Goal: Task Accomplishment & Management: Use online tool/utility

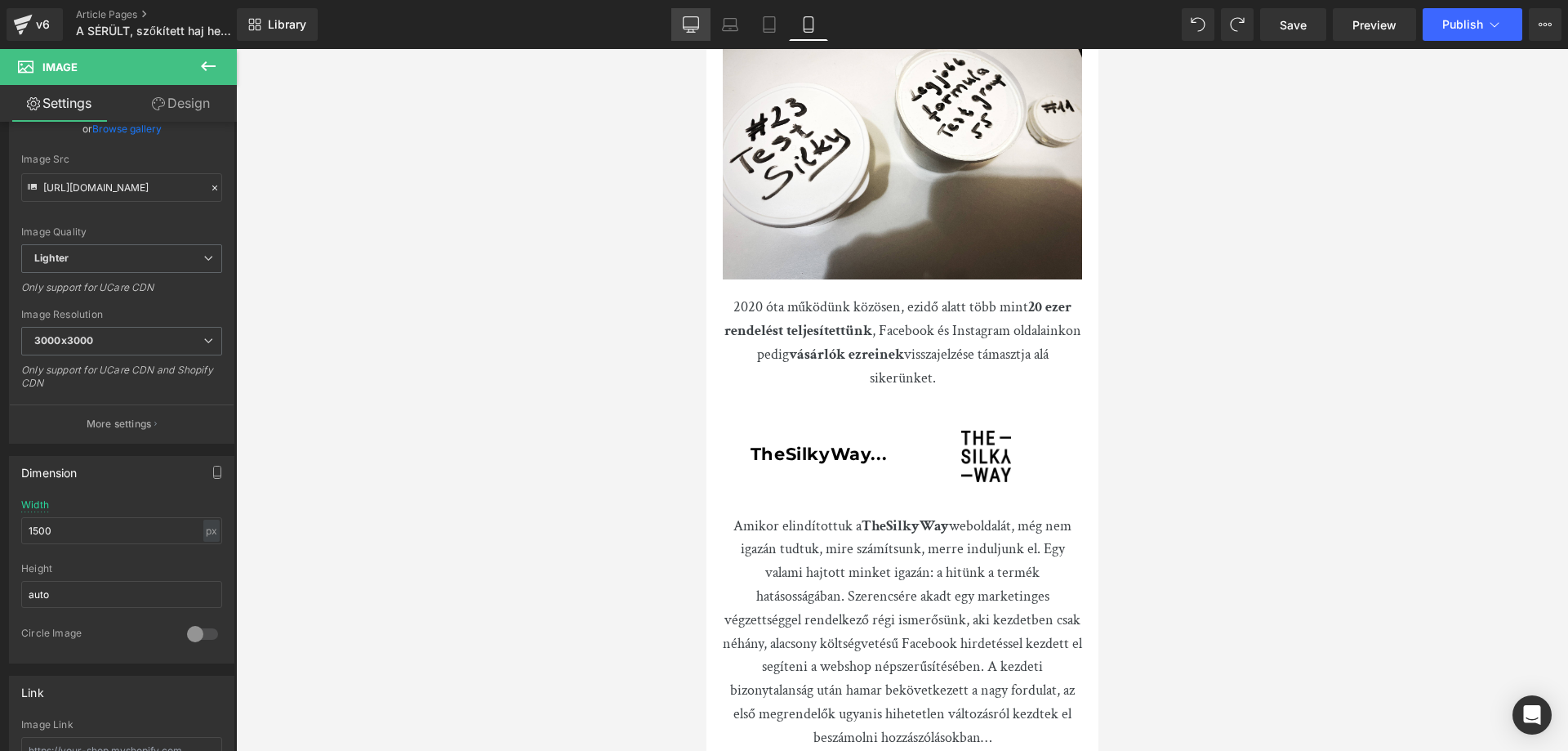
click at [694, 28] on icon at bounding box center [691, 24] width 16 height 16
type input "750"
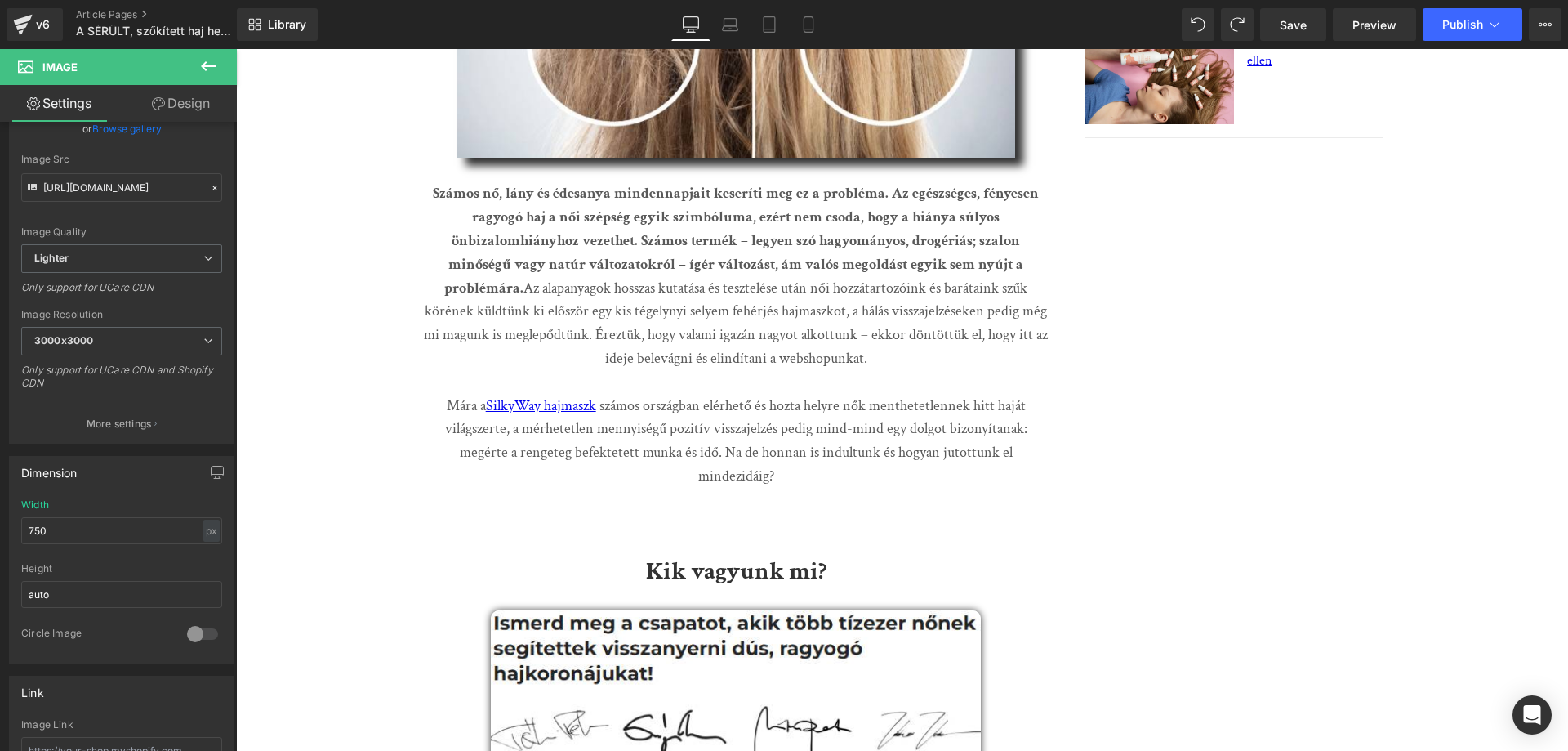
scroll to position [1585, 0]
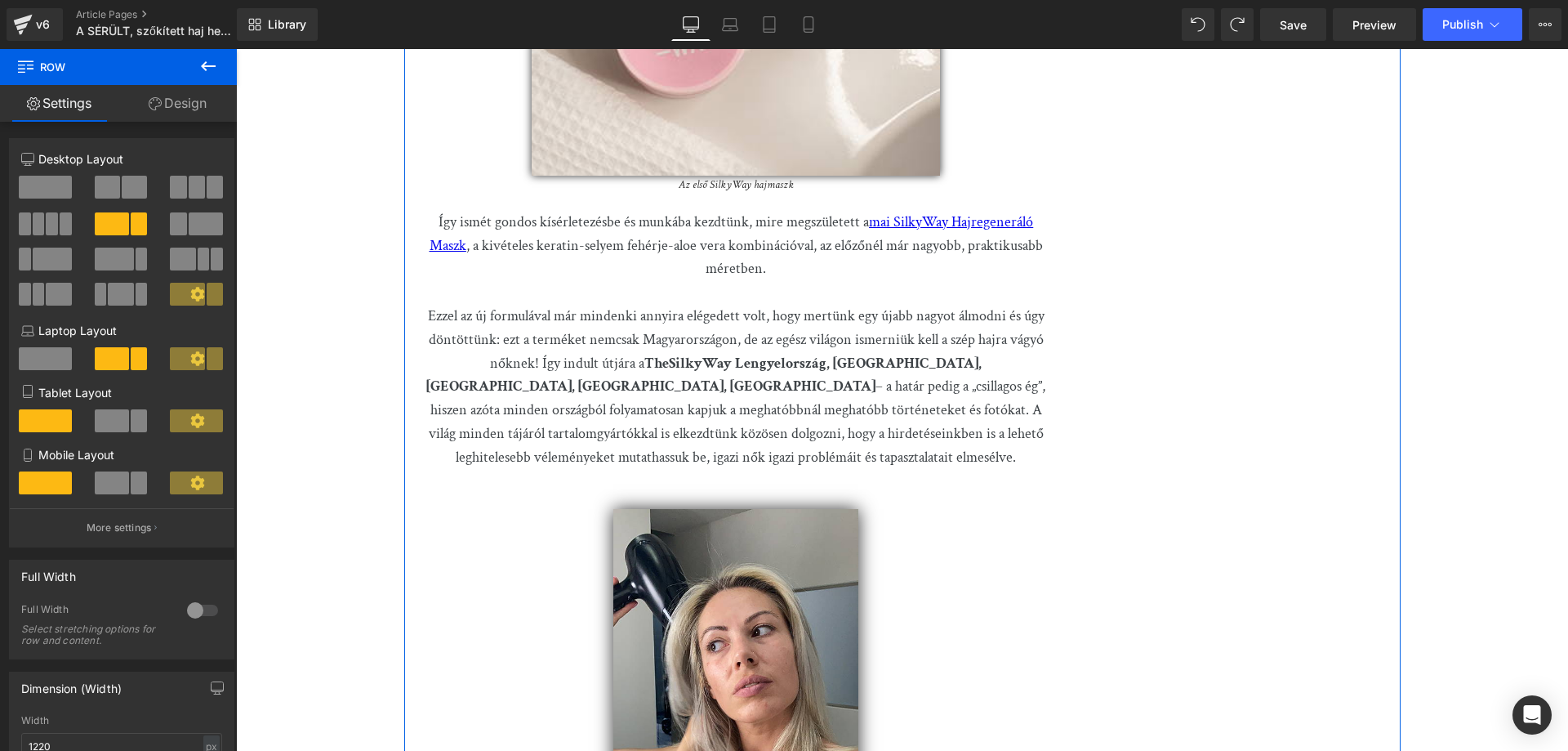
scroll to position [4609, 0]
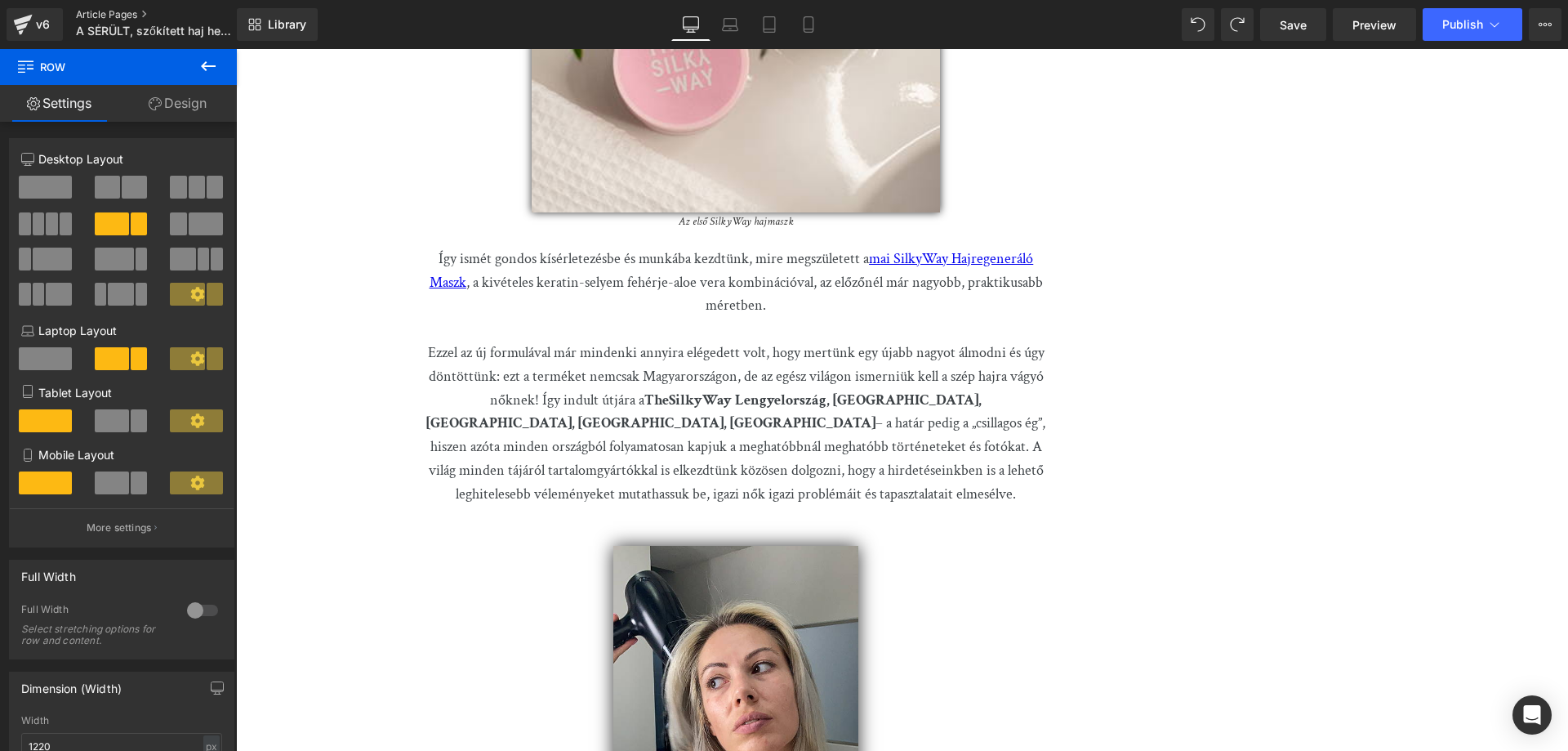
click at [114, 12] on link "Article Pages" at bounding box center [170, 14] width 188 height 13
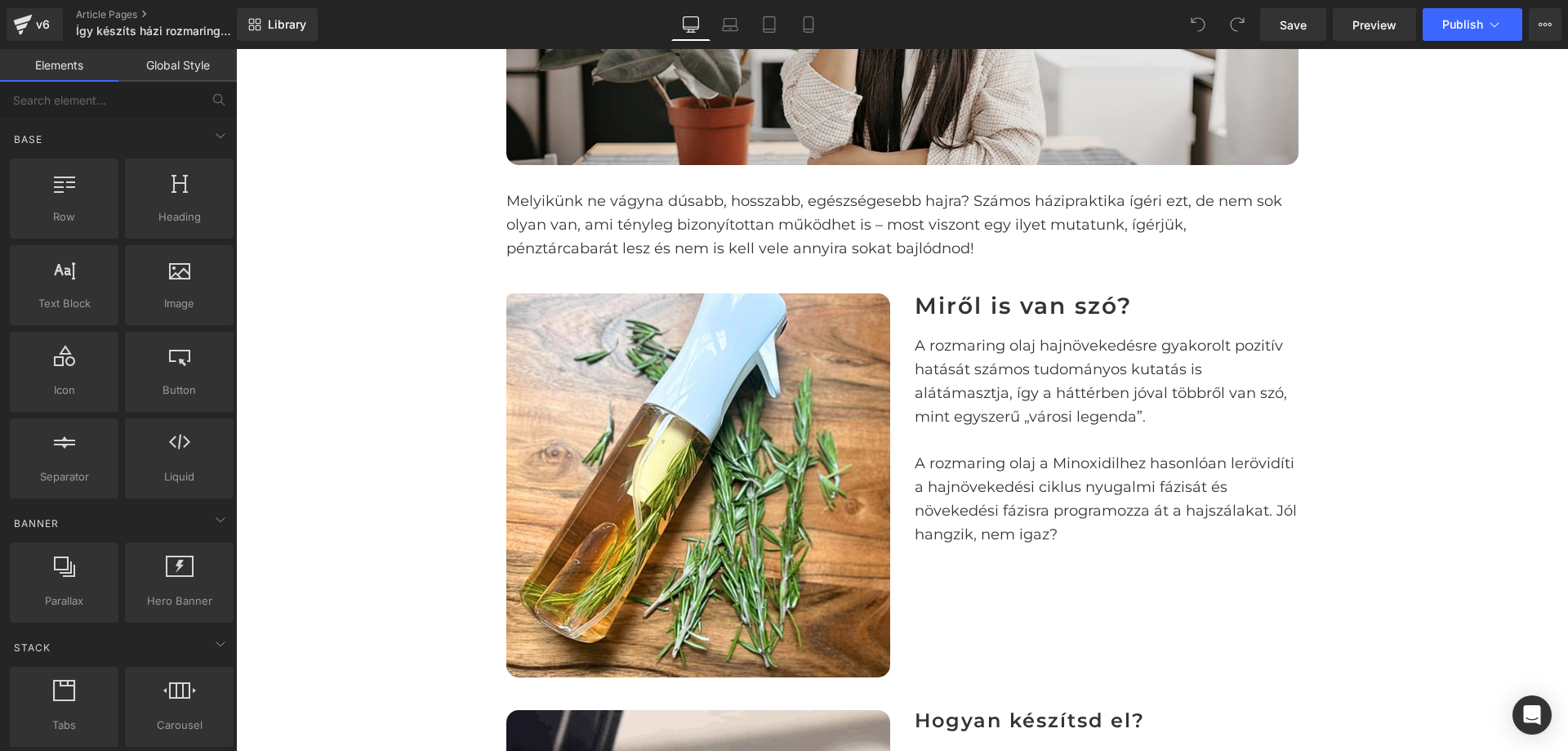
scroll to position [245, 0]
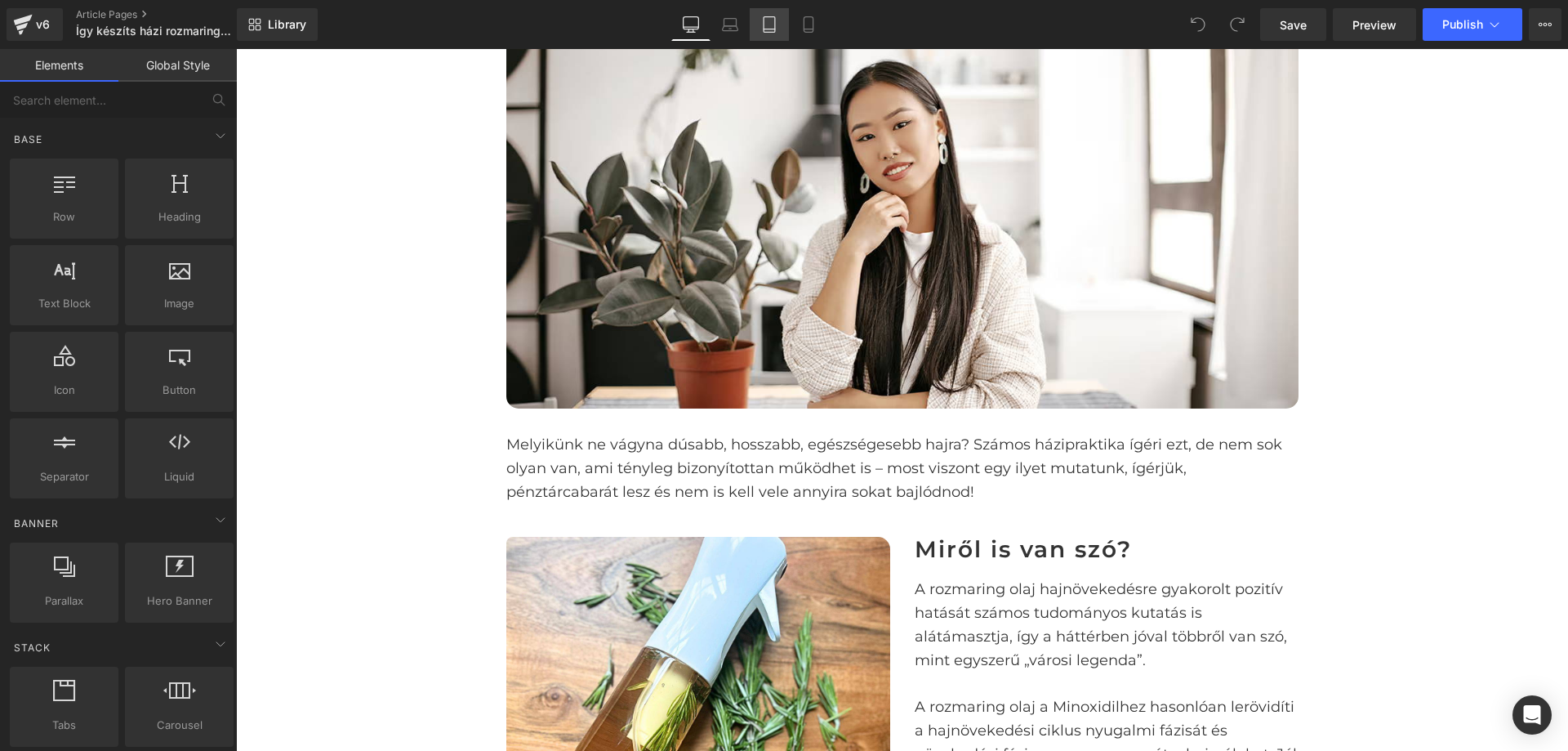
click at [781, 24] on link "Tablet" at bounding box center [769, 24] width 40 height 33
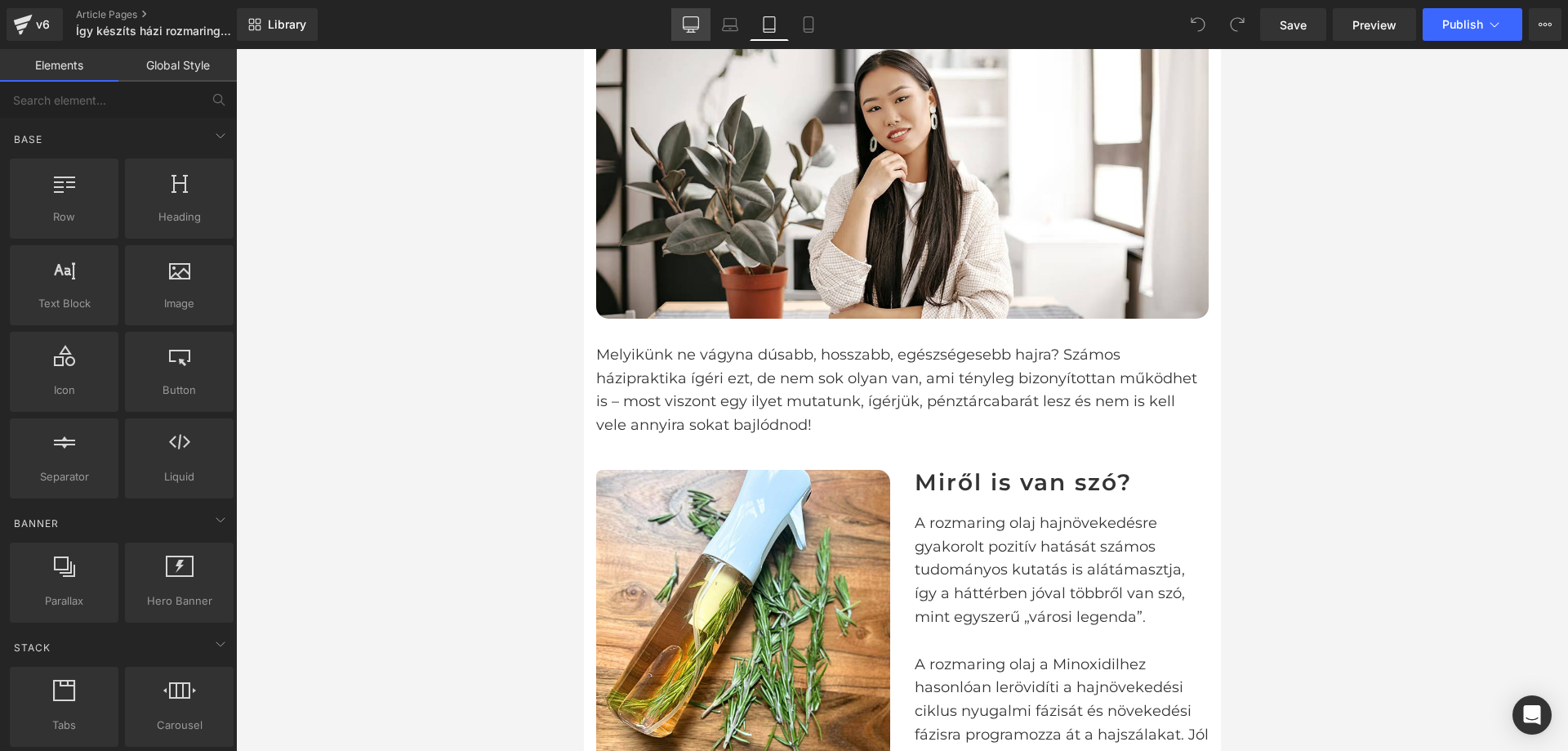
click at [684, 27] on icon at bounding box center [691, 23] width 15 height 13
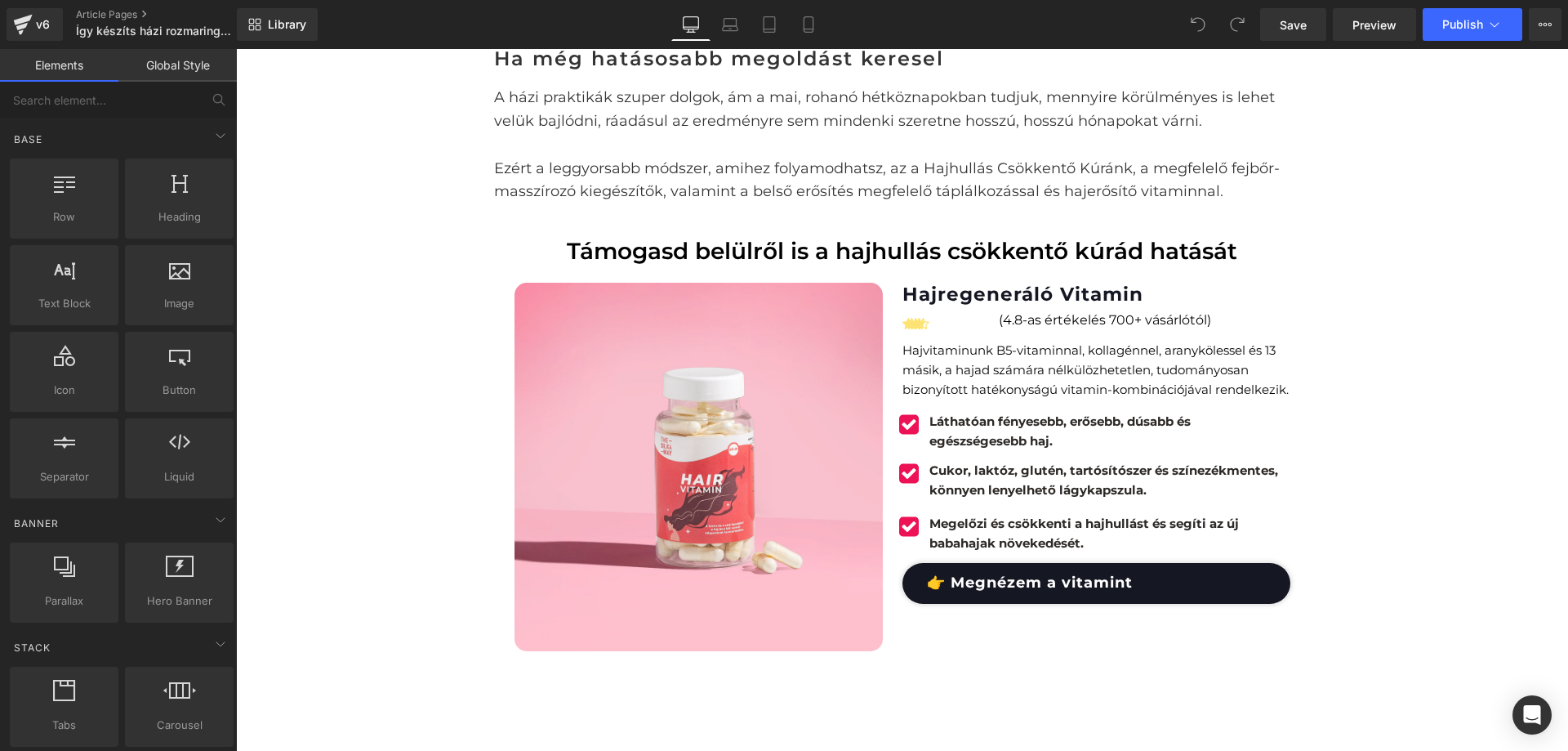
scroll to position [2165, 0]
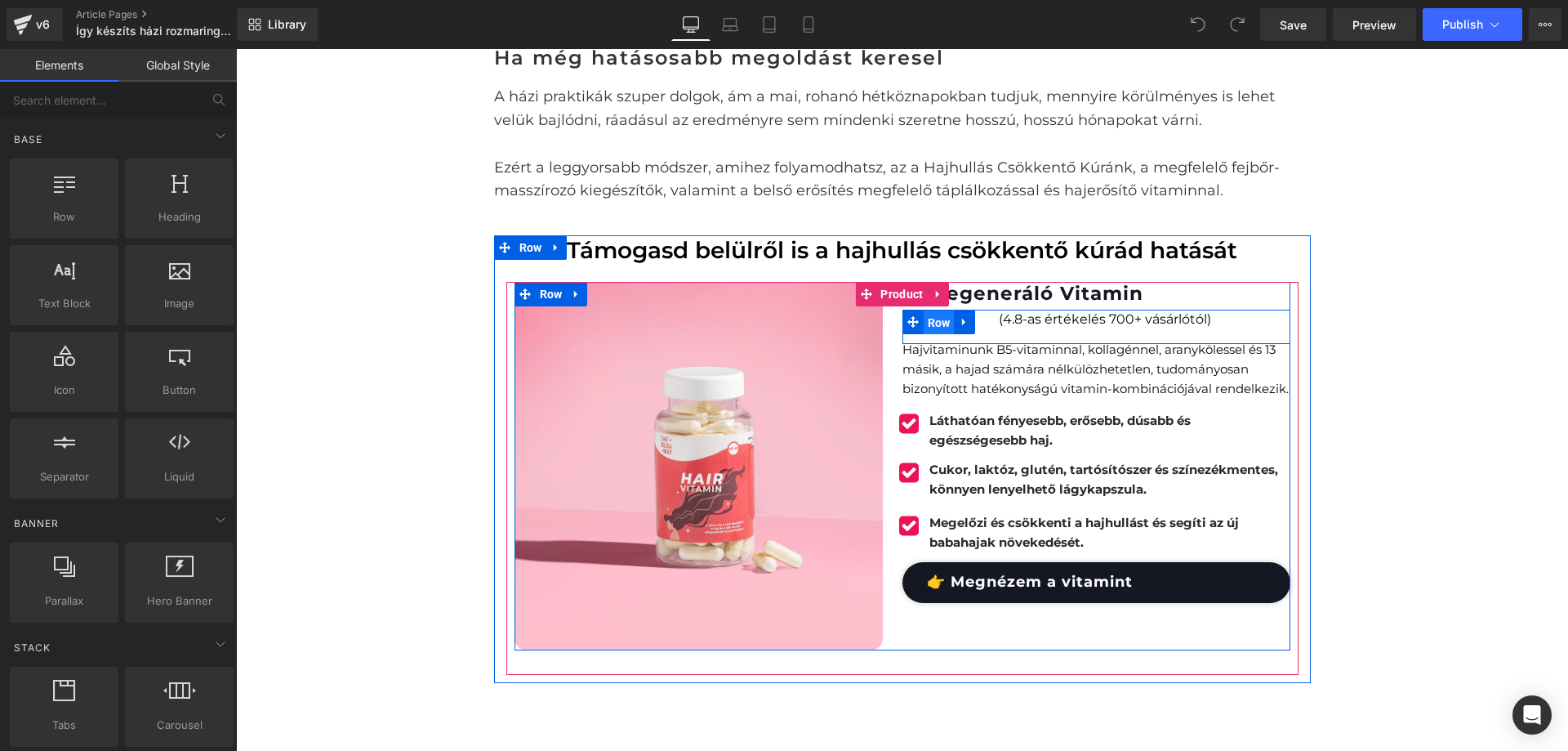
click at [924, 330] on span "Row" at bounding box center [940, 322] width 31 height 24
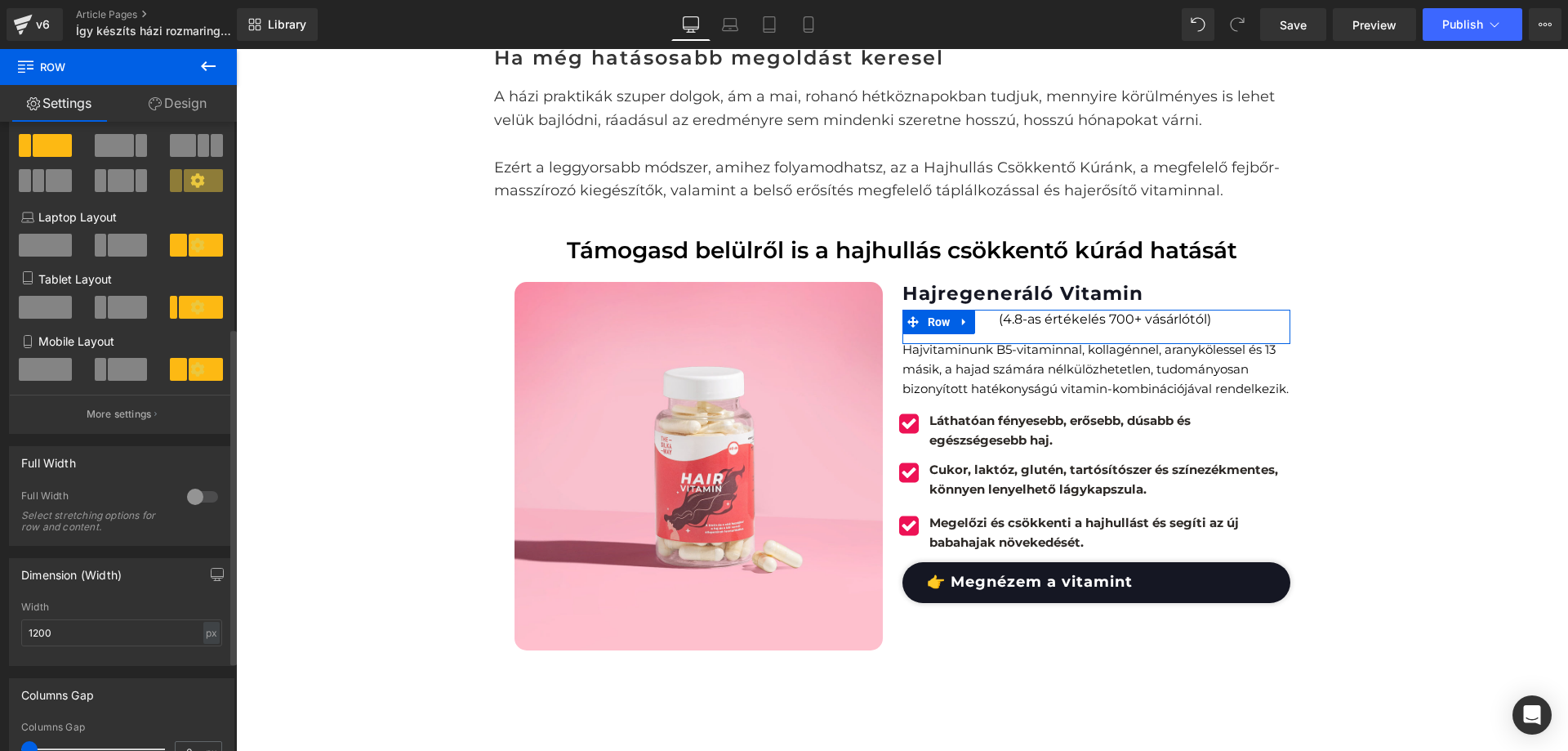
scroll to position [409, 0]
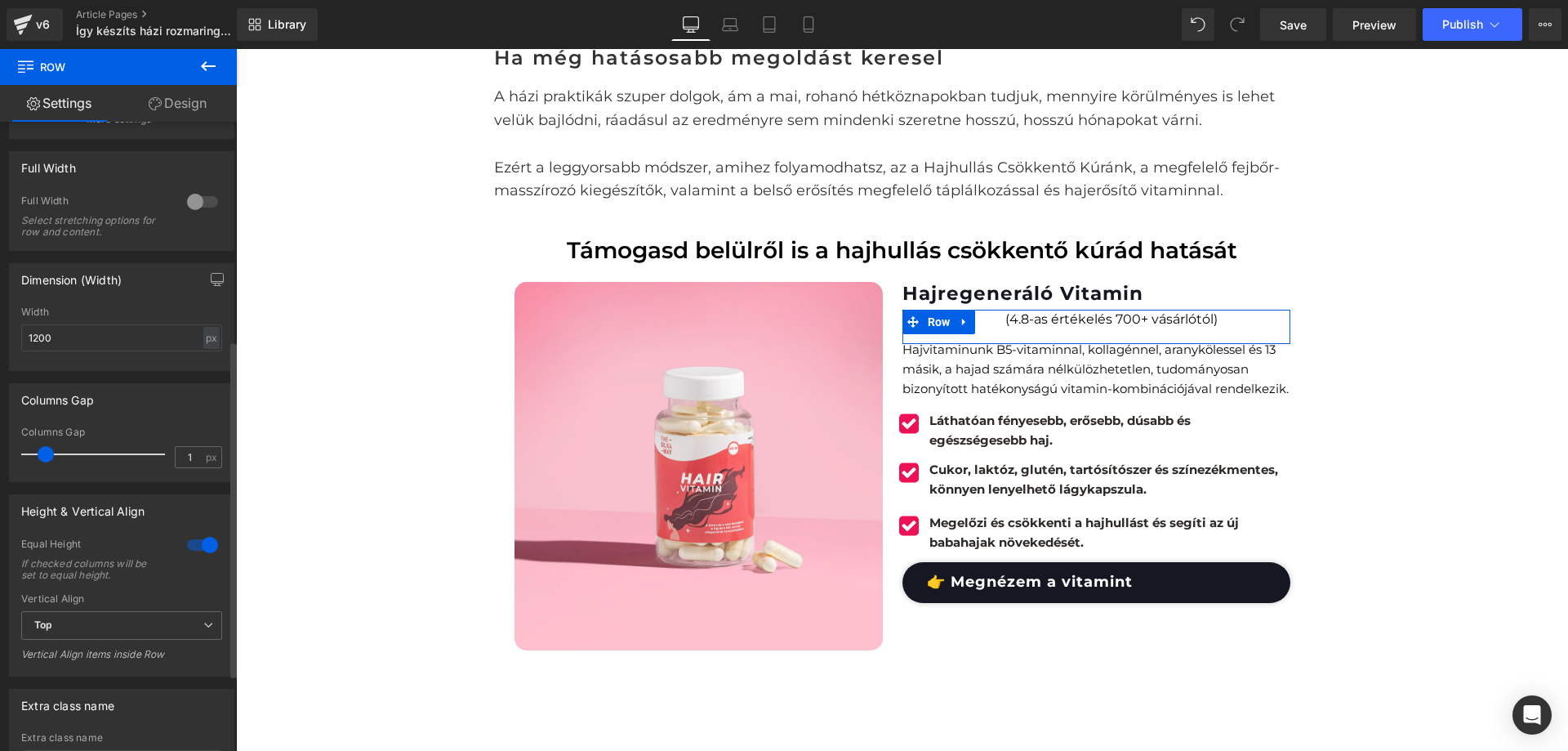
type input "0"
drag, startPoint x: 32, startPoint y: 453, endPoint x: 0, endPoint y: 447, distance: 32.6
click at [0, 447] on div "Columns Gap 0px Columns Gap 0 px" at bounding box center [121, 426] width 244 height 111
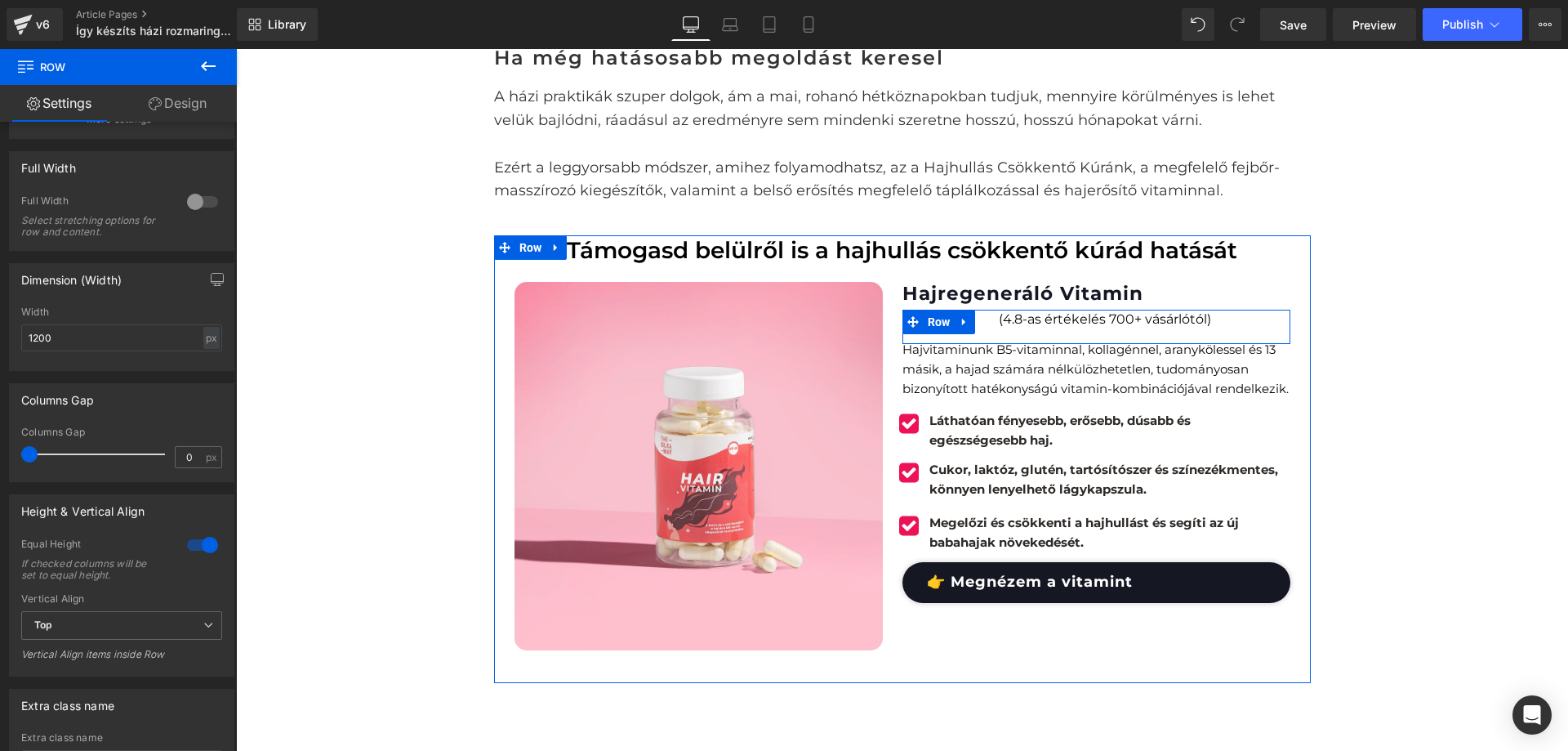
click at [908, 321] on icon at bounding box center [914, 322] width 12 height 12
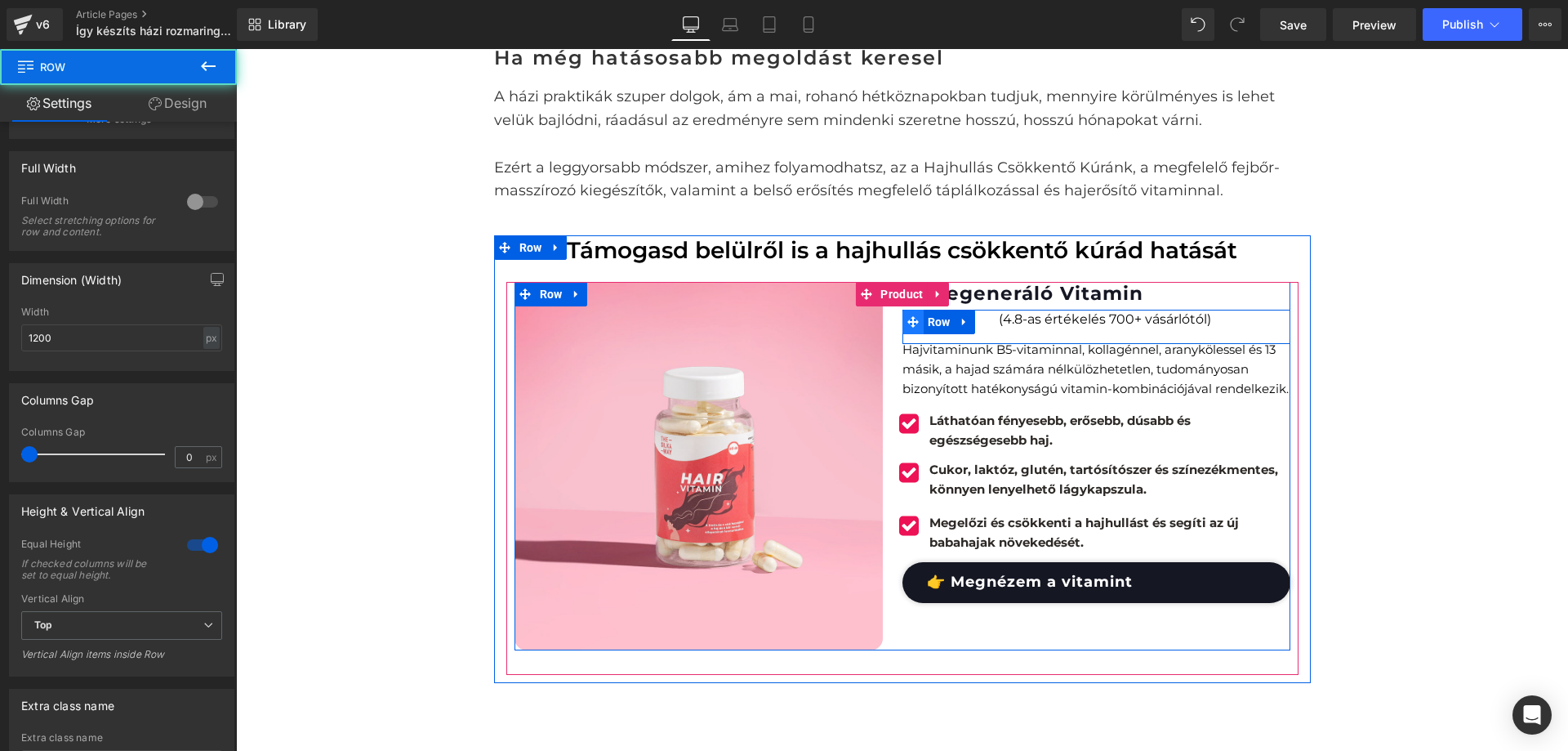
click at [913, 321] on span at bounding box center [914, 321] width 21 height 24
click at [930, 318] on span "Row" at bounding box center [940, 321] width 31 height 24
click at [975, 321] on div "Icon Icon Icon Icon Icon Icon List Hoz" at bounding box center [951, 328] width 97 height 32
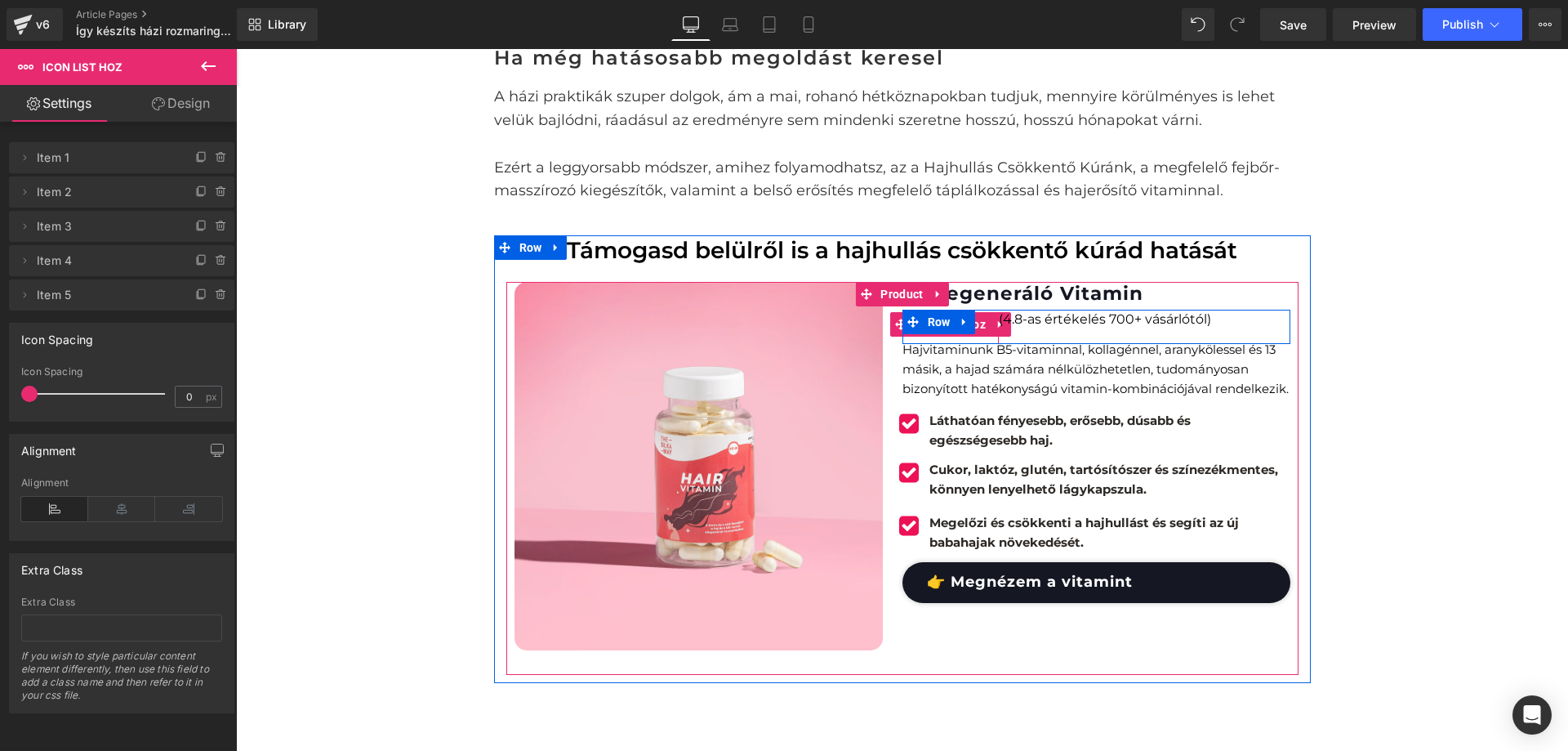
click at [936, 336] on li "Icon List Hoz" at bounding box center [940, 324] width 99 height 24
click at [978, 330] on span "Icon List Hoz" at bounding box center [950, 325] width 78 height 24
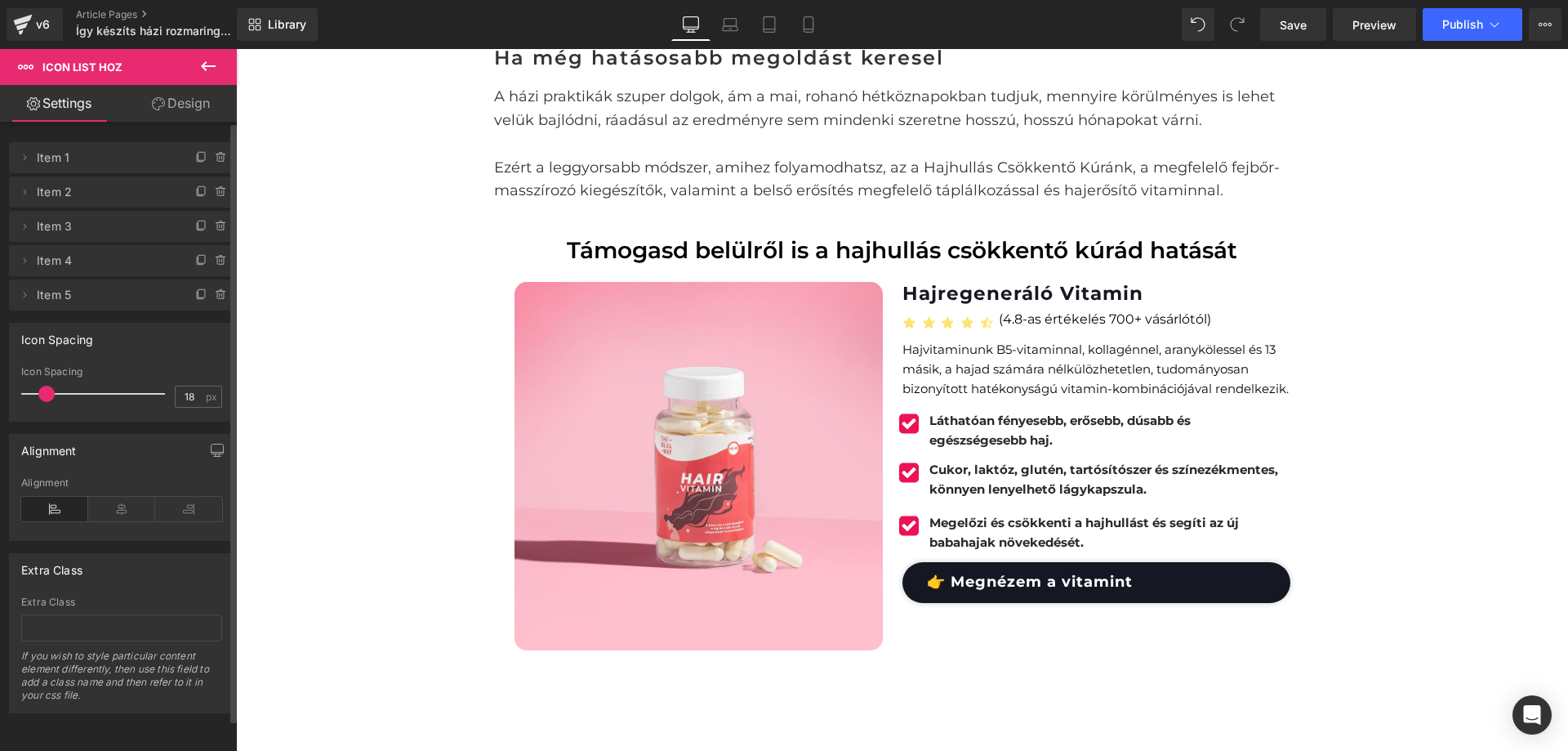
type input "17"
click at [44, 390] on div at bounding box center [97, 394] width 136 height 33
click at [236, 49] on div at bounding box center [236, 49] width 0 height 0
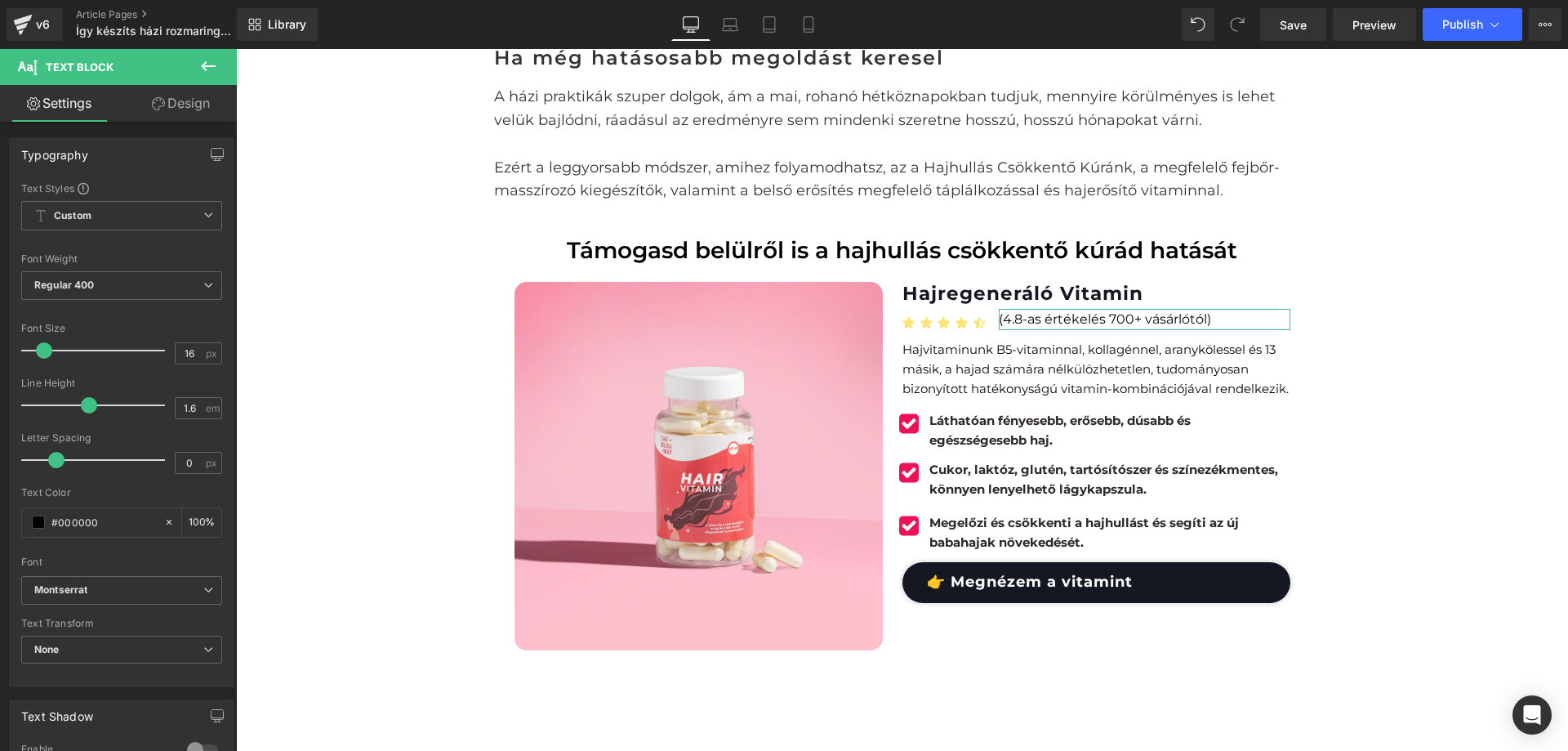
click at [173, 109] on link "Design" at bounding box center [180, 103] width 119 height 37
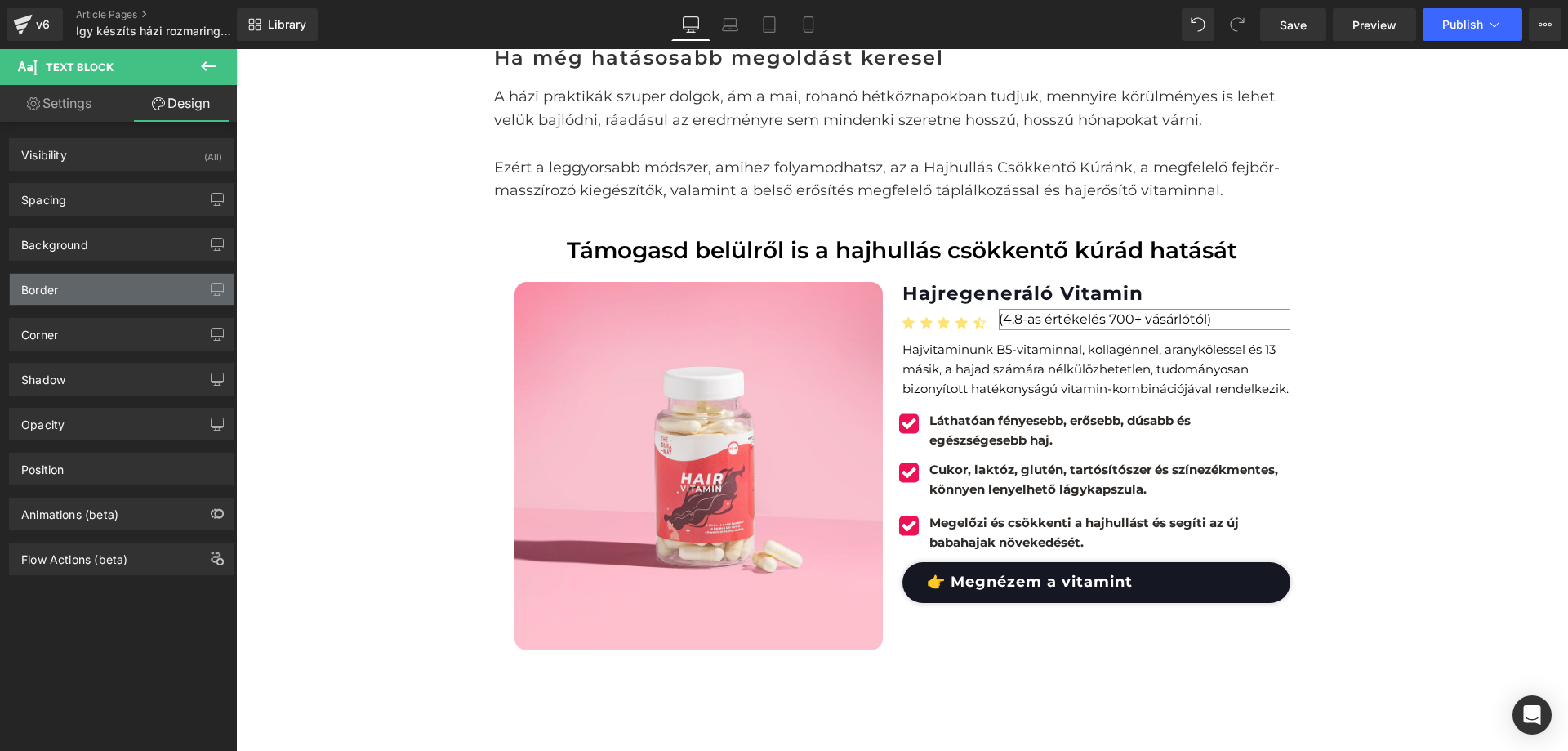
type input "-4"
type input "0"
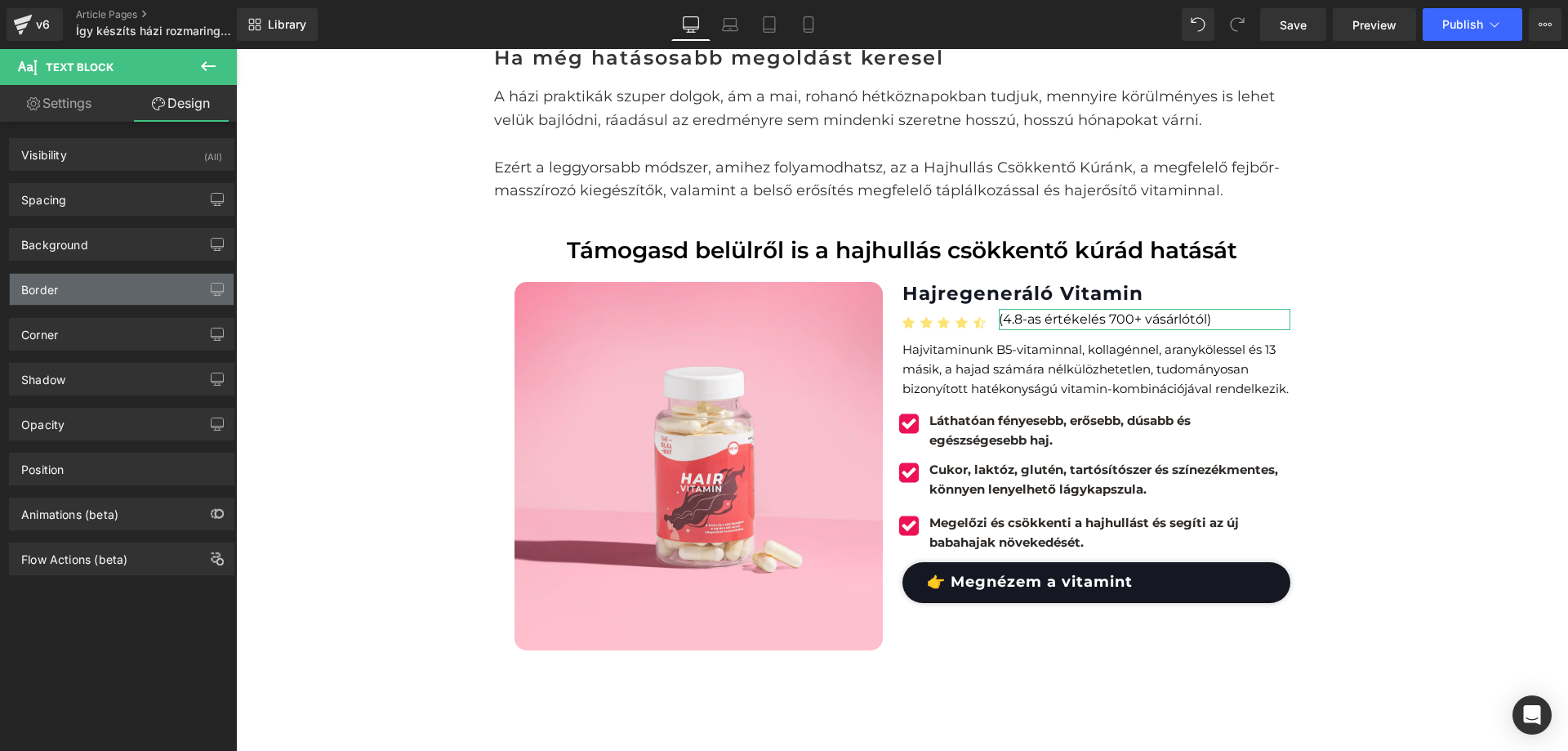
type input "0"
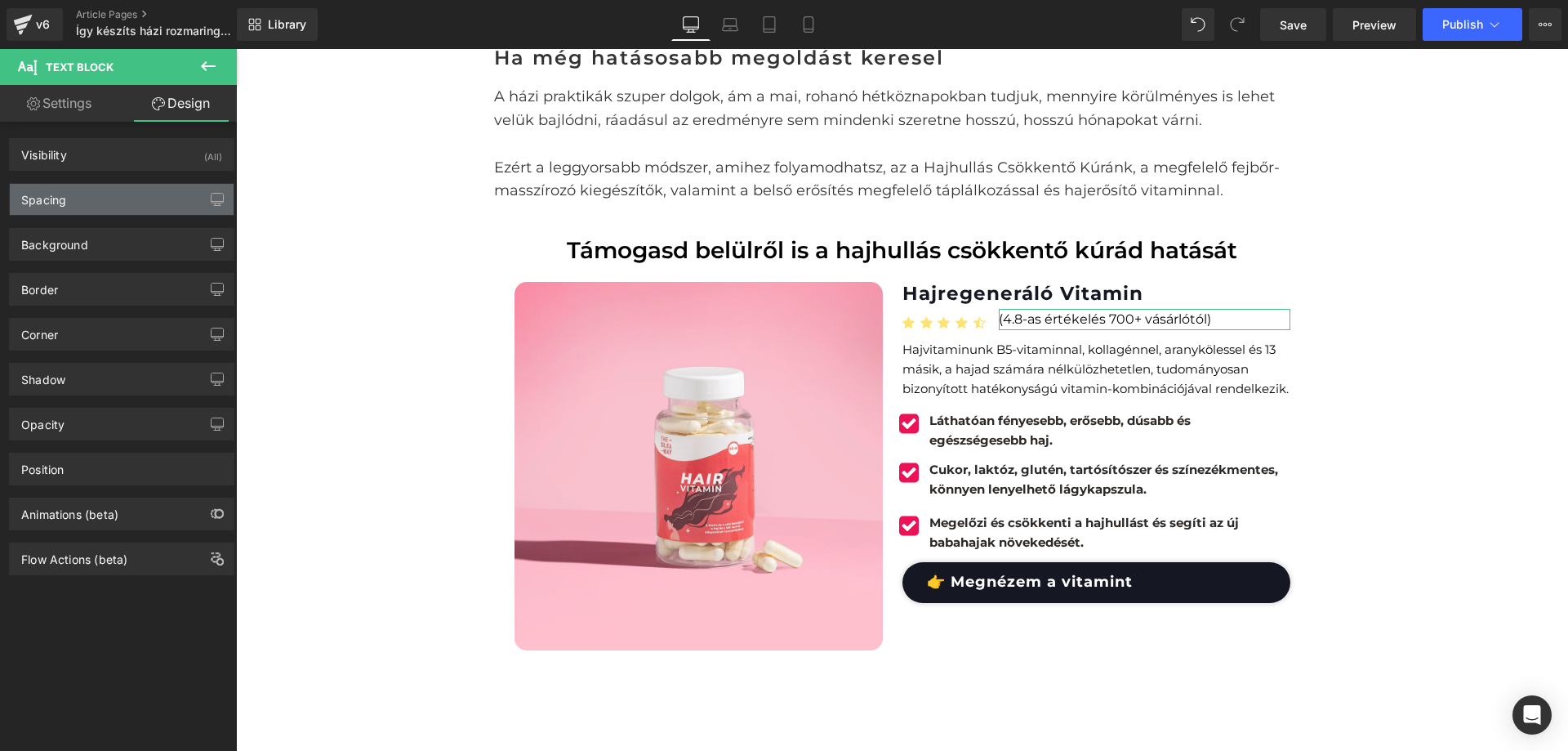
click at [120, 196] on div "Spacing" at bounding box center [121, 200] width 224 height 31
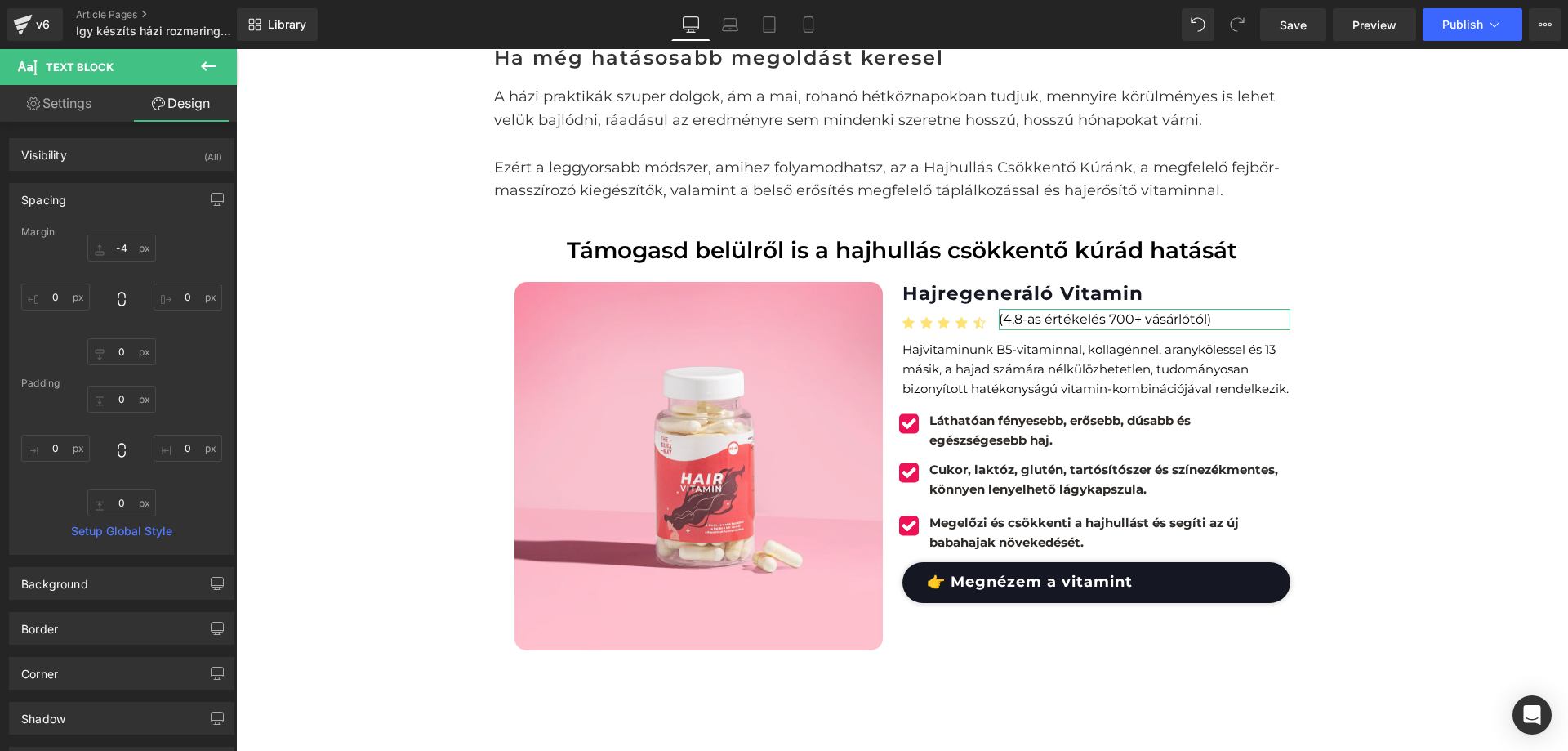
click at [108, 199] on div "Spacing" at bounding box center [121, 200] width 224 height 31
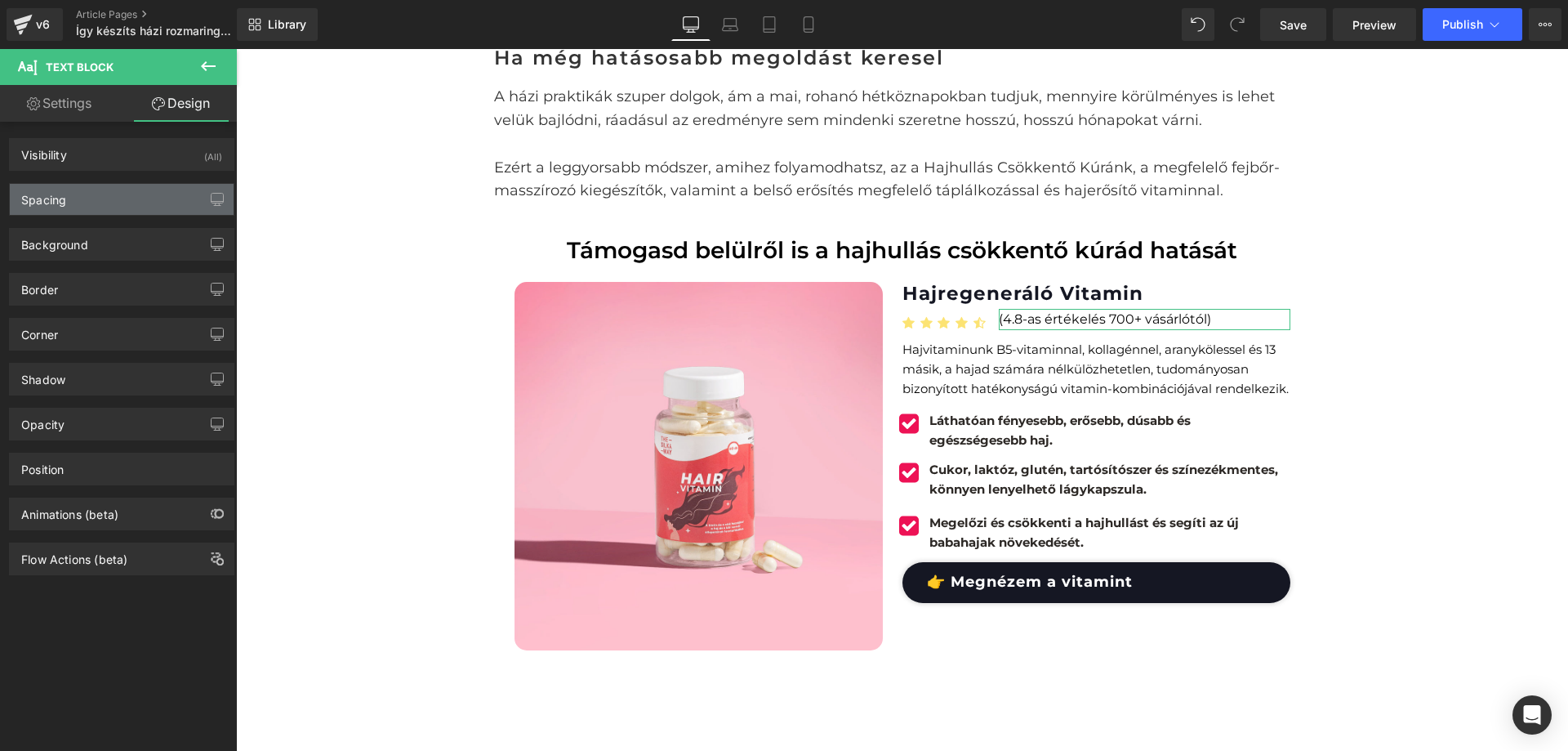
click at [106, 193] on div "Spacing" at bounding box center [121, 200] width 224 height 31
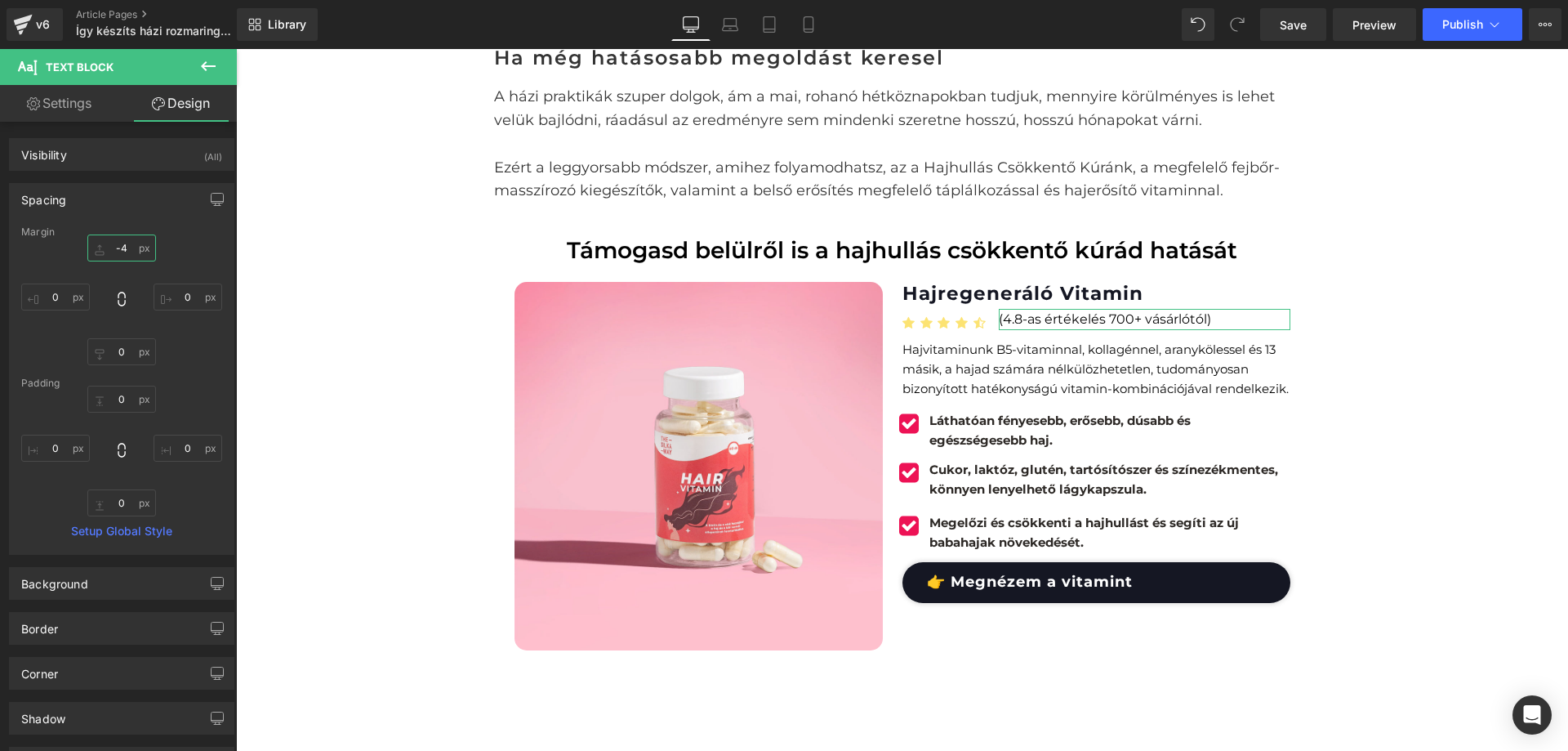
click at [122, 255] on input "-4" at bounding box center [121, 248] width 68 height 27
type input "2"
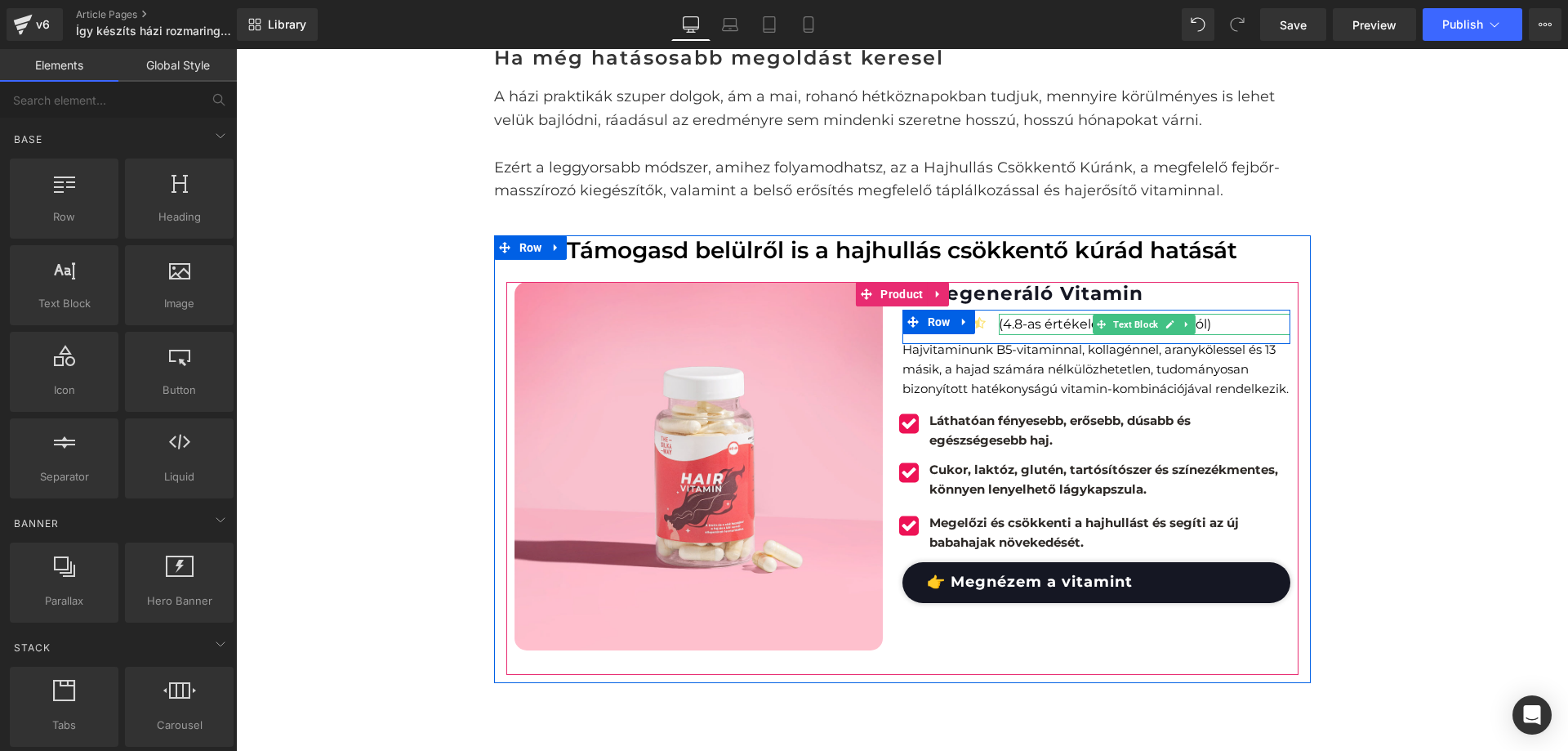
click at [1086, 327] on p "(4.8-as értékelés 700+ vásárlótól)" at bounding box center [1145, 324] width 291 height 21
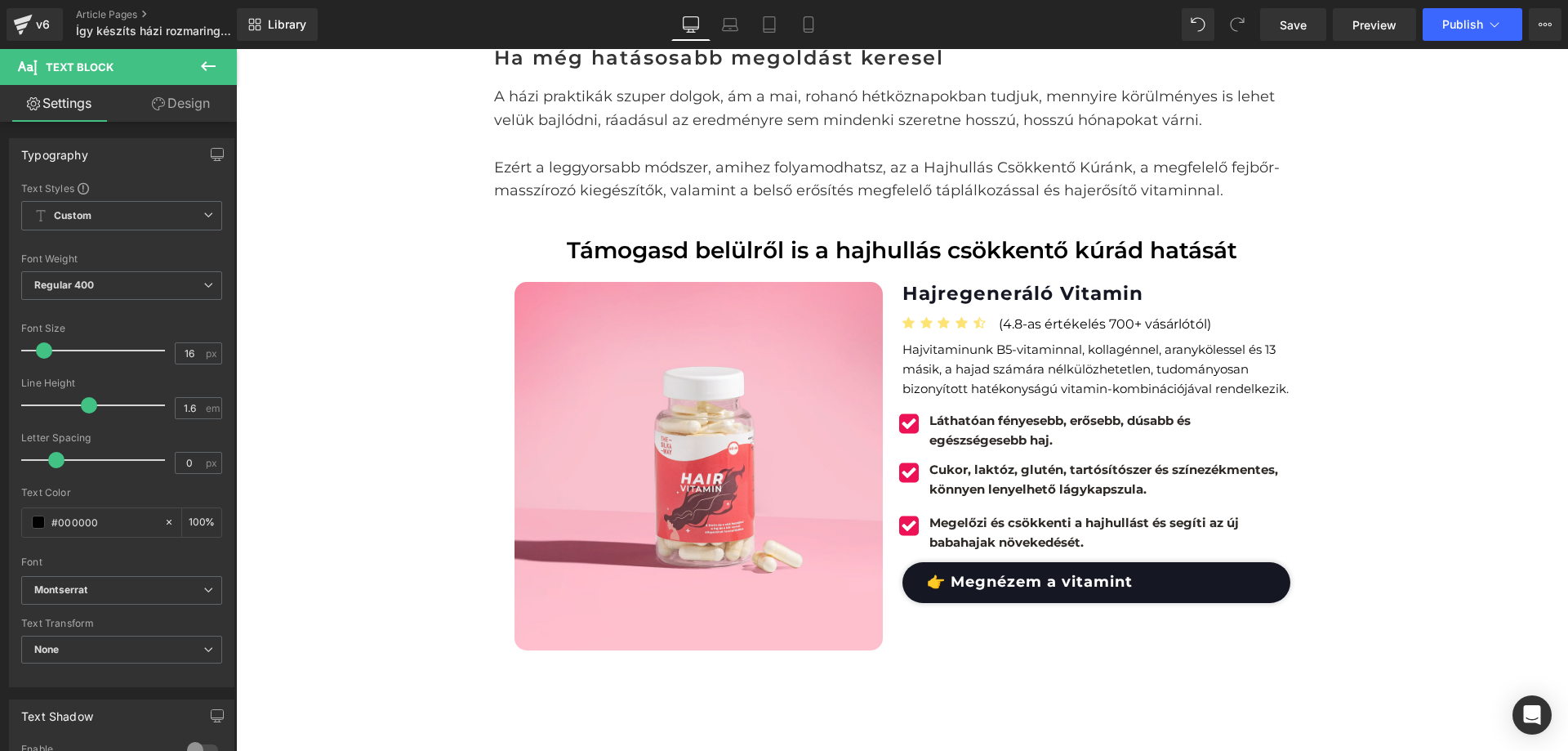
click at [179, 112] on link "Design" at bounding box center [180, 103] width 119 height 37
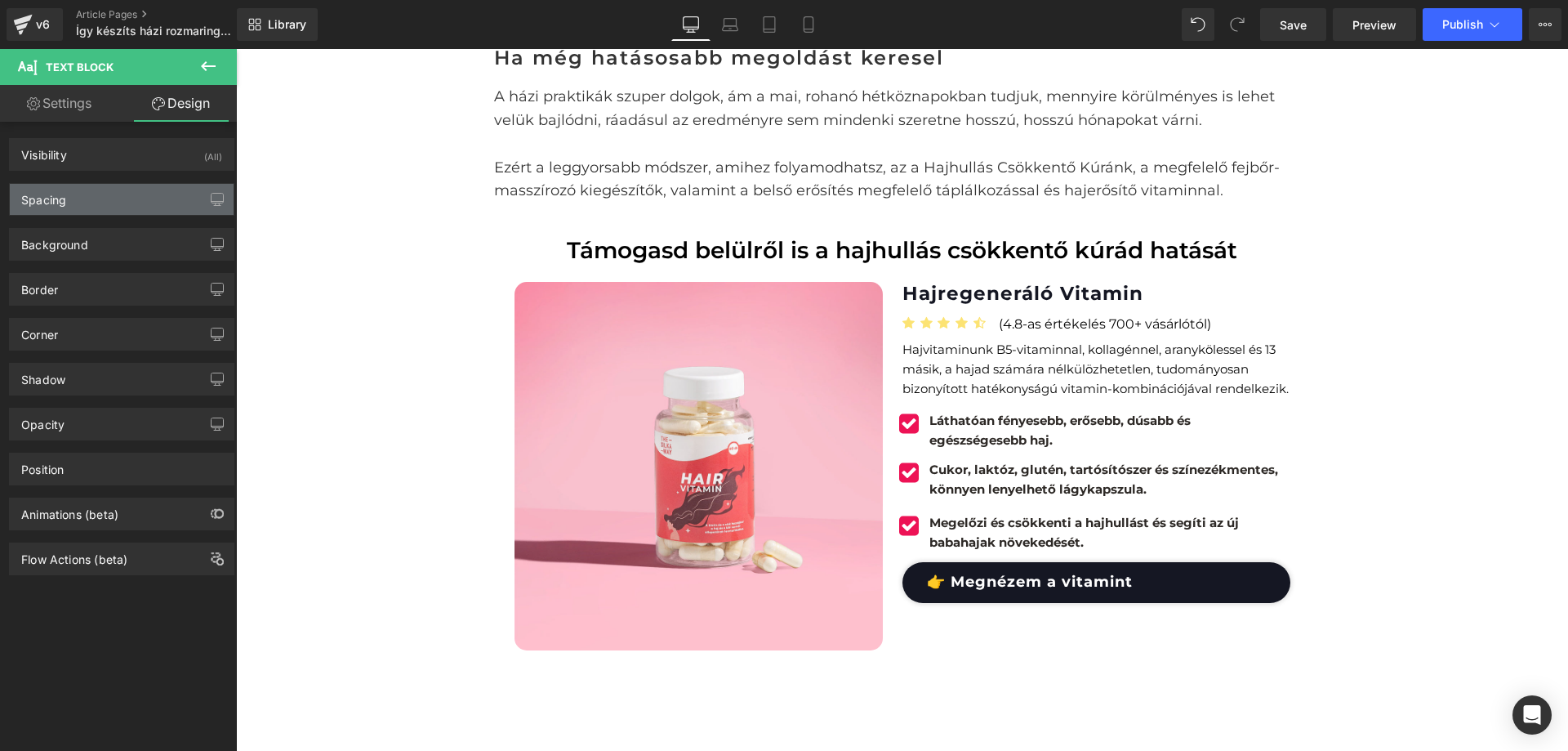
click at [118, 200] on div "Spacing" at bounding box center [121, 200] width 224 height 31
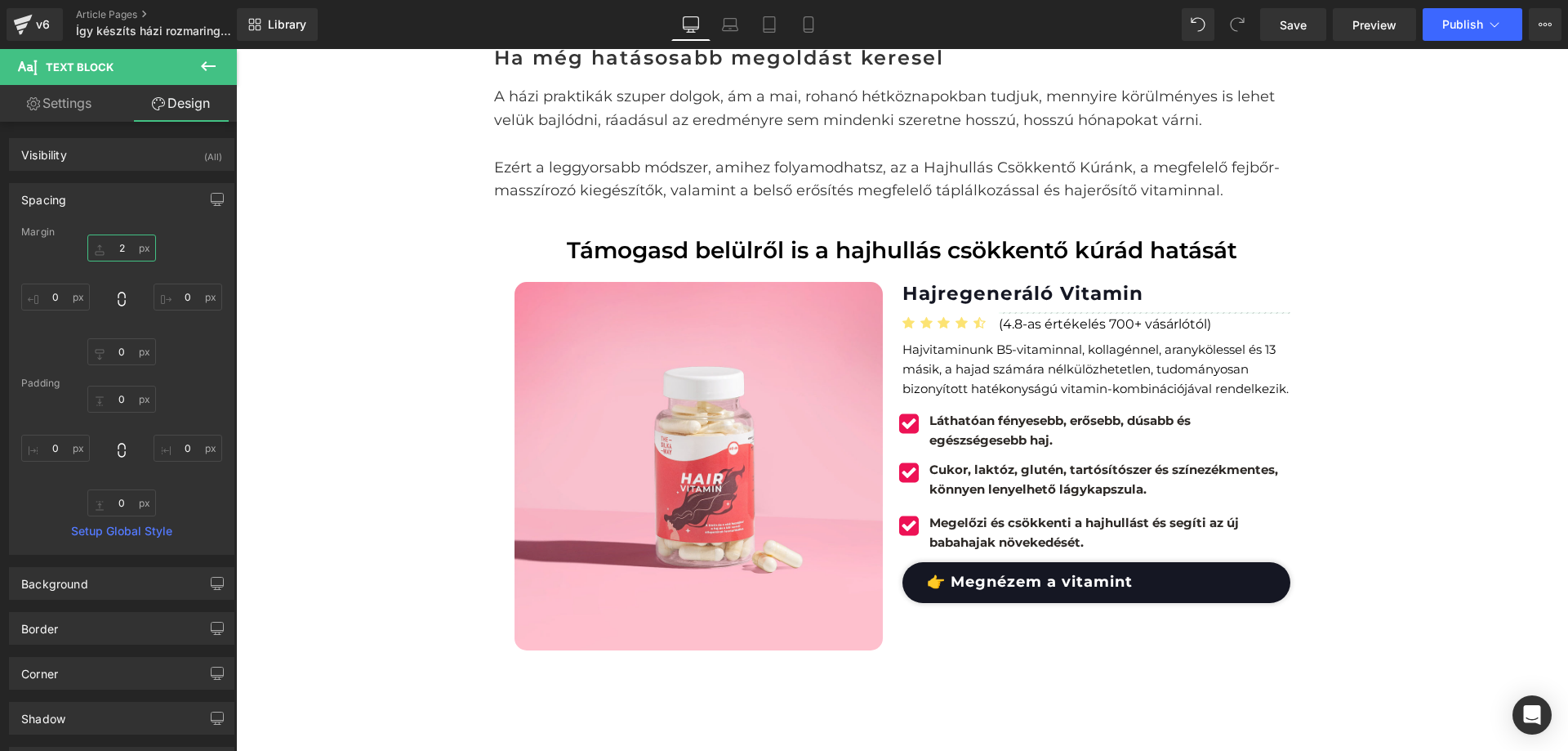
click at [120, 254] on input "2" at bounding box center [121, 248] width 68 height 27
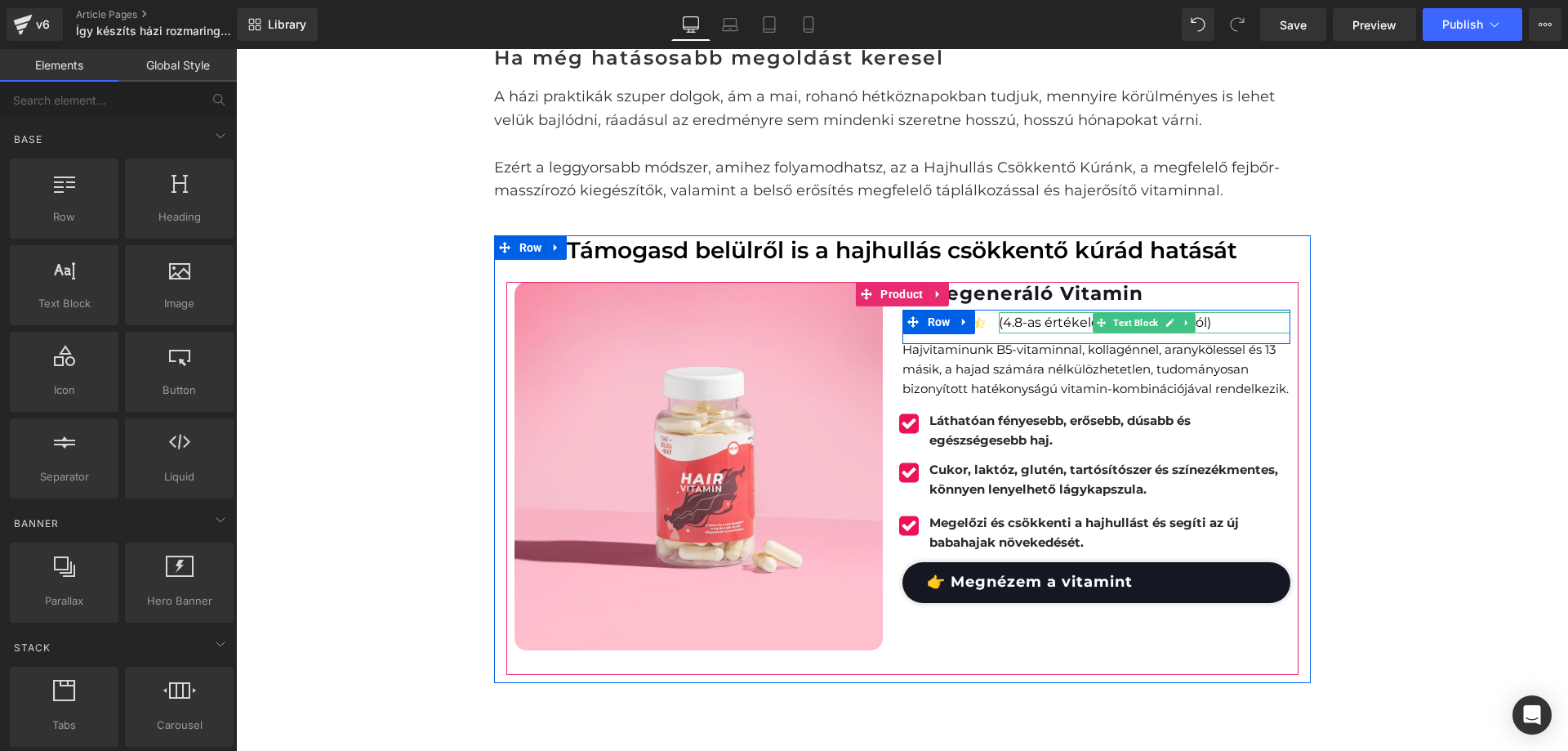
click at [1016, 325] on p "(4.8-as értékelés 700+ vásárlótól)" at bounding box center [1145, 323] width 291 height 21
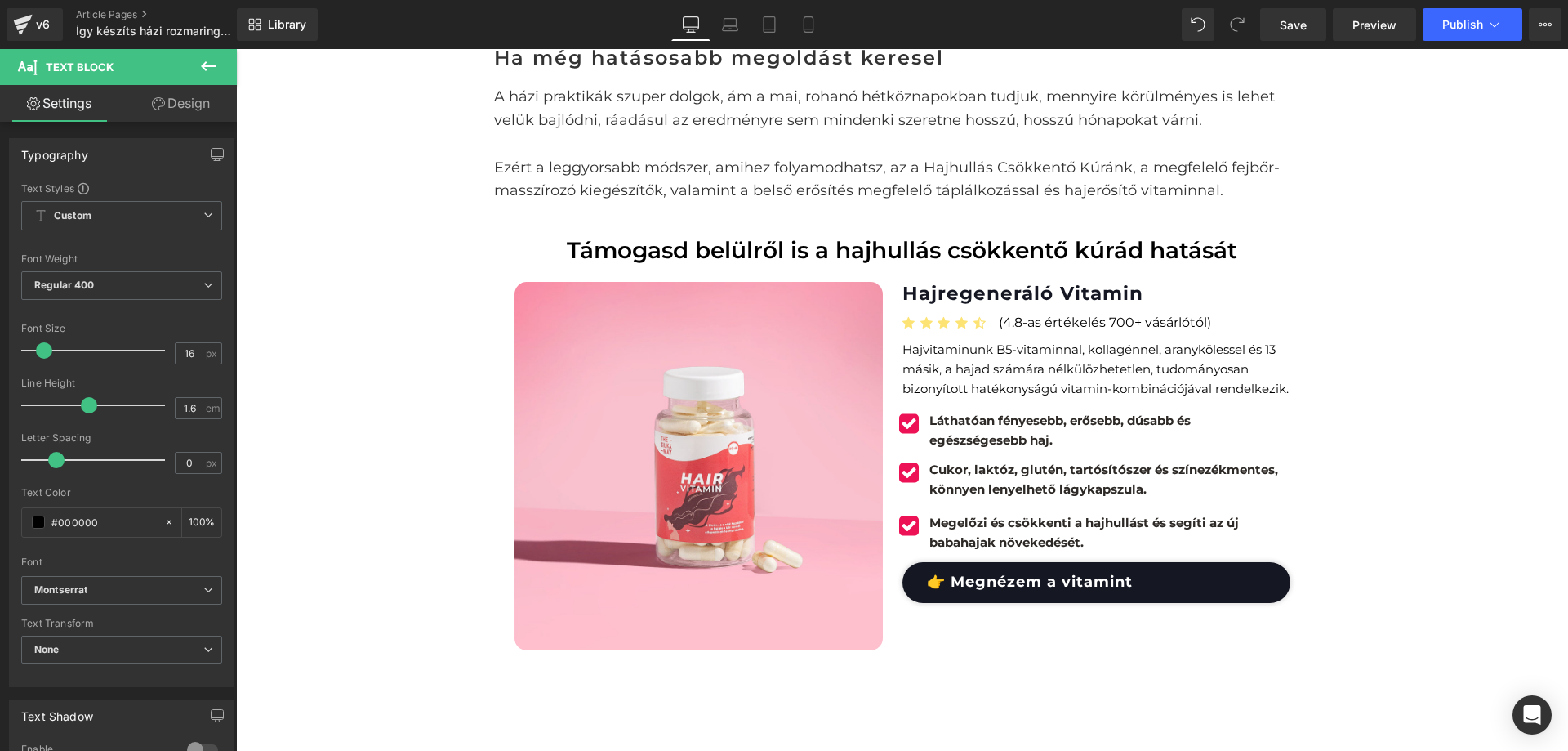
click at [169, 106] on link "Design" at bounding box center [180, 103] width 119 height 37
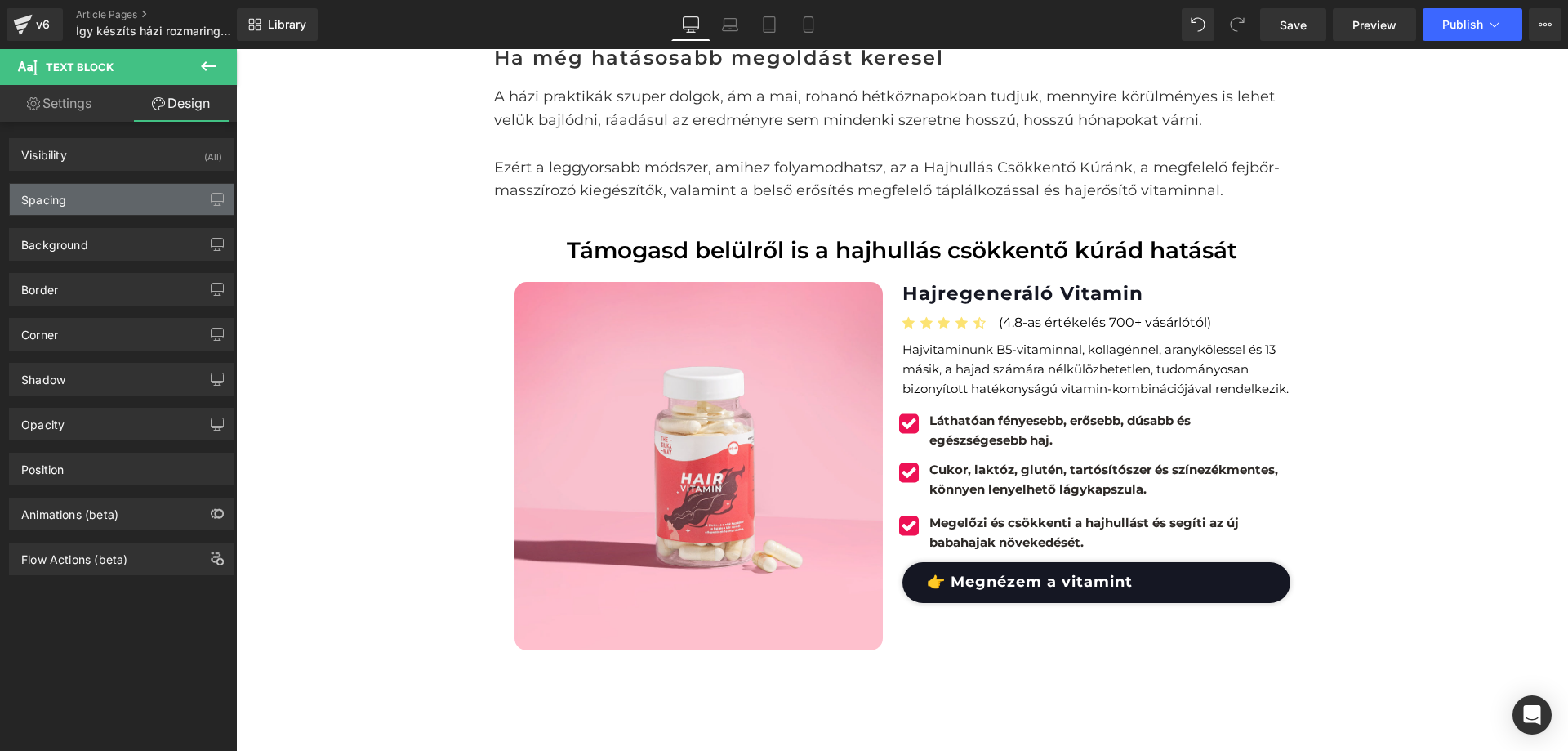
click at [137, 208] on div "Spacing" at bounding box center [121, 200] width 224 height 31
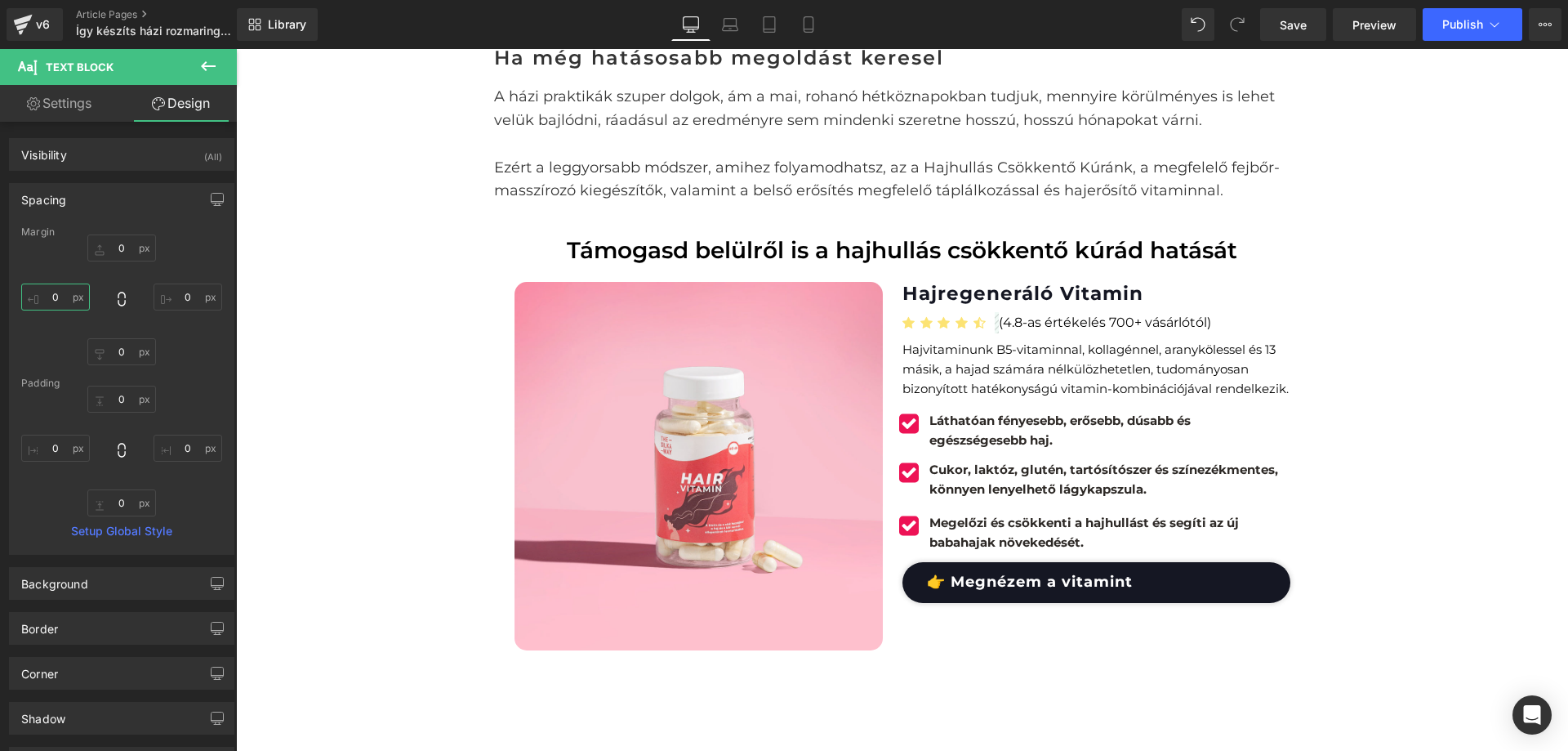
click at [60, 288] on input "0" at bounding box center [55, 297] width 68 height 27
type input "-5"
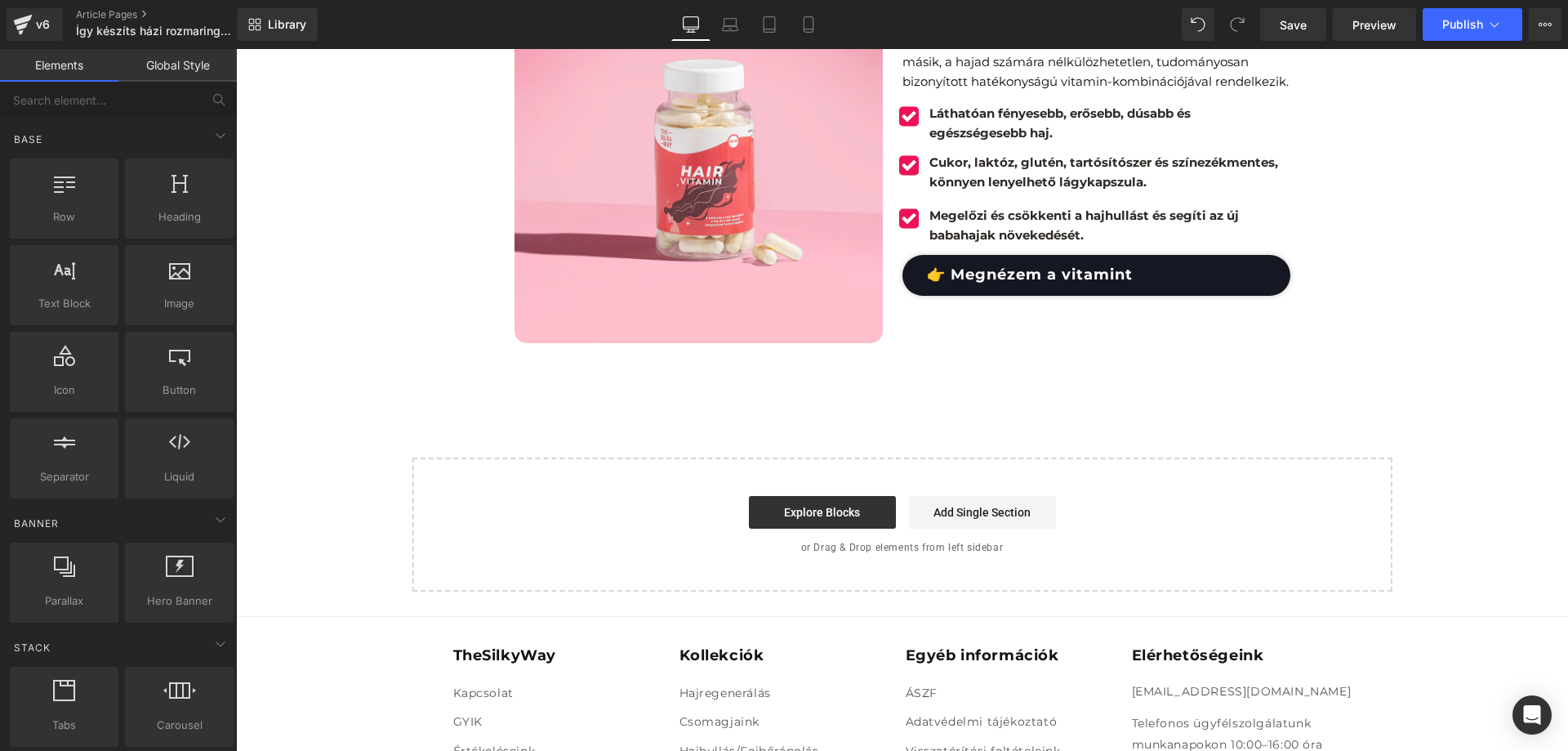
scroll to position [2196, 0]
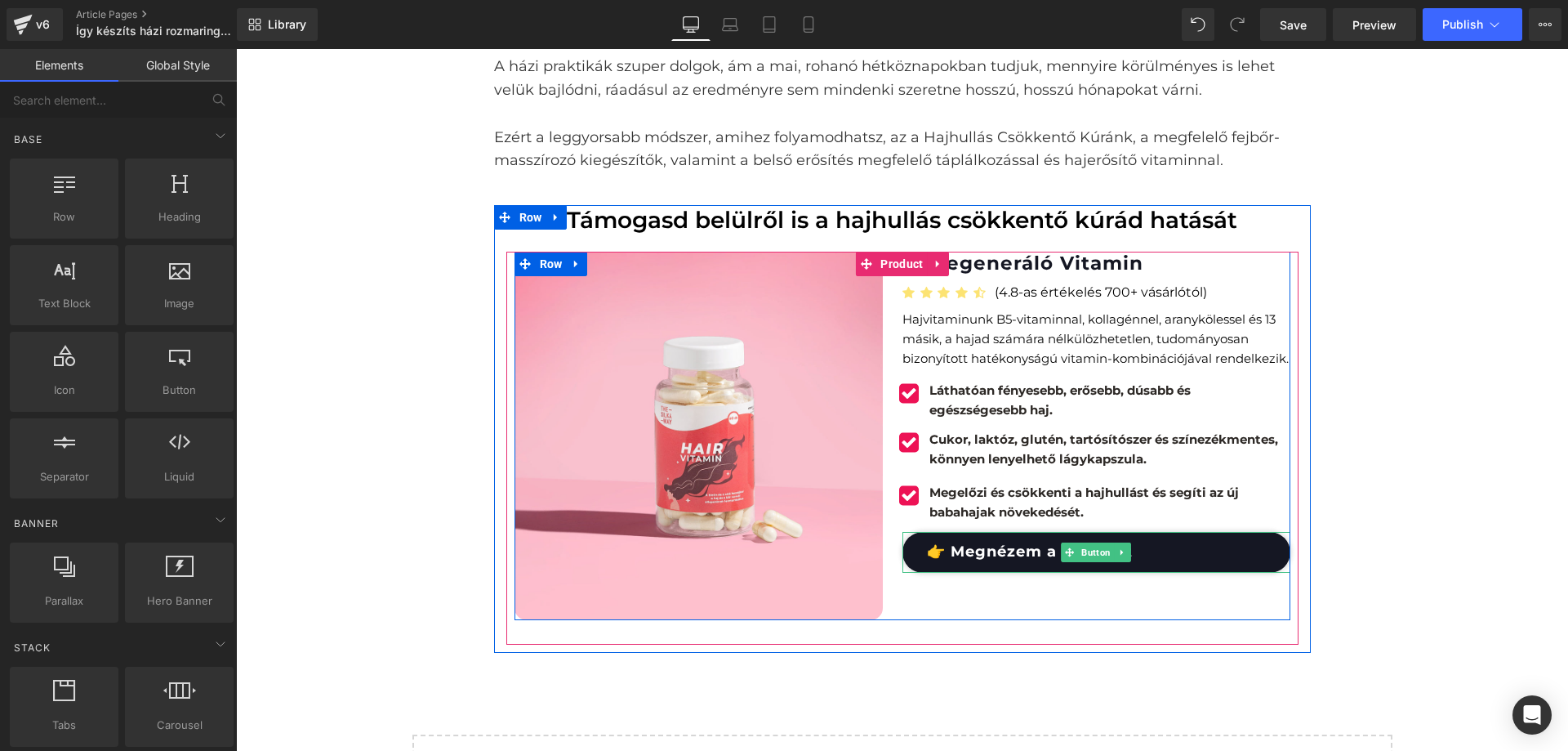
click at [1184, 558] on link "👉 Megnézem a vitamint" at bounding box center [1097, 552] width 388 height 40
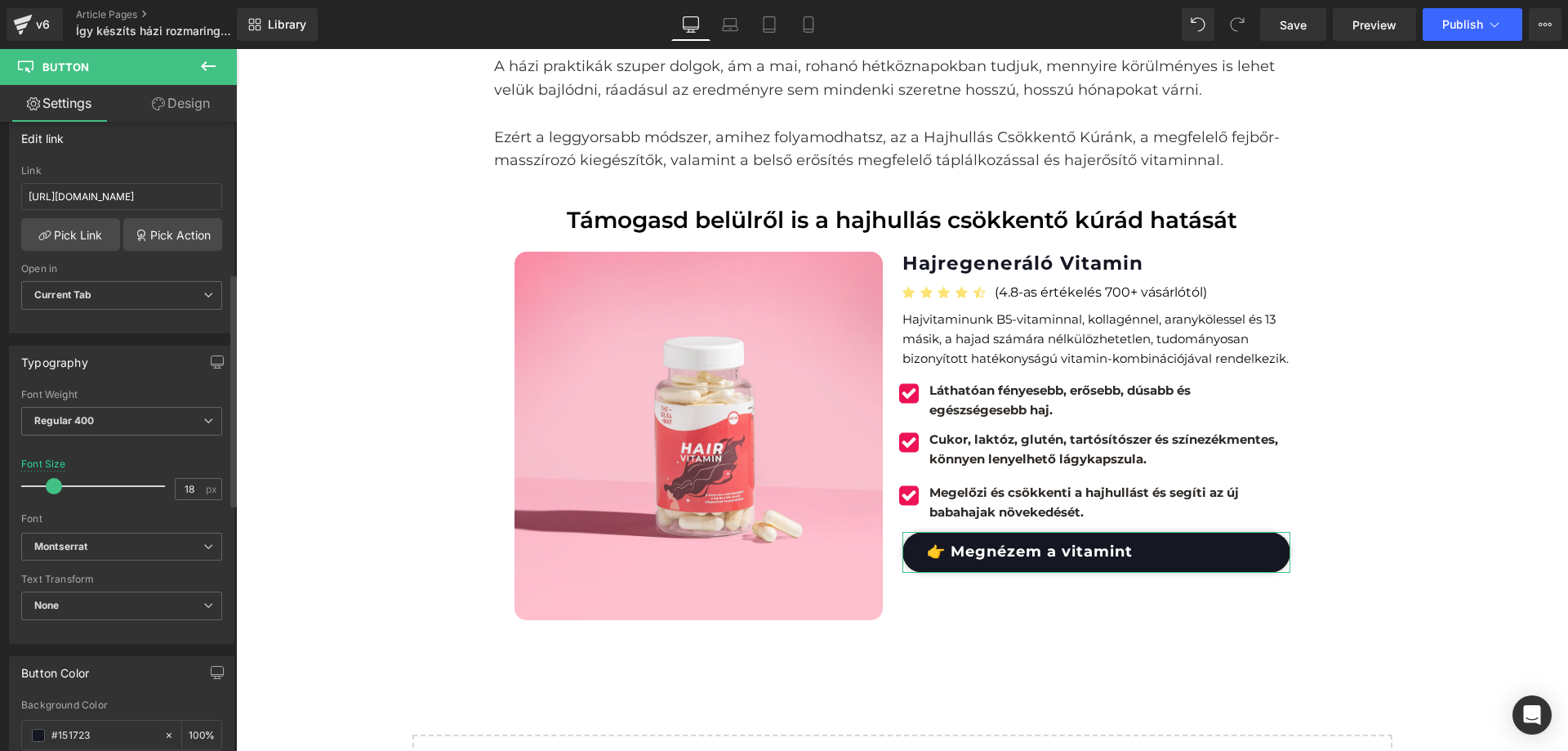
scroll to position [409, 0]
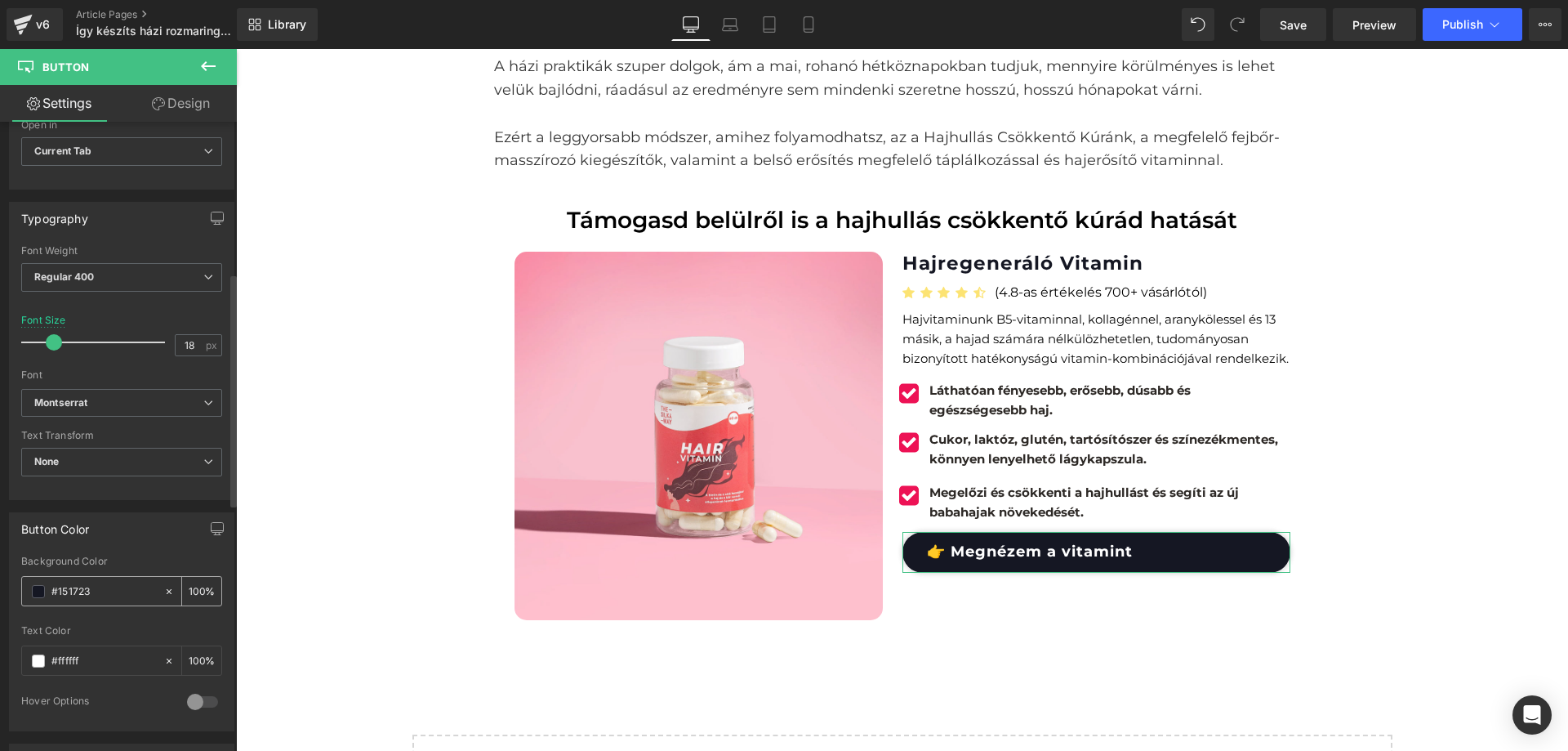
click at [131, 605] on div "#151723" at bounding box center [93, 591] width 142 height 29
click at [117, 598] on input "#151723" at bounding box center [103, 591] width 104 height 18
click at [114, 596] on input "#151723" at bounding box center [103, 591] width 104 height 18
click at [33, 587] on span at bounding box center [39, 592] width 13 height 13
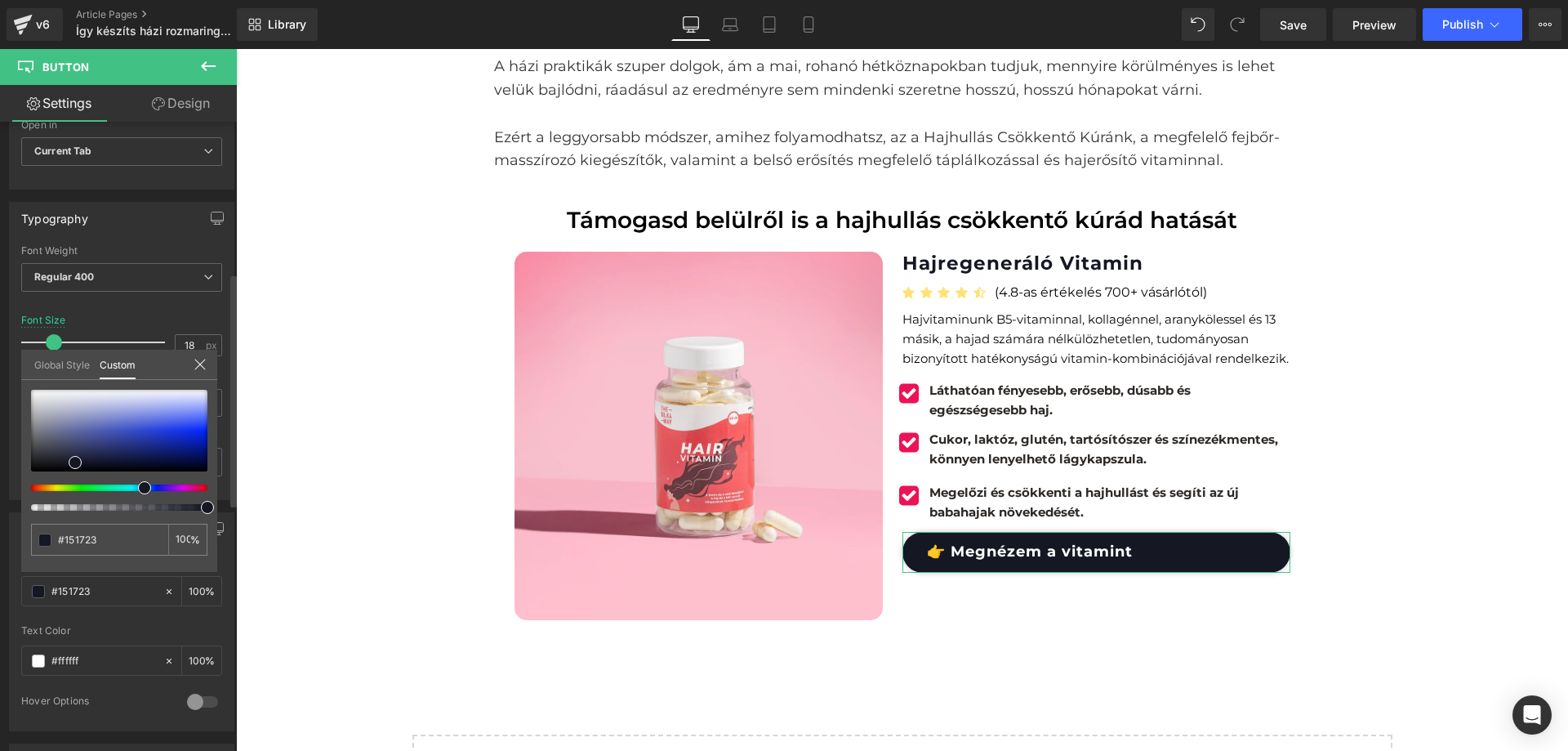
click at [177, 491] on div at bounding box center [119, 449] width 176 height 121
type input "#23151b"
type input "#23151c"
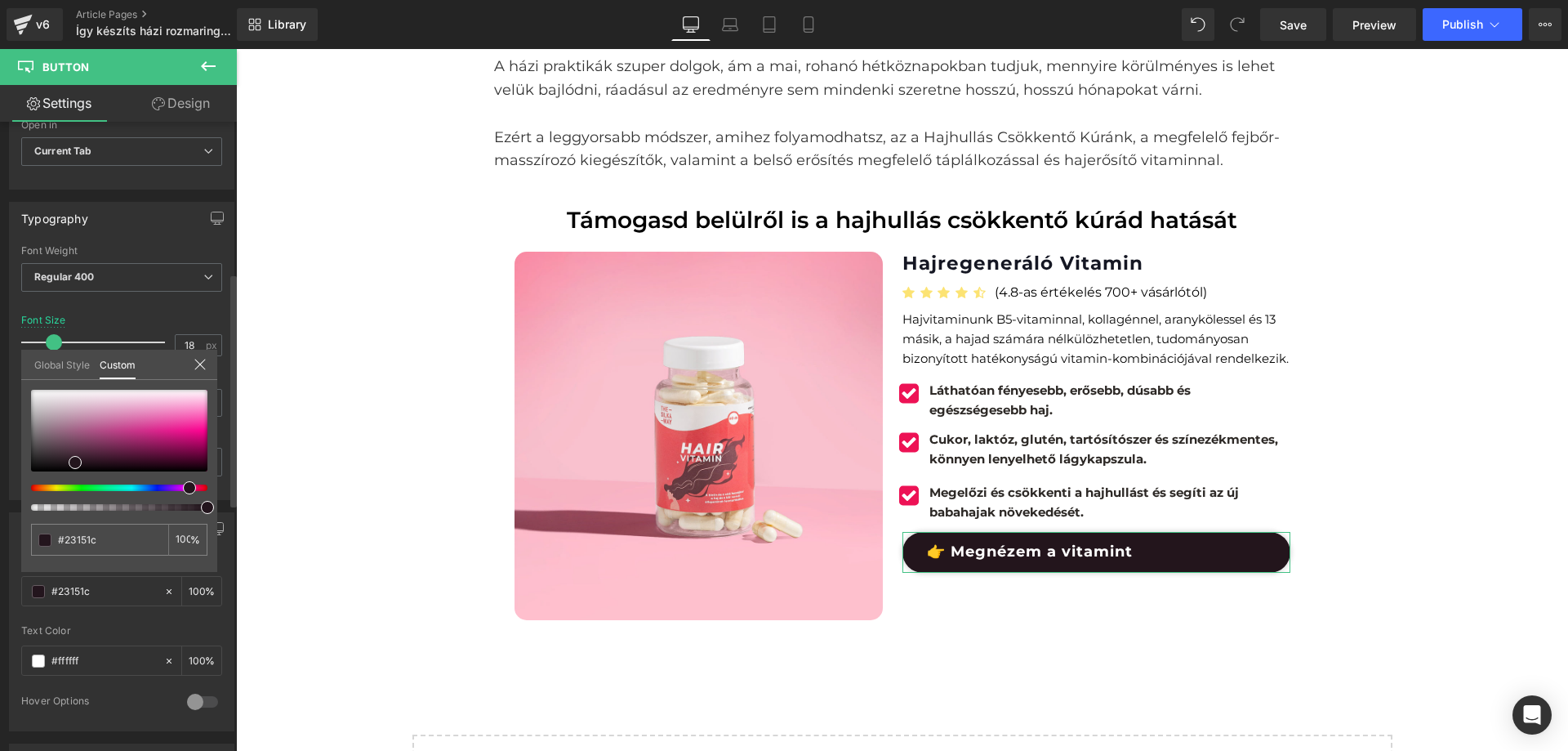
type input "#23151f"
drag, startPoint x: 187, startPoint y: 491, endPoint x: 179, endPoint y: 488, distance: 8.5
click at [179, 488] on div at bounding box center [112, 488] width 176 height 7
type input "#23151d"
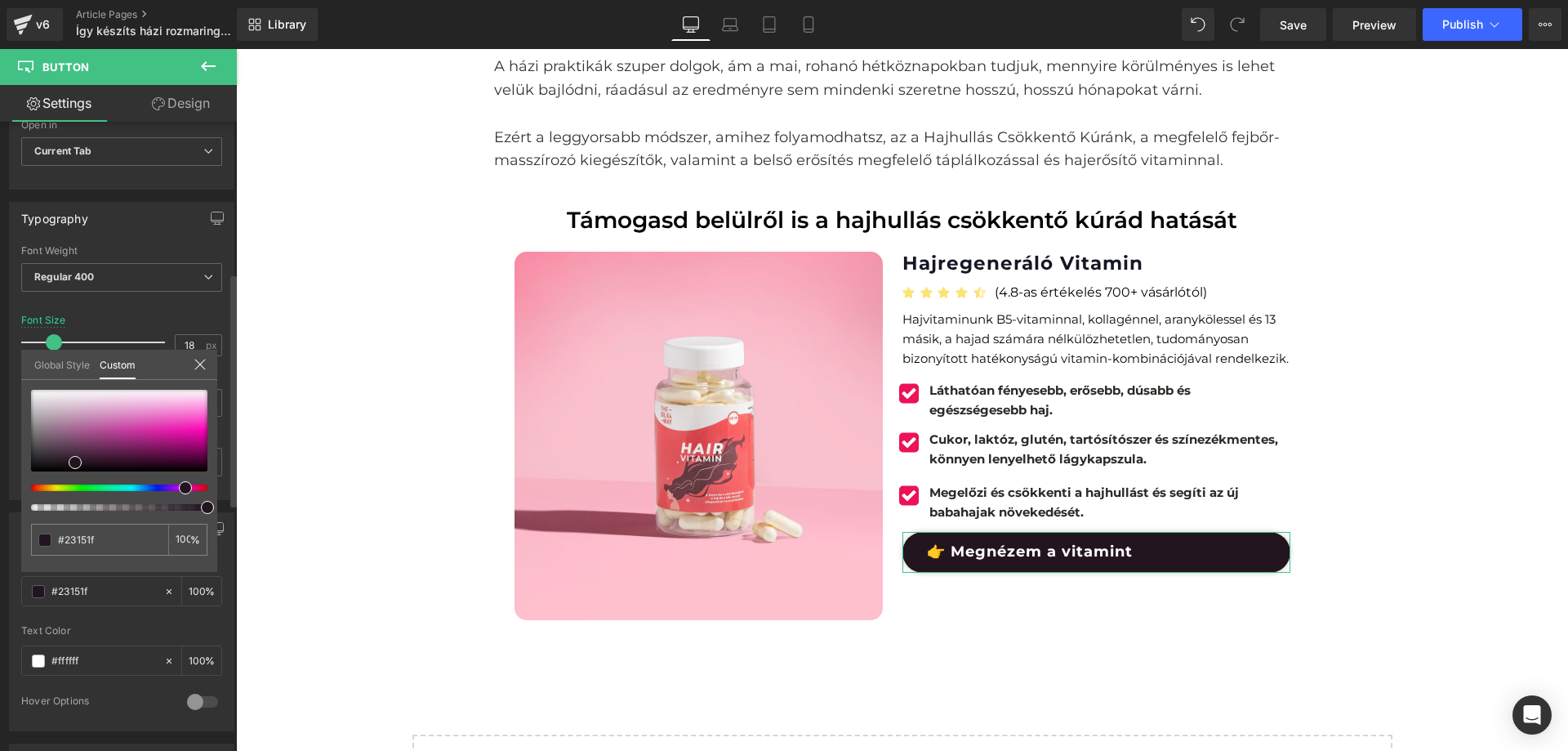
type input "#23151d"
type input "#23151e"
type input "#23151f"
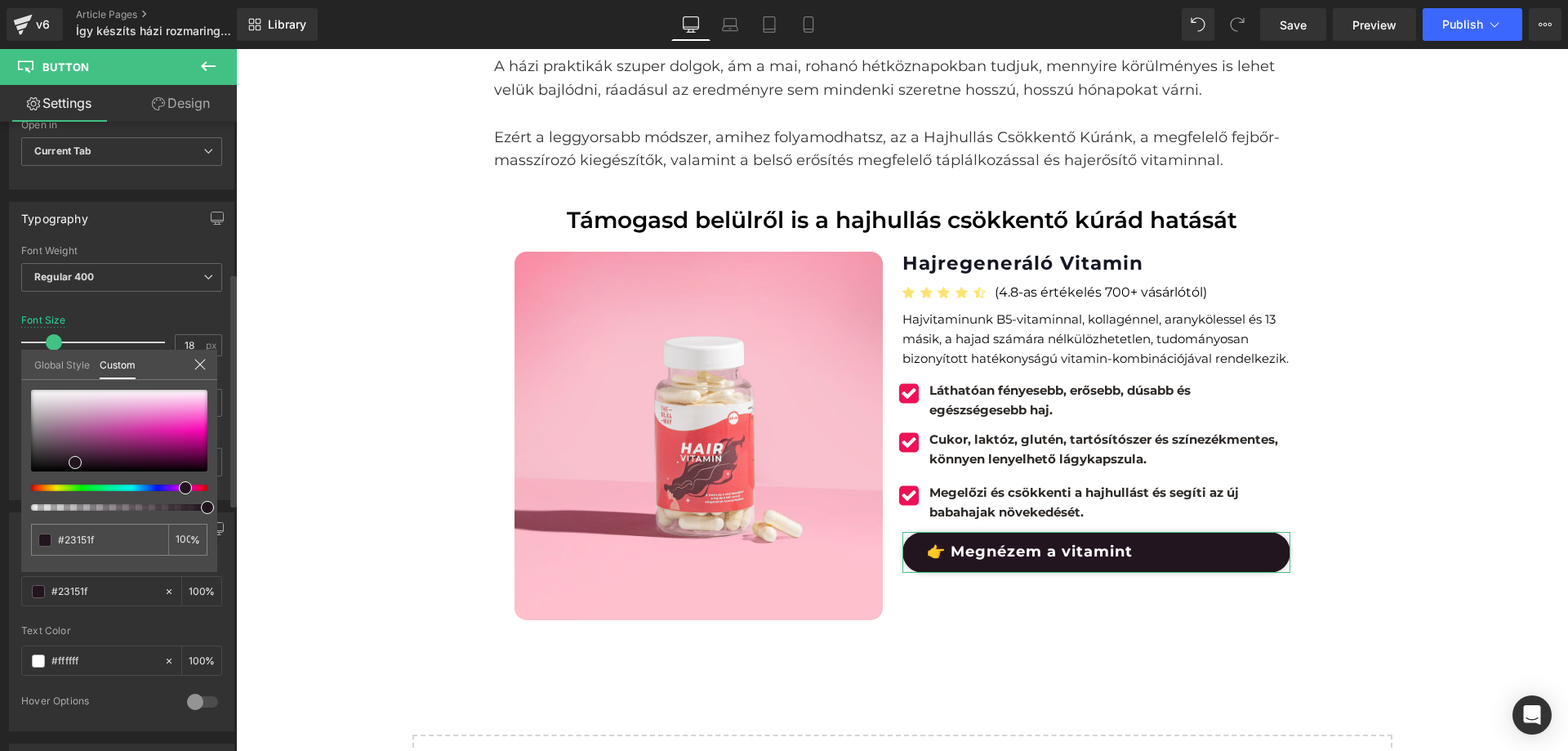
type input "#231520"
type input "#231521"
type input "#231522"
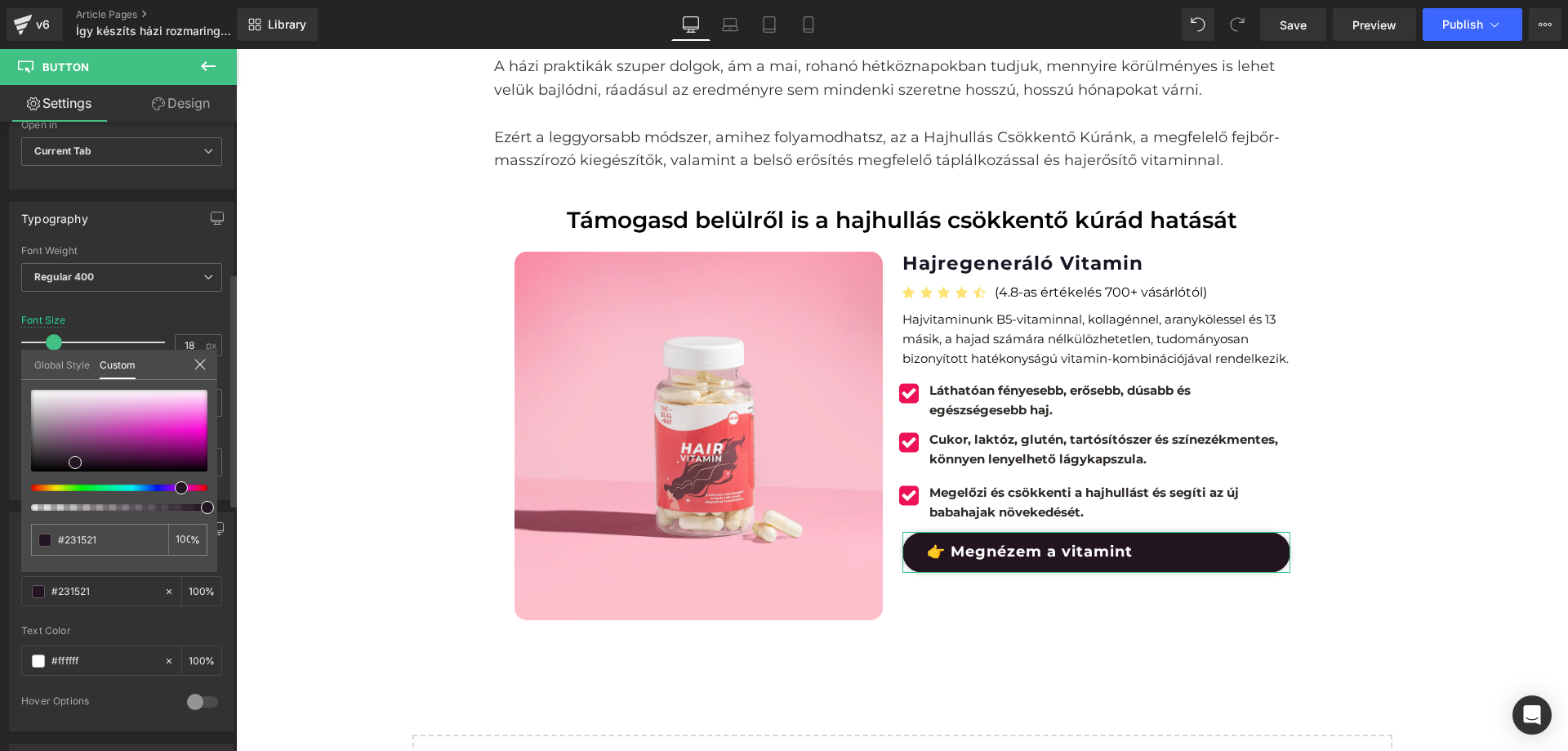
type input "#231522"
type input "#221523"
type input "#231523"
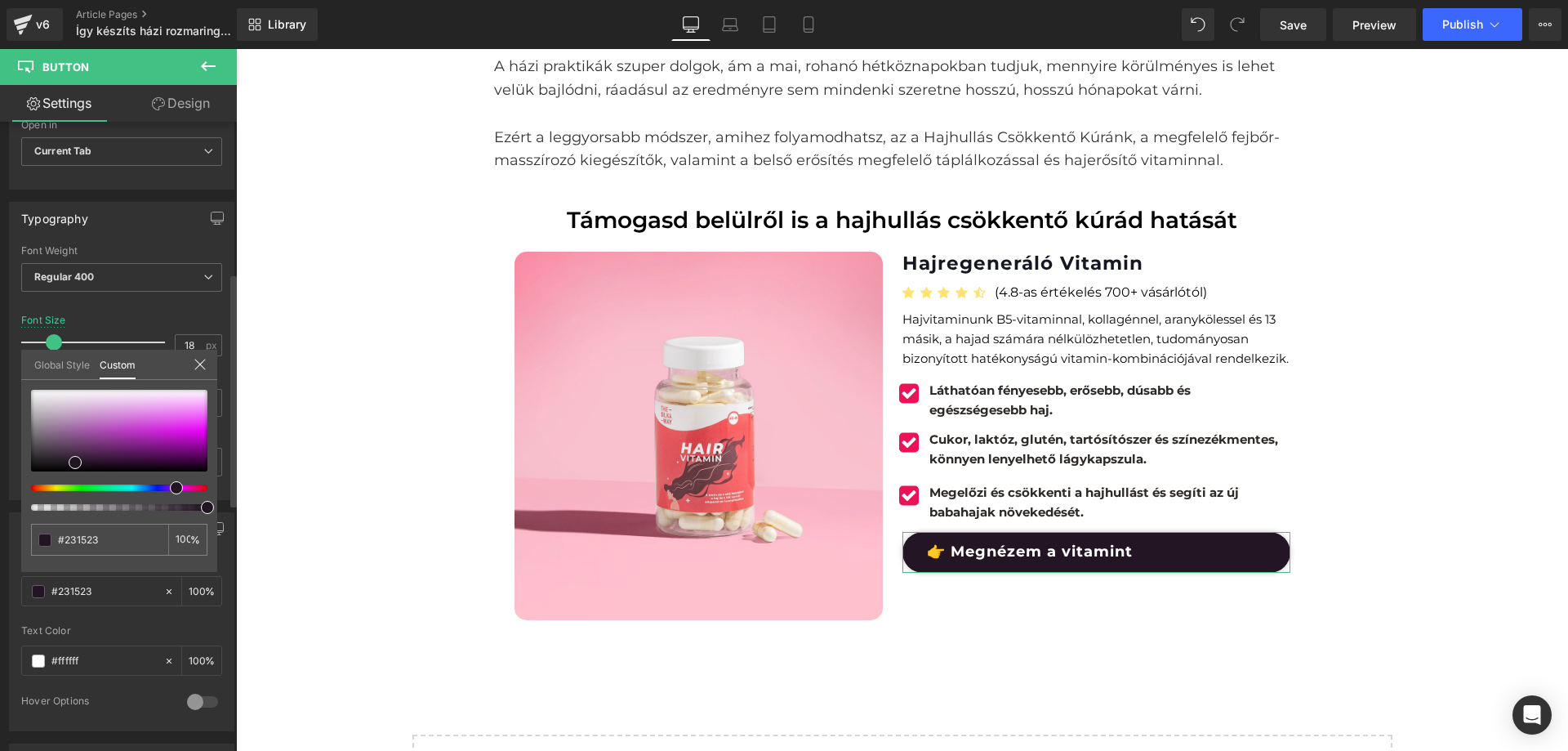
type input "#23151f"
type input "#23151e"
type input "#23151c"
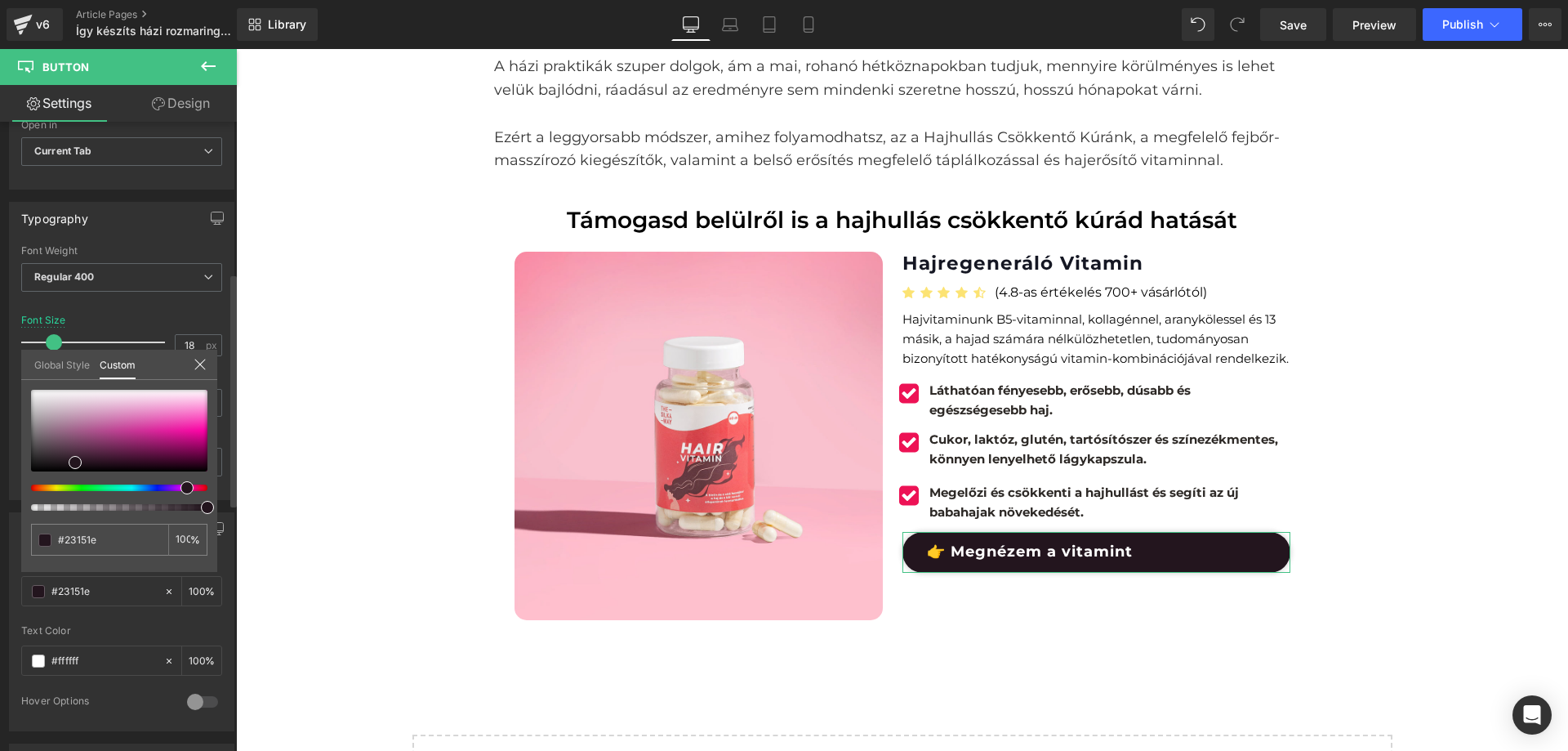
type input "#23151c"
type input "#23151a"
type input "#231519"
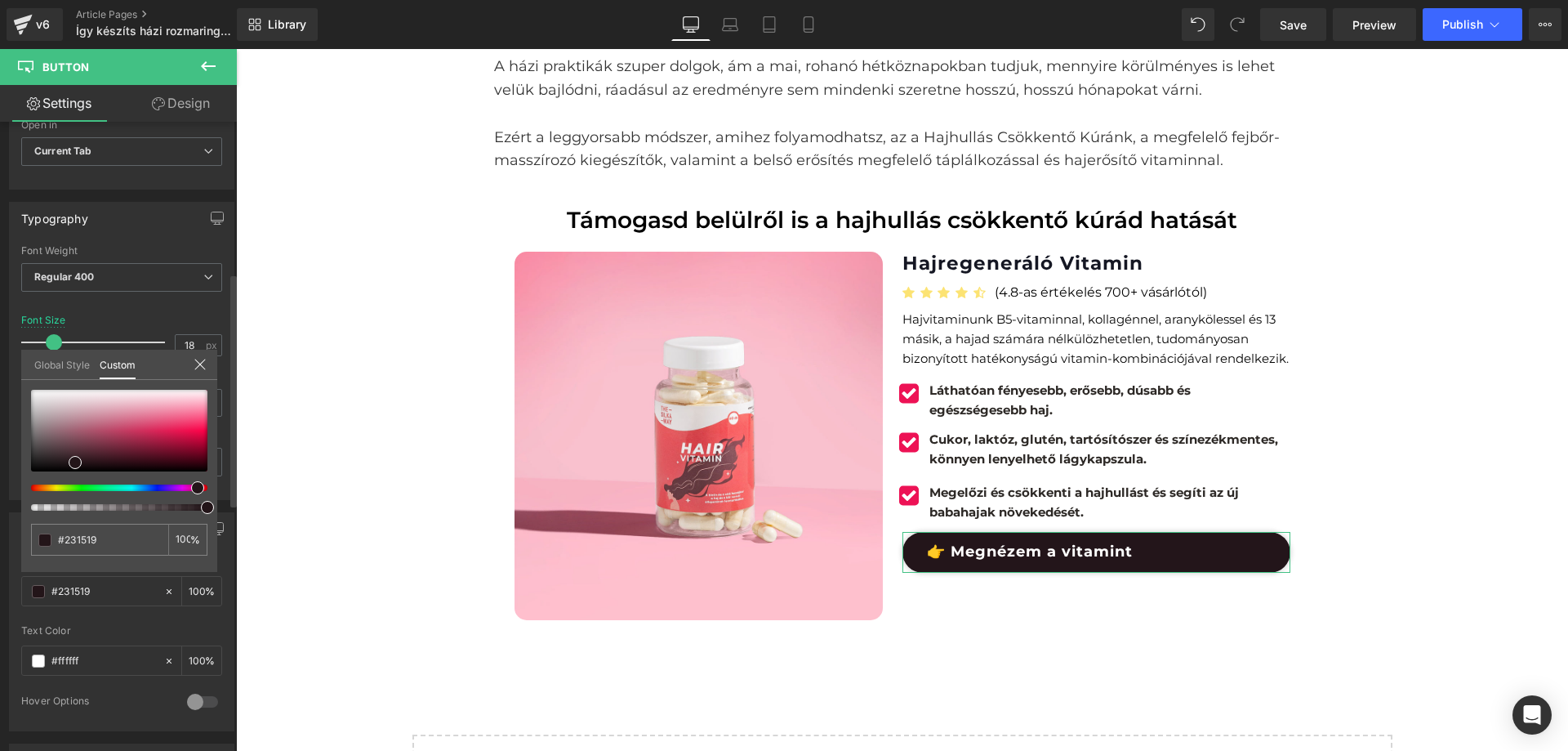
type input "#23151a"
type input "#23151b"
type input "#23151c"
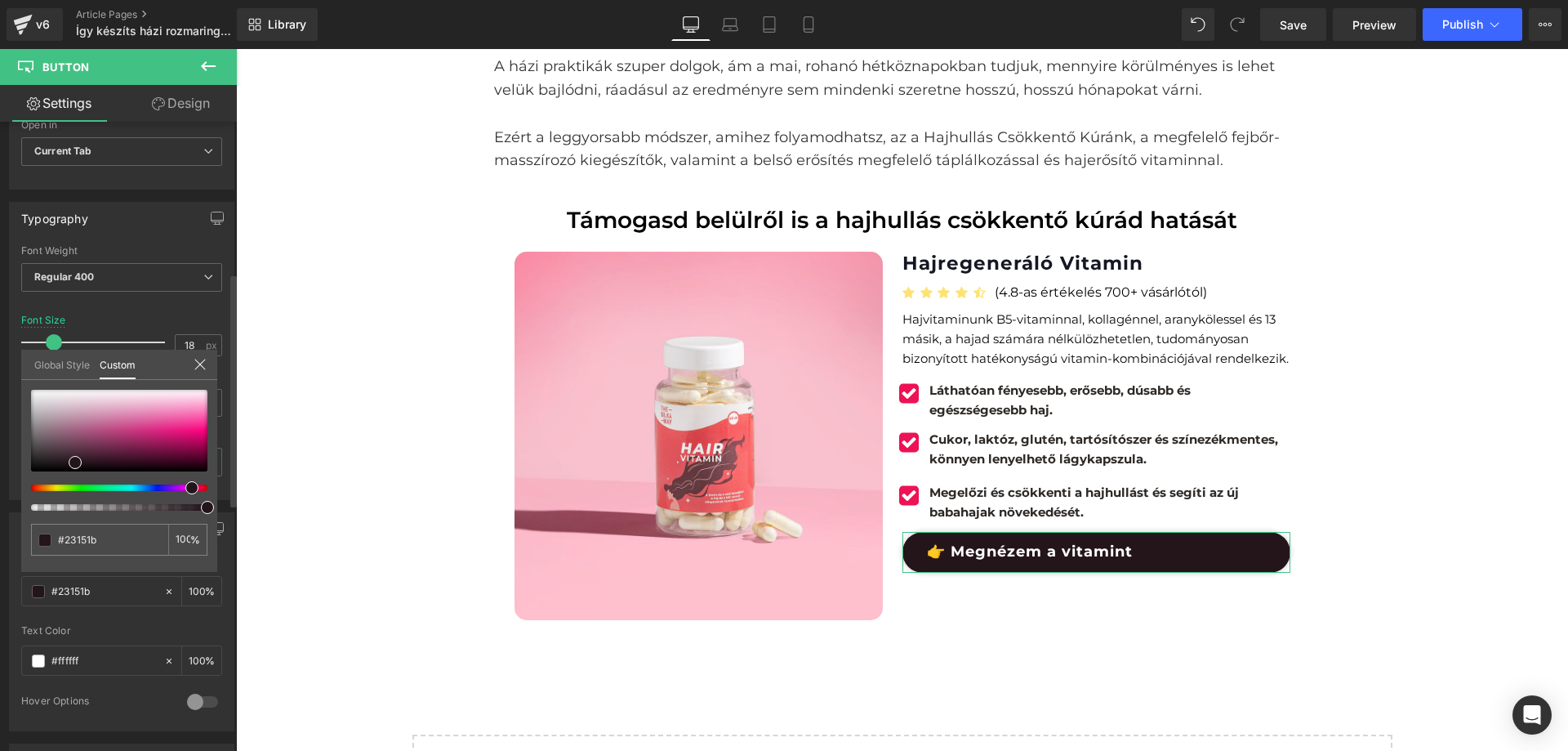
type input "#23151c"
type input "#23151d"
click at [176, 486] on div at bounding box center [112, 488] width 176 height 7
type input "#f050ab"
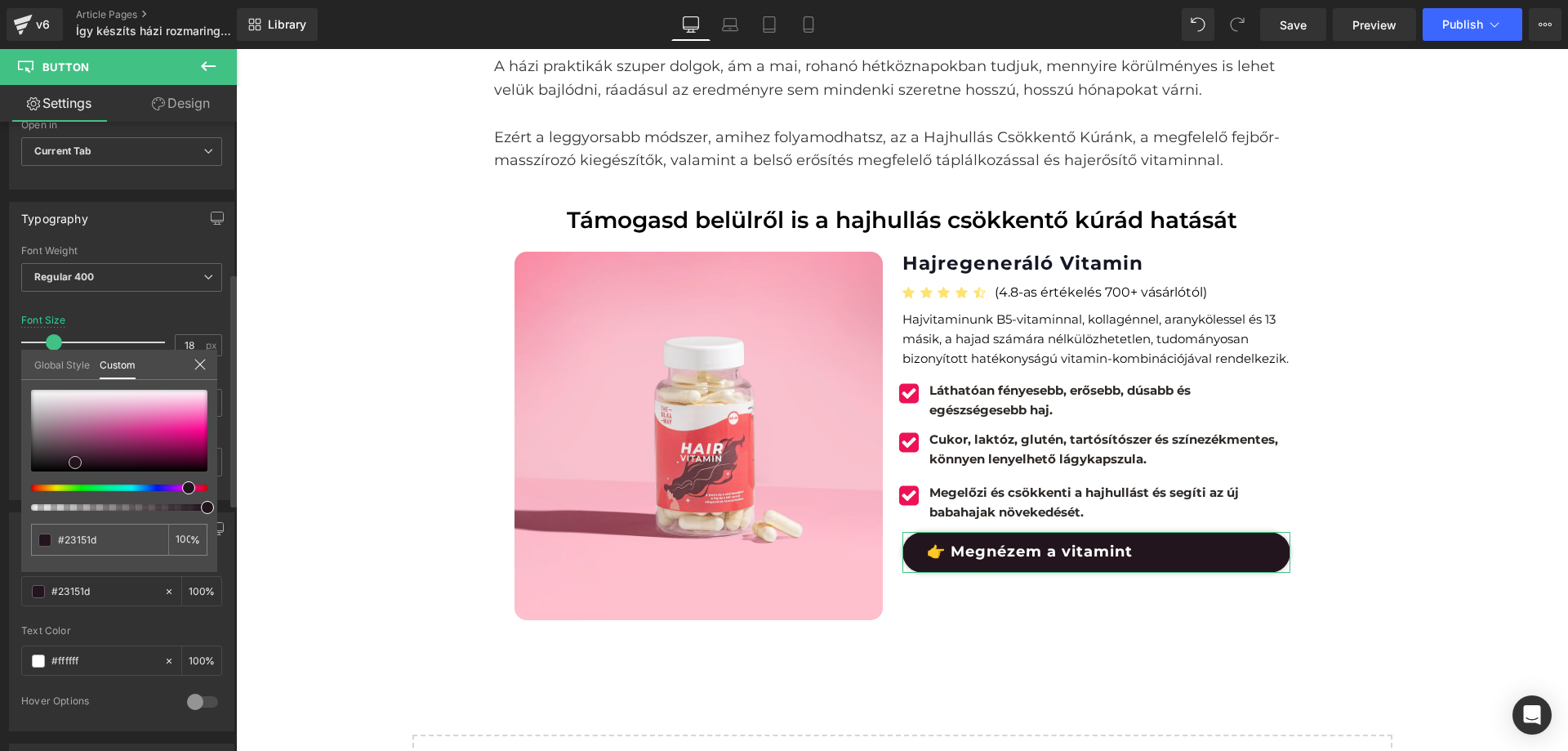
type input "#f050ab"
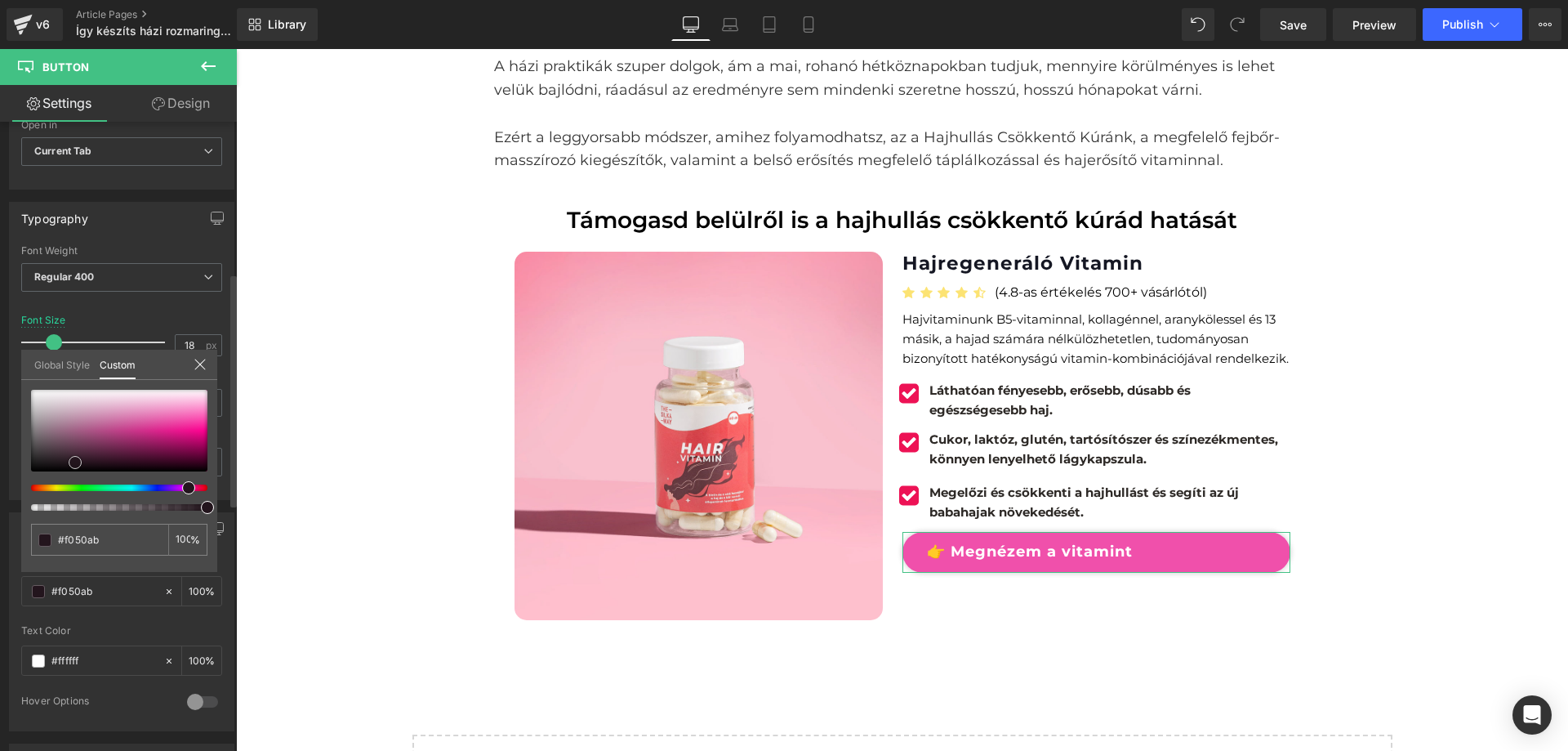
type input "#f060b1"
type input "#f168b6"
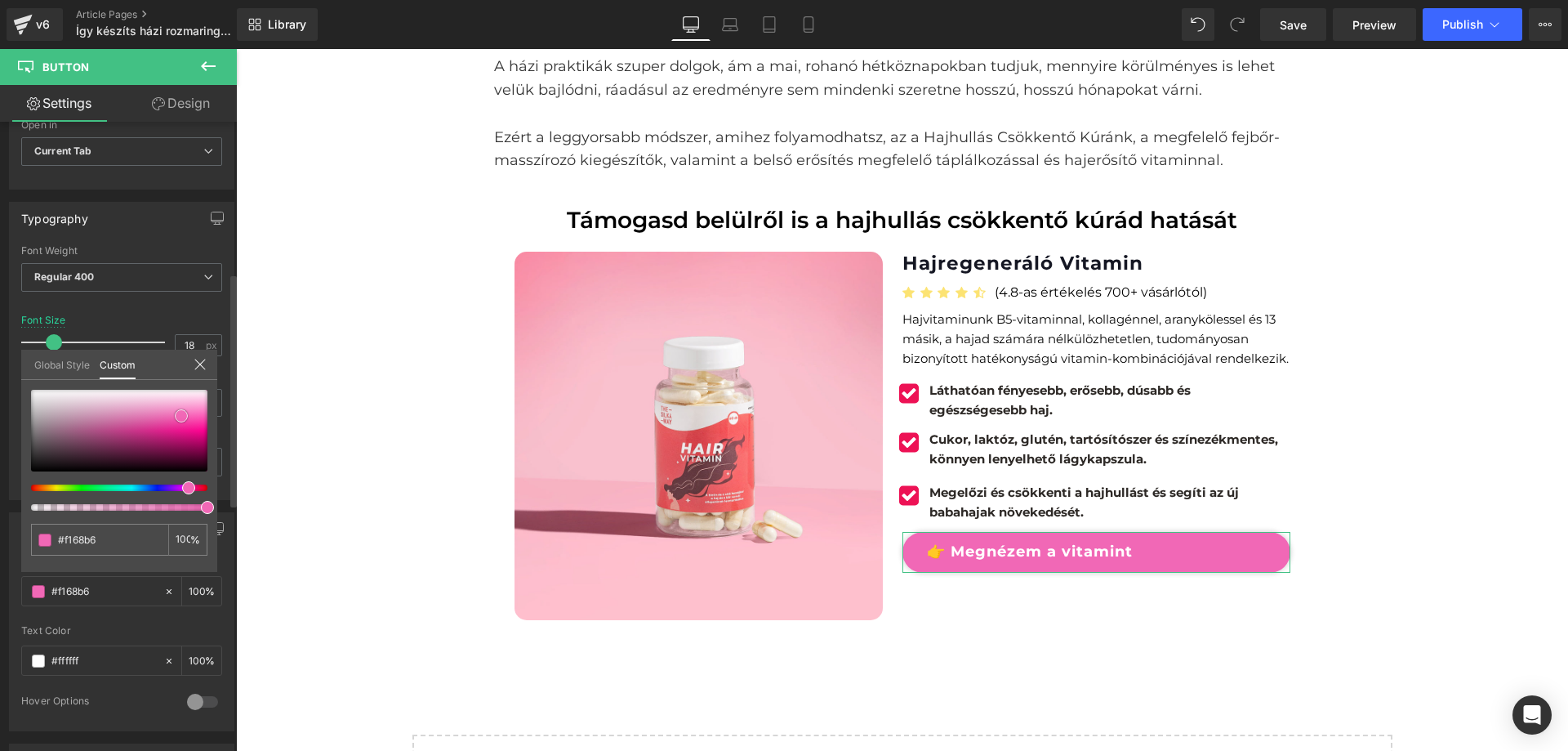
type input "#f579bf"
type input "#f583c4"
type input "#f787c6"
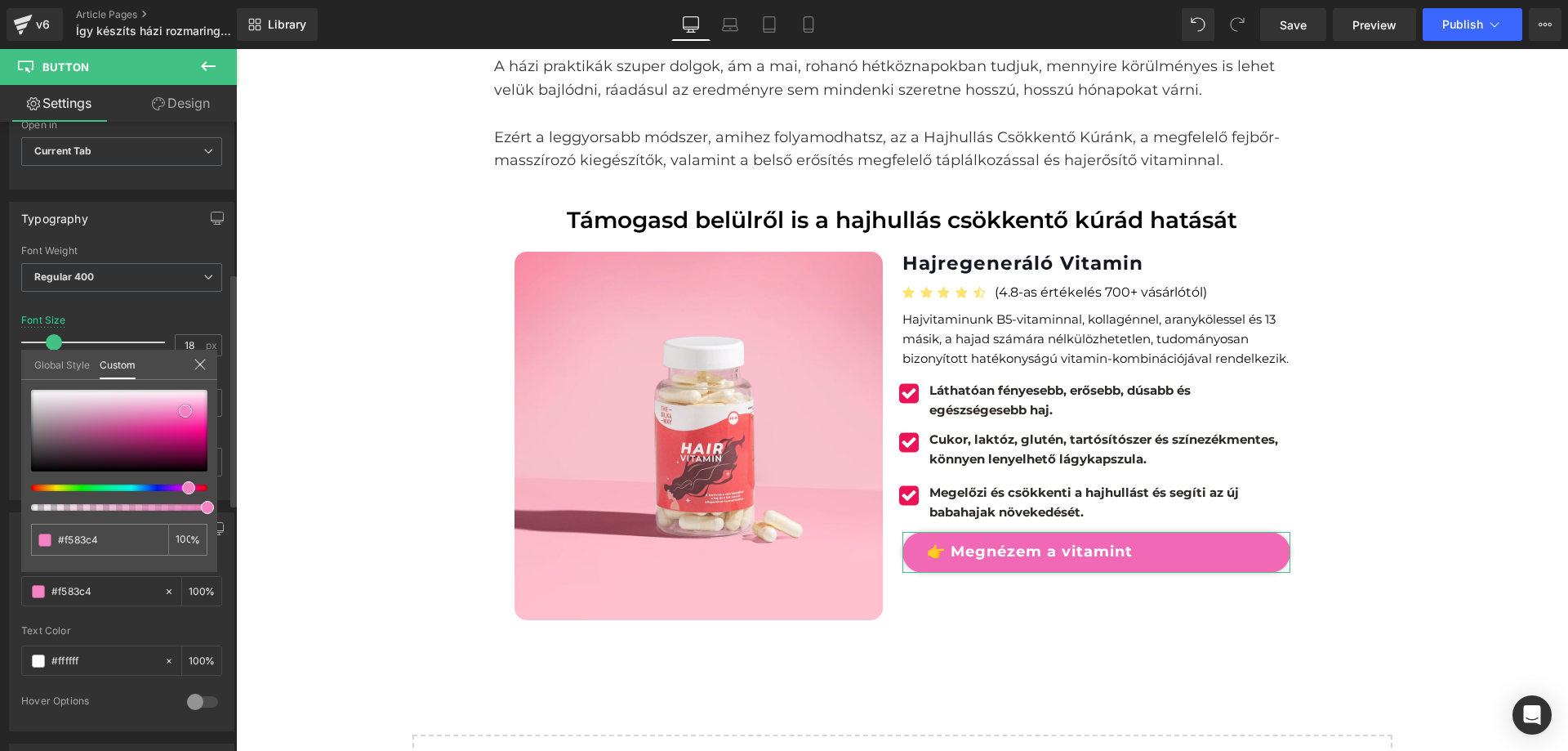
type input "#f787c6"
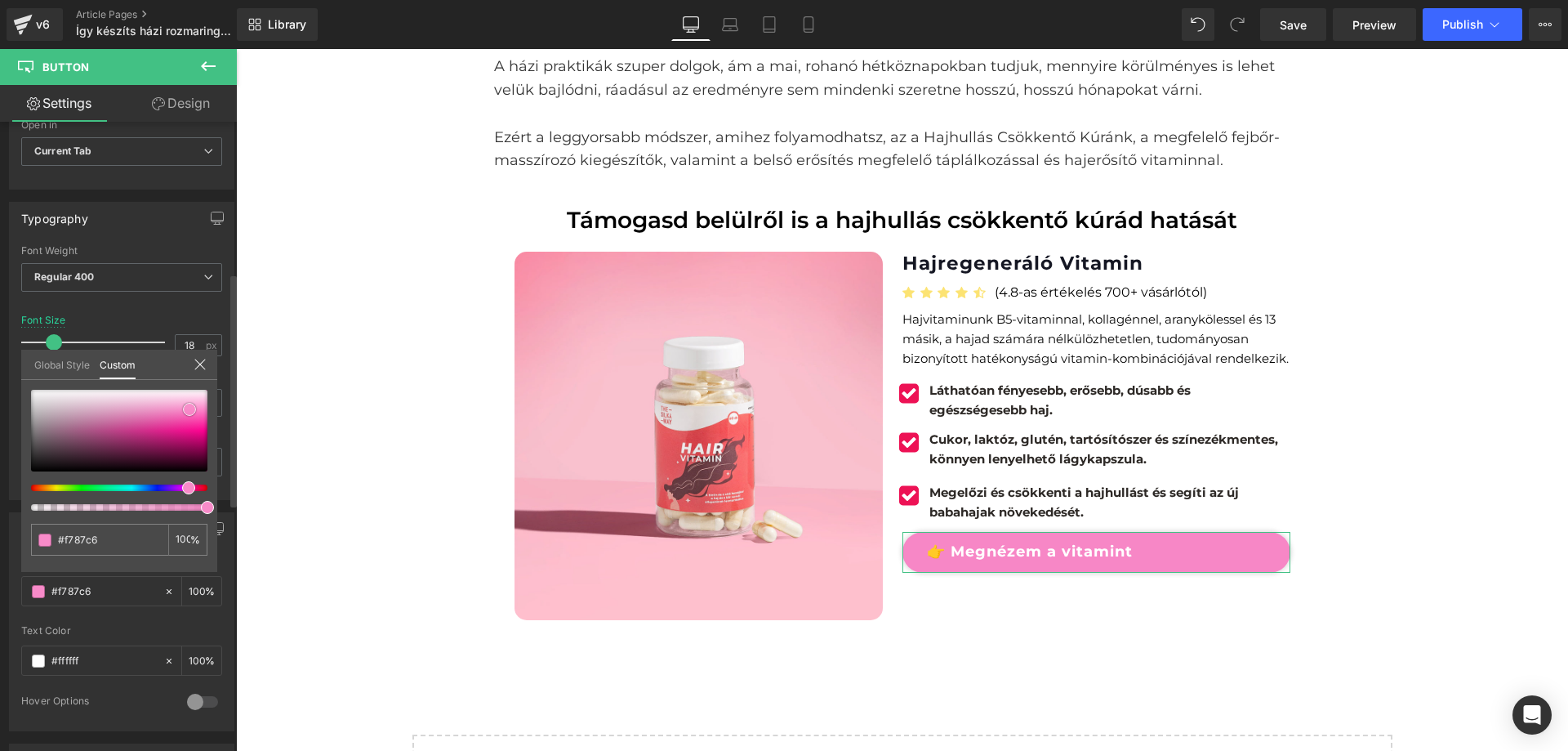
type input "#f88bc9"
type input "#f796cd"
type input "#f5a2d1"
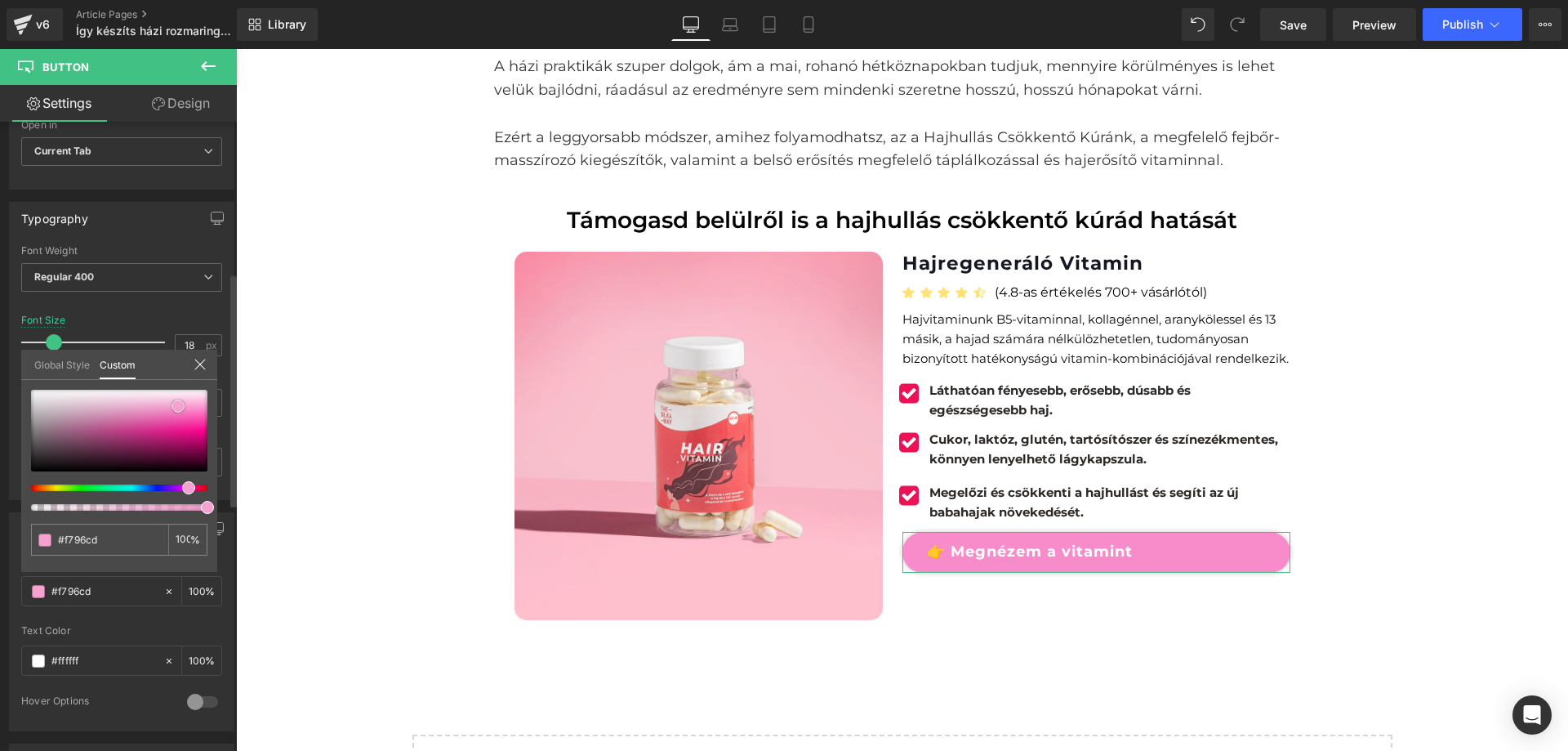
type input "#f5a2d1"
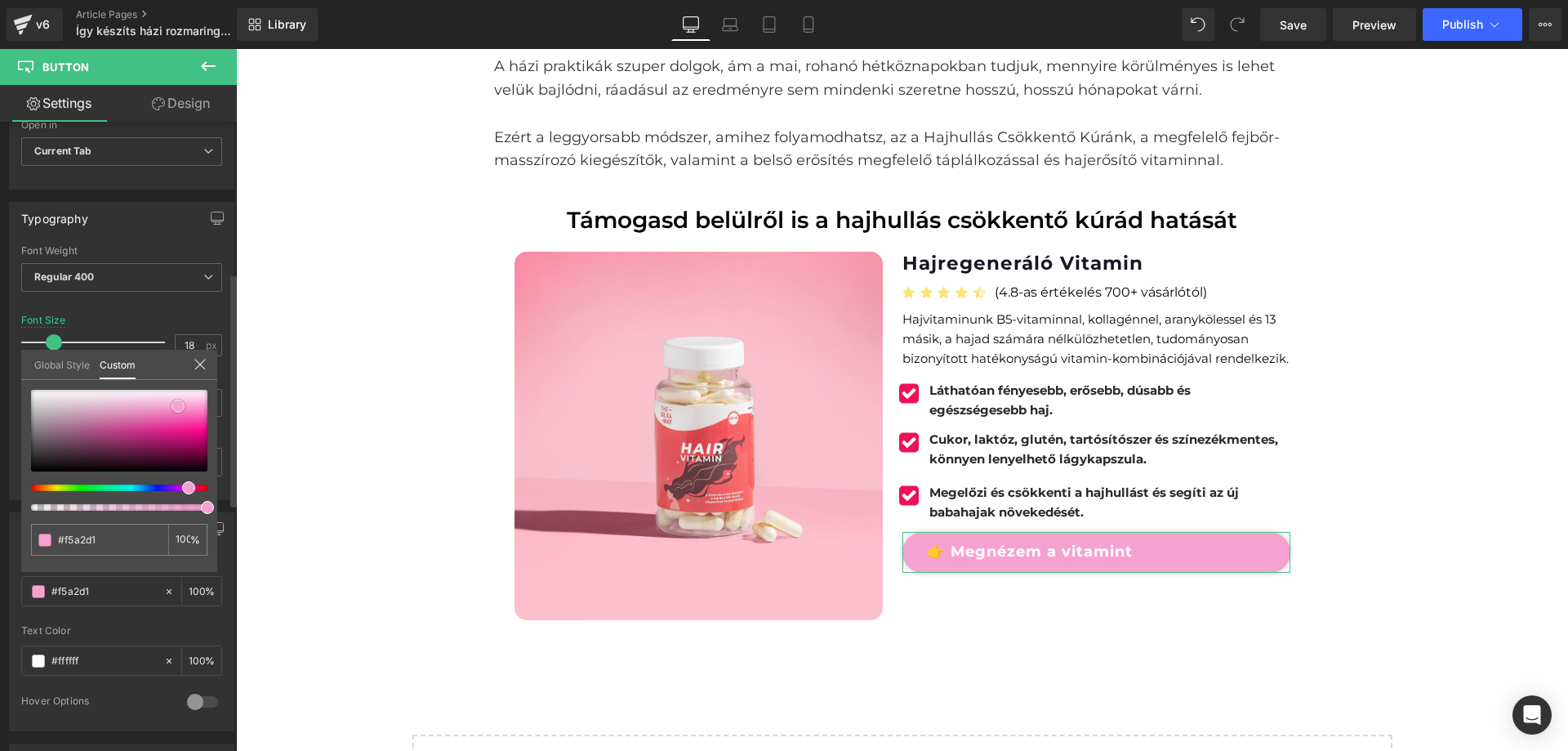
type input "#f4a3d1"
type input "#f3a4d1"
type input "#ef9dcc"
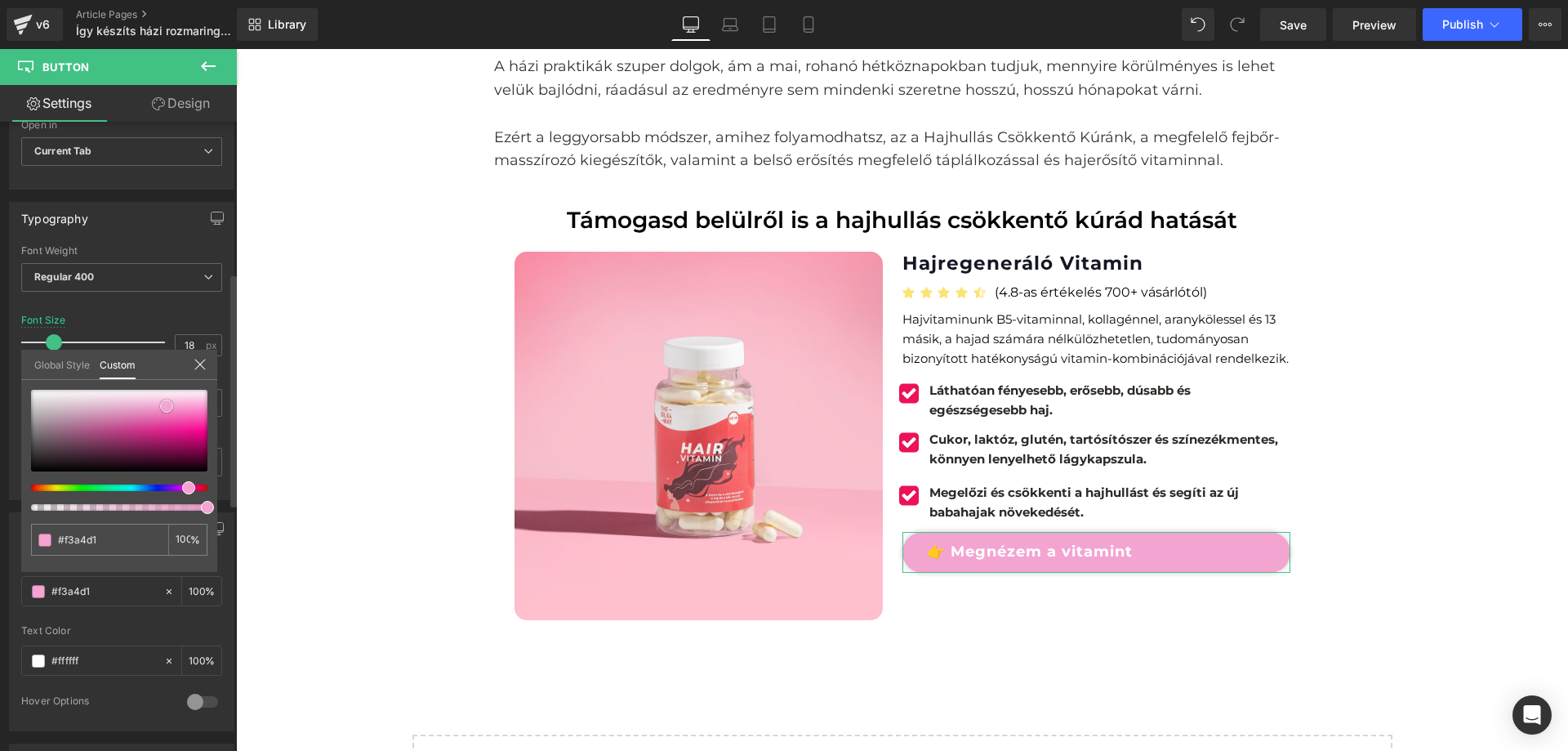
type input "#ef9dcc"
type input "#ea93c5"
type input "#eb93c5"
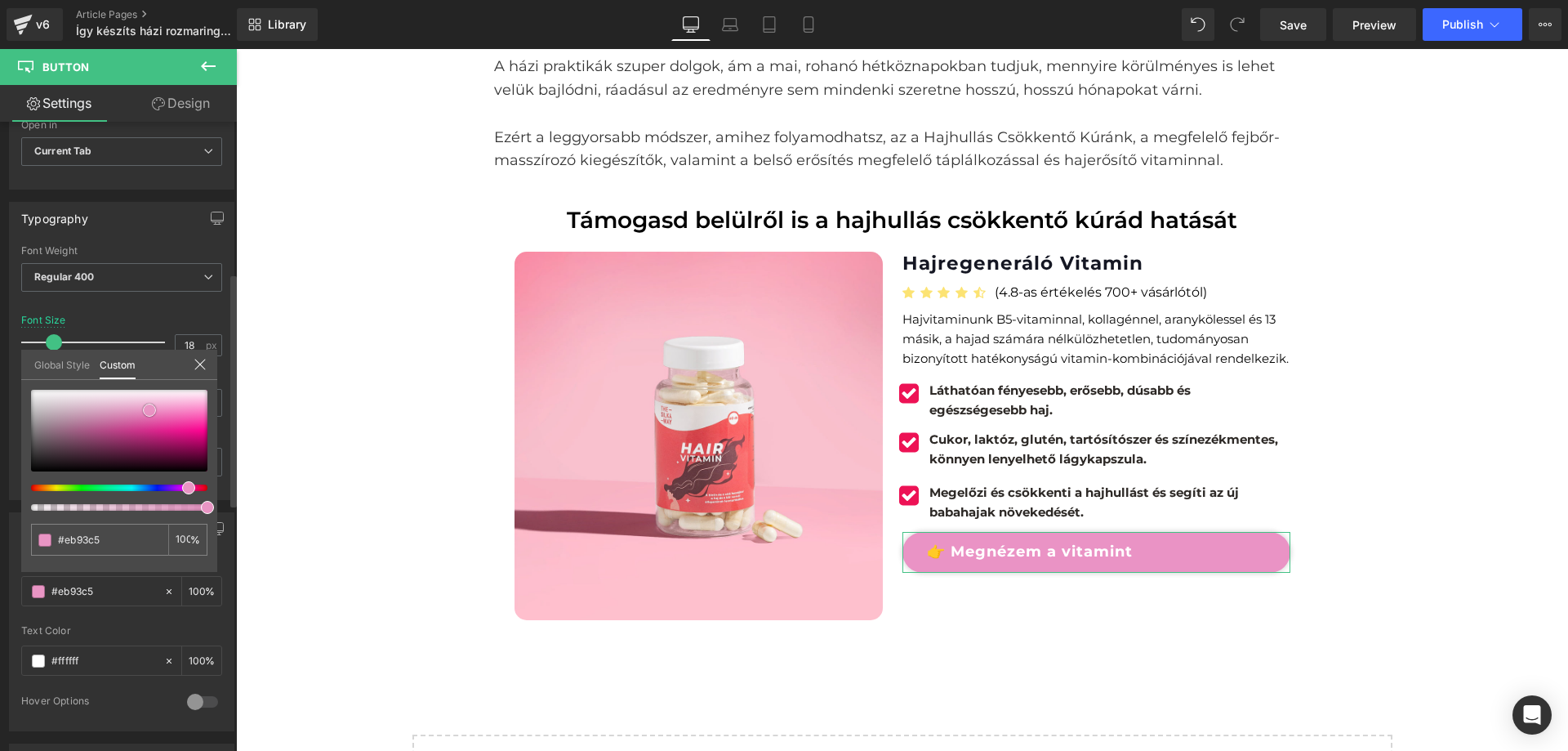
type input "#e995c4"
type input "#e994c4"
type input "#eb93c5"
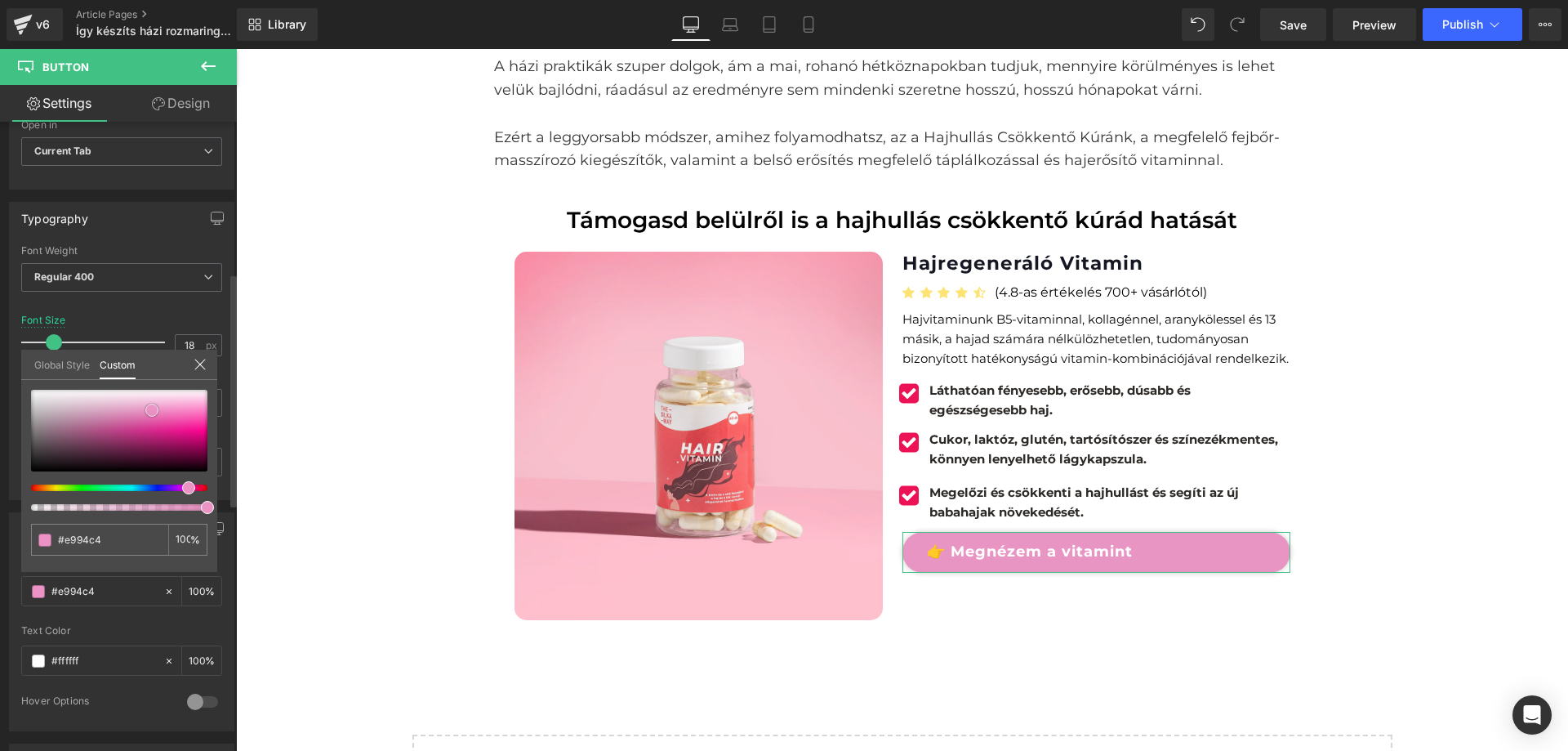
type input "#eb93c5"
type input "#ec91c5"
type input "#eb88c0"
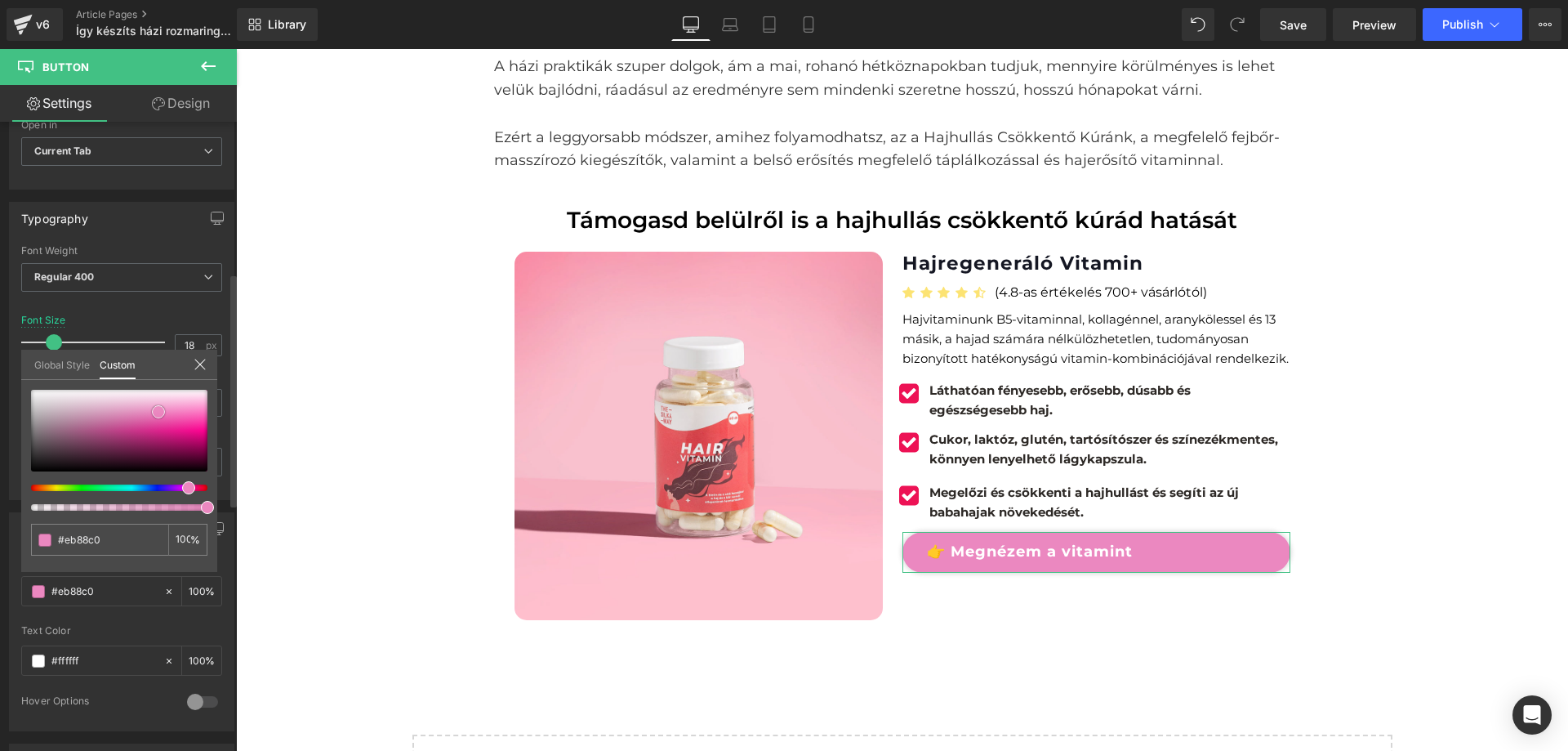
type input "#ec87c0"
drag, startPoint x: 179, startPoint y: 420, endPoint x: 160, endPoint y: 412, distance: 20.6
click at [160, 412] on div at bounding box center [119, 430] width 176 height 82
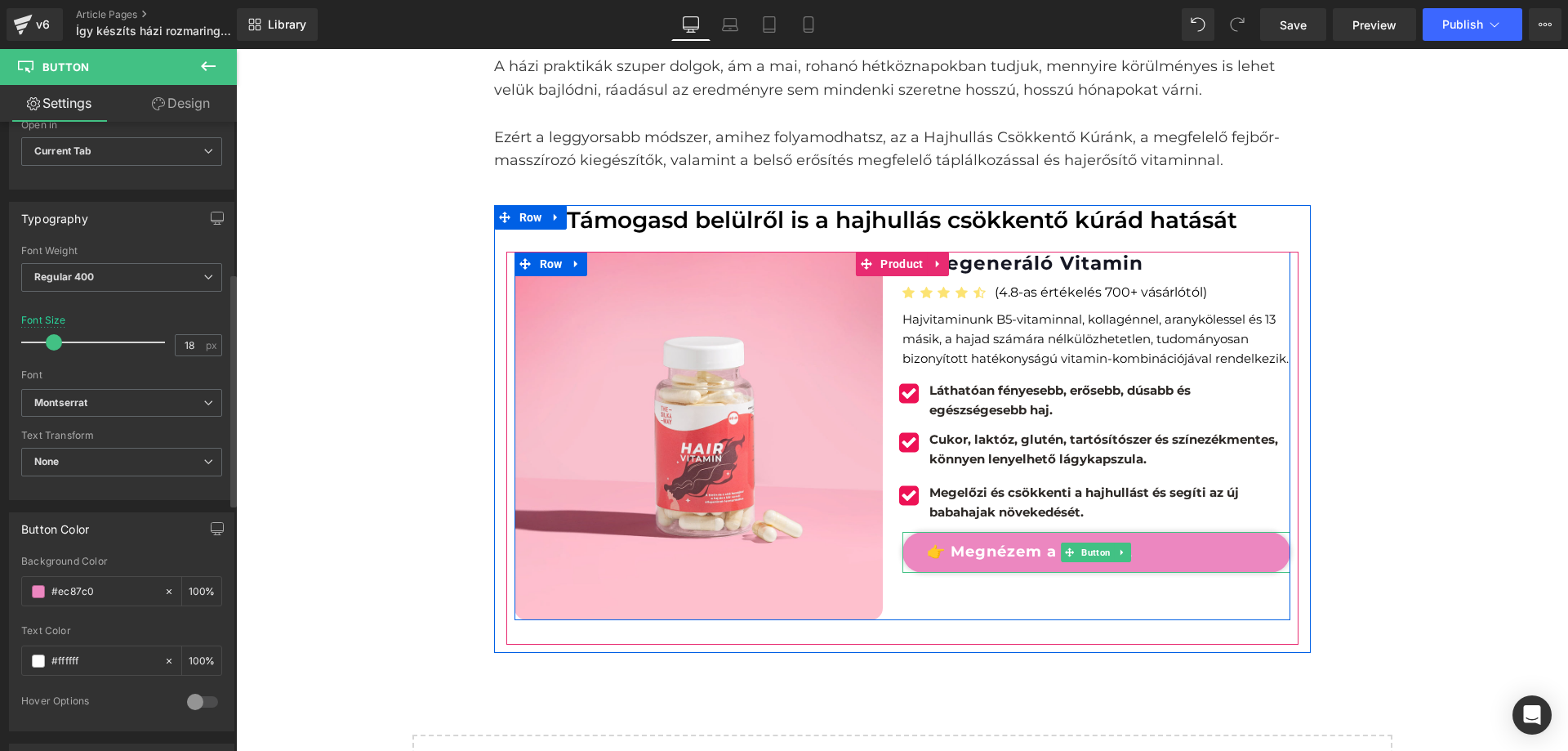
click at [1005, 550] on link "👉 Megnézem a vitamint" at bounding box center [1097, 552] width 388 height 40
click at [963, 550] on link "👉 Megnézem a vitamint" at bounding box center [1097, 552] width 388 height 40
click at [1010, 551] on link "👉 Megnézem a vitamint" at bounding box center [1097, 552] width 388 height 40
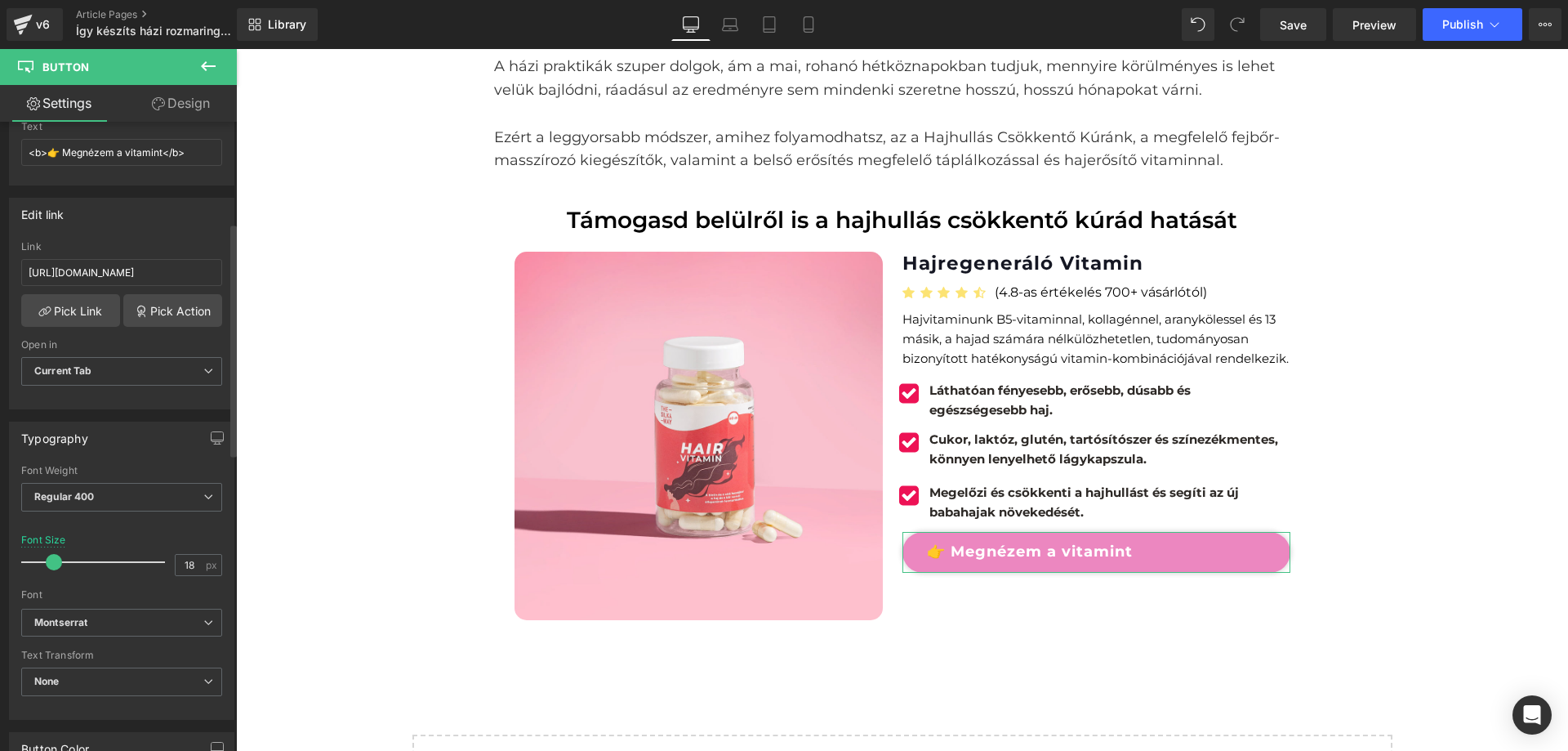
scroll to position [0, 0]
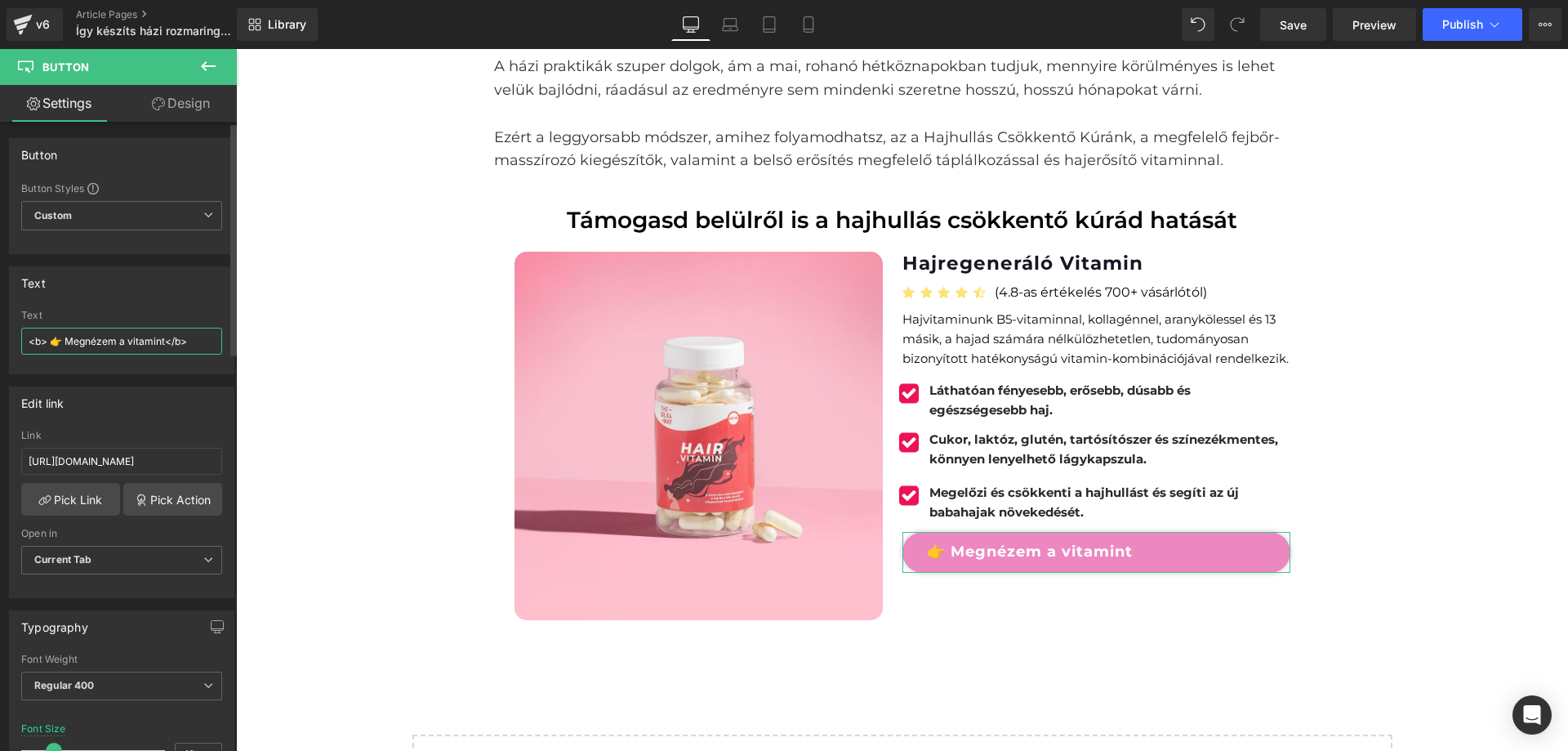
type input "<b>👉 Megnézem a vitamint</b>"
click at [157, 362] on div at bounding box center [121, 367] width 201 height 11
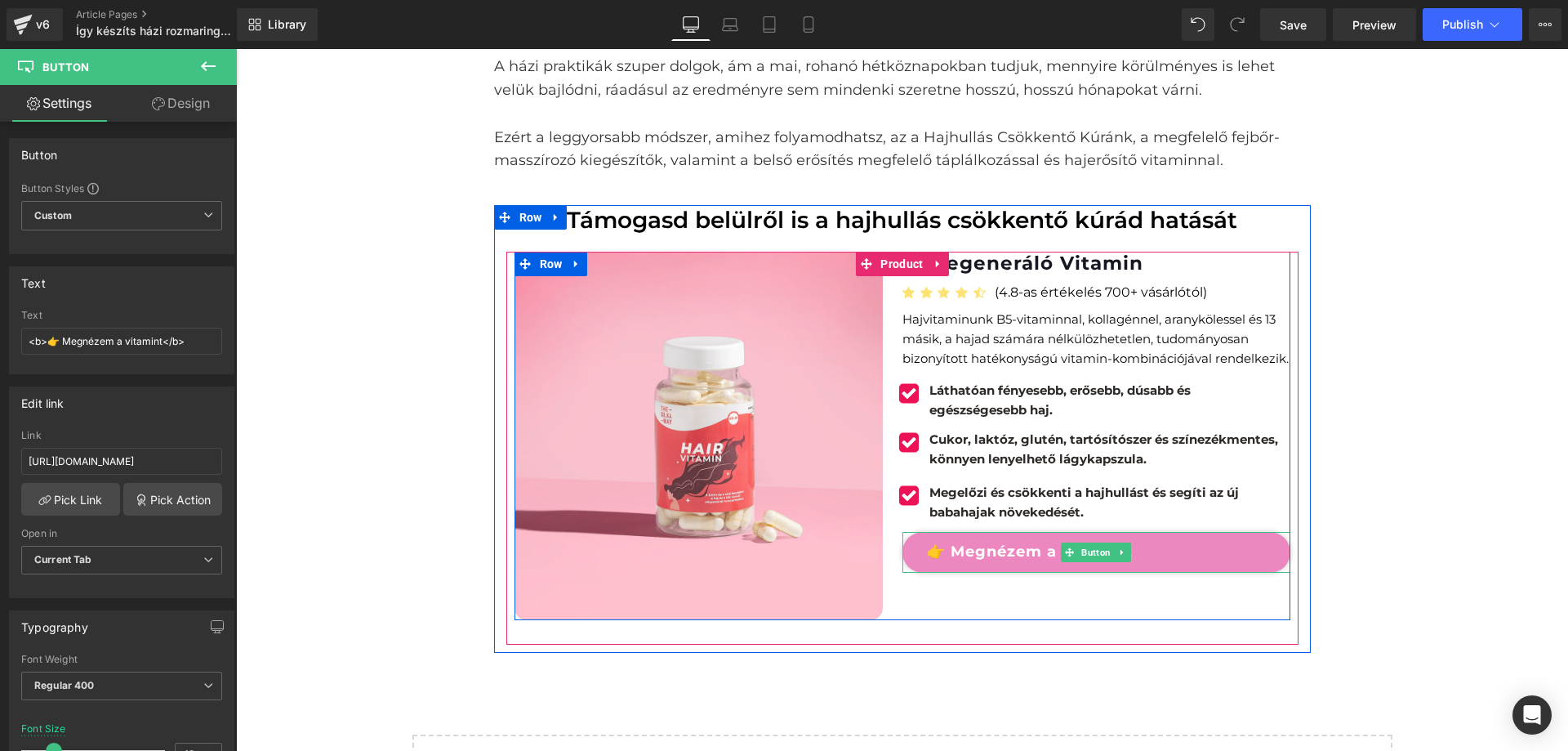
click at [1048, 558] on link "👉 Megnézem a vitamint" at bounding box center [1097, 552] width 388 height 40
click at [974, 553] on link "👉 Megnézem a vitamint" at bounding box center [1097, 552] width 388 height 40
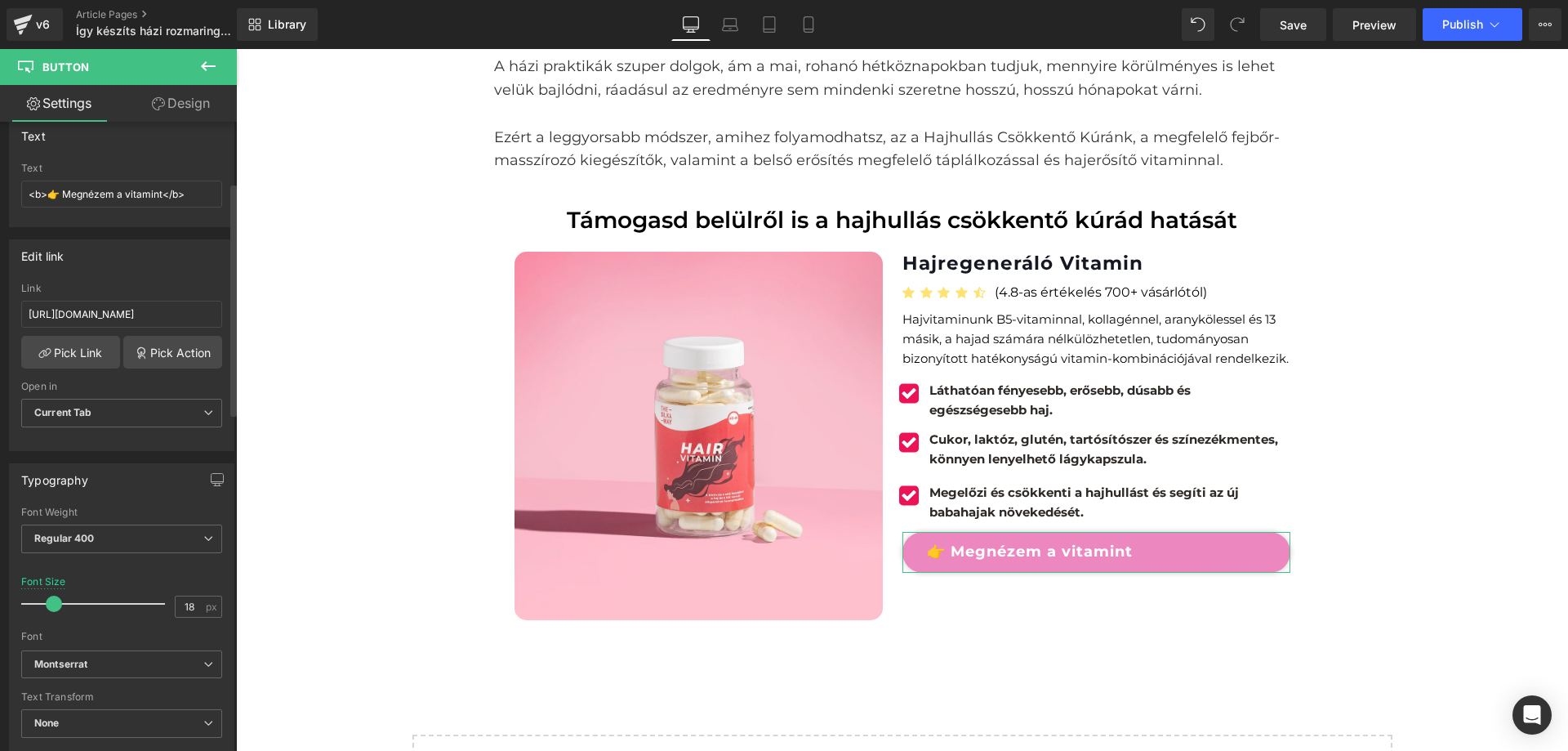
scroll to position [164, 0]
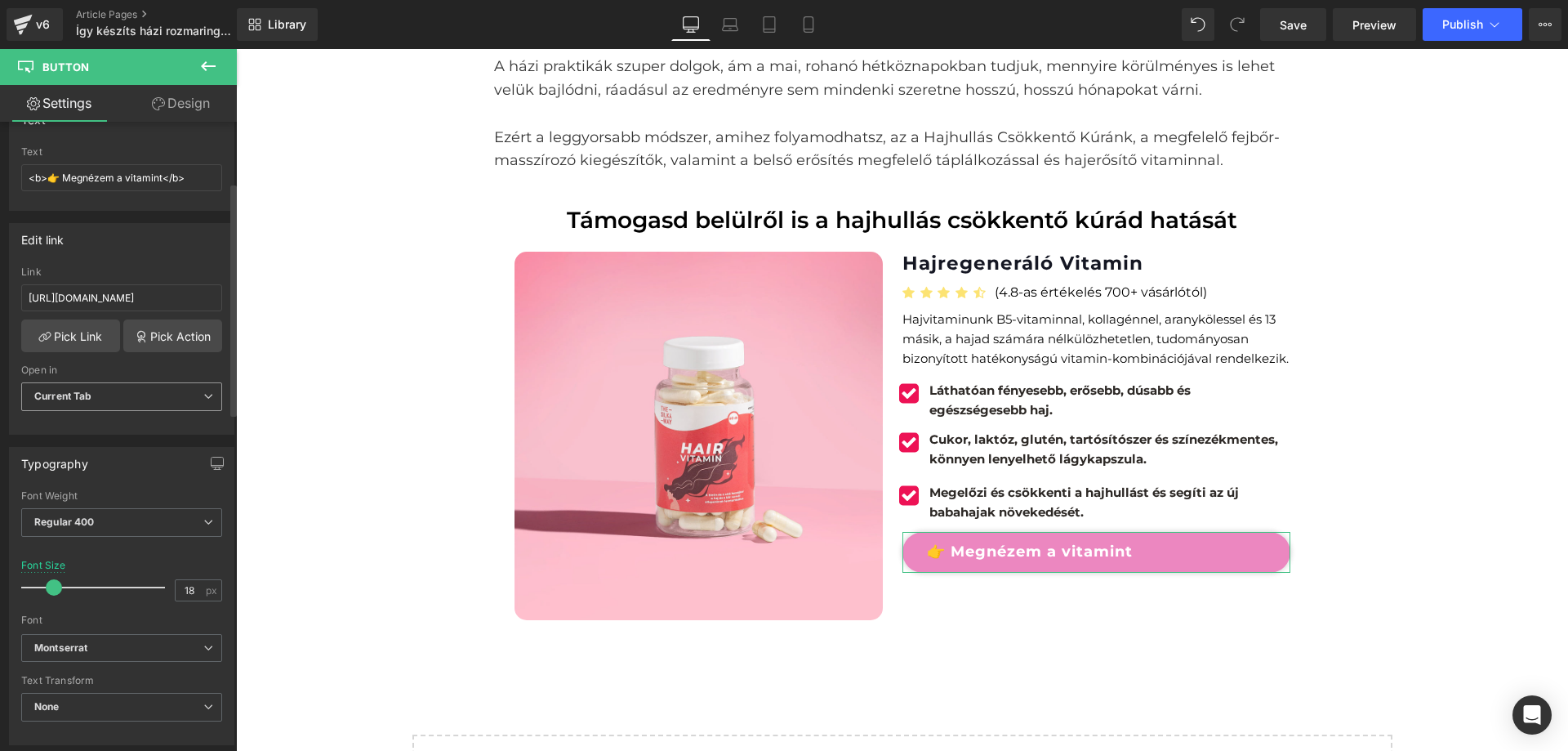
click at [104, 389] on span "Current Tab" at bounding box center [121, 397] width 201 height 29
click at [104, 393] on span "Current Tab" at bounding box center [119, 397] width 195 height 29
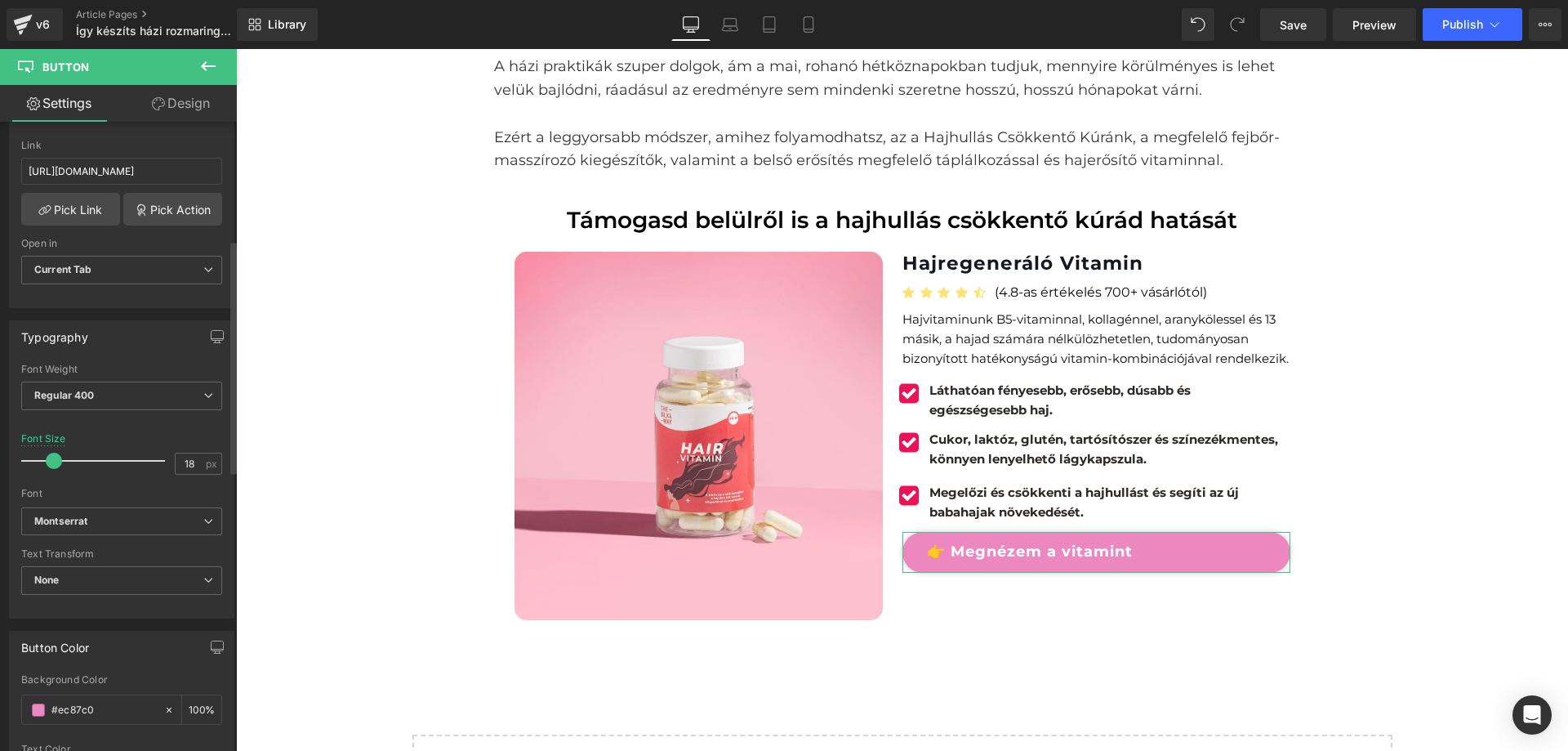
scroll to position [327, 0]
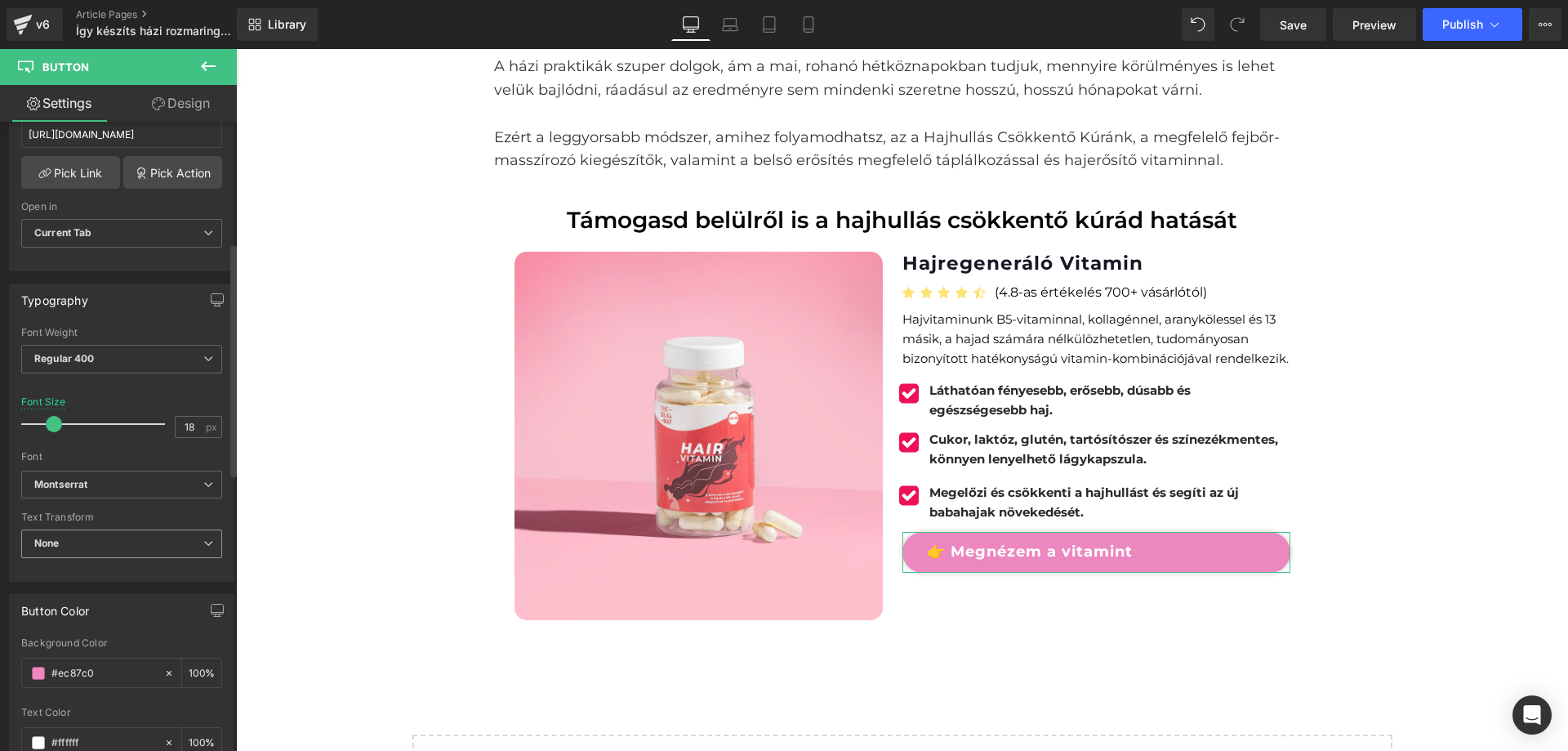
click at [124, 543] on span "None" at bounding box center [121, 544] width 201 height 29
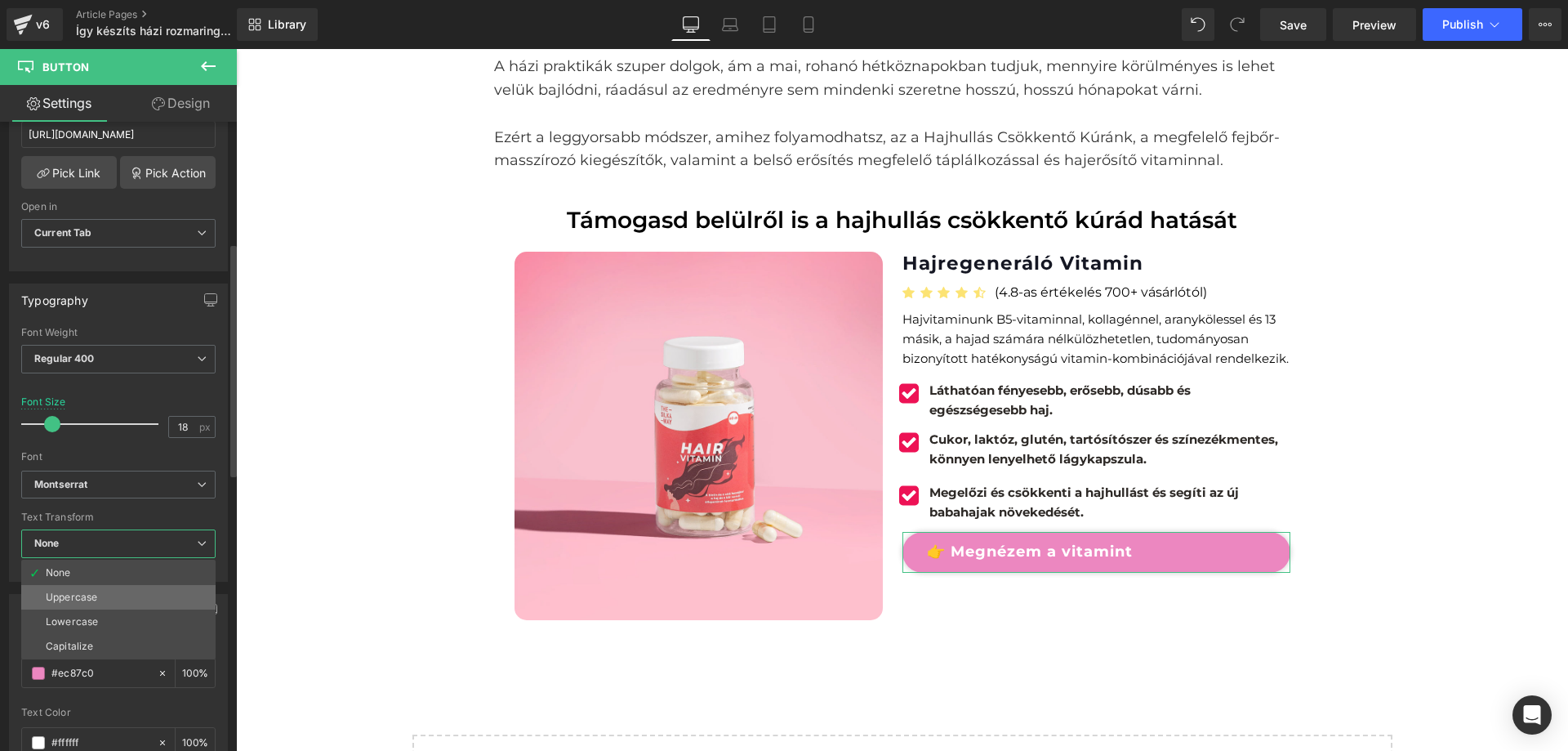
click at [114, 597] on li "Uppercase" at bounding box center [119, 597] width 195 height 24
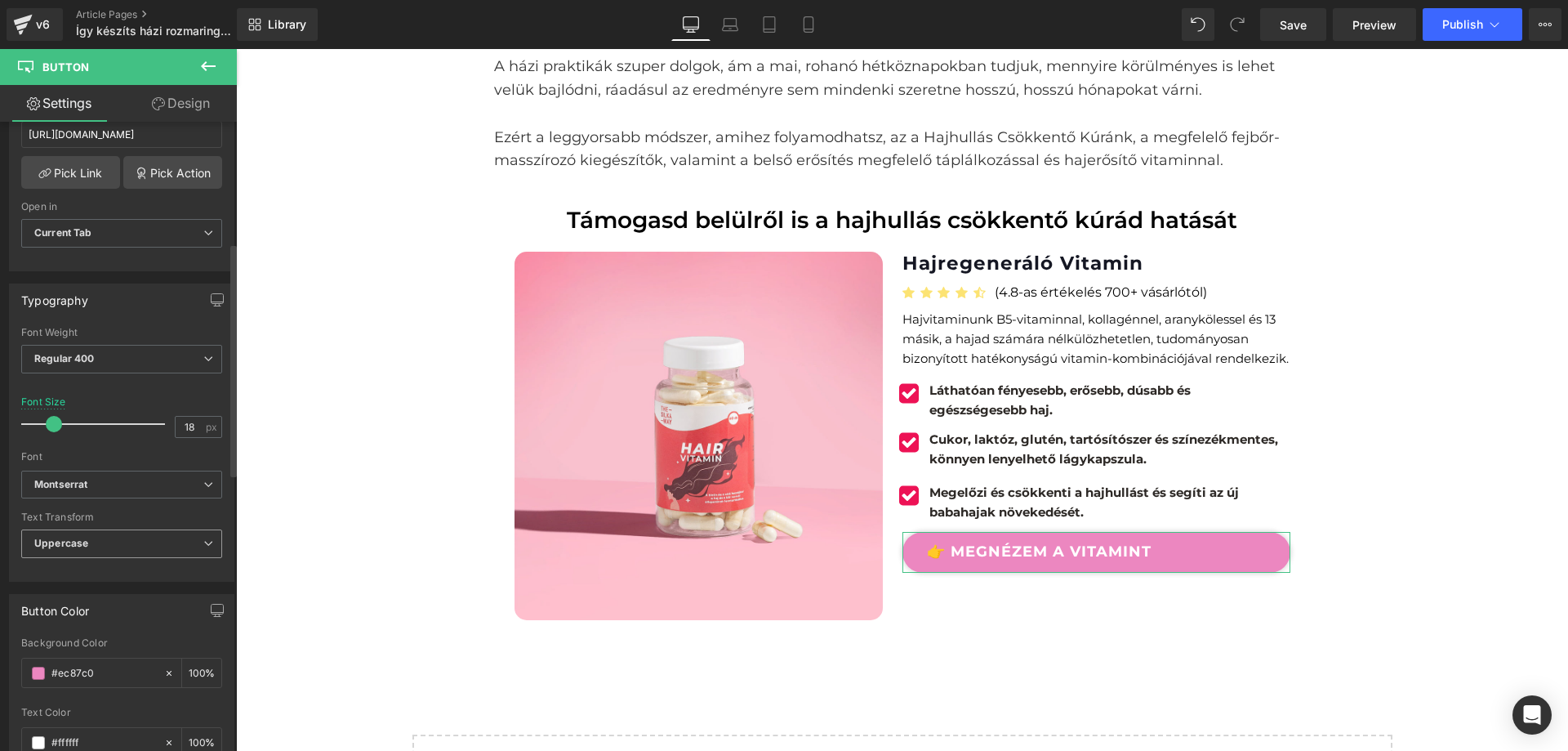
click at [124, 550] on span "Uppercase" at bounding box center [121, 544] width 201 height 29
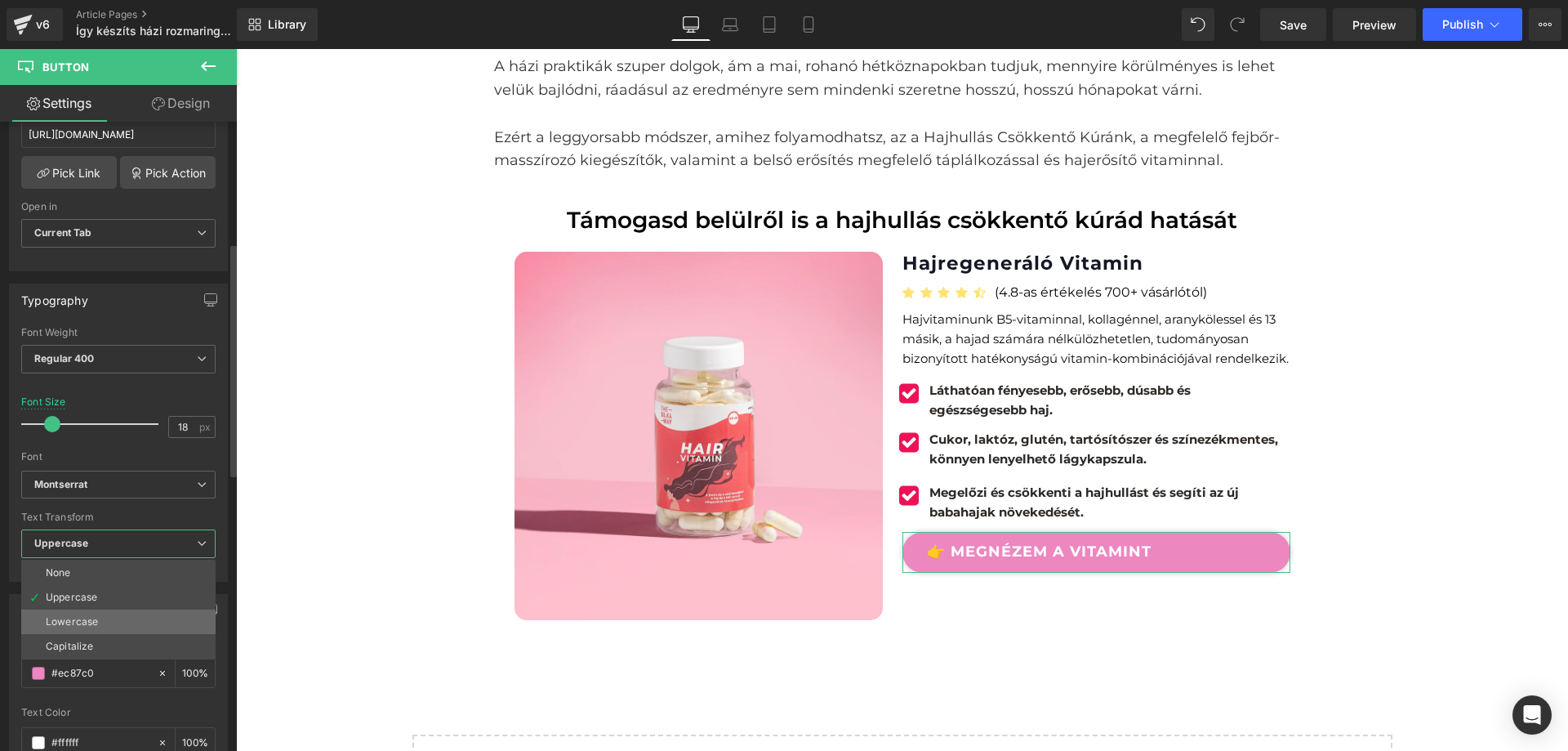
click at [101, 620] on li "Lowercase" at bounding box center [119, 621] width 195 height 24
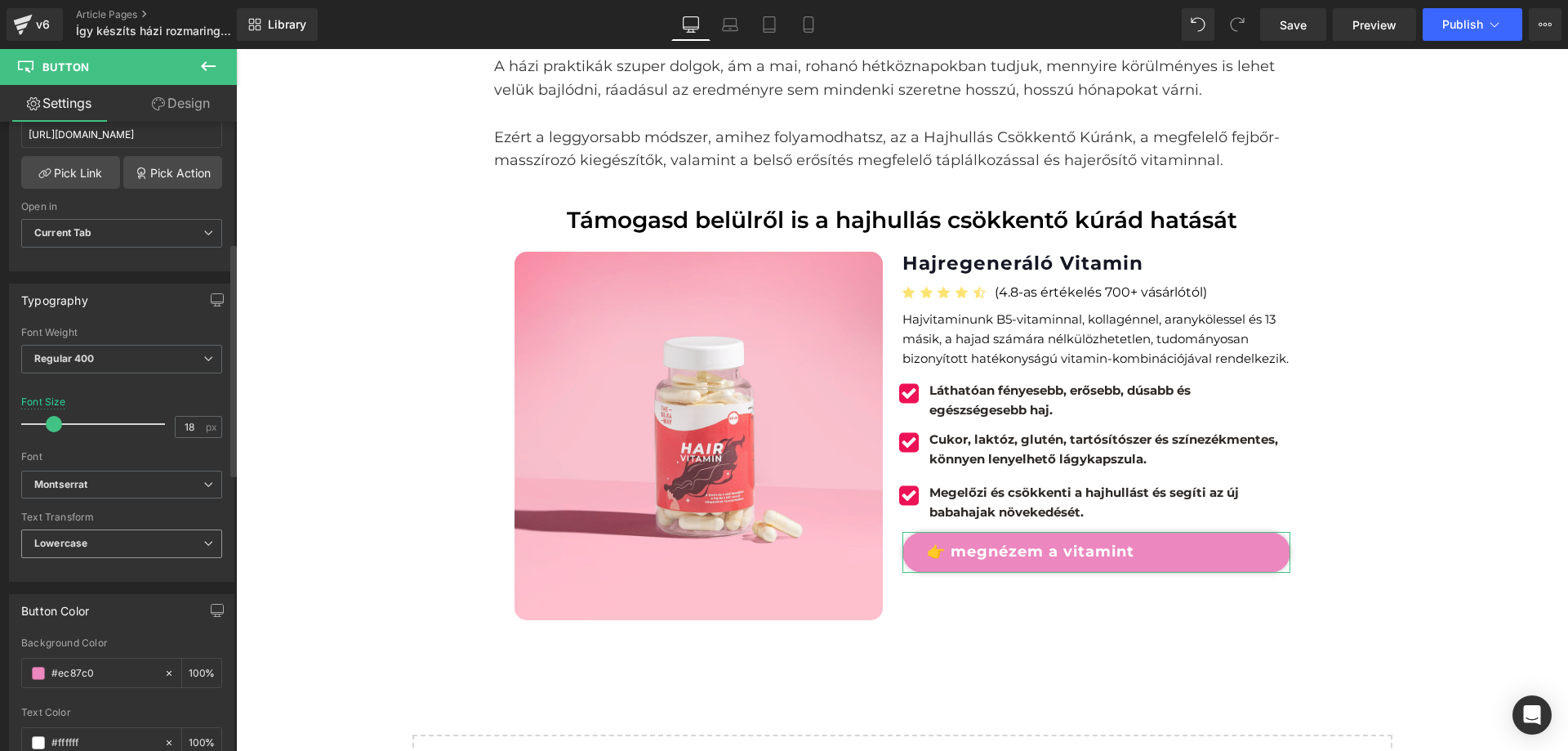
click at [137, 543] on span "Lowercase" at bounding box center [121, 544] width 201 height 29
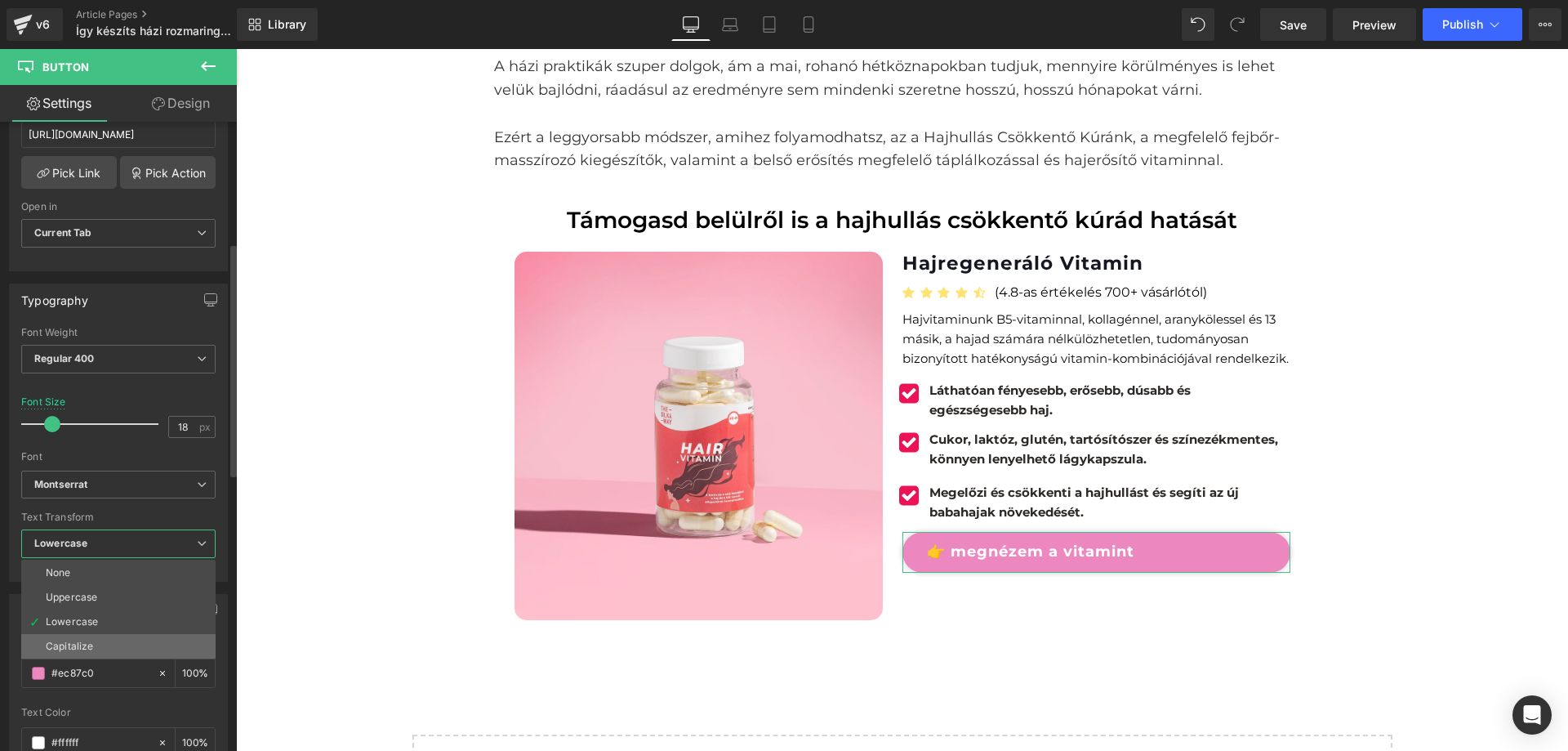
click at [96, 645] on li "Capitalize" at bounding box center [119, 646] width 195 height 24
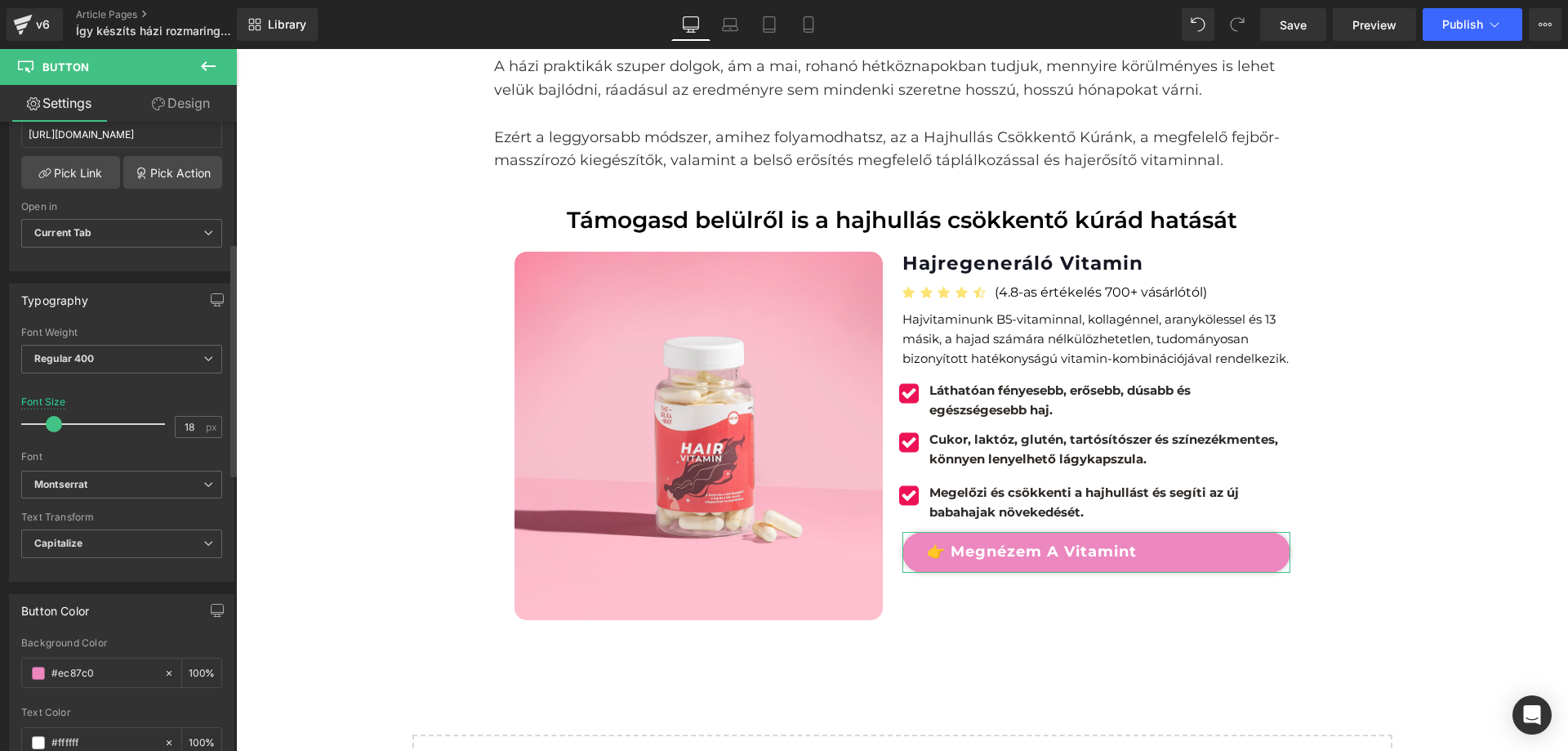
click at [133, 514] on div "Text Transform" at bounding box center [121, 518] width 201 height 12
click at [123, 490] on b "Montserrat" at bounding box center [119, 485] width 169 height 13
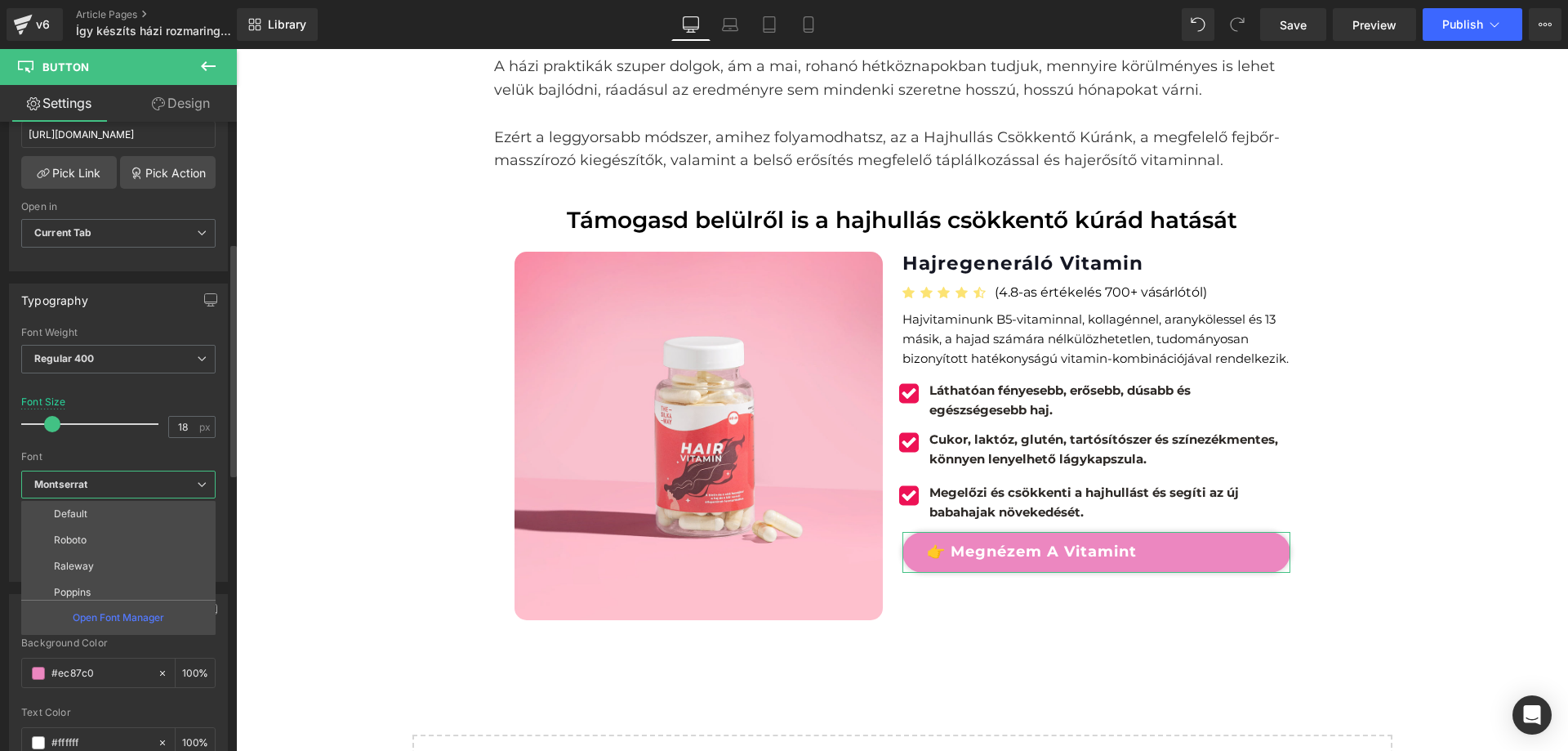
click at [124, 465] on div "Font Default Roboto Raleway Poppins Fjalla One Abril Fatface Anton Bitter Acme …" at bounding box center [119, 398] width 195 height 144
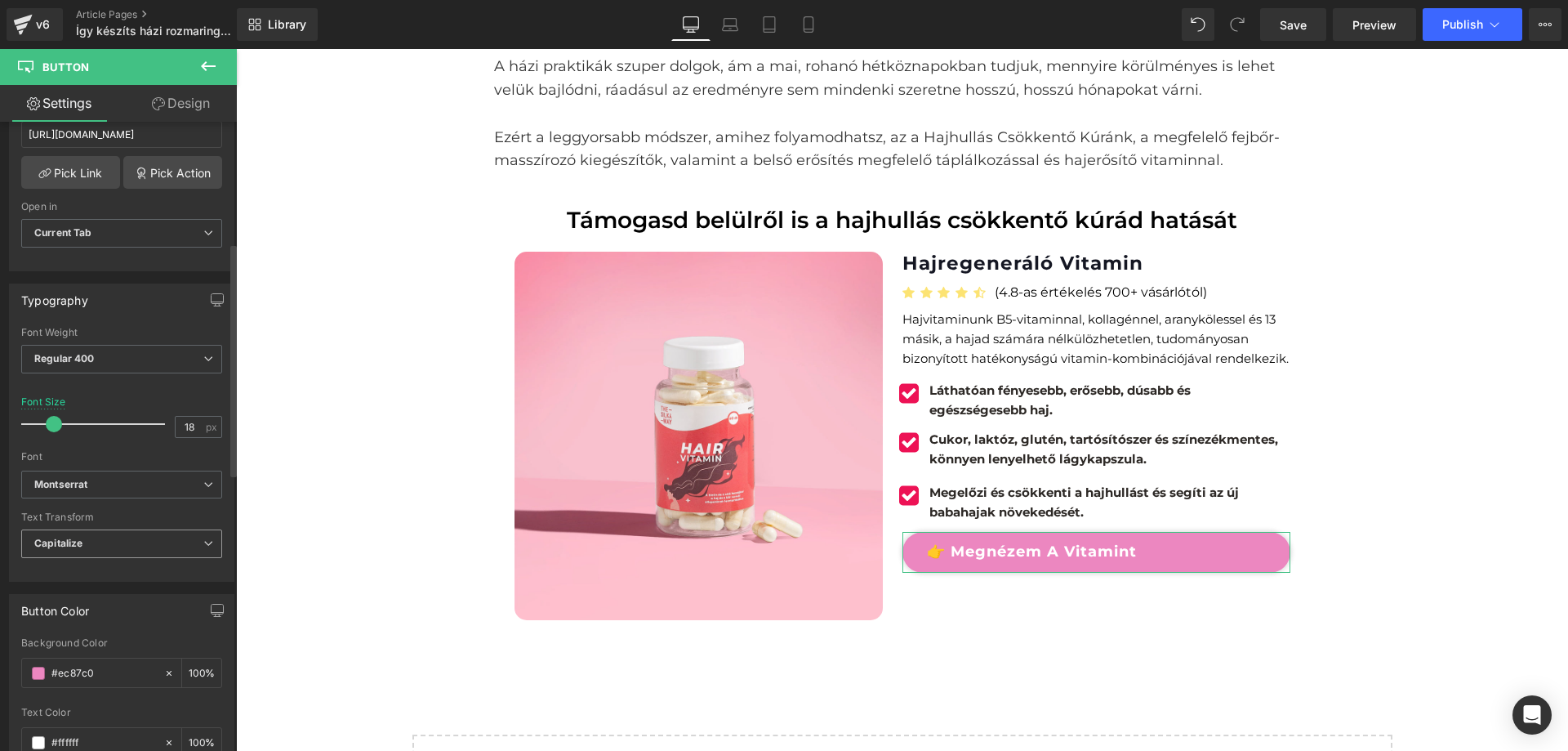
click at [115, 540] on span "Capitalize" at bounding box center [121, 544] width 201 height 29
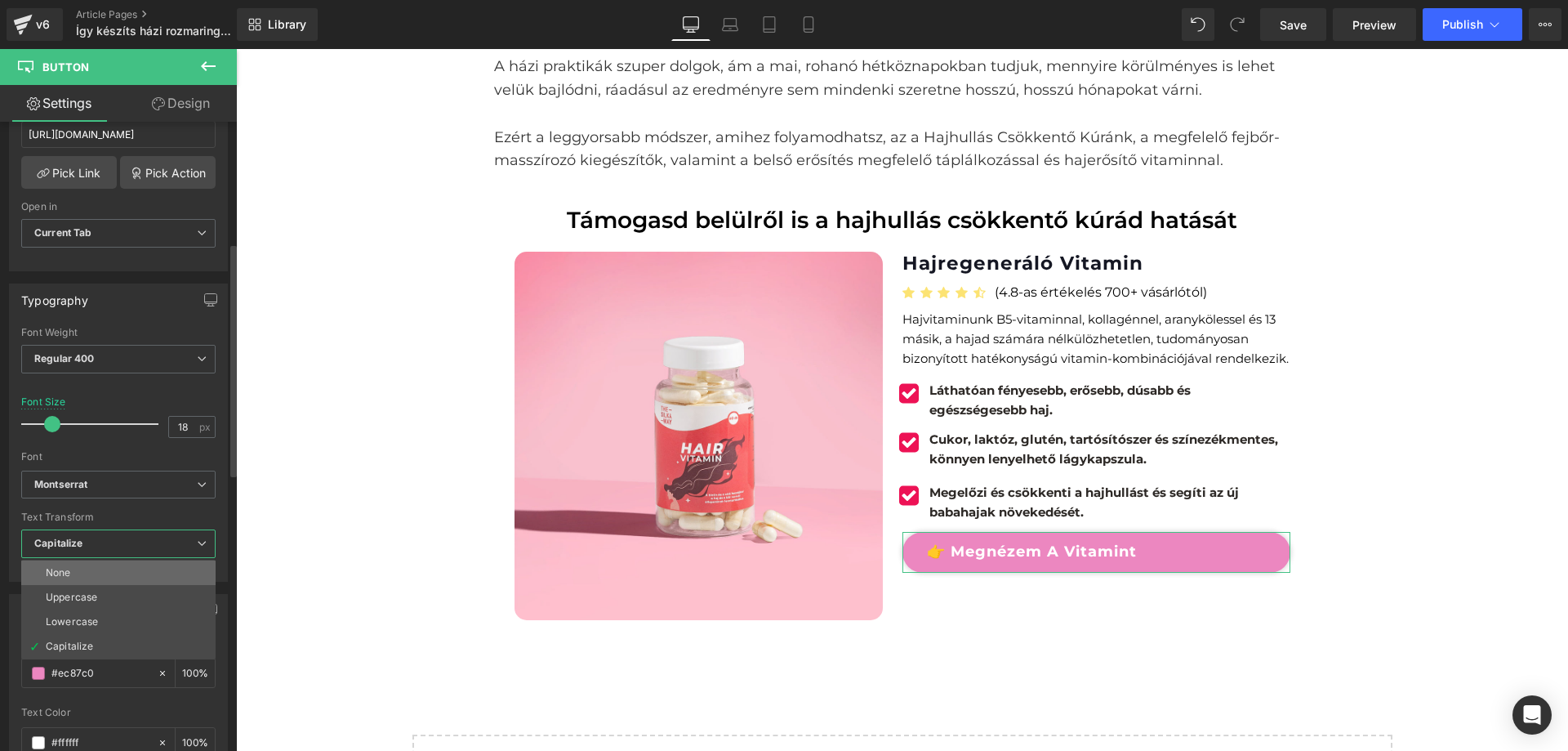
click at [117, 571] on li "None" at bounding box center [119, 572] width 195 height 24
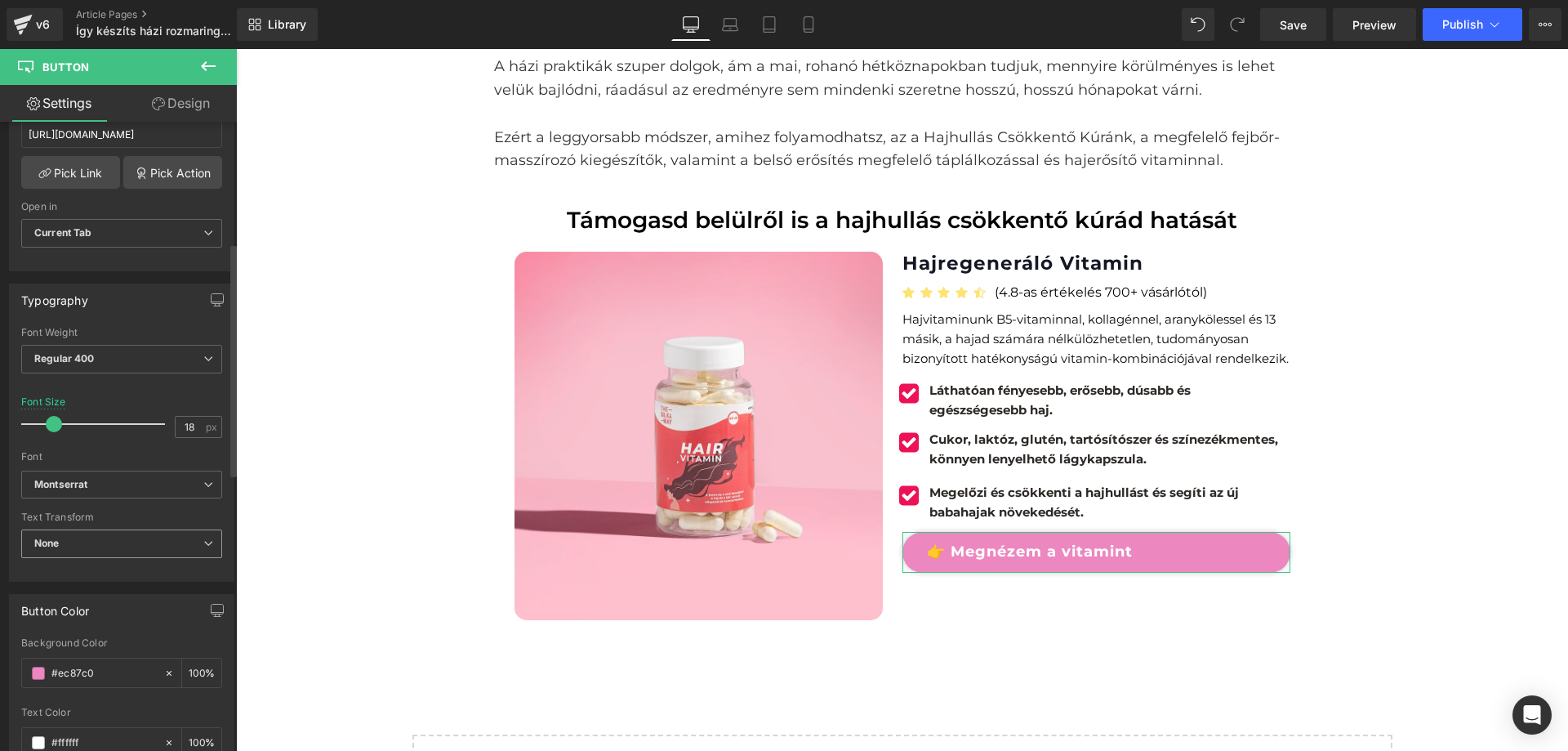
click at [117, 547] on span "None" at bounding box center [121, 544] width 201 height 29
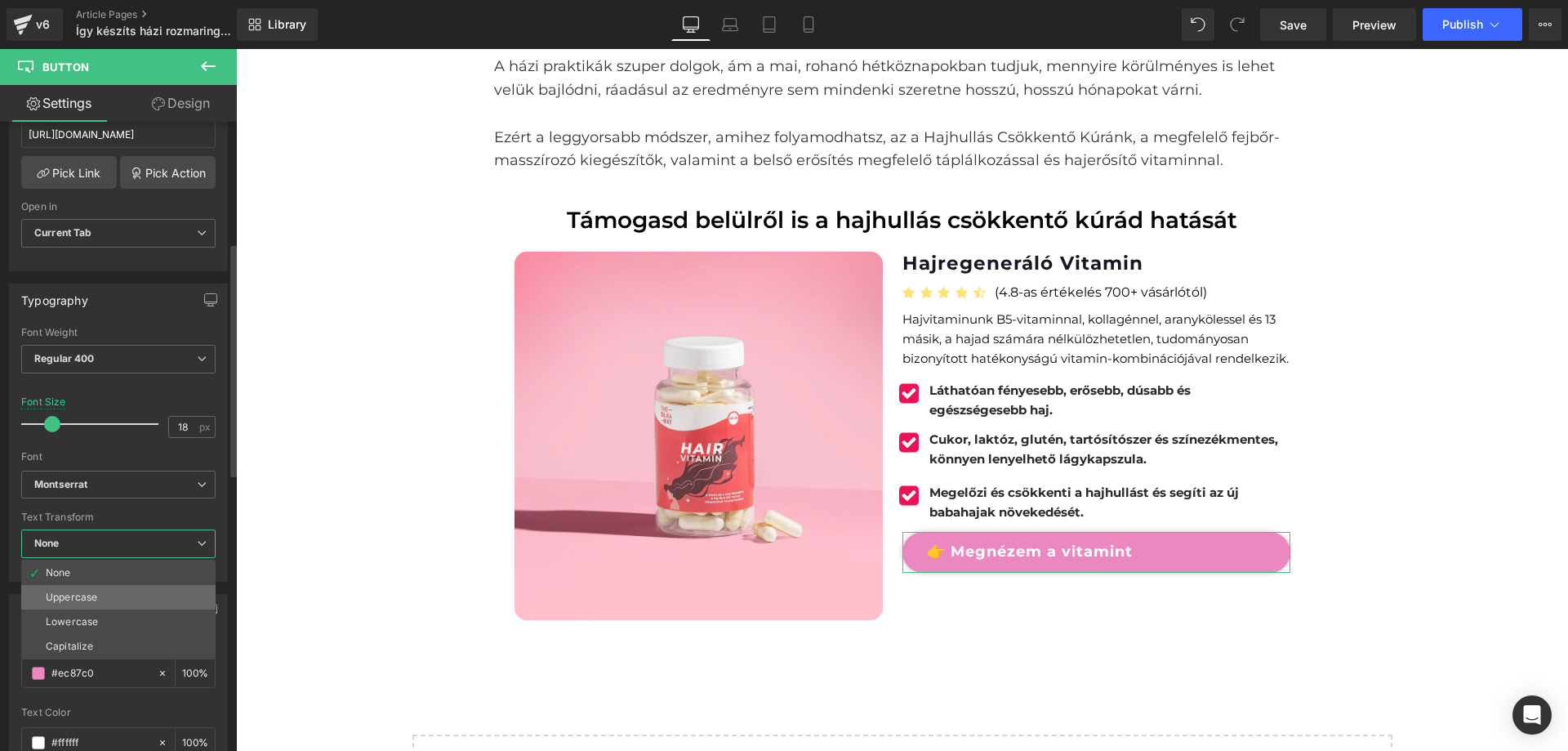
click at [100, 593] on li "Uppercase" at bounding box center [119, 597] width 195 height 24
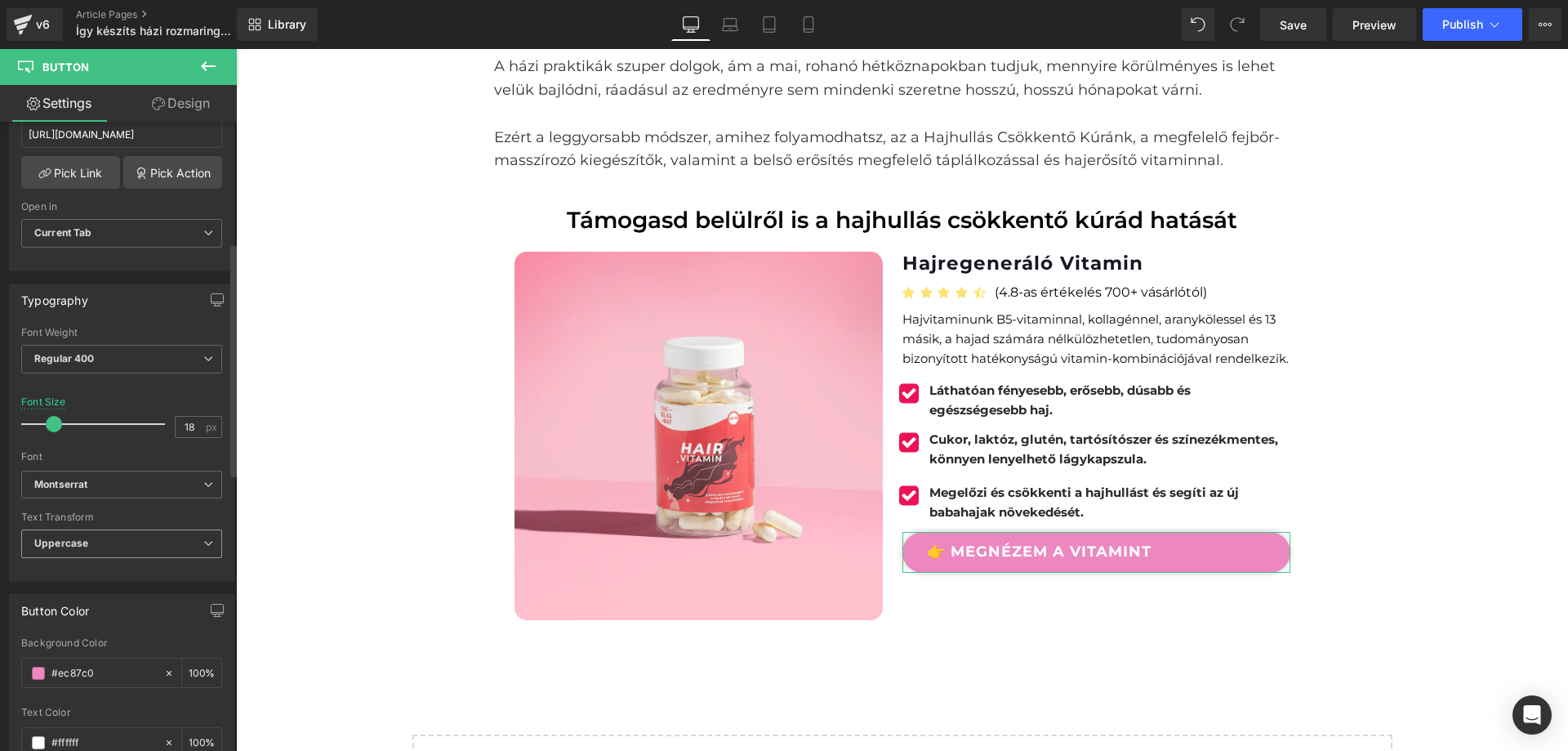
click at [102, 543] on span "Uppercase" at bounding box center [121, 544] width 201 height 29
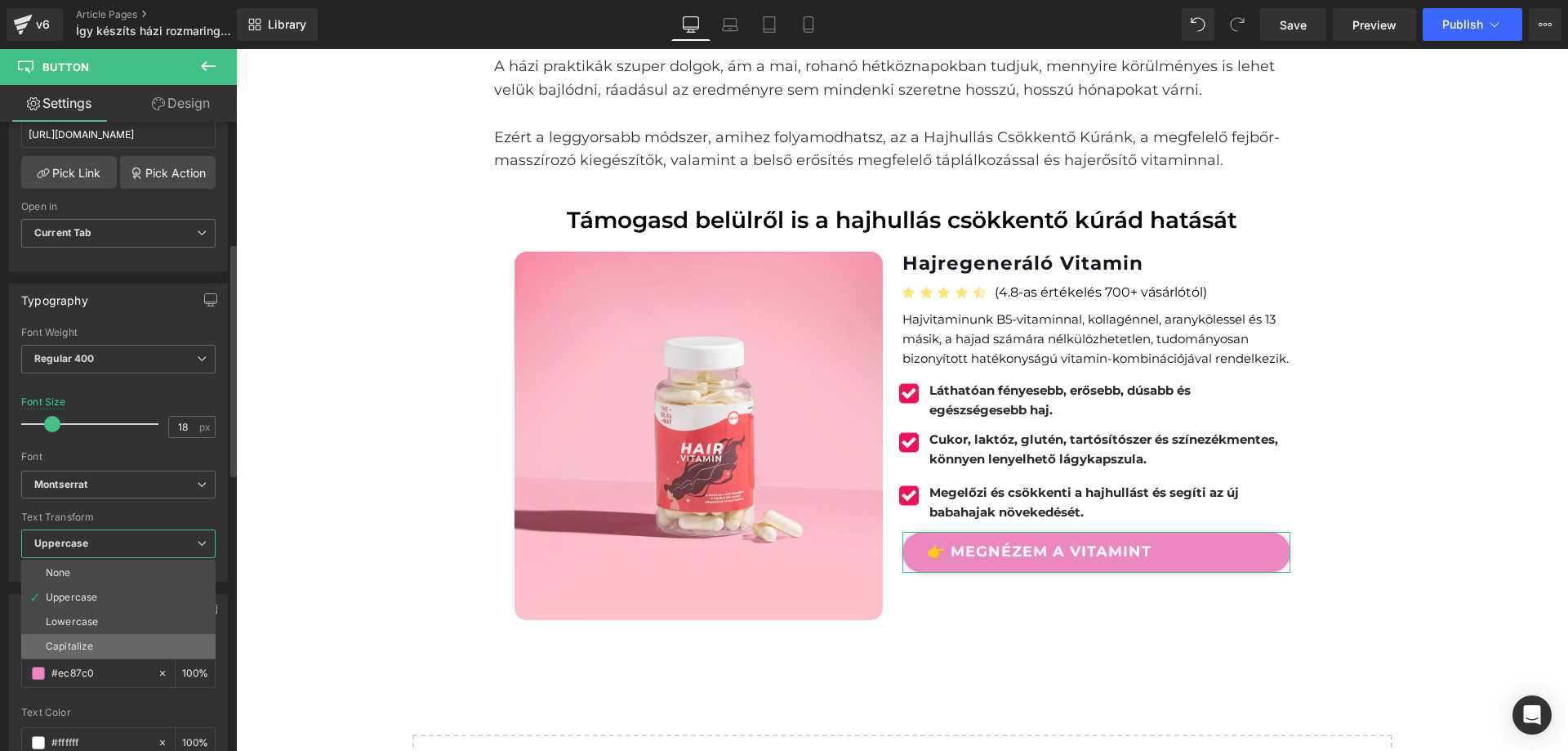
click at [93, 636] on li "Capitalize" at bounding box center [119, 646] width 195 height 24
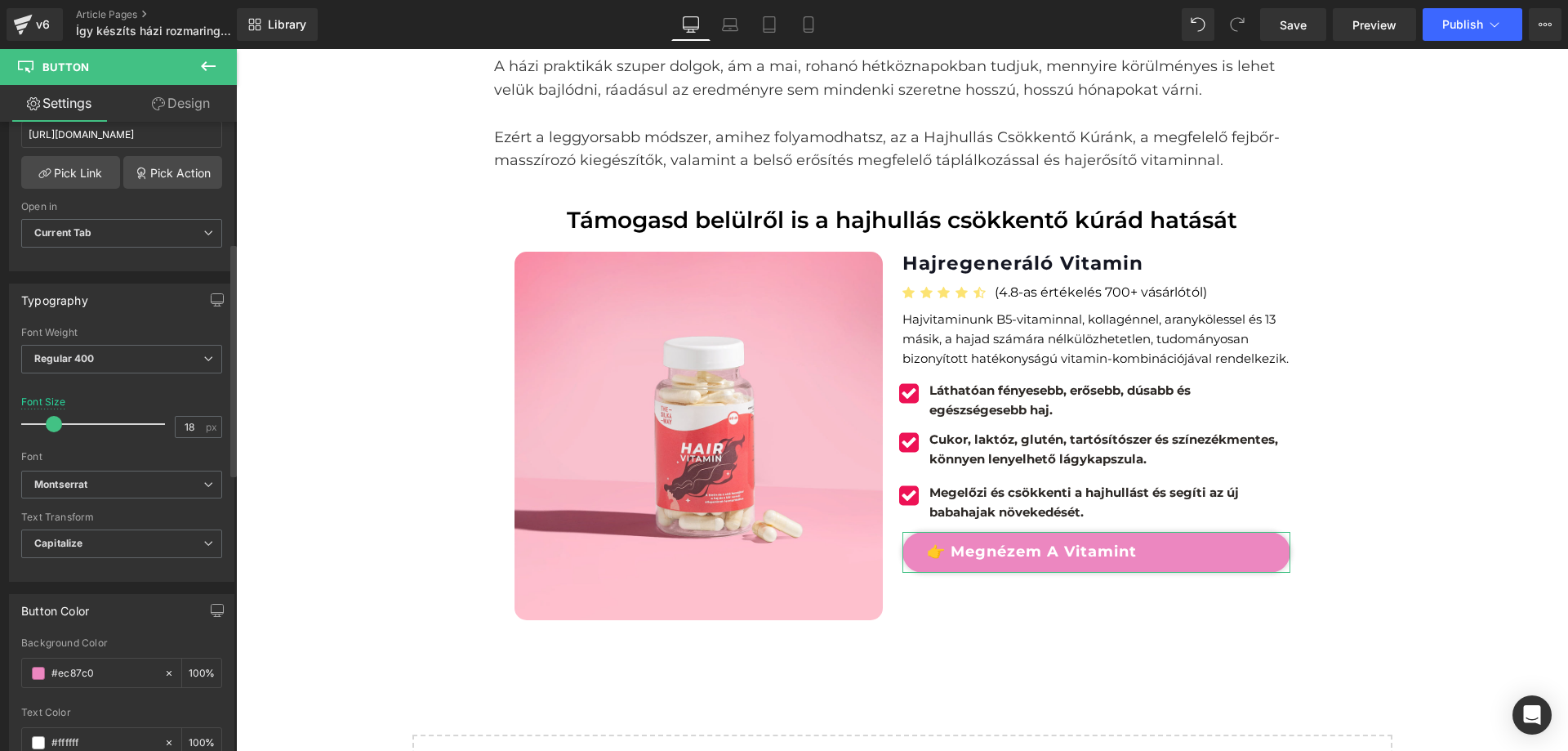
click at [117, 525] on div "Text Transform Capitalize None Uppercase Lowercase Capitalize" at bounding box center [121, 545] width 201 height 66
click at [111, 481] on b "Montserrat" at bounding box center [119, 485] width 169 height 13
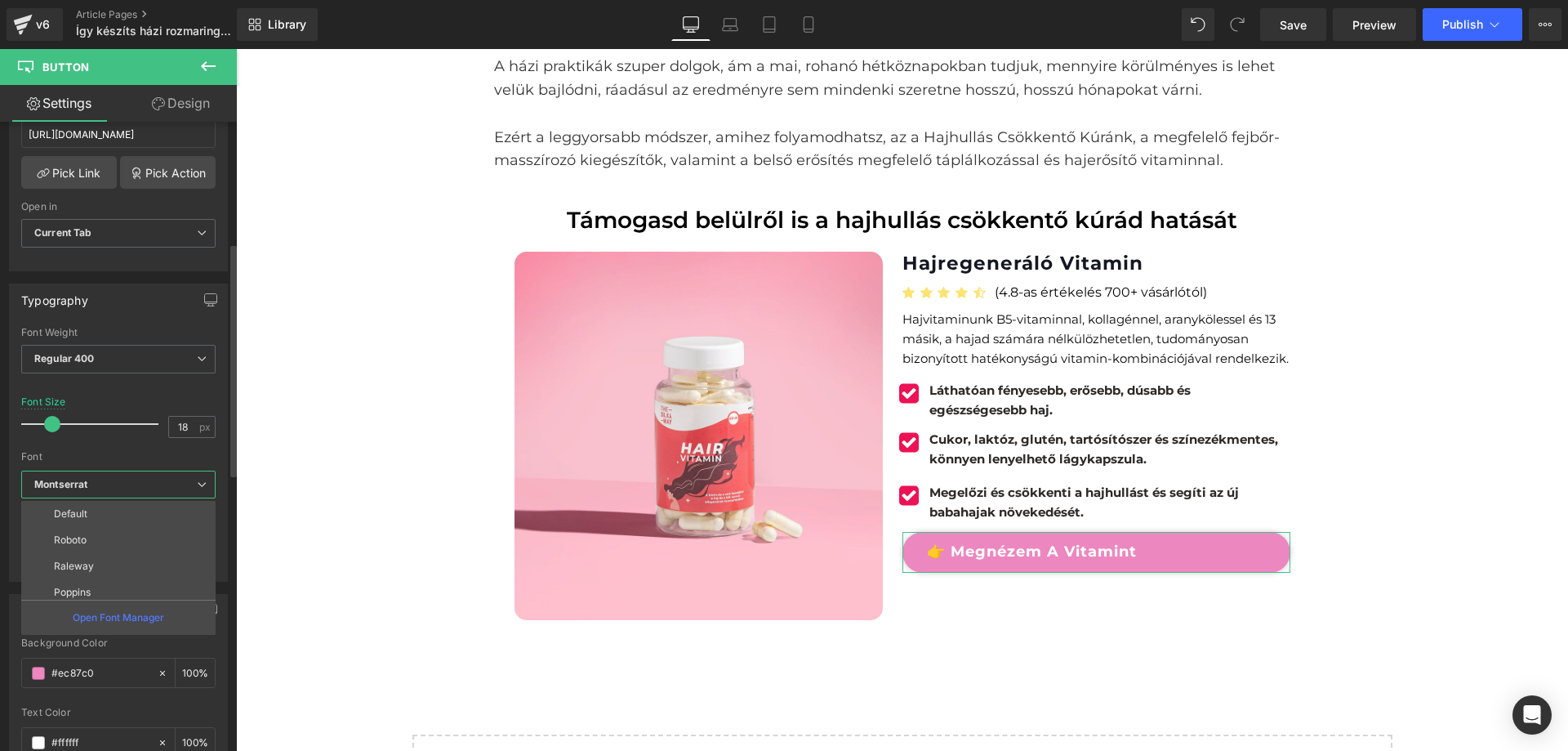
click at [75, 483] on icon "Montserrat" at bounding box center [61, 485] width 53 height 13
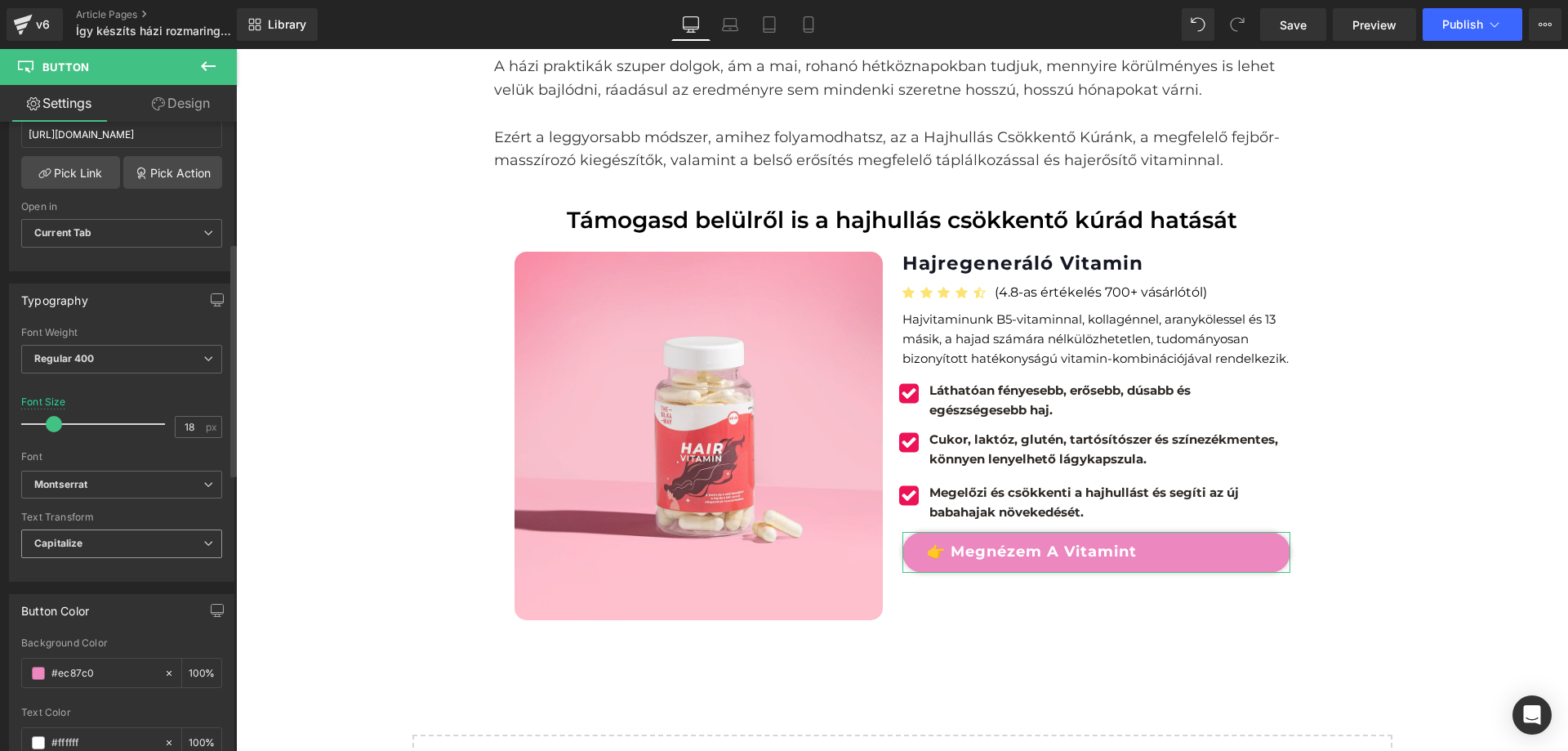
click at [89, 548] on span "Capitalize" at bounding box center [121, 544] width 201 height 29
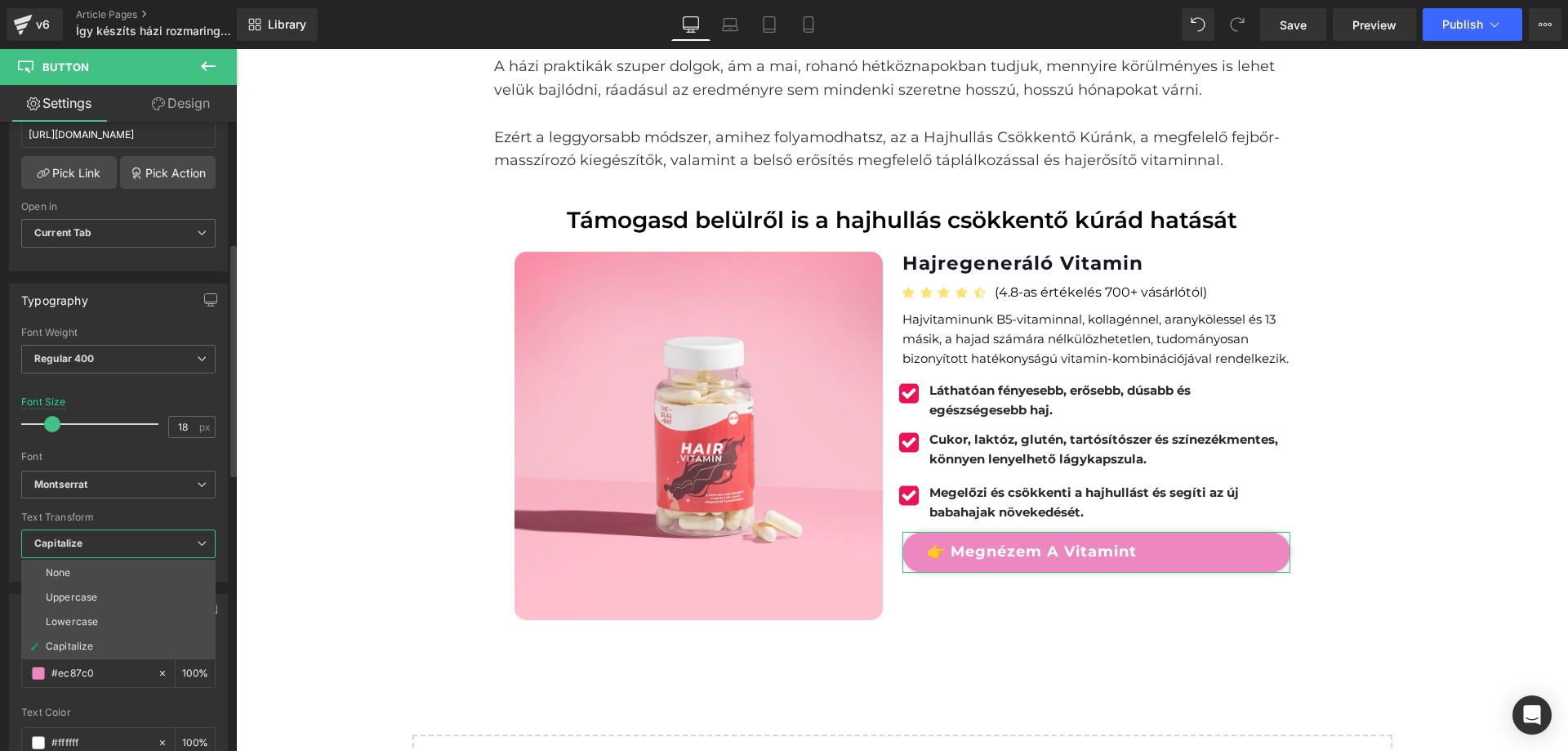
click at [94, 567] on li "None" at bounding box center [119, 572] width 195 height 24
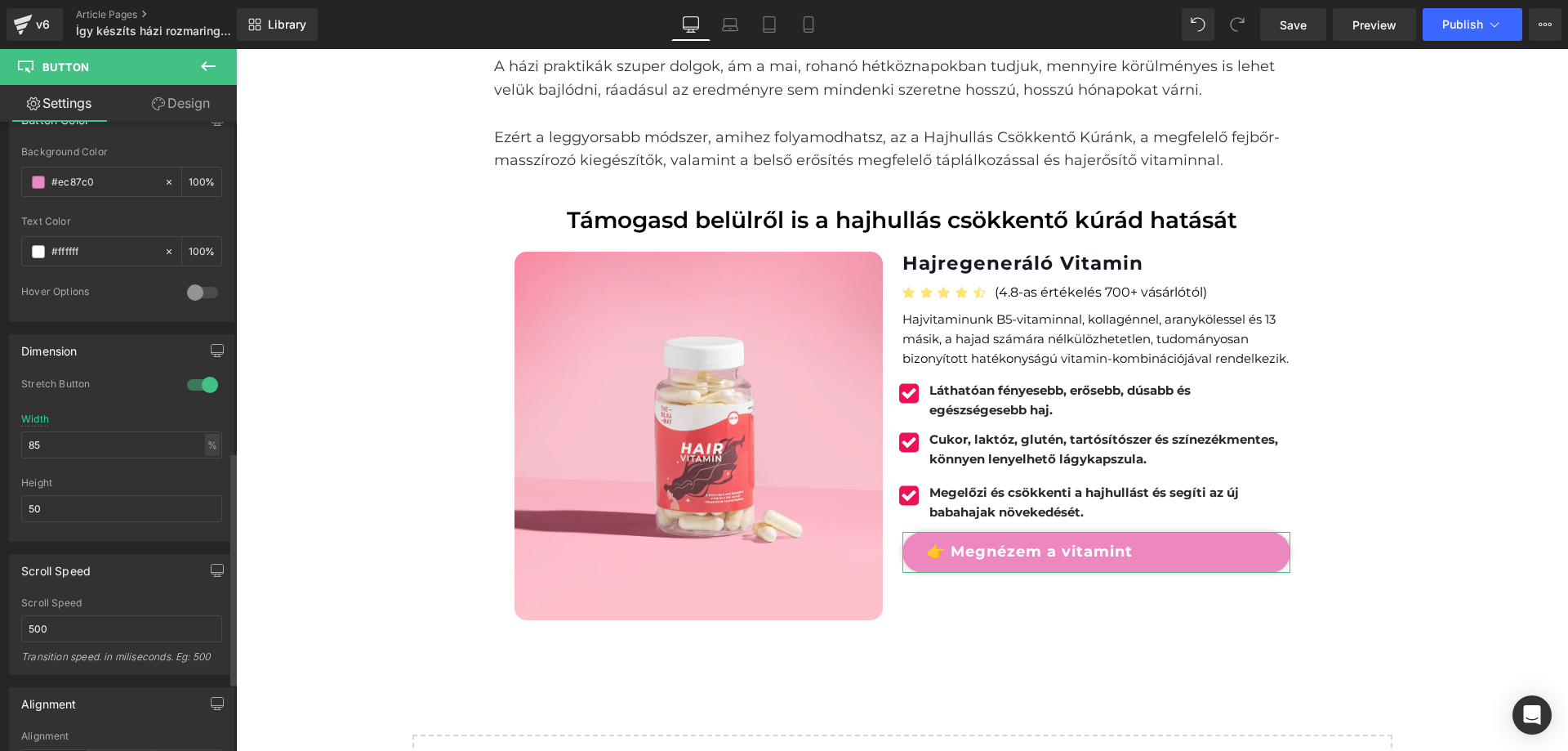
scroll to position [899, 0]
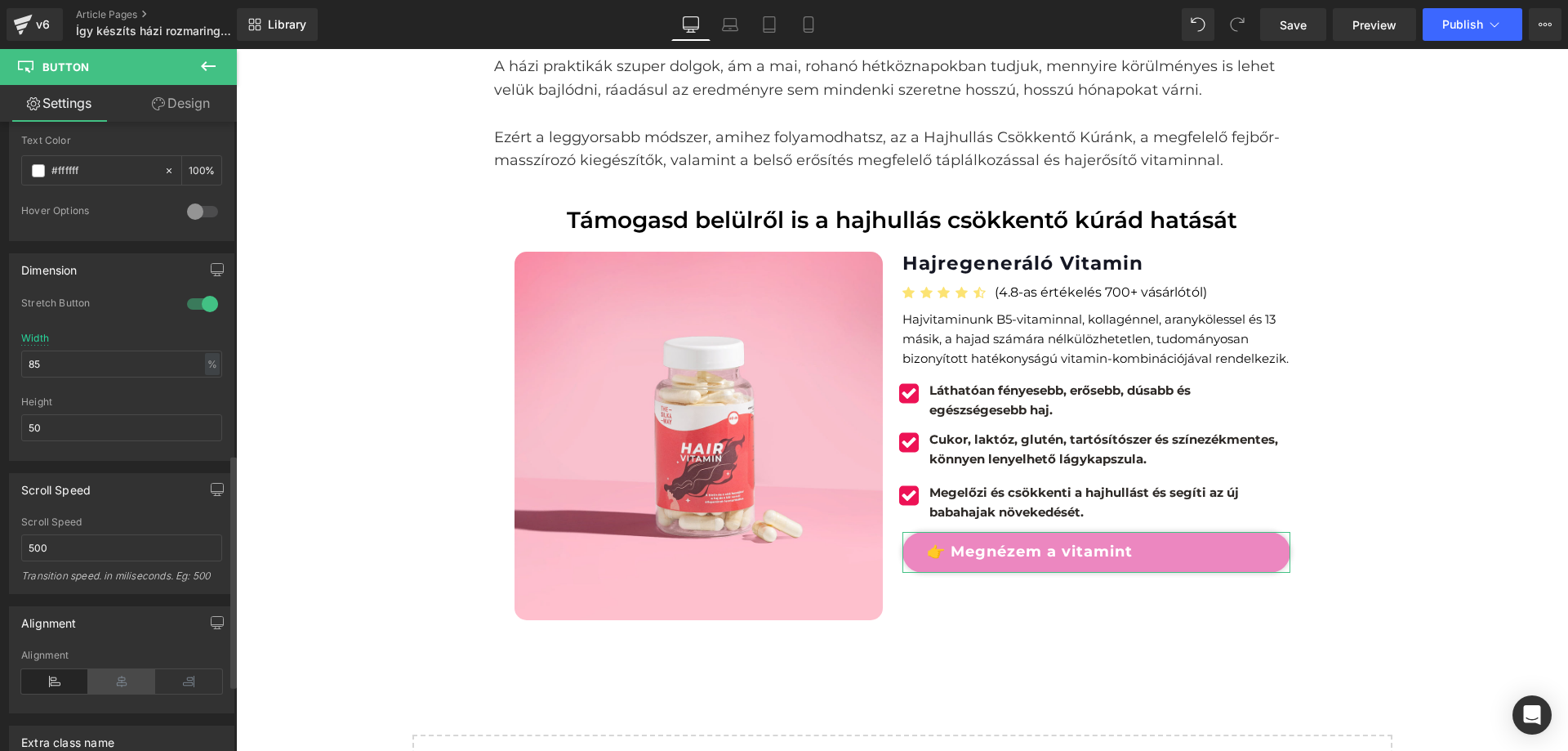
click at [116, 681] on icon at bounding box center [122, 681] width 67 height 24
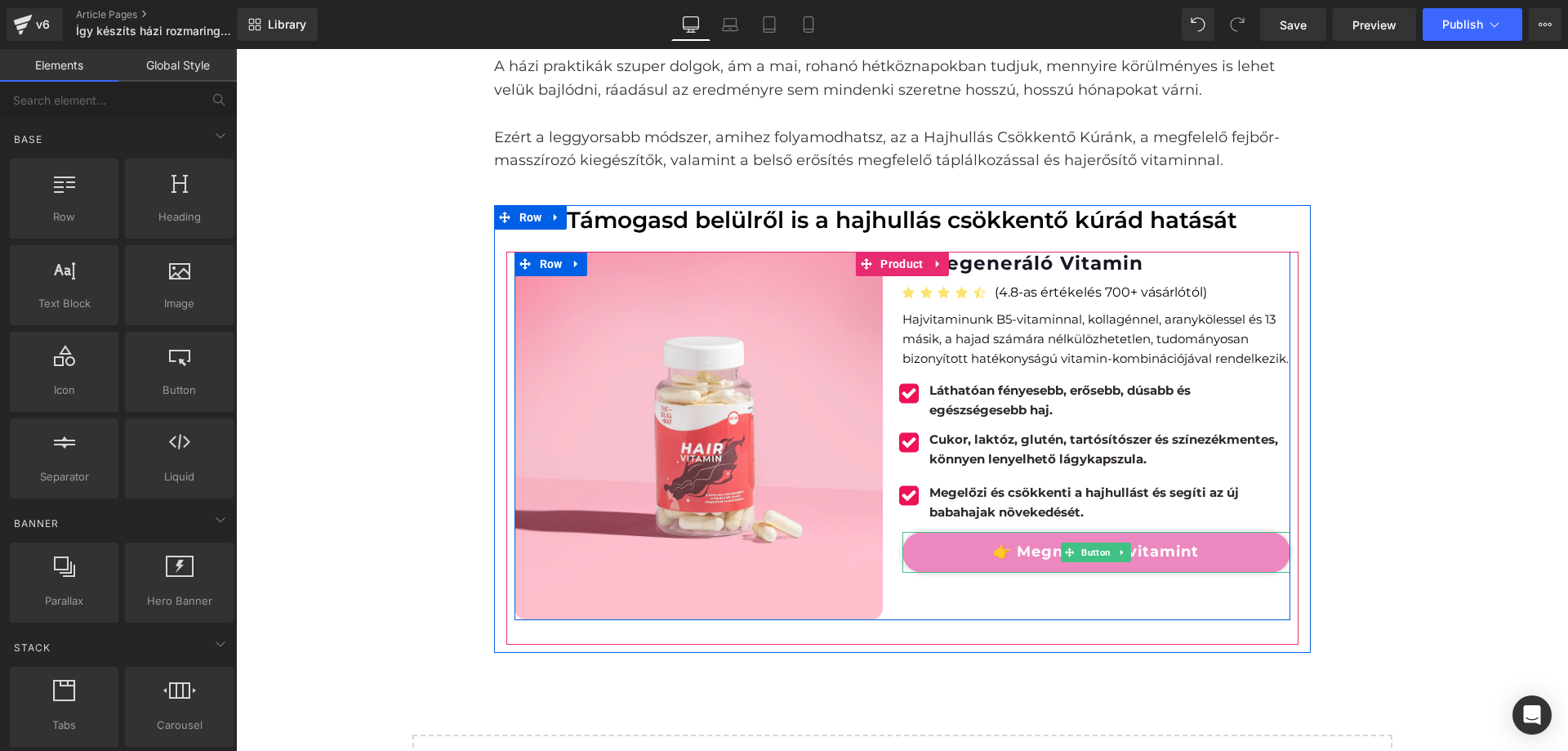
click at [1040, 540] on link "👉 Megnézem a vitamint" at bounding box center [1097, 552] width 388 height 40
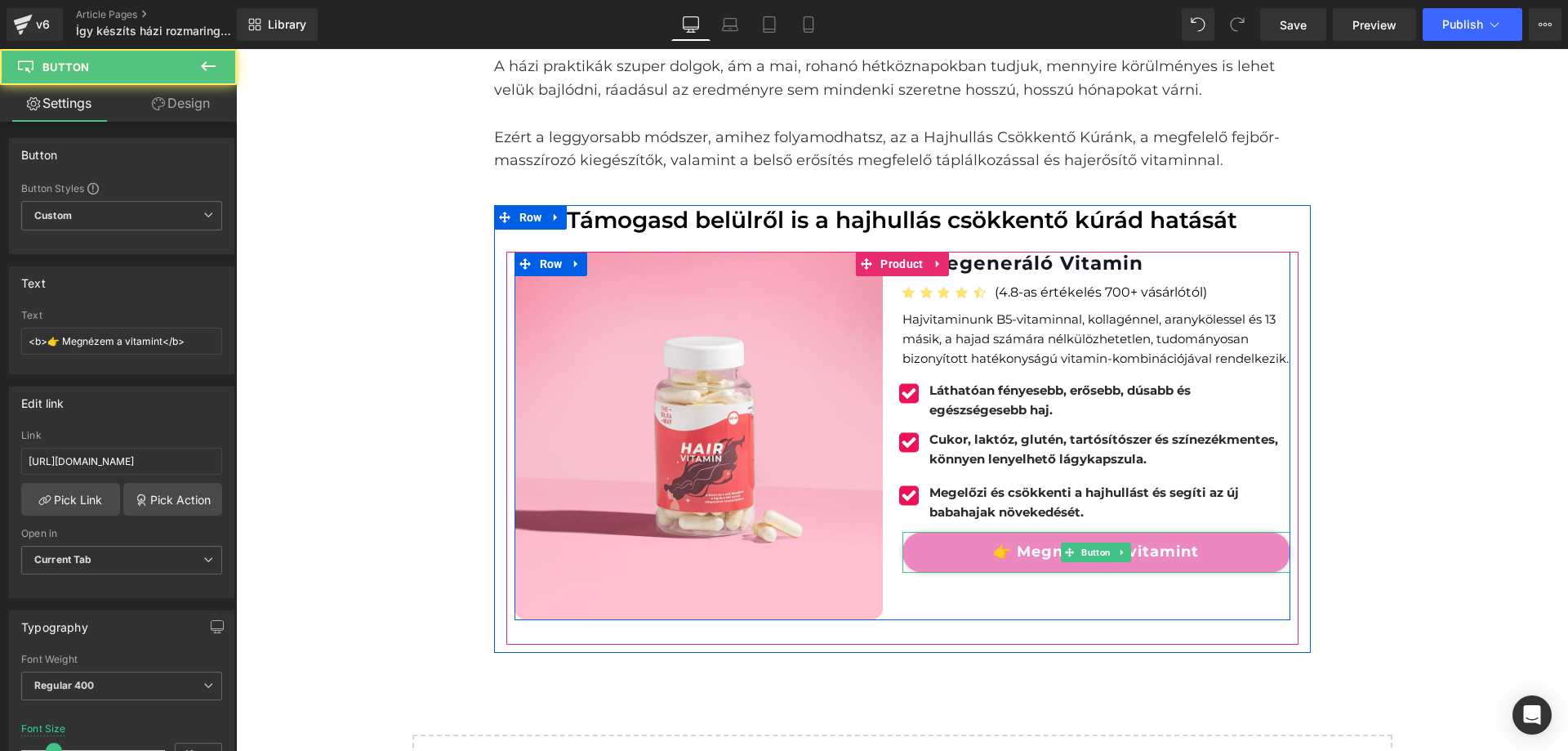
click at [942, 545] on link "👉 Megnézem a vitamint" at bounding box center [1097, 552] width 388 height 40
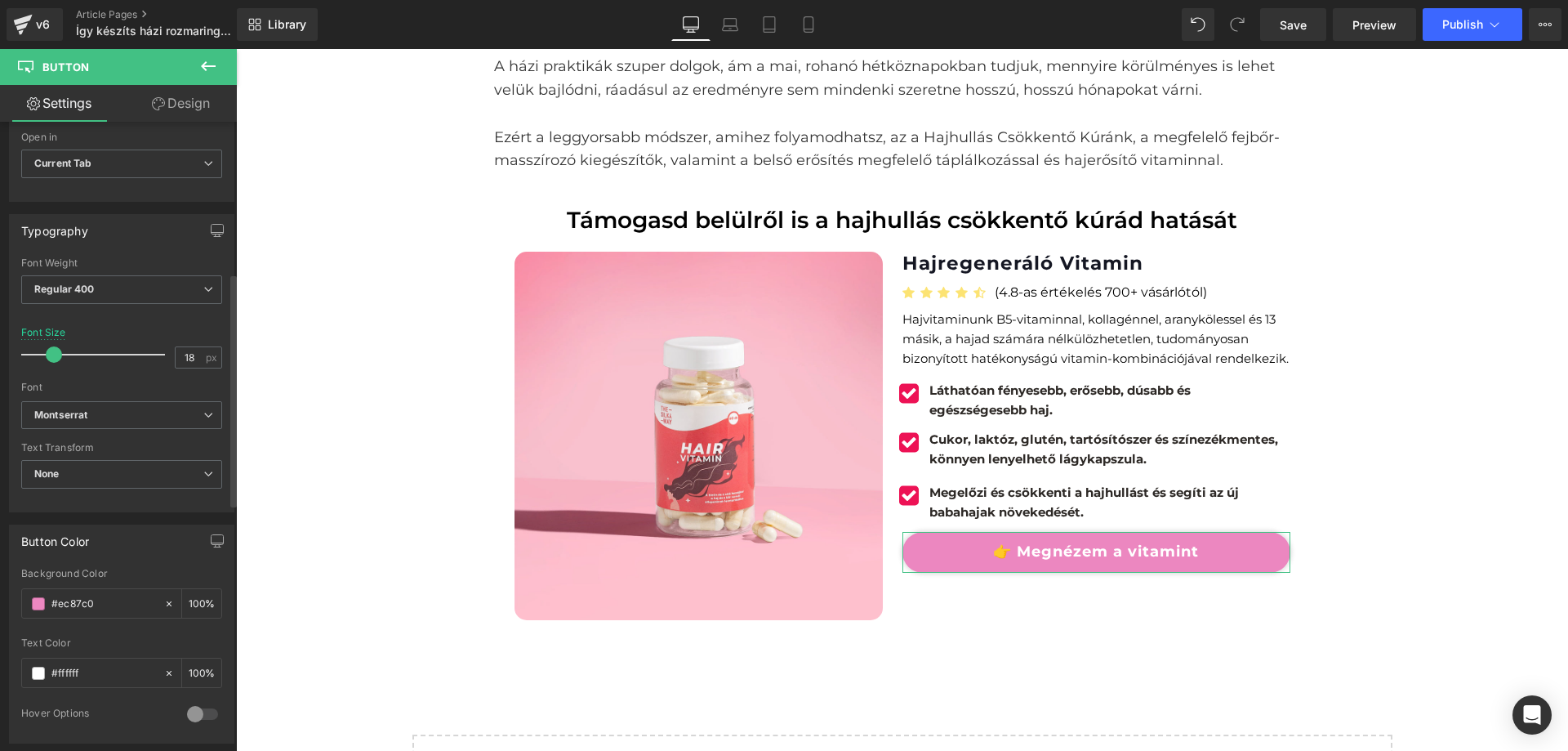
scroll to position [409, 0]
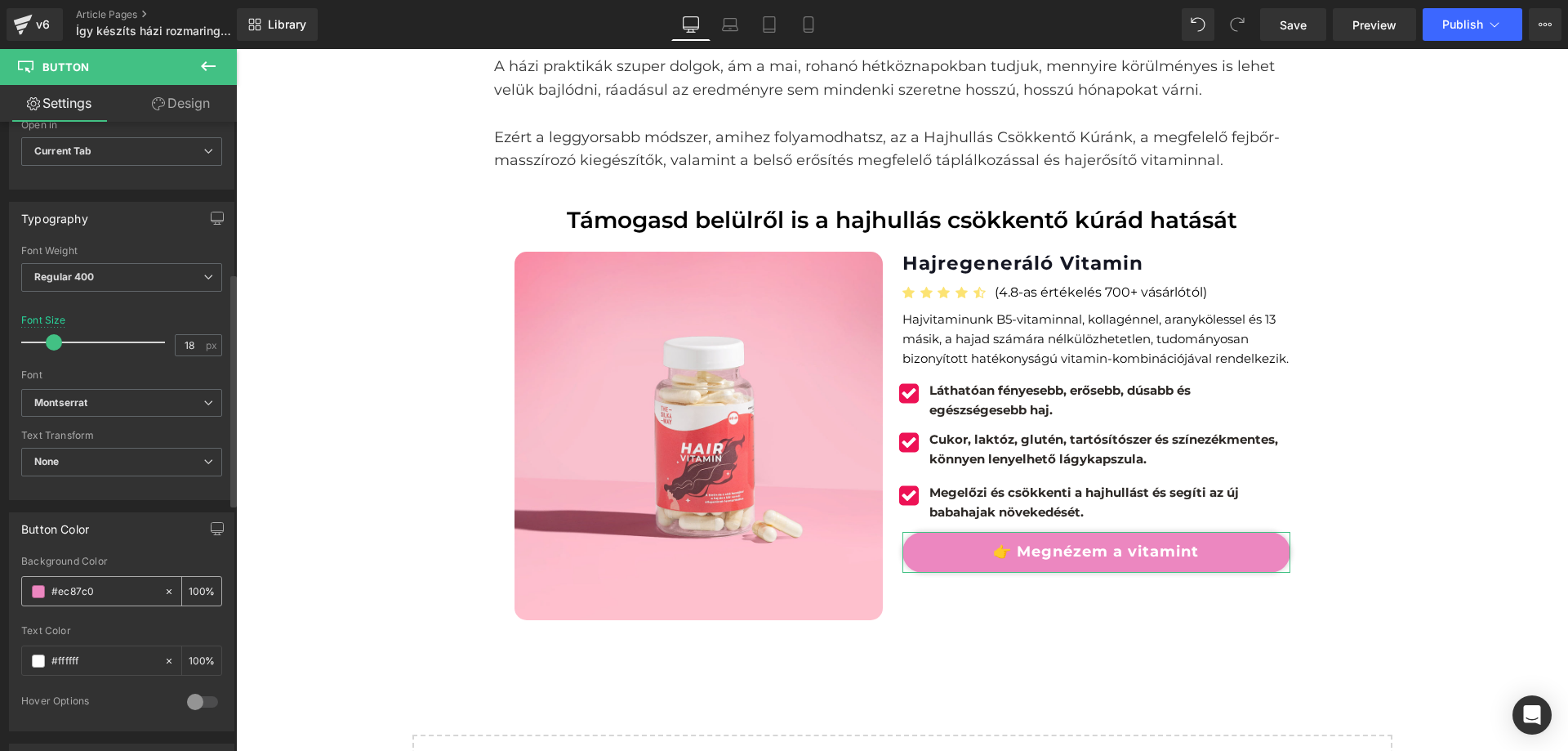
click at [97, 588] on input "#ec87c0" at bounding box center [103, 591] width 104 height 18
type input "#FF84A9"
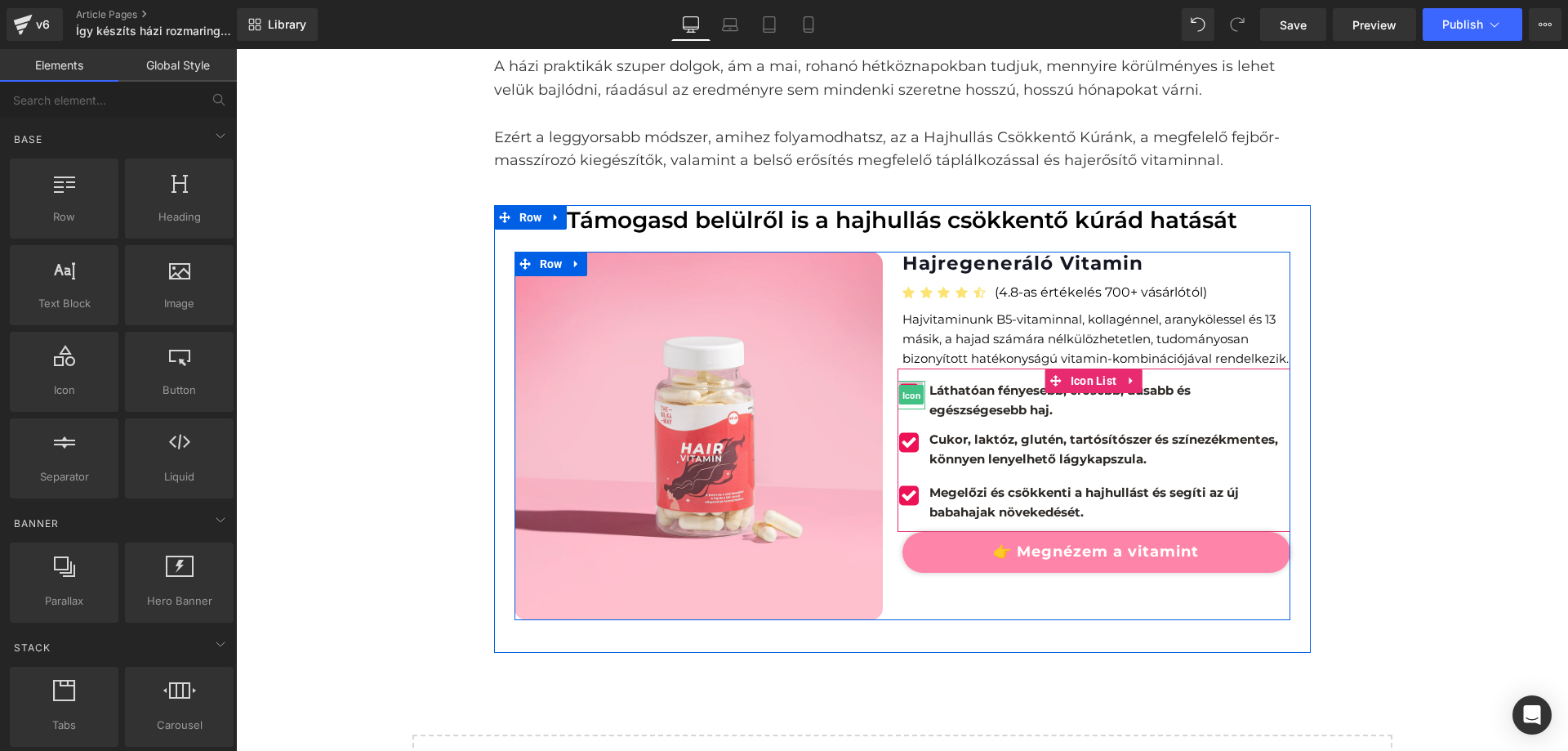
click at [903, 394] on span "Icon" at bounding box center [911, 395] width 25 height 19
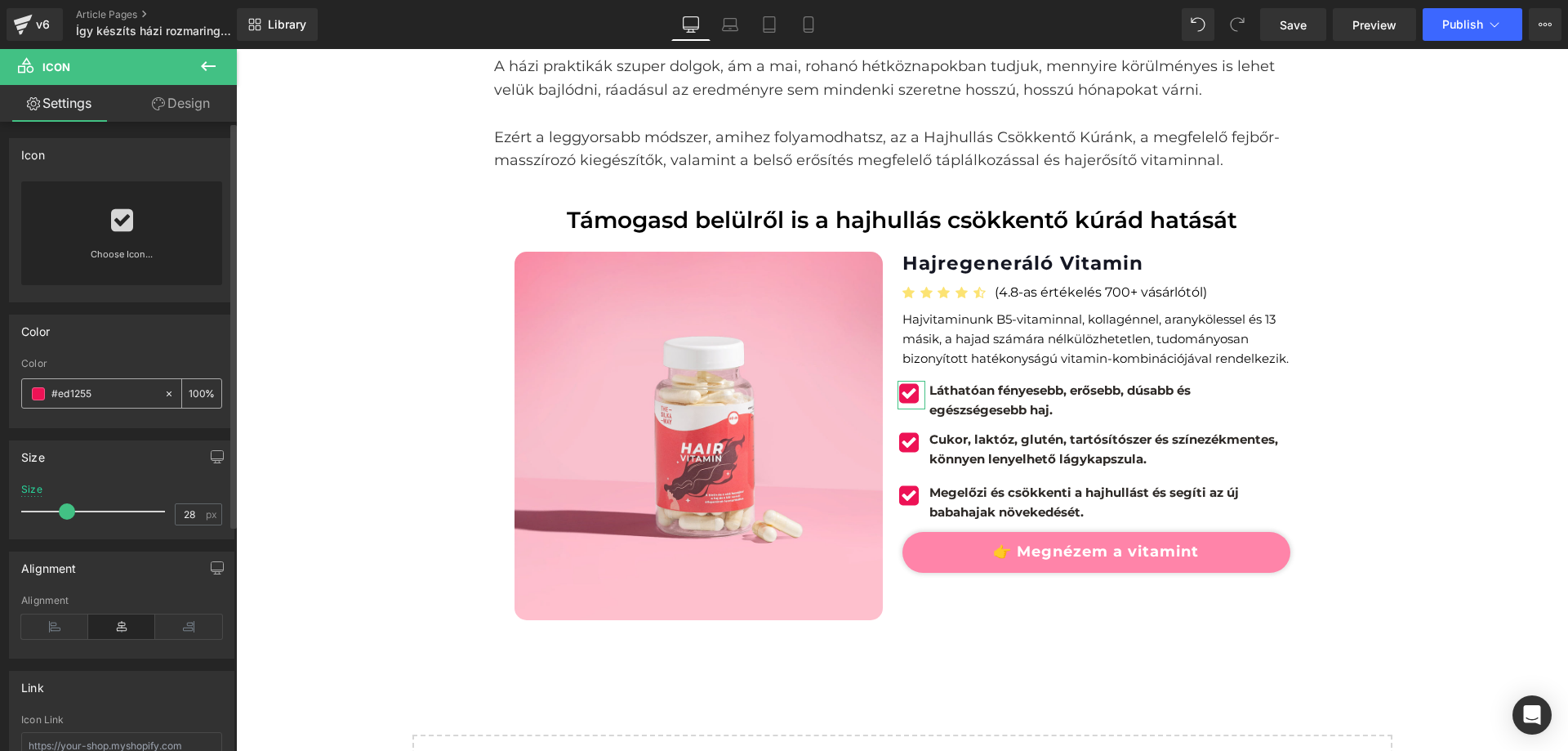
click at [102, 389] on input "#ed1255" at bounding box center [103, 393] width 104 height 18
type input "FF84A9"
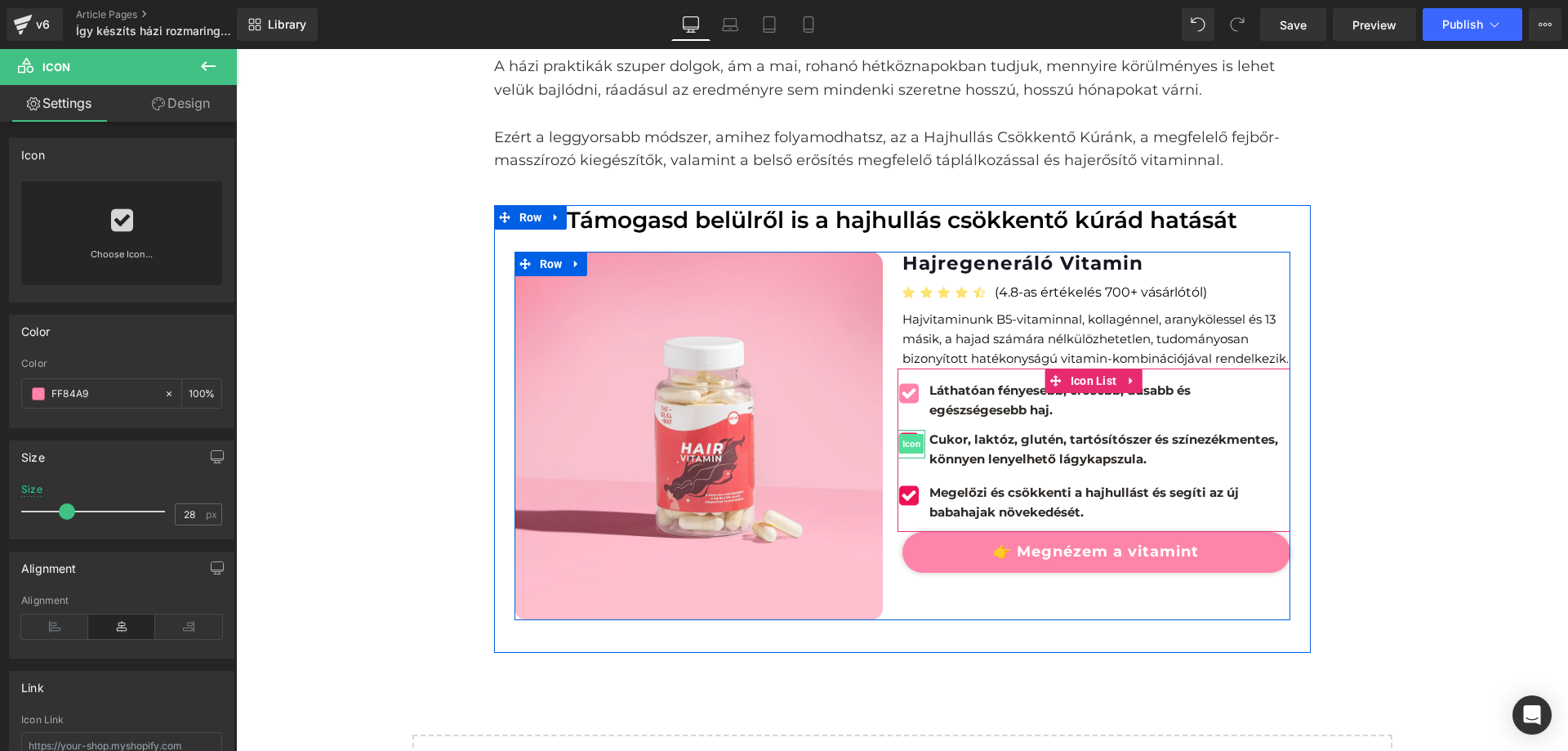
click at [908, 440] on span "Icon" at bounding box center [911, 443] width 25 height 19
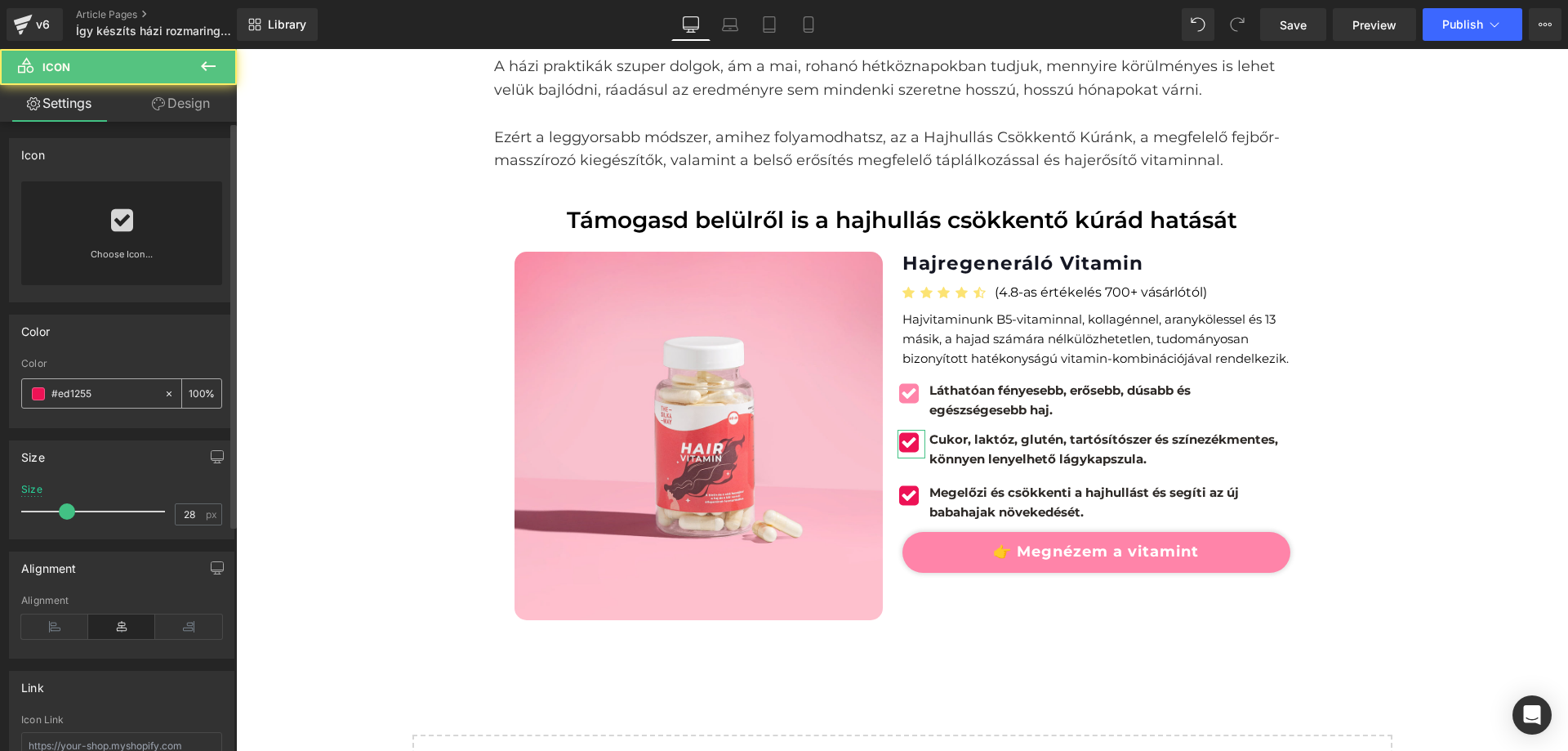
click at [96, 394] on input "#ed1255" at bounding box center [103, 393] width 104 height 18
drag, startPoint x: 96, startPoint y: 394, endPoint x: 38, endPoint y: 384, distance: 58.9
click at [96, 394] on input "#ed1255" at bounding box center [103, 393] width 104 height 18
paste input "FF84A9"
type input "#FF84A9"
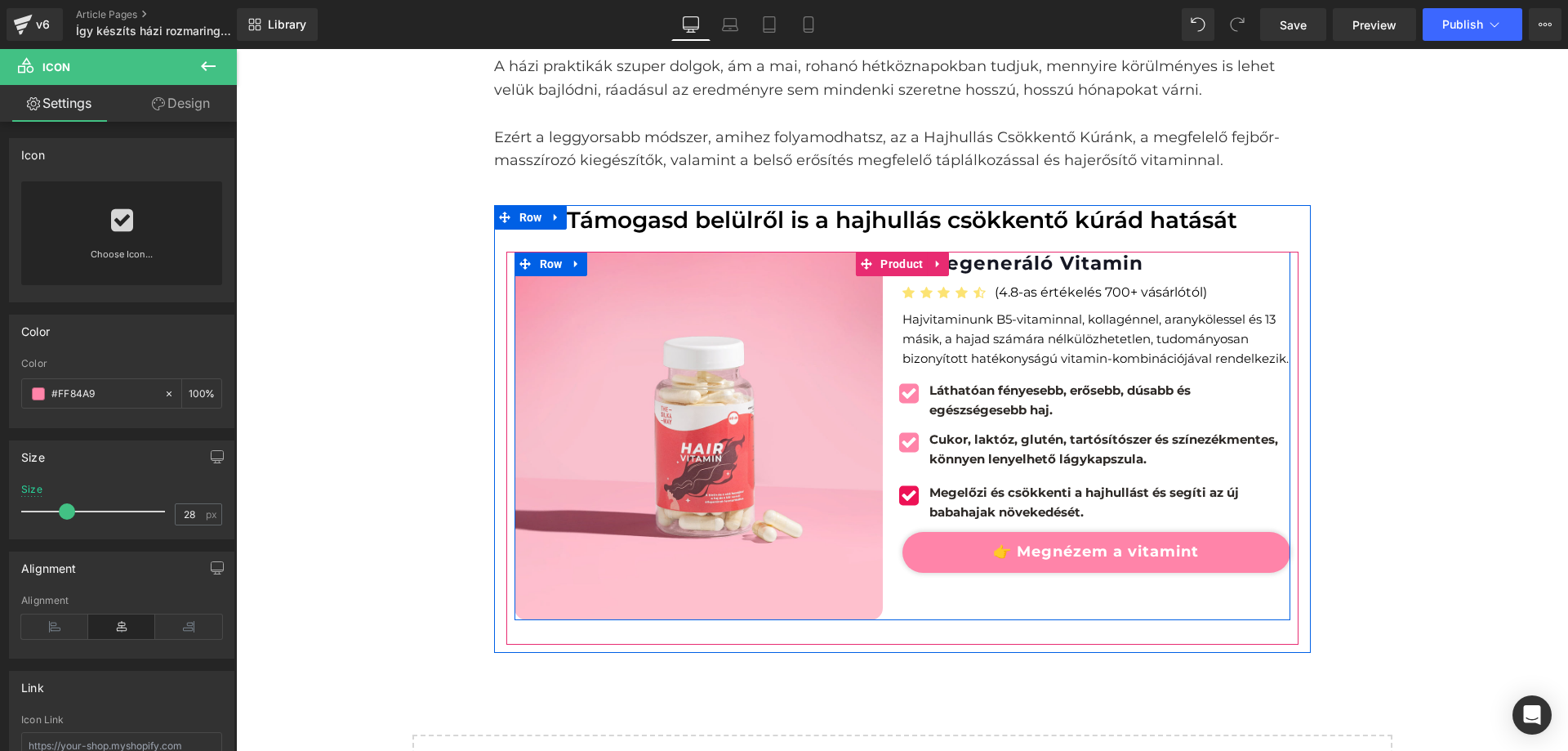
click at [905, 492] on span "Icon" at bounding box center [911, 496] width 25 height 19
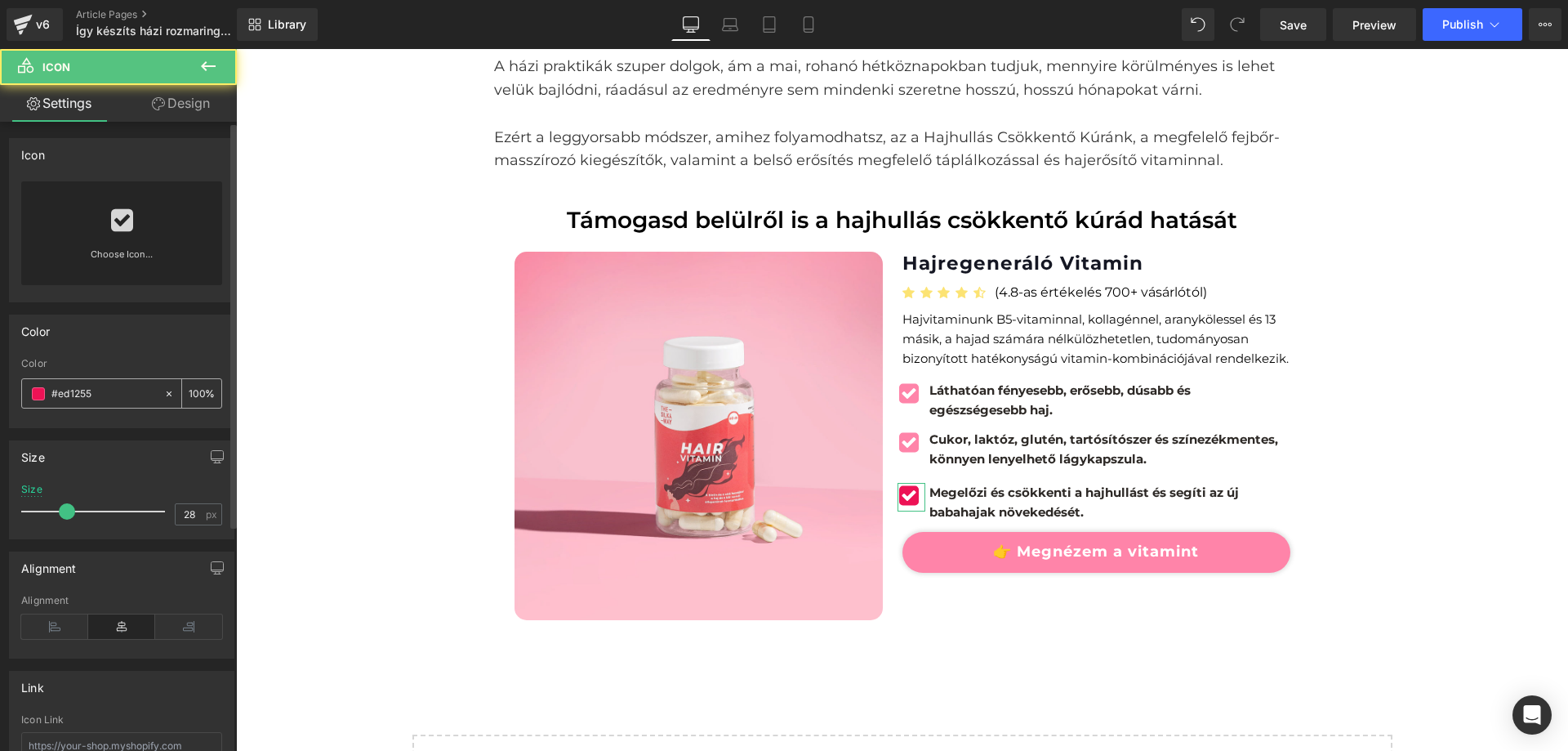
click at [106, 385] on input "#ed1255" at bounding box center [103, 393] width 104 height 18
click at [107, 385] on input "#ed1255" at bounding box center [103, 393] width 104 height 18
paste input "FF84A9"
type input "FF84A9"
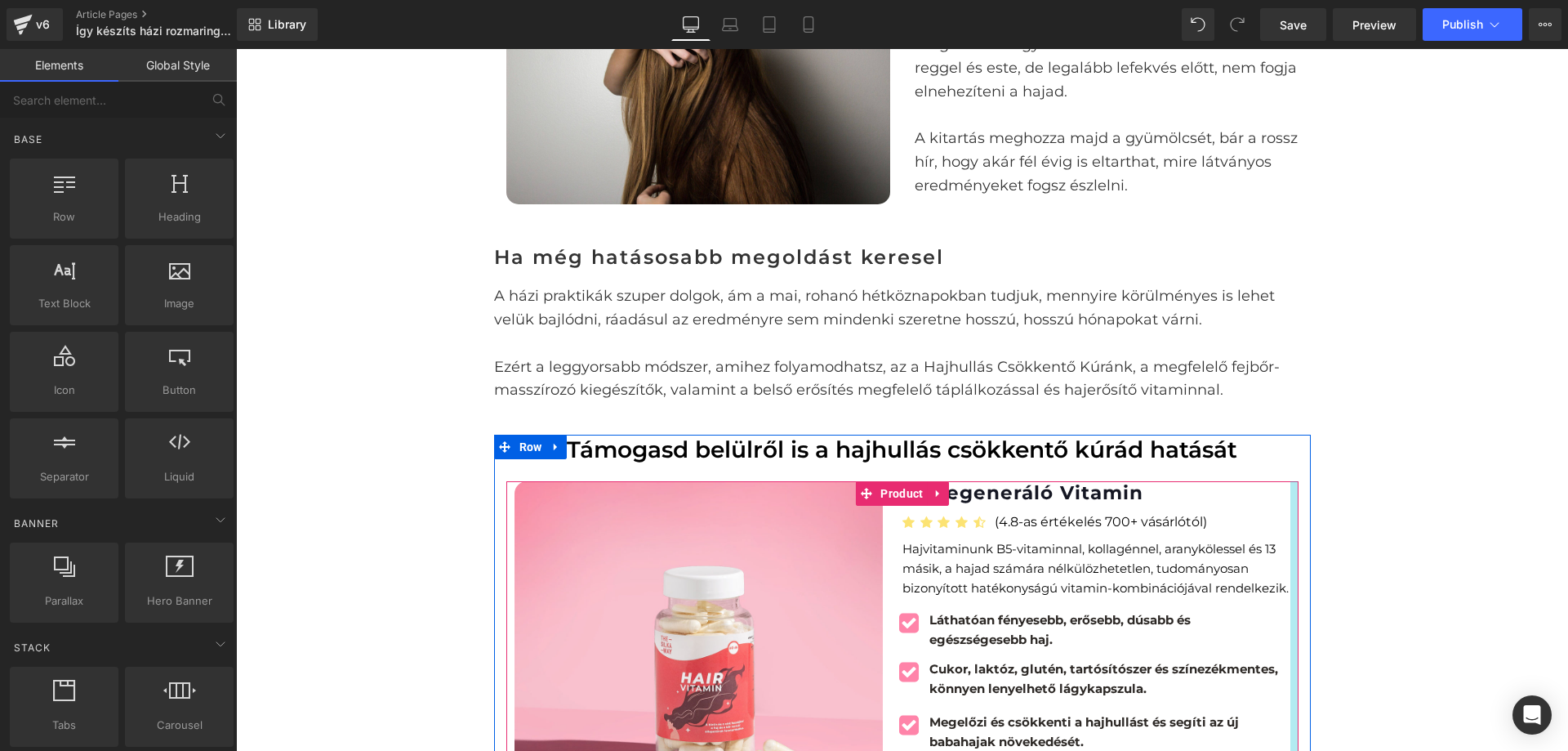
scroll to position [1950, 0]
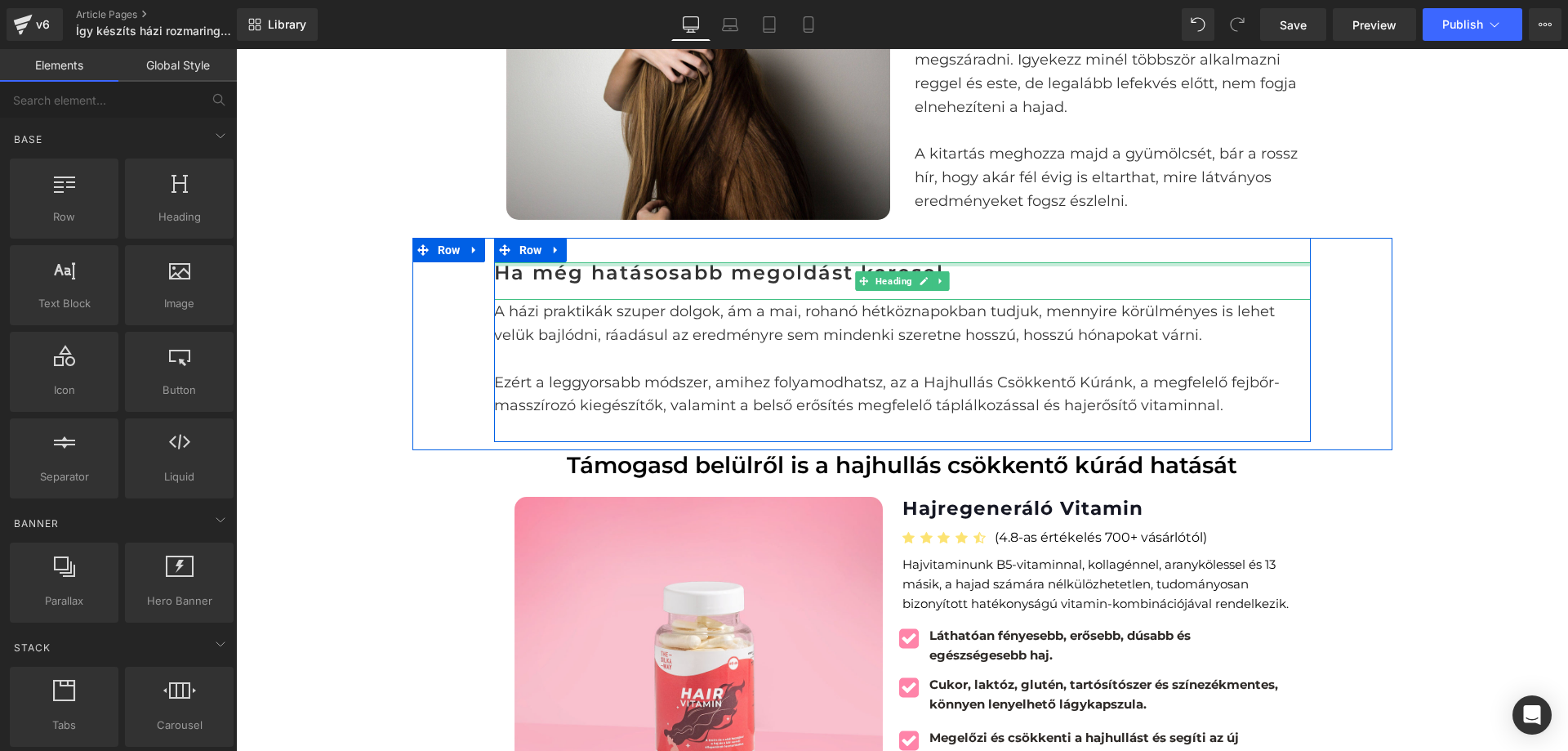
click at [779, 262] on div at bounding box center [903, 264] width 817 height 4
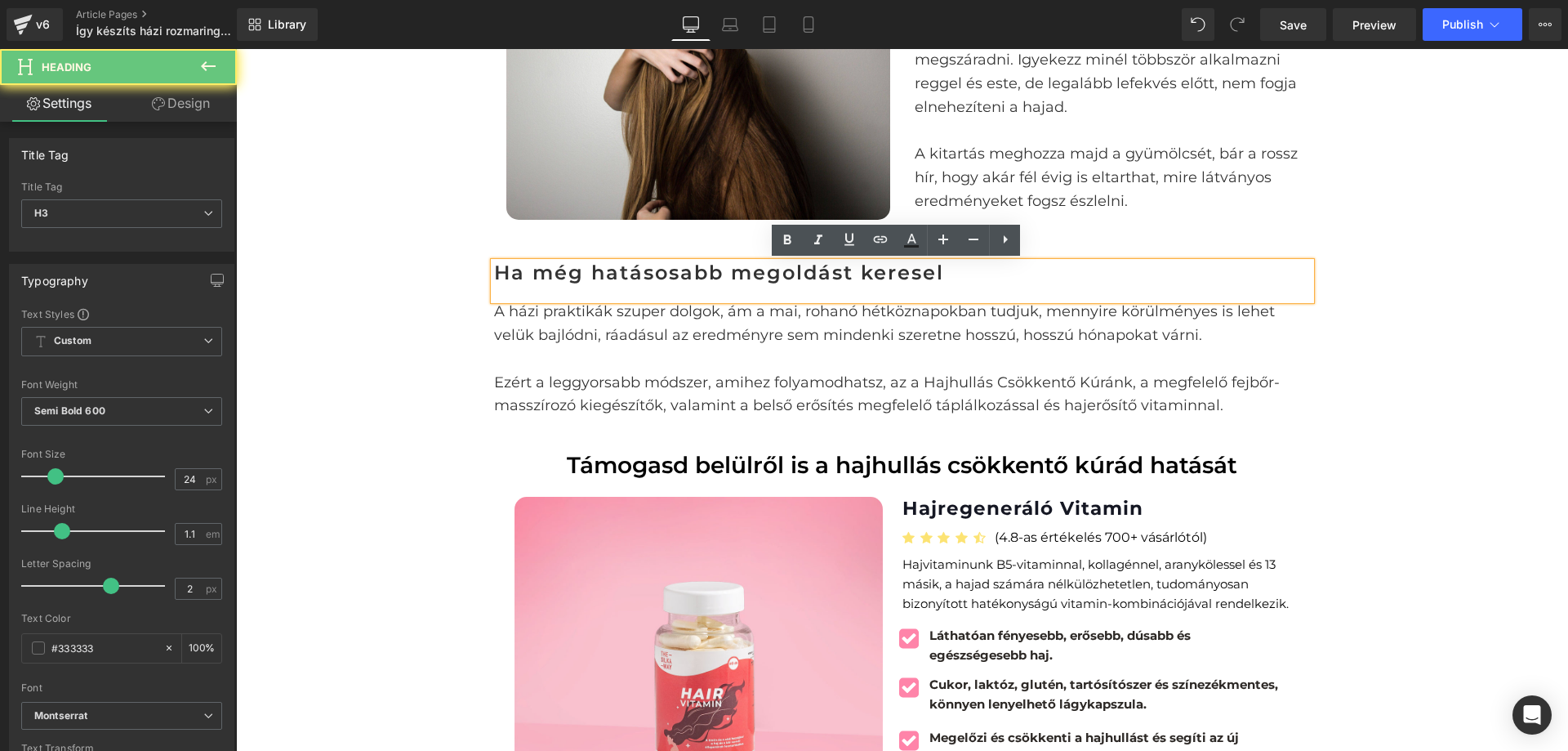
click at [774, 274] on h3 "Ha még hatásosabb megoldást keresel" at bounding box center [903, 273] width 817 height 21
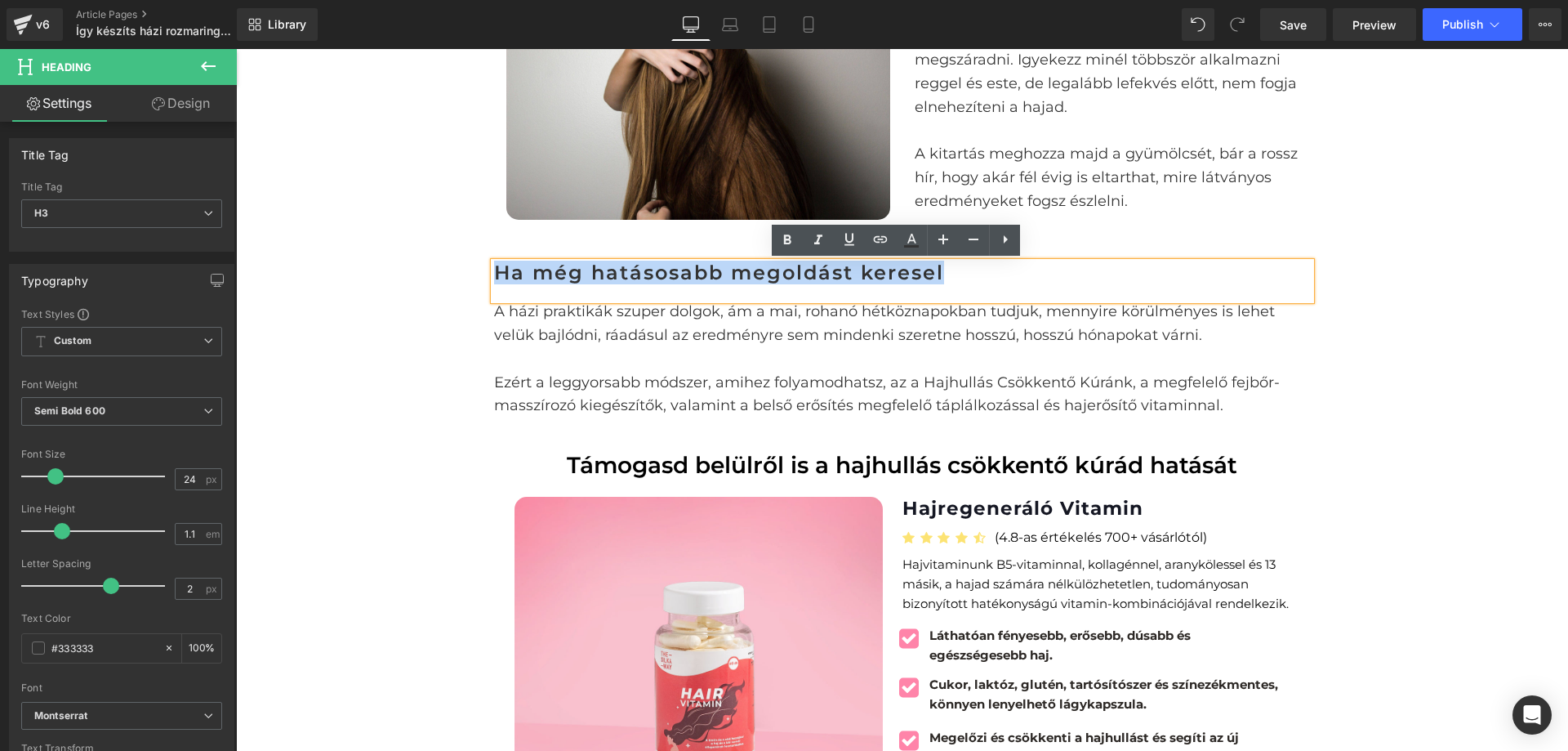
click at [774, 274] on h3 "Ha még hatásosabb megoldást keresel" at bounding box center [903, 273] width 817 height 21
drag, startPoint x: 774, startPoint y: 274, endPoint x: 1023, endPoint y: 301, distance: 250.5
click at [774, 274] on h3 "Ha még hatásosabb megoldást keresel" at bounding box center [903, 273] width 817 height 21
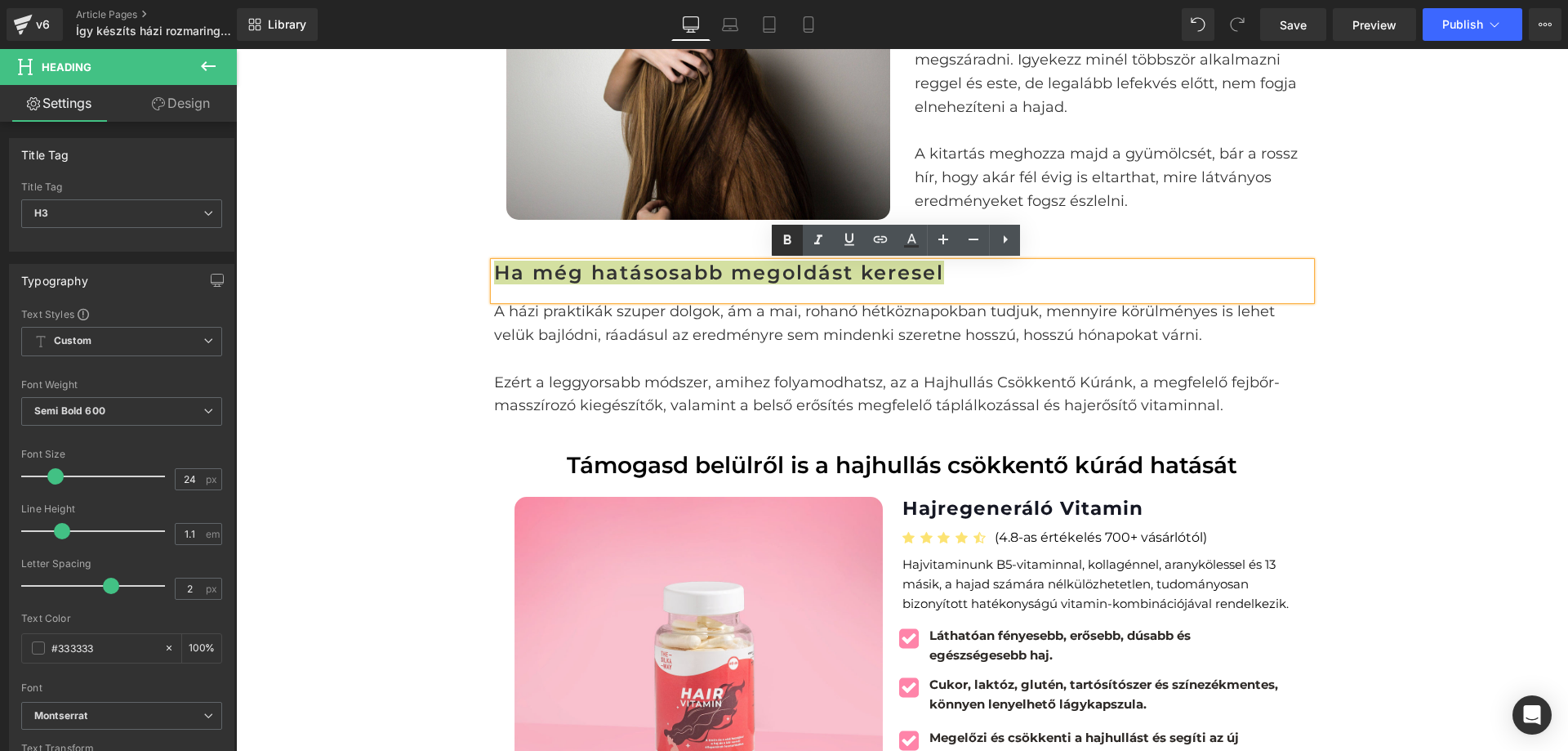
click at [792, 228] on link at bounding box center [787, 240] width 31 height 31
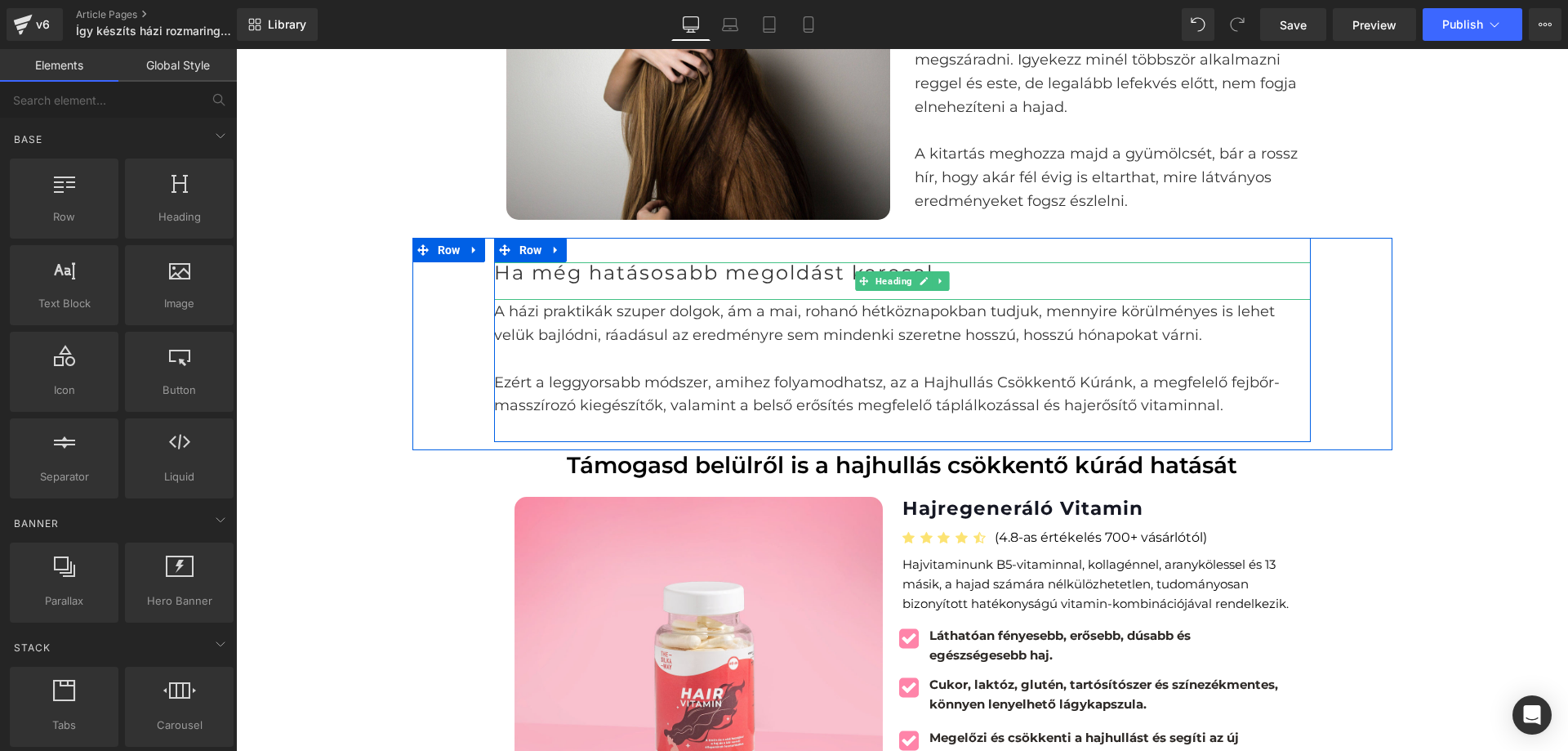
click at [813, 271] on span "Ha még hatásosabb megoldást keresel" at bounding box center [714, 272] width 439 height 24
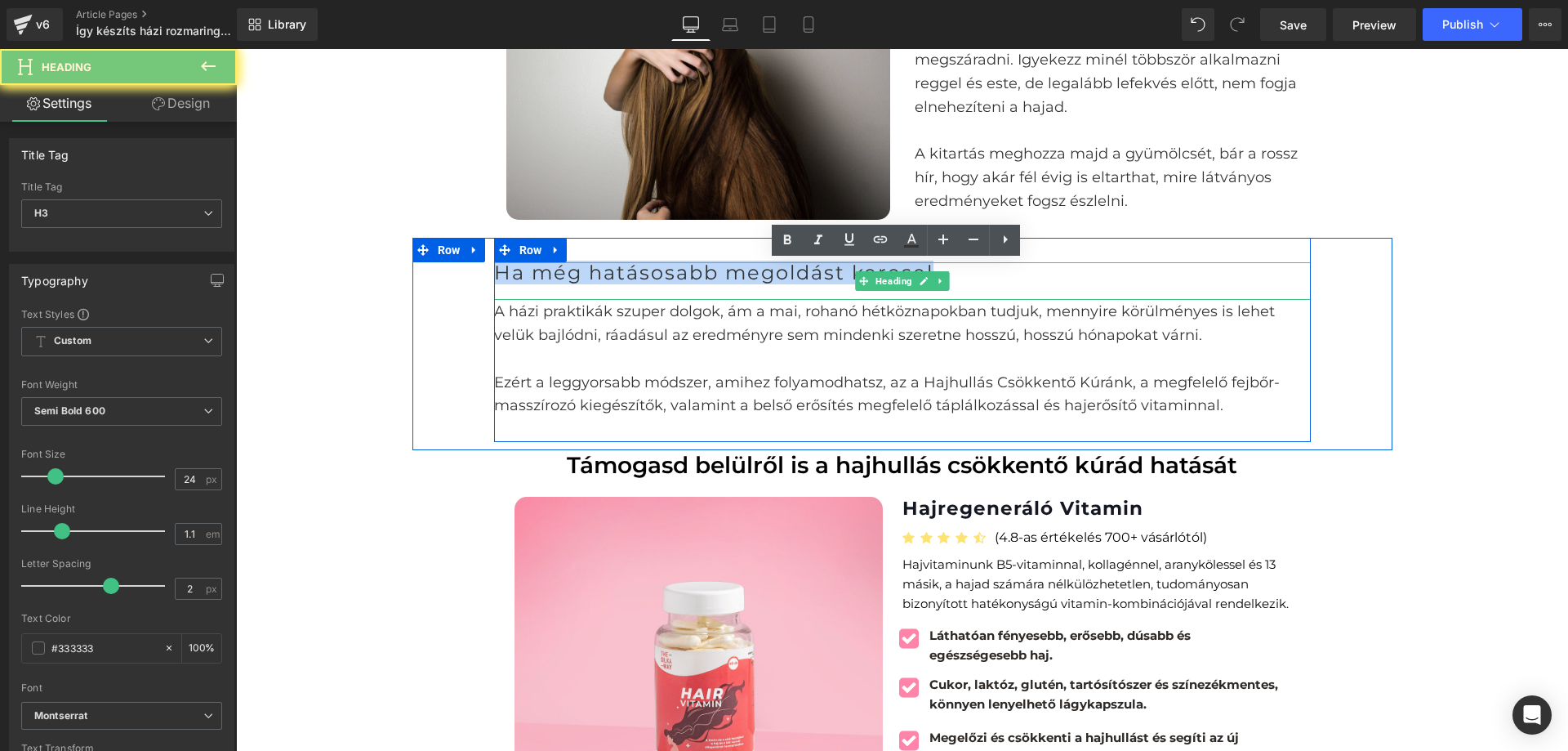
click at [813, 271] on span "Ha még hatásosabb megoldást keresel" at bounding box center [714, 272] width 439 height 24
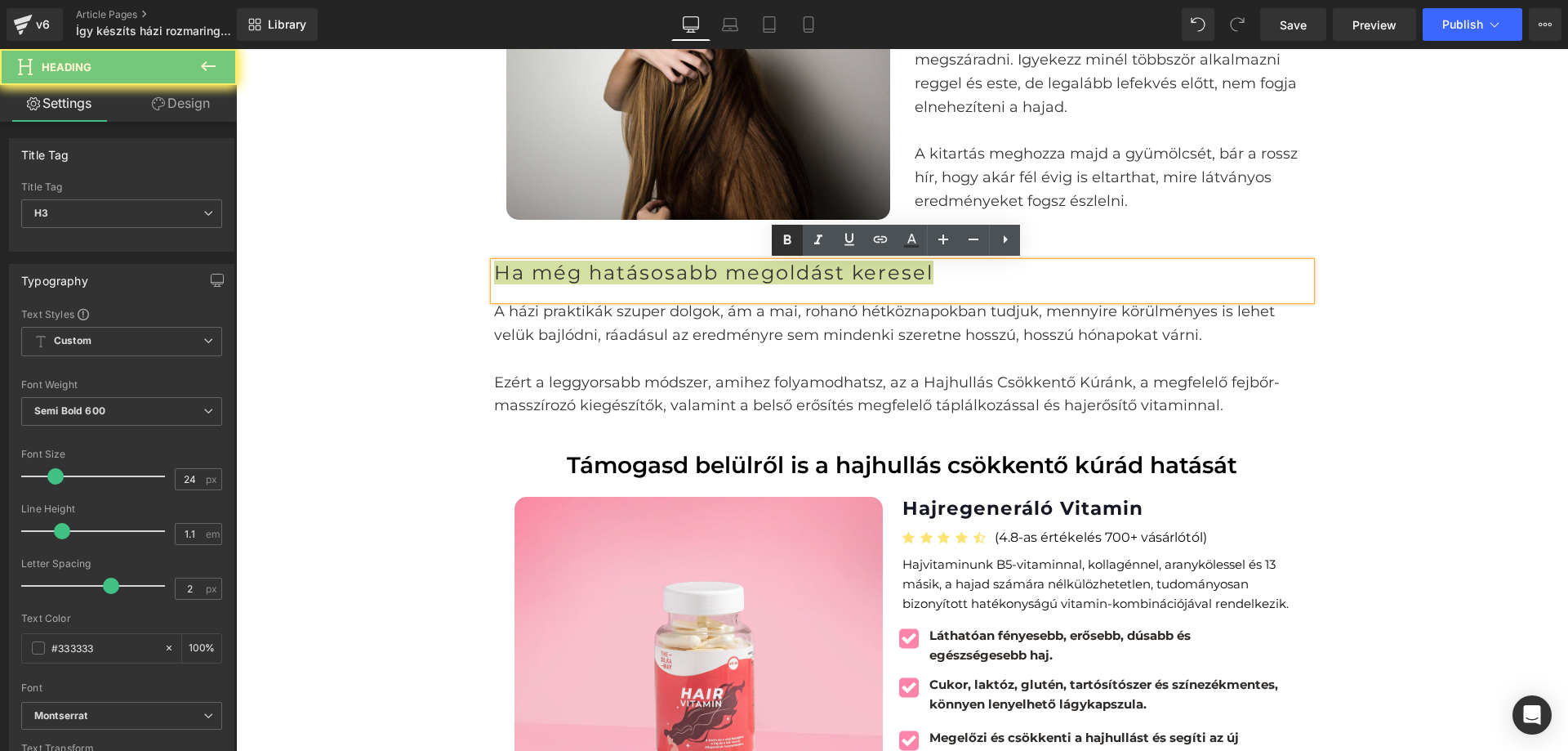
click at [785, 242] on icon at bounding box center [788, 239] width 8 height 10
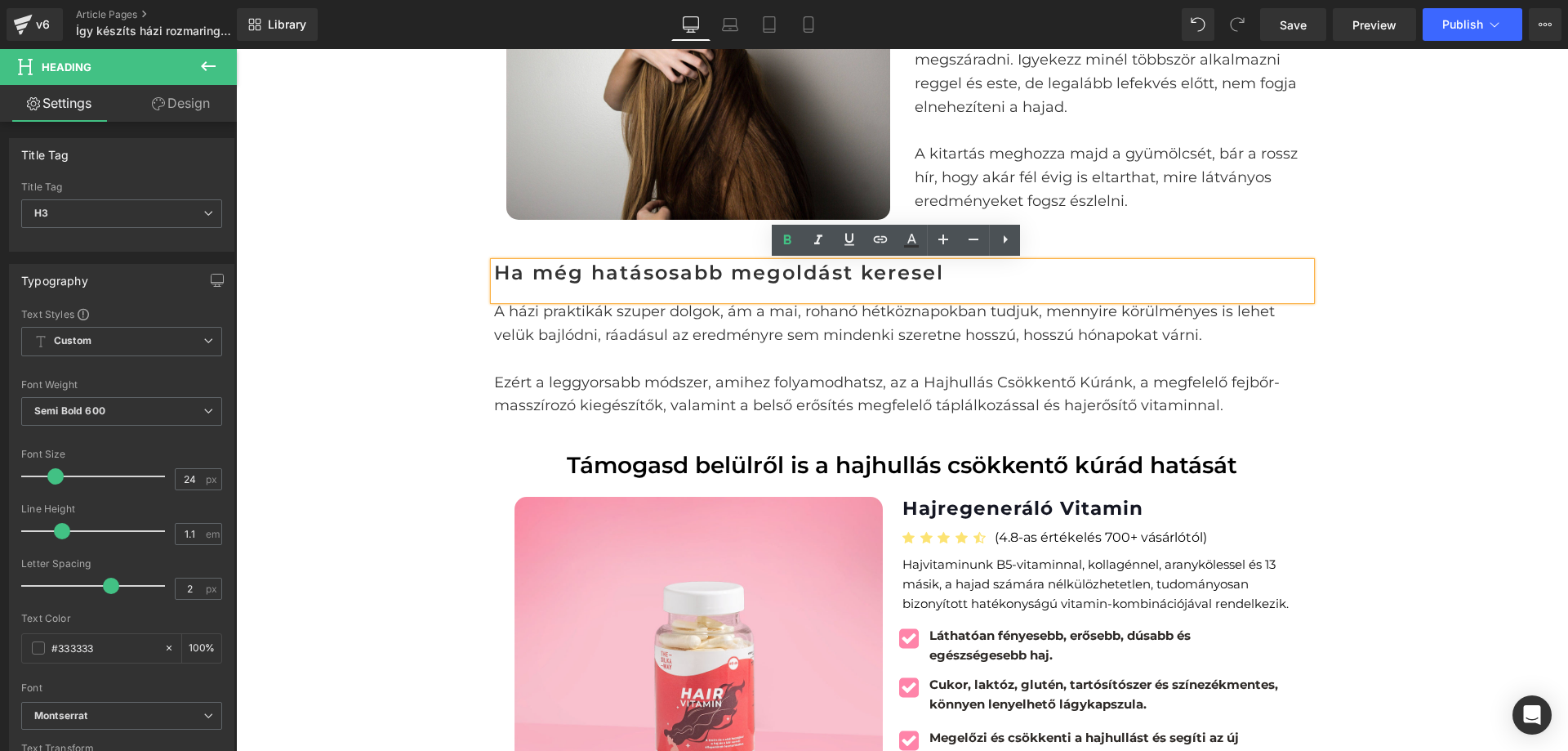
click at [1360, 351] on div "Ha még hatásosabb megoldást keresel Heading A házi praktikák szuper dolgok, ám …" at bounding box center [902, 340] width 980 height 204
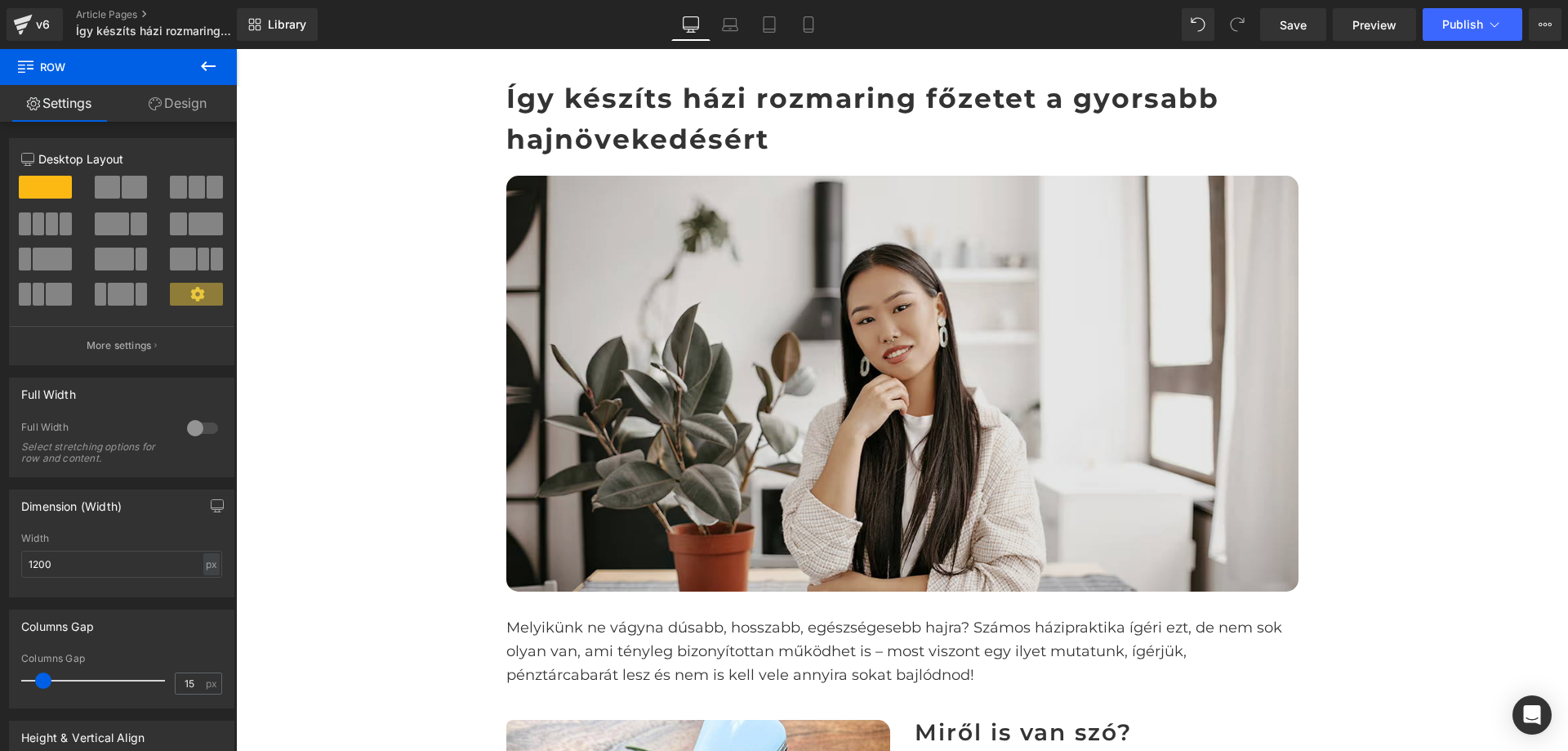
scroll to position [164, 0]
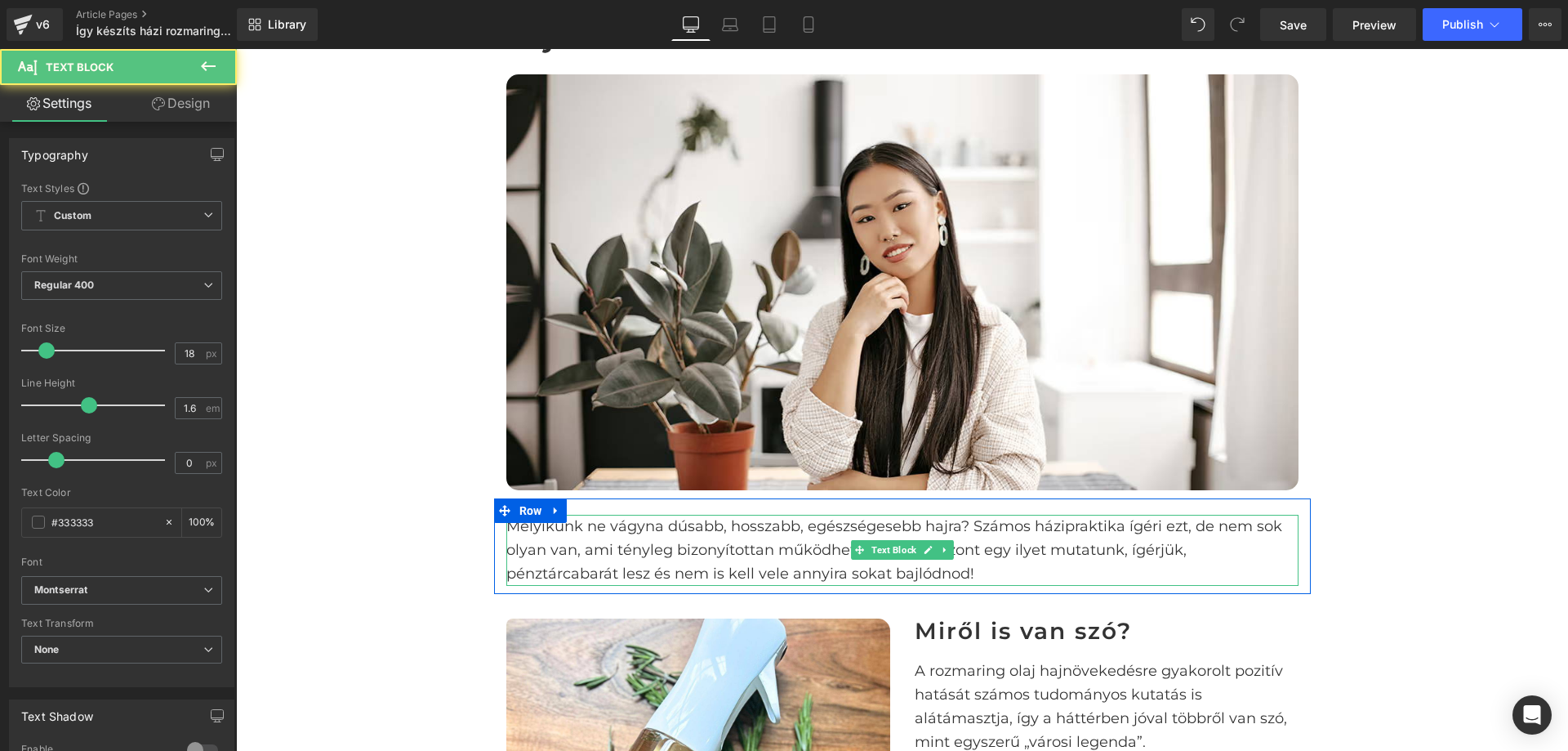
drag, startPoint x: 501, startPoint y: 523, endPoint x: 802, endPoint y: 530, distance: 301.1
click at [802, 530] on p "Melyikünk ne vágyna dúsabb, hosszabb, egészségesebb hajra? Számos házipraktika …" at bounding box center [903, 550] width 792 height 70
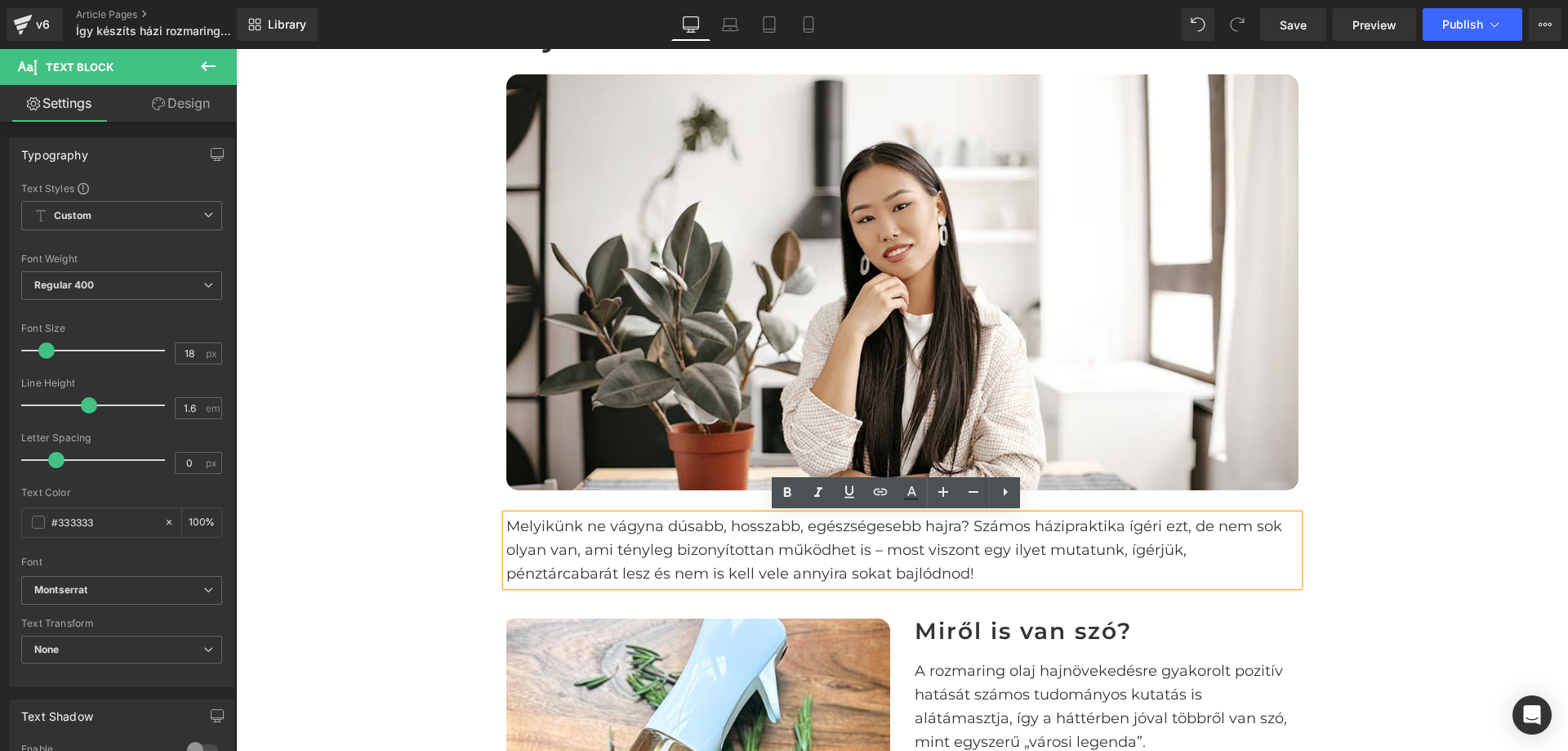
click at [638, 524] on p "Melyikünk ne vágyna dúsabb, hosszabb, egészségesebb hajra? Számos házipraktika …" at bounding box center [903, 550] width 792 height 70
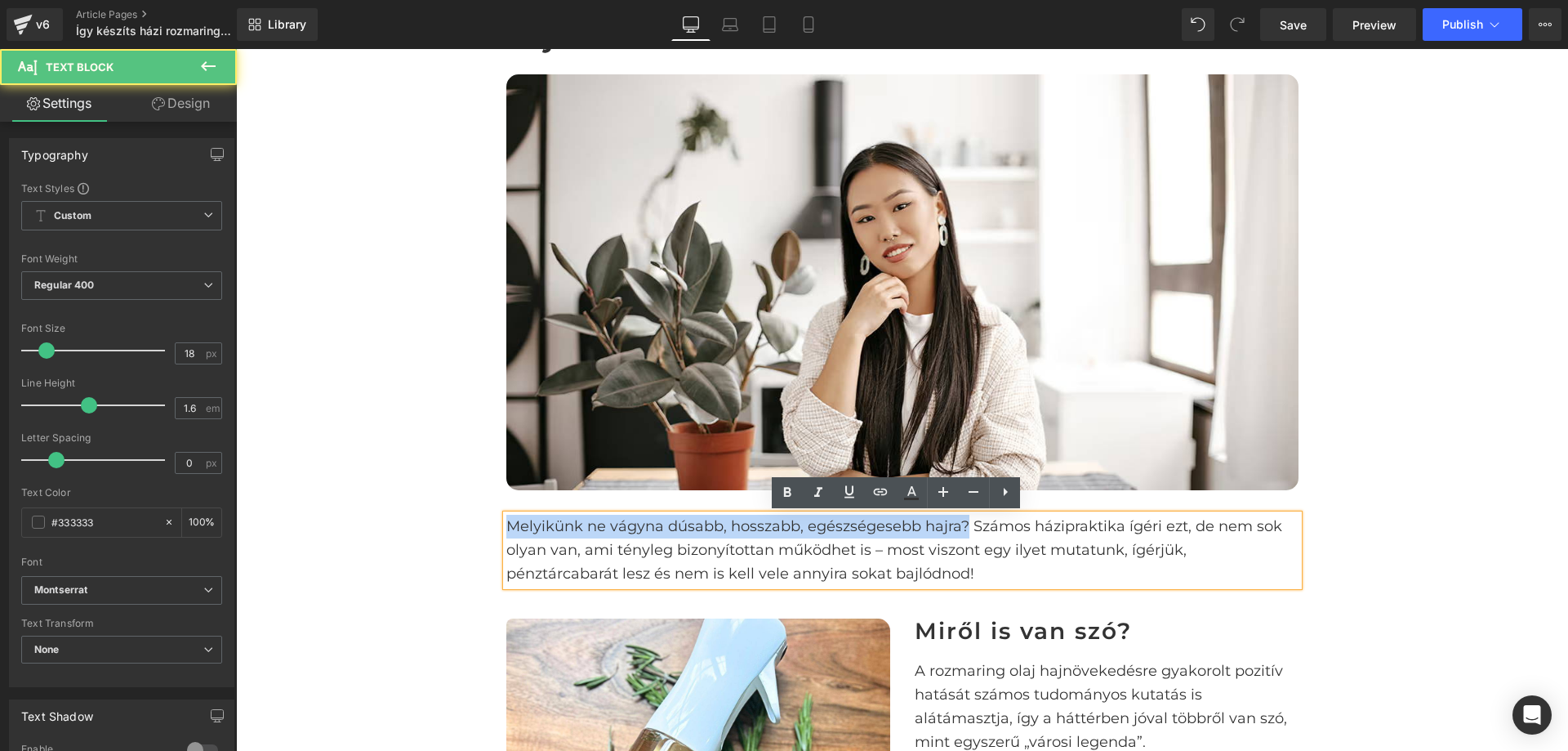
drag, startPoint x: 959, startPoint y: 525, endPoint x: 819, endPoint y: 523, distance: 140.0
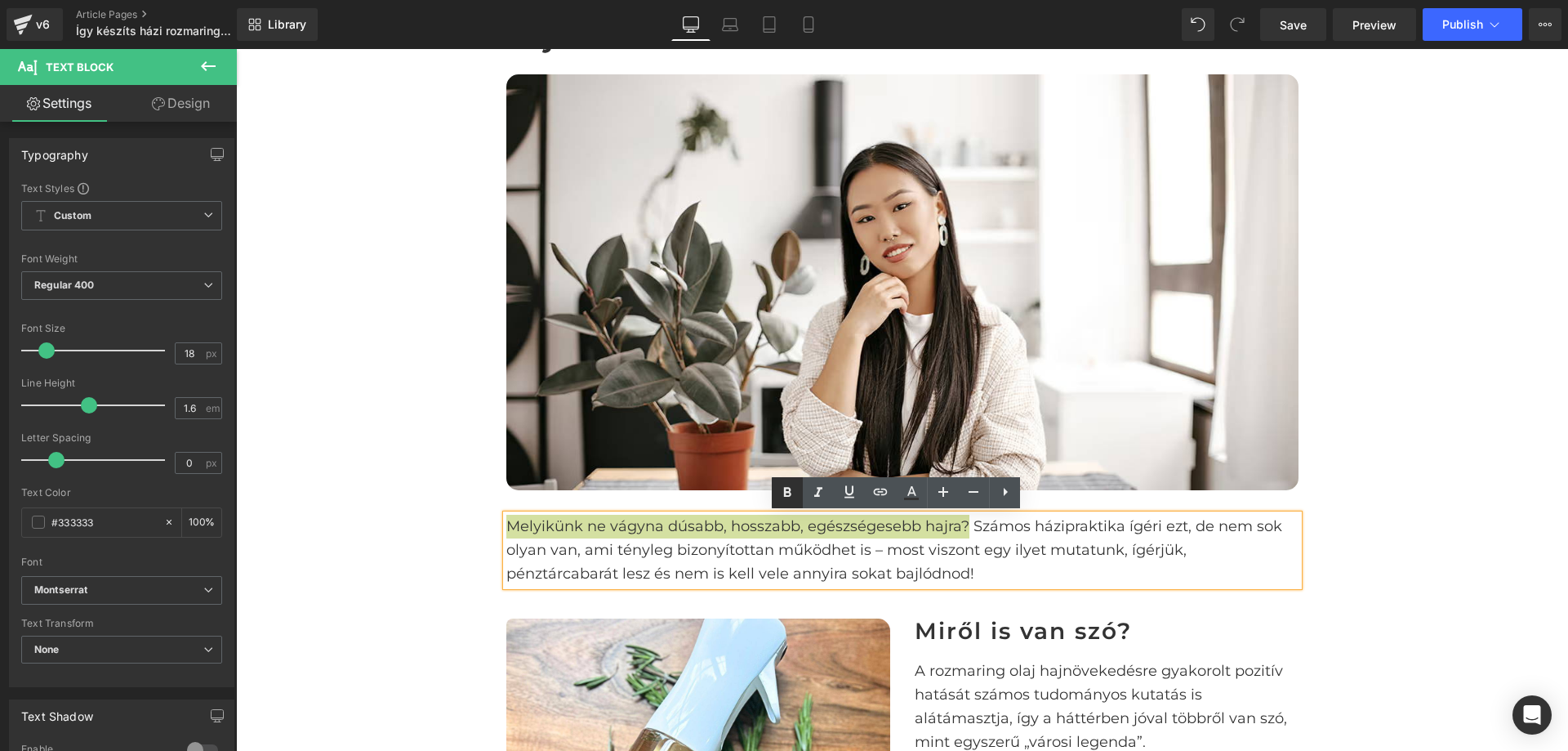
click at [787, 493] on icon at bounding box center [788, 493] width 8 height 10
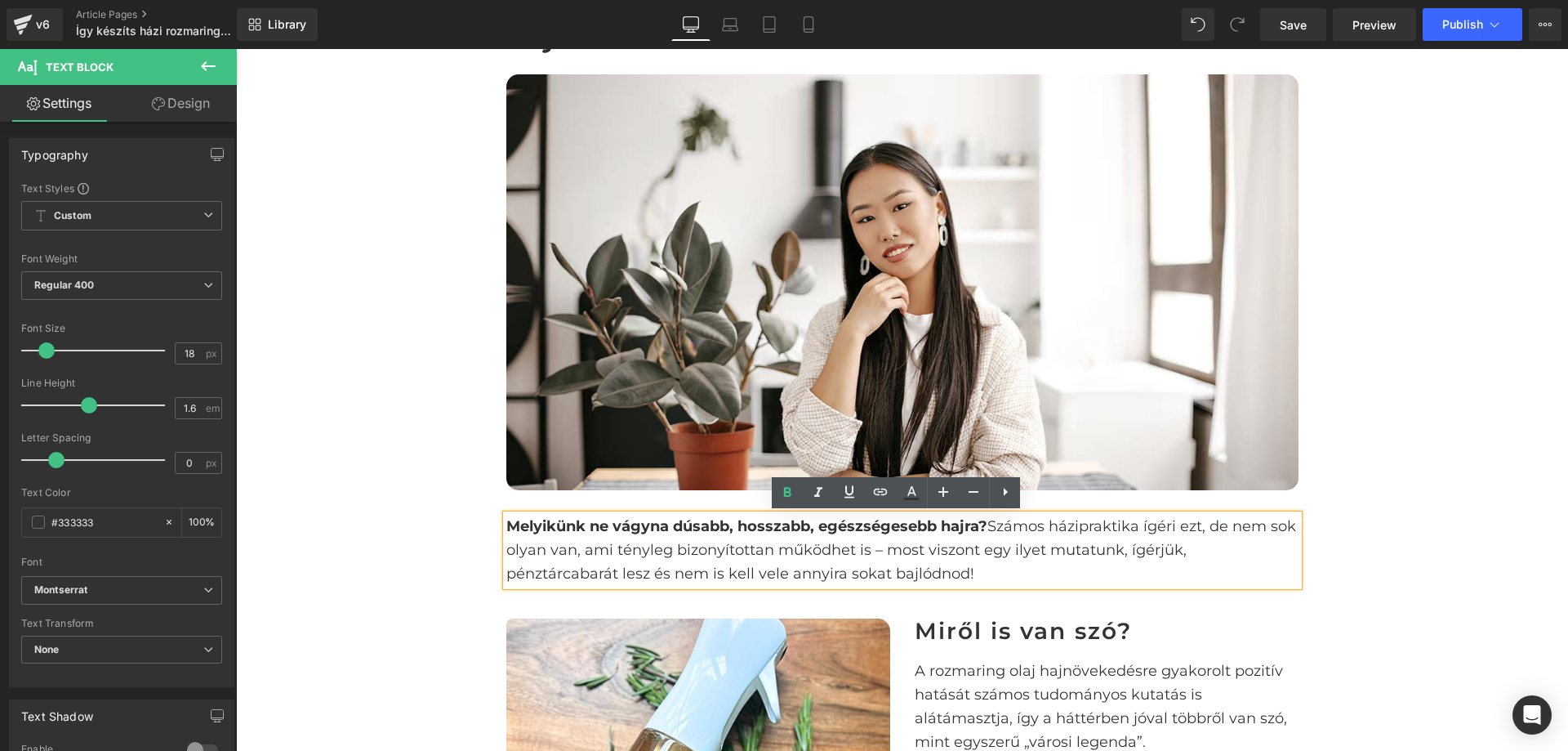
click at [997, 555] on p "Melyikünk ne vágyna dúsabb, hosszabb, egészségesebb hajra? Számos házipraktika …" at bounding box center [903, 550] width 792 height 70
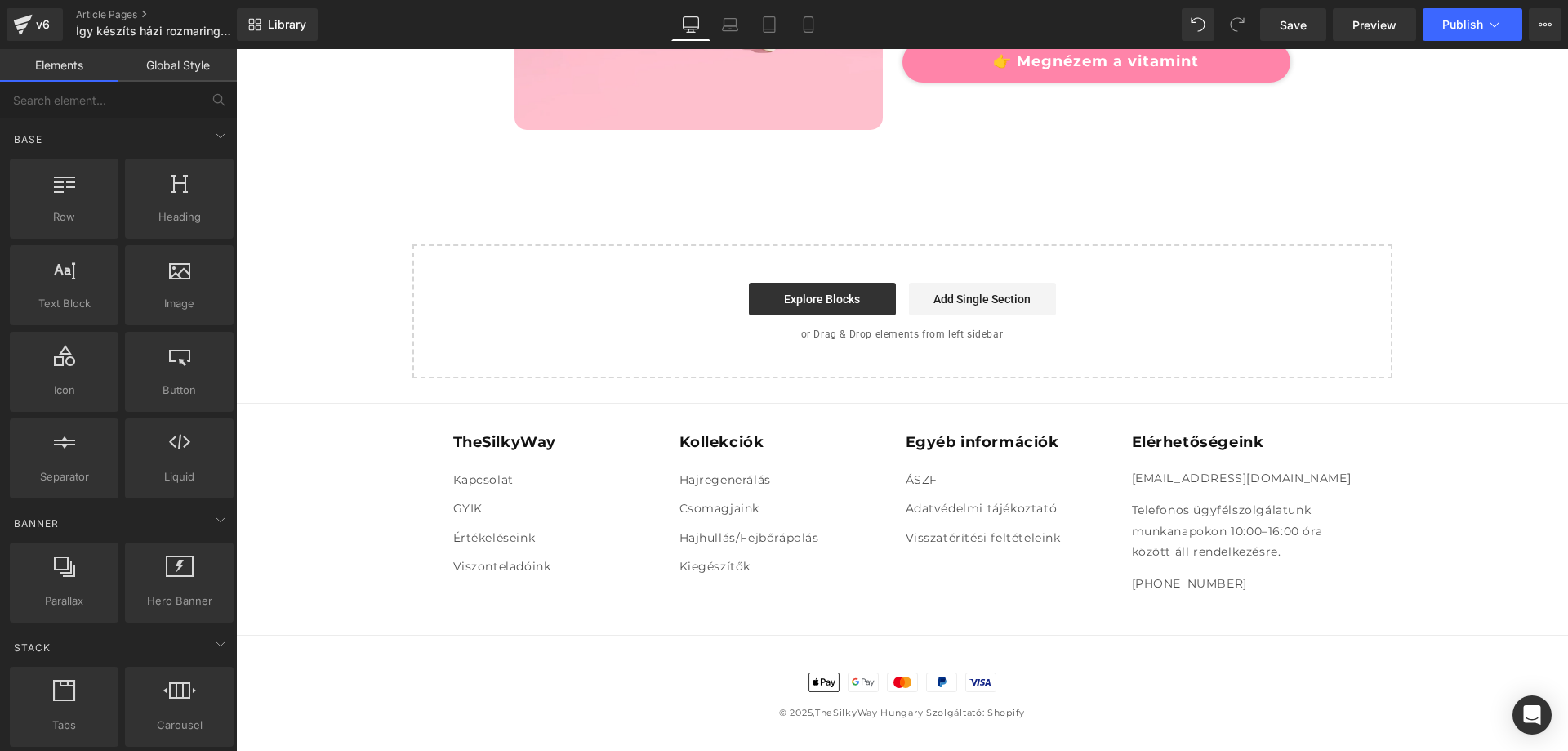
scroll to position [2196, 0]
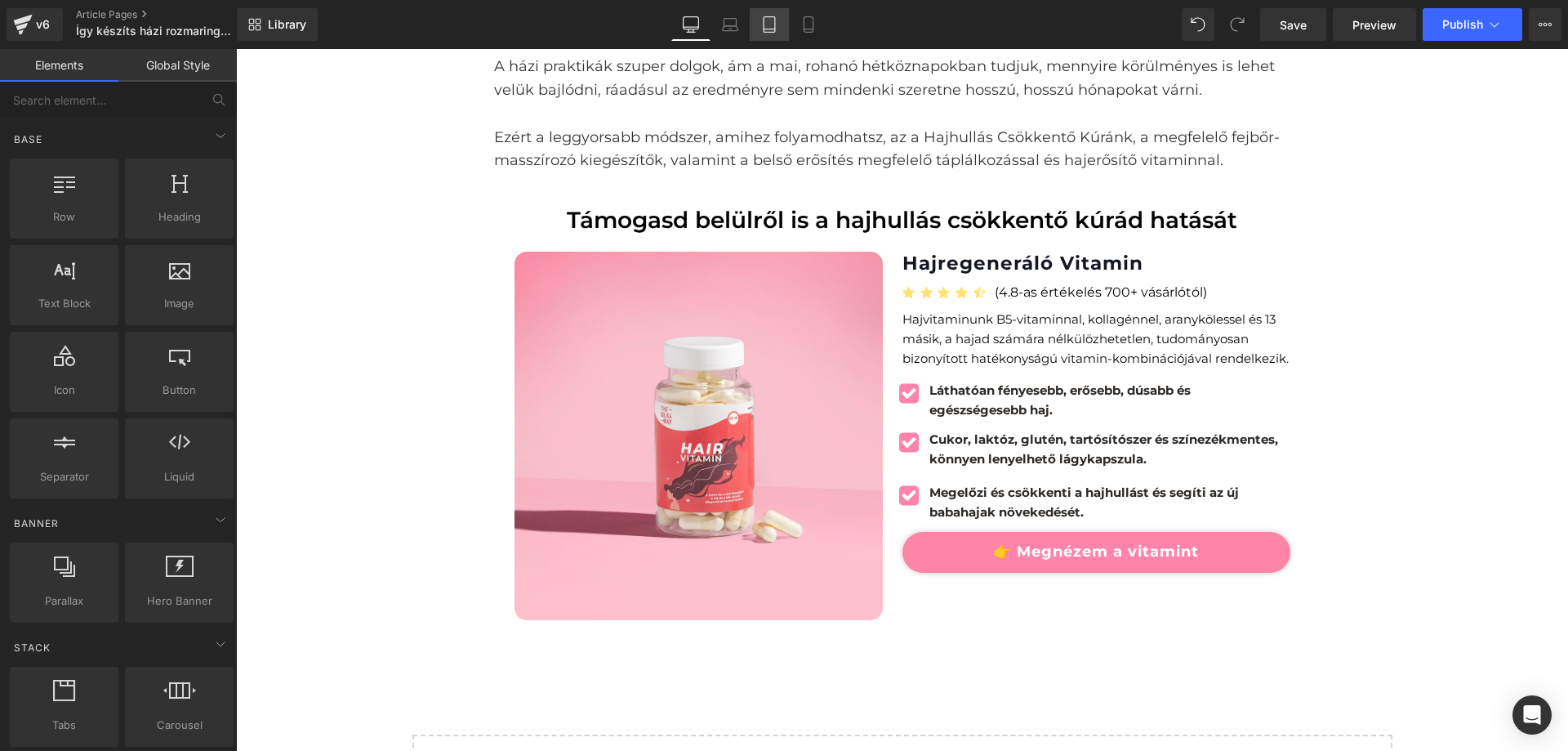
click at [769, 27] on icon at bounding box center [769, 24] width 16 height 16
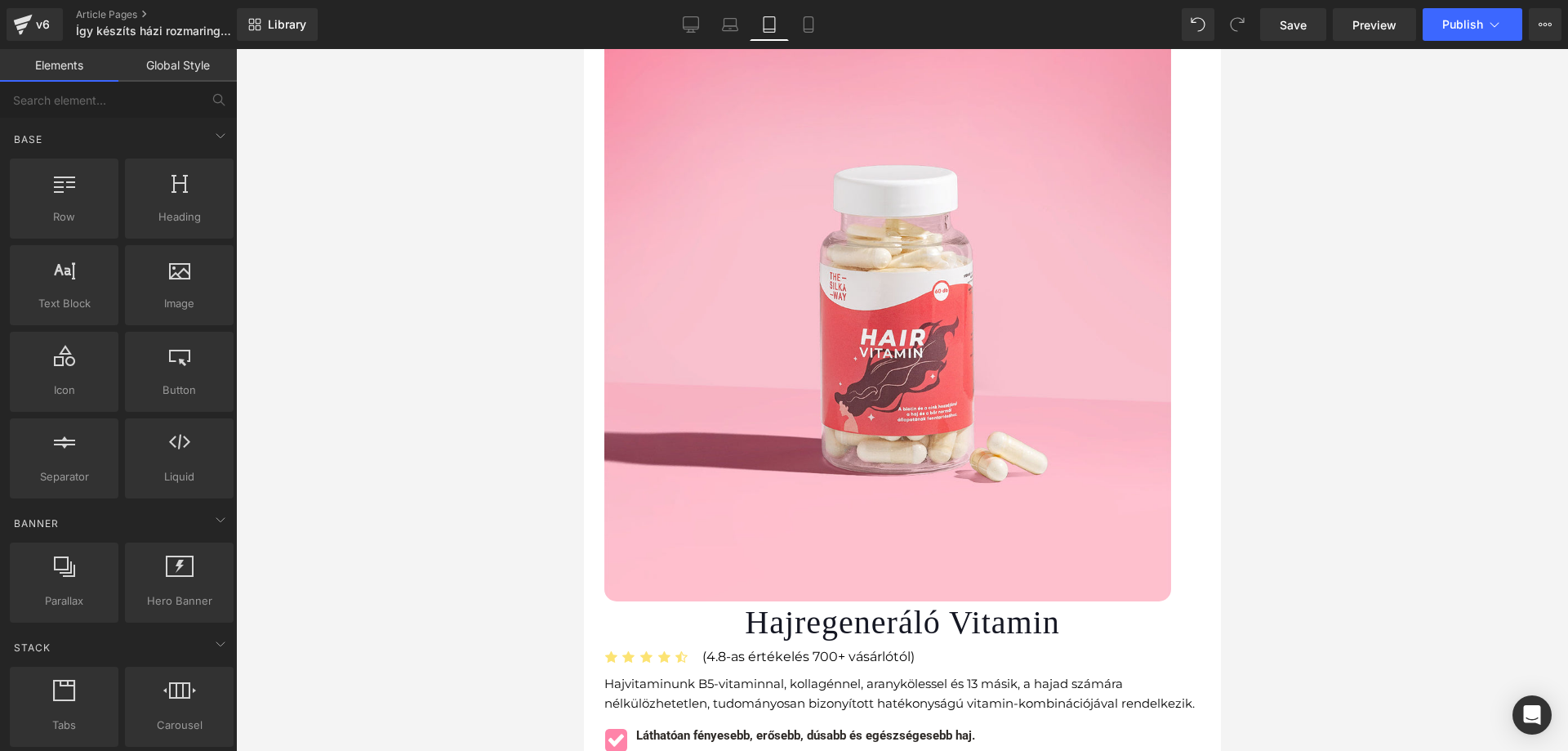
scroll to position [2275, 0]
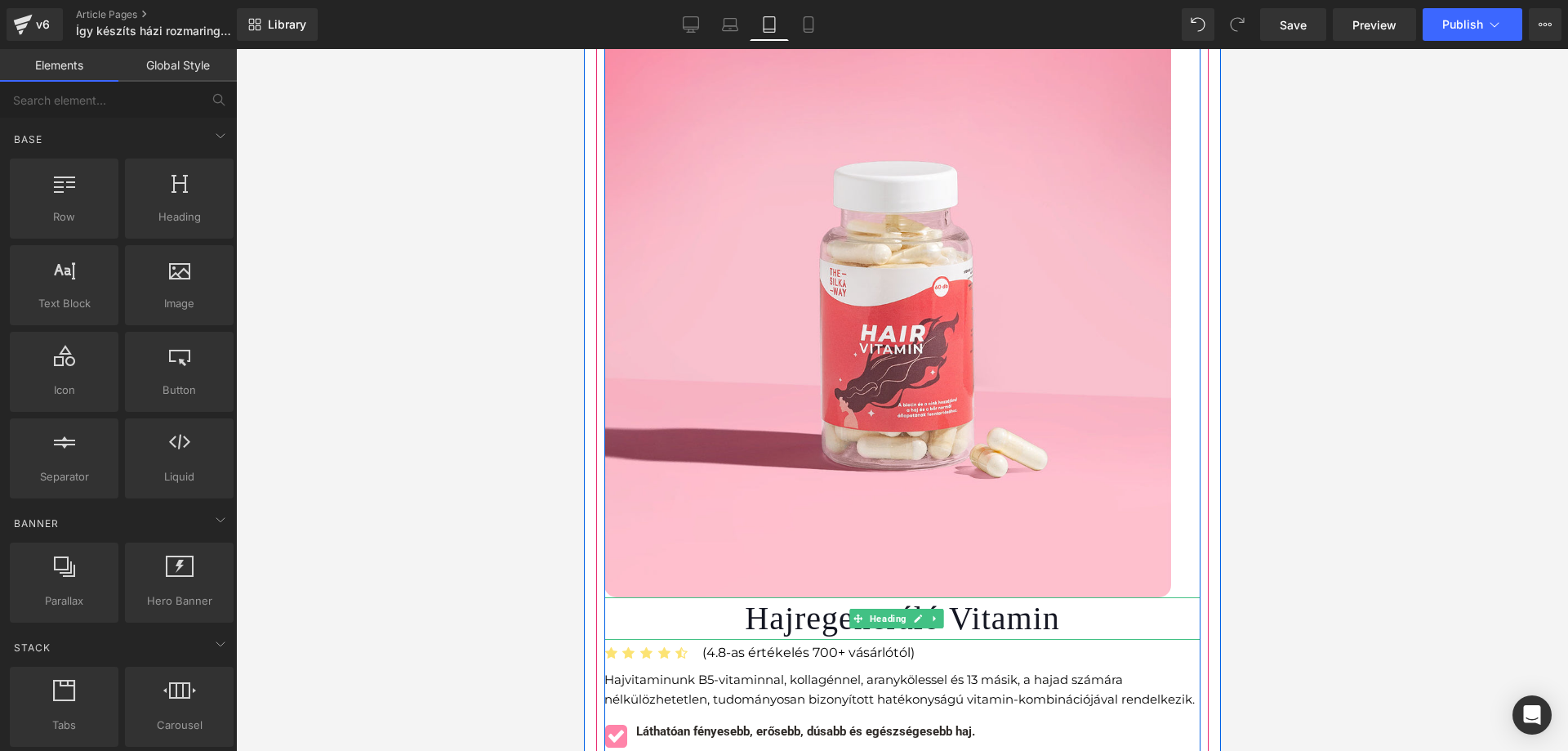
click at [1044, 598] on h1 "Hajregeneráló Vitamin" at bounding box center [901, 619] width 597 height 42
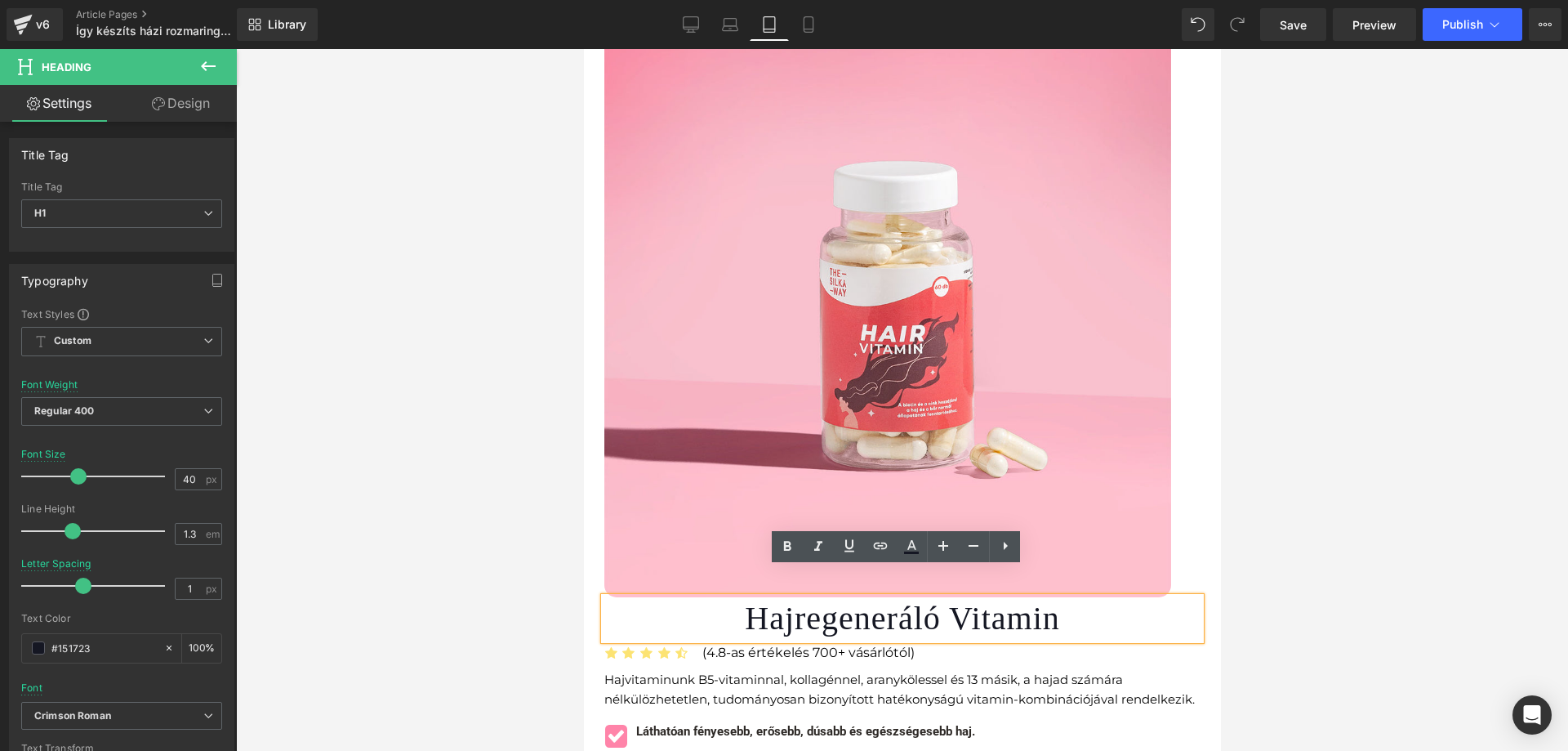
click at [1008, 599] on h1 "Hajregeneráló Vitamin" at bounding box center [901, 619] width 597 height 42
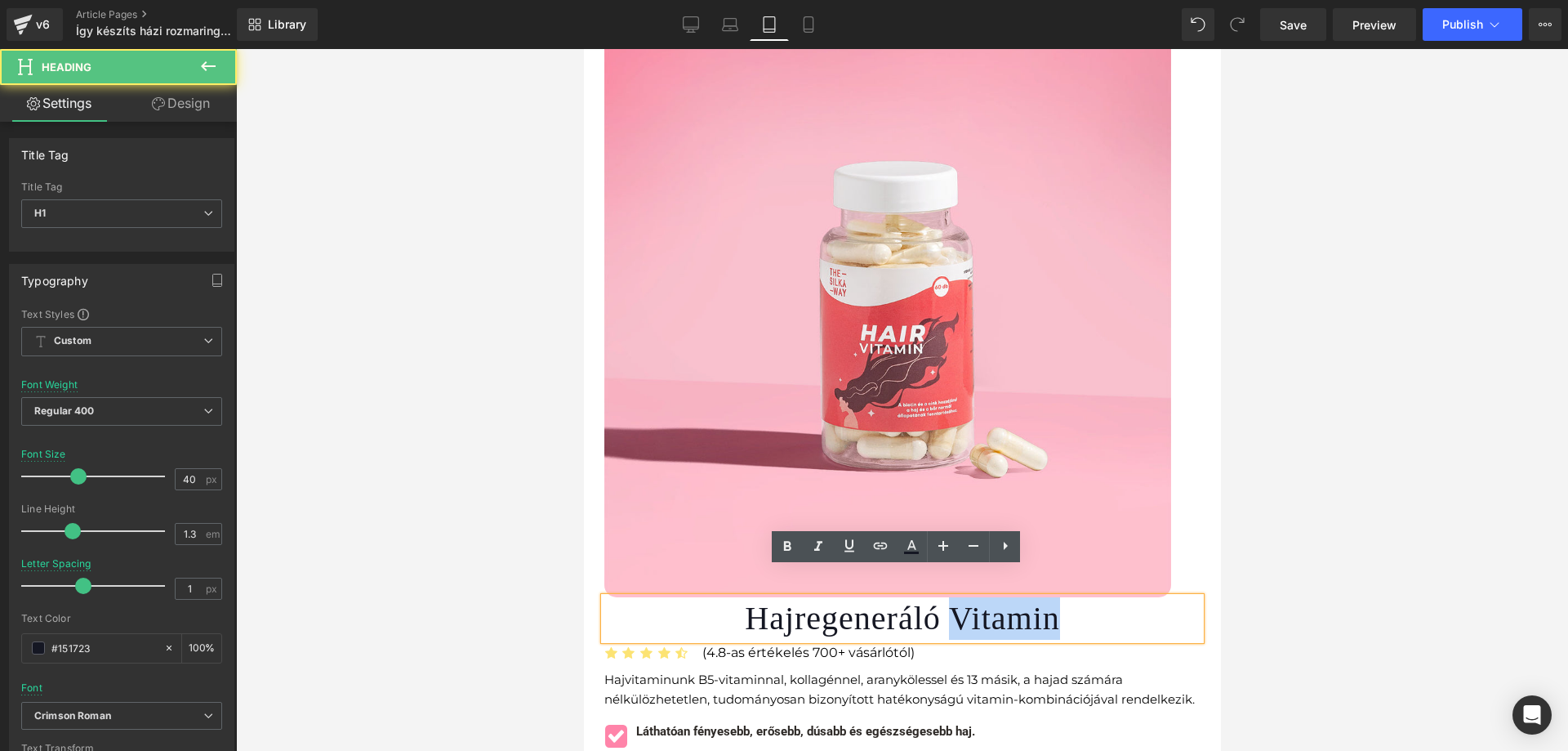
click at [1008, 599] on h1 "Hajregeneráló Vitamin" at bounding box center [901, 619] width 597 height 42
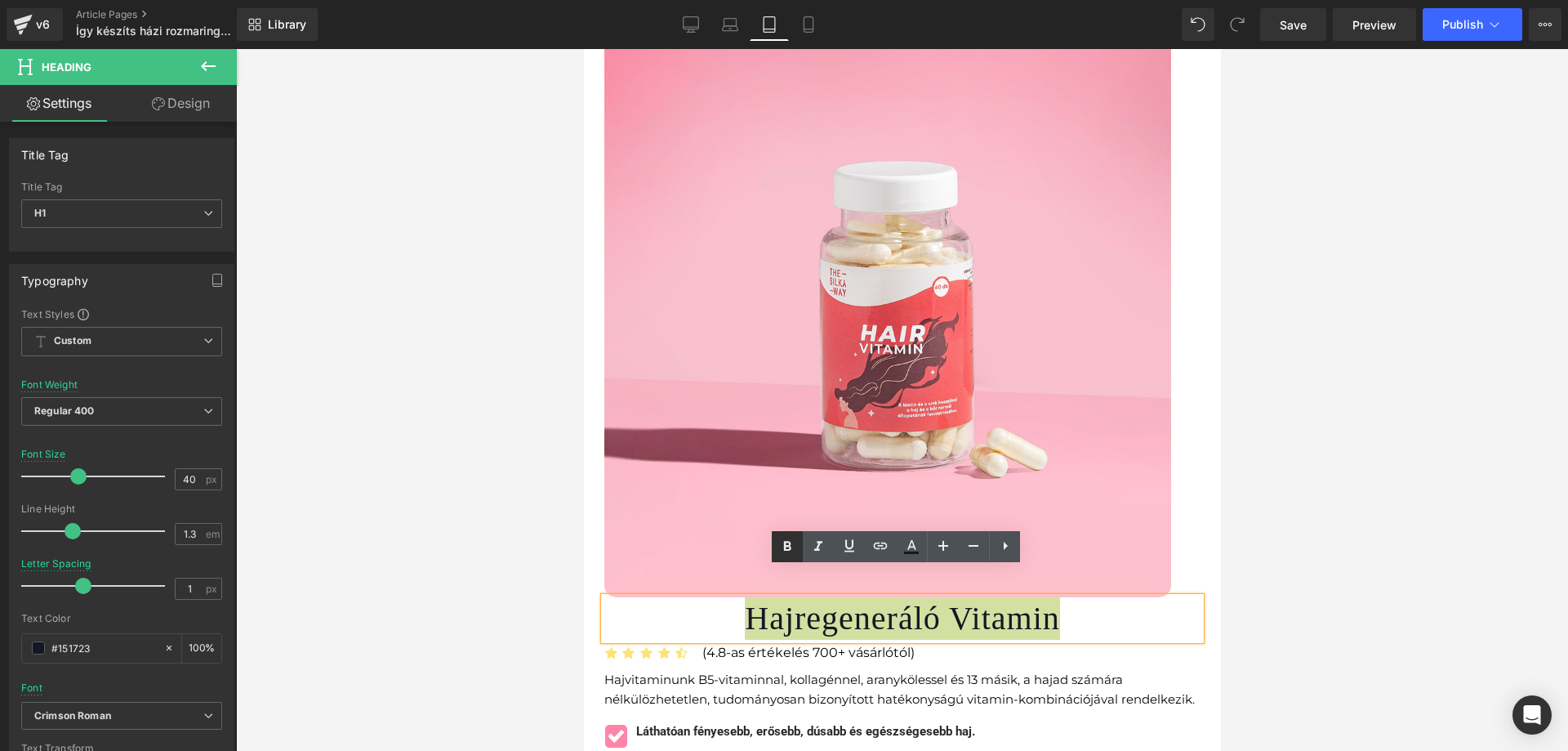
click at [791, 547] on icon at bounding box center [787, 547] width 19 height 19
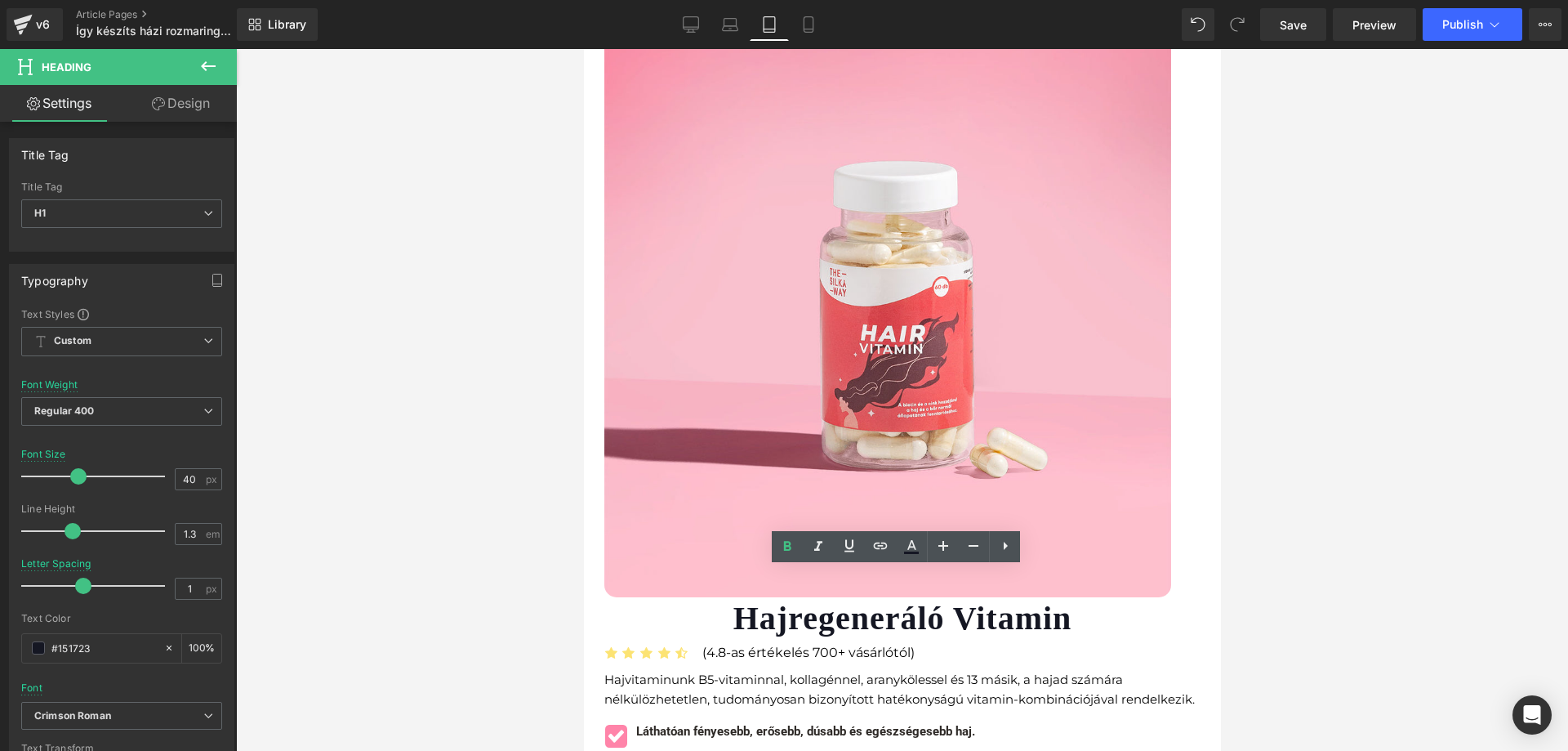
click at [1390, 487] on div at bounding box center [902, 400] width 1332 height 702
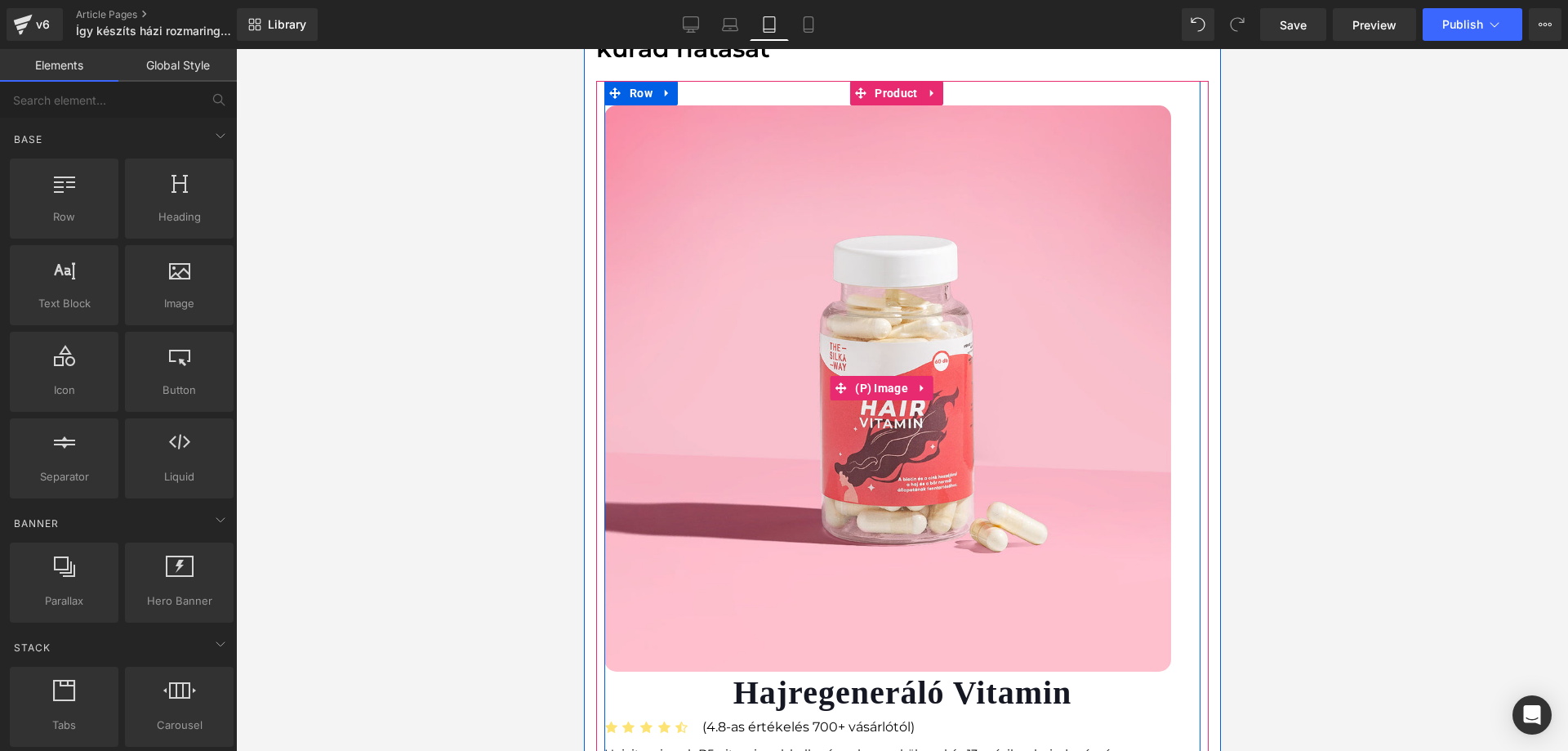
scroll to position [2356, 0]
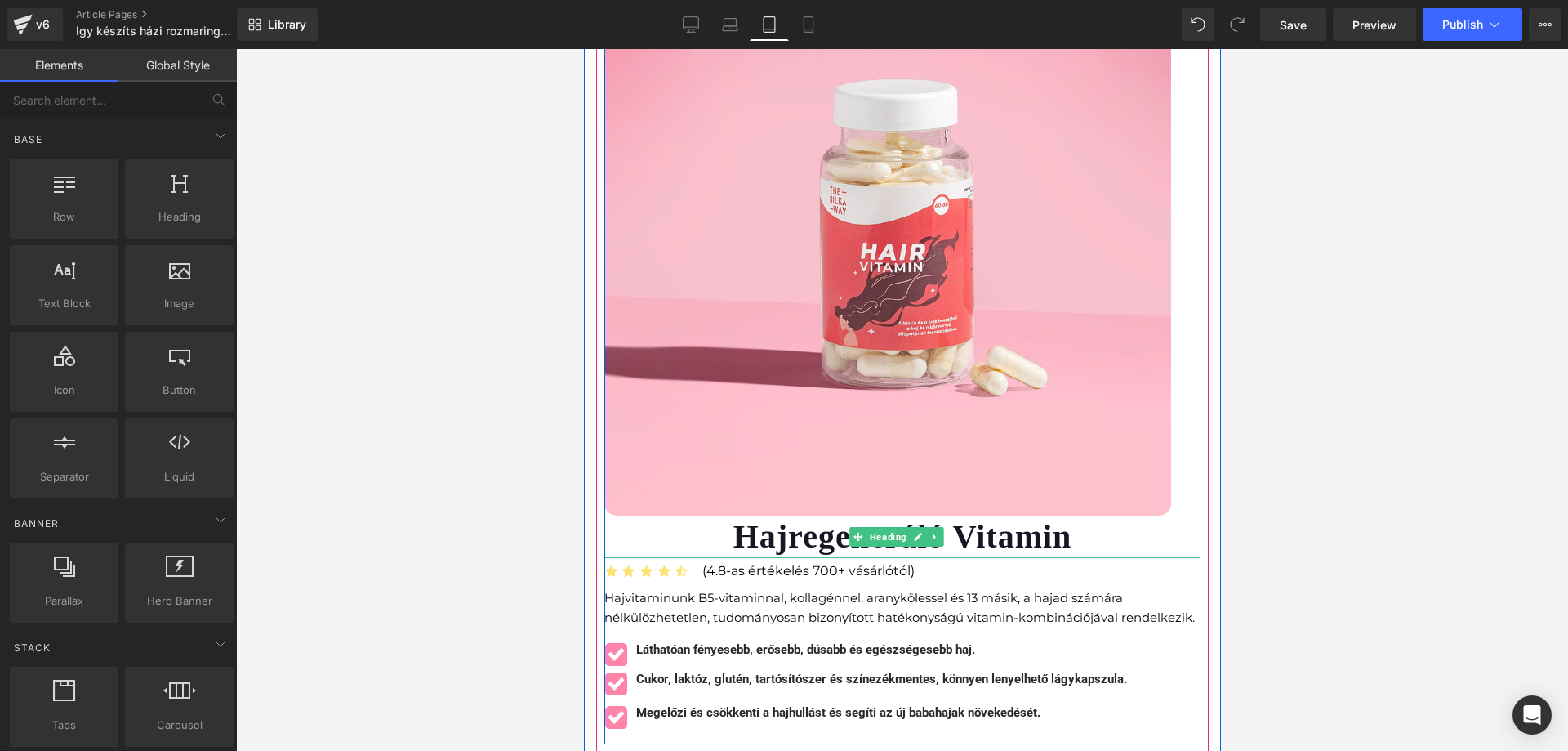
click at [1158, 523] on h1 "Hajregeneráló Vitamin" at bounding box center [901, 537] width 597 height 42
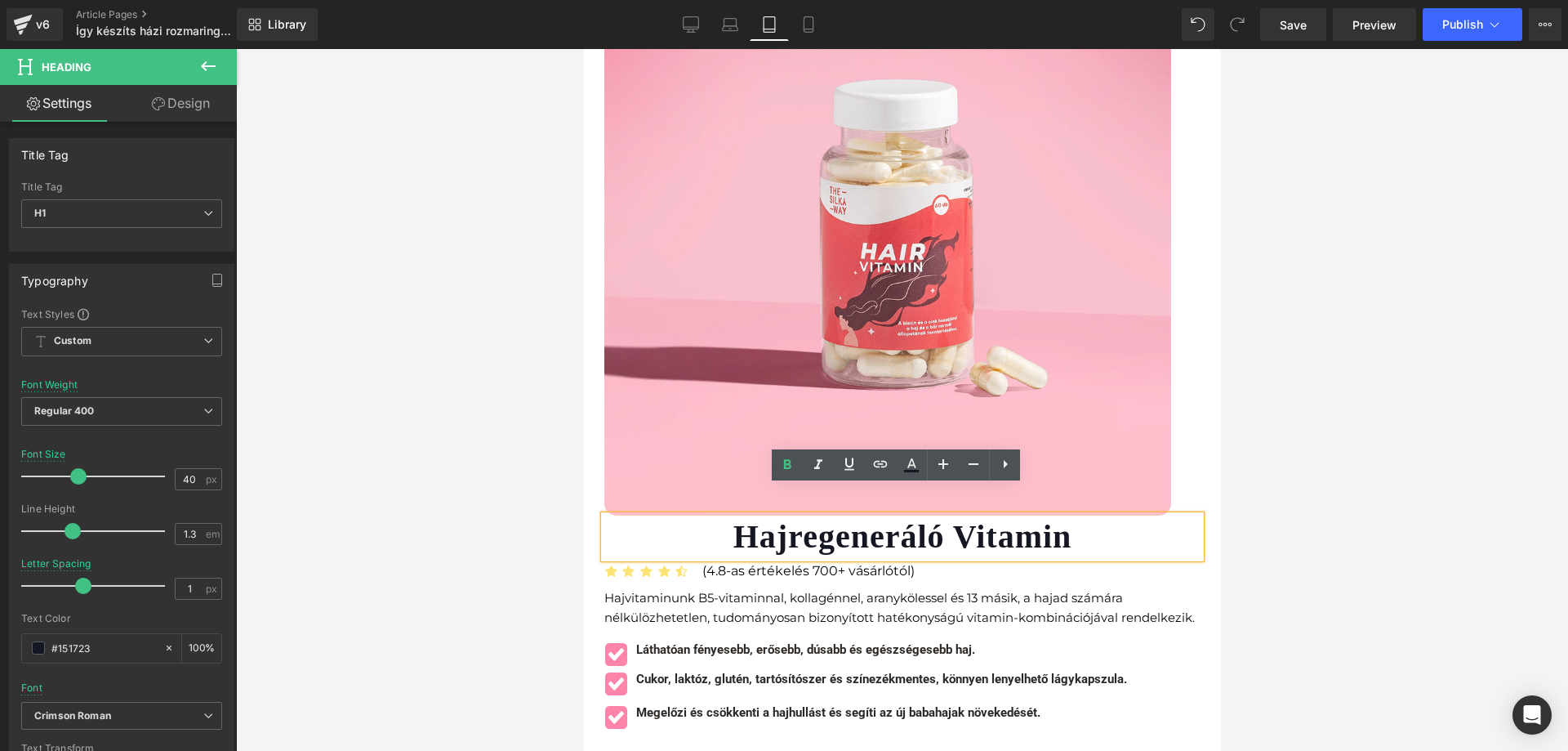
click at [186, 94] on link "Design" at bounding box center [180, 103] width 119 height 37
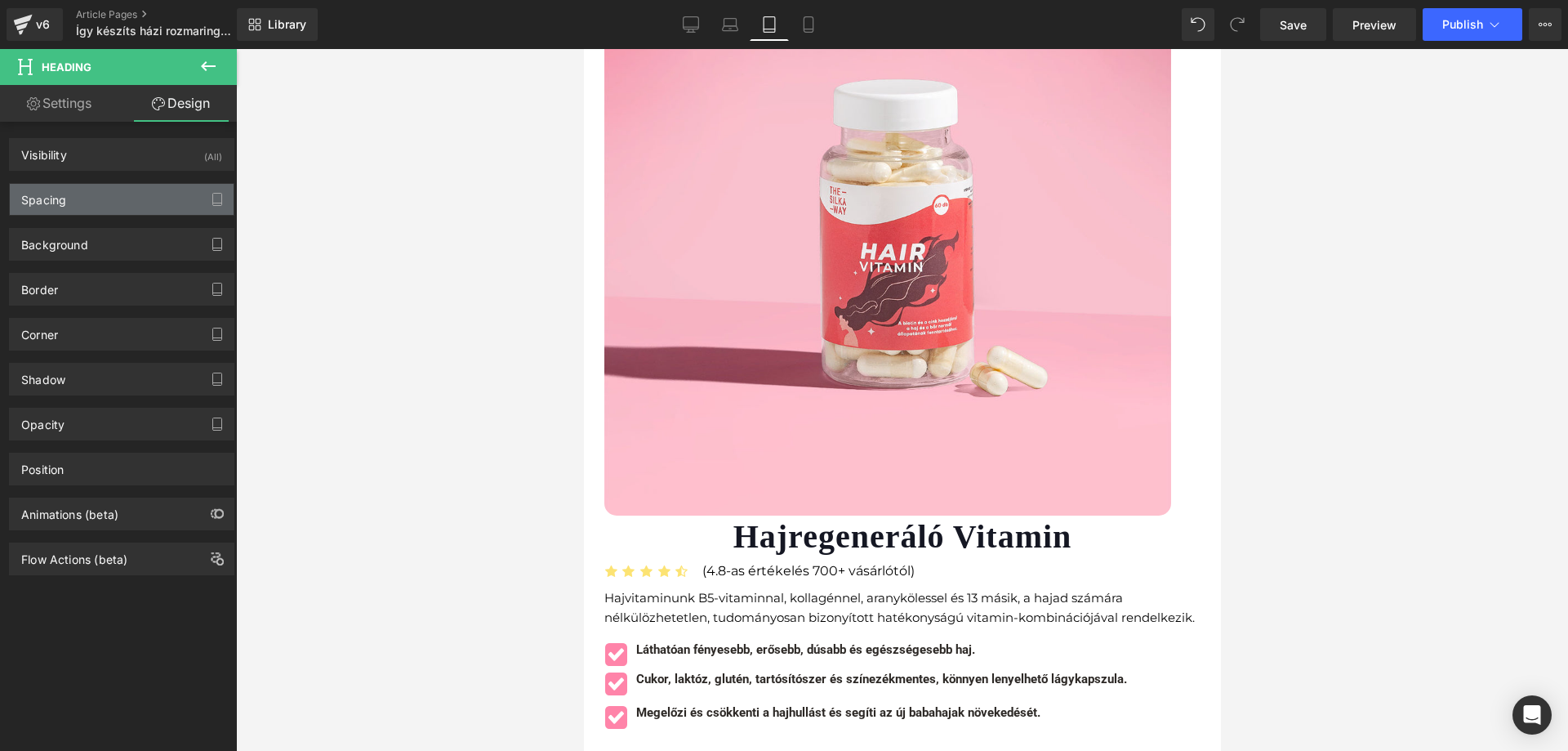
click at [157, 203] on div "Spacing" at bounding box center [121, 200] width 224 height 31
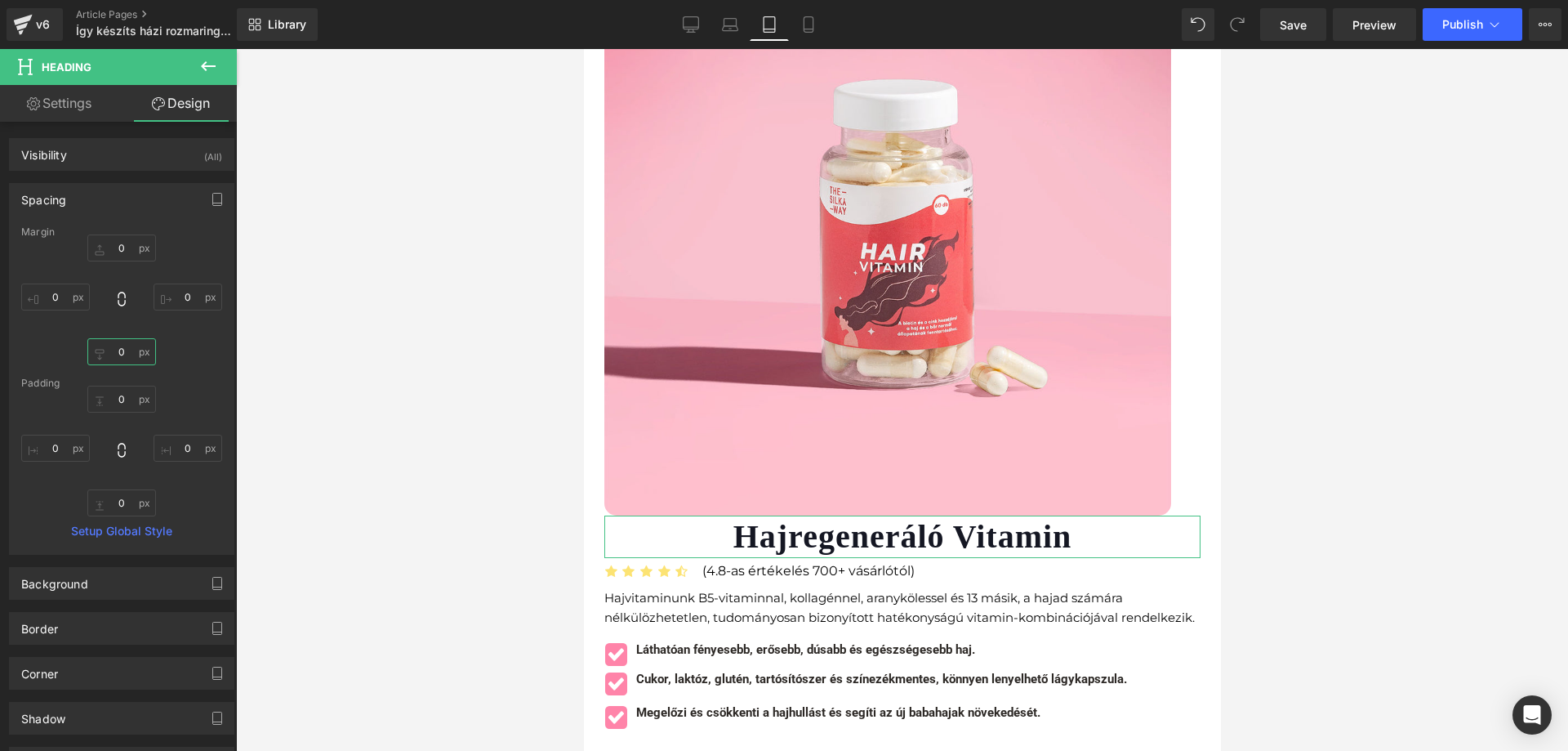
click at [126, 344] on input "0" at bounding box center [121, 352] width 68 height 27
type input "6"
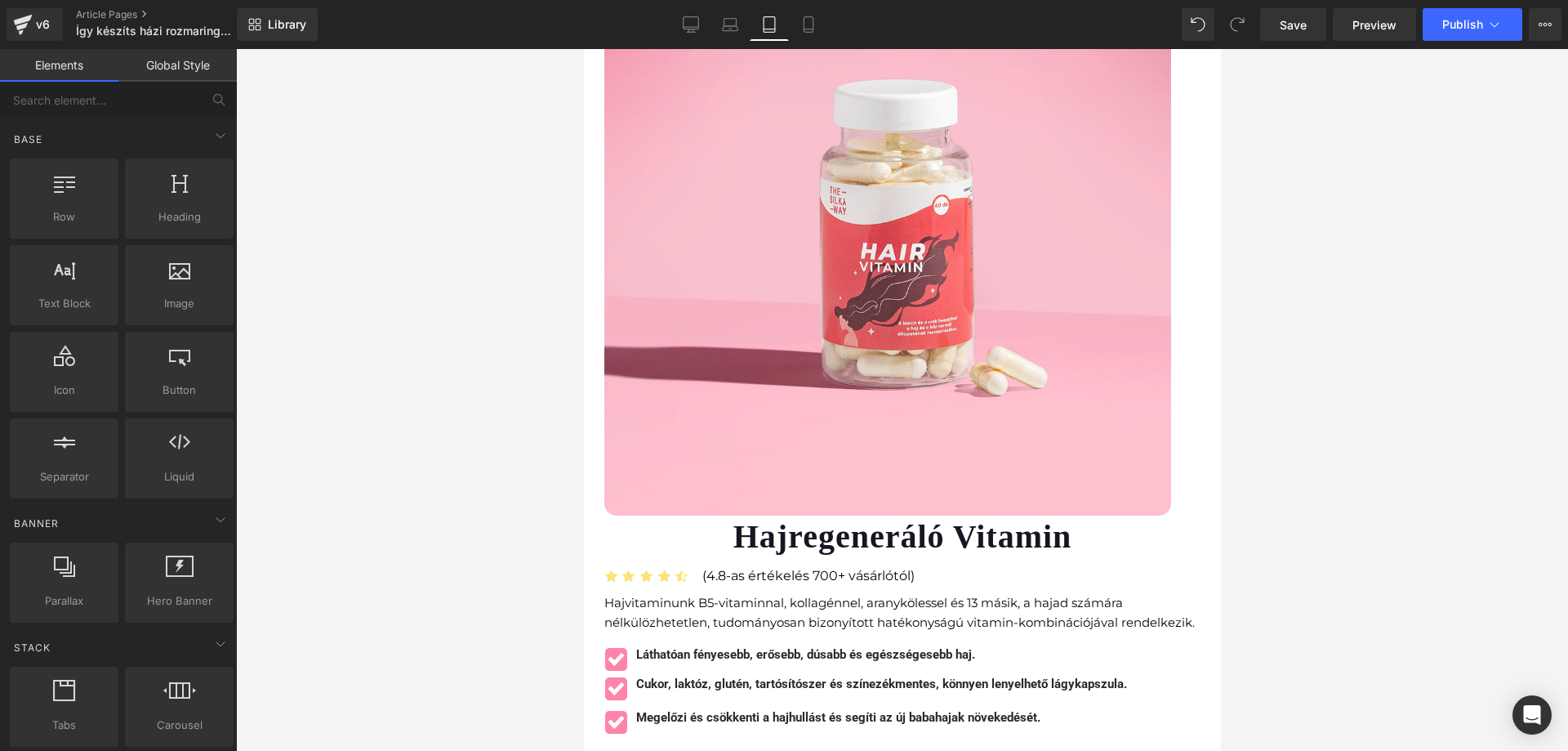
click at [373, 373] on div at bounding box center [902, 400] width 1332 height 702
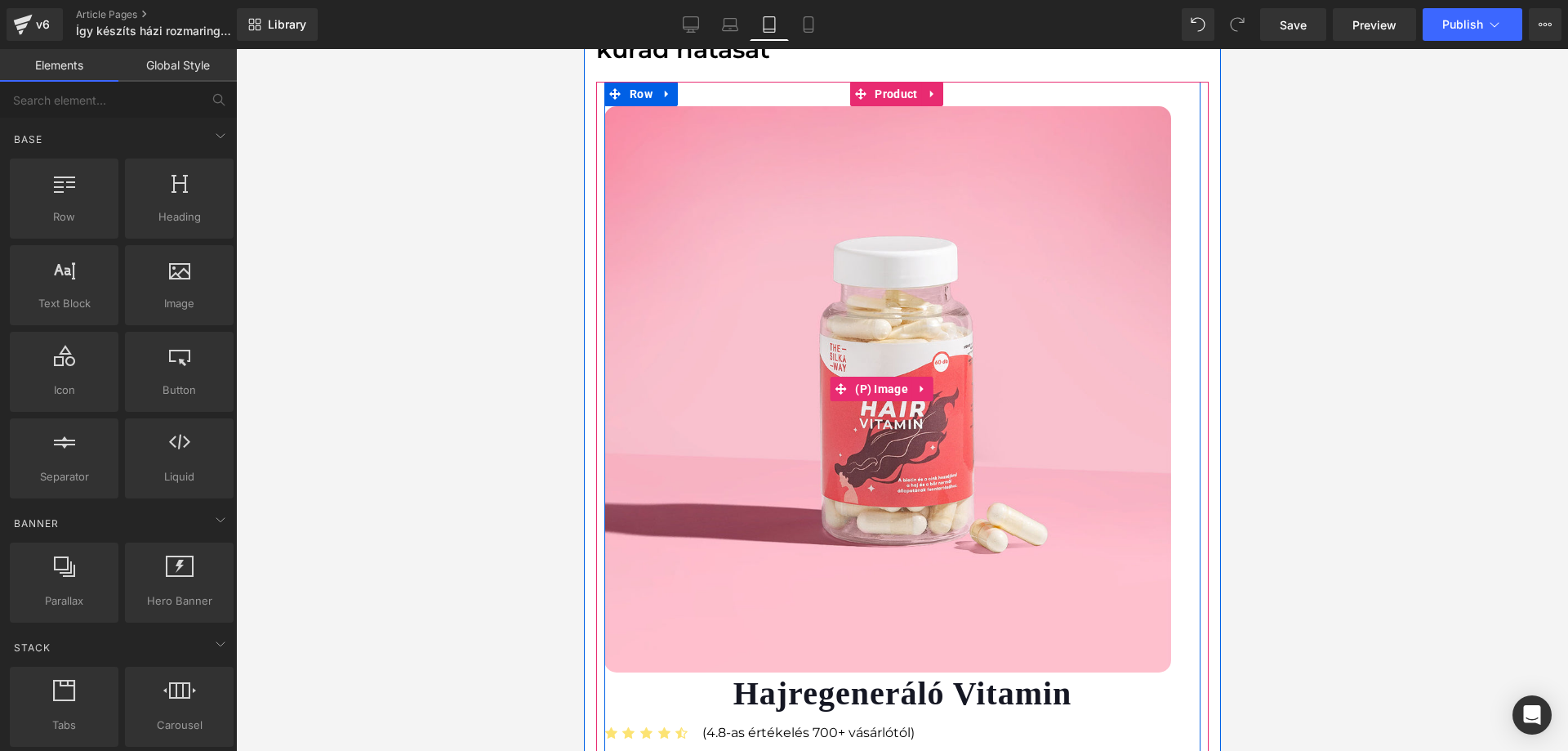
scroll to position [2029, 0]
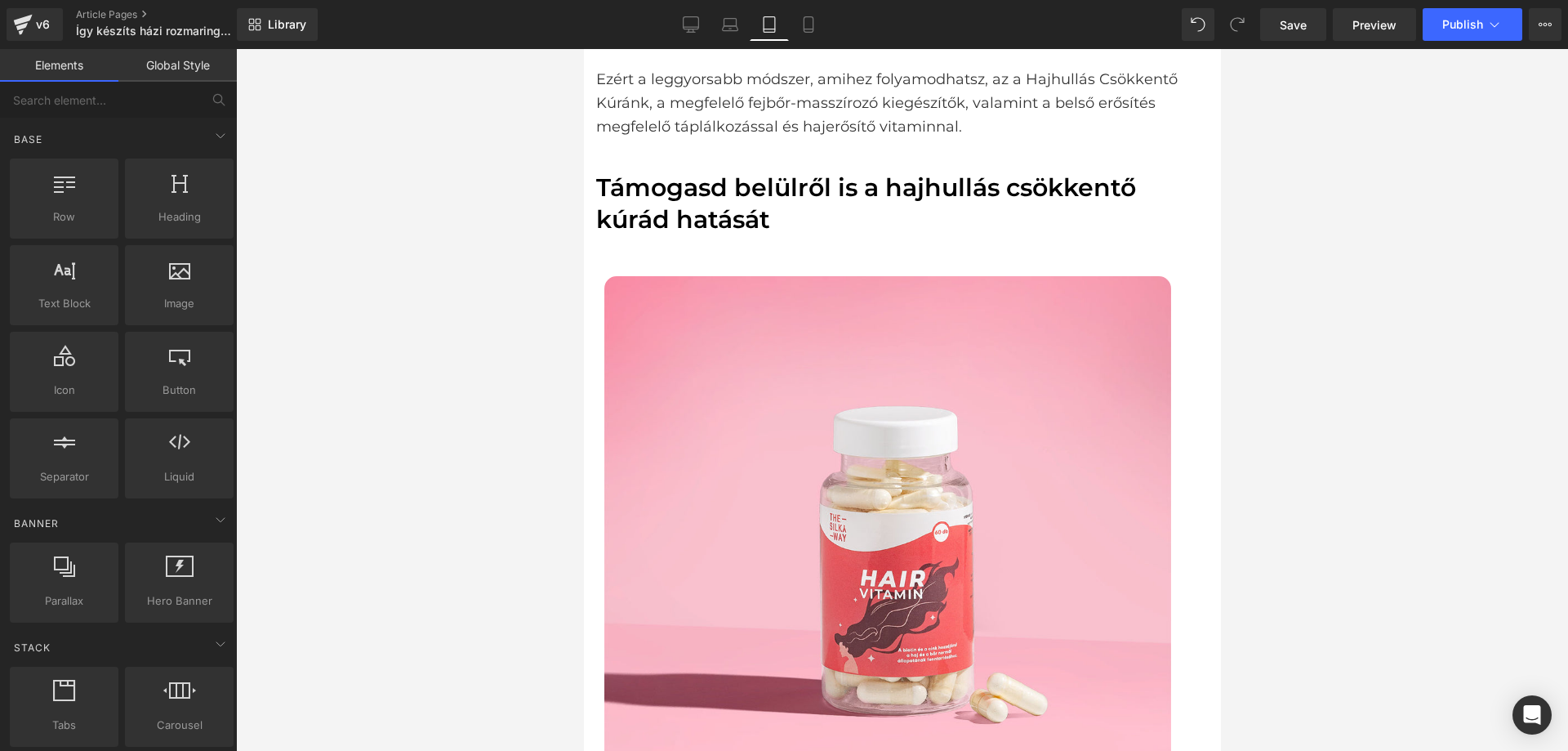
click at [1471, 212] on div at bounding box center [902, 400] width 1332 height 702
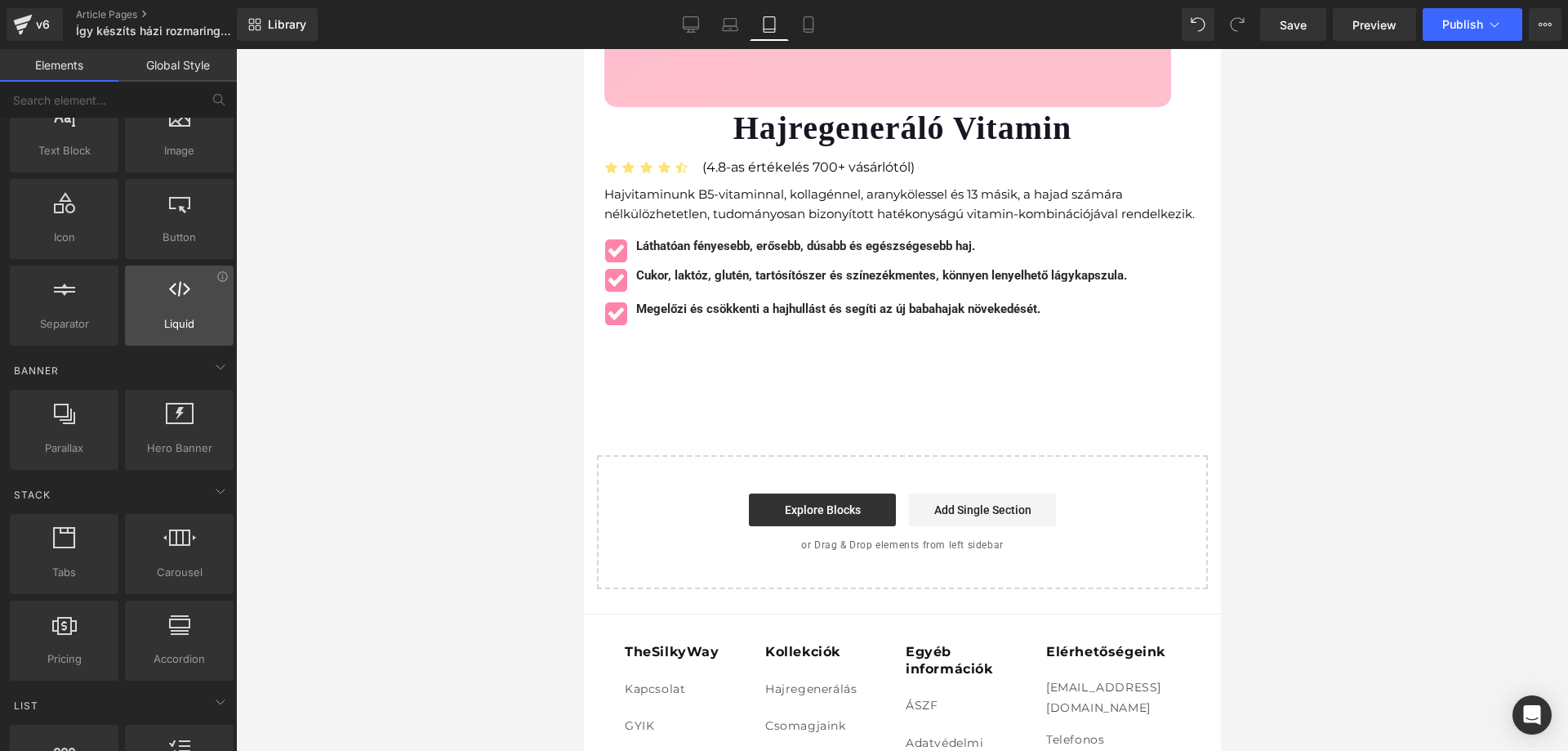
scroll to position [164, 0]
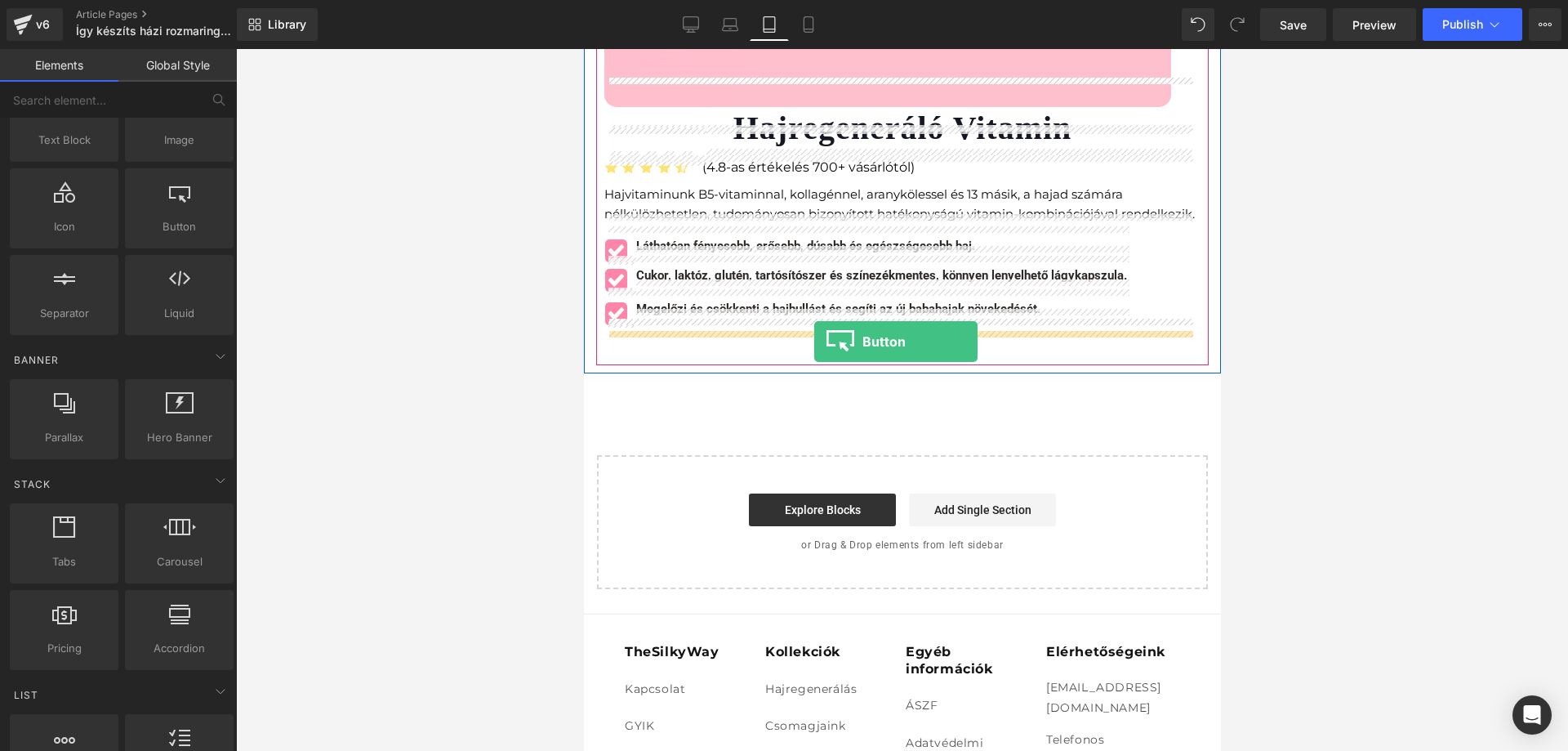
drag, startPoint x: 748, startPoint y: 248, endPoint x: 813, endPoint y: 341, distance: 113.5
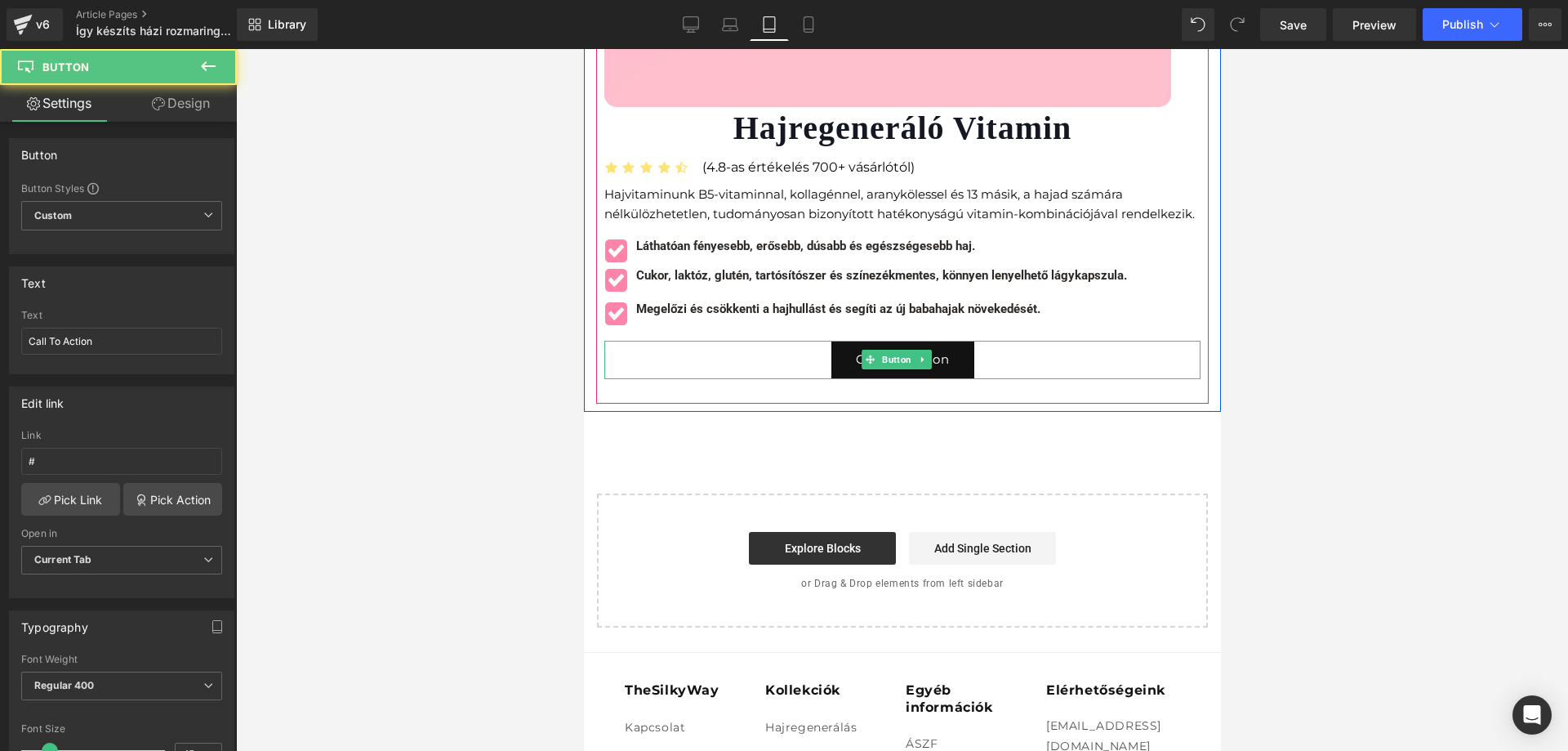
click at [941, 344] on link "Call To Action" at bounding box center [902, 360] width 143 height 39
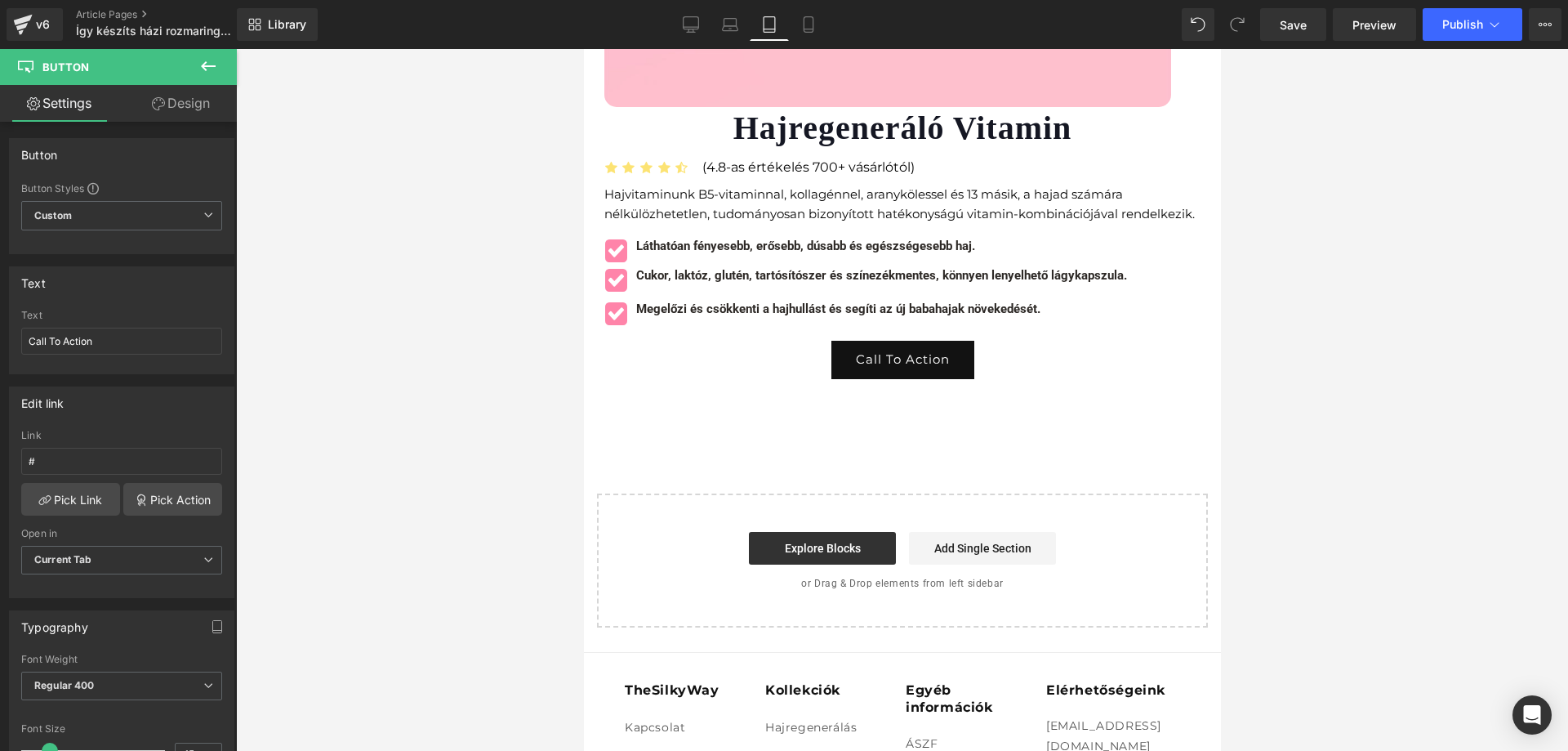
click at [663, 24] on div "Library Tablet Desktop Laptop Tablet Mobile Save Preview Publish Scheduled View…" at bounding box center [903, 24] width 1332 height 33
click at [694, 30] on icon at bounding box center [691, 23] width 15 height 13
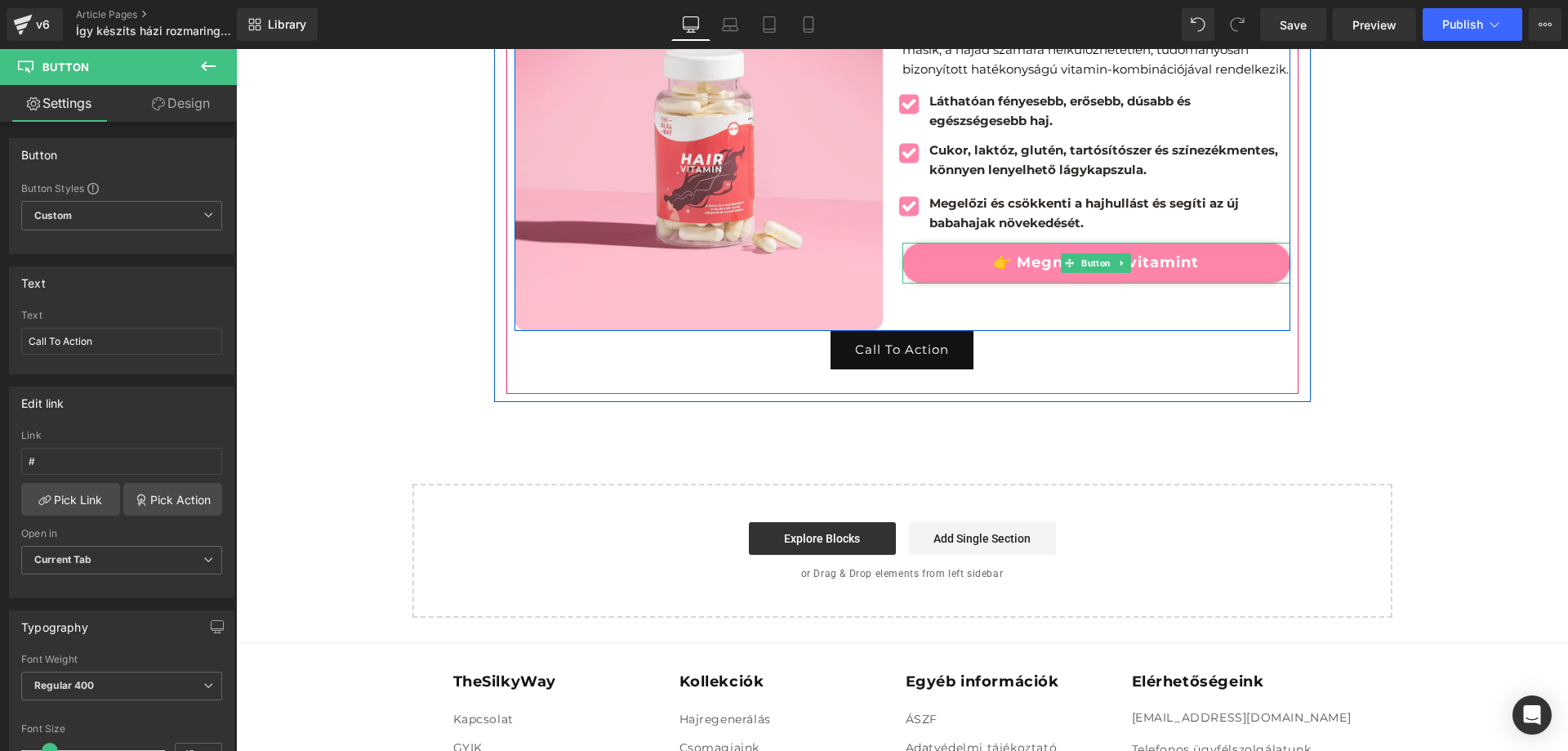
click at [936, 266] on link "👉 Megnézem a vitamint" at bounding box center [1097, 263] width 388 height 40
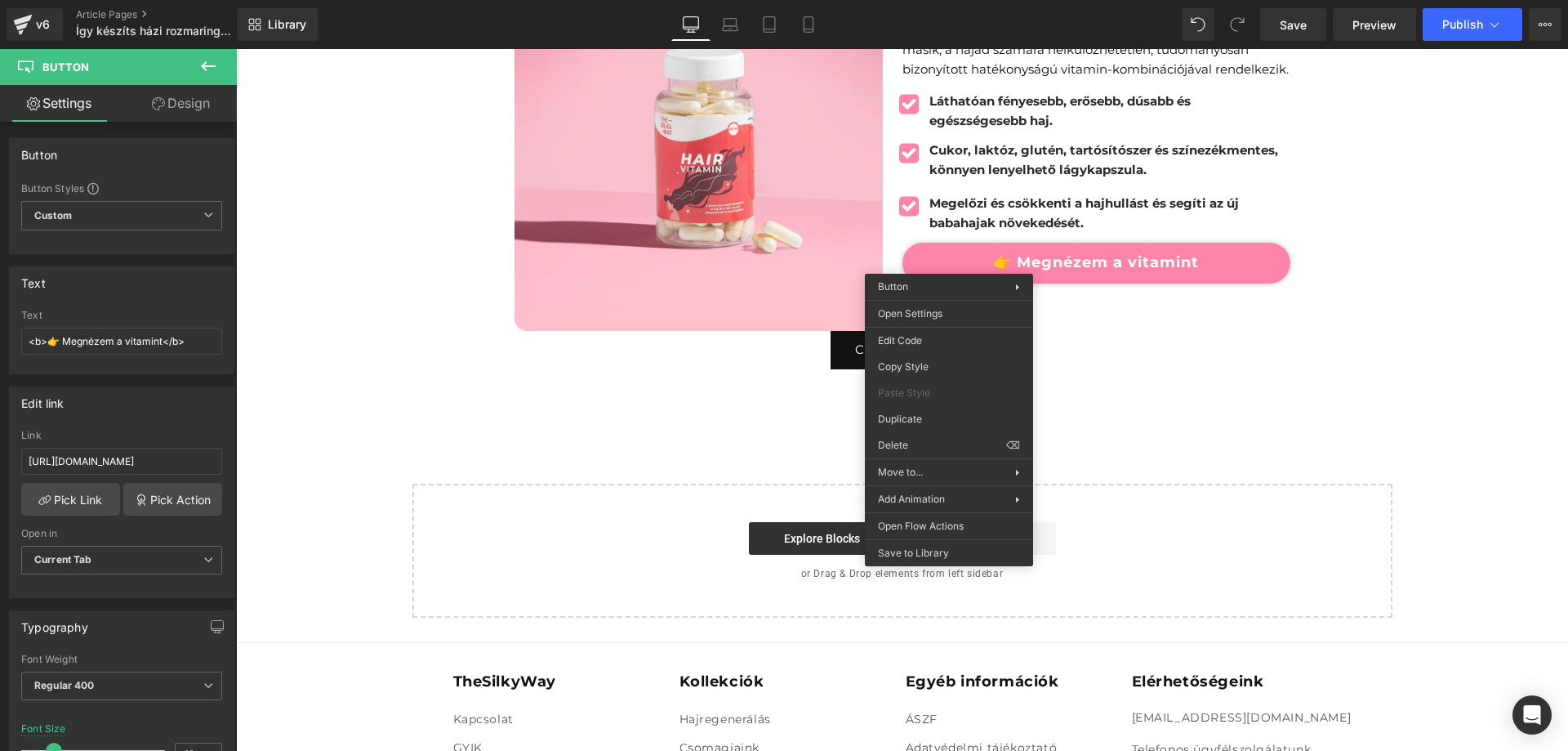
drag, startPoint x: 1172, startPoint y: 411, endPoint x: 936, endPoint y: 362, distance: 241.0
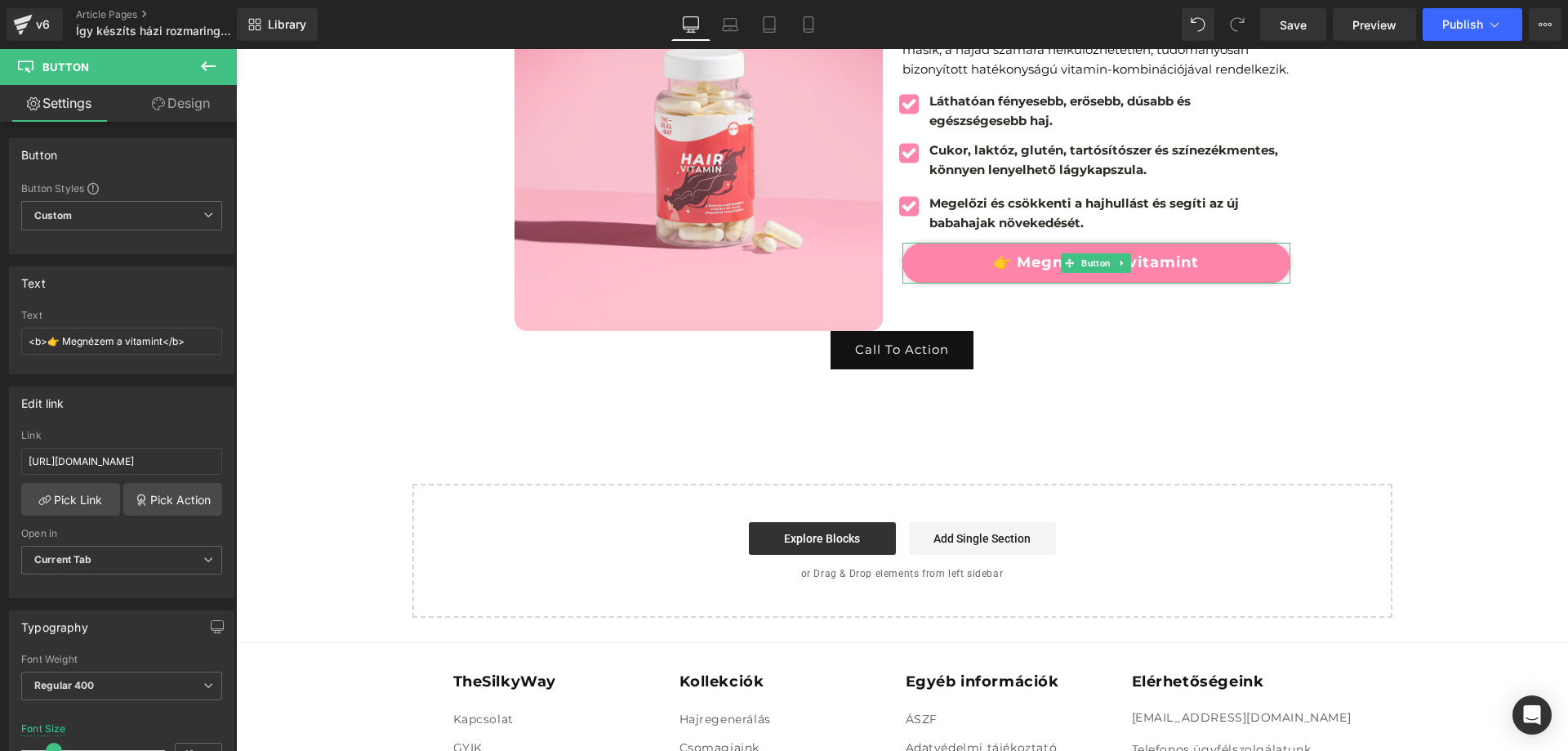
drag, startPoint x: 1139, startPoint y: 408, endPoint x: 903, endPoint y: 359, distance: 241.0
drag, startPoint x: 767, startPoint y: 27, endPoint x: 183, endPoint y: 12, distance: 584.2
click at [767, 27] on icon at bounding box center [769, 24] width 16 height 16
type input "16"
type input "100"
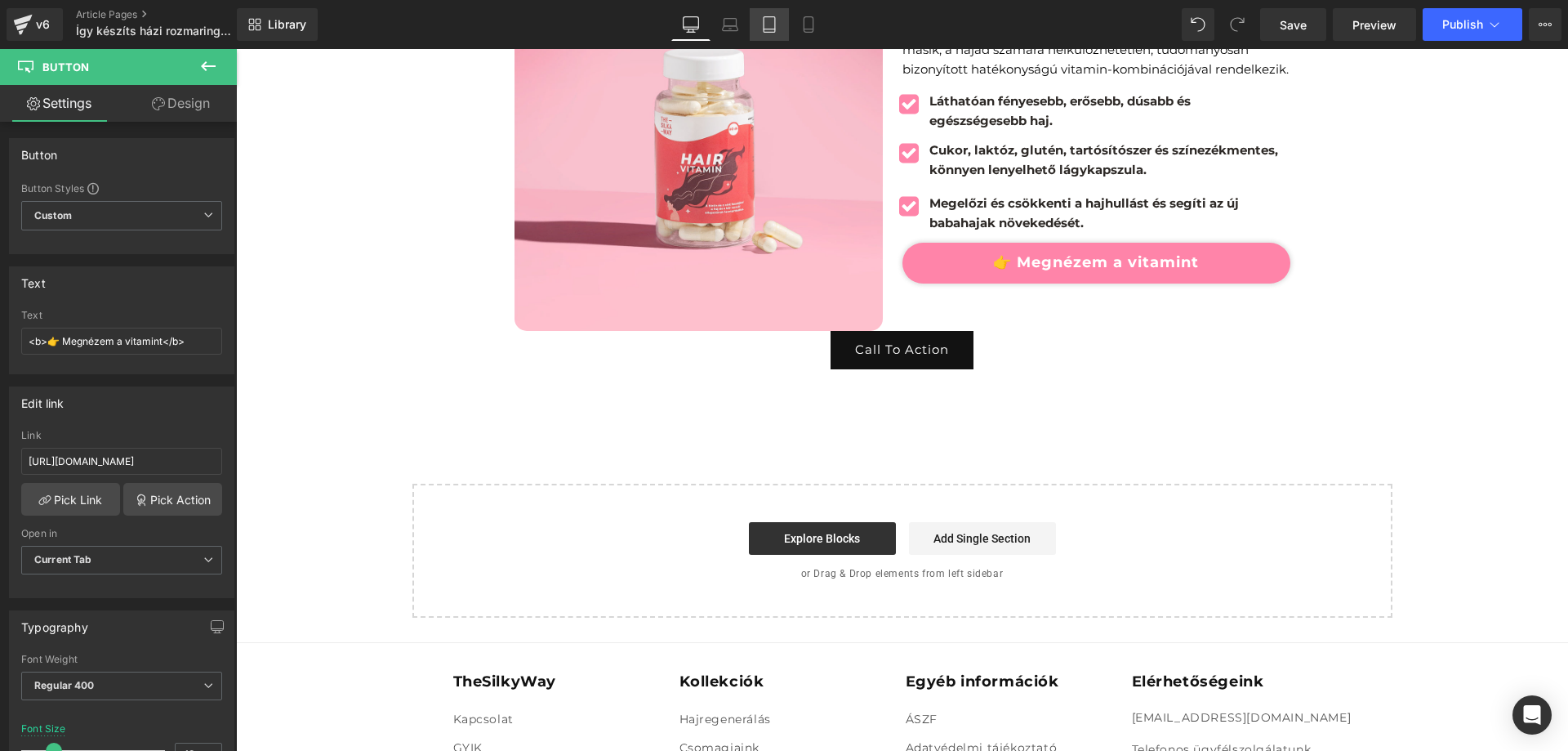
type input "100"
type input "60"
type input "2000"
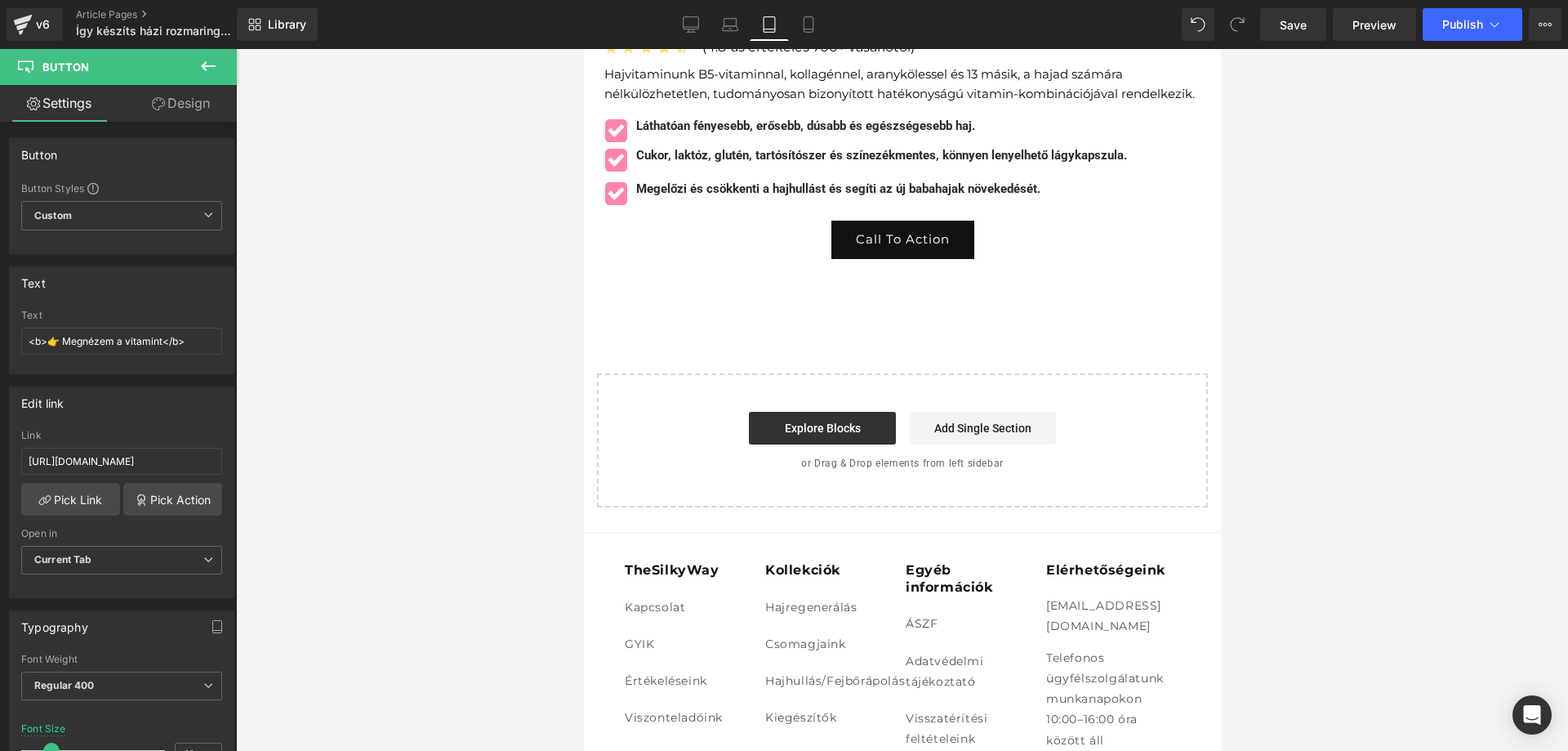
scroll to position [2737, 0]
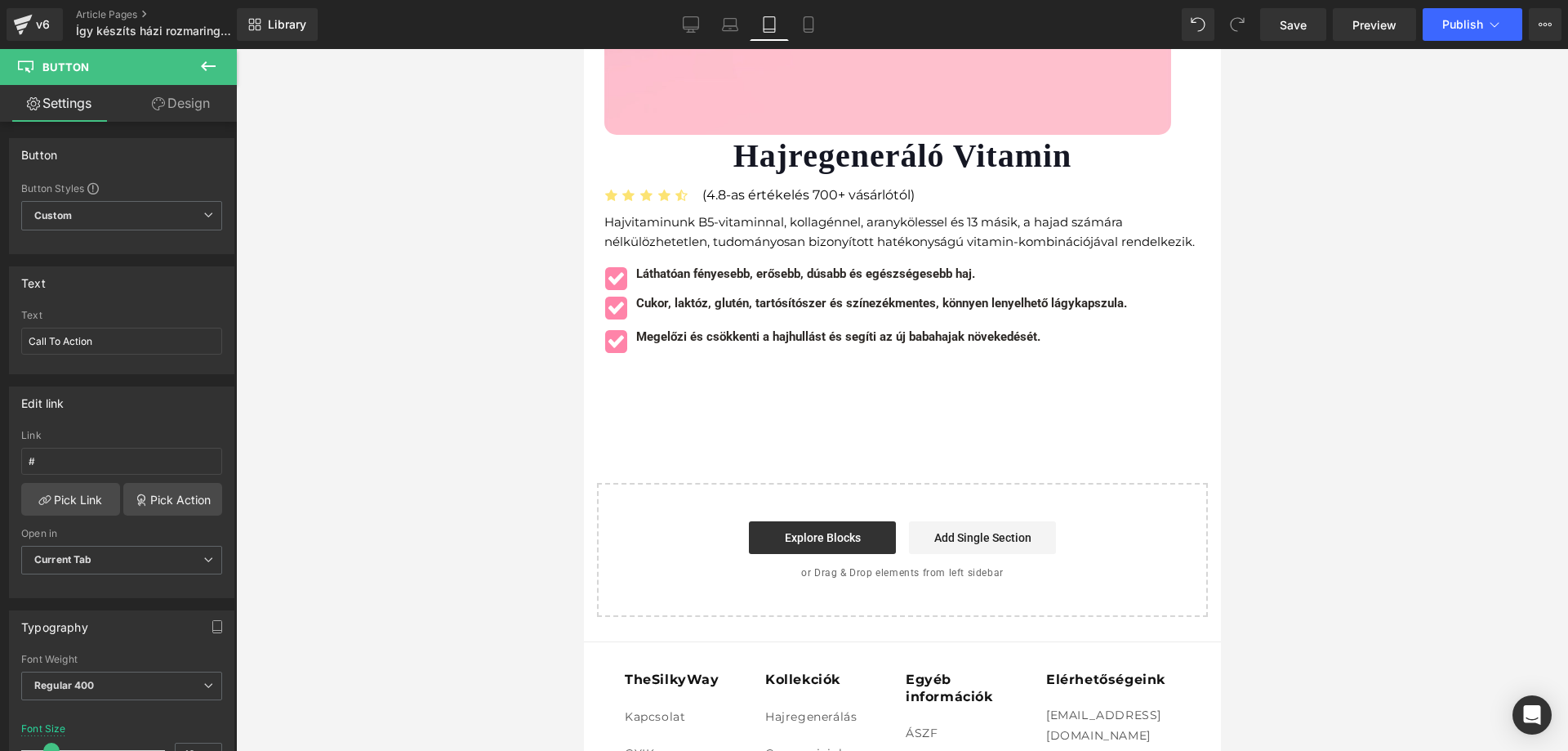
click at [583, 49] on div at bounding box center [583, 49] width 0 height 0
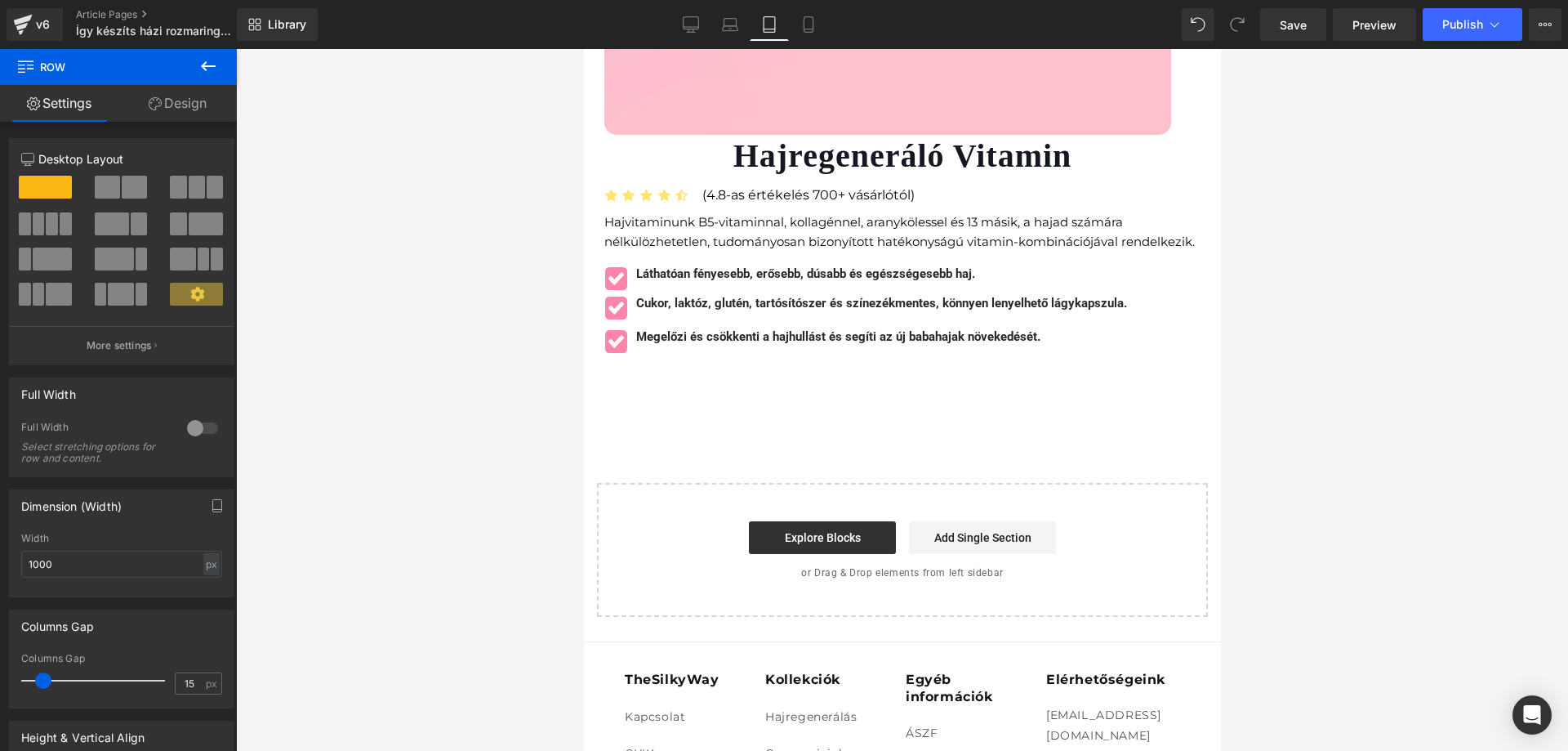
drag, startPoint x: 886, startPoint y: 513, endPoint x: 865, endPoint y: 491, distance: 30.4
drag, startPoint x: 865, startPoint y: 491, endPoint x: 818, endPoint y: 504, distance: 48.8
drag, startPoint x: 818, startPoint y: 504, endPoint x: 805, endPoint y: 521, distance: 21.4
drag, startPoint x: 805, startPoint y: 521, endPoint x: 748, endPoint y: 447, distance: 93.4
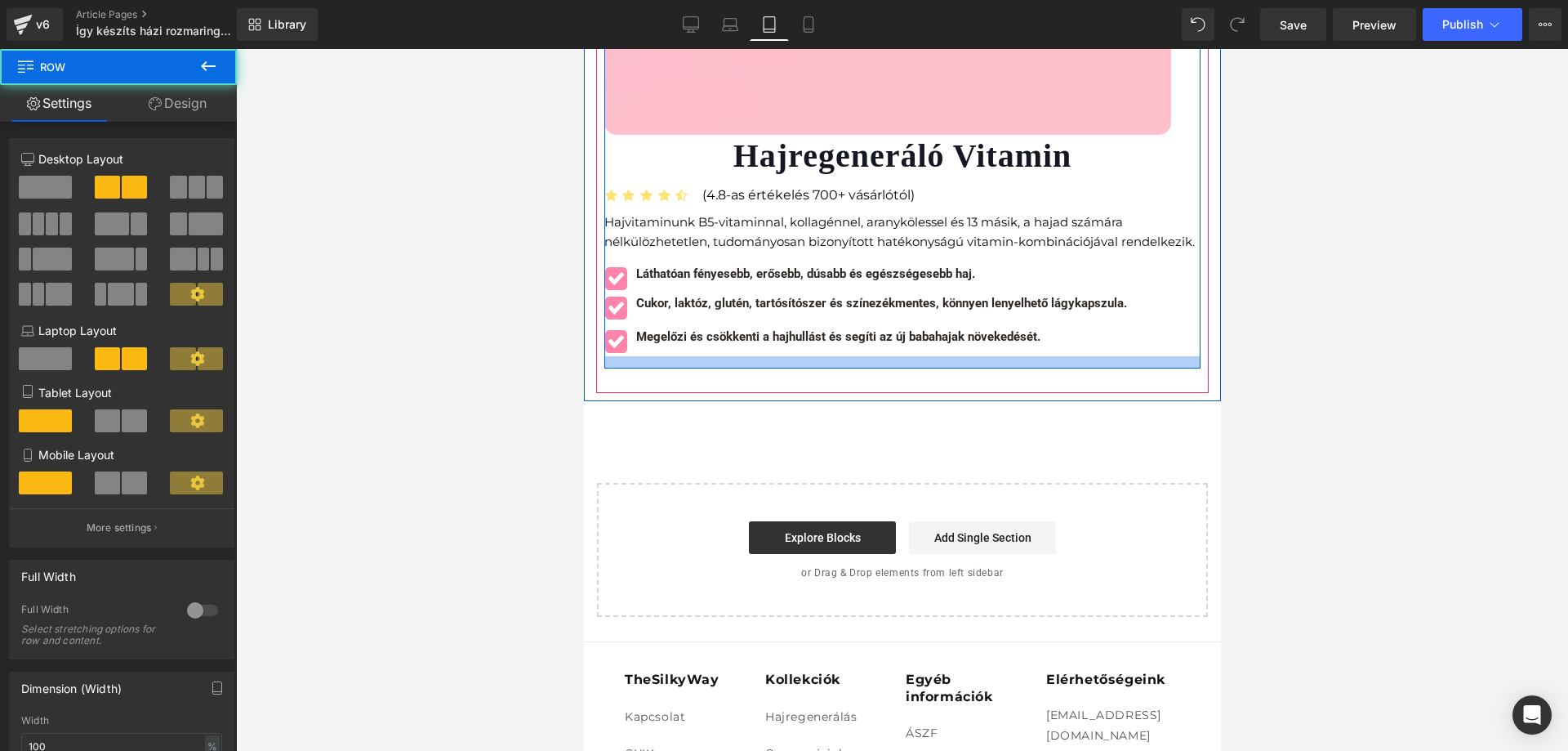
click at [807, 383] on div at bounding box center [902, 380] width 613 height 24
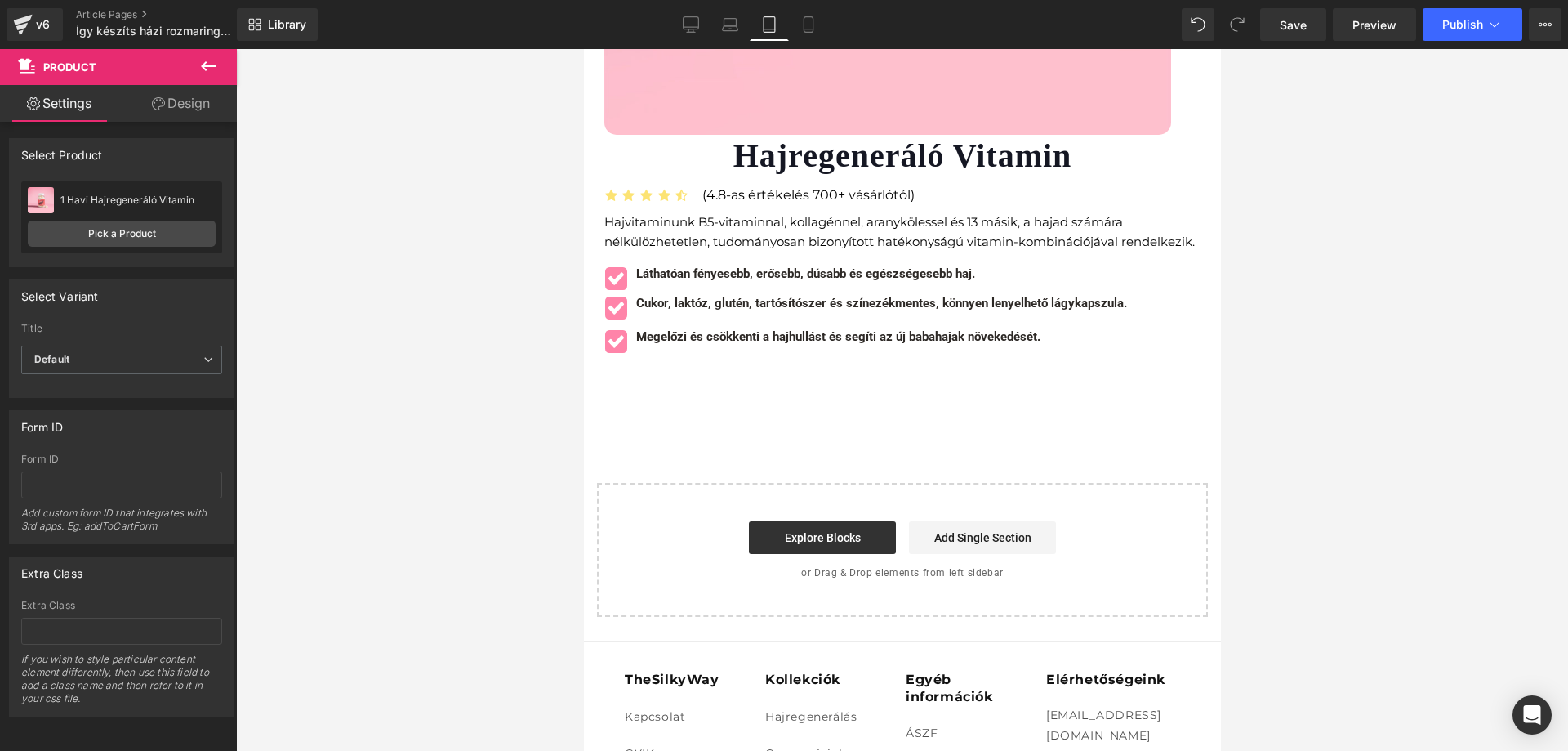
drag, startPoint x: 678, startPoint y: 491, endPoint x: 670, endPoint y: 478, distance: 15.3
click at [674, 486] on div "Start building your page Explore Blocks Add Single Section or Drag & Drop eleme…" at bounding box center [901, 550] width 608 height 131
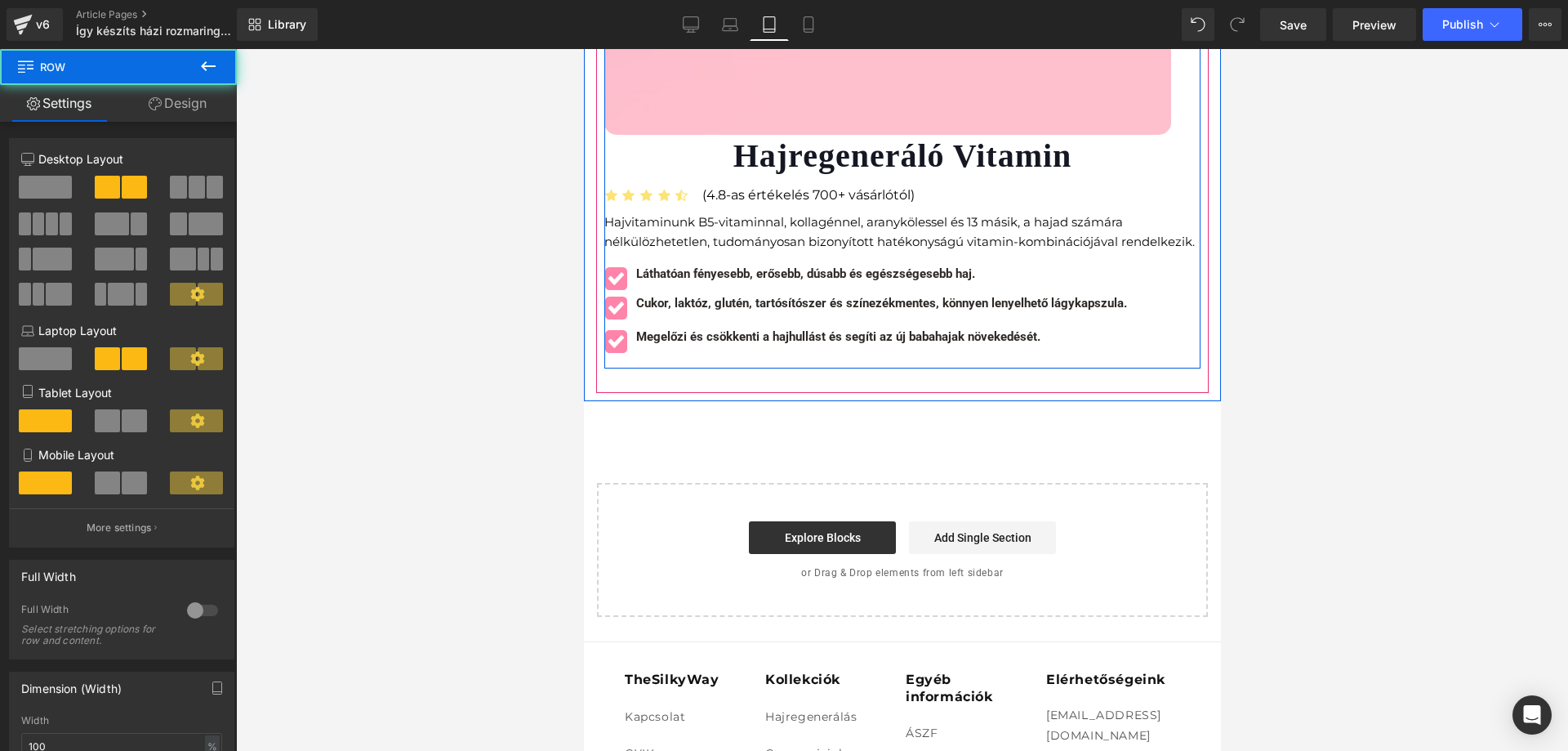
click at [687, 135] on h1 "Hajregeneráló Vitamin" at bounding box center [901, 156] width 597 height 42
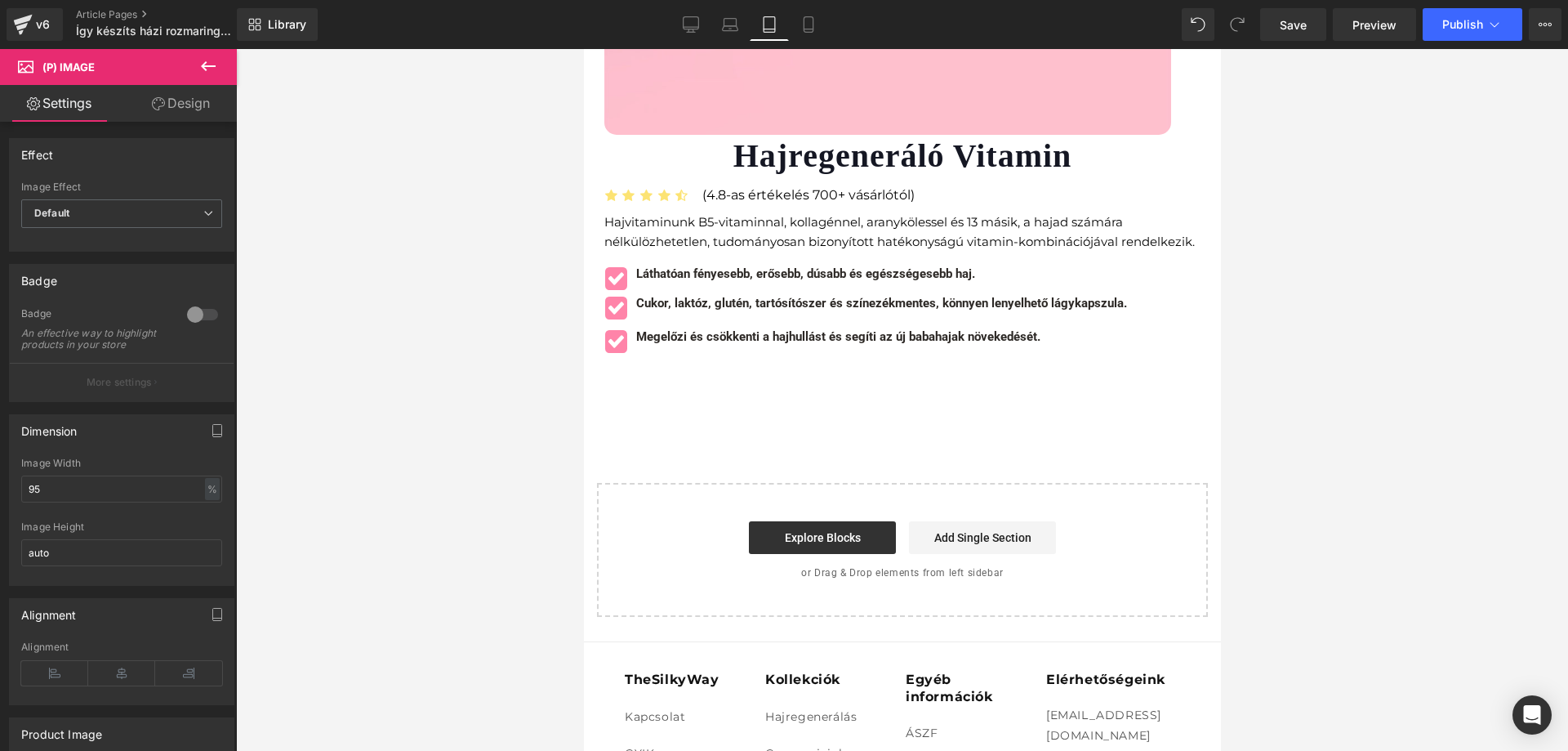
scroll to position [2492, 0]
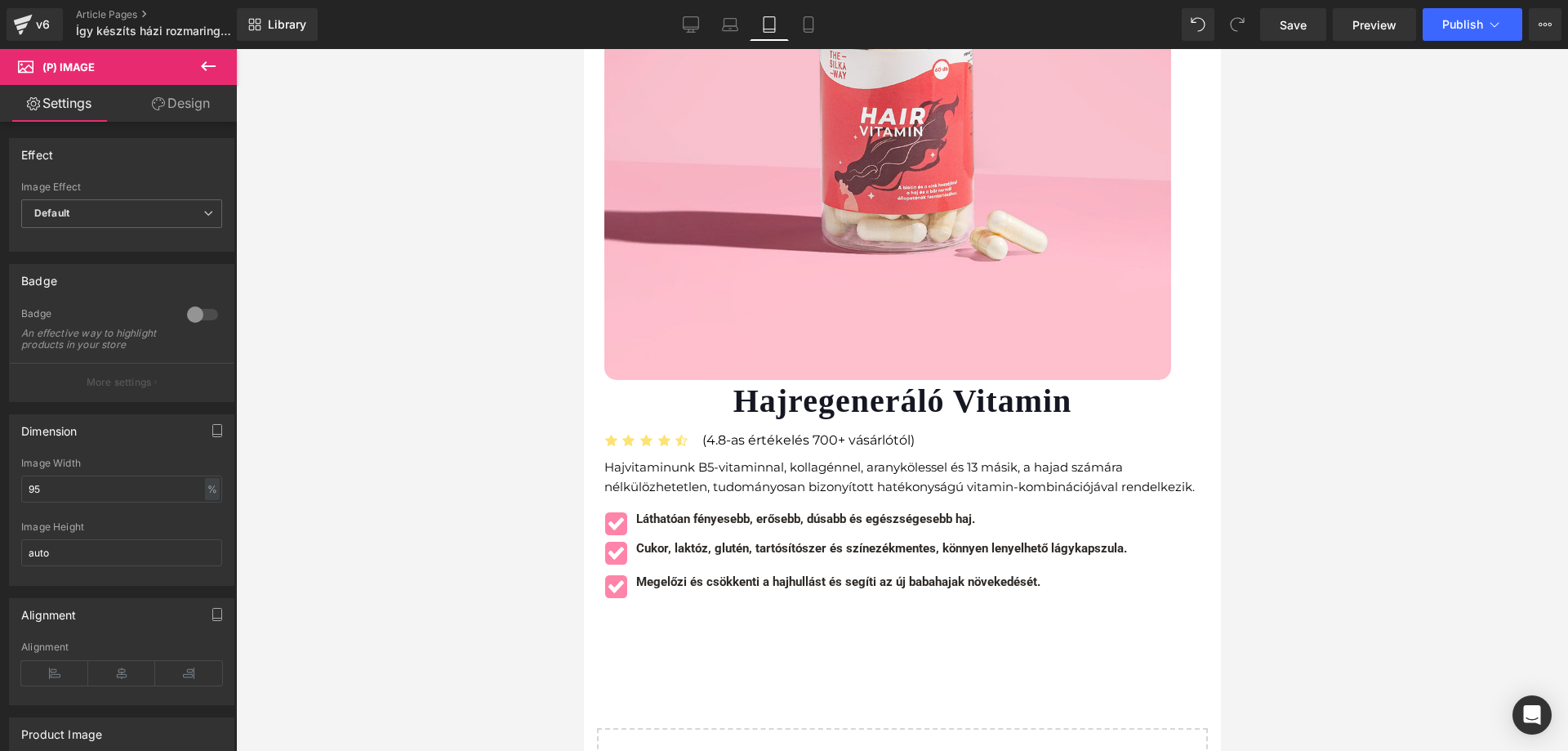
click at [583, 49] on div at bounding box center [583, 49] width 0 height 0
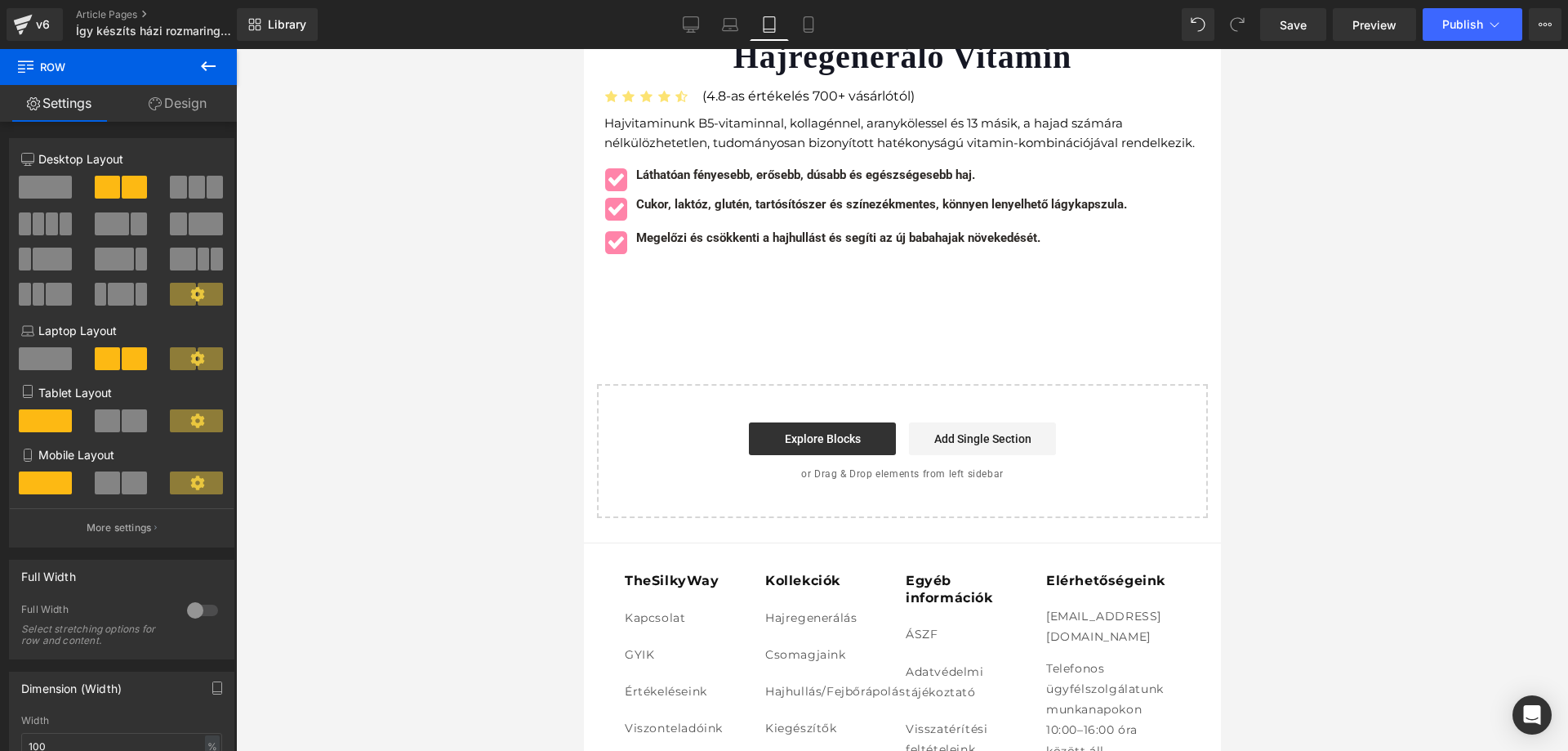
scroll to position [2901, 0]
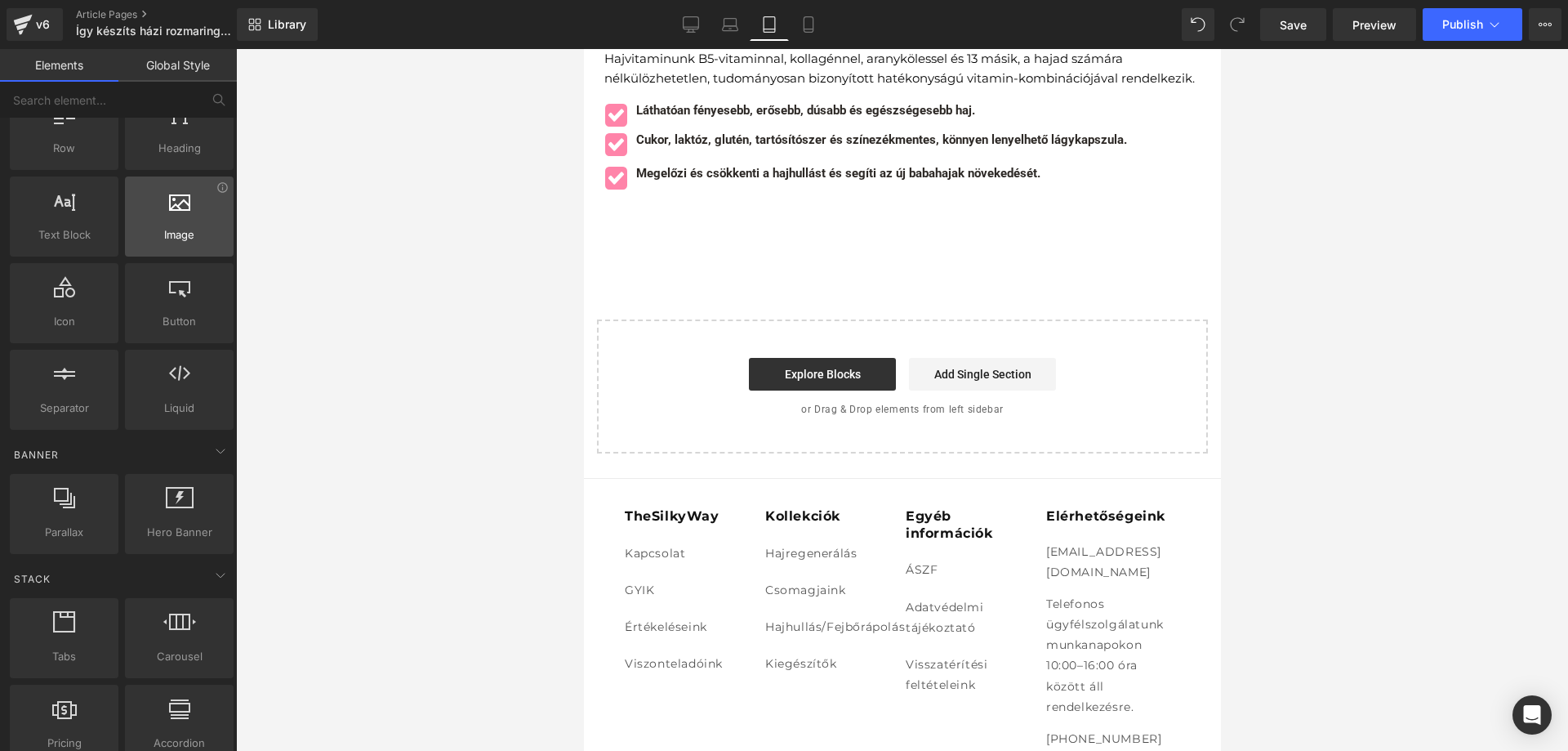
scroll to position [0, 0]
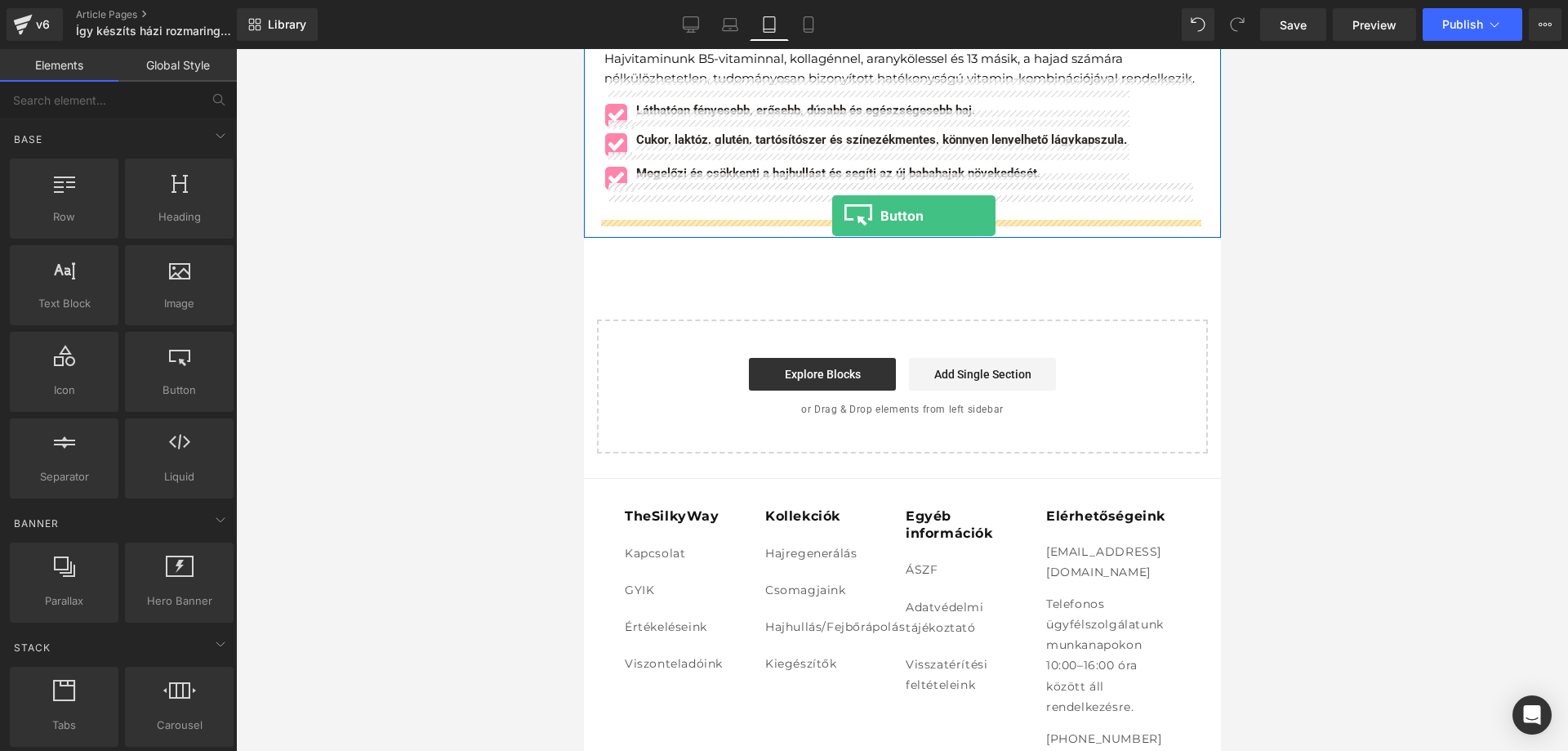
drag, startPoint x: 756, startPoint y: 427, endPoint x: 832, endPoint y: 216, distance: 224.3
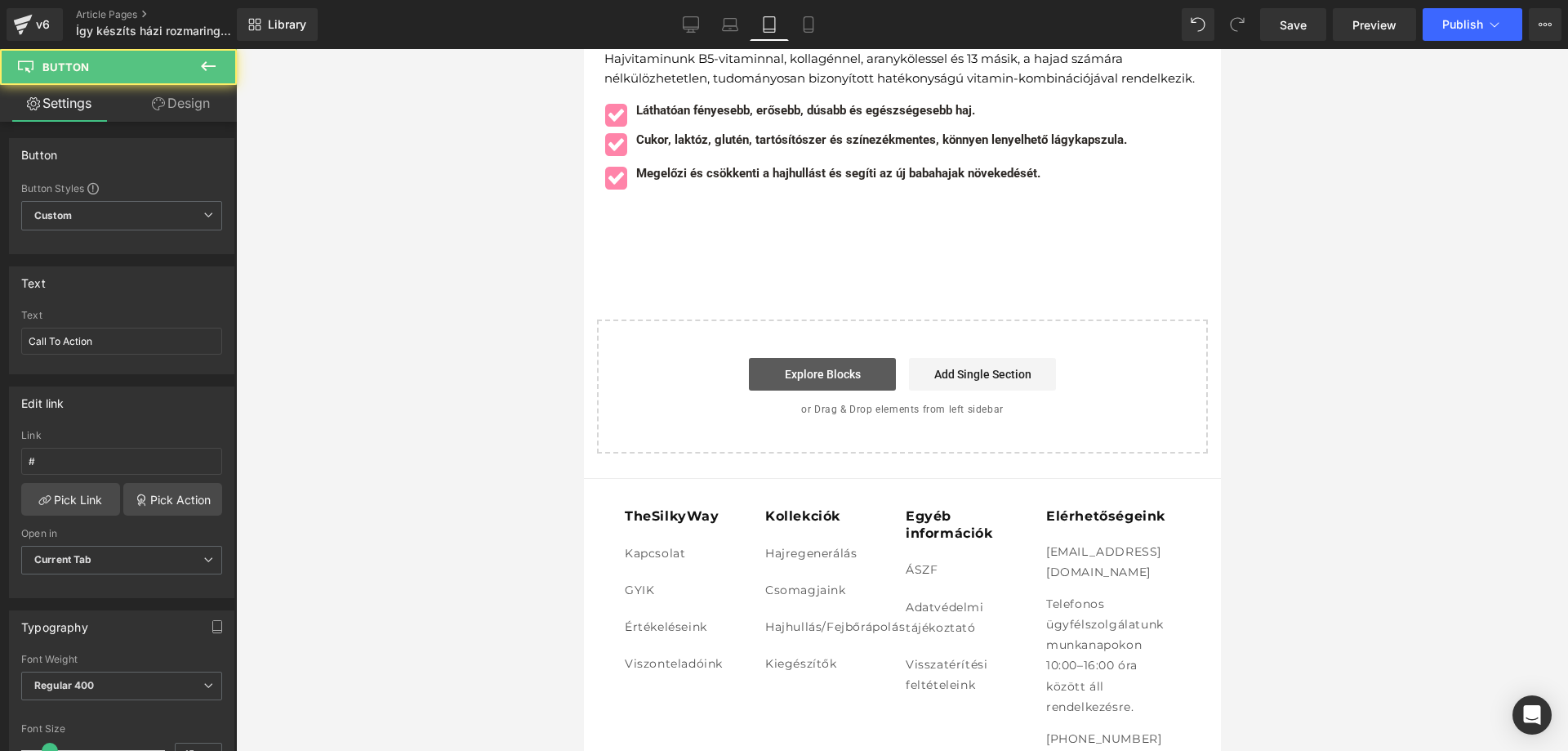
drag, startPoint x: 1403, startPoint y: 408, endPoint x: 819, endPoint y: 359, distance: 586.1
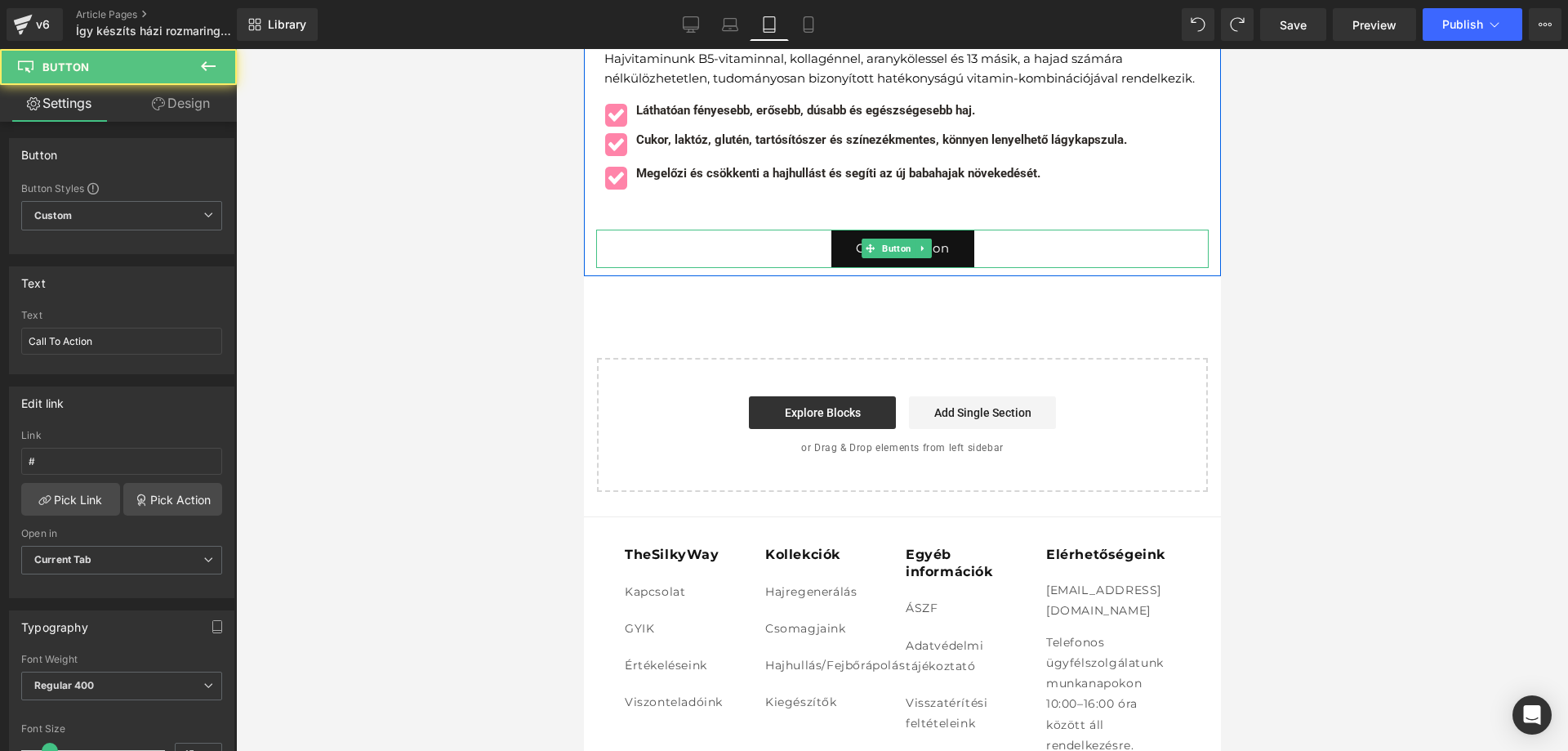
click at [841, 229] on link "Call To Action" at bounding box center [902, 249] width 143 height 39
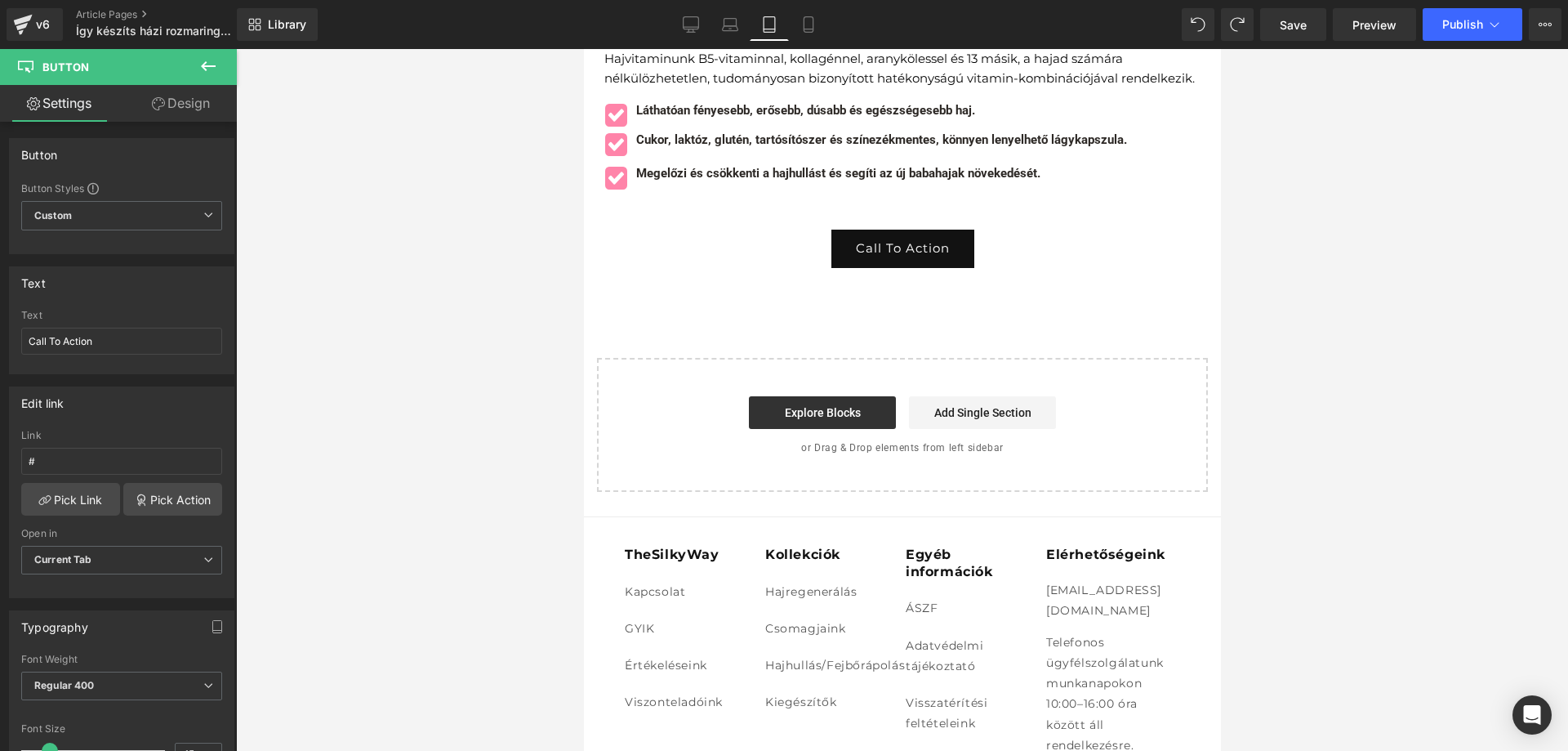
drag, startPoint x: 694, startPoint y: 31, endPoint x: 104, endPoint y: 72, distance: 591.4
drag, startPoint x: 104, startPoint y: 72, endPoint x: 698, endPoint y: 25, distance: 595.9
click at [698, 25] on icon at bounding box center [691, 24] width 16 height 16
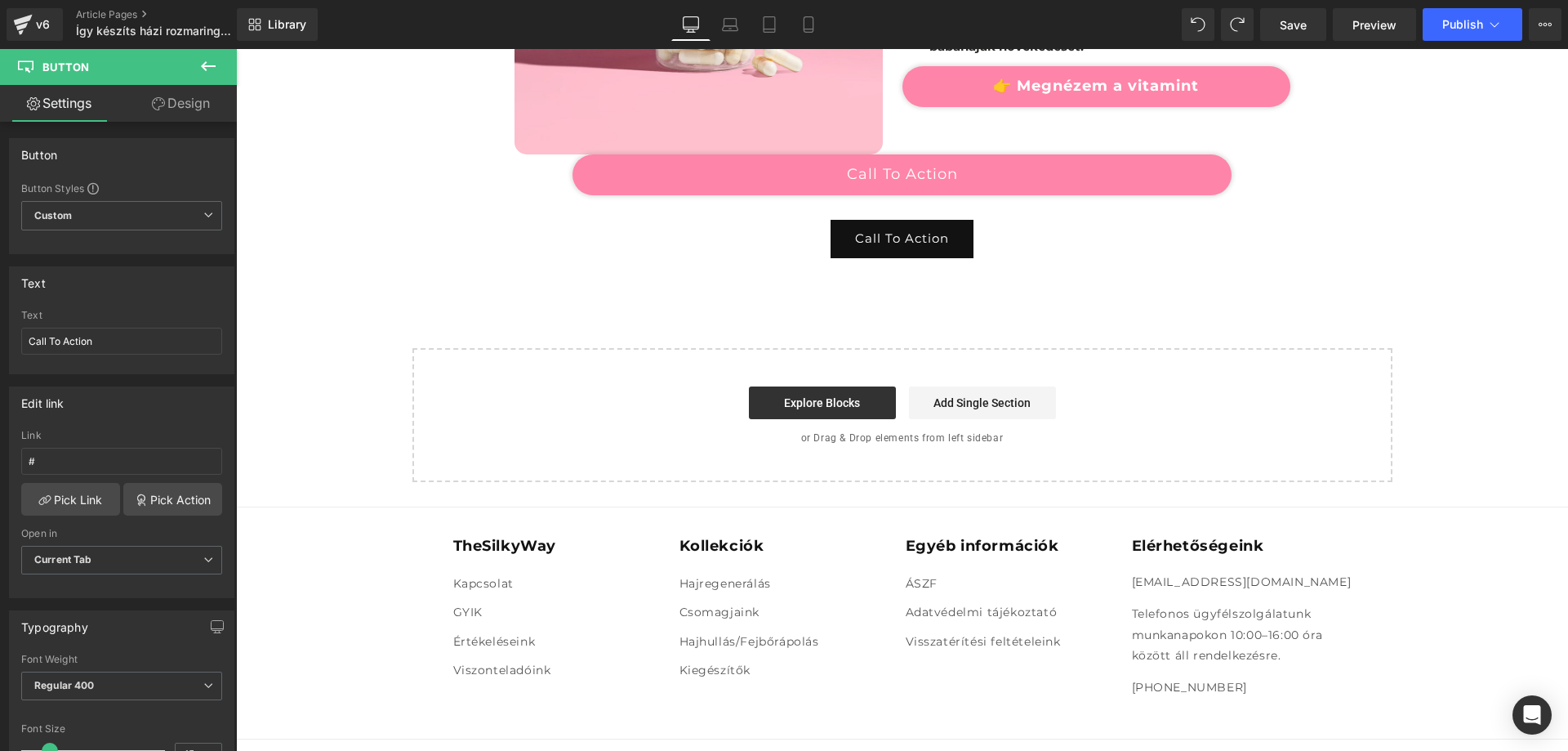
click at [690, 26] on icon at bounding box center [691, 24] width 16 height 16
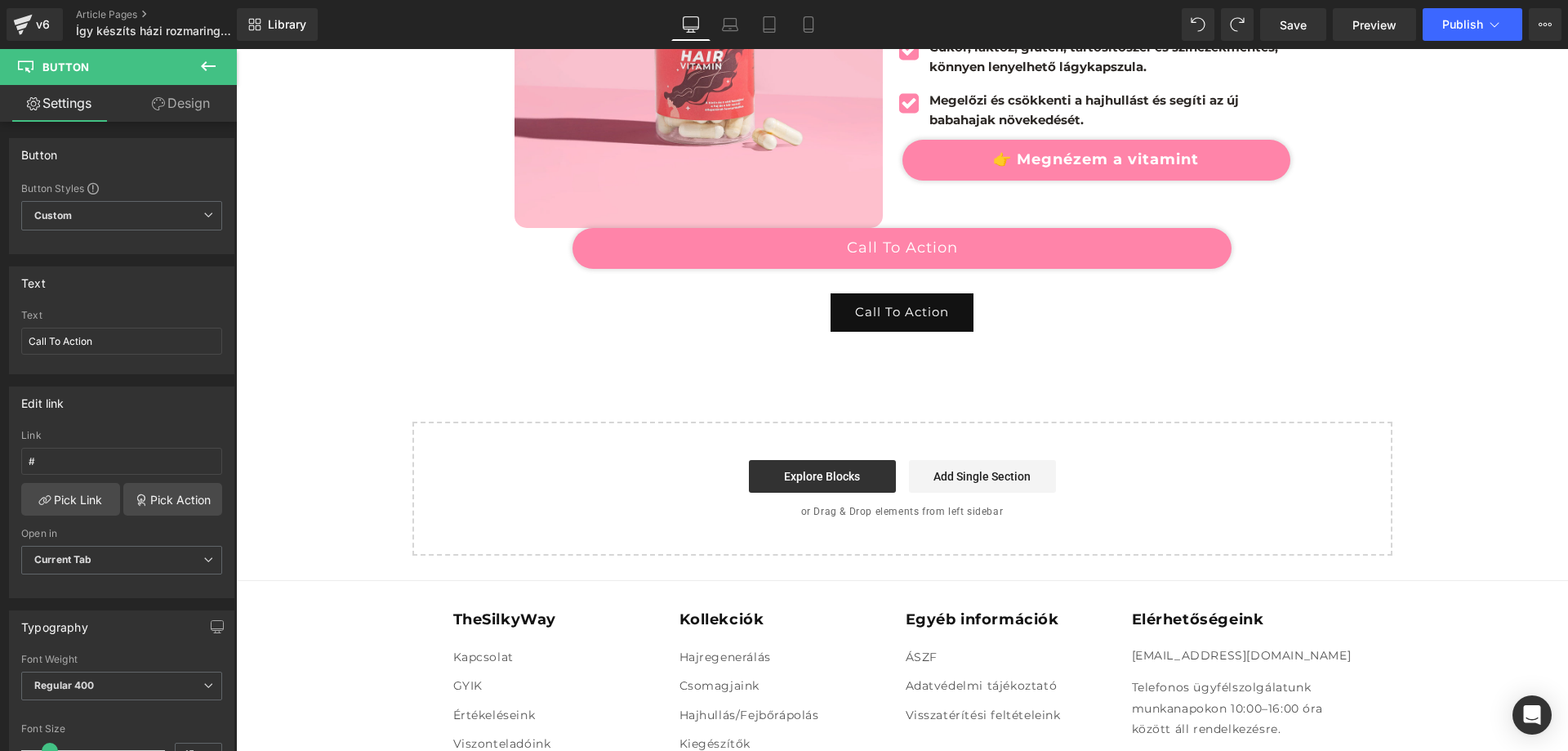
scroll to position [2498, 0]
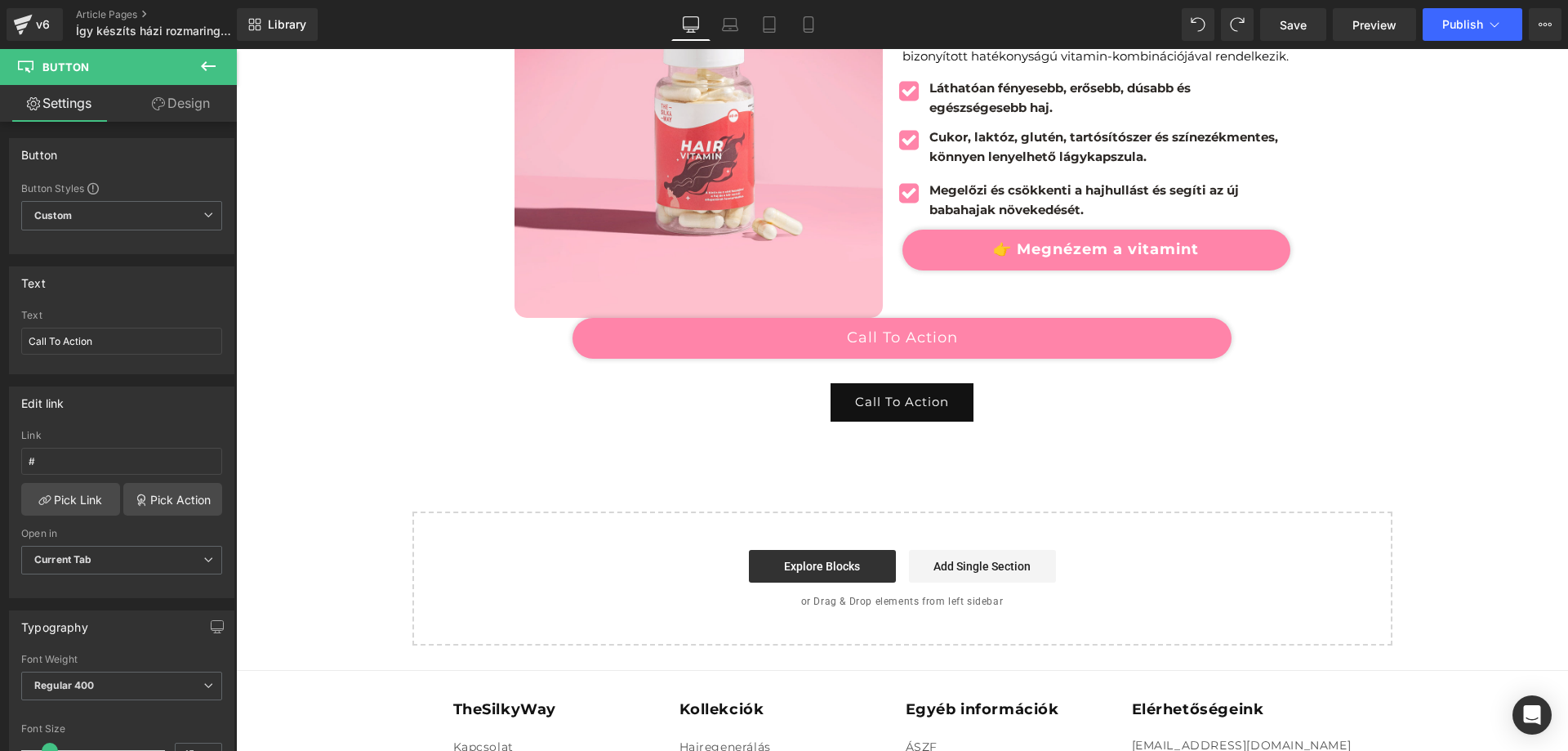
click at [949, 336] on link "Call To Action" at bounding box center [902, 338] width 660 height 40
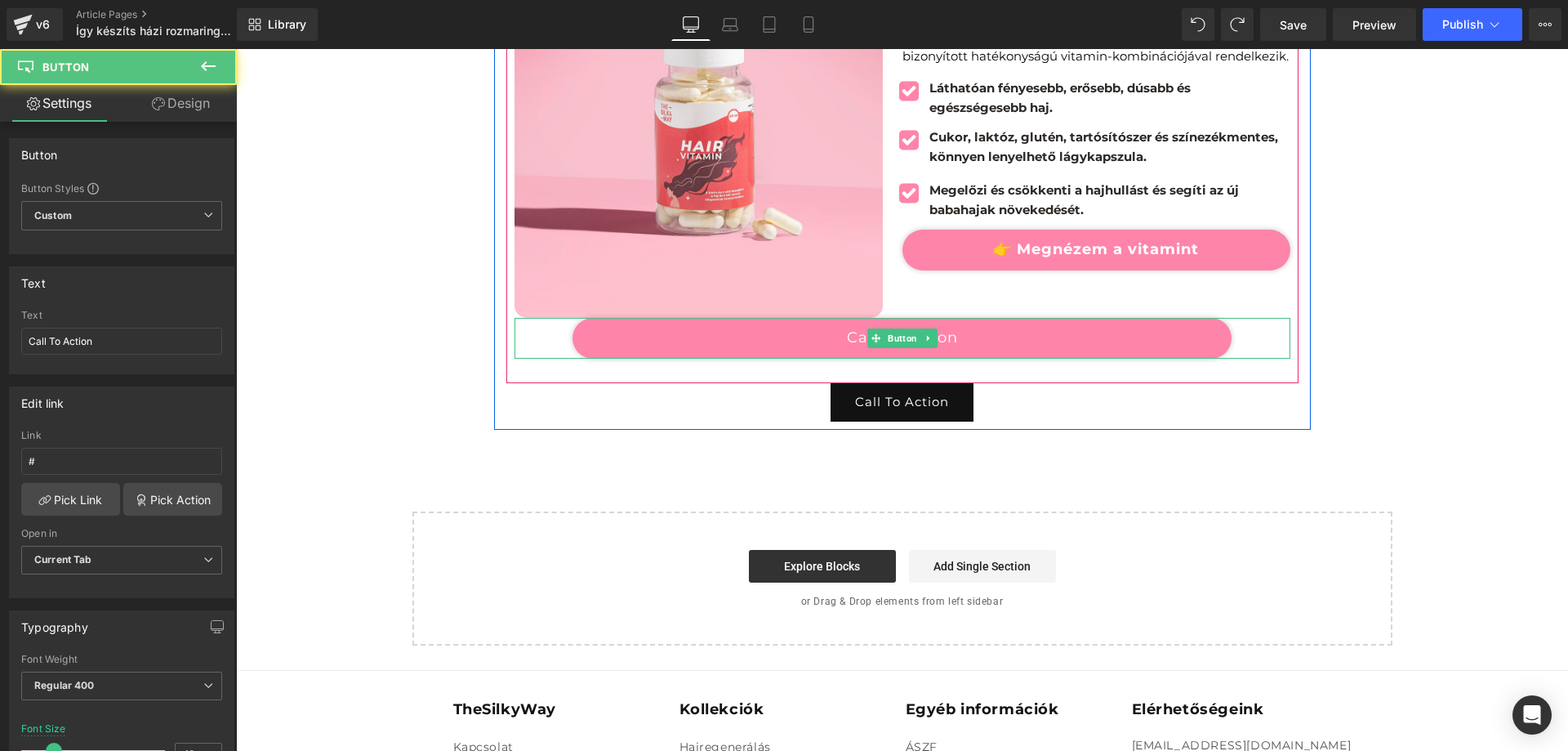
click at [978, 335] on link "Call To Action" at bounding box center [902, 338] width 660 height 40
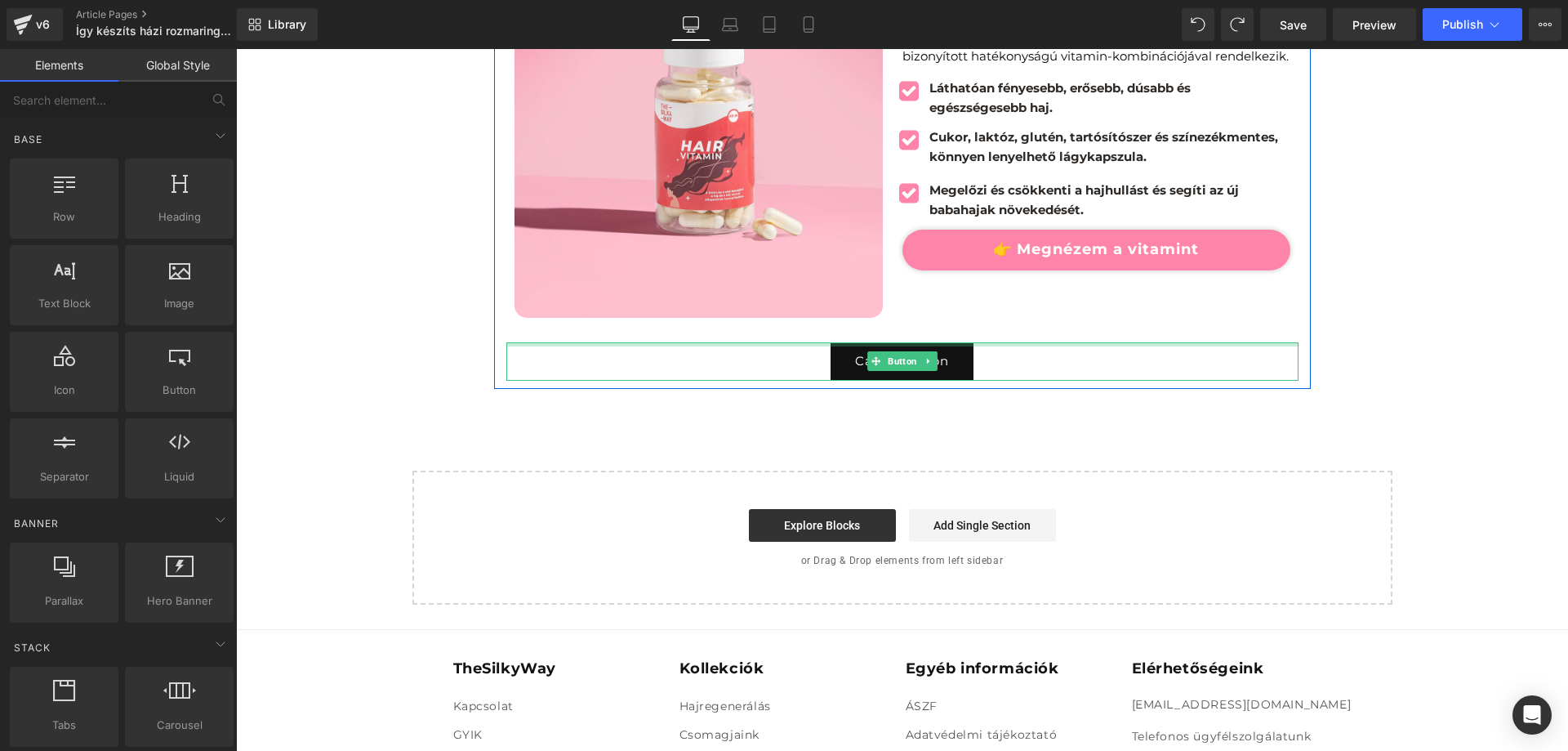
drag, startPoint x: 890, startPoint y: 345, endPoint x: 836, endPoint y: 355, distance: 54.9
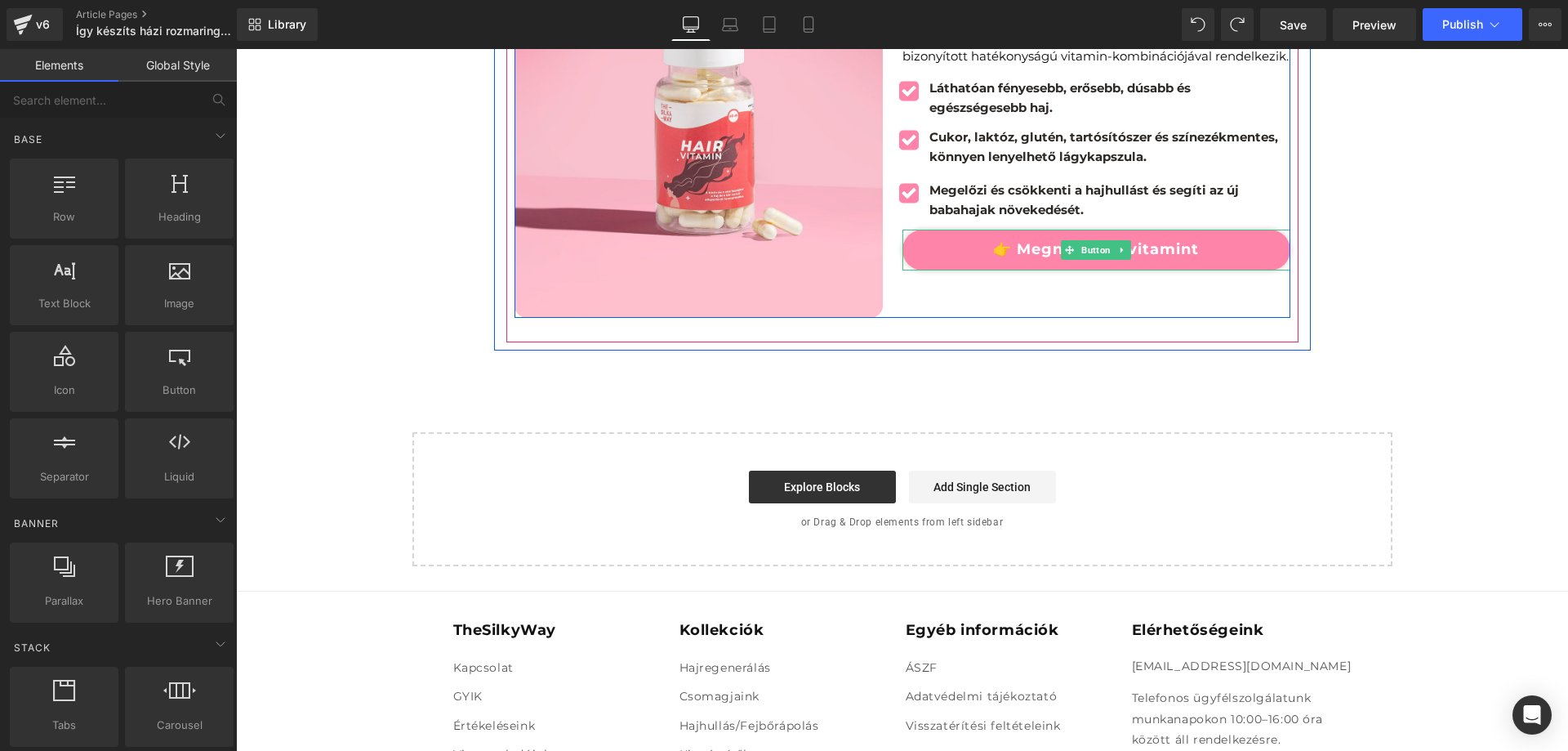
click at [1046, 244] on link "👉 Megnézem a vitamint" at bounding box center [1097, 250] width 388 height 40
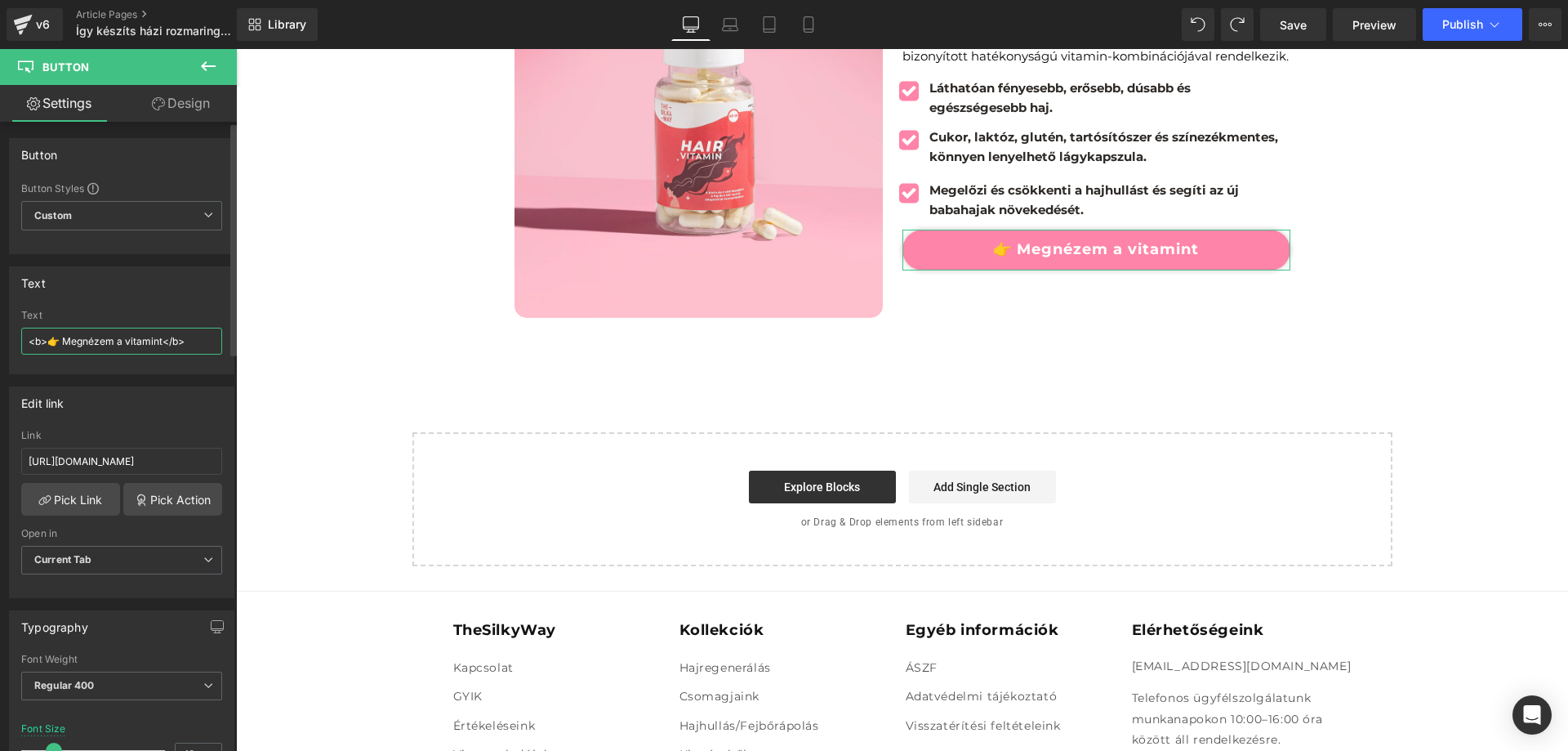
click at [191, 341] on input "<b>👉 Megnézem a vitamint</b>" at bounding box center [121, 341] width 201 height 27
click at [772, 23] on icon at bounding box center [769, 24] width 16 height 16
type input "16"
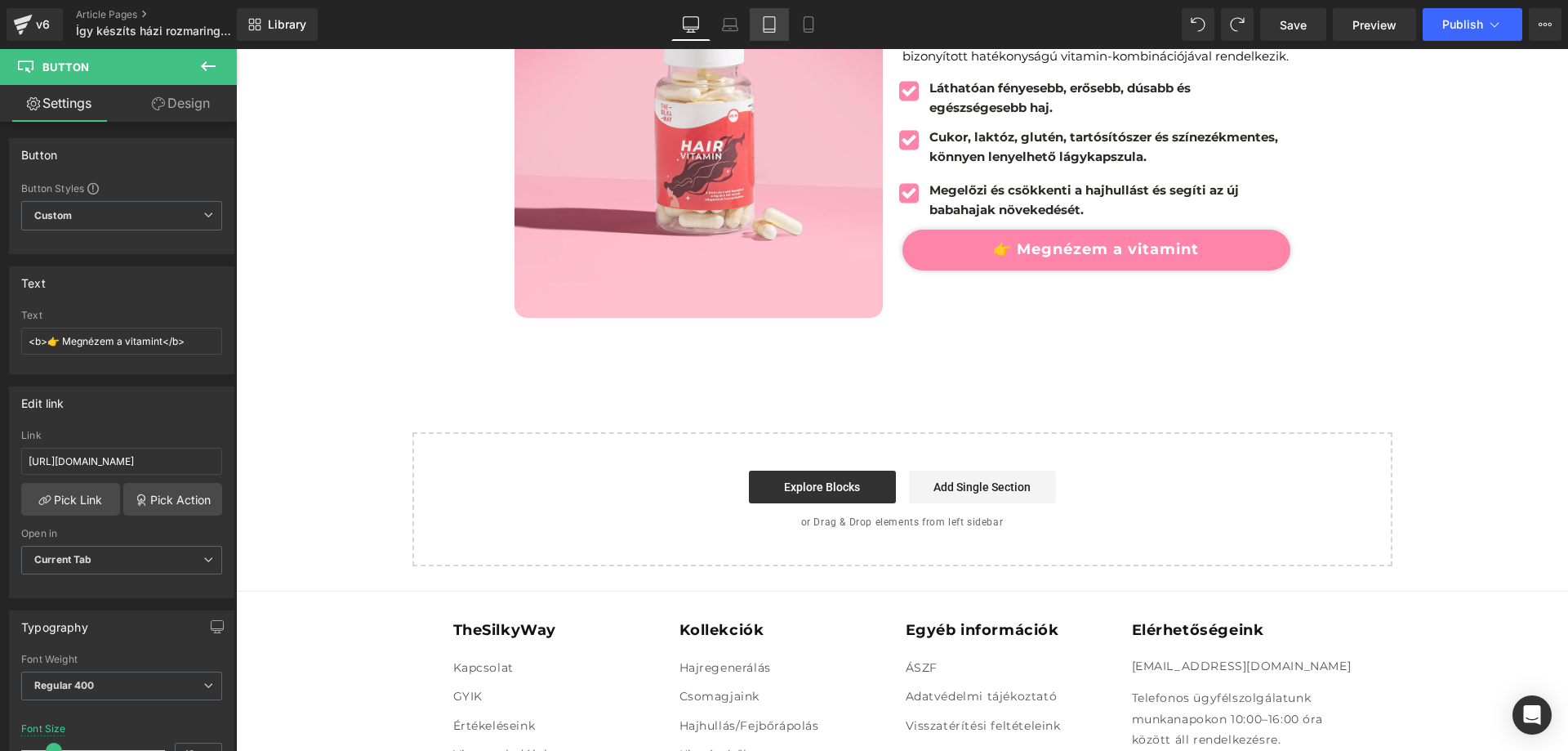
type input "100"
type input "60"
type input "2000"
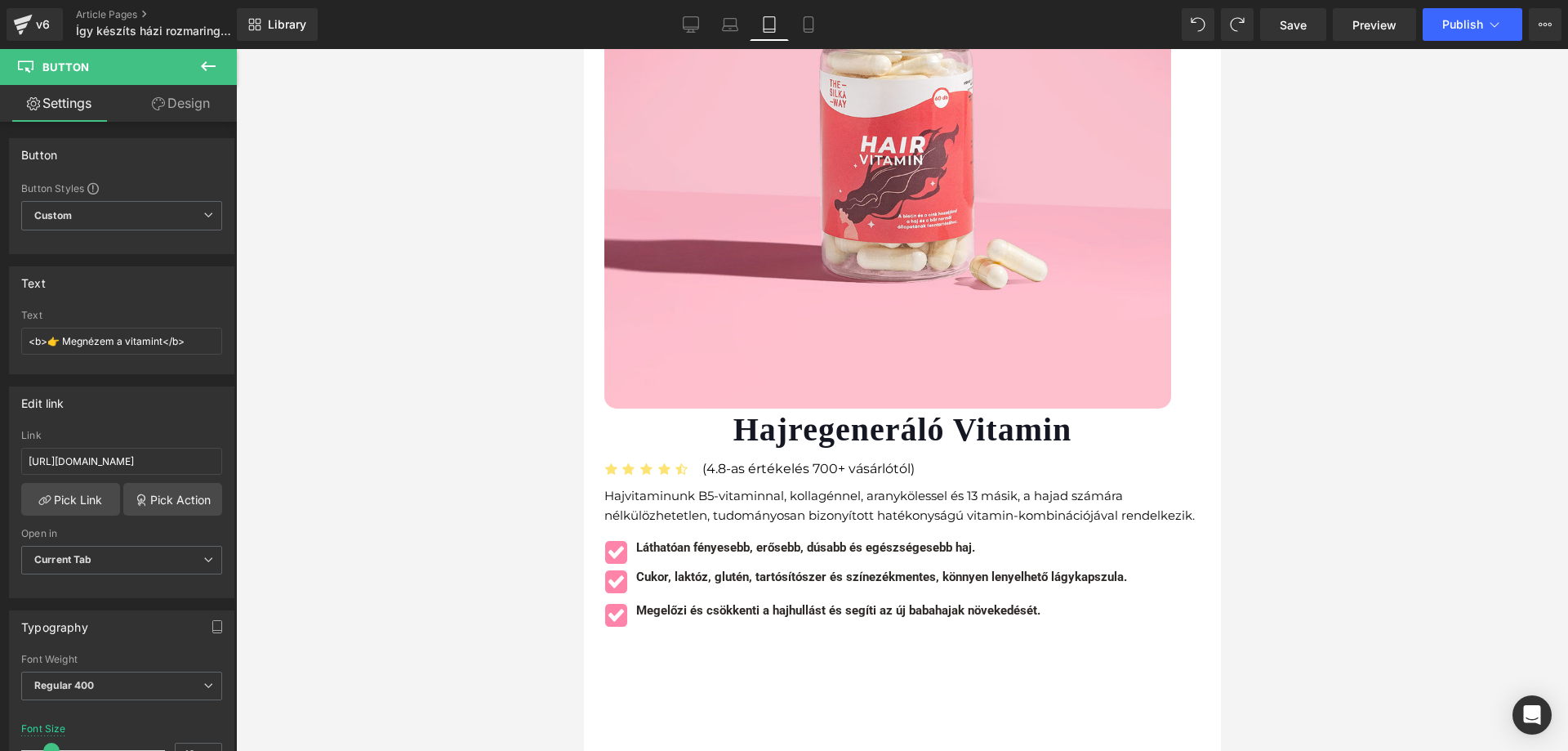
scroll to position [2696, 0]
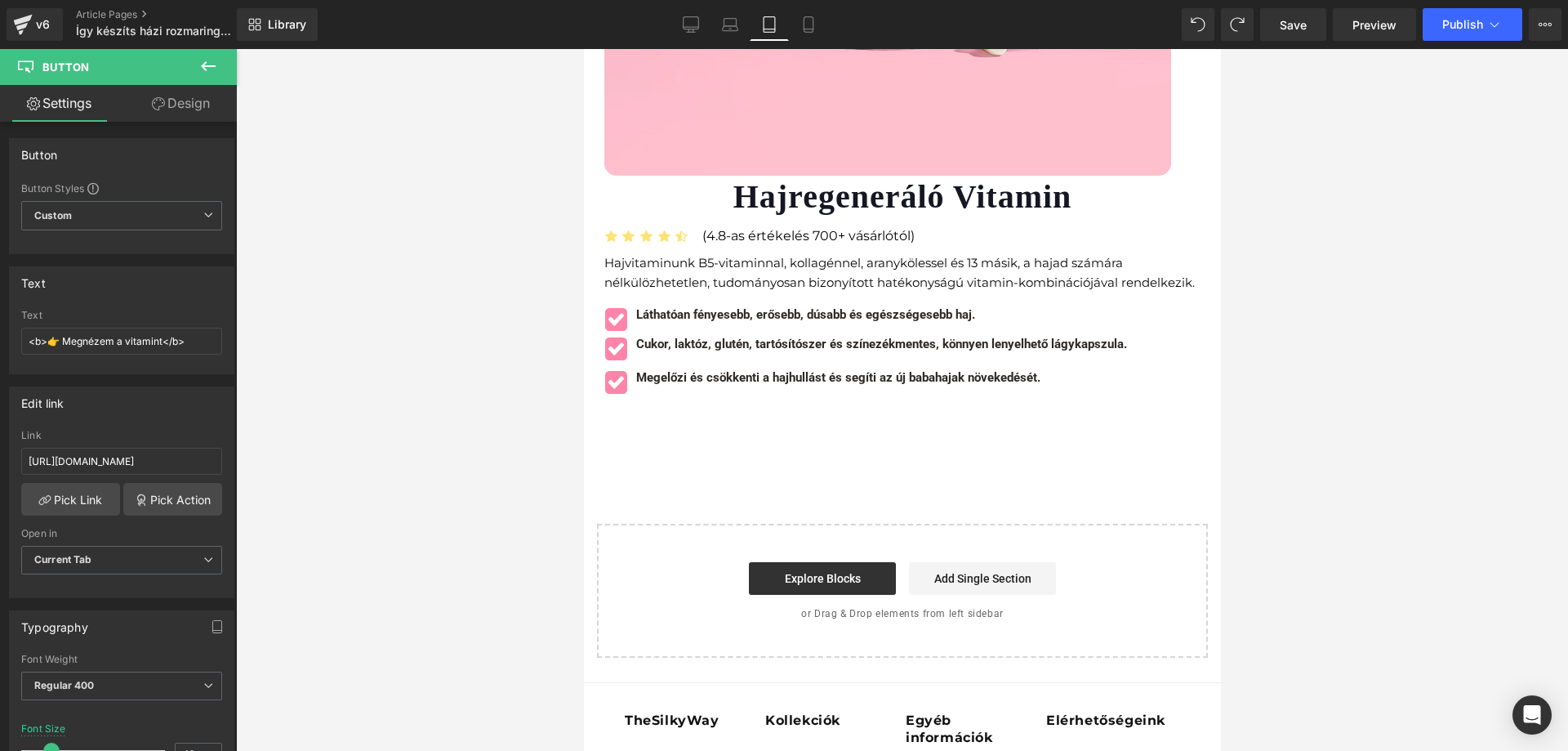
click at [208, 61] on icon at bounding box center [208, 66] width 19 height 19
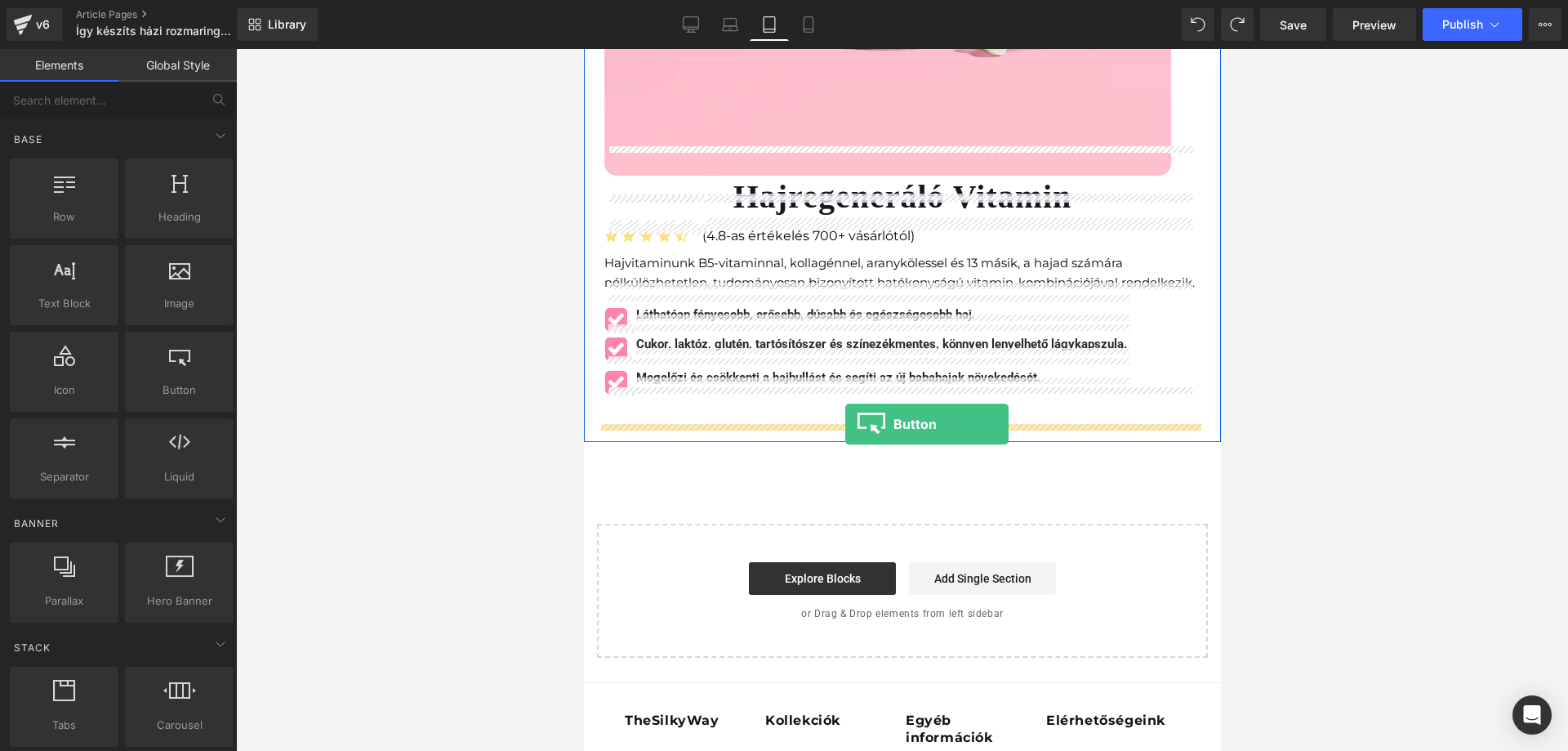
drag, startPoint x: 795, startPoint y: 429, endPoint x: 844, endPoint y: 425, distance: 49.2
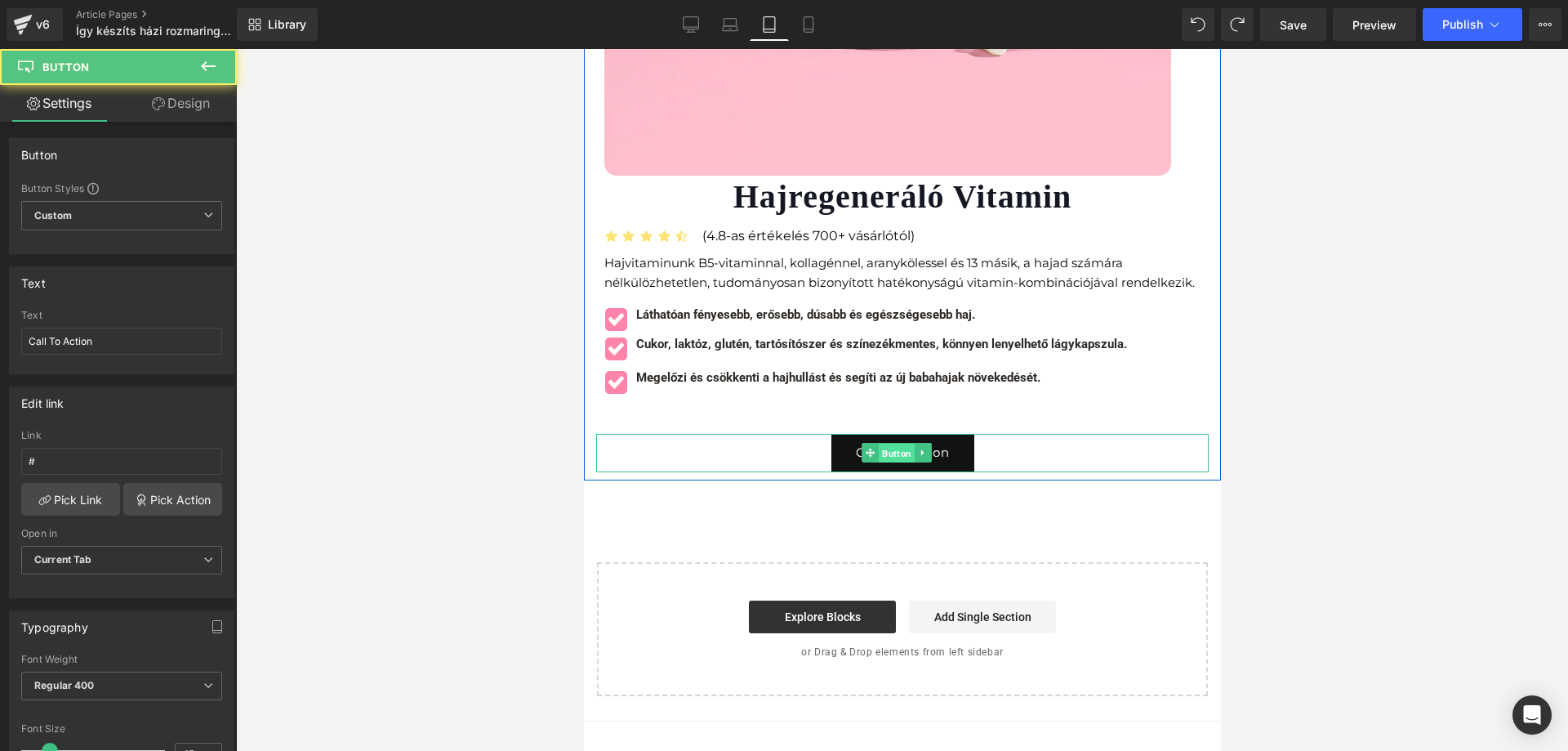
click at [888, 443] on span "Button" at bounding box center [895, 453] width 36 height 19
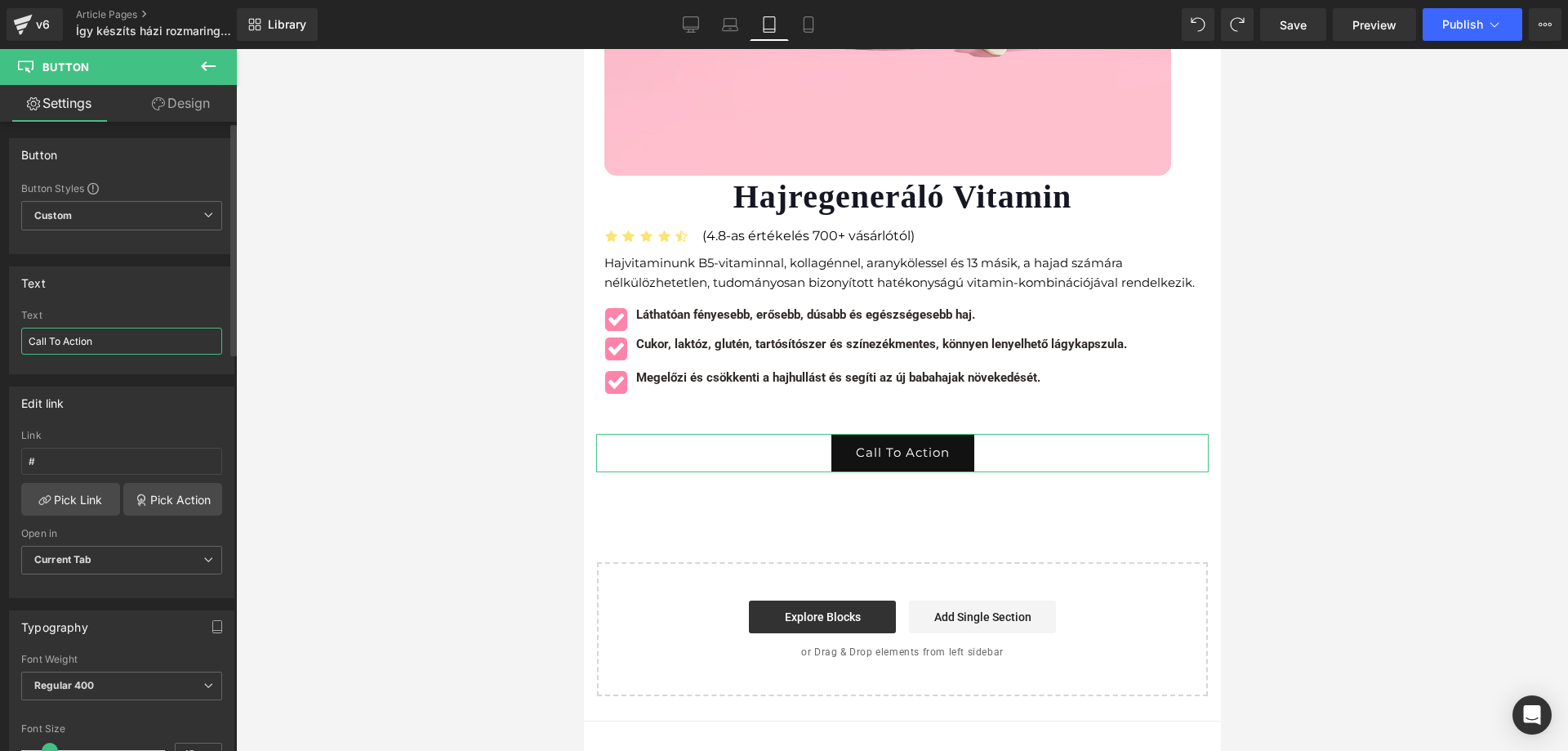
click at [131, 349] on input "Call To Action" at bounding box center [121, 341] width 201 height 27
paste input "<b>👉 Megnézem a vitamint</b>"
type input "<b>👉 Megnézem a vitamint</b>"
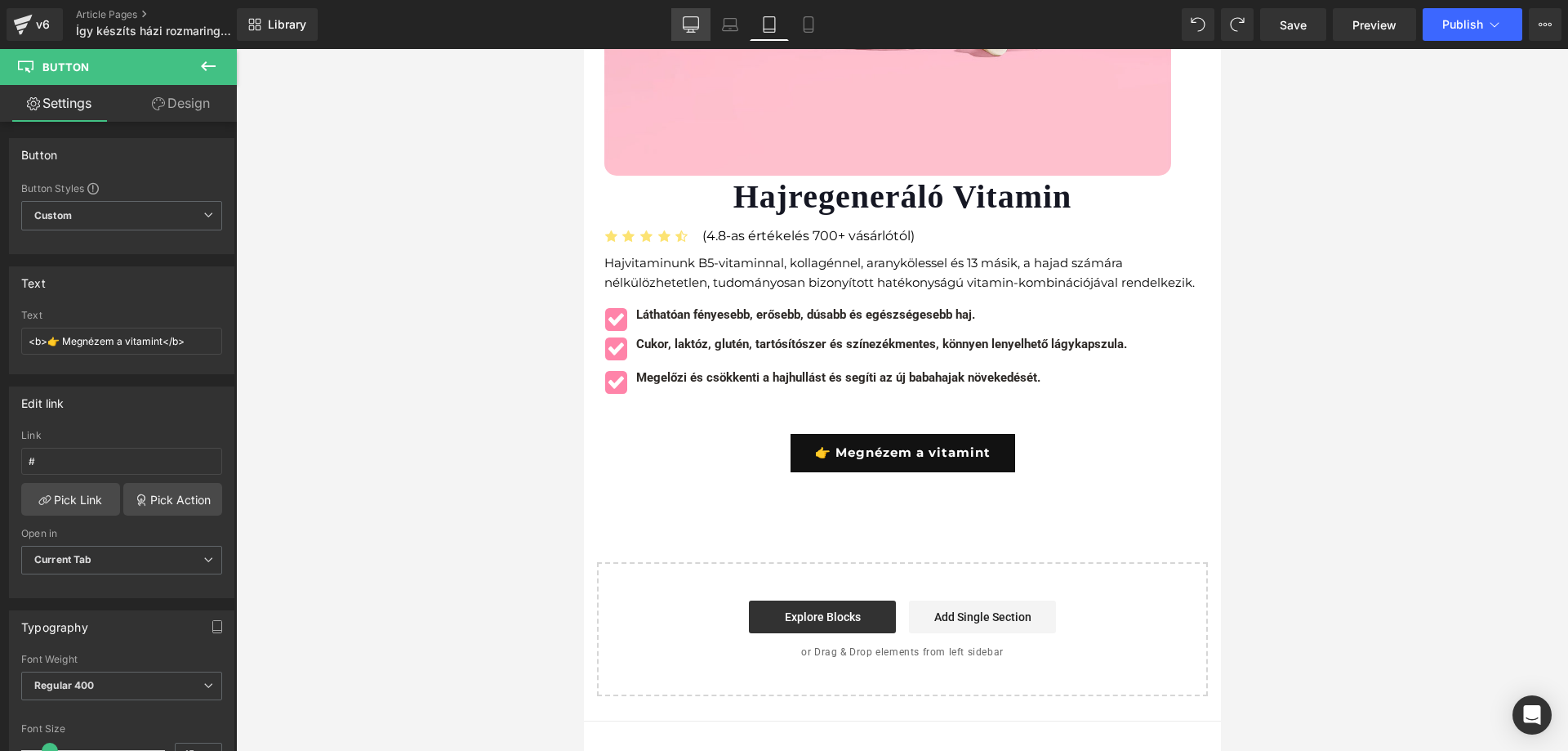
click at [691, 23] on icon at bounding box center [691, 24] width 16 height 16
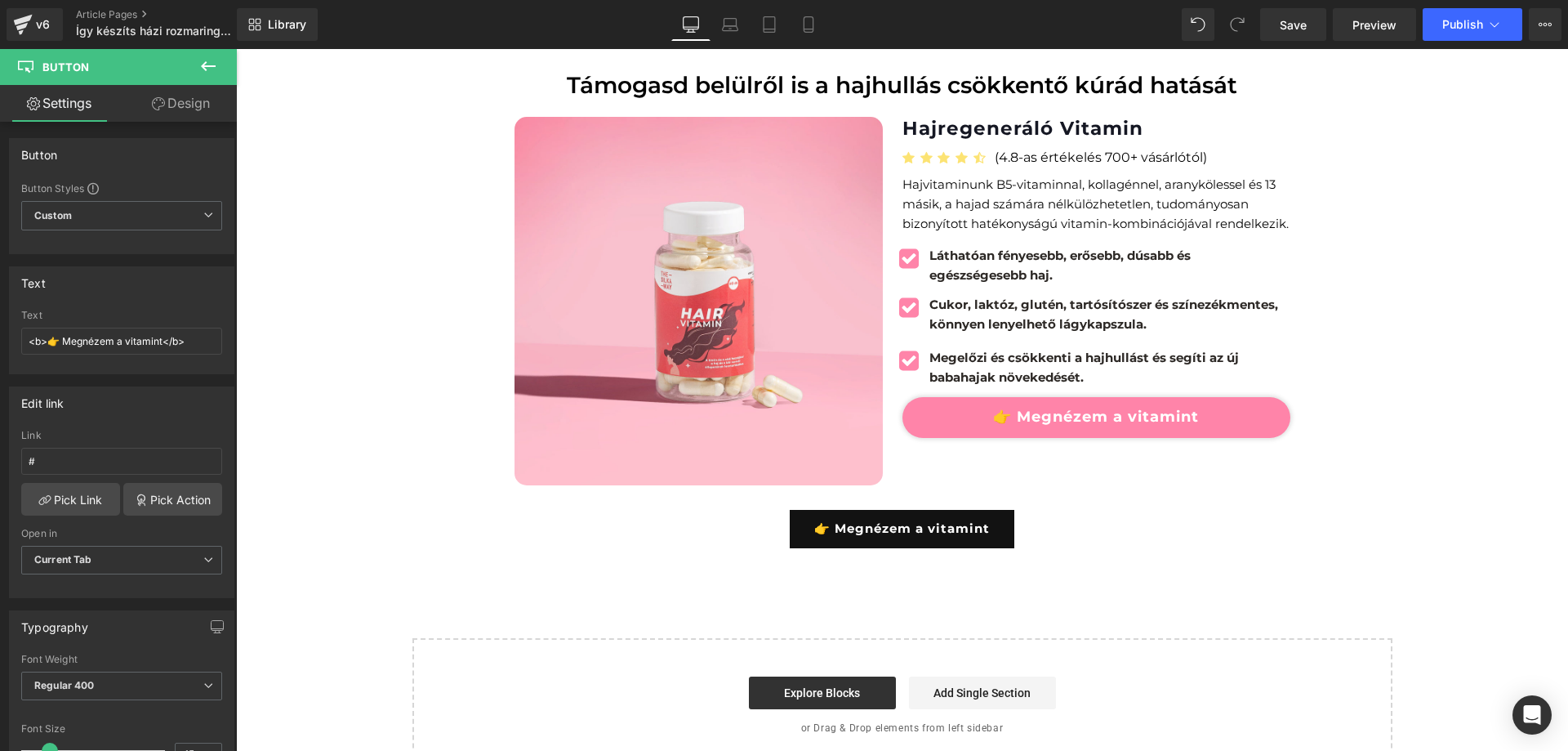
scroll to position [2316, 0]
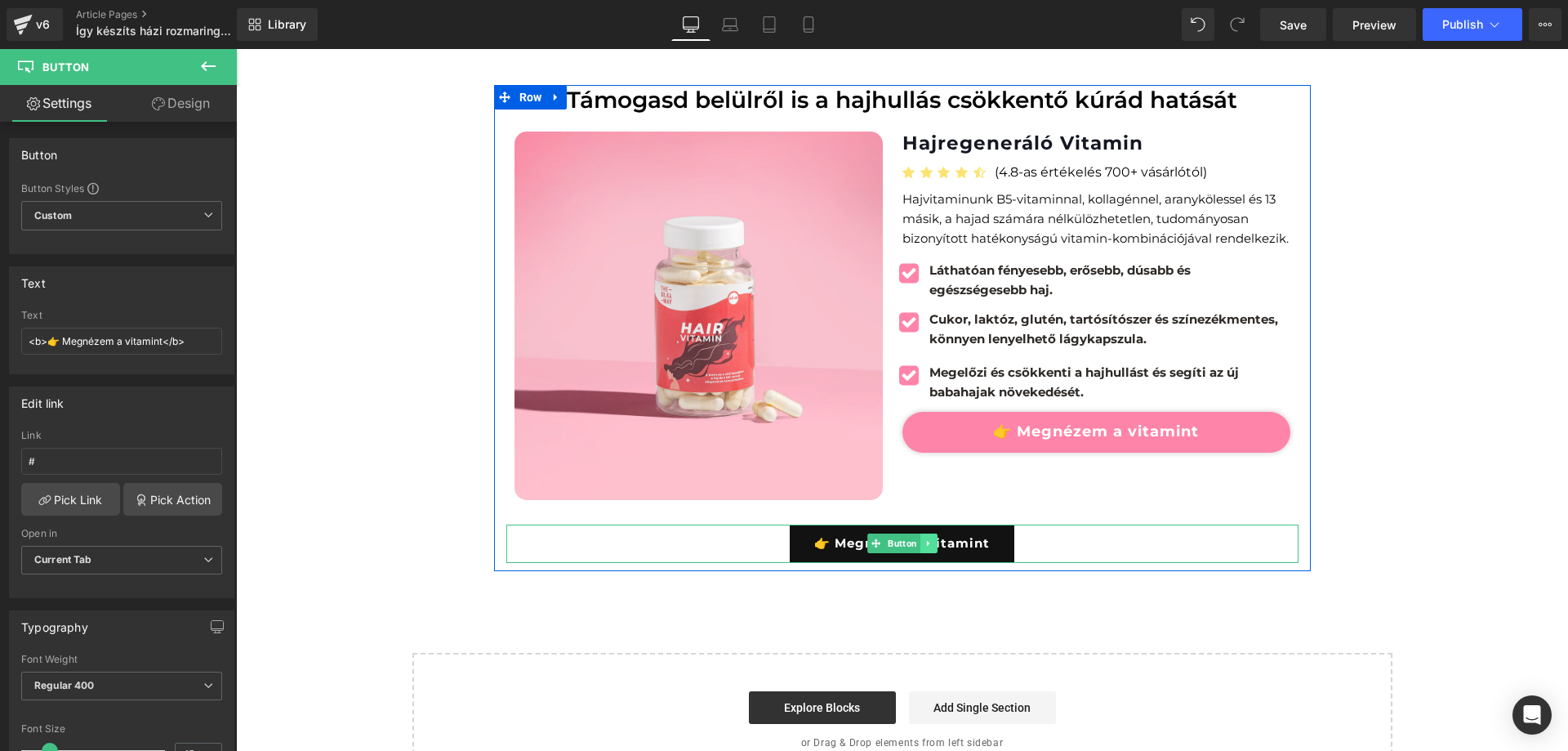
click at [930, 539] on link at bounding box center [928, 543] width 17 height 19
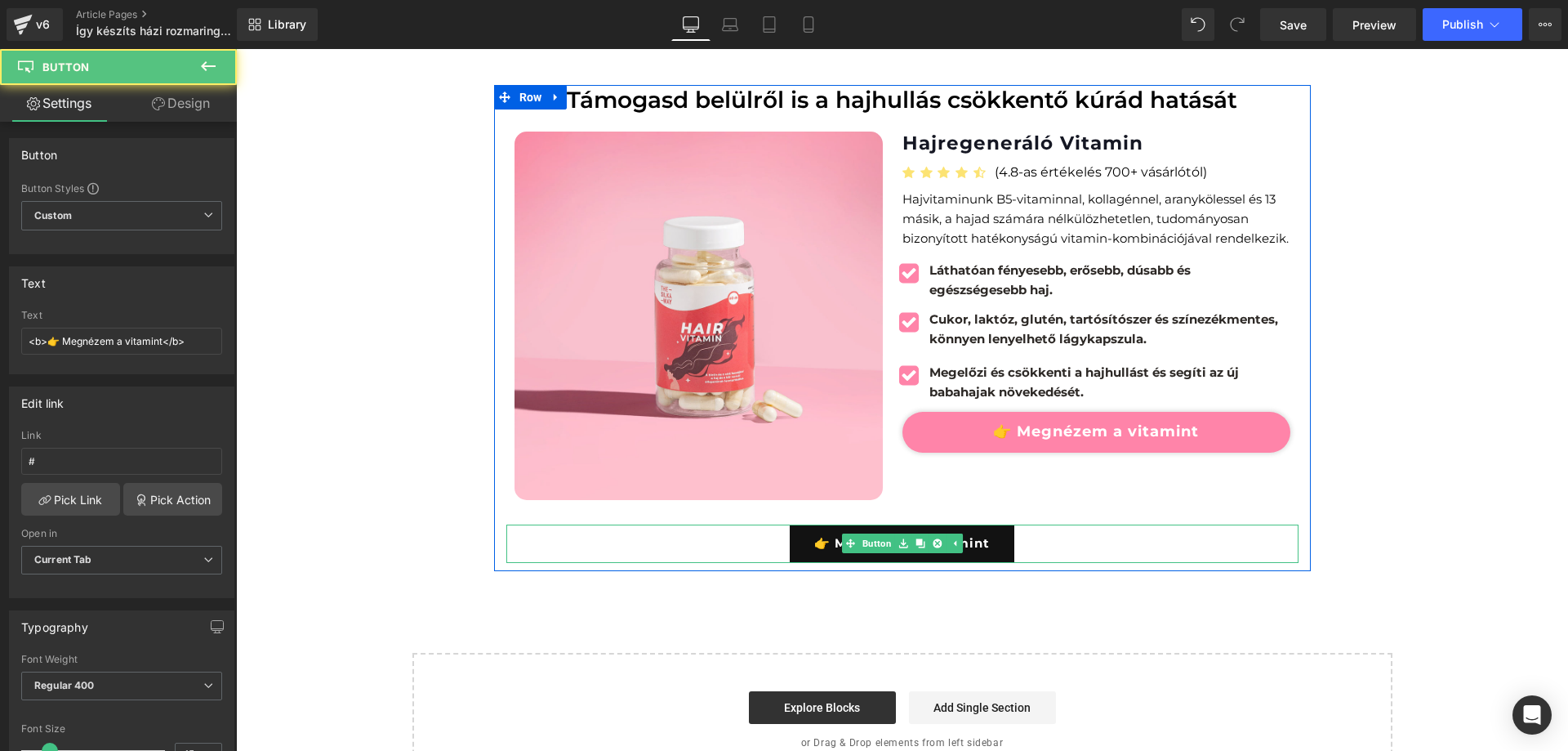
click at [721, 542] on div "👉 Megnézem a vitamint" at bounding box center [903, 544] width 792 height 39
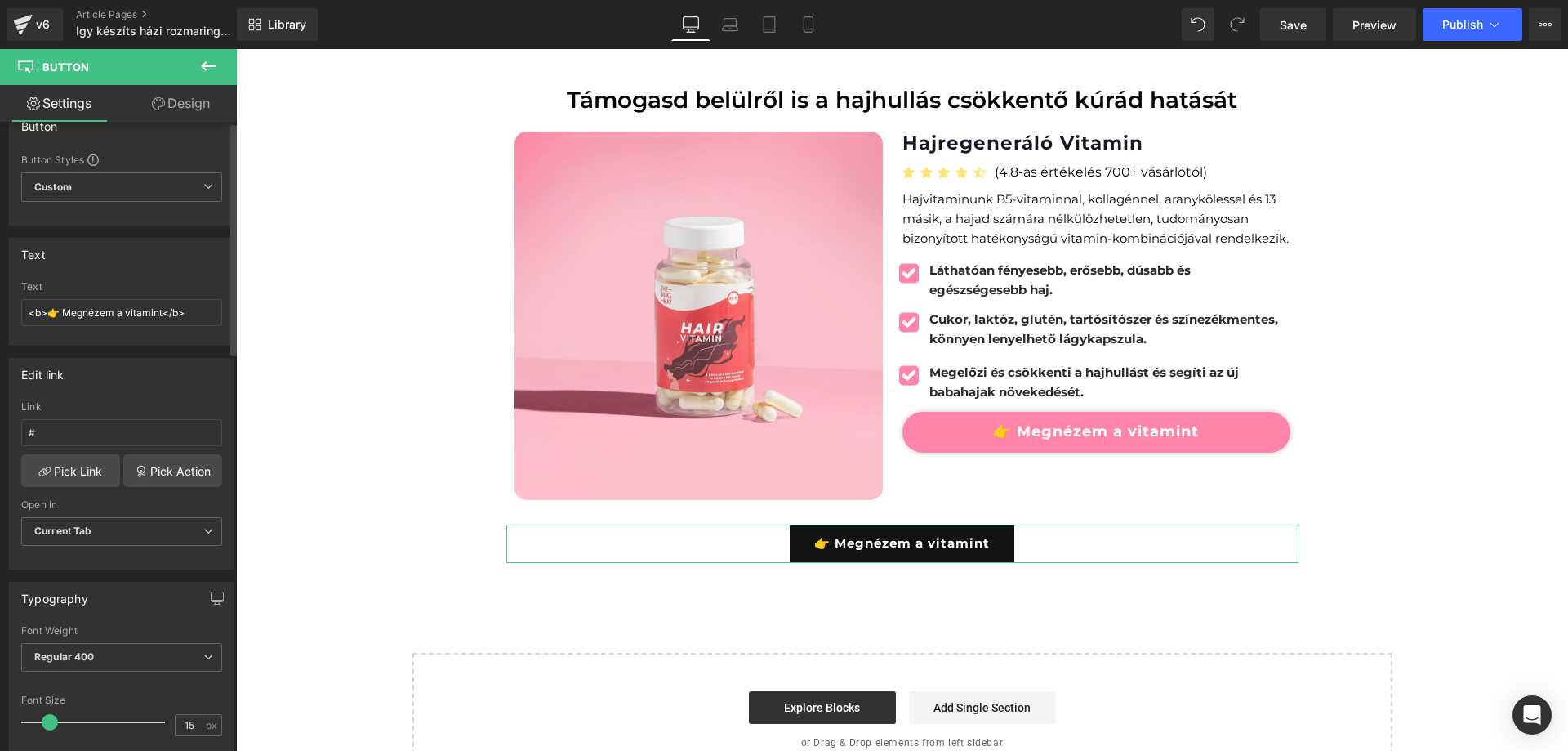
scroll to position [0, 0]
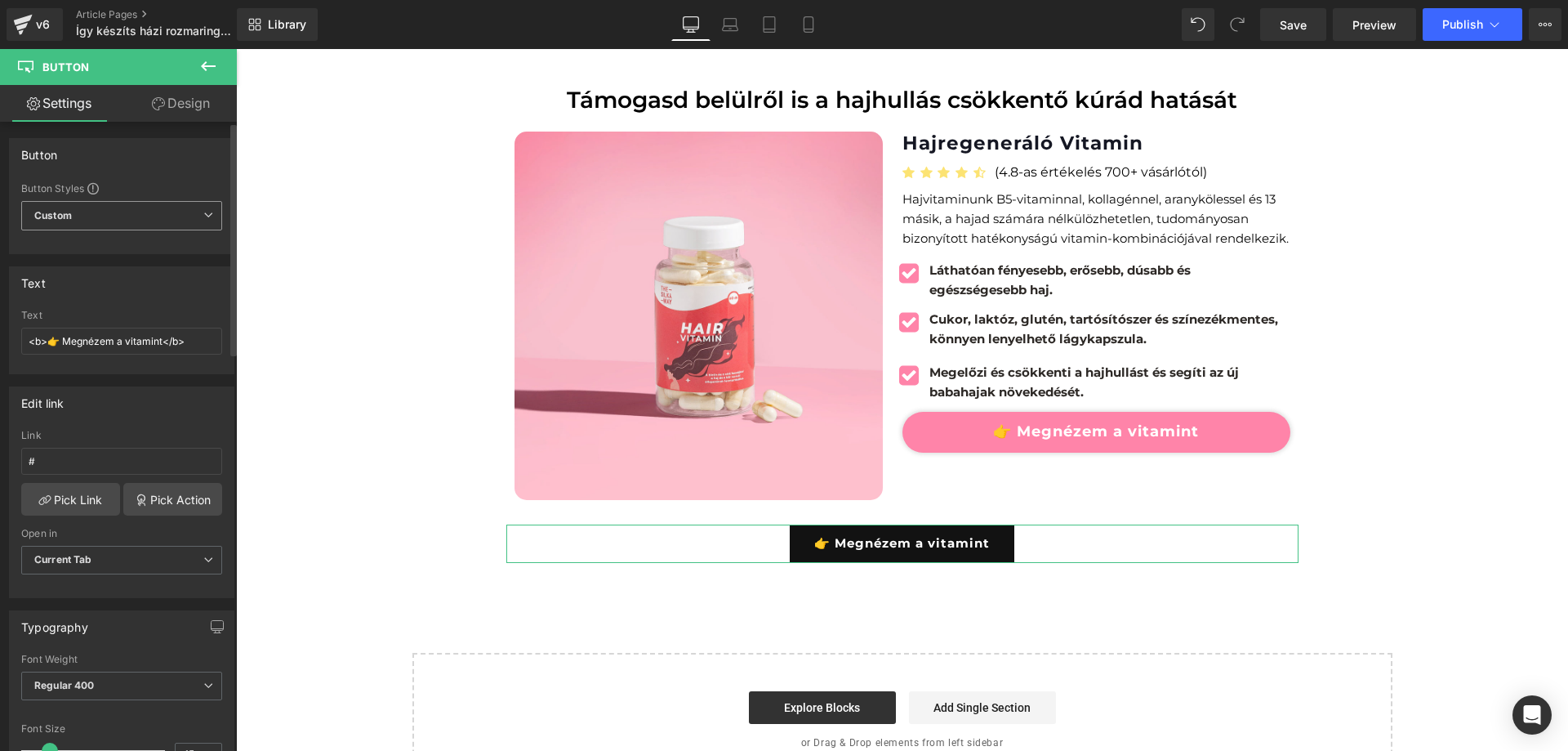
click at [145, 208] on span "Custom Setup Global Style" at bounding box center [121, 216] width 201 height 30
click at [179, 181] on div "Button Styles" at bounding box center [121, 188] width 201 height 13
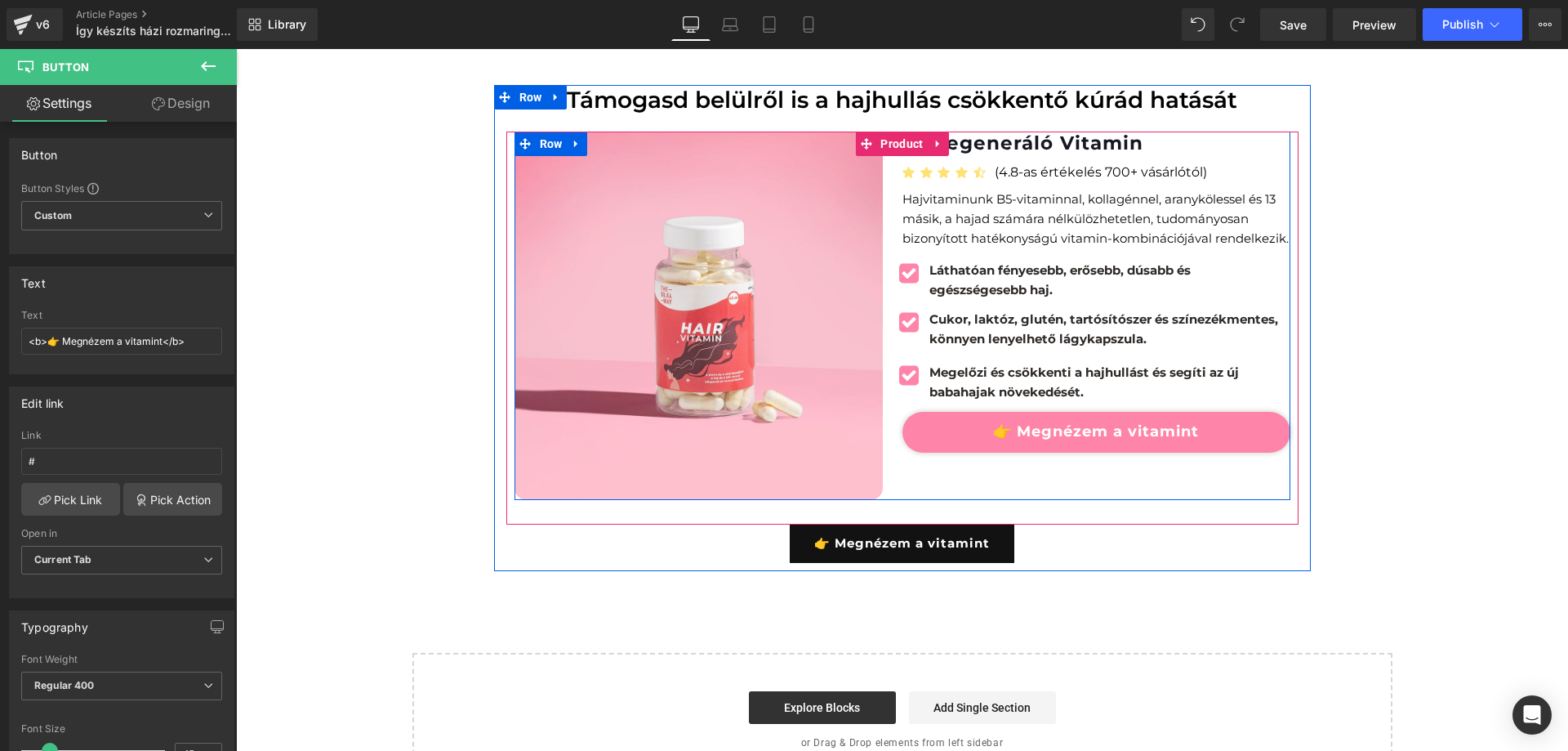
click at [965, 422] on link "👉 Megnézem a vitamint" at bounding box center [1097, 432] width 388 height 40
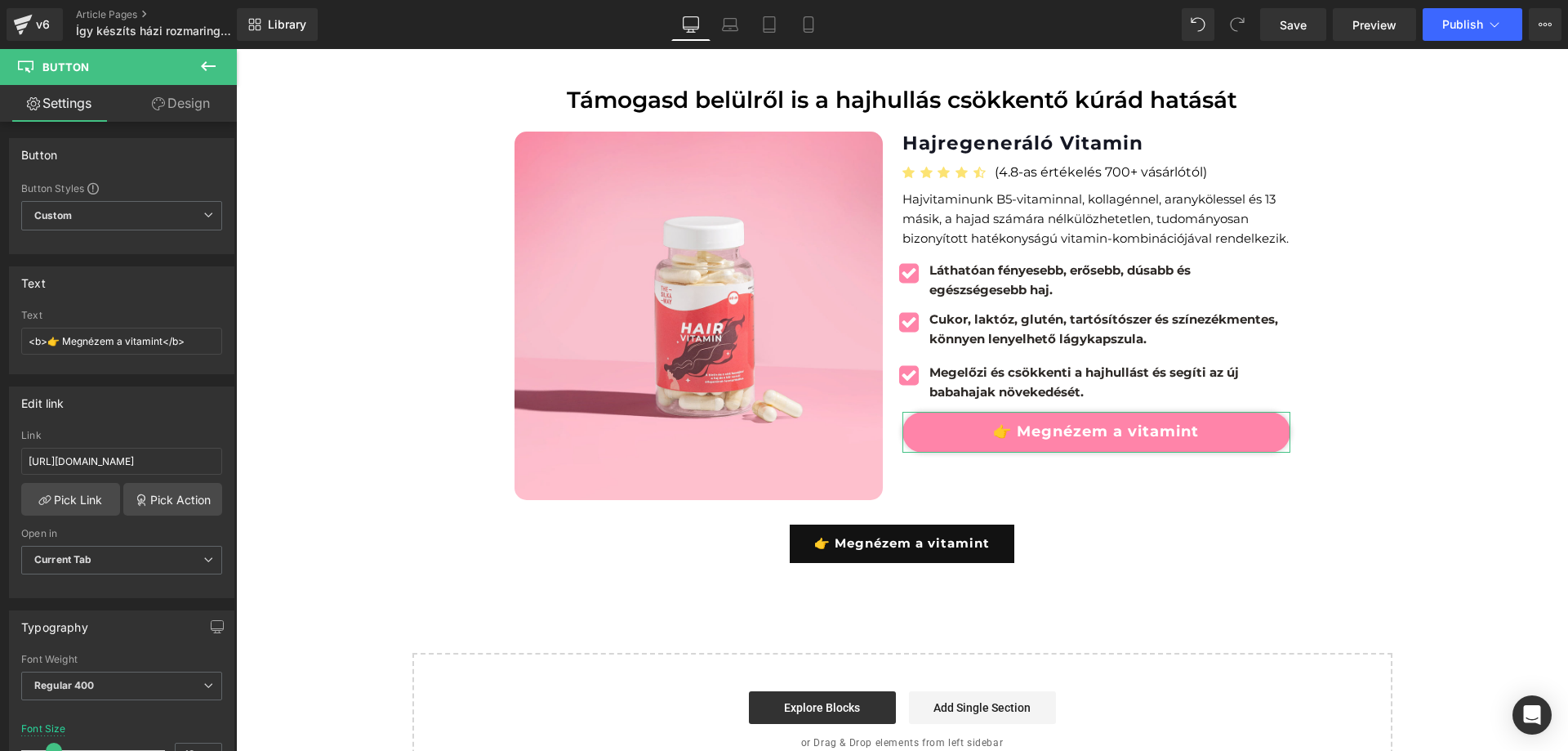
click at [185, 106] on link "Design" at bounding box center [180, 103] width 119 height 37
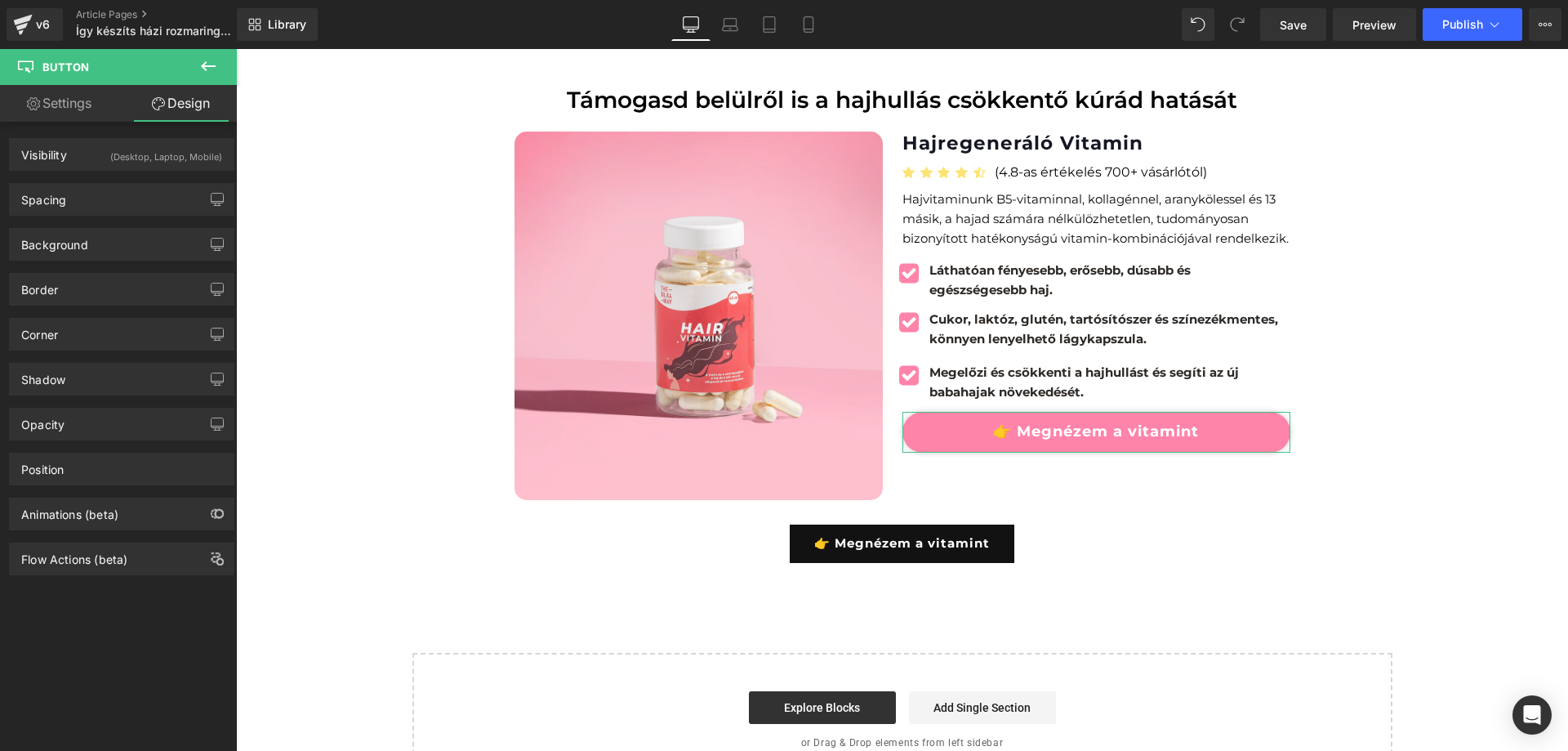
type input "0"
type input "14"
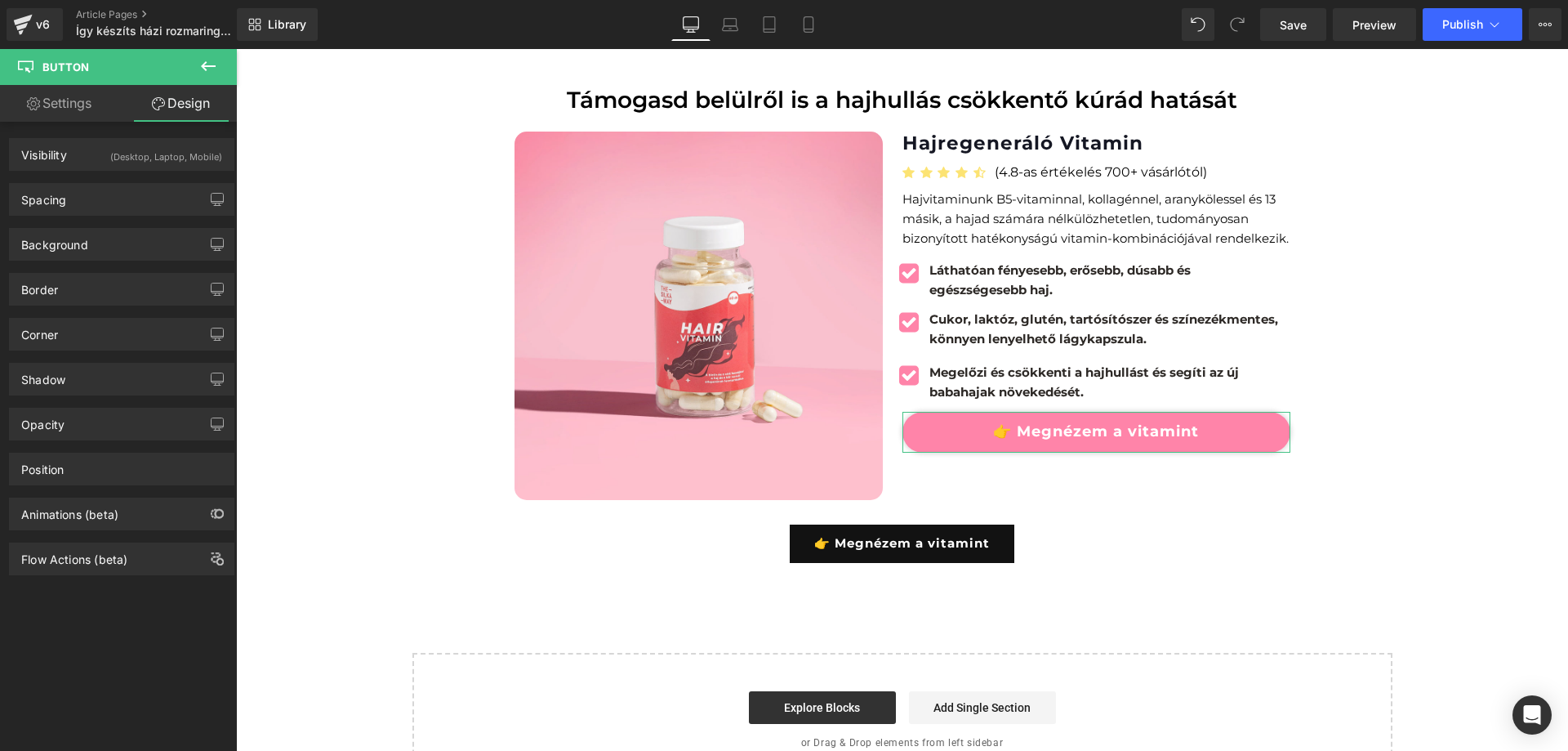
type input "30"
type input "10"
type input "30"
click at [109, 194] on div "Spacing" at bounding box center [121, 200] width 224 height 31
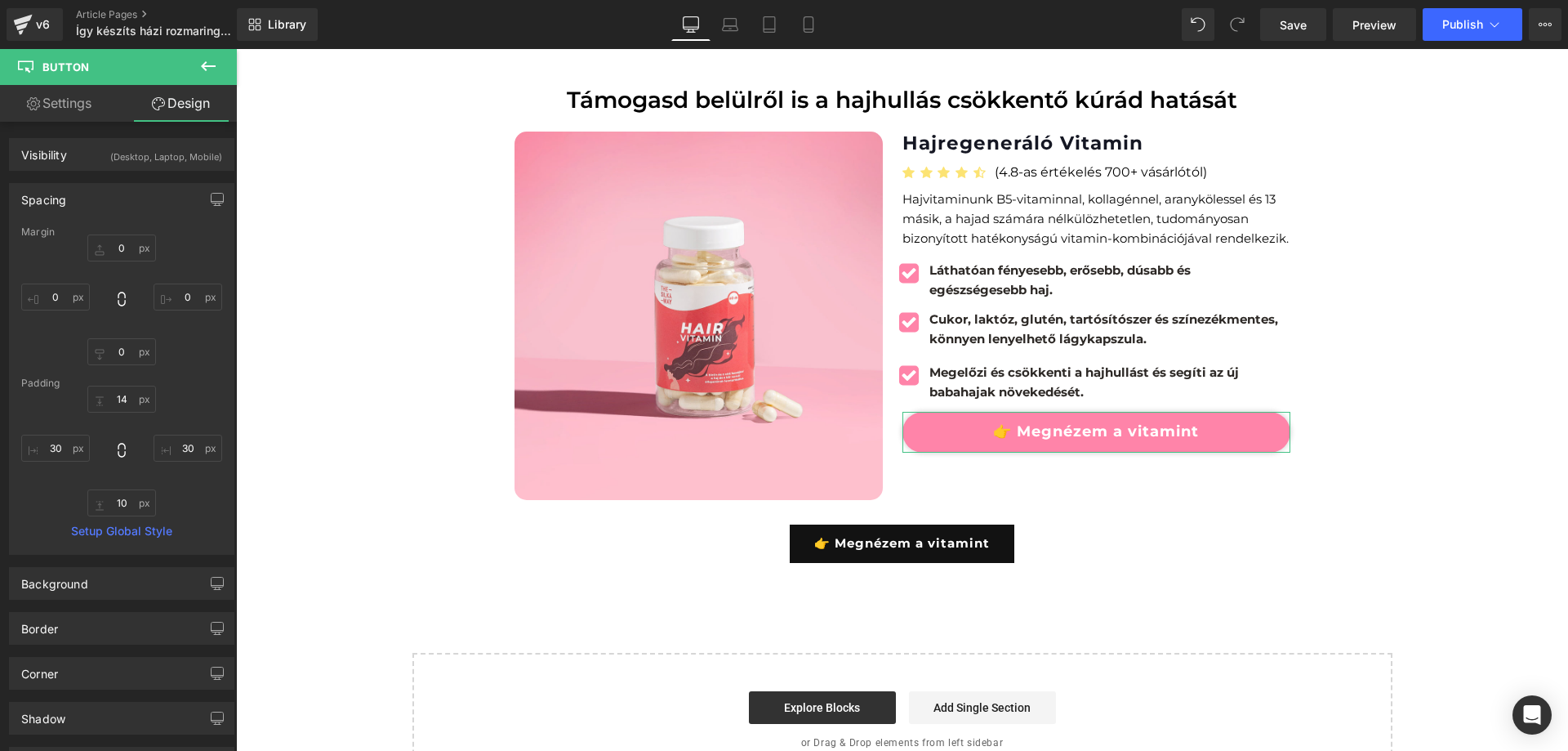
click at [110, 201] on div "Spacing" at bounding box center [121, 200] width 224 height 31
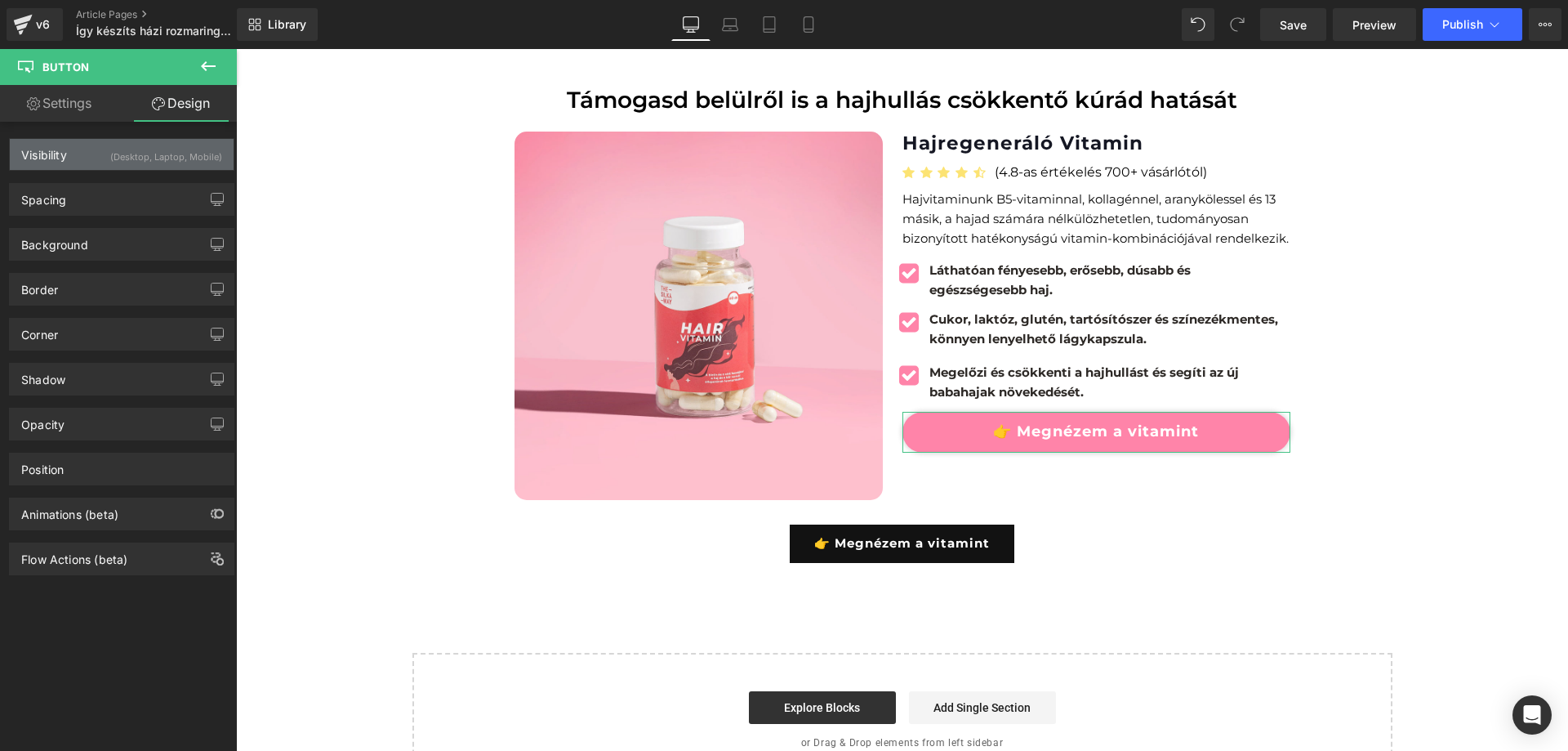
click at [93, 152] on div "Visibility (Desktop, Laptop, Mobile)" at bounding box center [121, 154] width 224 height 31
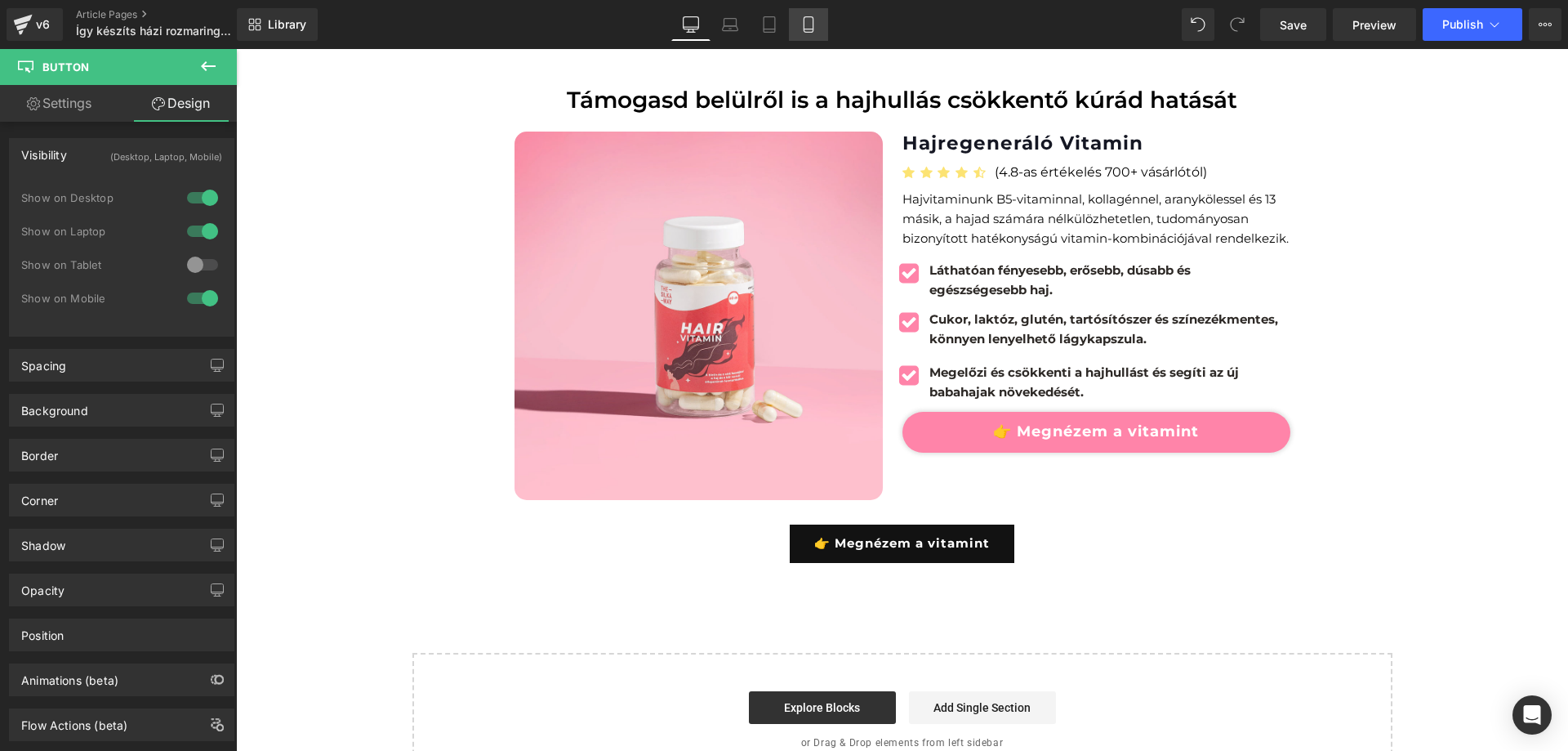
click at [811, 17] on icon at bounding box center [808, 25] width 9 height 15
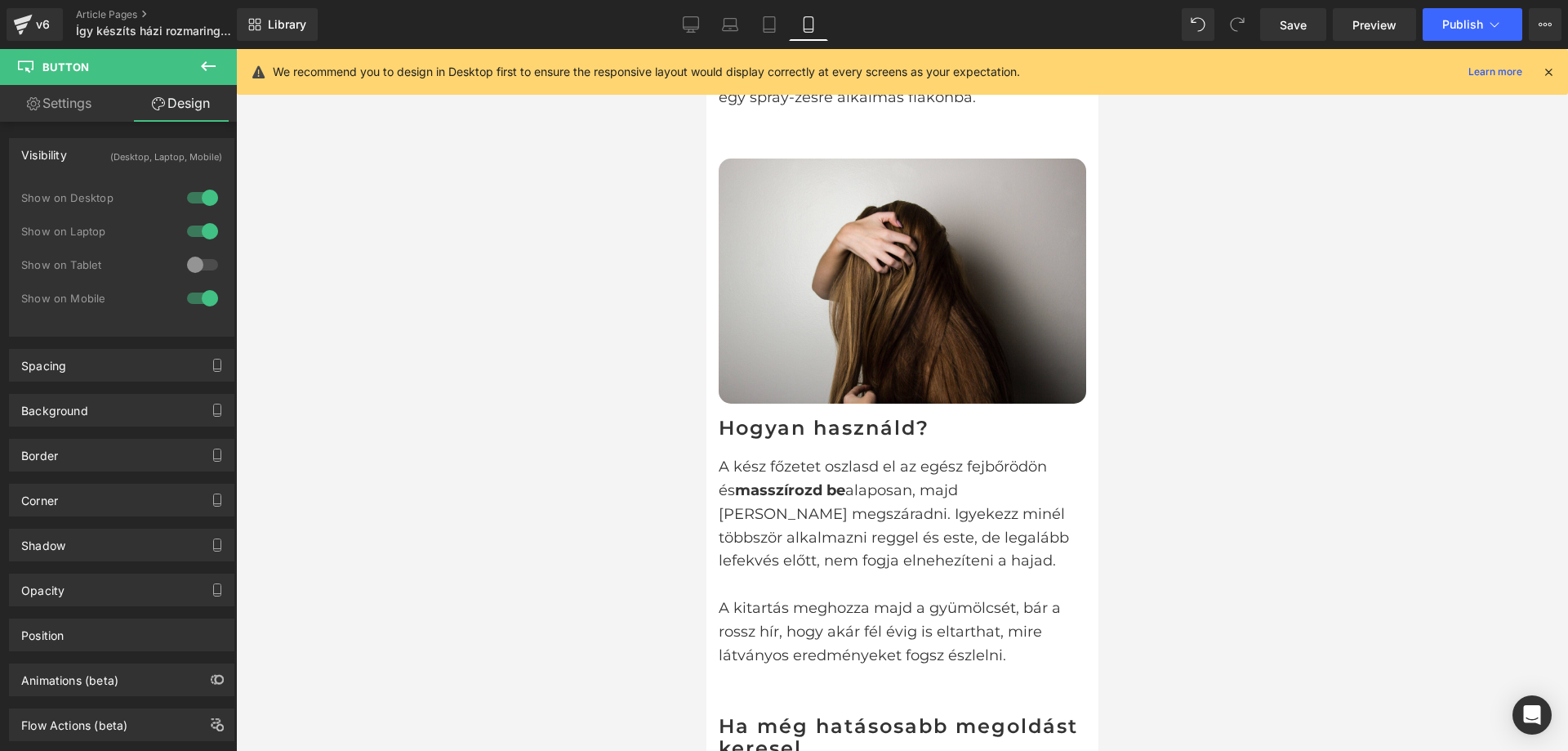
scroll to position [3654, 0]
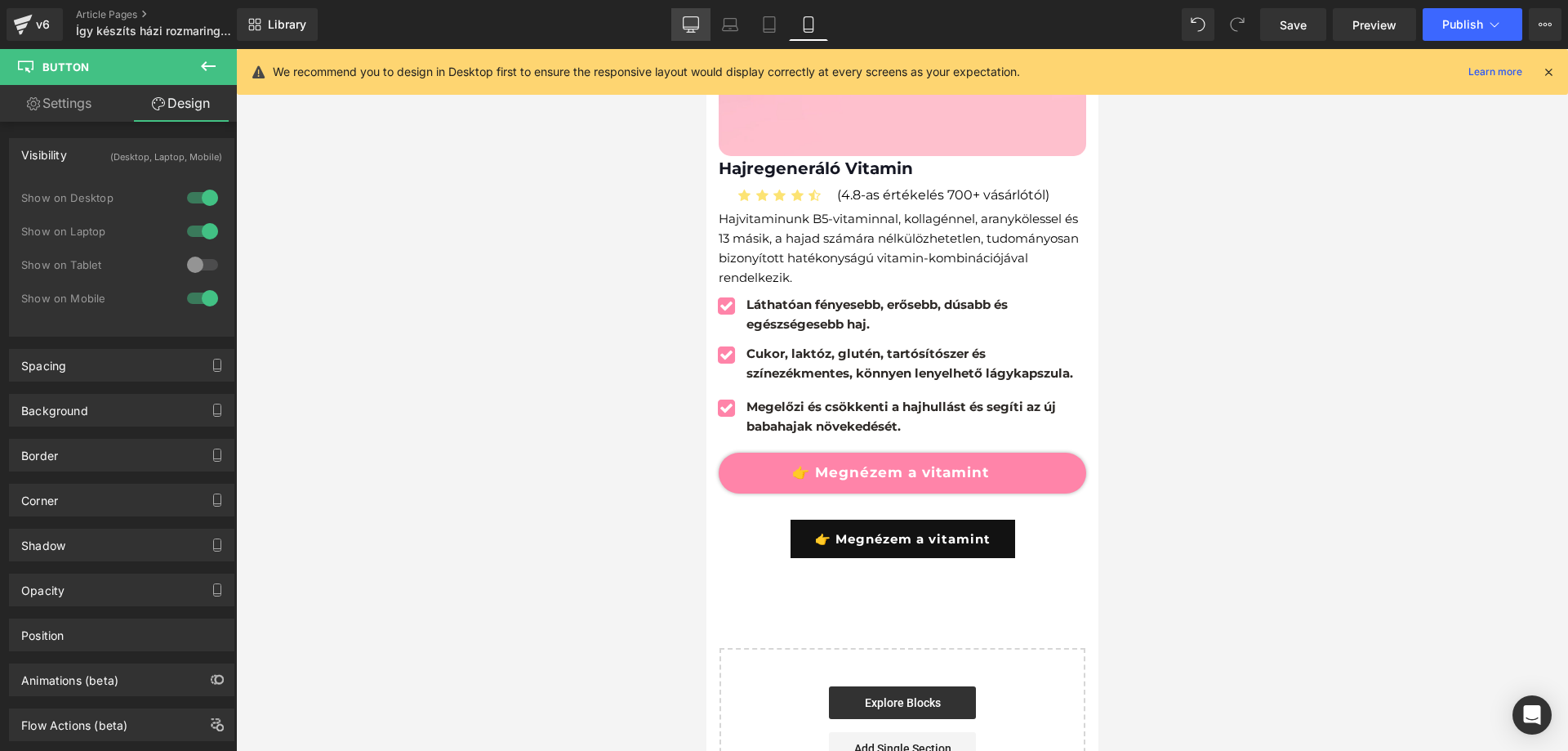
click at [696, 24] on icon at bounding box center [691, 24] width 16 height 16
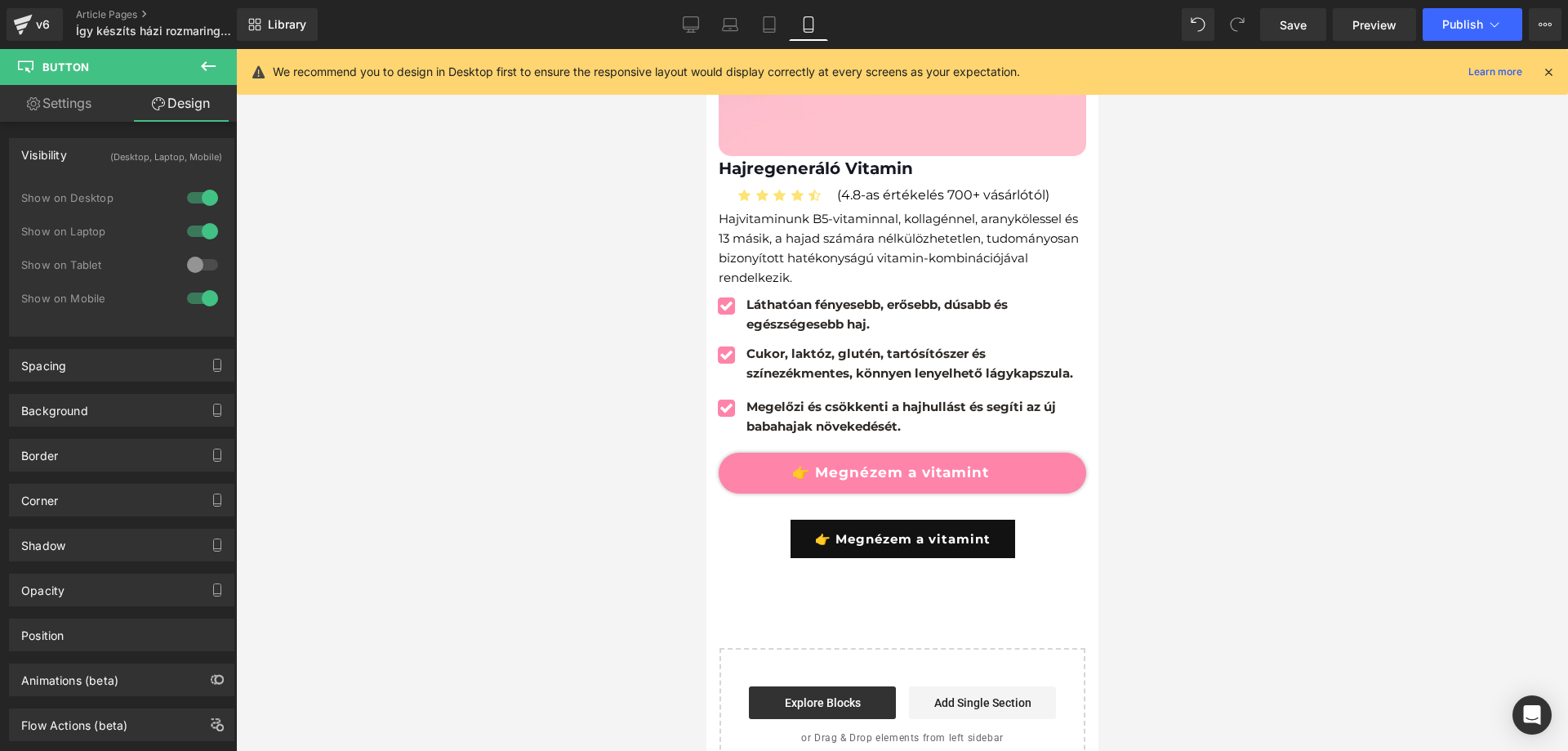
scroll to position [2316, 0]
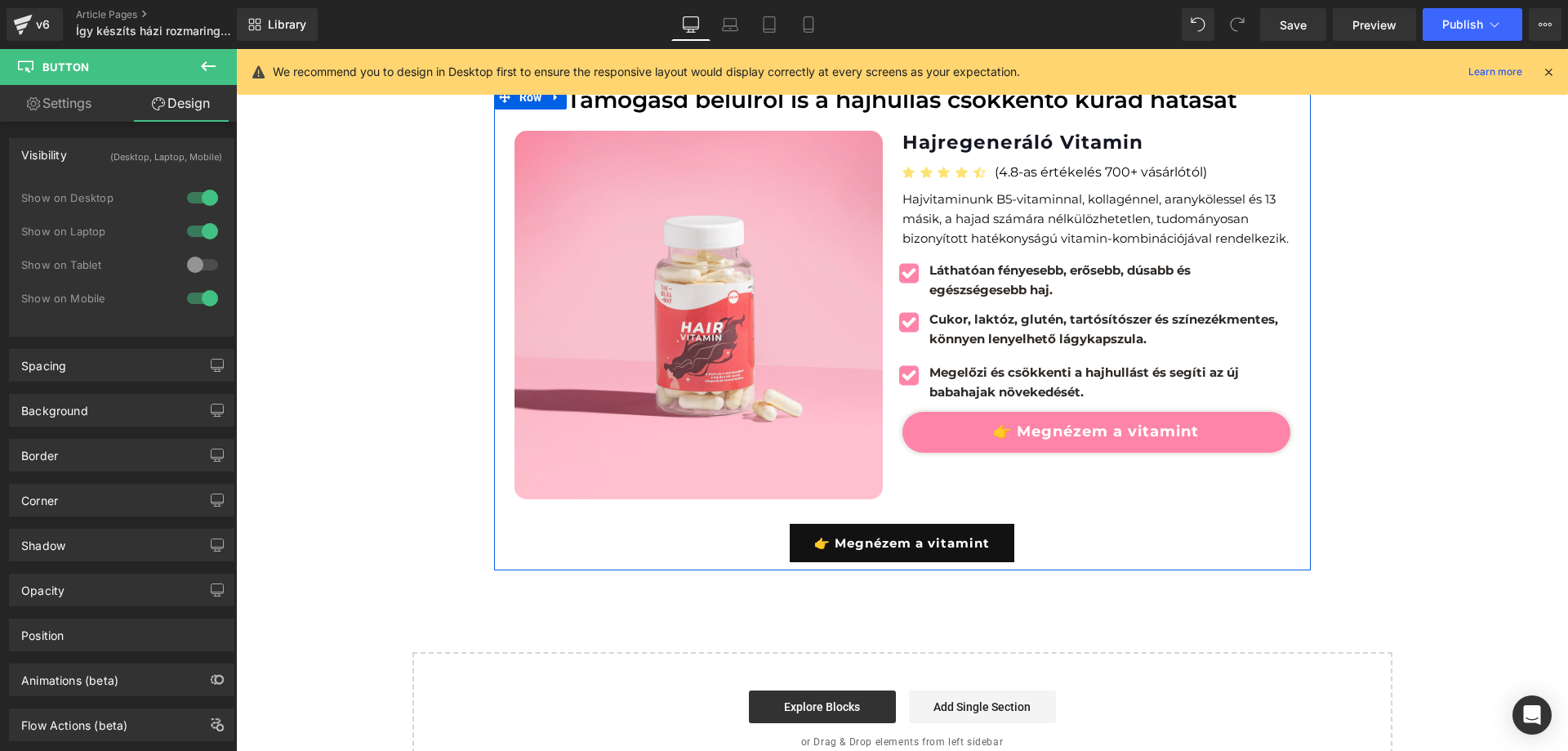
click at [971, 528] on link "👉 Megnézem a vitamint" at bounding box center [902, 543] width 225 height 39
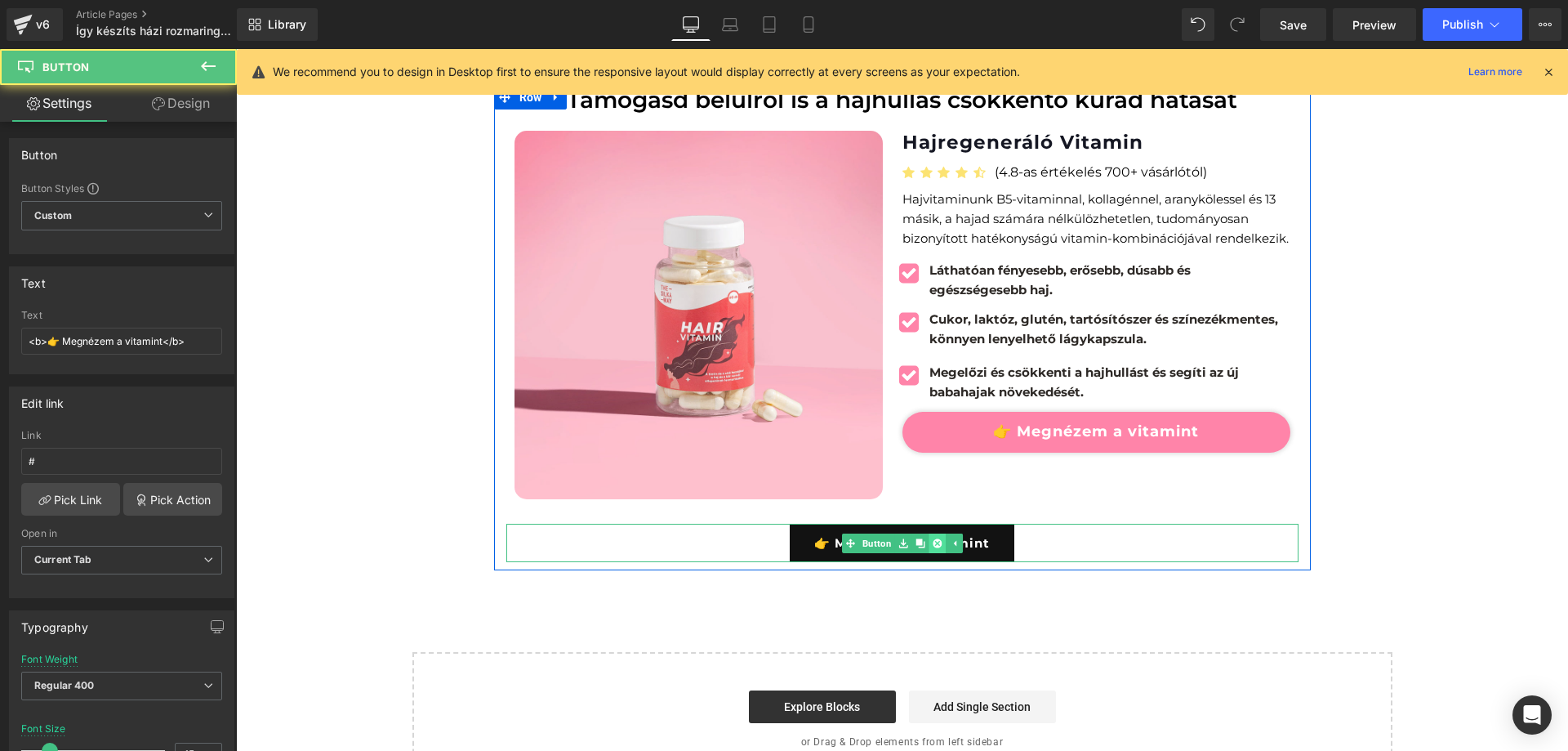
click at [933, 543] on icon at bounding box center [937, 543] width 9 height 9
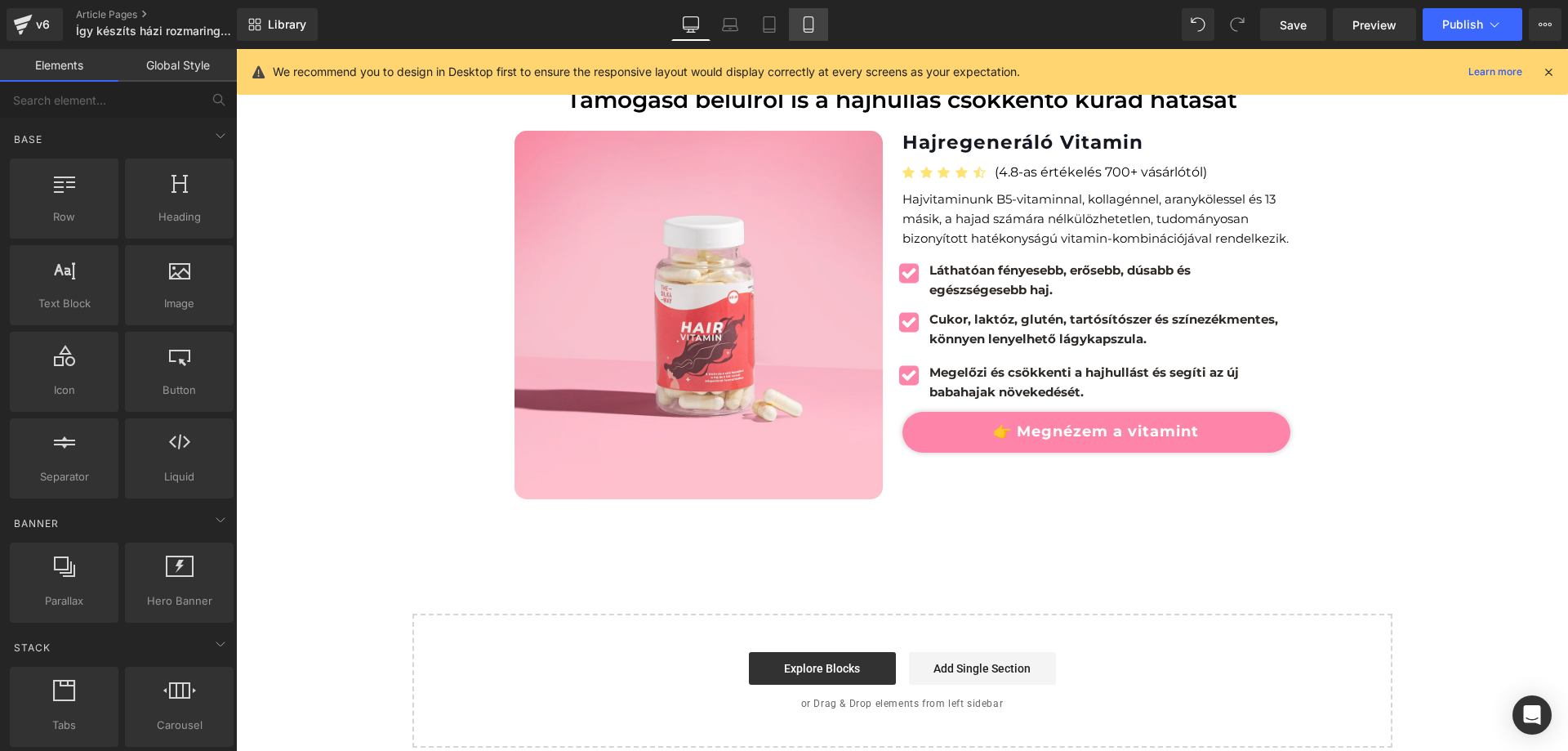
click at [806, 23] on icon at bounding box center [809, 24] width 16 height 16
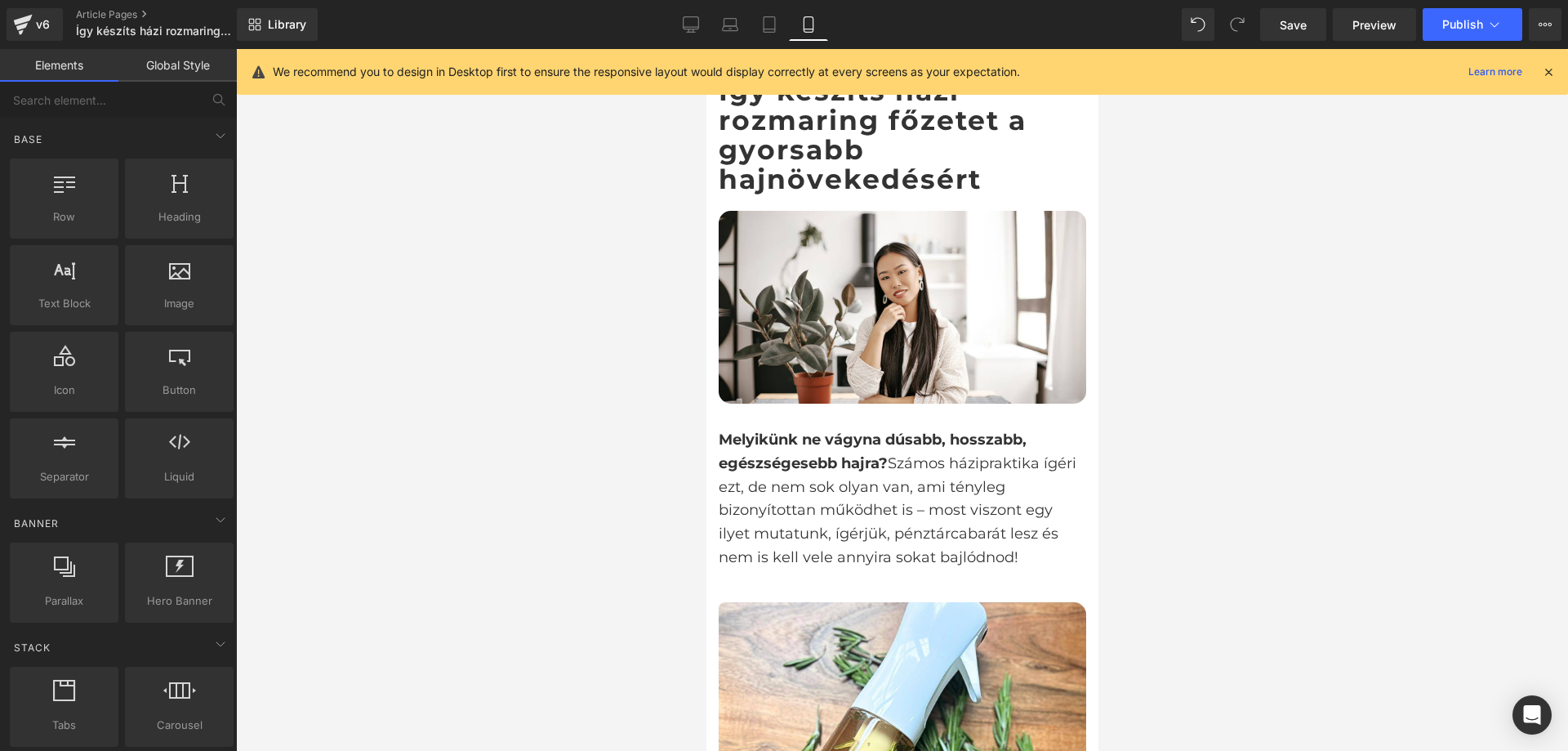
scroll to position [0, 0]
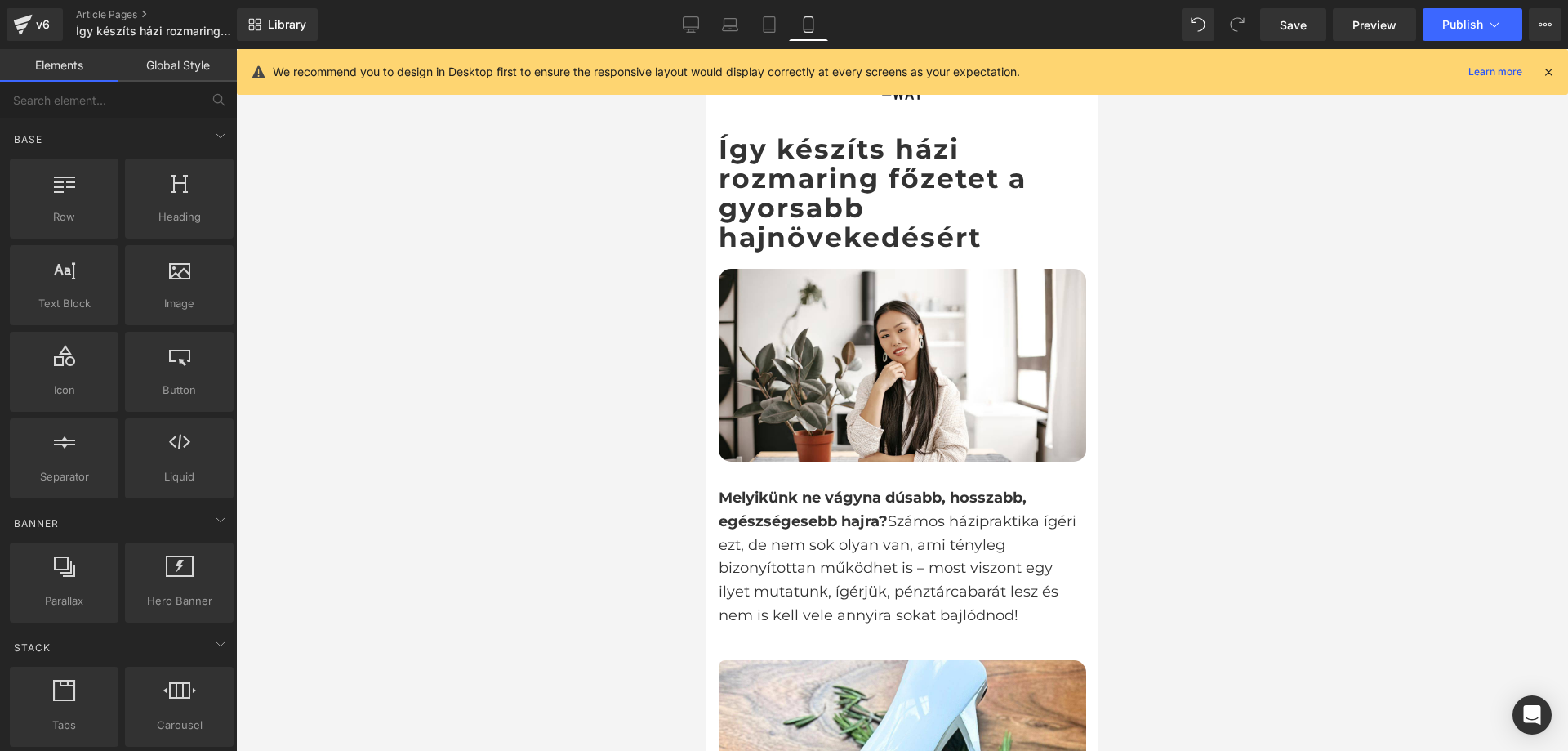
drag, startPoint x: 1089, startPoint y: 464, endPoint x: 1779, endPoint y: 130, distance: 766.6
click at [1019, 195] on h1 "Így készíts házi rozmaring főzetet a gyorsabb hajnövekedésért" at bounding box center [901, 193] width 367 height 119
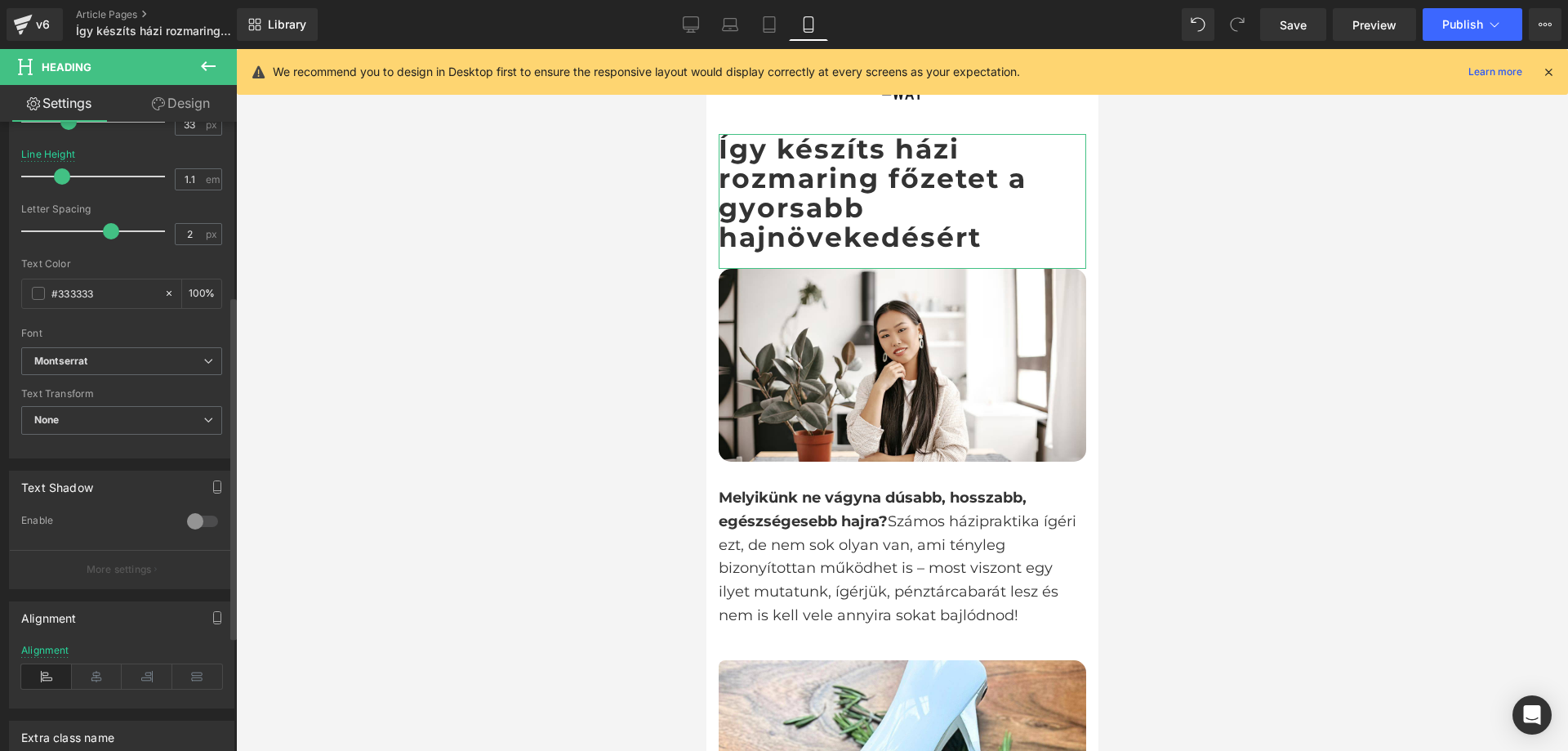
scroll to position [491, 0]
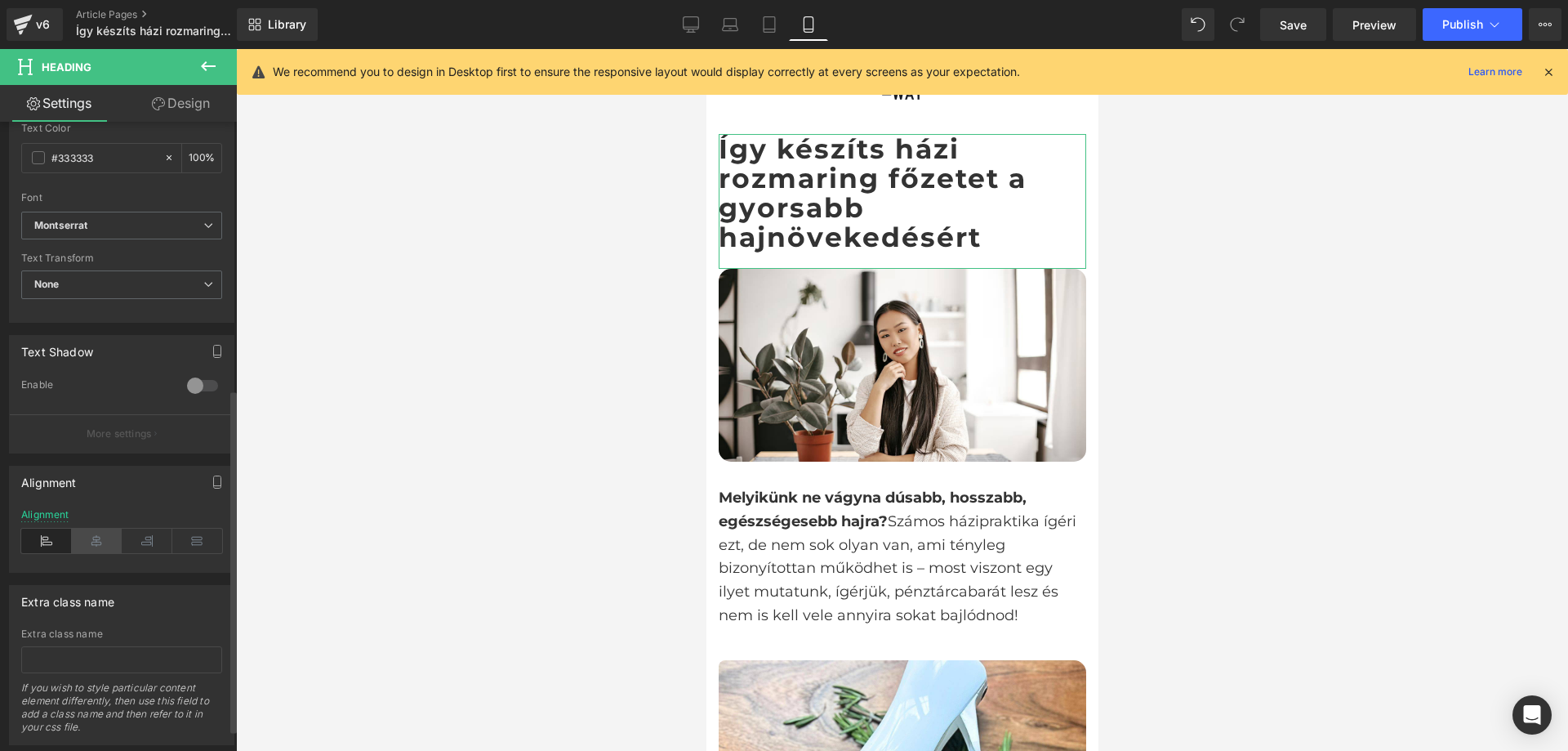
click at [97, 536] on icon at bounding box center [97, 540] width 51 height 24
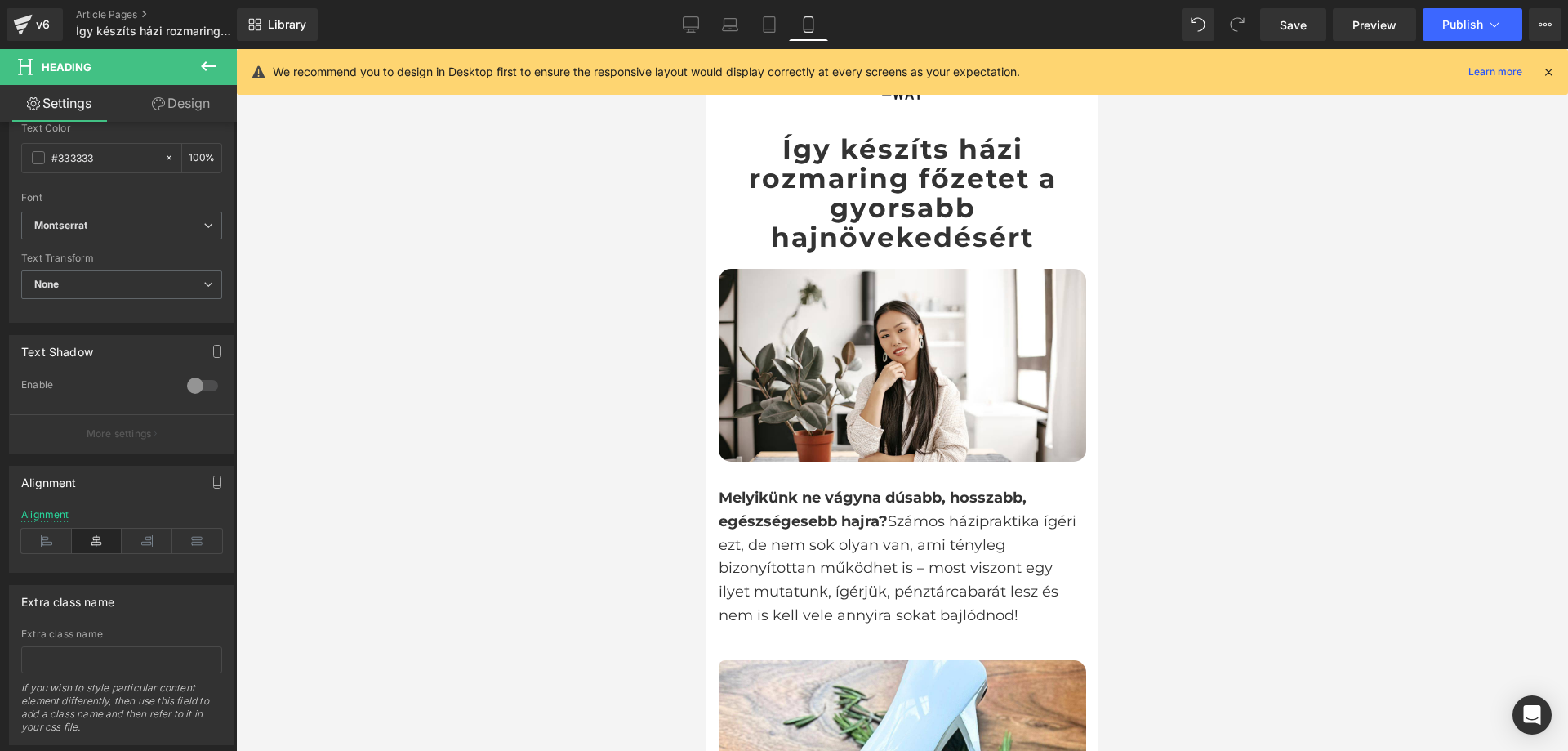
click at [483, 477] on div at bounding box center [902, 400] width 1332 height 702
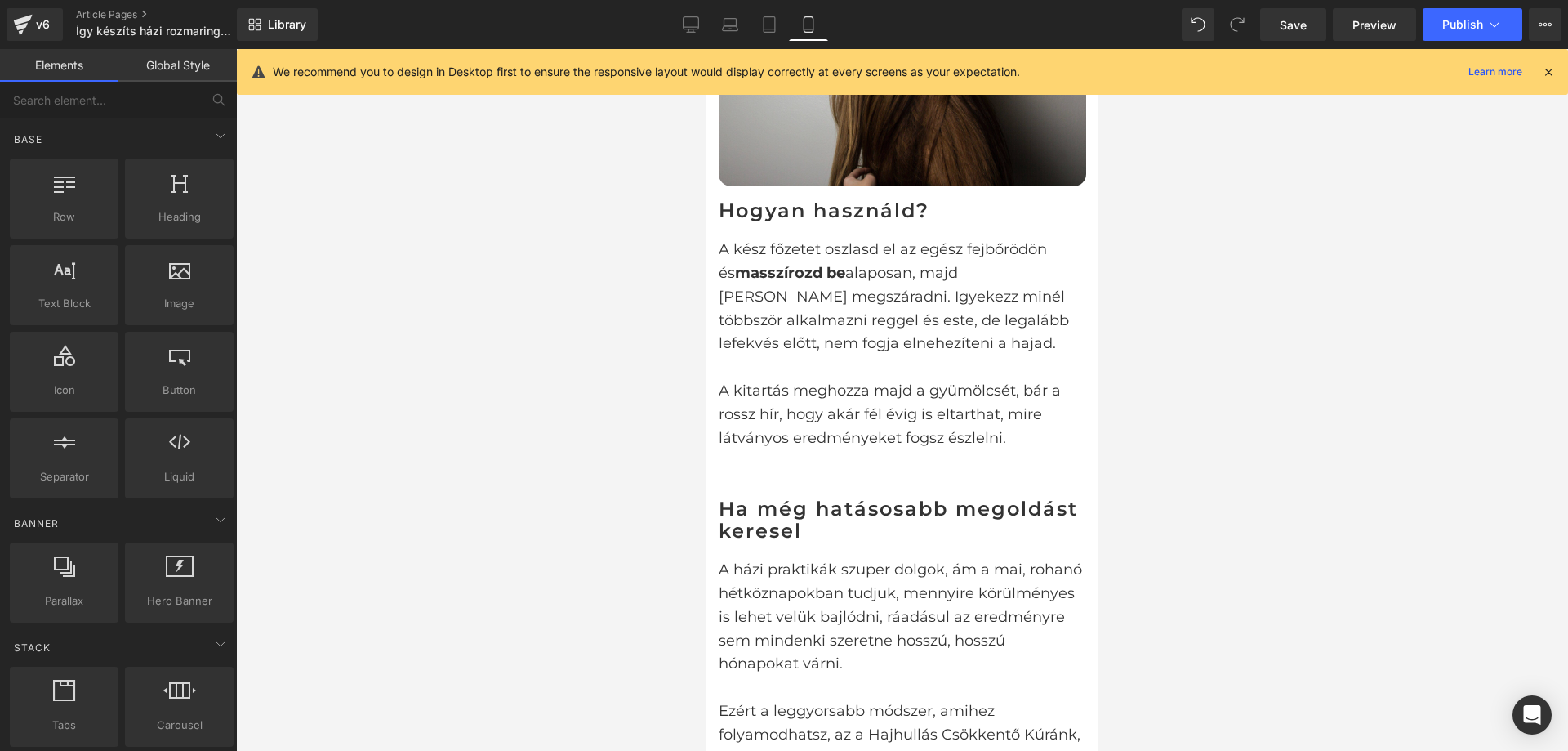
scroll to position [2370, 0]
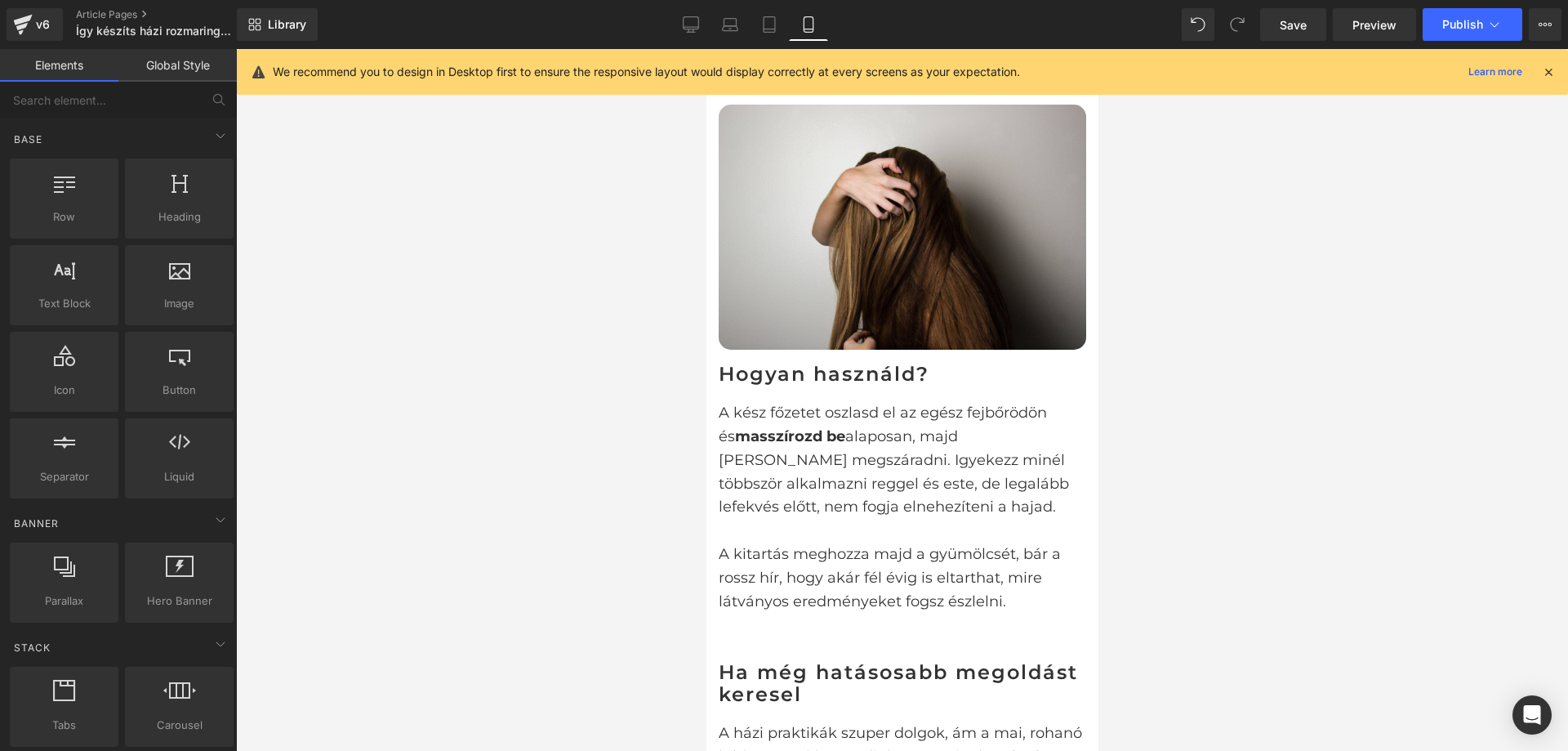
click at [983, 363] on h3 "Hogyan használd?" at bounding box center [901, 374] width 367 height 21
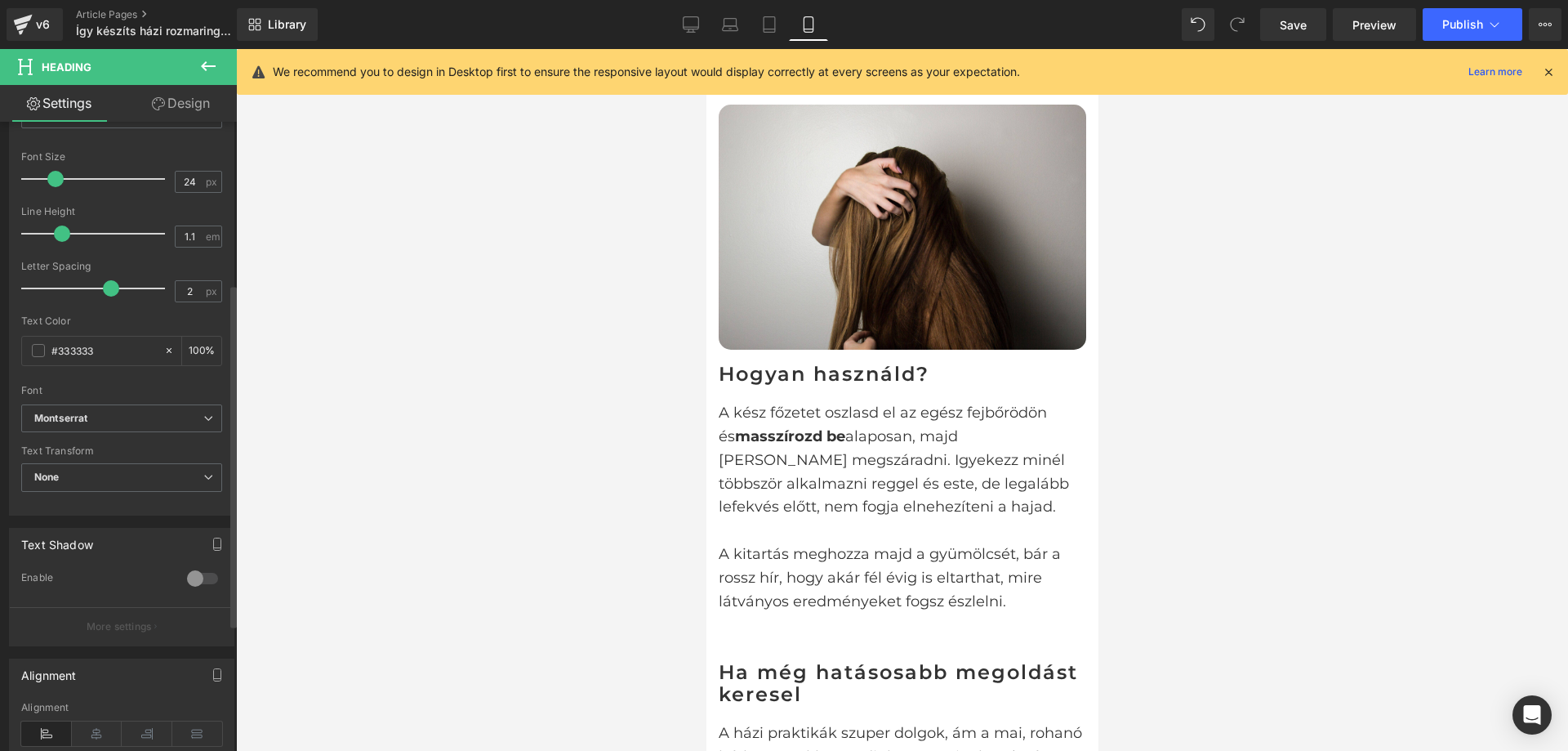
scroll to position [409, 0]
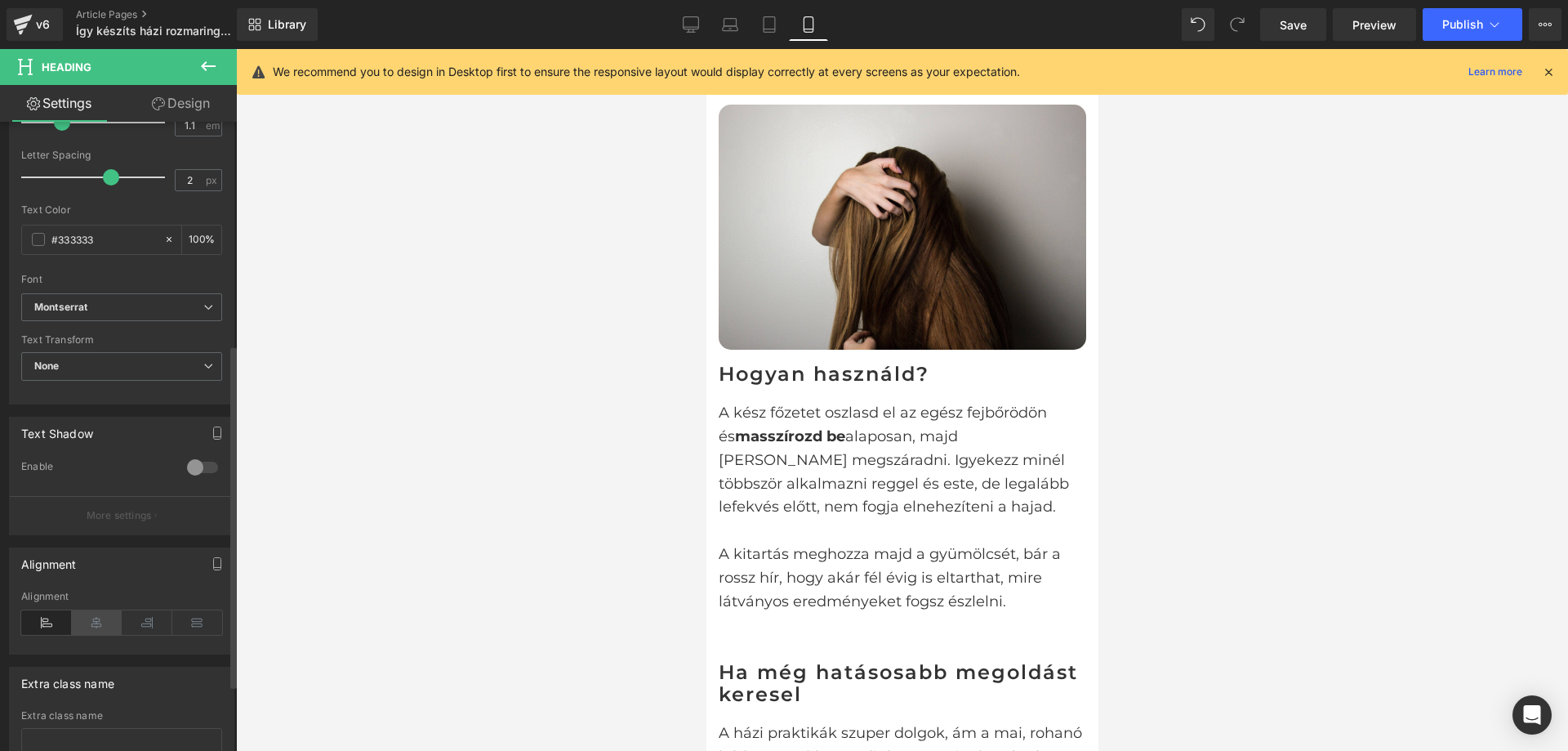
click at [100, 622] on icon at bounding box center [97, 622] width 51 height 24
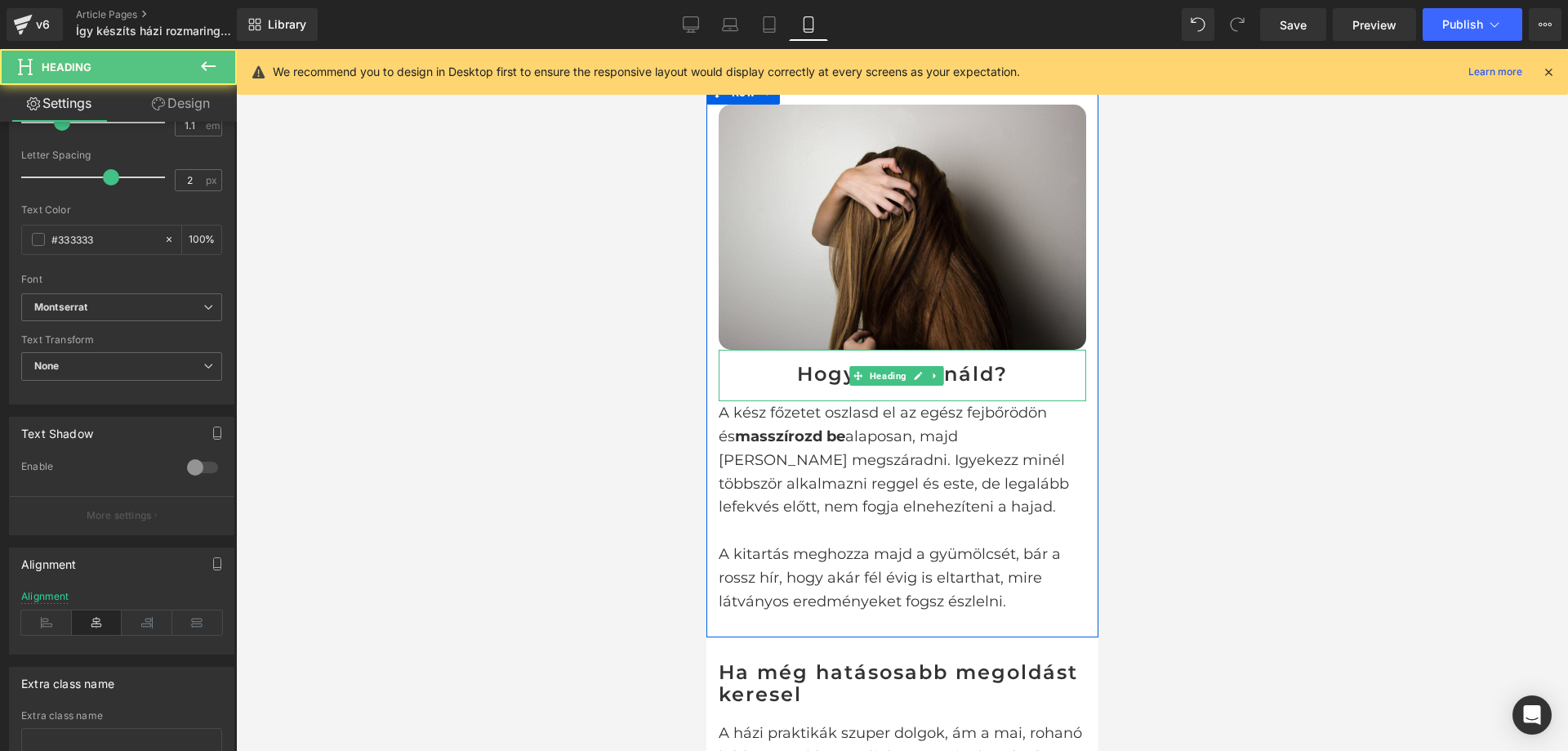
click at [972, 363] on h3 "Hogyan használd?" at bounding box center [901, 374] width 367 height 21
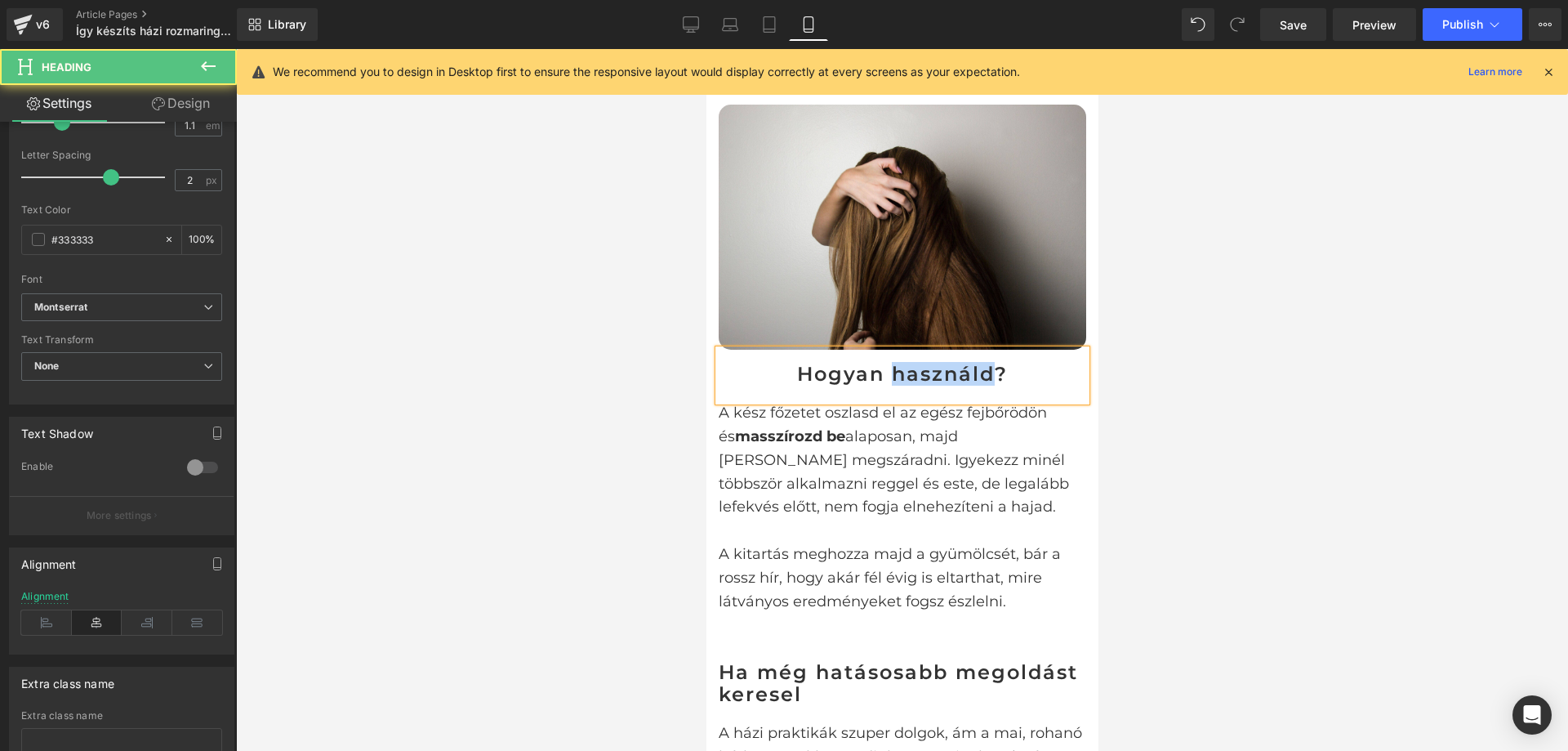
click at [972, 363] on h3 "Hogyan használd?" at bounding box center [901, 374] width 367 height 21
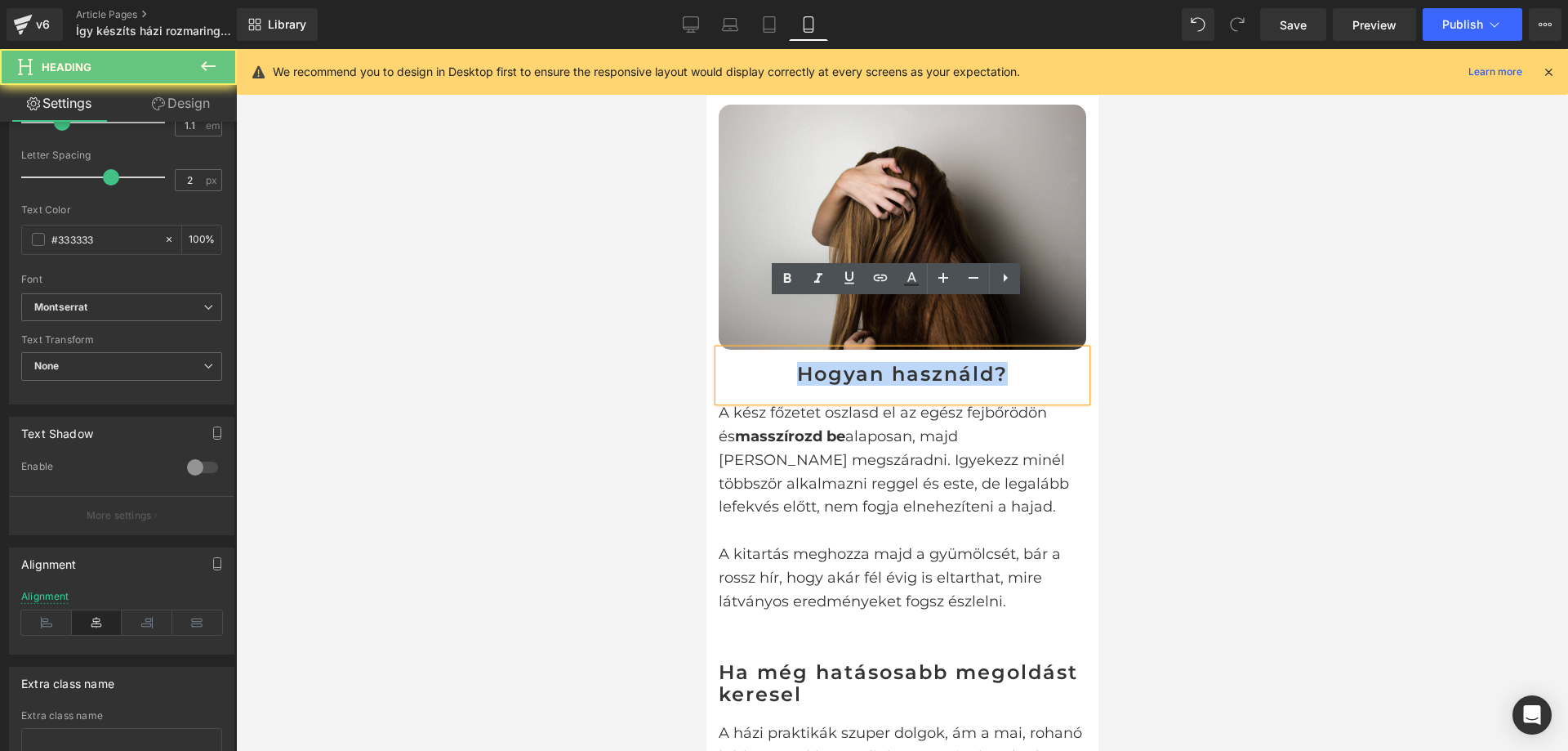
click at [972, 363] on h3 "Hogyan használd?" at bounding box center [901, 374] width 367 height 21
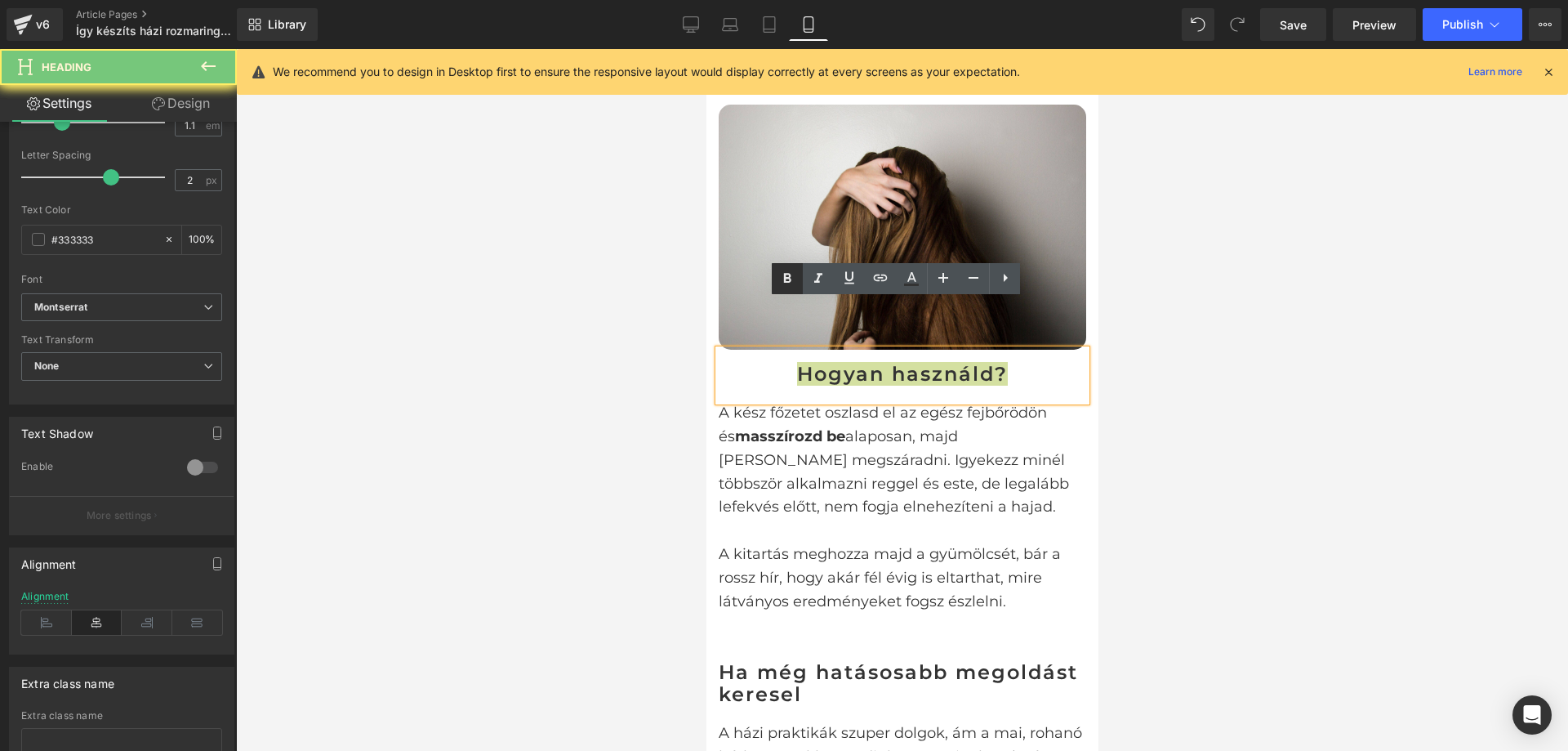
click at [775, 273] on link at bounding box center [787, 279] width 31 height 31
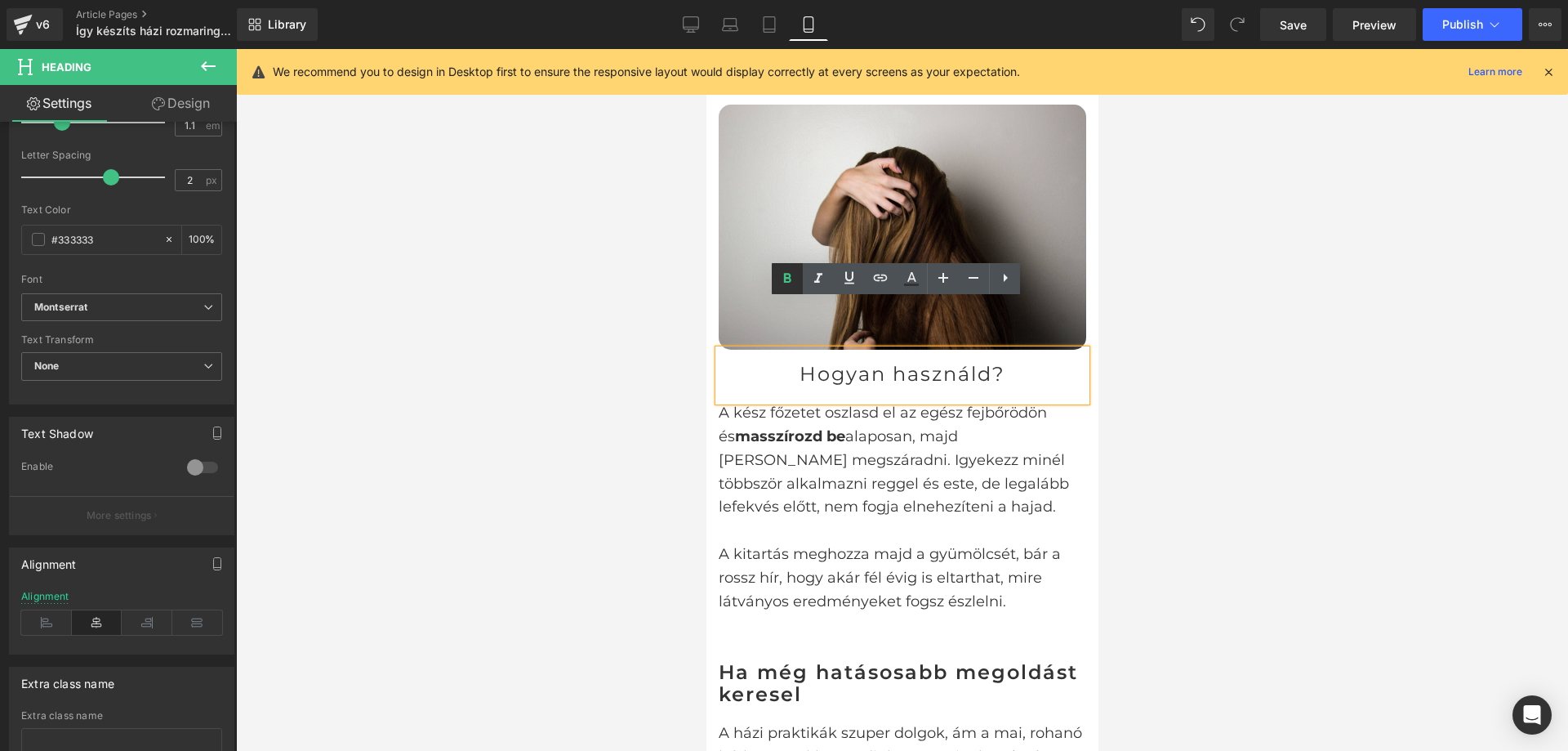
click at [786, 274] on icon at bounding box center [788, 279] width 8 height 10
click at [790, 274] on icon at bounding box center [787, 279] width 19 height 19
click at [853, 350] on div "Hogyan használd?" at bounding box center [901, 375] width 367 height 51
click at [861, 362] on span "Hogyan használd?" at bounding box center [902, 373] width 206 height 24
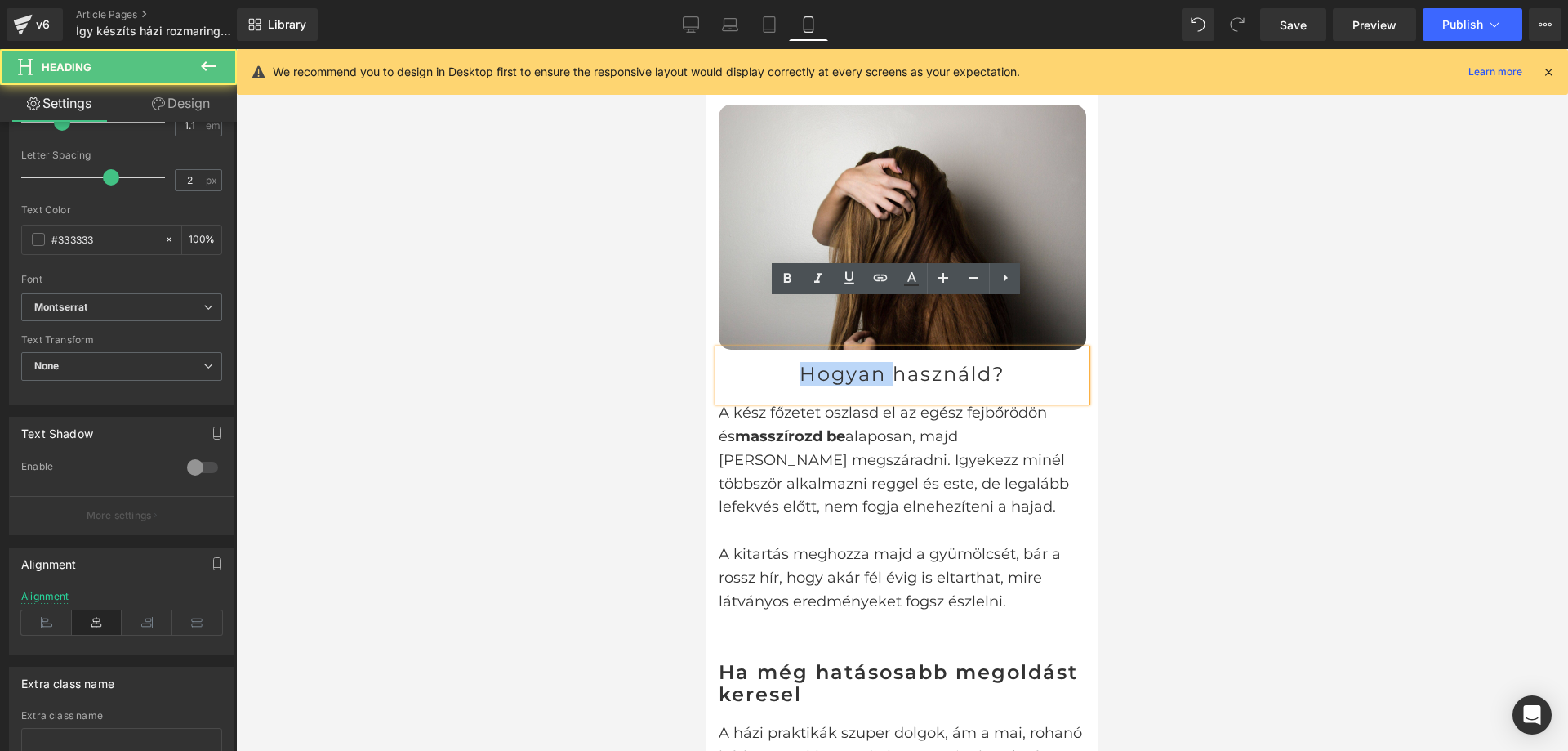
click at [861, 362] on span "Hogyan használd?" at bounding box center [902, 373] width 206 height 24
click at [806, 350] on div "Hogyan használd?" at bounding box center [901, 375] width 367 height 51
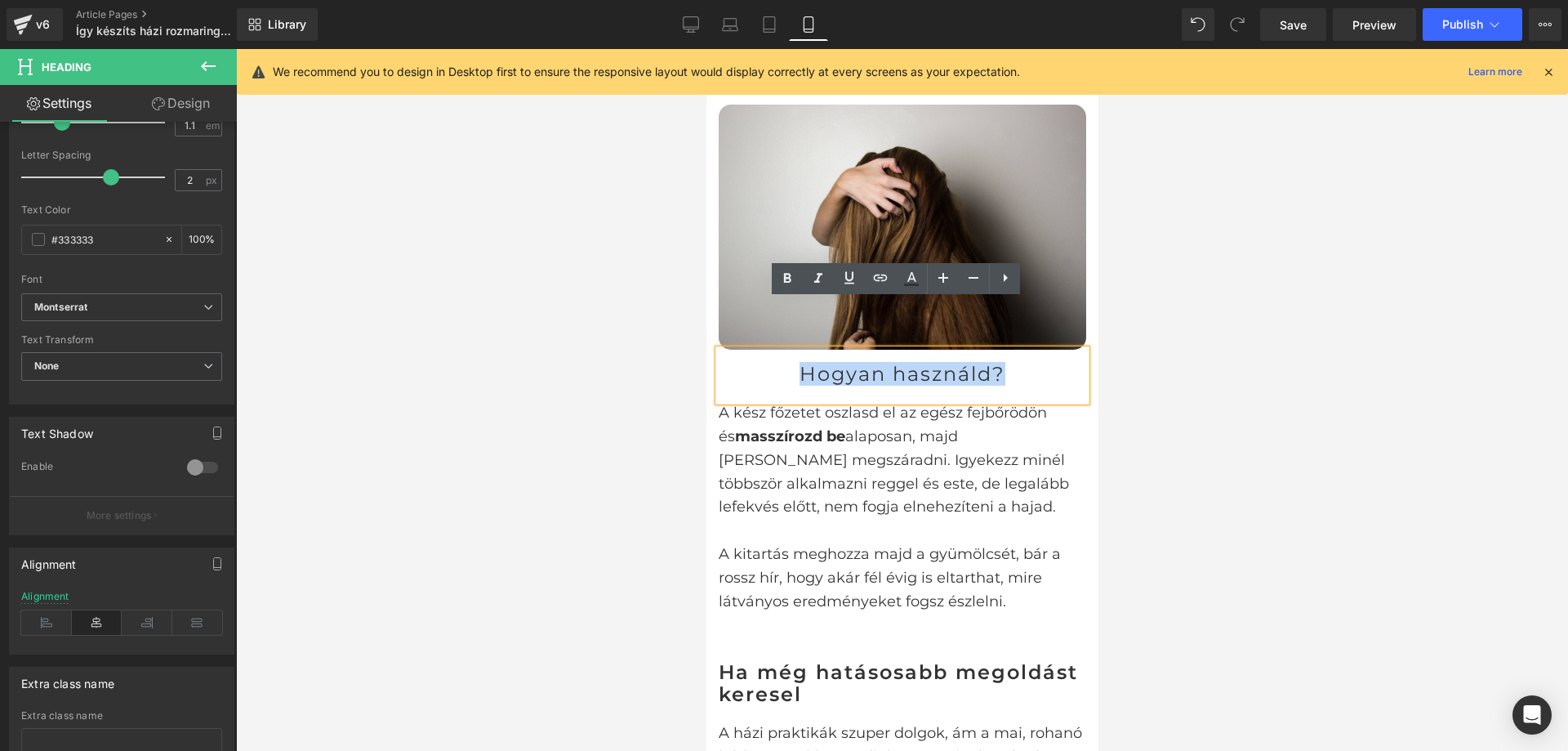
click at [806, 350] on div "Hogyan használd?" at bounding box center [901, 375] width 367 height 51
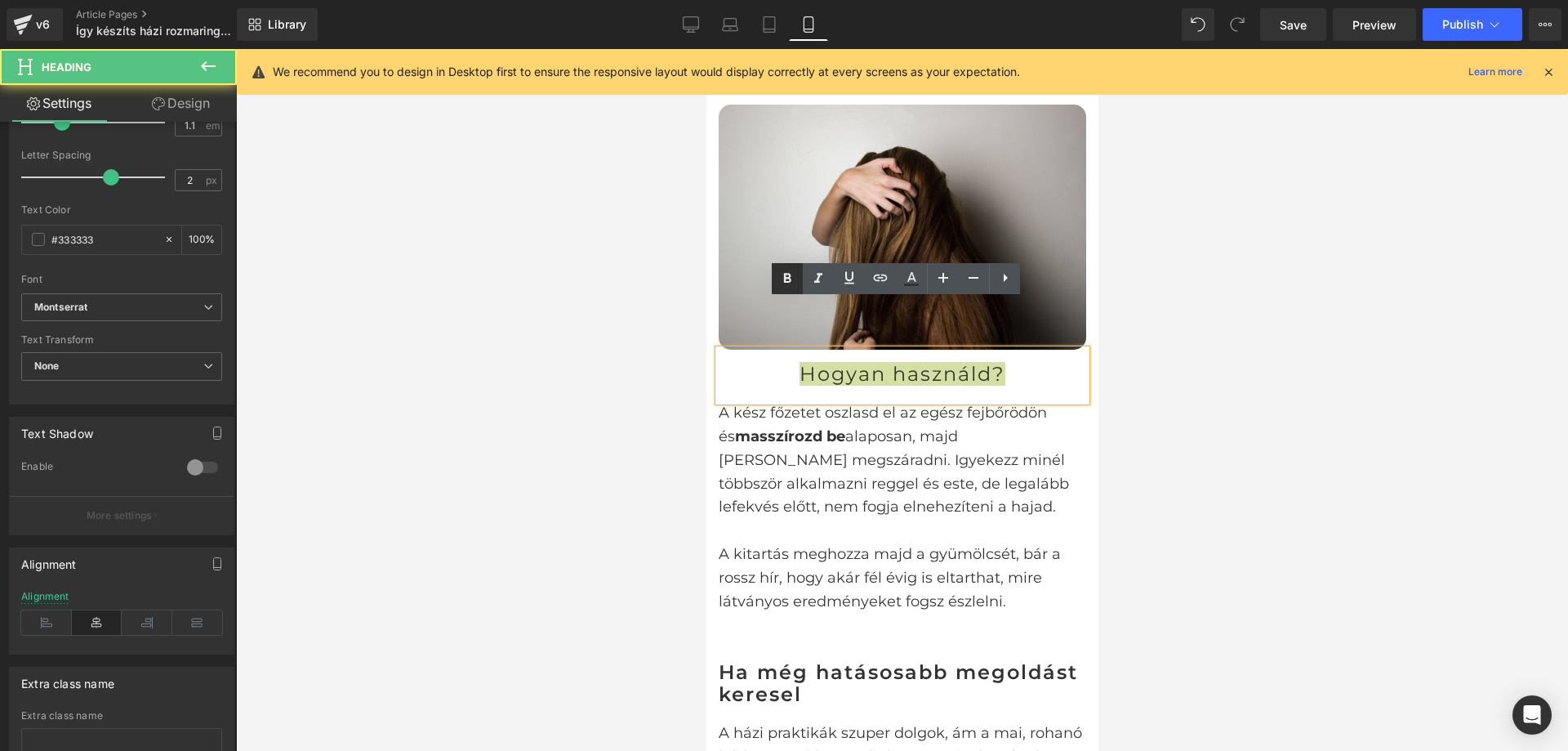
click at [785, 278] on icon at bounding box center [788, 279] width 8 height 10
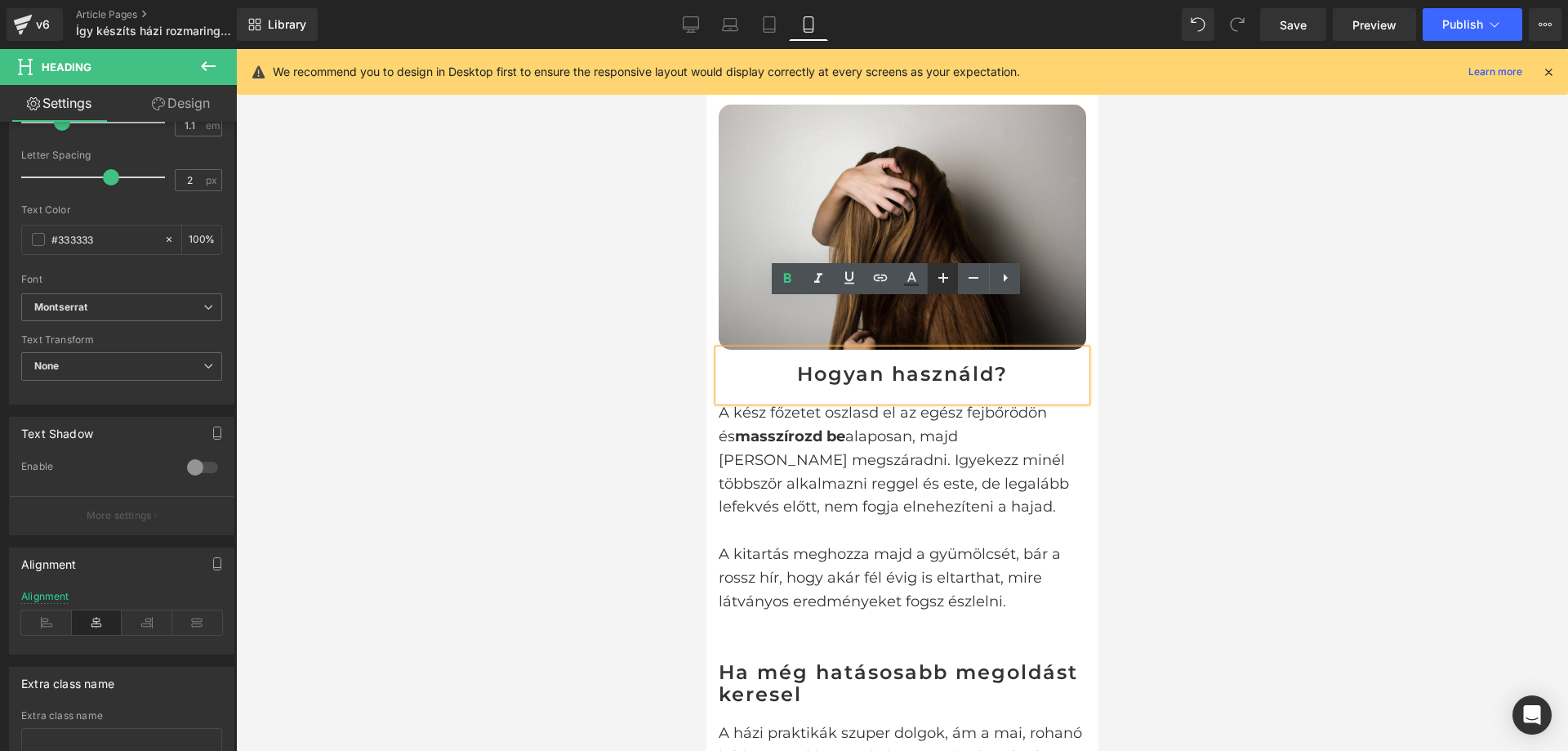
click at [941, 274] on icon at bounding box center [943, 278] width 19 height 19
type input "28"
click at [1204, 276] on div at bounding box center [902, 400] width 1332 height 702
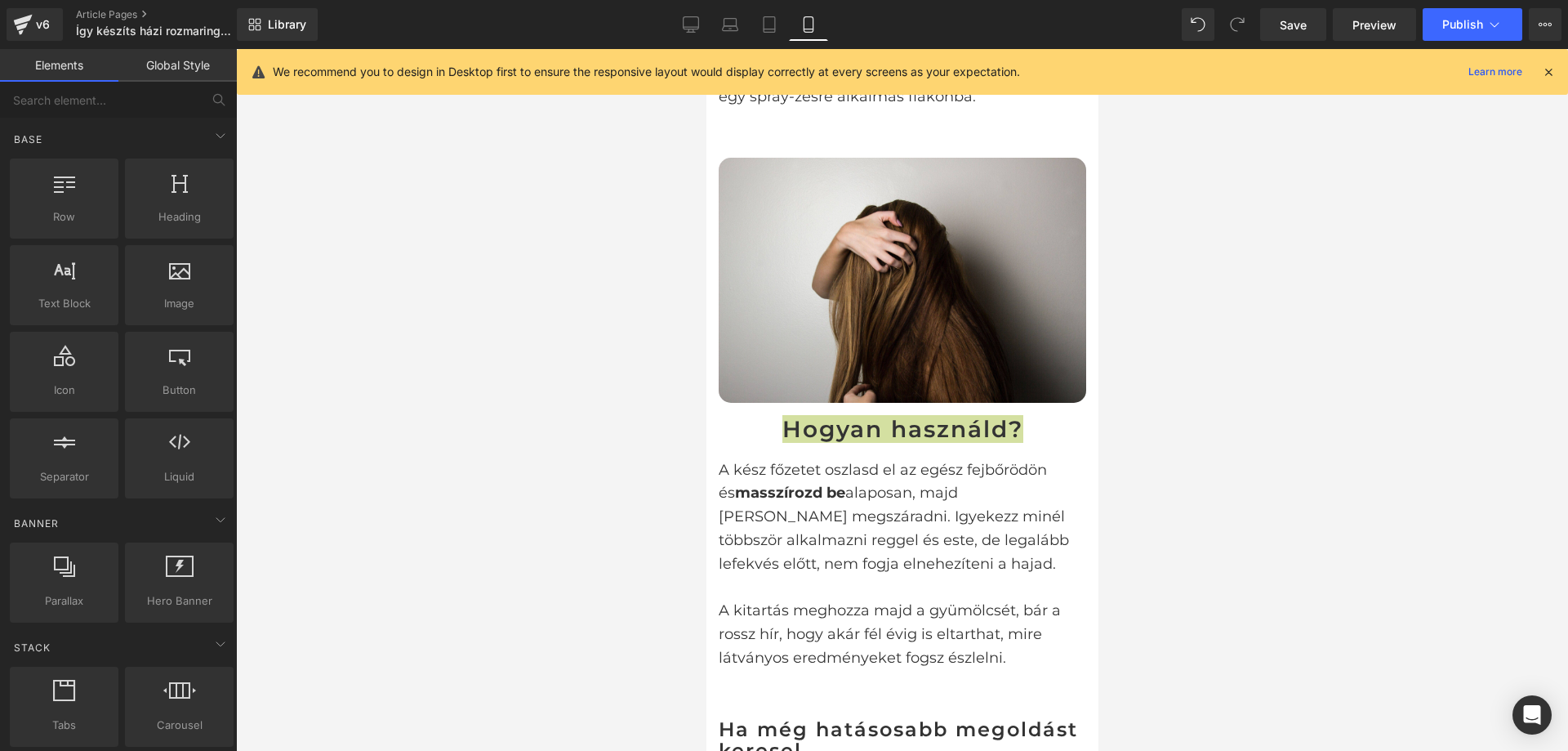
click at [1193, 393] on div at bounding box center [902, 400] width 1332 height 702
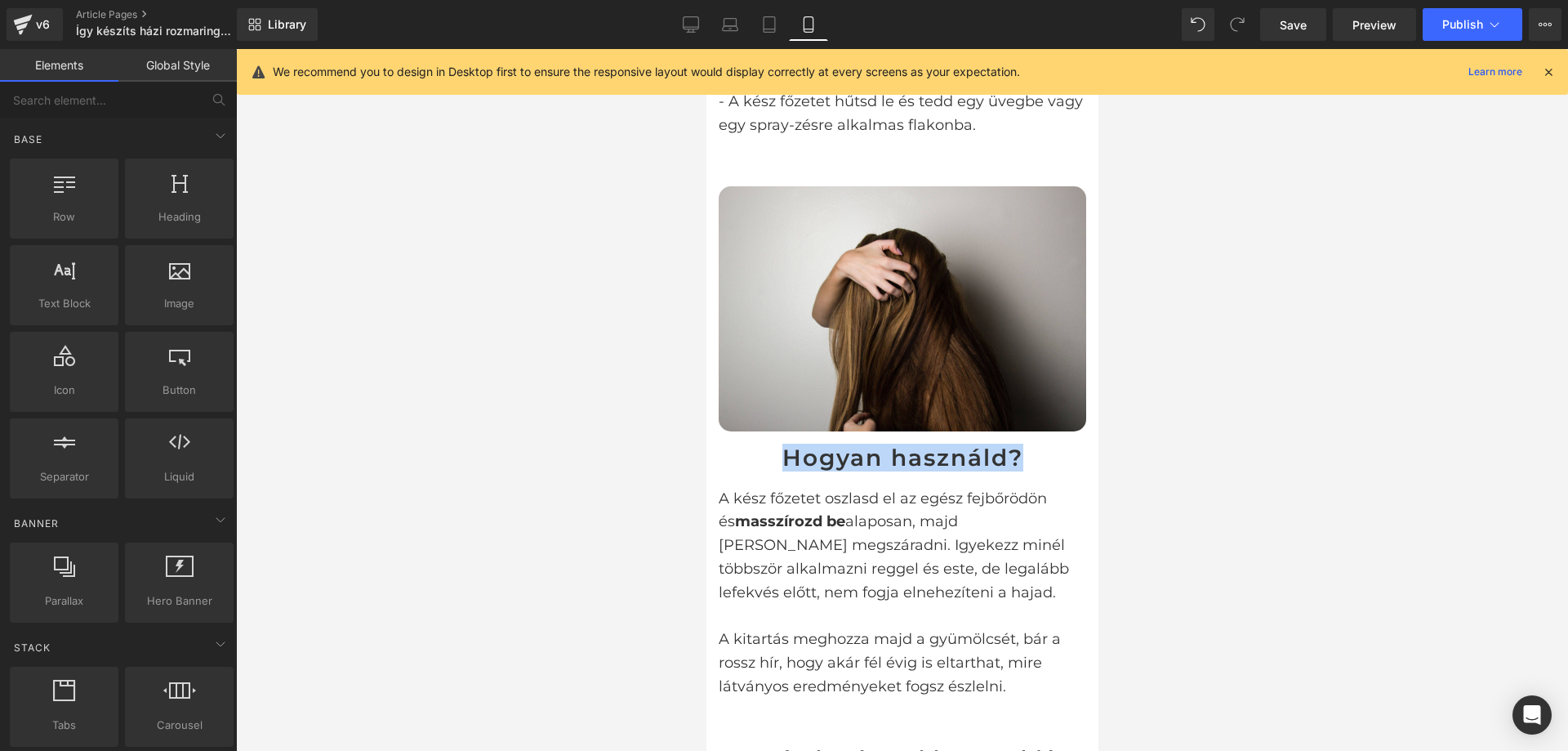
click at [1002, 487] on p "A kész főzetet oszlasd el az egész fejbőrödön és masszírozd be alaposan, majd h…" at bounding box center [901, 546] width 367 height 118
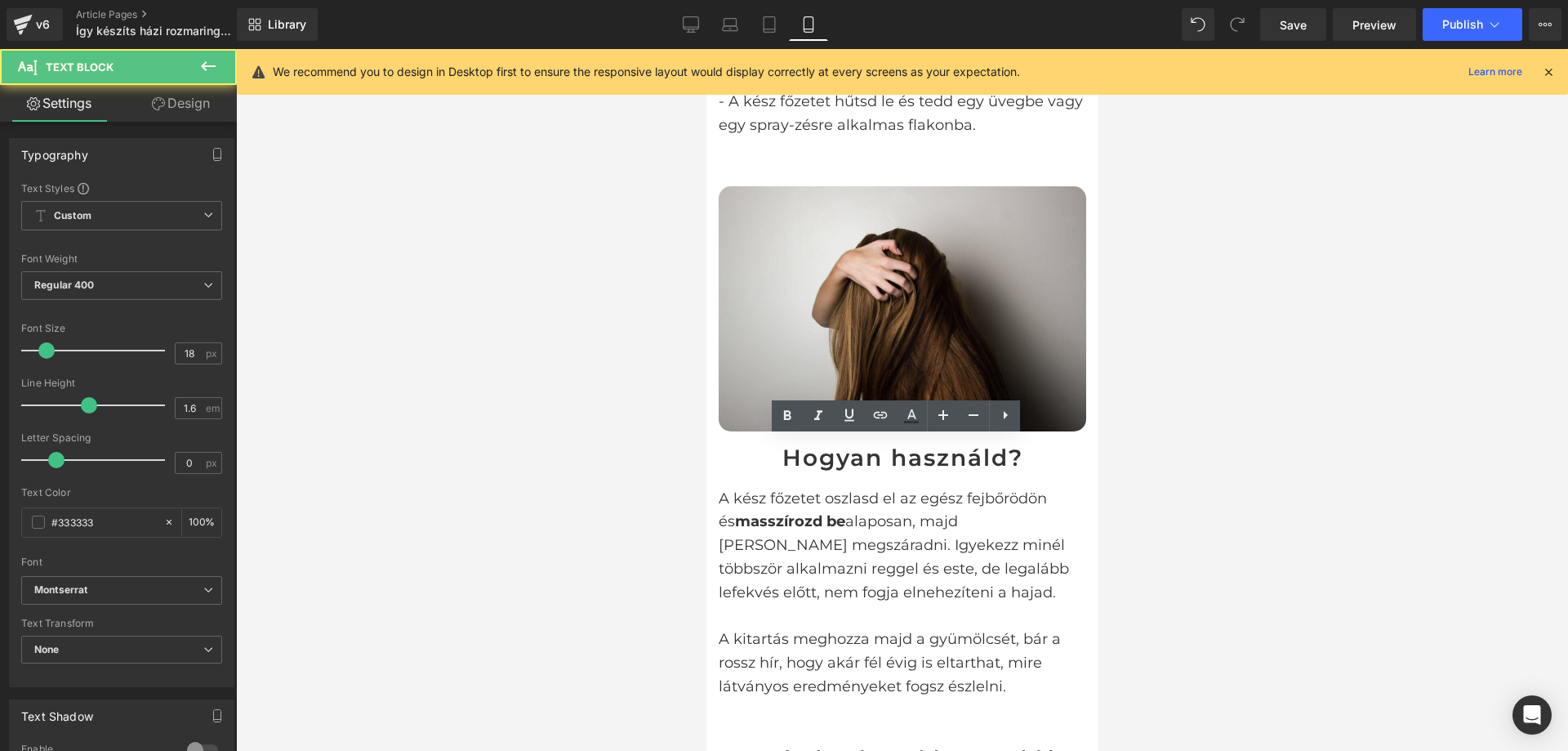
click at [1287, 308] on div at bounding box center [902, 400] width 1332 height 702
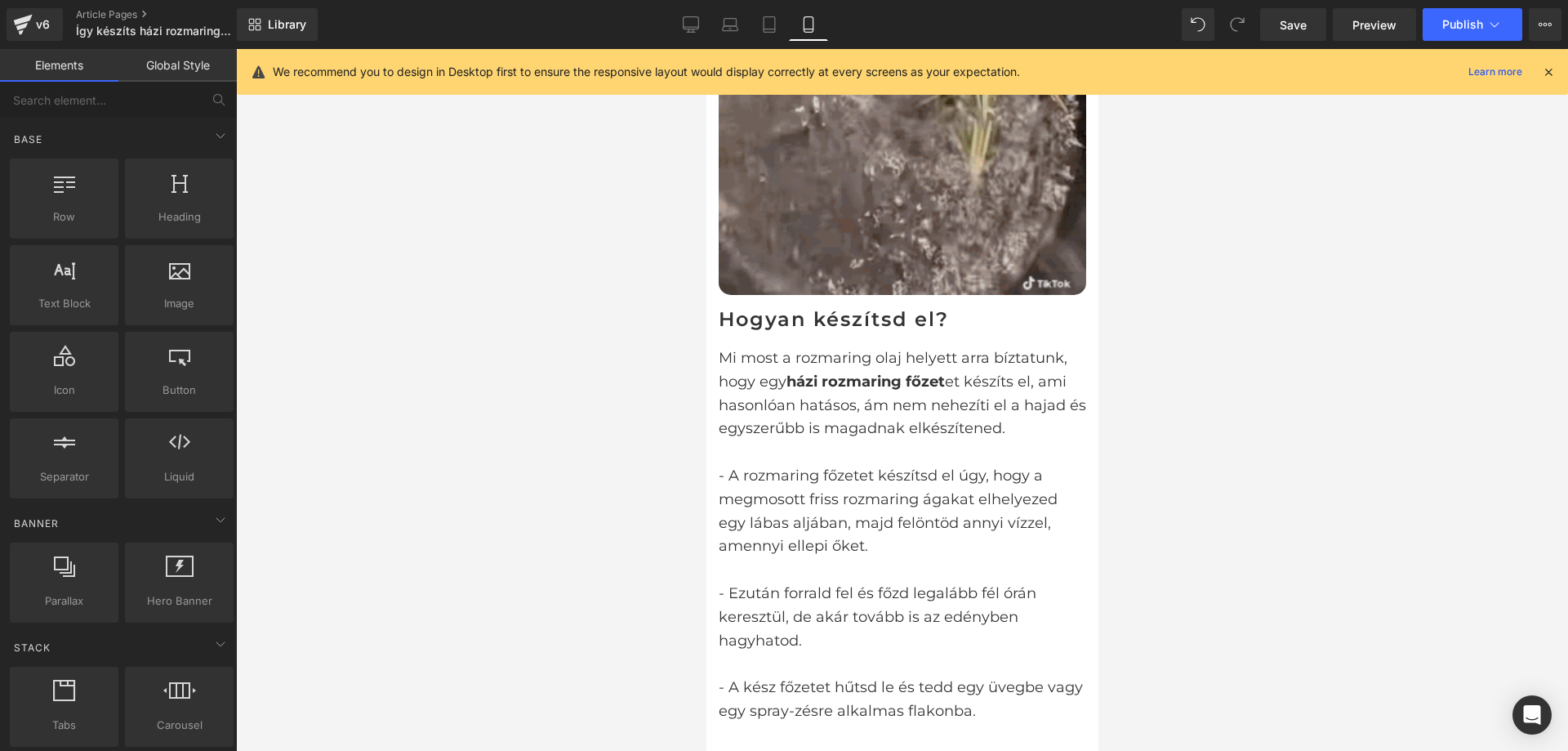
scroll to position [1552, 0]
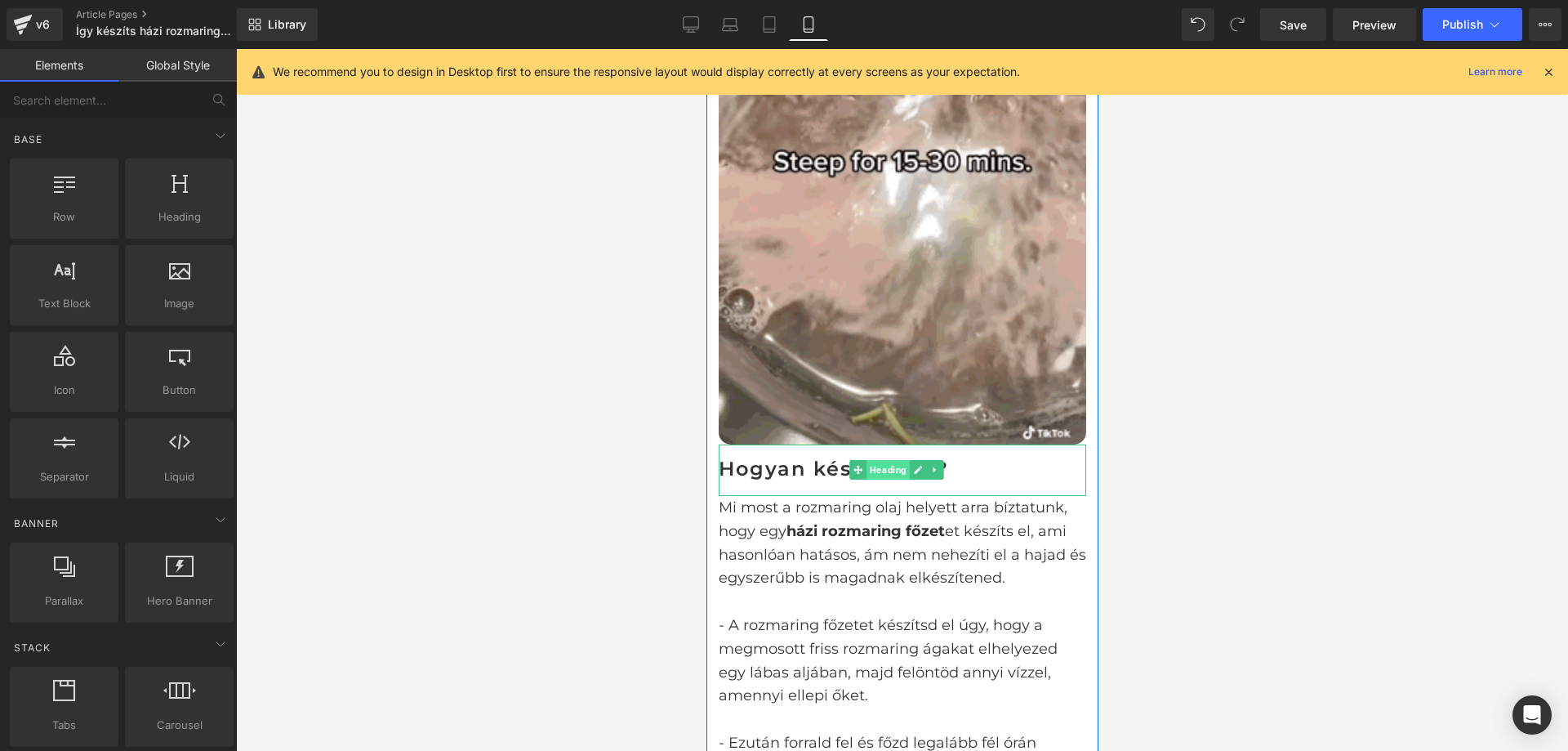
click at [879, 460] on span "Heading" at bounding box center [887, 469] width 43 height 19
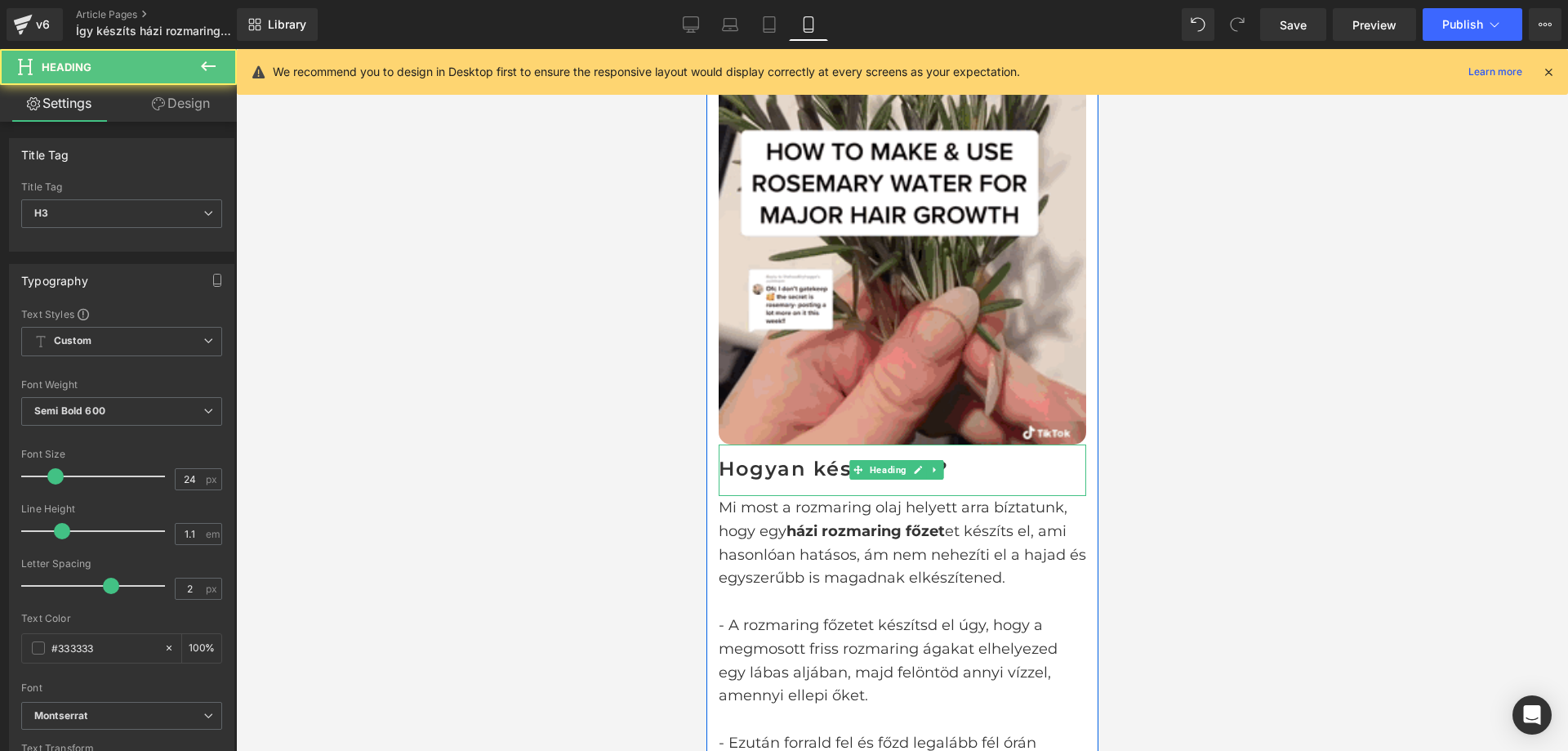
click at [797, 459] on h3 "Hogyan készítsd el?" at bounding box center [901, 469] width 367 height 21
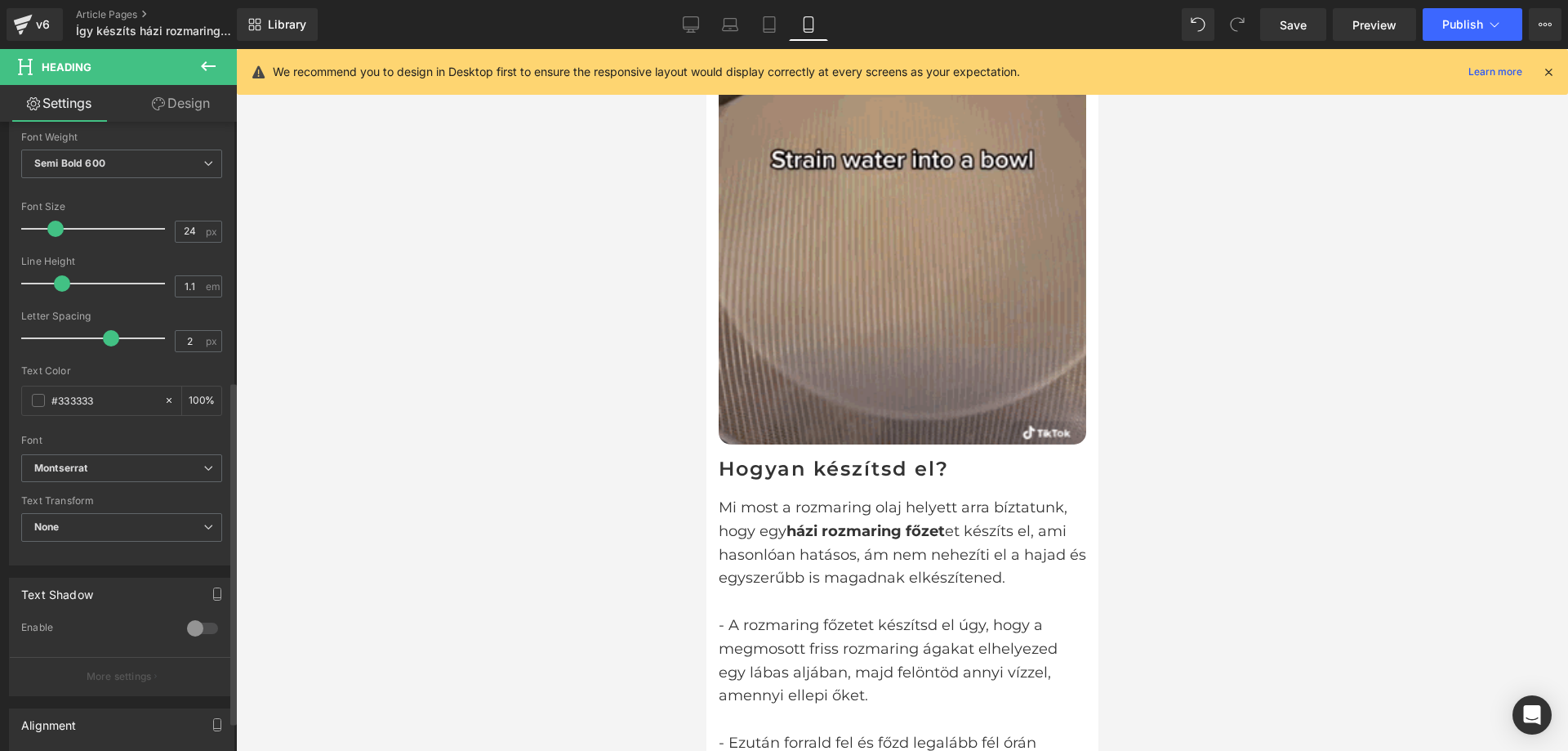
scroll to position [530, 0]
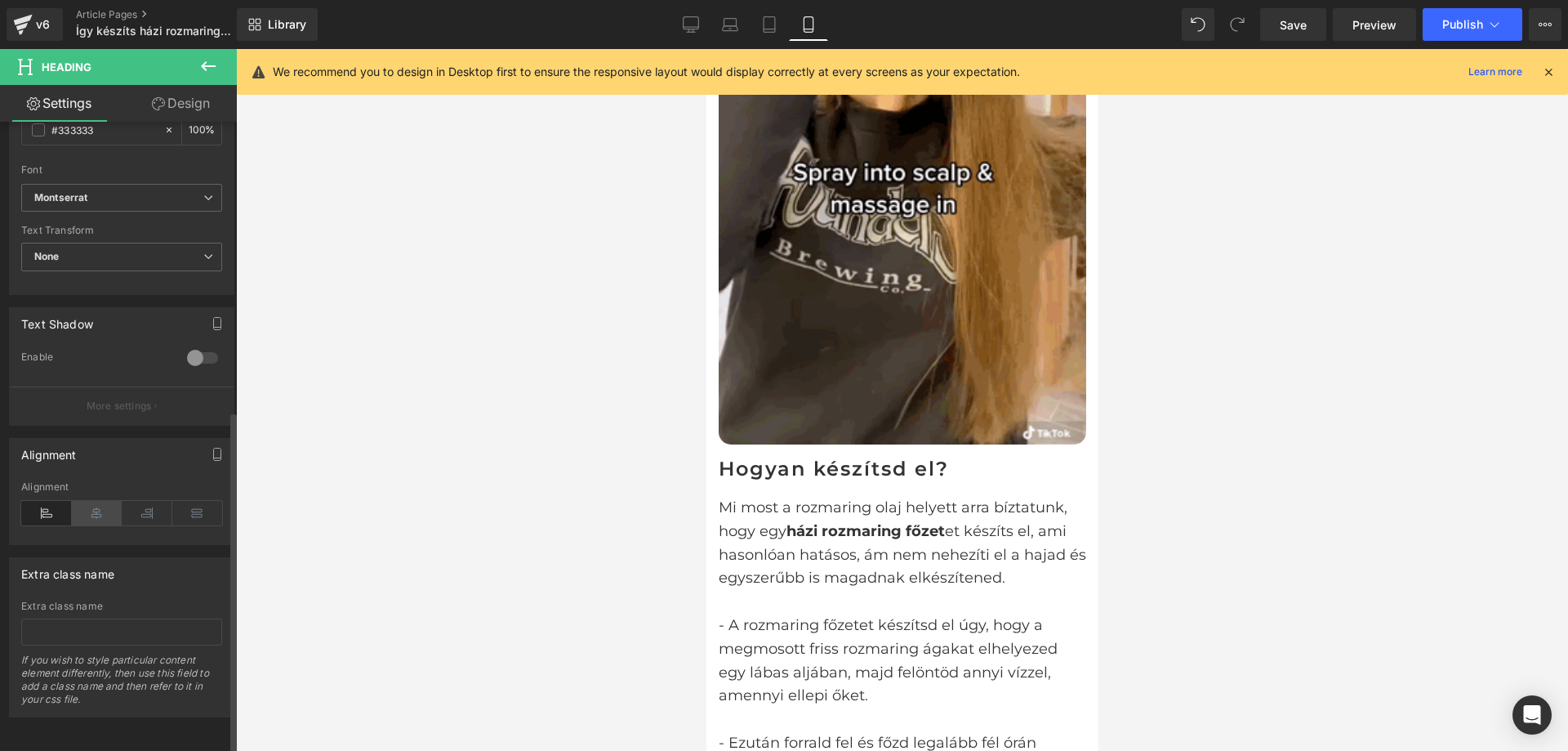
click at [85, 501] on icon at bounding box center [97, 513] width 51 height 24
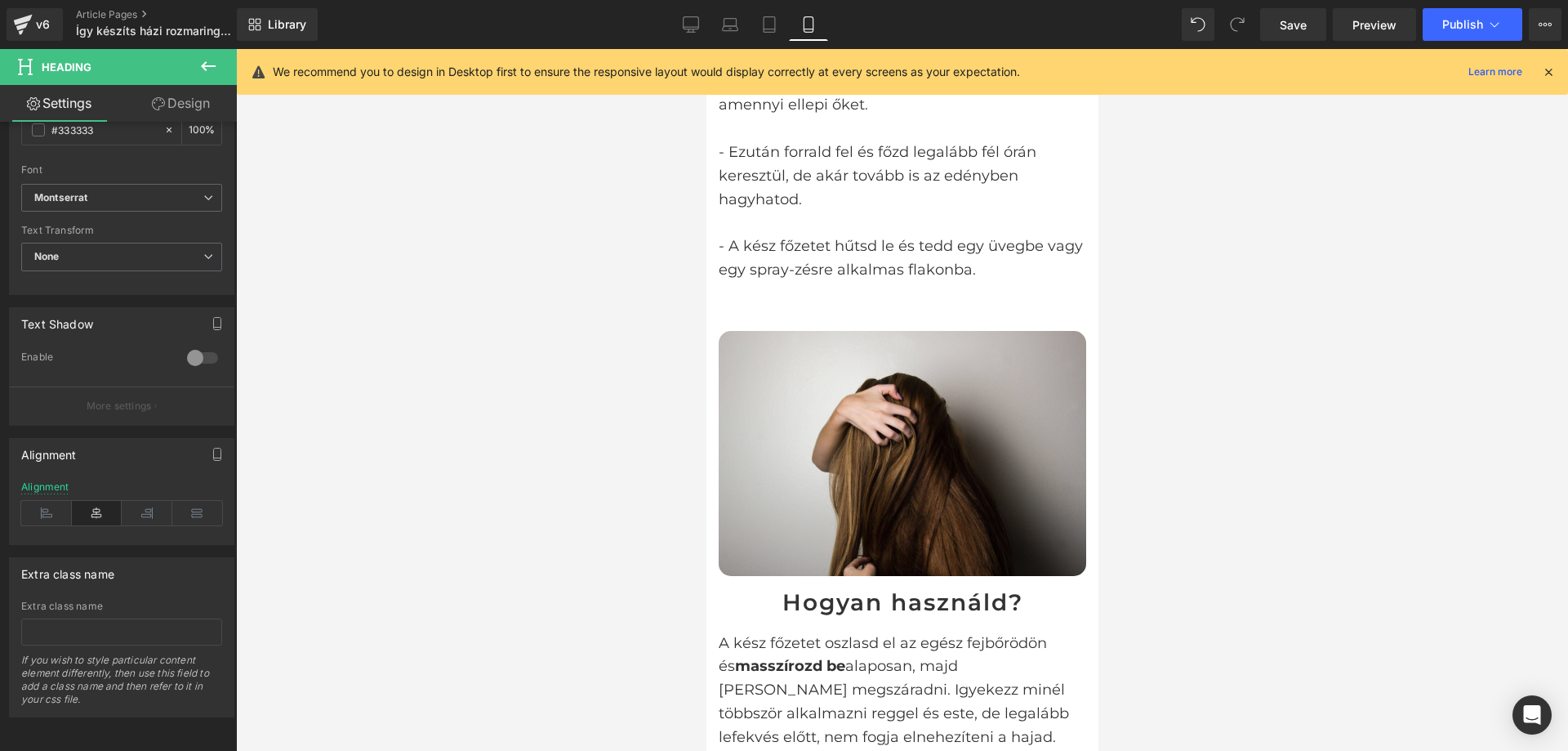
scroll to position [2288, 0]
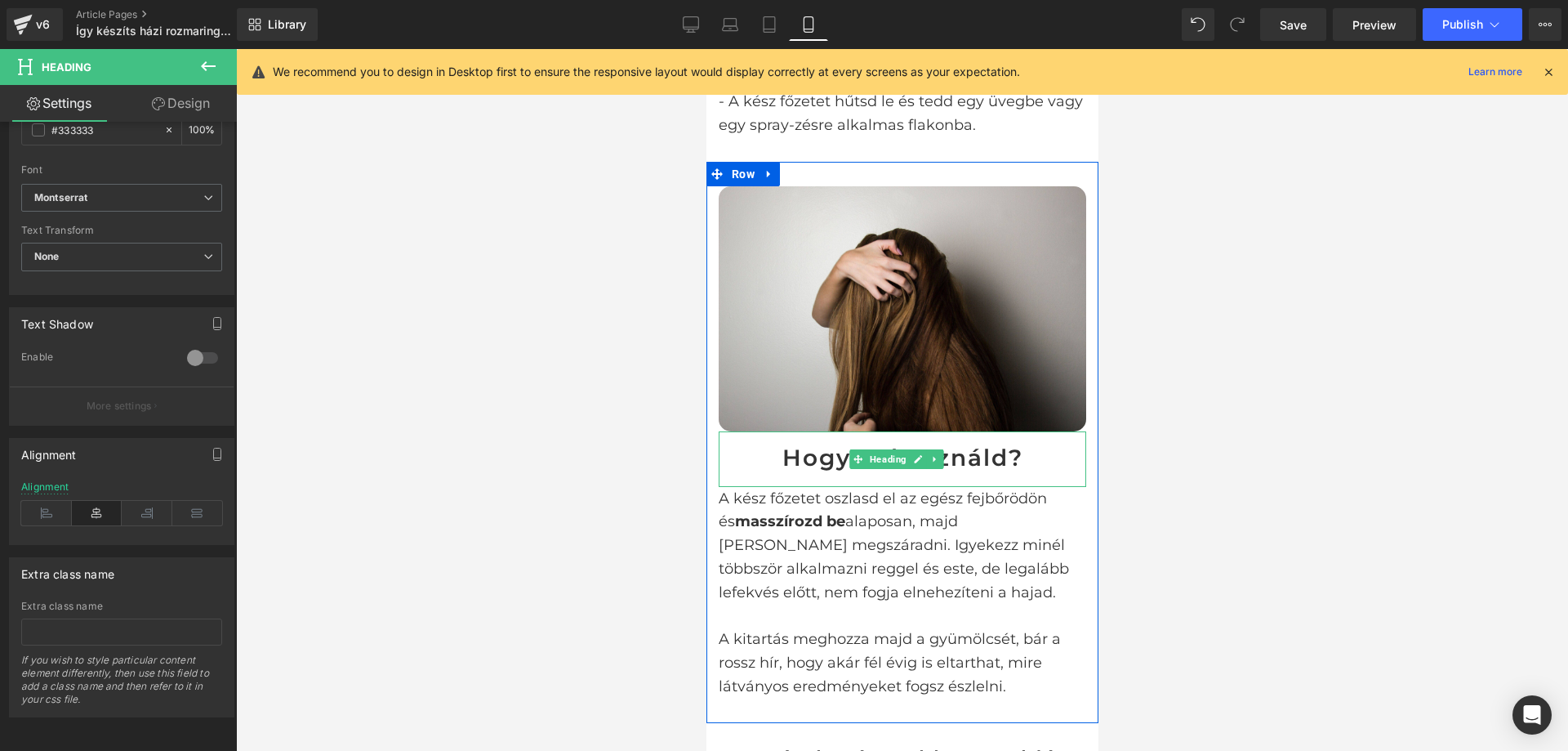
click at [828, 445] on h3 "Hogyan használd?" at bounding box center [901, 458] width 367 height 25
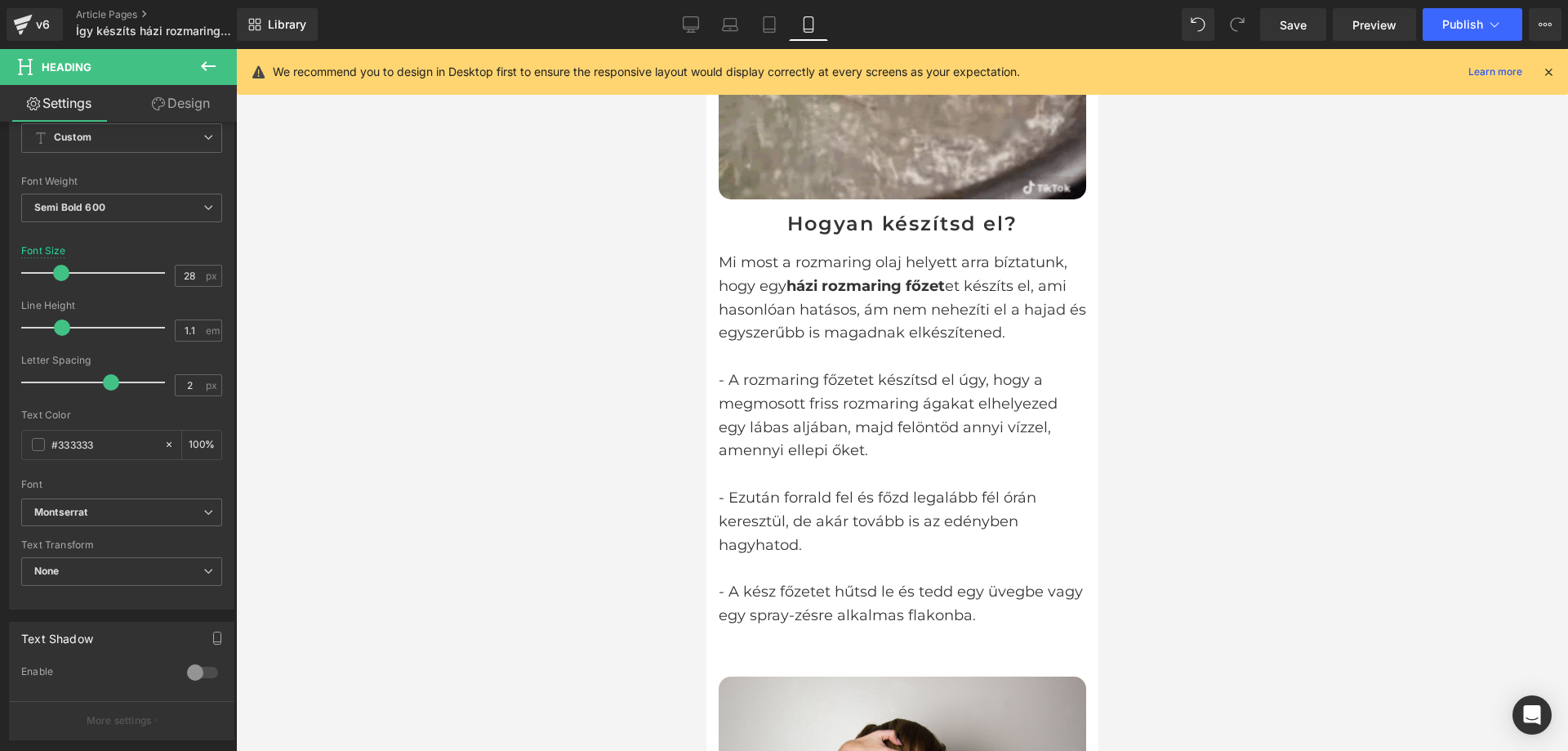
scroll to position [1471, 0]
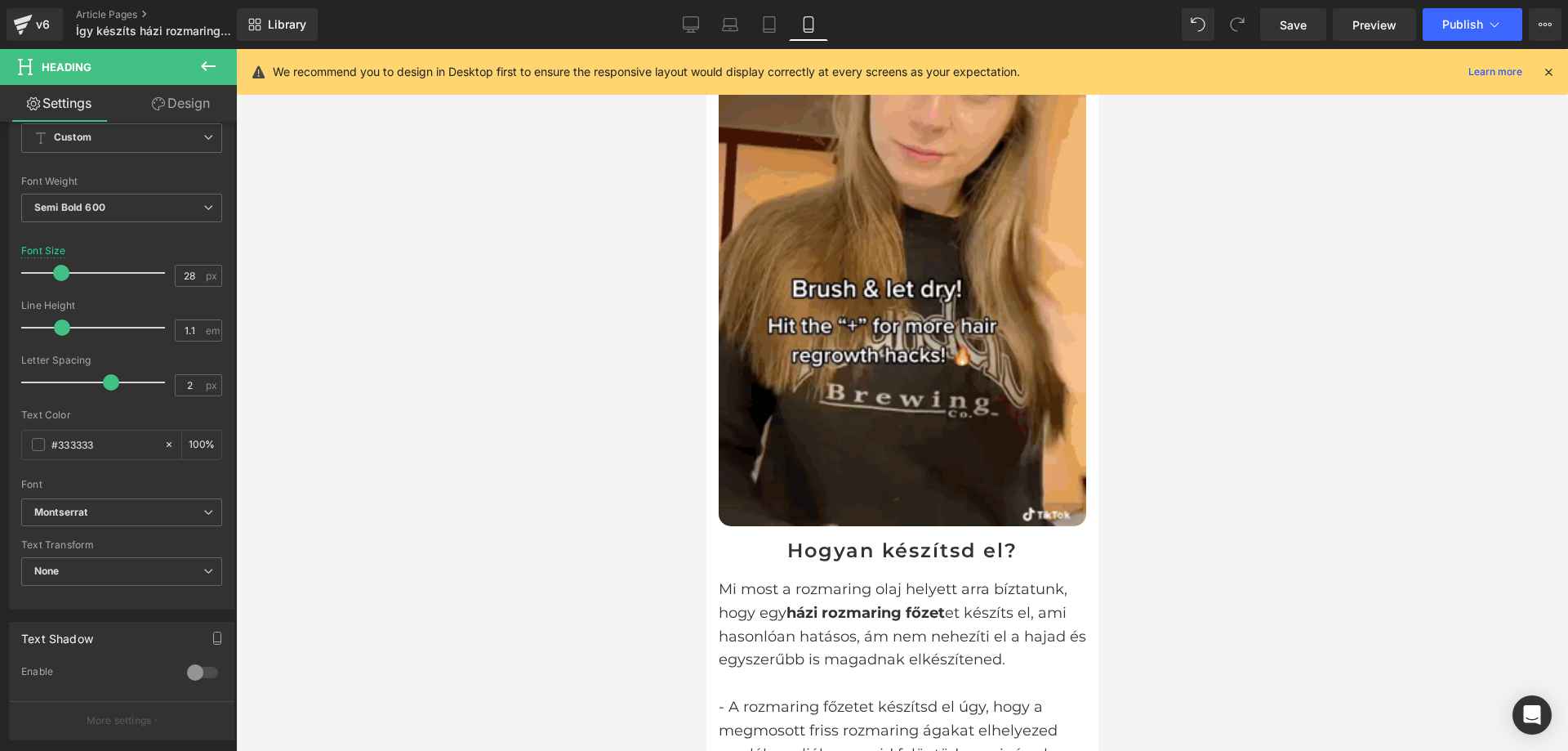
click at [807, 526] on div "Hogyan készítsd el?" at bounding box center [901, 551] width 367 height 51
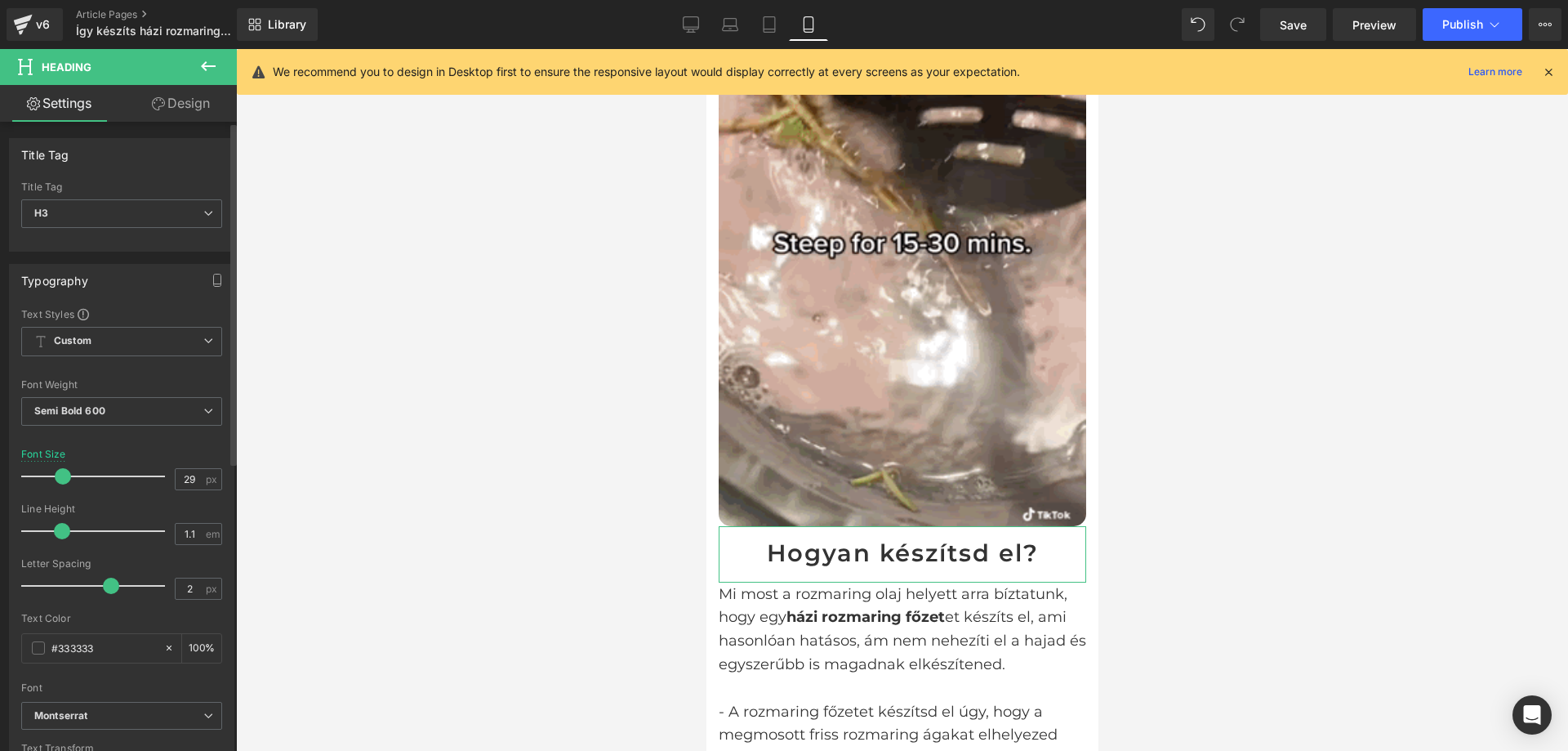
type input "28"
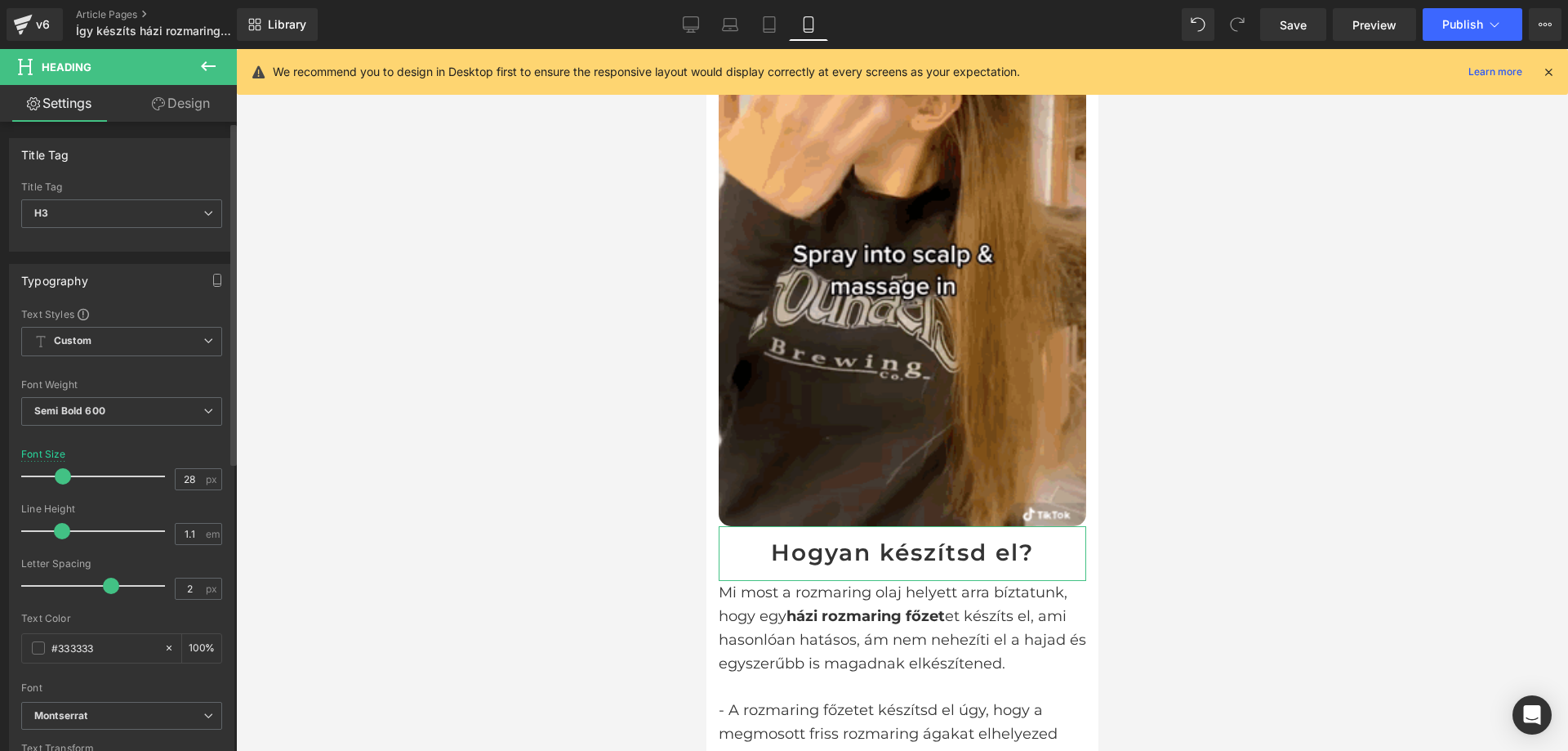
click at [58, 472] on span at bounding box center [63, 476] width 16 height 16
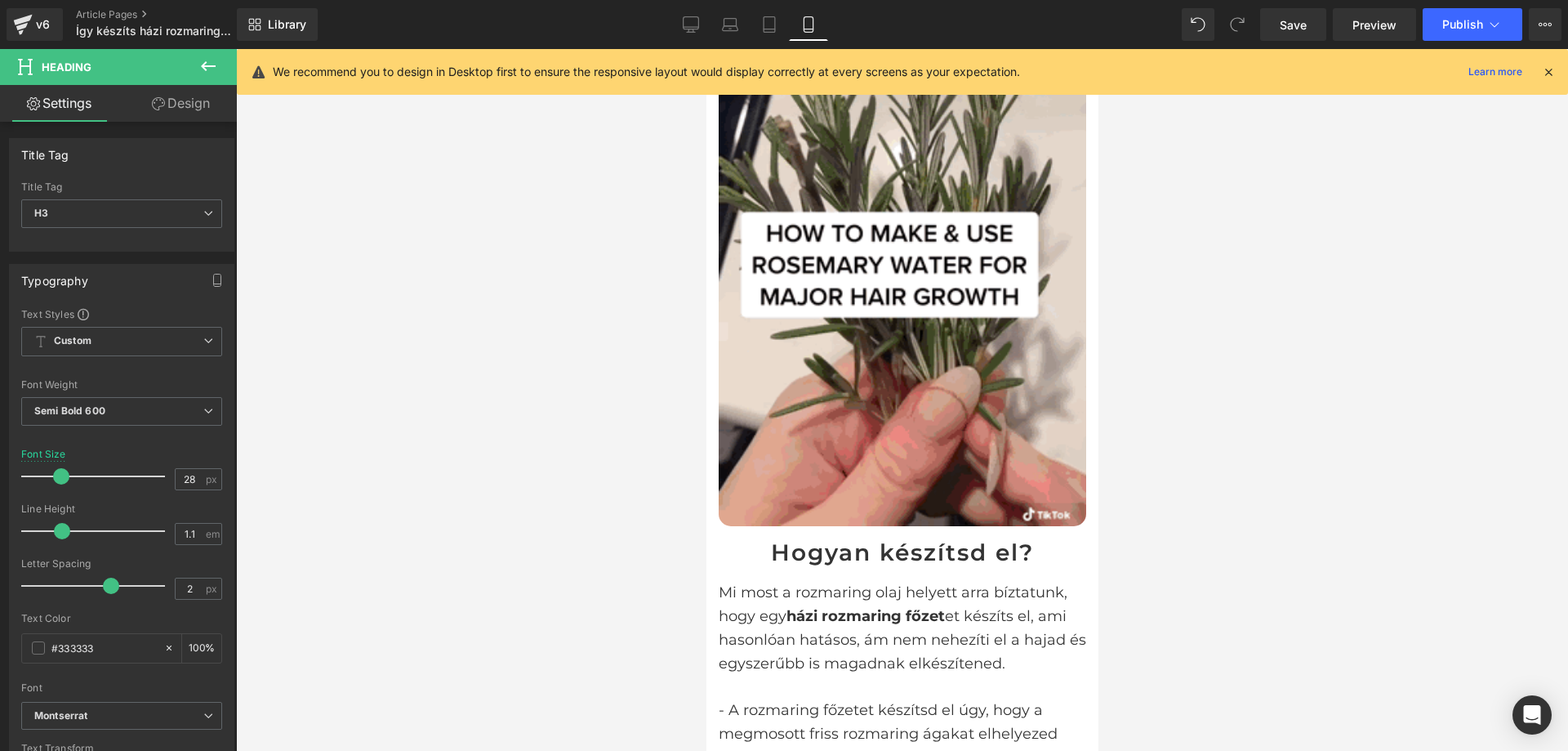
click at [469, 529] on div at bounding box center [902, 400] width 1332 height 702
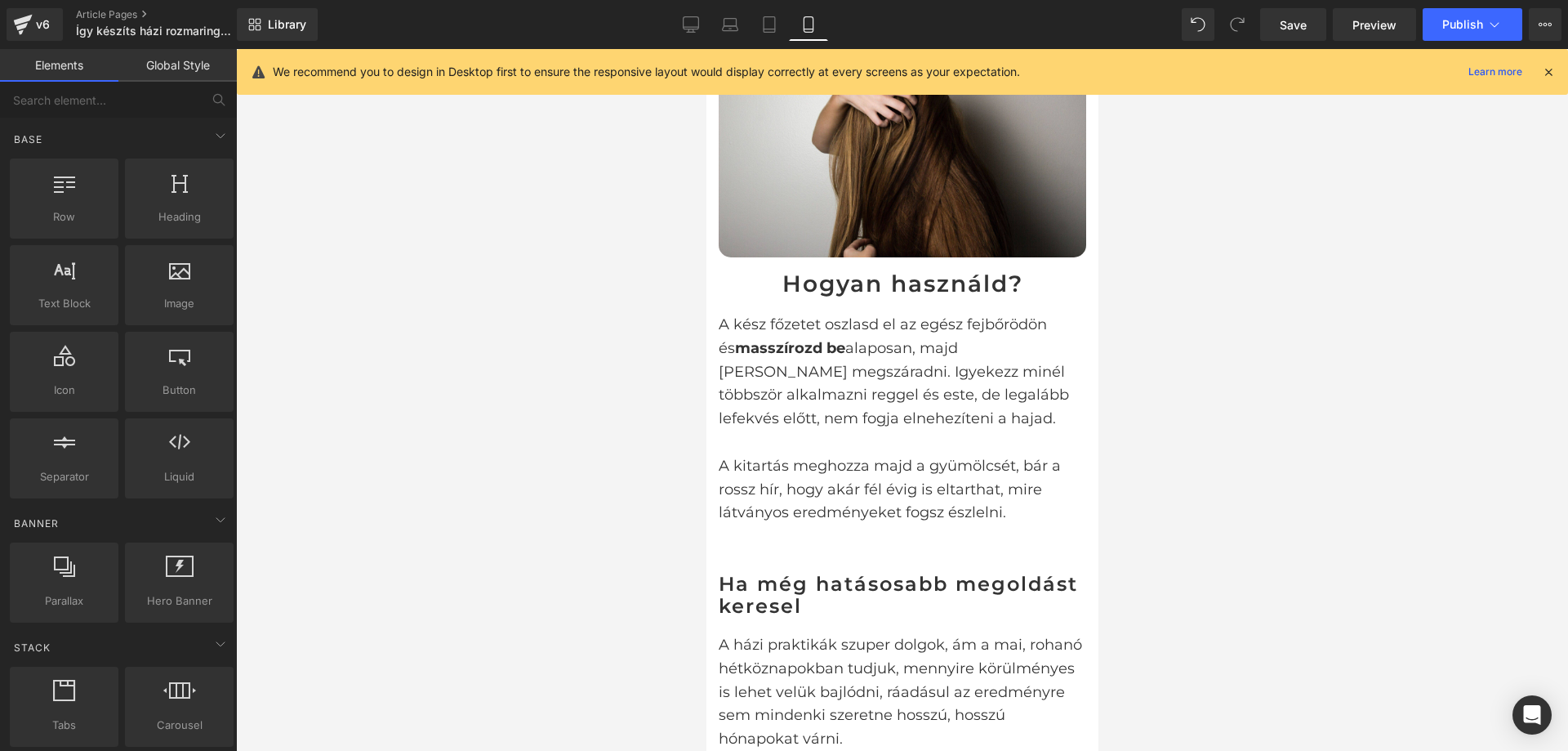
scroll to position [2696, 0]
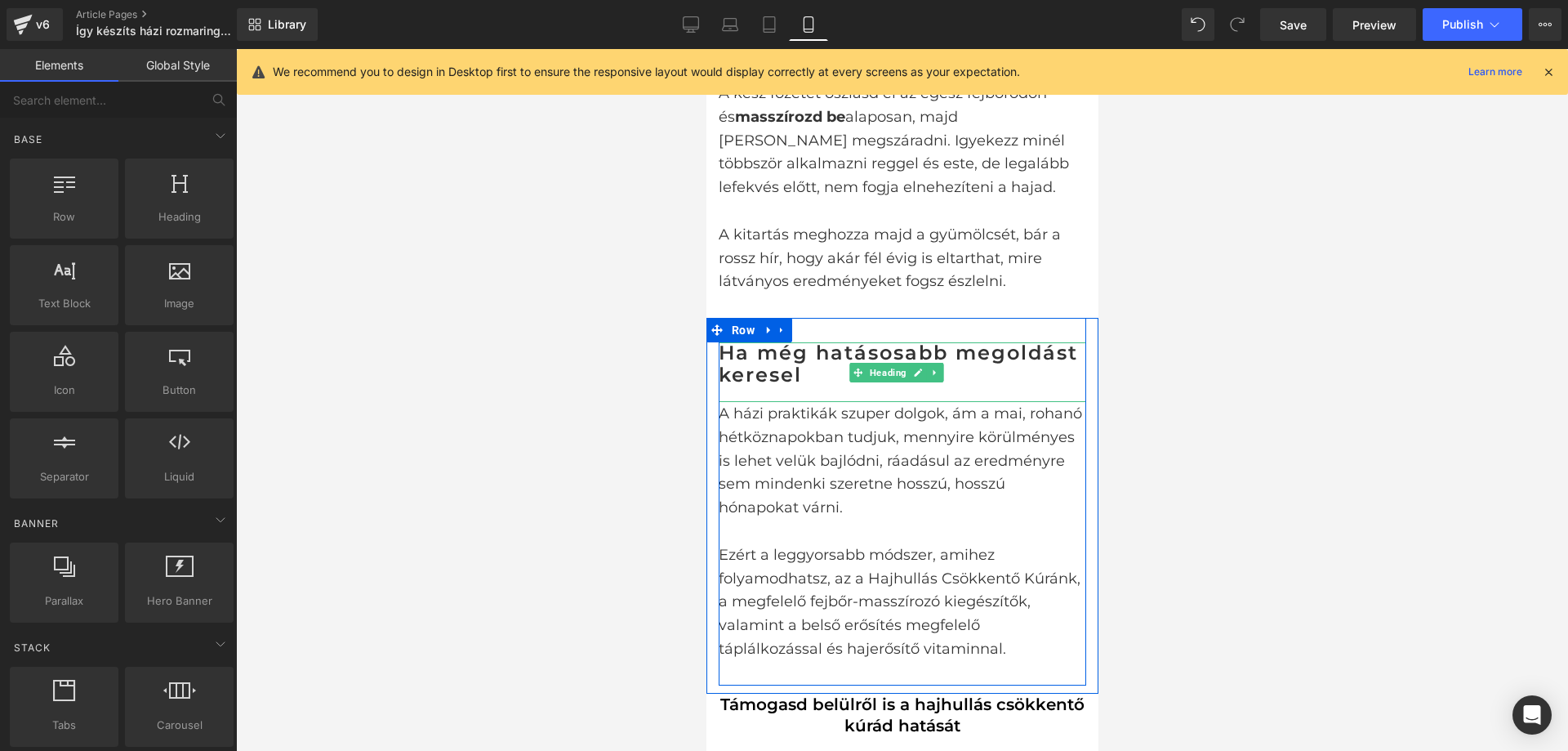
click at [1016, 342] on h3 "Ha még hatásosabb megoldást keresel" at bounding box center [901, 363] width 367 height 43
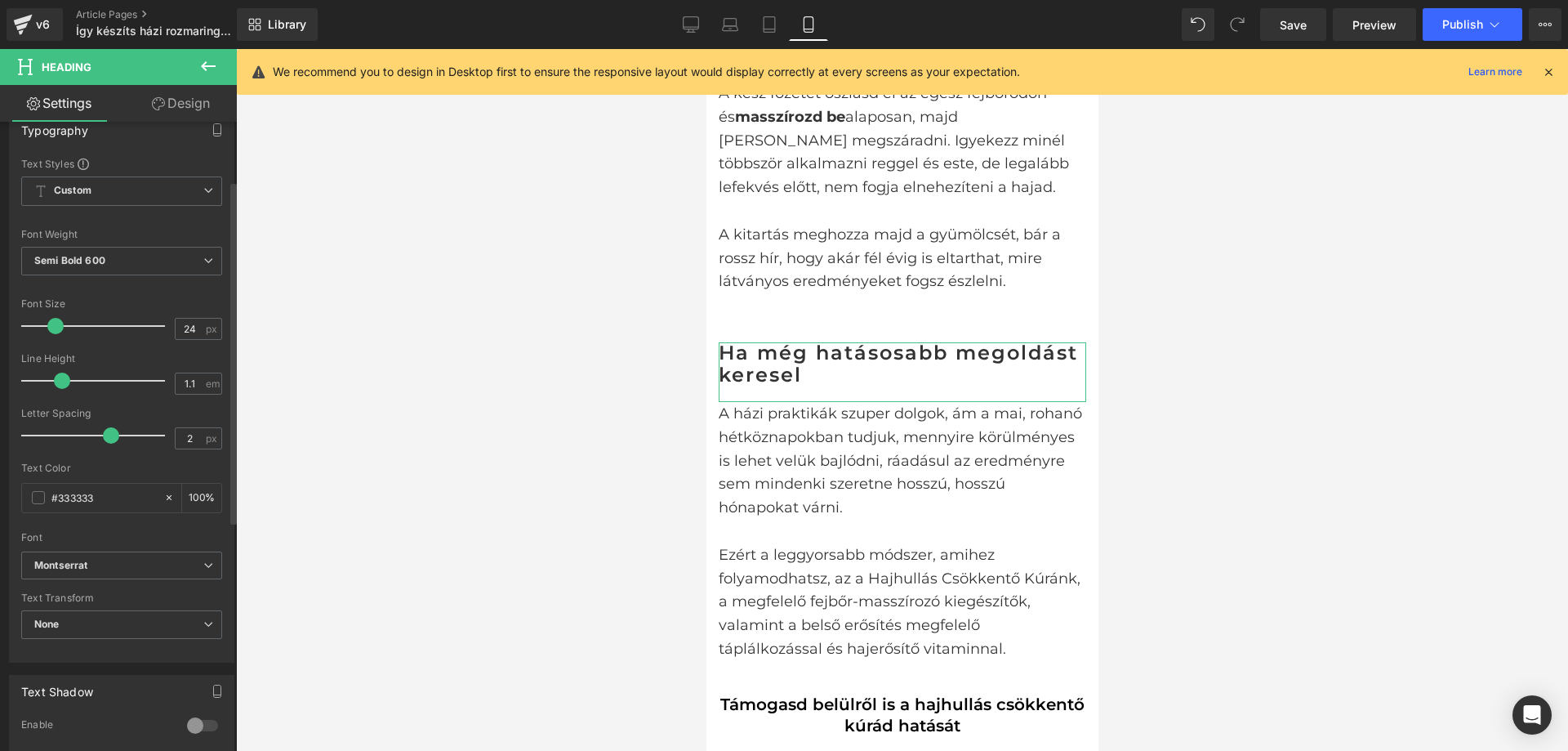
scroll to position [327, 0]
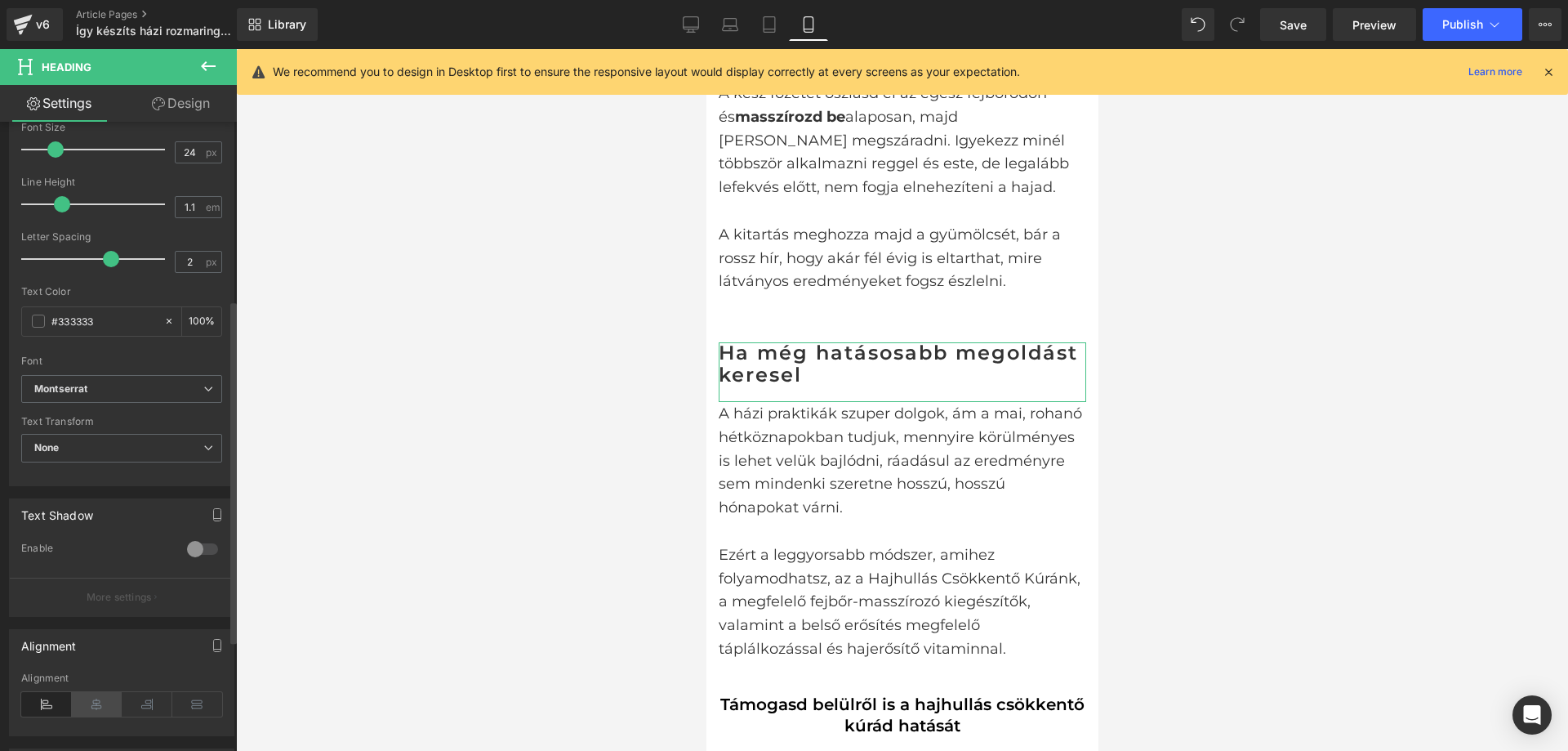
click at [101, 705] on icon at bounding box center [97, 704] width 51 height 24
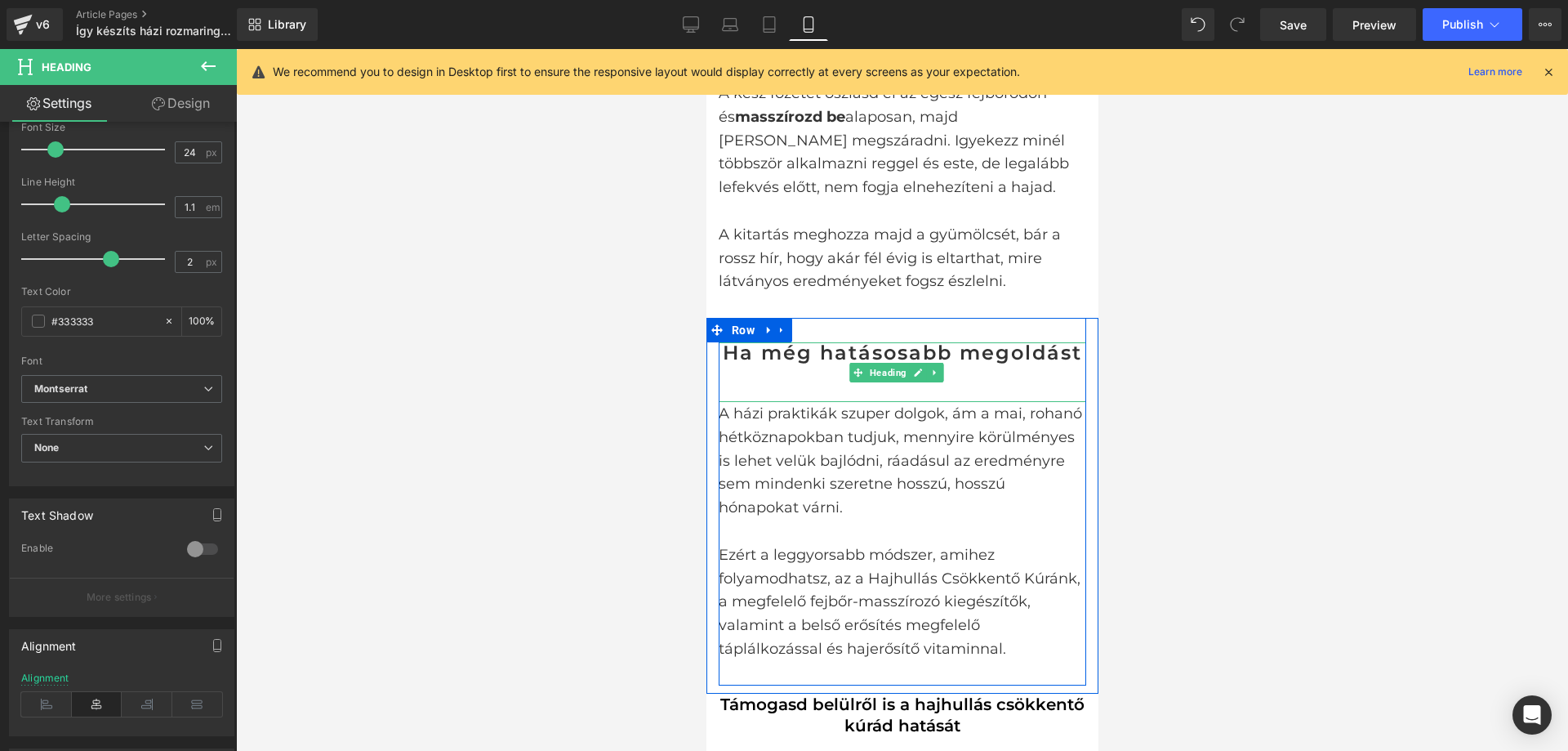
click at [1010, 342] on h3 "Ha még hatásosabb megoldást keresel" at bounding box center [901, 363] width 367 height 43
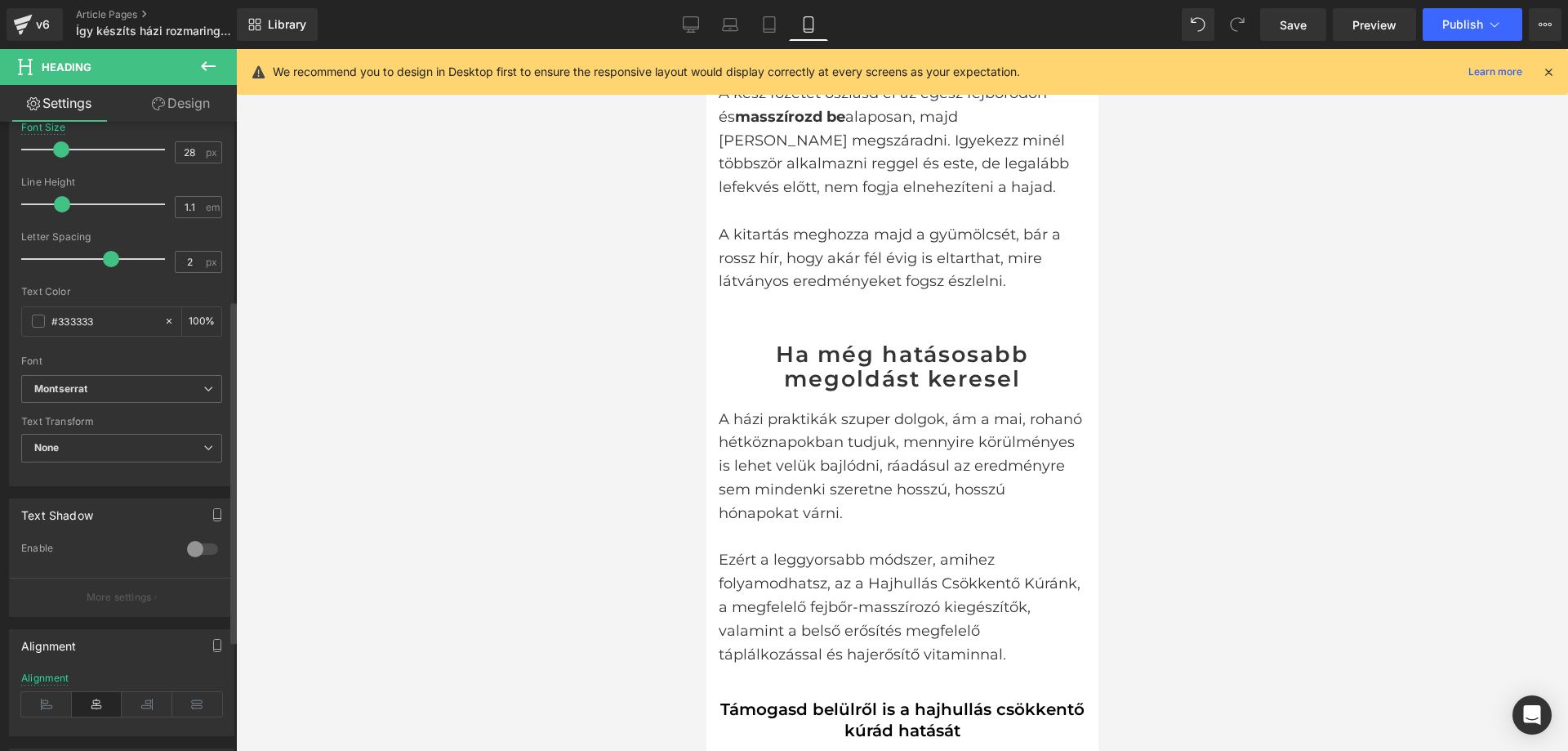
click at [61, 151] on span at bounding box center [61, 149] width 16 height 16
type input "26"
click at [58, 151] on span at bounding box center [58, 149] width 16 height 16
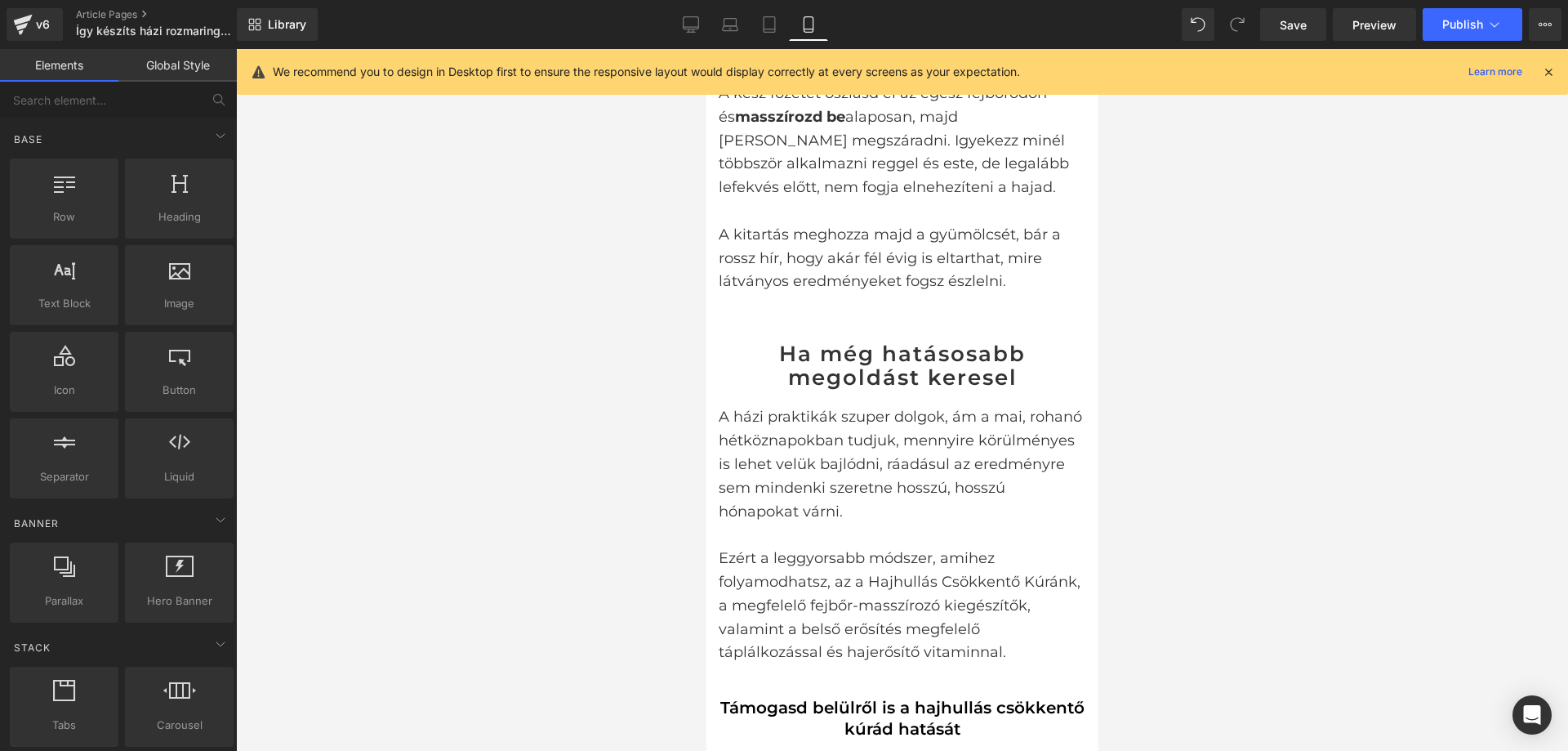
click at [538, 316] on div at bounding box center [902, 400] width 1332 height 702
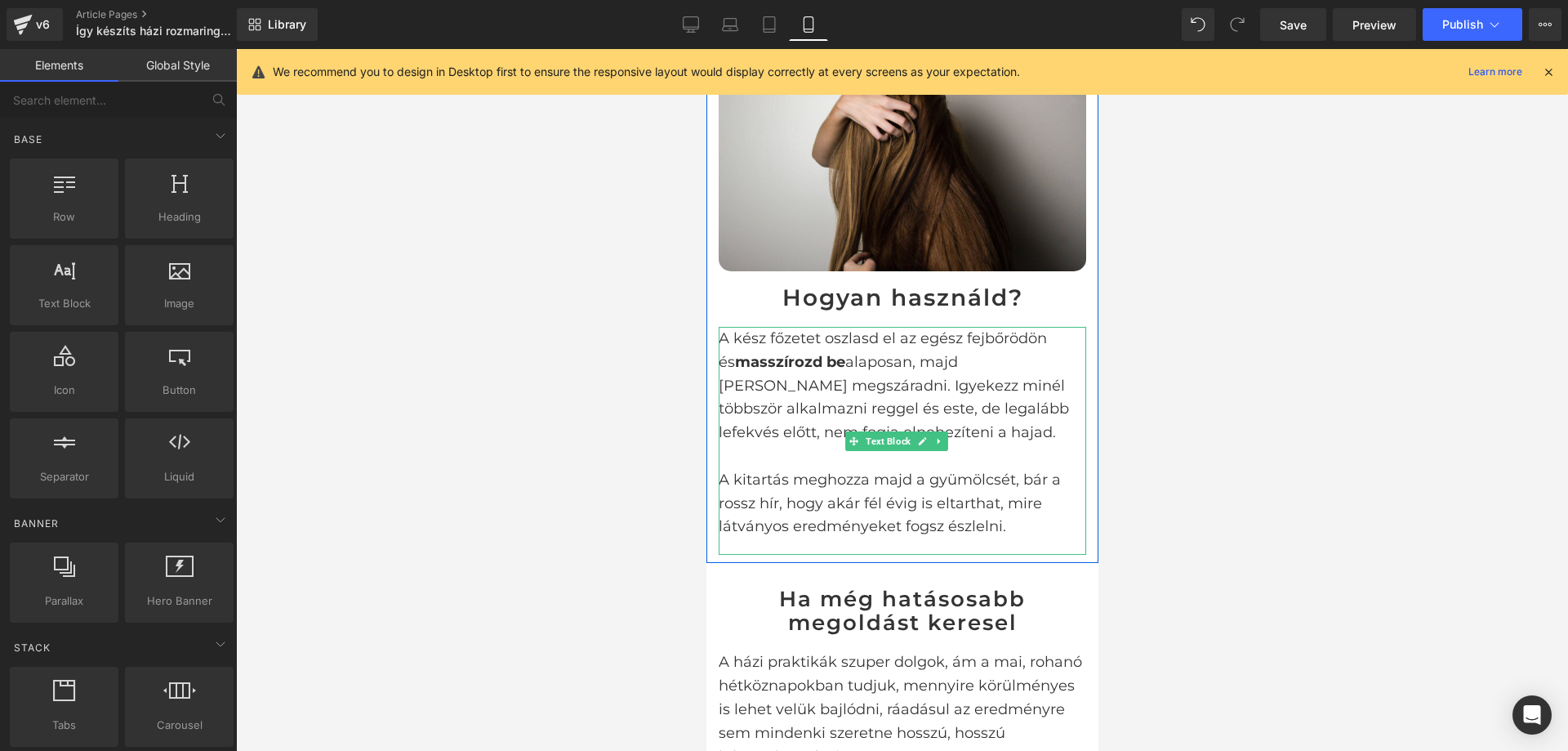
scroll to position [2778, 0]
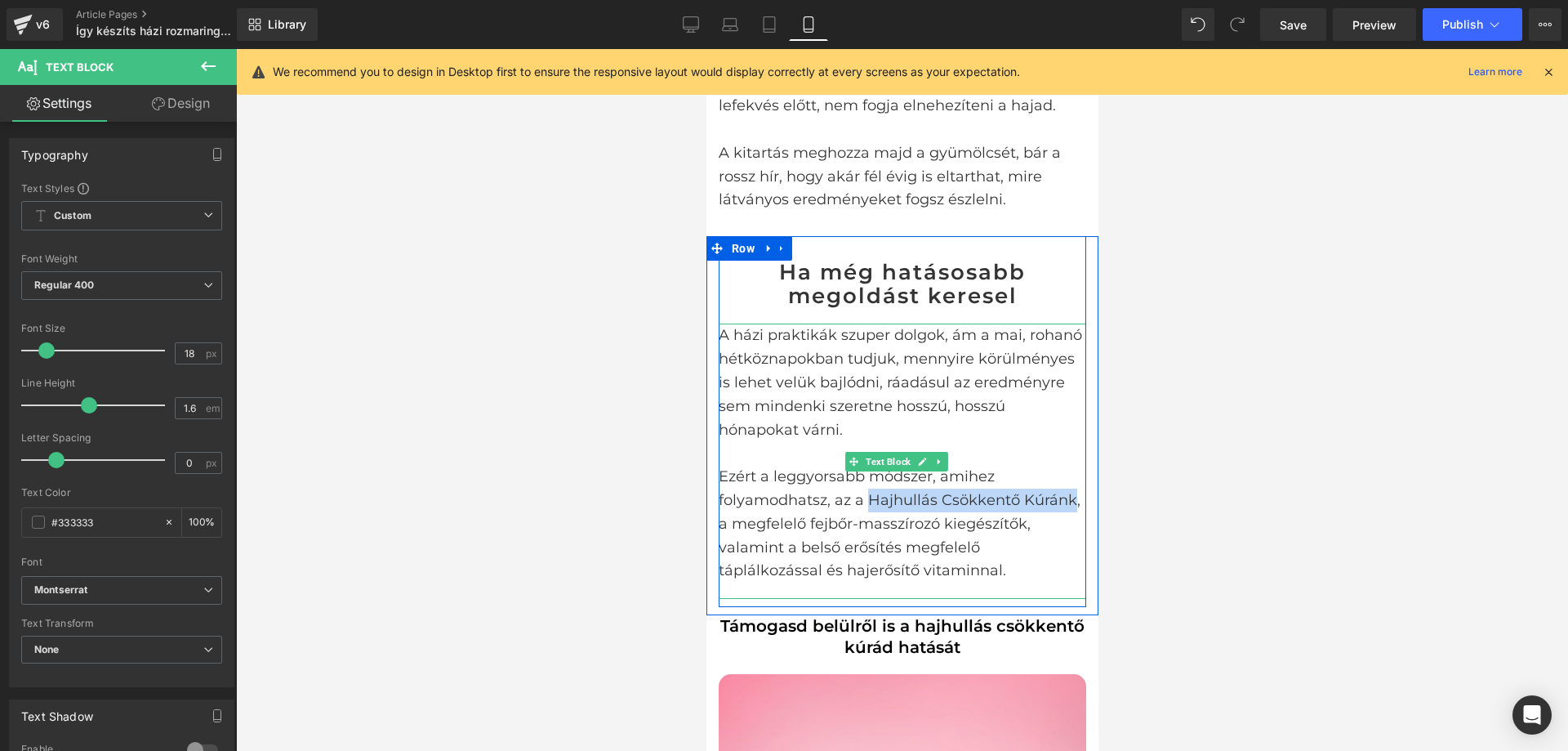
drag, startPoint x: 865, startPoint y: 449, endPoint x: 769, endPoint y: 475, distance: 99.5
click at [769, 475] on p "Ezért a leggyorsabb módszer, amihez folyamodhatsz, az a Hajhullás Csökkentő Kúr…" at bounding box center [901, 523] width 367 height 118
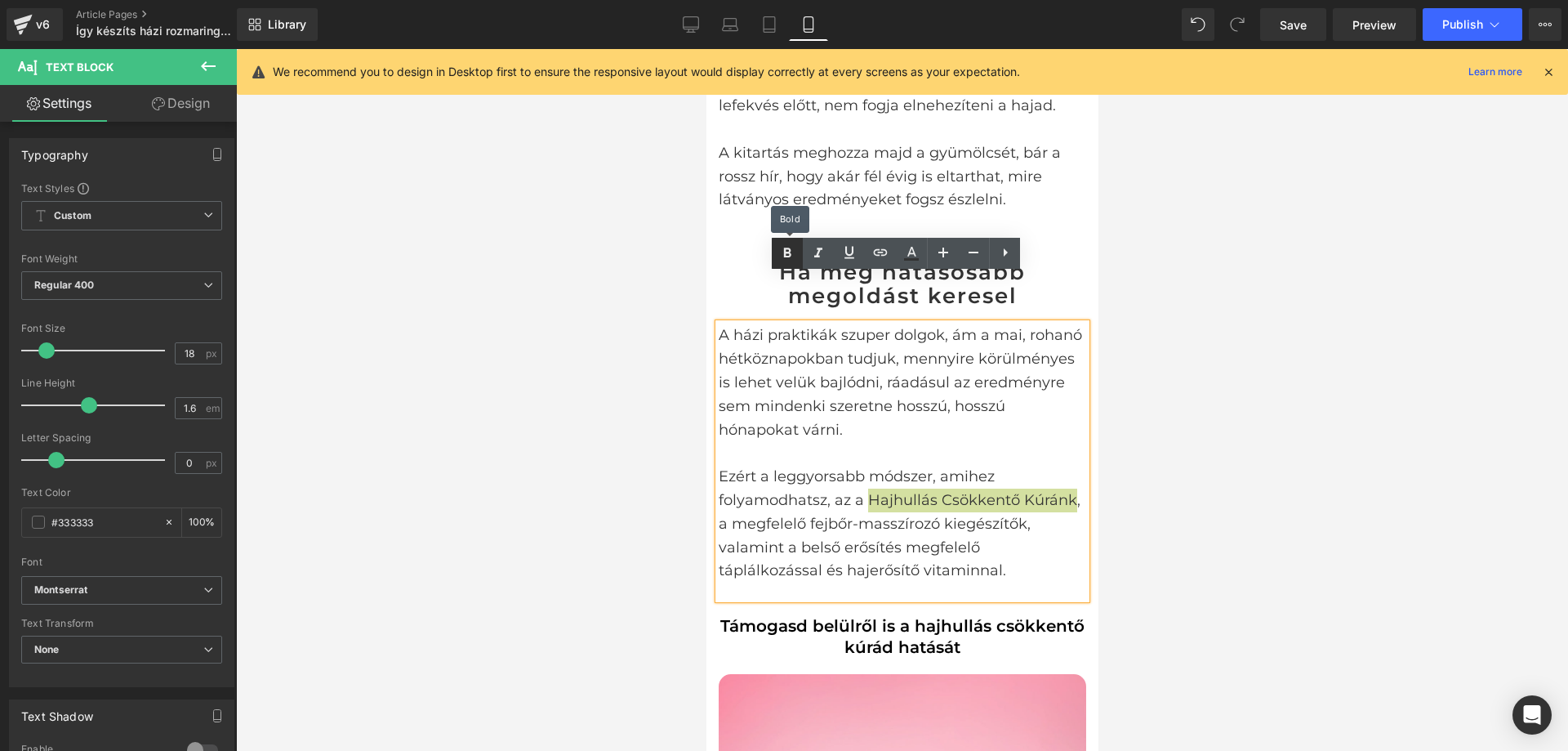
click at [786, 265] on link at bounding box center [787, 254] width 31 height 31
click at [940, 442] on p at bounding box center [901, 453] width 367 height 24
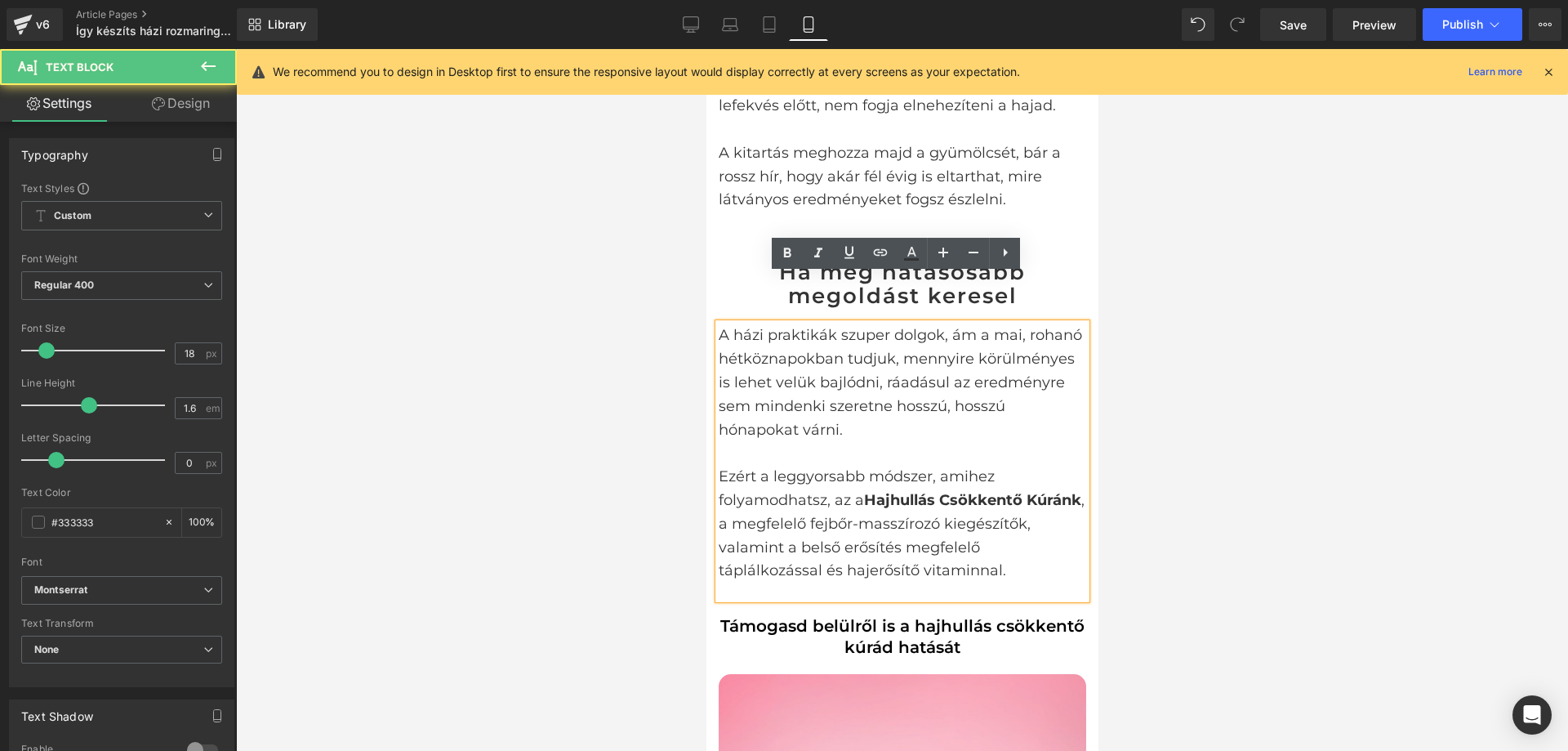
drag, startPoint x: 864, startPoint y: 451, endPoint x: 769, endPoint y: 471, distance: 97.1
click at [769, 471] on p "Ezért a leggyorsabb módszer, amihez folyamodhatsz, az a Hajhullás Csökkentő Kúr…" at bounding box center [901, 523] width 367 height 118
click at [876, 491] on strong "Hajhullás Csökkentő Kúránk" at bounding box center [971, 499] width 217 height 18
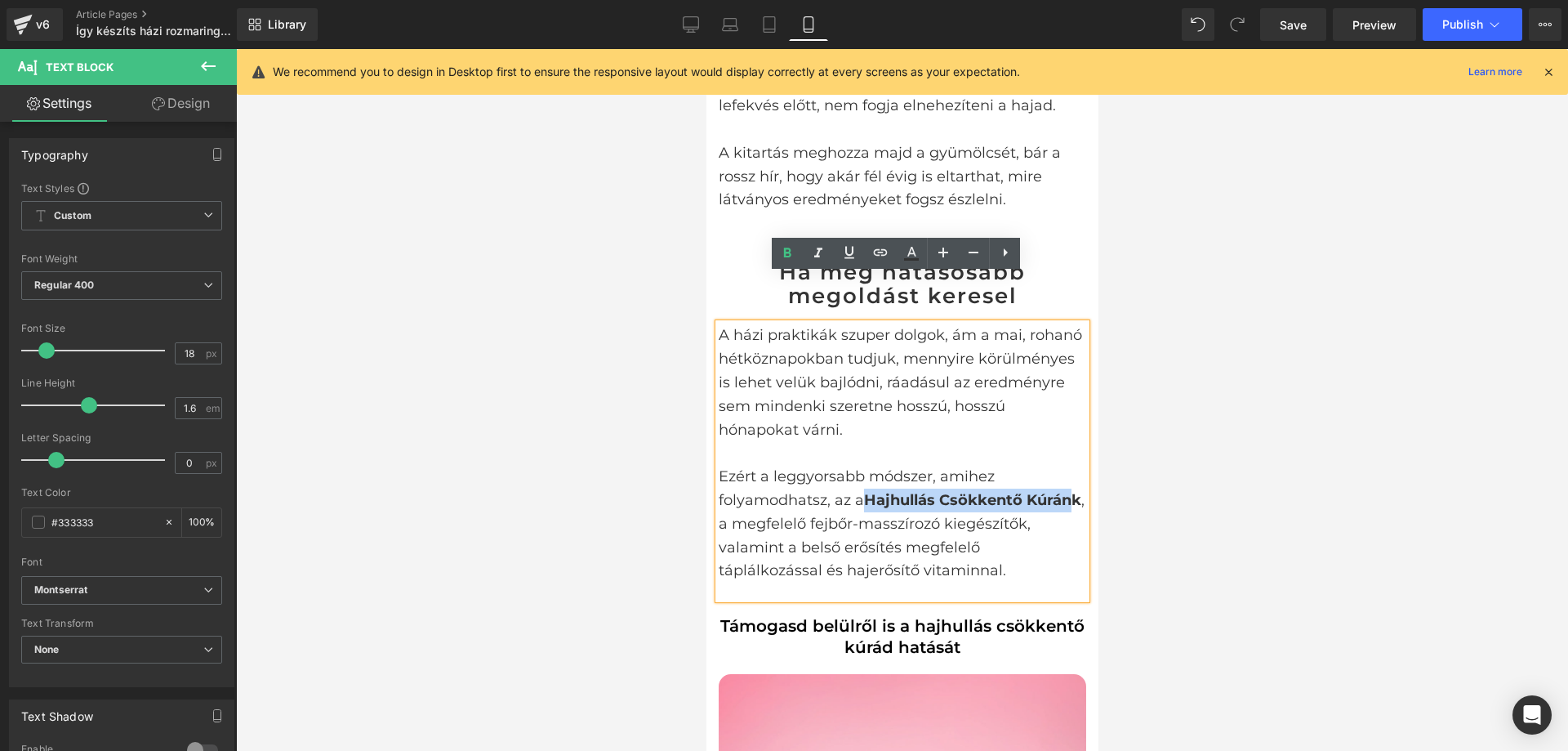
drag, startPoint x: 863, startPoint y: 448, endPoint x: 768, endPoint y: 472, distance: 98.0
click at [768, 472] on p "Ezért a leggyorsabb módszer, amihez folyamodhatsz, az a Hajhullás Csökkentő Kúr…" at bounding box center [901, 523] width 367 height 118
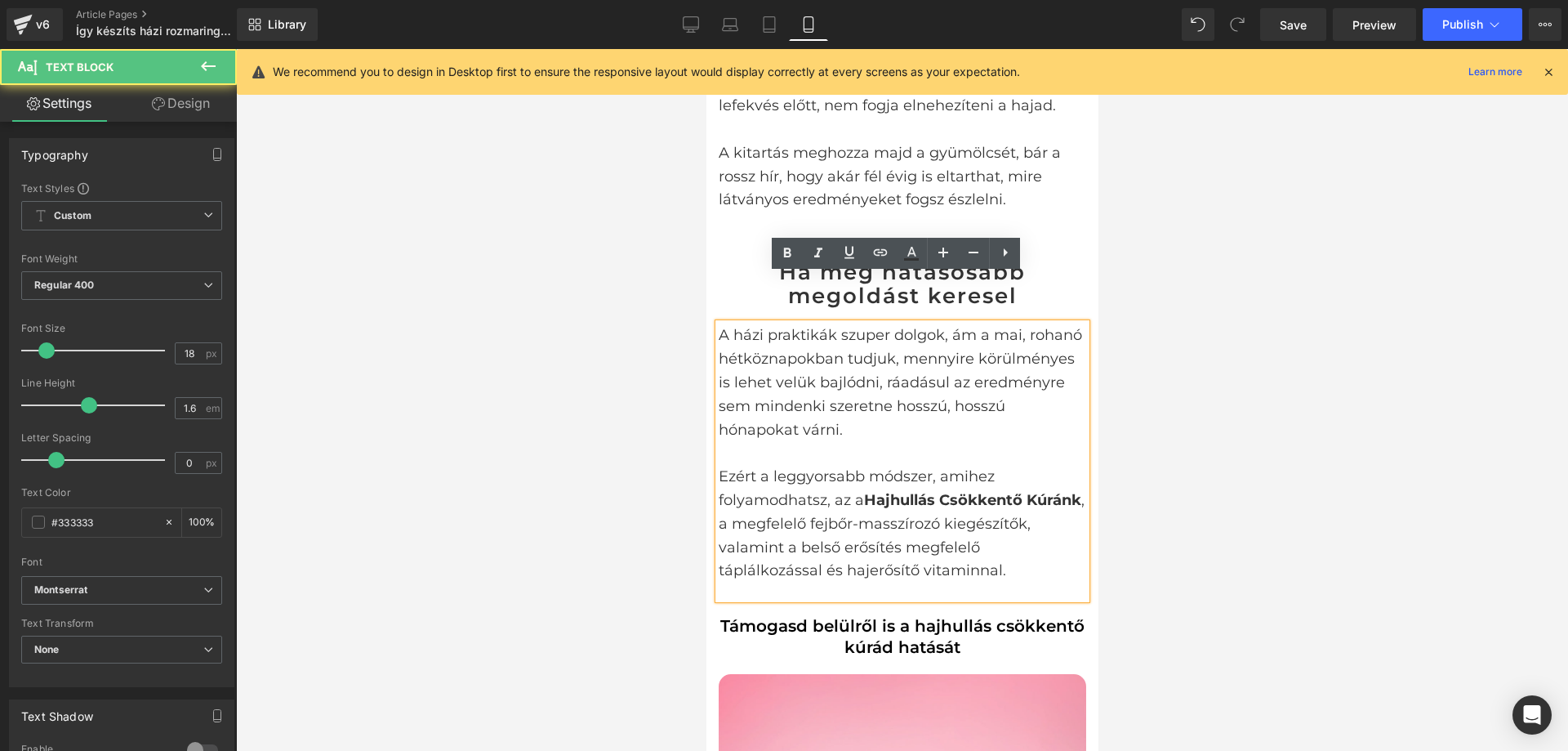
drag, startPoint x: 855, startPoint y: 472, endPoint x: 865, endPoint y: 463, distance: 13.5
click at [855, 471] on p "Ezért a leggyorsabb módszer, amihez folyamodhatsz, az a Hajhullás Csökkentő Kúr…" at bounding box center [901, 523] width 367 height 118
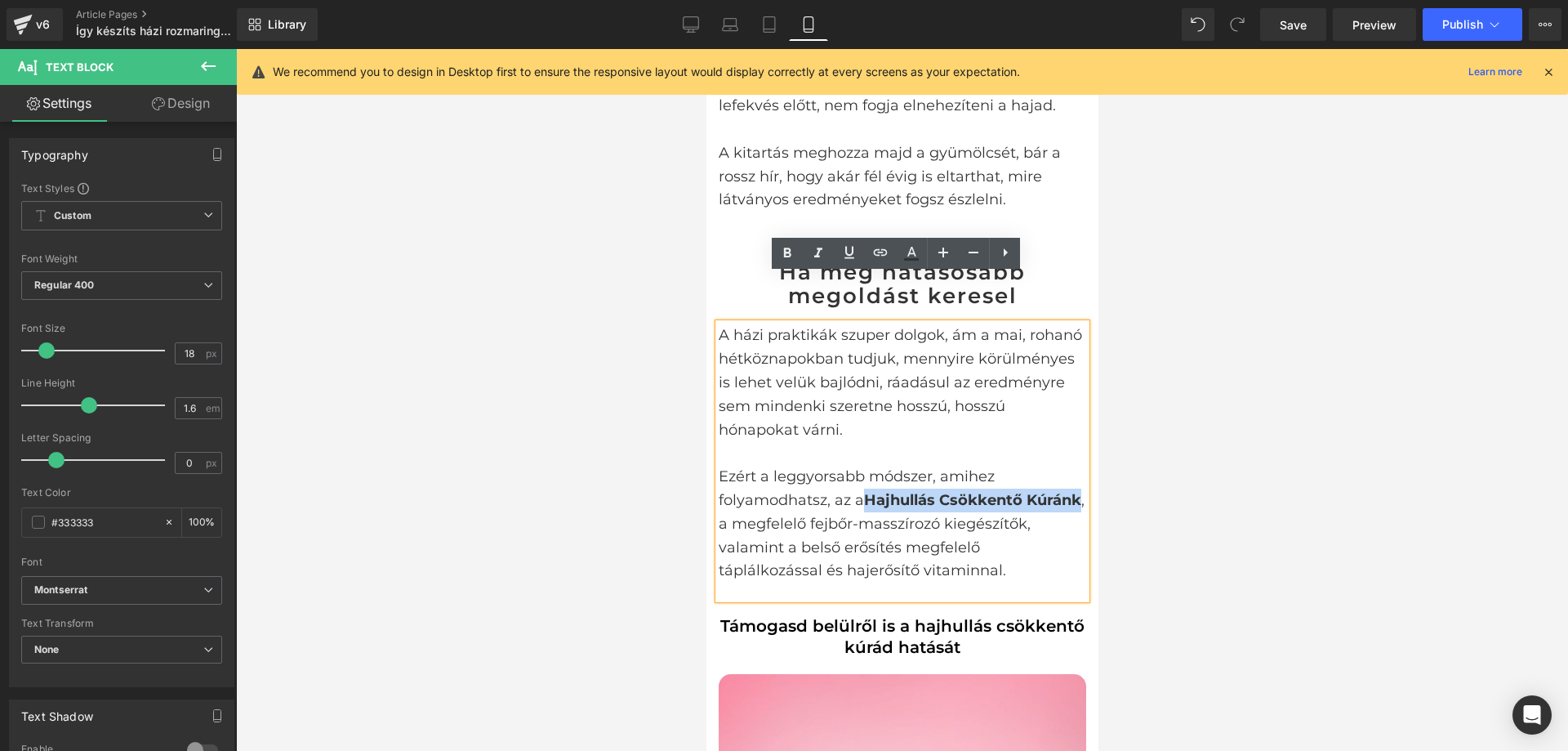
drag, startPoint x: 865, startPoint y: 450, endPoint x: 769, endPoint y: 468, distance: 97.7
click at [864, 491] on strong "Hajhullás Csökkentő Kúránk" at bounding box center [971, 499] width 217 height 18
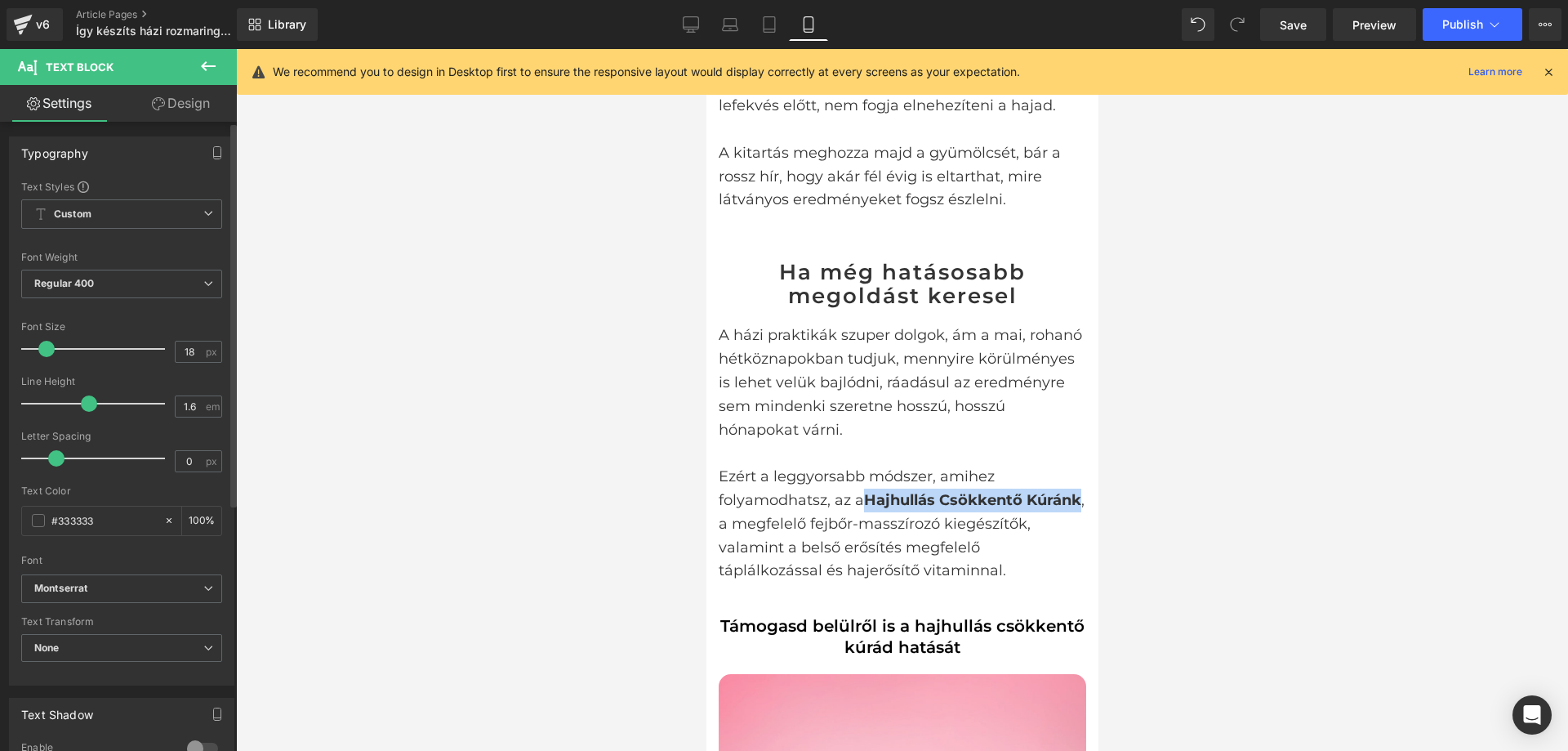
scroll to position [0, 0]
click at [193, 110] on link "Design" at bounding box center [180, 103] width 119 height 37
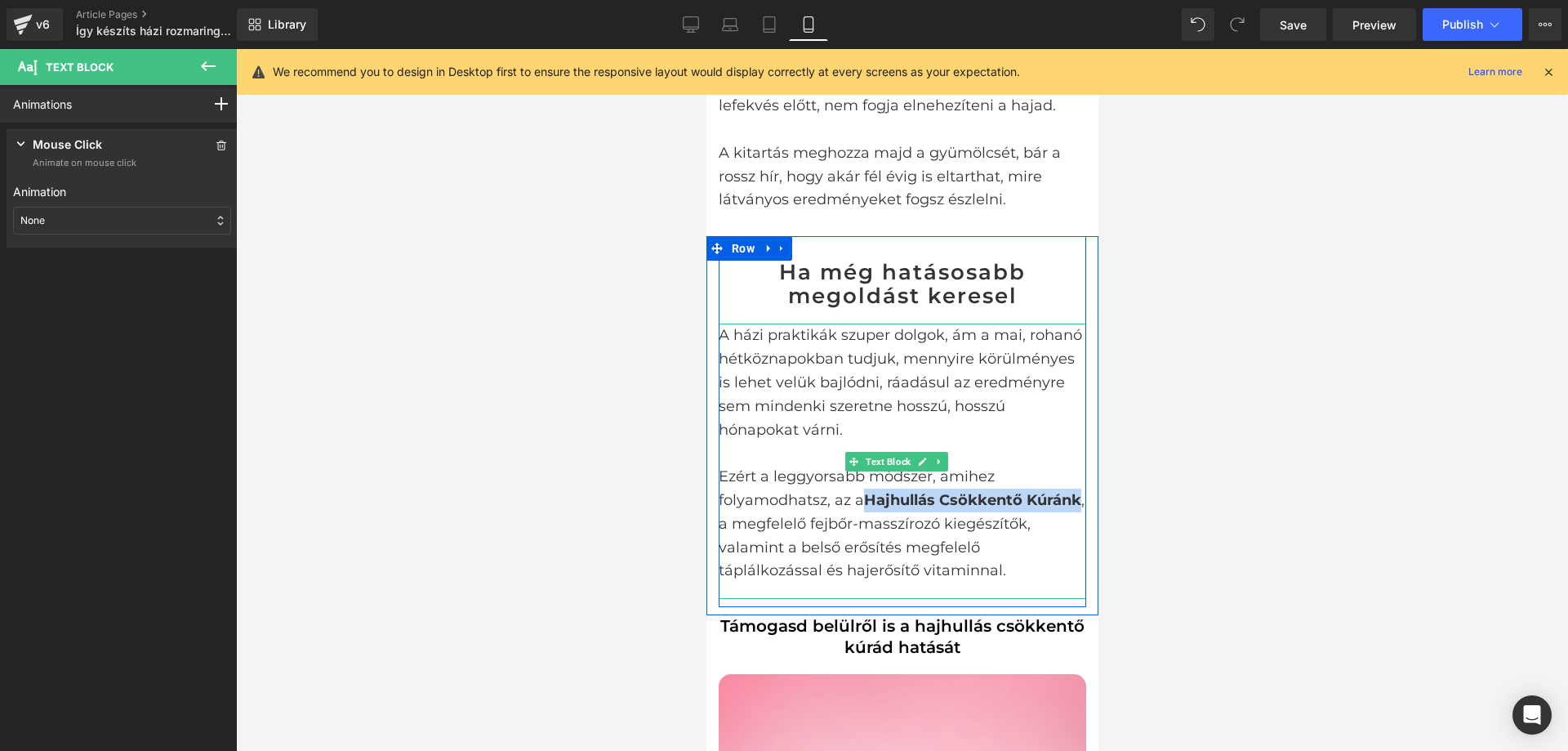
click at [918, 491] on strong "Hajhullás Csökkentő Kúránk" at bounding box center [971, 499] width 217 height 18
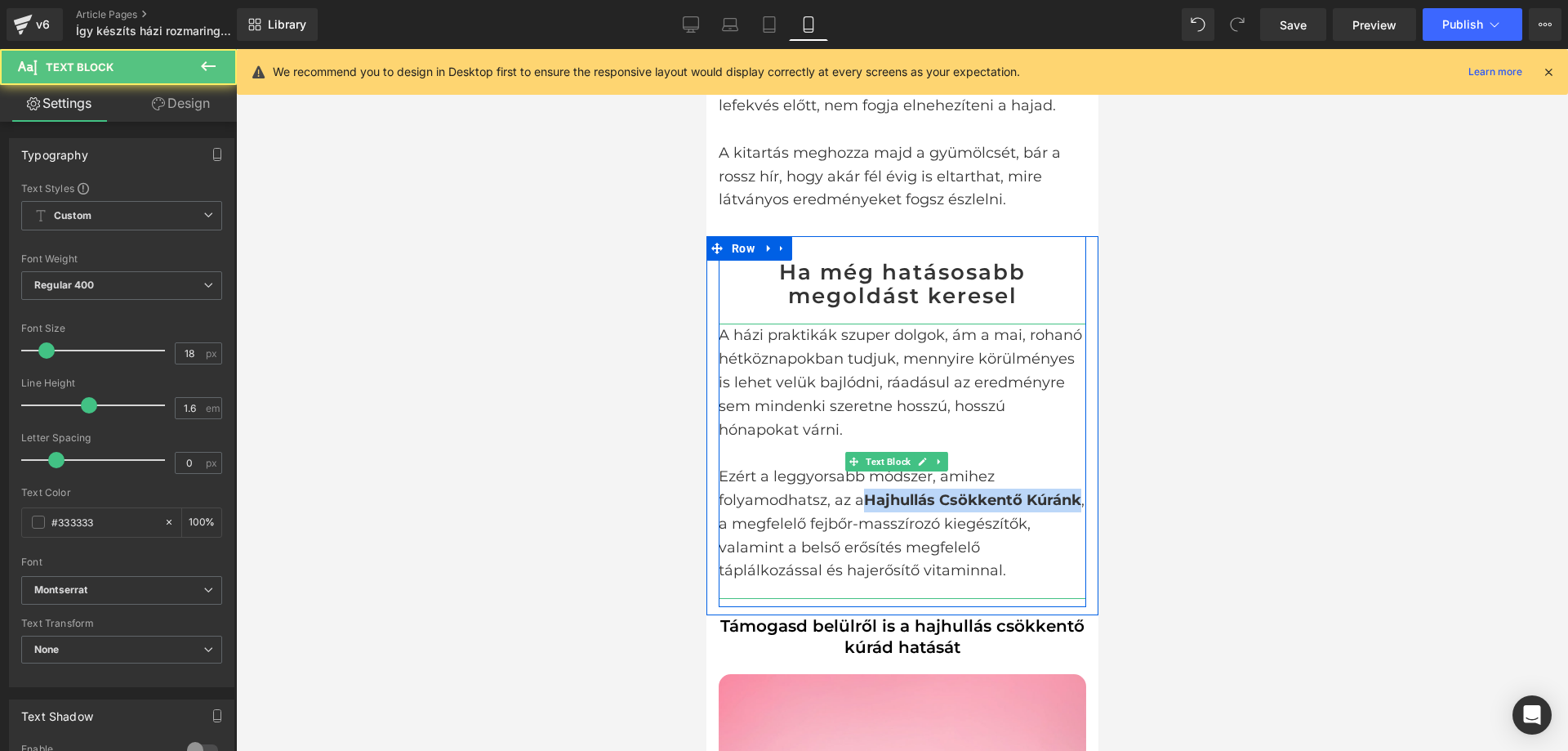
drag, startPoint x: 869, startPoint y: 455, endPoint x: 770, endPoint y: 475, distance: 101.0
click at [864, 491] on strong "Hajhullás Csökkentő Kúránk" at bounding box center [971, 499] width 217 height 18
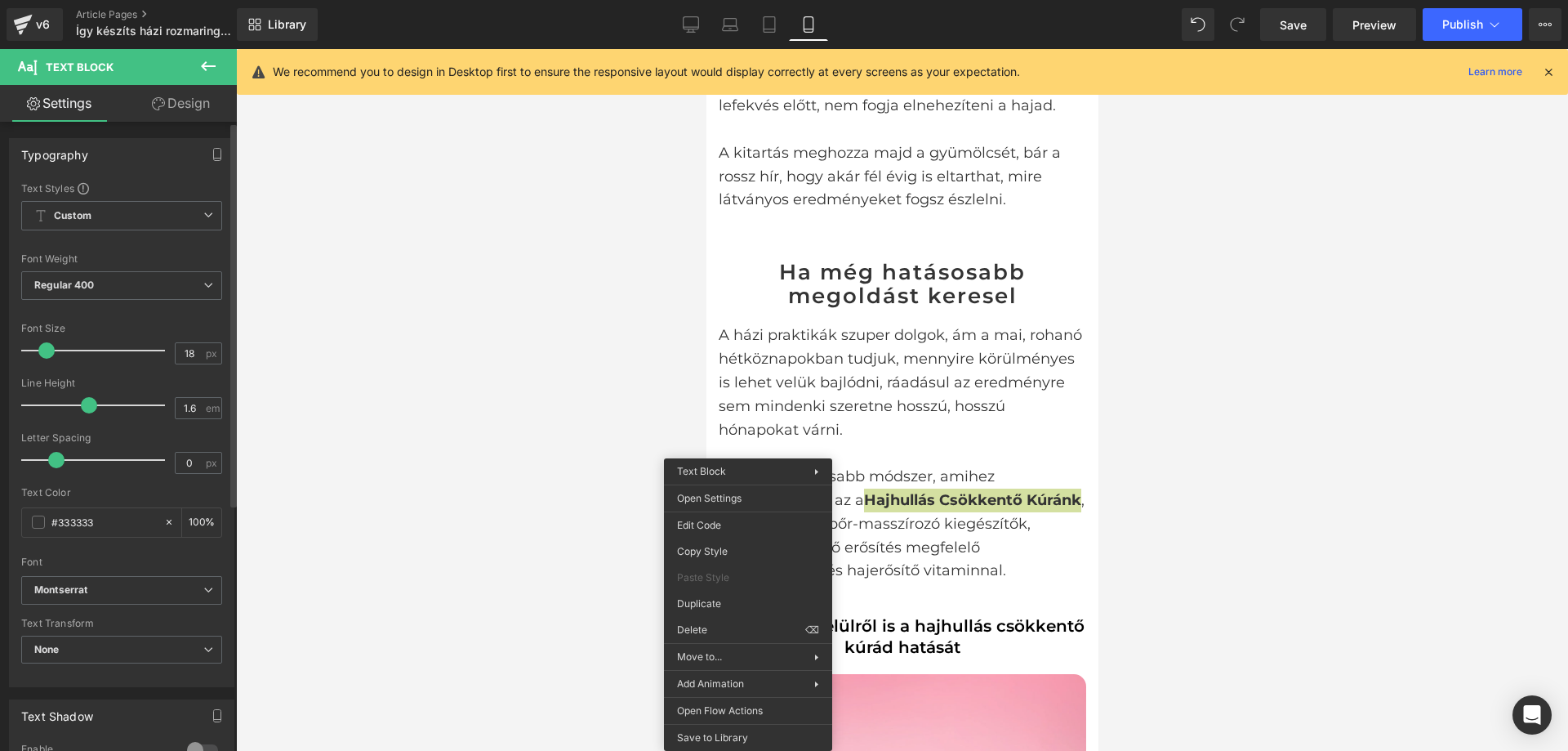
click at [174, 496] on div "Text Color" at bounding box center [121, 493] width 201 height 12
click at [199, 94] on link "Design" at bounding box center [180, 103] width 119 height 37
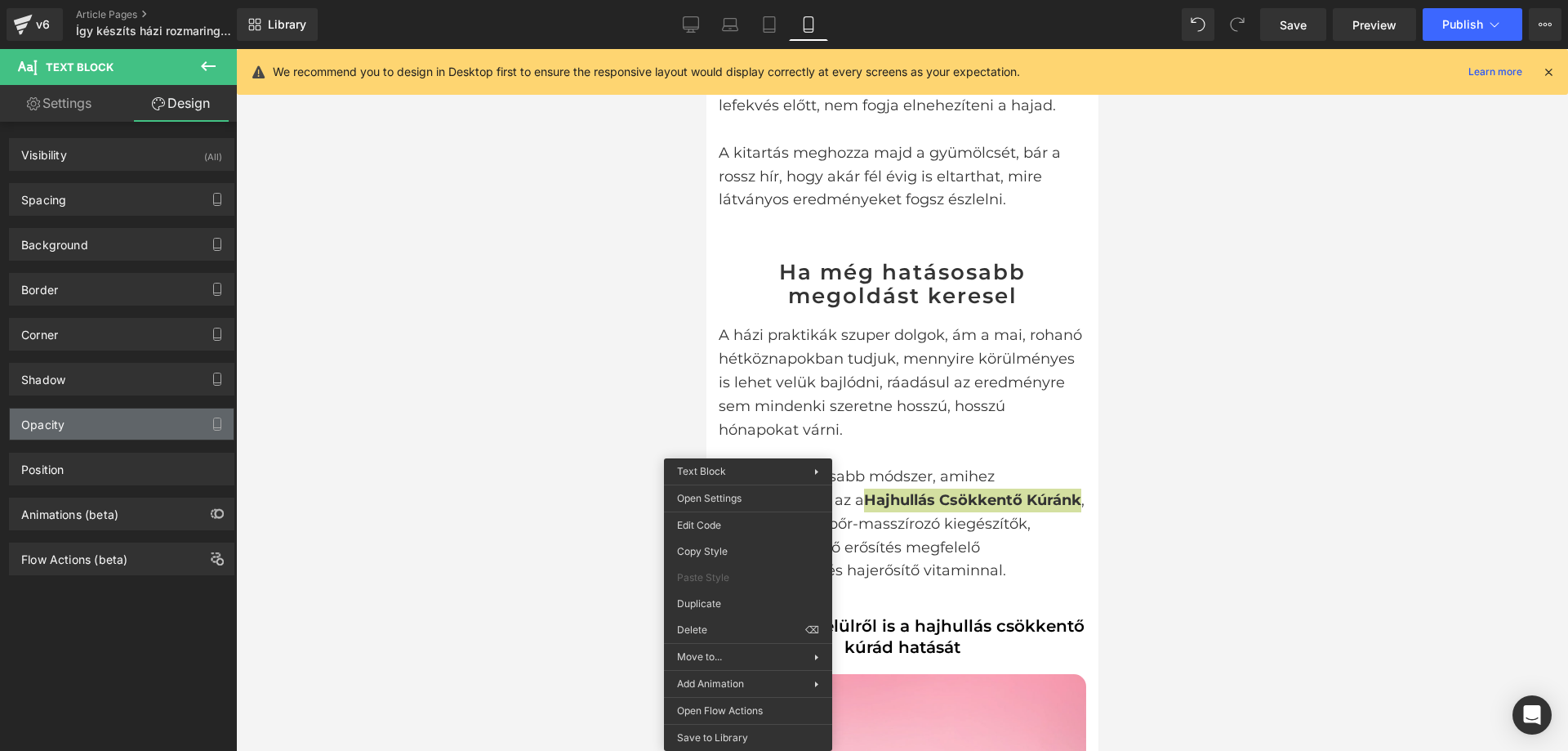
click at [157, 423] on div "Opacity" at bounding box center [121, 424] width 224 height 31
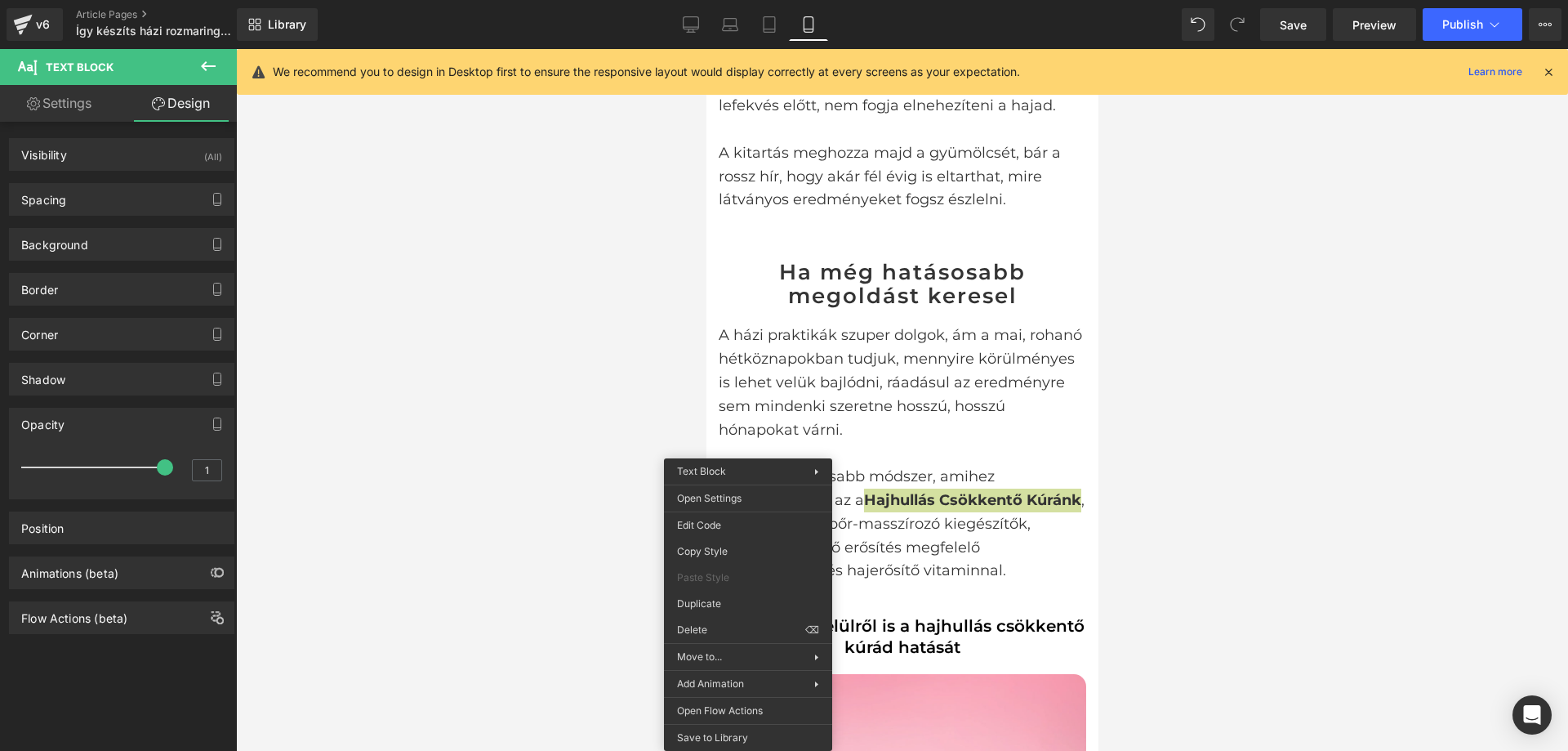
click at [157, 423] on div "Opacity" at bounding box center [121, 424] width 224 height 31
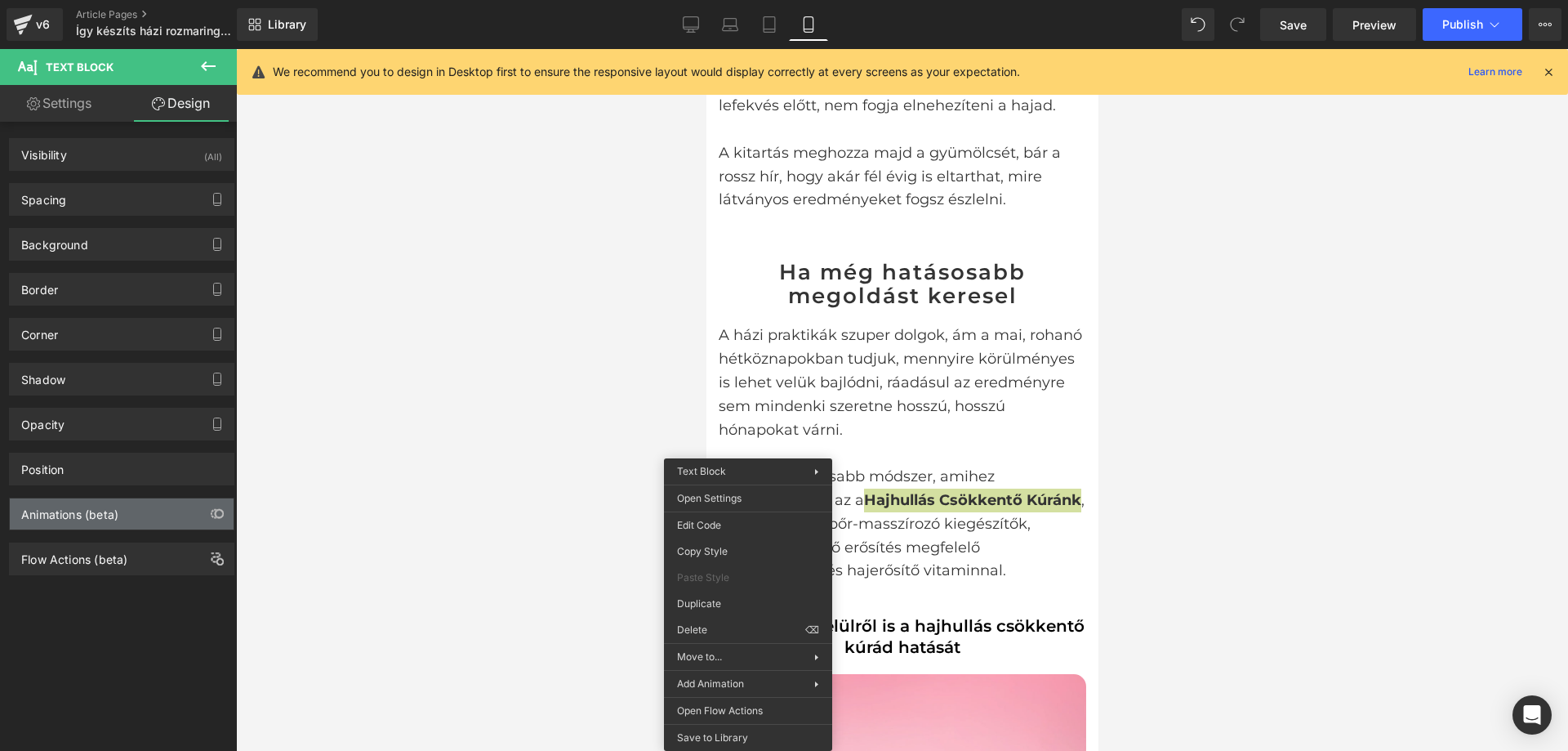
click at [167, 508] on div "Animations (beta)" at bounding box center [121, 514] width 224 height 31
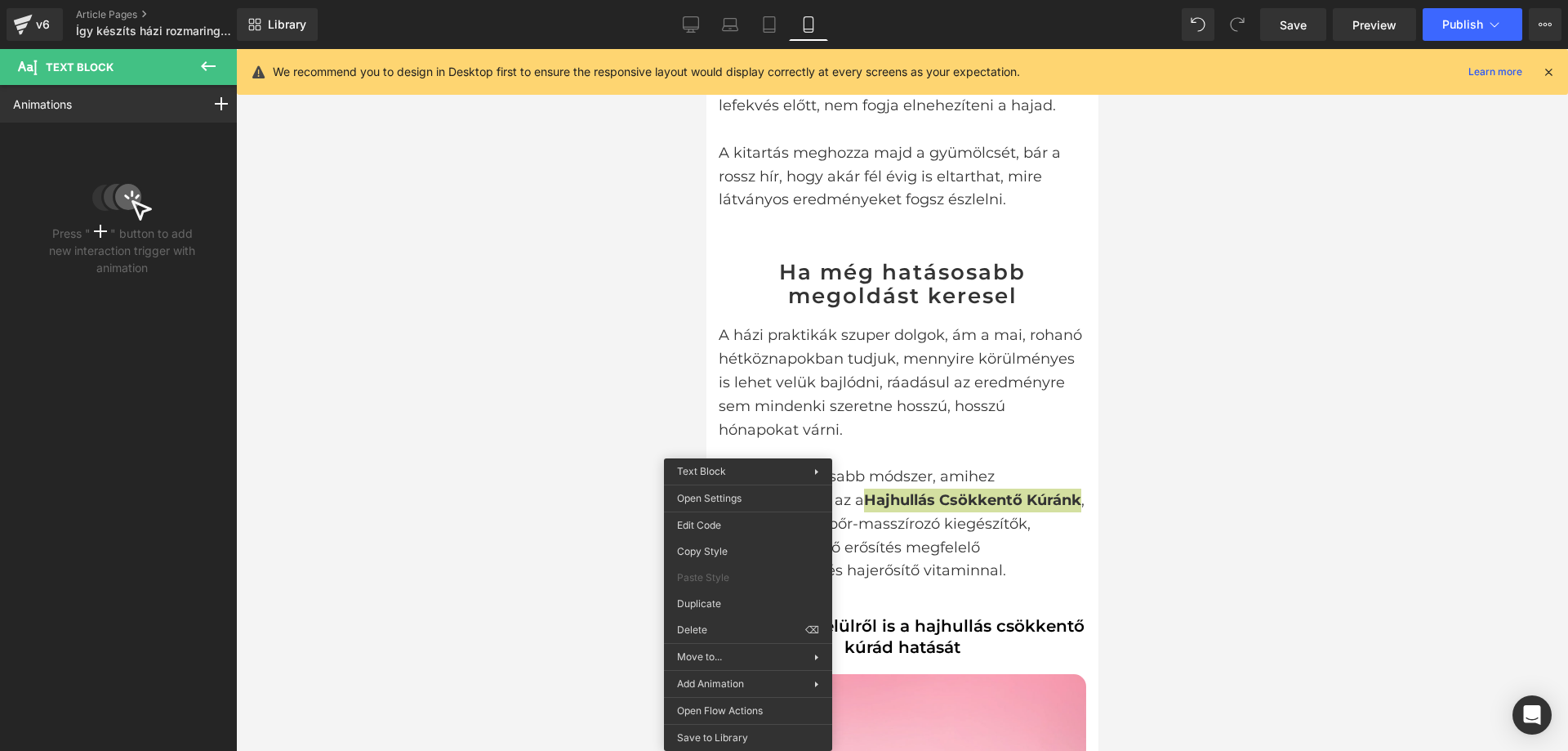
click at [214, 67] on icon at bounding box center [208, 66] width 19 height 19
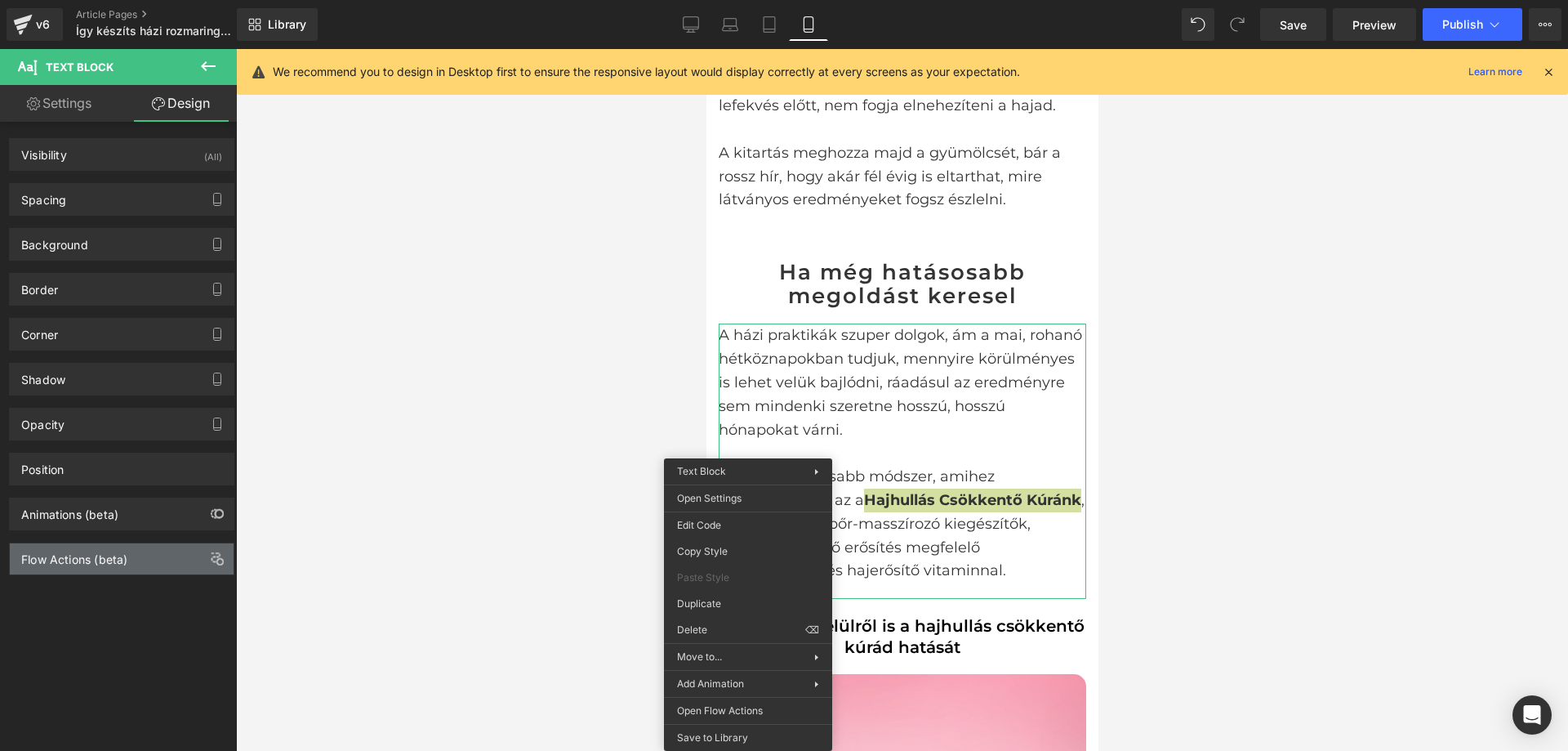
click at [152, 563] on div "Flow Actions (beta)" at bounding box center [121, 559] width 224 height 31
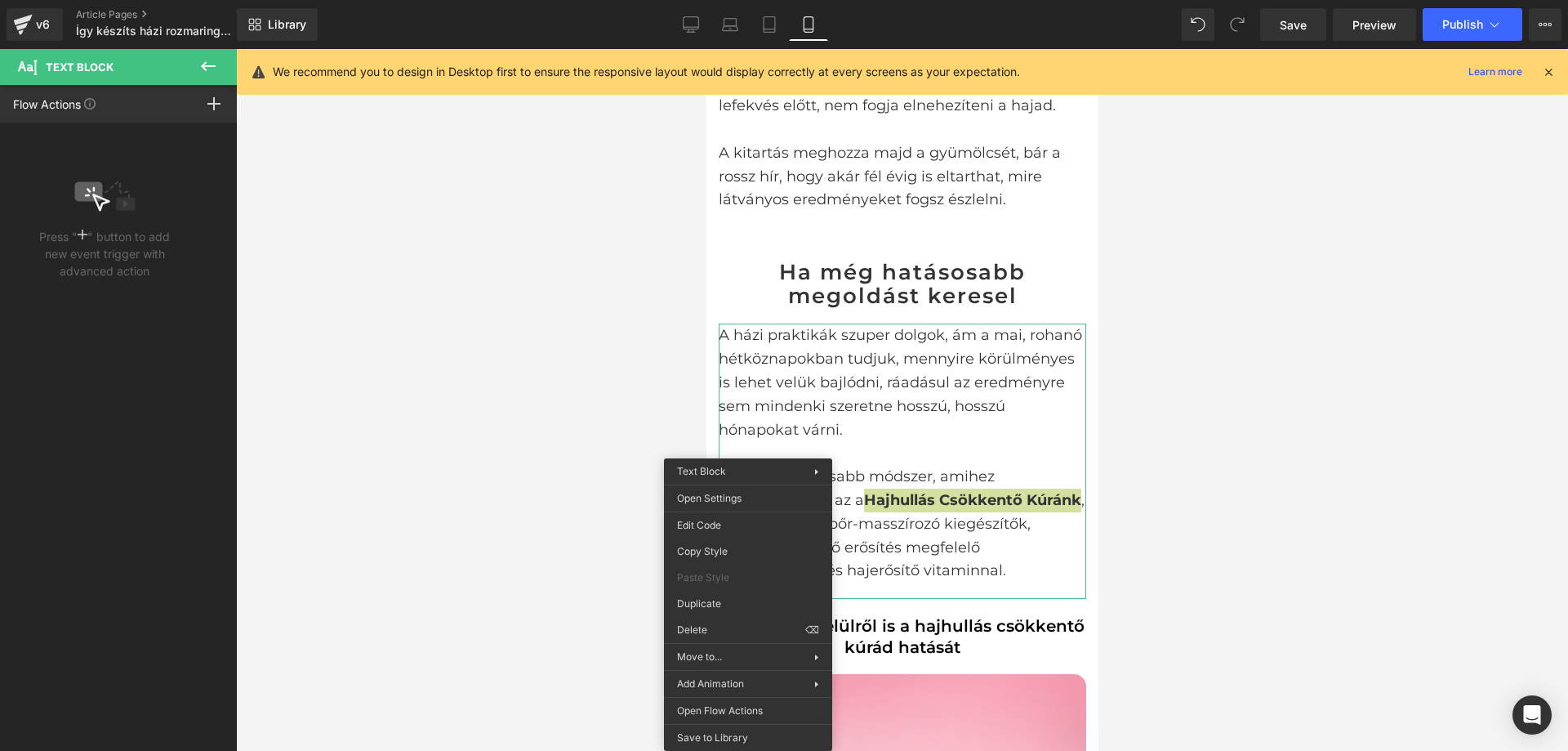
click at [212, 60] on icon at bounding box center [208, 66] width 19 height 19
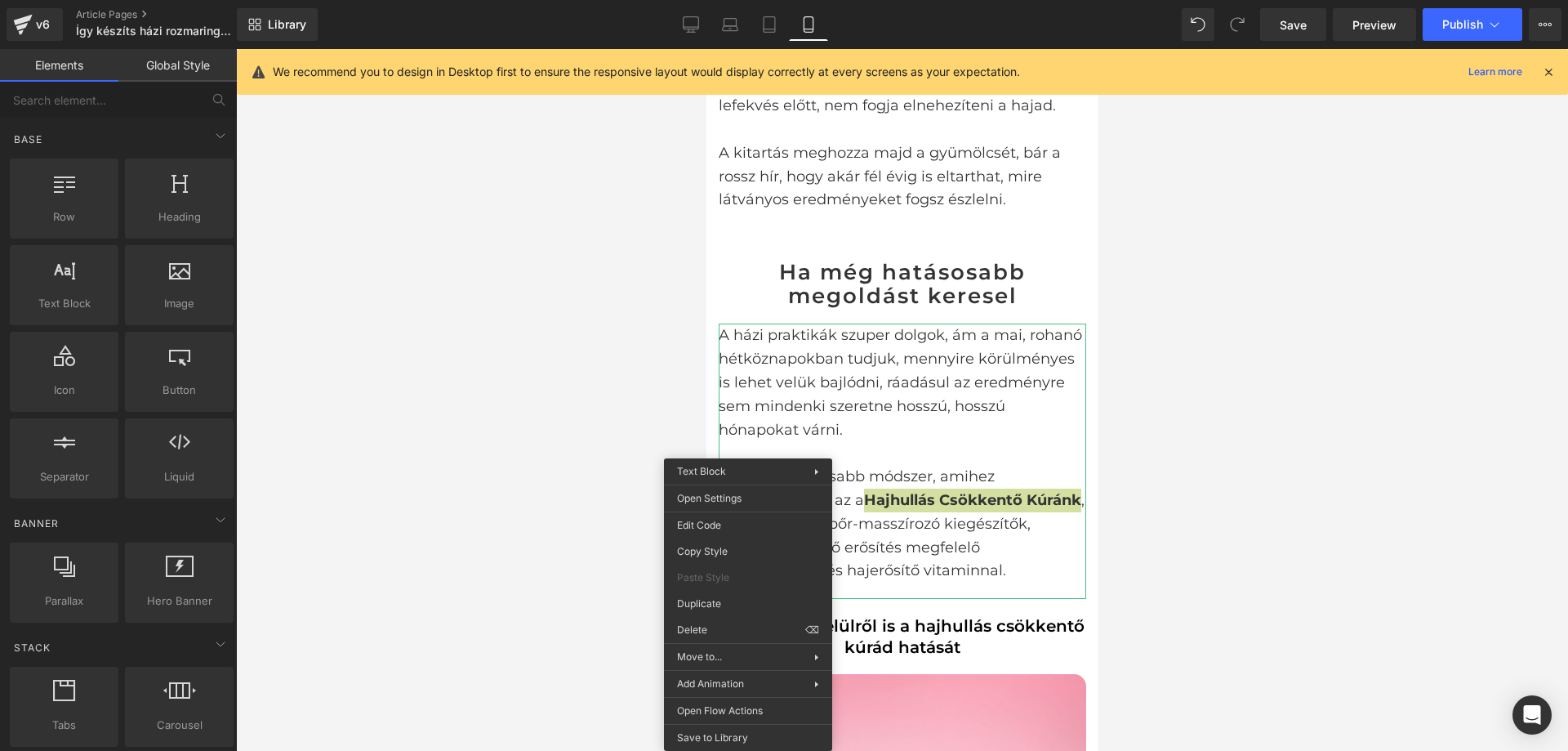
click at [621, 260] on div at bounding box center [902, 400] width 1332 height 702
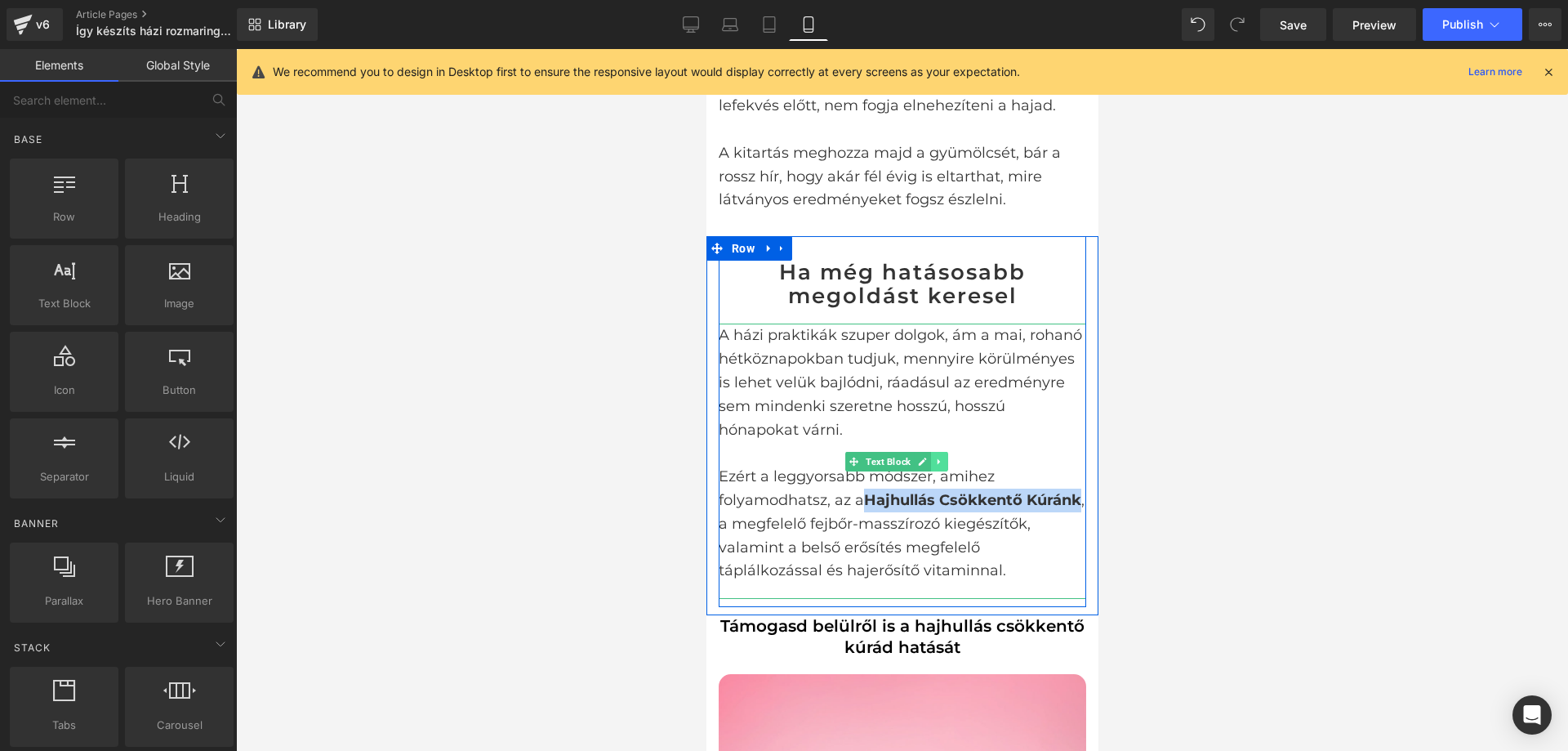
click at [941, 411] on div "A házi praktikák szuper dolgok, ám a mai, rohanó hétköznapokban tudjuk, mennyir…" at bounding box center [901, 462] width 367 height 276
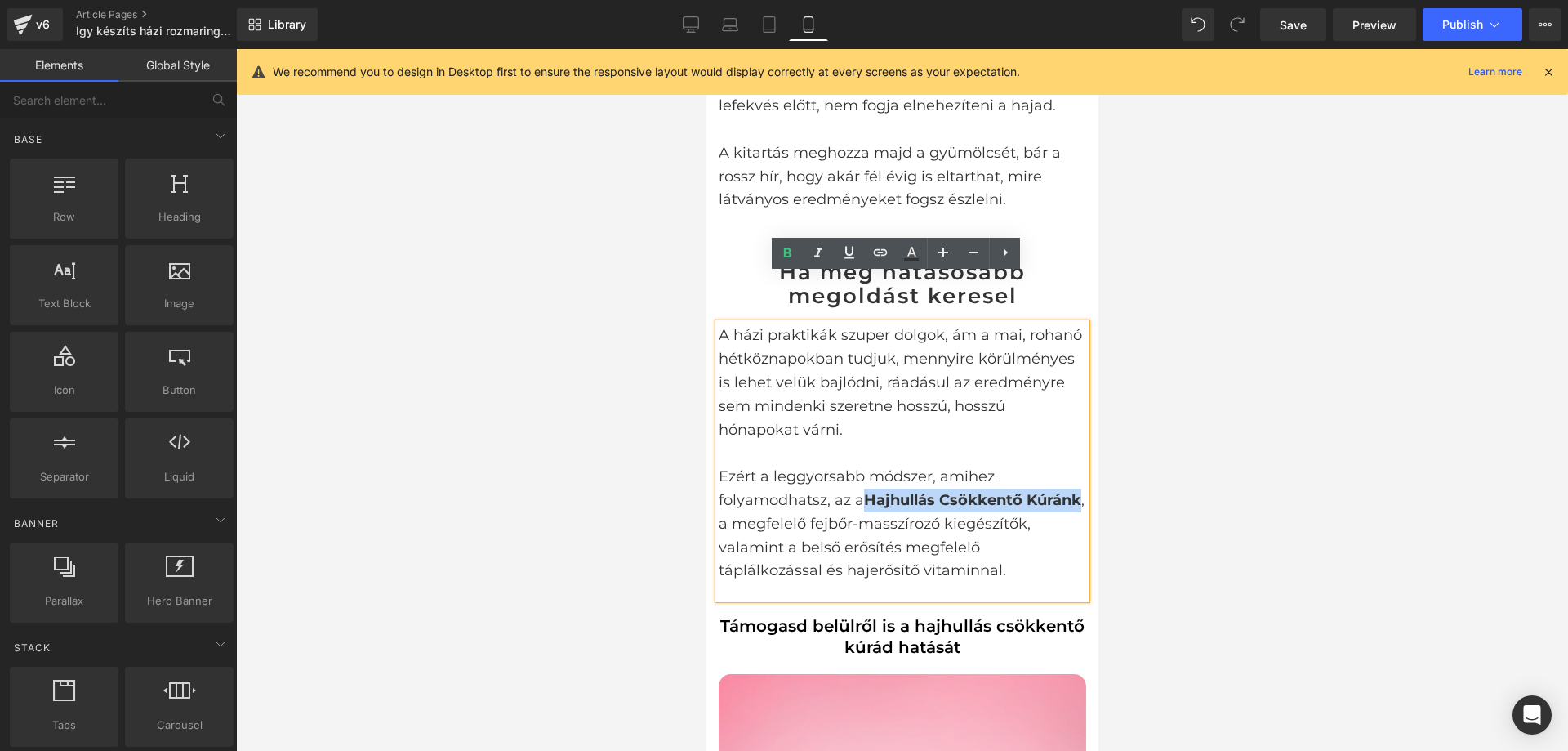
click at [874, 491] on strong "Hajhullás Csökkentő Kúránk" at bounding box center [971, 499] width 217 height 18
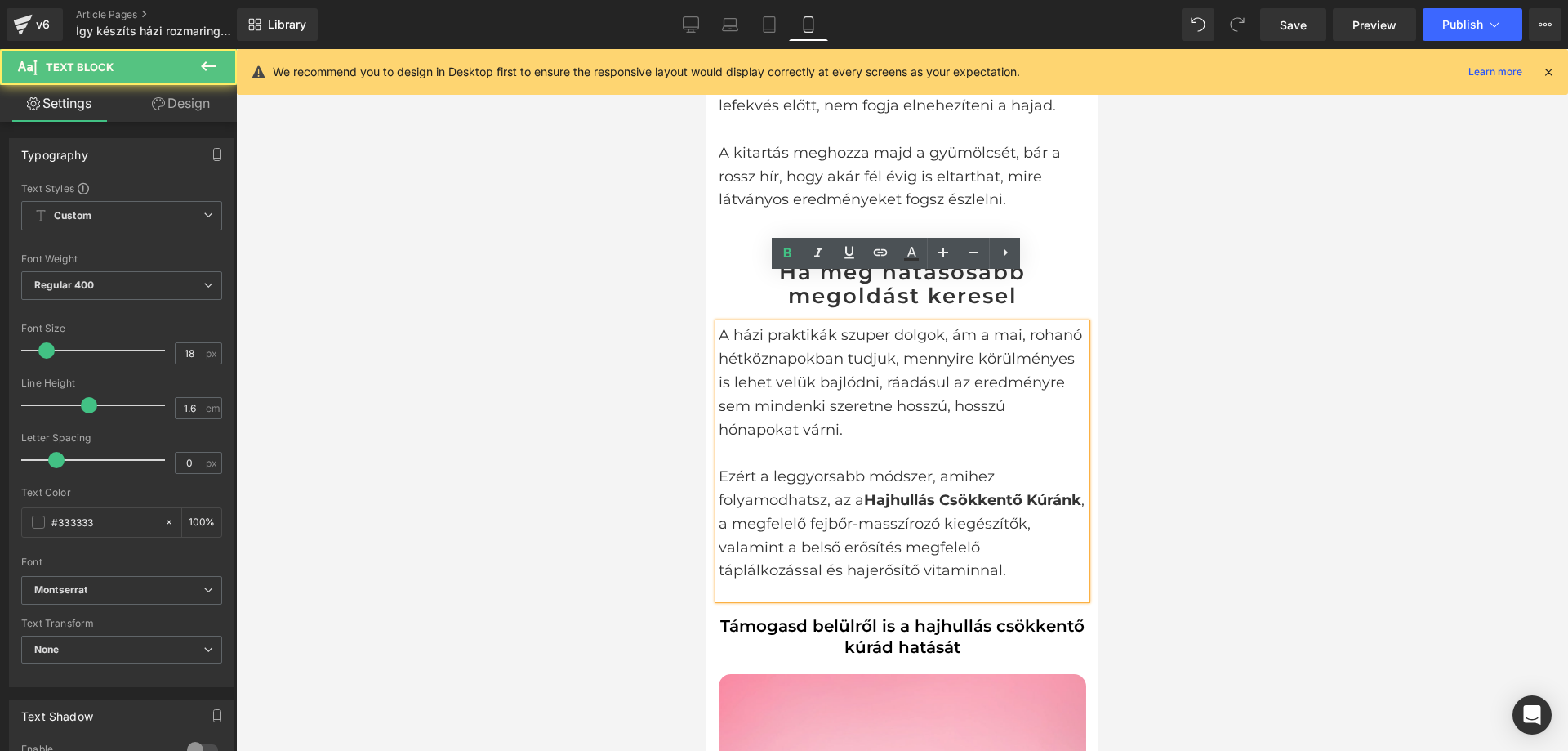
click at [863, 465] on p "Ezért a leggyorsabb módszer, amihez folyamodhatsz, az a Hajhullás Csökkentő Kúr…" at bounding box center [901, 523] width 367 height 118
click at [865, 491] on strong "Hajhullás Csökkentő Kúránk" at bounding box center [971, 499] width 217 height 18
click at [995, 465] on p "Ezért a leggyorsabb módszer, amihez folyamodhatsz, az a Hajhullás Csökkentő Kúr…" at bounding box center [901, 523] width 367 height 118
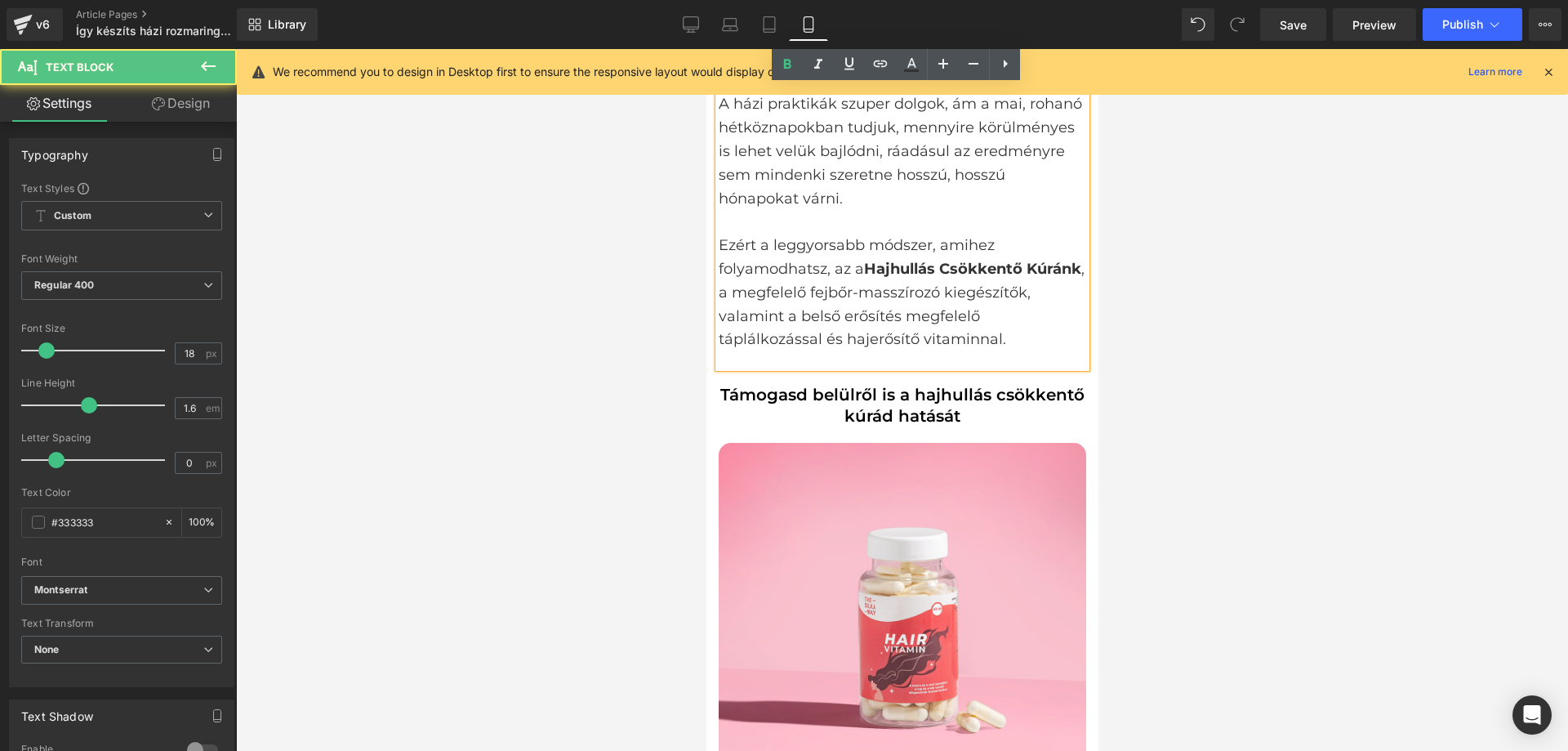
scroll to position [3187, 0]
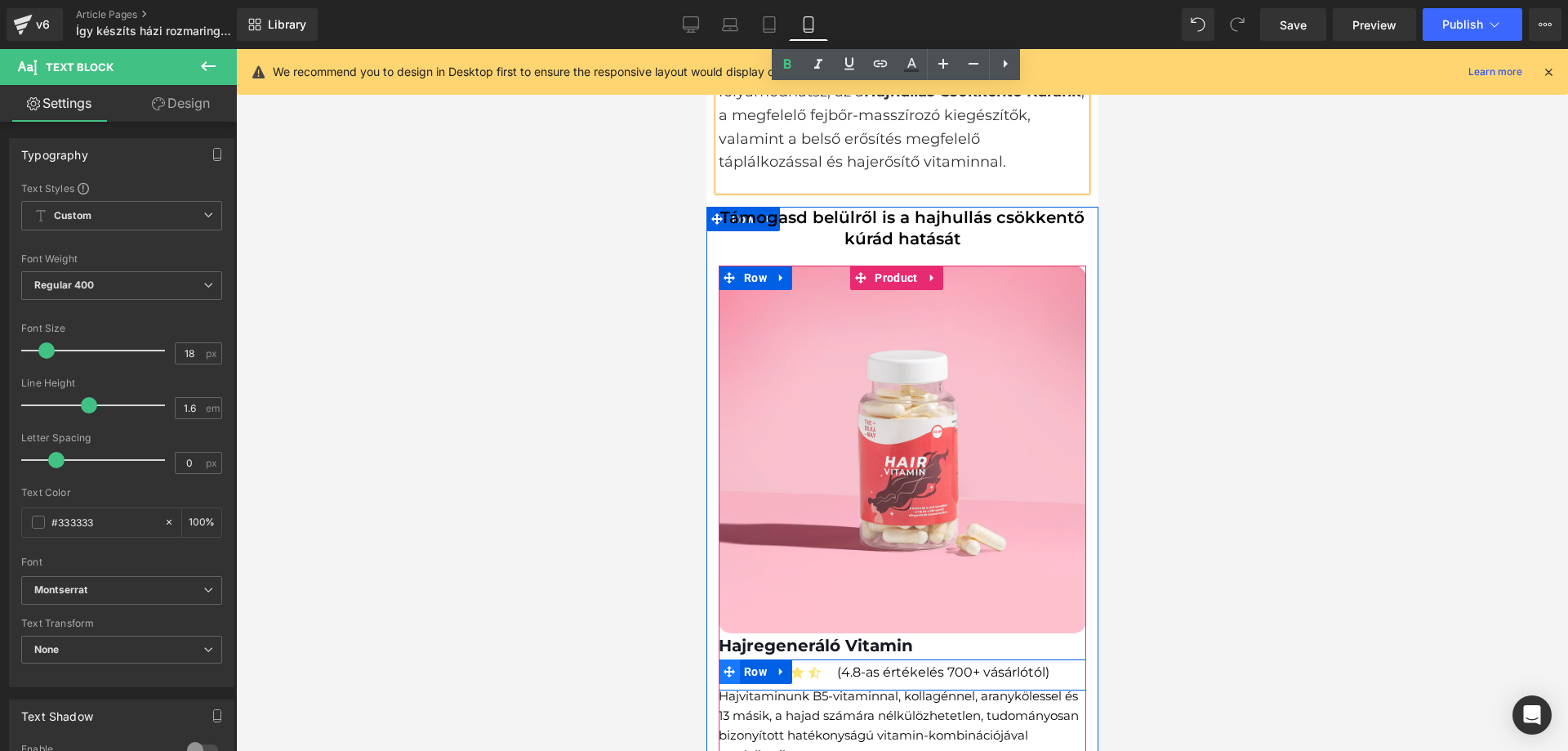
click at [730, 666] on icon at bounding box center [729, 672] width 12 height 12
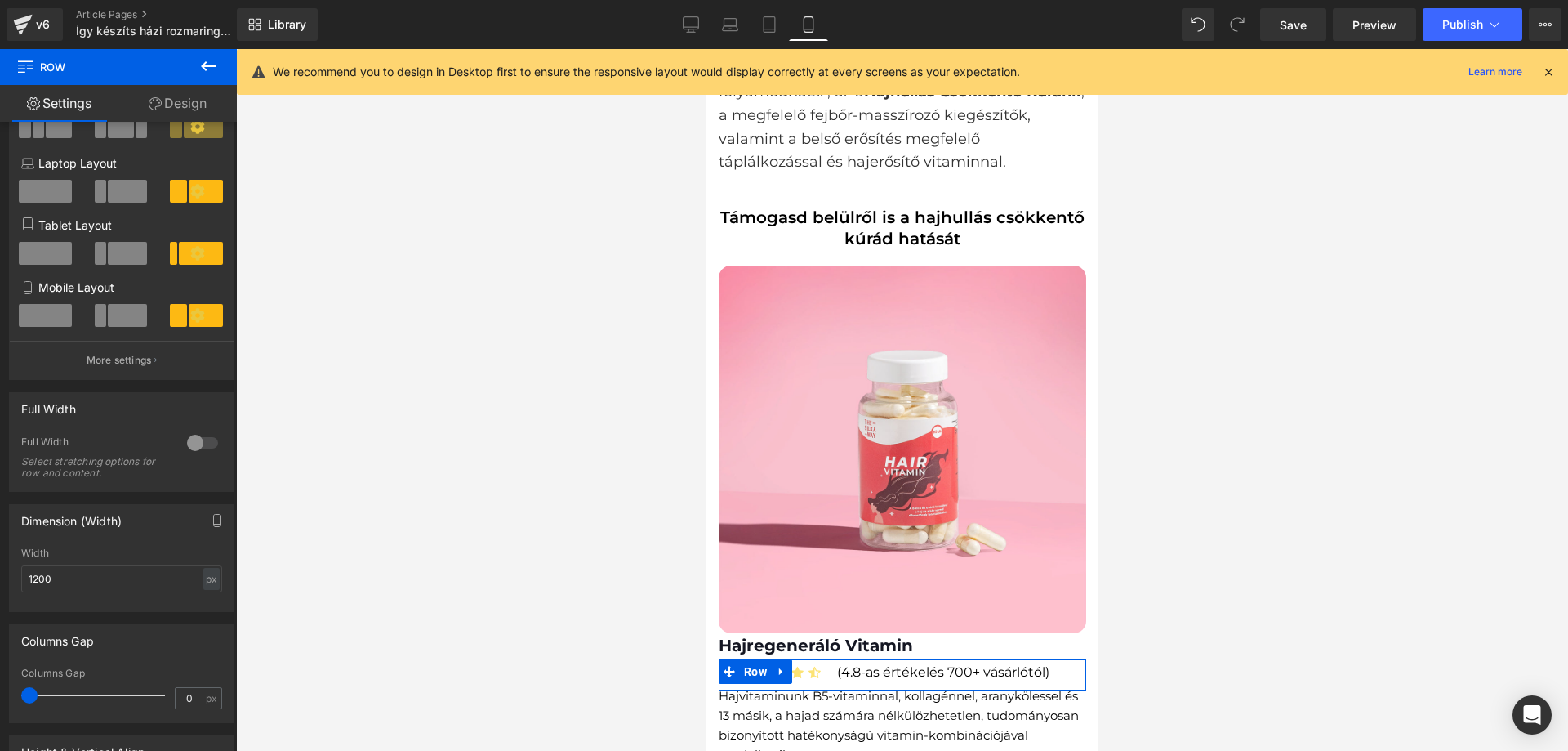
scroll to position [144, 0]
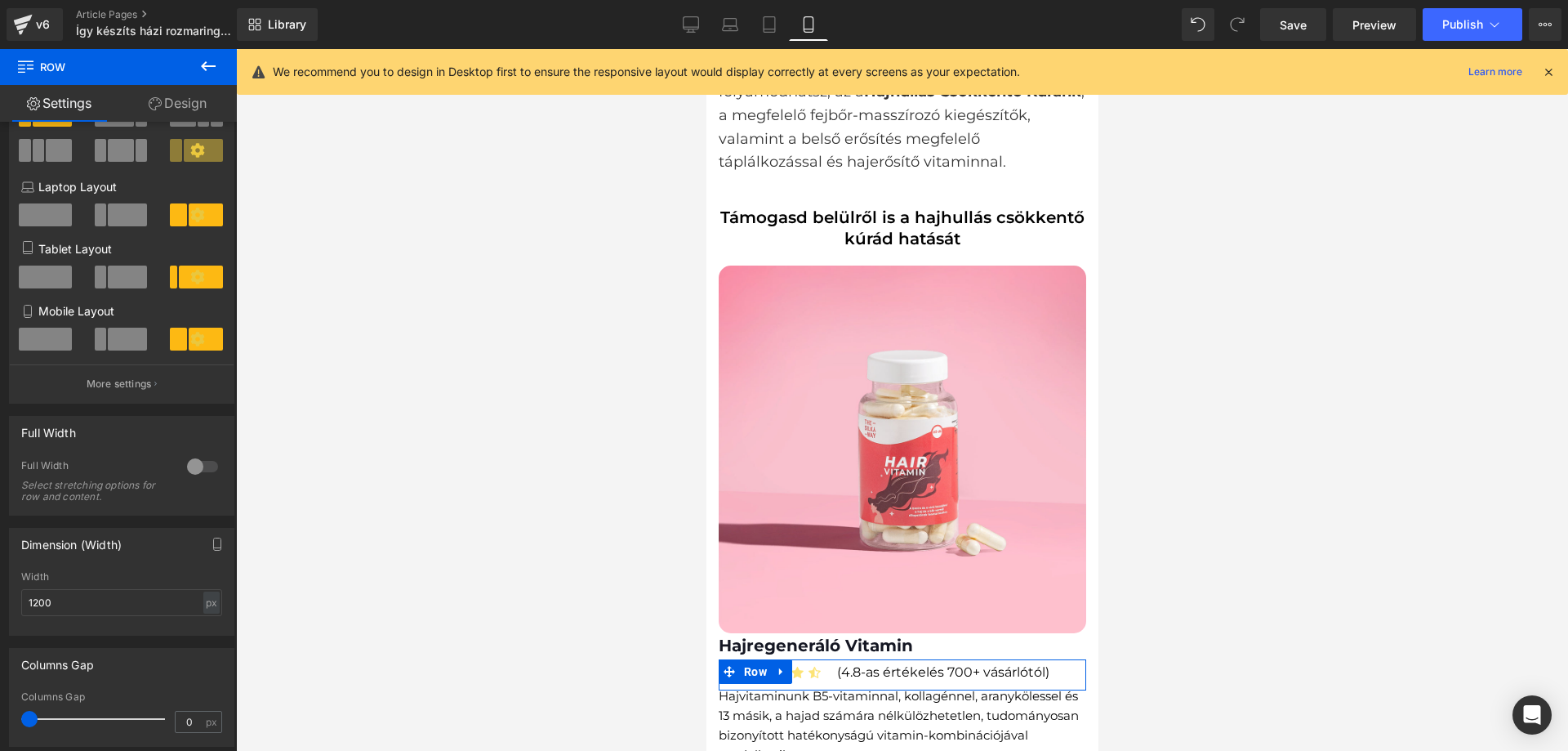
click at [185, 116] on link "Design" at bounding box center [177, 103] width 119 height 37
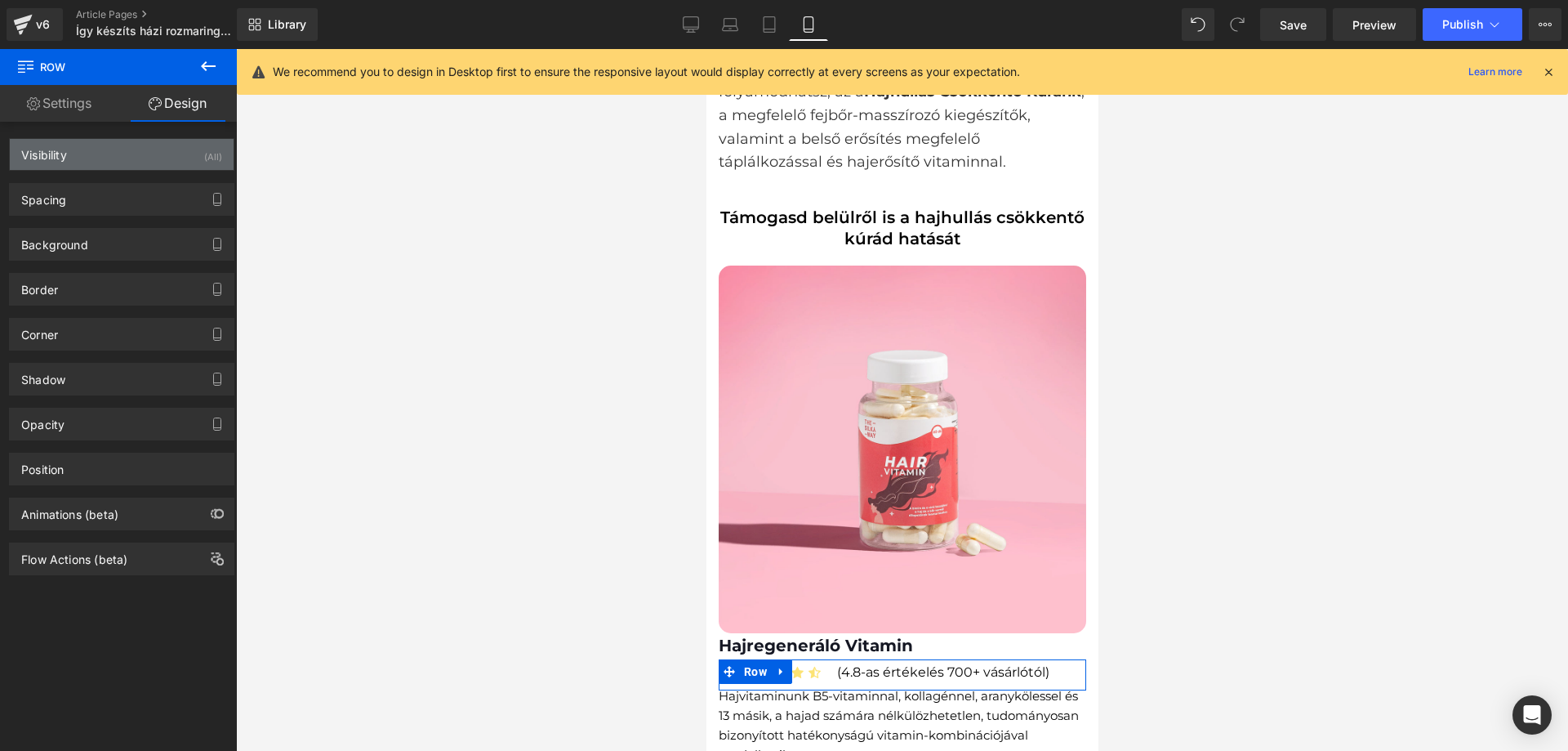
click at [96, 162] on div "Visibility (All)" at bounding box center [121, 154] width 224 height 31
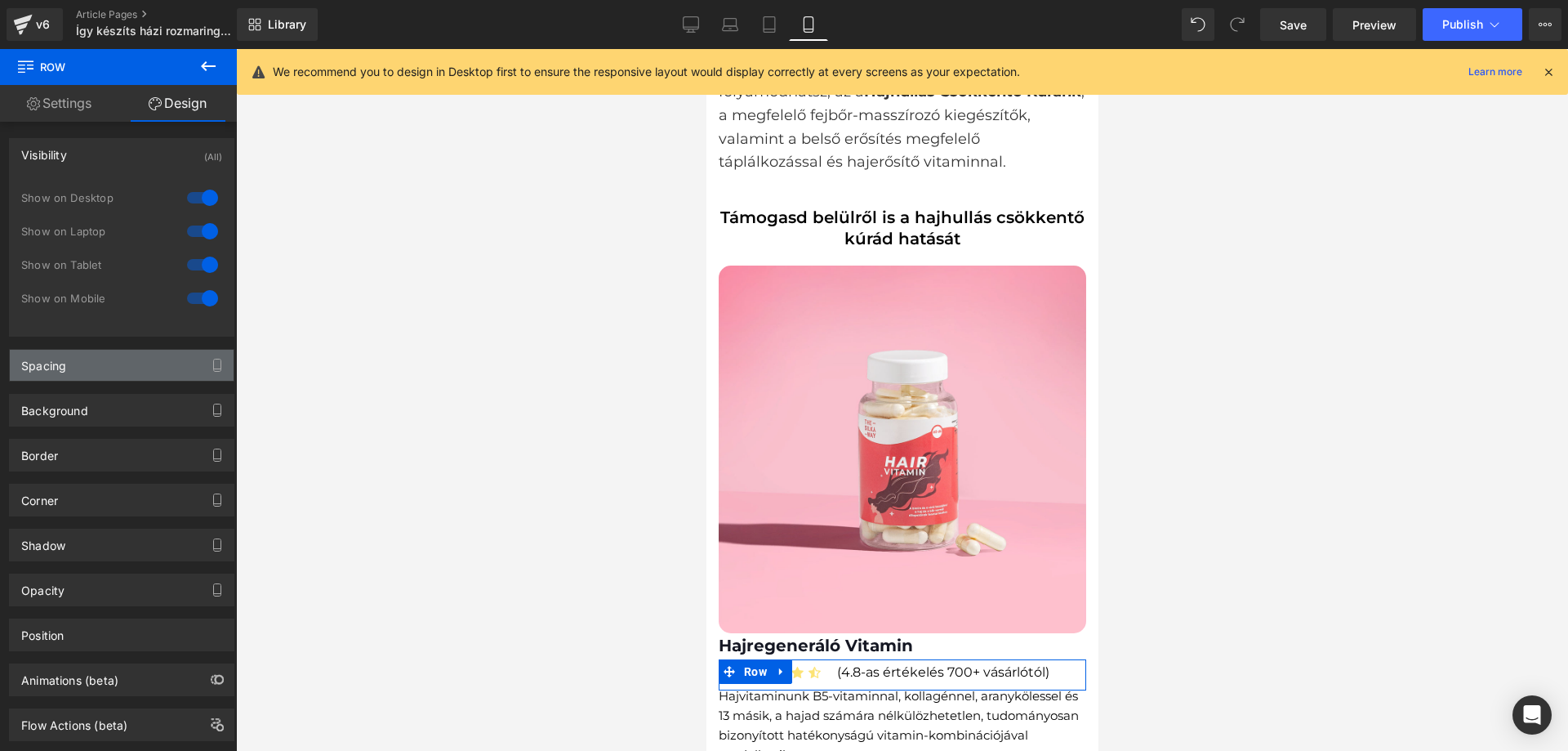
click at [120, 368] on div "Spacing" at bounding box center [121, 365] width 224 height 31
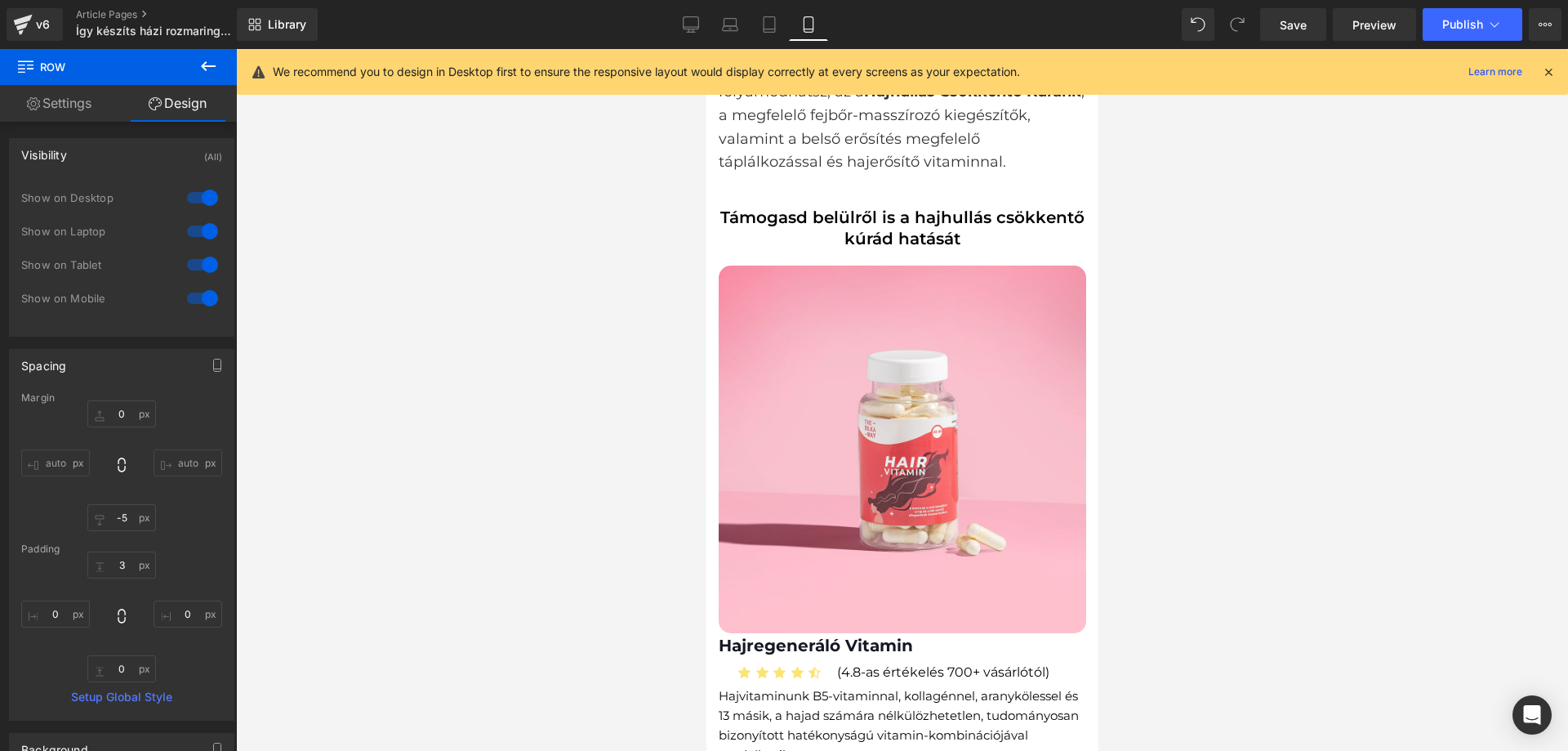
click at [570, 605] on div at bounding box center [902, 400] width 1332 height 702
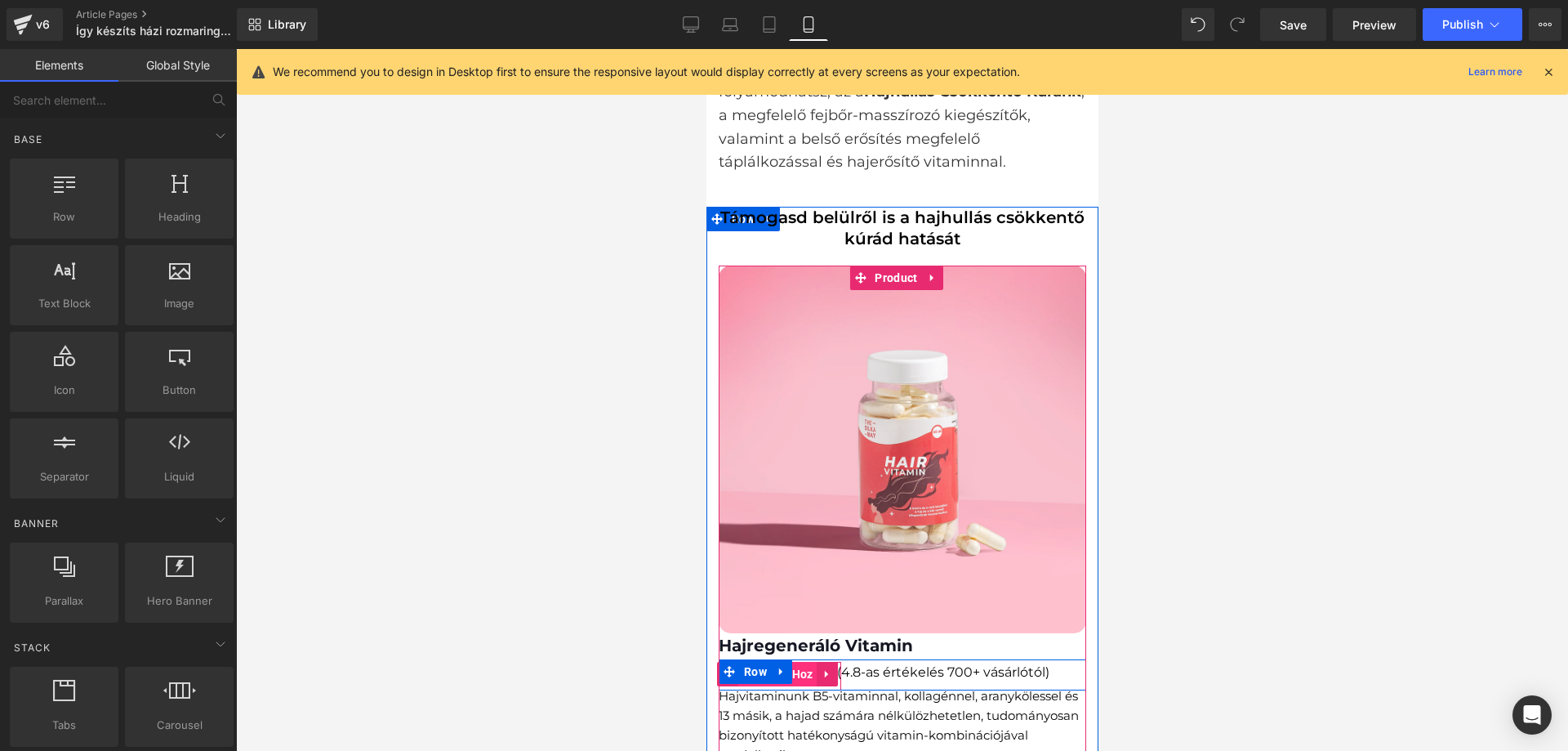
click at [812, 662] on span "Icon List Hoz" at bounding box center [777, 674] width 78 height 24
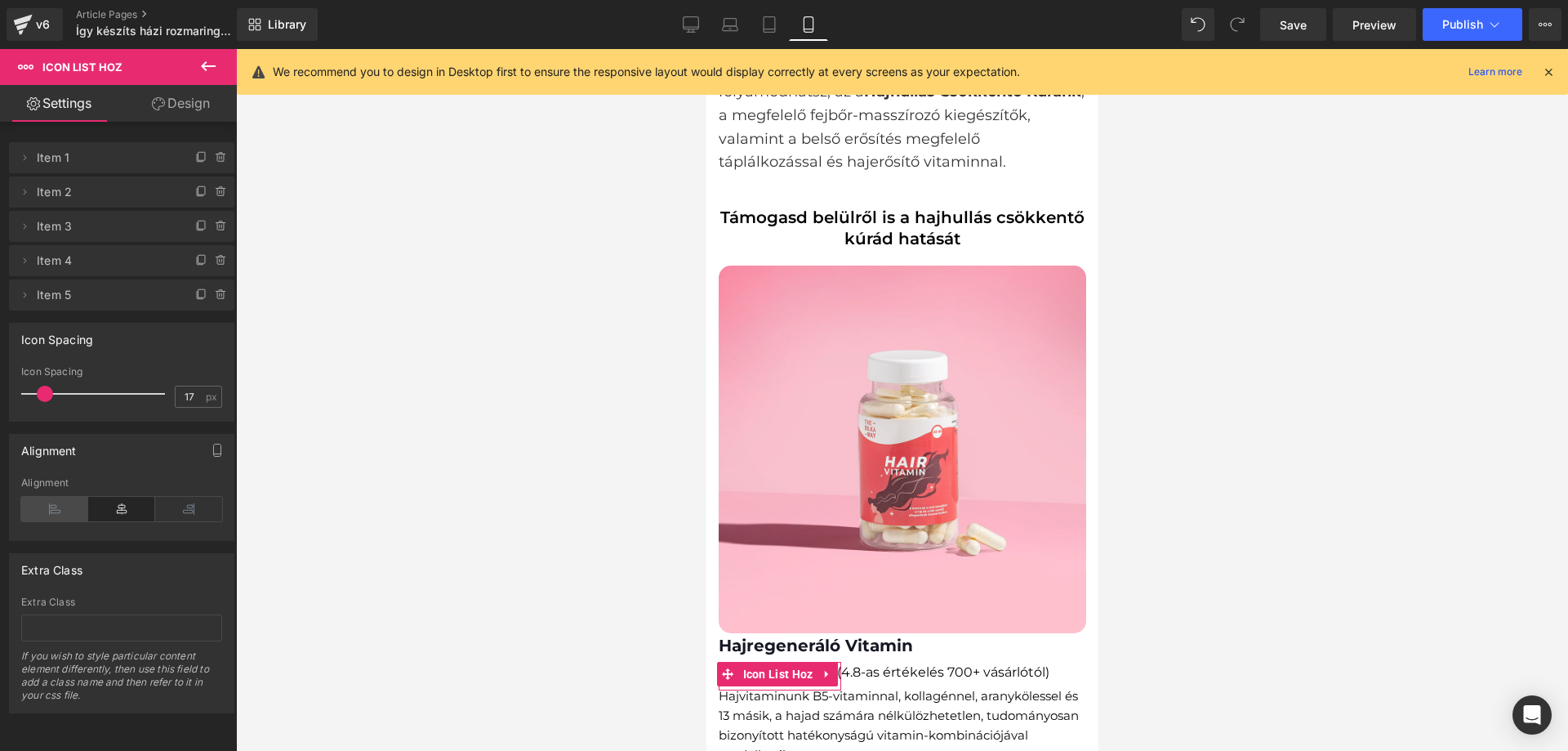
click at [58, 501] on icon at bounding box center [55, 508] width 67 height 24
drag, startPoint x: 552, startPoint y: 534, endPoint x: 688, endPoint y: 593, distance: 148.2
click at [559, 539] on div at bounding box center [902, 400] width 1332 height 702
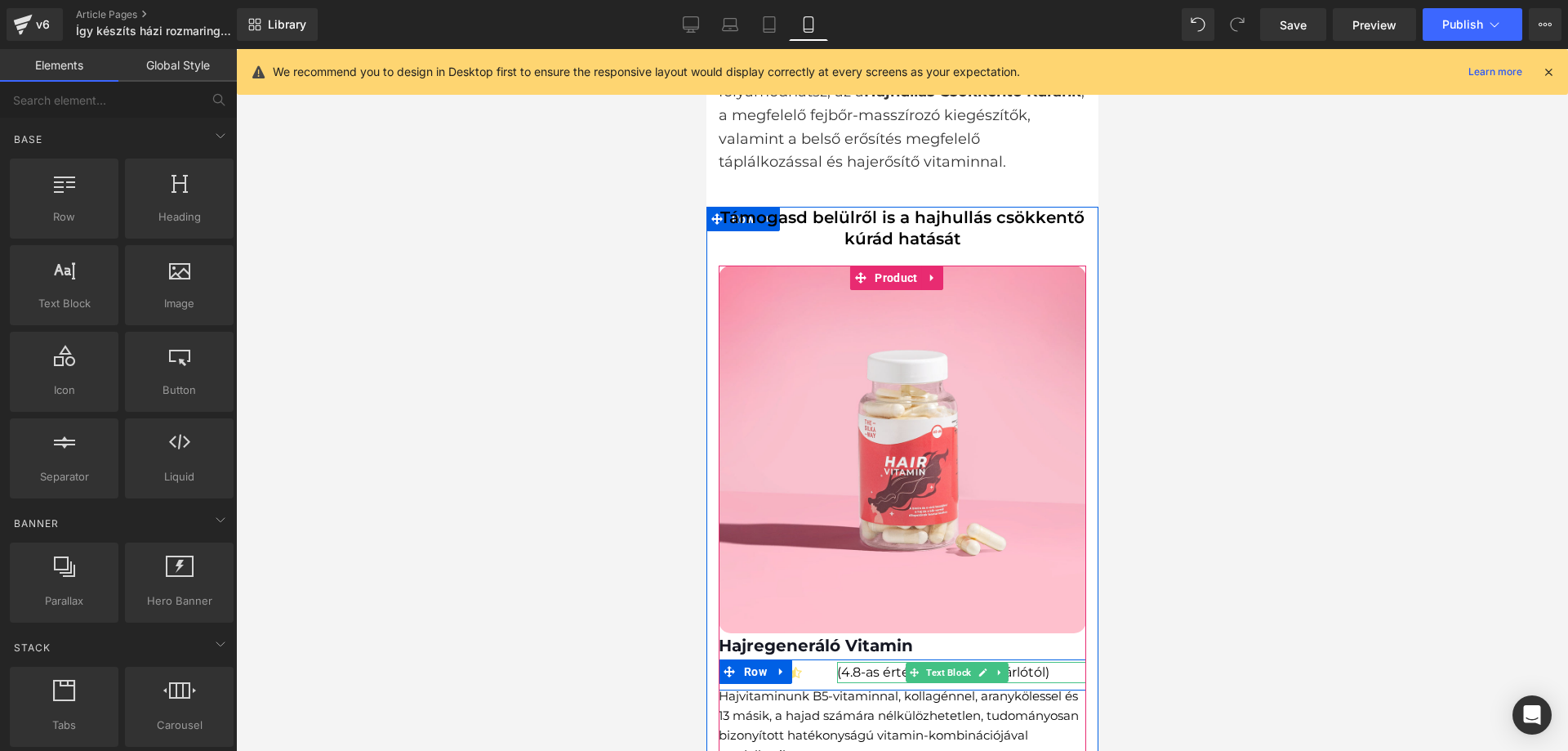
click at [1049, 662] on p "(4.8-as értékelés 700+ vásárlótól)" at bounding box center [961, 673] width 250 height 21
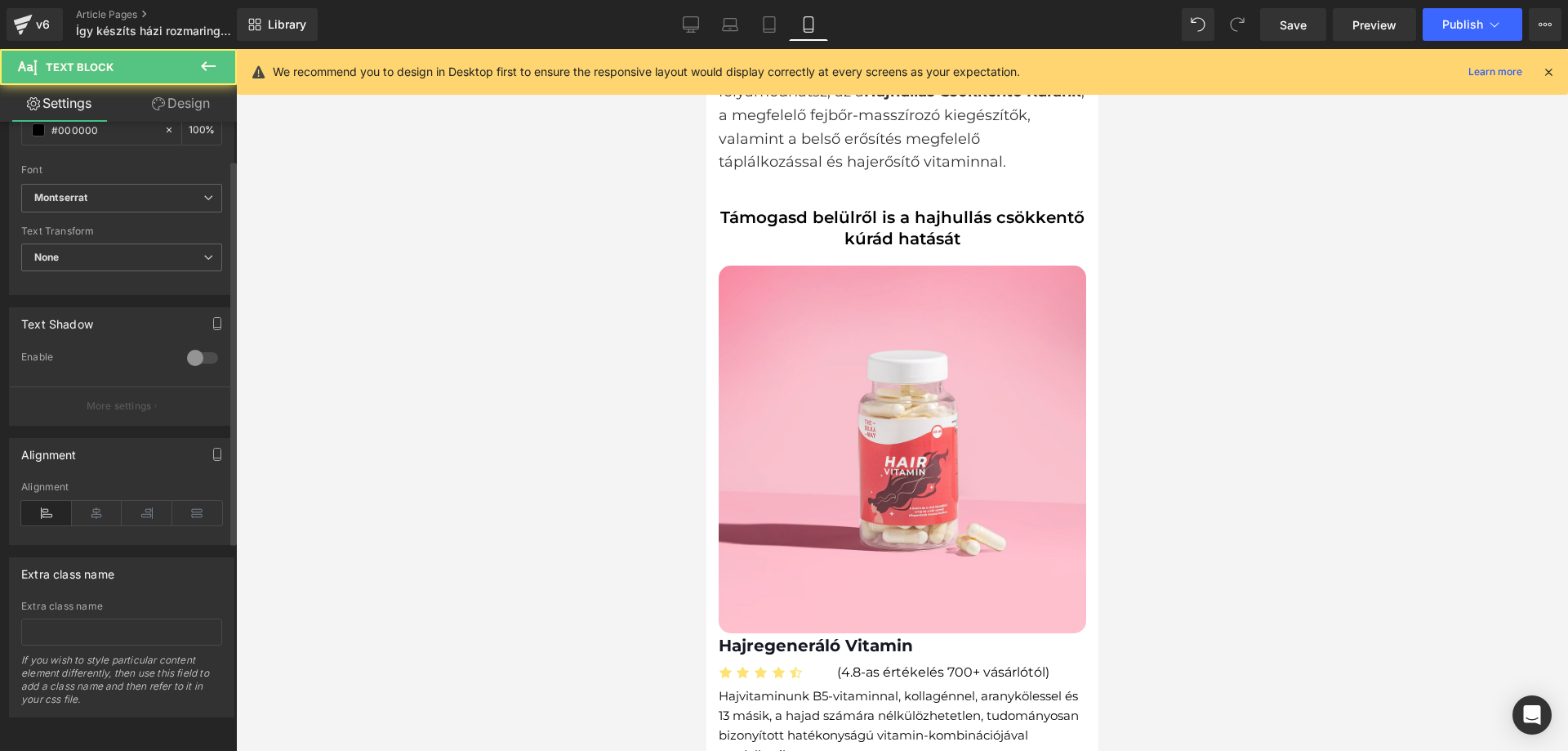
scroll to position [405, 0]
click at [183, 104] on link "Design" at bounding box center [180, 103] width 119 height 37
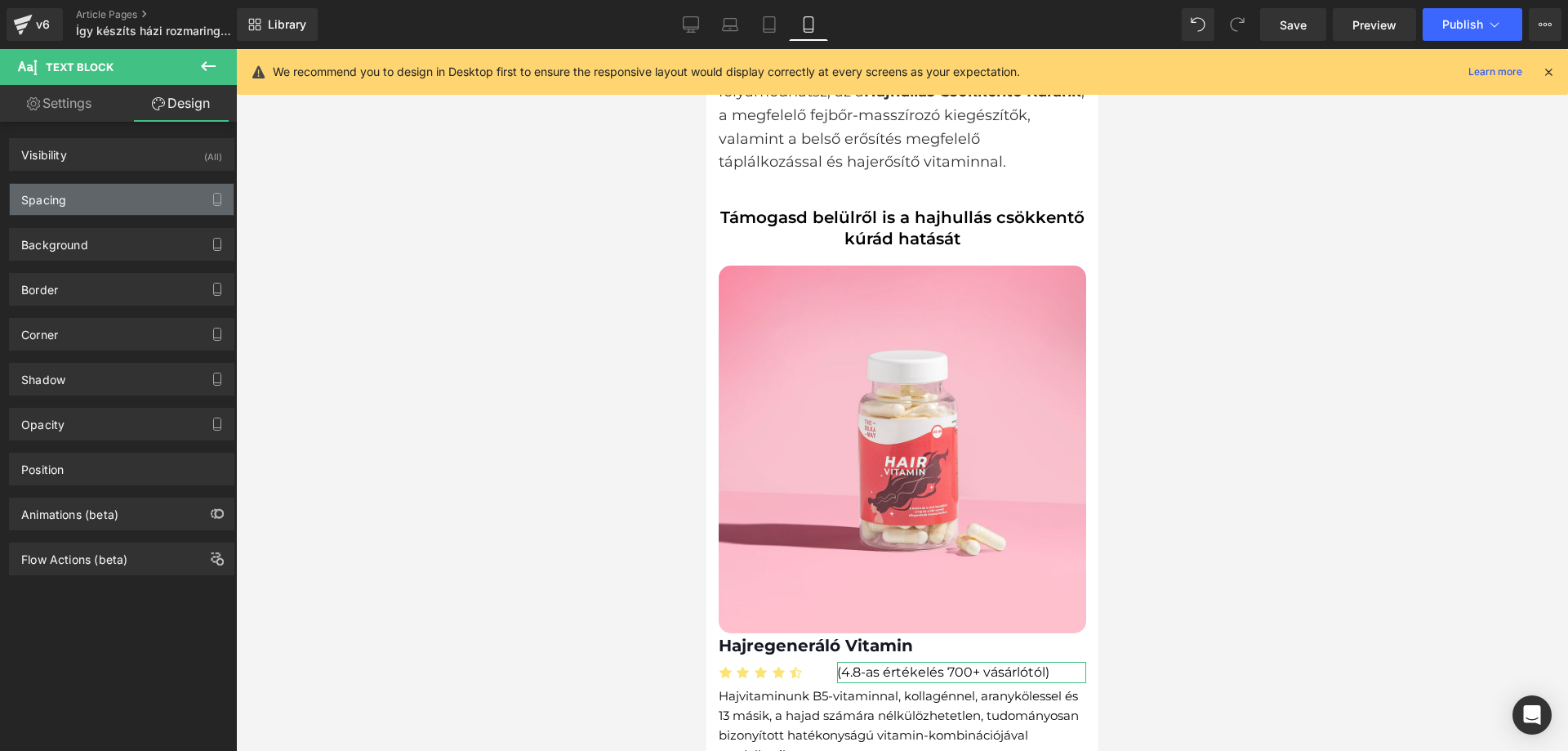
type input "0"
type input "-5"
type input "0"
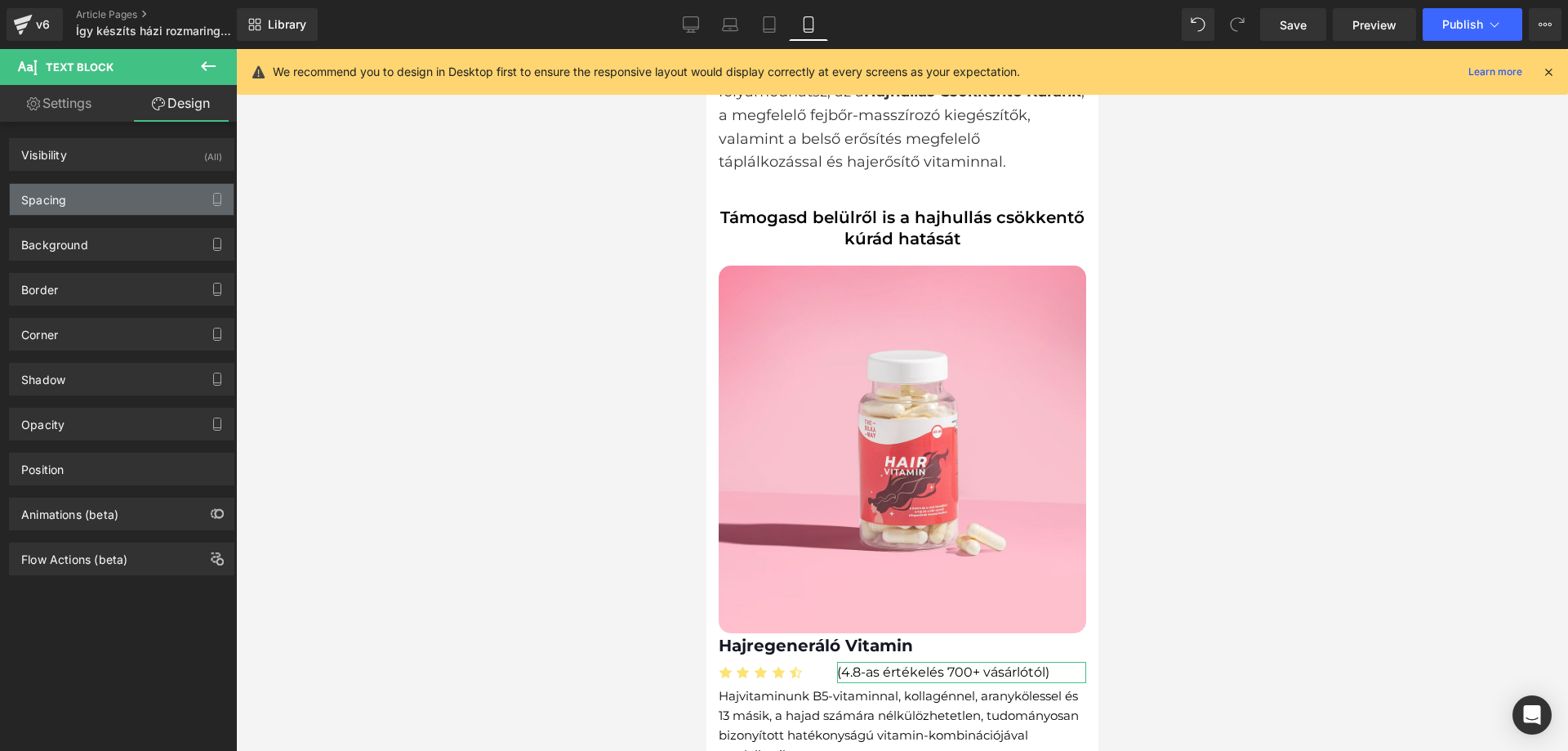
type input "0"
click at [96, 186] on div "Spacing" at bounding box center [121, 200] width 224 height 31
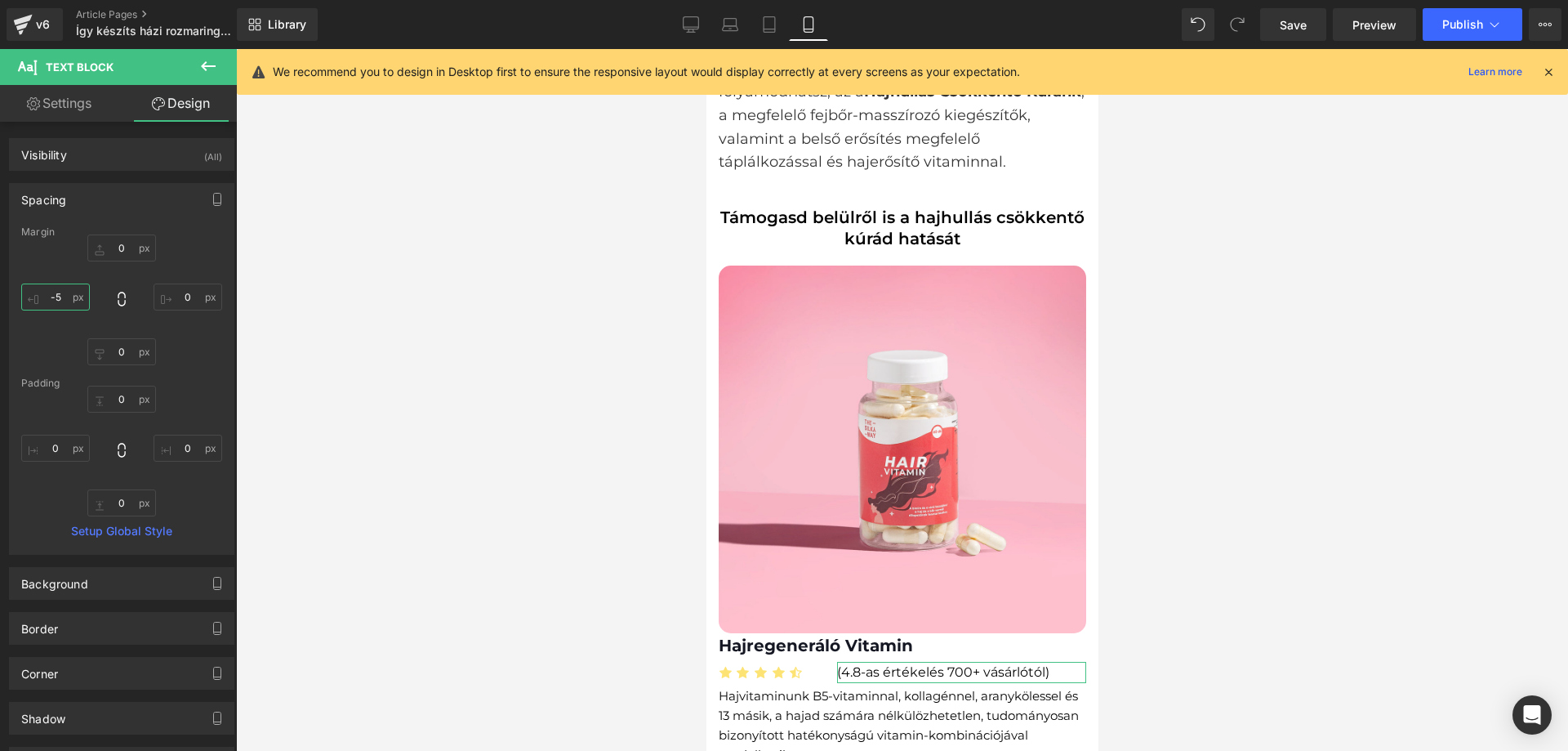
click at [60, 296] on input "-5" at bounding box center [55, 297] width 68 height 27
type input "-40"
click at [432, 330] on div at bounding box center [902, 400] width 1332 height 702
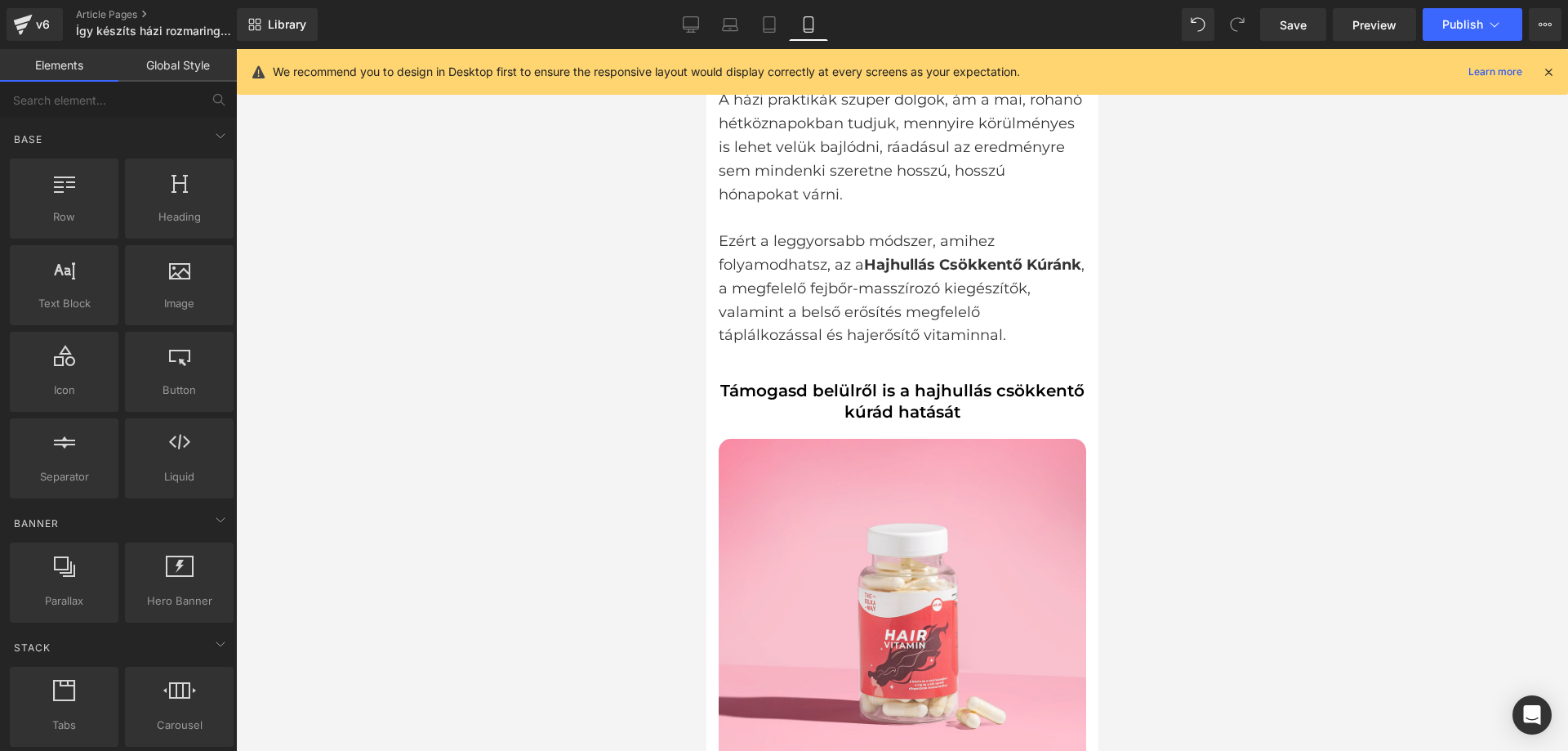
scroll to position [2778, 0]
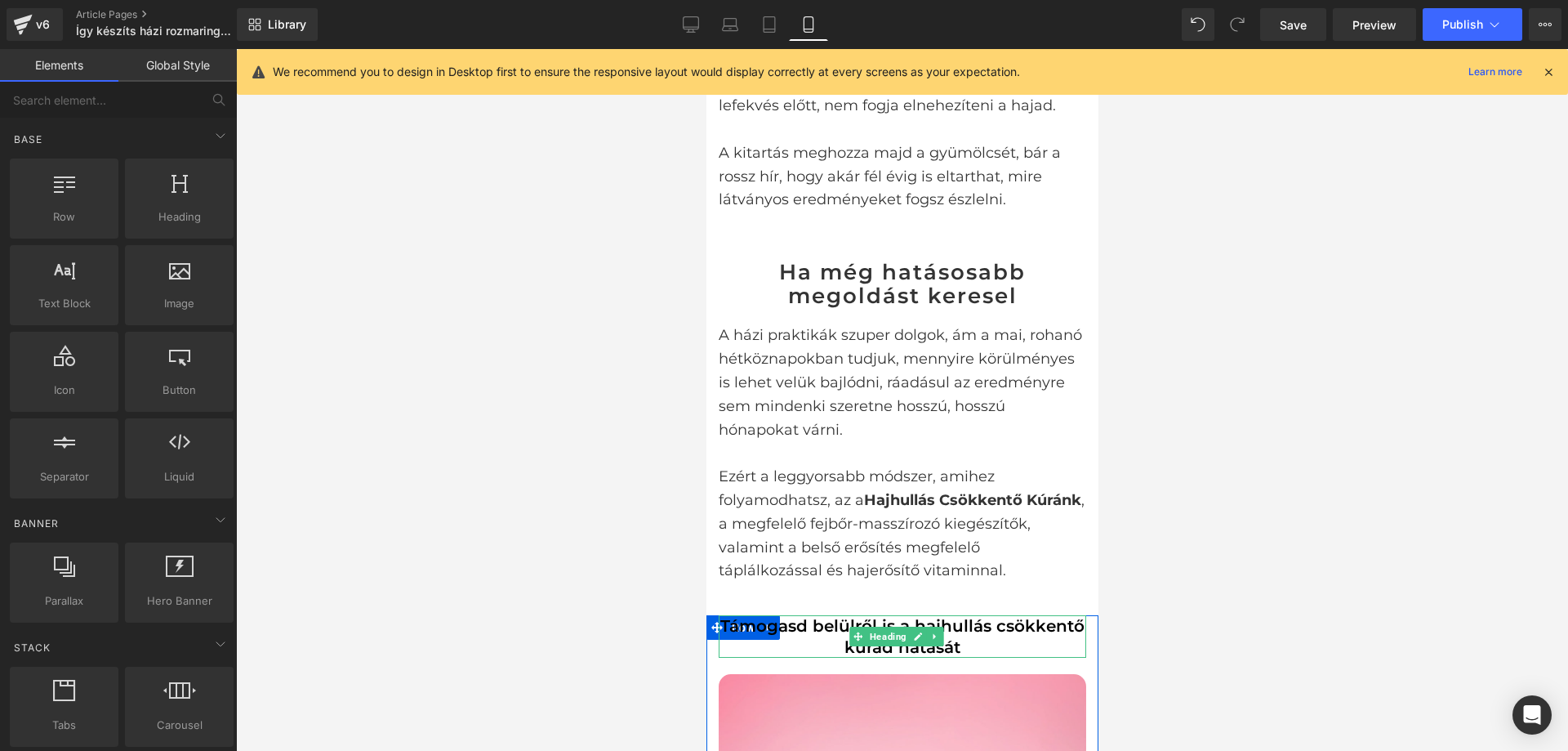
click at [1008, 615] on h1 "Támogasd belülről is a hajhullás csökkentő kúrád hatását" at bounding box center [901, 636] width 367 height 42
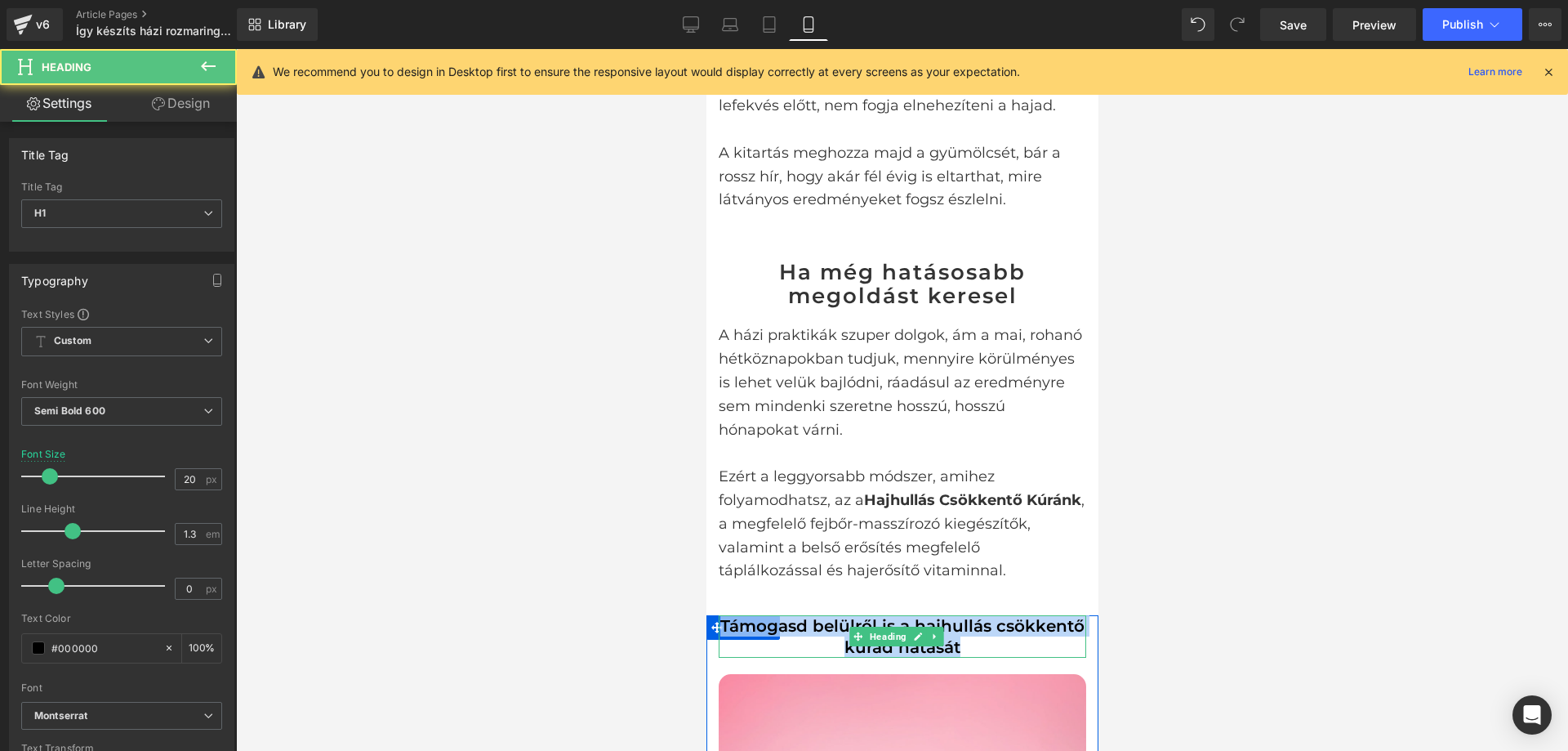
click at [832, 615] on h1 "Támogasd belülről is a hajhullás csökkentő kúrád hatását" at bounding box center [901, 636] width 367 height 42
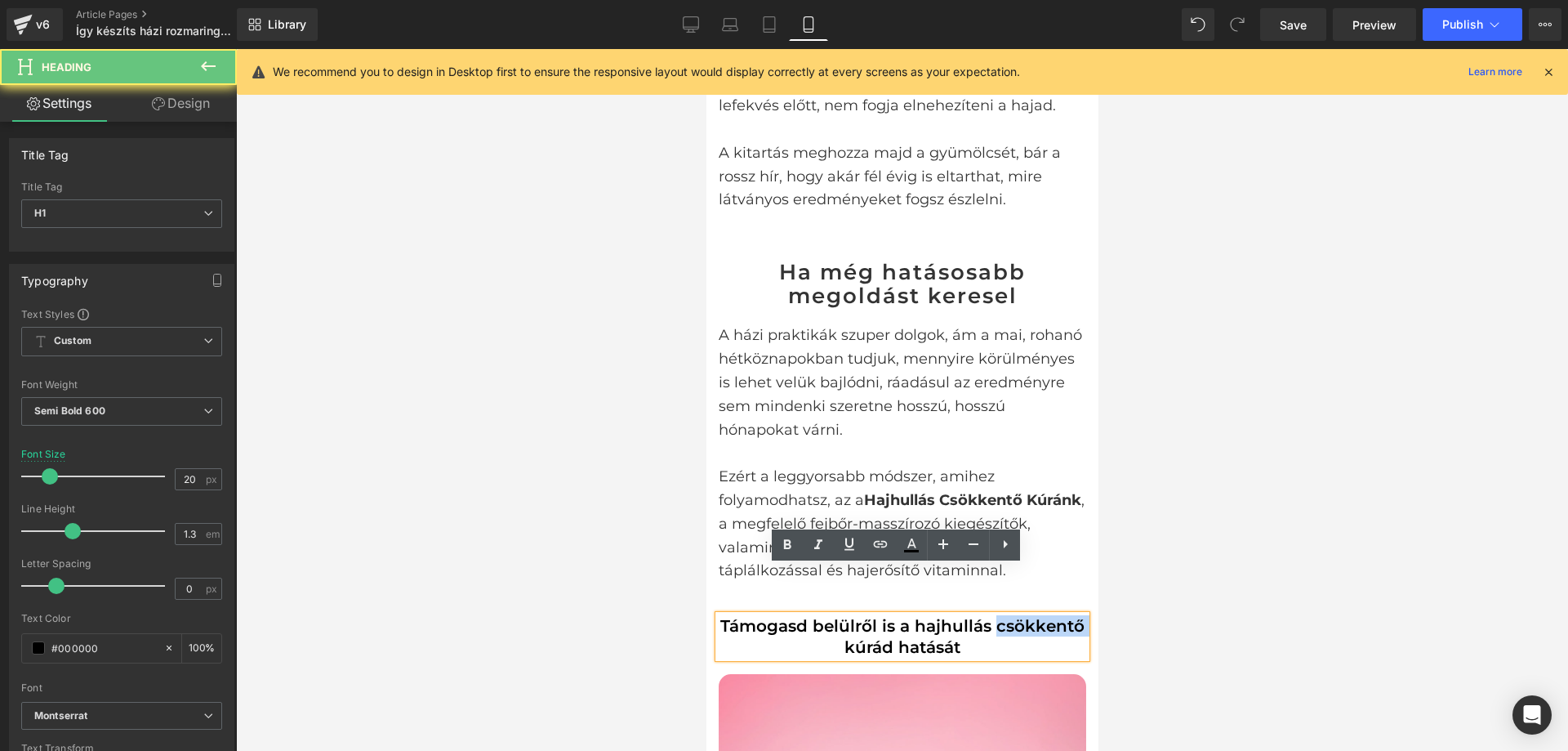
click at [832, 615] on h1 "Támogasd belülről is a hajhullás csökkentő kúrád hatását" at bounding box center [901, 636] width 367 height 42
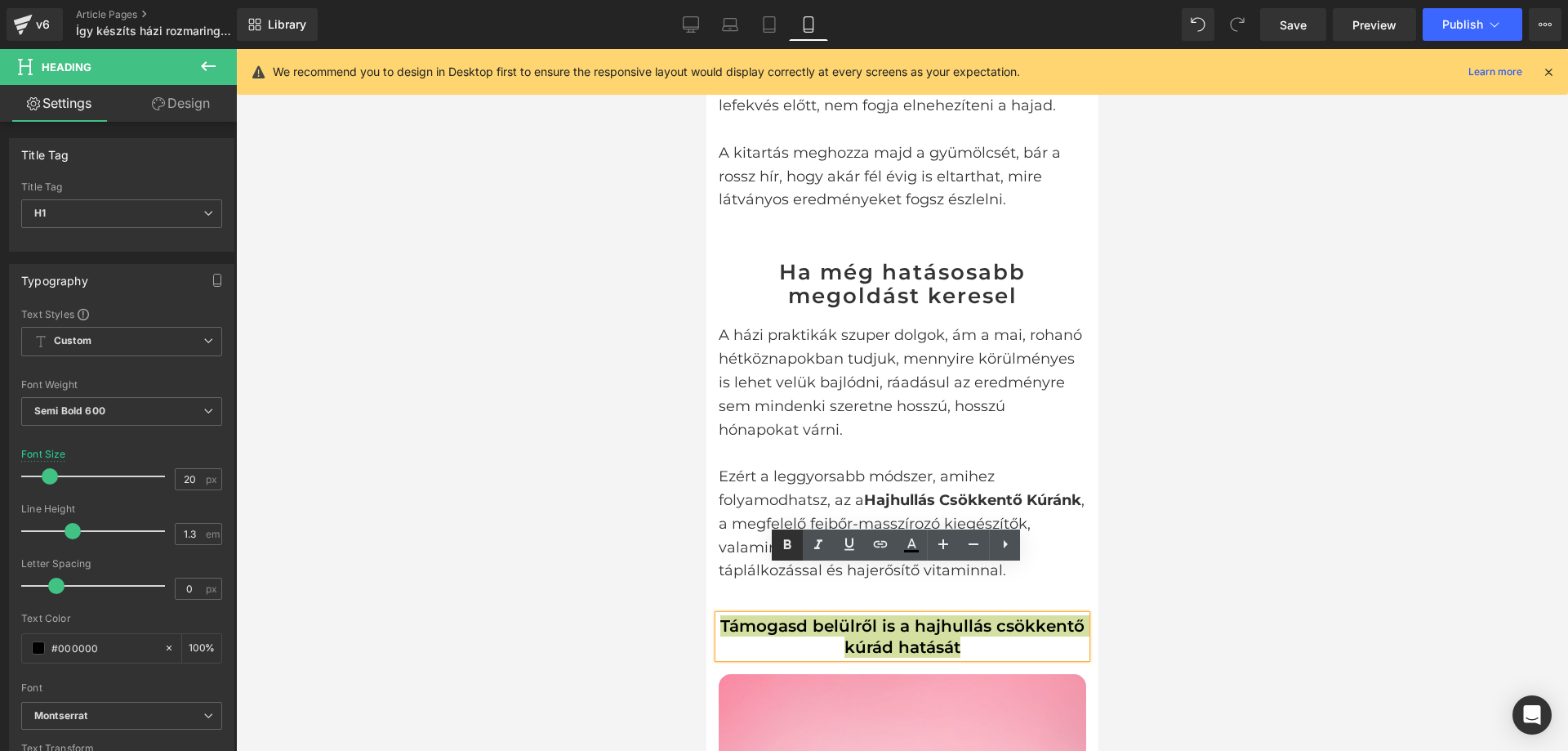
click at [785, 543] on icon at bounding box center [788, 544] width 8 height 10
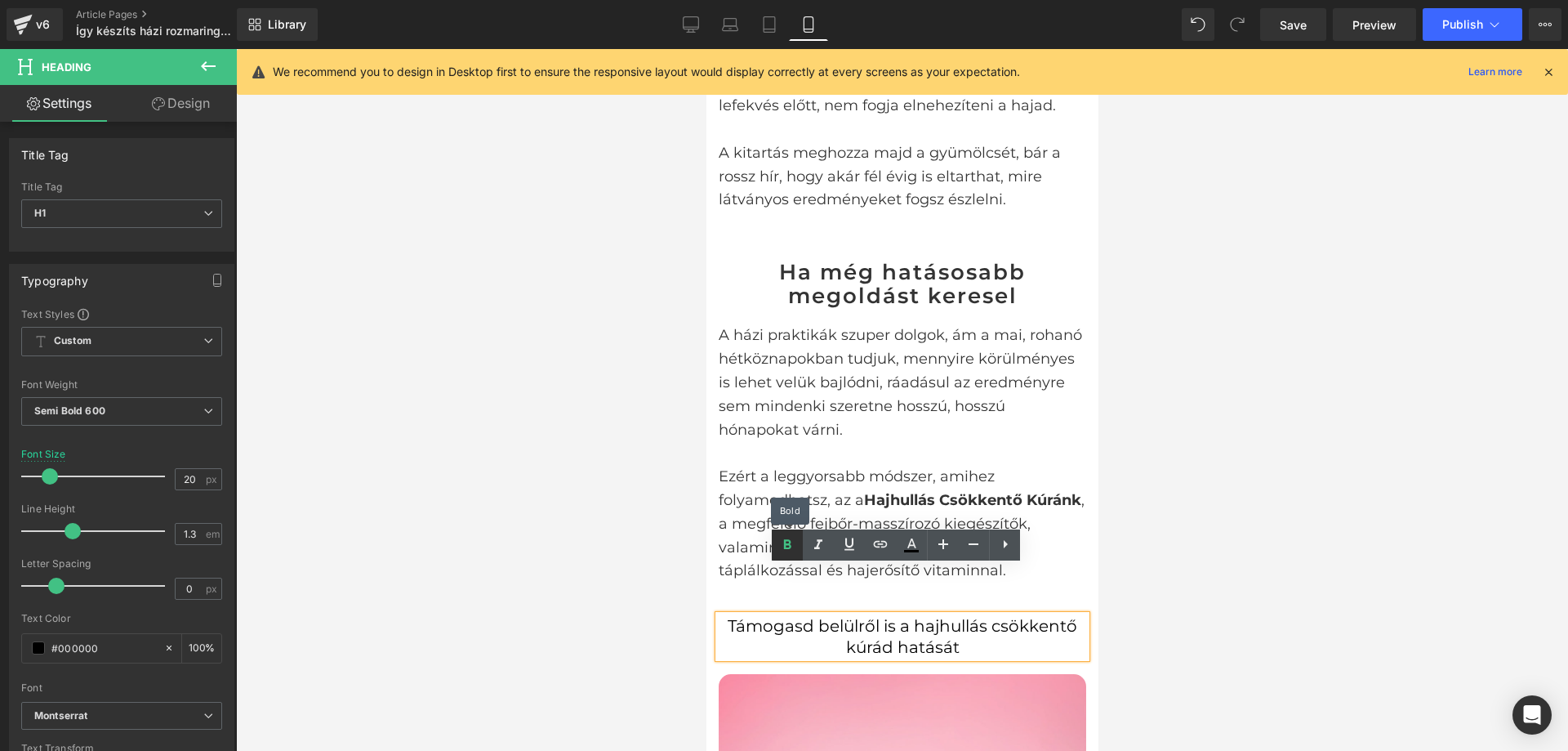
click at [785, 543] on icon at bounding box center [788, 544] width 8 height 10
click at [794, 616] on span "Támogasd belülről is a hajhullás csökkentő kúrád hatását" at bounding box center [901, 636] width 350 height 40
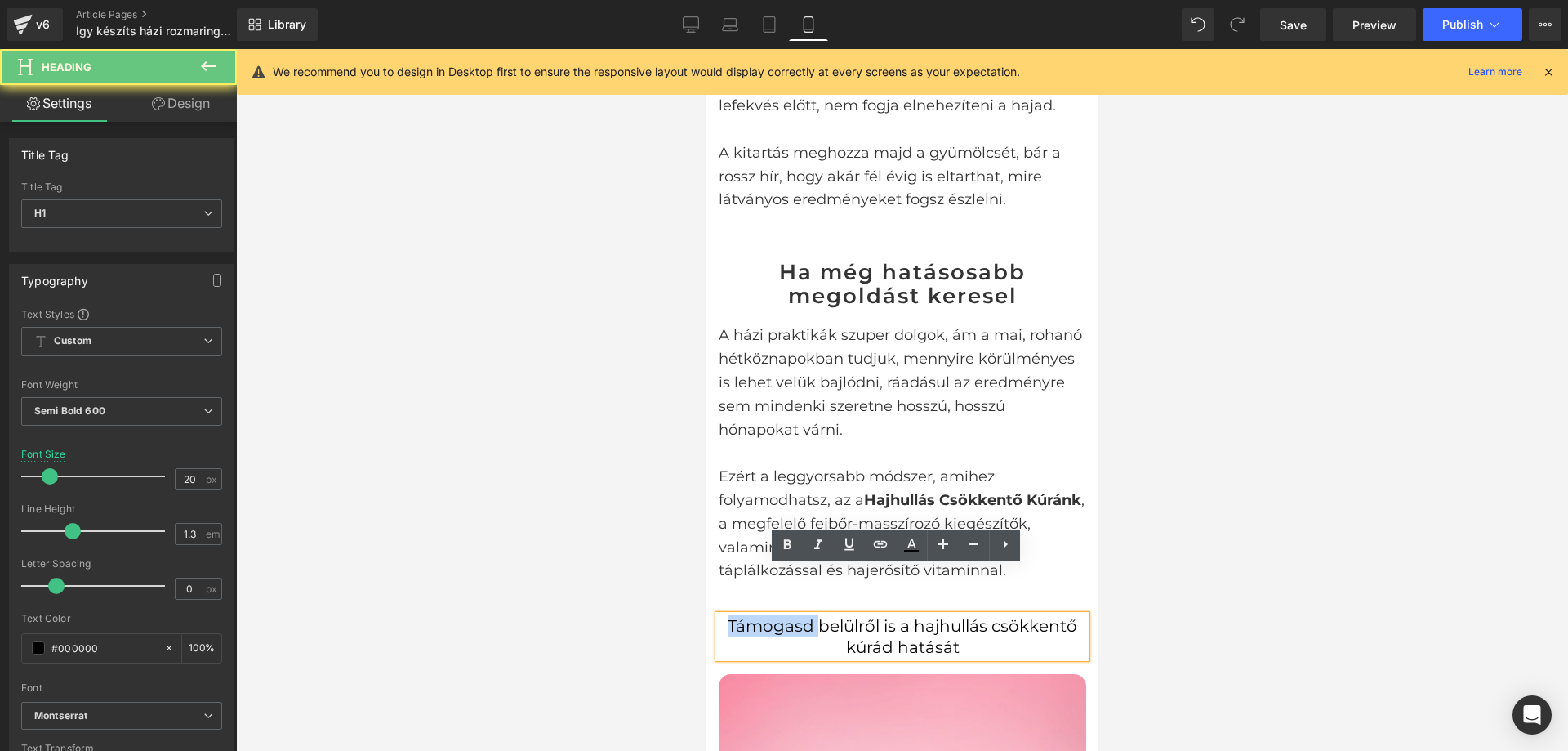
click at [794, 616] on span "Támogasd belülről is a hajhullás csökkentő kúrád hatását" at bounding box center [901, 636] width 350 height 40
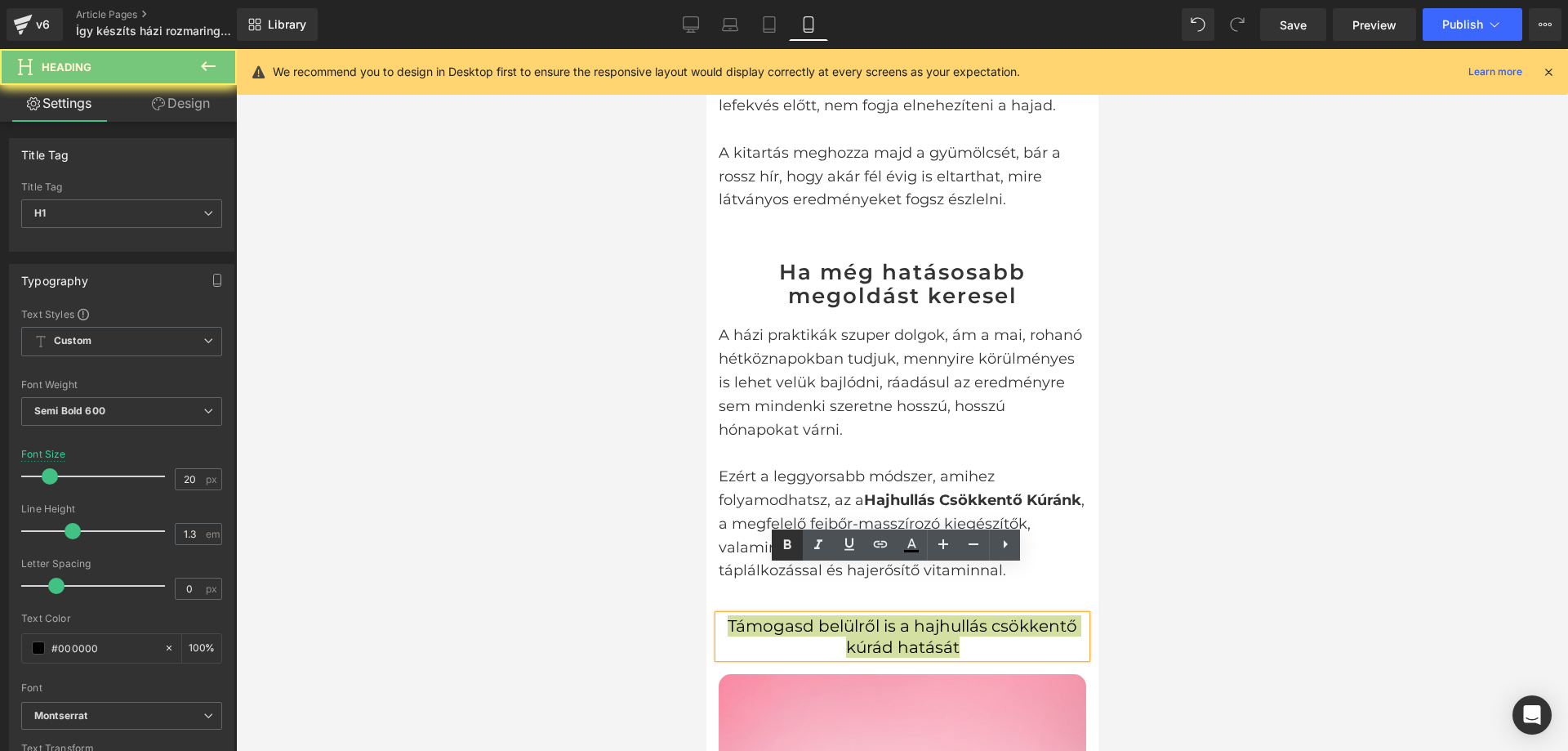
click at [784, 549] on icon at bounding box center [788, 544] width 8 height 10
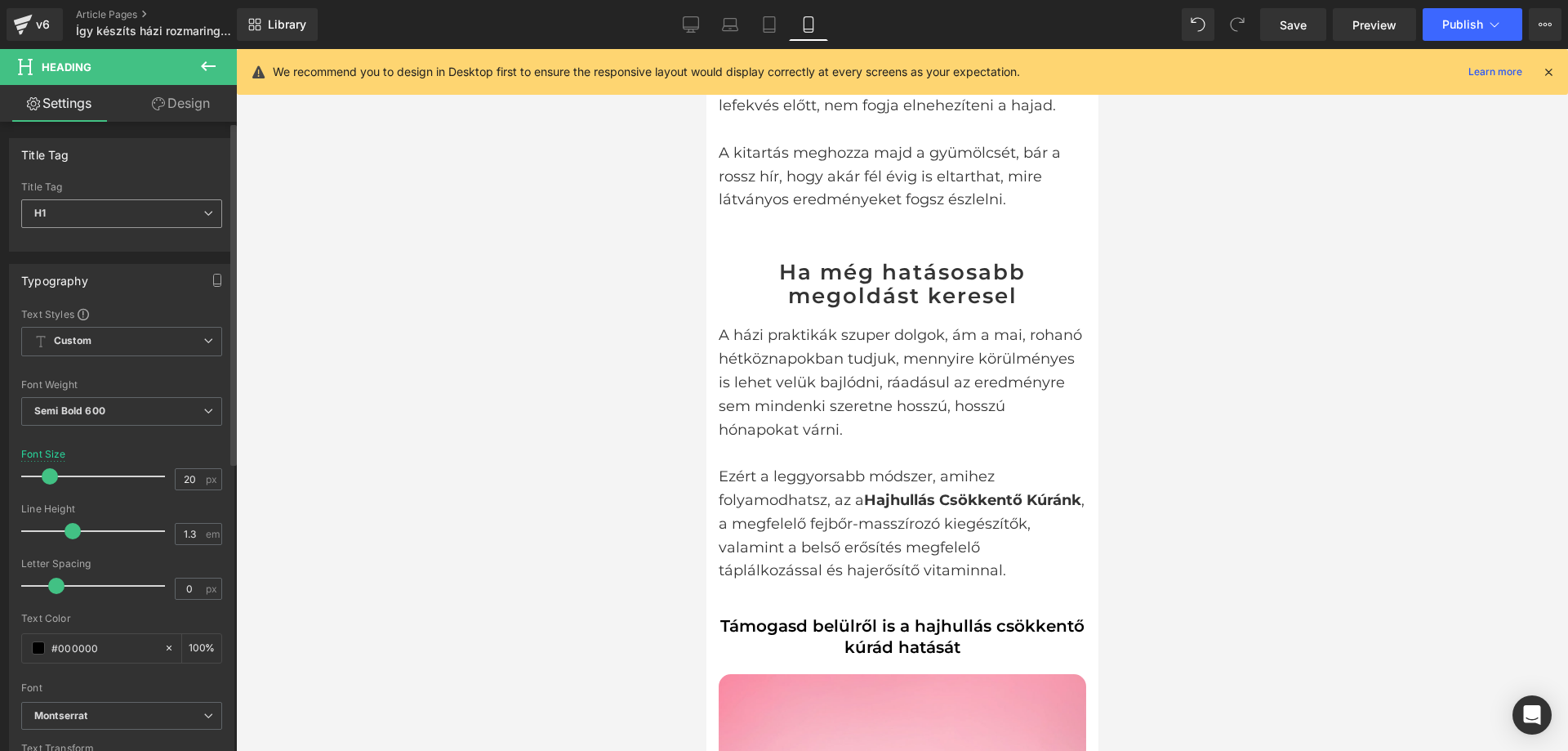
click at [149, 212] on span "H1" at bounding box center [121, 214] width 201 height 29
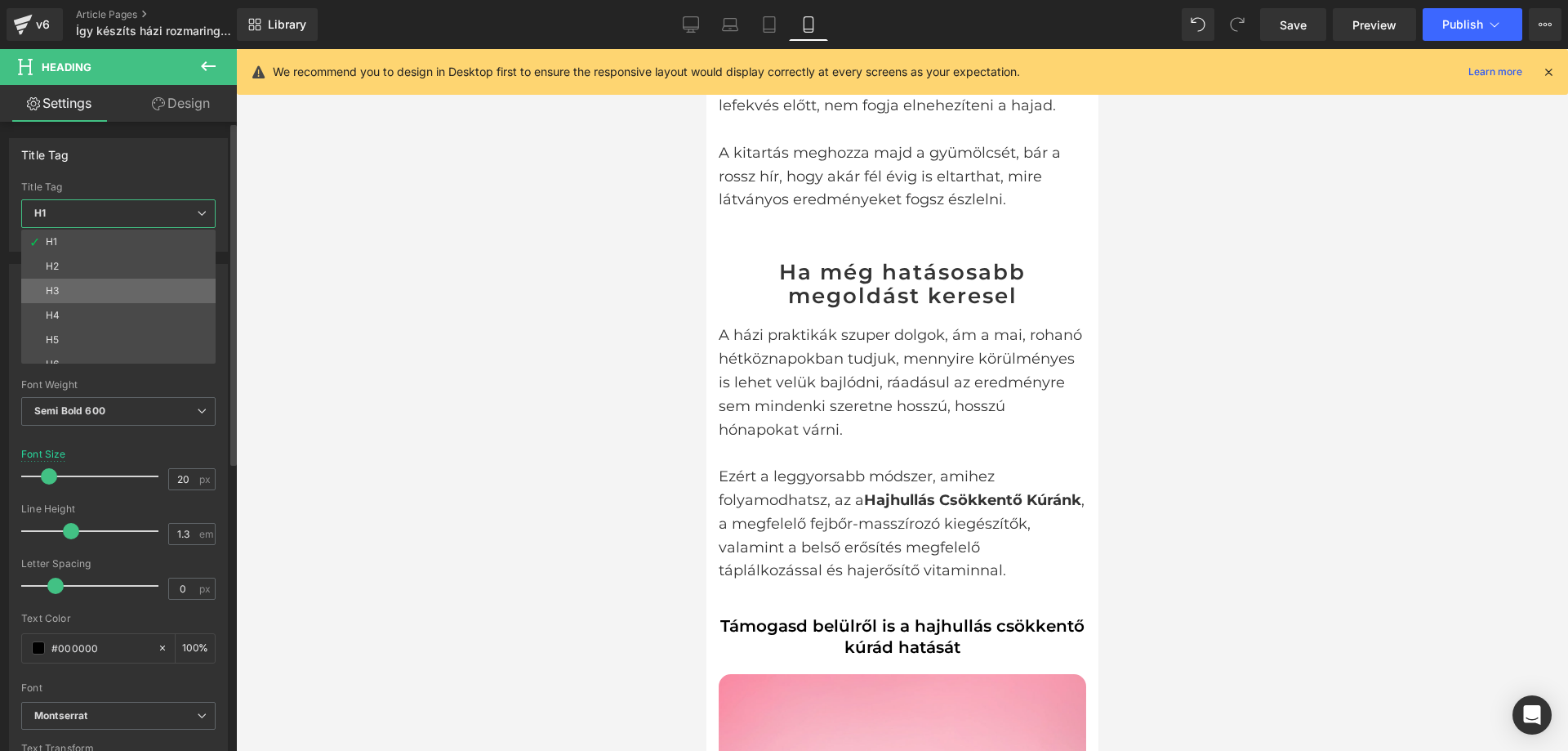
click at [137, 287] on li "H3" at bounding box center [121, 290] width 201 height 24
type input "17"
type input "0.6"
type input "#121212"
type input "100"
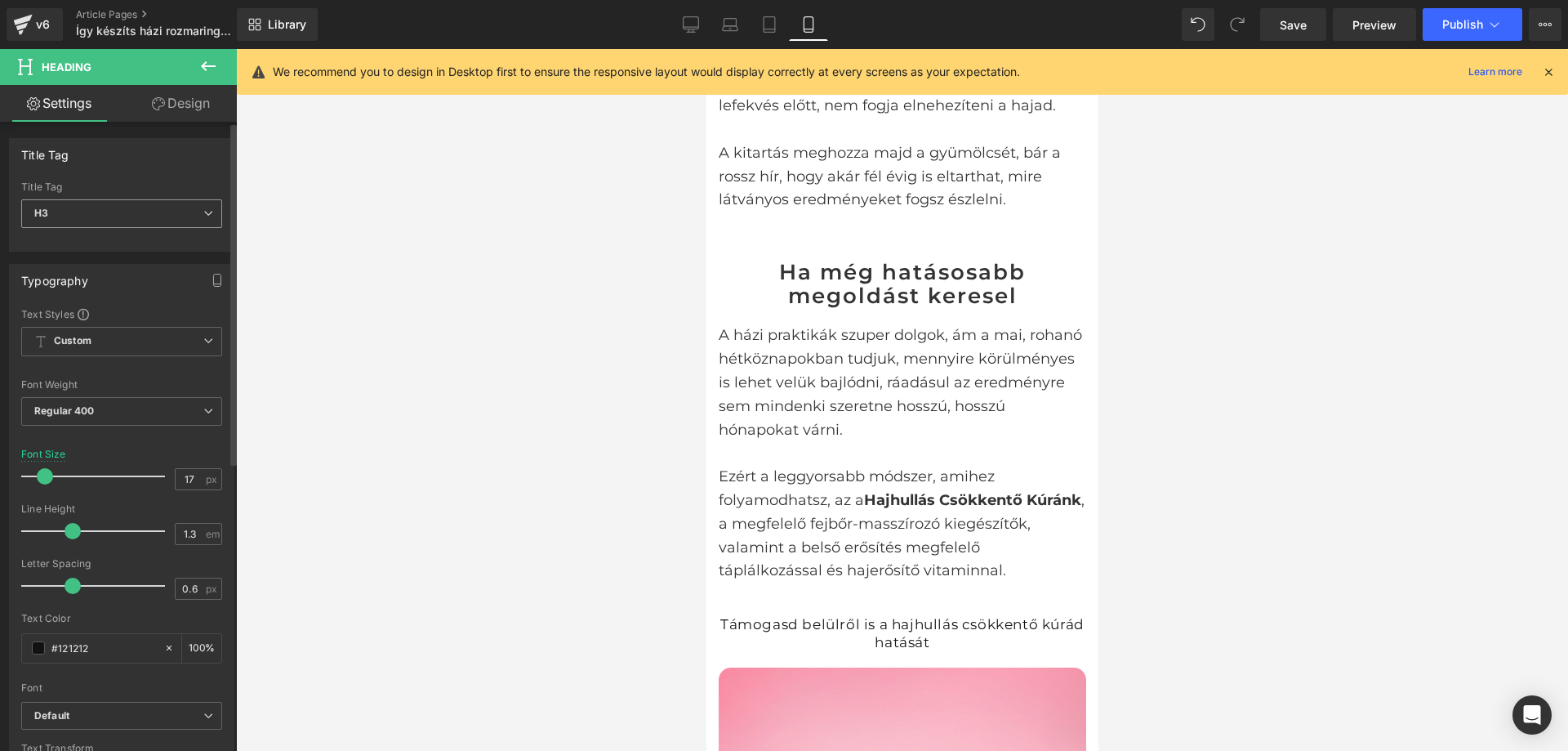
click at [125, 209] on span "H3" at bounding box center [121, 214] width 201 height 29
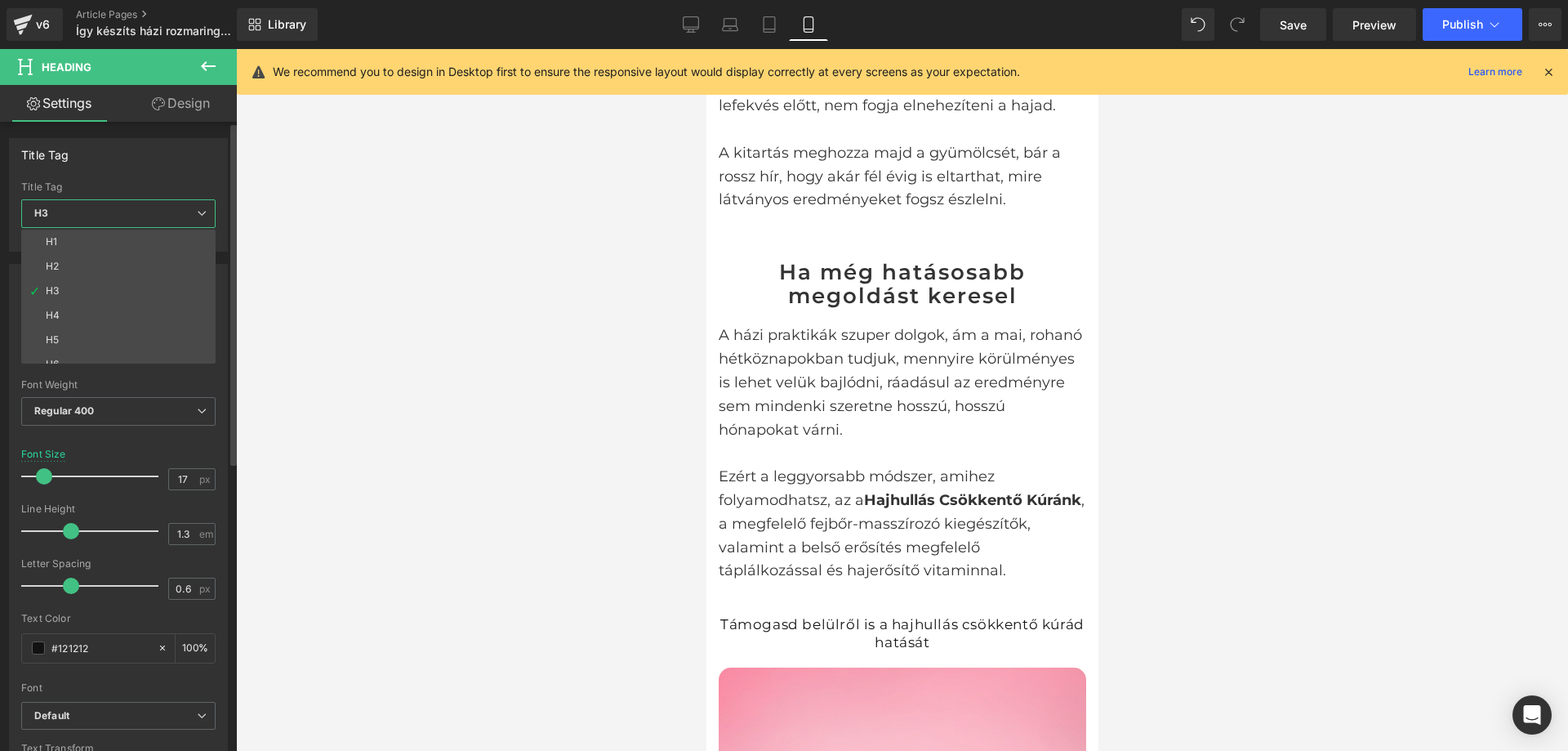
click at [125, 232] on li "H1" at bounding box center [121, 241] width 201 height 24
type input "20"
type input "0"
type input "#000000"
type input "100"
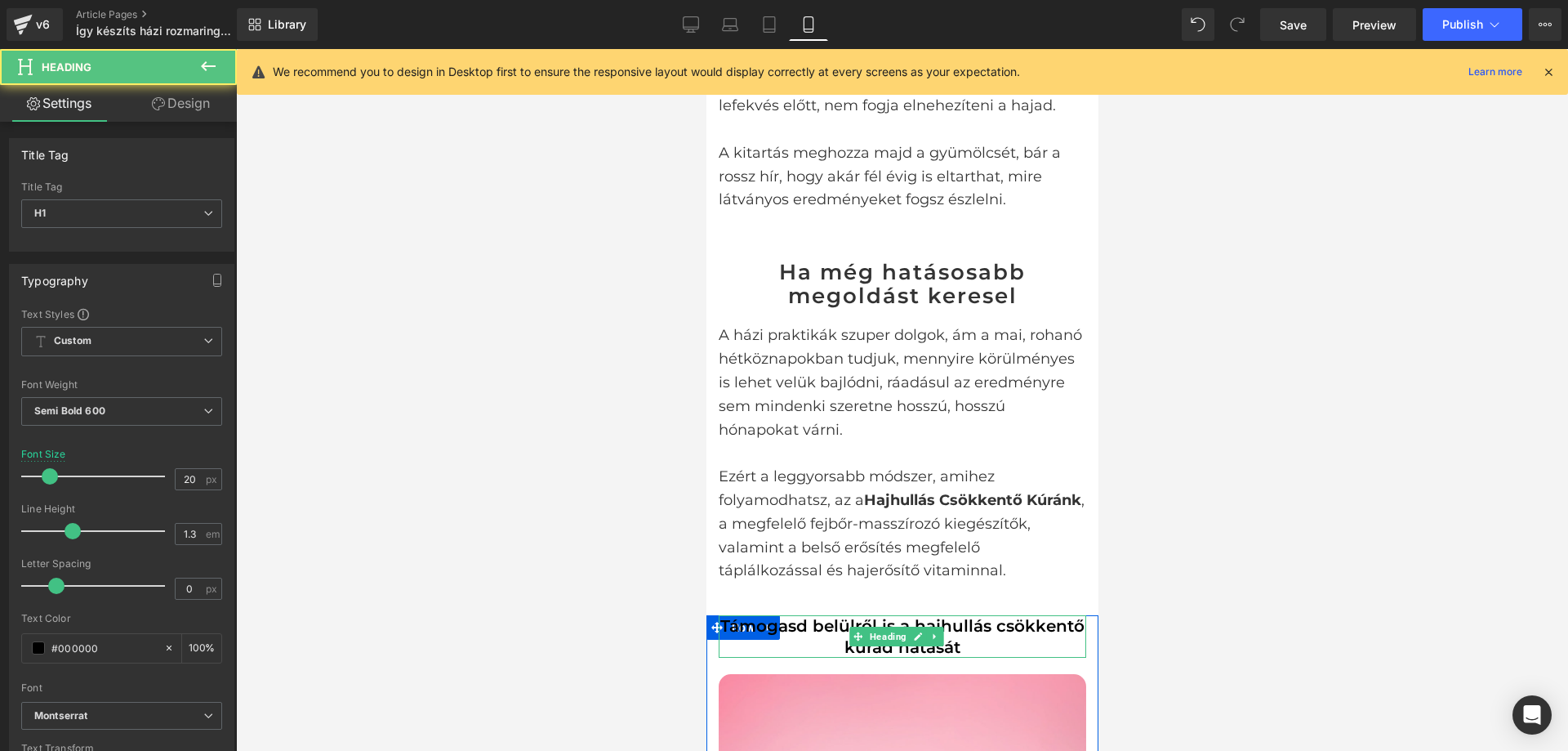
click at [1015, 615] on h1 "Támogasd belülről is a hajhullás csökkentő kúrád hatását" at bounding box center [901, 636] width 367 height 42
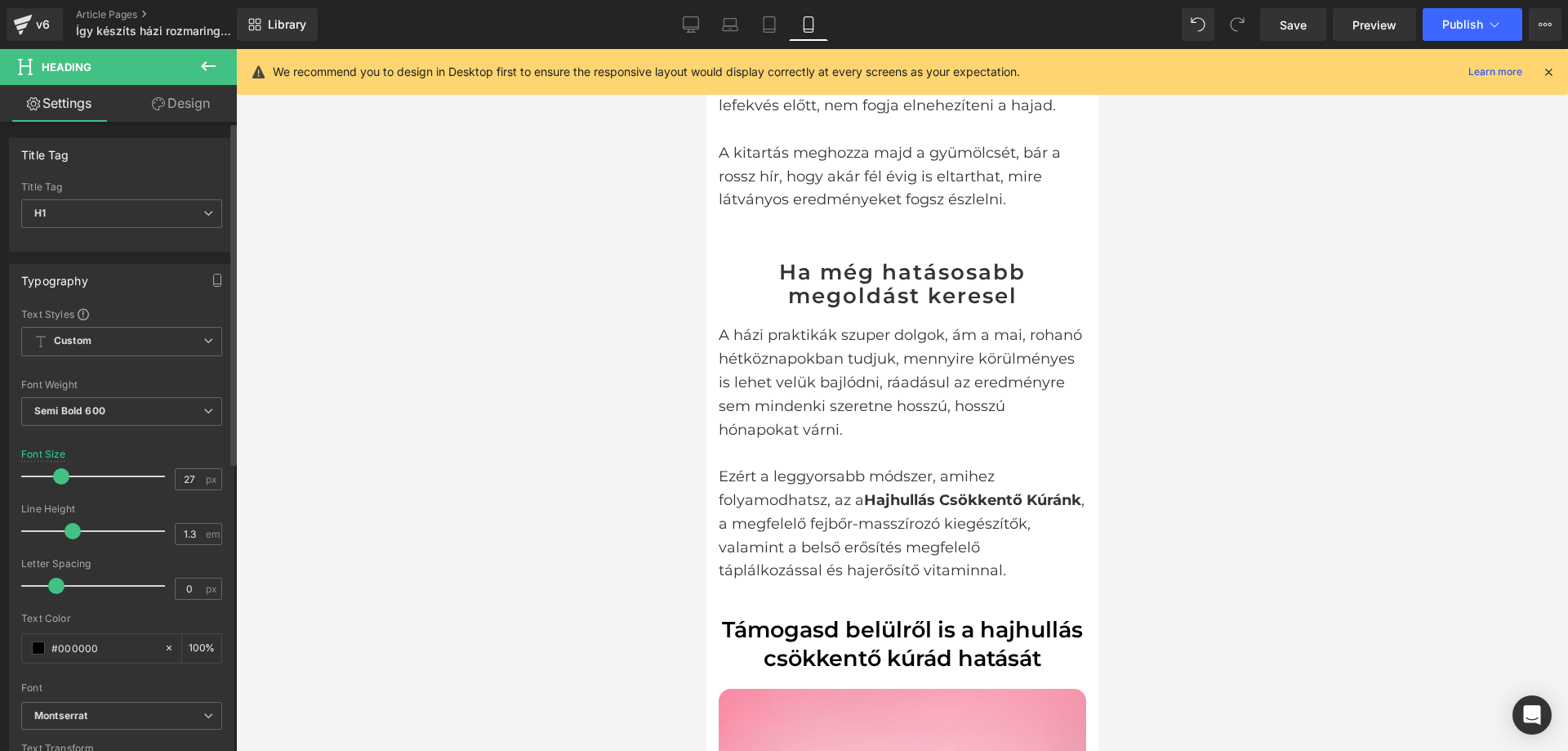
type input "26"
drag, startPoint x: 48, startPoint y: 477, endPoint x: 56, endPoint y: 480, distance: 8.5
click at [56, 480] on span at bounding box center [58, 476] width 16 height 16
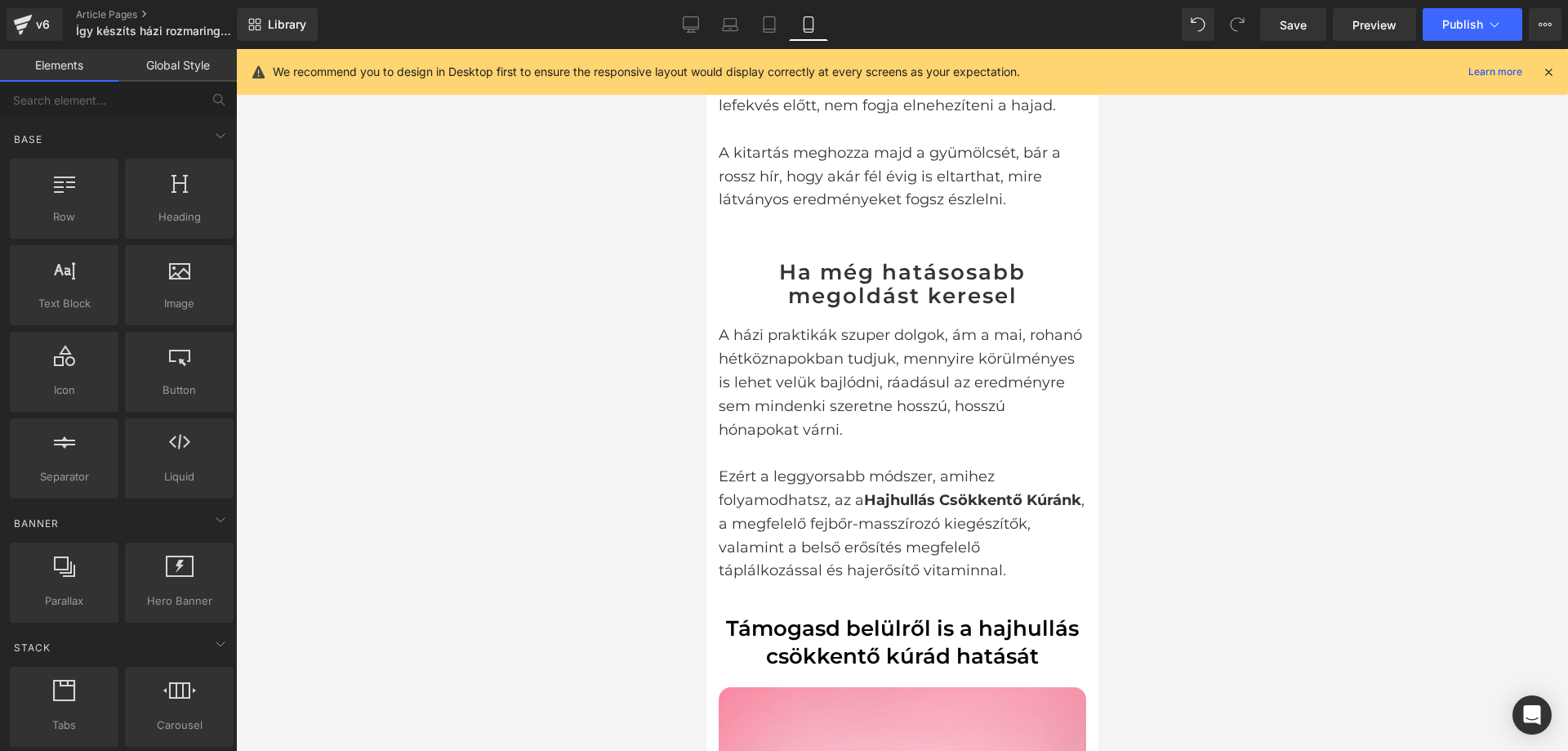
drag, startPoint x: 388, startPoint y: 487, endPoint x: 410, endPoint y: 488, distance: 22.0
click at [390, 487] on div at bounding box center [902, 400] width 1332 height 702
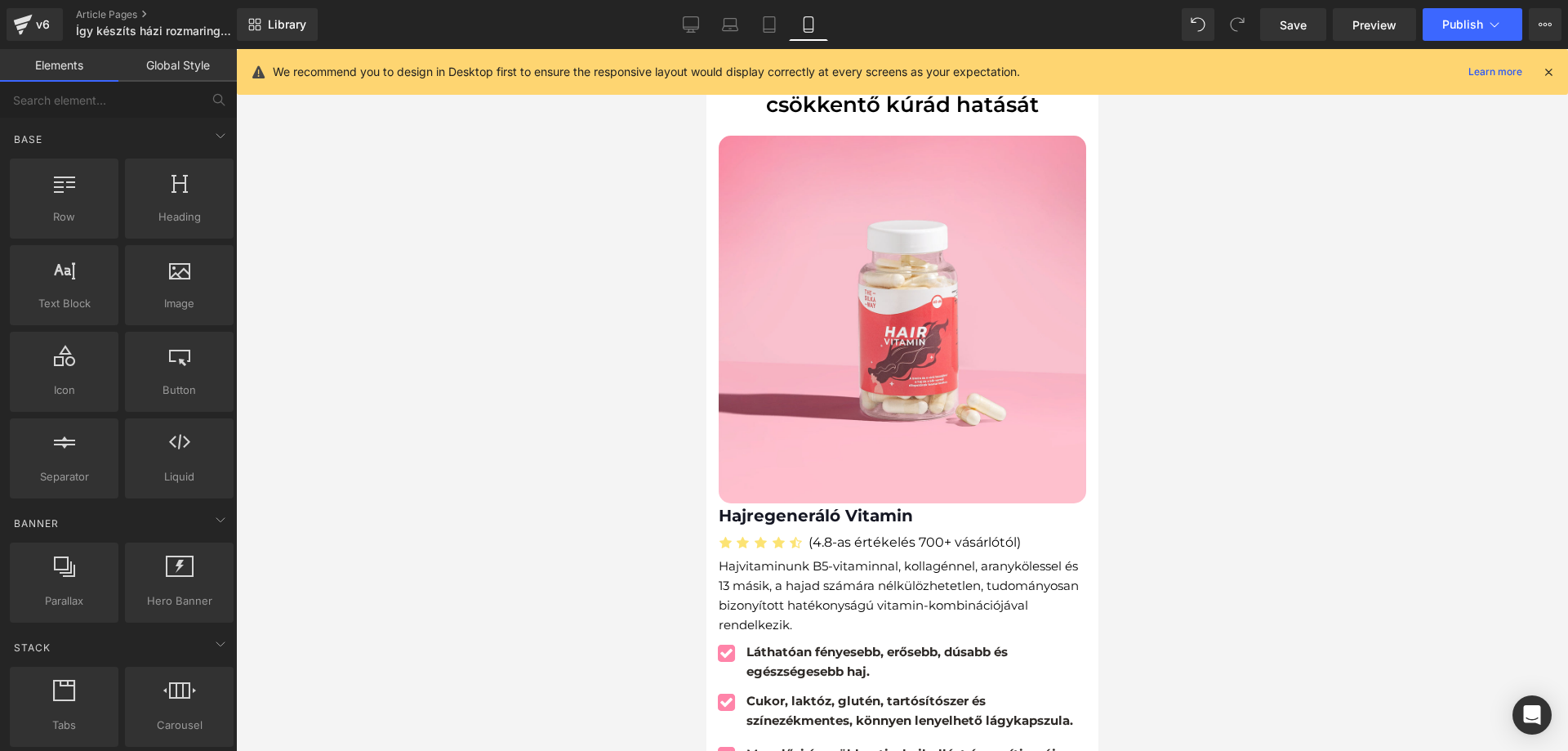
scroll to position [3350, 0]
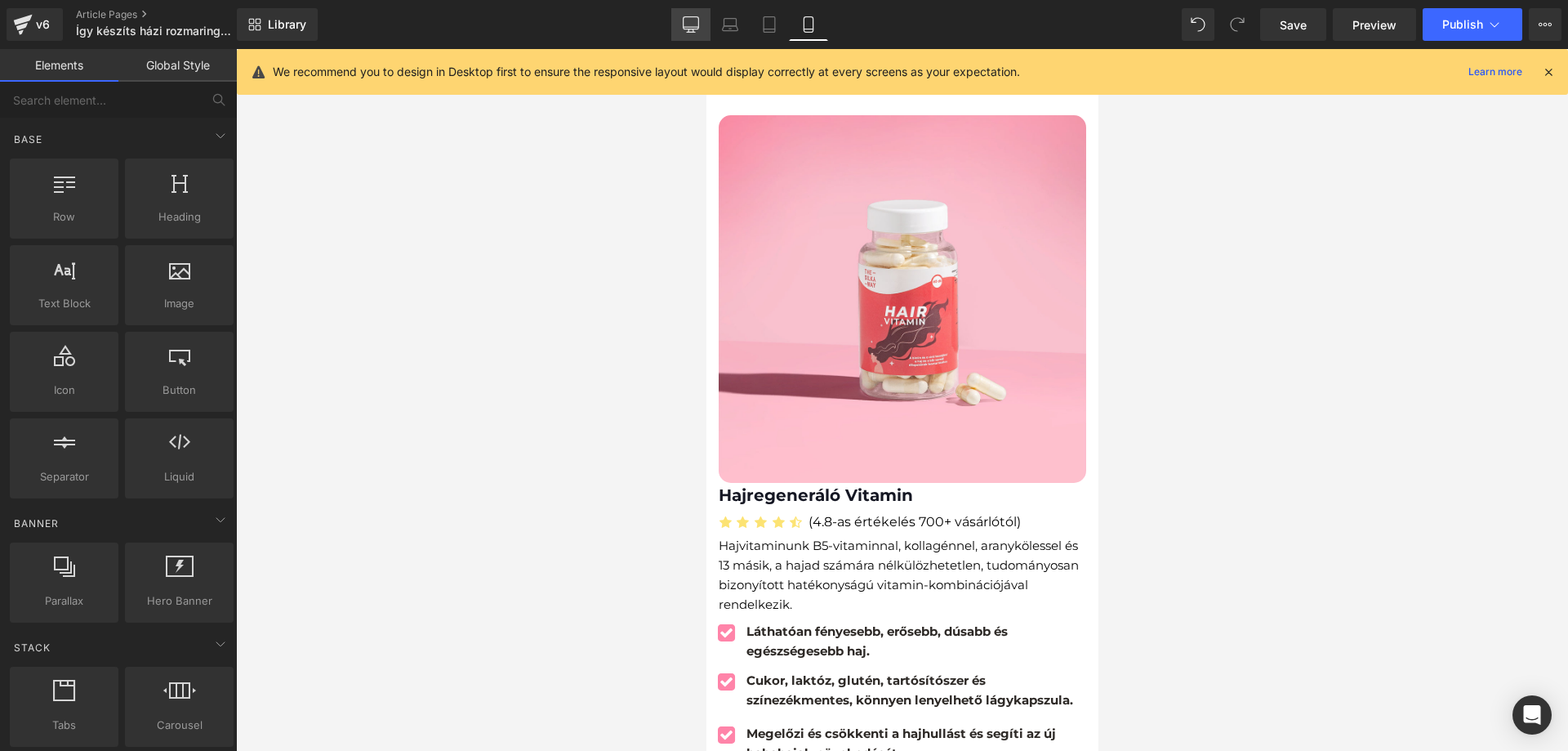
click at [694, 24] on icon at bounding box center [691, 24] width 16 height 16
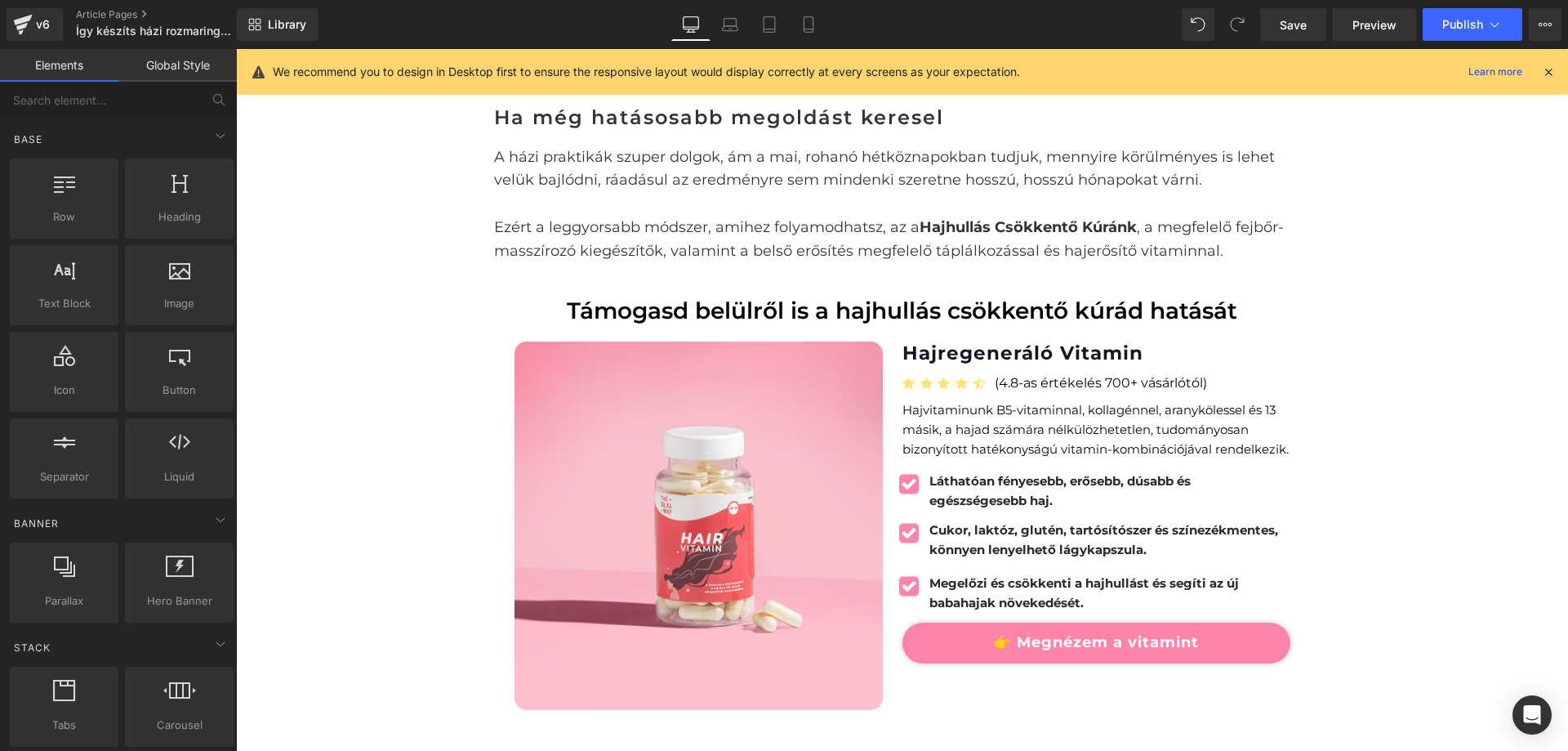
scroll to position [1860, 0]
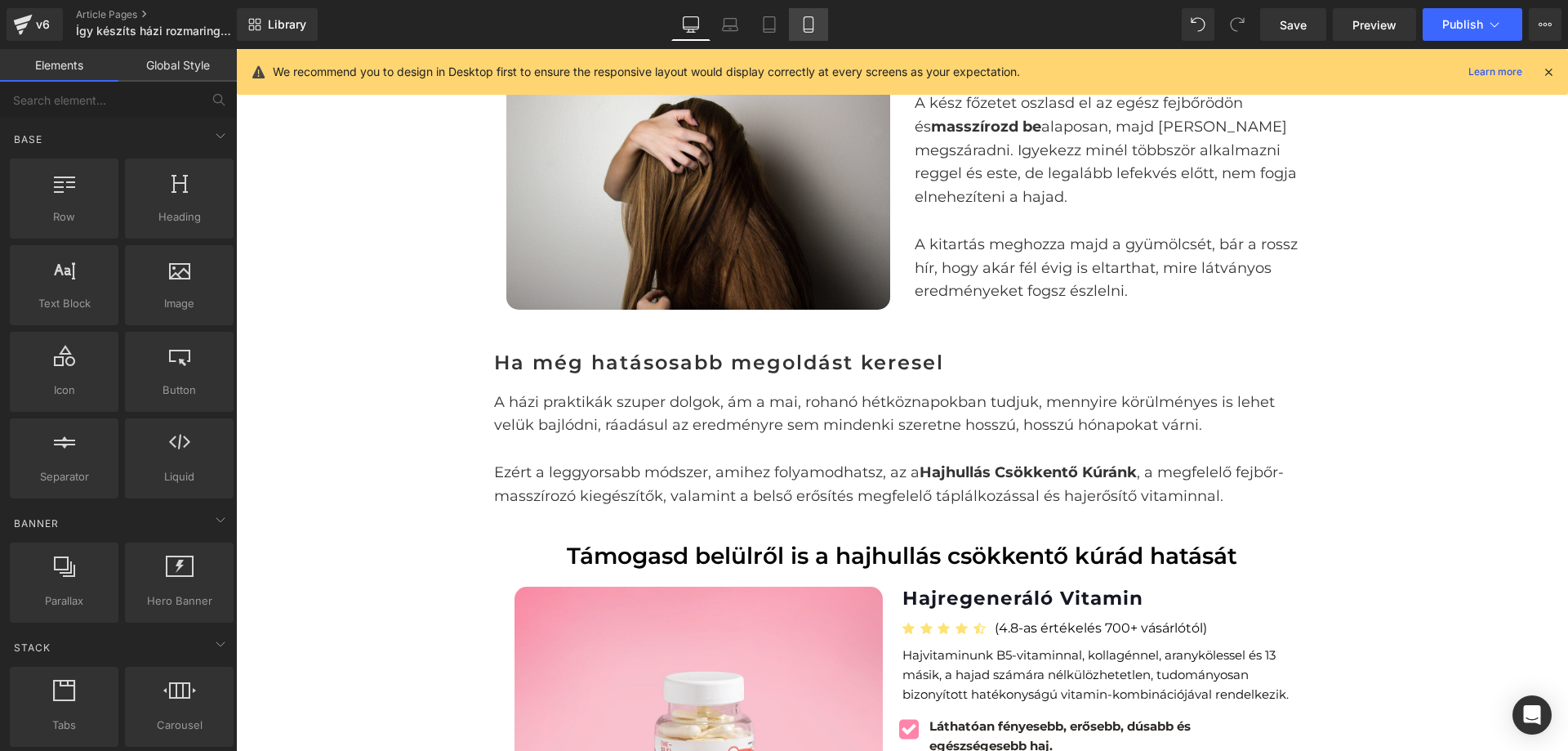
click at [812, 22] on icon at bounding box center [809, 24] width 16 height 16
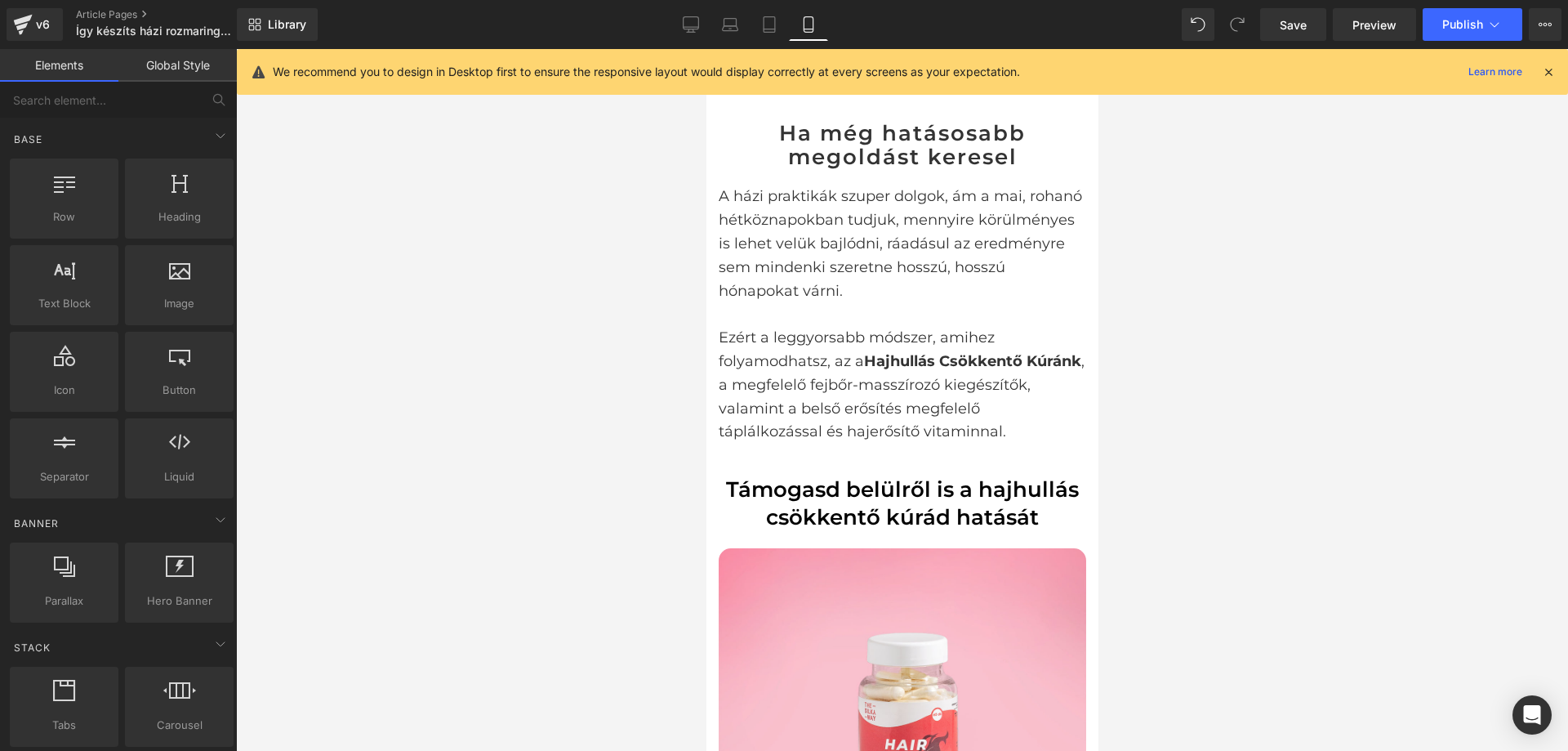
scroll to position [3244, 0]
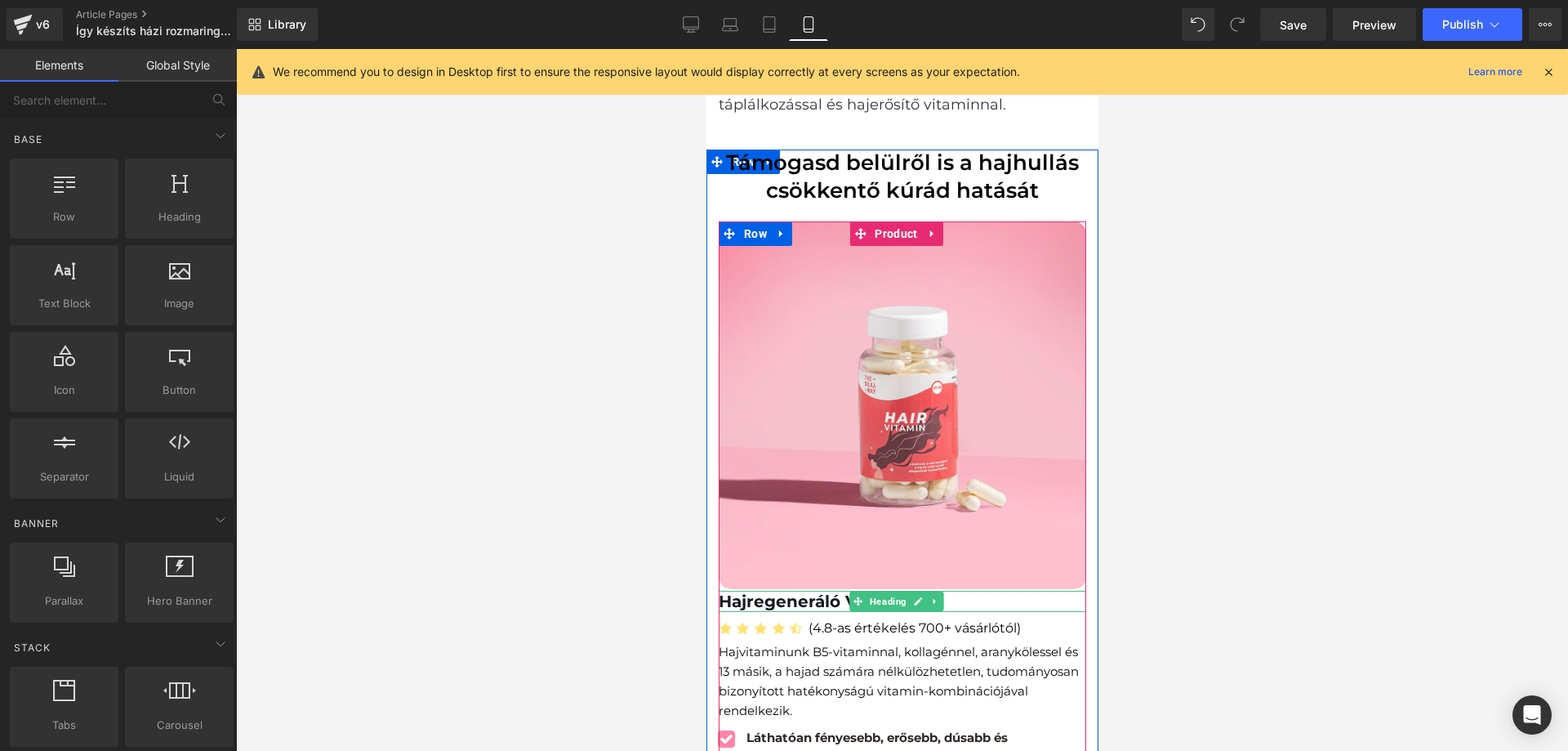
click at [941, 592] on link at bounding box center [934, 602] width 17 height 19
click at [784, 592] on strong "Hajregeneráló Vitamin" at bounding box center [815, 602] width 195 height 19
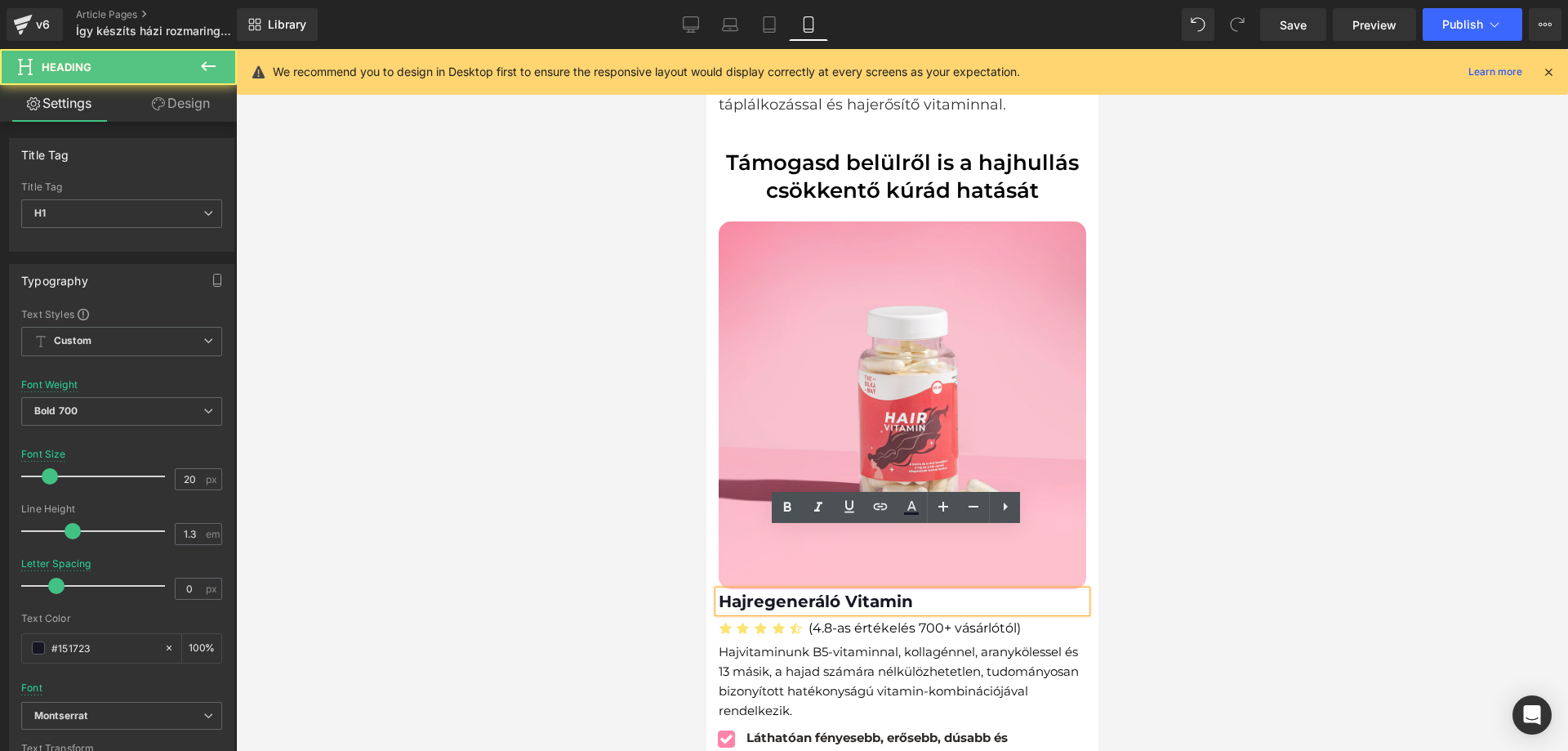
click at [784, 592] on strong "Hajregeneráló Vitamin" at bounding box center [815, 602] width 195 height 19
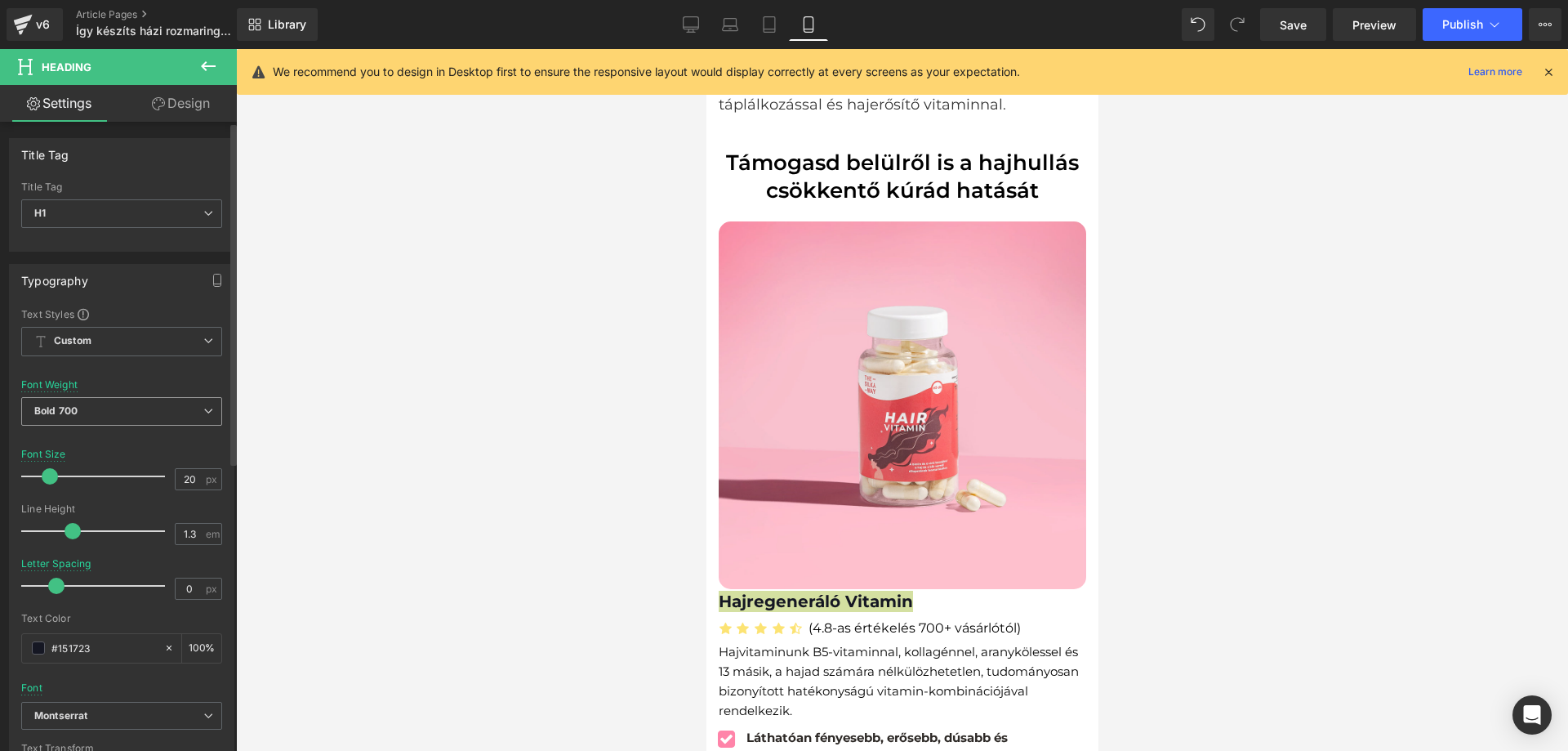
click at [122, 413] on span "Bold 700" at bounding box center [121, 412] width 201 height 29
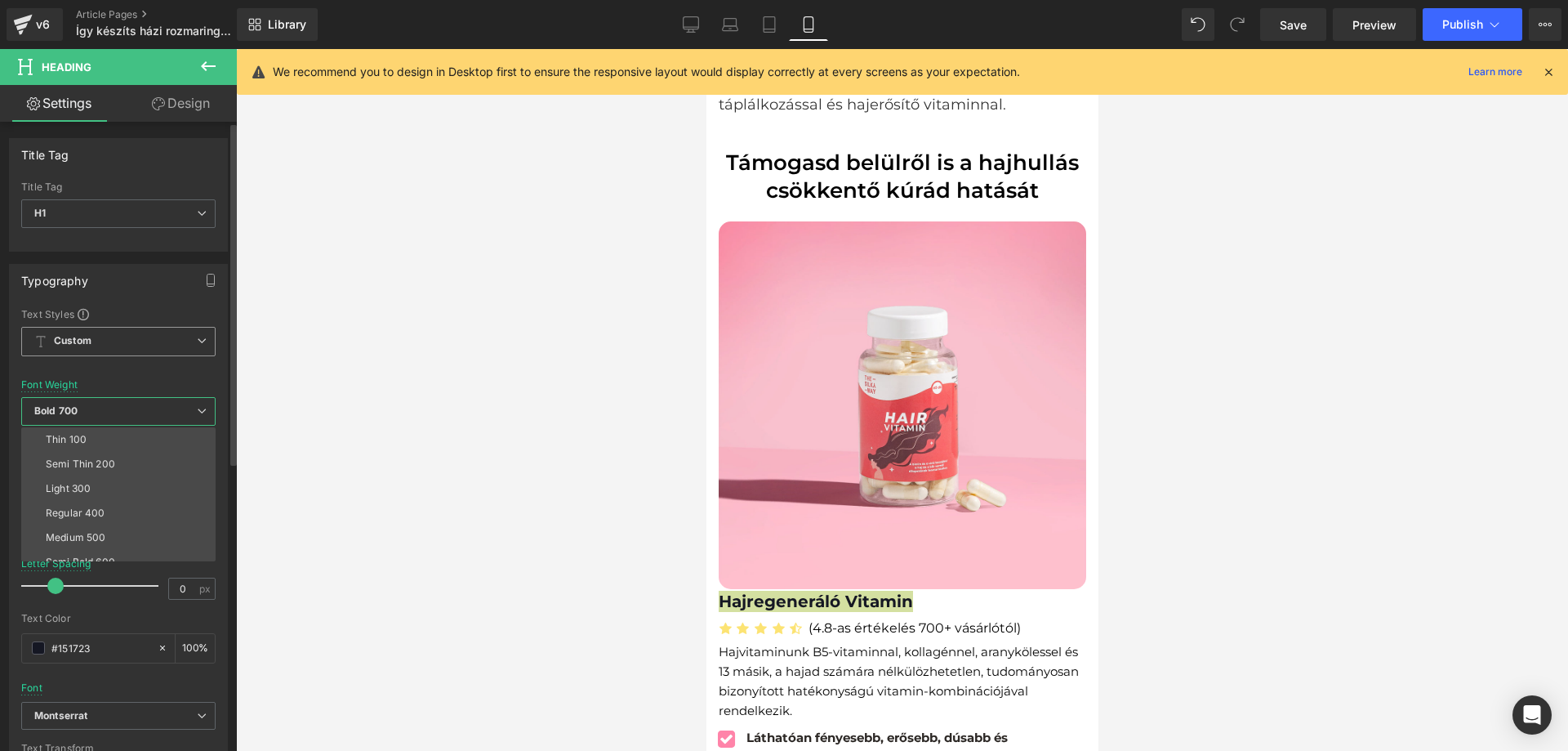
click at [122, 339] on span "Custom Setup Global Style" at bounding box center [119, 341] width 195 height 30
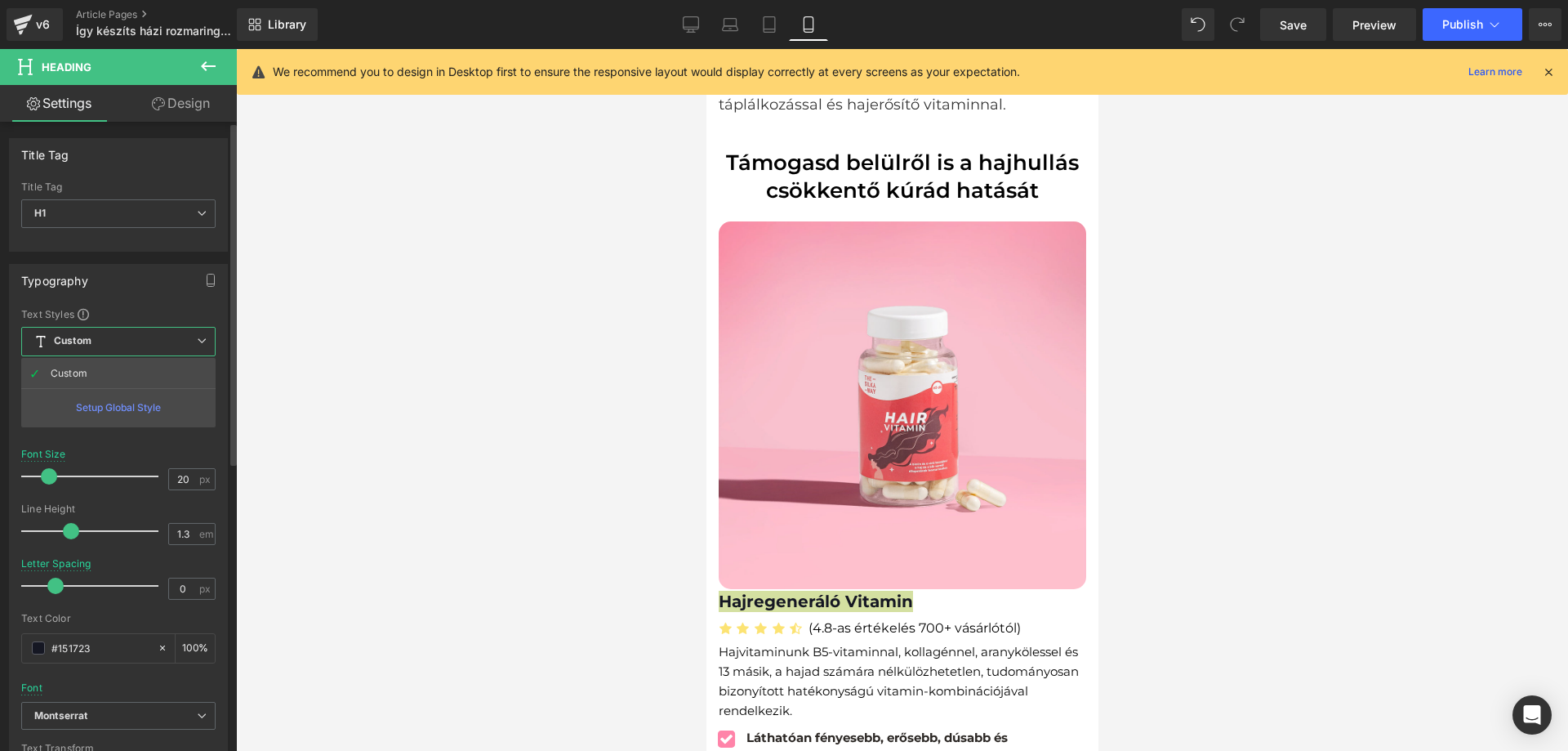
click at [136, 335] on span "Custom Setup Global Style" at bounding box center [119, 341] width 195 height 30
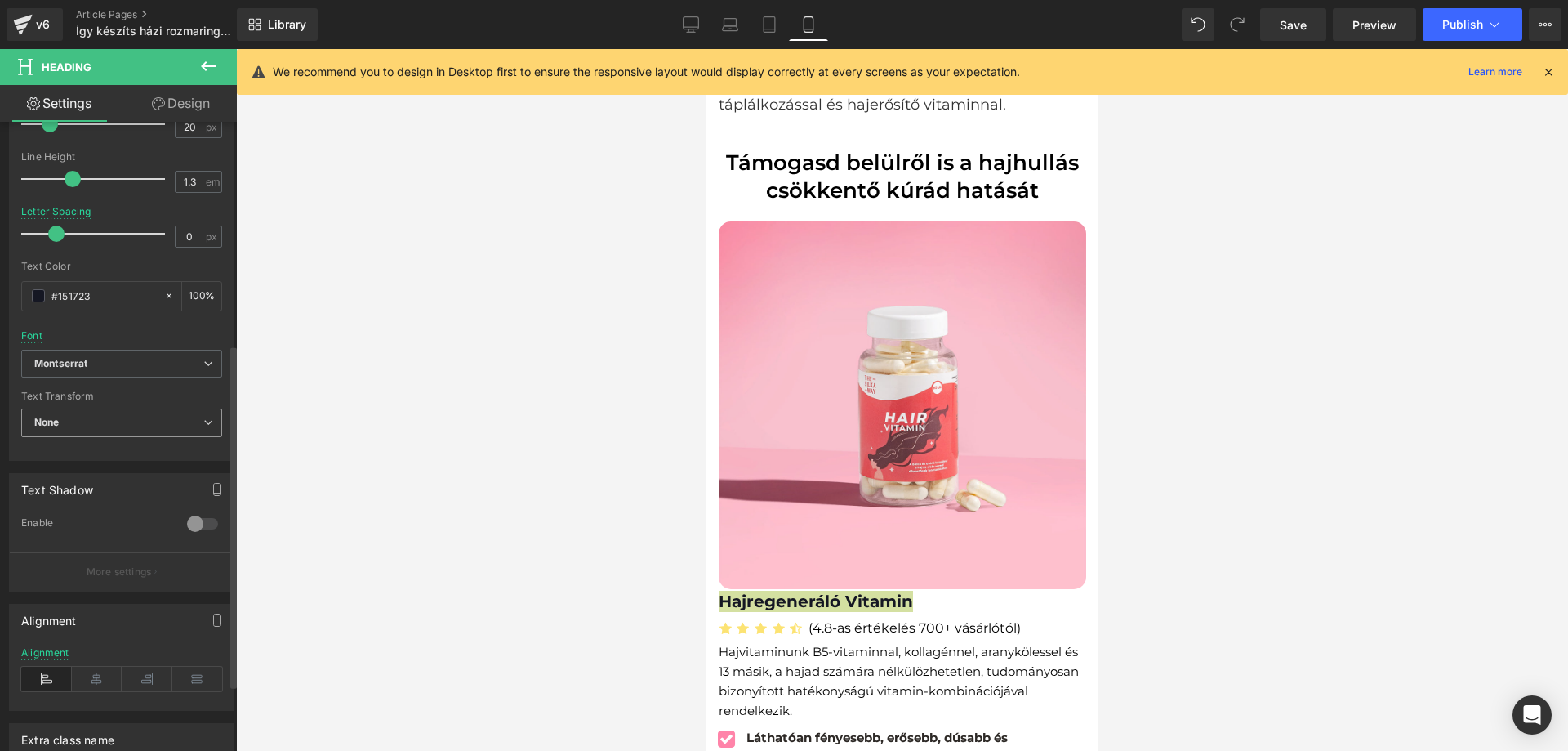
scroll to position [409, 0]
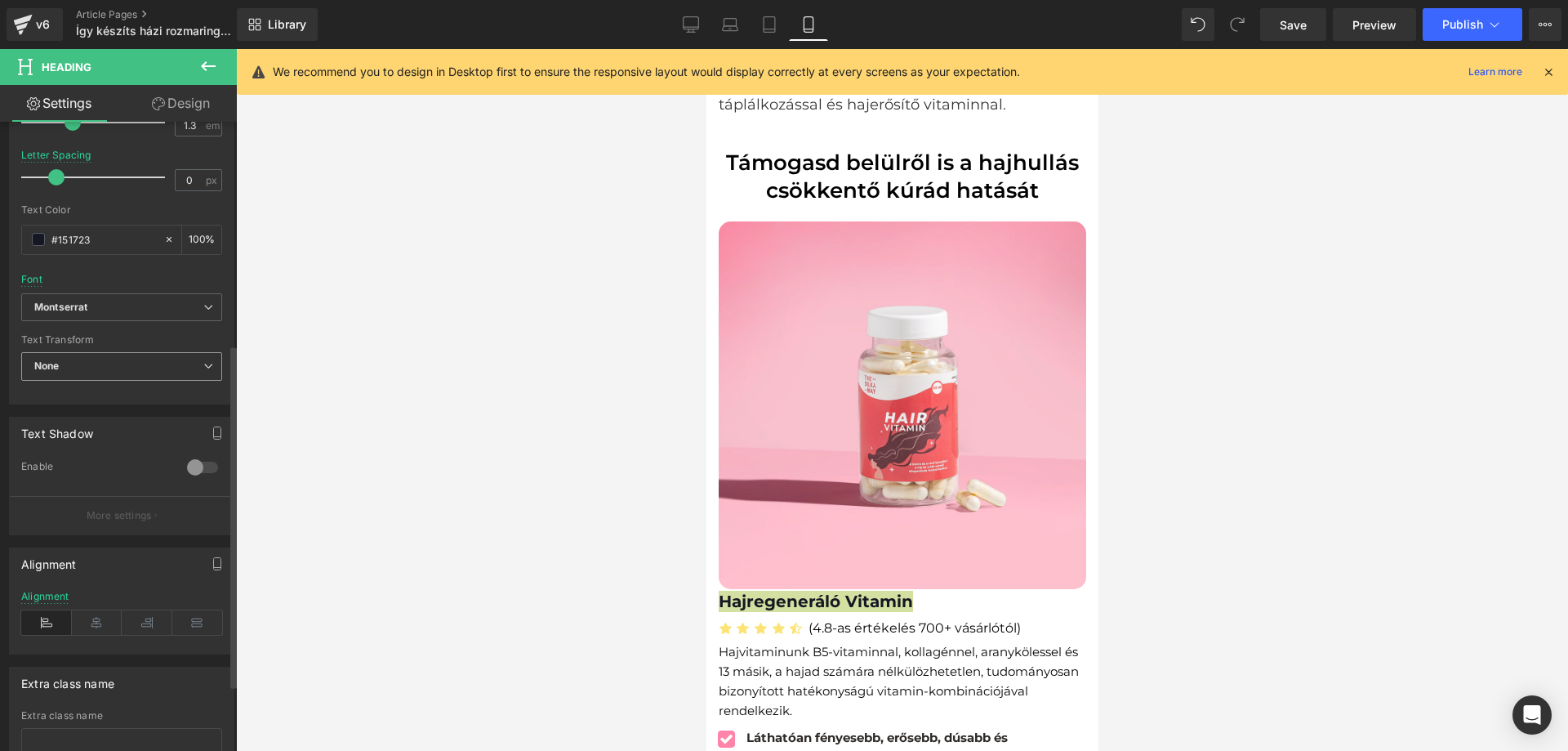
click at [157, 365] on span "None" at bounding box center [121, 366] width 201 height 29
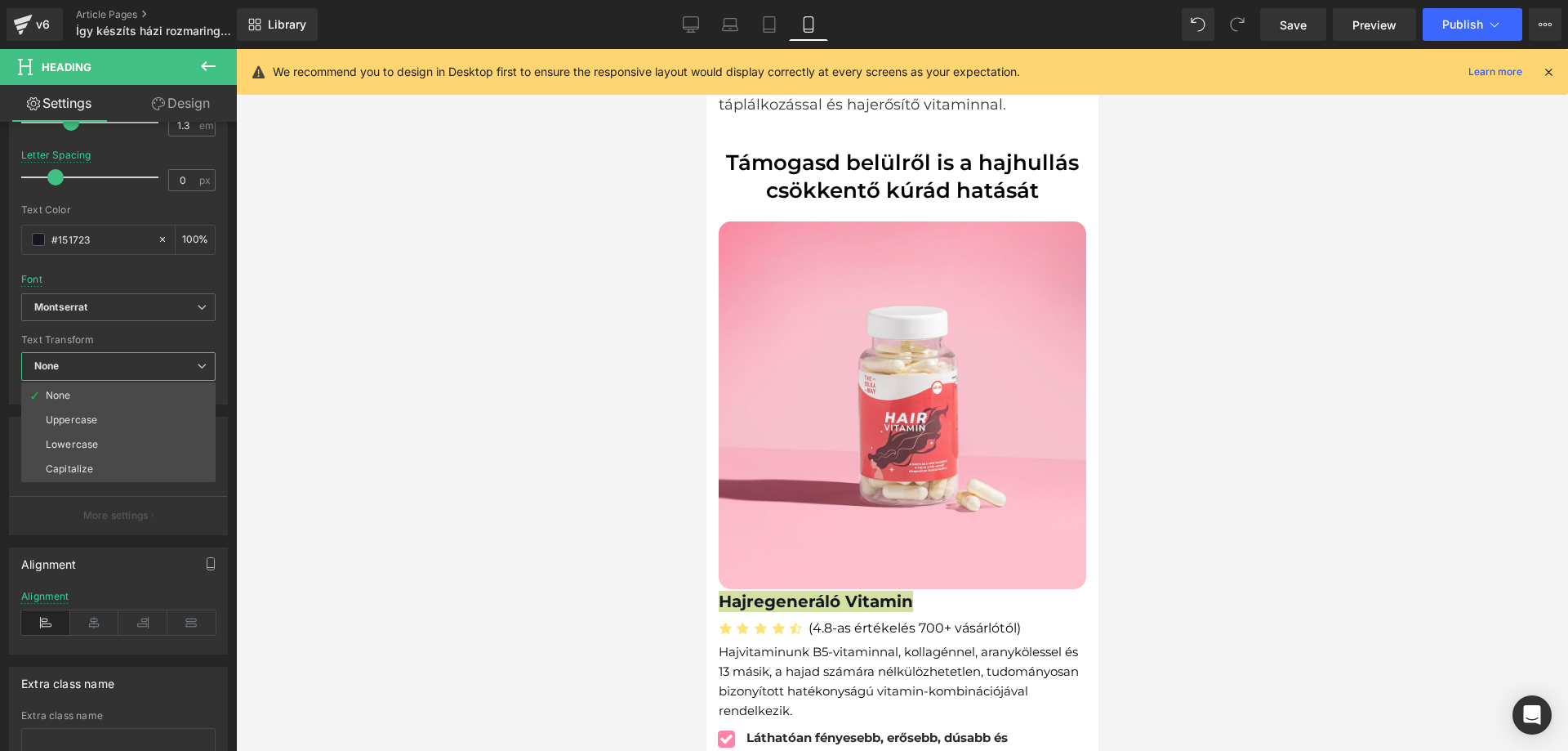
click at [427, 378] on div at bounding box center [902, 400] width 1332 height 702
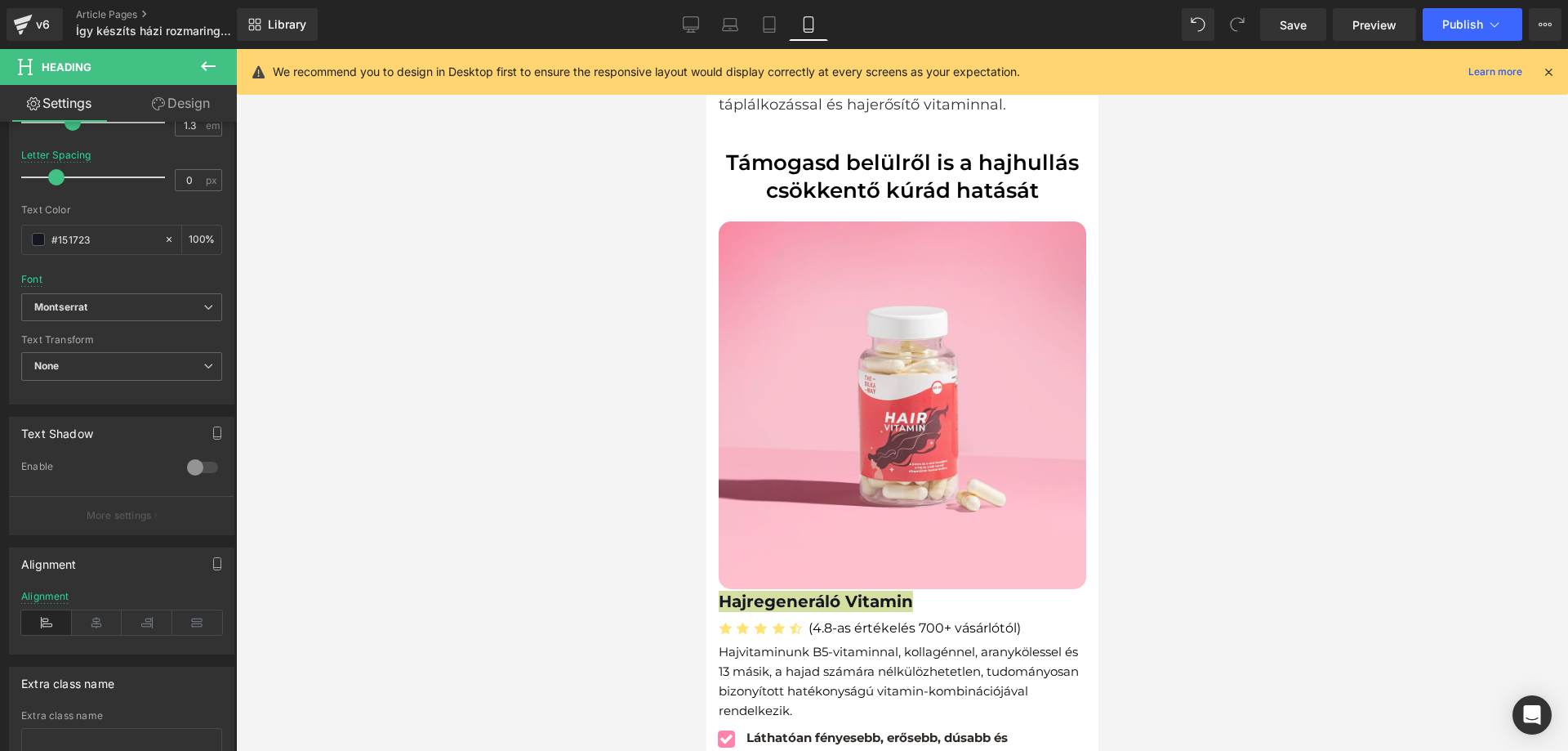
click at [1107, 619] on div at bounding box center [902, 400] width 1332 height 702
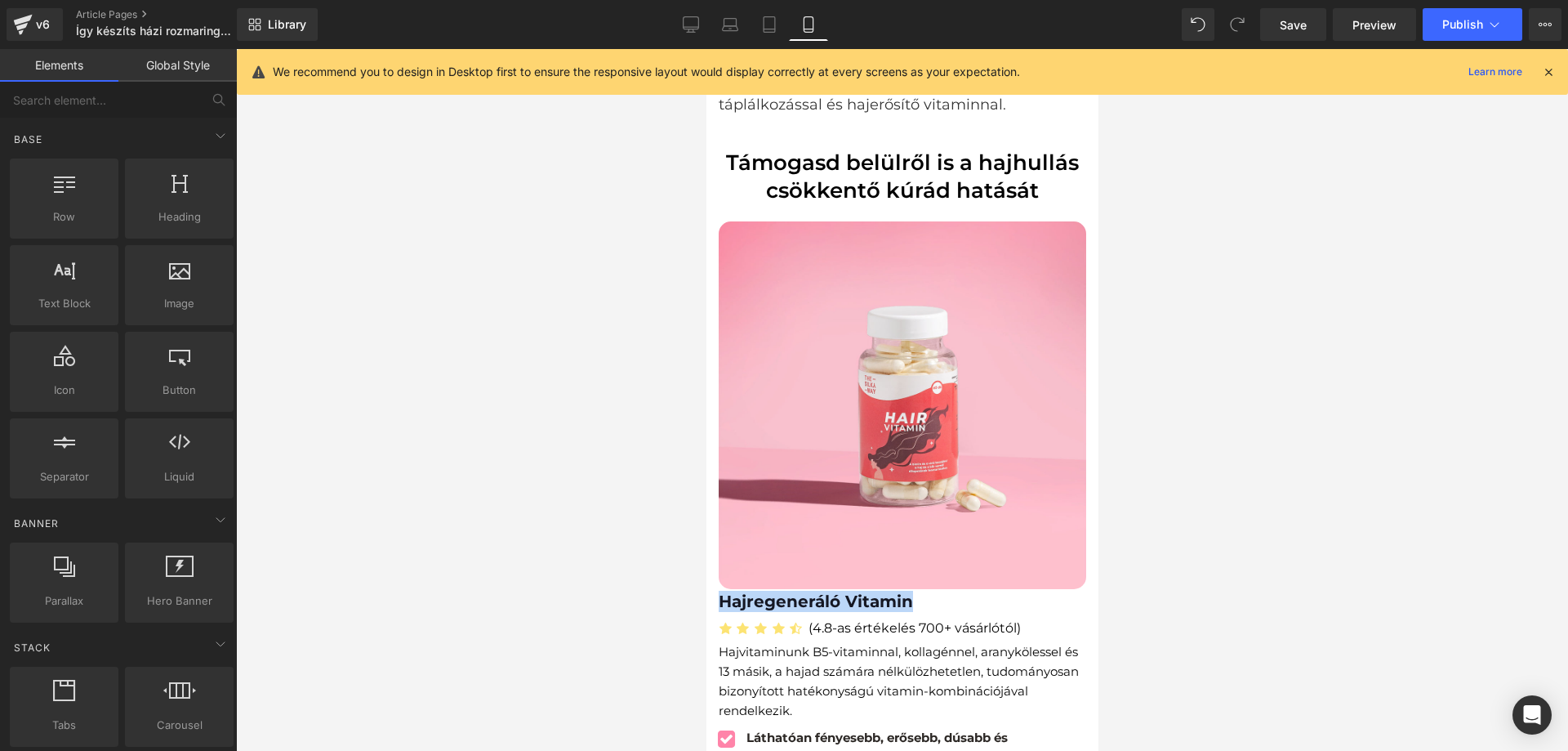
click at [927, 644] on font "Hajvitaminunk B5-vitaminnal, kollagénnel, aranykölessel és 13 másik, a hajad sz…" at bounding box center [898, 681] width 360 height 74
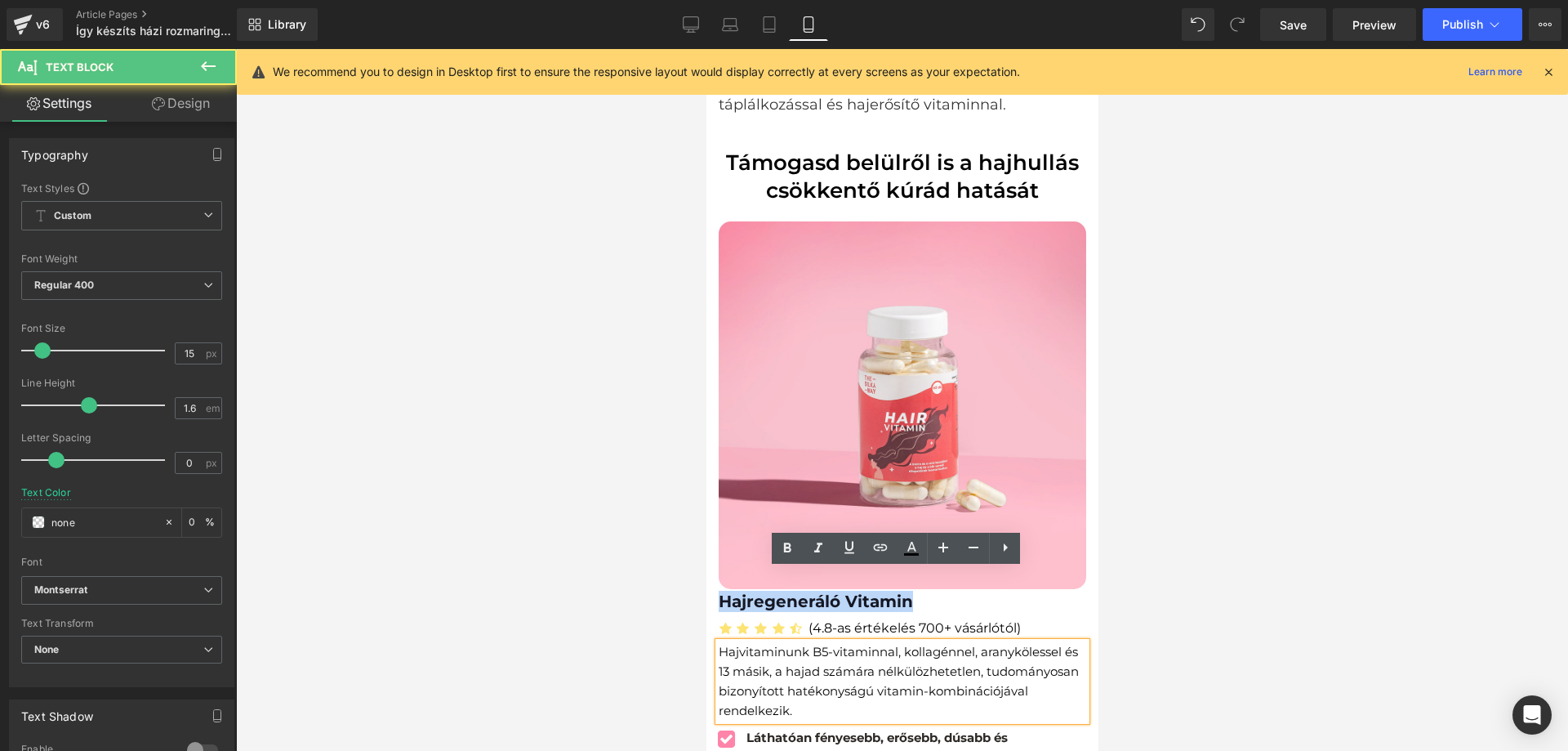
scroll to position [3326, 0]
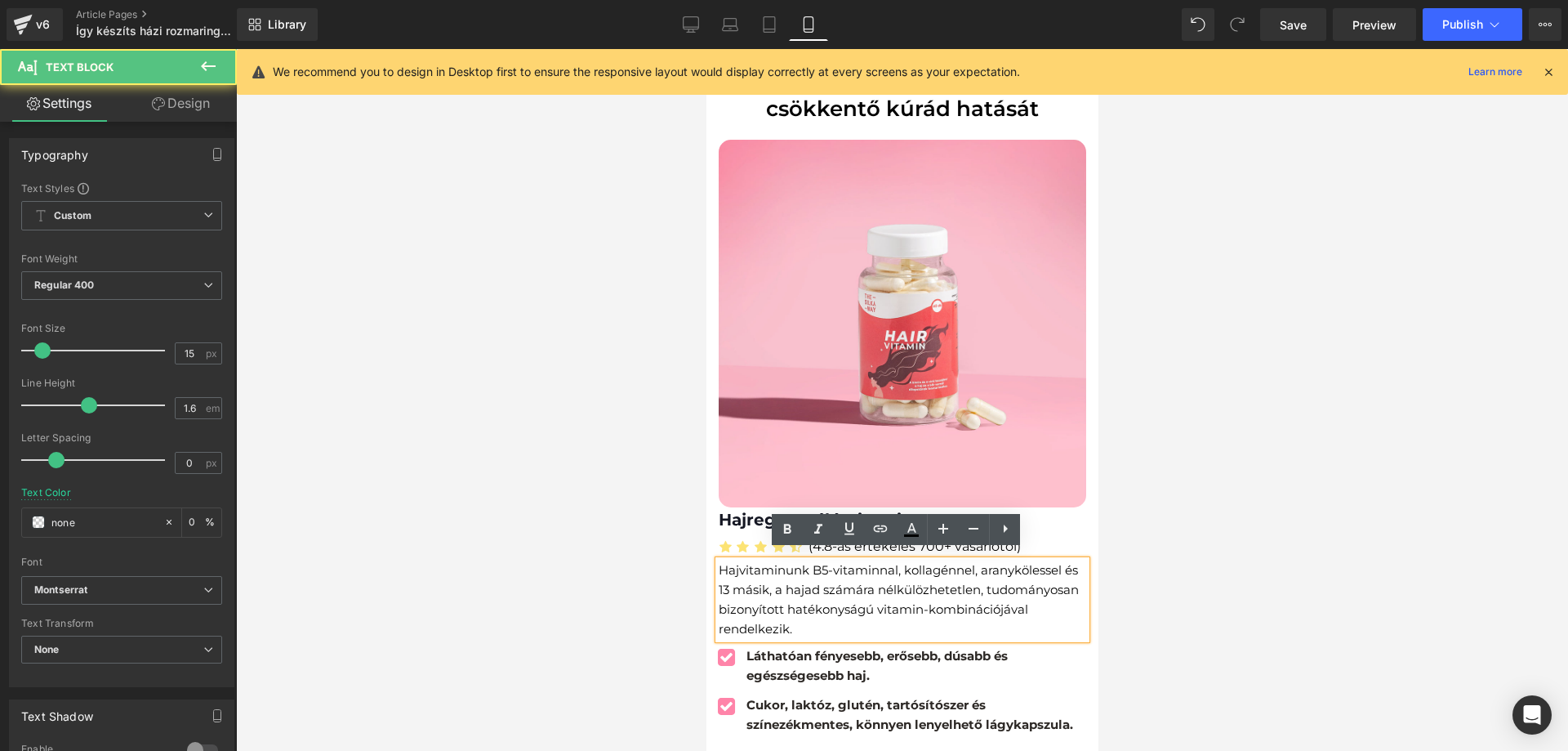
click at [923, 639] on div "Icon Láthatóan fényesebb, erősebb, dúsabb és egészségesebb haj. Text Block Icon…" at bounding box center [895, 721] width 380 height 165
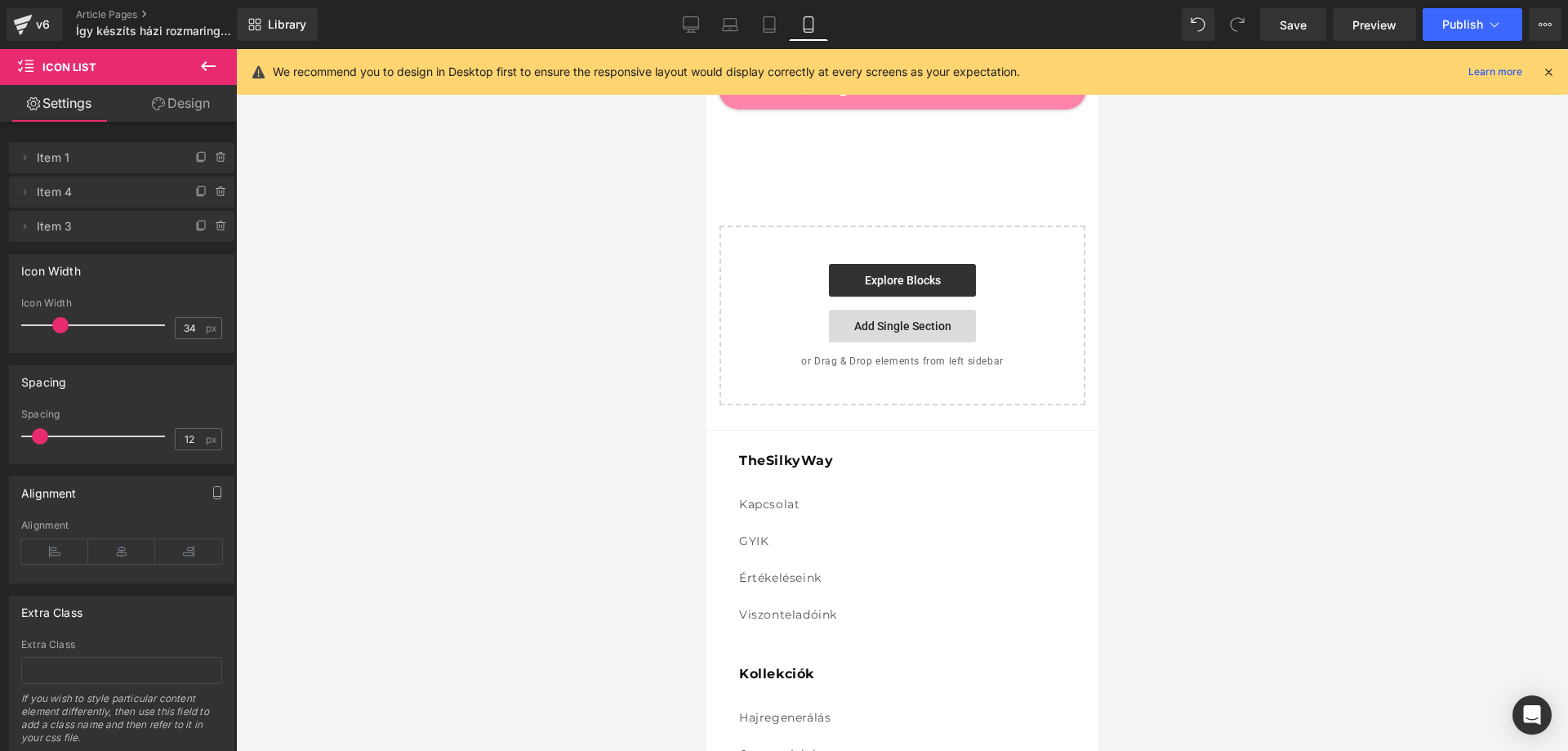
scroll to position [4224, 0]
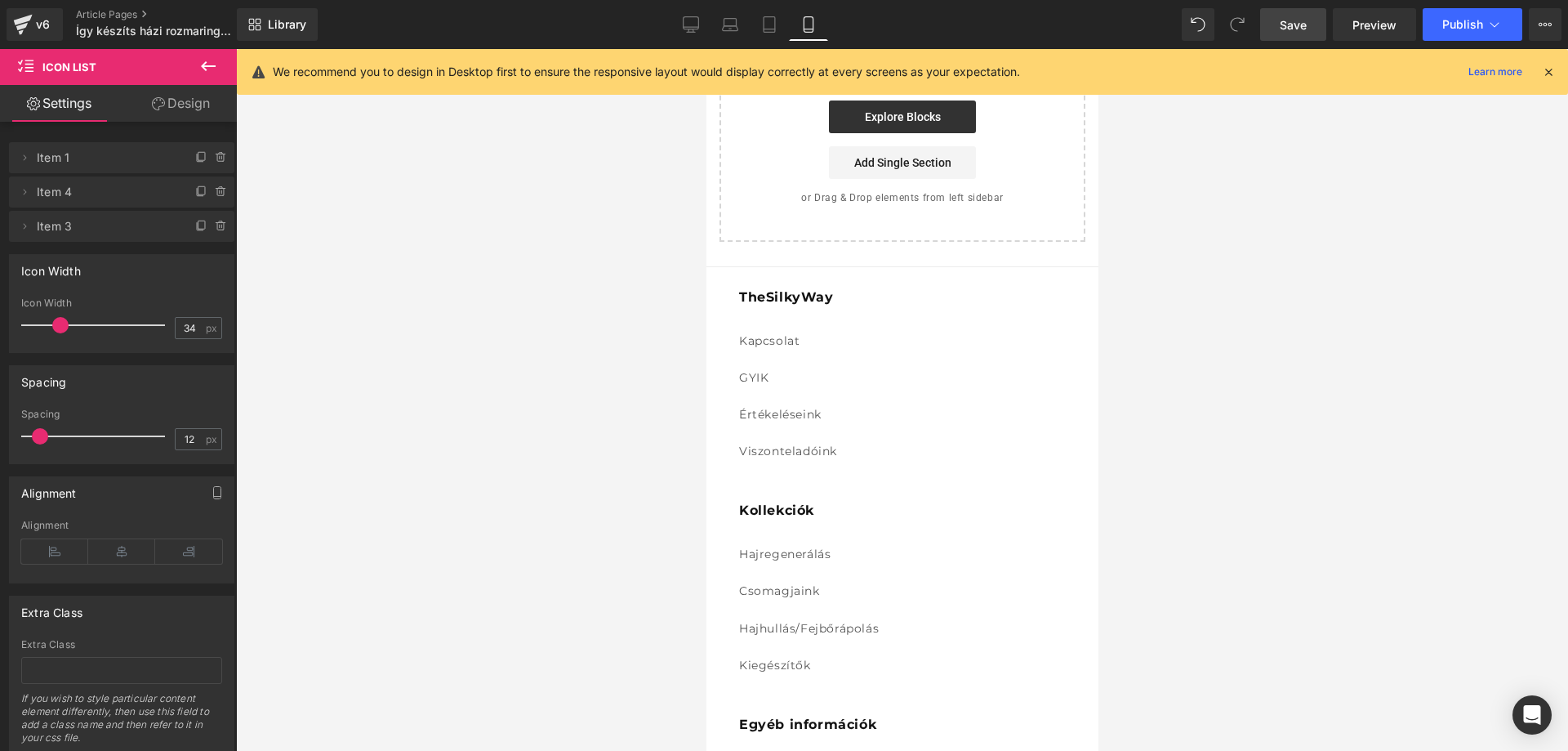
click at [1299, 32] on span "Save" at bounding box center [1293, 25] width 27 height 17
click at [1448, 29] on span "Publish" at bounding box center [1463, 25] width 40 height 13
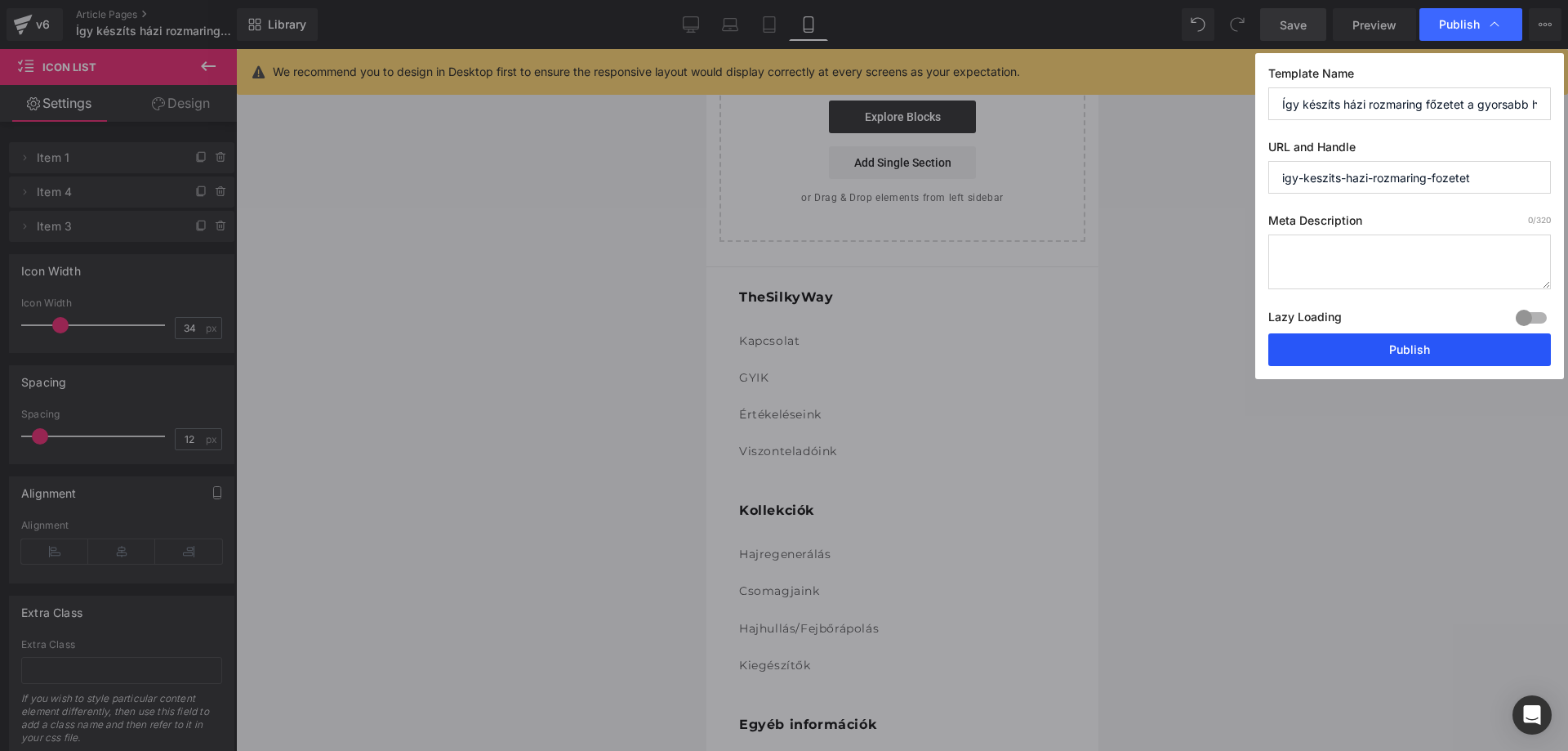
click at [1386, 340] on button "Publish" at bounding box center [1409, 350] width 282 height 33
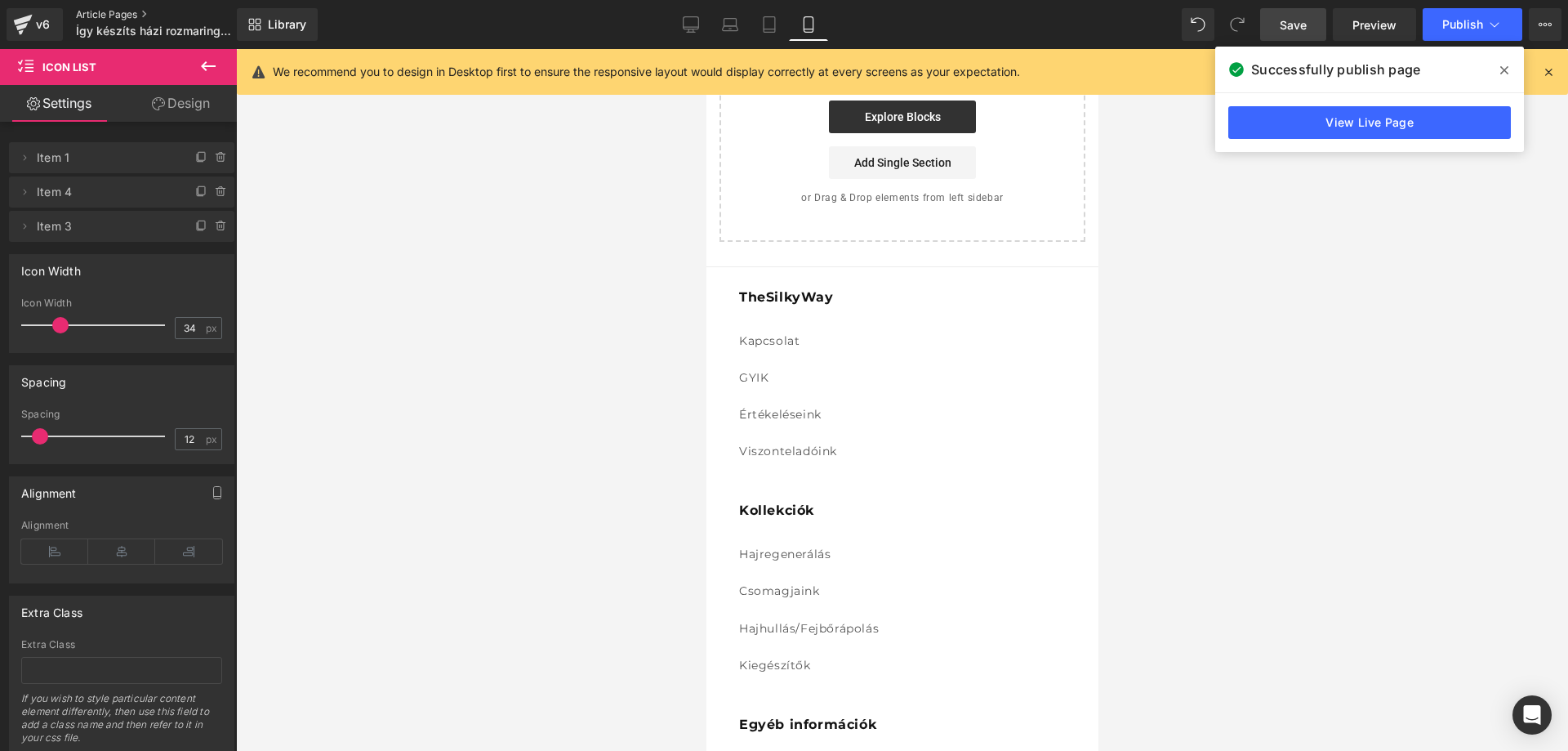
click at [93, 14] on link "Article Pages" at bounding box center [170, 14] width 188 height 13
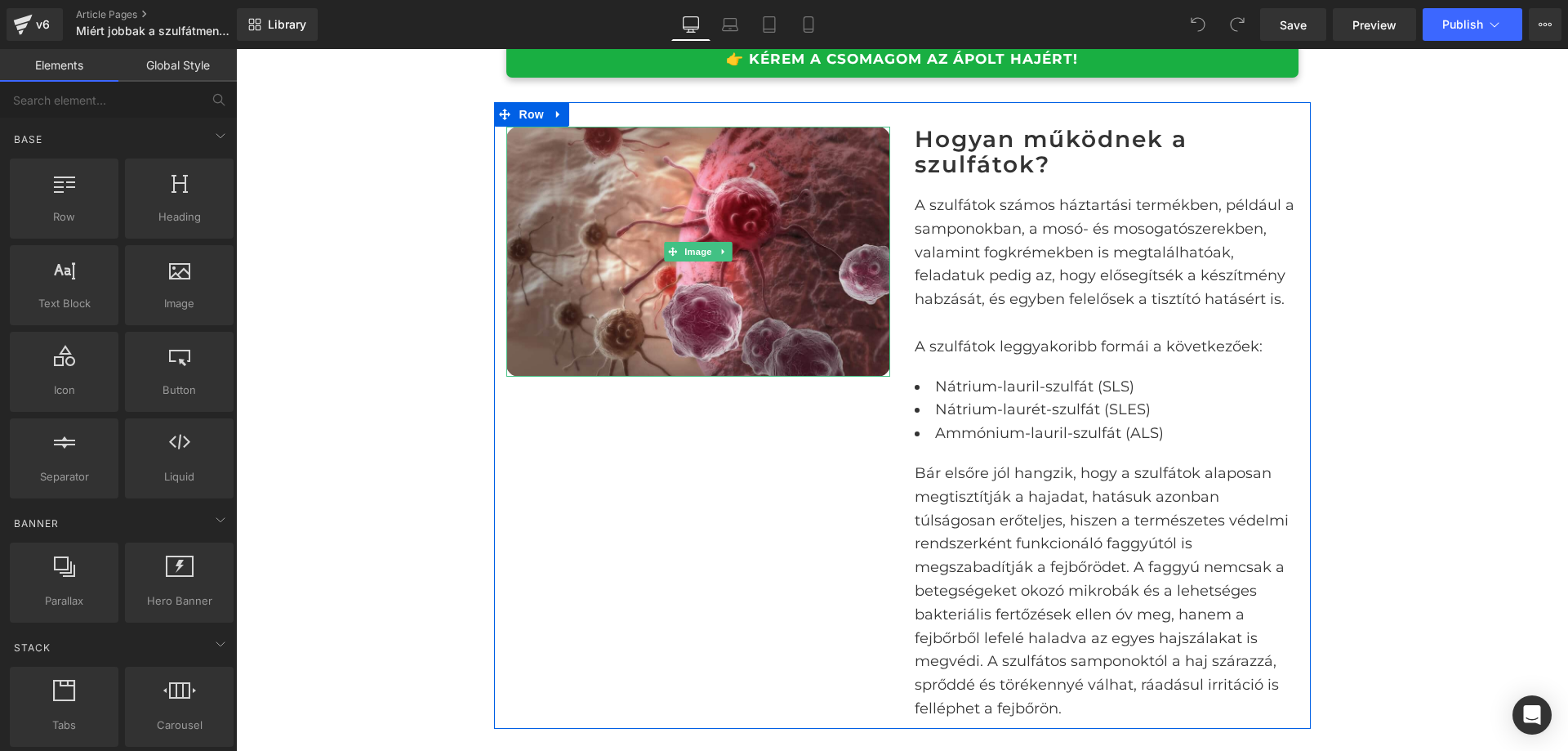
scroll to position [899, 0]
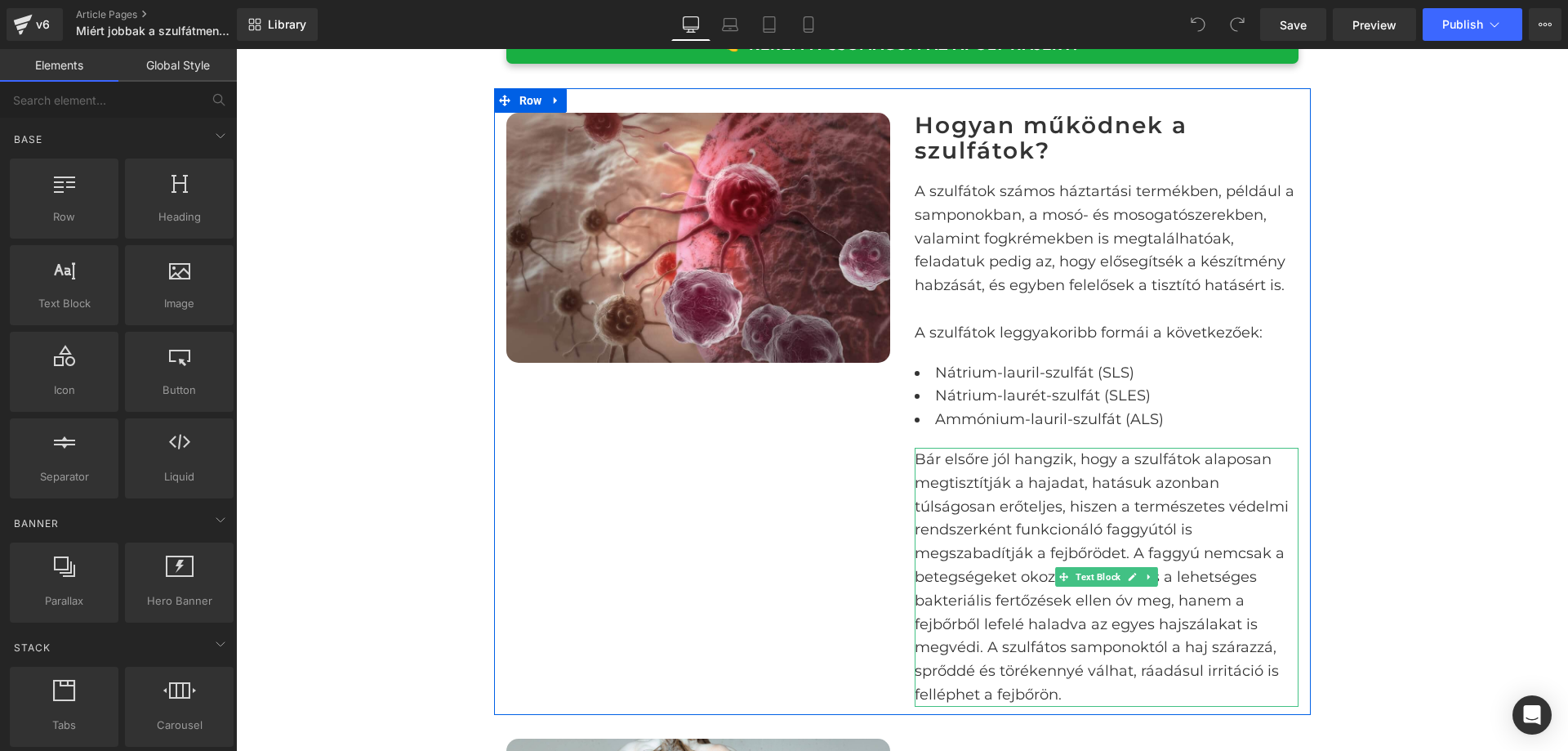
click at [1049, 545] on p "Bár elsőre jól hangzik, hogy a szulfátok alaposan megtisztítják a hajadat, hatá…" at bounding box center [1106, 577] width 384 height 259
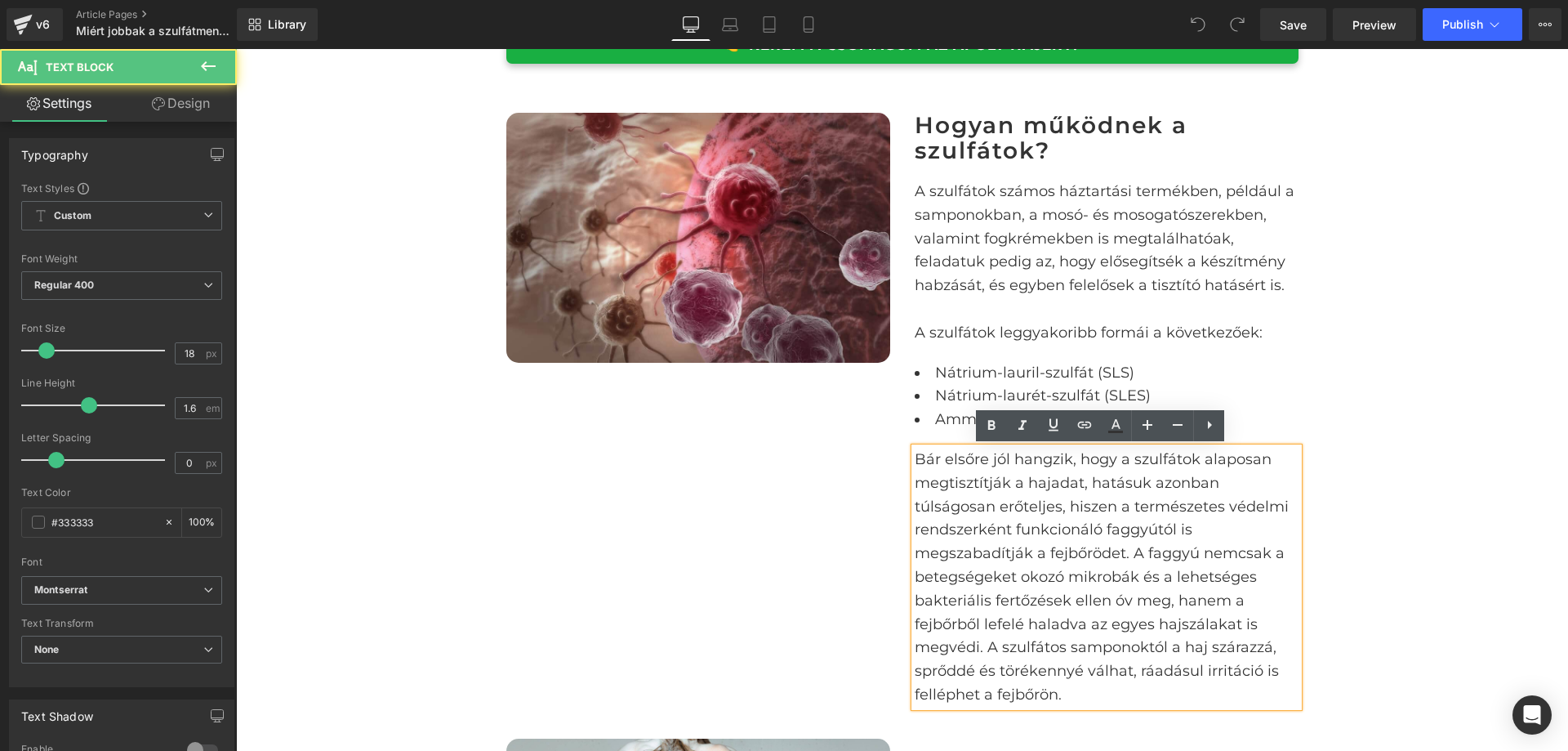
click at [796, 450] on div "Image Hogyan működnek a szulfátok? Heading A szulfátok számos háztartási termék…" at bounding box center [903, 401] width 817 height 626
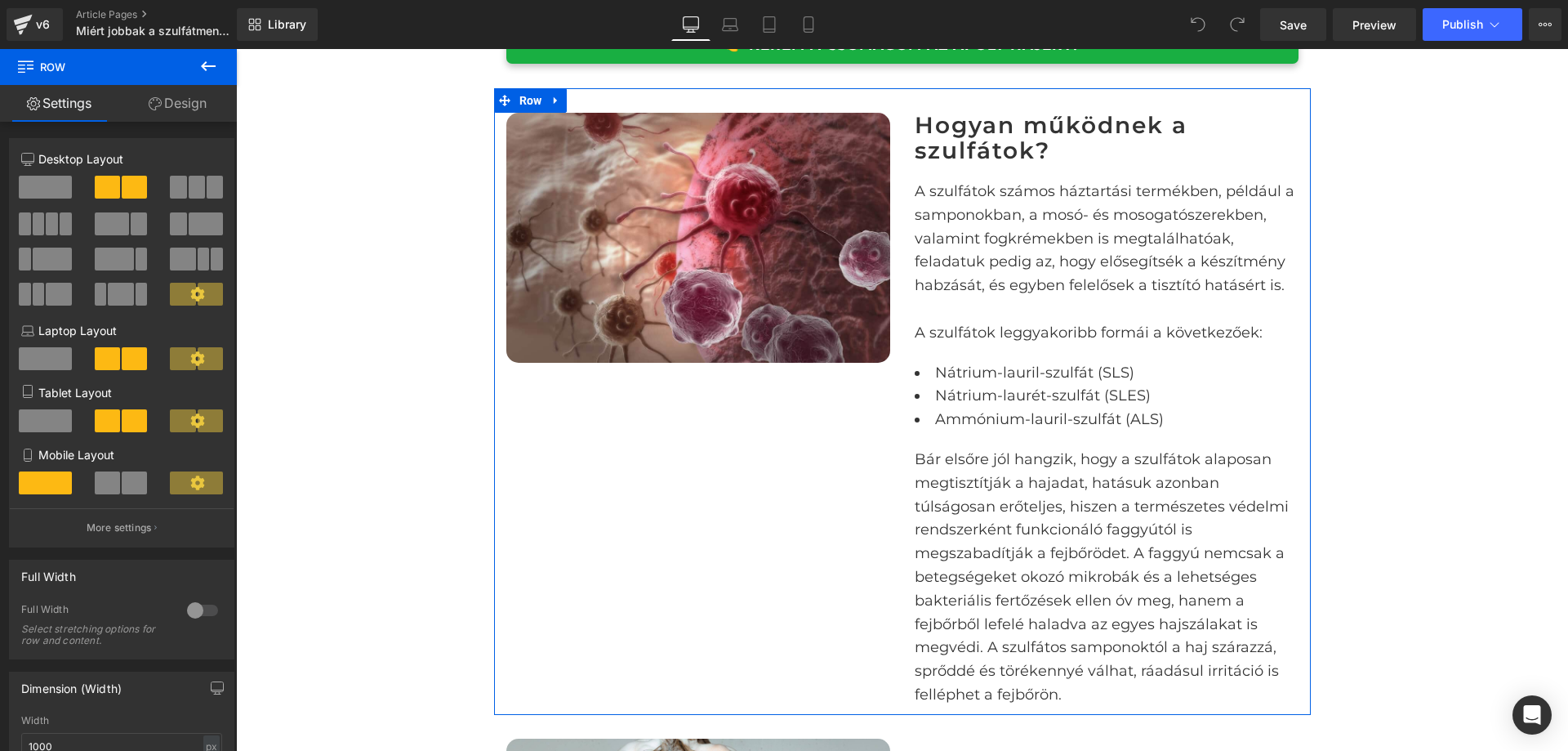
click at [718, 482] on div "Image Hogyan működnek a szulfátok? Heading A szulfátok számos háztartási termék…" at bounding box center [903, 401] width 817 height 626
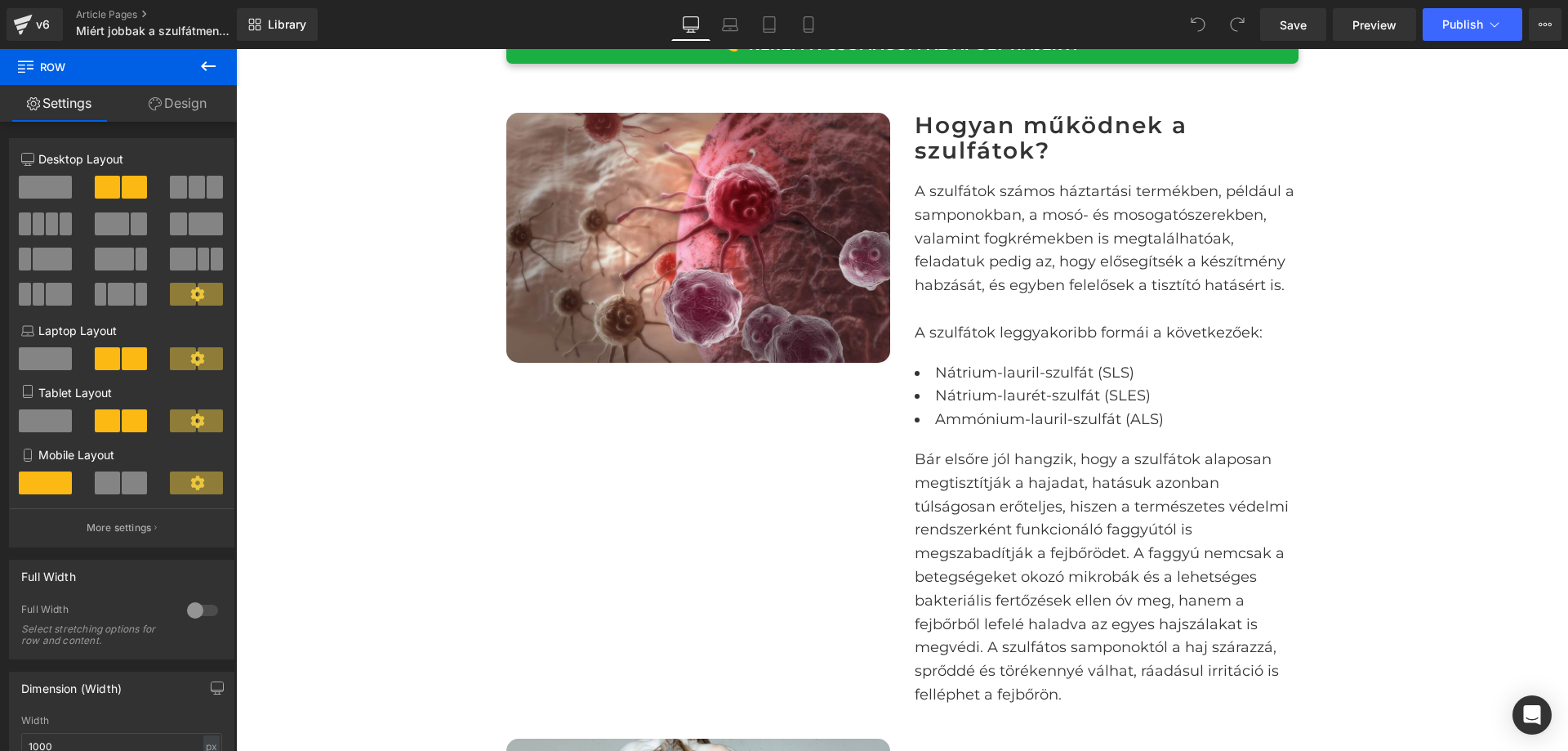
click at [217, 59] on icon at bounding box center [208, 66] width 19 height 19
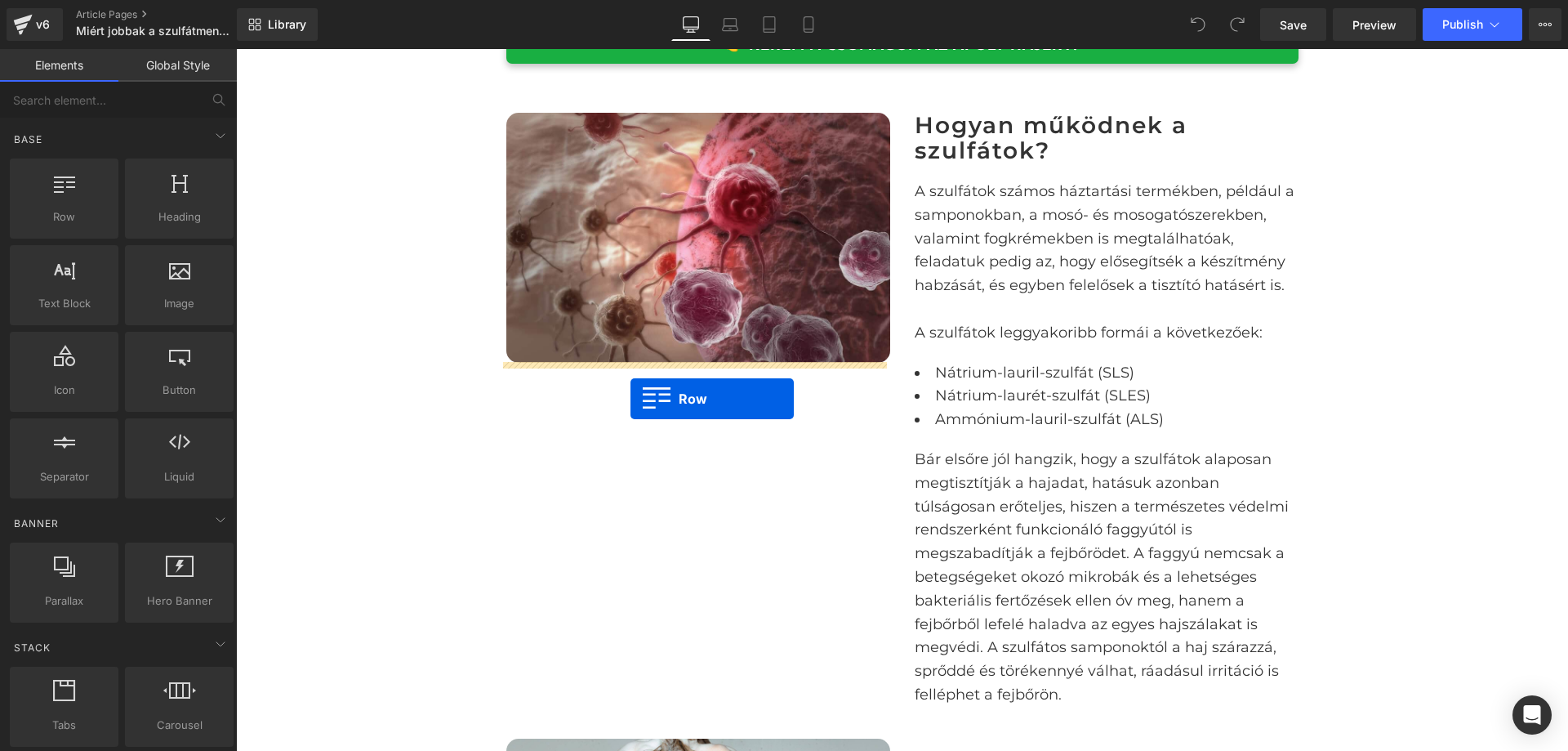
drag, startPoint x: 315, startPoint y: 255, endPoint x: 630, endPoint y: 399, distance: 346.4
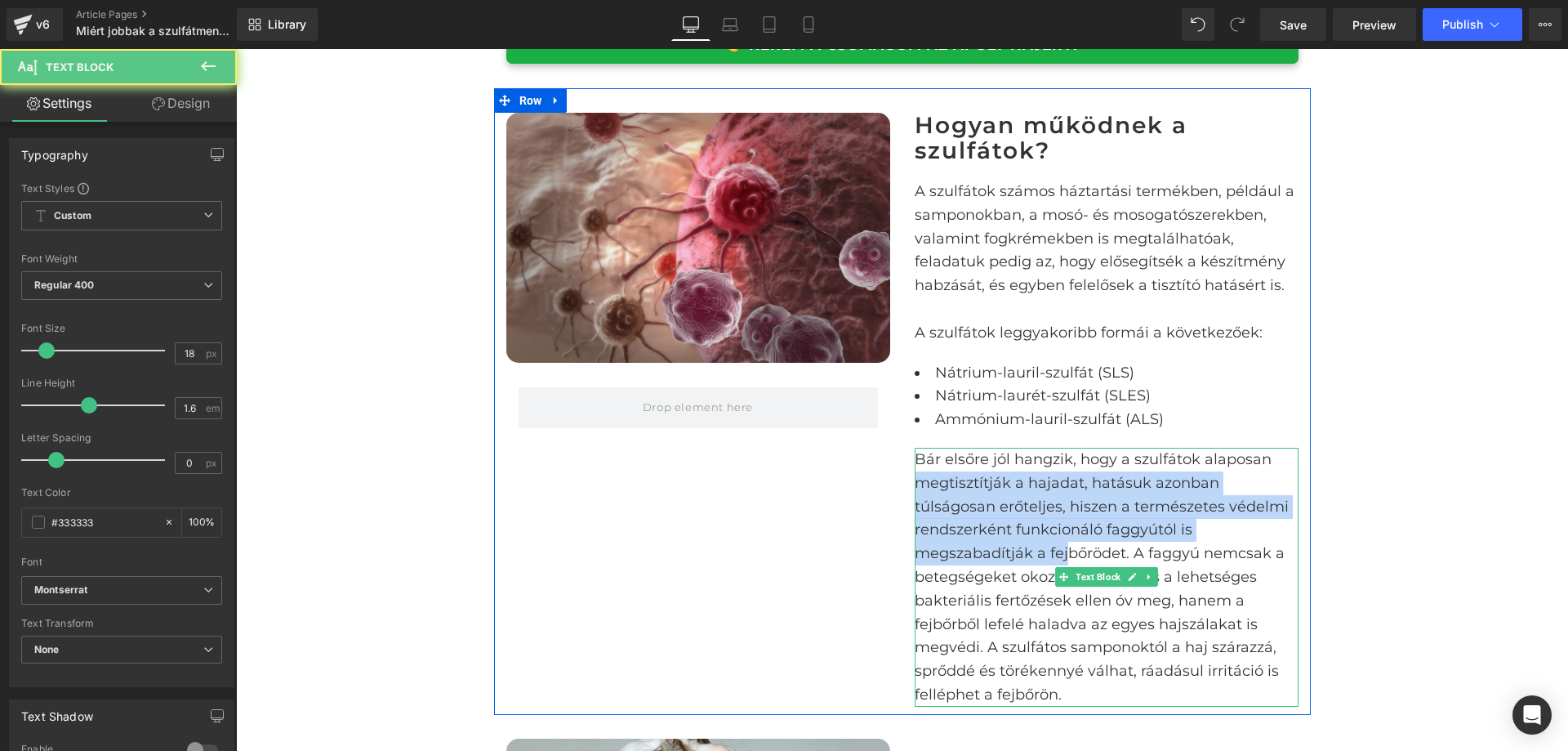
drag, startPoint x: 1063, startPoint y: 565, endPoint x: 897, endPoint y: 486, distance: 183.8
click at [903, 486] on div "Hogyan működnek a szulfátok? Heading A szulfátok számos háztartási termékben, p…" at bounding box center [1107, 409] width 409 height 593
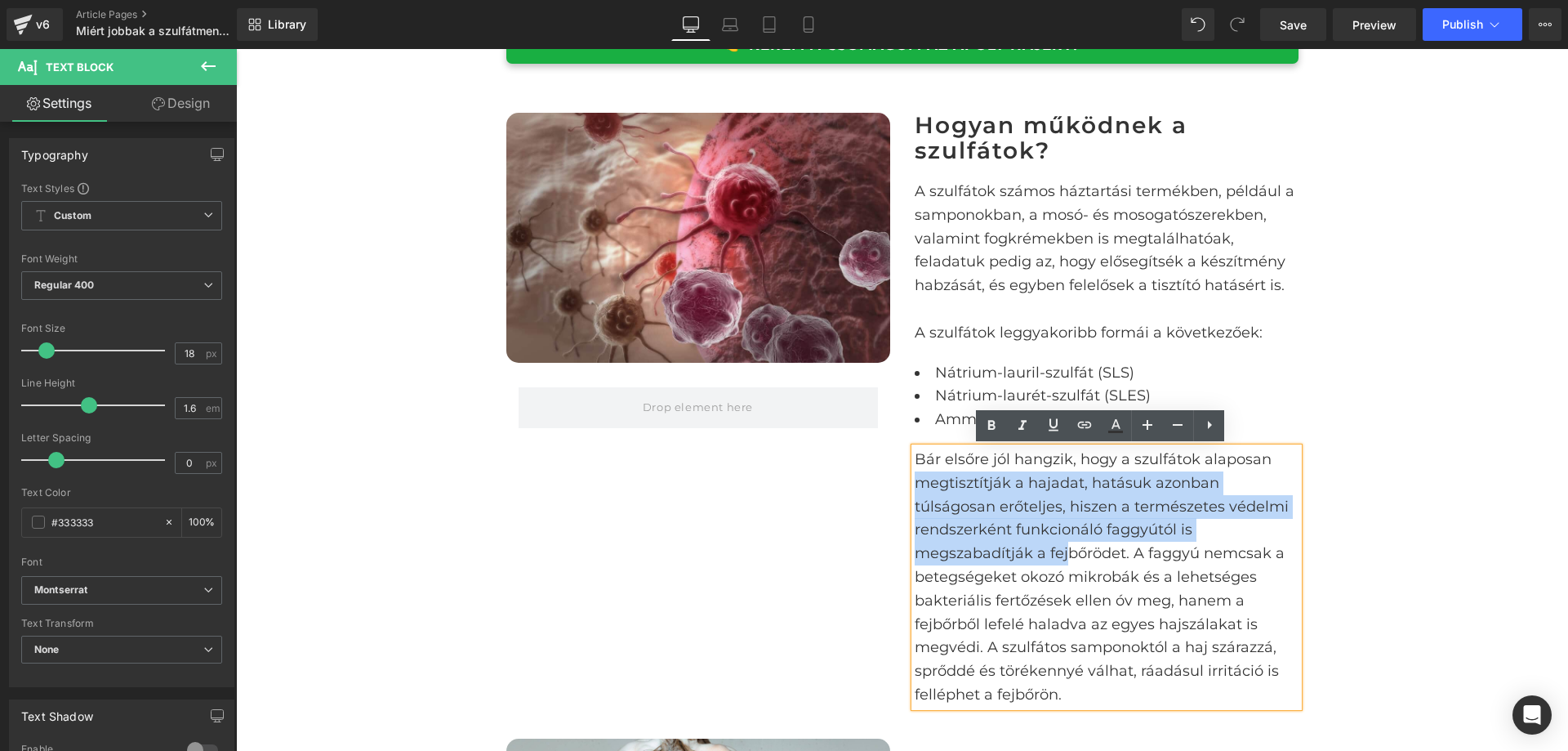
click at [850, 496] on div "Image Row Hogyan működnek a szulfátok? Heading A szulfátok számos háztartási te…" at bounding box center [903, 401] width 817 height 626
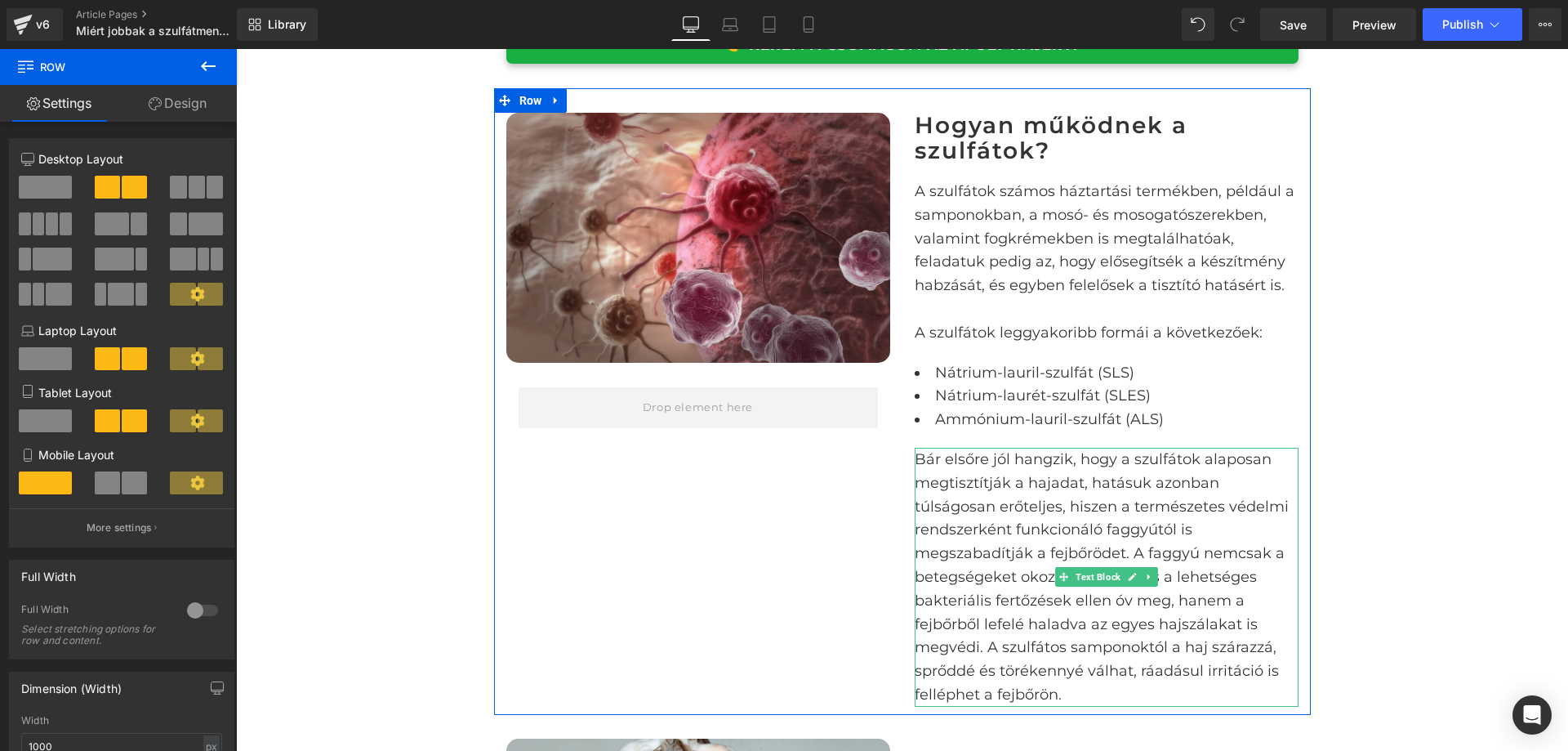
click at [1055, 572] on span at bounding box center [1064, 577] width 17 height 19
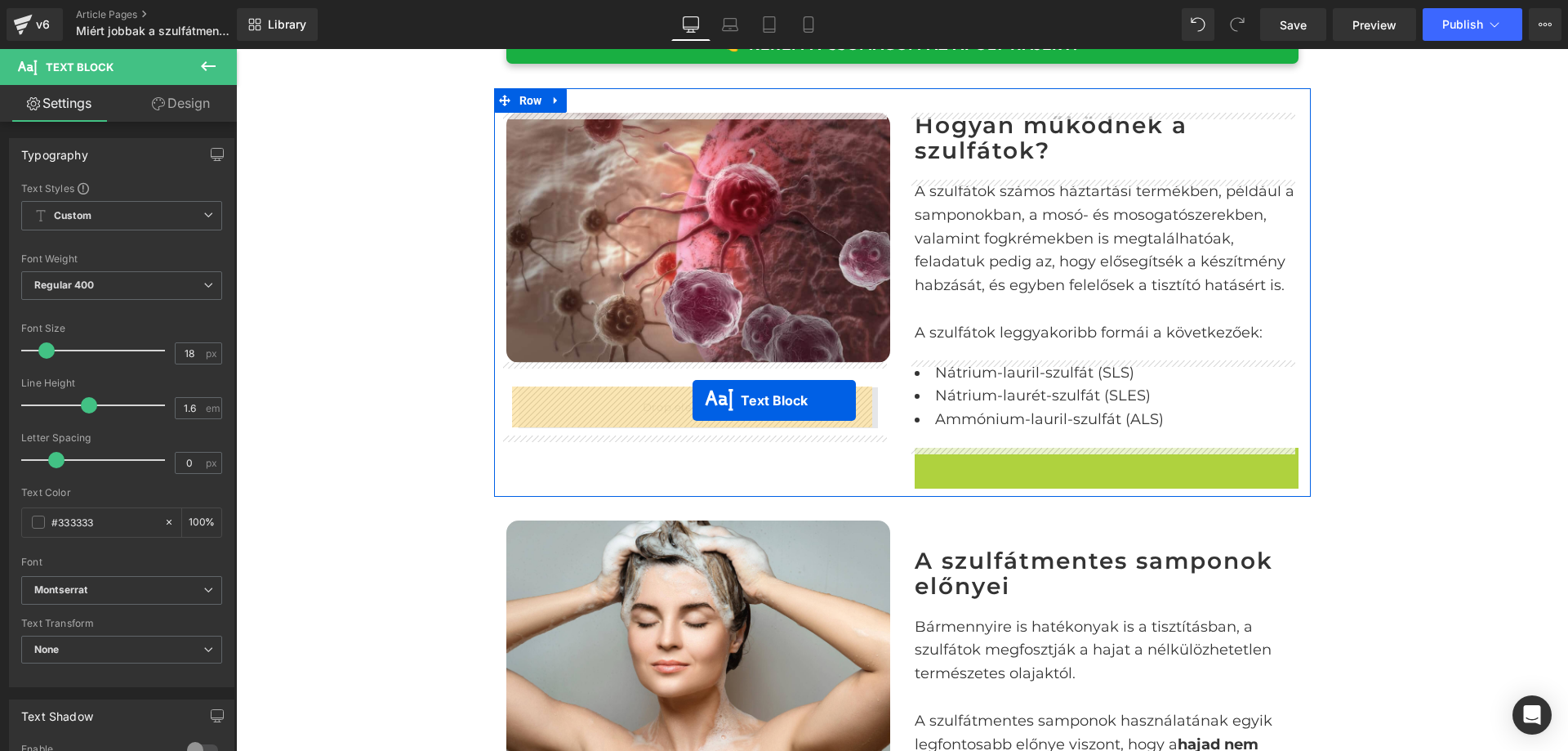
drag, startPoint x: 1058, startPoint y: 577, endPoint x: 692, endPoint y: 399, distance: 407.0
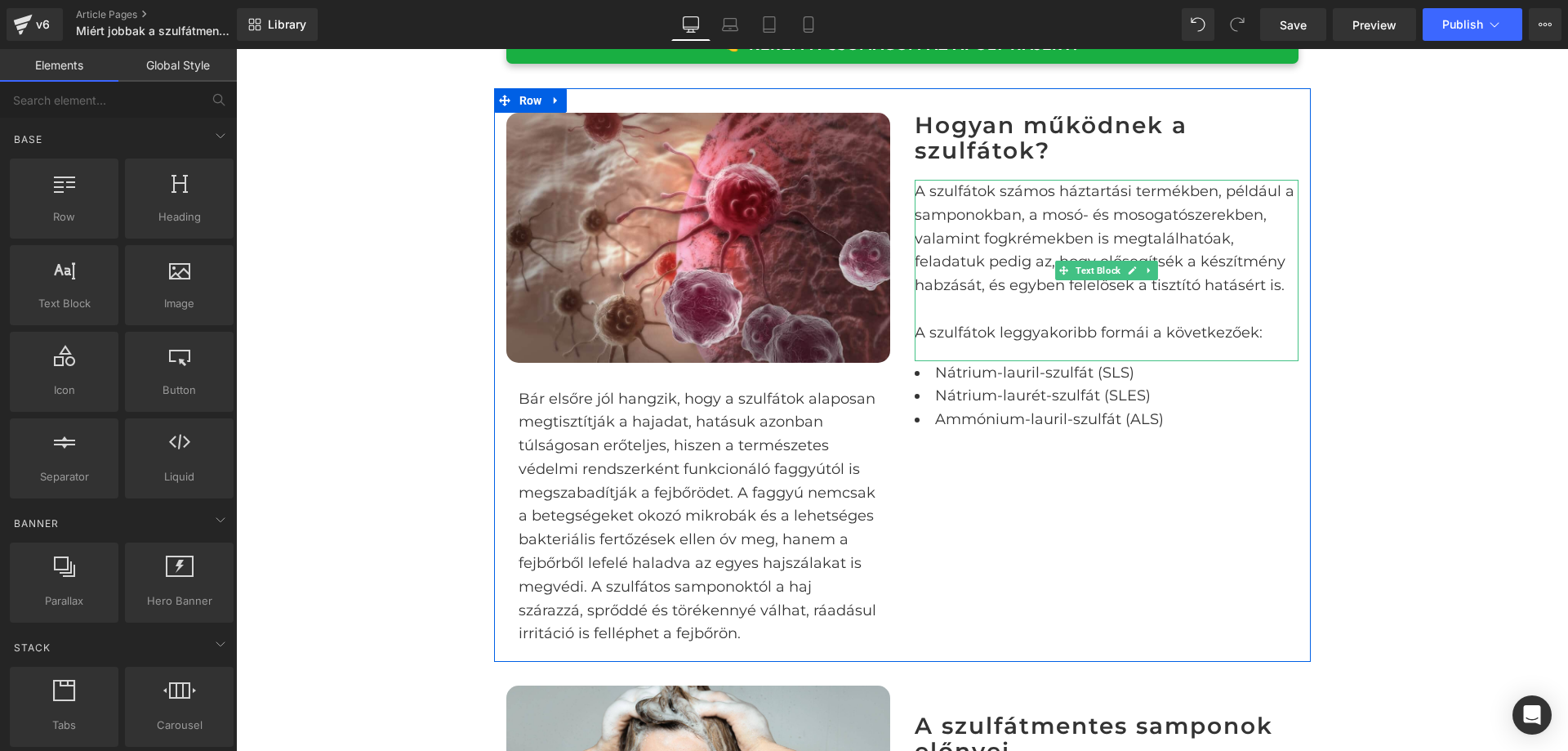
click at [1063, 333] on p "A szulfátok leggyakoribb formái a következőek:" at bounding box center [1106, 333] width 384 height 24
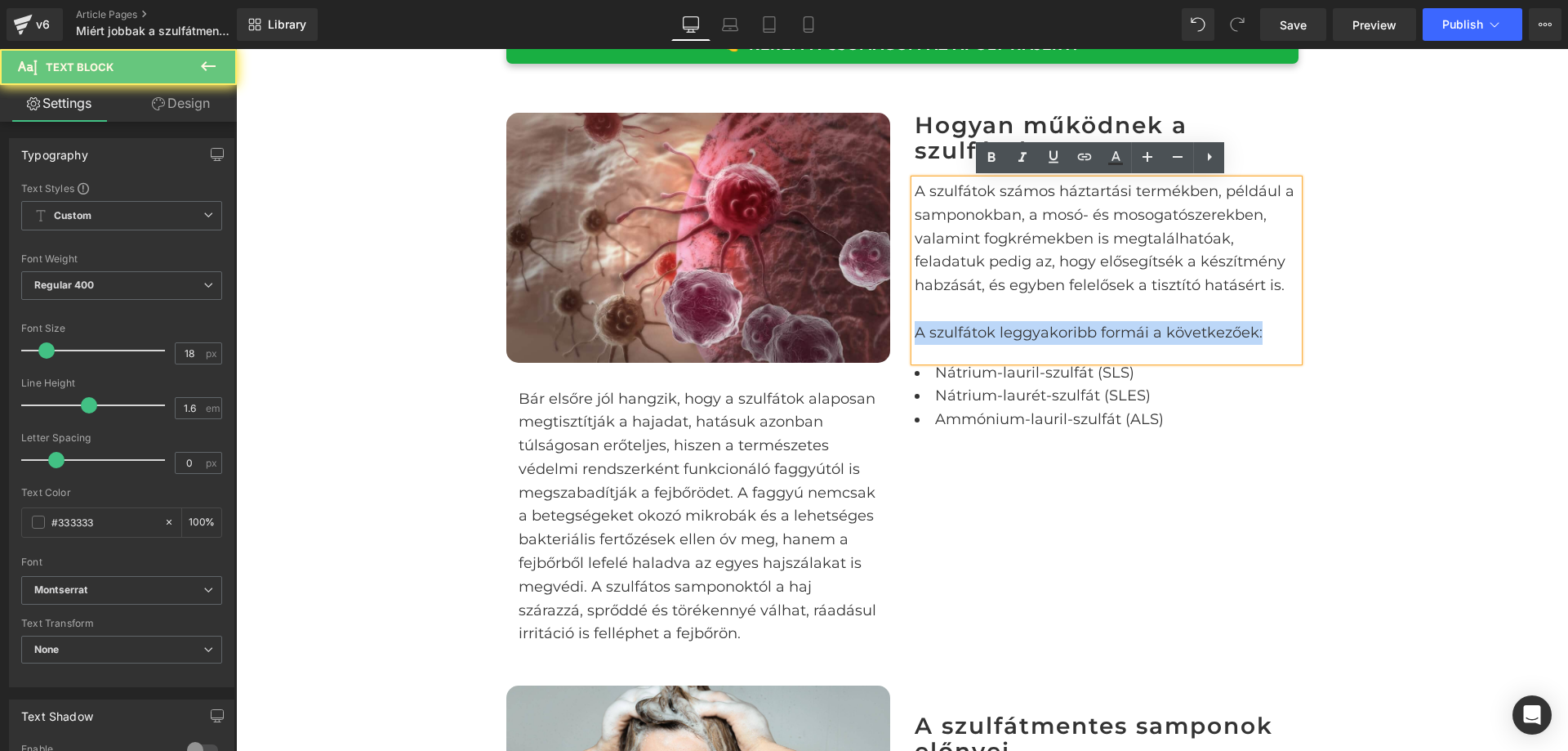
click at [1063, 333] on p "A szulfátok leggyakoribb formái a következőek:" at bounding box center [1106, 333] width 384 height 24
copy p "A szulfátok leggyakoribb formái a következőek:"
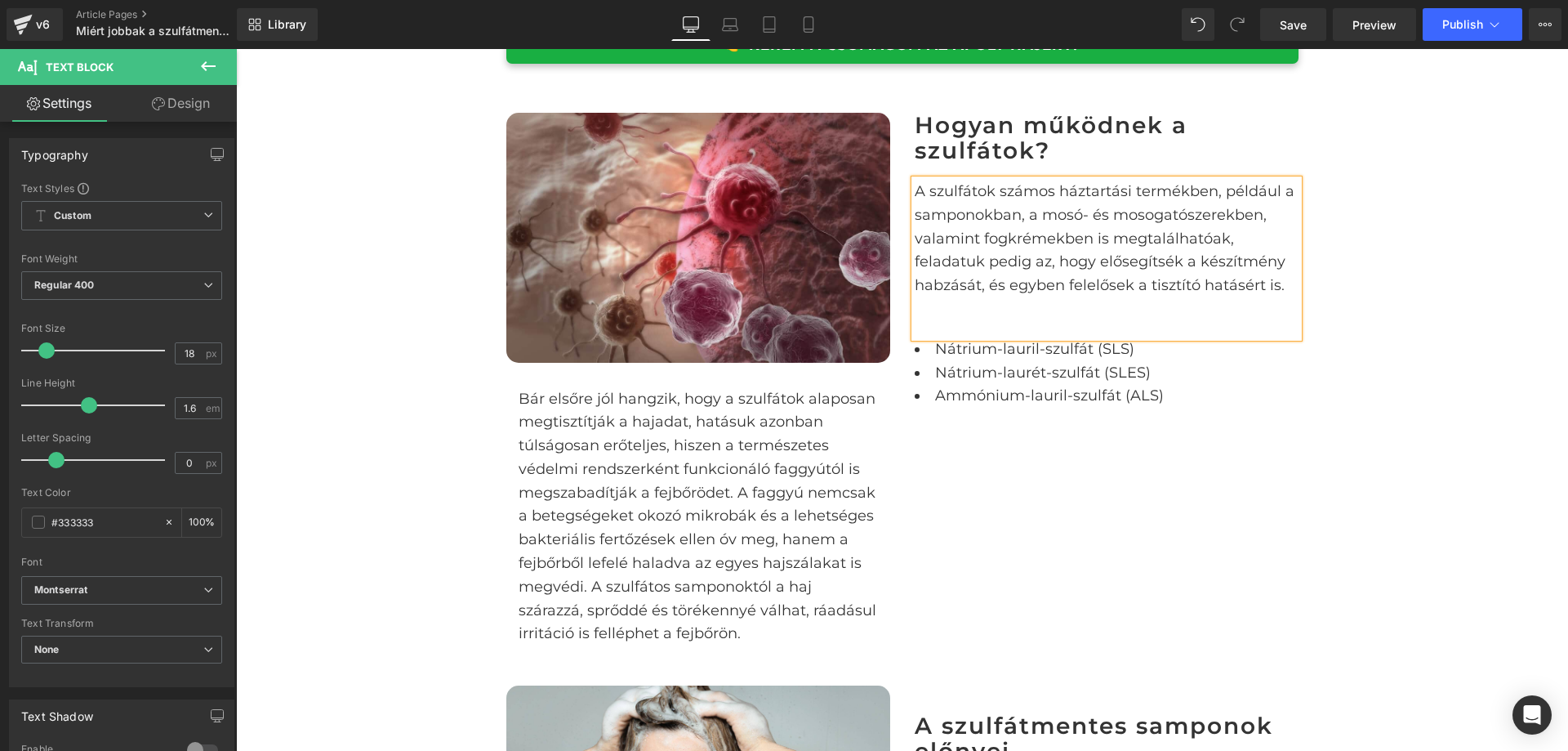
click at [1017, 324] on div "A szulfátok számos háztartási termékben, például a samponokban, a mosó- és moso…" at bounding box center [1106, 258] width 384 height 158
click at [941, 302] on div "A szulfátok számos háztartási termékben, például a samponokban, a mosó- és moso…" at bounding box center [1106, 246] width 384 height 134
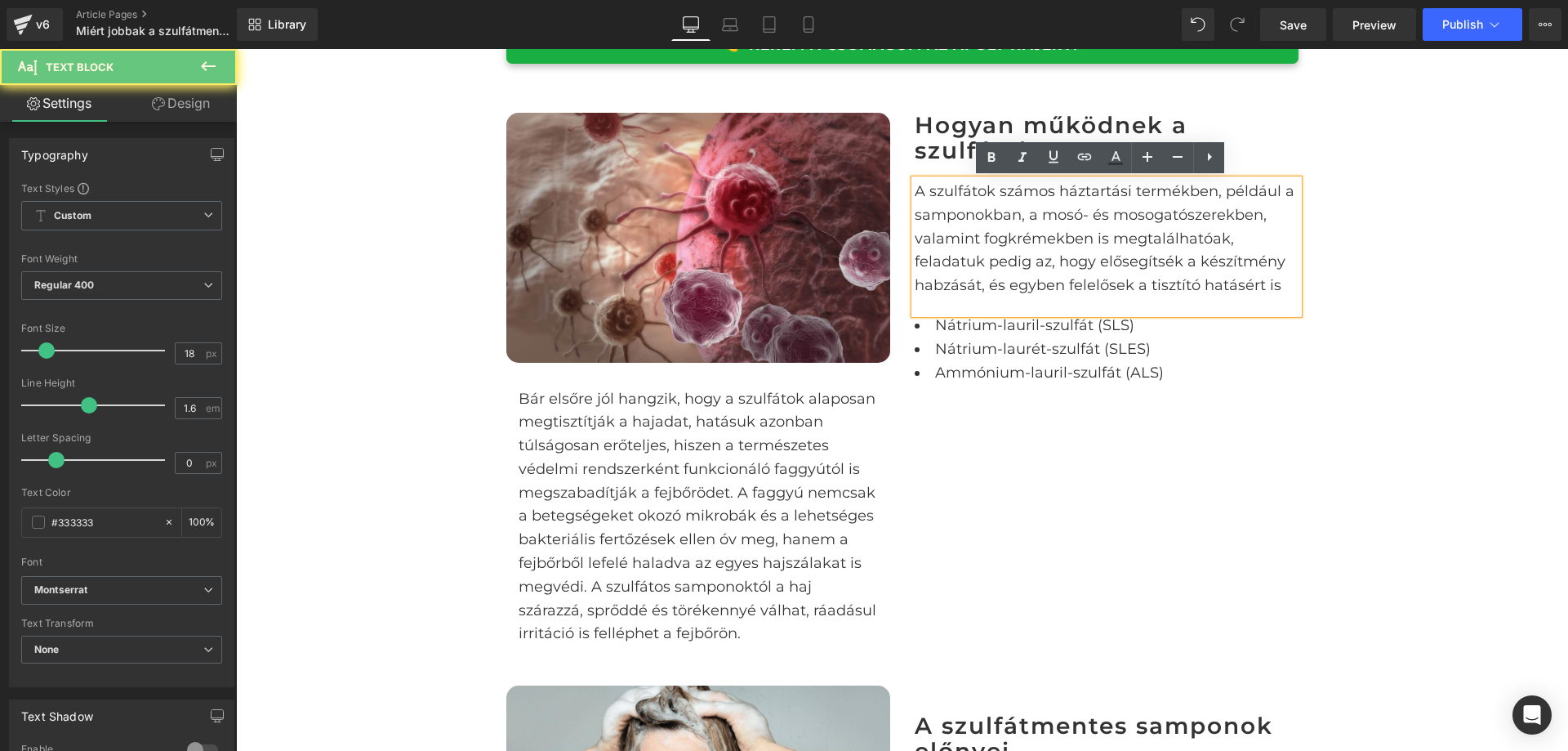
click at [943, 308] on div "A szulfátok számos háztartási termékben, például a samponokban, a mosó- és moso…" at bounding box center [1106, 246] width 384 height 134
click at [1269, 308] on div "A szulfátok számos háztartási termékben, például a samponokban, a mosó- és moso…" at bounding box center [1106, 246] width 384 height 134
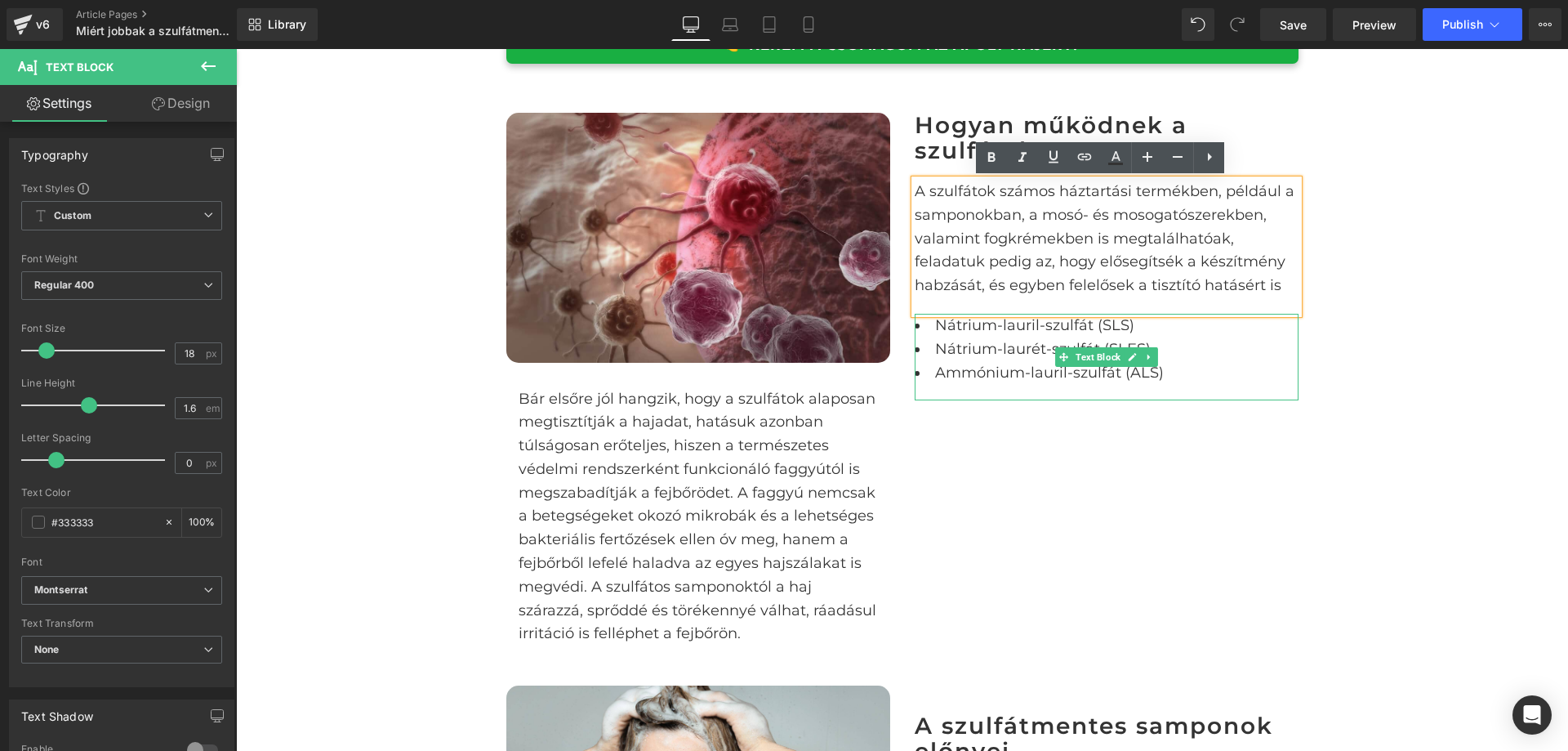
click at [1219, 325] on li "Nátrium-lauril-szulfát (SLS)" at bounding box center [1106, 325] width 384 height 24
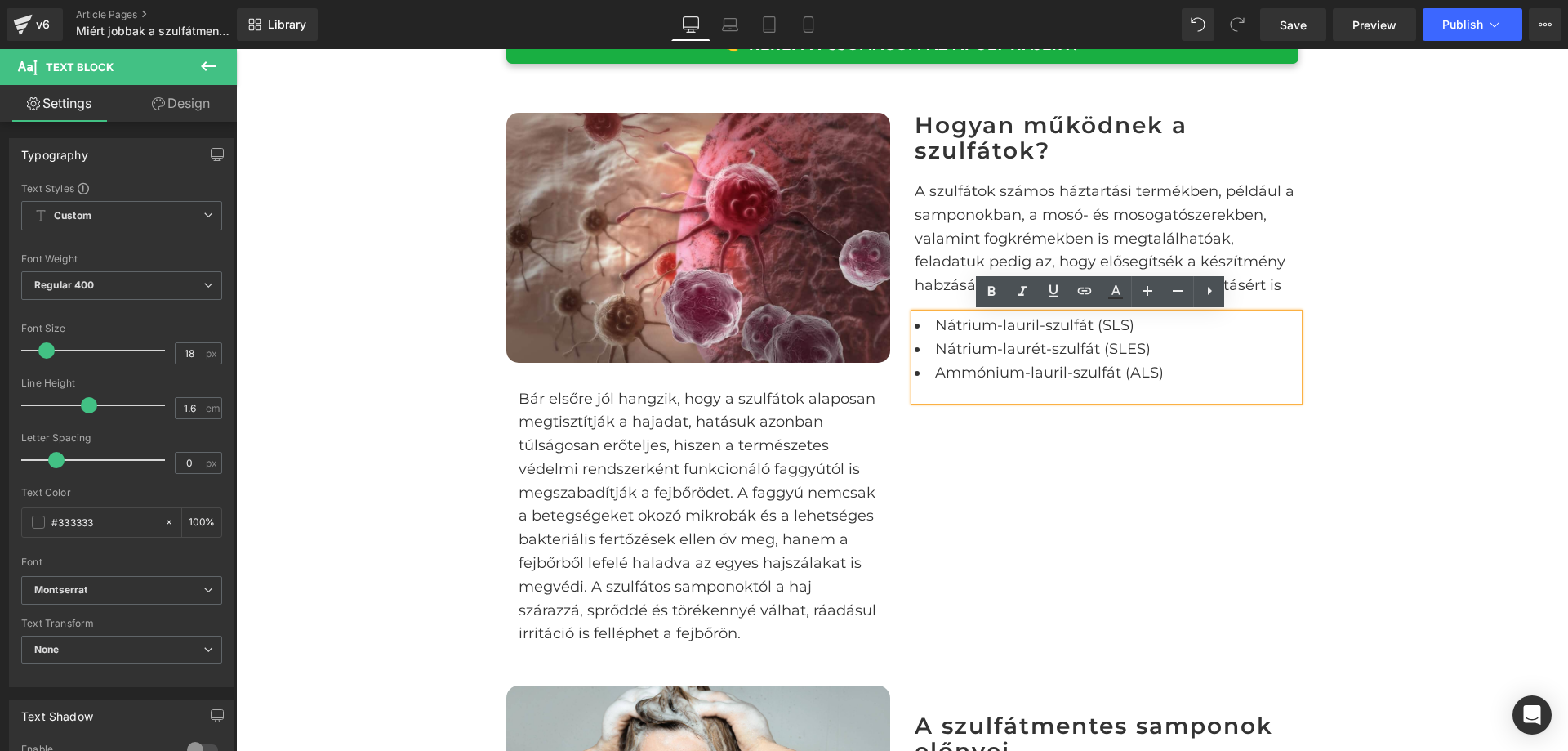
click at [1139, 319] on li "Nátrium-lauril-szulfát (SLS)" at bounding box center [1106, 325] width 384 height 24
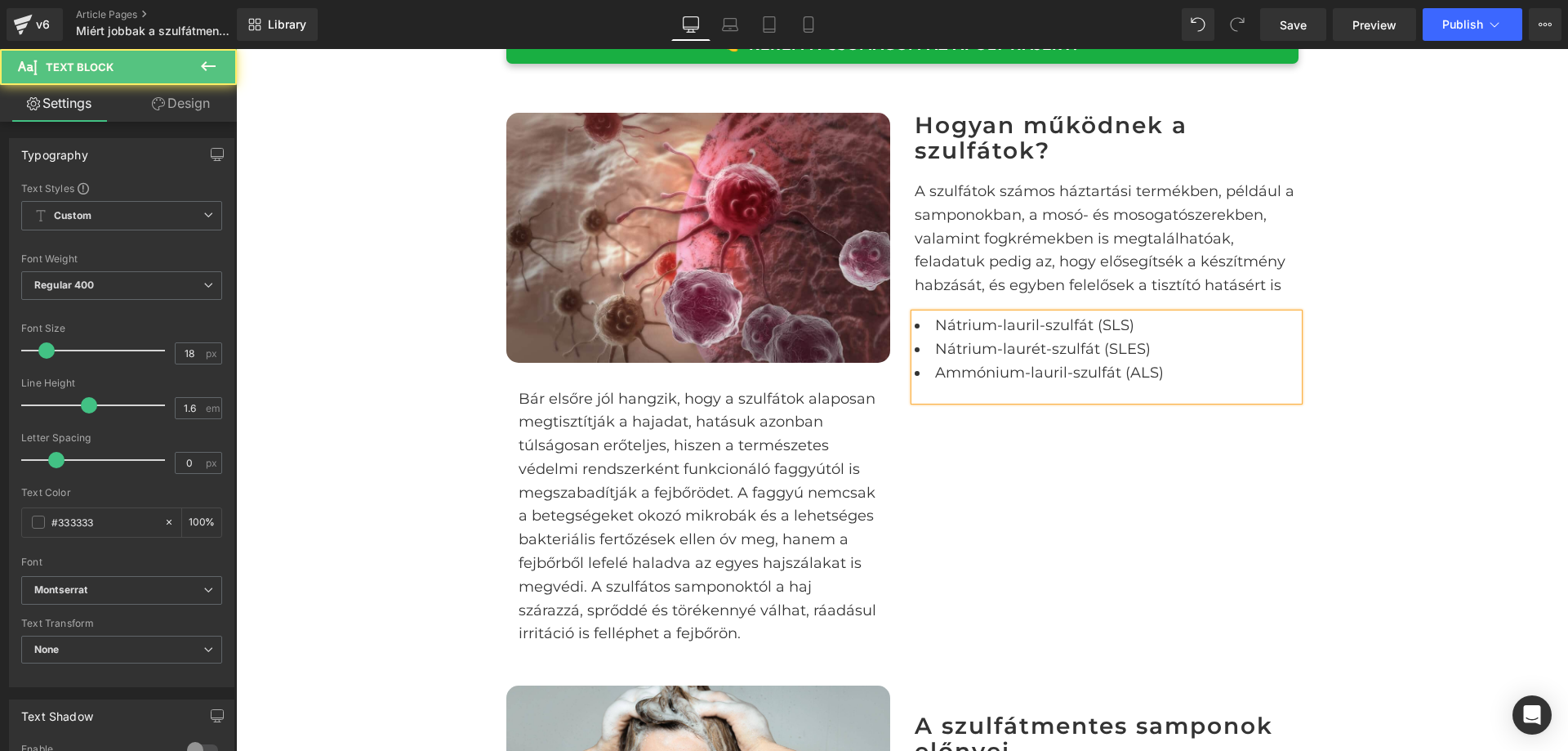
click at [918, 327] on li "Nátrium-lauril-szulfát (SLS)" at bounding box center [1106, 325] width 384 height 24
click at [915, 328] on div "Nátrium-lauril-szulfát (SLS) Nátrium-laurét-szulfát (SLES) Ammónium-lauril-szul…" at bounding box center [1106, 357] width 384 height 87
click at [934, 325] on li "Nátrium-lauril-szulfát (SLS)" at bounding box center [1106, 325] width 384 height 24
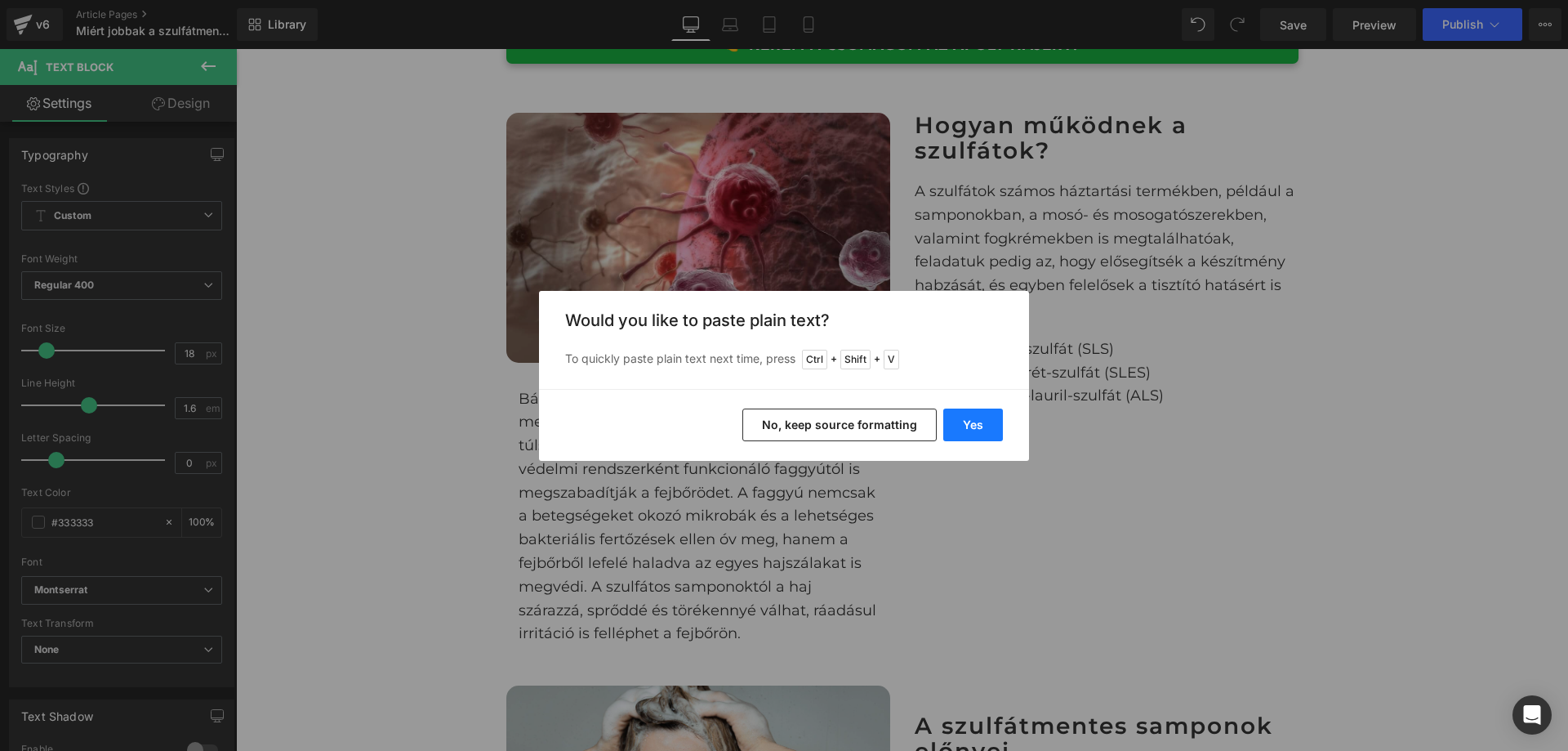
click at [969, 417] on button "Yes" at bounding box center [973, 425] width 60 height 33
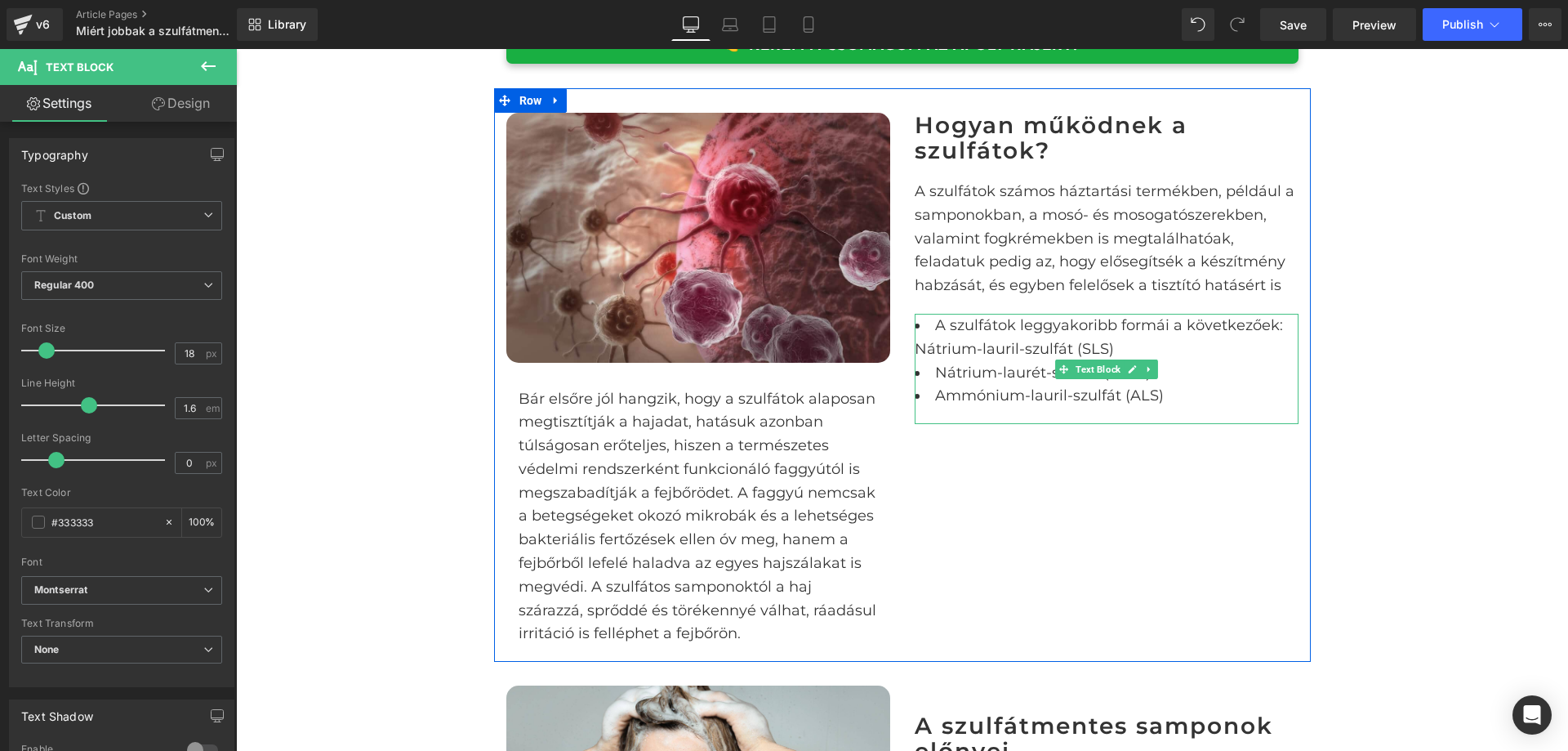
click at [917, 324] on li "A szulfátok leggyakoribb formái a következőek: Nátrium-lauril-szulfát (SLS)" at bounding box center [1106, 336] width 384 height 47
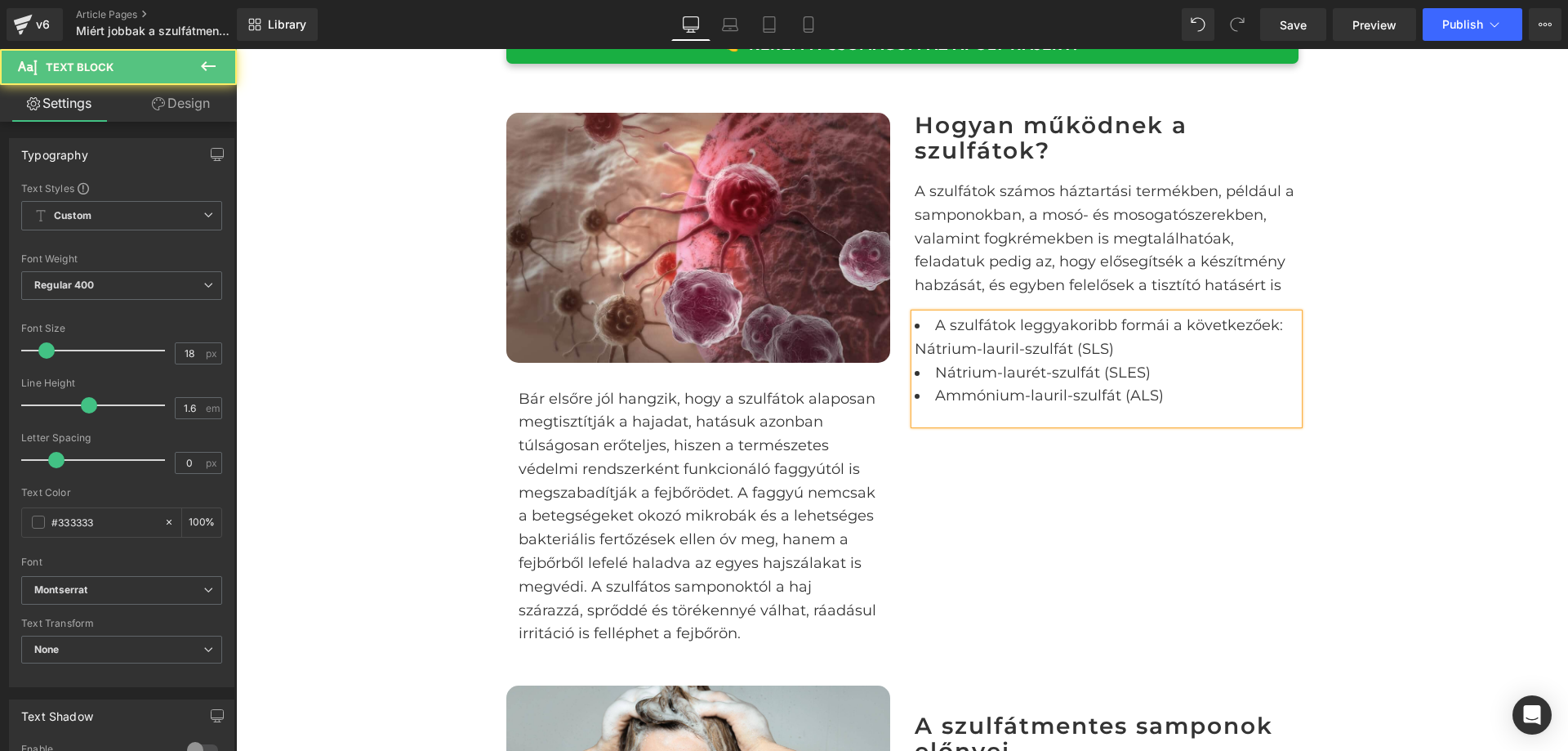
click at [916, 328] on li "A szulfátok leggyakoribb formái a következőek: Nátrium-lauril-szulfát (SLS)" at bounding box center [1106, 336] width 384 height 47
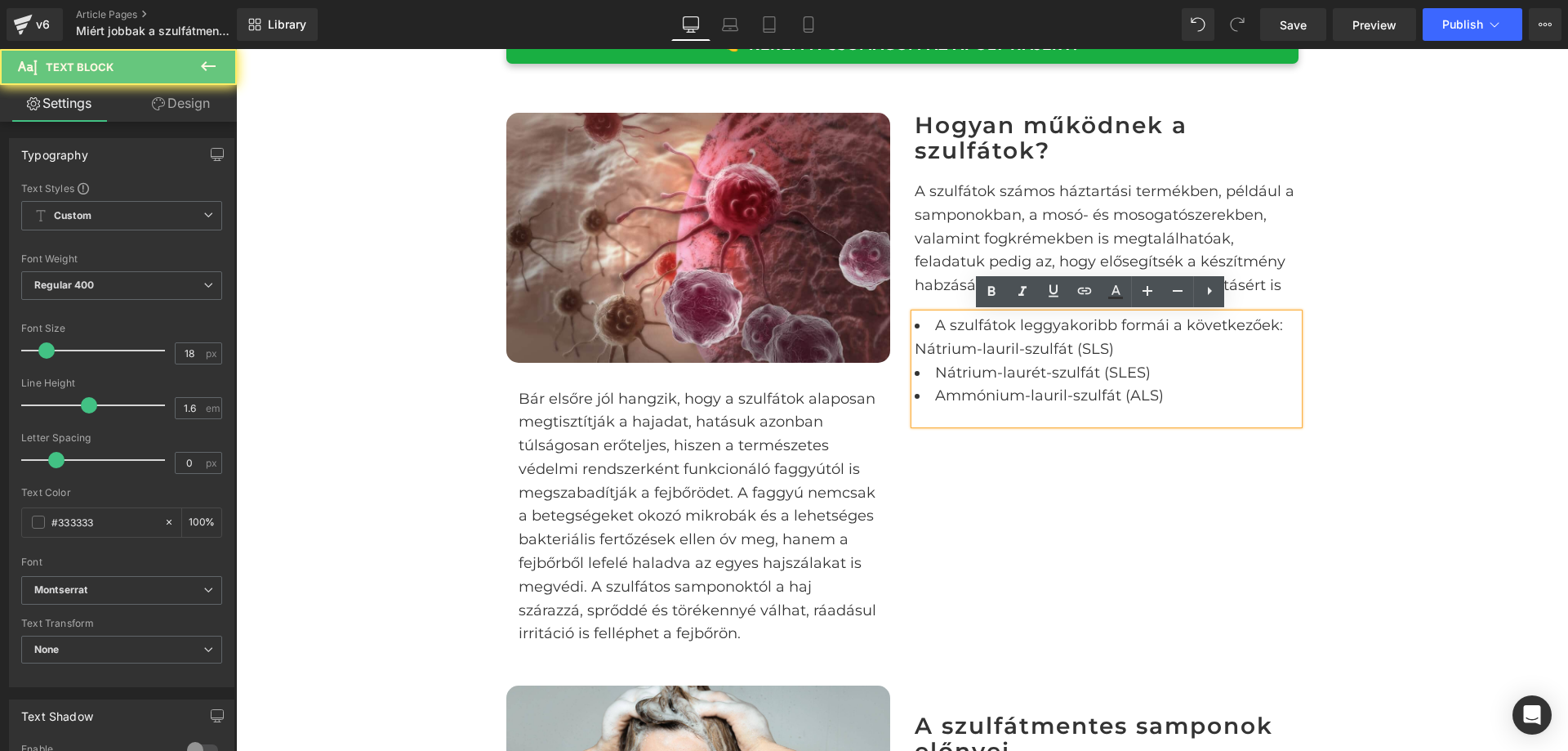
click at [915, 326] on li "A szulfátok leggyakoribb formái a következőek: Nátrium-lauril-szulfát (SLS)" at bounding box center [1106, 336] width 384 height 47
click at [915, 329] on li "A szulfátok leggyakoribb formái a következőek: Nátrium-lauril-szulfát (SLS)" at bounding box center [1106, 336] width 384 height 47
click at [916, 330] on li "A szulfátok leggyakoribb formái a következőek: Nátrium-lauril-szulfát (SLS)" at bounding box center [1106, 336] width 384 height 47
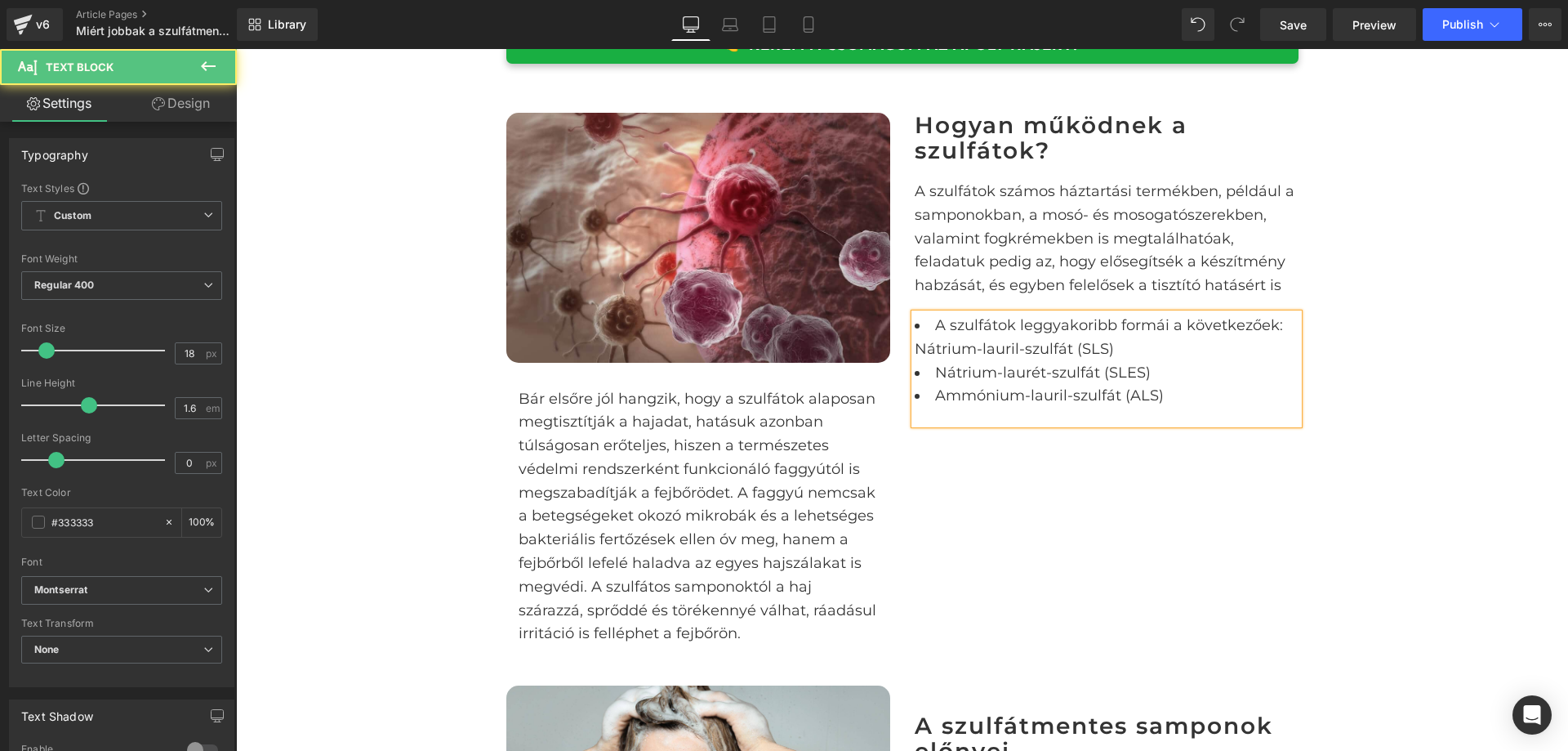
drag, startPoint x: 917, startPoint y: 330, endPoint x: 916, endPoint y: 346, distance: 16.0
click at [917, 332] on li "A szulfátok leggyakoribb formái a következőek: Nátrium-lauril-szulfát (SLS)" at bounding box center [1106, 336] width 384 height 47
click at [915, 349] on li "A szulfátok leggyakoribb formái a következőek: Nátrium-lauril-szulfát (SLS)" at bounding box center [1106, 336] width 384 height 47
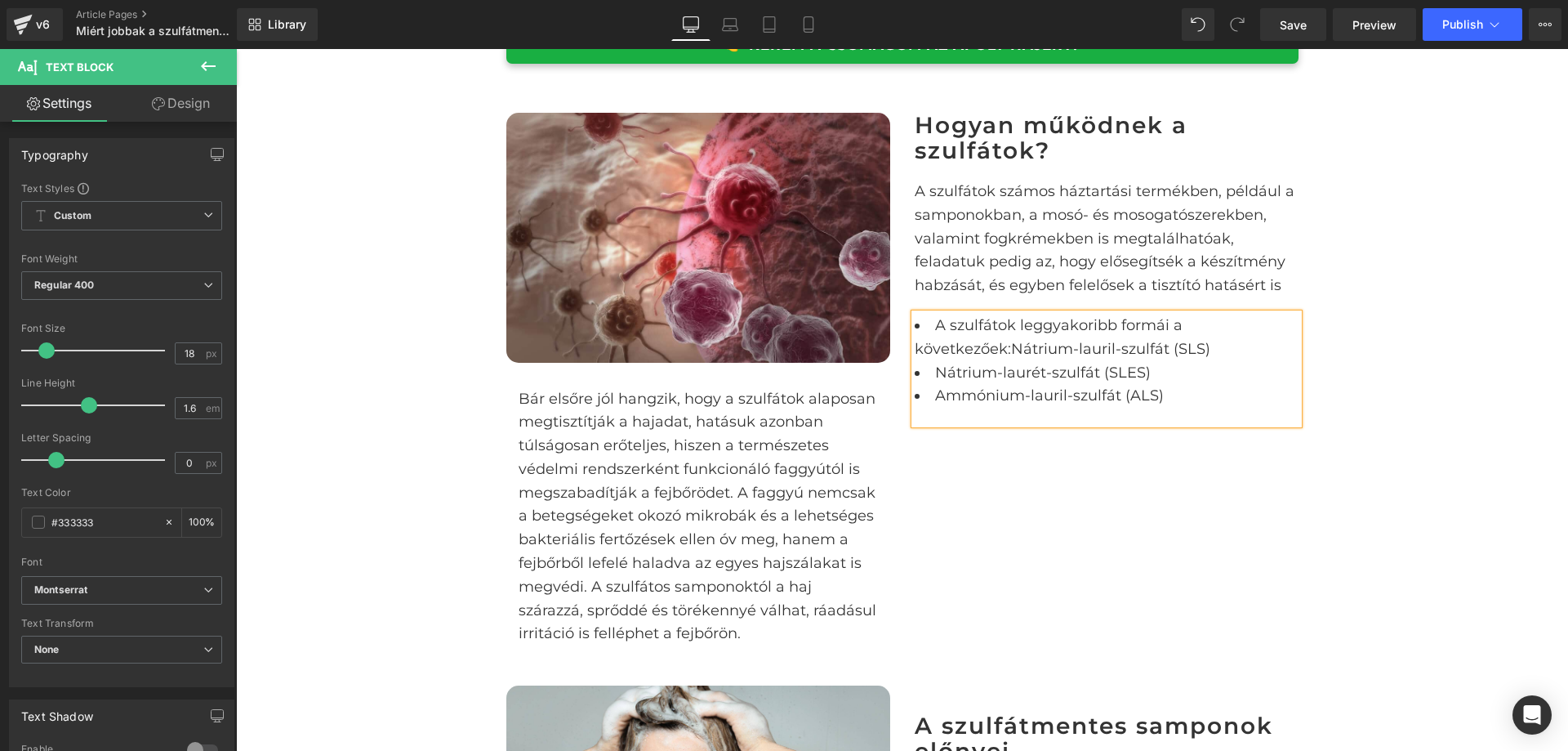
click at [915, 324] on li "A szulfátok leggyakoribb formái a következőek: Nátrium-lauril-szulfát (SLS)" at bounding box center [1106, 336] width 384 height 47
click at [919, 373] on li "Nátrium-laurét-szulfát (SLES)" at bounding box center [1106, 373] width 384 height 24
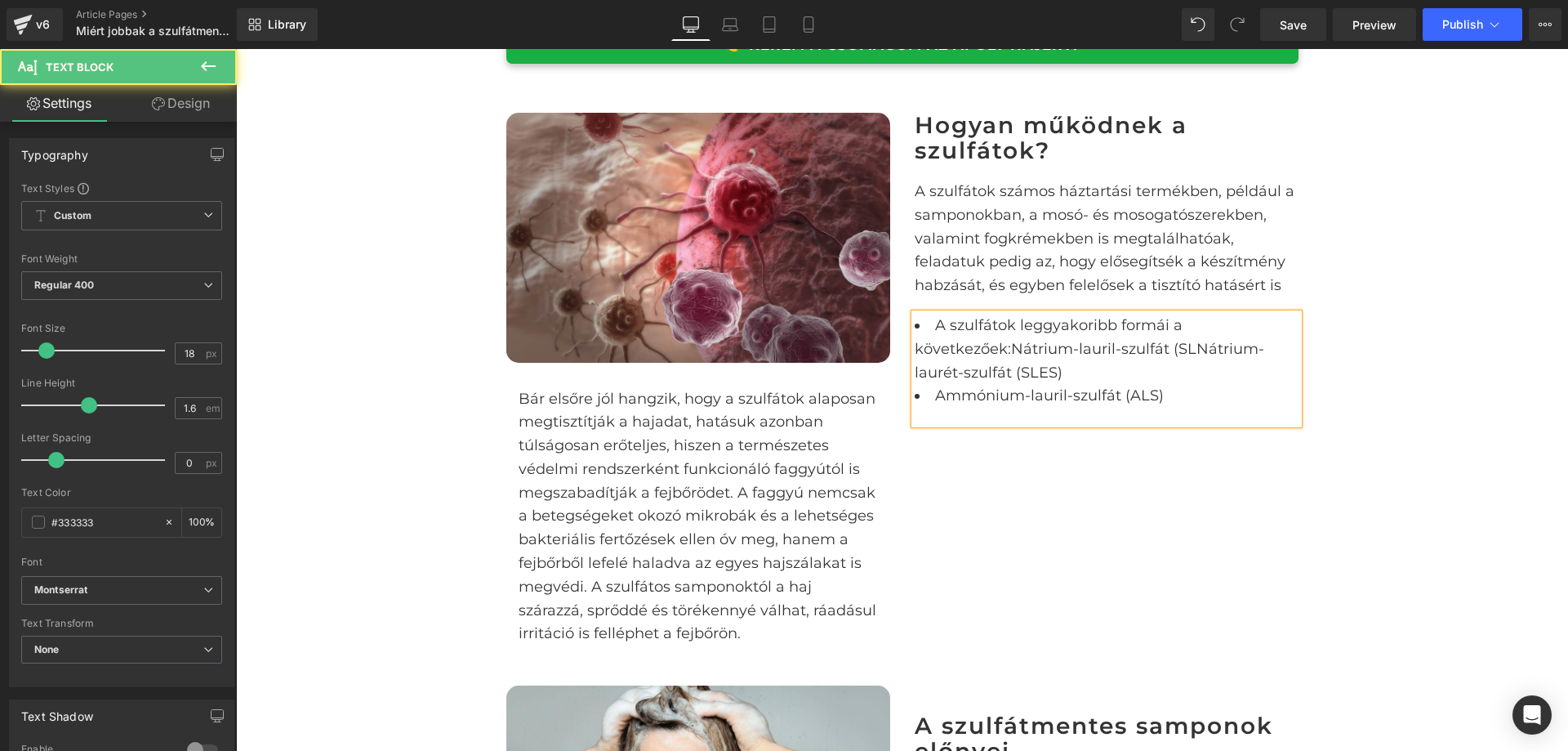
click at [1035, 366] on li "A szulfátok leggyakoribb formái a következőek:Nátrium-lauril-szulfát (SLNátrium…" at bounding box center [1106, 348] width 384 height 70
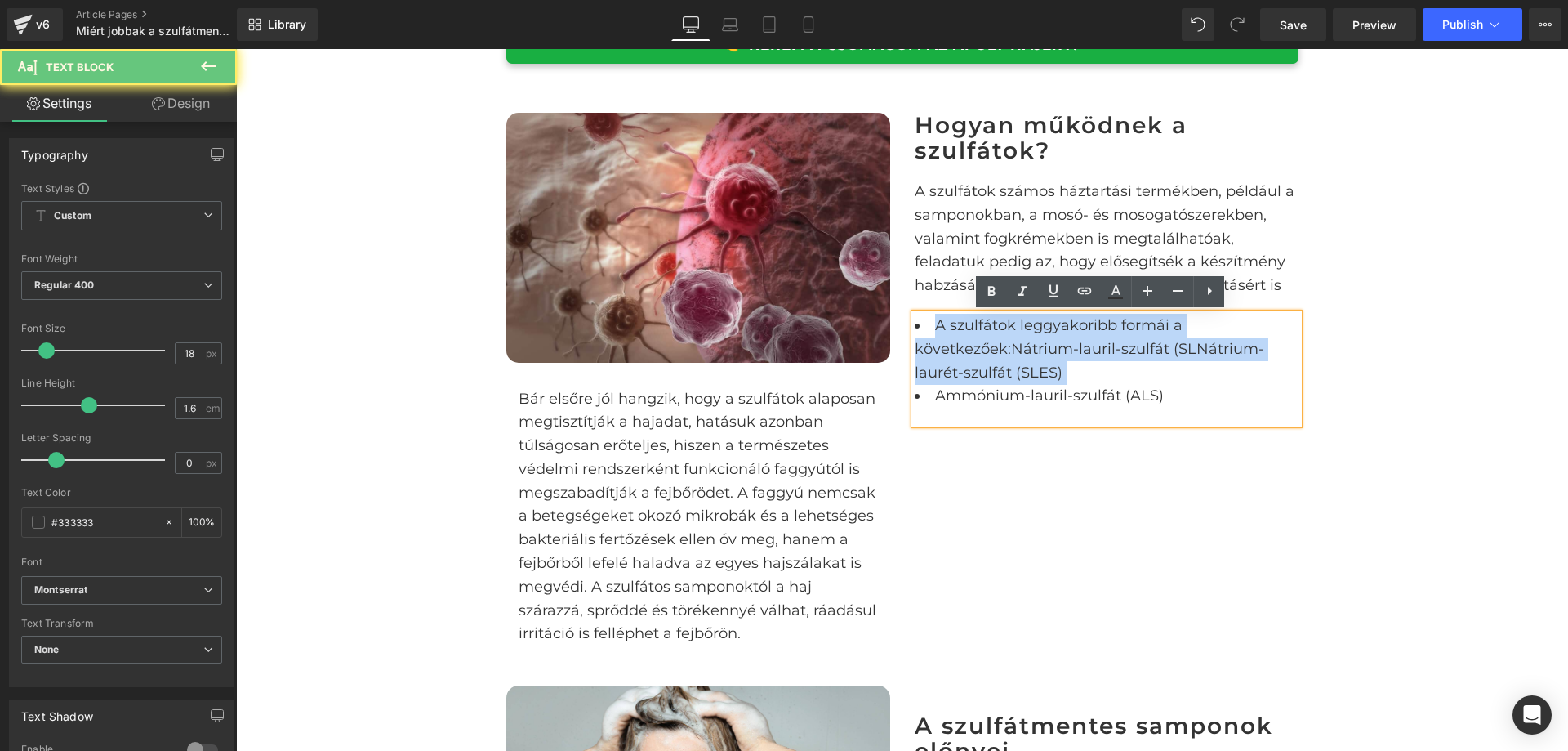
click at [1035, 366] on li "A szulfátok leggyakoribb formái a következőek:Nátrium-lauril-szulfát (SLNátrium…" at bounding box center [1106, 348] width 384 height 70
click at [1206, 469] on div "Image Bár elsőre jól hangzik, hogy a szulfátok alaposan megtisztítják a hajadat…" at bounding box center [903, 375] width 817 height 574
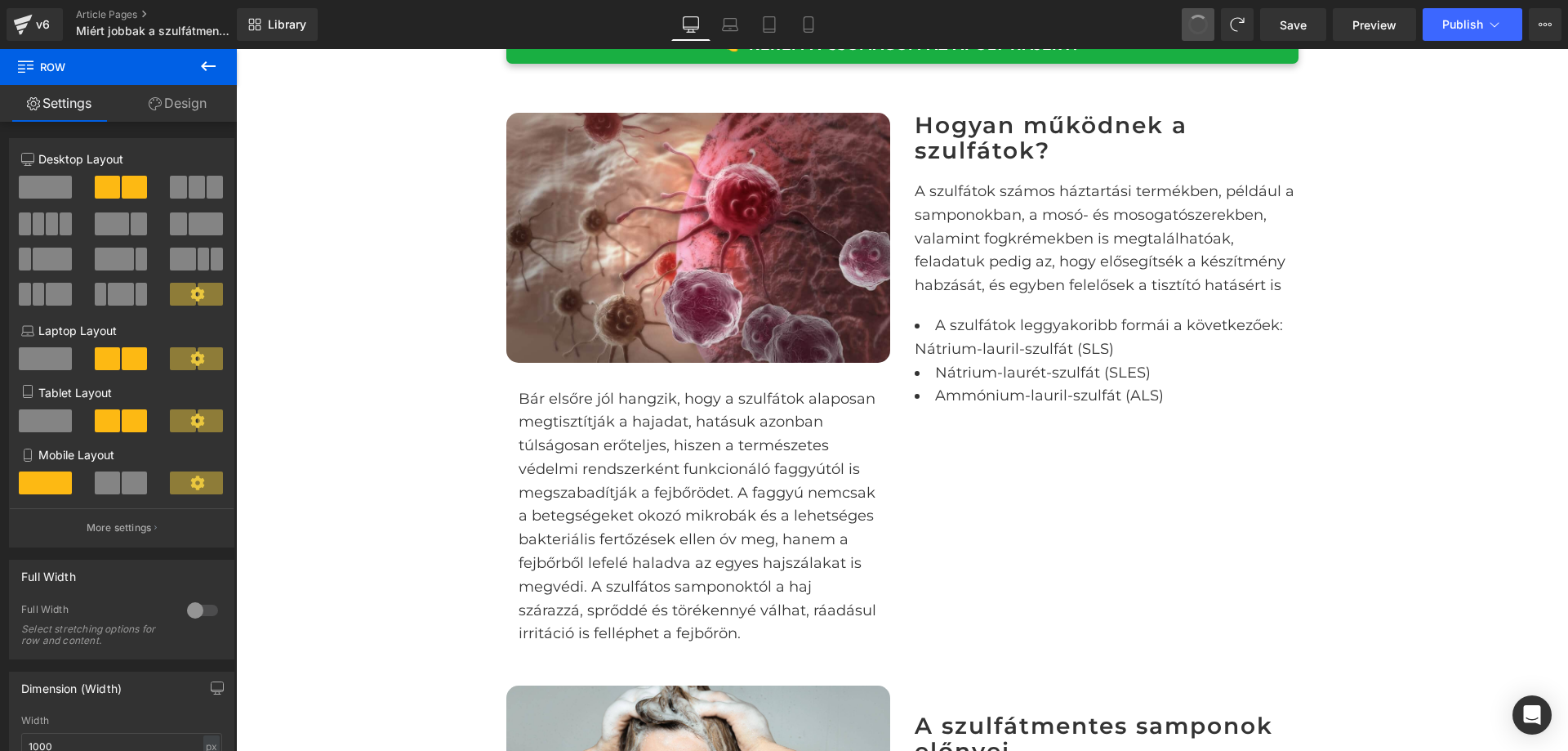
click at [1200, 20] on span at bounding box center [1199, 25] width 27 height 27
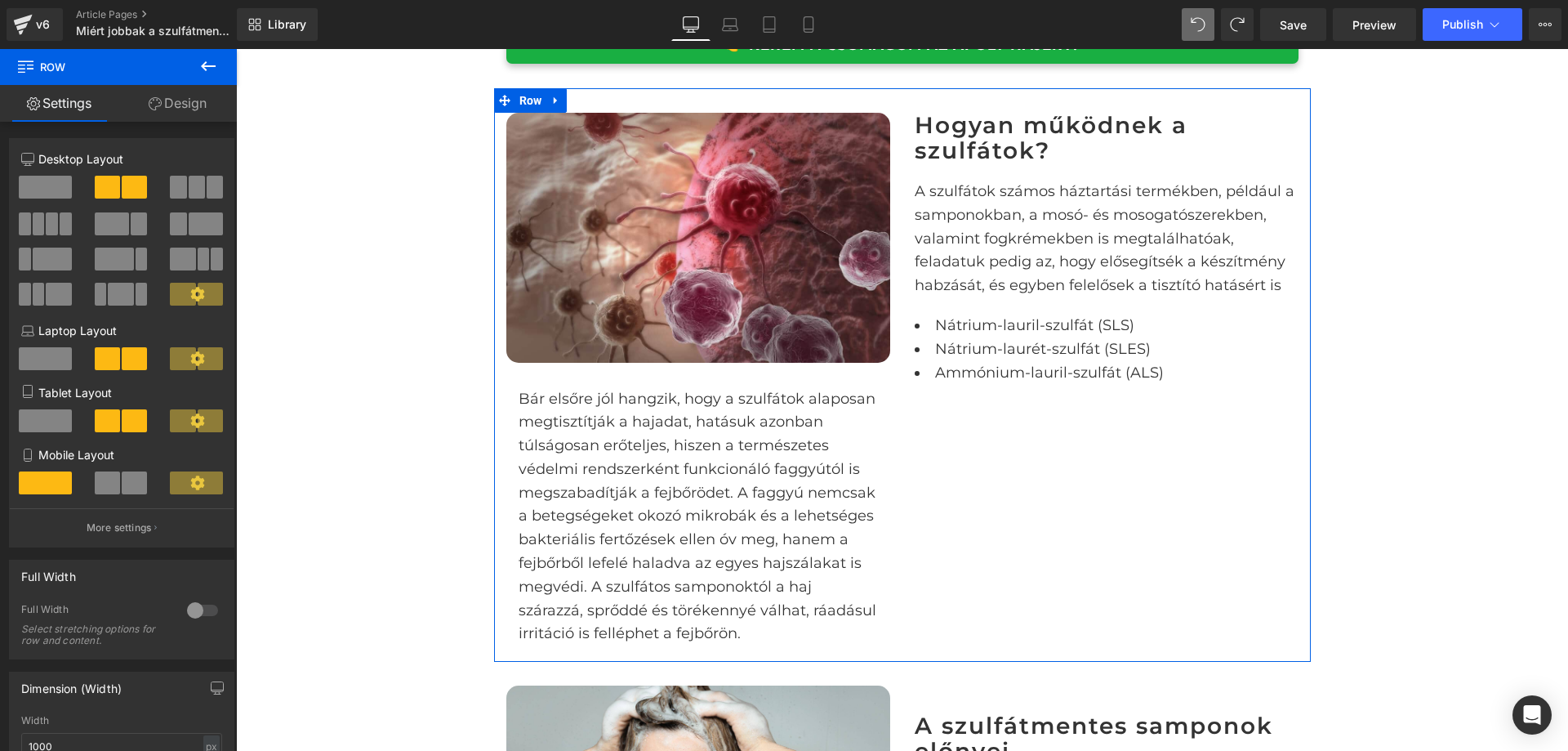
click at [930, 331] on li "Nátrium-lauril-szulfát (SLS)" at bounding box center [1106, 325] width 384 height 24
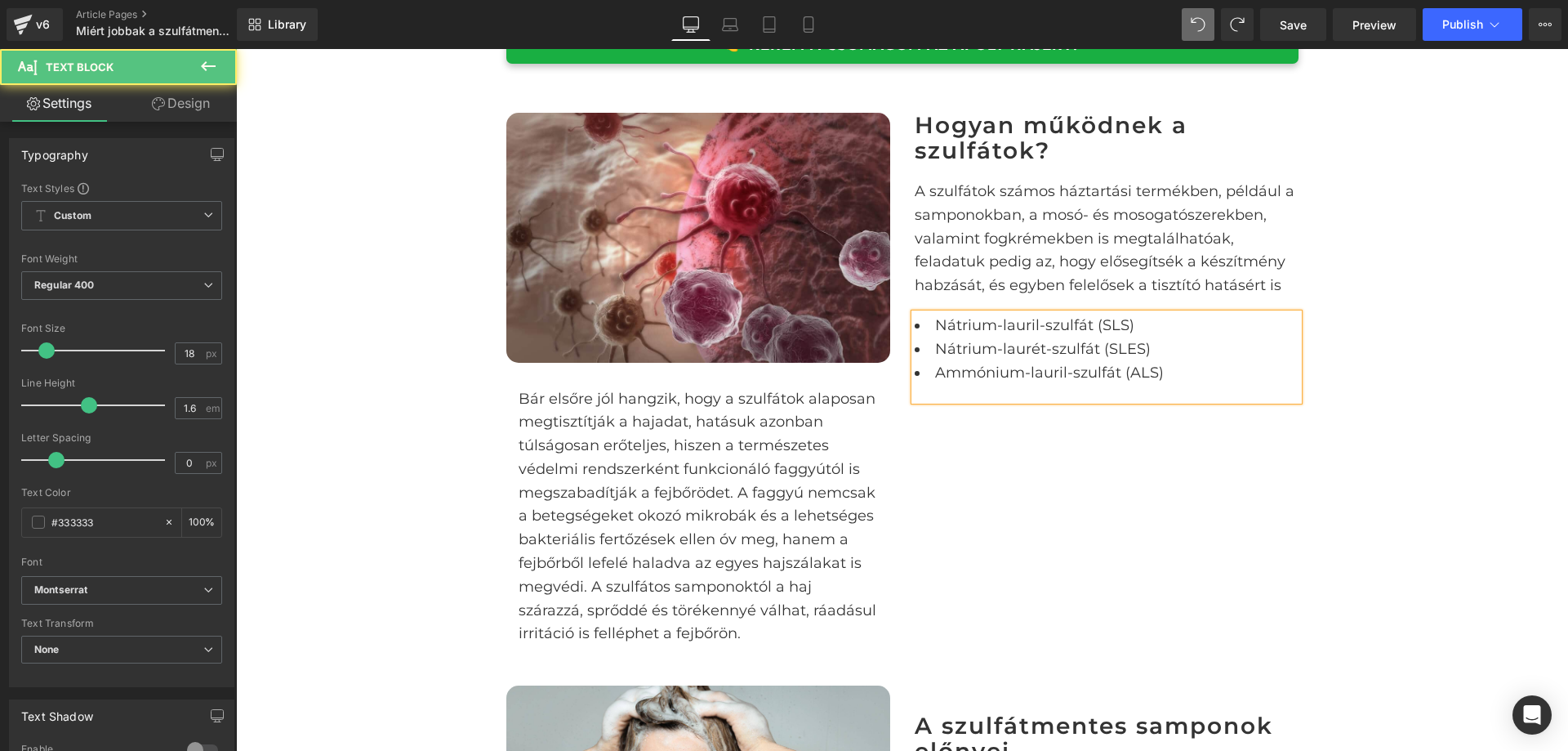
click at [903, 324] on div "Hogyan működnek a szulfátok? Heading A szulfátok számos háztartási termékben, p…" at bounding box center [1107, 256] width 409 height 287
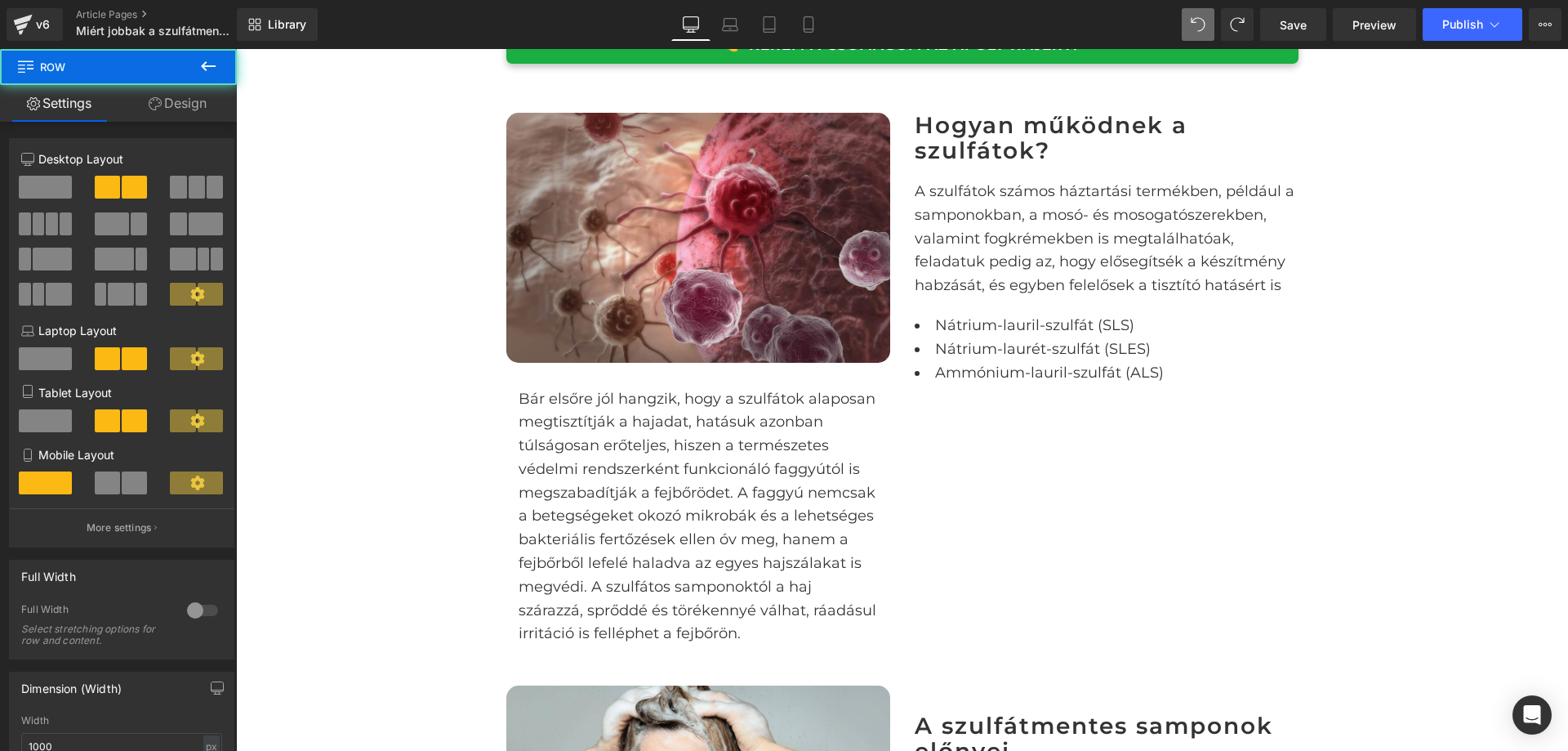
click at [915, 325] on li "Nátrium-lauril-szulfát (SLS)" at bounding box center [1106, 325] width 384 height 24
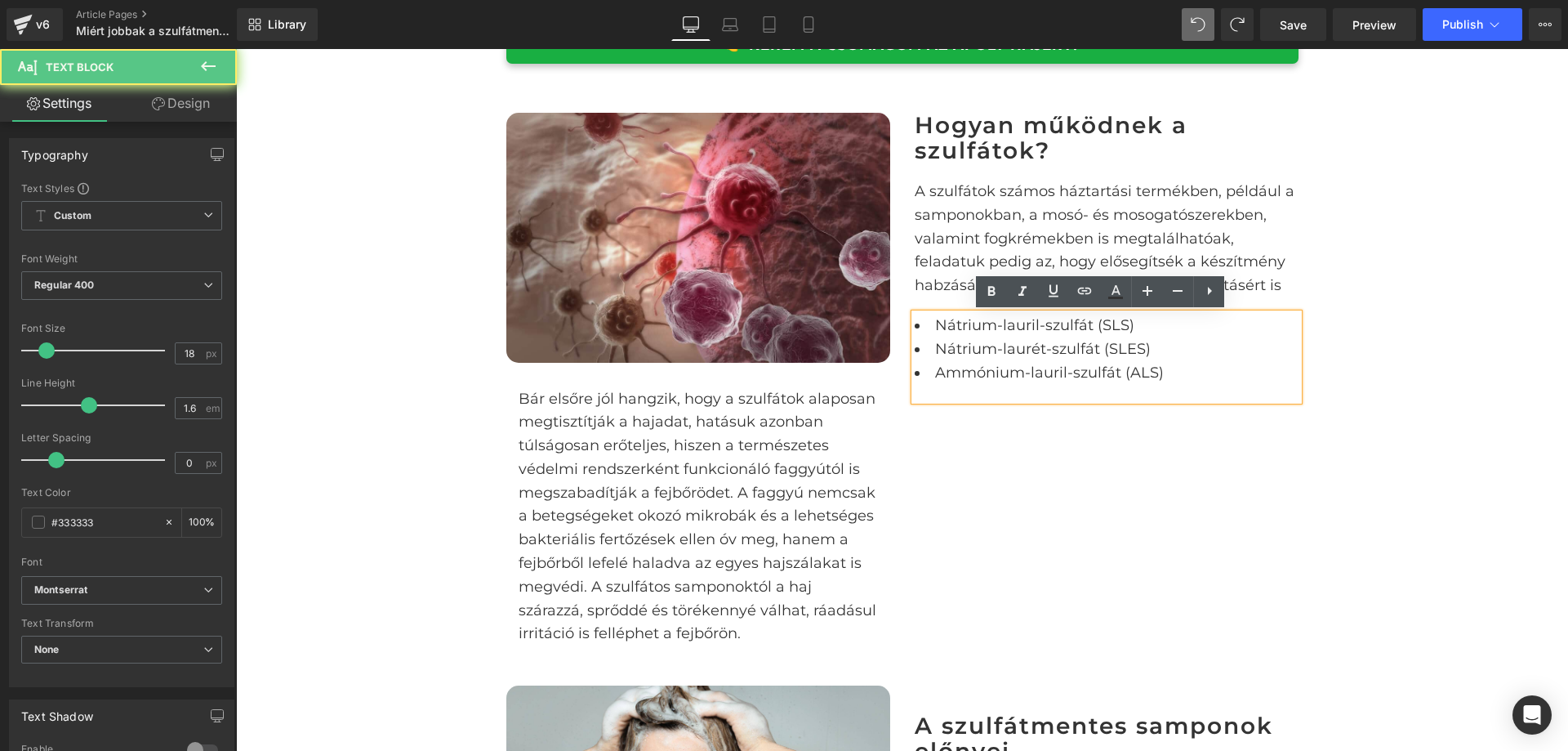
click at [918, 326] on li "Nátrium-lauril-szulfát (SLS)" at bounding box center [1106, 325] width 384 height 24
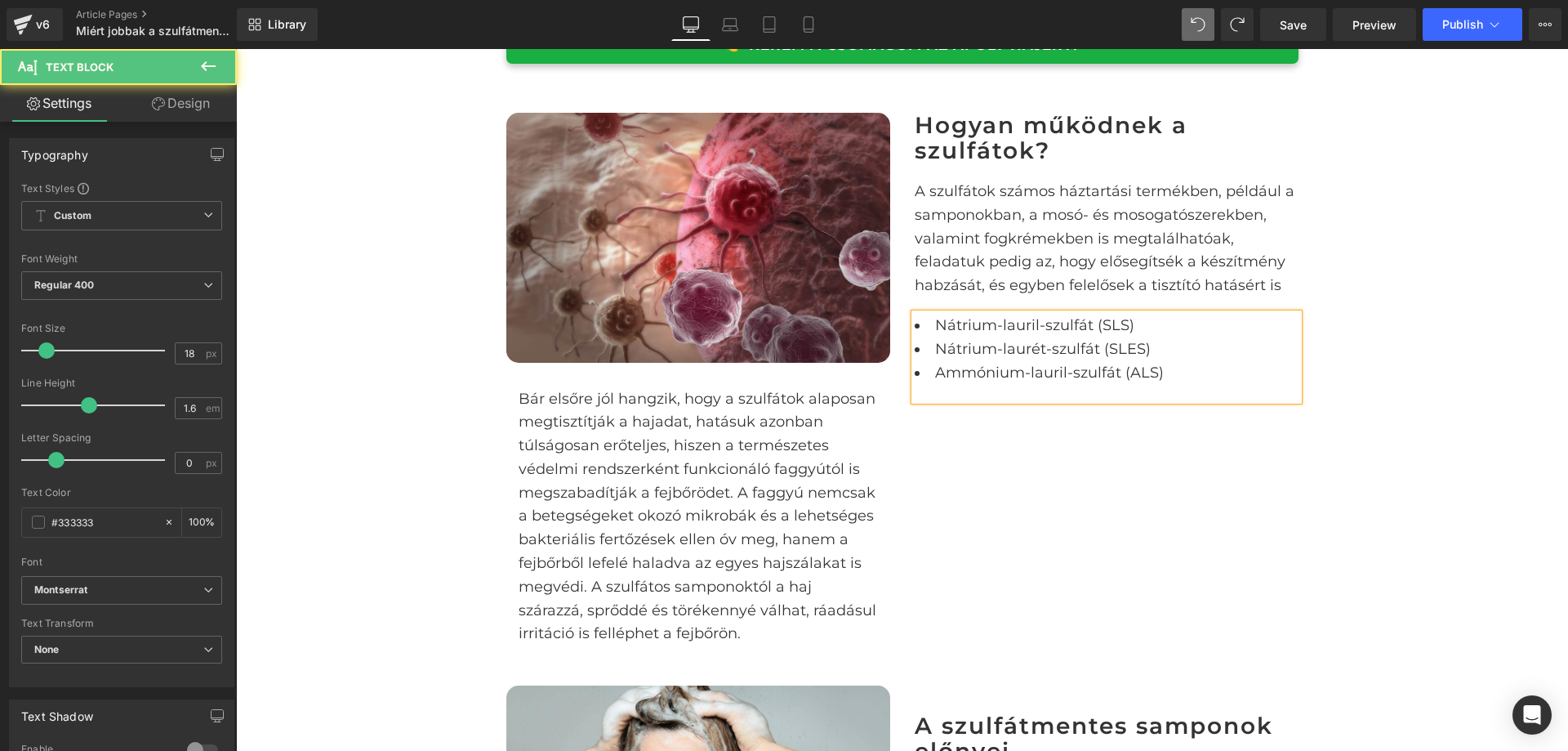
click at [937, 328] on li "Nátrium-lauril-szulfát (SLS)" at bounding box center [1106, 325] width 384 height 24
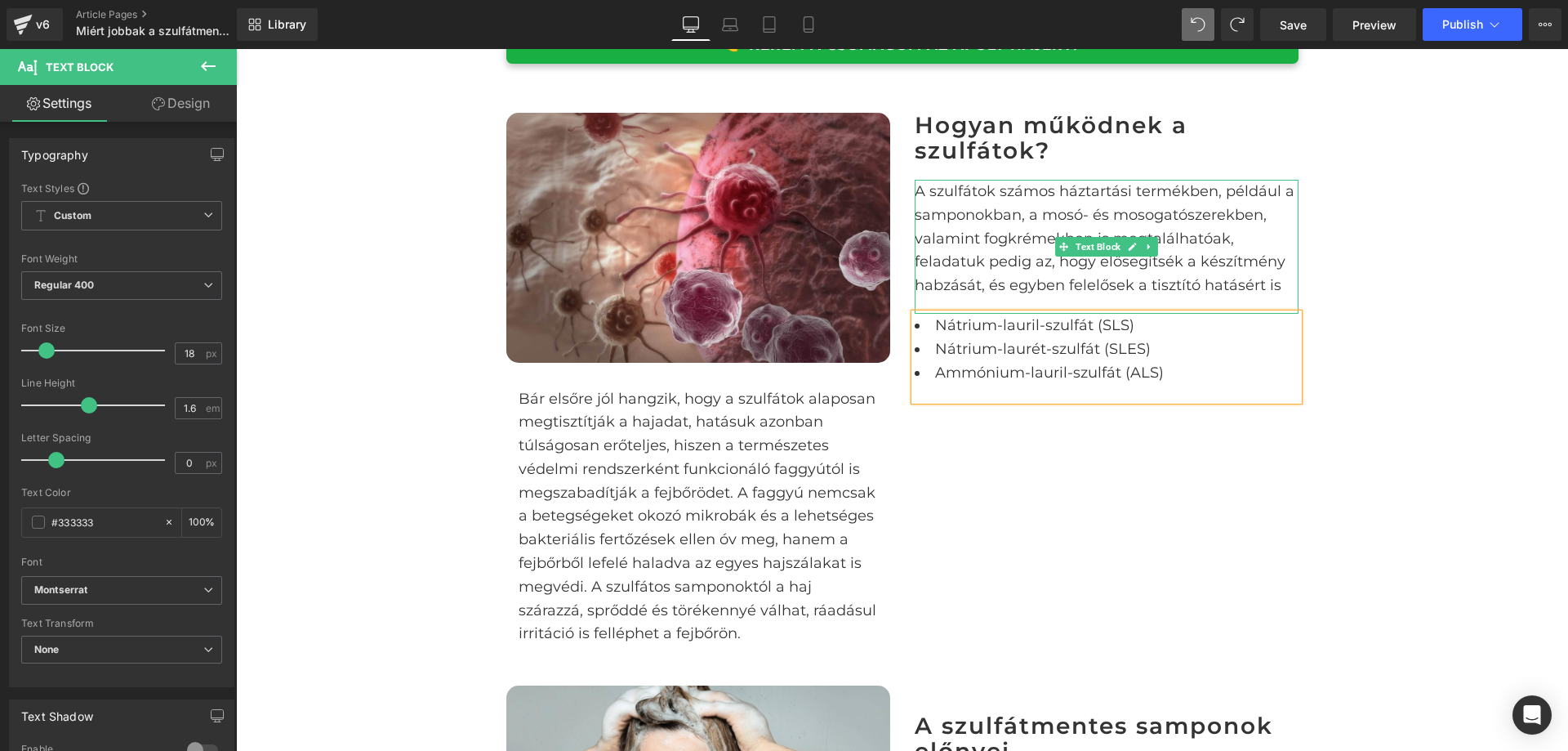
click at [1033, 271] on p "A szulfátok számos háztartási termékben, például a samponokban, a mosó- és moso…" at bounding box center [1106, 238] width 384 height 118
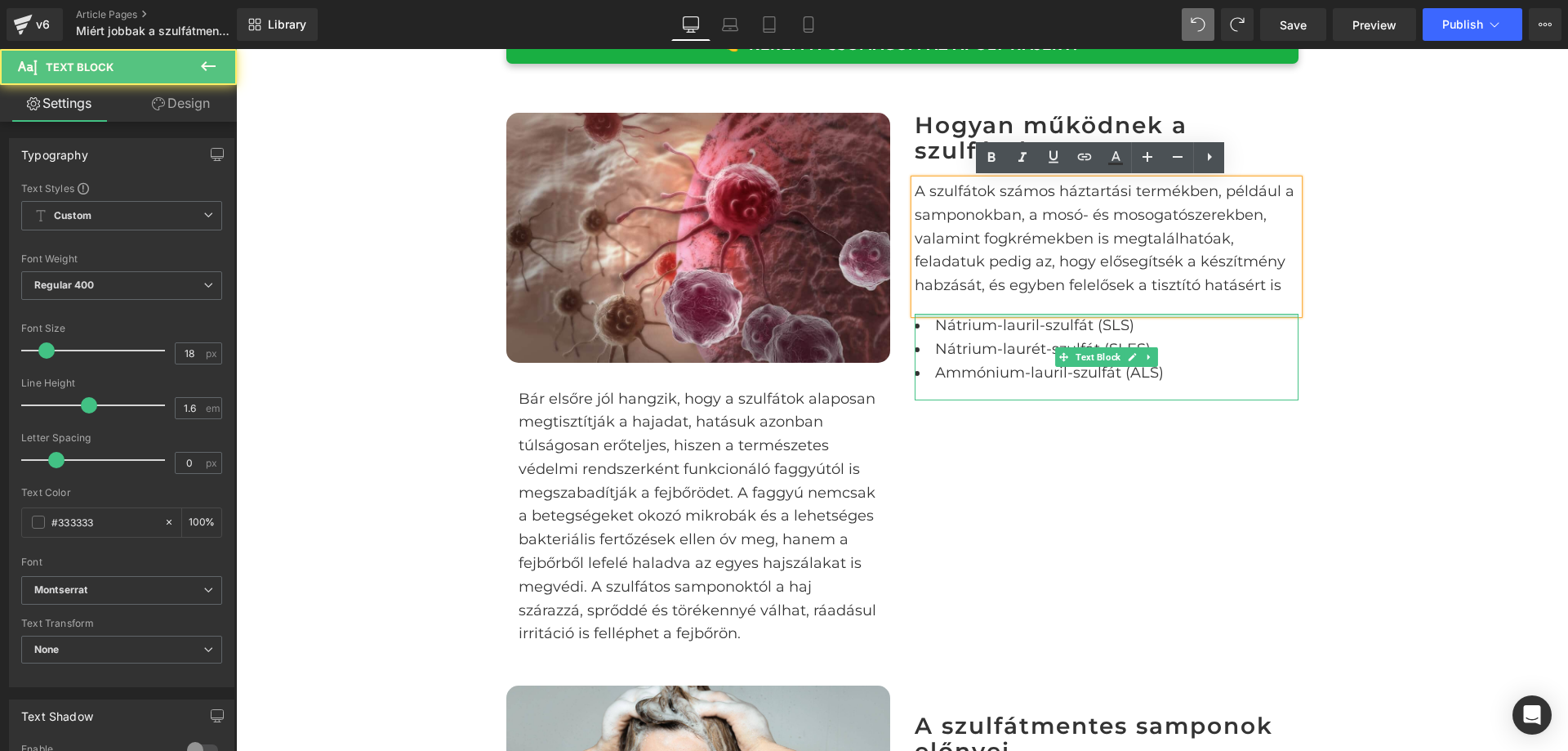
drag, startPoint x: 1150, startPoint y: 318, endPoint x: 1160, endPoint y: 283, distance: 36.4
click at [1160, 283] on div "Hogyan működnek a szulfátok? Heading A szulfátok számos háztartási termékben, p…" at bounding box center [1107, 256] width 409 height 287
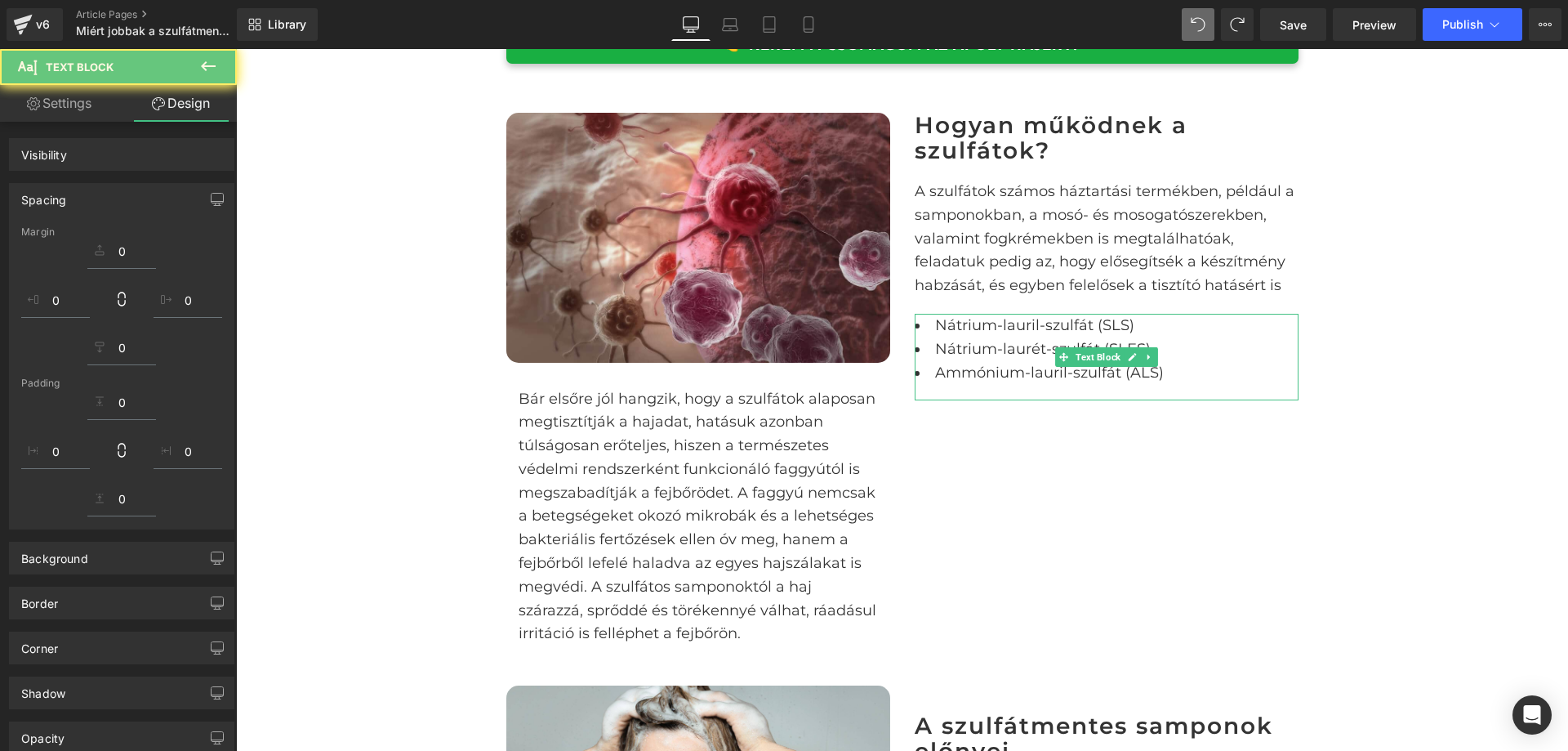
click at [1276, 303] on div "A szulfátok számos háztartási termékben, például a samponokban, a mosó- és moso…" at bounding box center [1106, 246] width 384 height 134
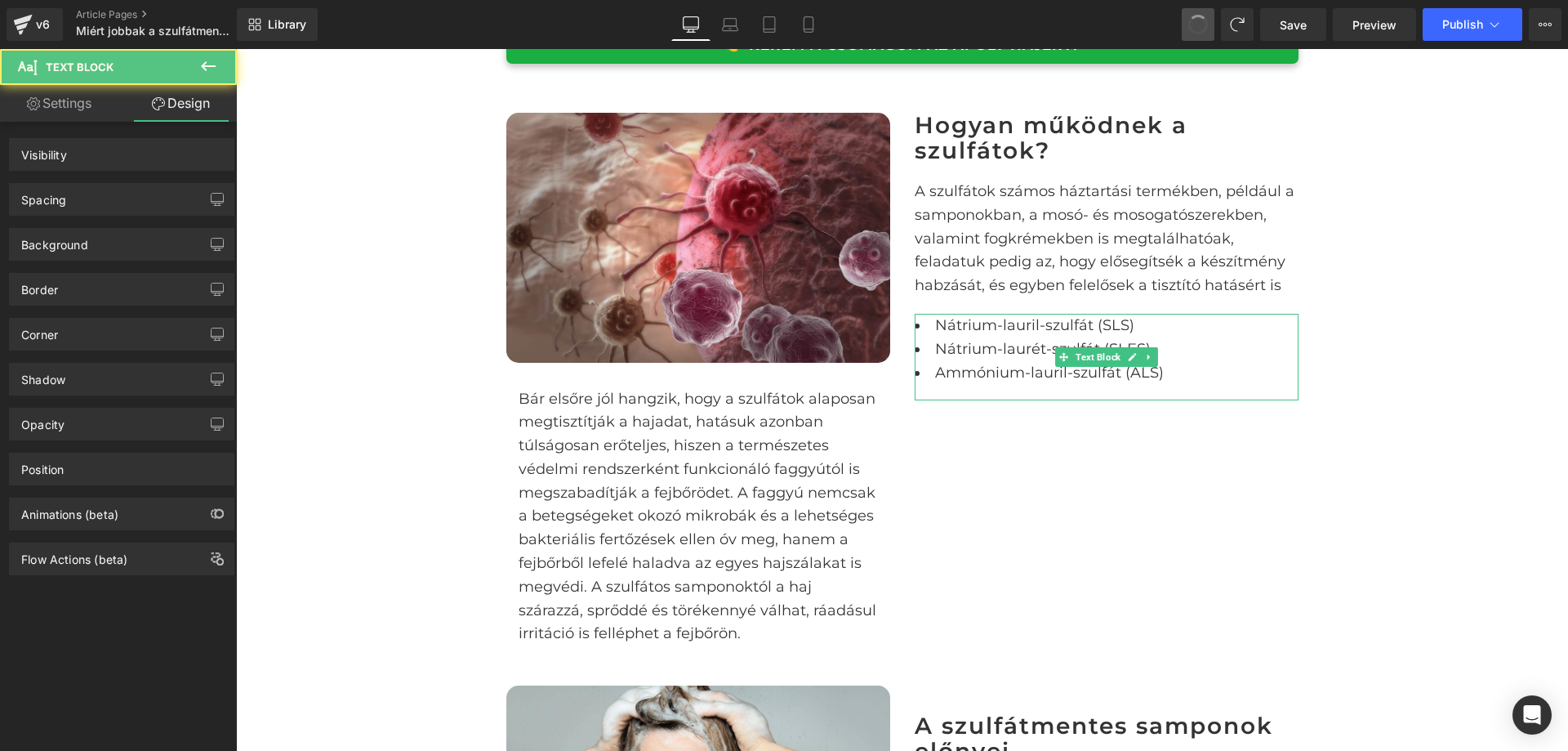
click at [1194, 25] on span at bounding box center [1199, 25] width 23 height 23
click at [1194, 25] on span at bounding box center [1198, 24] width 24 height 24
click at [1194, 25] on span at bounding box center [1199, 25] width 27 height 27
click at [1194, 25] on span at bounding box center [1198, 24] width 28 height 28
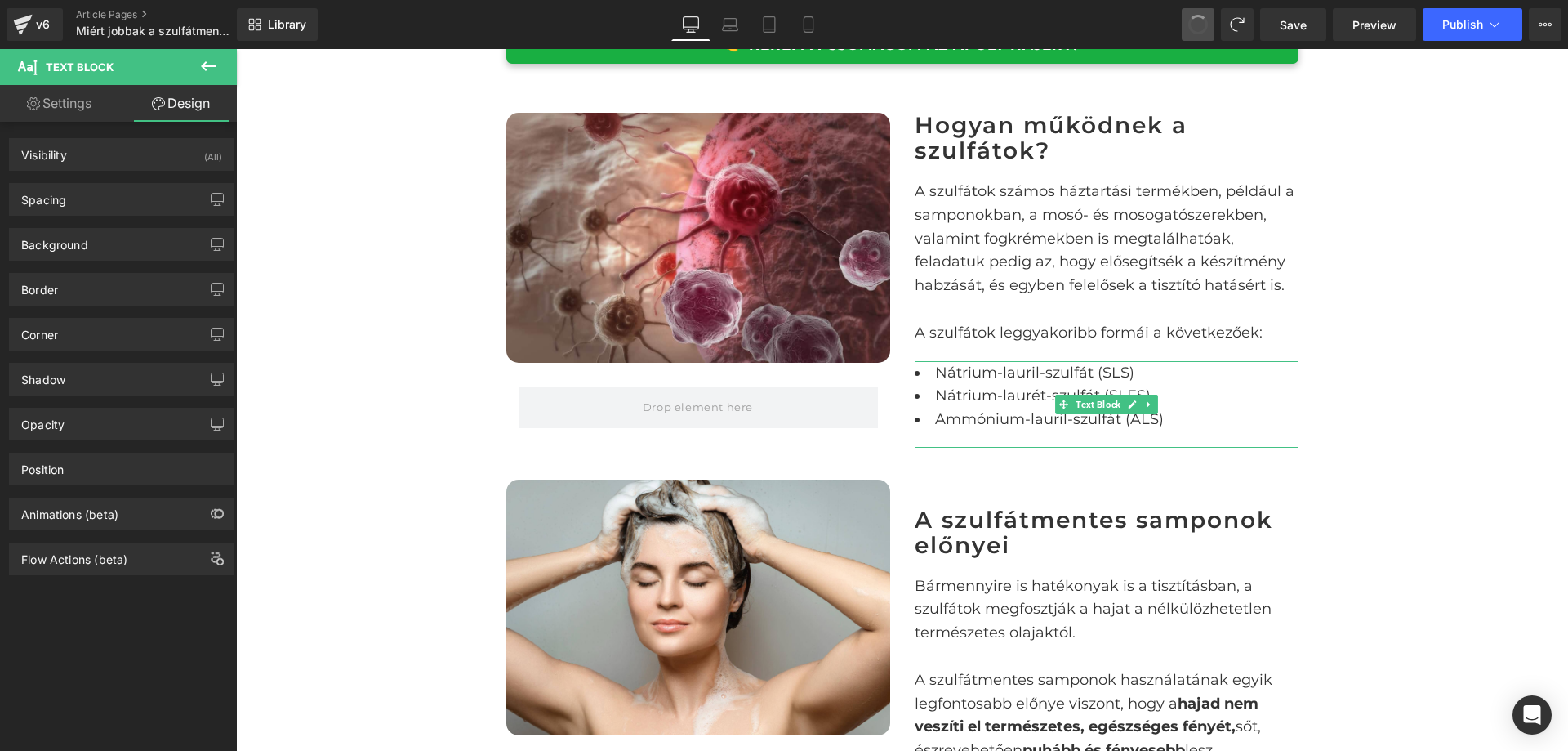
click at [1194, 25] on span at bounding box center [1199, 25] width 27 height 27
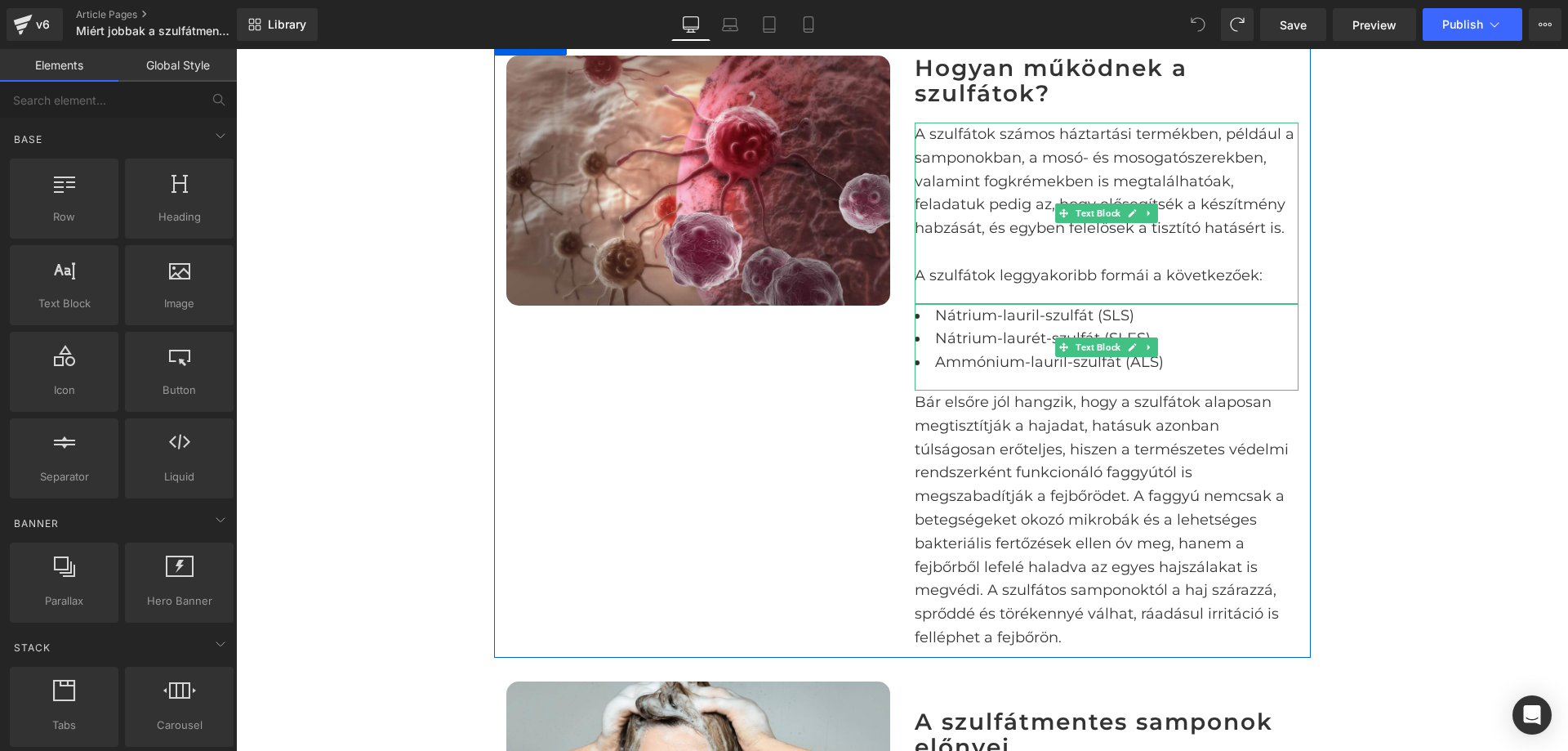
scroll to position [980, 0]
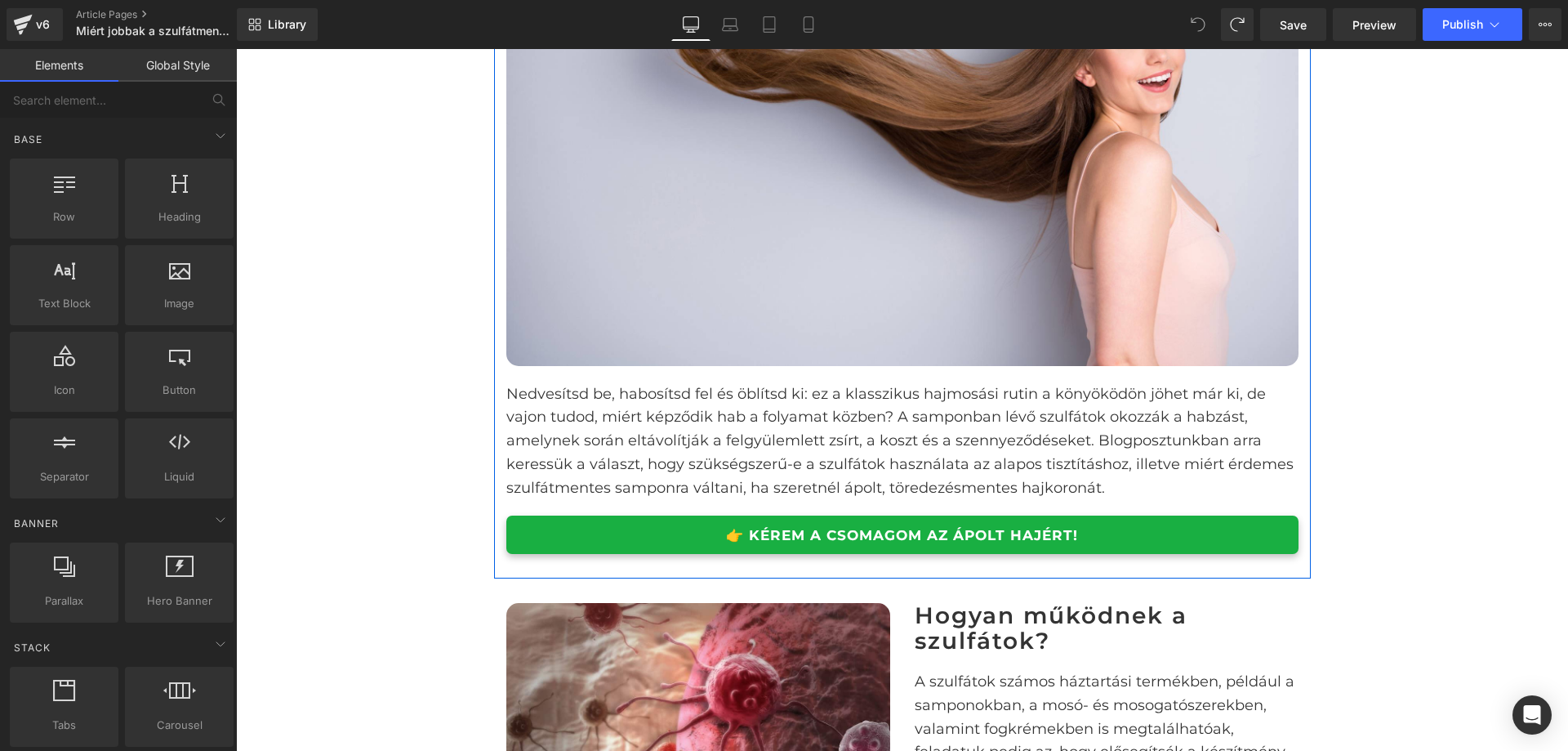
scroll to position [0, 0]
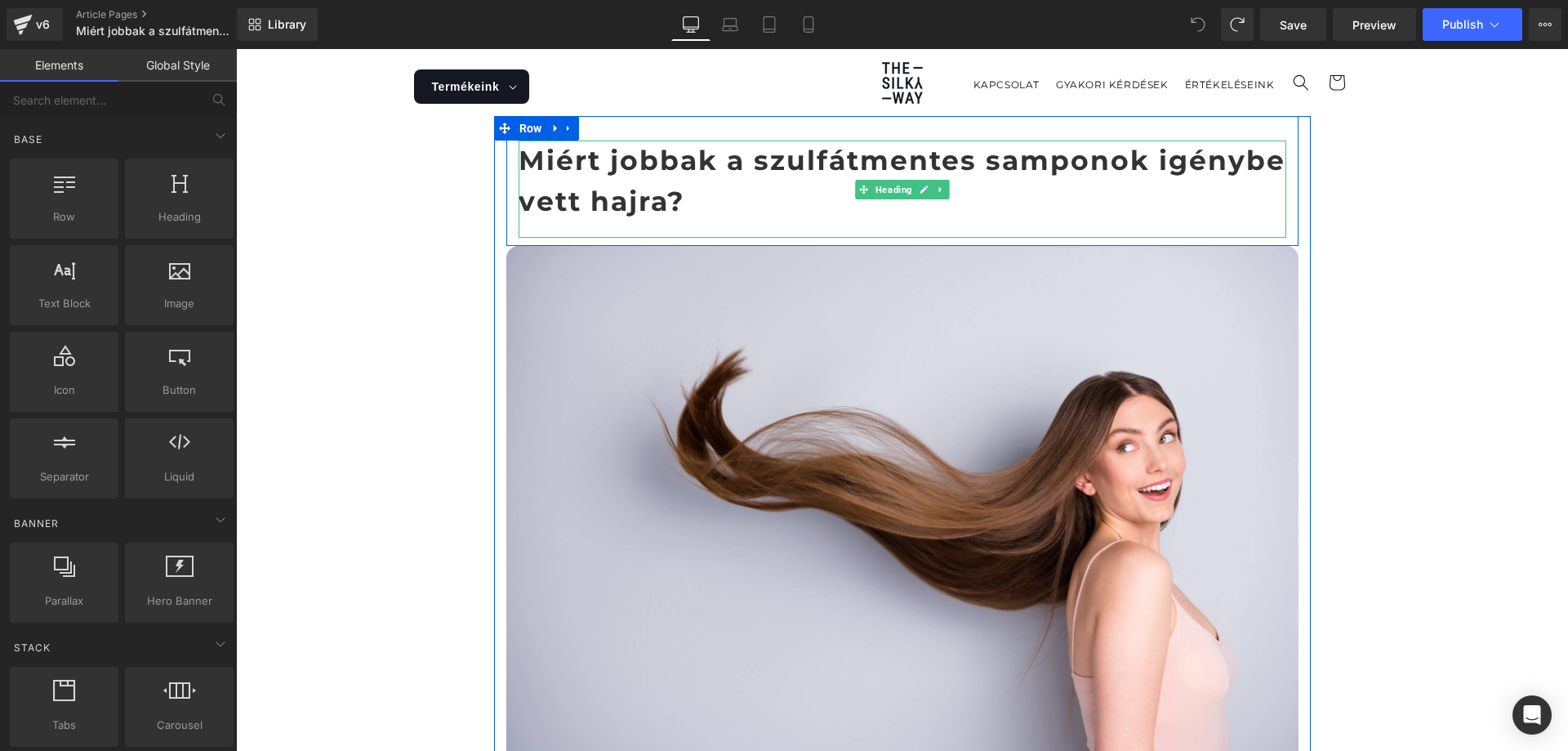
click at [678, 181] on h1 "Miért jobbak a szulfátmentes samponok igénybe vett hajra?" at bounding box center [902, 181] width 768 height 81
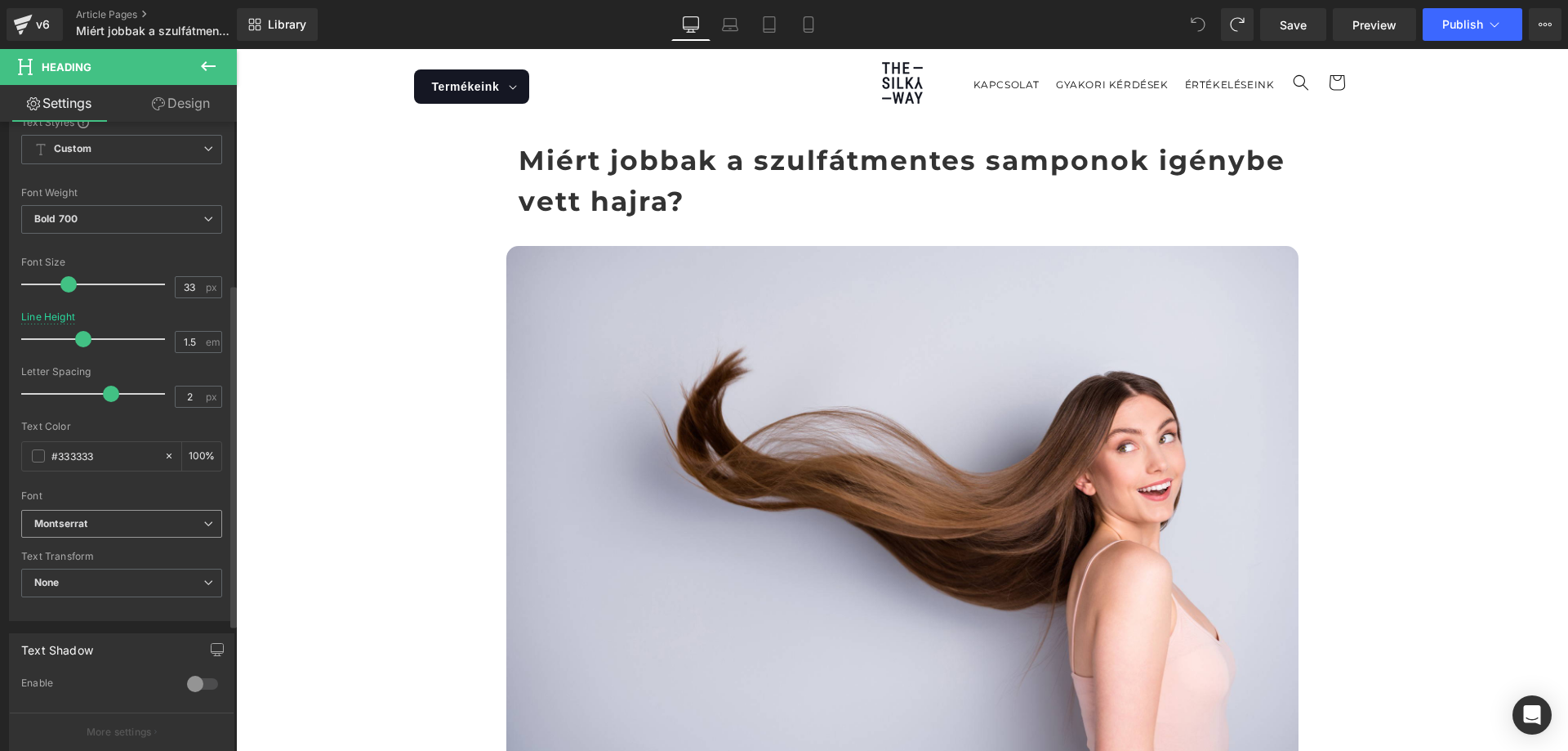
scroll to position [327, 0]
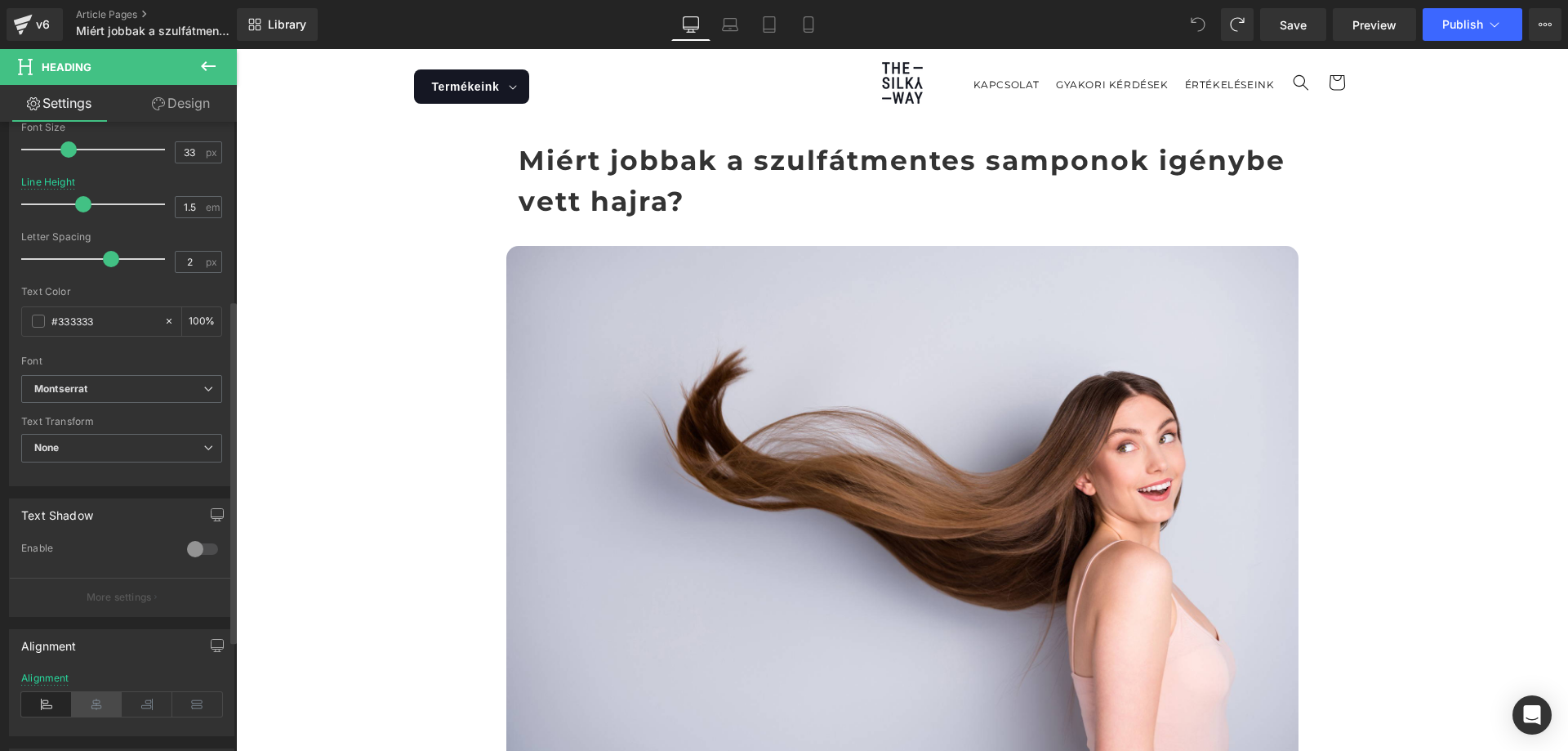
click at [107, 714] on icon at bounding box center [97, 704] width 51 height 24
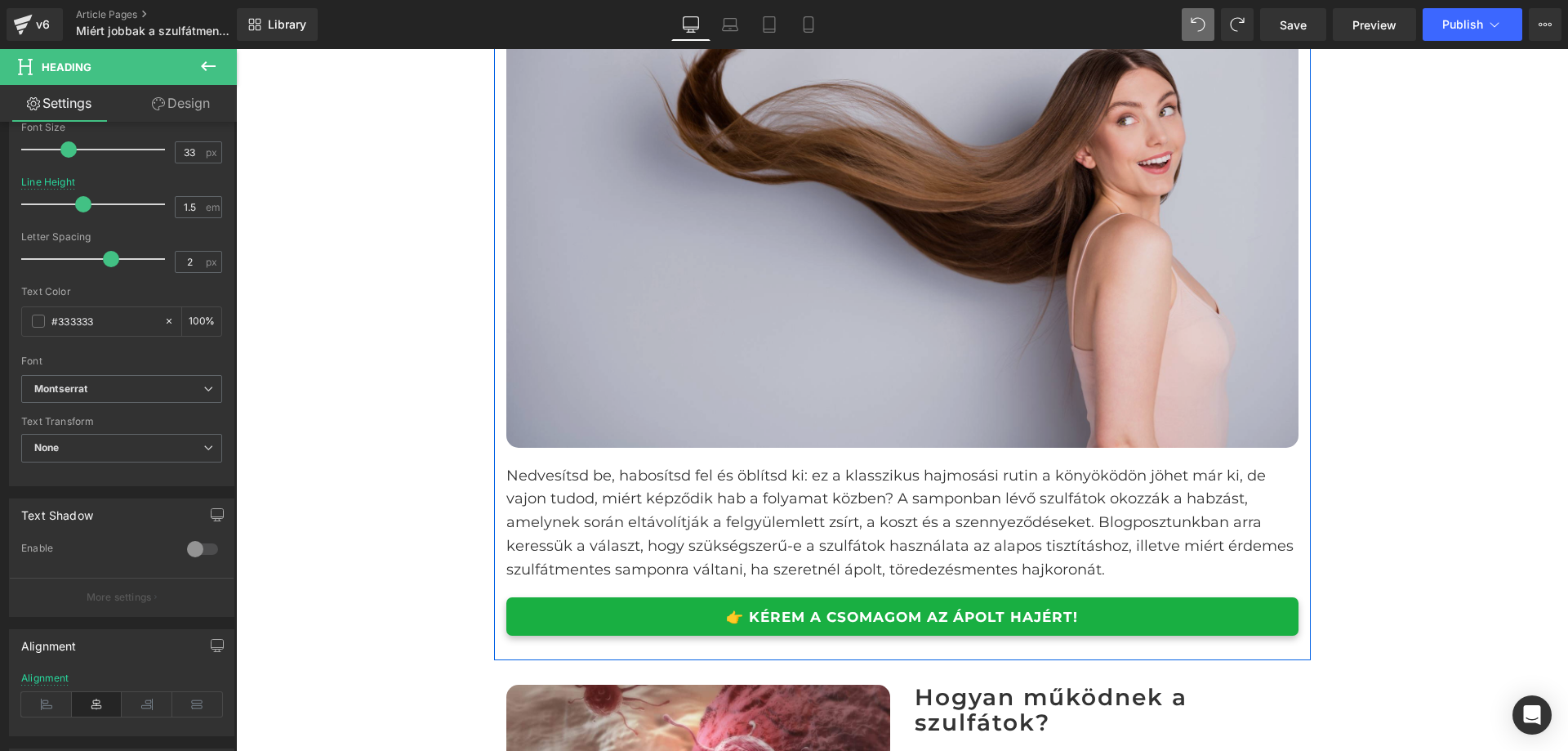
scroll to position [164, 0]
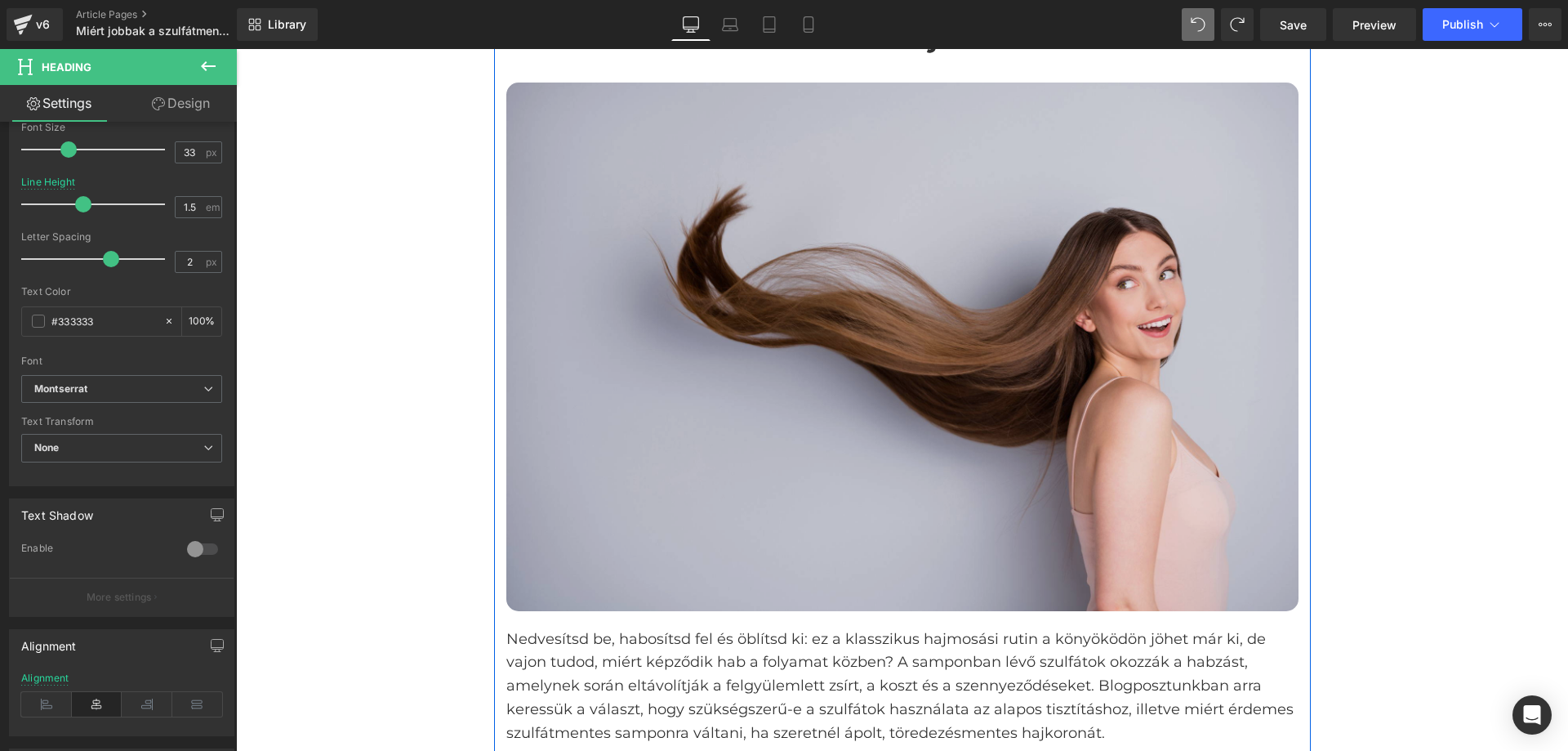
click at [1166, 340] on img at bounding box center [903, 347] width 792 height 528
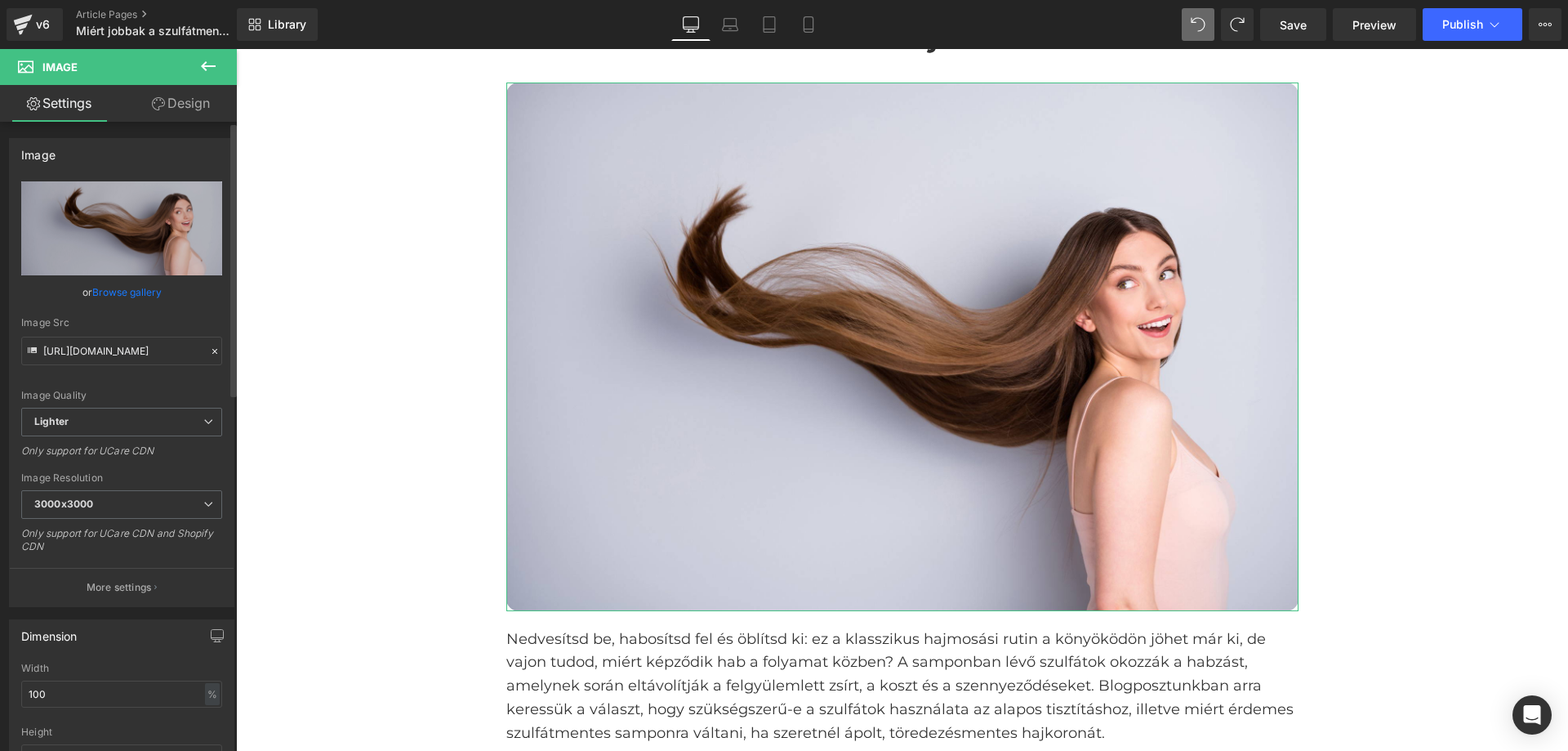
click at [179, 116] on link "Design" at bounding box center [180, 103] width 119 height 37
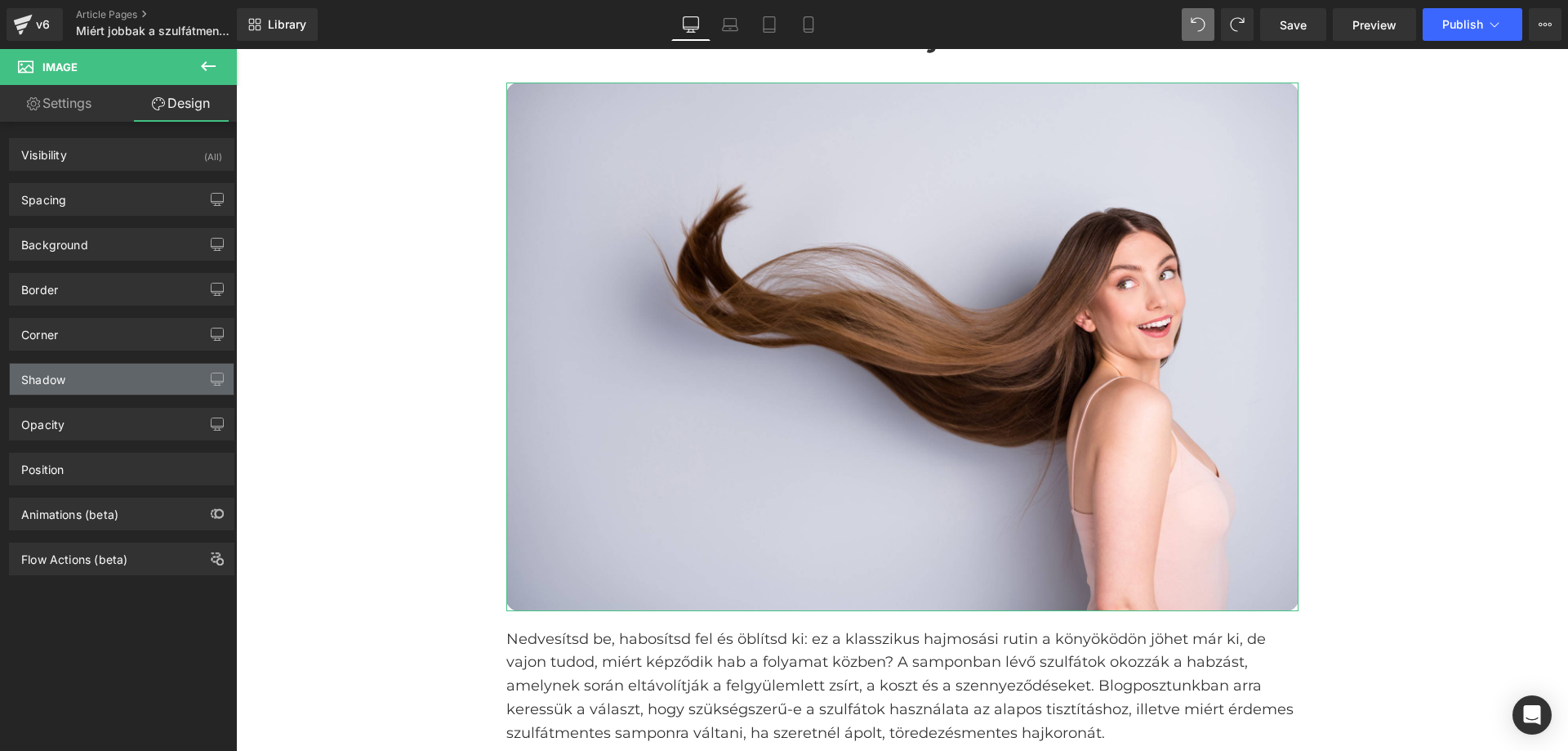
click at [105, 369] on div "Shadow" at bounding box center [121, 379] width 224 height 31
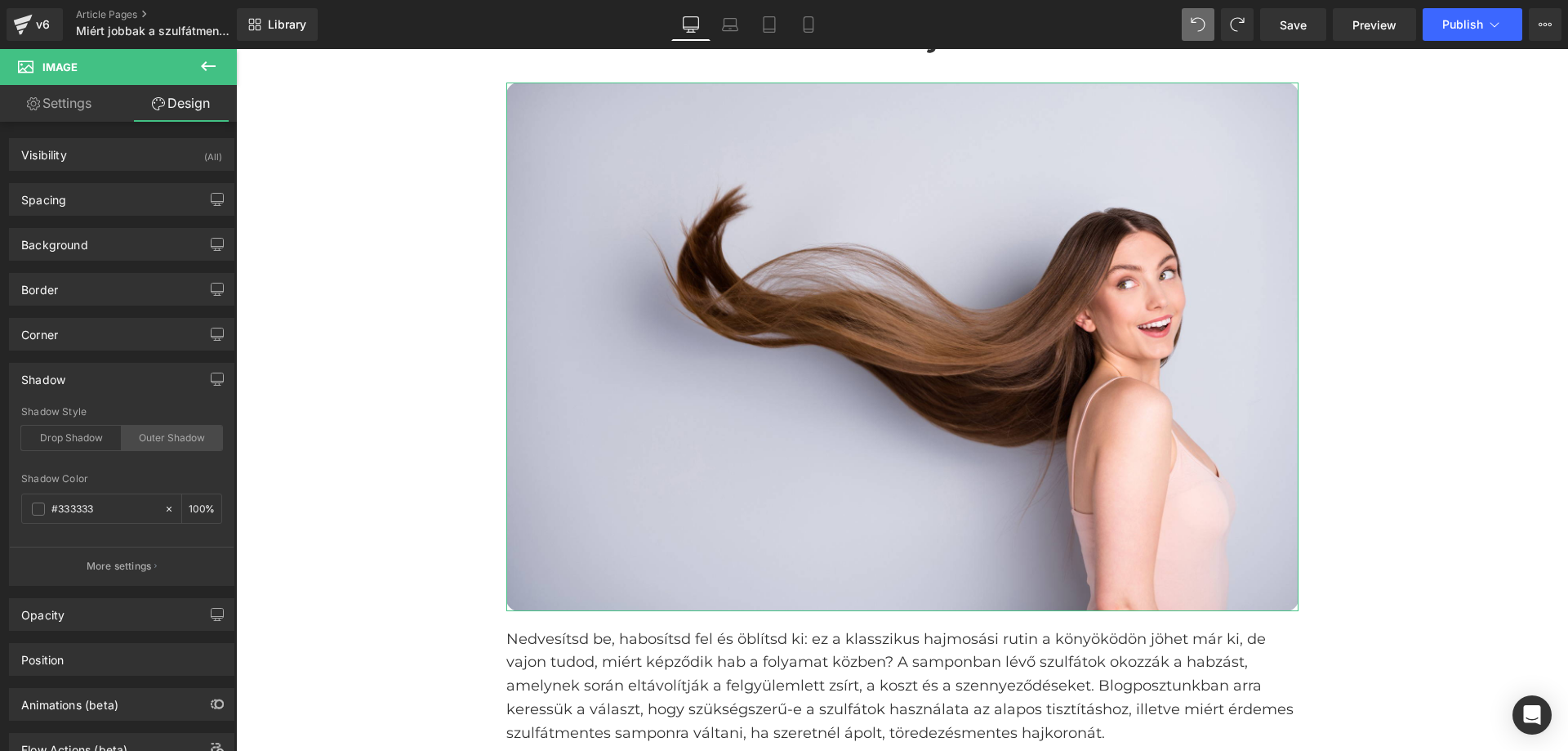
click at [169, 440] on div "Outer Shadow" at bounding box center [172, 438] width 100 height 24
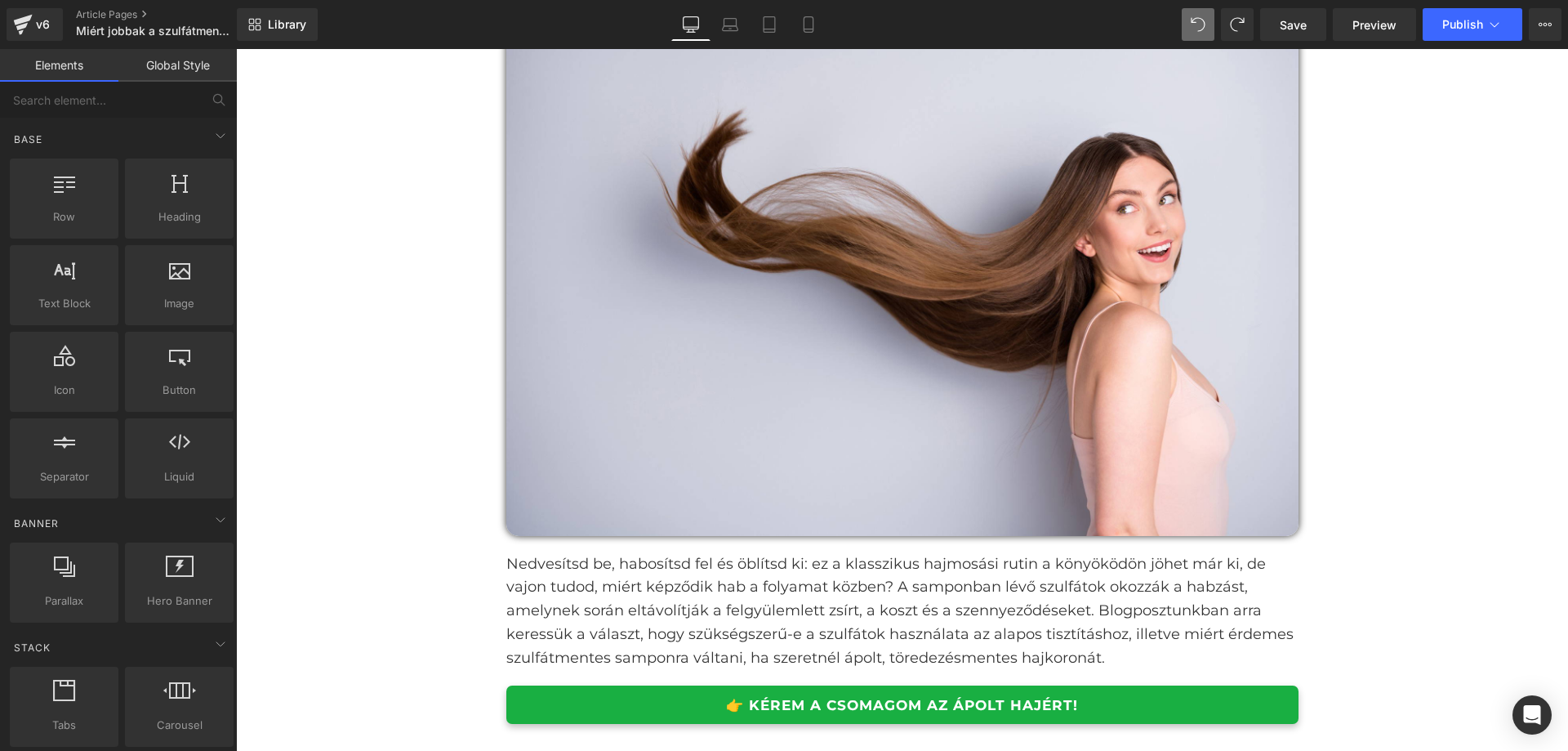
scroll to position [327, 0]
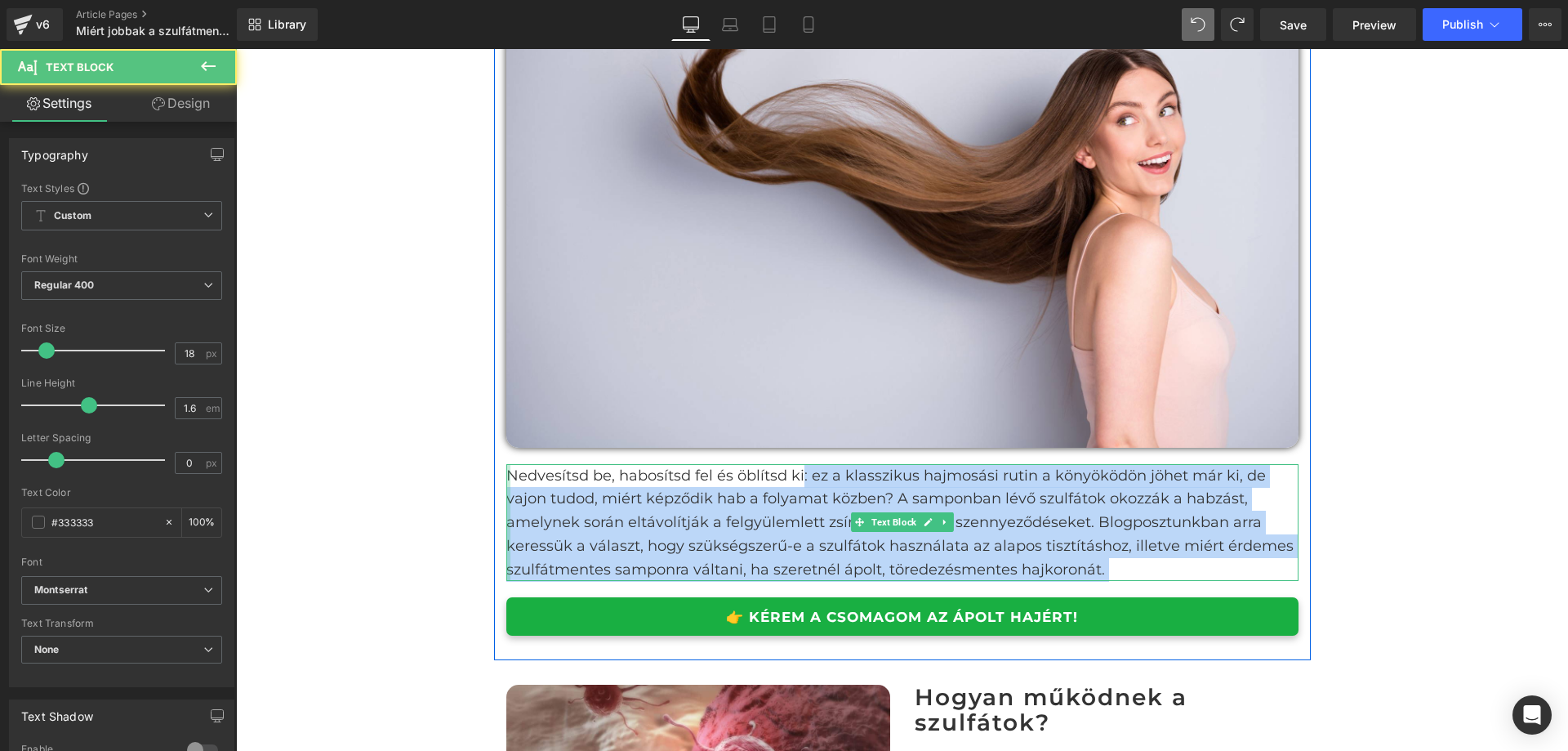
drag, startPoint x: 619, startPoint y: 472, endPoint x: 503, endPoint y: 473, distance: 116.0
click at [507, 473] on div "Nedvesítsd be, habosítsd fel és öblítsd ki: ez a klasszikus hajmosási rutin a k…" at bounding box center [903, 523] width 792 height 118
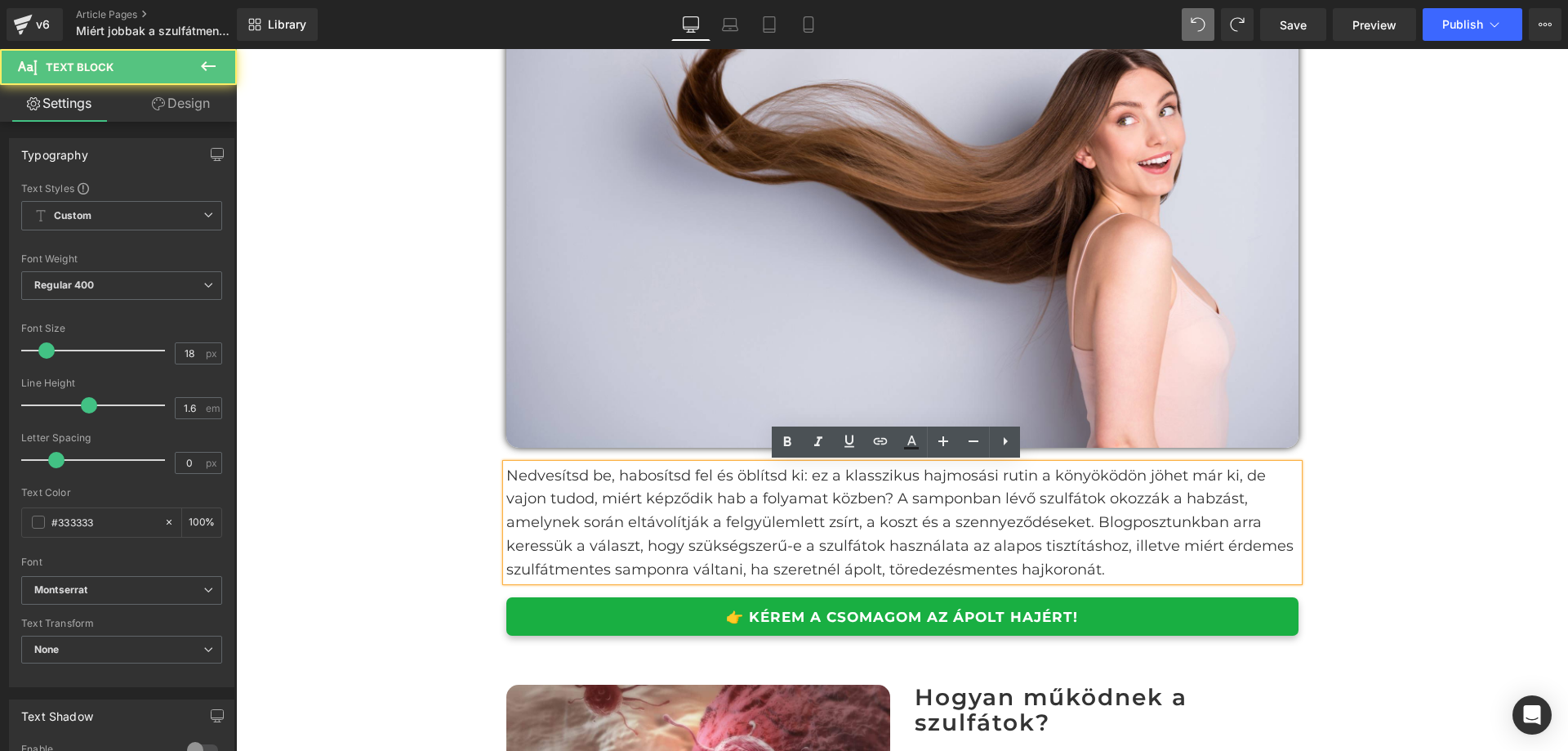
click at [538, 476] on p "Nedvesítsd be, habosítsd fel és öblítsd ki: ez a klasszikus hajmosási rutin a k…" at bounding box center [903, 523] width 792 height 118
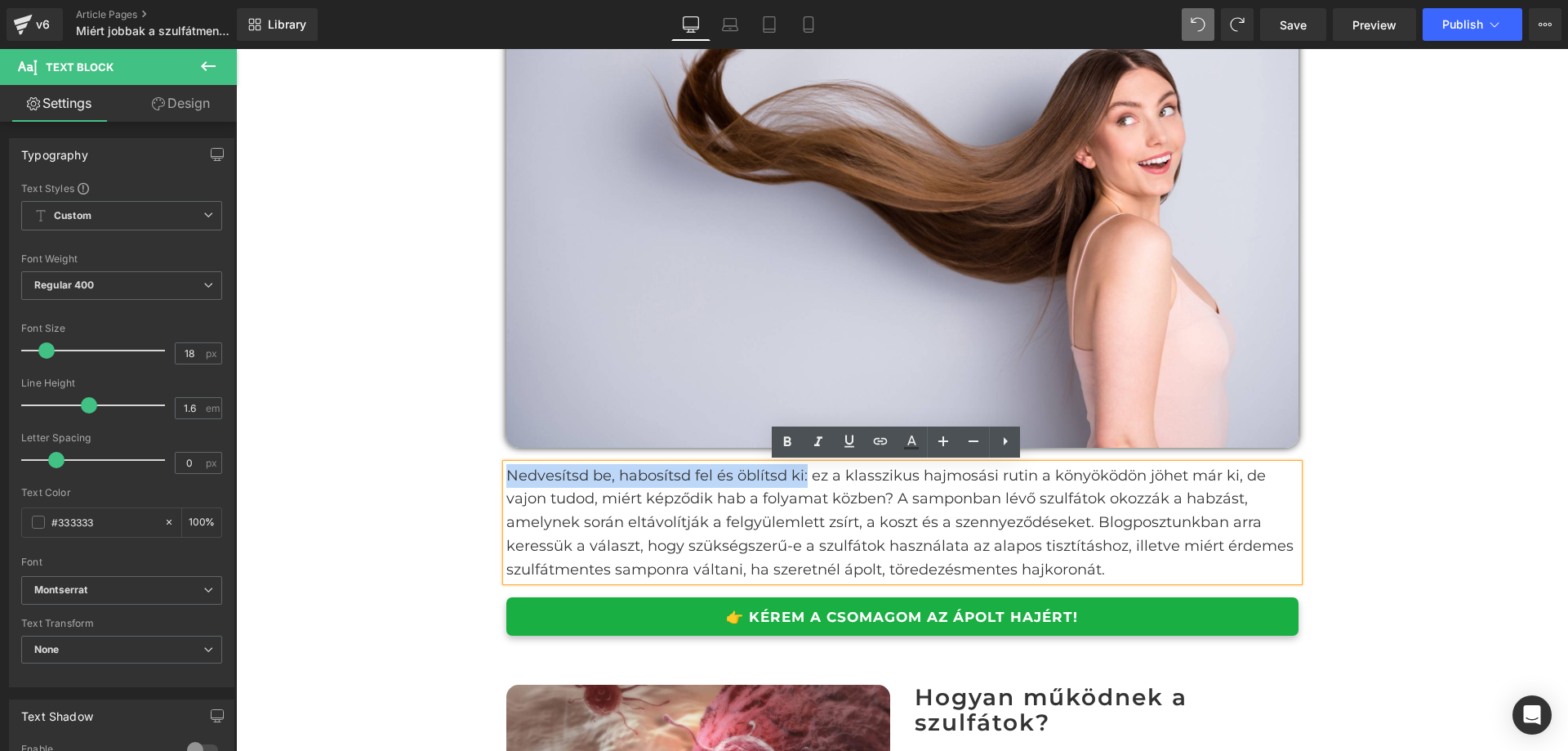
drag, startPoint x: 798, startPoint y: 474, endPoint x: 505, endPoint y: 471, distance: 293.0
click at [507, 471] on p "Nedvesítsd be, habosítsd fel és öblítsd ki: ez a klasszikus hajmosási rutin a k…" at bounding box center [903, 523] width 792 height 118
click at [779, 437] on icon at bounding box center [787, 442] width 19 height 19
click at [989, 484] on p "Nedvesítsd be, habosítsd fel és öblítsd ki: ez a klasszikus hajmosási rutin a k…" at bounding box center [903, 523] width 792 height 118
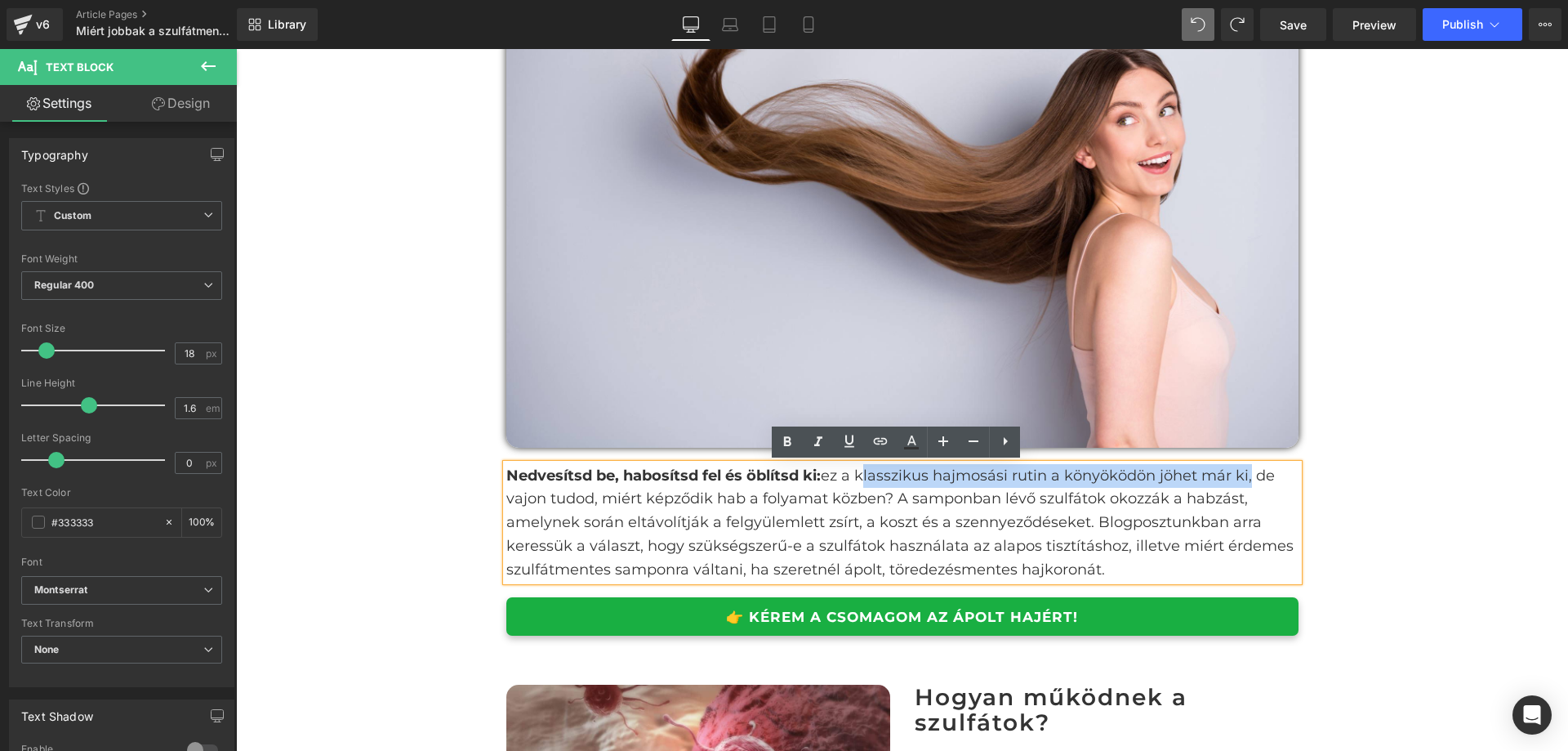
drag, startPoint x: 856, startPoint y: 472, endPoint x: 1242, endPoint y: 482, distance: 386.1
click at [1242, 482] on p "Nedvesítsd be, habosítsd fel és öblítsd ki: ez a klasszikus hajmosási rutin a k…" at bounding box center [903, 523] width 792 height 118
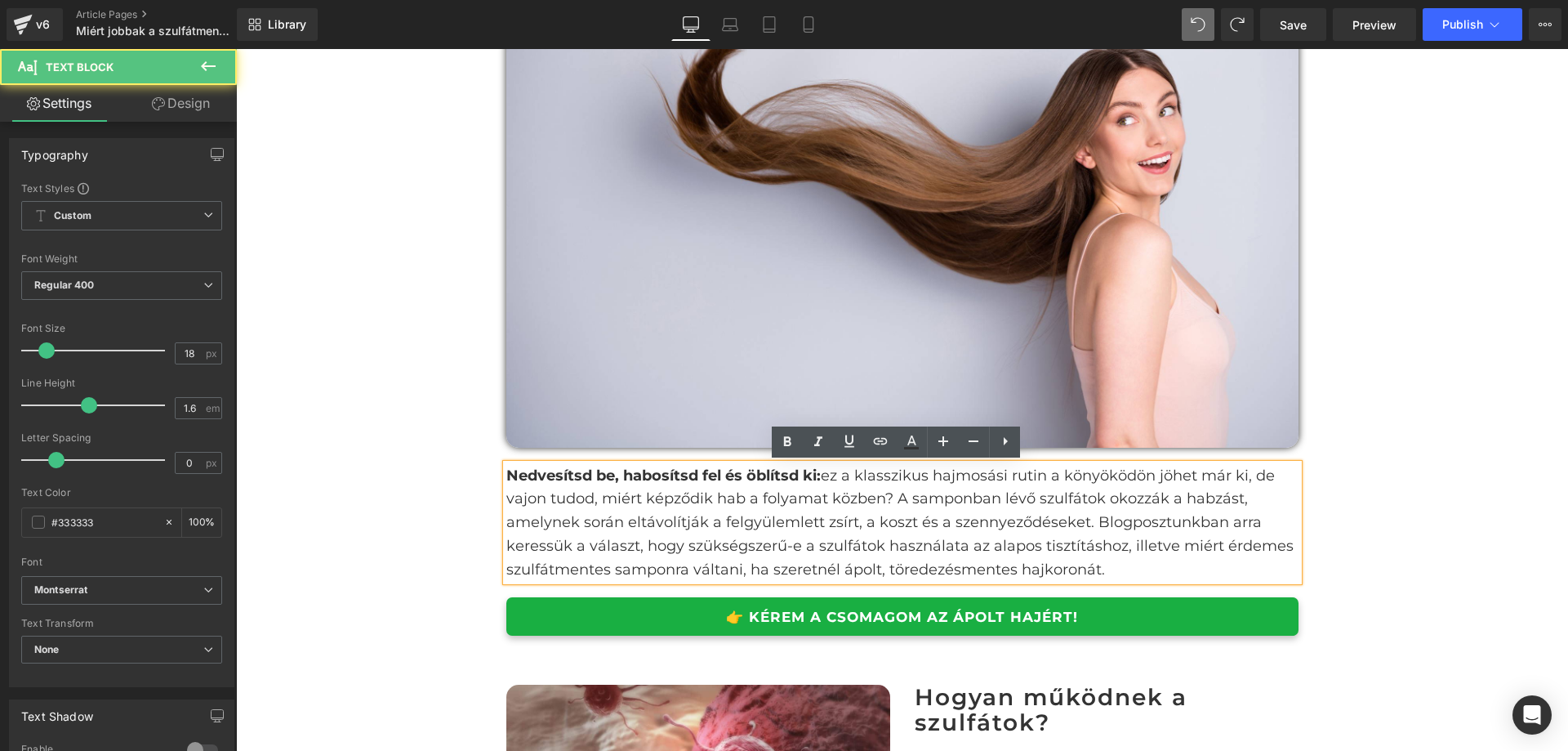
click at [1151, 520] on p "Nedvesítsd be, habosítsd fel és öblítsd ki: ez a klasszikus hajmosási rutin a k…" at bounding box center [903, 523] width 792 height 118
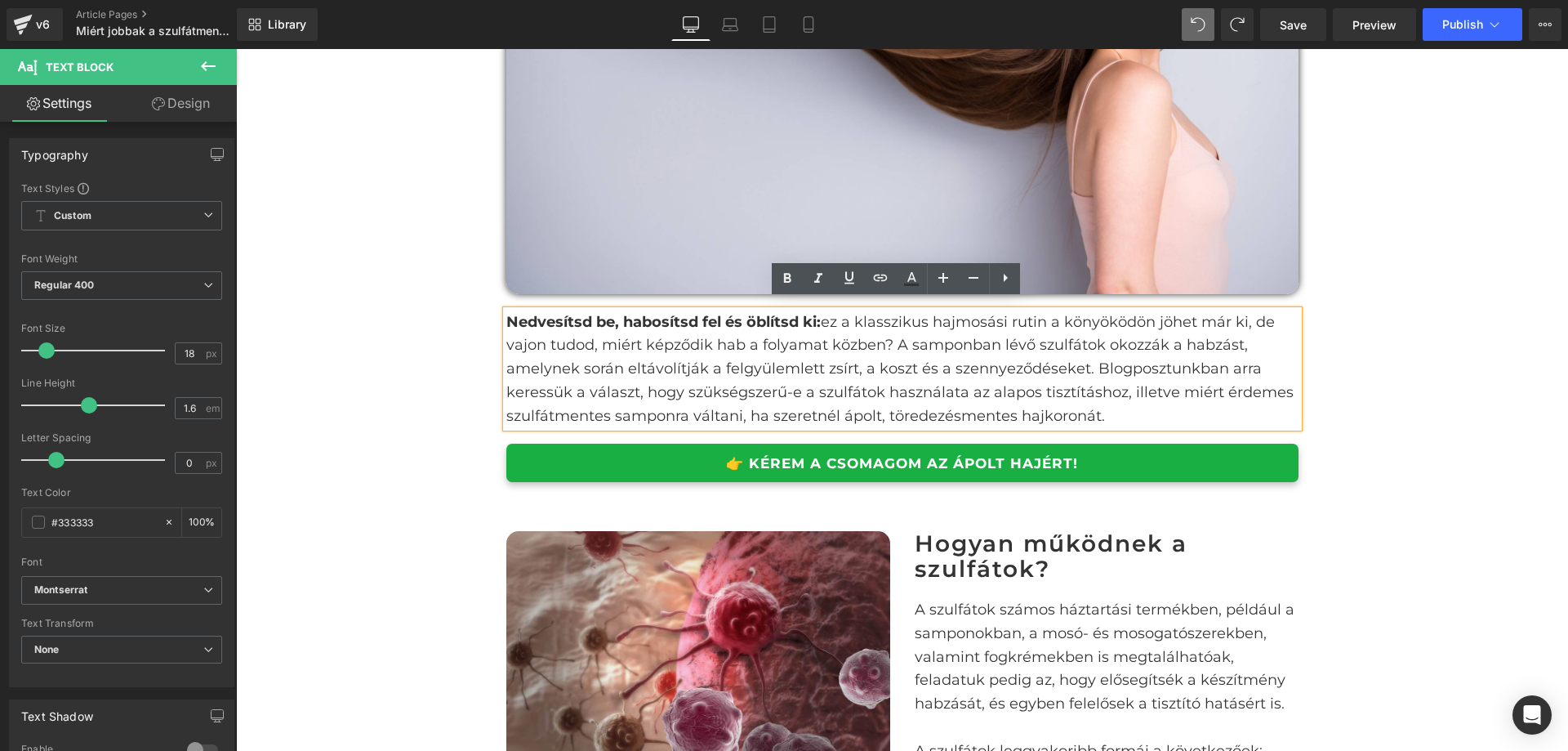
scroll to position [491, 0]
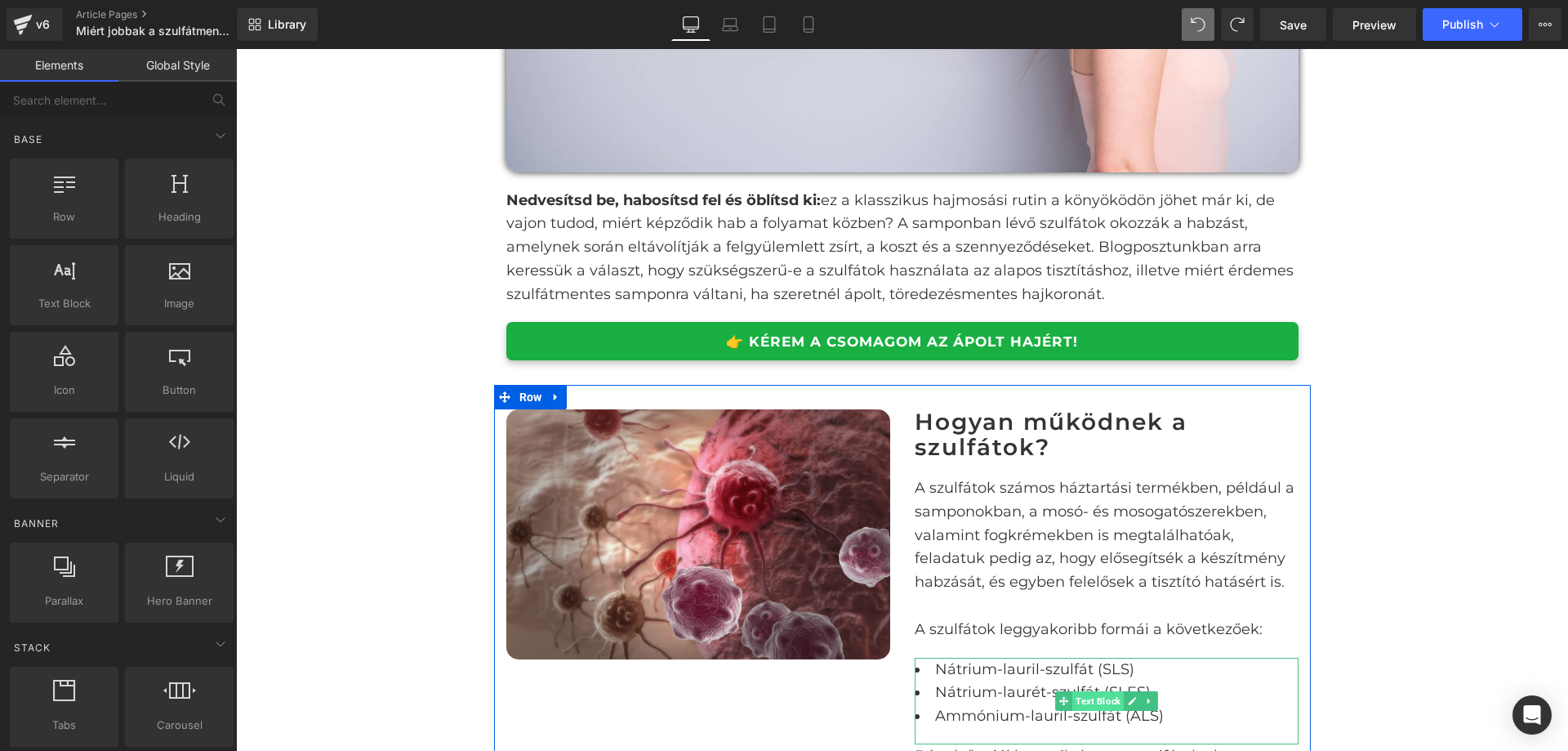
scroll to position [327, 0]
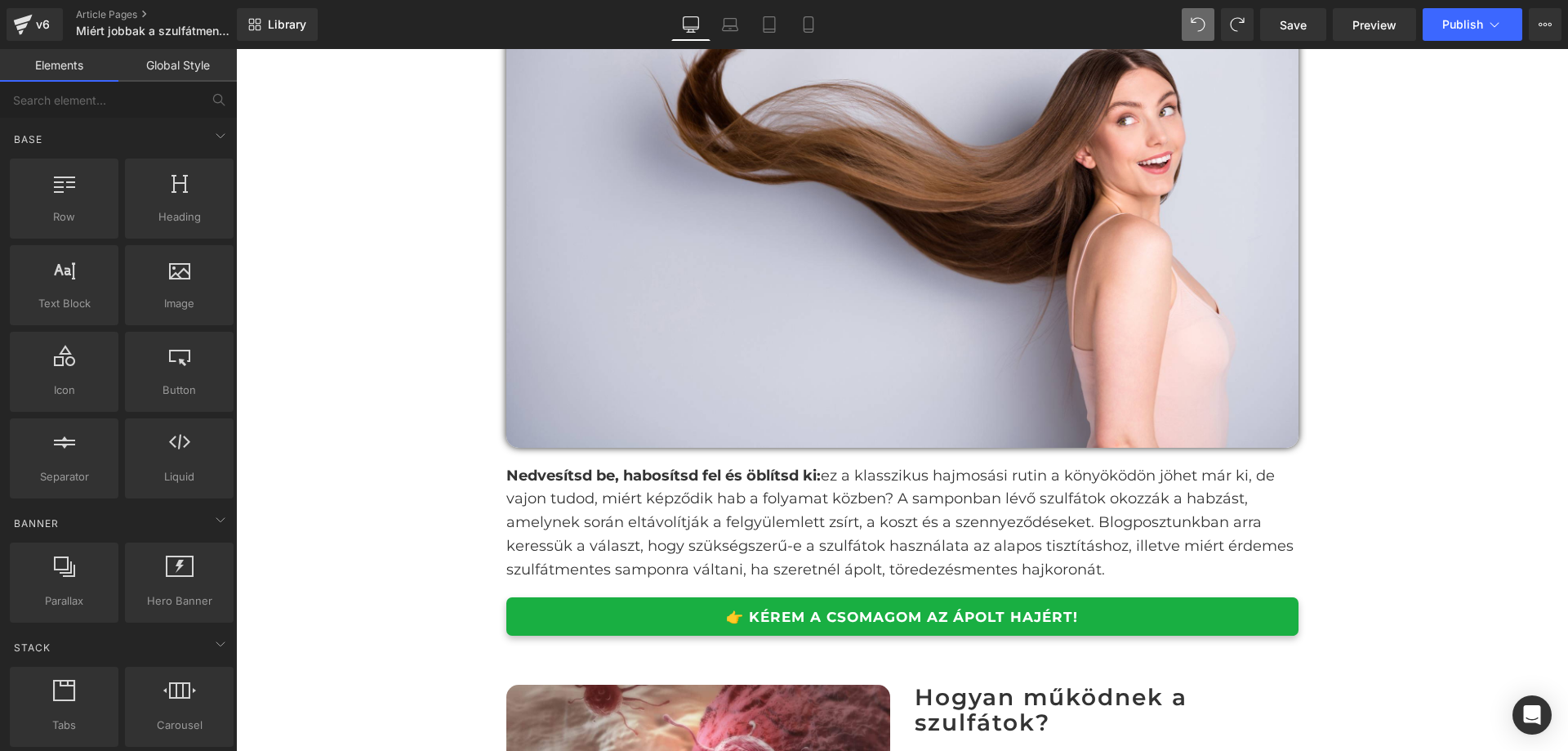
click at [1189, 612] on link "👉 KÉREM A CSOMAGOM AZ ÁPOLT HAJÉRT!" at bounding box center [903, 617] width 792 height 39
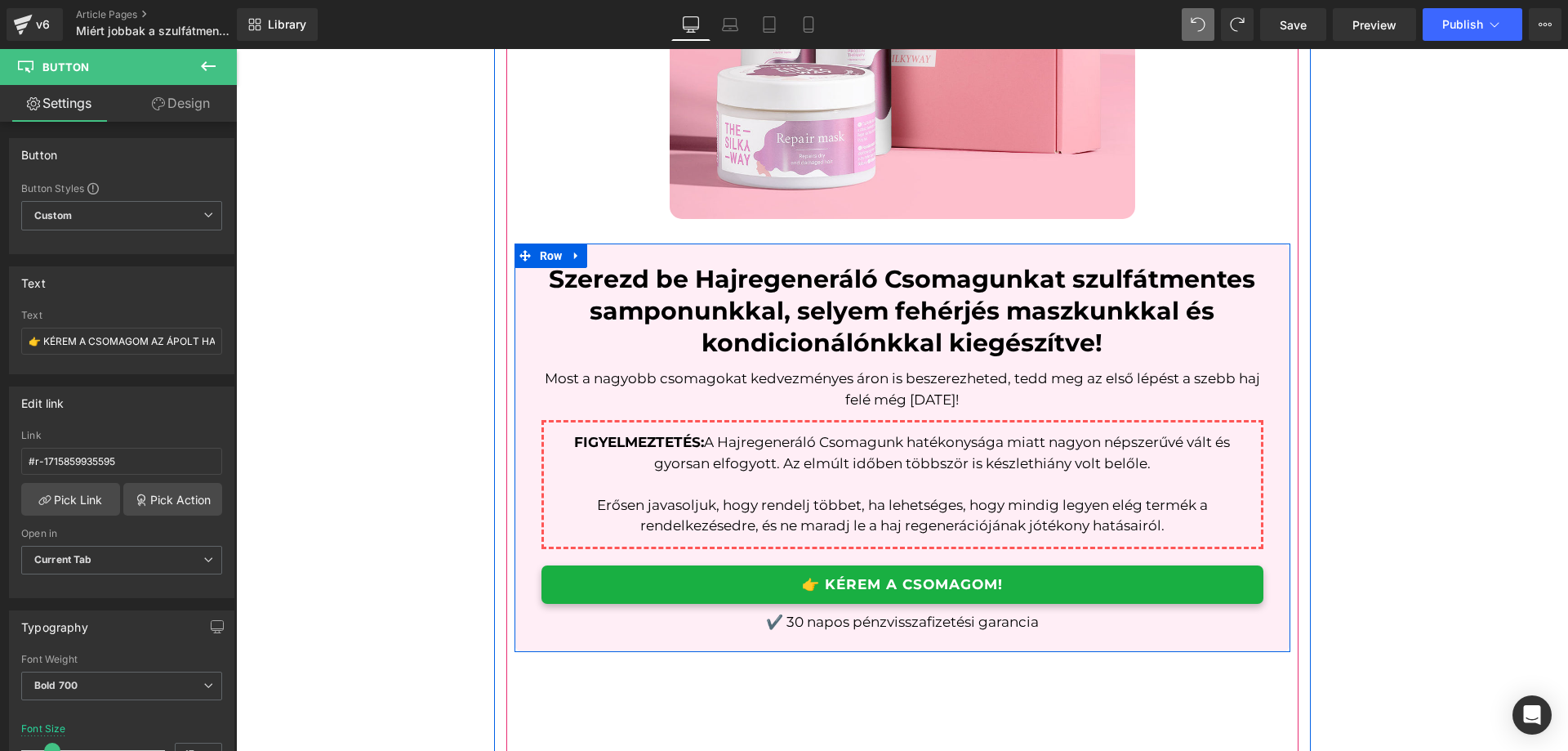
scroll to position [4693, 0]
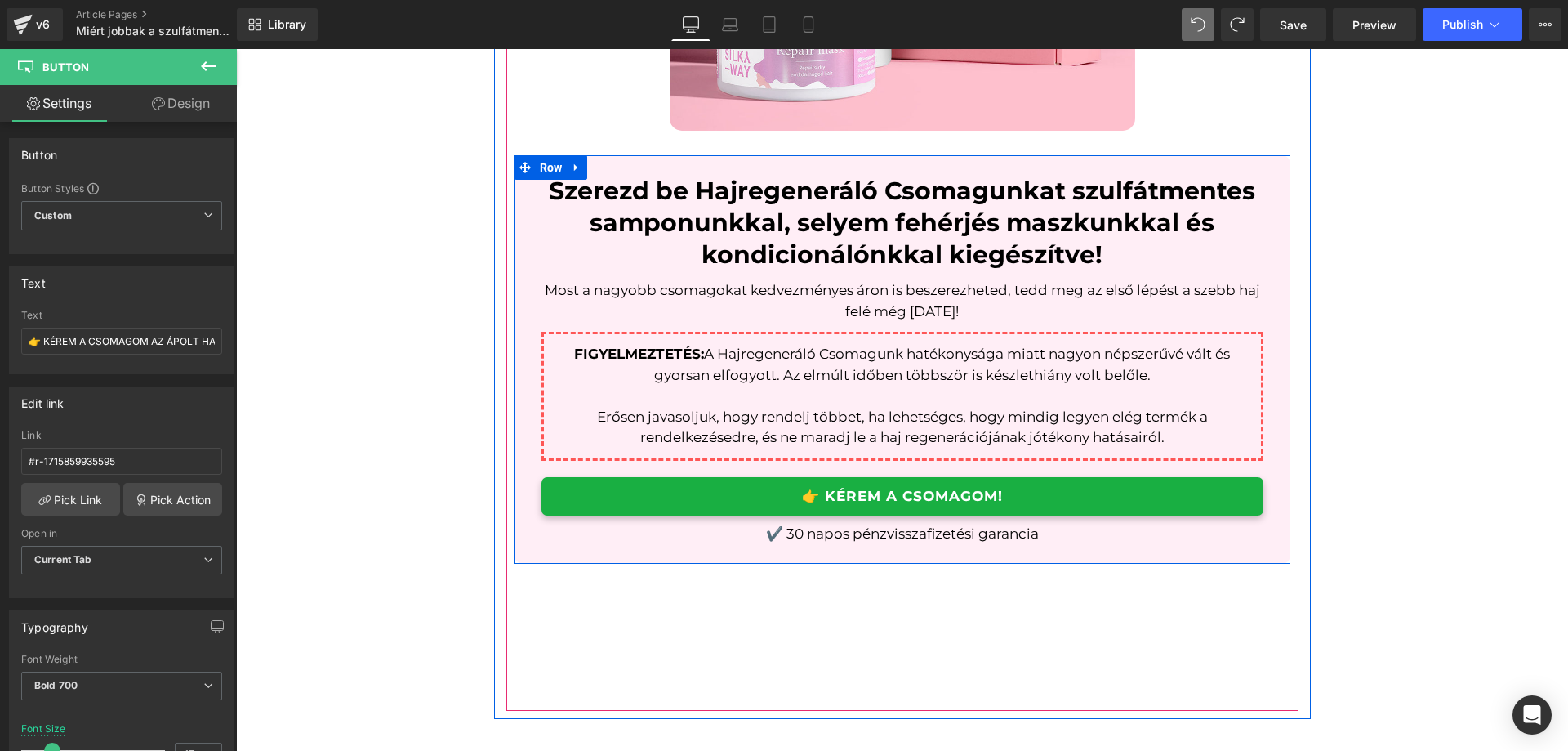
click at [1065, 496] on link "👉 KÉREM A CSOMAGOM!" at bounding box center [902, 496] width 722 height 39
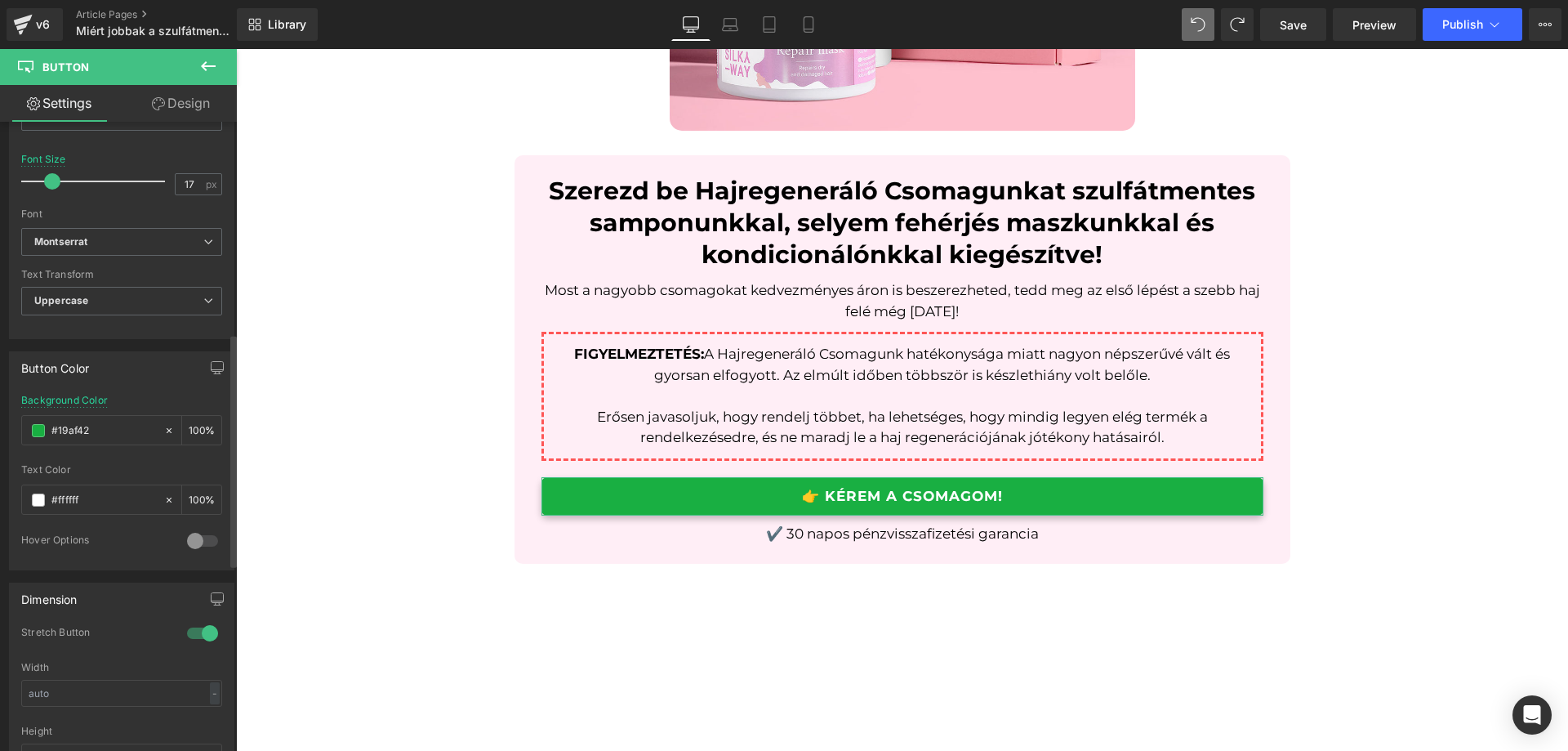
scroll to position [572, 0]
click at [97, 437] on input "#19af42" at bounding box center [103, 428] width 104 height 18
paste input "FF84A9"
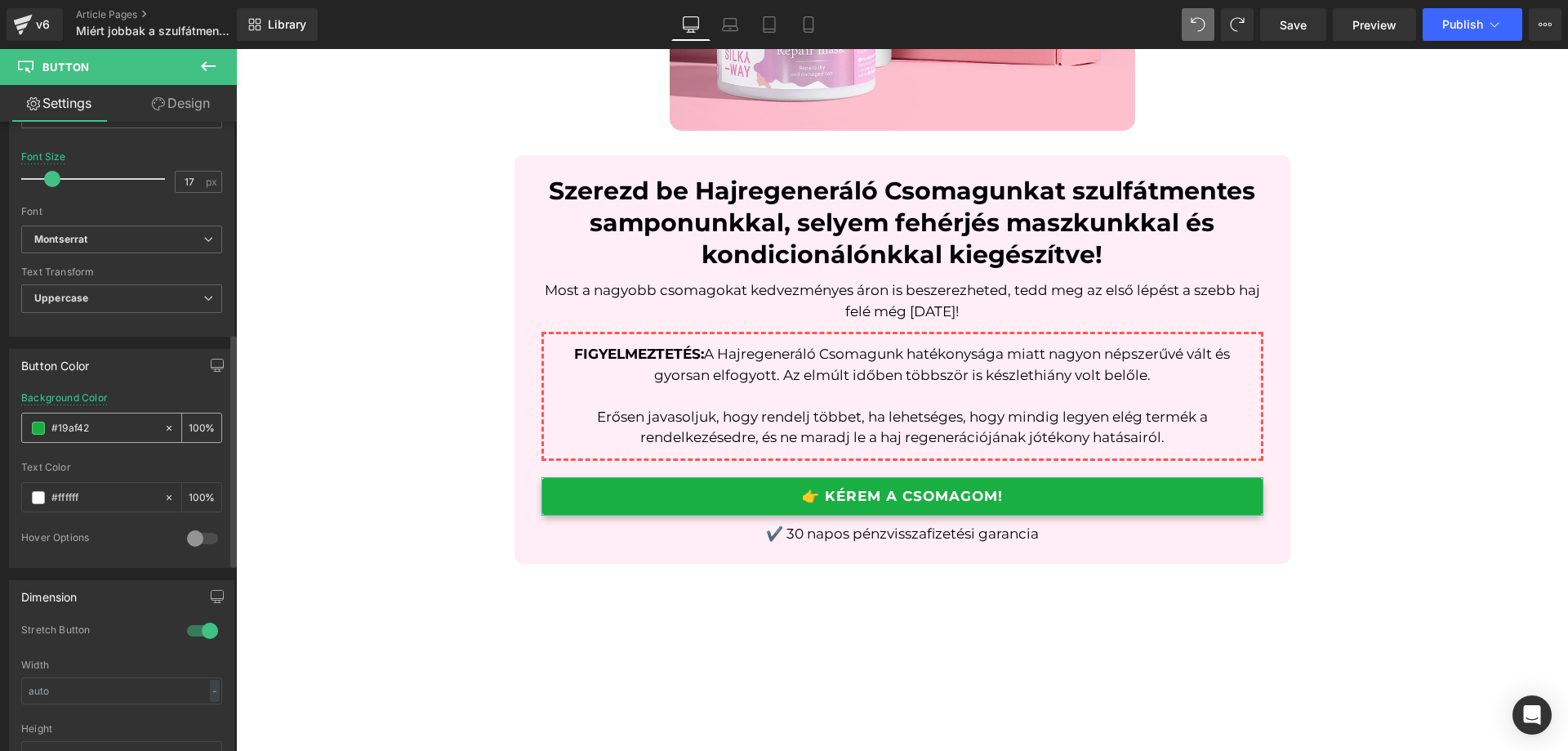
type input "FF84A9"
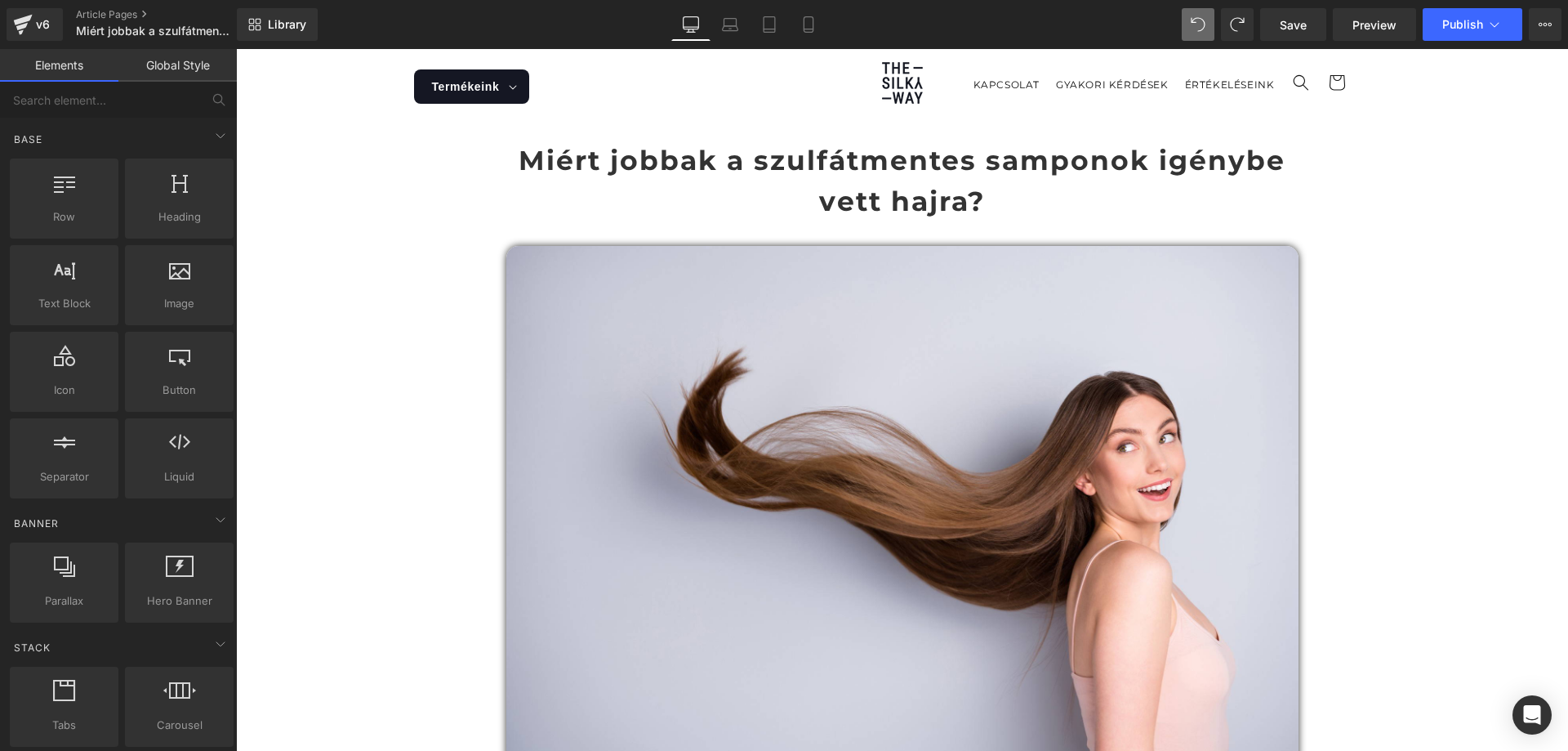
scroll to position [243, 0]
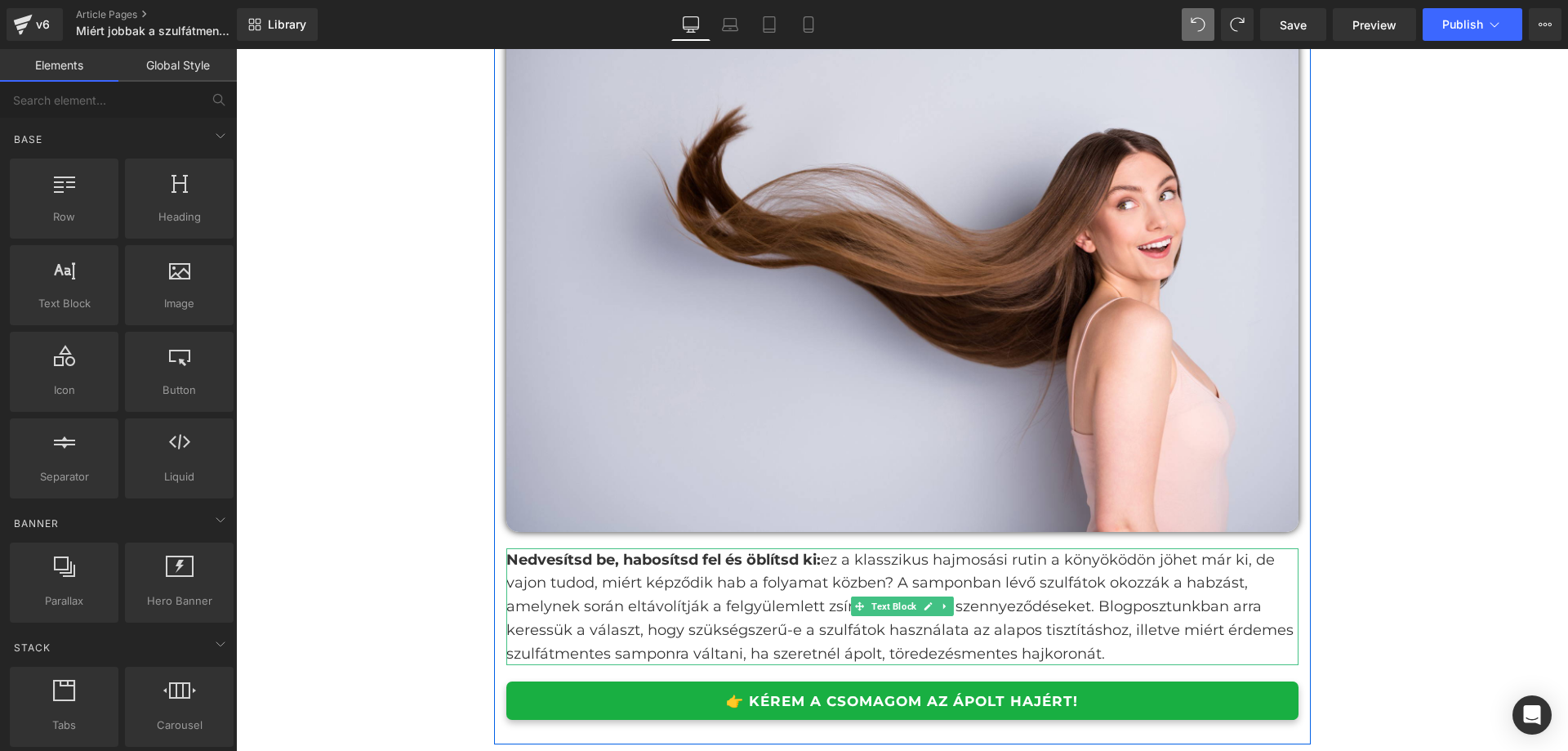
click at [1130, 712] on link "👉 KÉREM A CSOMAGOM AZ ÁPOLT HAJÉRT!" at bounding box center [903, 701] width 792 height 39
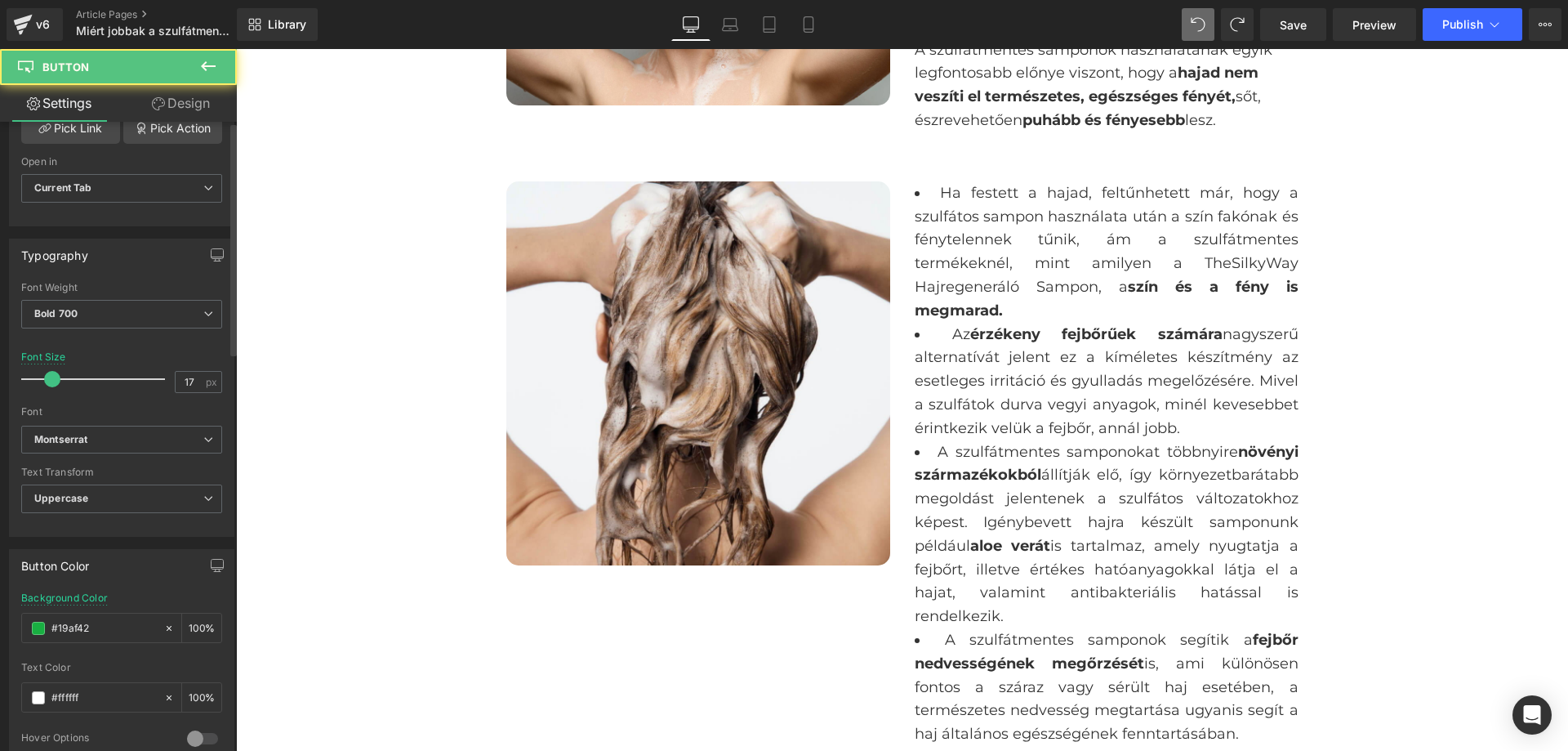
scroll to position [1966, 0]
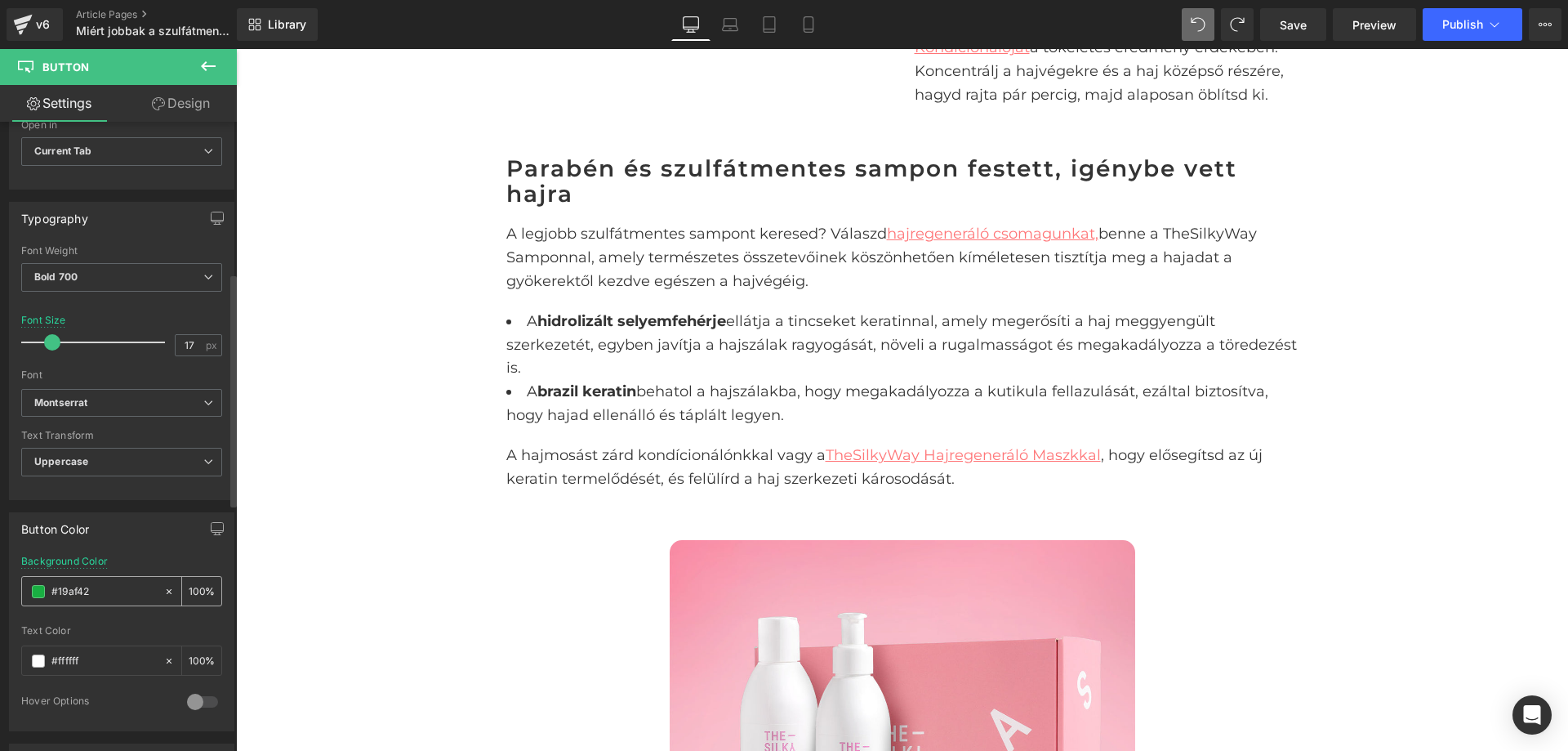
click at [126, 586] on input "#19af42" at bounding box center [103, 591] width 104 height 18
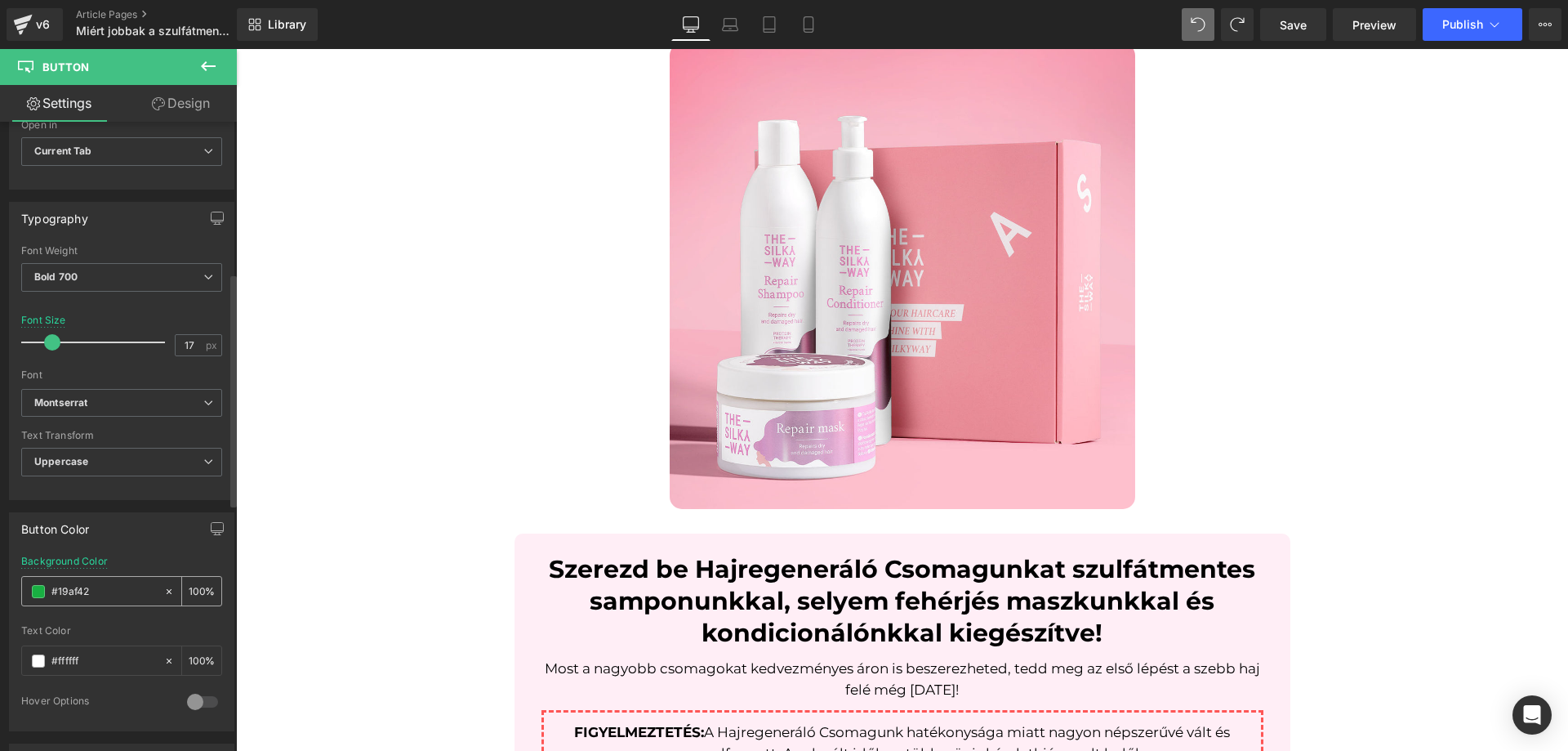
click at [126, 586] on input "#19af42" at bounding box center [103, 591] width 104 height 18
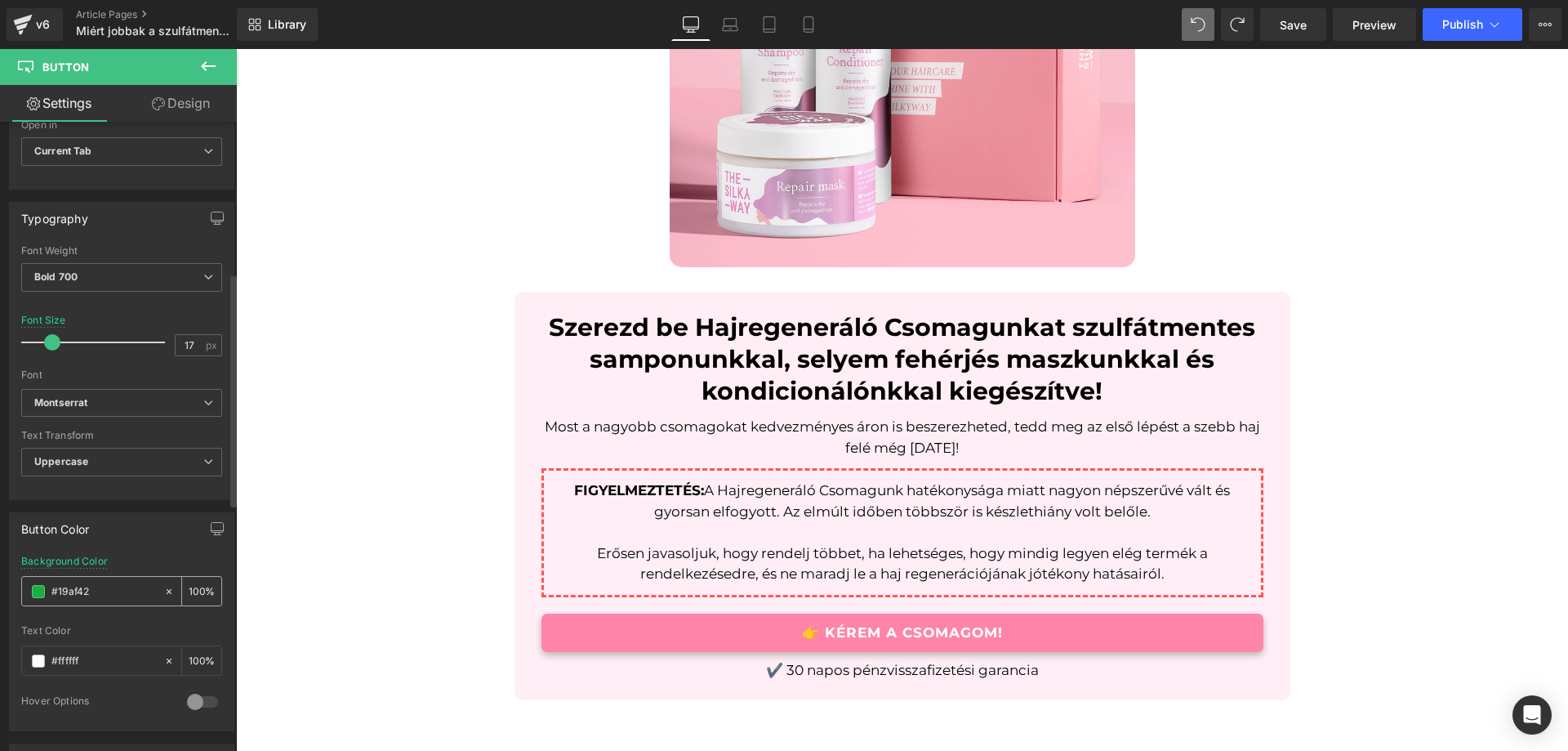
click at [126, 586] on input "#19af42" at bounding box center [103, 591] width 104 height 18
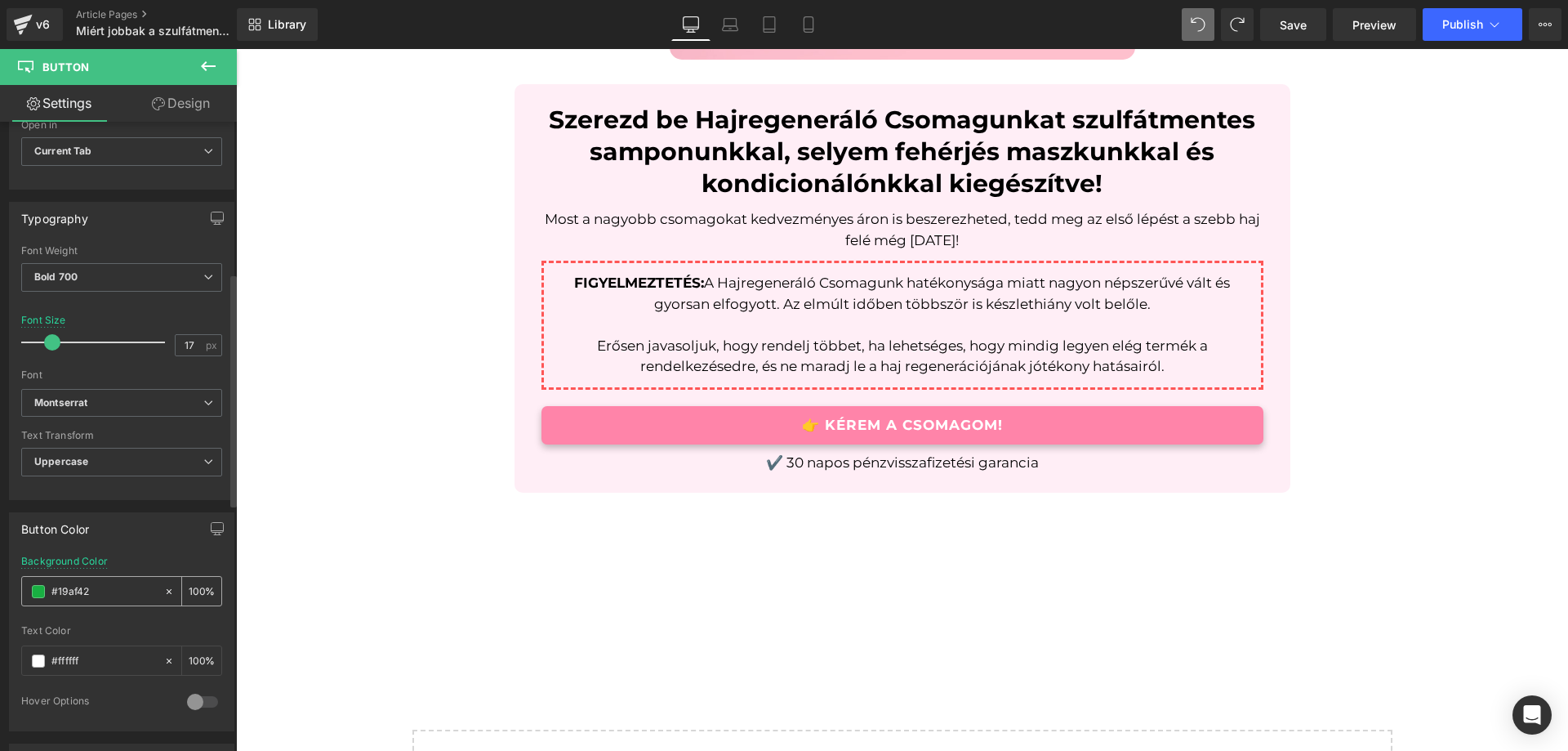
paste input "FF84A9"
type input "FF84A9"
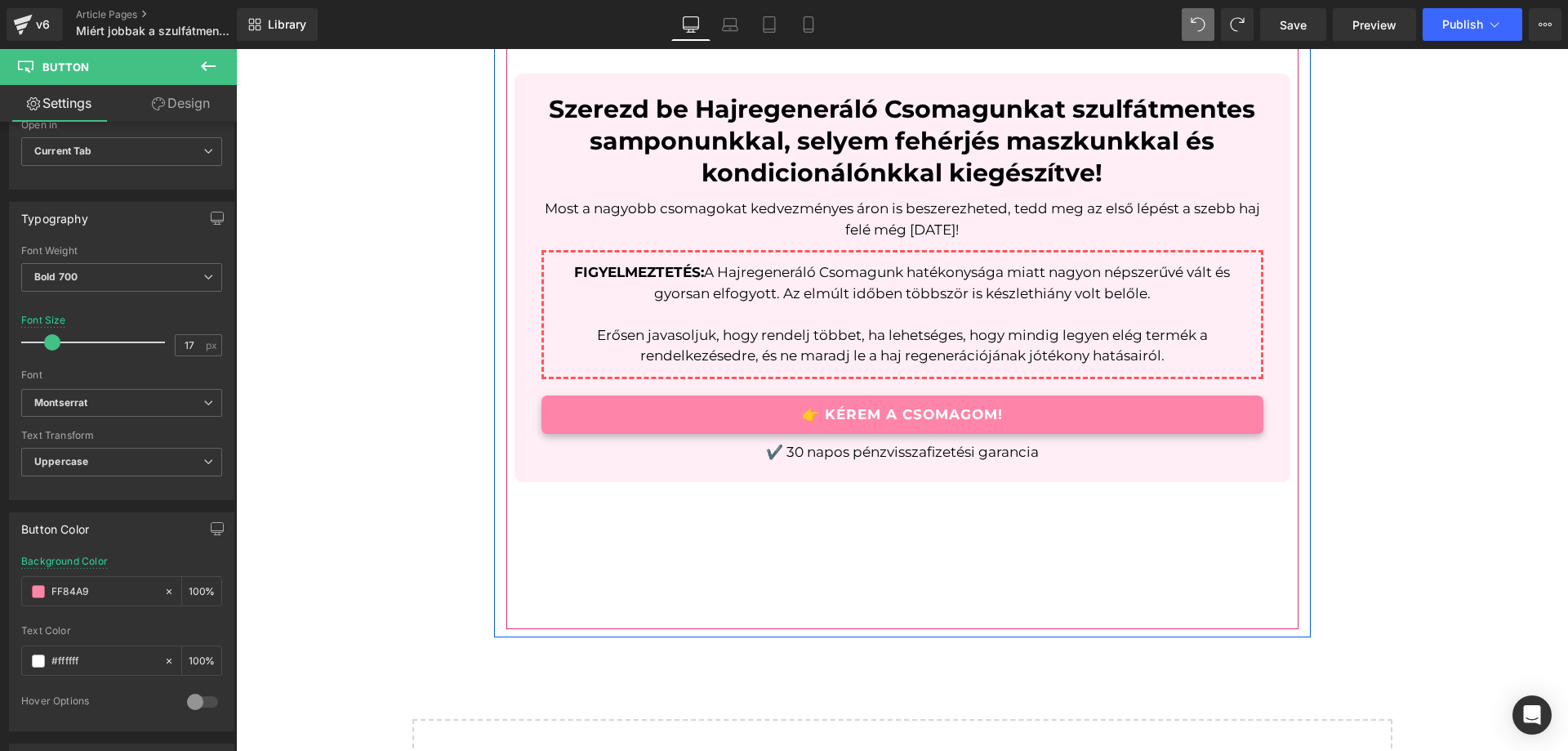
click at [1130, 536] on div "Sale Off (P) Image Szerezd be Hajregeneráló Csomagunkat szulfátmentes samponunk…" at bounding box center [902, 94] width 776 height 1022
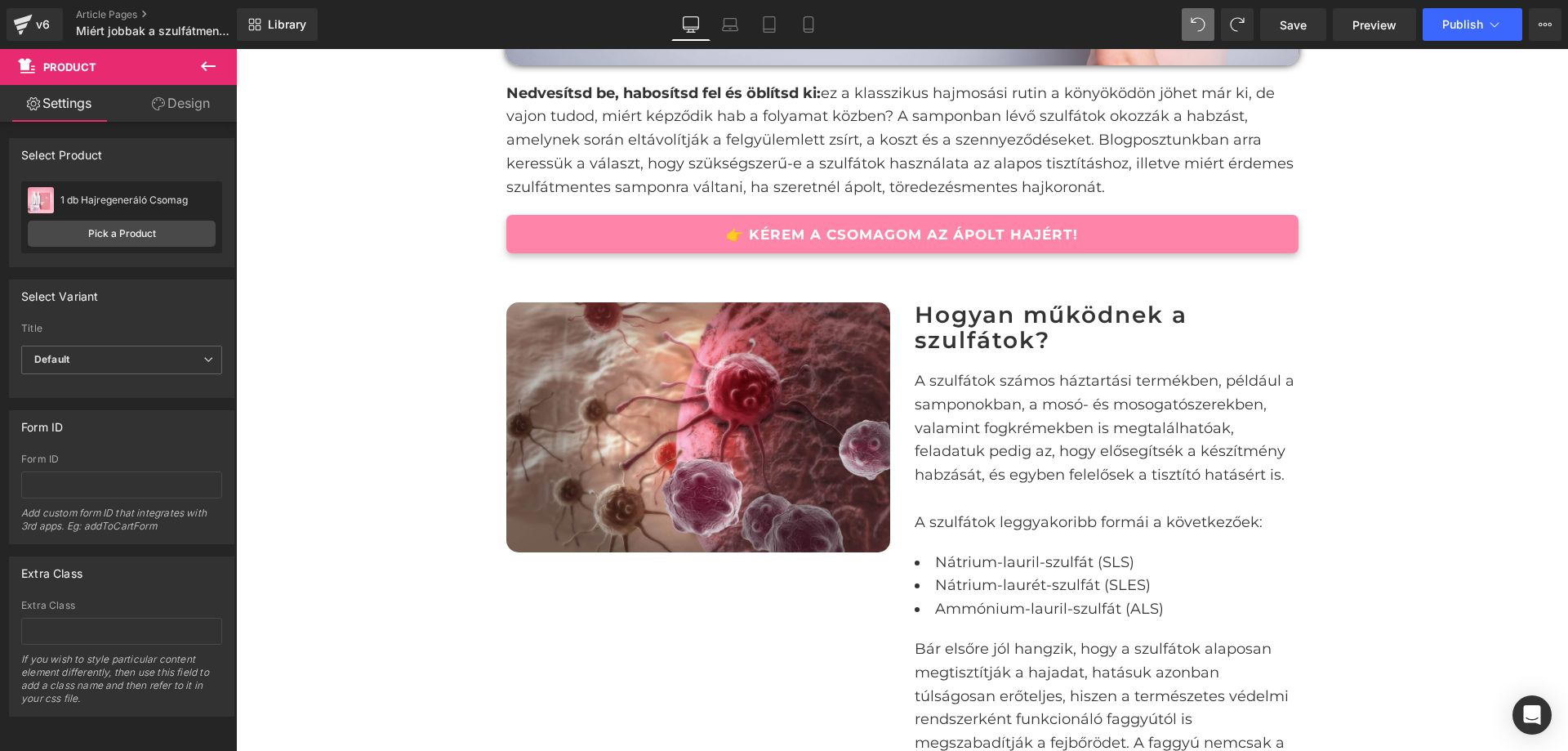
scroll to position [922, 0]
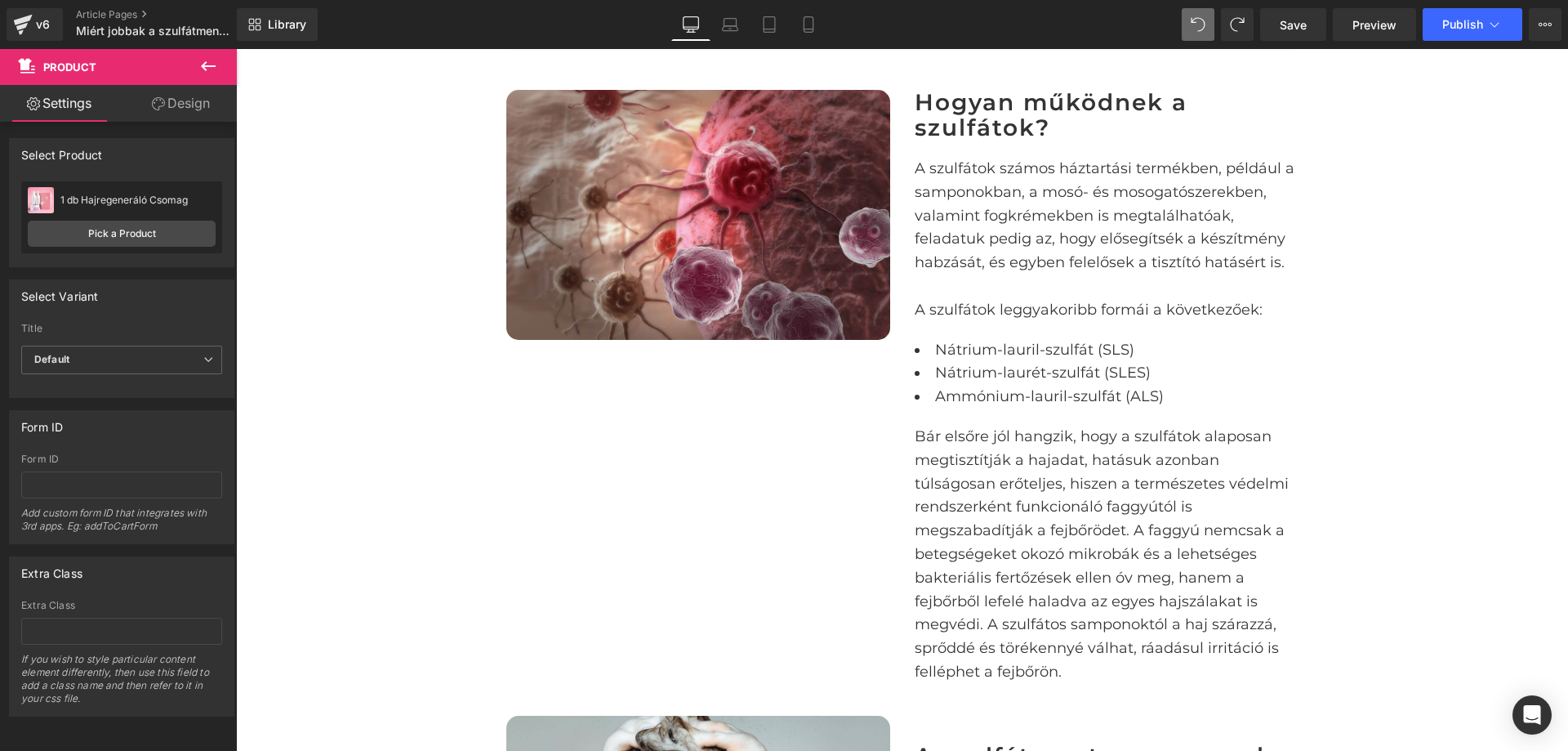
click at [666, 512] on div "Image Hogyan működnek a szulfátok? Heading A szulfátok számos háztartási termék…" at bounding box center [903, 378] width 817 height 626
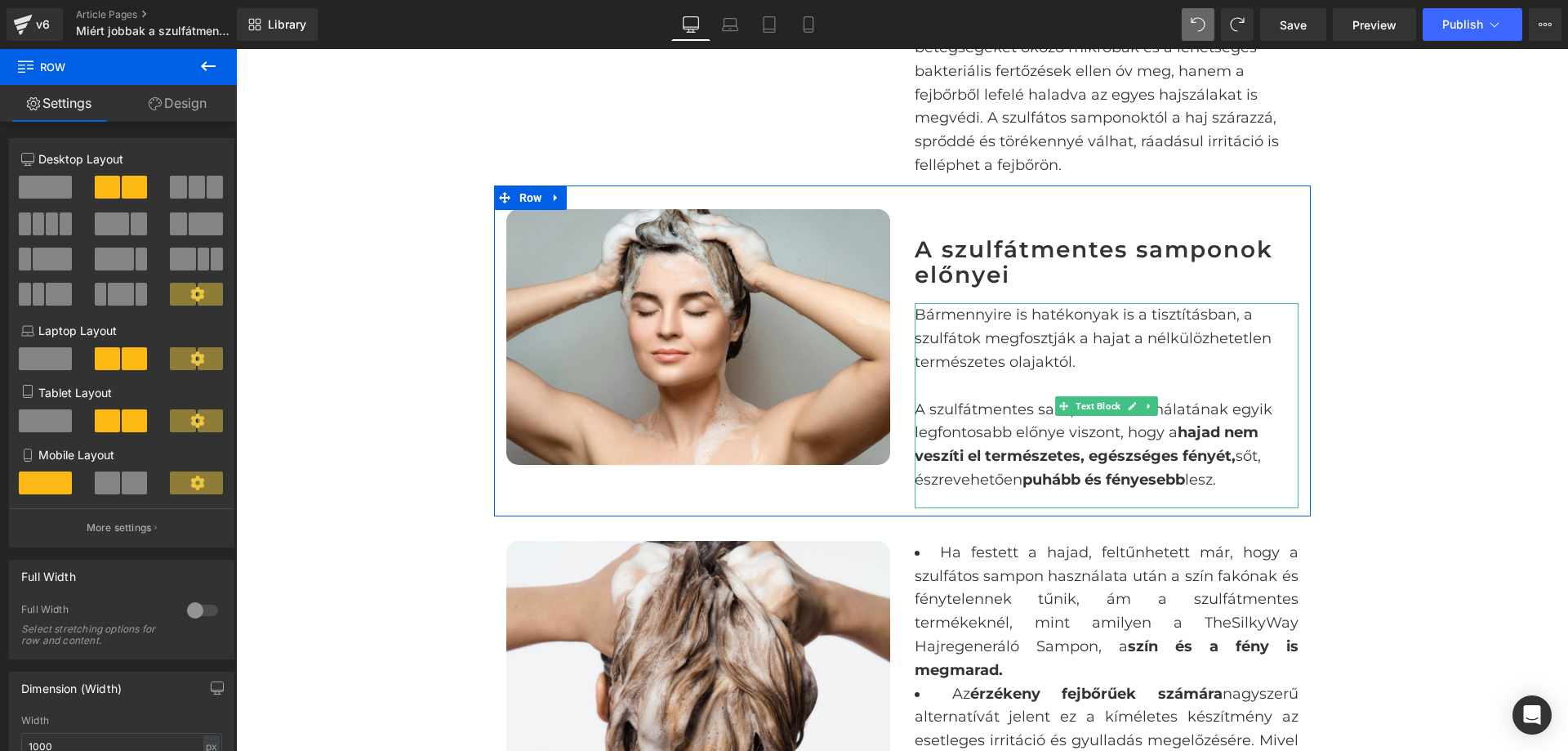
scroll to position [1412, 0]
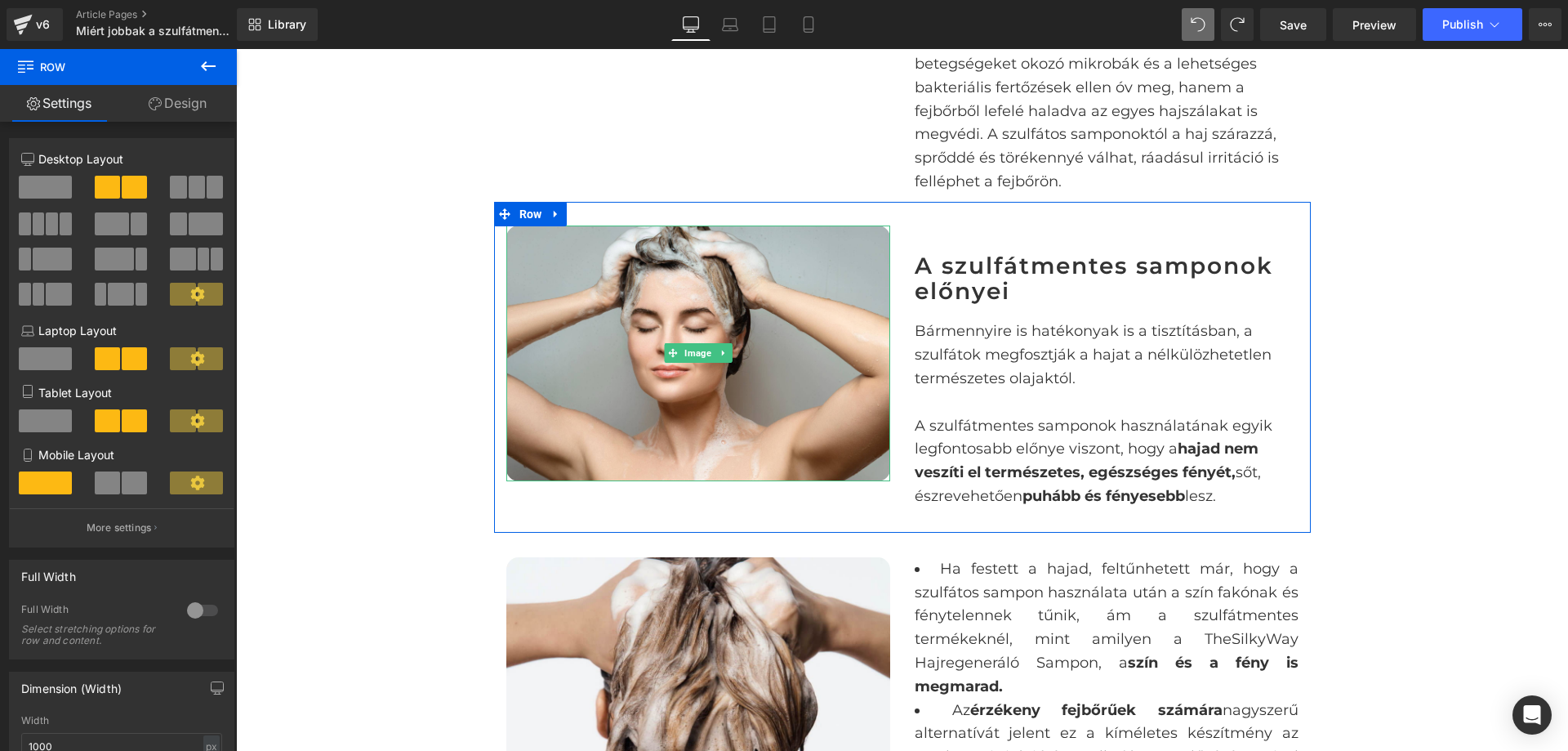
click at [858, 213] on div "Image A szulfátmentes samponok előnyei Heading Bármennyire is hatékonyak is a t…" at bounding box center [903, 366] width 817 height 331
click at [848, 220] on div "Image A szulfátmentes samponok előnyei Heading Bármennyire is hatékonyak is a t…" at bounding box center [903, 366] width 817 height 331
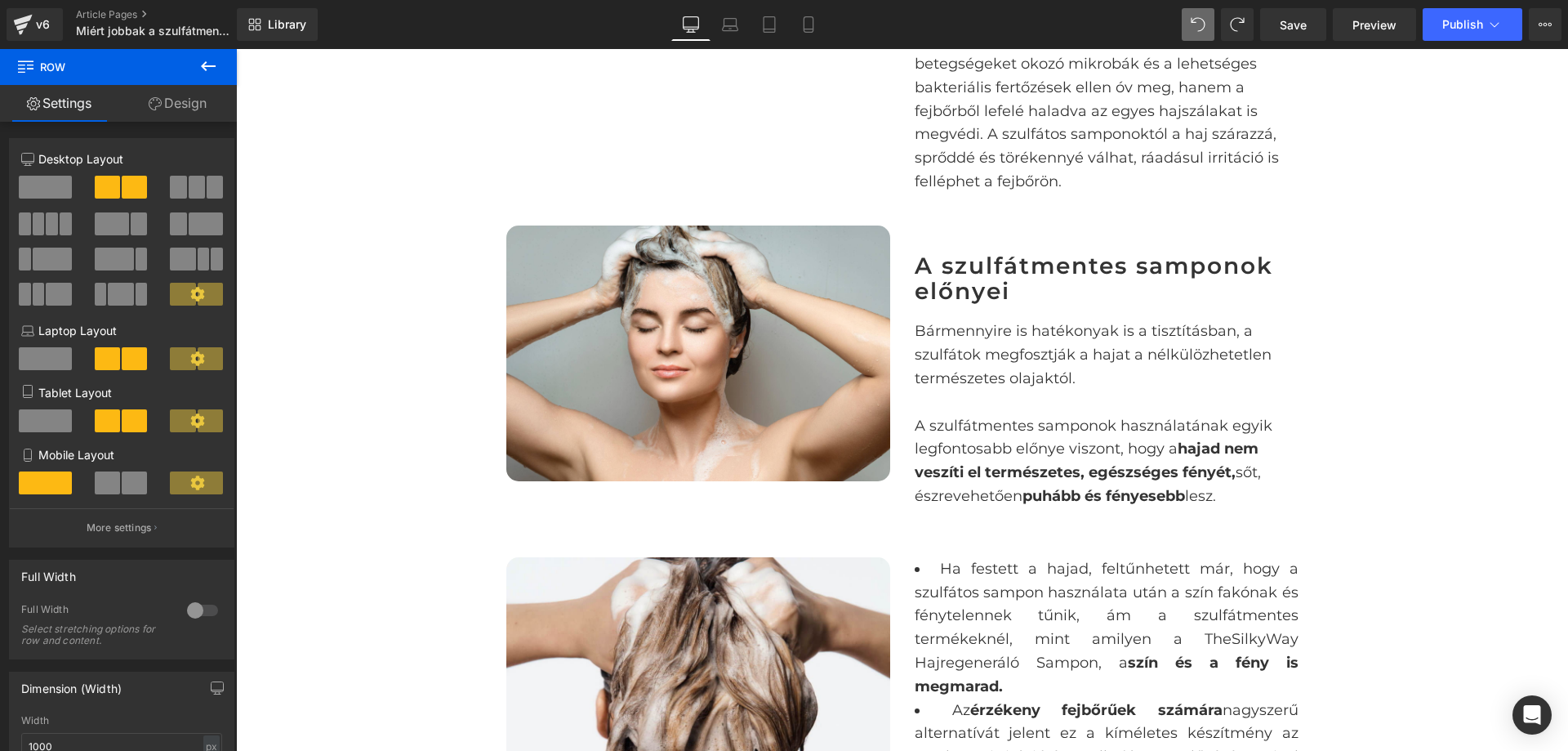
click at [206, 67] on icon at bounding box center [208, 67] width 14 height 10
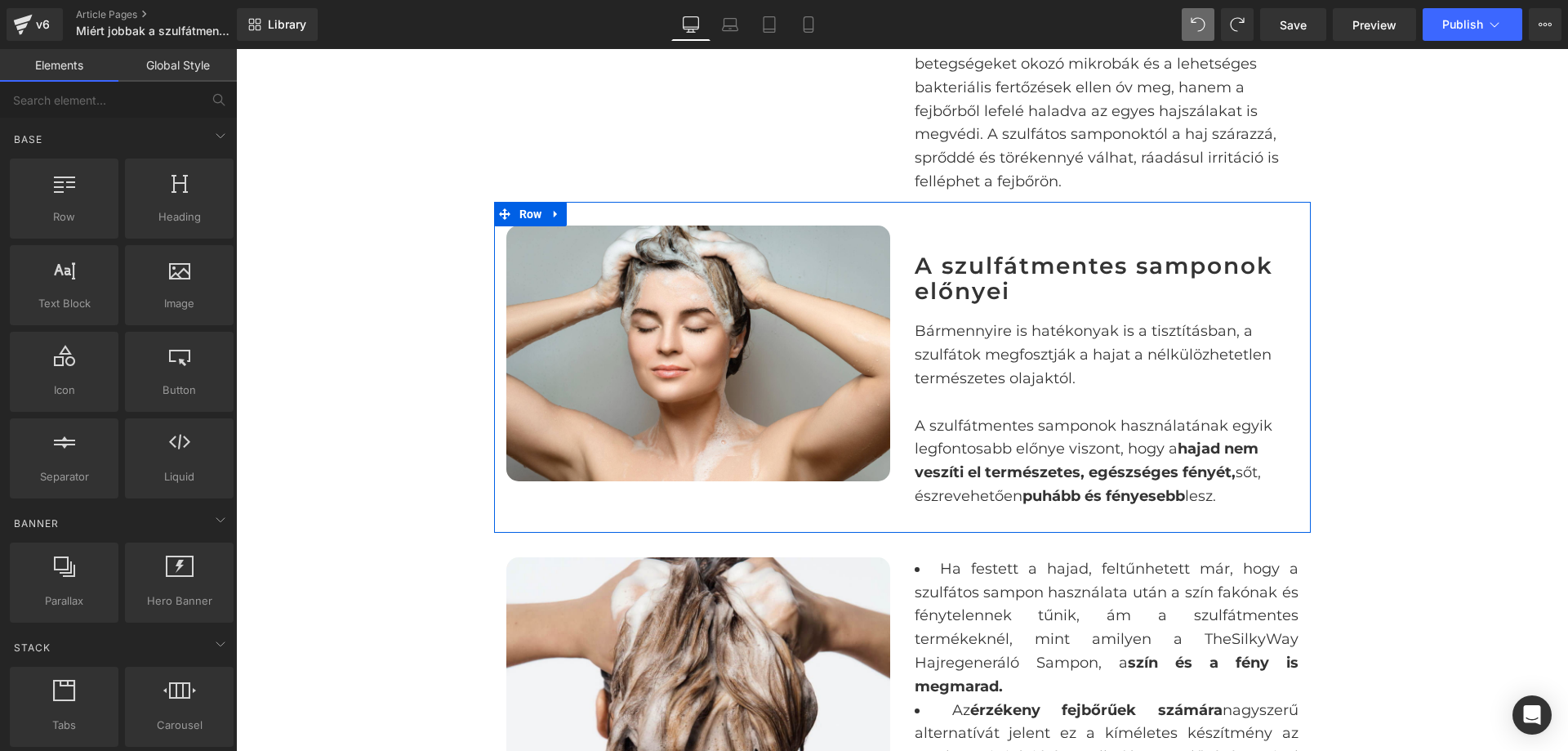
click at [928, 219] on div "Image A szulfátmentes samponok előnyei Heading Bármennyire is hatékonyak is a t…" at bounding box center [903, 366] width 817 height 331
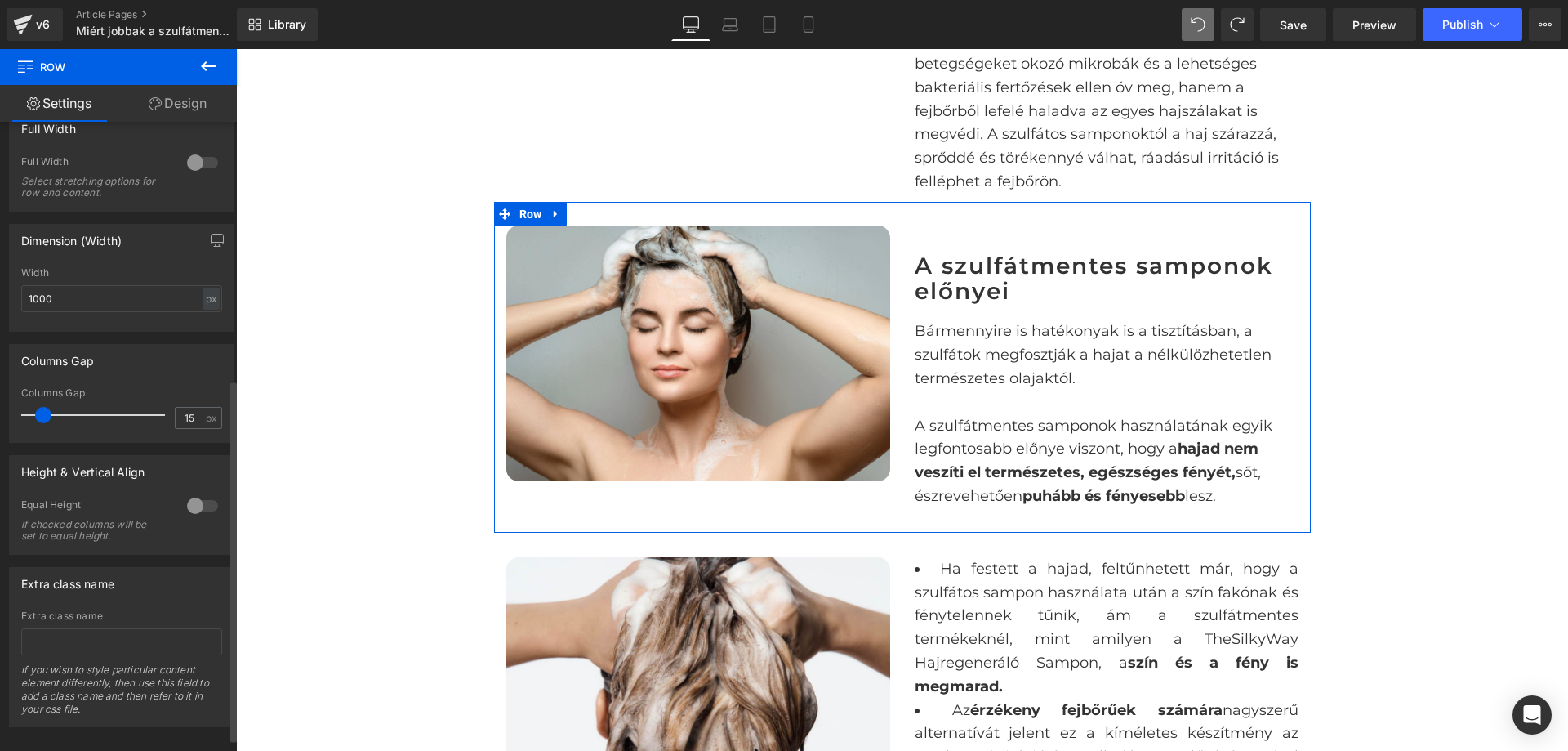
scroll to position [469, 0]
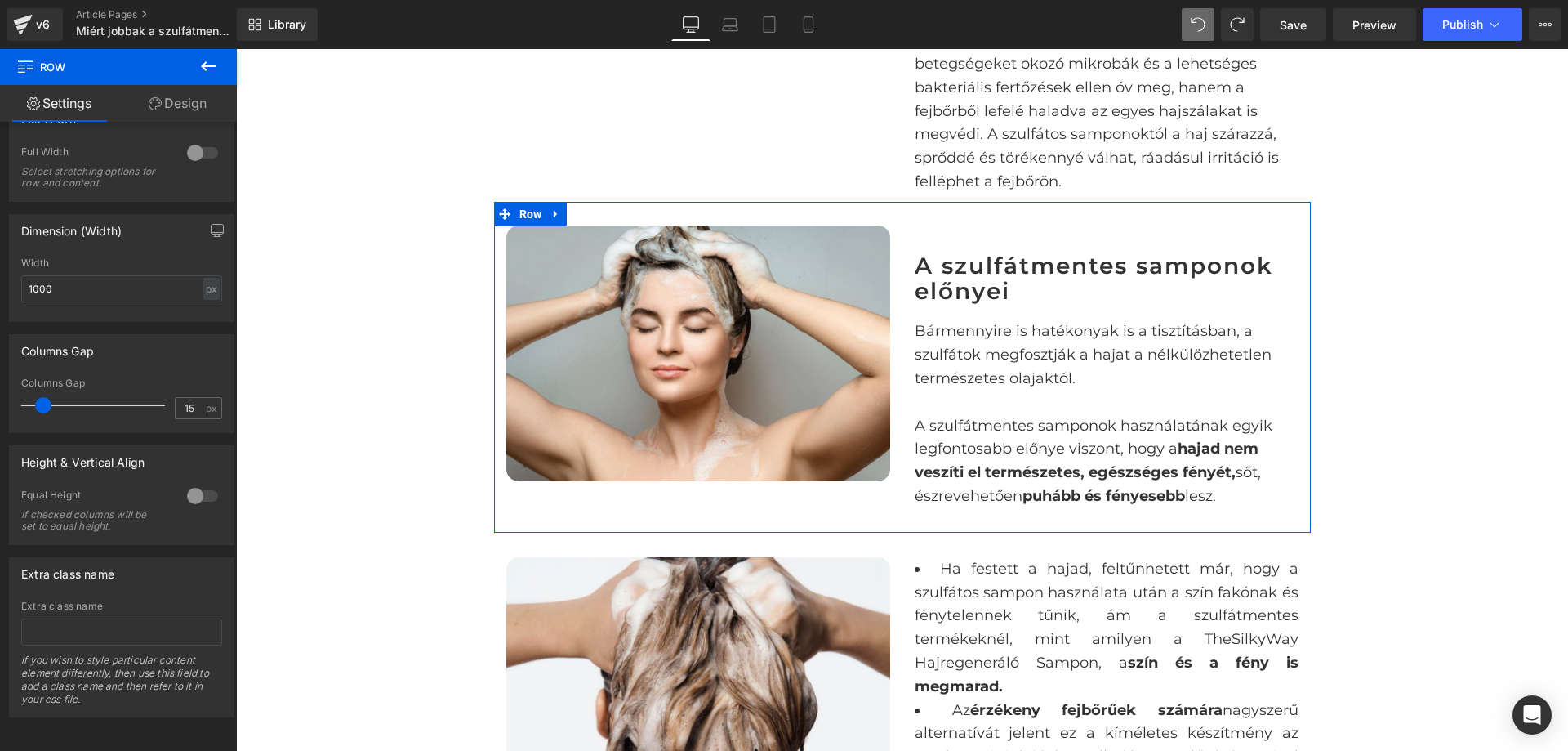
click at [1007, 219] on div "Image A szulfátmentes samponok előnyei Heading Bármennyire is hatékonyak is a t…" at bounding box center [903, 366] width 817 height 331
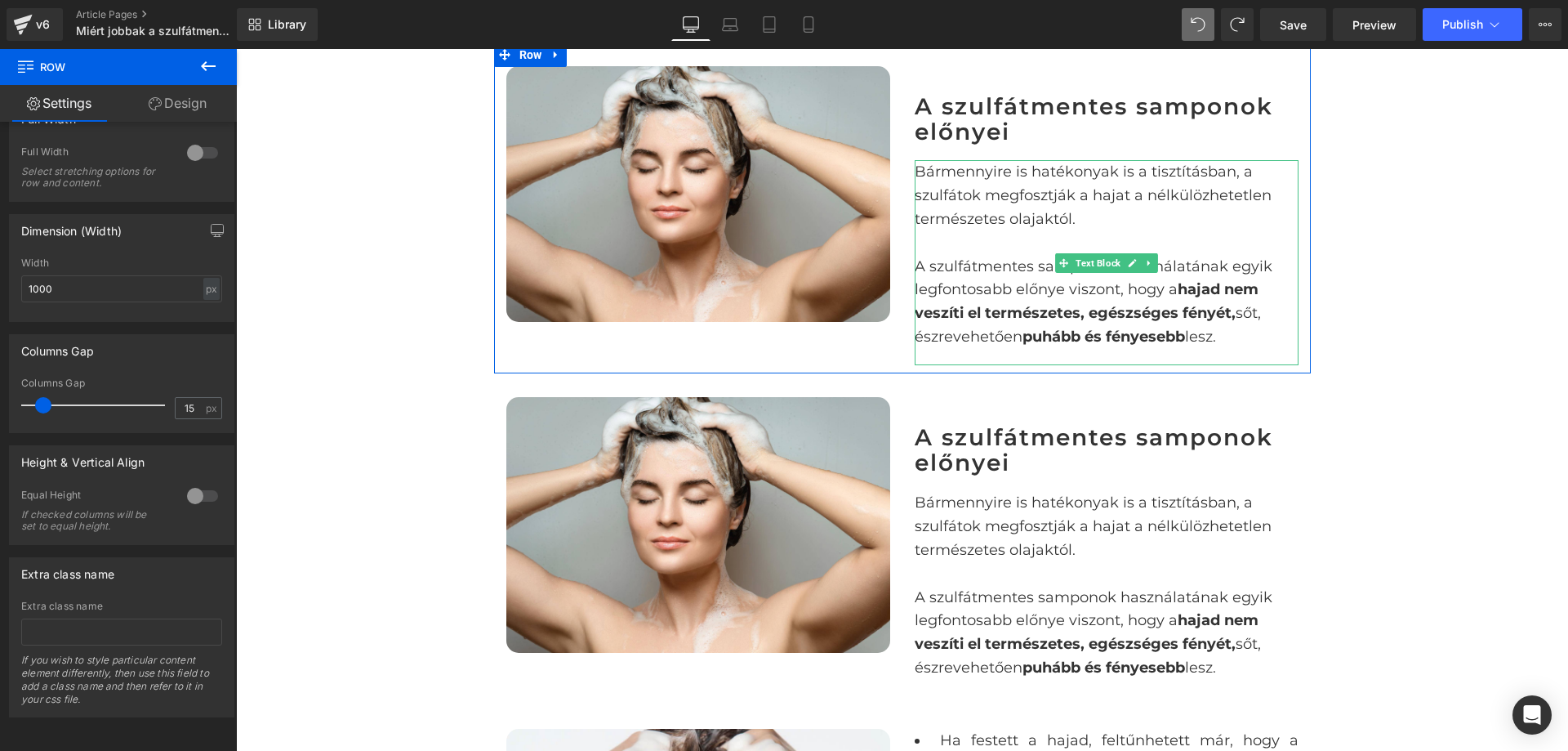
scroll to position [1575, 0]
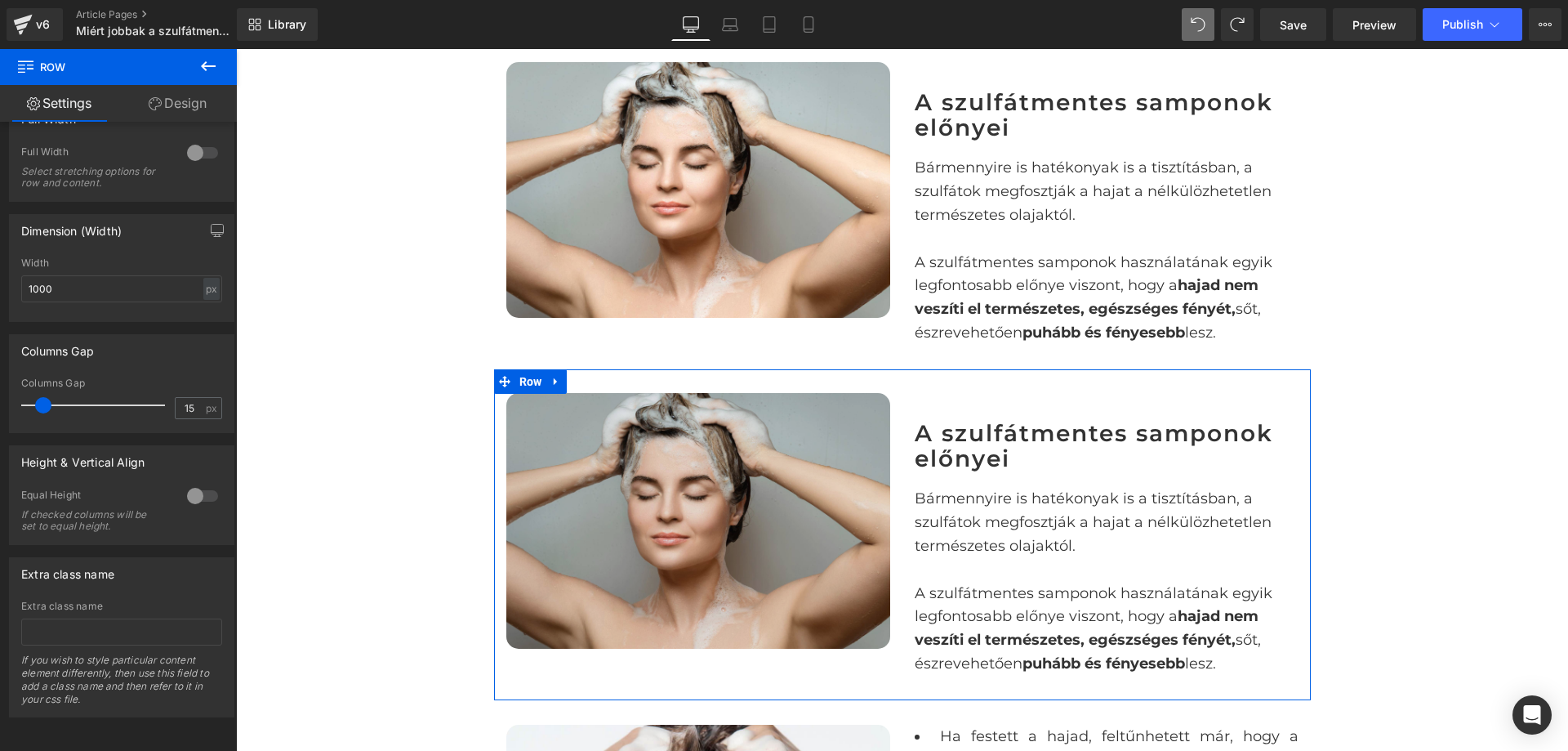
click at [801, 449] on img at bounding box center [699, 521] width 384 height 255
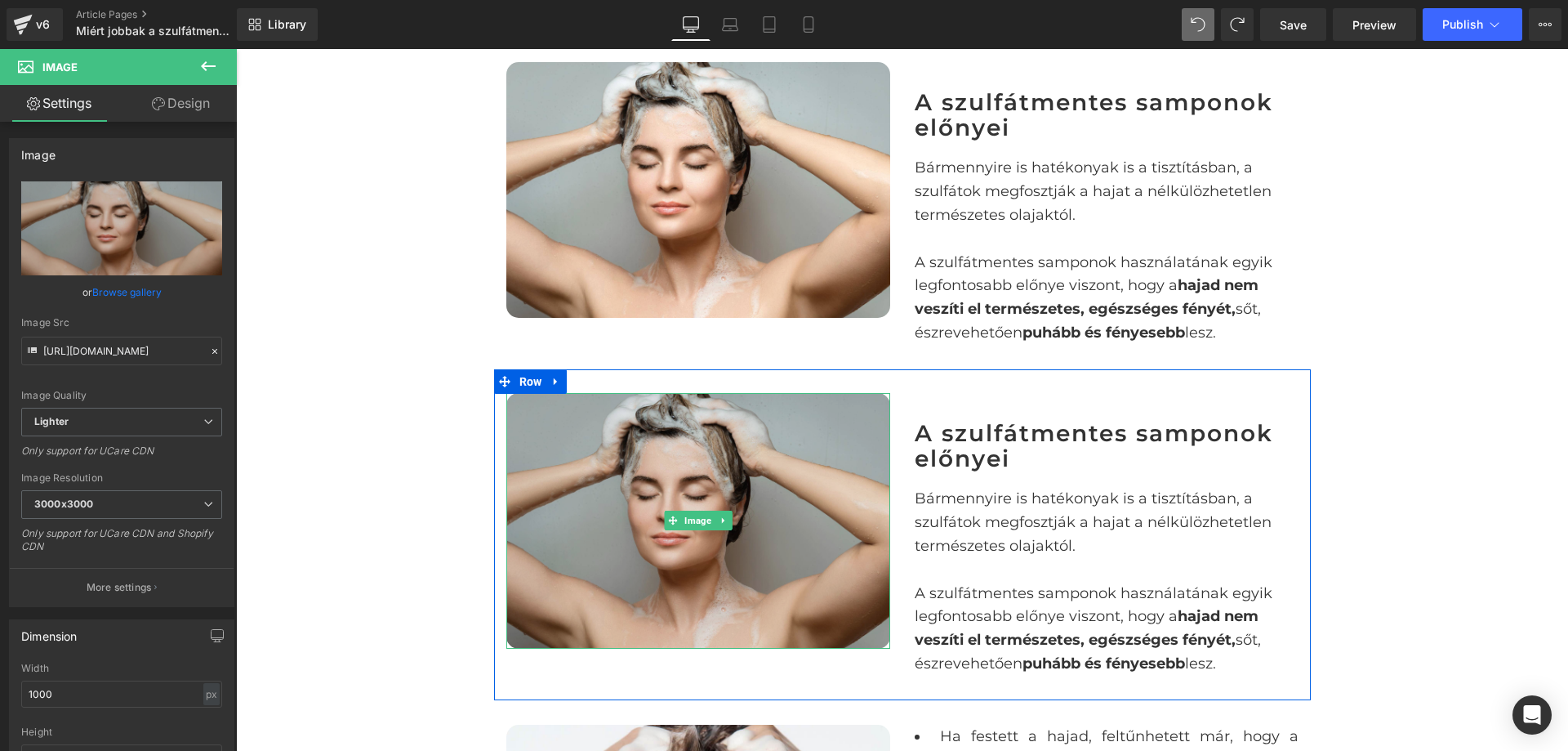
click at [775, 511] on img at bounding box center [699, 521] width 384 height 255
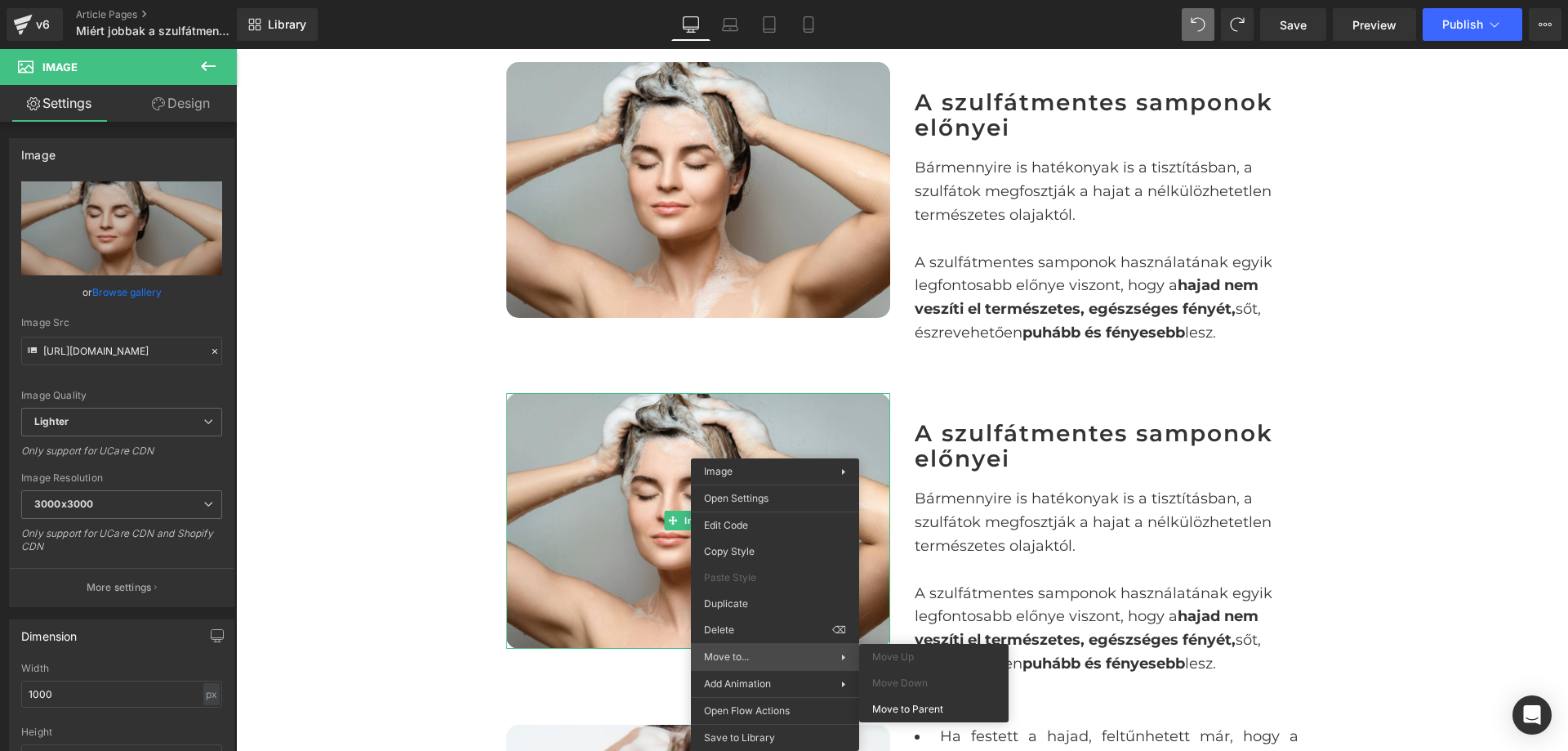
click at [764, 647] on div "Move to... Move Up Move Down Move to Parent" at bounding box center [775, 657] width 169 height 26
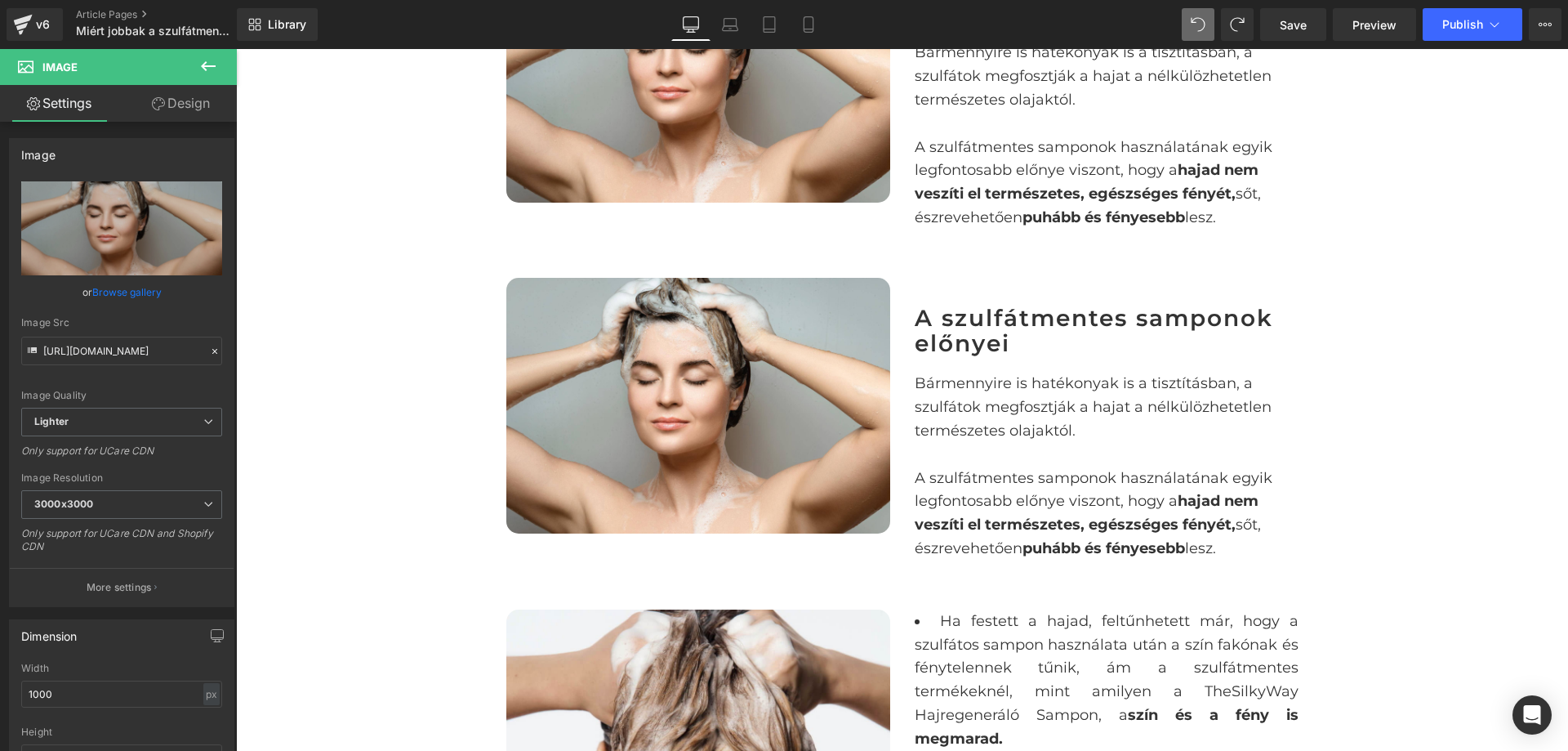
scroll to position [1681, 0]
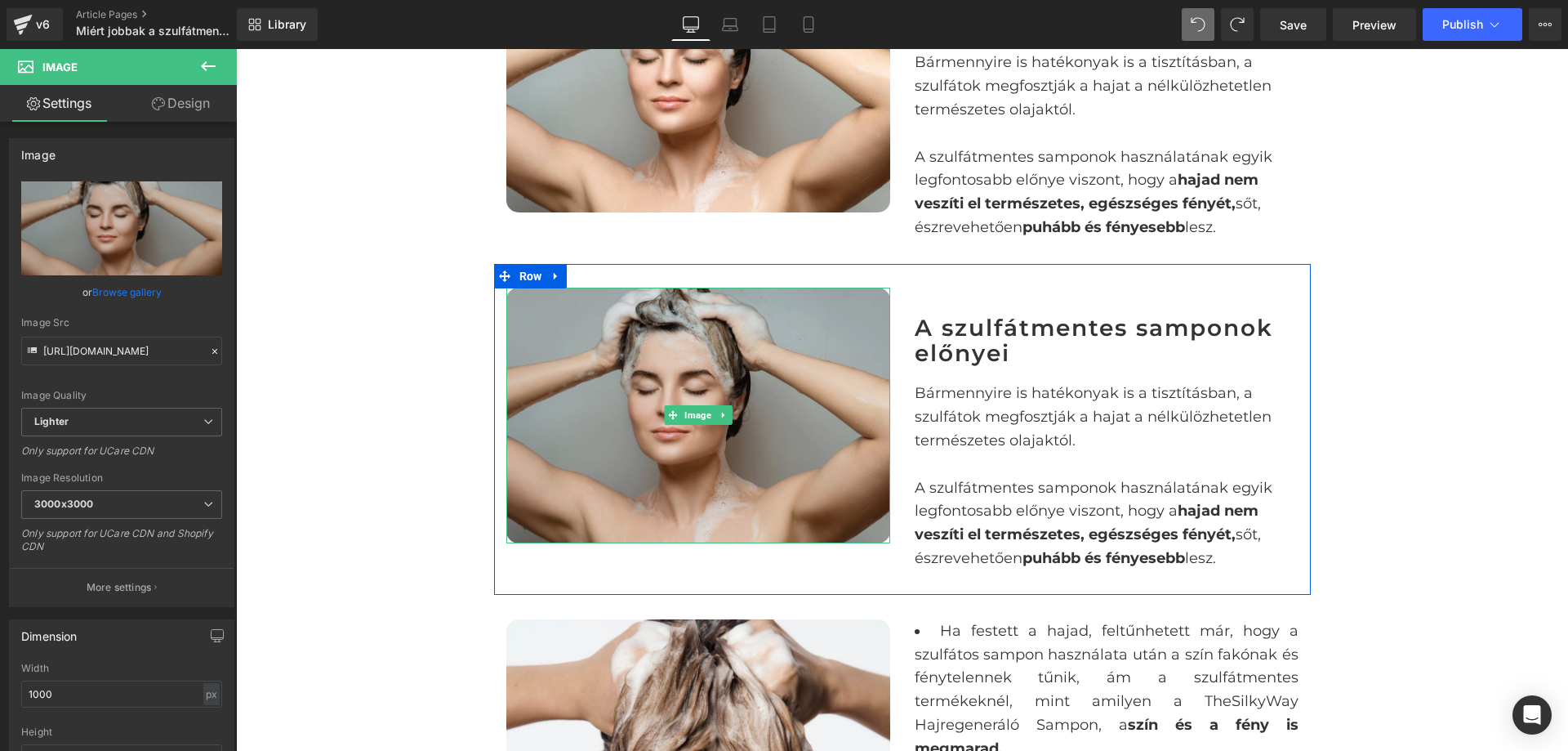
click at [796, 355] on img at bounding box center [699, 415] width 384 height 255
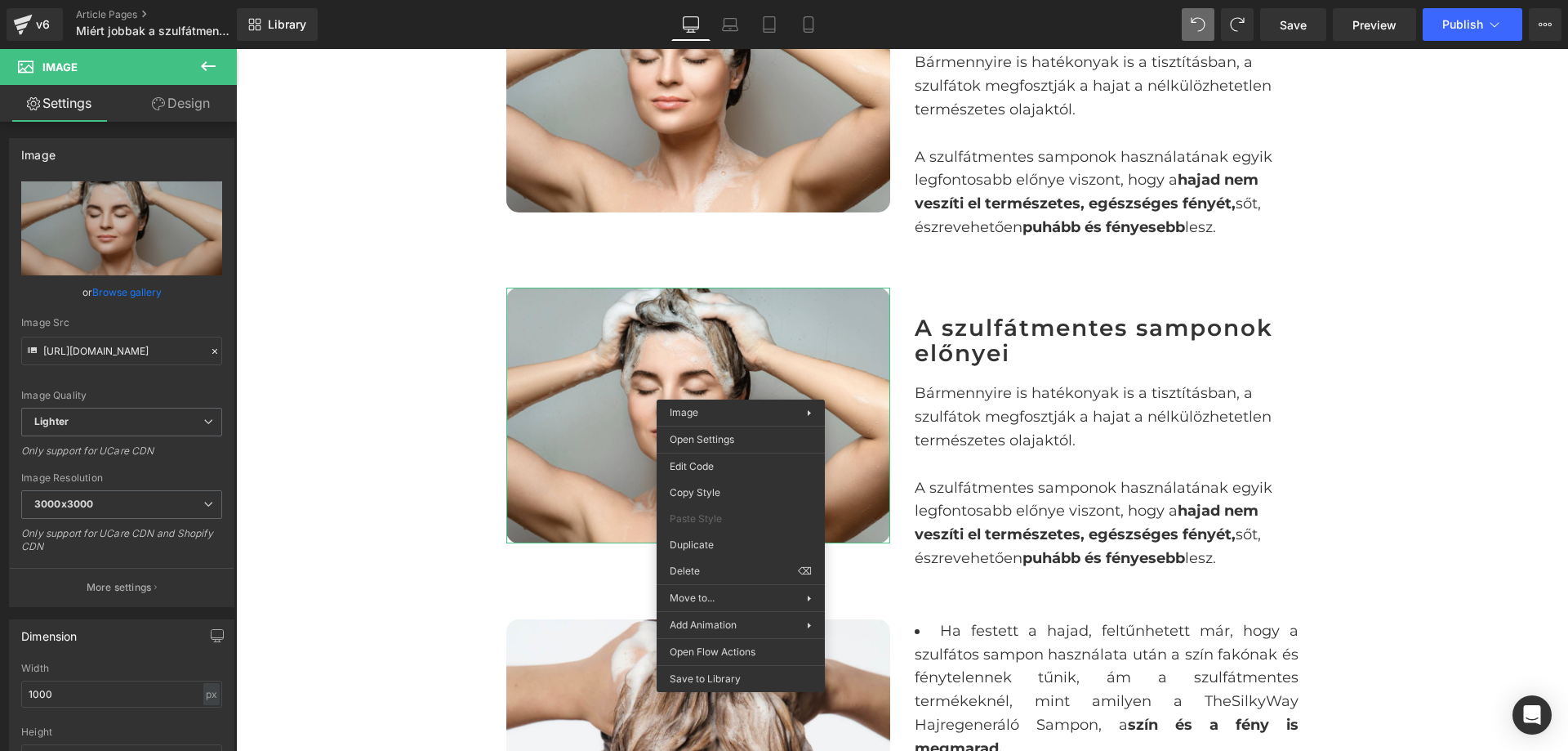
click at [939, 319] on h2 "A szulfátmentes samponok előnyei" at bounding box center [1106, 340] width 384 height 51
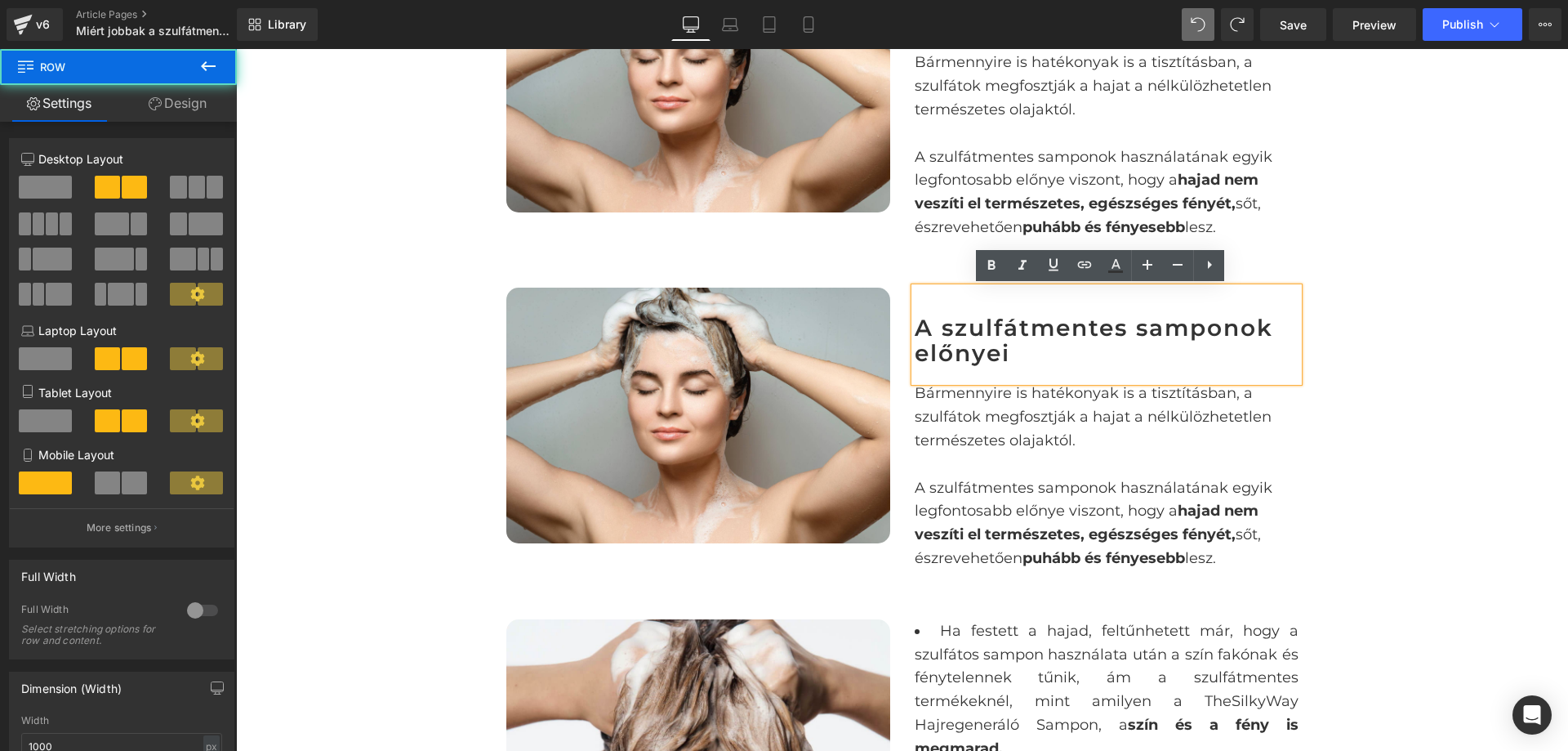
click at [899, 269] on div "Image A szulfátmentes samponok előnyei Heading Bármennyire is hatékonyak is a t…" at bounding box center [903, 429] width 817 height 331
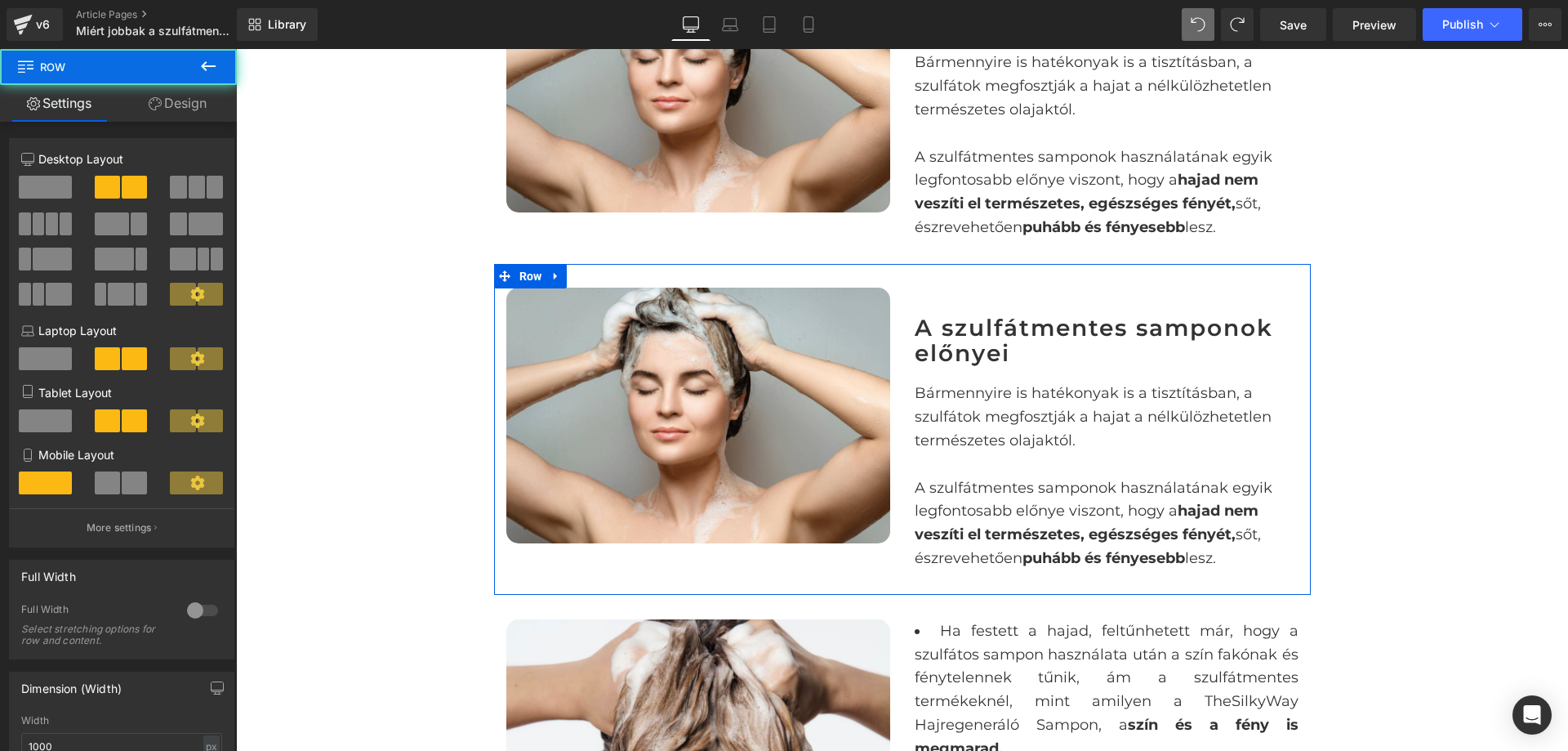
click at [886, 276] on div "Image A szulfátmentes samponok előnyei Heading Bármennyire is hatékonyak is a t…" at bounding box center [903, 429] width 817 height 331
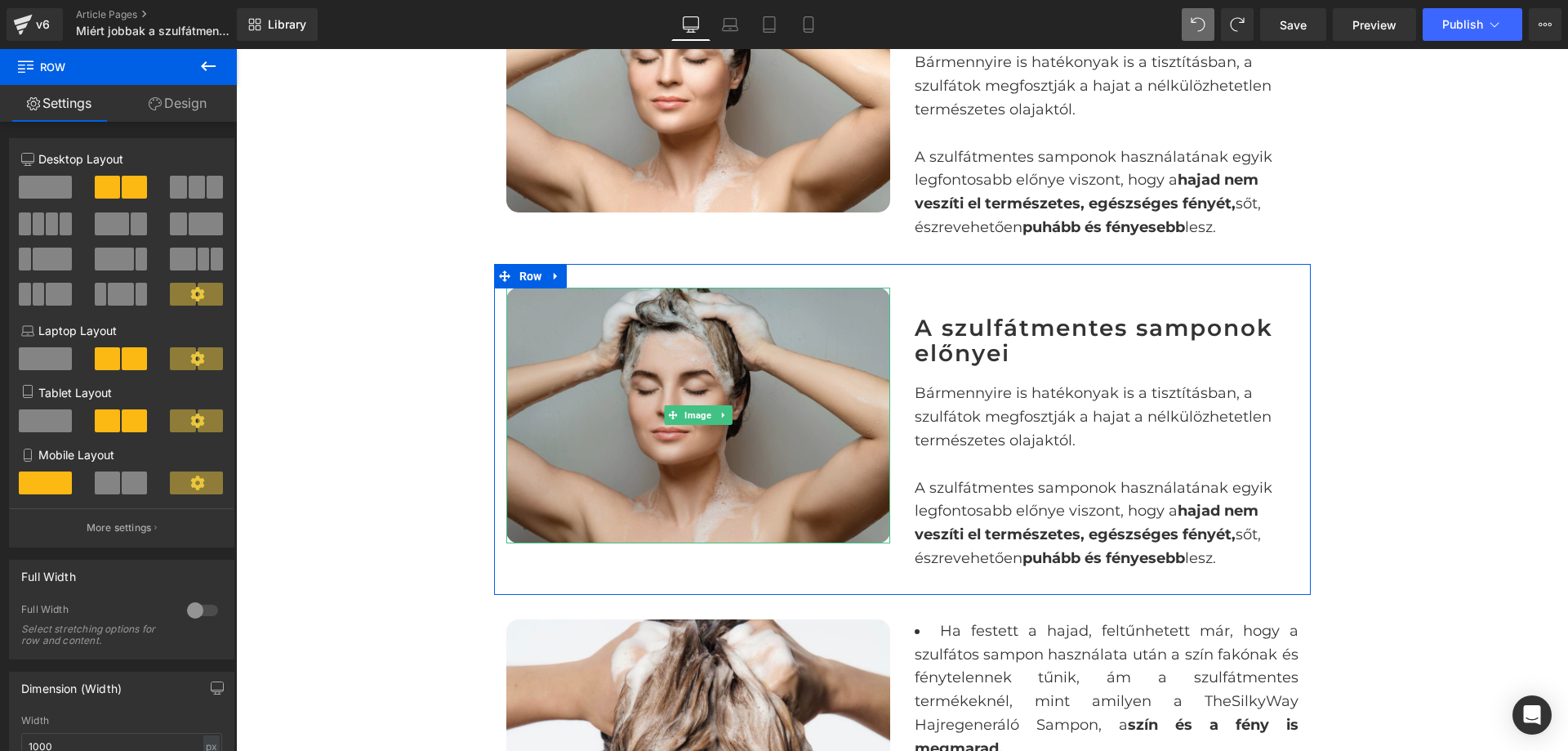
click at [813, 349] on img at bounding box center [699, 415] width 384 height 255
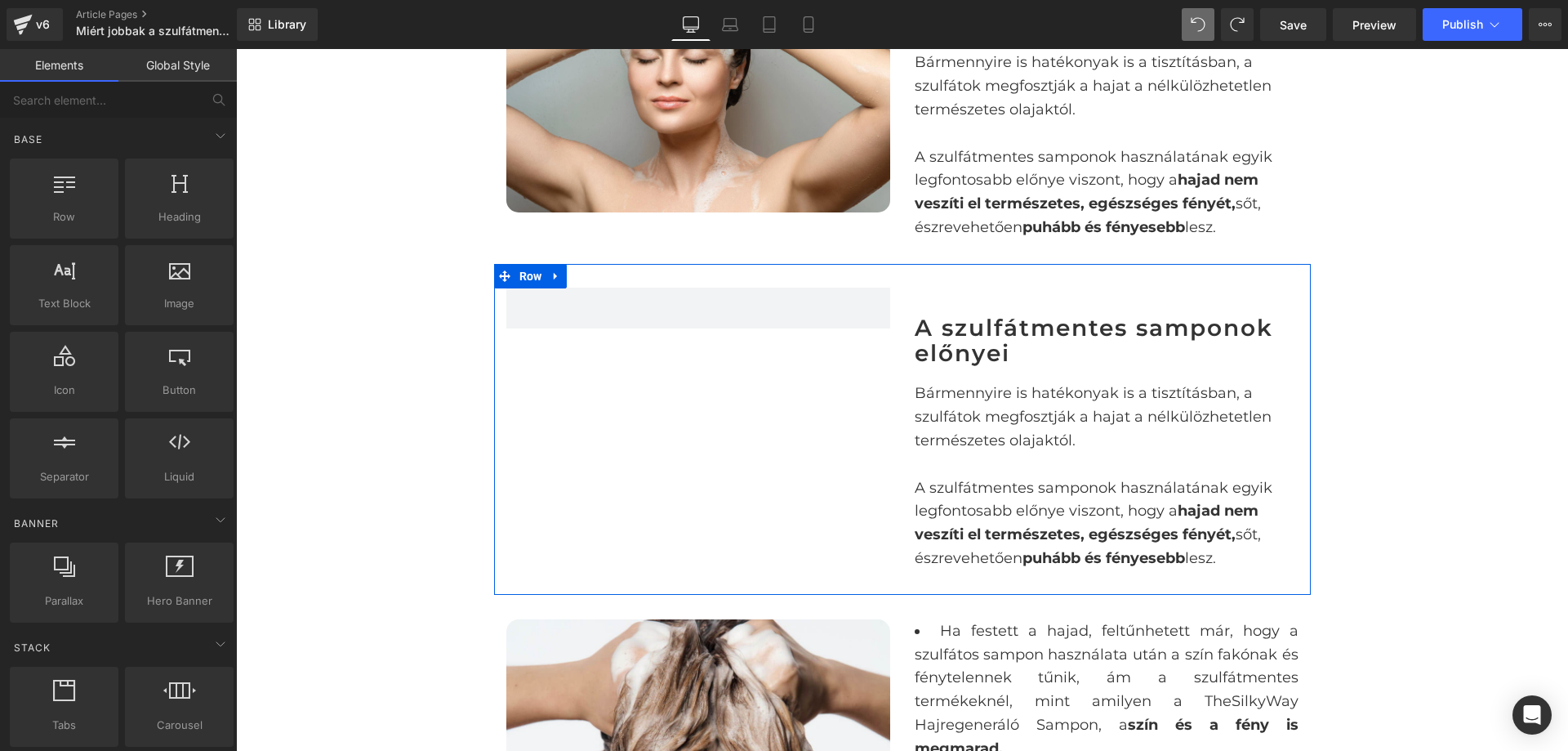
click at [960, 351] on h2 "A szulfátmentes samponok előnyei" at bounding box center [1106, 340] width 384 height 51
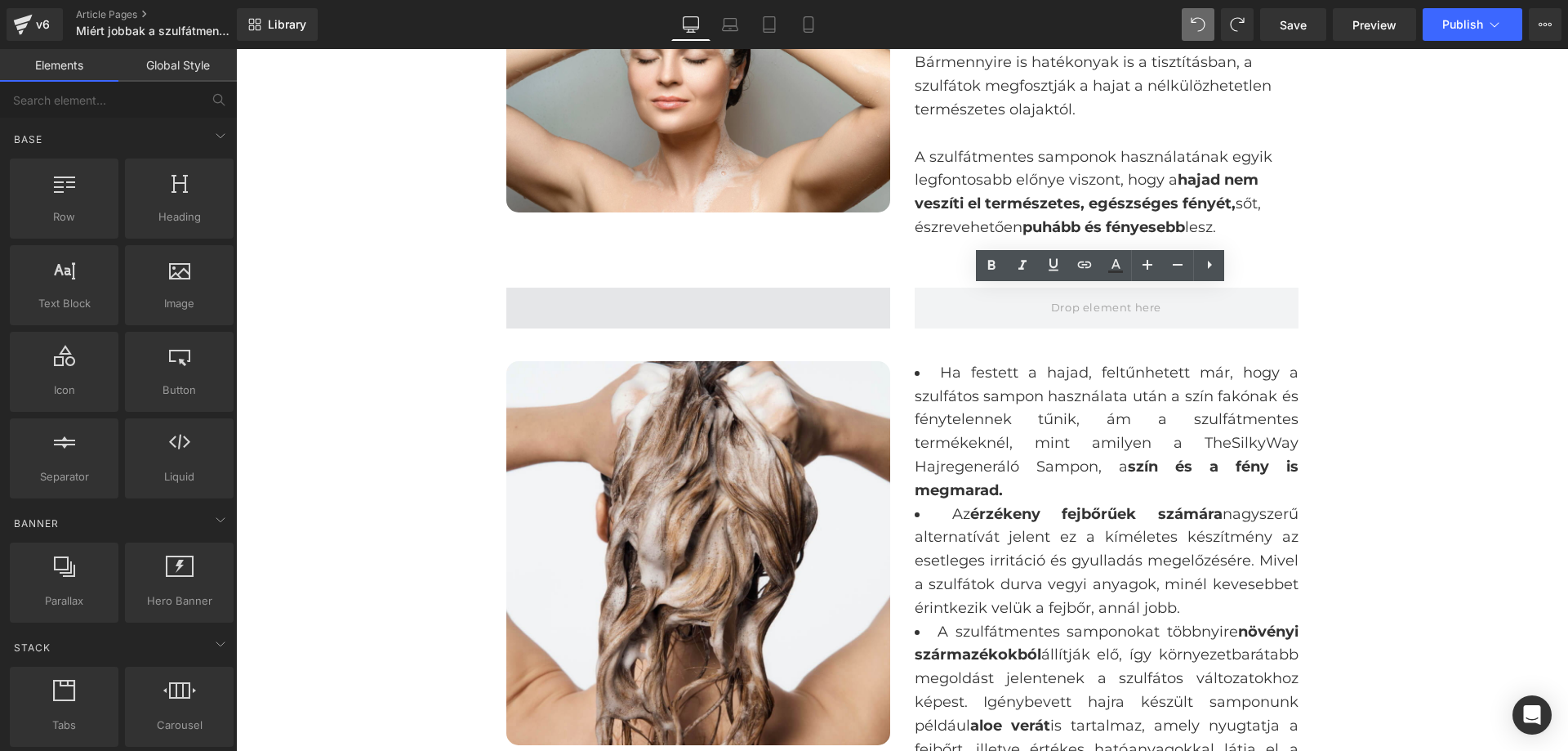
click at [690, 311] on span at bounding box center [699, 308] width 384 height 40
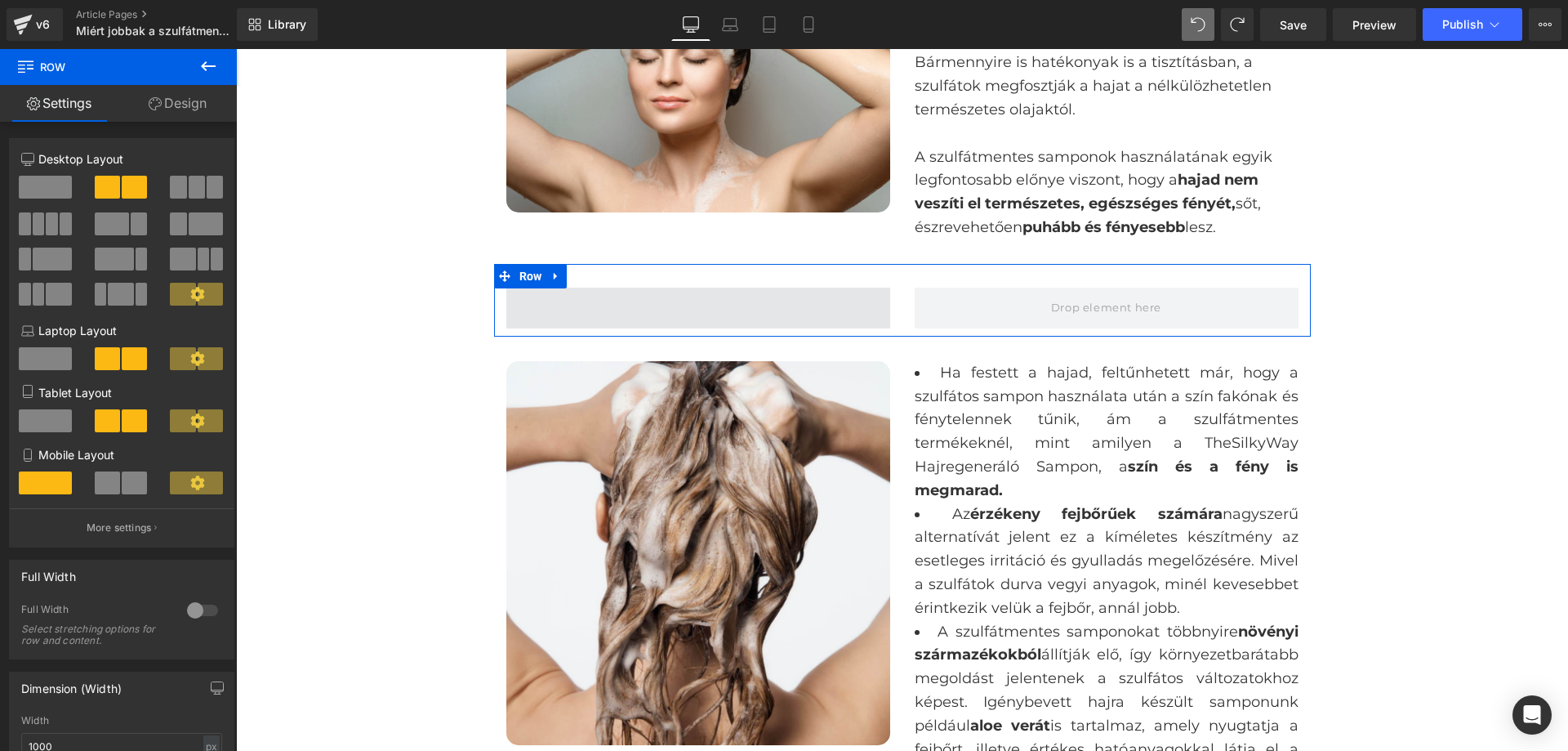
click at [707, 315] on span at bounding box center [699, 308] width 384 height 40
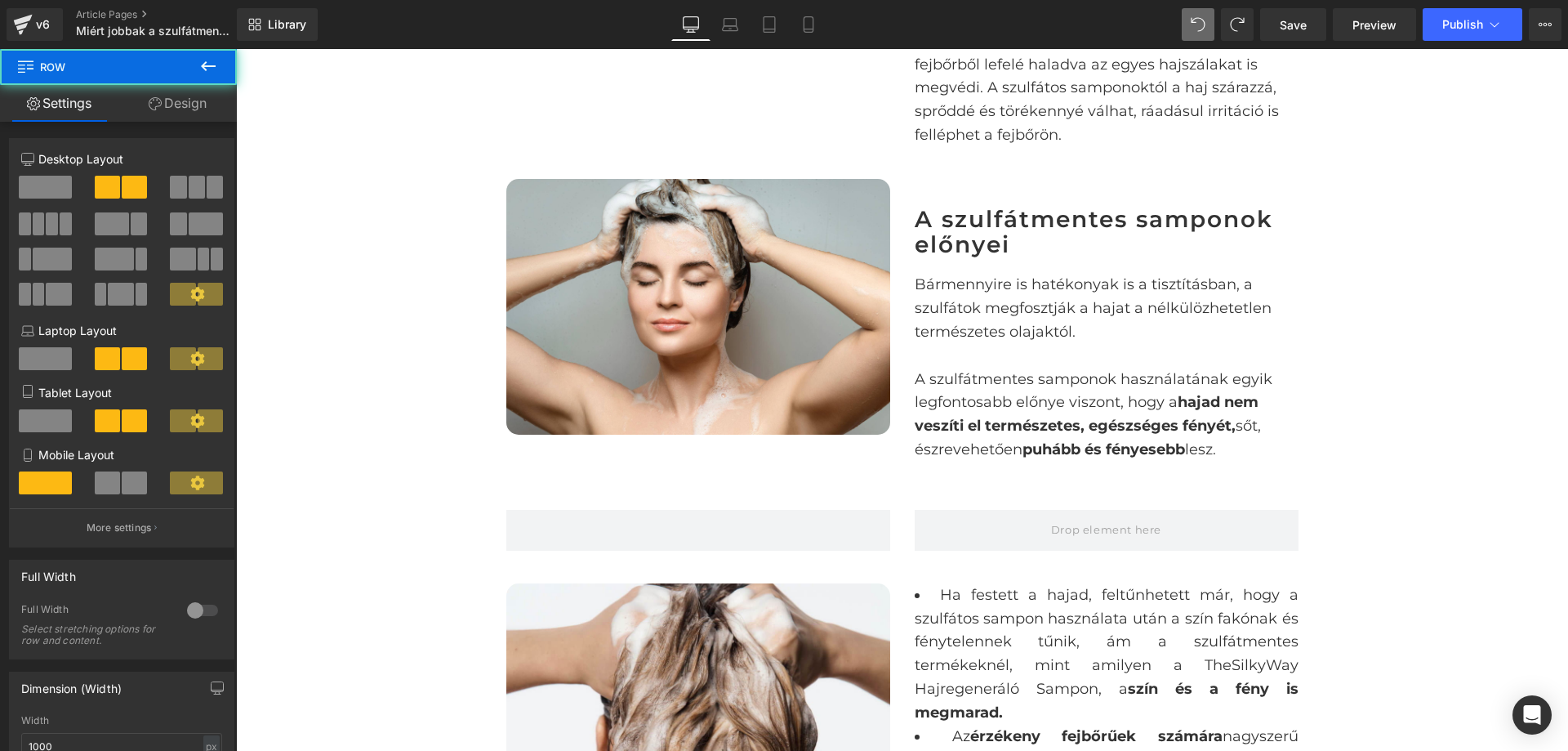
scroll to position [1435, 0]
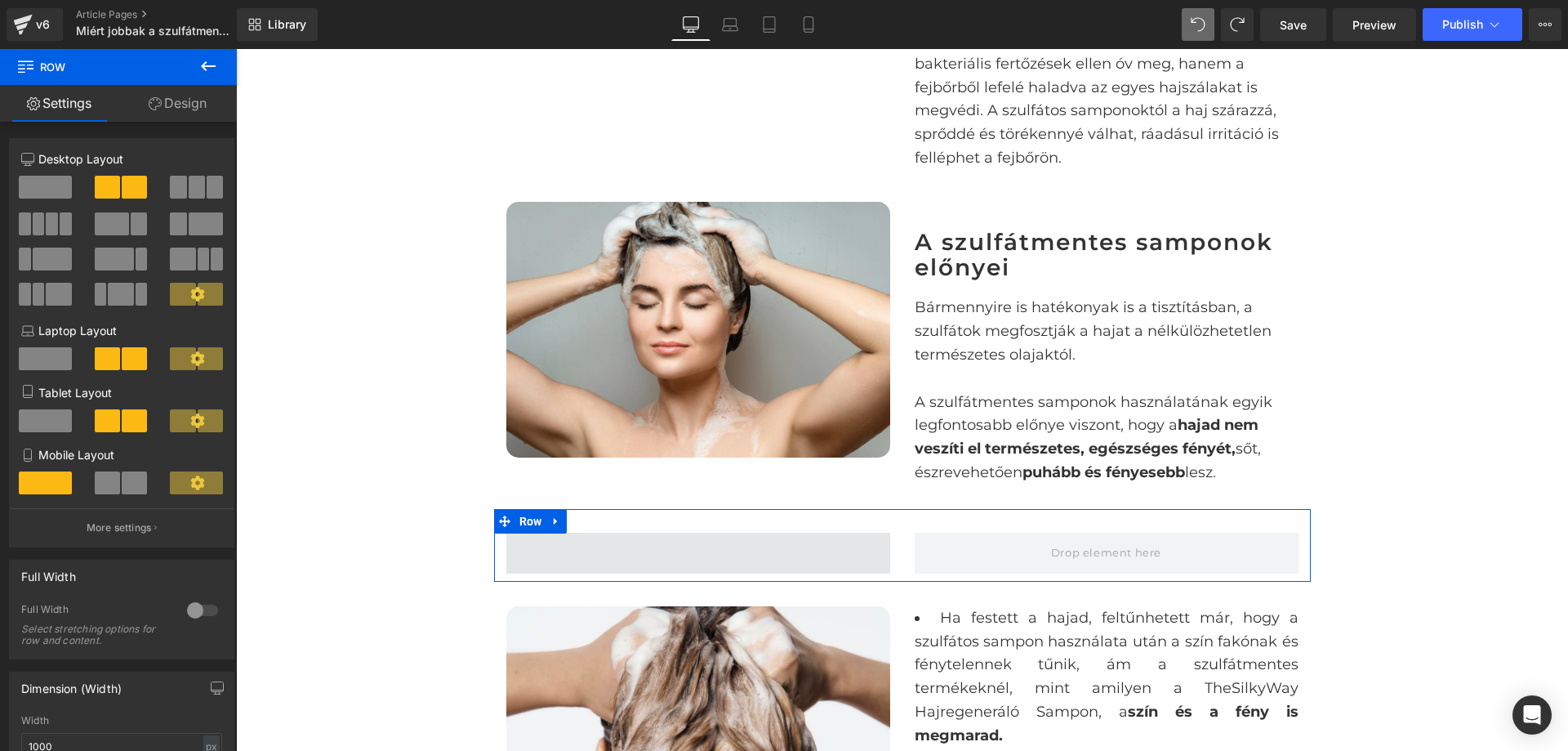
click at [657, 558] on span at bounding box center [699, 553] width 384 height 40
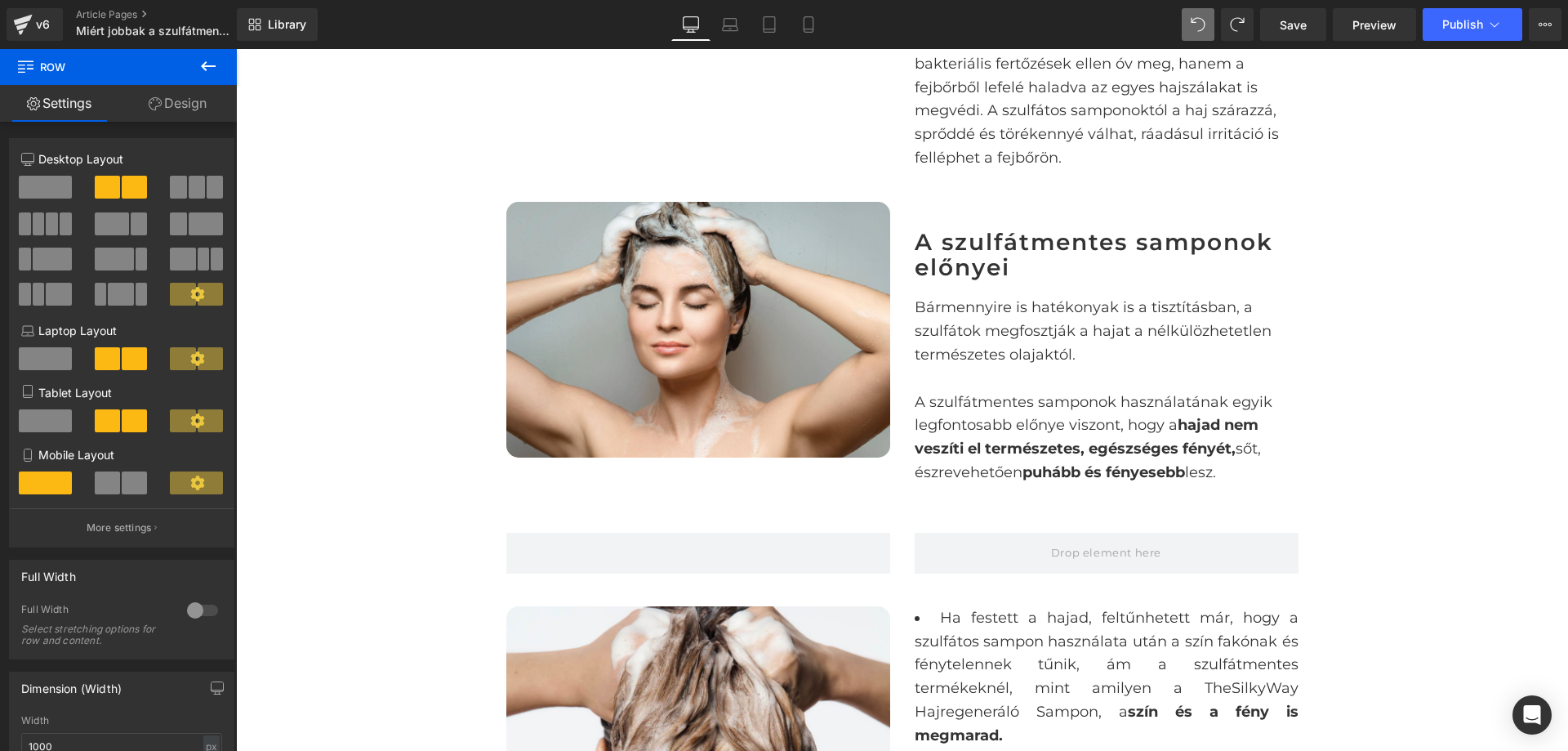
click at [217, 65] on icon at bounding box center [208, 66] width 19 height 19
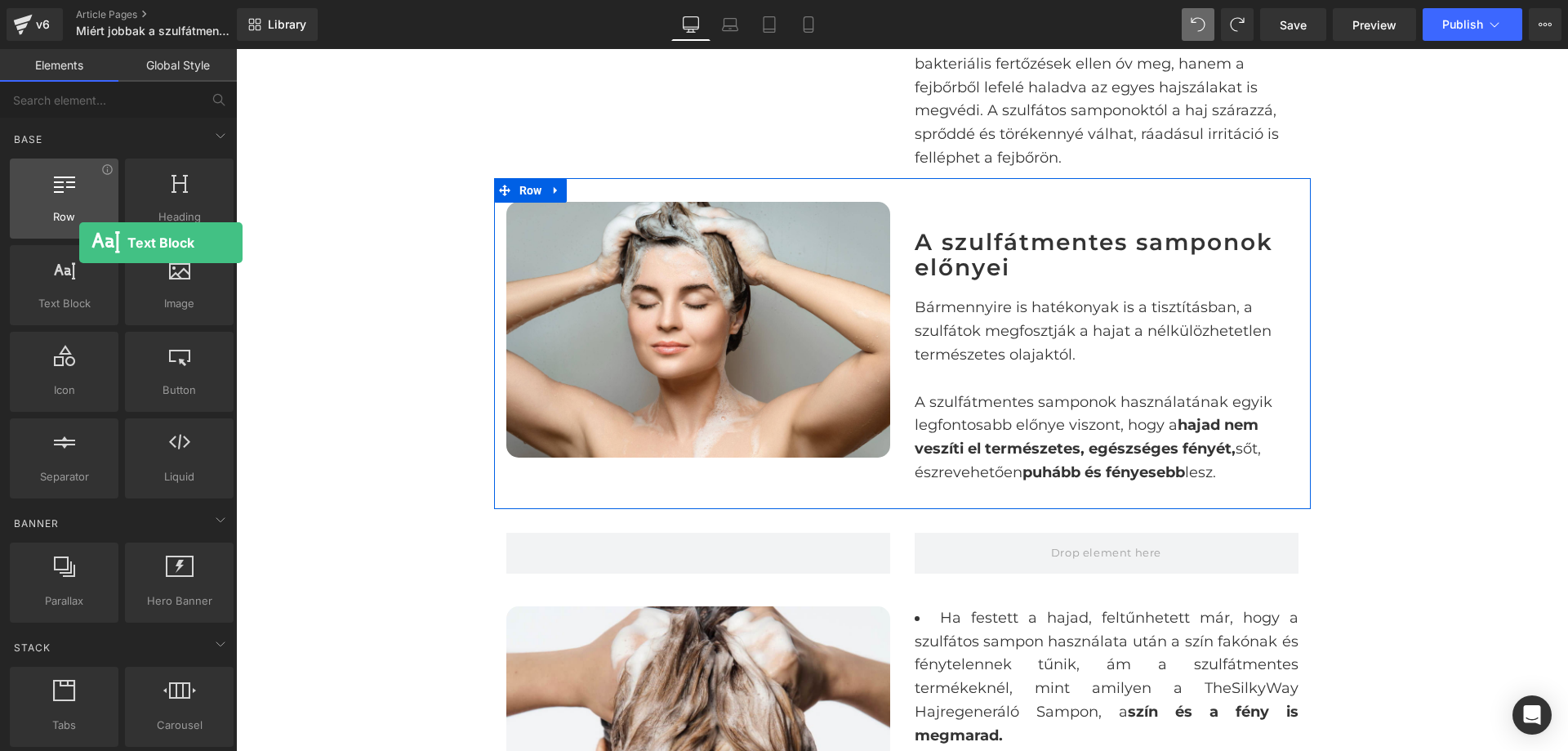
drag, startPoint x: 87, startPoint y: 296, endPoint x: 64, endPoint y: 233, distance: 67.1
click at [64, 233] on div "Row rows, columns, layouts, div Heading headings, titles, h1,h2,h3,h4,h5,h6 Tex…" at bounding box center [121, 328] width 230 height 346
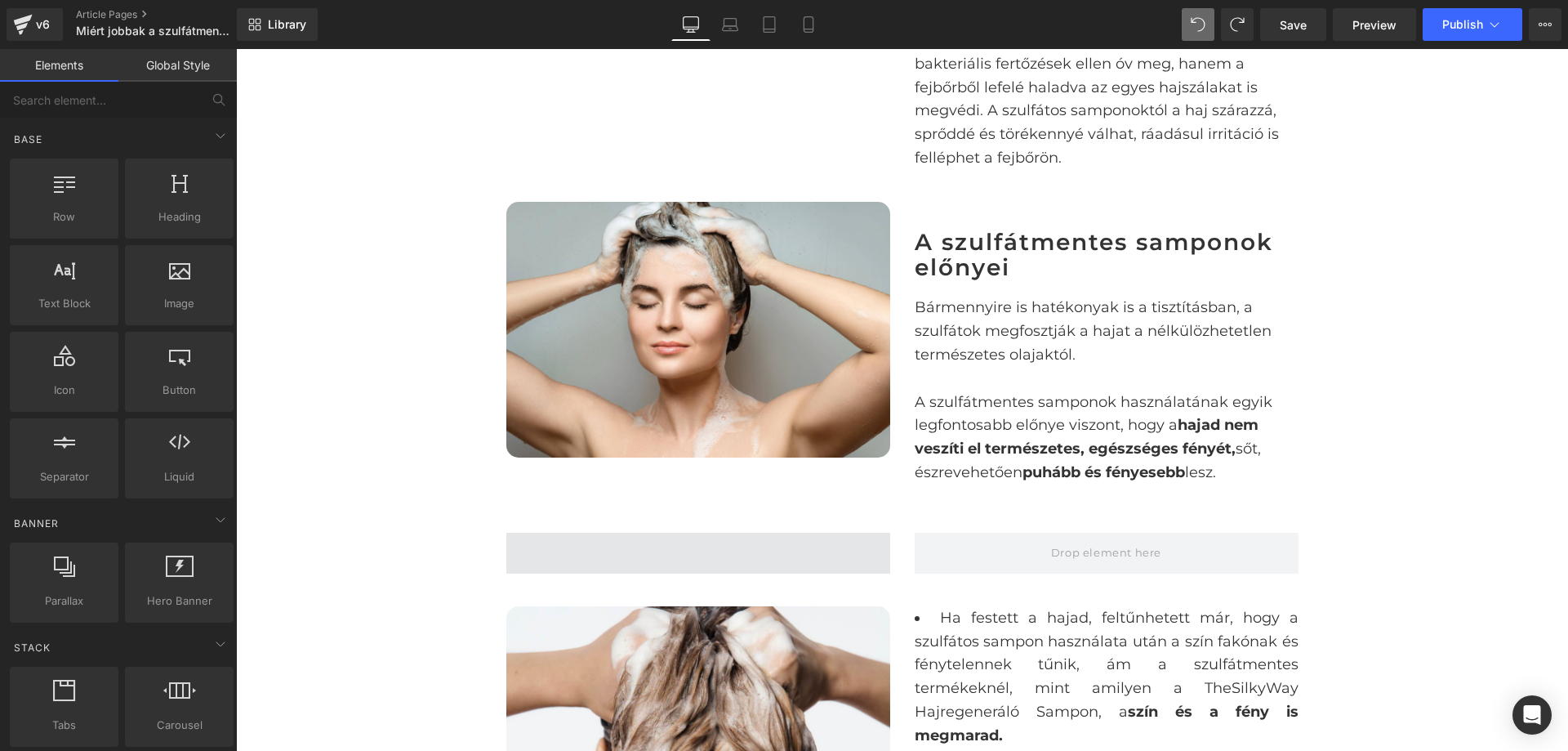
click at [682, 549] on span at bounding box center [699, 553] width 384 height 40
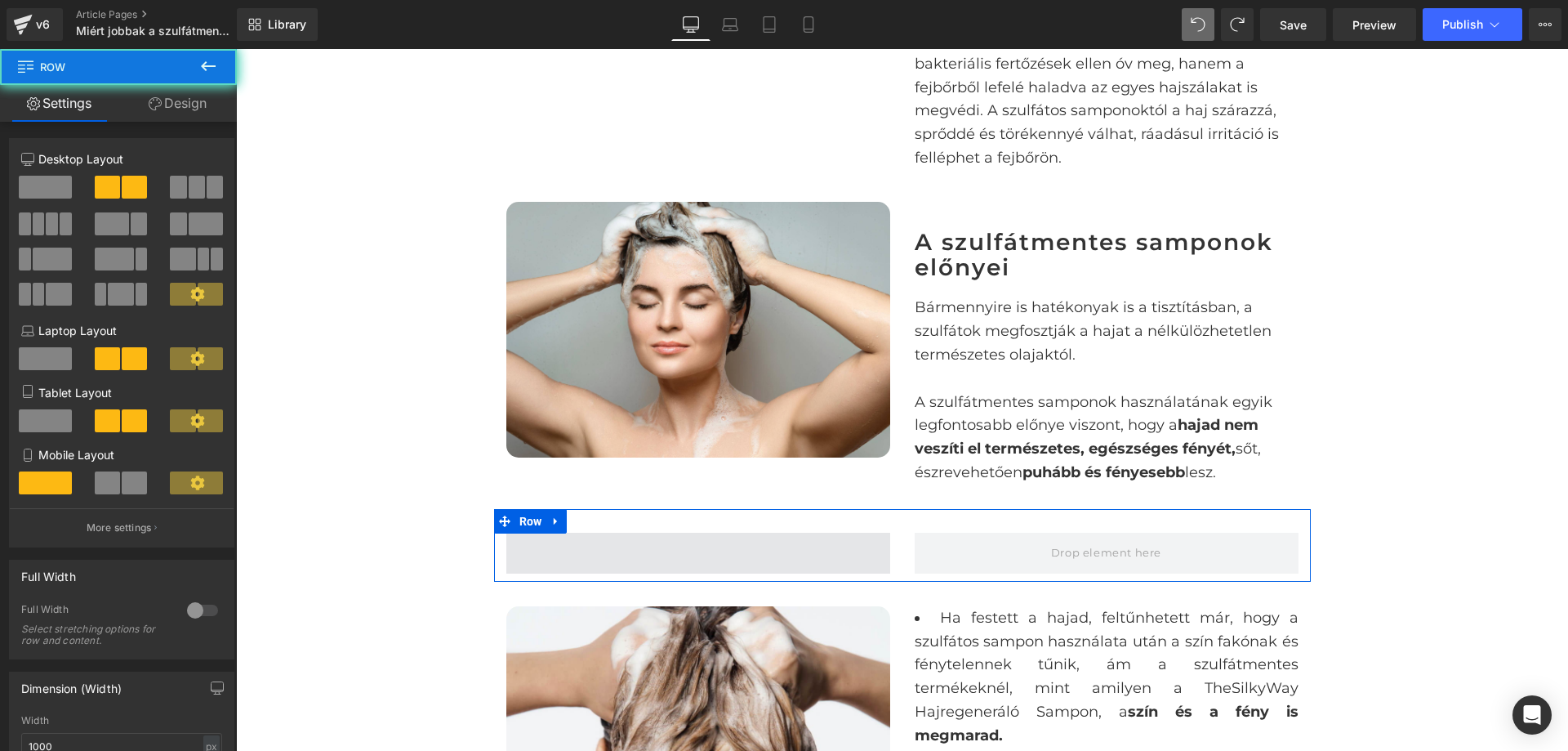
click at [664, 551] on span at bounding box center [699, 553] width 384 height 40
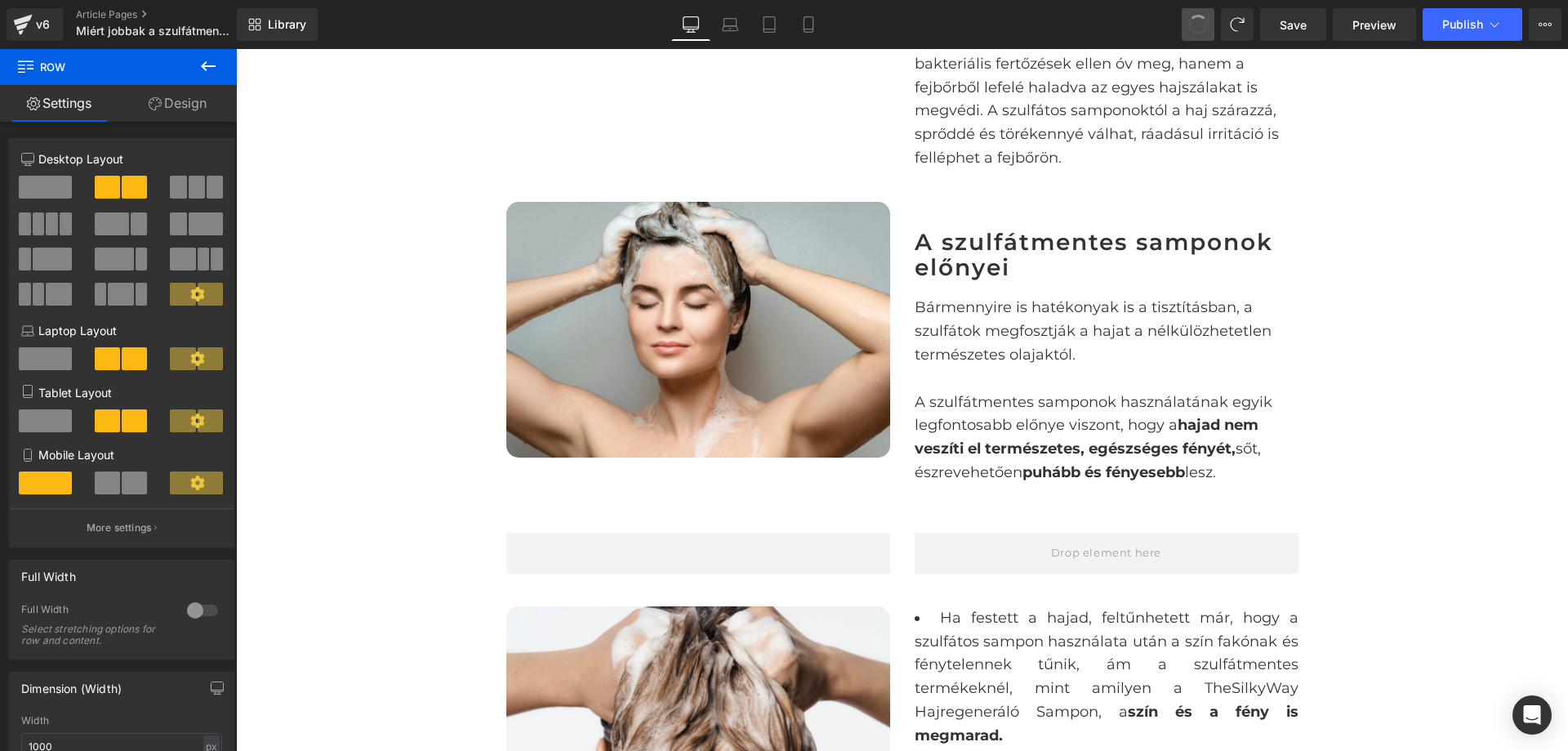
click at [1196, 17] on span at bounding box center [1199, 25] width 27 height 27
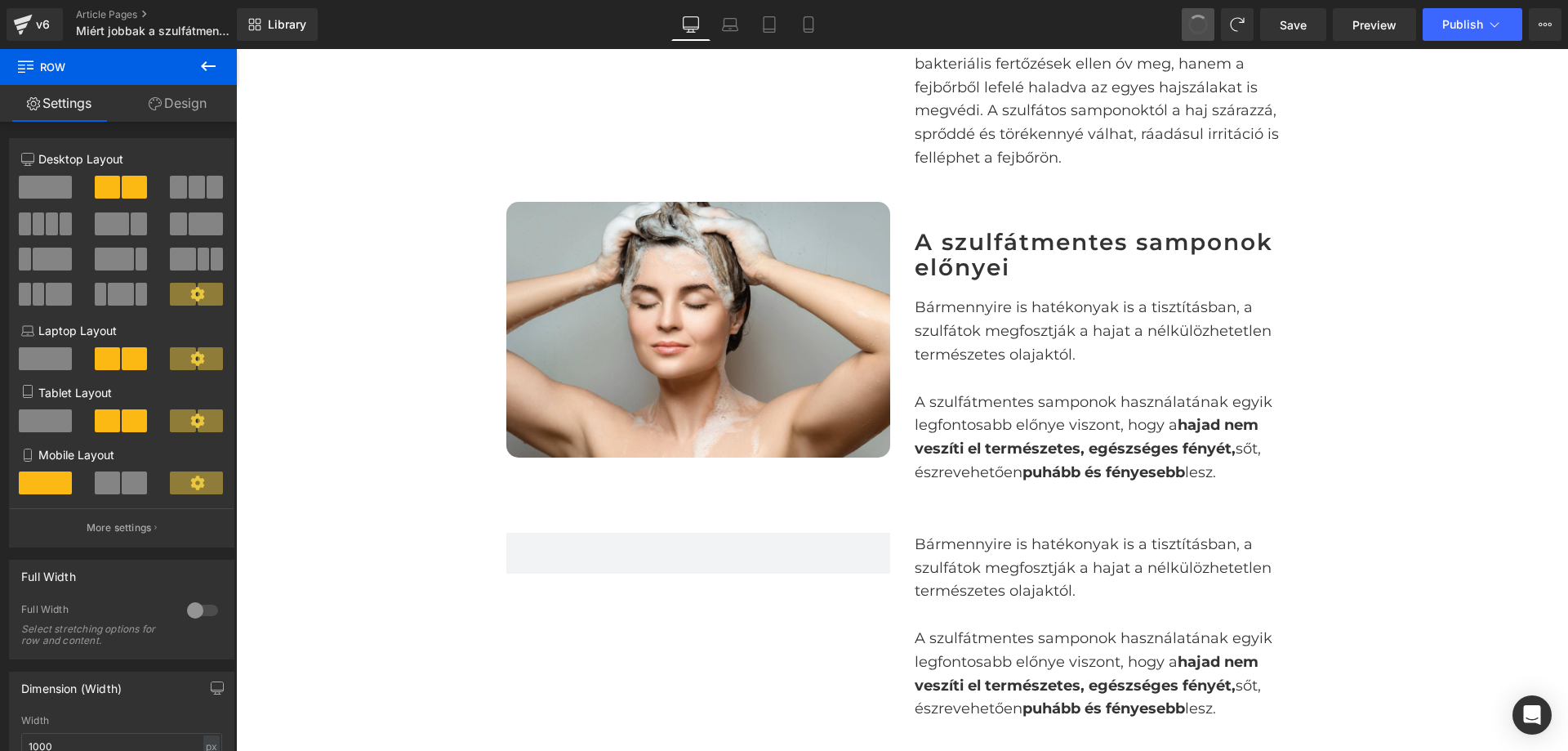
click at [1196, 17] on span at bounding box center [1199, 25] width 23 height 23
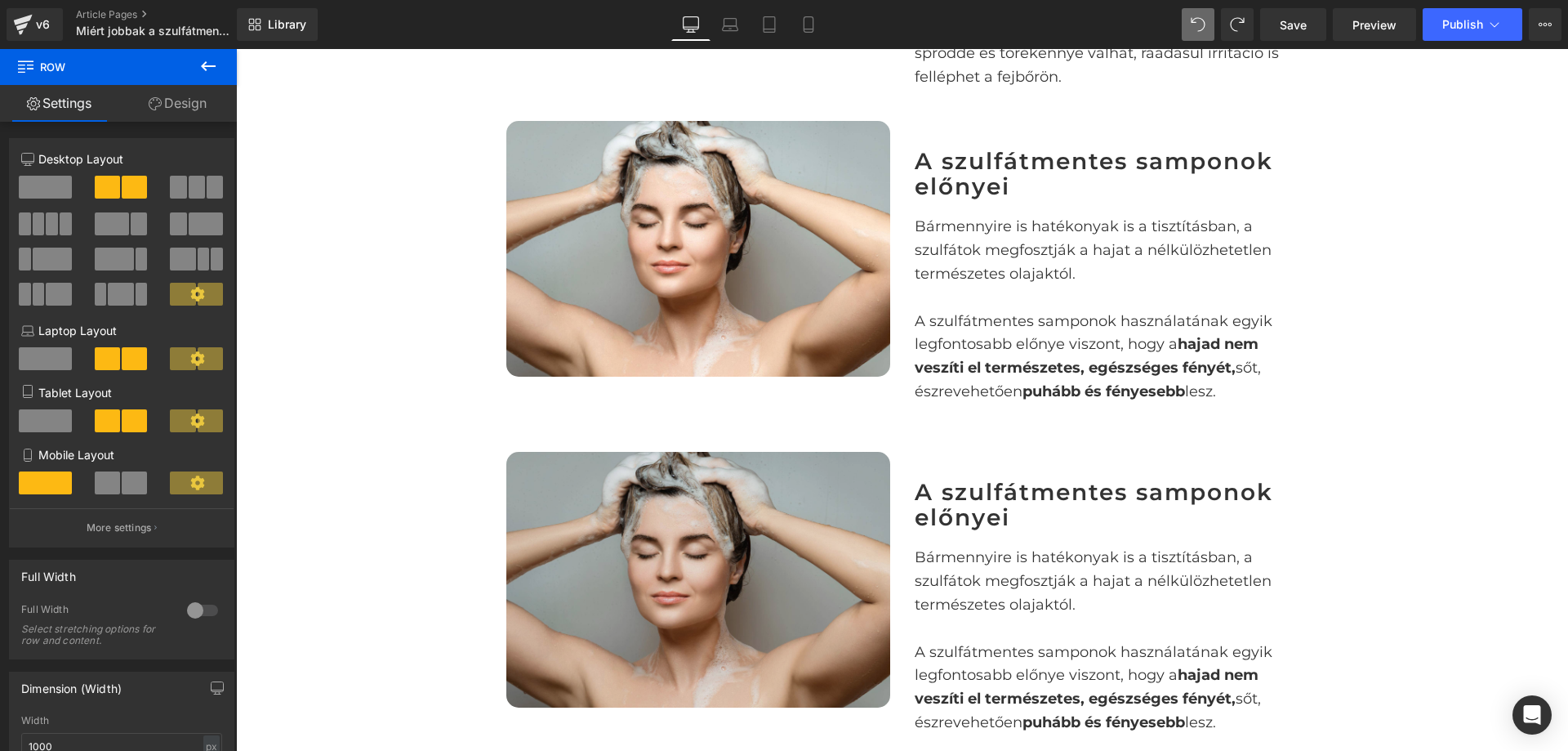
scroll to position [1681, 0]
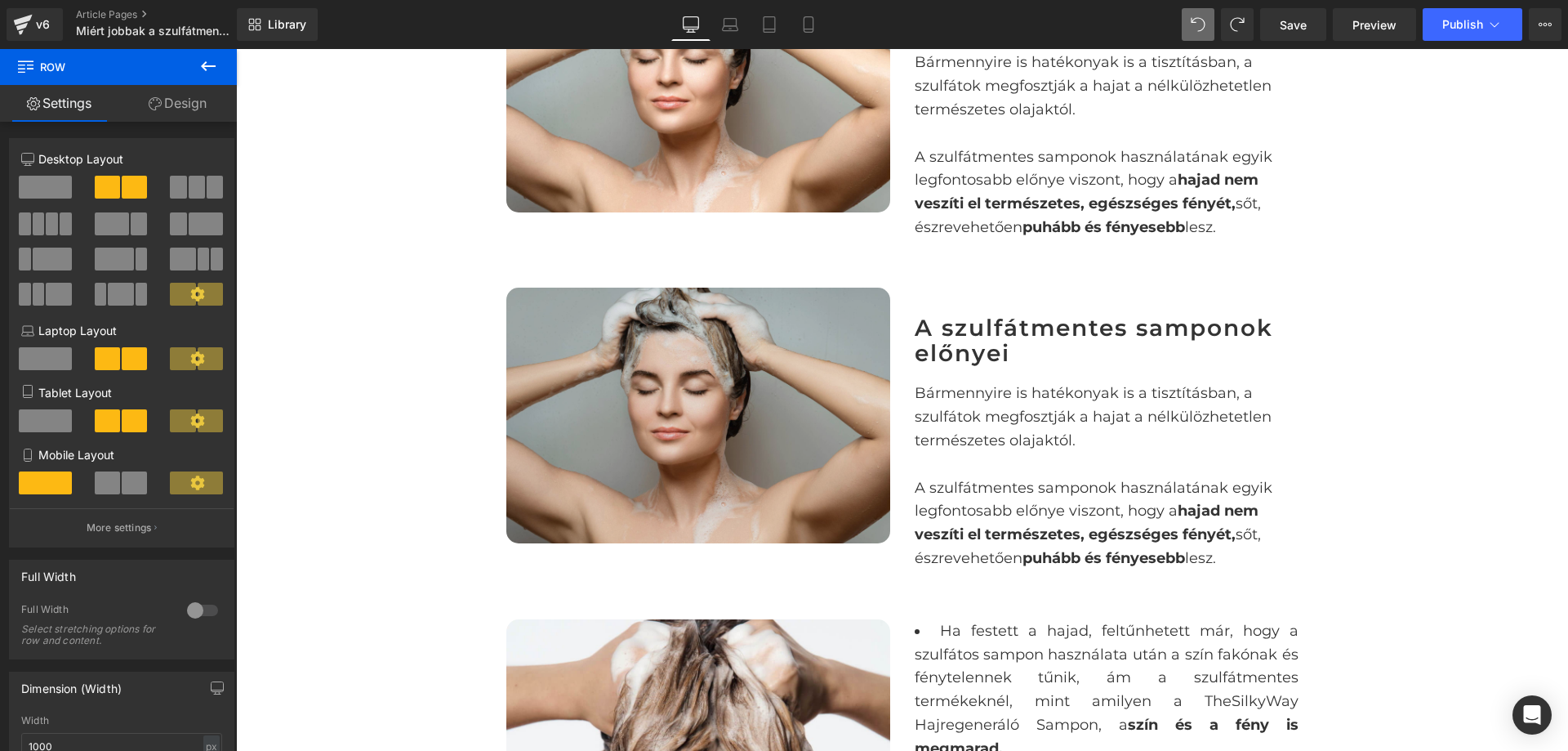
click at [790, 385] on img at bounding box center [699, 415] width 384 height 255
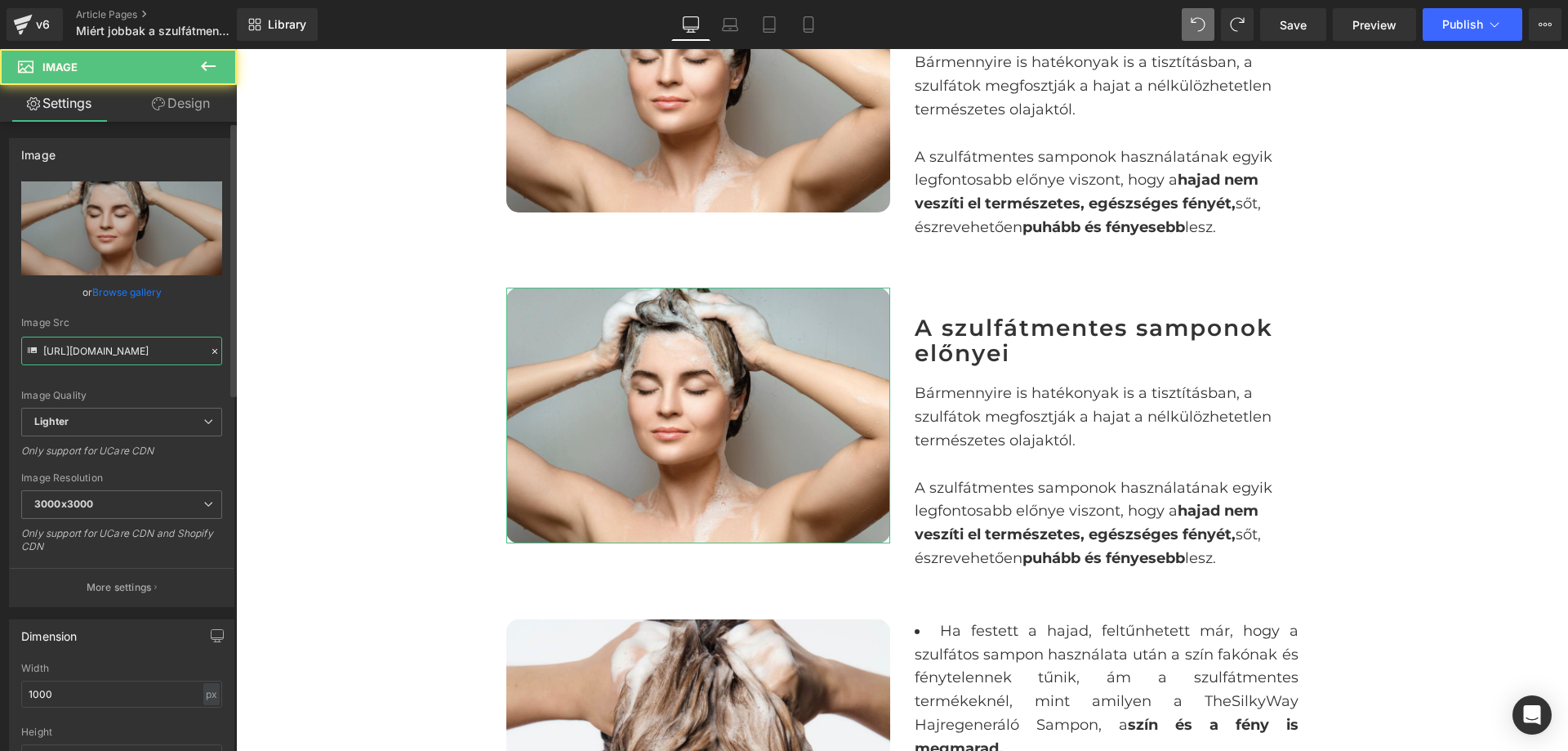
click at [123, 349] on input "https://ucarecdn.com/30384482-3760-4c37-b6ee-6a99e96ca2b1/-/format/auto/-/previ…" at bounding box center [121, 351] width 201 height 29
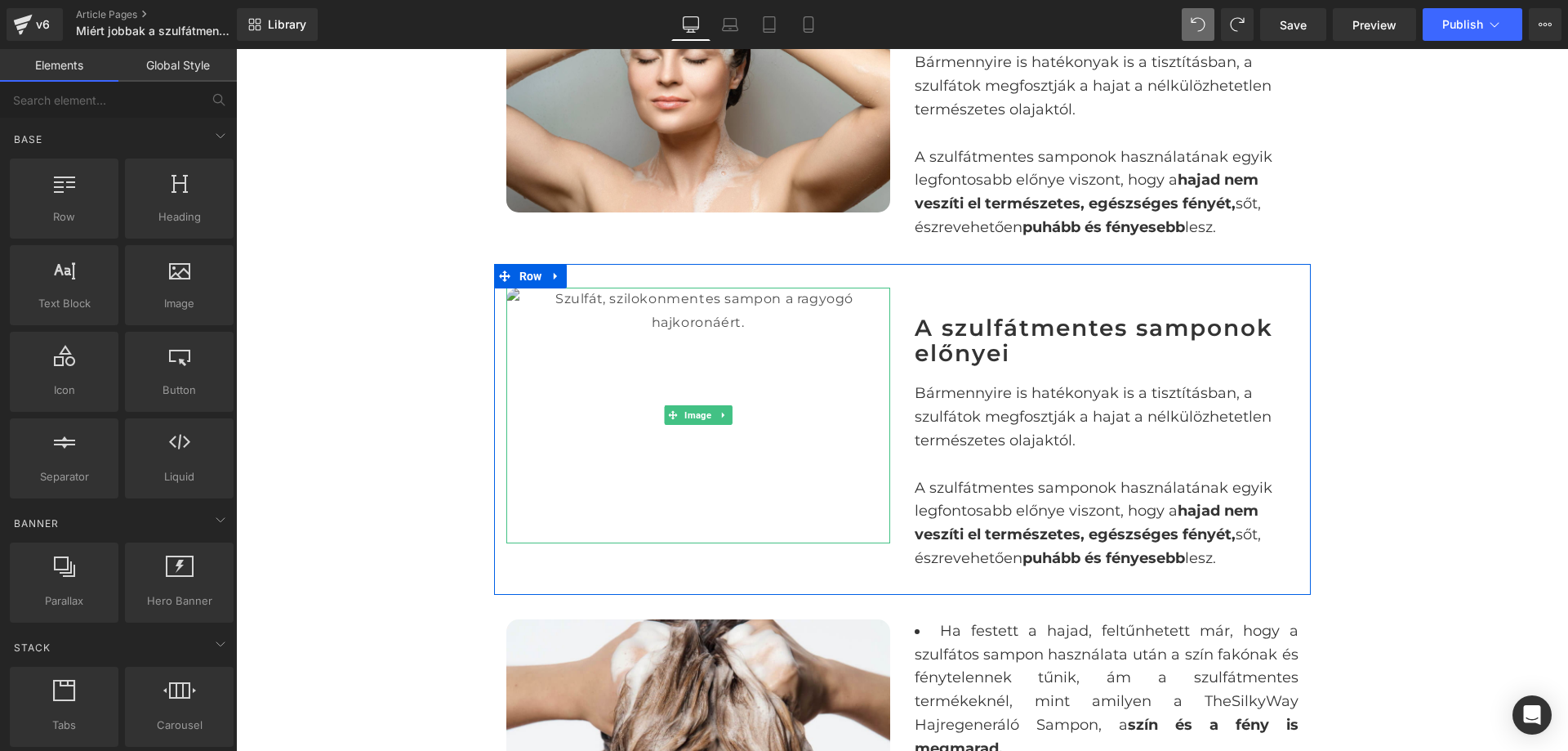
click at [675, 310] on img at bounding box center [699, 415] width 384 height 255
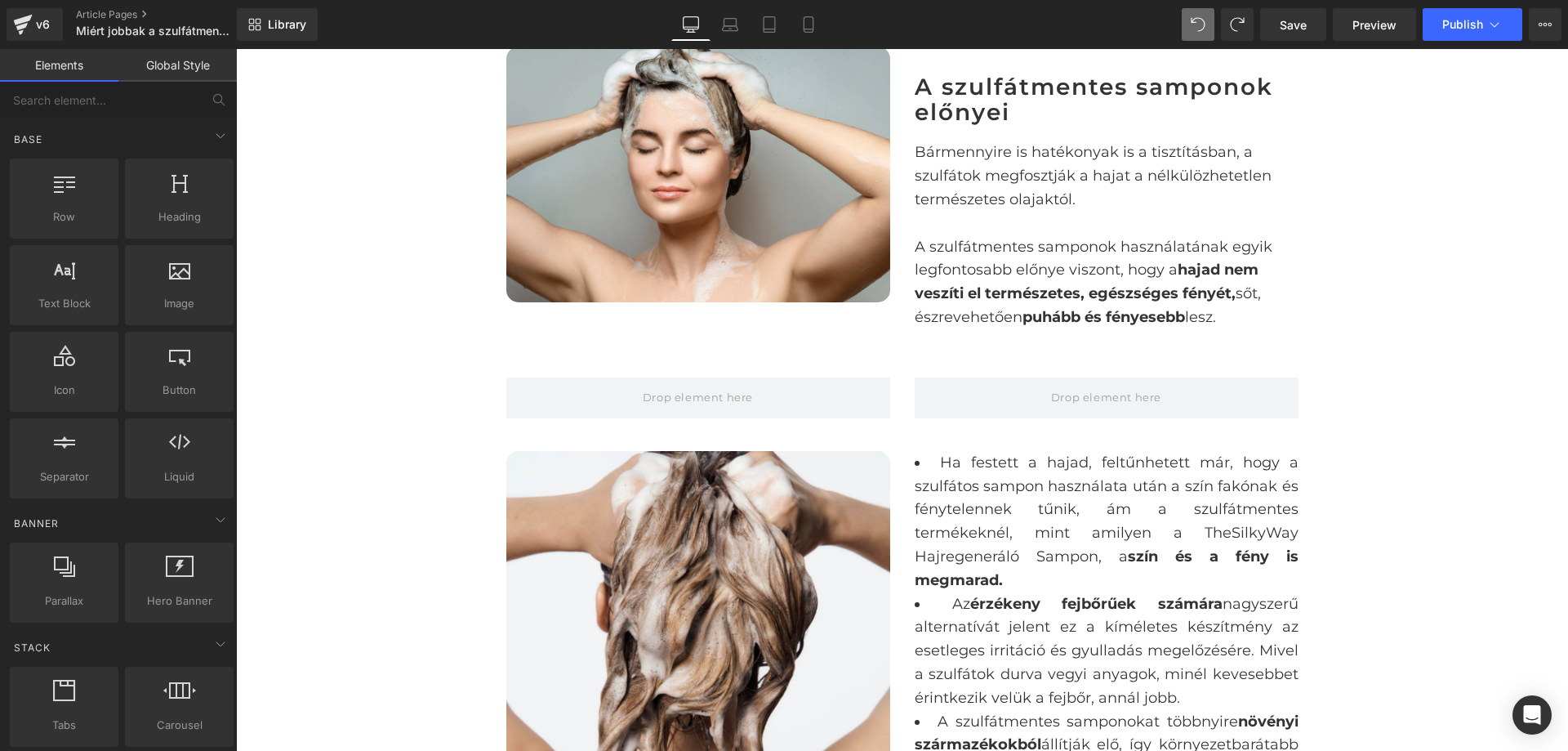
scroll to position [1517, 0]
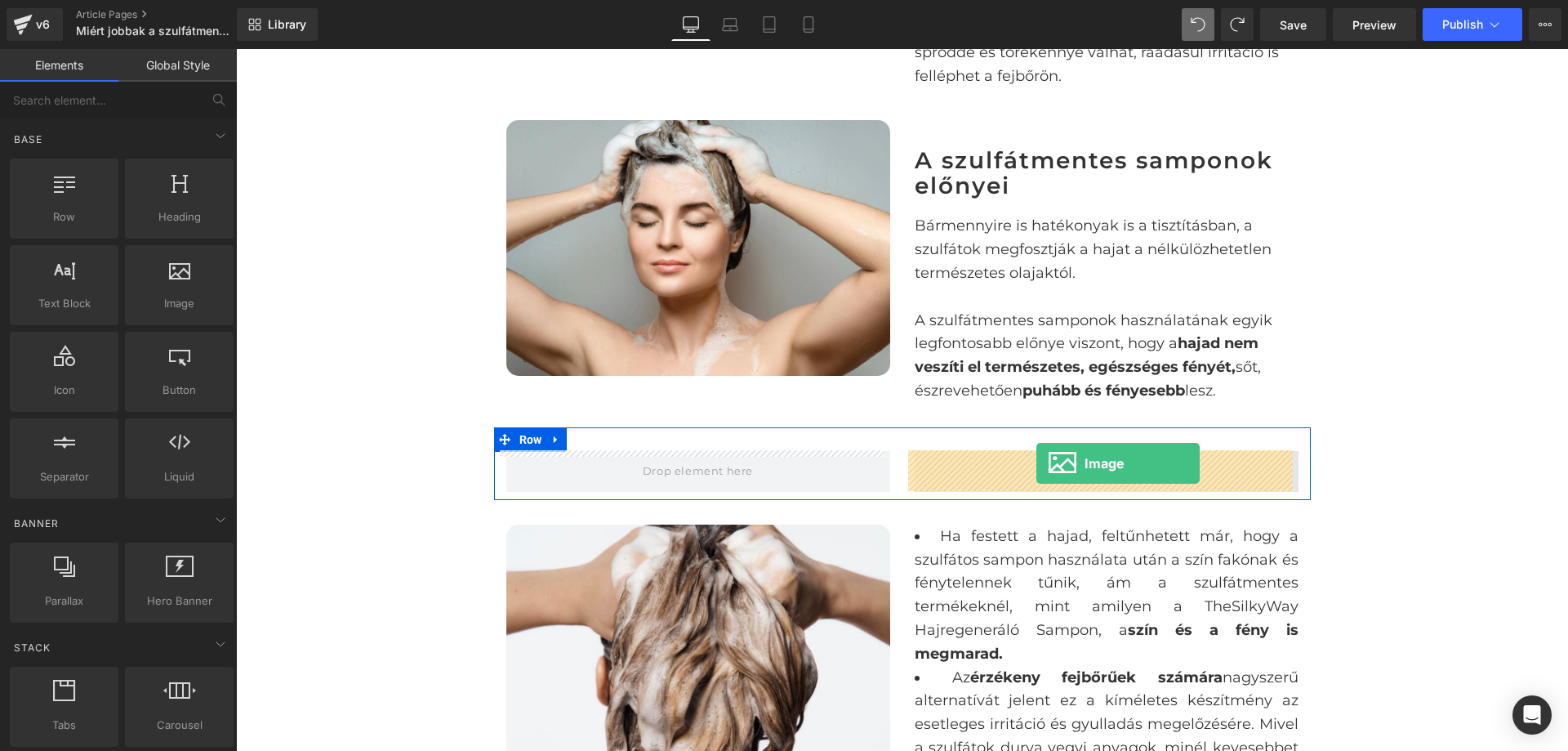
drag, startPoint x: 416, startPoint y: 344, endPoint x: 1037, endPoint y: 464, distance: 632.5
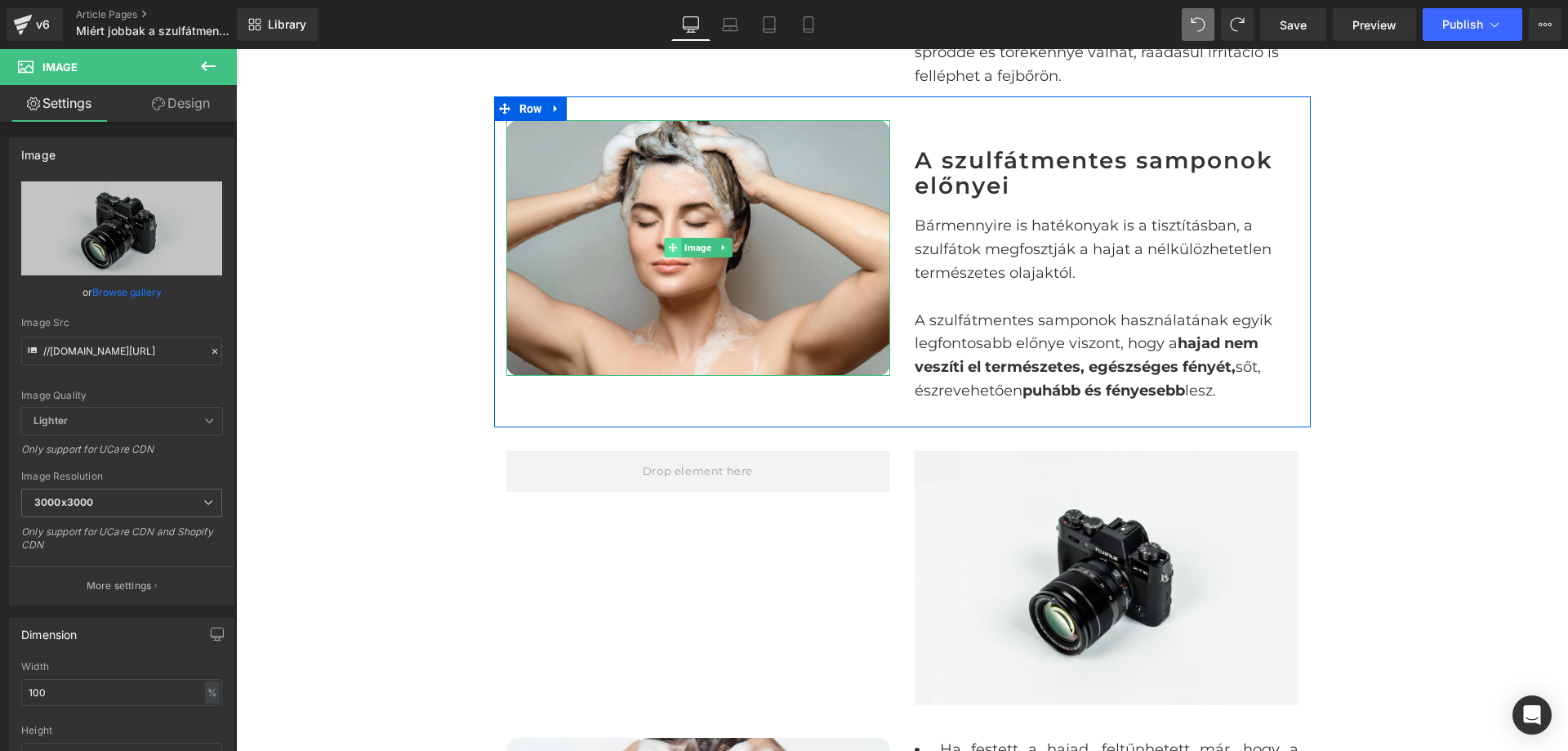
click at [673, 245] on span at bounding box center [673, 248] width 17 height 19
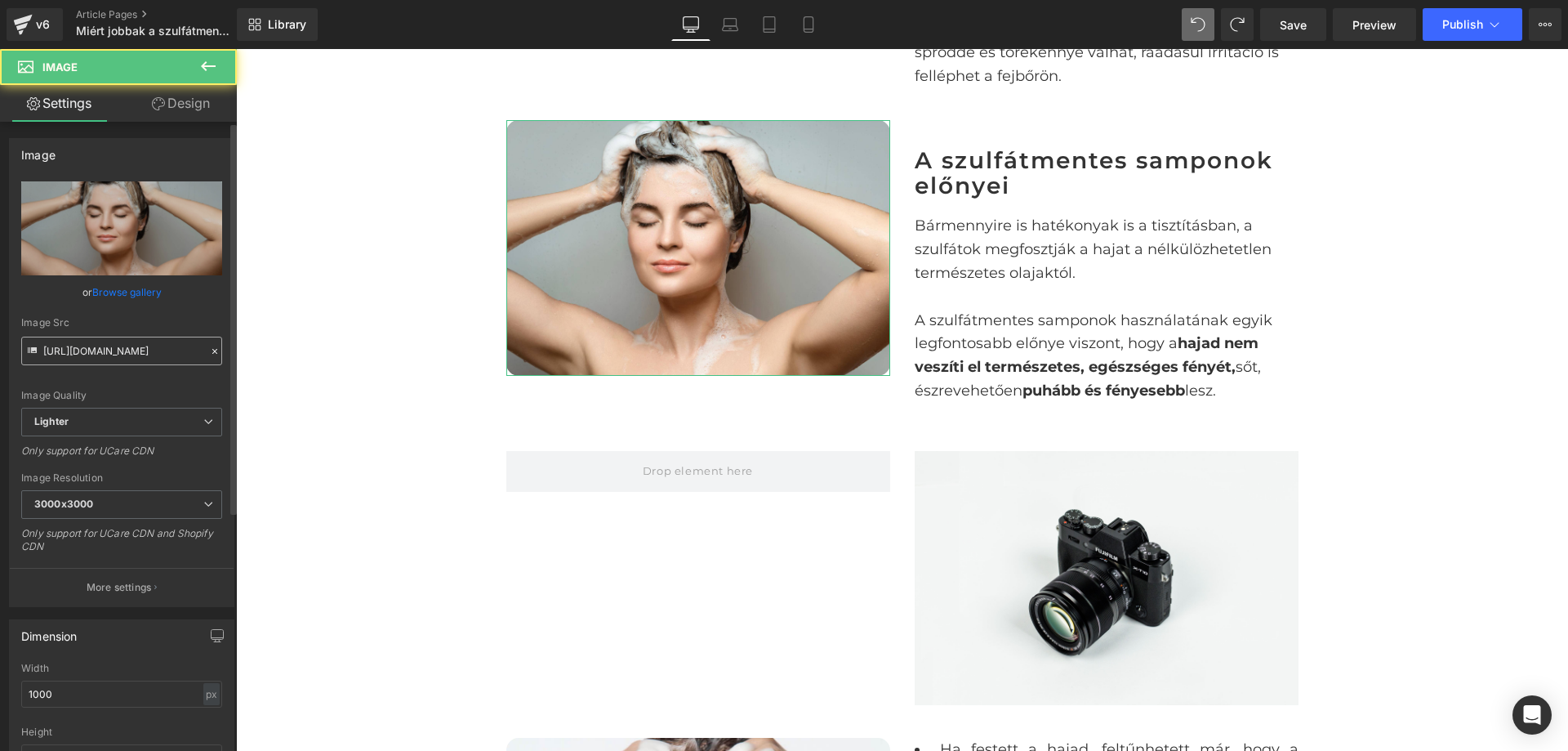
click at [88, 351] on input "https://ucarecdn.com/30384482-3760-4c37-b6ee-6a99e96ca2b1/-/format/auto/-/previ…" at bounding box center [121, 351] width 201 height 29
click at [141, 350] on input "https://ucarecdn.com/30384482-3760-4c37-b6ee-6a99e96ca2b1/-/format/auto/-/previ…" at bounding box center [121, 351] width 201 height 29
click at [140, 350] on input "https://ucarecdn.com/30384482-3760-4c37-b6ee-6a99e96ca2b1/-/format/auto/-/previ…" at bounding box center [121, 351] width 201 height 29
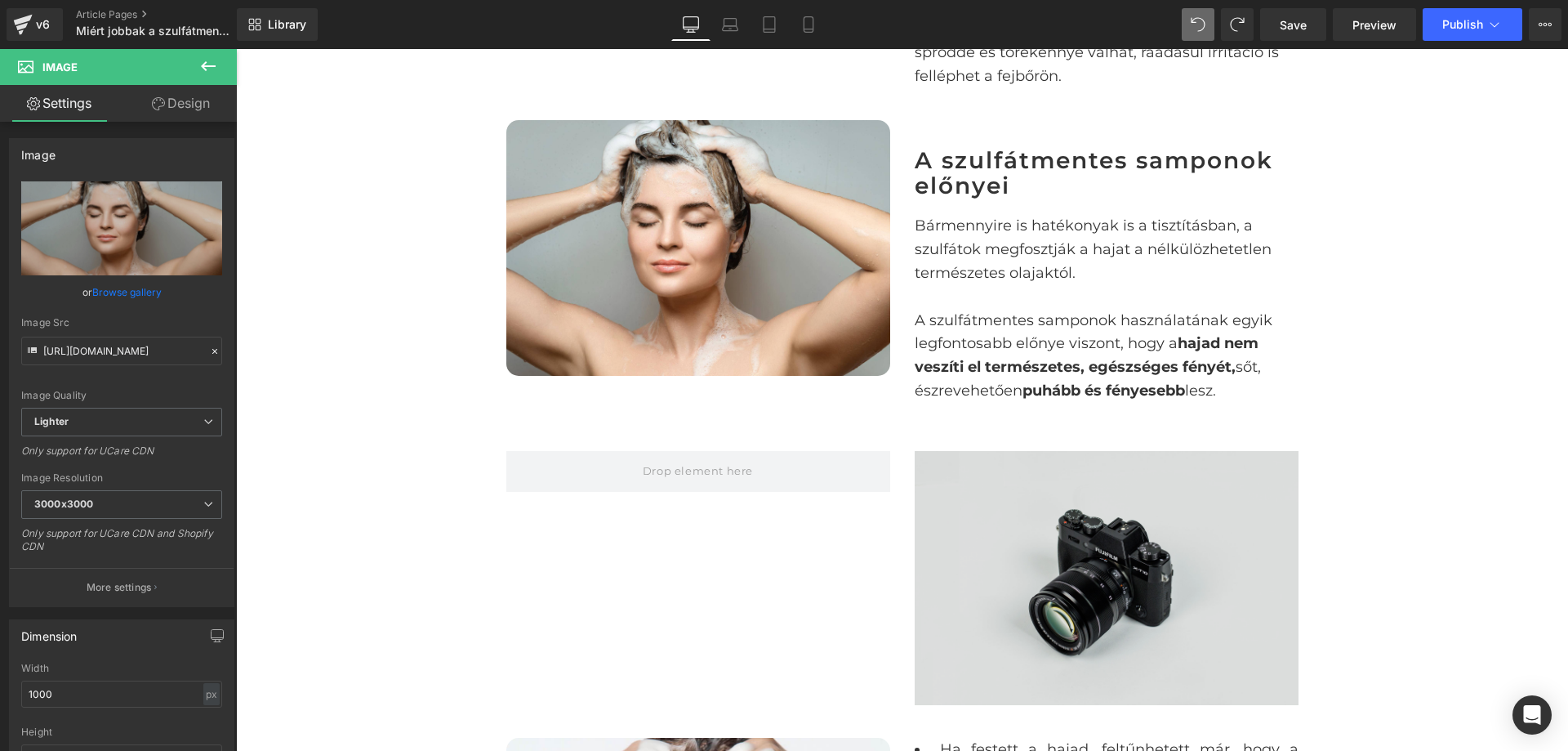
click at [1085, 515] on img at bounding box center [1106, 578] width 384 height 255
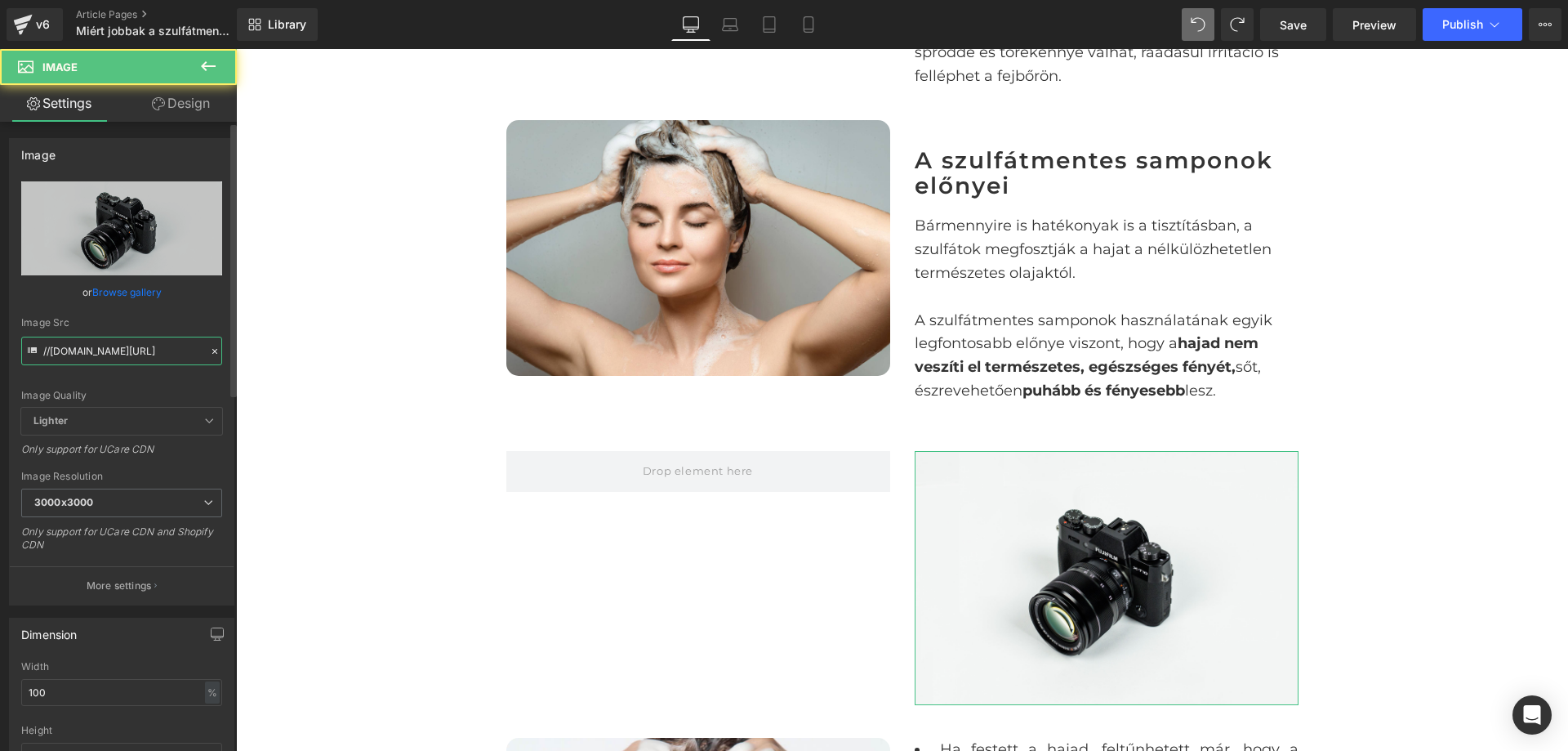
click at [120, 364] on input "//d1um8515vdn9kb.cloudfront.net/images/parallax.jpg" at bounding box center [121, 351] width 201 height 29
click at [115, 357] on input "//d1um8515vdn9kb.cloudfront.net/images/parallax.jpg" at bounding box center [121, 351] width 201 height 29
type input "https://ucarecdn.com/30384482-3760-4c37-b6ee-6a99e96ca2b1/-/format/auto/-/previ…"
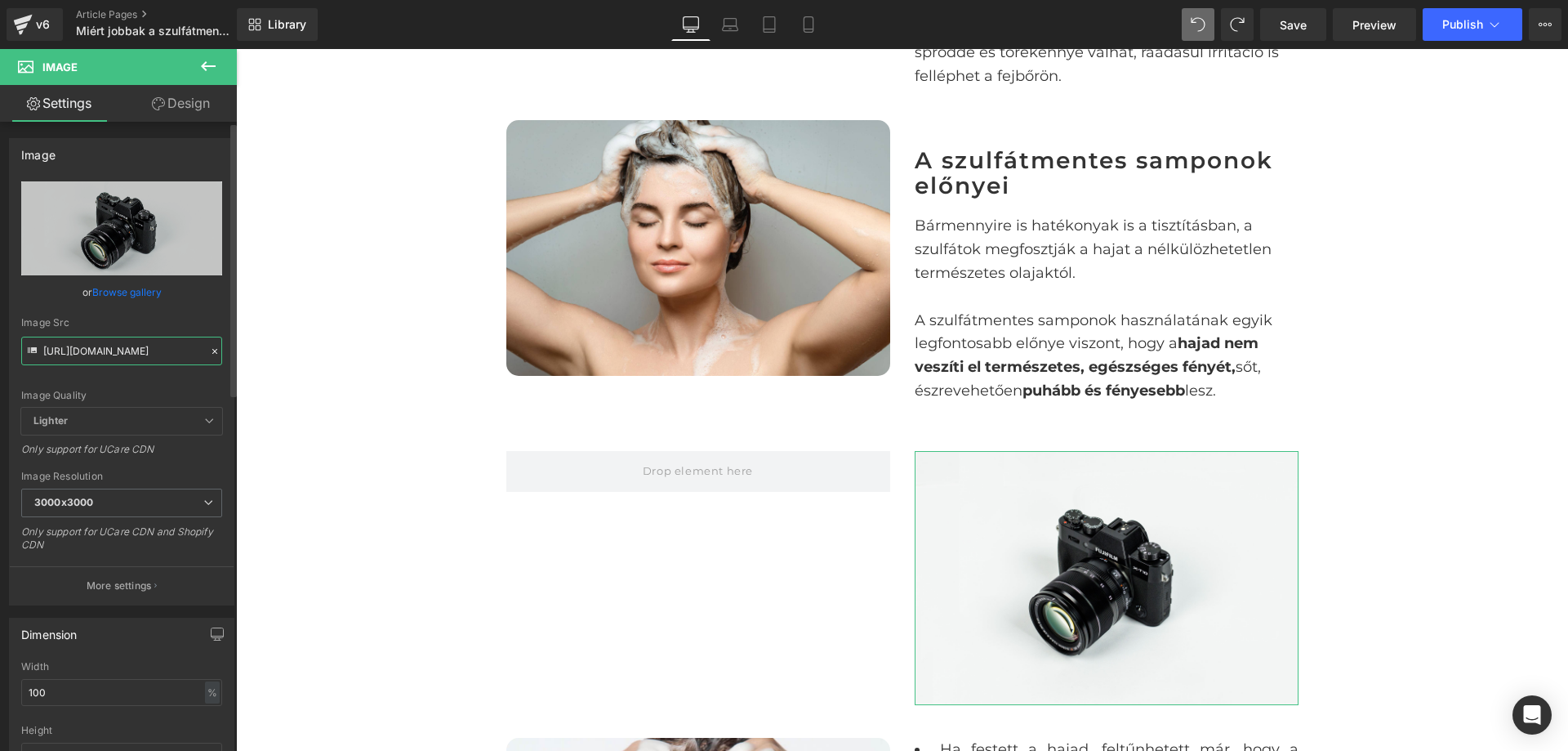
scroll to position [0, 572]
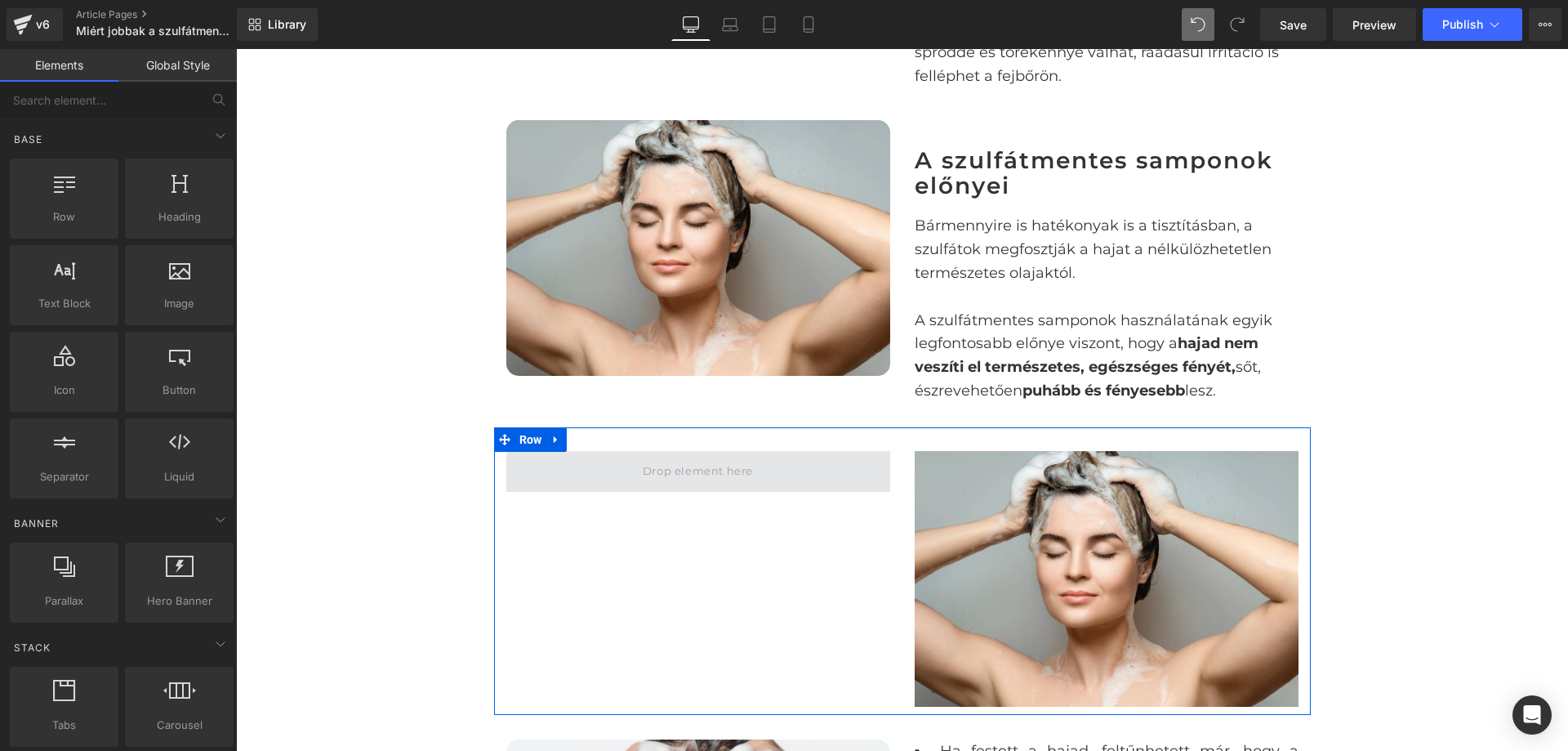
click at [678, 462] on span at bounding box center [698, 471] width 121 height 27
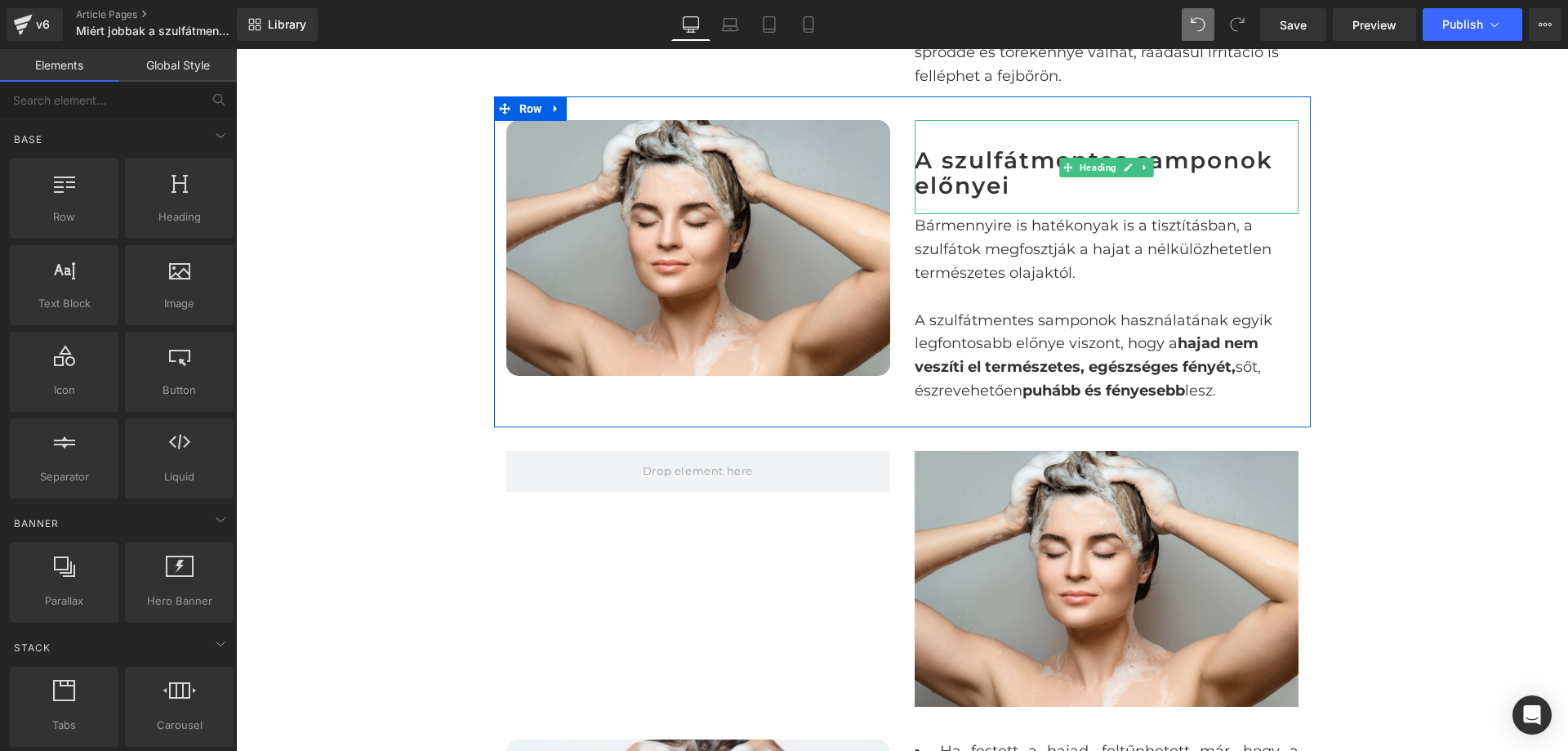
click at [1030, 189] on h2 "A szulfátmentes samponok előnyei" at bounding box center [1106, 173] width 384 height 51
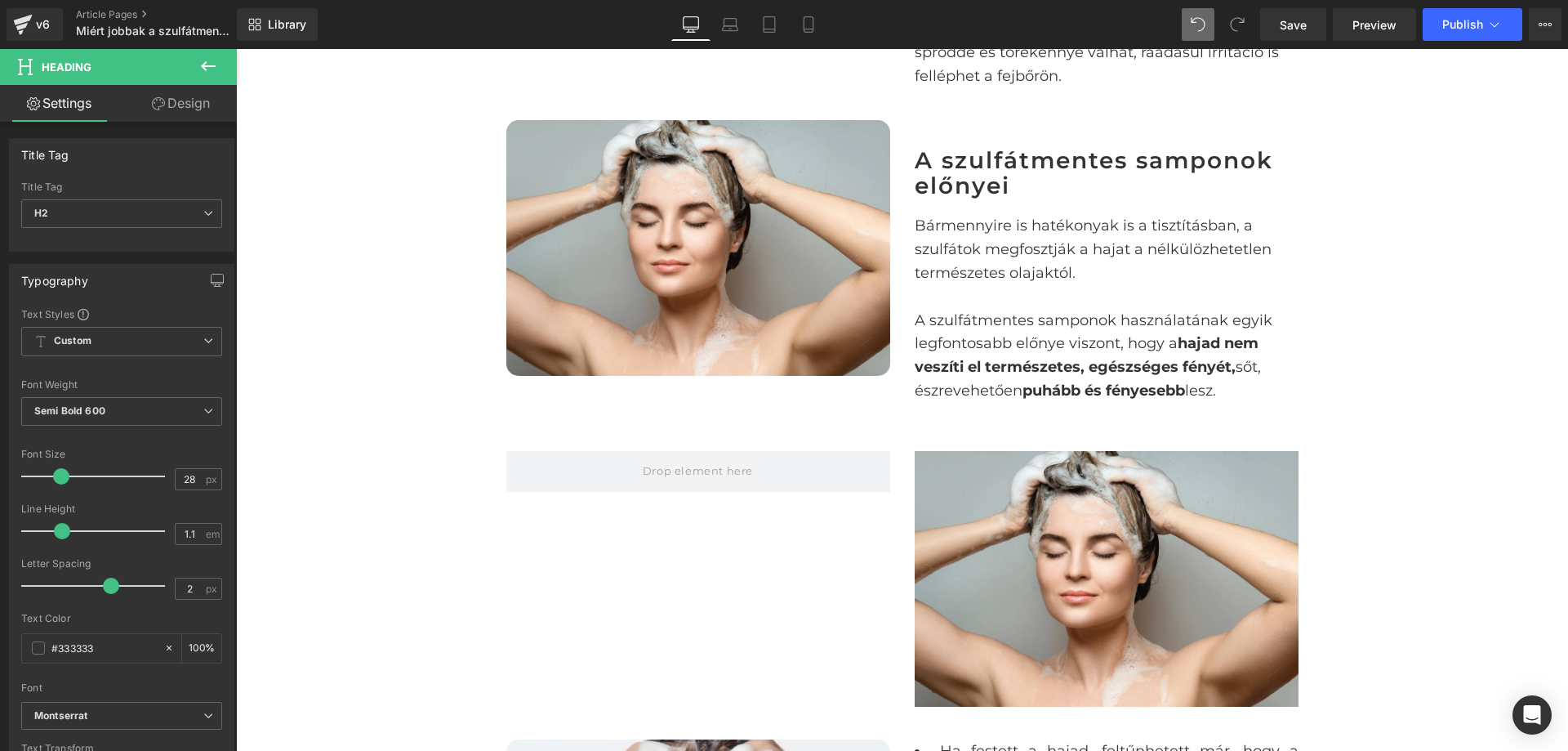
click at [217, 62] on icon at bounding box center [208, 66] width 19 height 19
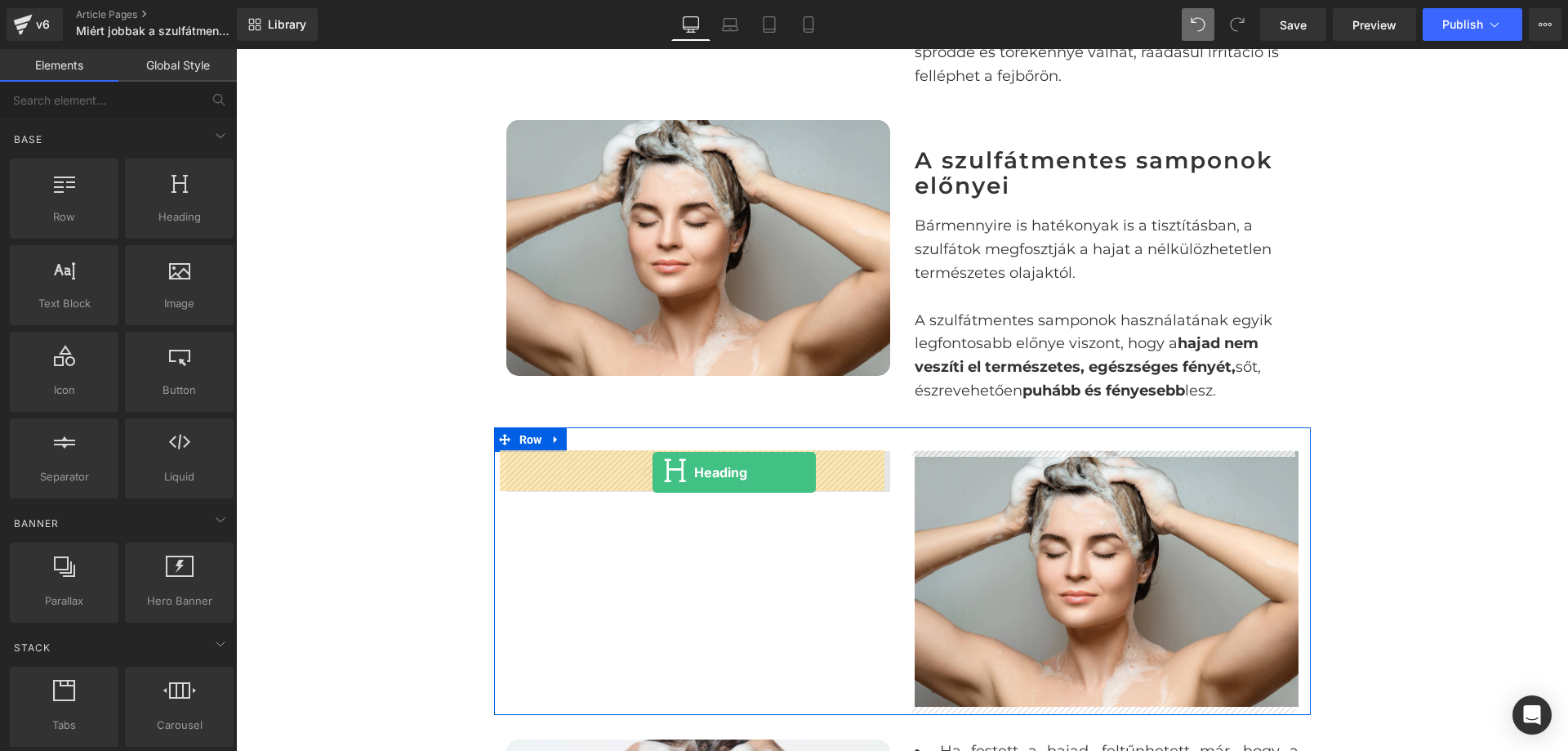
drag, startPoint x: 427, startPoint y: 336, endPoint x: 652, endPoint y: 472, distance: 262.9
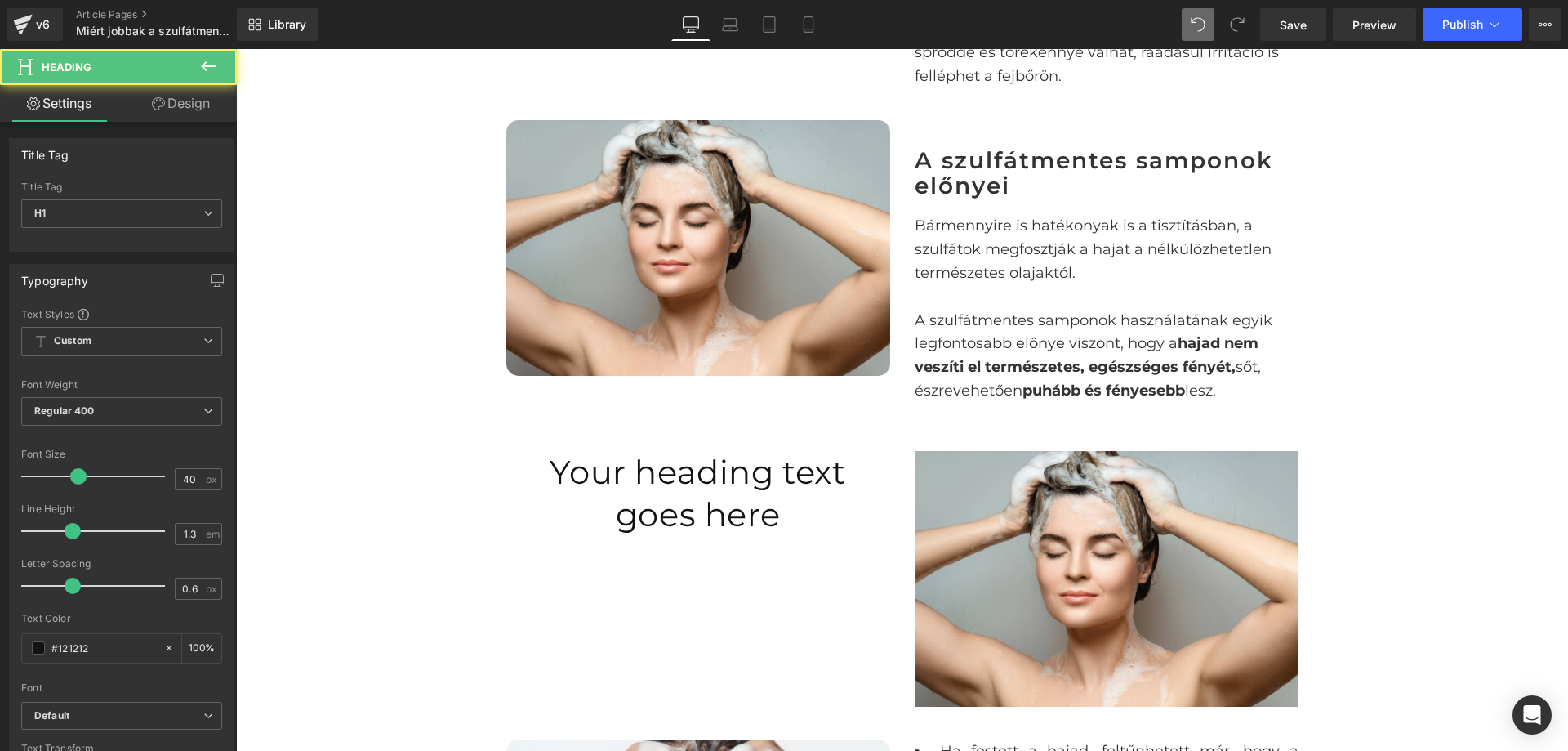
click at [1016, 181] on h2 "A szulfátmentes samponok előnyei" at bounding box center [1106, 173] width 384 height 51
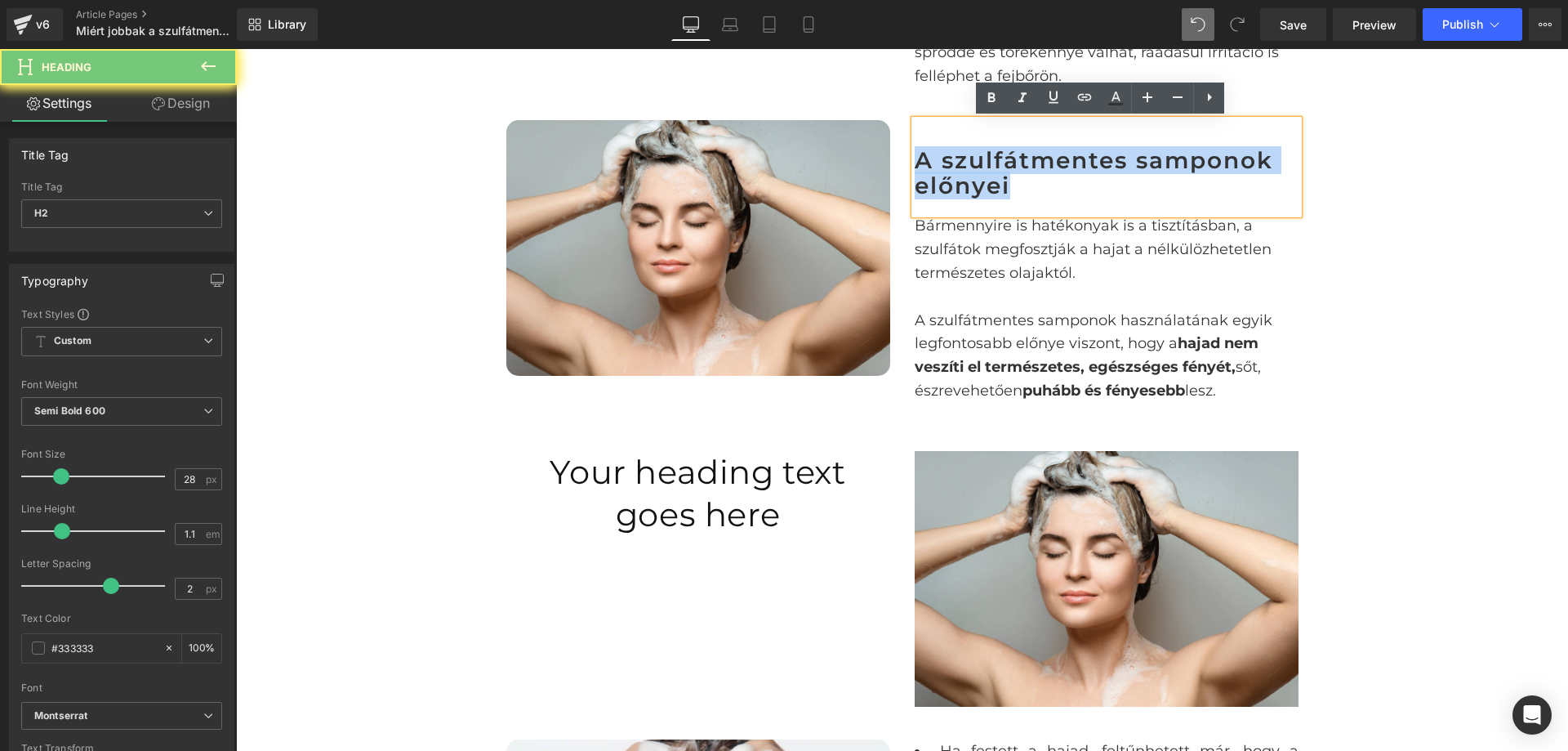
click at [1016, 181] on h2 "A szulfátmentes samponok előnyei" at bounding box center [1106, 173] width 384 height 51
copy h2 "A szulfátmentes samponok előnyei"
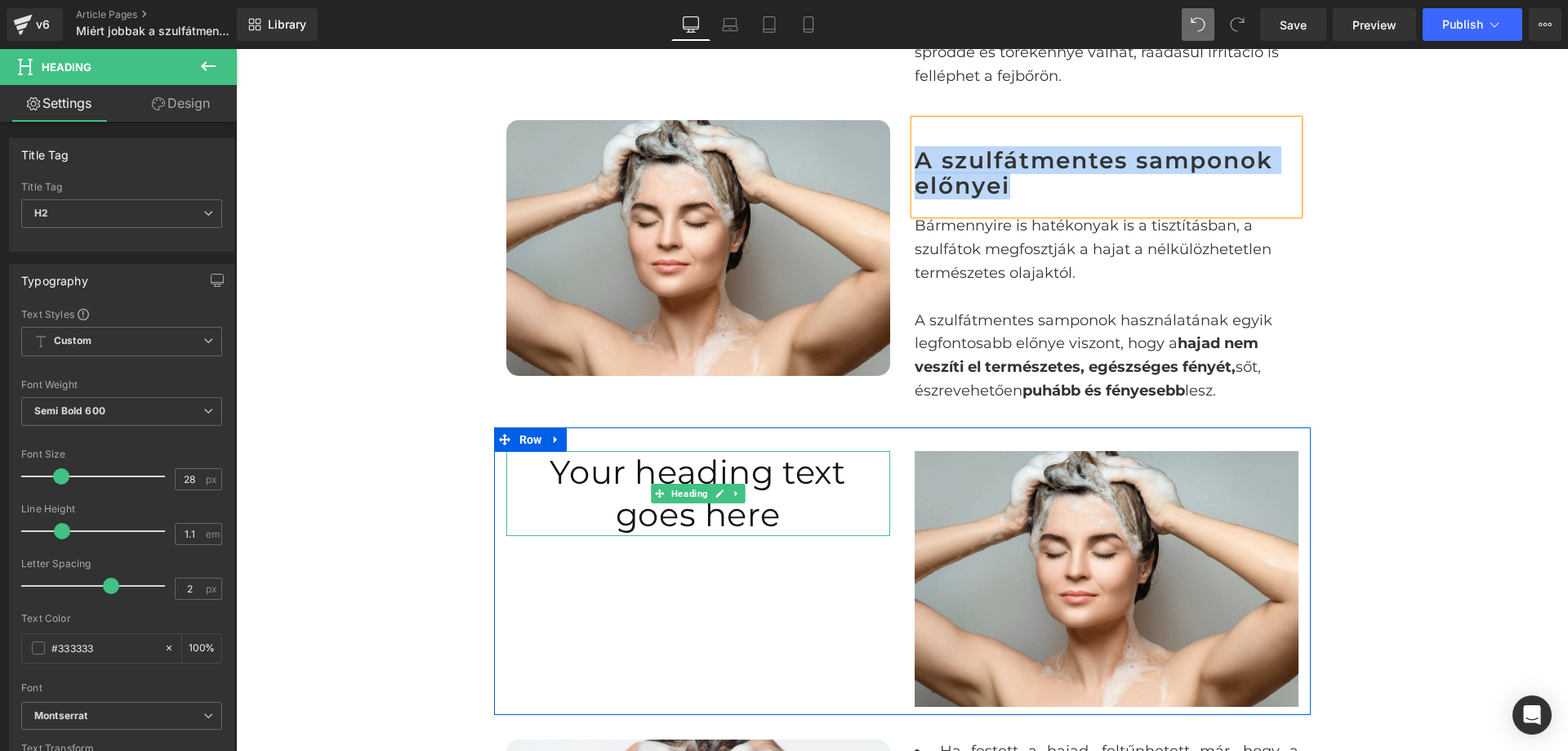
click at [704, 481] on h1 "Your heading text goes here" at bounding box center [699, 494] width 384 height 85
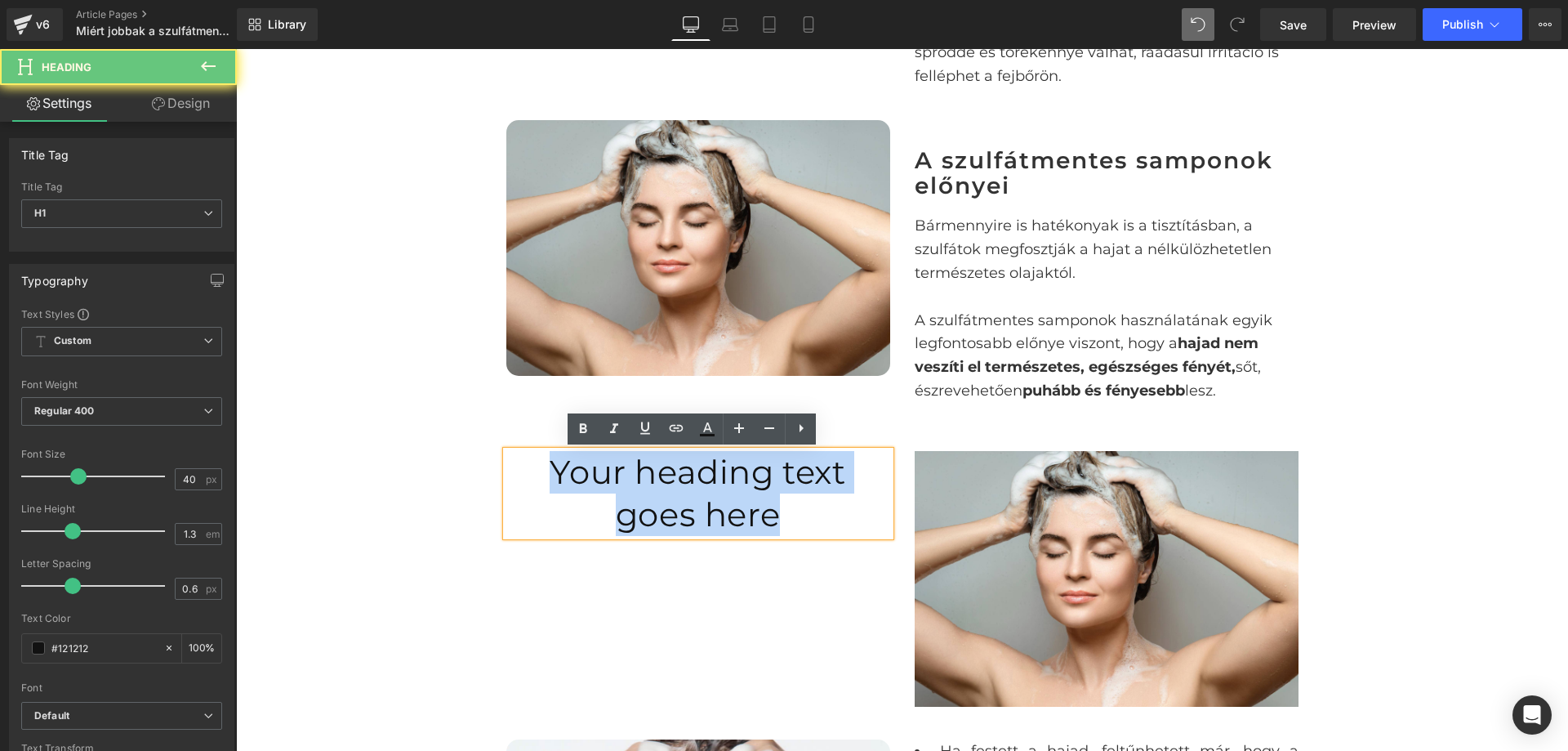
click at [704, 481] on h1 "Your heading text goes here" at bounding box center [699, 494] width 384 height 85
paste div
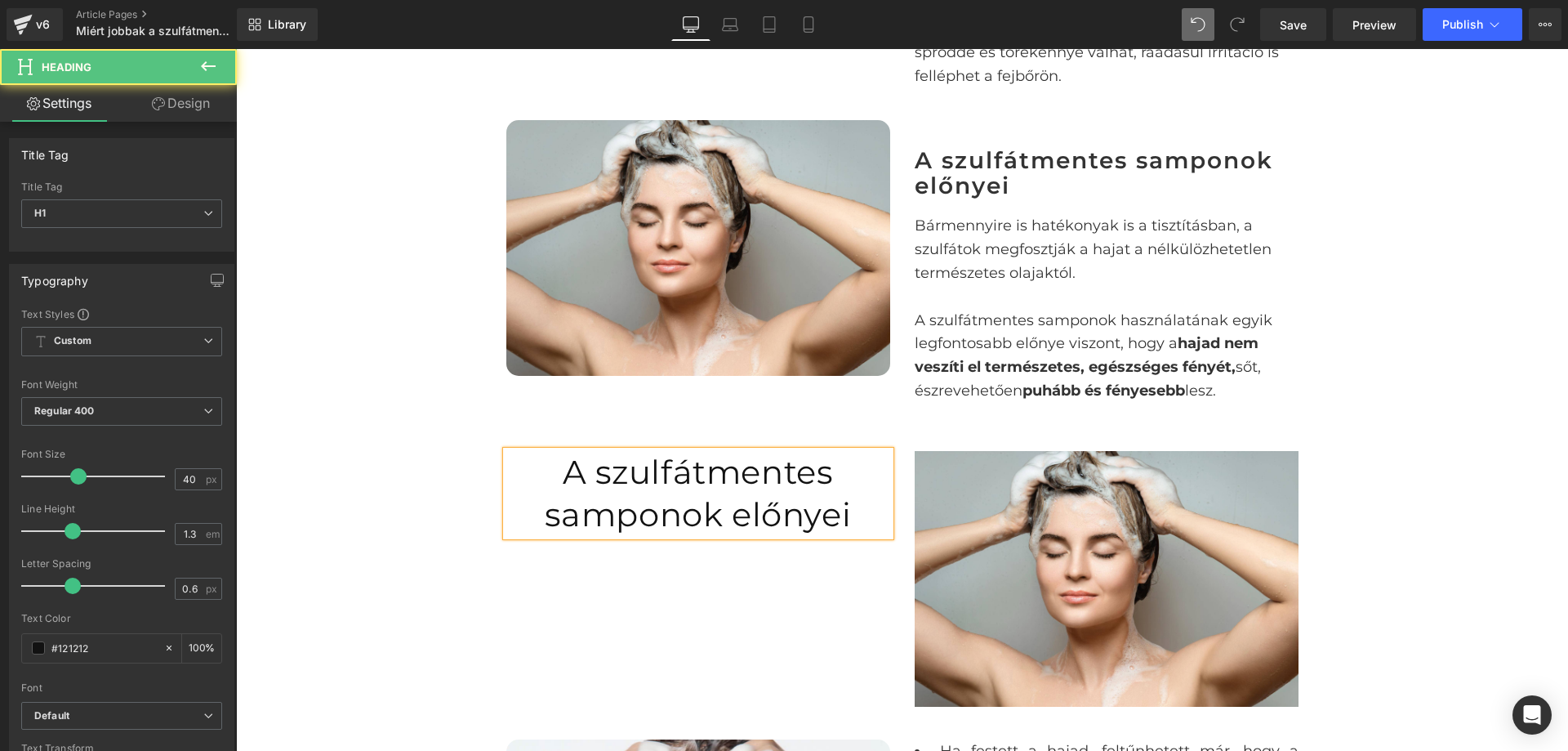
click at [875, 453] on h1 "A szulfátmentes samponok előnyei" at bounding box center [699, 494] width 384 height 85
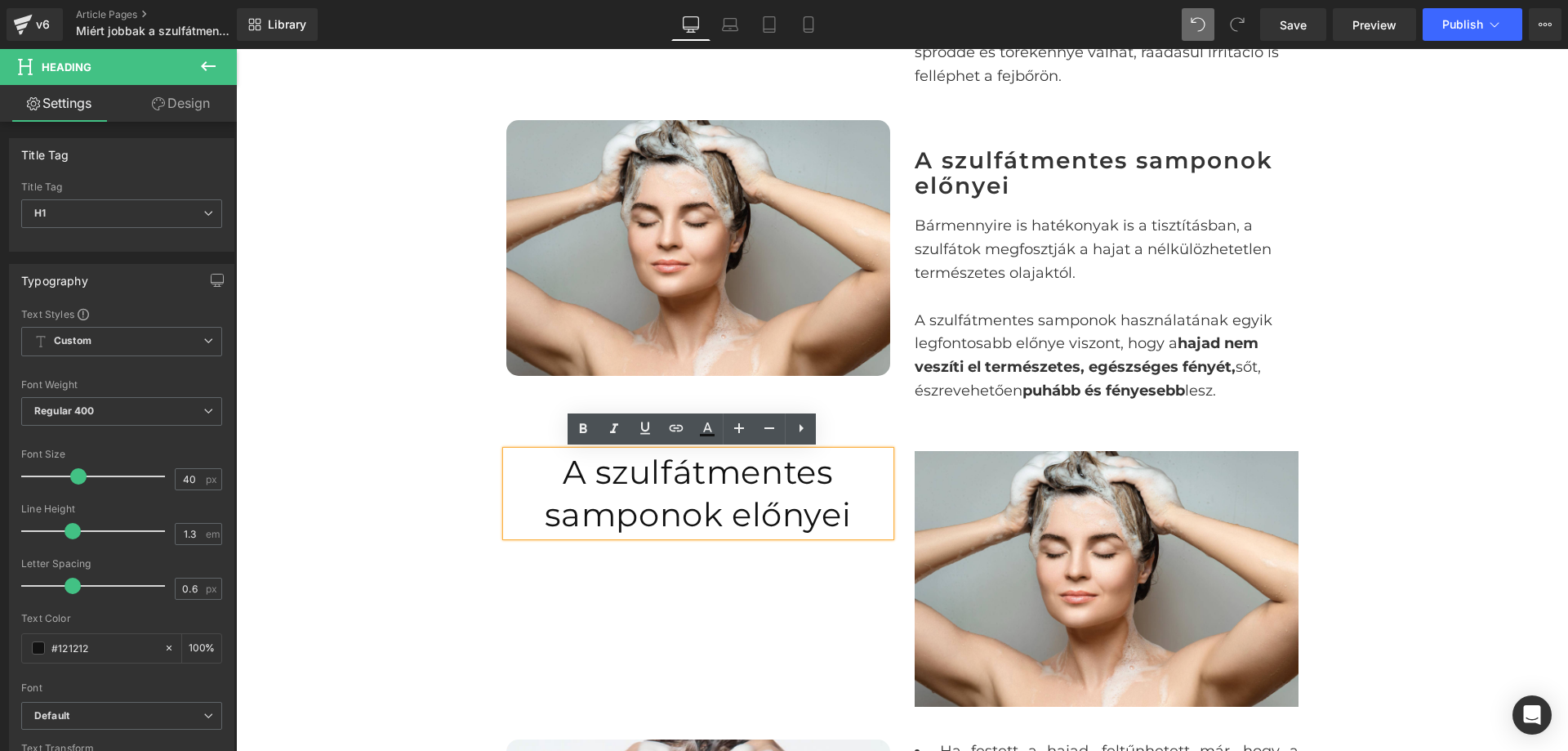
click at [996, 174] on h2 "A szulfátmentes samponok előnyei" at bounding box center [1106, 173] width 384 height 51
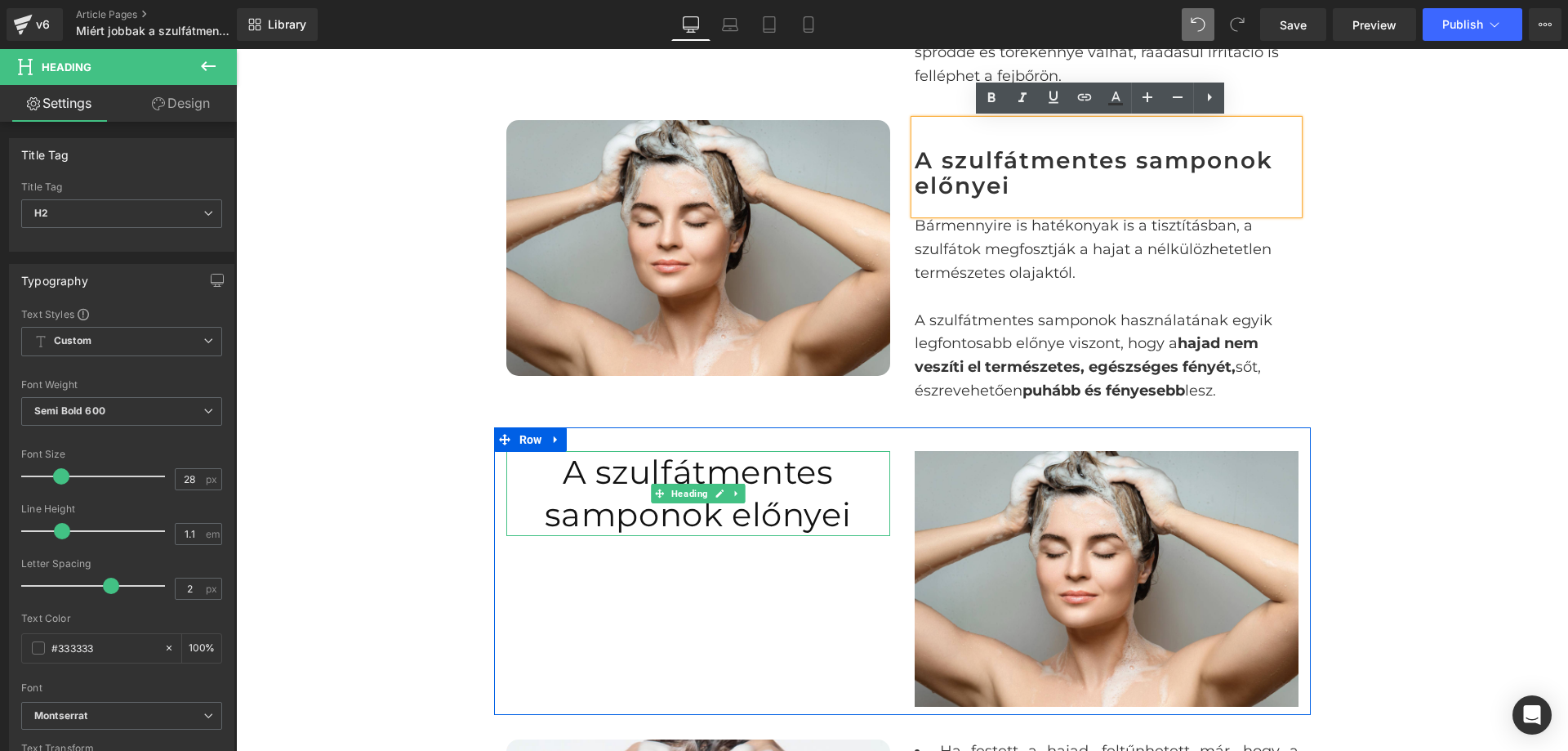
click at [736, 476] on h1 "A szulfátmentes samponok előnyei" at bounding box center [699, 494] width 384 height 85
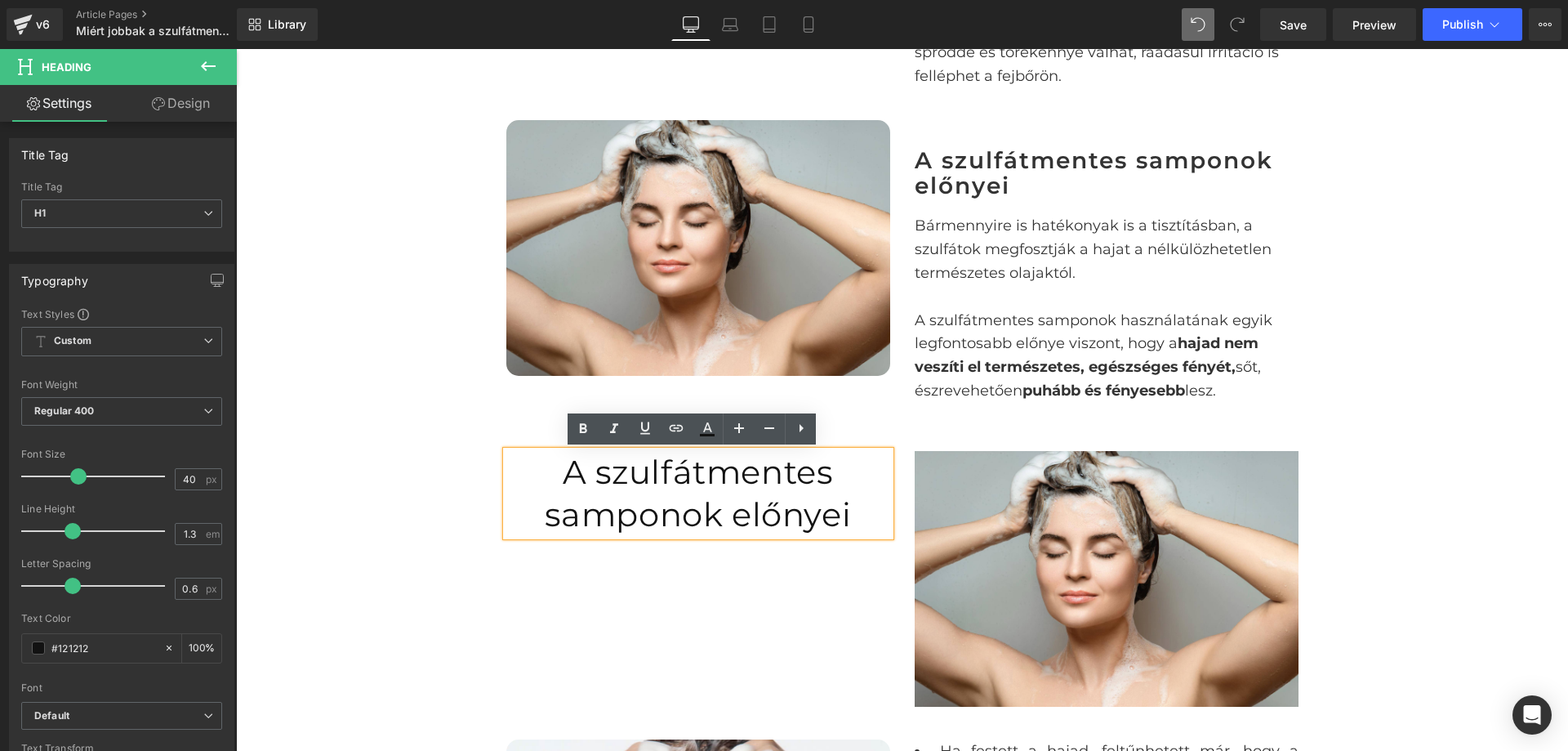
click at [735, 487] on h1 "A szulfátmentes samponok előnyei" at bounding box center [699, 494] width 384 height 85
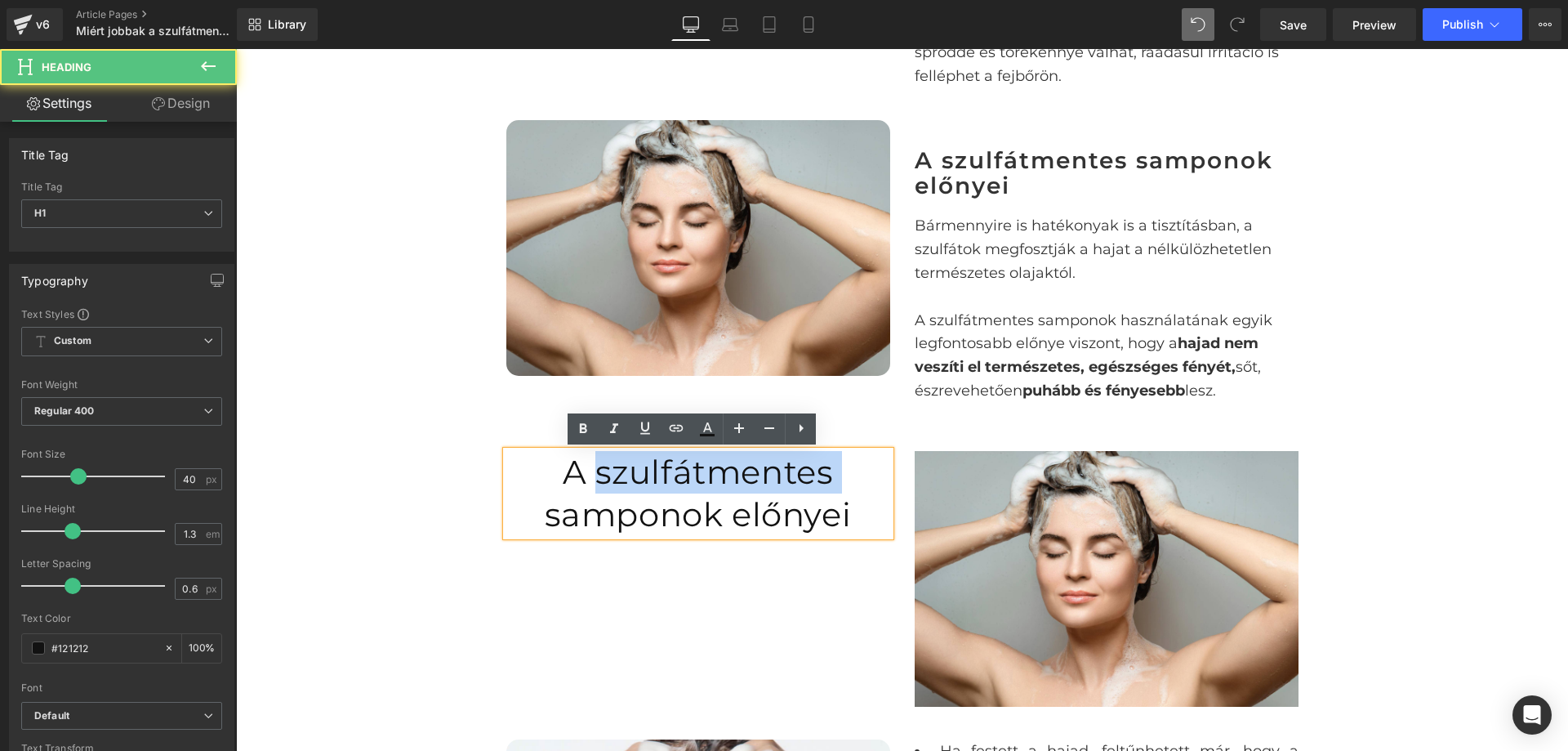
click at [735, 487] on h1 "A szulfátmentes samponok előnyei" at bounding box center [699, 494] width 384 height 85
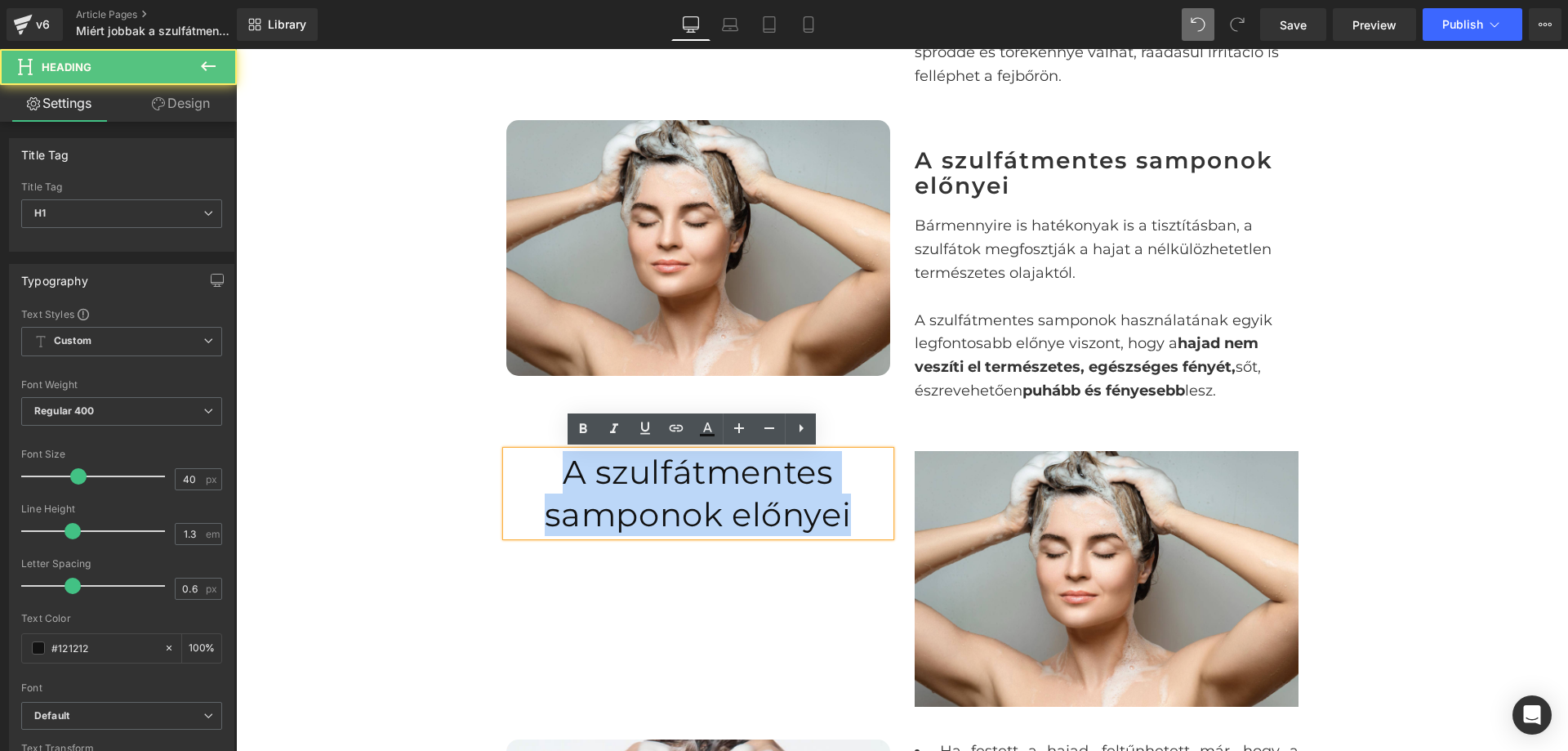
click at [735, 487] on h1 "A szulfátmentes samponok előnyei" at bounding box center [699, 494] width 384 height 85
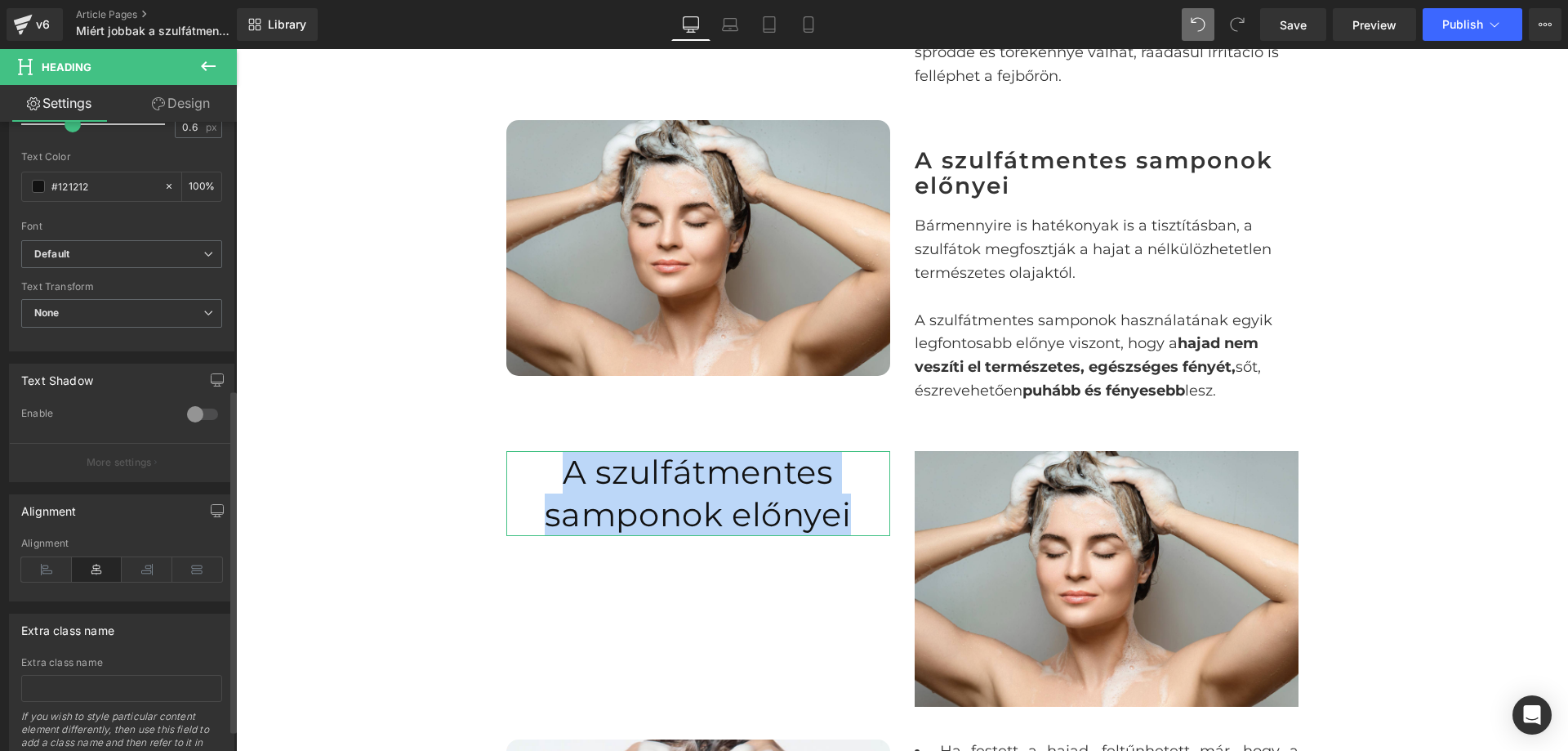
scroll to position [491, 0]
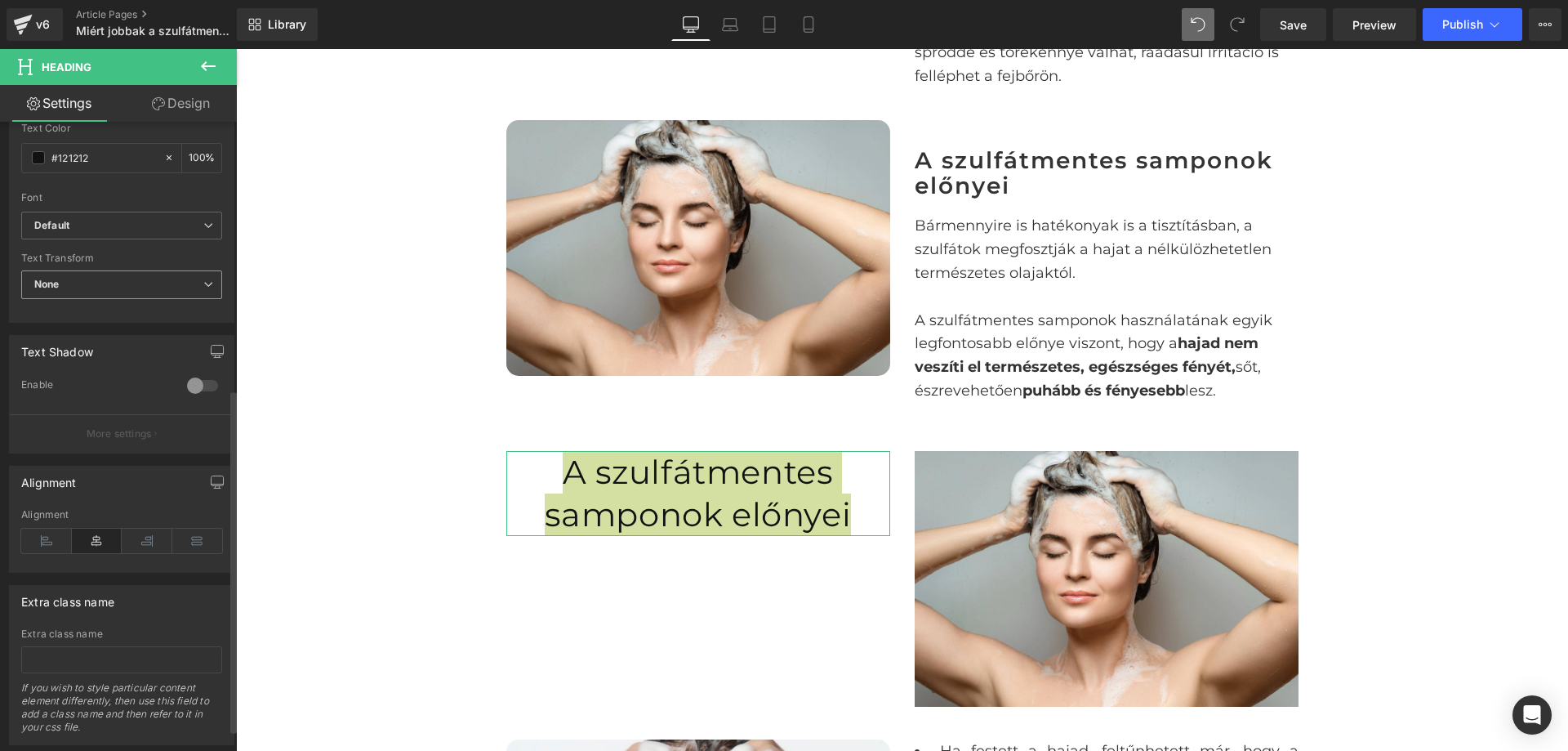
click at [101, 279] on span "None" at bounding box center [121, 285] width 201 height 29
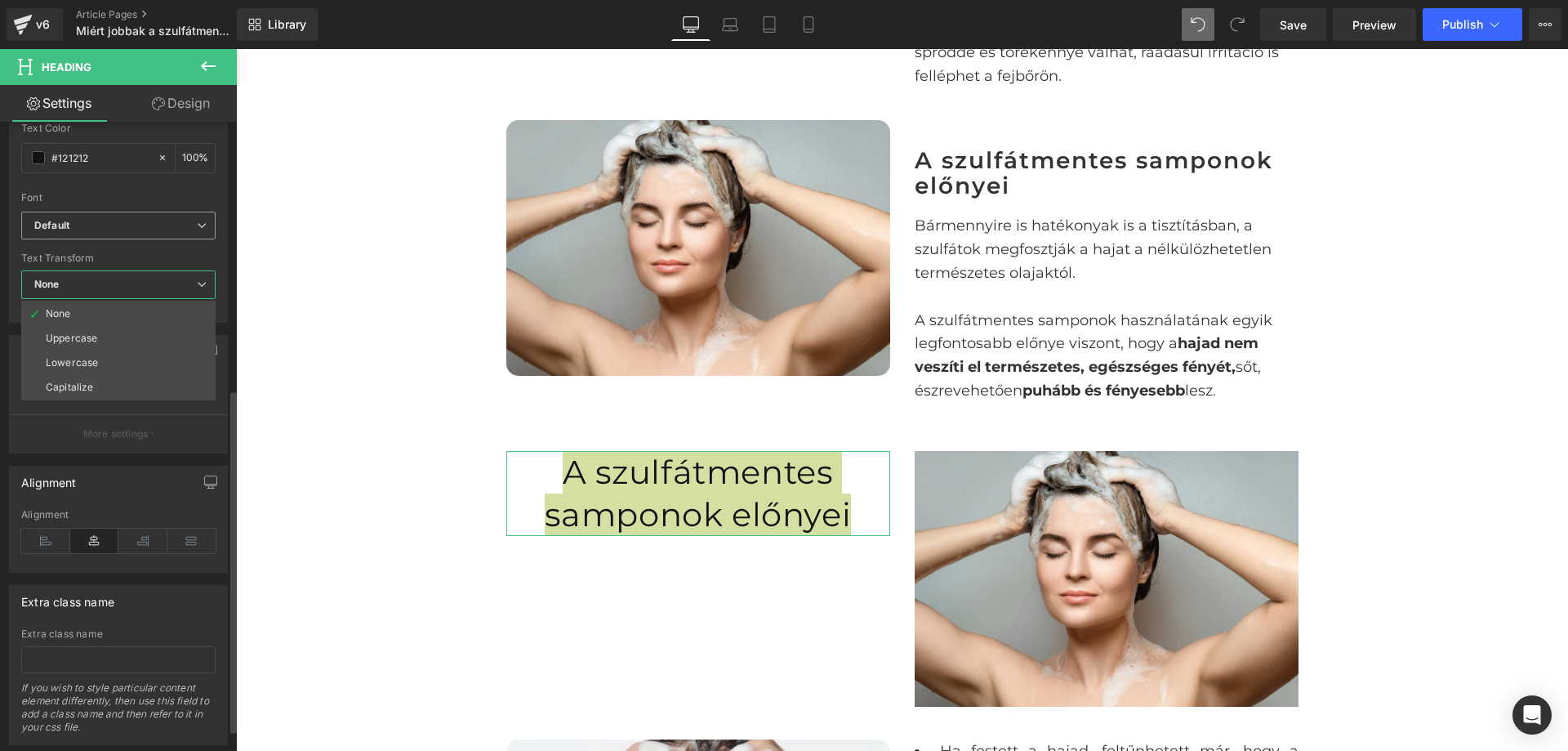
click at [78, 242] on div "Default Default Roboto Raleway Poppins Fjalla One Abril Fatface Anton Bitter Ac…" at bounding box center [119, 230] width 195 height 38
click at [68, 227] on icon "Default" at bounding box center [52, 226] width 35 height 13
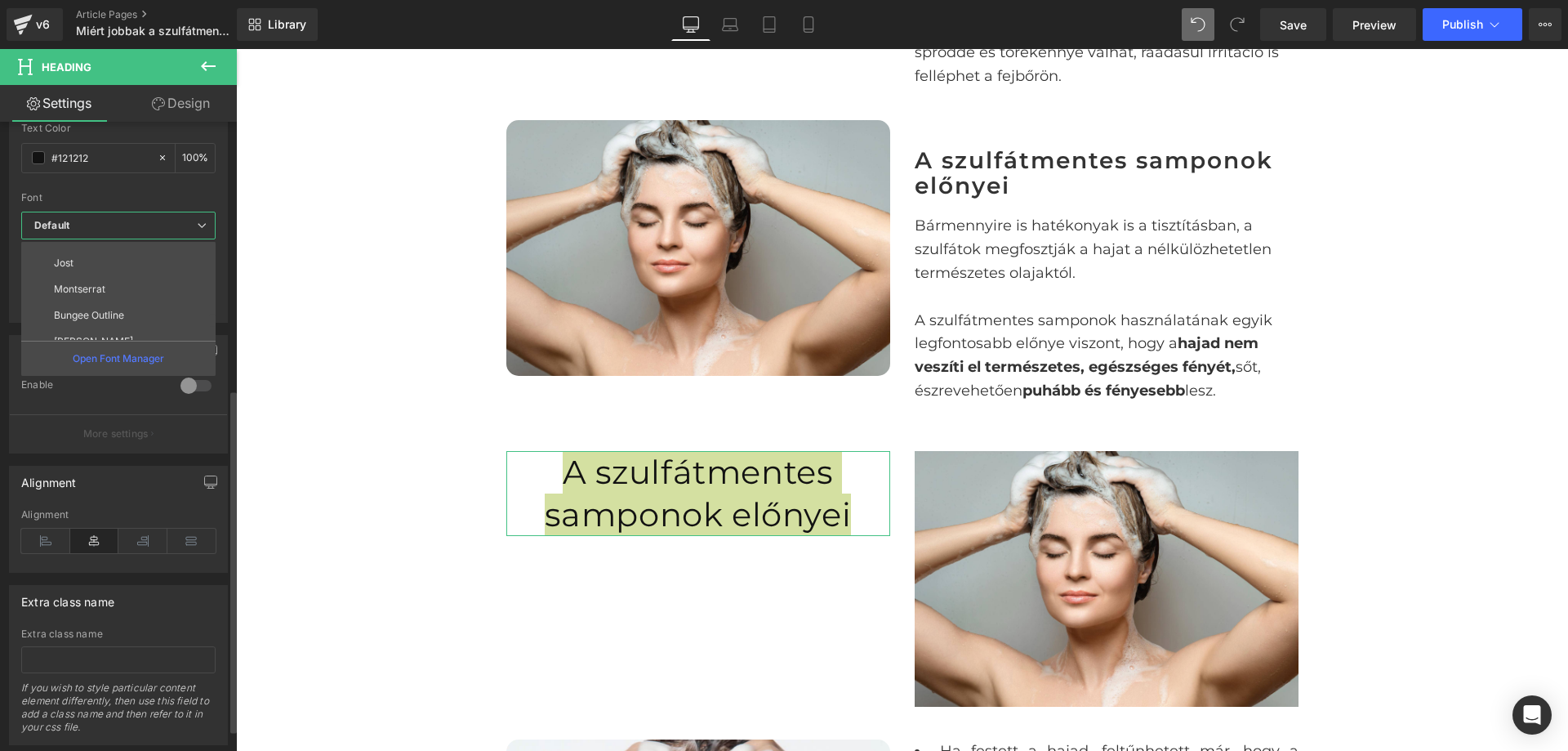
scroll to position [572, 0]
click at [113, 275] on li "Montserrat" at bounding box center [121, 283] width 201 height 26
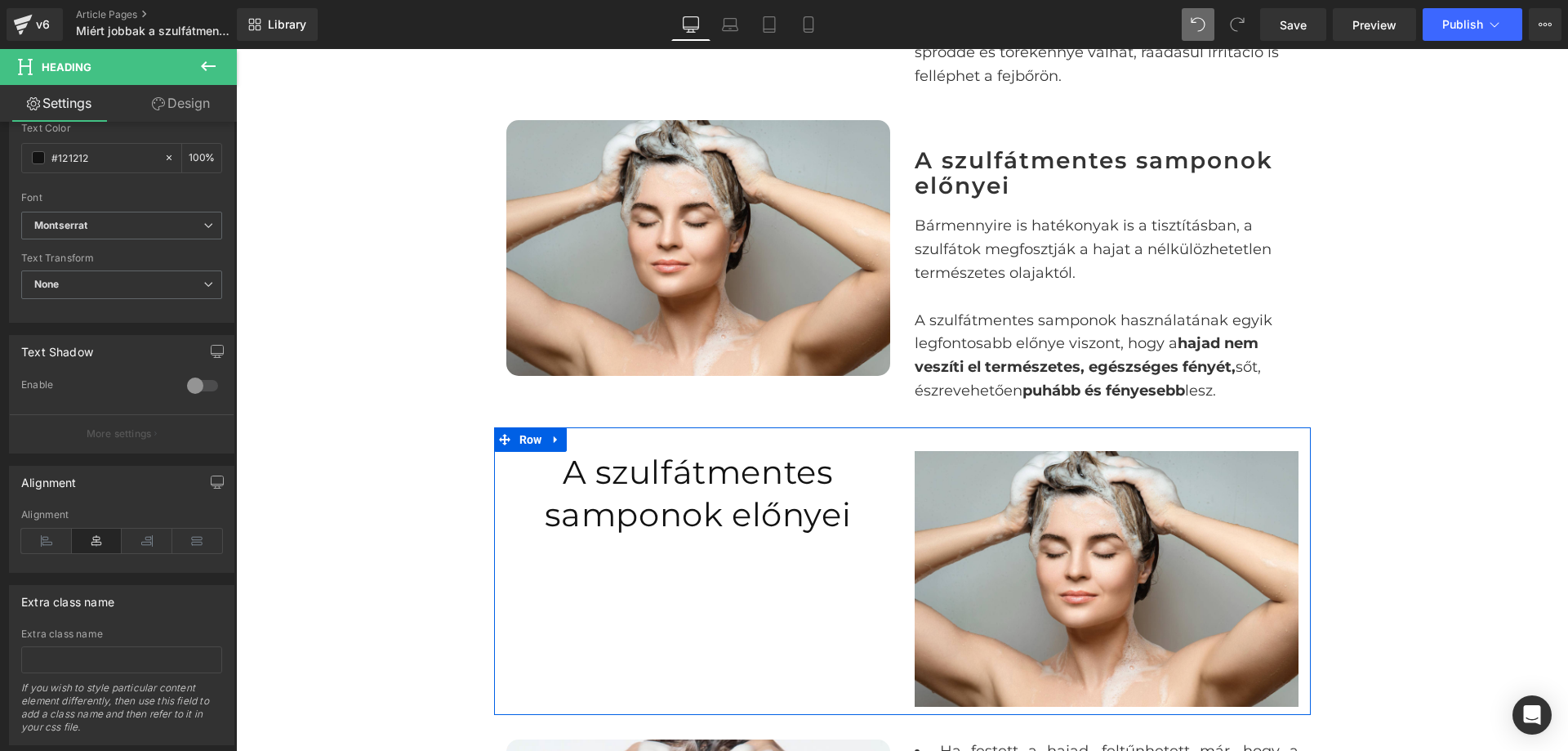
click at [678, 511] on h1 "A szulfátmentes samponok előnyei" at bounding box center [699, 494] width 384 height 85
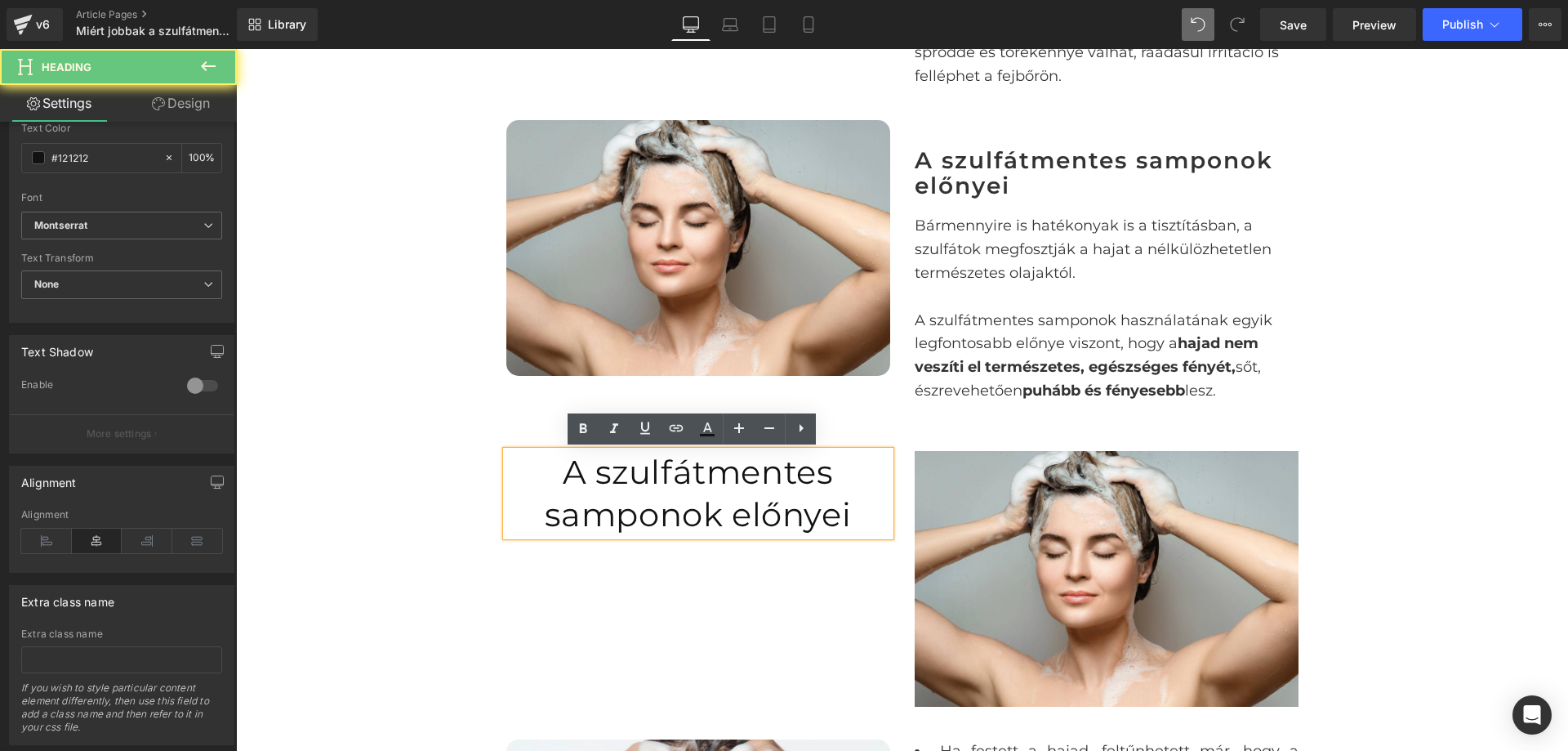
click at [678, 509] on h1 "A szulfátmentes samponok előnyei" at bounding box center [699, 494] width 384 height 85
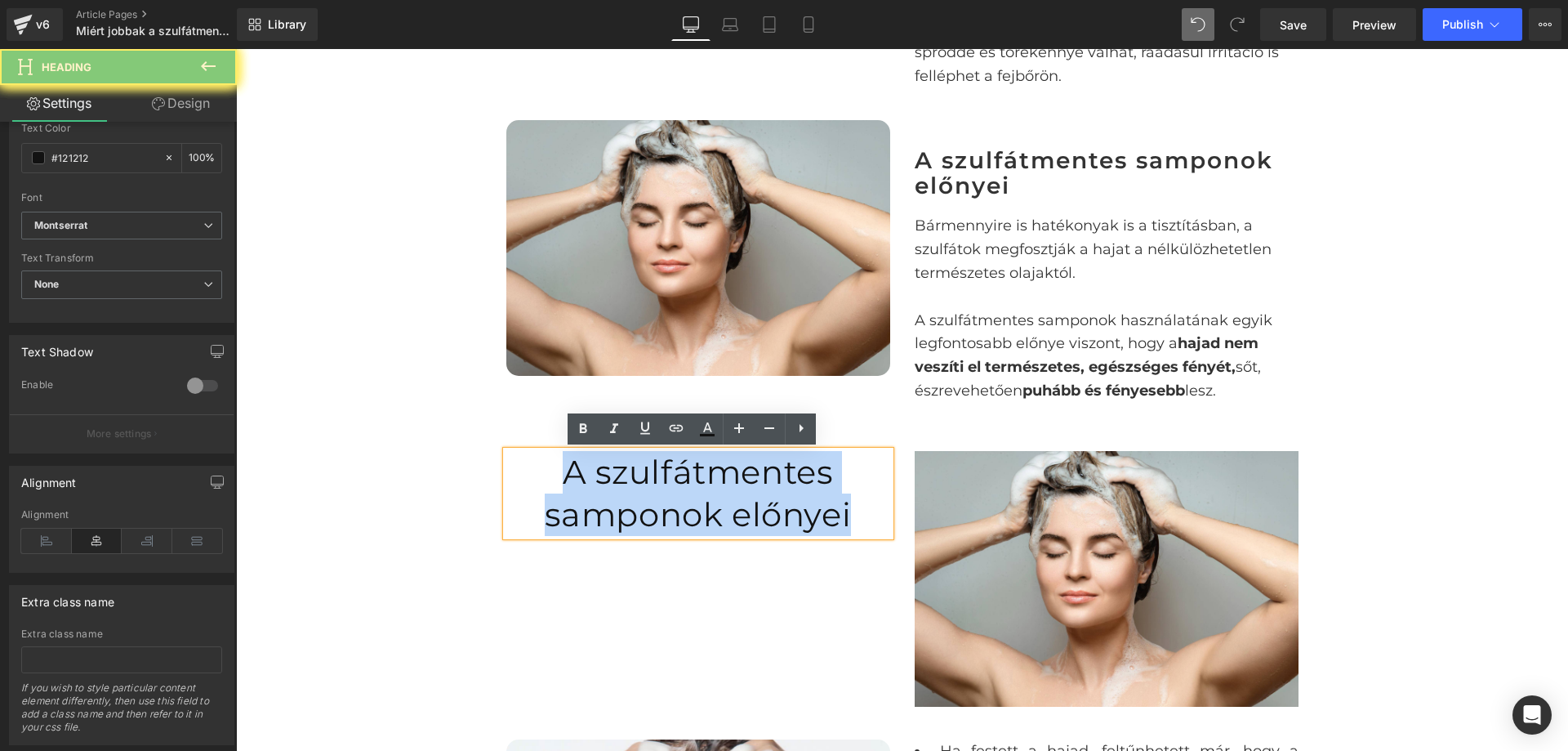
click at [678, 509] on h1 "A szulfátmentes samponok előnyei" at bounding box center [699, 494] width 384 height 85
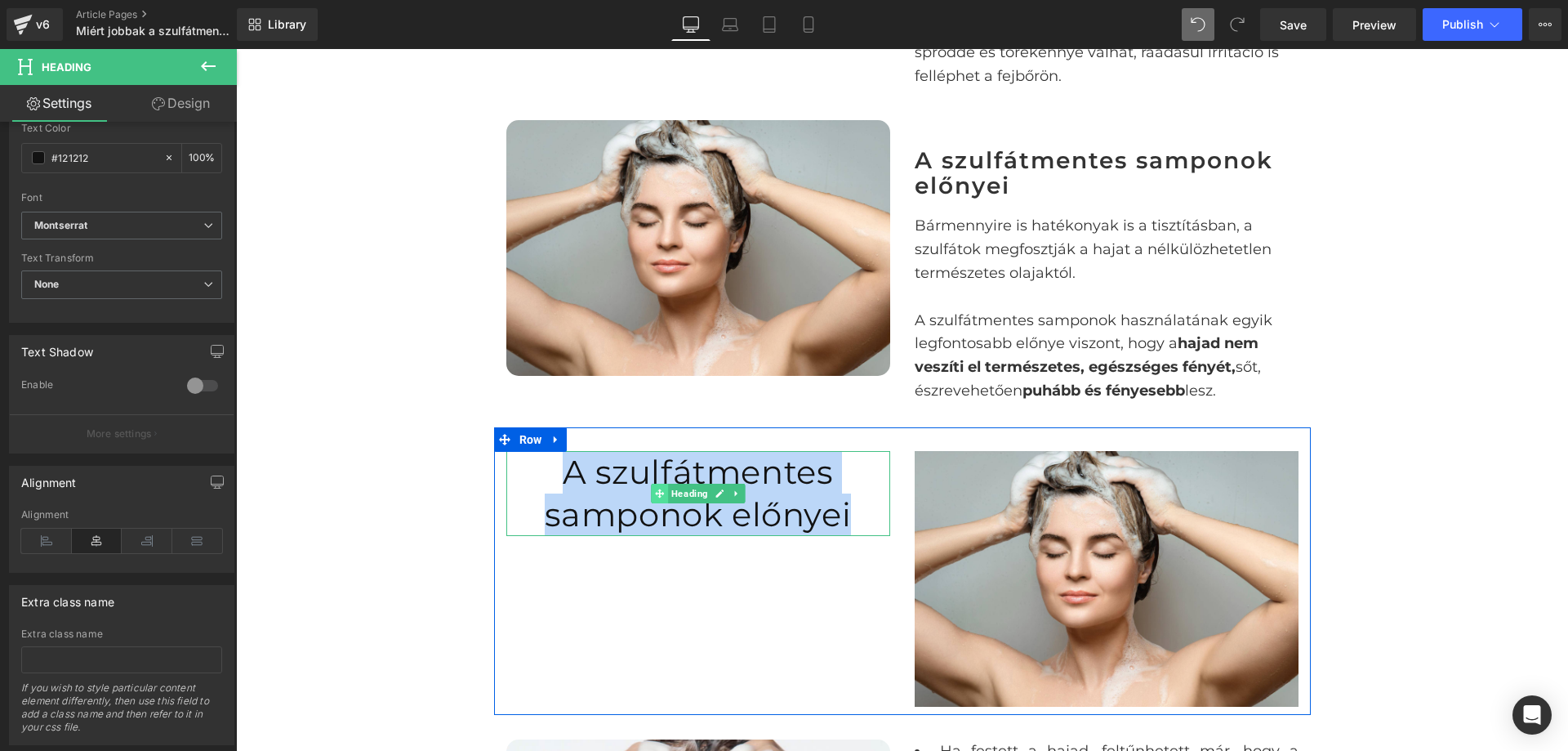
click at [651, 485] on span at bounding box center [660, 494] width 17 height 19
click at [598, 488] on h1 "A szulfátmentes samponok előnyei" at bounding box center [699, 494] width 384 height 85
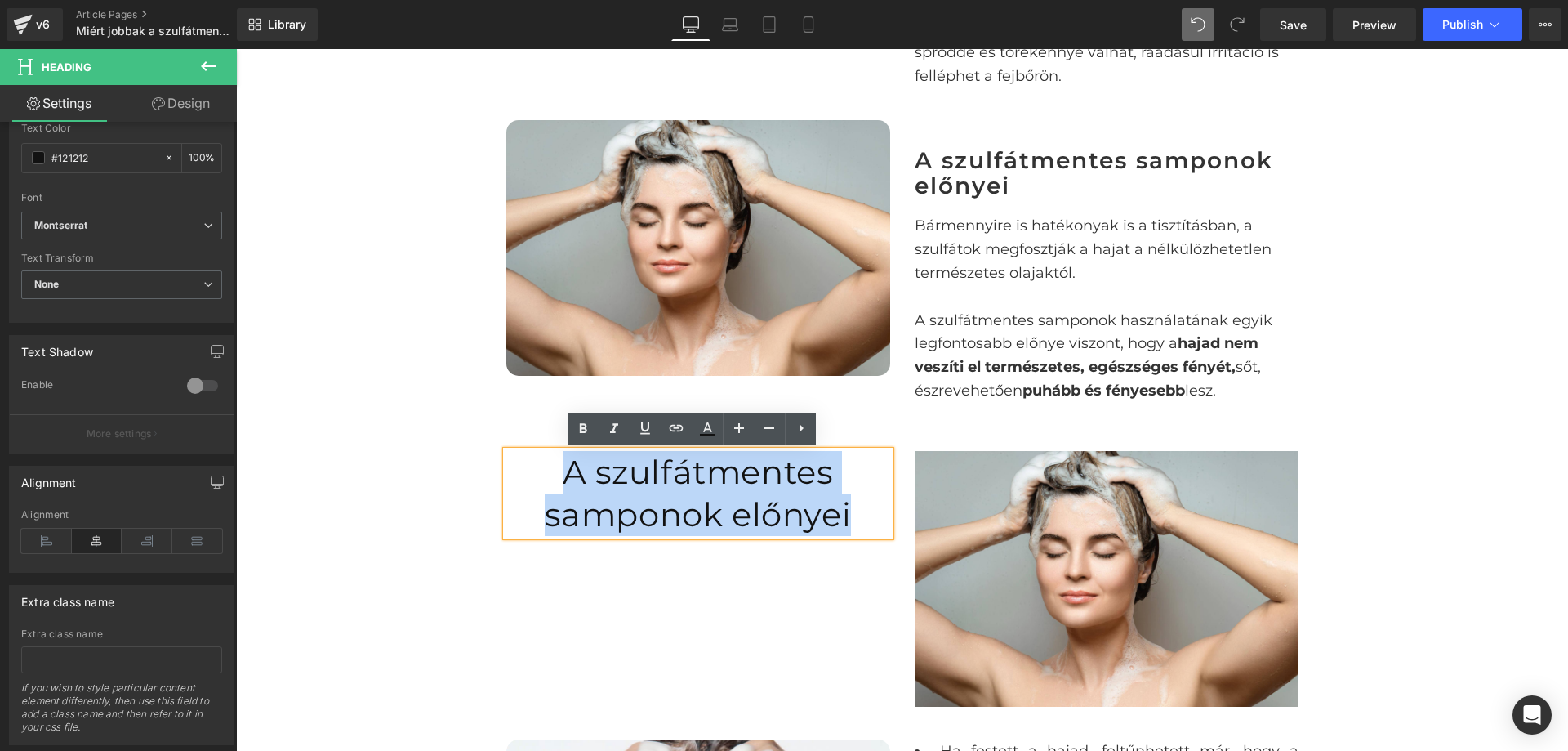
drag, startPoint x: 548, startPoint y: 468, endPoint x: 849, endPoint y: 511, distance: 304.1
click at [849, 511] on h1 "A szulfátmentes samponok előnyei" at bounding box center [699, 494] width 384 height 85
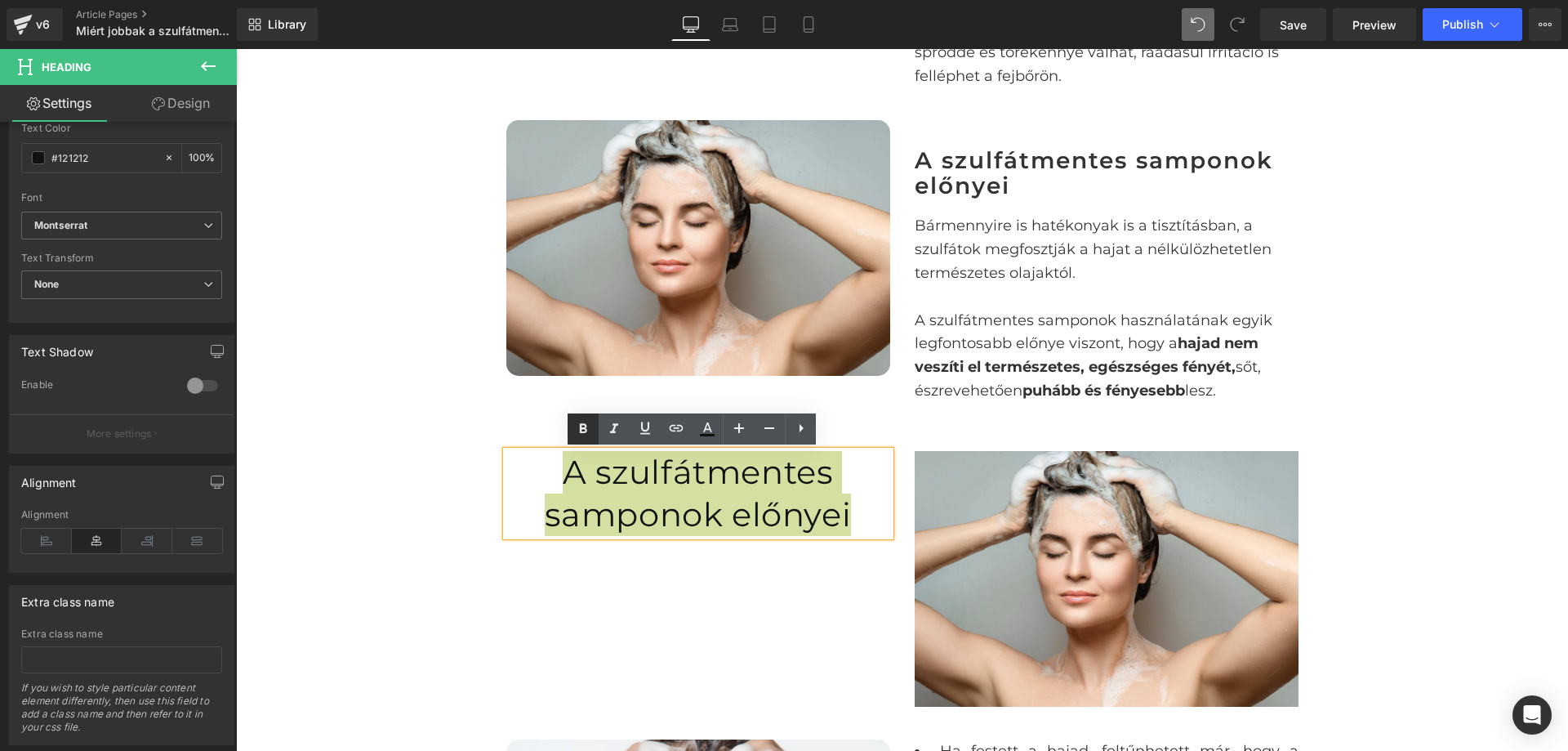
click at [590, 417] on link at bounding box center [583, 429] width 31 height 31
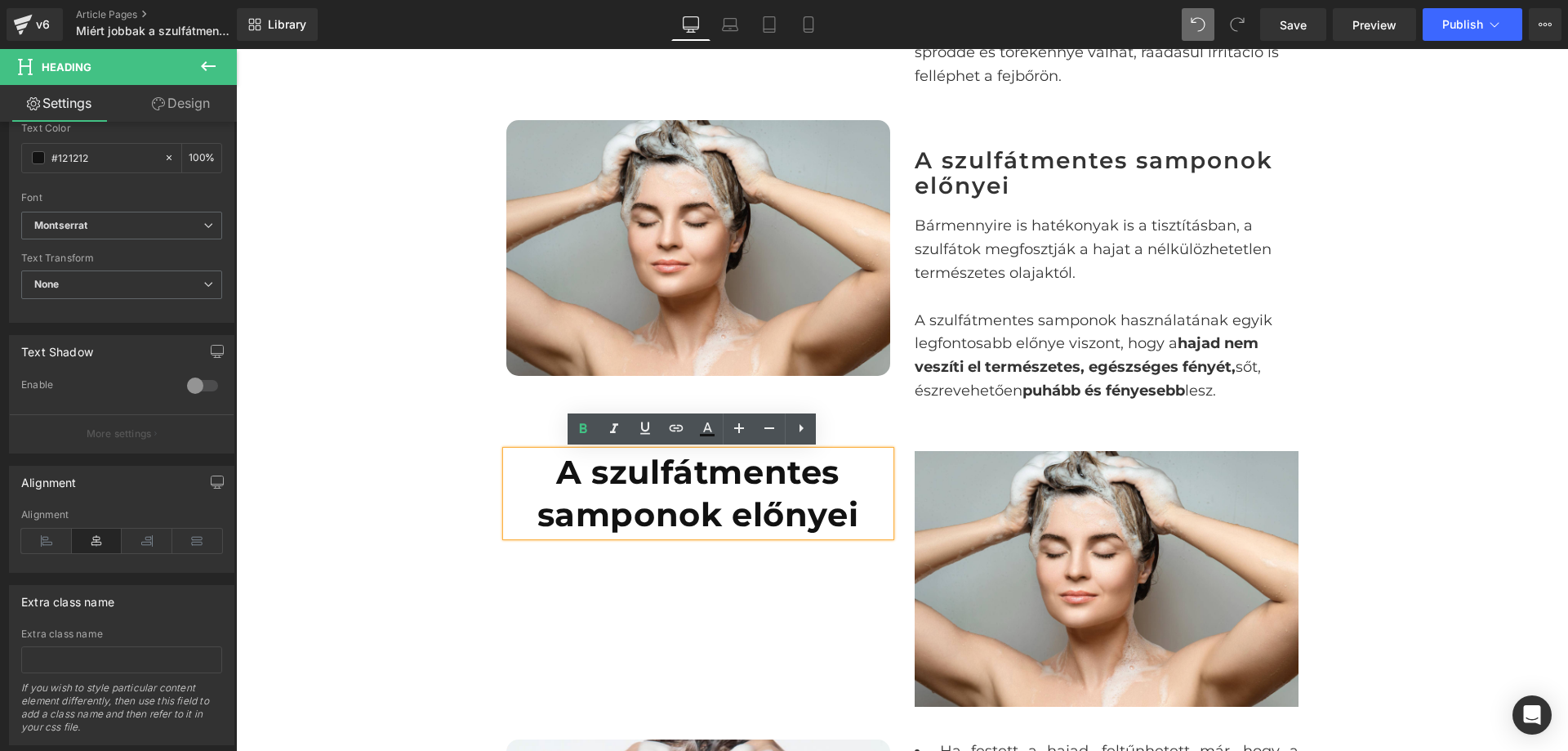
click at [622, 486] on strong "A szulfátmentes samponok előnyei" at bounding box center [699, 494] width 322 height 83
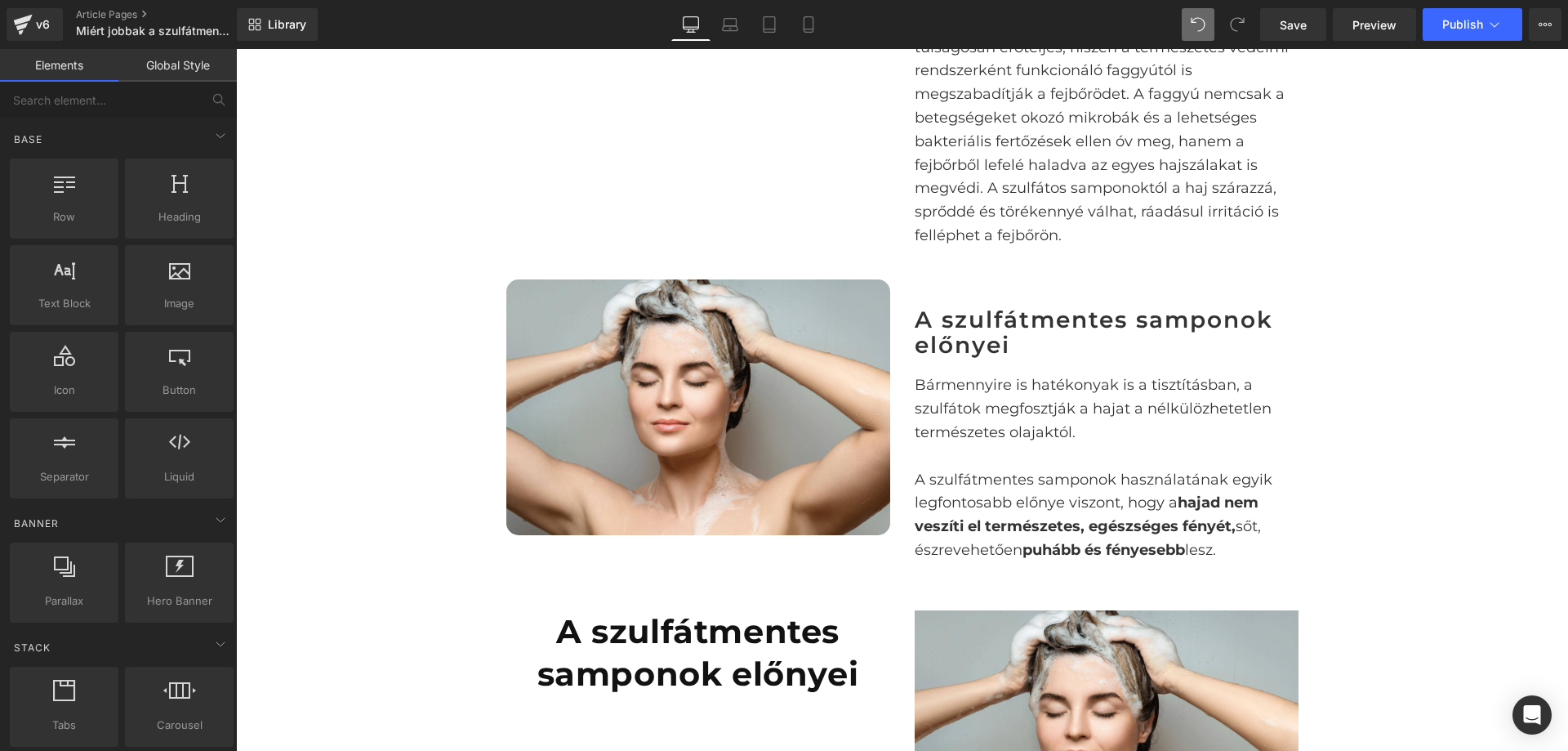
scroll to position [1354, 0]
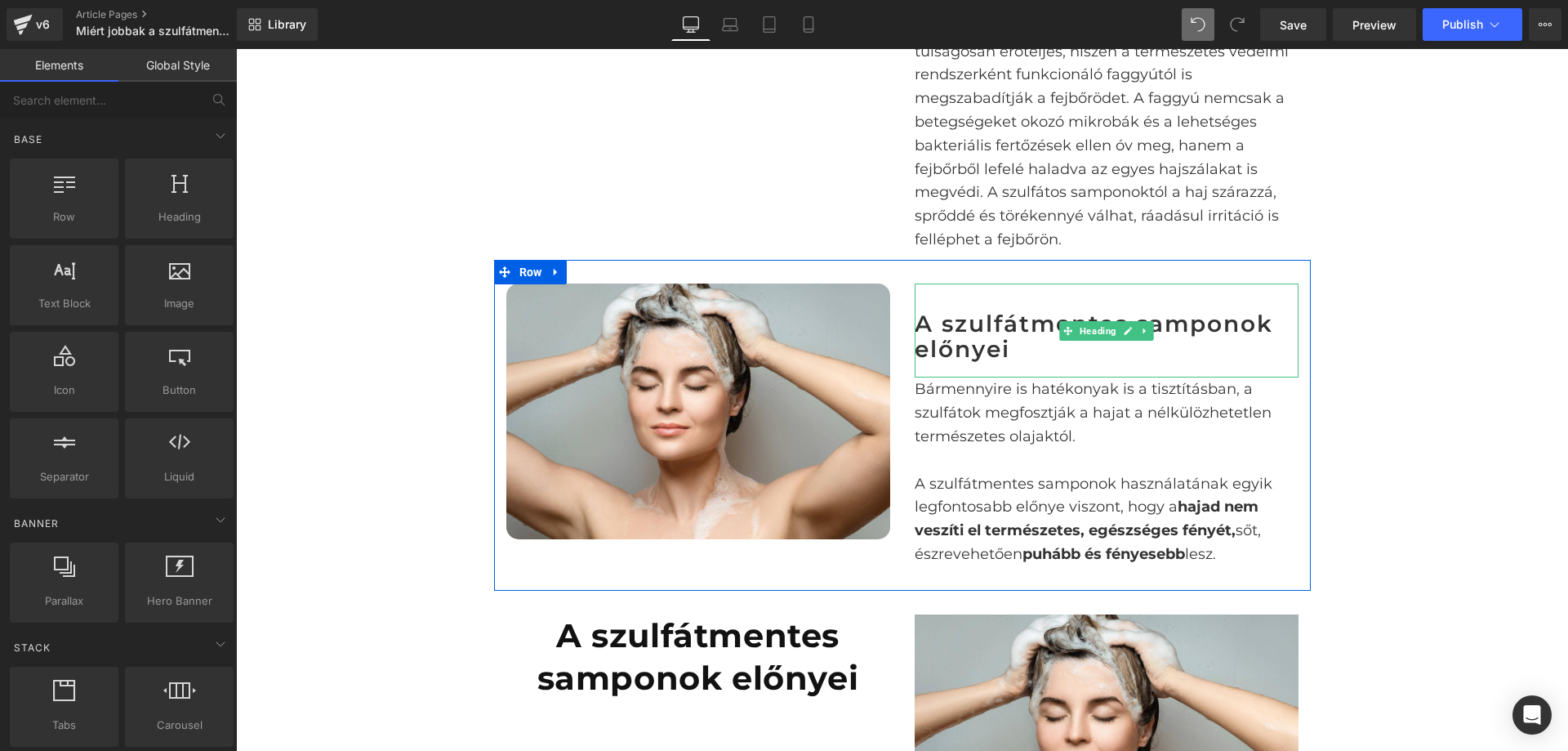
click at [1025, 330] on h2 "A szulfátmentes samponok előnyei" at bounding box center [1106, 336] width 384 height 51
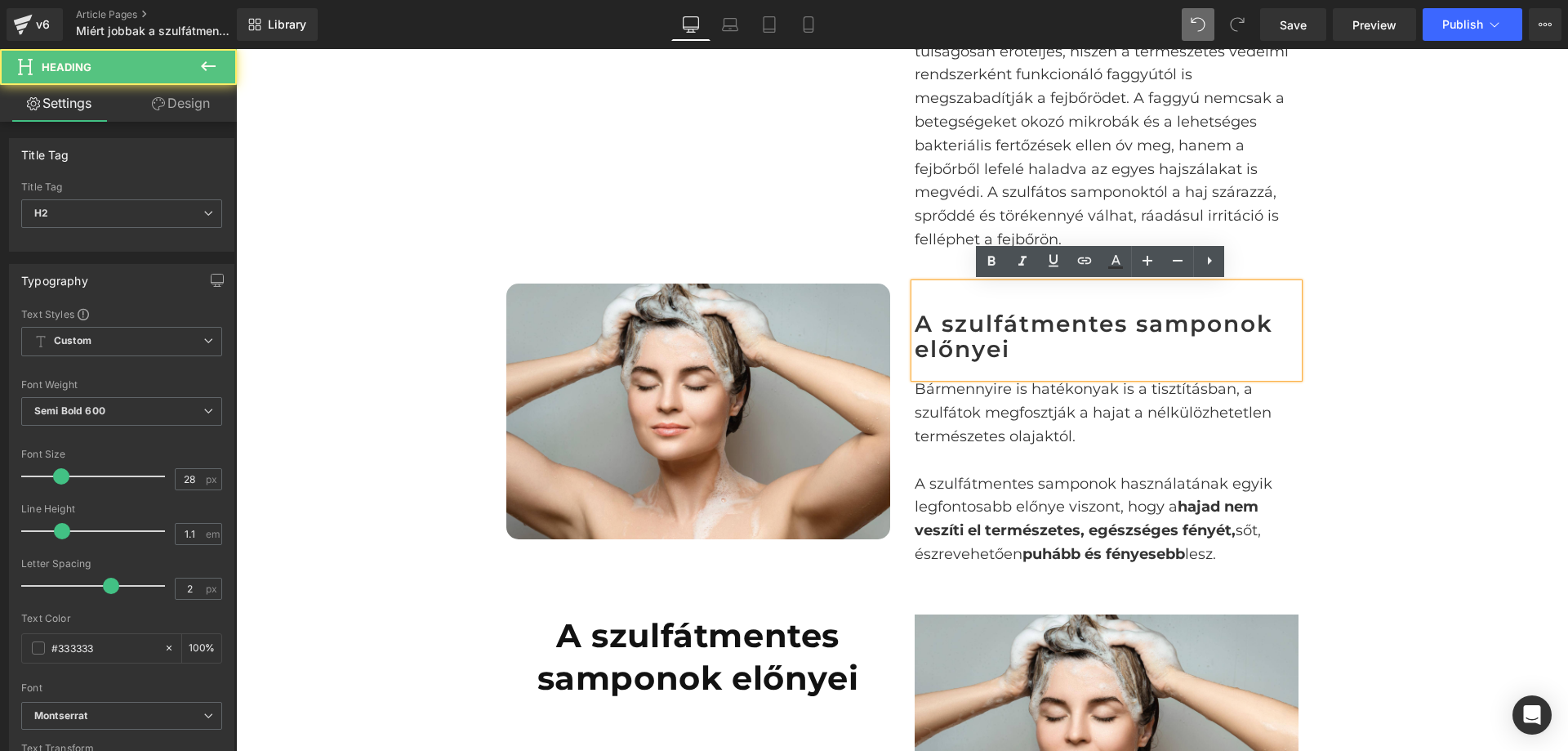
click at [645, 638] on strong "A szulfátmentes samponok előnyei" at bounding box center [699, 657] width 322 height 83
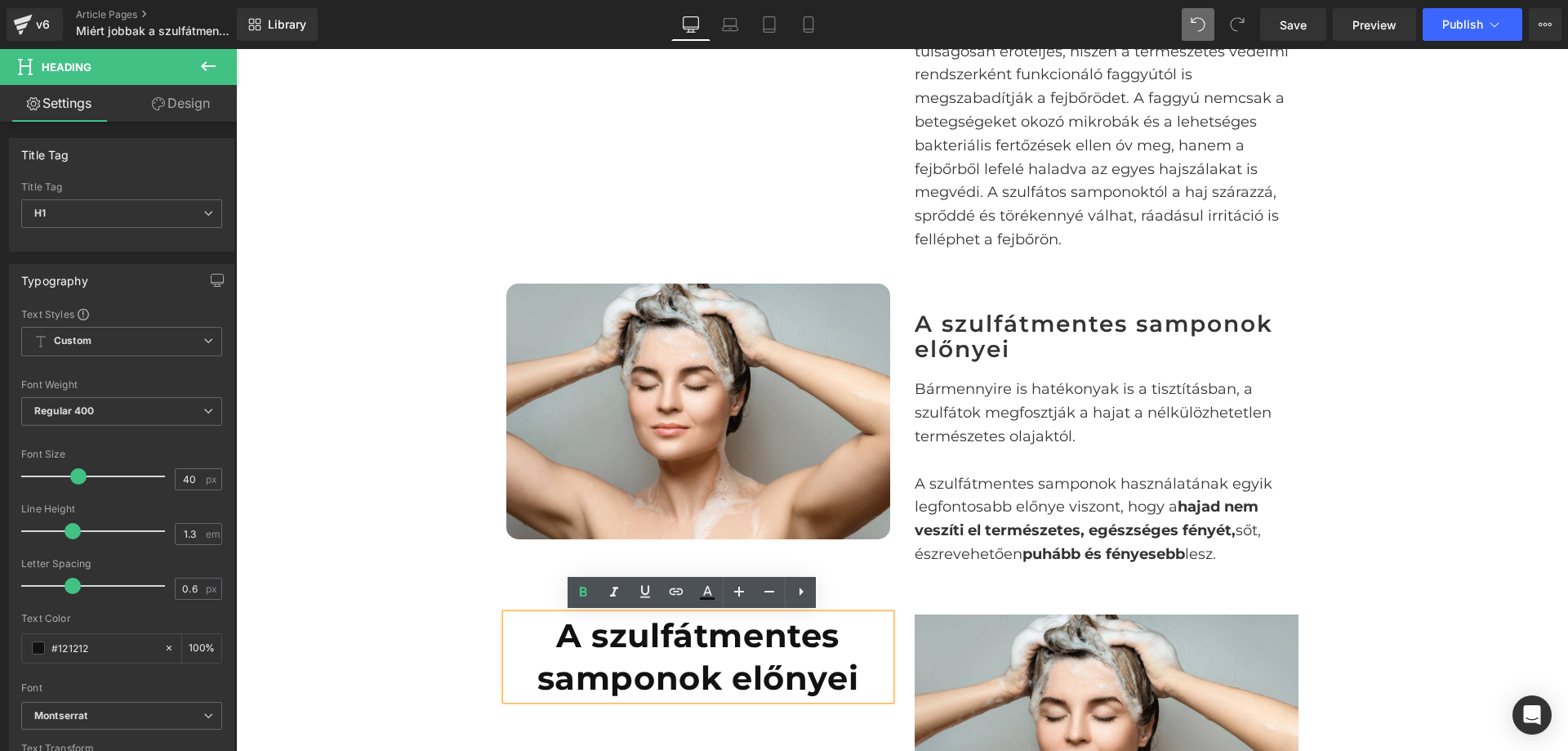
click at [599, 635] on strong "A szulfátmentes samponok előnyei" at bounding box center [699, 657] width 322 height 83
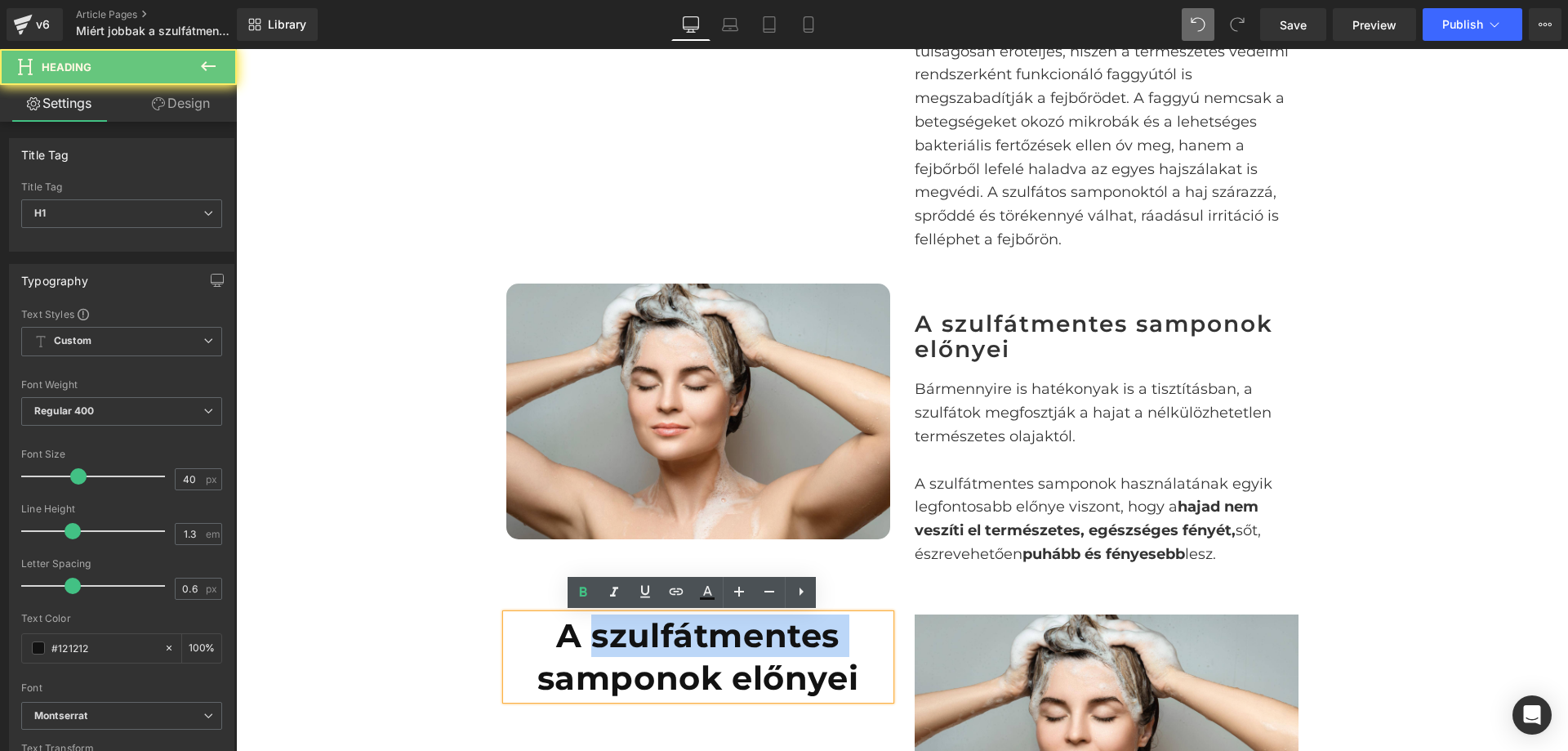
click at [599, 635] on strong "A szulfátmentes samponok előnyei" at bounding box center [699, 657] width 322 height 83
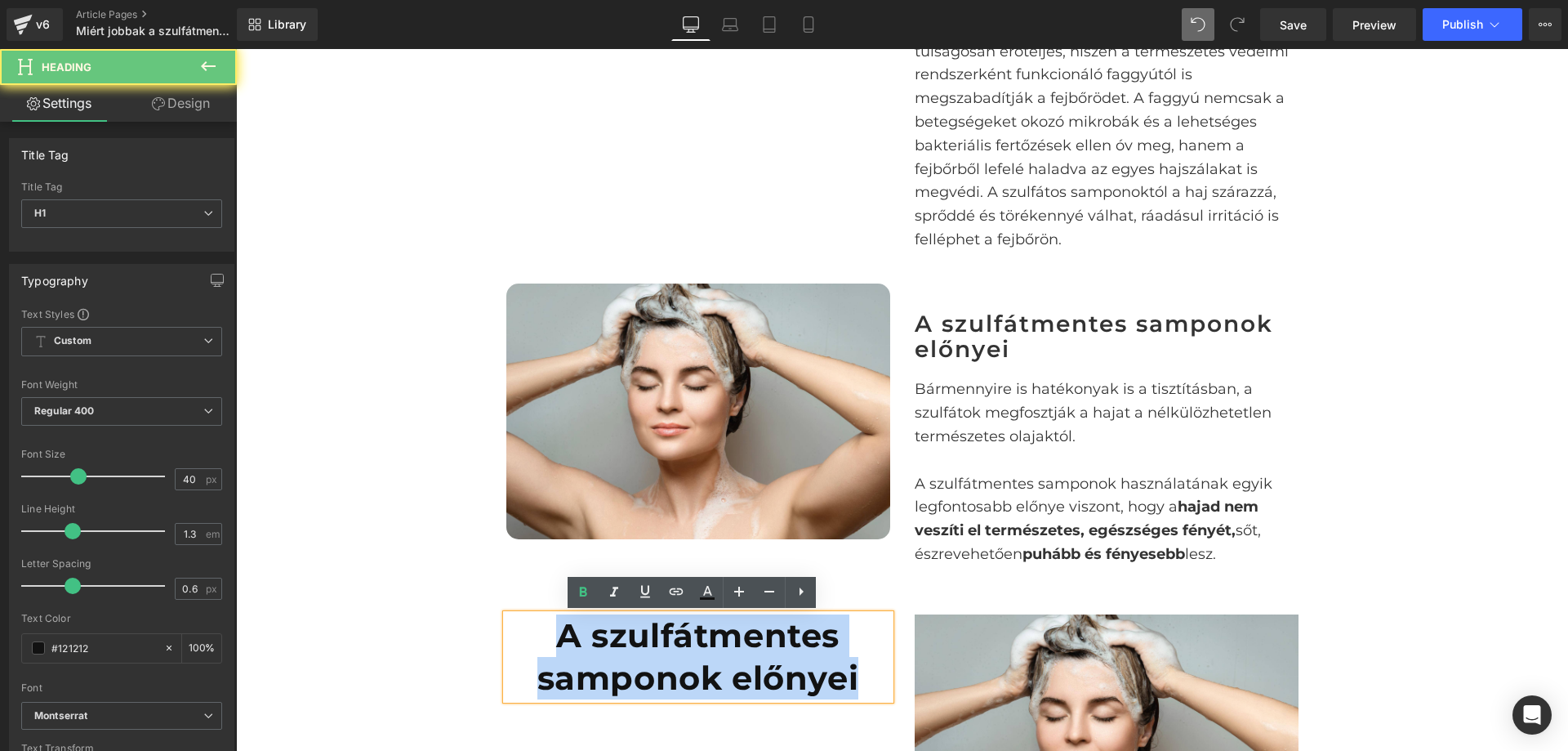
click at [599, 635] on strong "A szulfátmentes samponok előnyei" at bounding box center [699, 657] width 322 height 83
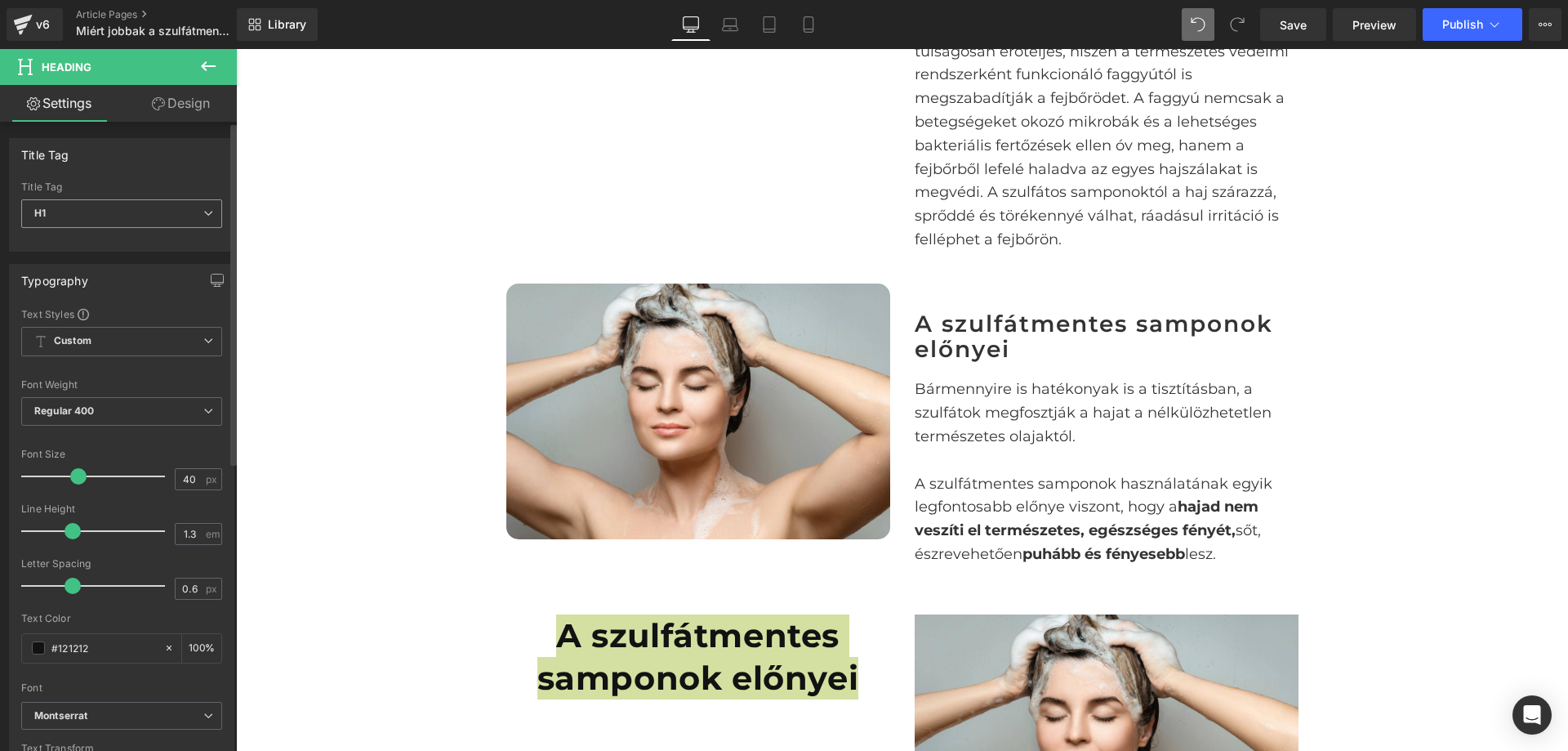
click at [180, 213] on span "H1" at bounding box center [121, 214] width 201 height 29
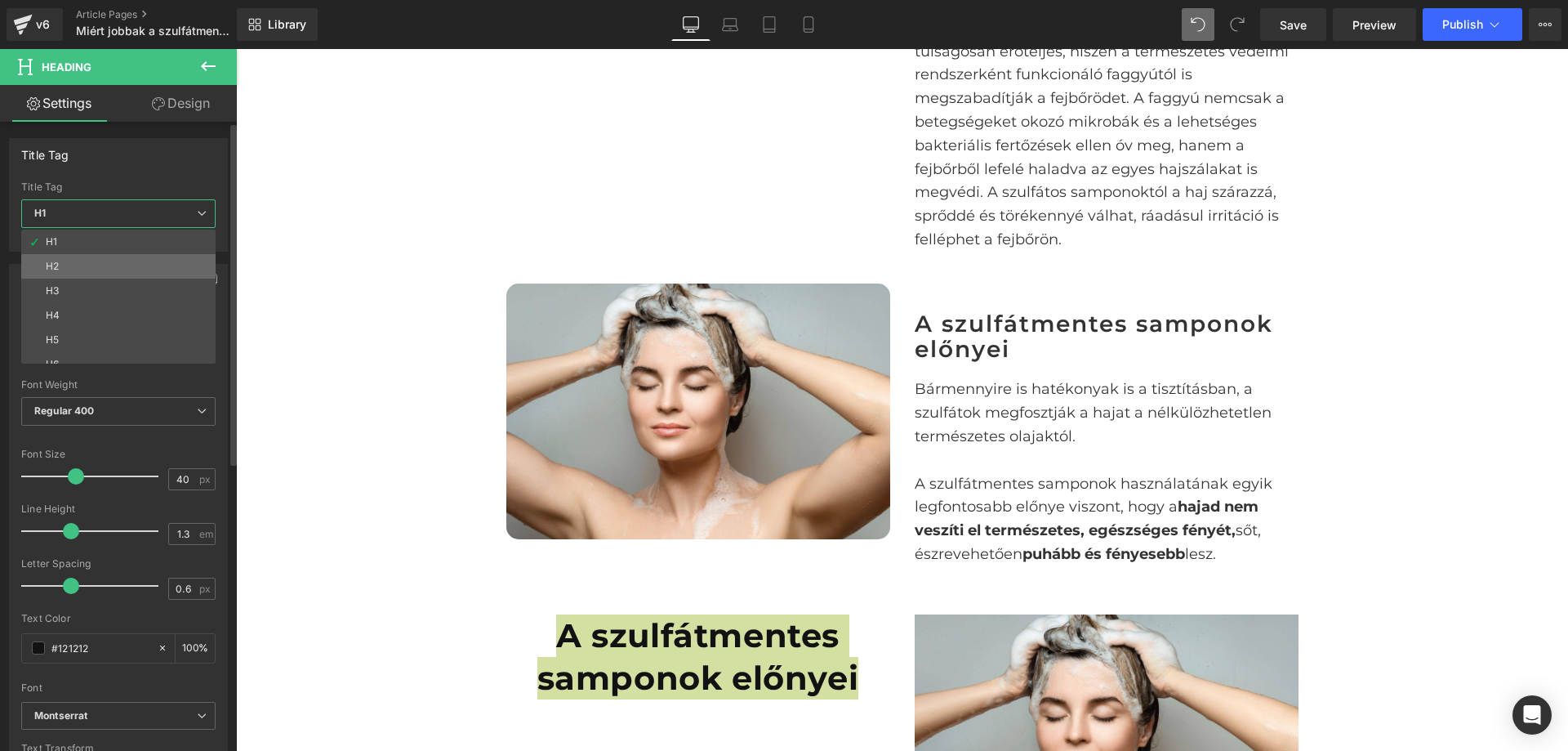
click at [134, 264] on li "H2" at bounding box center [121, 266] width 201 height 24
type input "24"
type input "100"
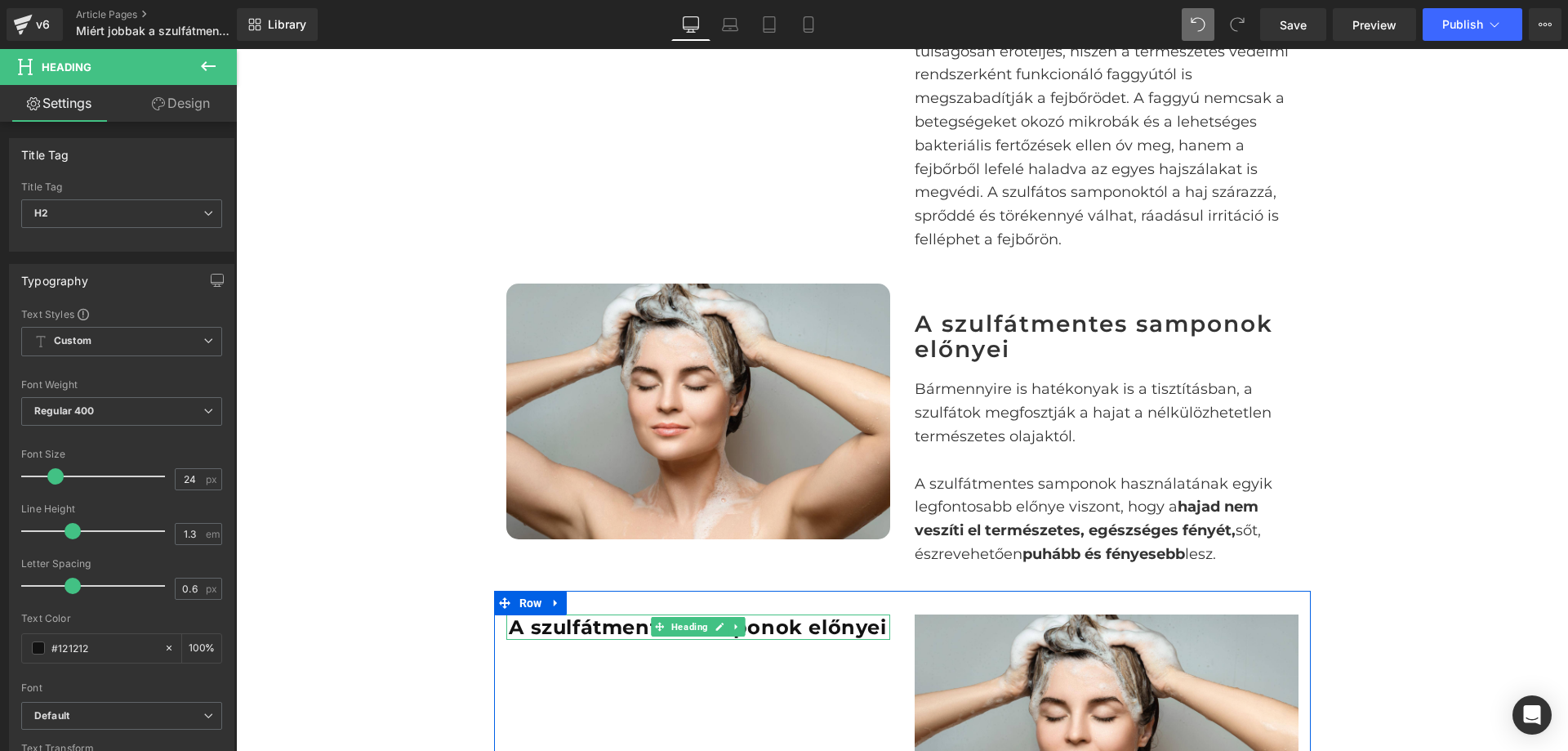
click at [808, 621] on strong "A szulfátmentes samponok előnyei" at bounding box center [698, 627] width 378 height 24
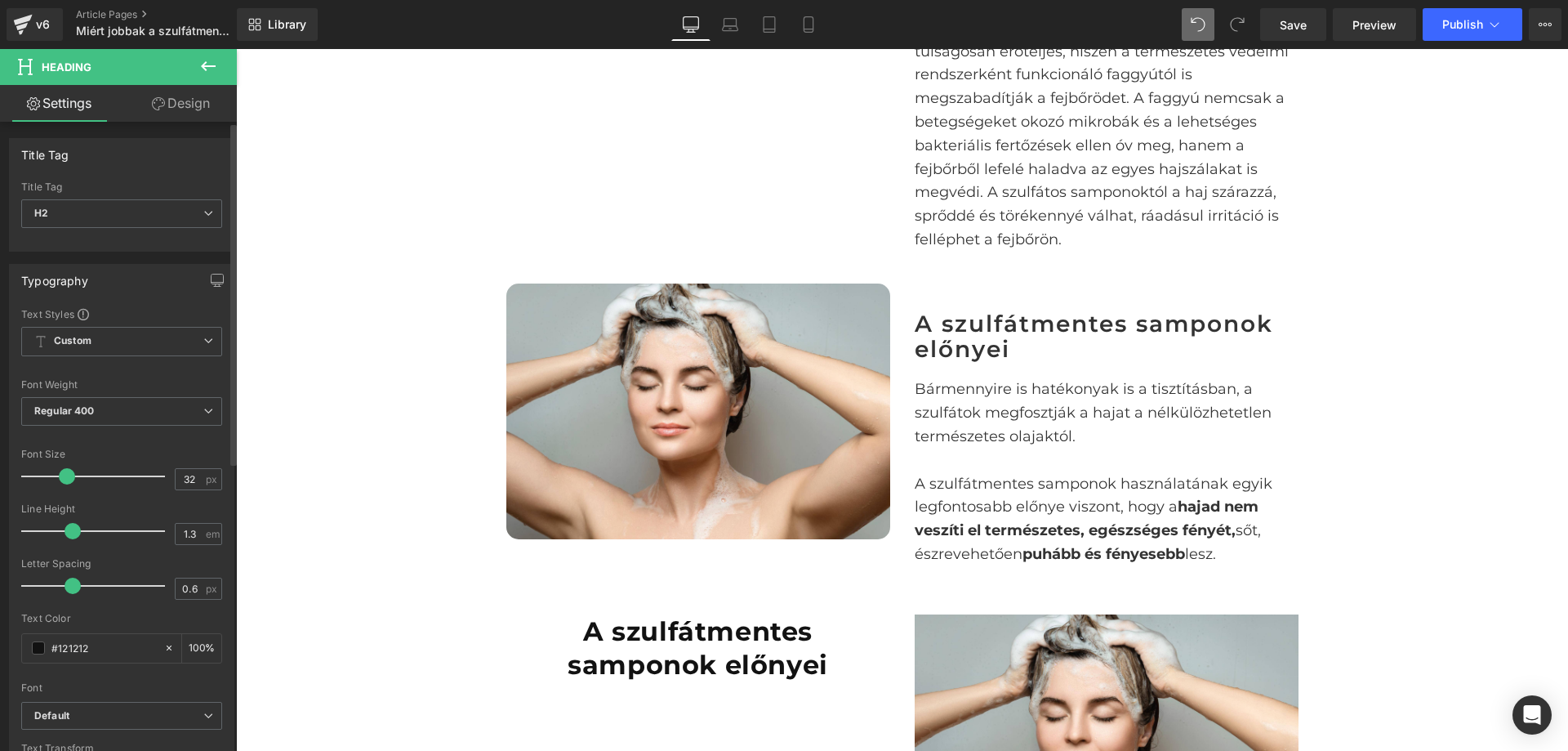
drag, startPoint x: 55, startPoint y: 474, endPoint x: 66, endPoint y: 474, distance: 11.0
click at [66, 474] on span at bounding box center [66, 476] width 16 height 16
type input "29"
click at [62, 474] on span at bounding box center [63, 476] width 16 height 16
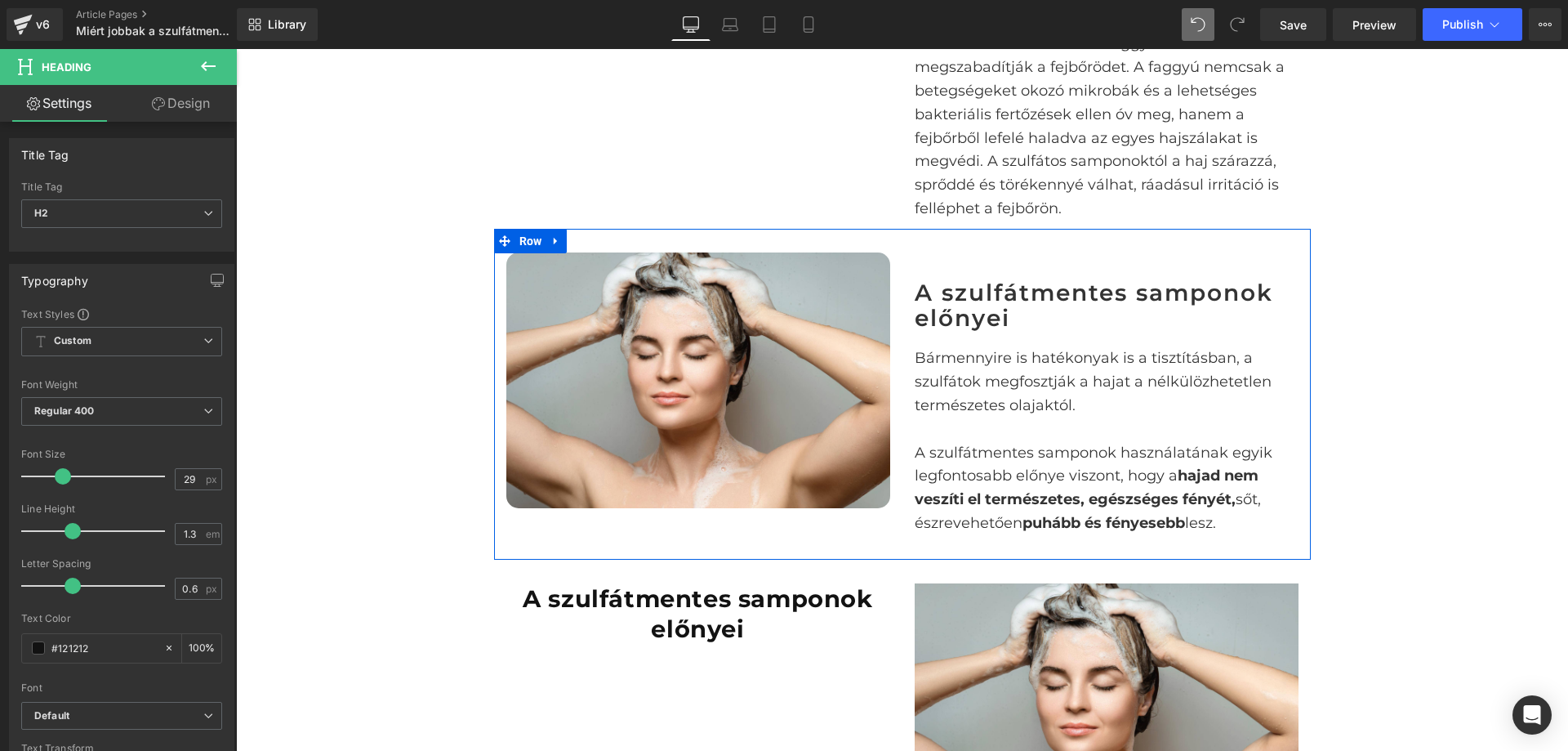
scroll to position [1435, 0]
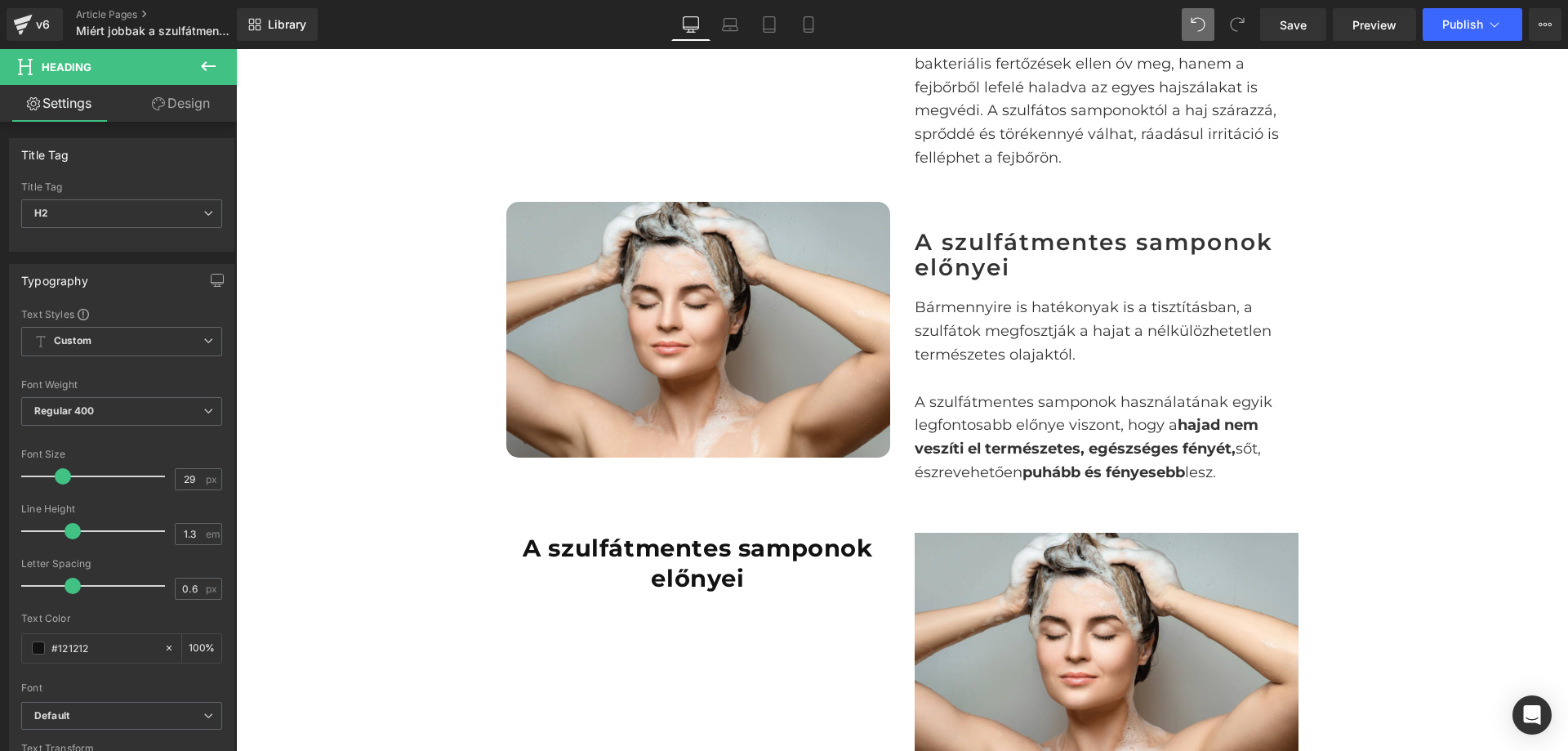
click at [213, 61] on icon at bounding box center [208, 66] width 19 height 19
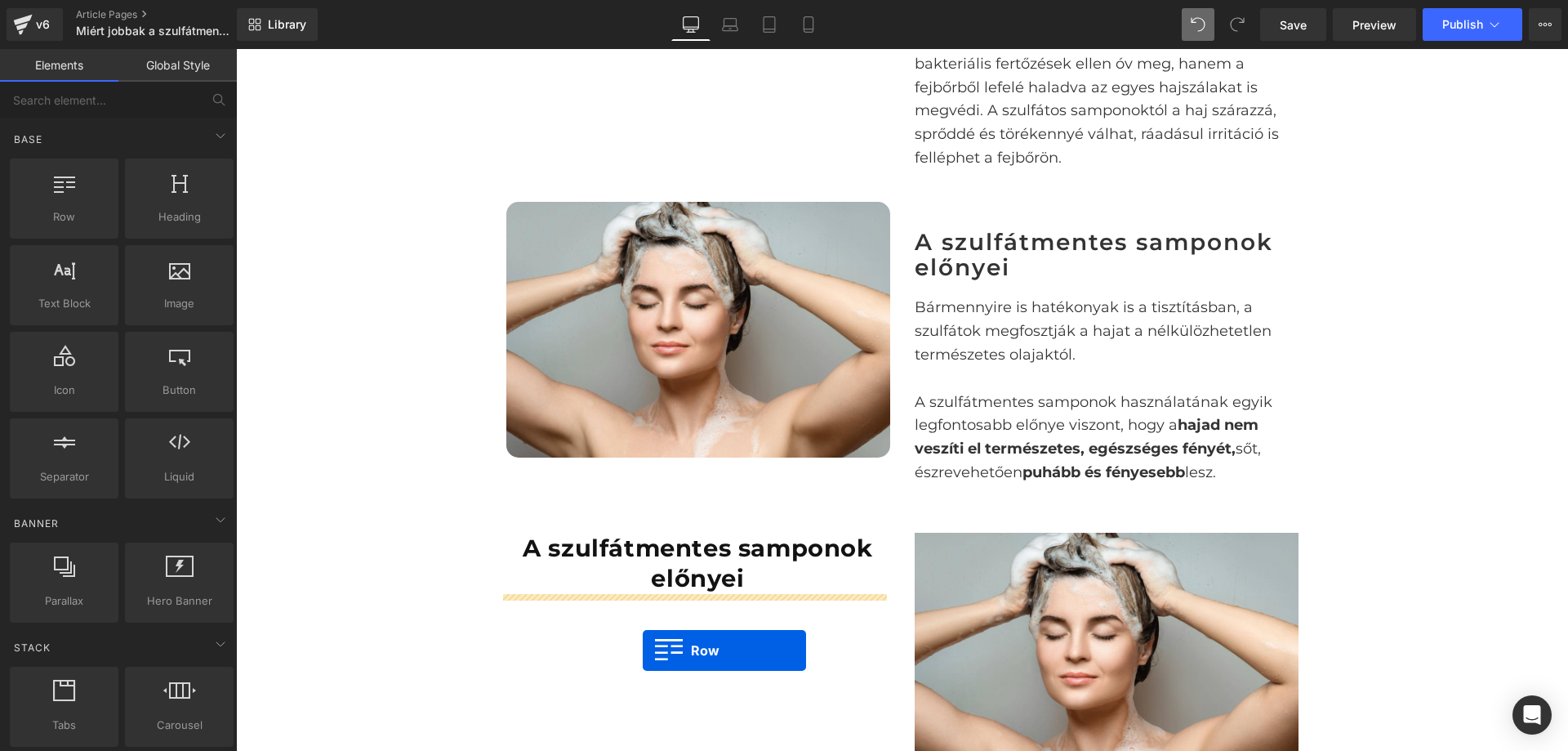
drag, startPoint x: 292, startPoint y: 245, endPoint x: 642, endPoint y: 651, distance: 536.0
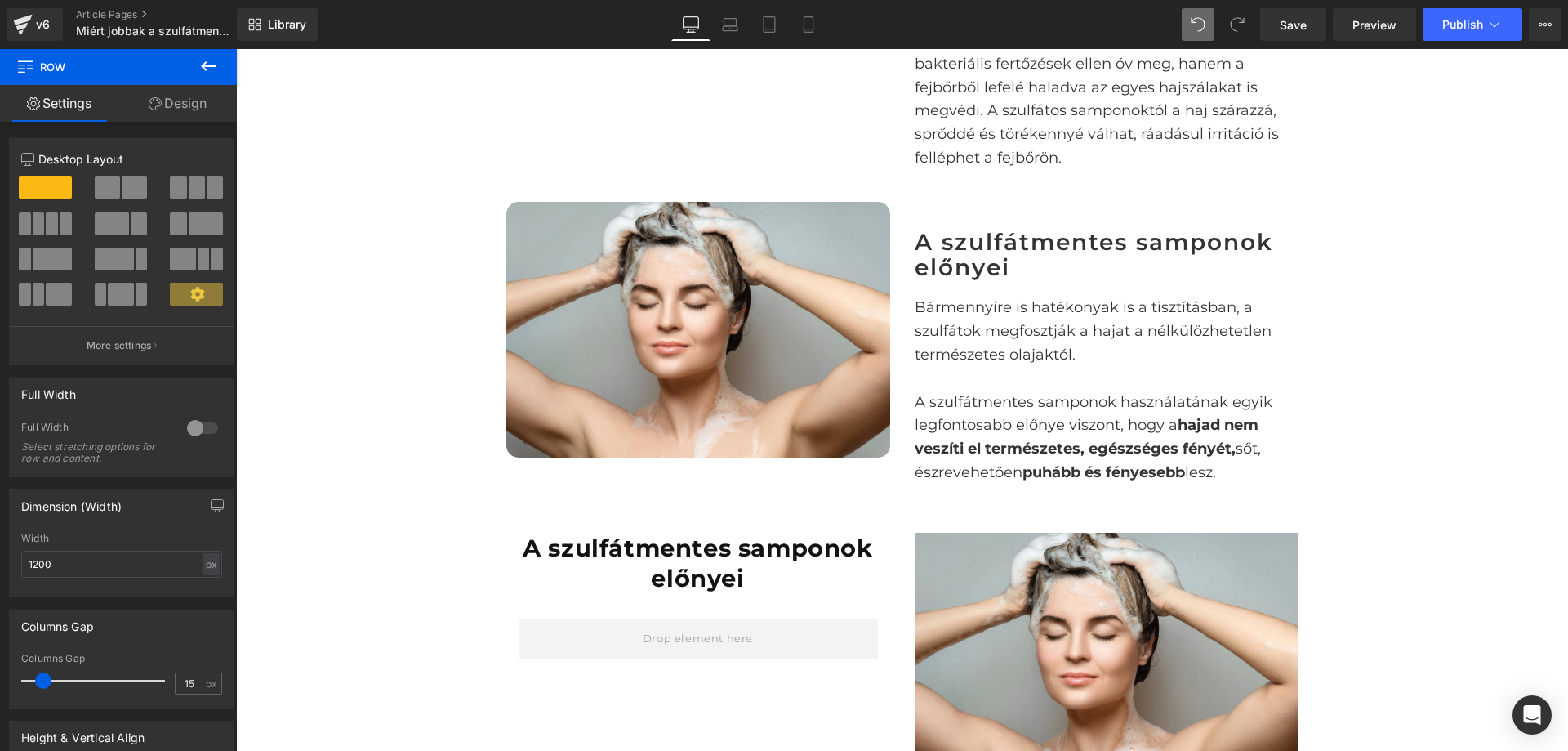
click at [212, 69] on icon at bounding box center [208, 66] width 19 height 19
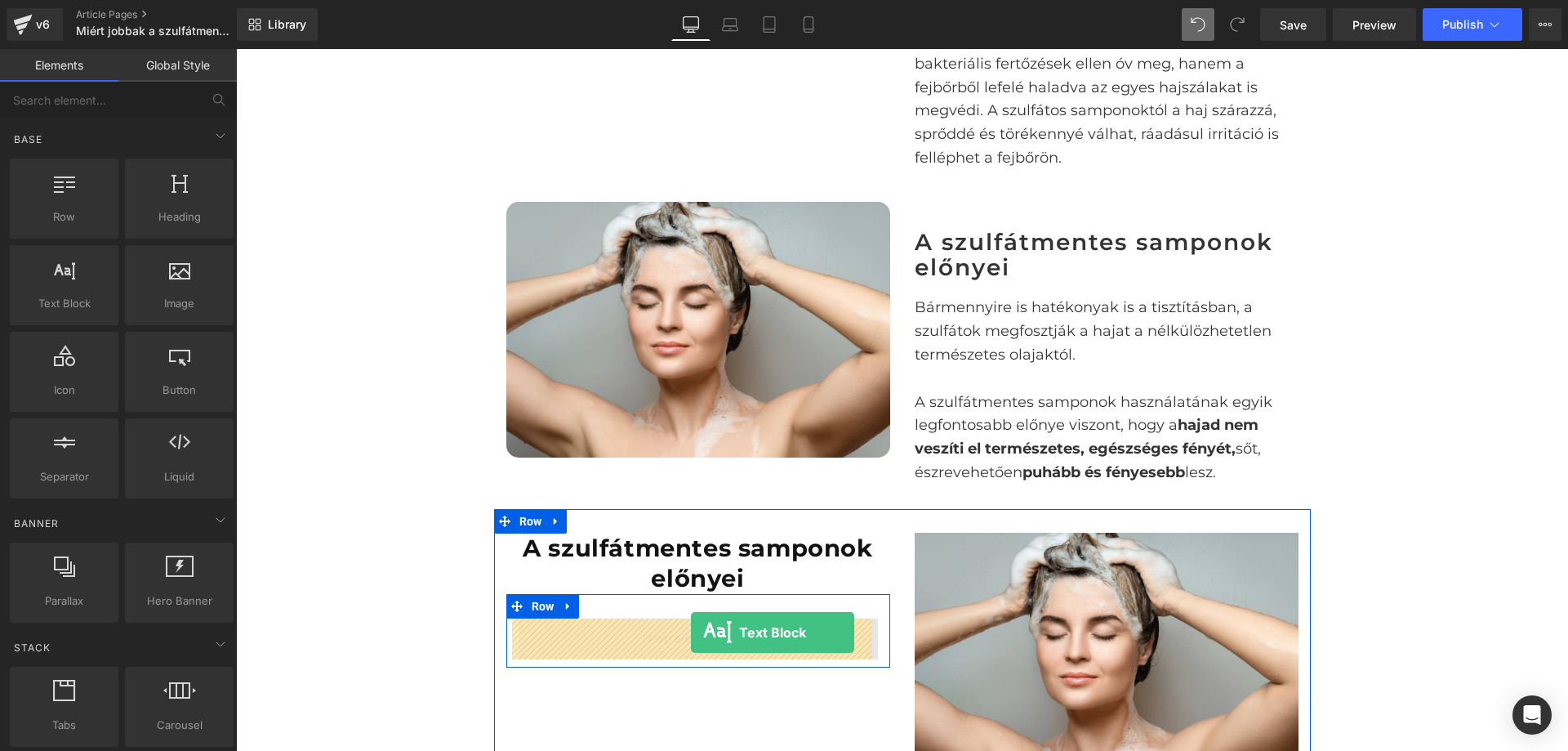
drag, startPoint x: 438, startPoint y: 426, endPoint x: 691, endPoint y: 632, distance: 326.3
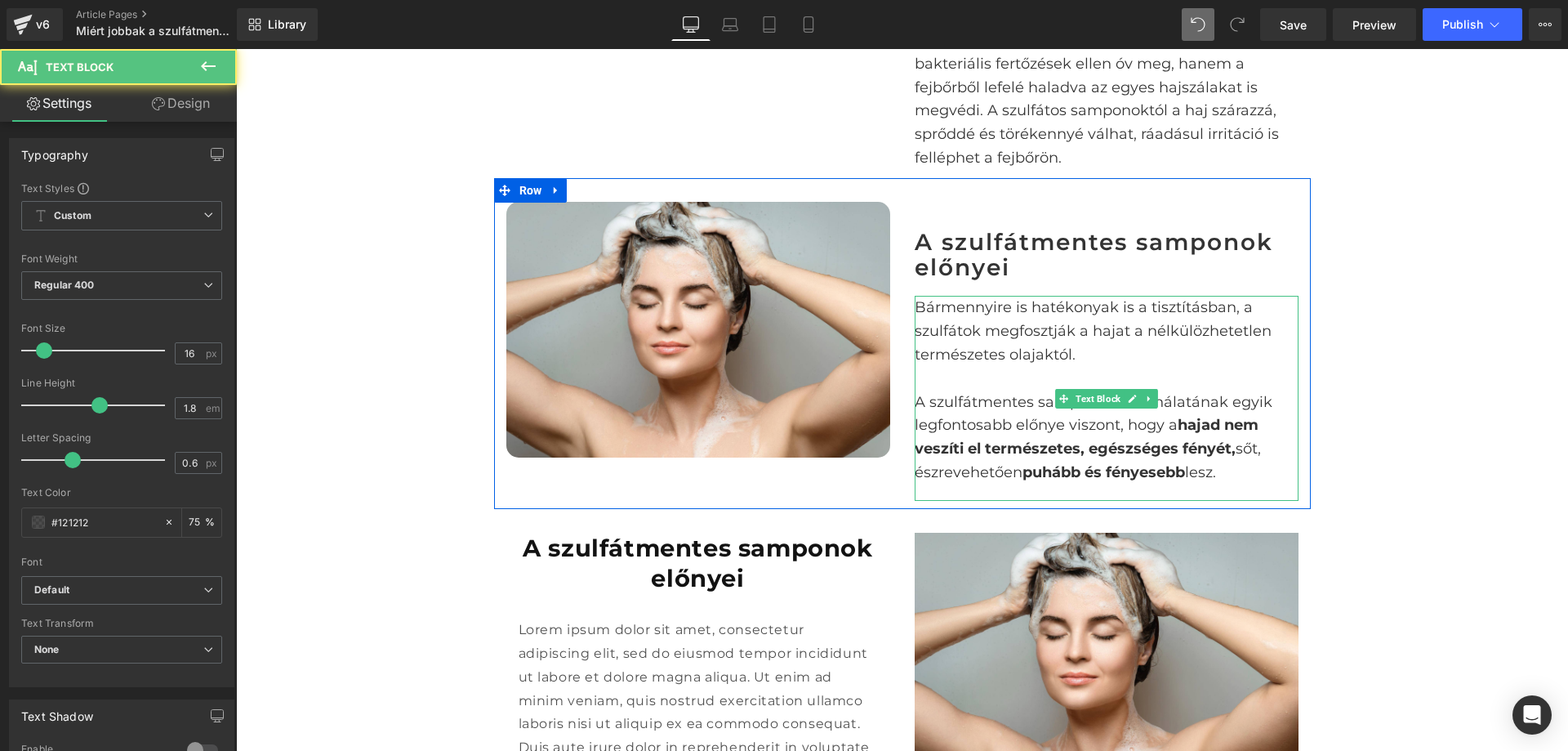
click at [1023, 321] on p "Bármennyire is hatékonyak is a tisztításban, a szulfátok megfosztják a hajat a …" at bounding box center [1106, 331] width 384 height 70
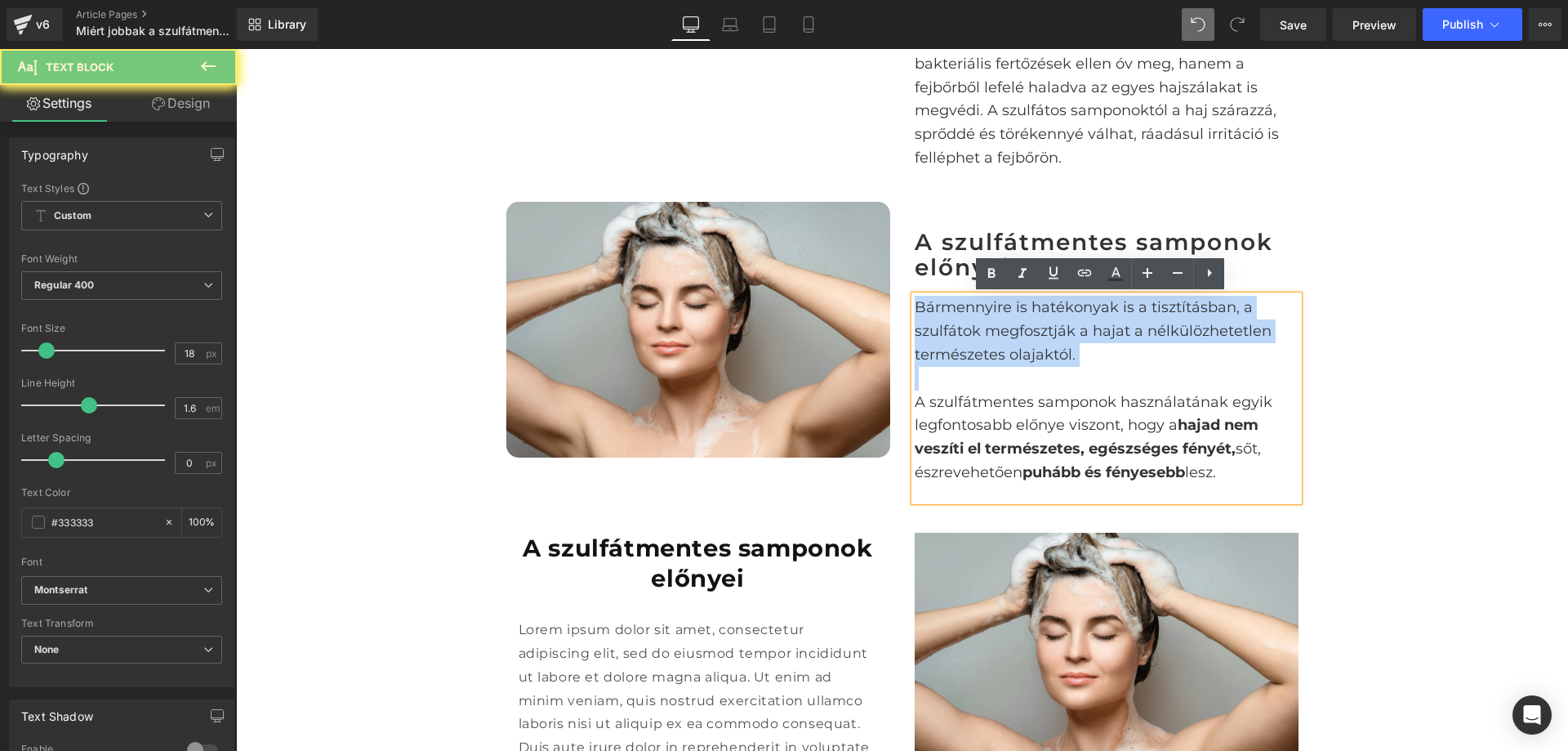
click at [1023, 321] on p "Bármennyire is hatékonyak is a tisztításban, a szulfátok megfosztják a hajat a …" at bounding box center [1106, 331] width 384 height 70
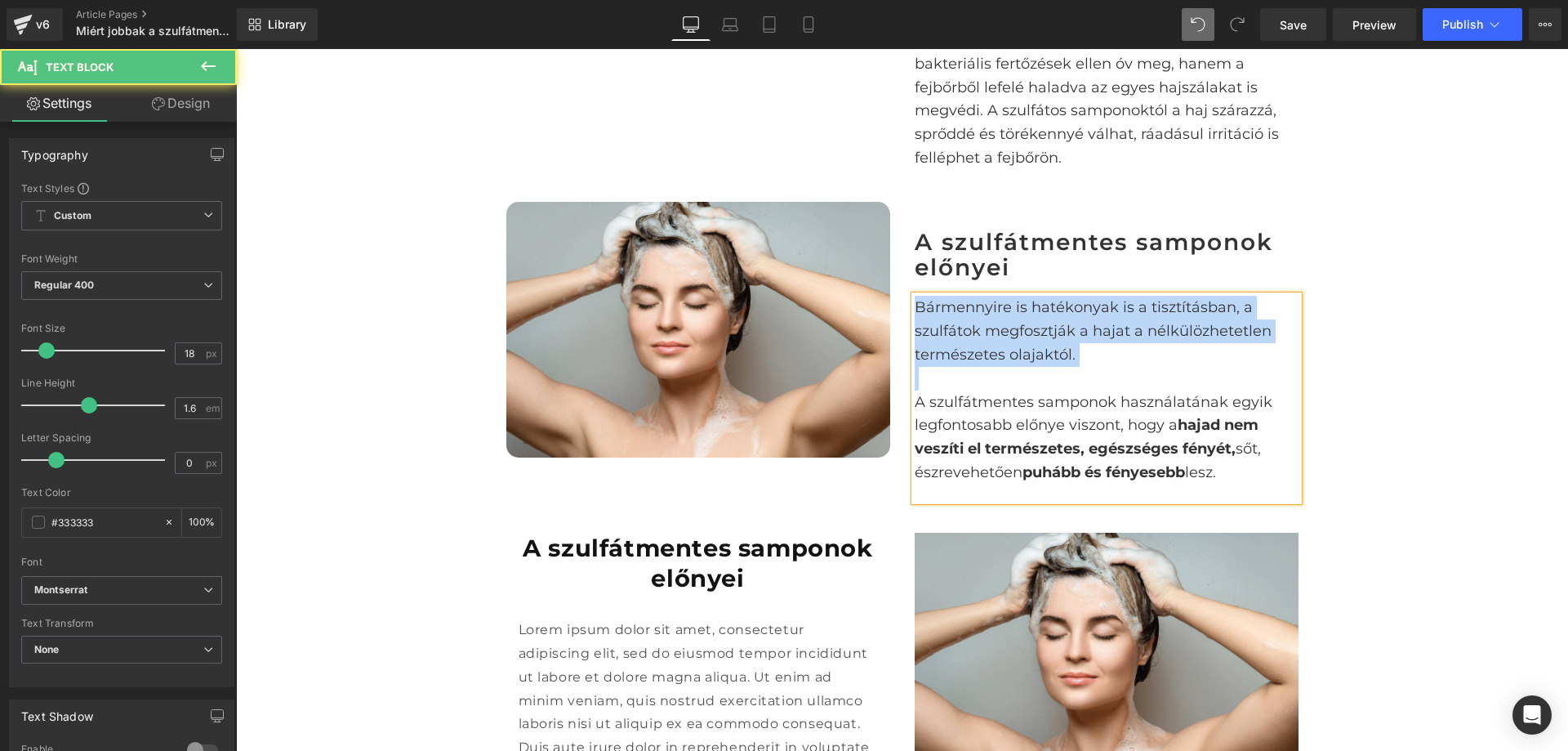
copy div "Bármennyire is hatékonyak is a tisztításban, a szulfátok megfosztják a hajat a …"
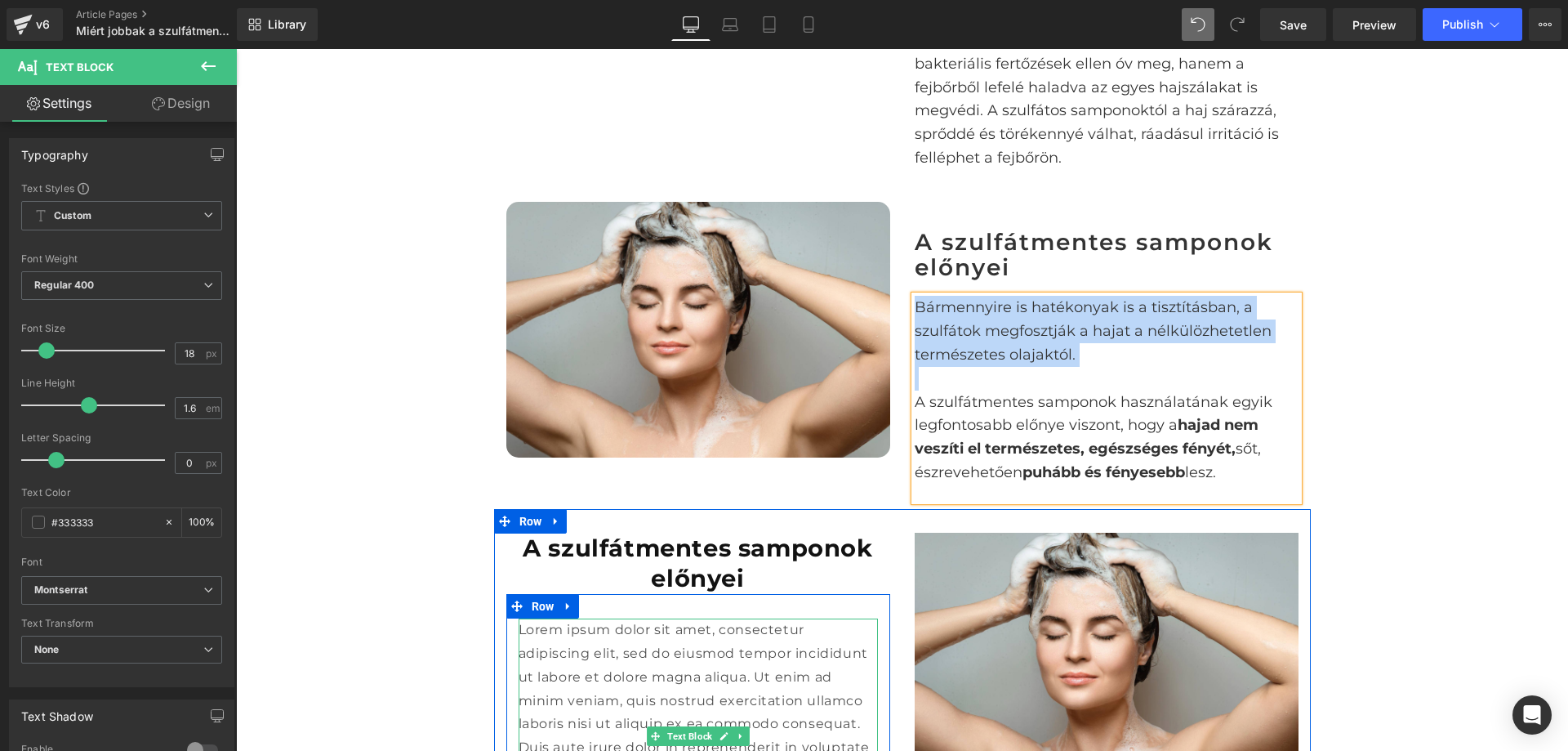
click at [667, 692] on p "Lorem ipsum dolor sit amet, consectetur adipiscing elit, sed do eiusmod tempor …" at bounding box center [698, 737] width 359 height 235
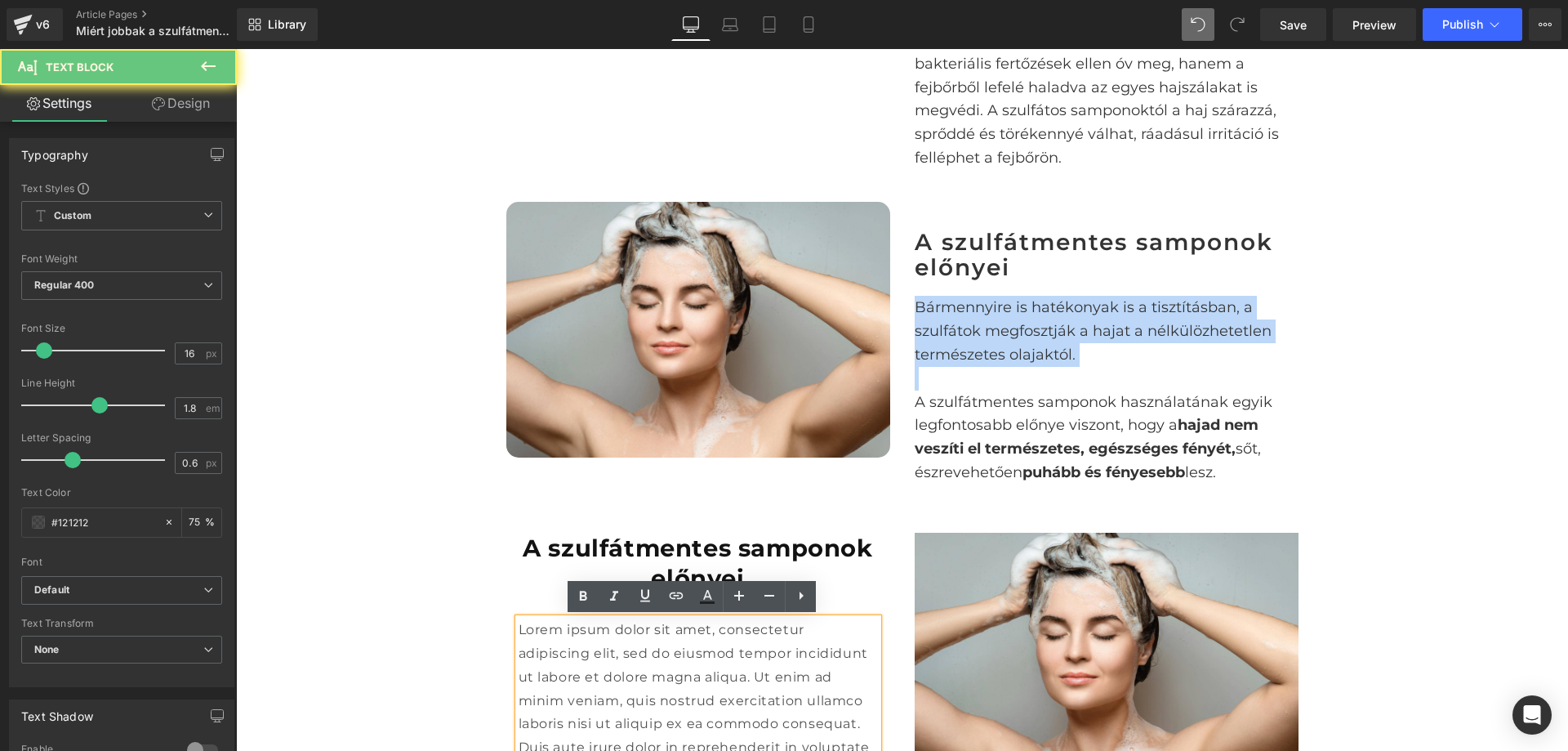
click at [667, 692] on p "Lorem ipsum dolor sit amet, consectetur adipiscing elit, sed do eiusmod tempor …" at bounding box center [698, 737] width 359 height 235
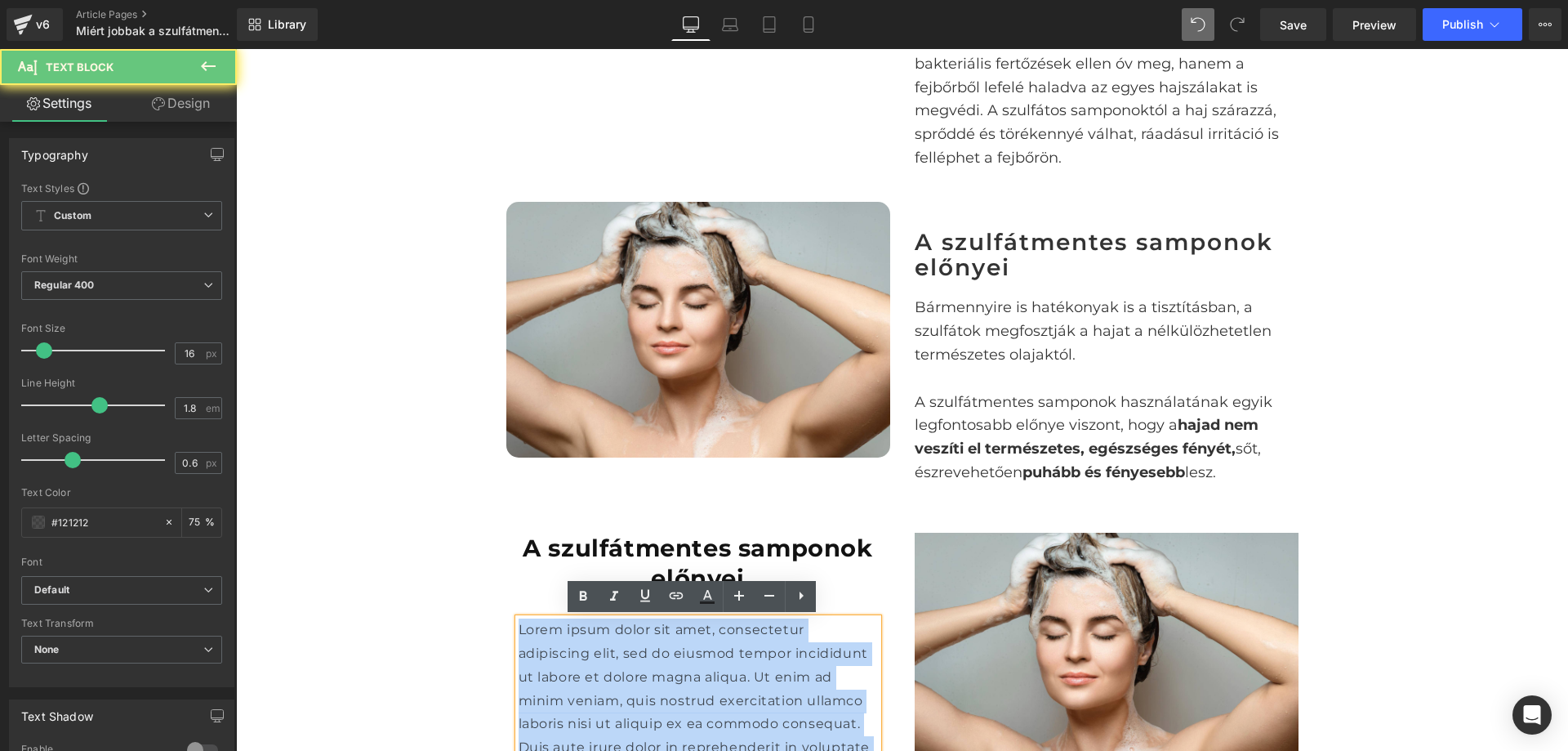
click at [667, 692] on p "Lorem ipsum dolor sit amet, consectetur adipiscing elit, sed do eiusmod tempor …" at bounding box center [698, 737] width 359 height 235
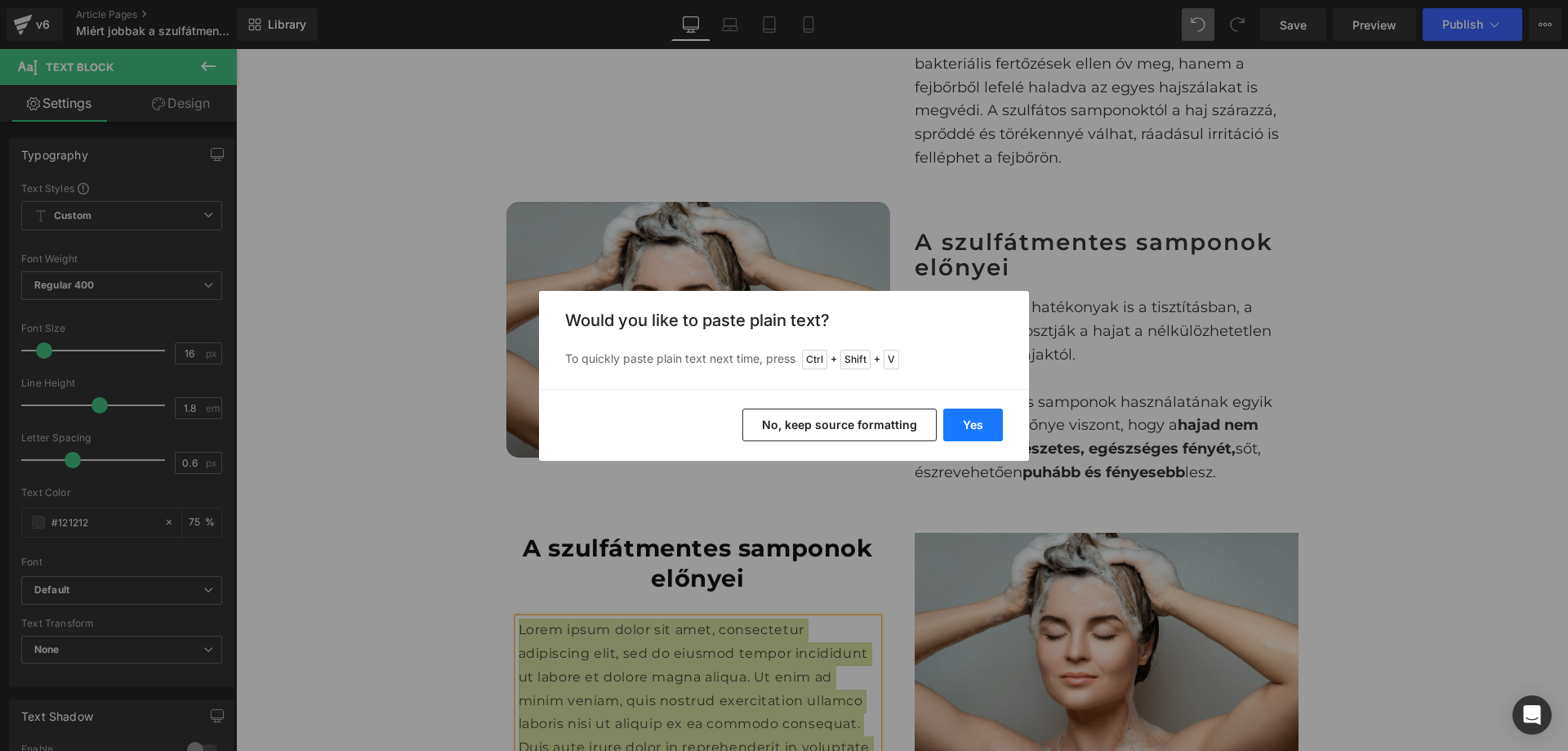
drag, startPoint x: 984, startPoint y: 432, endPoint x: 693, endPoint y: 408, distance: 292.0
click at [984, 432] on button "Yes" at bounding box center [973, 425] width 60 height 33
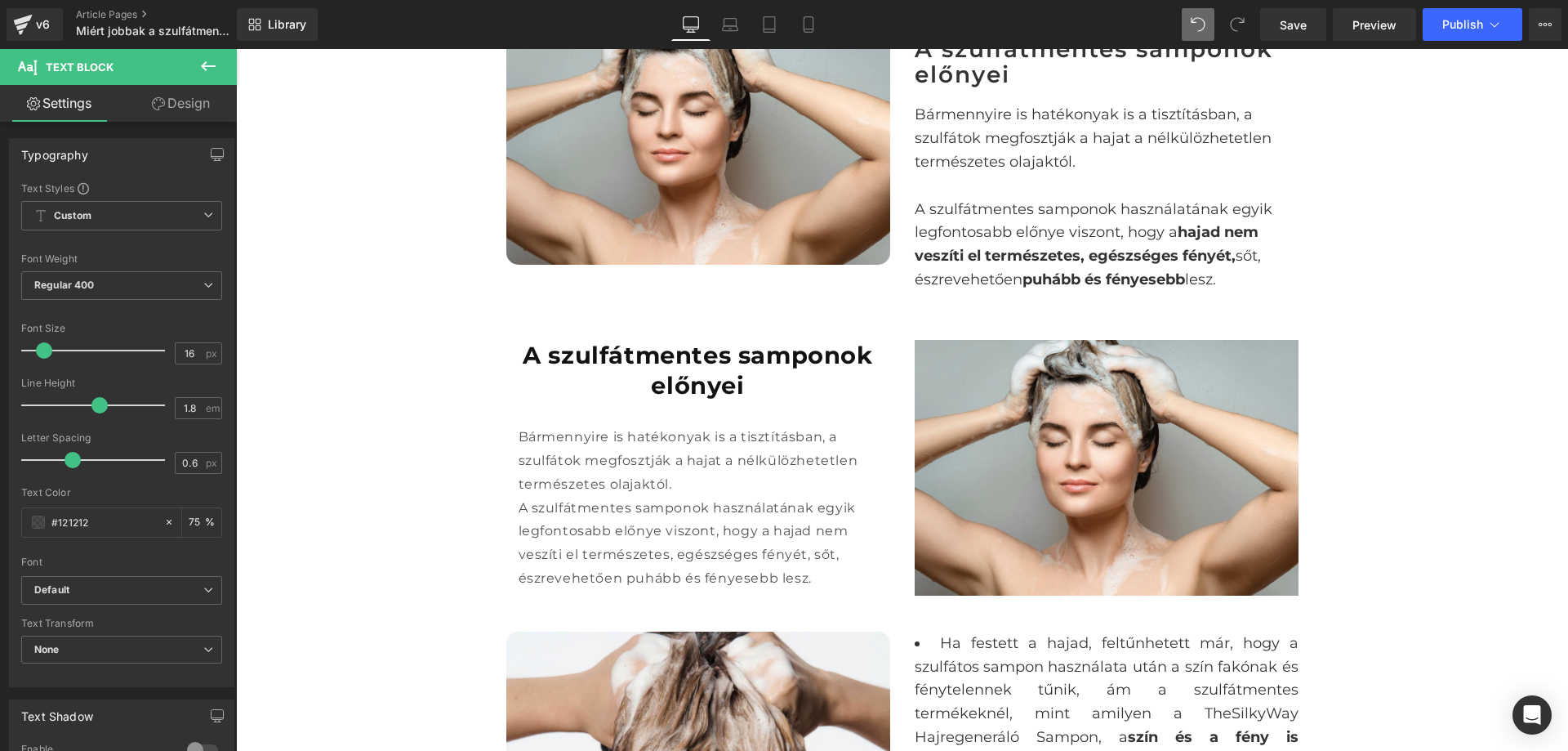
scroll to position [1599, 0]
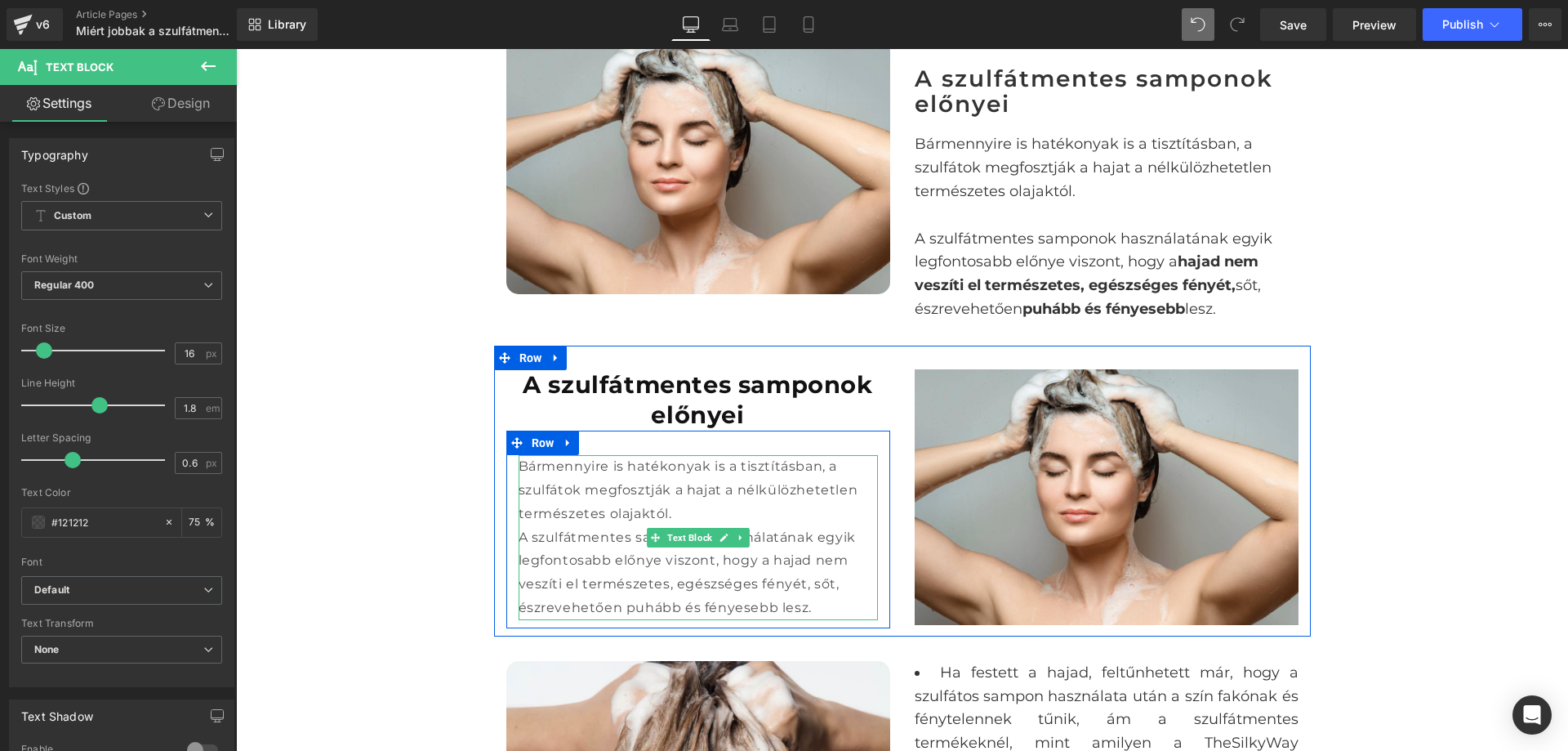
click at [690, 507] on p "Bármennyire is hatékonyak is a tisztításban, a szulfátok megfosztják a hajat a …" at bounding box center [698, 490] width 359 height 70
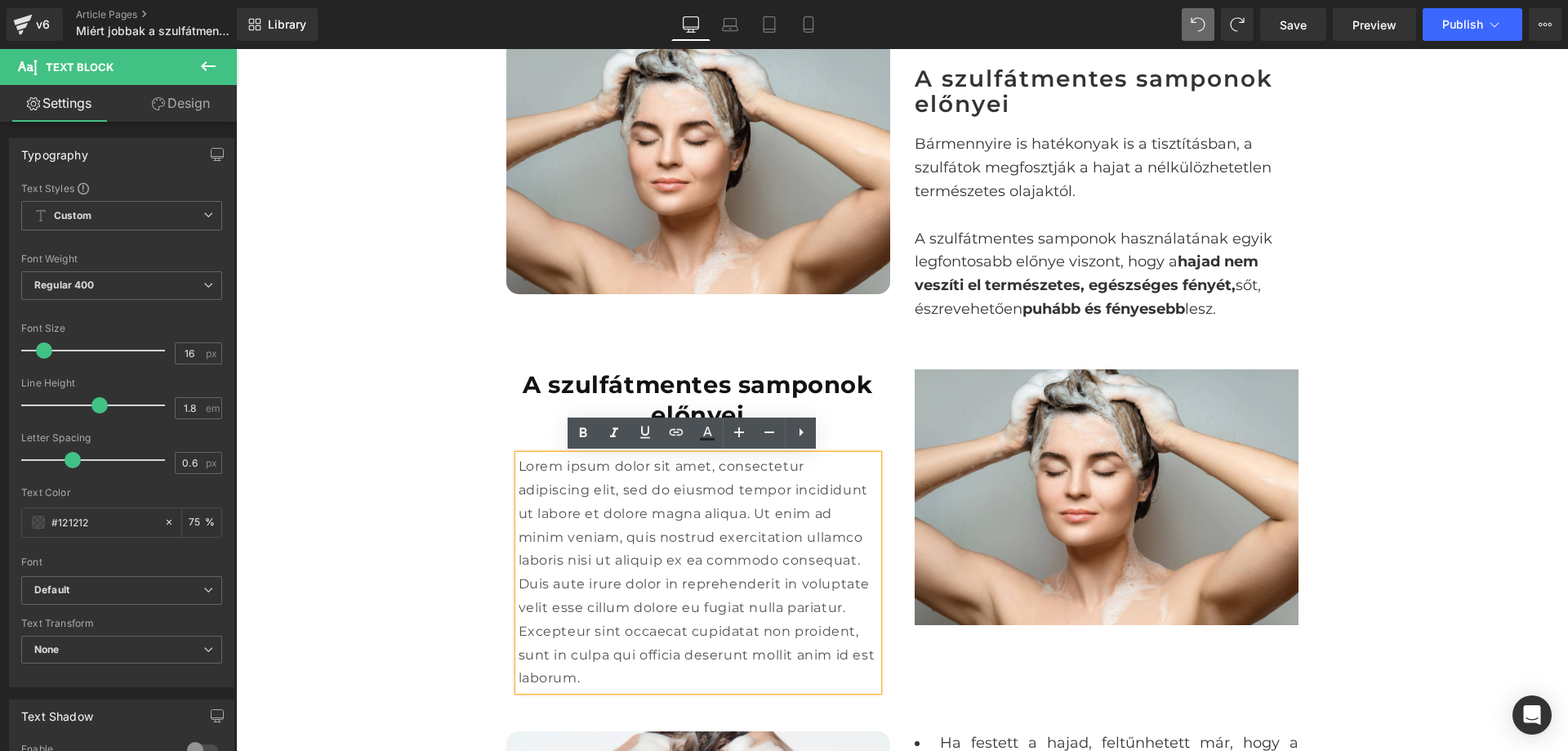
click at [699, 533] on p "Lorem ipsum dolor sit amet, consectetur adipiscing elit, sed do eiusmod tempor …" at bounding box center [698, 573] width 359 height 235
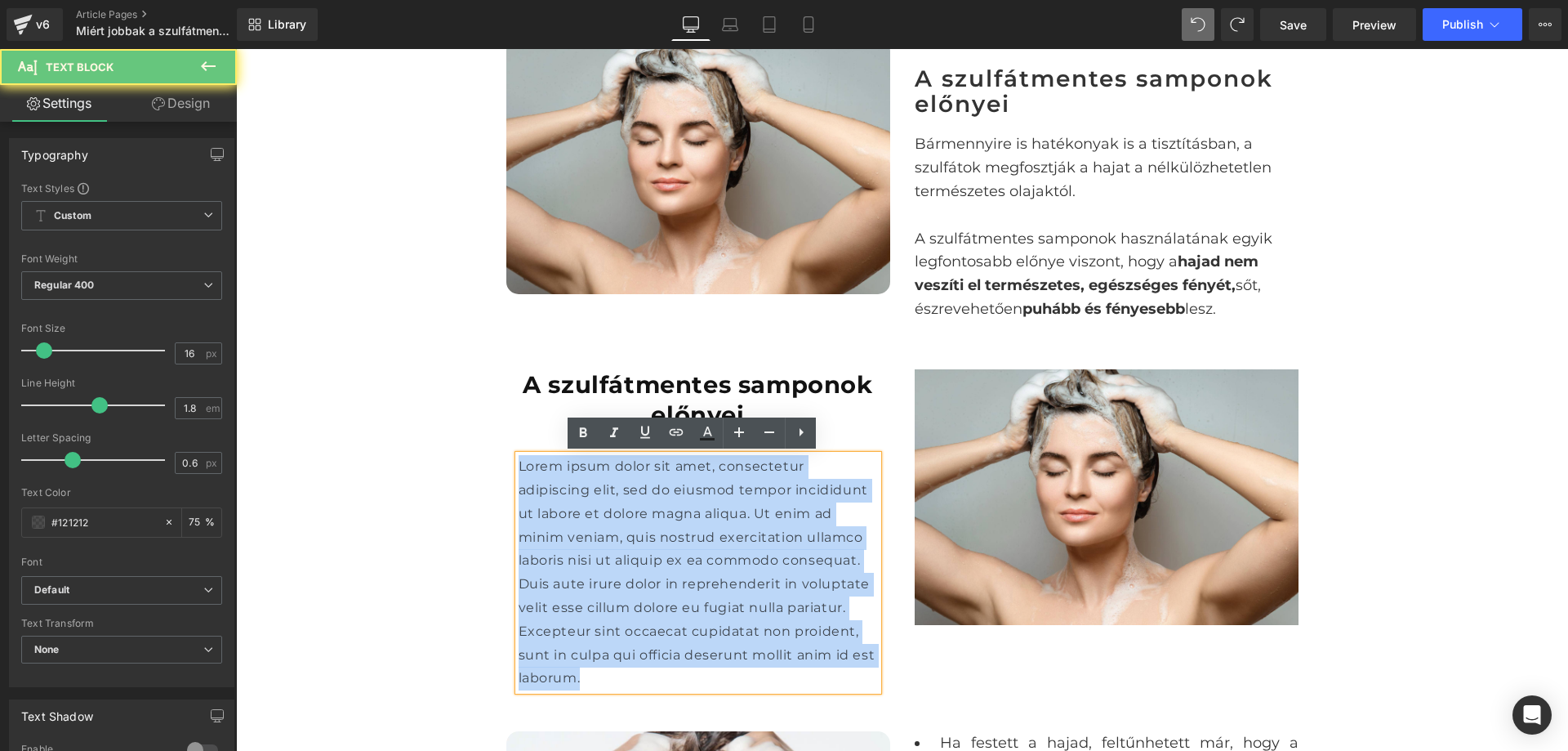
click at [699, 533] on p "Lorem ipsum dolor sit amet, consectetur adipiscing elit, sed do eiusmod tempor …" at bounding box center [698, 573] width 359 height 235
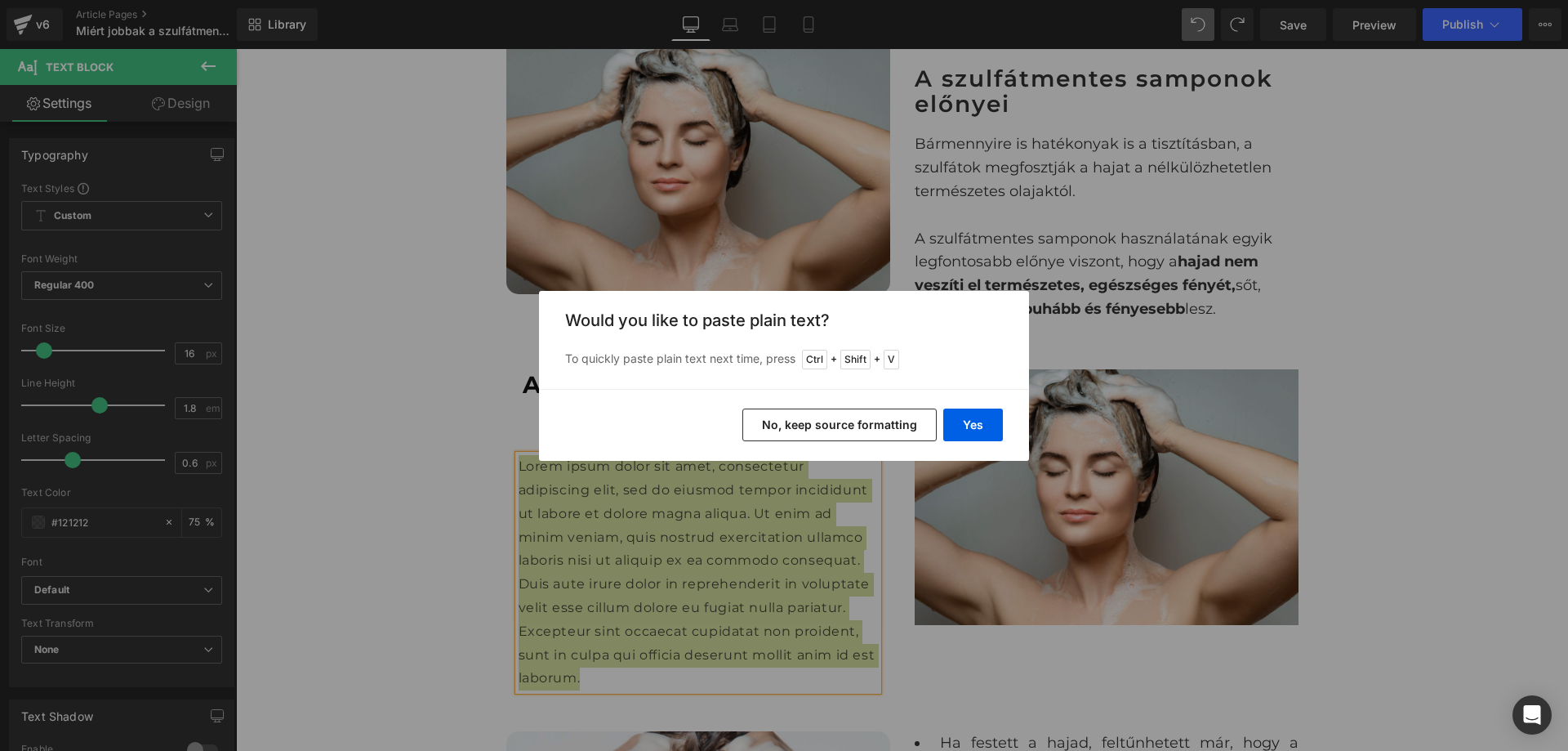
click at [786, 422] on button "No, keep source formatting" at bounding box center [839, 425] width 195 height 33
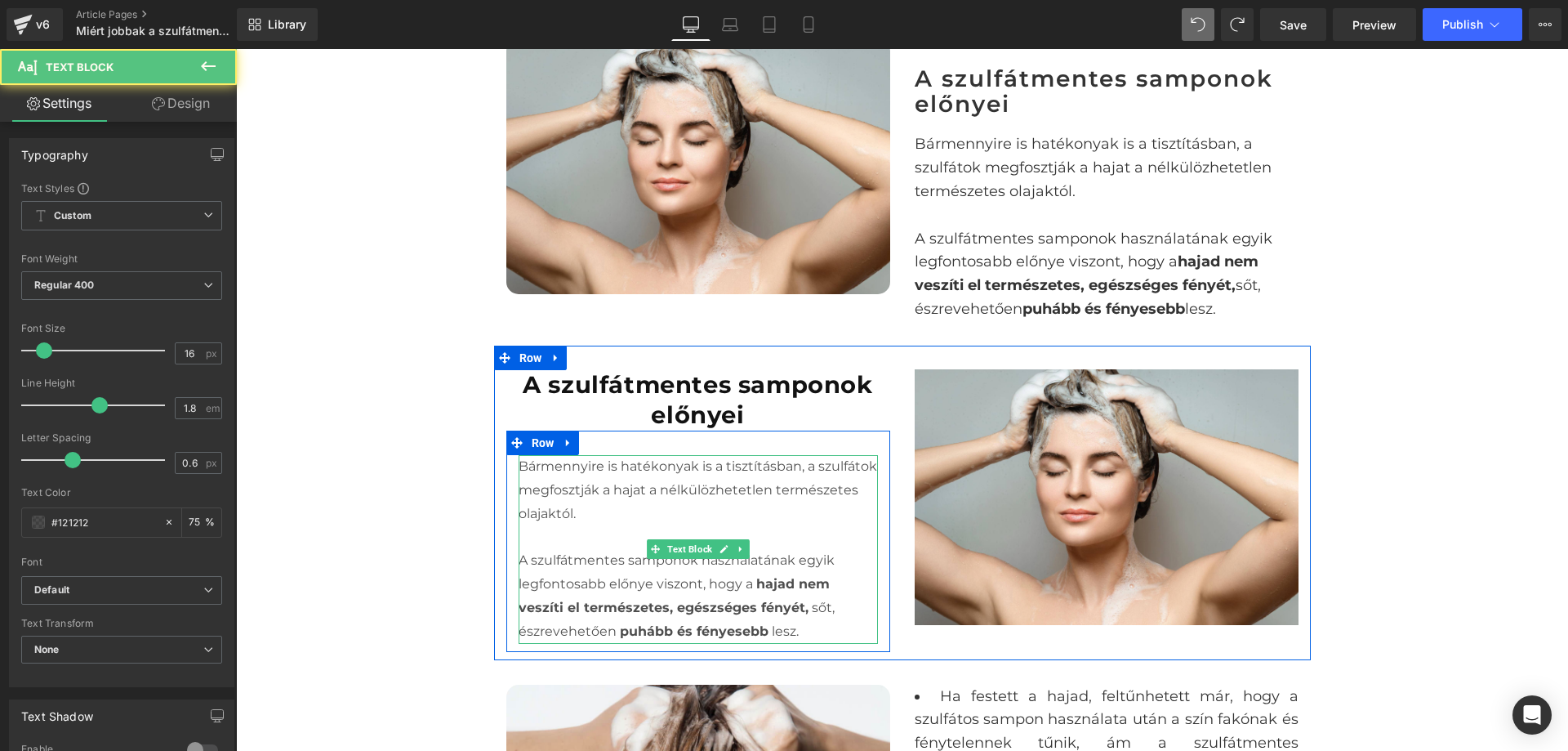
click at [778, 579] on strong "hajad nem veszíti el természetes, egészséges fényét," at bounding box center [674, 596] width 311 height 40
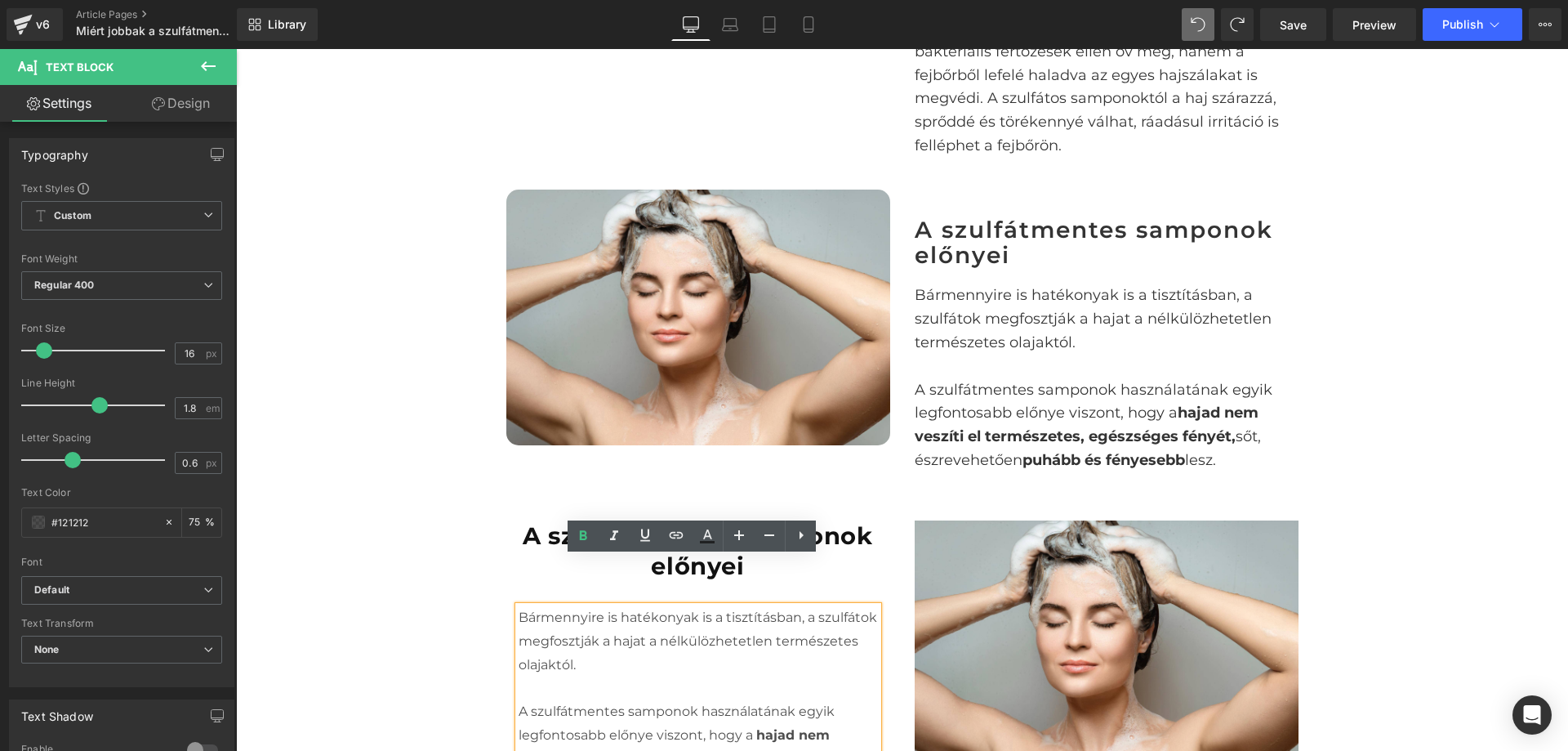
scroll to position [1435, 0]
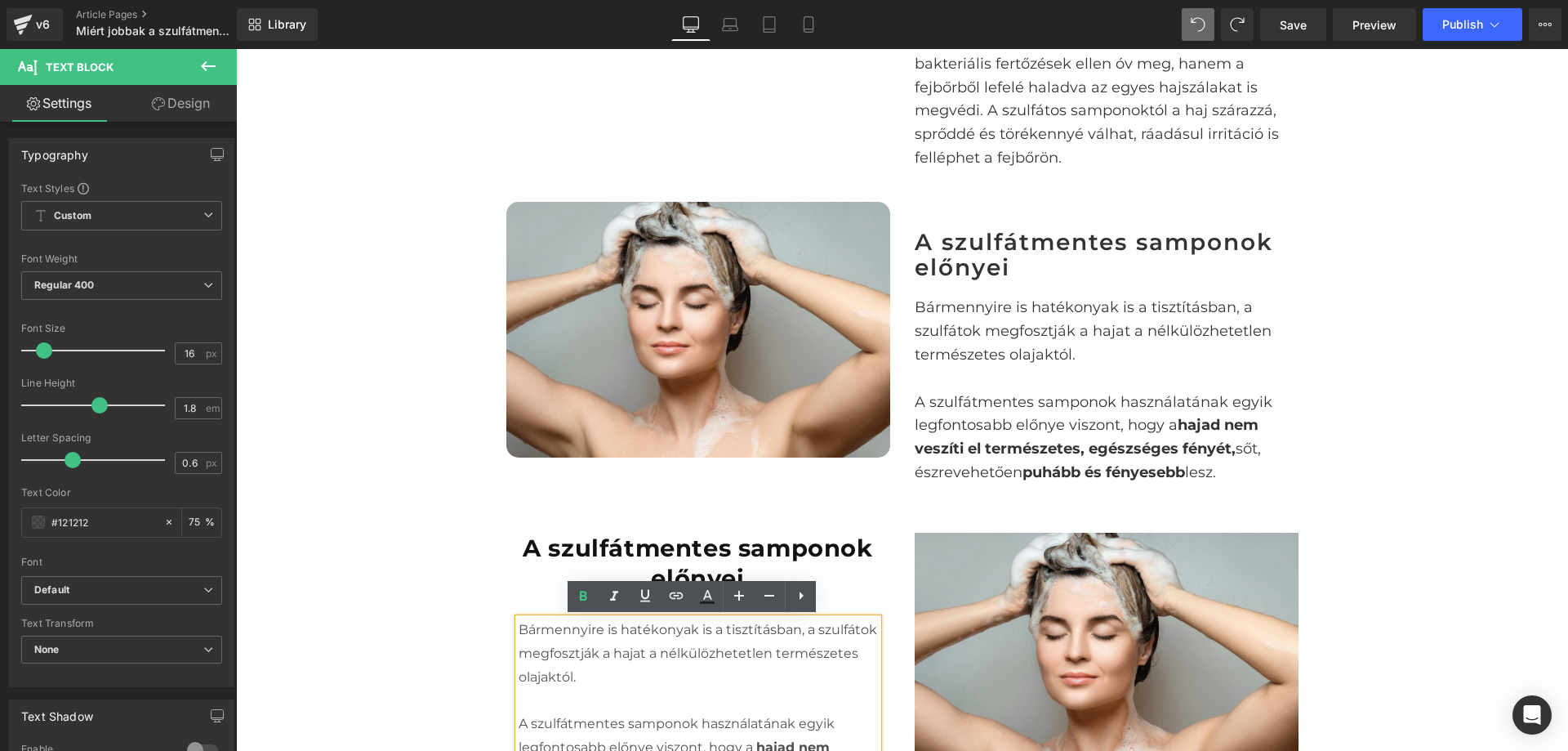
click at [969, 188] on div "Image A szulfátmentes samponok előnyei Heading Bármennyire is hatékonyak is a t…" at bounding box center [903, 343] width 817 height 331
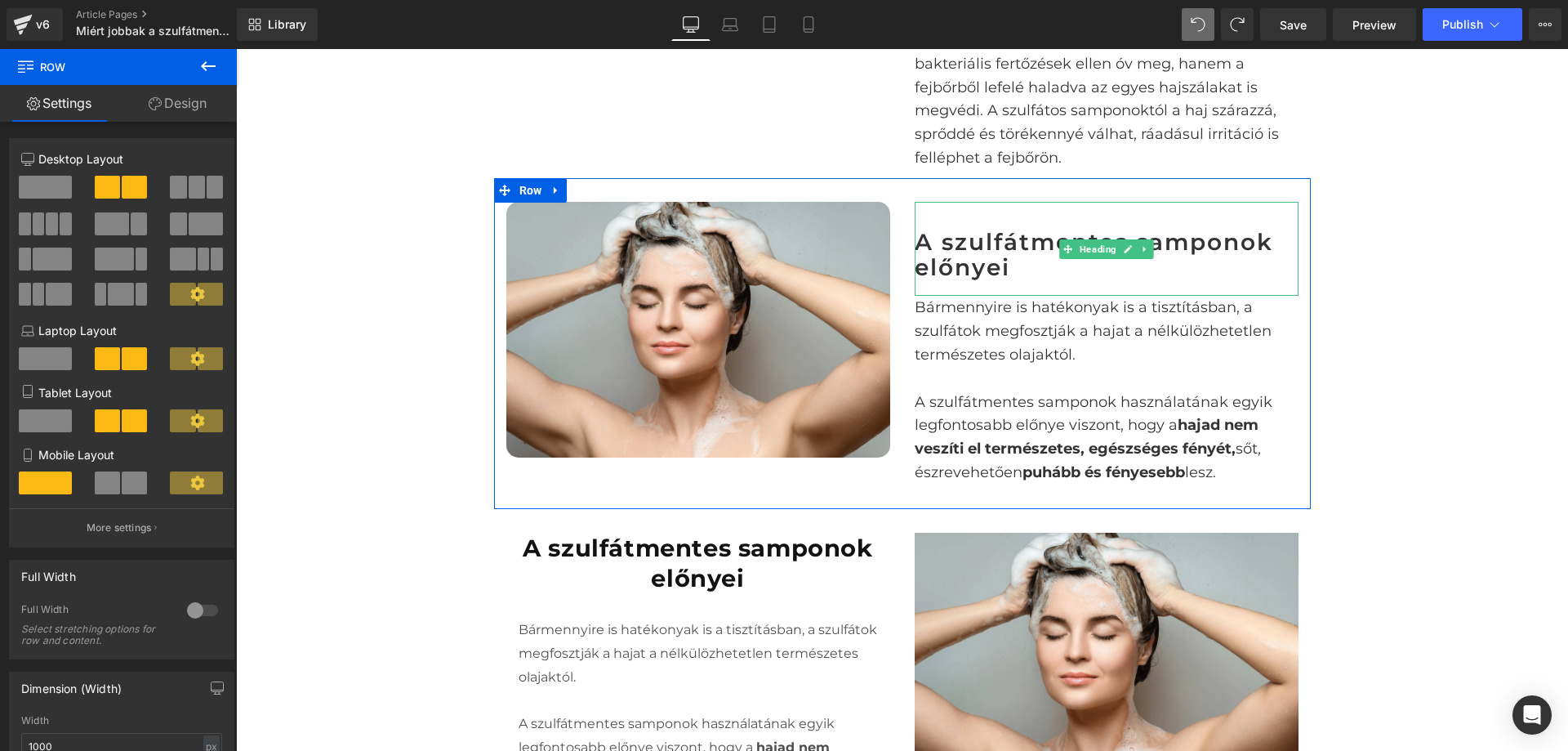
click at [974, 321] on p "Bármennyire is hatékonyak is a tisztításban, a szulfátok megfosztják a hajat a …" at bounding box center [1106, 331] width 384 height 70
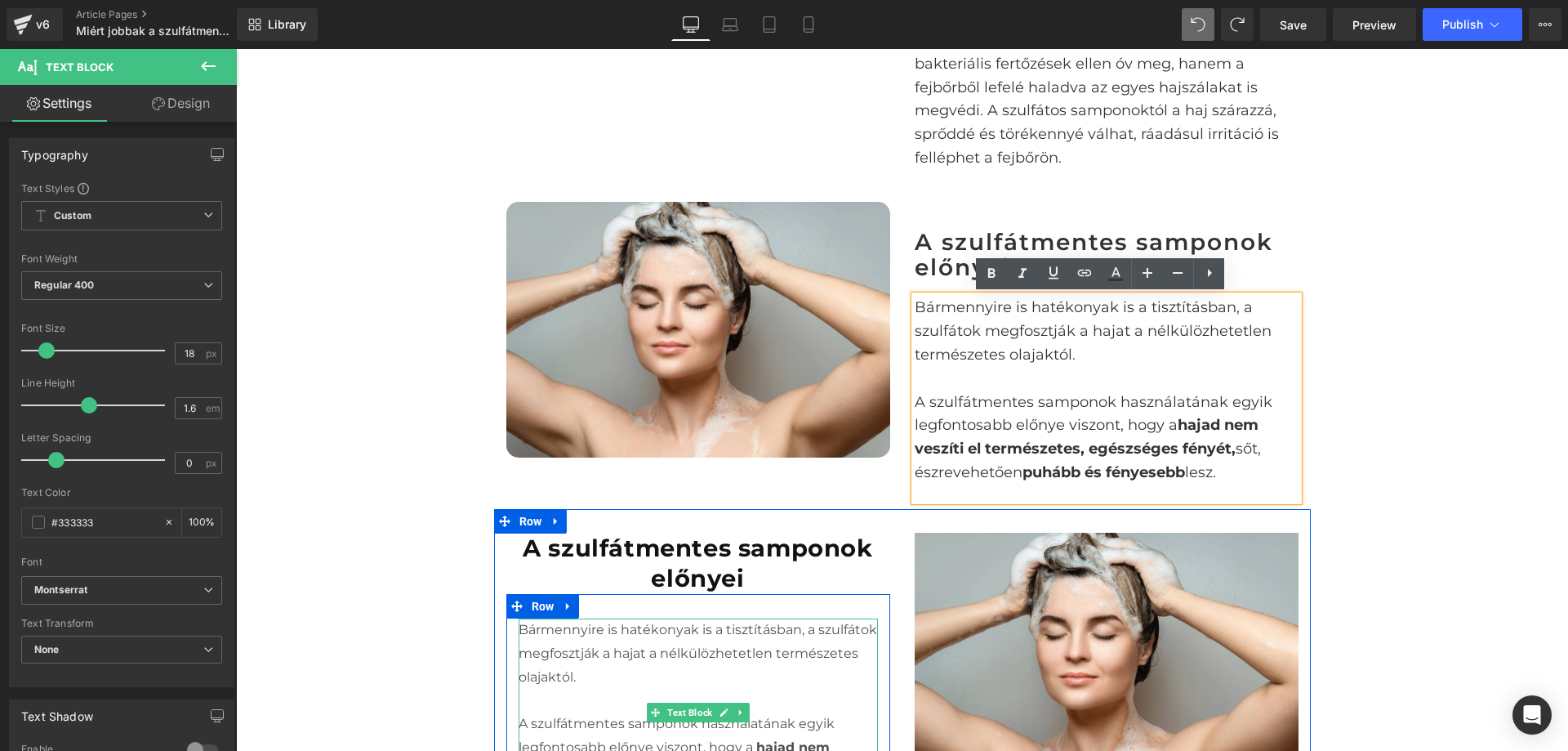
click at [689, 641] on p "Bármennyire is hatékonyak is a tisztításban, a szulfátok megfosztják a hajat a …" at bounding box center [698, 654] width 359 height 70
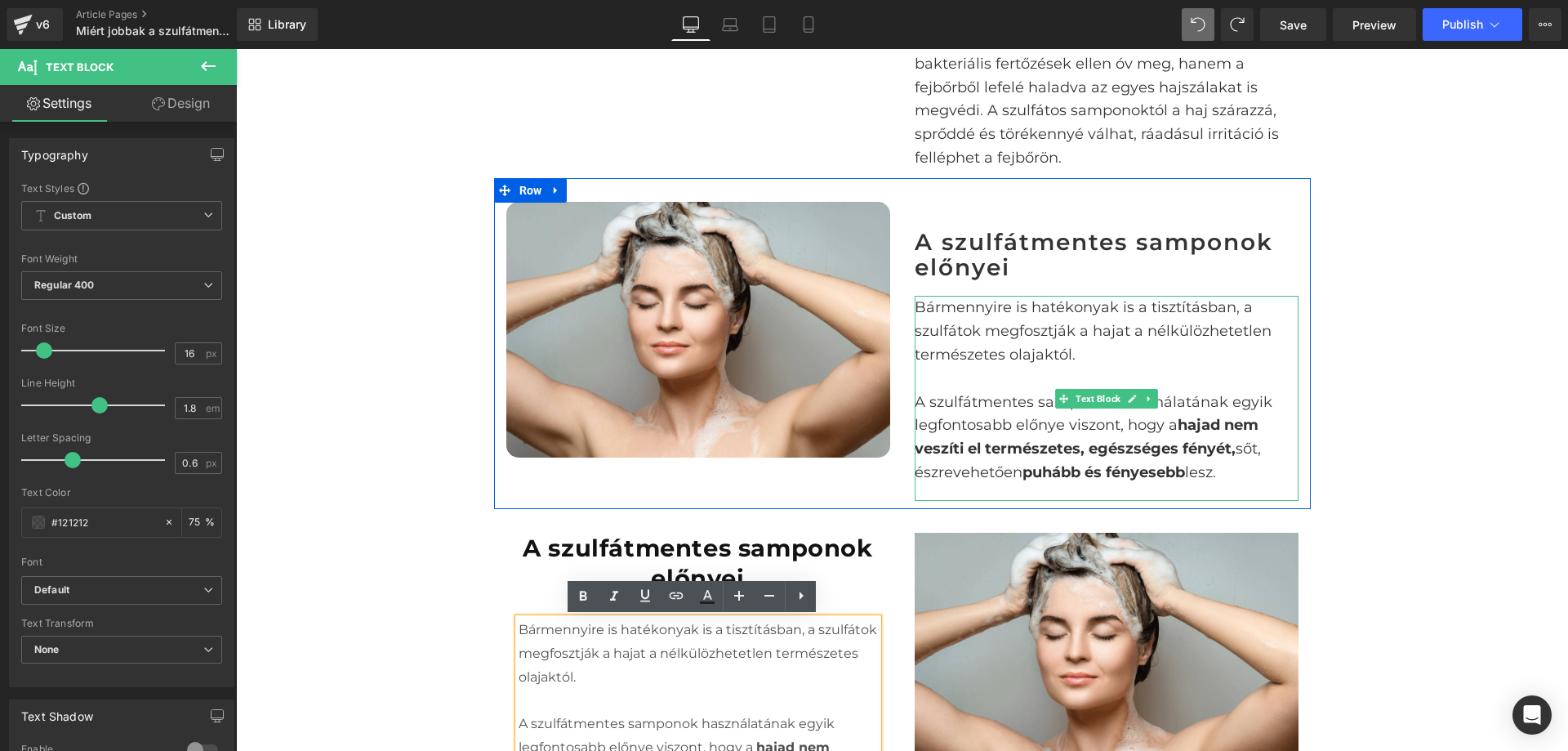
click at [1034, 335] on p "Bármennyire is hatékonyak is a tisztításban, a szulfátok megfosztják a hajat a …" at bounding box center [1106, 331] width 384 height 70
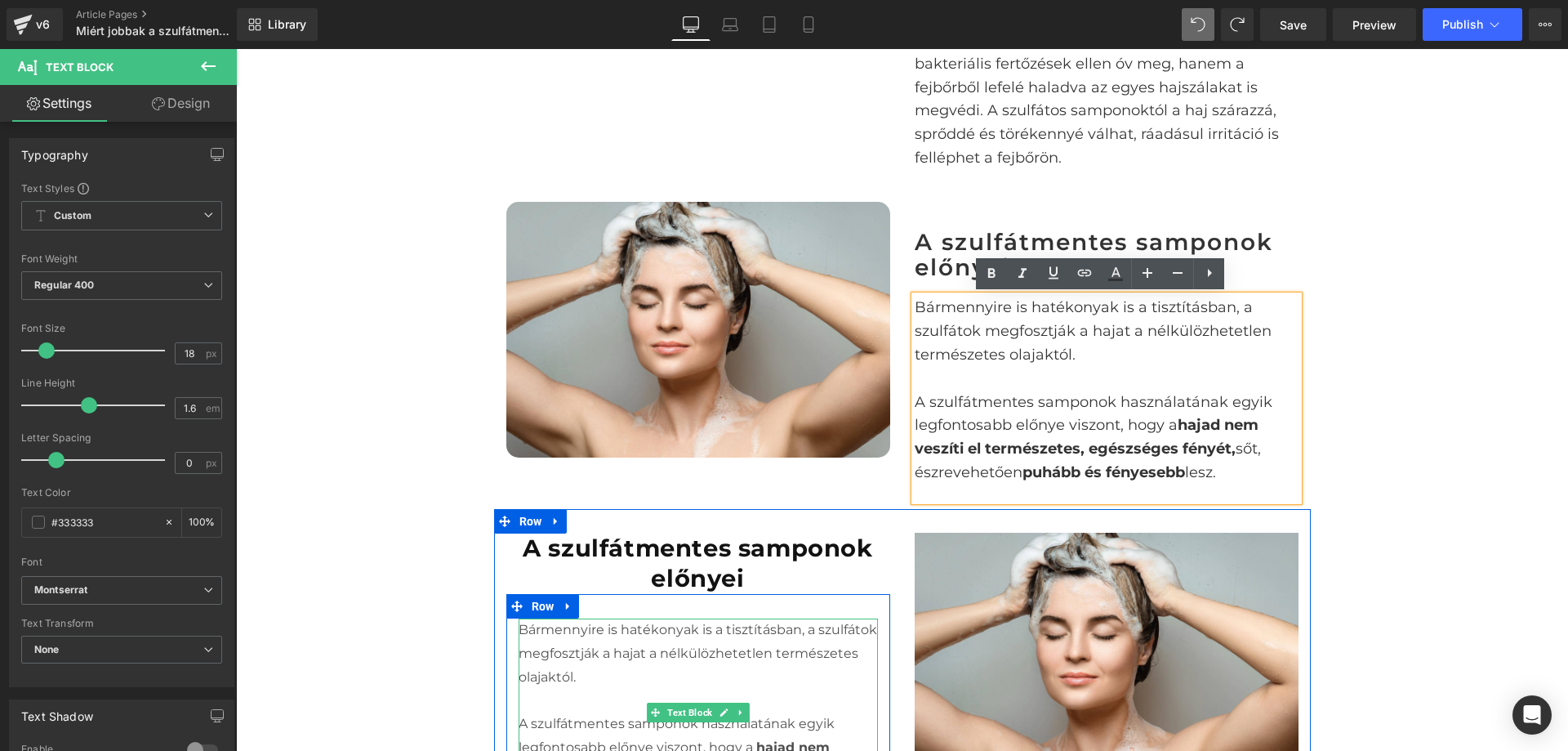
click at [646, 676] on p "Bármennyire is hatékonyak is a tisztításban, a szulfátok megfosztják a hajat a …" at bounding box center [698, 654] width 359 height 70
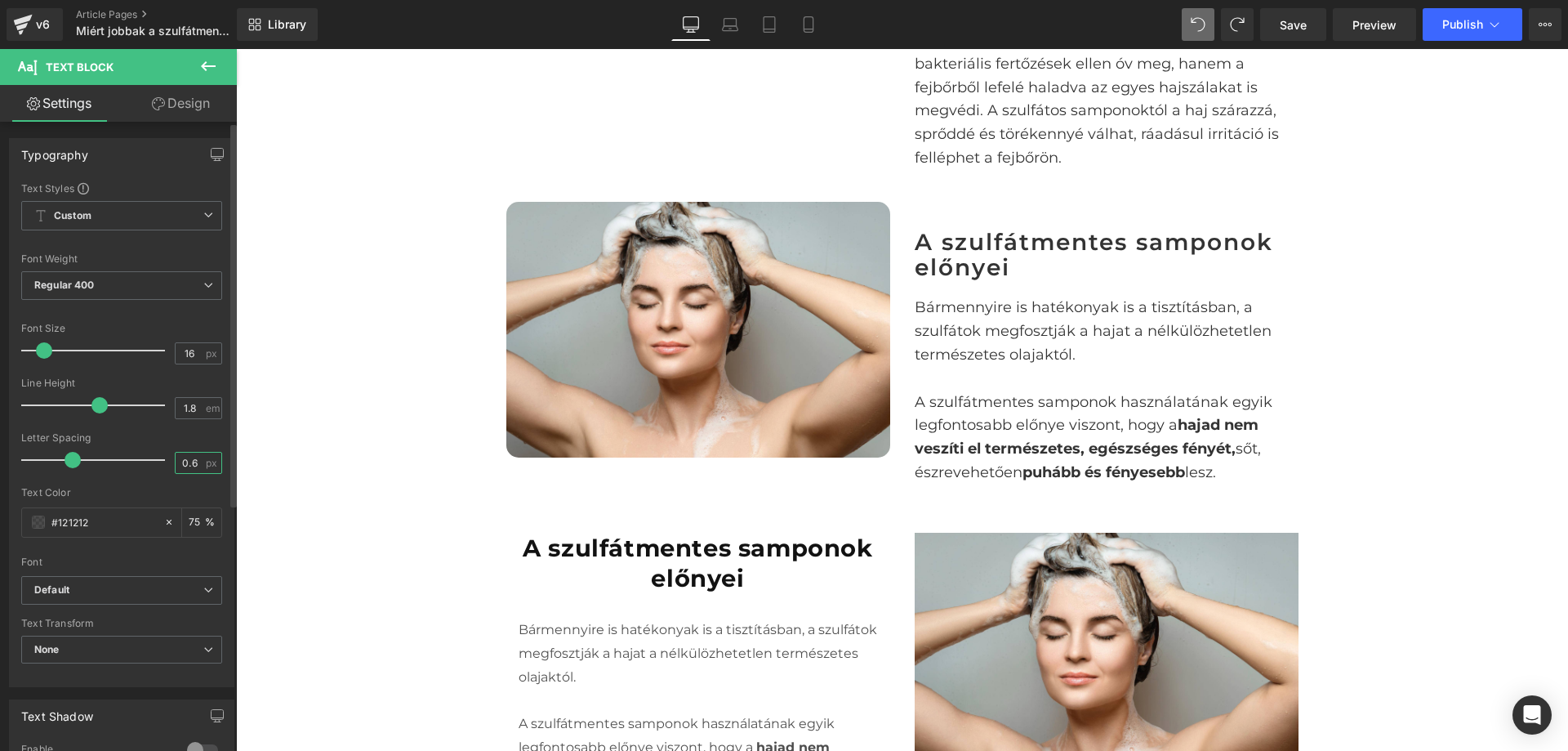
click at [183, 462] on input "0.6" at bounding box center [190, 463] width 29 height 20
click at [182, 463] on input "0.6" at bounding box center [190, 463] width 29 height 20
type input "0"
click at [186, 359] on input "16" at bounding box center [190, 353] width 29 height 20
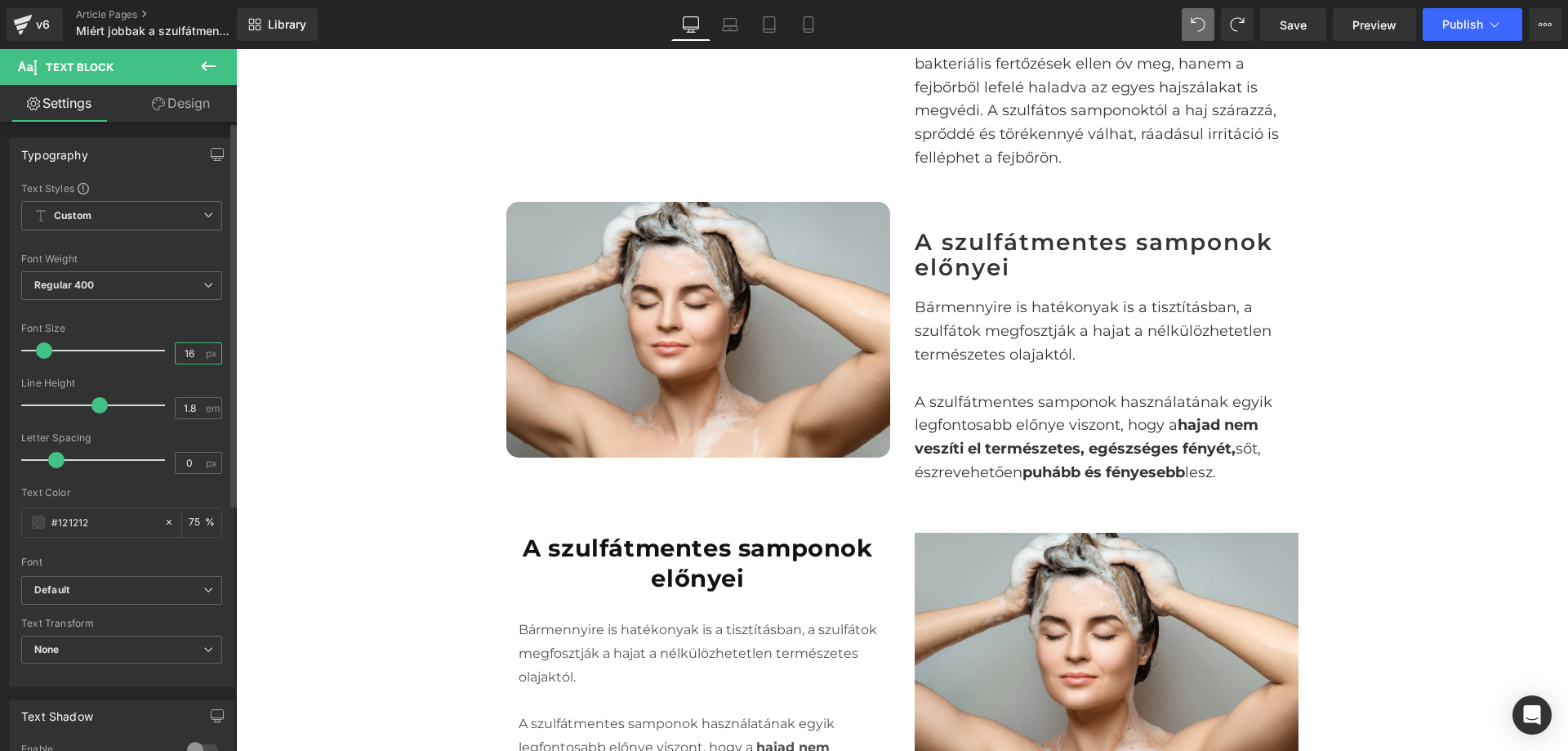
click at [186, 359] on input "16" at bounding box center [190, 353] width 29 height 20
click at [190, 362] on input "1618" at bounding box center [190, 353] width 29 height 20
click at [190, 361] on input "1618" at bounding box center [190, 353] width 29 height 20
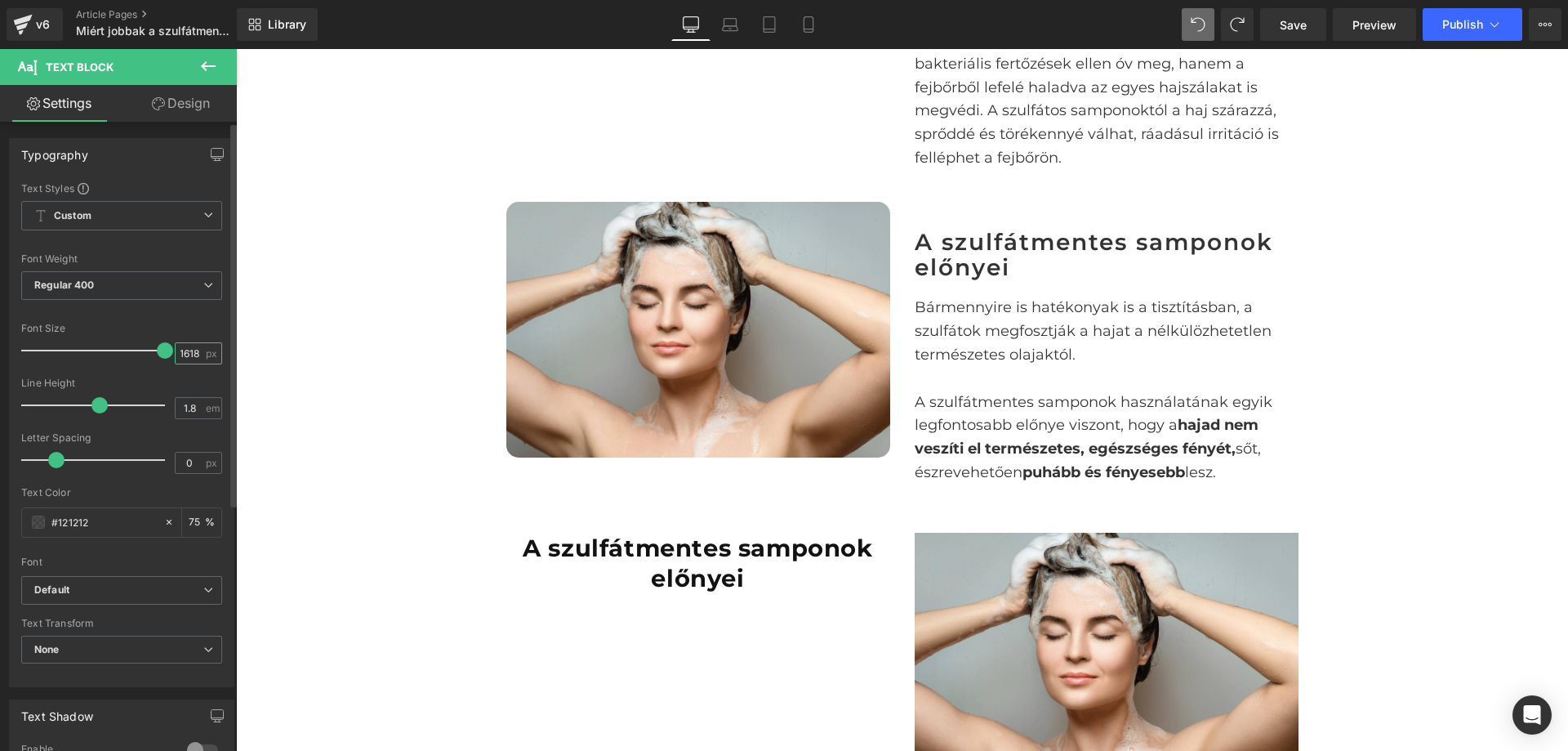
click at [190, 361] on input "1618" at bounding box center [190, 353] width 29 height 20
type input "18"
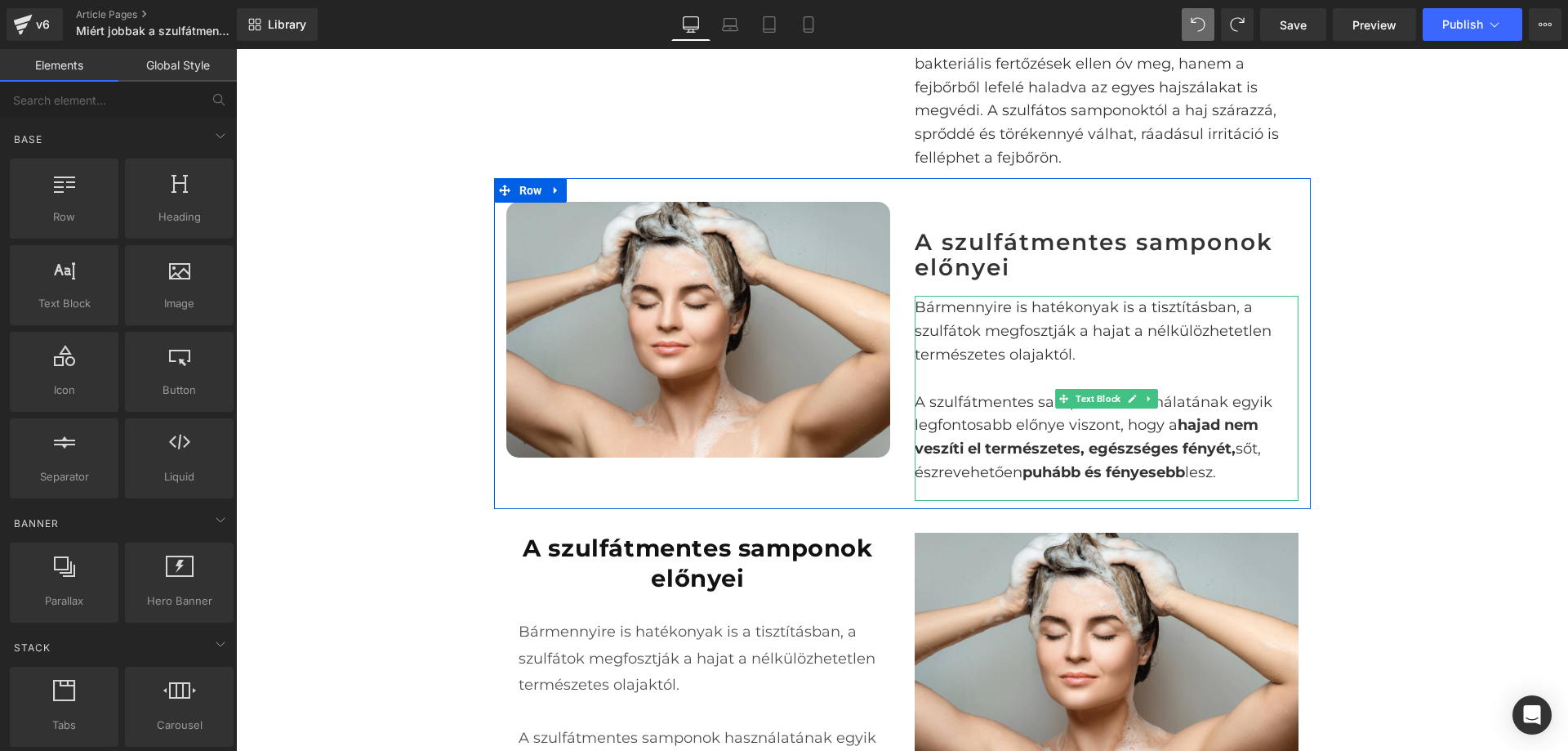
click at [1023, 346] on p "Bármennyire is hatékonyak is a tisztításban, a szulfátok megfosztják a hajat a …" at bounding box center [1106, 331] width 384 height 70
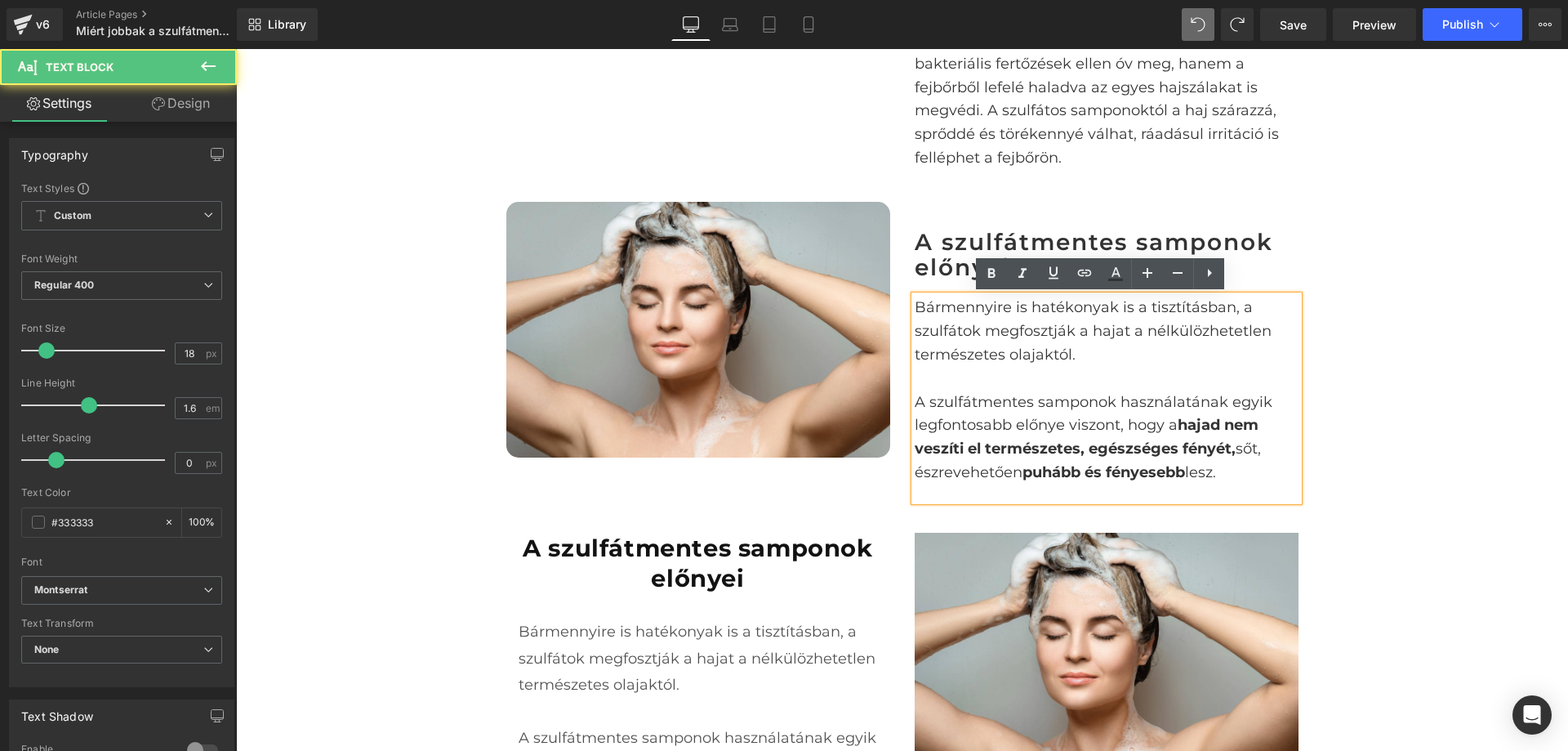
click at [998, 447] on strong "hajad nem veszíti el természetes, egészséges fényét," at bounding box center [1086, 436] width 344 height 41
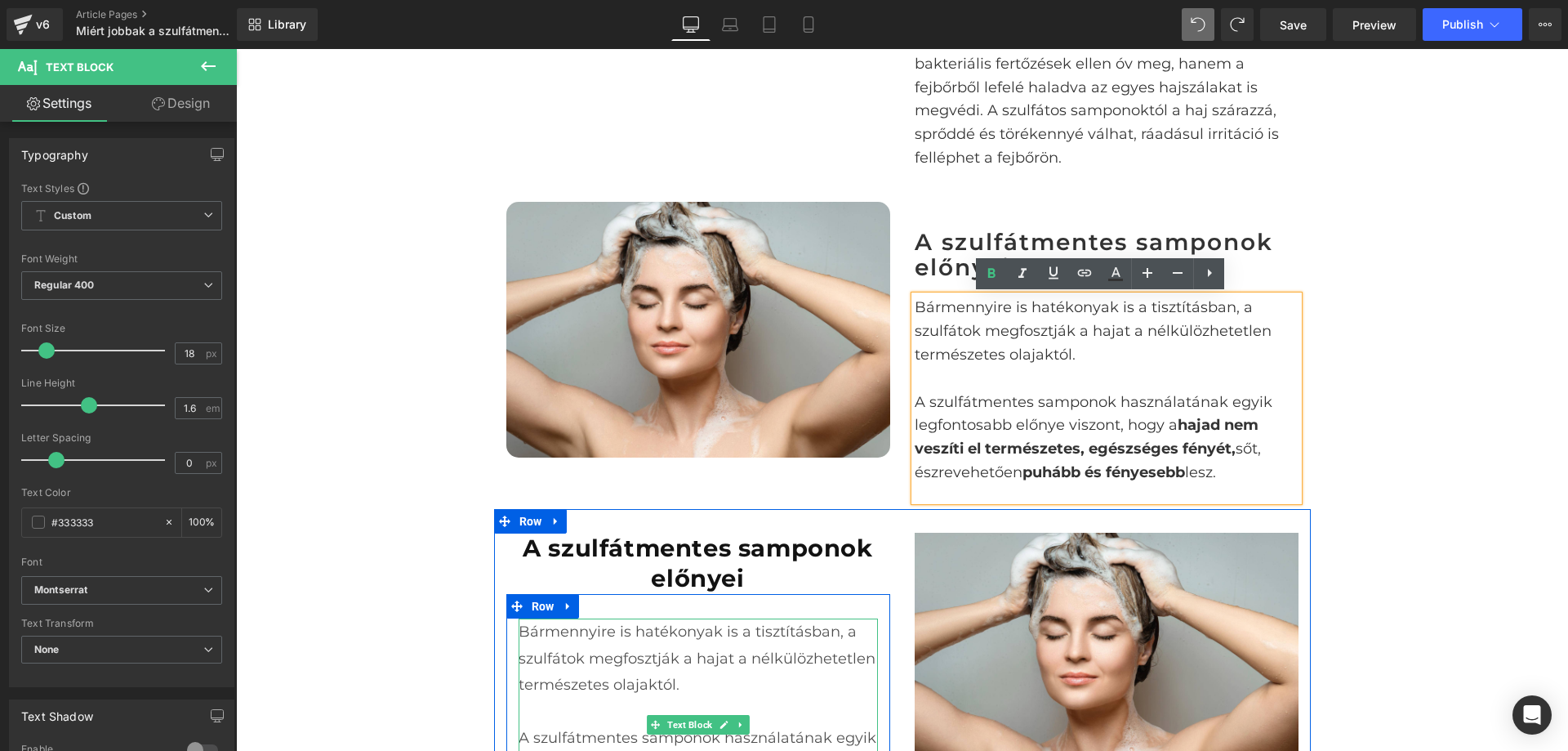
click at [725, 635] on p "Bármennyire is hatékonyak is a tisztításban, a szulfátok megfosztják a hajat a …" at bounding box center [698, 658] width 359 height 79
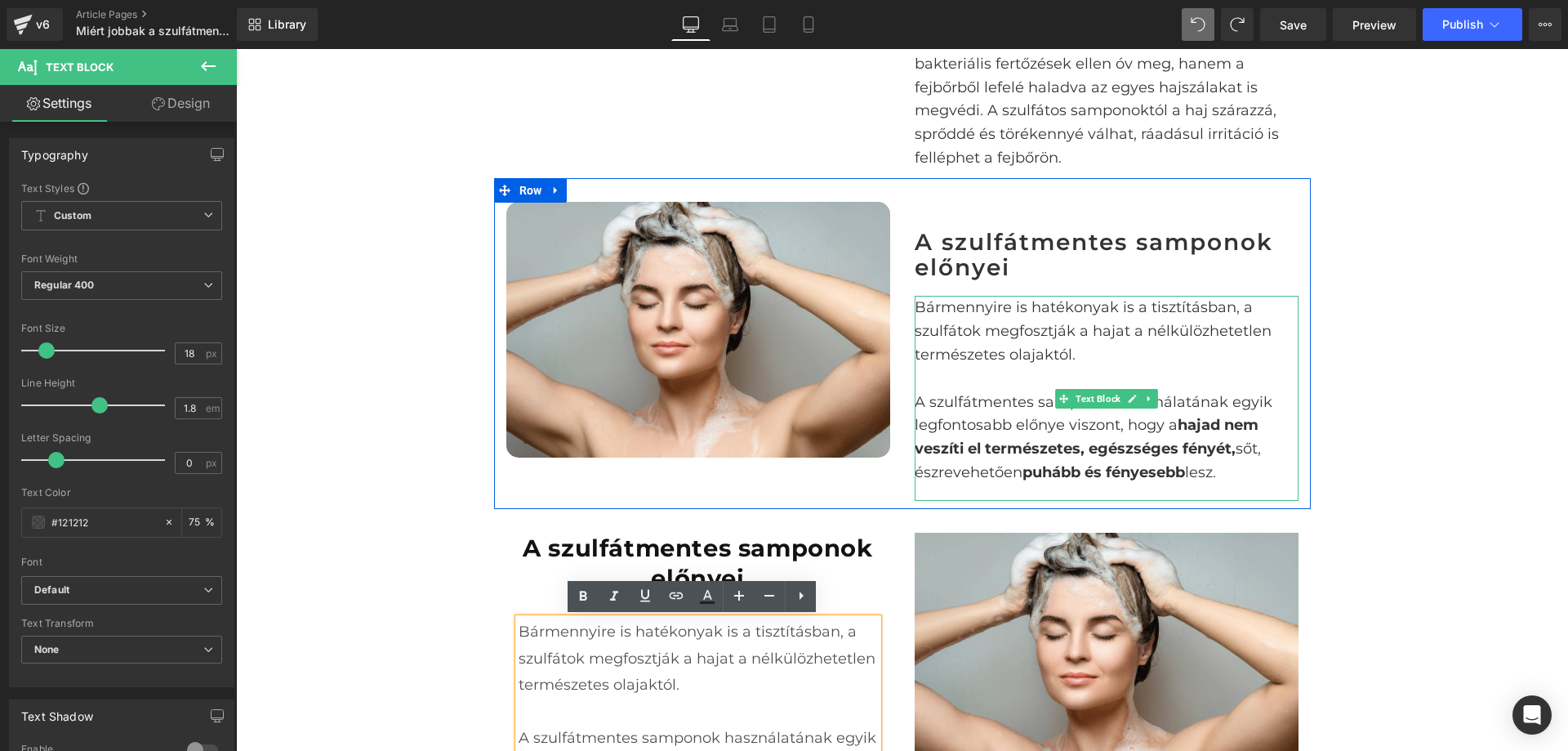
click at [984, 334] on p "Bármennyire is hatékonyak is a tisztításban, a szulfátok megfosztják a hajat a …" at bounding box center [1106, 331] width 384 height 70
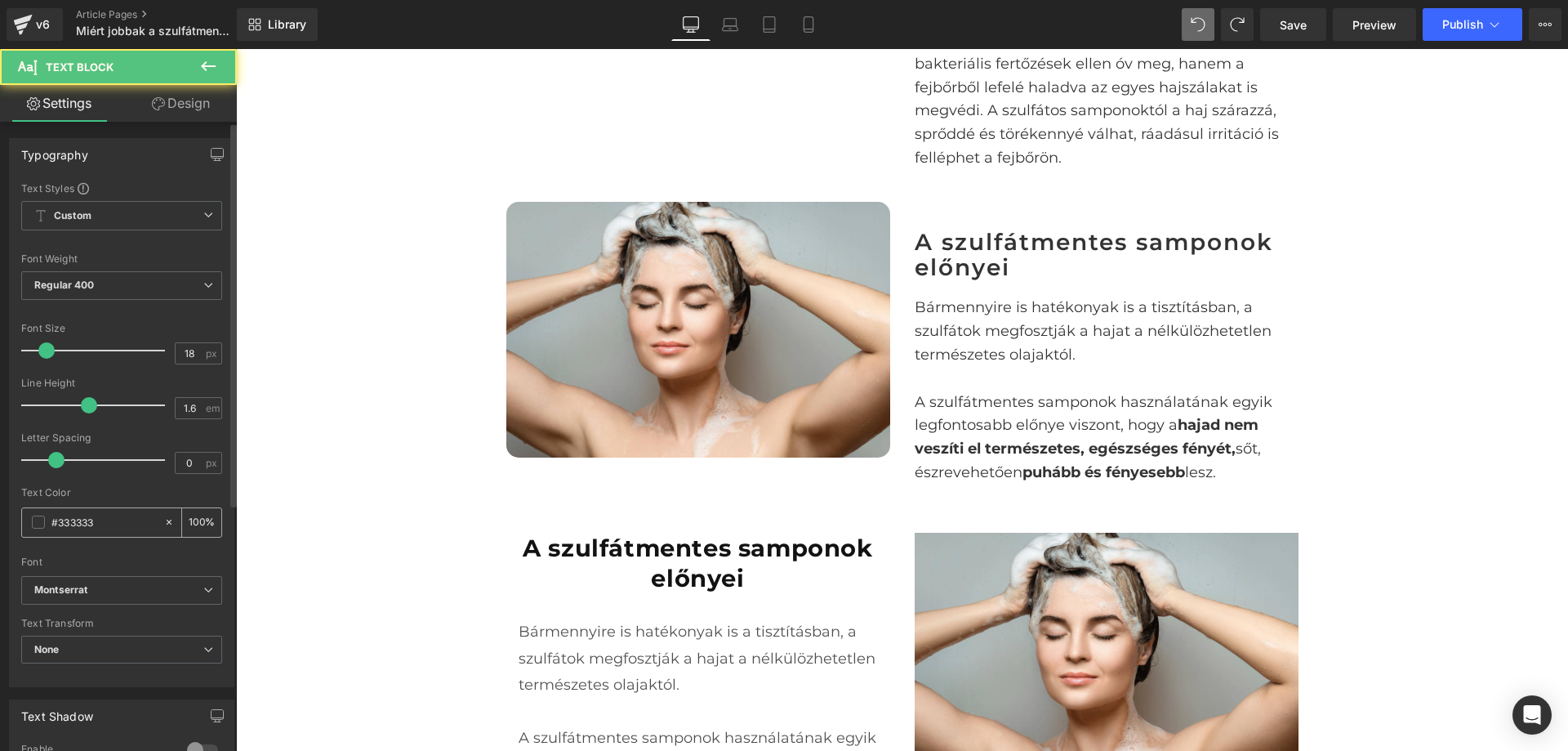
click at [98, 519] on input "#333333" at bounding box center [103, 522] width 104 height 18
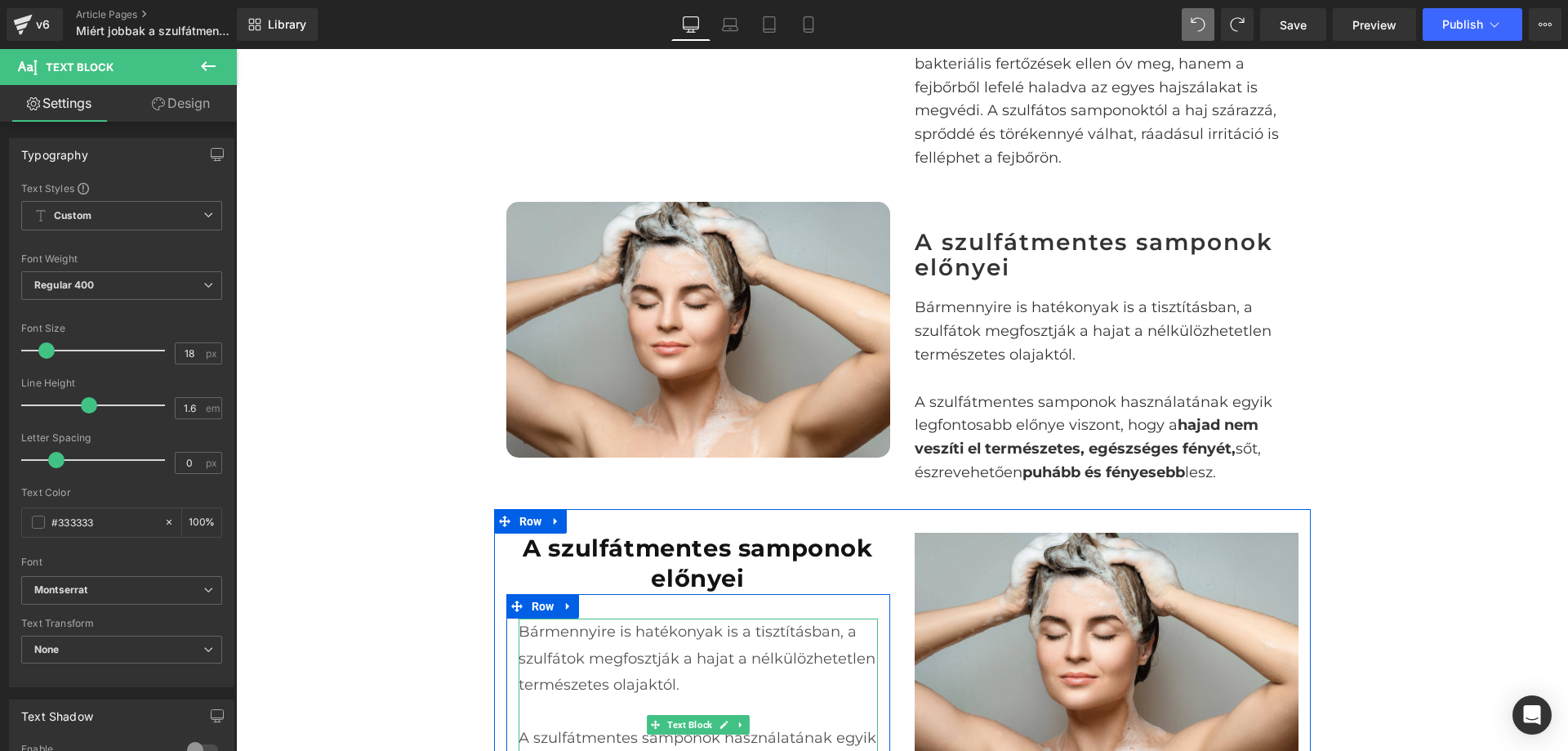
click at [668, 652] on p "Bármennyire is hatékonyak is a tisztításban, a szulfátok megfosztják a hajat a …" at bounding box center [698, 658] width 359 height 79
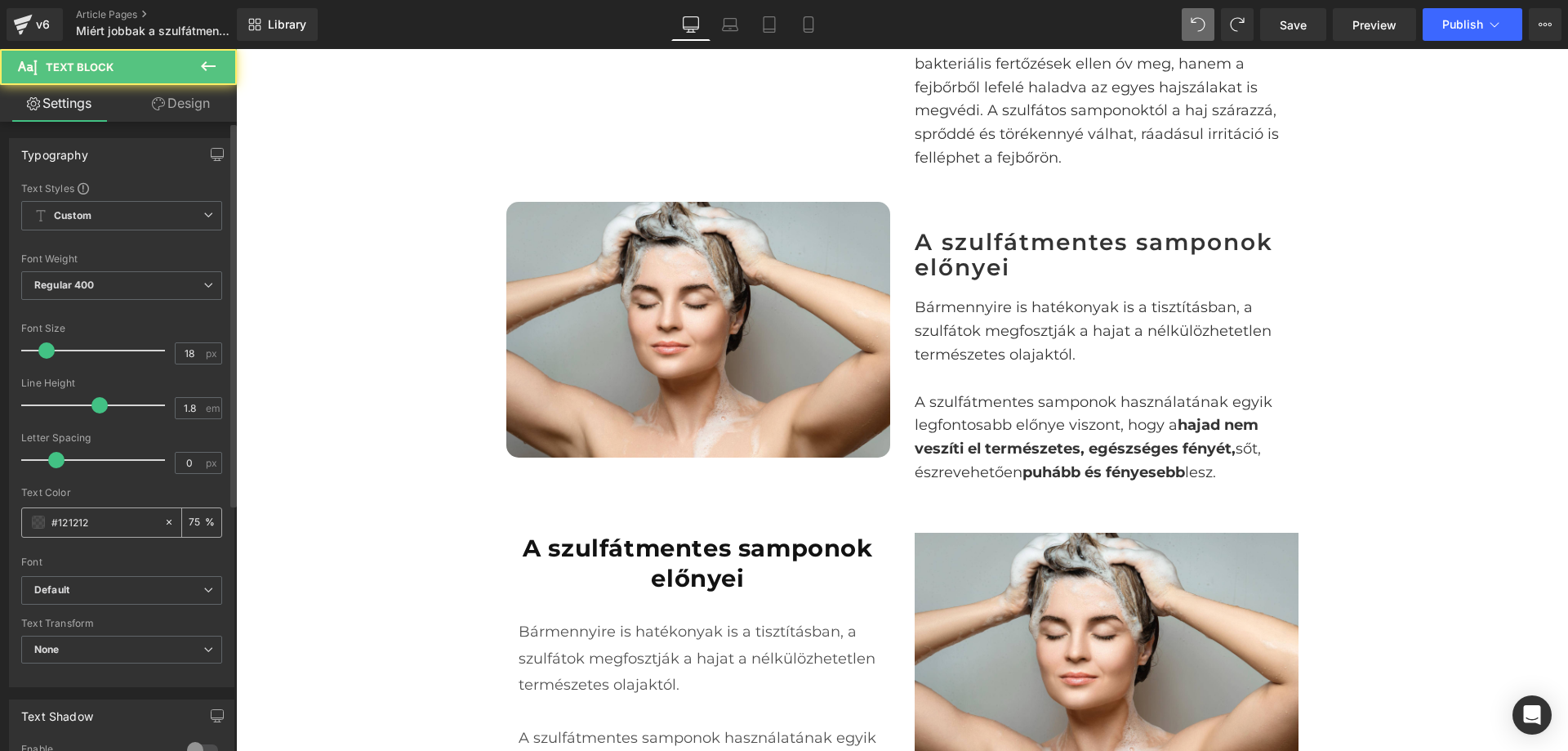
click at [116, 527] on input "#121212" at bounding box center [103, 522] width 104 height 18
paste input "333333"
type input "#333333"
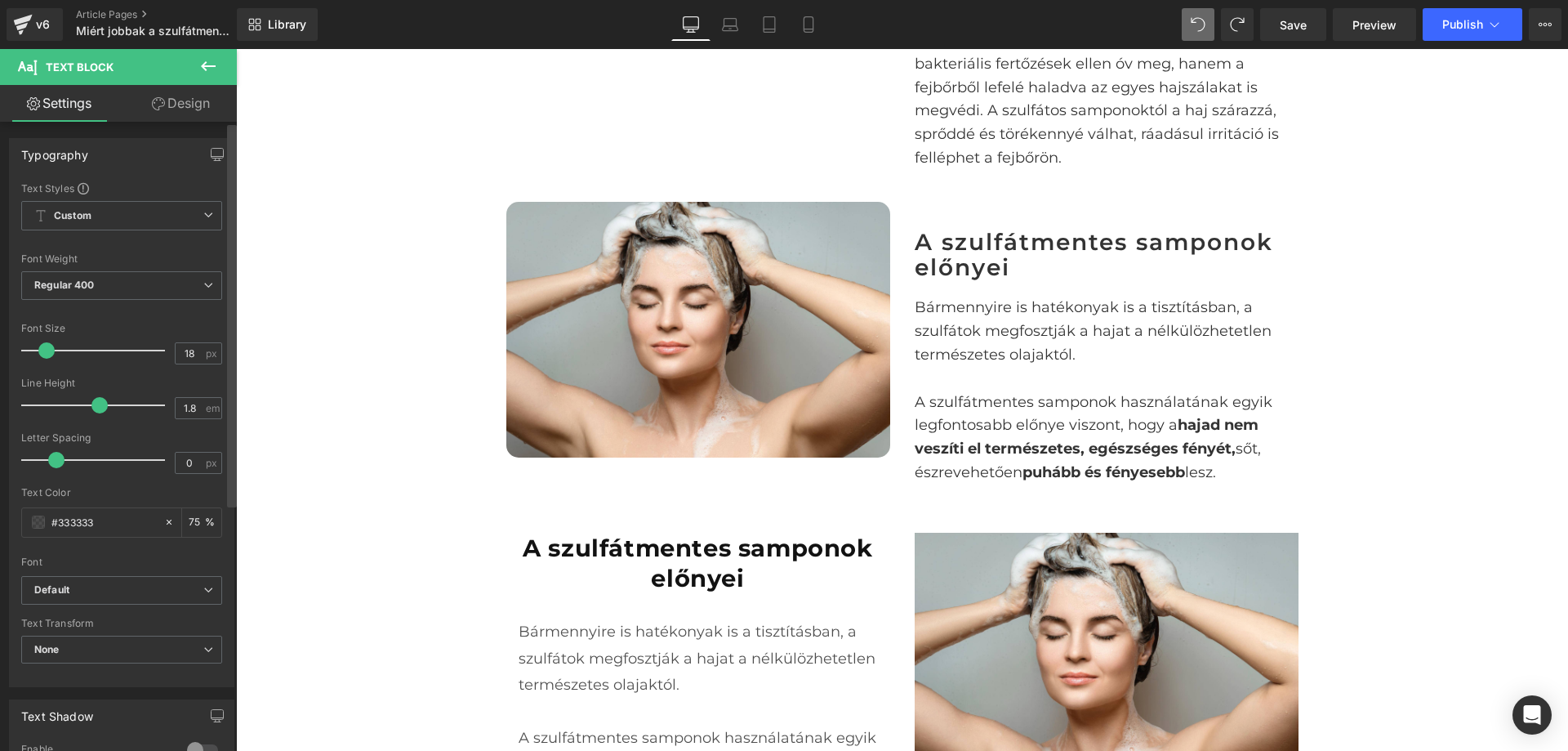
type input "100"
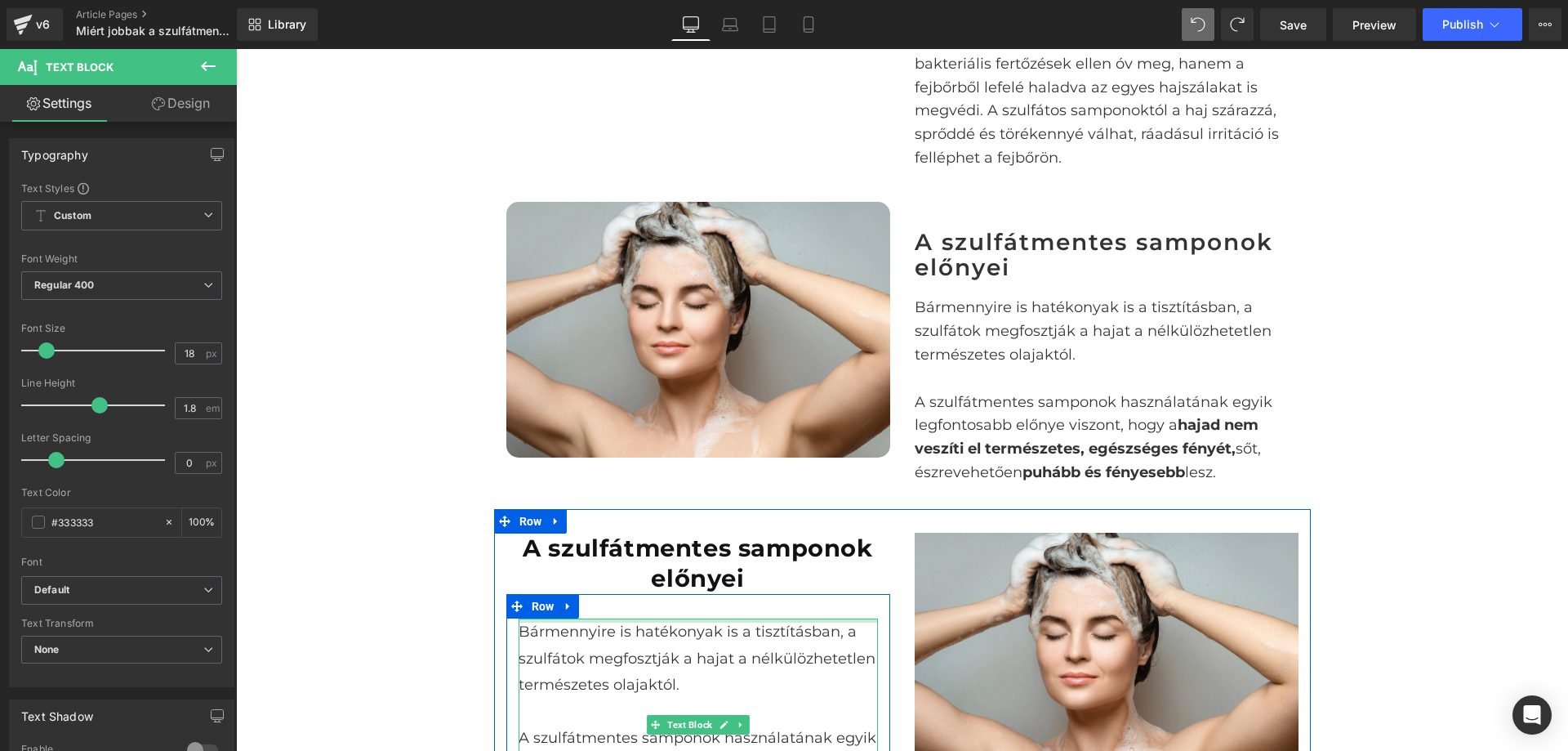
click at [731, 623] on div at bounding box center [698, 621] width 359 height 4
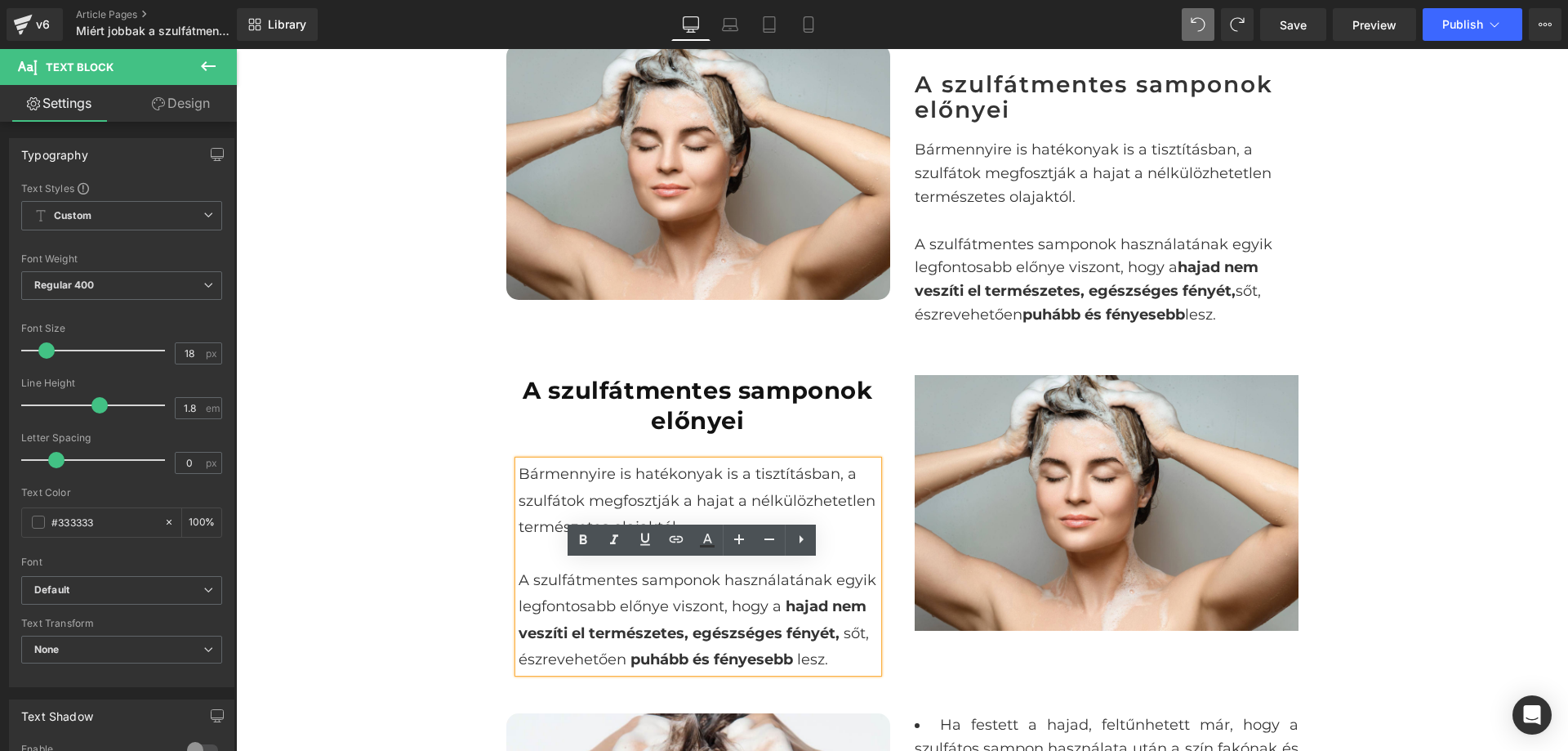
scroll to position [1599, 0]
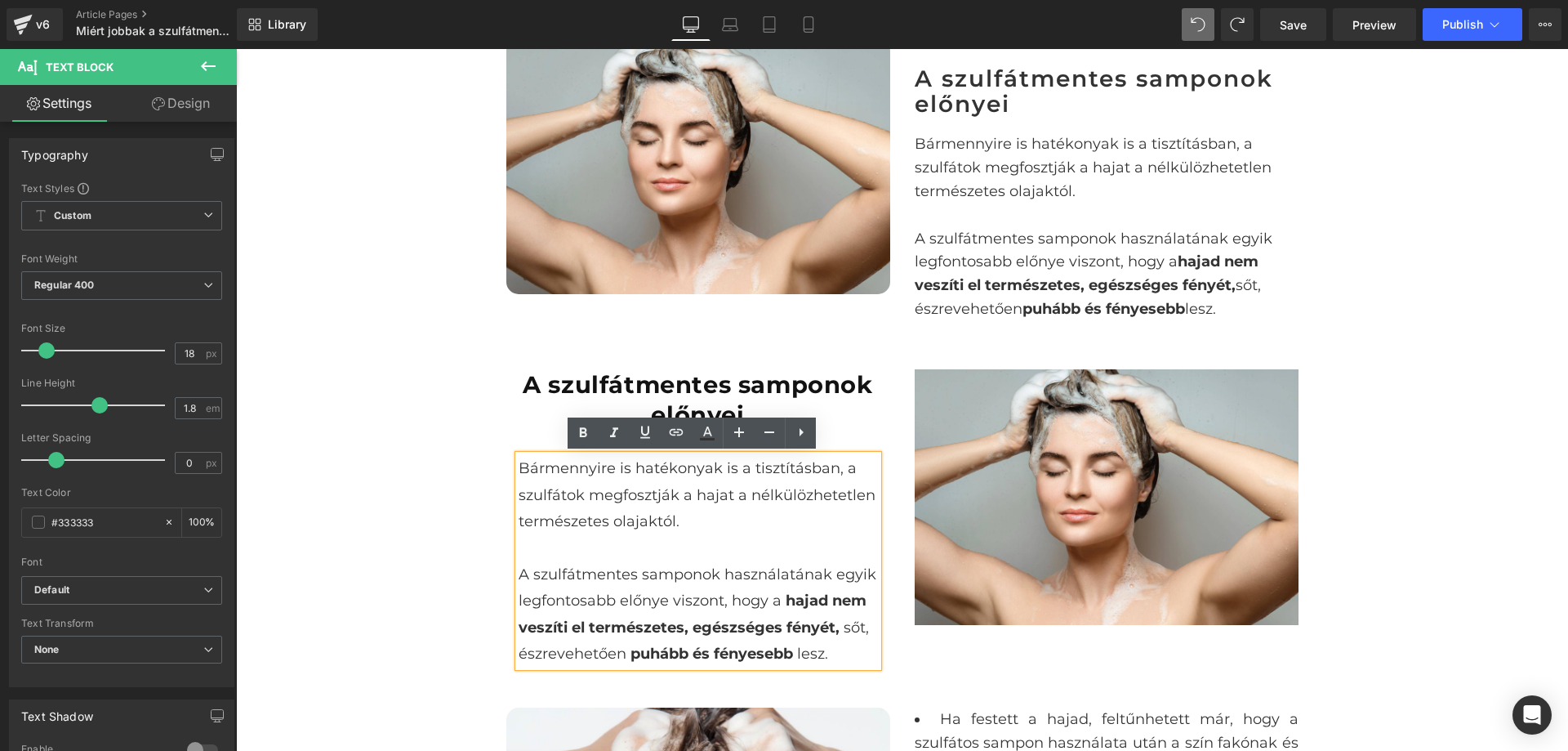
type input "#333333"
click at [710, 588] on p "A szulfátmentes samponok használatának egyik legfontosabb előnye viszont, hogy …" at bounding box center [698, 614] width 359 height 106
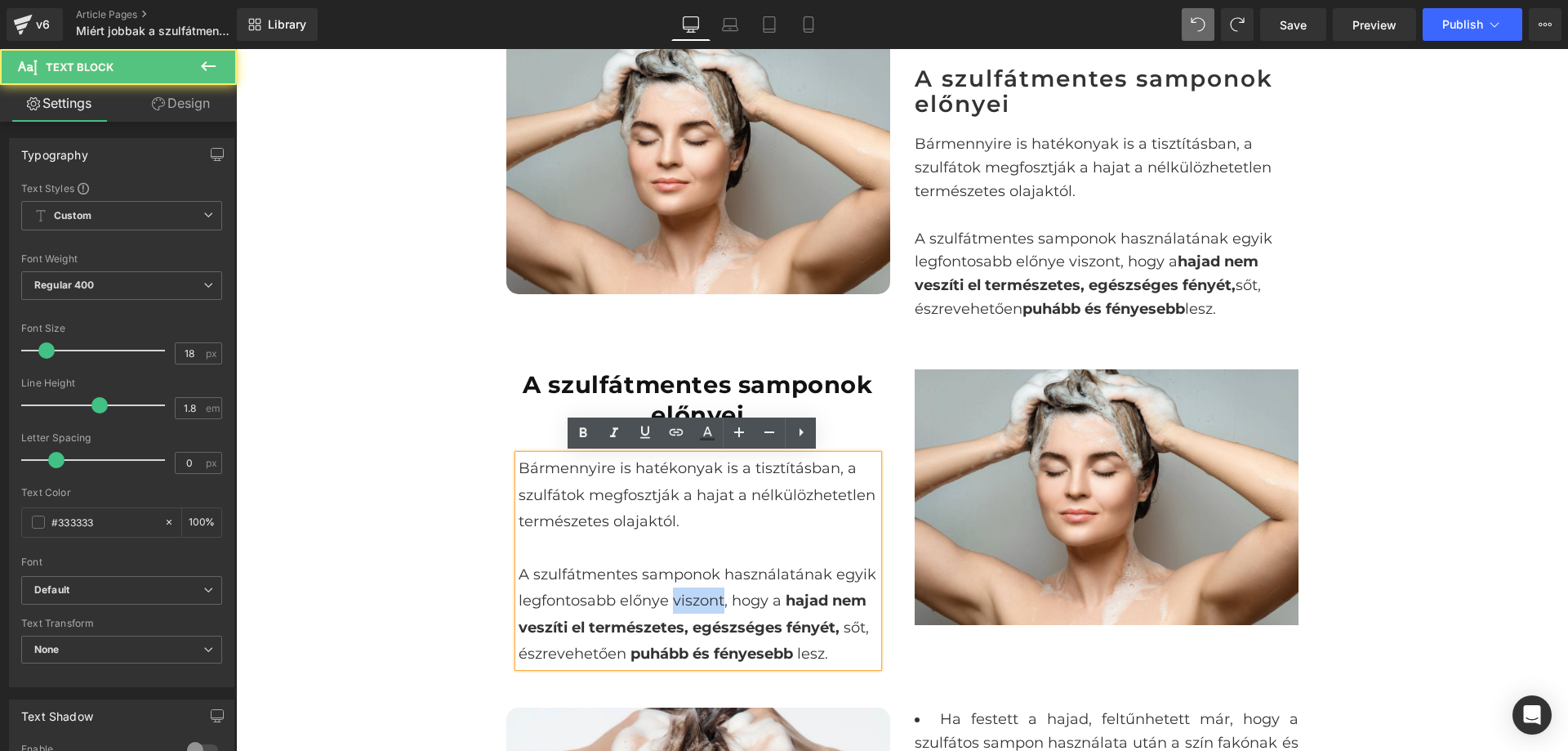
click at [710, 588] on p "A szulfátmentes samponok használatának egyik legfontosabb előnye viszont, hogy …" at bounding box center [698, 614] width 359 height 106
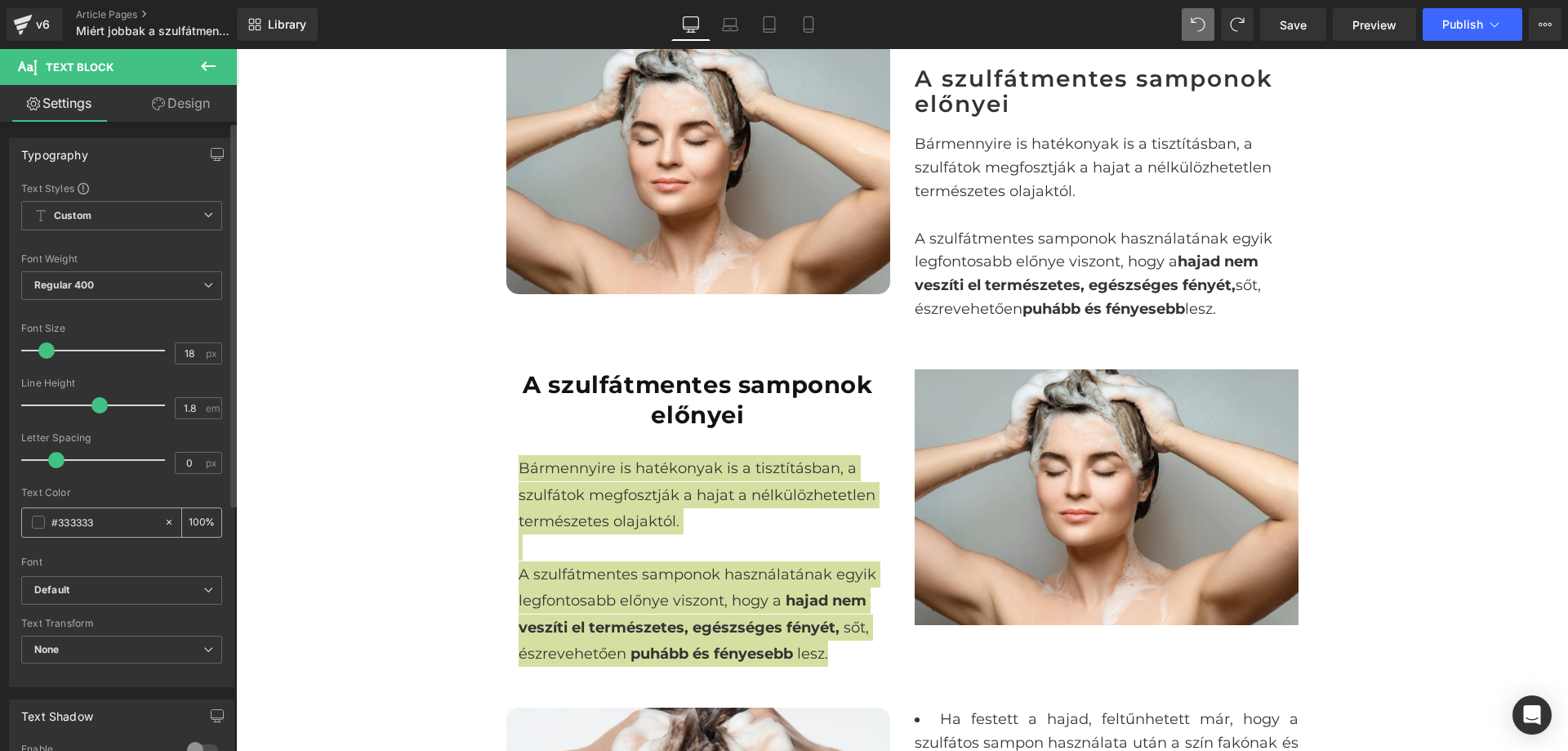
click at [89, 531] on input "#333333" at bounding box center [103, 522] width 104 height 18
click at [90, 531] on input "#333333" at bounding box center [103, 522] width 104 height 18
click at [196, 433] on div "Letter Spacing" at bounding box center [121, 438] width 201 height 12
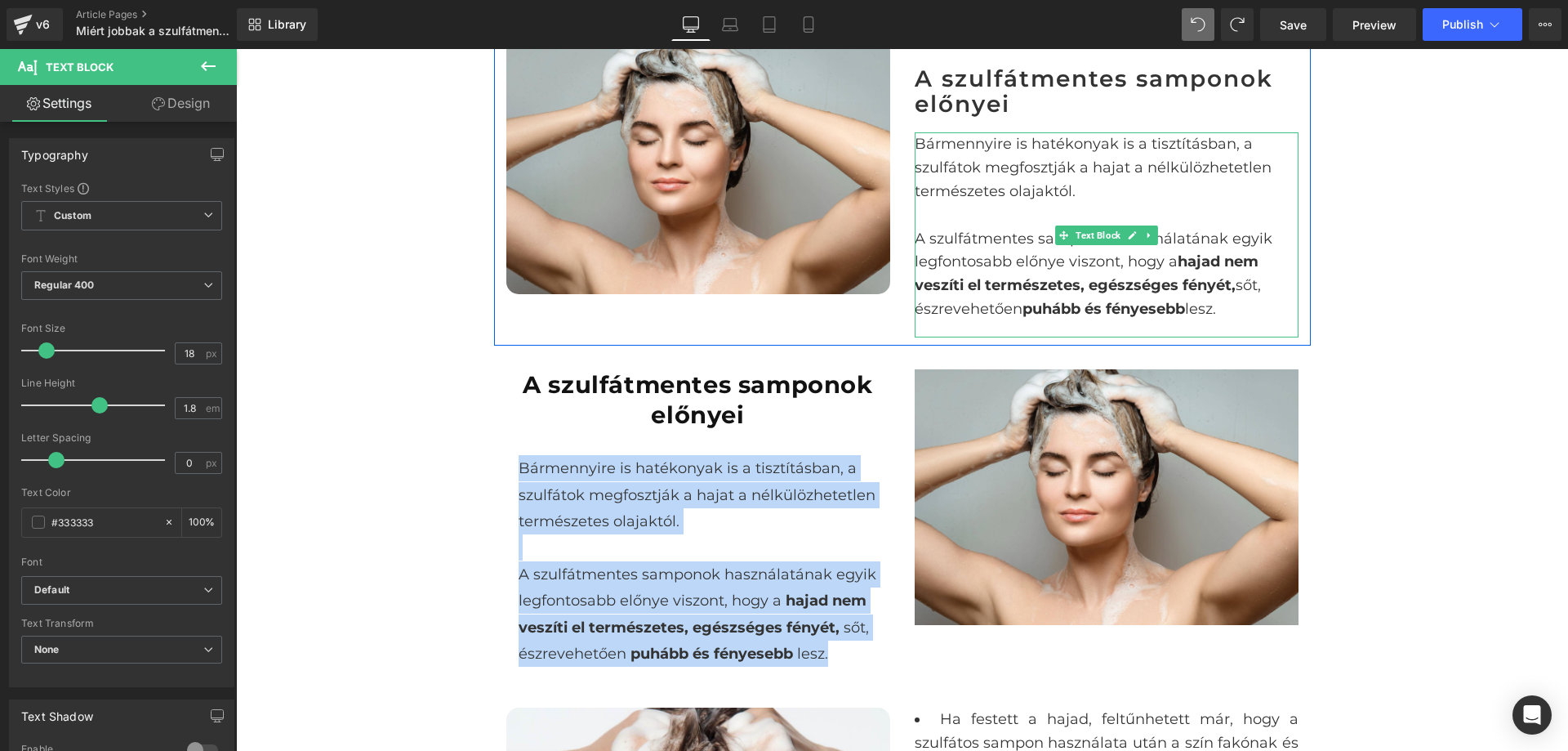
click at [1142, 253] on p "A szulfátmentes samponok használatának egyik legfontosabb előnye viszont, hogy …" at bounding box center [1106, 274] width 384 height 94
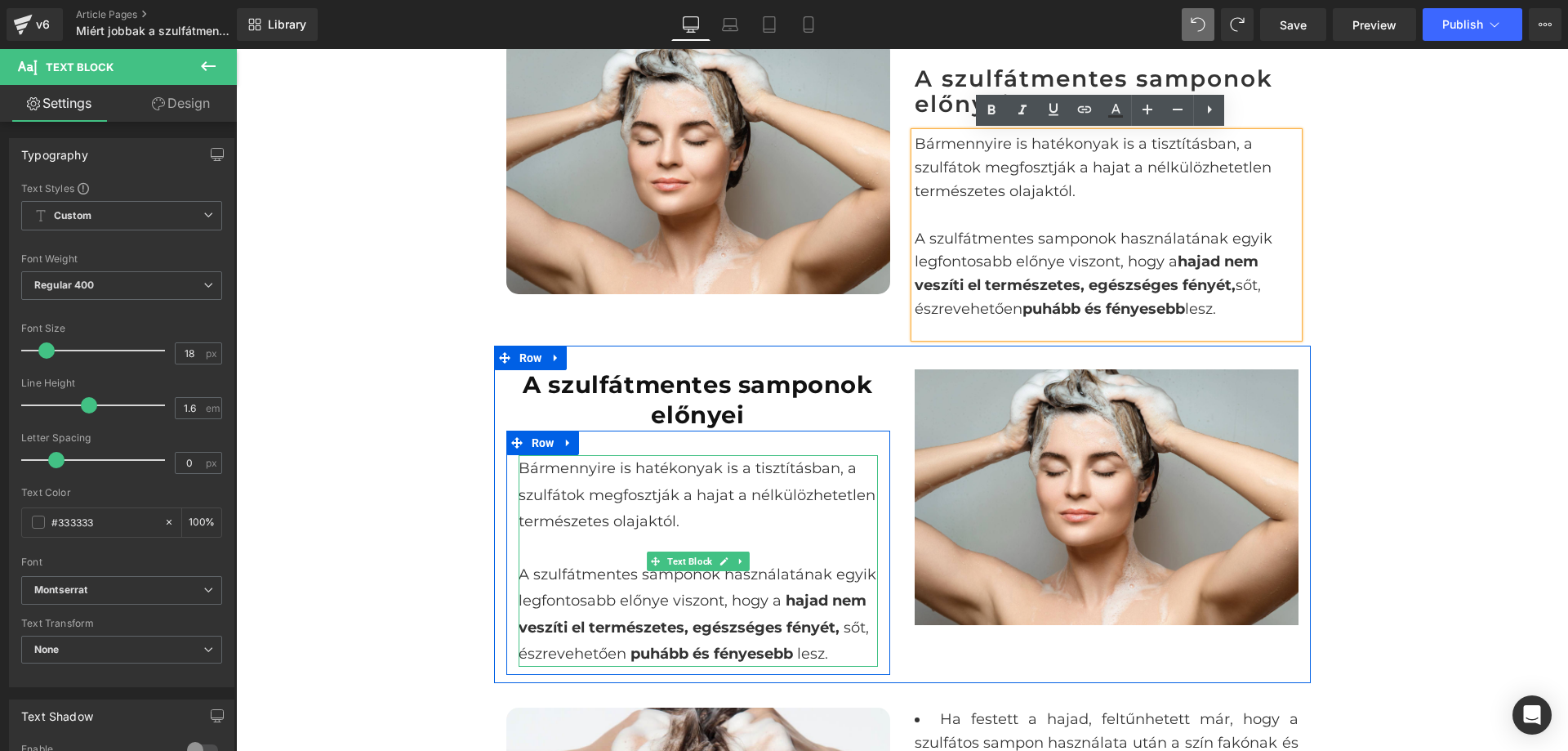
click at [770, 549] on p at bounding box center [698, 547] width 359 height 26
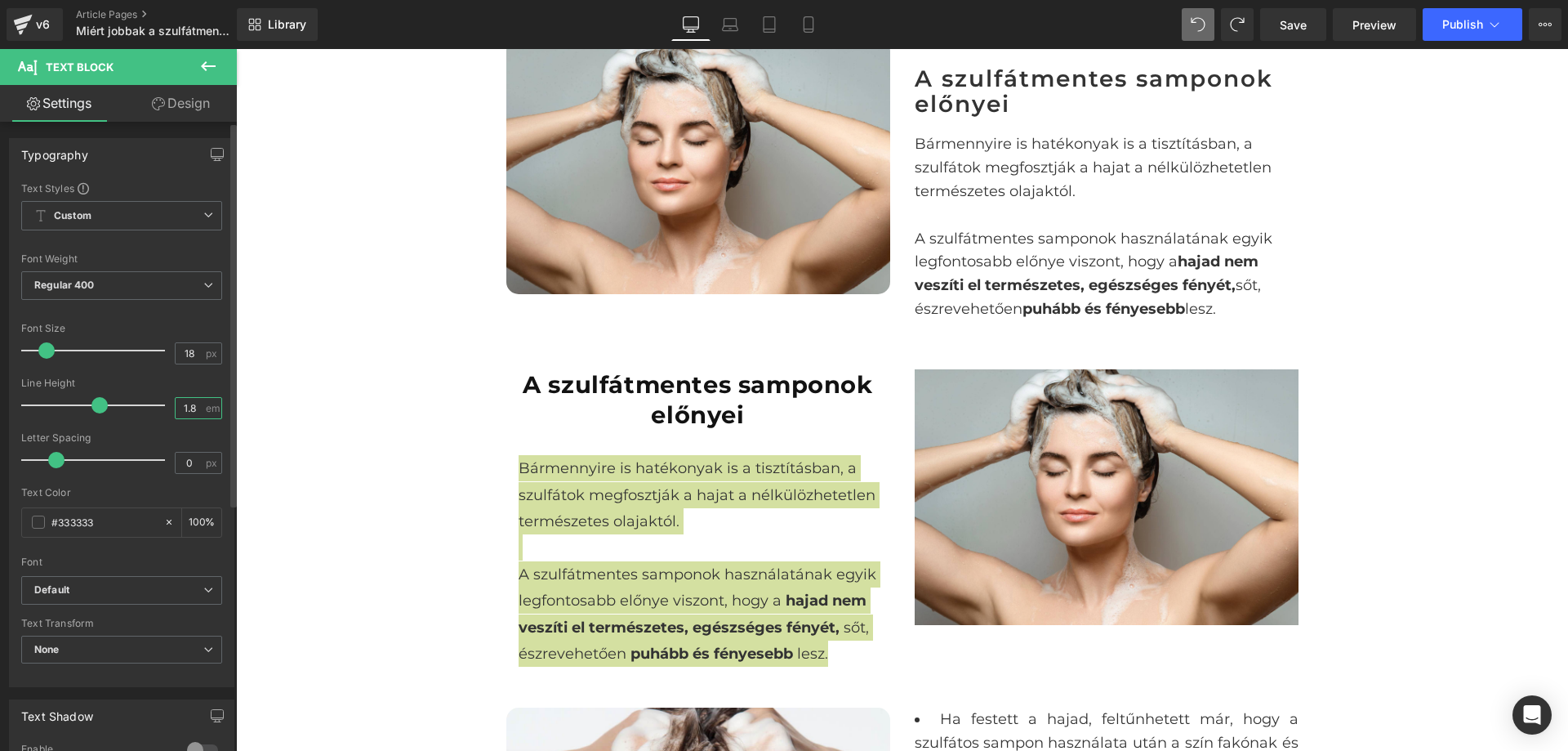
click at [186, 411] on input "1.8" at bounding box center [190, 408] width 29 height 20
type input "1.6"
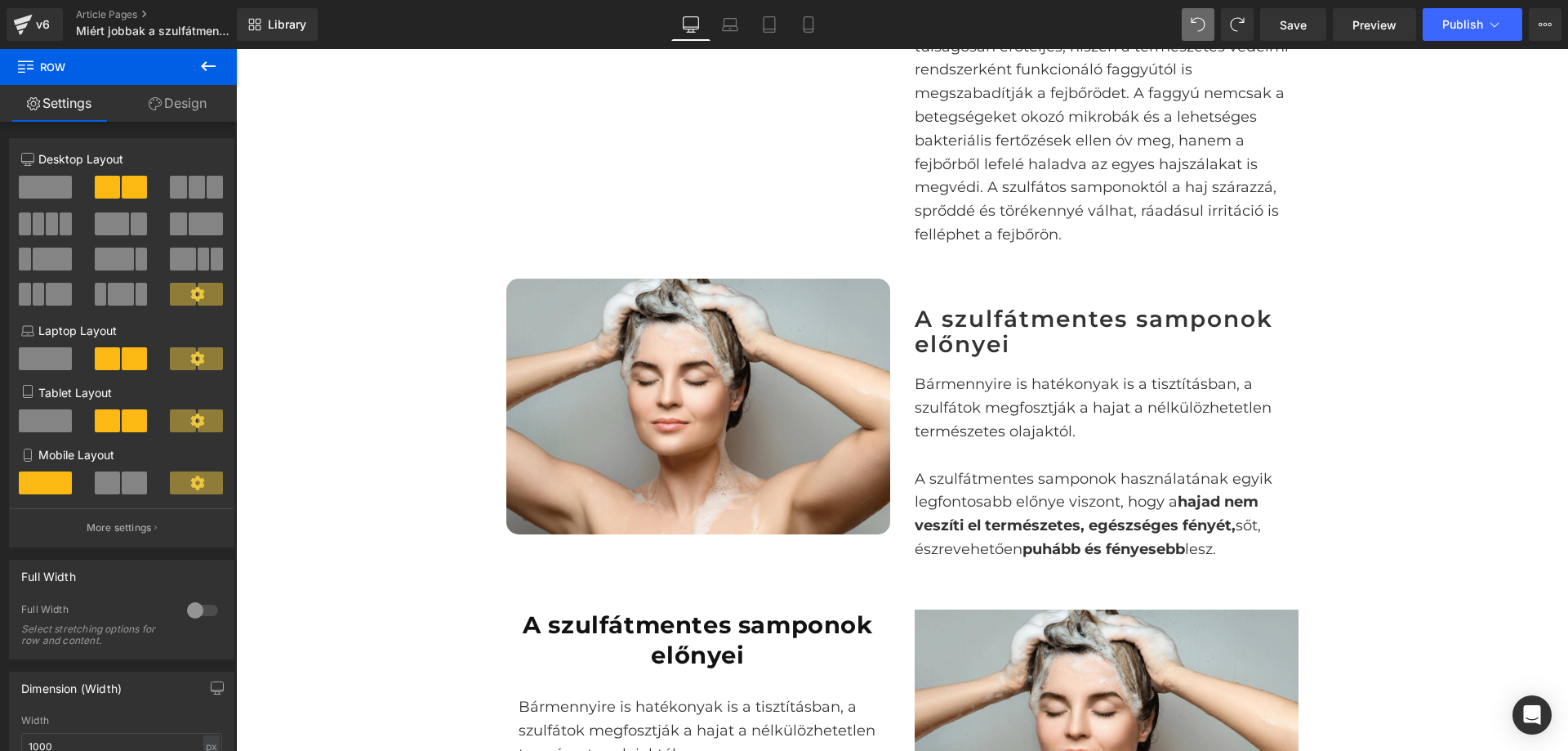
scroll to position [1354, 0]
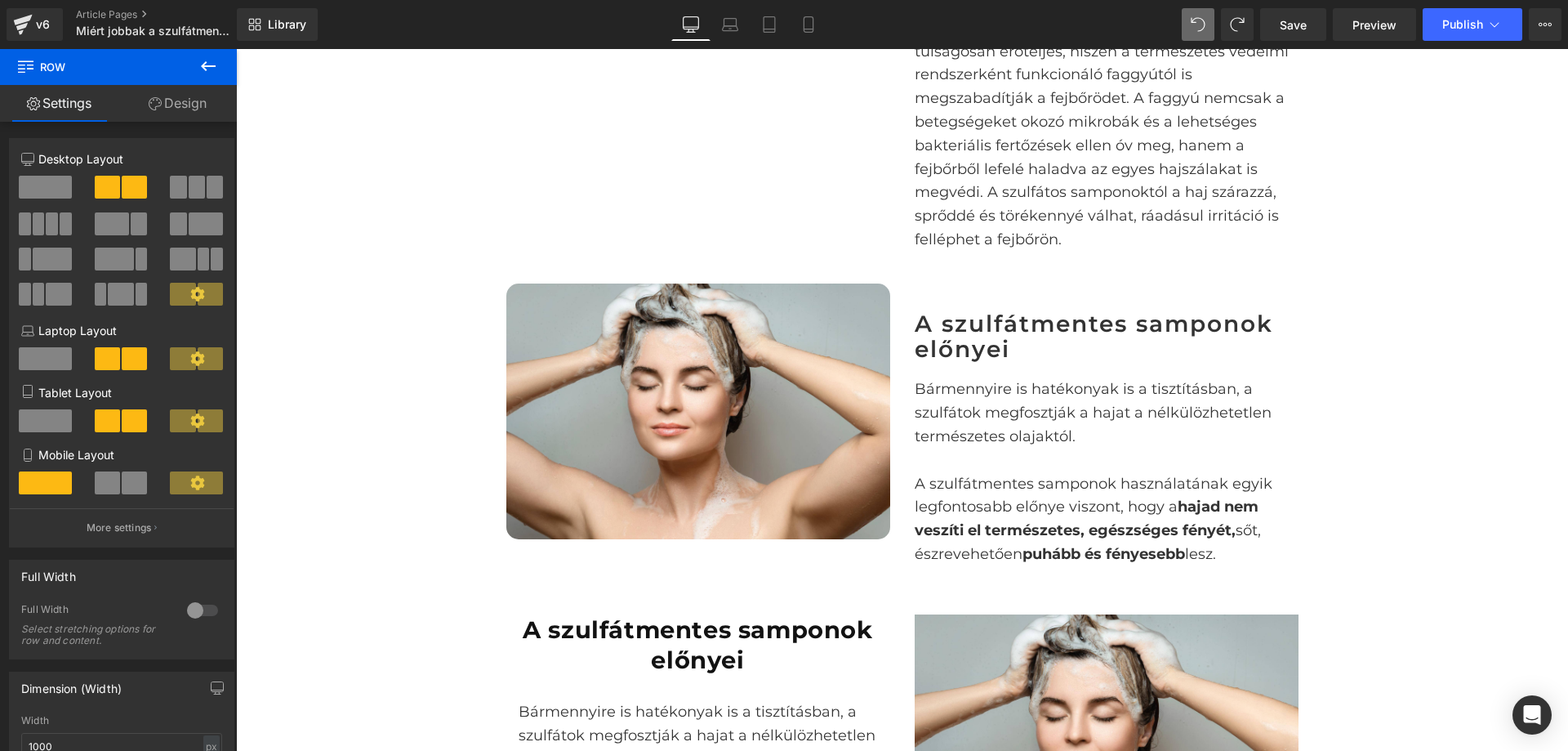
click at [1061, 265] on div "Image A szulfátmentes samponok előnyei Heading Bármennyire is hatékonyak is a t…" at bounding box center [903, 425] width 817 height 331
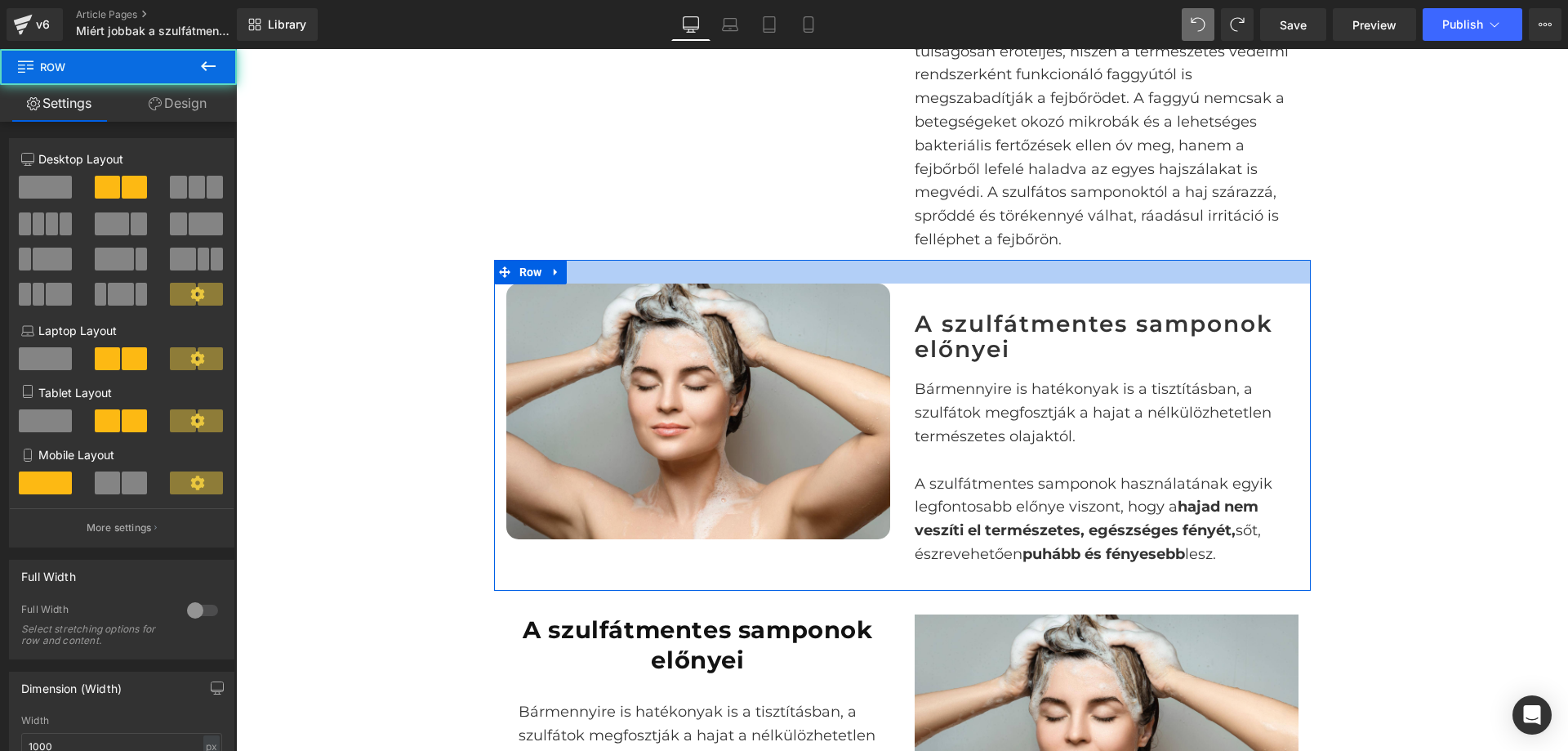
click at [1079, 288] on div "A szulfátmentes samponok előnyei" at bounding box center [1106, 331] width 384 height 94
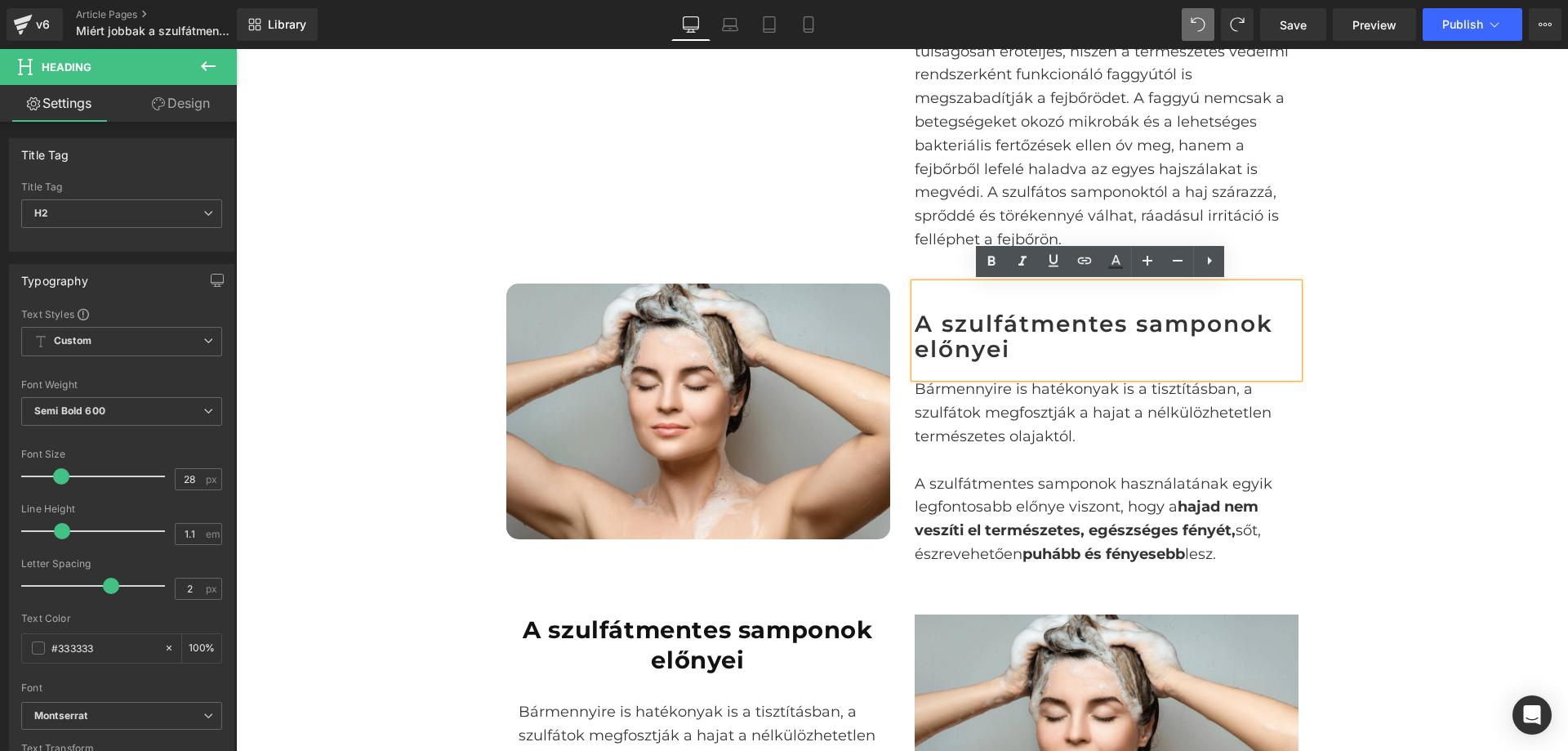
click at [575, 269] on div "Image A szulfátmentes samponok előnyei Heading Bármennyire is hatékonyak is a t…" at bounding box center [903, 425] width 817 height 331
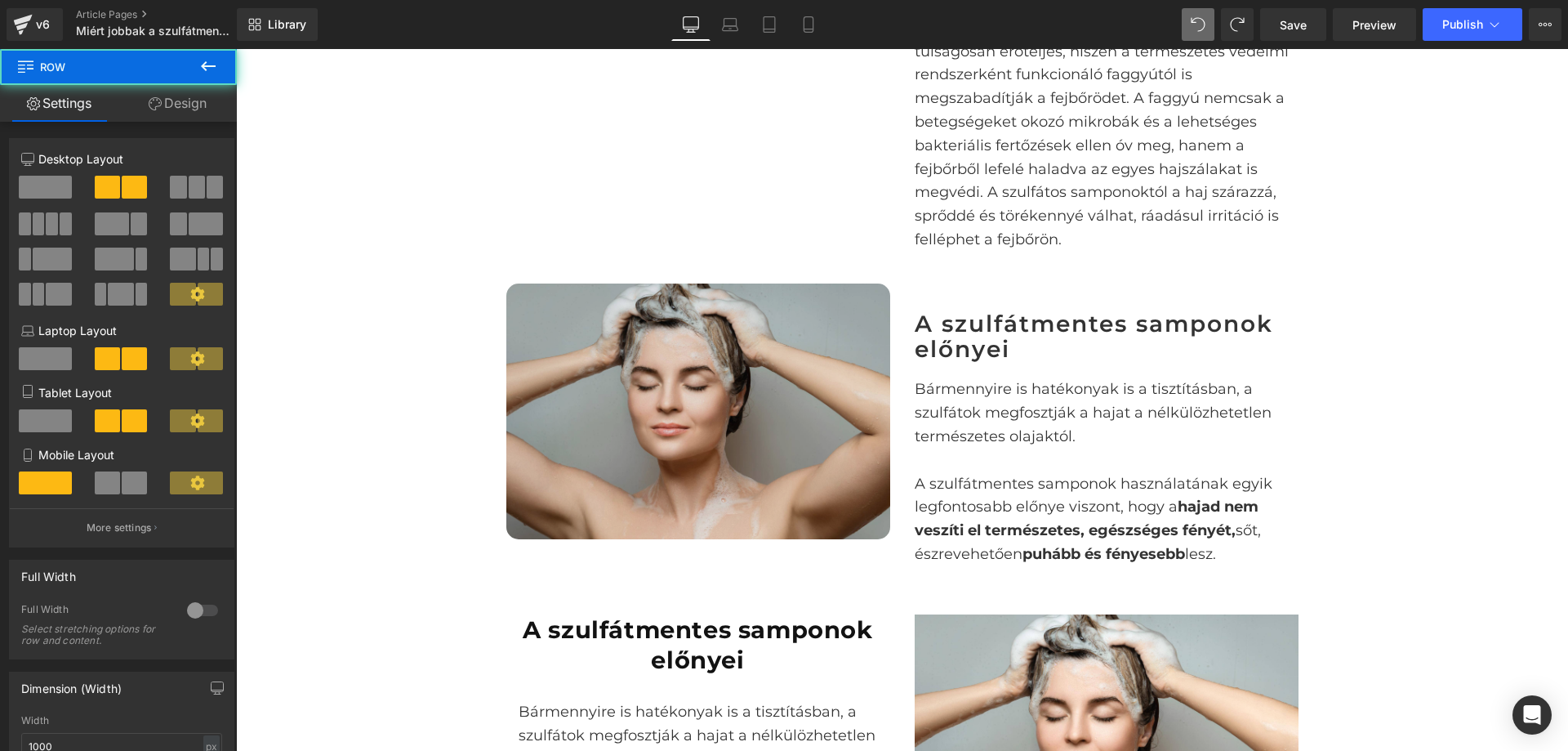
click at [236, 49] on div at bounding box center [236, 49] width 0 height 0
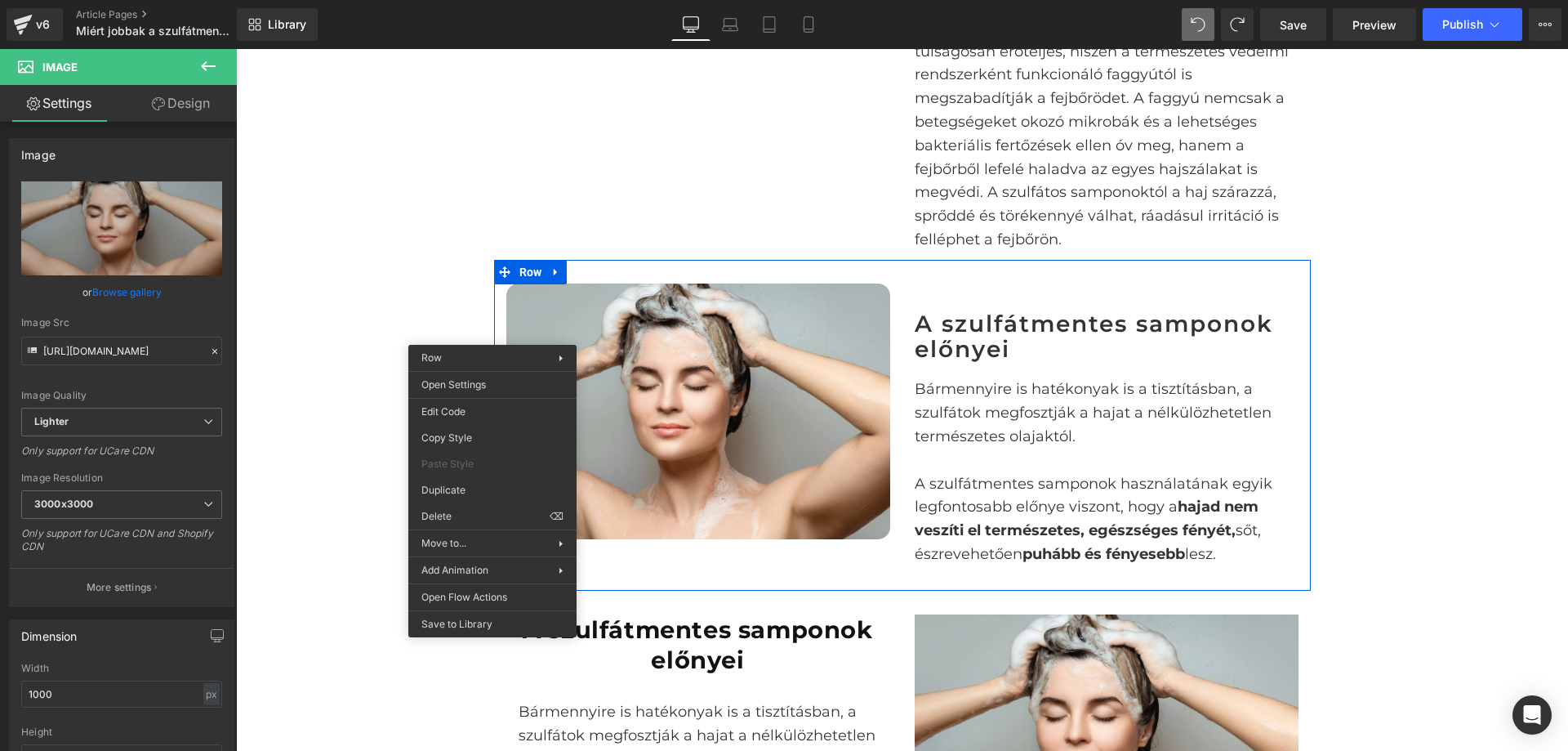
drag, startPoint x: 730, startPoint y: 560, endPoint x: 495, endPoint y: 511, distance: 240.1
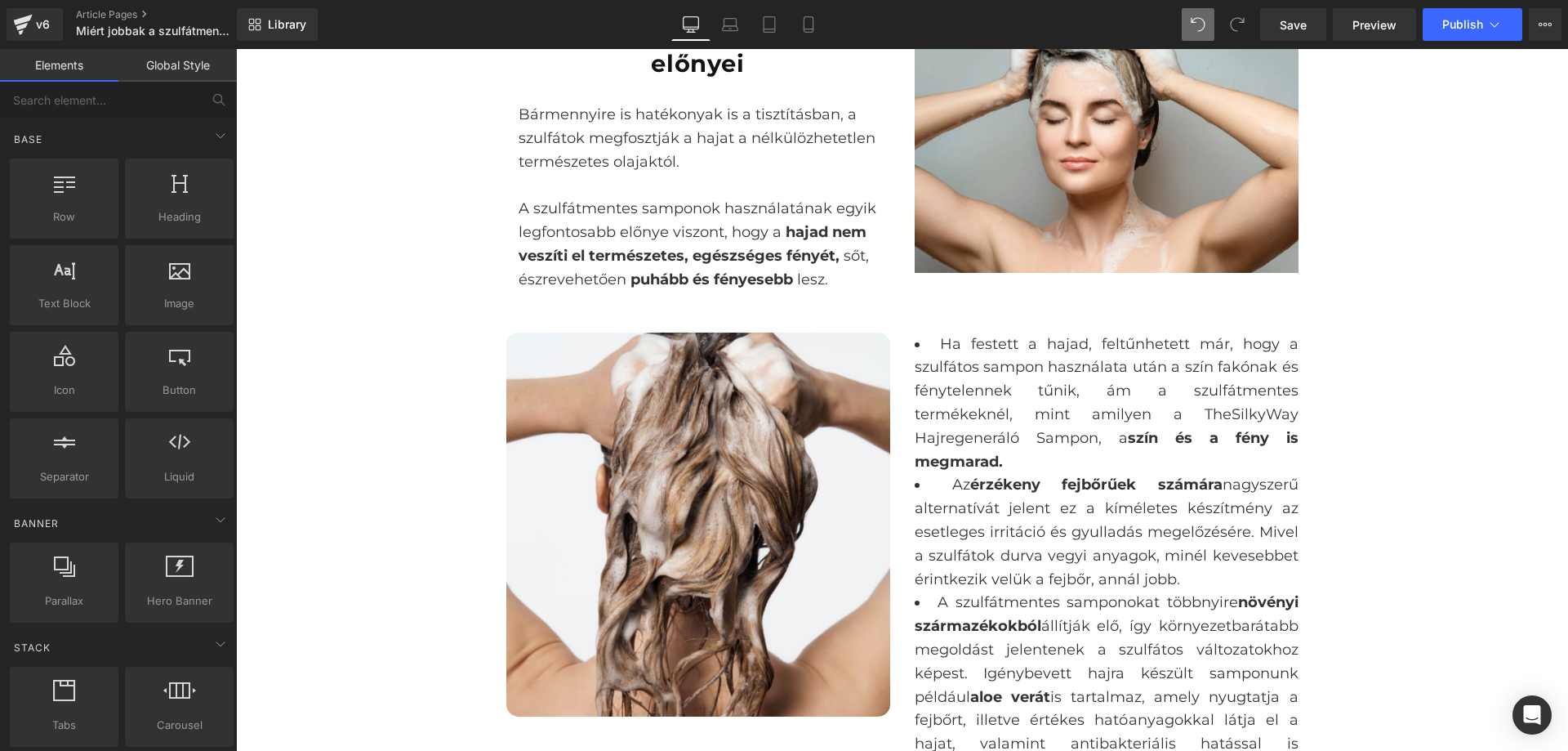
scroll to position [1517, 0]
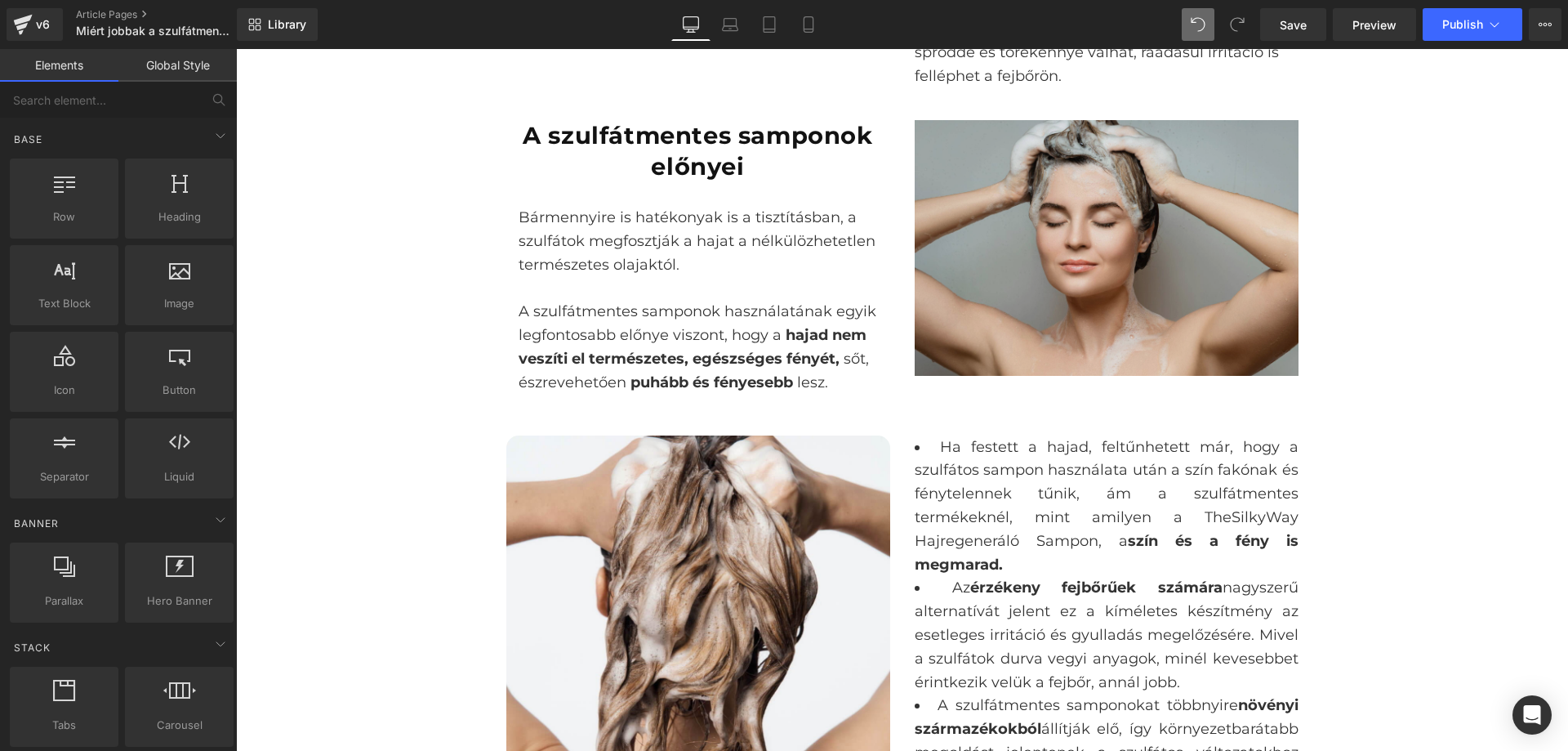
click at [1249, 207] on img at bounding box center [1106, 248] width 384 height 255
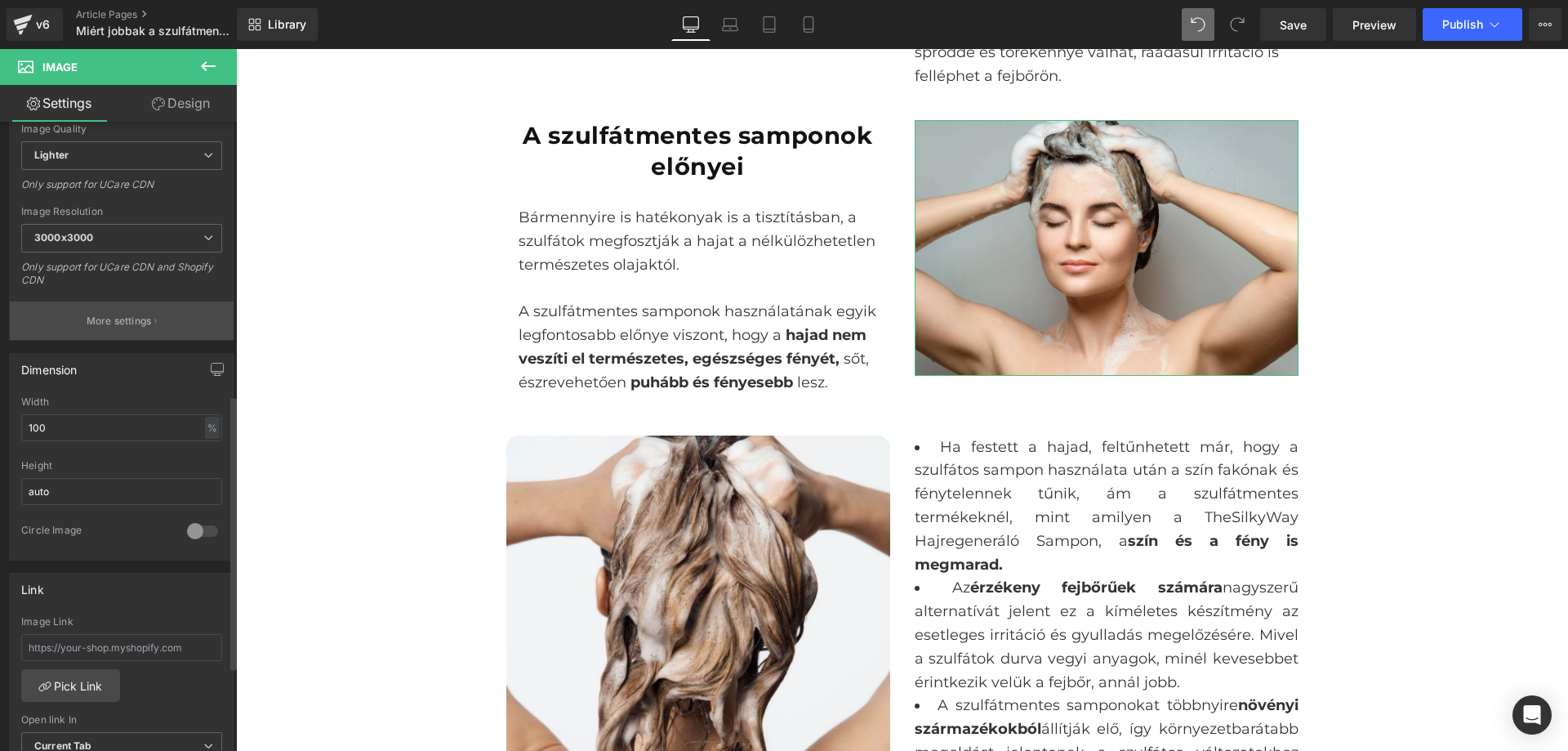
scroll to position [245, 0]
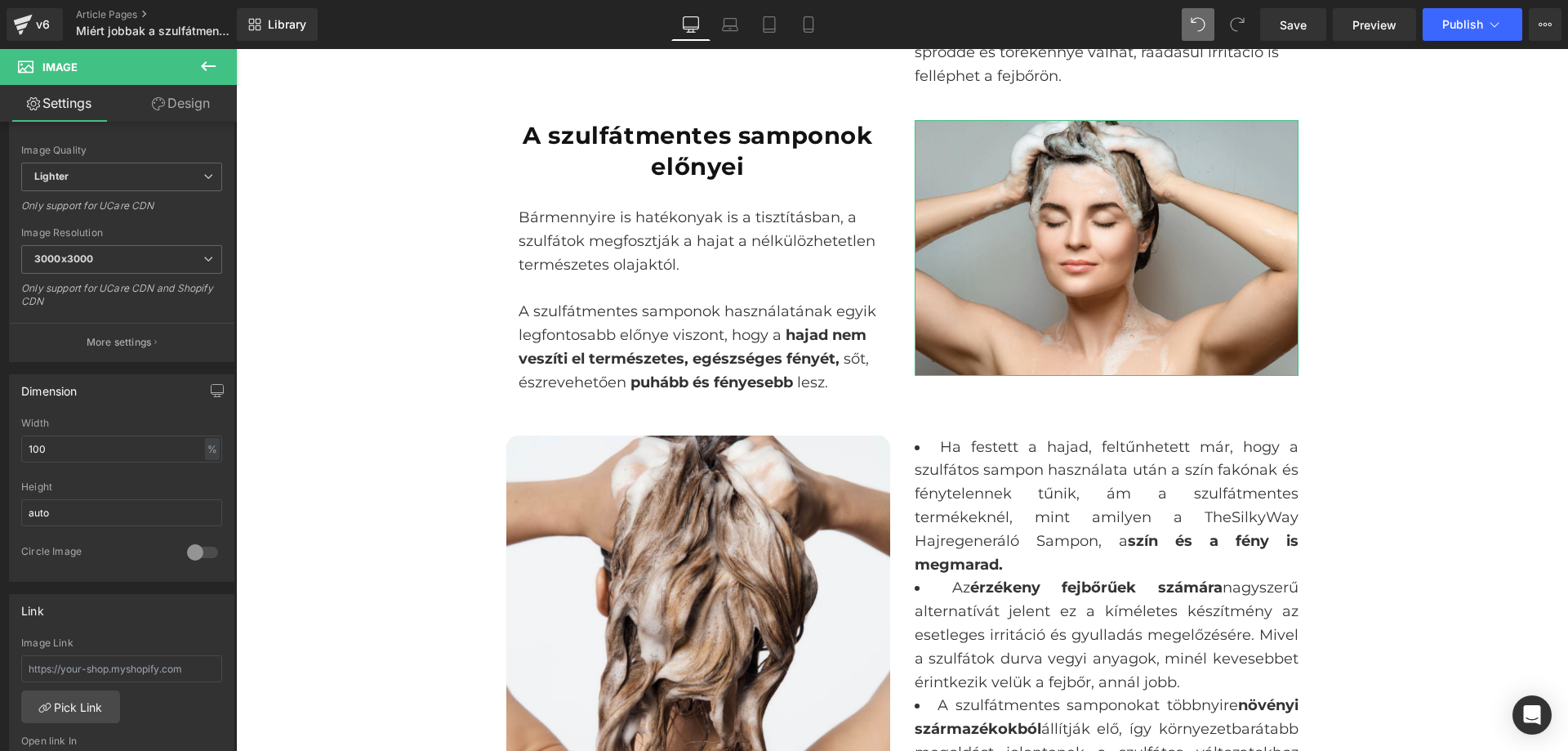
drag, startPoint x: 181, startPoint y: 117, endPoint x: 78, endPoint y: 292, distance: 203.1
click at [181, 116] on link "Design" at bounding box center [180, 103] width 119 height 37
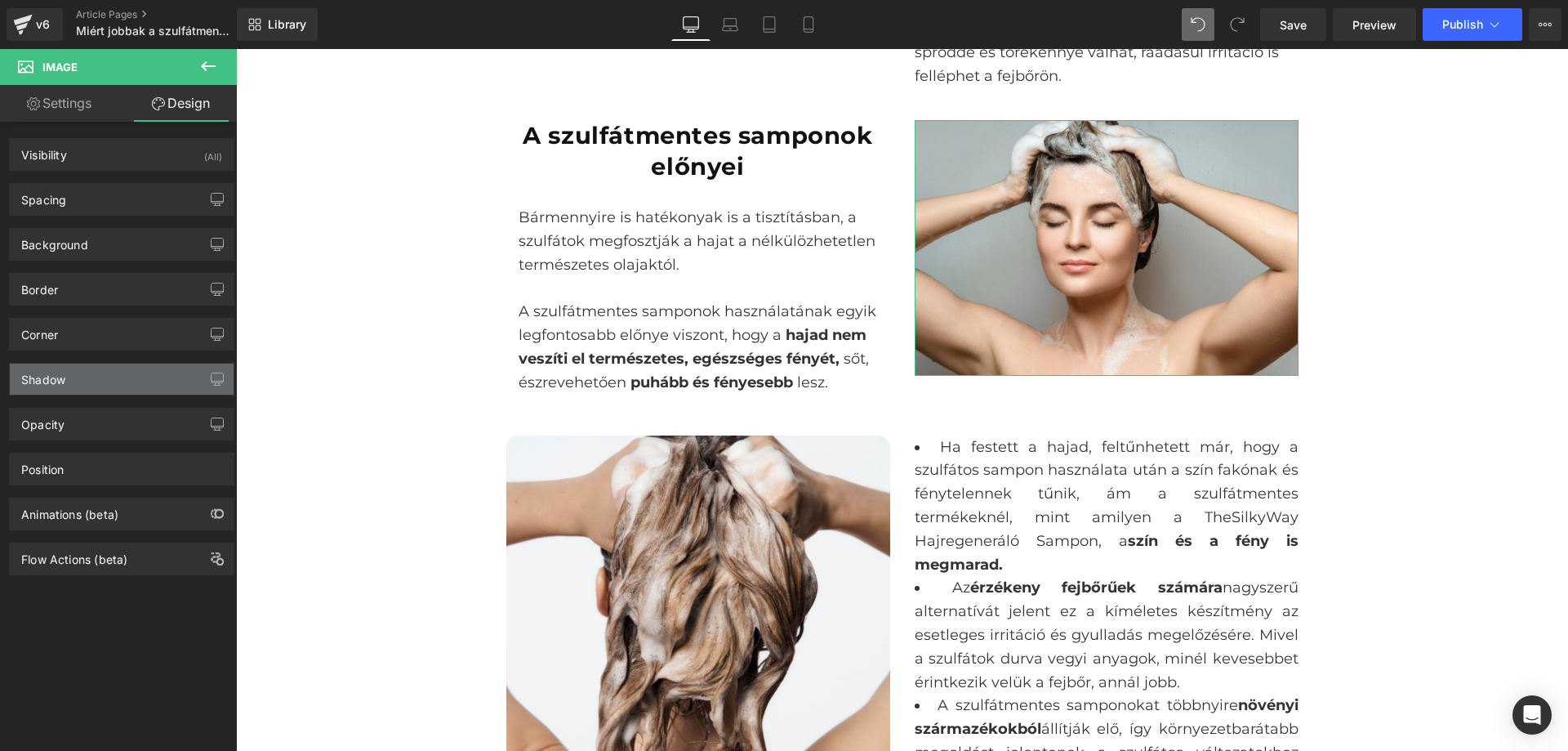
type input "0"
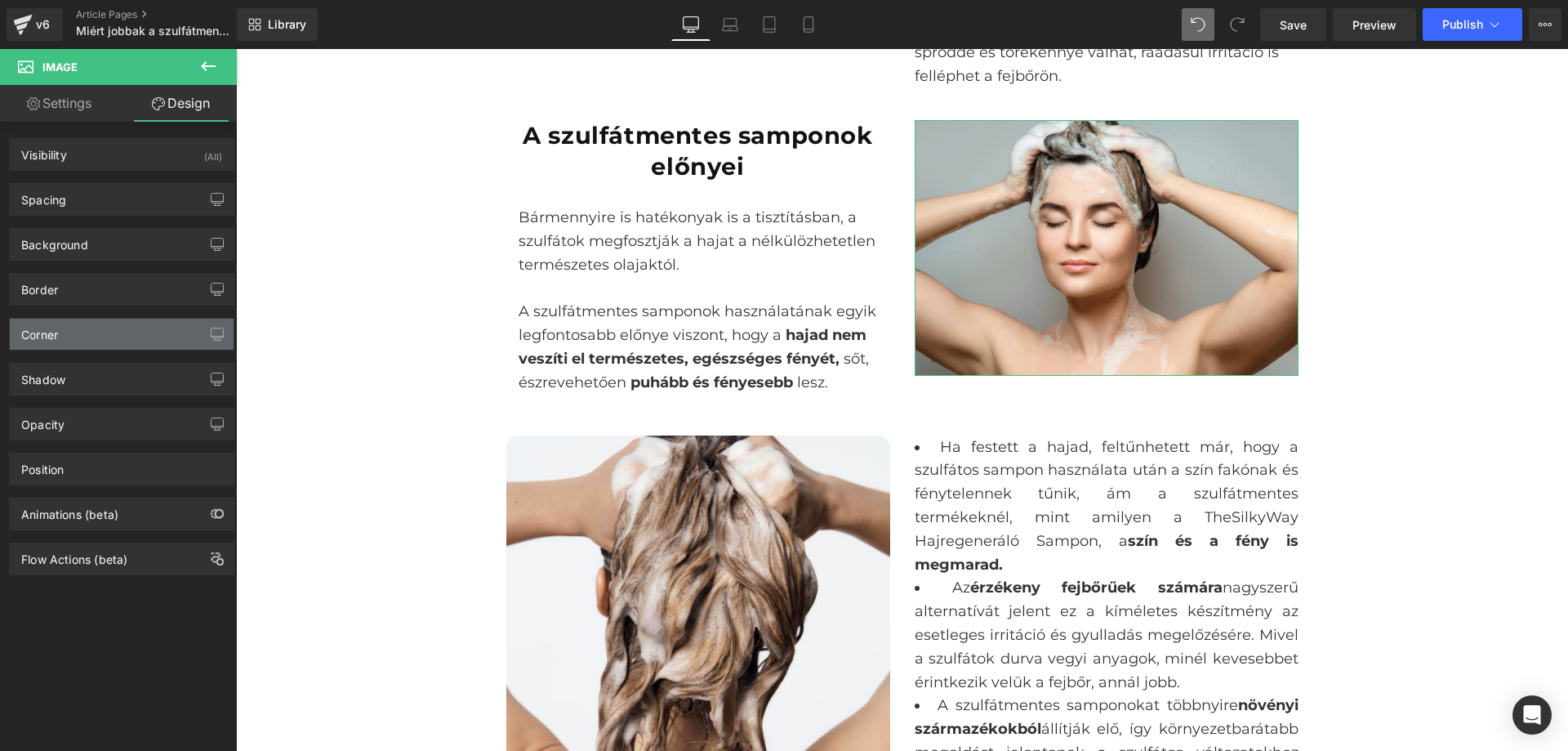
click at [96, 338] on div "Corner" at bounding box center [121, 335] width 224 height 31
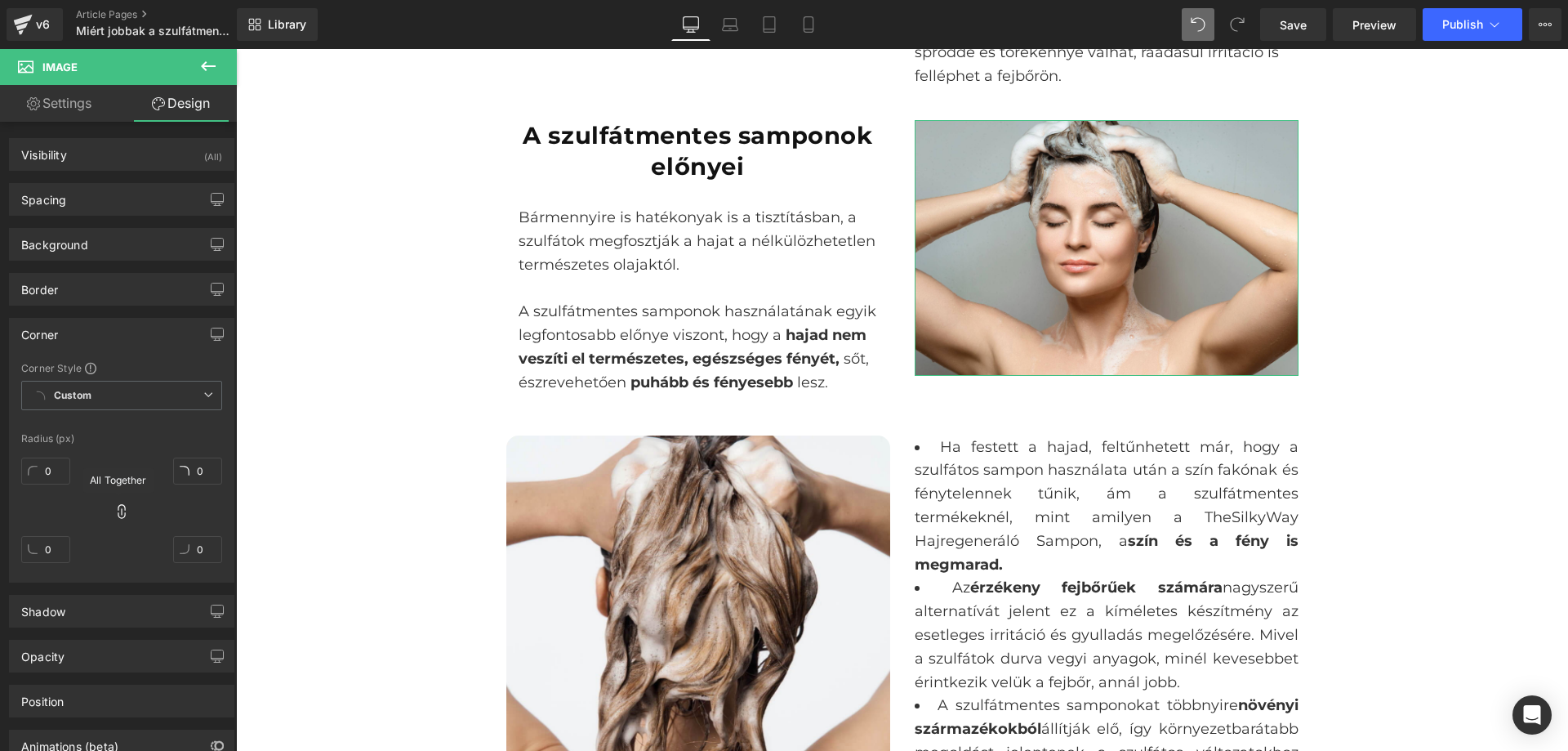
click at [125, 502] on div "0px 0 0px 0 0px 0 0px 0" at bounding box center [121, 517] width 201 height 131
click at [62, 469] on input "0" at bounding box center [45, 471] width 49 height 27
type input "10"
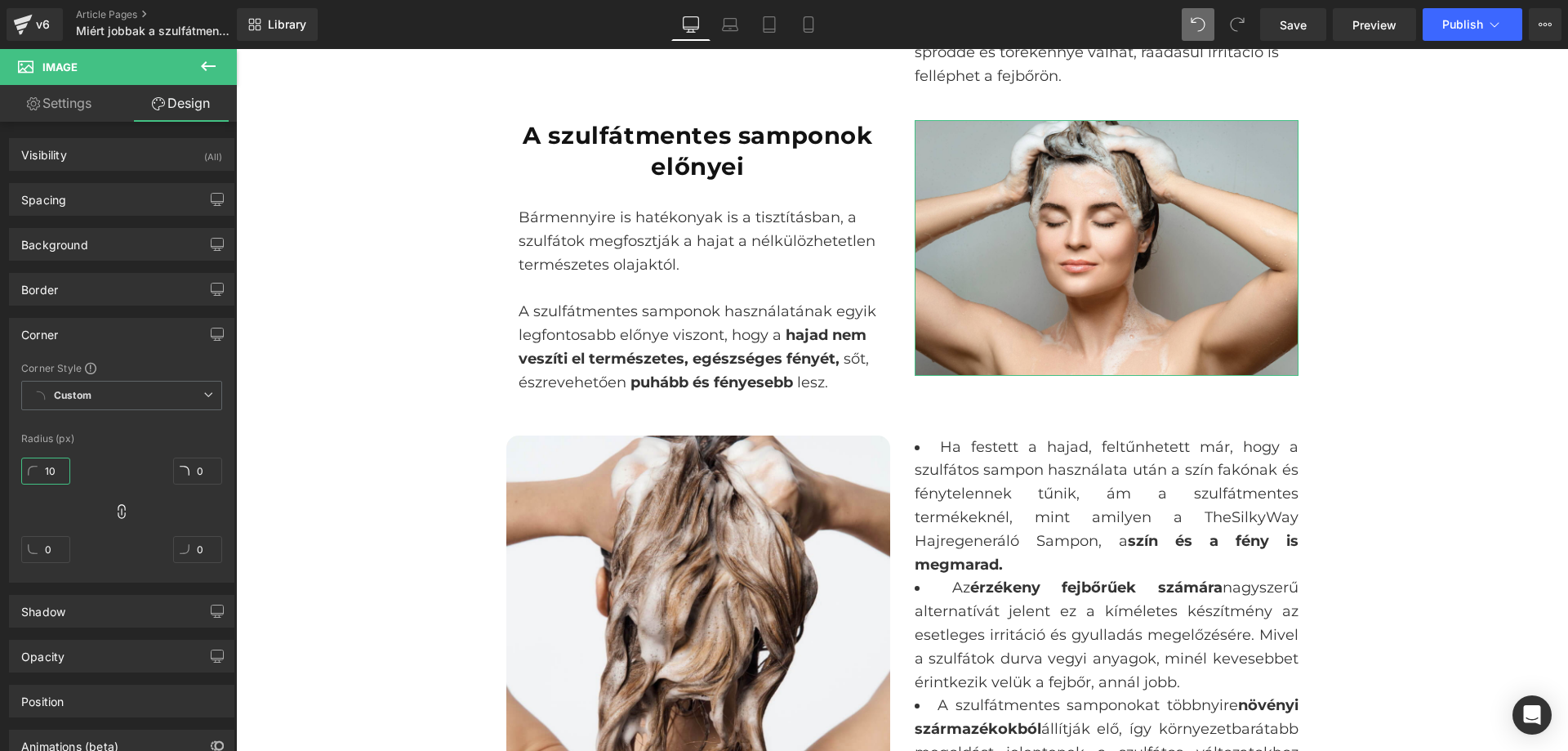
type input "10"
click at [149, 421] on div at bounding box center [121, 423] width 201 height 11
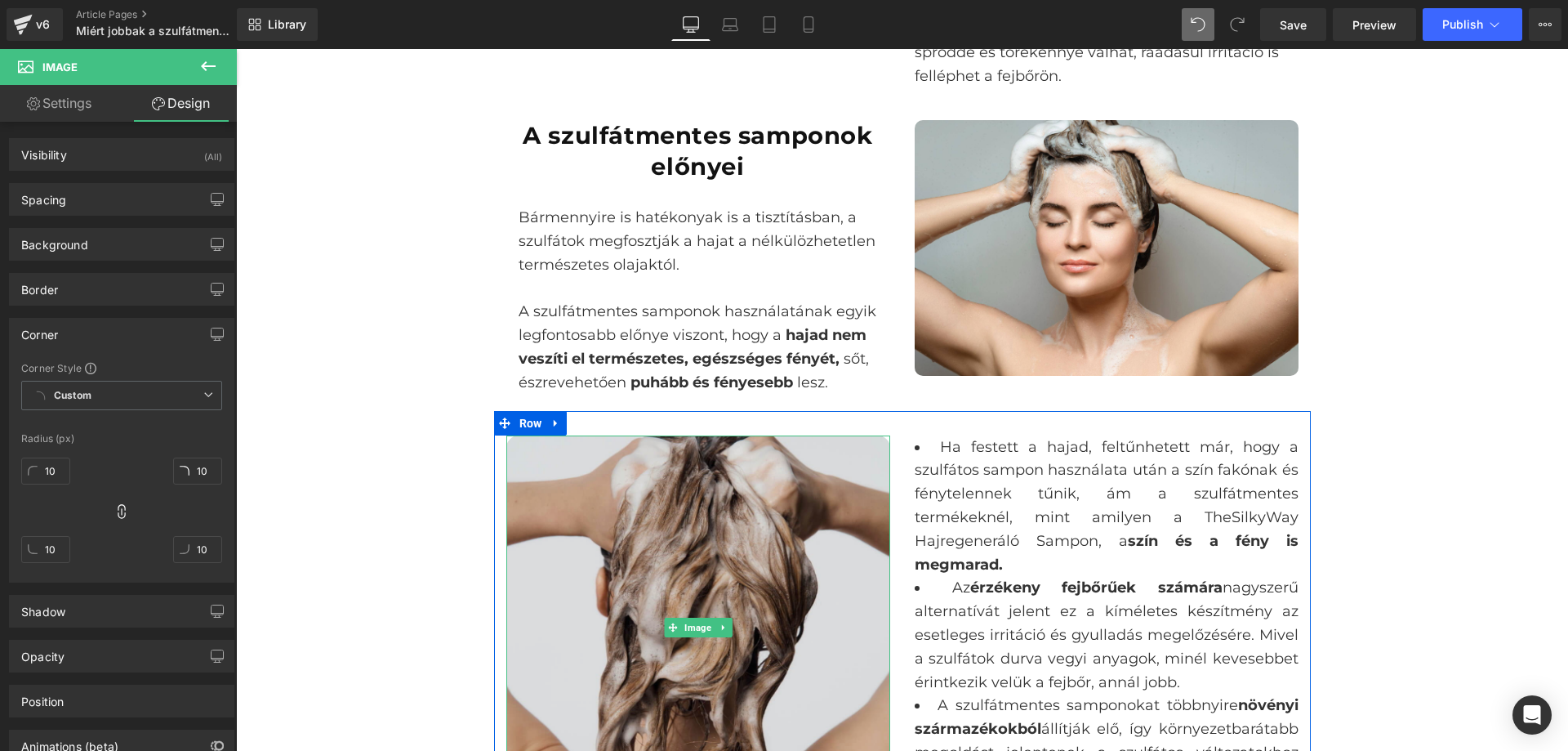
click at [569, 557] on img at bounding box center [699, 628] width 384 height 384
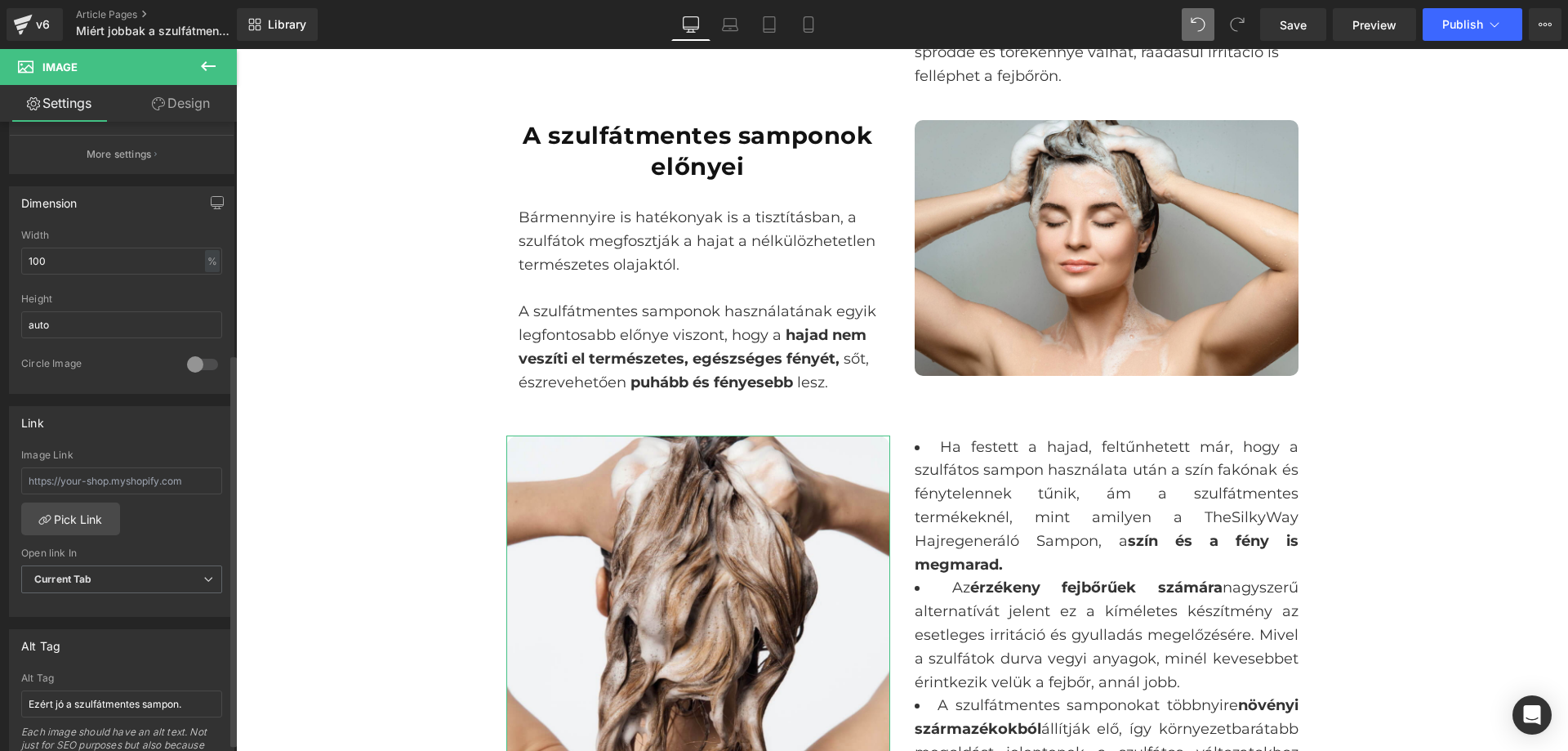
scroll to position [572, 0]
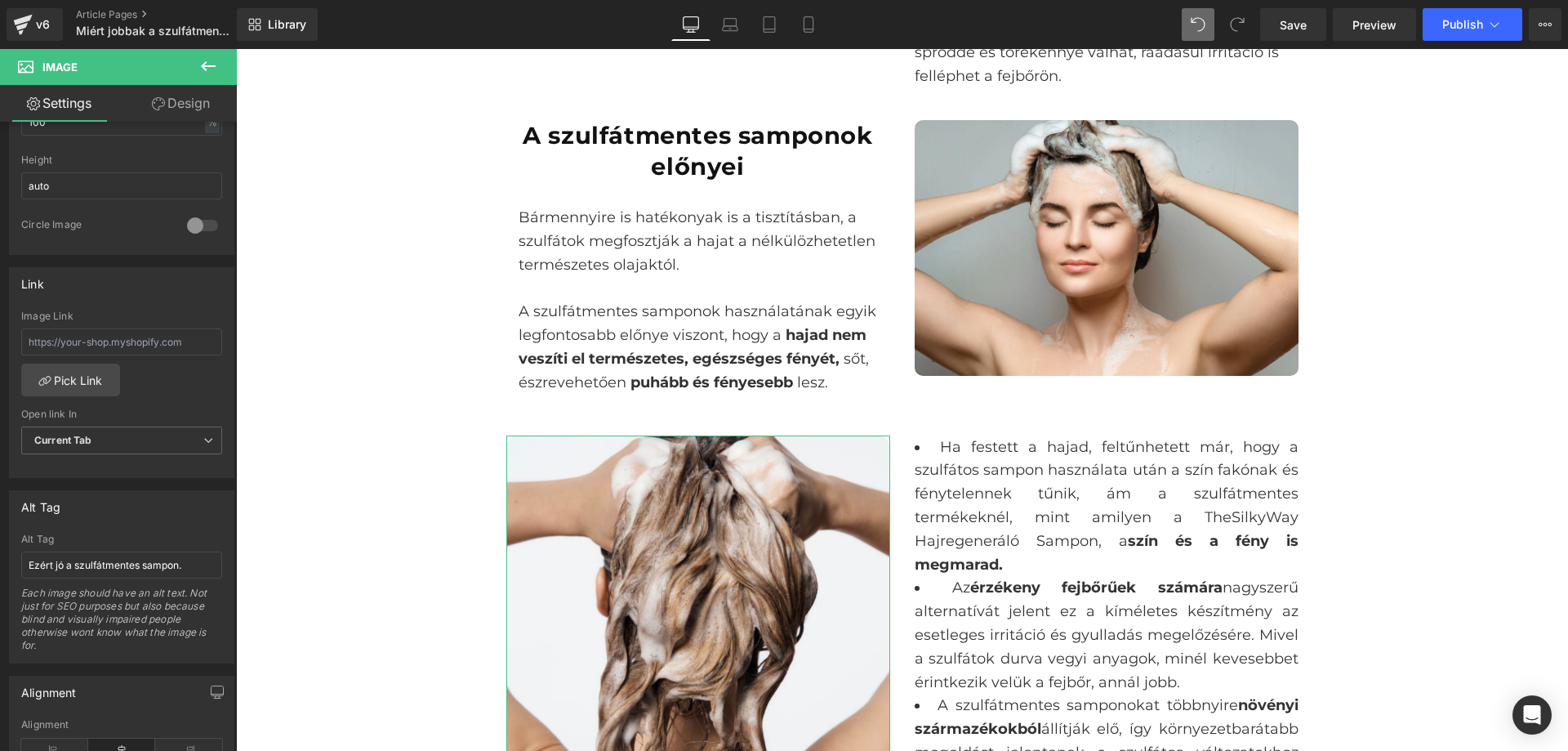
click at [164, 100] on link "Design" at bounding box center [180, 103] width 119 height 37
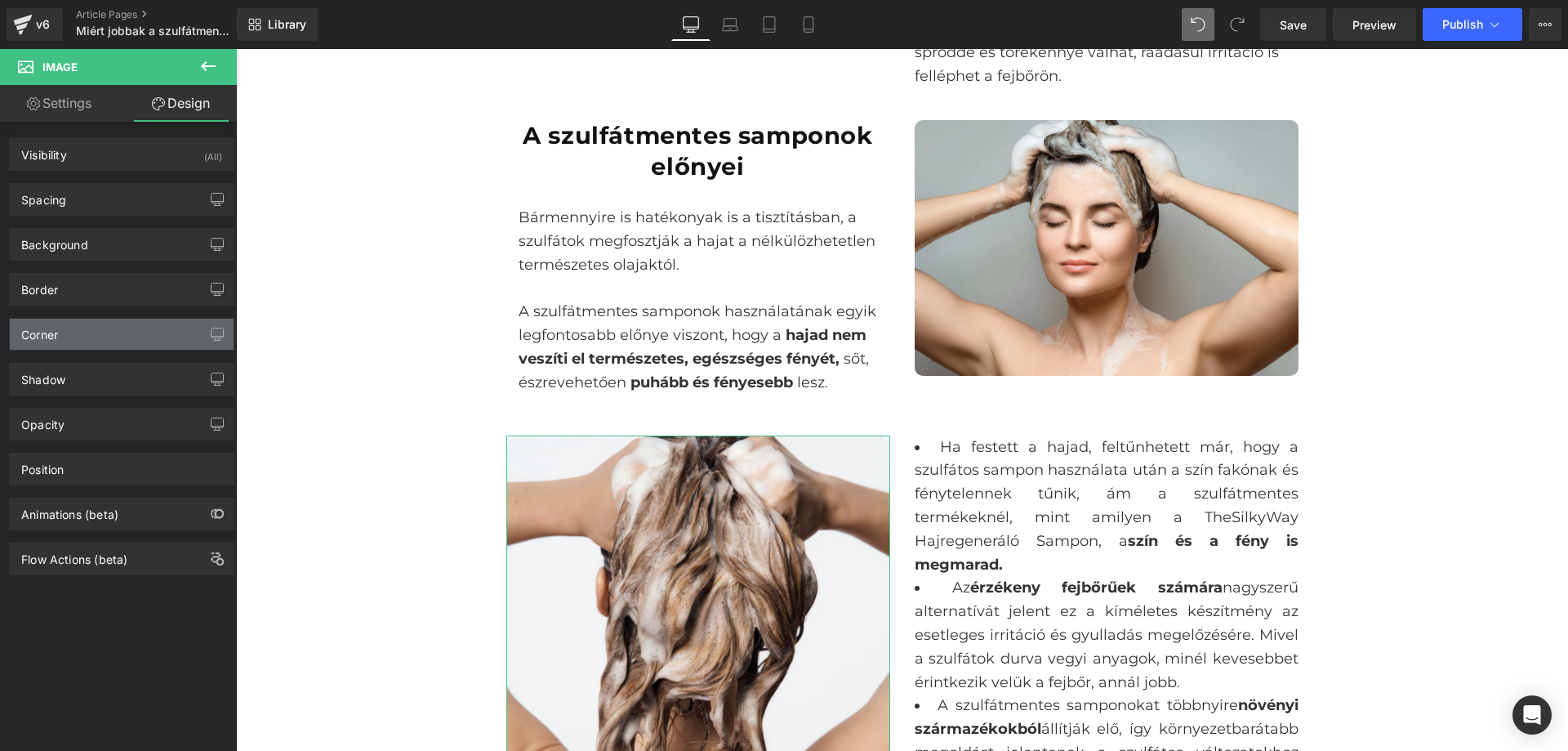
click at [131, 340] on div "Corner" at bounding box center [121, 335] width 224 height 31
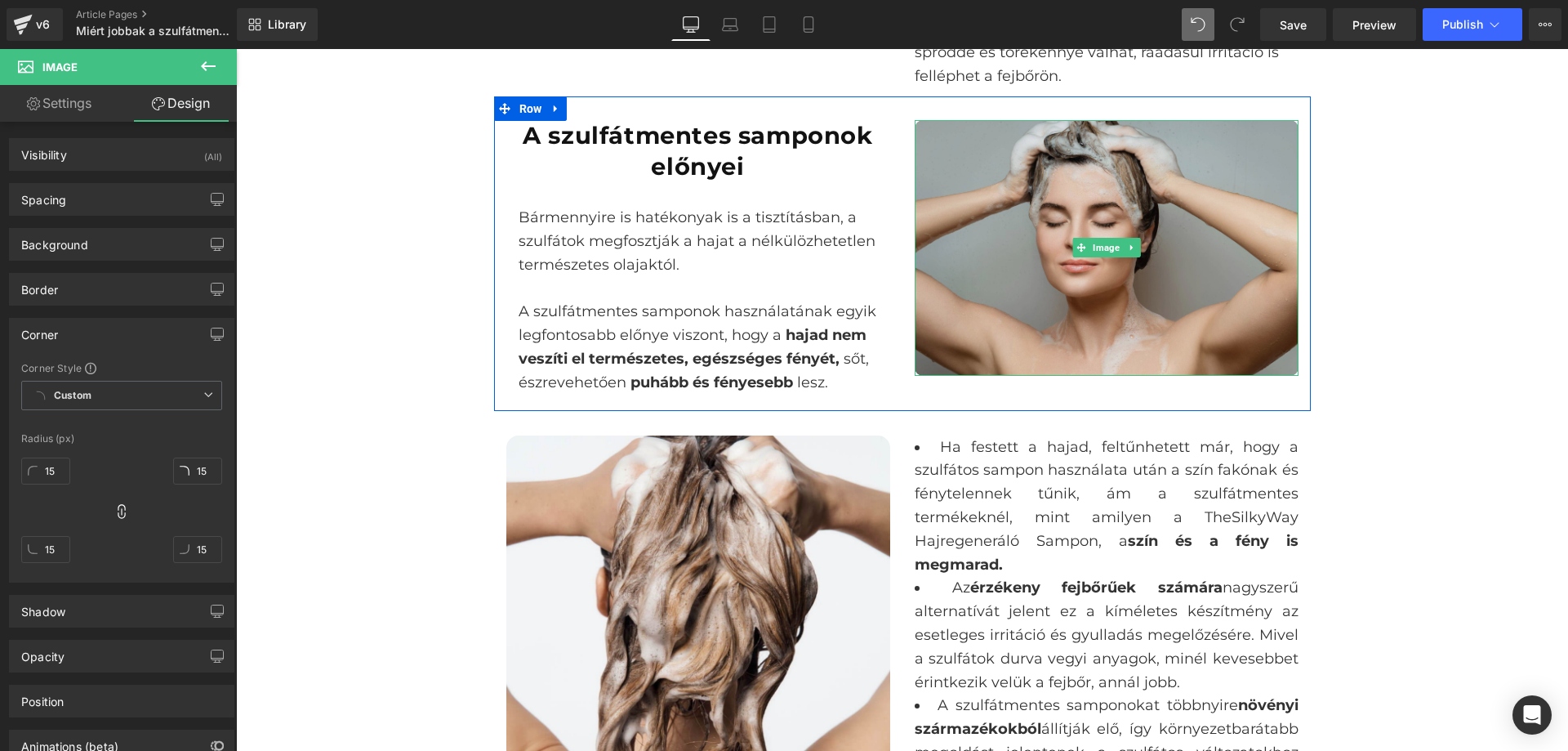
click at [1065, 268] on img at bounding box center [1106, 248] width 384 height 255
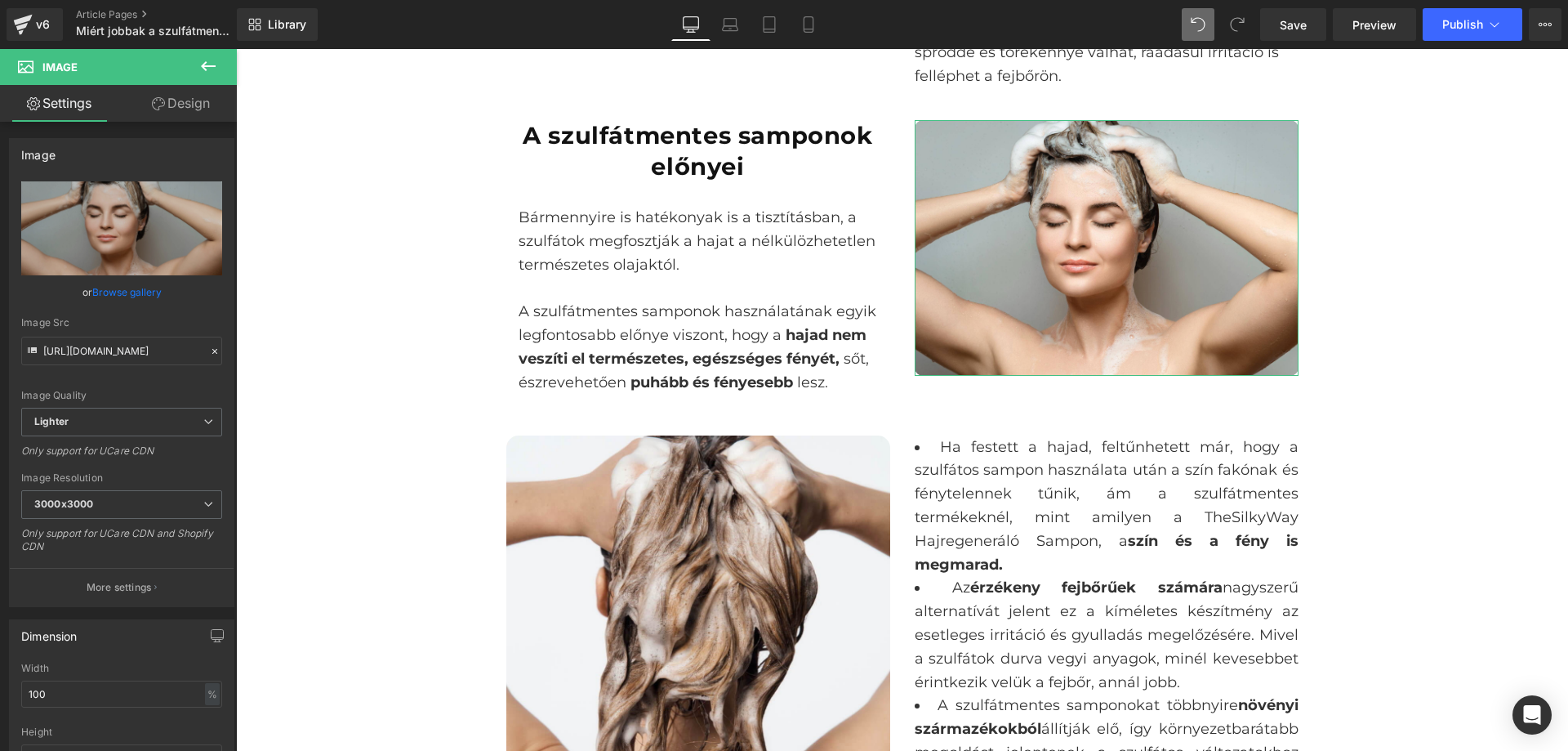
click at [186, 94] on link "Design" at bounding box center [180, 103] width 119 height 37
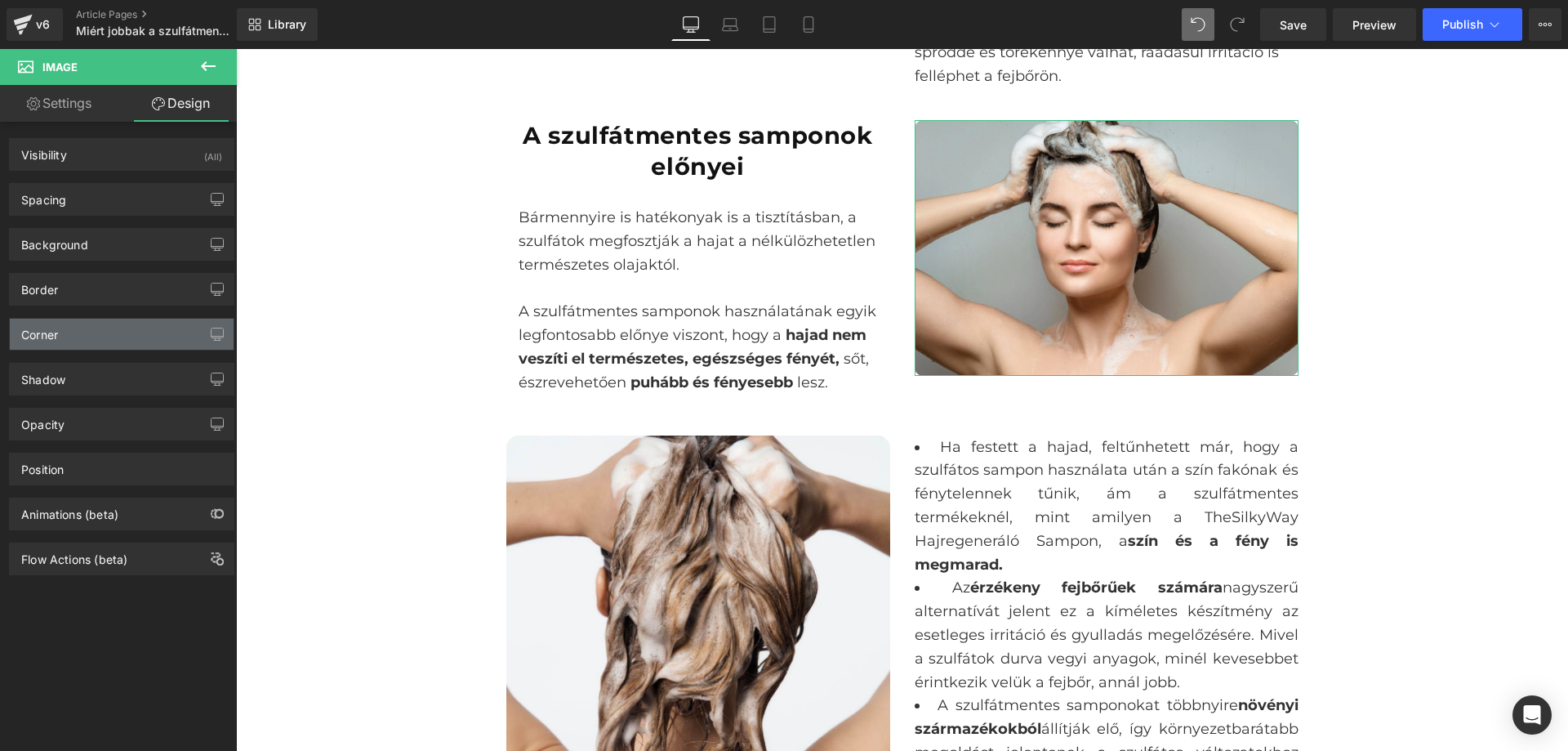
type input "10"
click at [93, 325] on div "Corner" at bounding box center [121, 335] width 224 height 31
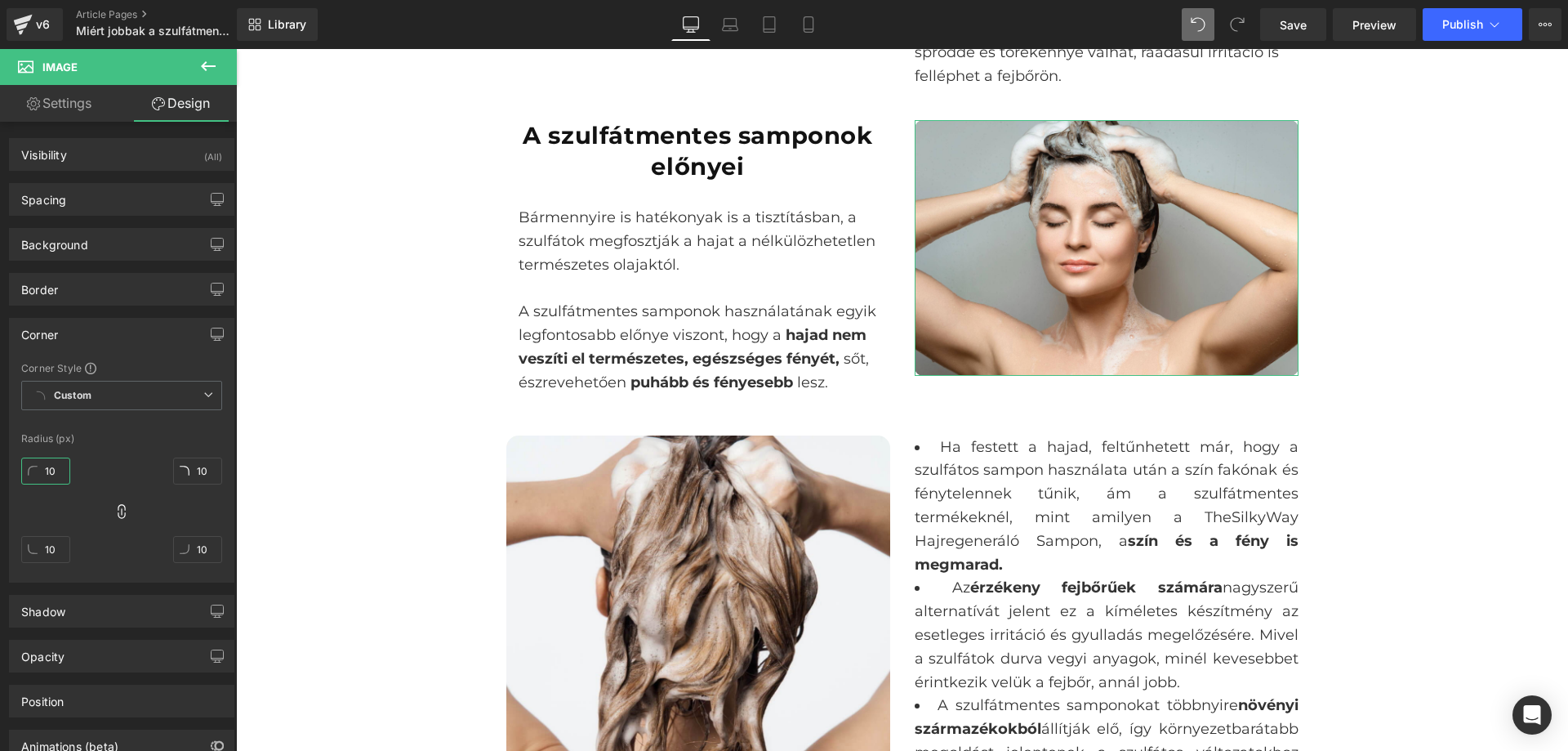
click at [54, 464] on input "10" at bounding box center [45, 471] width 49 height 27
type input "15"
type input "1"
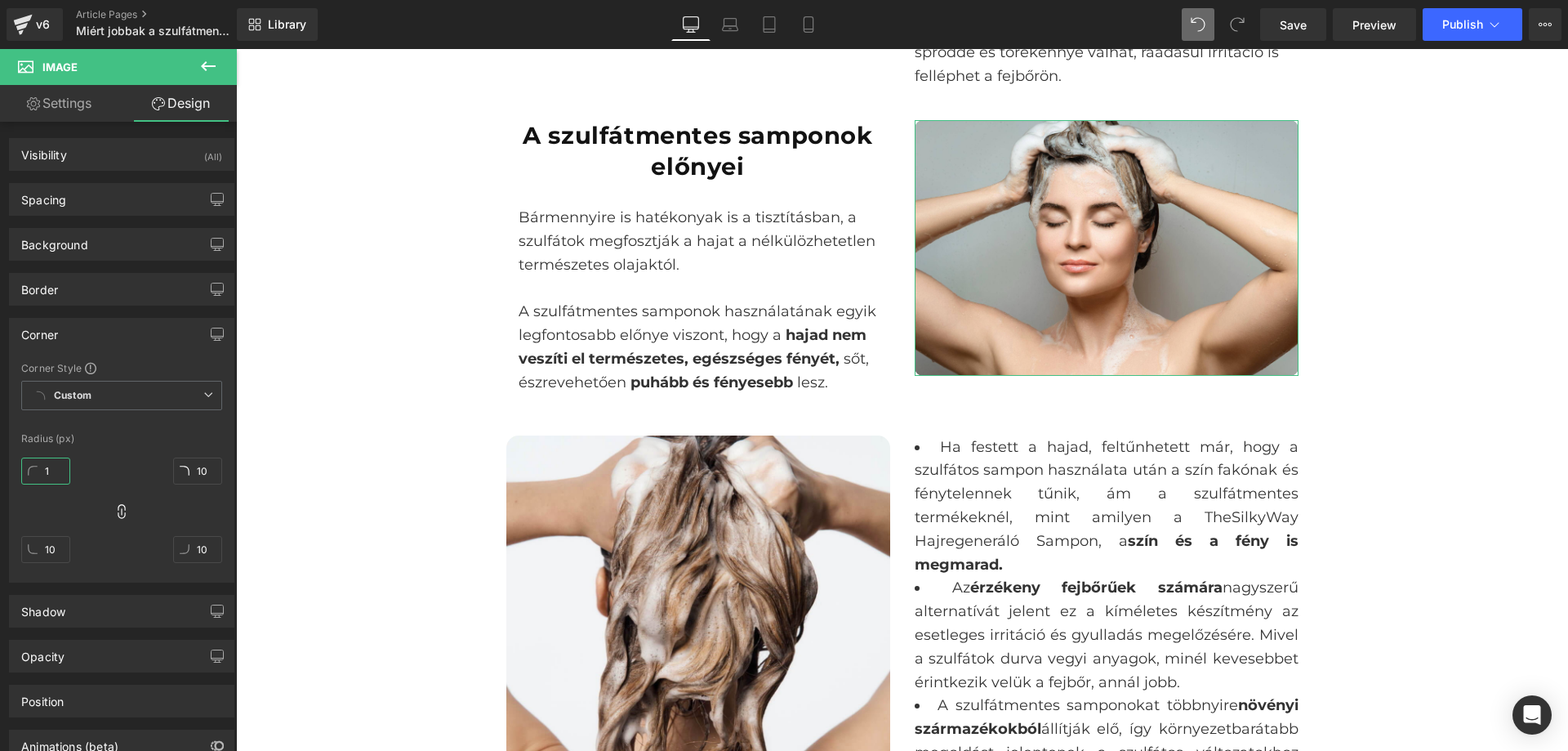
type input "1"
type input "15"
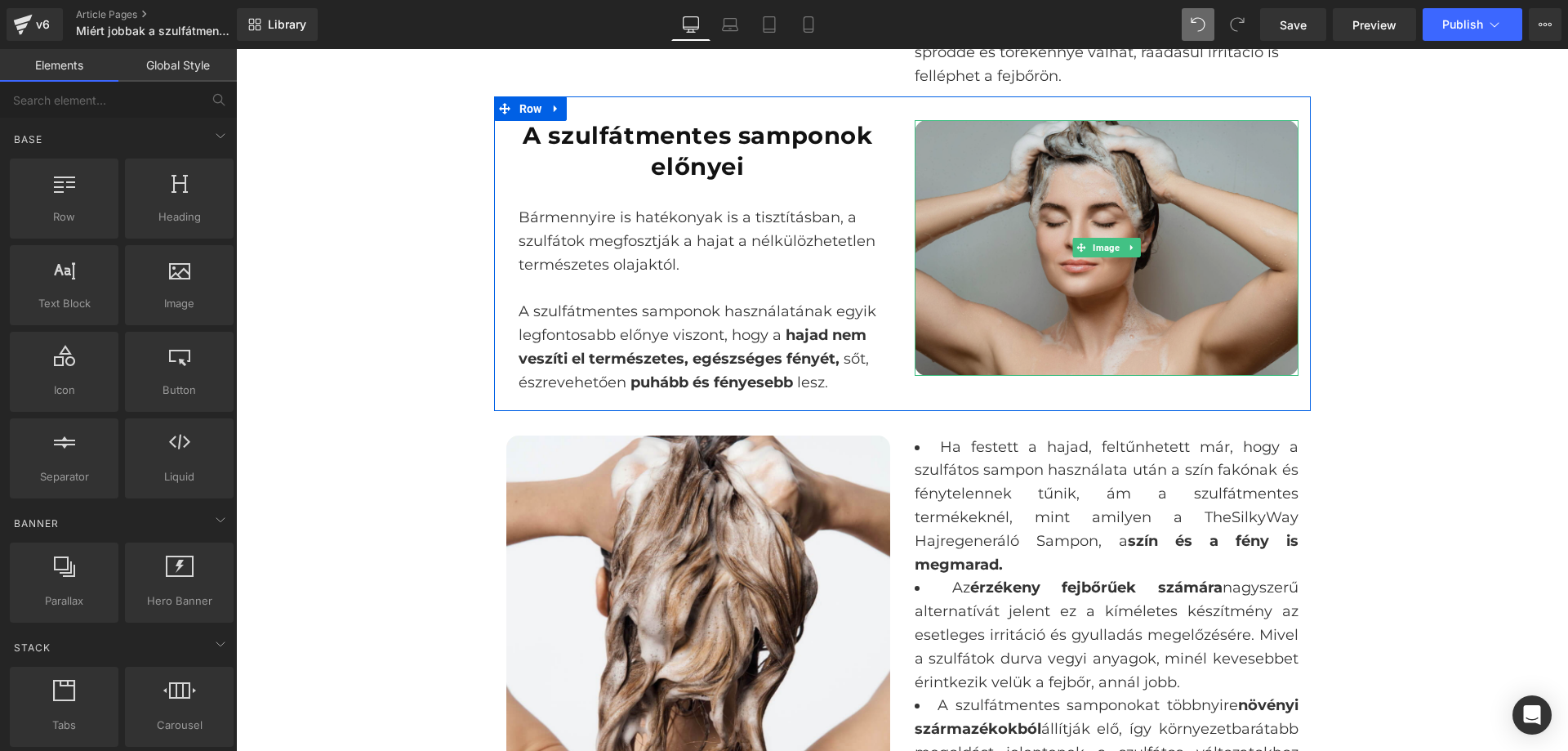
click at [1077, 314] on img at bounding box center [1106, 248] width 384 height 255
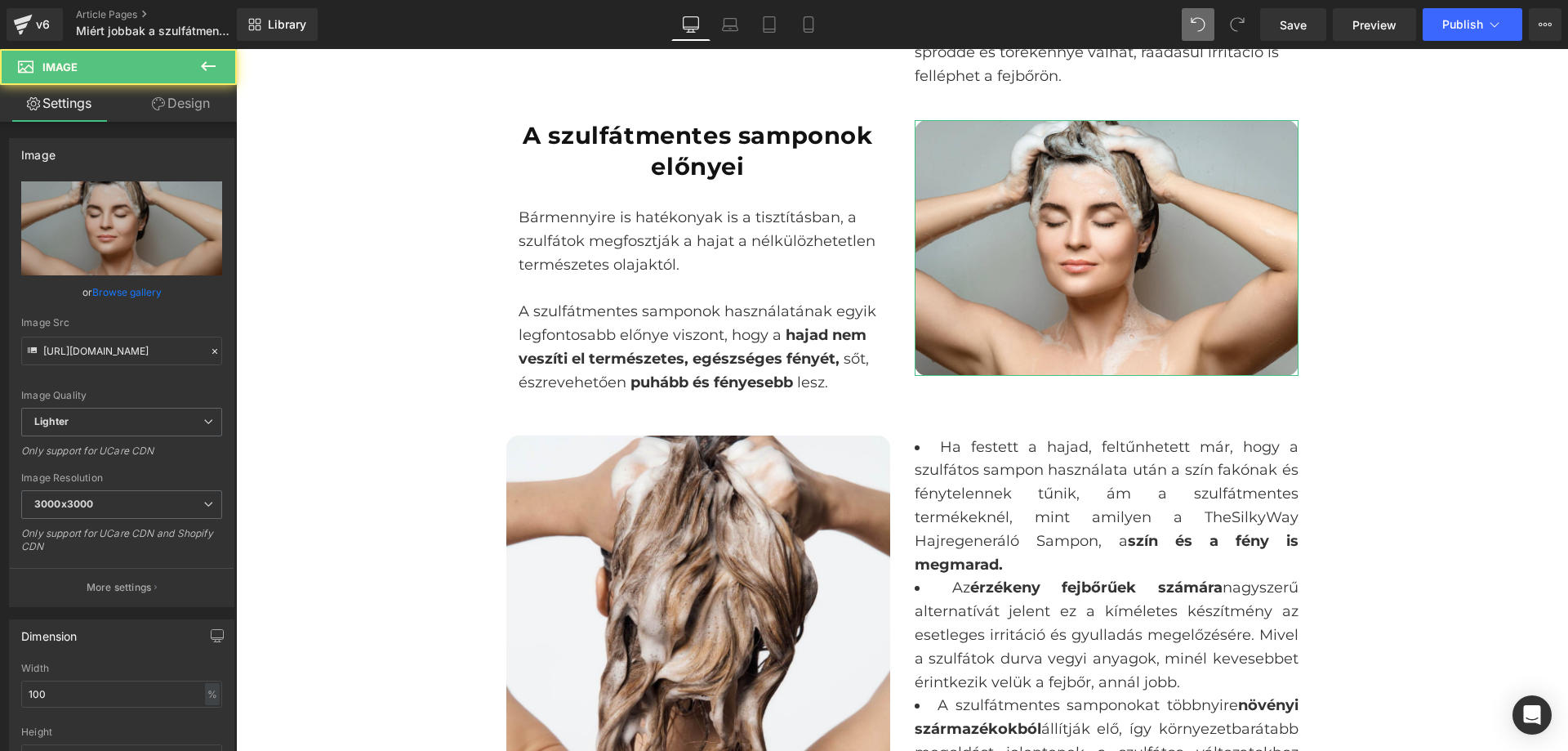
click at [191, 112] on link "Design" at bounding box center [180, 103] width 119 height 37
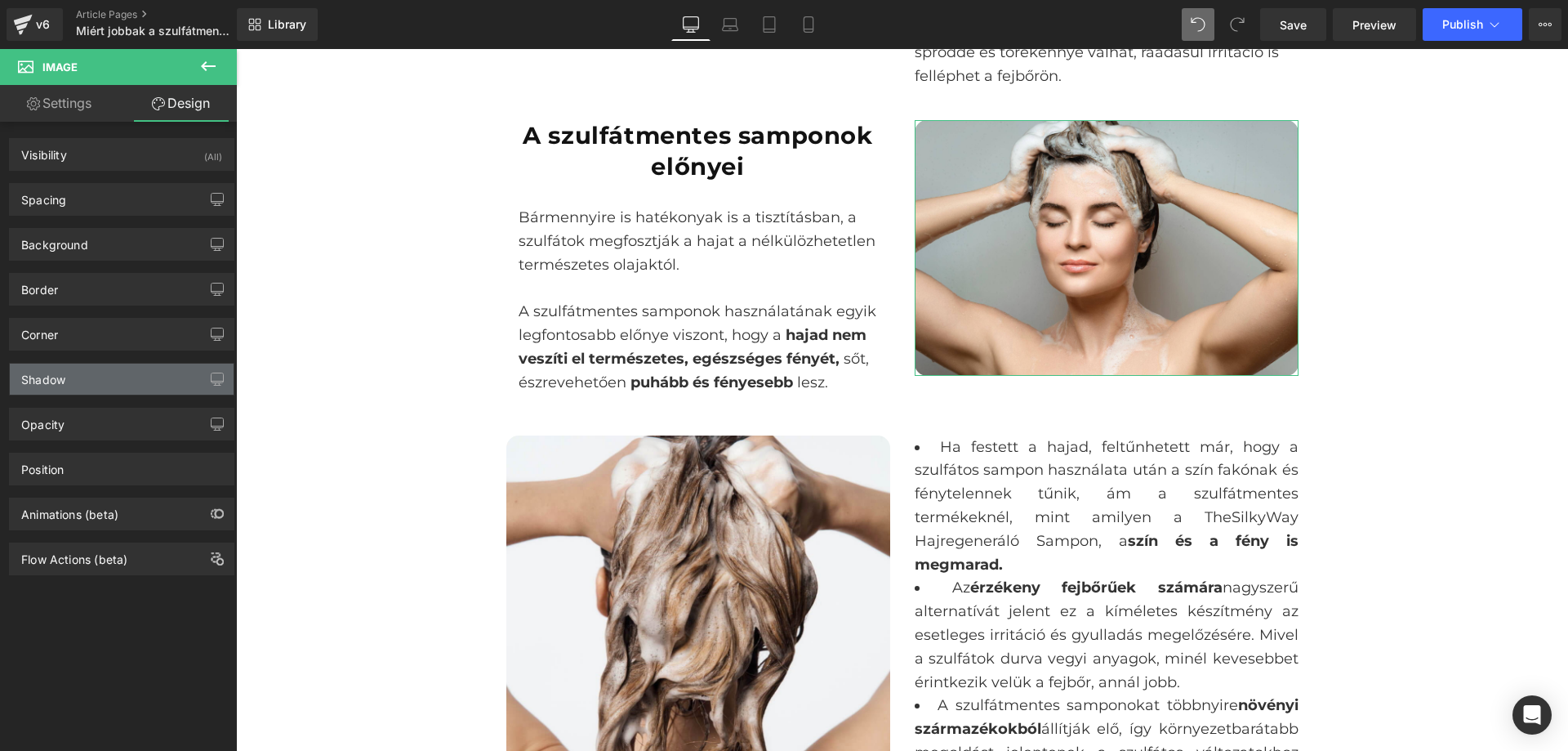
click at [116, 378] on div "Shadow" at bounding box center [121, 379] width 224 height 31
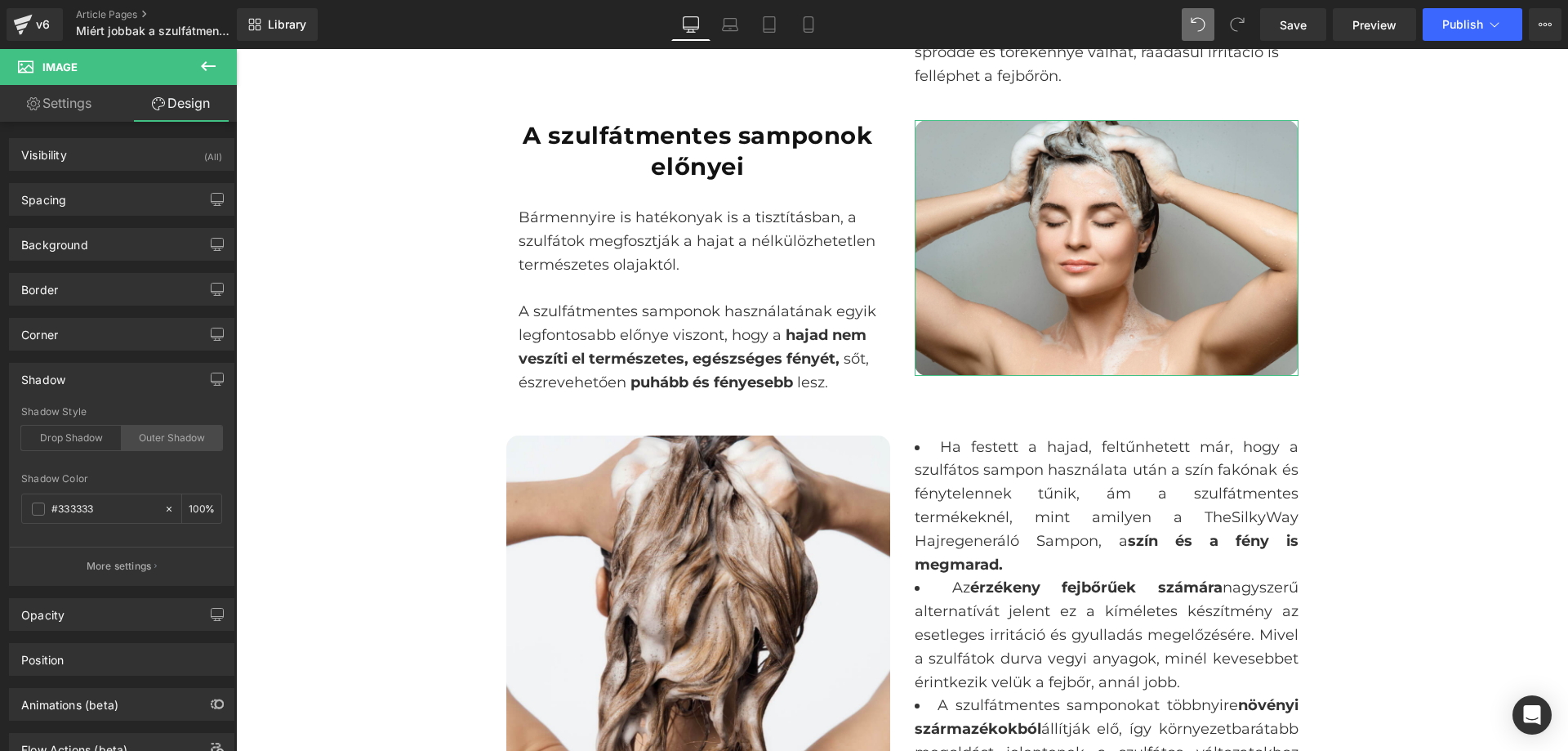
click at [174, 437] on div "Outer Shadow" at bounding box center [172, 438] width 100 height 24
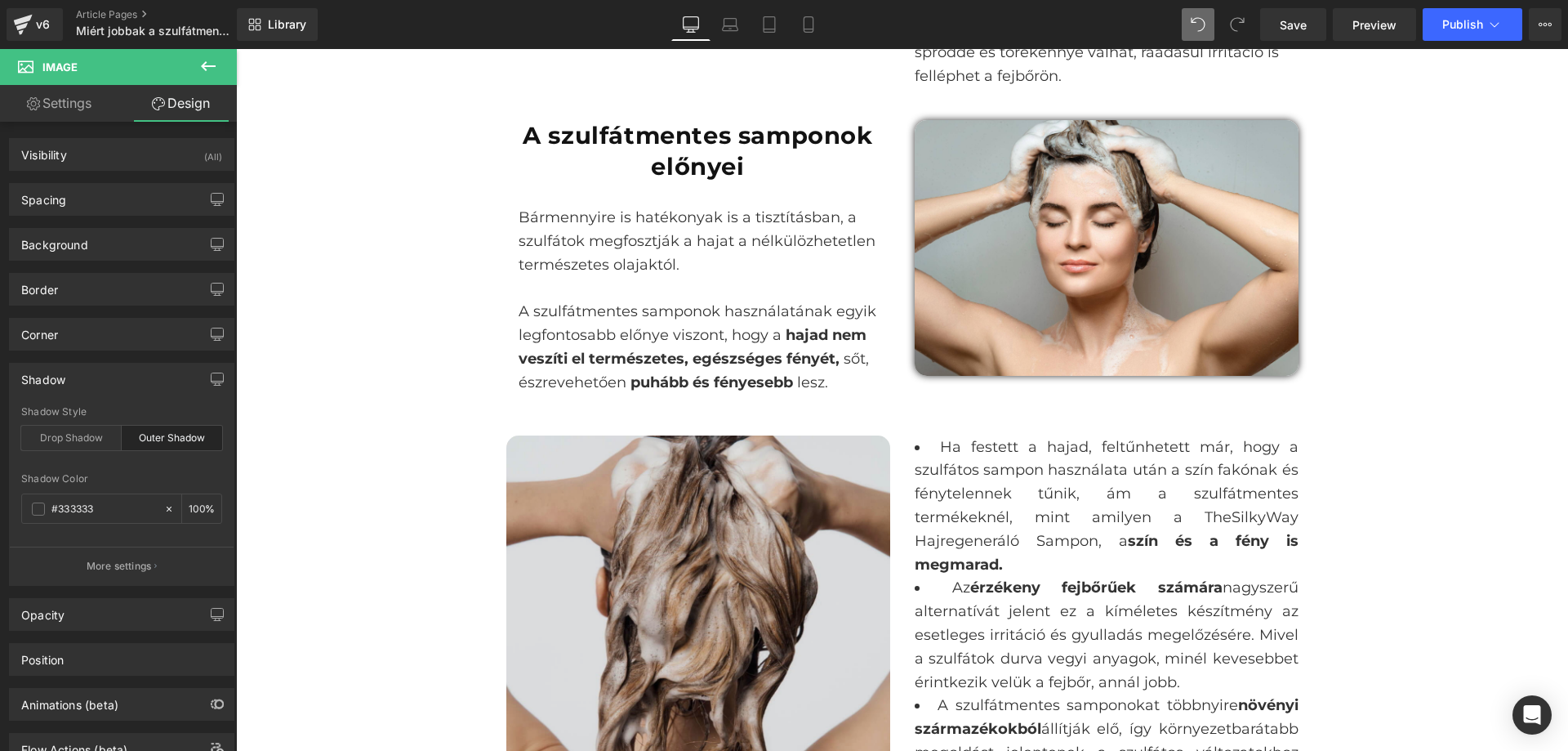
click at [530, 571] on img at bounding box center [699, 628] width 384 height 384
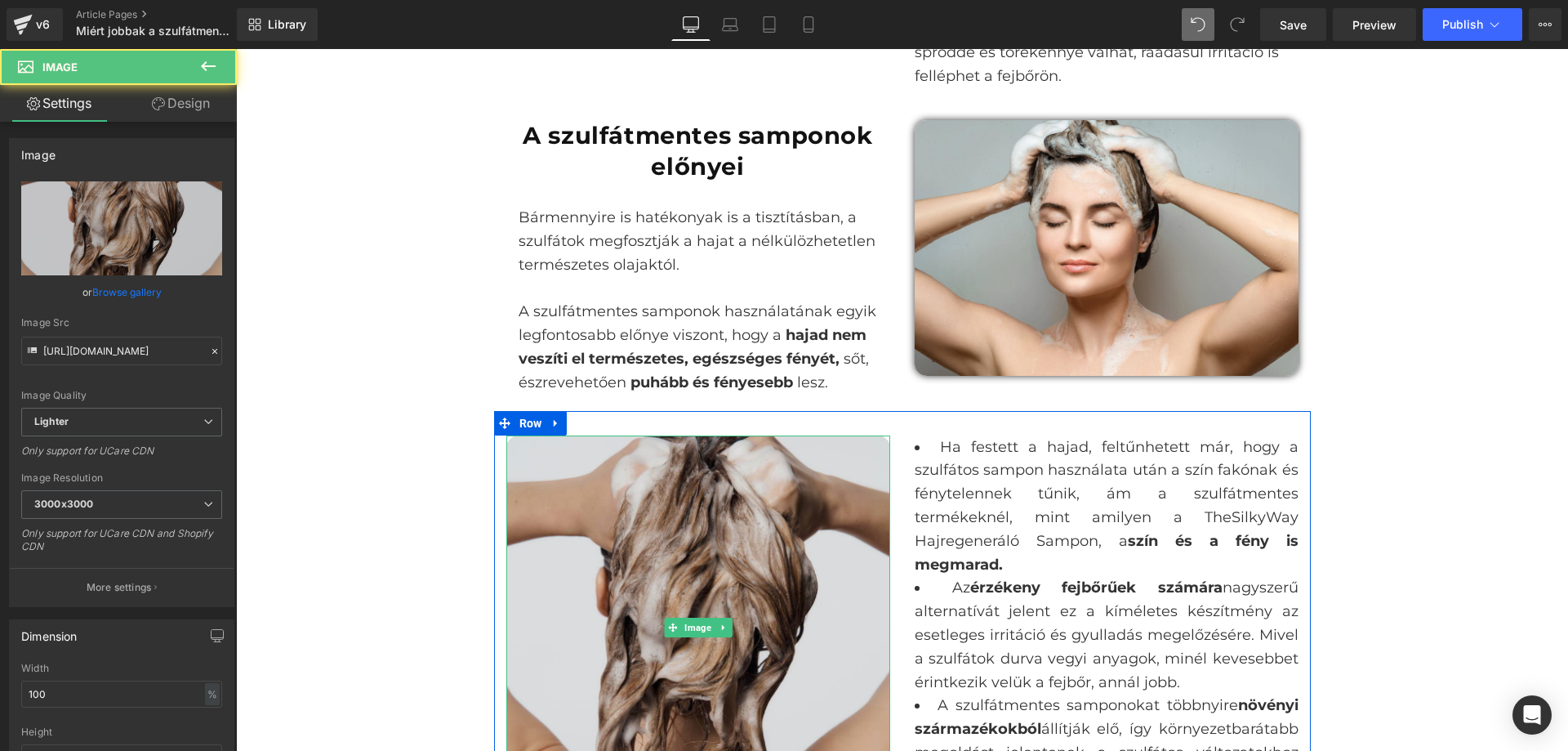
click at [651, 565] on img at bounding box center [699, 628] width 384 height 384
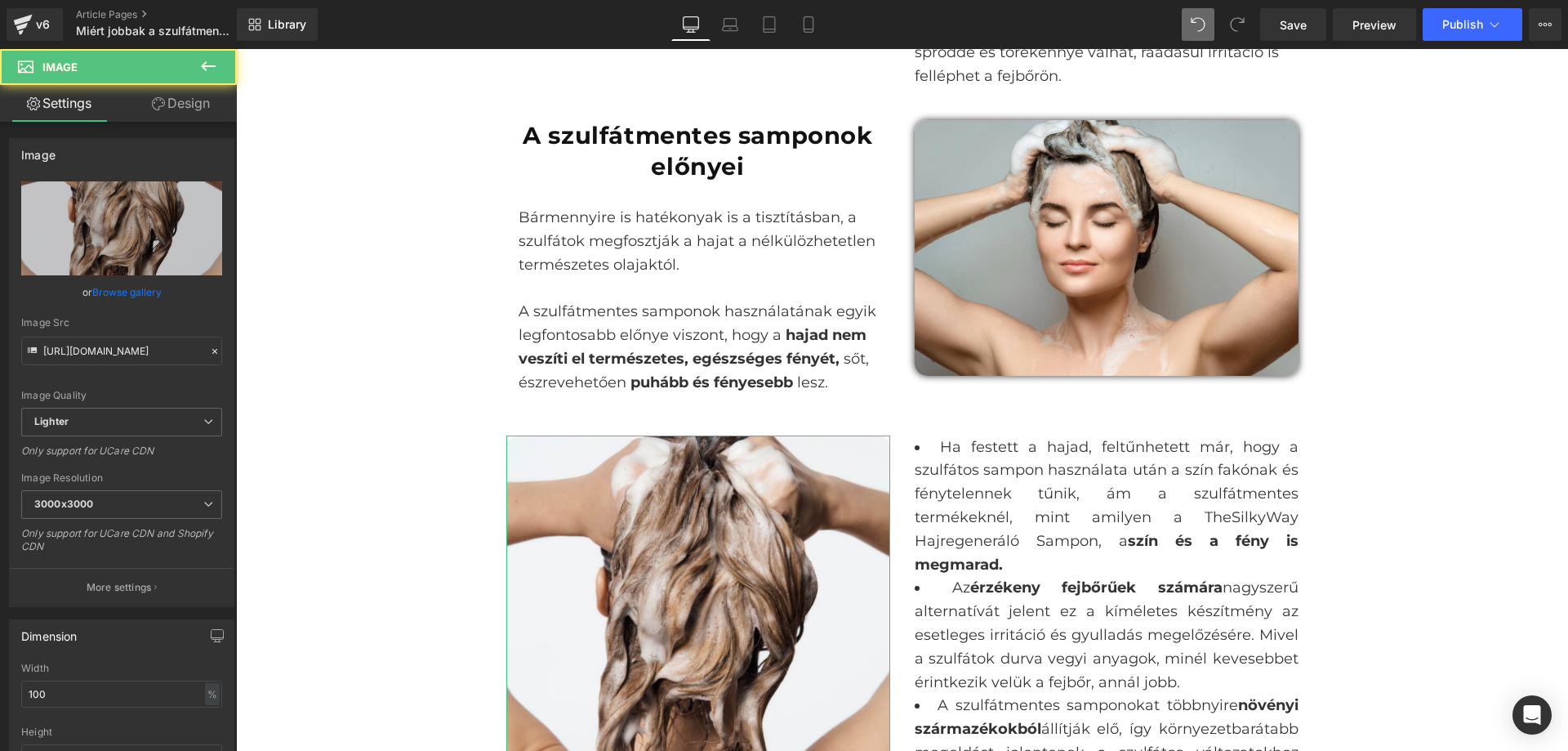
click at [187, 106] on link "Design" at bounding box center [180, 103] width 119 height 37
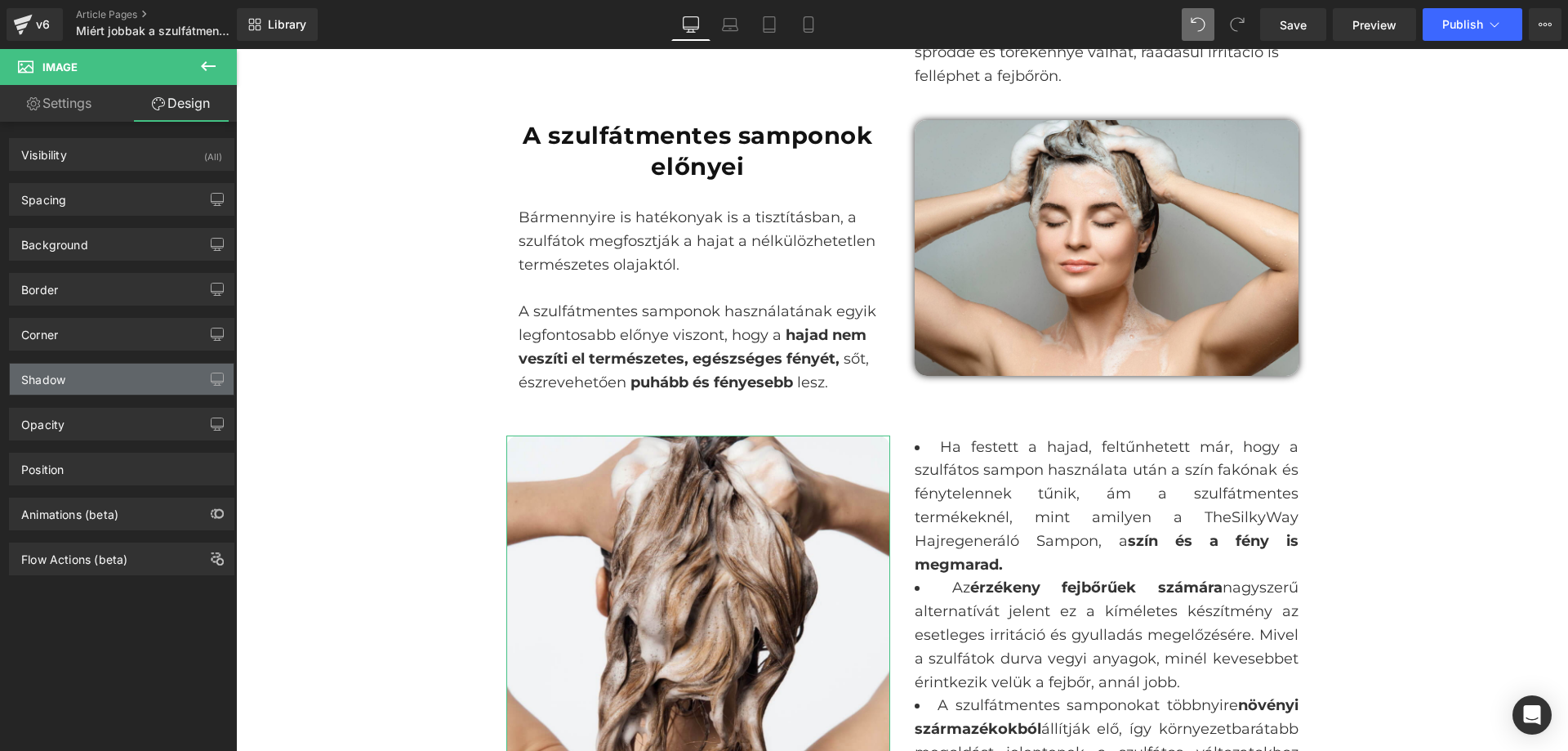
click at [120, 375] on div "Shadow" at bounding box center [121, 379] width 224 height 31
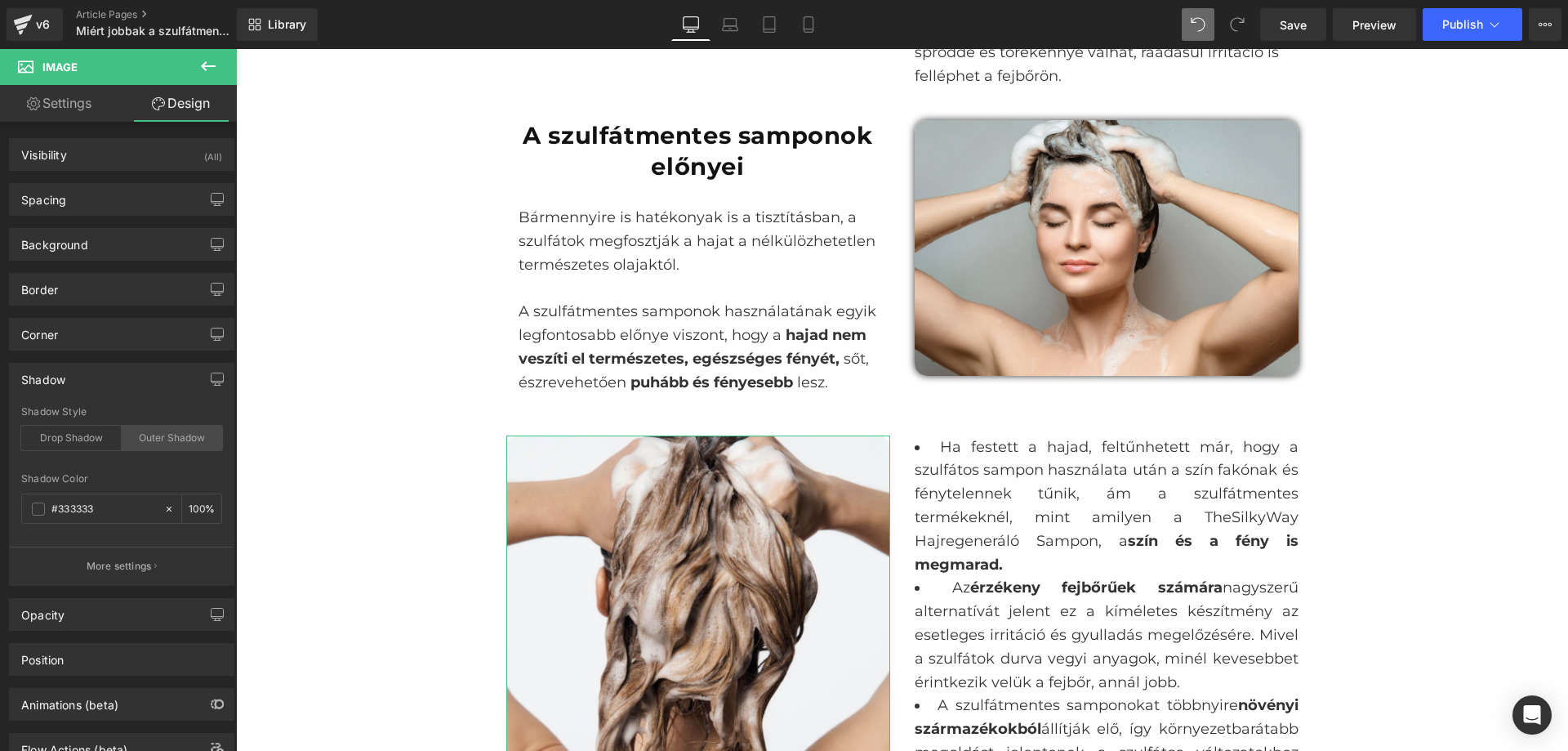
click at [164, 442] on div "Outer Shadow" at bounding box center [172, 438] width 100 height 24
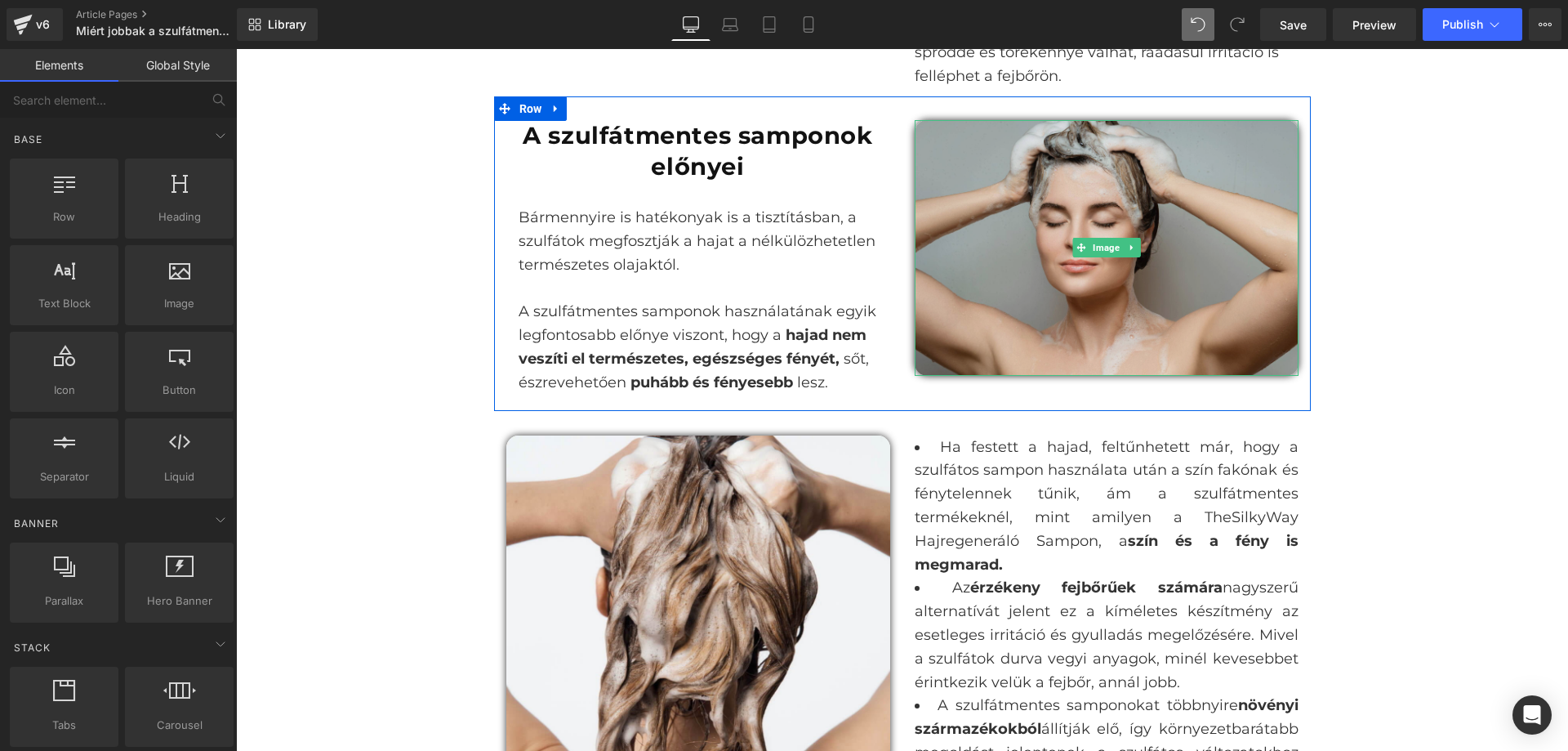
click at [1271, 279] on img at bounding box center [1106, 248] width 384 height 255
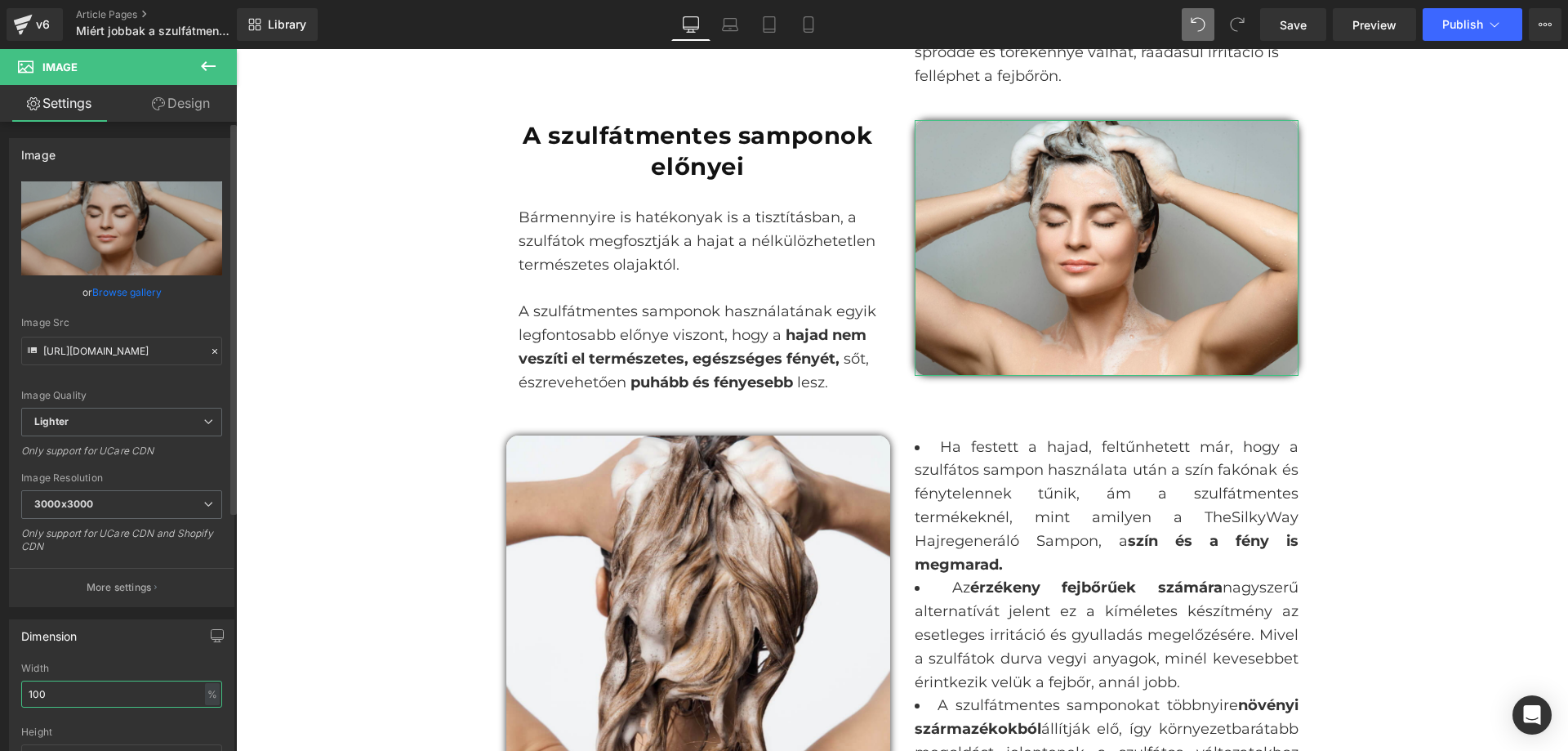
click at [109, 694] on input "100" at bounding box center [121, 694] width 201 height 27
click at [164, 633] on div "Dimension" at bounding box center [121, 635] width 224 height 31
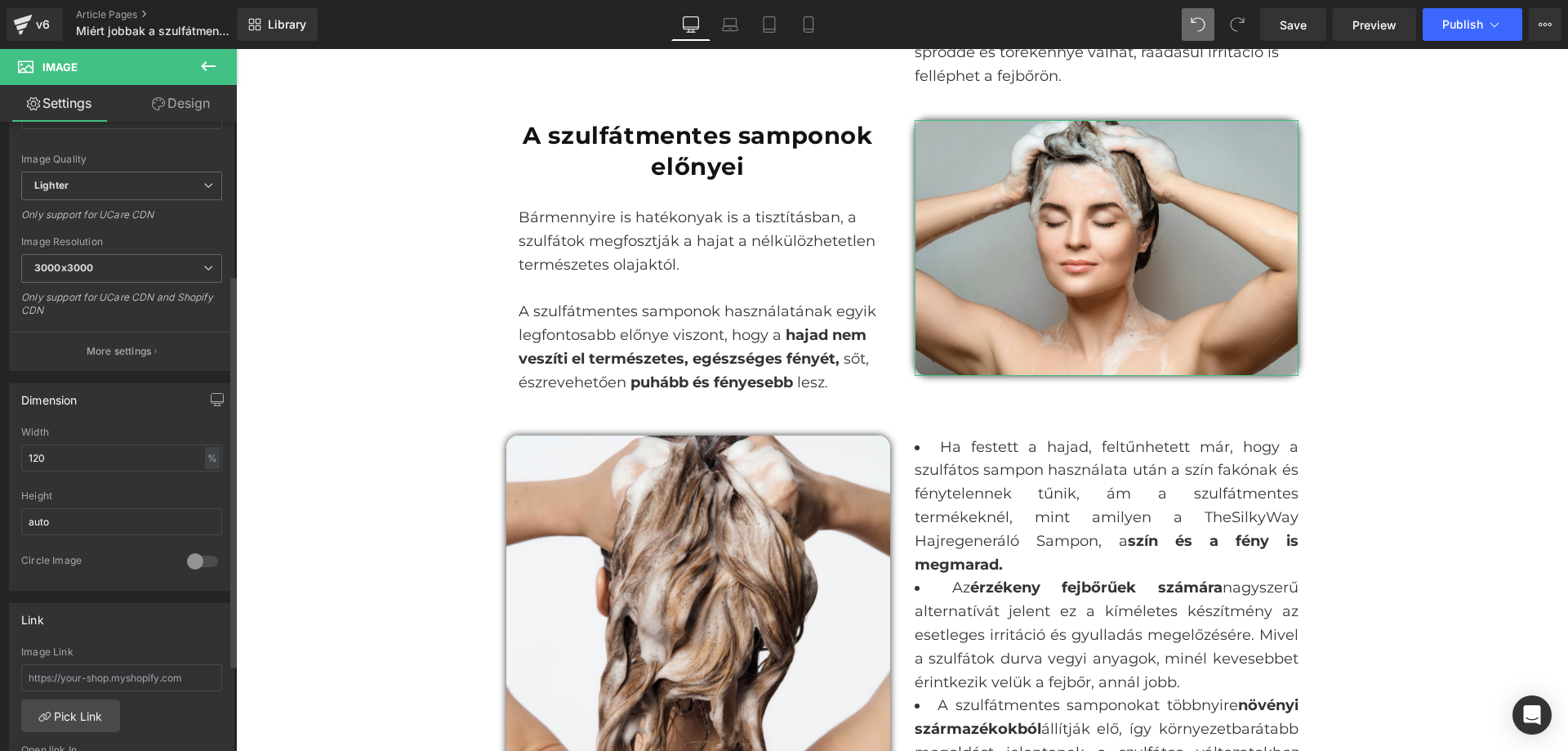
scroll to position [245, 0]
click at [206, 449] on div "%" at bounding box center [212, 448] width 14 height 22
click at [206, 496] on li "px" at bounding box center [211, 497] width 20 height 24
click at [113, 453] on input "470" at bounding box center [121, 449] width 201 height 27
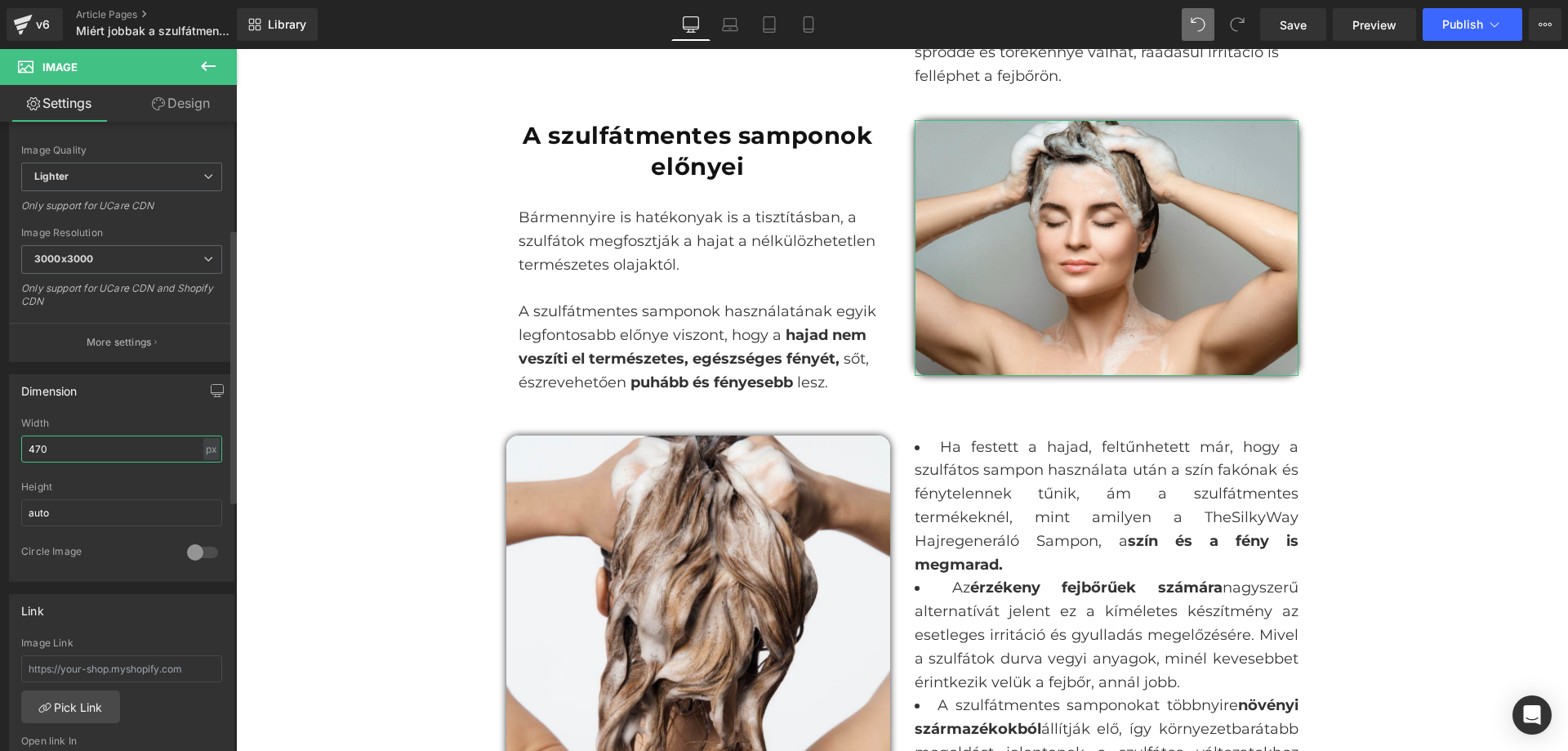
click at [113, 453] on input "470" at bounding box center [121, 449] width 201 height 27
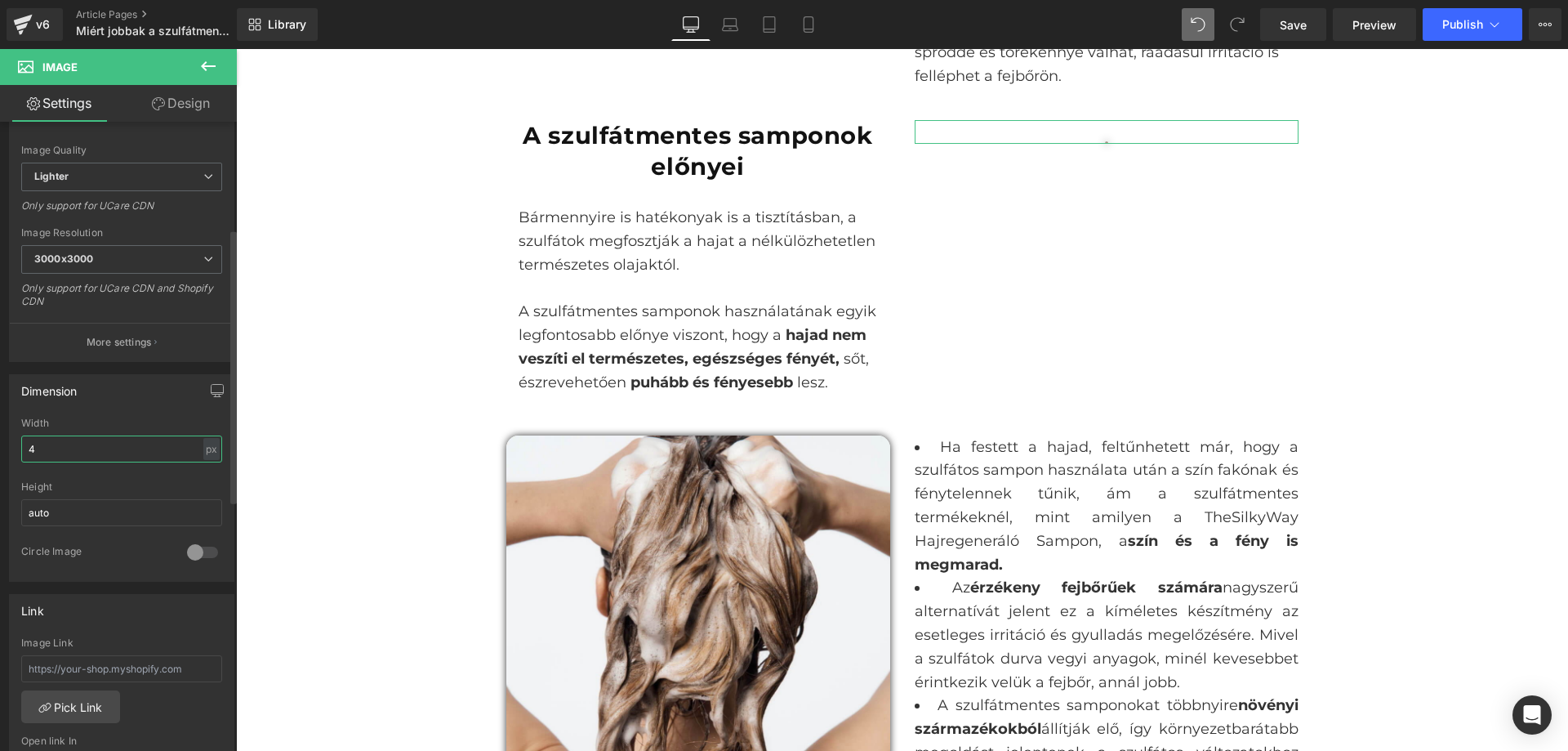
click at [113, 453] on input "4" at bounding box center [121, 449] width 201 height 27
click at [113, 453] on input "45" at bounding box center [121, 449] width 201 height 27
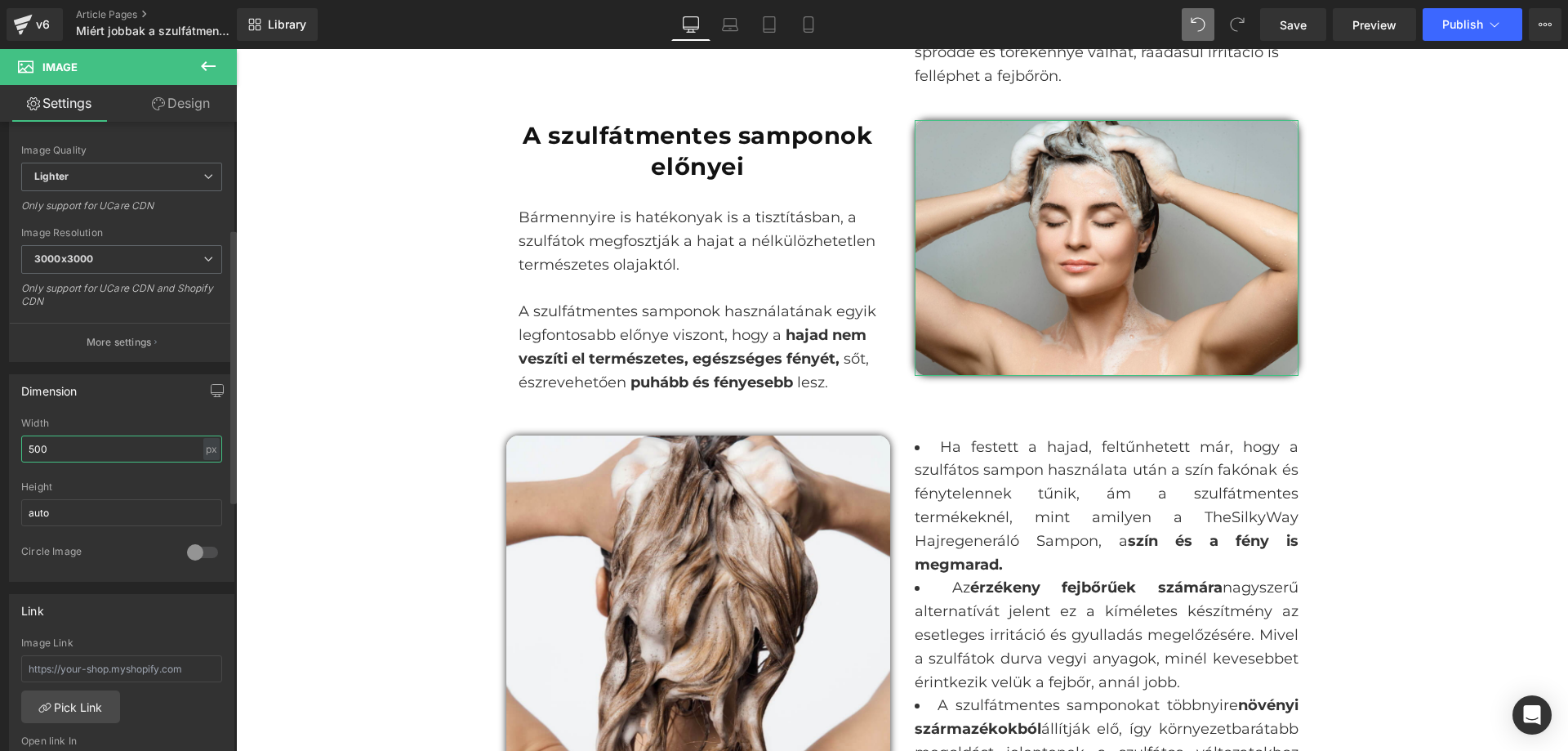
click at [113, 453] on input "500" at bounding box center [121, 449] width 201 height 27
click at [207, 443] on div "px" at bounding box center [211, 448] width 16 height 22
click at [203, 469] on li "%" at bounding box center [211, 474] width 20 height 24
type input "100"
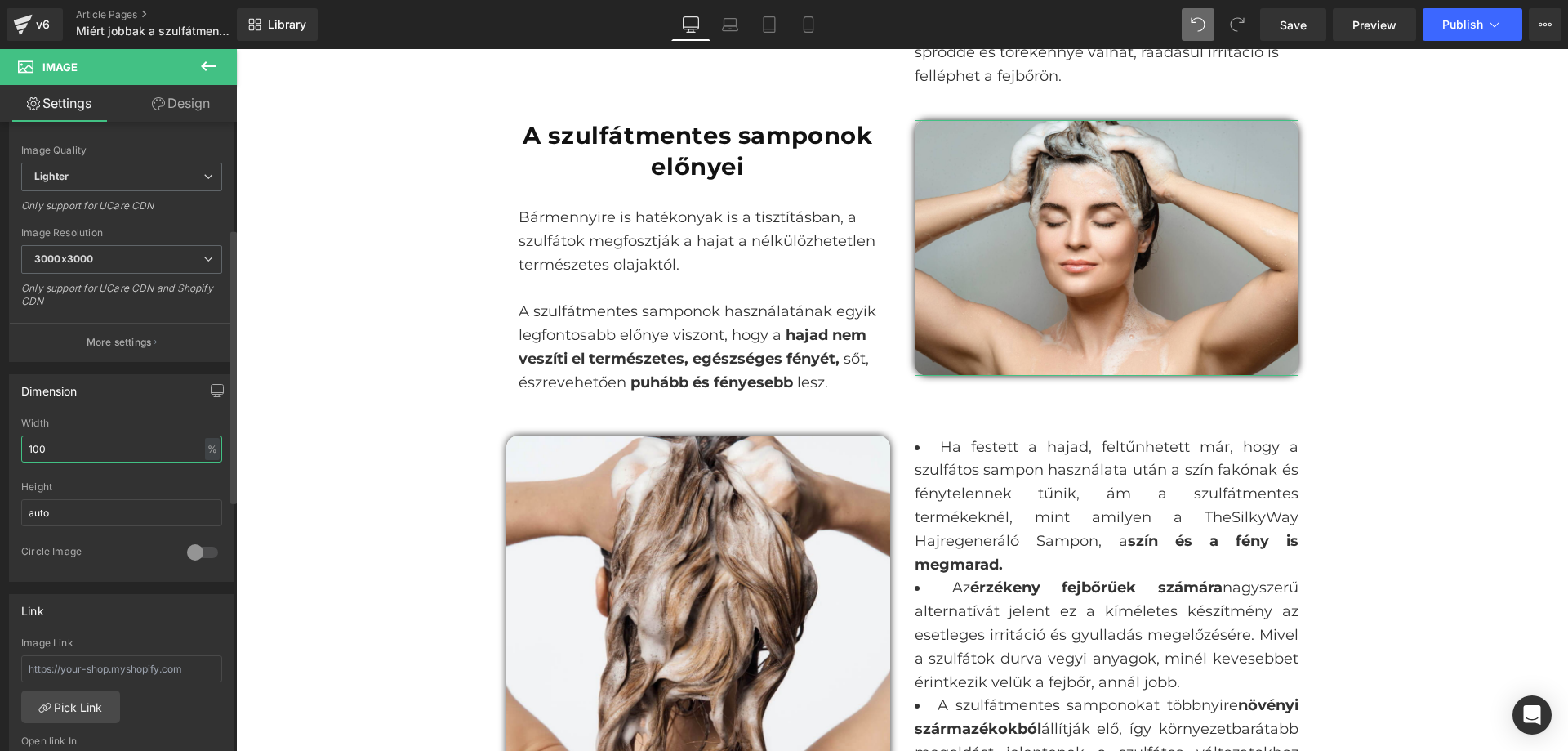
click at [147, 453] on input "100" at bounding box center [121, 449] width 201 height 27
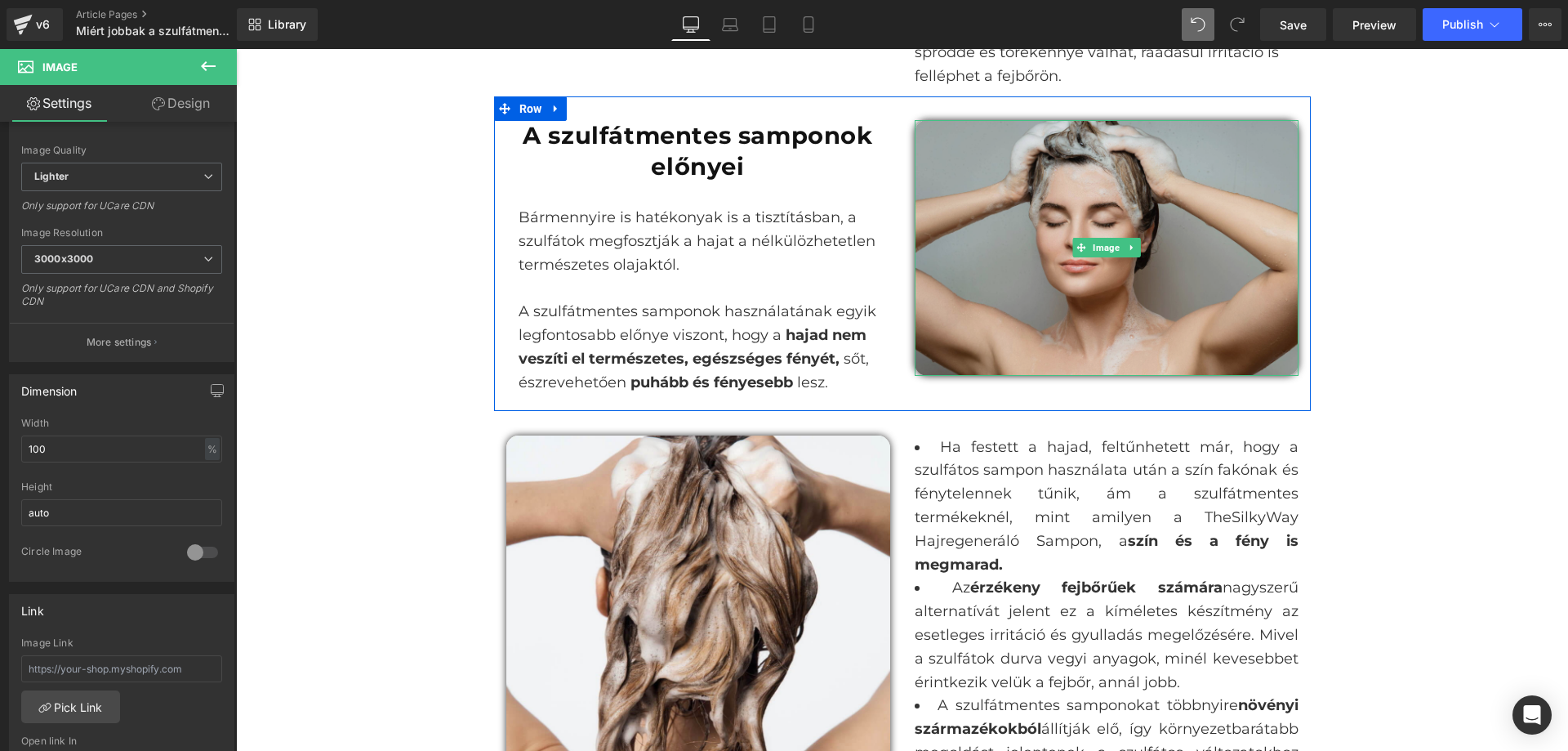
click at [1183, 287] on img at bounding box center [1106, 248] width 384 height 255
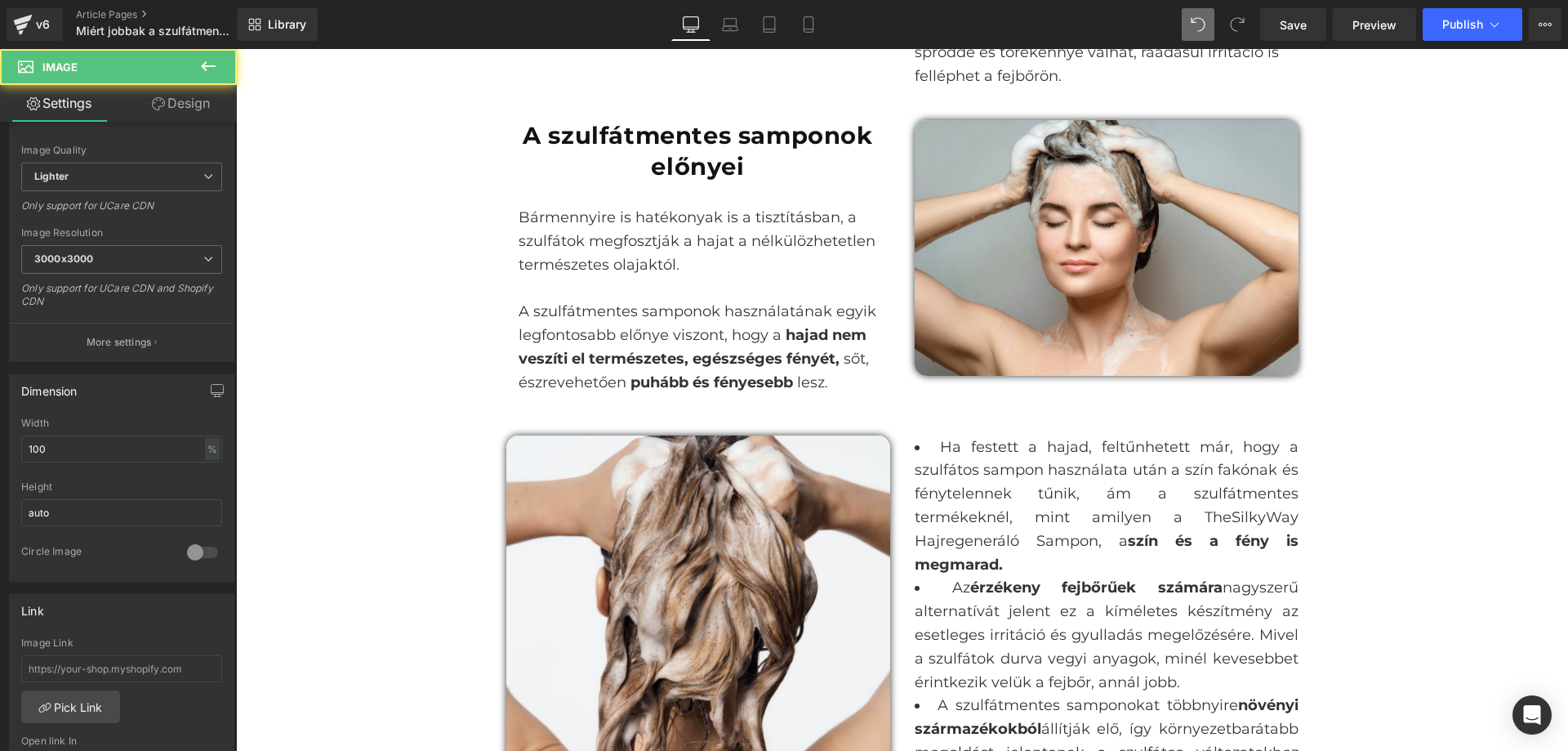
click at [158, 94] on link "Design" at bounding box center [180, 103] width 119 height 37
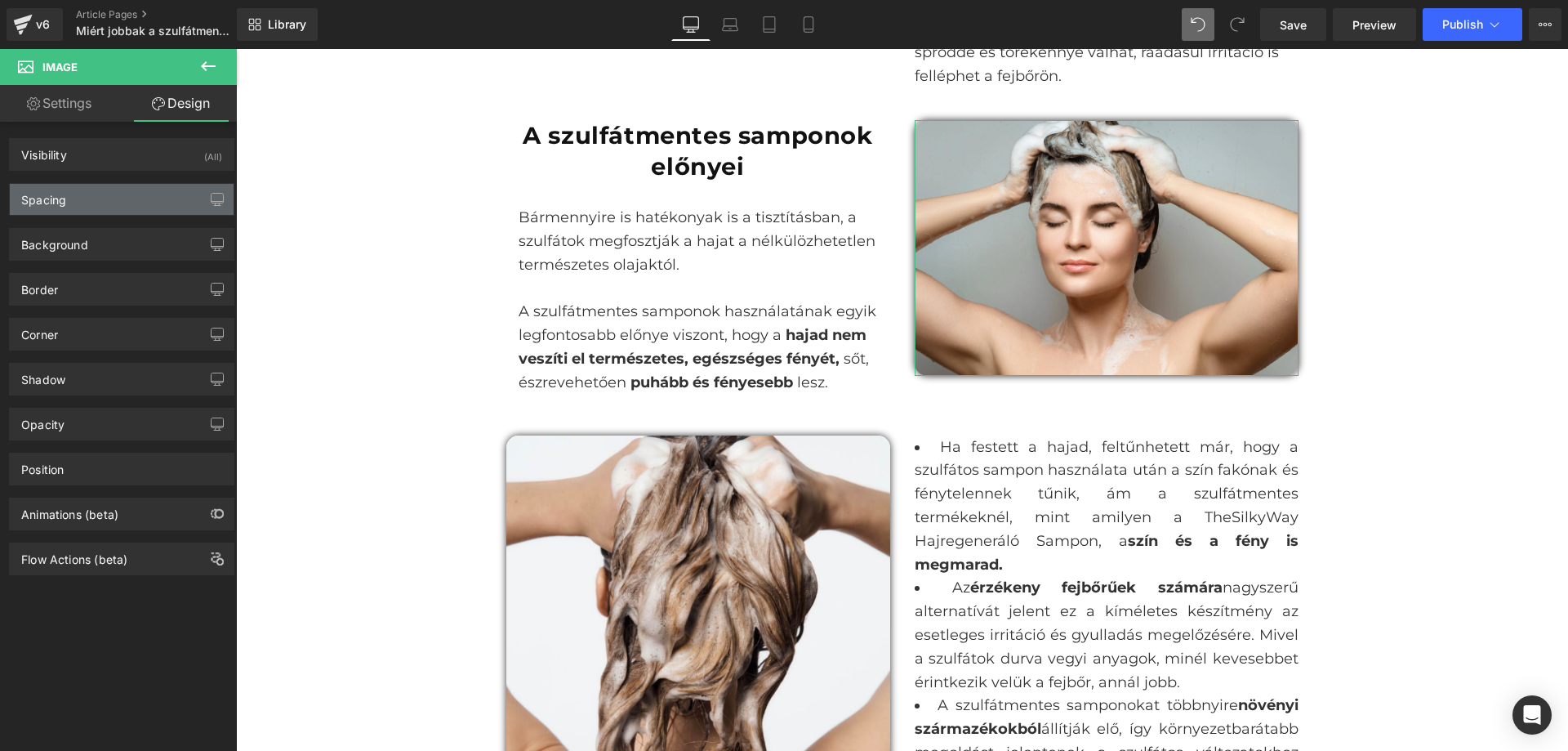
click at [110, 200] on div "Spacing" at bounding box center [121, 200] width 224 height 31
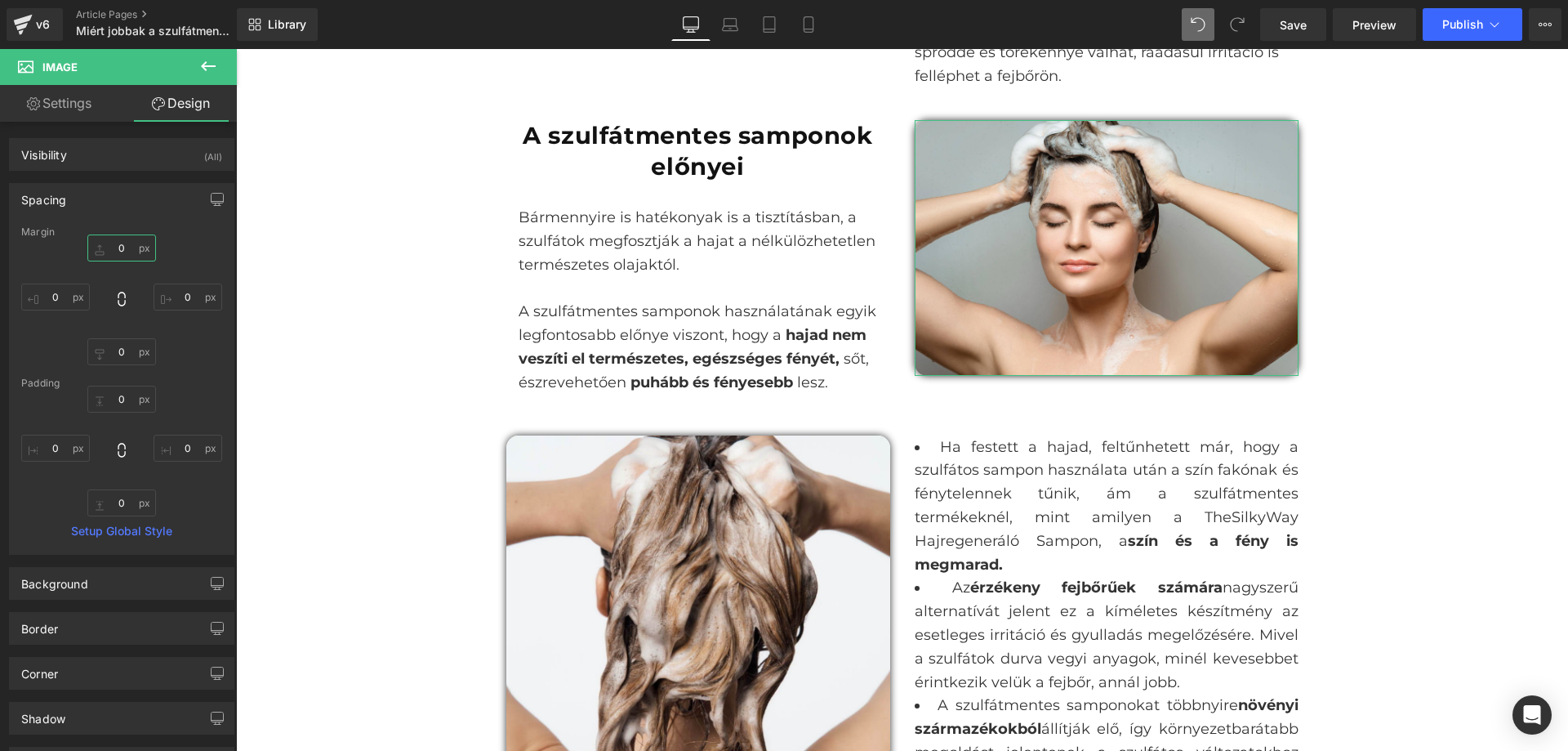
click at [119, 244] on input "0" at bounding box center [121, 248] width 68 height 27
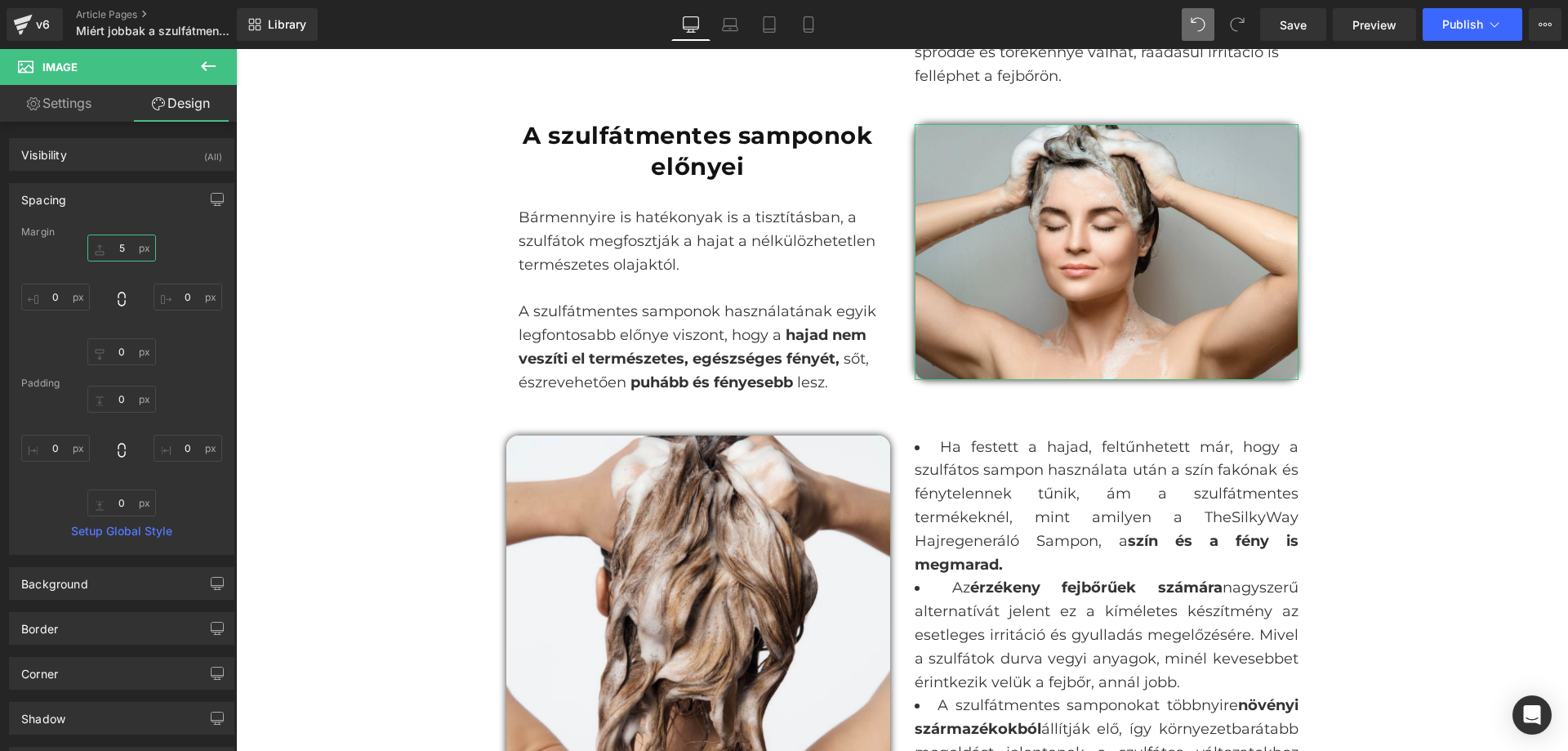
click at [117, 249] on input "5" at bounding box center [121, 248] width 68 height 27
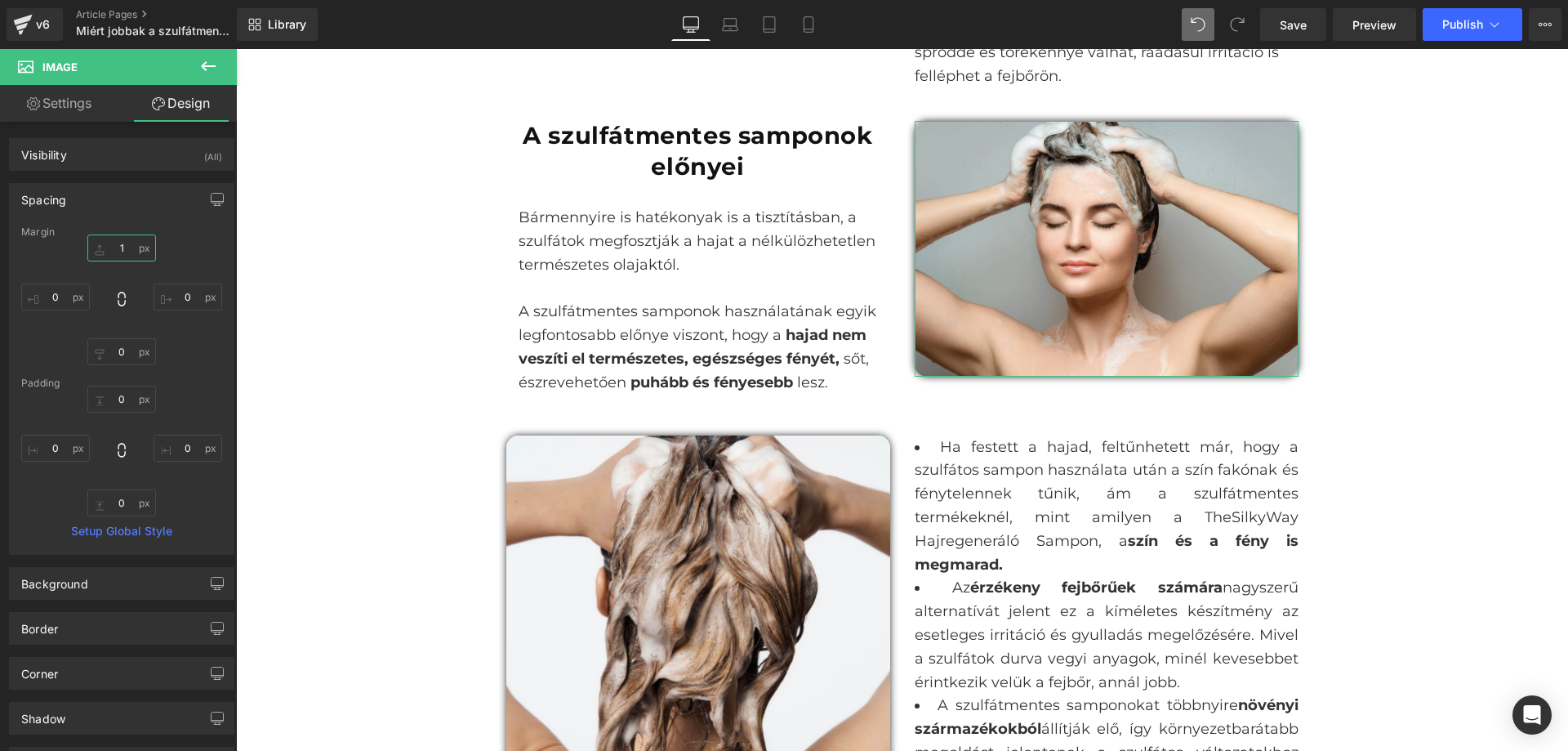
type input "10"
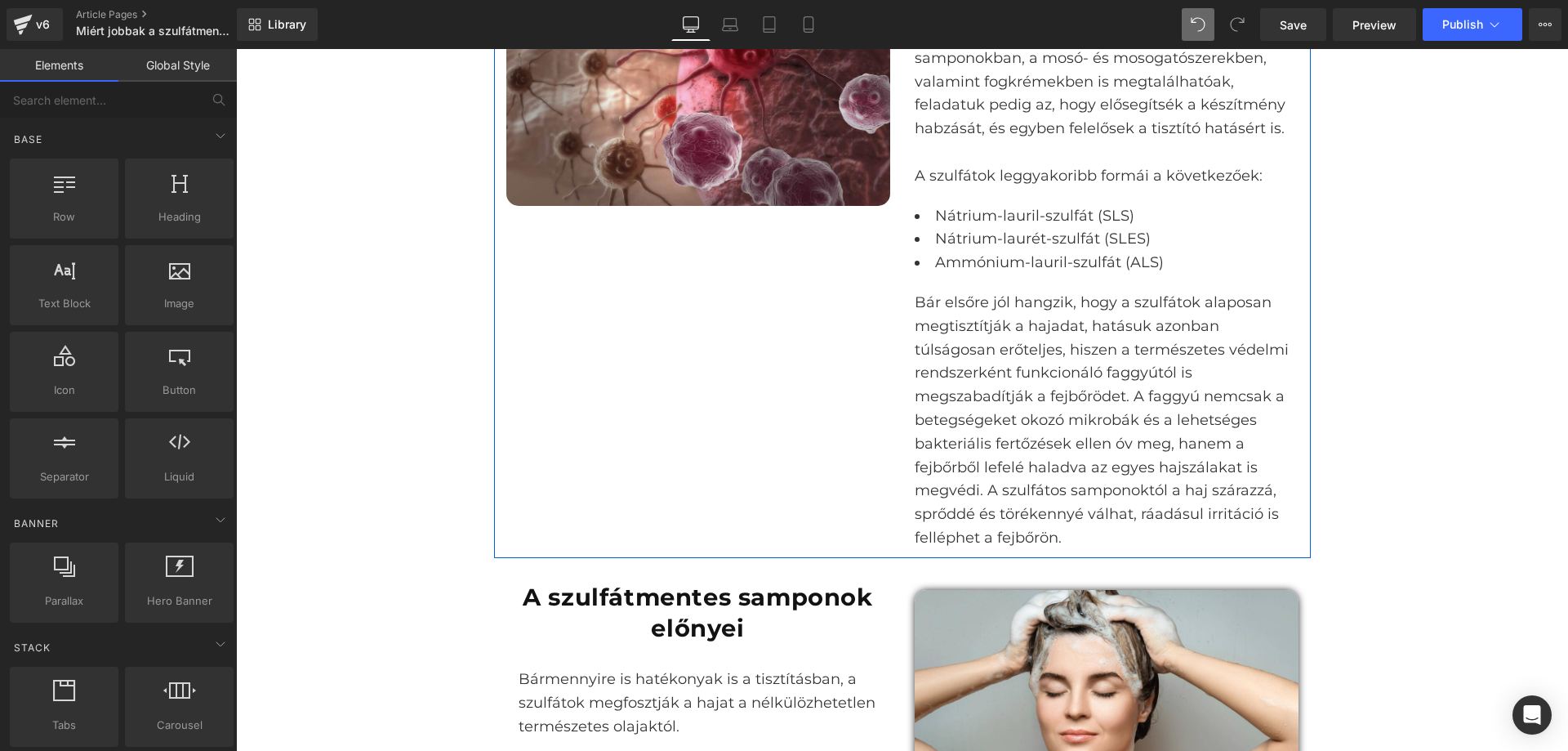
scroll to position [1027, 0]
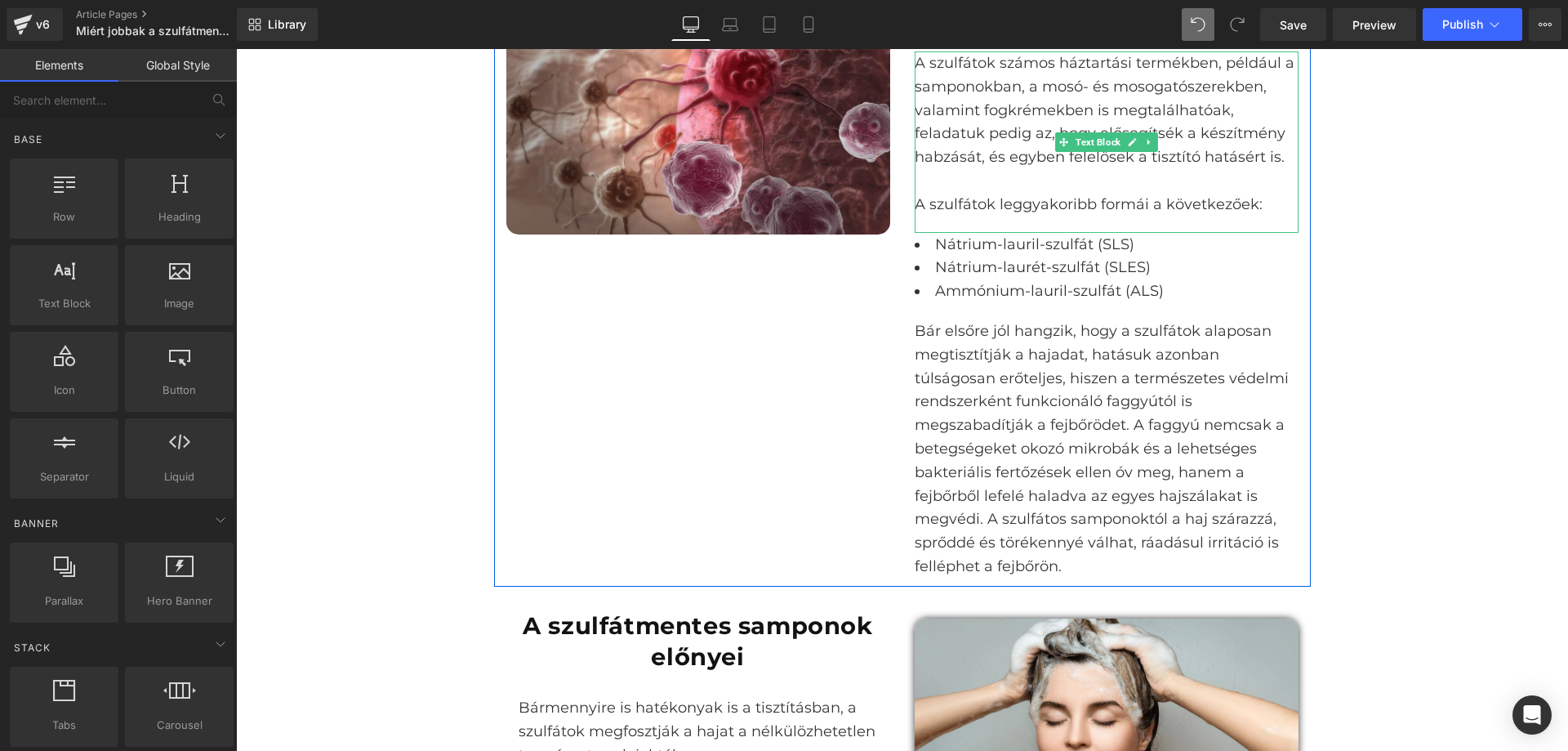
click at [1215, 207] on p "A szulfátok leggyakoribb formái a következőek:" at bounding box center [1106, 204] width 384 height 24
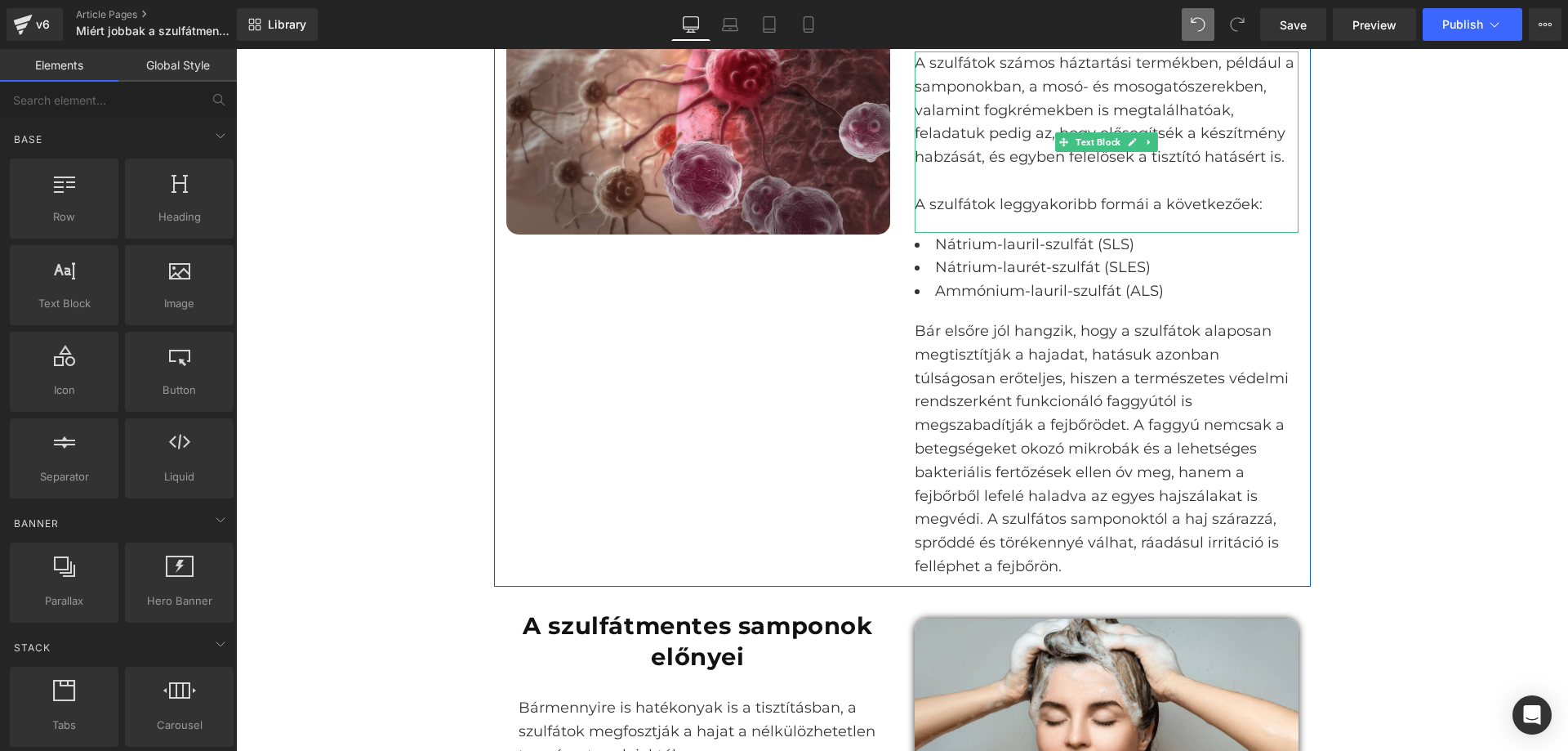
click at [1120, 206] on p "A szulfátok leggyakoribb formái a következőek:" at bounding box center [1106, 204] width 384 height 24
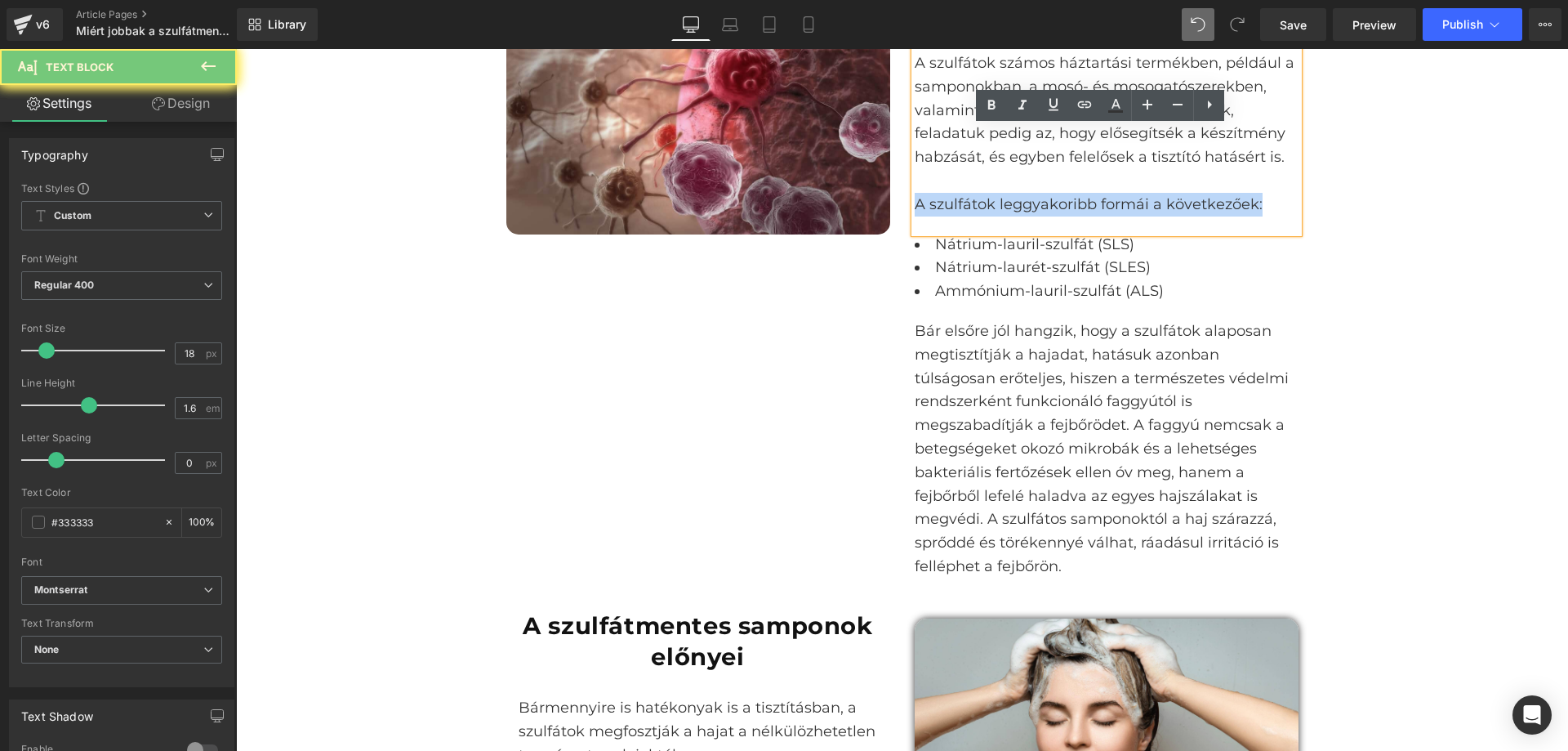
click at [1120, 206] on p "A szulfátok leggyakoribb formái a következőek:" at bounding box center [1106, 204] width 384 height 24
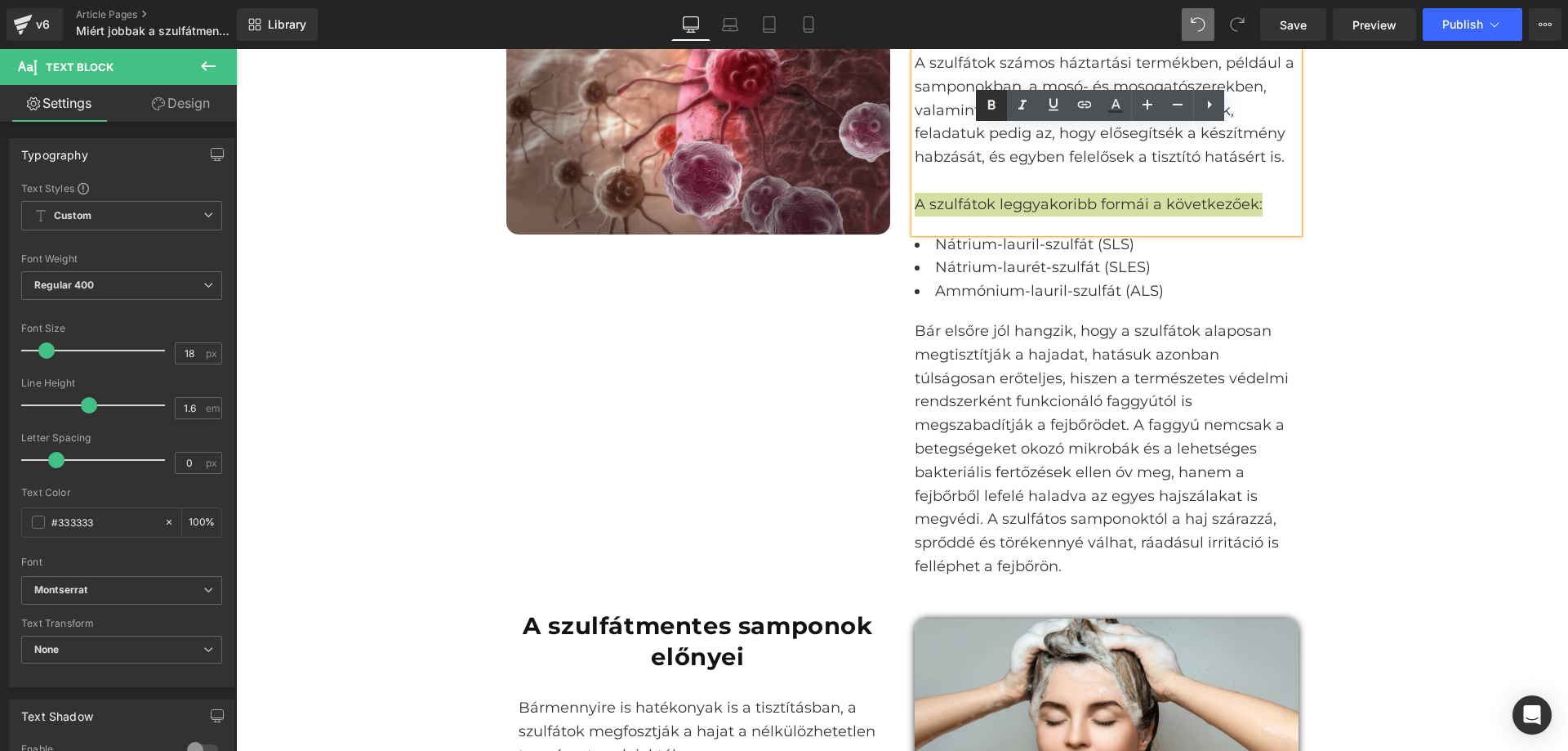
click at [996, 108] on icon at bounding box center [992, 105] width 19 height 19
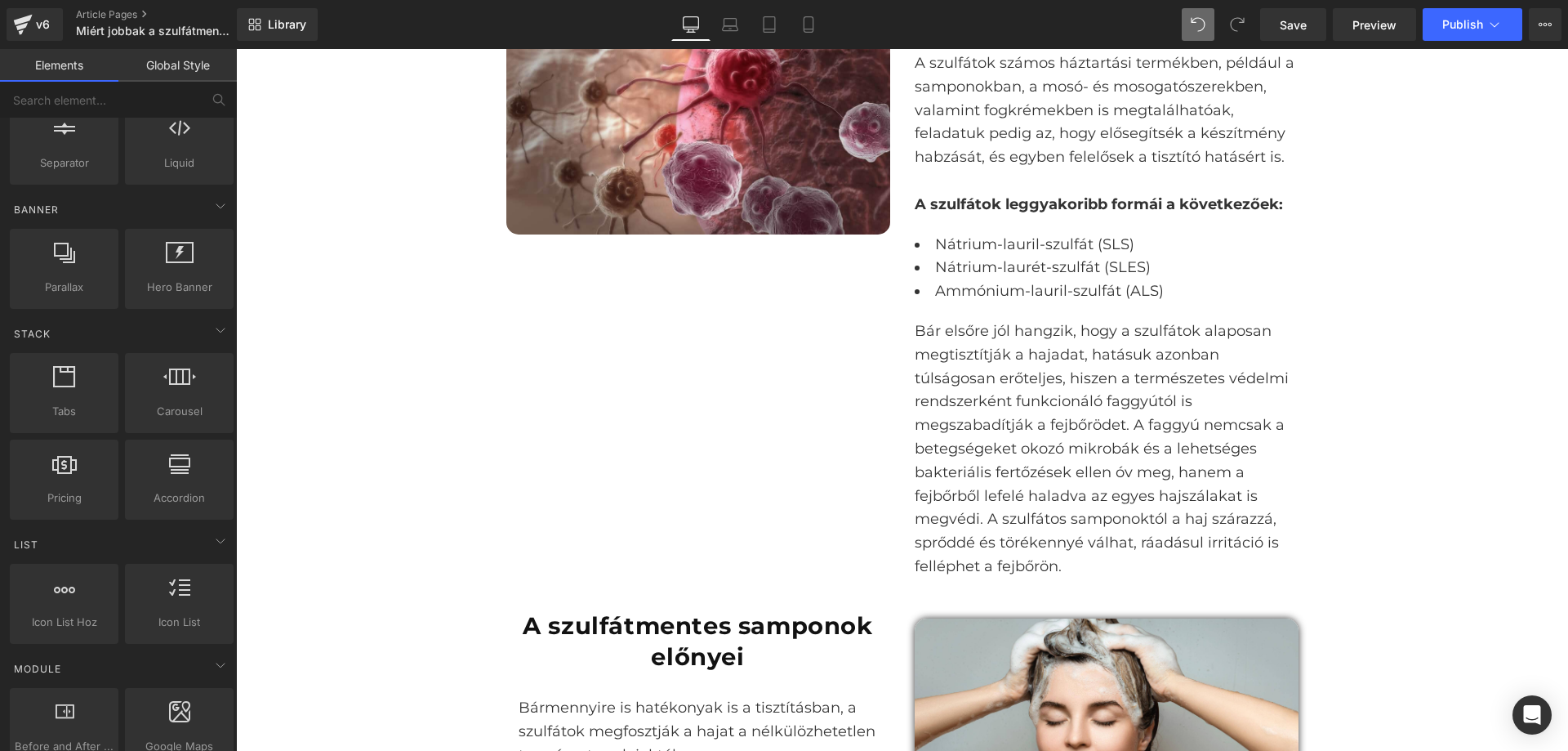
scroll to position [327, 0]
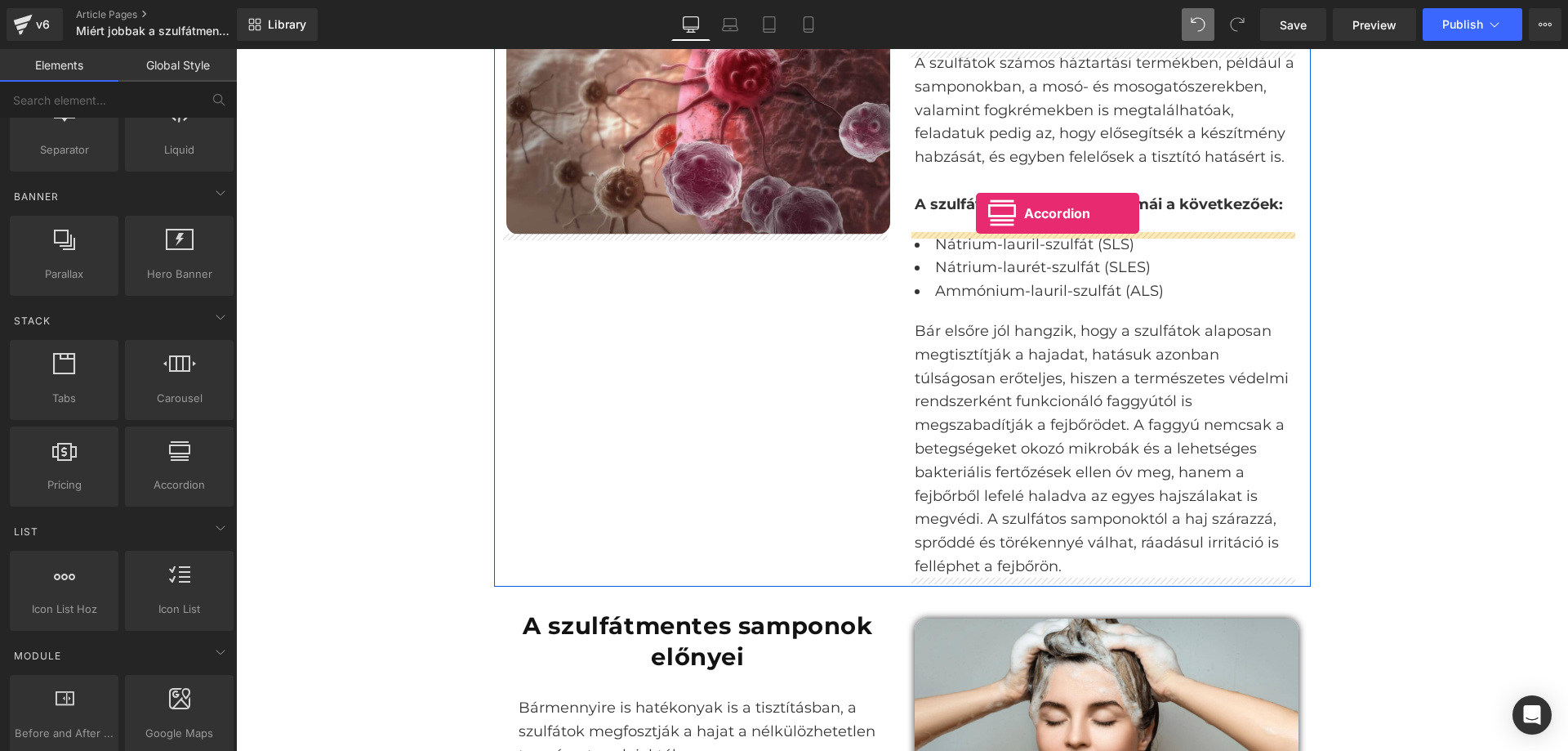
drag, startPoint x: 426, startPoint y: 513, endPoint x: 977, endPoint y: 218, distance: 625.0
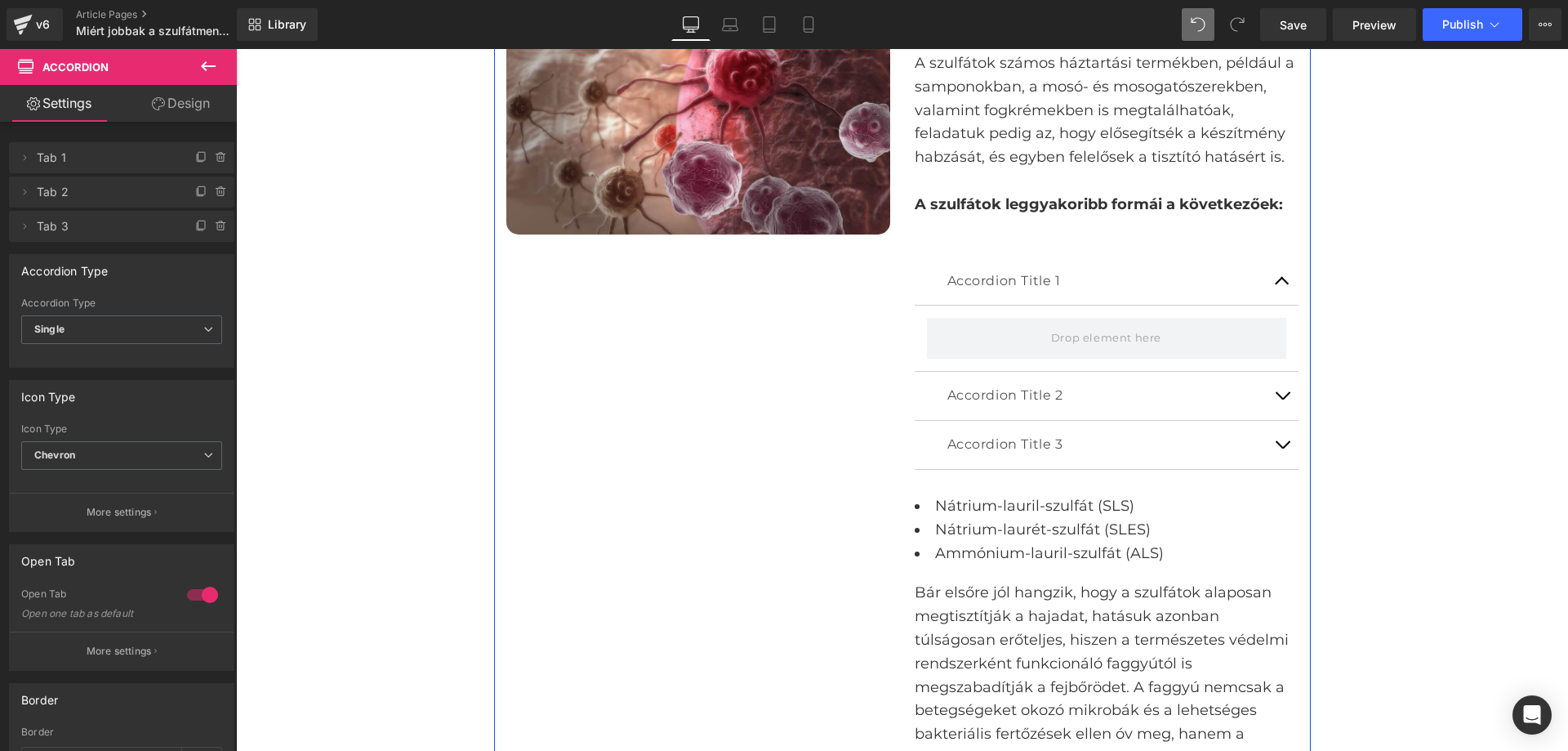
click at [994, 207] on strong "A szulfátok leggyakoribb formái a következőek:" at bounding box center [1099, 204] width 368 height 18
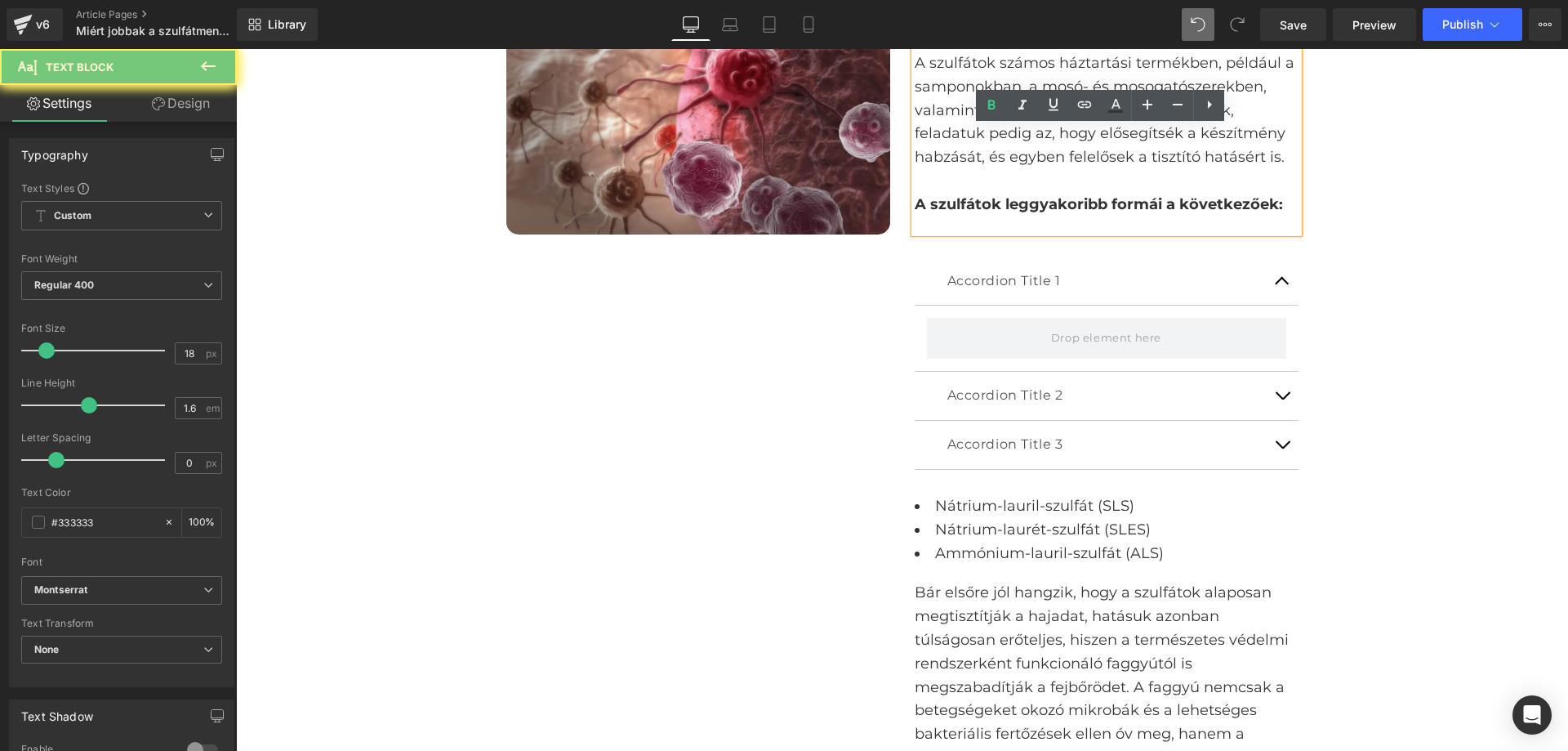
click at [994, 207] on strong "A szulfátok leggyakoribb formái a következőek:" at bounding box center [1099, 204] width 368 height 18
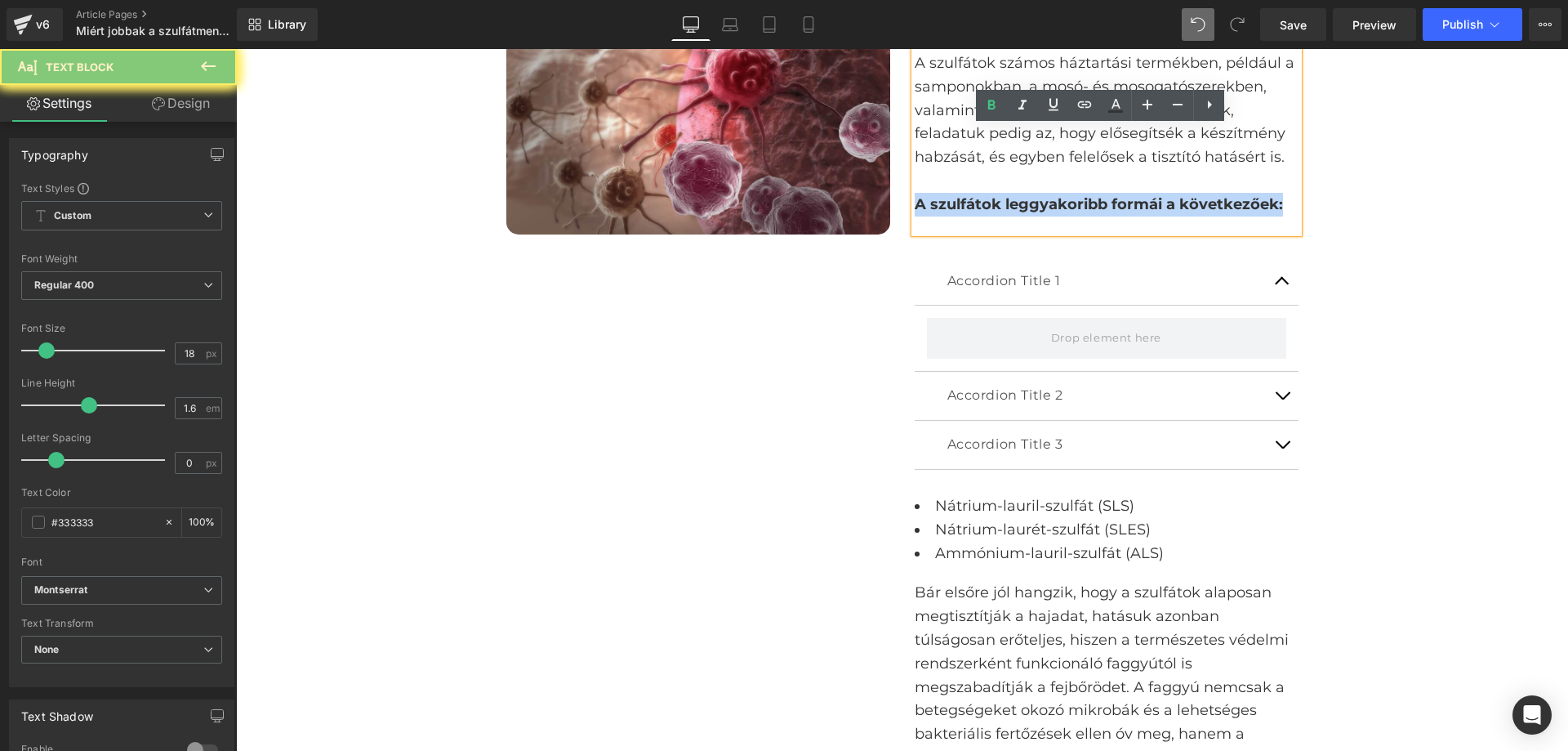
click at [994, 207] on strong "A szulfátok leggyakoribb formái a következőek:" at bounding box center [1099, 204] width 368 height 18
copy strong "A szulfátok leggyakoribb formái a következőek:"
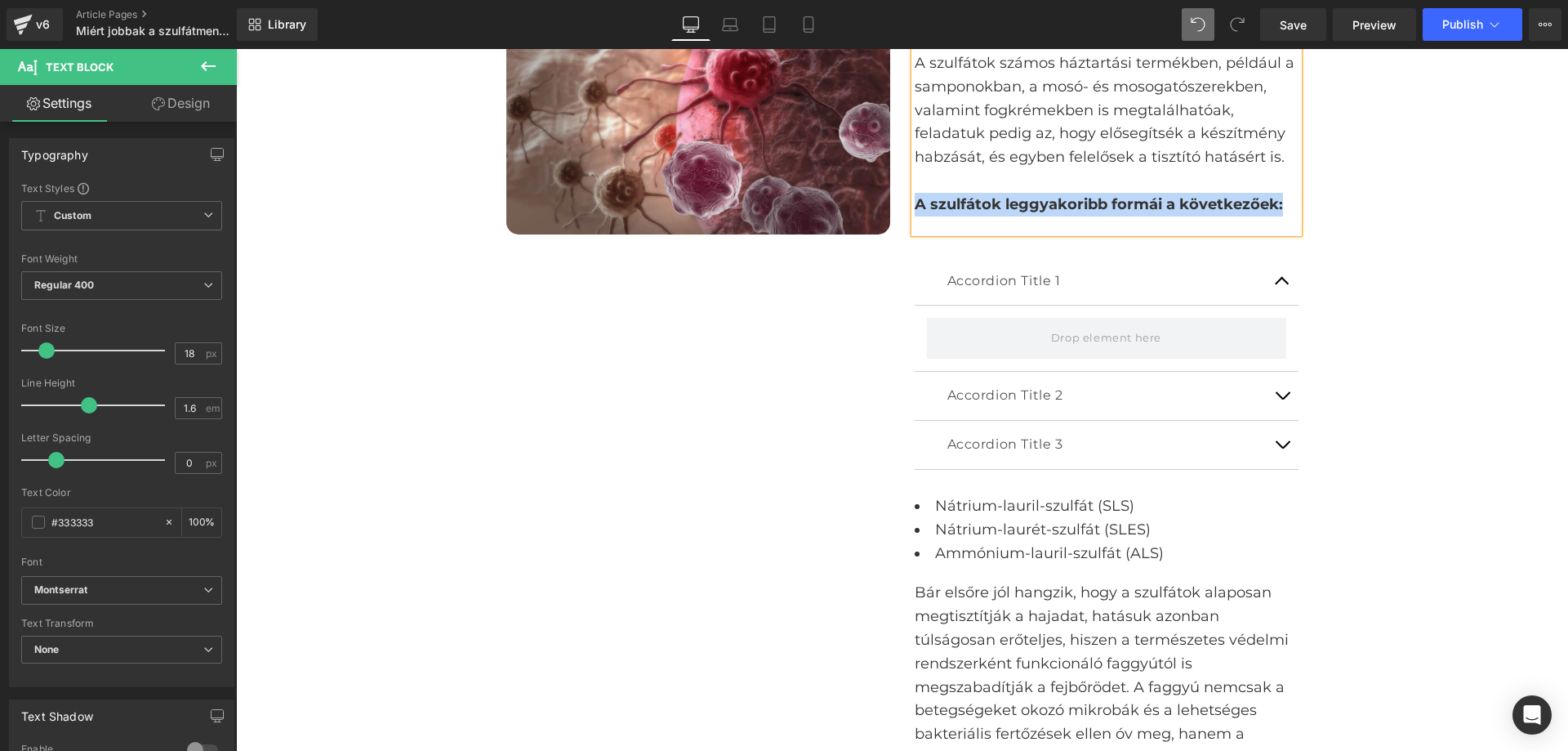
click at [866, 270] on div "Image Hogyan működnek a szulfátok? Heading A szulfátok számos háztartási termék…" at bounding box center [903, 403] width 817 height 888
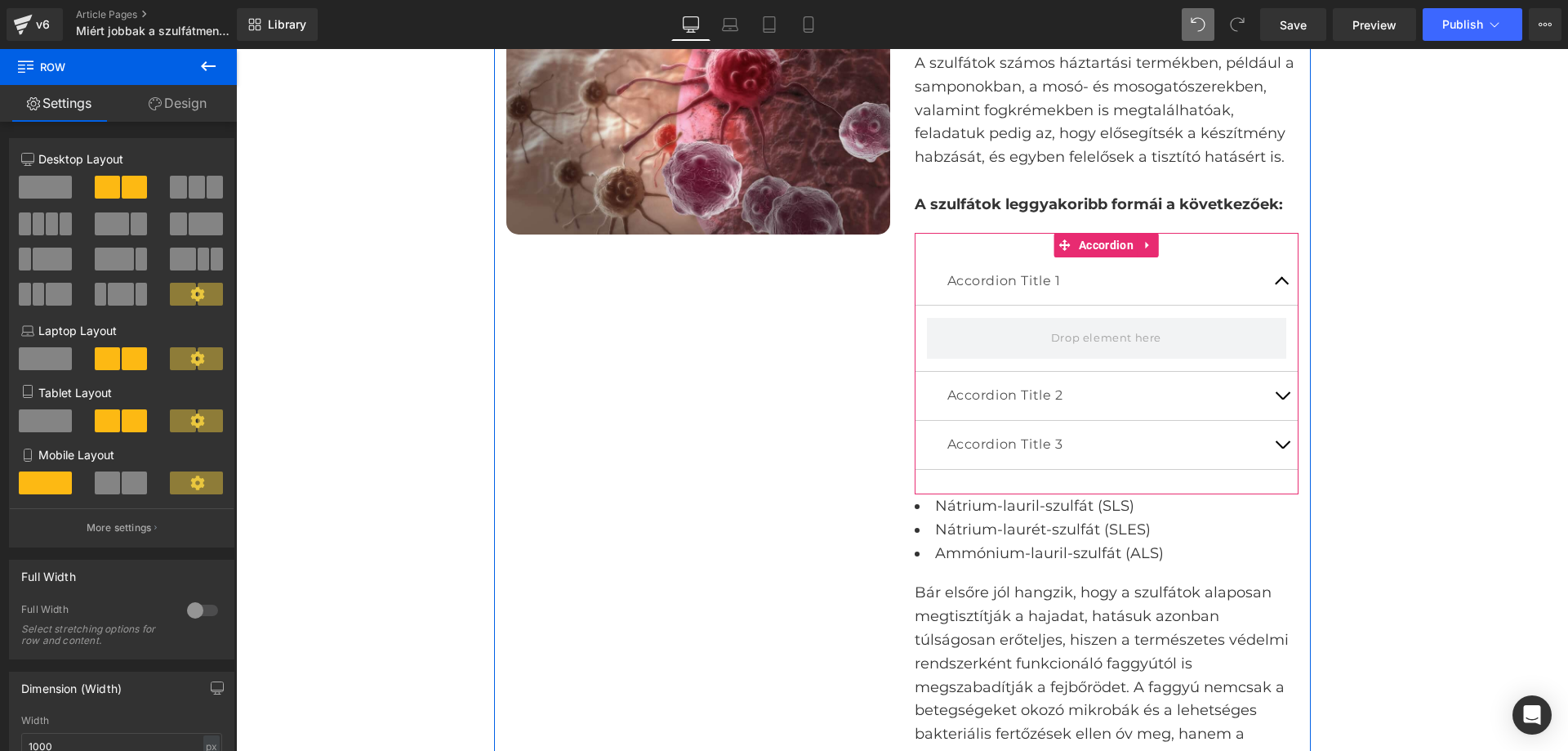
click at [1283, 285] on span "button" at bounding box center [1283, 285] width 0 height 0
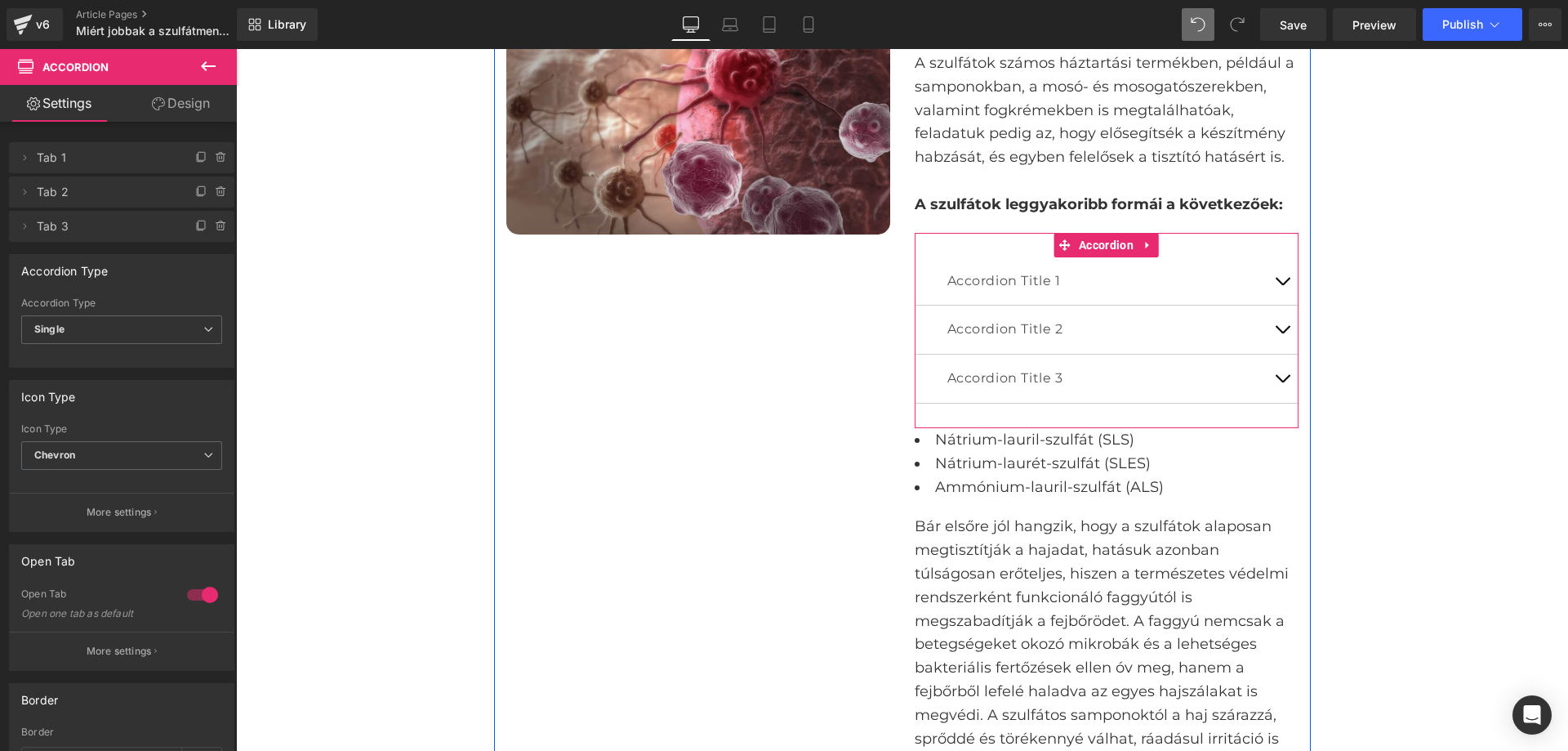
click at [1270, 287] on button "button" at bounding box center [1283, 282] width 33 height 48
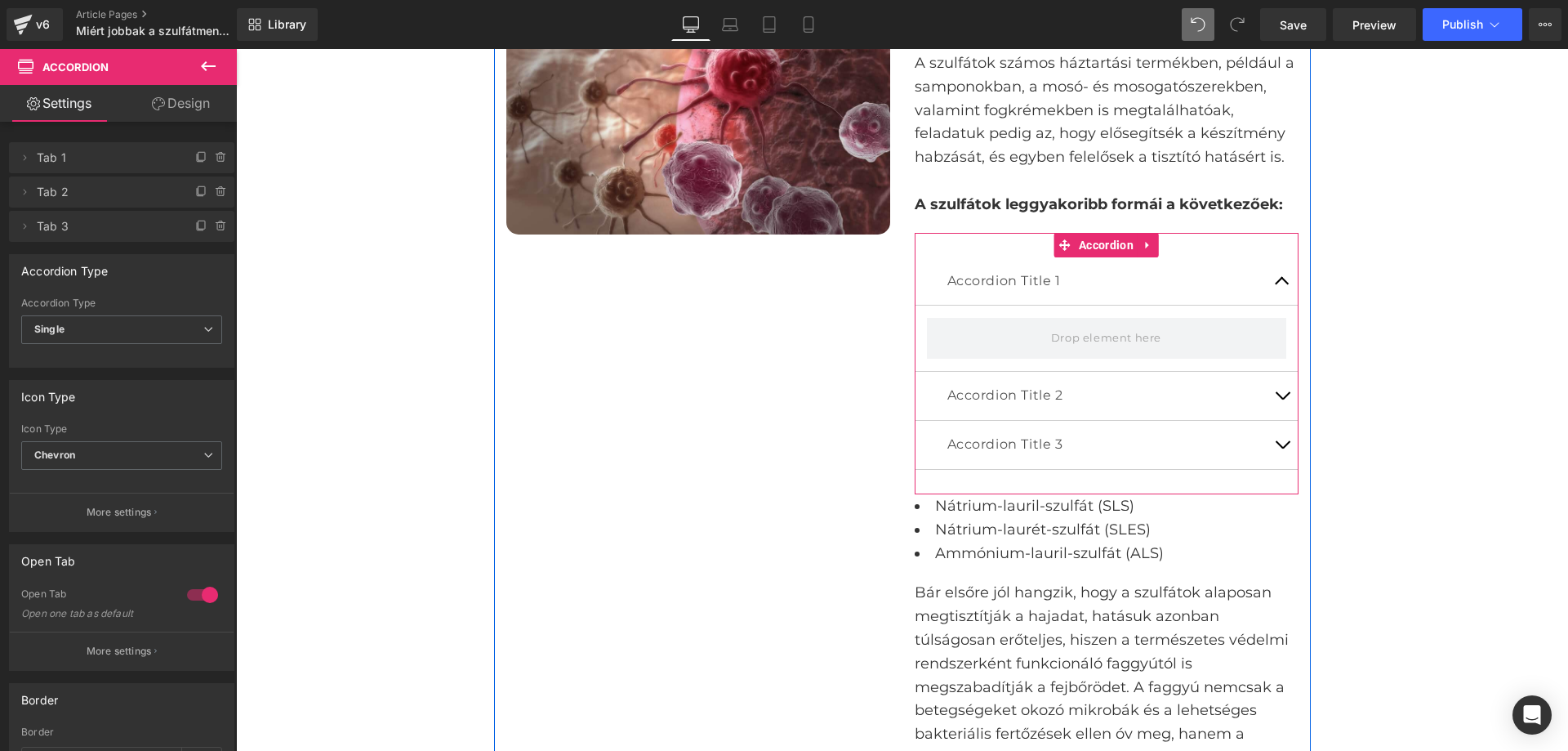
click at [1280, 272] on button "button" at bounding box center [1283, 282] width 33 height 48
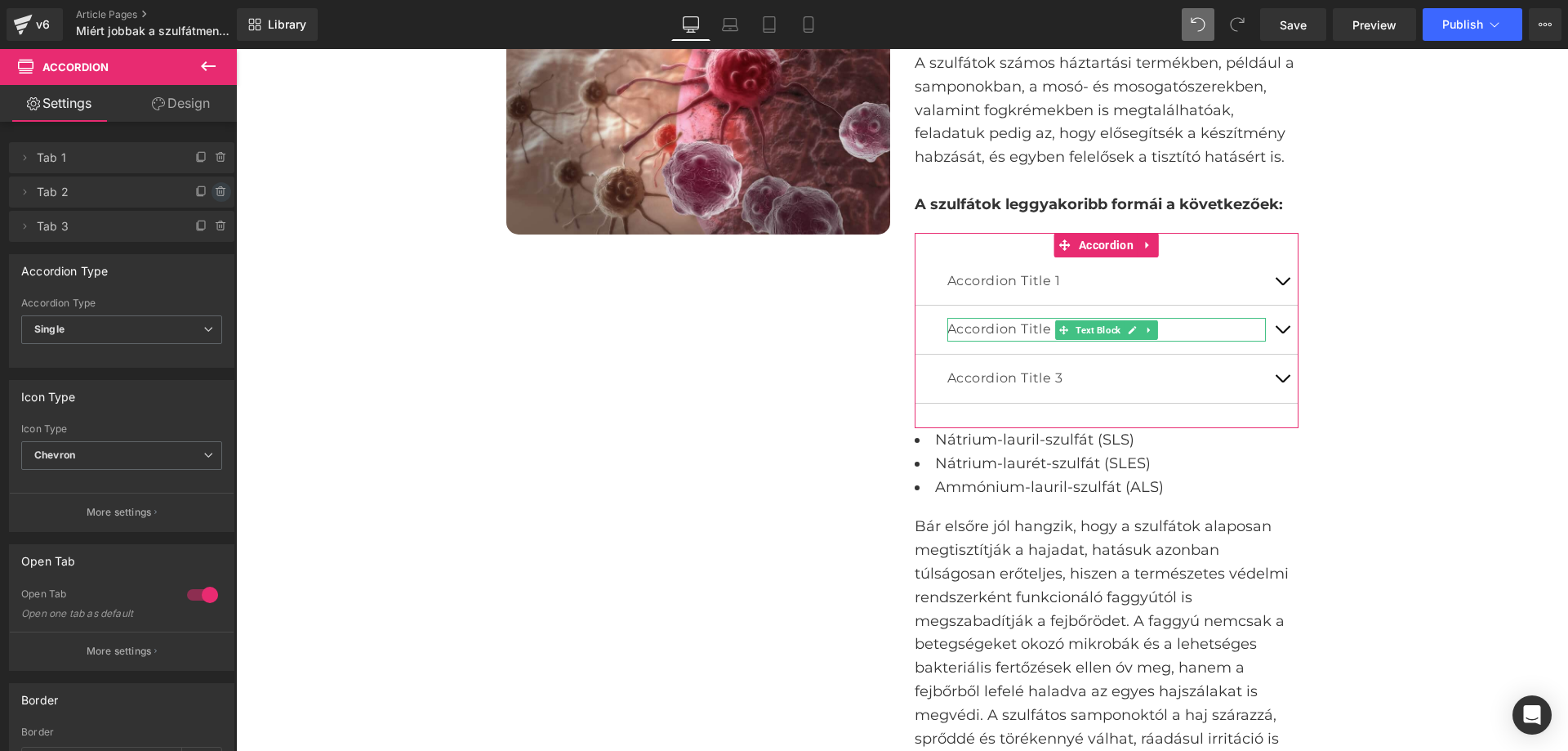
click at [215, 190] on icon at bounding box center [222, 192] width 13 height 13
click at [210, 190] on button "Delete" at bounding box center [203, 193] width 51 height 21
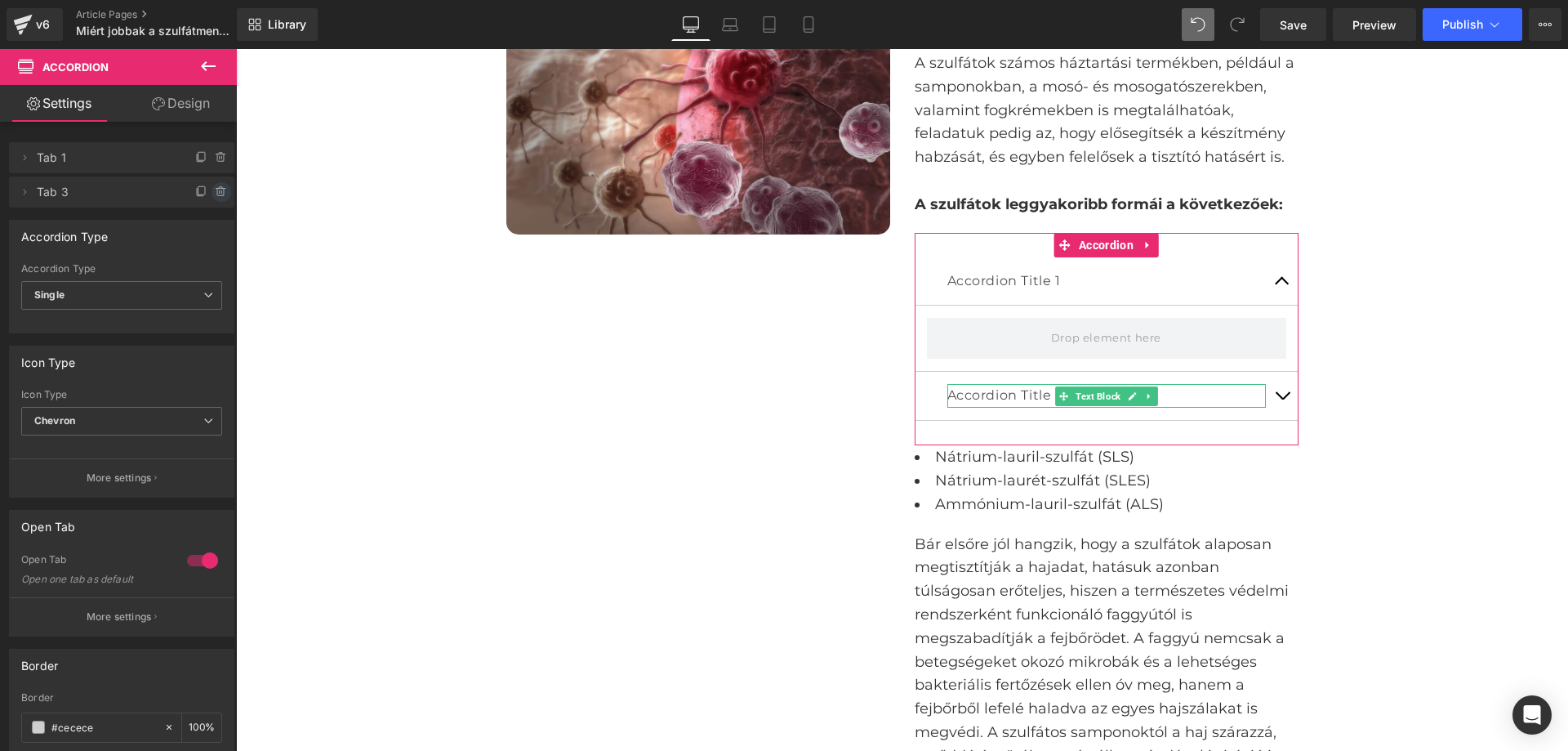
click at [222, 190] on icon at bounding box center [222, 191] width 0 height 3
click at [215, 196] on button "Delete" at bounding box center [203, 193] width 51 height 21
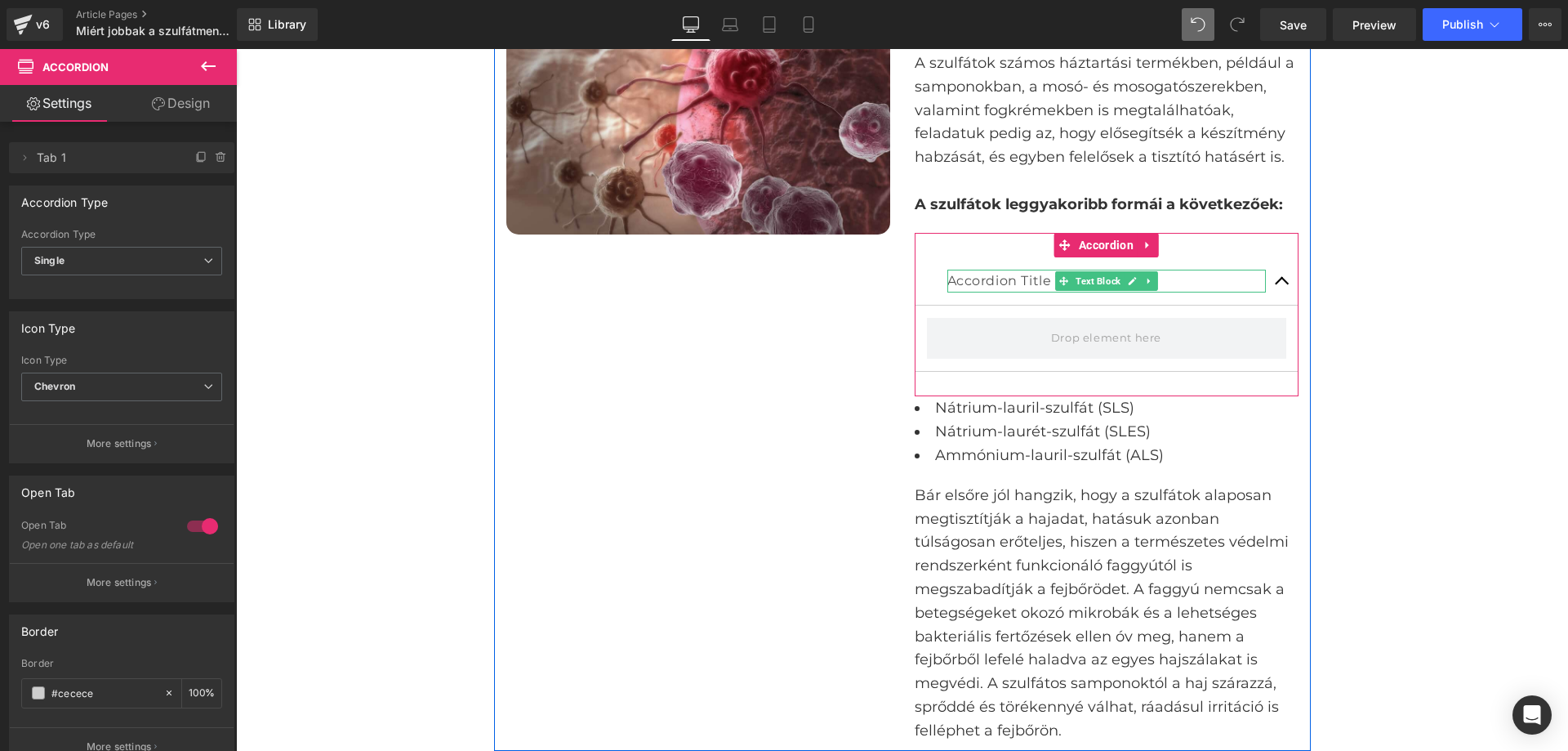
click at [999, 280] on p "Accordion Title 1" at bounding box center [1106, 282] width 319 height 24
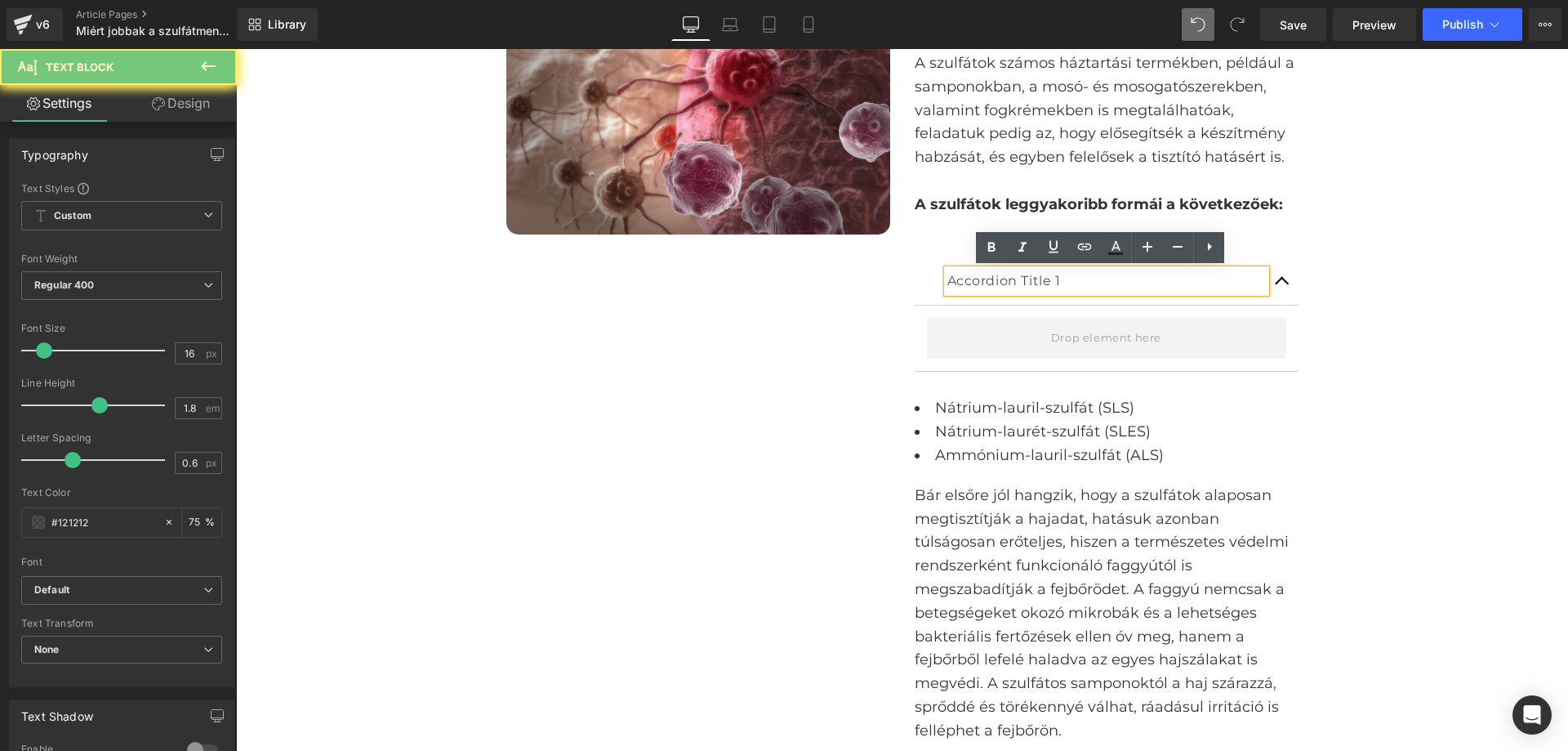
click at [999, 280] on p "Accordion Title 1" at bounding box center [1106, 282] width 319 height 24
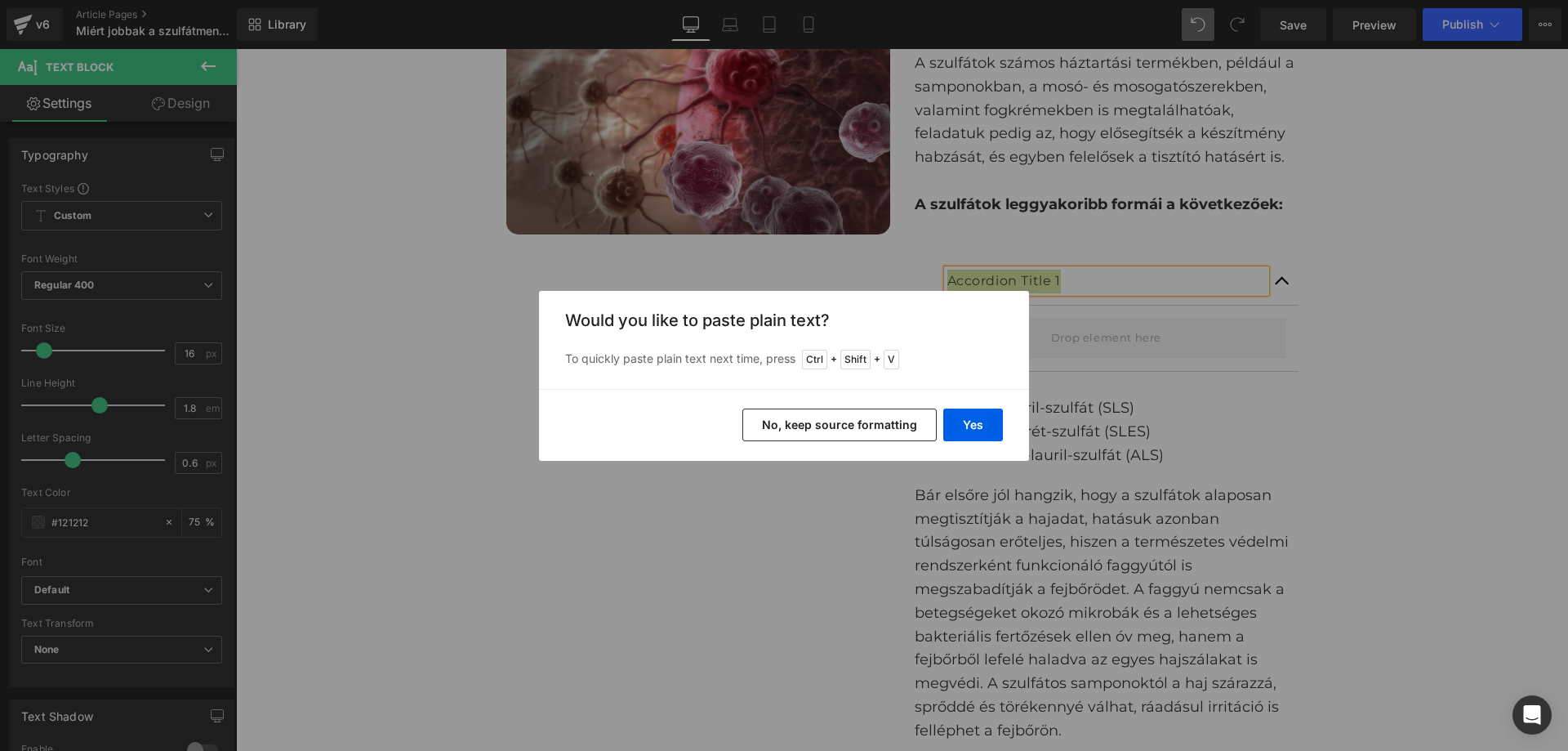
click at [894, 407] on div "Yes No, keep source formatting" at bounding box center [784, 424] width 491 height 72
click at [896, 419] on button "No, keep source formatting" at bounding box center [839, 425] width 195 height 33
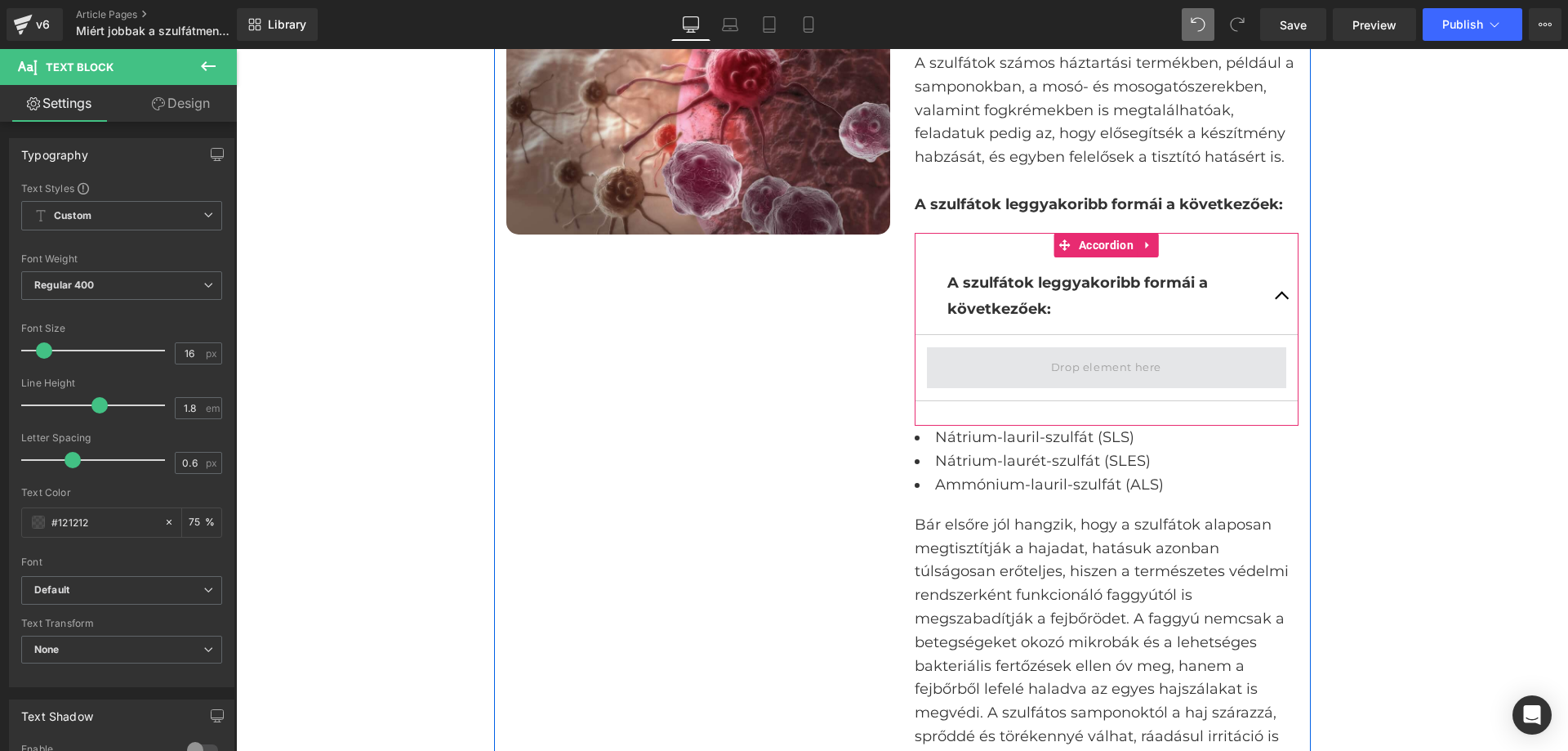
click at [1003, 373] on span at bounding box center [1106, 367] width 359 height 40
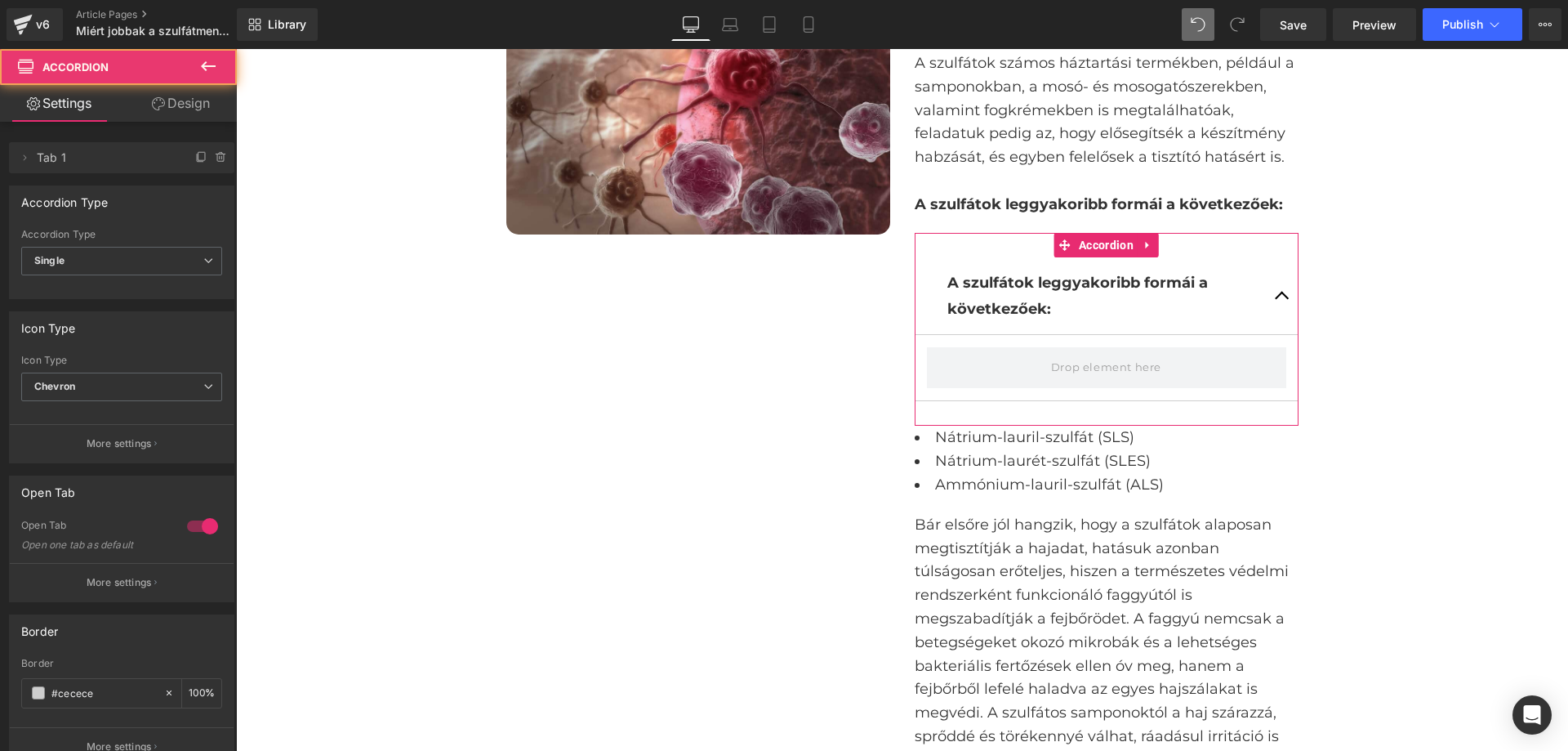
click at [160, 117] on link "Design" at bounding box center [180, 103] width 119 height 37
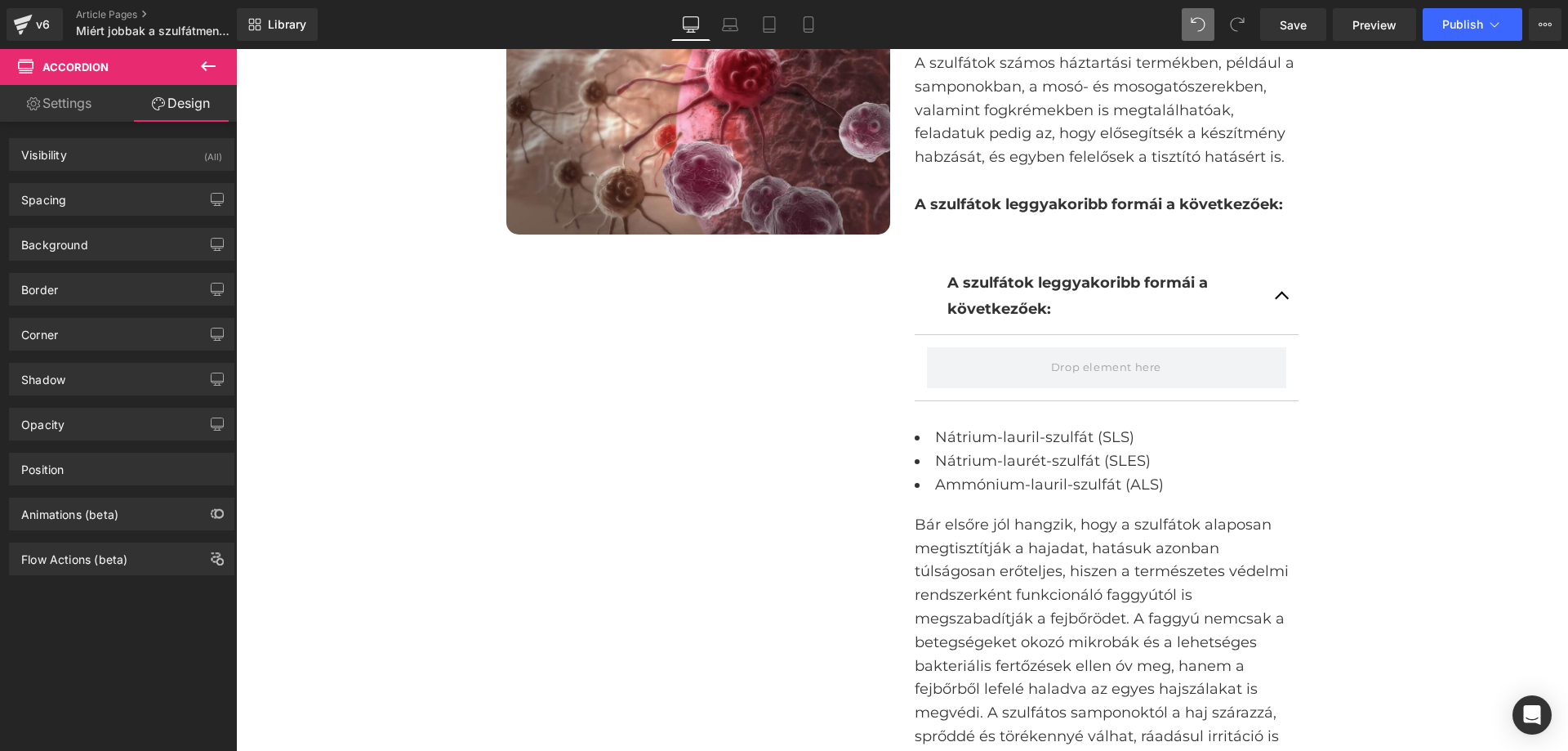
click at [204, 74] on icon at bounding box center [208, 66] width 19 height 19
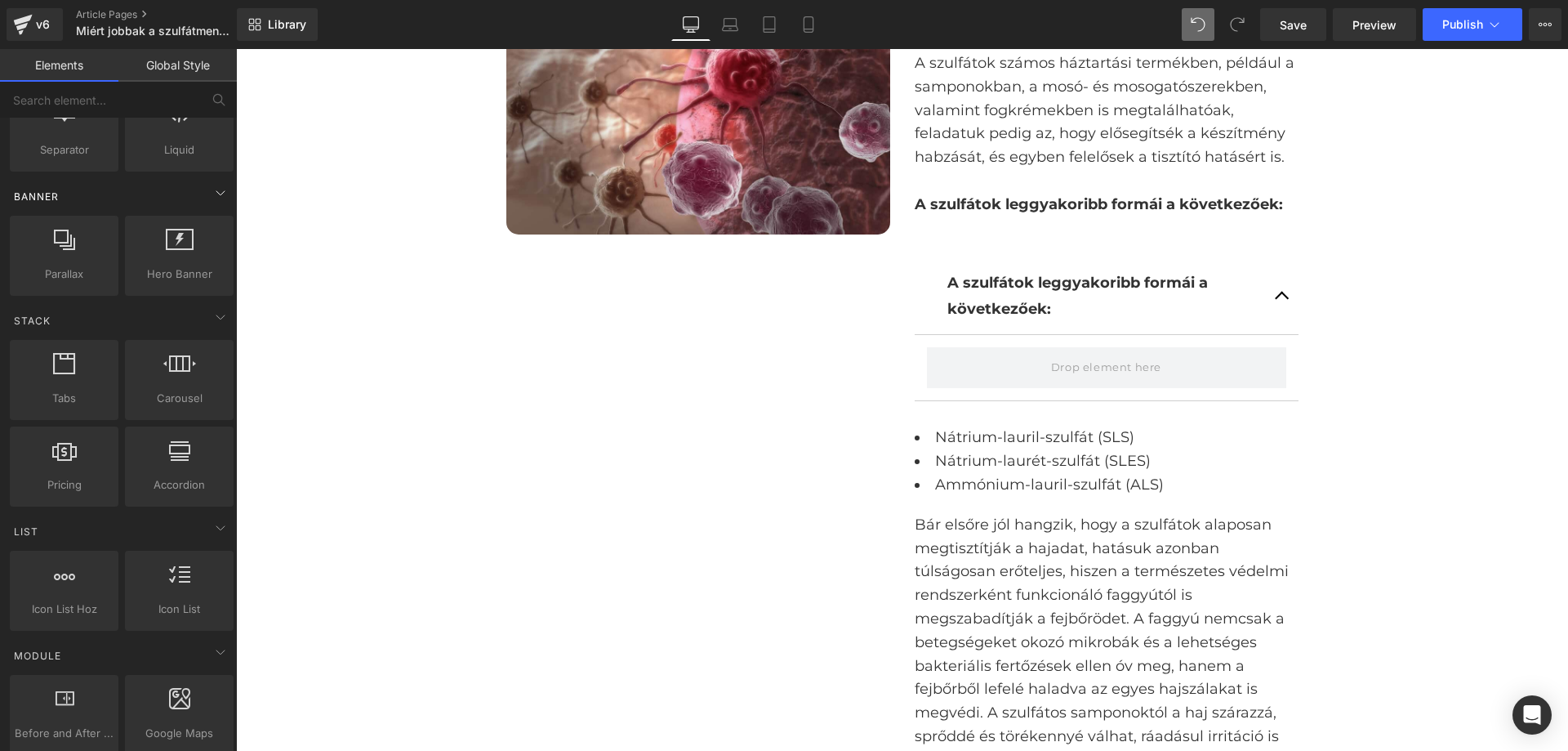
scroll to position [0, 0]
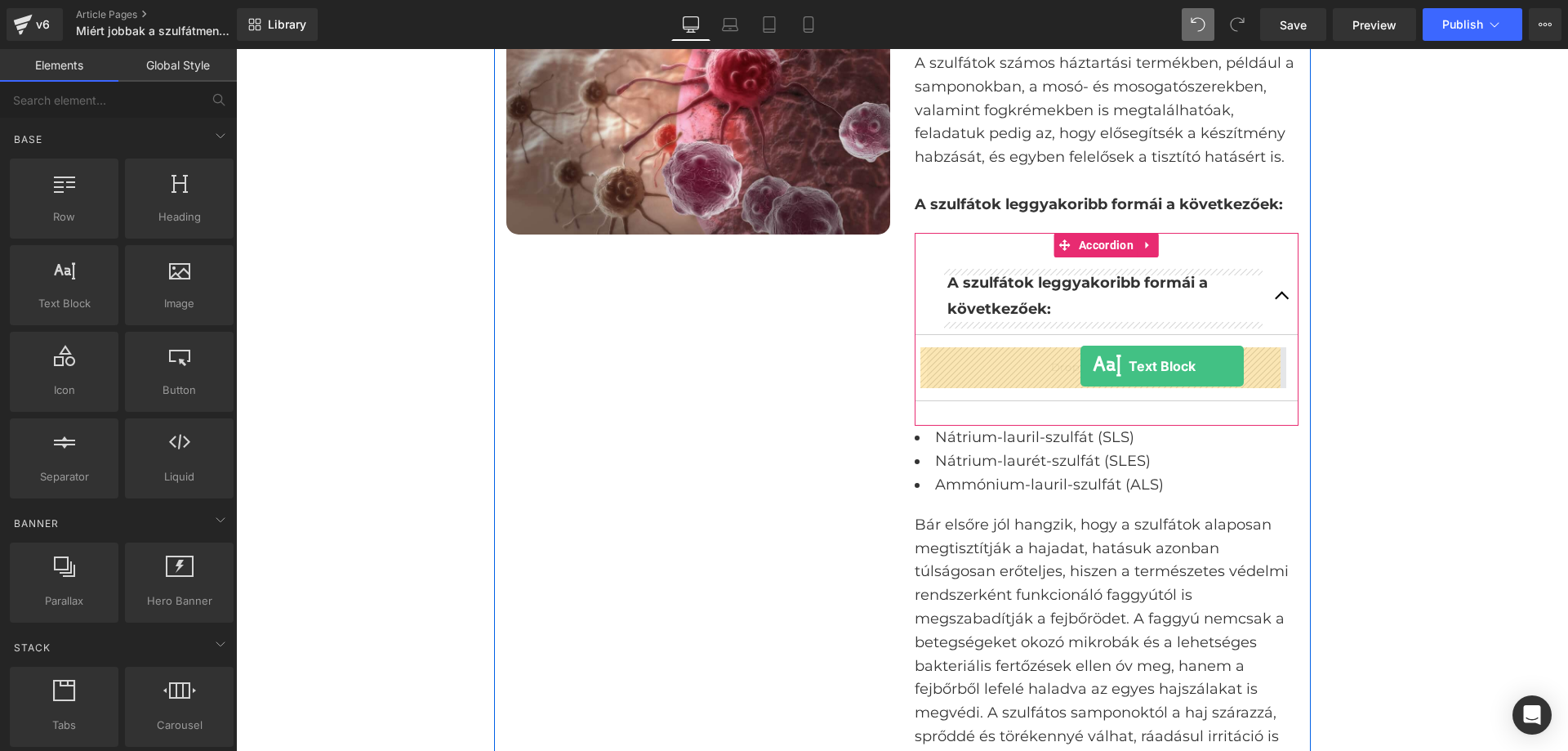
drag, startPoint x: 456, startPoint y: 354, endPoint x: 1070, endPoint y: 367, distance: 614.1
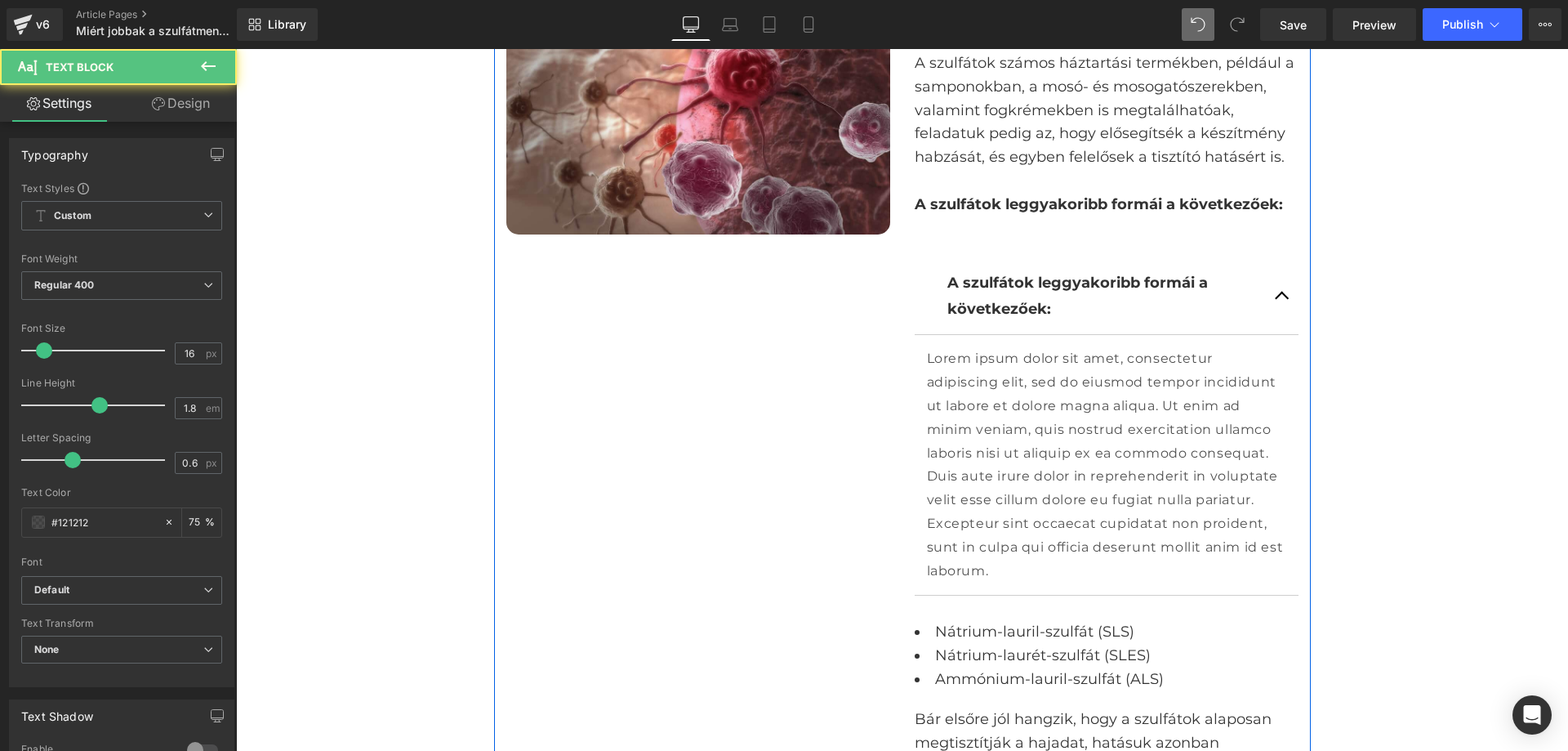
click at [1037, 664] on li "Nátrium-laurét-szulfát (SLES)" at bounding box center [1106, 656] width 384 height 24
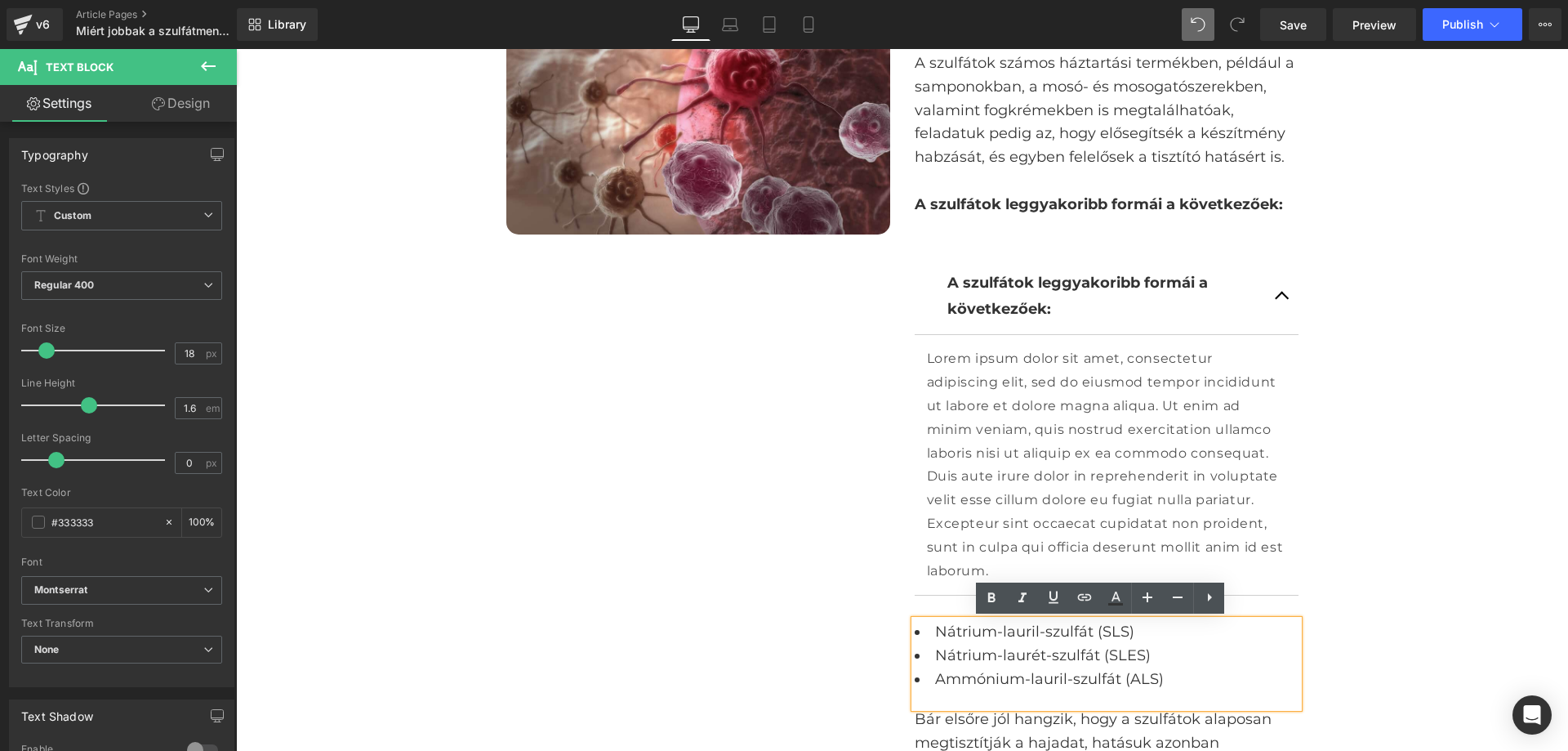
click at [1037, 664] on li "Nátrium-laurét-szulfát (SLES)" at bounding box center [1106, 656] width 384 height 24
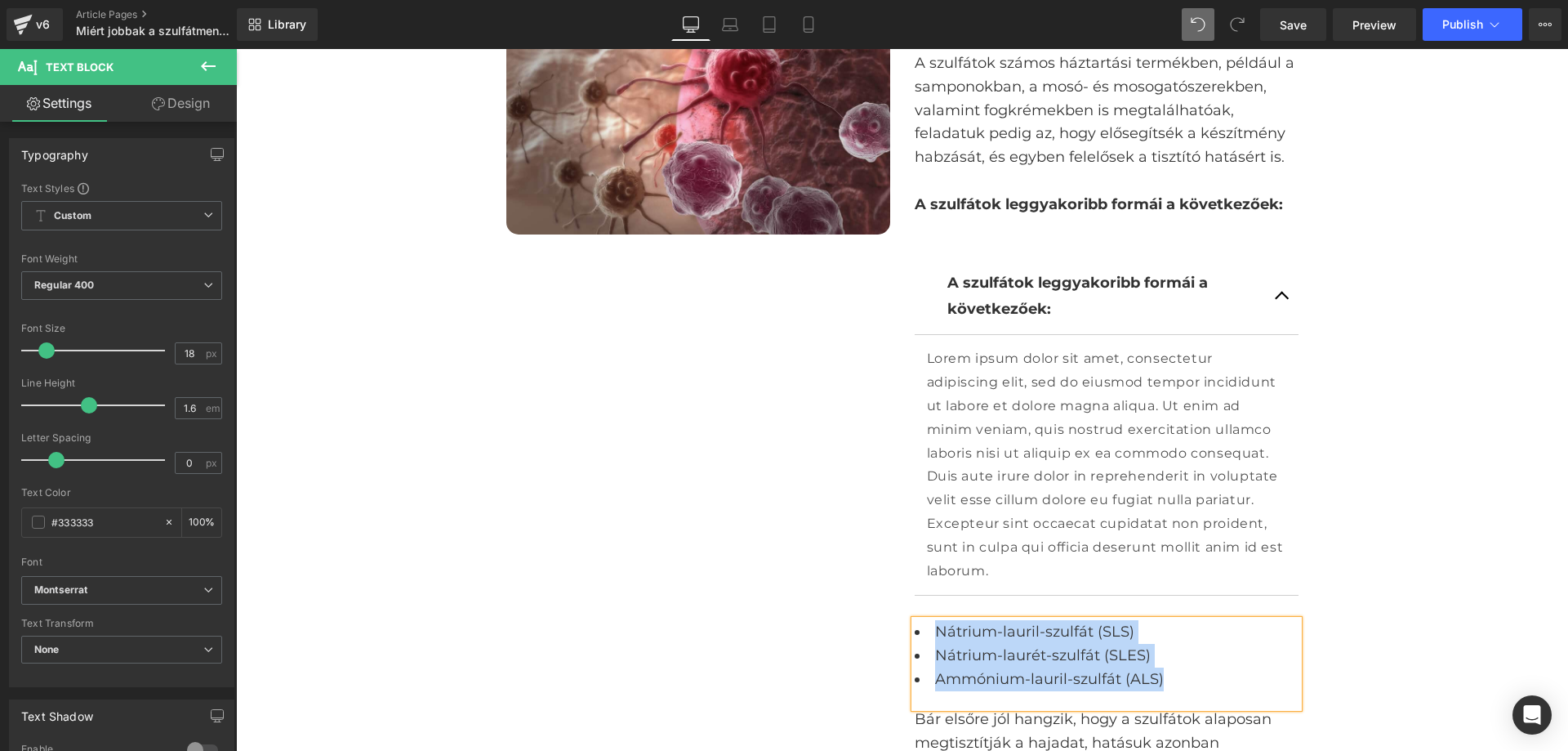
copy ul "Nátrium-lauril-szulfát (SLS) Nátrium-laurét-szulfát (SLES) Ammónium-lauril-szul…"
click at [1062, 402] on p "Lorem ipsum dolor sit amet, consectetur adipiscing elit, sed do eiusmod tempor …" at bounding box center [1106, 465] width 359 height 235
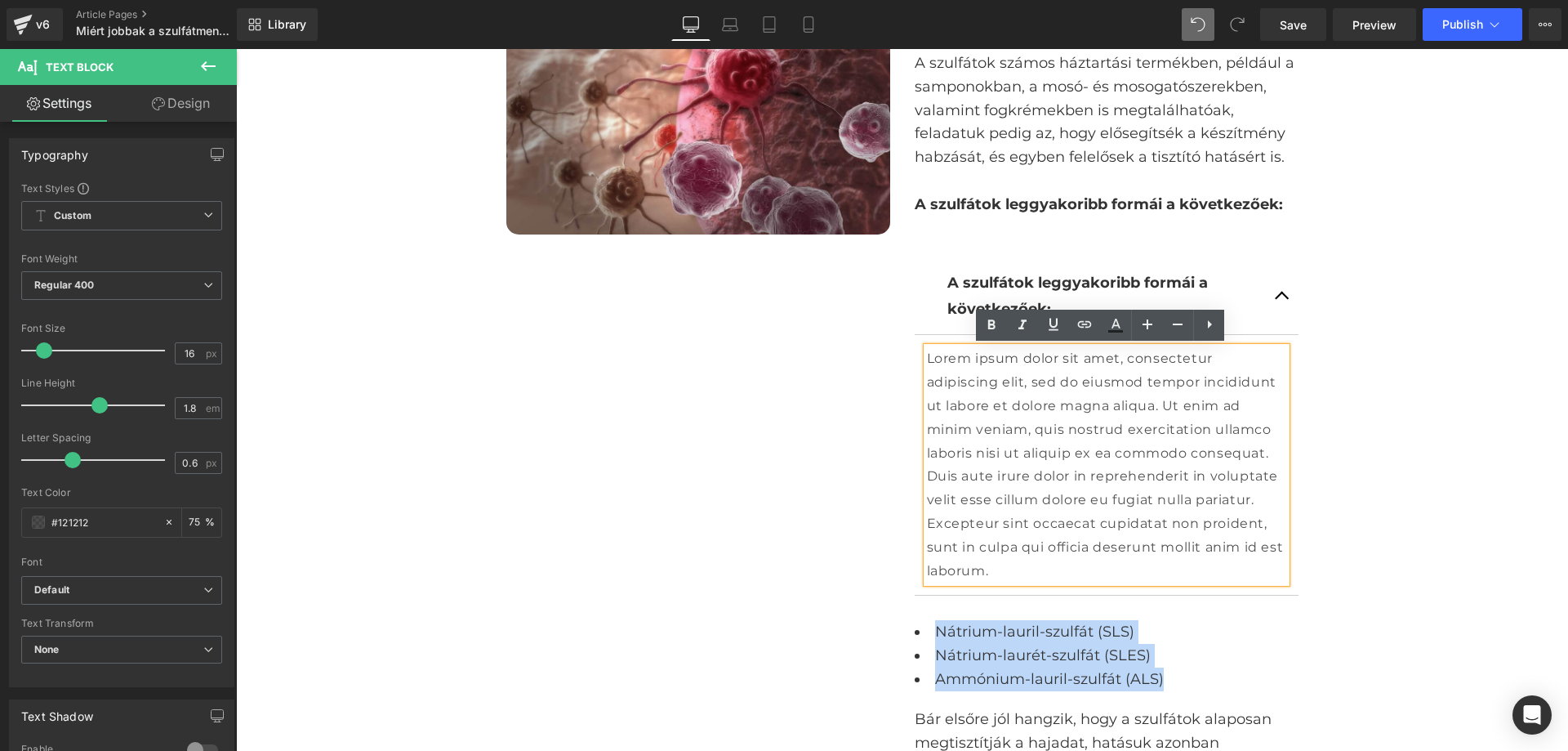
click at [1062, 402] on p "Lorem ipsum dolor sit amet, consectetur adipiscing elit, sed do eiusmod tempor …" at bounding box center [1106, 465] width 359 height 235
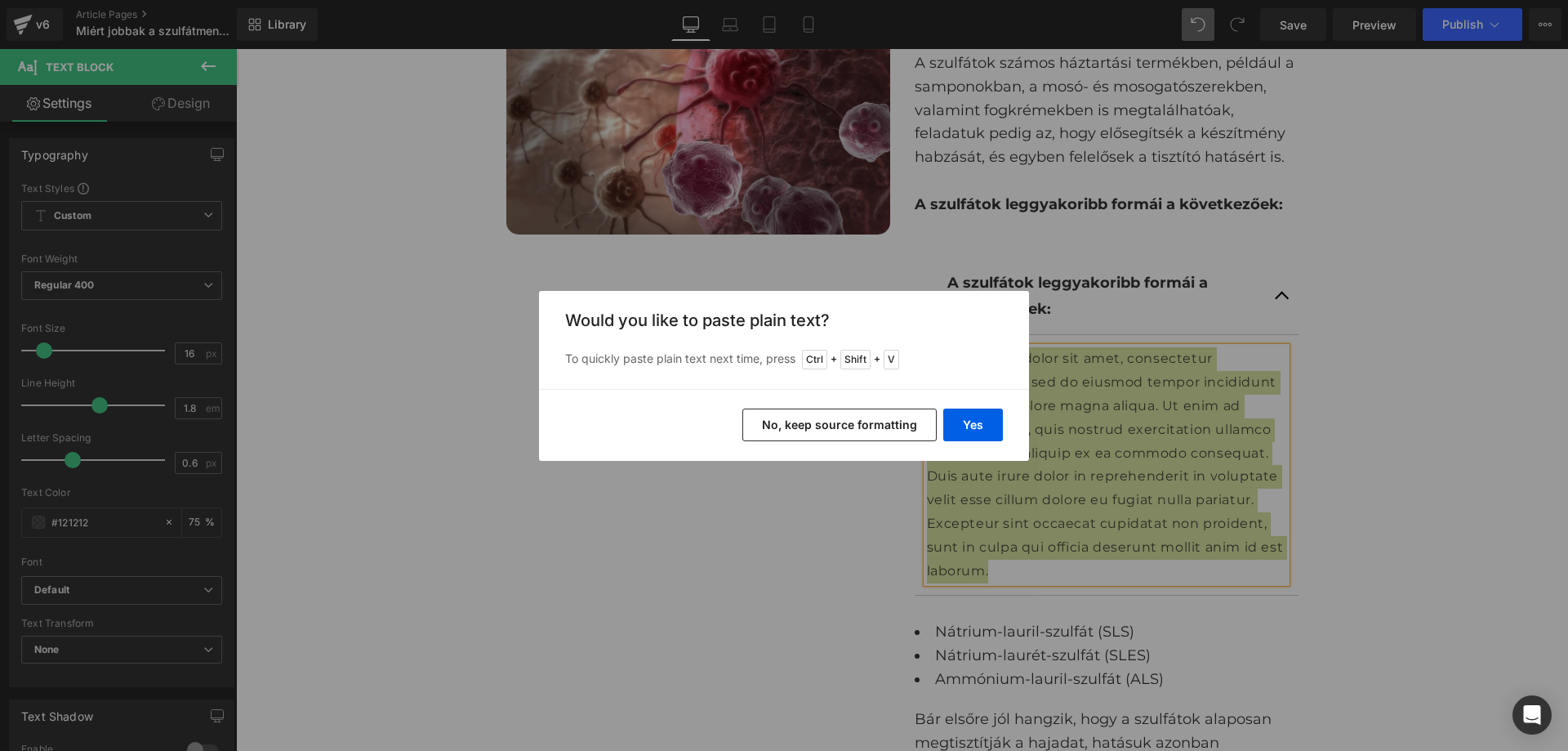
click at [912, 426] on button "No, keep source formatting" at bounding box center [839, 425] width 195 height 33
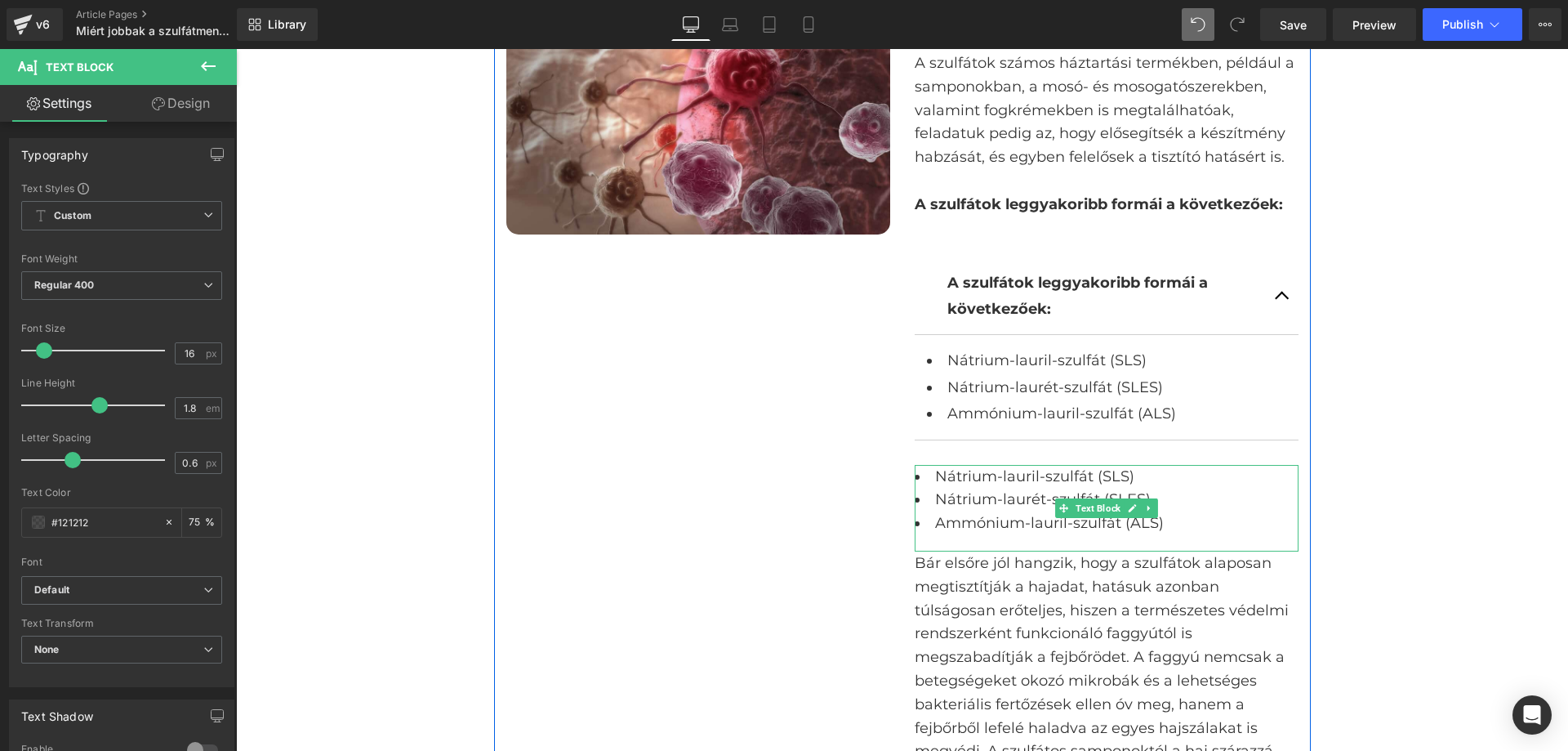
click at [1103, 497] on li "Nátrium-laurét-szulfát (SLES)" at bounding box center [1106, 499] width 384 height 24
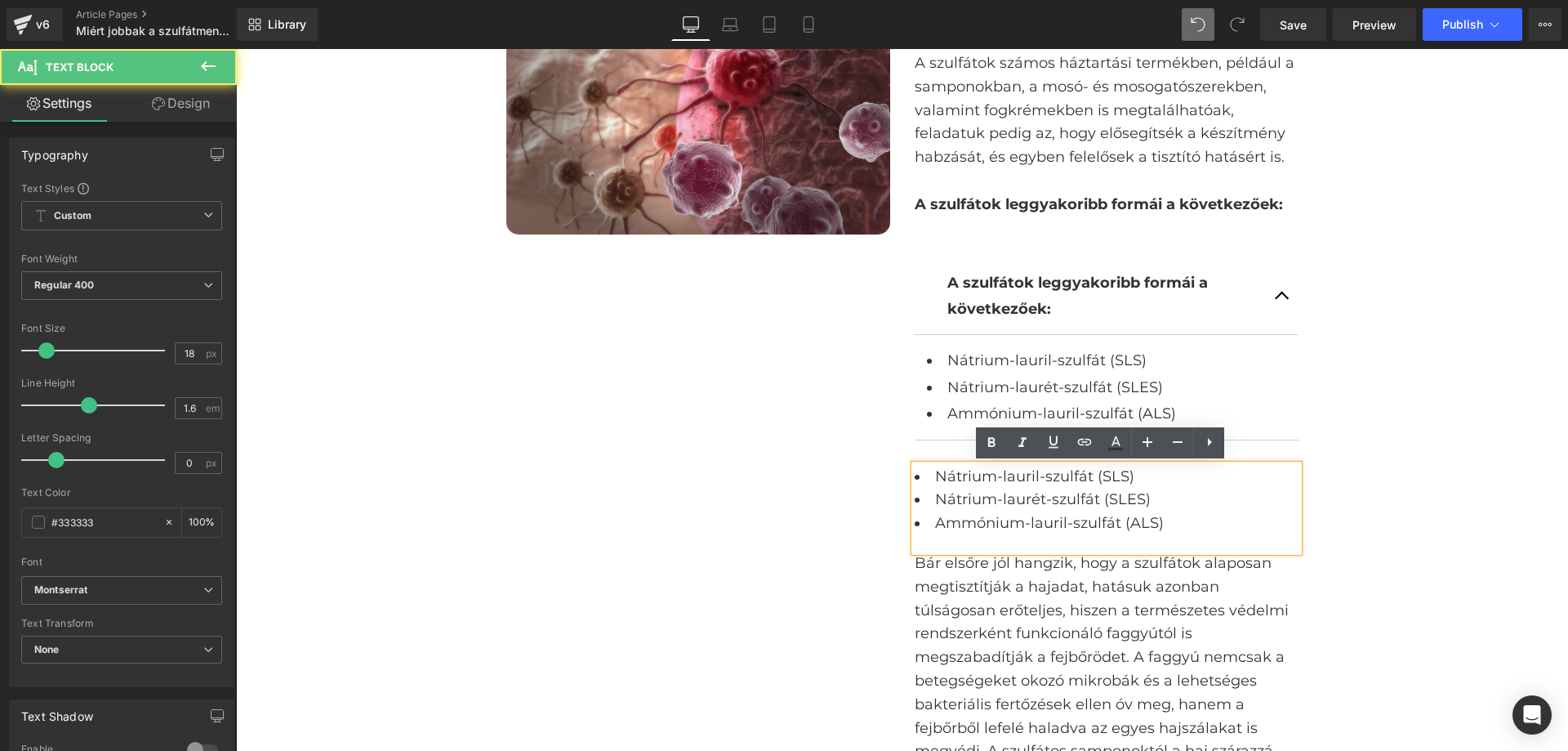
click at [1238, 480] on li "Nátrium-lauril-szulfát (SLS)" at bounding box center [1106, 476] width 384 height 24
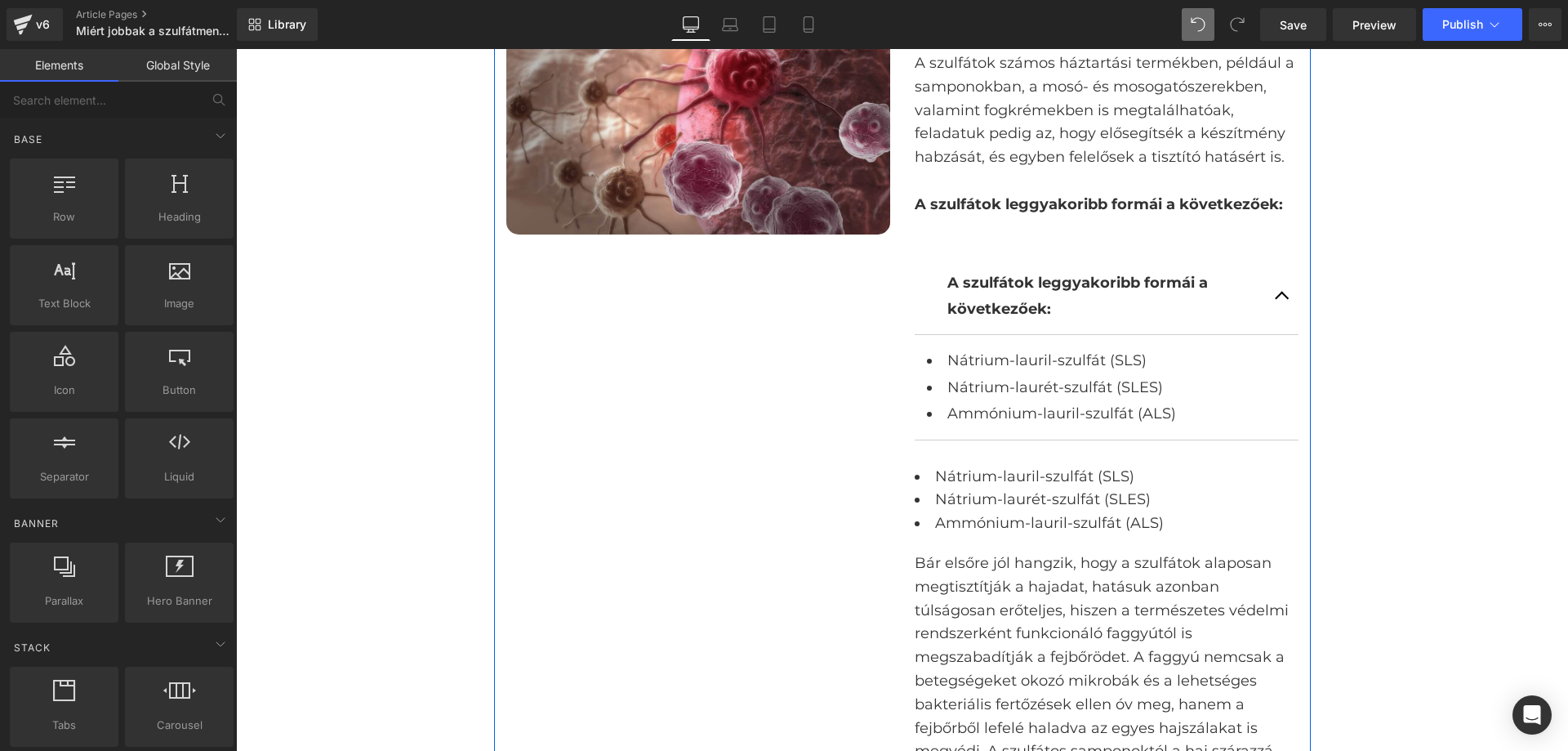
click at [938, 494] on li "Nátrium-laurét-szulfát (SLES)" at bounding box center [1106, 499] width 384 height 24
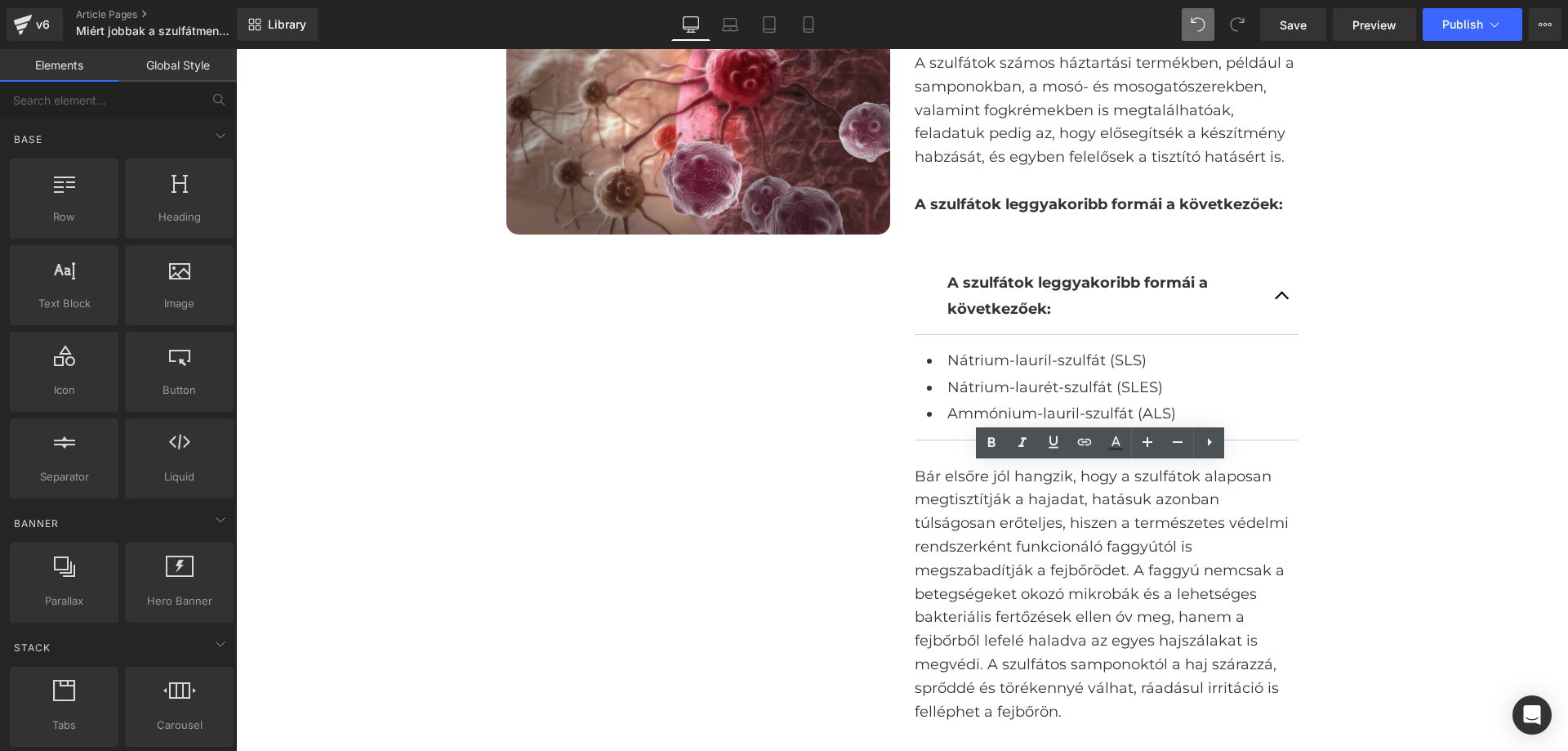
click at [1276, 299] on button "button" at bounding box center [1283, 296] width 33 height 78
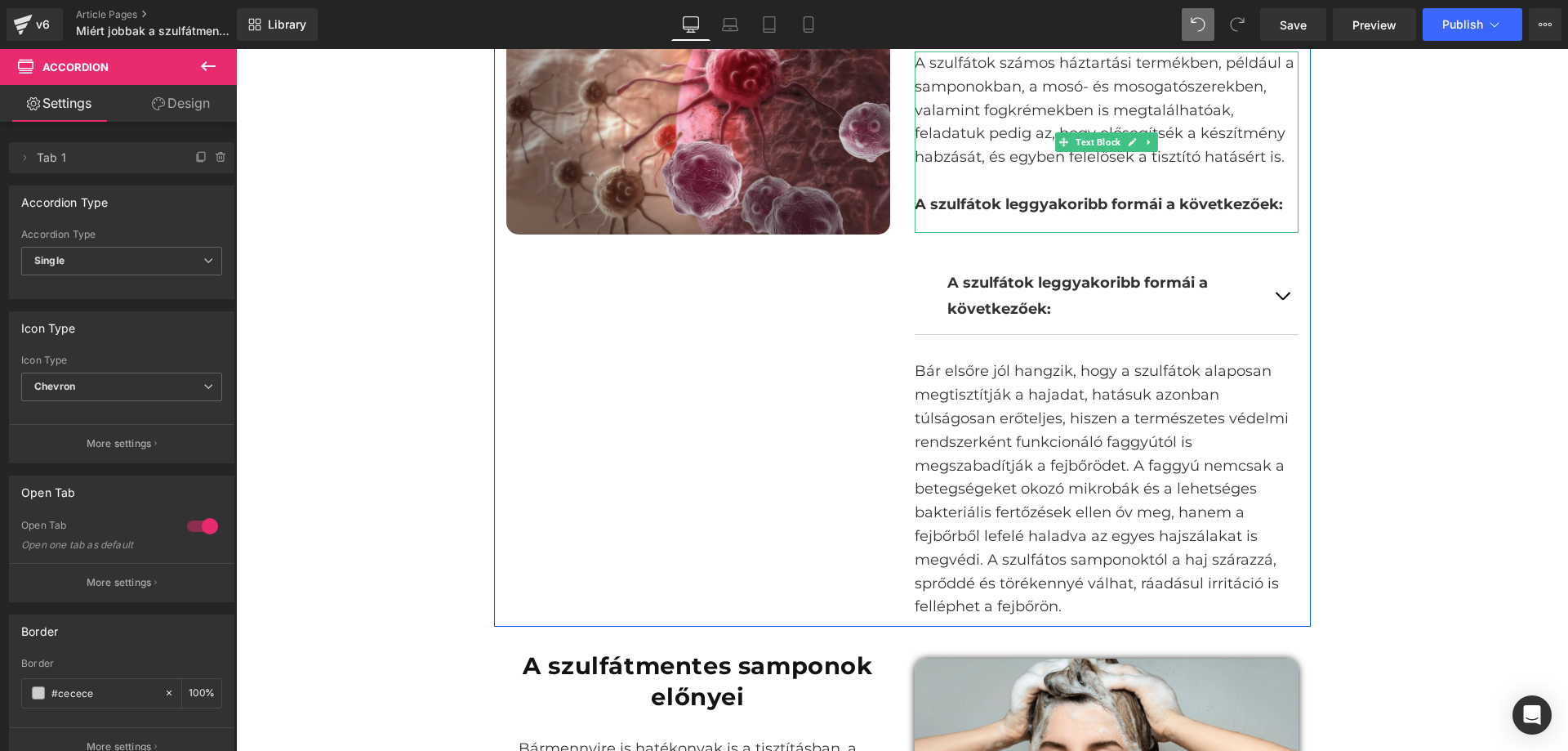
click at [1266, 200] on strong "A szulfátok leggyakoribb formái a következőek:" at bounding box center [1099, 204] width 368 height 18
click at [1268, 201] on strong "A szulfátok leggyakoribb formái a következőek:" at bounding box center [1099, 204] width 368 height 18
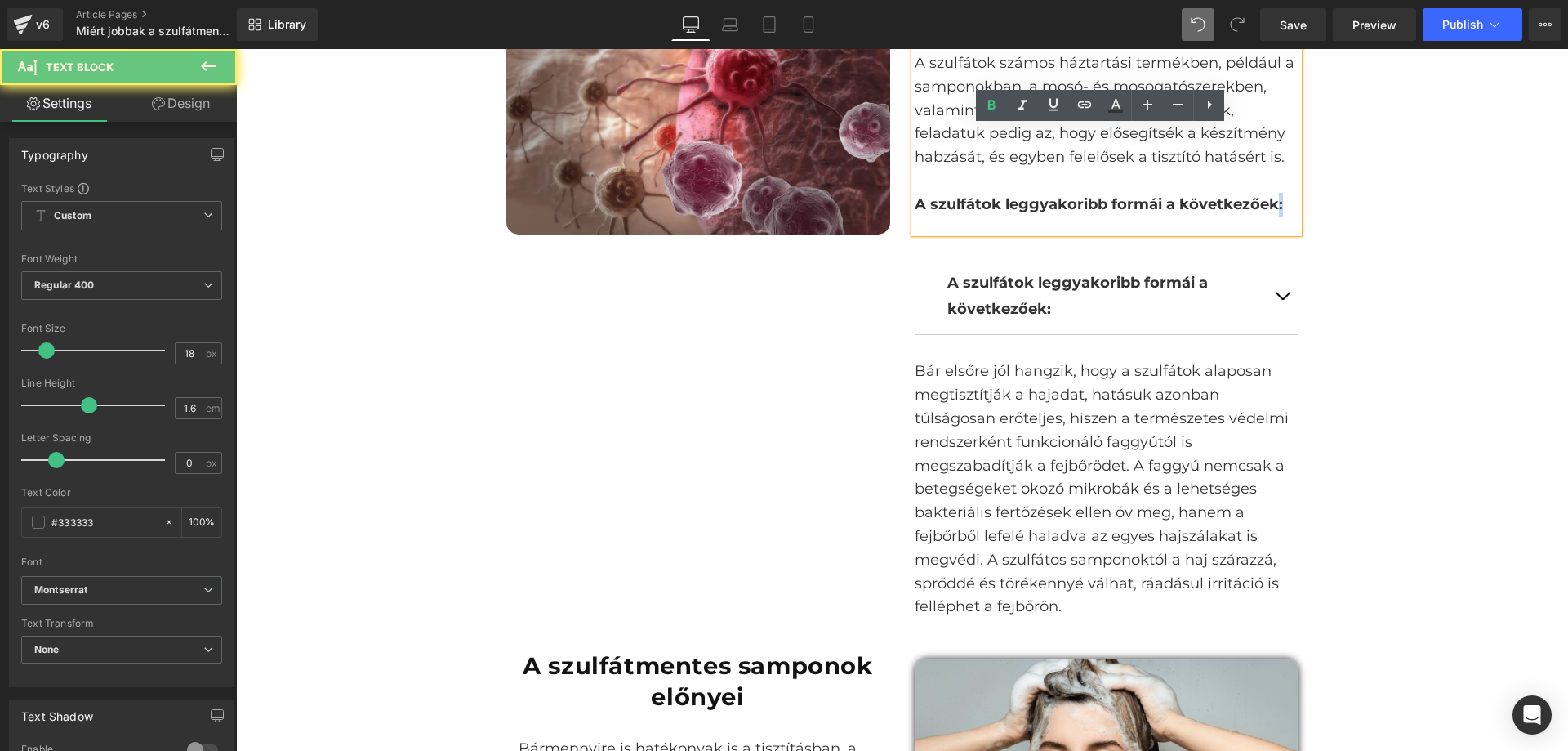
click at [1268, 201] on strong "A szulfátok leggyakoribb formái a következőek:" at bounding box center [1099, 204] width 368 height 18
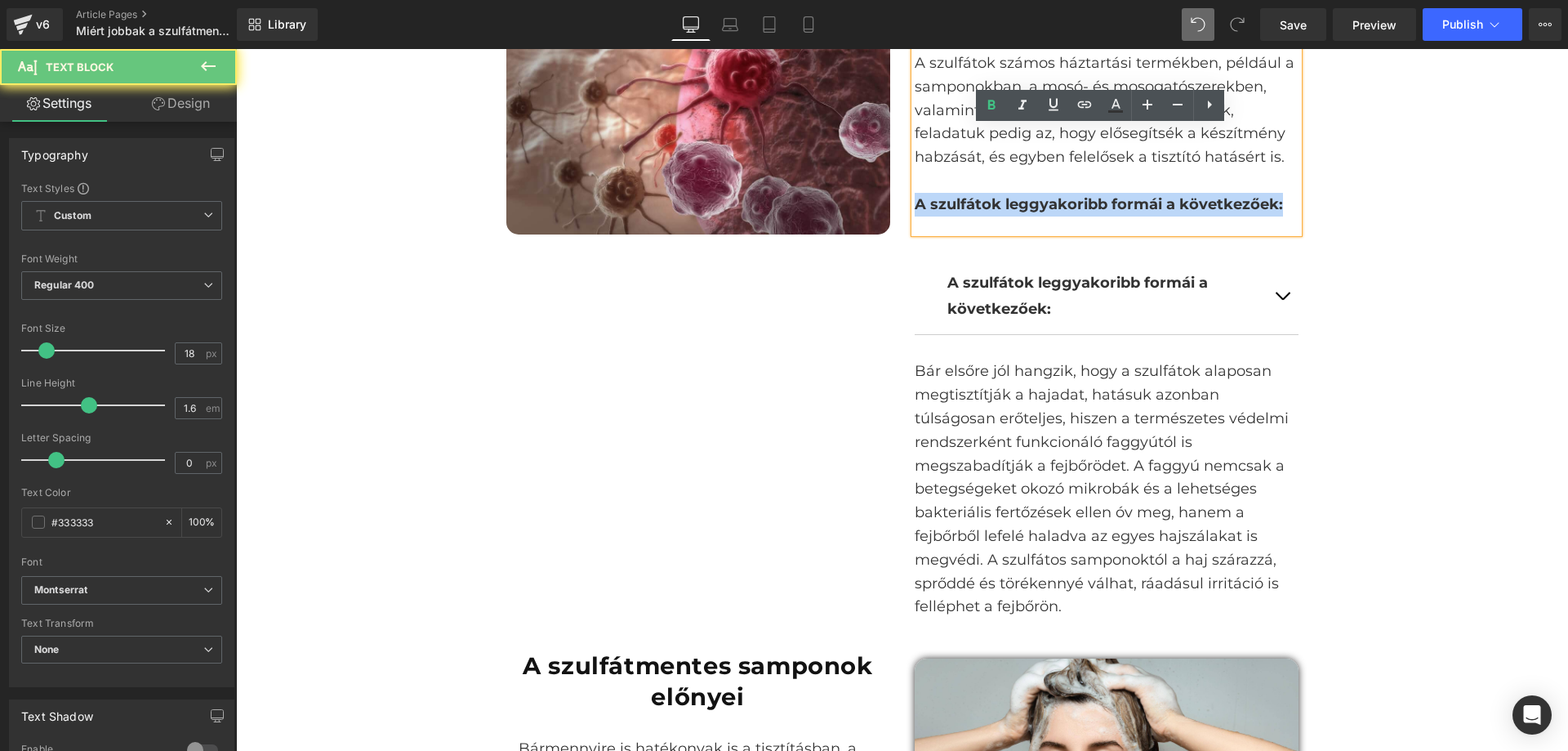
click at [1268, 201] on strong "A szulfátok leggyakoribb formái a következőek:" at bounding box center [1099, 204] width 368 height 18
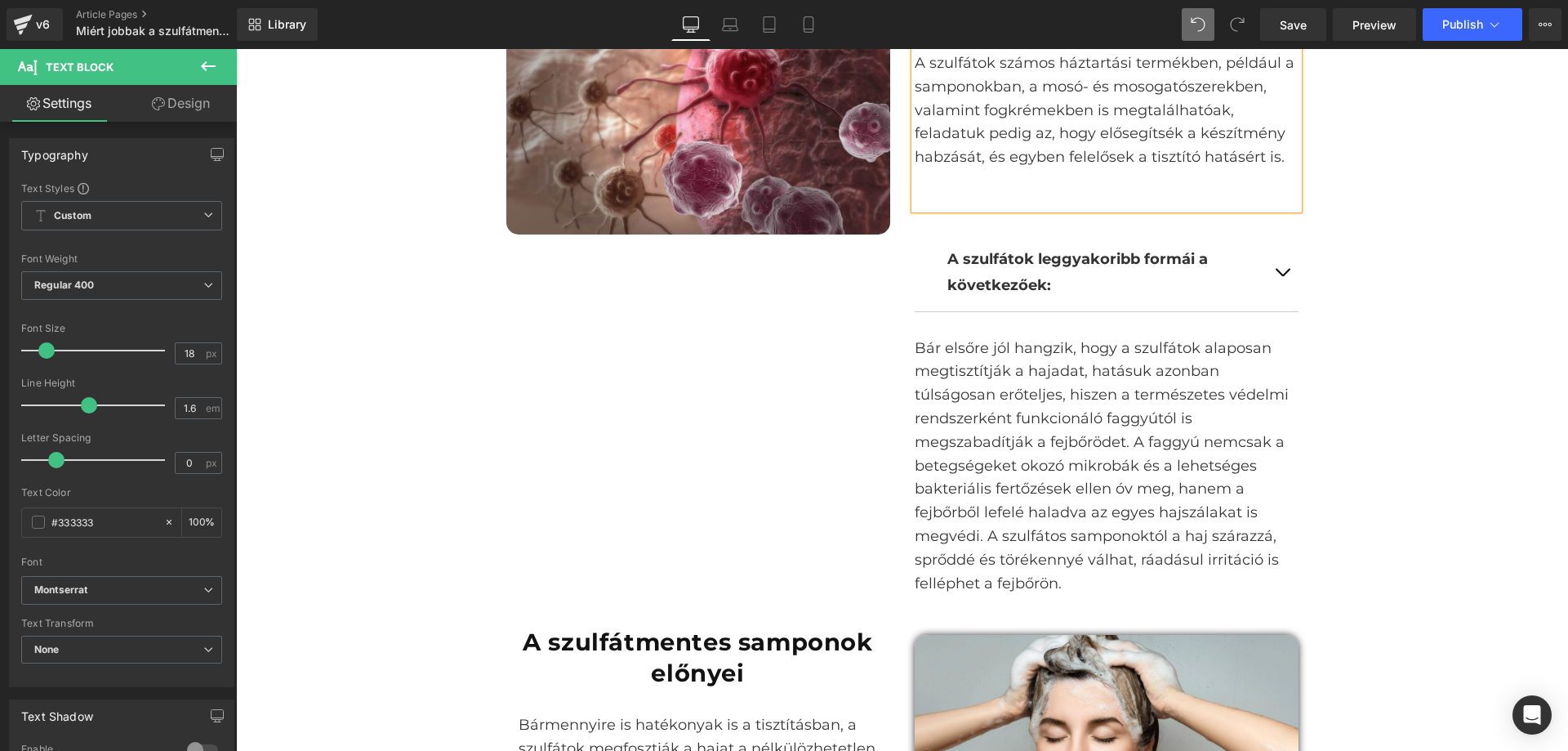
click at [939, 197] on div "A szulfátok számos háztartási termékben, például a samponokban, a mosó- és moso…" at bounding box center [1106, 130] width 384 height 158
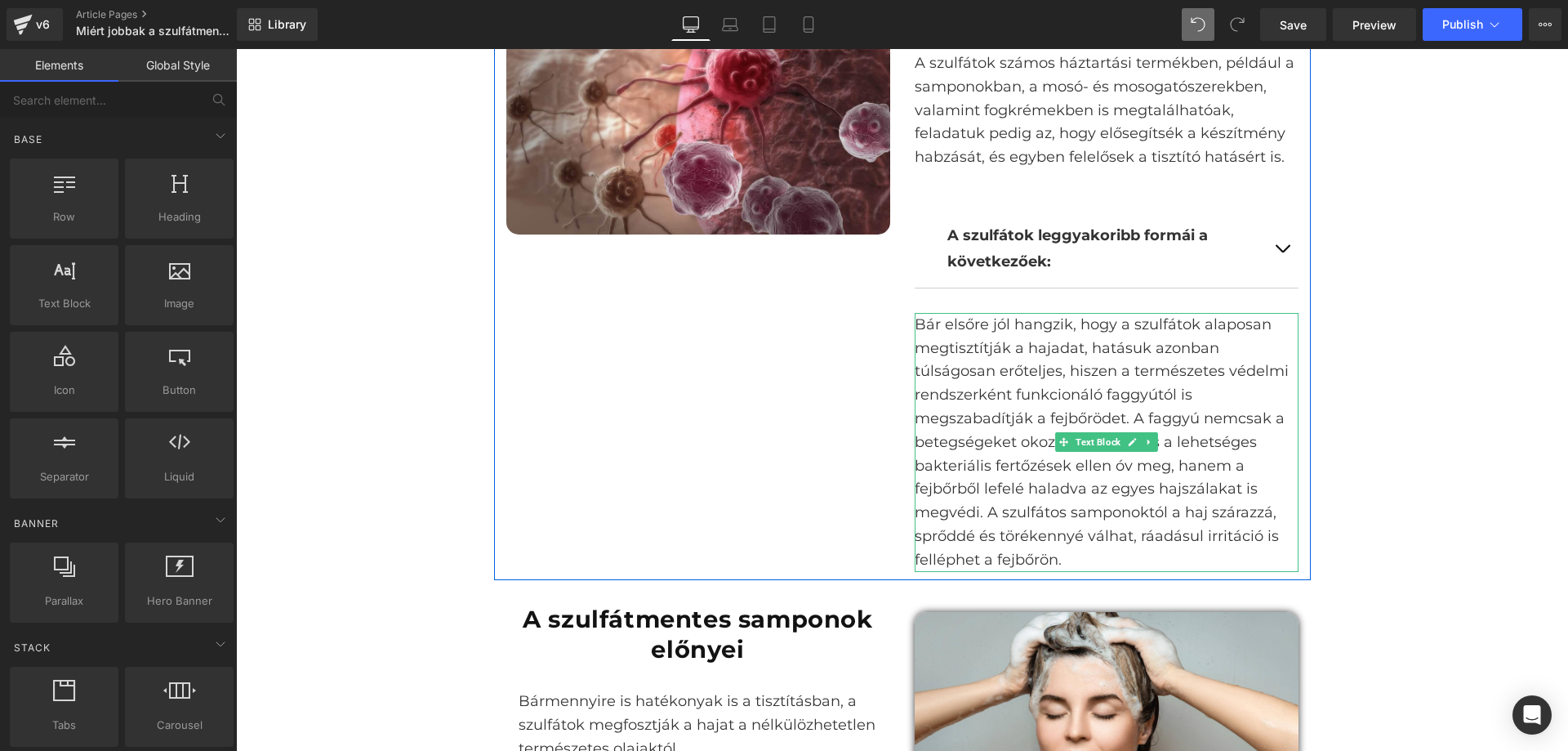
click at [964, 341] on p "Bár elsőre jól hangzik, hogy a szulfátok alaposan megtisztítják a hajadat, hatá…" at bounding box center [1106, 443] width 384 height 259
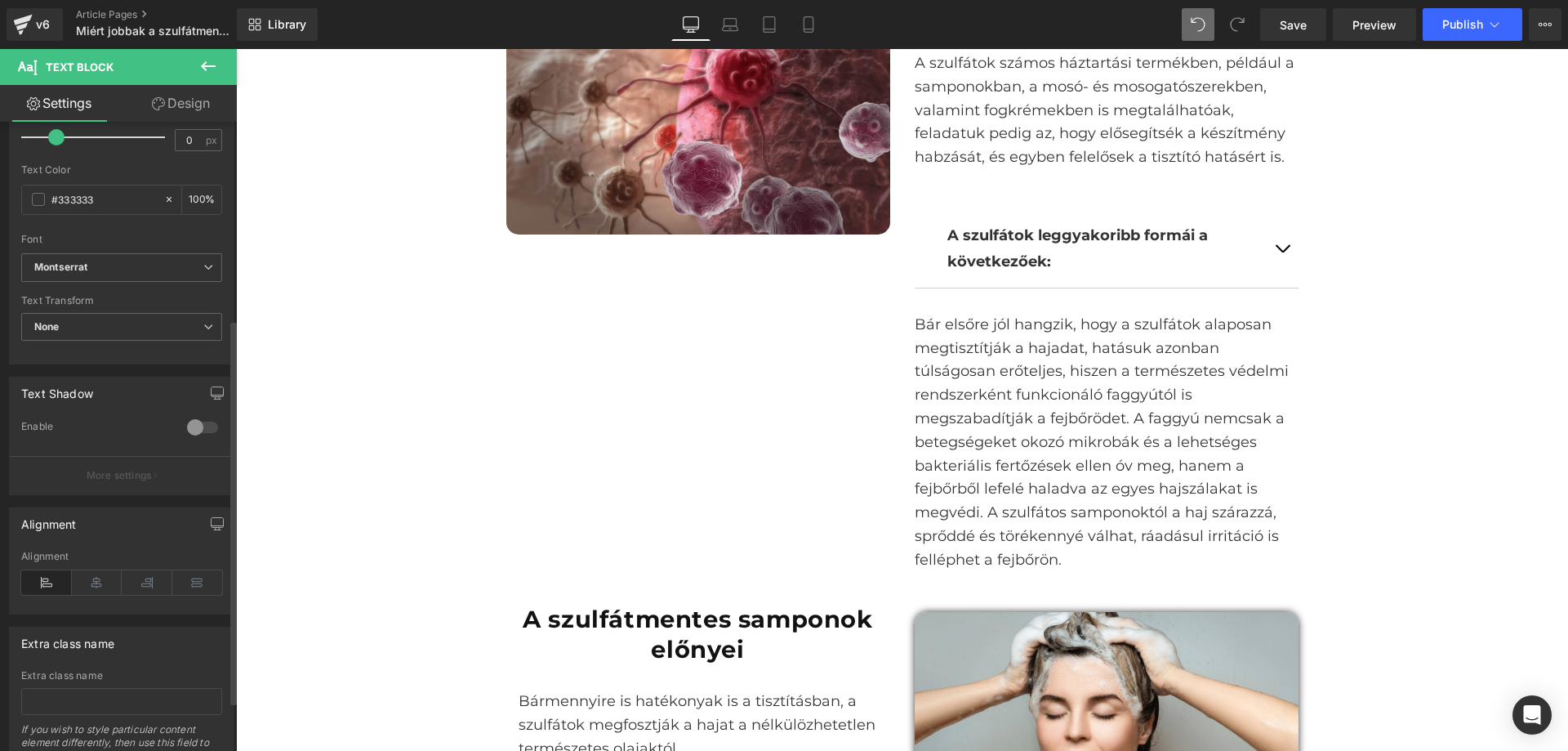
scroll to position [405, 0]
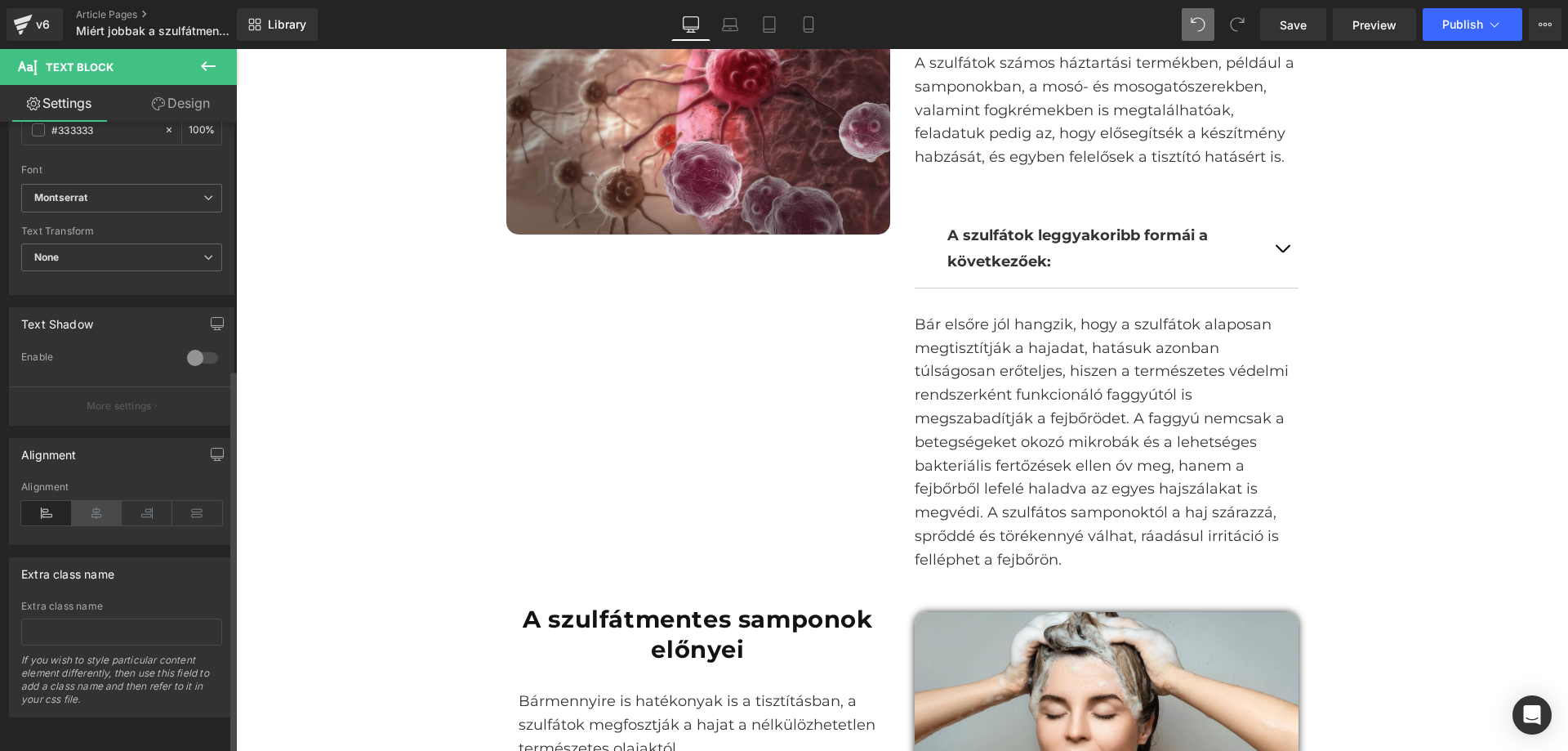
click at [104, 501] on icon at bounding box center [97, 513] width 51 height 24
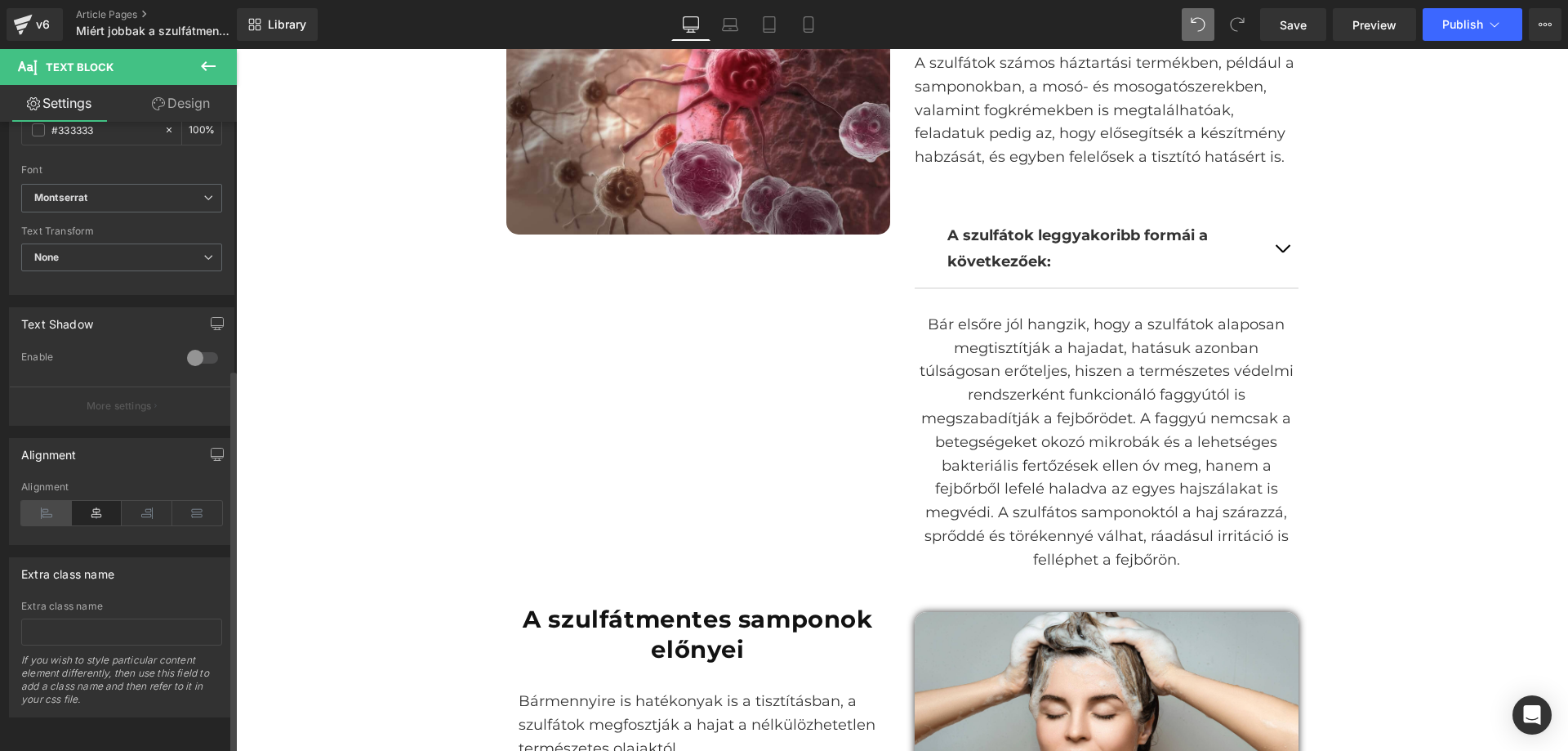
click at [41, 501] on icon at bounding box center [46, 513] width 51 height 24
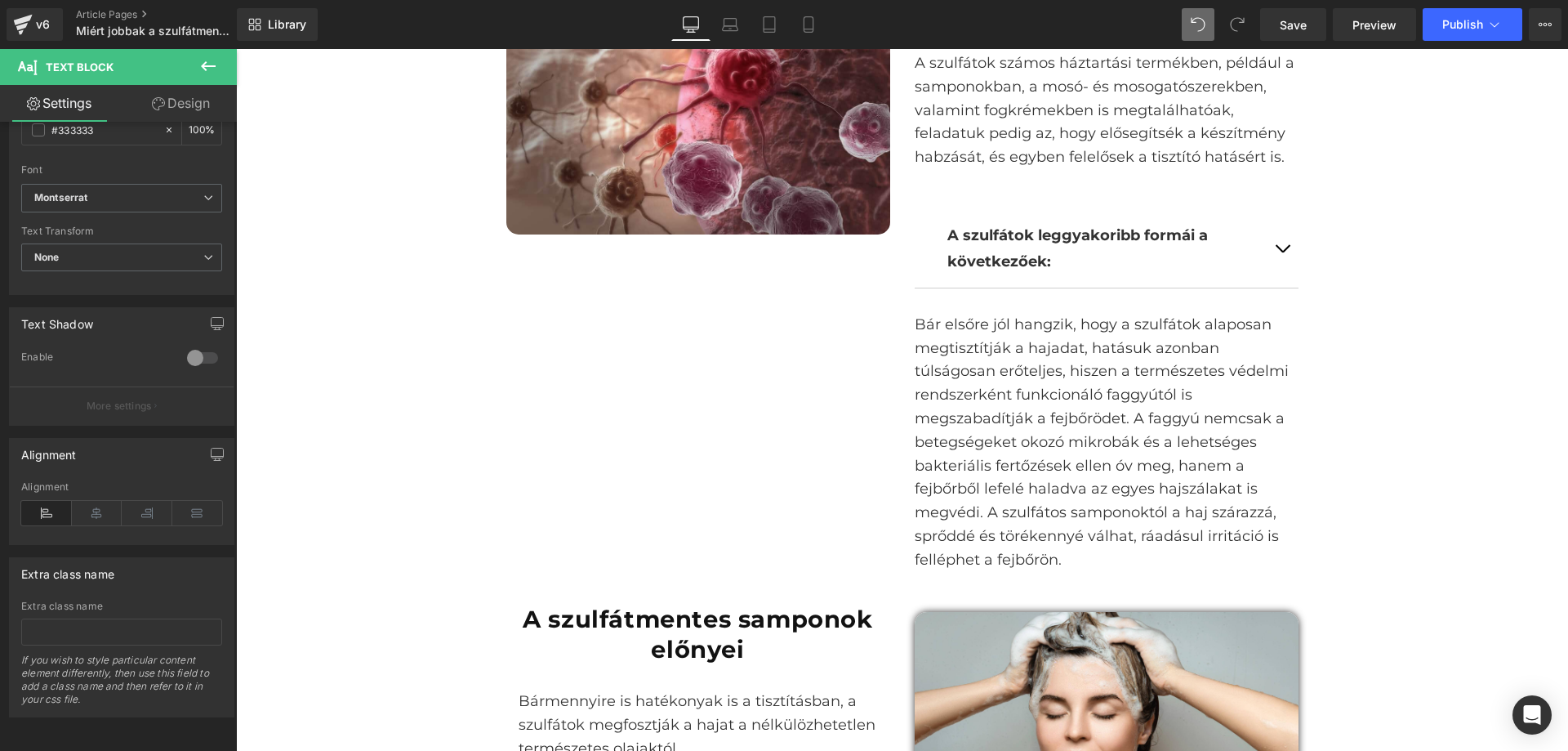
click at [533, 346] on div "Image Hogyan működnek a szulfátok? Heading A szulfátok számos háztartási termék…" at bounding box center [903, 269] width 817 height 619
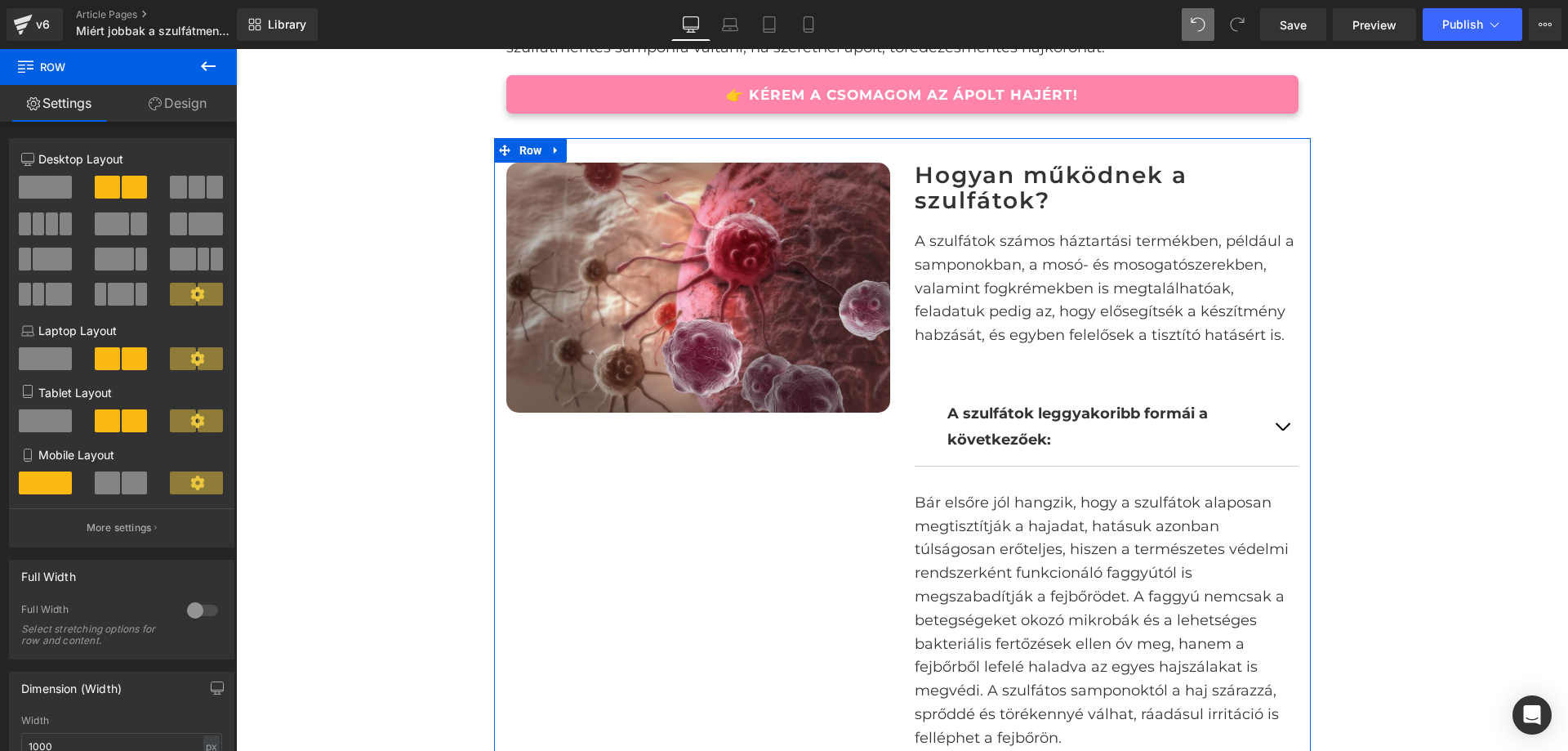
scroll to position [946, 0]
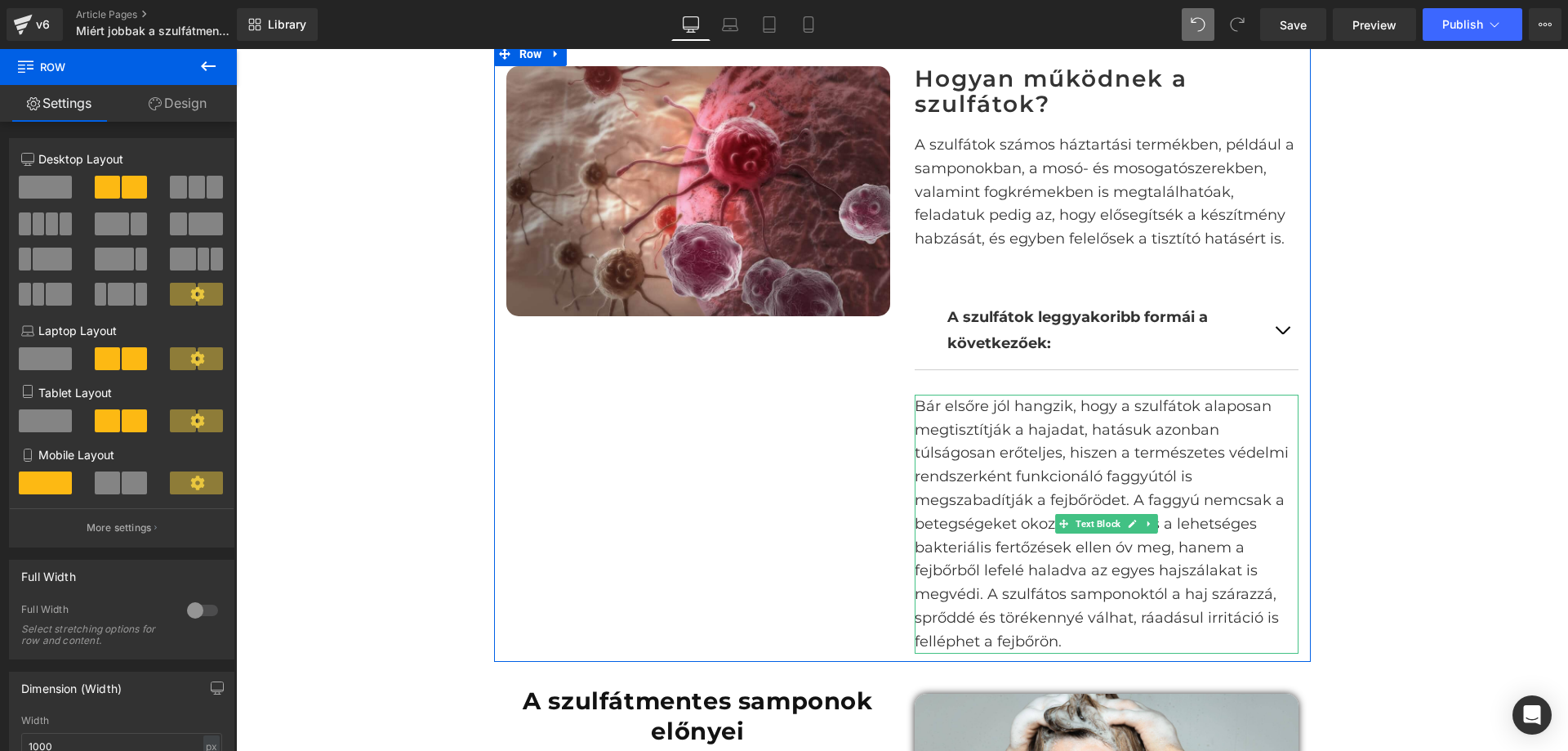
click at [1003, 443] on p "Bár elsőre jól hangzik, hogy a szulfátok alaposan megtisztítják a hajadat, hatá…" at bounding box center [1106, 523] width 384 height 259
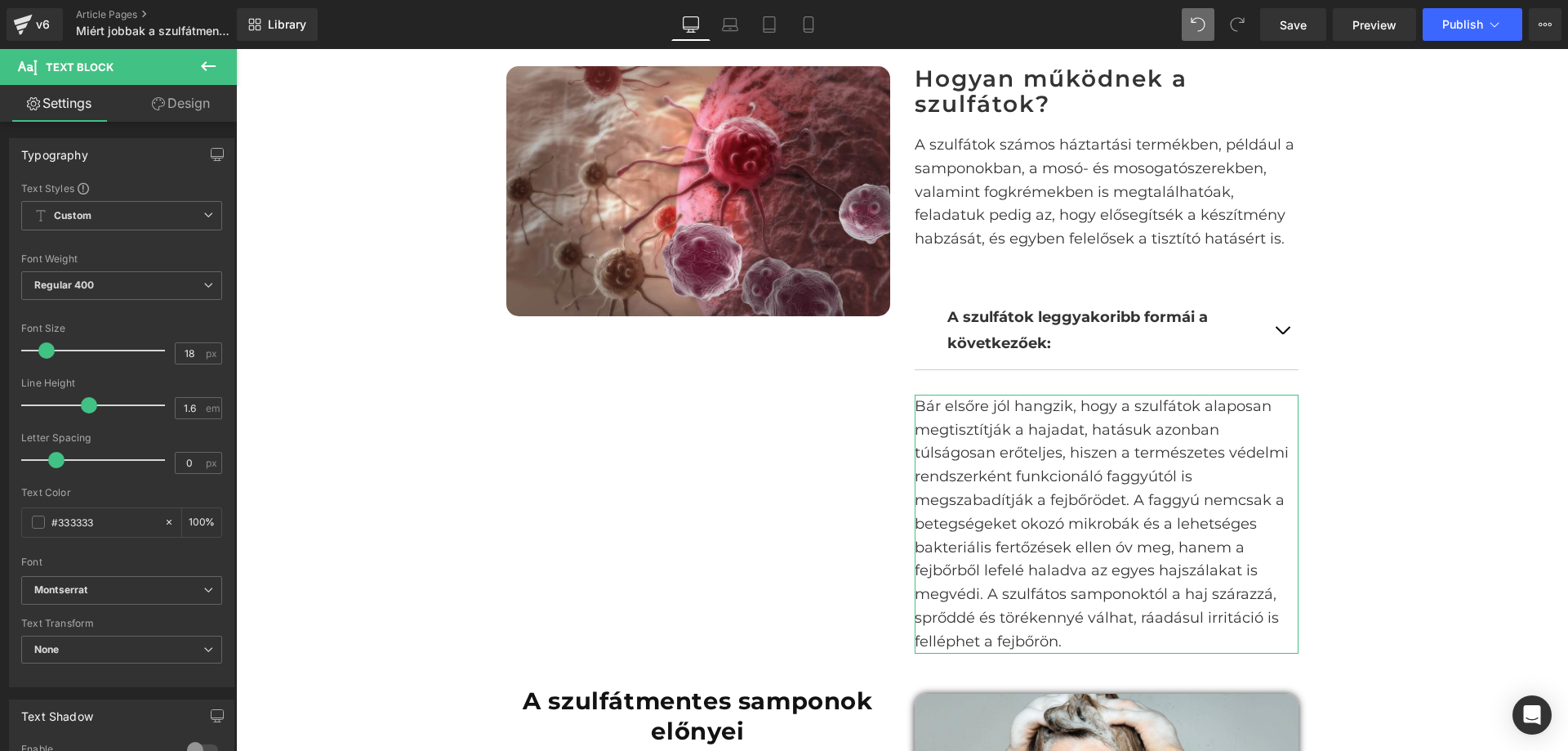
click at [167, 103] on link "Design" at bounding box center [180, 103] width 119 height 37
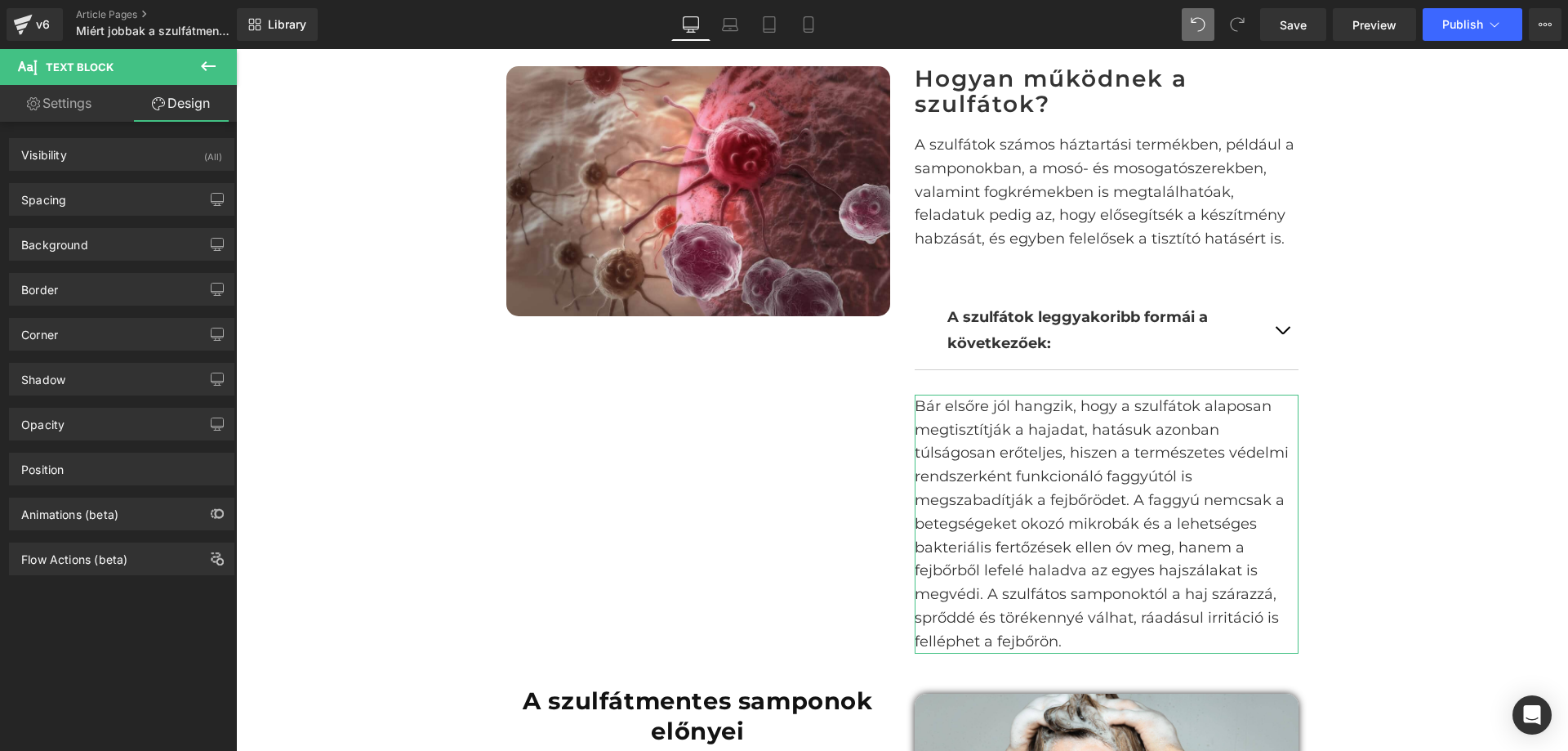
drag, startPoint x: 92, startPoint y: 104, endPoint x: 171, endPoint y: 74, distance: 84.5
click at [93, 104] on link "Settings" at bounding box center [59, 103] width 119 height 37
type input "100"
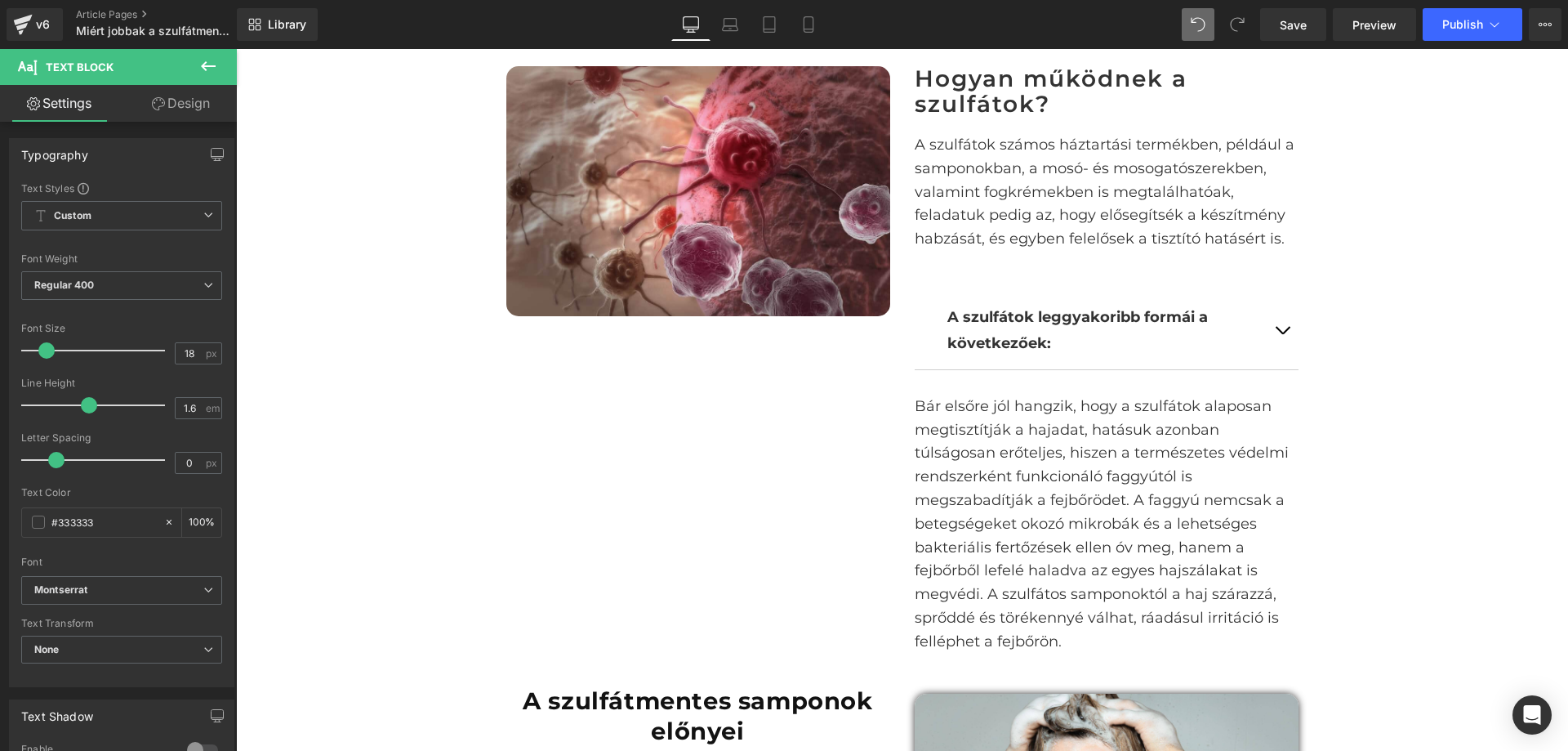
click at [209, 65] on icon at bounding box center [208, 66] width 19 height 19
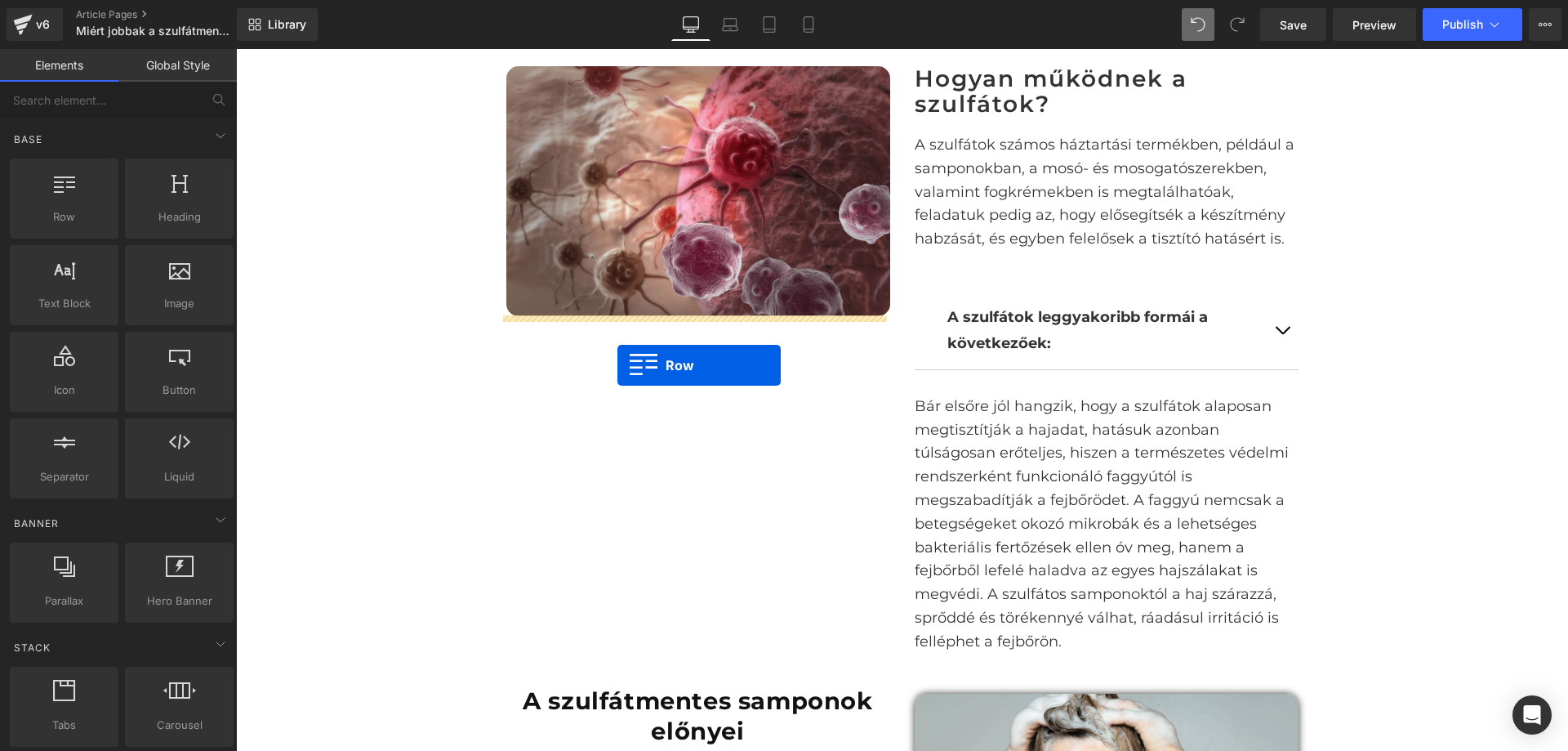
drag, startPoint x: 306, startPoint y: 265, endPoint x: 618, endPoint y: 365, distance: 327.6
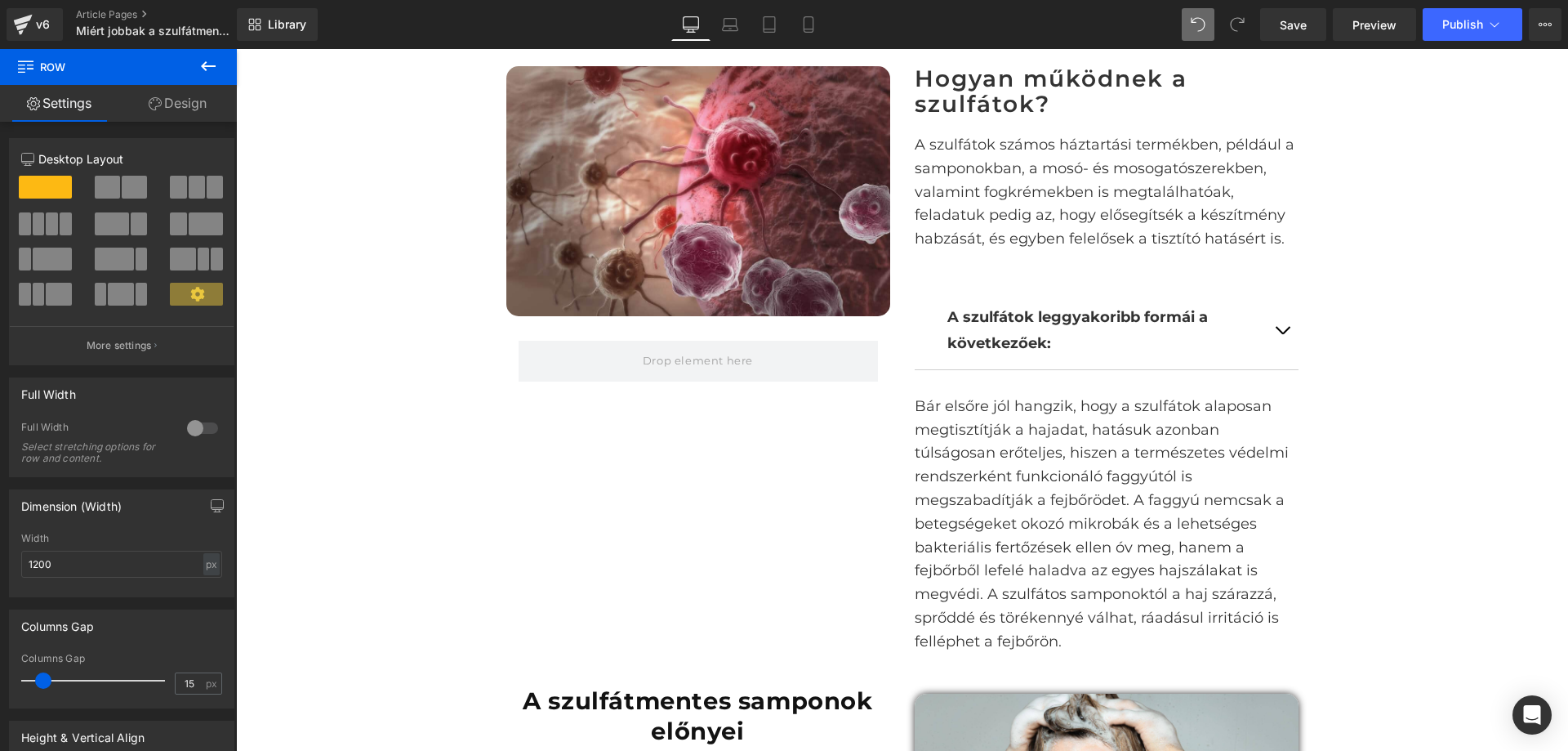
click at [211, 74] on icon at bounding box center [208, 66] width 19 height 19
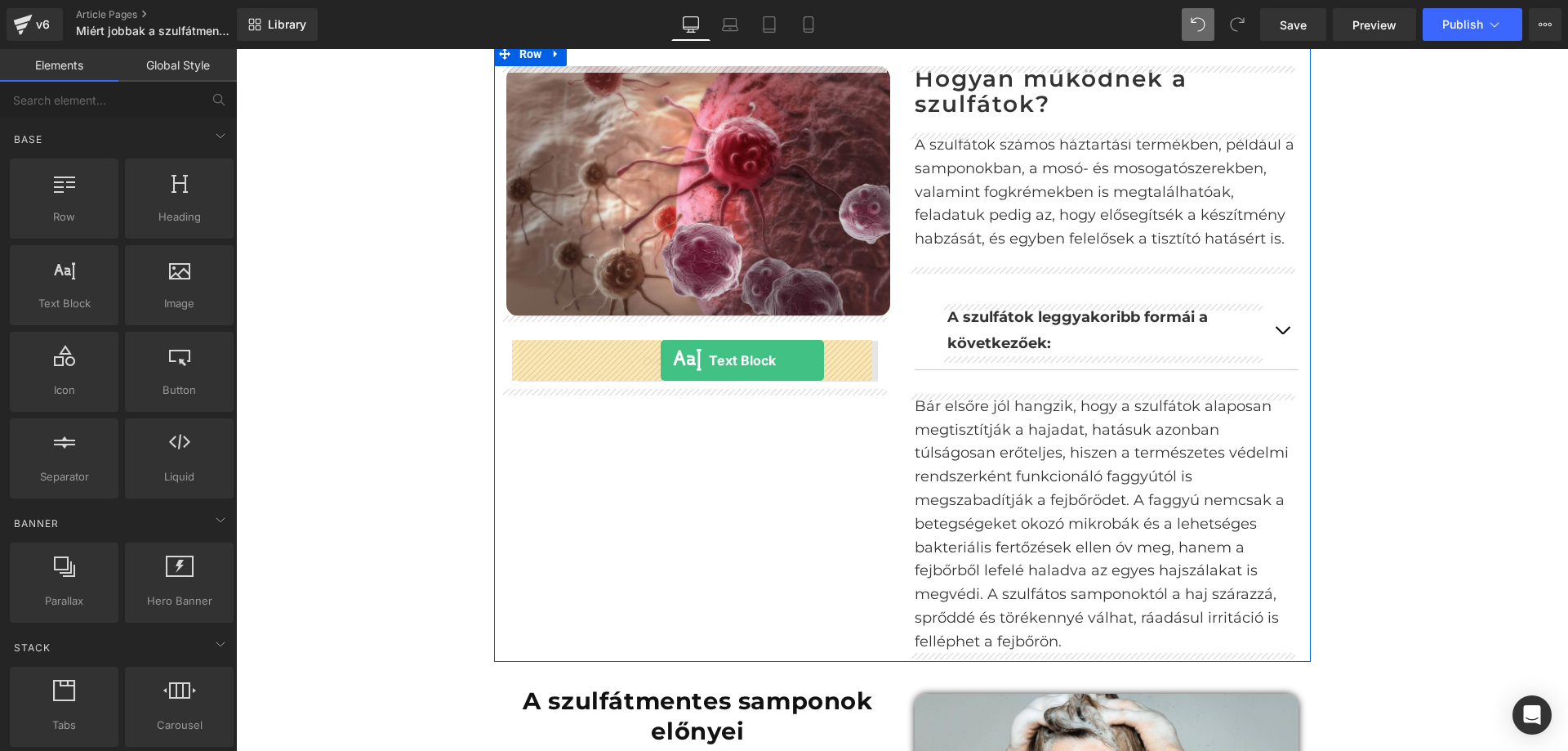
drag, startPoint x: 260, startPoint y: 322, endPoint x: 661, endPoint y: 361, distance: 402.9
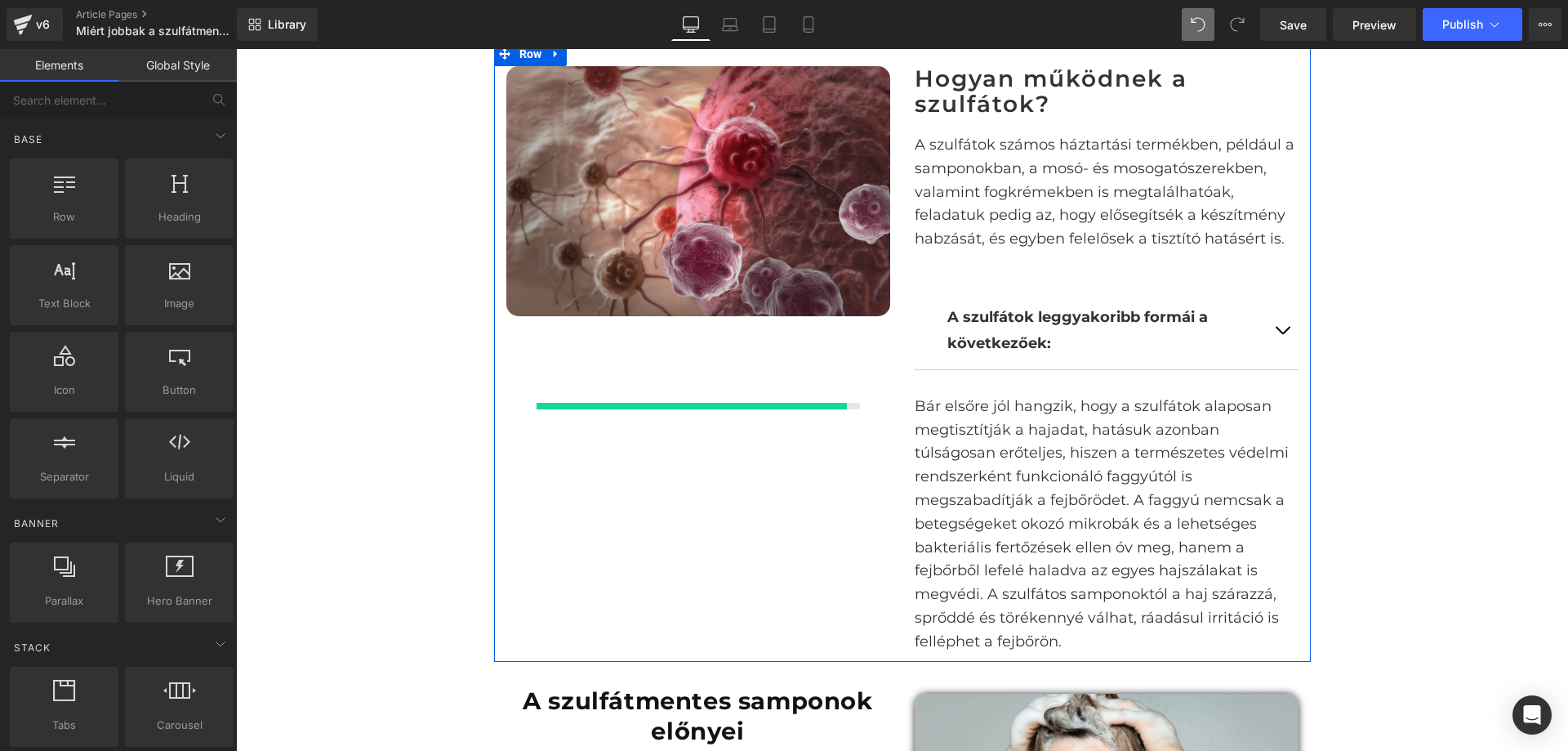
click at [1048, 480] on p "Bár elsőre jól hangzik, hogy a szulfátok alaposan megtisztítják a hajadat, hatá…" at bounding box center [1106, 523] width 384 height 259
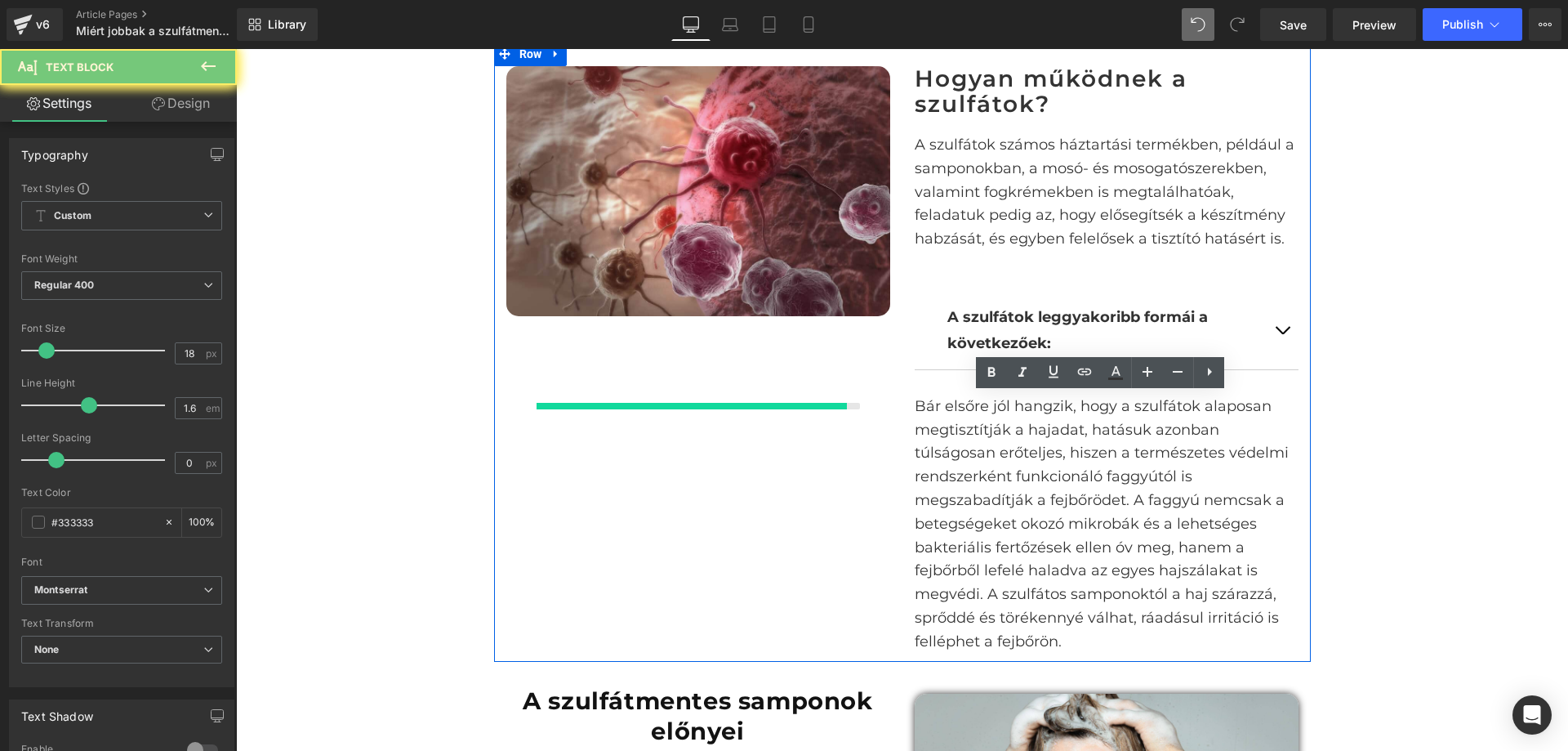
click at [1048, 480] on p "Bár elsőre jól hangzik, hogy a szulfátok alaposan megtisztítják a hajadat, hatá…" at bounding box center [1106, 523] width 384 height 259
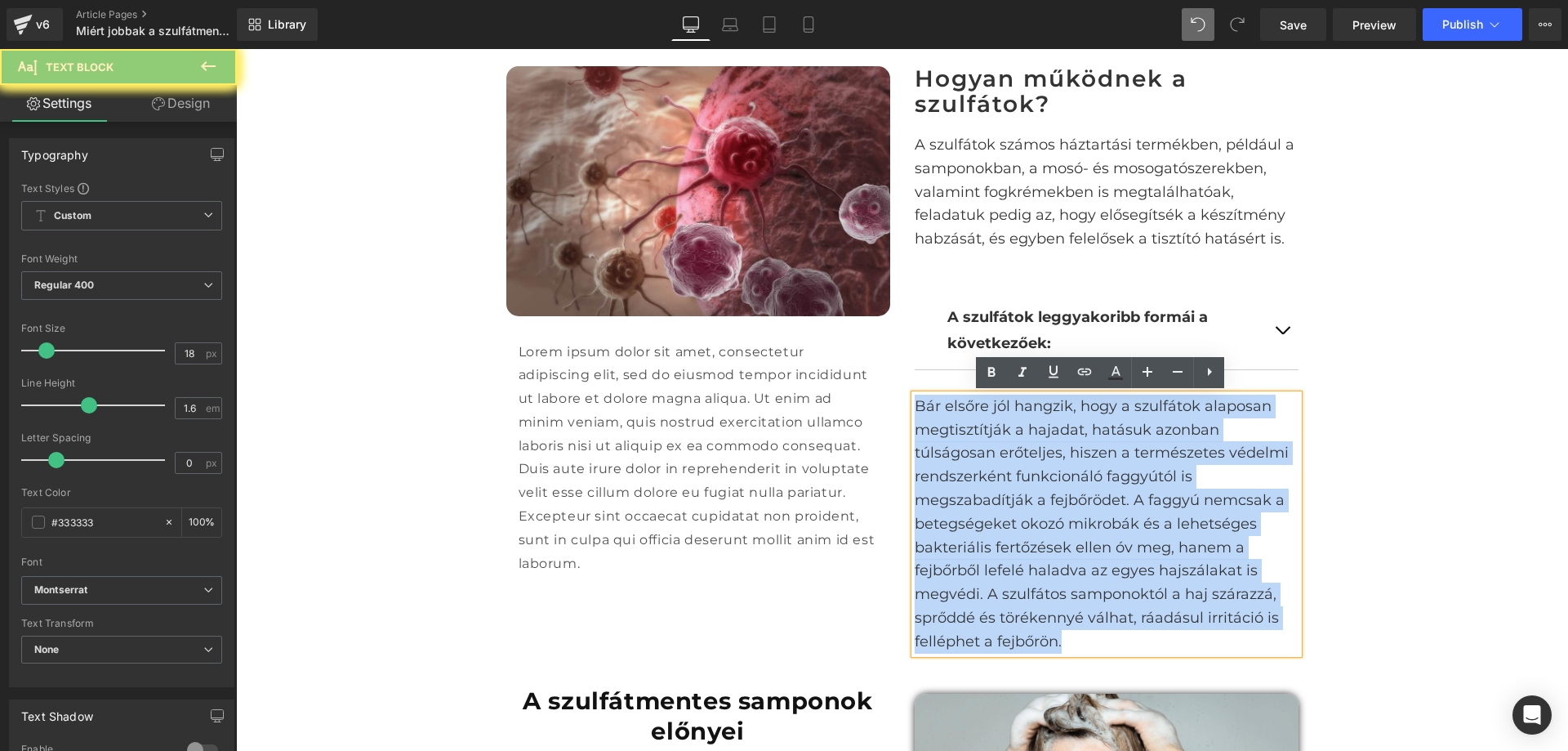
copy p "Bár elsőre jól hangzik, hogy a szulfátok alaposan megtisztítják a hajadat, hatá…"
click at [650, 391] on p "Lorem ipsum dolor sit amet, consectetur adipiscing elit, sed do eiusmod tempor …" at bounding box center [698, 458] width 359 height 235
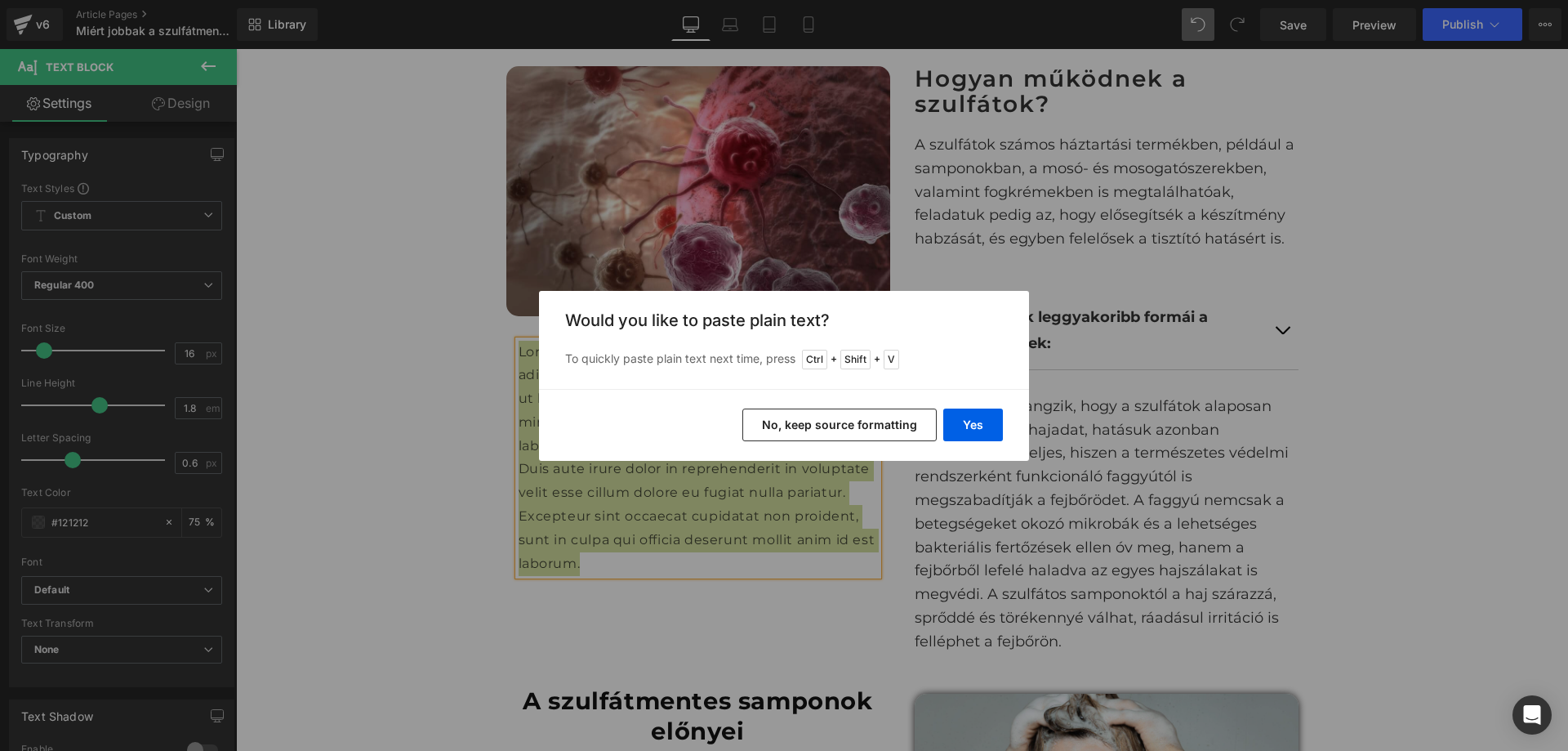
click at [824, 432] on button "No, keep source formatting" at bounding box center [839, 425] width 195 height 33
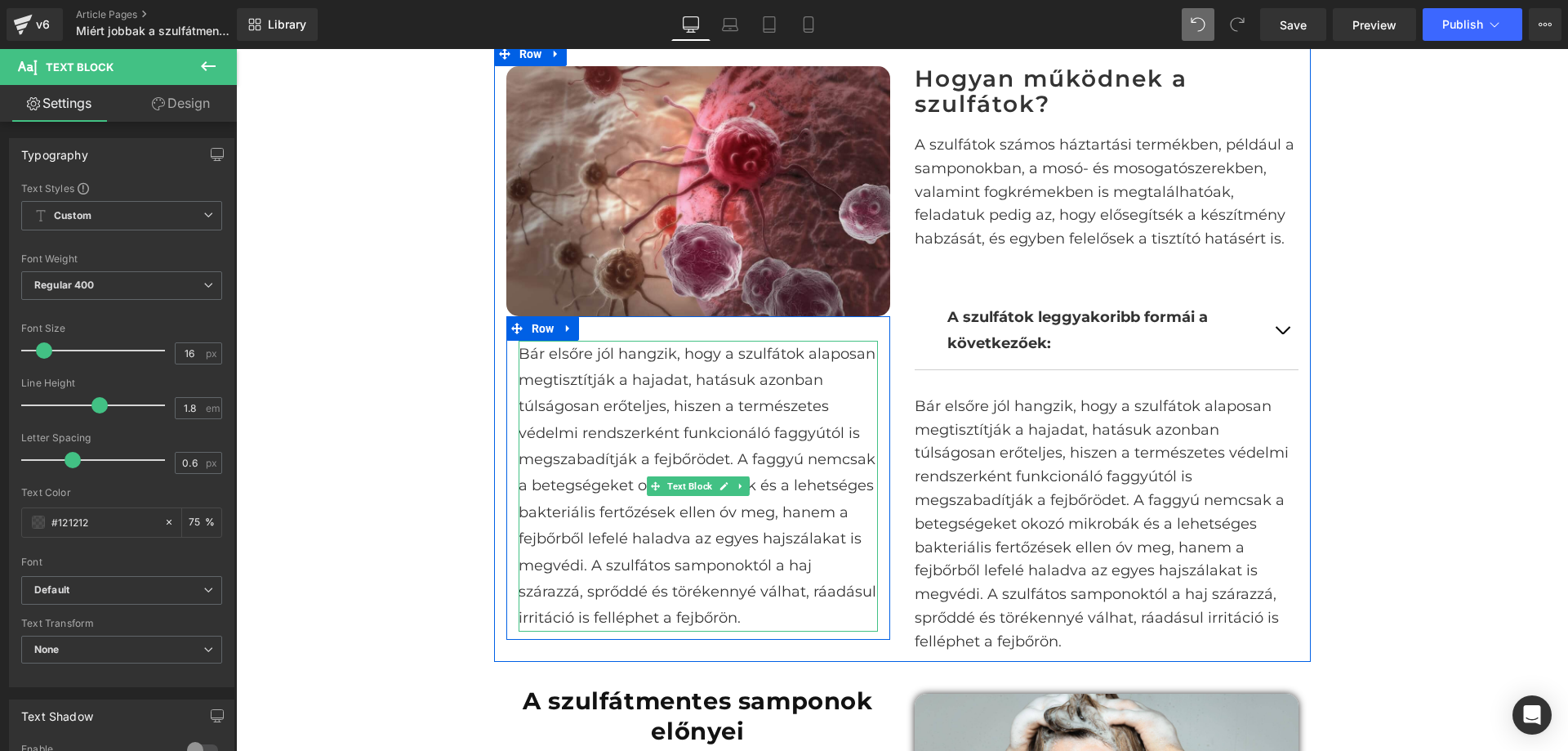
click at [1024, 473] on p "Bár elsőre jól hangzik, hogy a szulfátok alaposan megtisztítják a hajadat, hatá…" at bounding box center [1106, 523] width 384 height 259
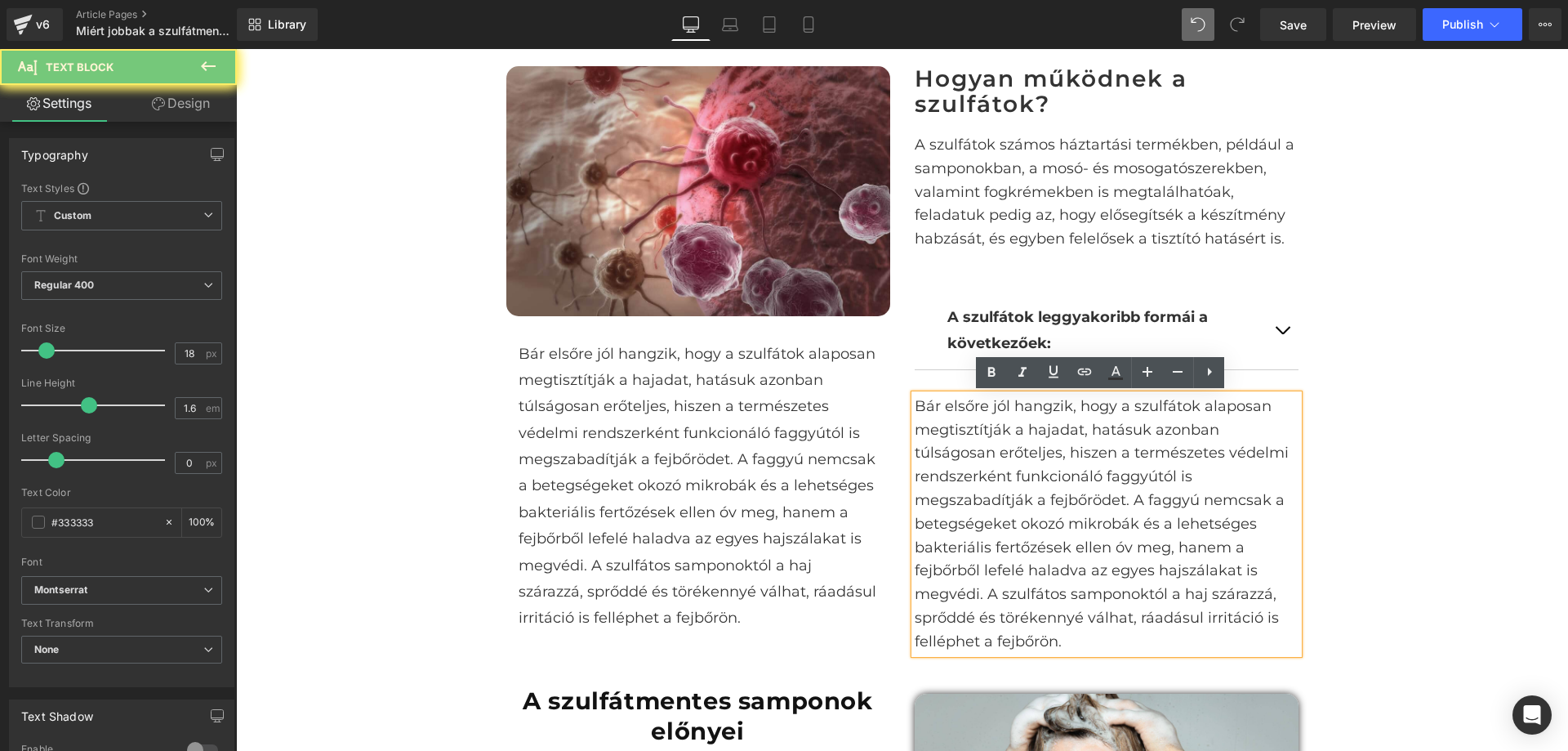
click at [1024, 473] on p "Bár elsőre jól hangzik, hogy a szulfátok alaposan megtisztítják a hajadat, hatá…" at bounding box center [1106, 523] width 384 height 259
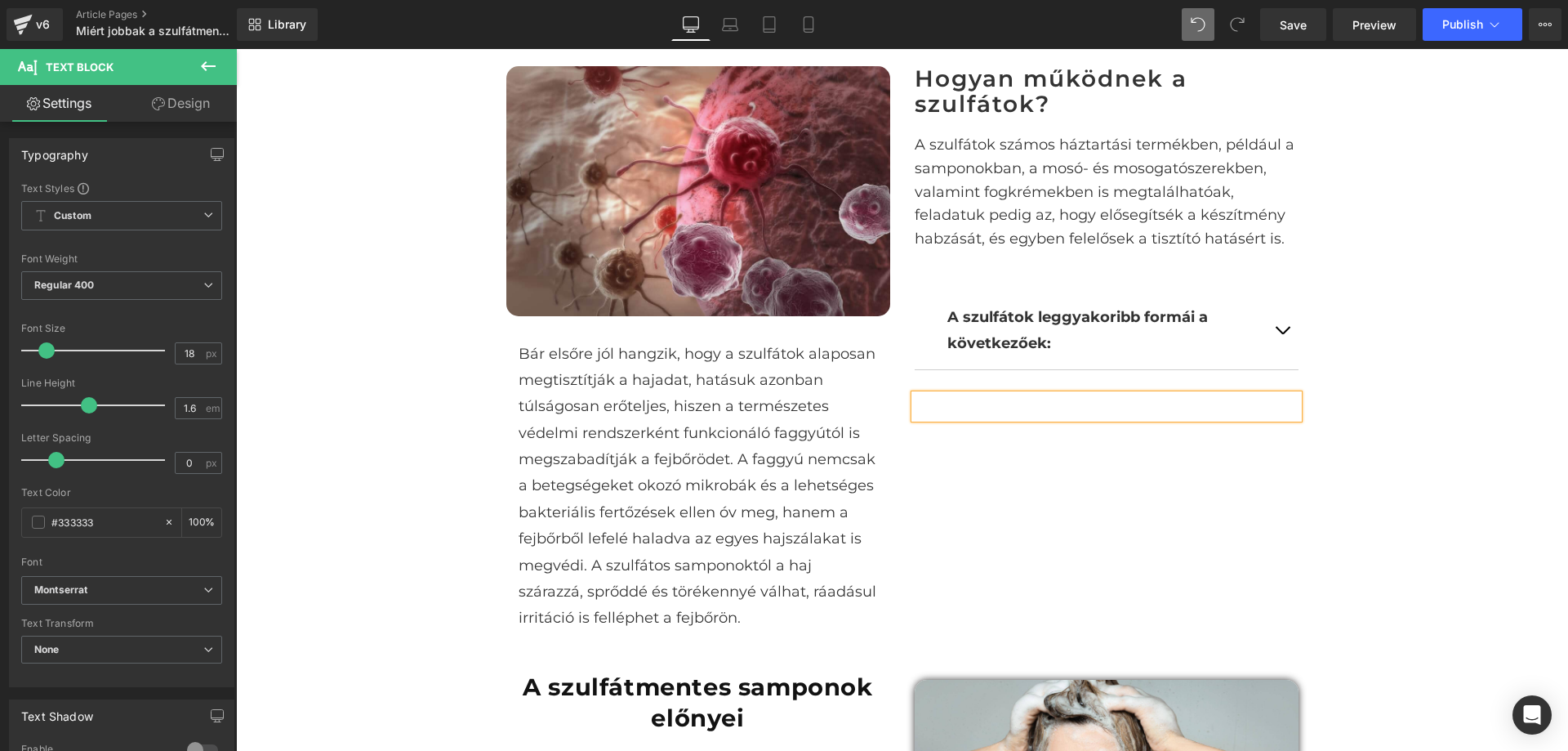
click at [1070, 553] on div "Image Bár elsőre jól hangzik, hogy a szulfátok alaposan megtisztítják a hajadat…" at bounding box center [903, 344] width 817 height 605
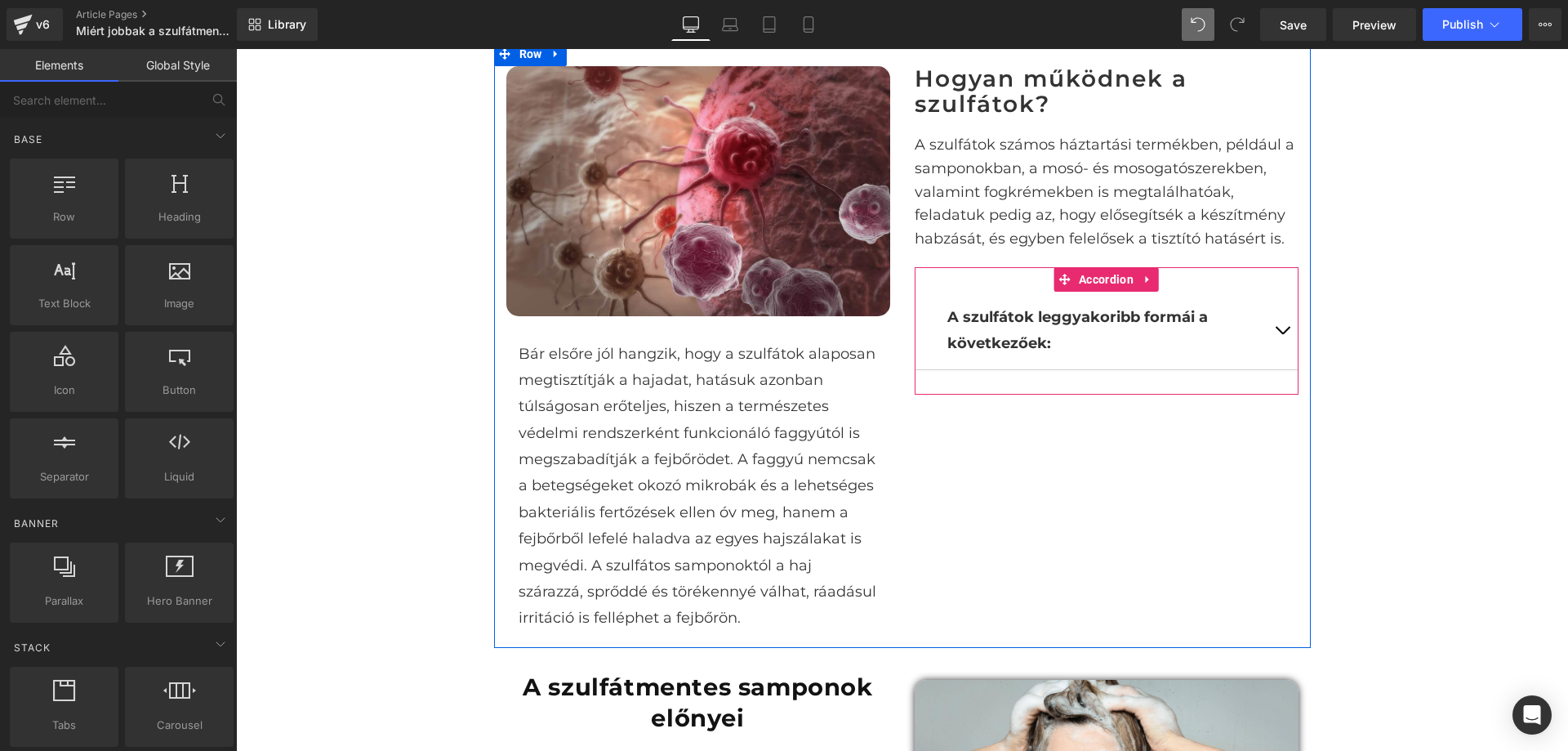
click at [1266, 300] on button "button" at bounding box center [1283, 331] width 33 height 78
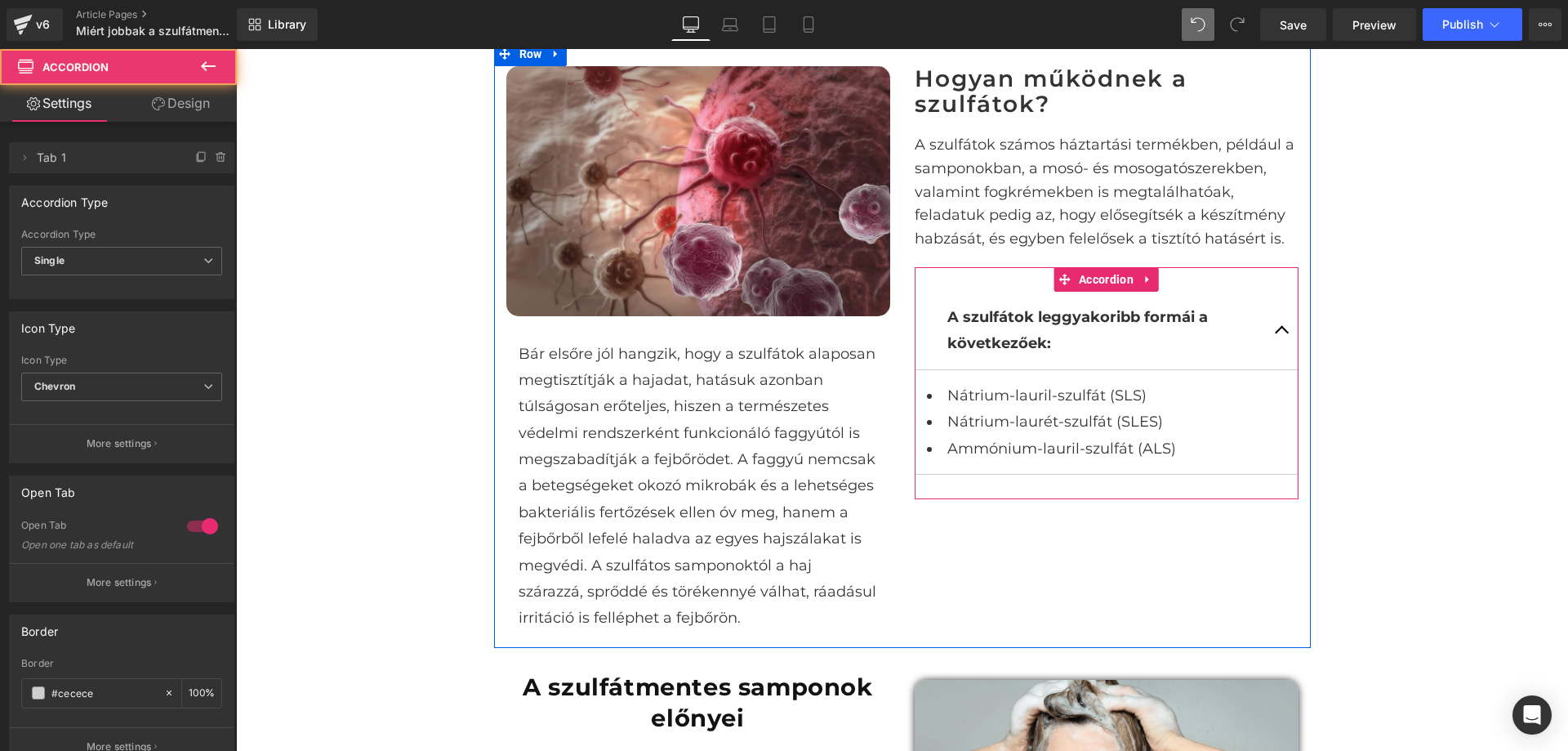
click at [1278, 325] on button "button" at bounding box center [1283, 331] width 33 height 78
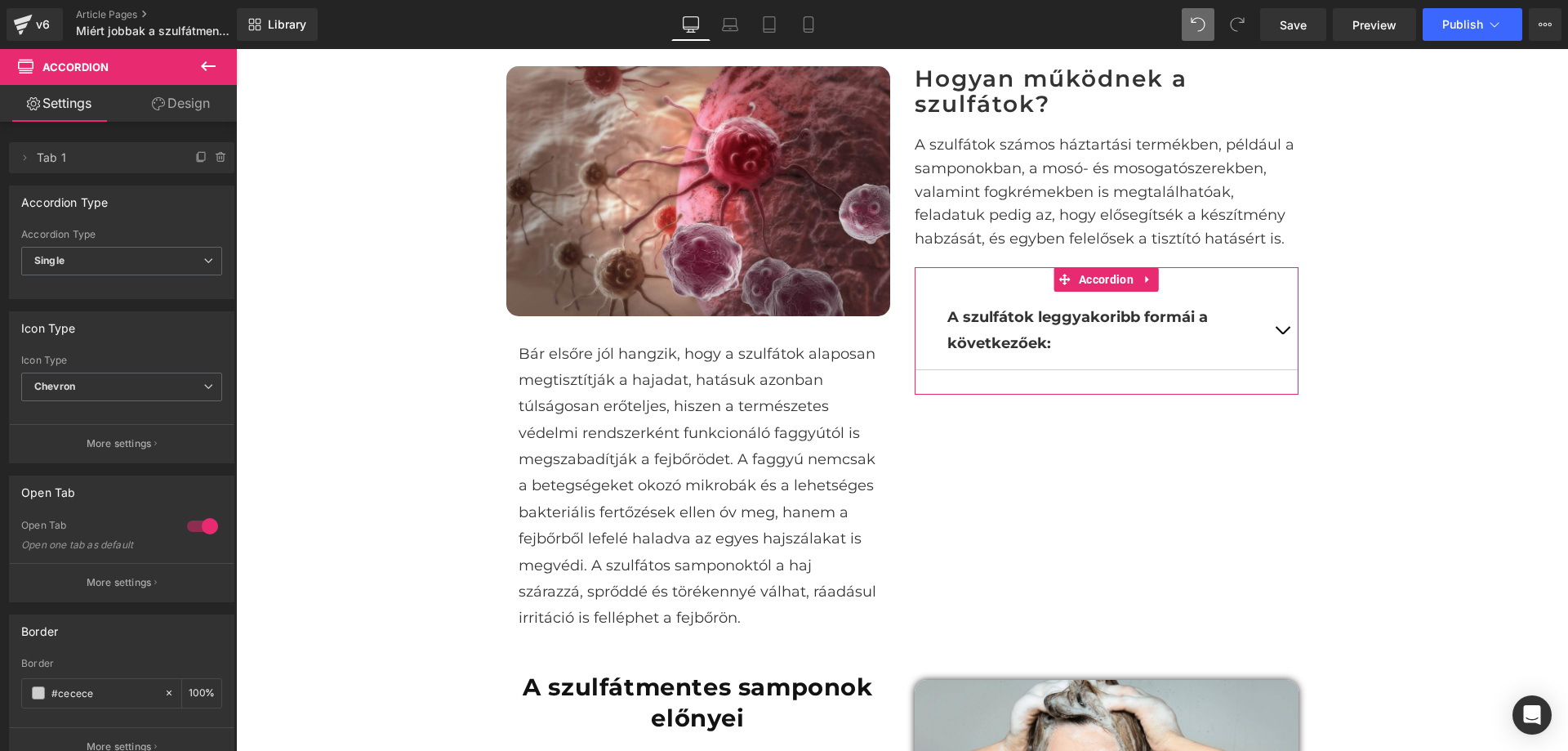
click at [194, 101] on link "Design" at bounding box center [180, 103] width 119 height 37
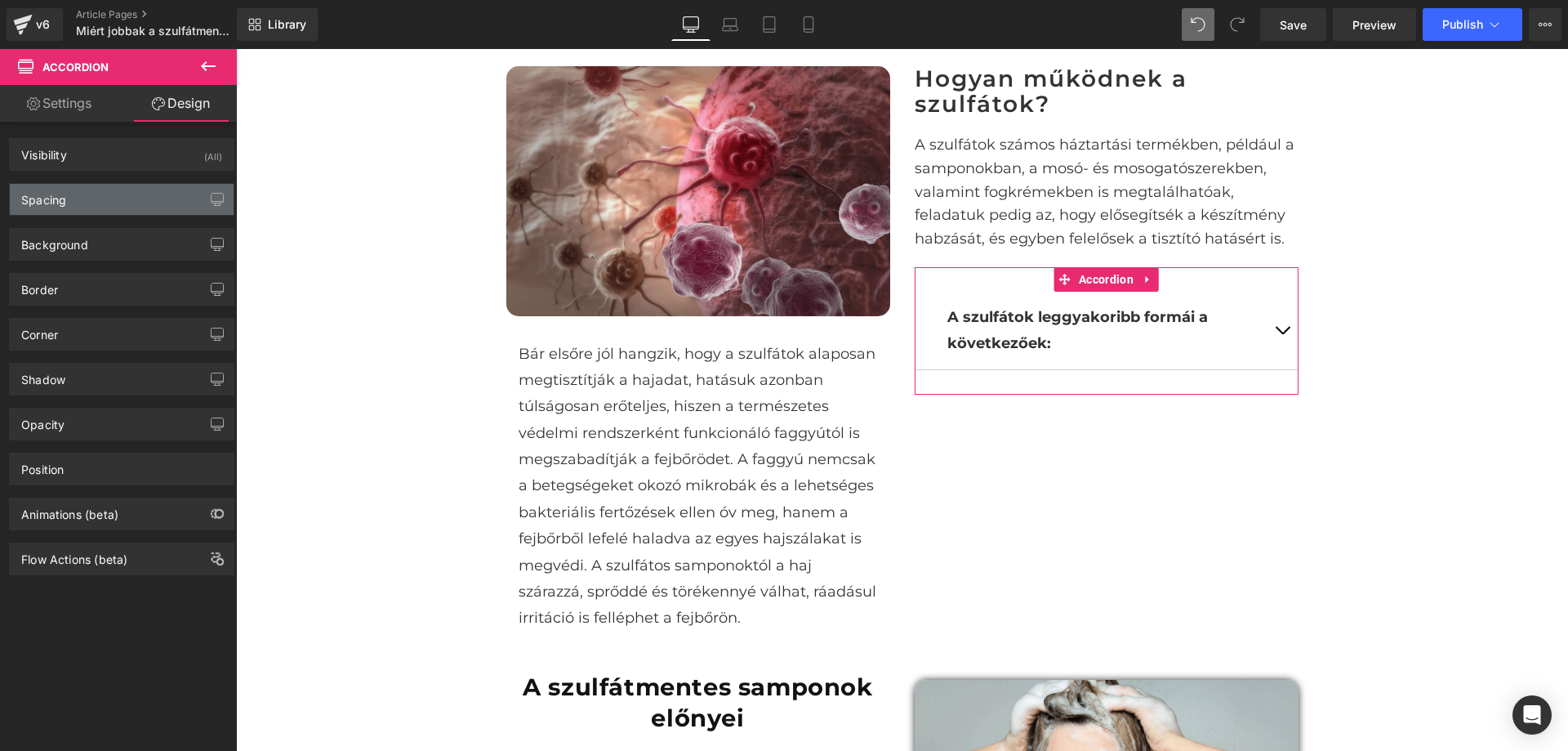
type input "0"
type input "30"
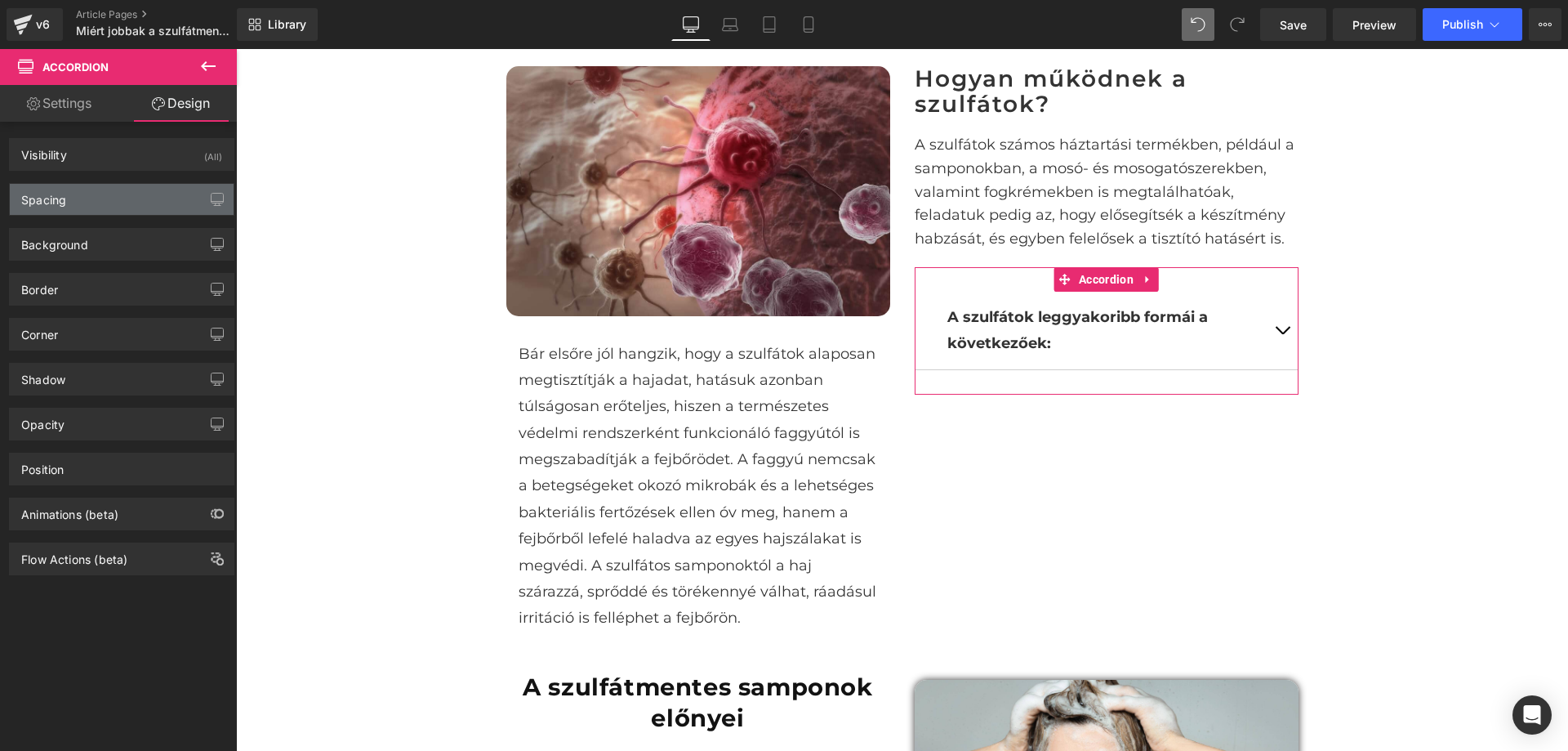
type input "0"
type input "30"
type input "0"
click at [132, 196] on div "Spacing" at bounding box center [121, 200] width 224 height 31
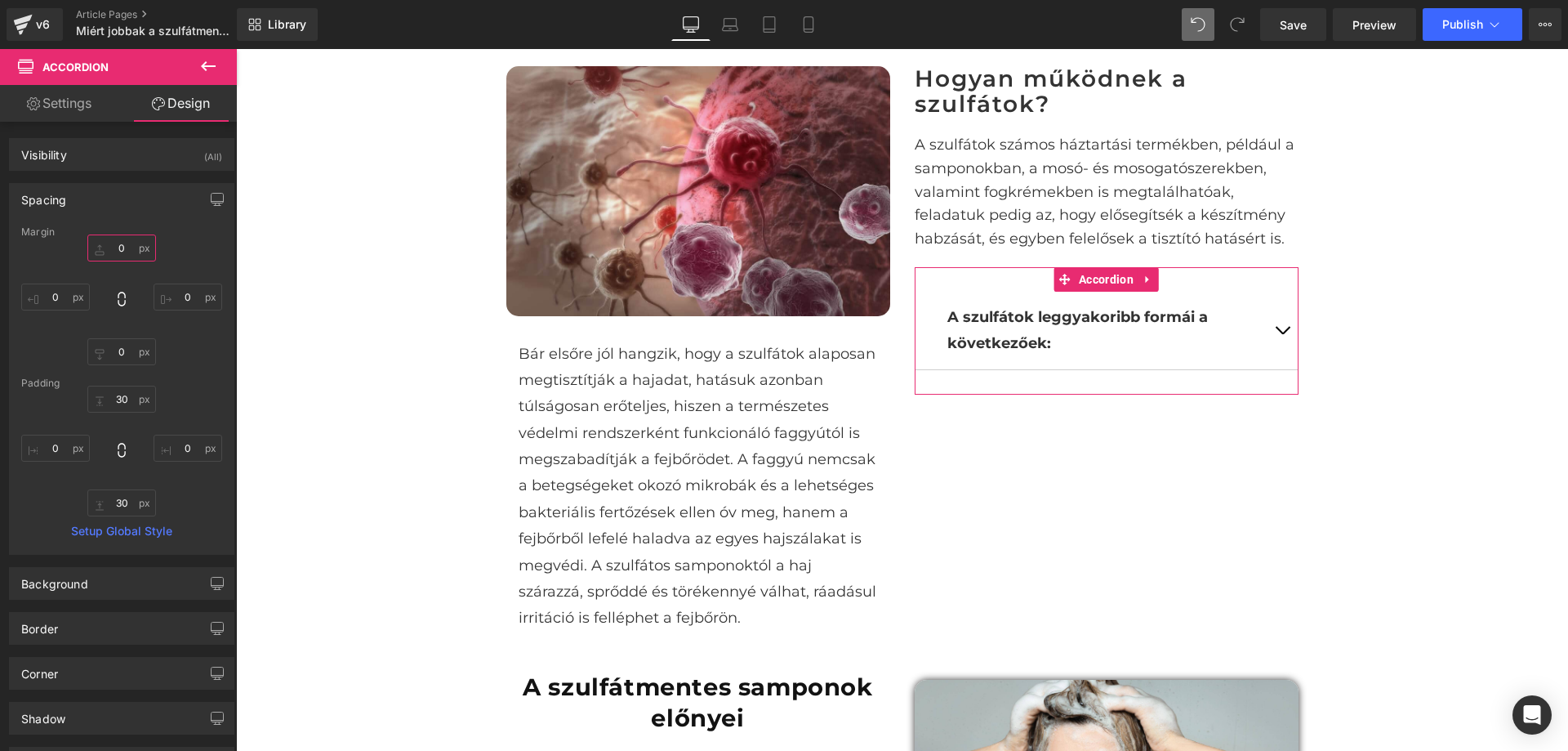
click at [124, 259] on input "0" at bounding box center [121, 248] width 68 height 27
type input "-50"
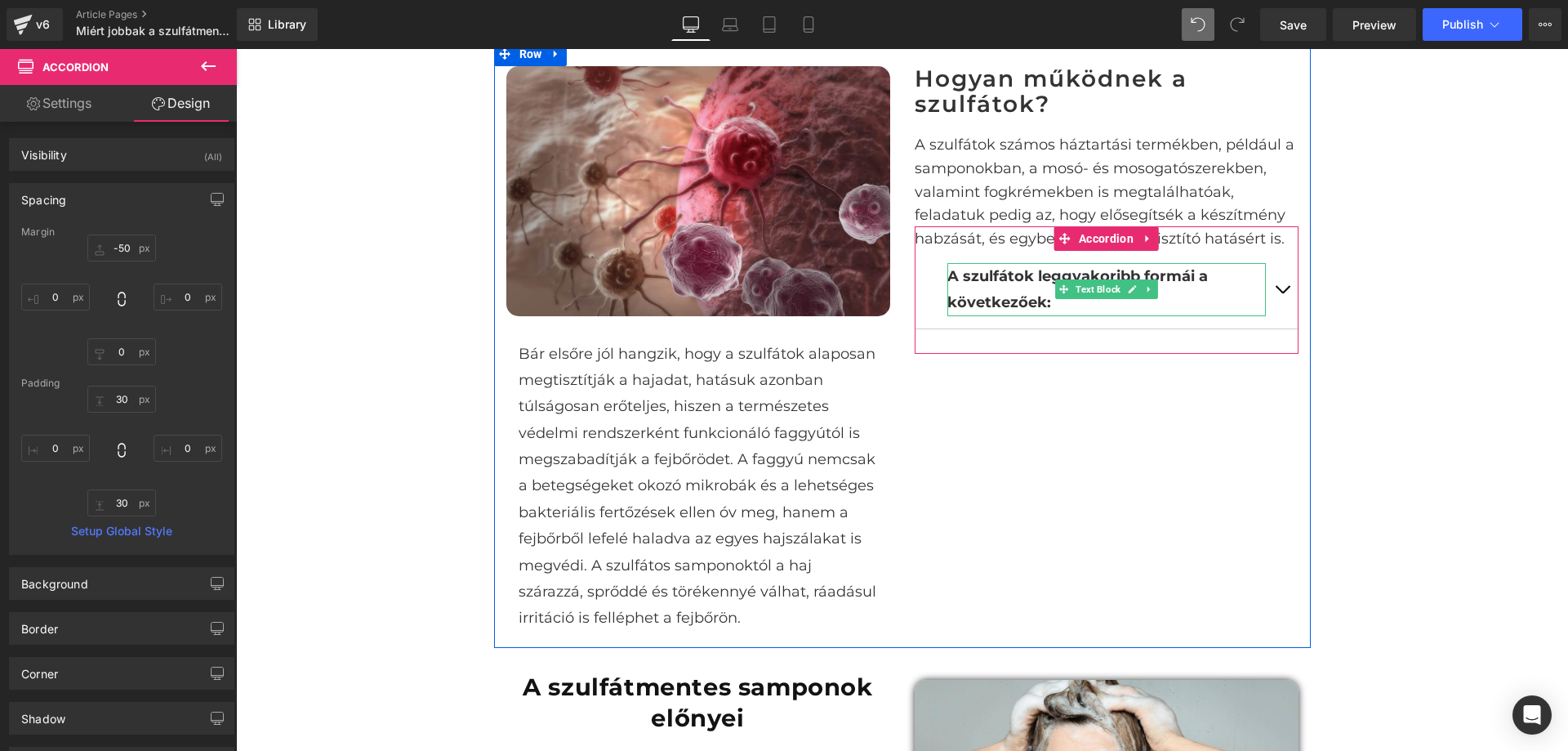
click at [1198, 290] on p "A szulfátok leggyakoribb formái a következőek:" at bounding box center [1106, 289] width 319 height 53
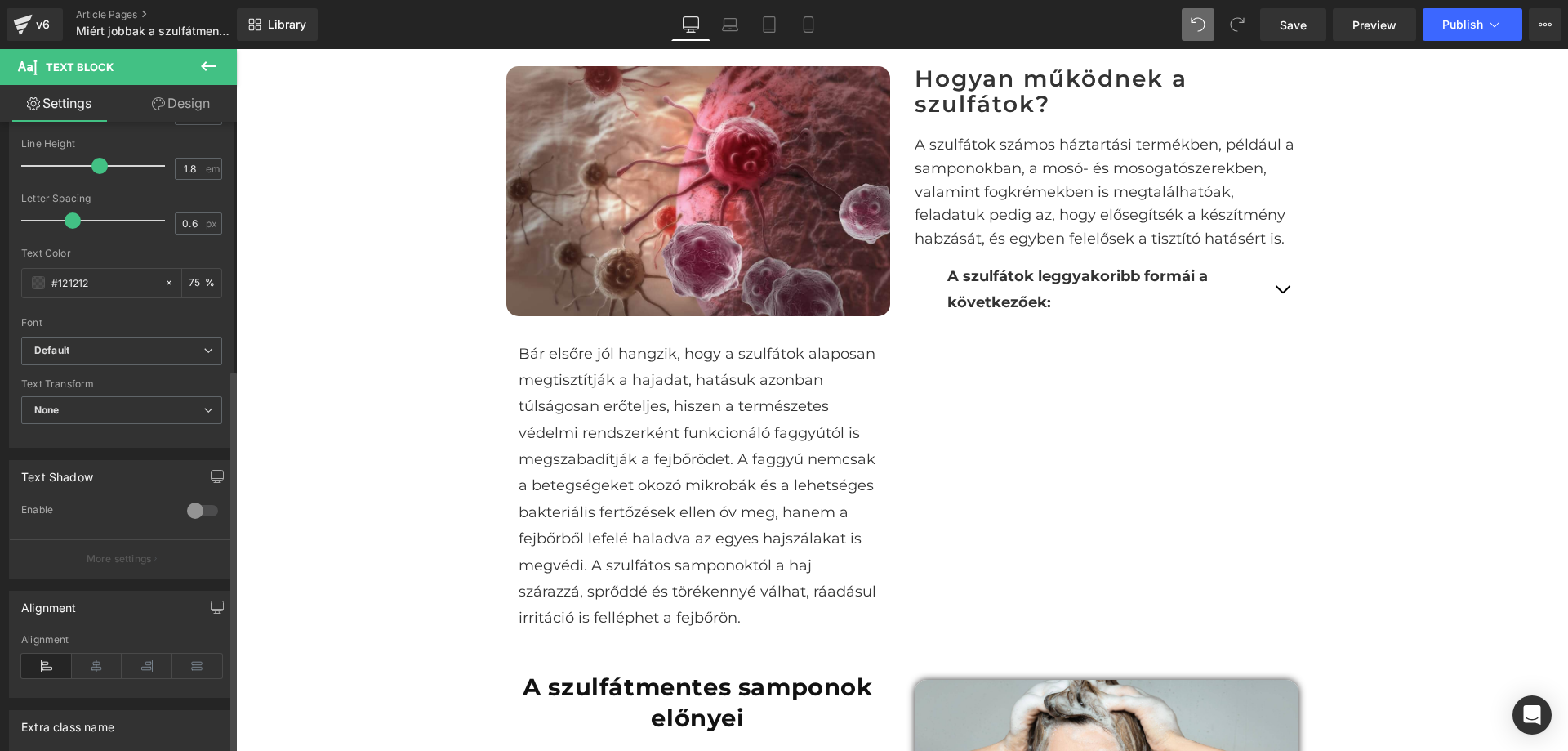
scroll to position [405, 0]
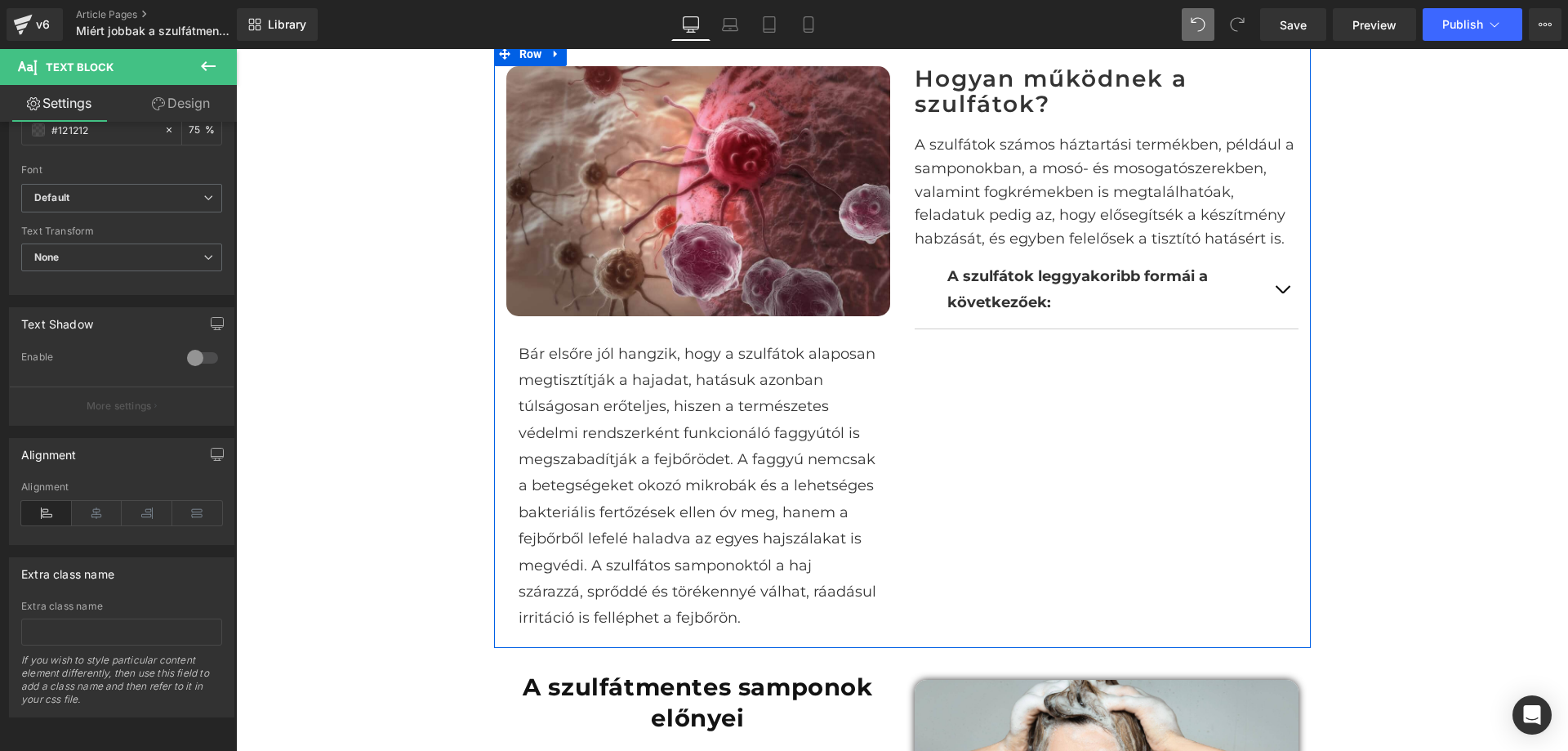
click at [1028, 401] on div "Image Bár elsőre jól hangzik, hogy a szulfátok alaposan megtisztítják a hajadat…" at bounding box center [903, 344] width 817 height 605
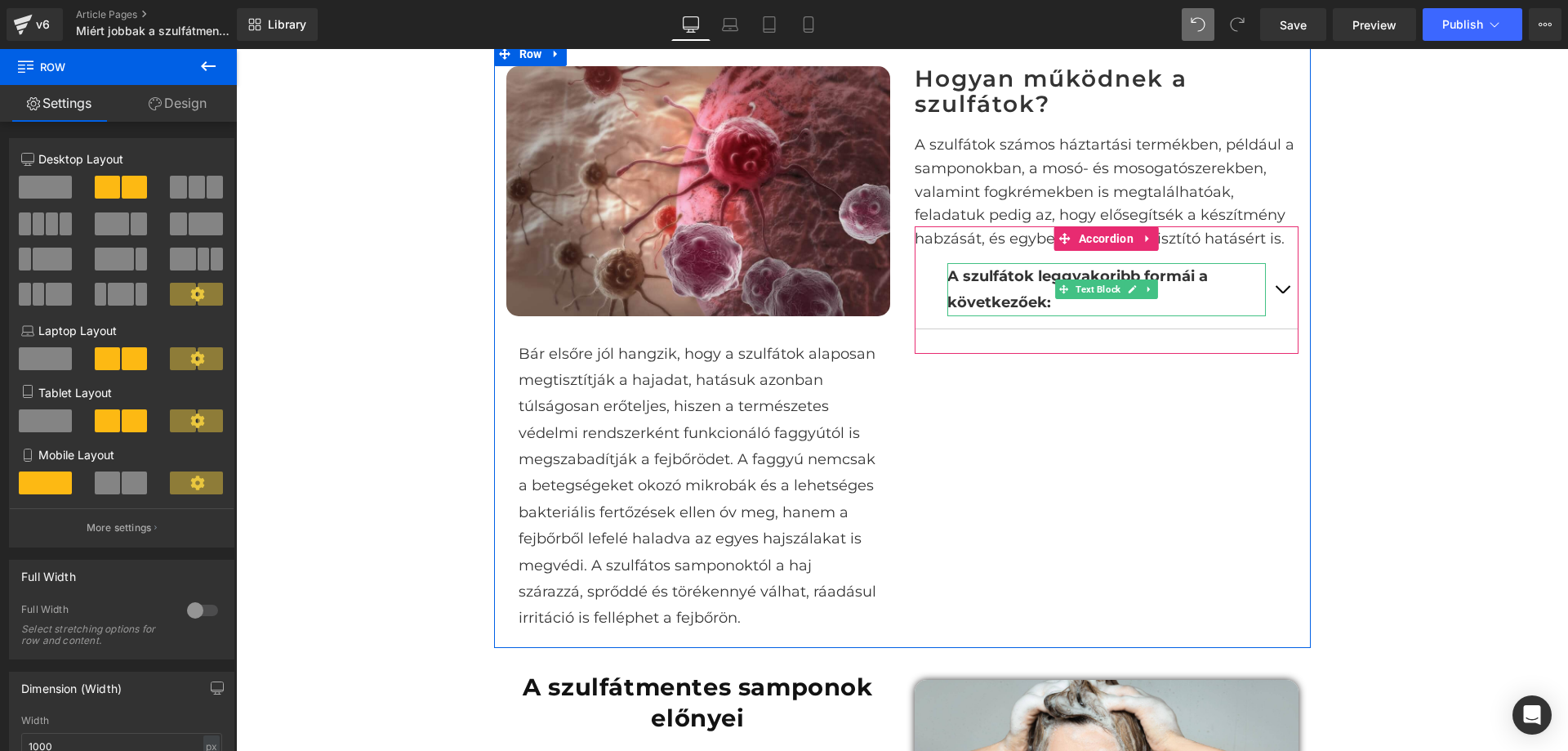
click at [1228, 301] on p "A szulfátok leggyakoribb formái a következőek:" at bounding box center [1106, 289] width 319 height 53
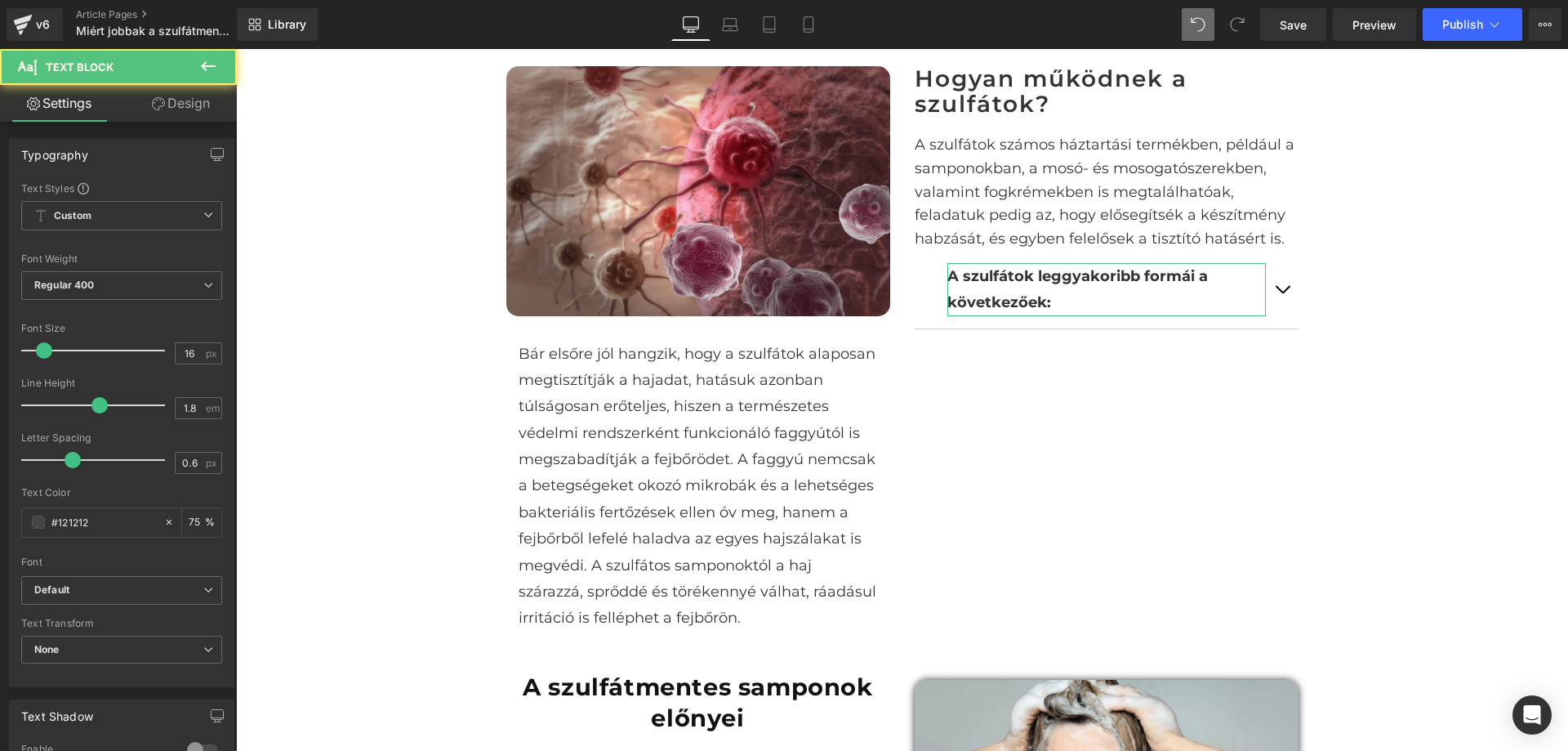
click at [182, 107] on link "Design" at bounding box center [180, 103] width 119 height 37
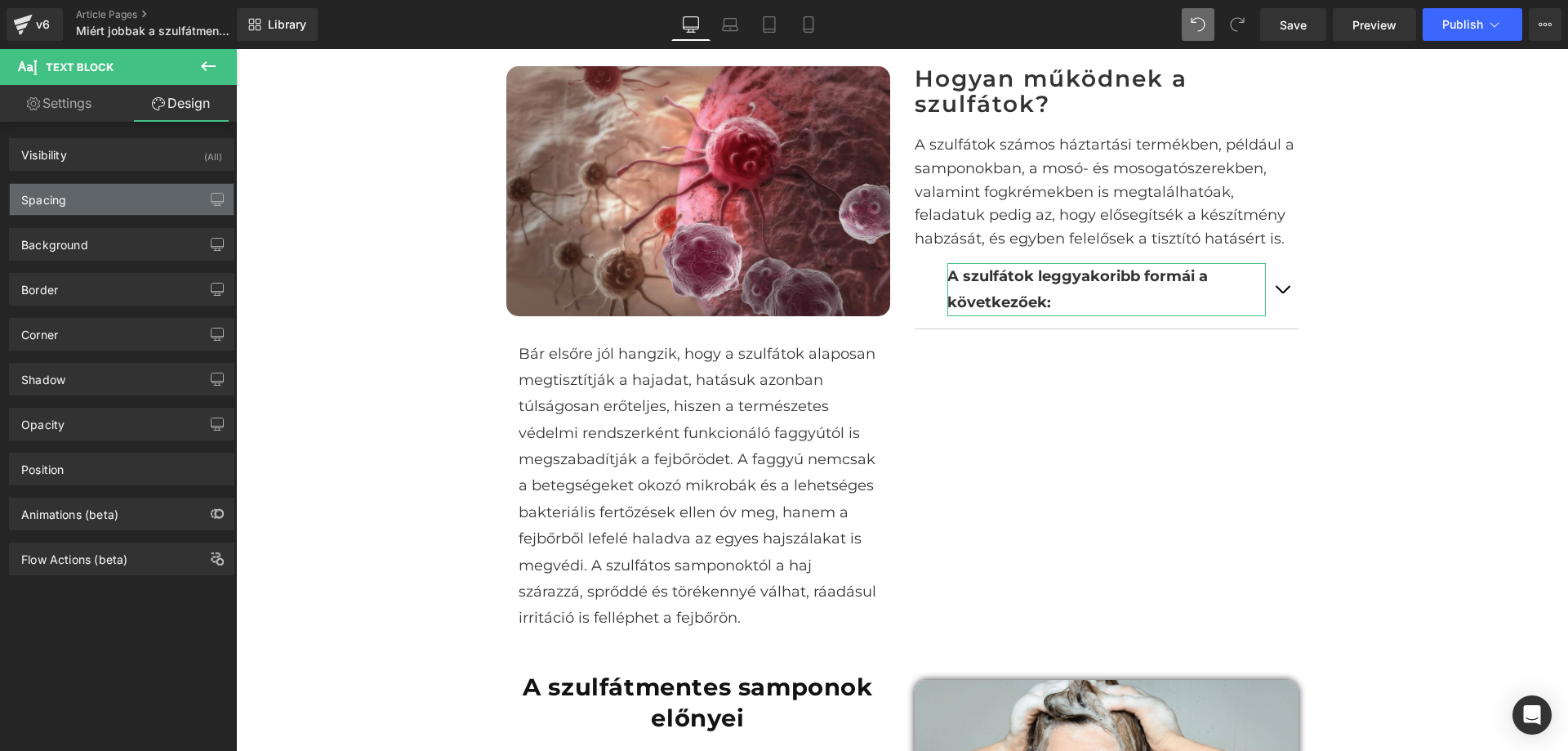
click at [120, 210] on div "Spacing" at bounding box center [121, 200] width 224 height 31
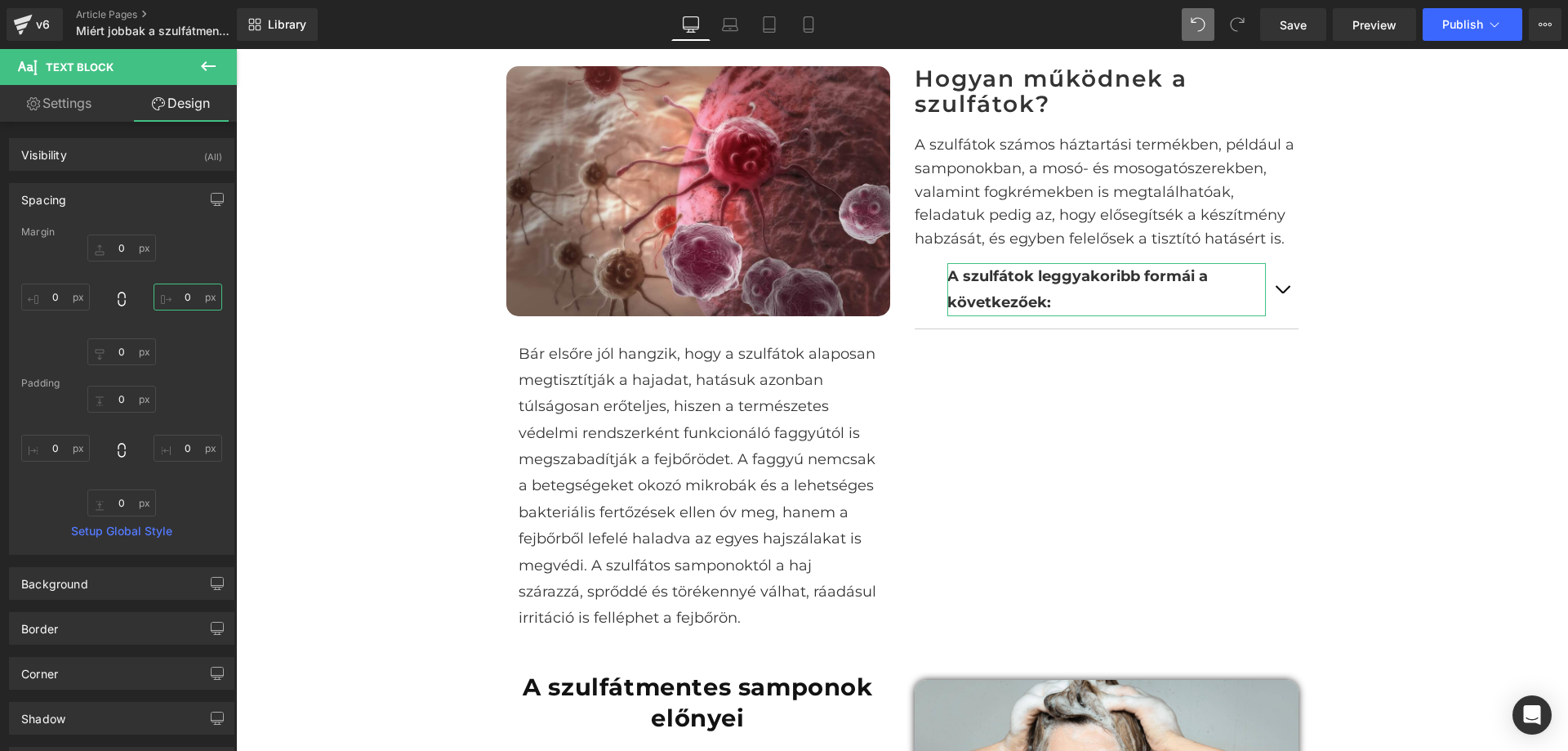
click at [177, 303] on input "0" at bounding box center [187, 297] width 68 height 27
click at [72, 298] on input "0" at bounding box center [55, 297] width 68 height 27
click at [72, 298] on input "20" at bounding box center [55, 297] width 68 height 27
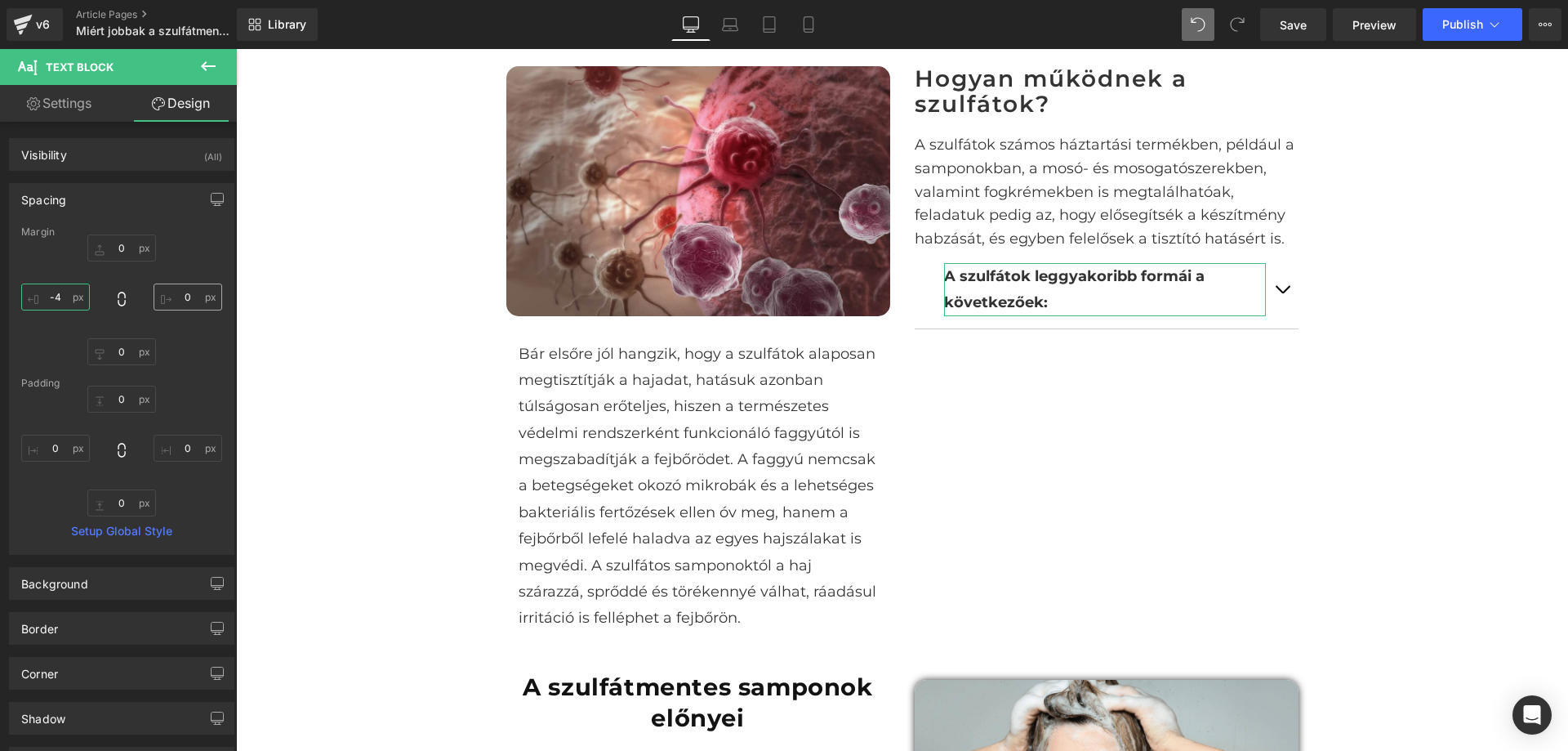
type input "-40"
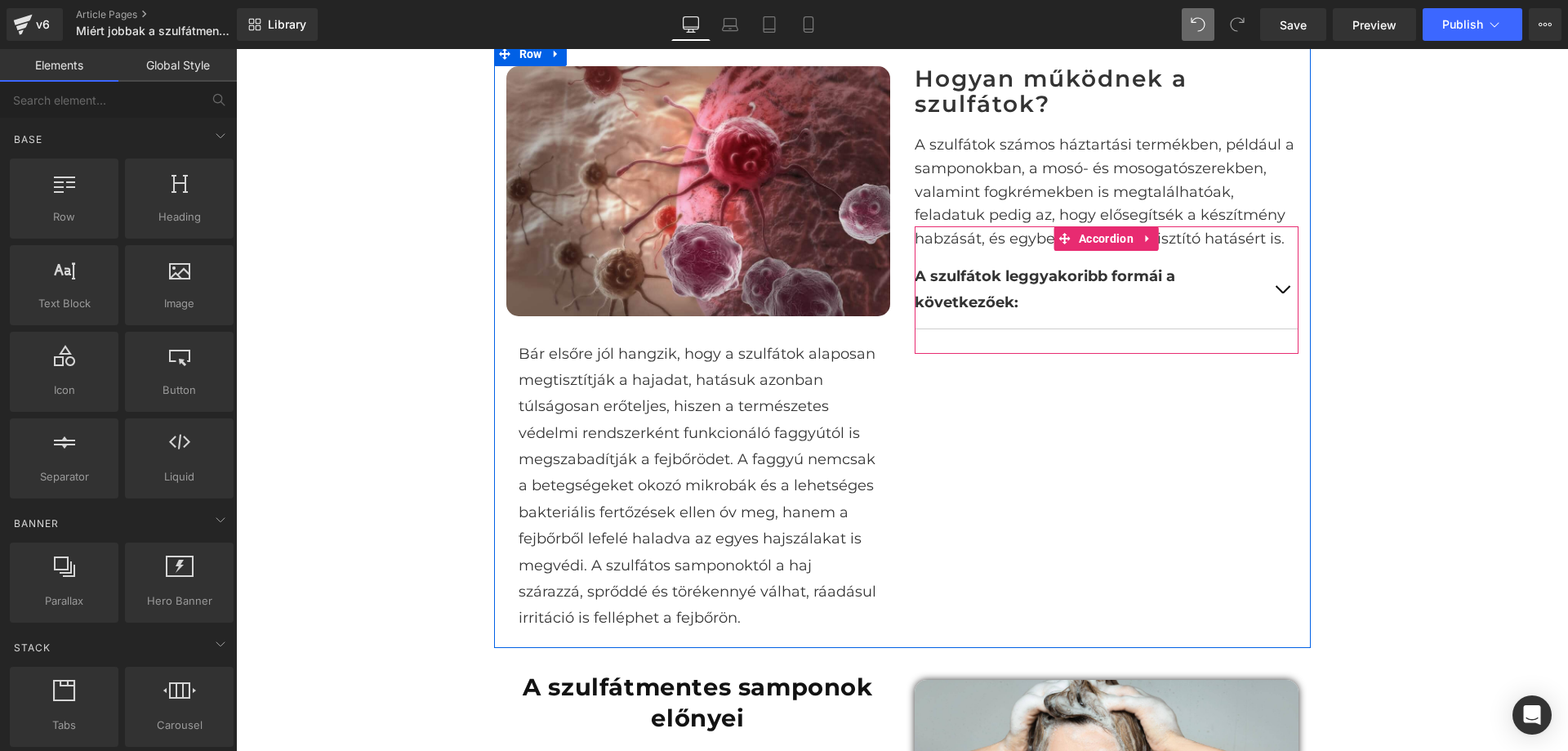
click at [1090, 303] on p "A szulfátok leggyakoribb formái a következőek:" at bounding box center [1090, 289] width 351 height 53
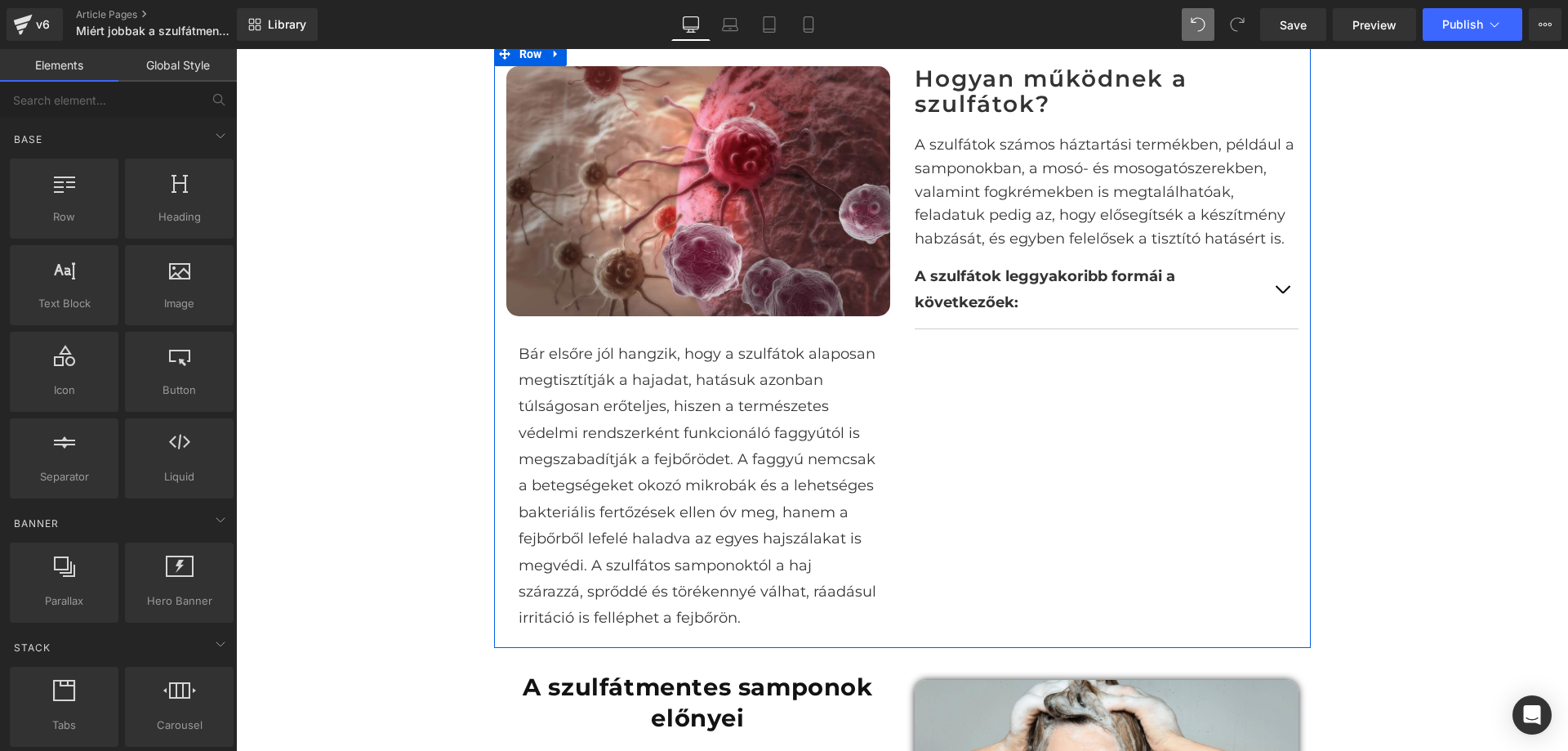
click at [1272, 278] on button "button" at bounding box center [1283, 289] width 33 height 78
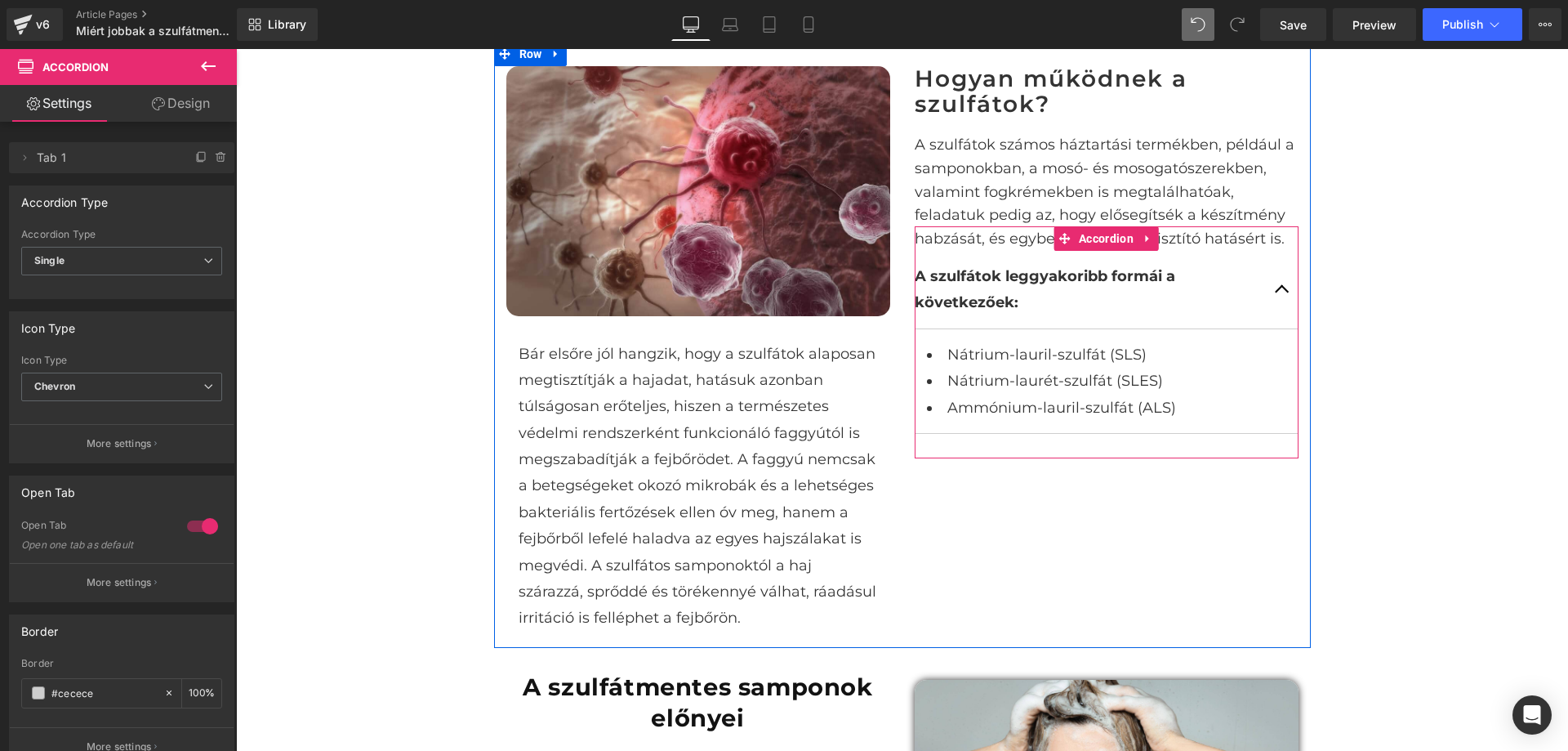
click at [1276, 289] on button "button" at bounding box center [1283, 289] width 33 height 78
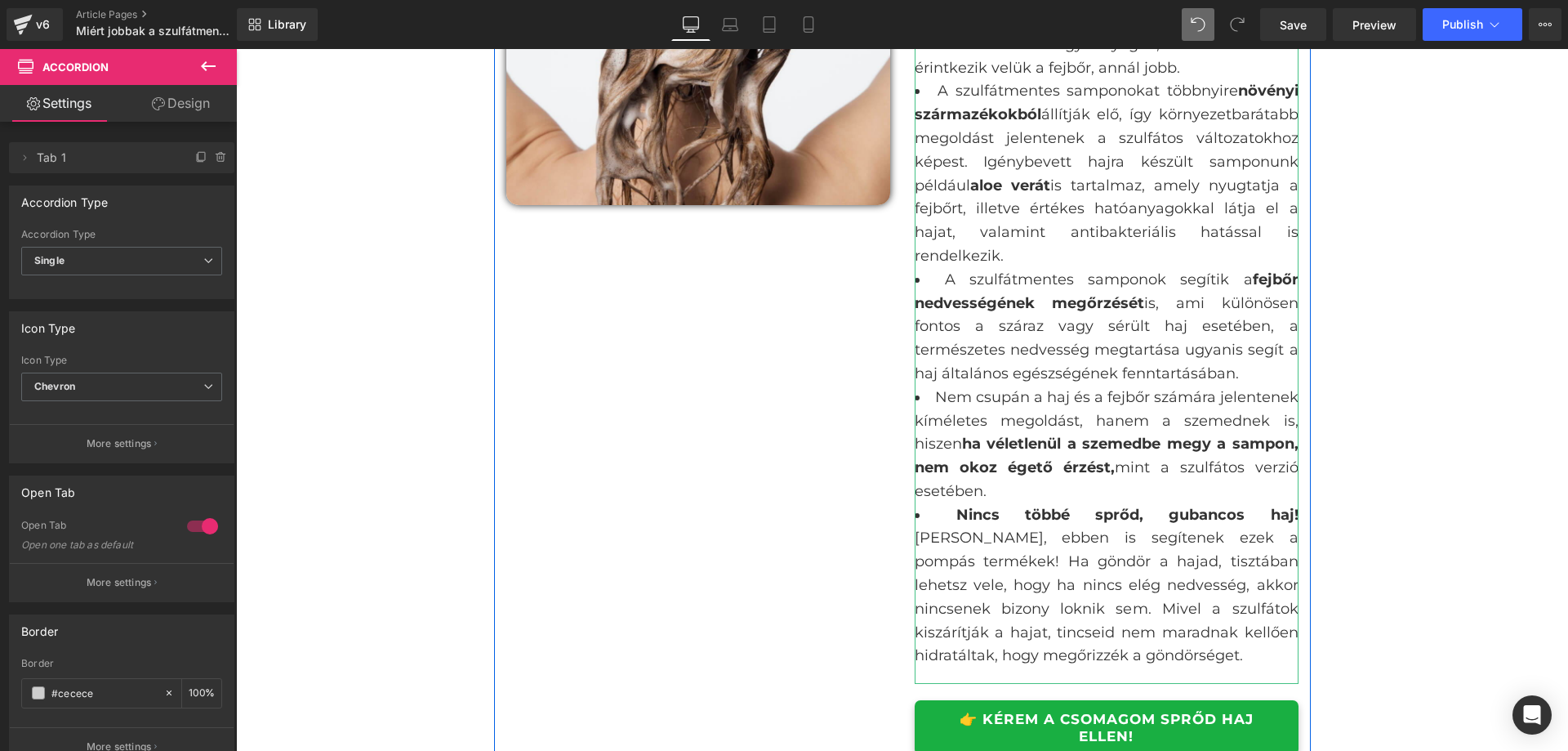
scroll to position [1844, 0]
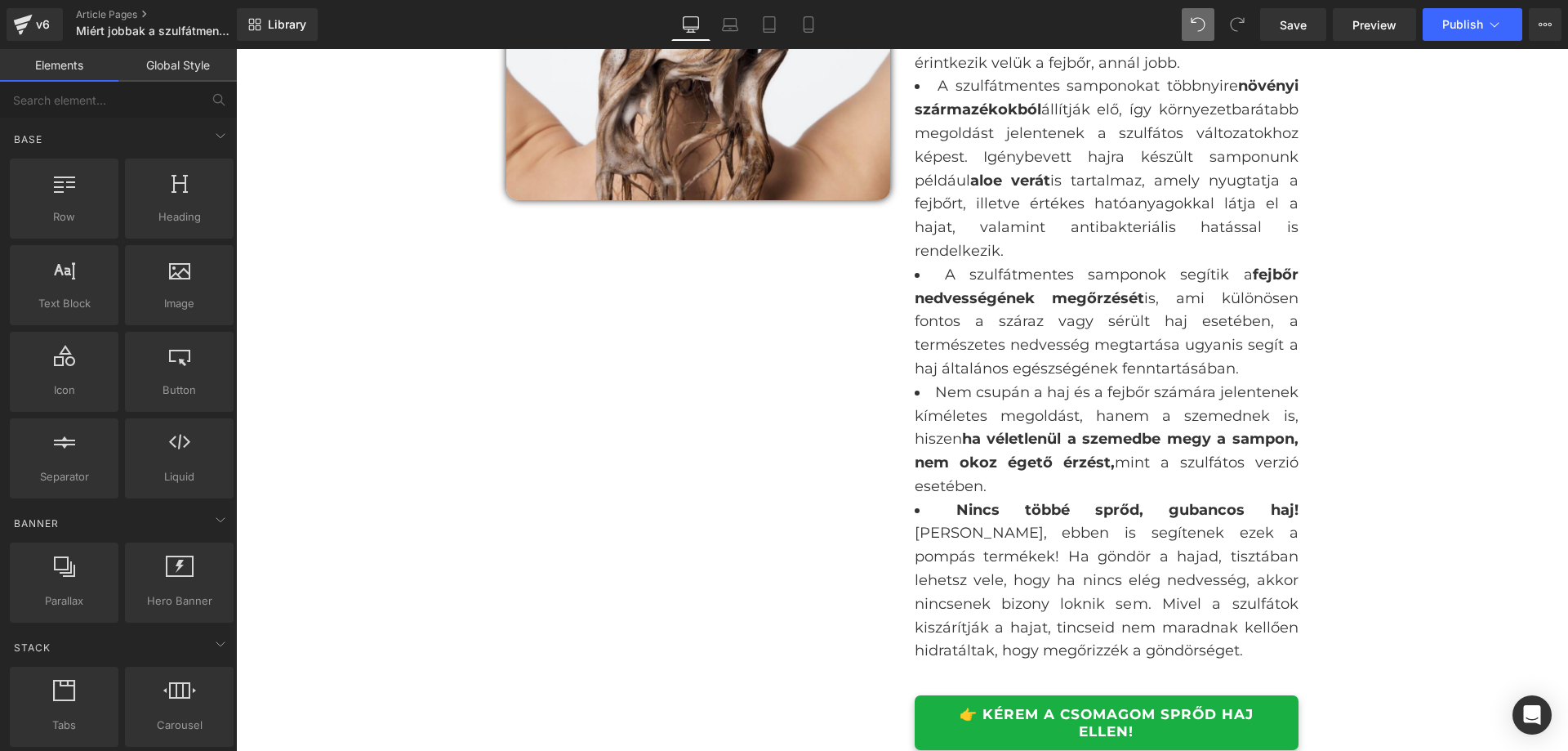
scroll to position [2008, 0]
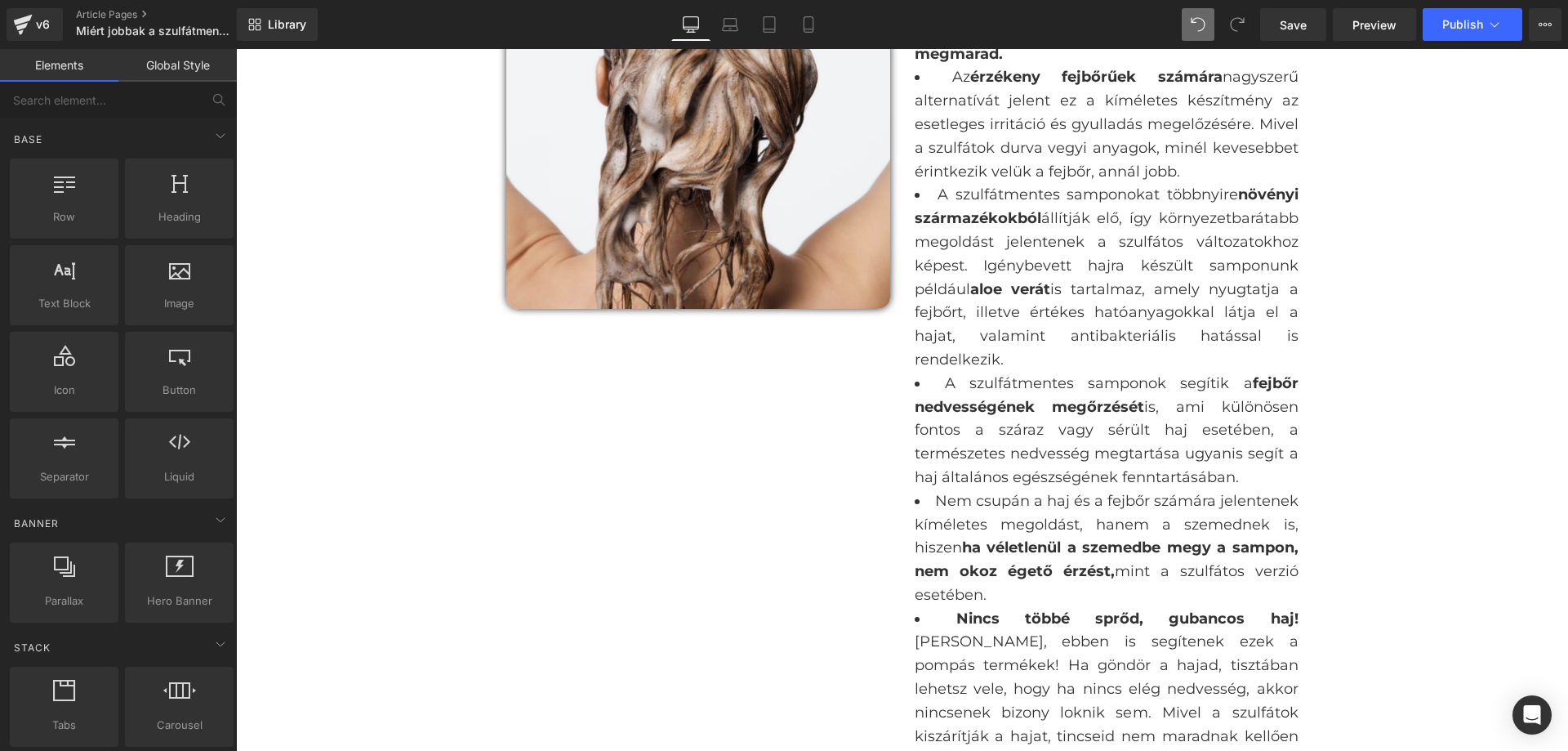
click at [1033, 430] on li "A szulfátmentes samponok segítik a fejbőr nedvességének megőrzését is, ami külö…" at bounding box center [1106, 431] width 384 height 118
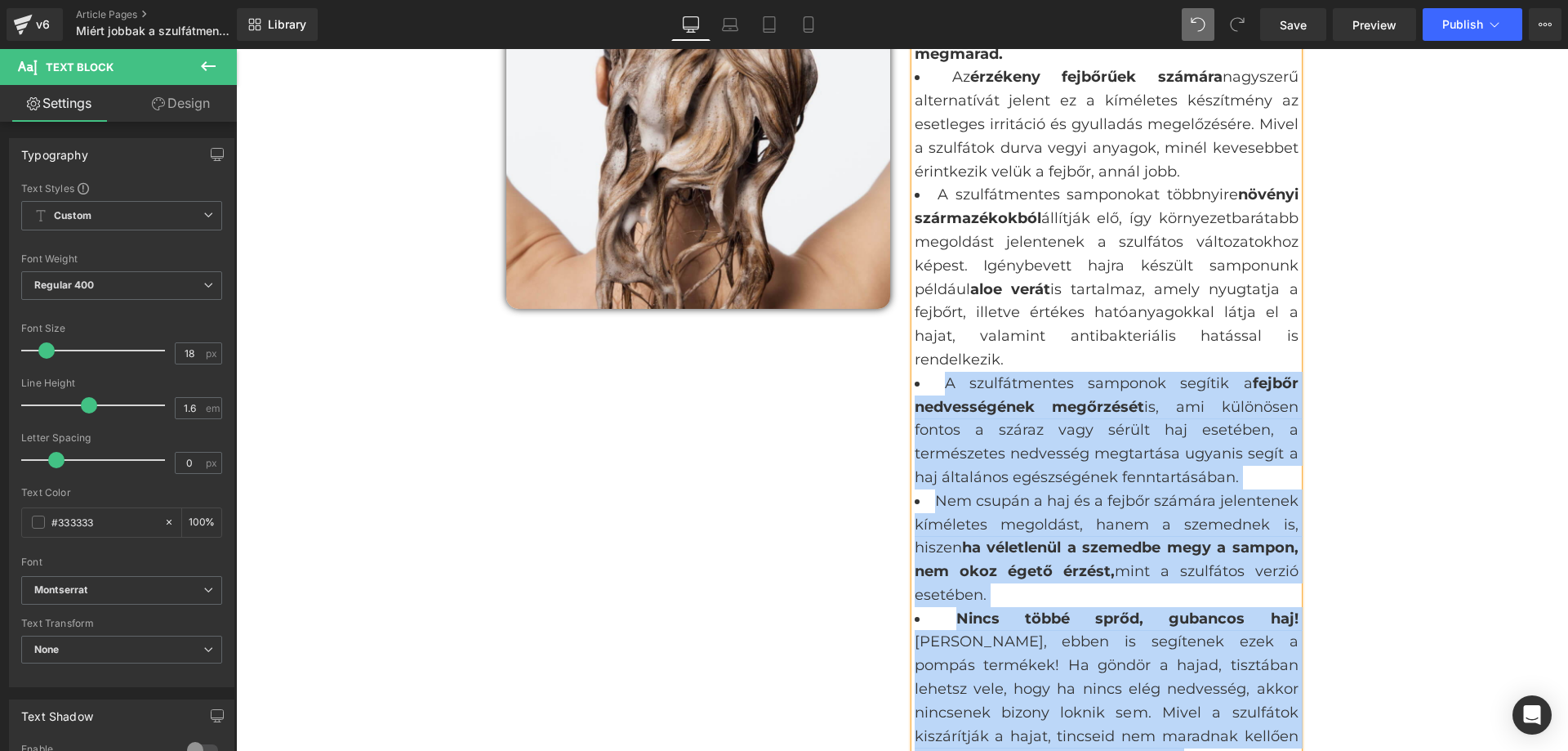
drag, startPoint x: 905, startPoint y: 387, endPoint x: 919, endPoint y: 381, distance: 15.2
click at [919, 381] on div "Ha festett a hajad, feltűnhetett már, hogy a szulfátos sampon használata után a…" at bounding box center [1106, 357] width 384 height 864
copy ul "A szulfátmentes samponok segítik a fejbőr nedvességének megőrzését is, ami külö…"
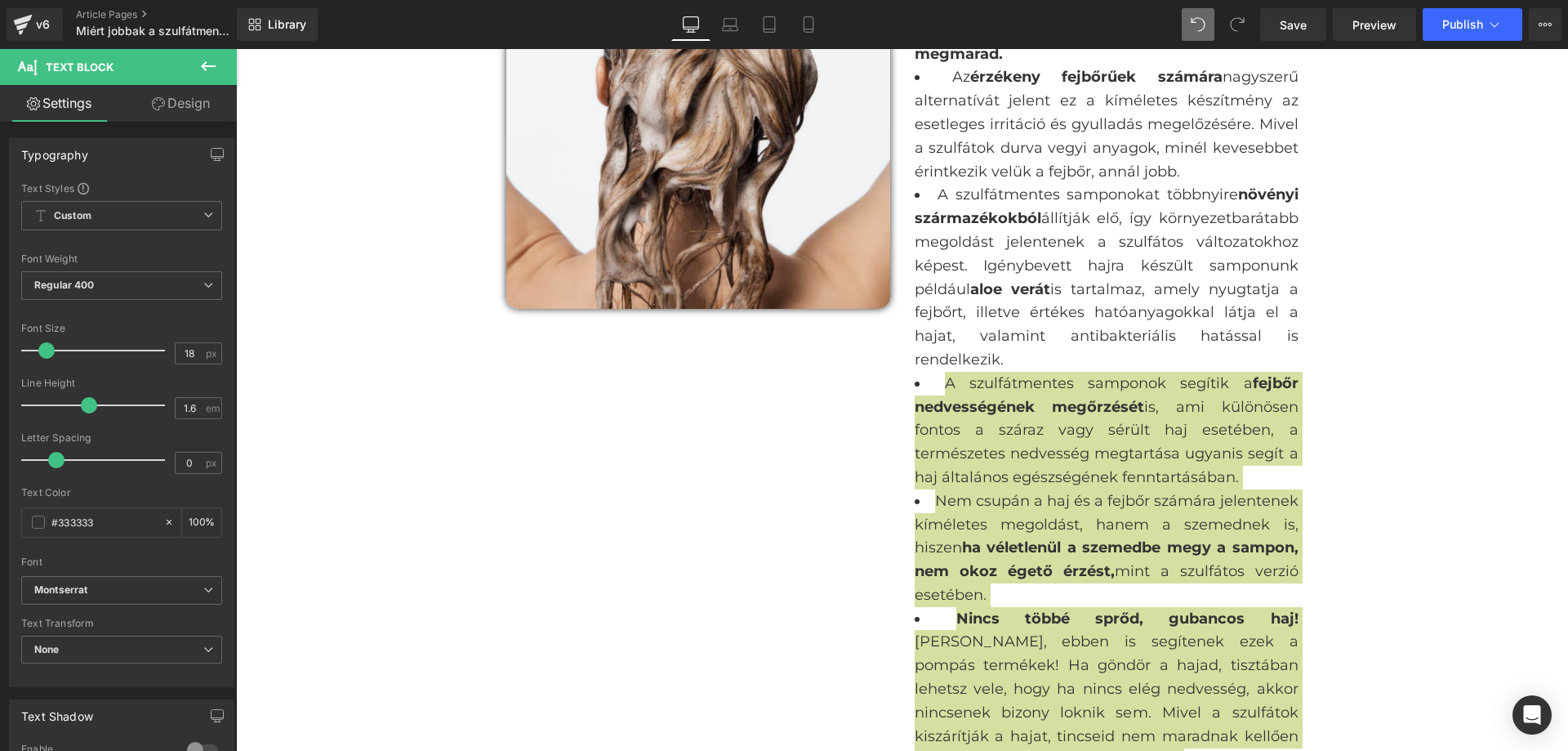
click at [169, 105] on link "Design" at bounding box center [180, 103] width 119 height 37
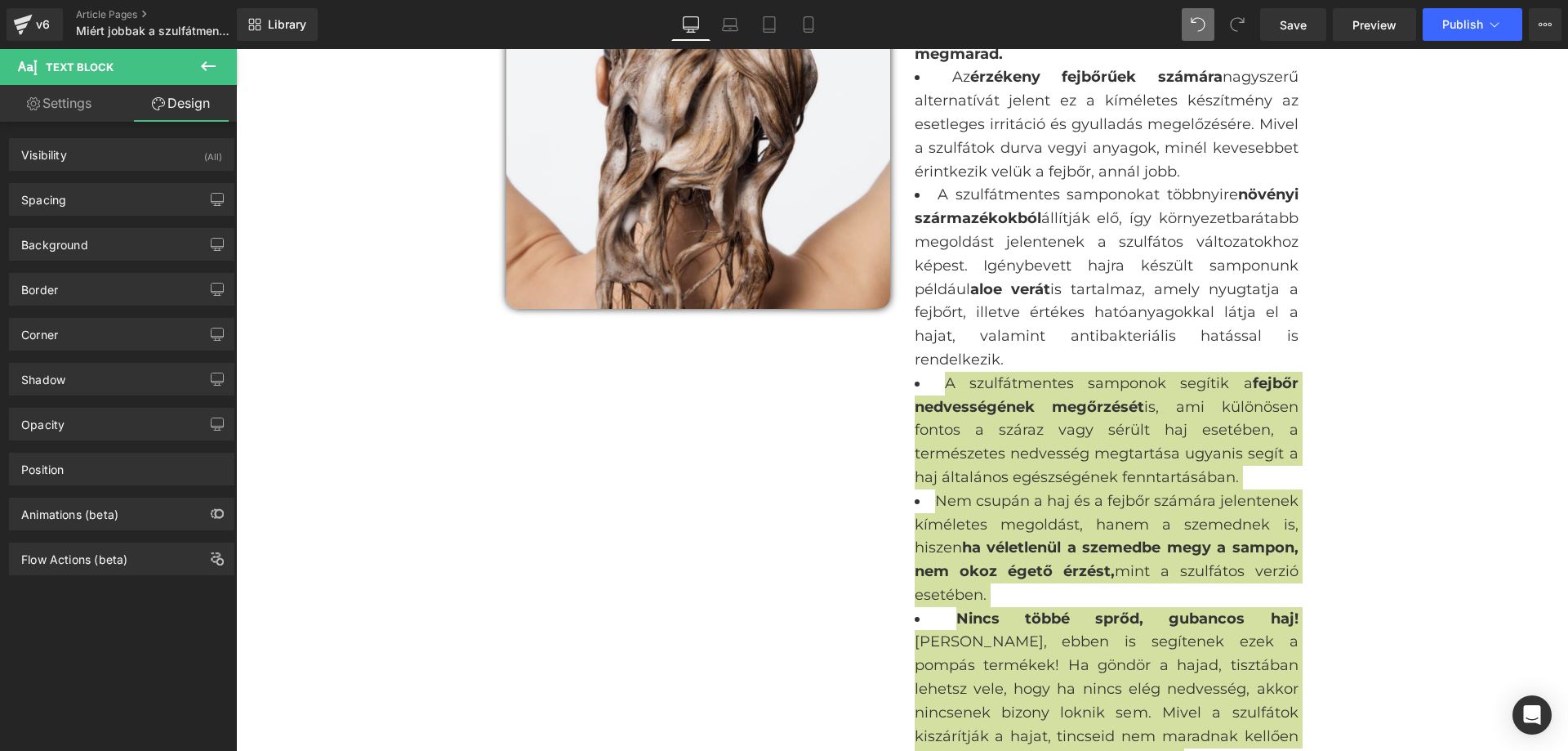
click at [77, 104] on link "Settings" at bounding box center [59, 103] width 119 height 37
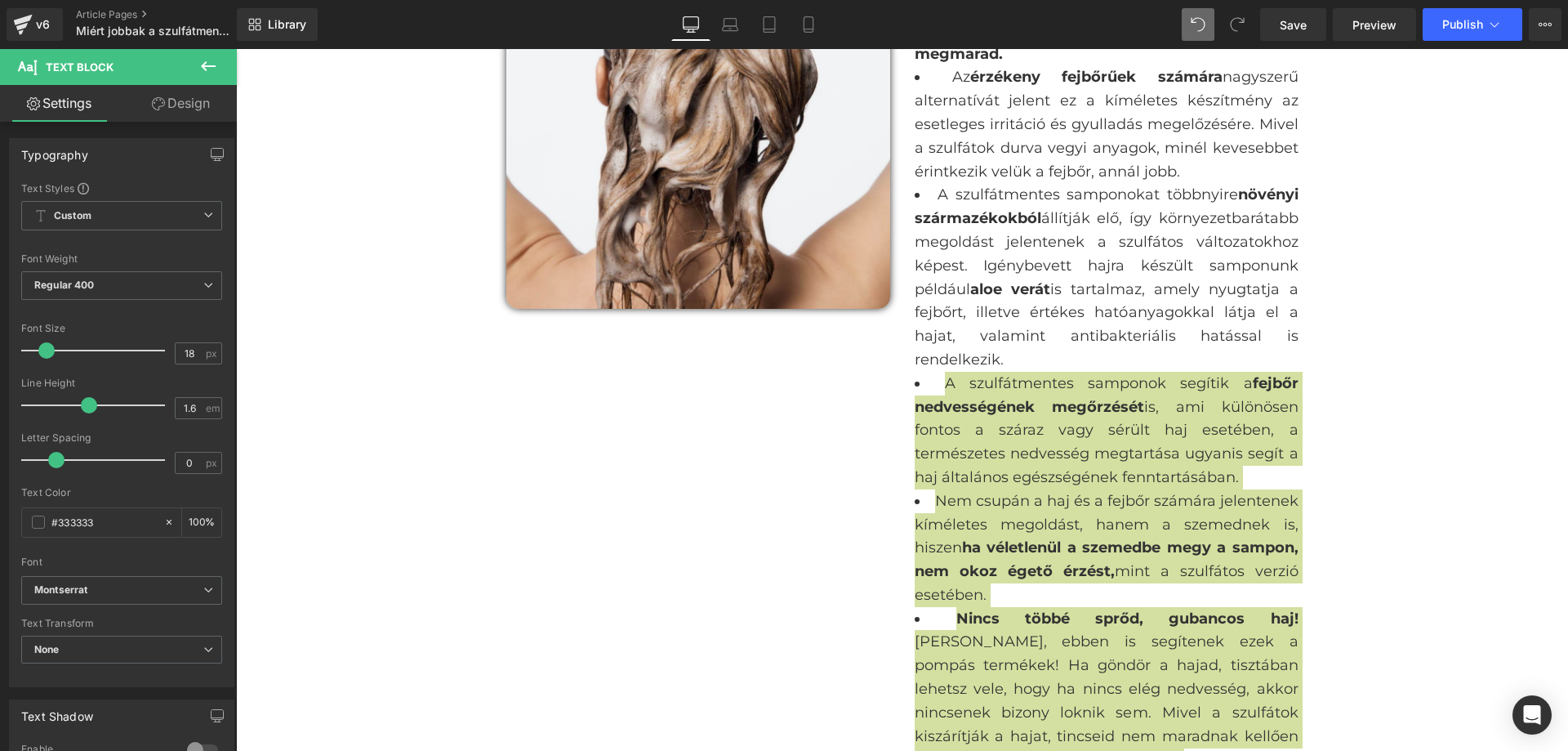
type input "100"
click at [217, 60] on icon at bounding box center [208, 66] width 19 height 19
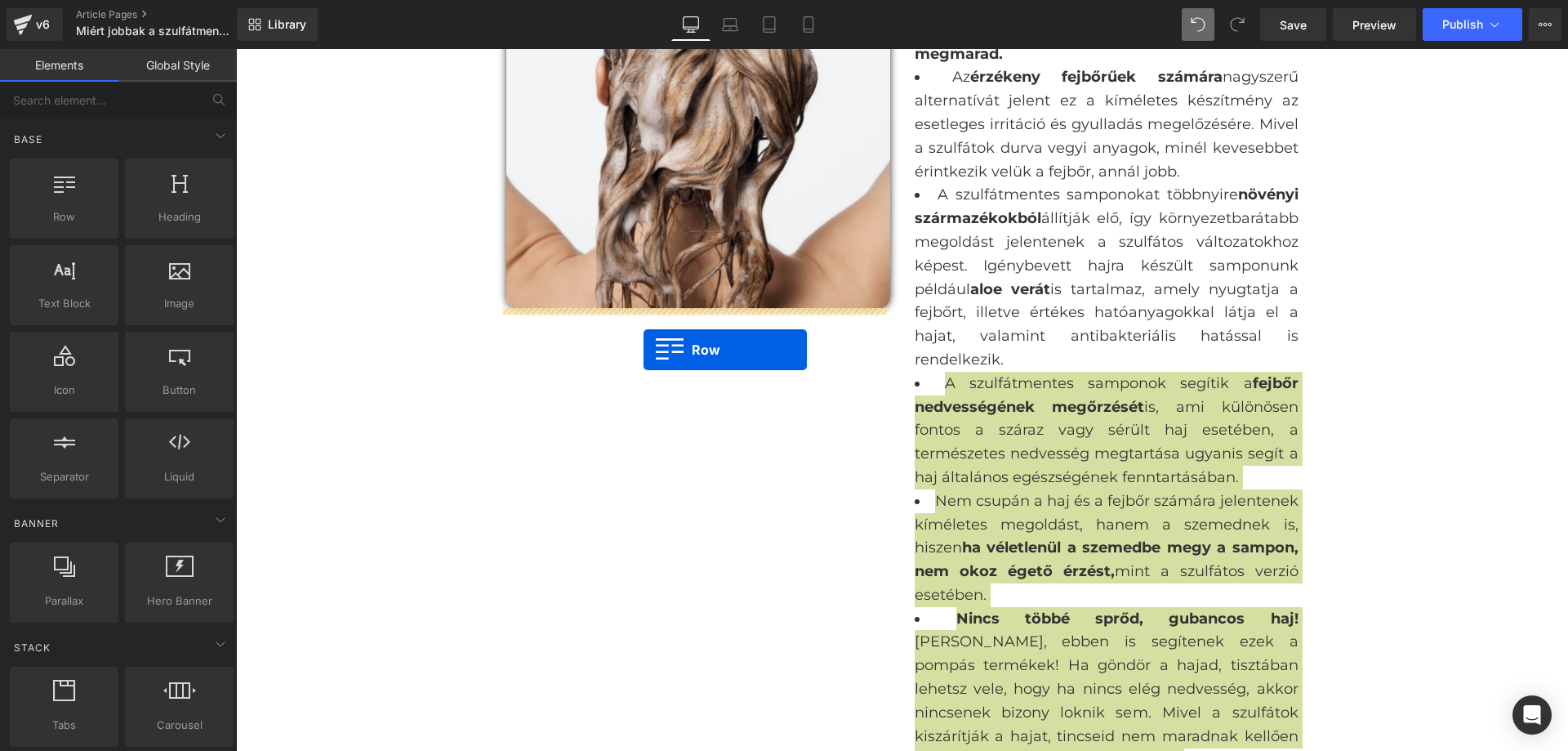
drag, startPoint x: 422, startPoint y: 290, endPoint x: 644, endPoint y: 350, distance: 230.0
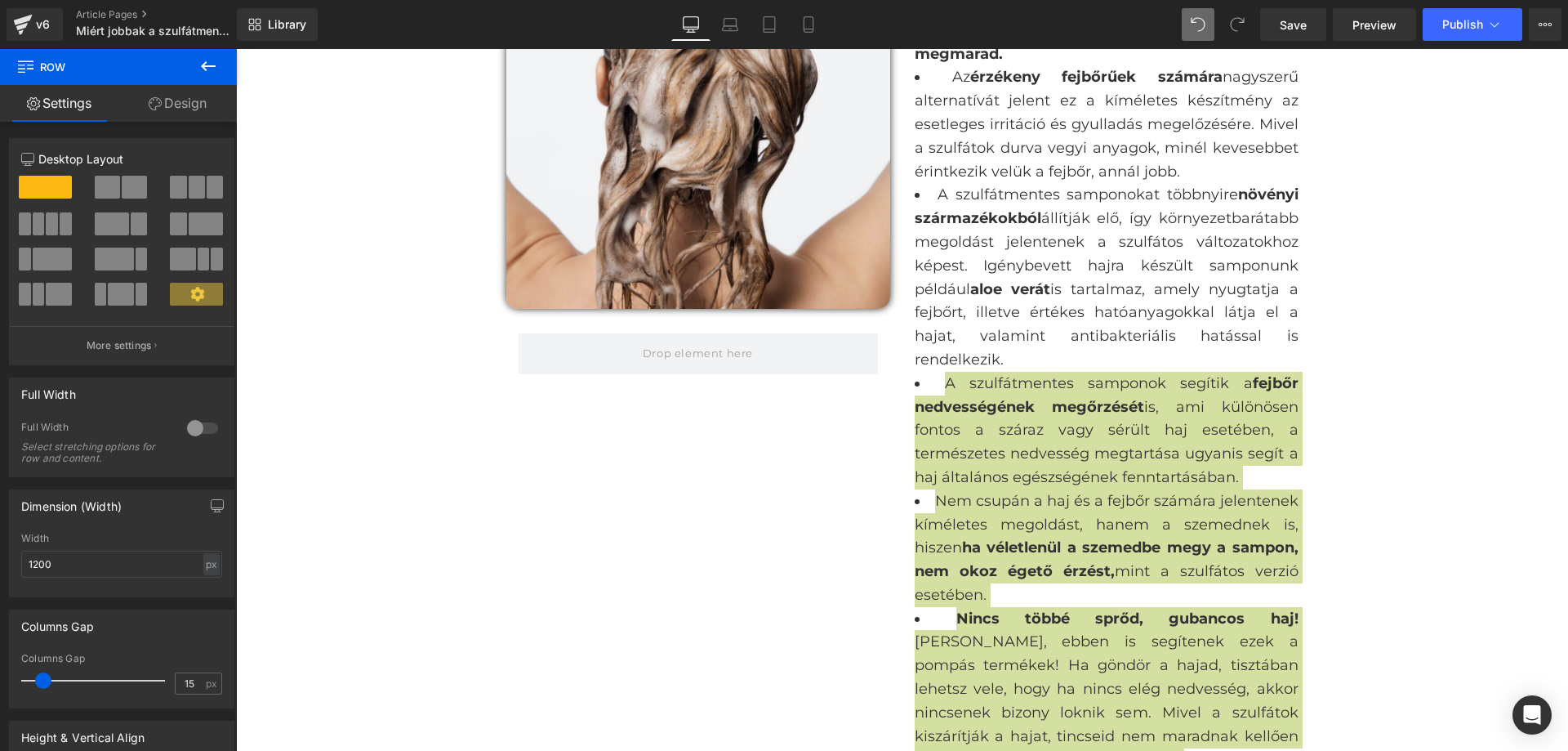
click at [205, 72] on icon at bounding box center [208, 66] width 19 height 19
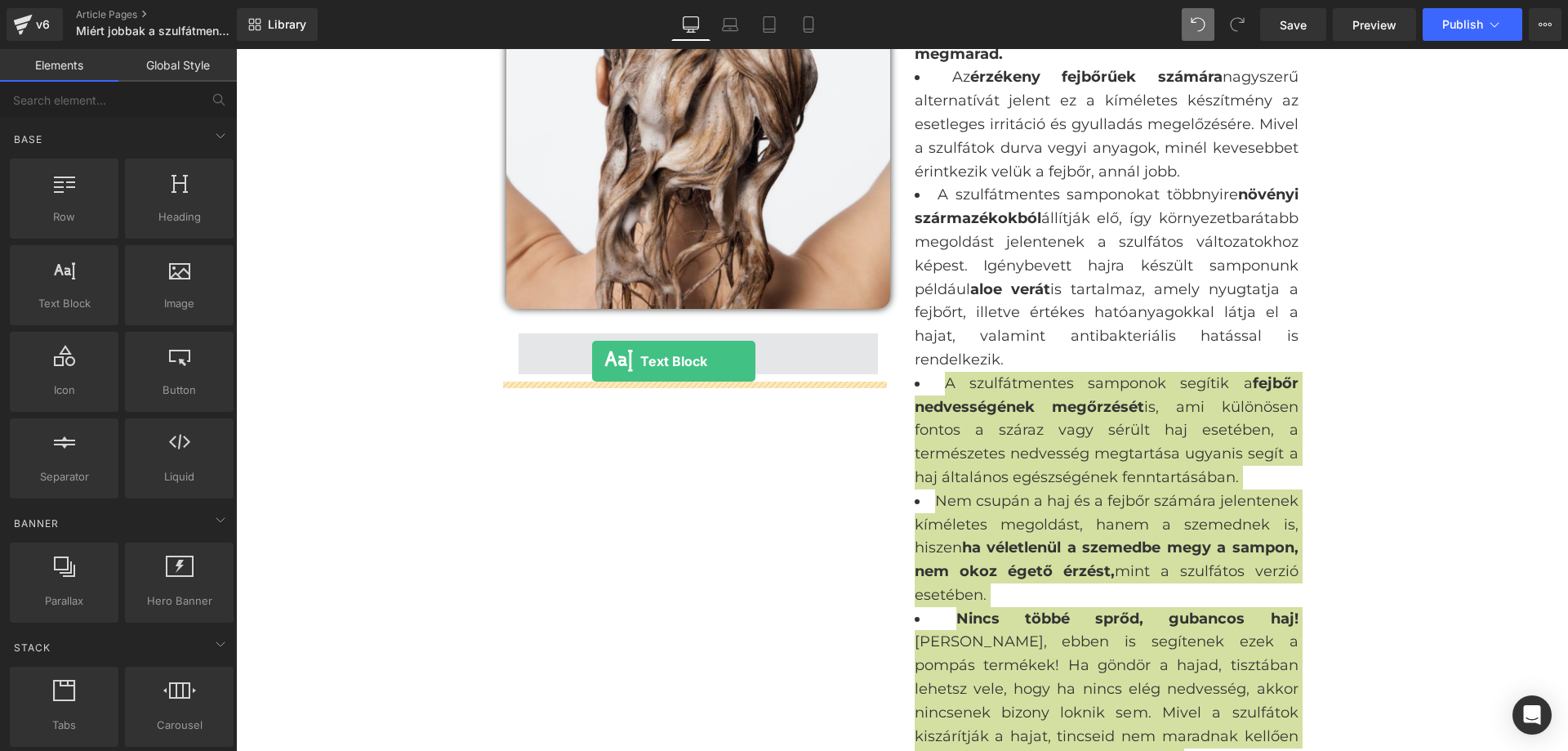
drag, startPoint x: 299, startPoint y: 346, endPoint x: 593, endPoint y: 362, distance: 294.4
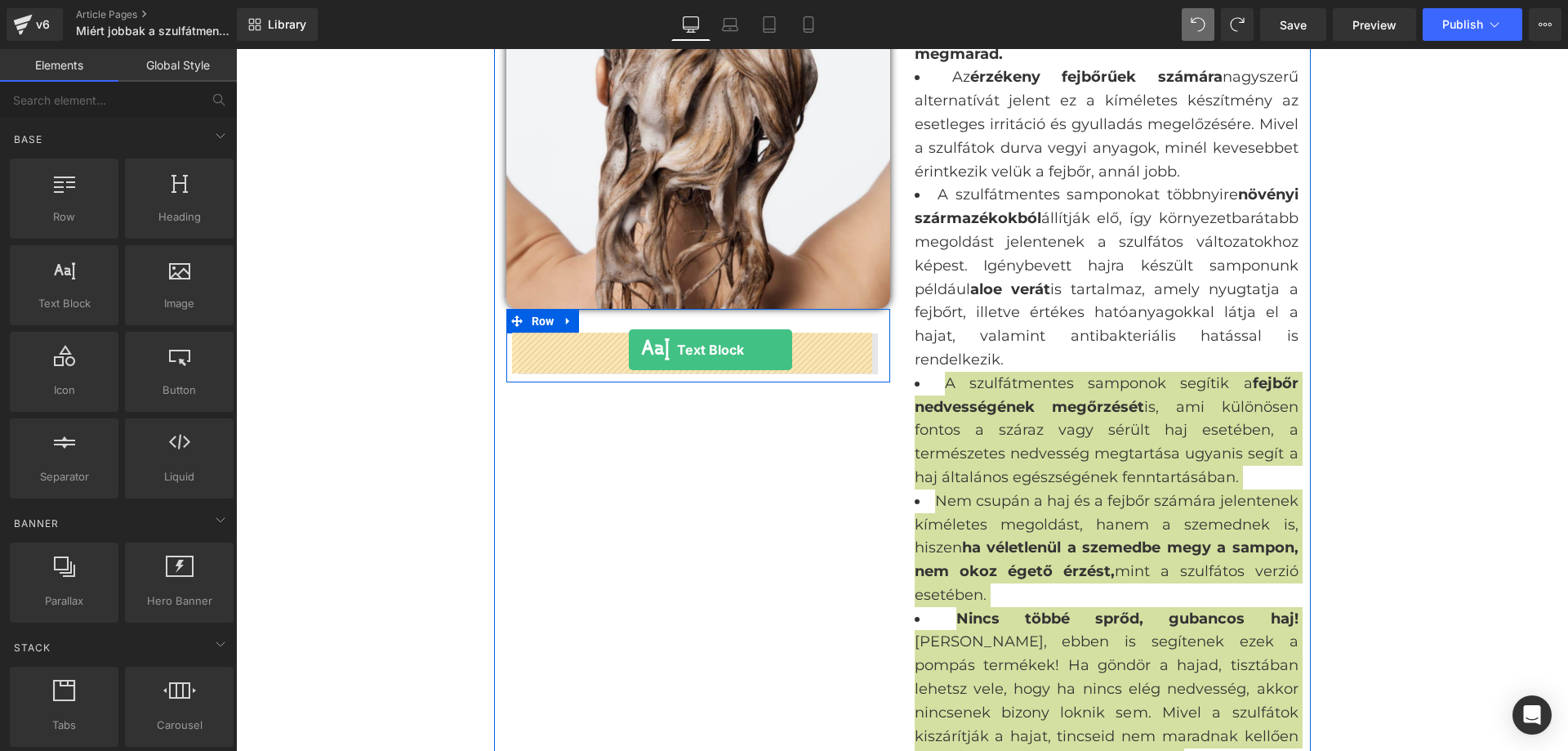
drag, startPoint x: 337, startPoint y: 325, endPoint x: 629, endPoint y: 350, distance: 293.1
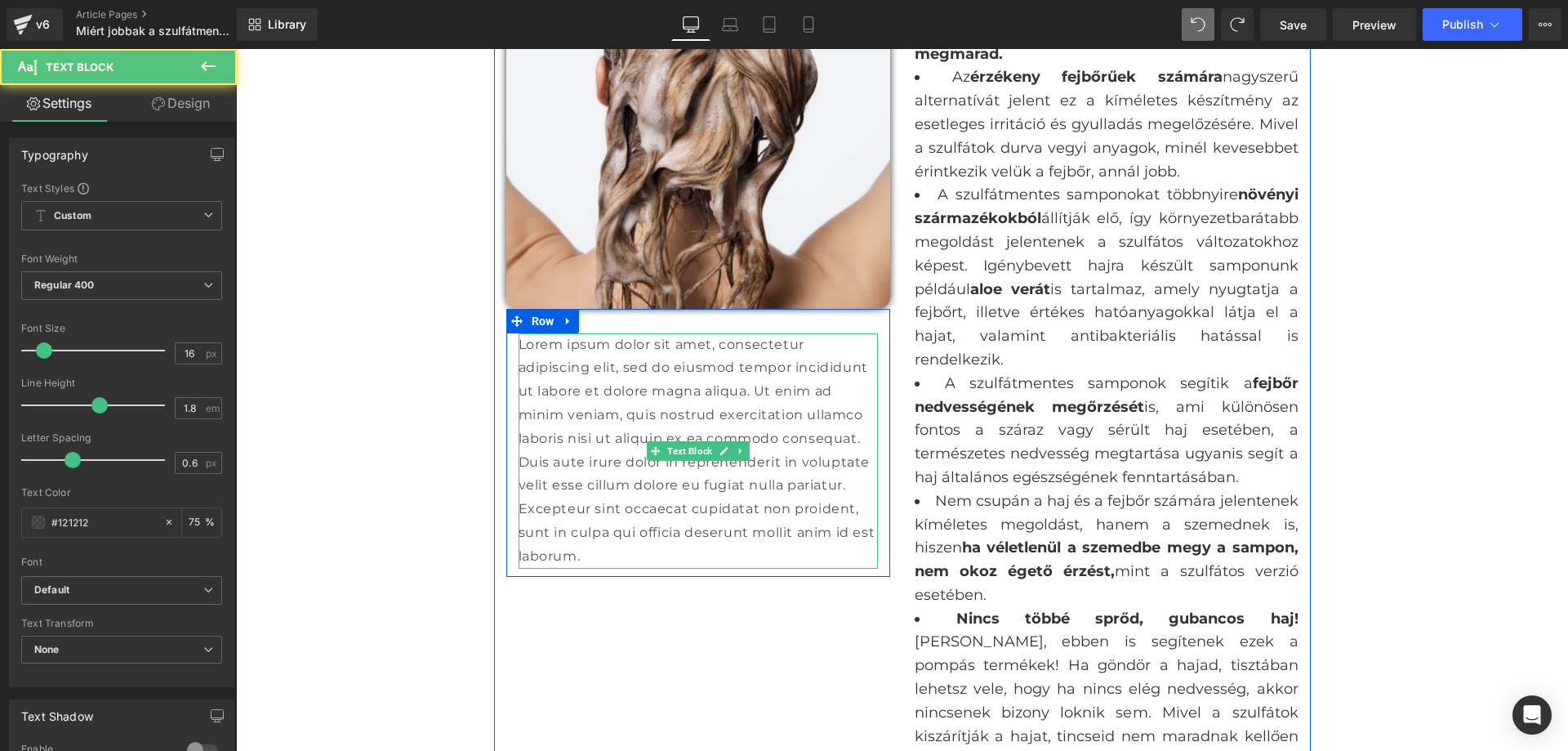
click at [678, 392] on p "Lorem ipsum dolor sit amet, consectetur adipiscing elit, sed do eiusmod tempor …" at bounding box center [698, 451] width 359 height 235
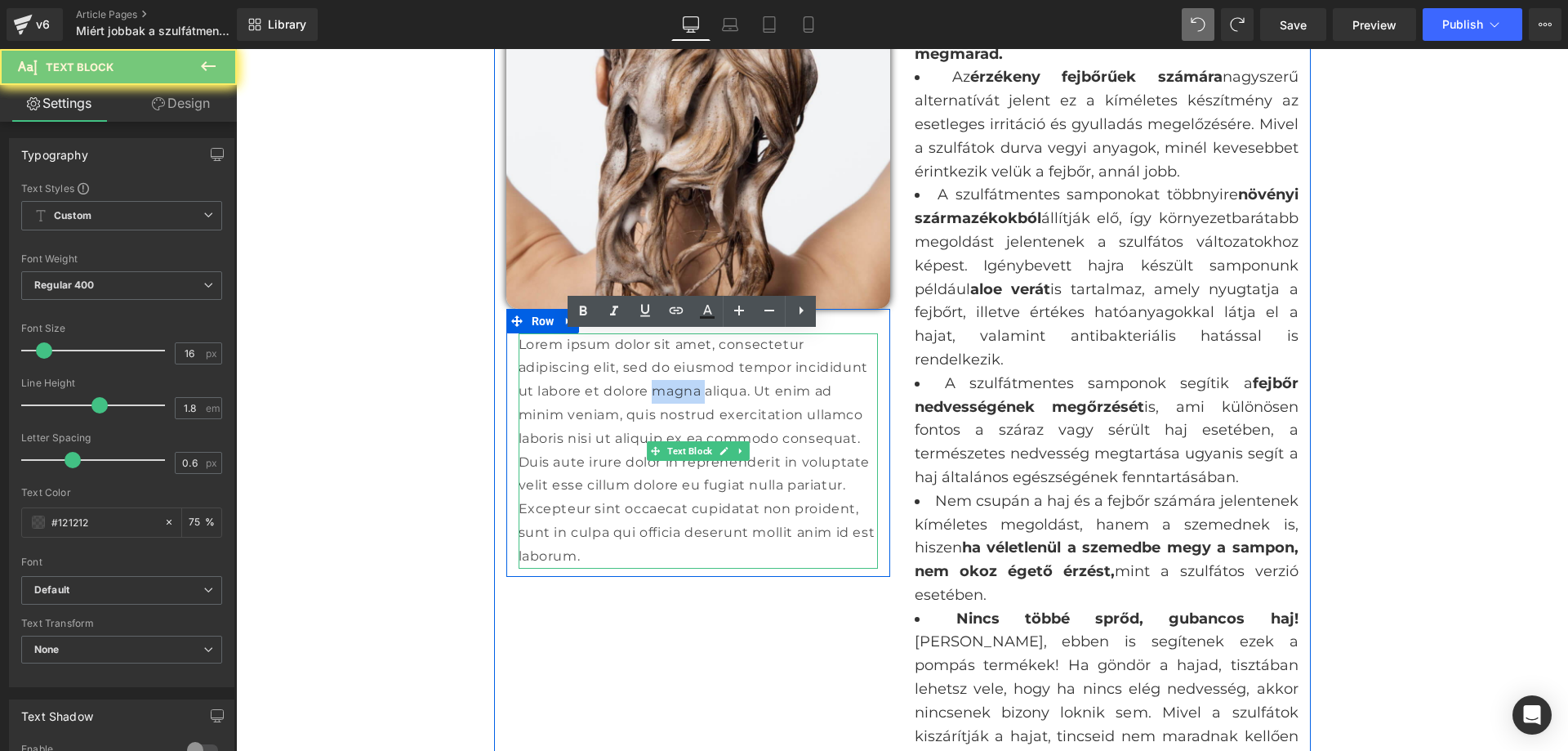
click at [678, 392] on p "Lorem ipsum dolor sit amet, consectetur adipiscing elit, sed do eiusmod tempor …" at bounding box center [698, 451] width 359 height 235
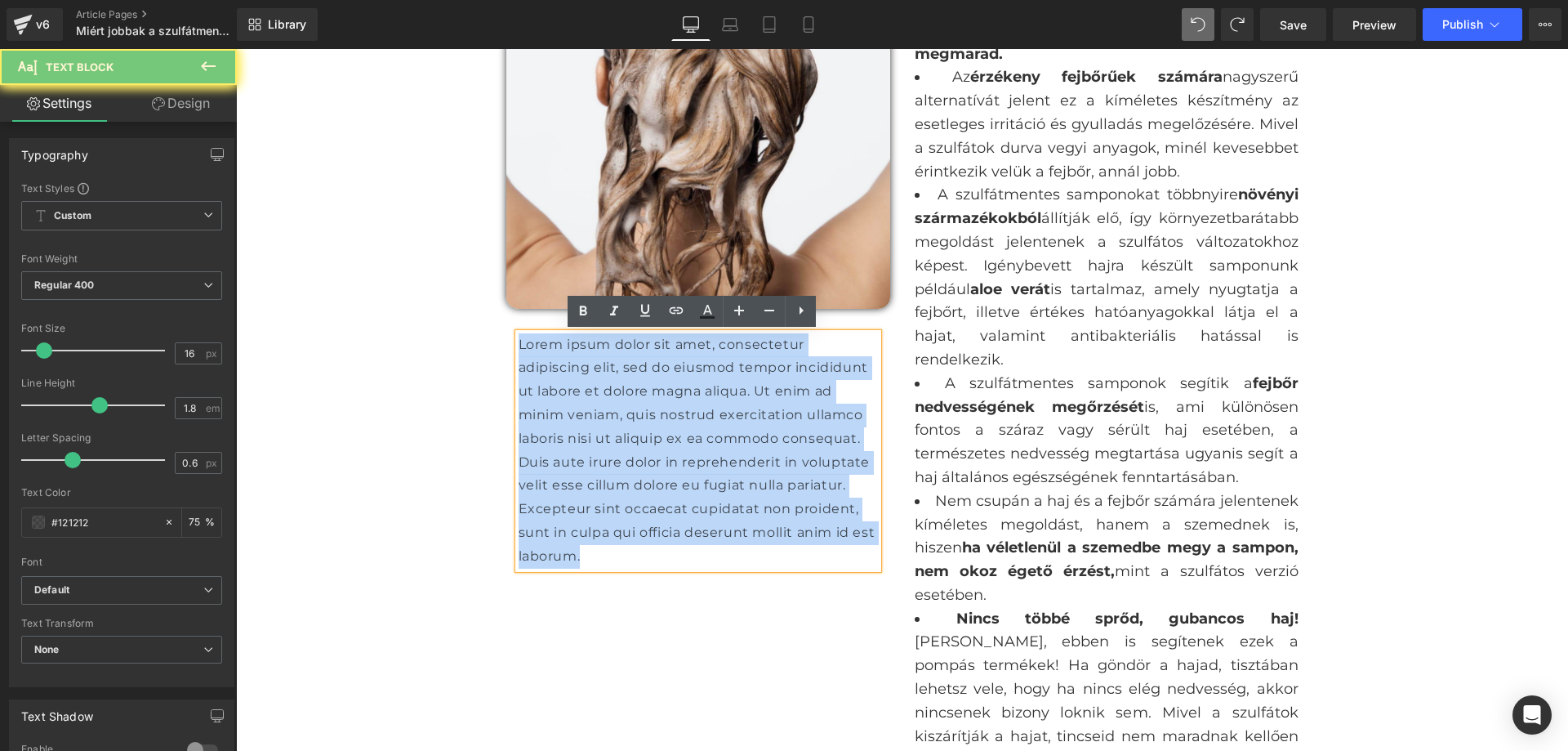
click at [678, 392] on p "Lorem ipsum dolor sit amet, consectetur adipiscing elit, sed do eiusmod tempor …" at bounding box center [698, 451] width 359 height 235
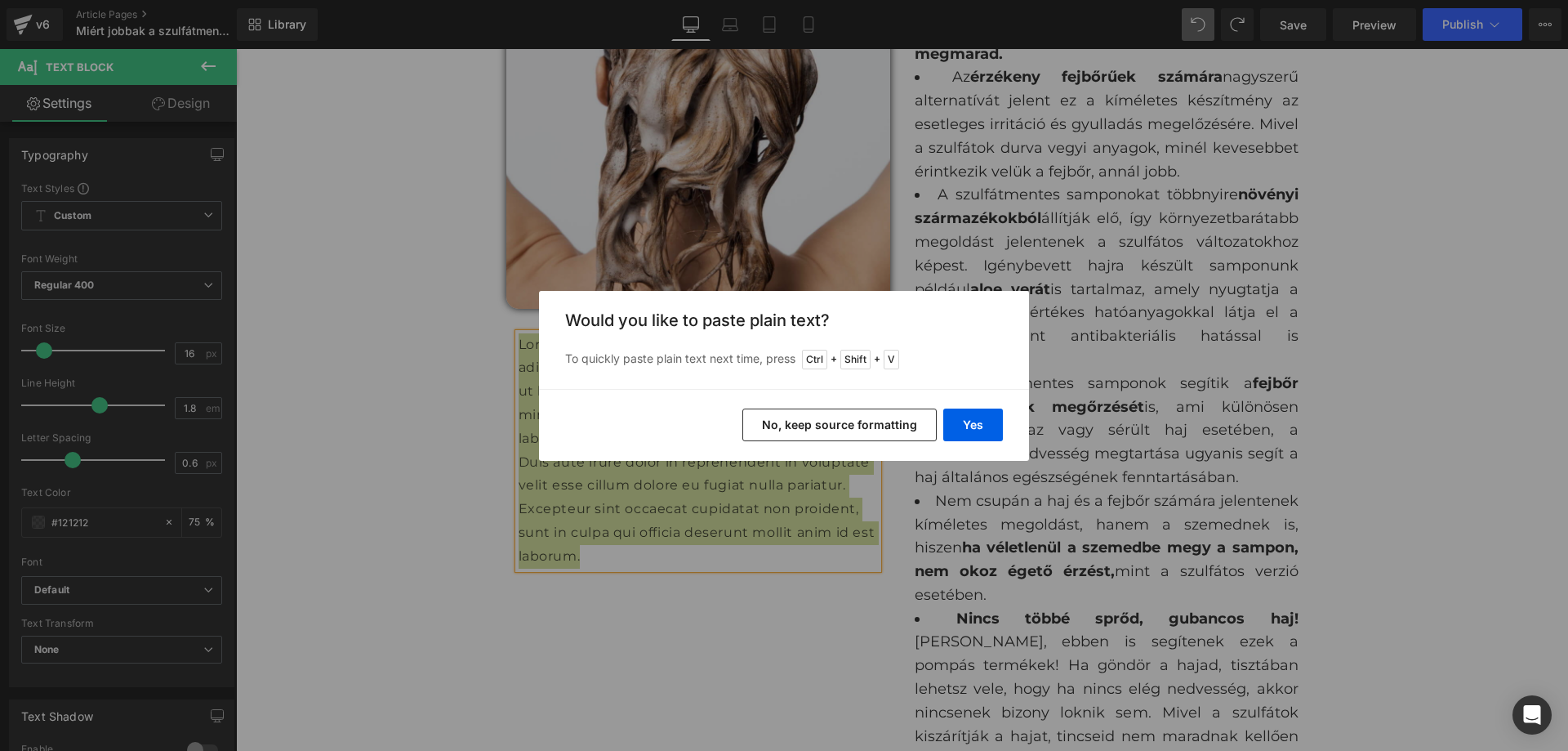
drag, startPoint x: 890, startPoint y: 430, endPoint x: 653, endPoint y: 384, distance: 241.4
click at [890, 430] on button "No, keep source formatting" at bounding box center [839, 425] width 195 height 33
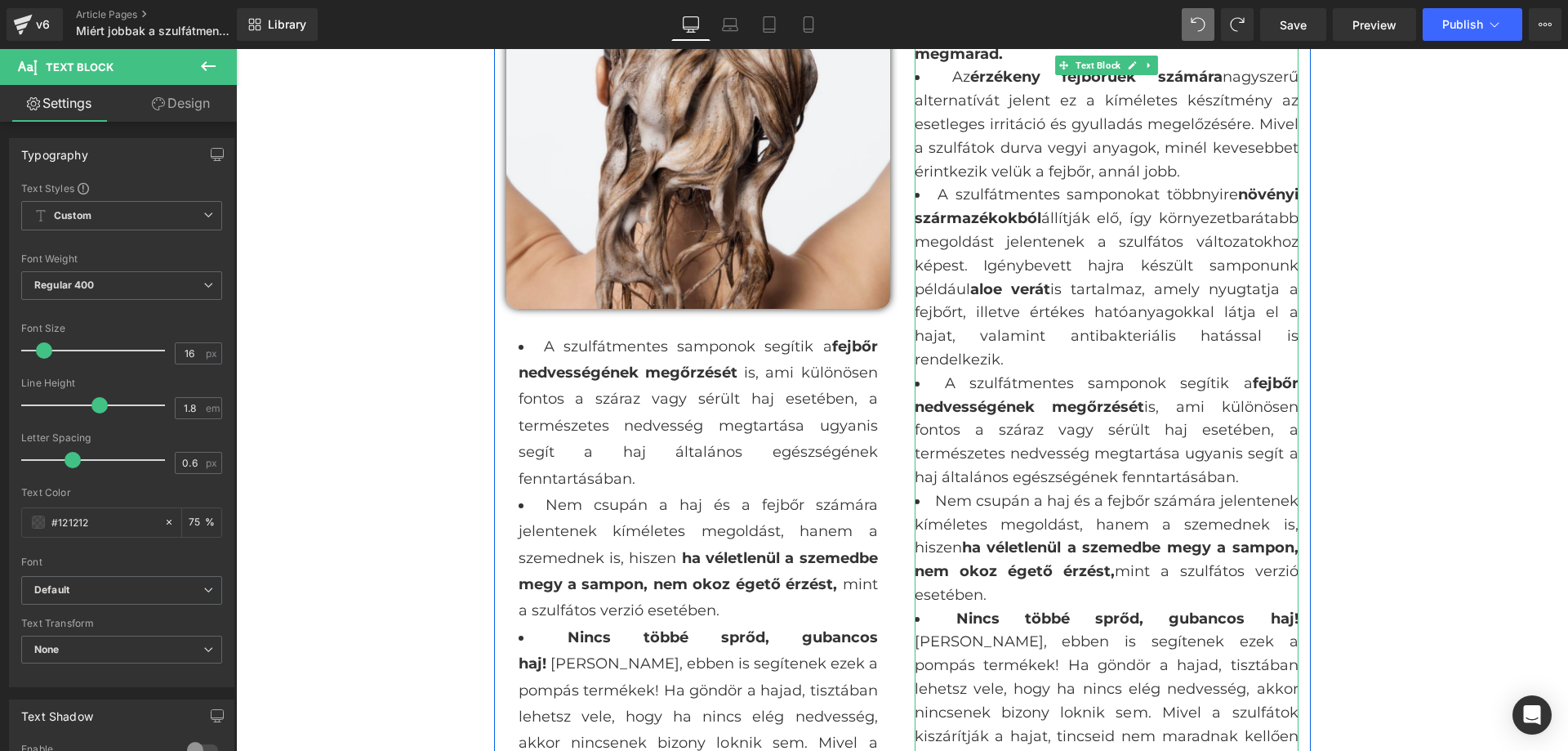
click at [969, 429] on li "A szulfátmentes samponok segítik a fejbőr nedvességének megőrzését is, ami külö…" at bounding box center [1106, 431] width 384 height 118
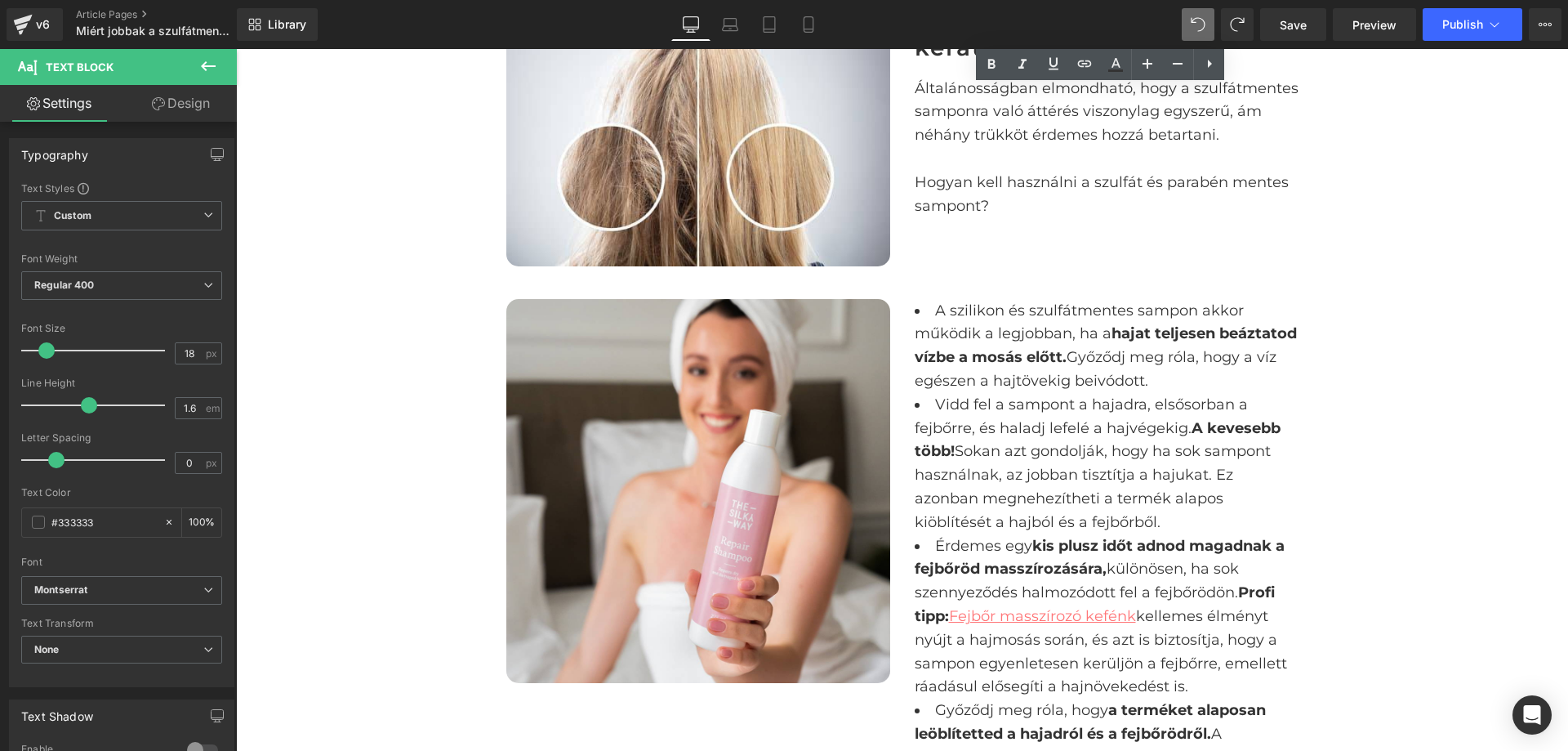
drag, startPoint x: 936, startPoint y: 388, endPoint x: 1280, endPoint y: 325, distance: 349.7
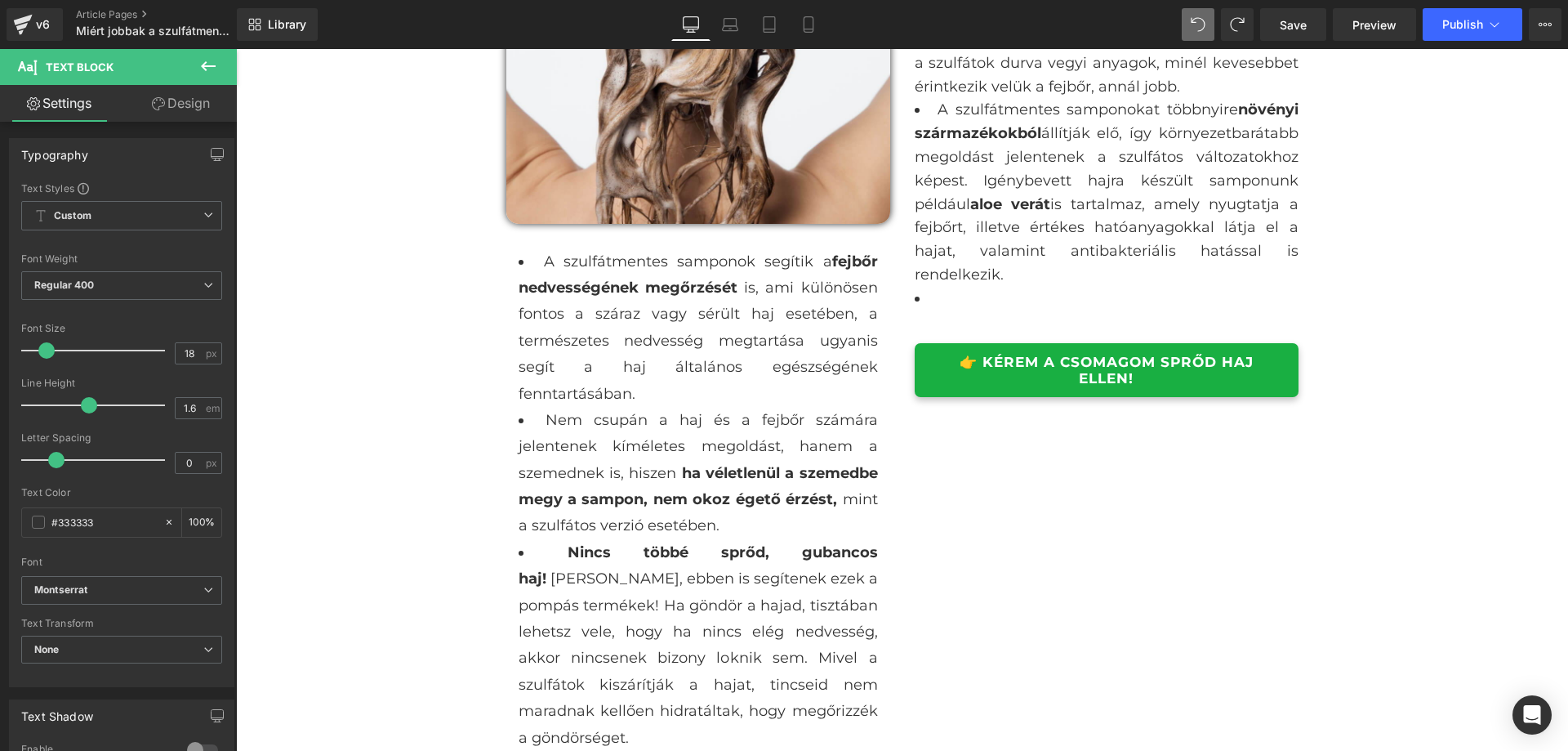
scroll to position [2087, 0]
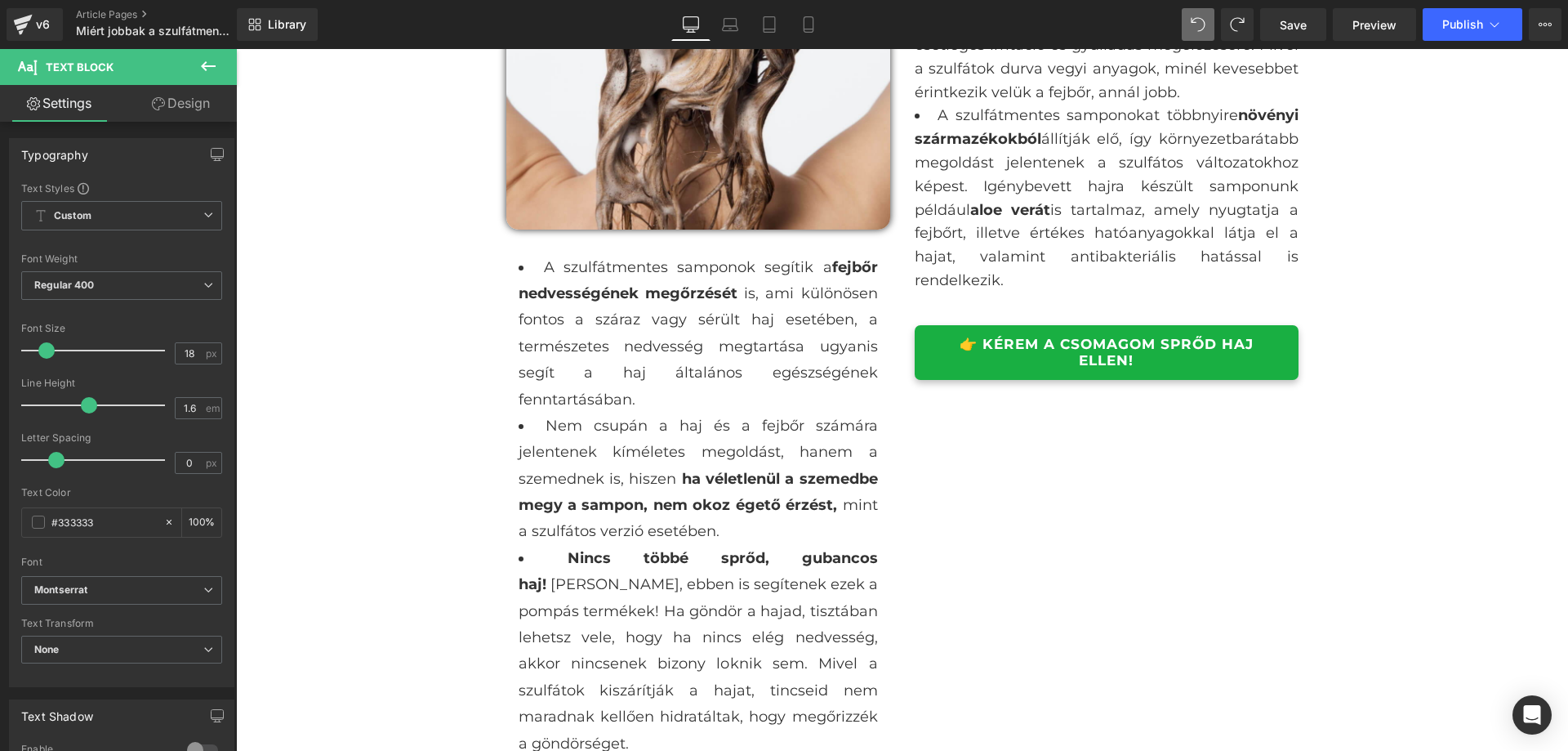
click at [1434, 319] on div "Miért jobbak a szulfátmentes samponok igénybe vett hajra? Heading Row Image Ned…" at bounding box center [902, 760] width 1332 height 5460
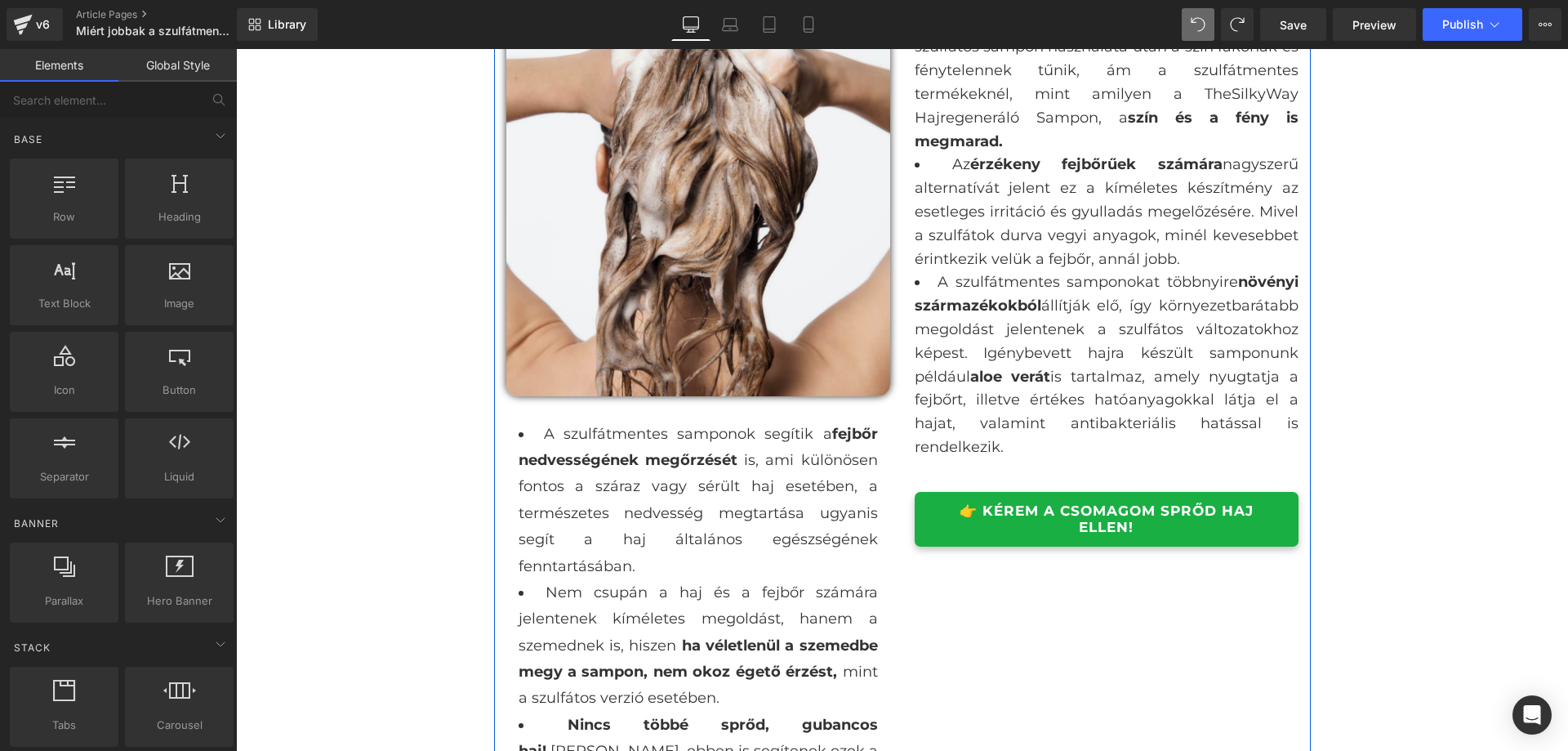
scroll to position [1842, 0]
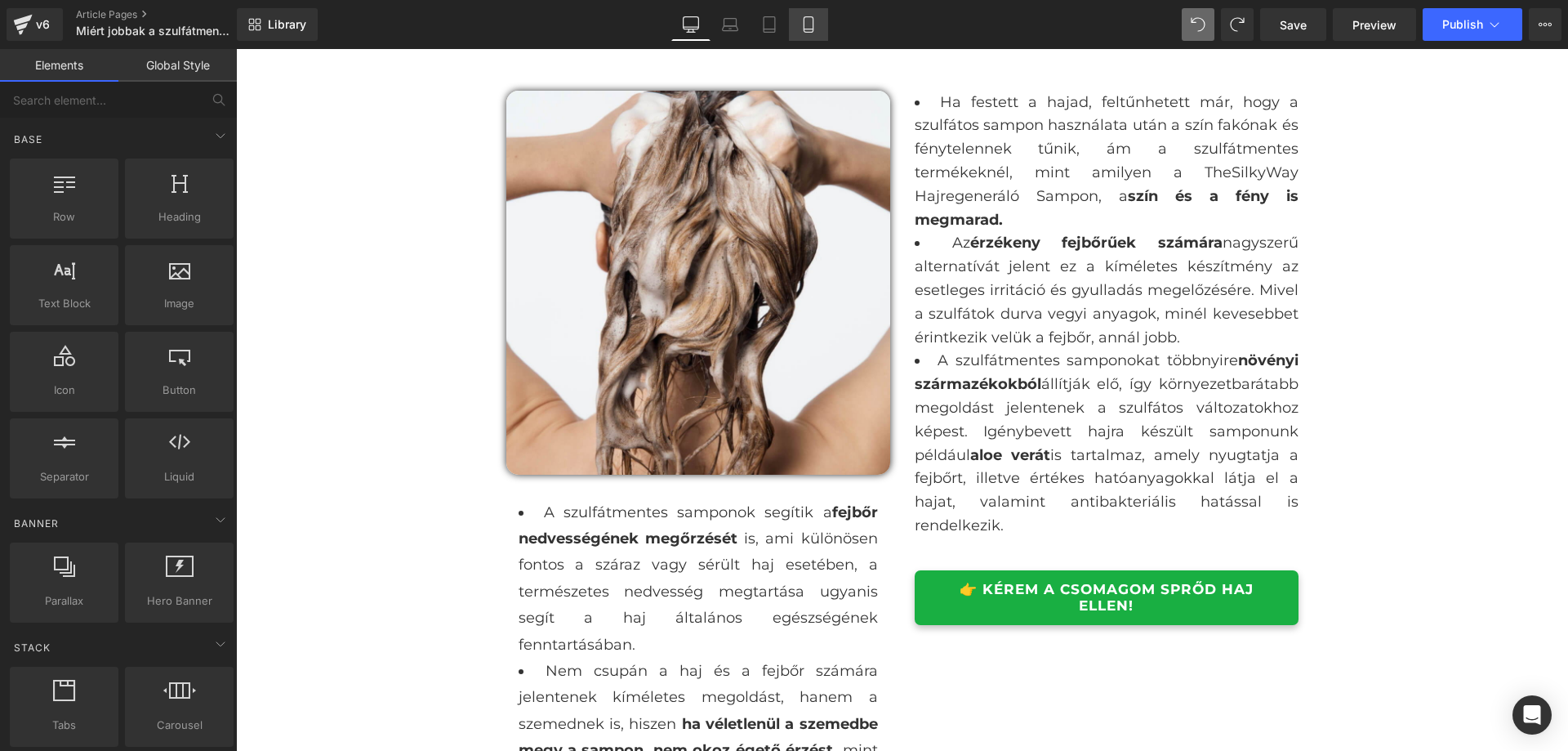
click at [818, 22] on link "Mobile" at bounding box center [809, 24] width 40 height 33
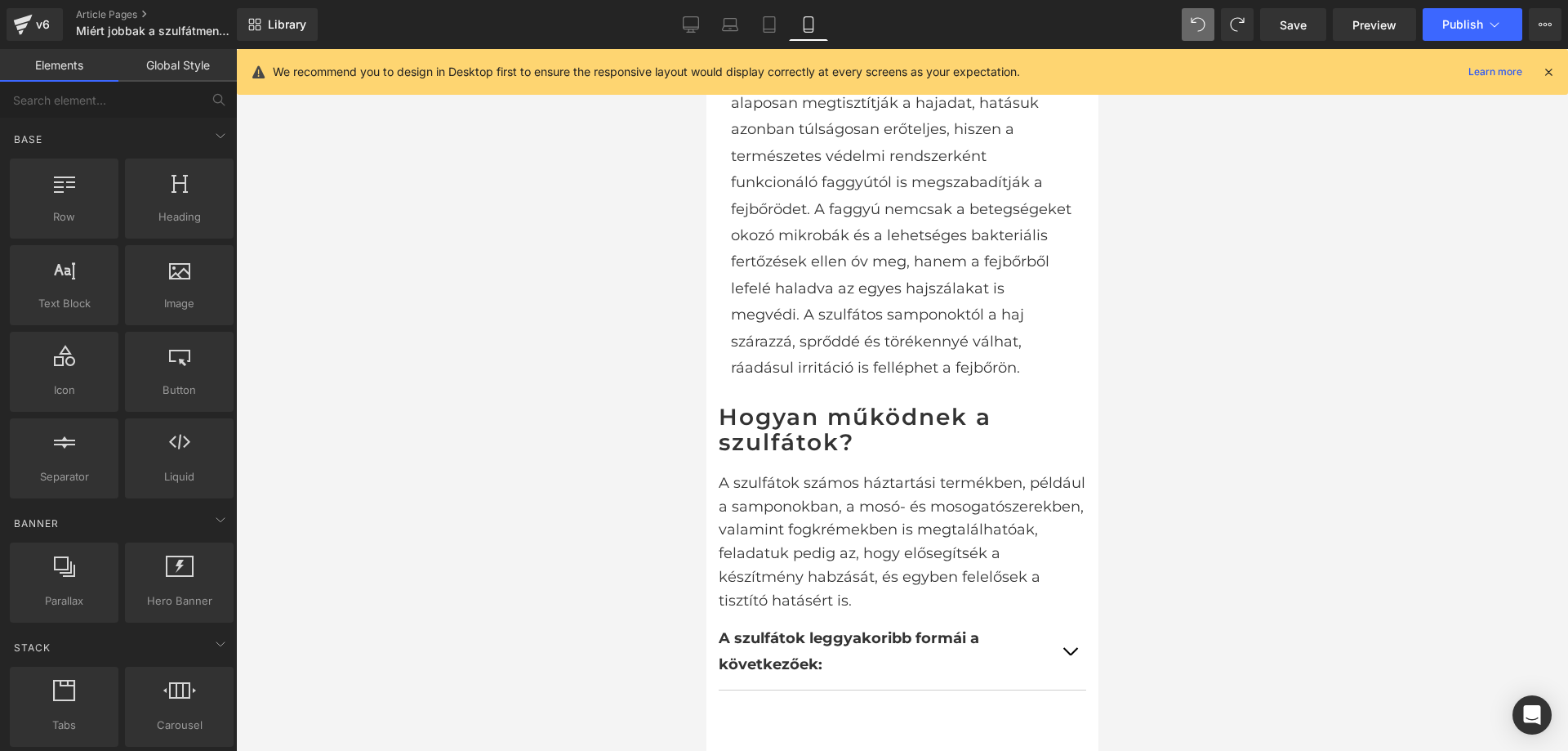
scroll to position [1107, 0]
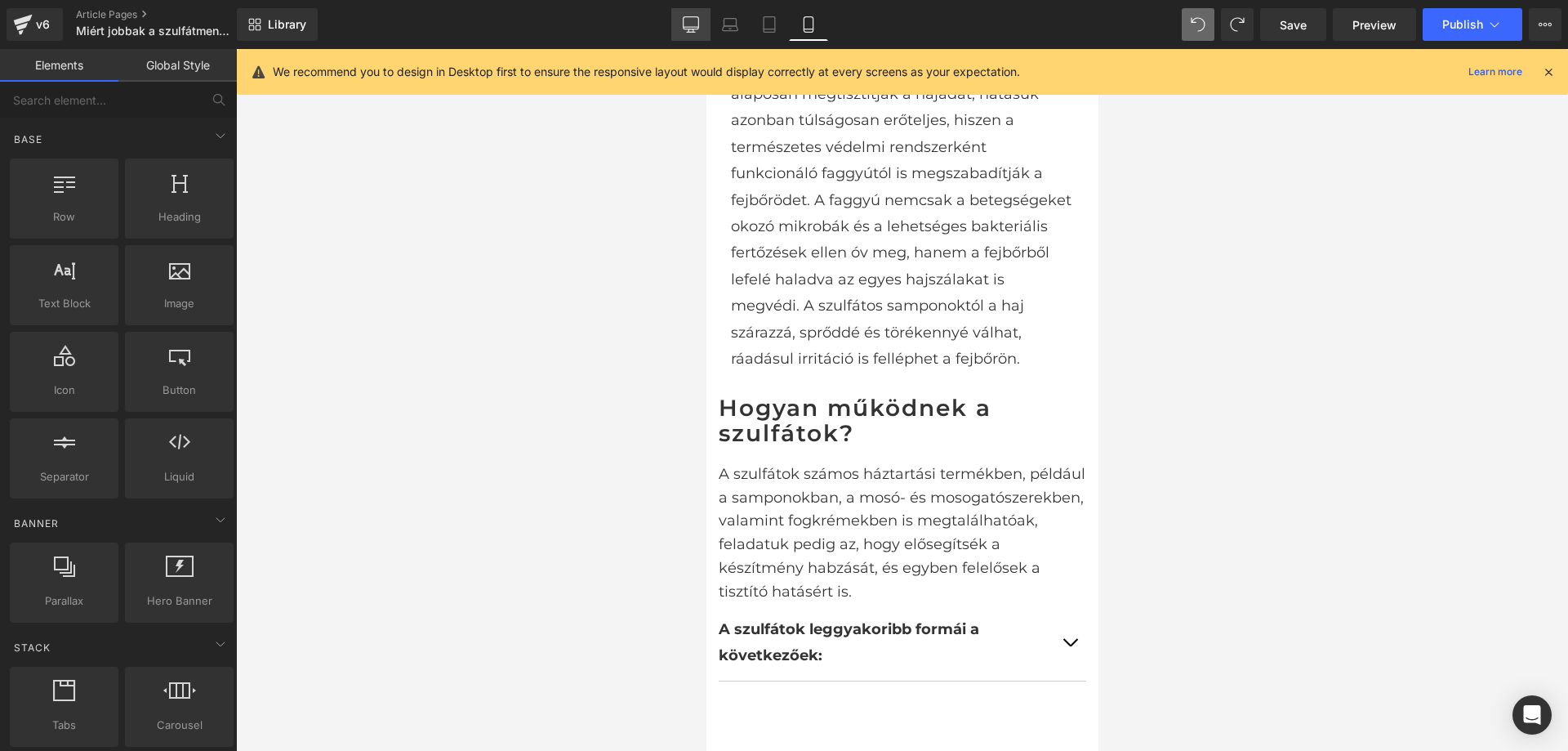
click at [678, 18] on link "Desktop" at bounding box center [691, 24] width 40 height 33
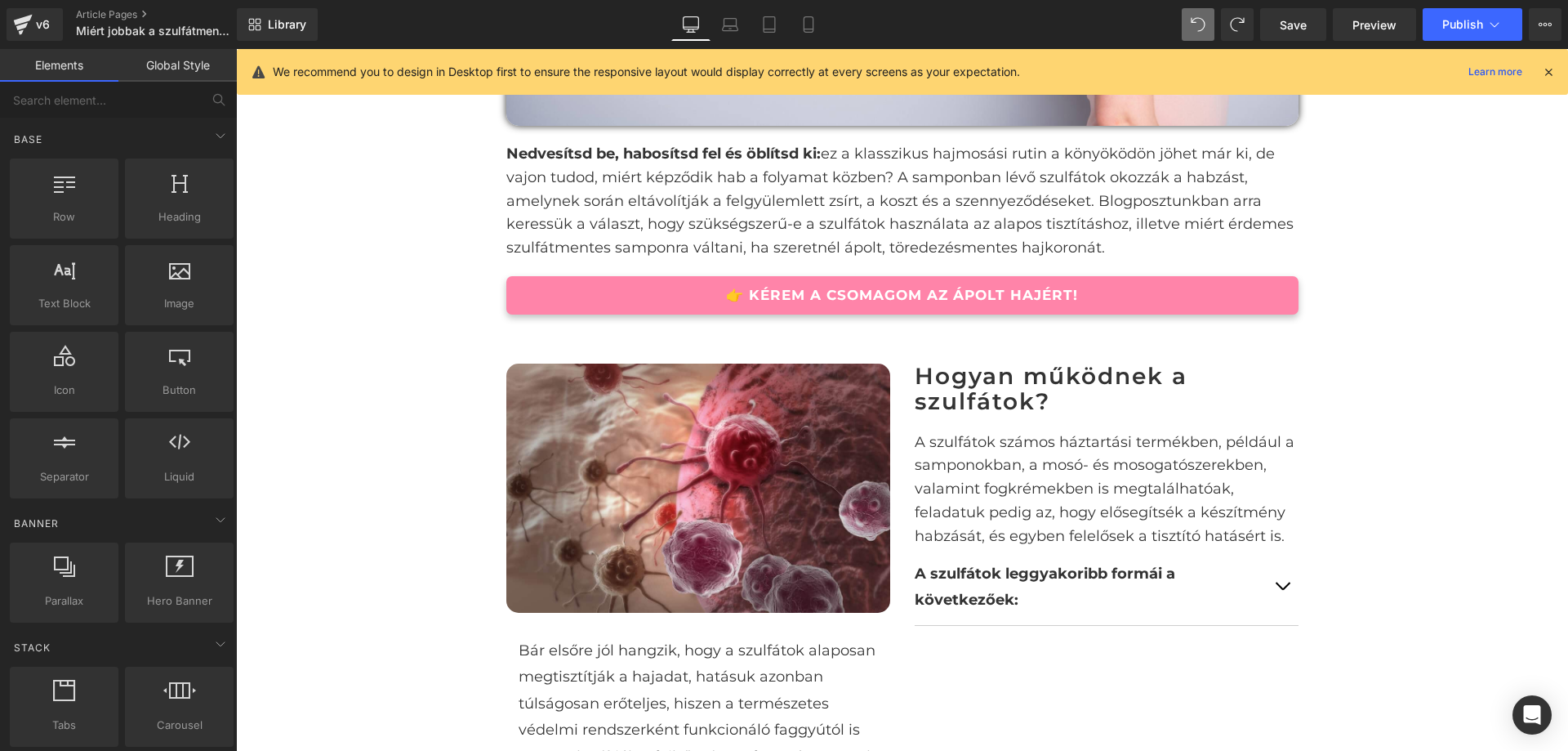
scroll to position [645, 0]
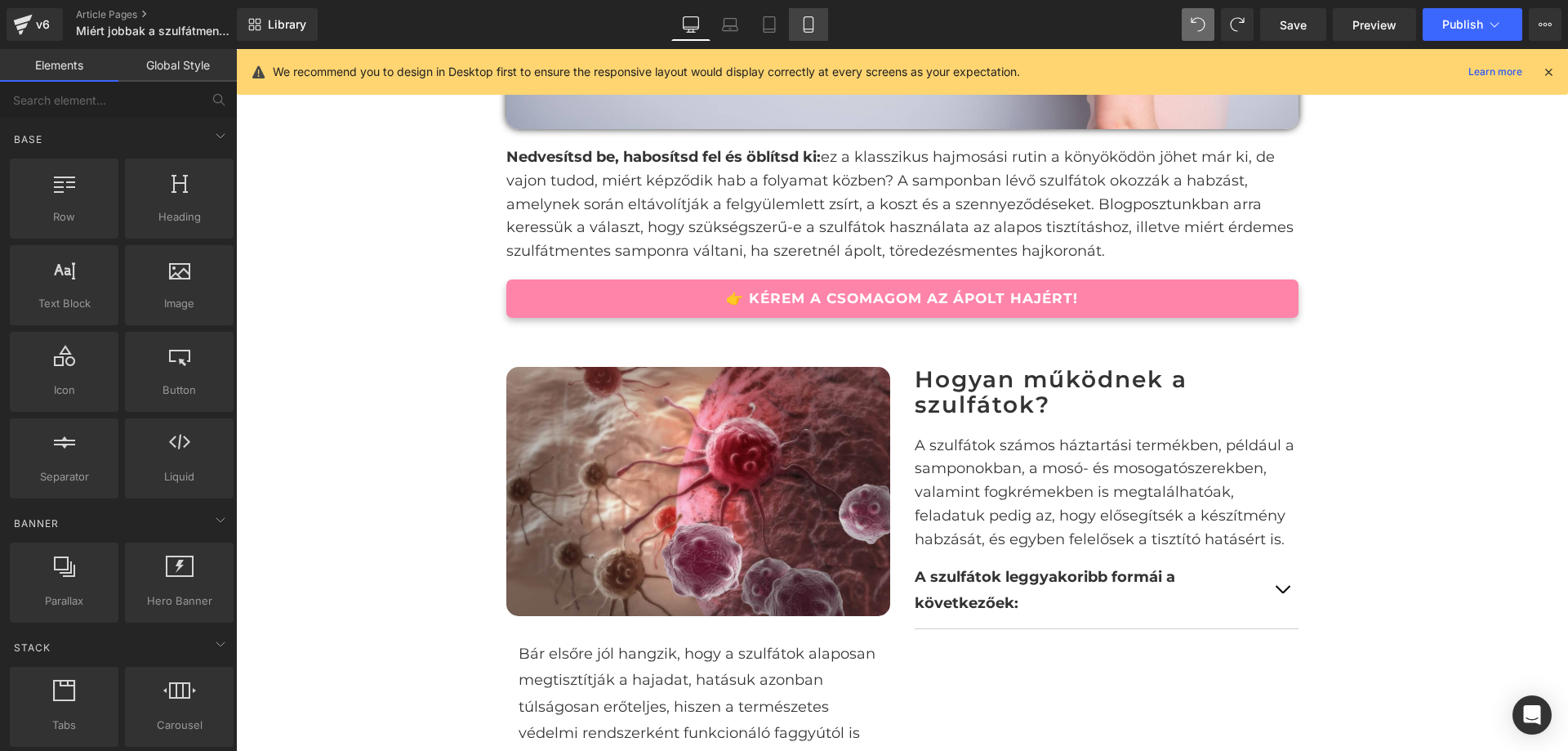
drag, startPoint x: 805, startPoint y: 21, endPoint x: 156, endPoint y: 98, distance: 653.6
click at [805, 21] on icon at bounding box center [808, 25] width 9 height 15
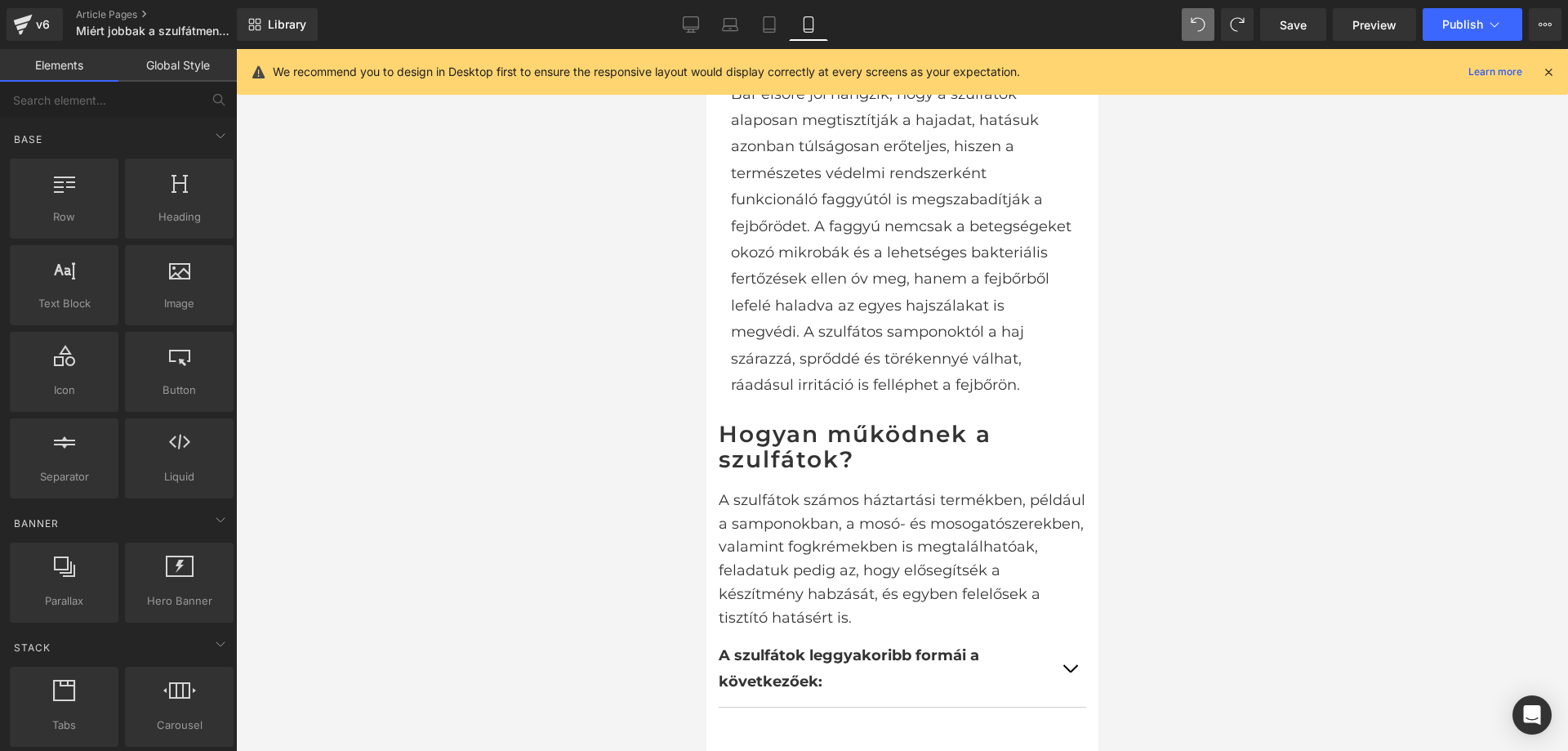
scroll to position [1085, 0]
click at [694, 17] on icon at bounding box center [691, 23] width 15 height 13
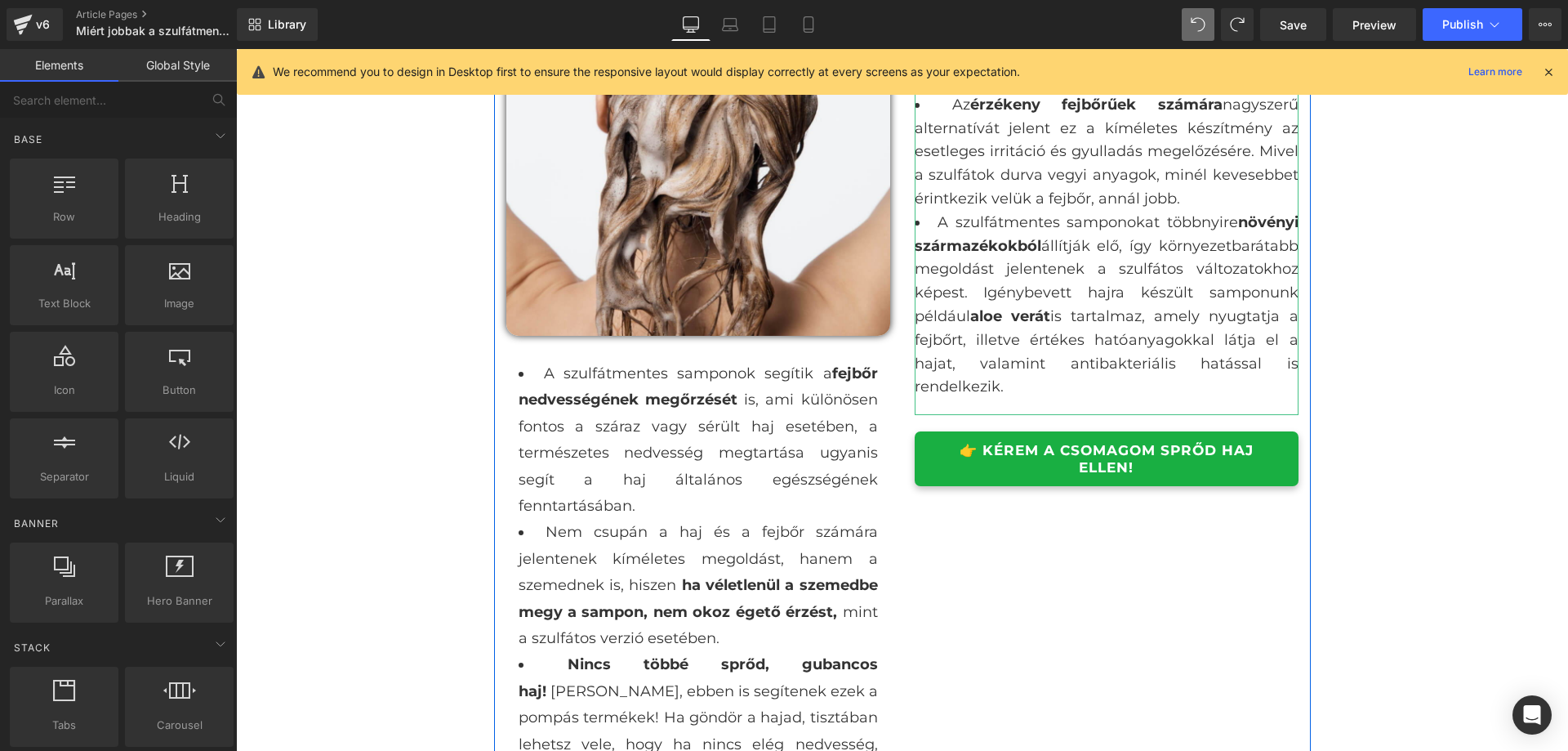
scroll to position [1952, 0]
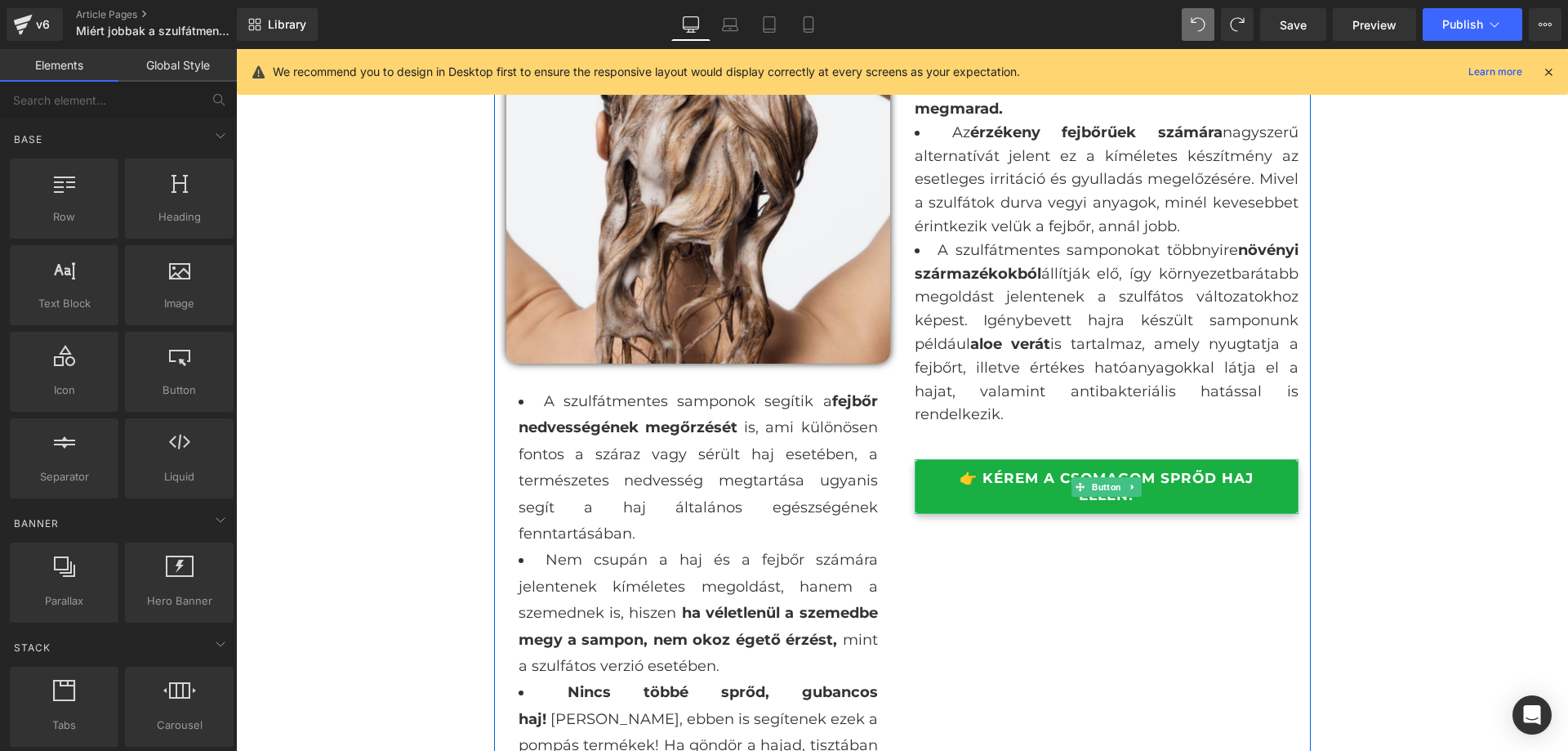
drag, startPoint x: 1250, startPoint y: 505, endPoint x: 480, endPoint y: 384, distance: 779.4
click at [1251, 505] on link "👉 KÉREM A CSOMAGOM SPRŐD HAJ ELLEN!" at bounding box center [1106, 486] width 384 height 55
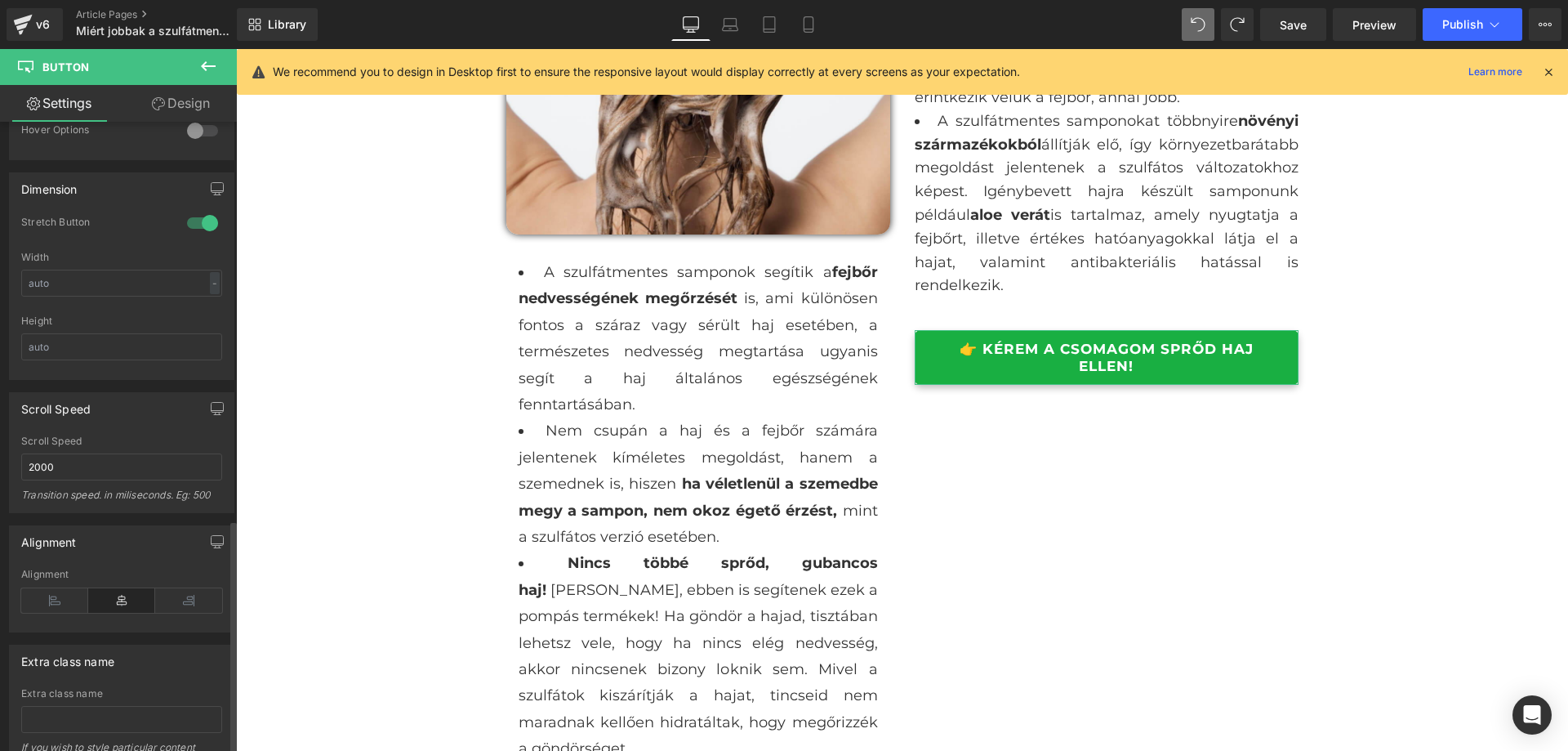
scroll to position [671, 0]
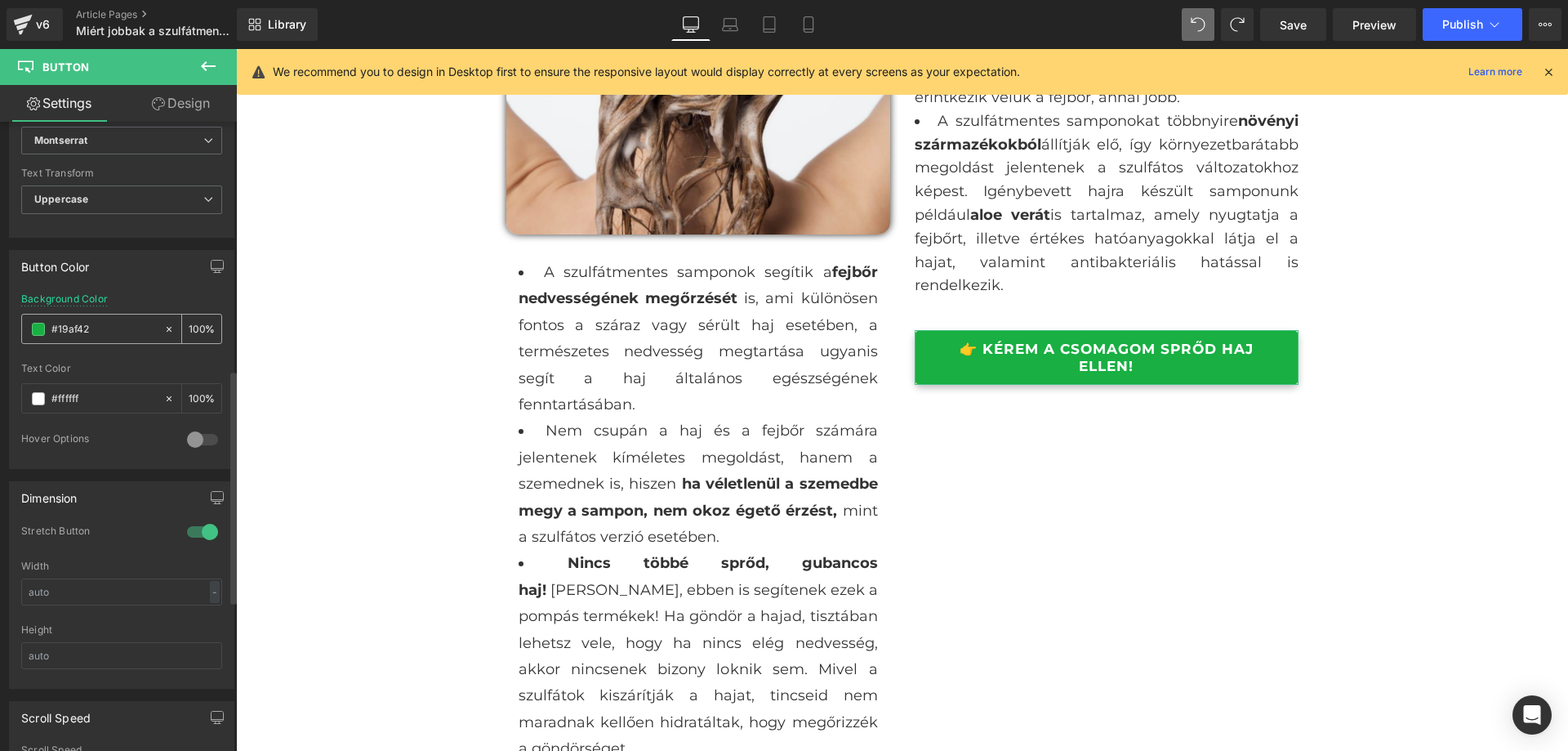
click at [96, 318] on div "#19af42" at bounding box center [93, 329] width 142 height 29
drag, startPoint x: 96, startPoint y: 318, endPoint x: 96, endPoint y: 335, distance: 17.0
click at [96, 321] on div "#19af42" at bounding box center [93, 329] width 142 height 29
click at [96, 335] on input "#19af42" at bounding box center [103, 329] width 104 height 18
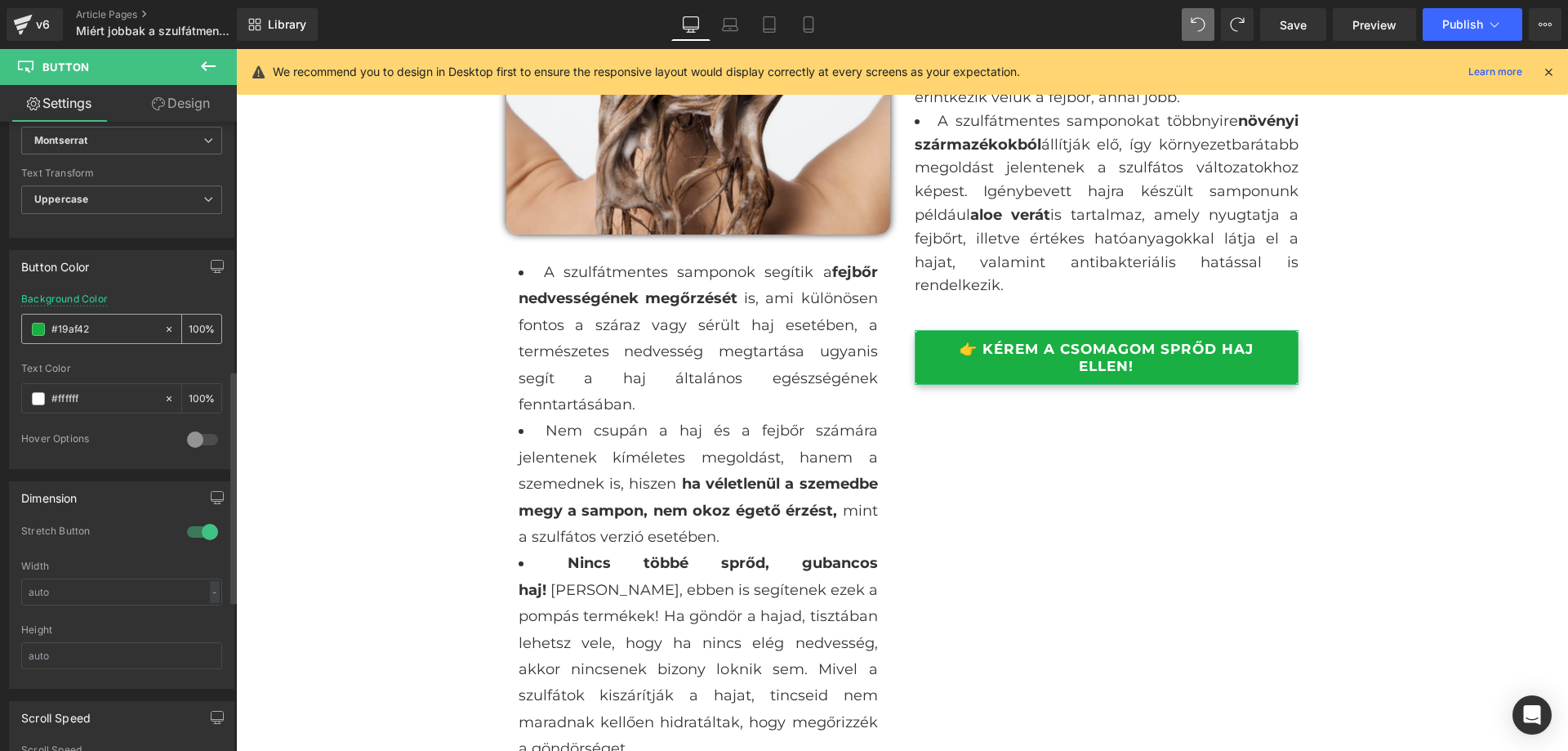
paste input "FF84A9"
type input "#FF84A9"
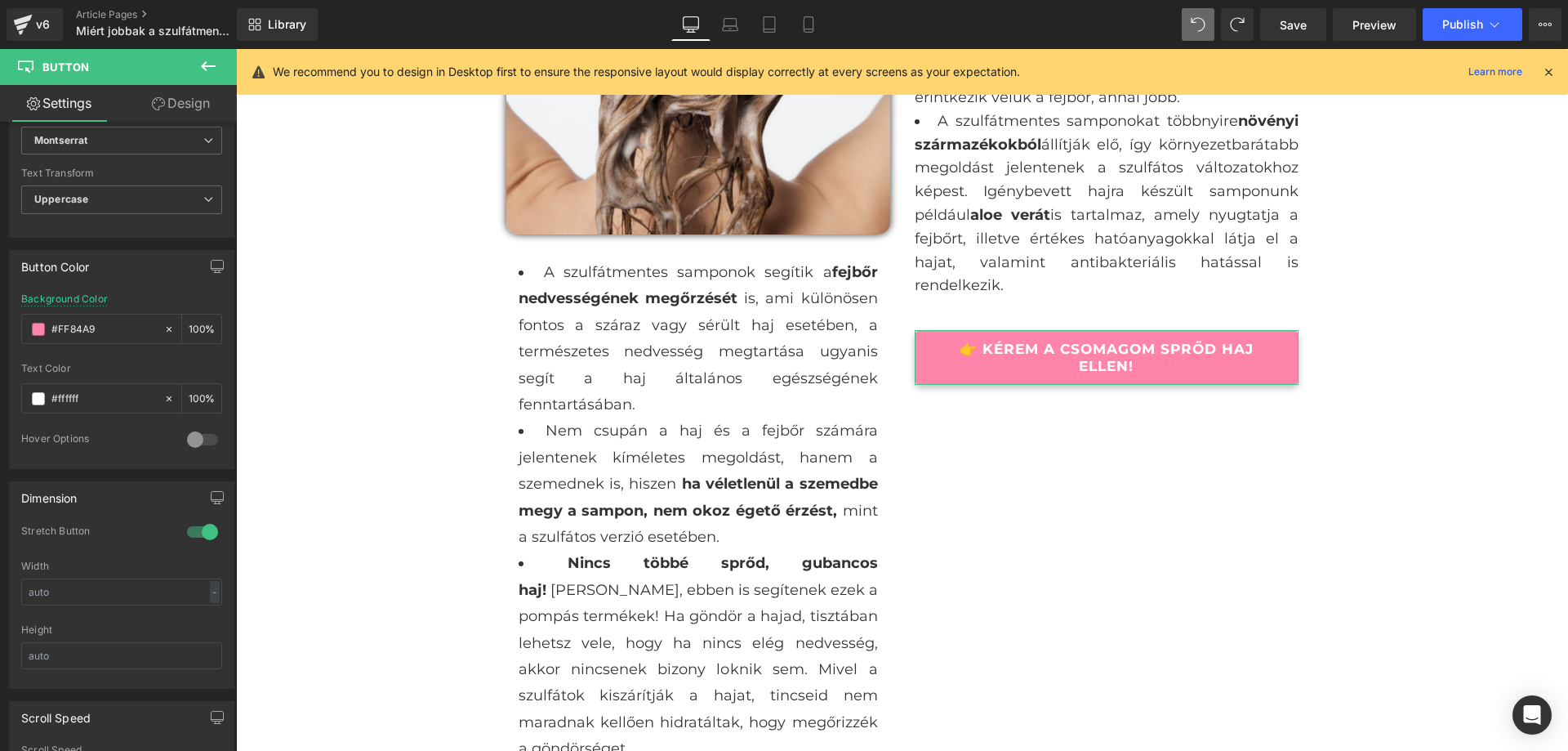
click at [170, 106] on link "Design" at bounding box center [180, 103] width 119 height 37
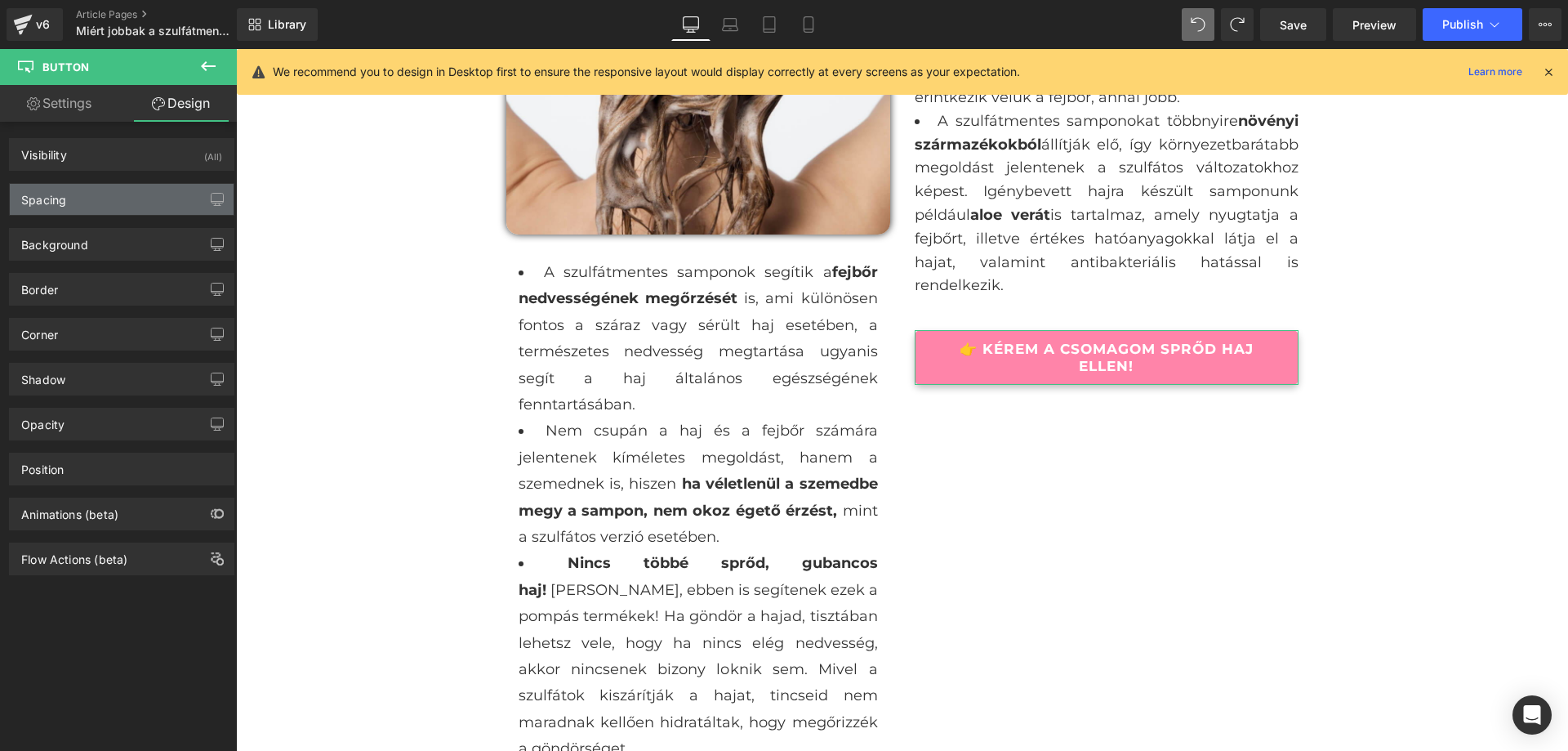
click at [97, 196] on div "Spacing" at bounding box center [121, 200] width 224 height 31
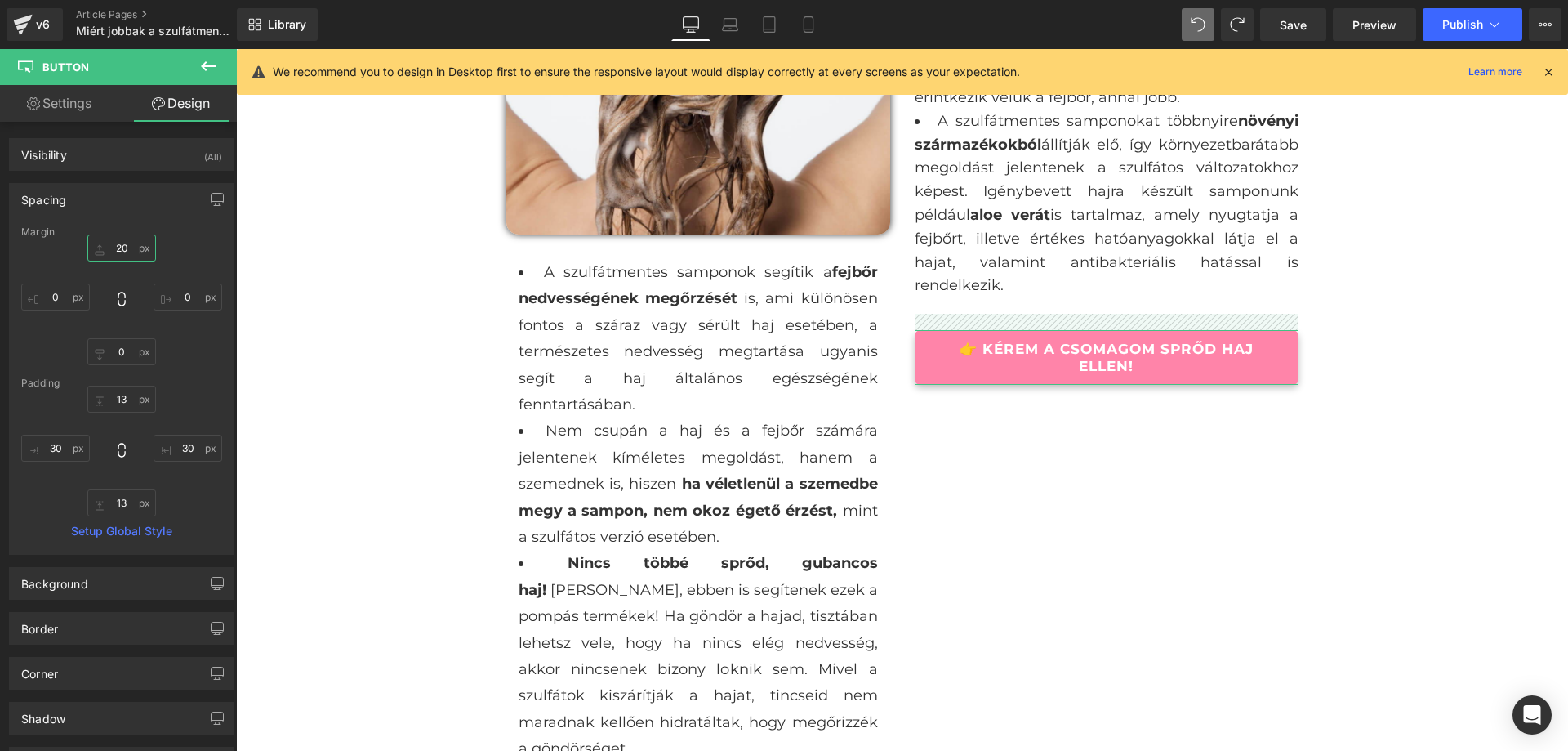
click at [133, 248] on input "20" at bounding box center [121, 248] width 68 height 27
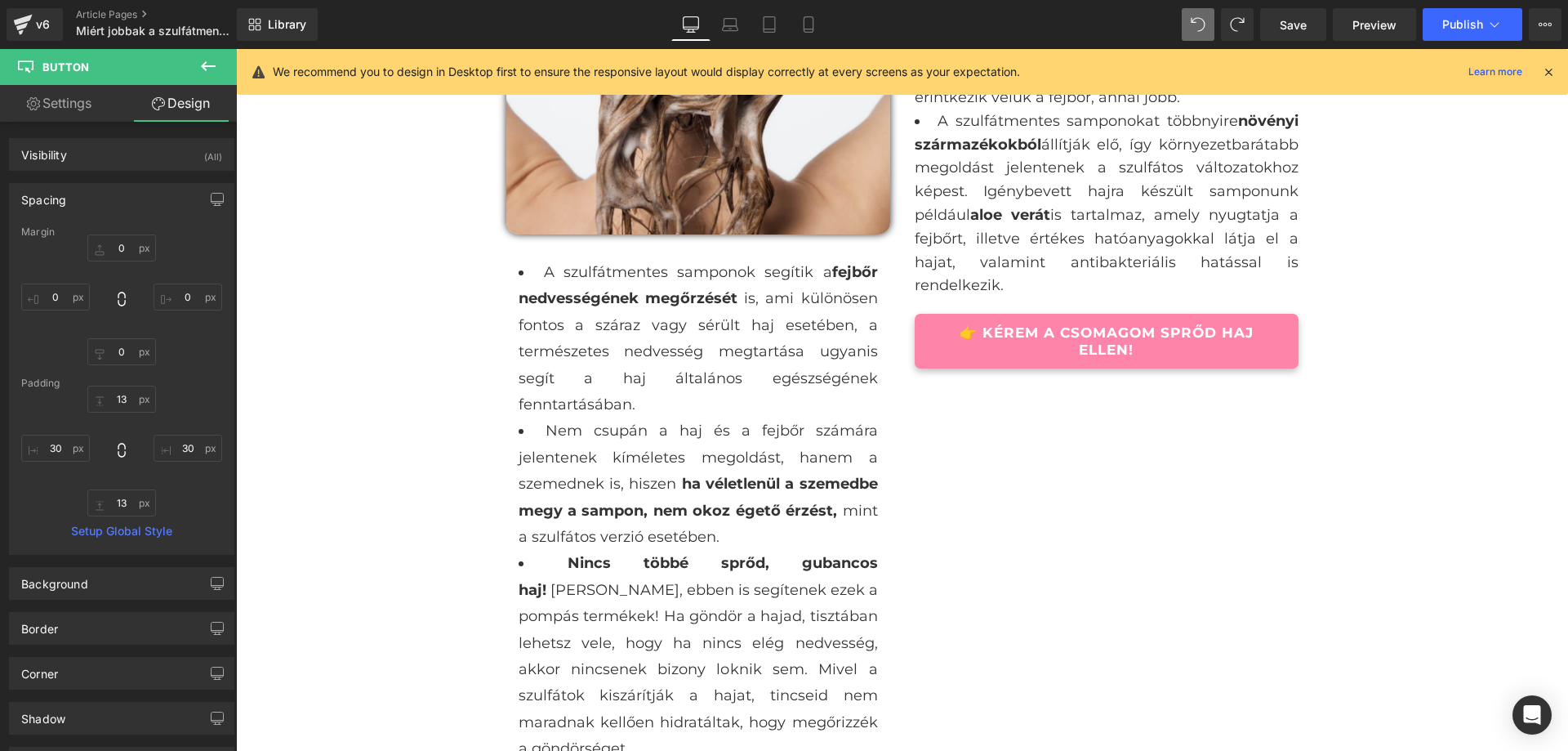
click at [1440, 394] on div "Miért jobbak a szulfátmentes samponok igénybe vett hajra? Heading Row Image Ned…" at bounding box center [902, 765] width 1332 height 5460
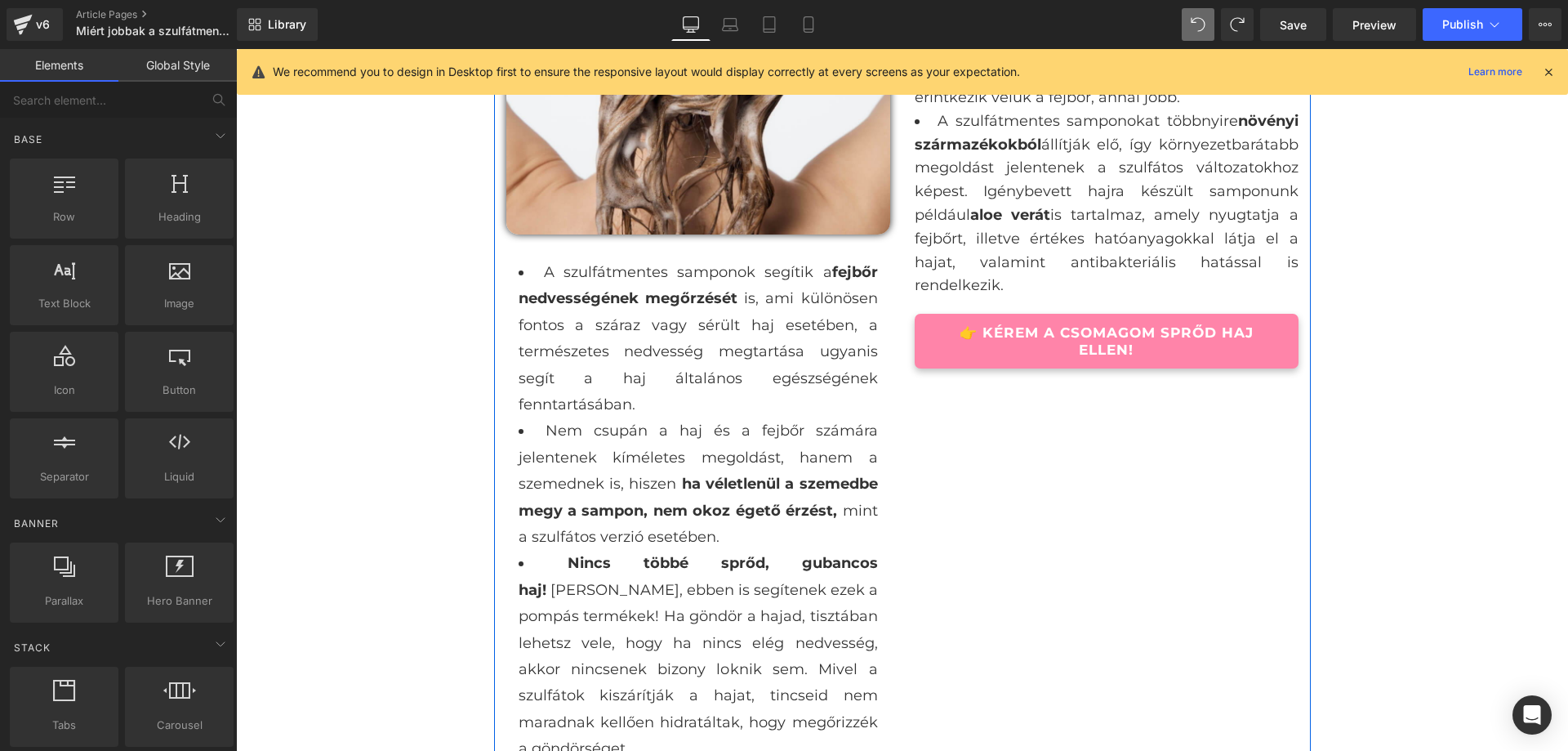
click at [907, 323] on div "Ha festett a hajad, feltűnhetett már, hogy a szulfátos sampon használata után a…" at bounding box center [1107, 109] width 409 height 518
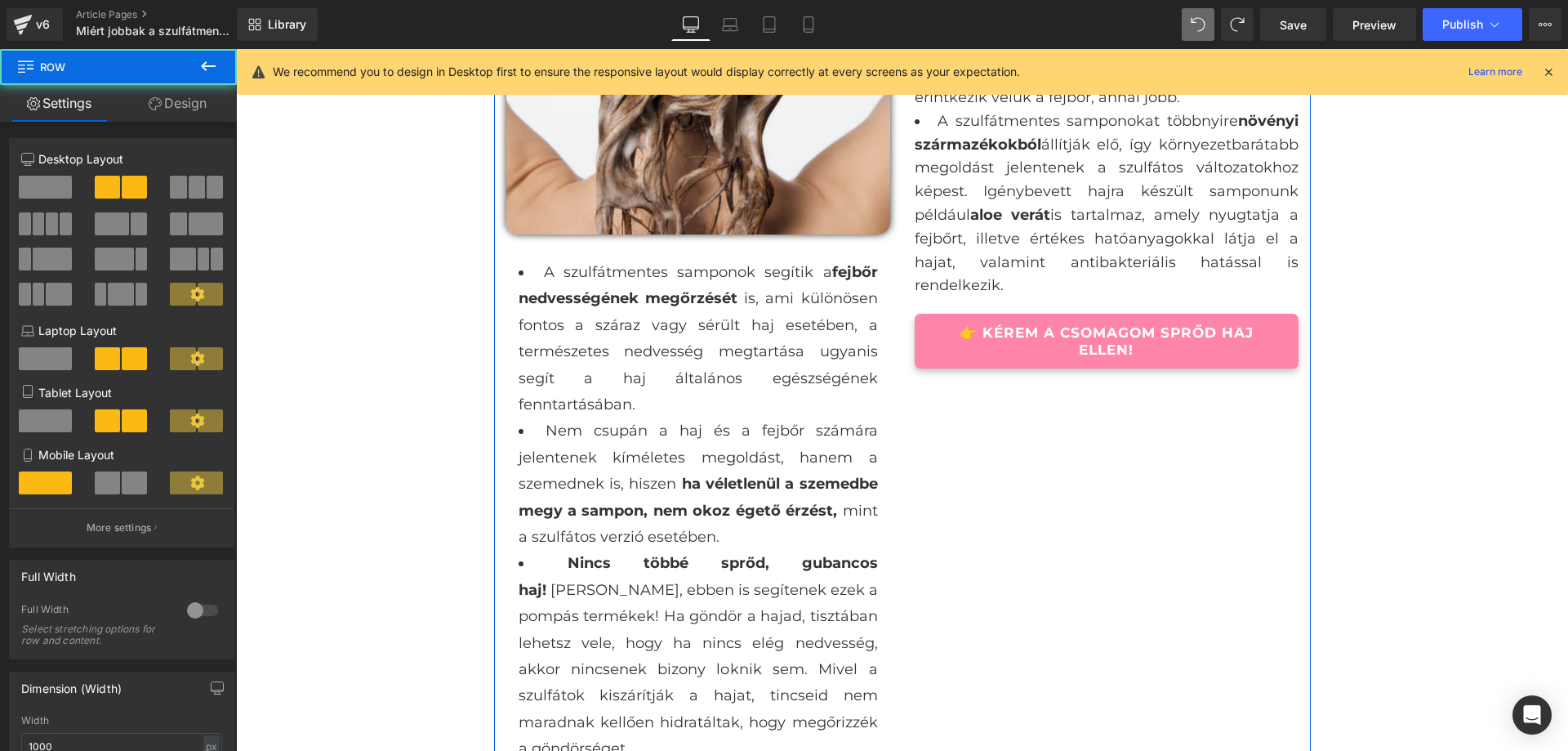
click at [236, 49] on div at bounding box center [236, 49] width 0 height 0
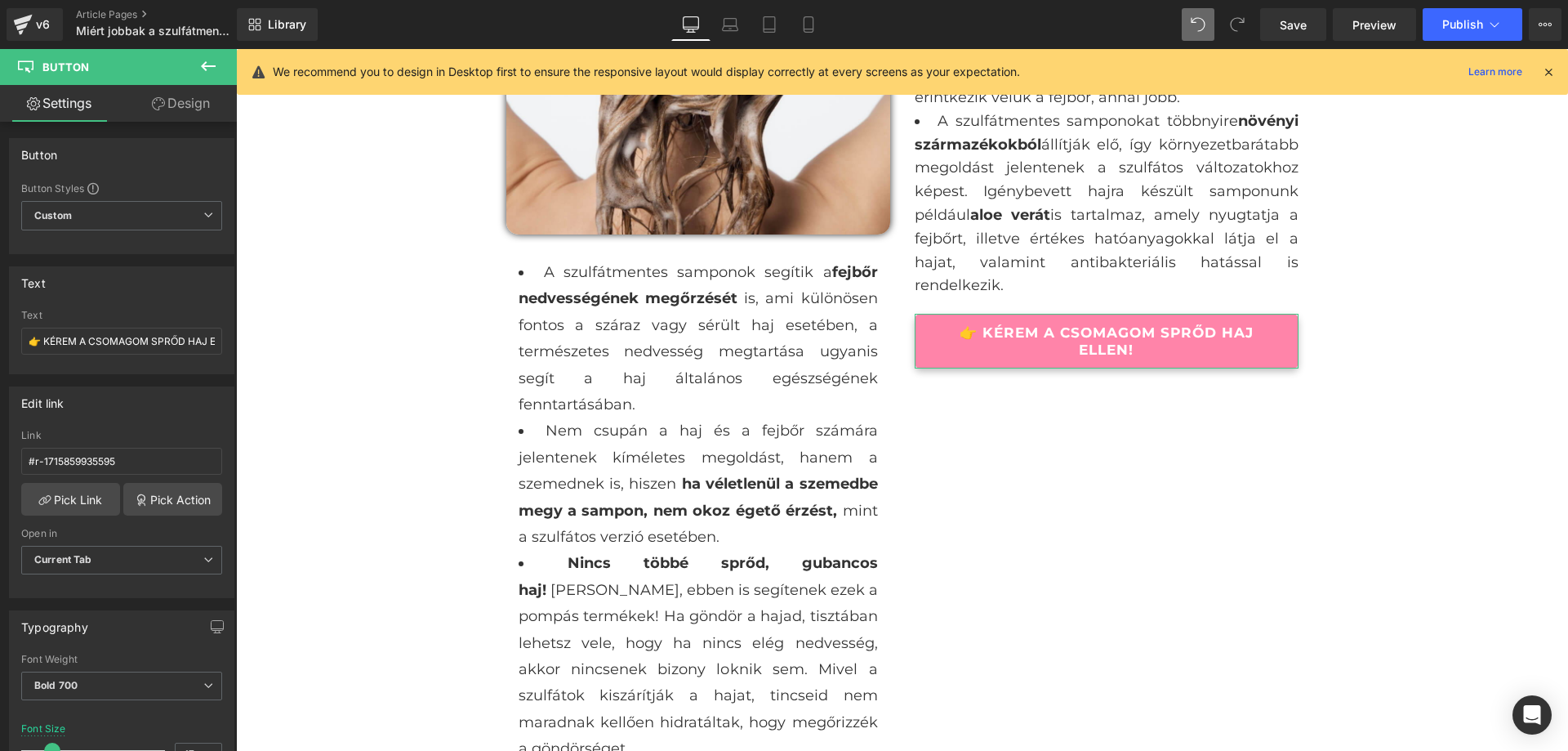
click at [155, 101] on icon at bounding box center [159, 104] width 13 height 13
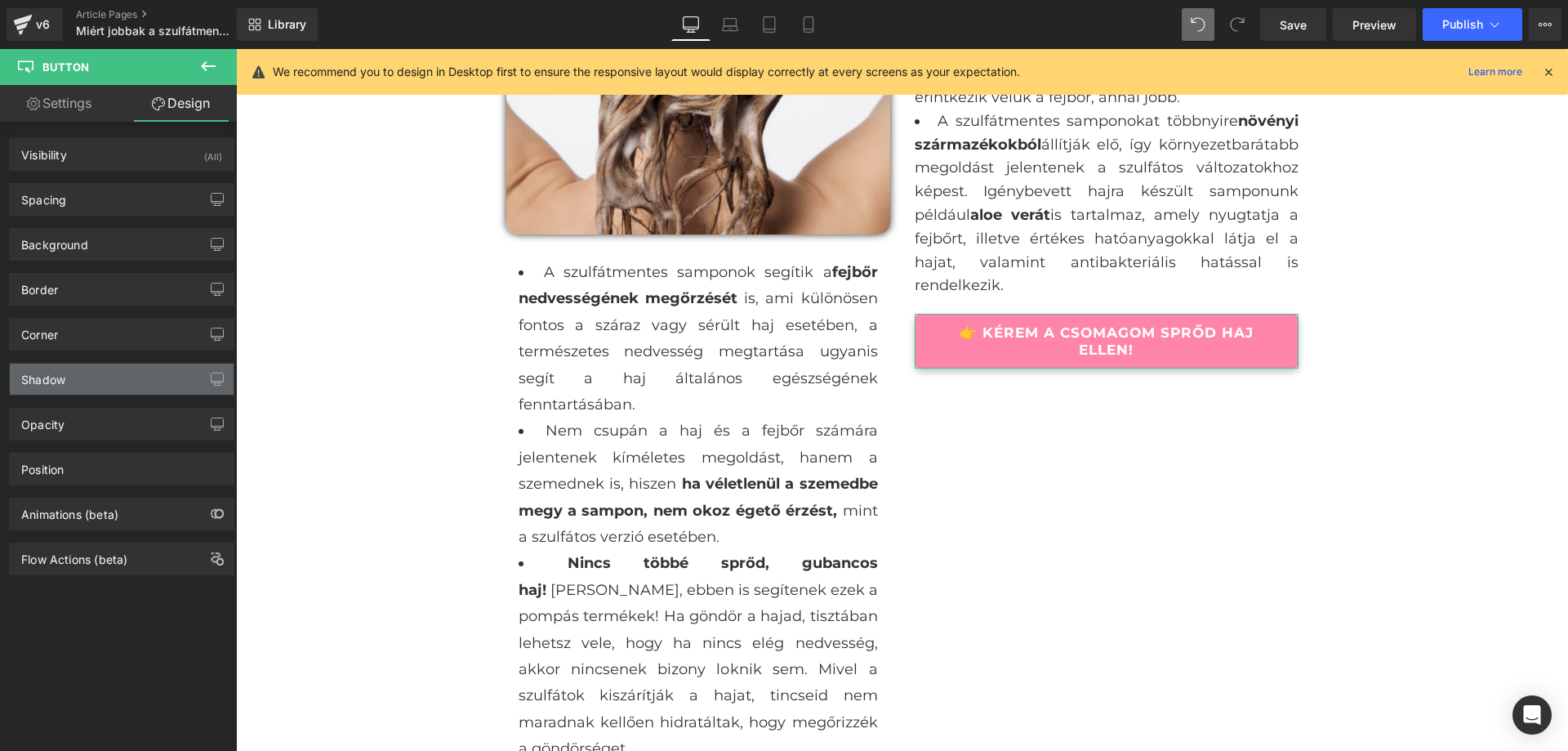
click at [88, 378] on div "Shadow" at bounding box center [121, 379] width 224 height 31
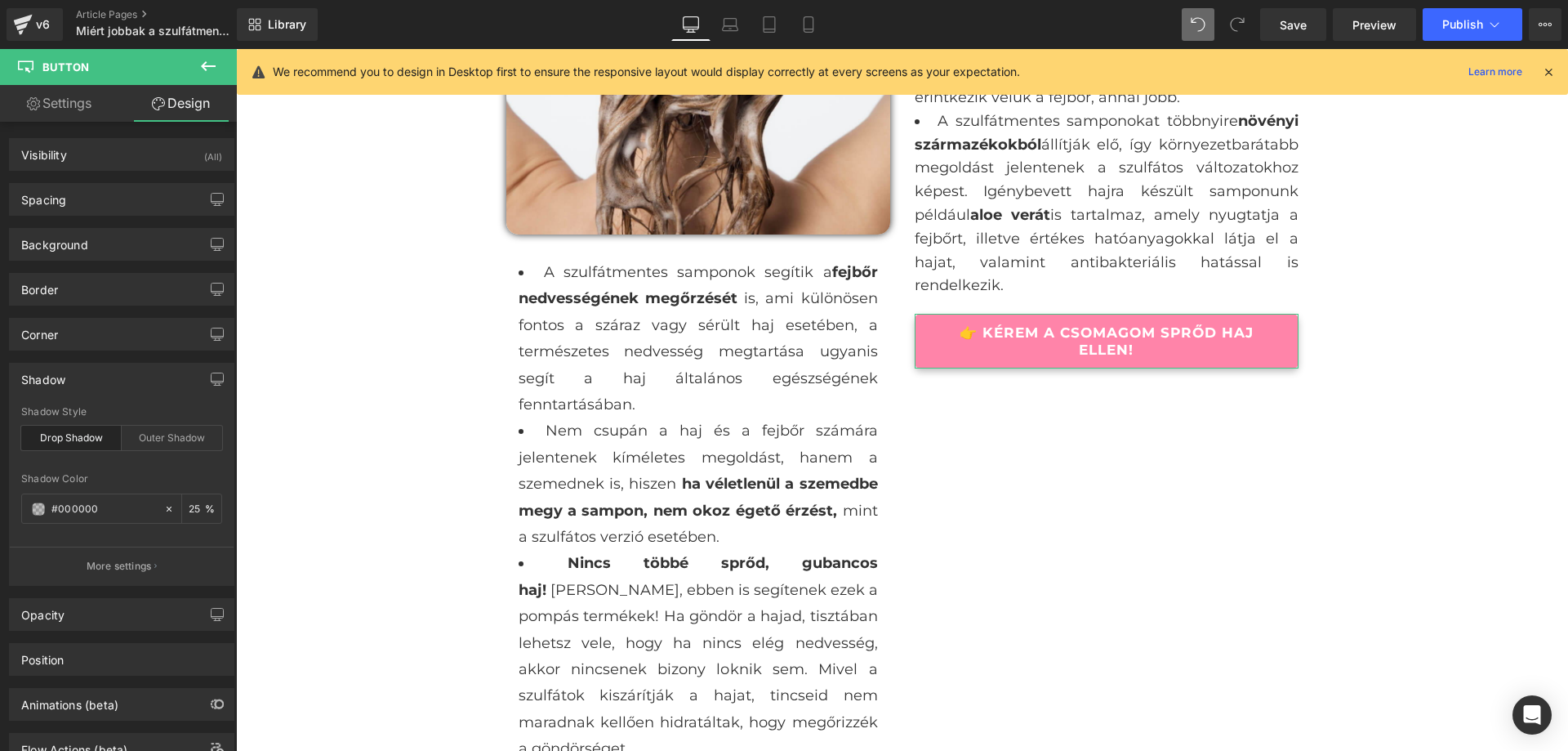
type input "#000000"
click at [158, 439] on div "Outer Shadow" at bounding box center [172, 438] width 100 height 24
click at [192, 505] on input "25" at bounding box center [197, 508] width 16 height 18
type input "50"
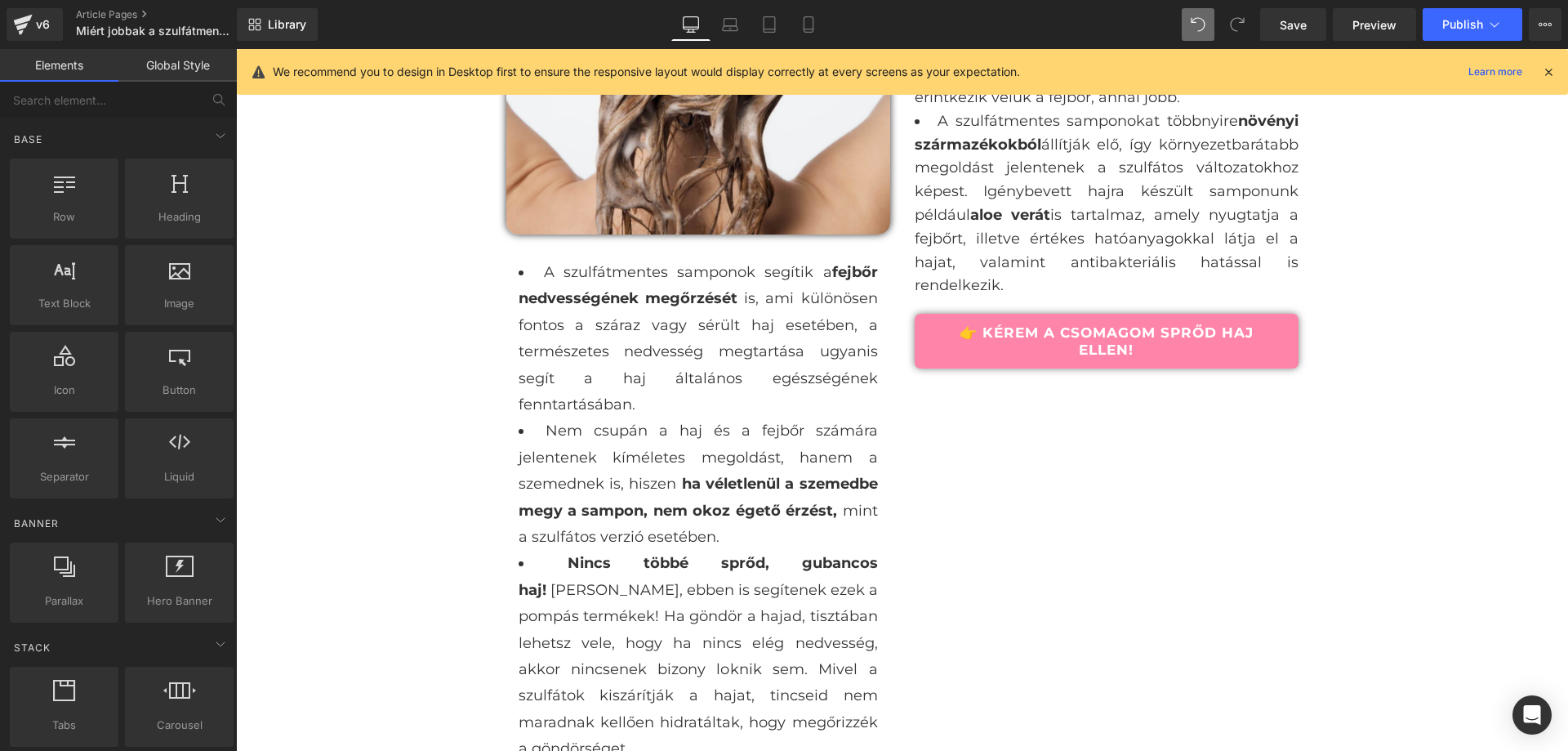
click at [374, 503] on div "Miért jobbak a szulfátmentes samponok igénybe vett hajra? Heading Row Image Ned…" at bounding box center [902, 765] width 1332 height 5460
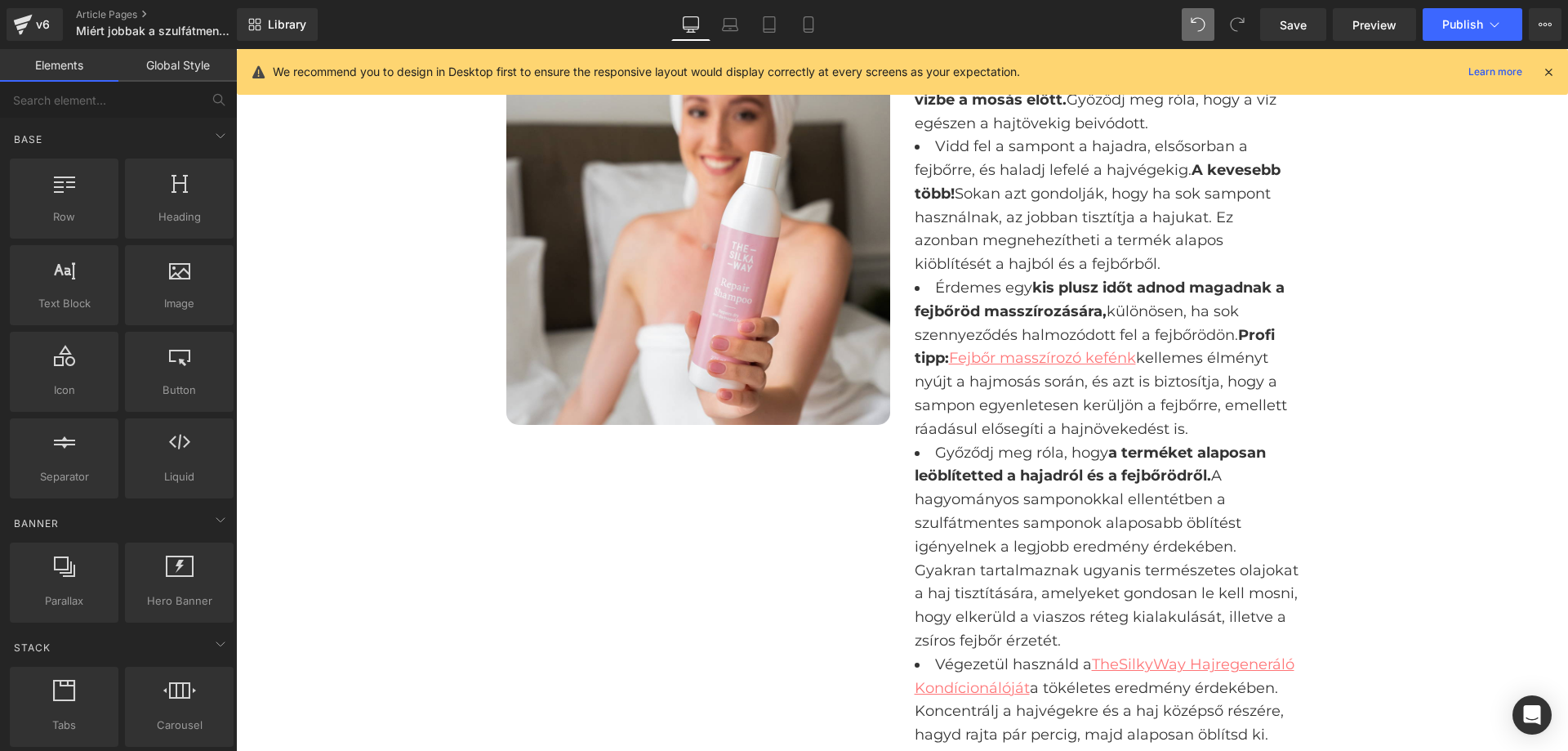
scroll to position [3144, 0]
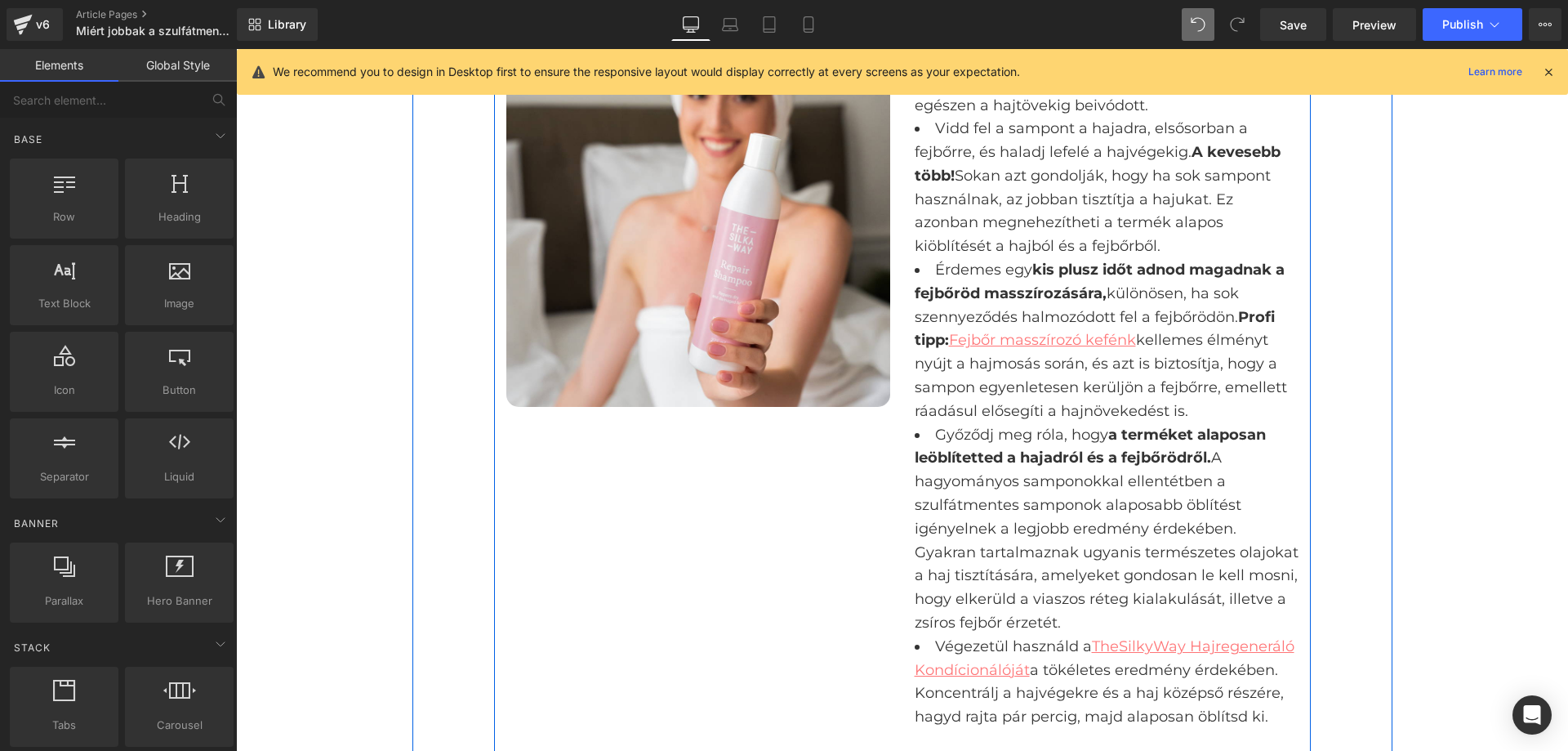
click at [606, 447] on div "Image A szilikon és szulfátmentes sampon akkor működik a legjobban, ha a hajat …" at bounding box center [903, 375] width 817 height 755
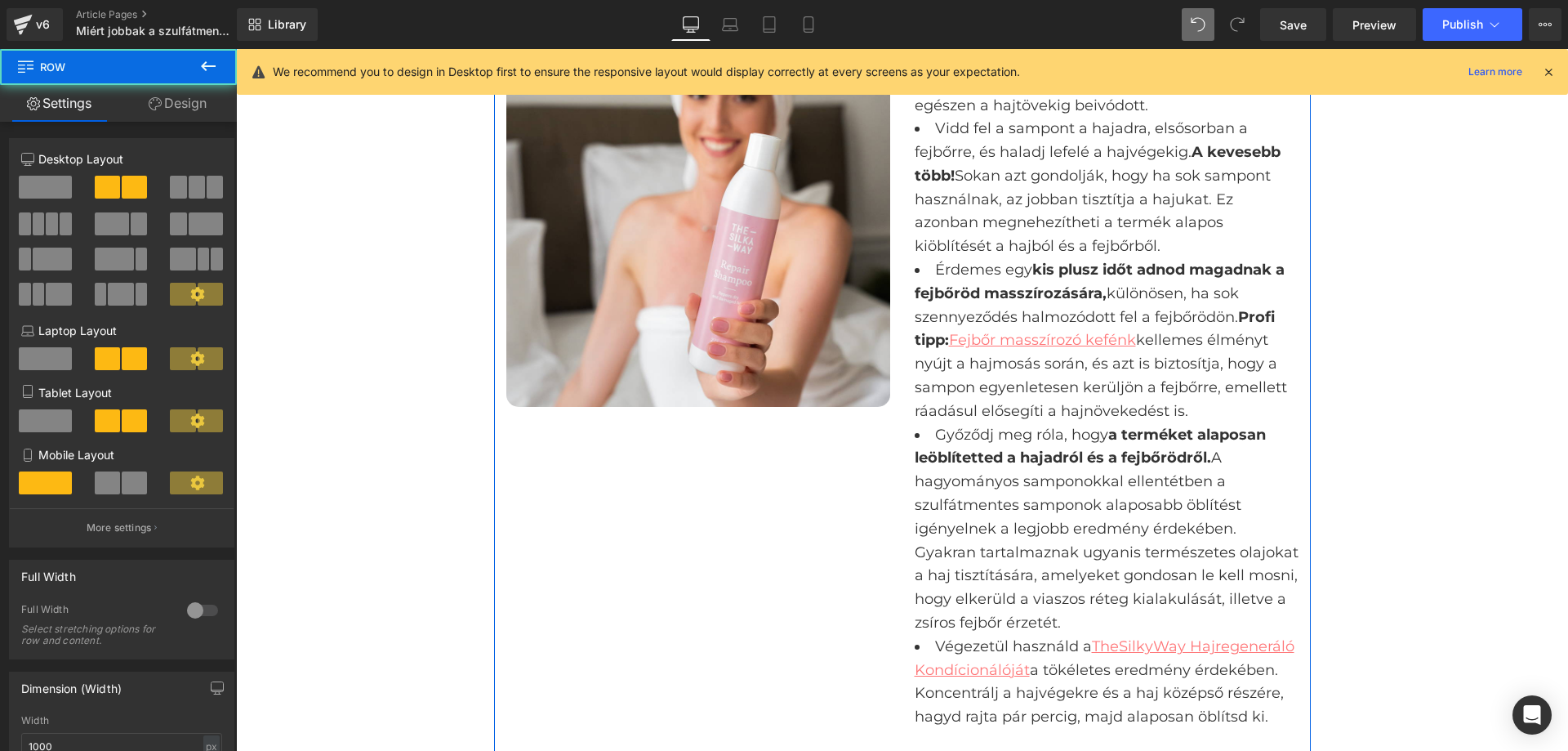
click at [148, 105] on icon at bounding box center [155, 104] width 13 height 13
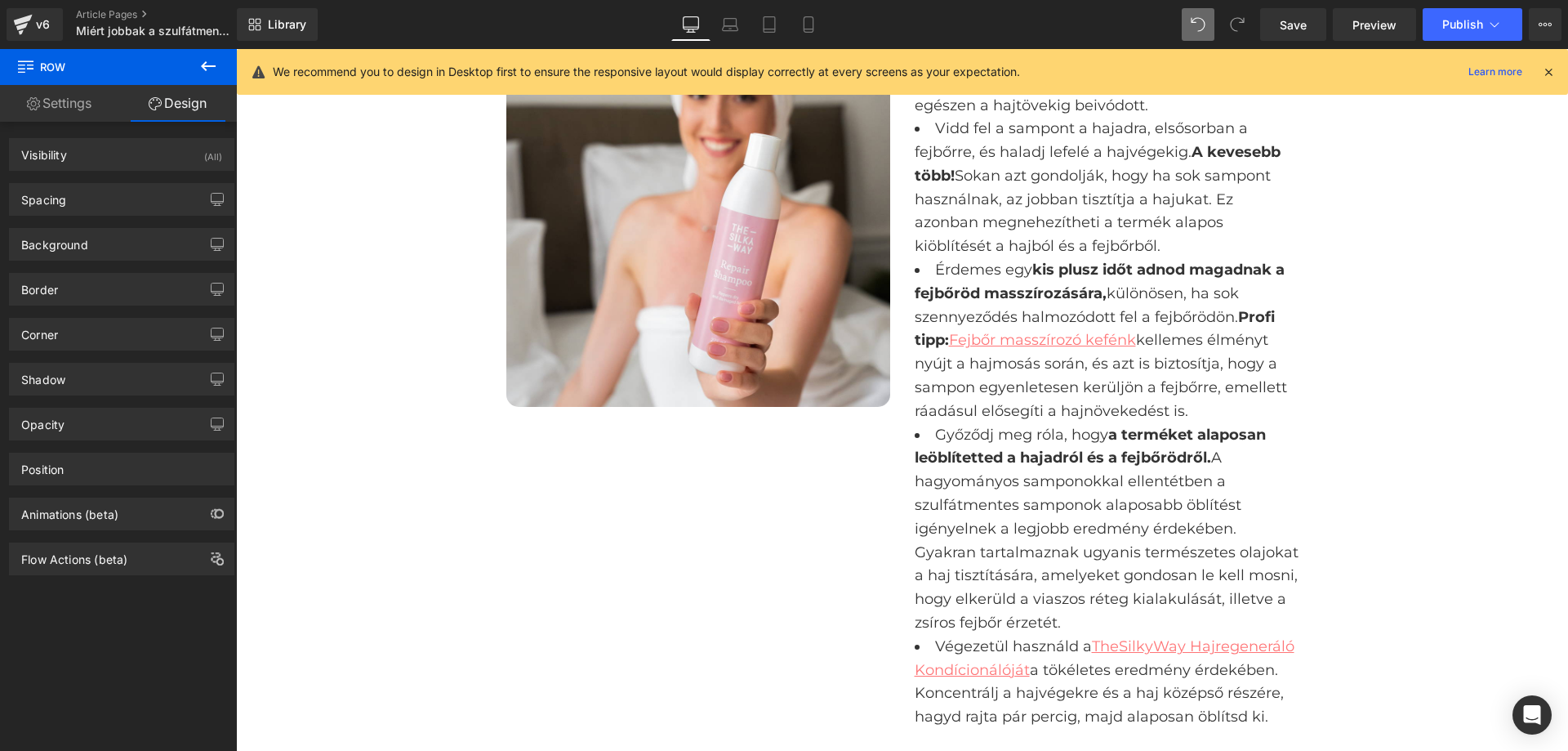
click at [206, 62] on icon at bounding box center [208, 67] width 14 height 10
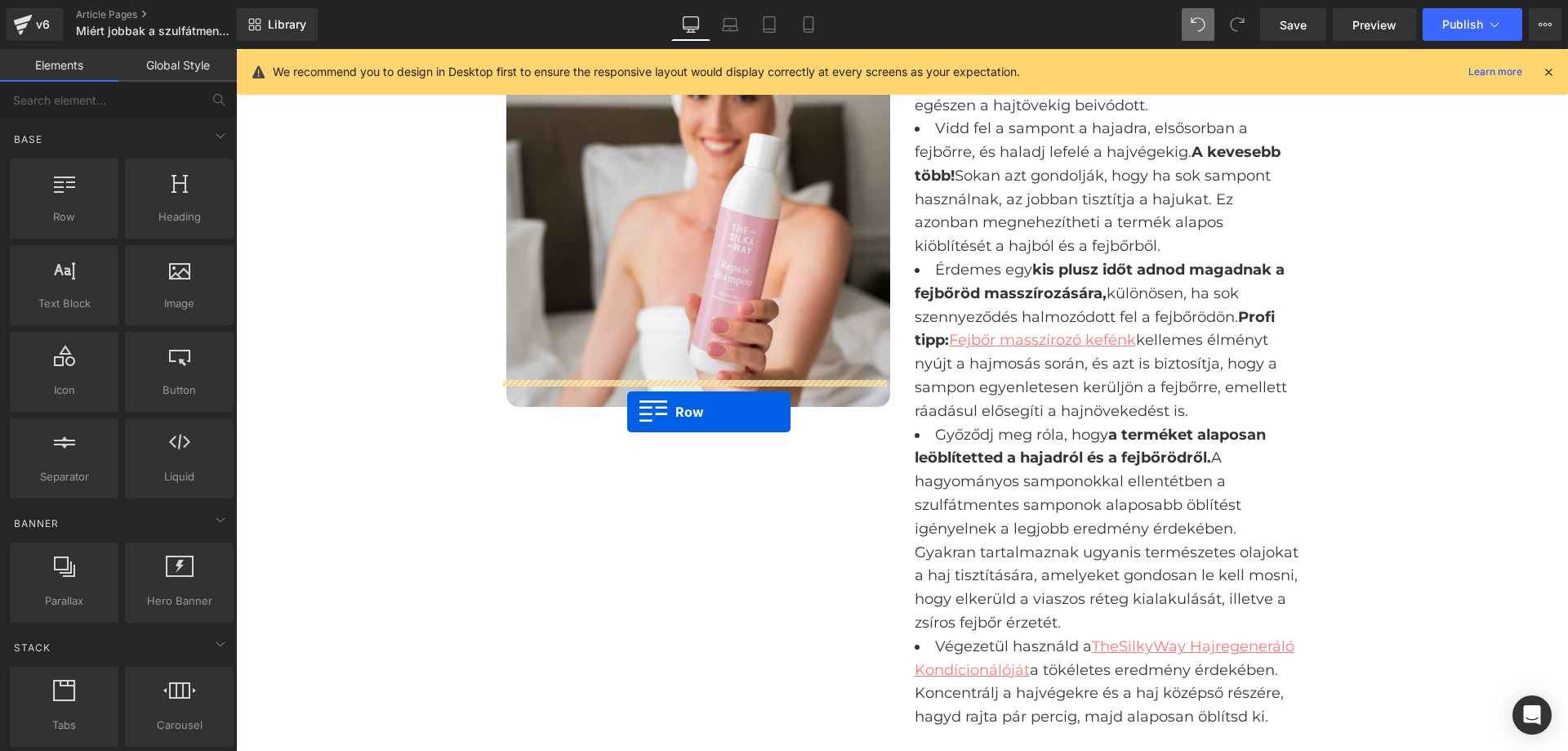
drag, startPoint x: 405, startPoint y: 290, endPoint x: 627, endPoint y: 412, distance: 253.3
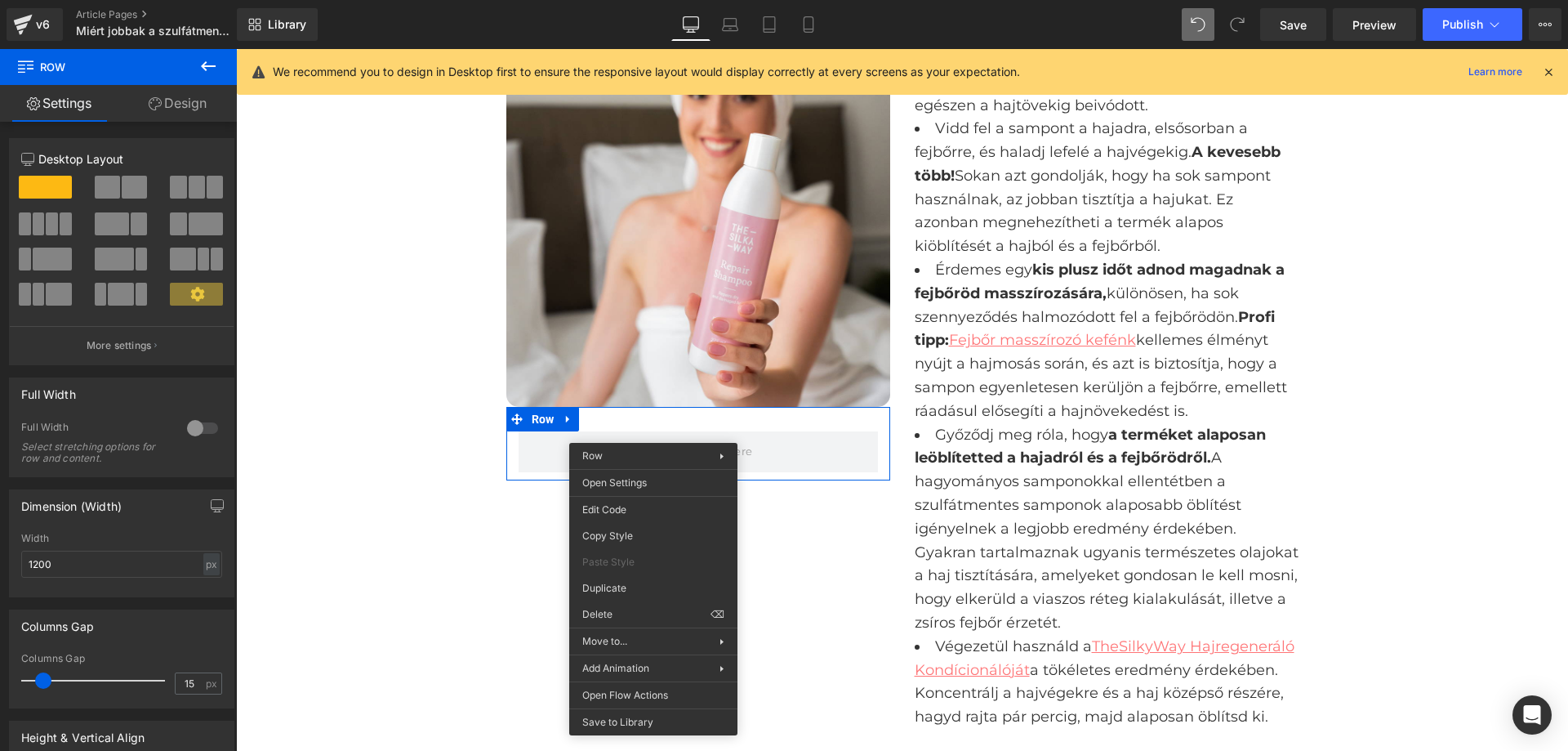
click at [202, 72] on icon at bounding box center [208, 66] width 19 height 19
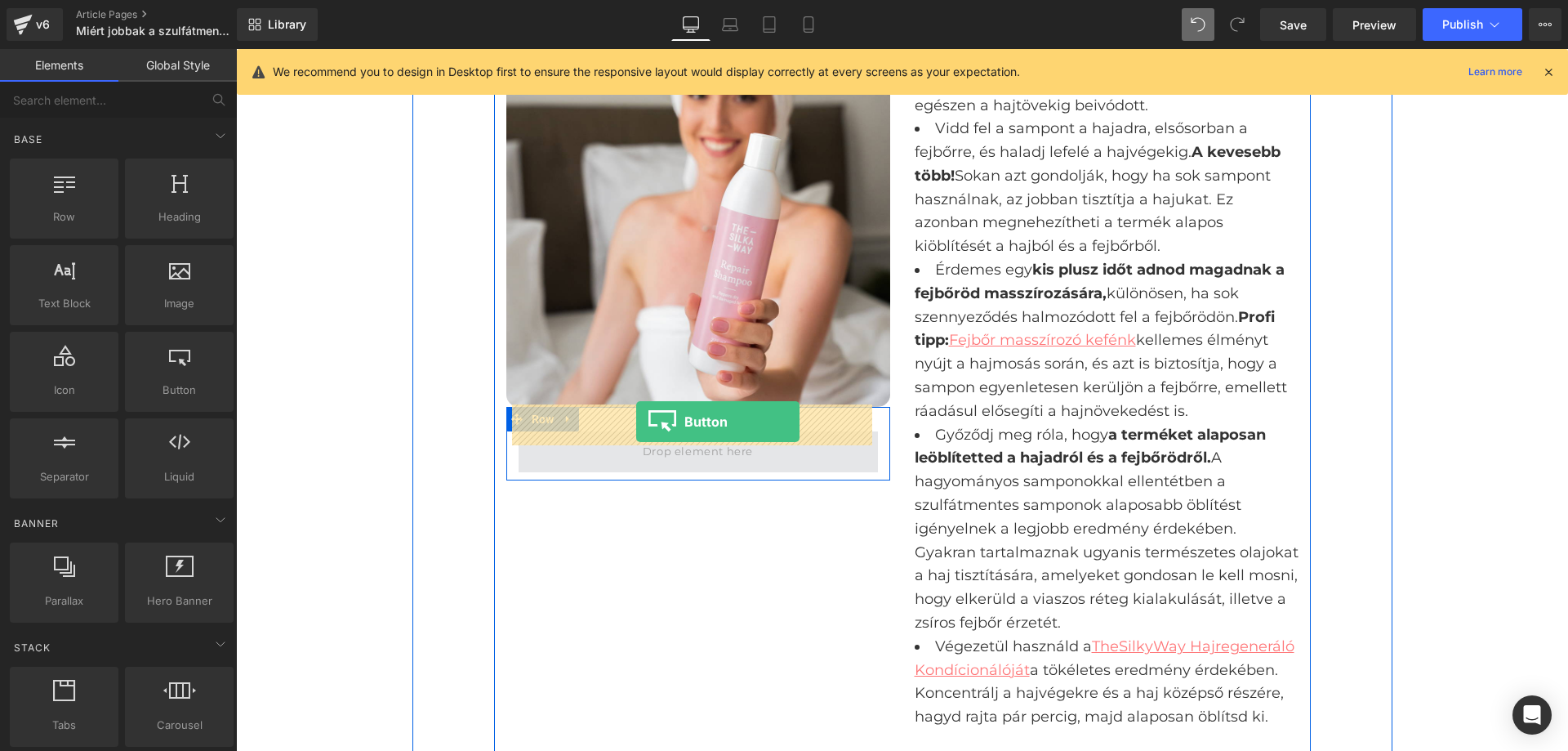
drag, startPoint x: 409, startPoint y: 429, endPoint x: 636, endPoint y: 421, distance: 227.1
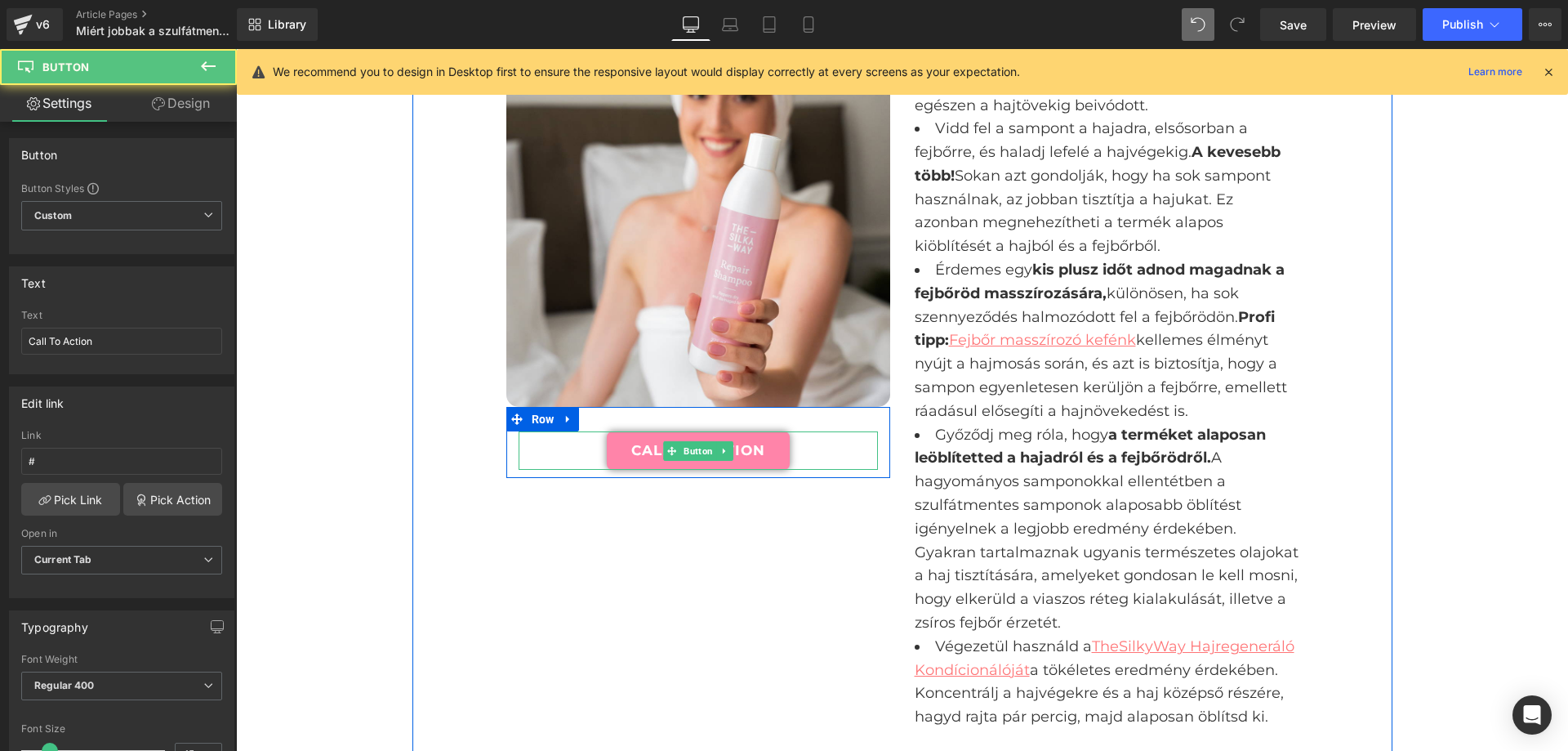
click at [746, 432] on link "Call To Action" at bounding box center [699, 451] width 183 height 39
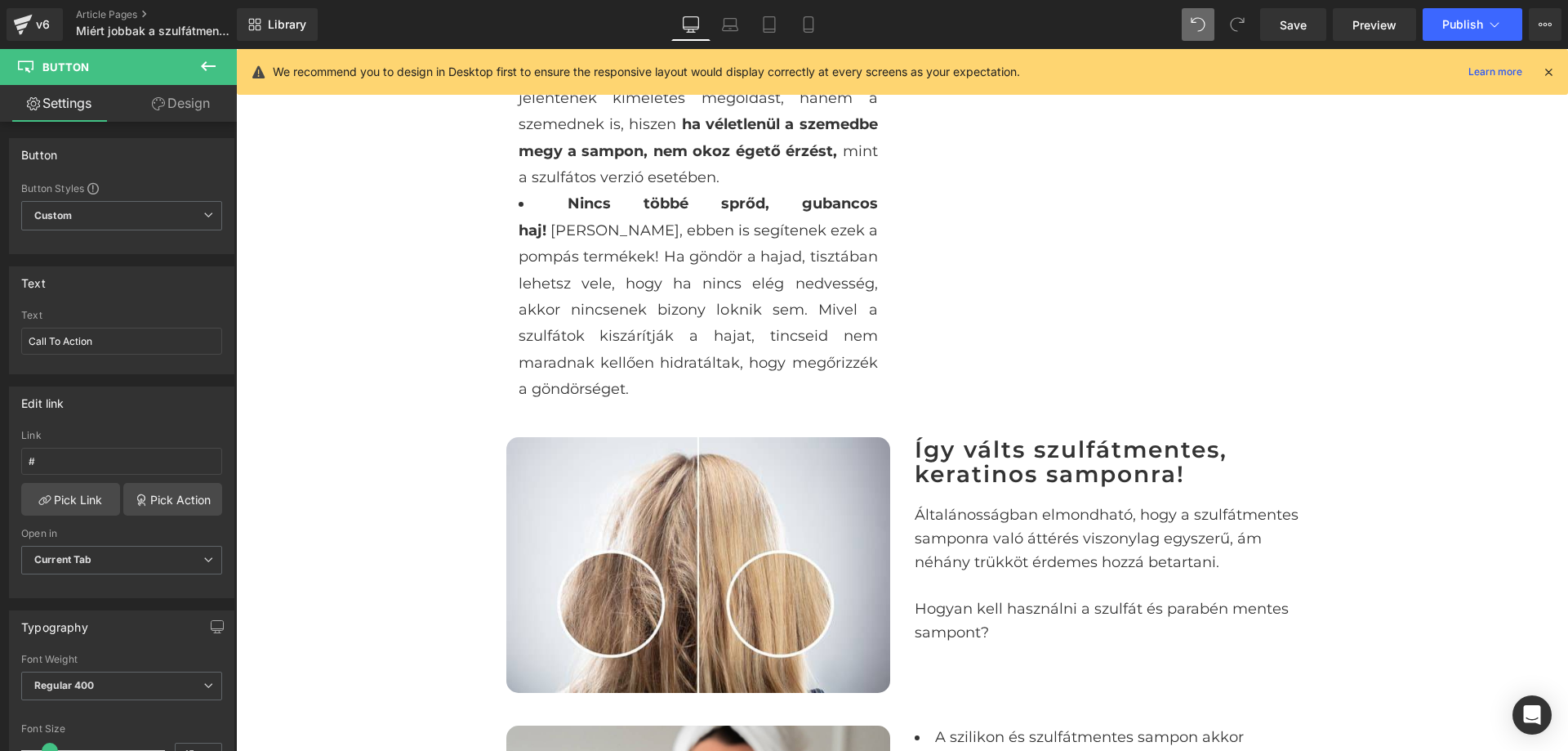
scroll to position [2244, 0]
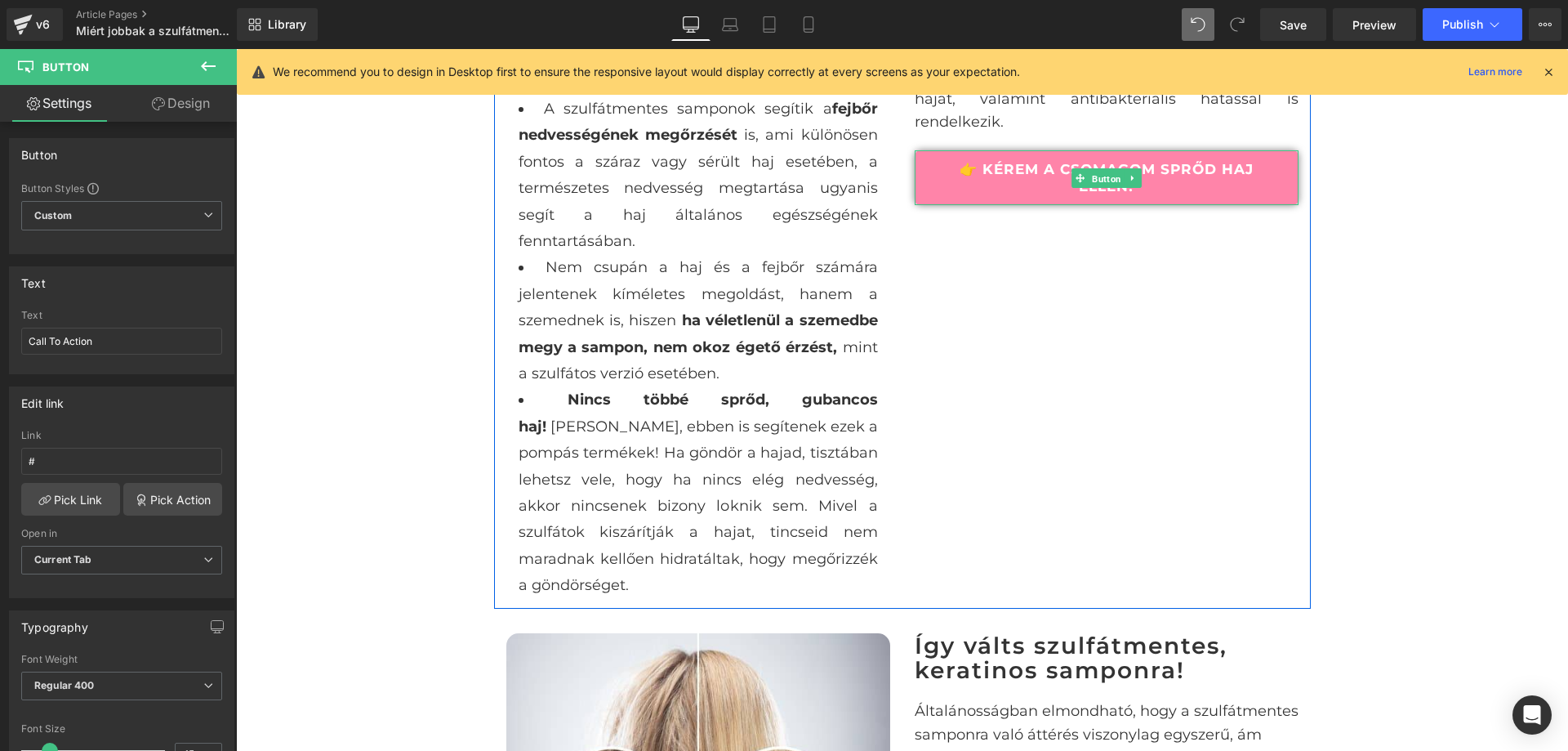
click at [1098, 174] on span "Button" at bounding box center [1106, 178] width 36 height 19
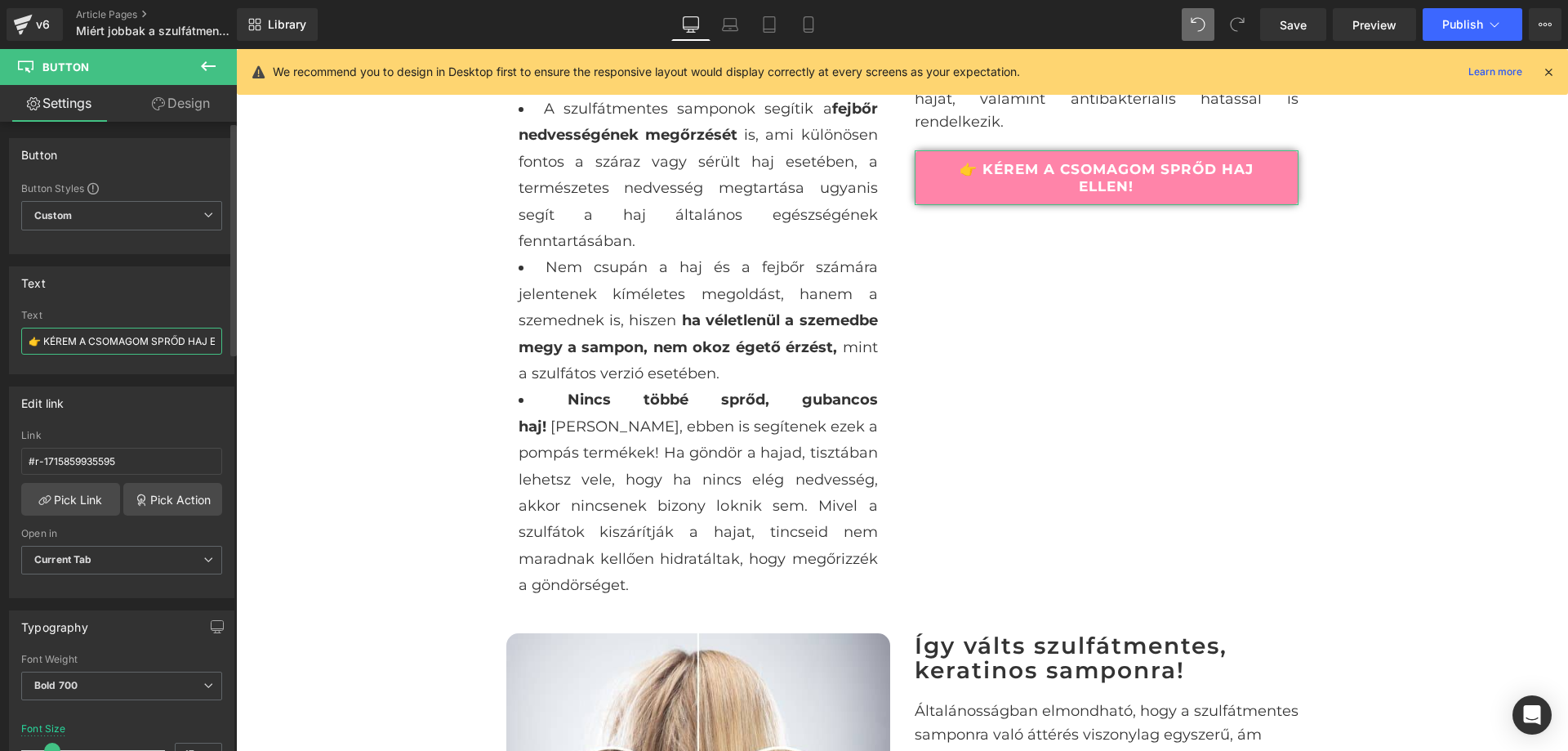
click at [116, 350] on input "👉 KÉREM A CSOMAGOM SPRŐD HAJ ELLEN!" at bounding box center [121, 341] width 201 height 27
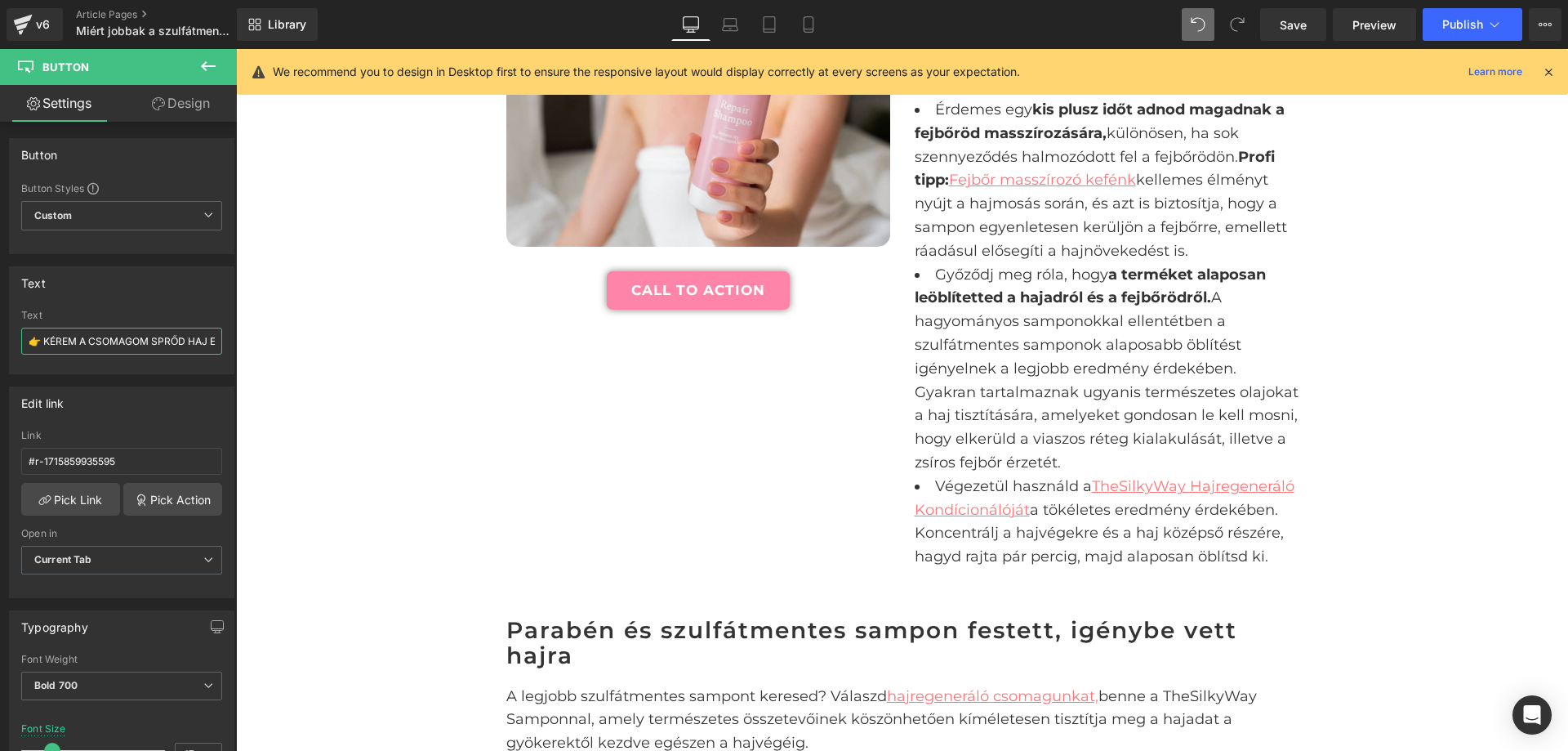
scroll to position [3307, 0]
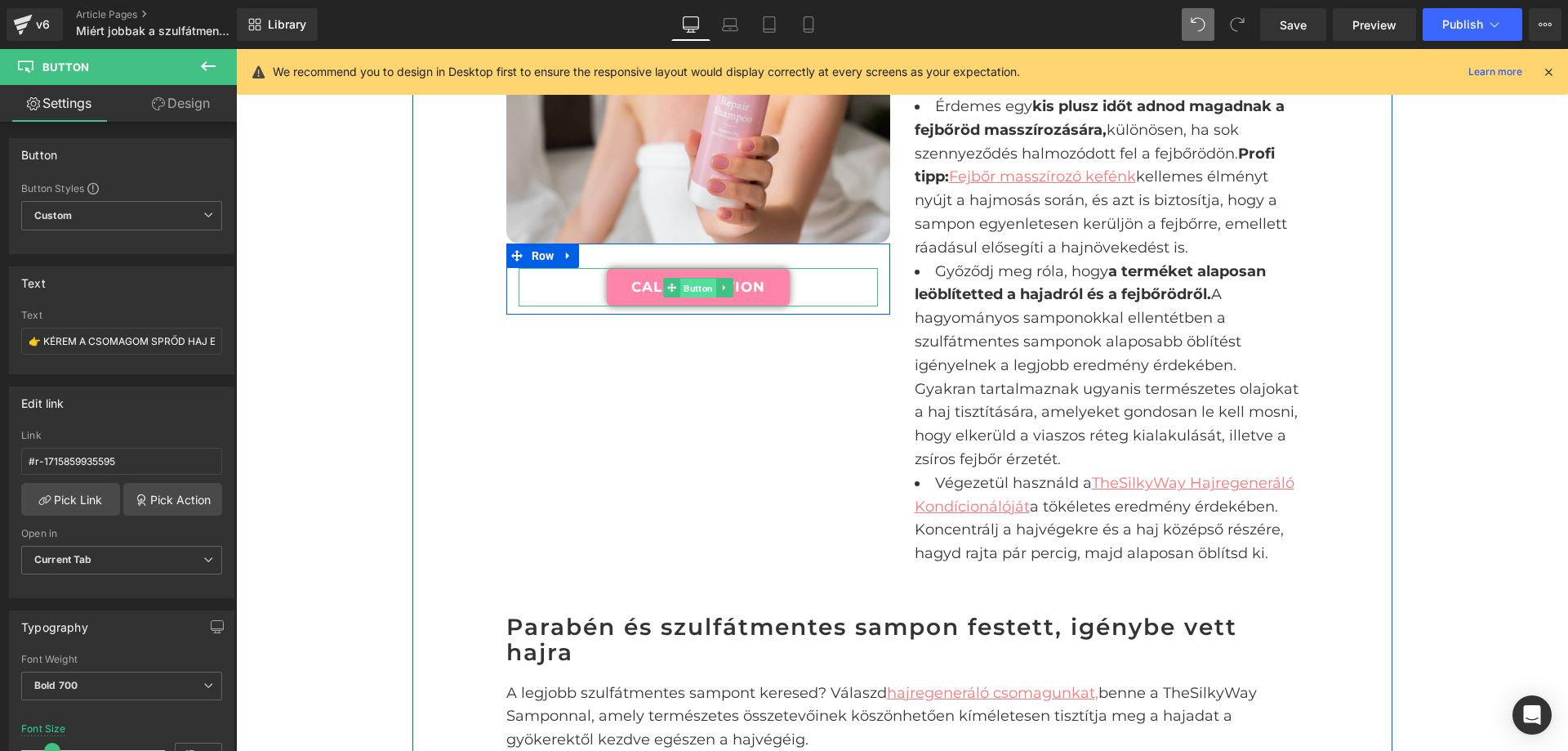
click at [689, 278] on span "Button" at bounding box center [698, 287] width 36 height 19
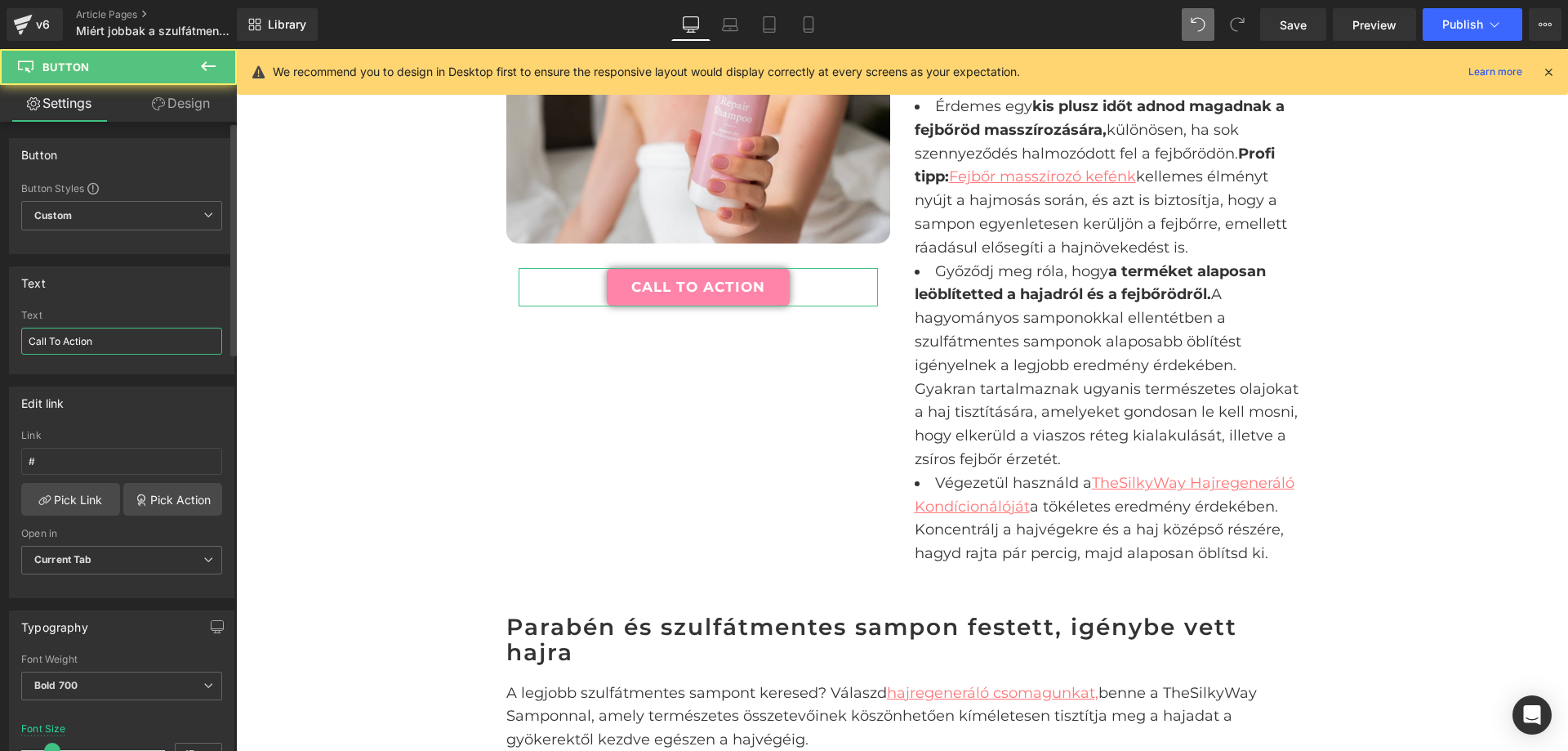
click at [106, 339] on input "Call To Action" at bounding box center [121, 341] width 201 height 27
paste input "👉 KÉREM A CSOMAGOM SPRŐD HAJ ELLEN!"
type input "👉 KÉREM A CSOMAGOM SPRŐD HAJ ELLEN!"
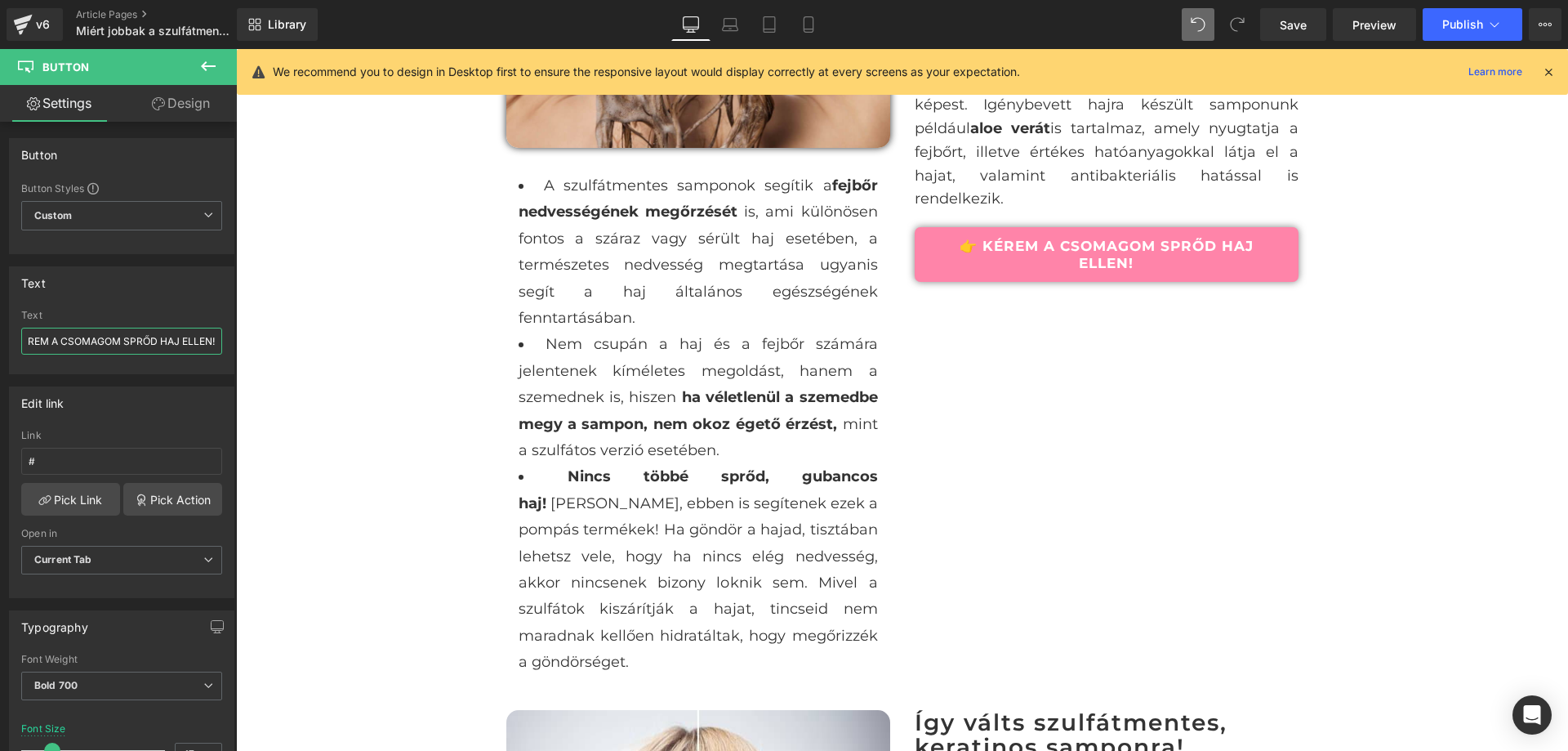
scroll to position [2163, 0]
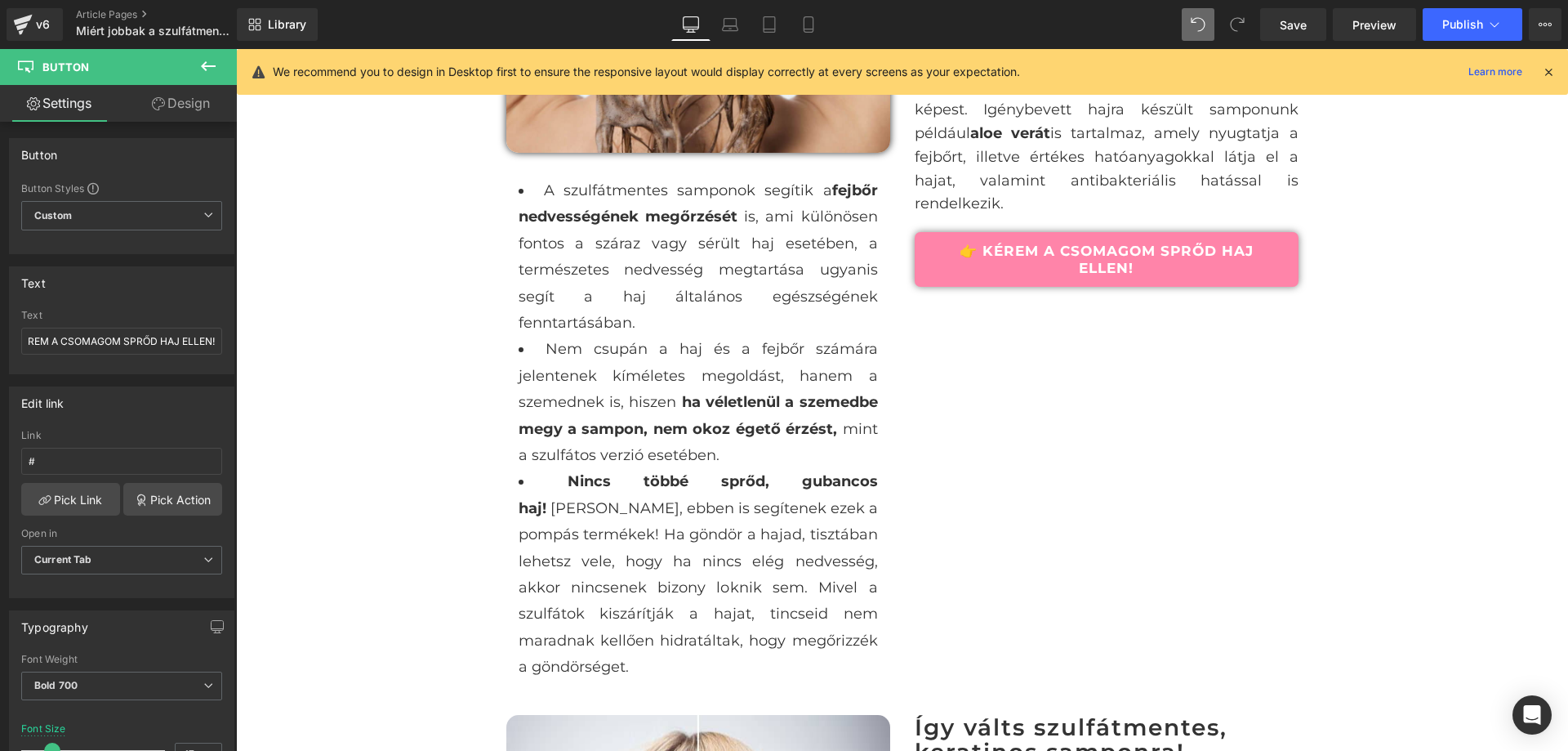
click at [1094, 265] on div "👉 KÉREM A CSOMAGOM SPRŐD HAJ ELLEN! Button" at bounding box center [1106, 259] width 384 height 55
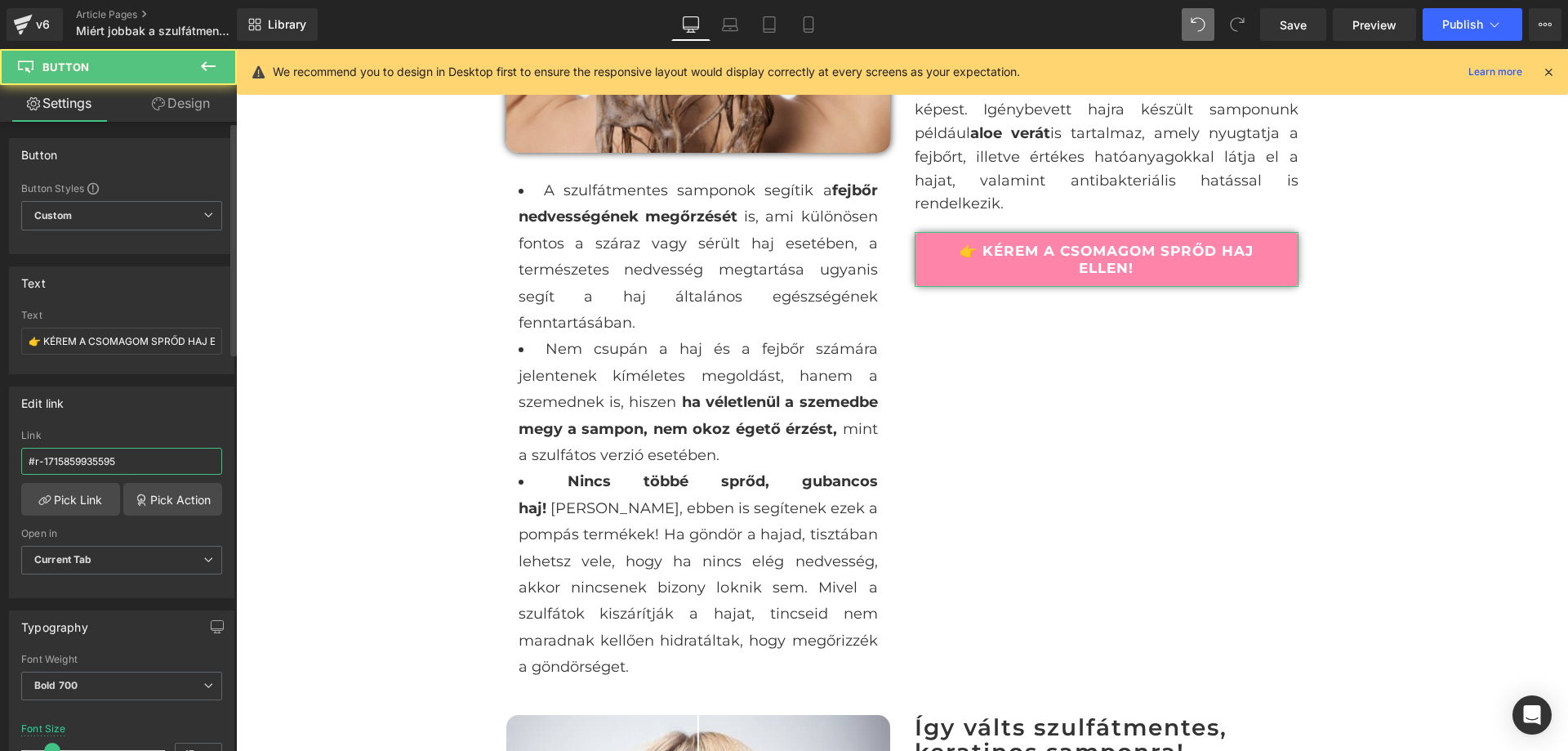
click at [136, 467] on input "#r-1715859935595" at bounding box center [121, 461] width 201 height 27
click at [136, 468] on input "#r-1715859935595" at bounding box center [121, 461] width 201 height 27
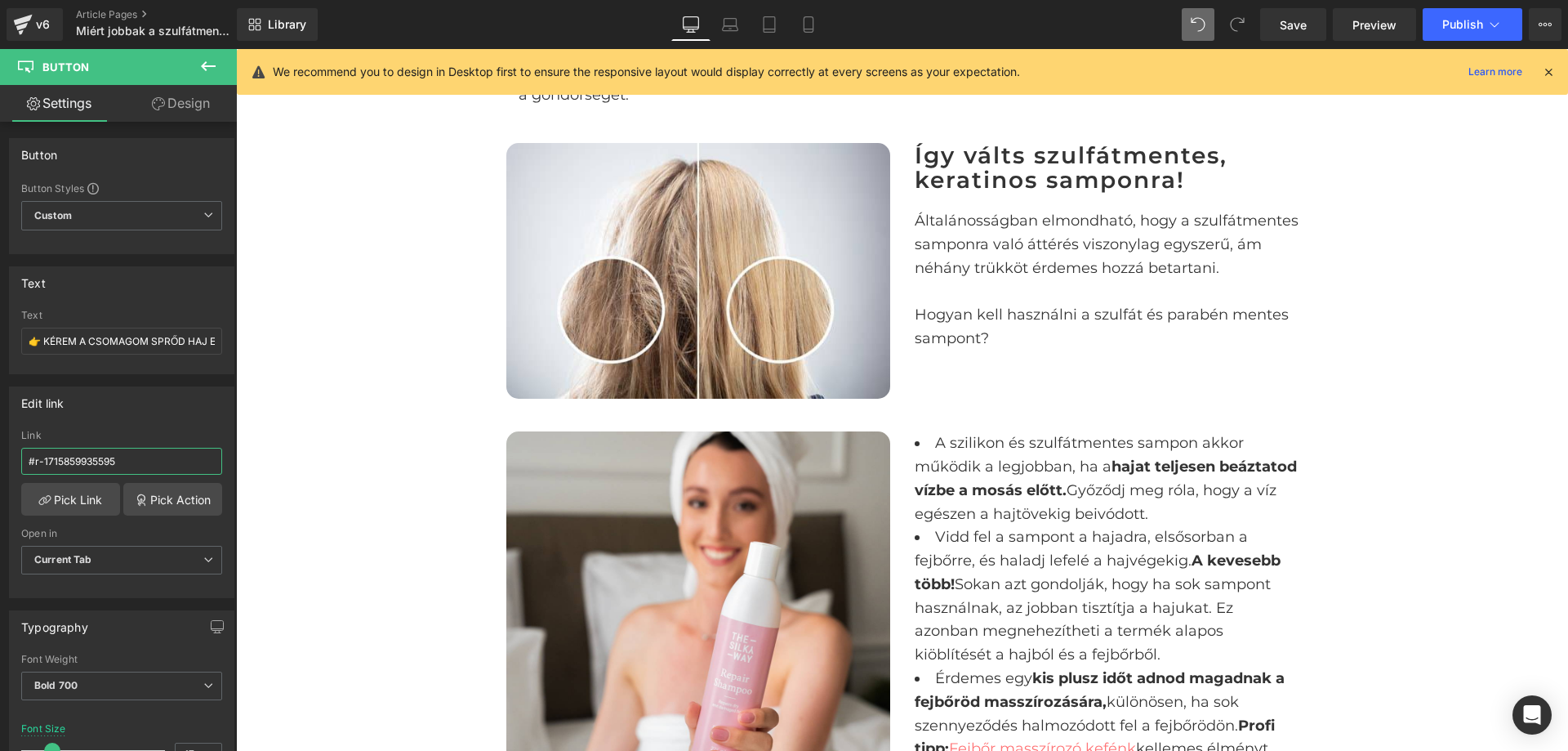
scroll to position [3062, 0]
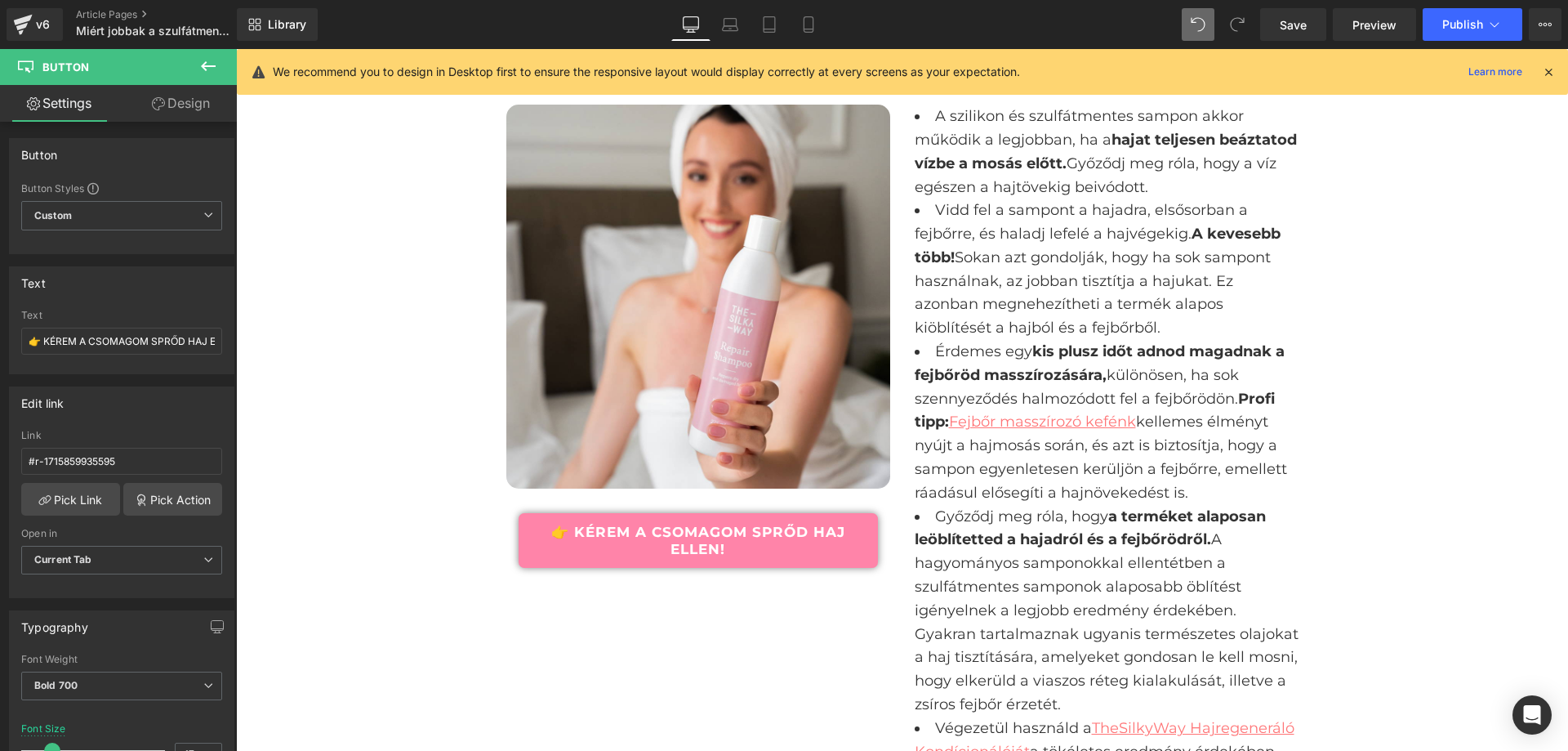
click at [638, 522] on link "👉 KÉREM A CSOMAGOM SPRŐD HAJ ELLEN!" at bounding box center [698, 540] width 359 height 55
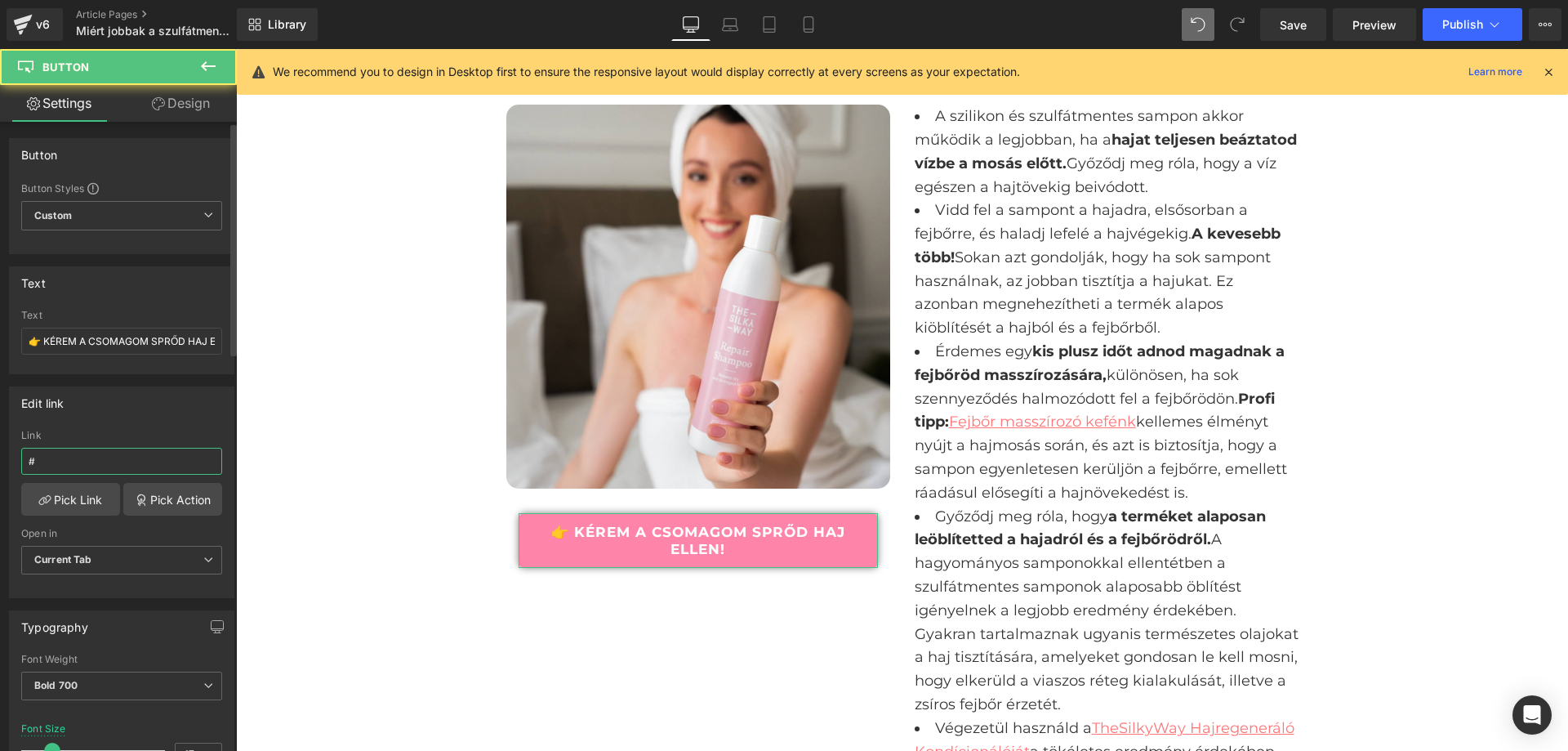
drag, startPoint x: 126, startPoint y: 447, endPoint x: 128, endPoint y: 459, distance: 12.2
click at [126, 449] on input "#" at bounding box center [121, 461] width 201 height 27
click at [128, 459] on input "#" at bounding box center [121, 461] width 201 height 27
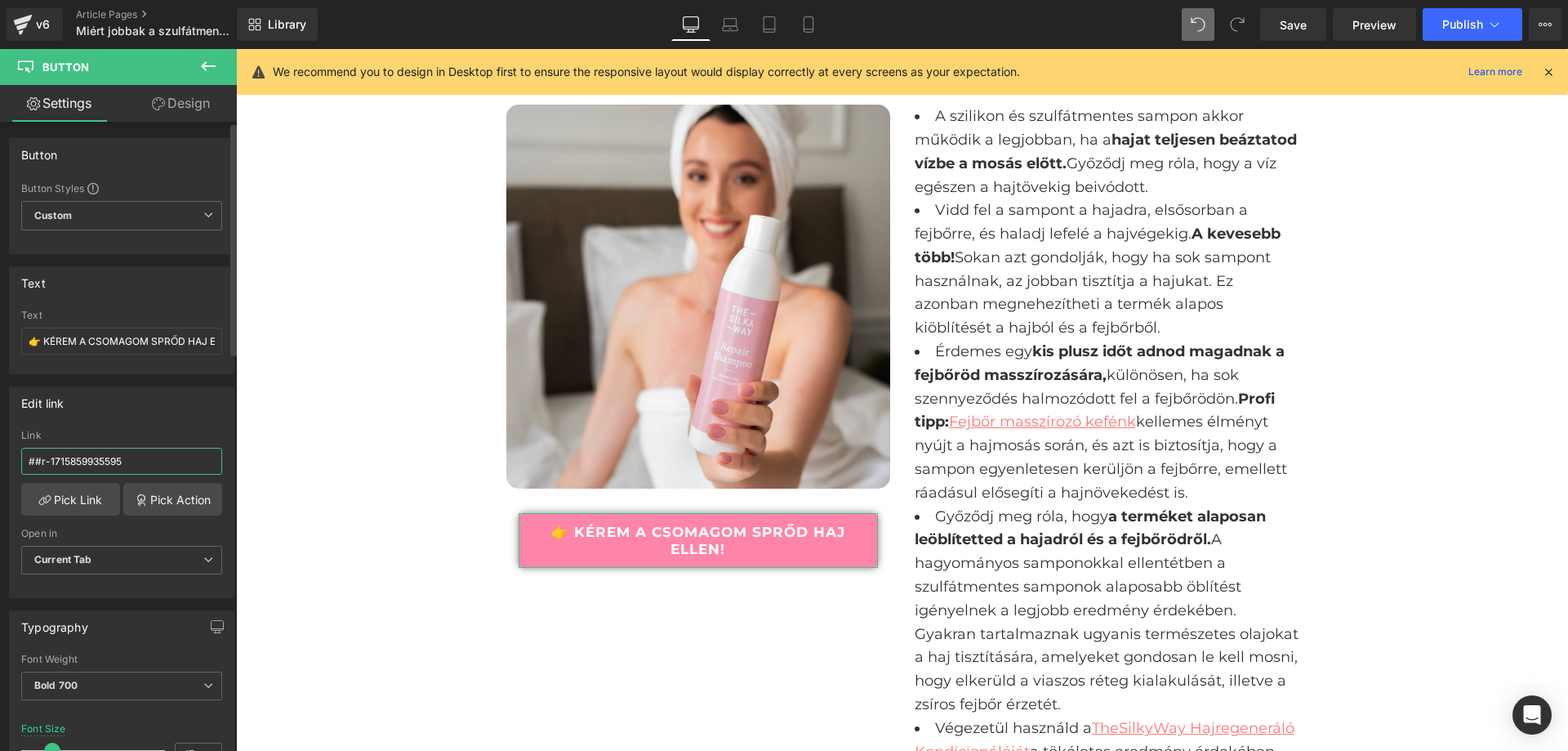
click at [146, 468] on input "##r-1715859935595" at bounding box center [121, 461] width 201 height 27
type input "#r-1715859935595"
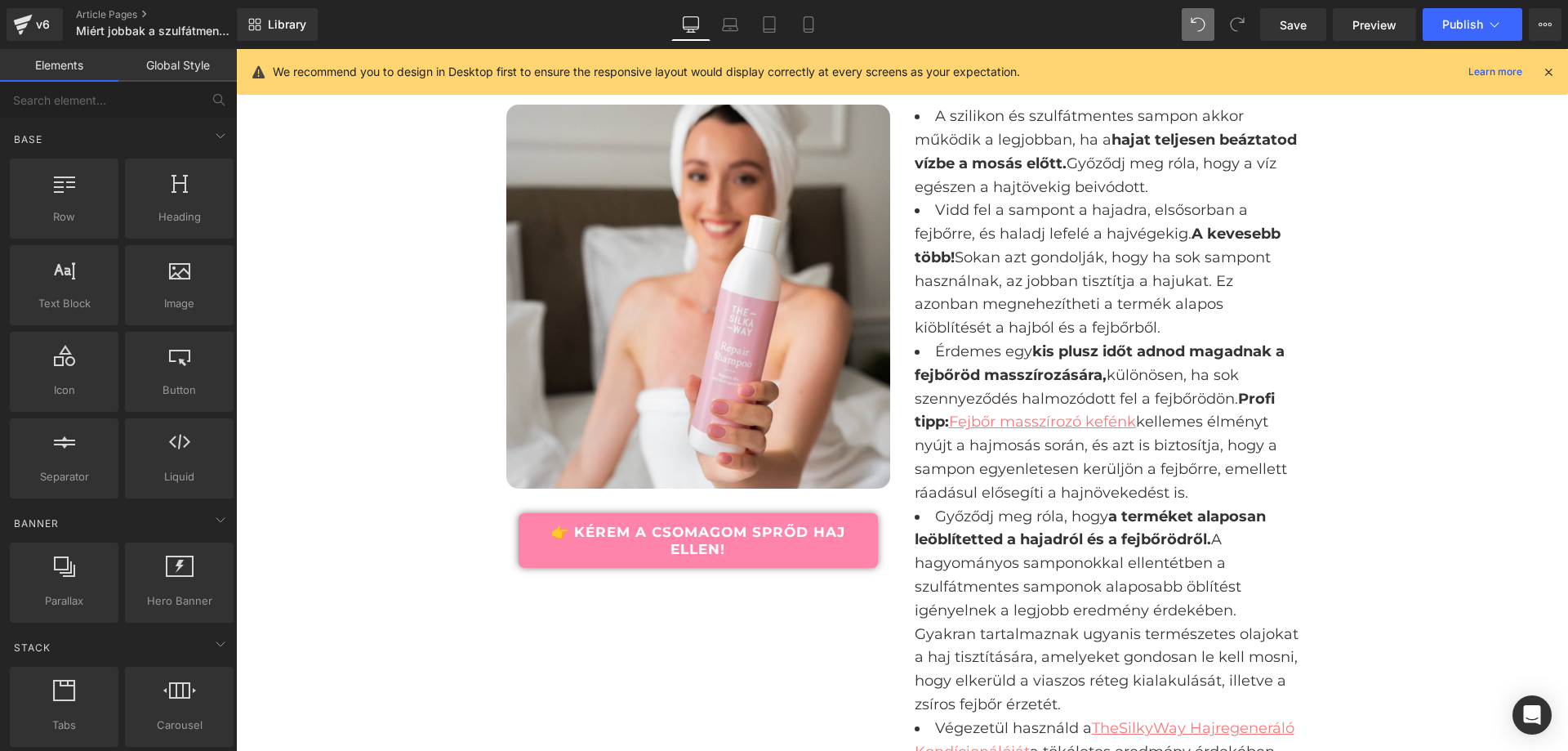
click at [658, 533] on link "👉 KÉREM A CSOMAGOM SPRŐD HAJ ELLEN!" at bounding box center [698, 540] width 359 height 55
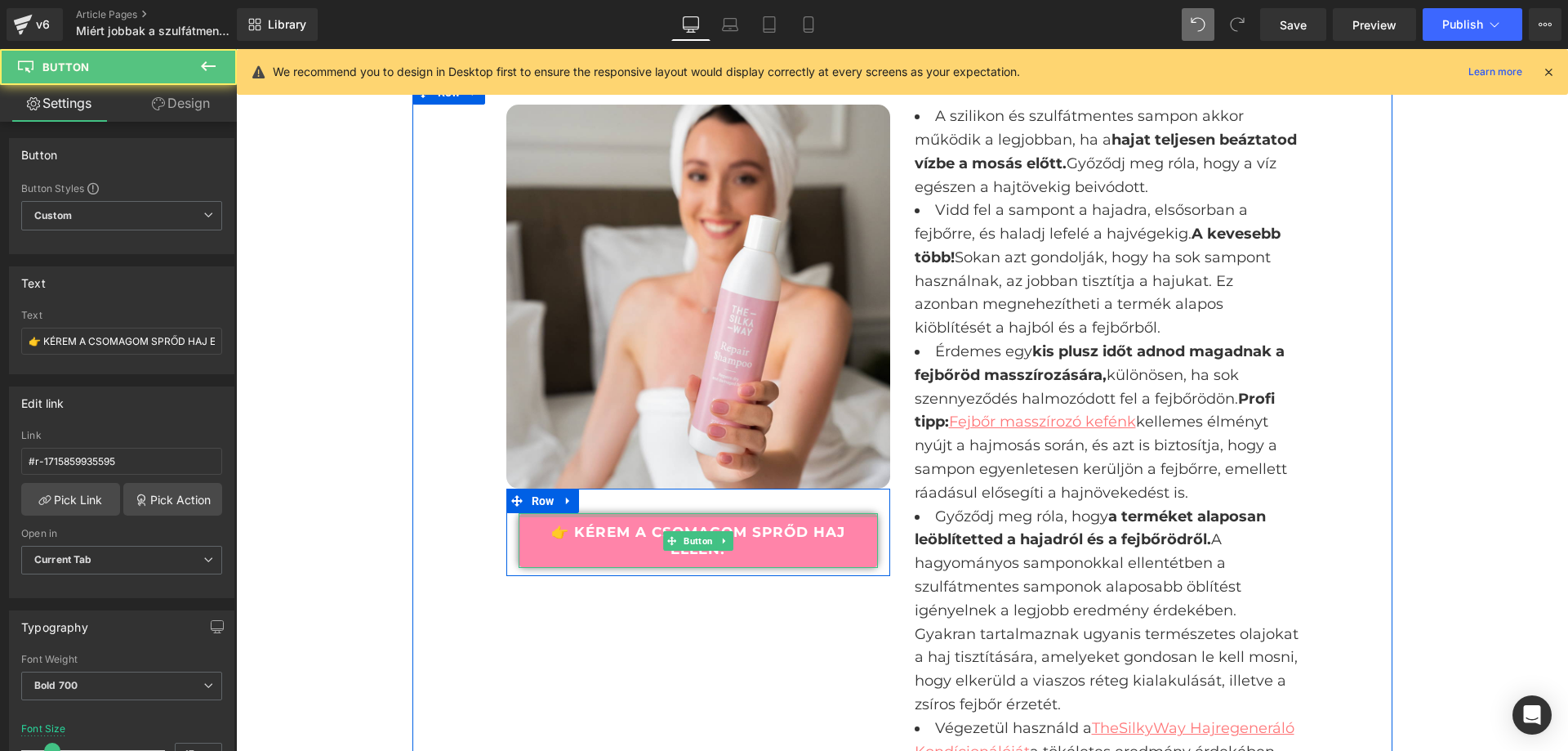
click at [694, 513] on div at bounding box center [698, 515] width 359 height 4
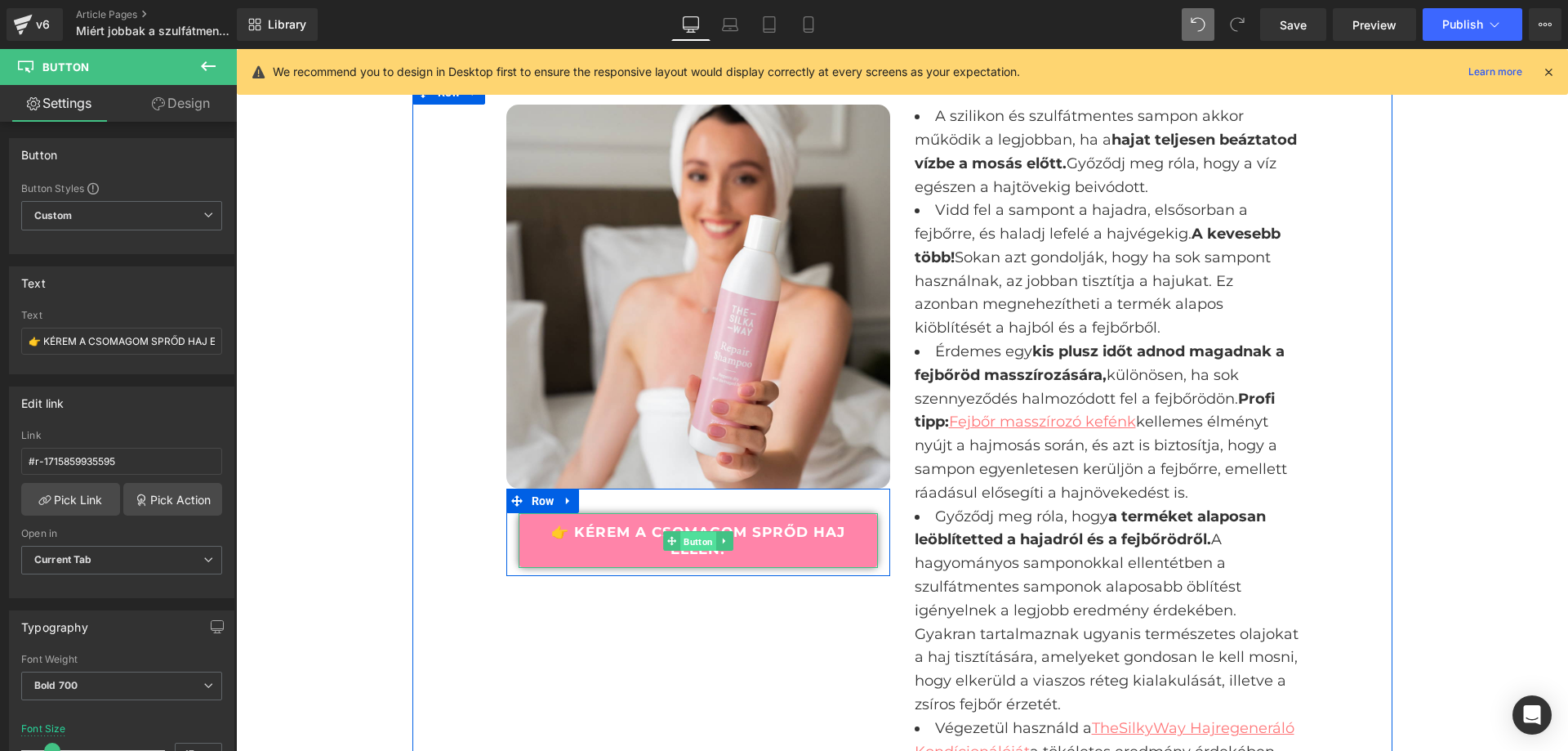
click at [694, 531] on span "Button" at bounding box center [698, 541] width 36 height 19
click at [600, 513] on link "👉 KÉREM A CSOMAGOM SPRŐD HAJ ELLEN!" at bounding box center [698, 540] width 359 height 55
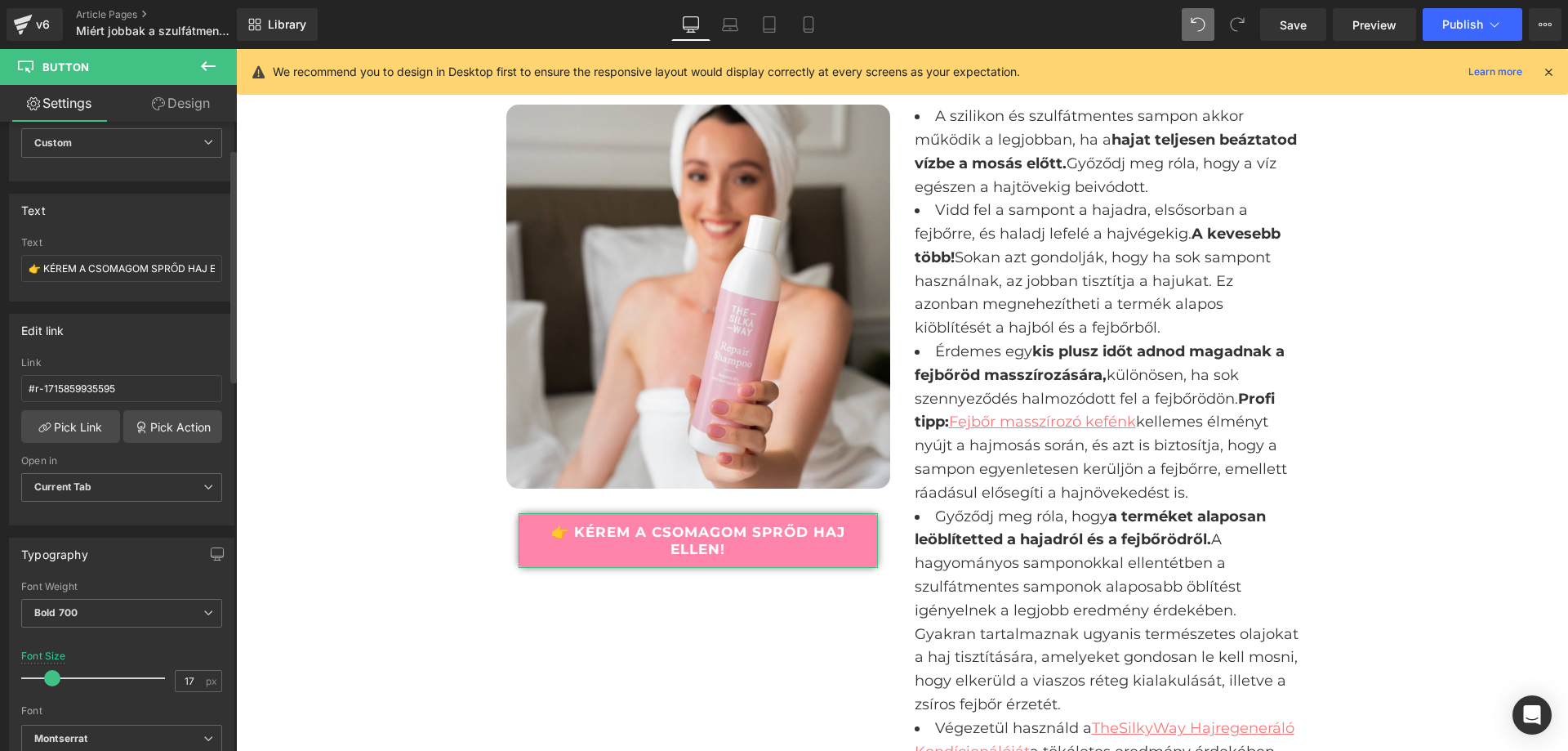
scroll to position [164, 0]
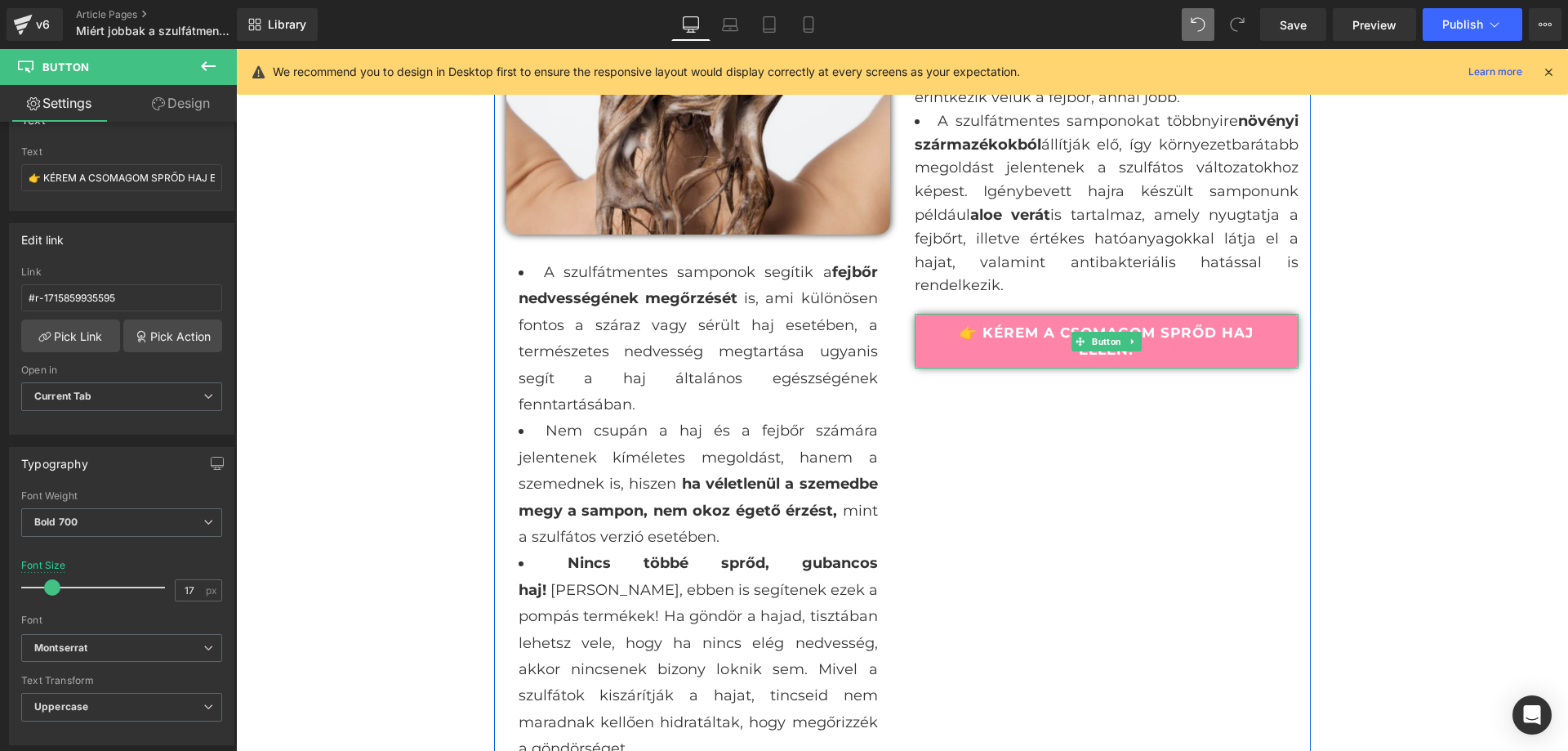
click at [1015, 331] on link "👉 KÉREM A CSOMAGOM SPRŐD HAJ ELLEN!" at bounding box center [1106, 340] width 384 height 55
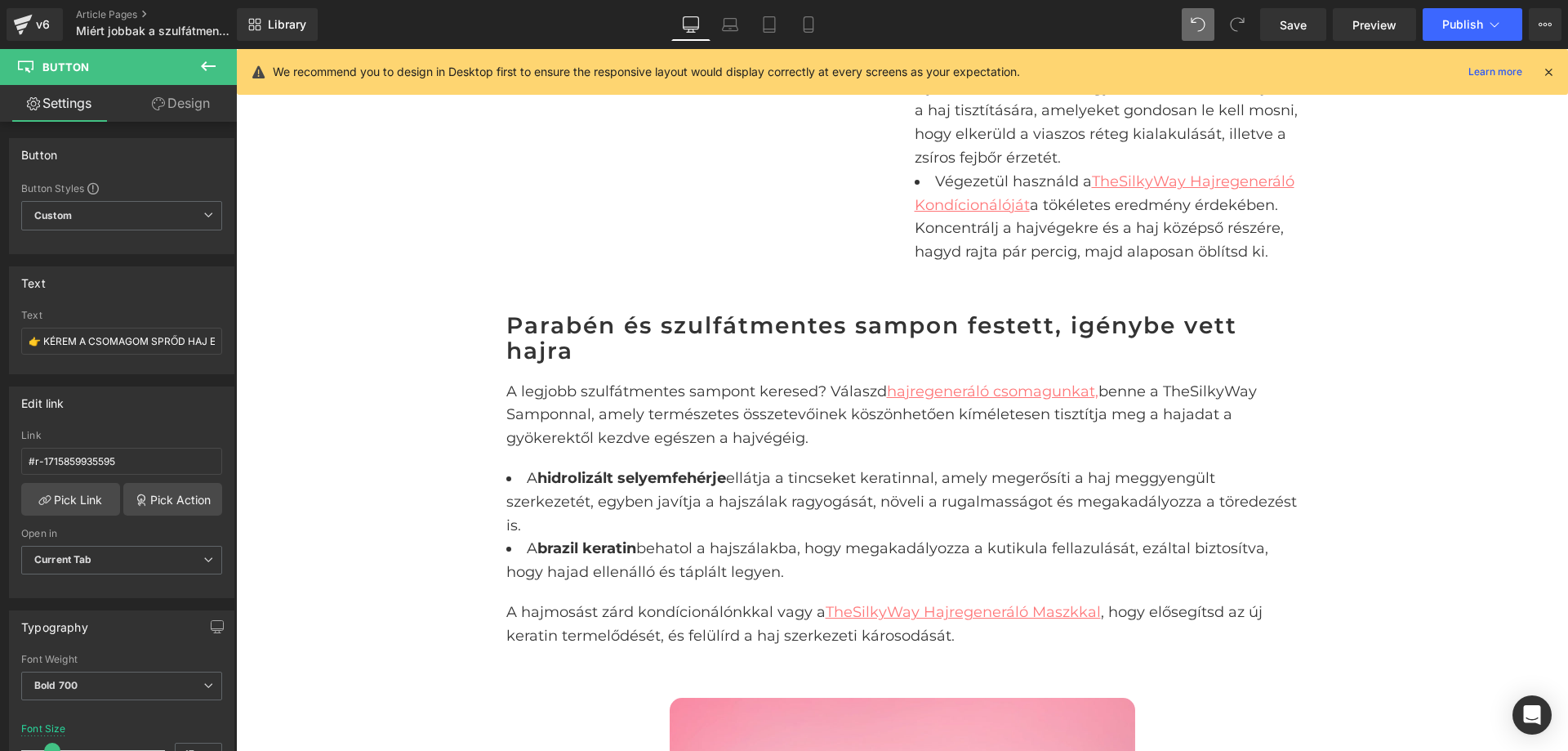
scroll to position [3224, 0]
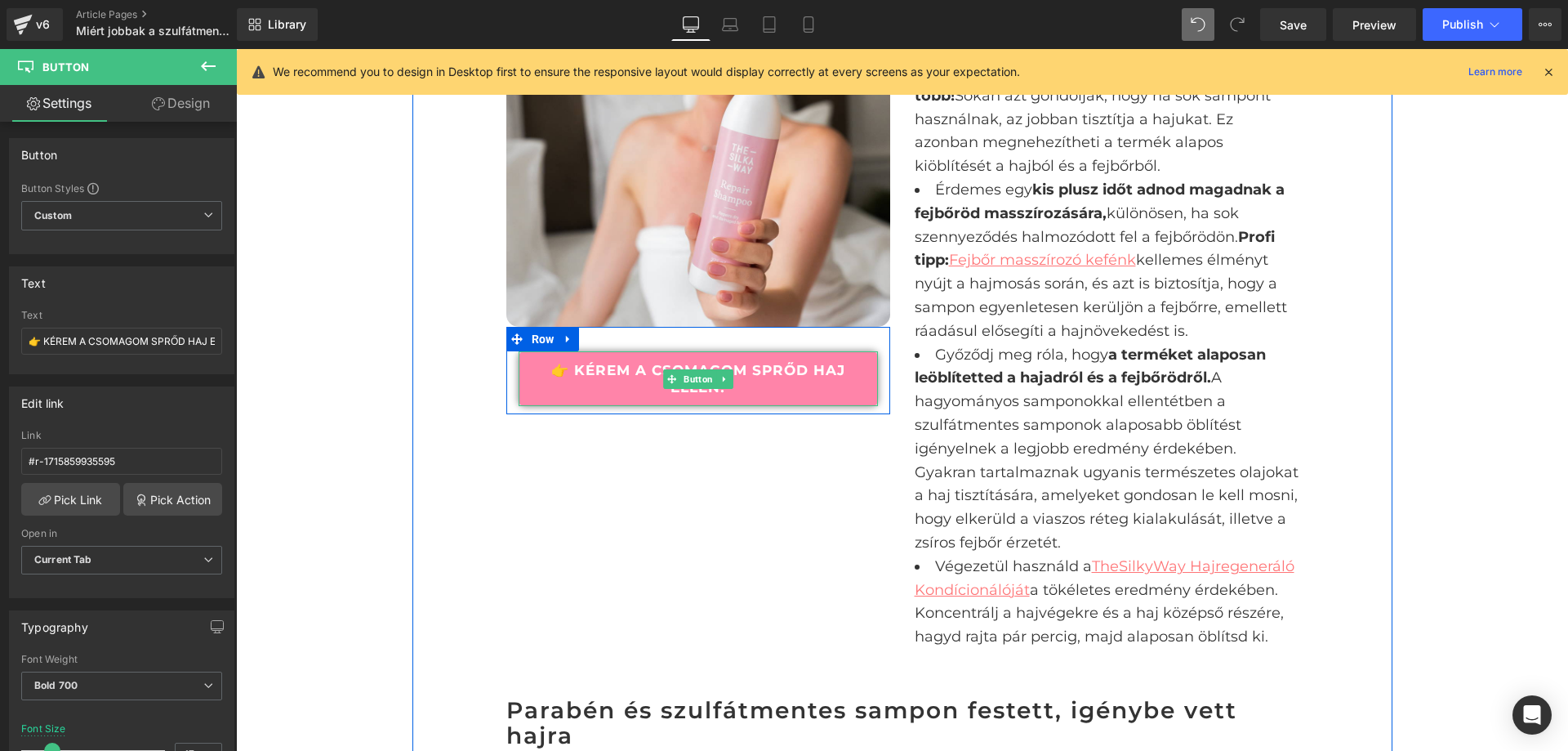
click at [624, 351] on link "👉 KÉREM A CSOMAGOM SPRŐD HAJ ELLEN!" at bounding box center [698, 378] width 359 height 55
click at [622, 351] on link "👉 KÉREM A CSOMAGOM SPRŐD HAJ ELLEN!" at bounding box center [698, 378] width 359 height 55
click at [608, 351] on link "👉 KÉREM A CSOMAGOM SPRŐD HAJ ELLEN!" at bounding box center [698, 378] width 359 height 55
click at [645, 351] on link "👉 KÉREM A CSOMAGOM SPRŐD HAJ ELLEN!" at bounding box center [698, 378] width 359 height 55
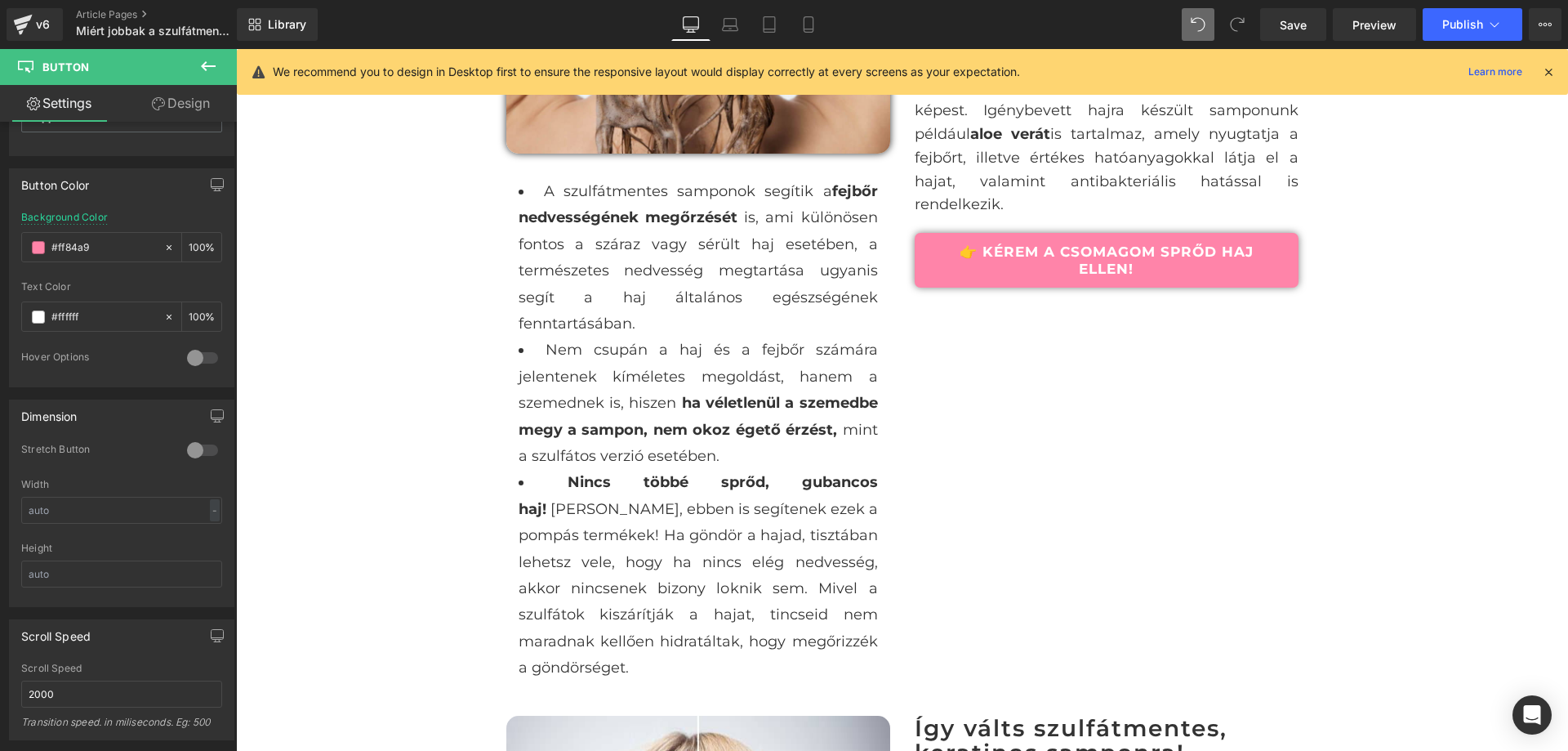
scroll to position [2161, 0]
click at [923, 240] on link "👉 KÉREM A CSOMAGOM SPRŐD HAJ ELLEN!" at bounding box center [1106, 260] width 384 height 55
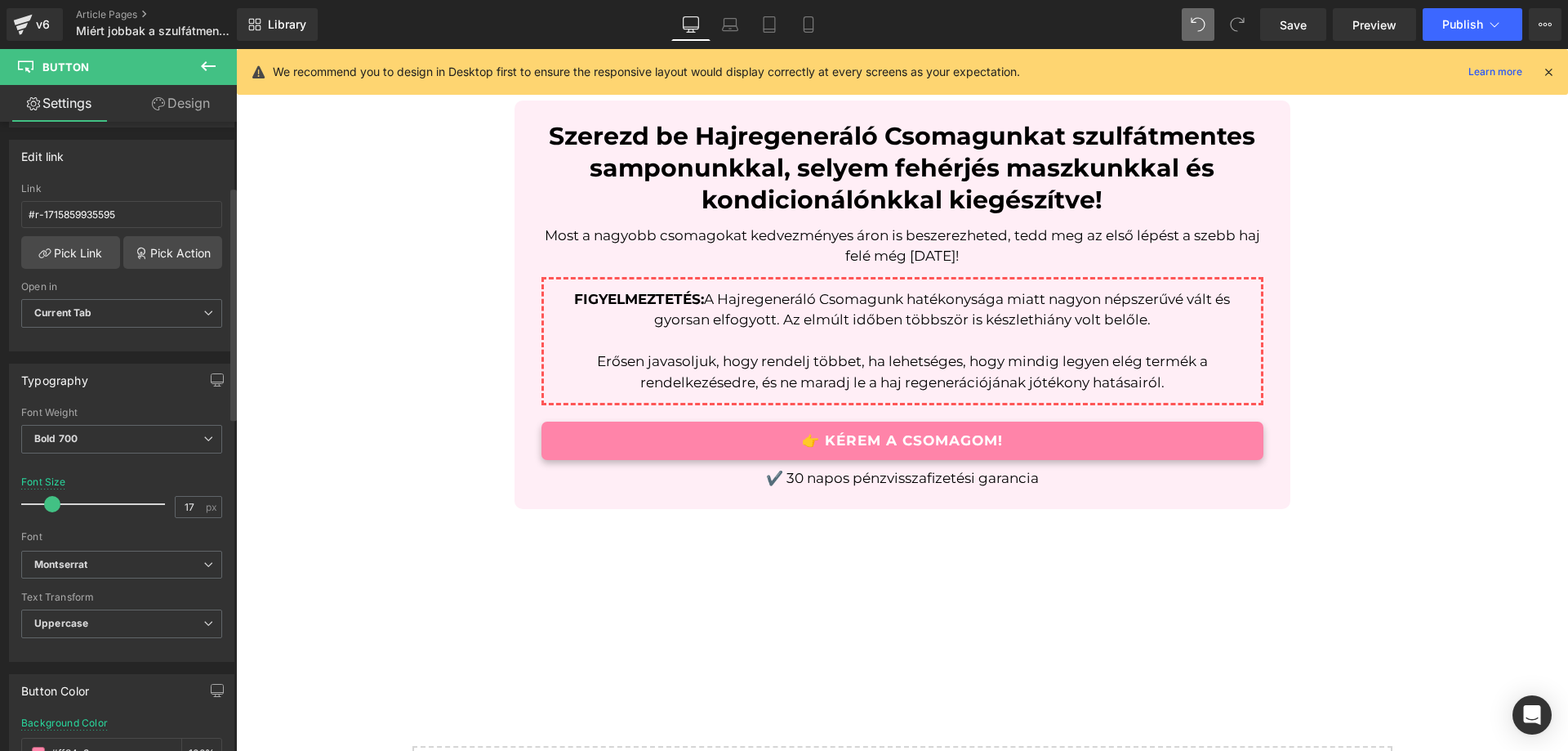
scroll to position [164, 0]
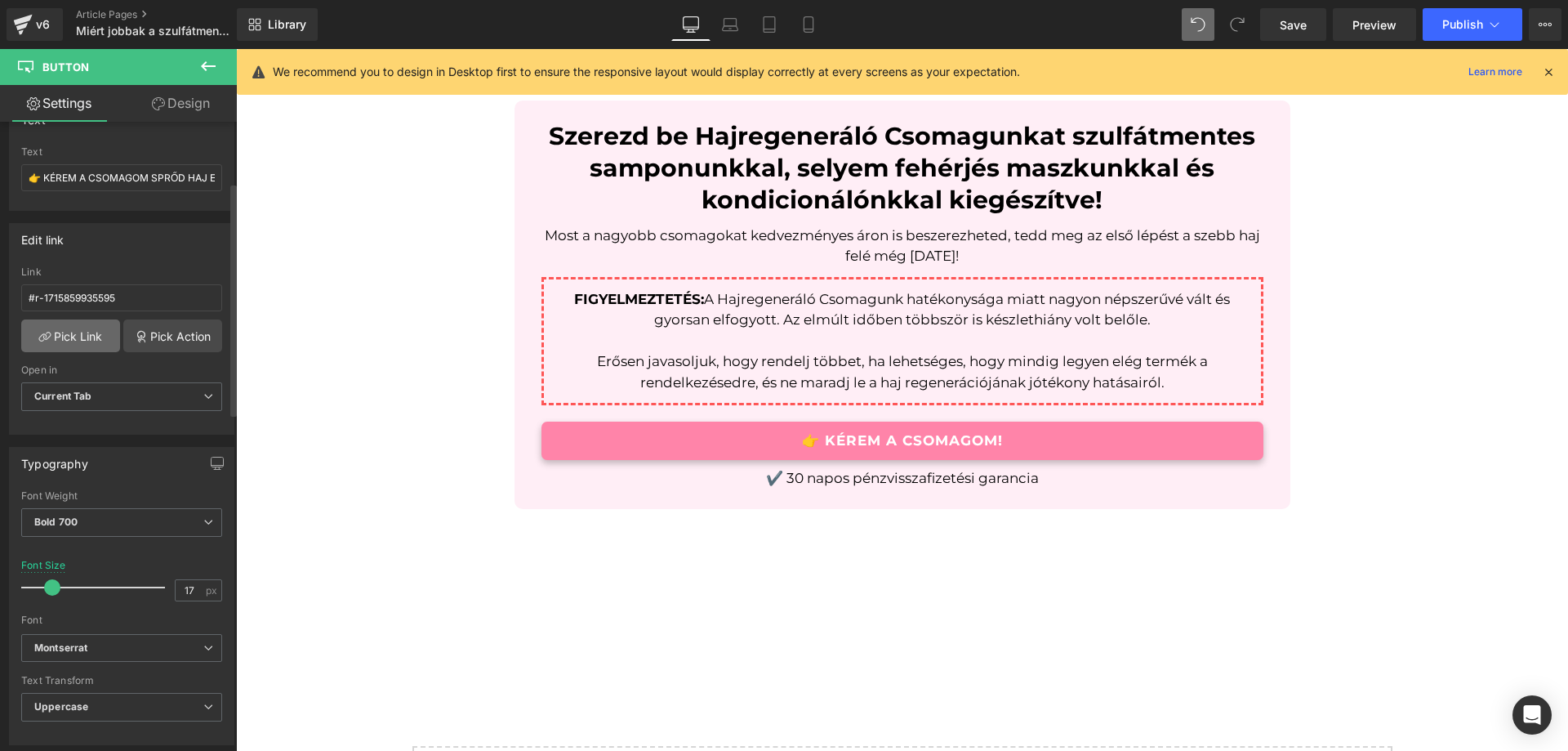
click at [89, 334] on link "Pick Link" at bounding box center [70, 335] width 99 height 33
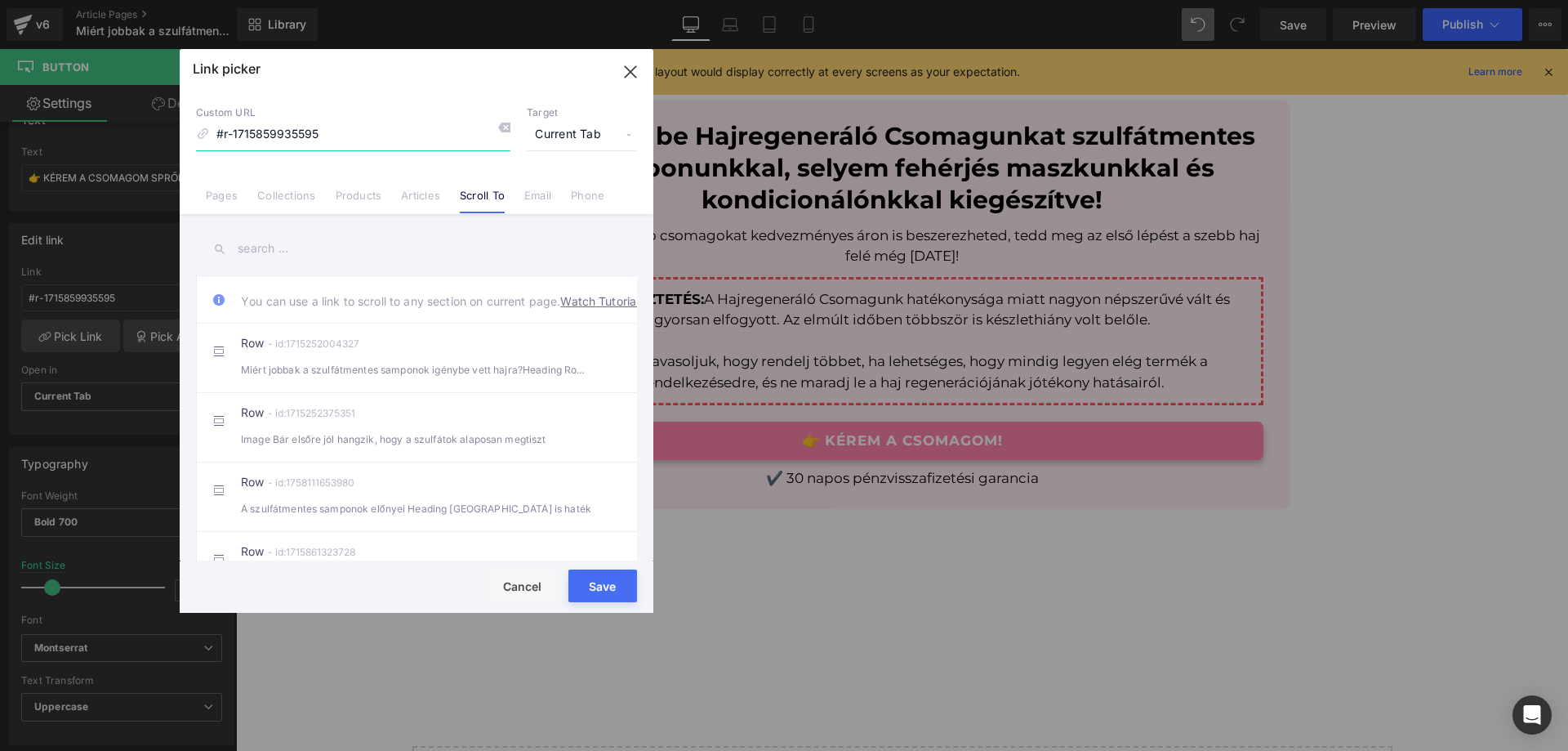
drag, startPoint x: 633, startPoint y: 78, endPoint x: 388, endPoint y: 229, distance: 287.8
click at [633, 78] on icon "button" at bounding box center [630, 71] width 26 height 26
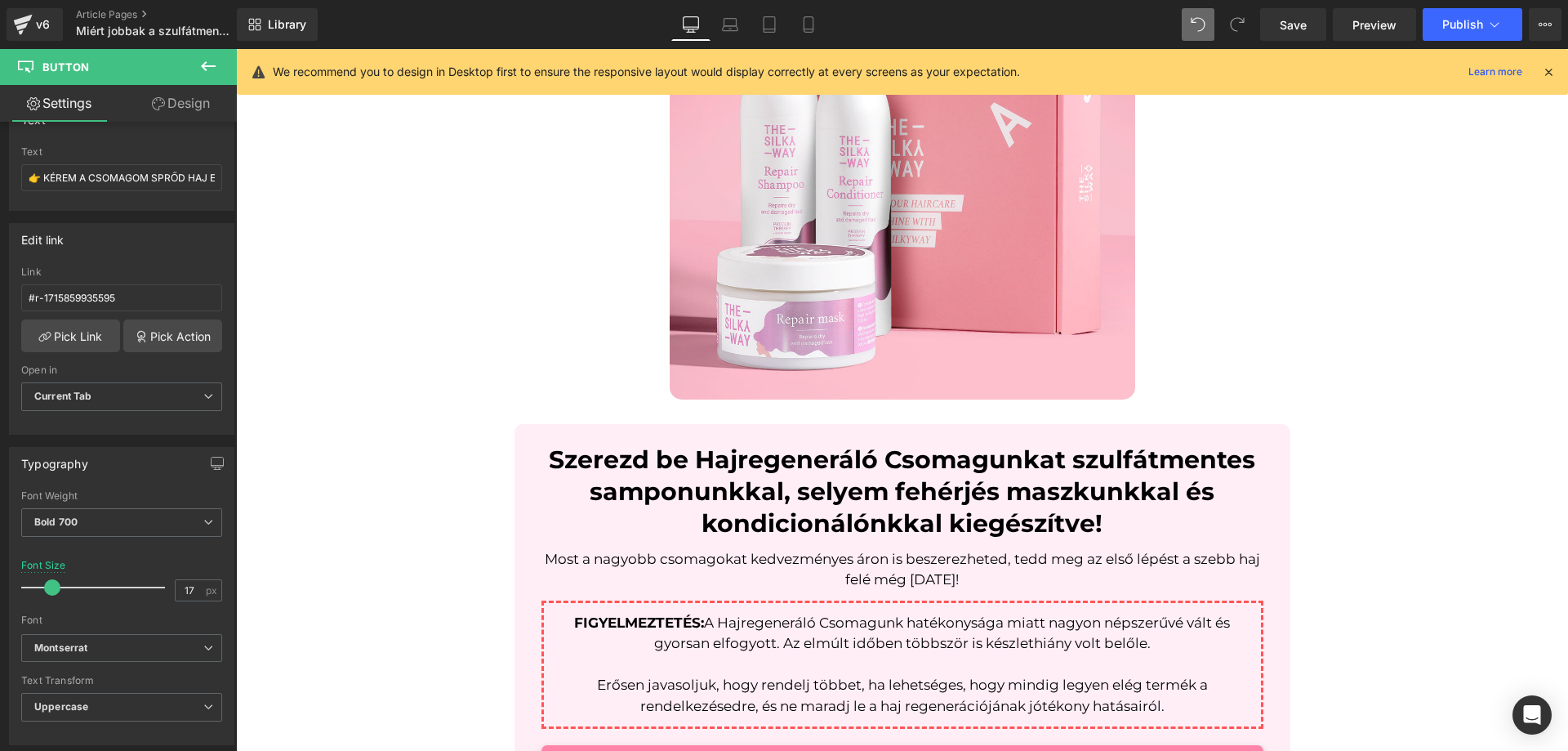
scroll to position [4369, 0]
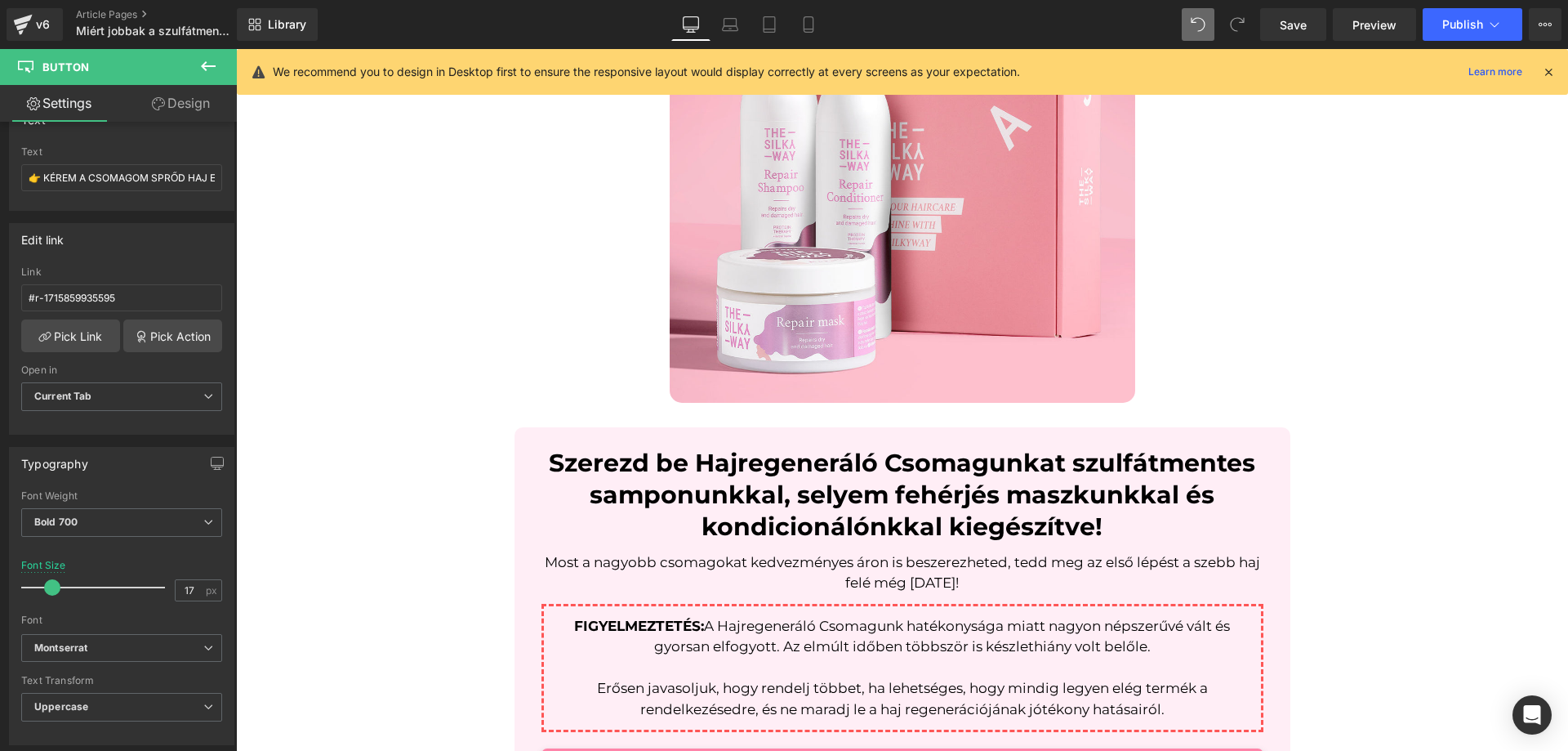
click at [515, 459] on div "Szerezd be Hajregeneráló Csomagunkat szulfátmentes samponunkkal, selyem fehérjé…" at bounding box center [902, 631] width 776 height 409
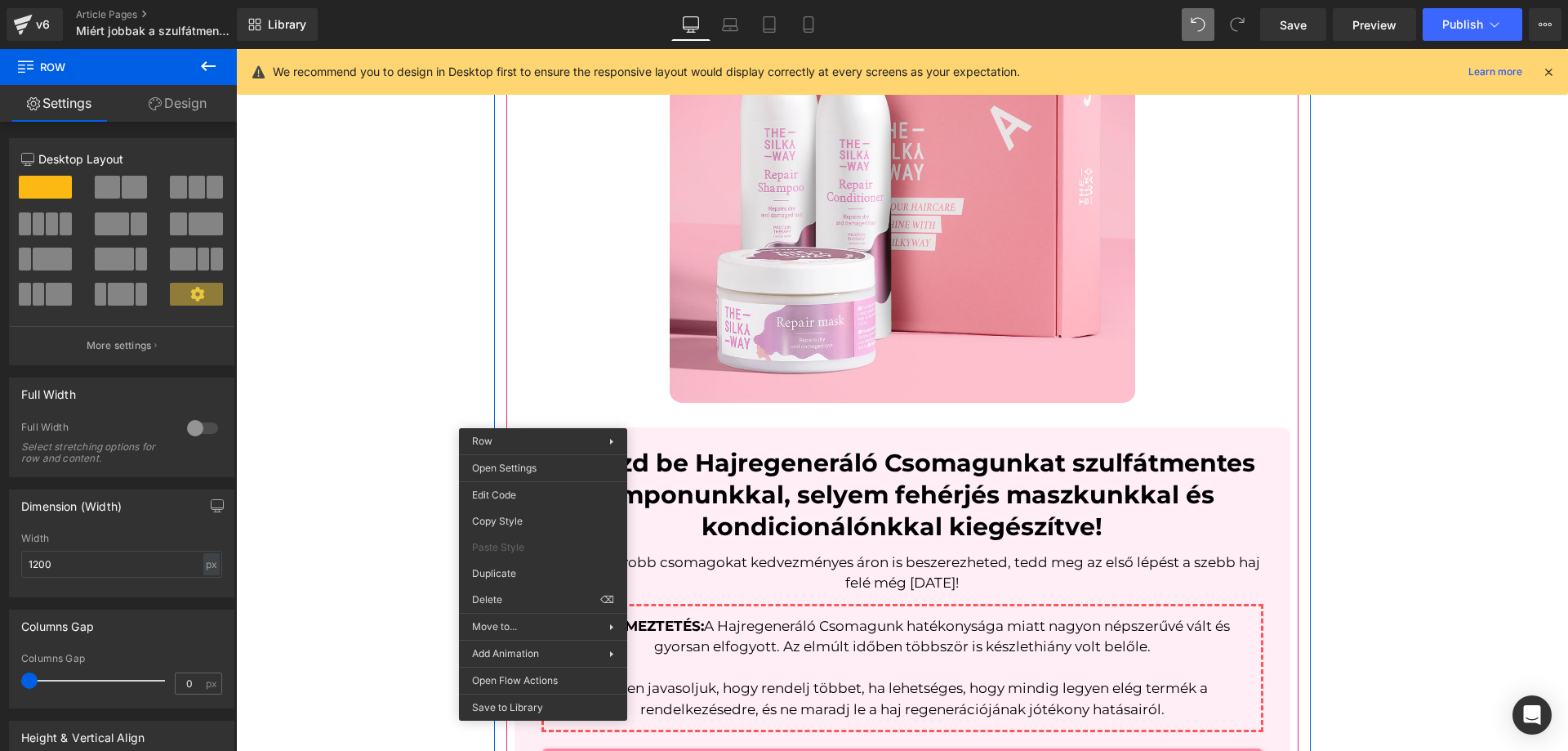
click at [565, 430] on link at bounding box center [572, 440] width 17 height 19
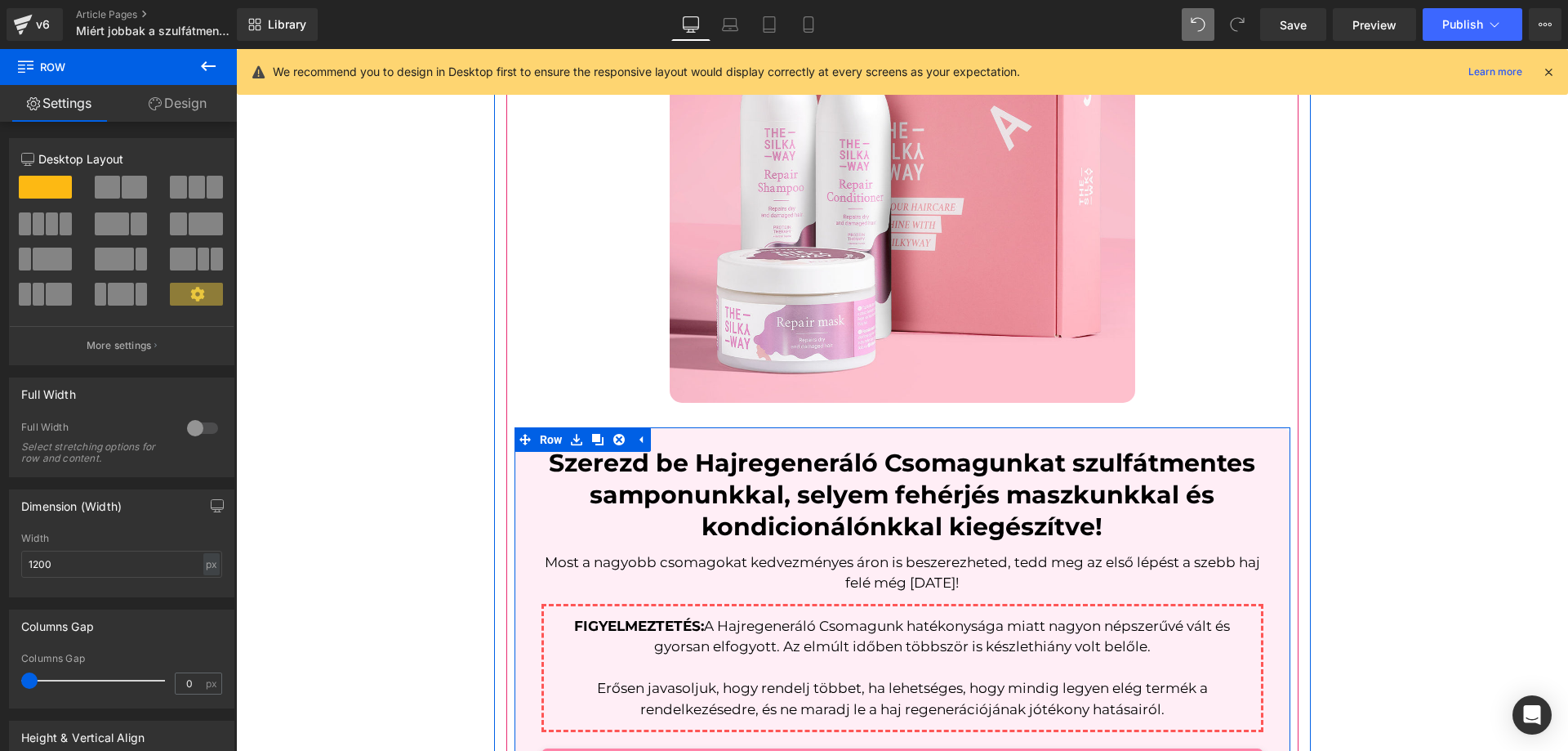
click at [542, 470] on div "Szerezd be Hajregeneráló Csomagunkat szulfátmentes samponunkkal, selyem fehérjé…" at bounding box center [902, 495] width 722 height 95
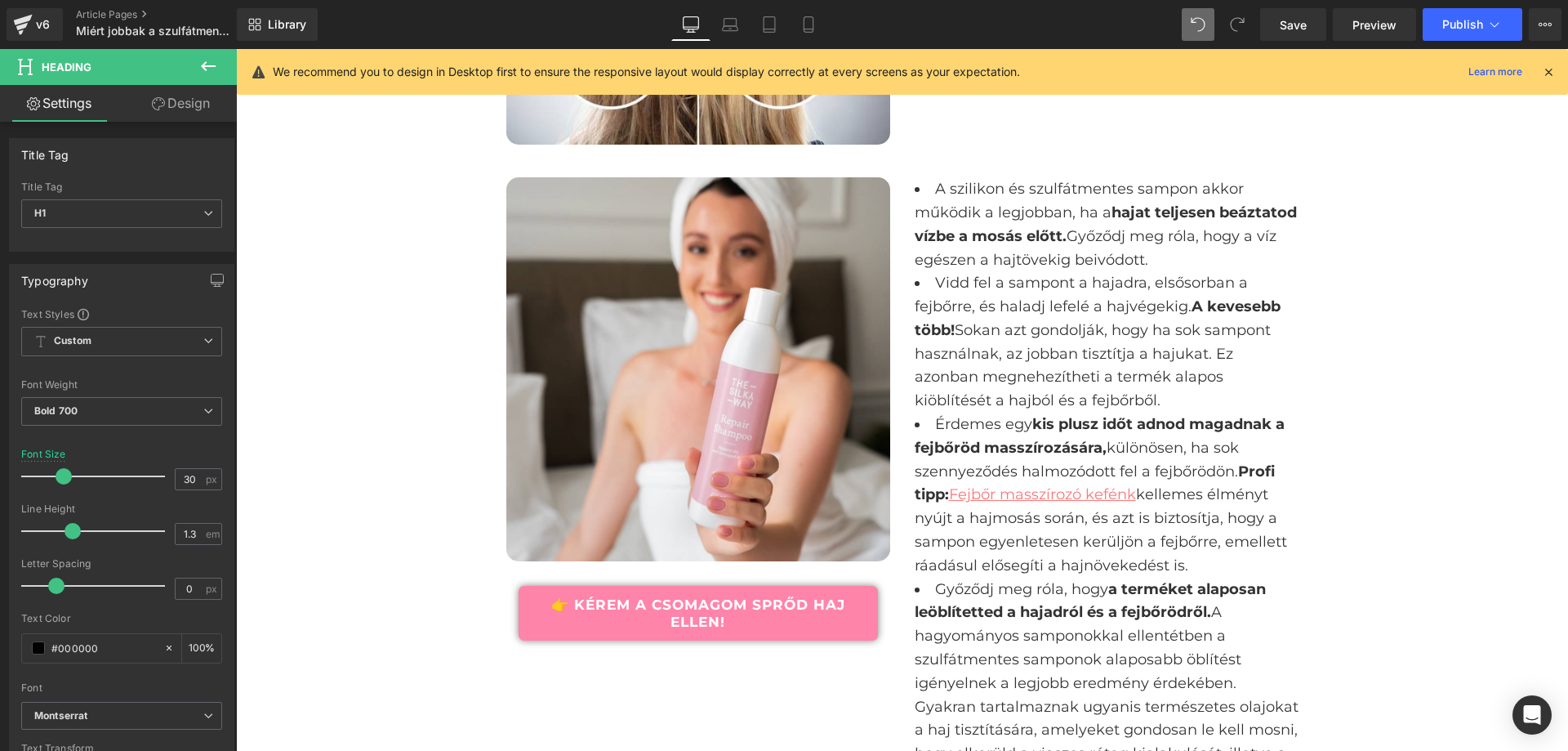
scroll to position [3062, 0]
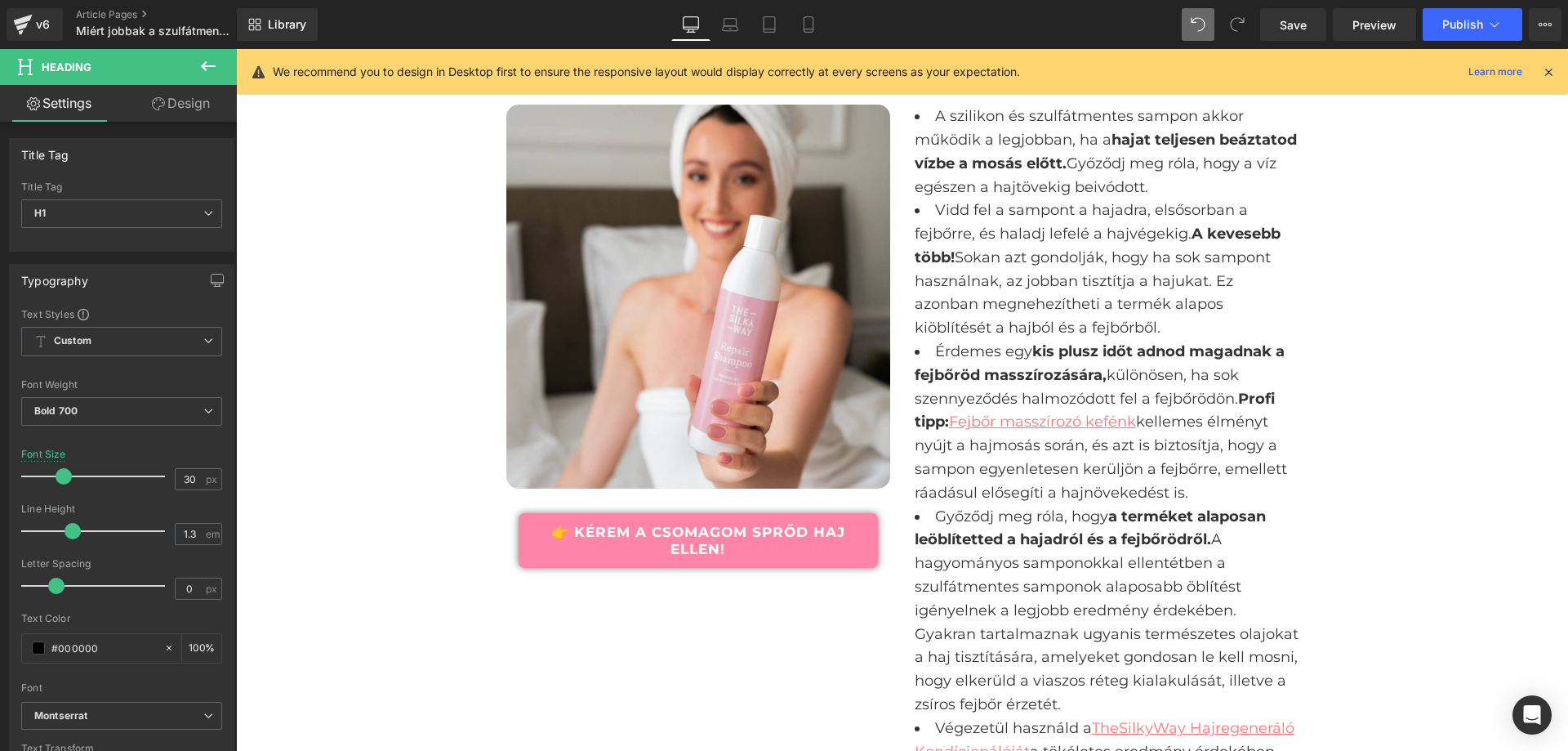
click at [649, 513] on link "👉 KÉREM A CSOMAGOM SPRŐD HAJ ELLEN!" at bounding box center [698, 540] width 359 height 55
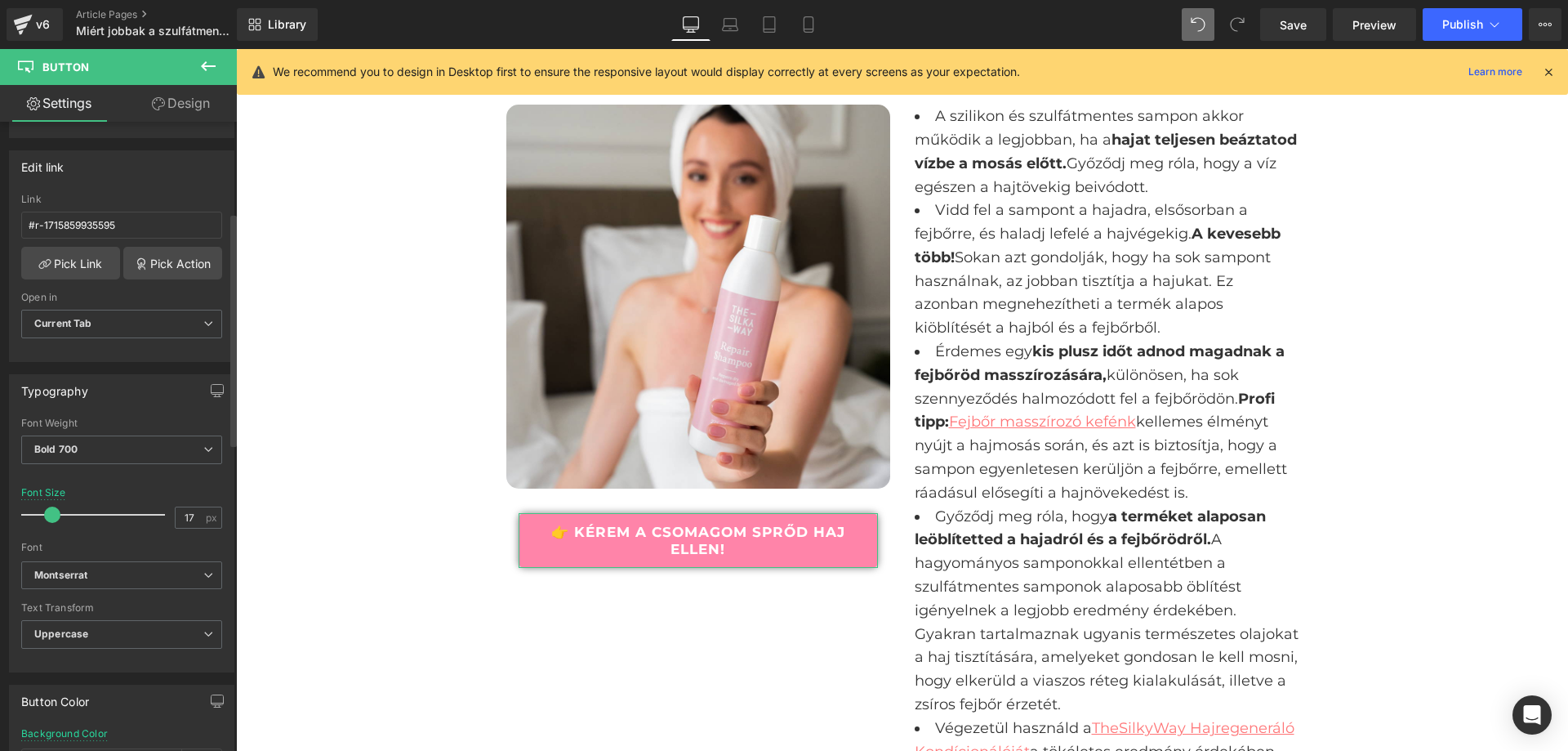
scroll to position [245, 0]
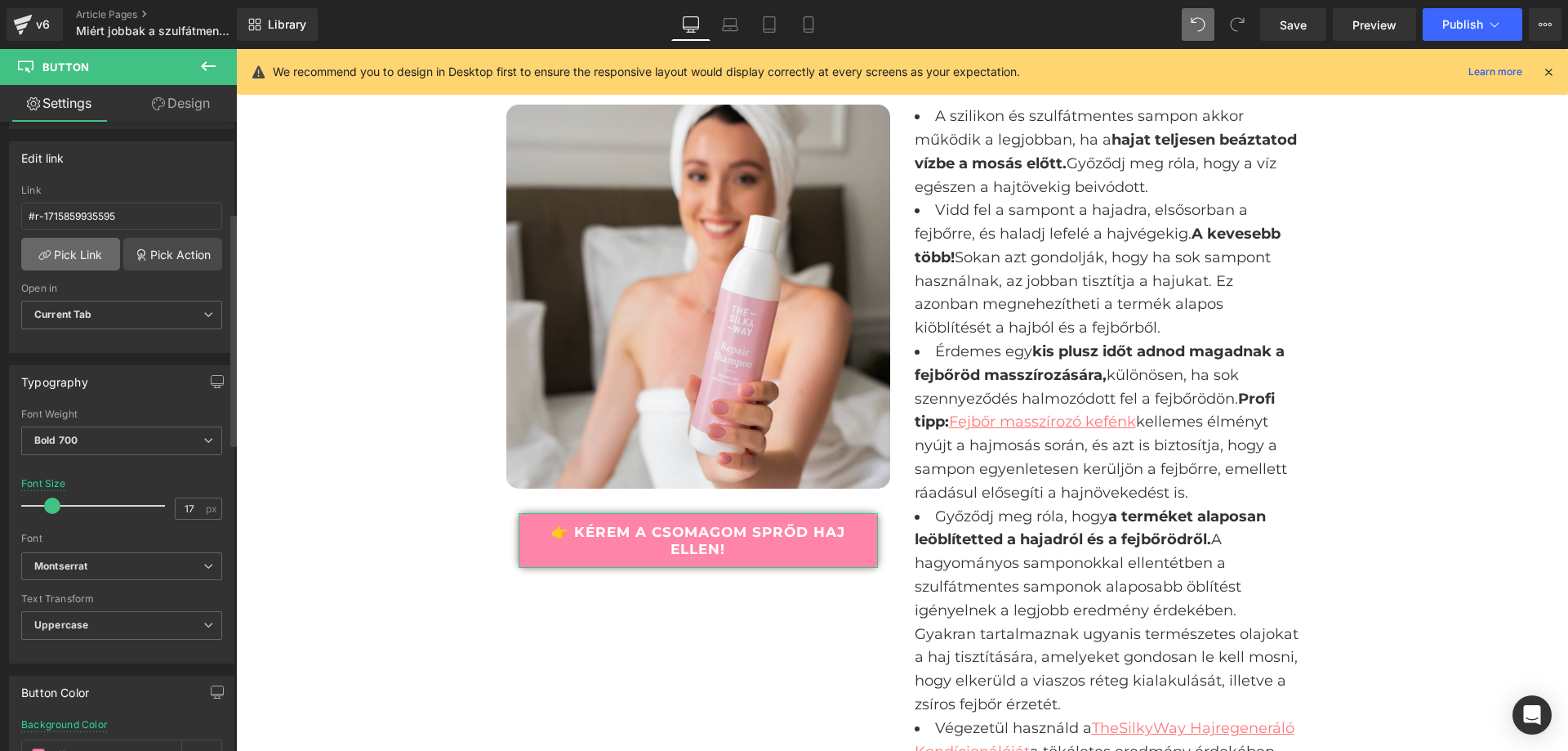
click at [70, 255] on link "Pick Link" at bounding box center [70, 255] width 99 height 33
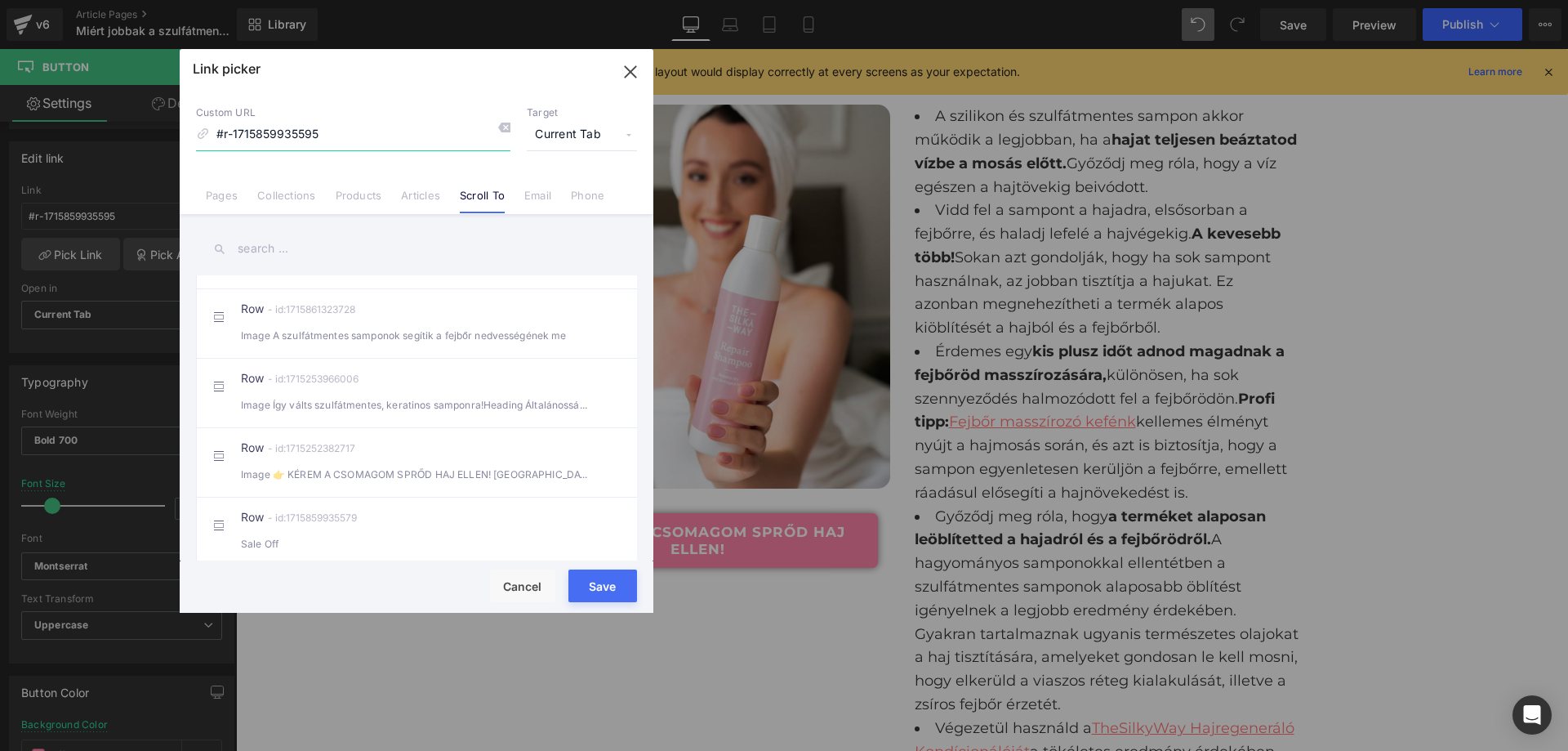
scroll to position [272, 0]
click at [482, 466] on div "Image 👉 KÉREM A CSOMAGOM SPRŐD HAJ ELLEN! Button Row" at bounding box center [416, 474] width 351 height 17
type input "#r-1715252382717"
click at [608, 591] on button "Save" at bounding box center [602, 586] width 68 height 33
type input "#r-1715252382717"
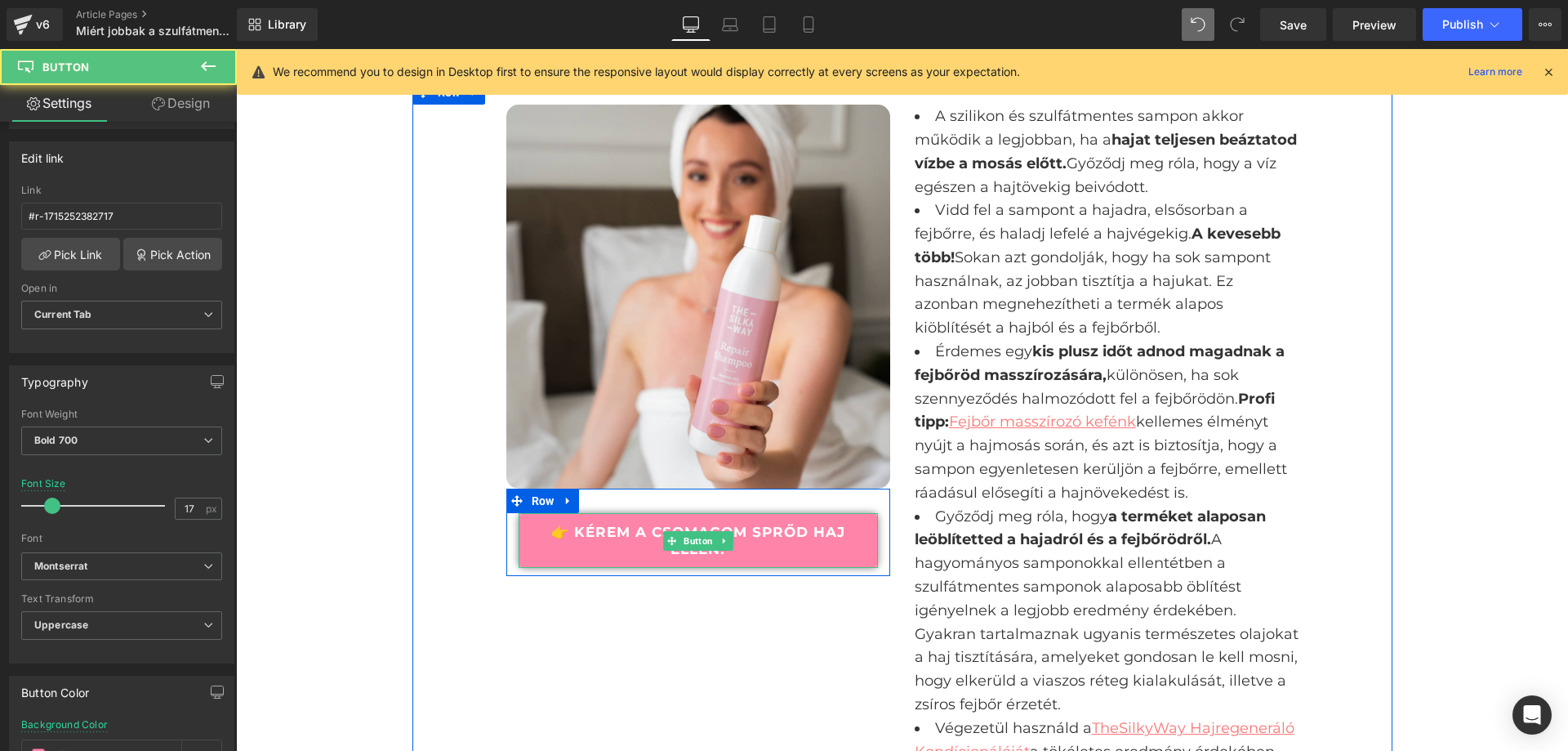
click at [647, 513] on link "👉 KÉREM A CSOMAGOM SPRŐD HAJ ELLEN!" at bounding box center [698, 540] width 359 height 55
click at [615, 513] on link "👉 KÉREM A CSOMAGOM SPRŐD HAJ ELLEN!" at bounding box center [698, 540] width 359 height 55
click at [593, 513] on link "👉 KÉREM A CSOMAGOM SPRŐD HAJ ELLEN!" at bounding box center [698, 540] width 359 height 55
click at [629, 513] on link "👉 KÉREM A CSOMAGOM SPRŐD HAJ ELLEN!" at bounding box center [698, 540] width 359 height 55
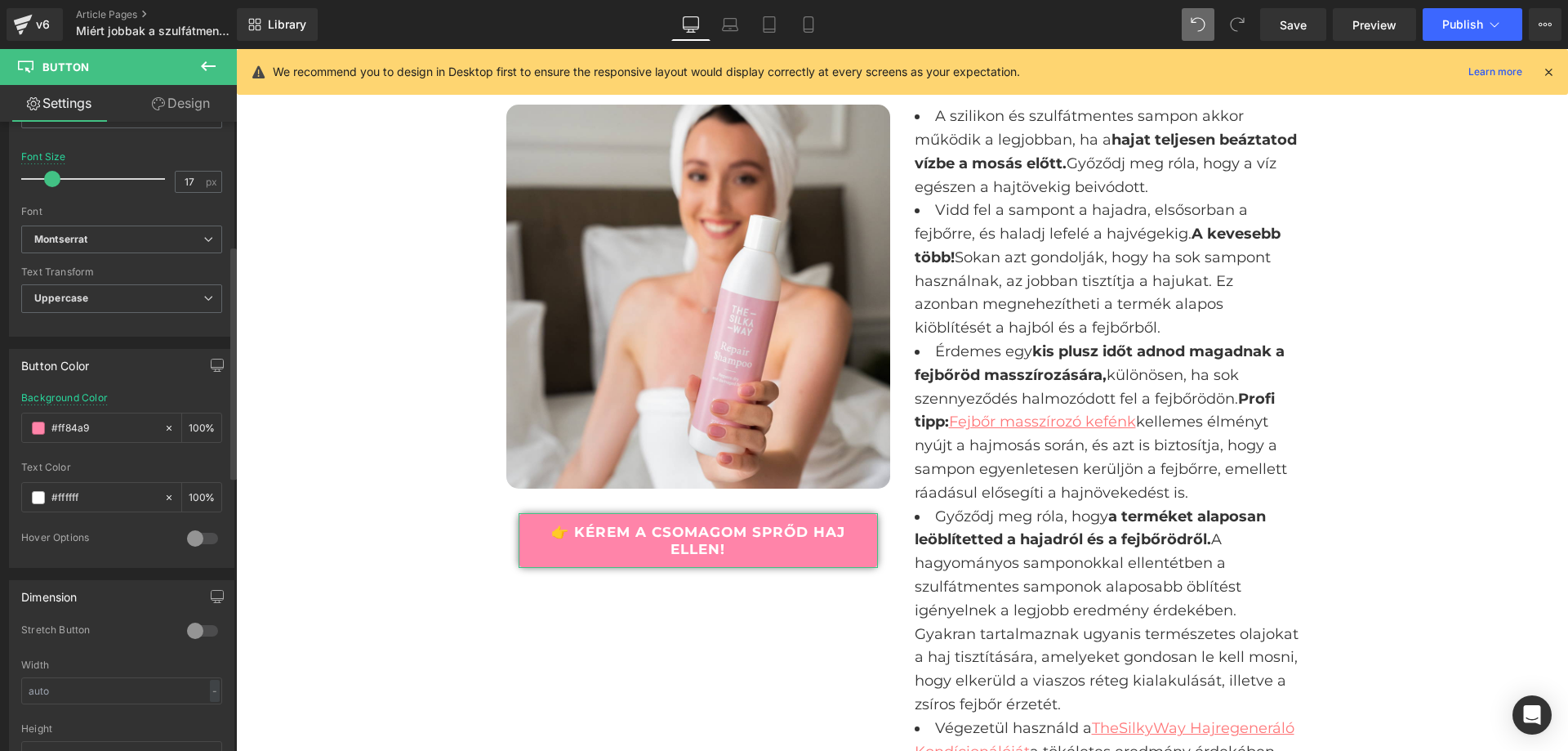
scroll to position [164, 0]
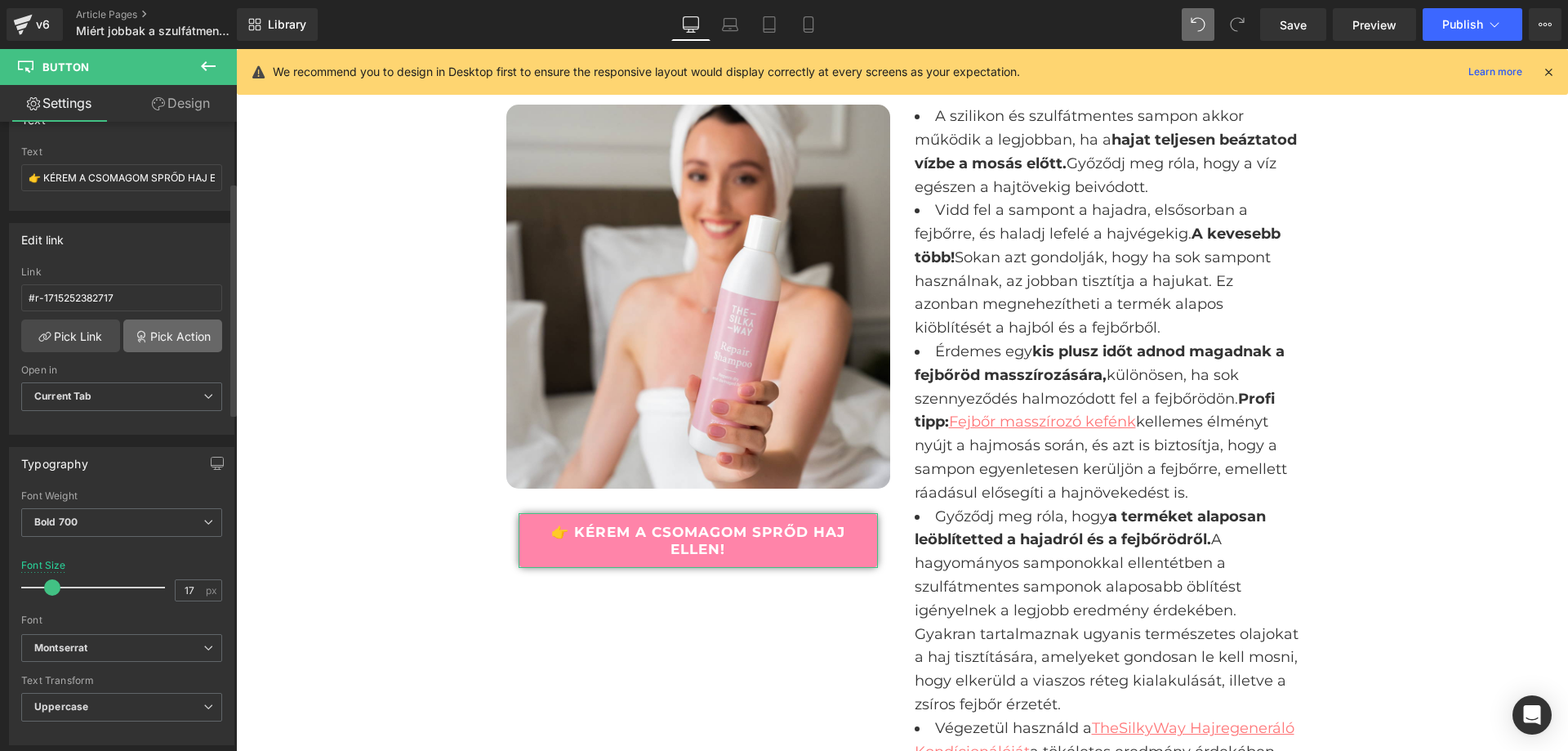
click at [167, 334] on link "Pick Action" at bounding box center [173, 335] width 99 height 33
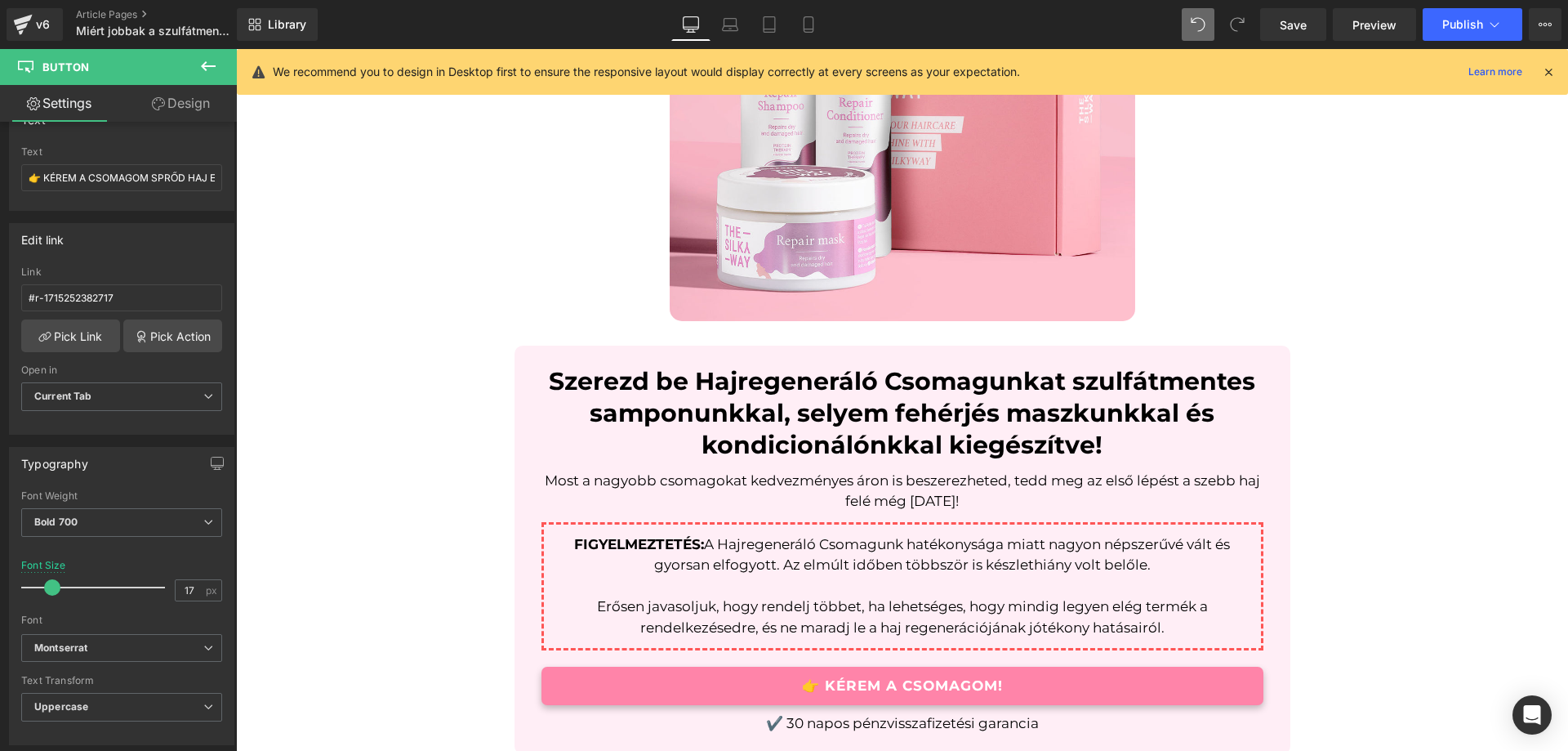
scroll to position [4124, 0]
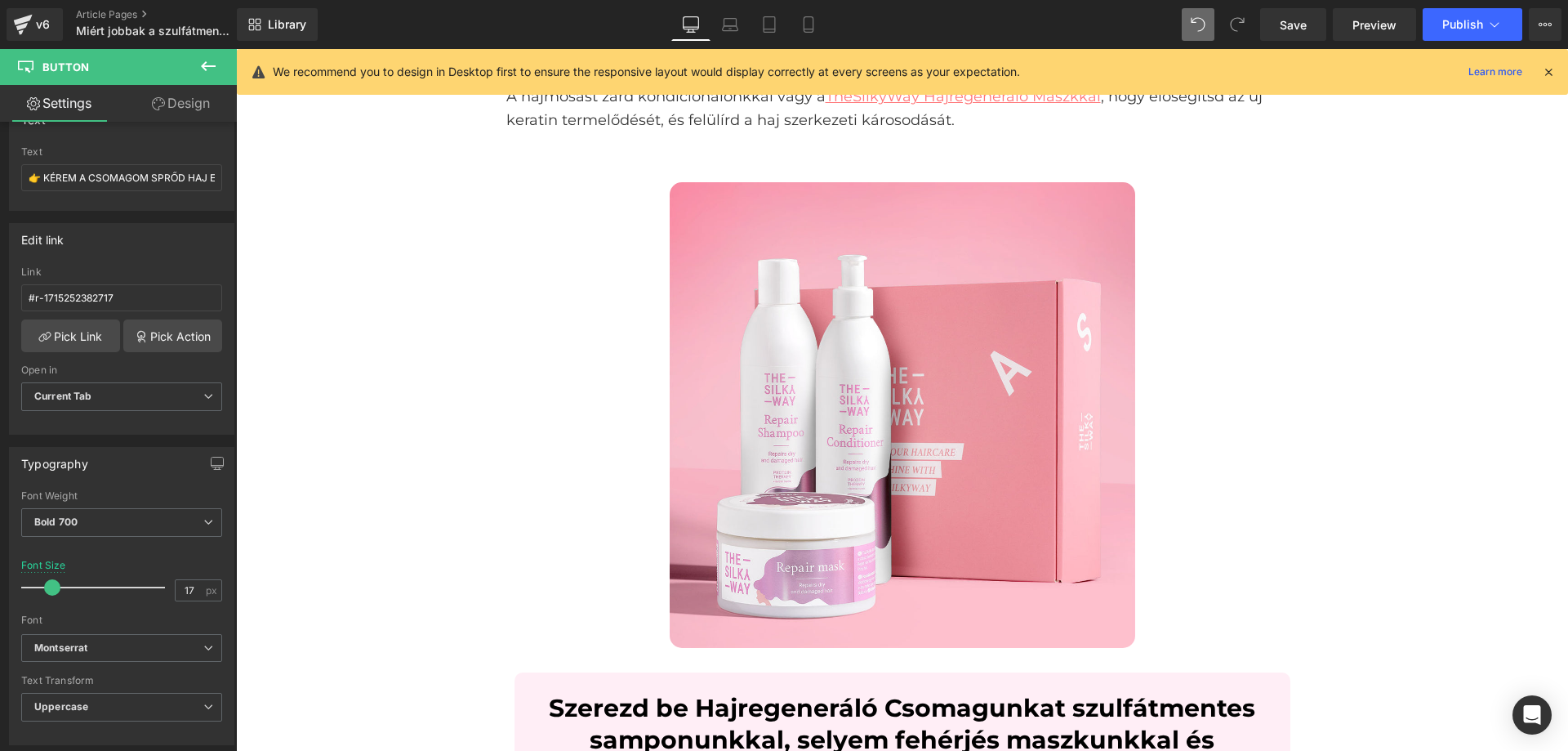
click at [814, 459] on img at bounding box center [902, 415] width 465 height 466
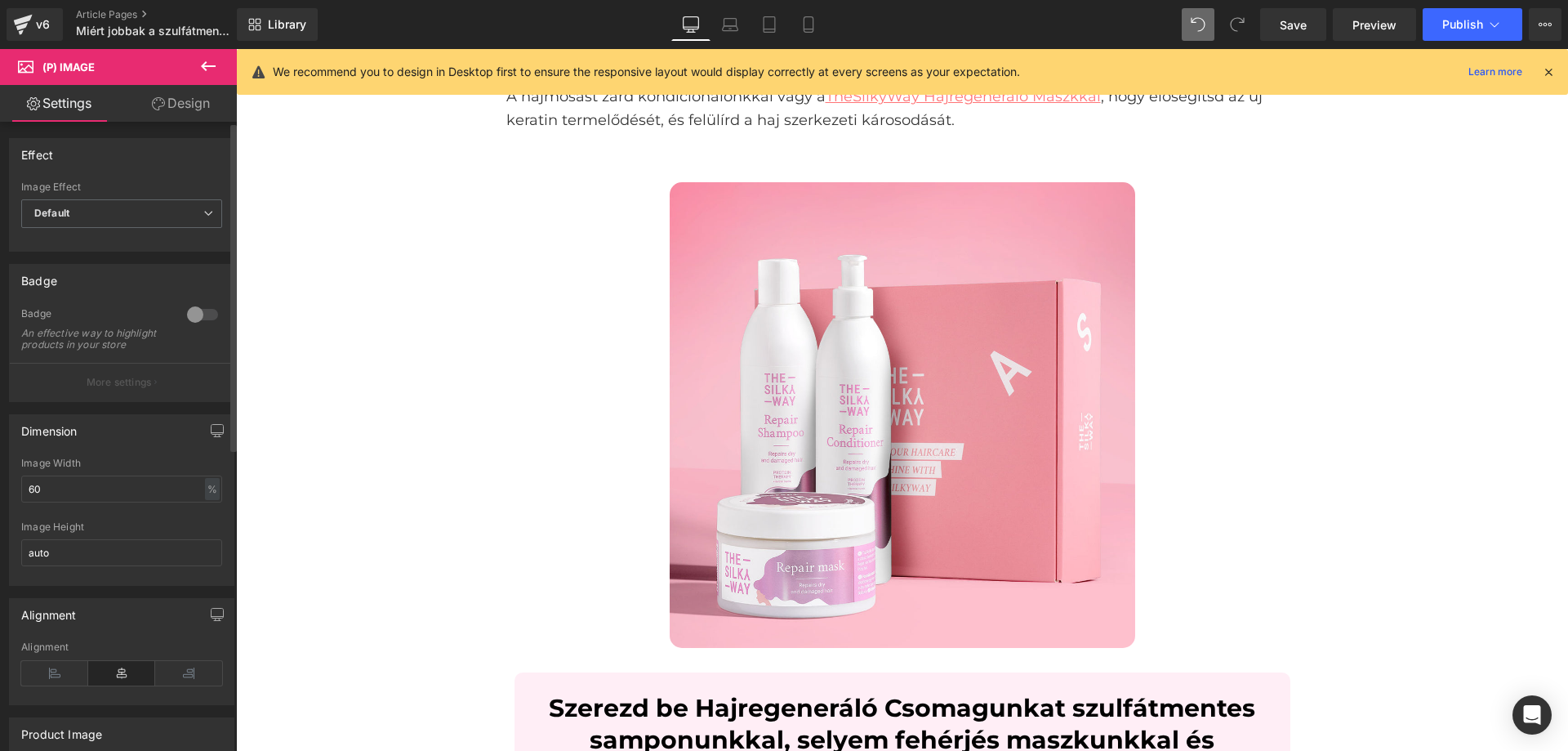
click at [196, 122] on div "Effect Default Zoom Hover Image Effect Default Default Zoom Hover last Image Ho…" at bounding box center [121, 697] width 244 height 1152
click at [187, 116] on link "Design" at bounding box center [180, 103] width 119 height 37
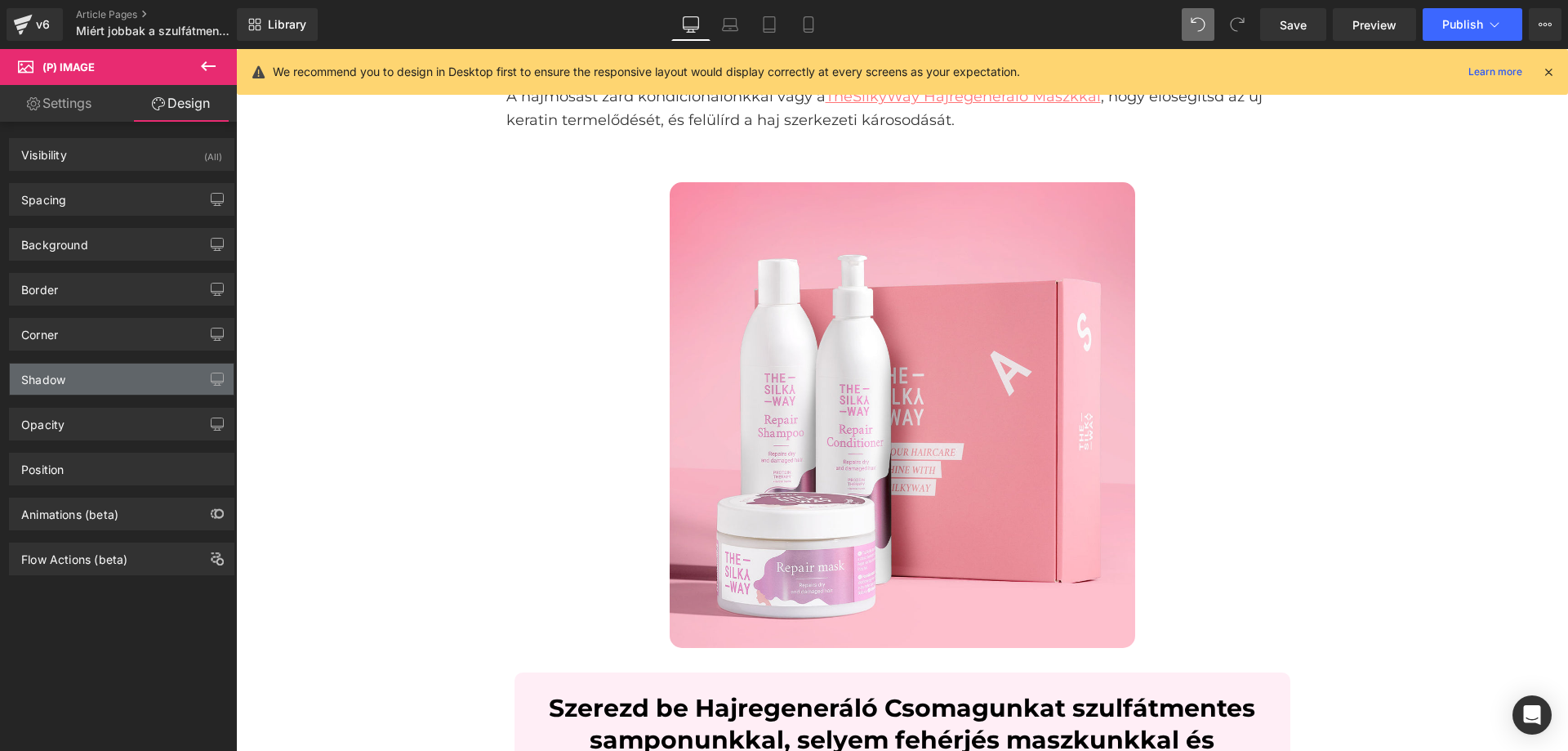
click at [96, 382] on div "Shadow" at bounding box center [121, 379] width 224 height 31
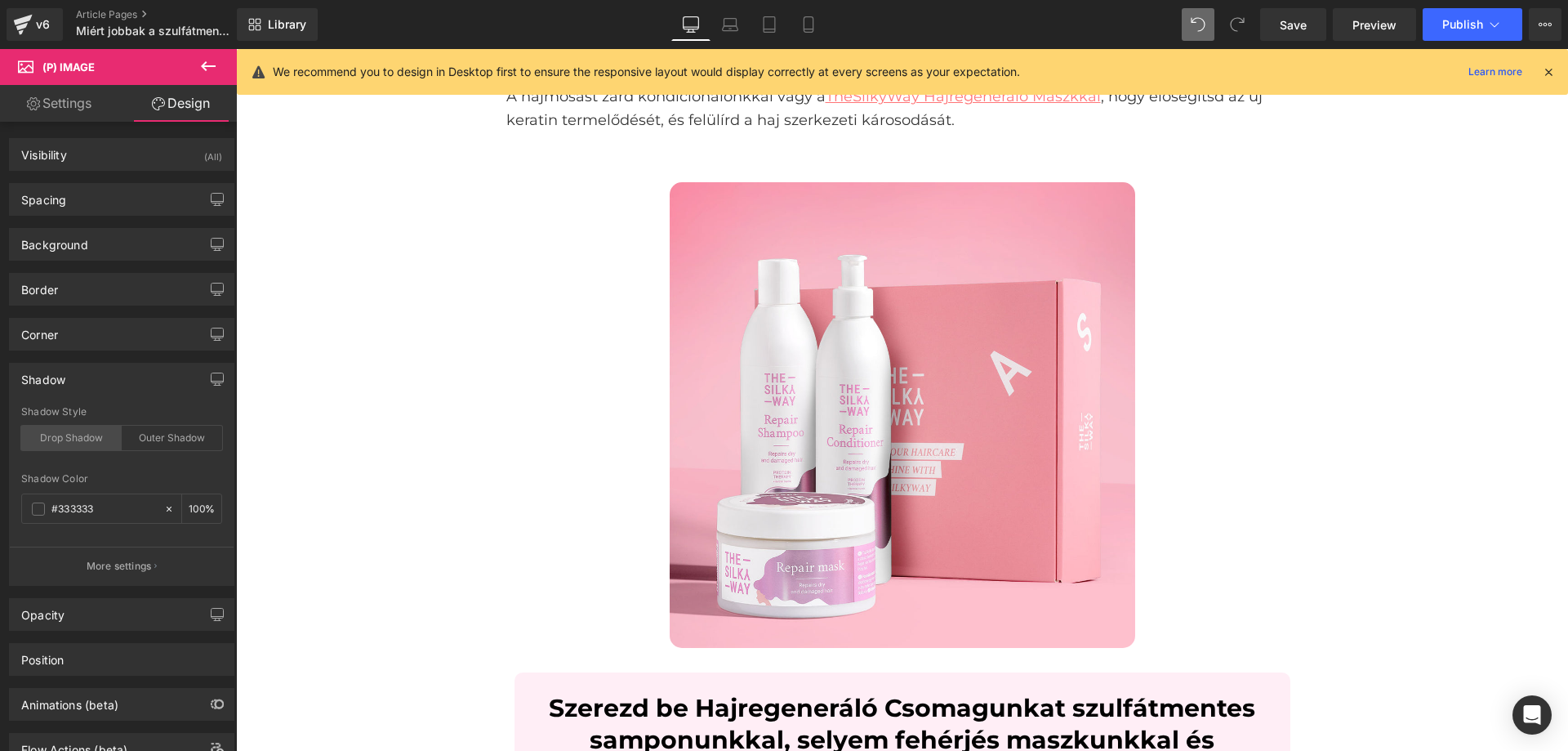
click at [85, 442] on div "Drop Shadow" at bounding box center [71, 438] width 100 height 24
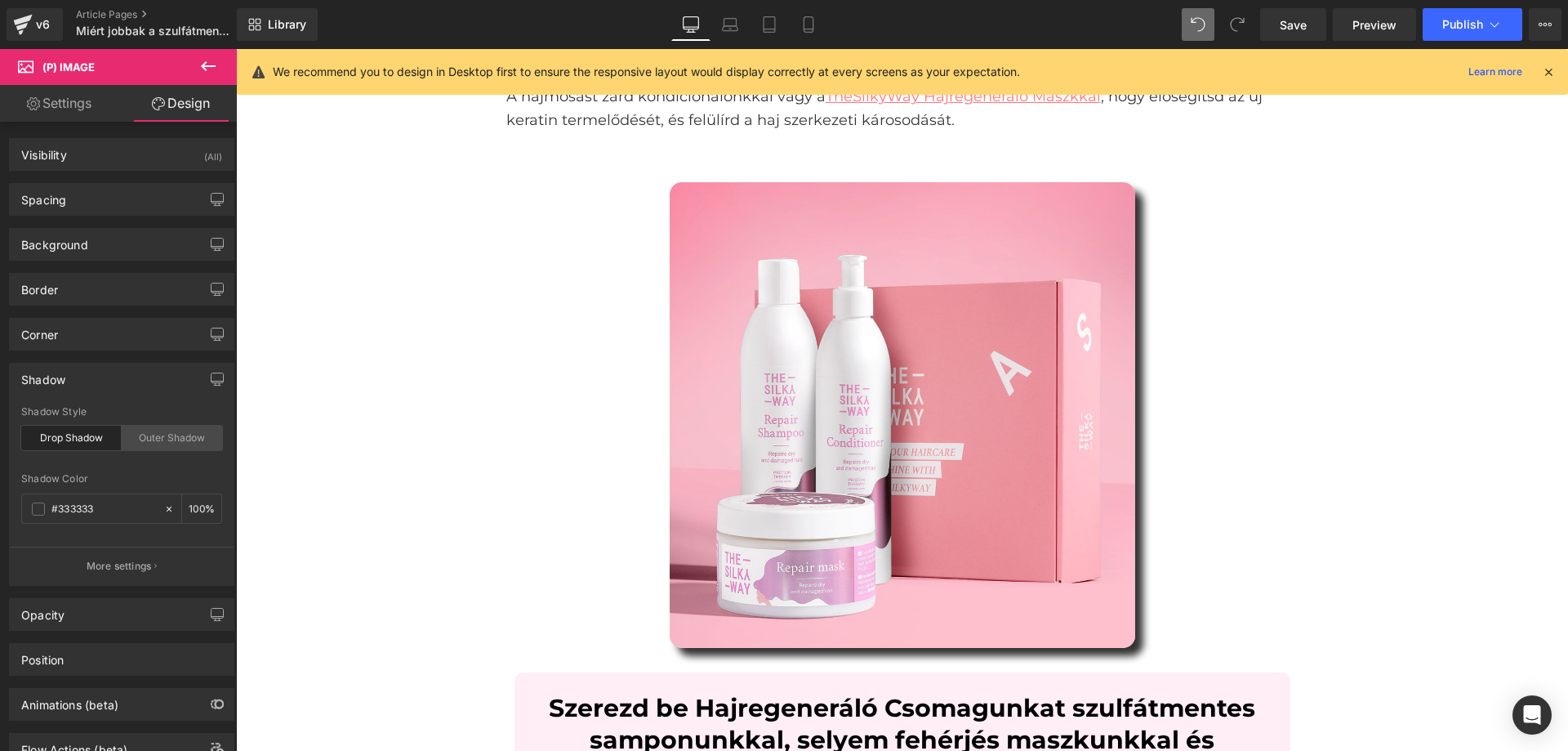
click at [141, 442] on div "Outer Shadow" at bounding box center [172, 438] width 100 height 24
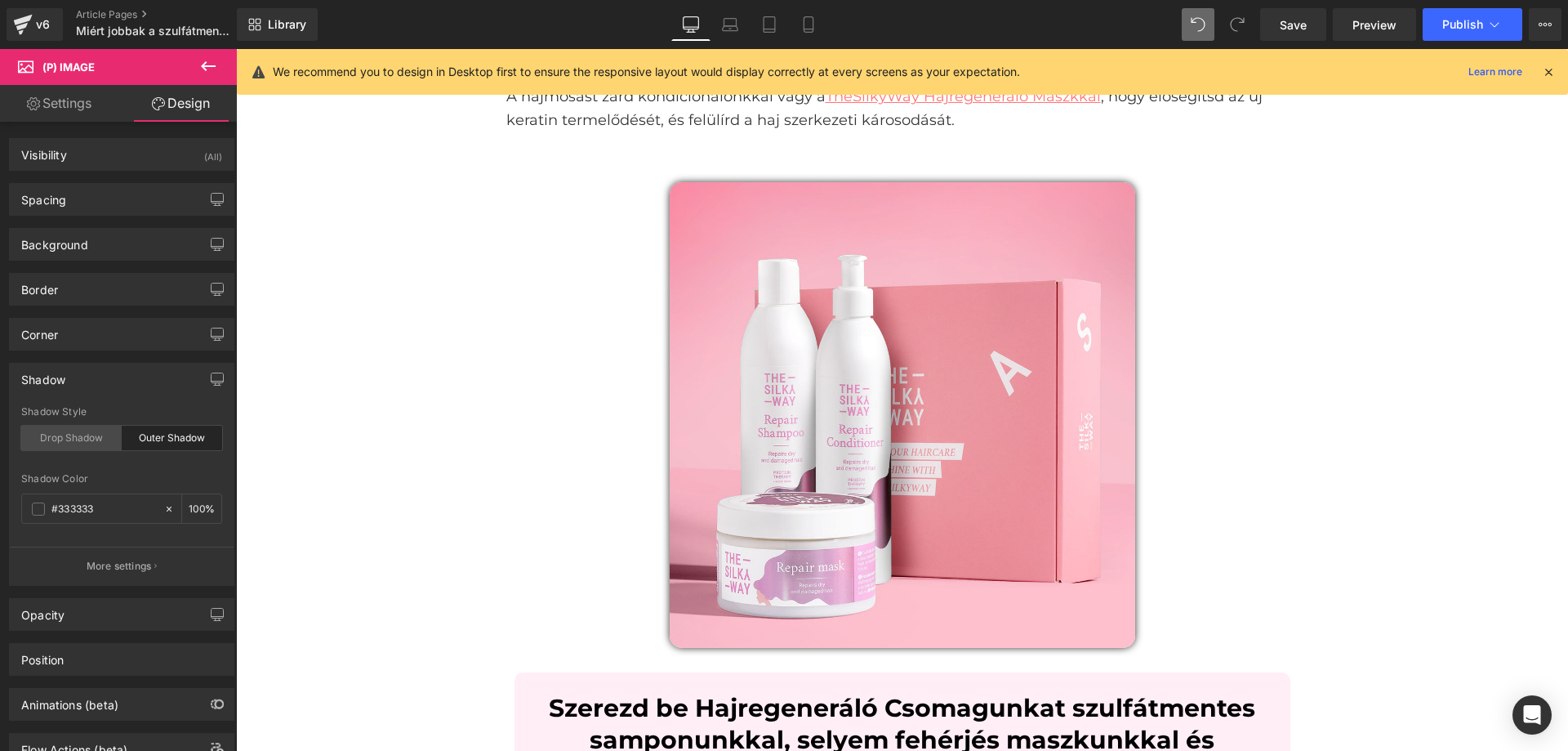
click at [53, 435] on div "Drop Shadow" at bounding box center [71, 438] width 100 height 24
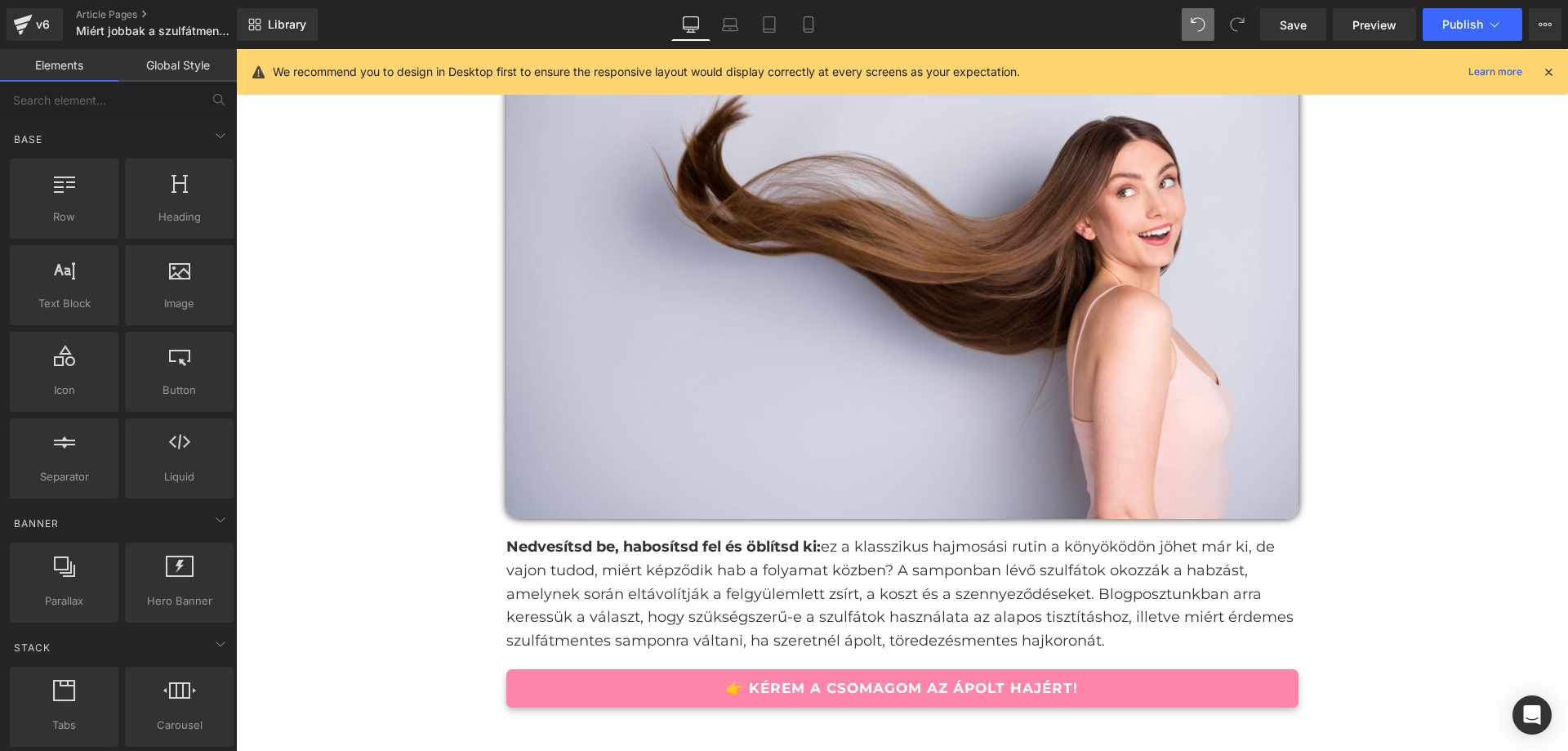
scroll to position [0, 0]
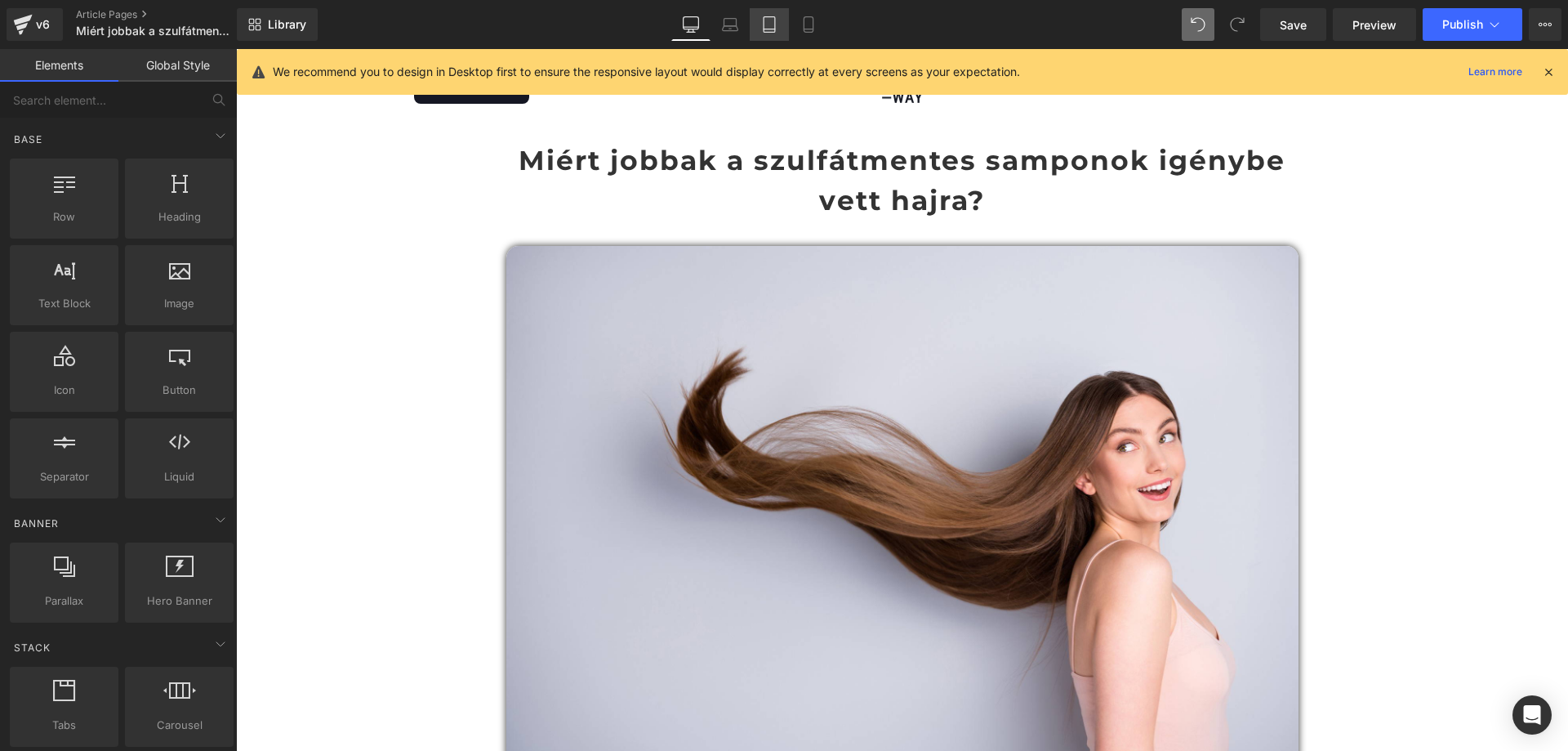
click at [777, 14] on link "Tablet" at bounding box center [769, 24] width 40 height 33
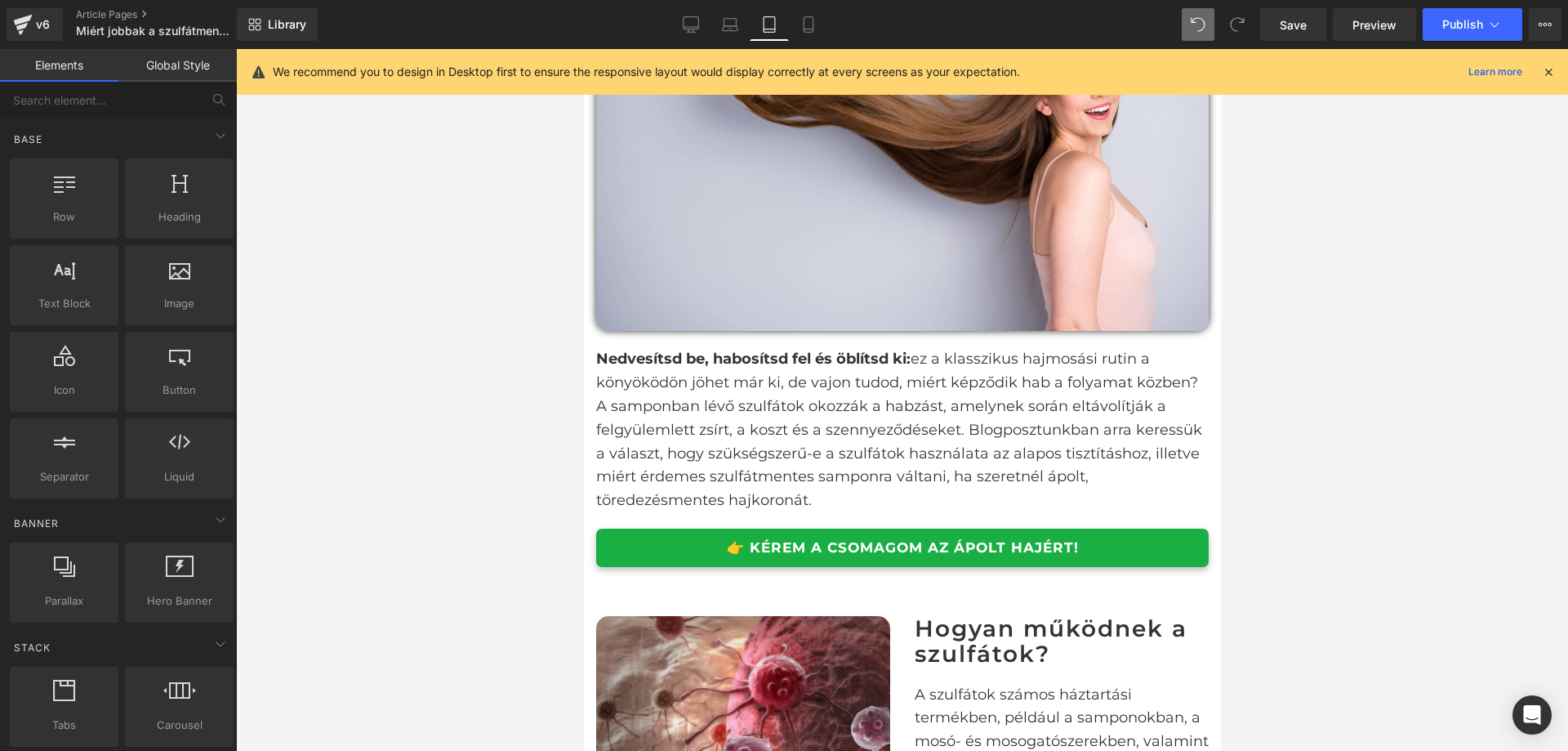
click at [1154, 544] on link "👉 KÉREM A CSOMAGOM AZ ÁPOLT HAJÉRT!" at bounding box center [902, 548] width 613 height 39
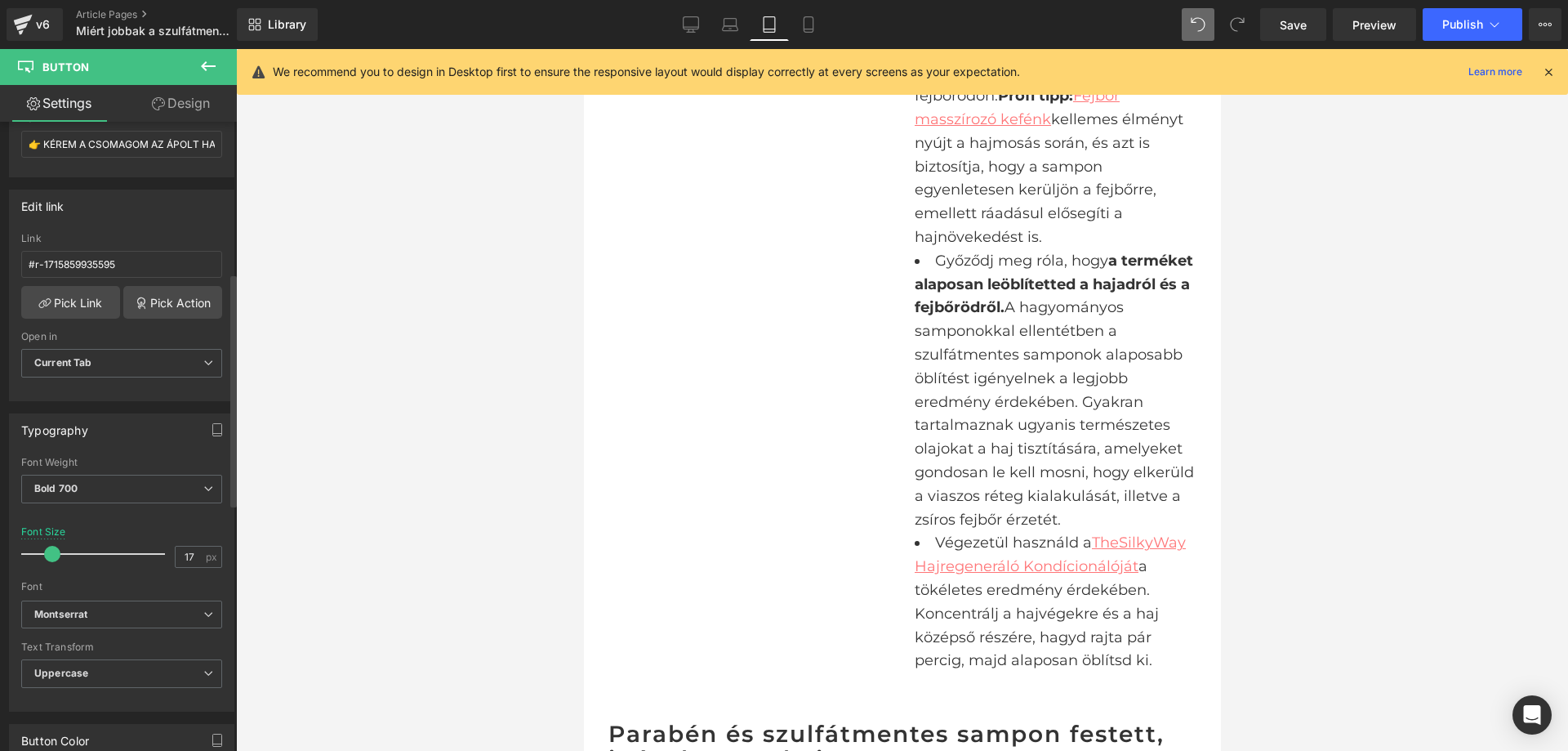
scroll to position [409, 0]
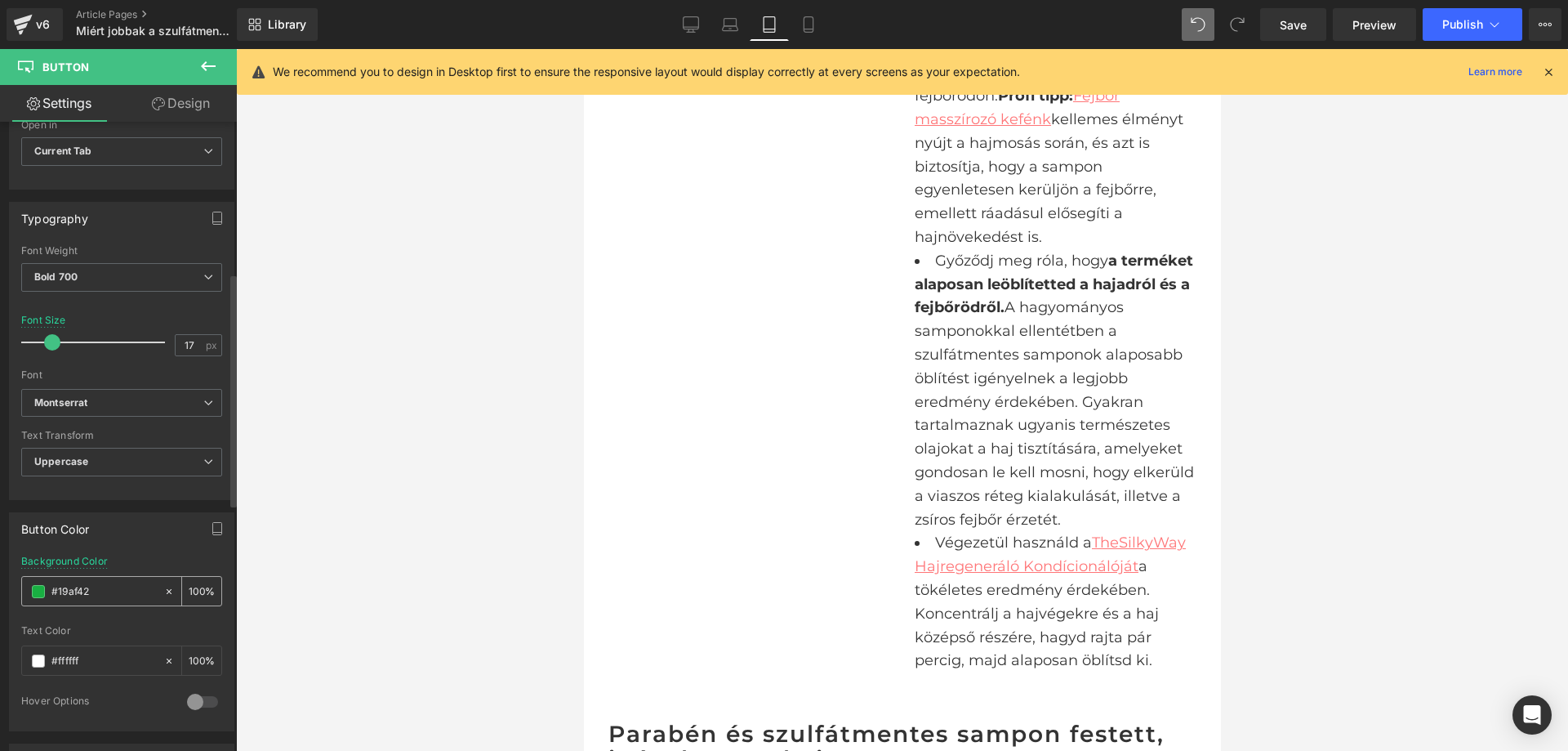
click at [119, 592] on input "#19af42" at bounding box center [103, 591] width 104 height 18
paste input "FF84A9"
type input "FF84A9"
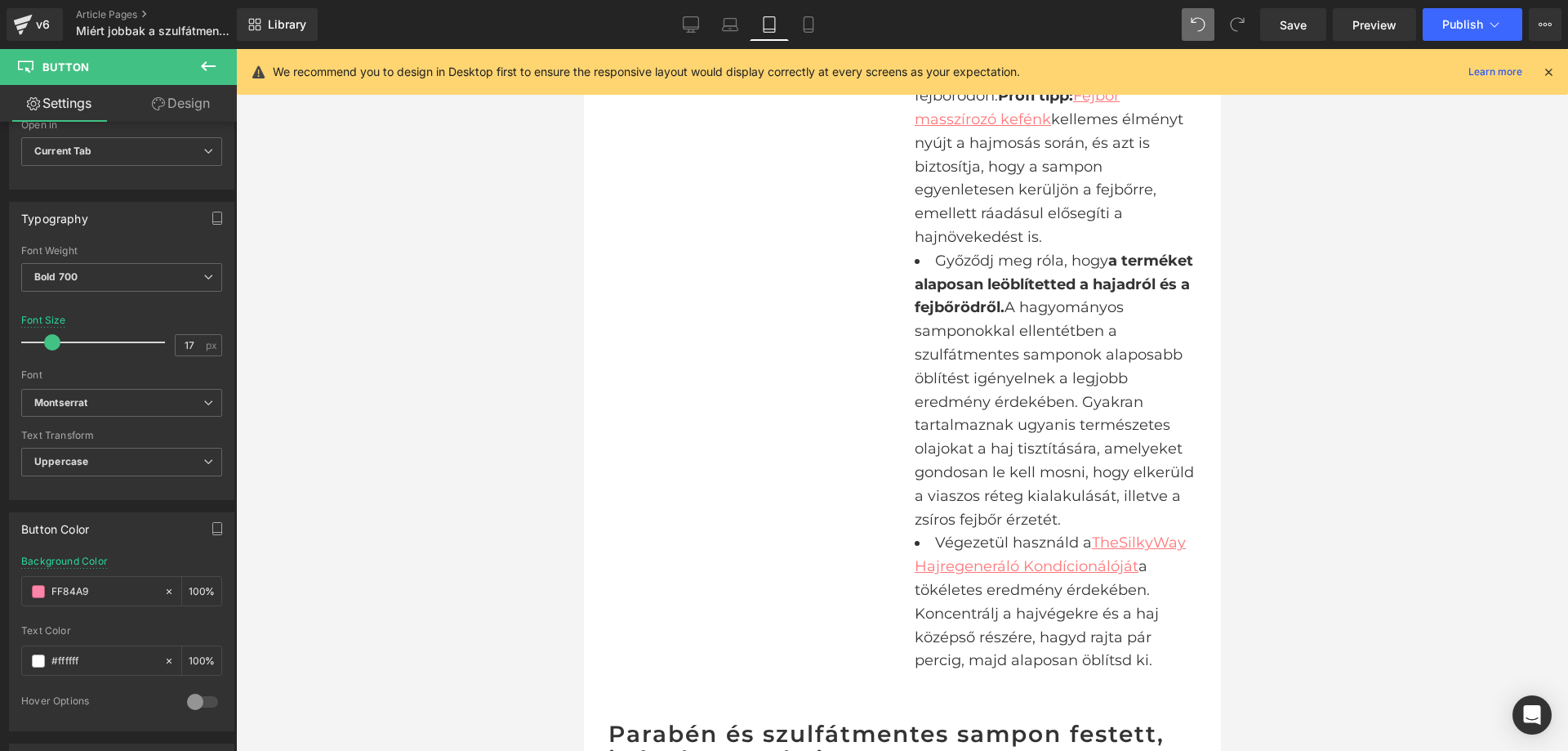
click at [747, 416] on div "Image 👉 KÉREM A CSOMAGOM SPRŐD HAJ ELLEN! Button Row A szilikon és szulfátmente…" at bounding box center [902, 178] width 613 height 1037
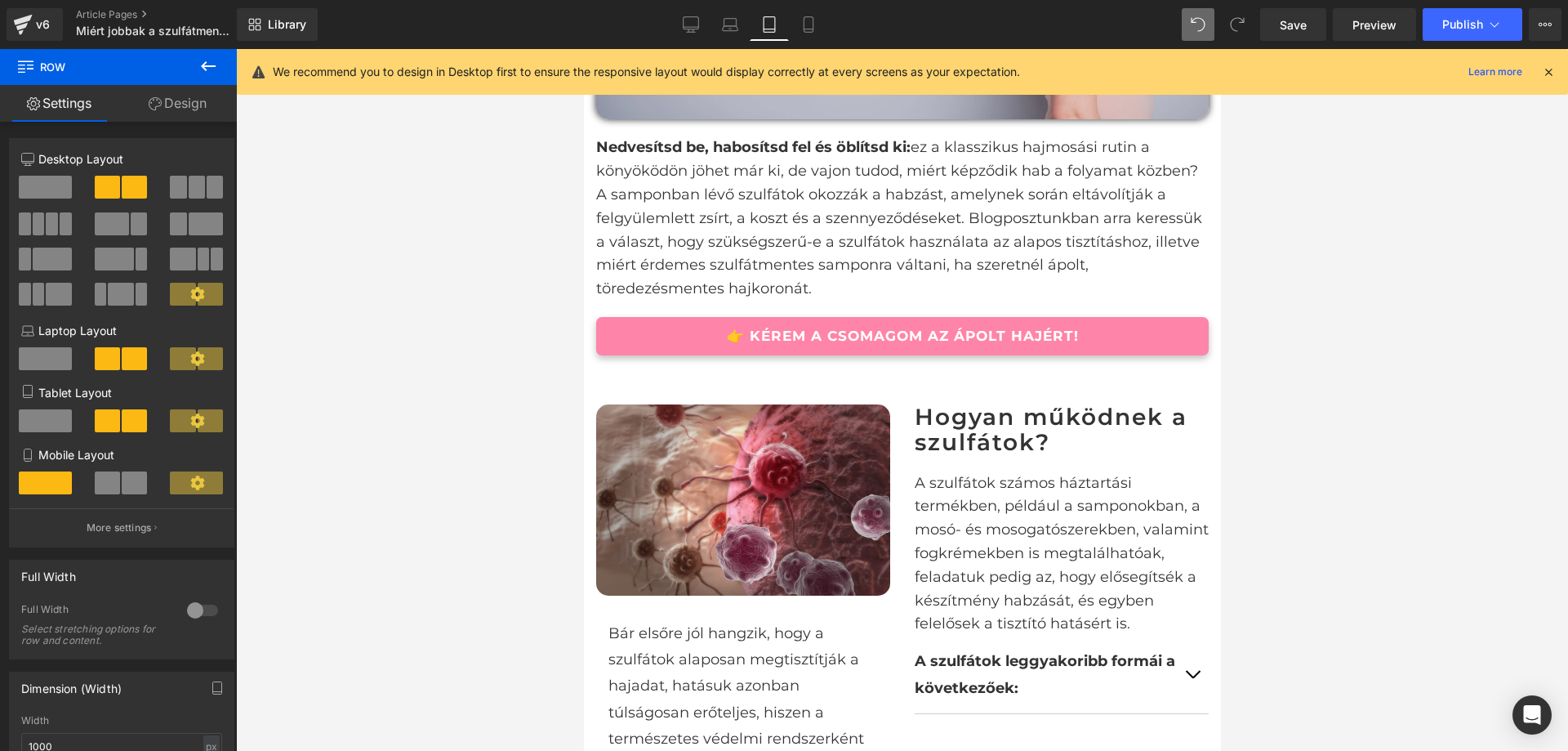
scroll to position [702, 0]
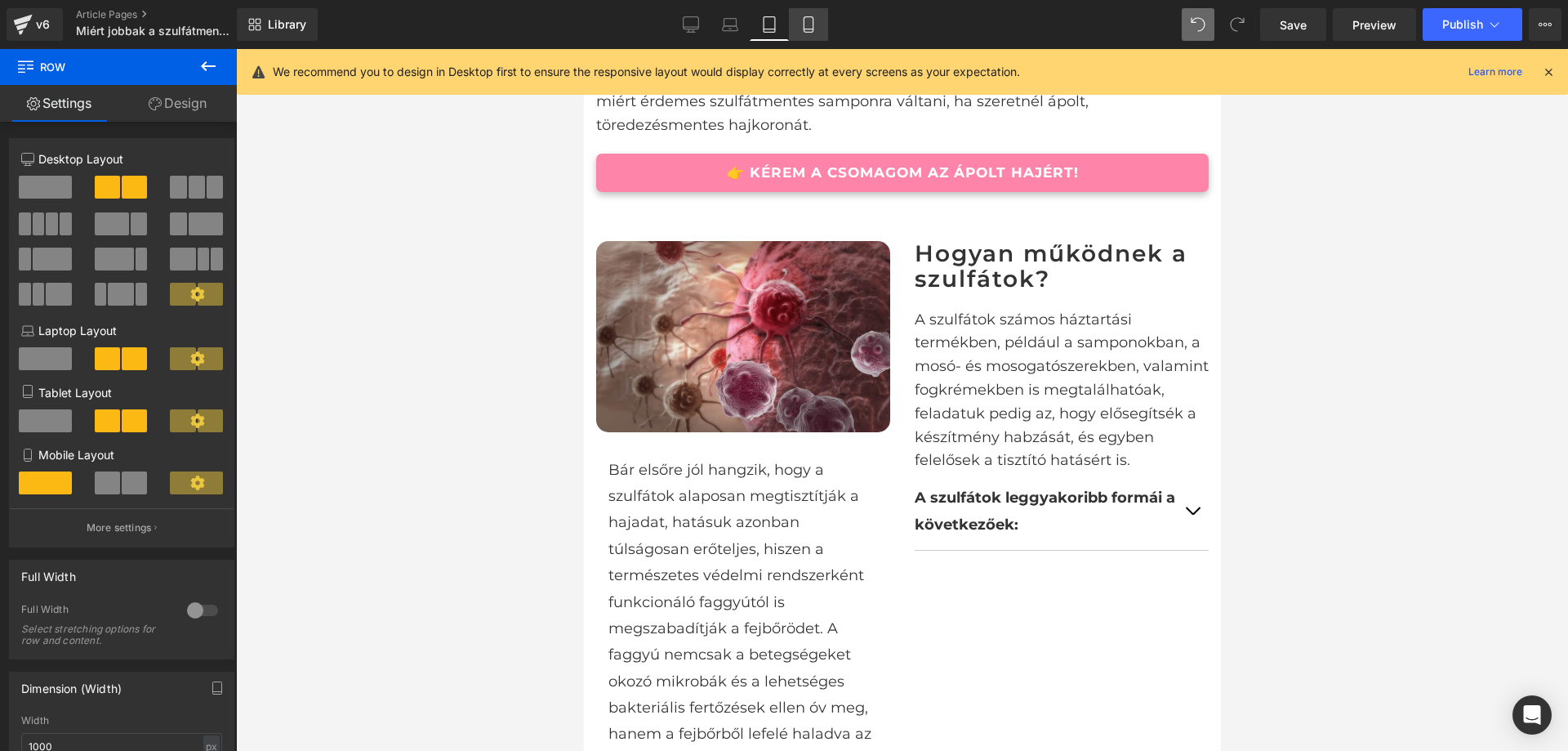
click at [811, 24] on icon at bounding box center [809, 24] width 16 height 16
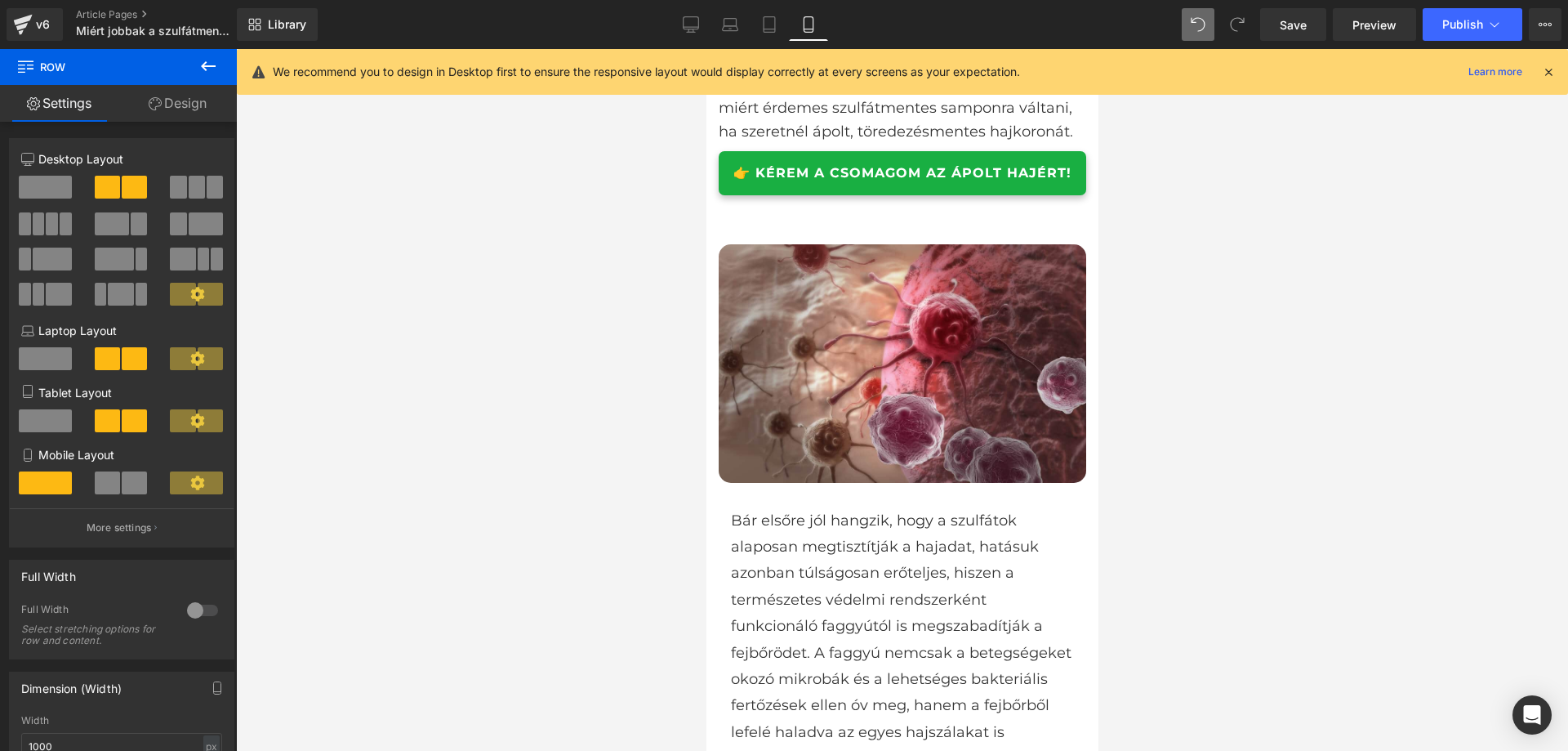
scroll to position [245, 0]
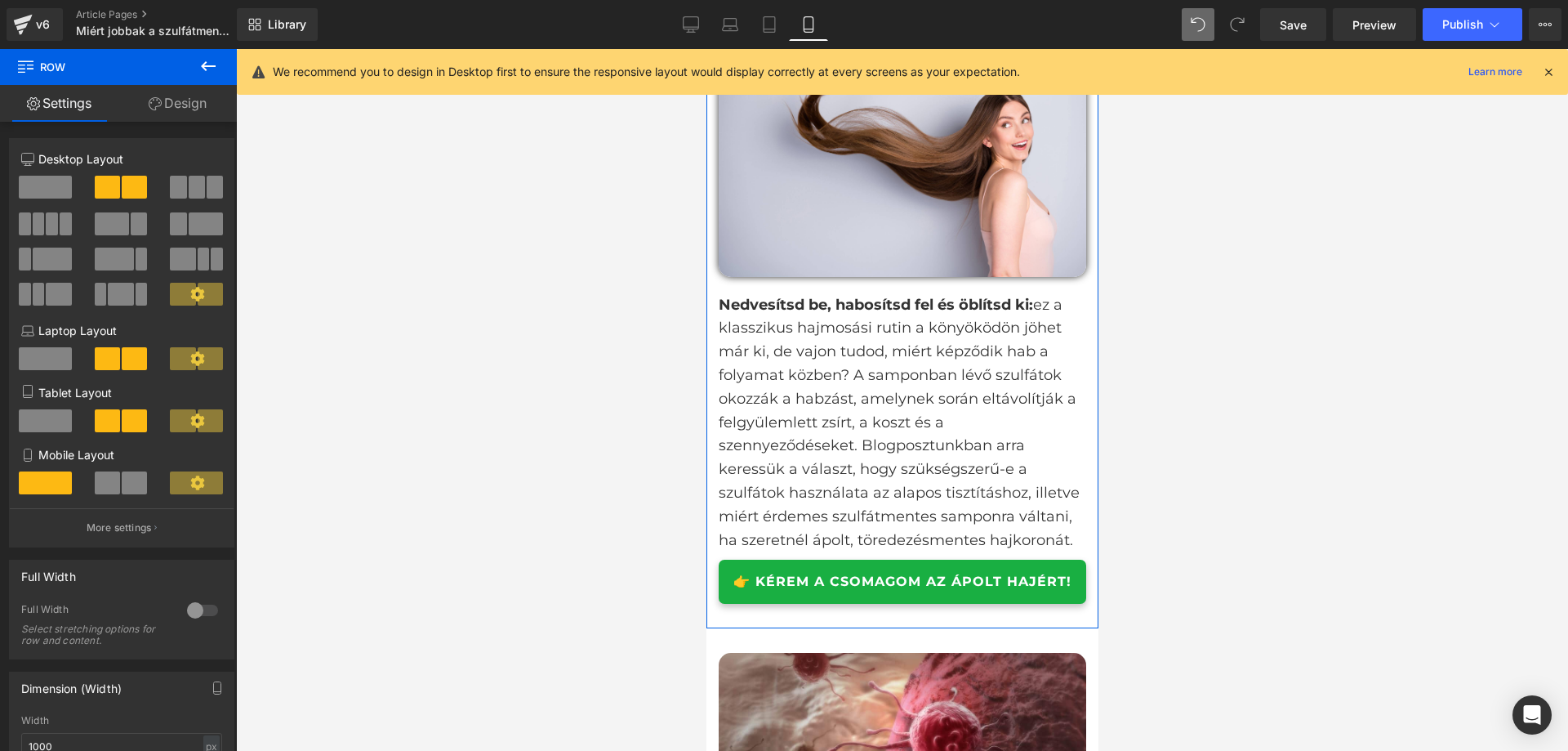
click at [1056, 603] on link "👉 KÉREM A CSOMAGOM AZ ÁPOLT HAJÉRT!" at bounding box center [901, 581] width 367 height 43
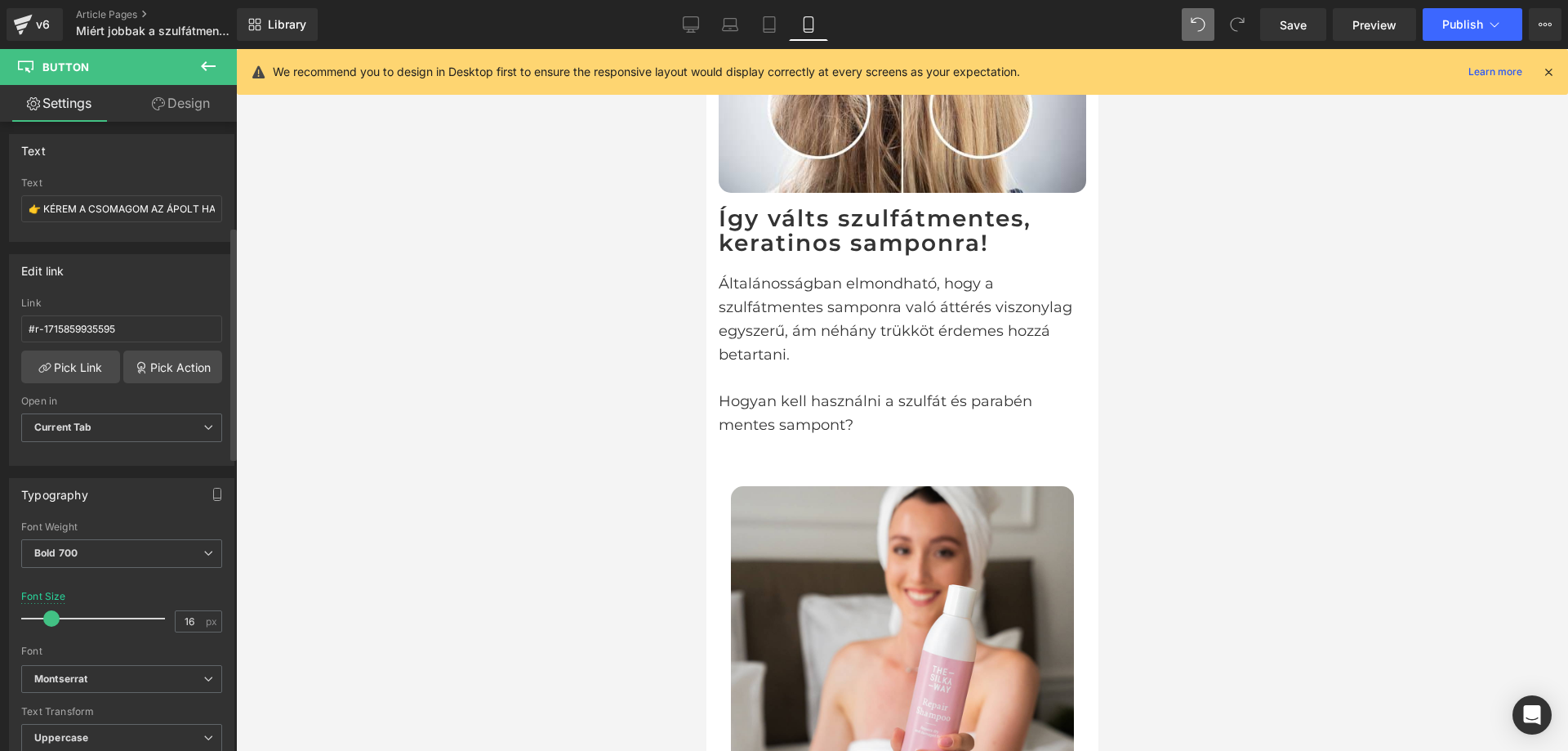
scroll to position [327, 0]
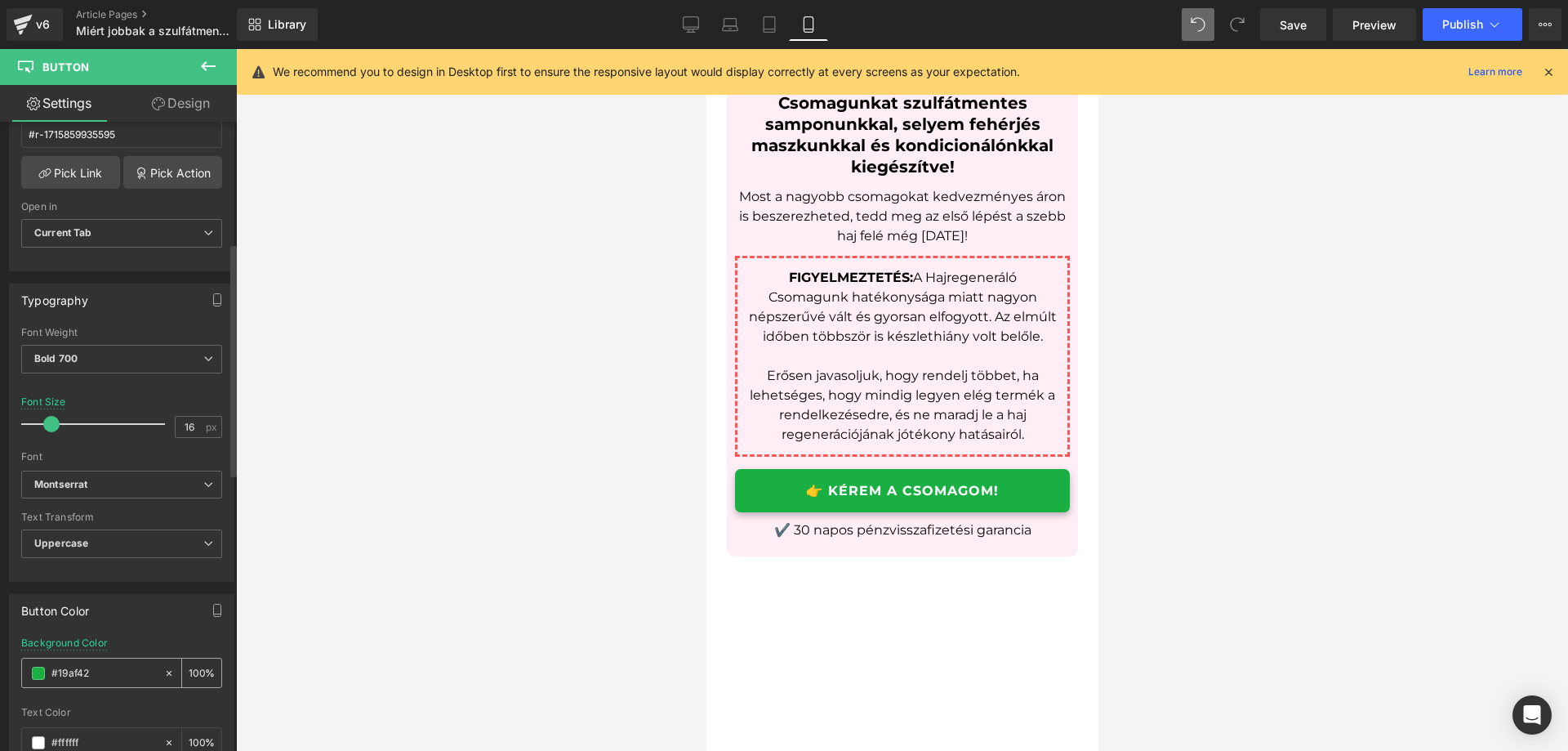
click at [107, 667] on input "#19af42" at bounding box center [103, 673] width 104 height 18
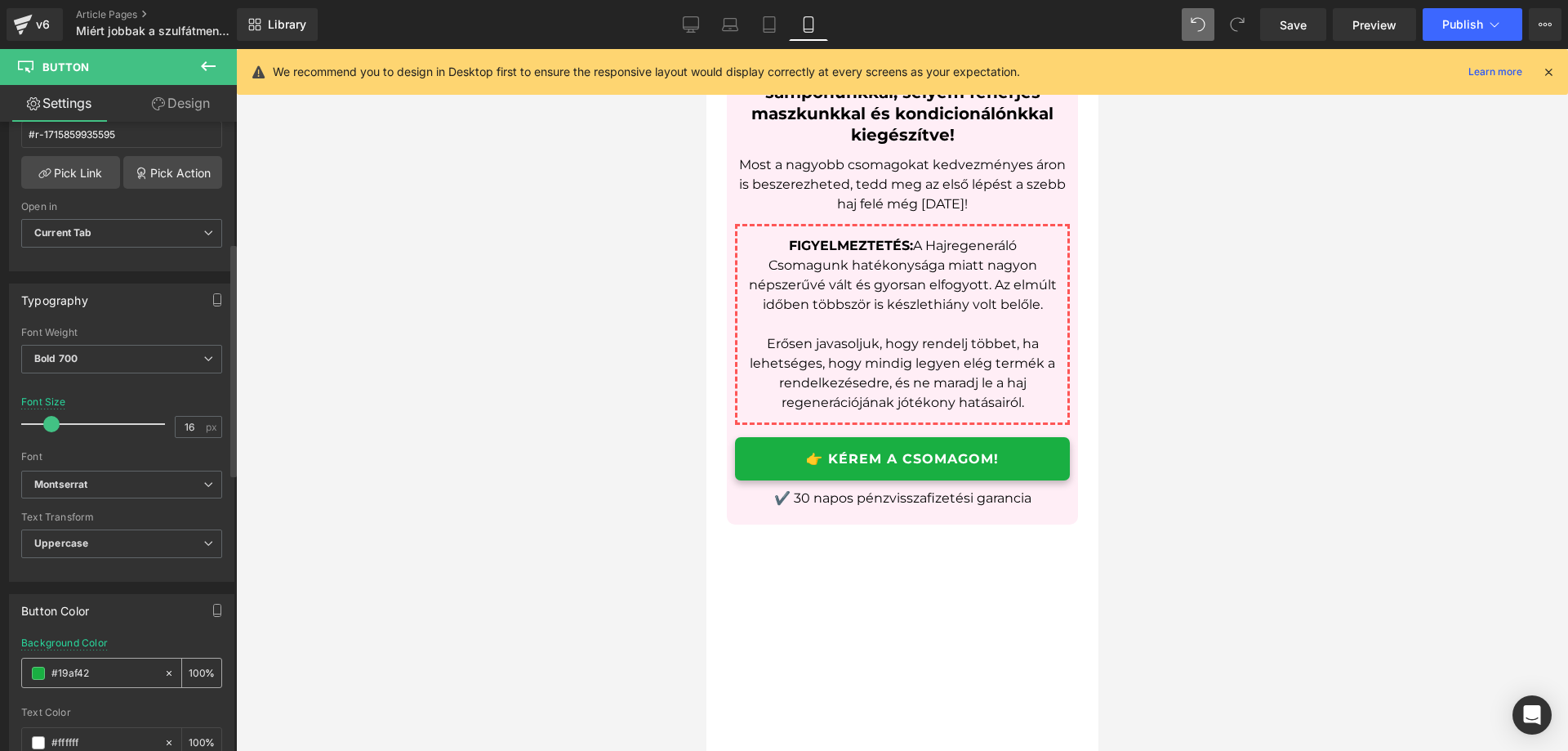
click at [107, 668] on input "#19af42" at bounding box center [103, 673] width 104 height 18
click at [107, 669] on input "#19af42" at bounding box center [103, 673] width 104 height 18
type input "FF84A9"
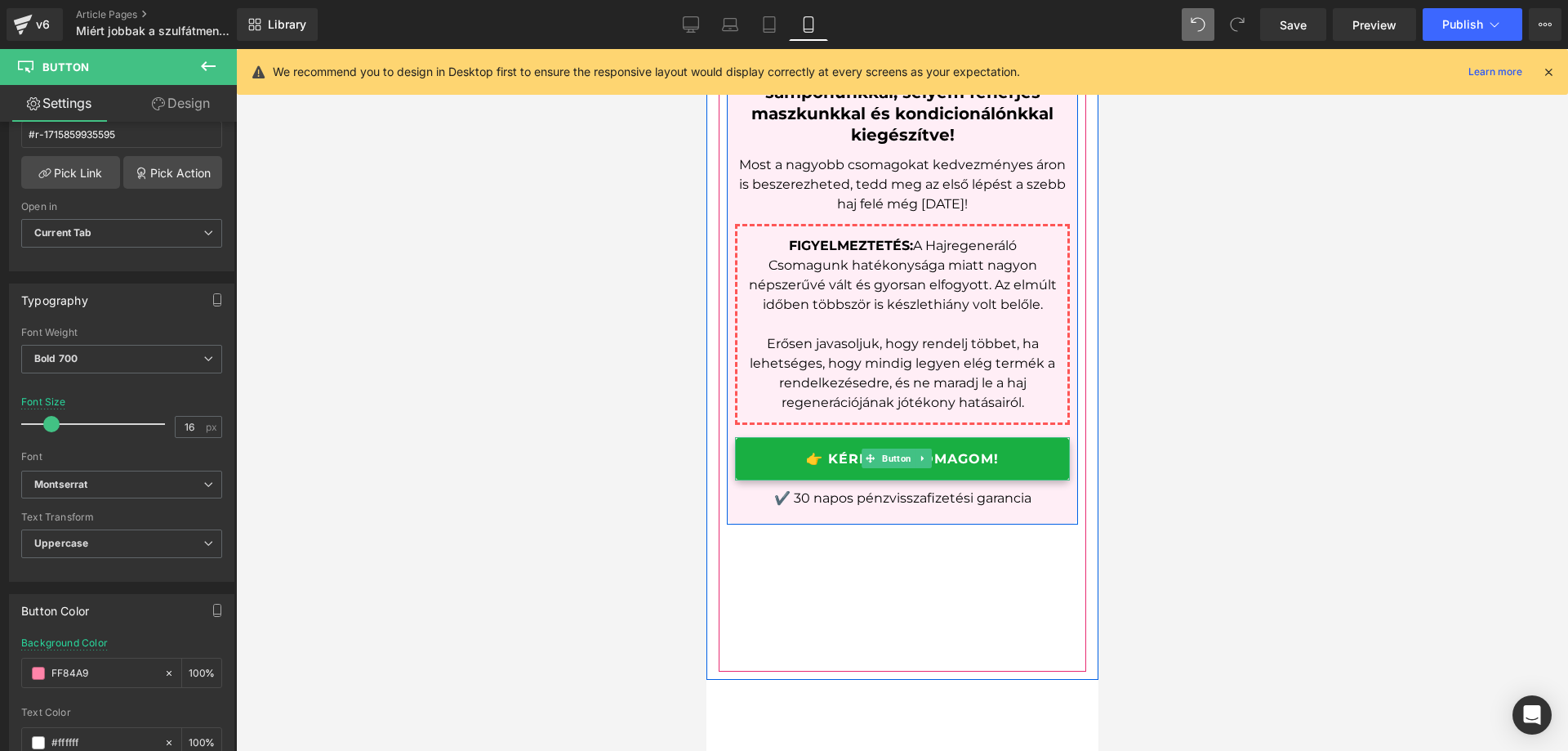
click at [1029, 480] on link "👉 KÉREM A CSOMAGOM!" at bounding box center [902, 458] width 335 height 43
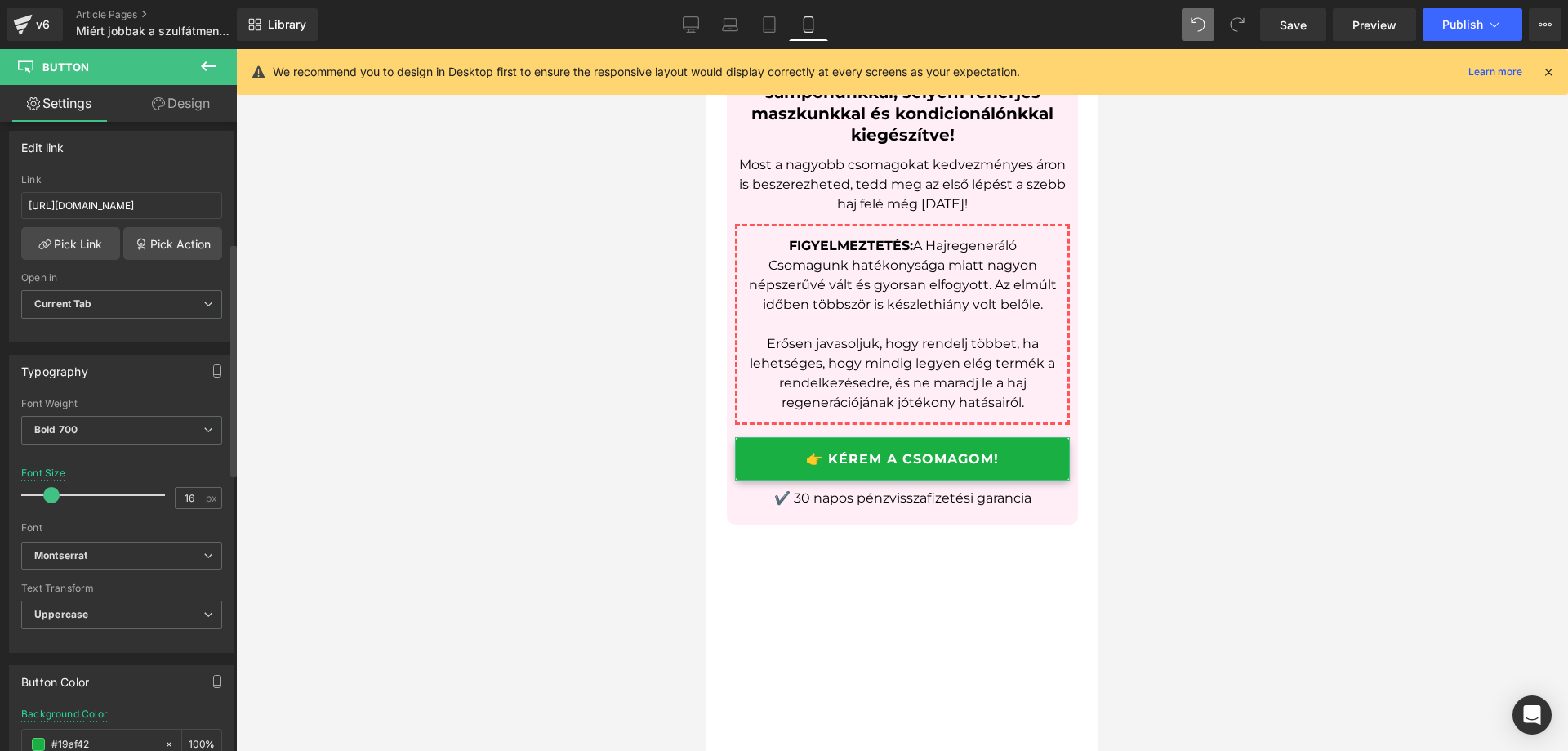
scroll to position [327, 0]
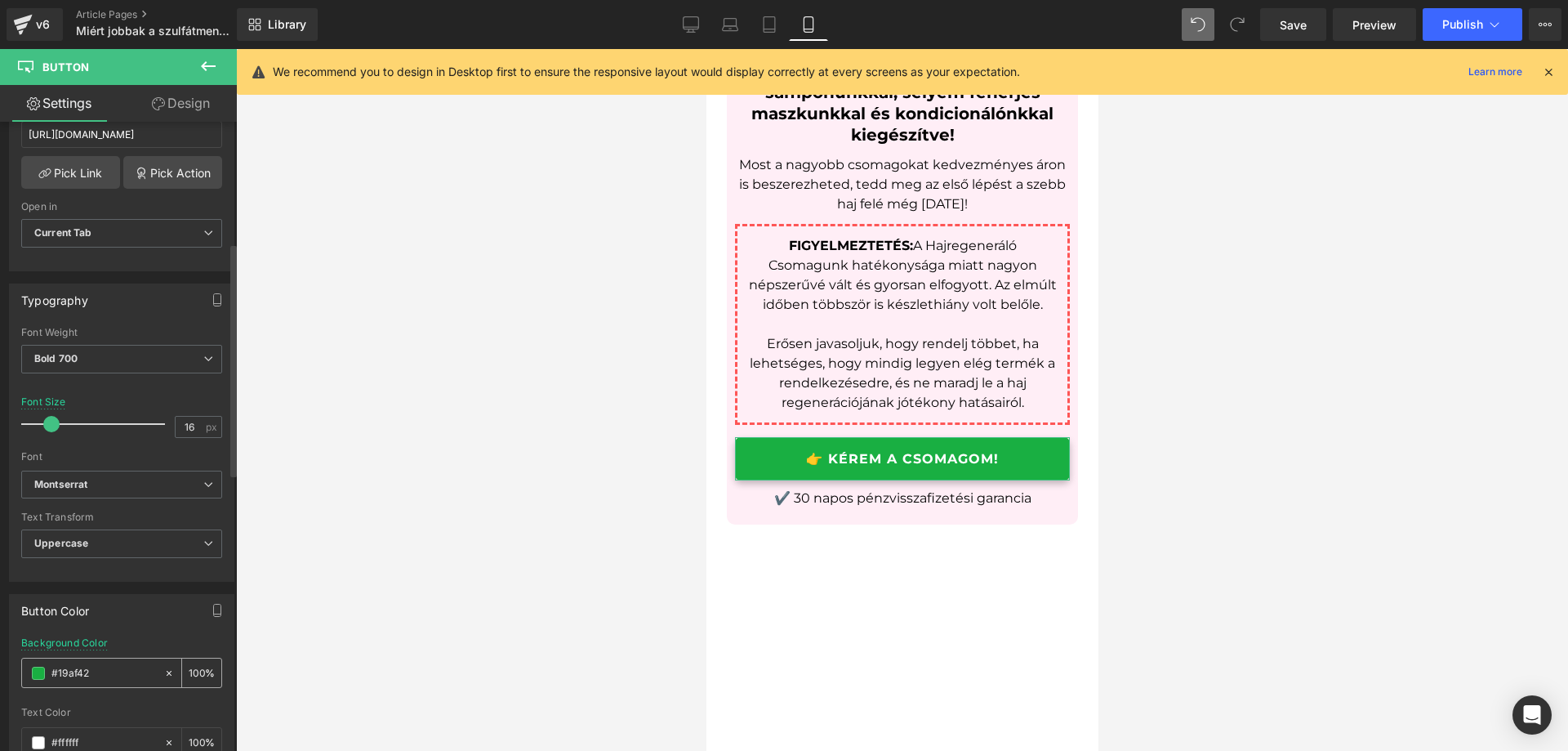
click at [103, 661] on div "#19af42" at bounding box center [93, 673] width 142 height 29
click at [106, 665] on input "#19af42" at bounding box center [103, 673] width 104 height 18
paste input "FF84A9"
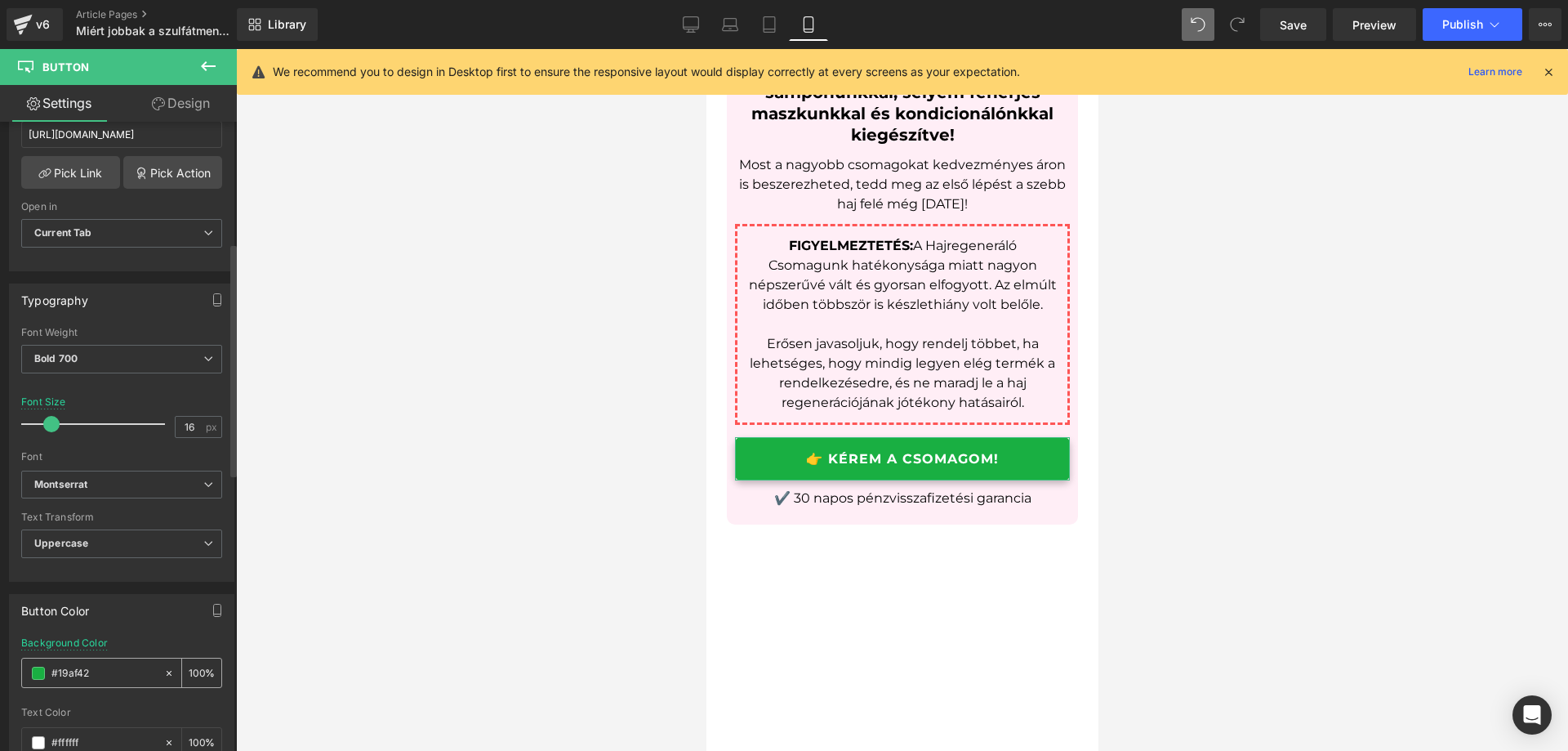
type input "FF84A9"
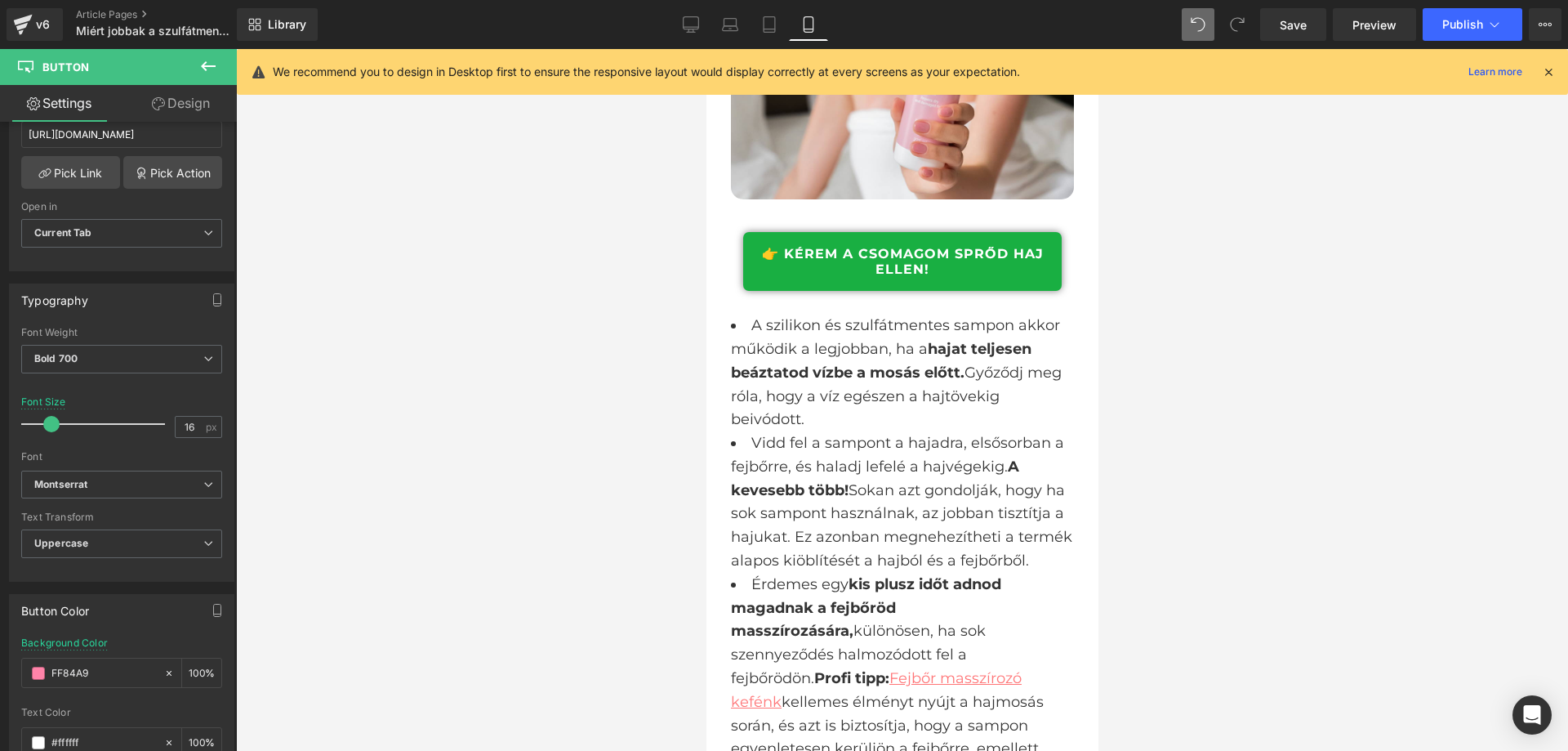
scroll to position [4420, 0]
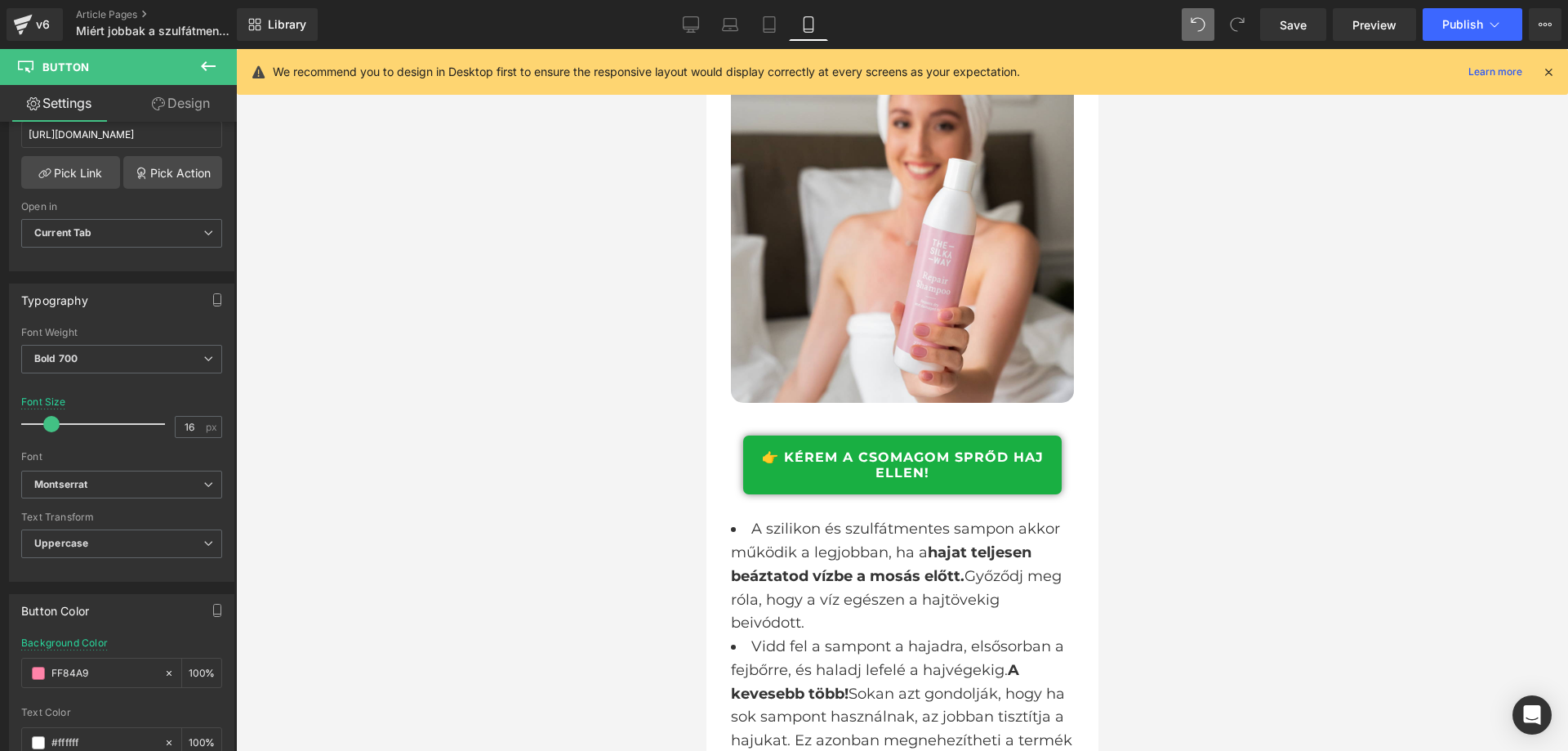
click at [1016, 491] on link "👉 KÉREM A CSOMAGOM SPRŐD HAJ ELLEN!" at bounding box center [901, 465] width 319 height 59
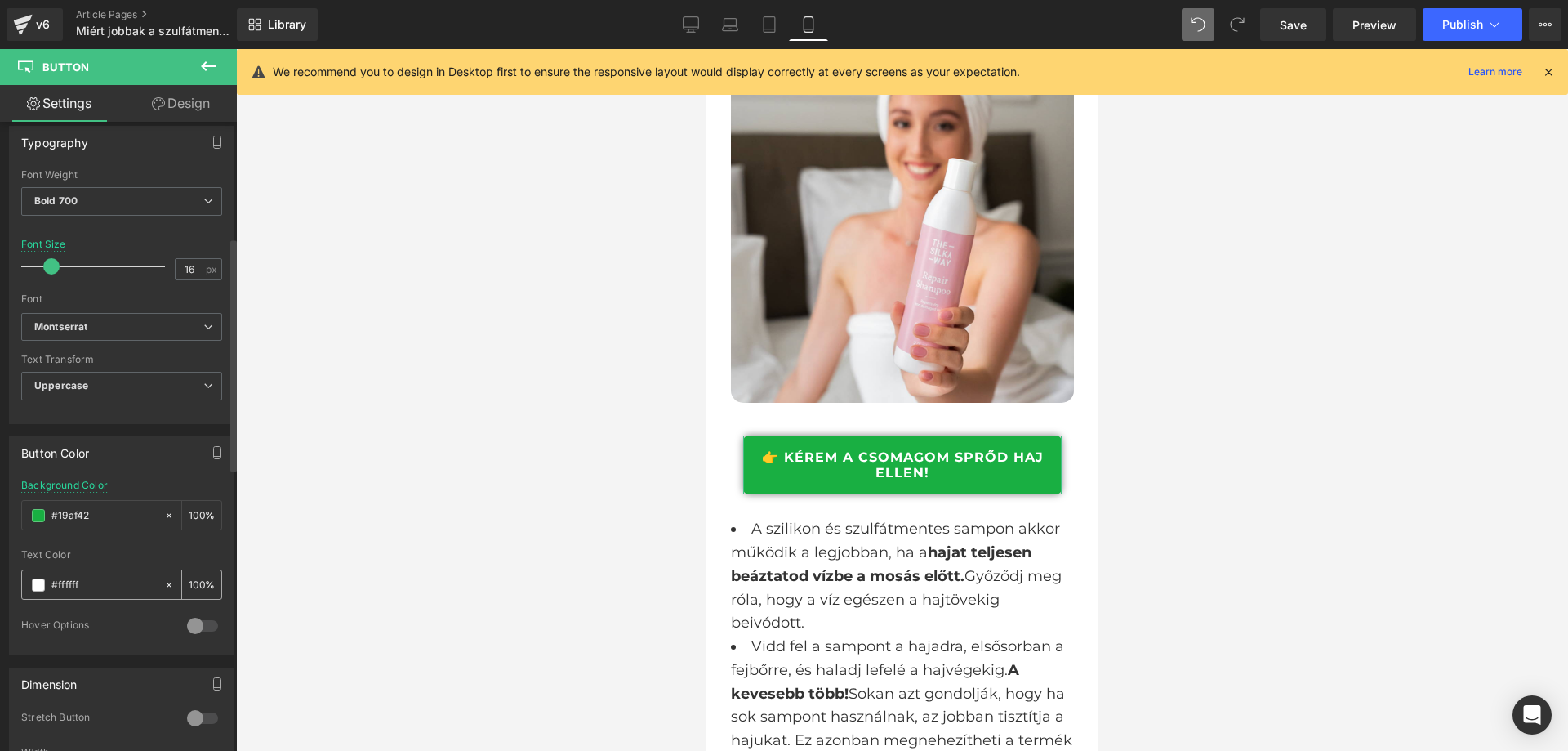
scroll to position [491, 0]
click at [111, 513] on input "#19af42" at bounding box center [103, 510] width 104 height 18
type input "FF84A9"
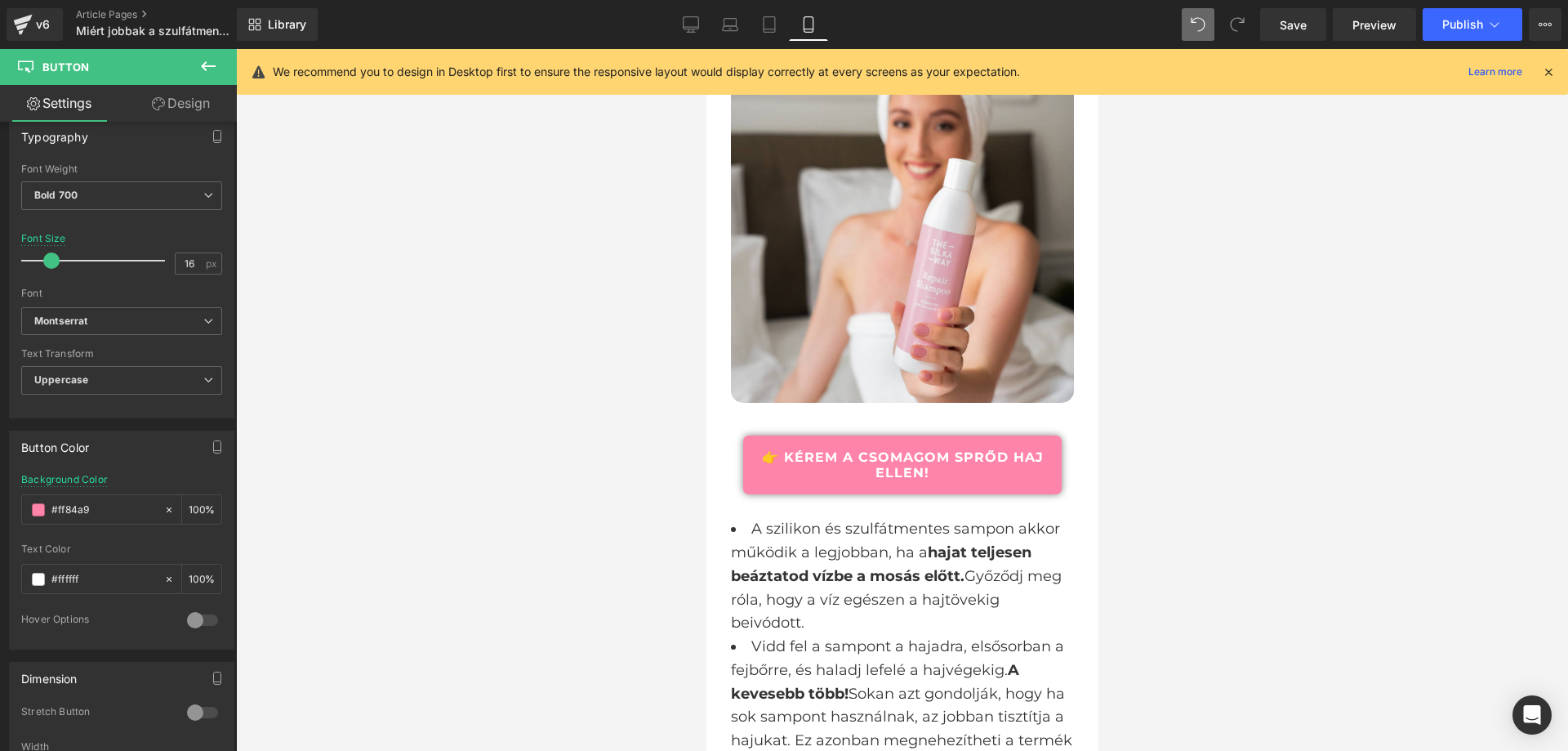
click at [524, 469] on div at bounding box center [902, 400] width 1332 height 702
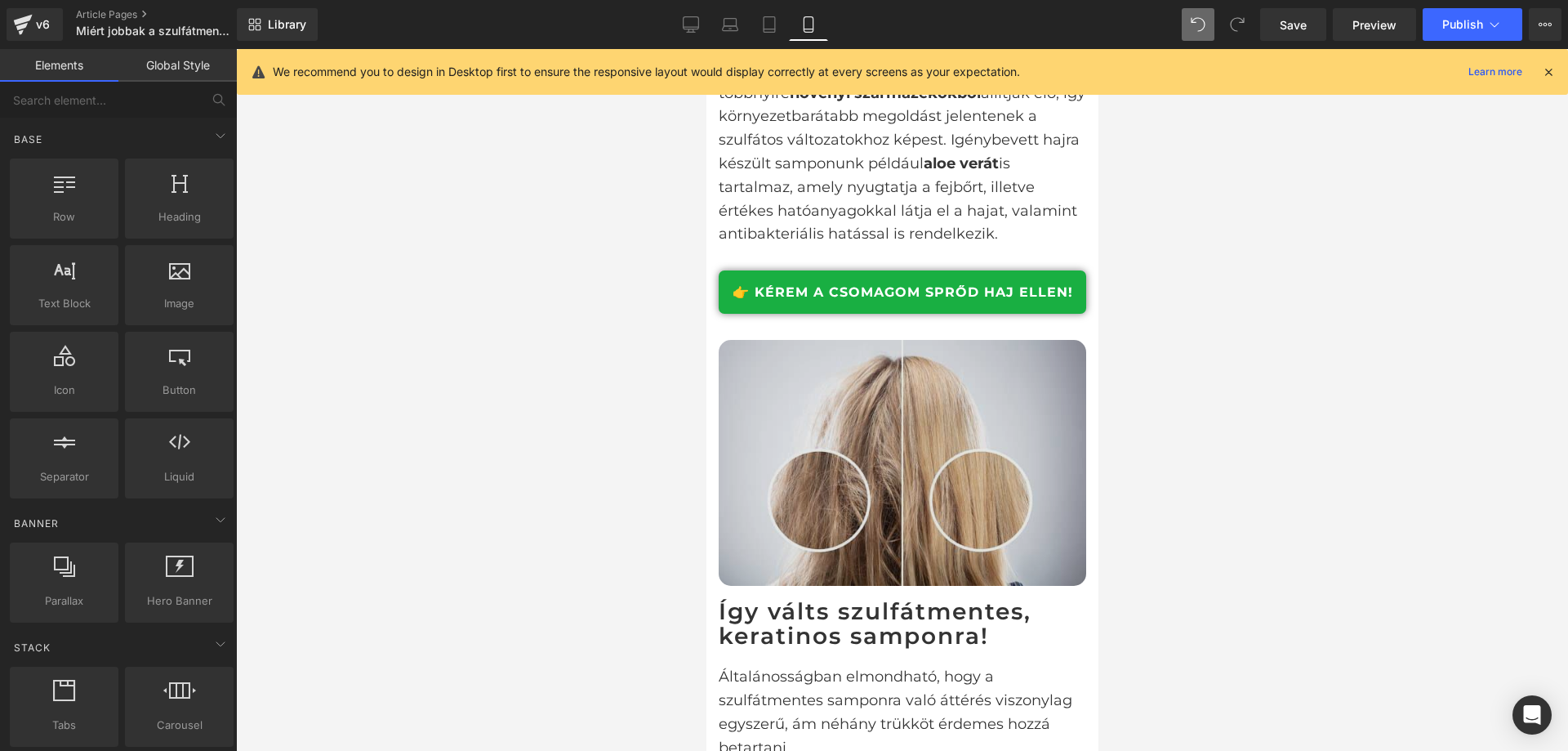
scroll to position [3603, 0]
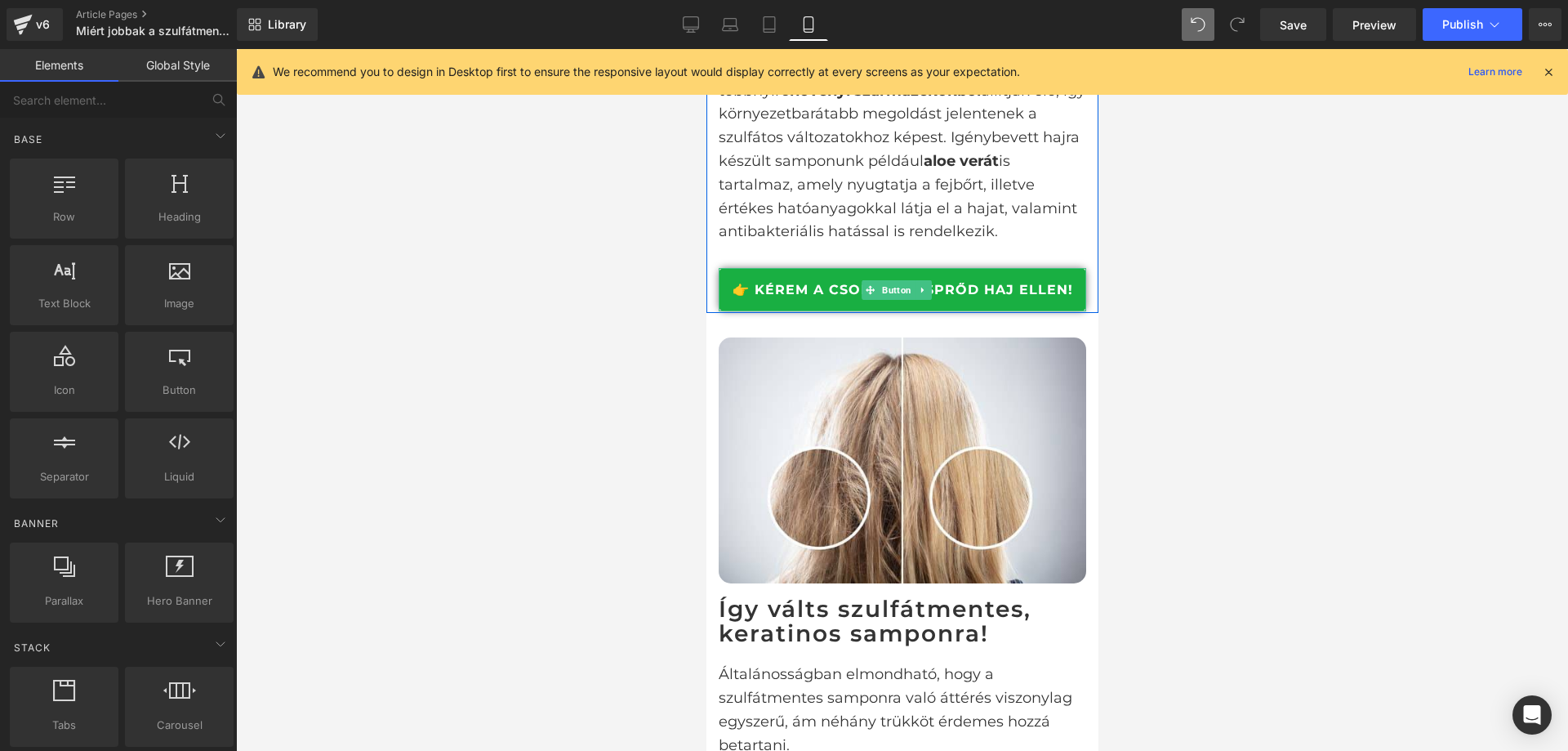
click at [970, 311] on link "👉 KÉREM A CSOMAGOM SPRŐD HAJ ELLEN!" at bounding box center [901, 289] width 367 height 43
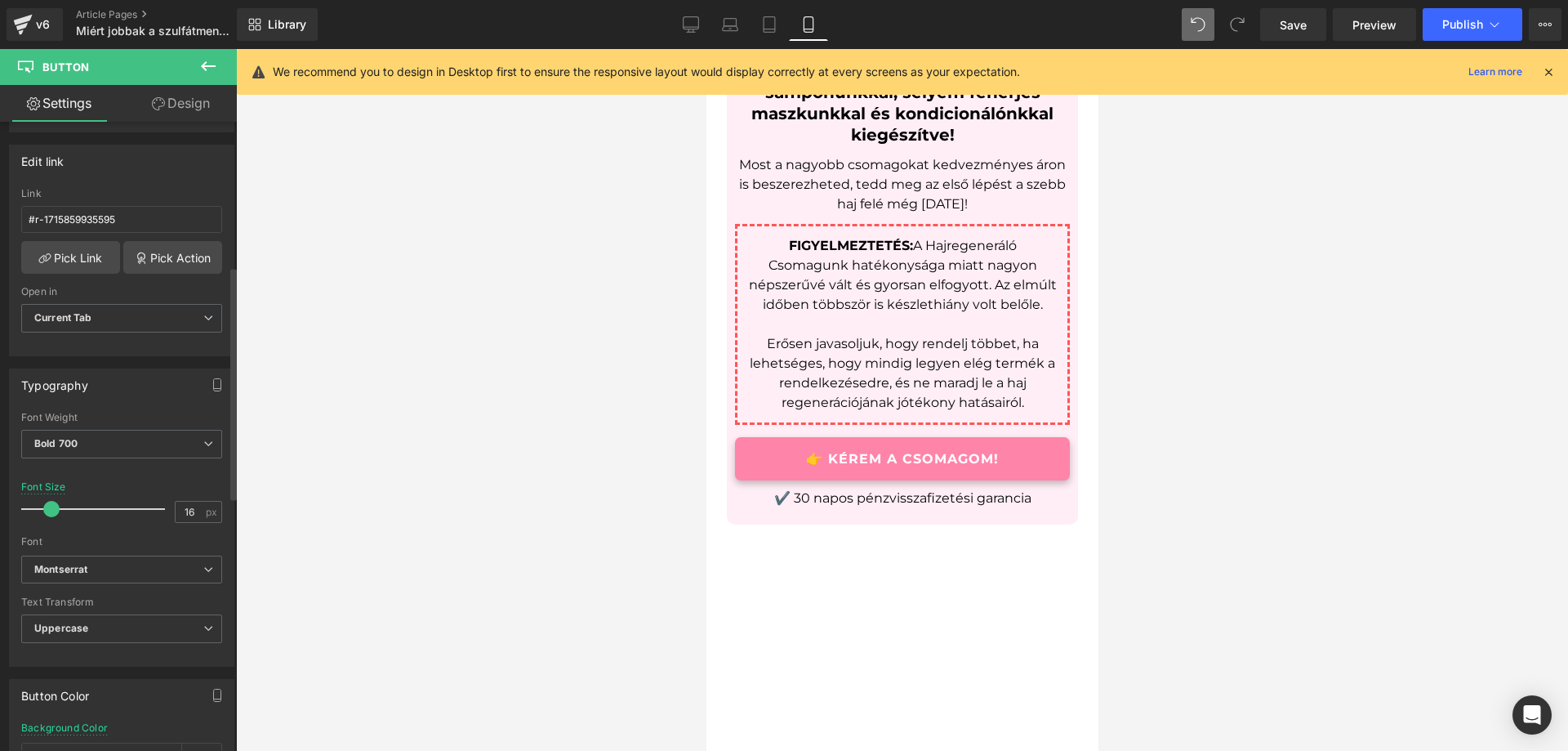
scroll to position [409, 0]
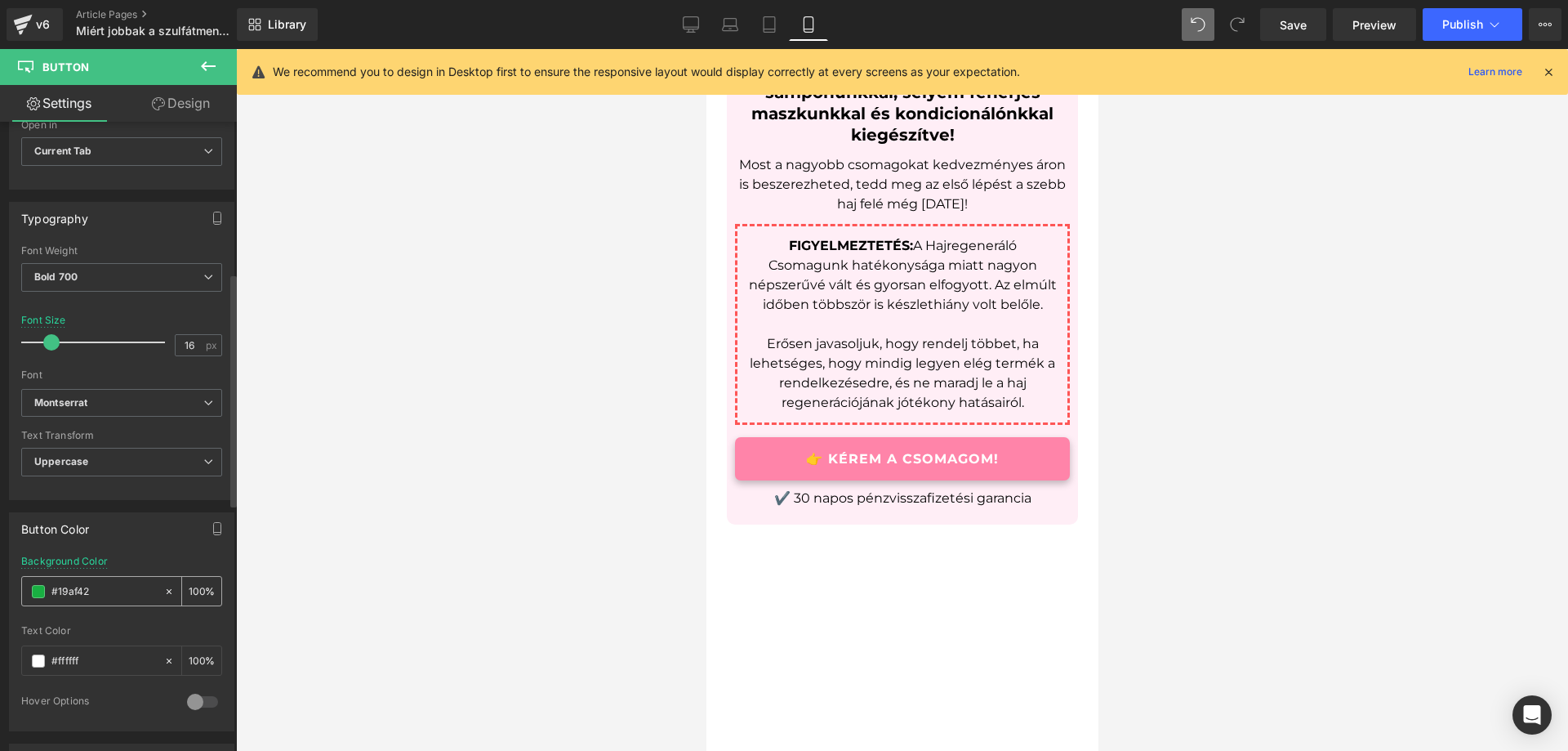
click at [105, 599] on input "#19af42" at bounding box center [103, 591] width 104 height 18
type input "#ff84a9"
click at [147, 535] on div "Button Color" at bounding box center [121, 528] width 224 height 31
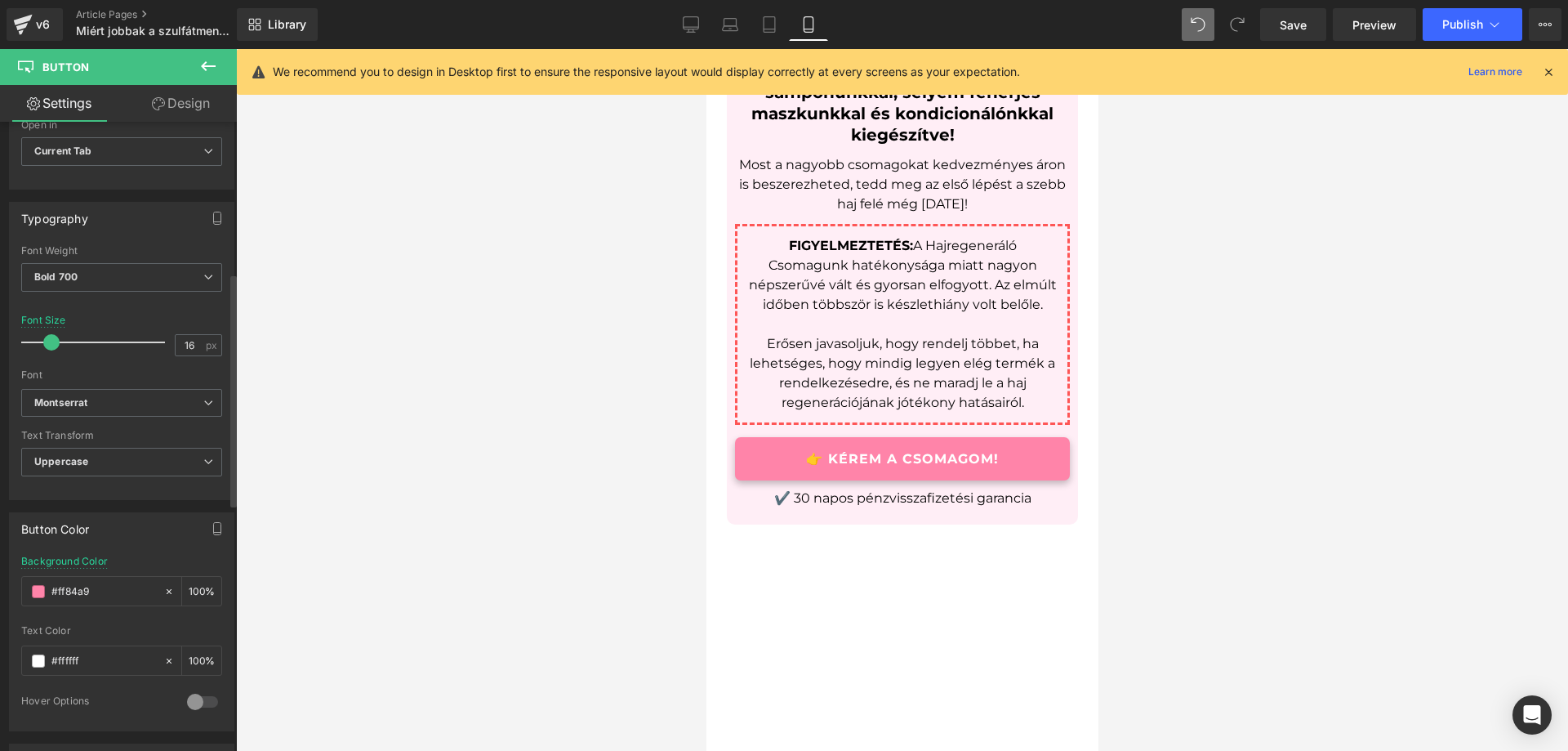
scroll to position [0, 0]
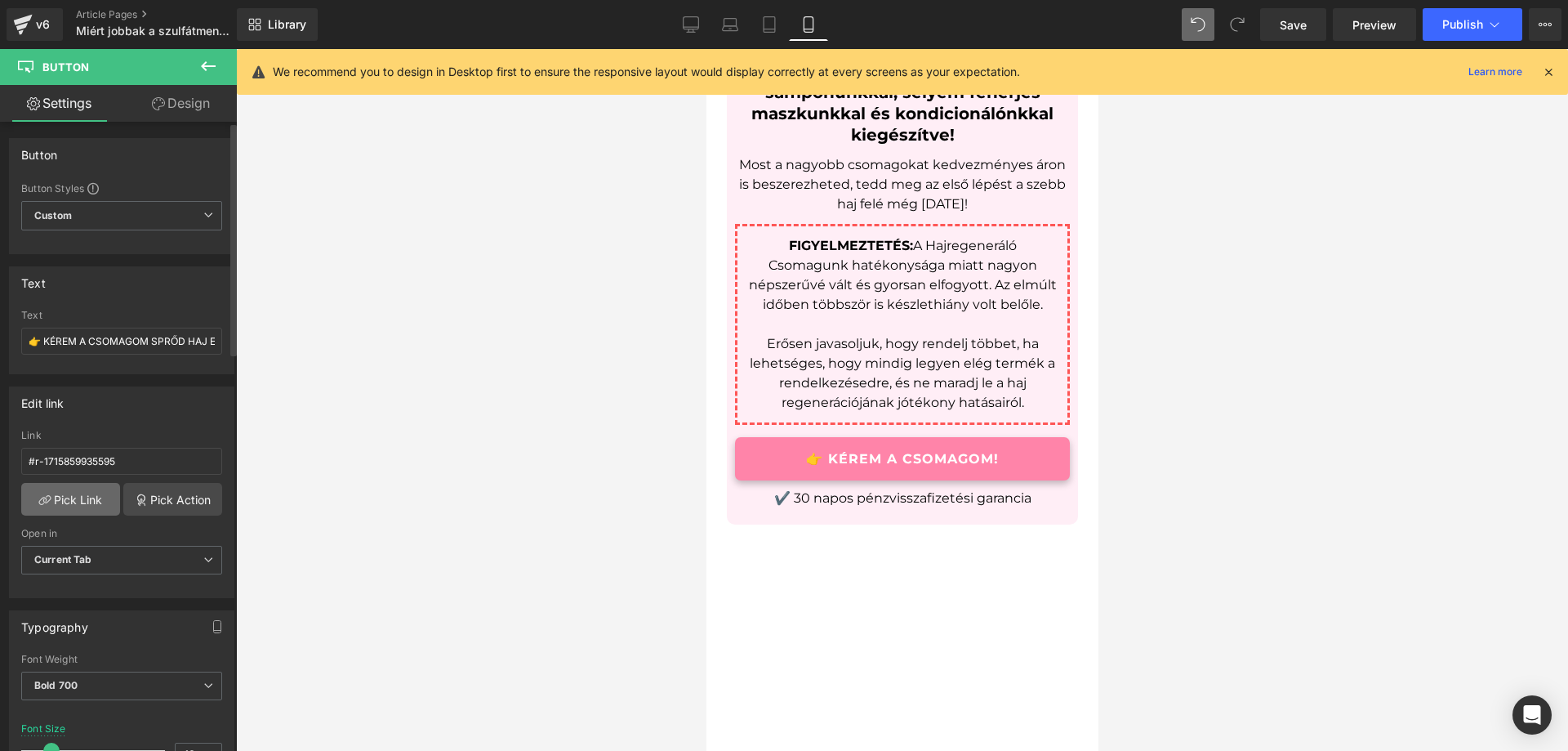
click at [78, 509] on link "Pick Link" at bounding box center [70, 499] width 99 height 33
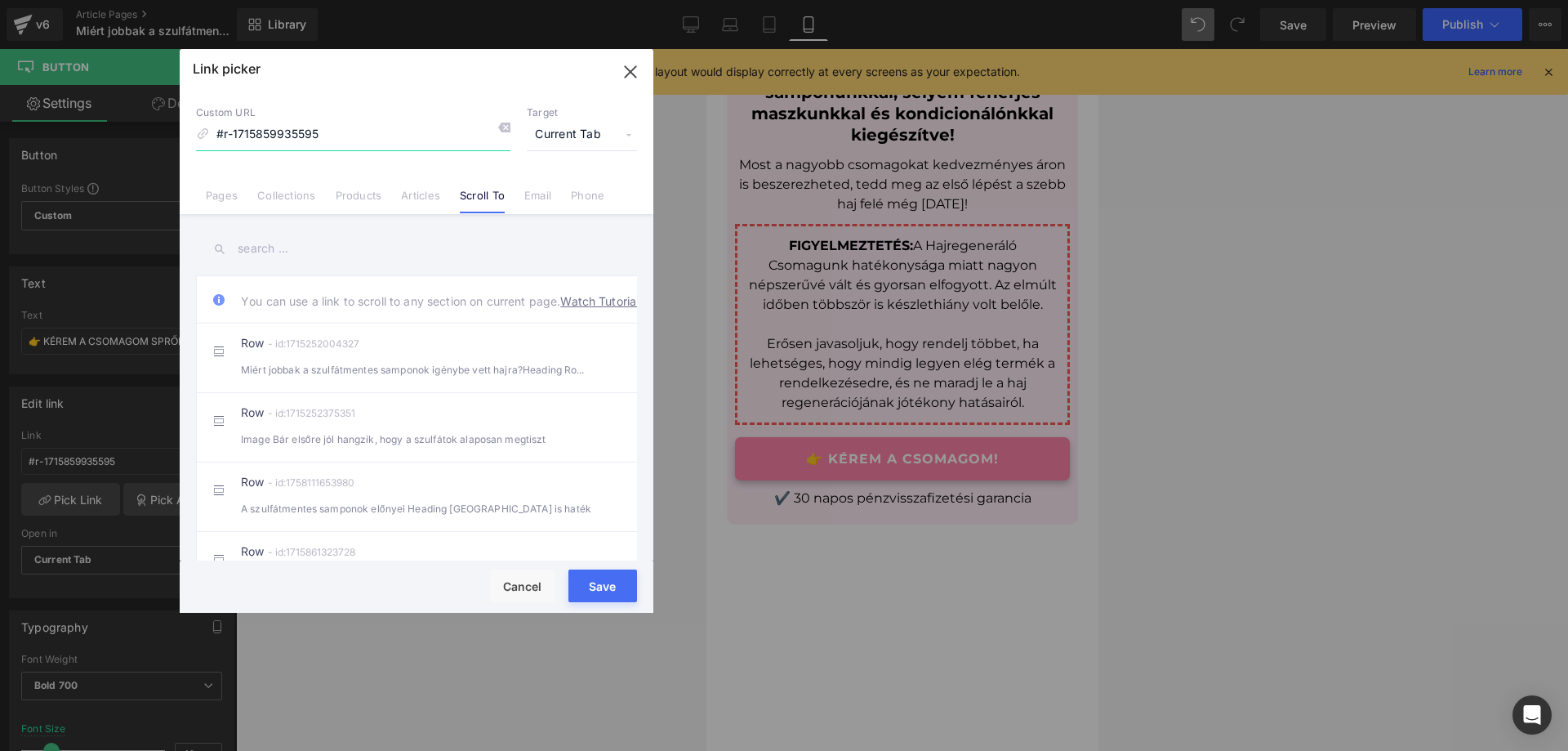
click at [618, 63] on icon "button" at bounding box center [630, 71] width 26 height 26
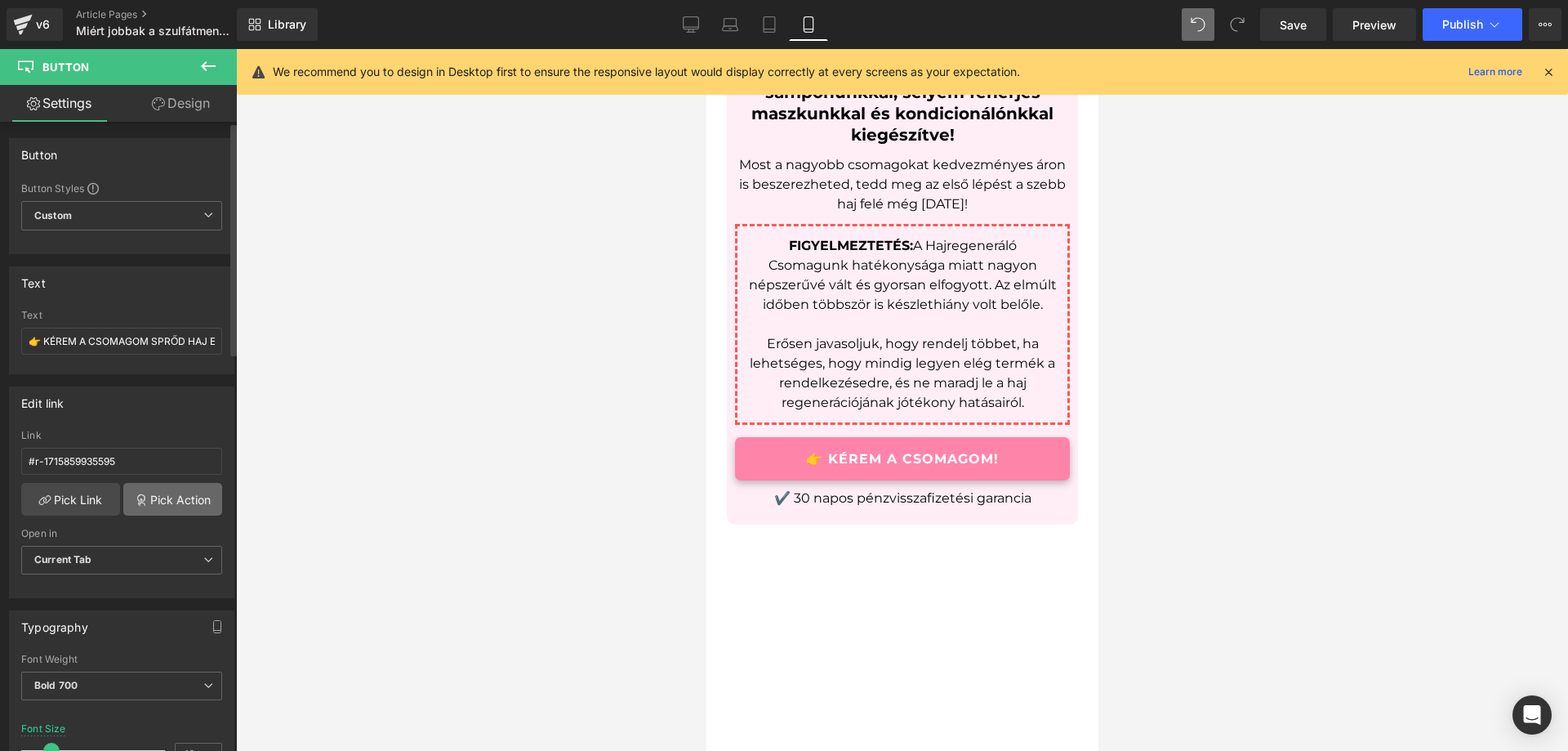
click at [204, 506] on link "Pick Action" at bounding box center [173, 499] width 99 height 33
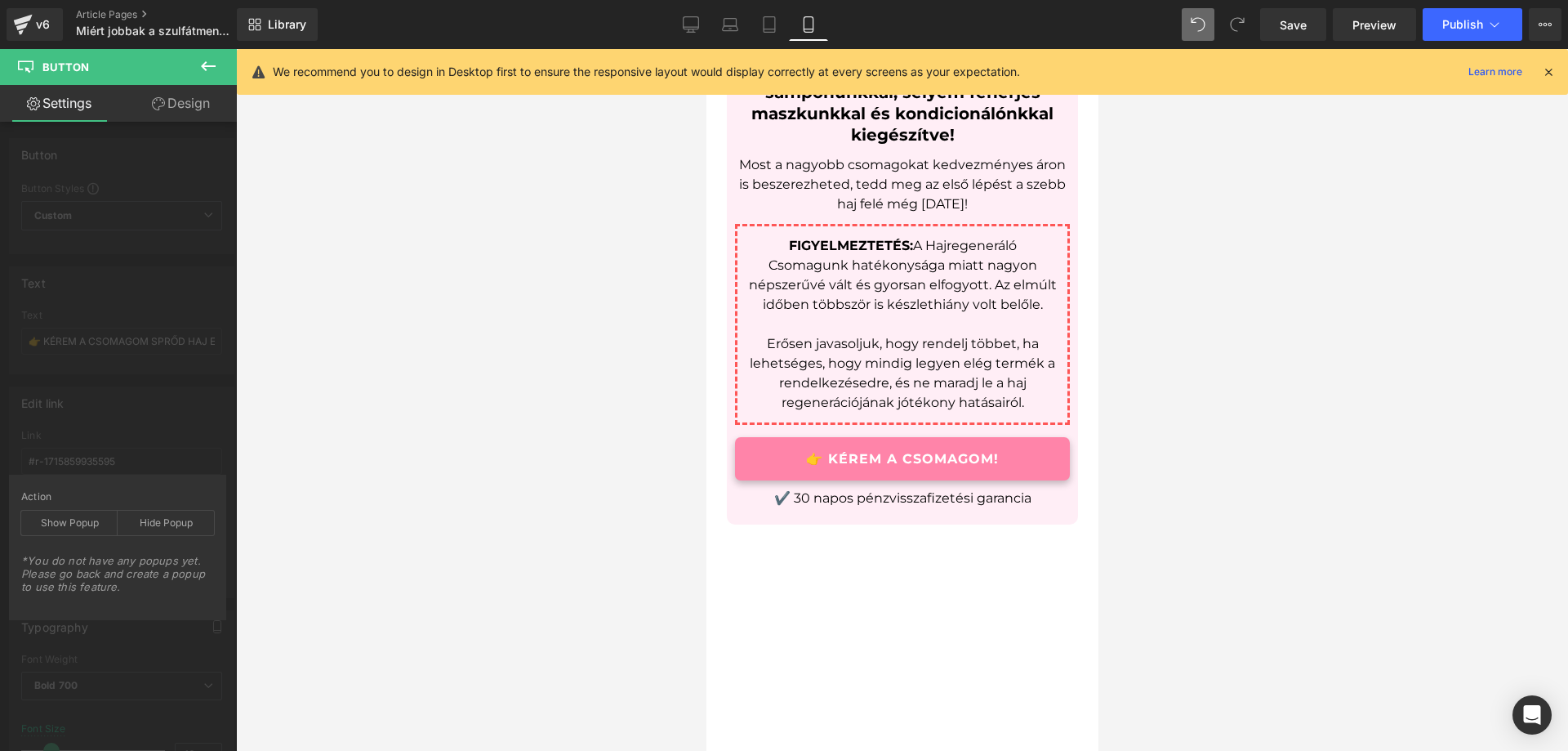
click at [178, 383] on div "Edit link #r-1715859935595 Link #r-1715859935595 Pick Link Pick Action Current …" at bounding box center [121, 486] width 244 height 224
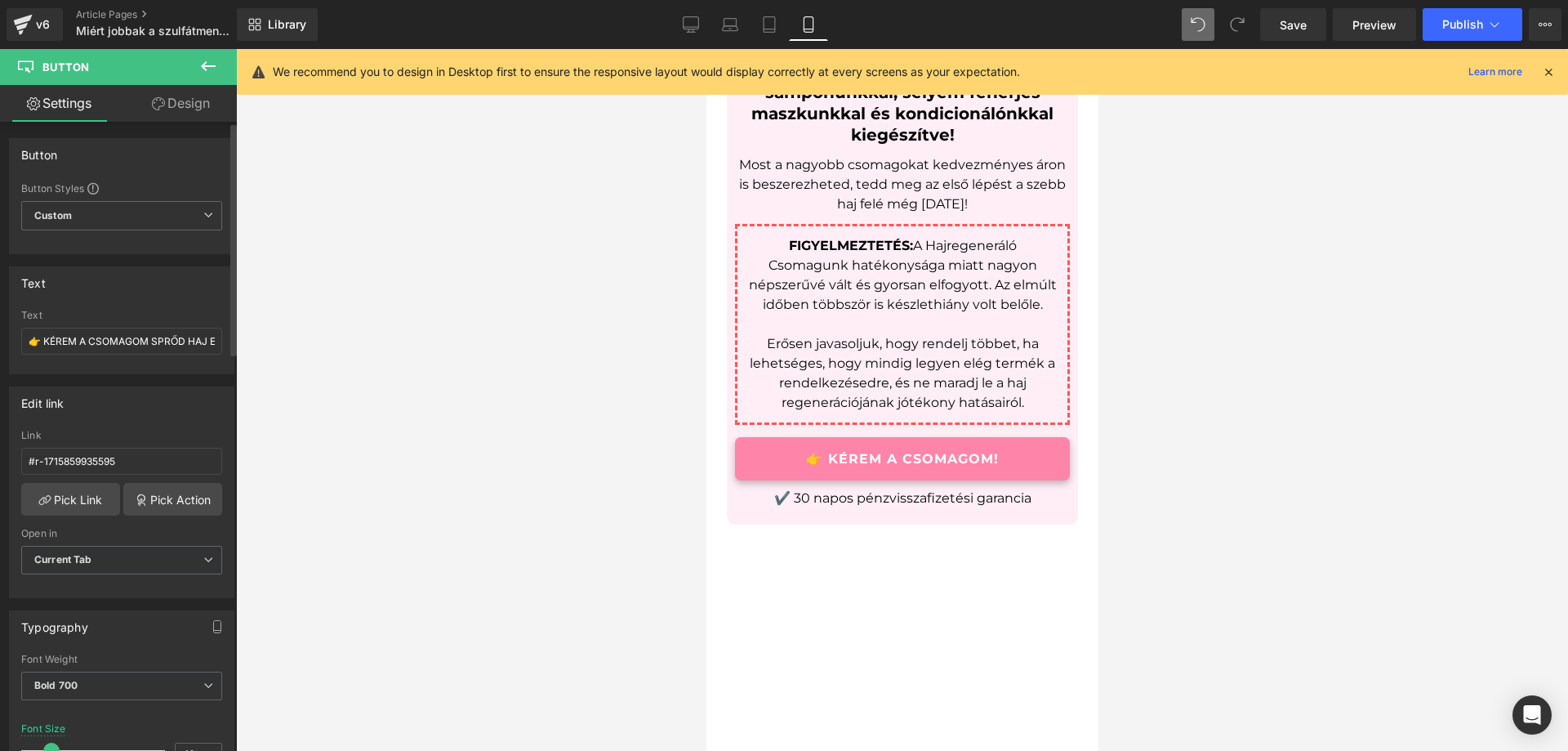
click at [27, 439] on div "Link" at bounding box center [121, 436] width 201 height 12
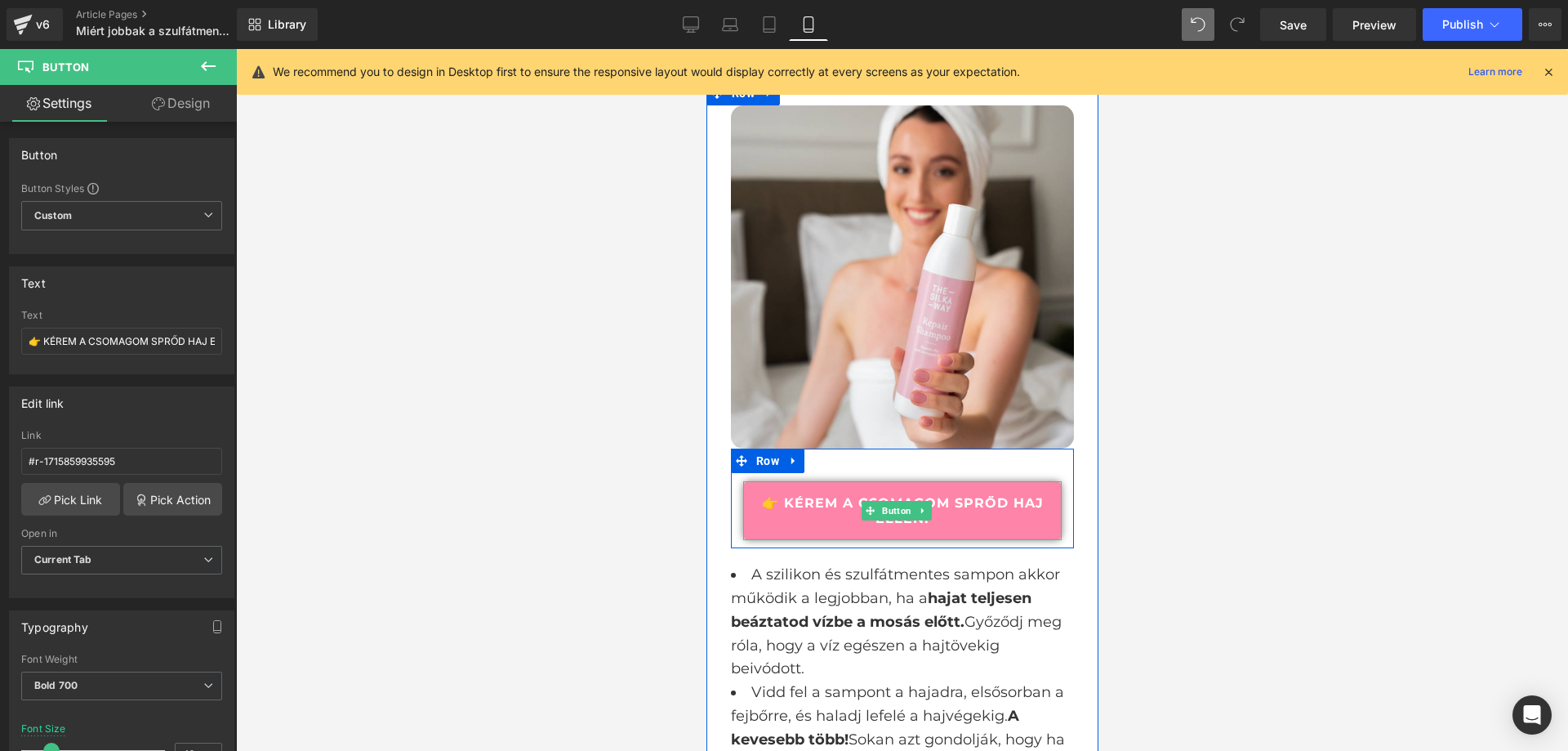
scroll to position [4338, 0]
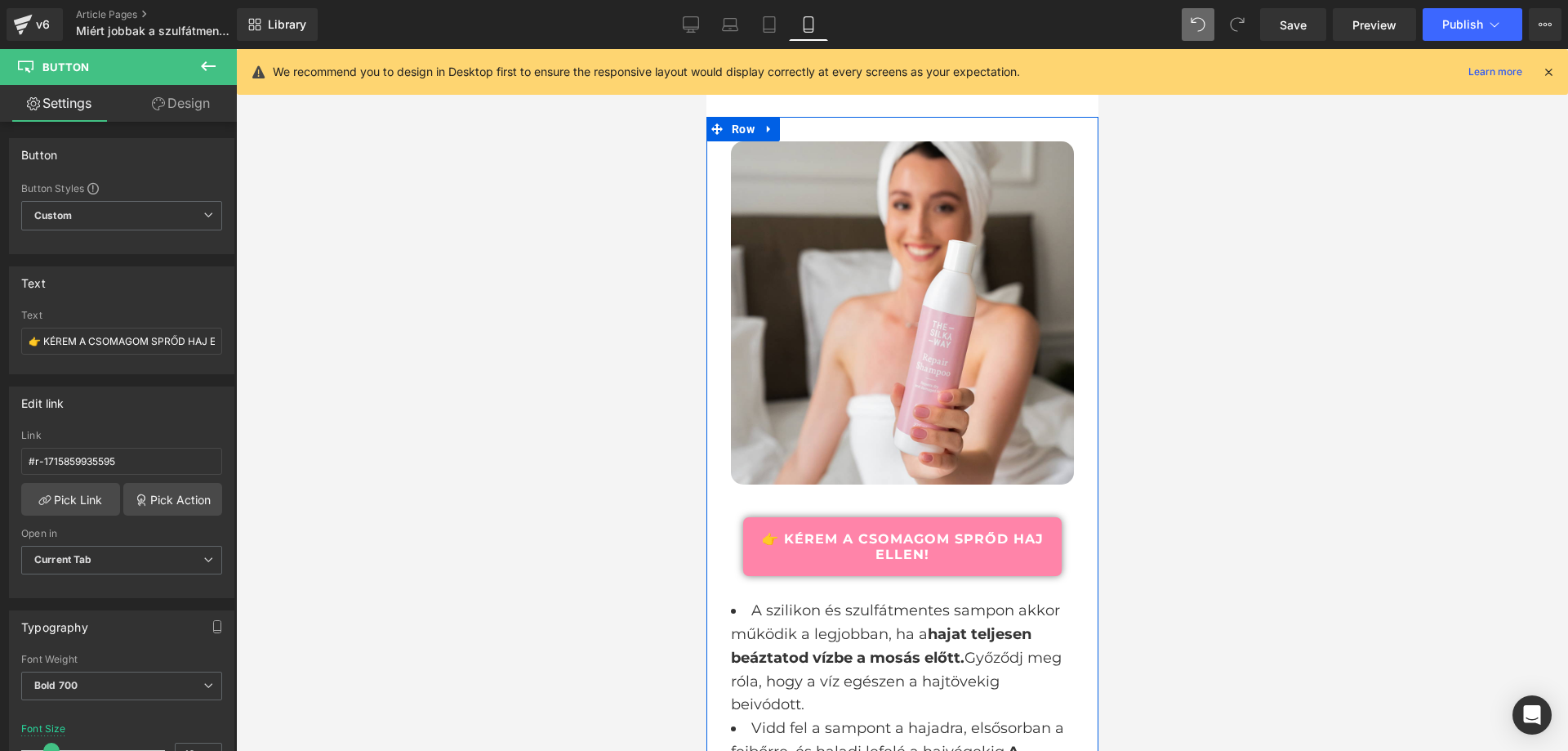
click at [774, 577] on link "👉 KÉREM A CSOMAGOM SPRŐD HAJ ELLEN!" at bounding box center [901, 547] width 319 height 59
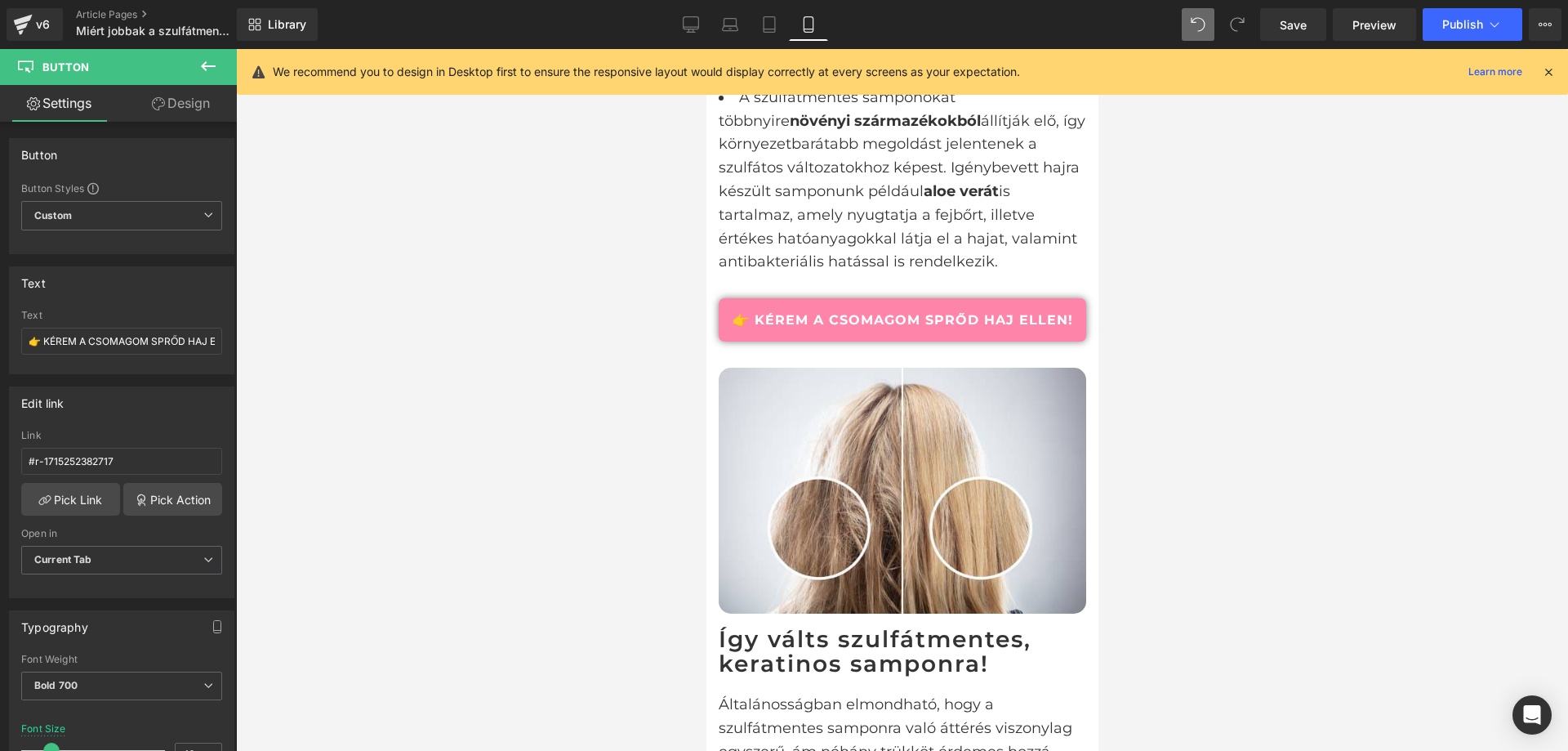
scroll to position [3358, 0]
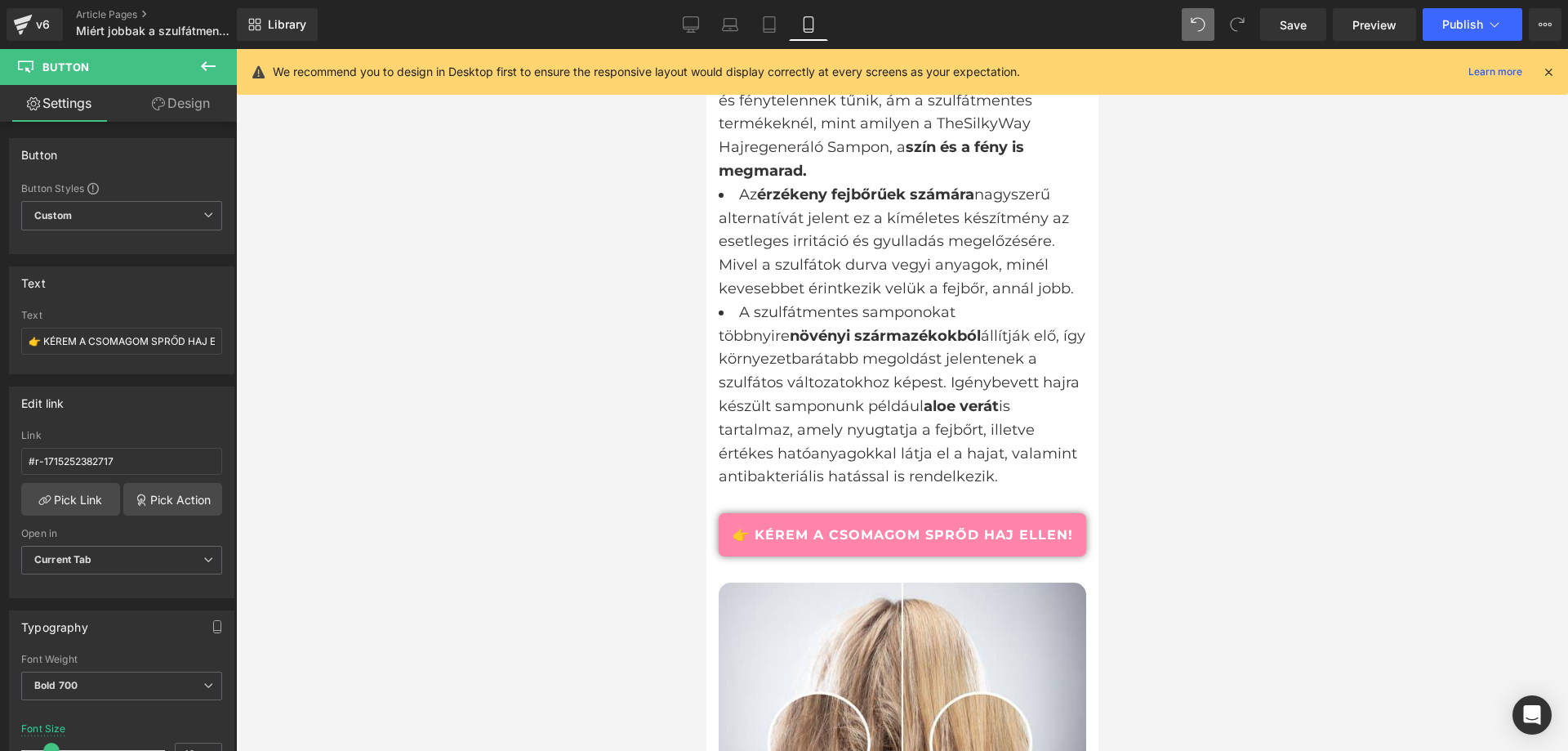
click at [764, 556] on div "👉 KÉREM A CSOMAGOM SPRŐD HAJ ELLEN! Button" at bounding box center [901, 534] width 367 height 43
click at [133, 459] on input "#r-1715859935595" at bounding box center [121, 461] width 201 height 27
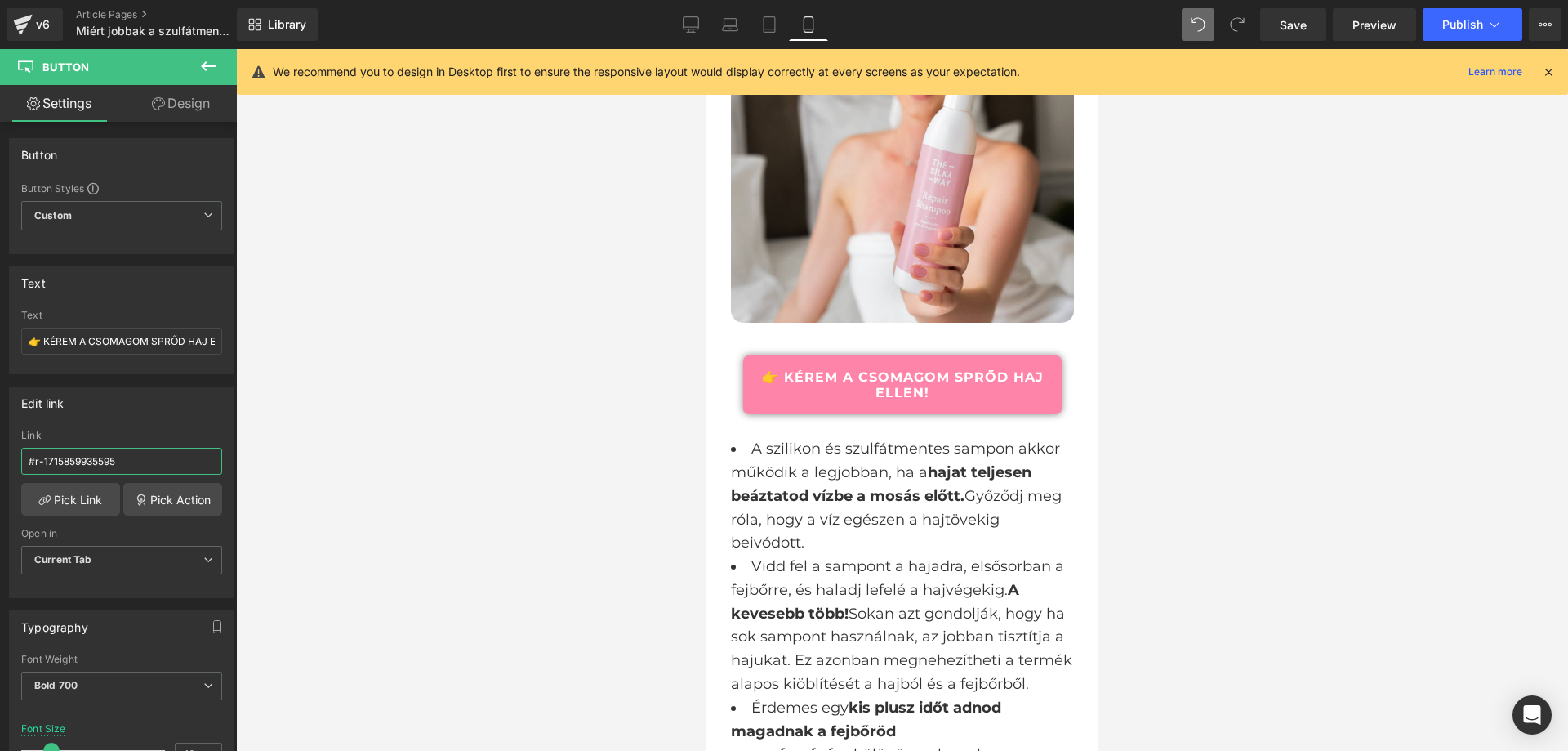
scroll to position [4501, 0]
click at [813, 413] on link "👉 KÉREM A CSOMAGOM SPRŐD HAJ ELLEN!" at bounding box center [901, 383] width 319 height 59
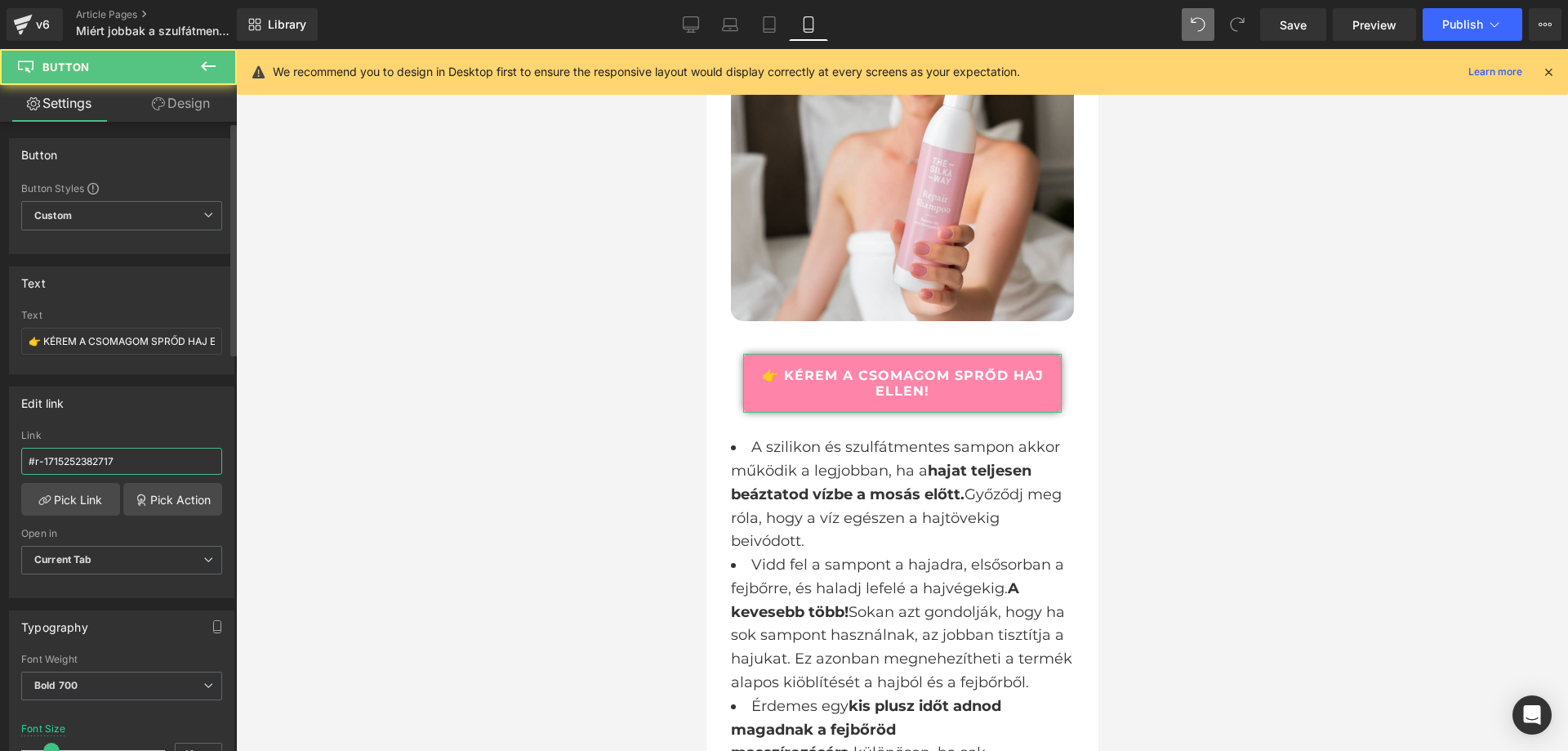
click at [131, 462] on input "#r-1715252382717" at bounding box center [121, 461] width 201 height 27
paste input "859935595"
type input "#r-1715859935595"
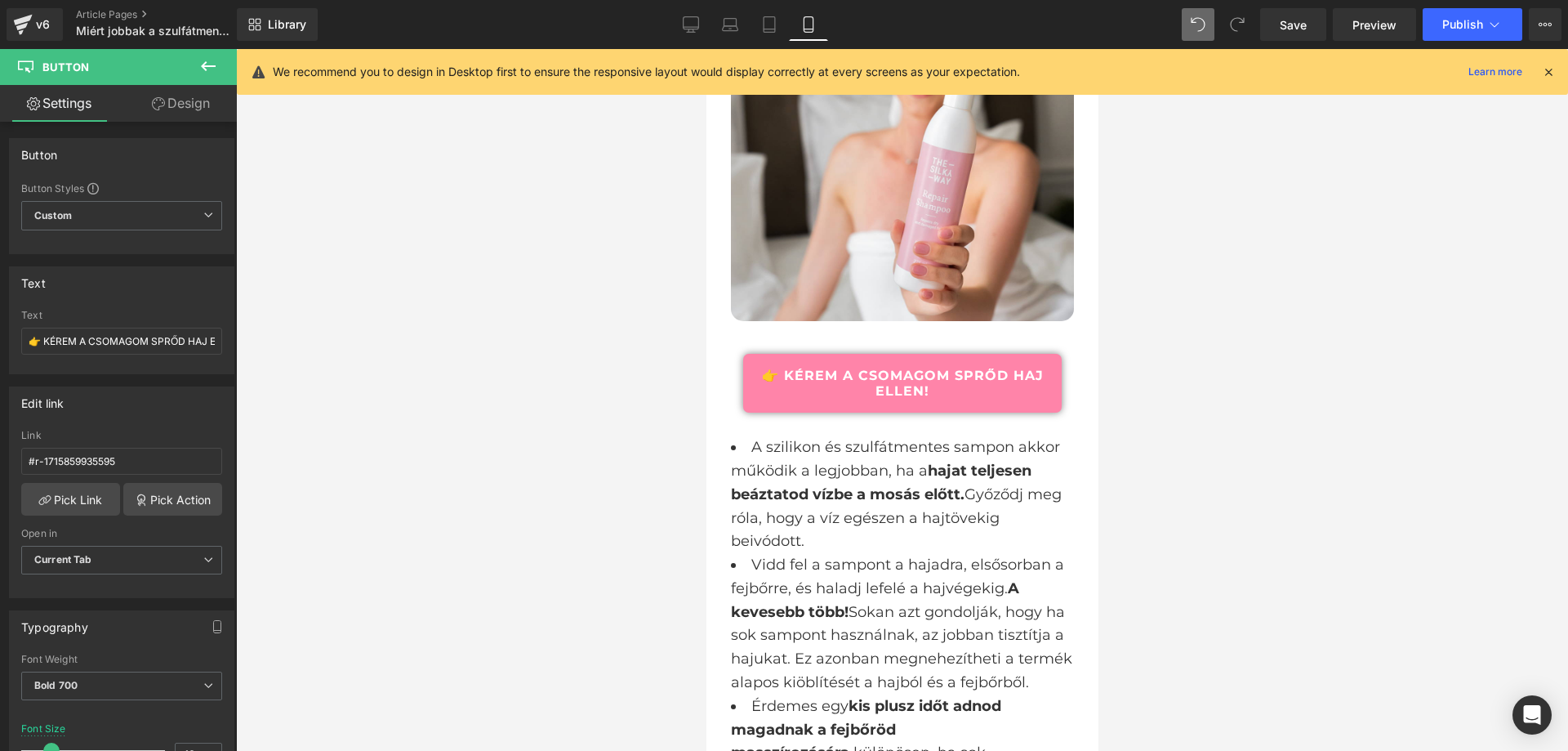
click at [336, 385] on div at bounding box center [902, 400] width 1332 height 702
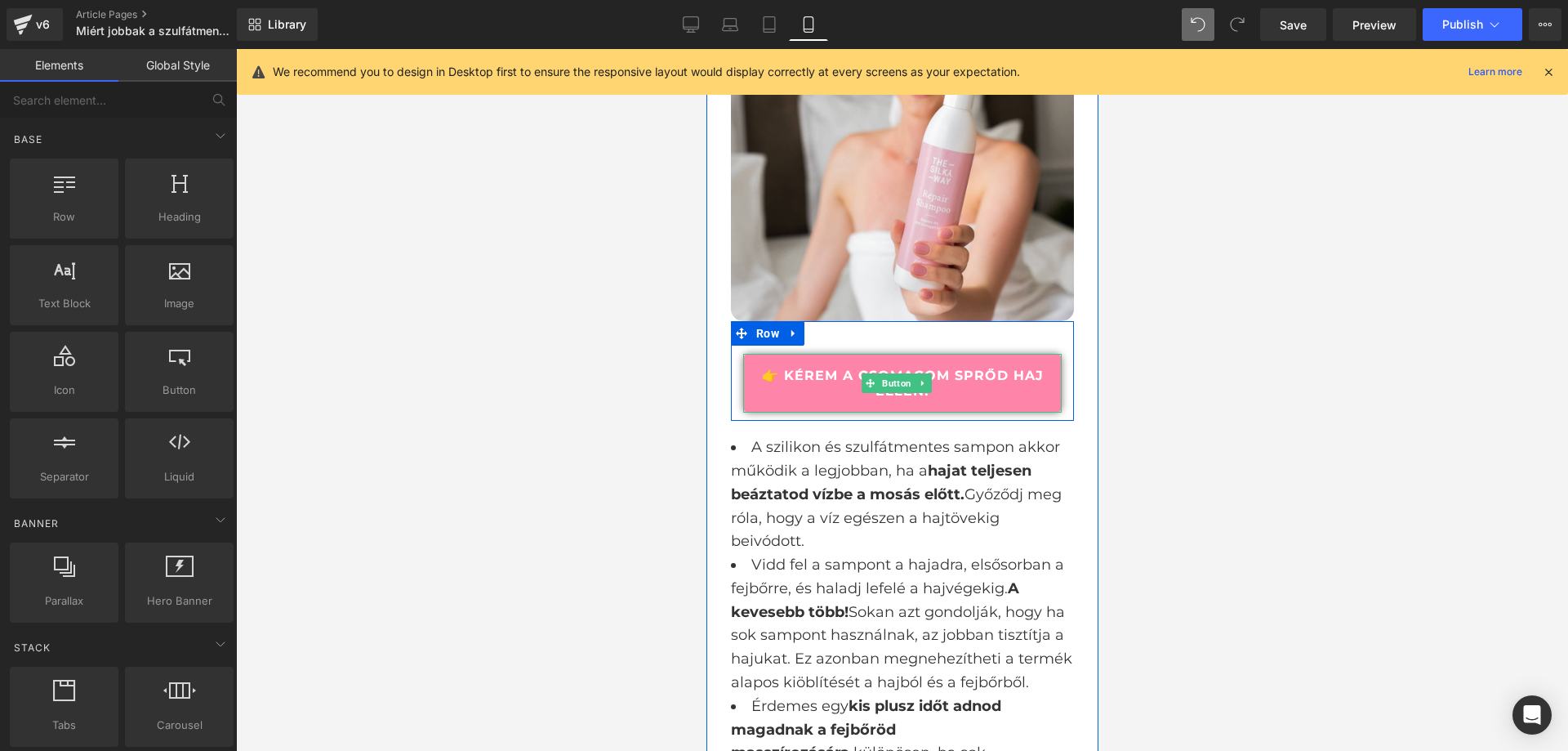
click at [830, 406] on link "👉 KÉREM A CSOMAGOM SPRŐD HAJ ELLEN!" at bounding box center [901, 383] width 319 height 59
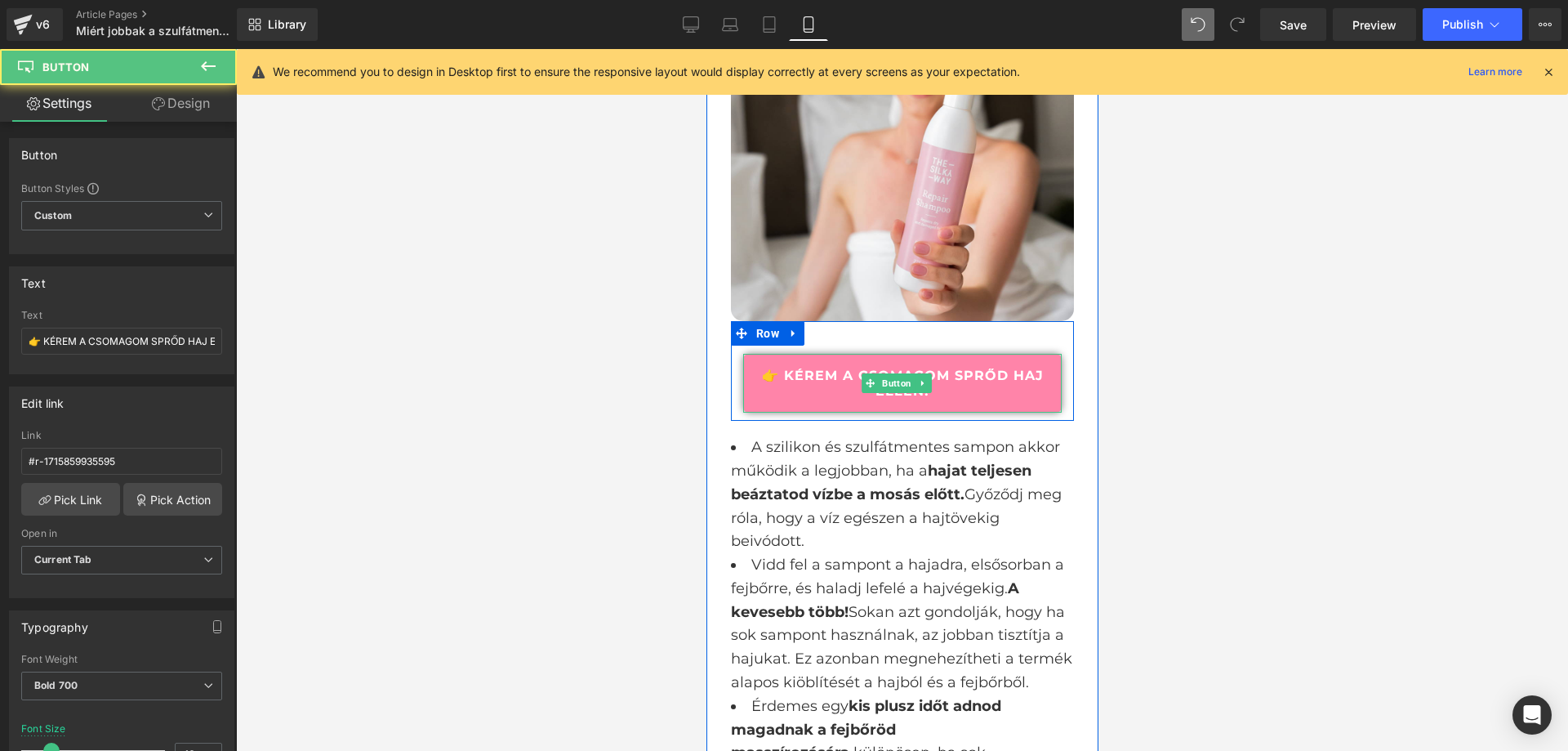
click at [849, 408] on link "👉 KÉREM A CSOMAGOM SPRŐD HAJ ELLEN!" at bounding box center [901, 383] width 319 height 59
click at [857, 394] on link "👉 KÉREM A CSOMAGOM SPRŐD HAJ ELLEN!" at bounding box center [901, 383] width 319 height 59
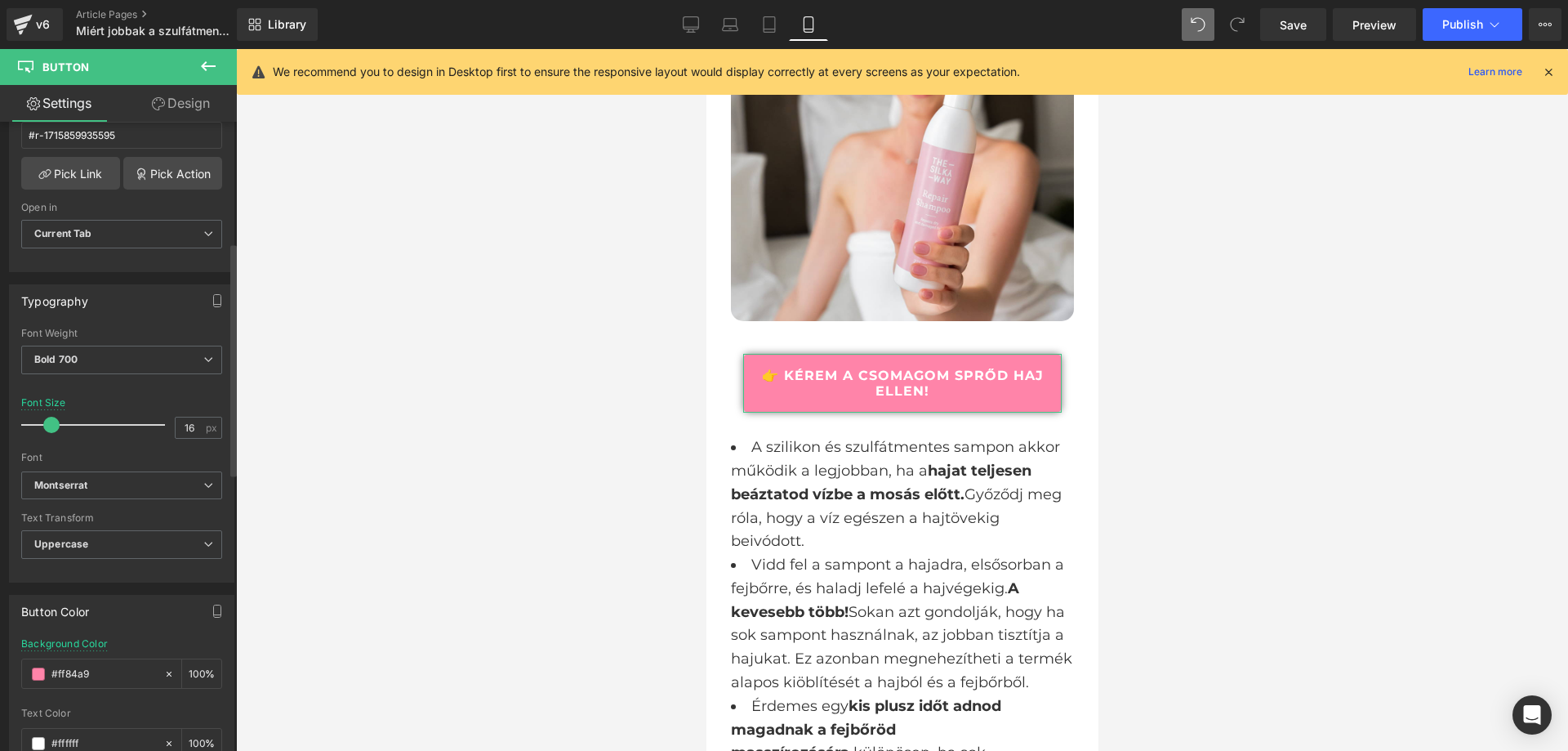
scroll to position [327, 0]
click at [144, 228] on span "Current Tab" at bounding box center [121, 233] width 201 height 29
click at [132, 239] on span "Current Tab" at bounding box center [119, 233] width 195 height 29
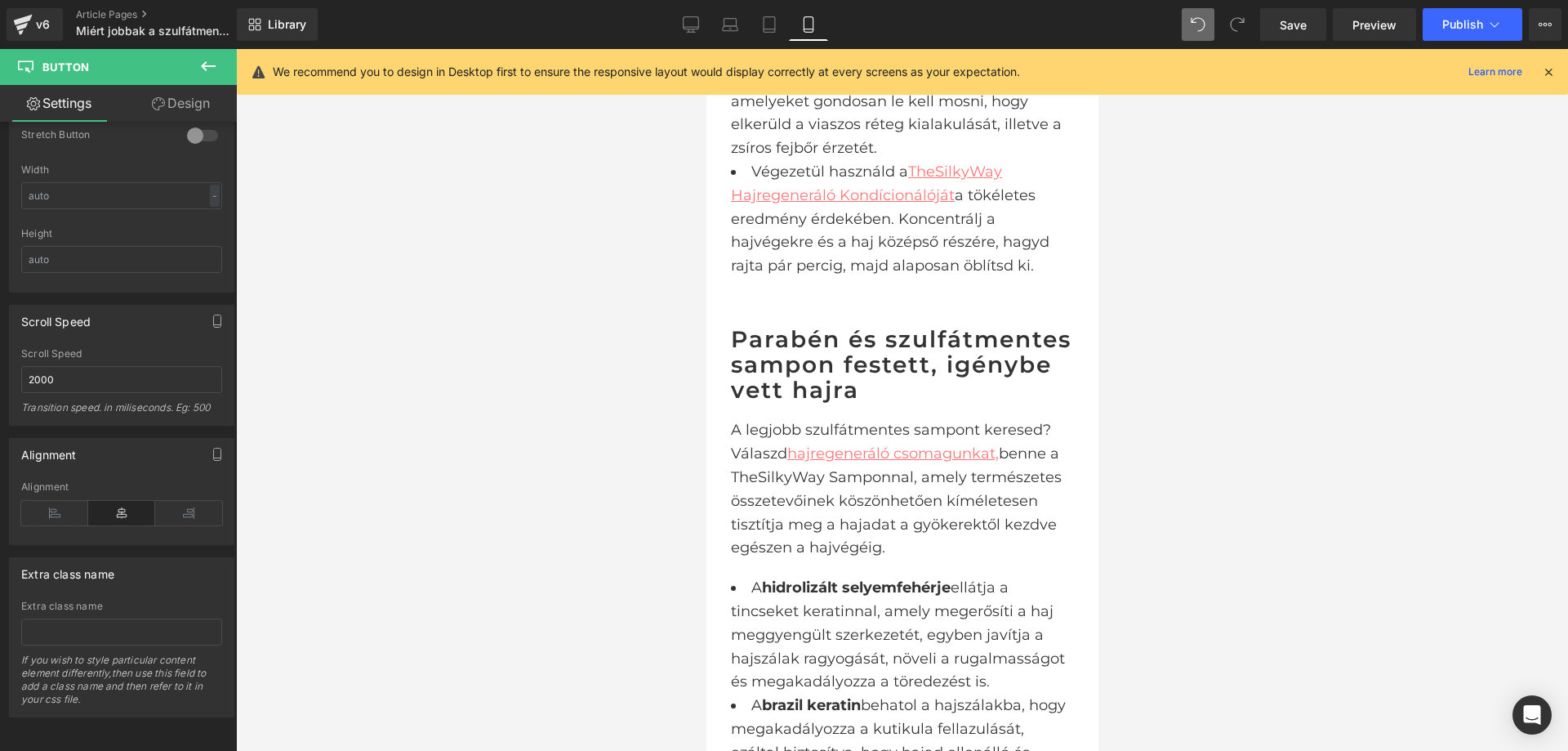
scroll to position [5483, 0]
click at [855, 419] on div "Parabén és szulfátmentes sampon festett, igénybe vett hajra Heading" at bounding box center [902, 373] width 343 height 92
click at [91, 504] on icon at bounding box center [97, 513] width 51 height 24
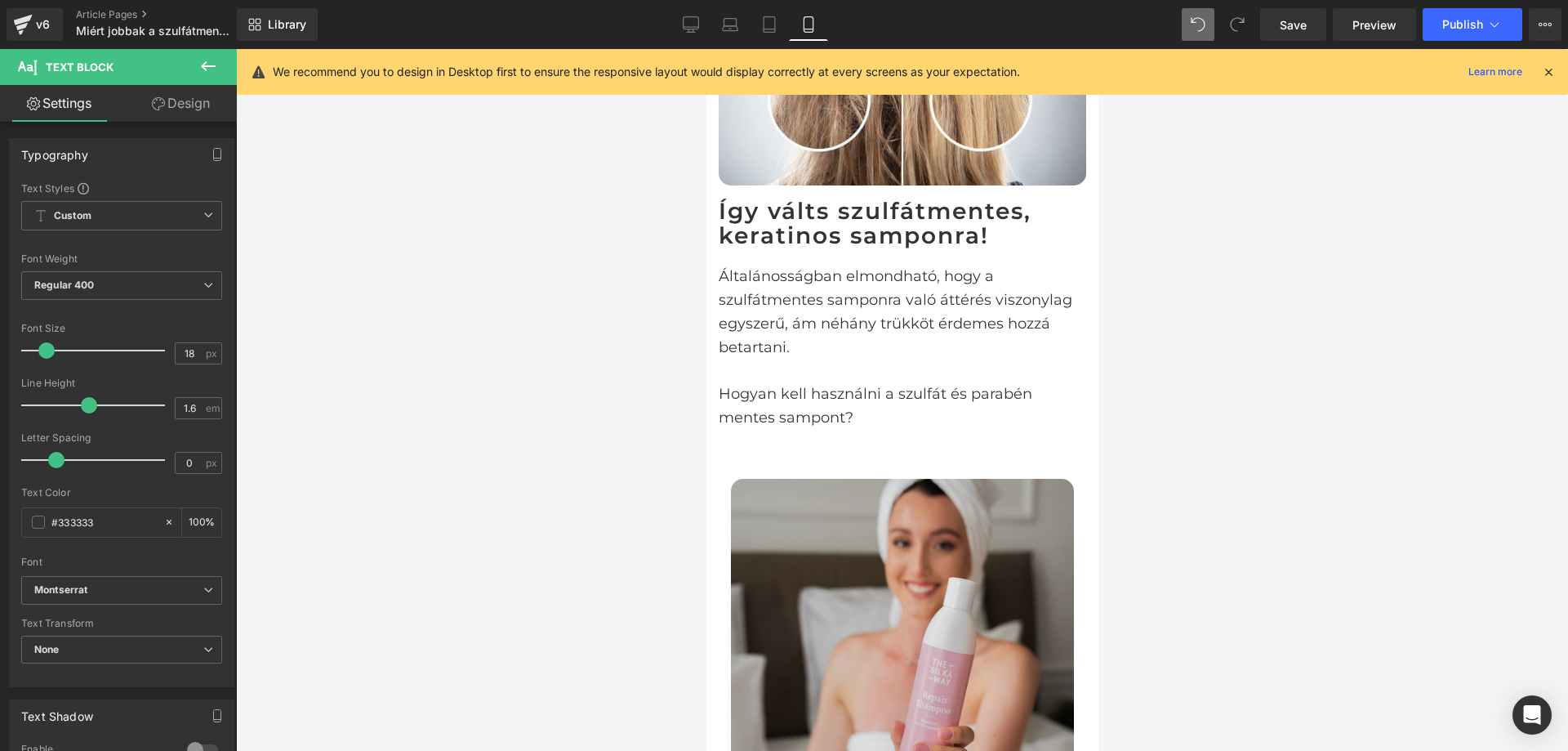
scroll to position [3848, 0]
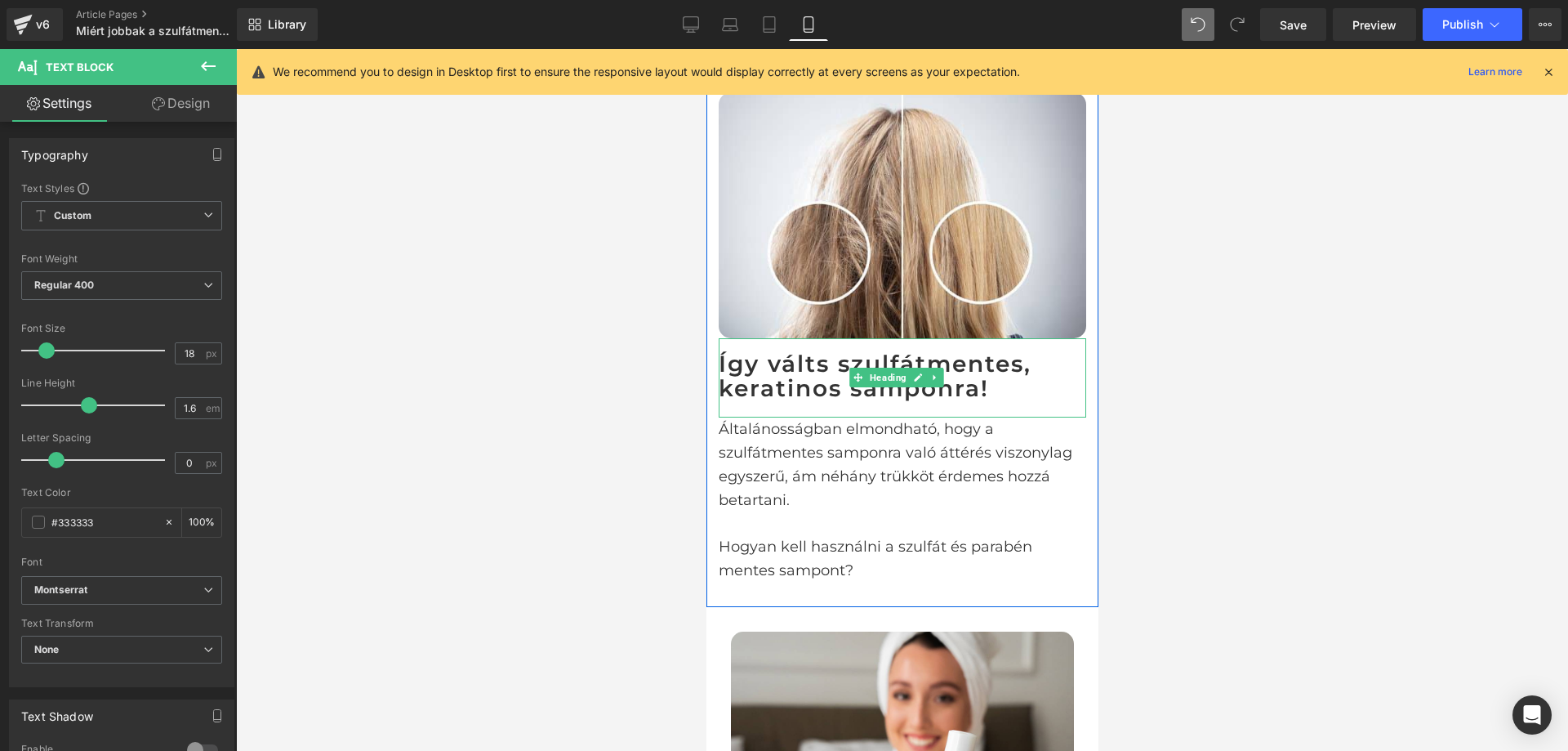
click at [1027, 402] on h2 "Így válts szulfátmentes, keratinos samponra!" at bounding box center [901, 376] width 367 height 51
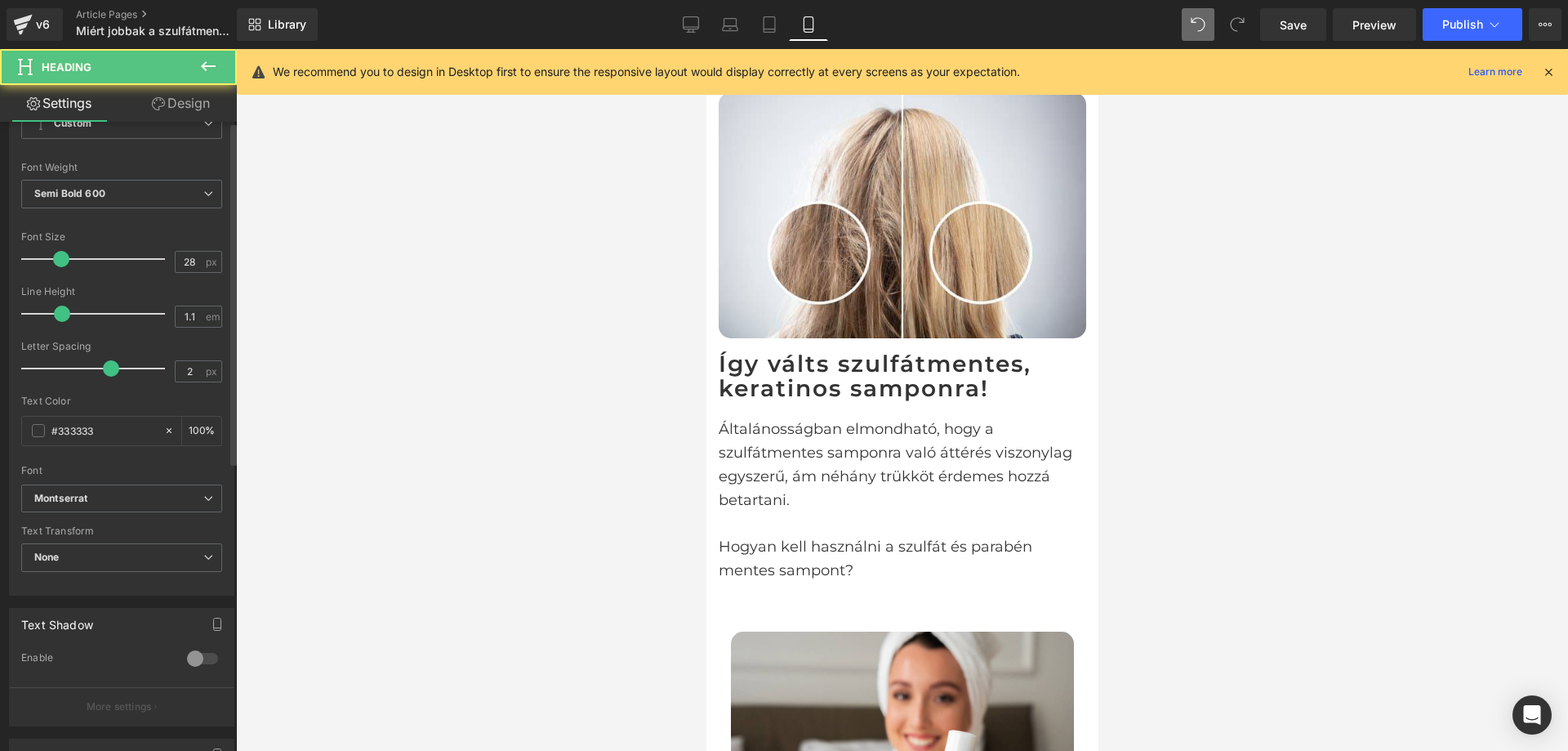
scroll to position [327, 0]
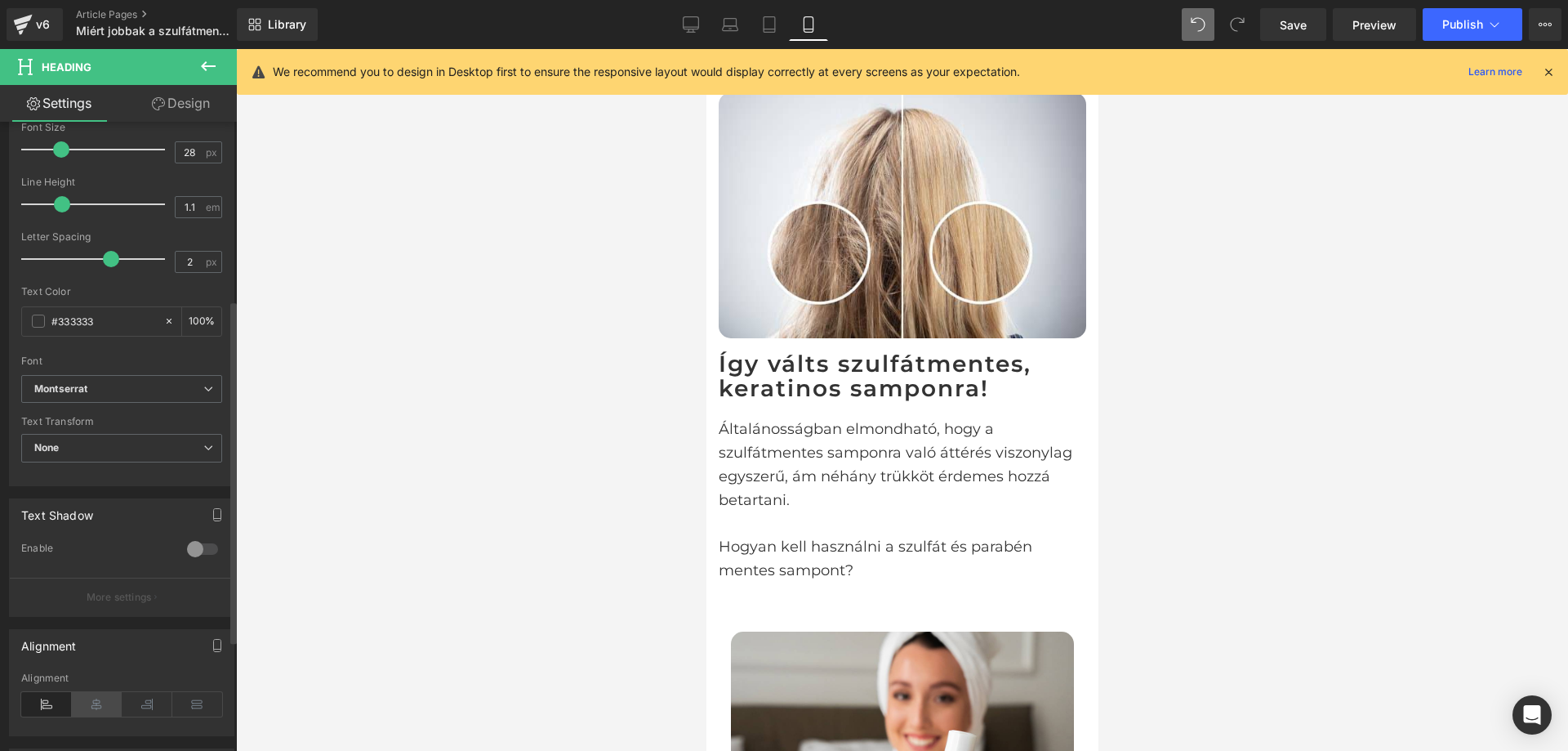
click at [102, 700] on icon at bounding box center [97, 704] width 51 height 24
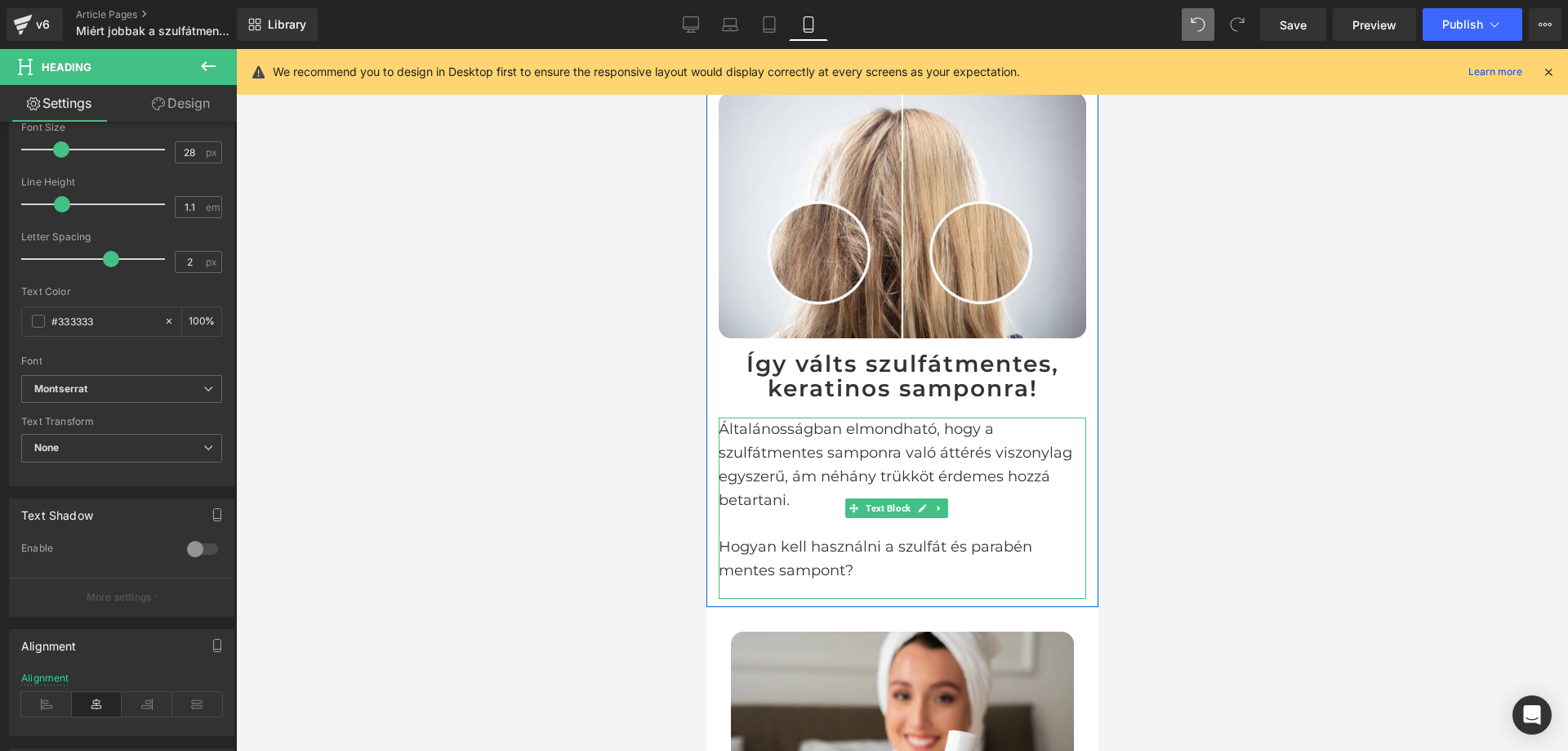
click at [1010, 493] on p "Általánosságban elmondható, hogy a szulfátmentes samponra való áttérés viszonyl…" at bounding box center [901, 464] width 367 height 94
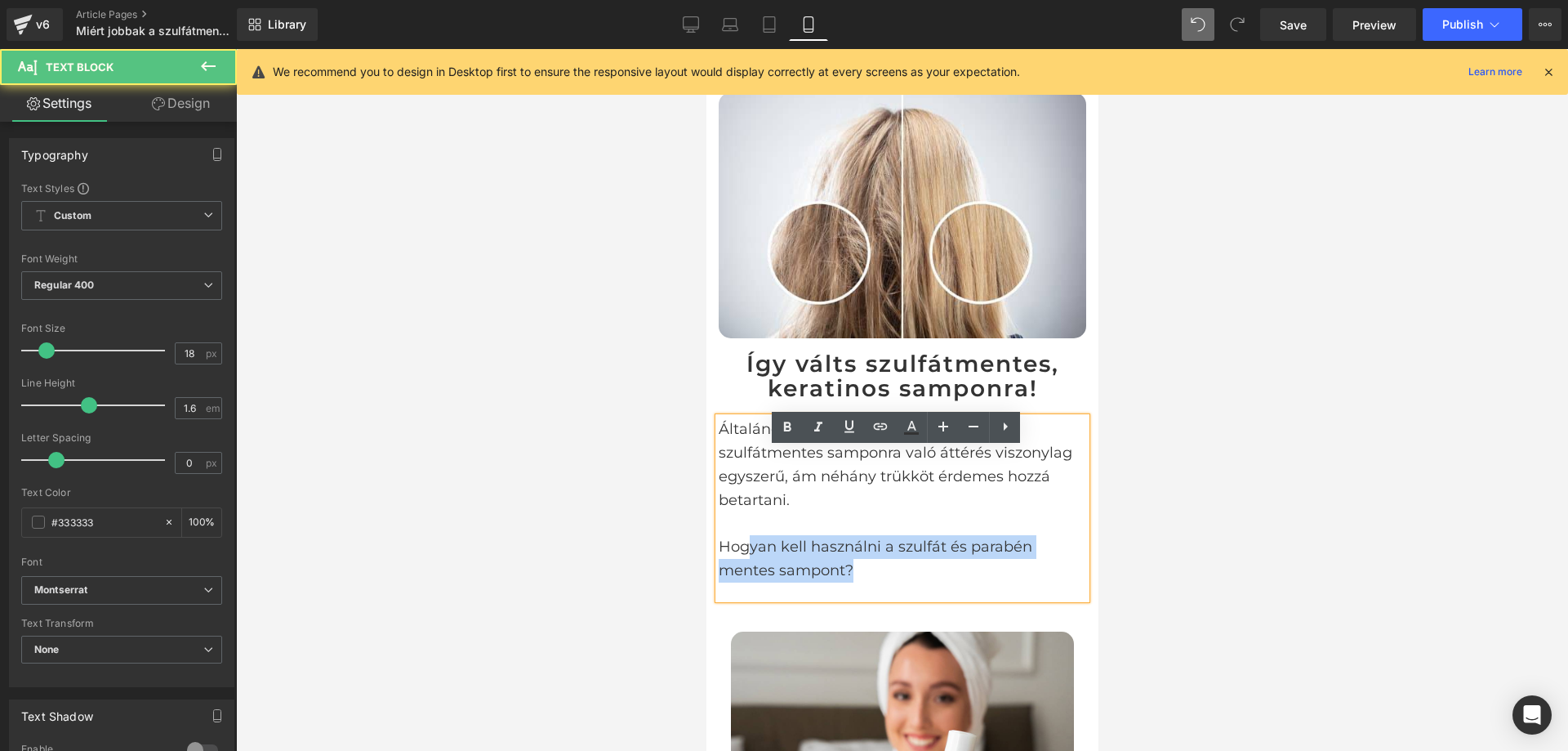
drag, startPoint x: 863, startPoint y: 615, endPoint x: 744, endPoint y: 577, distance: 124.9
click at [744, 577] on div "Általánosságban elmondható, hogy a szulfátmentes samponra való áttérés viszonyl…" at bounding box center [901, 508] width 367 height 181
click at [819, 580] on p "Hogyan kell használni a szulfát és parabén mentes sampont?" at bounding box center [901, 558] width 367 height 47
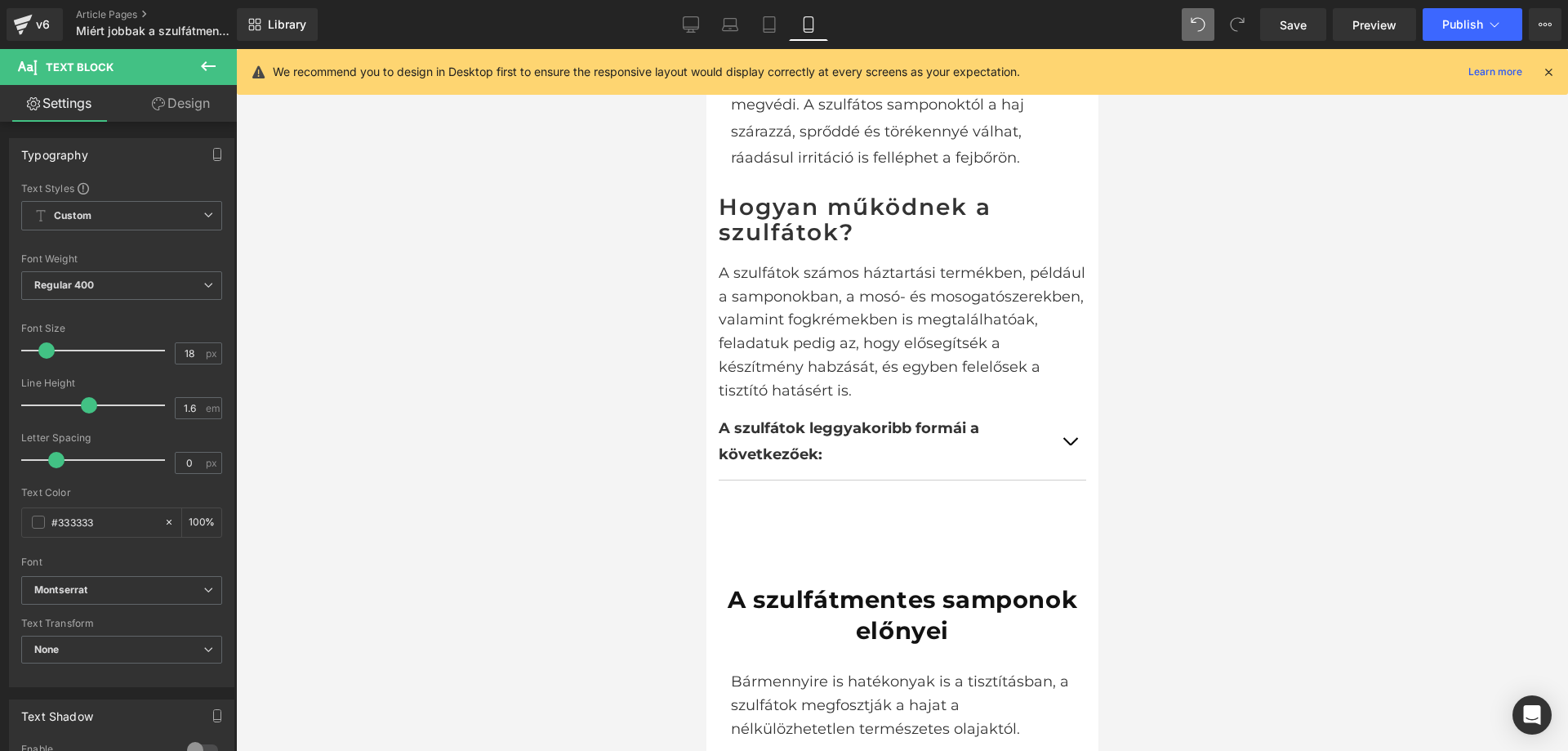
scroll to position [1315, 0]
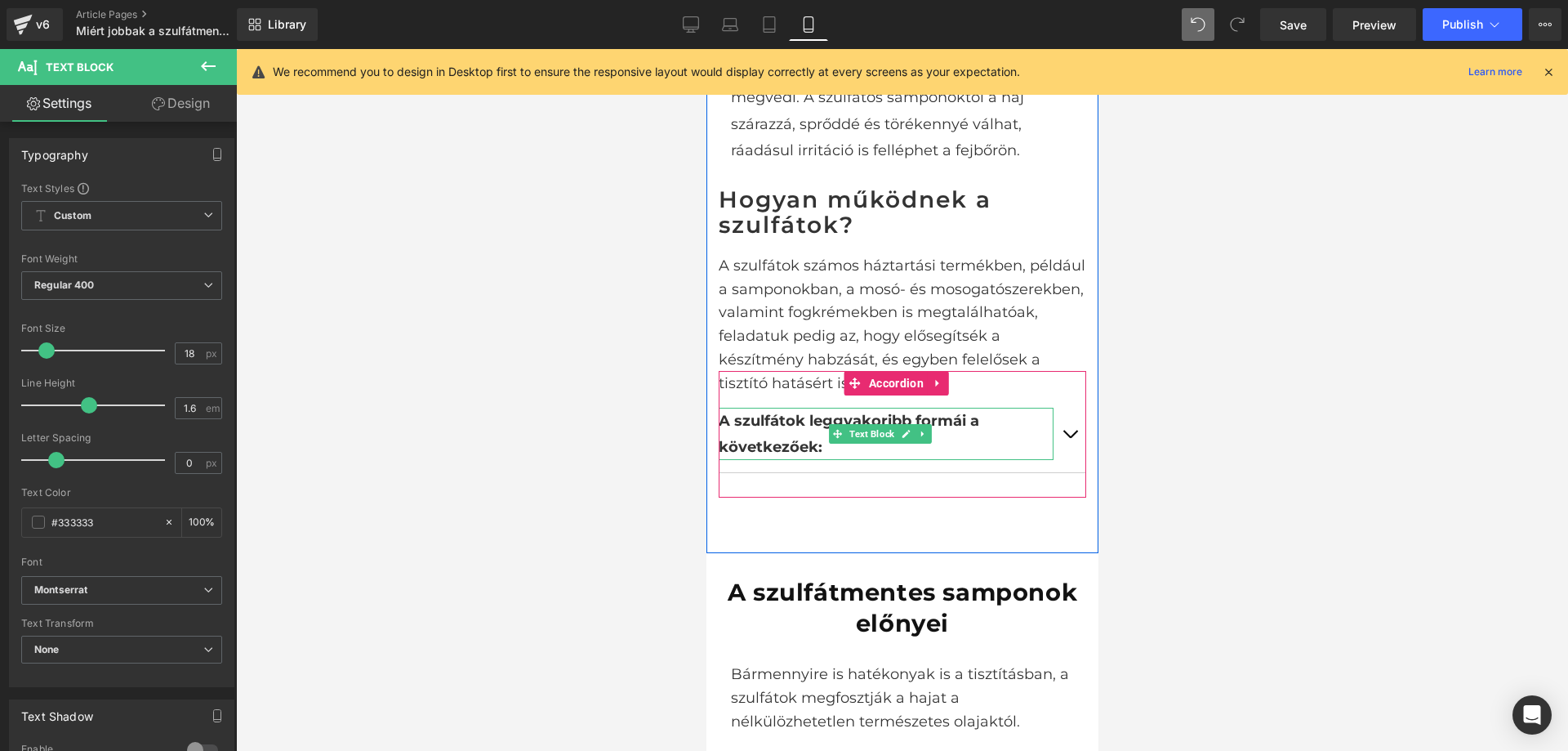
click at [1028, 461] on p "A szulfátok leggyakoribb formái a következőek:" at bounding box center [886, 434] width 335 height 53
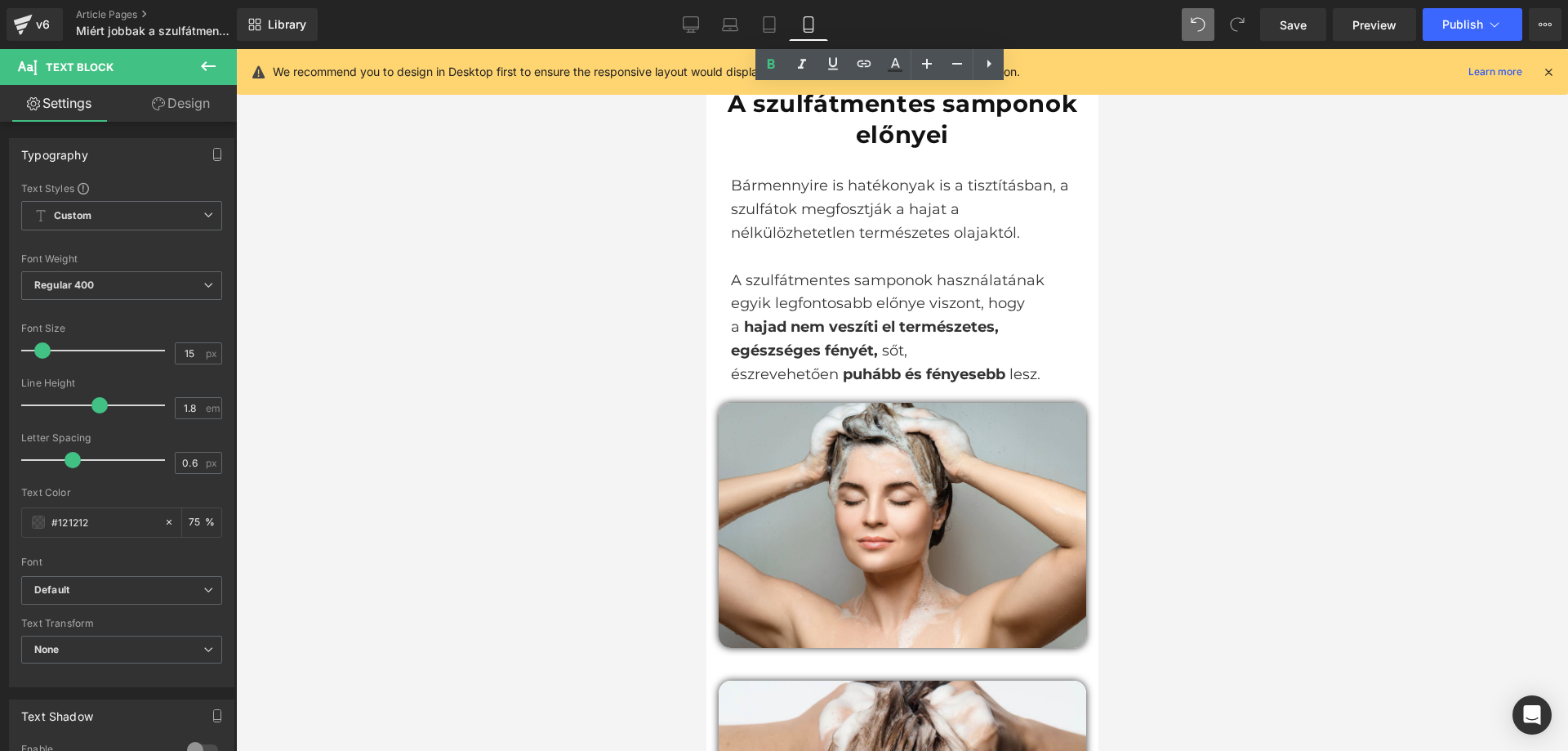
scroll to position [1805, 0]
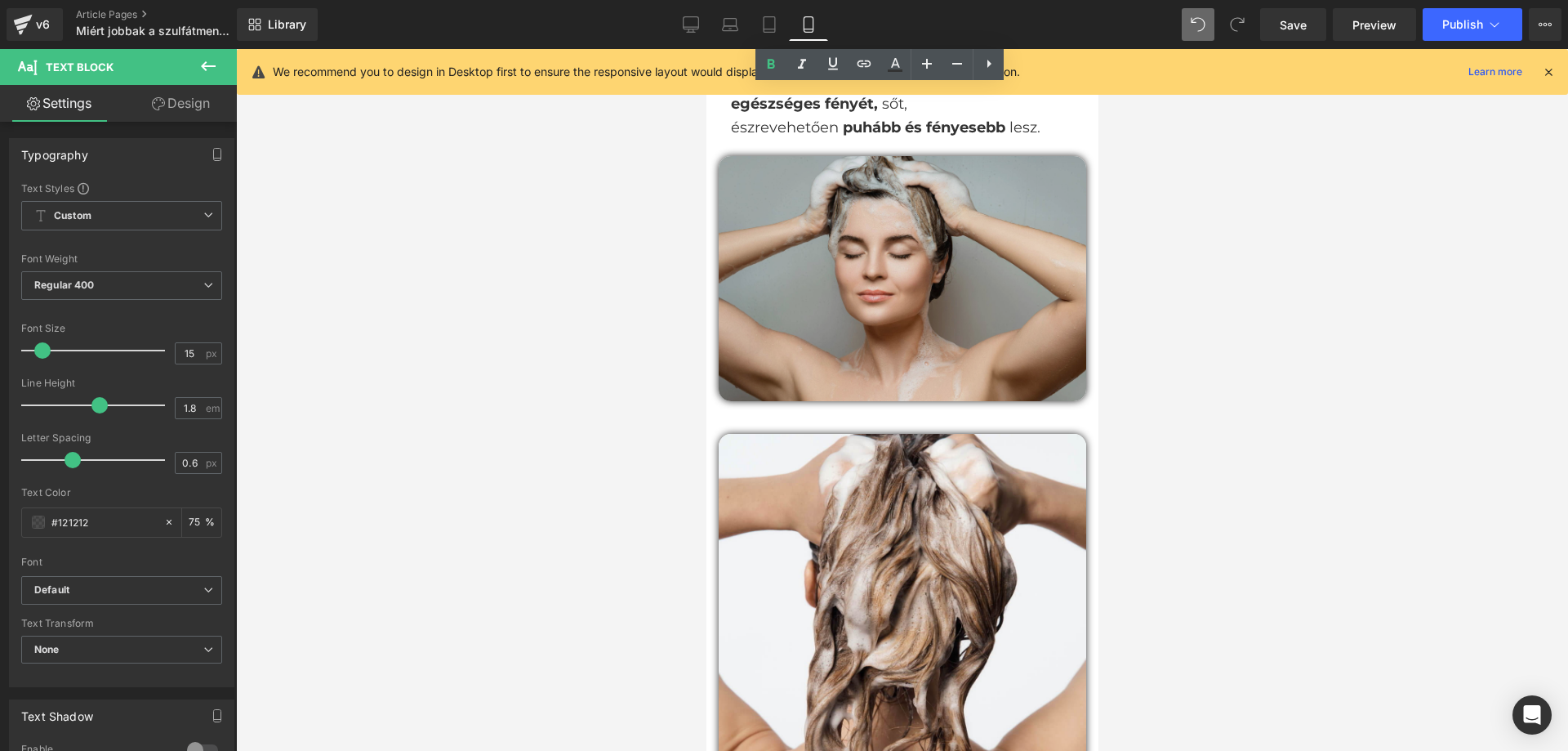
click at [1008, 367] on img at bounding box center [901, 279] width 367 height 245
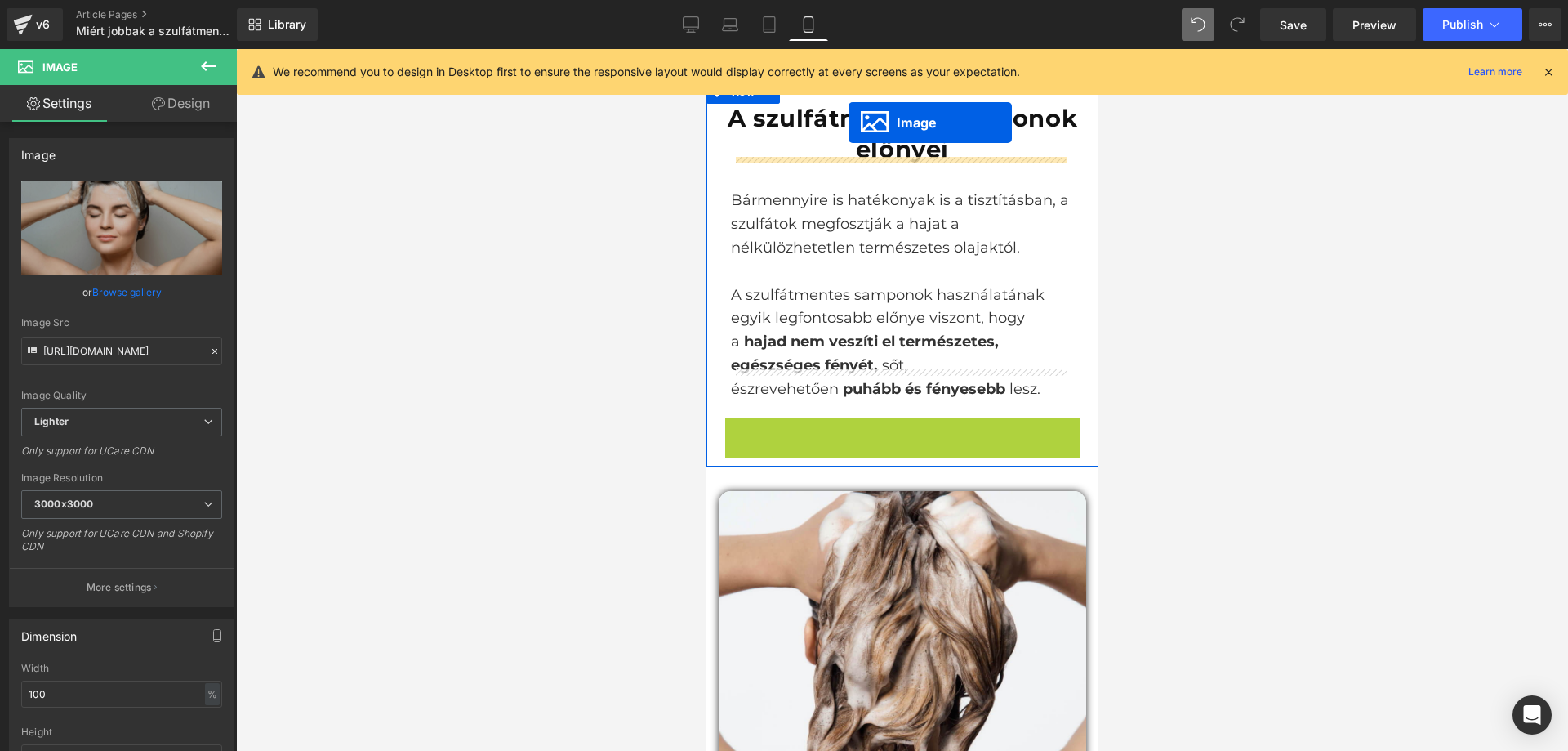
scroll to position [1724, 0]
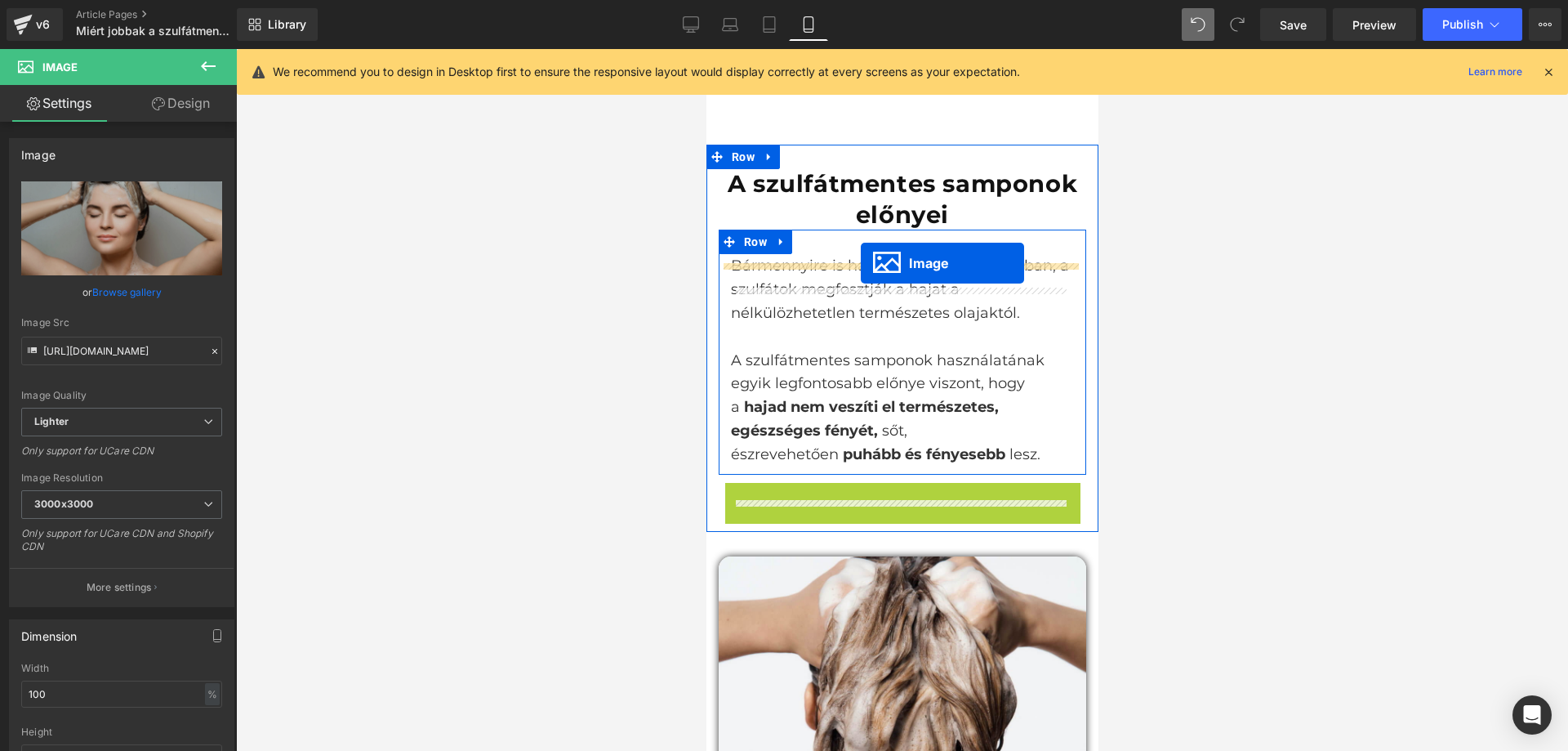
drag, startPoint x: 865, startPoint y: 469, endPoint x: 861, endPoint y: 263, distance: 206.0
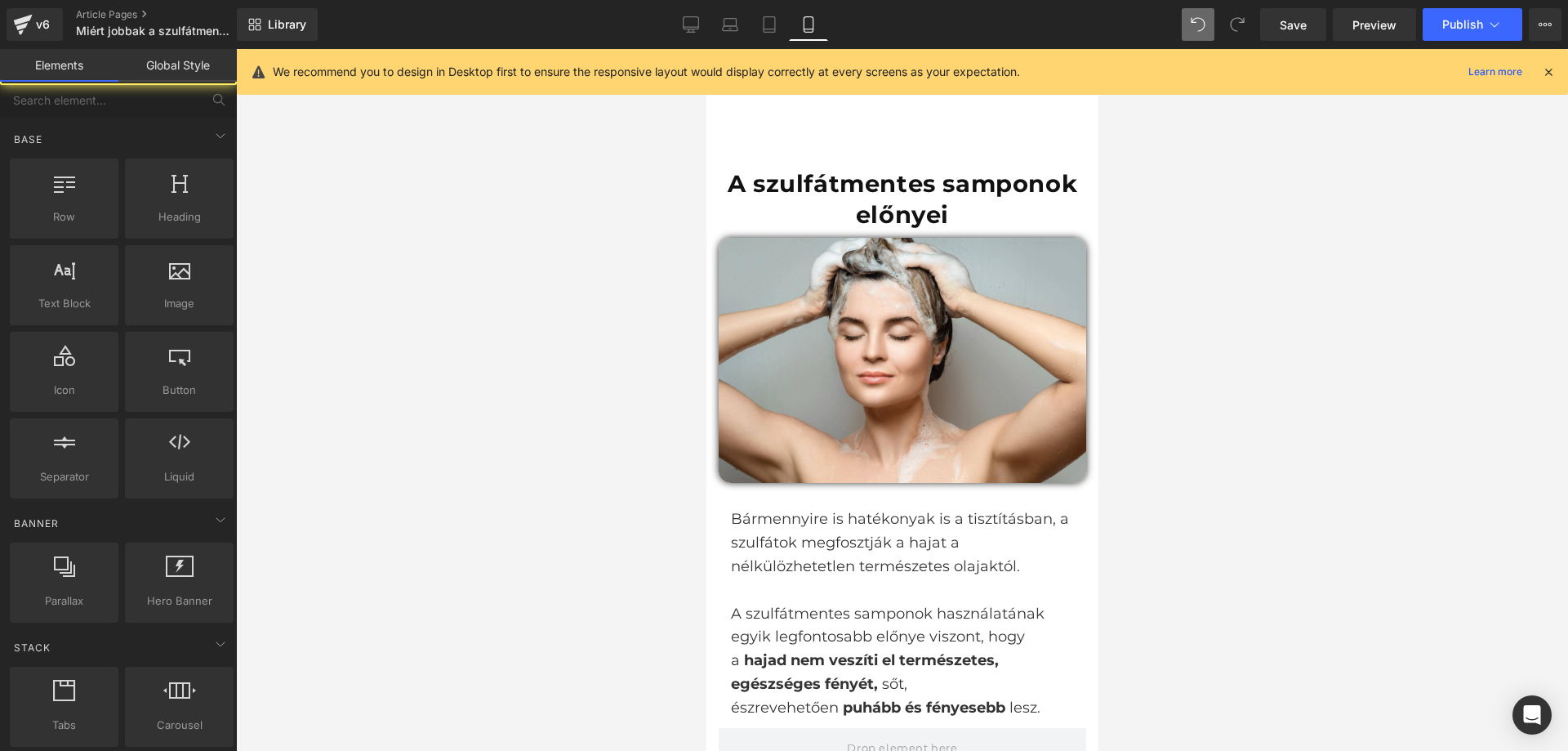
click at [1253, 397] on div at bounding box center [902, 400] width 1332 height 702
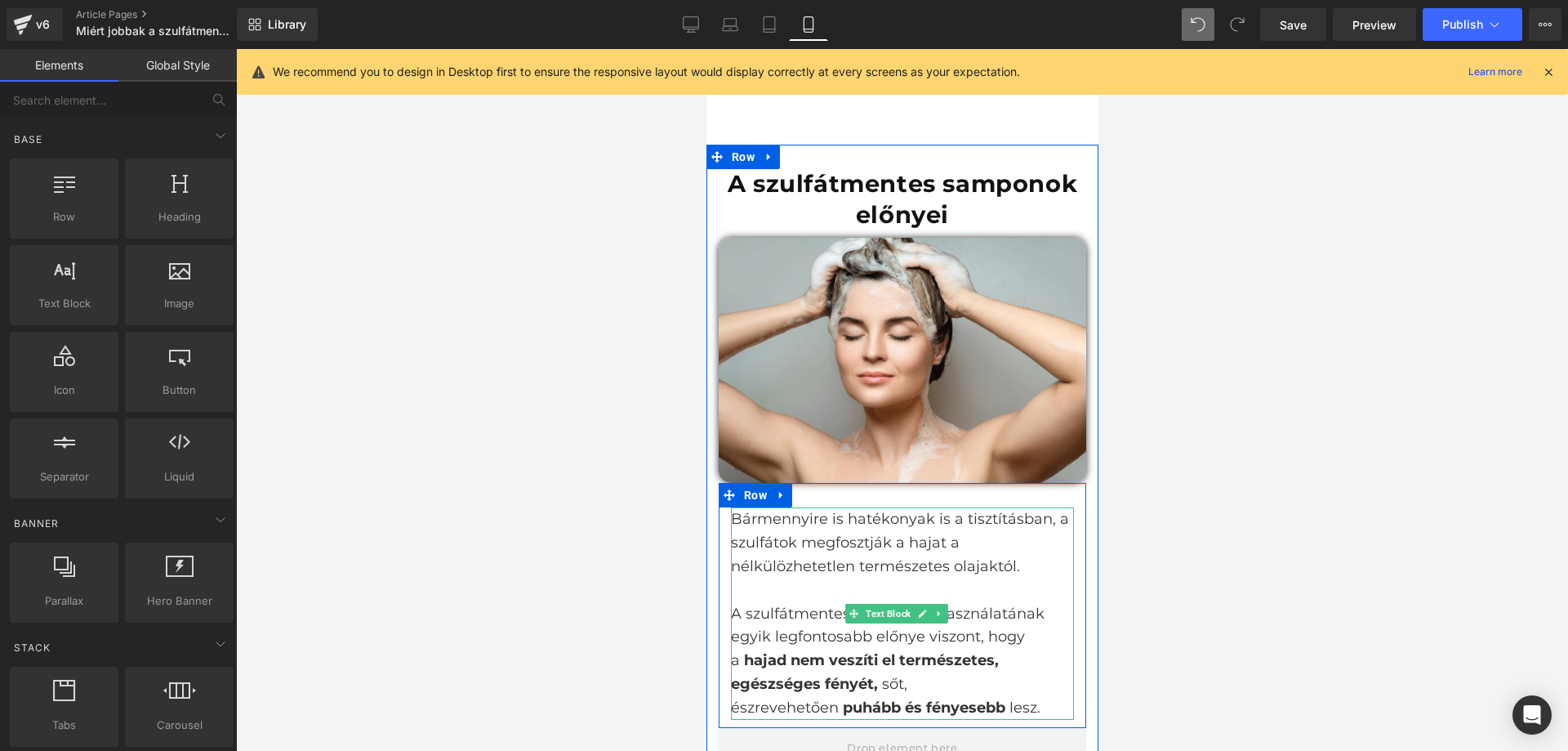
scroll to position [2051, 0]
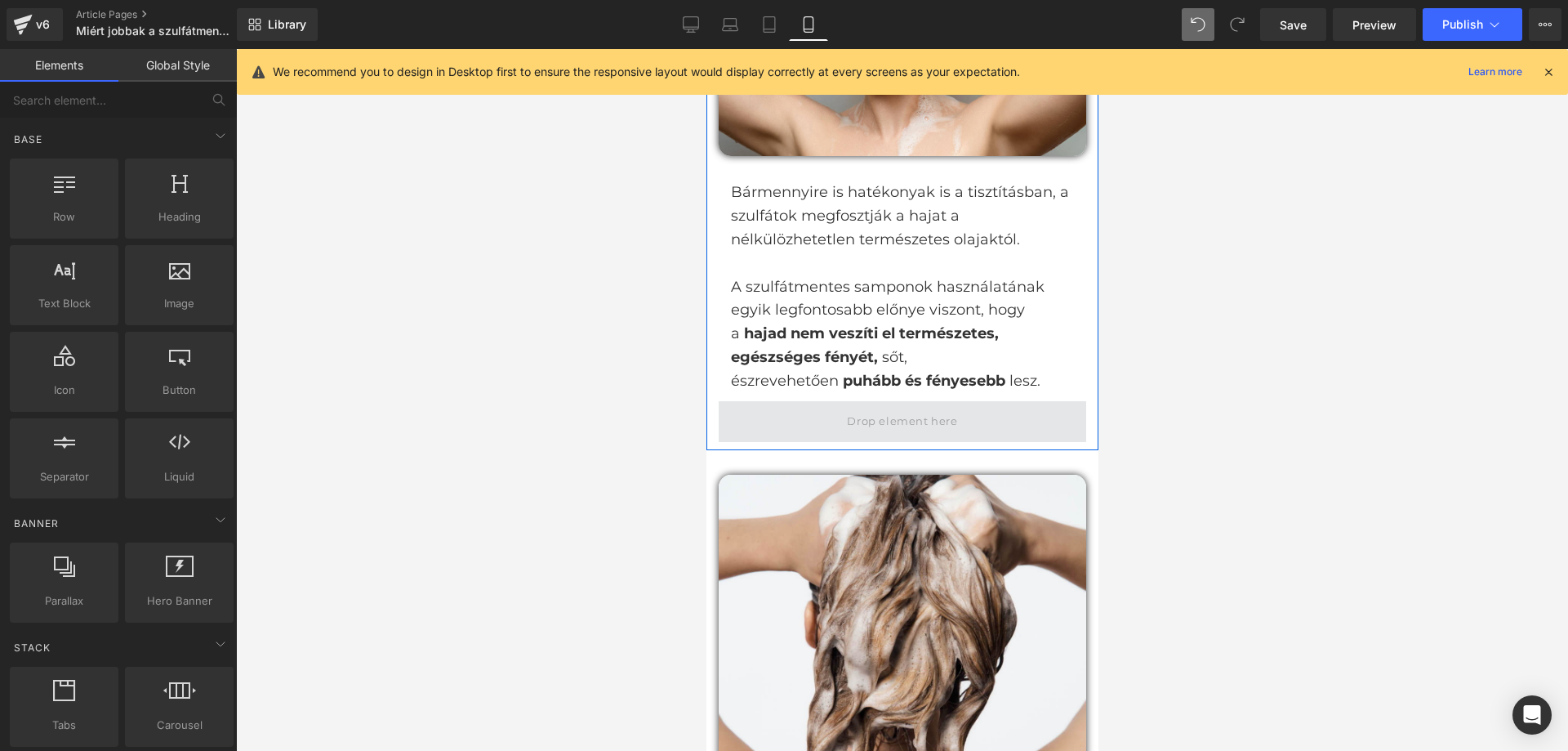
click at [1038, 437] on span at bounding box center [901, 421] width 367 height 40
drag, startPoint x: 1636, startPoint y: 679, endPoint x: 929, endPoint y: 630, distance: 708.7
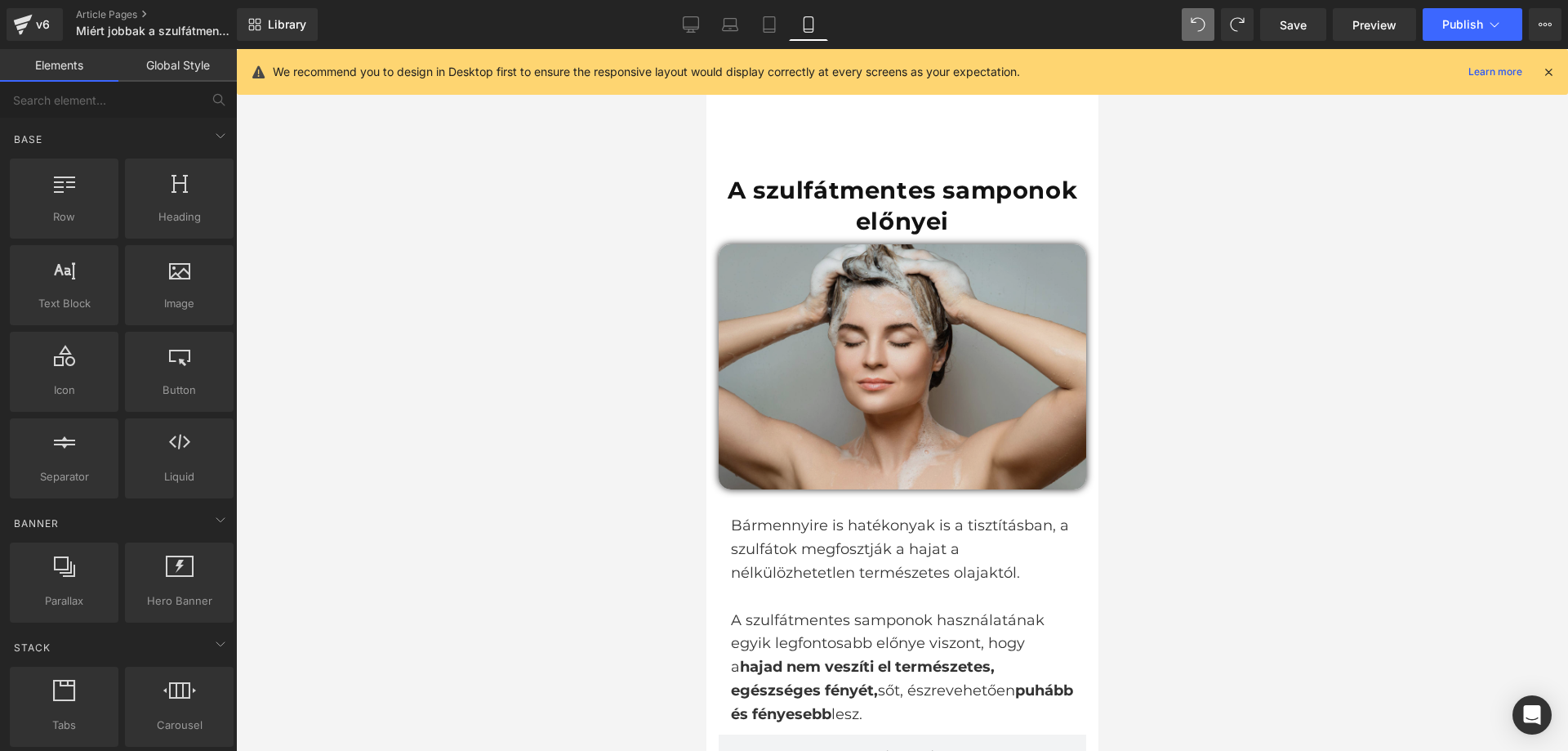
scroll to position [1862, 0]
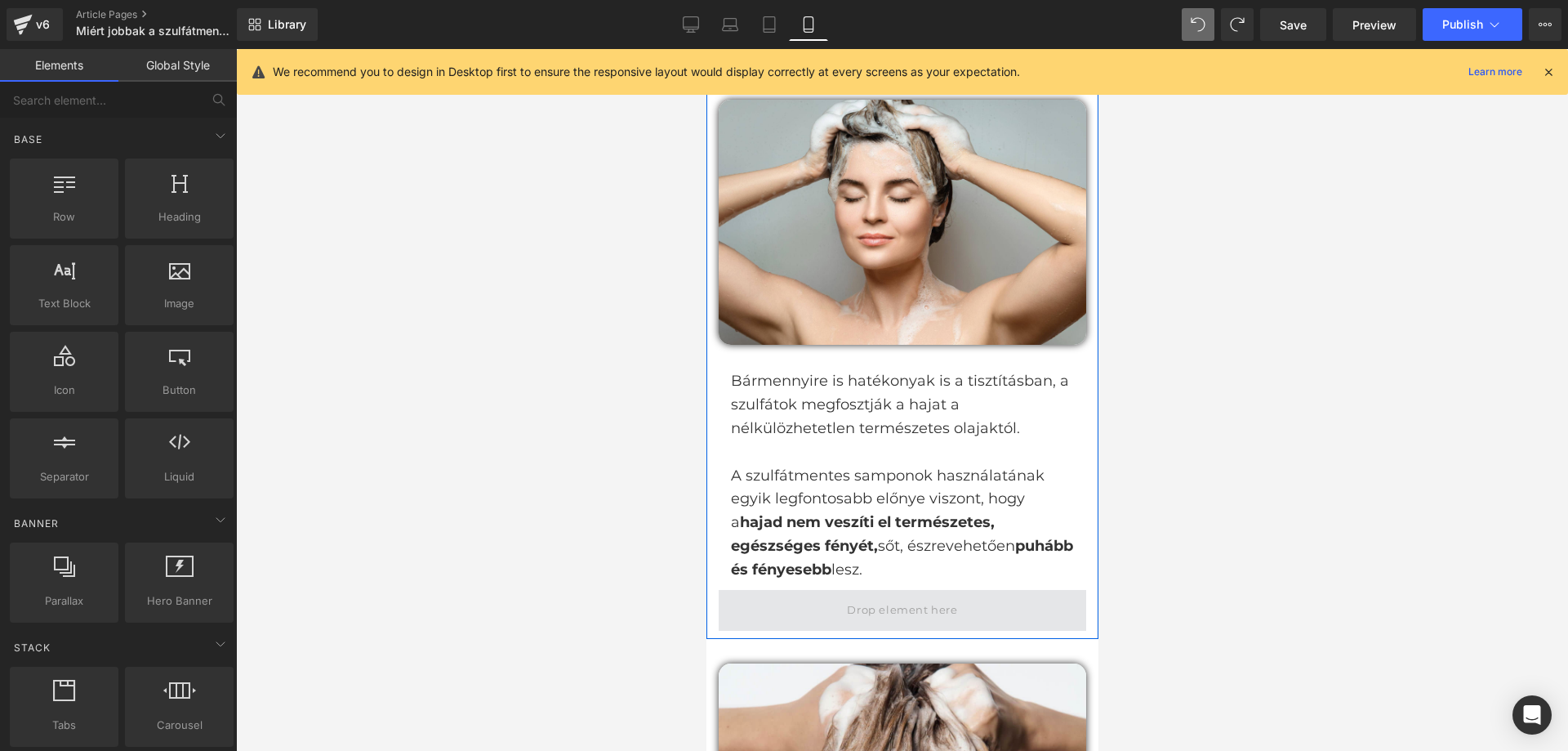
click at [932, 624] on span at bounding box center [901, 610] width 121 height 27
click at [853, 624] on span at bounding box center [901, 610] width 121 height 27
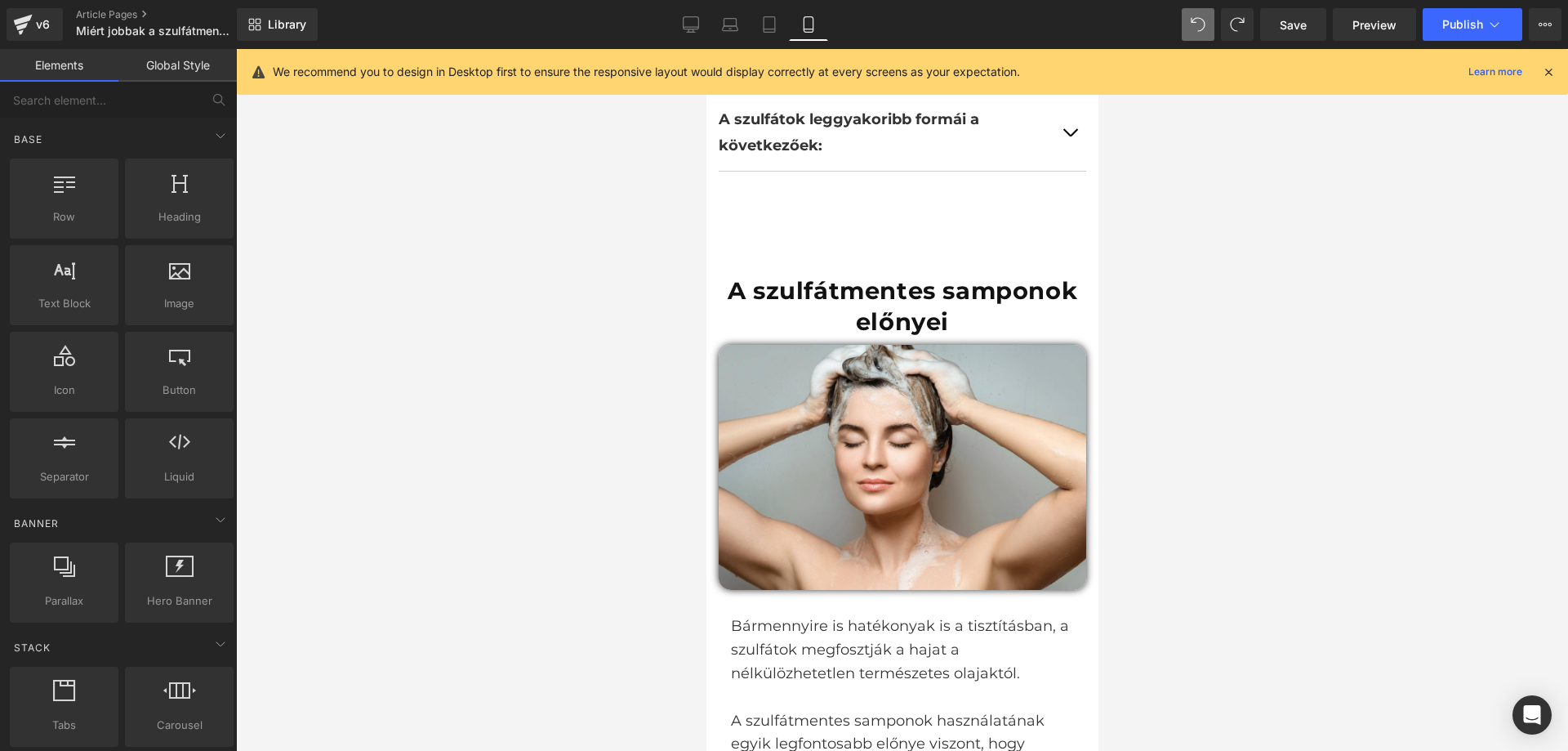
click at [619, 499] on div at bounding box center [902, 400] width 1332 height 702
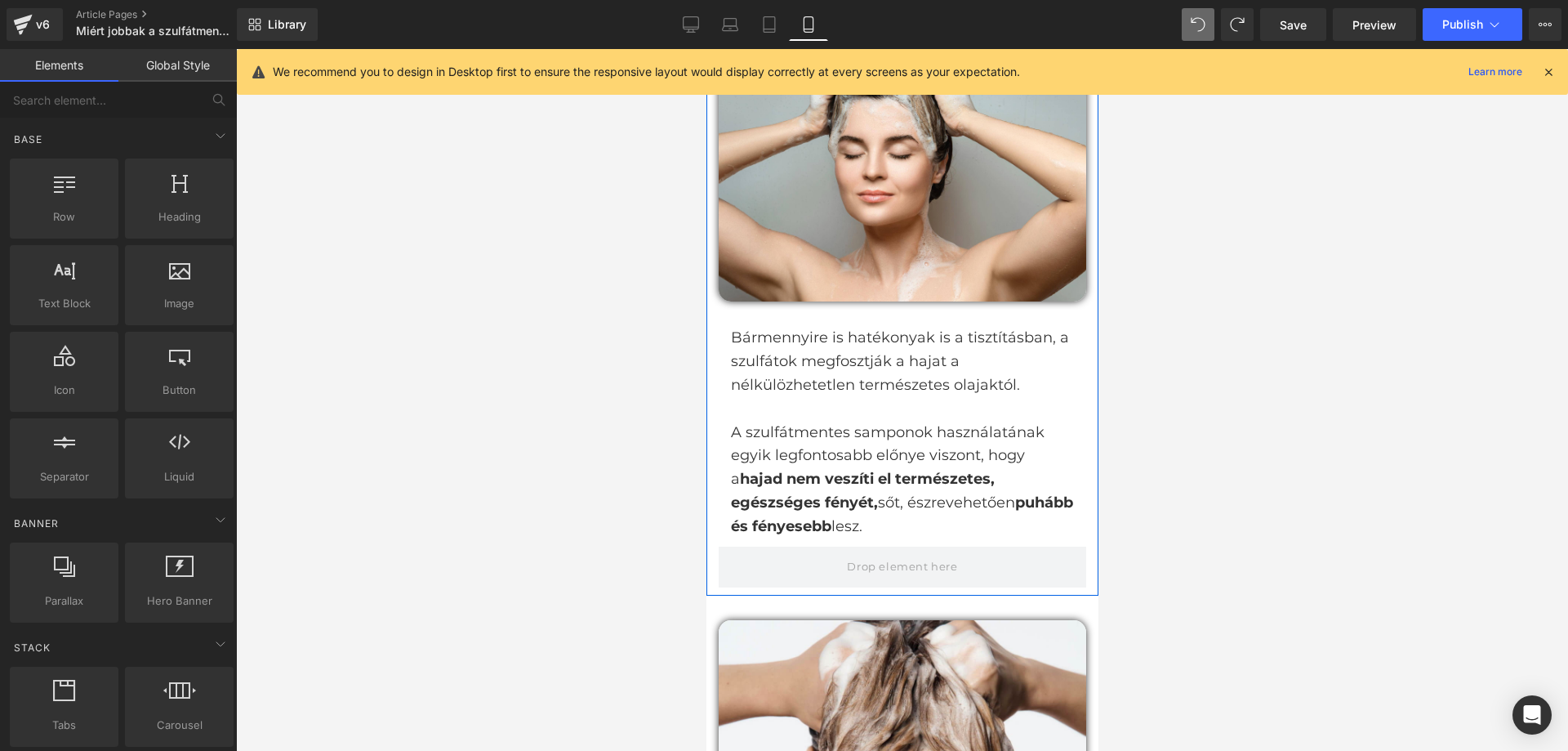
scroll to position [1944, 0]
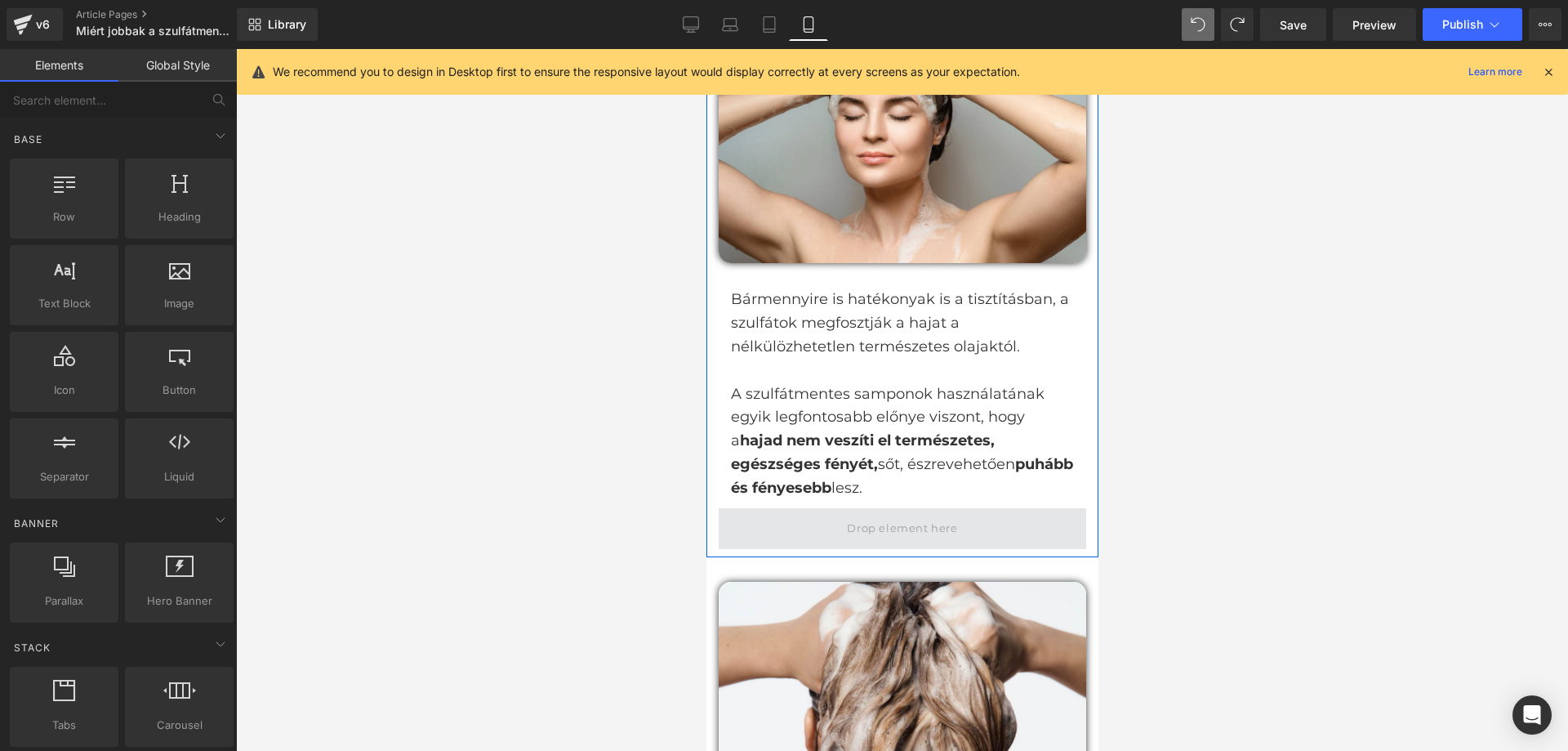
click at [862, 542] on span at bounding box center [901, 528] width 121 height 27
drag, startPoint x: 1046, startPoint y: 458, endPoint x: 1037, endPoint y: 459, distance: 9.1
click at [1047, 458] on p "A szulfátmentes samponok használatának egyik legfontosabb előnye viszont, hogy …" at bounding box center [902, 442] width 343 height 118
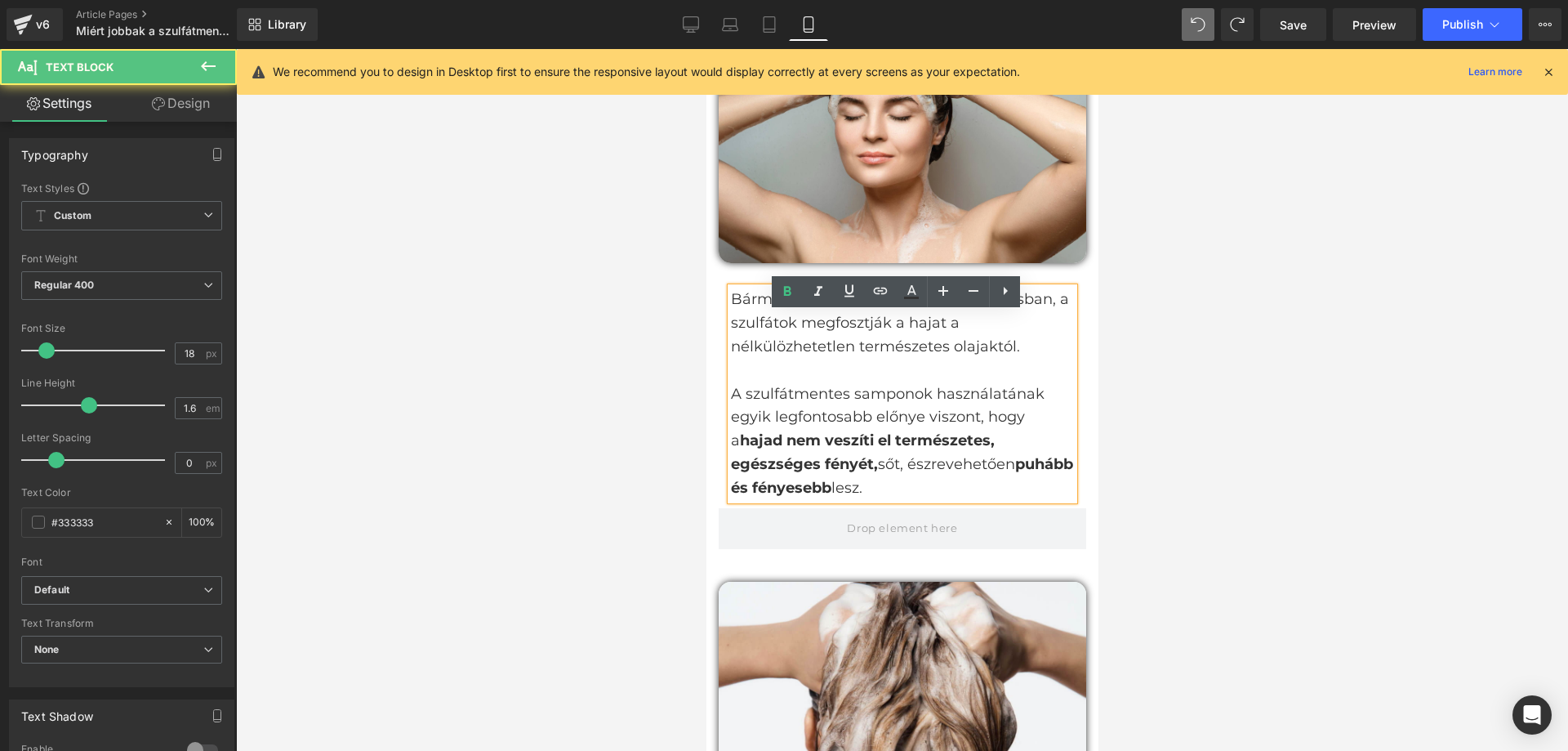
click at [957, 461] on strong "hajad nem veszíti el természetes, egészséges fényét," at bounding box center [863, 452] width 264 height 41
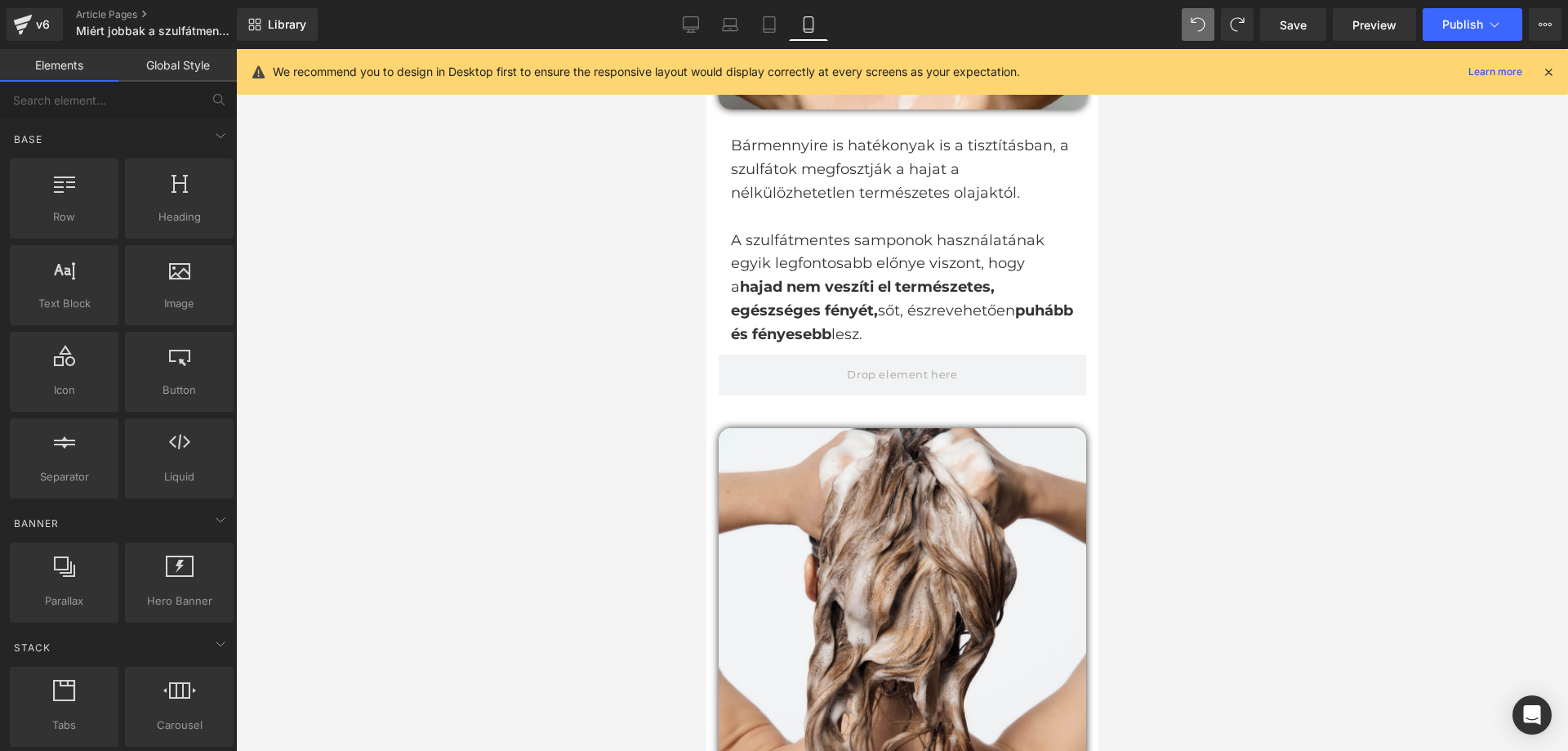
scroll to position [2106, 0]
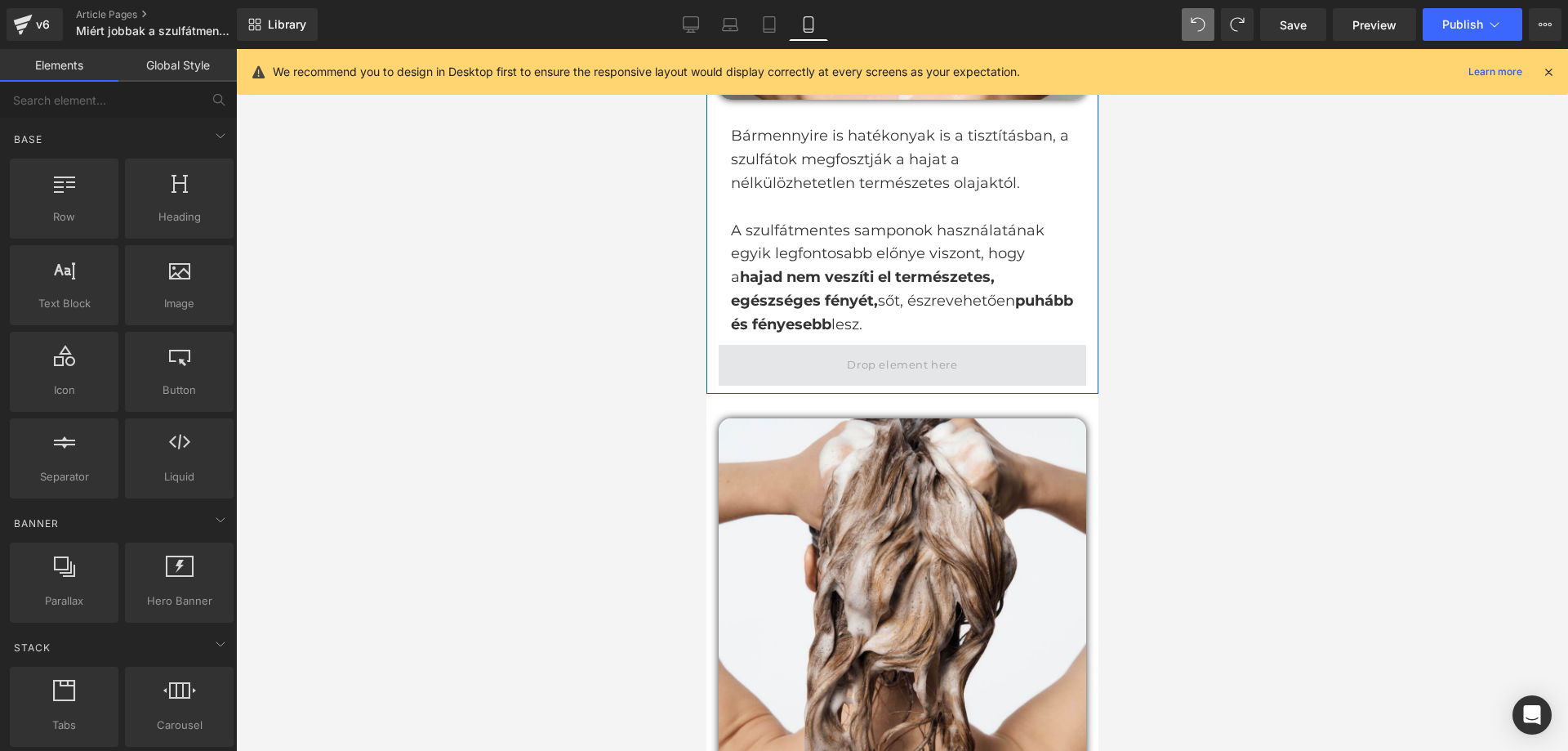
click at [883, 378] on span at bounding box center [901, 364] width 121 height 27
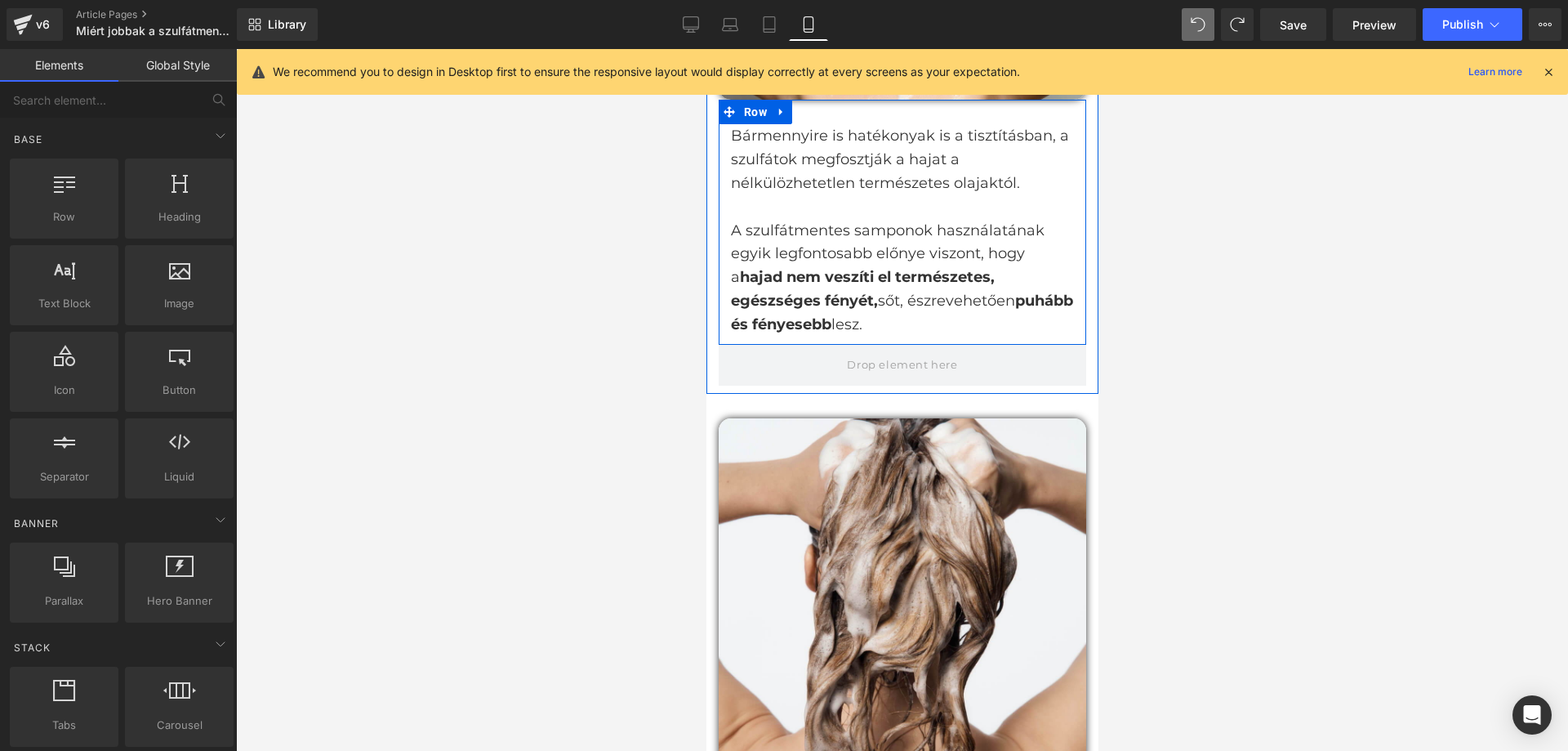
click at [769, 336] on p "A szulfátmentes samponok használatának egyik legfontosabb előnye viszont, hogy …" at bounding box center [902, 278] width 343 height 118
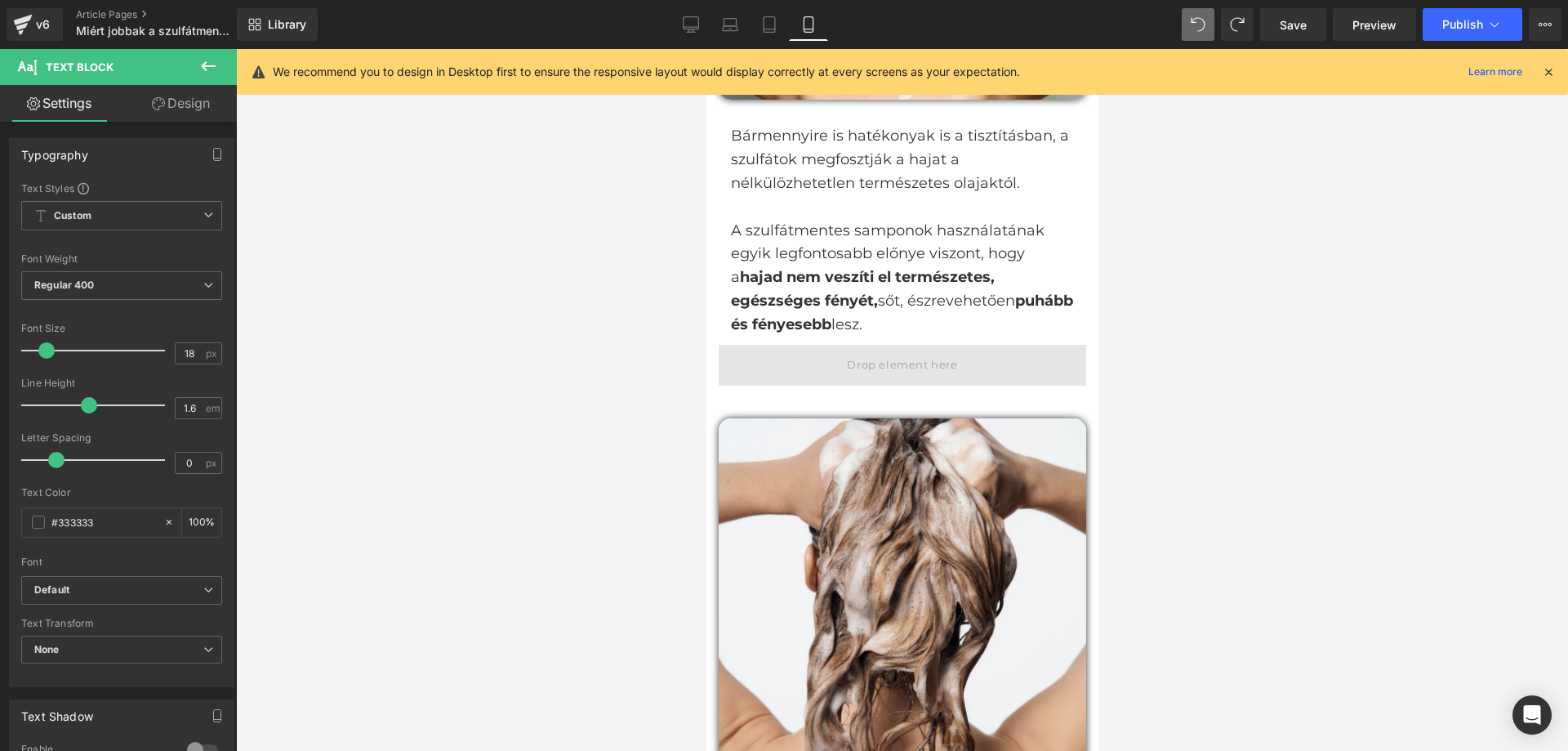
click at [788, 386] on span at bounding box center [901, 365] width 367 height 40
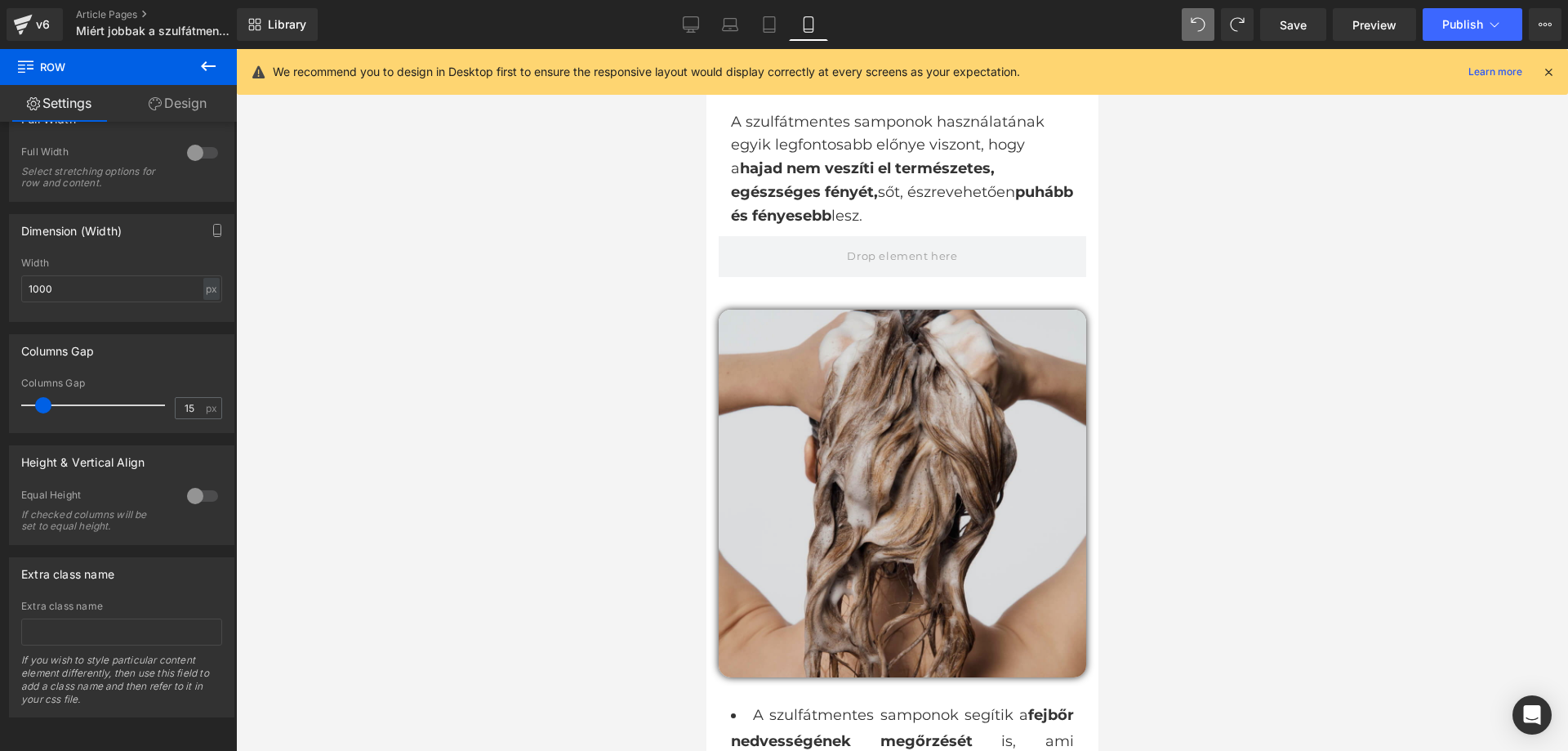
scroll to position [2433, 0]
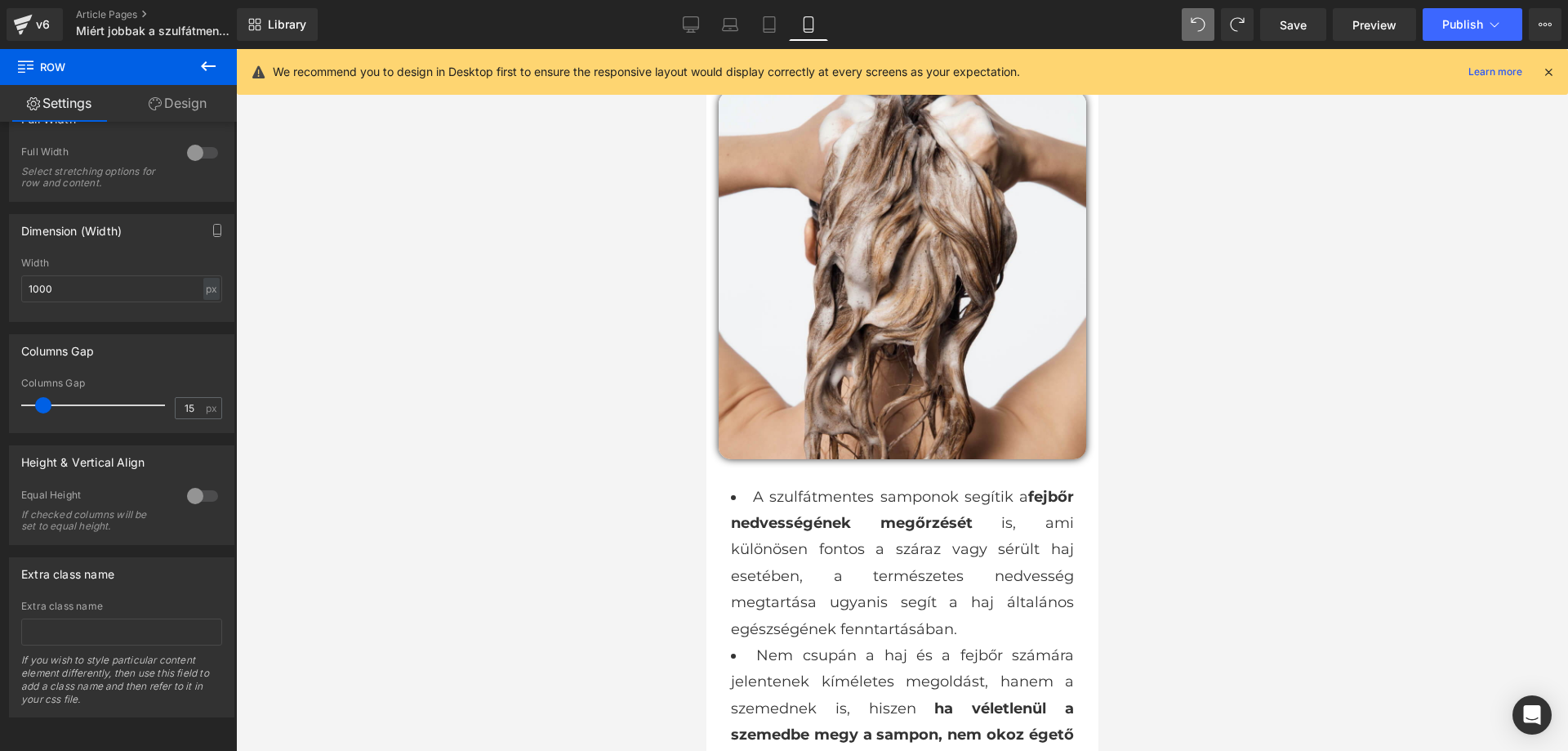
click at [1294, 445] on div at bounding box center [902, 400] width 1332 height 702
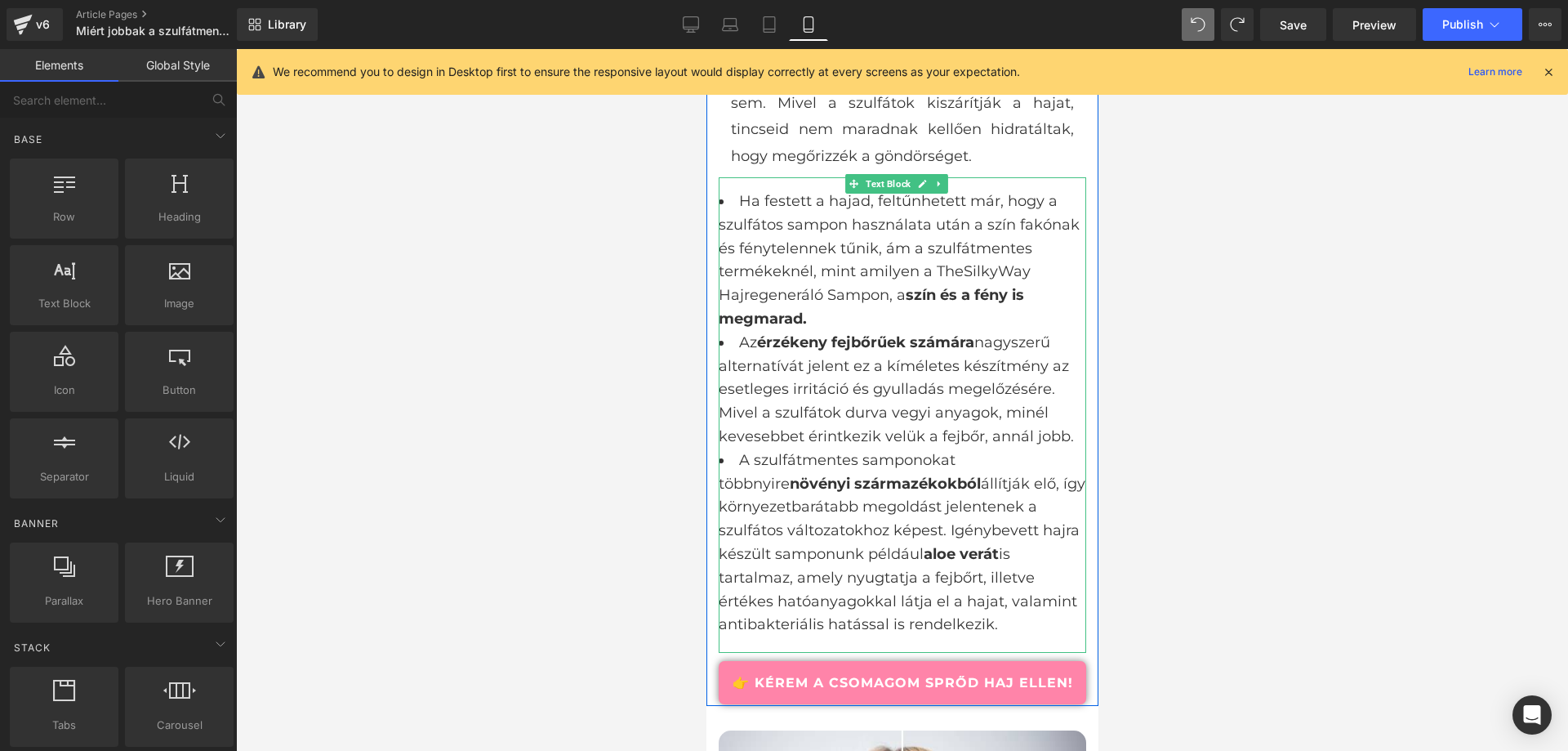
scroll to position [3496, 0]
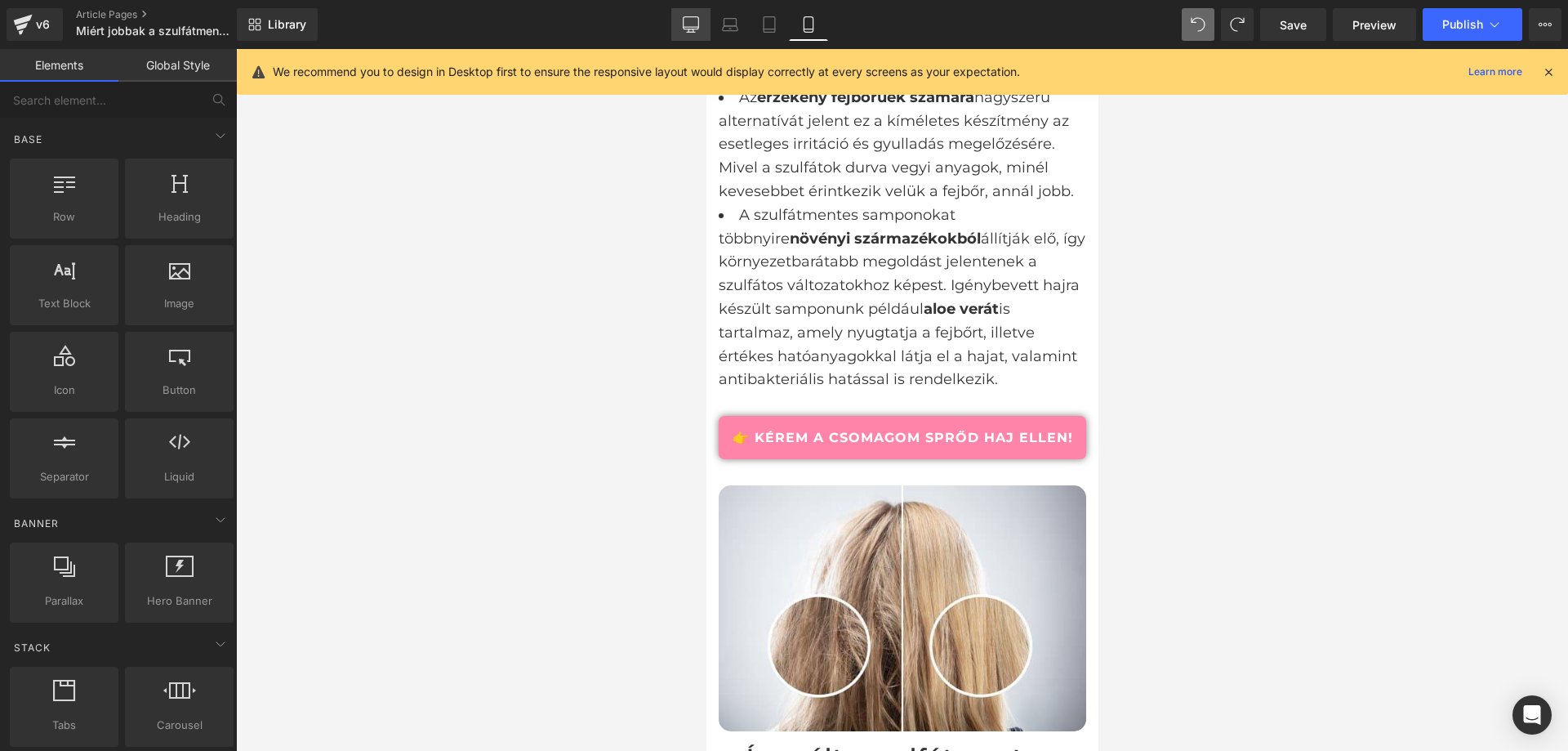
click at [689, 25] on icon at bounding box center [691, 24] width 16 height 16
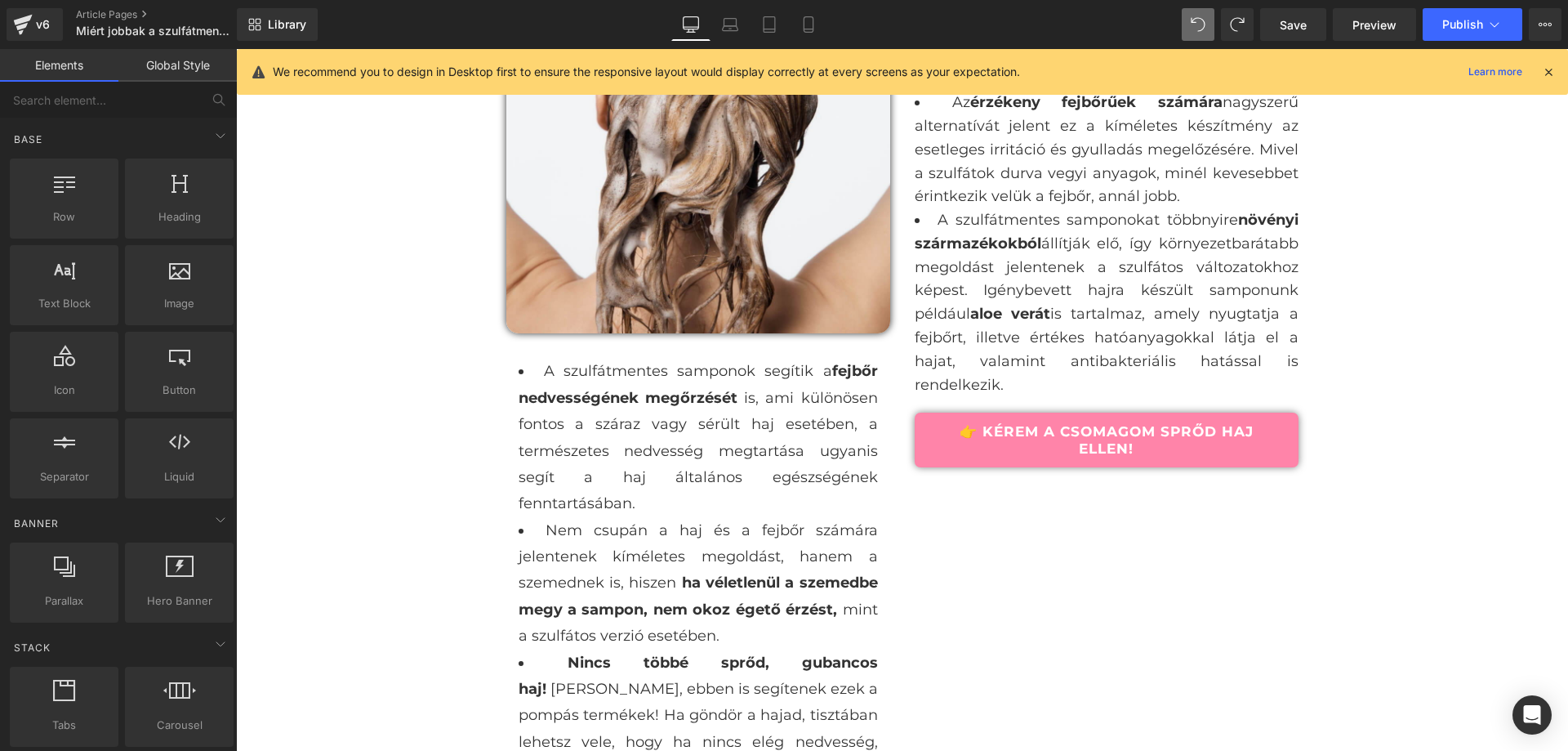
scroll to position [2142, 0]
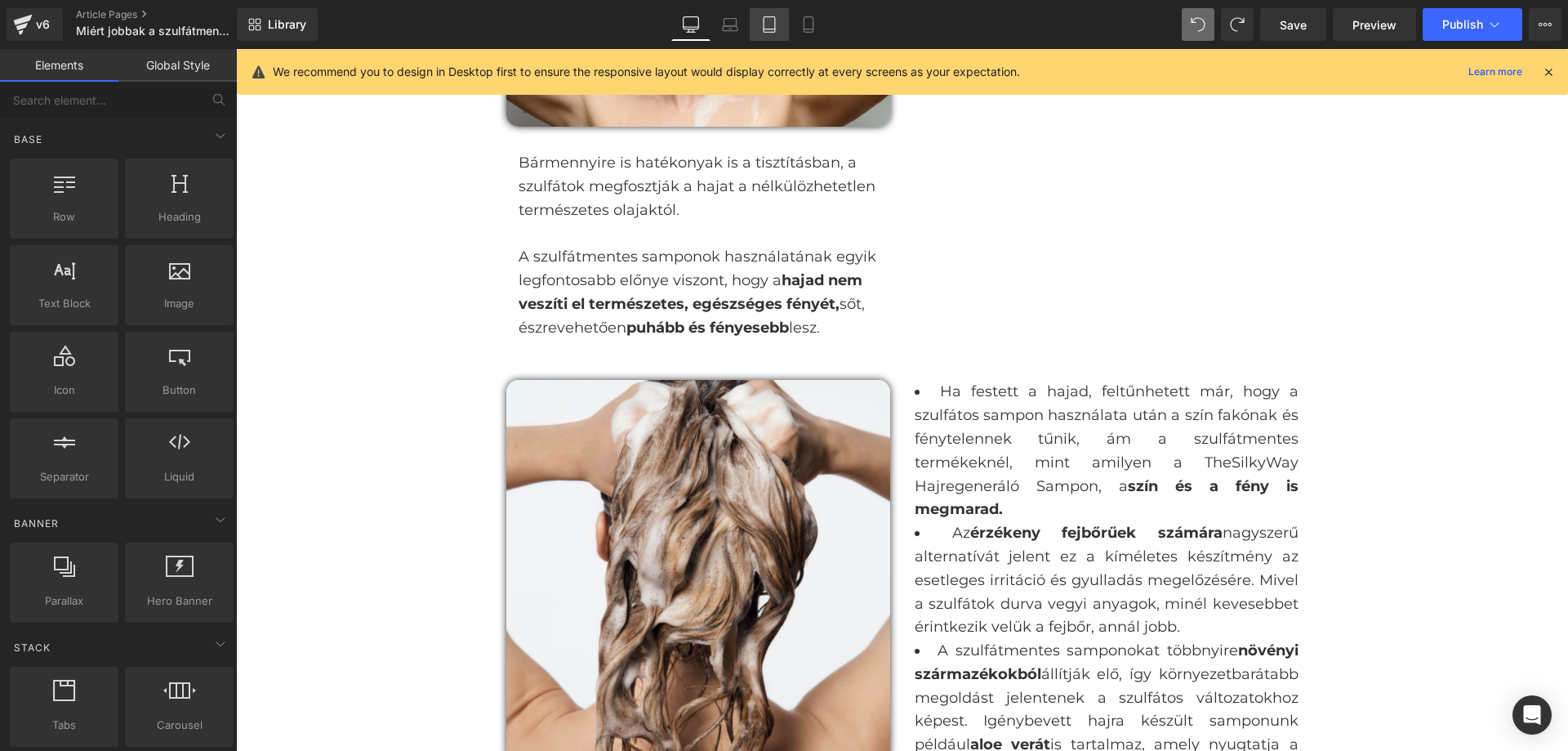
click at [764, 25] on icon at bounding box center [770, 25] width 12 height 15
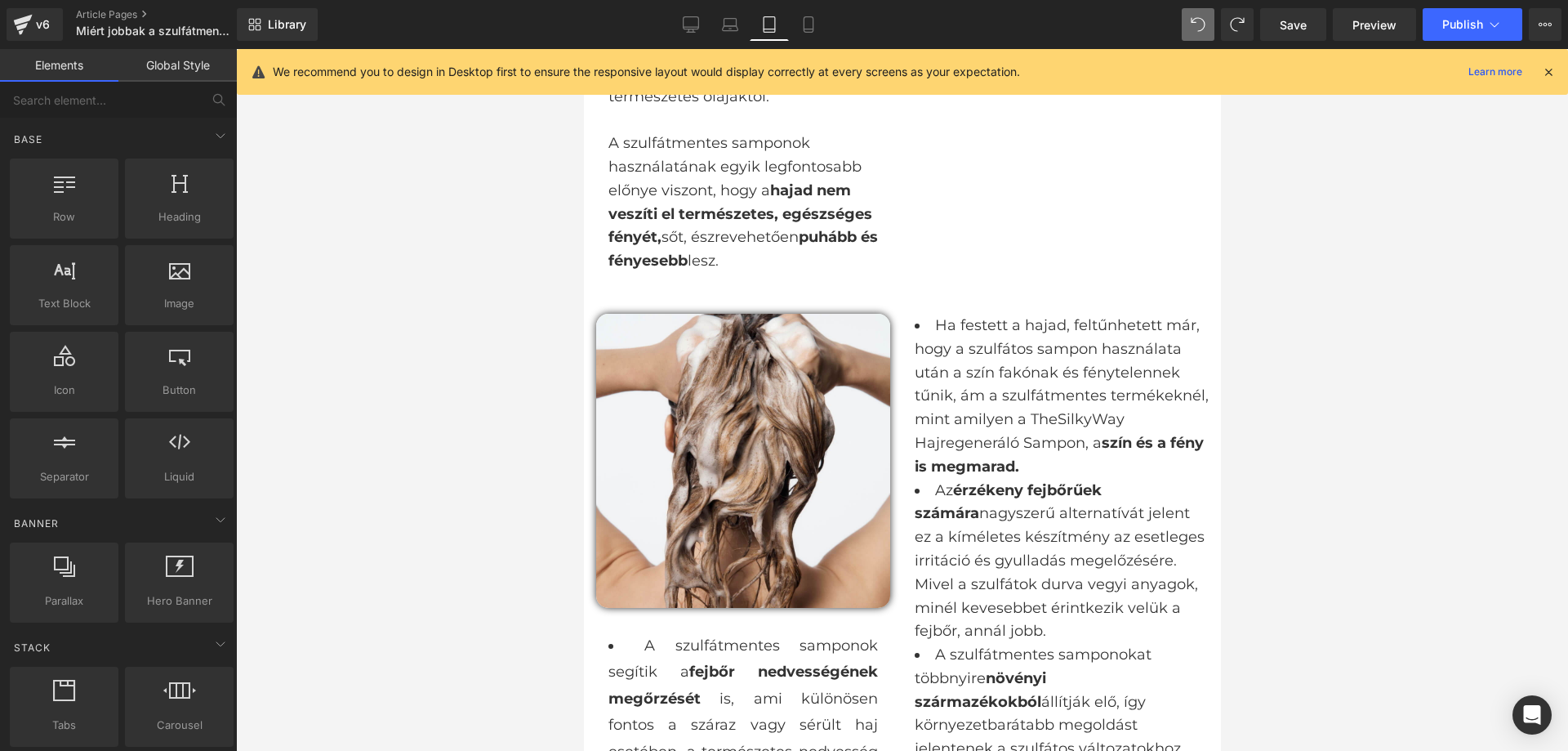
scroll to position [1655, 0]
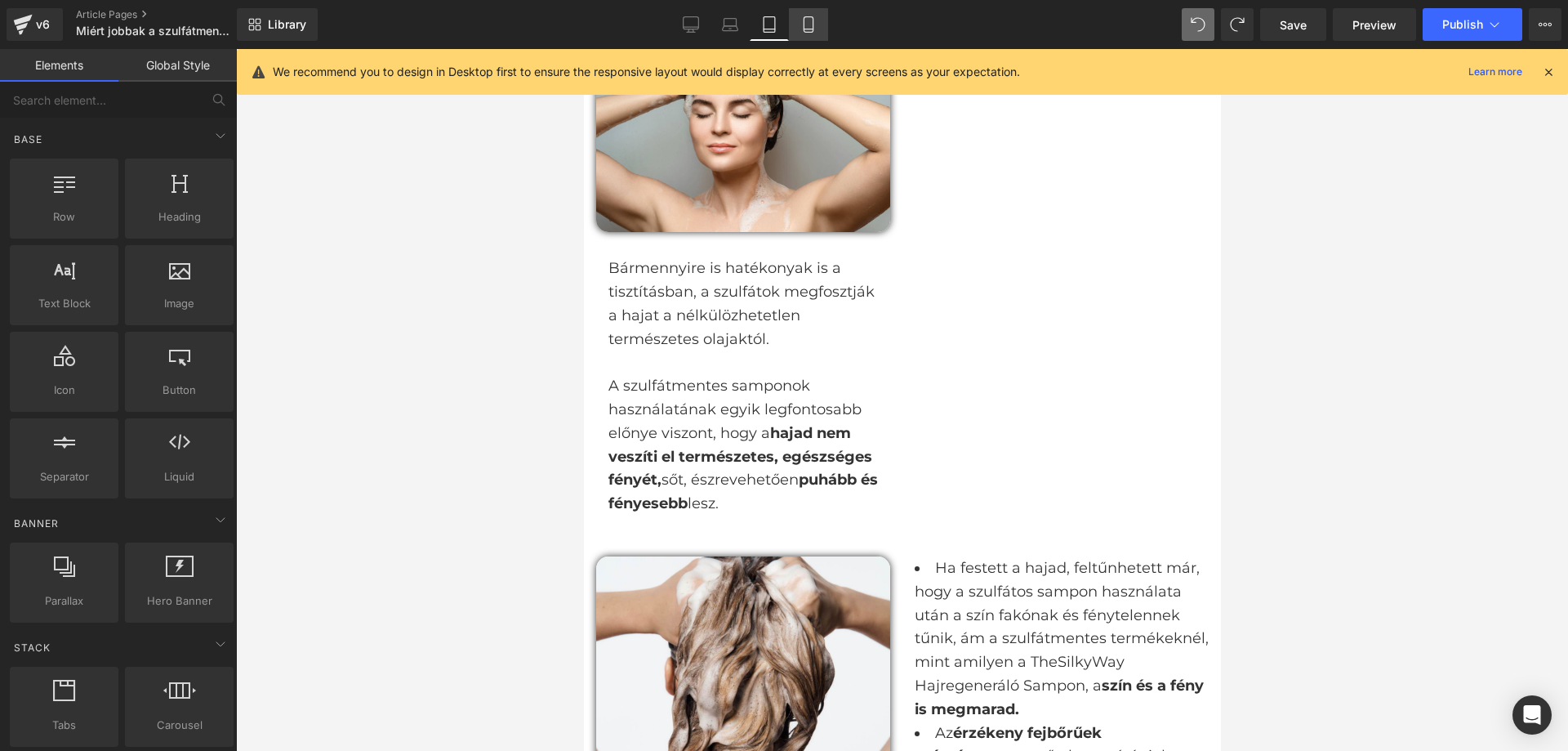
click at [821, 33] on link "Mobile" at bounding box center [809, 24] width 40 height 33
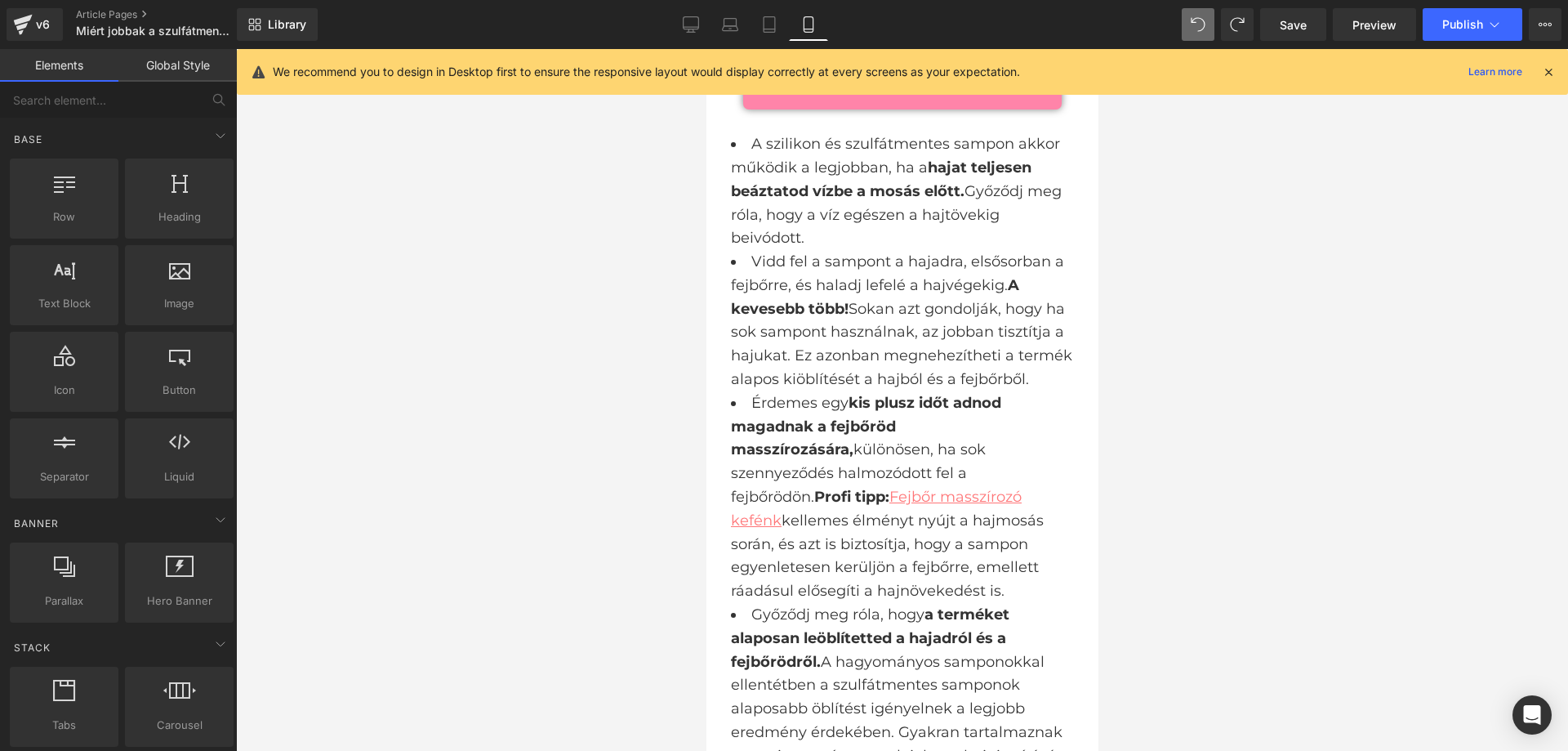
scroll to position [4846, 0]
click at [1304, 24] on span "Save" at bounding box center [1293, 25] width 27 height 17
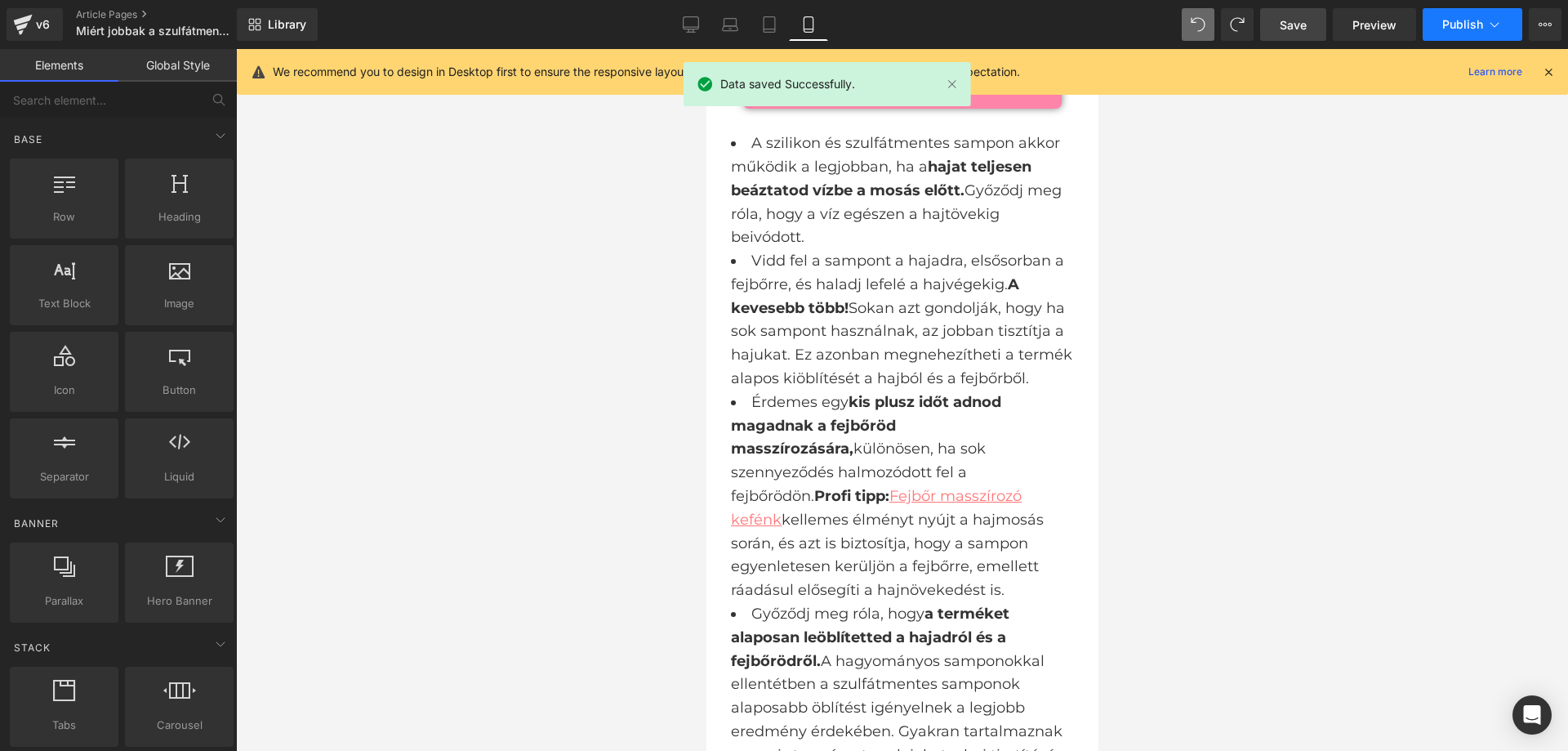
click at [1444, 22] on span "Publish" at bounding box center [1463, 25] width 40 height 13
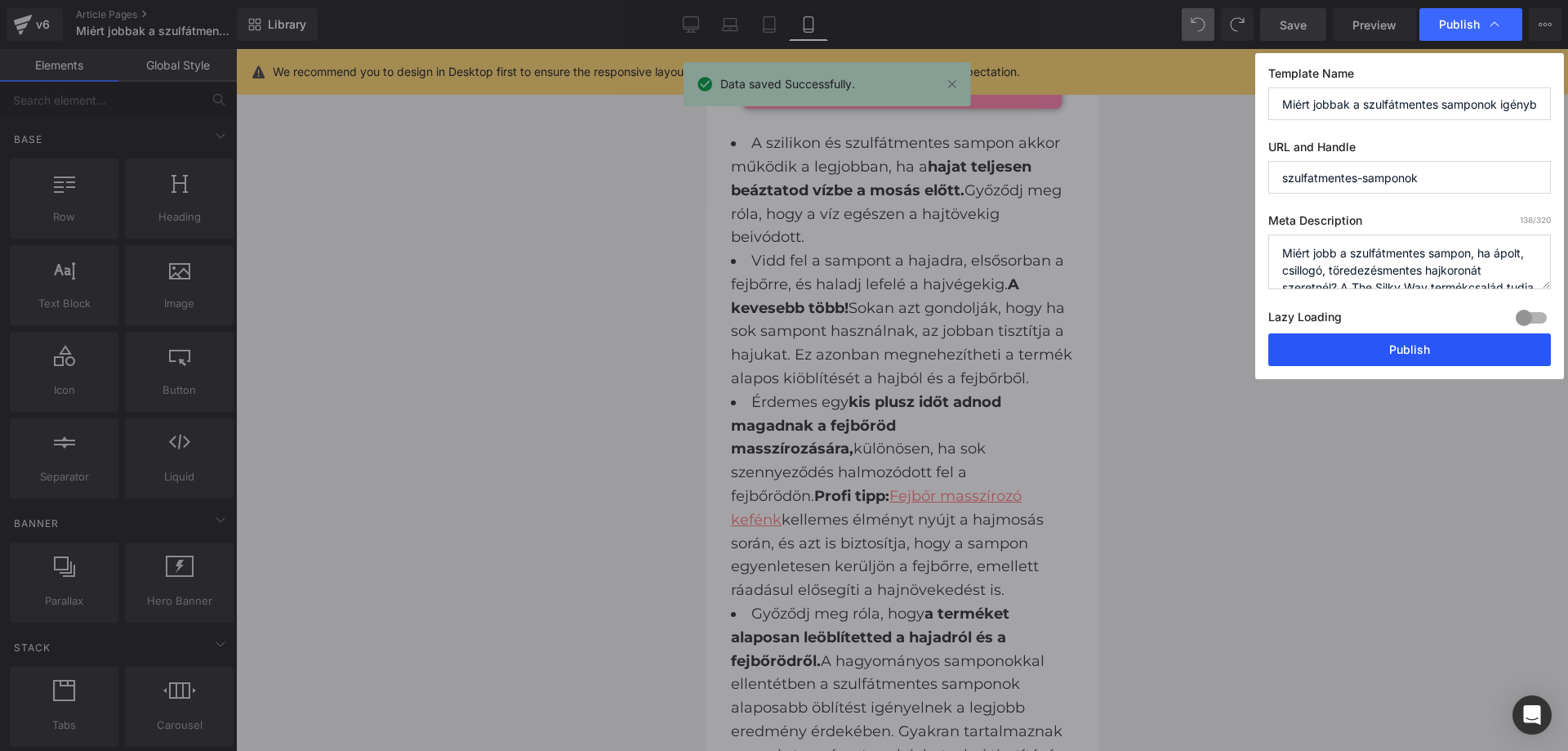
click at [1332, 357] on button "Publish" at bounding box center [1409, 350] width 282 height 33
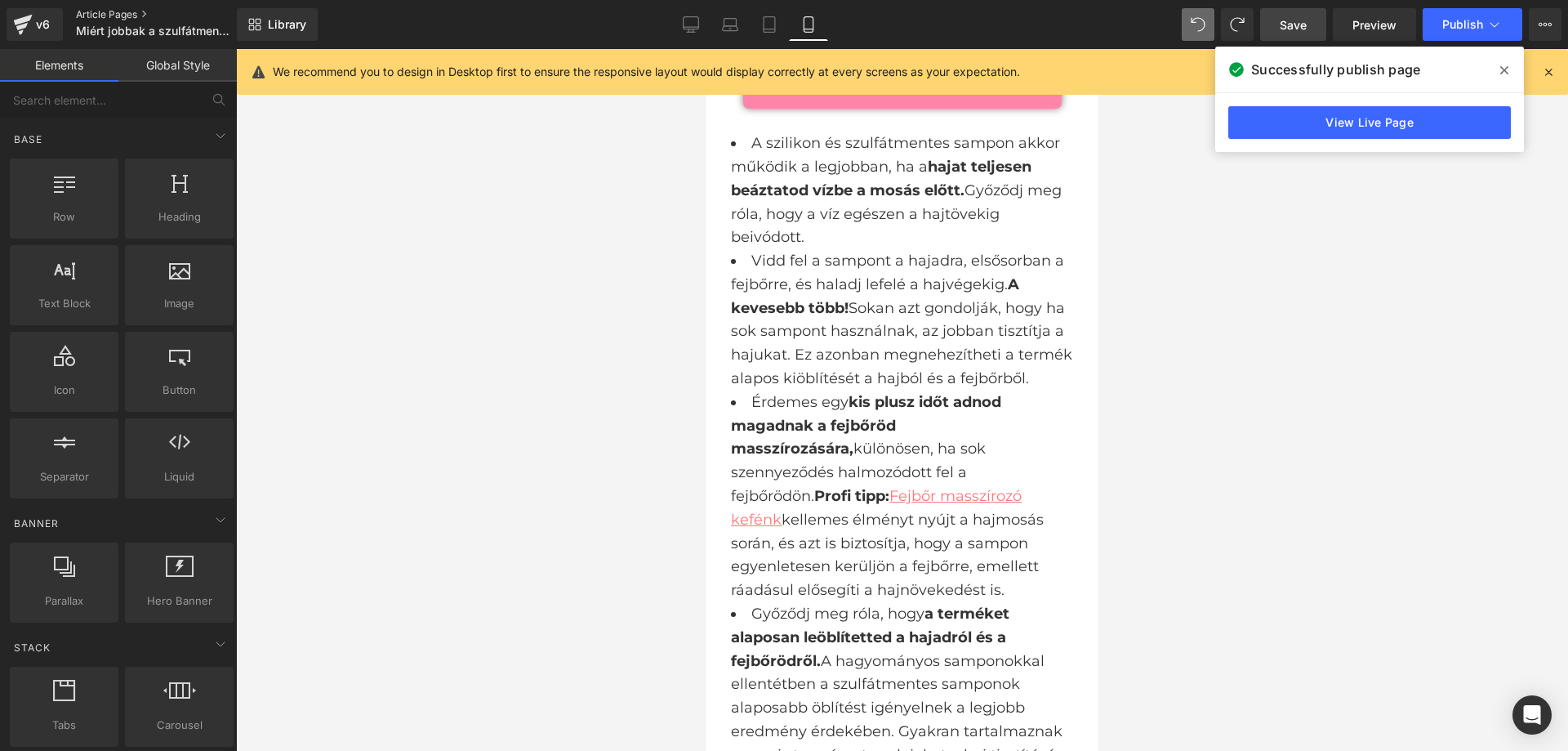
click at [106, 13] on link "Article Pages" at bounding box center [170, 14] width 188 height 13
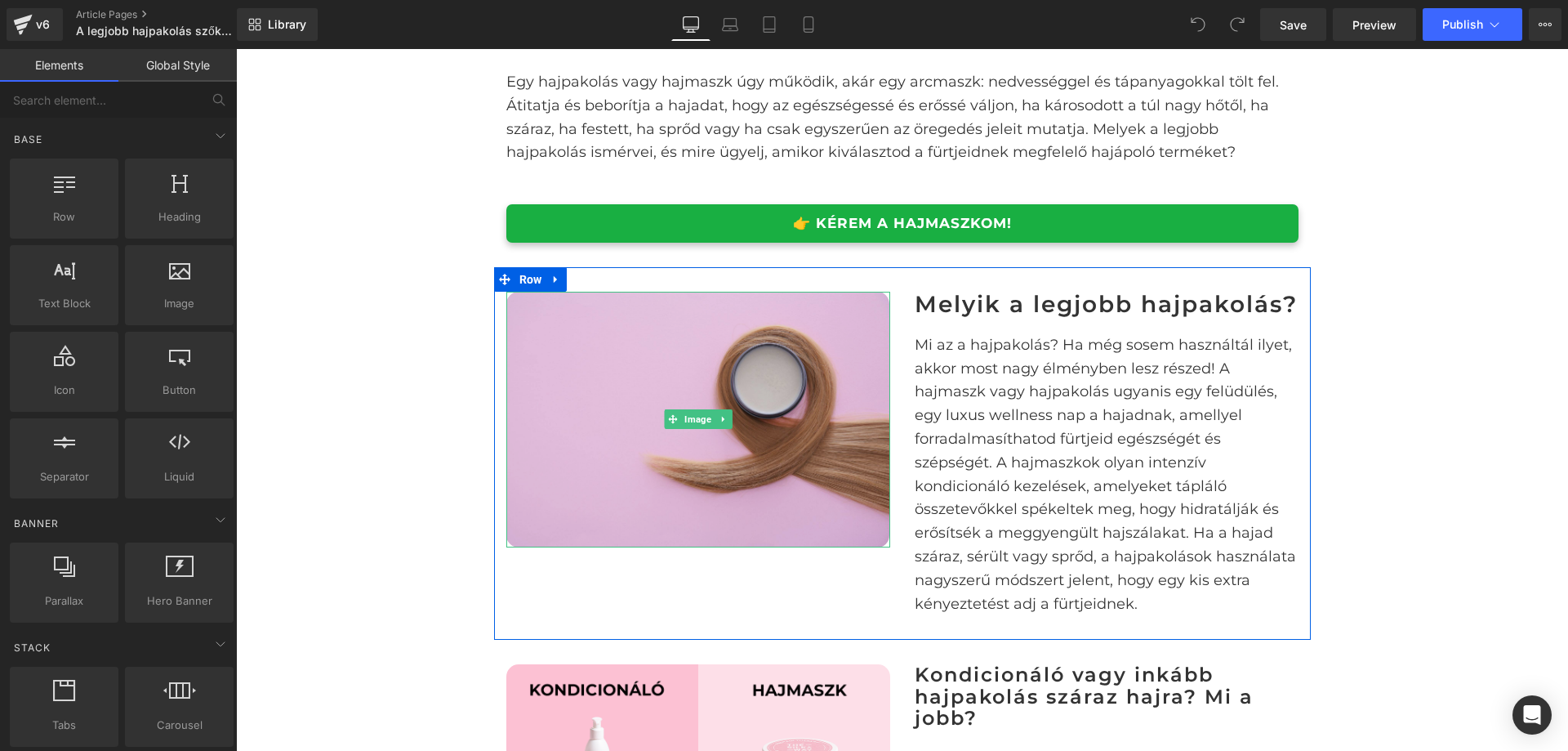
scroll to position [818, 0]
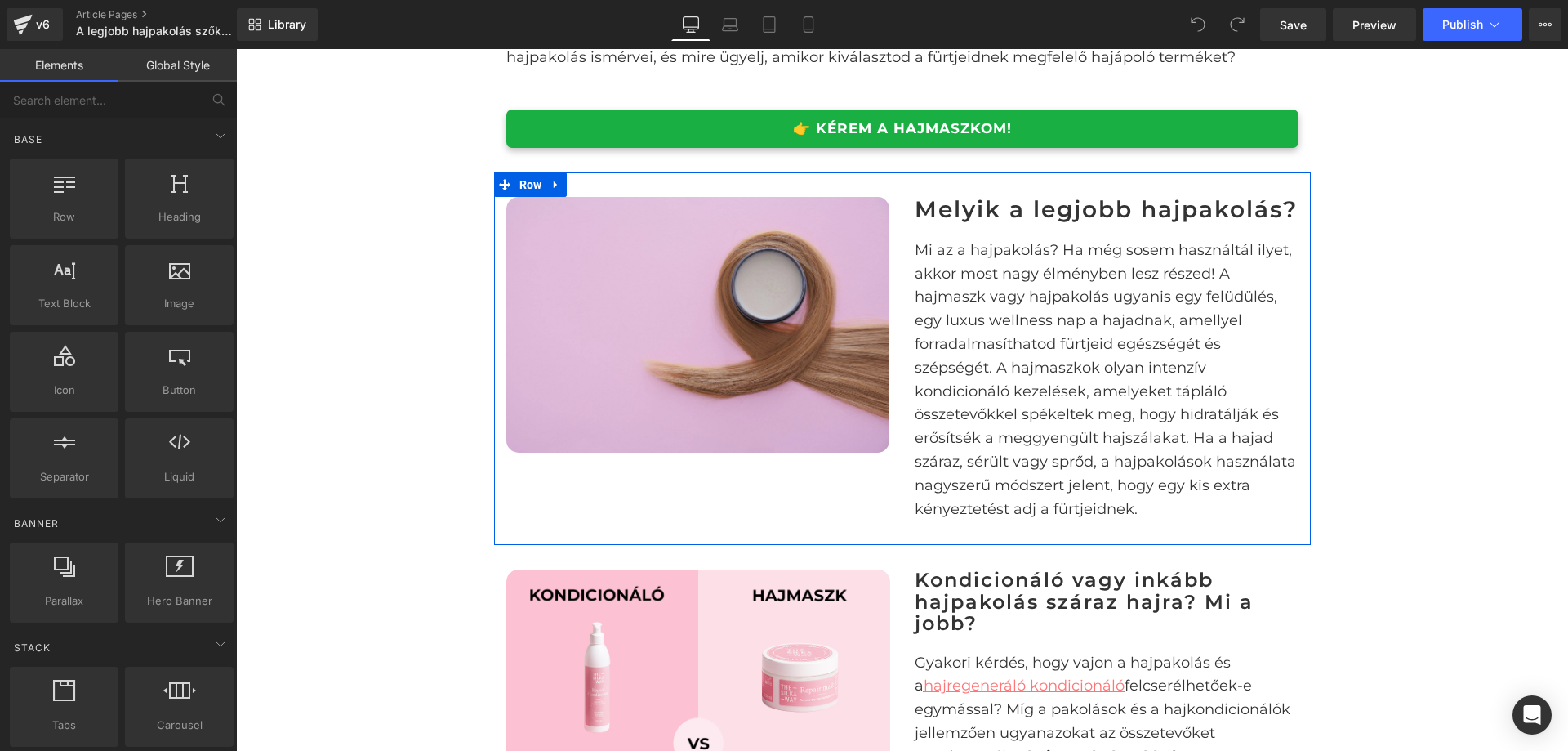
click at [807, 405] on img at bounding box center [699, 324] width 384 height 255
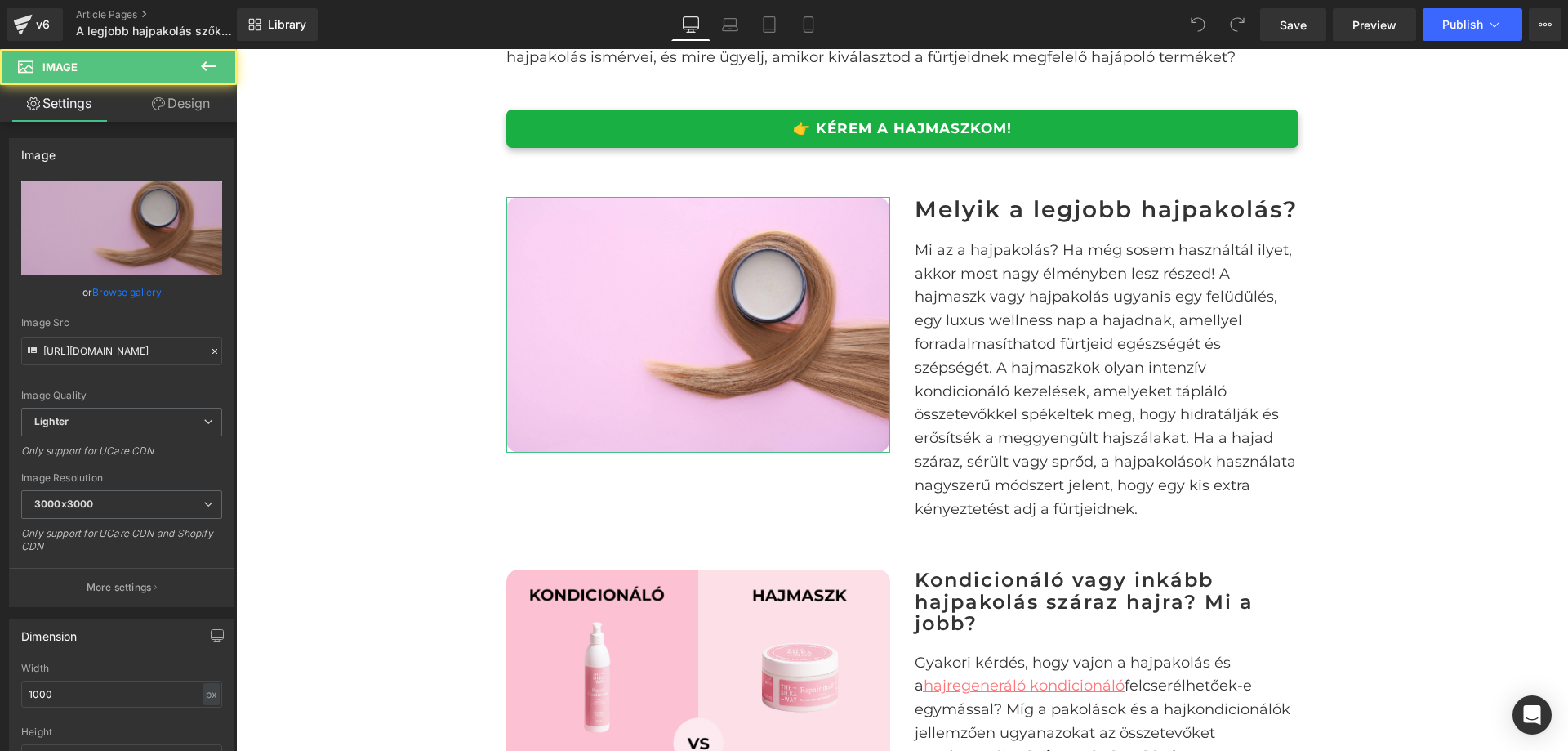
click at [173, 114] on link "Design" at bounding box center [180, 103] width 119 height 37
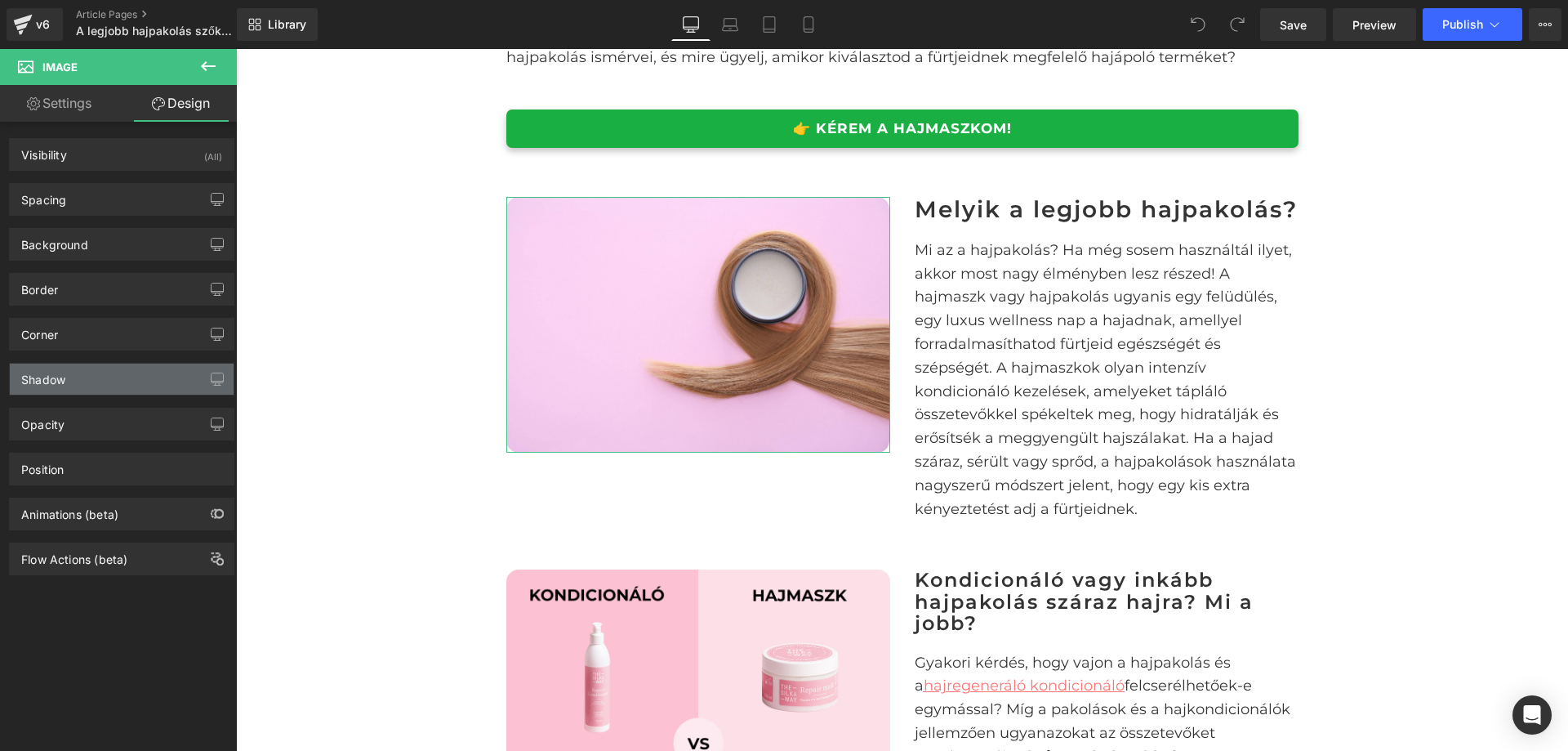
click at [142, 371] on div "Shadow" at bounding box center [121, 379] width 224 height 31
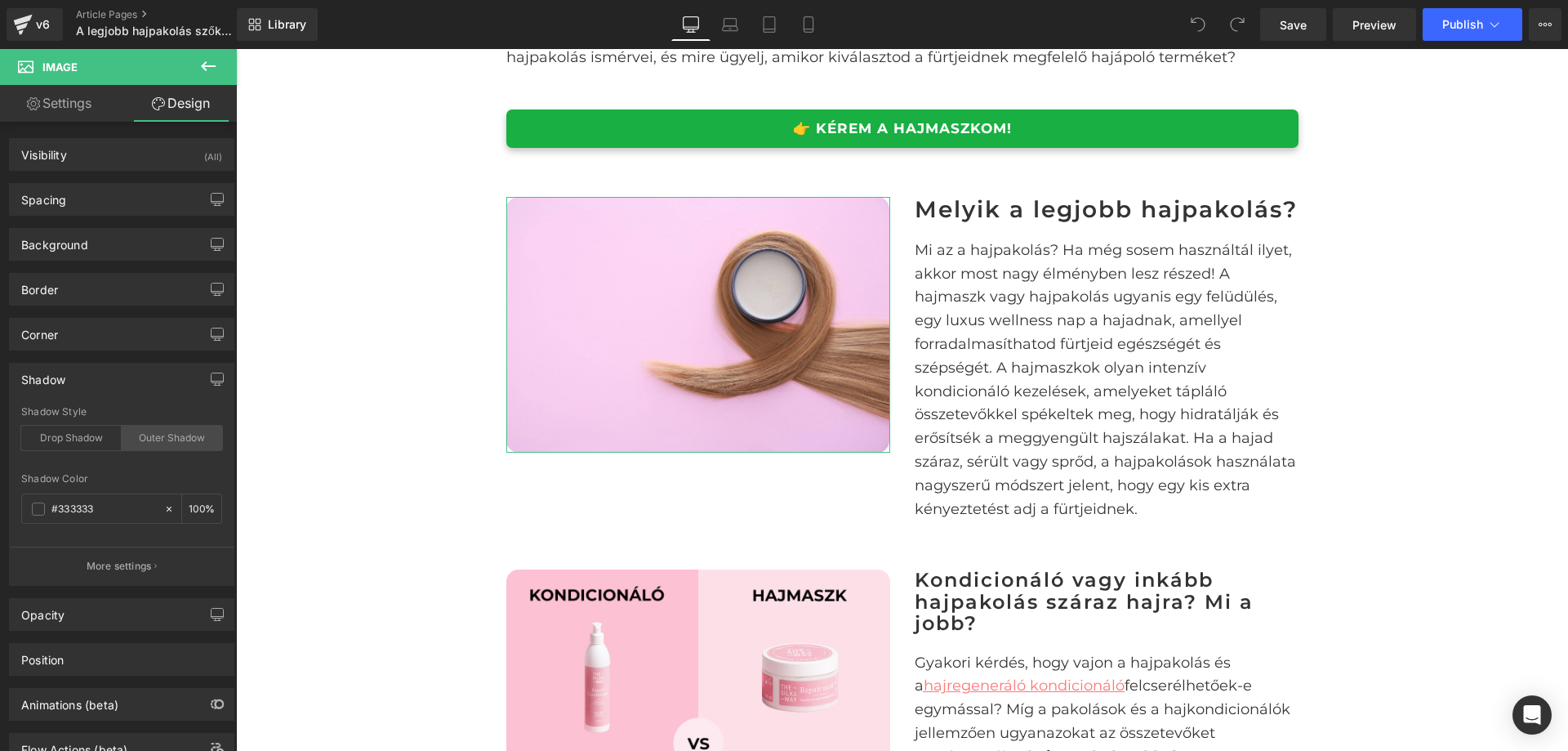
click at [193, 435] on div "Outer Shadow" at bounding box center [172, 438] width 100 height 24
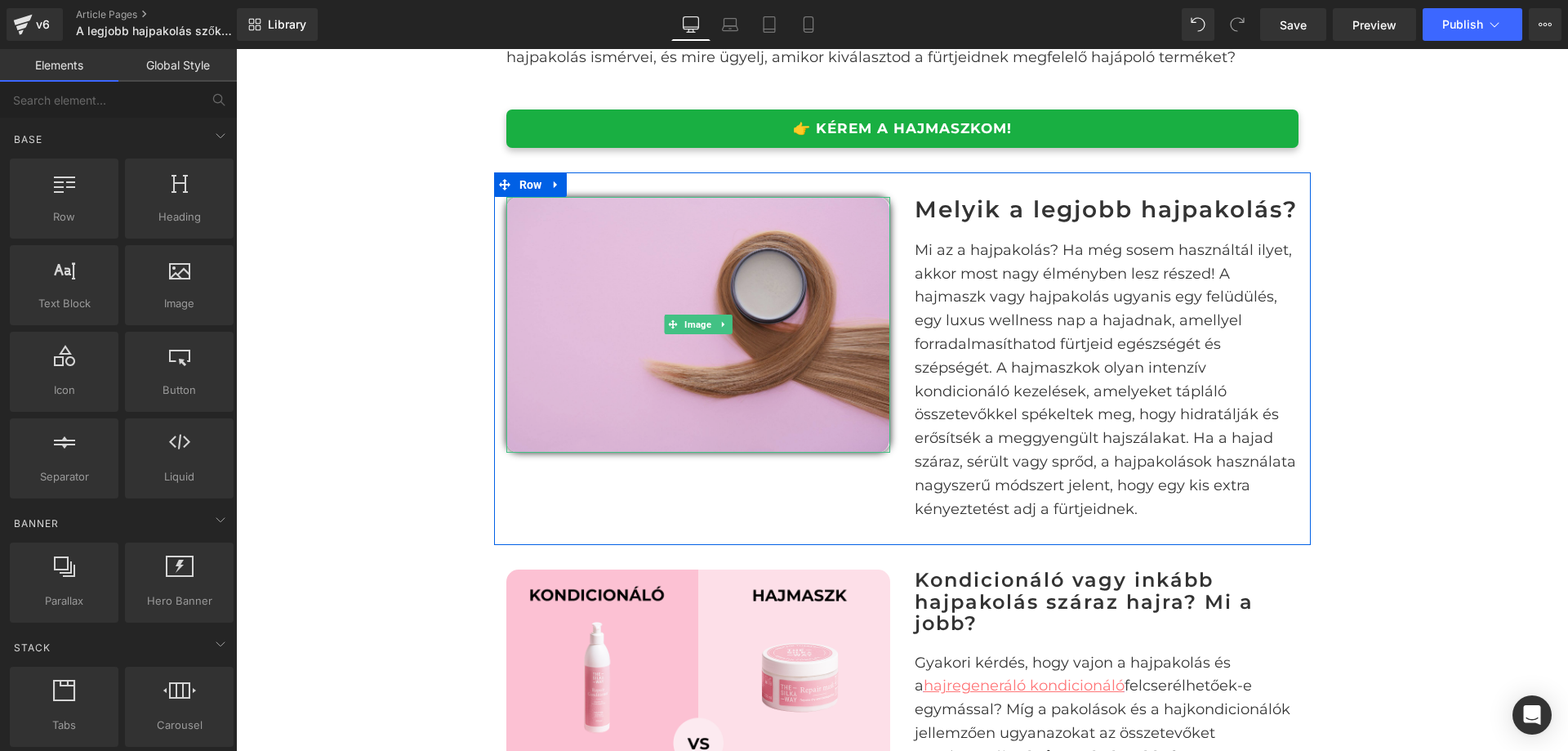
click at [769, 385] on img at bounding box center [699, 324] width 384 height 255
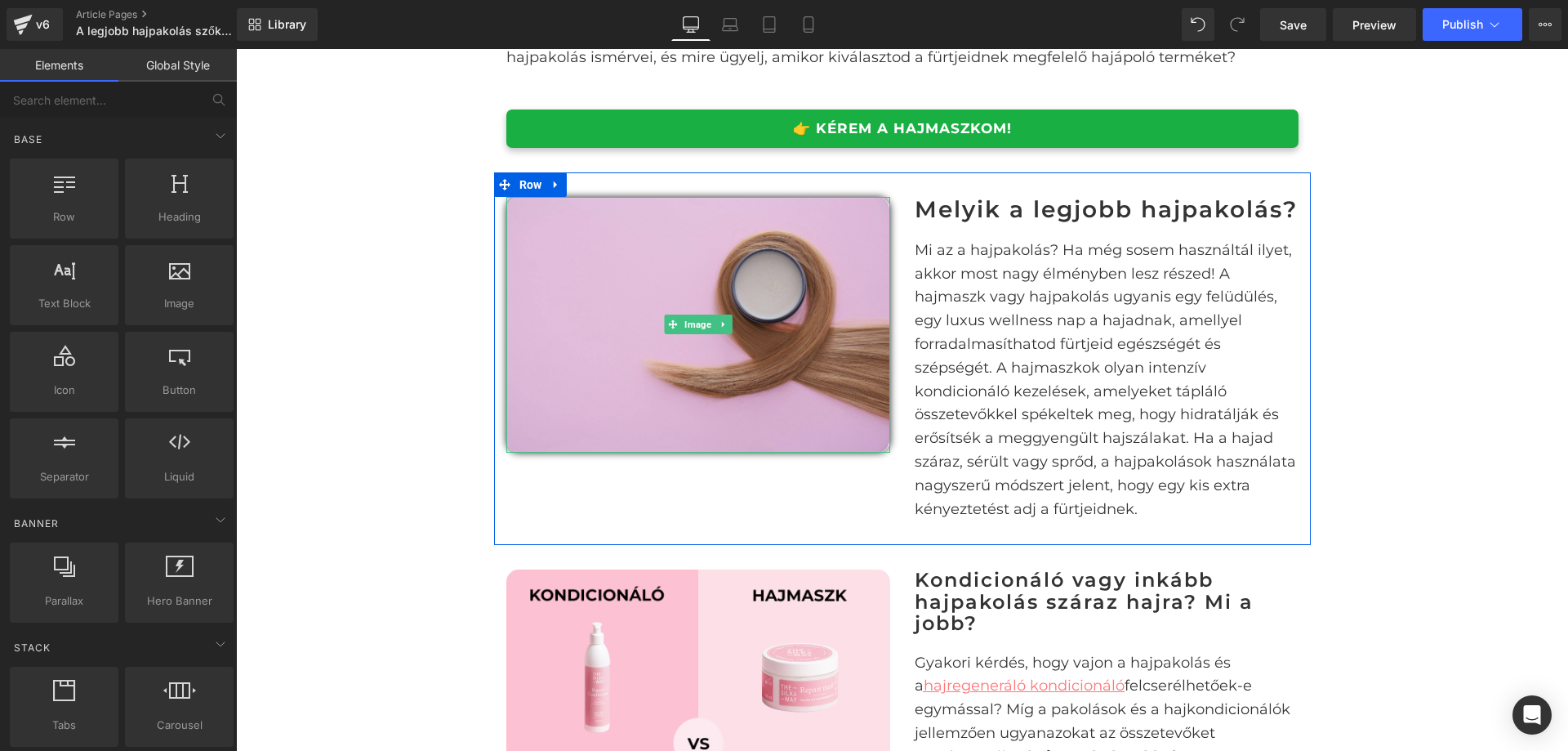
click at [745, 376] on img at bounding box center [699, 324] width 384 height 255
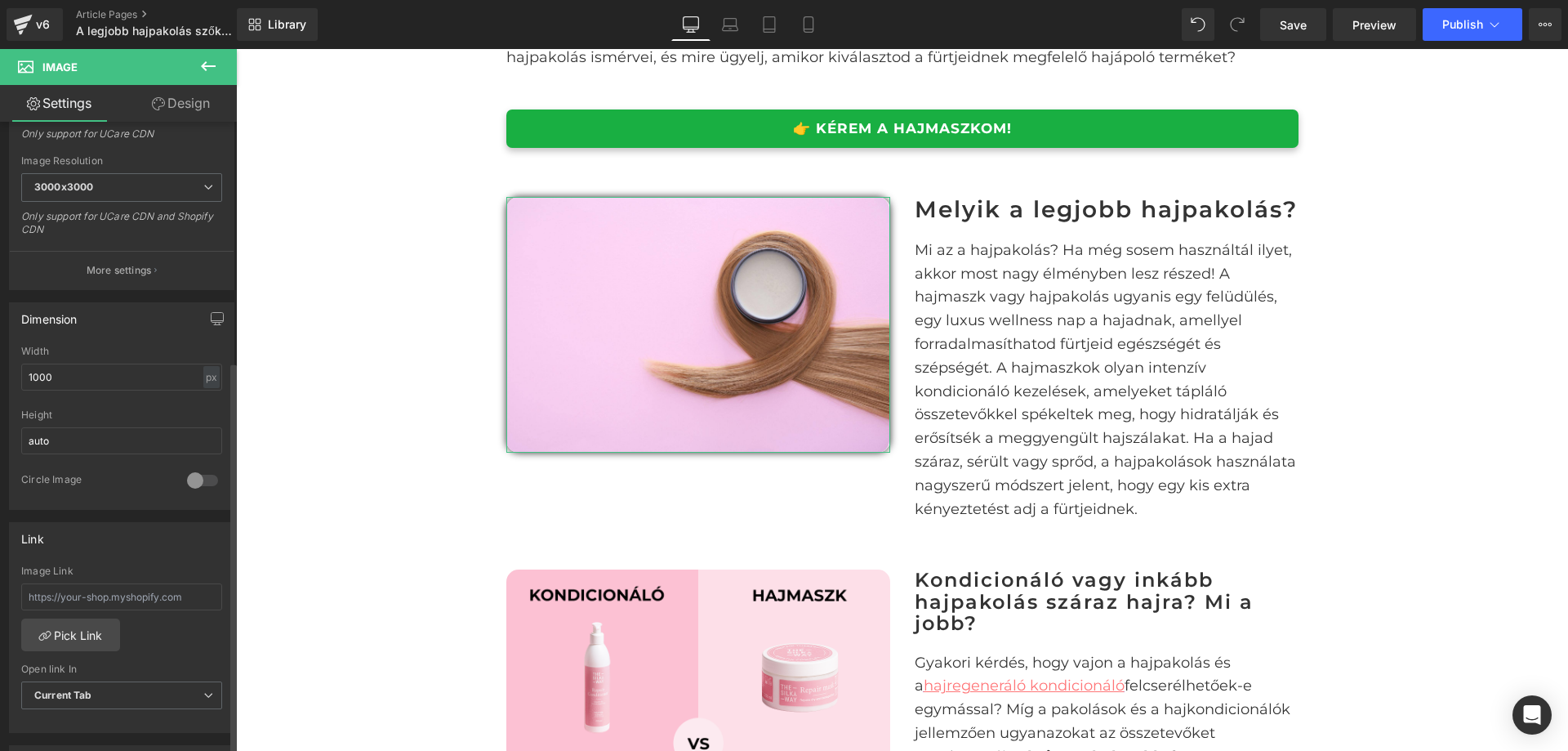
scroll to position [491, 0]
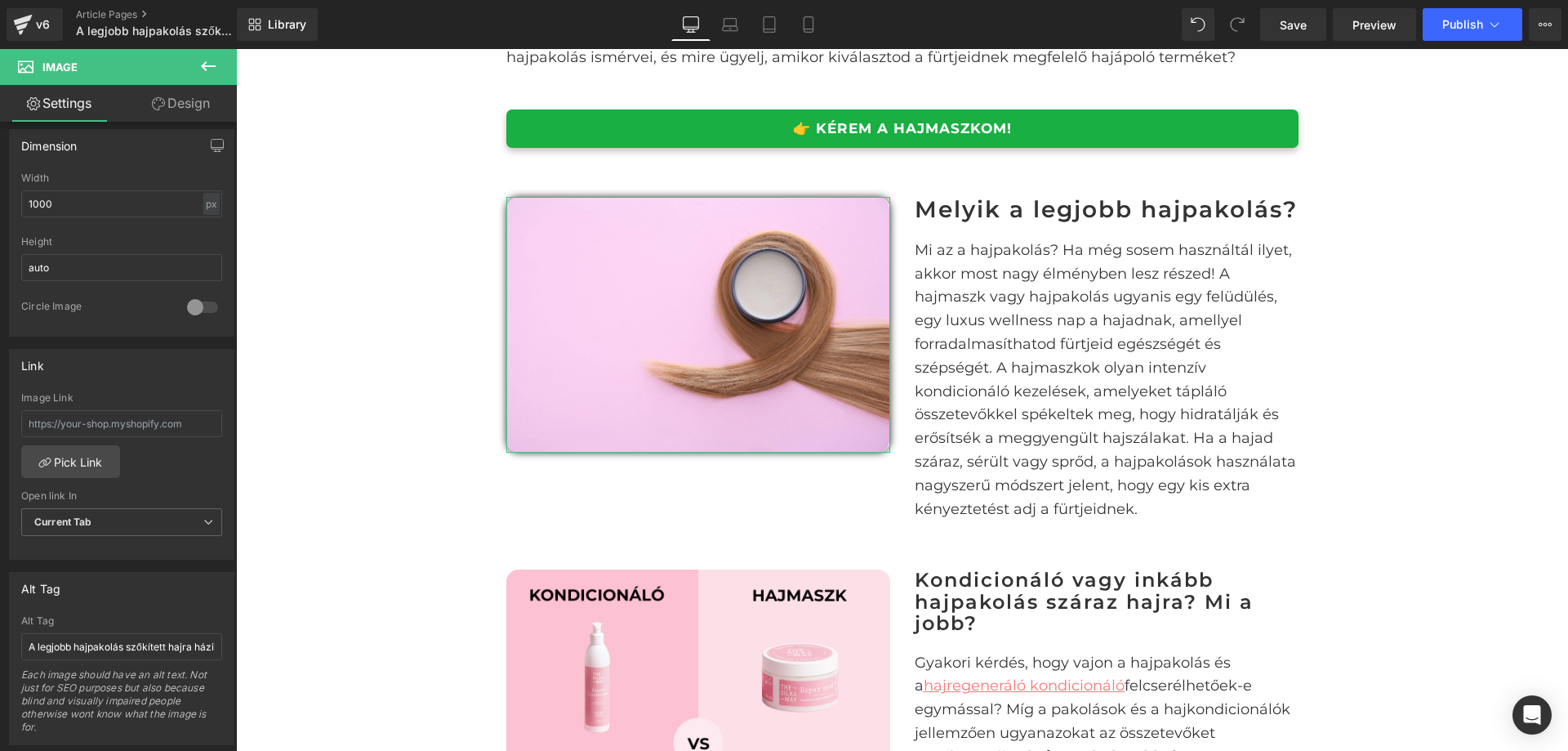
click at [186, 104] on link "Design" at bounding box center [180, 103] width 119 height 37
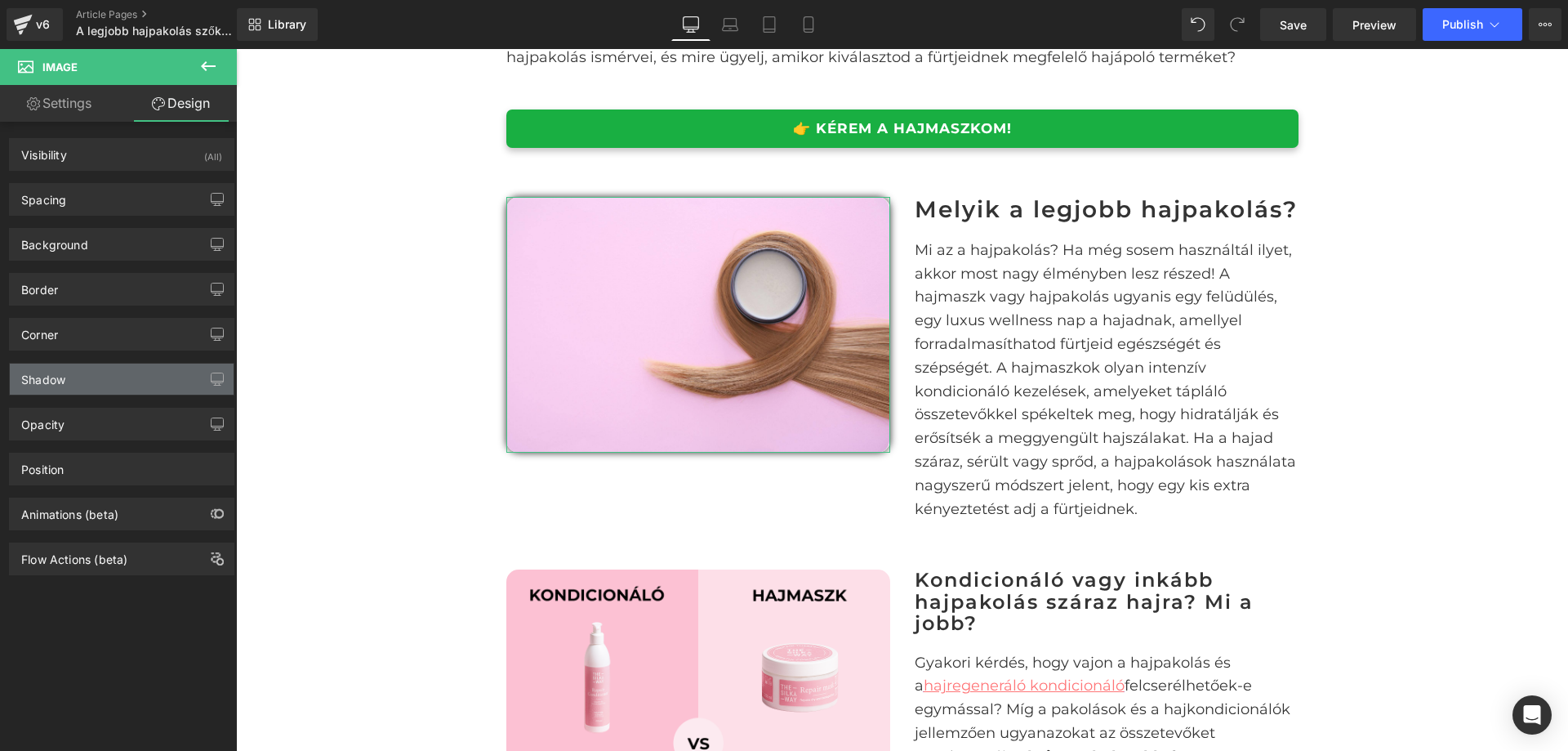
click at [101, 366] on div "Shadow" at bounding box center [121, 379] width 224 height 31
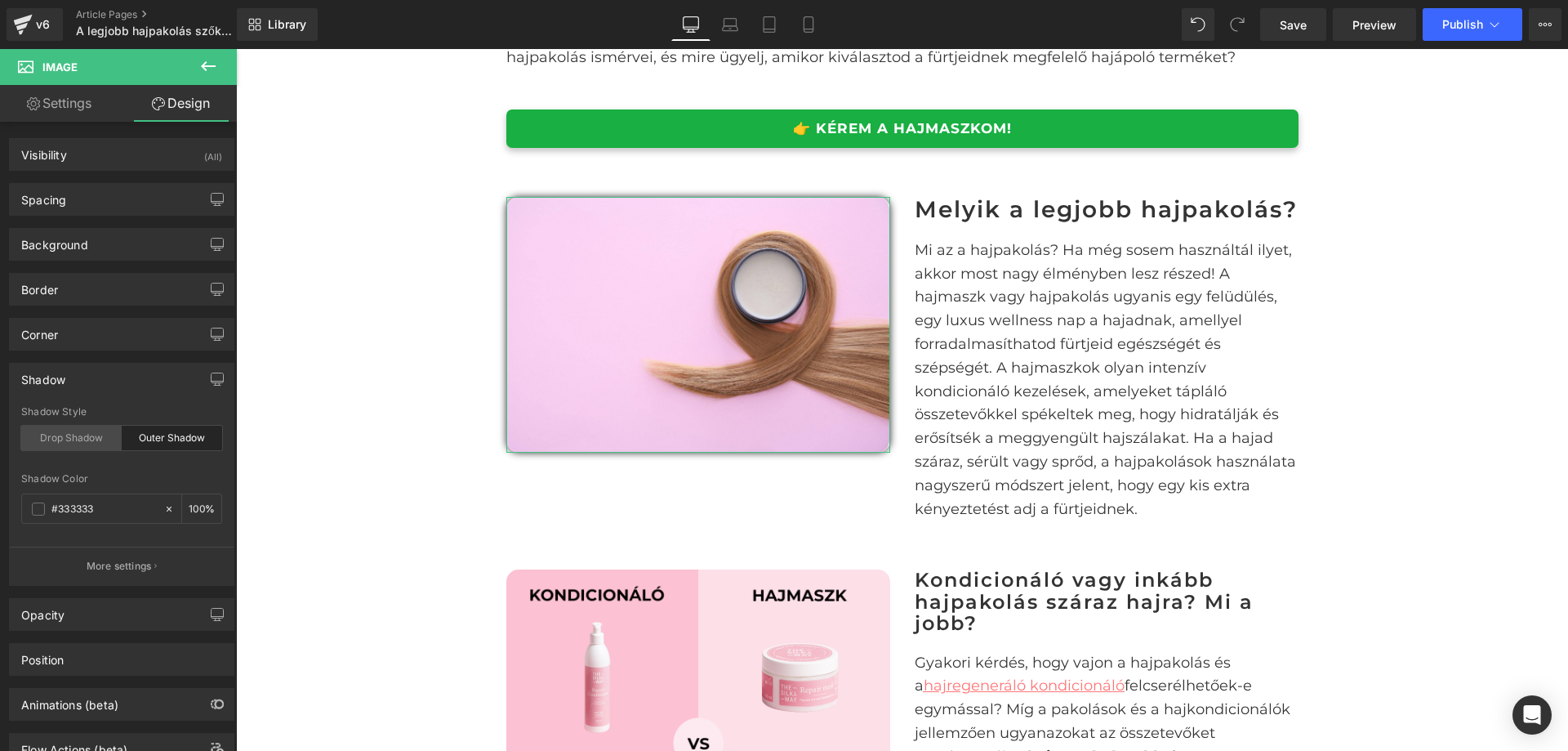
click at [89, 421] on div "Shadow Style Drop Shadow Outer Shadow" at bounding box center [121, 437] width 201 height 63
click at [89, 430] on div "Drop Shadow" at bounding box center [71, 438] width 100 height 24
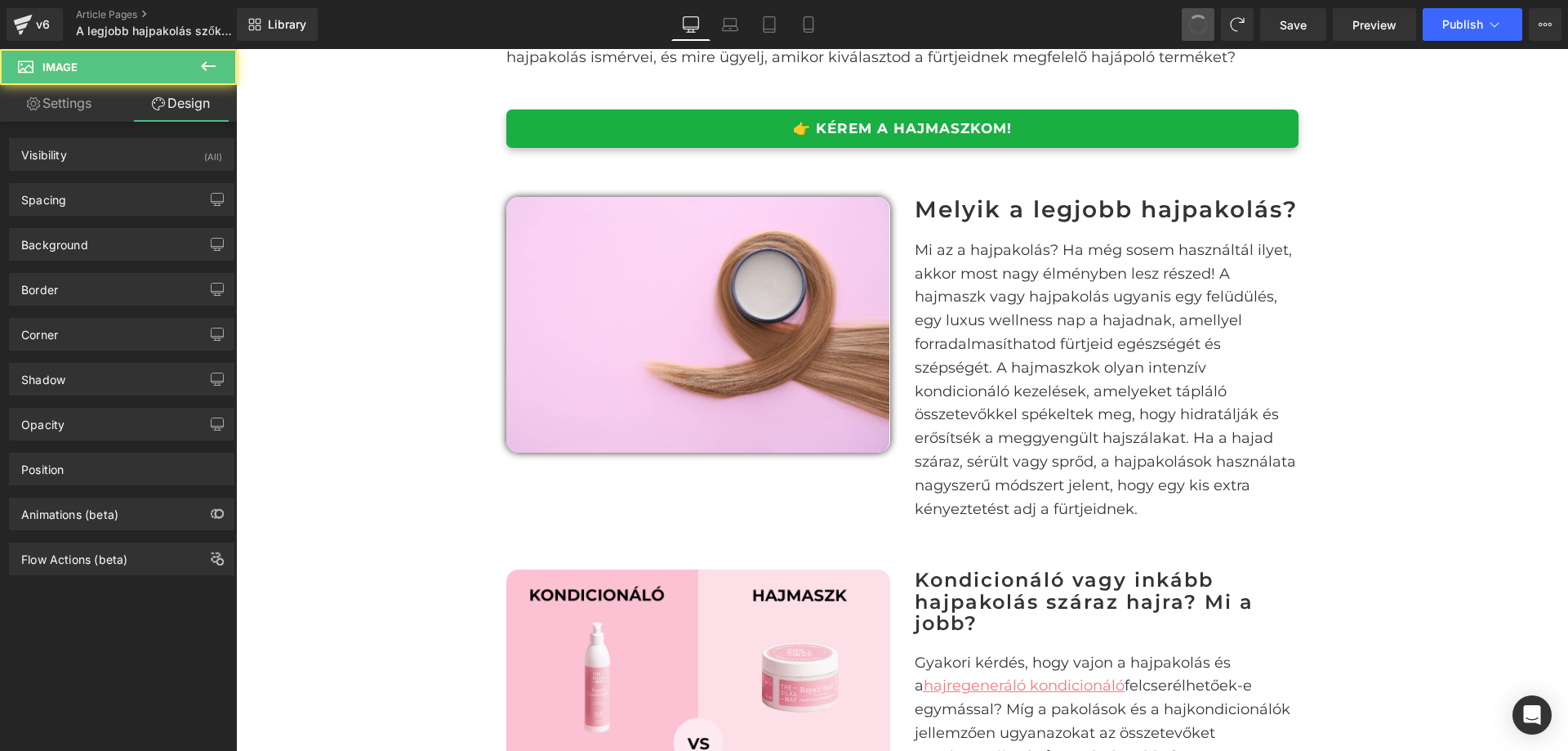
click at [1201, 30] on span at bounding box center [1198, 24] width 28 height 28
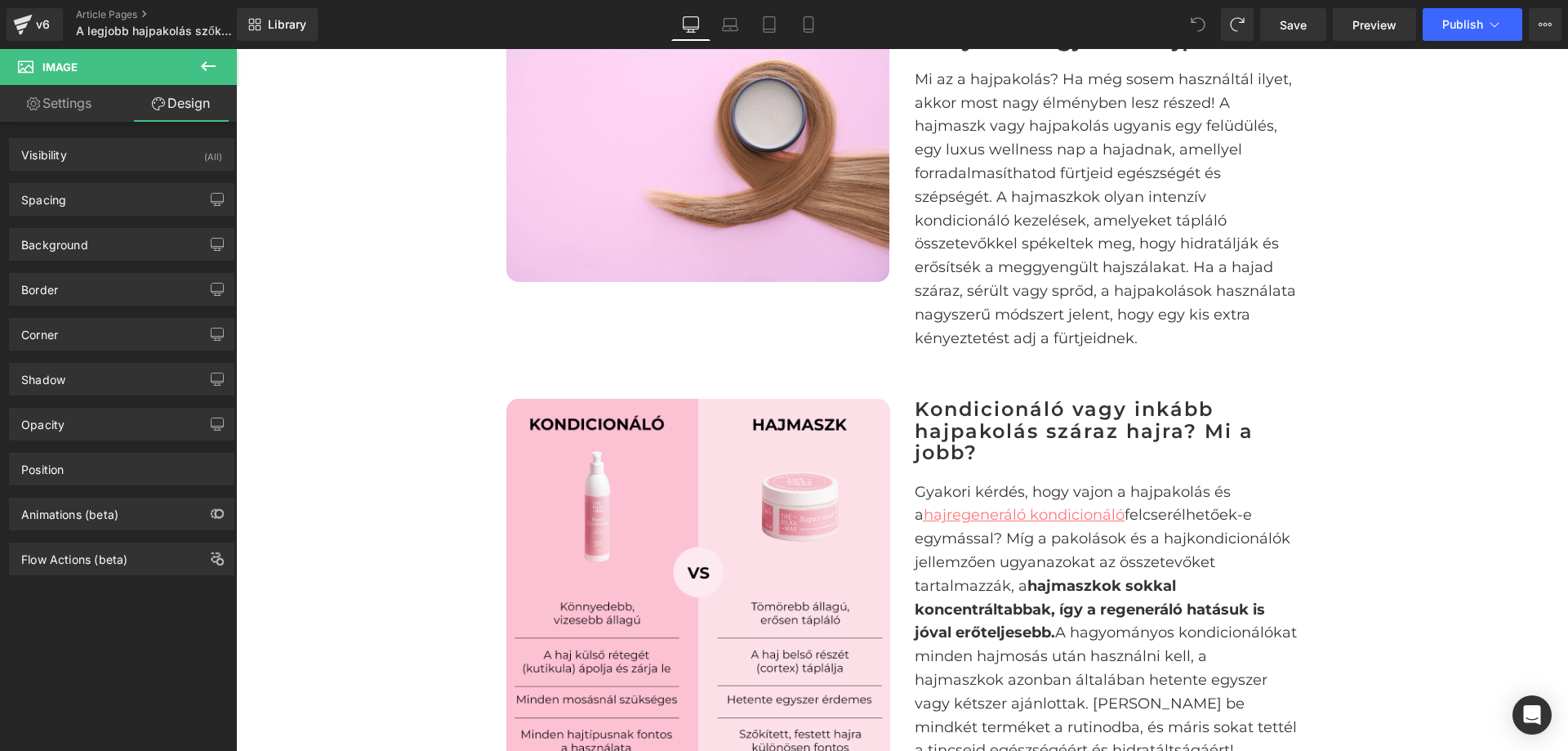
scroll to position [818, 0]
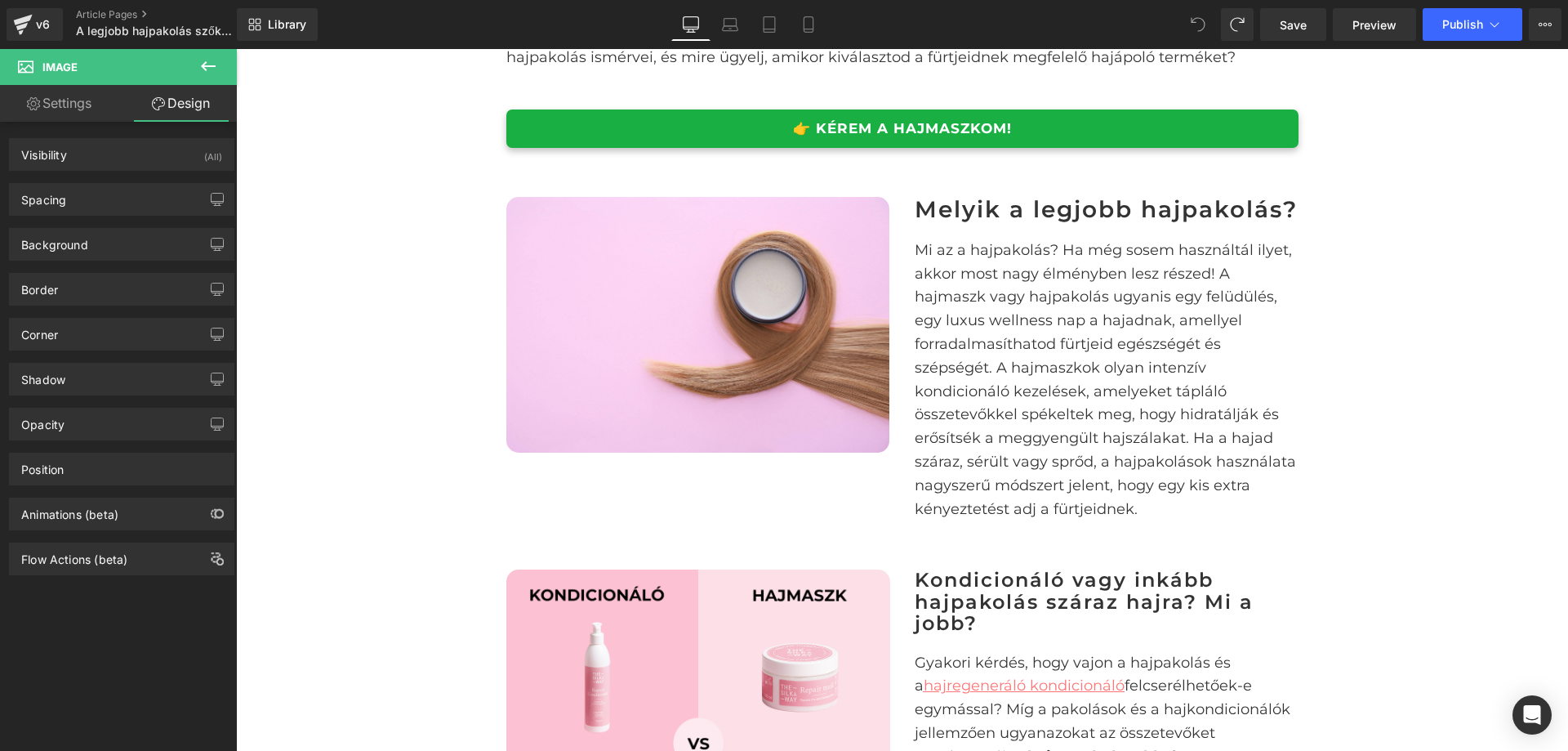
click at [1107, 380] on p "Mi az a hajpakolás? Ha még sosem használtál ilyet, akkor most nagy élményben le…" at bounding box center [1106, 380] width 384 height 282
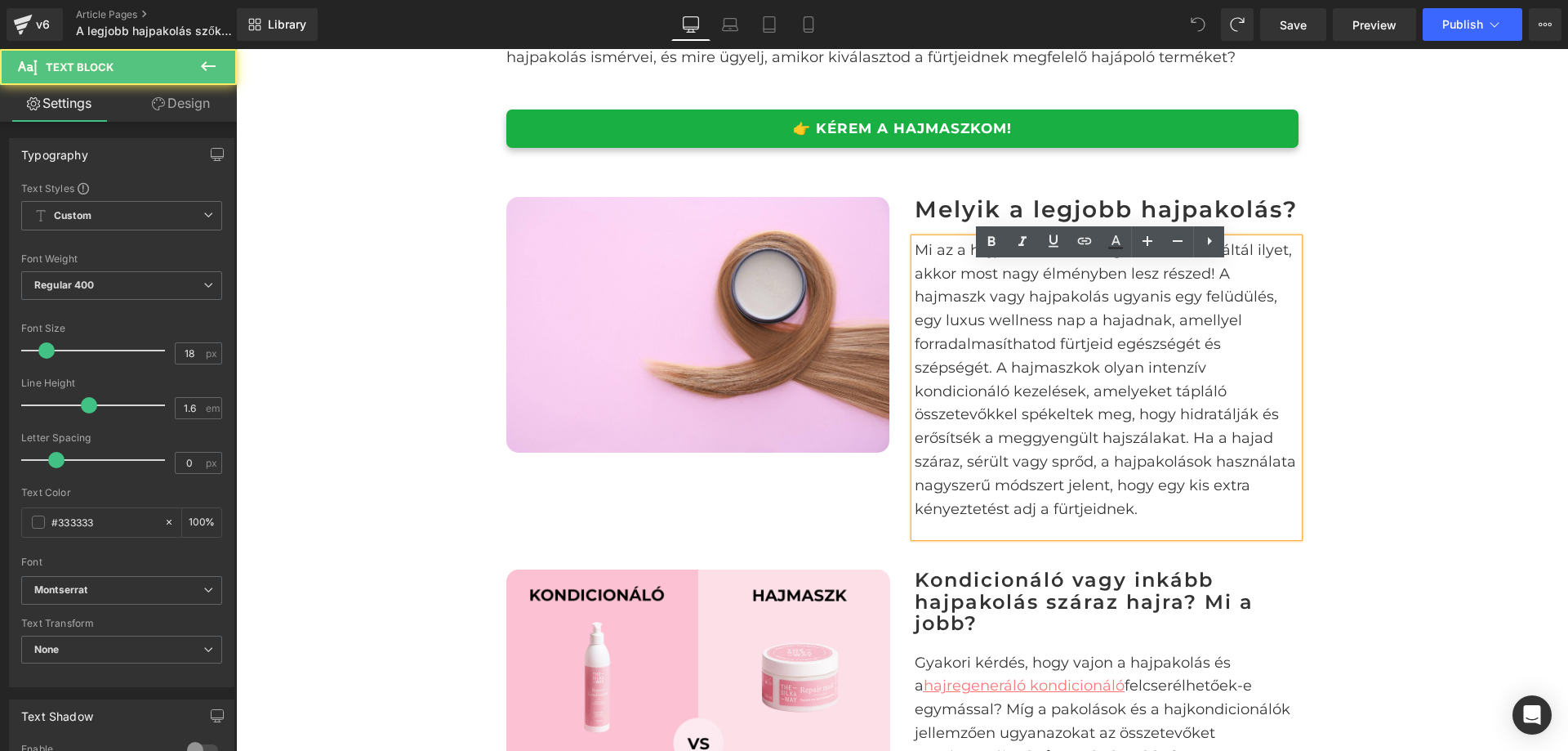
click at [1209, 180] on div "Image Melyik a legjobb hajpakolás? Heading Mi az a hajpakolás? Ha még sosem has…" at bounding box center [903, 359] width 817 height 373
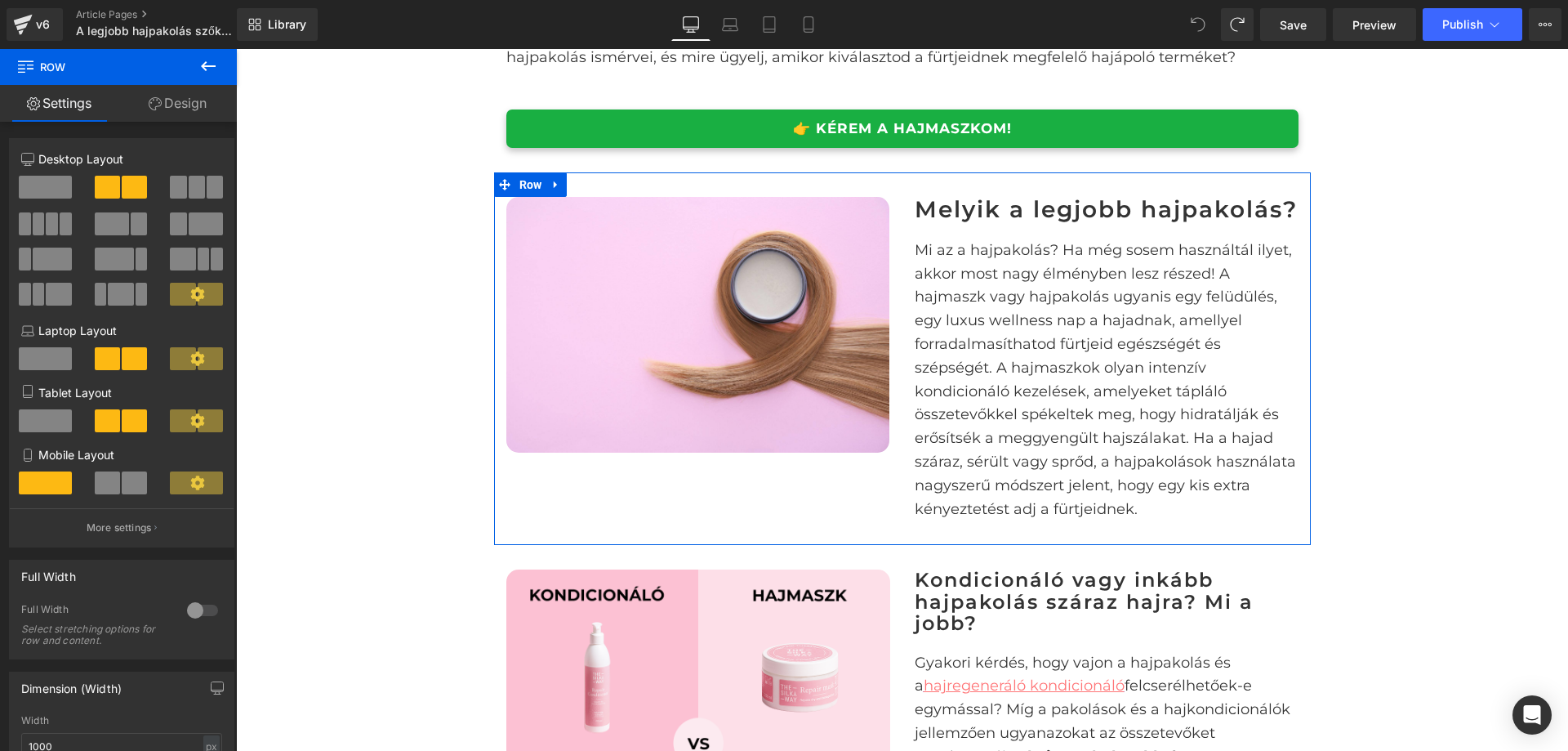
click at [888, 191] on div "Image Melyik a legjobb hajpakolás? Heading Mi az a hajpakolás? Ha még sosem has…" at bounding box center [903, 359] width 817 height 373
click at [877, 194] on div "Image Melyik a legjobb hajpakolás? Heading Mi az a hajpakolás? Ha még sosem has…" at bounding box center [903, 359] width 817 height 373
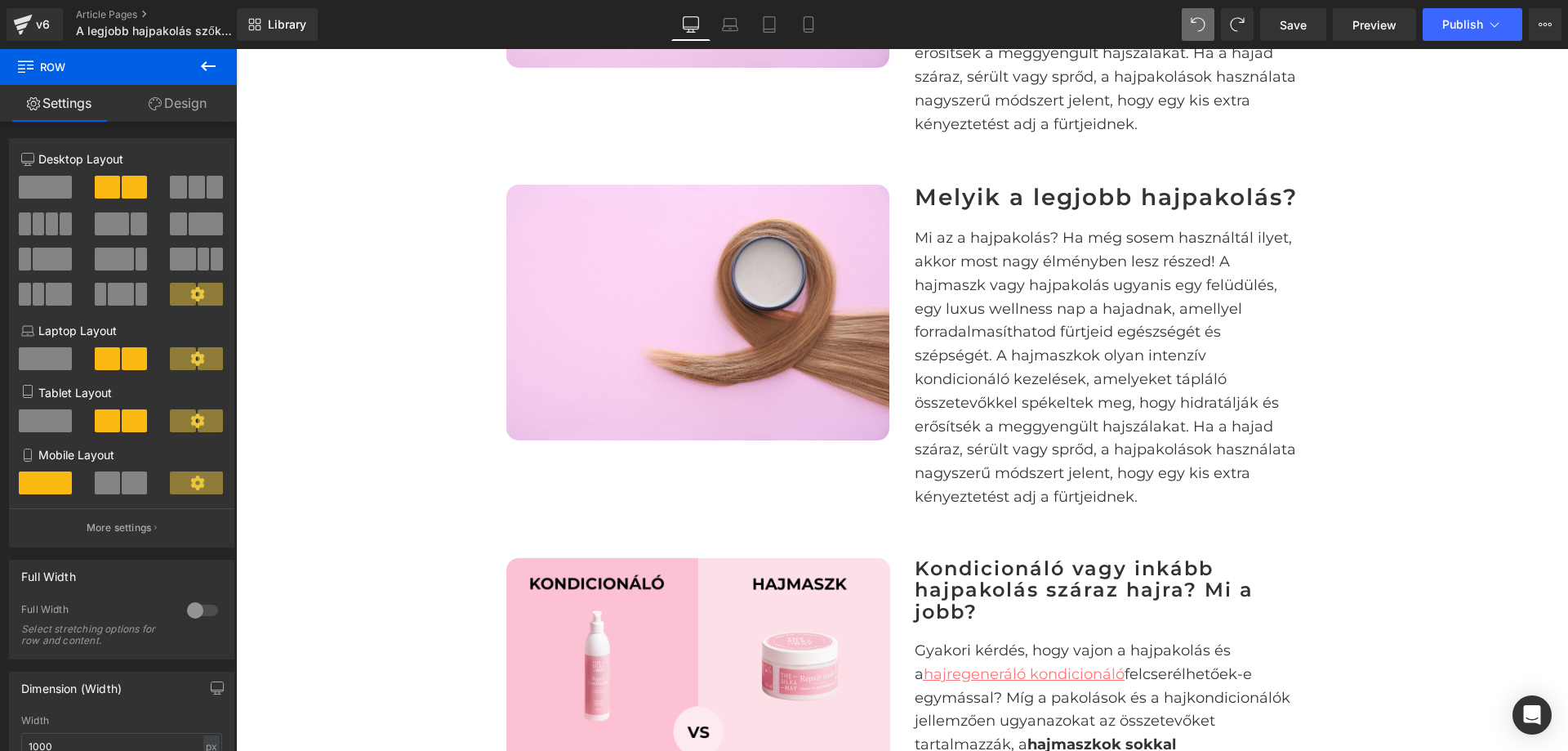
scroll to position [1110, 0]
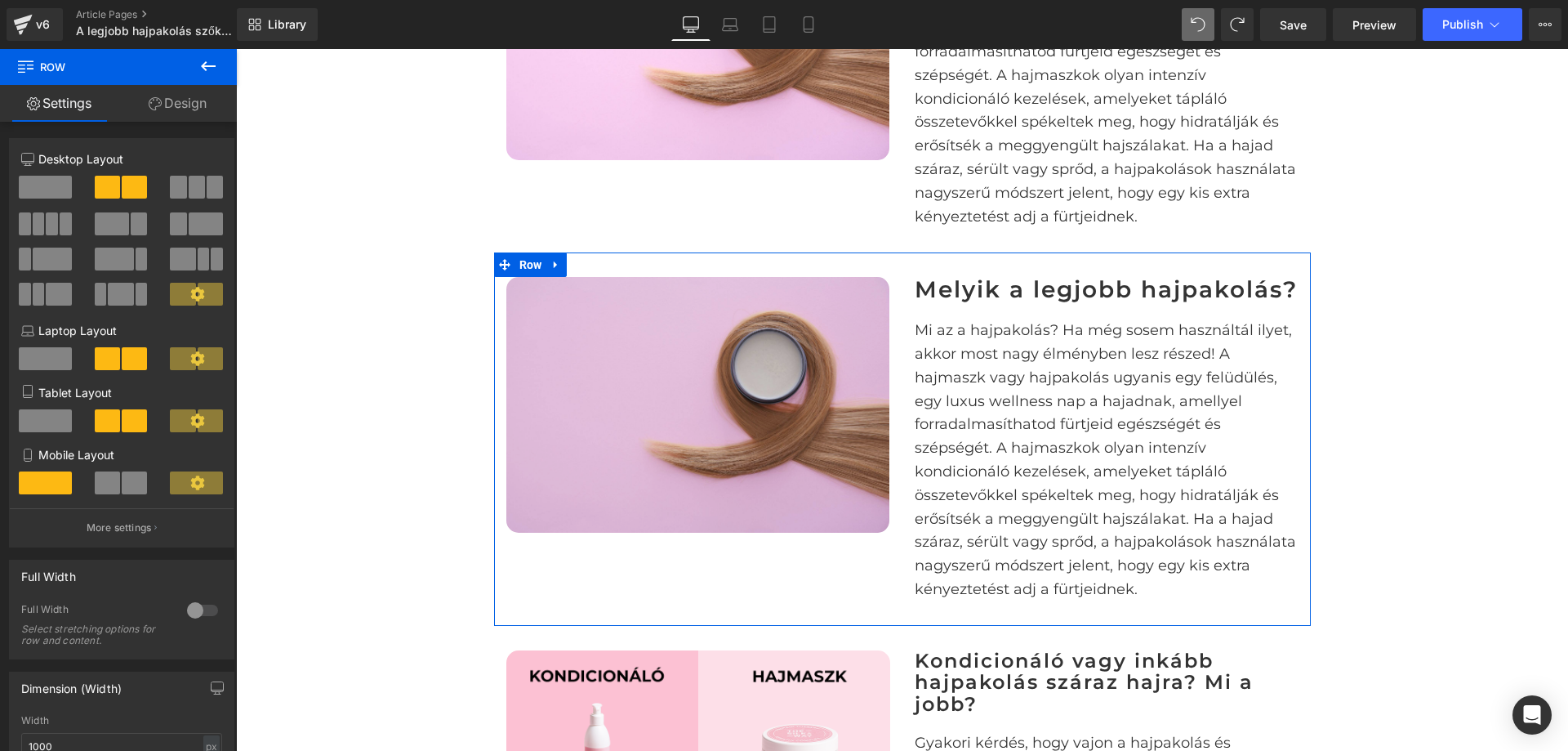
click at [792, 416] on img at bounding box center [699, 404] width 384 height 255
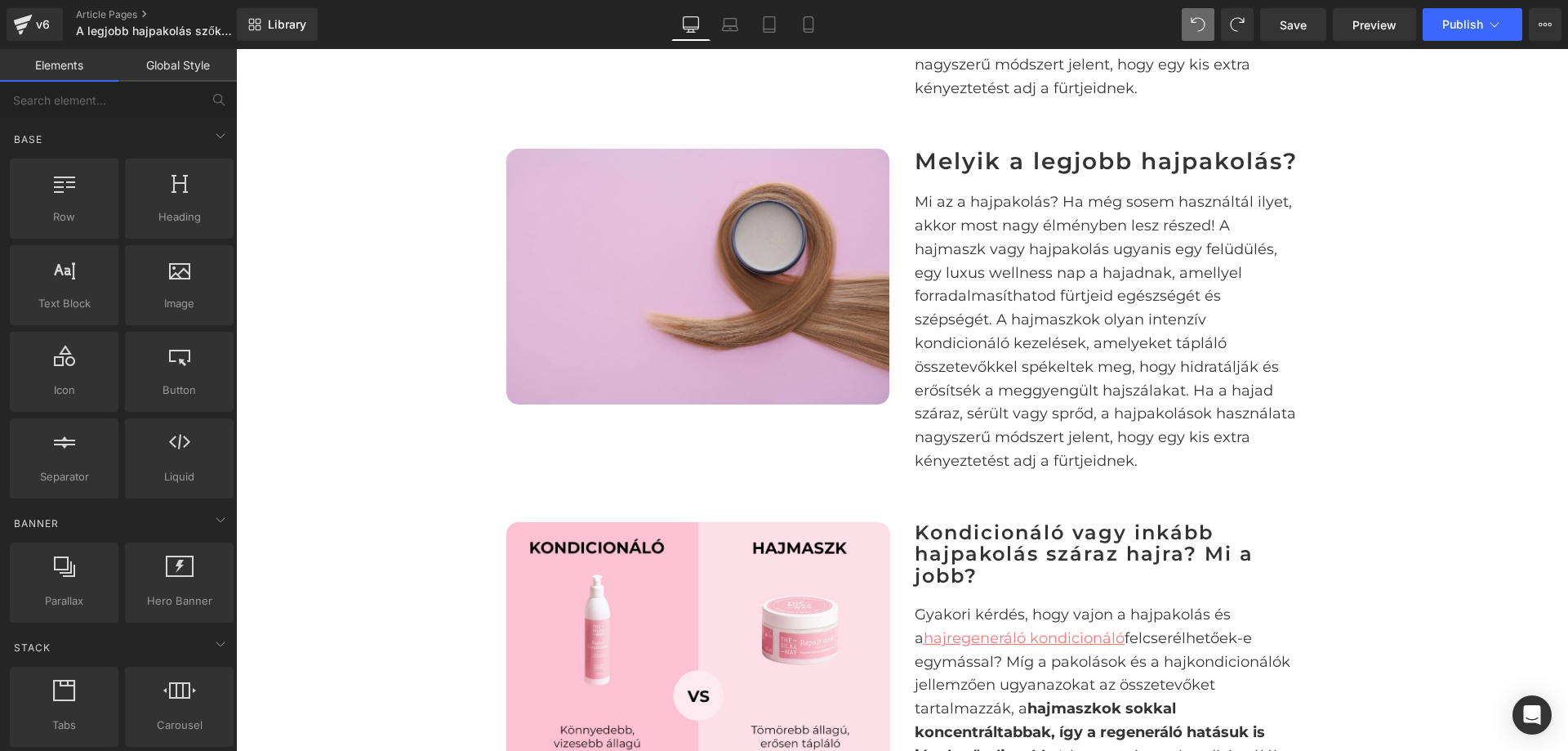
scroll to position [1226, 0]
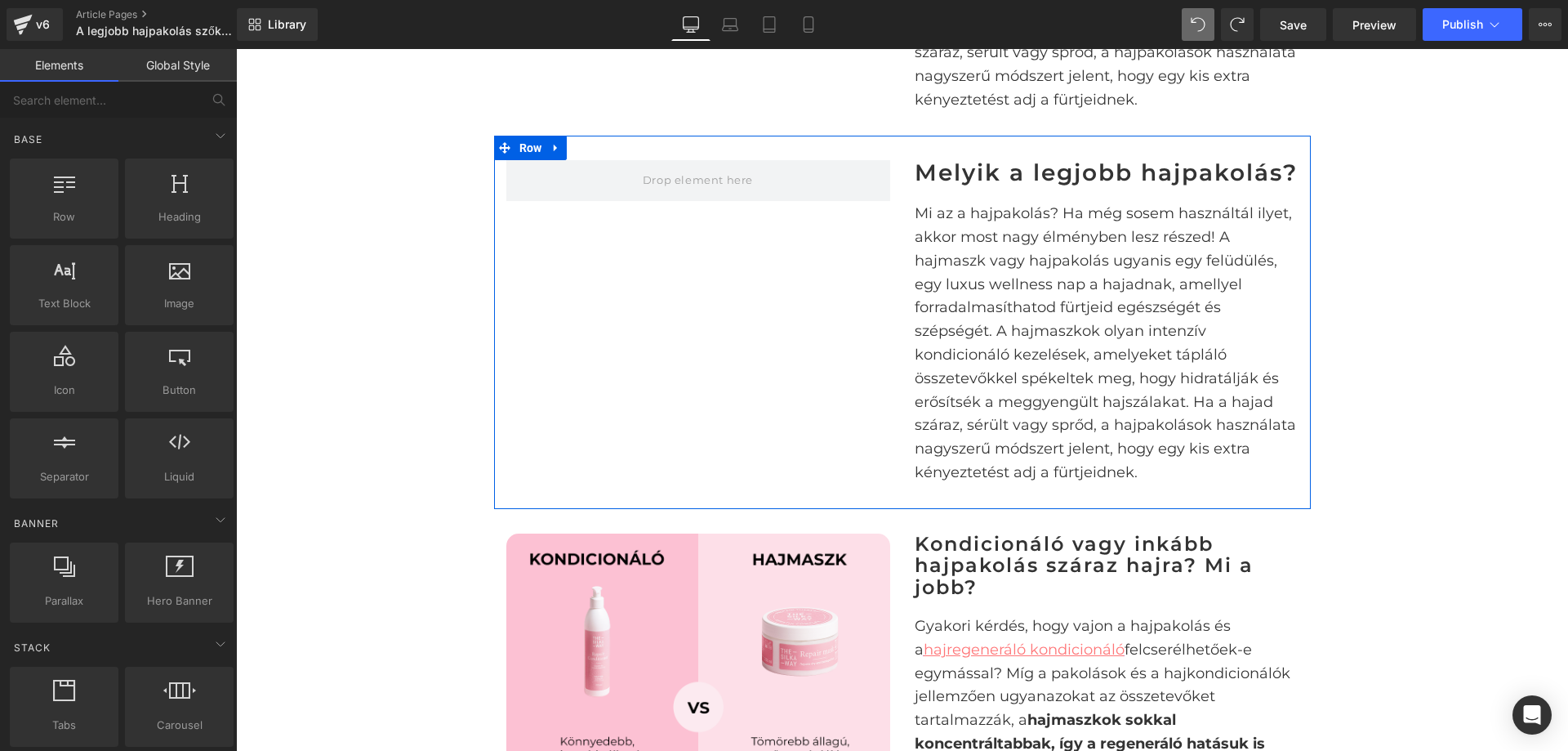
click at [1084, 298] on p "Mi az a hajpakolás? Ha még sosem használtál ilyet, akkor most nagy élményben le…" at bounding box center [1106, 342] width 384 height 282
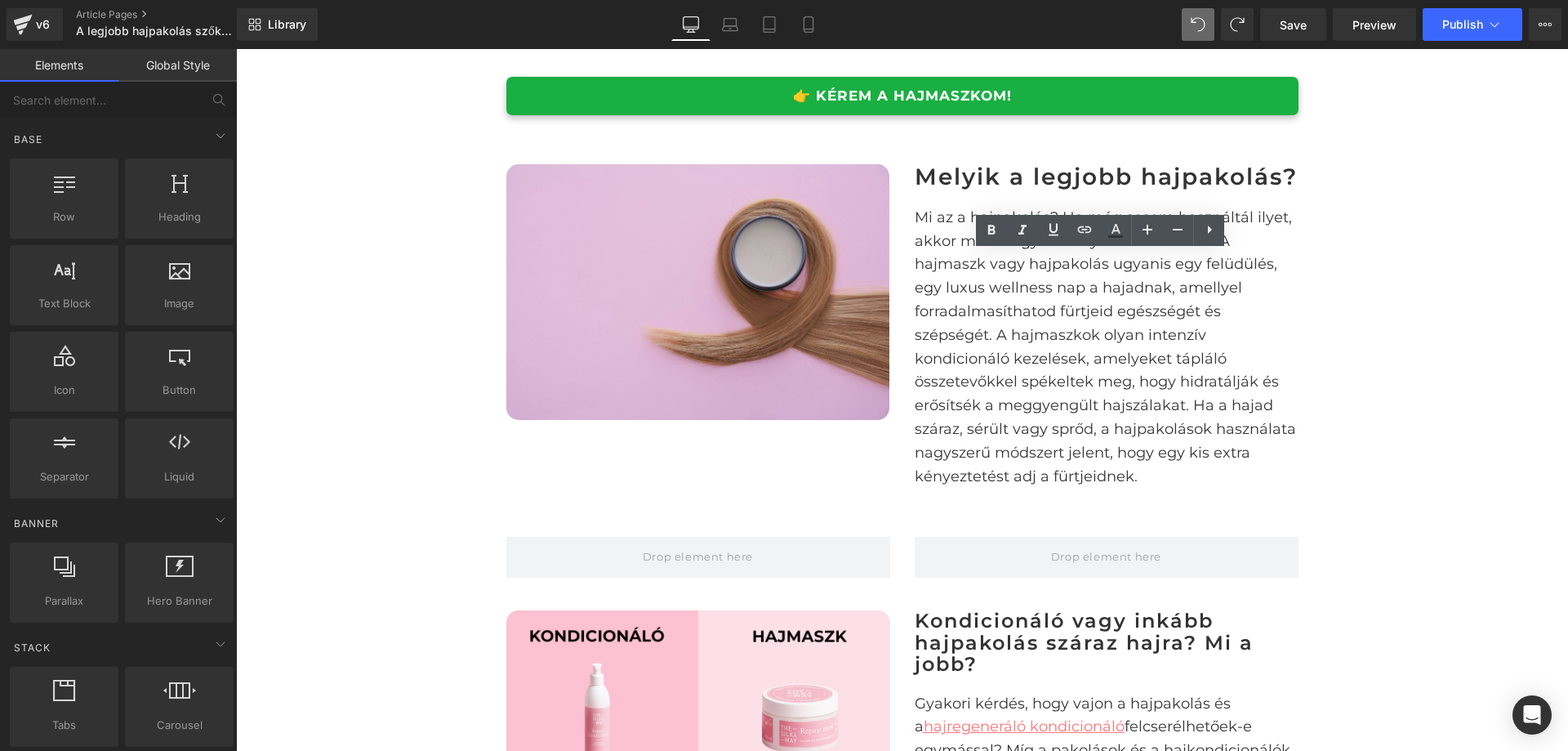
scroll to position [818, 0]
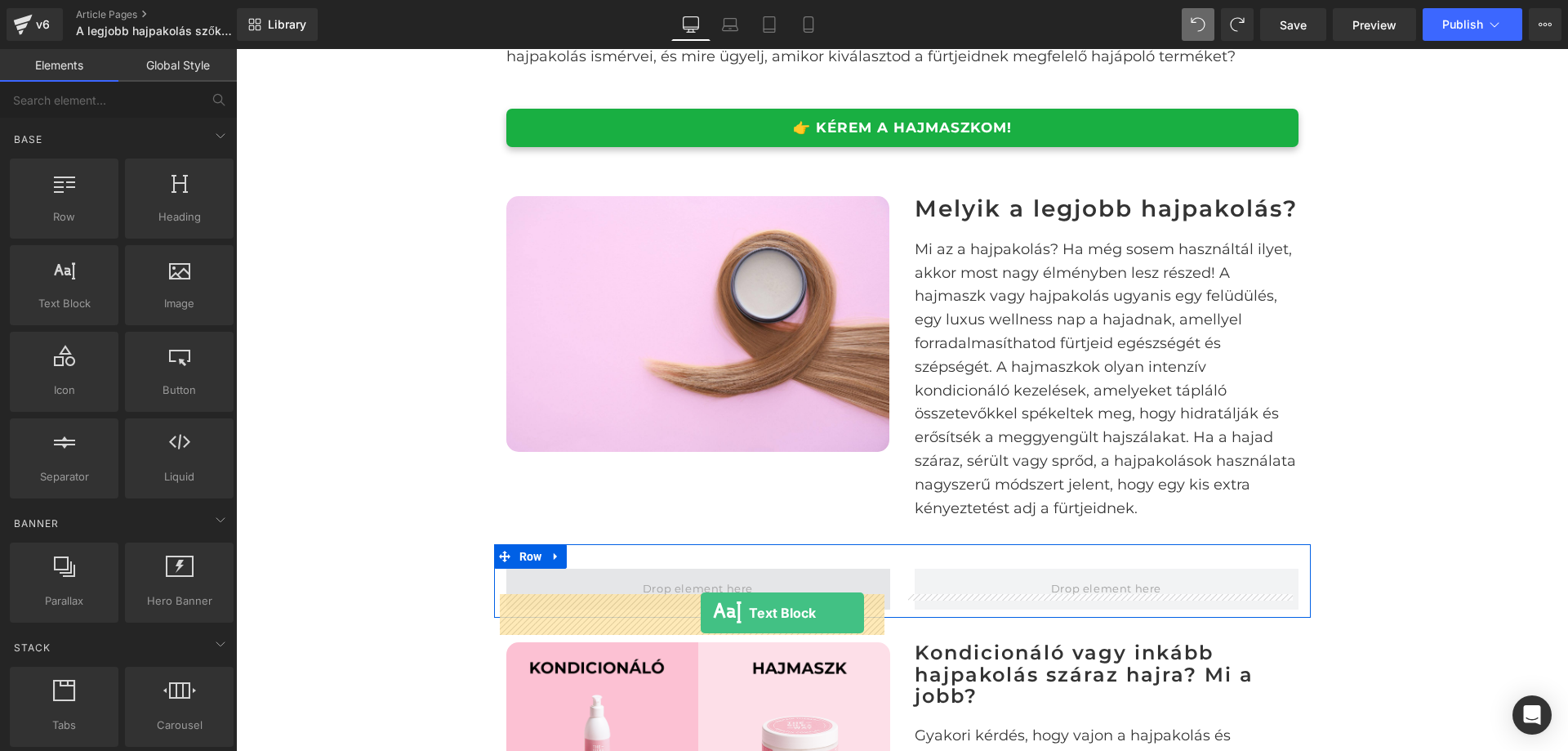
drag, startPoint x: 307, startPoint y: 352, endPoint x: 701, endPoint y: 613, distance: 472.6
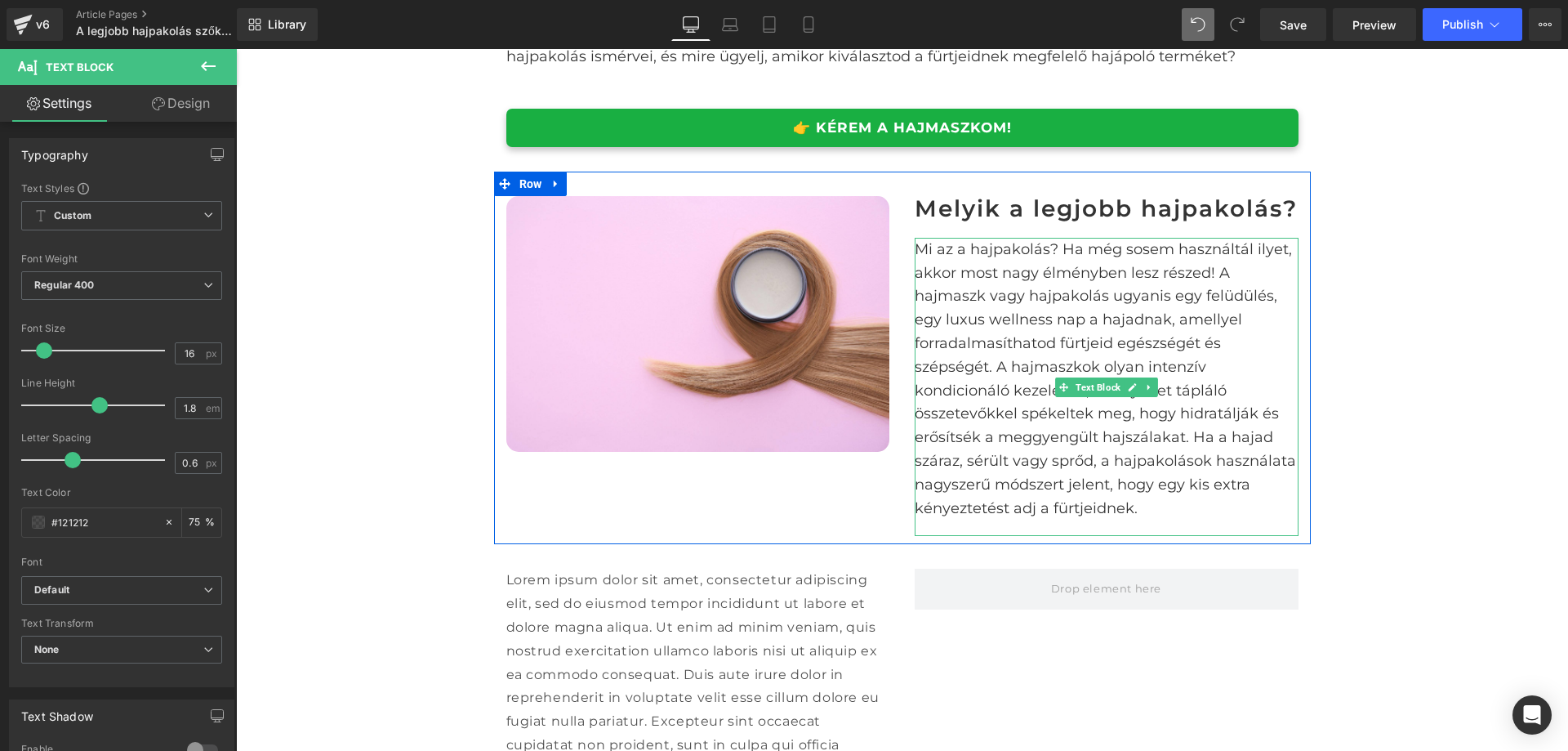
click at [1014, 308] on p "Mi az a hajpakolás? Ha még sosem használtál ilyet, akkor most nagy élményben le…" at bounding box center [1106, 379] width 384 height 282
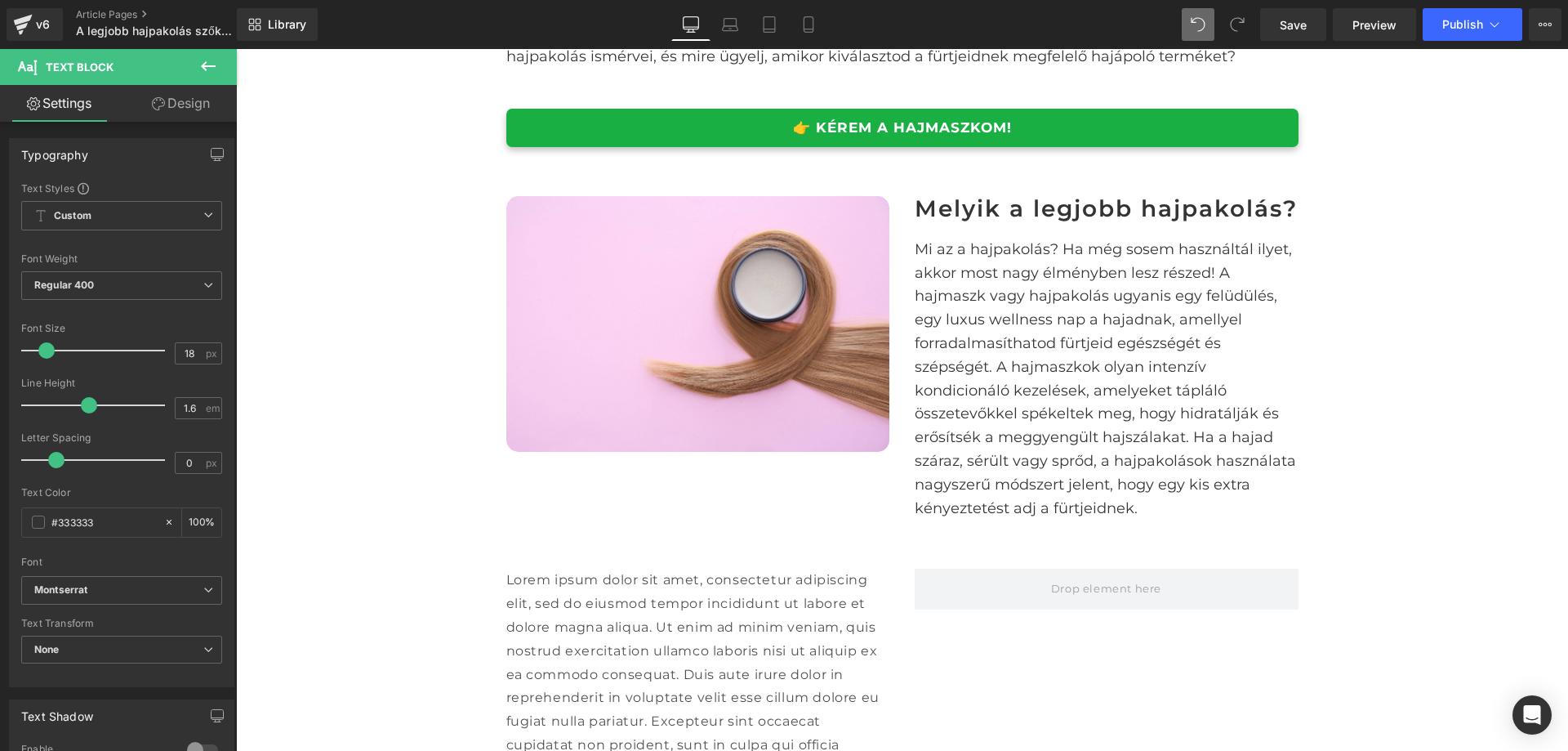
click at [206, 63] on icon at bounding box center [208, 66] width 19 height 19
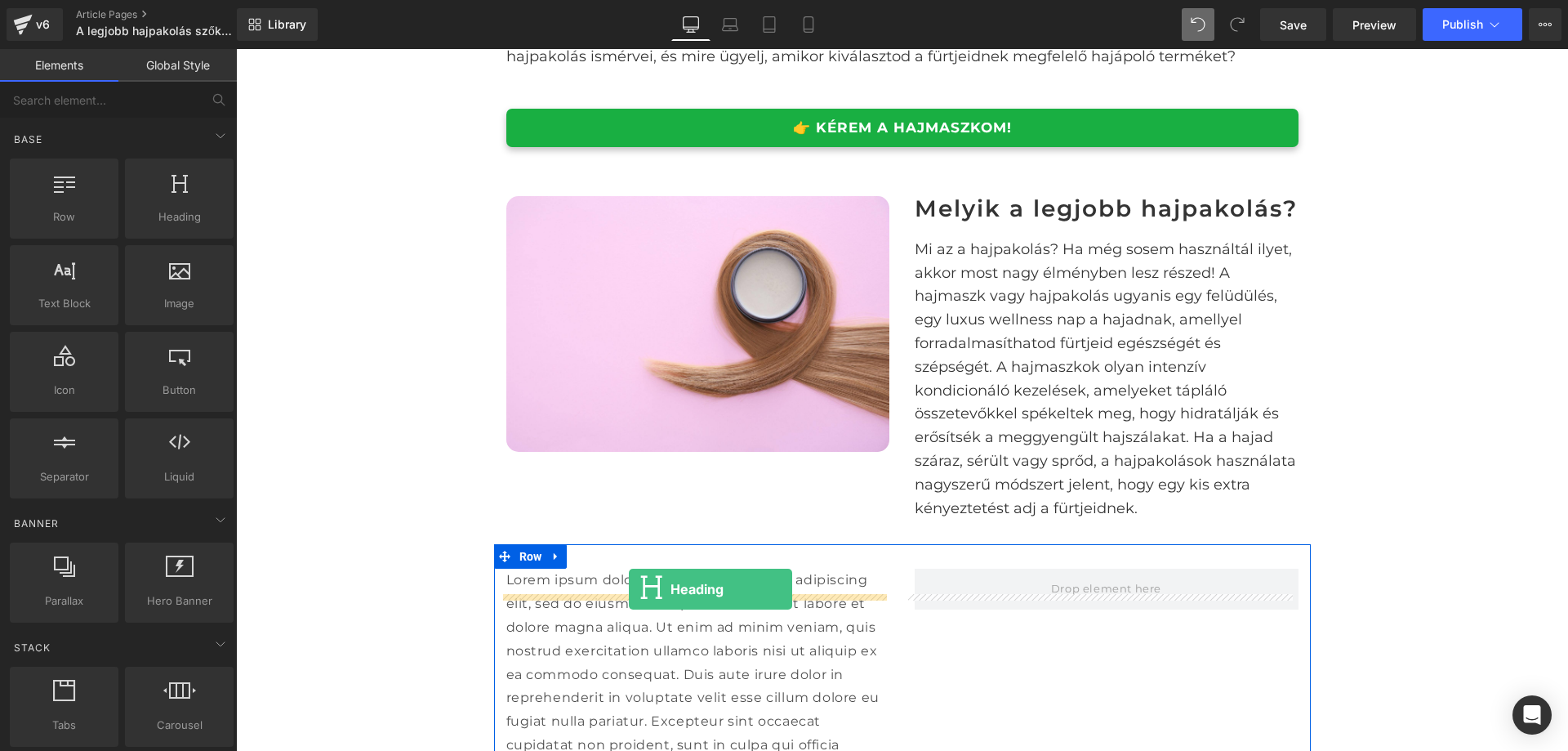
drag, startPoint x: 422, startPoint y: 271, endPoint x: 629, endPoint y: 589, distance: 379.4
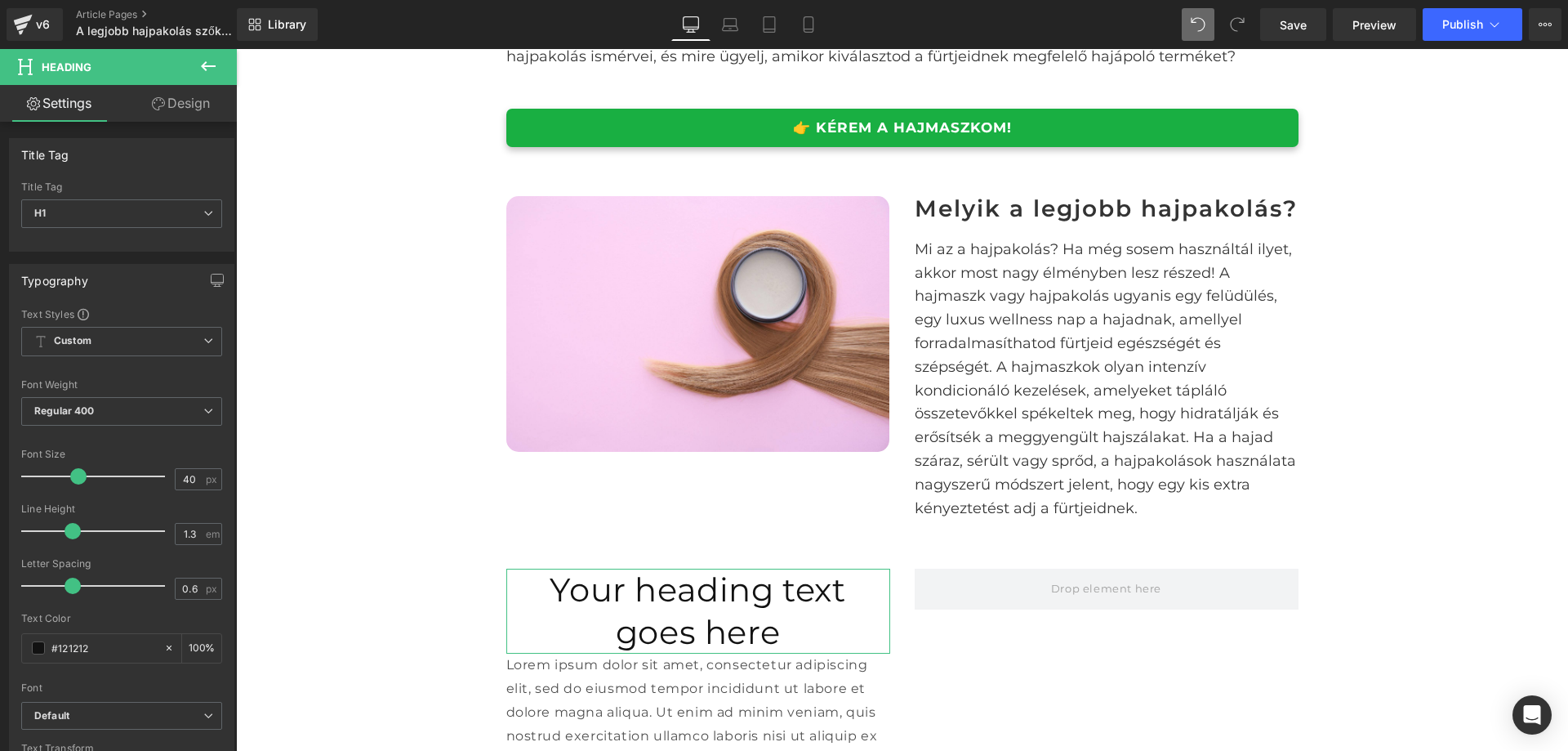
click at [212, 65] on icon at bounding box center [208, 66] width 19 height 19
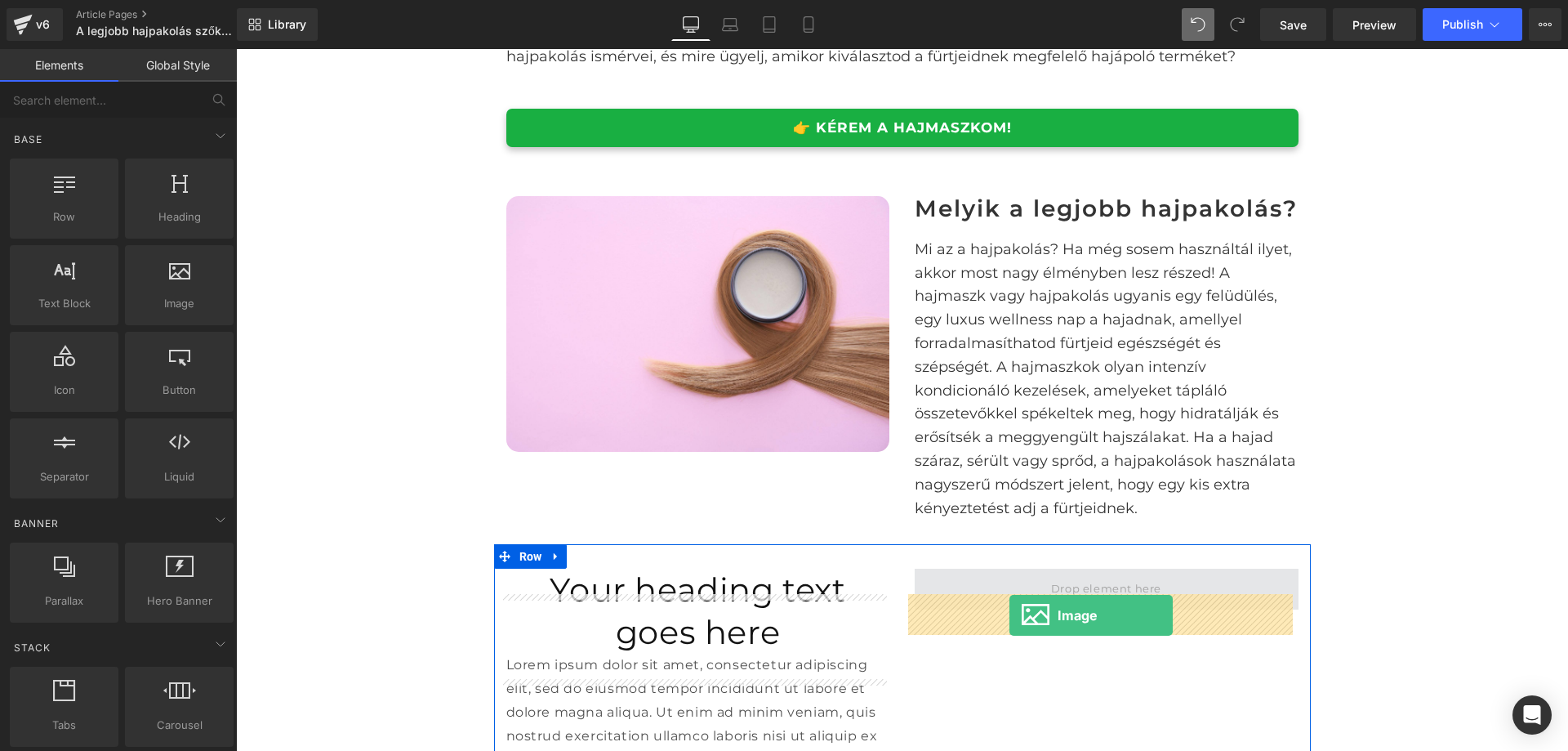
drag, startPoint x: 397, startPoint y: 319, endPoint x: 1012, endPoint y: 616, distance: 683.0
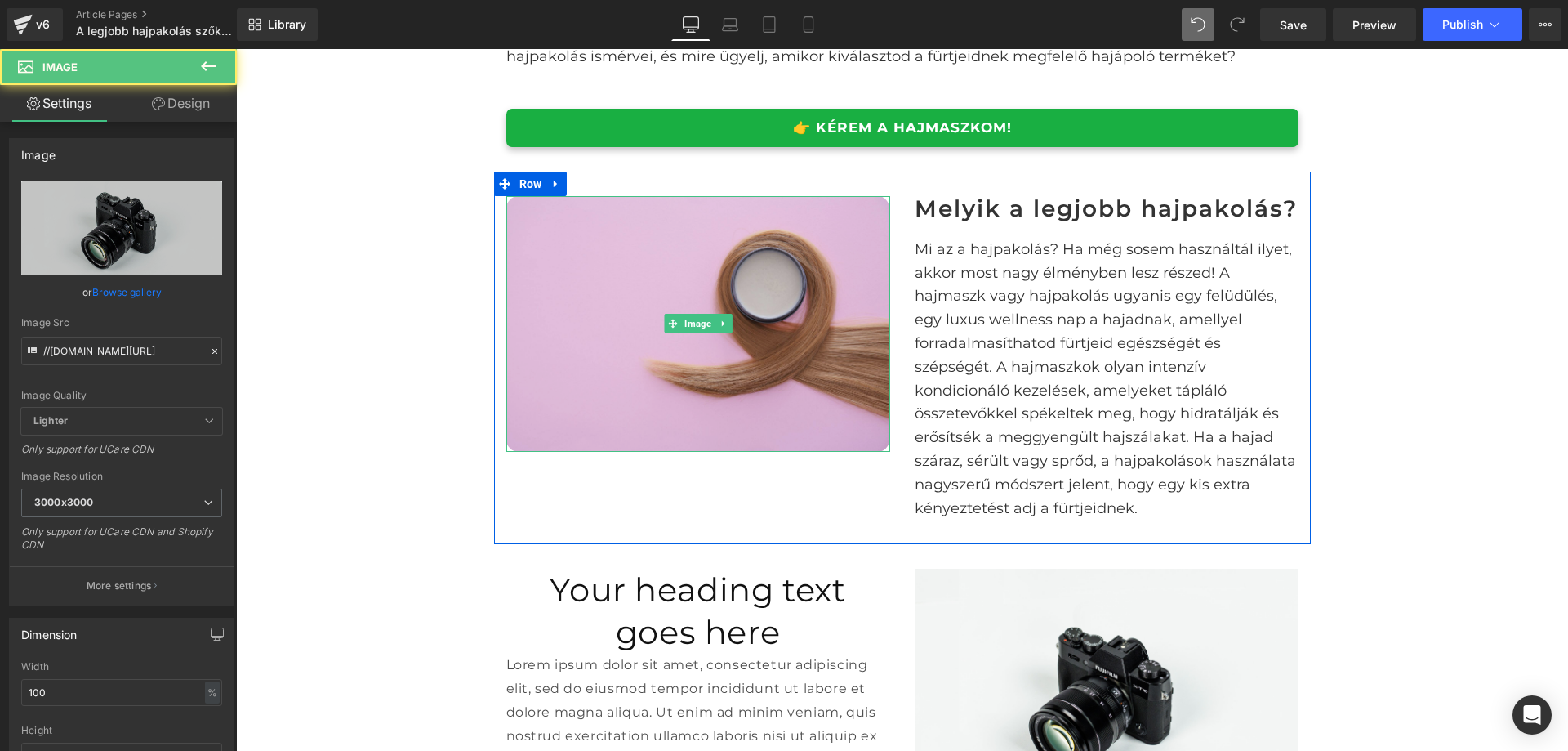
click at [735, 352] on img at bounding box center [699, 323] width 384 height 255
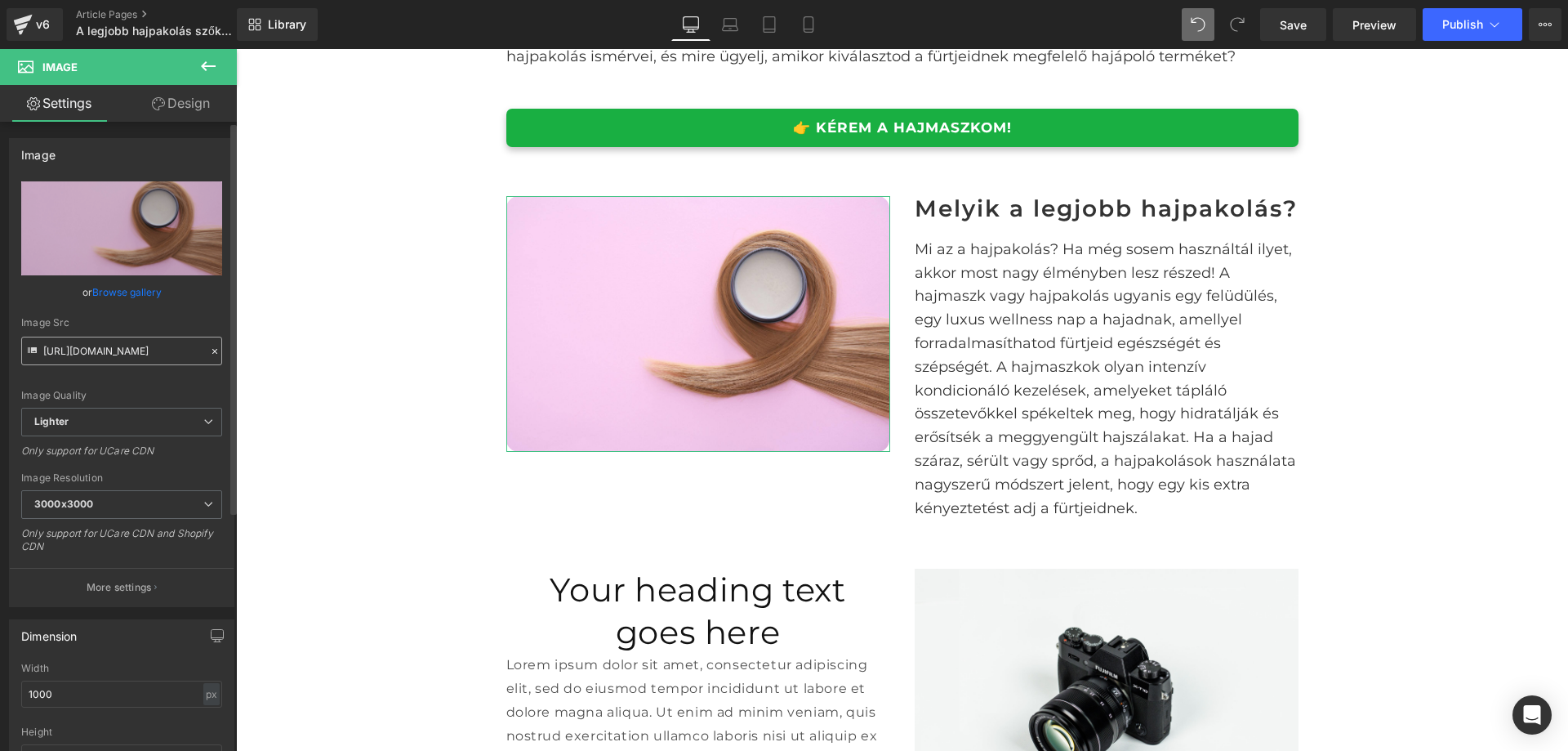
click at [126, 346] on input "https://ucarecdn.com/80c54c05-9a6f-4227-a311-7585370520ab/-/format/auto/-/previ…" at bounding box center [121, 351] width 201 height 29
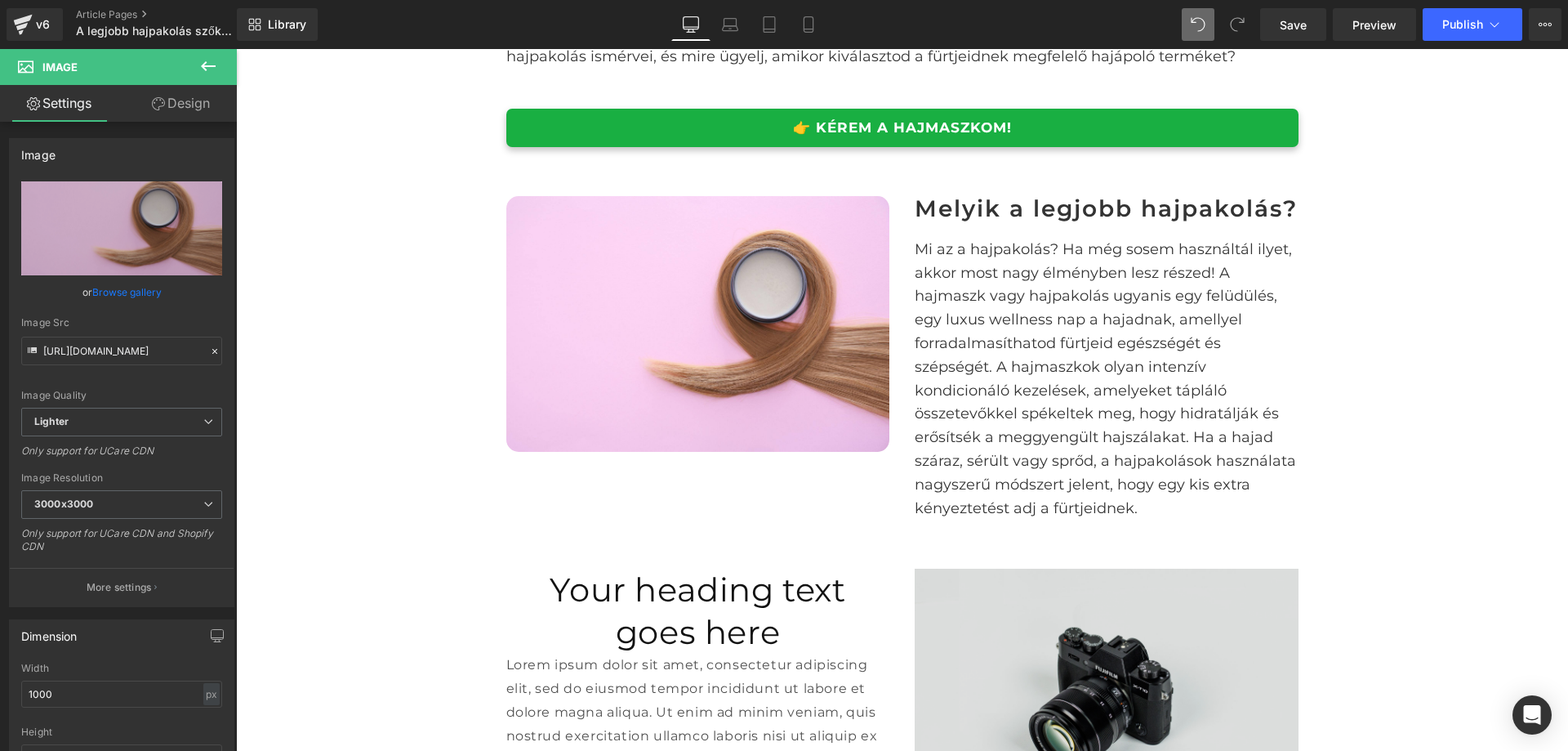
click at [1170, 727] on img at bounding box center [1106, 696] width 384 height 255
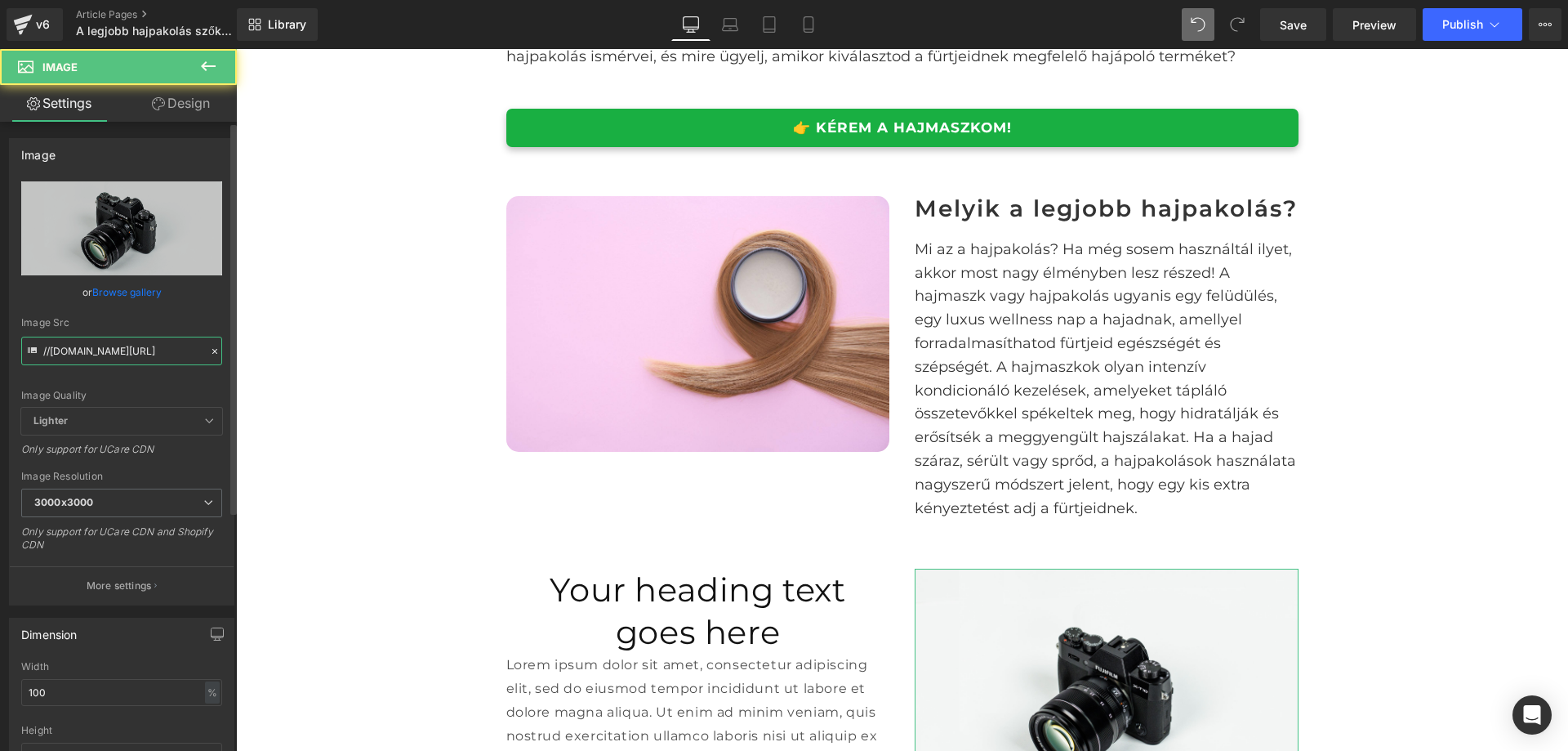
click at [107, 357] on input "//d1um8515vdn9kb.cloudfront.net/images/parallax.jpg" at bounding box center [121, 351] width 201 height 29
paste input "https://ucarecdn.com/80c54c05-9a6f-4227-a311-7585370520ab/-/format/auto/-/previ…"
type input "https://ucarecdn.com/80c54c05-9a6f-4227-a311-7585370520ab/-/format/auto/-/previ…"
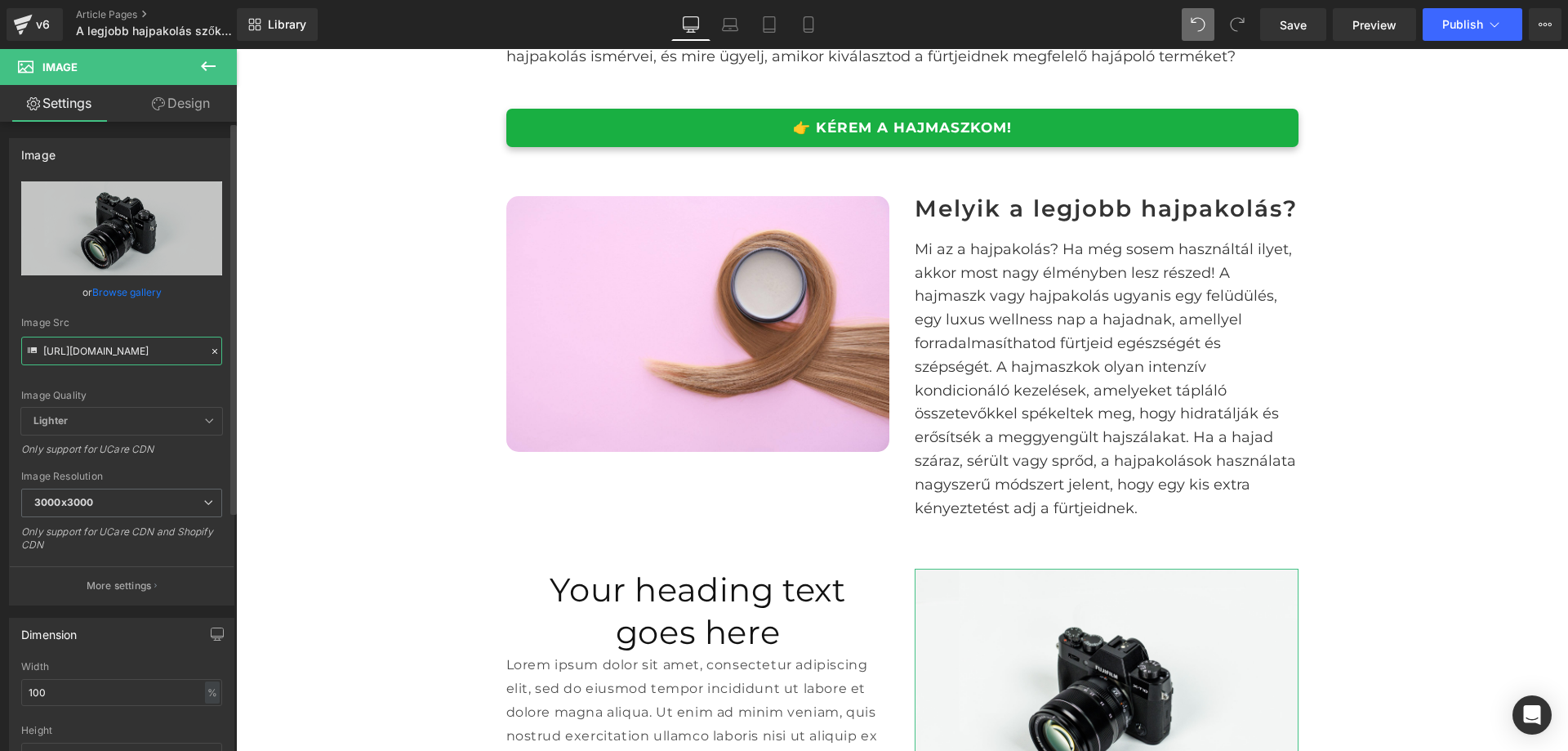
scroll to position [0, 619]
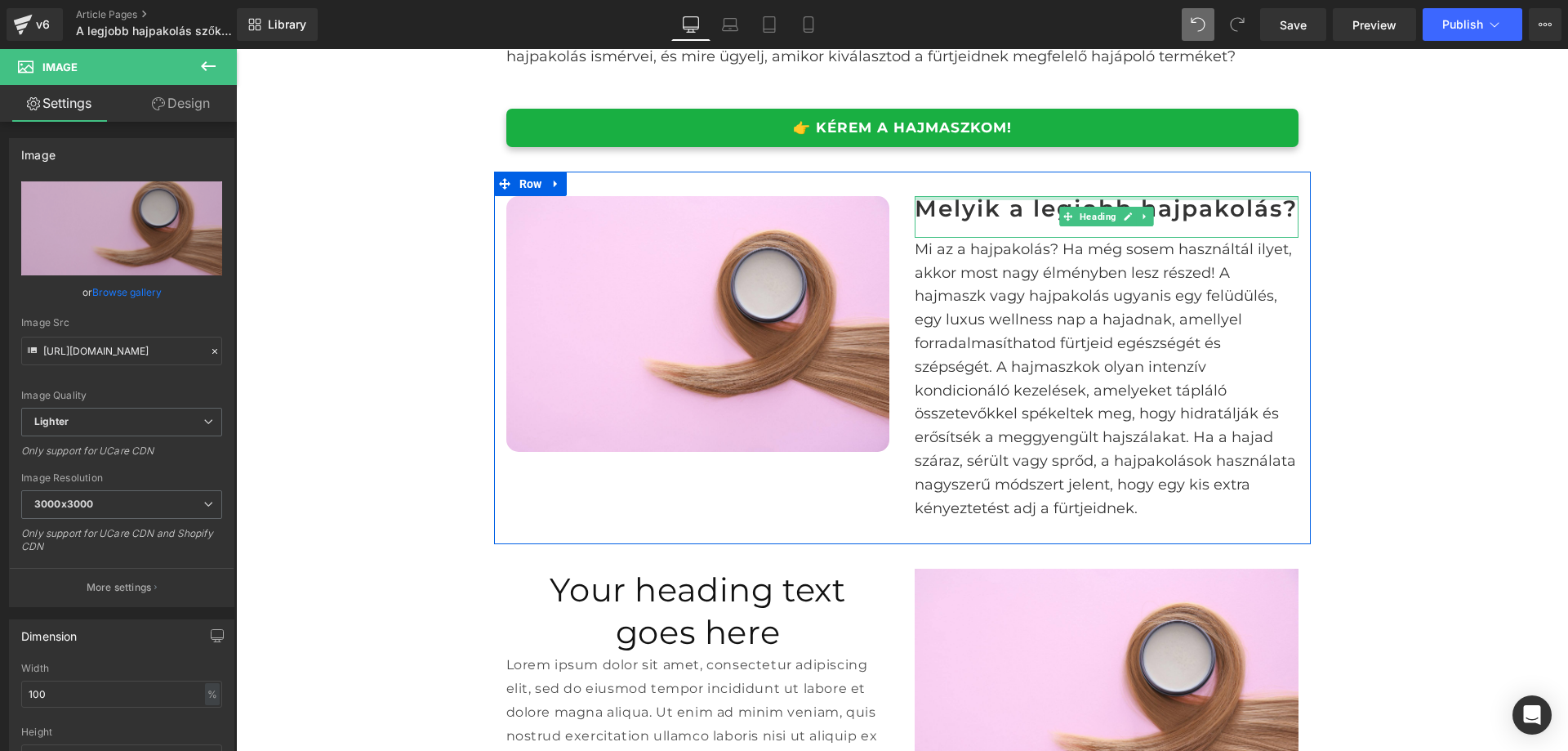
click at [984, 214] on h2 "Melyik a legjobb hajpakolás?" at bounding box center [1106, 208] width 384 height 25
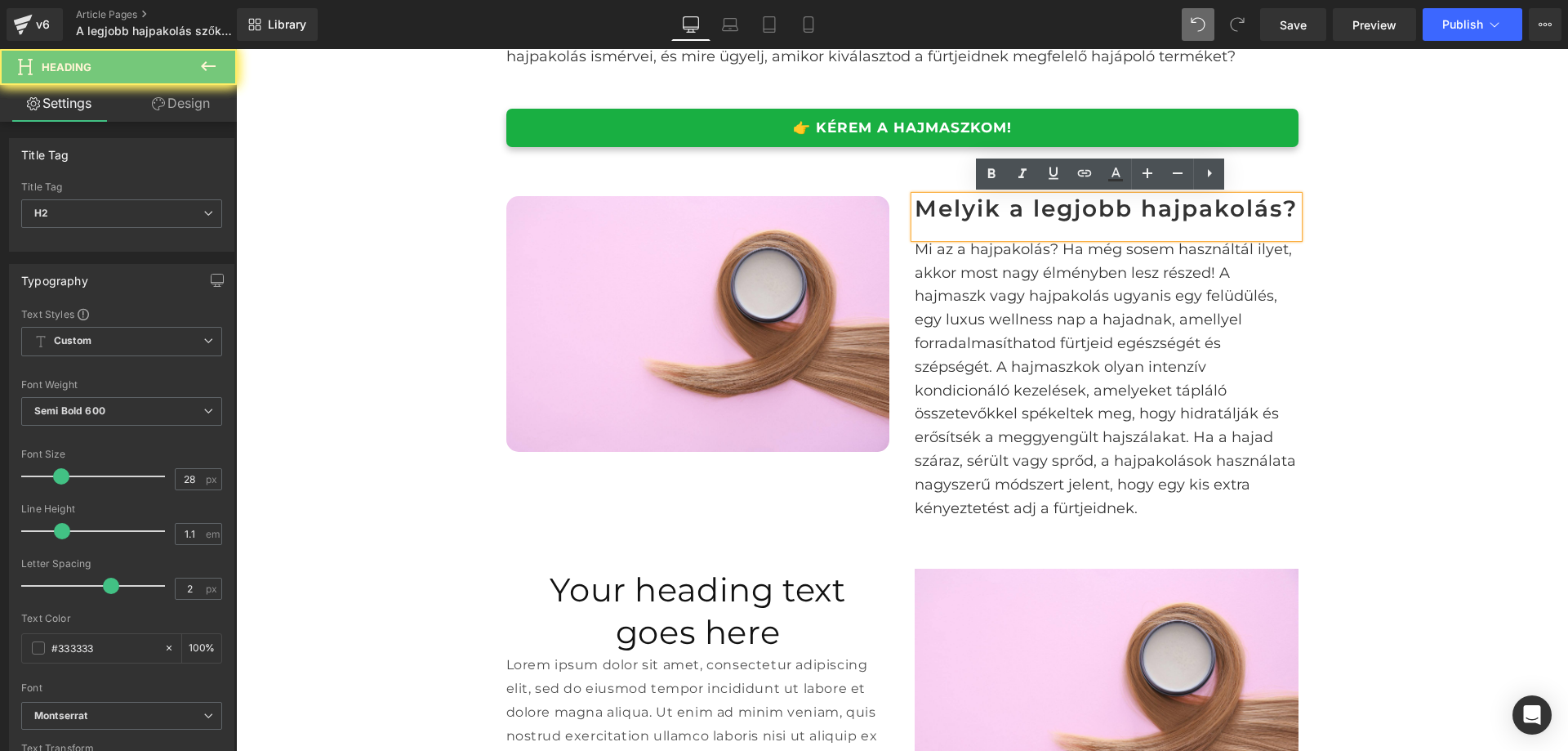
click at [984, 214] on h2 "Melyik a legjobb hajpakolás?" at bounding box center [1106, 208] width 384 height 25
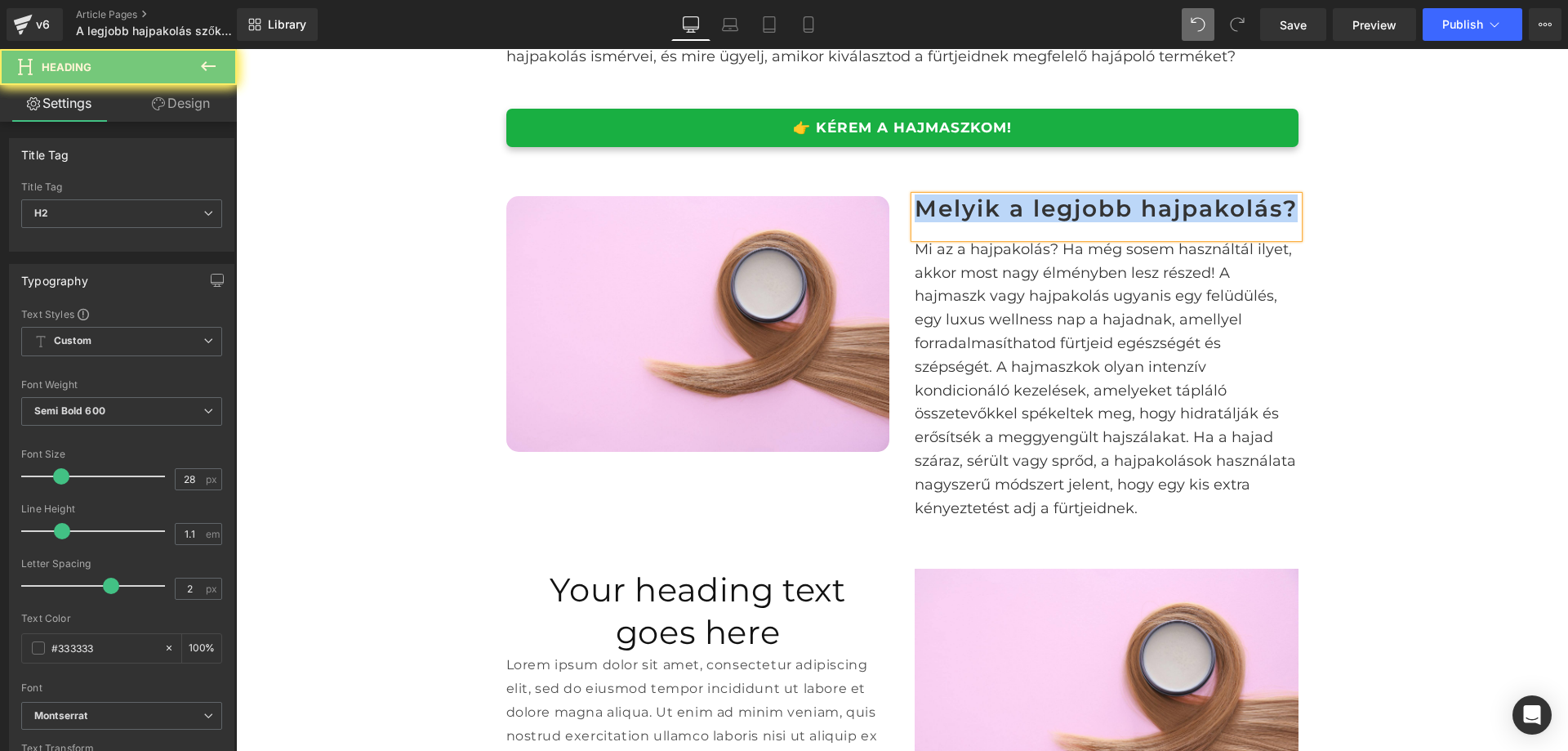
click at [698, 619] on h1 "Your heading text goes here" at bounding box center [699, 611] width 384 height 85
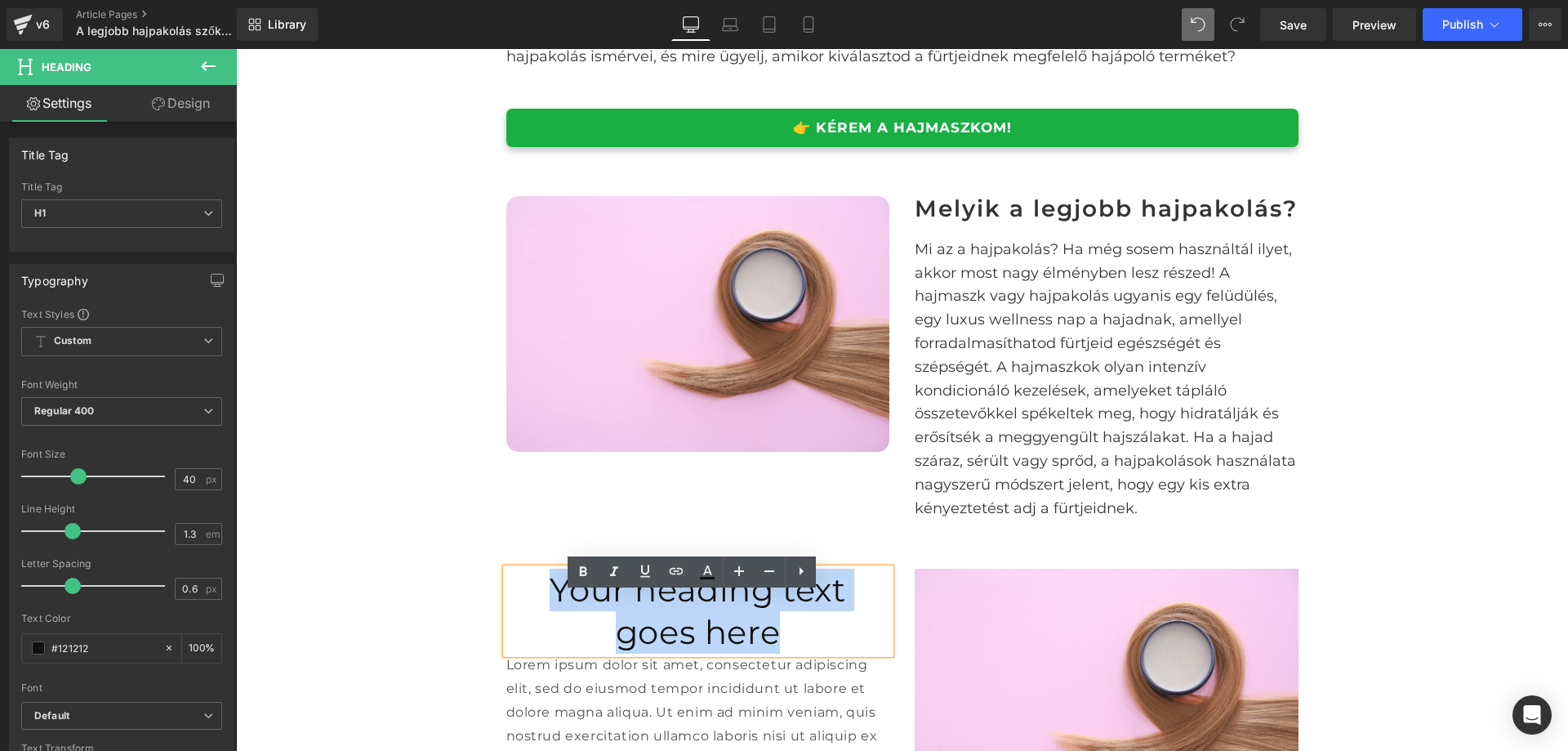
click at [698, 619] on h1 "Your heading text goes here" at bounding box center [699, 611] width 384 height 85
paste div
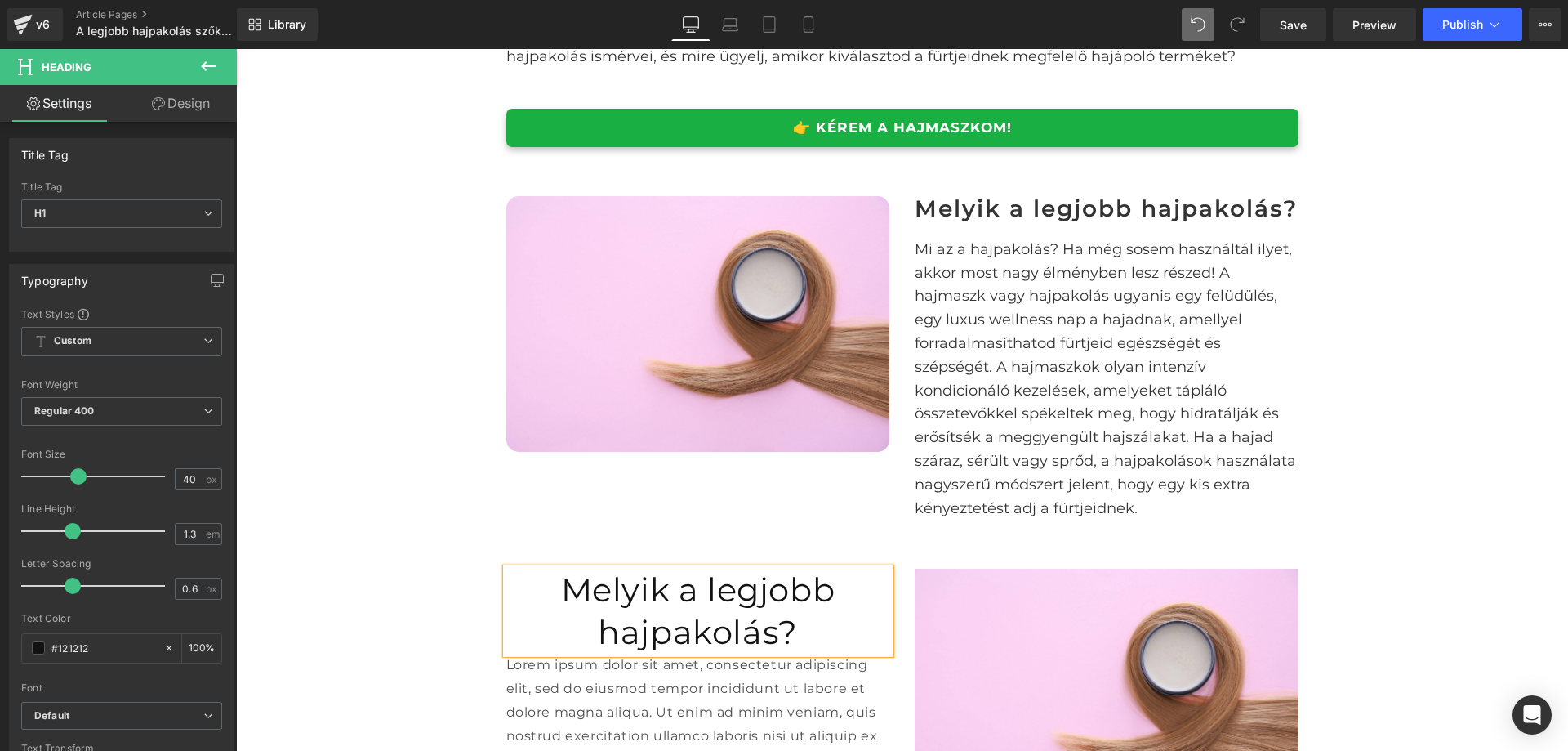
click at [1055, 397] on span at bounding box center [1064, 388] width 17 height 19
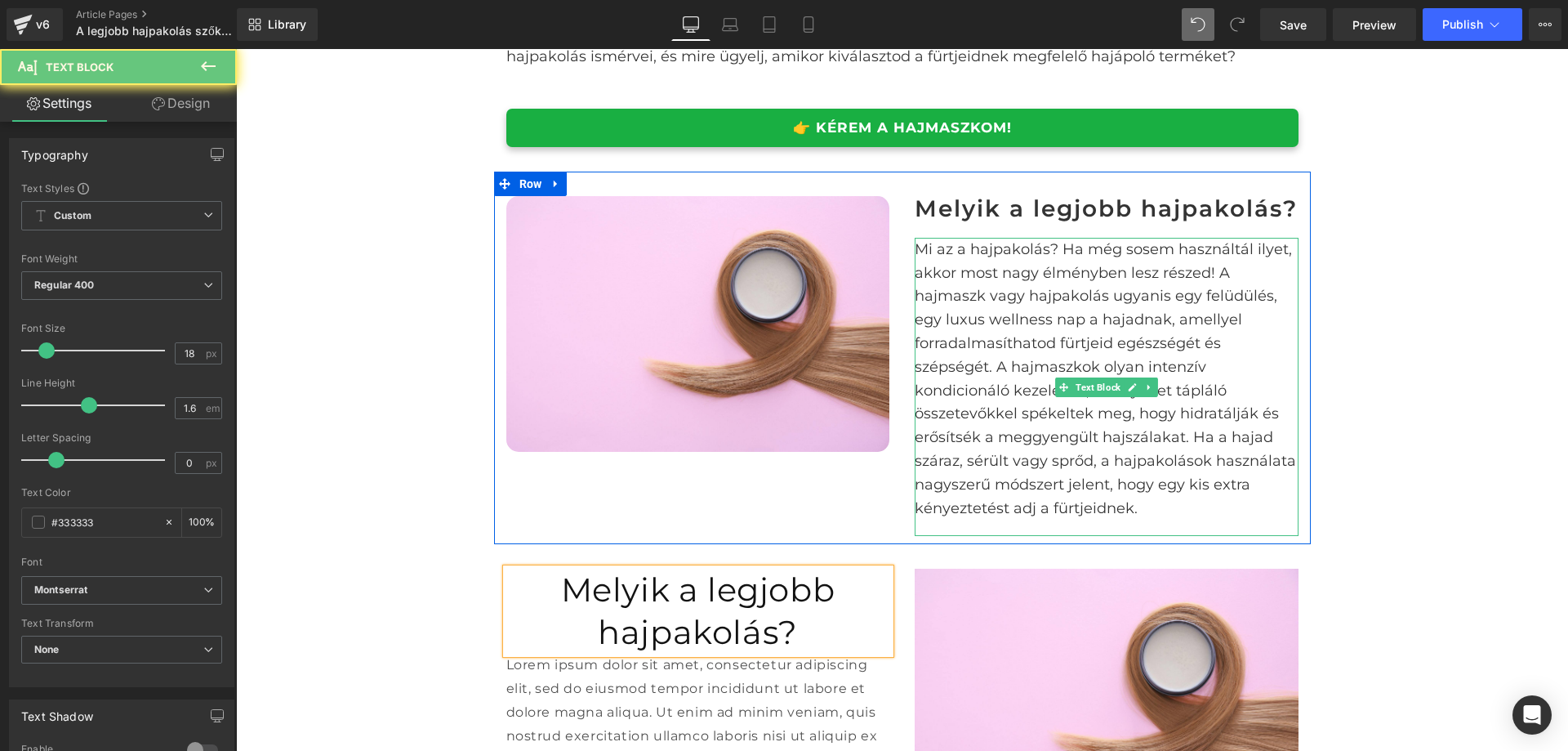
click at [1055, 397] on span at bounding box center [1064, 388] width 17 height 19
click at [1009, 405] on p "Mi az a hajpakolás? Ha még sosem használtál ilyet, akkor most nagy élményben le…" at bounding box center [1106, 379] width 384 height 282
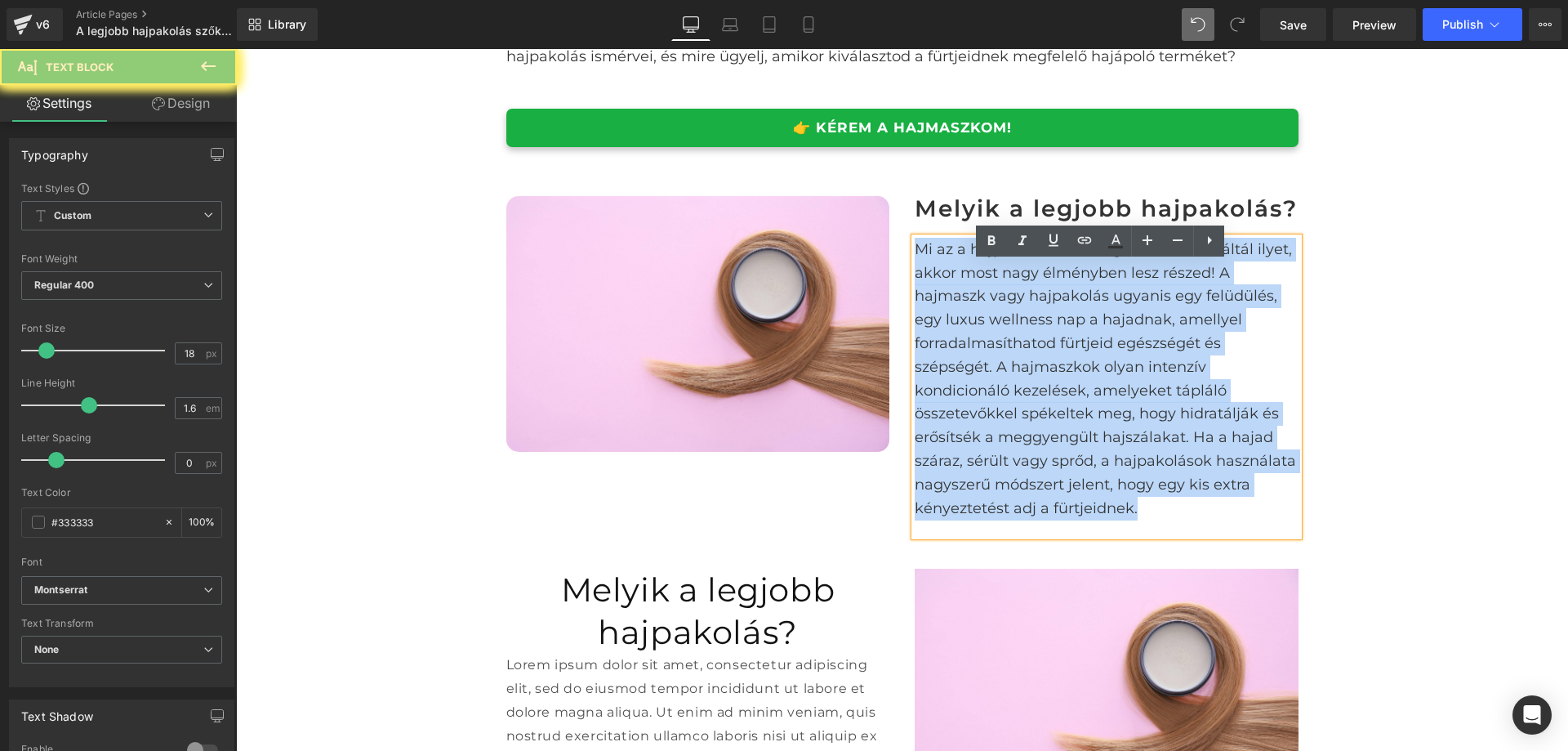
click at [1009, 405] on p "Mi az a hajpakolás? Ha még sosem használtál ilyet, akkor most nagy élményben le…" at bounding box center [1106, 379] width 384 height 282
copy p "Mi az a hajpakolás? Ha még sosem használtál ilyet, akkor most nagy élményben le…"
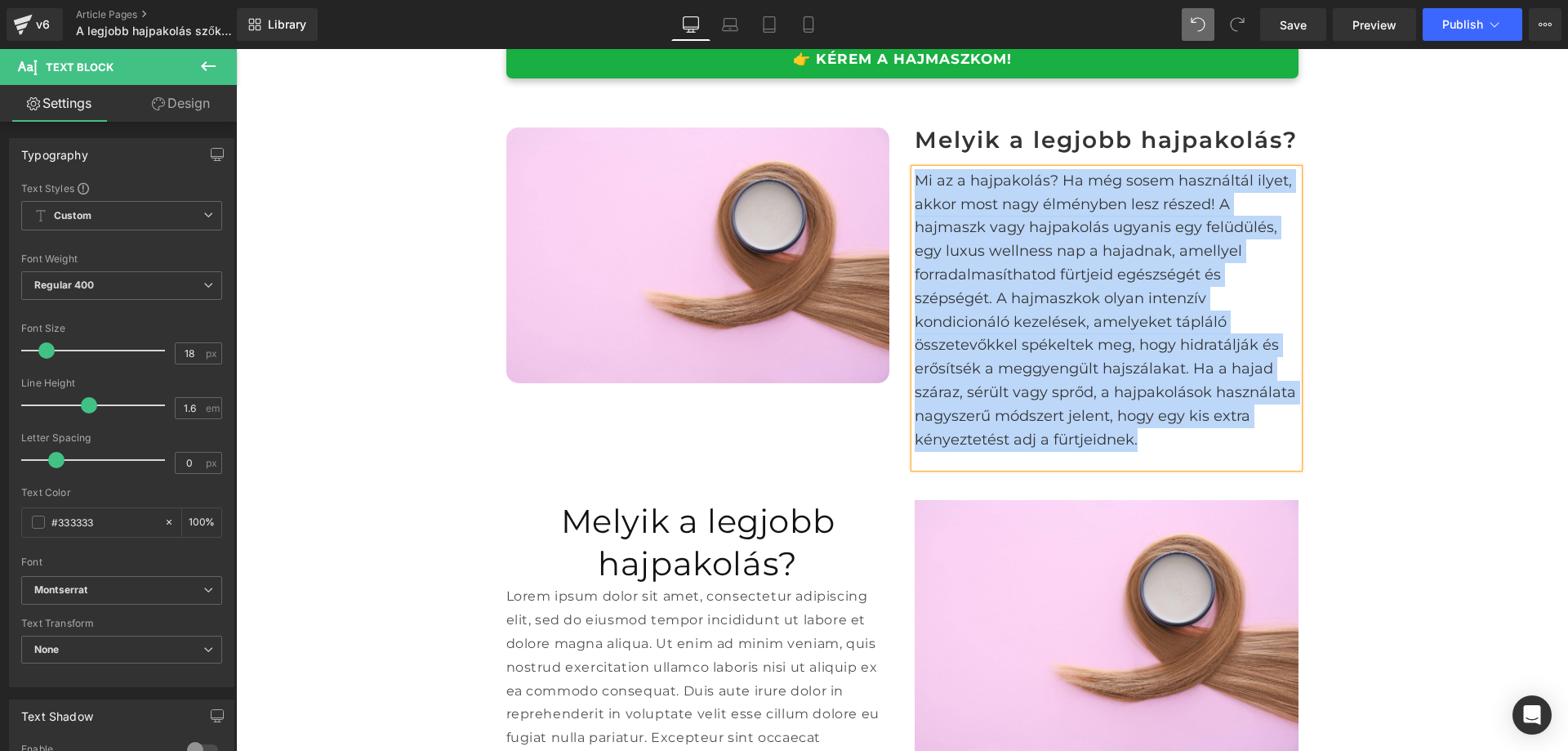
scroll to position [1063, 0]
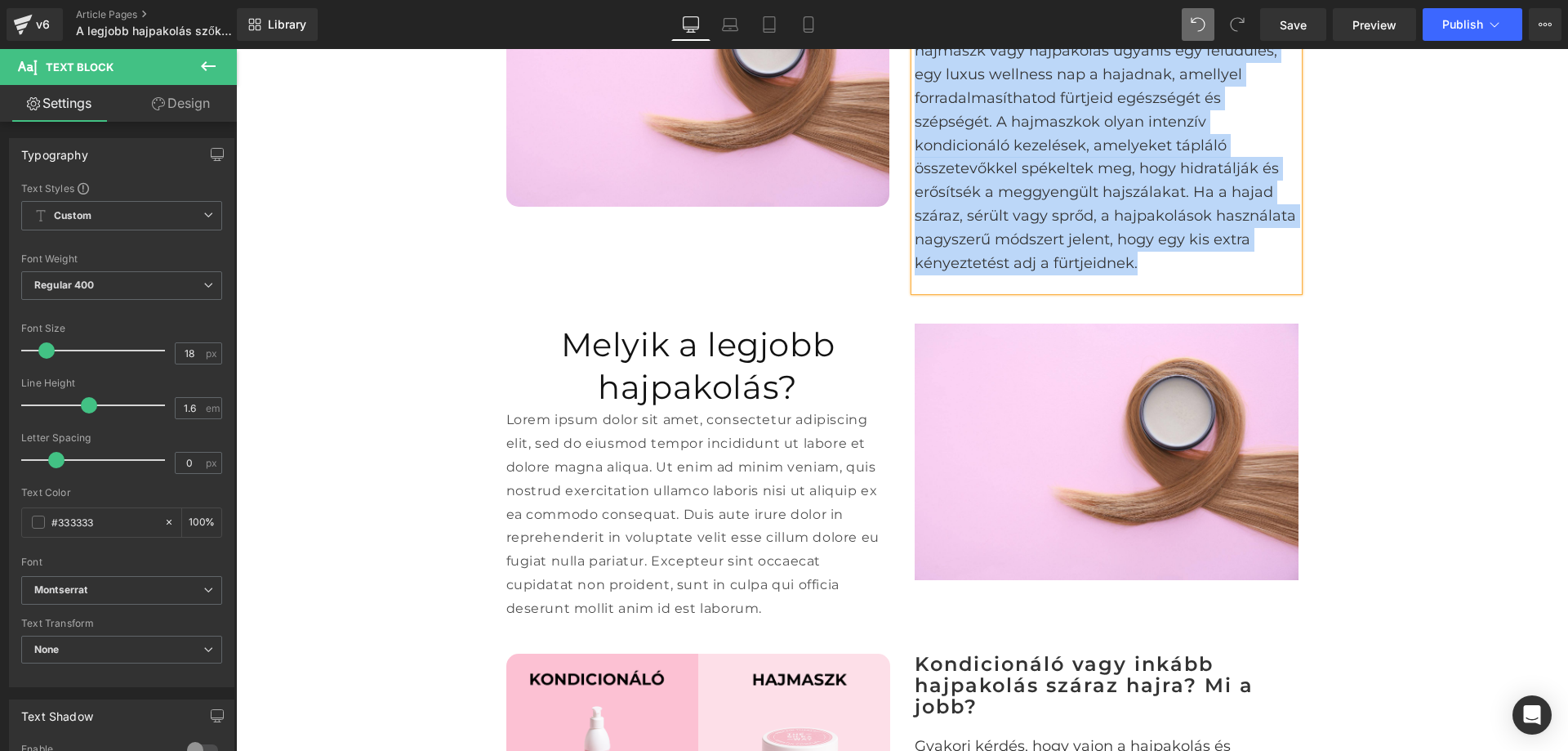
click at [758, 496] on p "Lorem ipsum dolor sit amet, consectetur adipiscing elit, sed do eiusmod tempor …" at bounding box center [699, 515] width 384 height 212
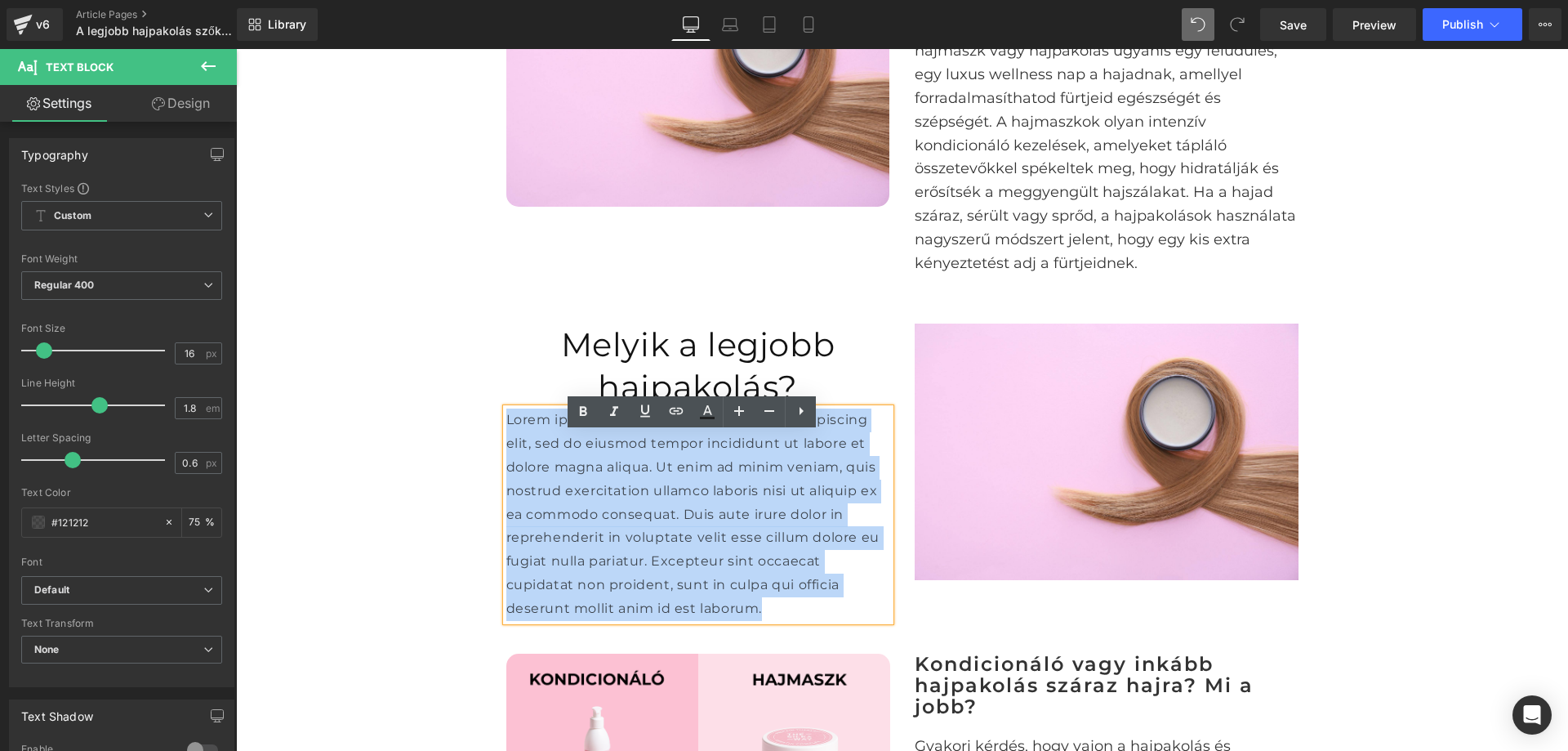
click at [758, 496] on p "Lorem ipsum dolor sit amet, consectetur adipiscing elit, sed do eiusmod tempor …" at bounding box center [699, 515] width 384 height 212
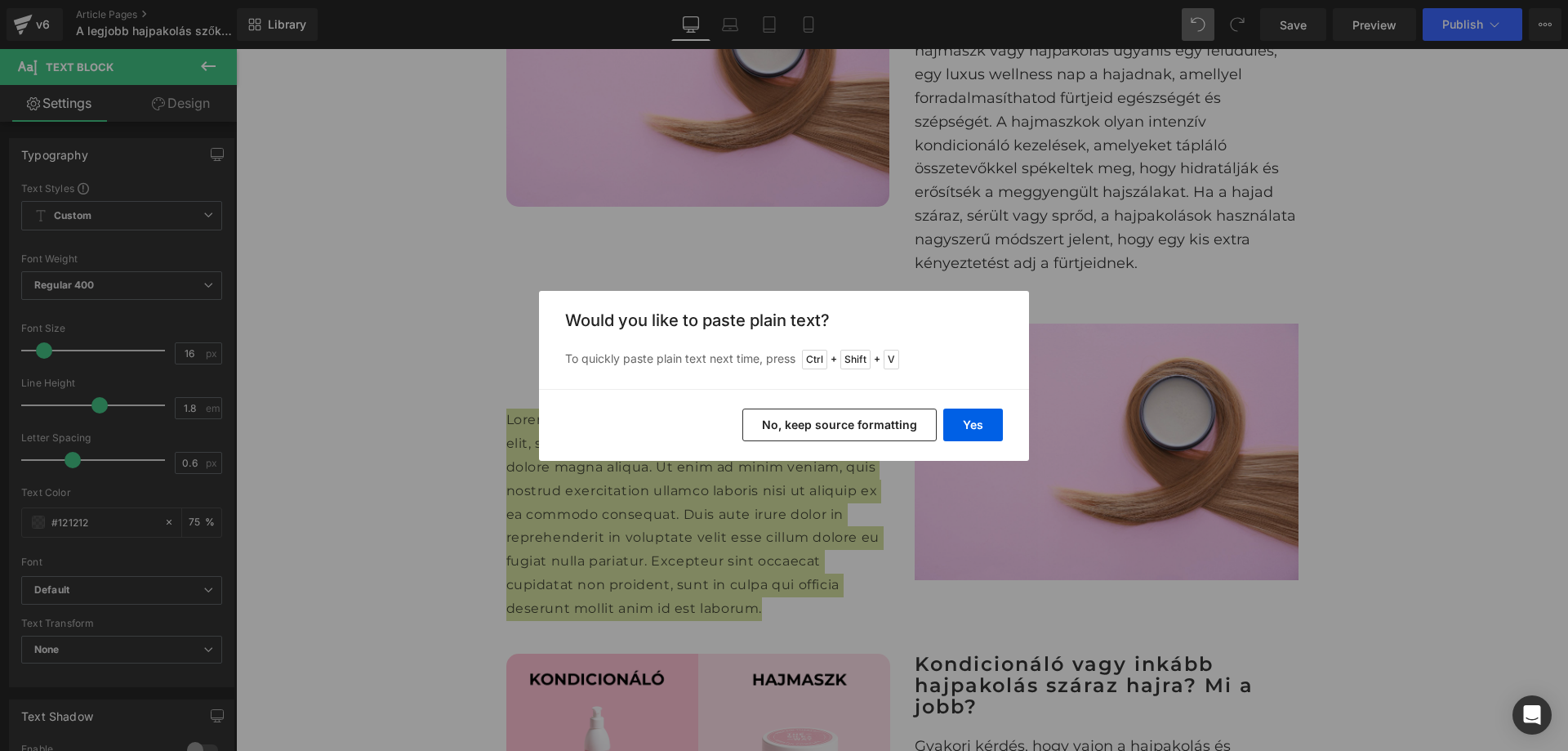
click at [865, 432] on button "No, keep source formatting" at bounding box center [839, 425] width 195 height 33
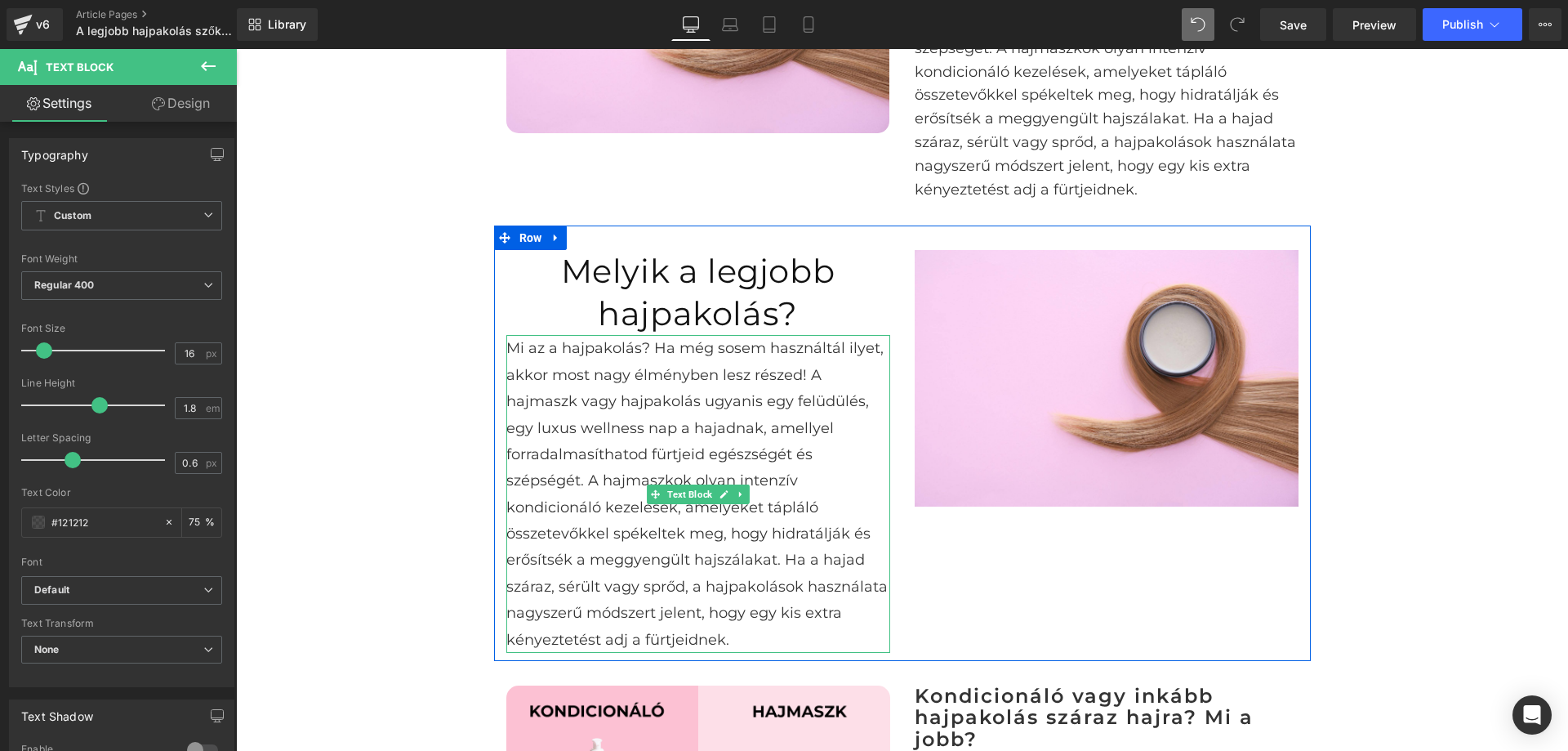
scroll to position [981, 0]
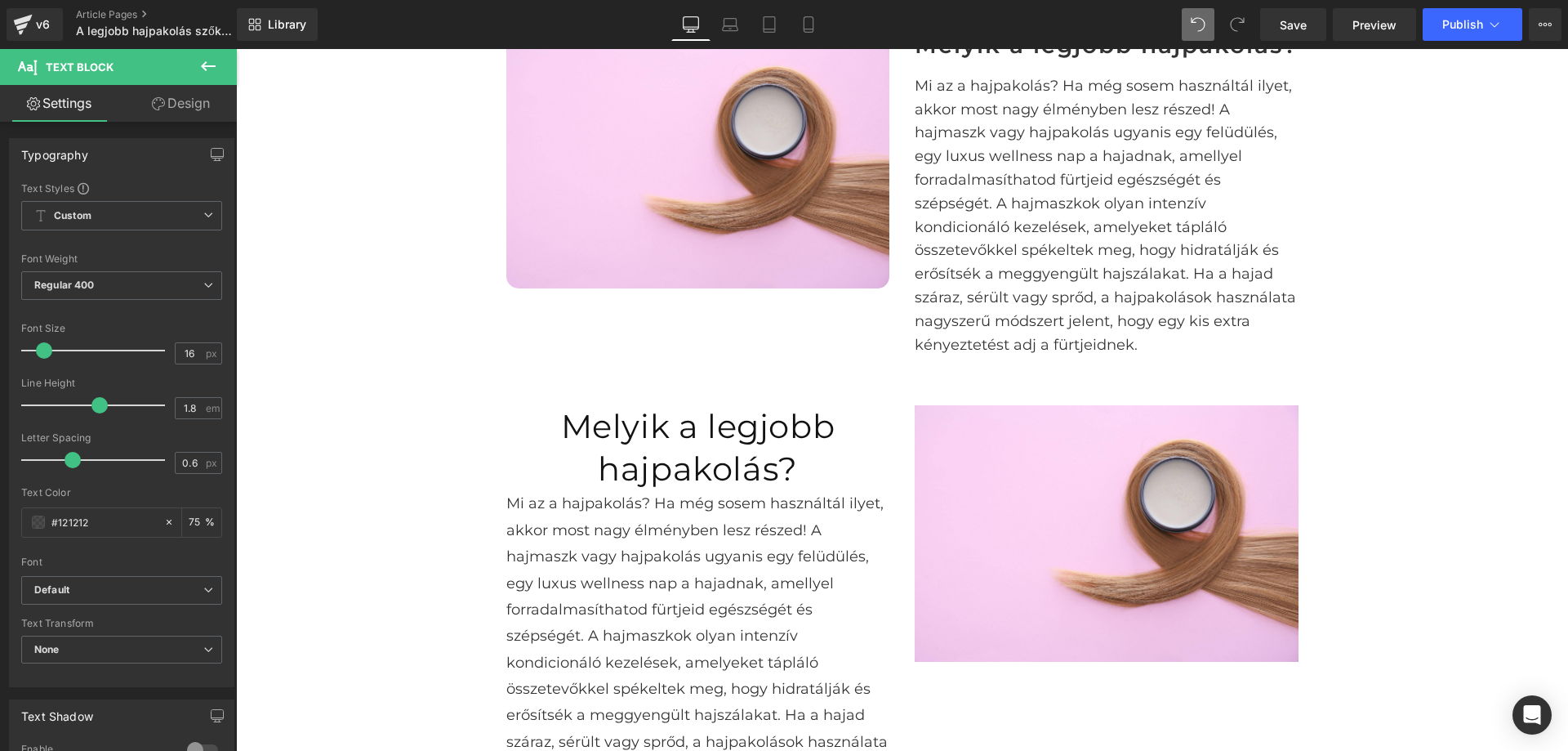
click at [757, 374] on div "Image Melyik a legjobb hajpakolás? Heading Mi az a hajpakolás? Ha még sosem has…" at bounding box center [903, 194] width 817 height 373
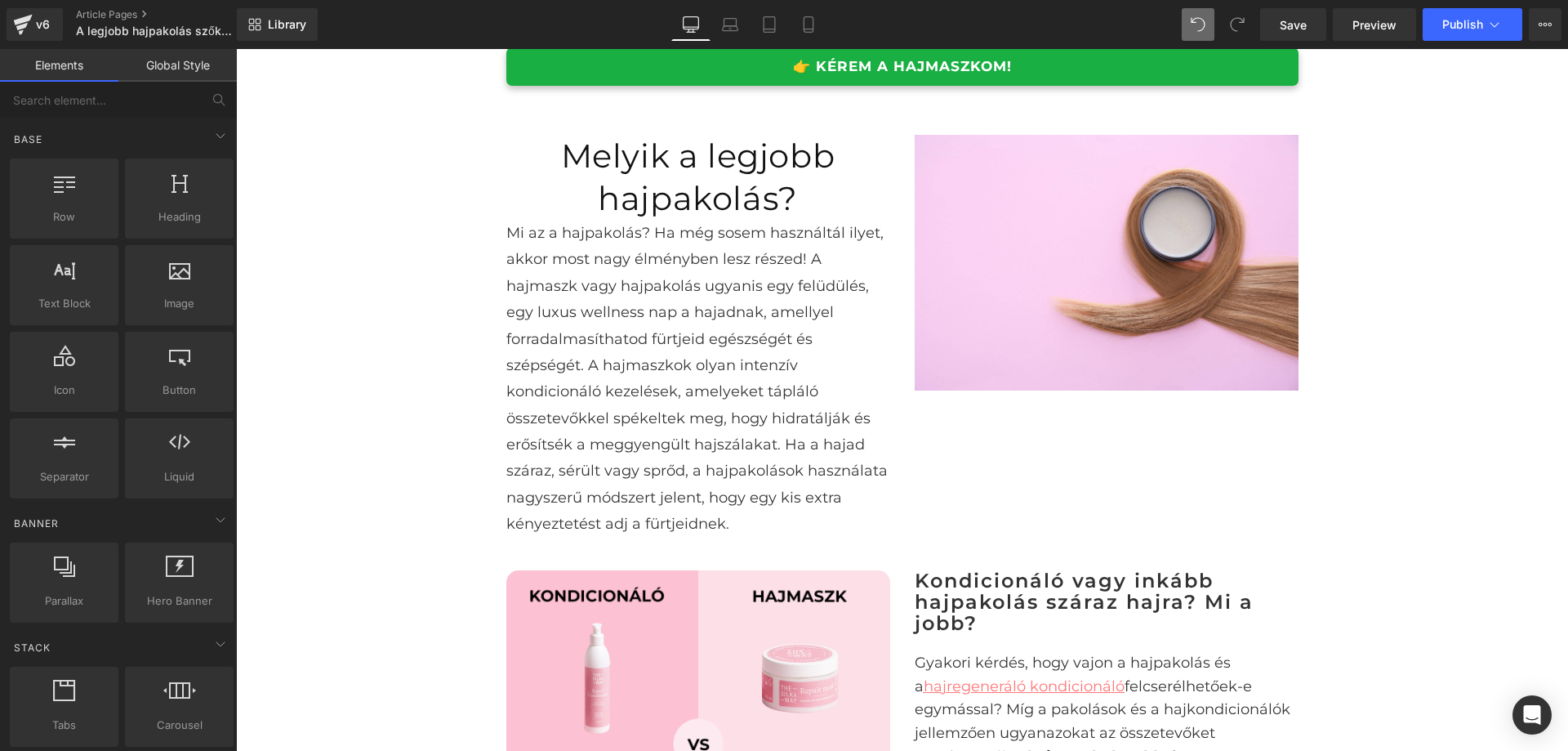
scroll to position [737, 0]
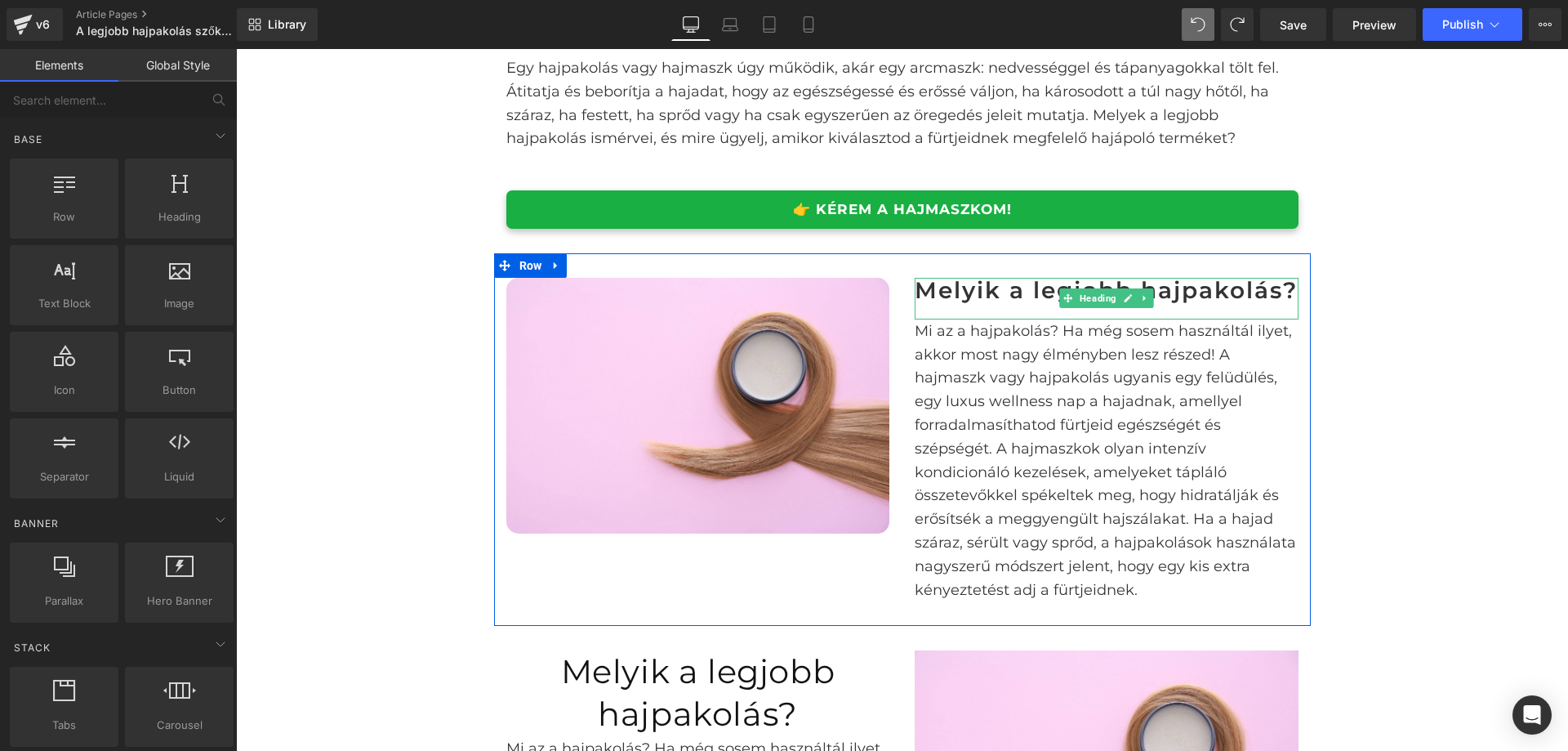
click at [1177, 302] on h2 "Melyik a legjobb hajpakolás?" at bounding box center [1106, 290] width 384 height 25
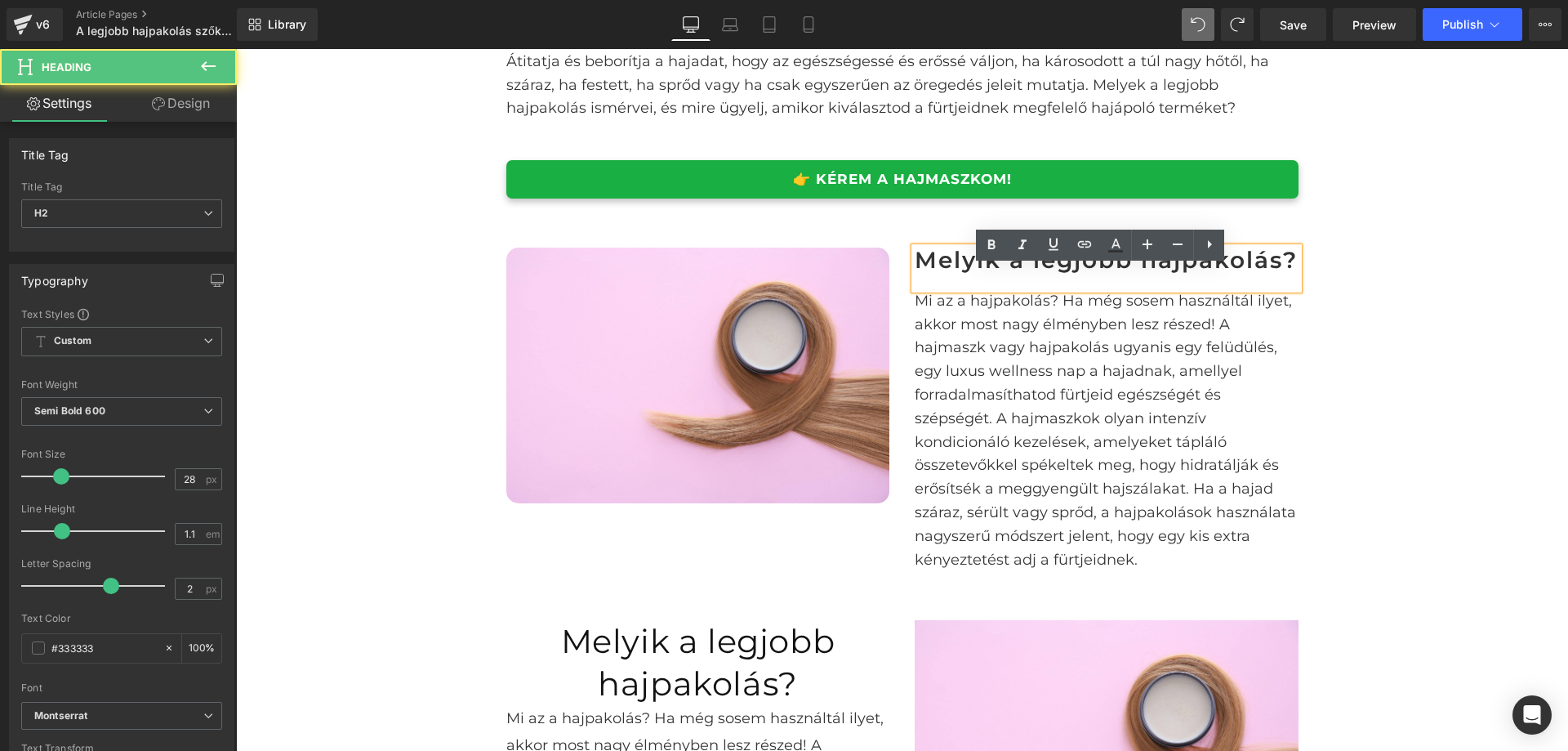
scroll to position [818, 0]
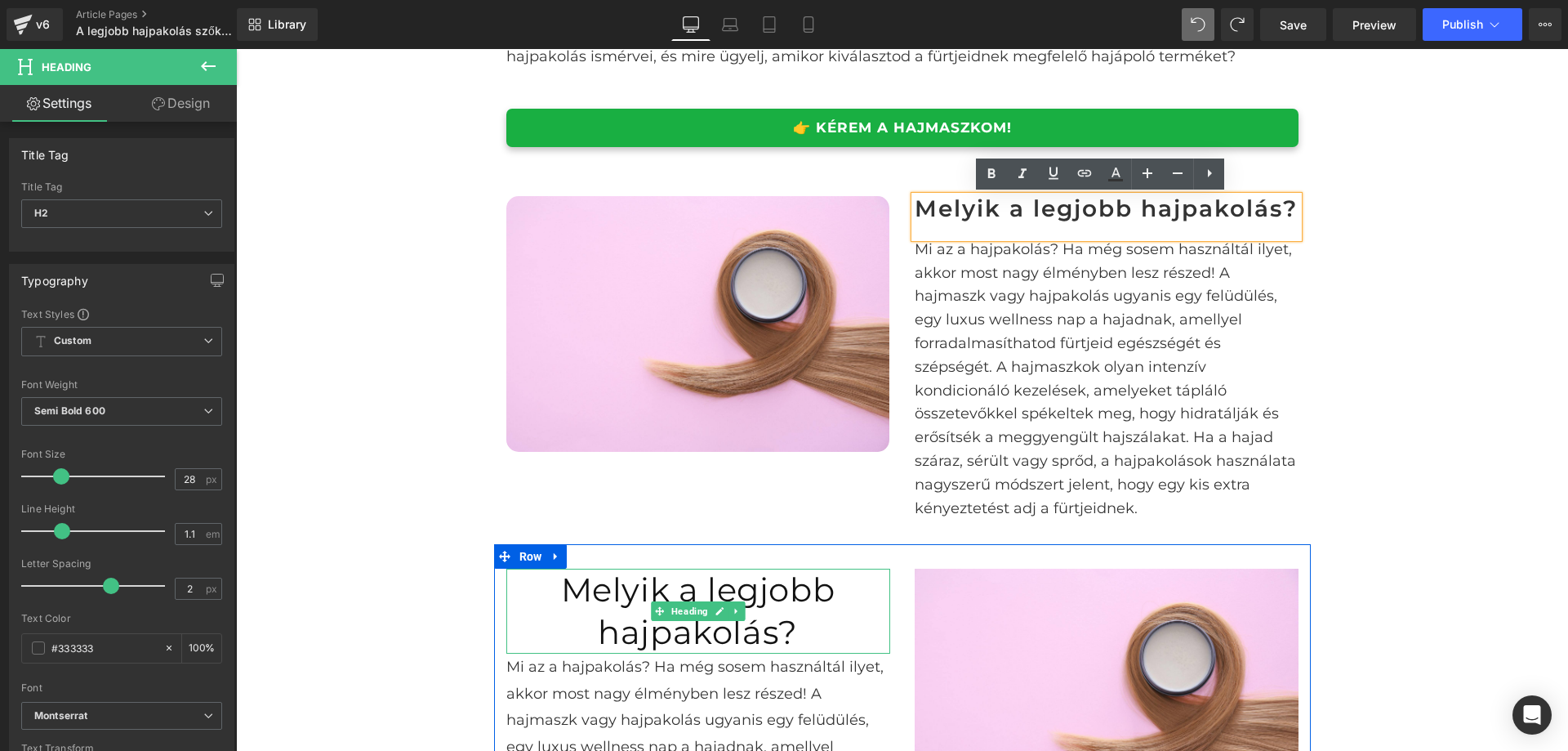
click at [848, 642] on h1 "Melyik a legjobb hajpakolás?" at bounding box center [699, 611] width 384 height 85
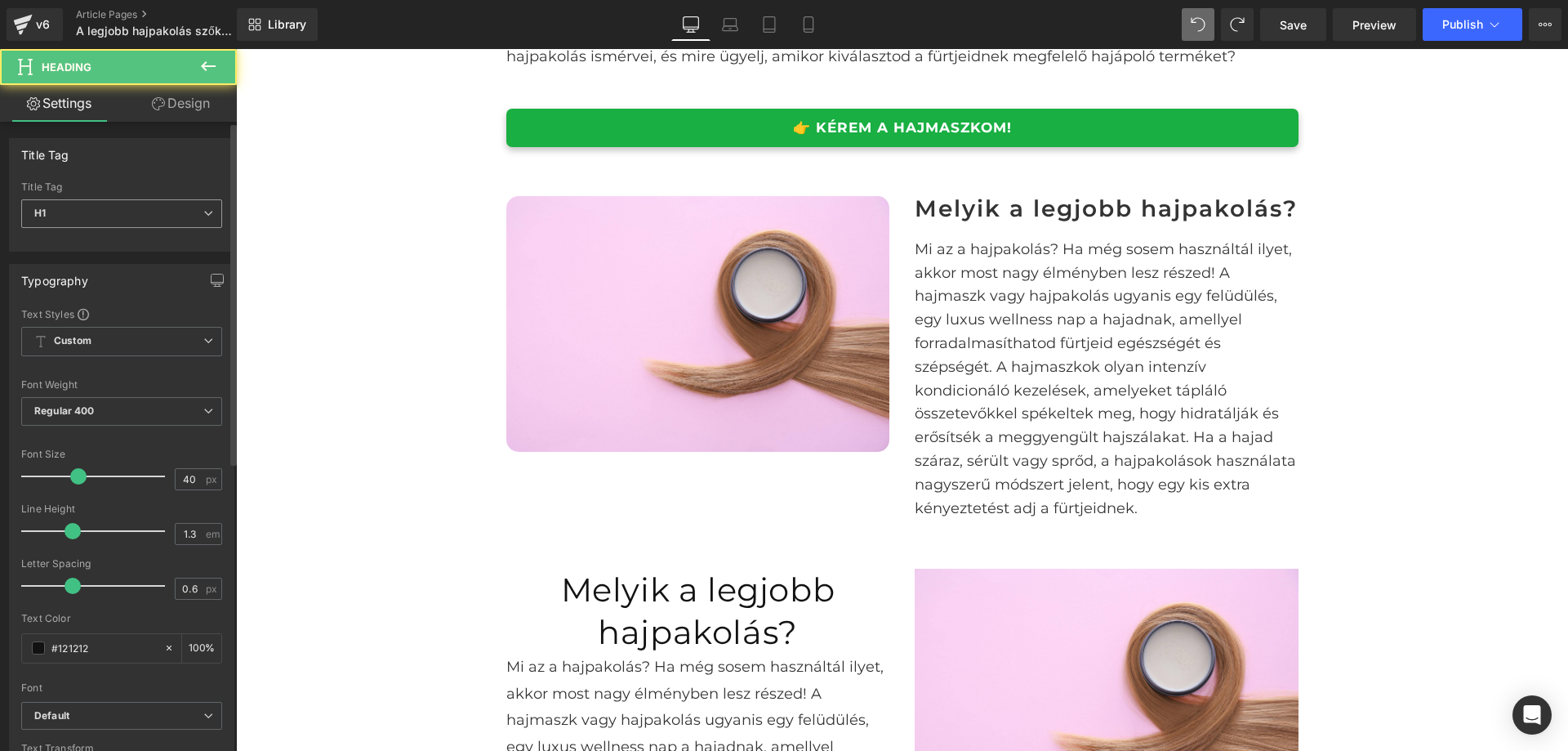
click at [166, 208] on span "H1" at bounding box center [121, 214] width 201 height 29
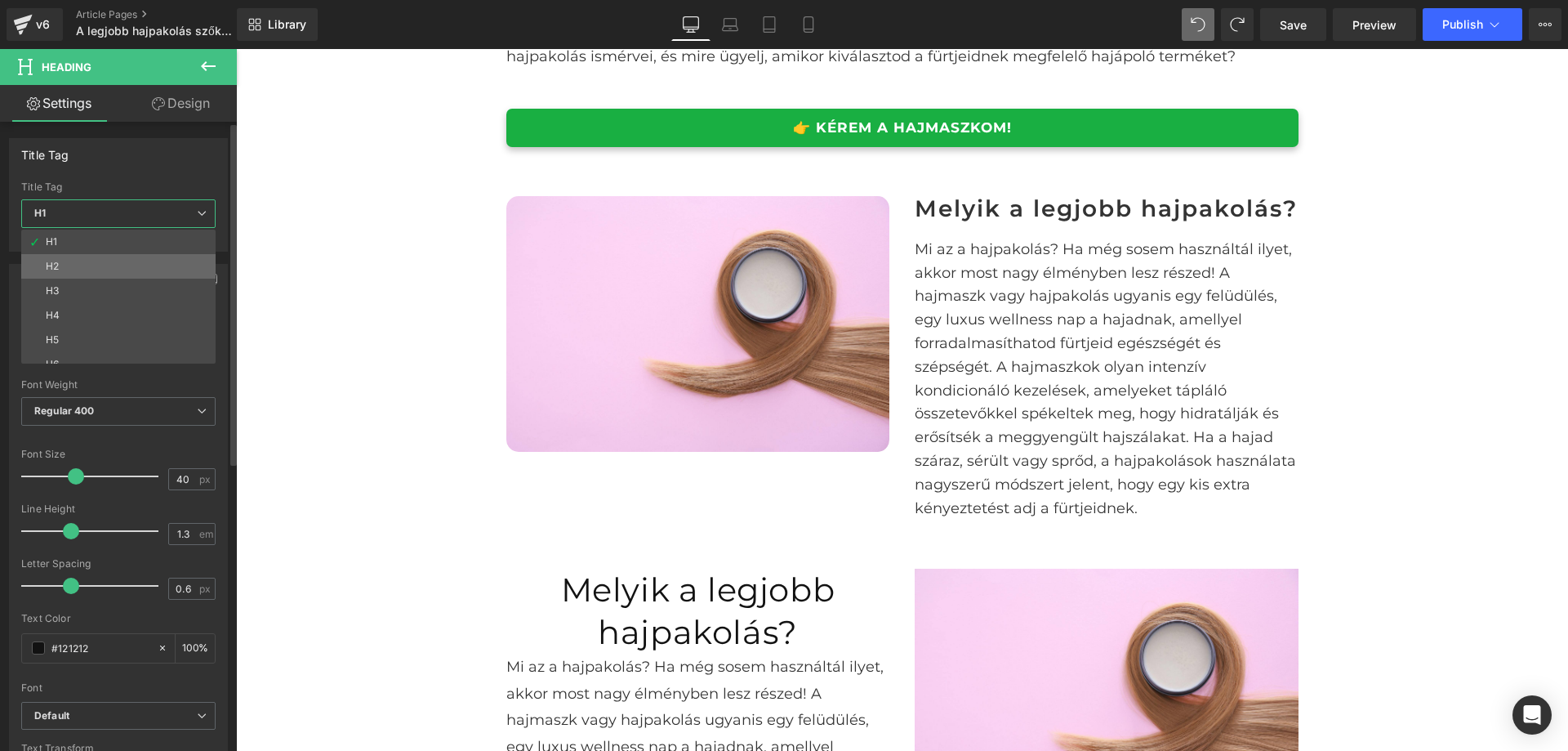
click at [146, 257] on li "H2" at bounding box center [121, 266] width 201 height 24
type input "24"
type input "100"
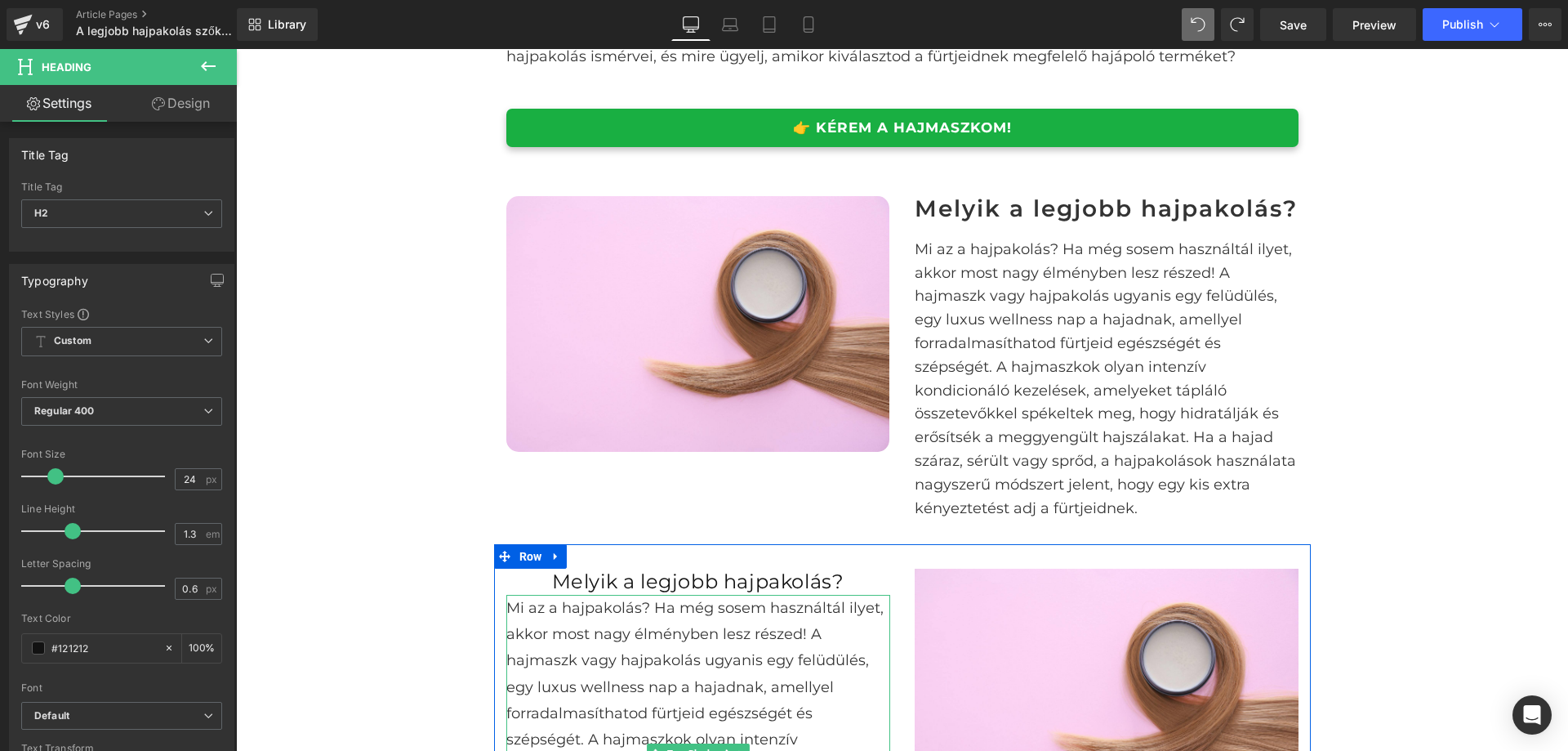
click at [776, 676] on p "Mi az a hajpakolás? Ha még sosem használtál ilyet, akkor most nagy élményben le…" at bounding box center [699, 754] width 384 height 318
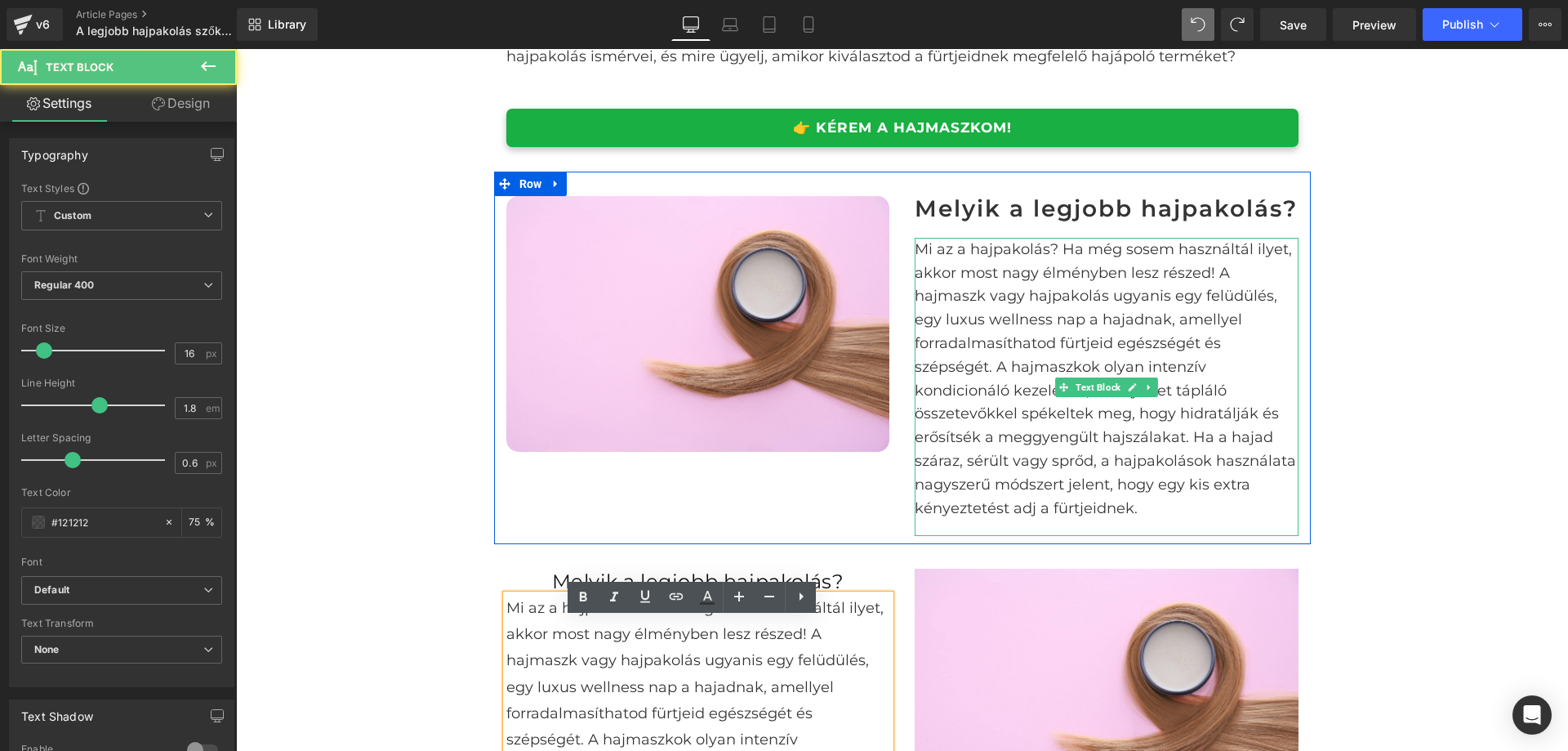
click at [1020, 362] on p "Mi az a hajpakolás? Ha még sosem használtál ilyet, akkor most nagy élményben le…" at bounding box center [1106, 379] width 384 height 282
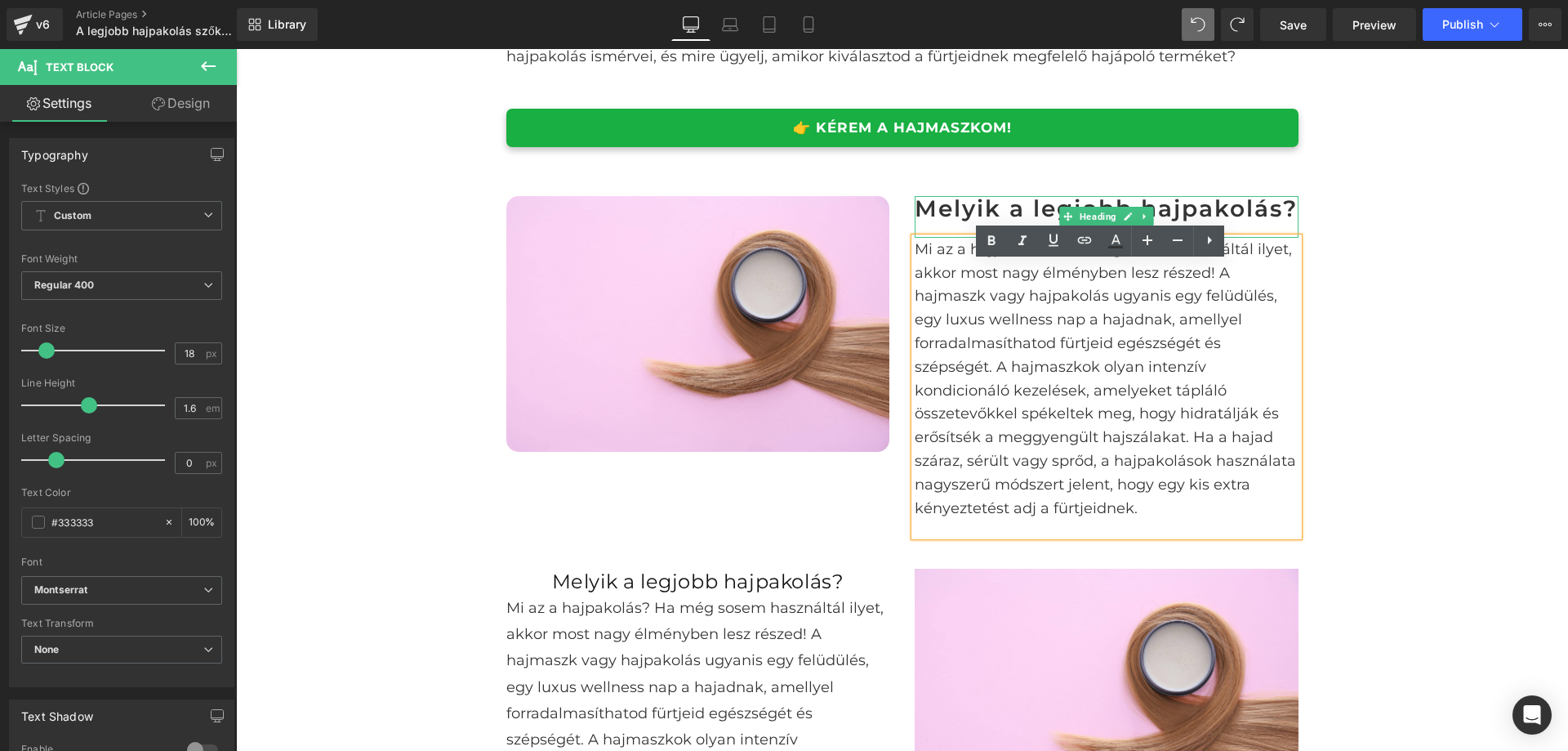
click at [1229, 196] on div at bounding box center [1106, 198] width 384 height 4
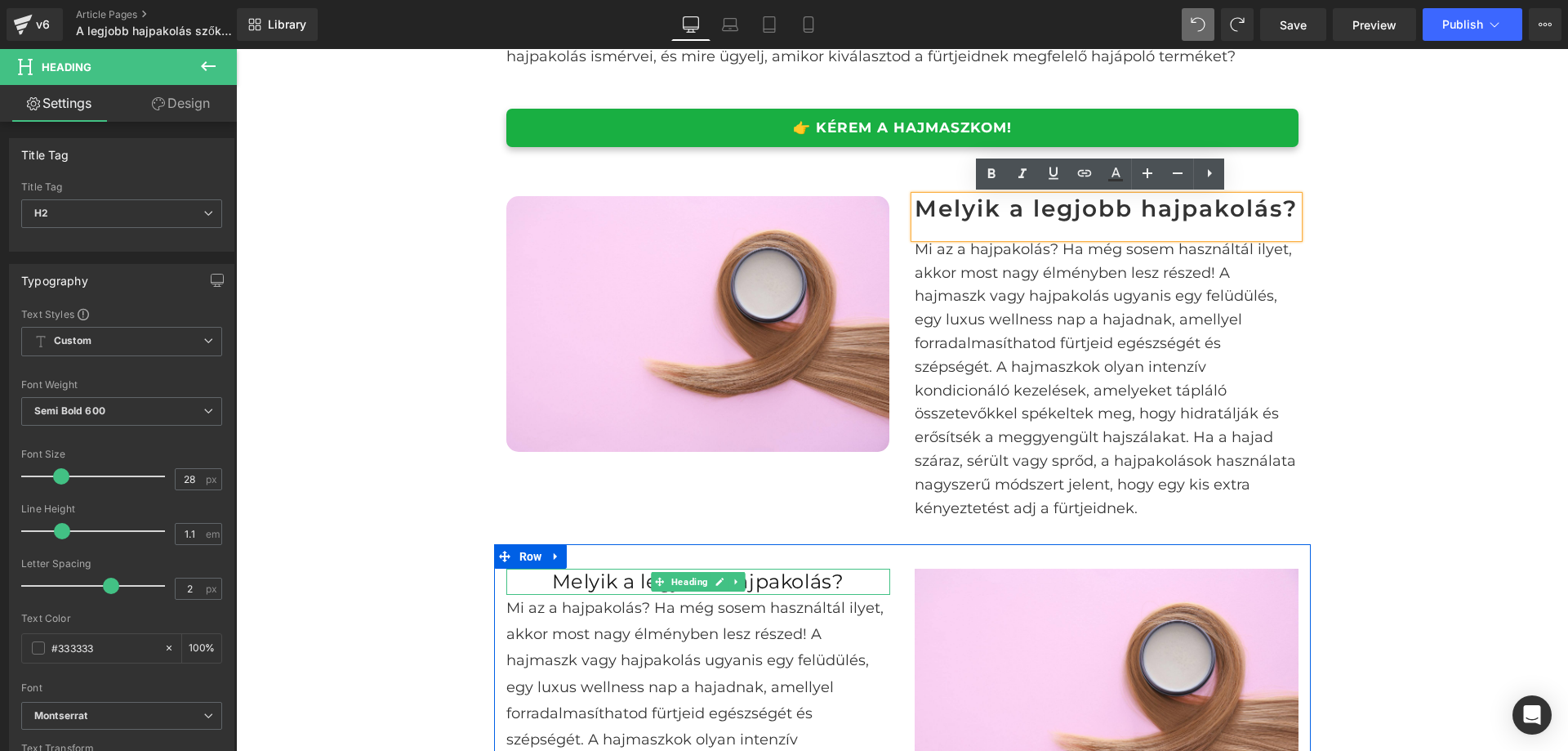
click at [838, 594] on h2 "Melyik a legjobb hajpakolás?" at bounding box center [699, 581] width 384 height 25
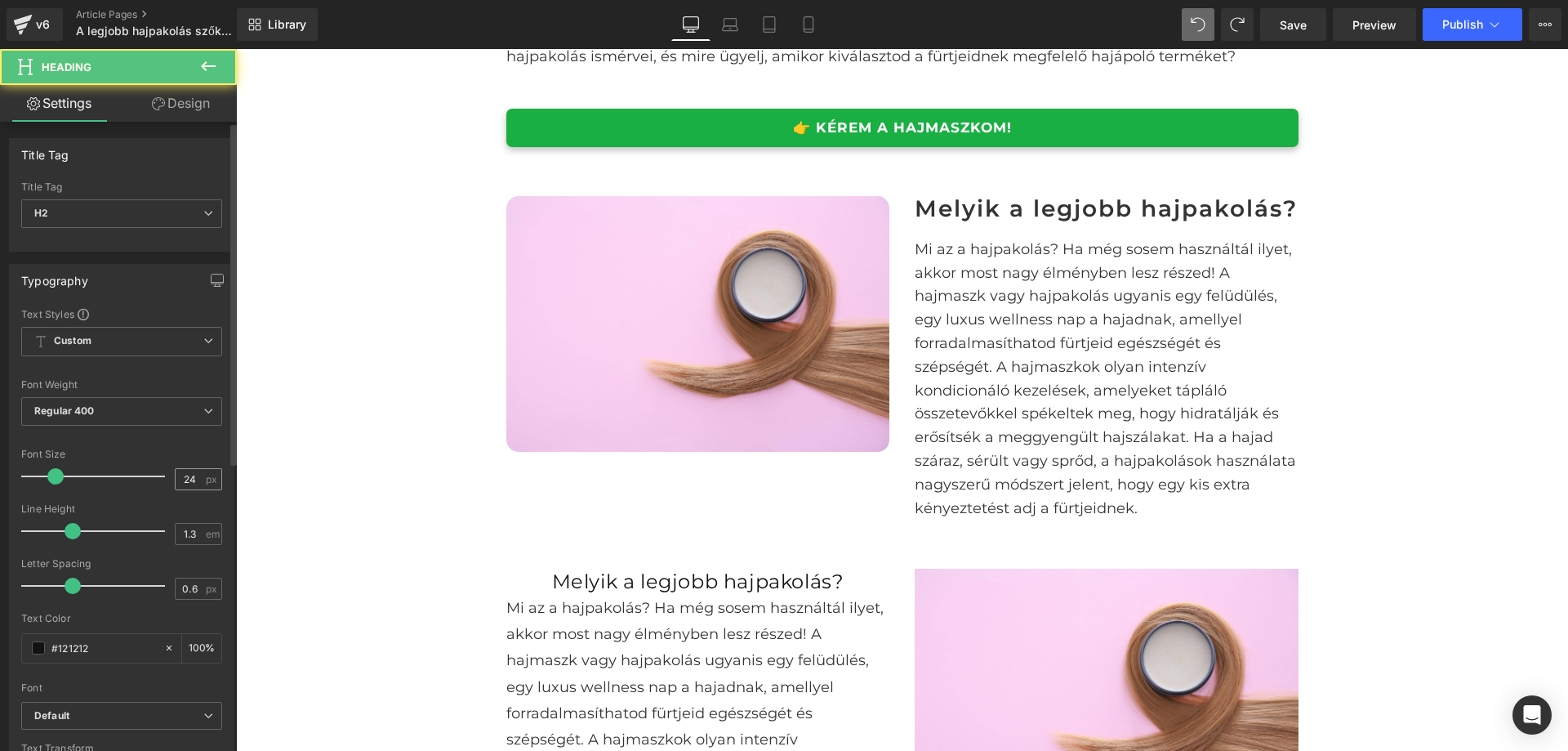
click at [188, 478] on input "24" at bounding box center [190, 479] width 29 height 20
type input "28"
click at [196, 530] on input "1.3" at bounding box center [190, 533] width 29 height 20
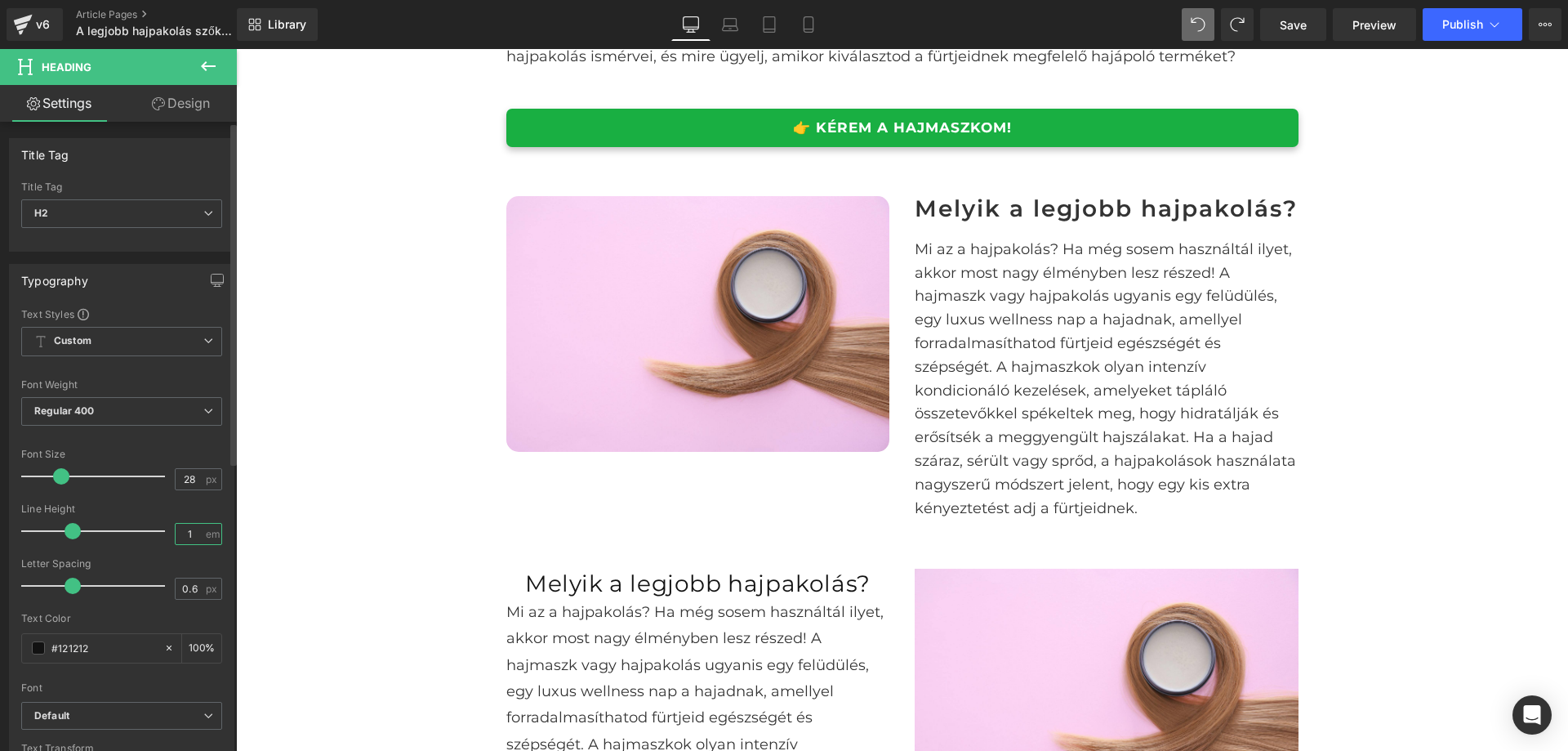
type input "1.1"
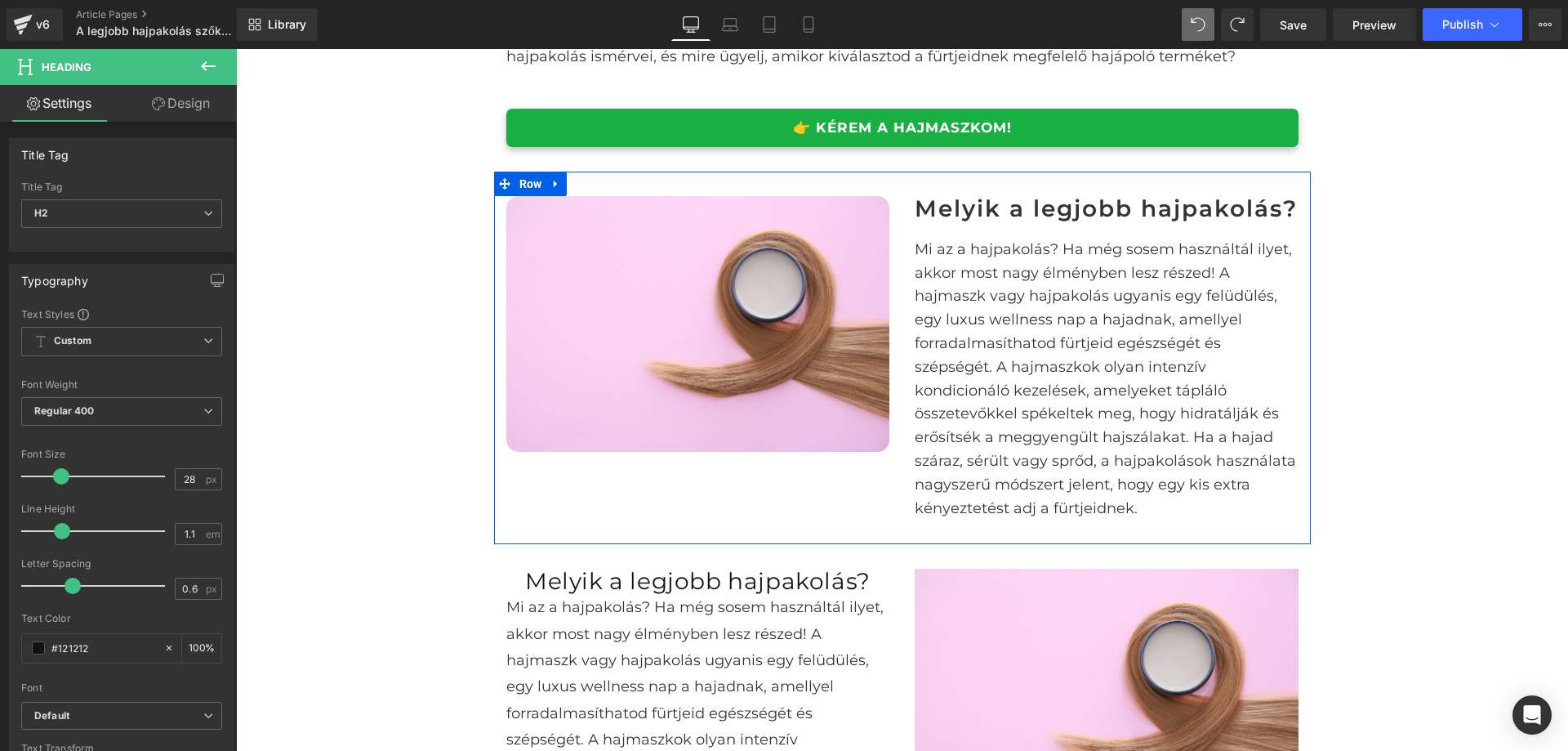
click at [1138, 212] on h2 "Melyik a legjobb hajpakolás?" at bounding box center [1106, 208] width 384 height 25
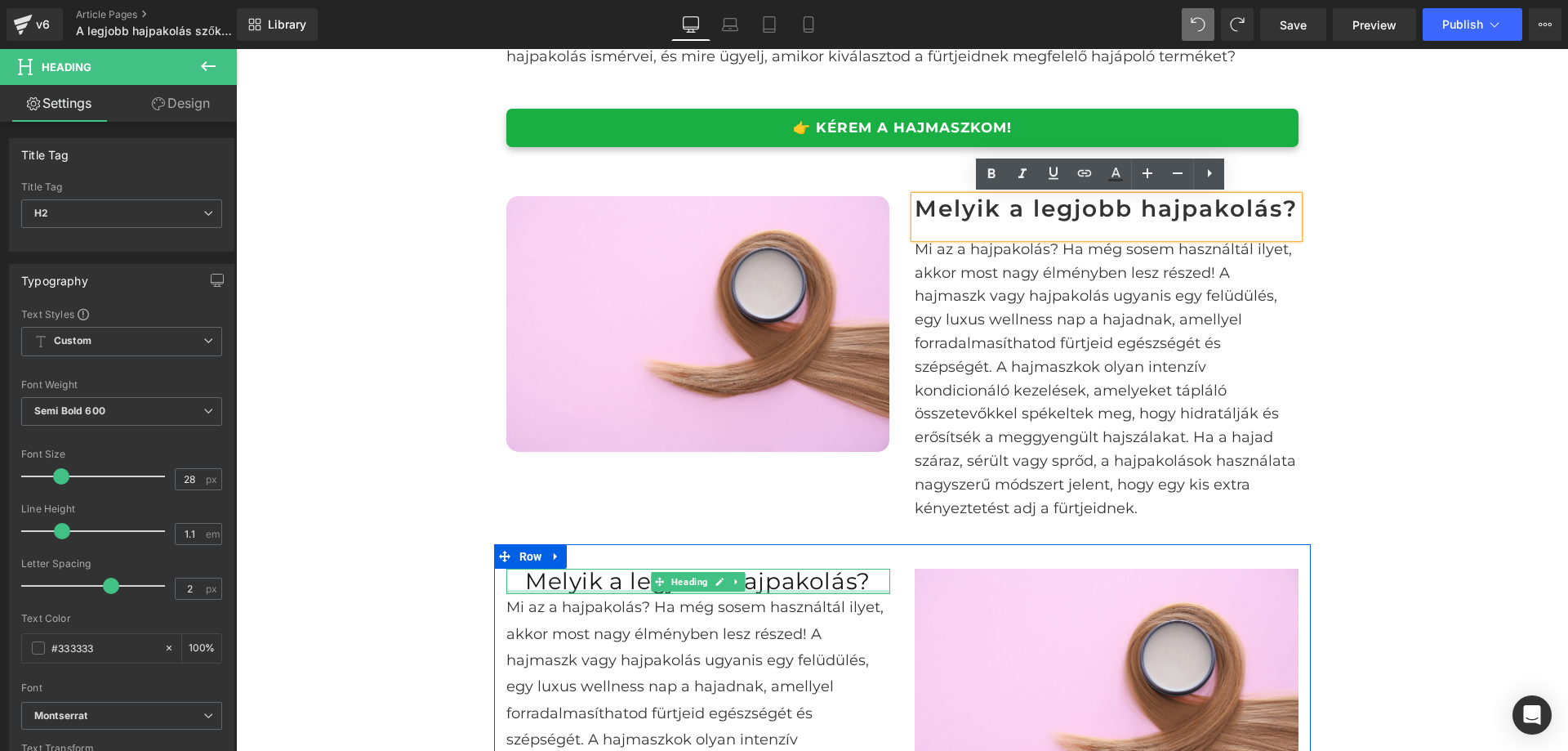
click at [819, 594] on h2 "Melyik a legjobb hajpakolás?" at bounding box center [699, 581] width 384 height 25
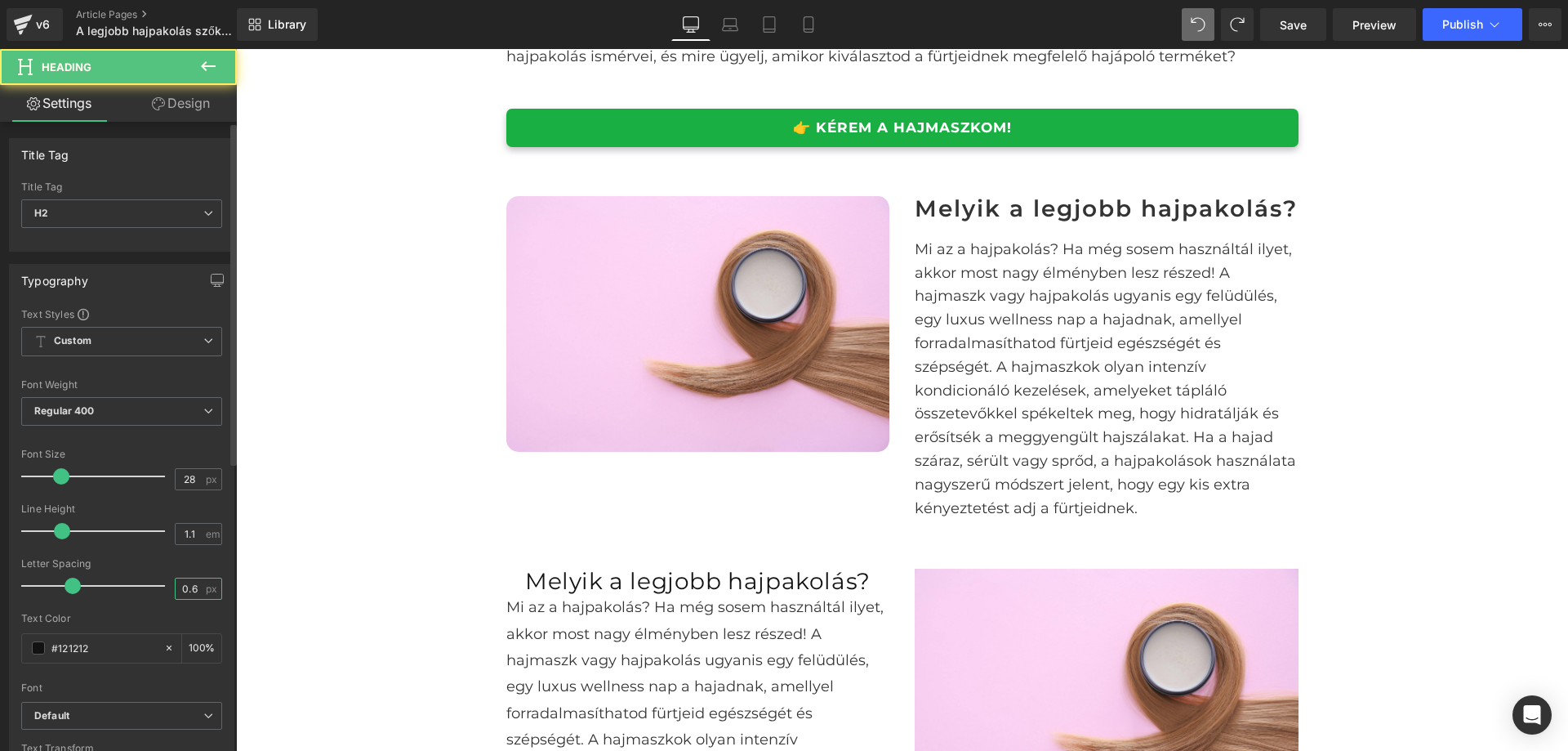
click at [196, 589] on input "0.6" at bounding box center [190, 588] width 29 height 20
click at [193, 592] on input "0.6" at bounding box center [190, 588] width 29 height 20
type input "2"
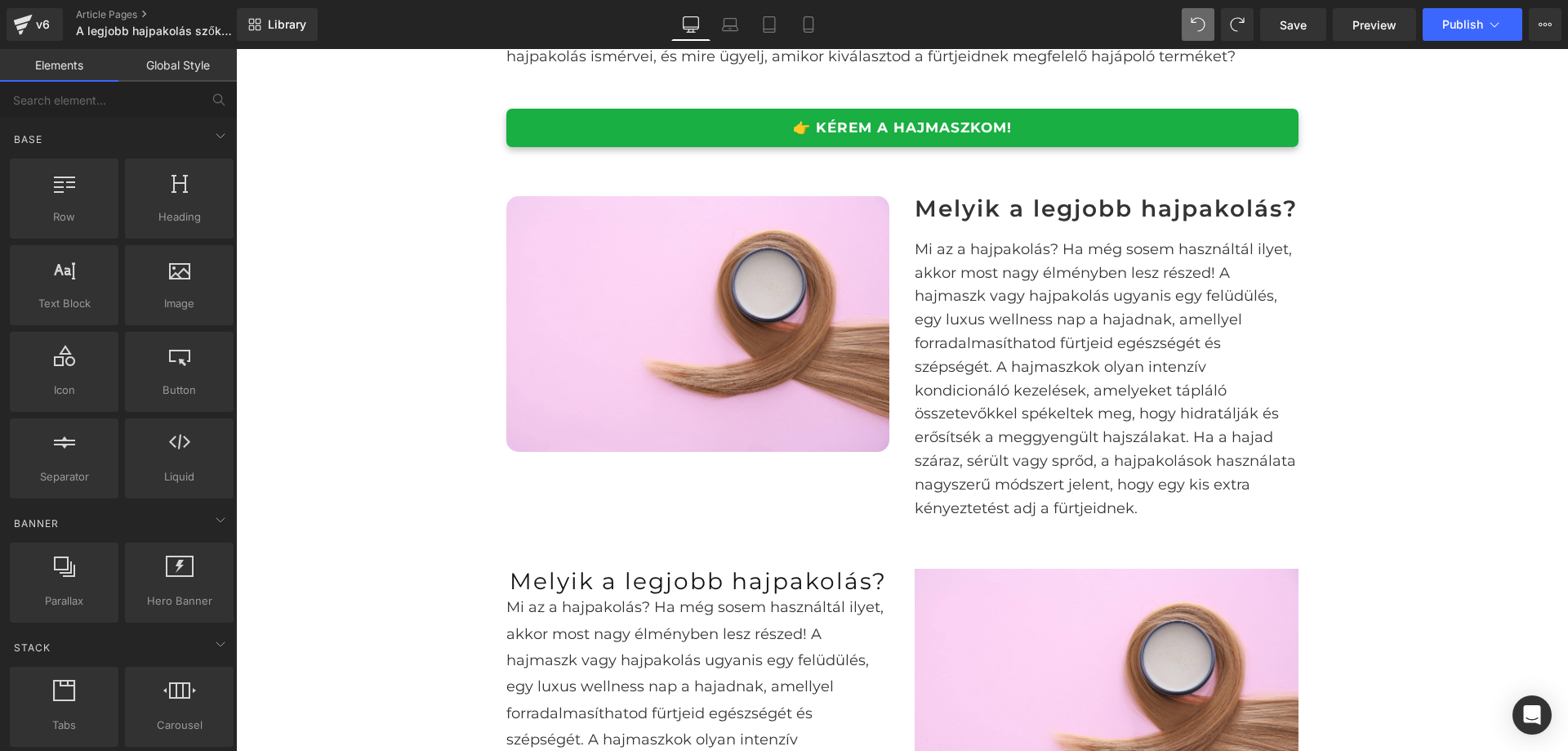
click at [603, 594] on h2 "Melyik a legjobb hajpakolás?" at bounding box center [699, 581] width 384 height 25
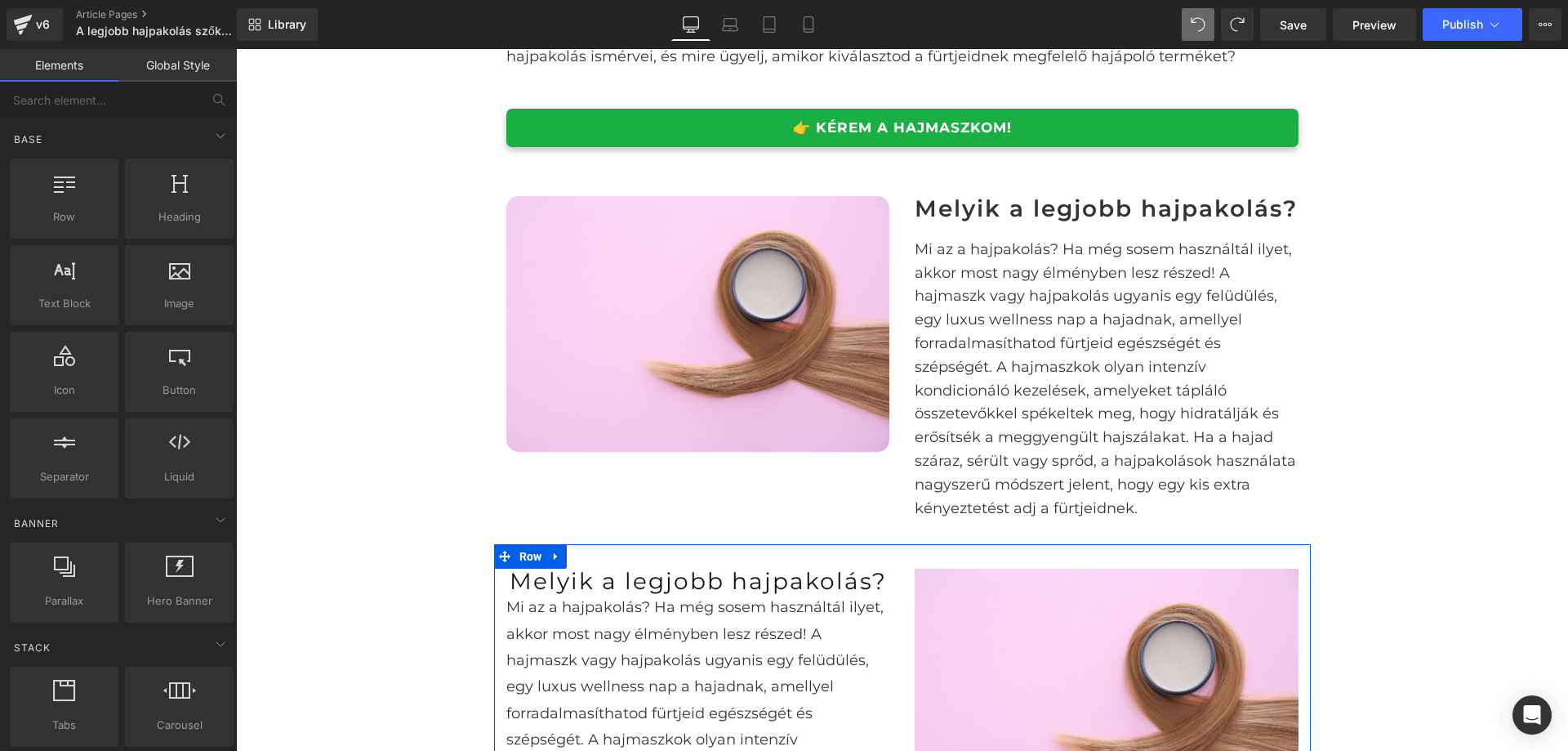
click at [683, 592] on span "Heading" at bounding box center [689, 581] width 43 height 19
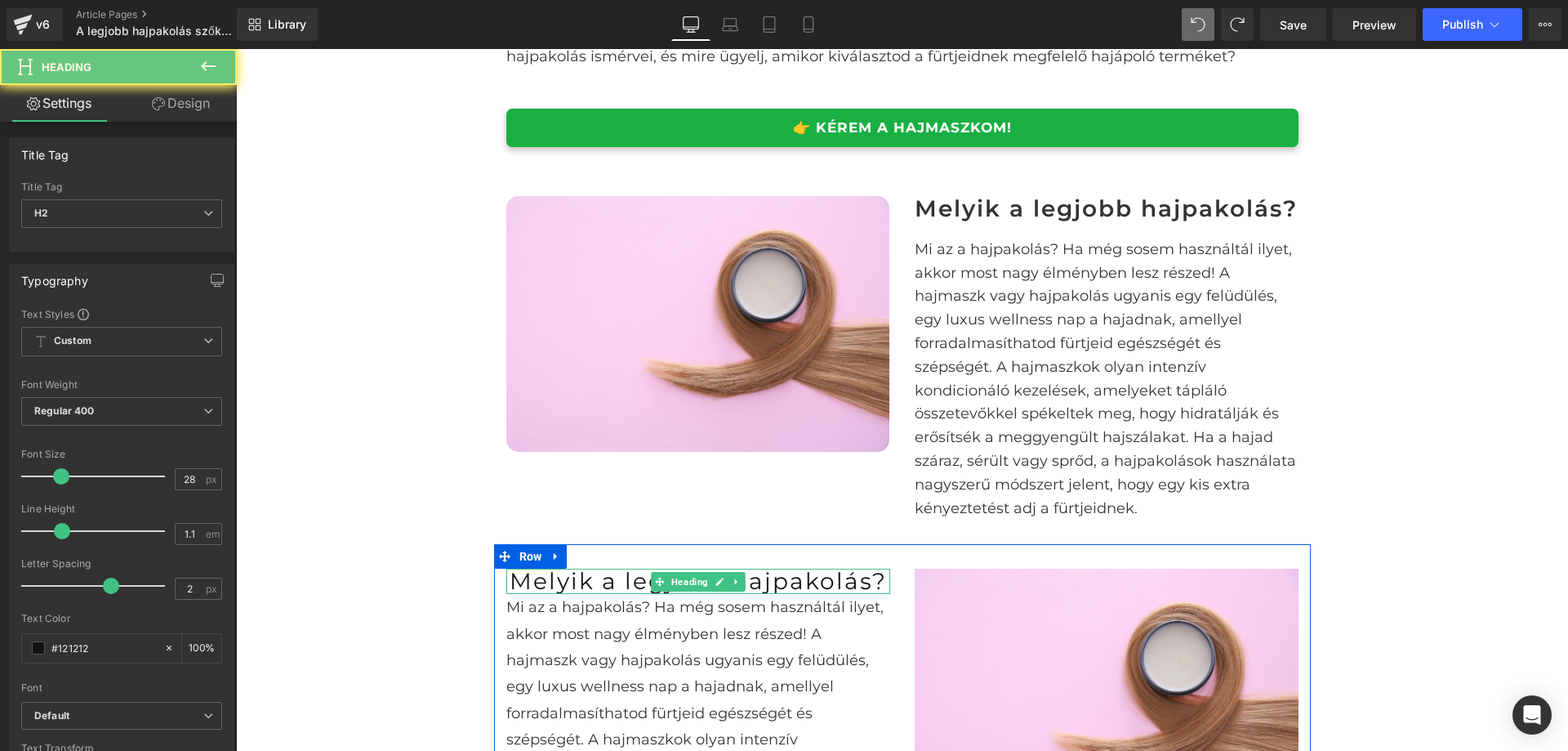
click at [683, 592] on span "Heading" at bounding box center [689, 581] width 43 height 19
click at [603, 594] on h2 "Melyik a legjobb hajpakolás?" at bounding box center [699, 581] width 384 height 25
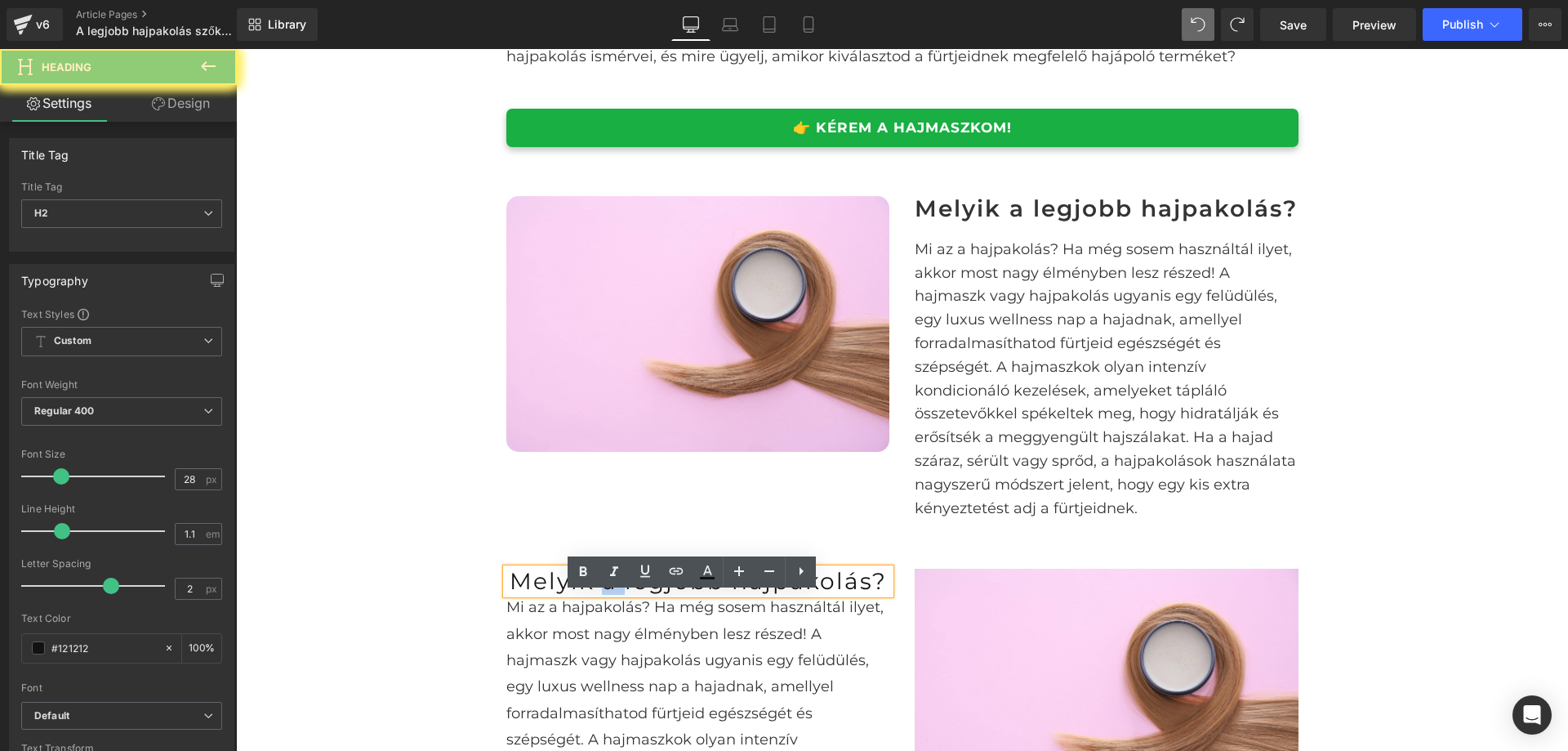
click at [603, 594] on h2 "Melyik a legjobb hajpakolás?" at bounding box center [699, 581] width 384 height 25
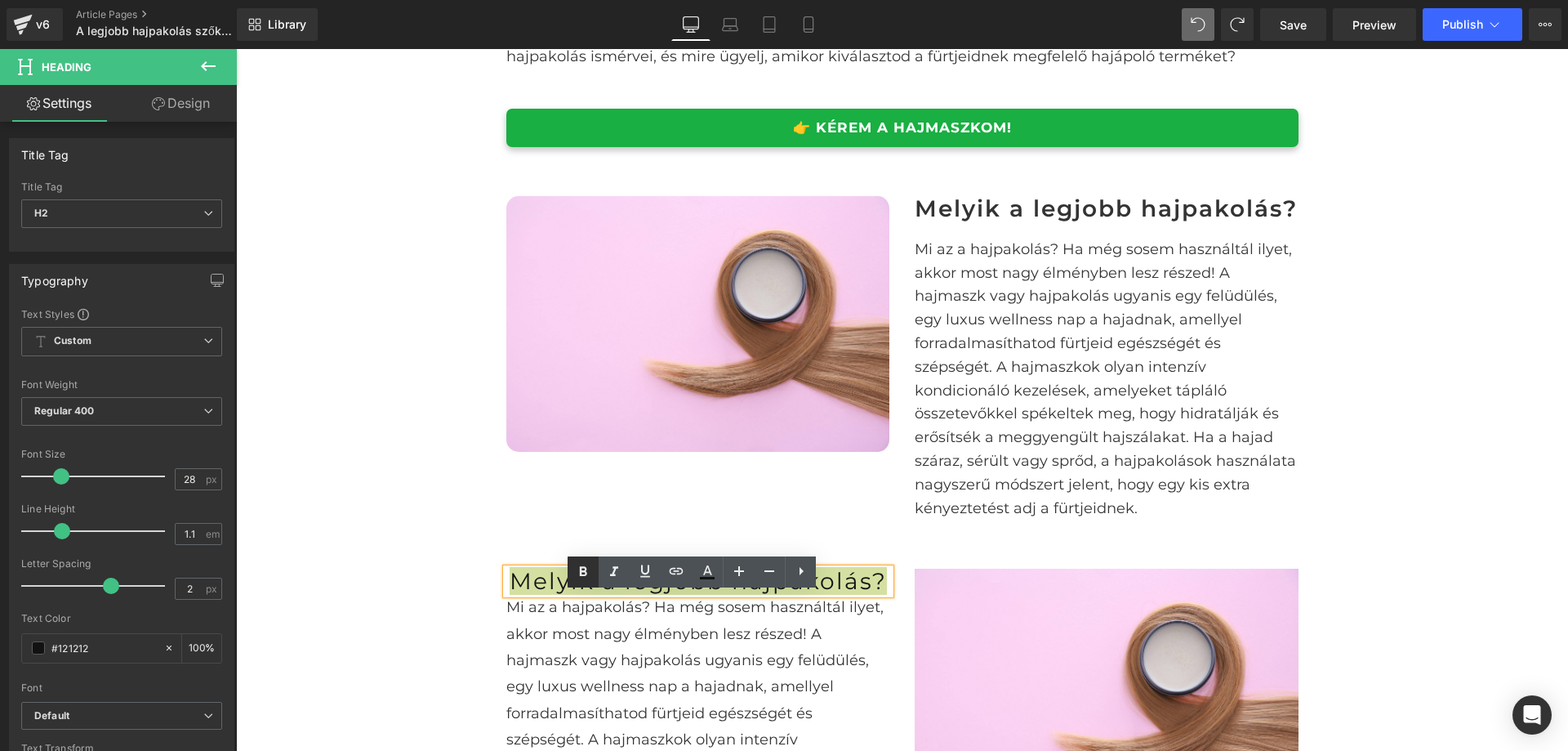
drag, startPoint x: 584, startPoint y: 567, endPoint x: 265, endPoint y: 464, distance: 335.2
click at [584, 567] on icon at bounding box center [584, 571] width 8 height 10
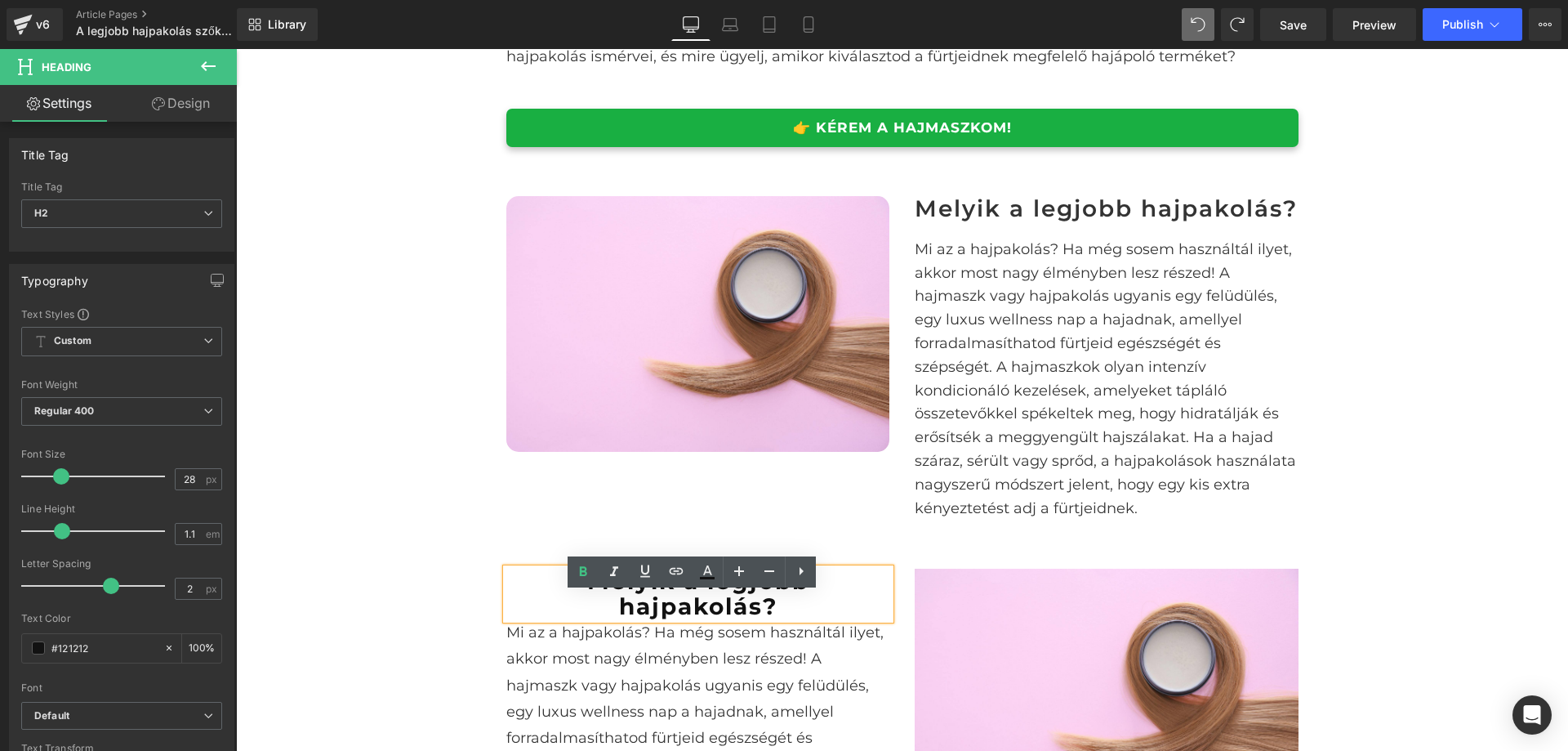
click at [500, 512] on div "Image Melyik a legjobb hajpakolás? Heading Mi az a hajpakolás? Ha még sosem has…" at bounding box center [903, 358] width 817 height 373
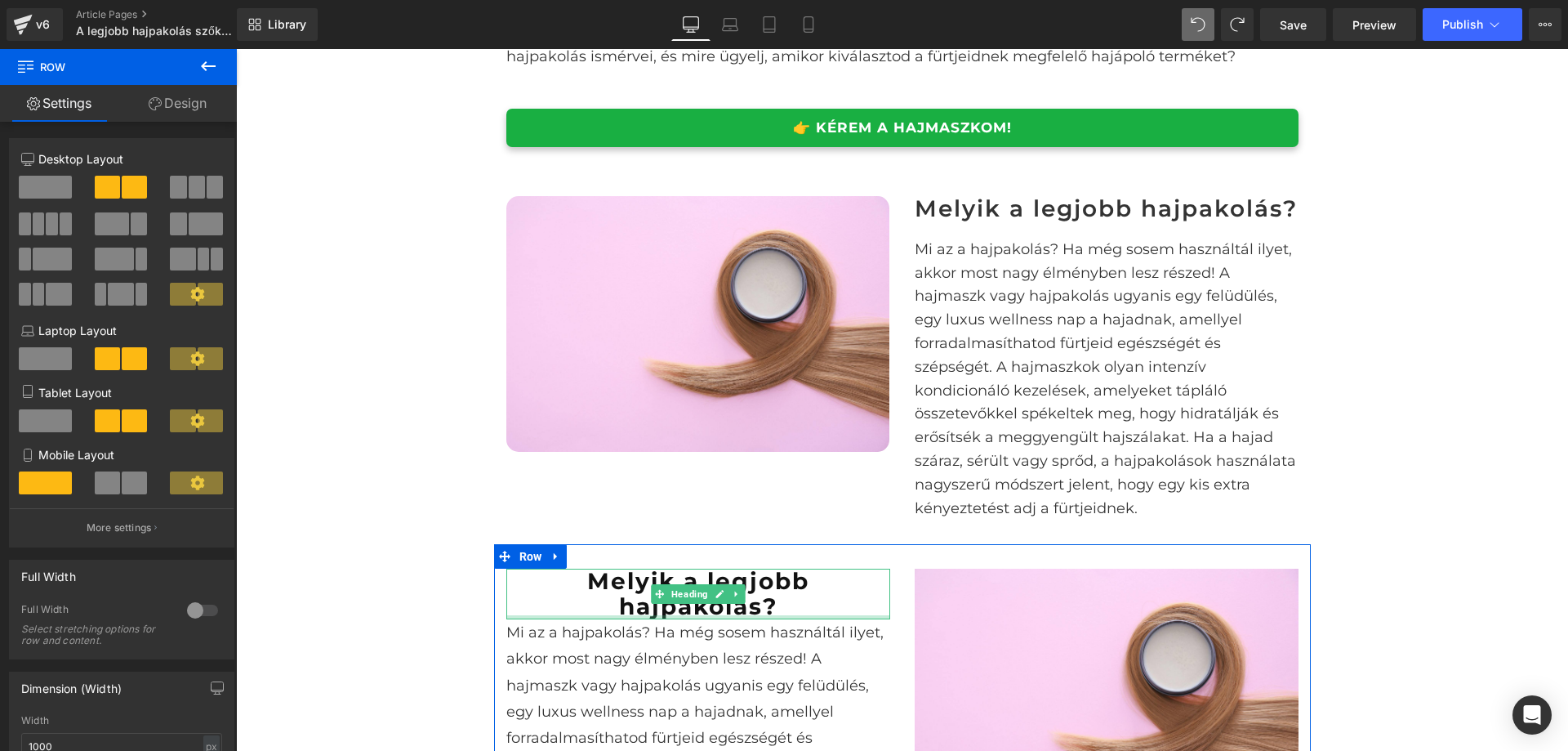
click at [817, 619] on h2 "Melyik a legjobb hajpakolás?" at bounding box center [699, 594] width 384 height 51
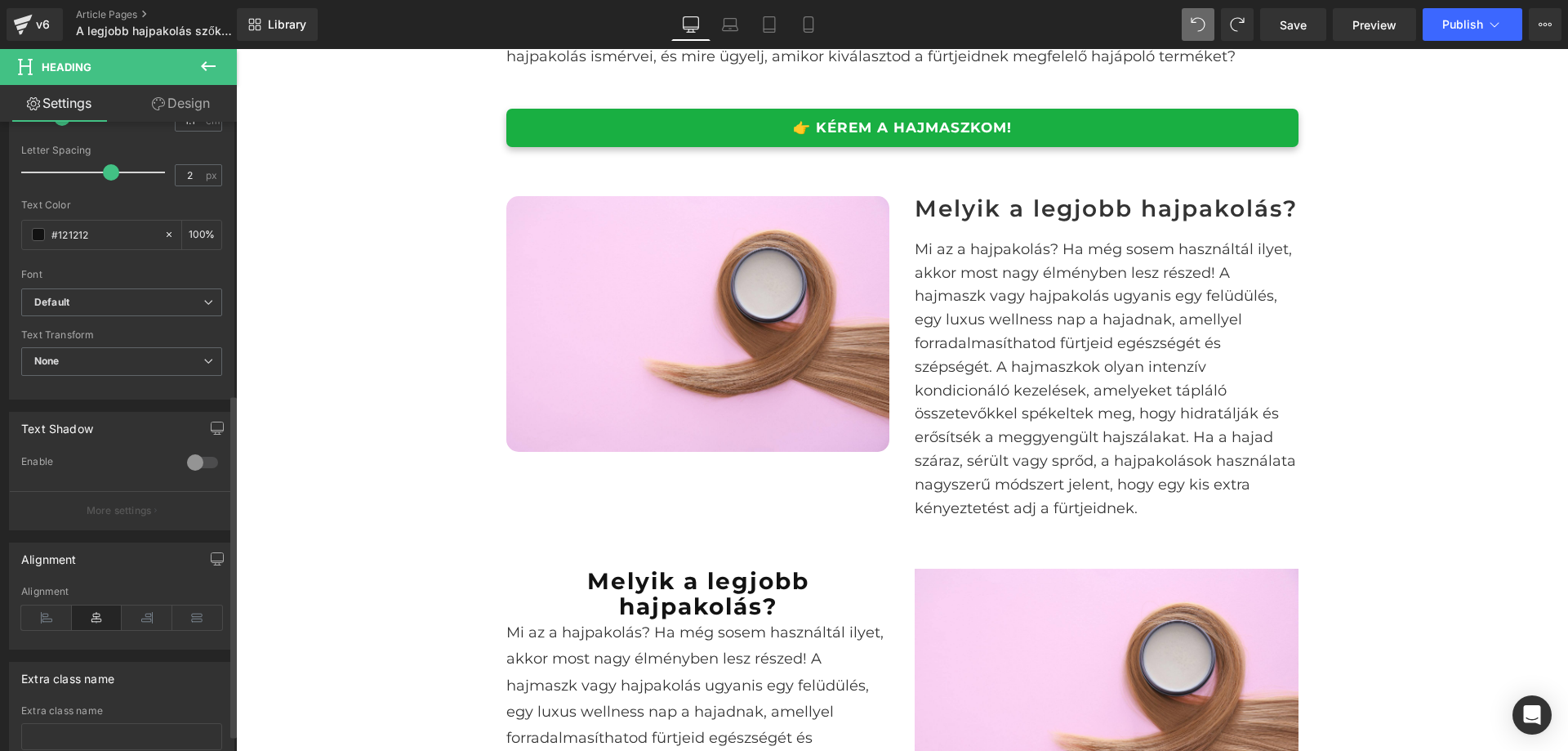
scroll to position [530, 0]
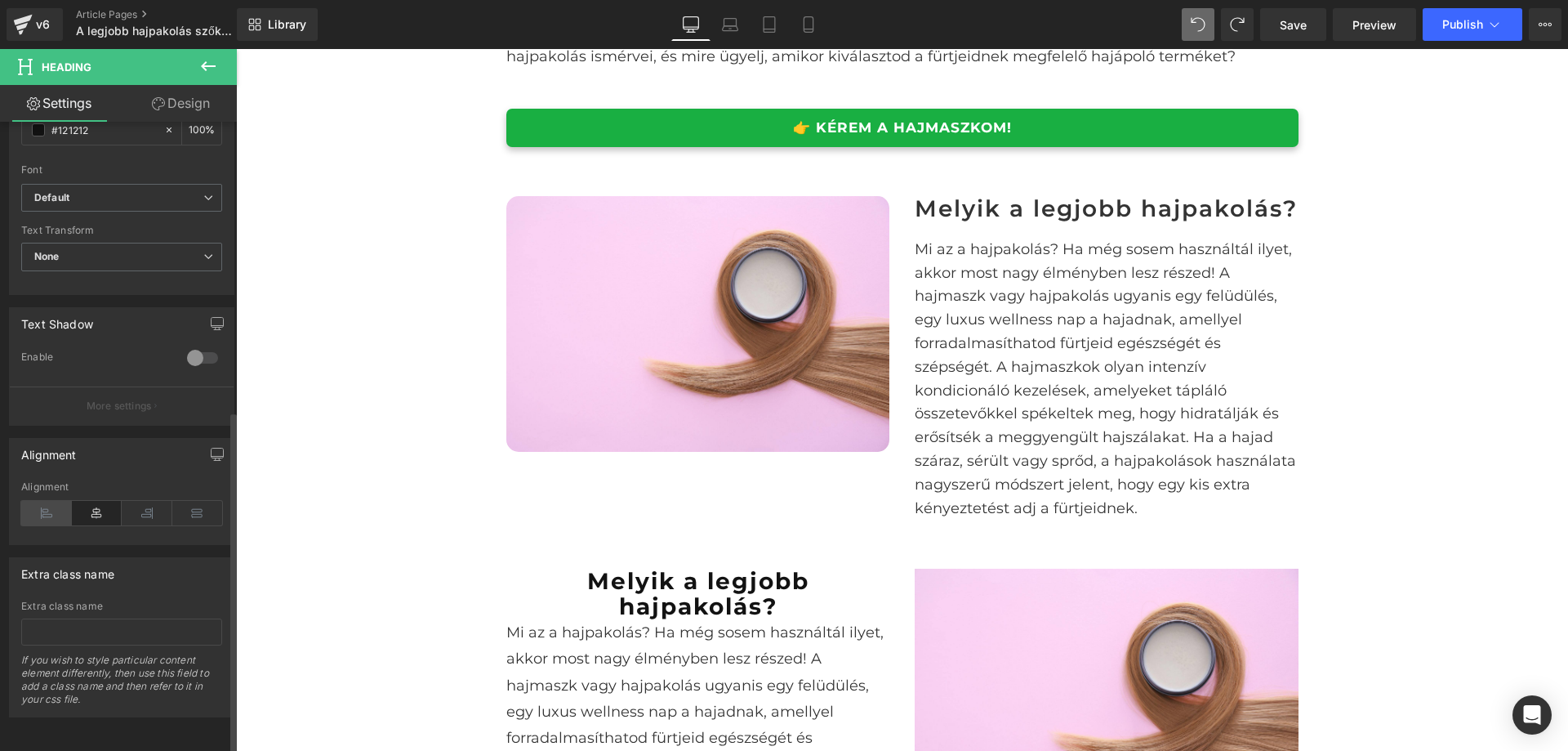
click at [43, 501] on icon at bounding box center [46, 513] width 51 height 24
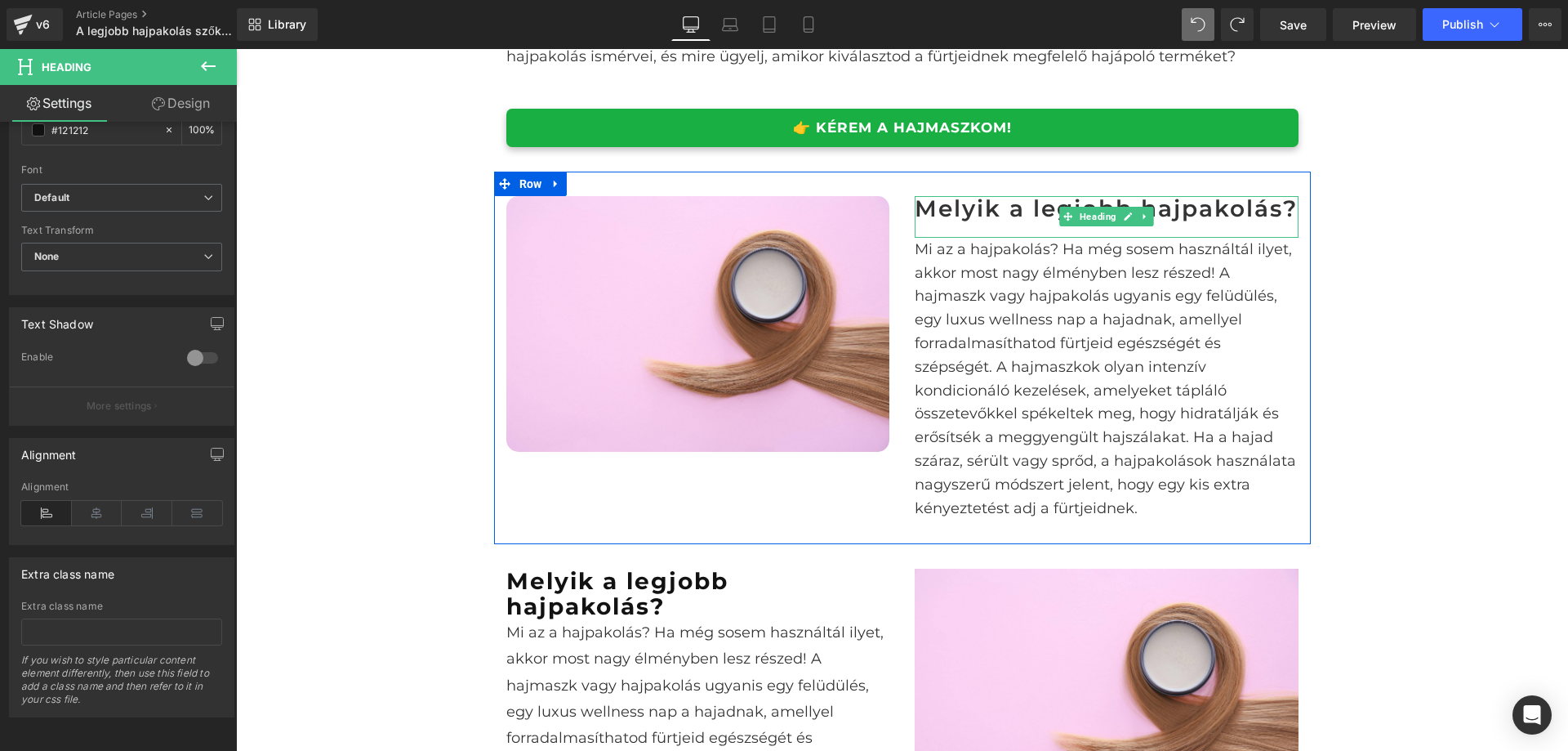
click at [1010, 222] on h2 "Melyik a legjobb hajpakolás?" at bounding box center [1106, 208] width 384 height 25
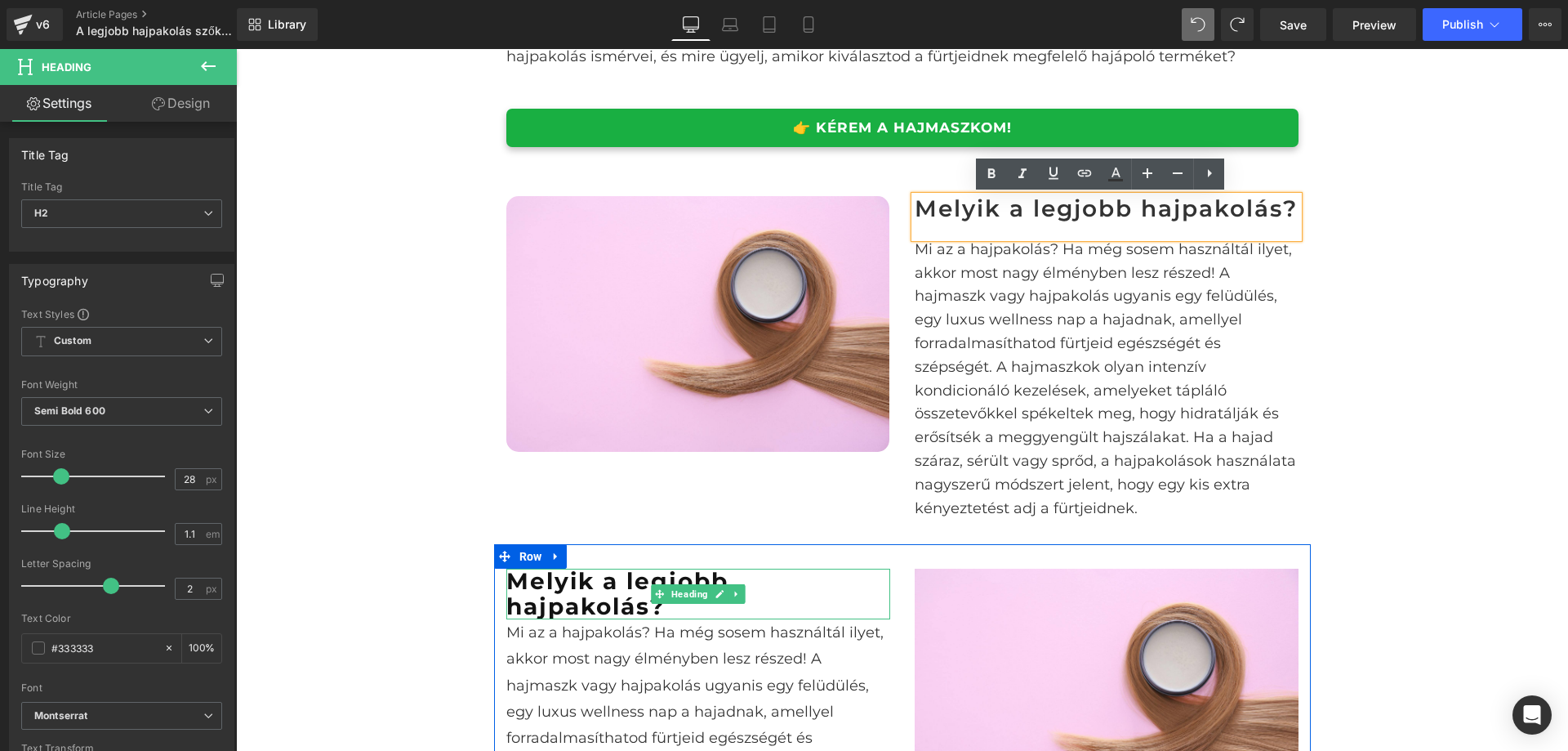
click at [776, 619] on h2 "Melyik a legjobb hajpakolás?" at bounding box center [699, 594] width 384 height 51
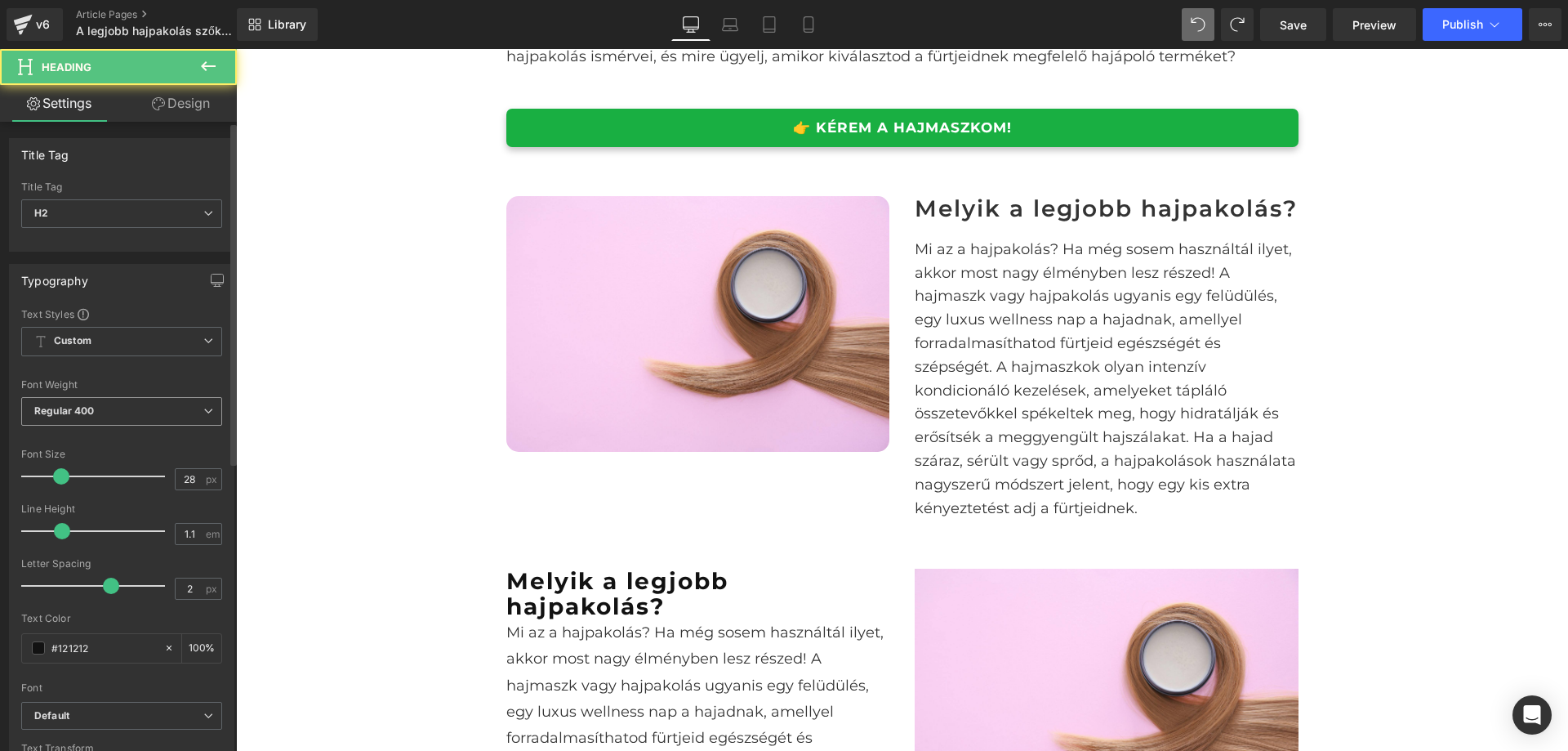
click at [84, 405] on b "Regular 400" at bounding box center [65, 411] width 61 height 13
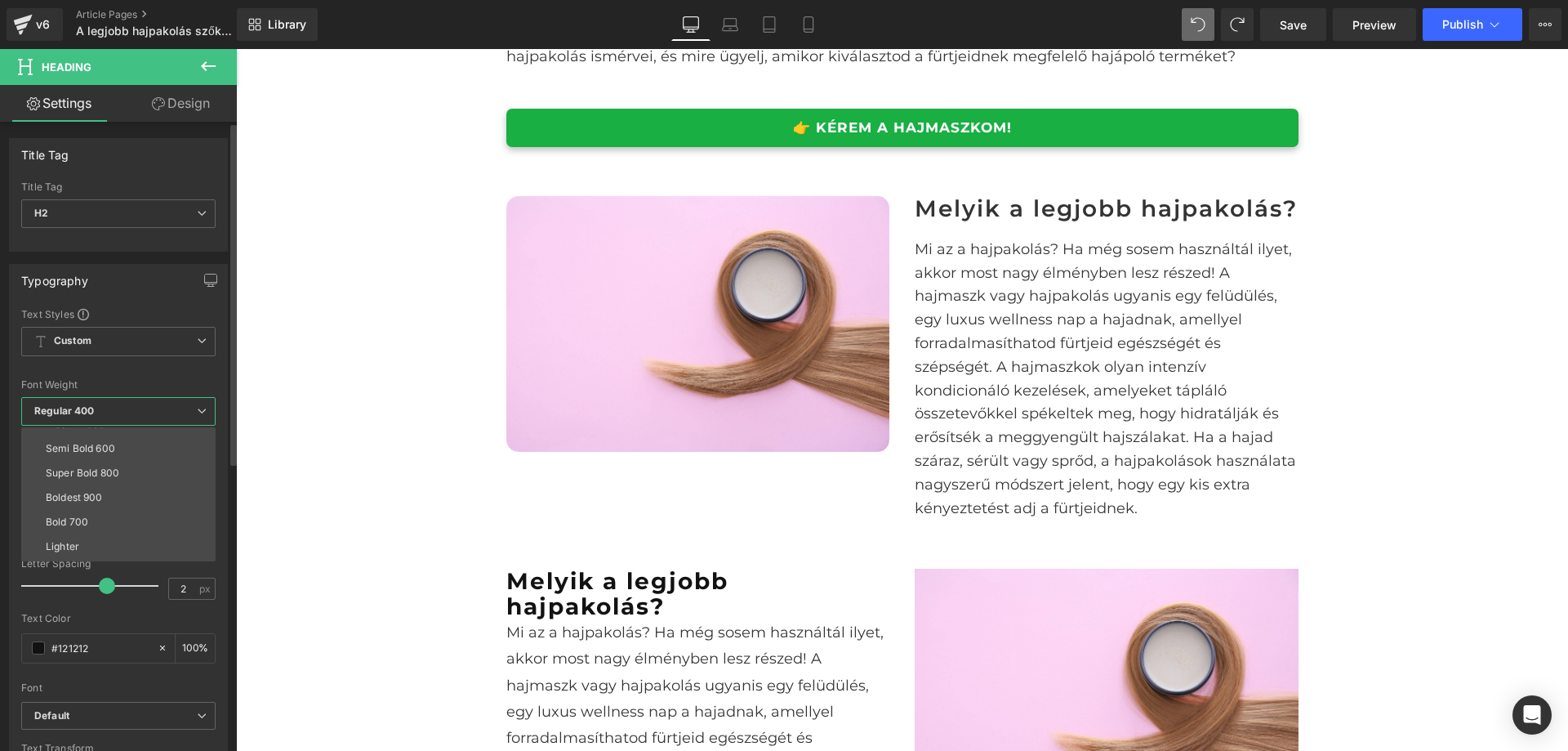
scroll to position [136, 0]
click at [104, 450] on div "Super Bold 800" at bounding box center [82, 451] width 73 height 12
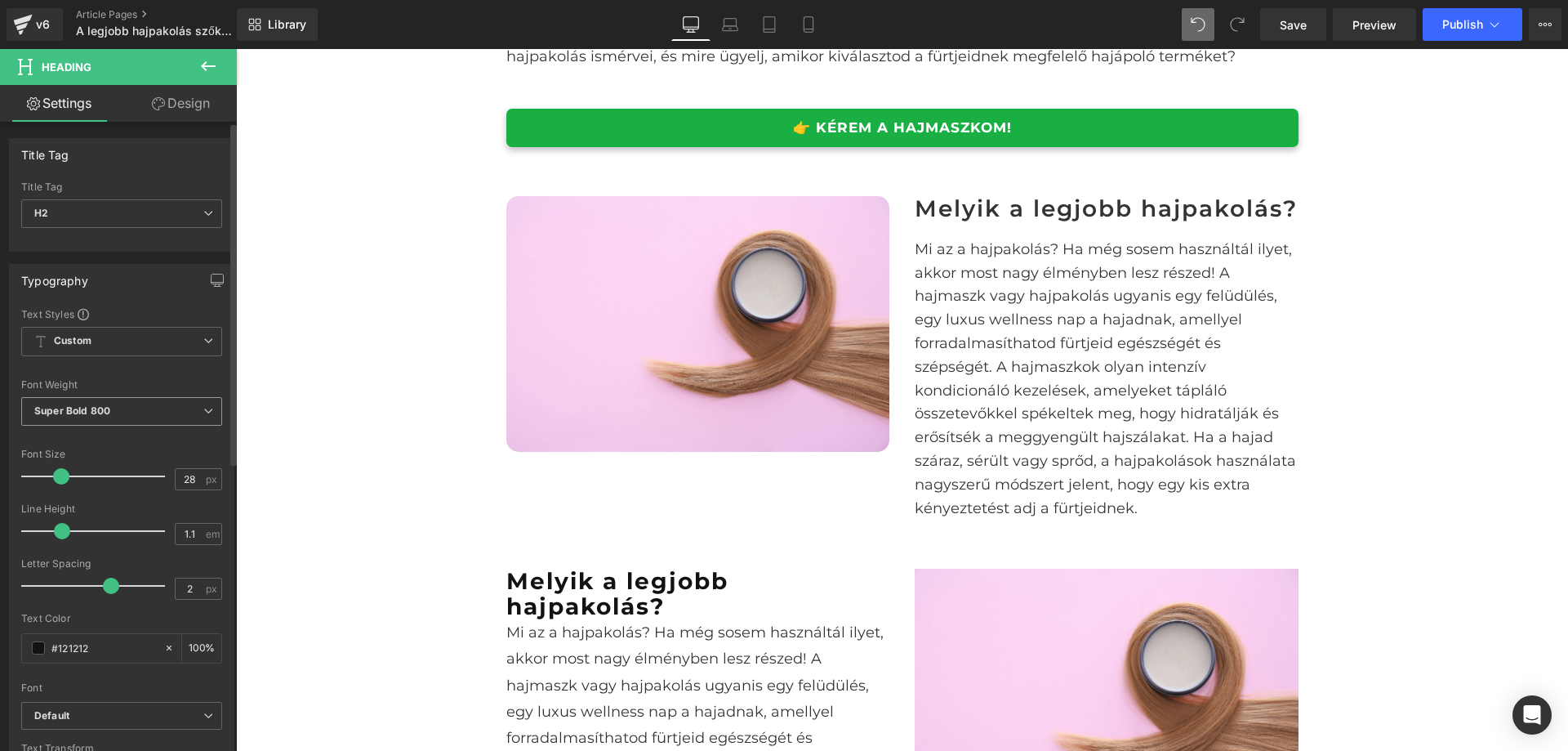
click at [93, 412] on b "Super Bold 800" at bounding box center [72, 411] width 76 height 13
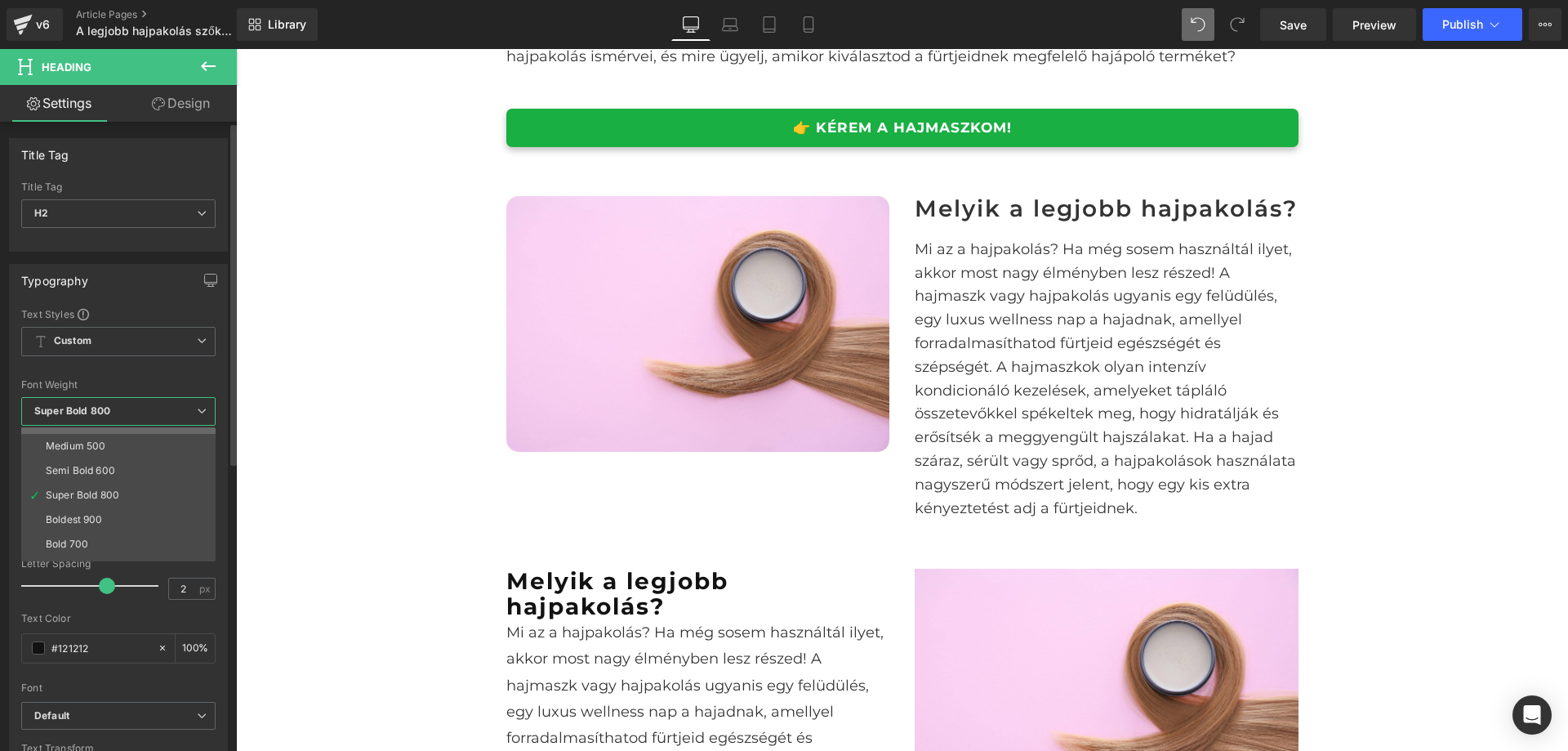
scroll to position [54, 0]
click at [124, 507] on li "Semi Bold 600" at bounding box center [121, 507] width 201 height 24
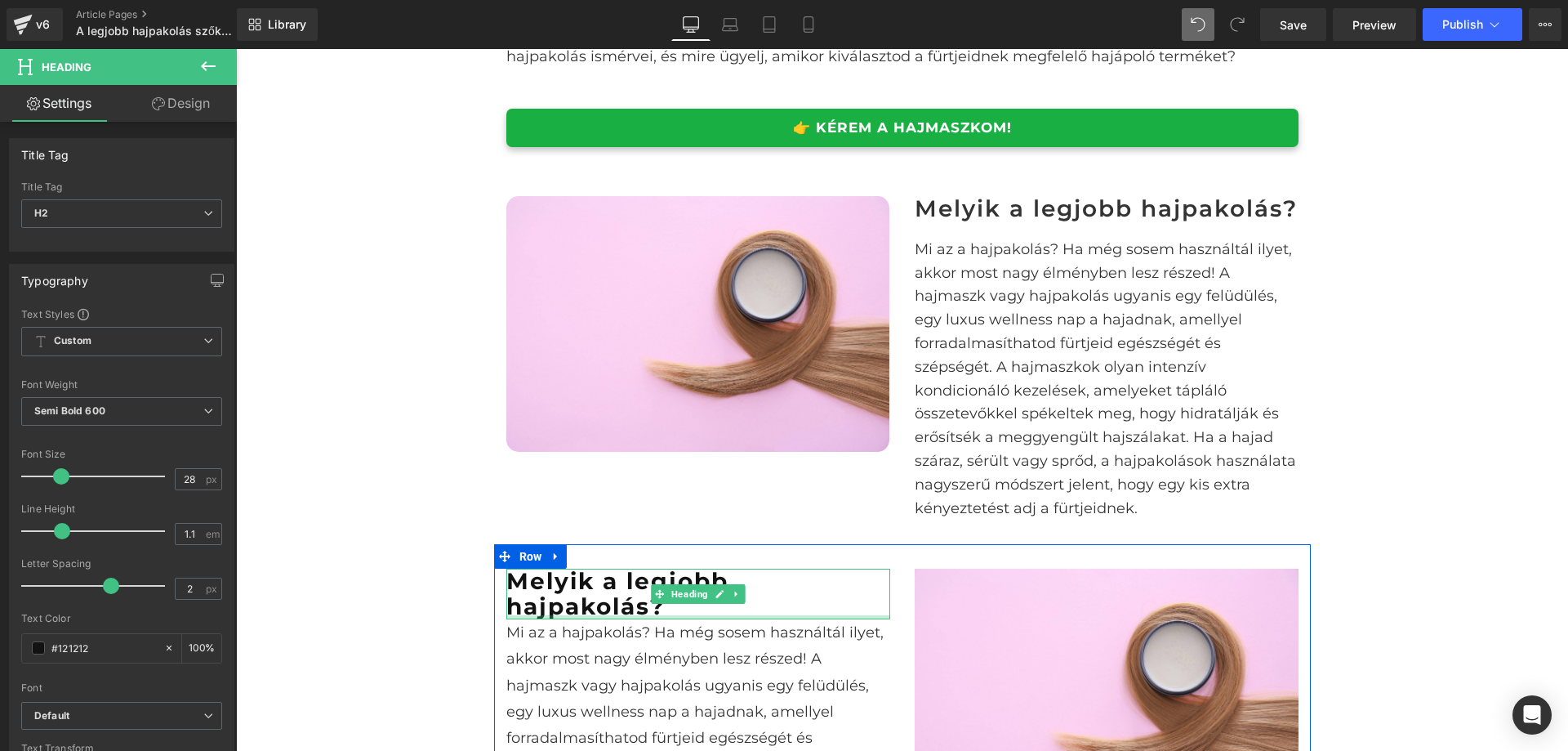
drag, startPoint x: 797, startPoint y: 642, endPoint x: 786, endPoint y: 640, distance: 11.2
click at [798, 619] on div "Melyik a legjobb hajpakolás? Heading" at bounding box center [699, 594] width 384 height 51
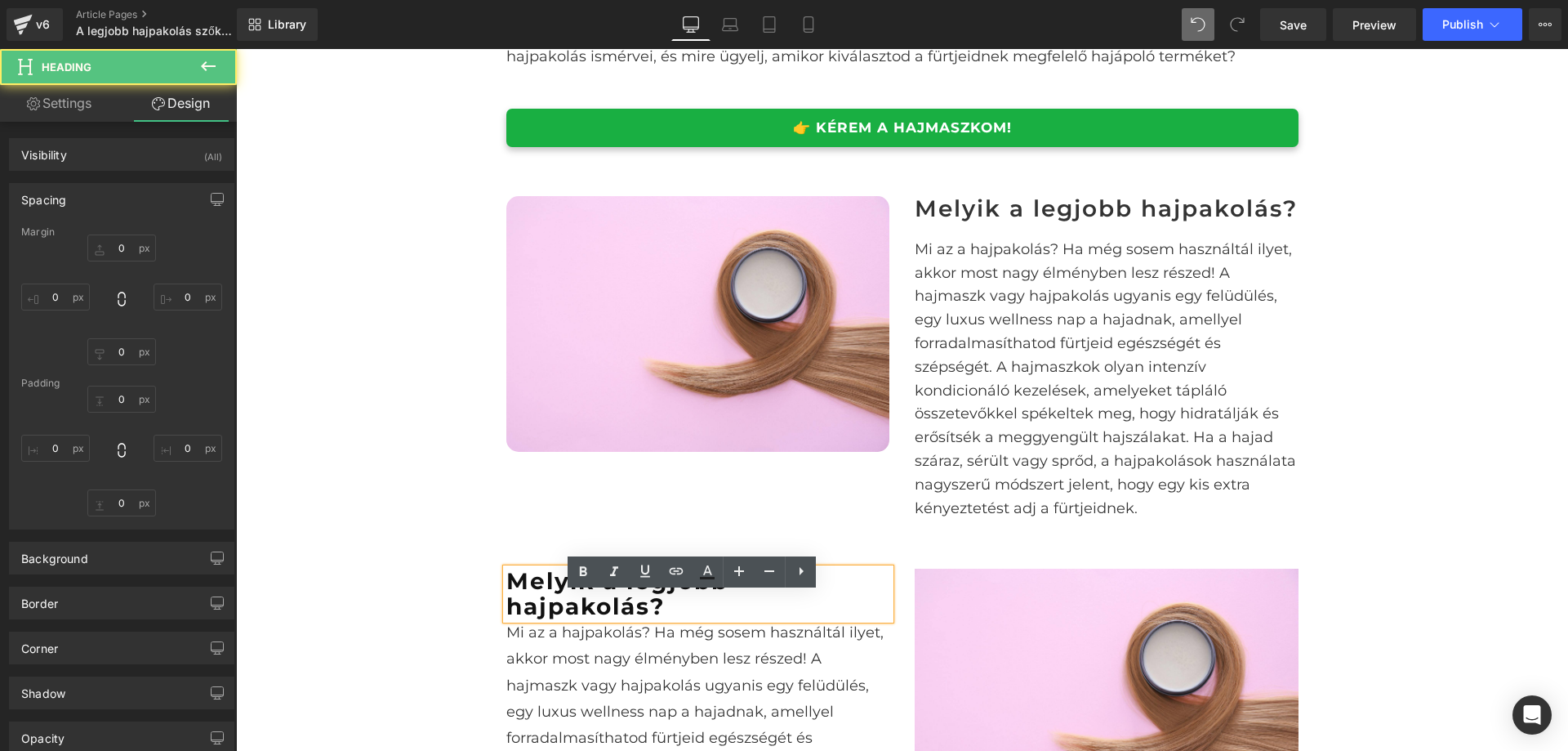
type input "0"
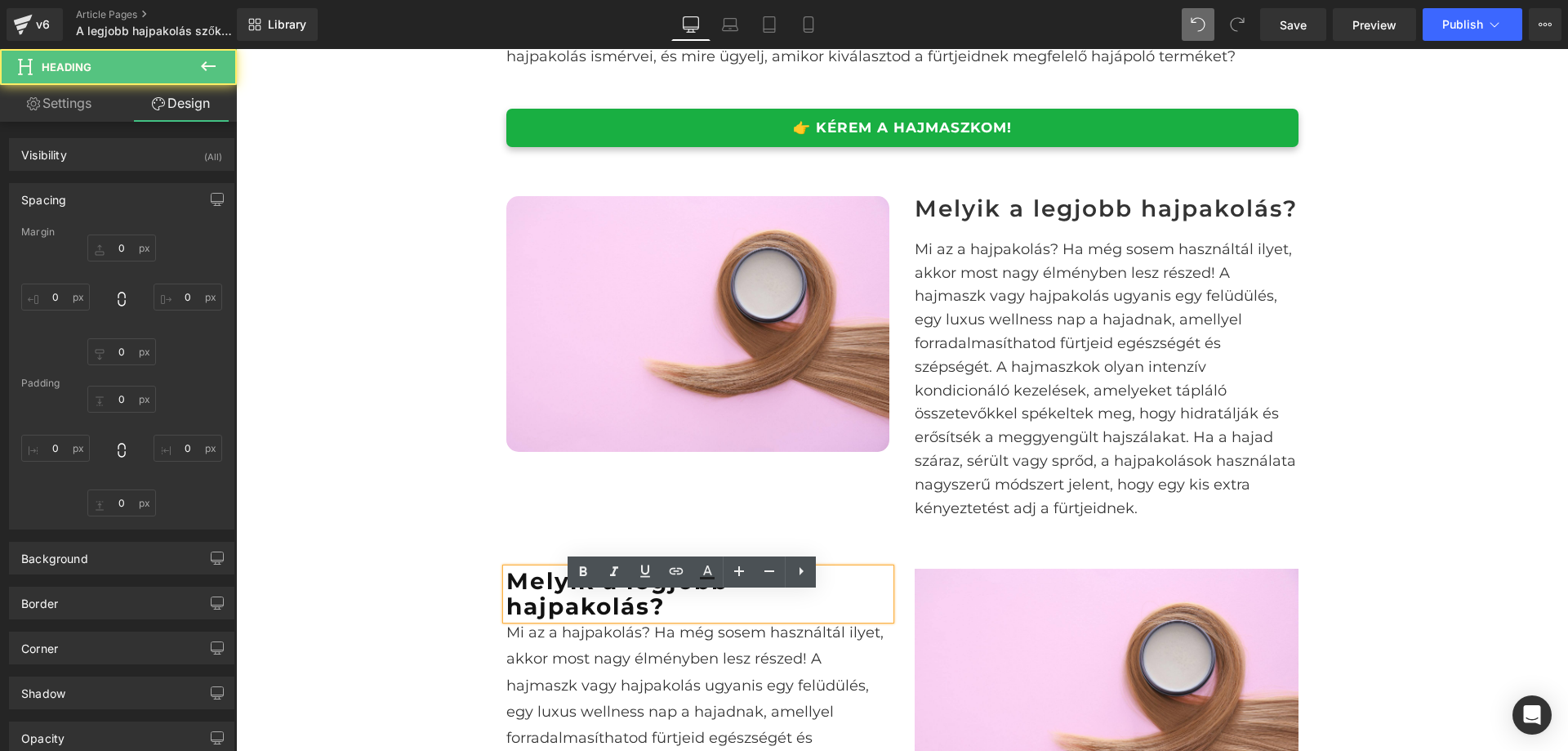
type input "0"
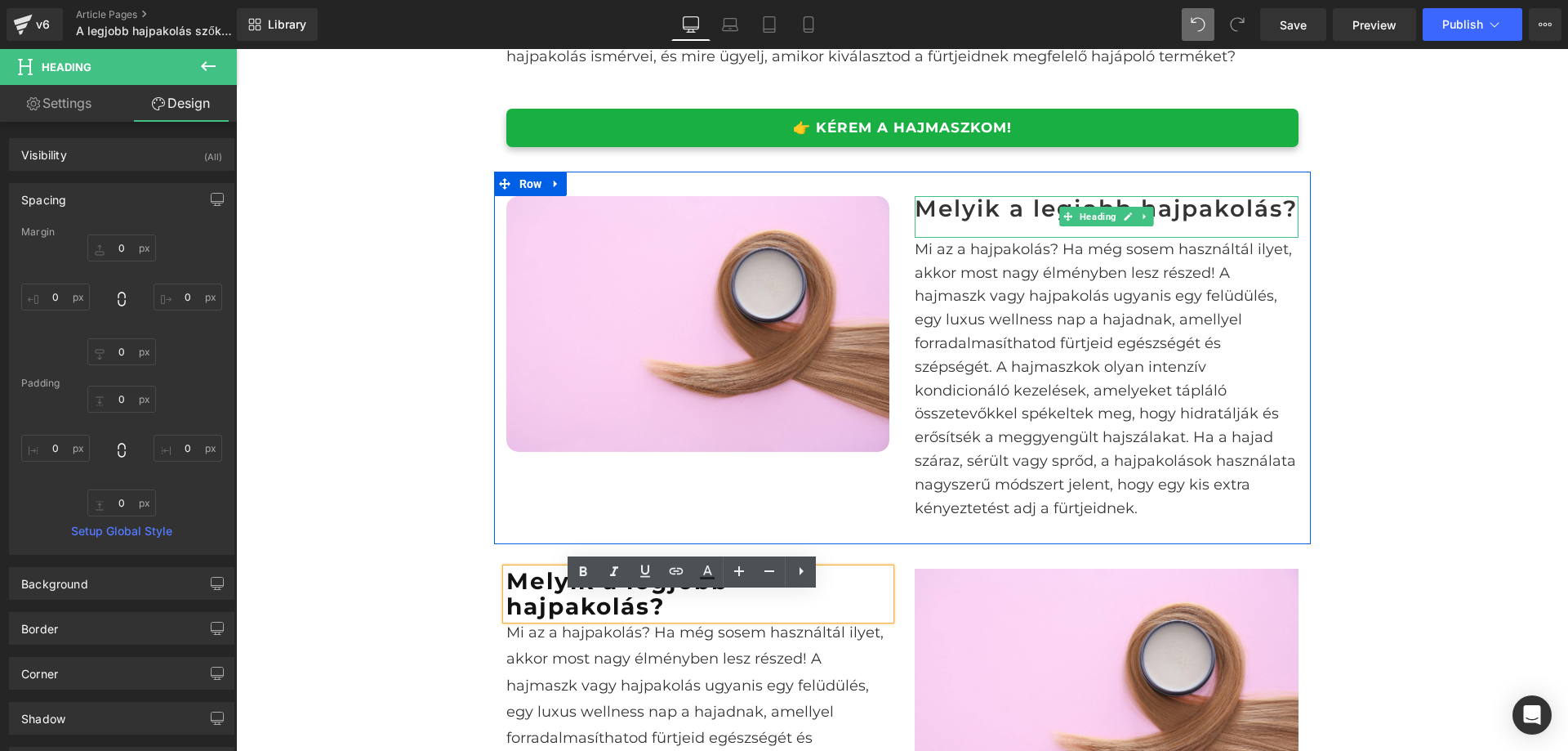
click at [1107, 221] on span "Heading" at bounding box center [1098, 216] width 43 height 19
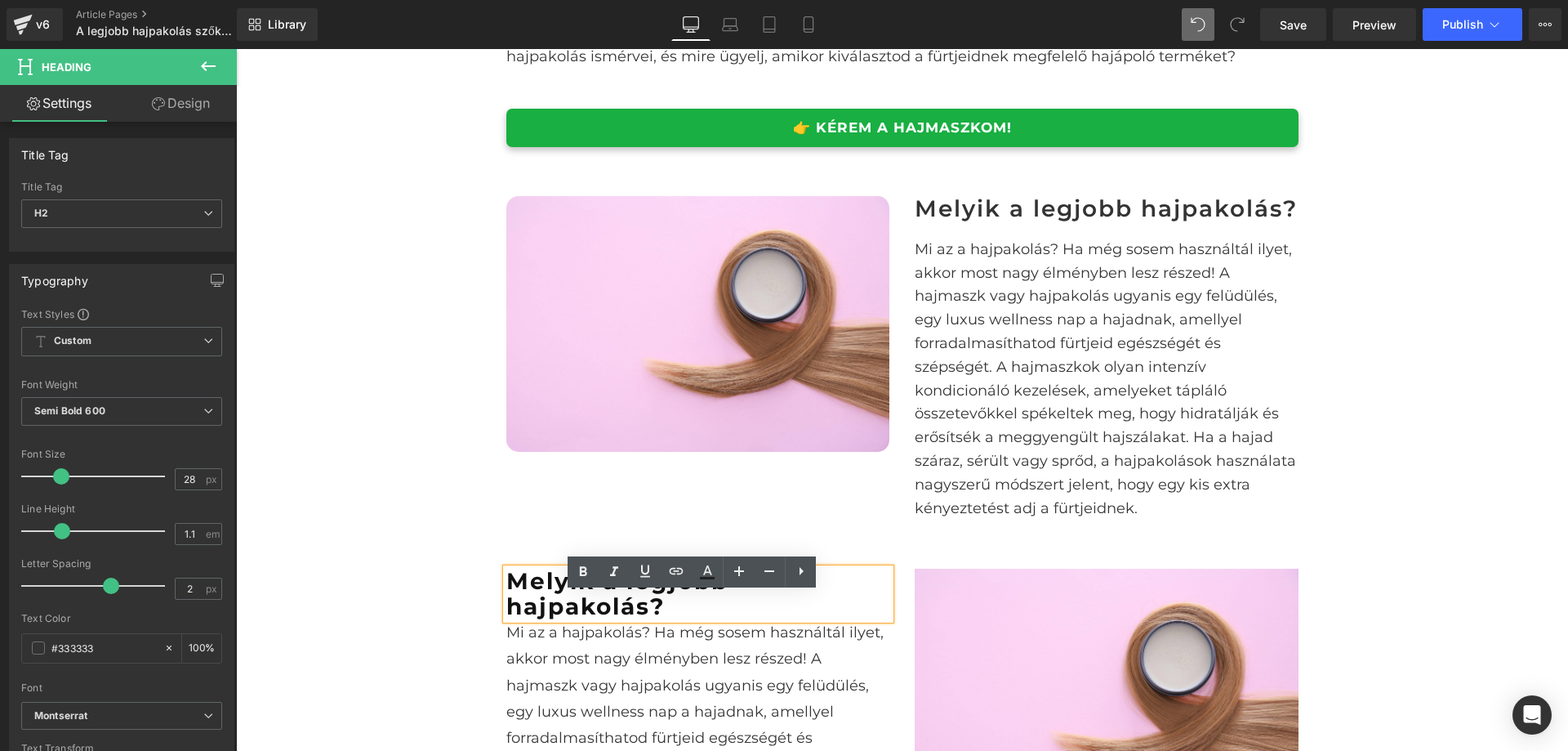
click at [720, 617] on strong "Melyik a legjobb hajpakolás?" at bounding box center [618, 593] width 223 height 53
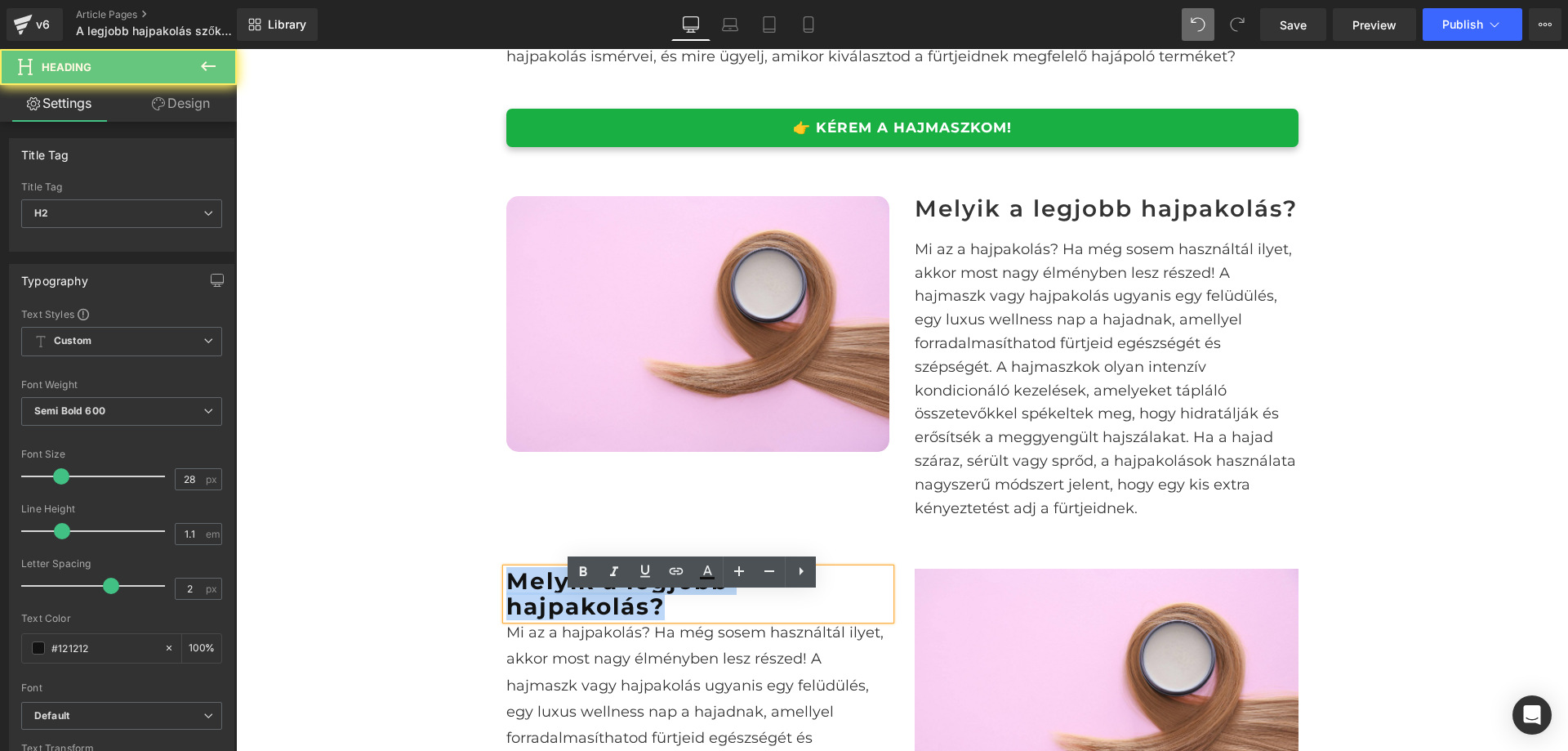
click at [719, 617] on strong "Melyik a legjobb hajpakolás?" at bounding box center [618, 593] width 223 height 53
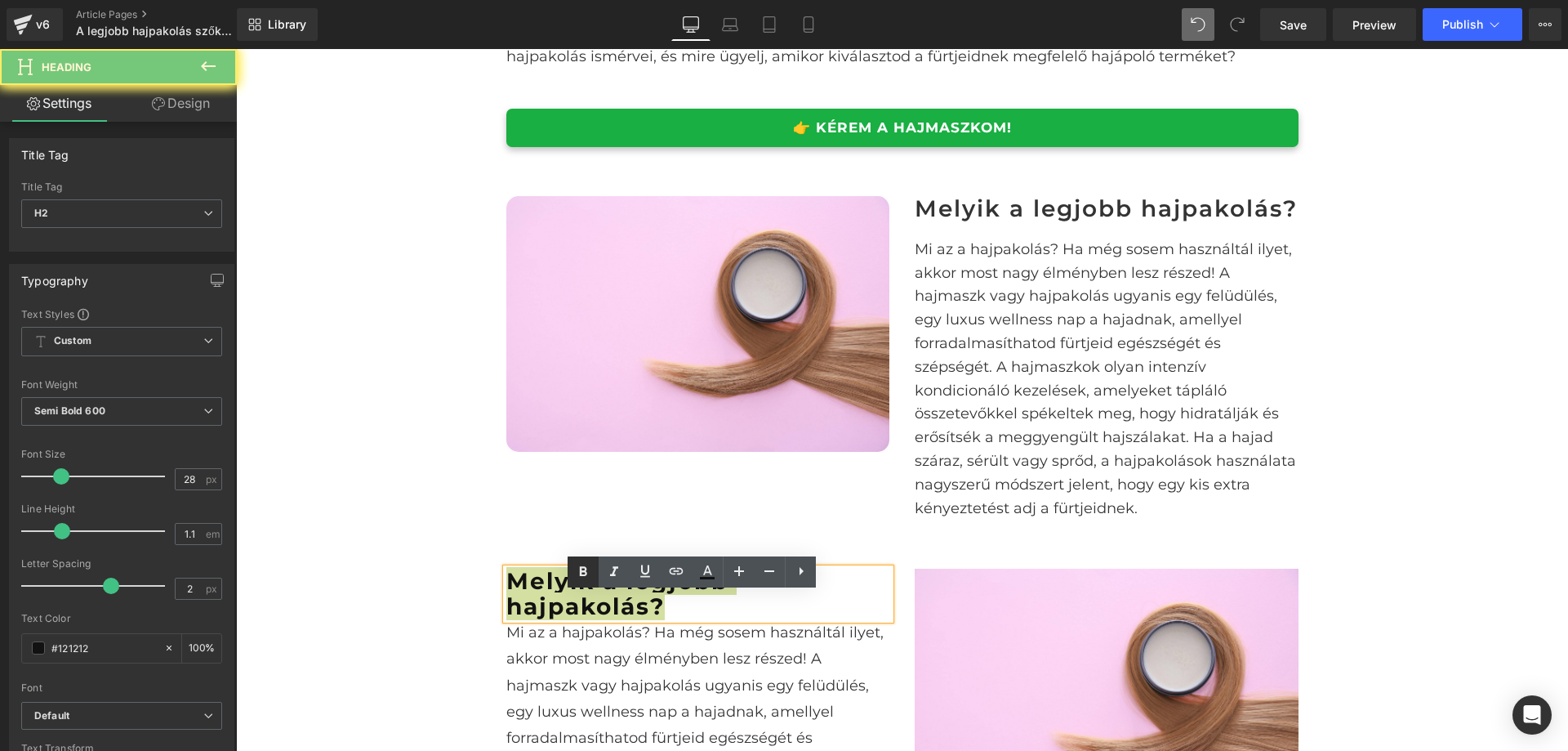
drag, startPoint x: 584, startPoint y: 574, endPoint x: 290, endPoint y: 495, distance: 304.4
click at [584, 574] on icon at bounding box center [583, 572] width 19 height 19
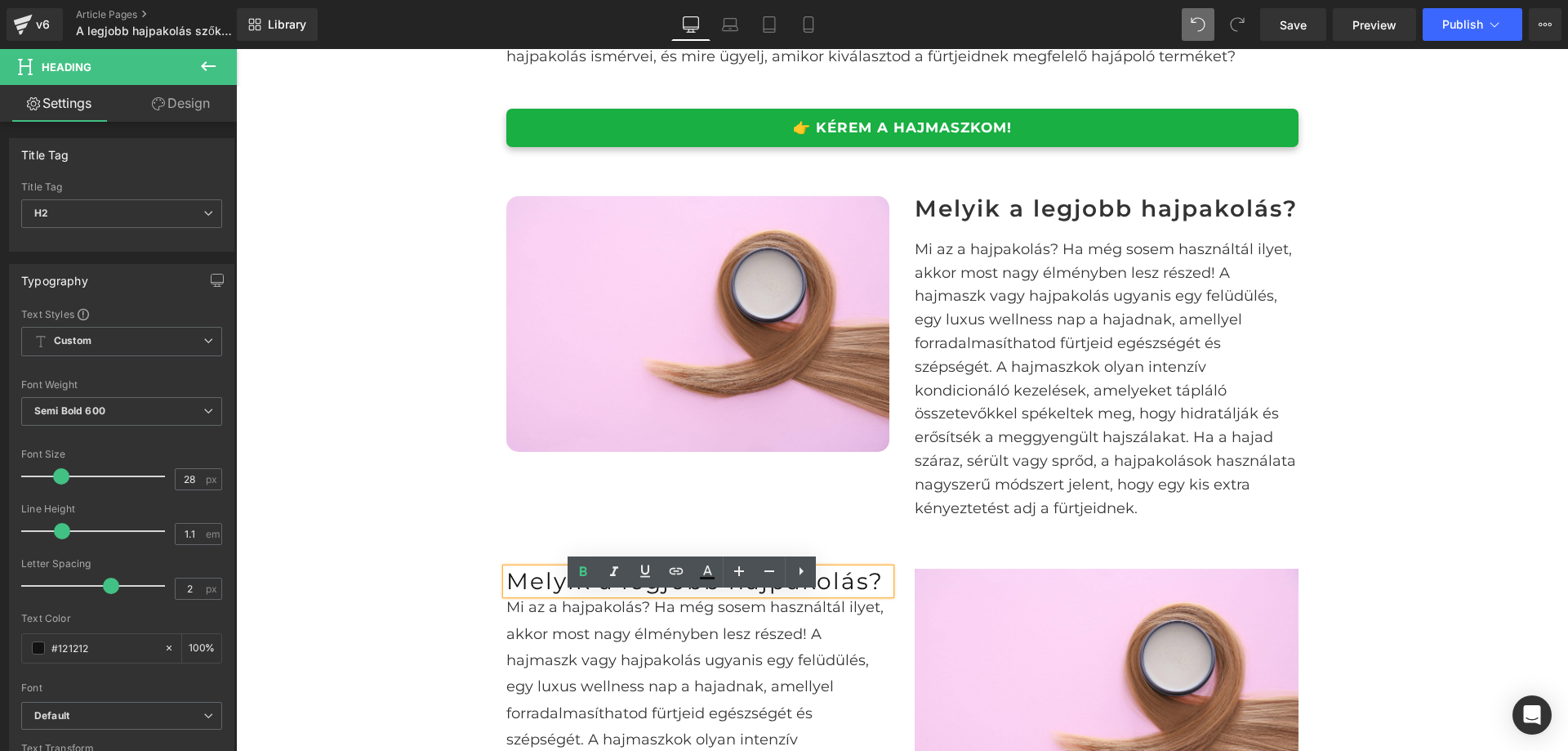
click at [494, 528] on div "Image Melyik a legjobb hajpakolás? Heading Mi az a hajpakolás? Ha még sosem has…" at bounding box center [903, 358] width 817 height 373
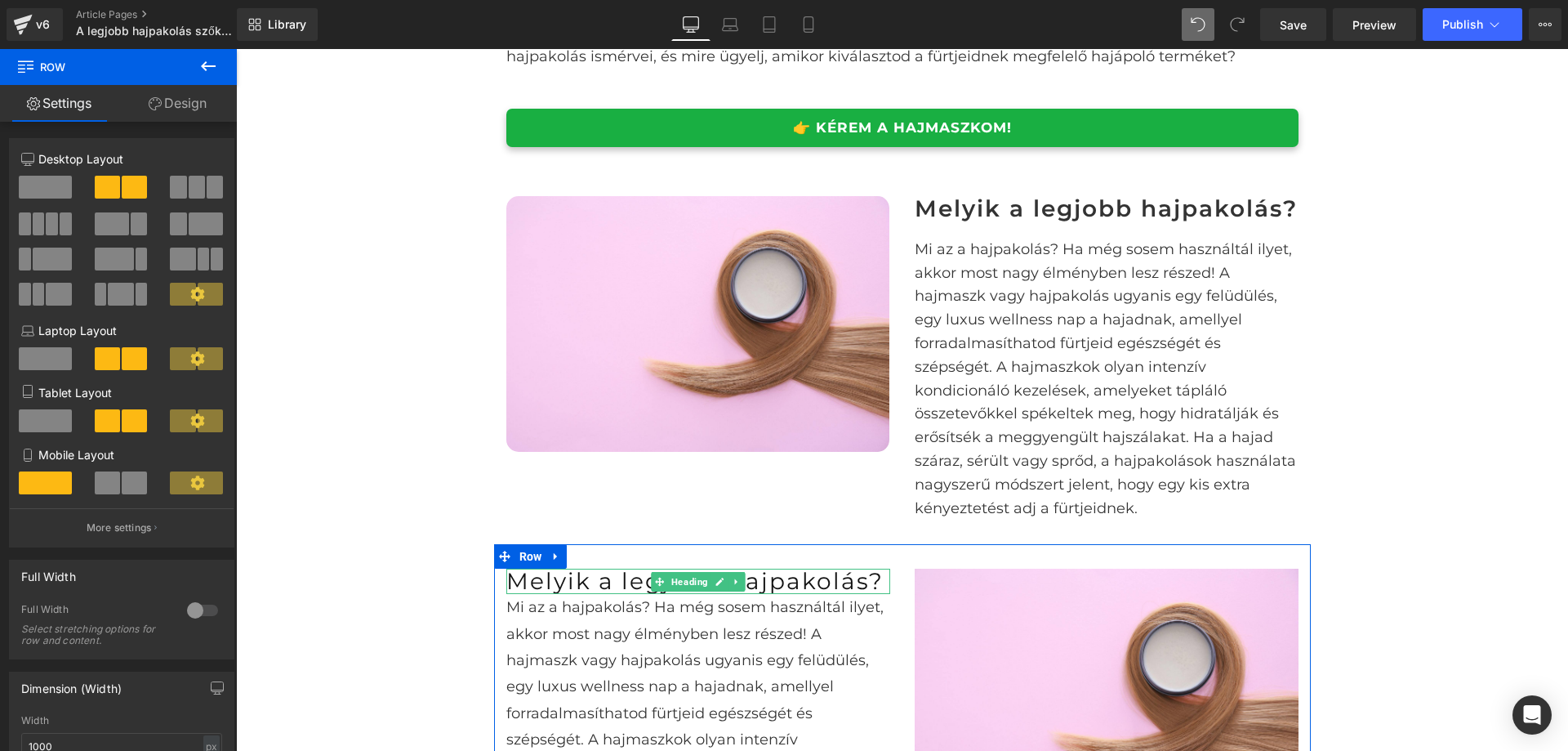
click at [764, 595] on span "Melyik a legjobb hajpakolás?" at bounding box center [696, 580] width 378 height 28
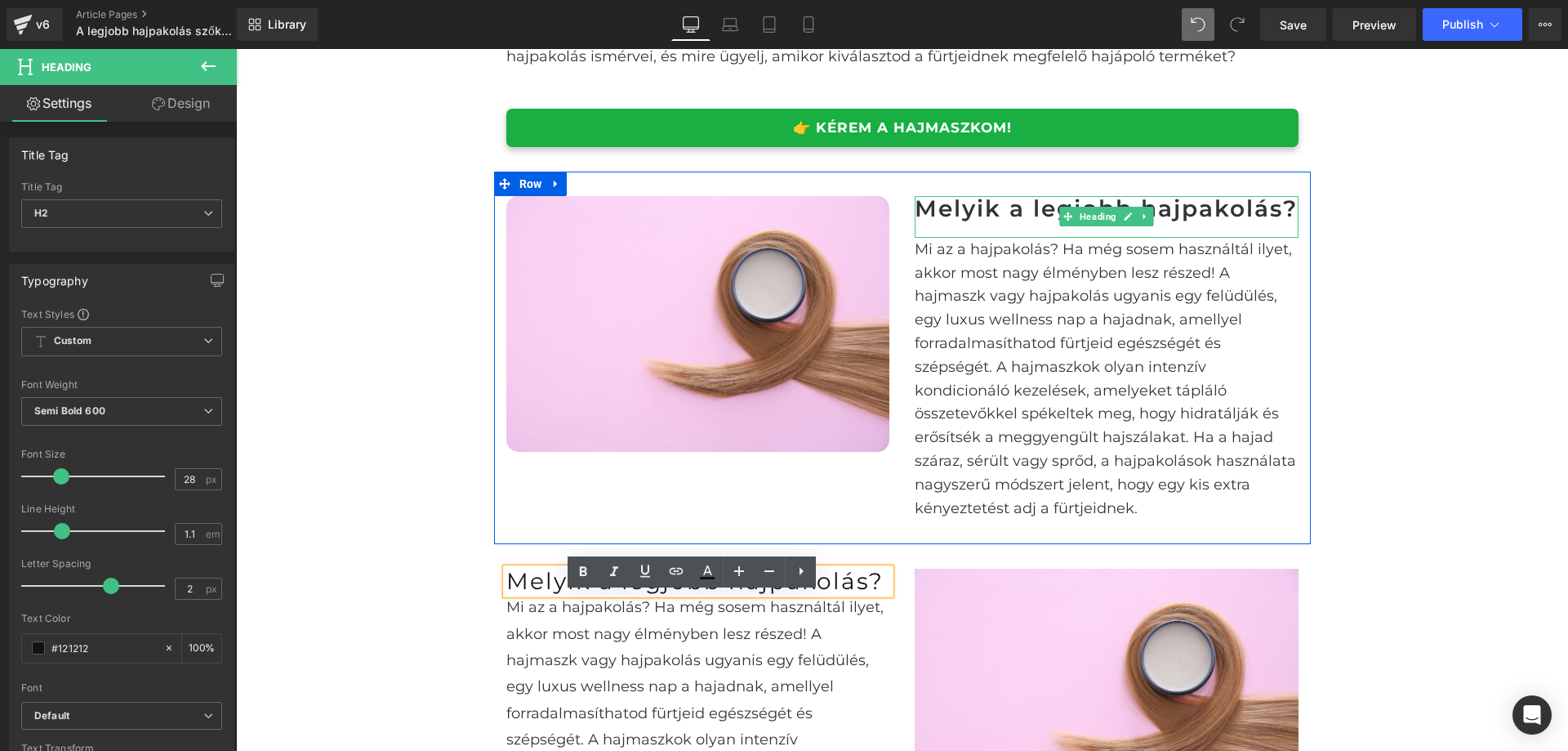
click at [1179, 238] on div "Melyik a legjobb hajpakolás?" at bounding box center [1106, 216] width 384 height 41
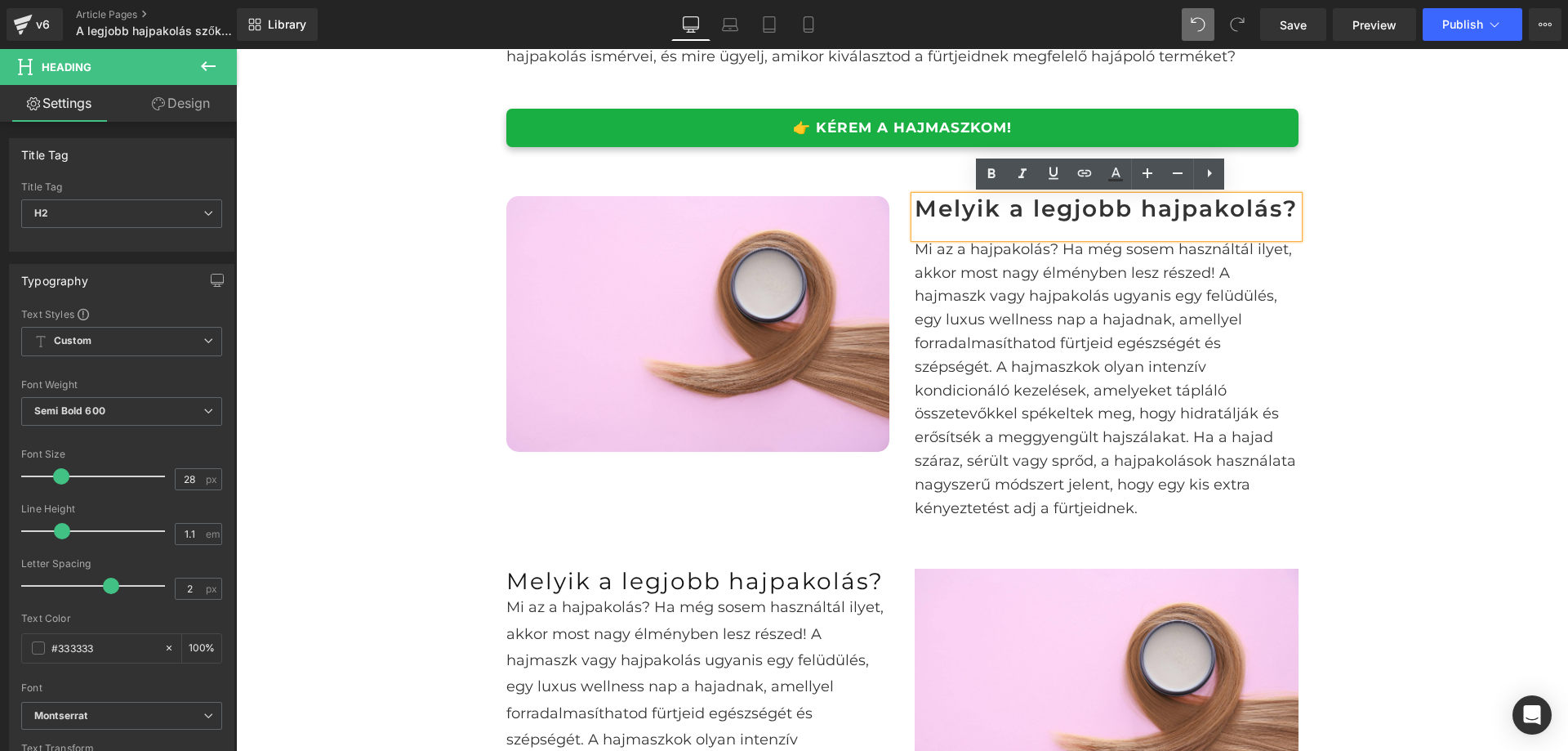
click at [796, 595] on span "Melyik a legjobb hajpakolás?" at bounding box center [696, 580] width 378 height 28
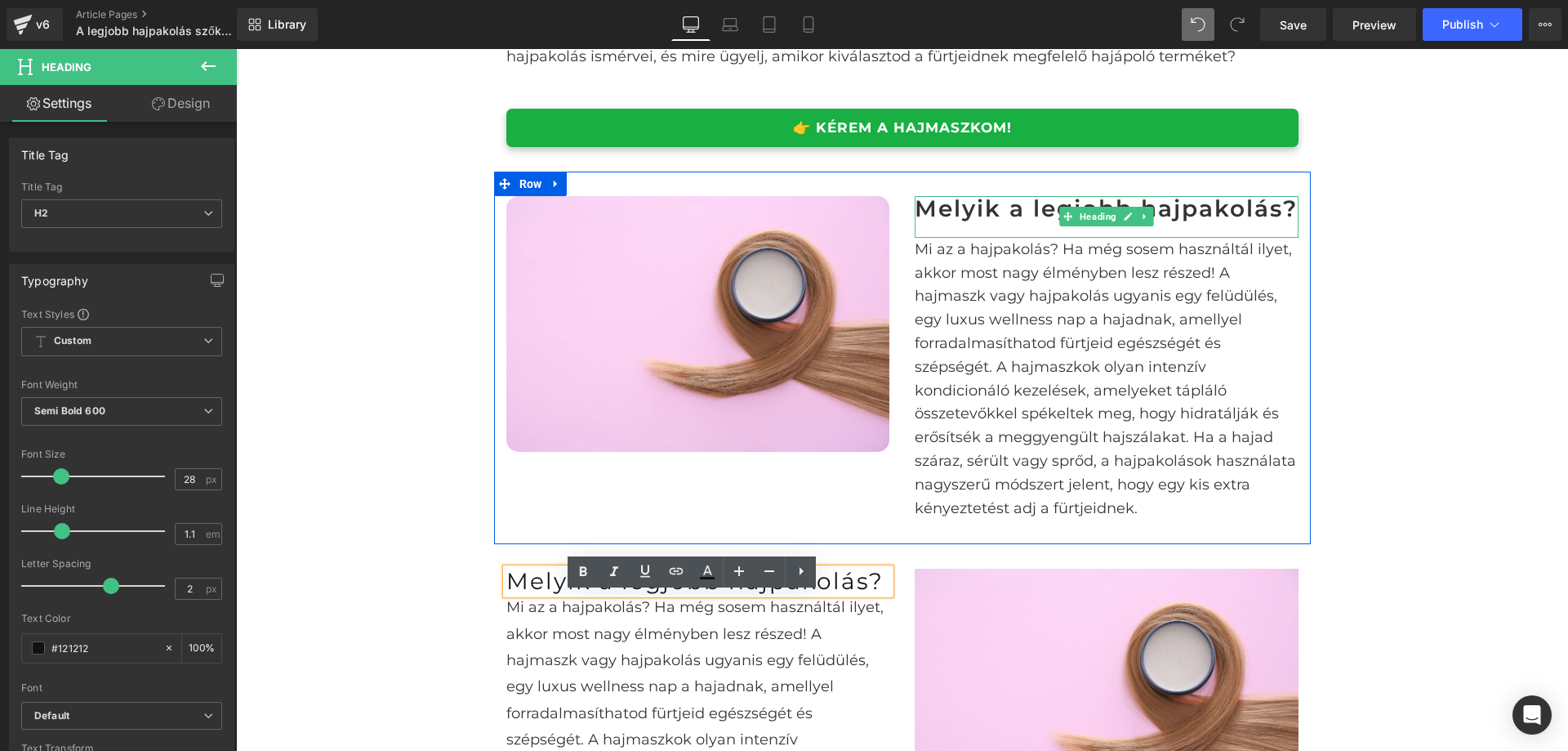
click at [978, 222] on h2 "Melyik a legjobb hajpakolás?" at bounding box center [1106, 208] width 384 height 25
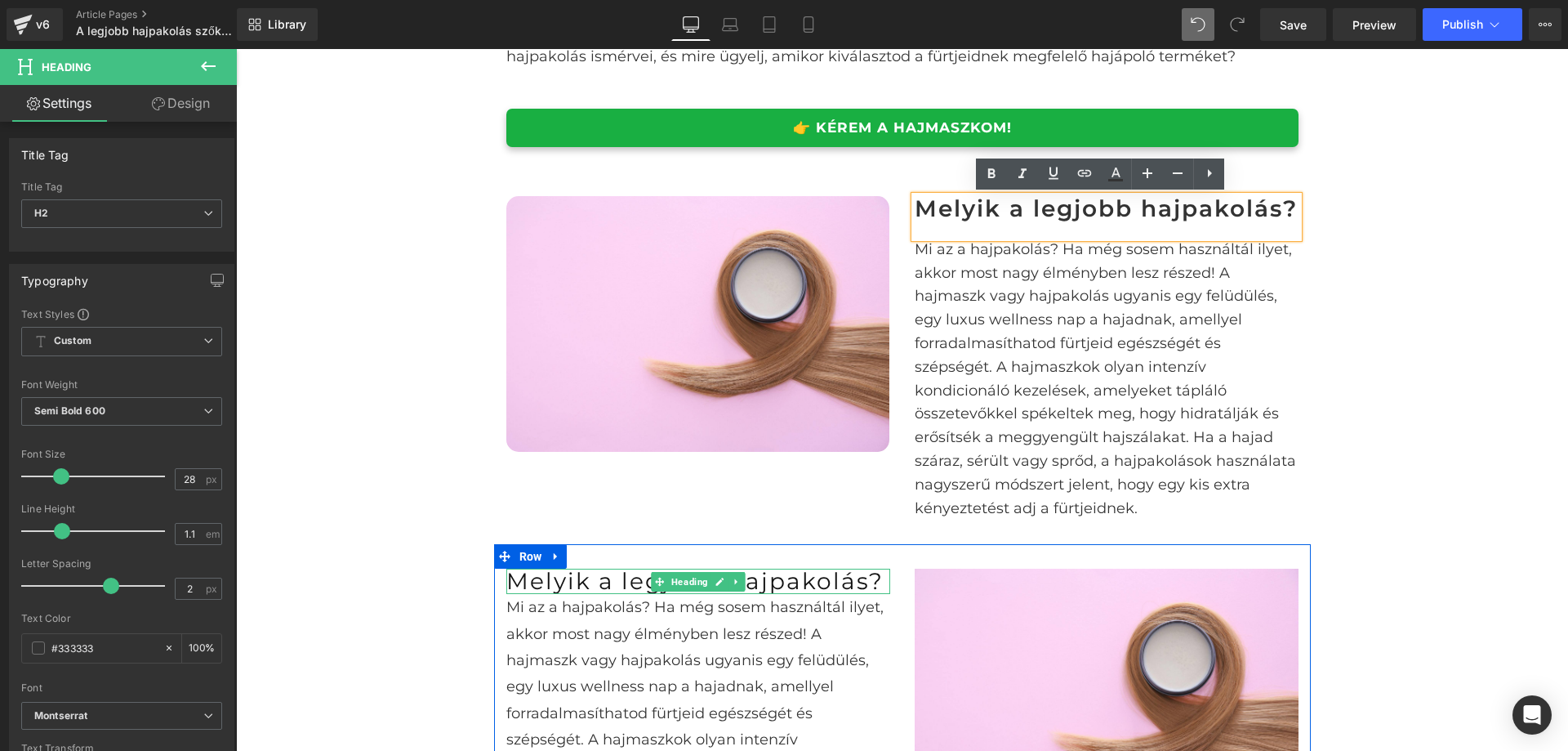
click at [603, 595] on span "Melyik a legjobb hajpakolás?" at bounding box center [696, 580] width 378 height 28
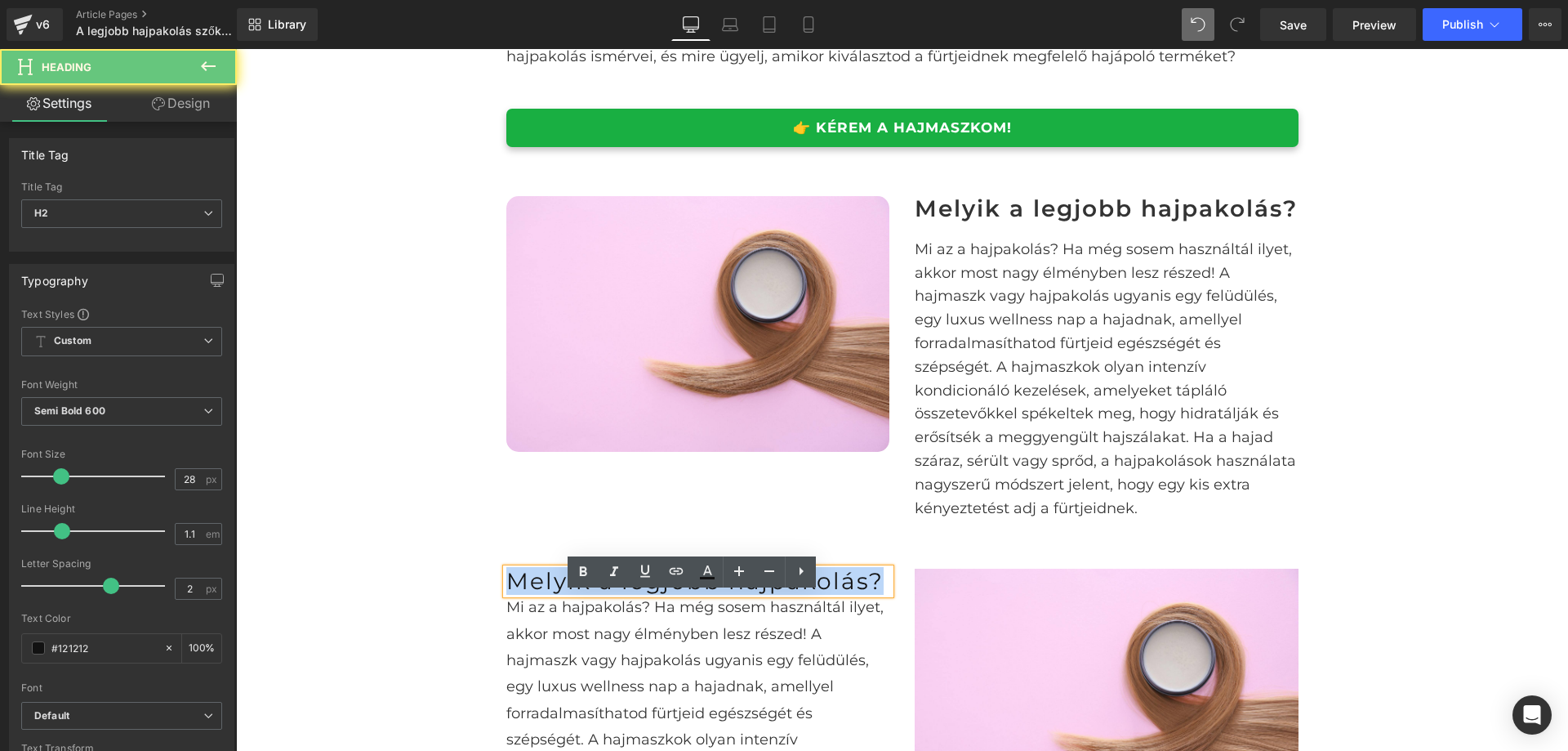
click at [603, 595] on span "Melyik a legjobb hajpakolás?" at bounding box center [696, 580] width 378 height 28
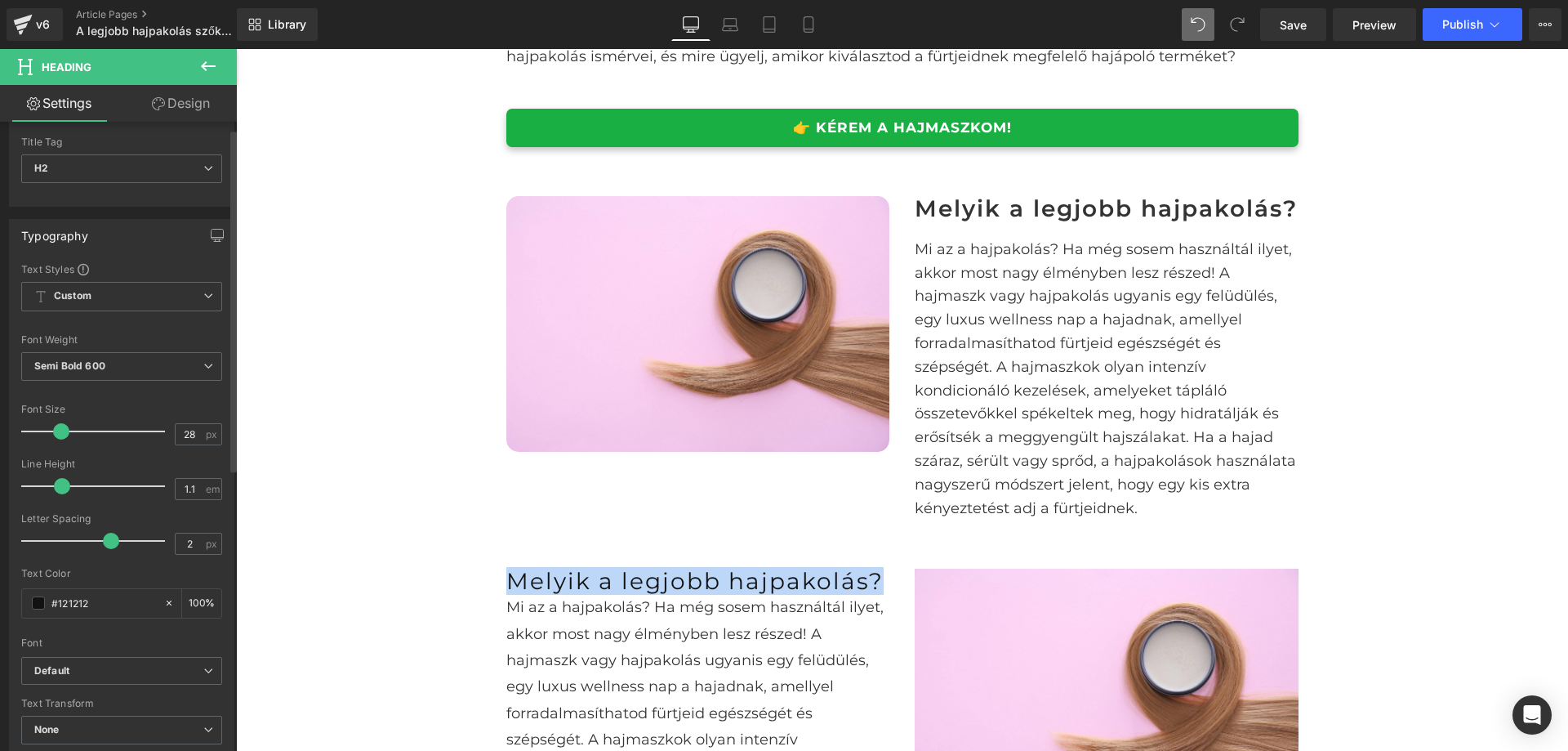
scroll to position [82, 0]
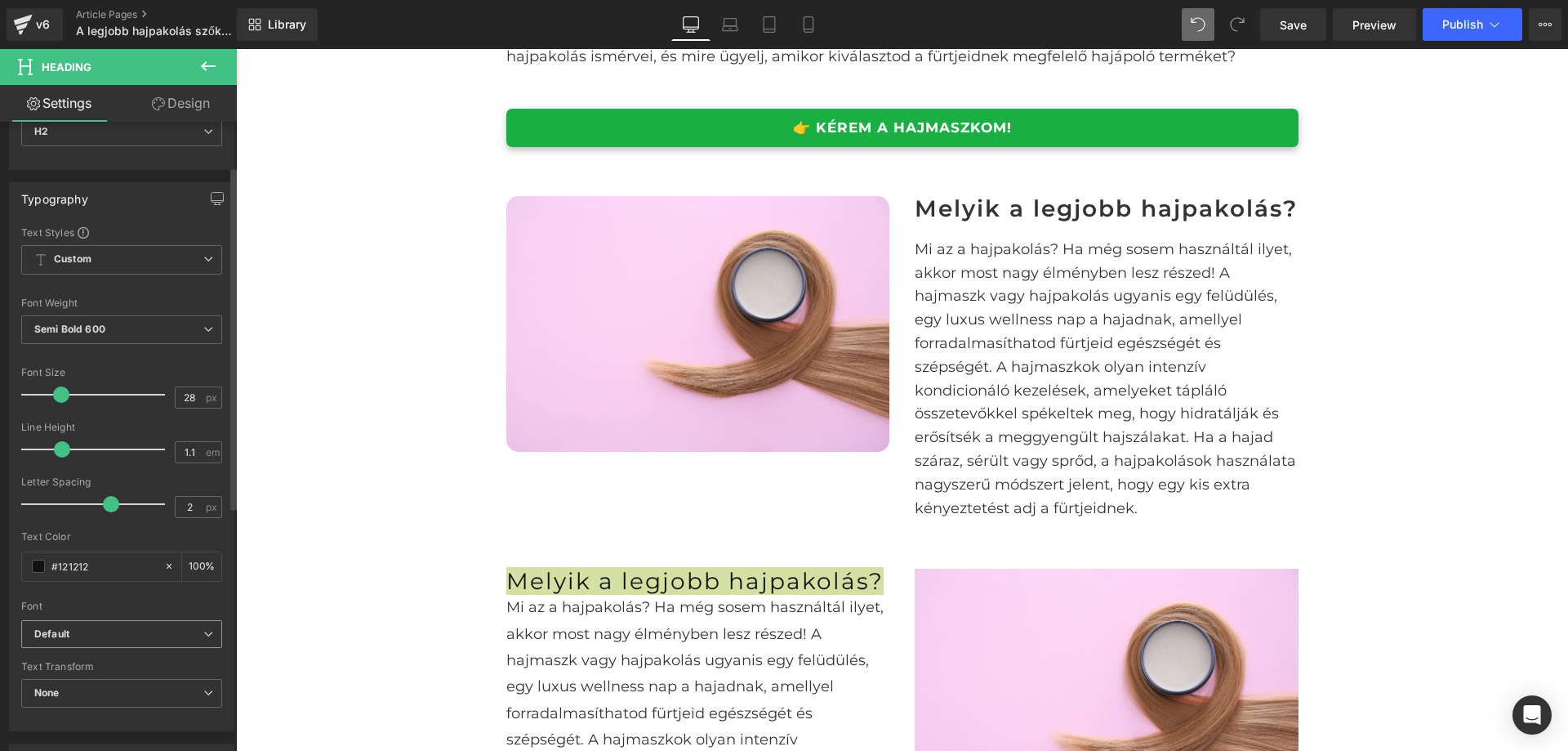
click at [142, 623] on span "Default" at bounding box center [121, 634] width 201 height 29
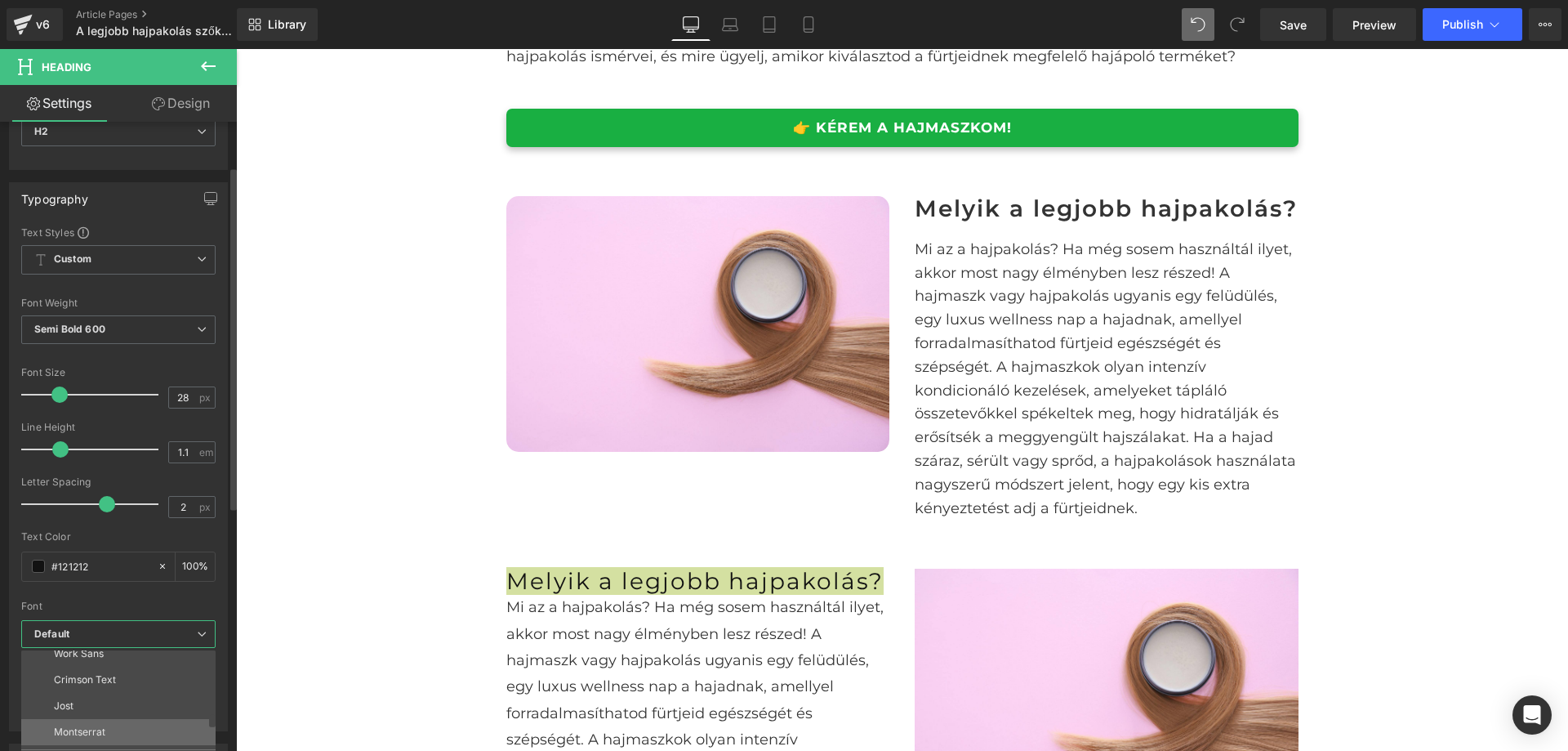
scroll to position [572, 0]
click at [104, 689] on p "Montserrat" at bounding box center [79, 693] width 51 height 12
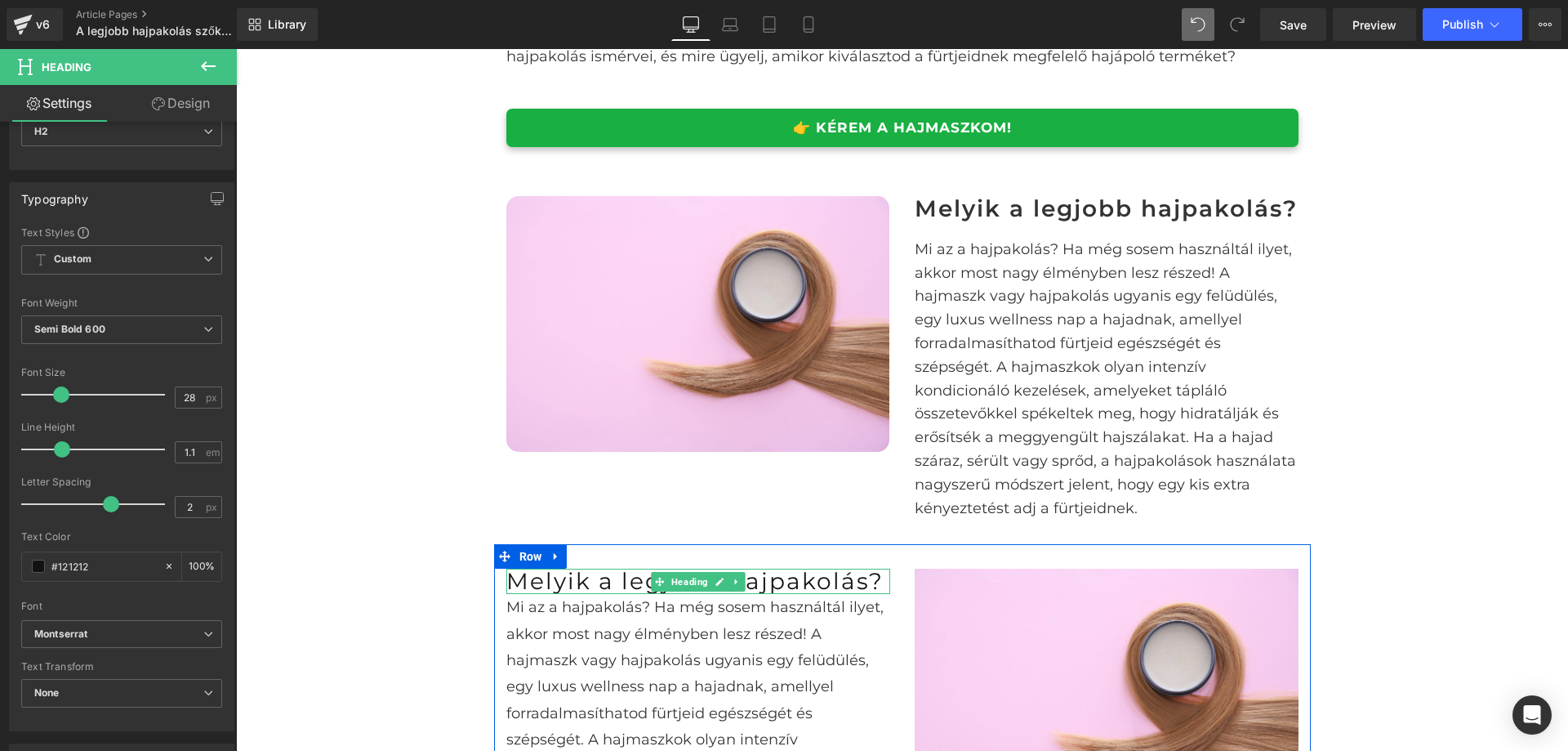
click at [599, 595] on span "Melyik a legjobb hajpakolás?" at bounding box center [696, 580] width 378 height 28
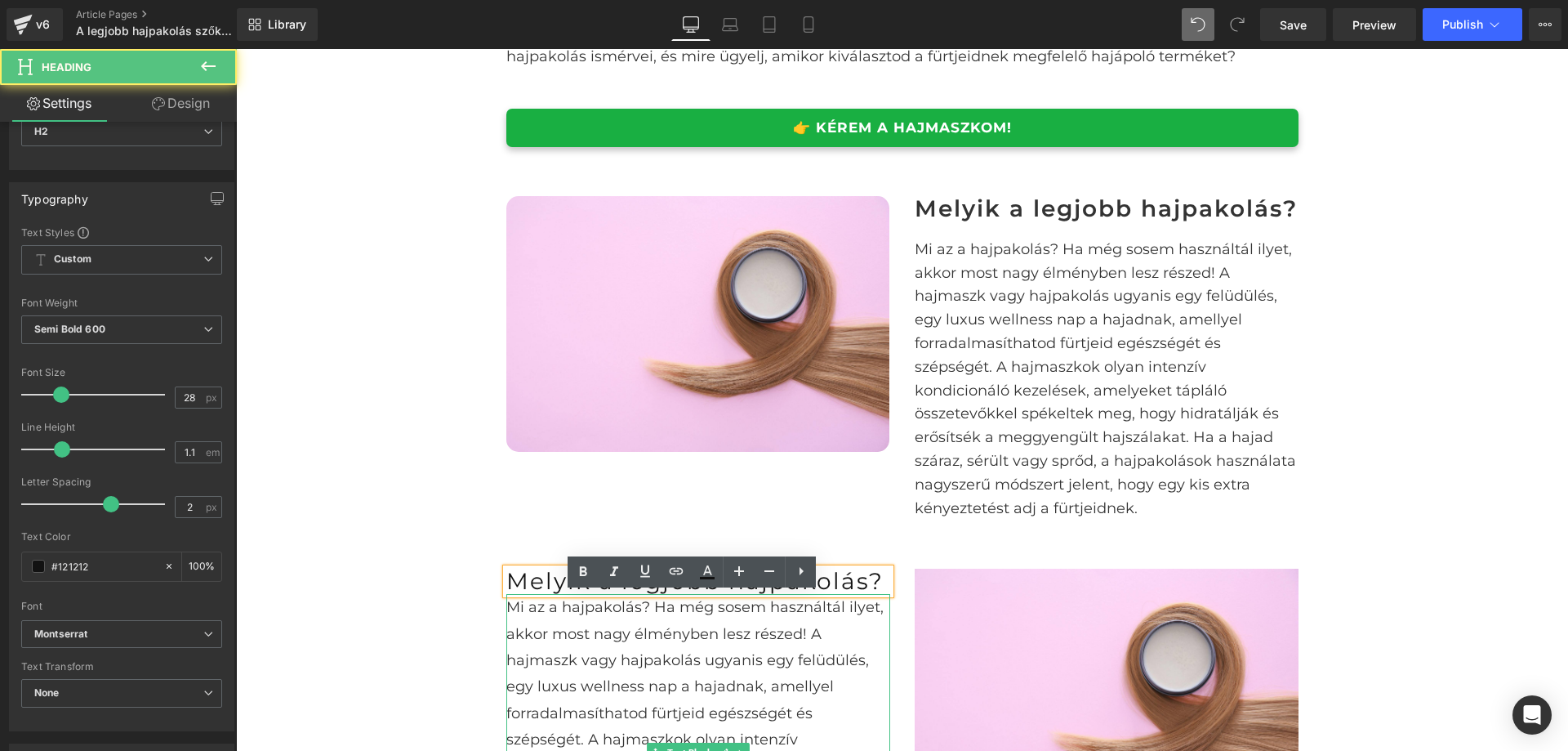
click at [548, 669] on p "Mi az a hajpakolás? Ha még sosem használtál ilyet, akkor most nagy élményben le…" at bounding box center [699, 753] width 384 height 318
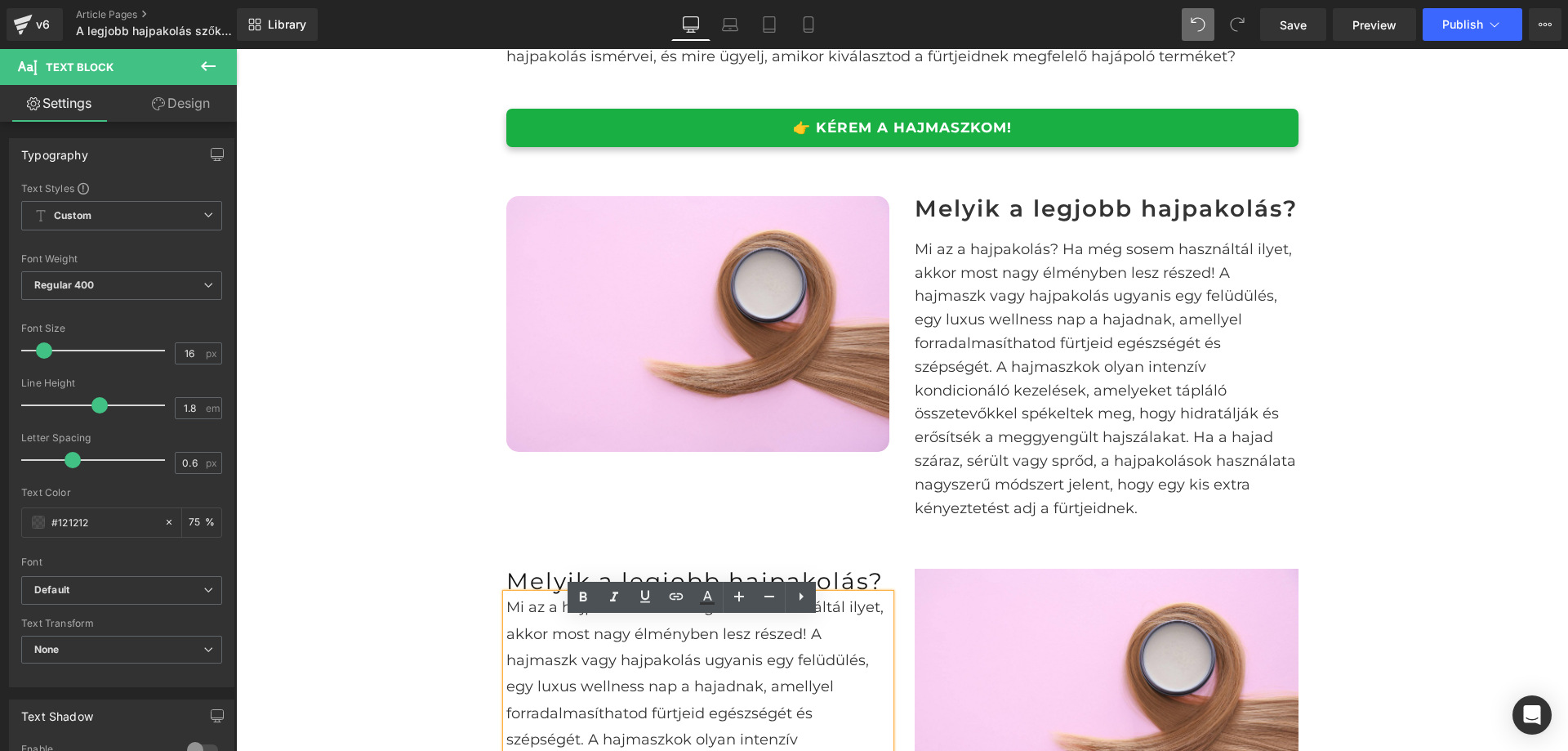
click at [534, 595] on span "Melyik a legjobb hajpakolás?" at bounding box center [696, 580] width 378 height 28
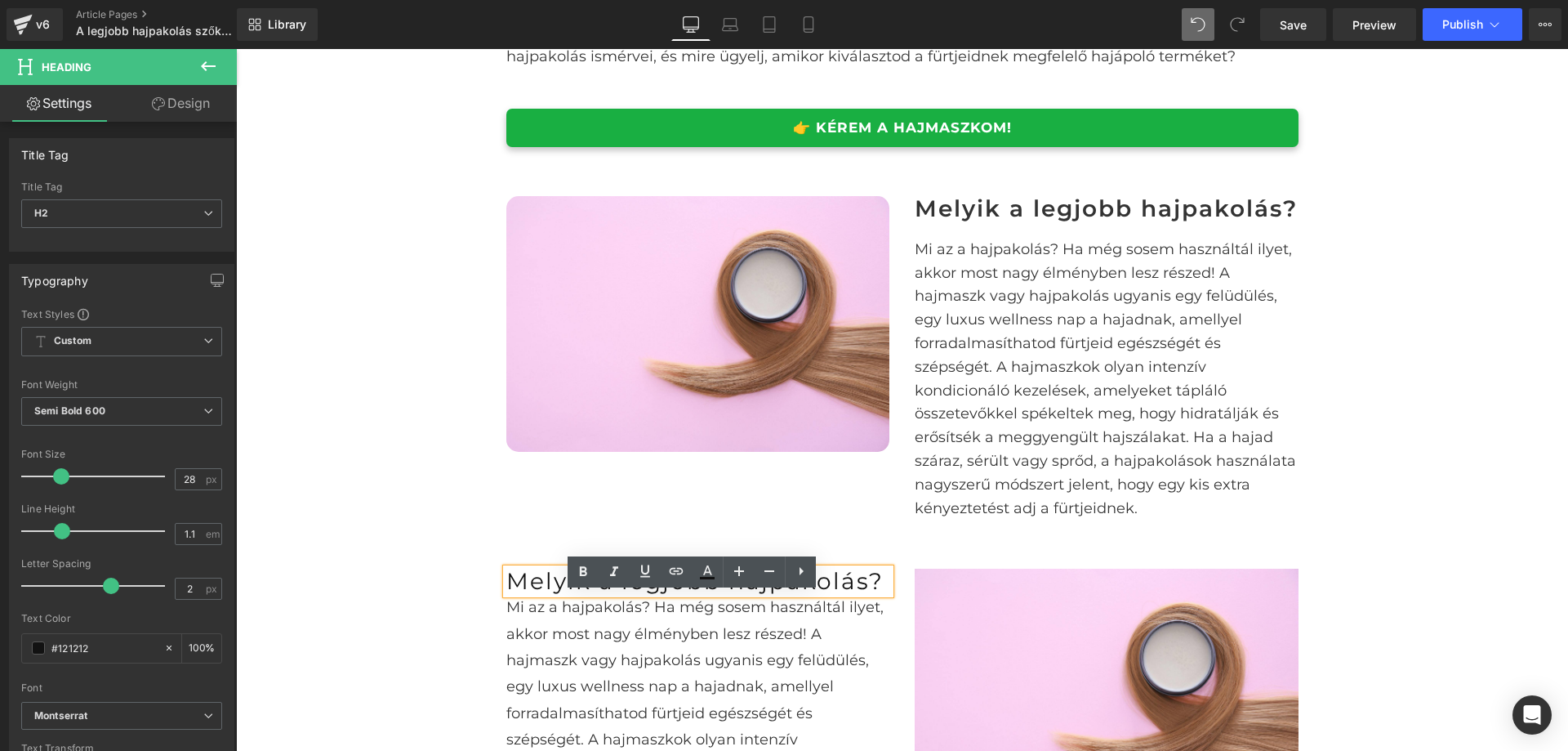
click at [838, 595] on span "Melyik a legjobb hajpakolás?" at bounding box center [696, 580] width 378 height 28
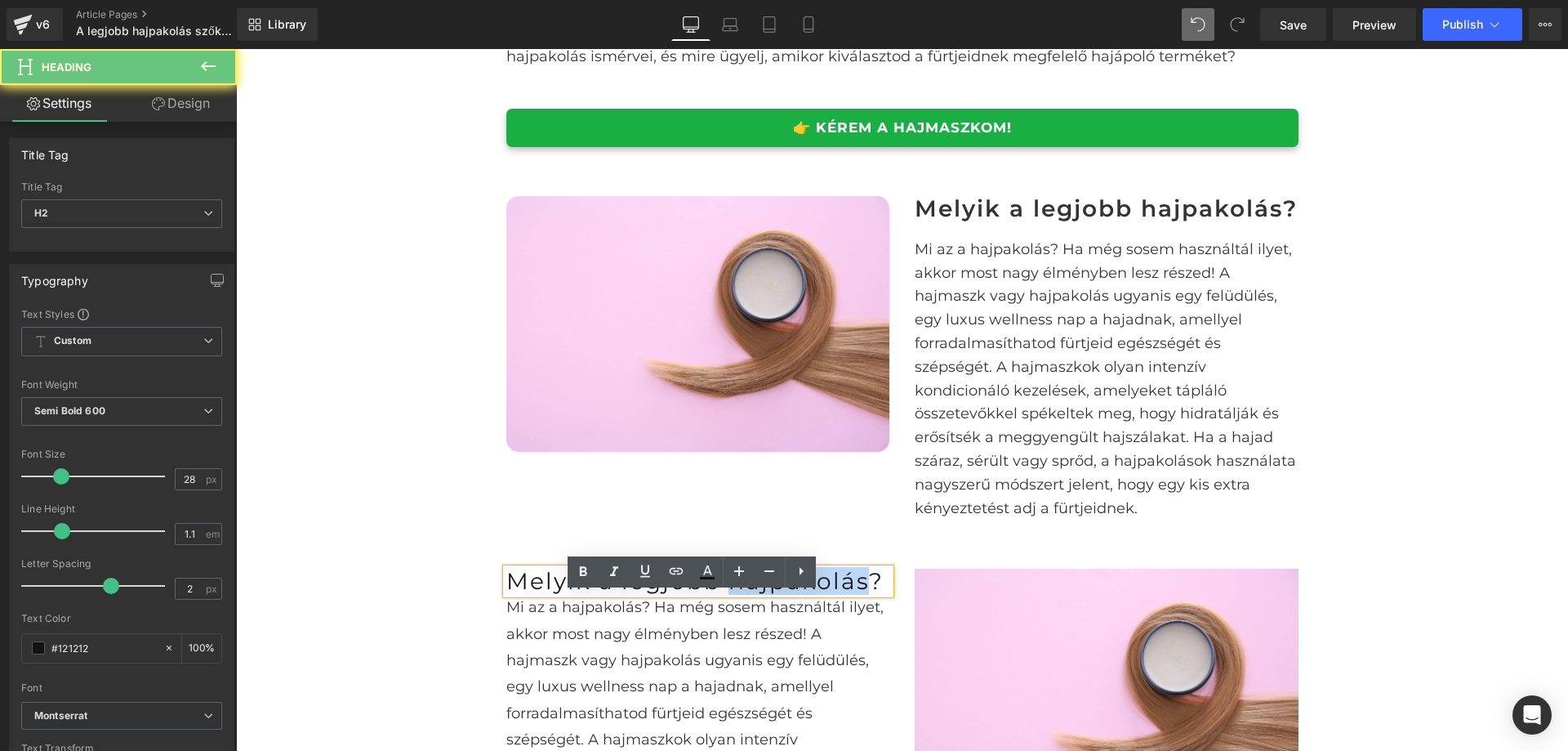
click at [838, 595] on span "Melyik a legjobb hajpakolás?" at bounding box center [696, 580] width 378 height 28
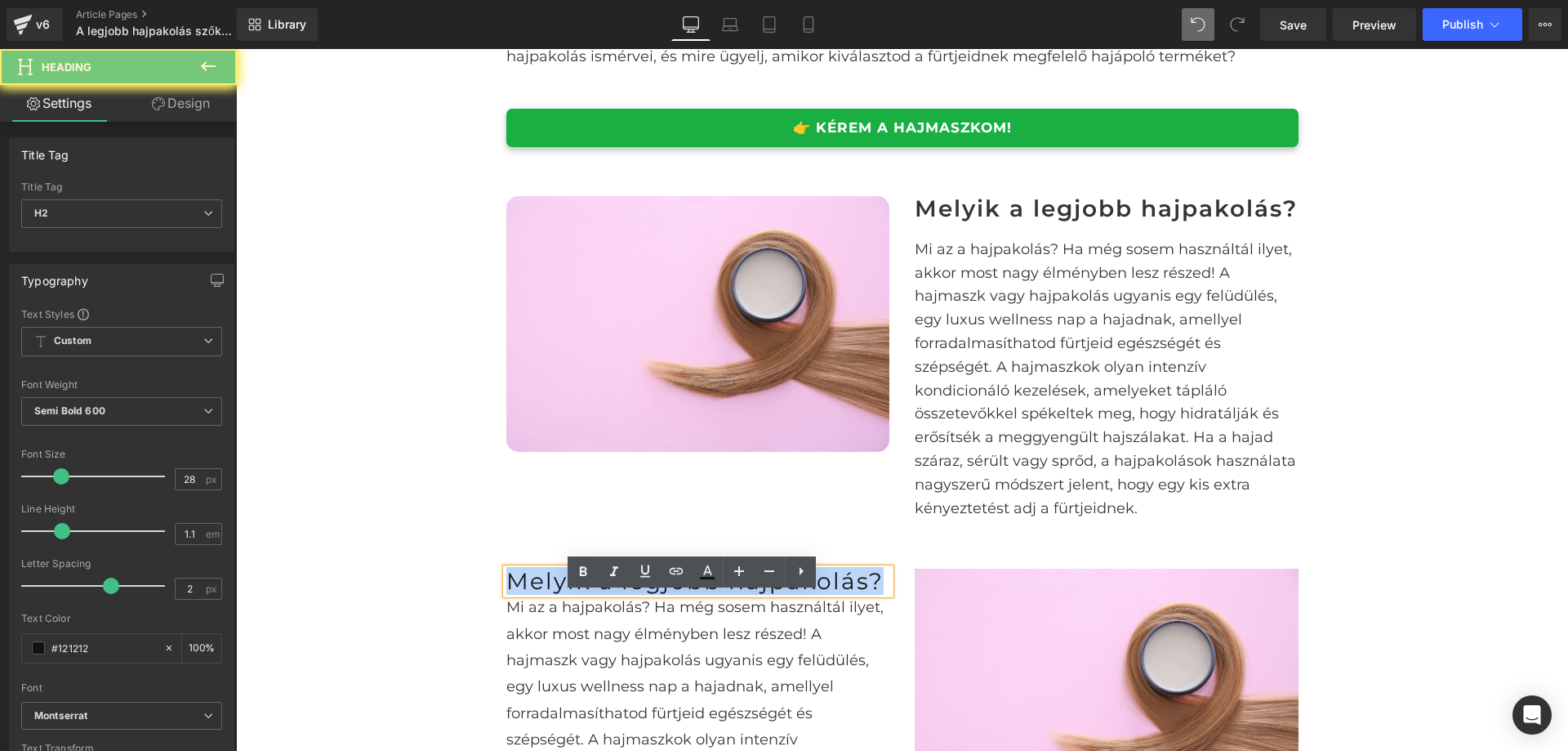
click at [838, 595] on span "Melyik a legjobb hajpakolás?" at bounding box center [696, 580] width 378 height 28
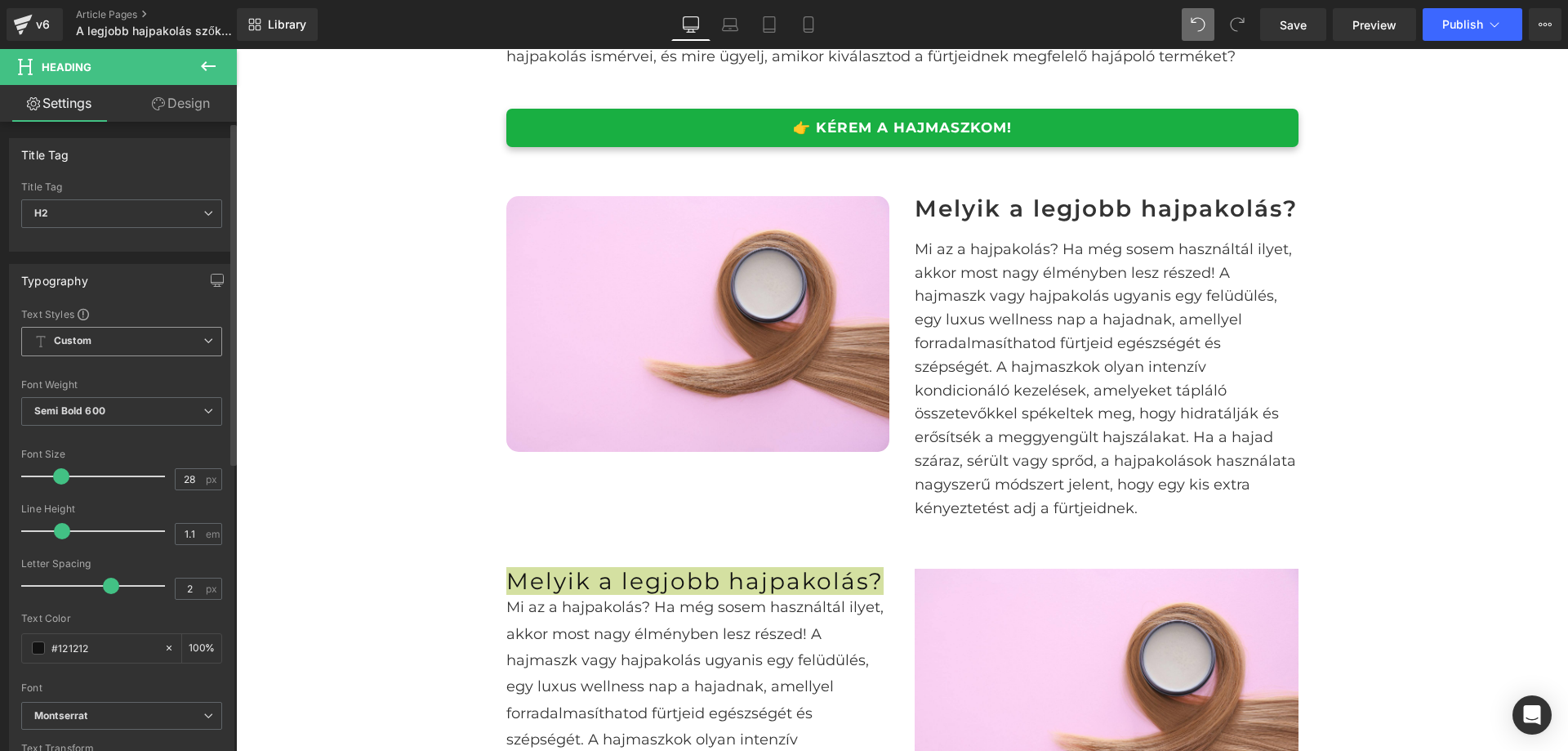
click at [111, 335] on span "Custom Setup Global Style" at bounding box center [121, 341] width 201 height 30
click at [127, 184] on div "Title Tag" at bounding box center [119, 187] width 195 height 12
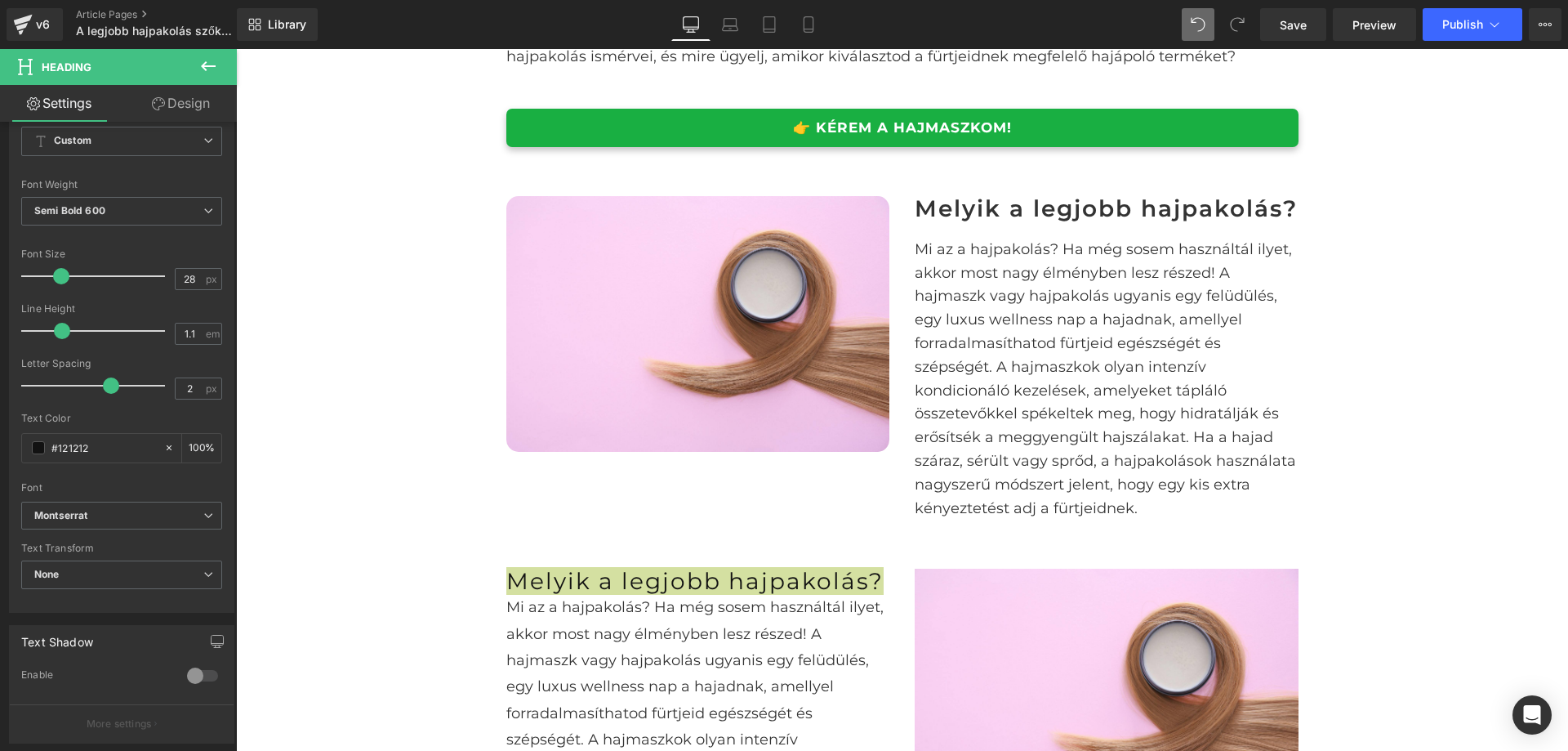
scroll to position [82, 0]
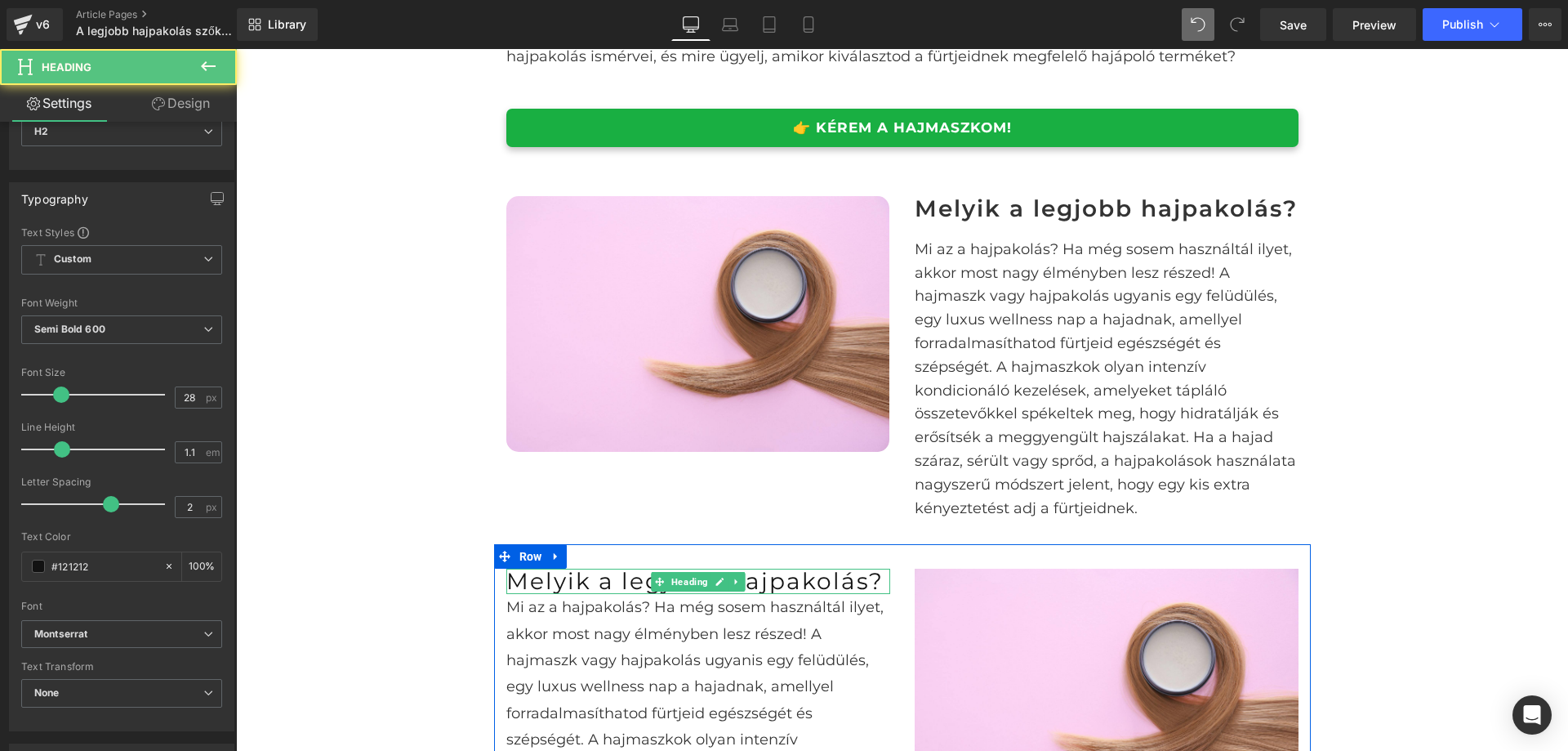
click at [569, 595] on span "Melyik a legjobb hajpakolás?" at bounding box center [696, 580] width 378 height 28
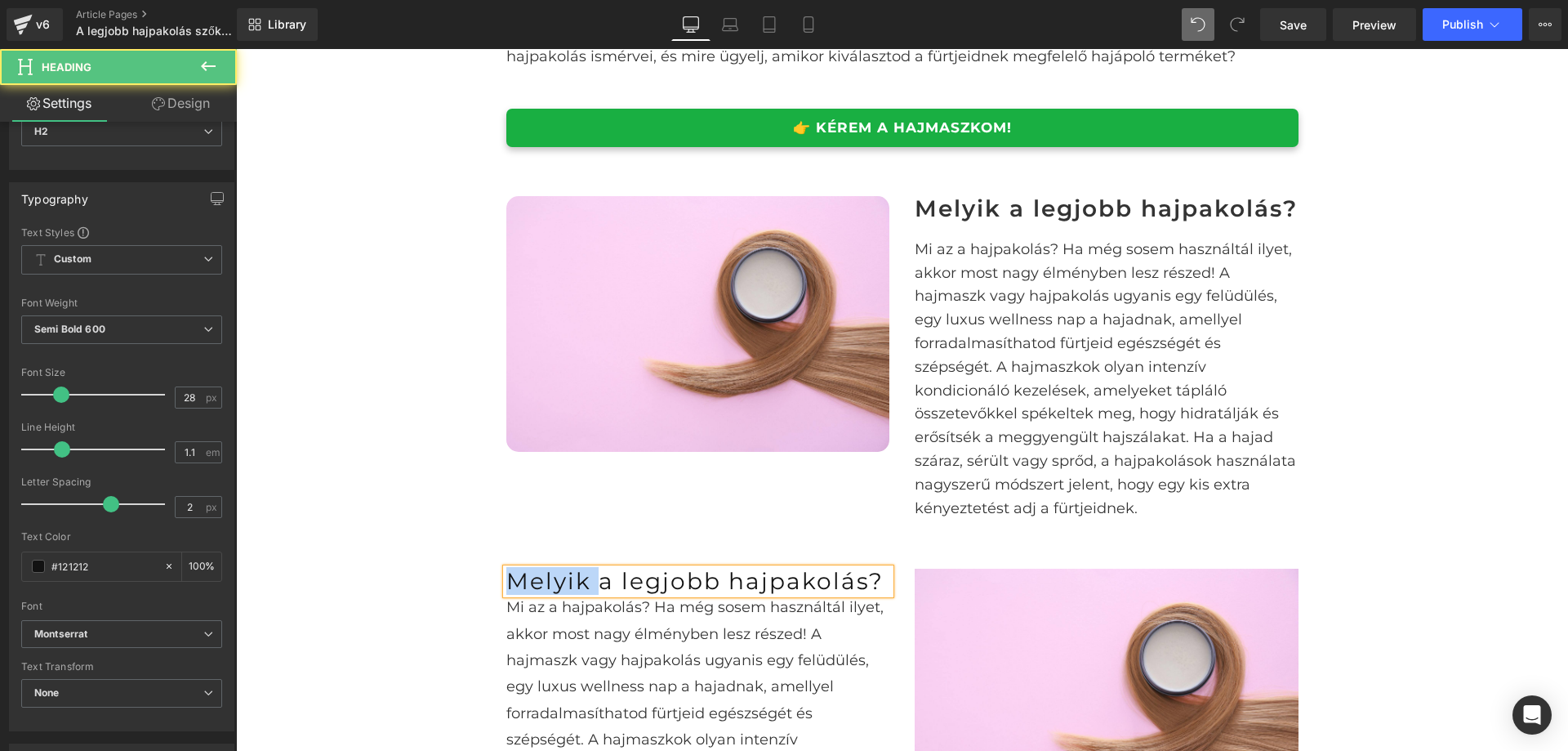
click at [569, 595] on span "Melyik a legjobb hajpakolás?" at bounding box center [696, 580] width 378 height 28
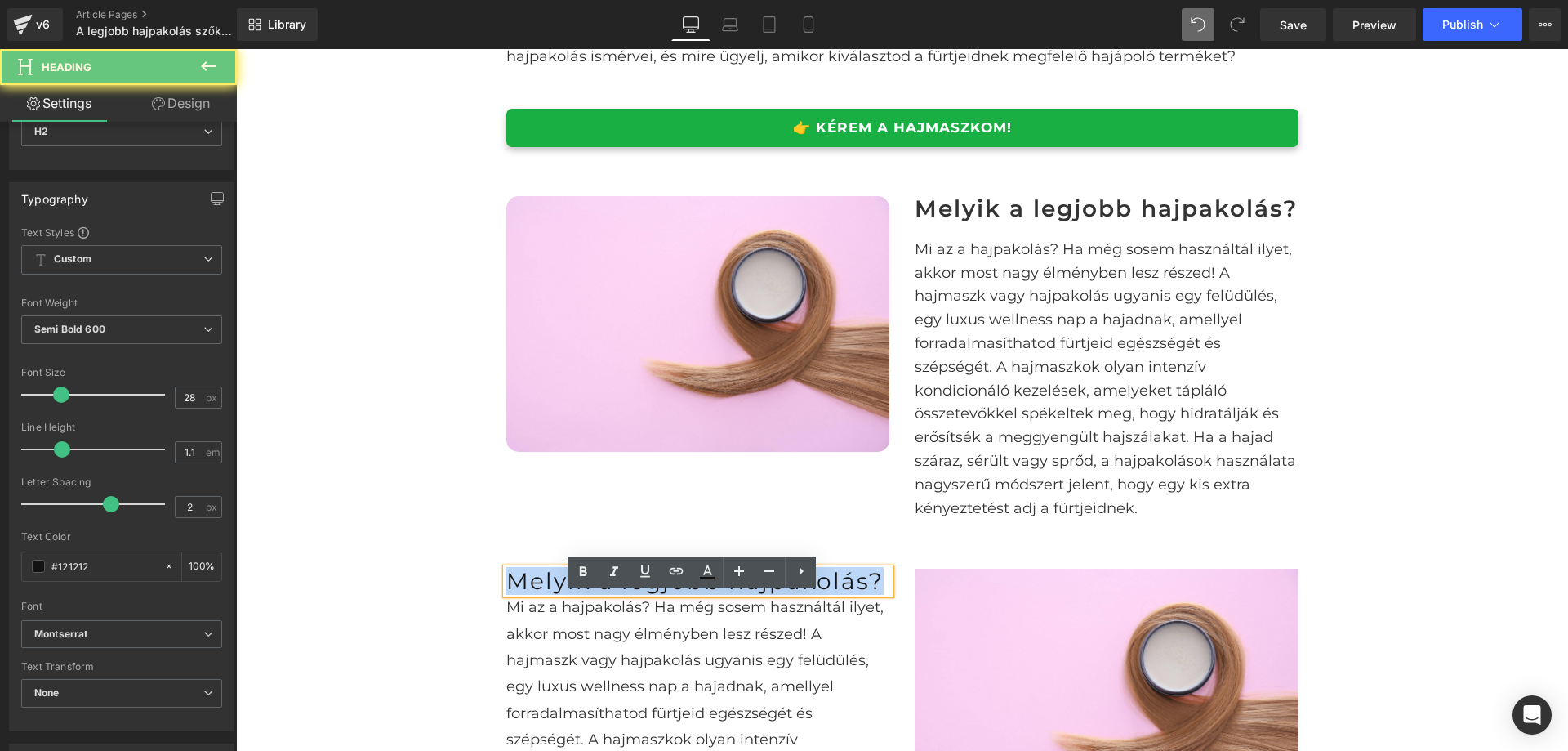
click at [569, 595] on span "Melyik a legjobb hajpakolás?" at bounding box center [696, 580] width 378 height 28
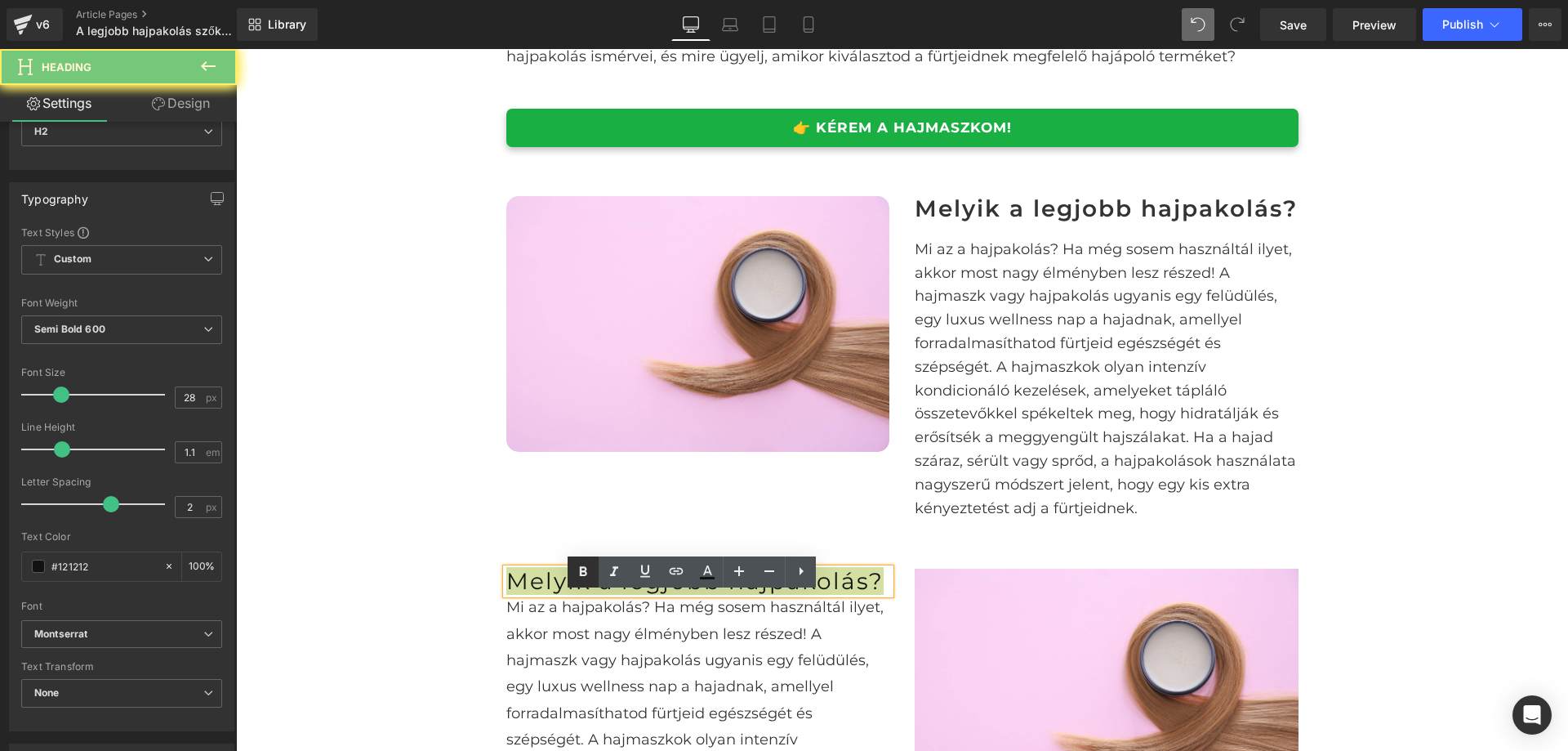
click at [584, 562] on icon at bounding box center [583, 572] width 19 height 19
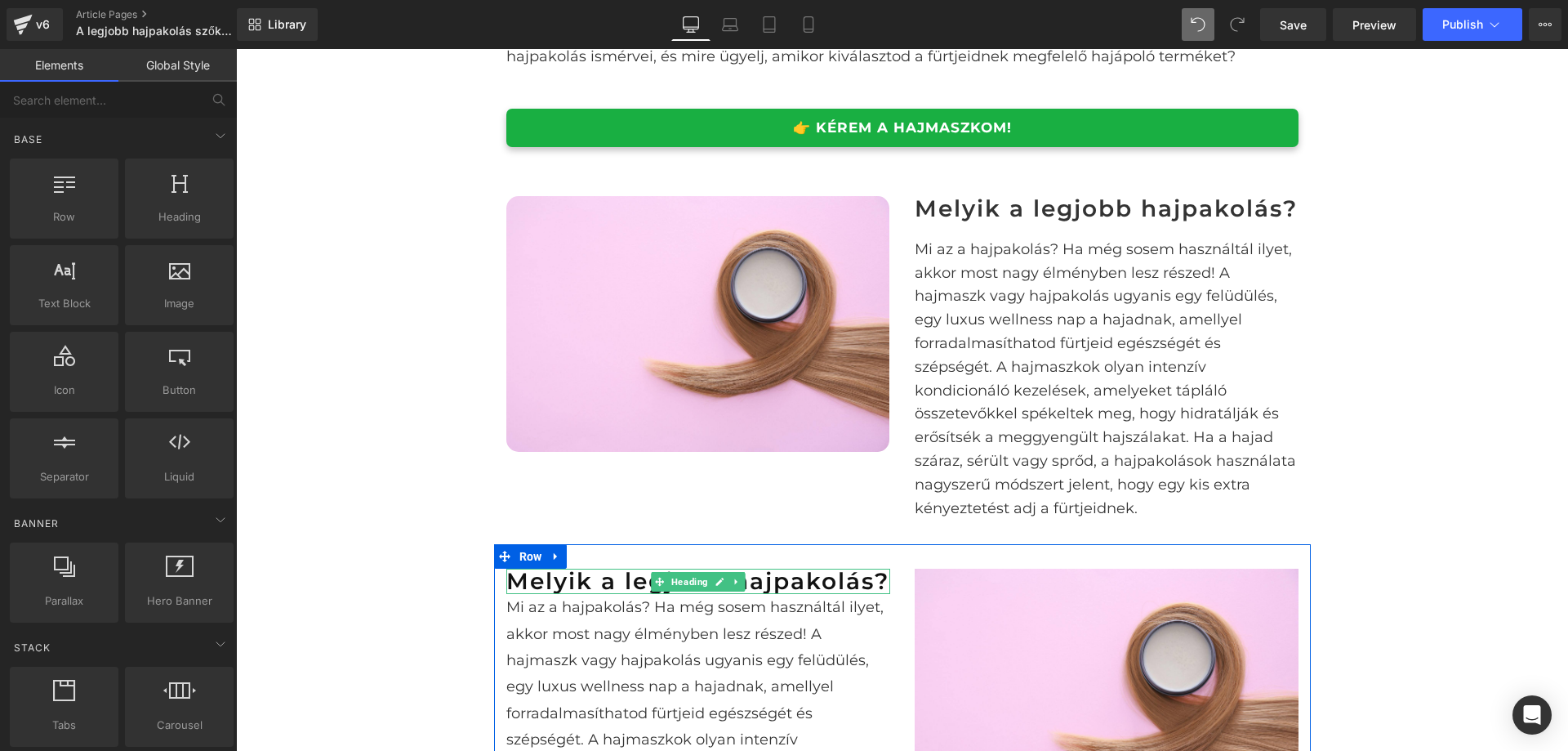
click at [779, 594] on h2 "Melyik a legjobb hajpakolás?" at bounding box center [699, 581] width 384 height 25
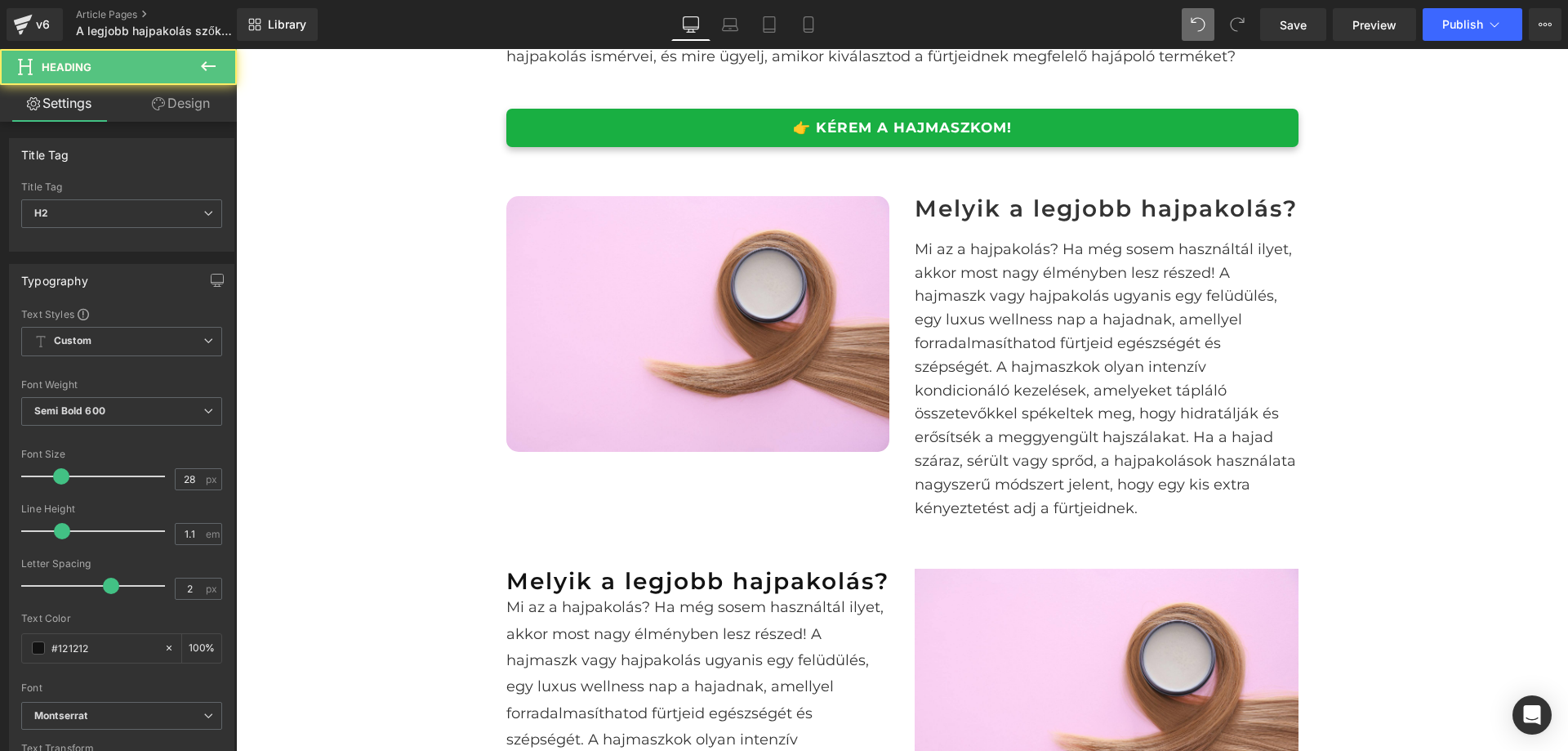
click at [176, 99] on link "Design" at bounding box center [180, 103] width 119 height 37
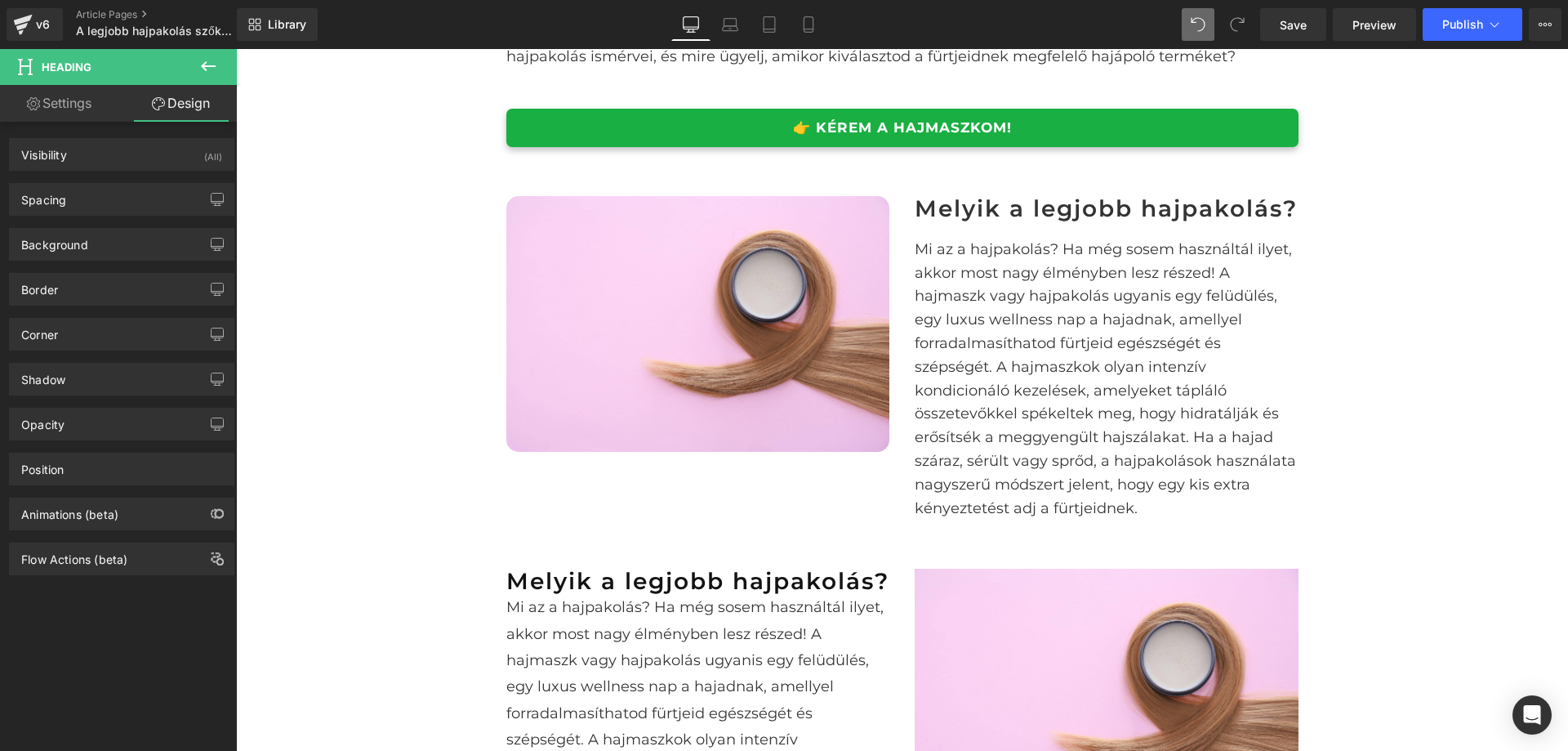
click at [101, 179] on div "Spacing Margin 0px 0 0px 0 0px 0 0px 0 Padding 0px 0 0px 0 0px 0 0px 0 Setup Gl…" at bounding box center [121, 193] width 244 height 45
click at [106, 190] on div "Spacing" at bounding box center [121, 200] width 224 height 31
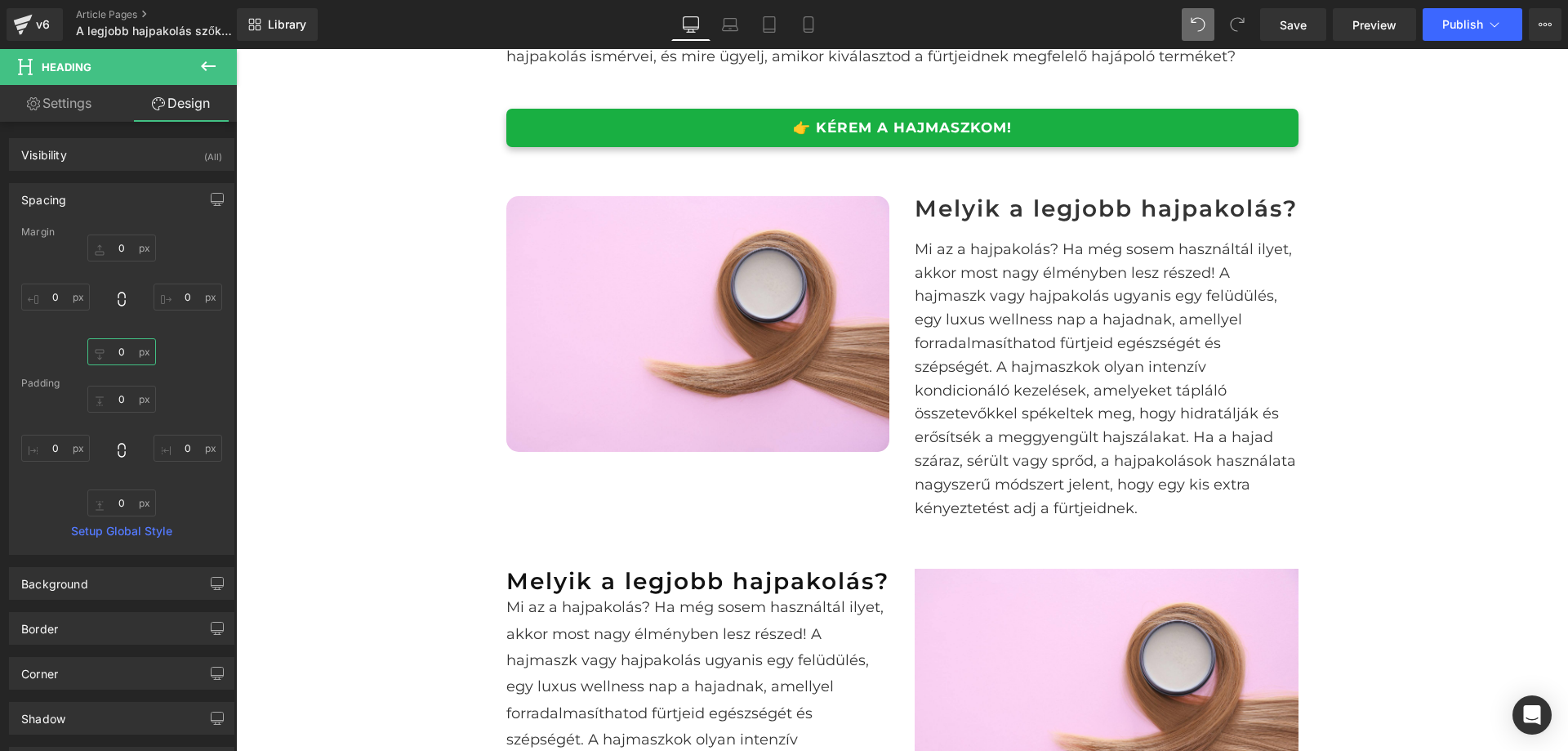
click at [129, 352] on input "0" at bounding box center [121, 352] width 68 height 27
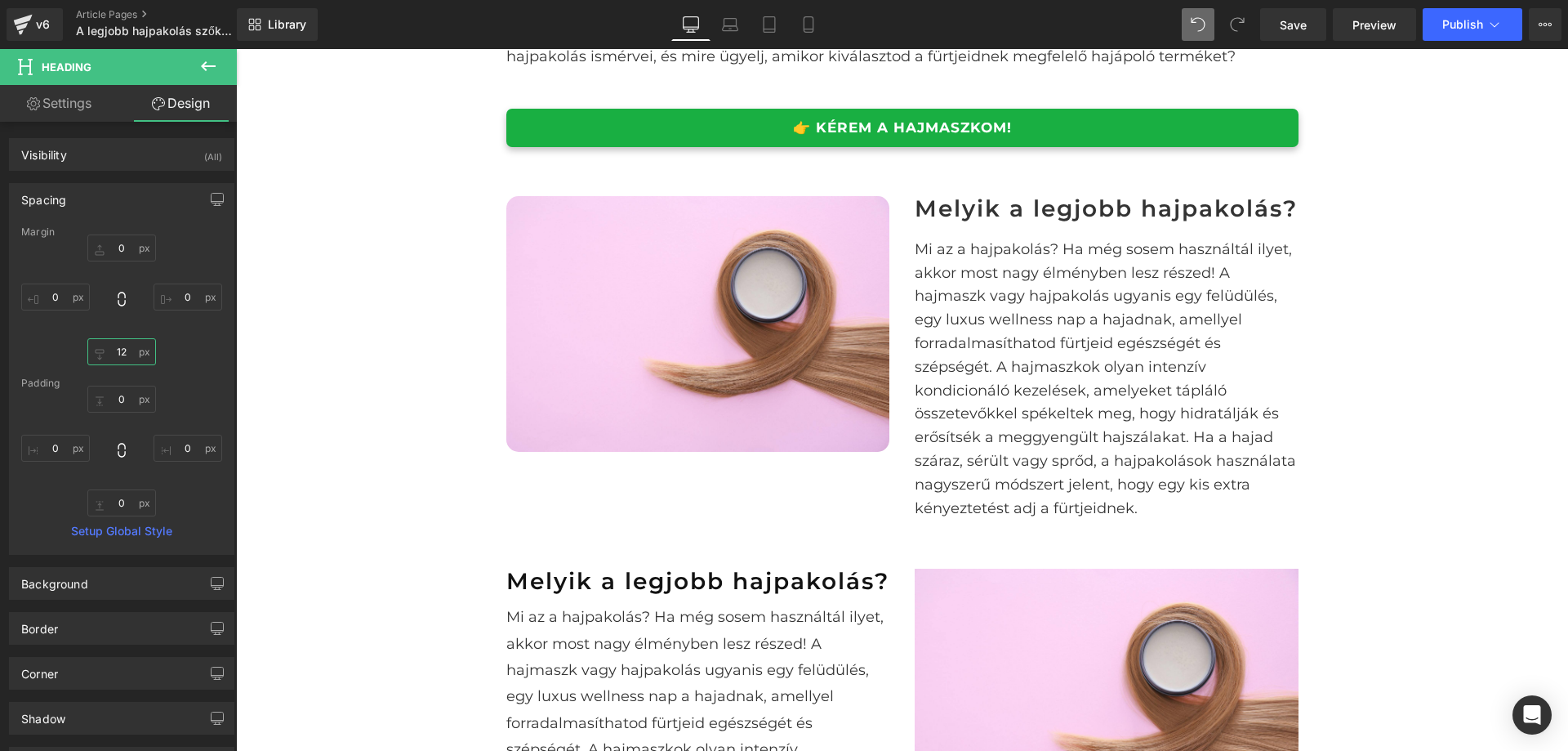
click at [128, 356] on input "12" at bounding box center [121, 352] width 68 height 27
type input "12"
click at [203, 360] on div "0px 0 0px 0 12 12 0px 0" at bounding box center [121, 300] width 201 height 131
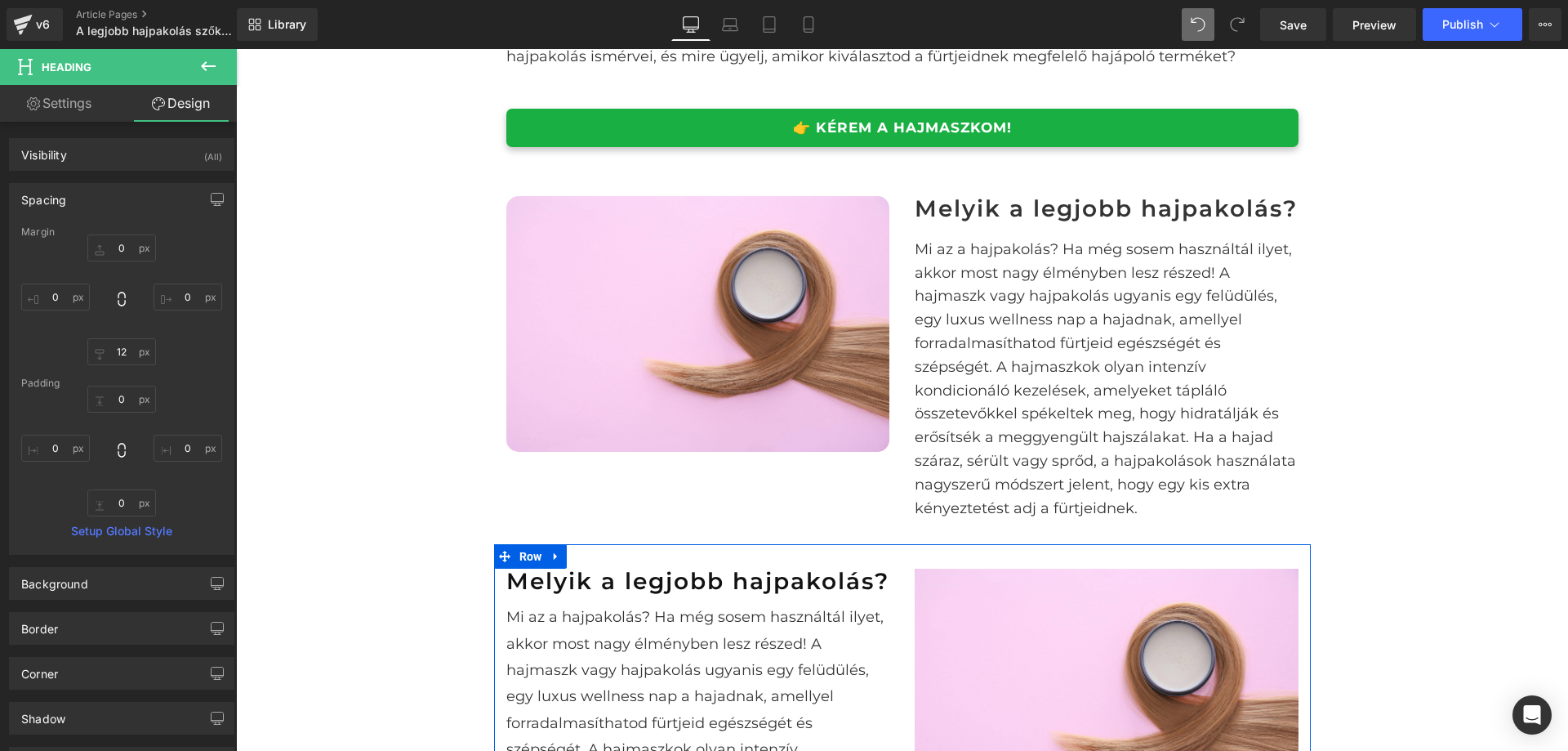
click at [734, 594] on div "Melyik a legjobb hajpakolás? Heading" at bounding box center [699, 581] width 384 height 25
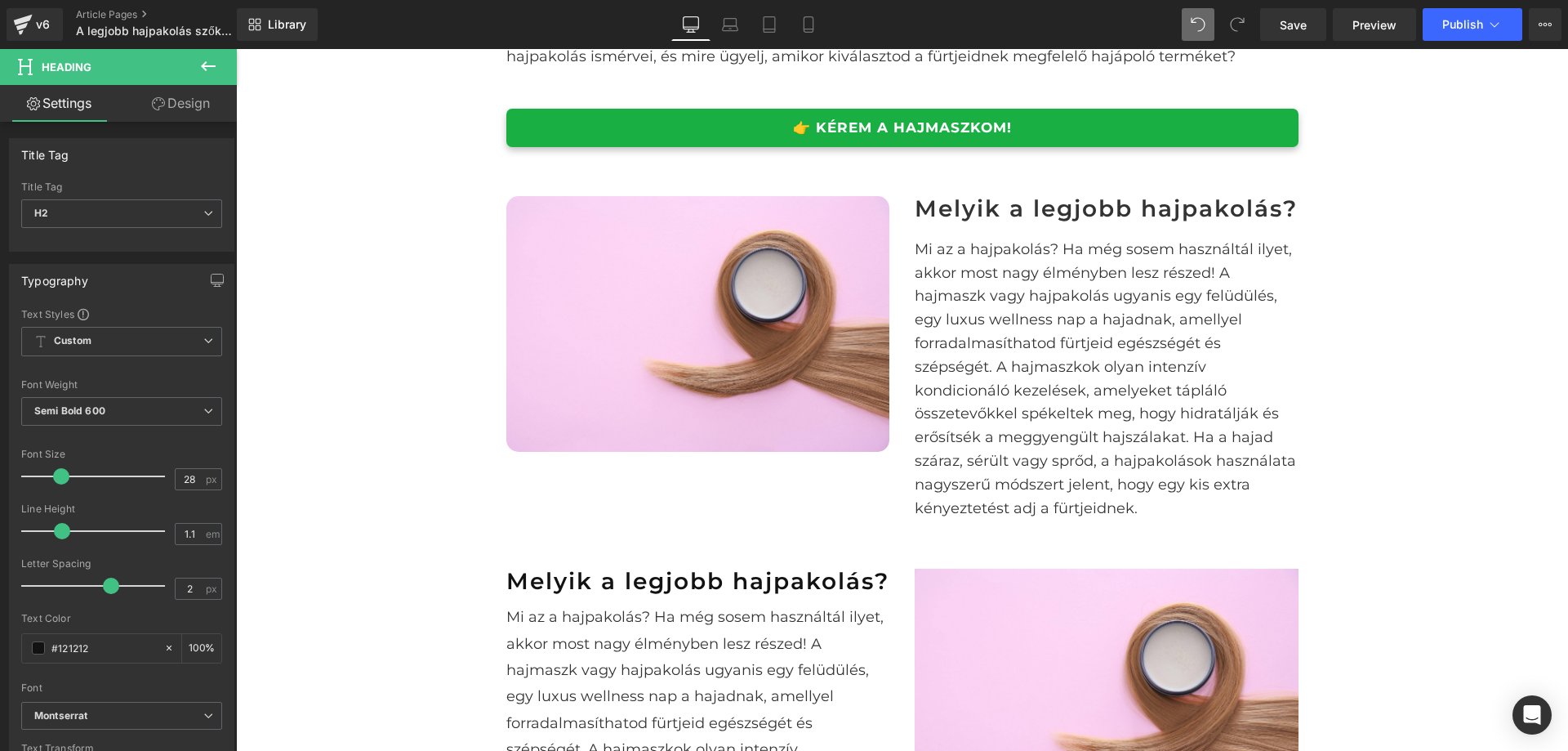
click at [164, 99] on link "Design" at bounding box center [180, 103] width 119 height 37
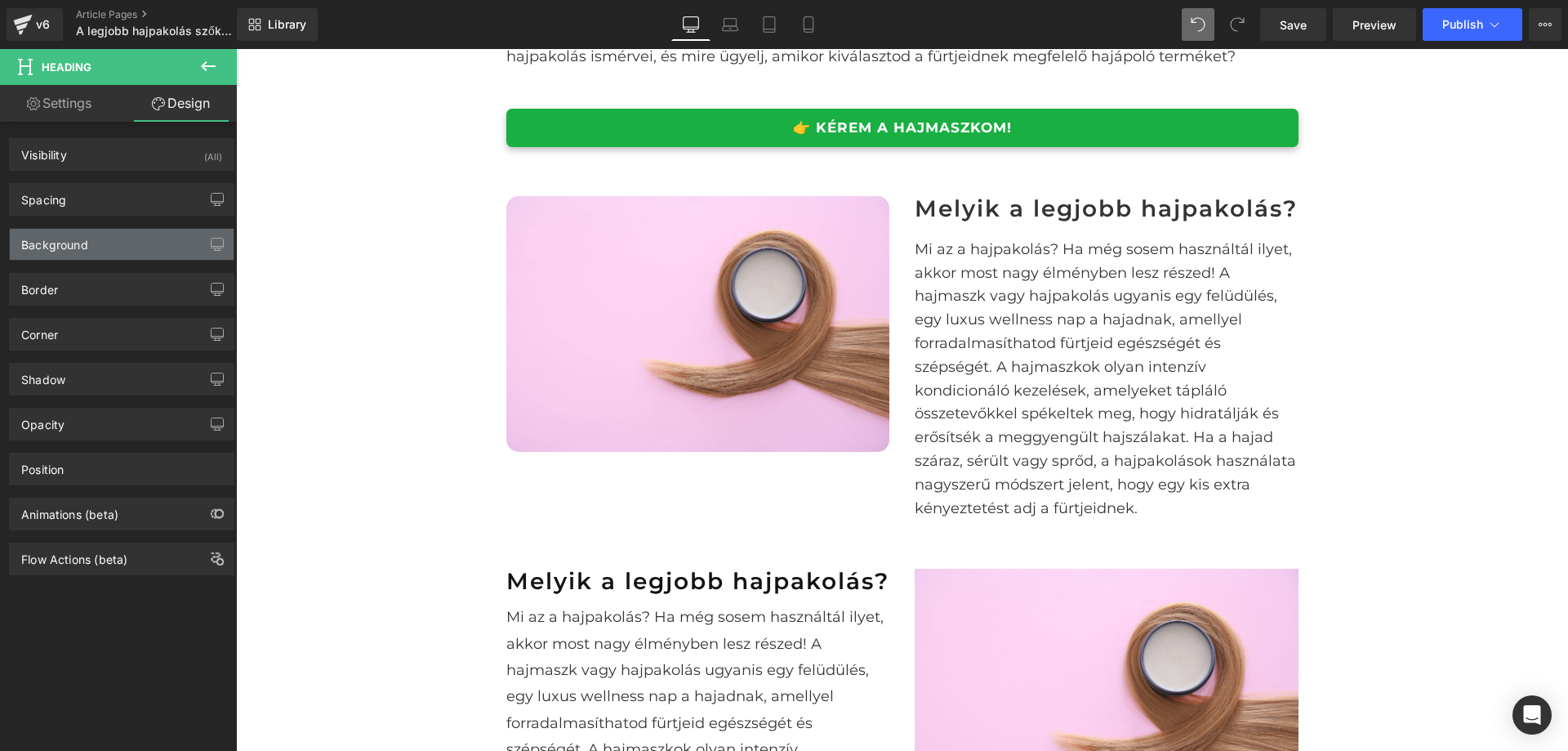
type input "0"
type input "12"
type input "0"
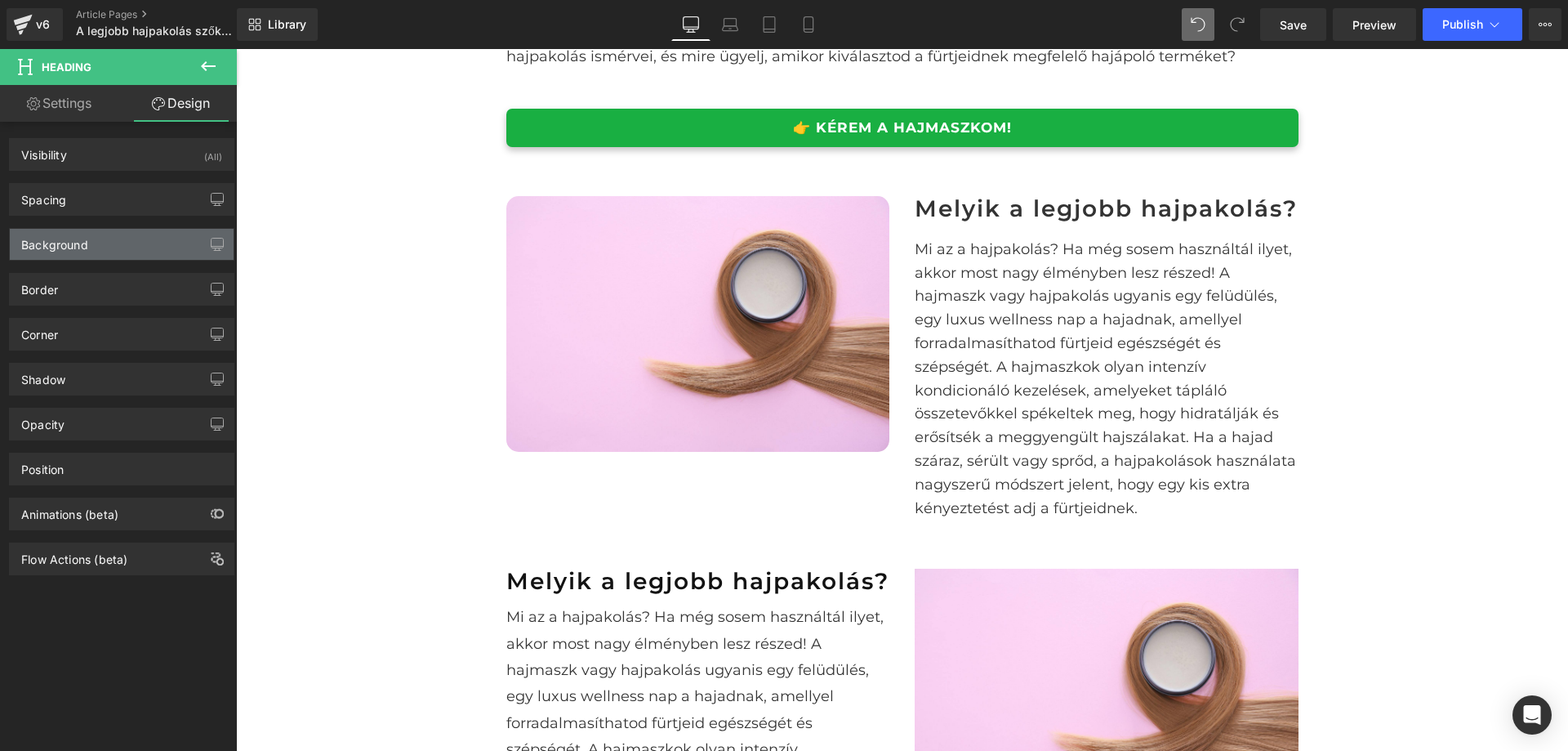
type input "0"
click at [108, 194] on div "Spacing" at bounding box center [121, 200] width 224 height 31
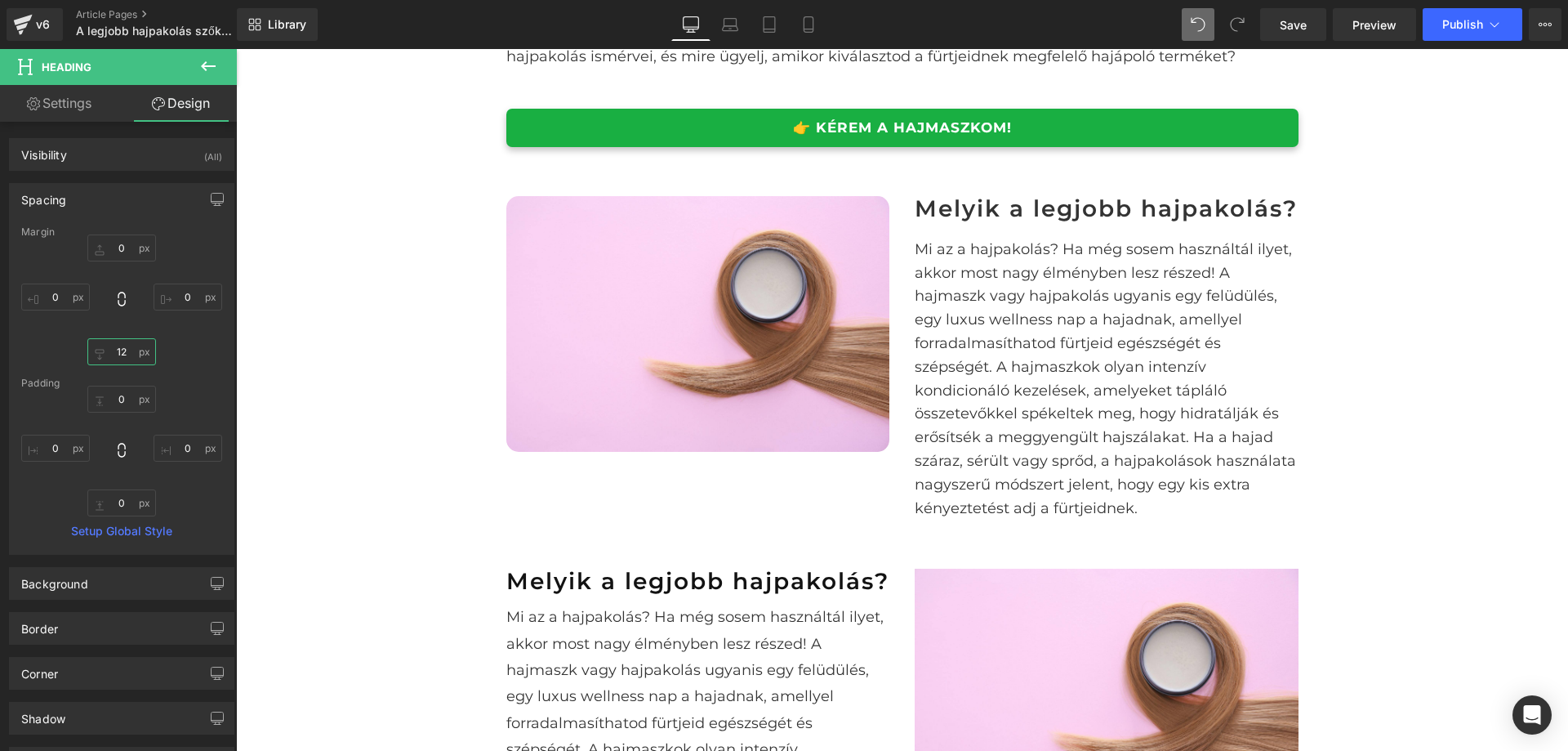
click at [130, 360] on input "12" at bounding box center [121, 352] width 68 height 27
click at [125, 357] on input "12" at bounding box center [121, 352] width 68 height 27
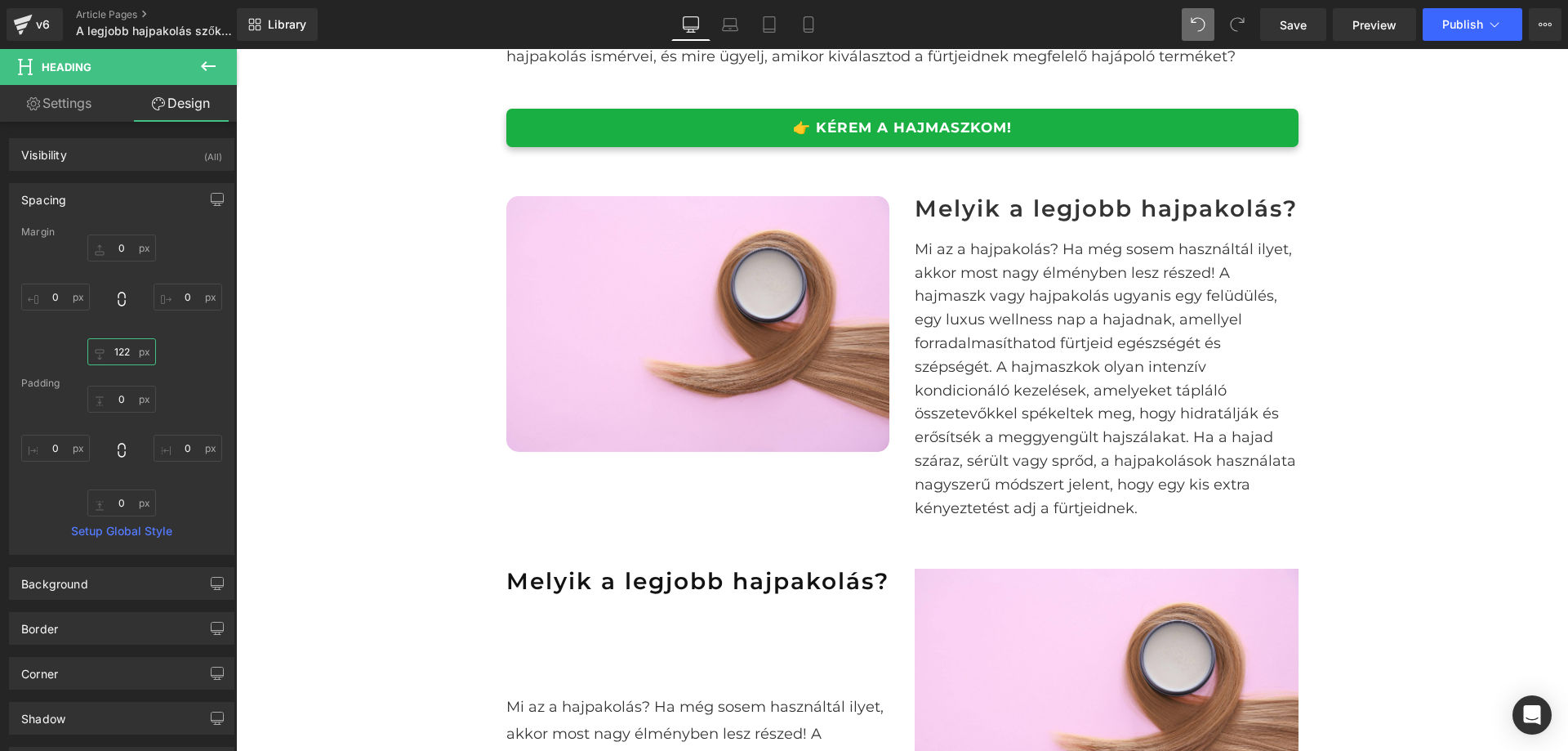
click at [125, 357] on input "122" at bounding box center [121, 352] width 68 height 27
type input "24"
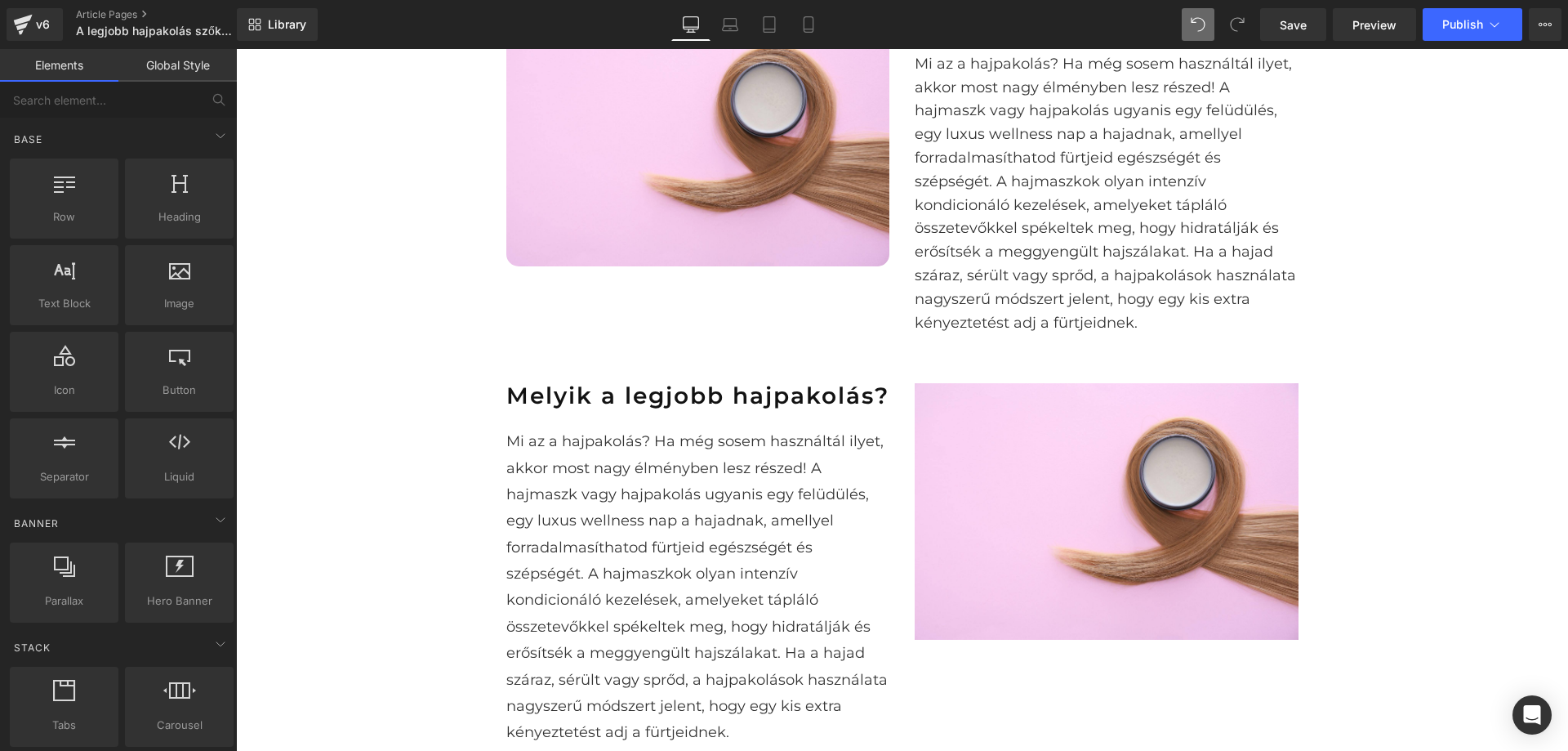
scroll to position [981, 0]
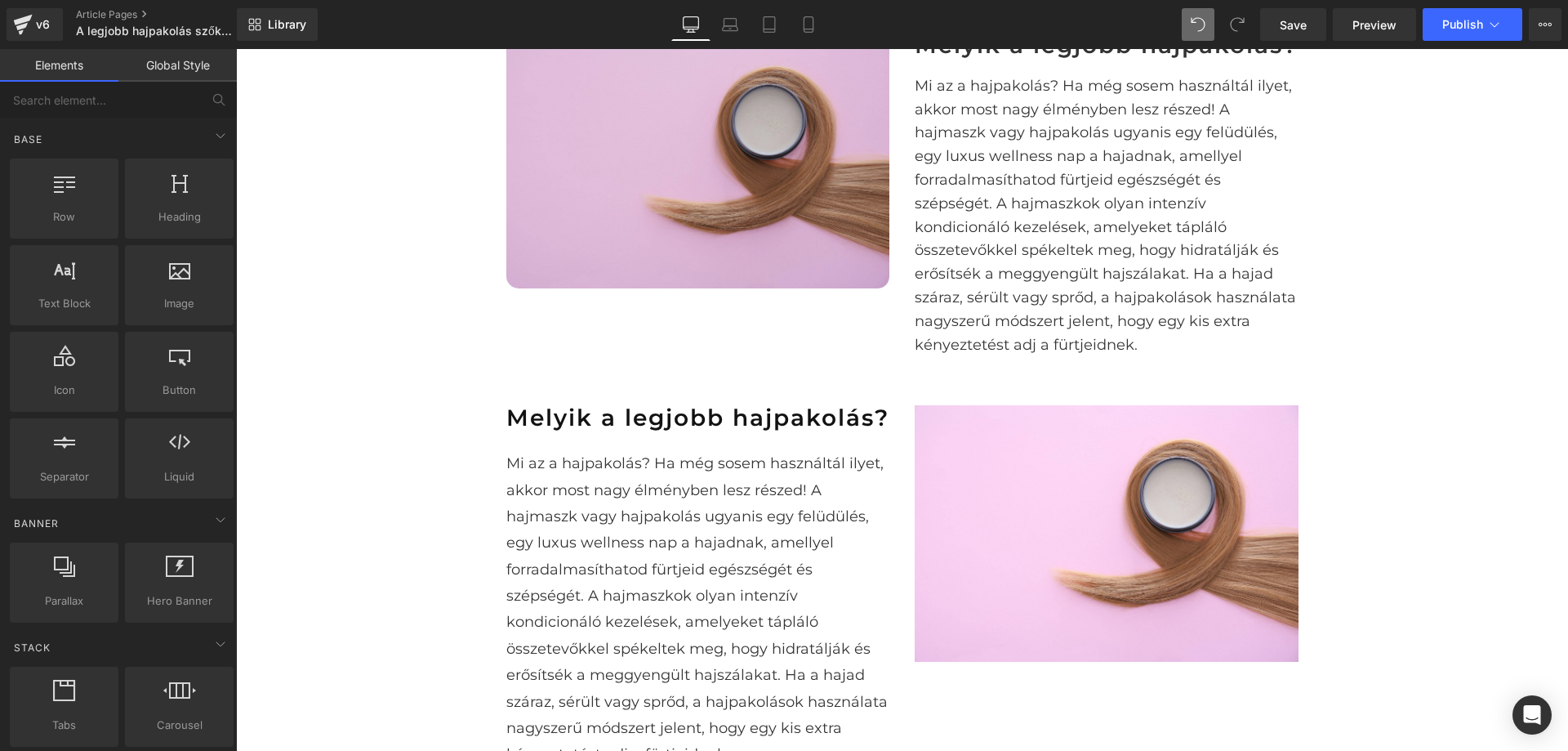
click at [735, 234] on img at bounding box center [699, 160] width 384 height 255
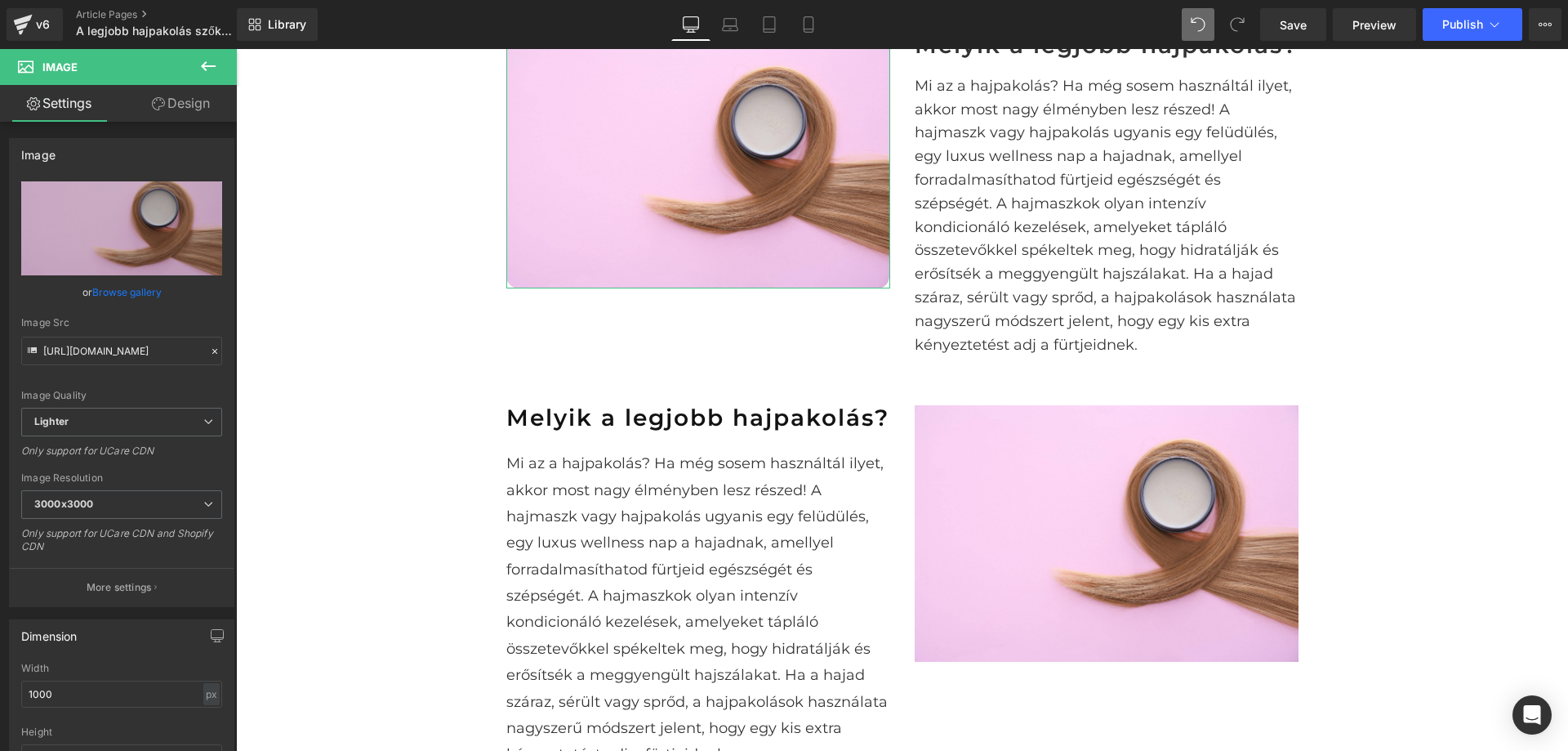
click at [156, 113] on link "Design" at bounding box center [180, 103] width 119 height 37
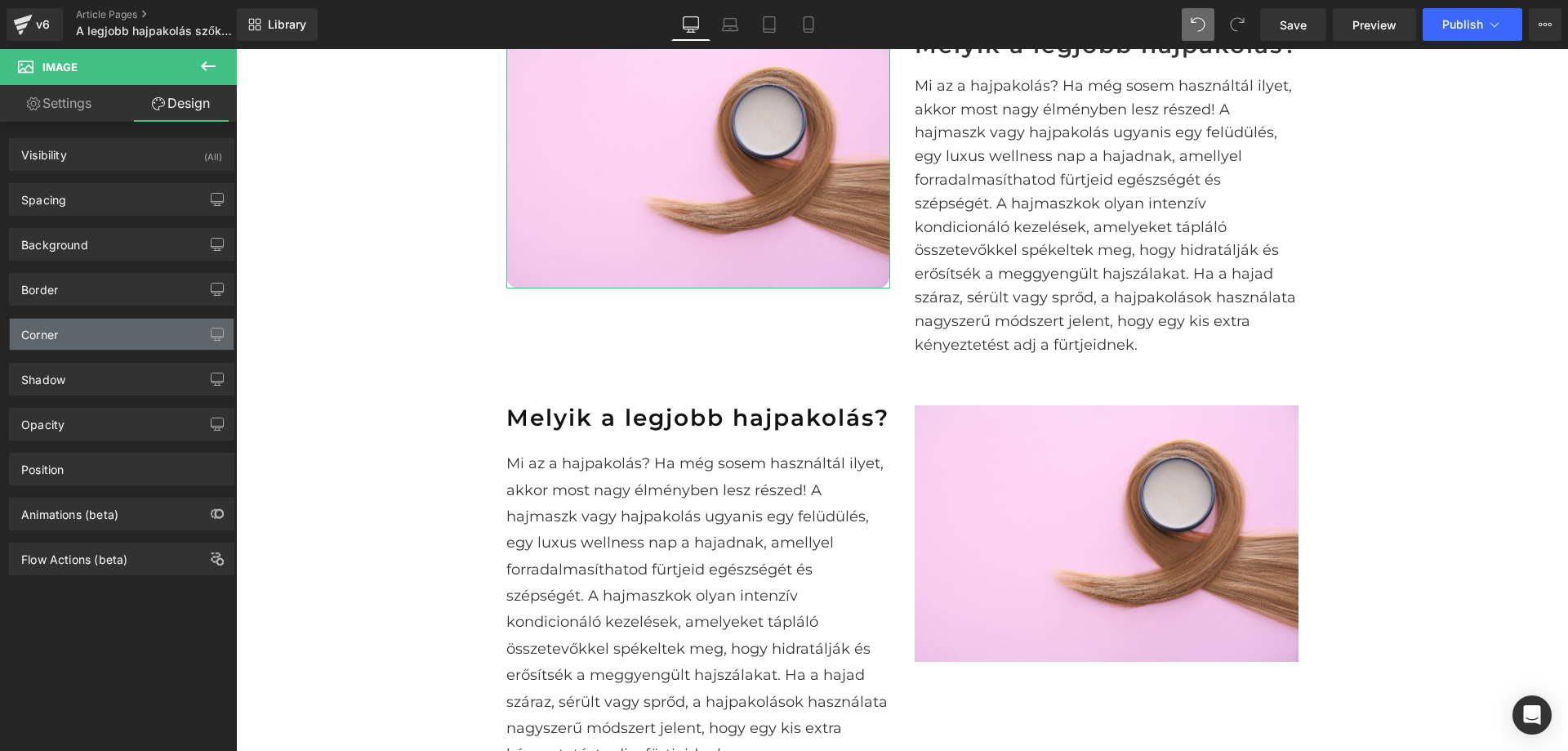
click at [94, 335] on div "Corner" at bounding box center [121, 335] width 224 height 31
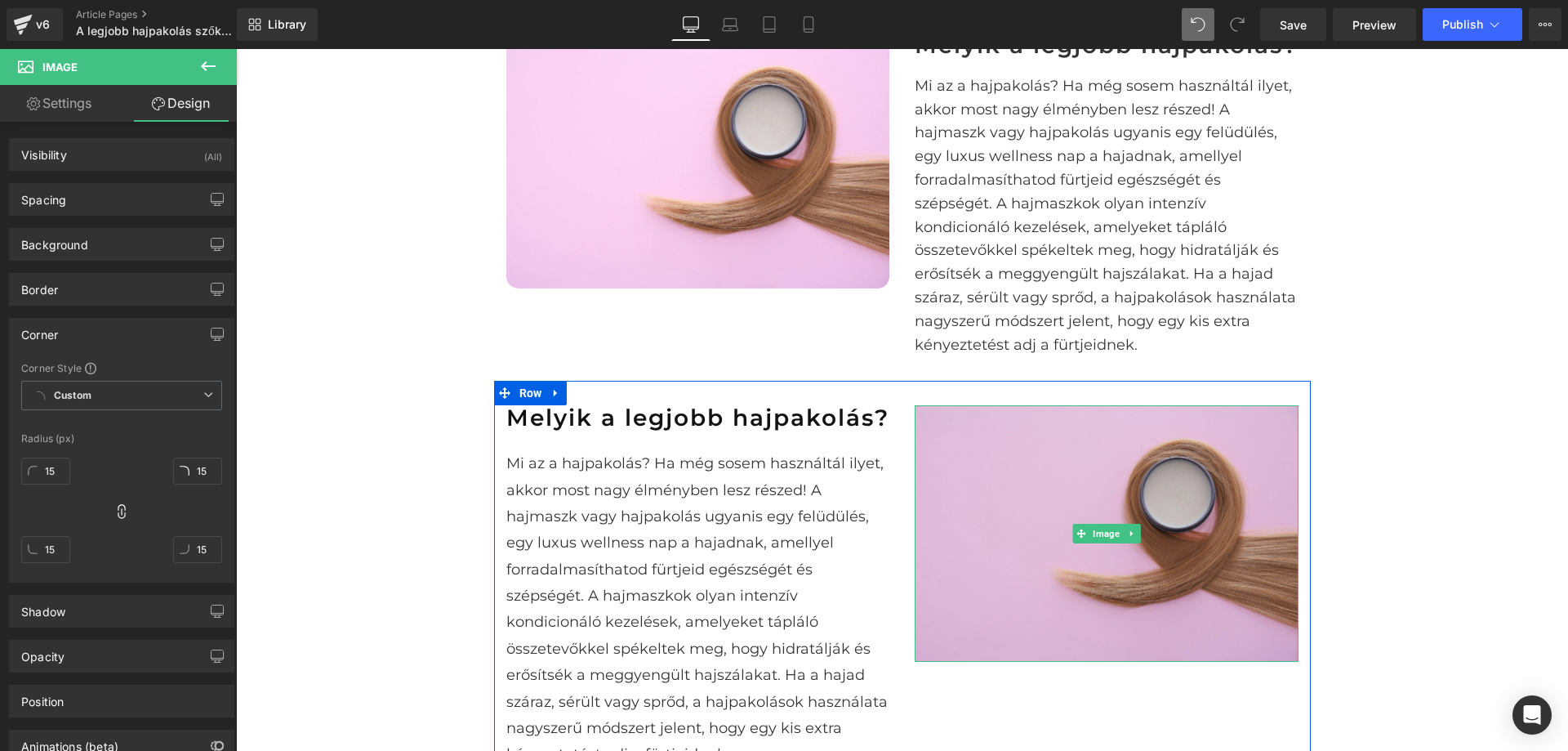
click at [1189, 587] on img at bounding box center [1106, 532] width 384 height 255
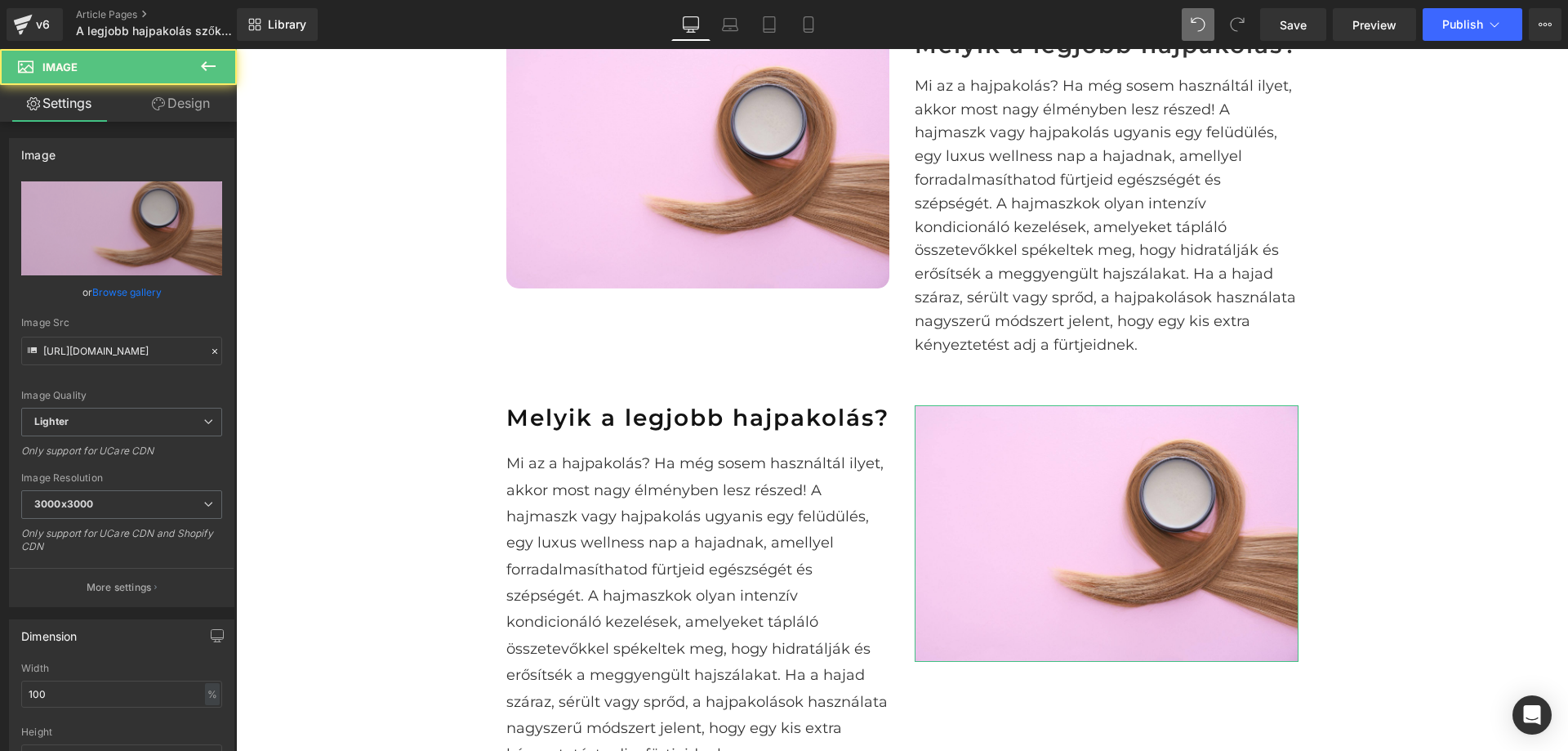
drag, startPoint x: 164, startPoint y: 94, endPoint x: 123, endPoint y: 443, distance: 351.4
click at [164, 94] on link "Design" at bounding box center [180, 103] width 119 height 37
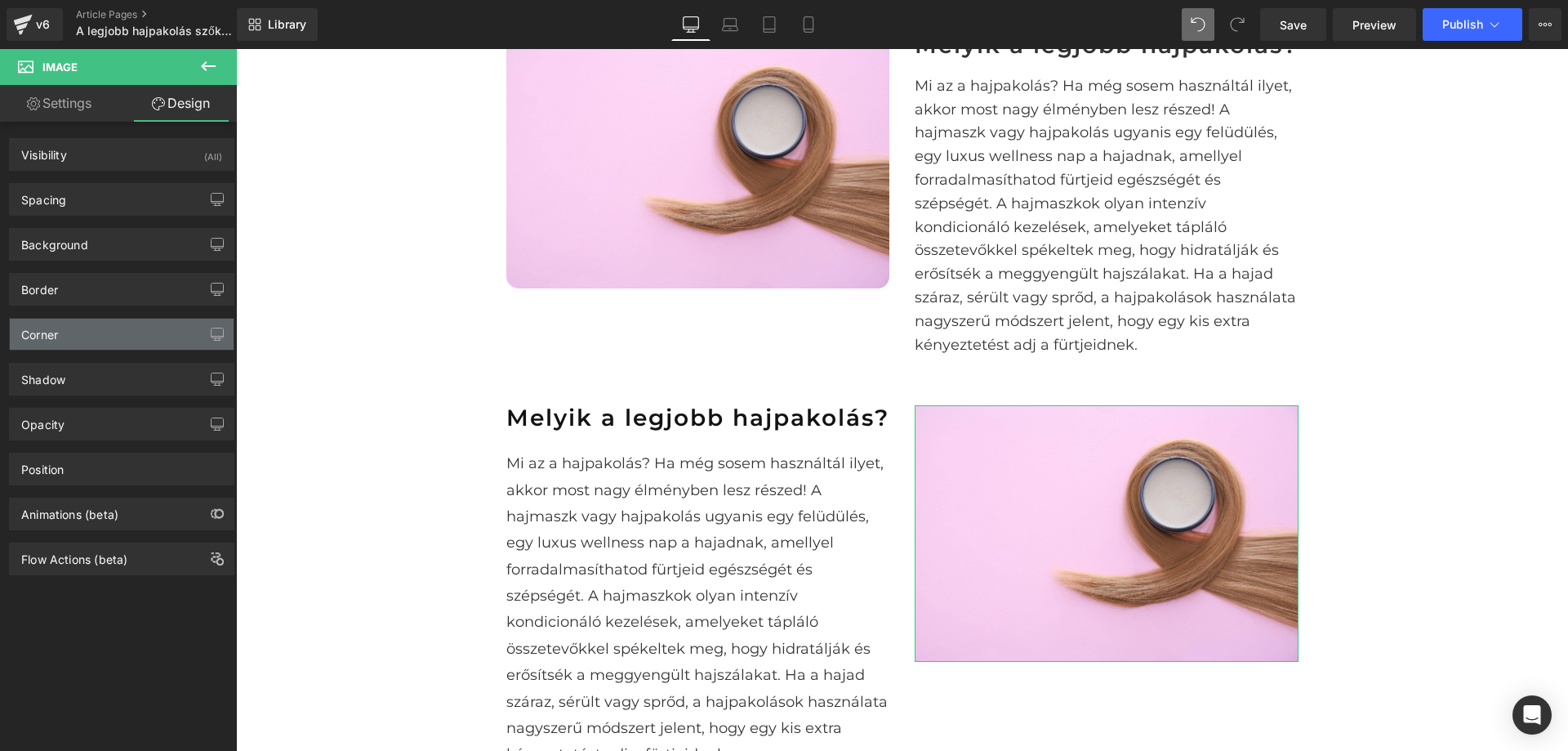
click at [85, 335] on div "Corner" at bounding box center [121, 335] width 224 height 31
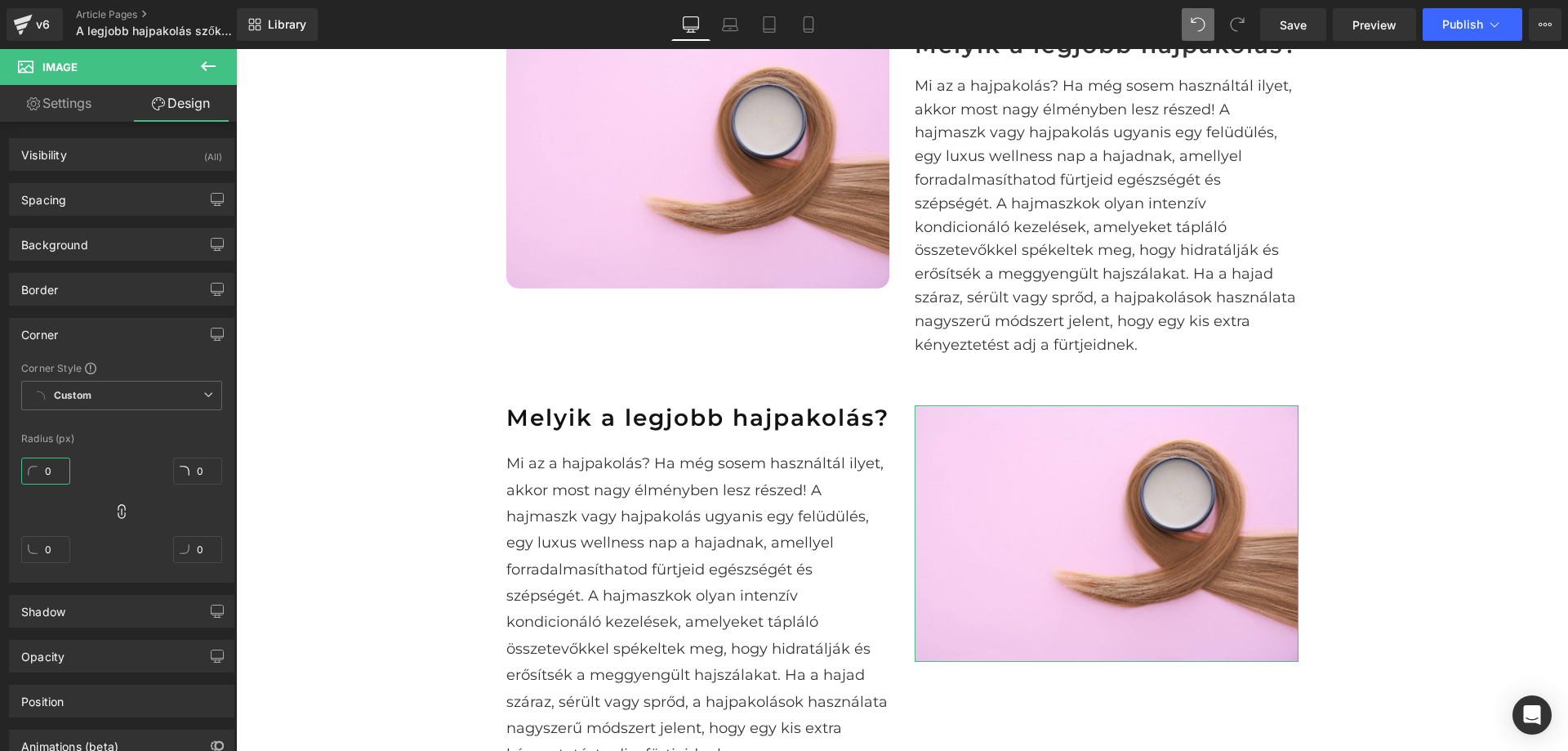
click at [52, 470] on input "0" at bounding box center [45, 471] width 49 height 27
type input "15"
type input "1"
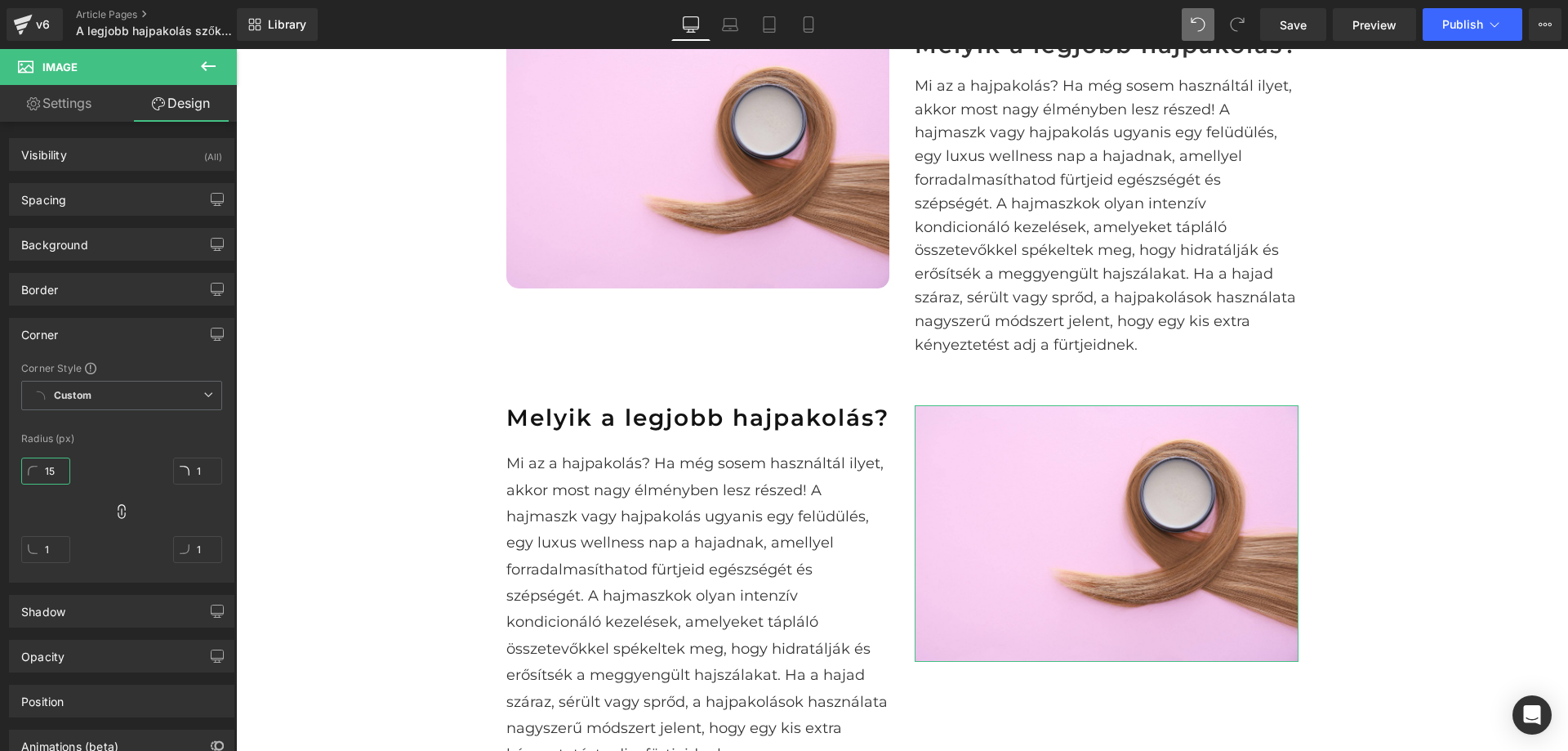
type input "15"
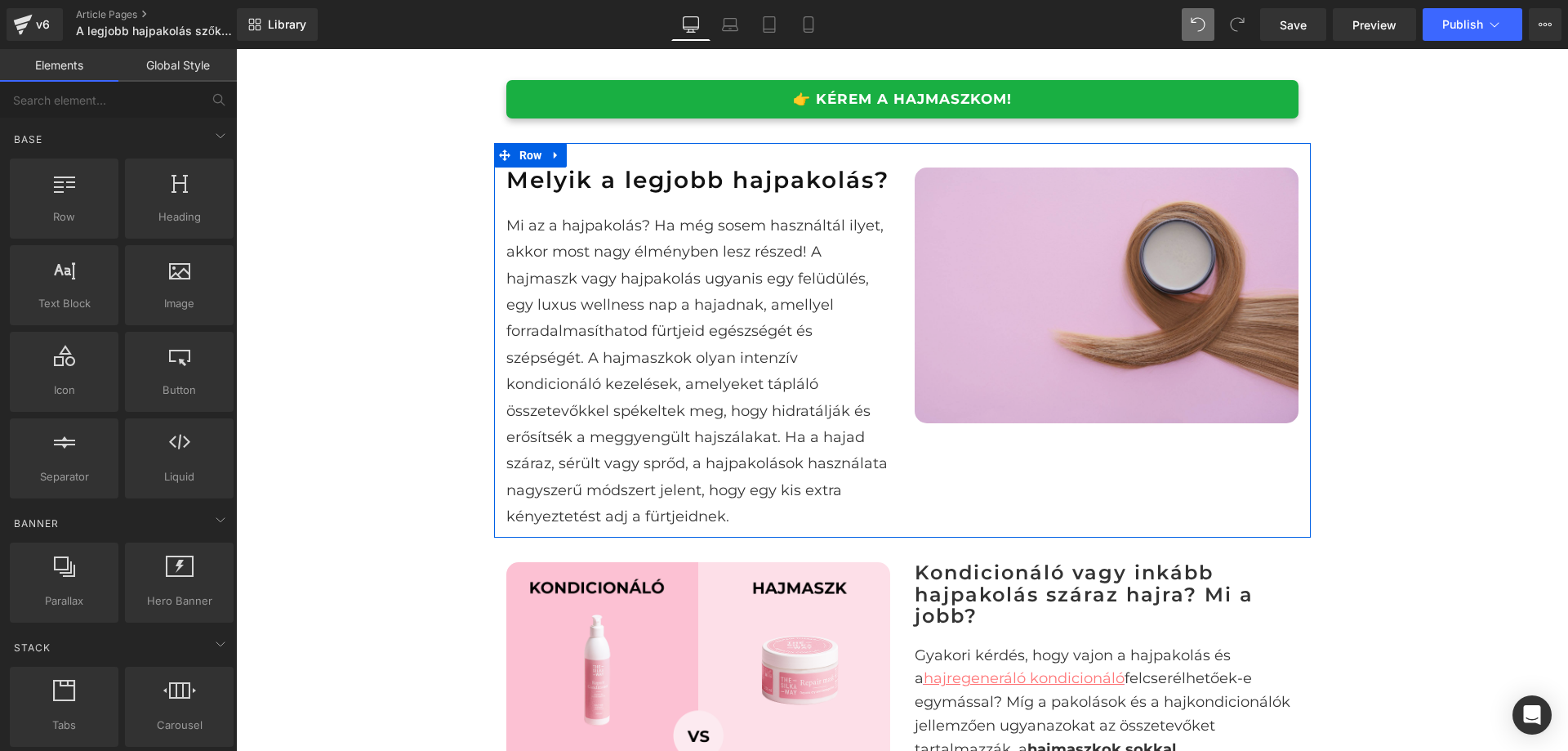
scroll to position [818, 0]
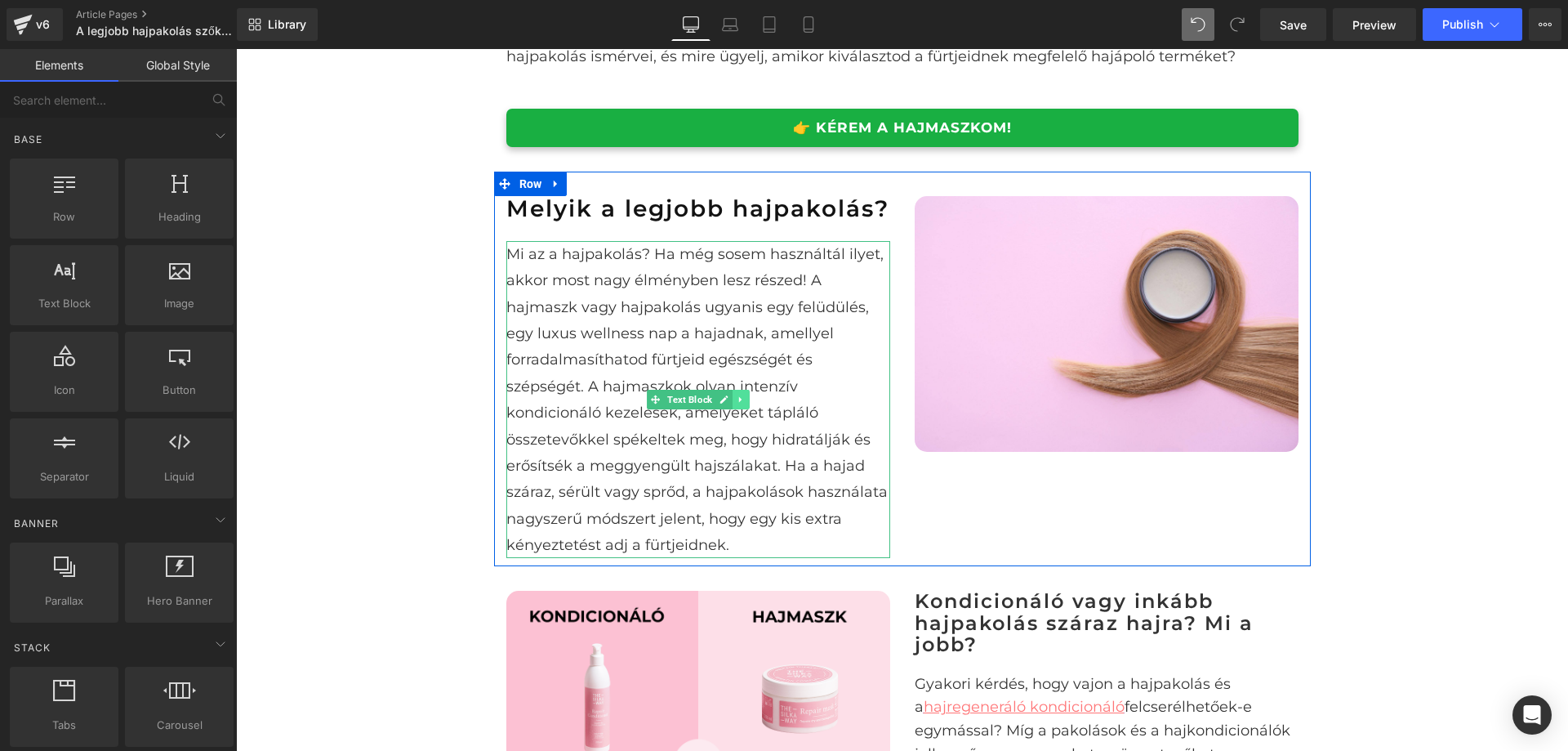
click at [736, 405] on icon at bounding box center [740, 399] width 9 height 10
click at [809, 356] on span "Mi az a hajpakolás? Ha még sosem használtál ilyet, akkor most nagy élményben le…" at bounding box center [698, 399] width 382 height 308
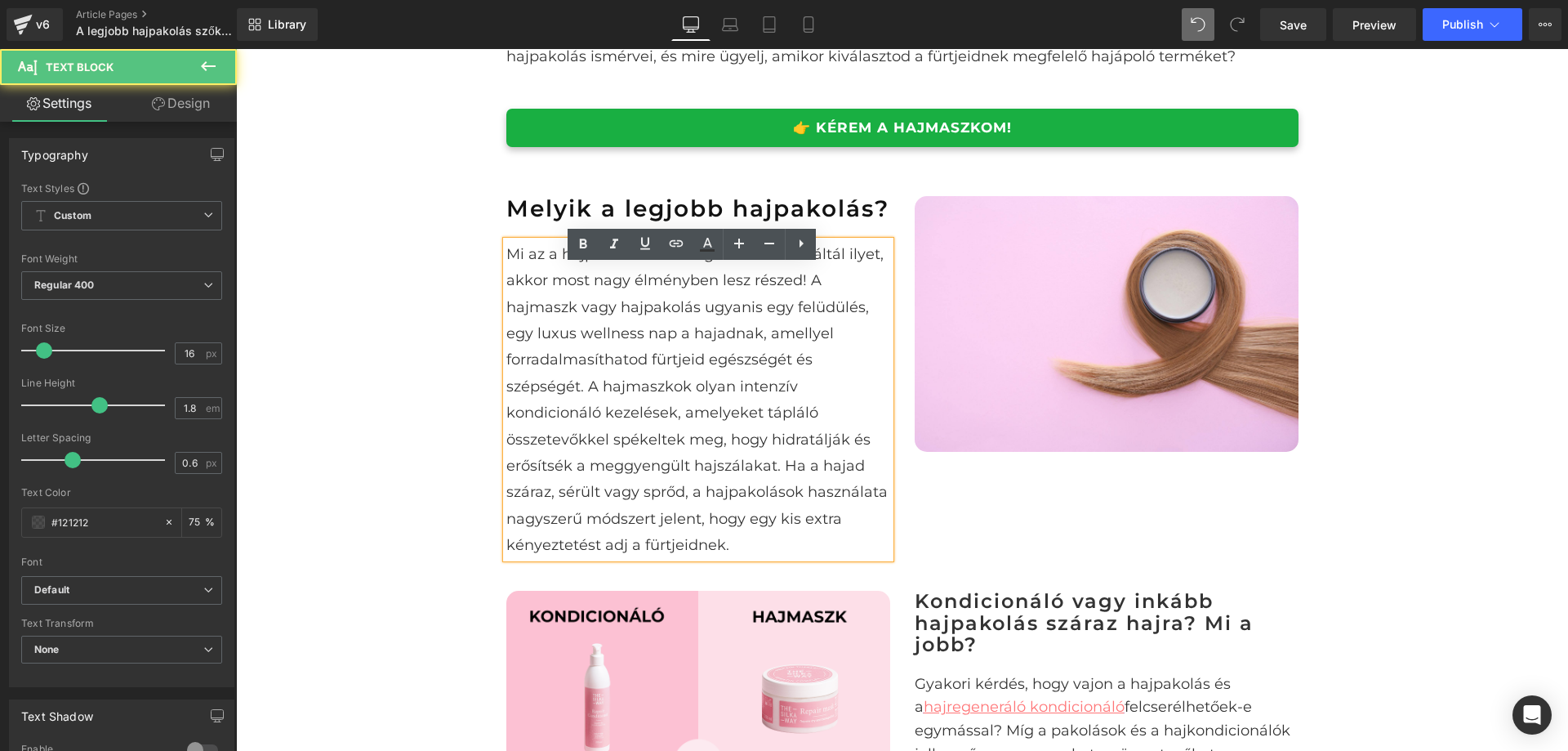
click at [727, 363] on span "Mi az a hajpakolás? Ha még sosem használtál ilyet, akkor most nagy élményben le…" at bounding box center [698, 399] width 382 height 308
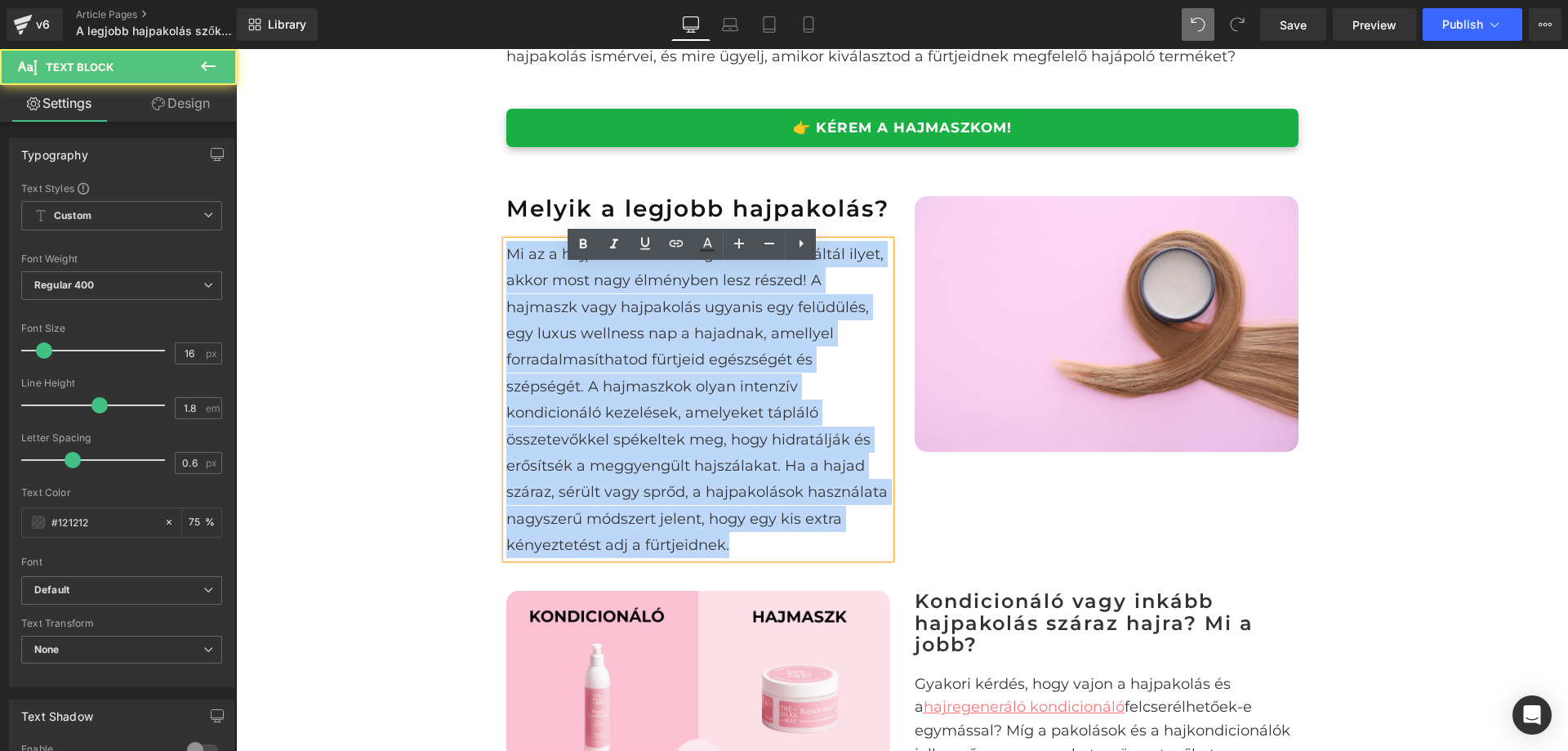
click at [727, 363] on span "Mi az a hajpakolás? Ha még sosem használtál ilyet, akkor most nagy élményben le…" at bounding box center [698, 399] width 382 height 308
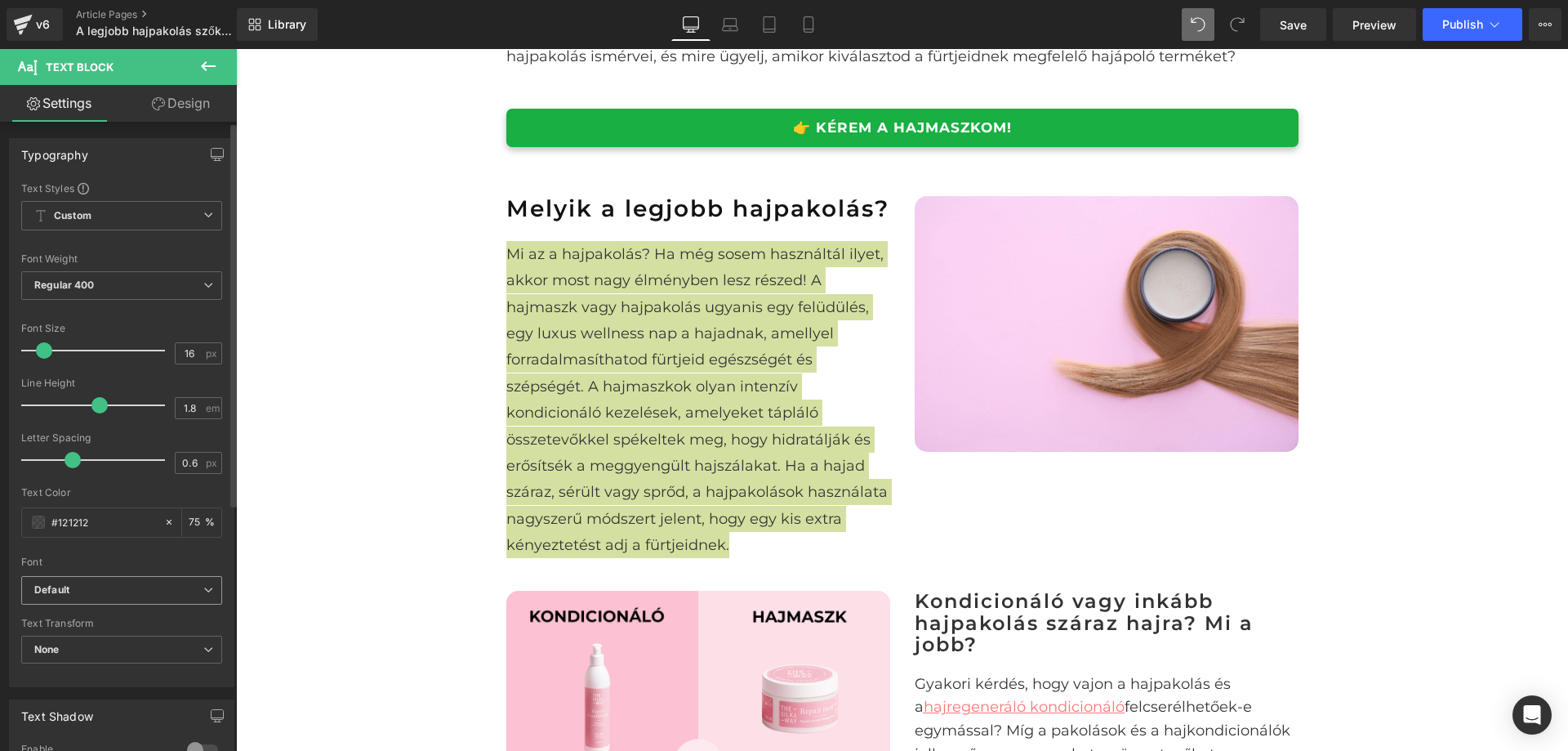
click at [127, 583] on b "Default" at bounding box center [119, 590] width 169 height 13
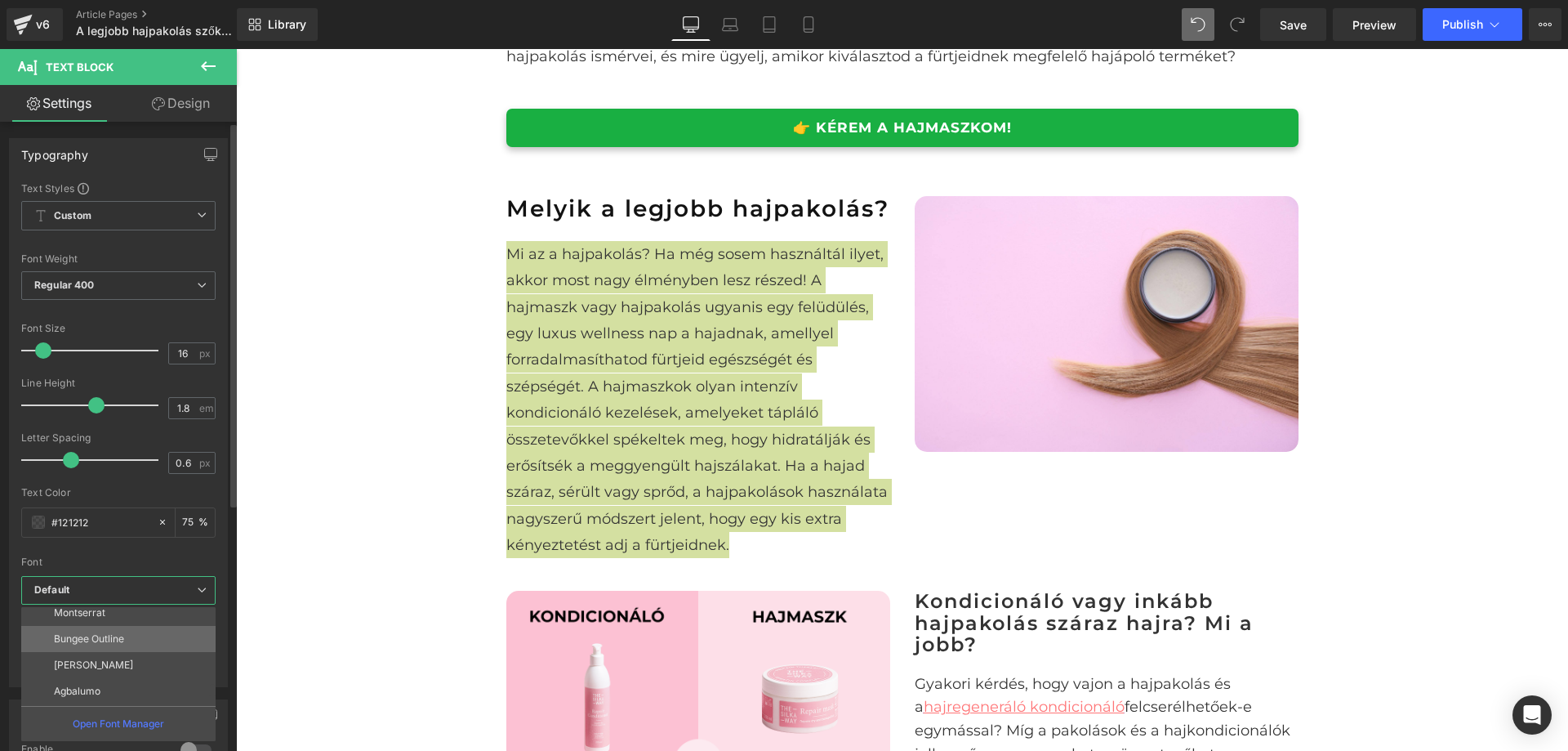
scroll to position [572, 0]
click at [118, 646] on li "Montserrat" at bounding box center [121, 649] width 201 height 26
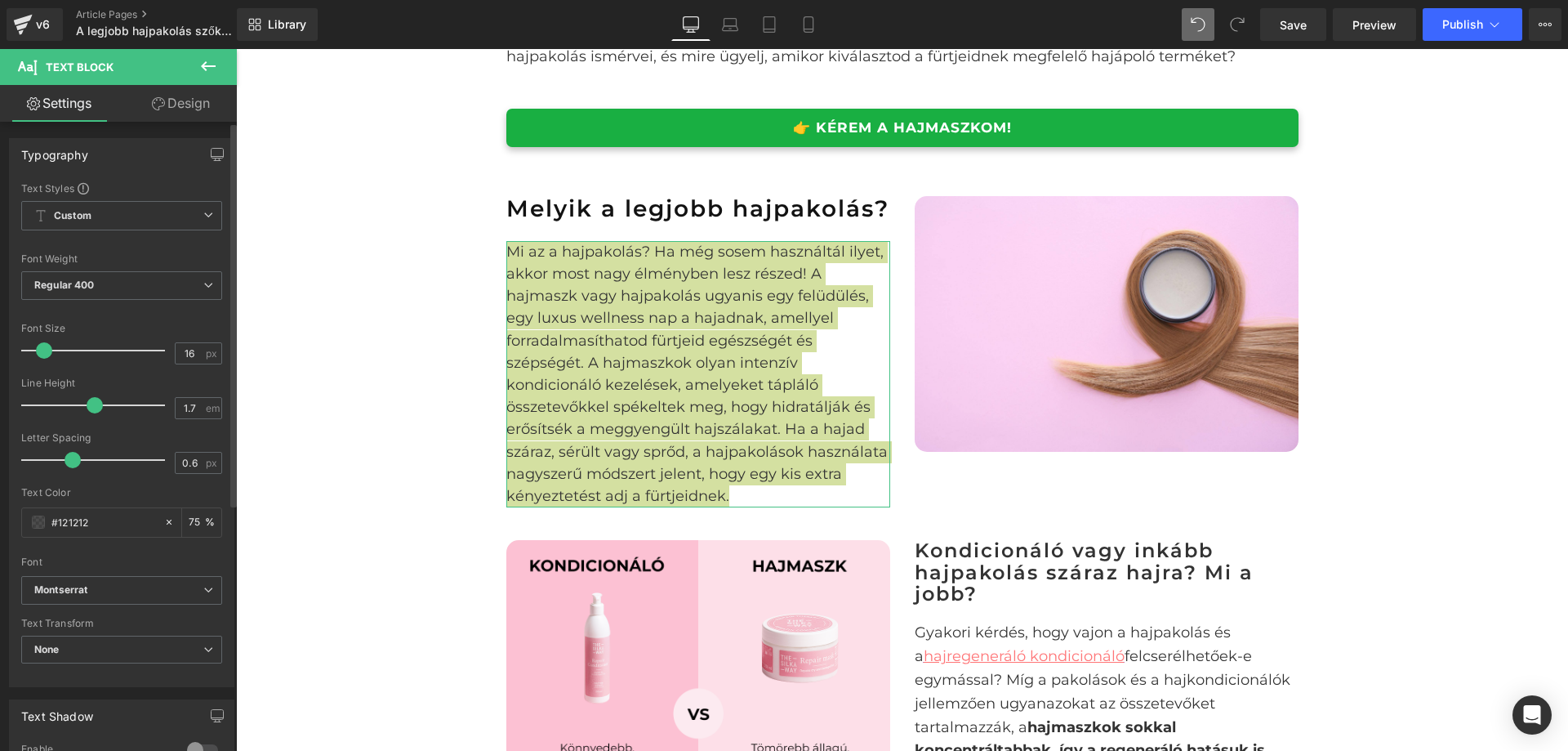
type input "1.6"
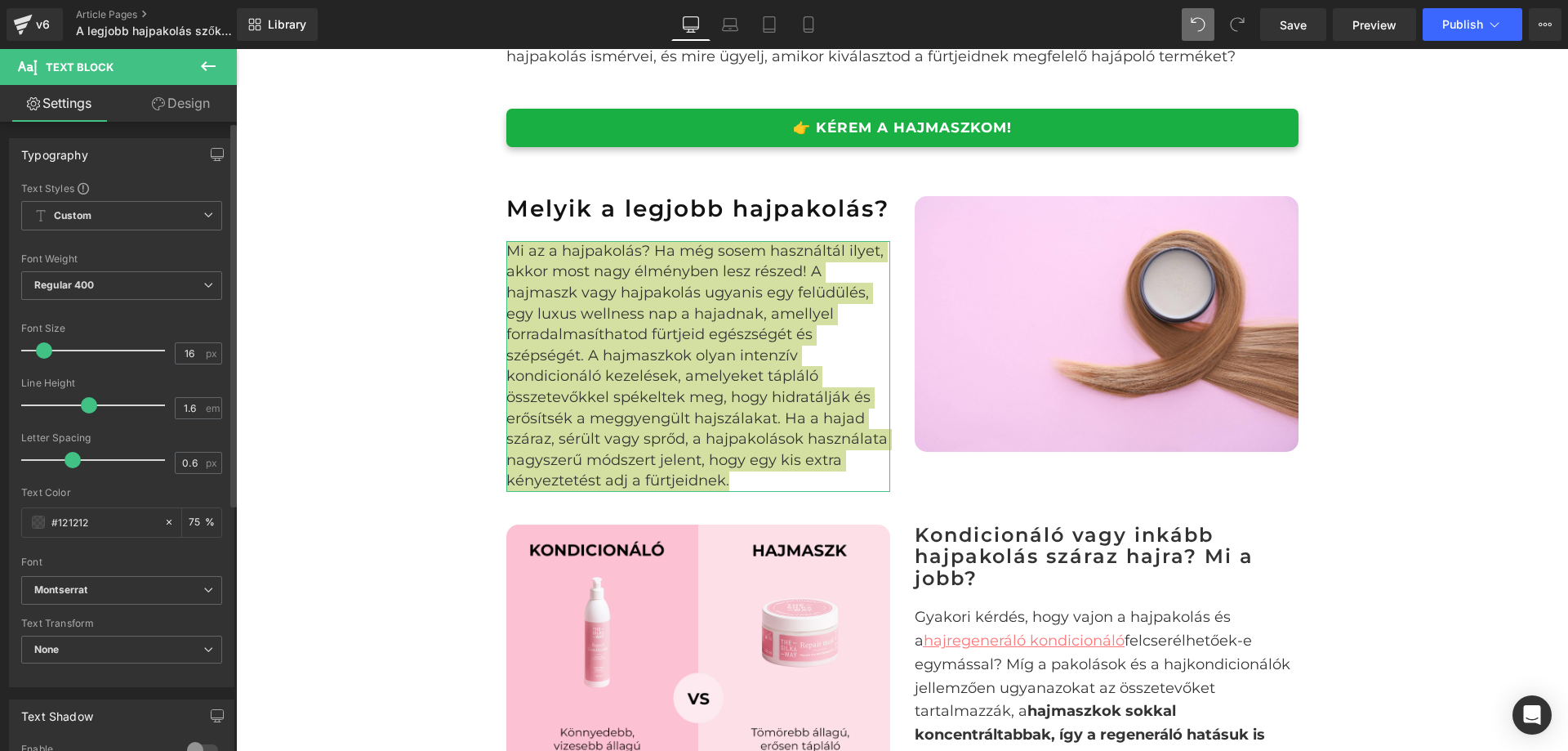
drag, startPoint x: 95, startPoint y: 408, endPoint x: 86, endPoint y: 408, distance: 9.0
click at [86, 408] on span at bounding box center [89, 405] width 16 height 16
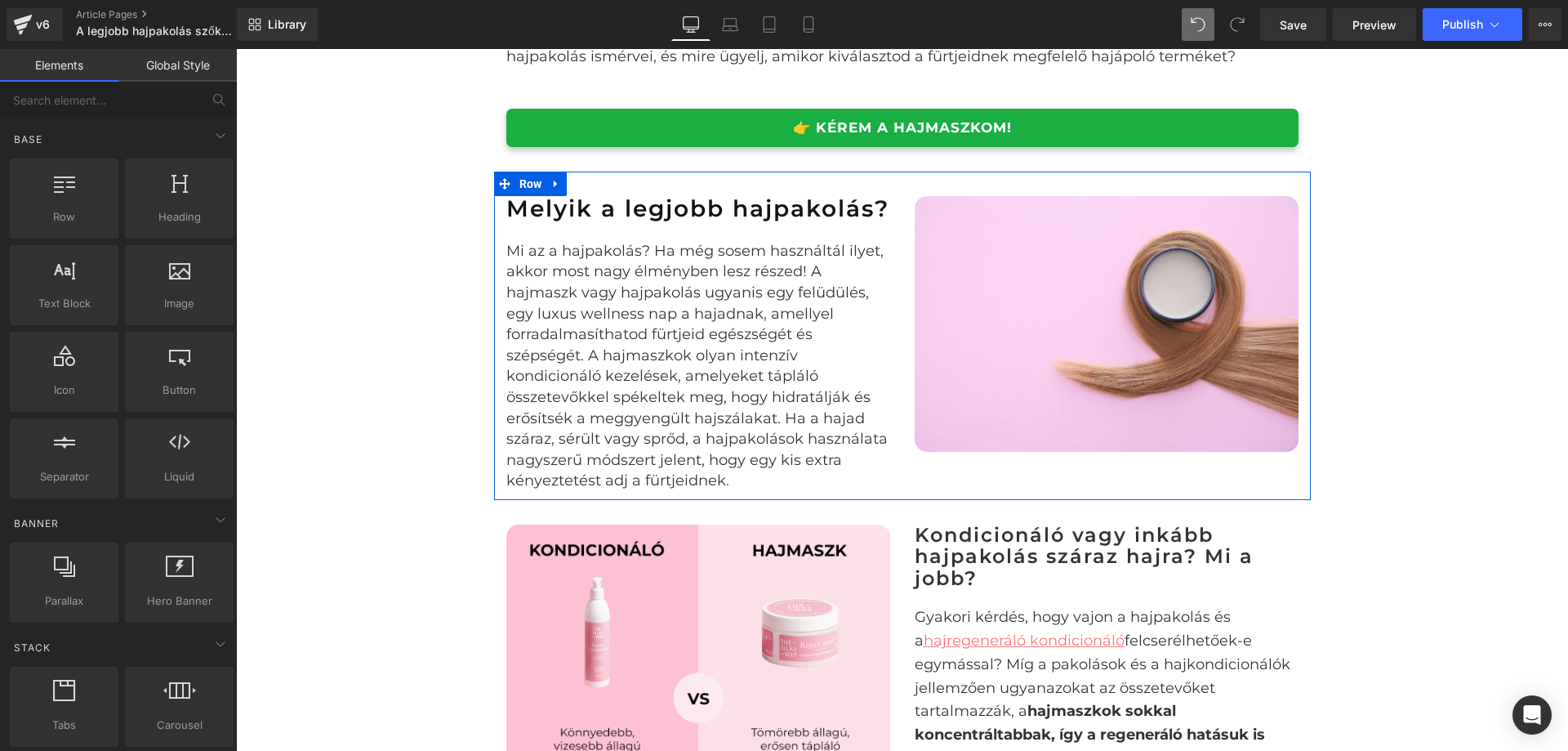
click at [672, 406] on span "Mi az a hajpakolás? Ha még sosem használtál ilyet, akkor most nagy élményben le…" at bounding box center [698, 366] width 382 height 249
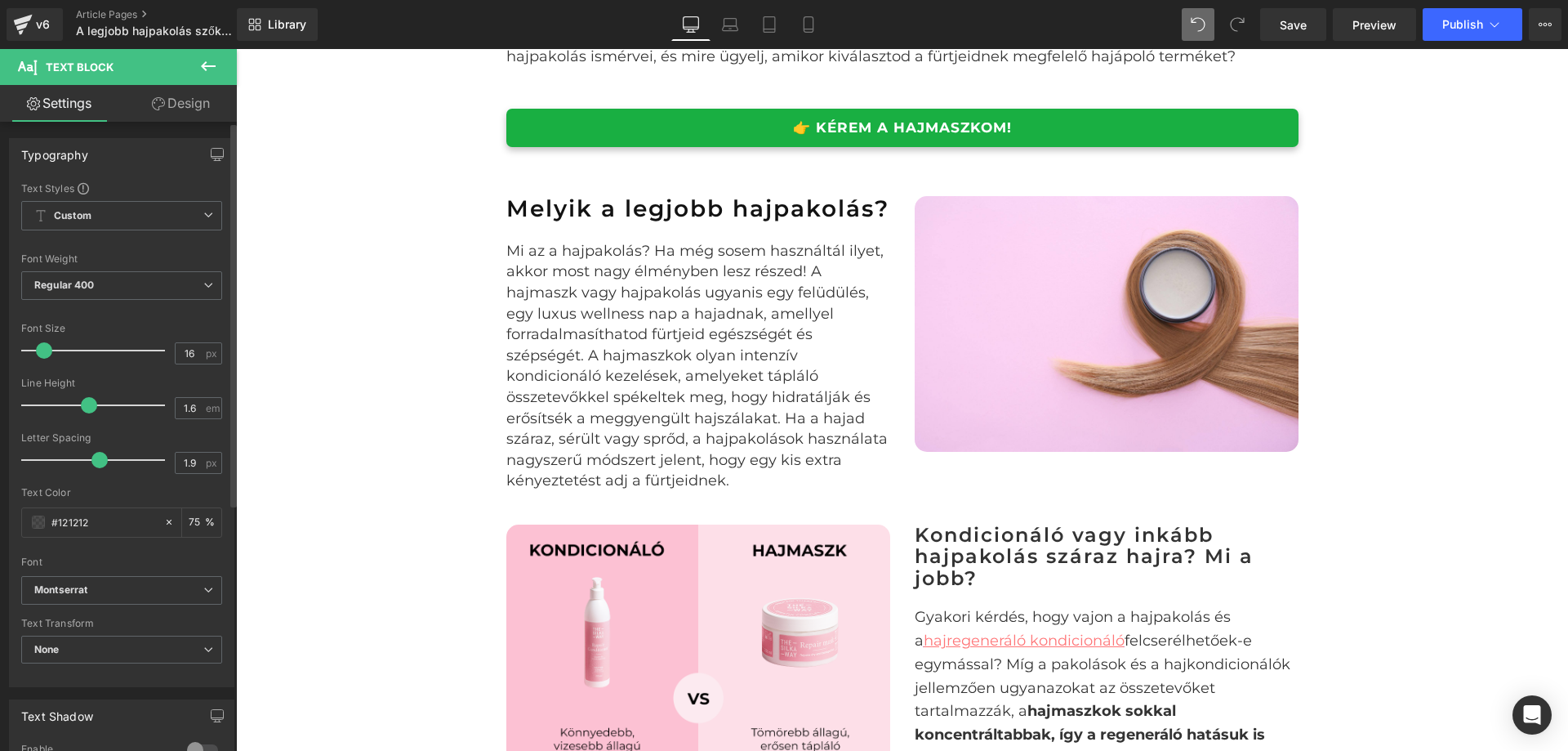
type input "2"
drag, startPoint x: 74, startPoint y: 462, endPoint x: 110, endPoint y: 466, distance: 36.2
click at [110, 466] on span at bounding box center [111, 460] width 16 height 16
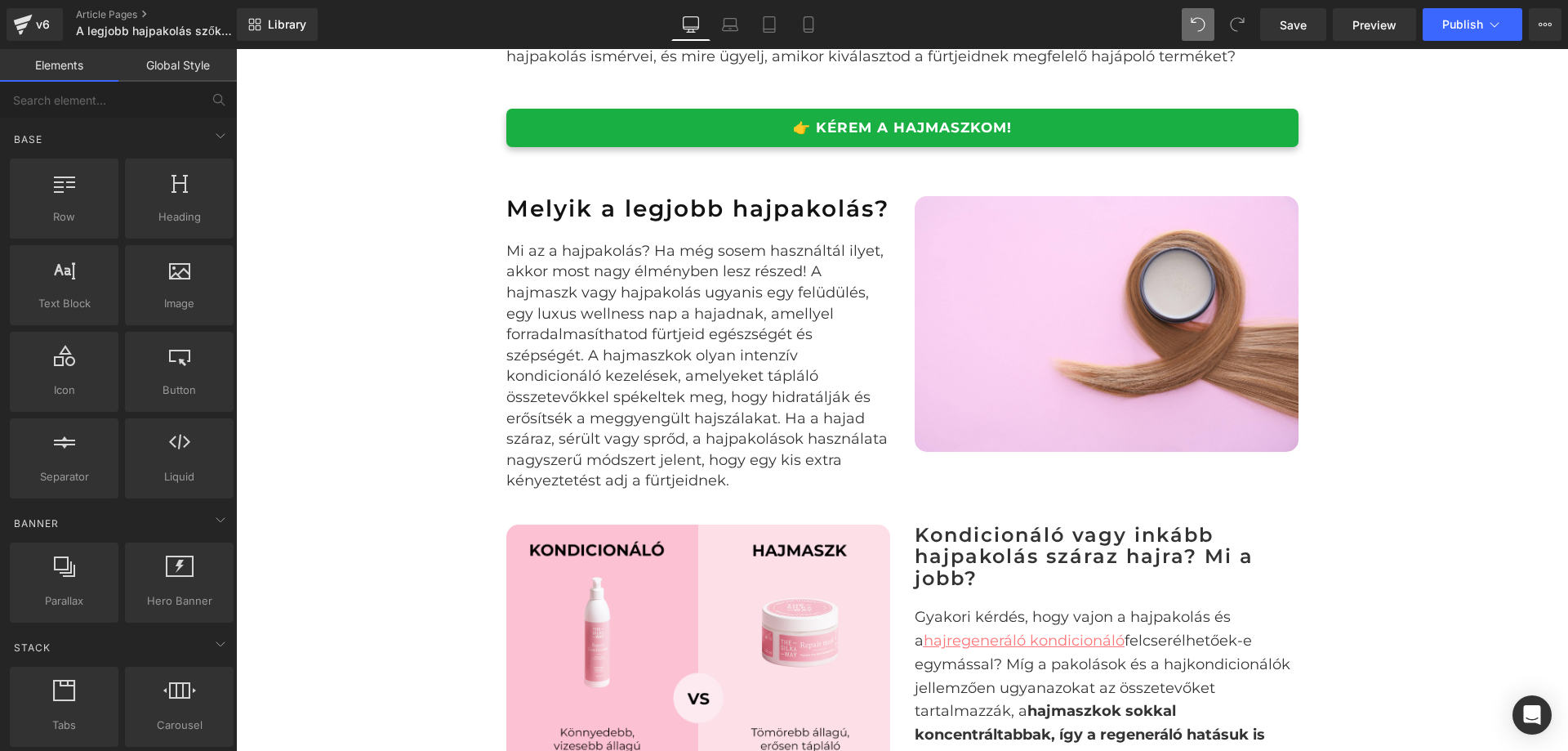
click at [606, 421] on span "Mi az a hajpakolás? Ha még sosem használtál ilyet, akkor most nagy élményben le…" at bounding box center [698, 366] width 382 height 249
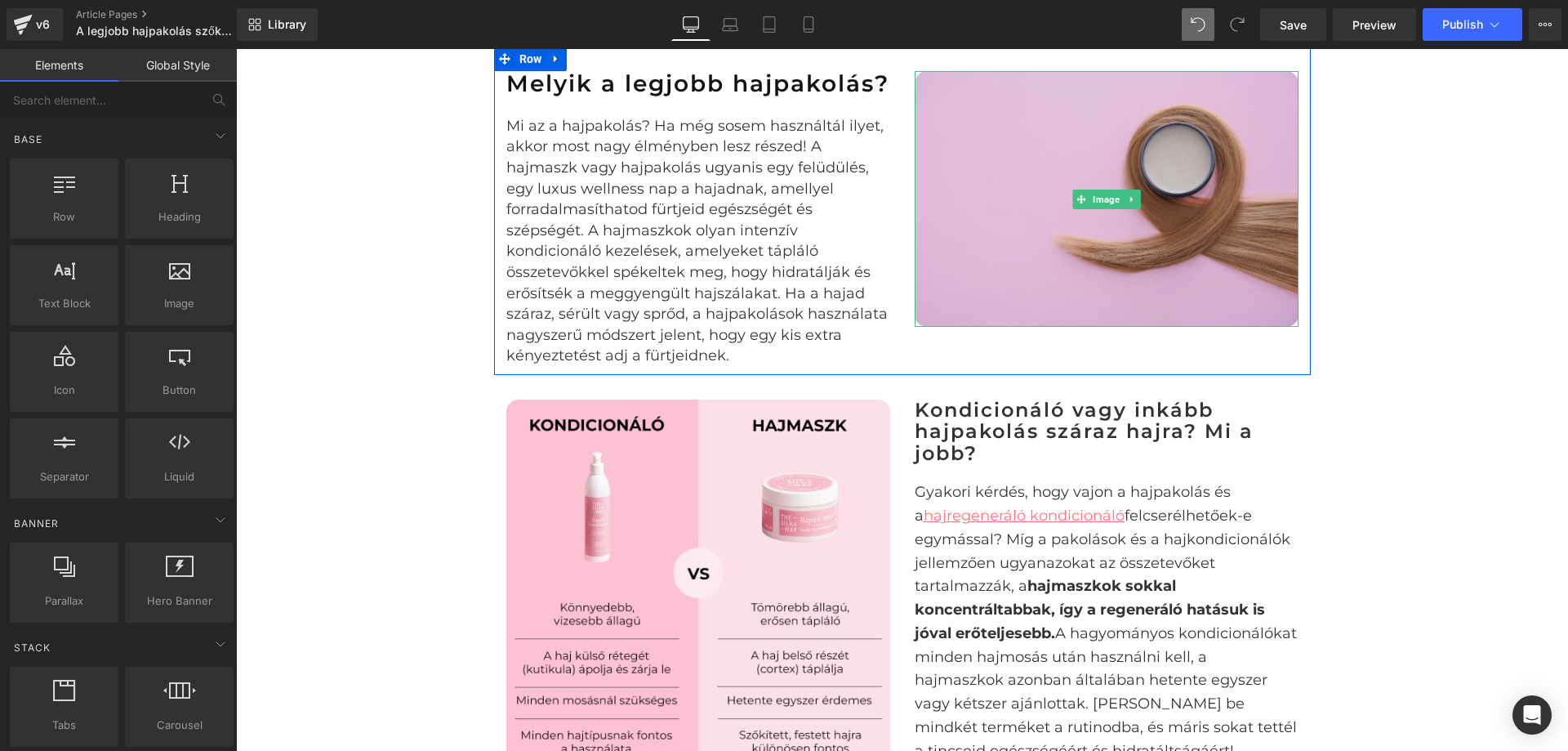
scroll to position [981, 0]
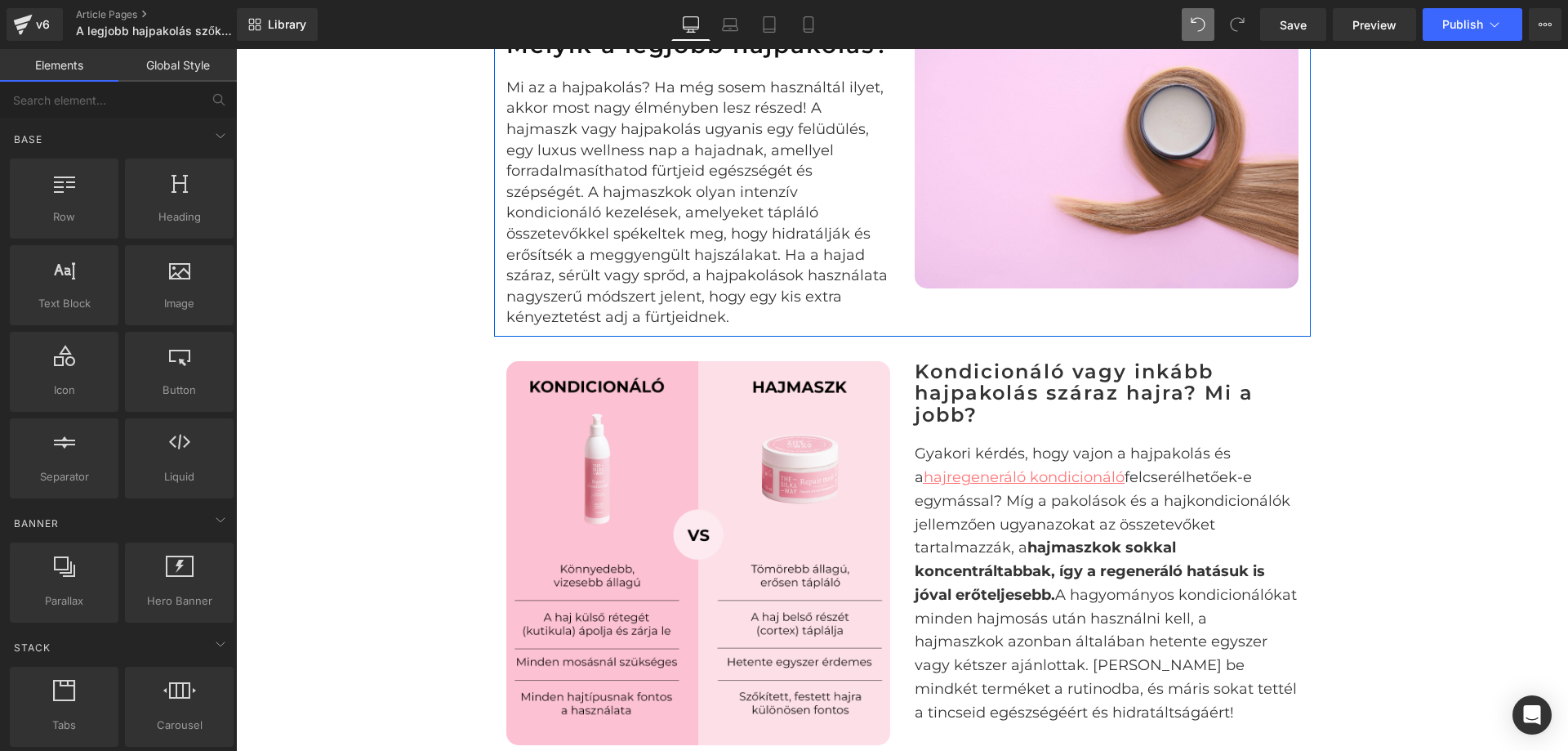
click at [704, 207] on p "Mi az a hajpakolás? Ha még sosem használtál ilyet, akkor most nagy élményben le…" at bounding box center [699, 203] width 384 height 251
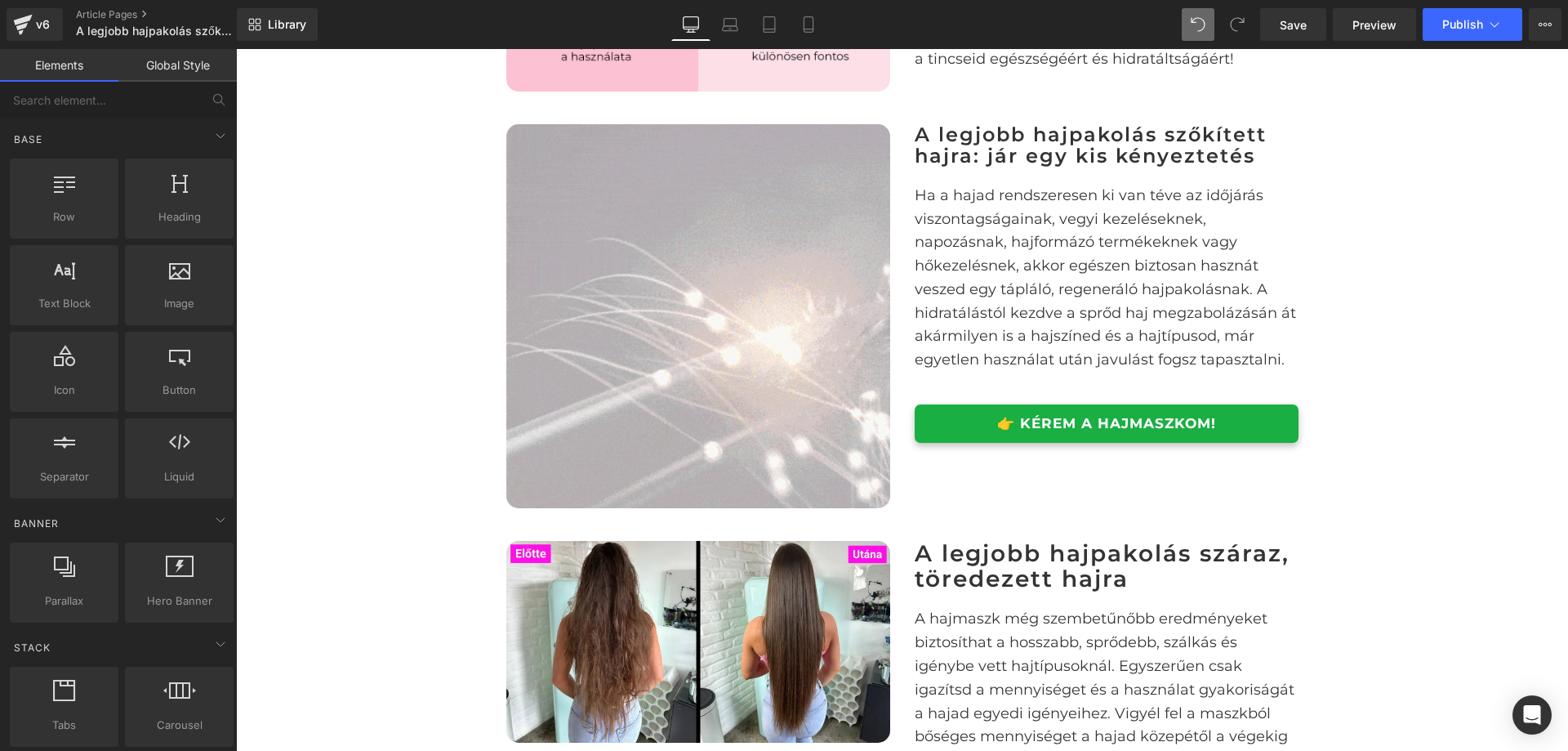
scroll to position [1390, 0]
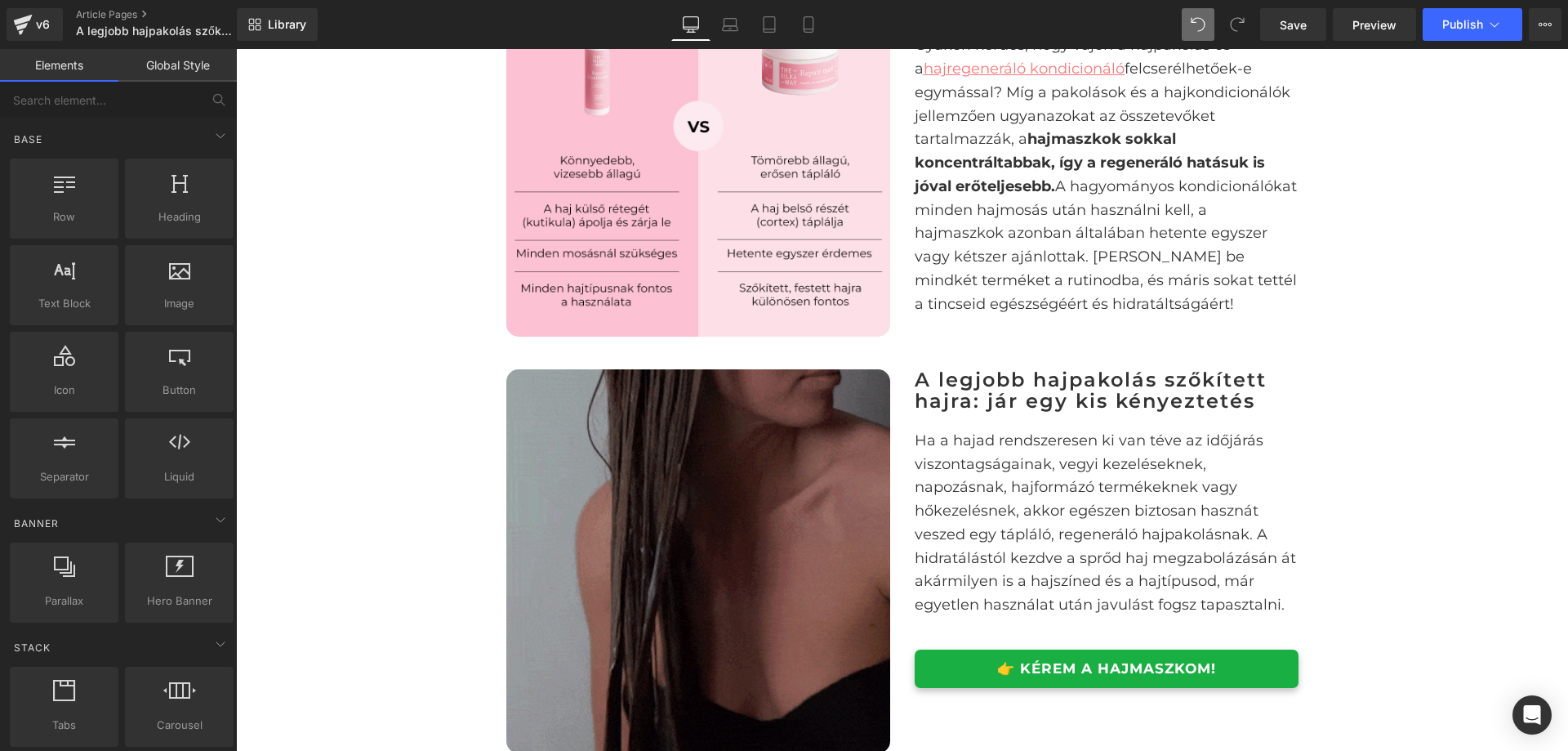
click at [782, 438] on img at bounding box center [699, 561] width 384 height 384
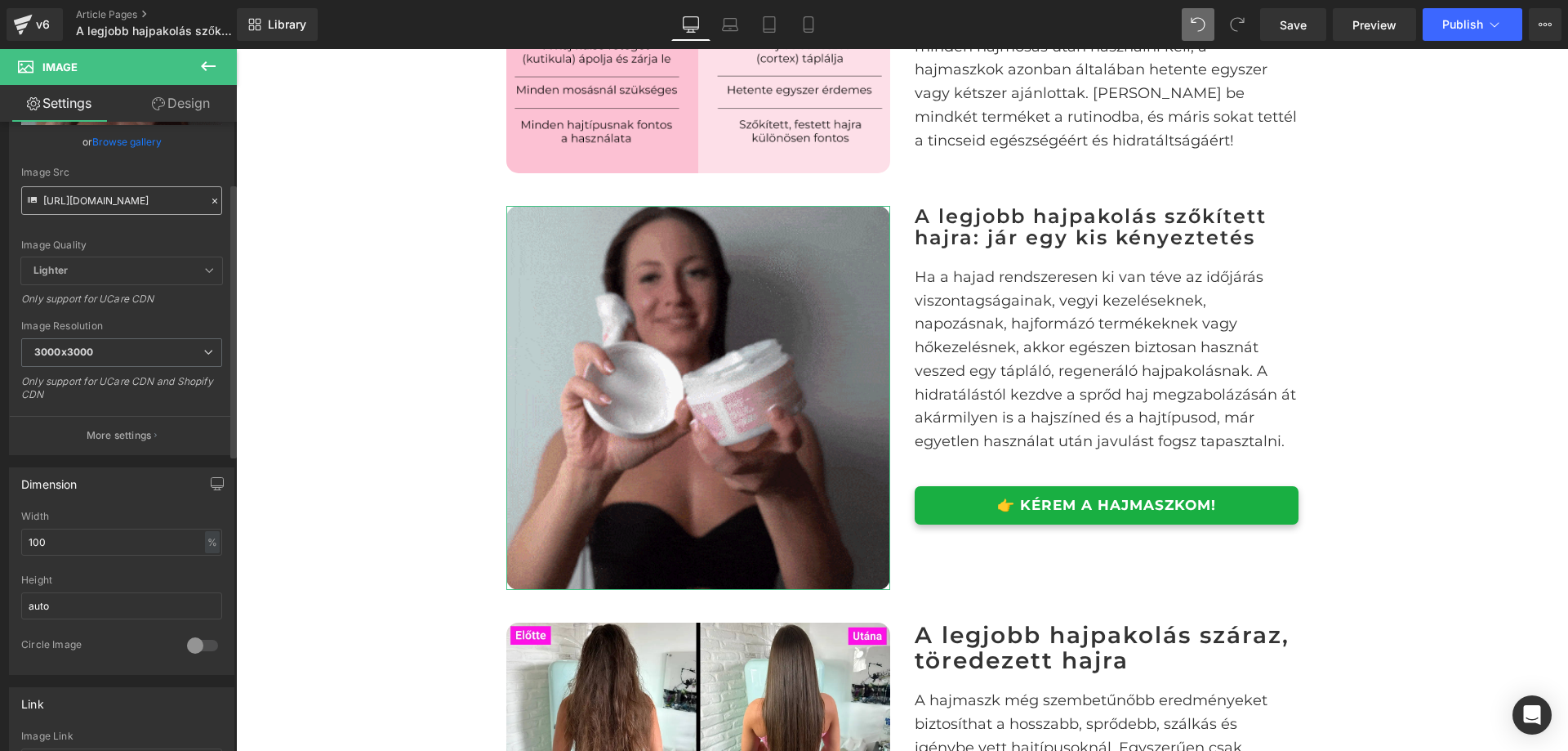
scroll to position [164, 0]
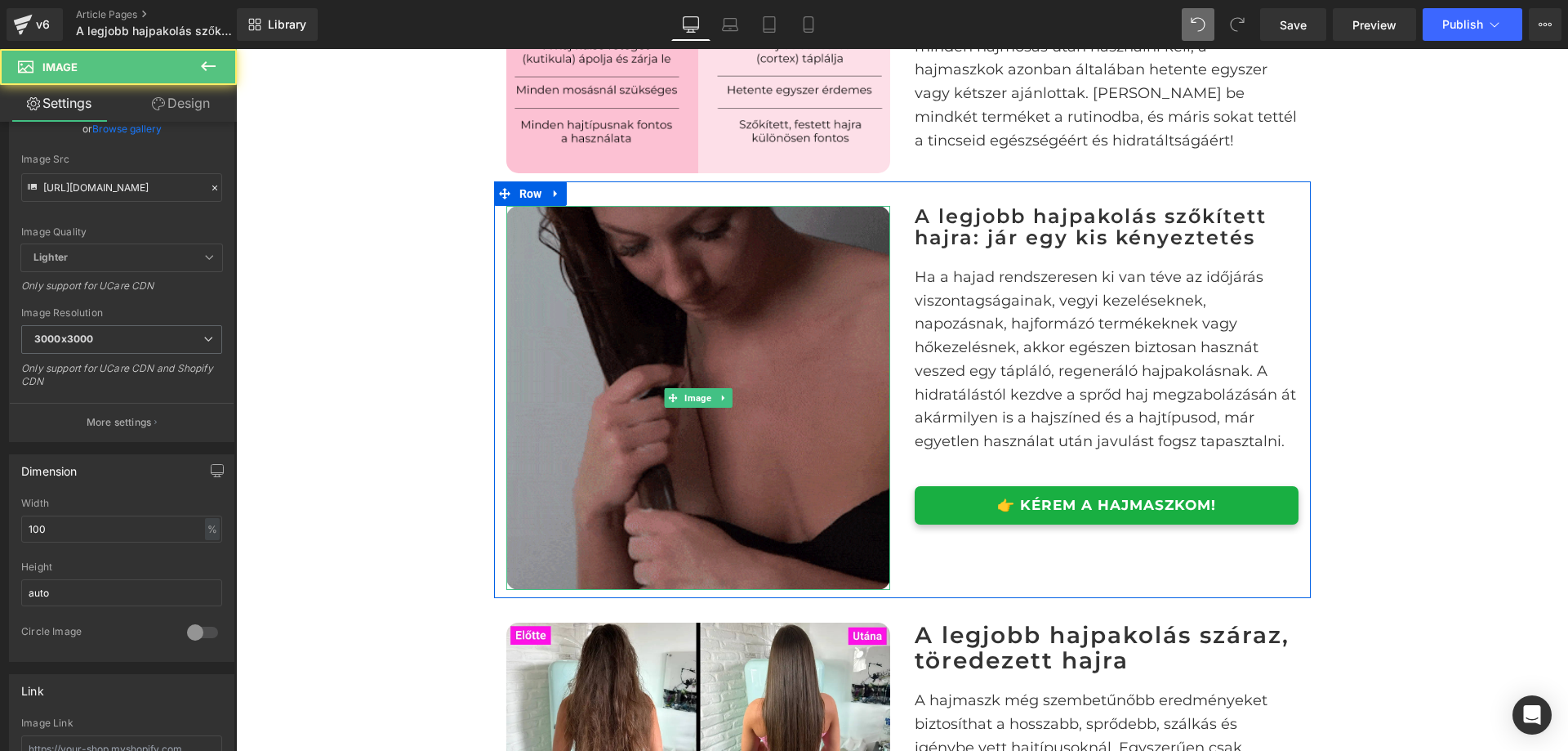
click at [584, 284] on img at bounding box center [699, 398] width 384 height 384
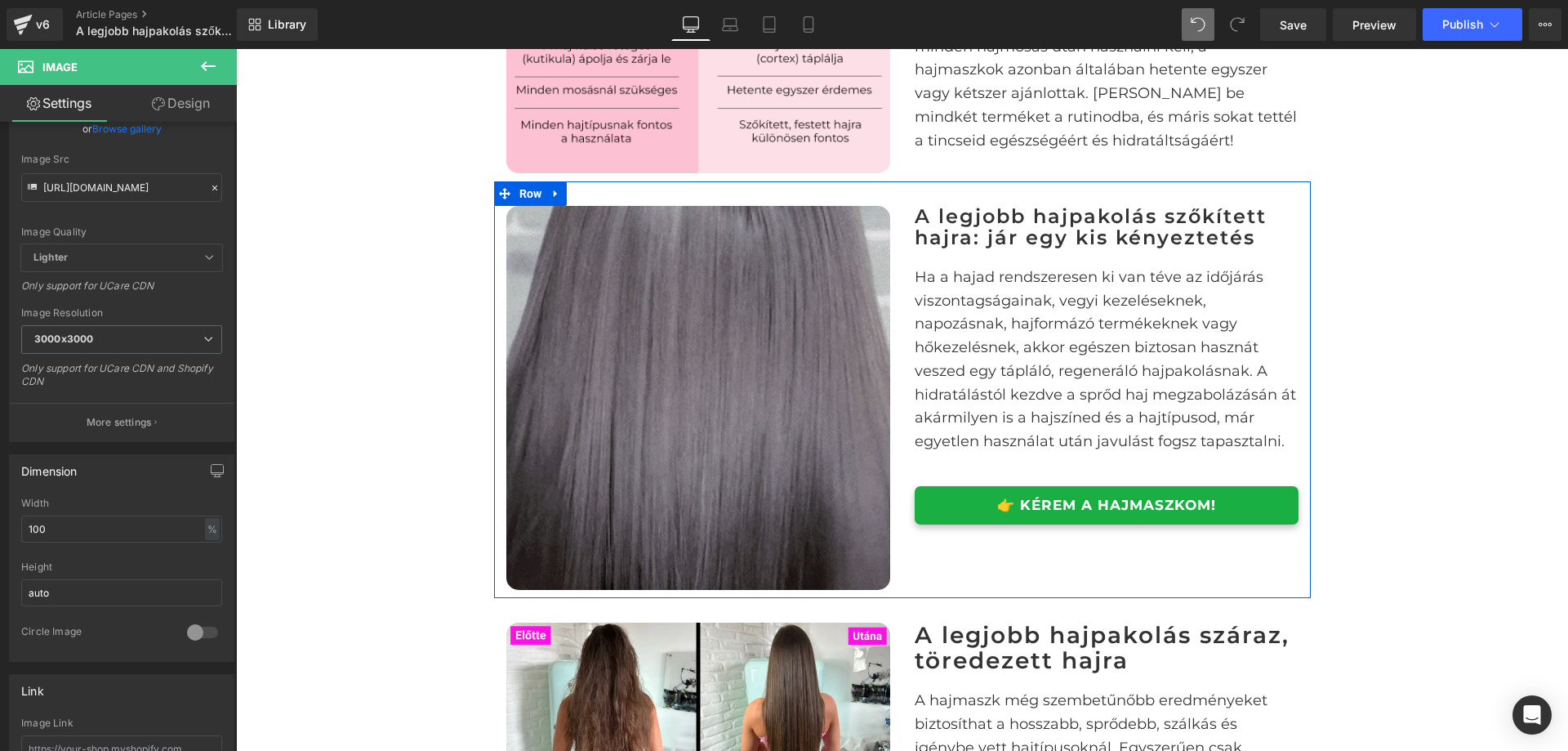
click at [855, 223] on div "Image A legjobb hajpakolás szőkített hajra: jár egy kis kényeztetés Heading Ha …" at bounding box center [903, 389] width 817 height 416
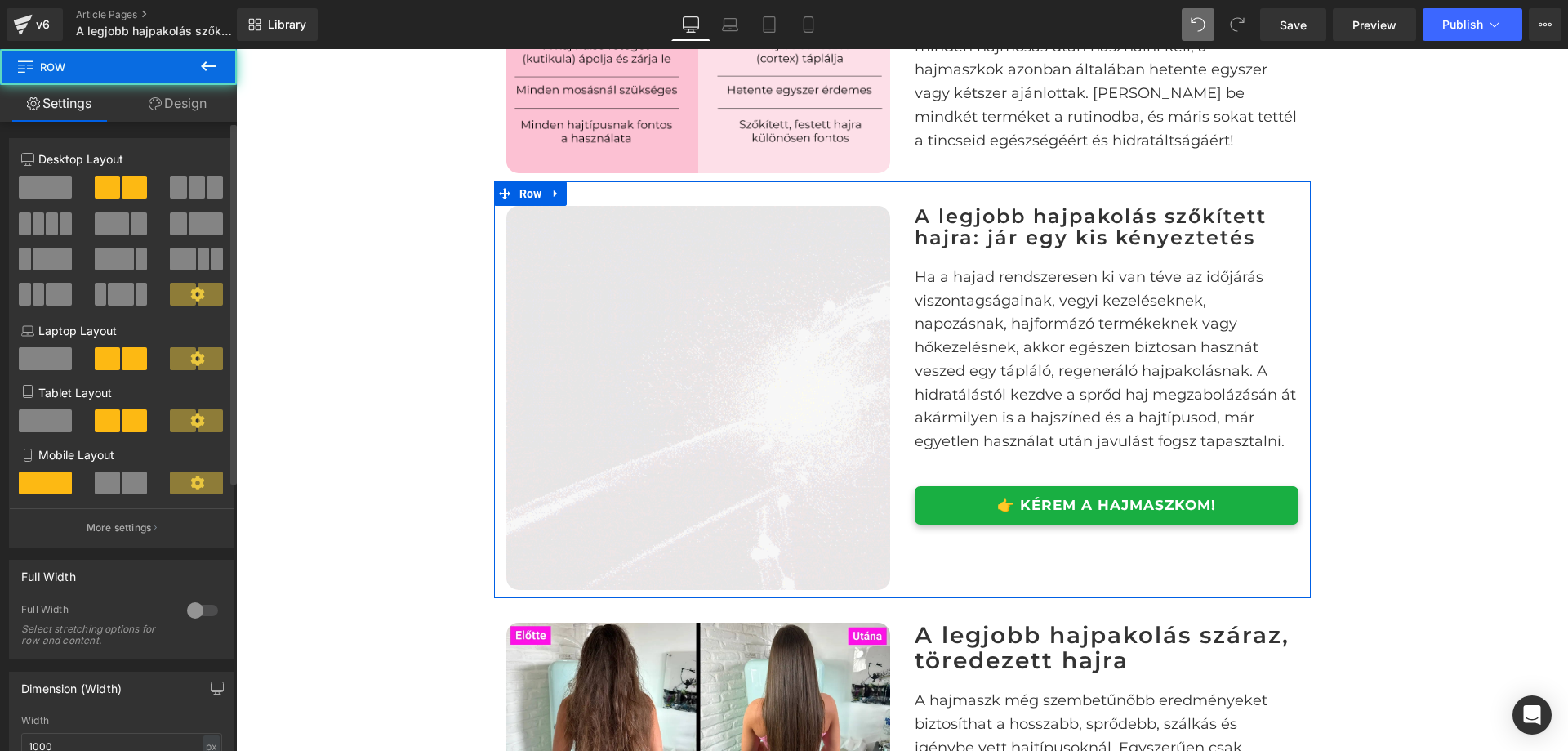
click at [189, 186] on span at bounding box center [197, 187] width 16 height 23
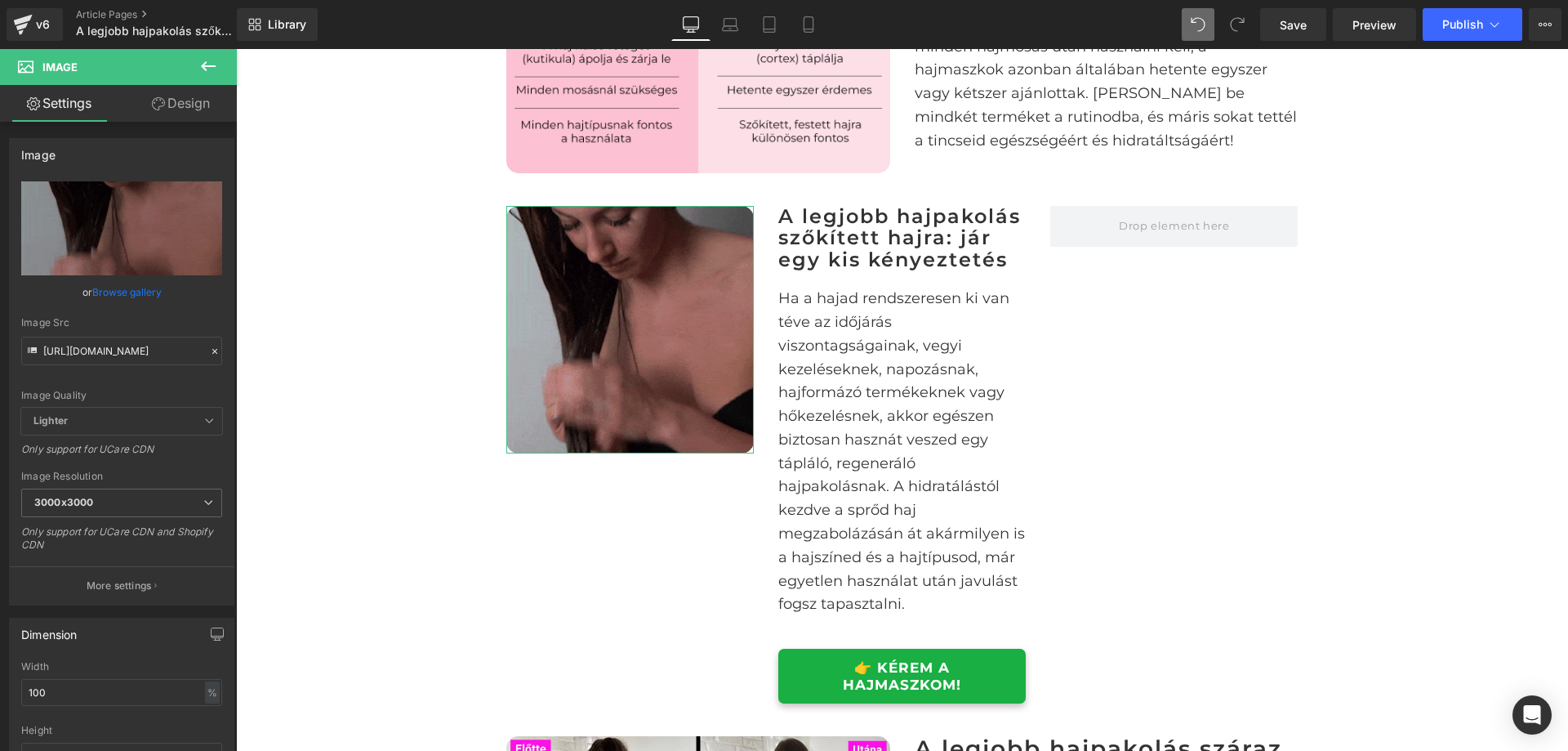
click at [178, 99] on link "Design" at bounding box center [180, 103] width 119 height 37
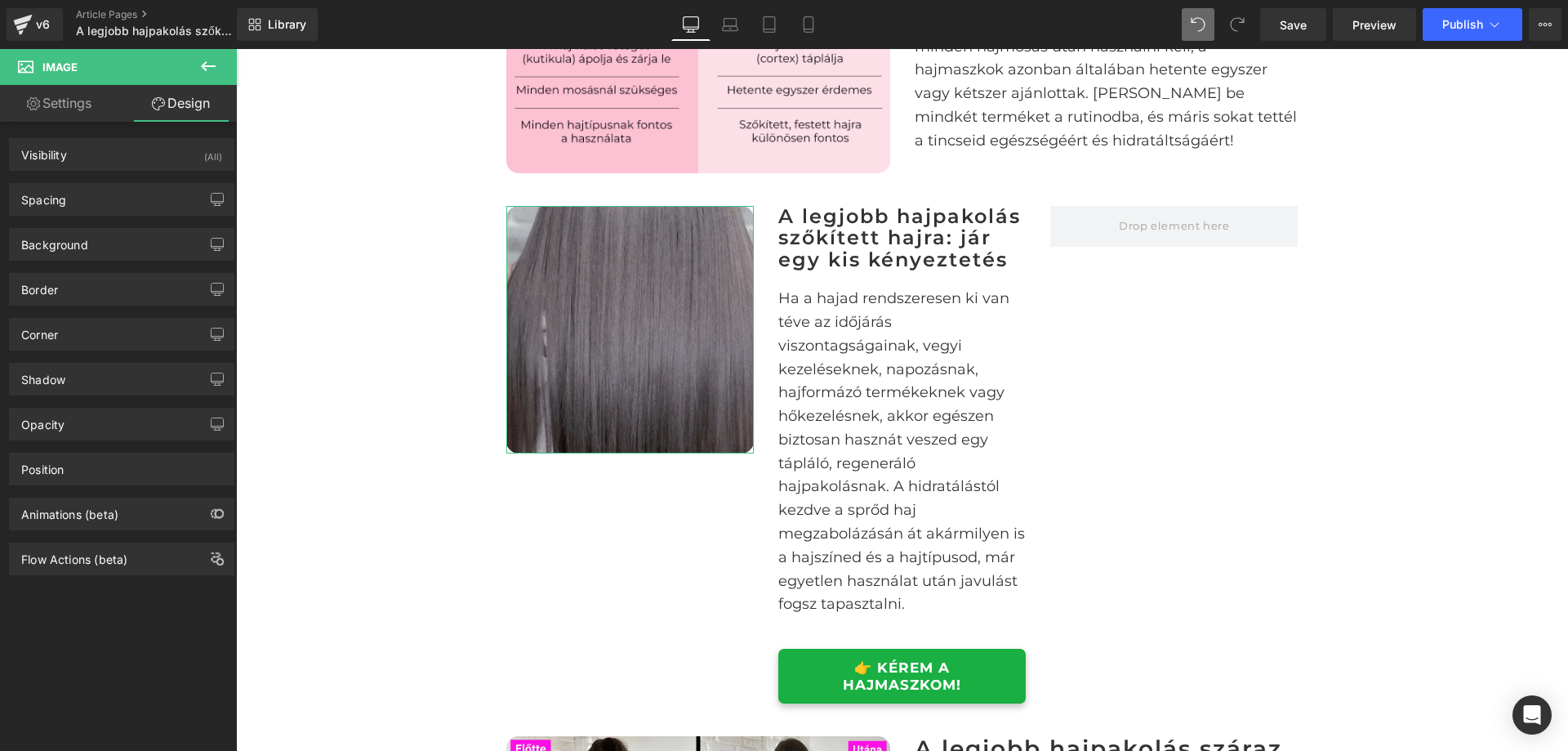
click at [61, 103] on link "Settings" at bounding box center [59, 103] width 119 height 37
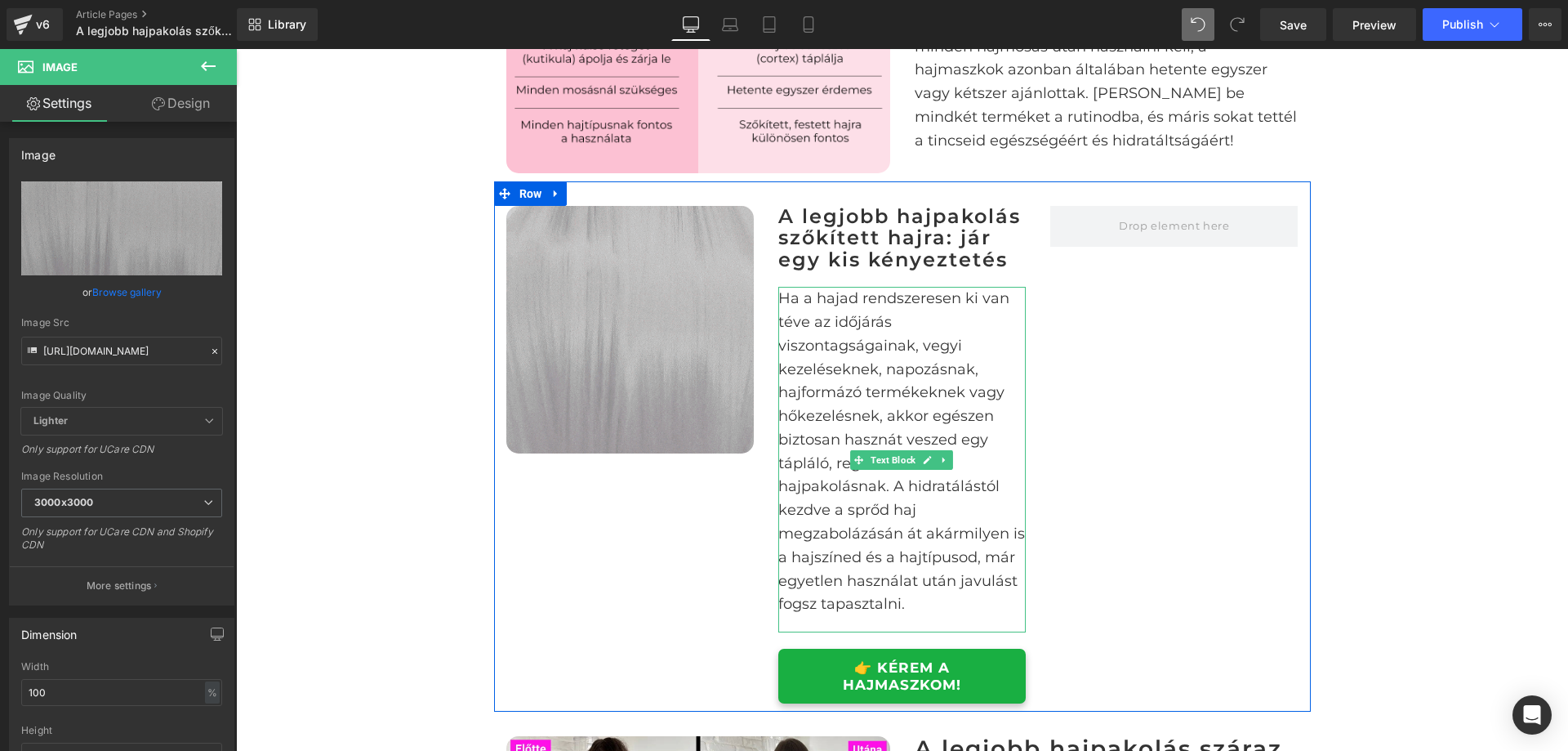
click at [721, 328] on img at bounding box center [630, 330] width 248 height 248
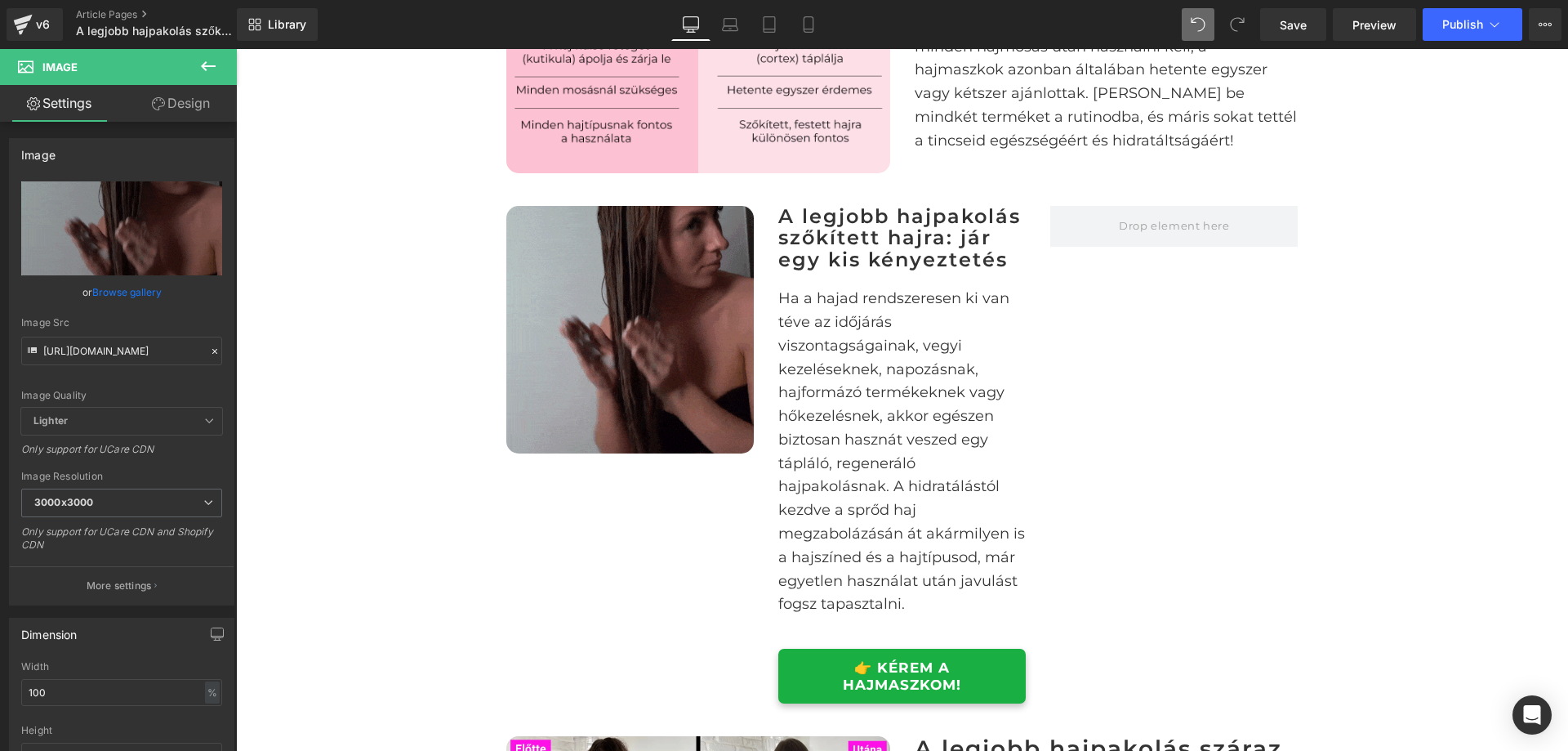
click at [204, 60] on icon at bounding box center [208, 66] width 19 height 19
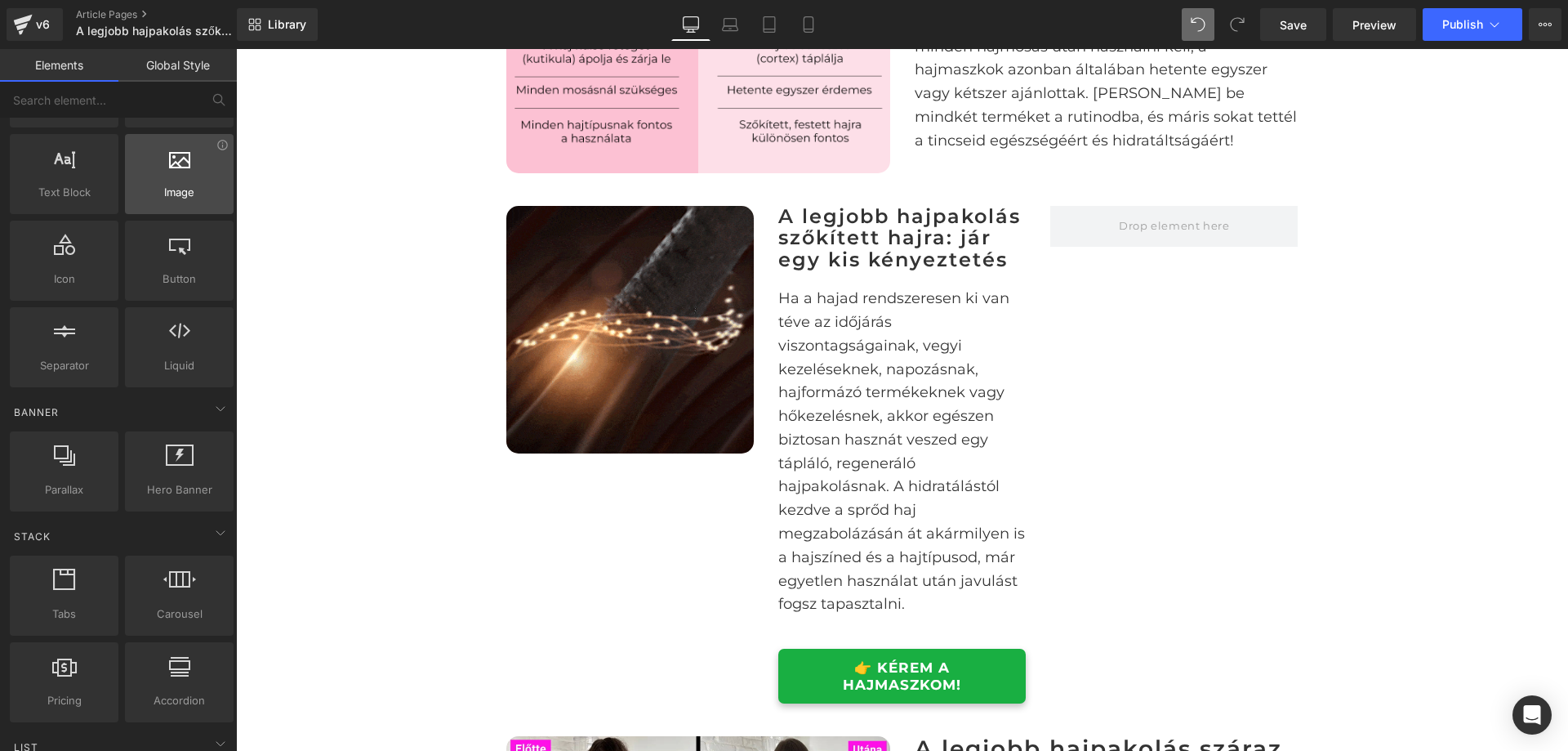
scroll to position [82, 0]
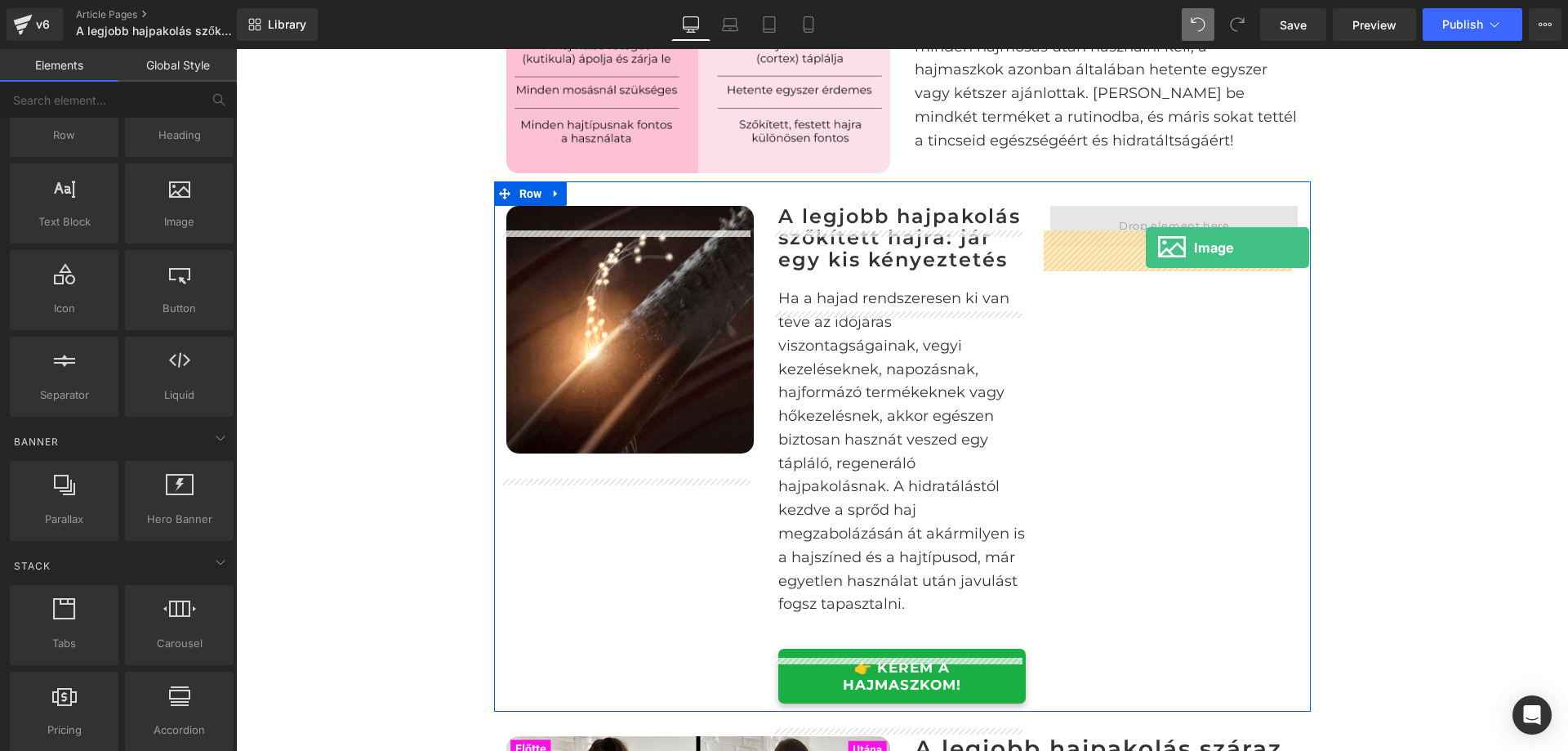
drag, startPoint x: 1162, startPoint y: 268, endPoint x: 1146, endPoint y: 248, distance: 25.6
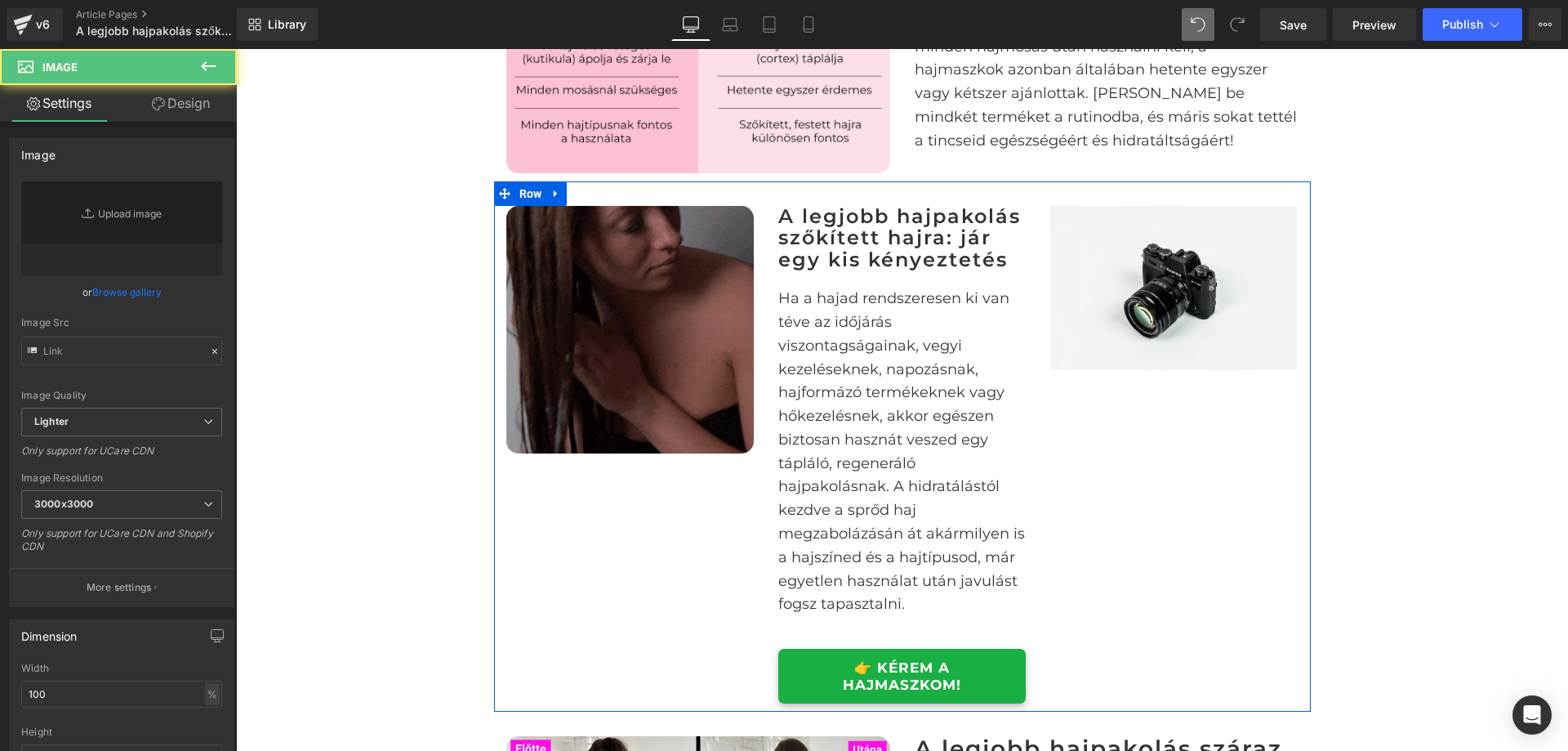
type input "//[DOMAIN_NAME][URL]"
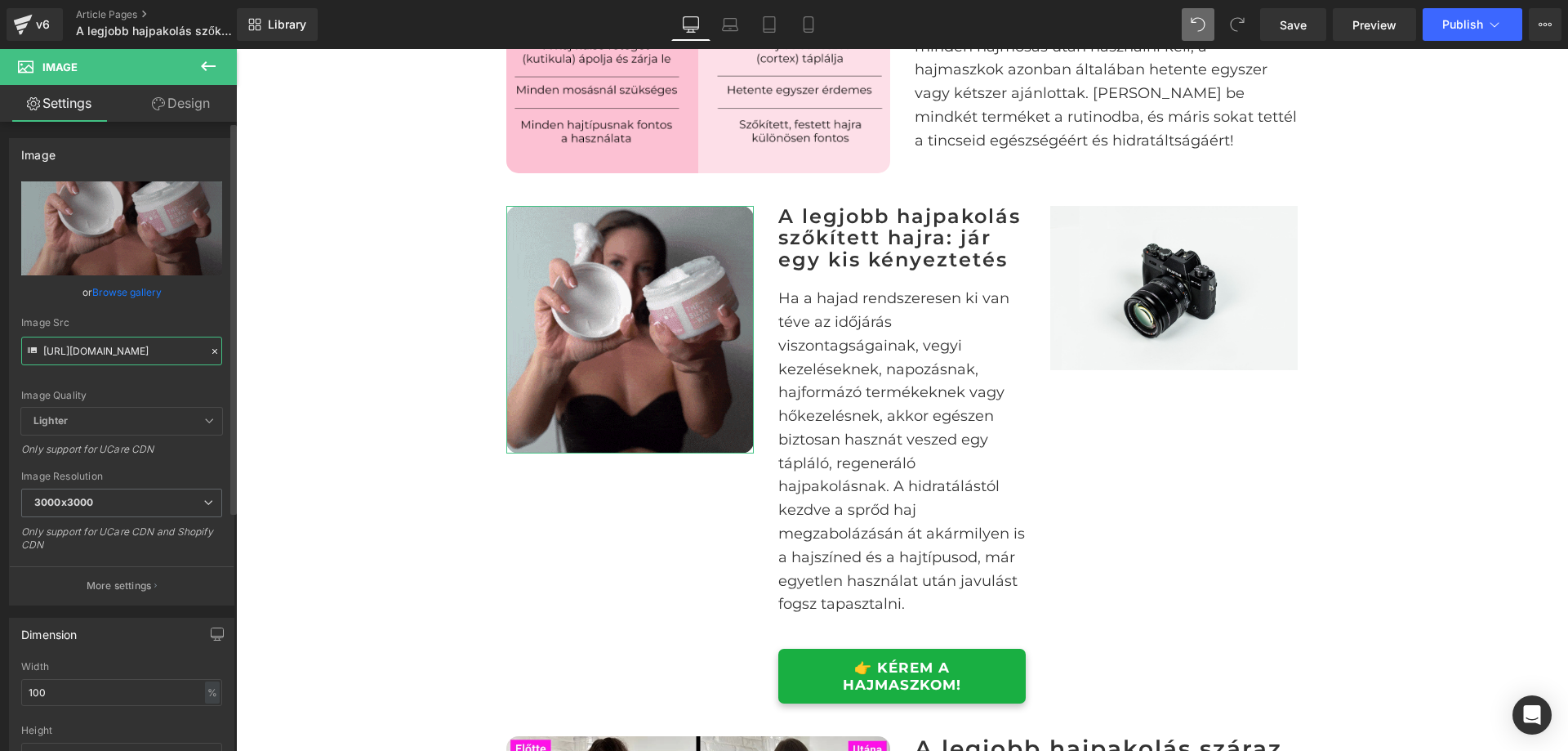
click at [110, 346] on input "https://ucarecdn.com/8db6f444-291a-49c3-8510-3b7ab813fdc8/hajmaszk%20sz%C5%91k%…" at bounding box center [121, 351] width 201 height 29
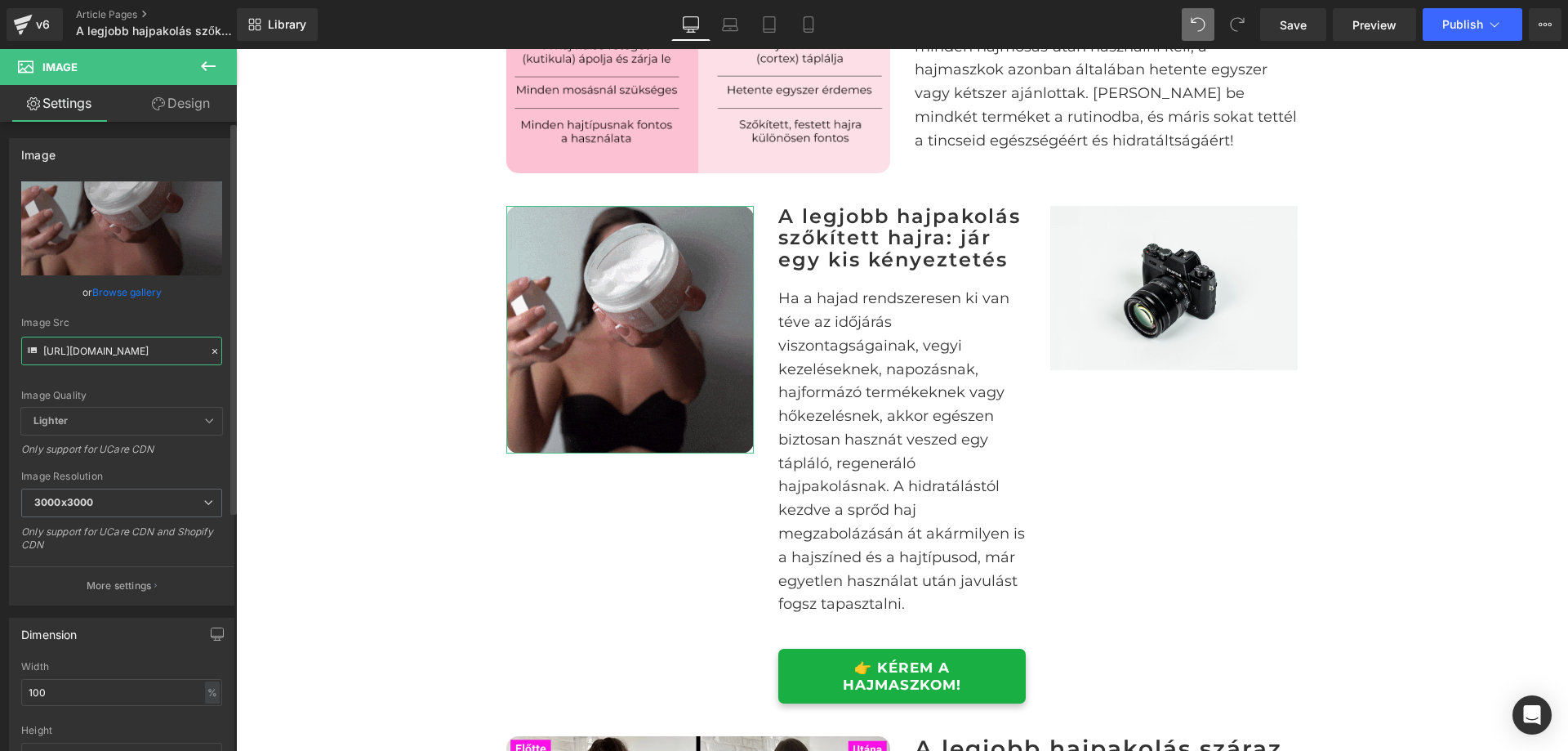
click at [110, 346] on input "https://ucarecdn.com/8db6f444-291a-49c3-8510-3b7ab813fdc8/hajmaszk%20sz%C5%91k%…" at bounding box center [121, 351] width 201 height 29
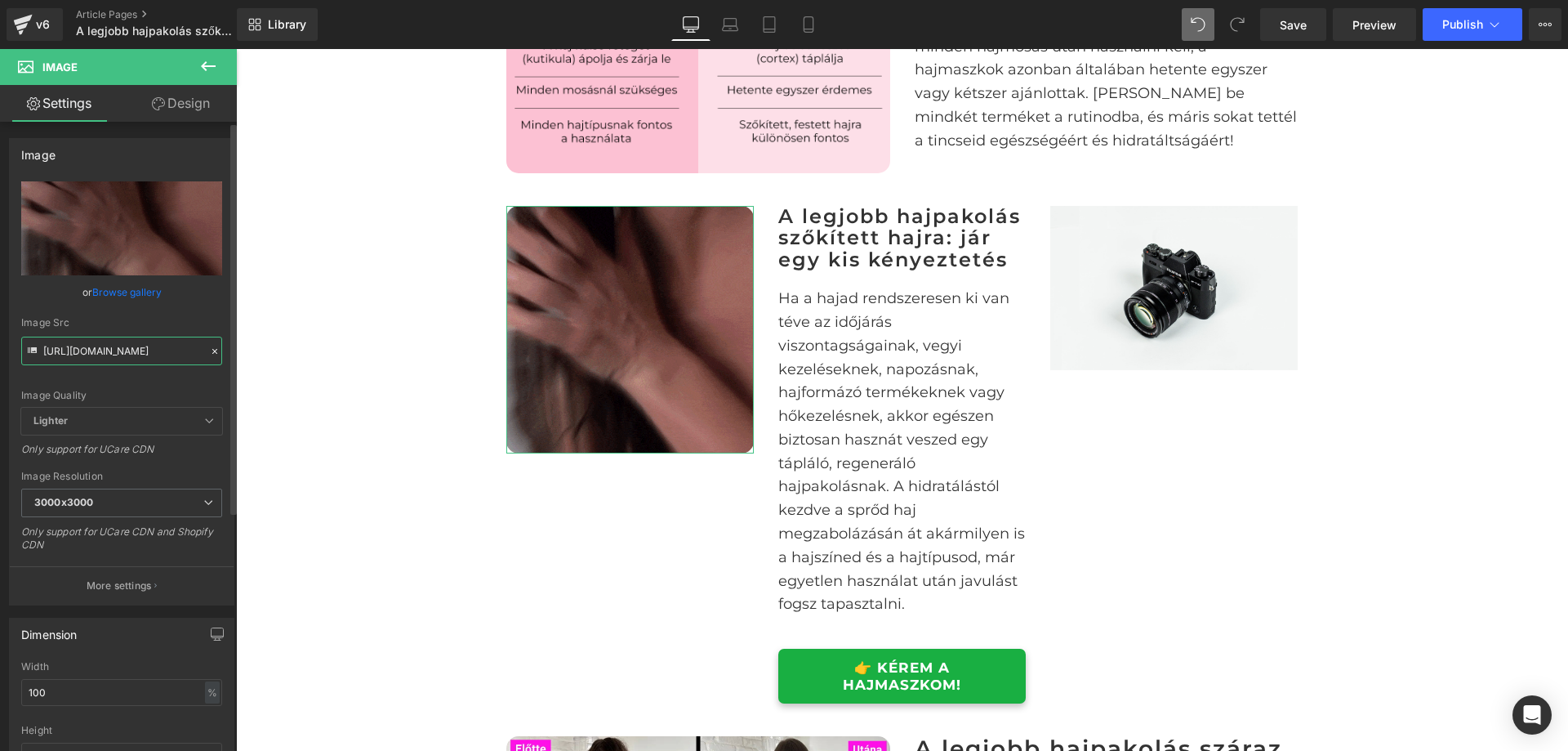
click at [110, 346] on input "https://ucarecdn.com/8db6f444-291a-49c3-8510-3b7ab813fdc8/hajmaszk%20sz%C5%91k%…" at bounding box center [121, 351] width 201 height 29
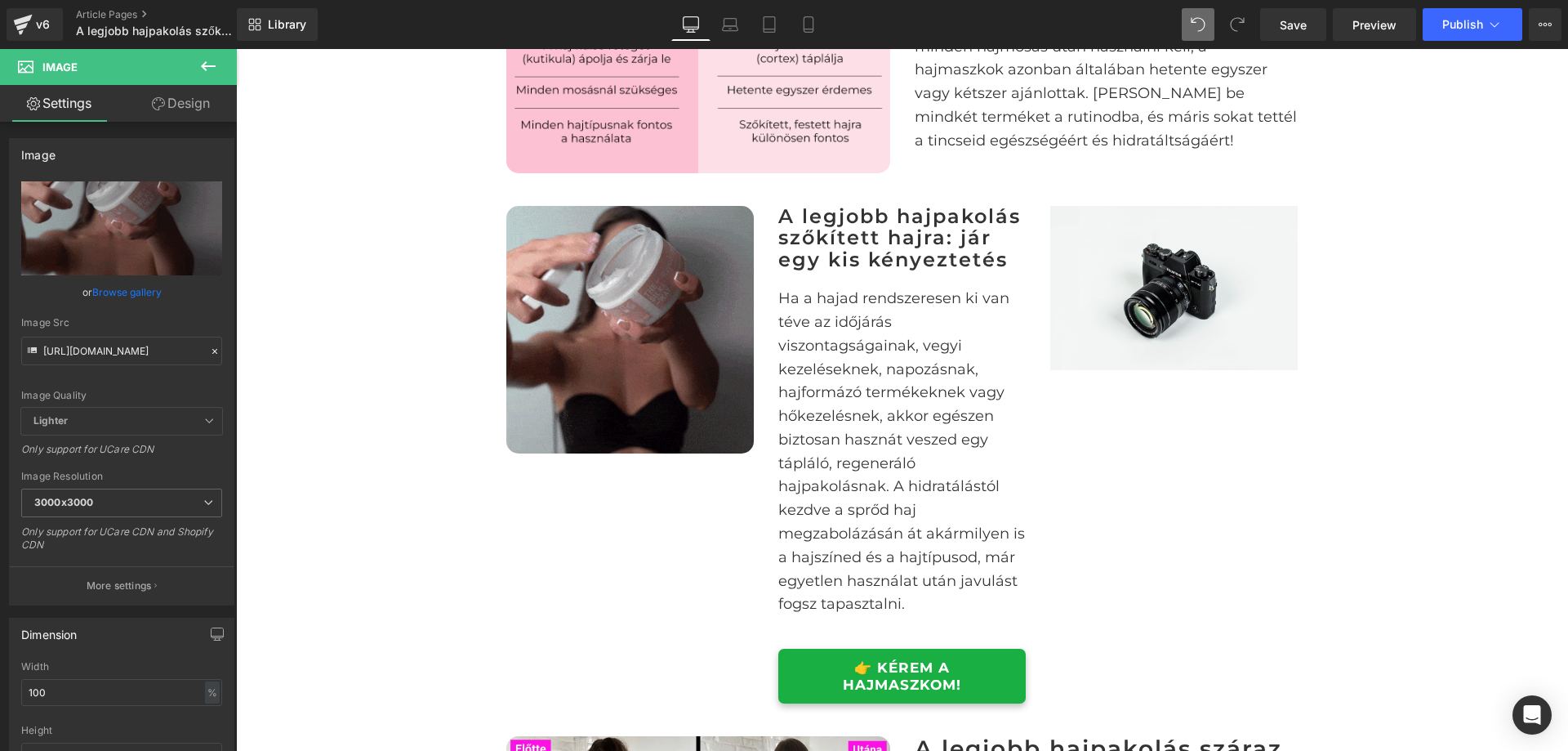
click at [1193, 298] on link at bounding box center [1200, 287] width 17 height 19
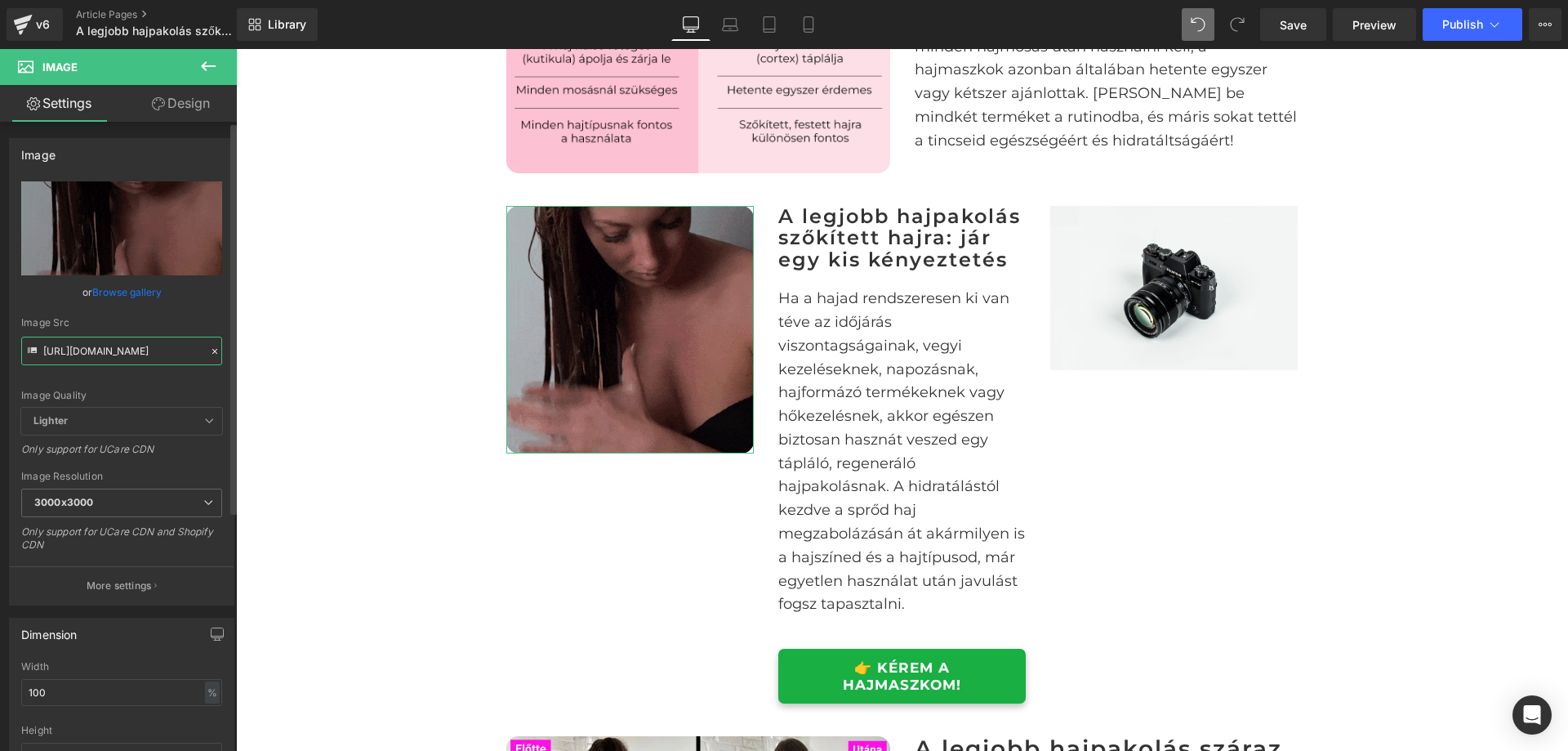
click at [117, 344] on input "https://ucarecdn.com/8db6f444-291a-49c3-8510-3b7ab813fdc8/hajmaszk%20sz%C5%91k%…" at bounding box center [121, 351] width 201 height 29
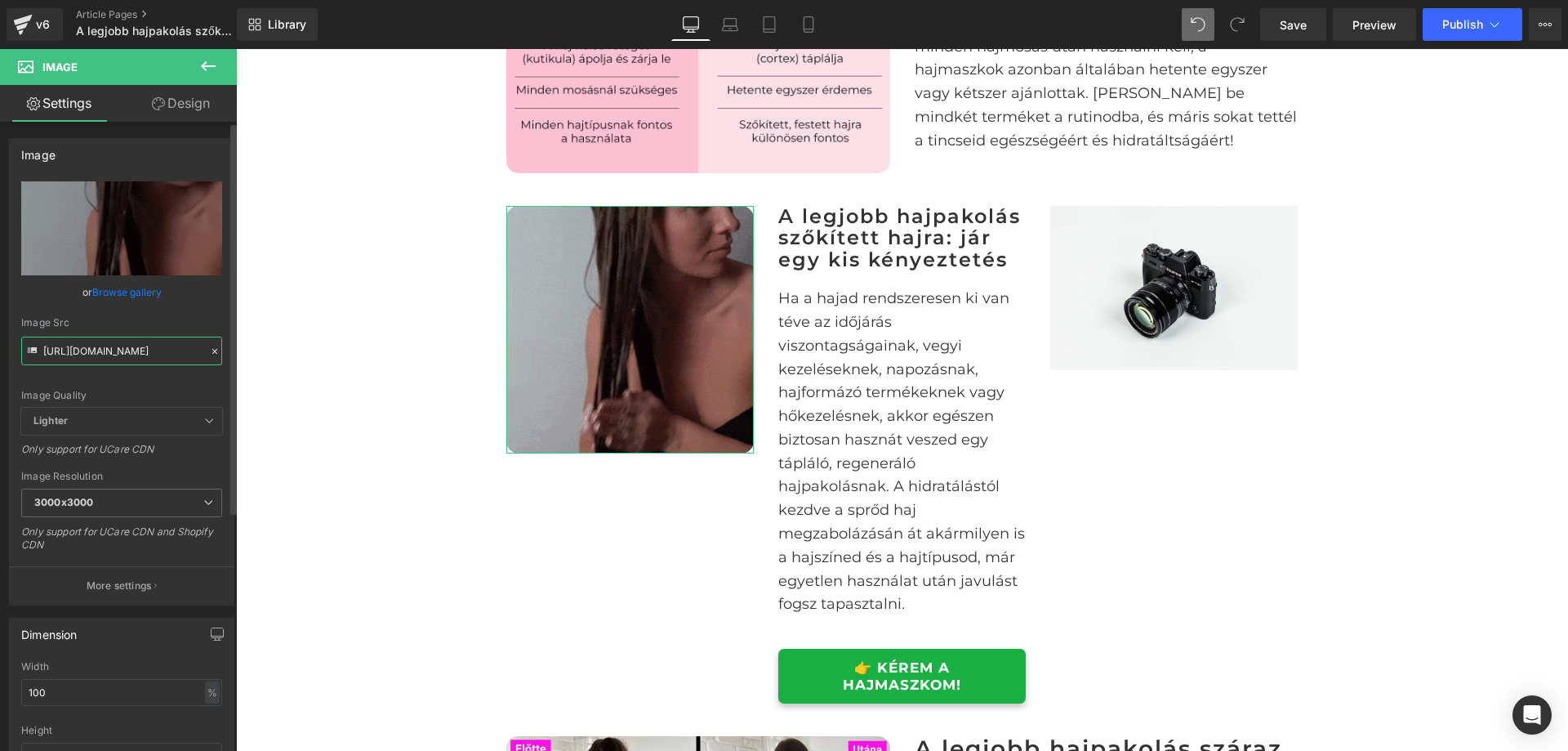
click at [117, 344] on input "https://ucarecdn.com/8db6f444-291a-49c3-8510-3b7ab813fdc8/hajmaszk%20sz%C5%91k%…" at bounding box center [121, 351] width 201 height 29
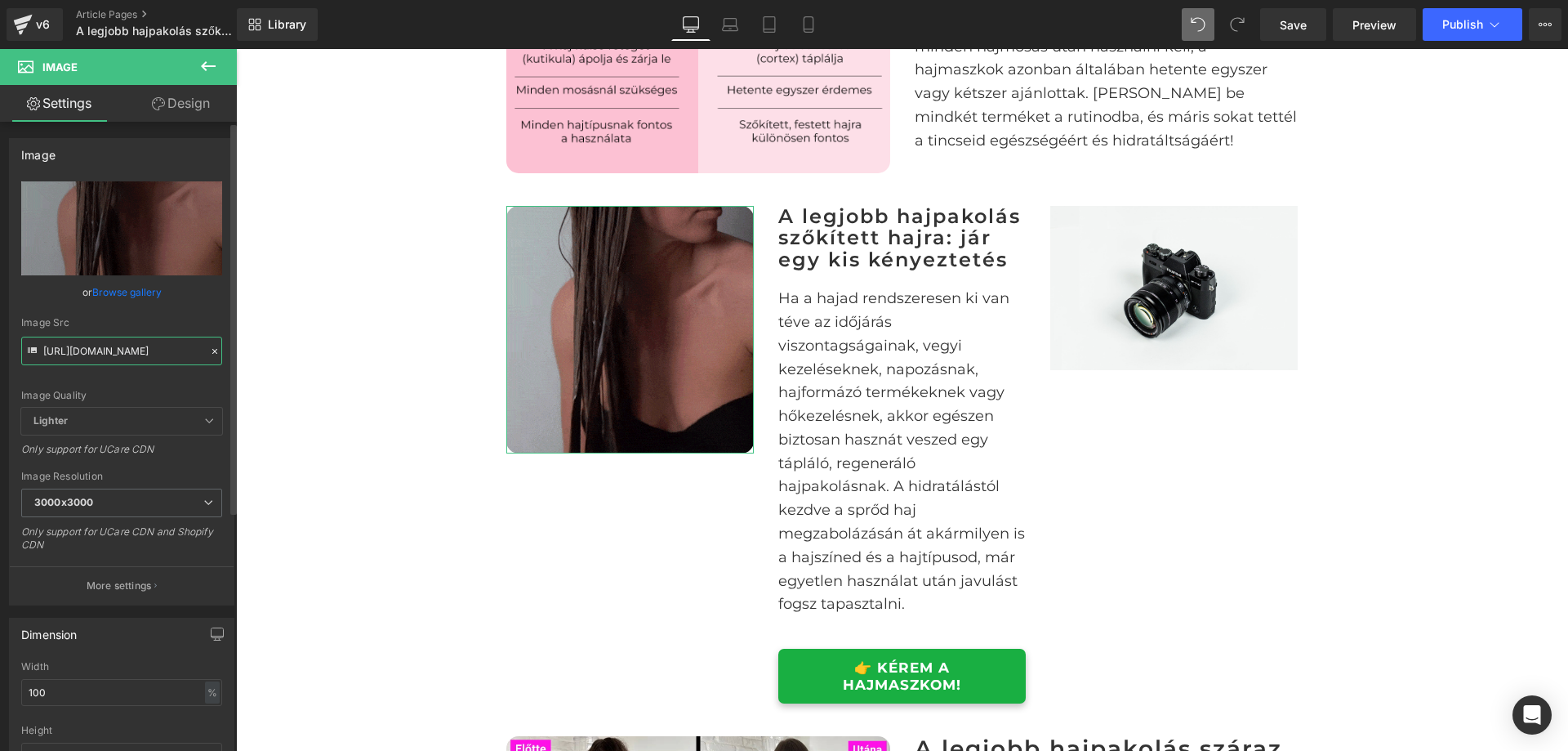
click at [117, 344] on input "https://ucarecdn.com/8db6f444-291a-49c3-8510-3b7ab813fdc8/hajmaszk%20sz%C5%91k%…" at bounding box center [121, 351] width 201 height 29
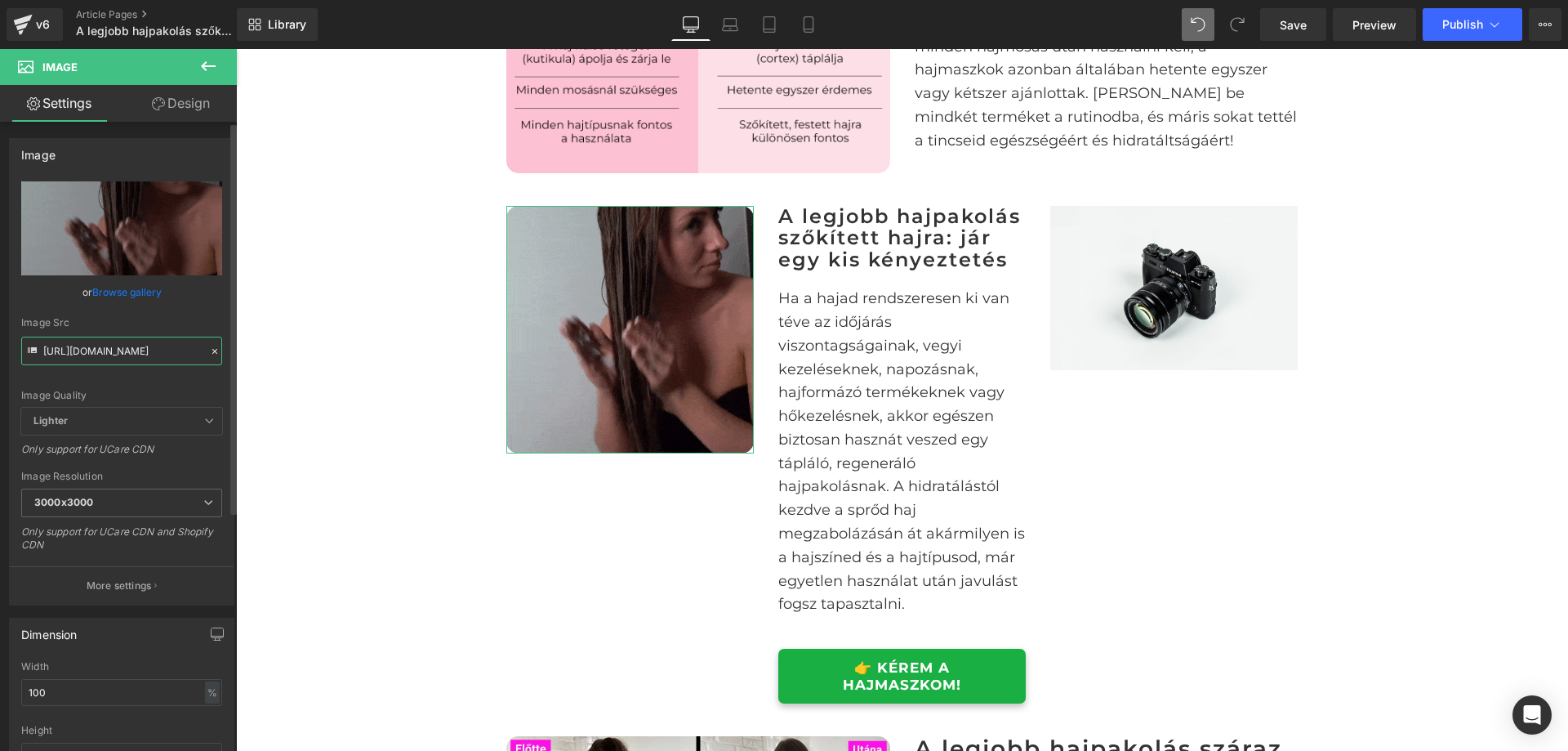
scroll to position [0, 399]
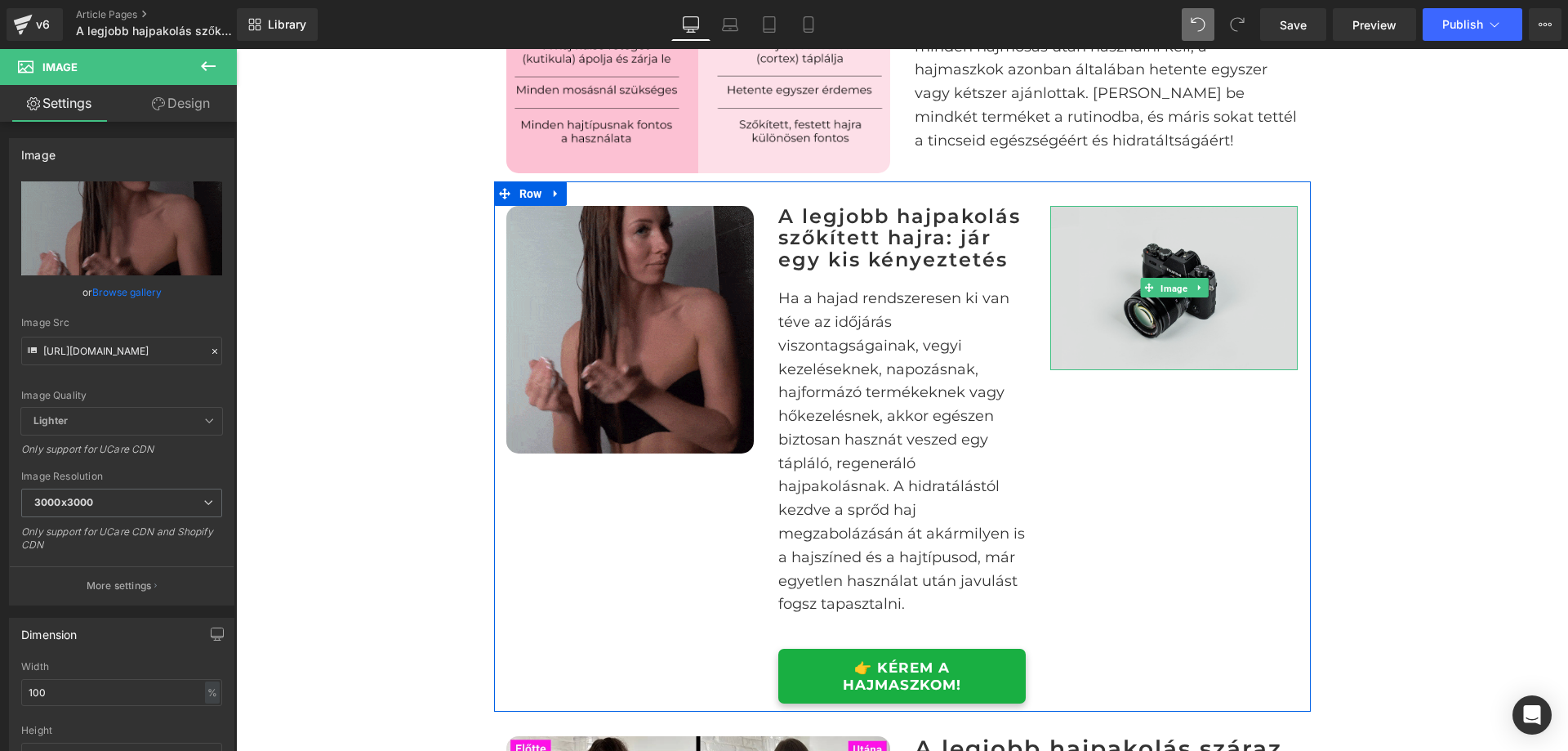
click at [1131, 315] on div "Image" at bounding box center [1174, 288] width 248 height 164
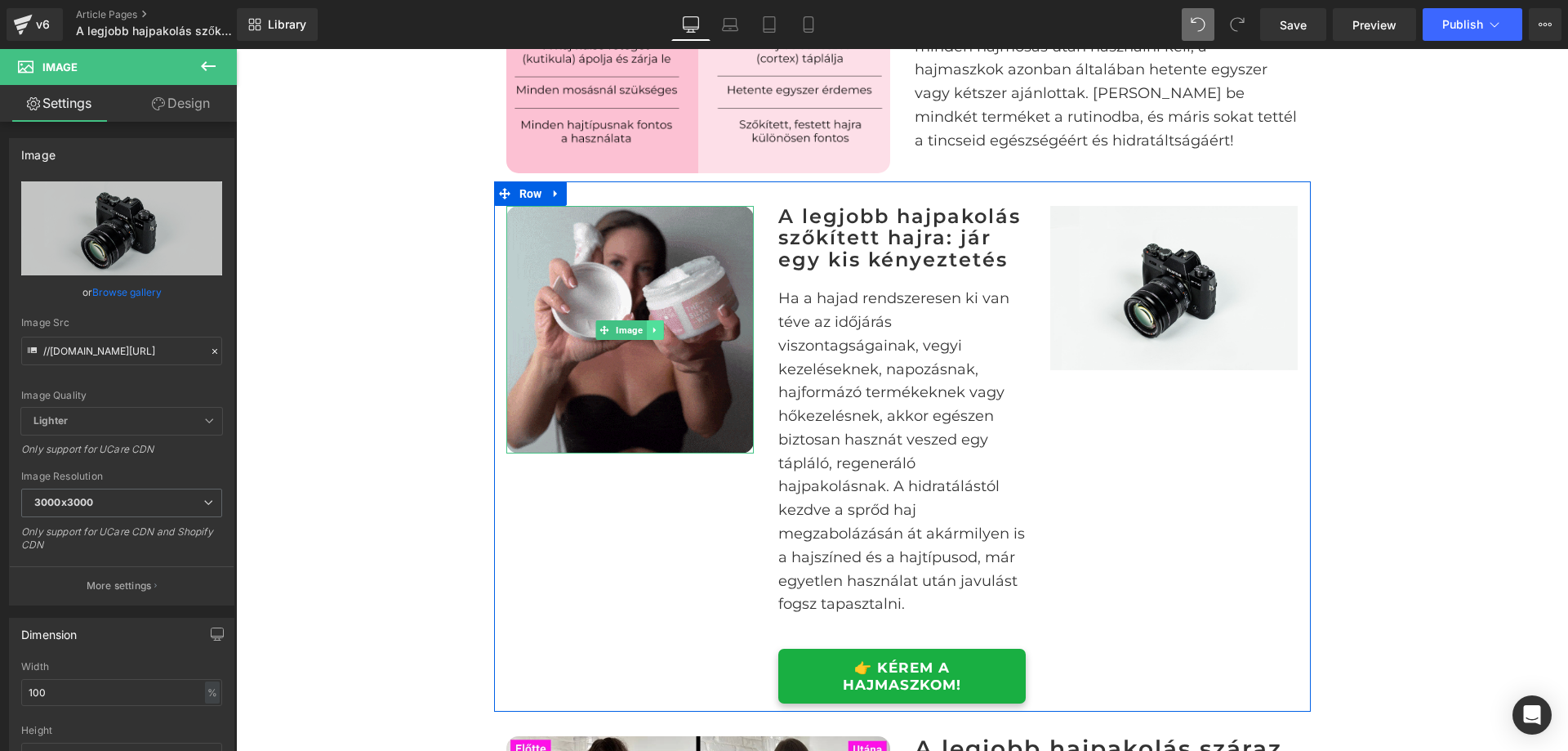
click at [651, 335] on icon at bounding box center [655, 330] width 9 height 10
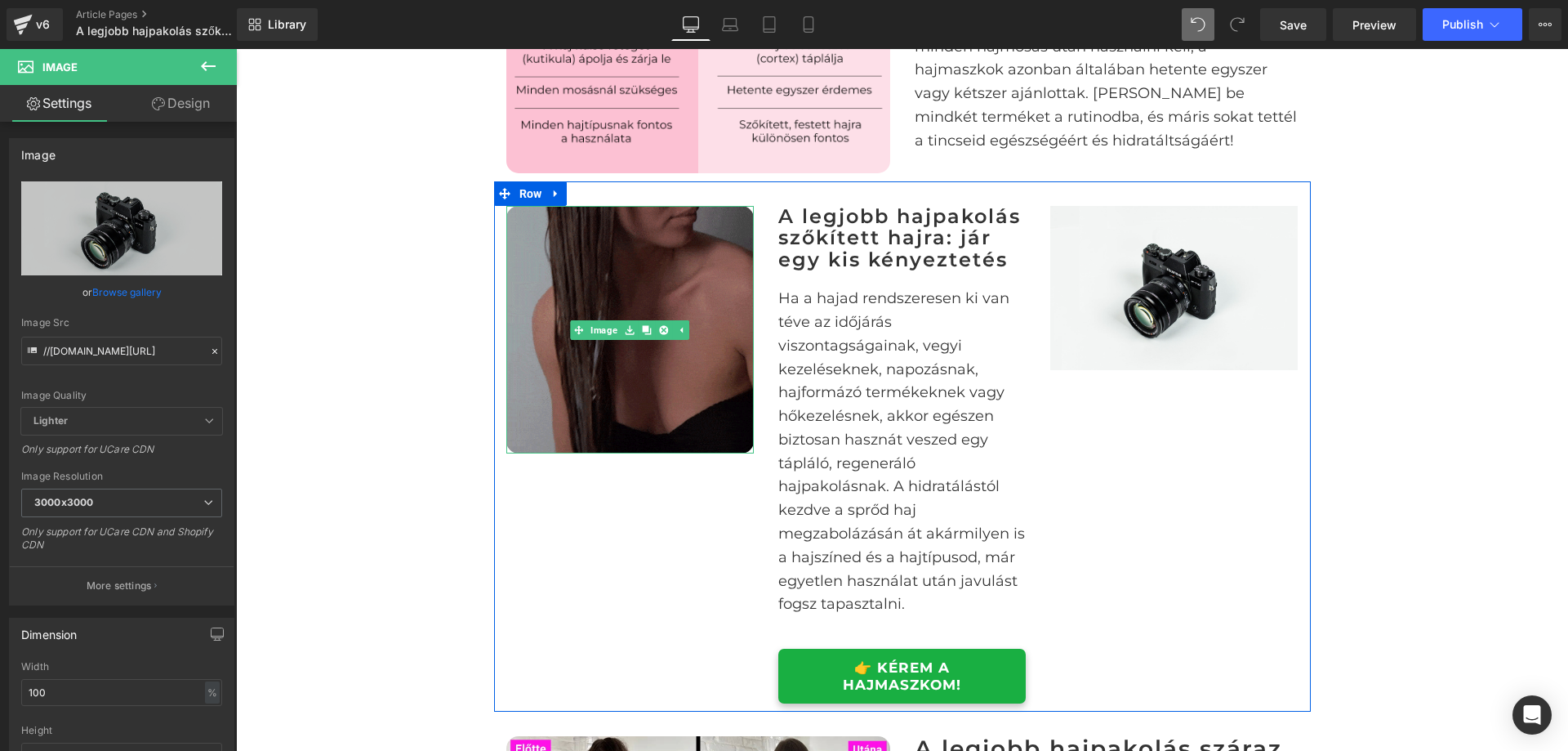
click at [642, 335] on icon at bounding box center [646, 329] width 9 height 9
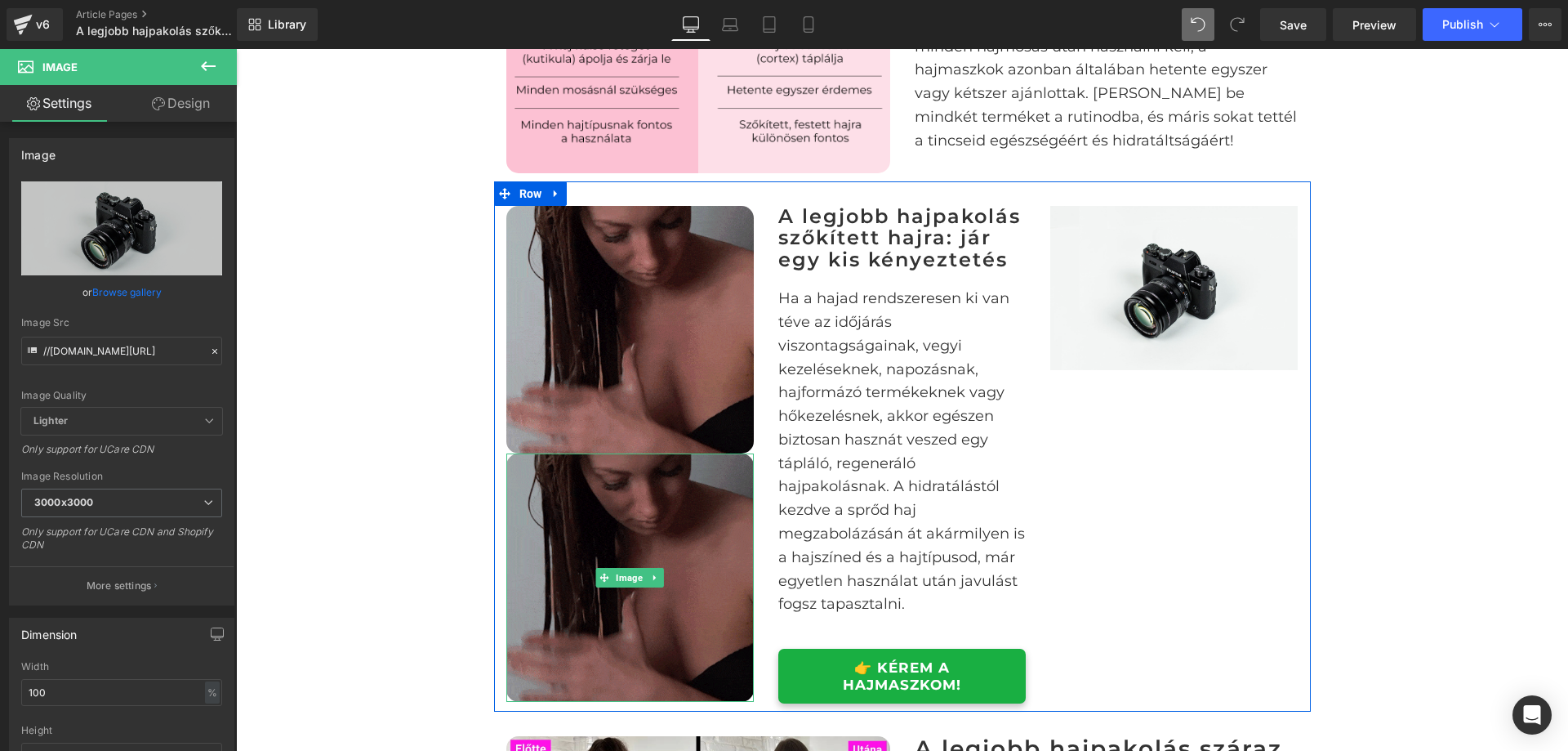
click at [598, 574] on img at bounding box center [630, 577] width 248 height 248
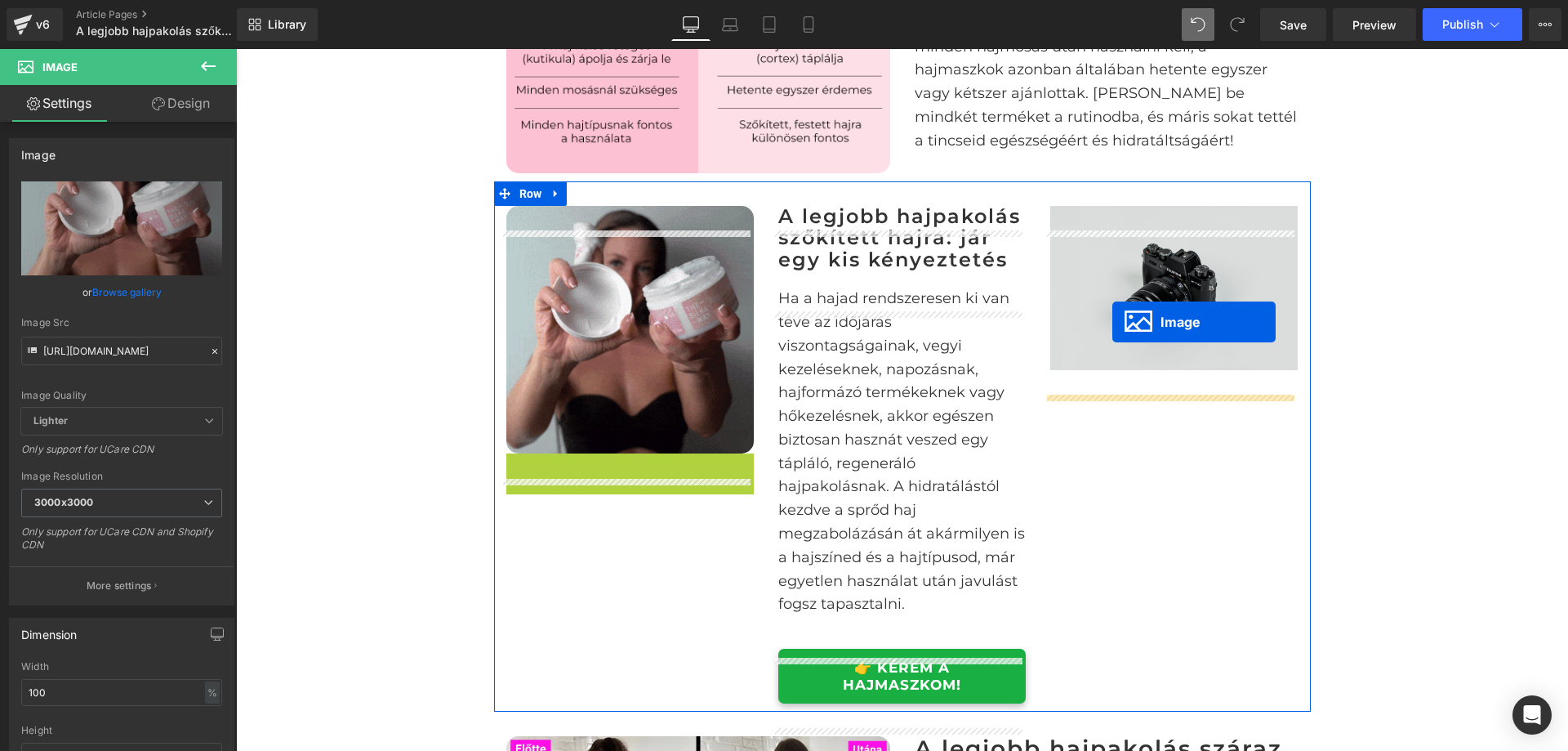
drag, startPoint x: 600, startPoint y: 599, endPoint x: 1113, endPoint y: 308, distance: 589.8
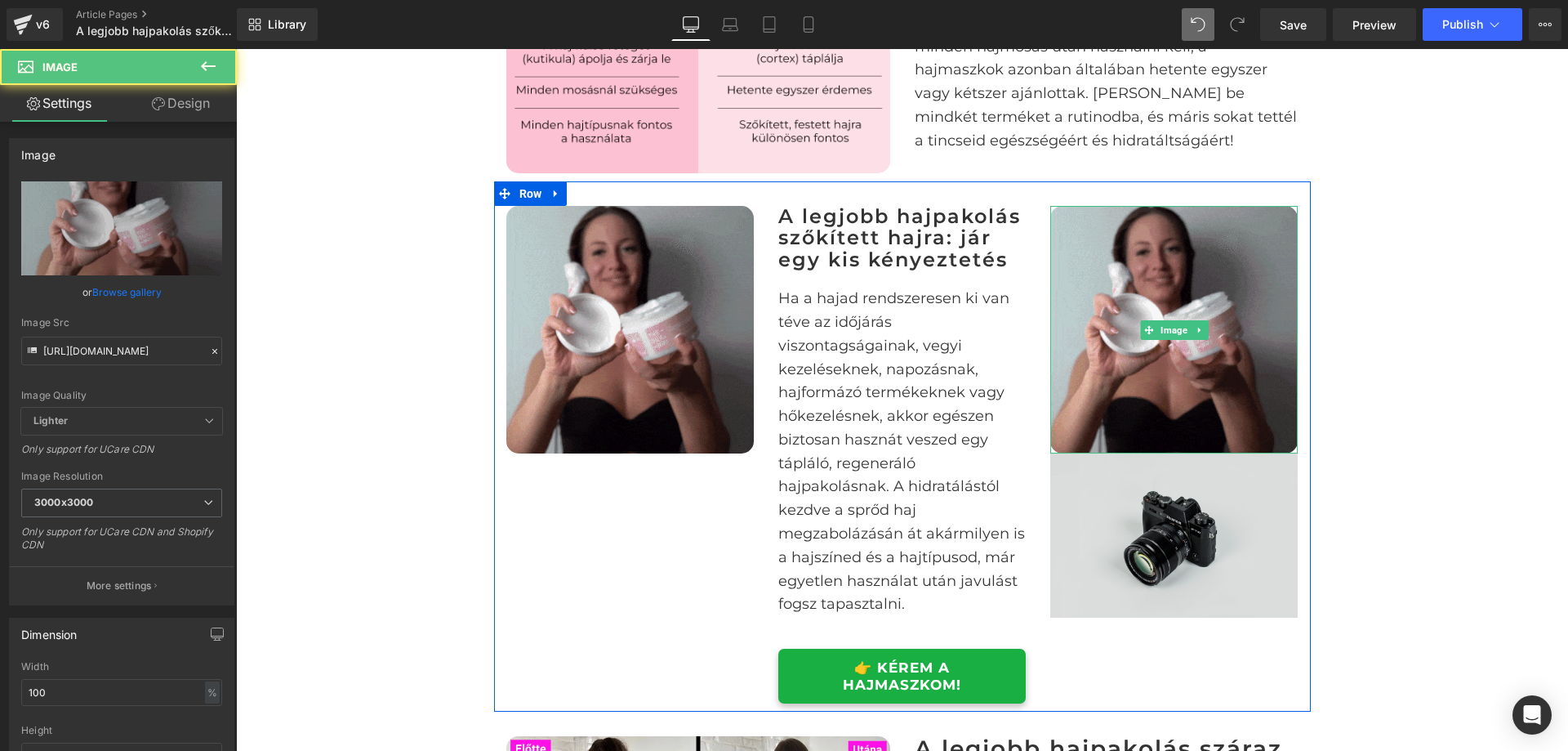
click at [1187, 496] on img at bounding box center [1174, 535] width 248 height 164
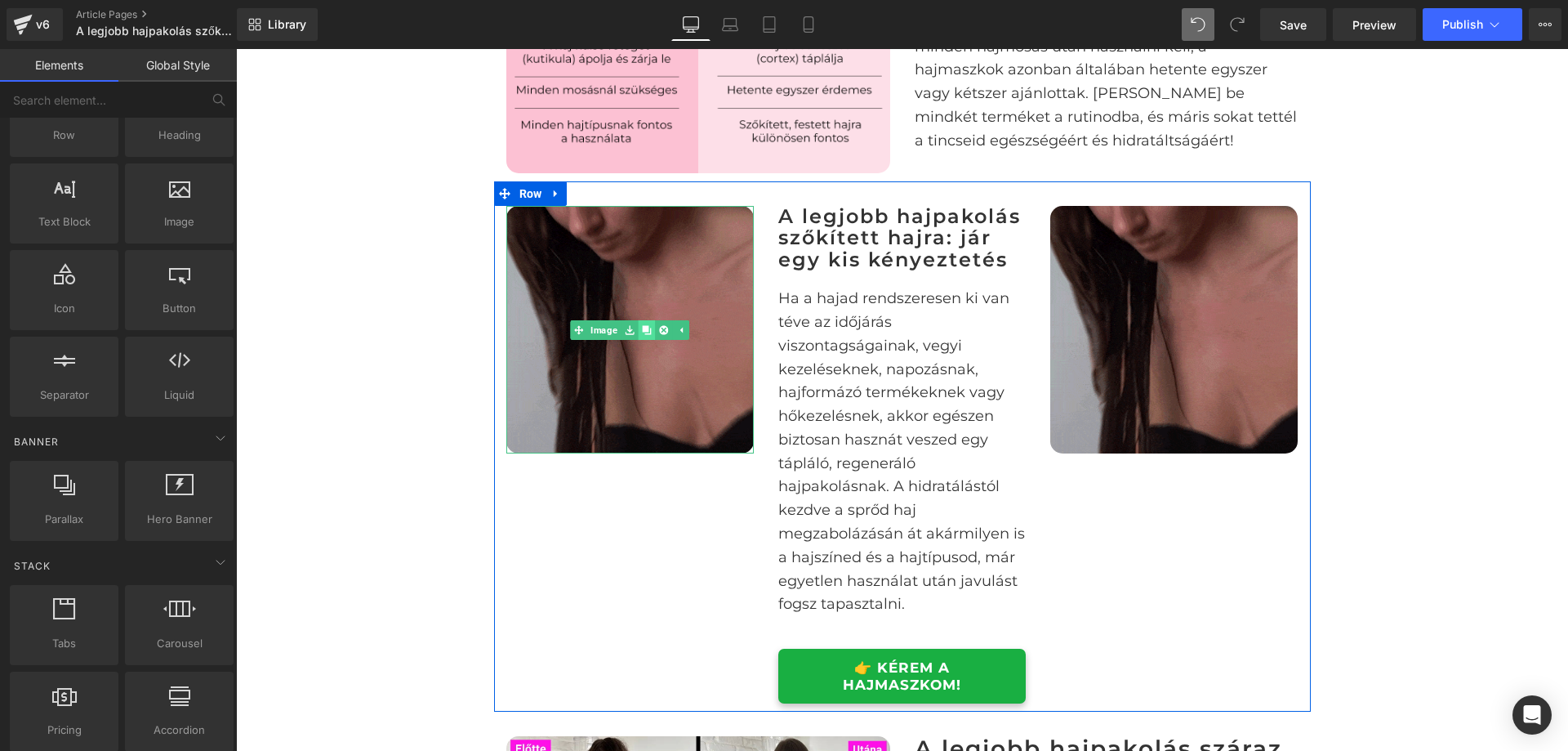
click at [638, 340] on link at bounding box center [647, 330] width 17 height 19
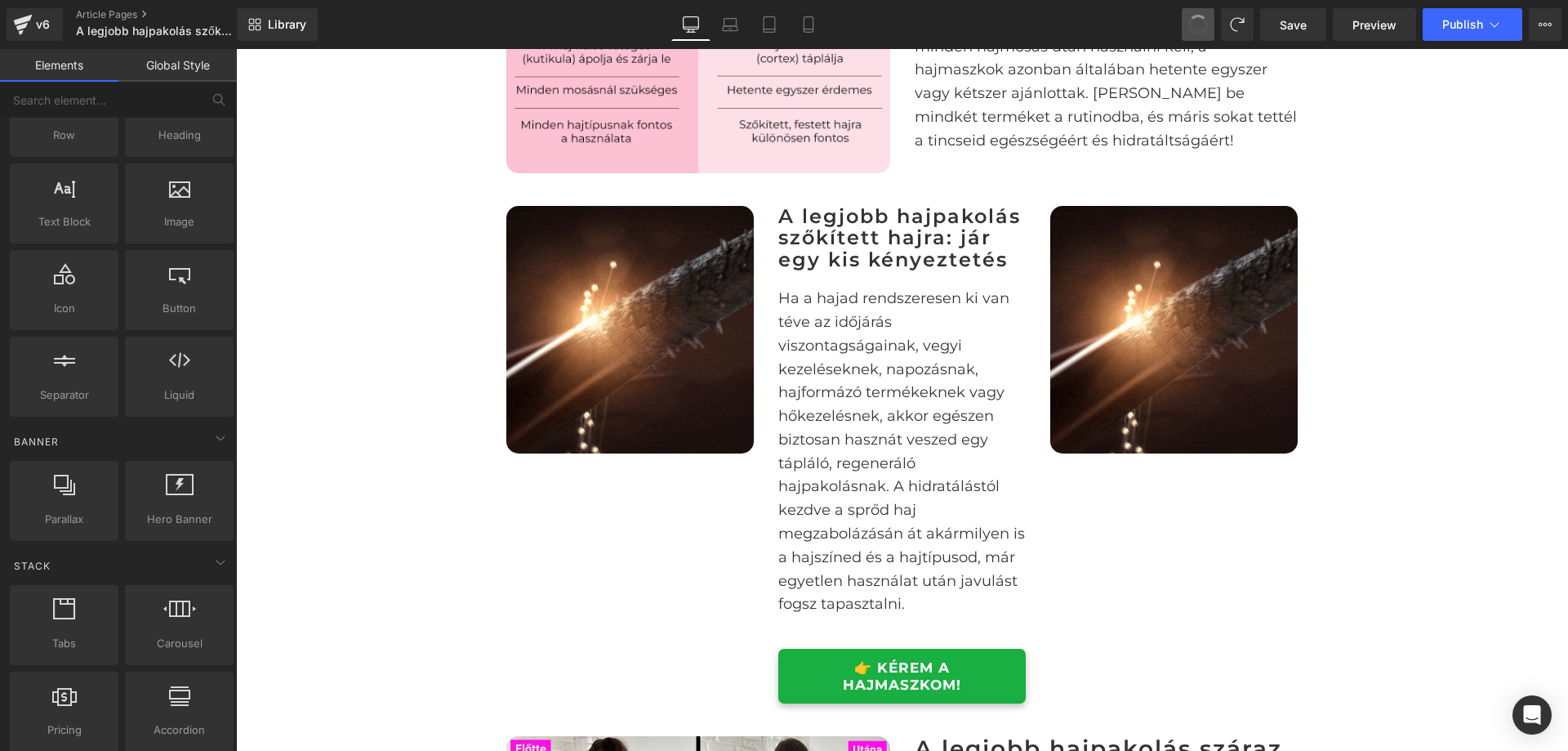
drag, startPoint x: 1202, startPoint y: 21, endPoint x: 811, endPoint y: 86, distance: 396.4
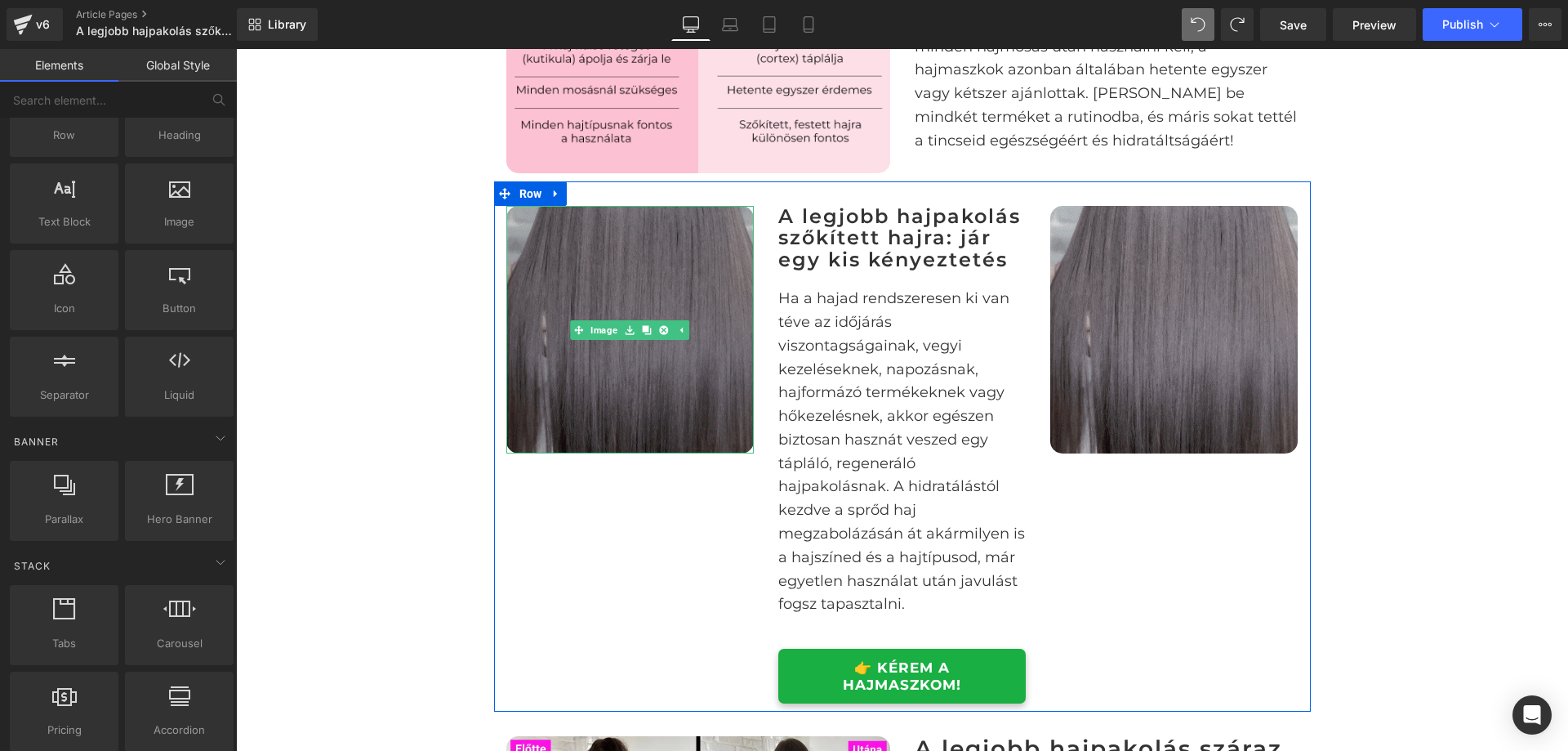
click at [689, 266] on img at bounding box center [630, 330] width 248 height 248
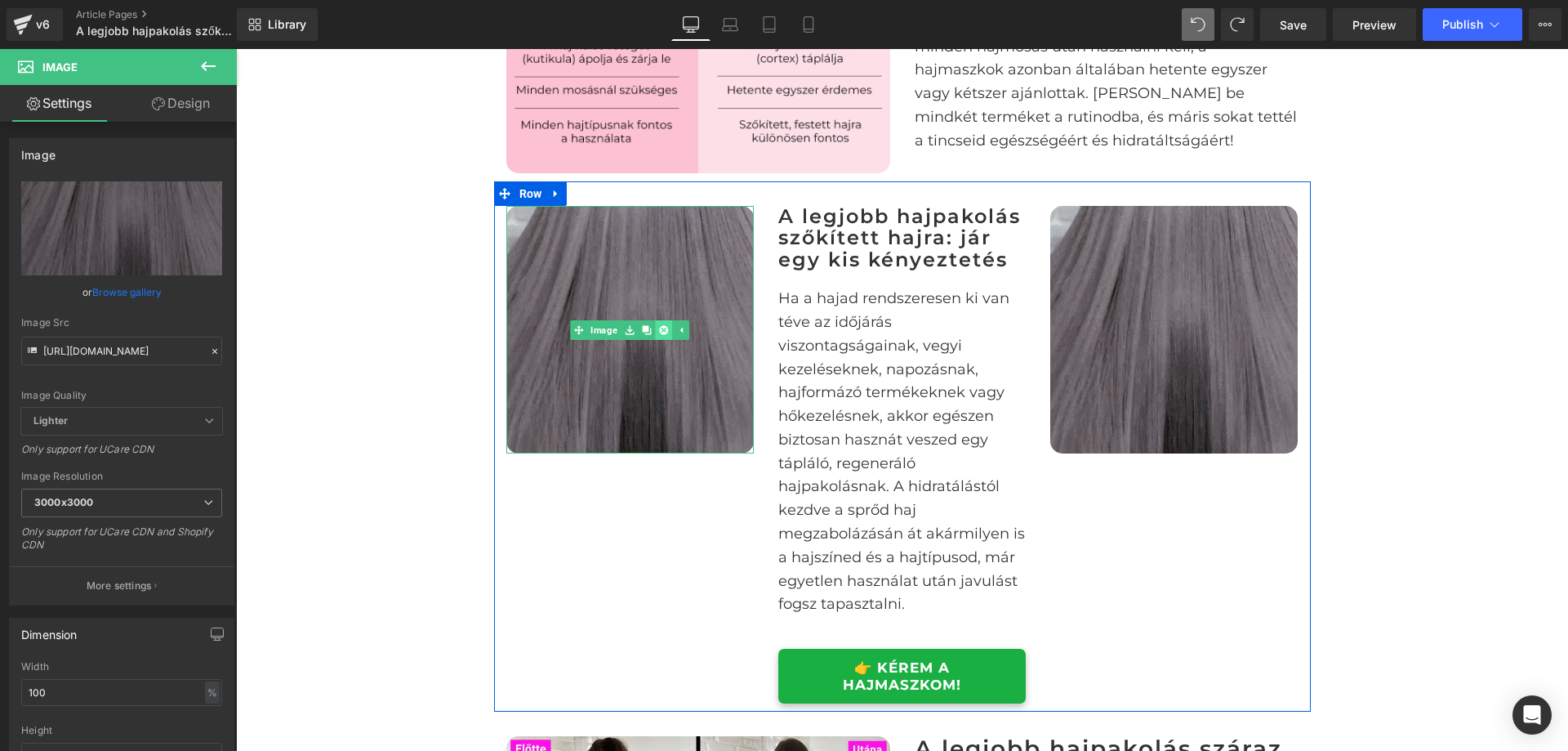
click at [662, 340] on link at bounding box center [664, 330] width 17 height 19
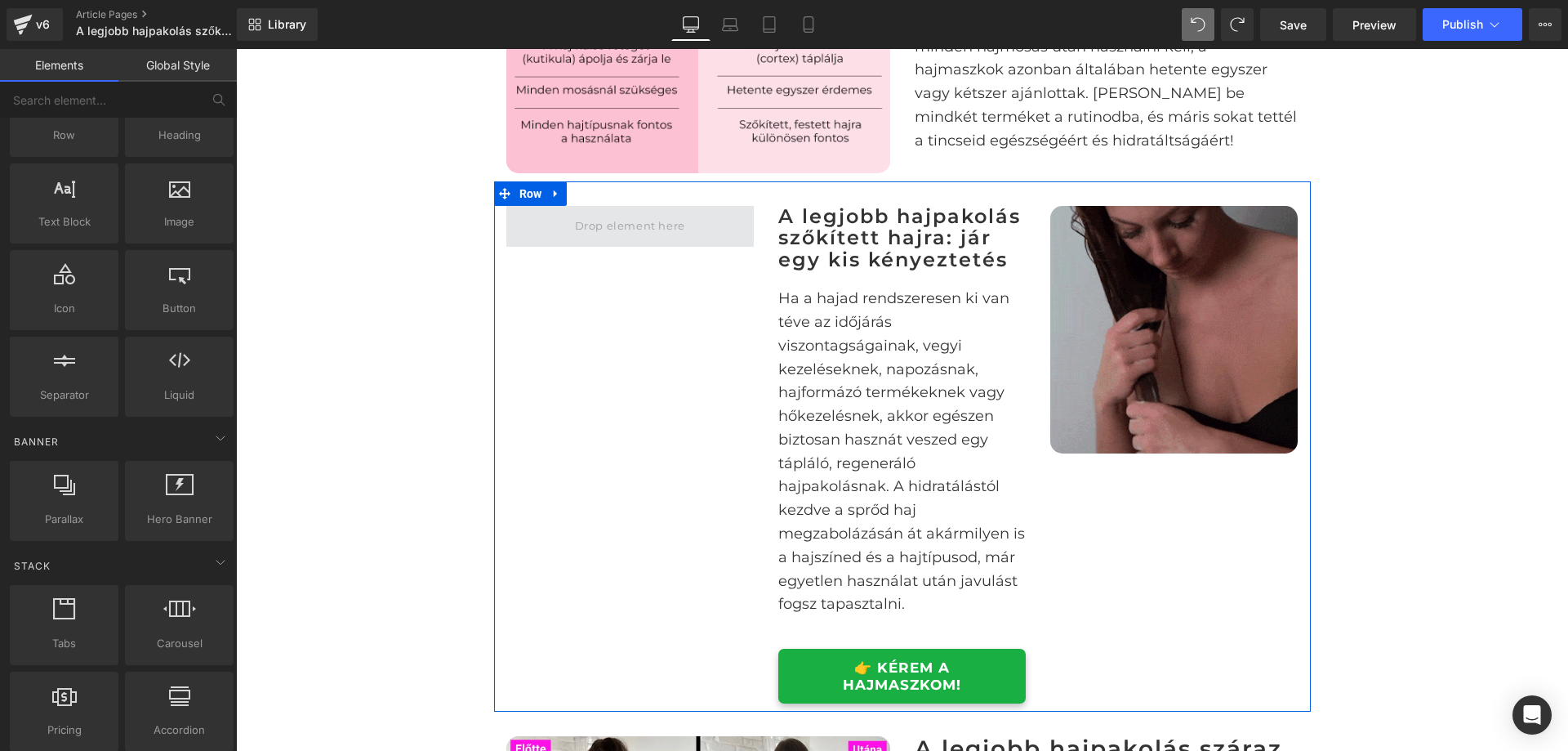
click at [692, 247] on span at bounding box center [630, 227] width 248 height 40
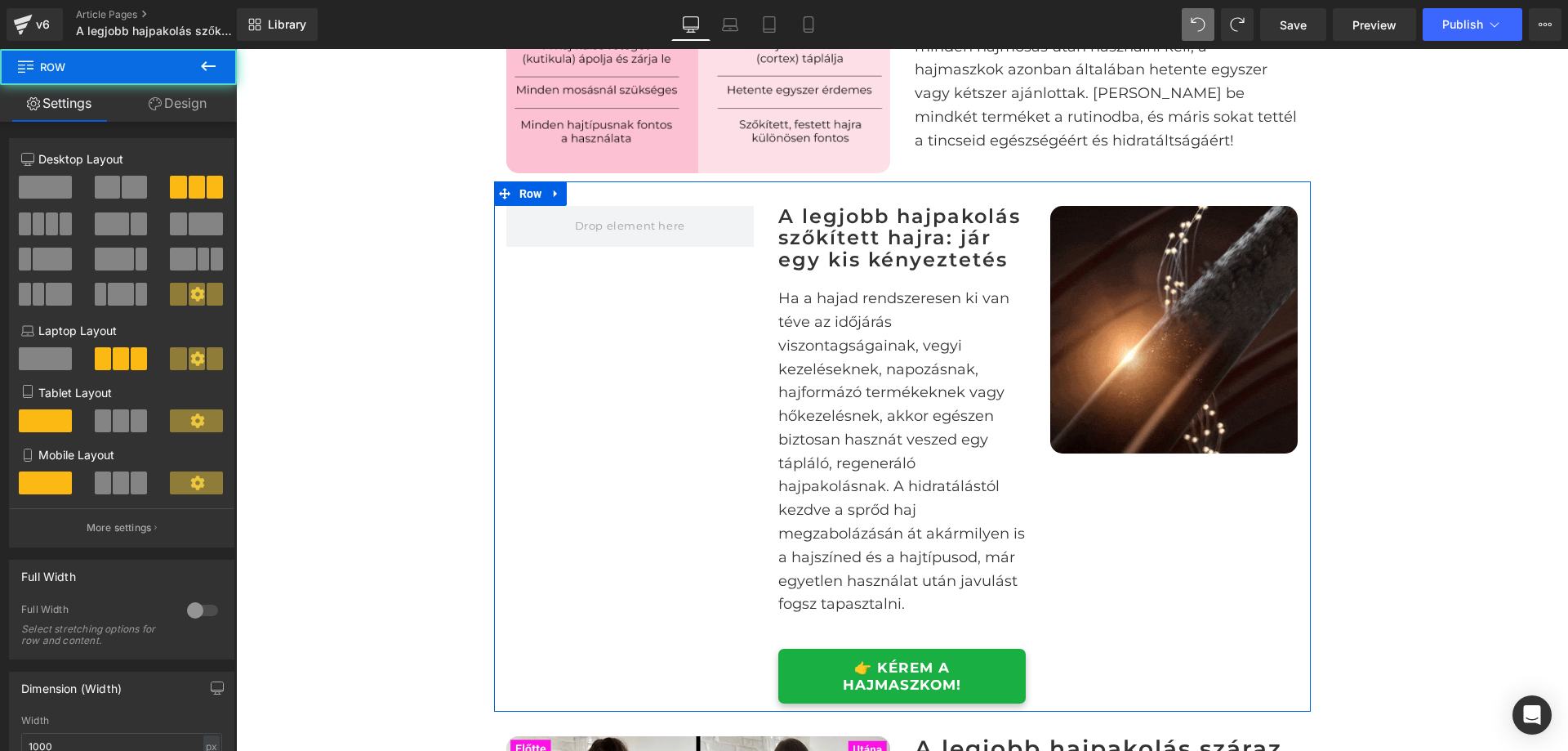
click at [121, 182] on span at bounding box center [134, 187] width 25 height 23
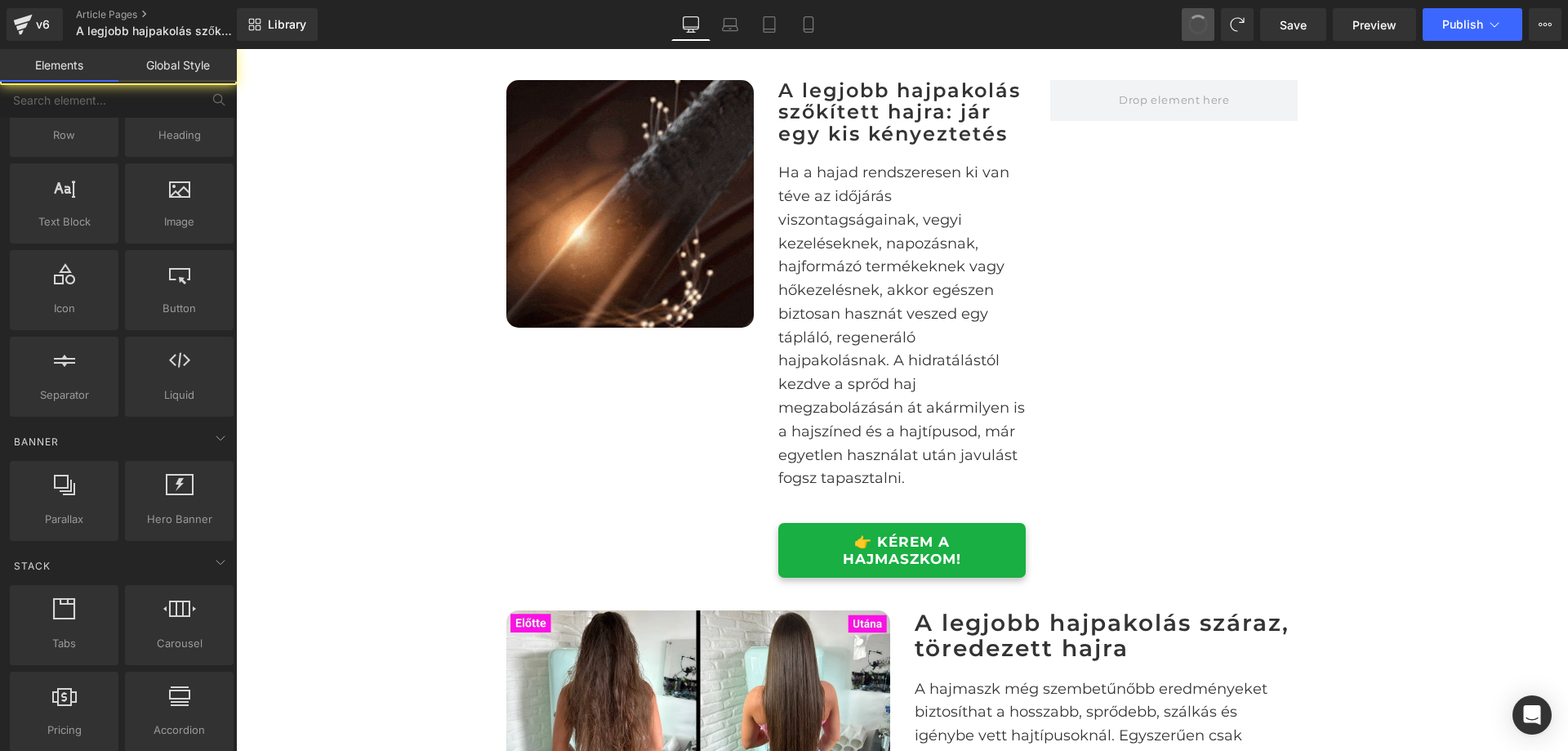
scroll to position [1499, 0]
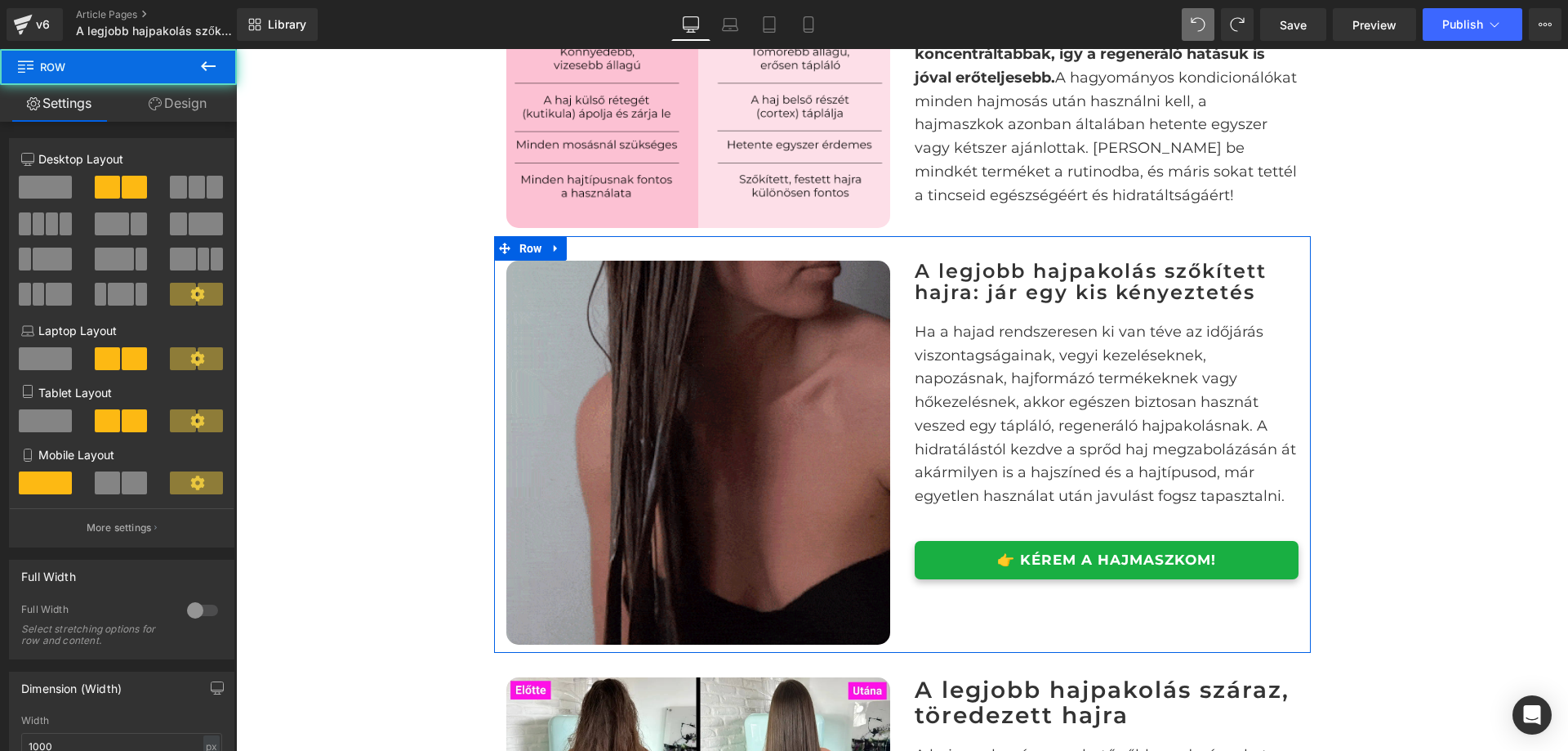
click at [1300, 329] on div "A legjobb hajpakolás szőkített hajra: jár egy kis kényeztetés Heading Ha a haja…" at bounding box center [1107, 419] width 409 height 319
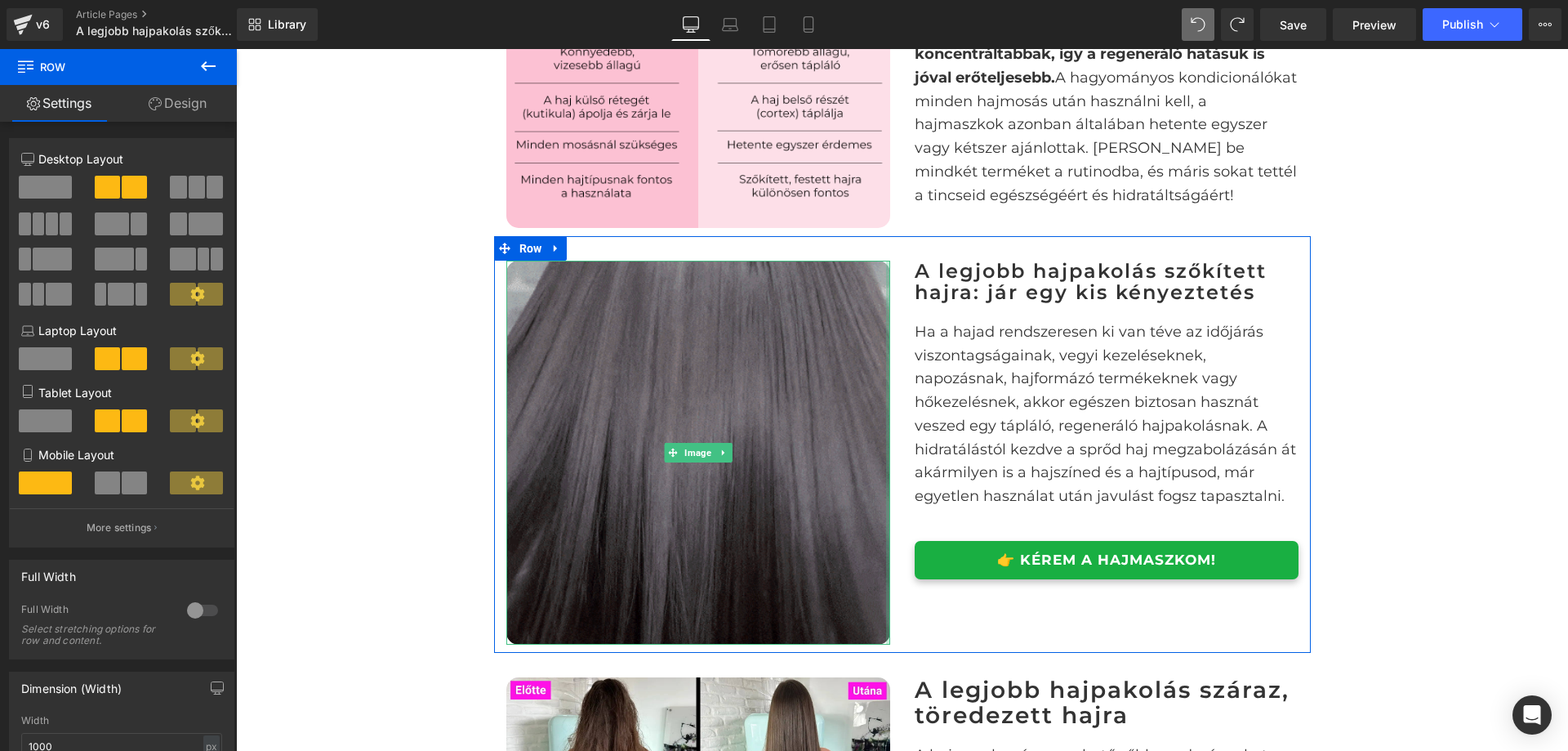
click at [887, 349] on div at bounding box center [889, 452] width 4 height 384
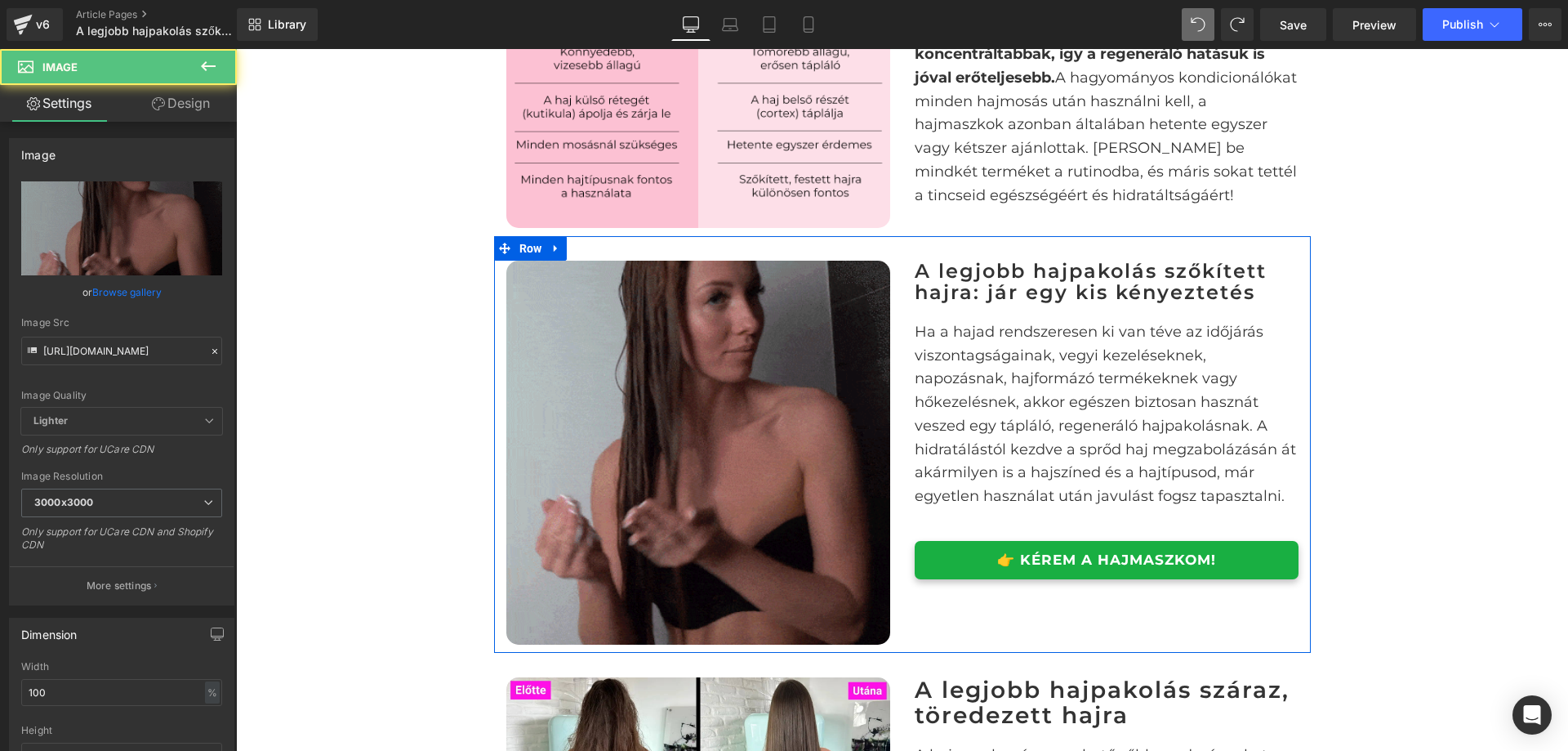
click at [903, 346] on div "A legjobb hajpakolás szőkített hajra: jár egy kis kényeztetés Heading Ha a haja…" at bounding box center [1107, 419] width 409 height 319
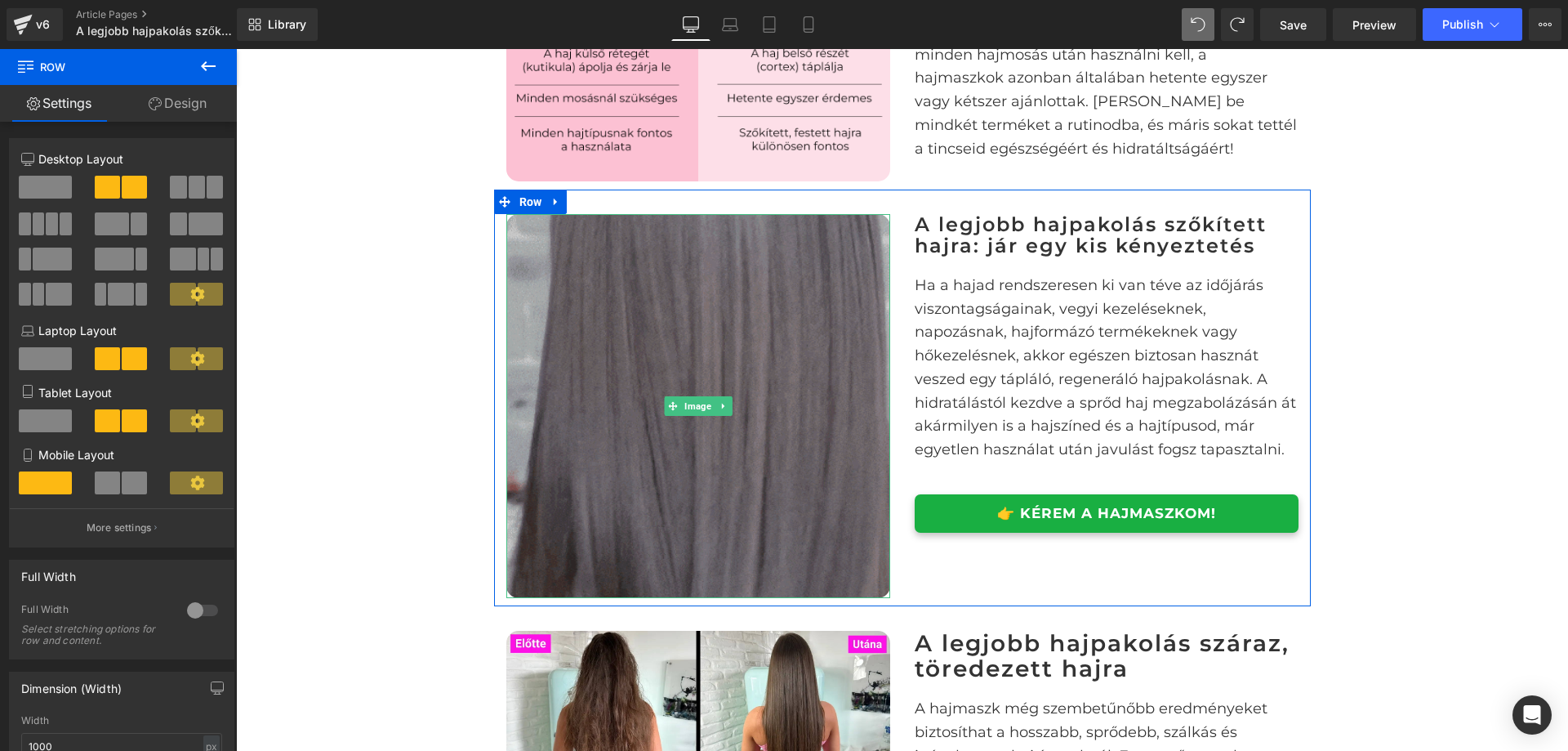
scroll to position [1662, 0]
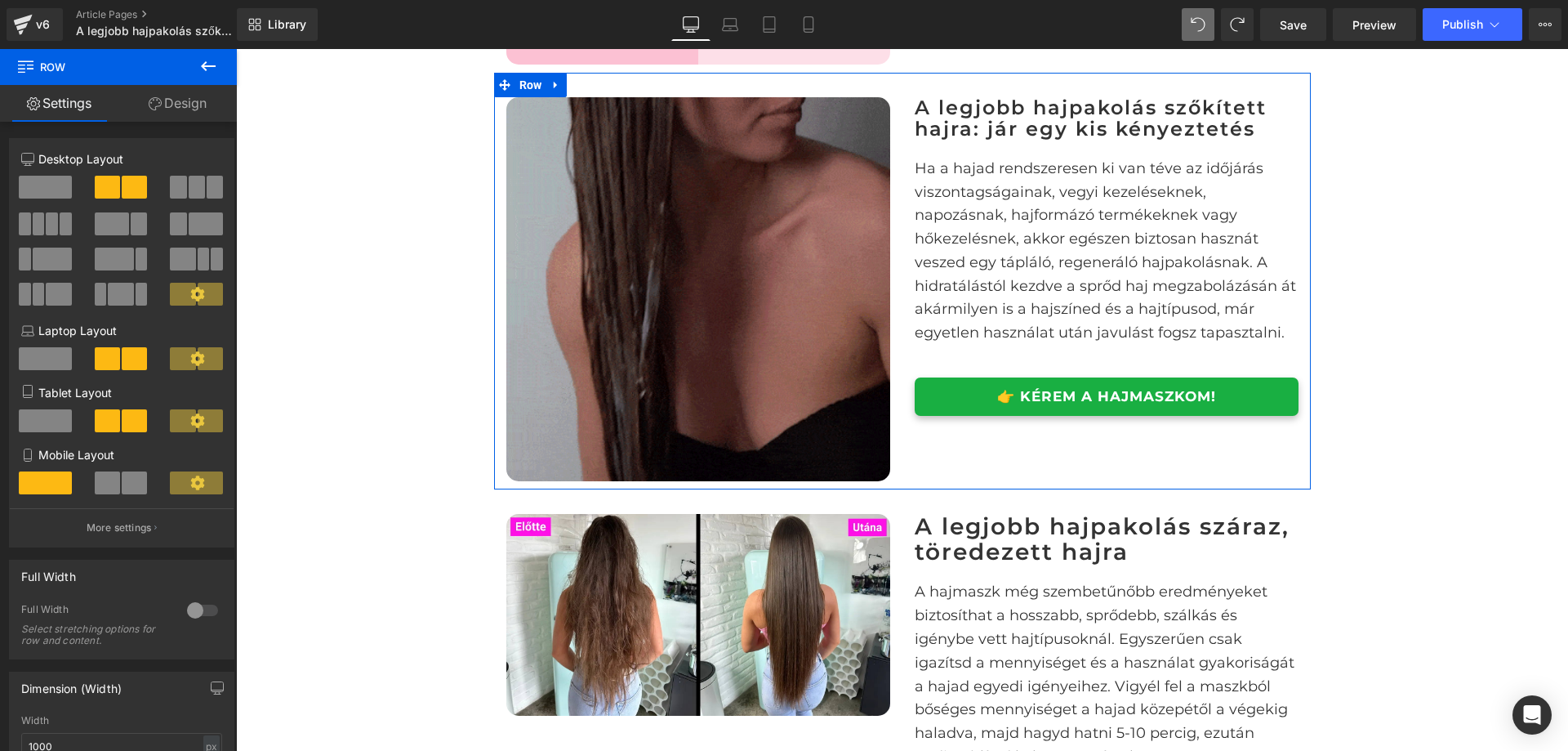
click at [132, 225] on span at bounding box center [139, 224] width 16 height 23
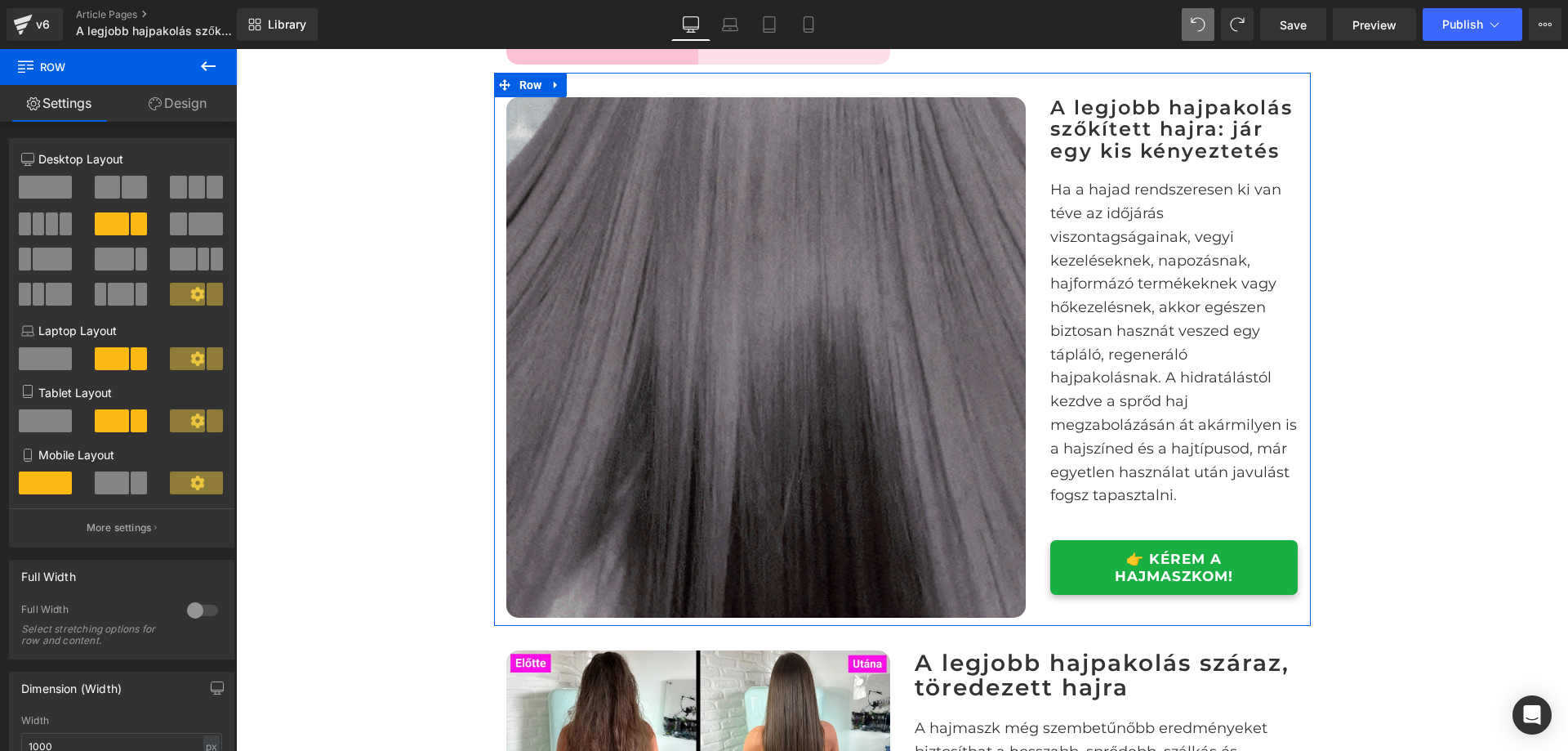
click at [189, 190] on span at bounding box center [197, 187] width 16 height 23
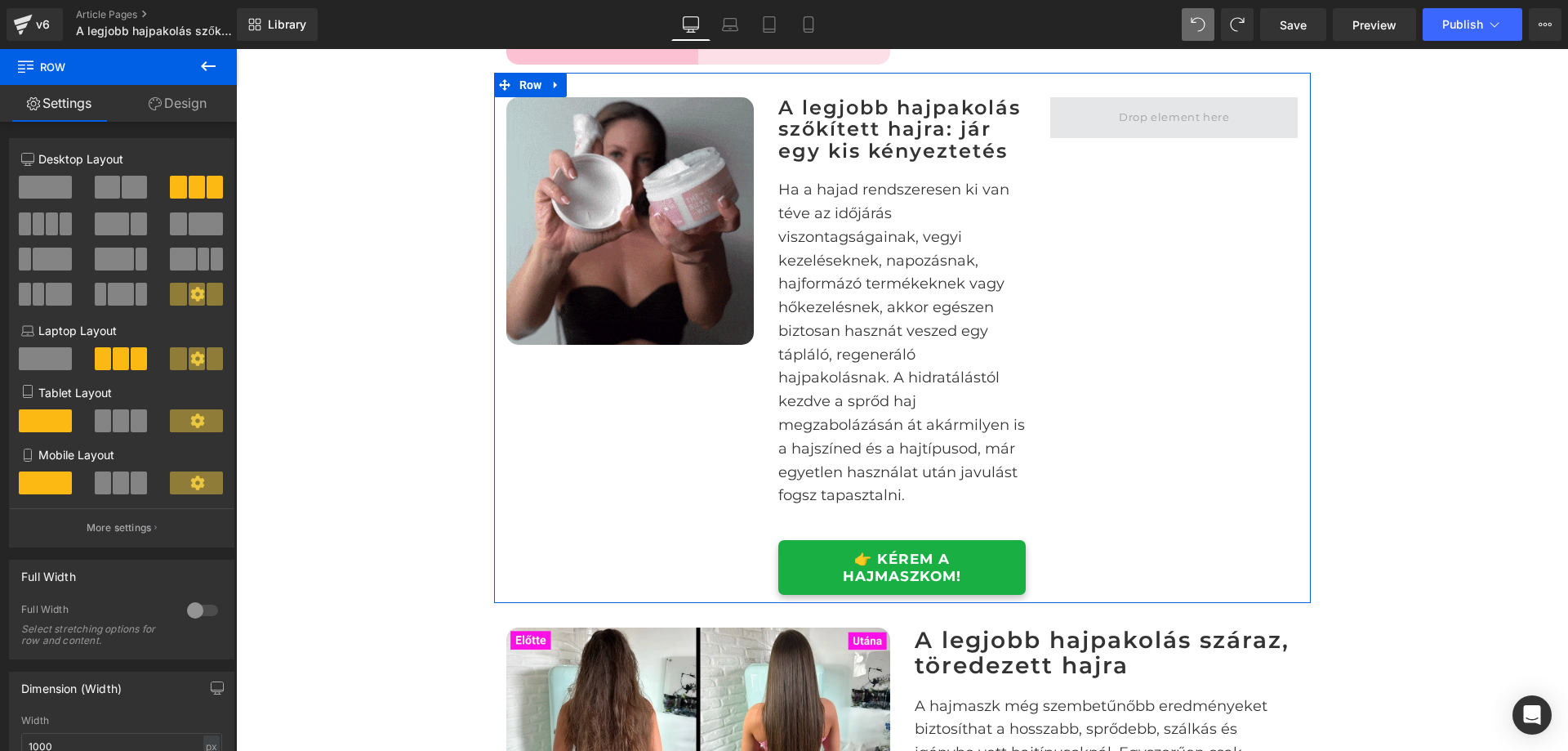
click at [1155, 131] on span at bounding box center [1174, 118] width 121 height 27
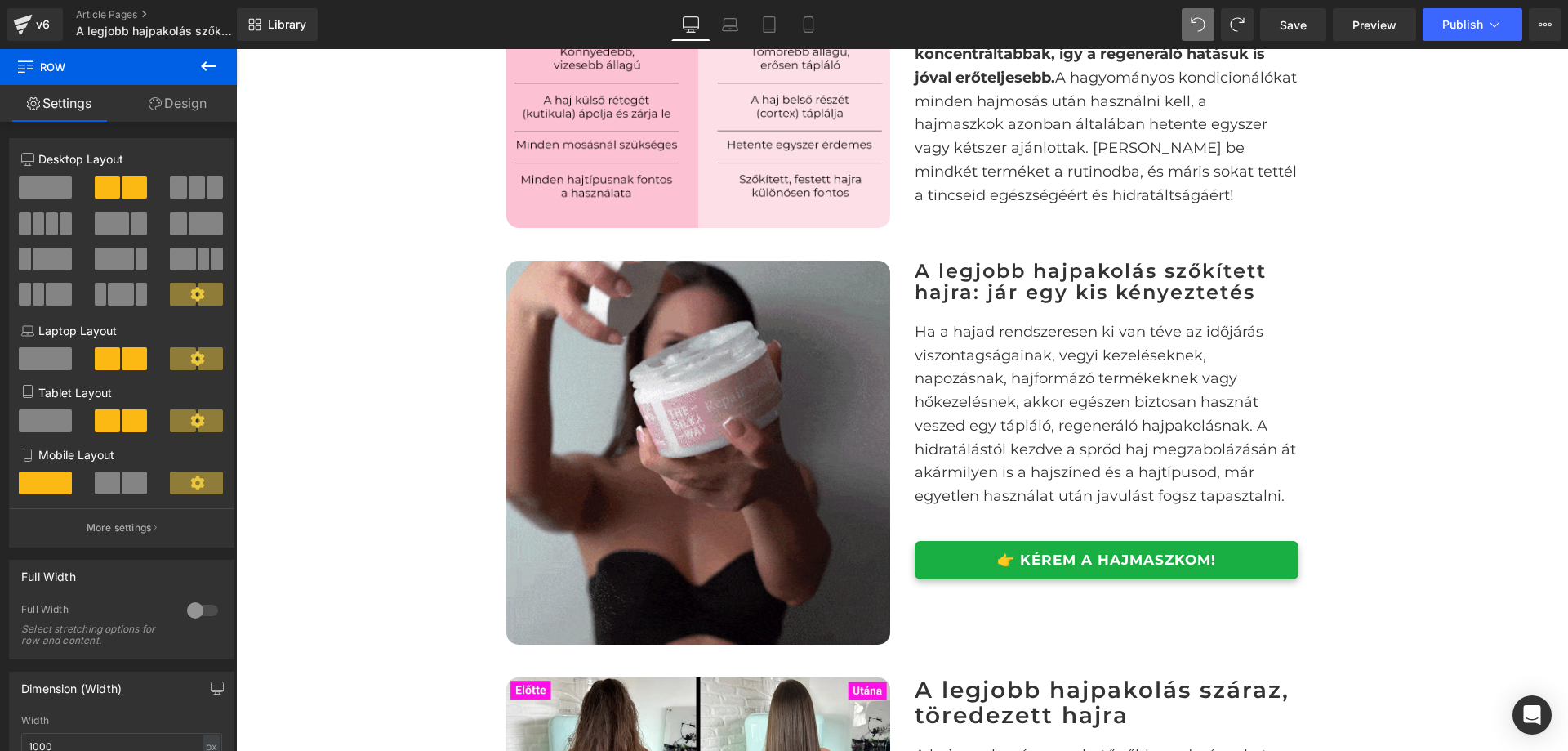
scroll to position [1580, 0]
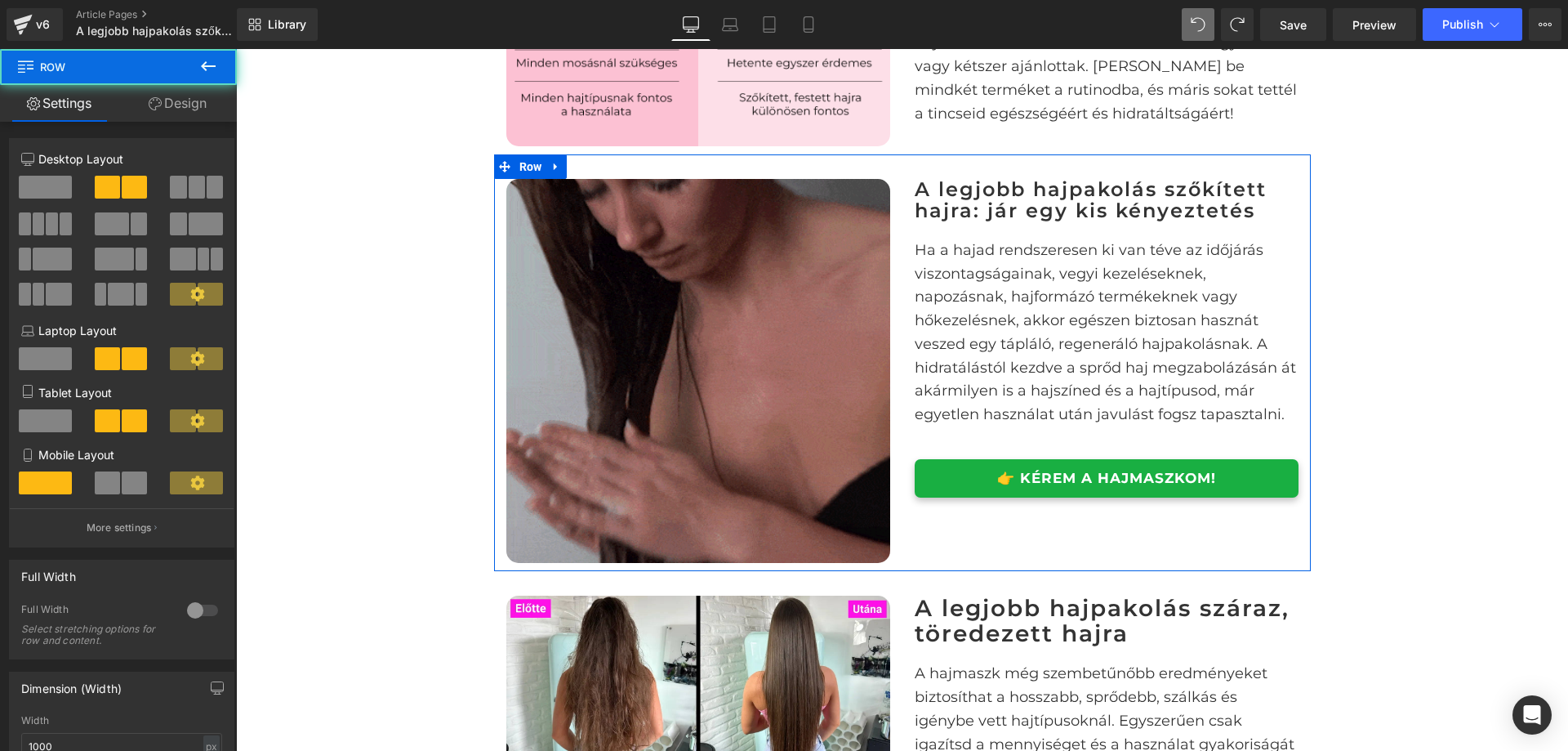
click at [897, 192] on div "Image A legjobb hajpakolás szőkített hajra: jár egy kis kényeztetés Heading Ha …" at bounding box center [903, 362] width 817 height 416
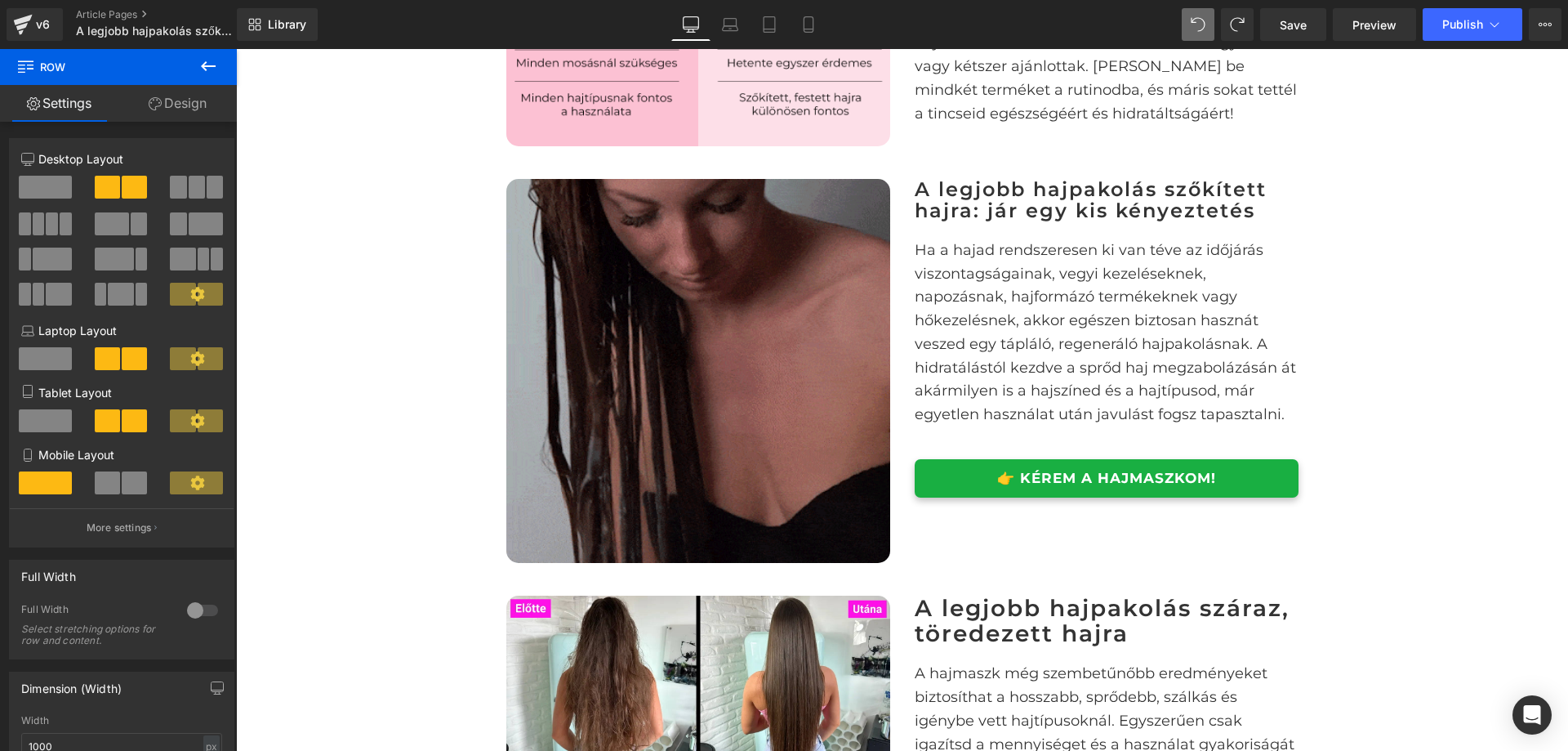
click at [196, 62] on button at bounding box center [207, 67] width 57 height 36
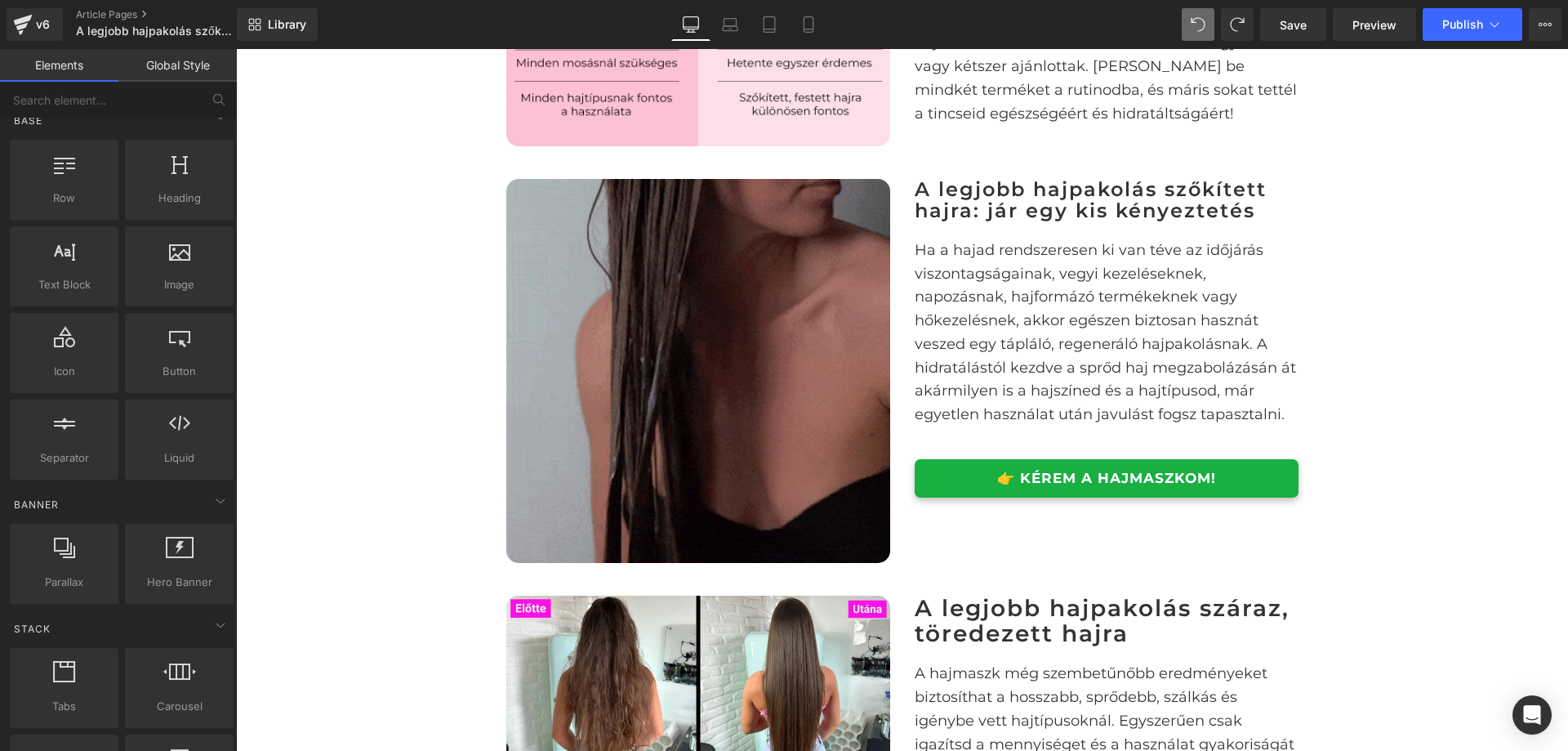
scroll to position [0, 0]
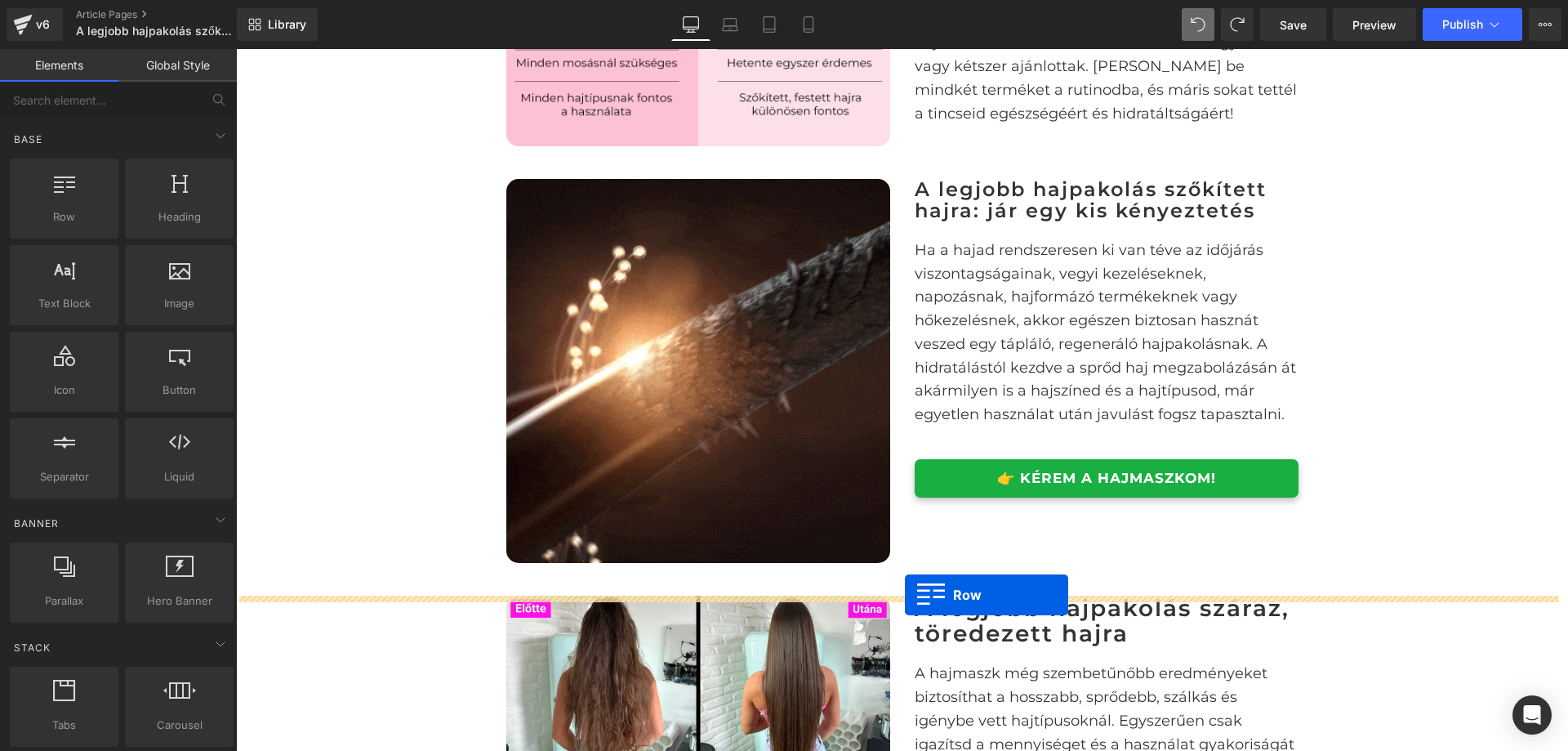
drag, startPoint x: 373, startPoint y: 274, endPoint x: 904, endPoint y: 595, distance: 620.5
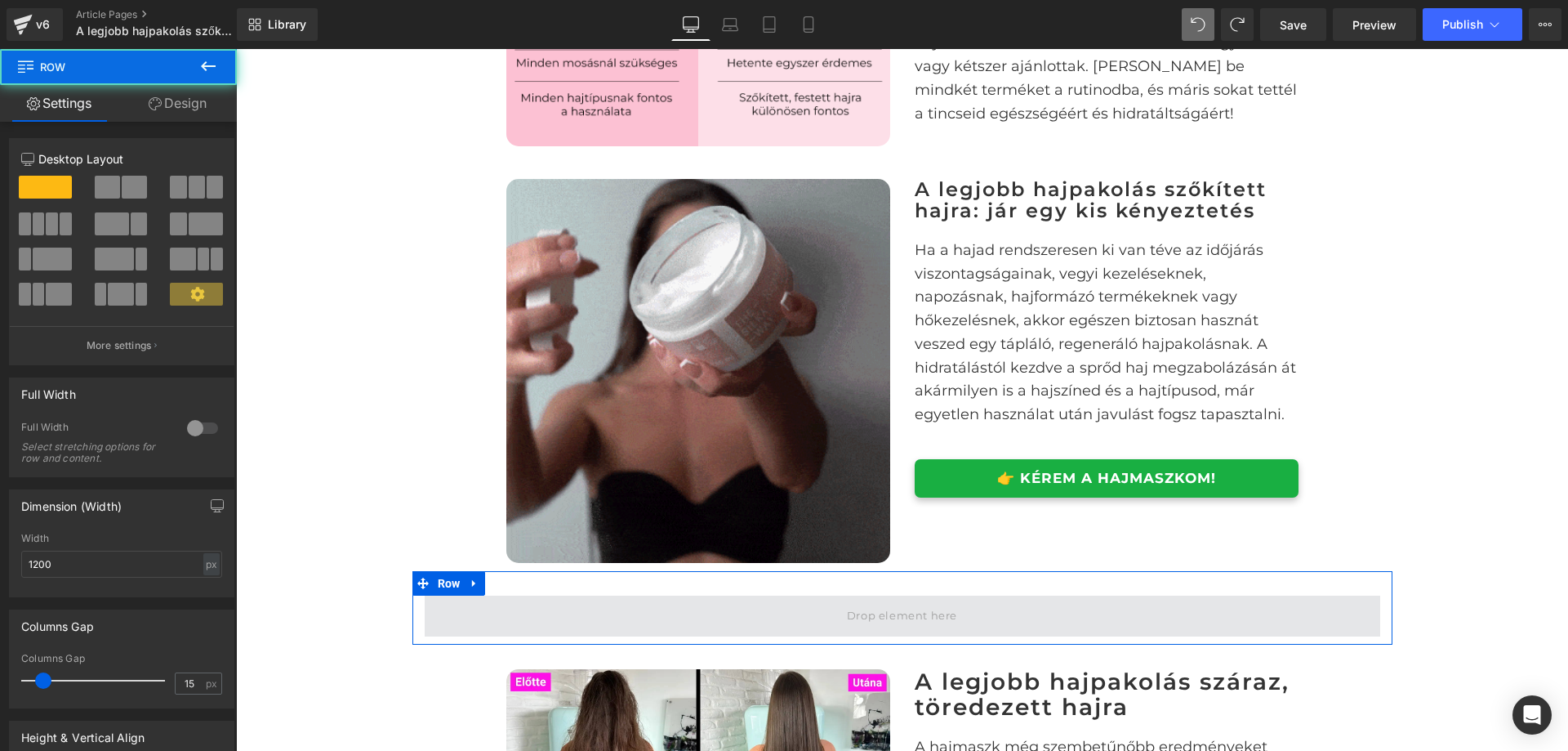
click at [855, 630] on span at bounding box center [902, 616] width 121 height 27
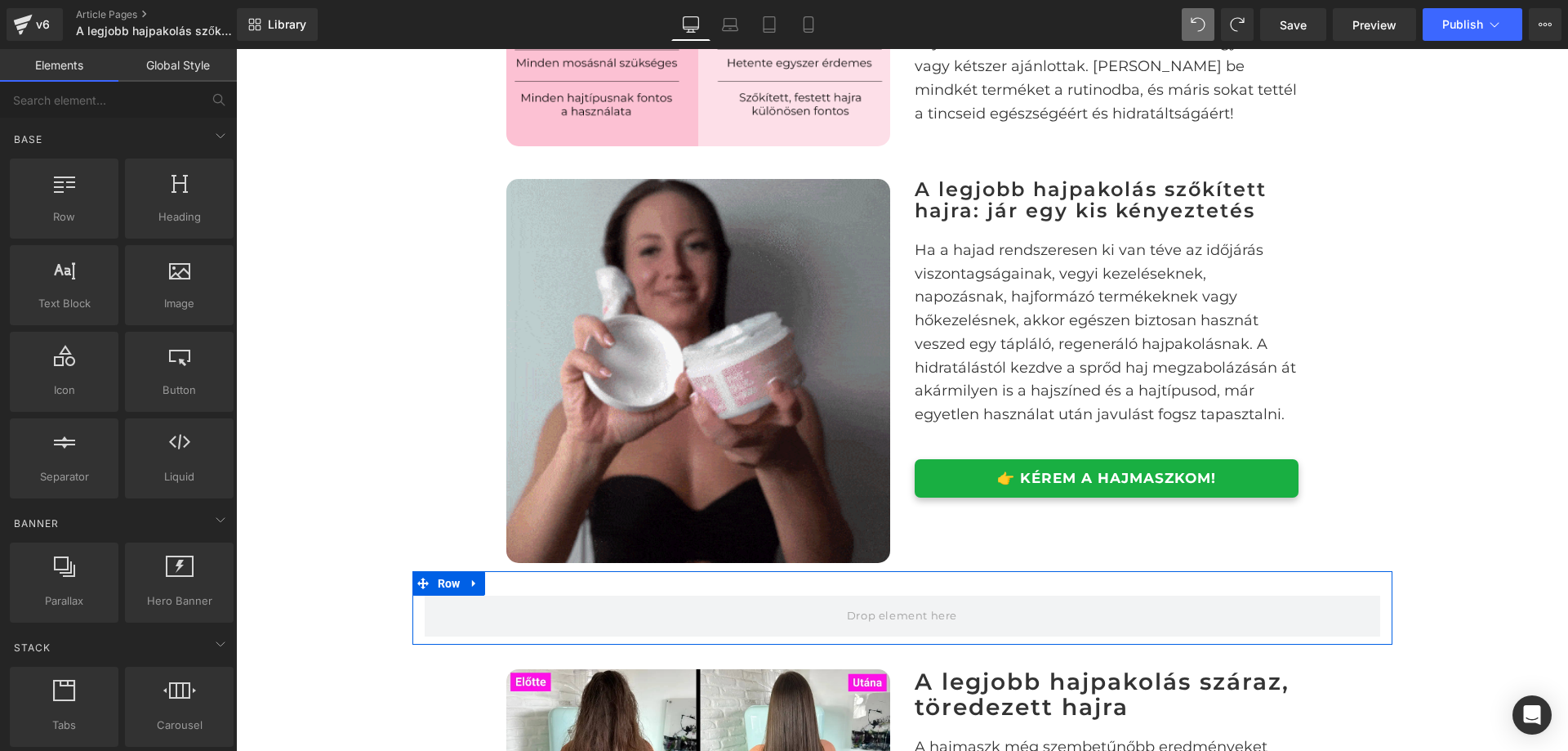
click at [817, 614] on div "Row" at bounding box center [902, 607] width 980 height 73
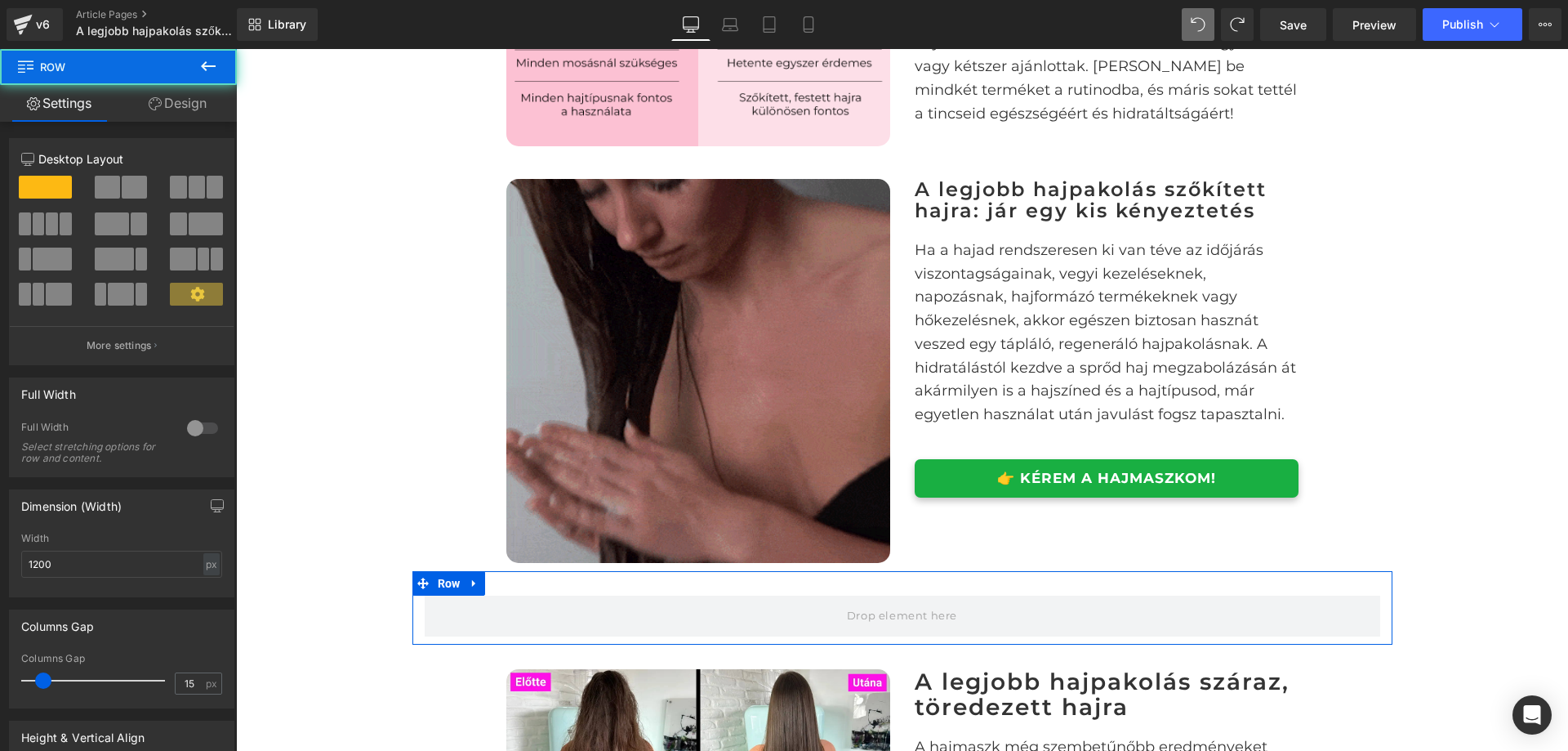
click at [116, 184] on span at bounding box center [107, 187] width 25 height 23
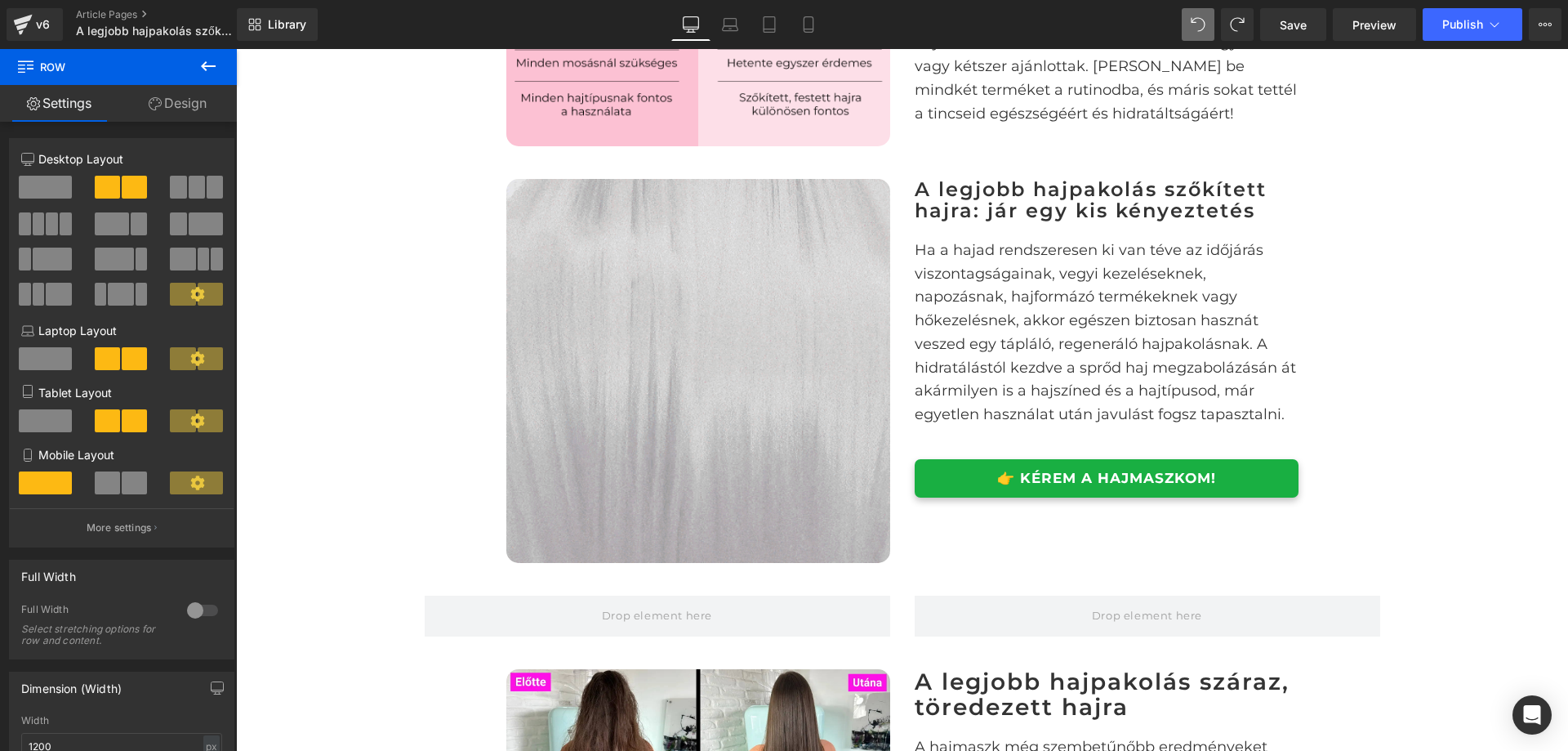
click at [203, 67] on icon at bounding box center [208, 67] width 14 height 10
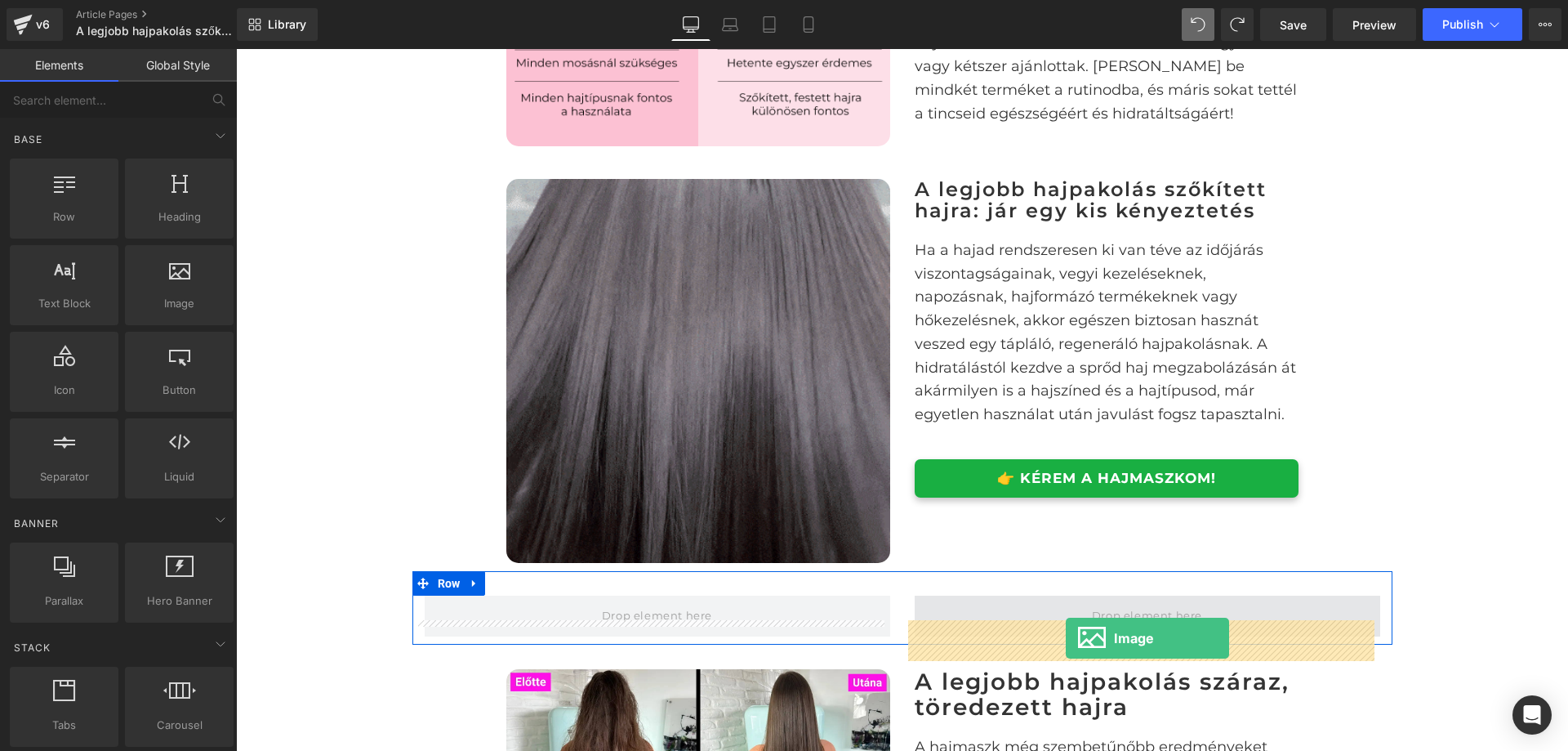
drag, startPoint x: 417, startPoint y: 345, endPoint x: 1066, endPoint y: 638, distance: 712.1
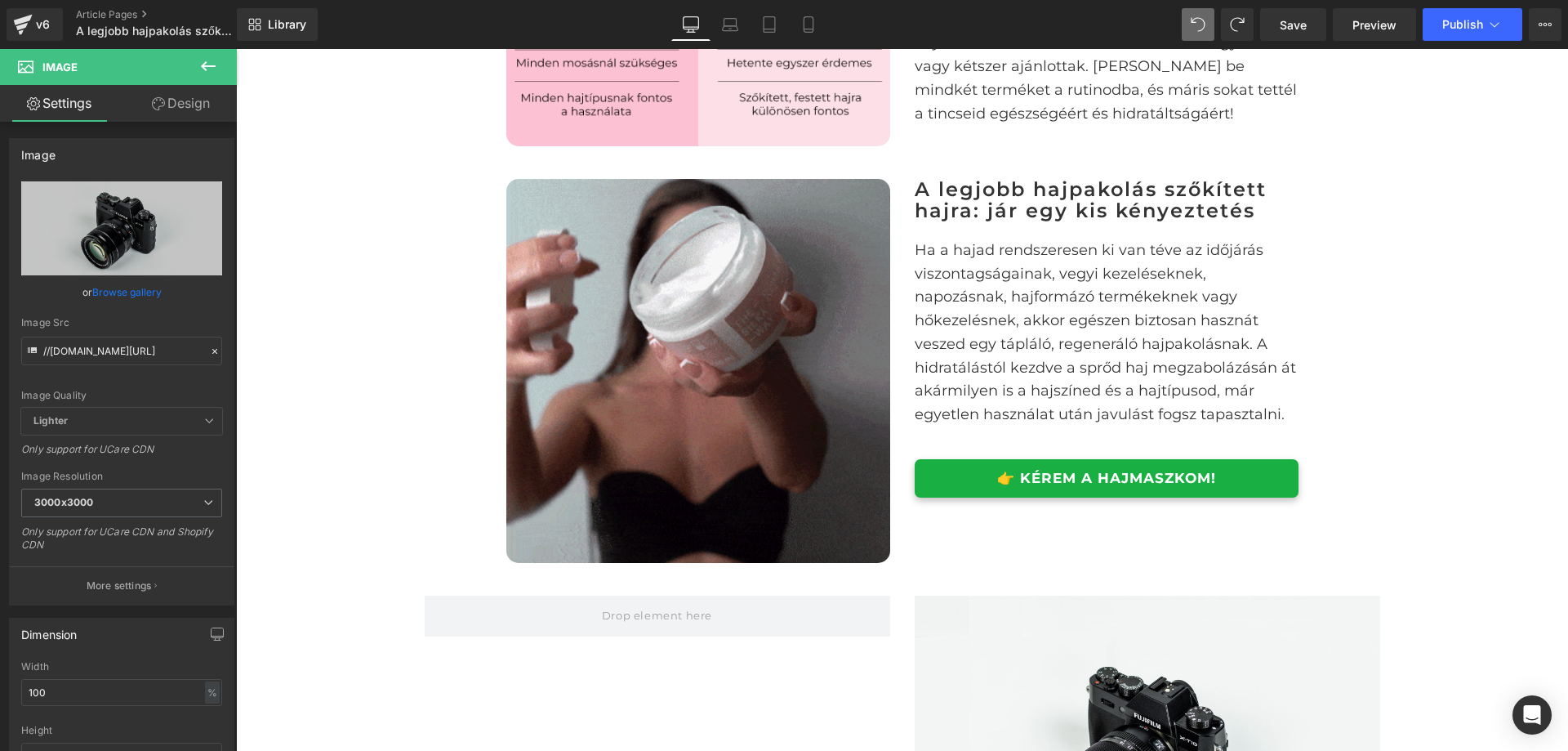
click at [200, 65] on icon at bounding box center [208, 66] width 19 height 19
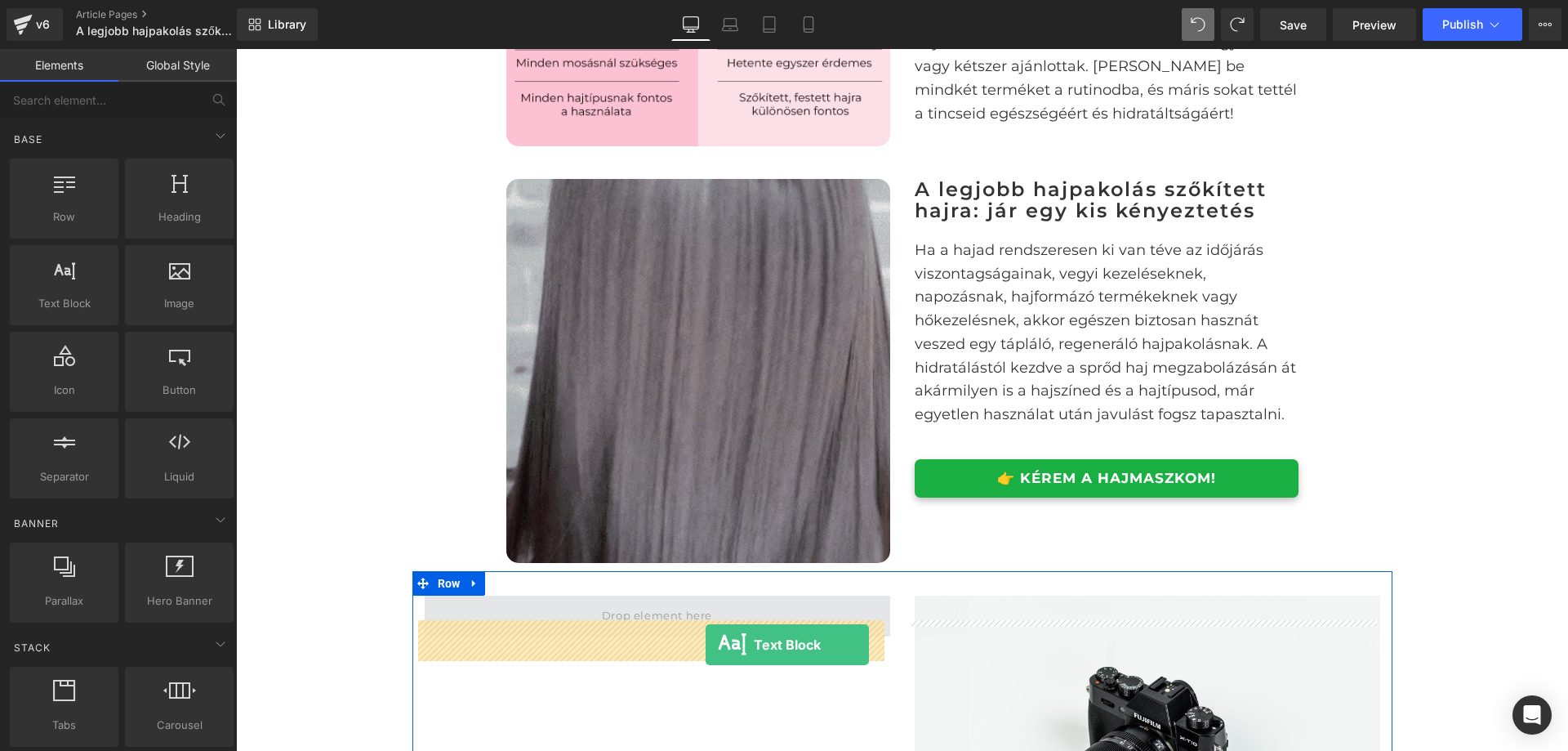
drag, startPoint x: 324, startPoint y: 345, endPoint x: 705, endPoint y: 645, distance: 484.9
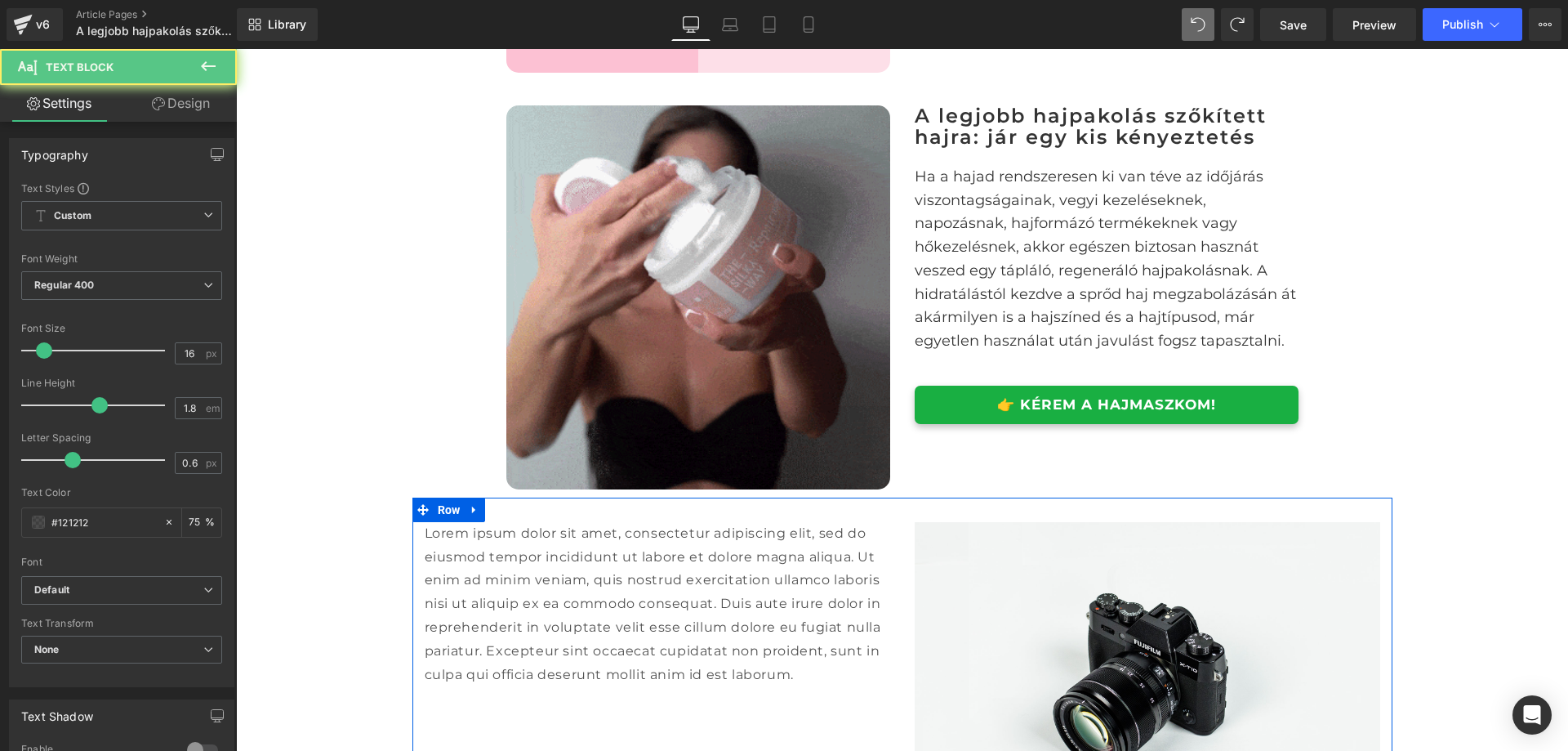
scroll to position [1826, 0]
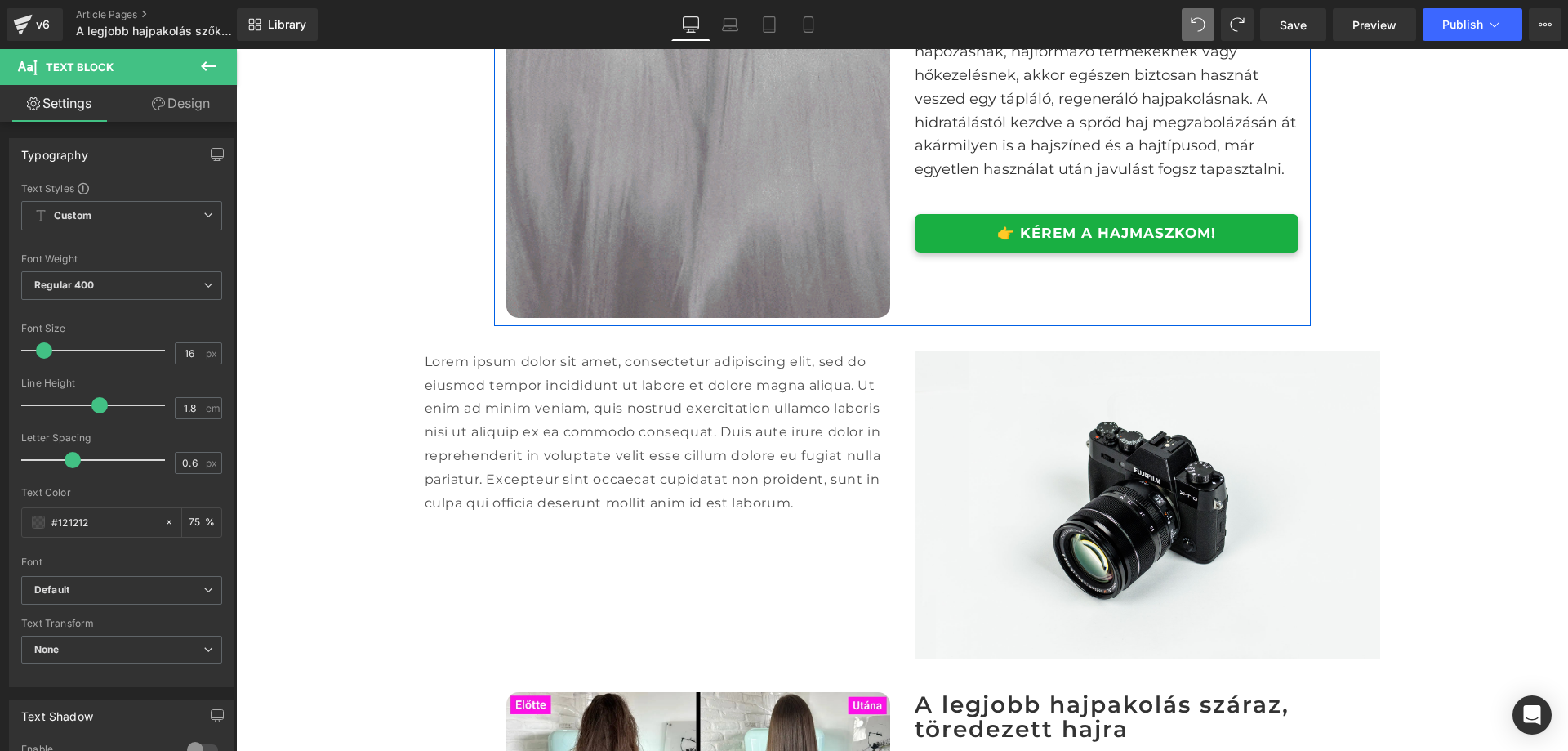
click at [803, 170] on img at bounding box center [699, 125] width 384 height 384
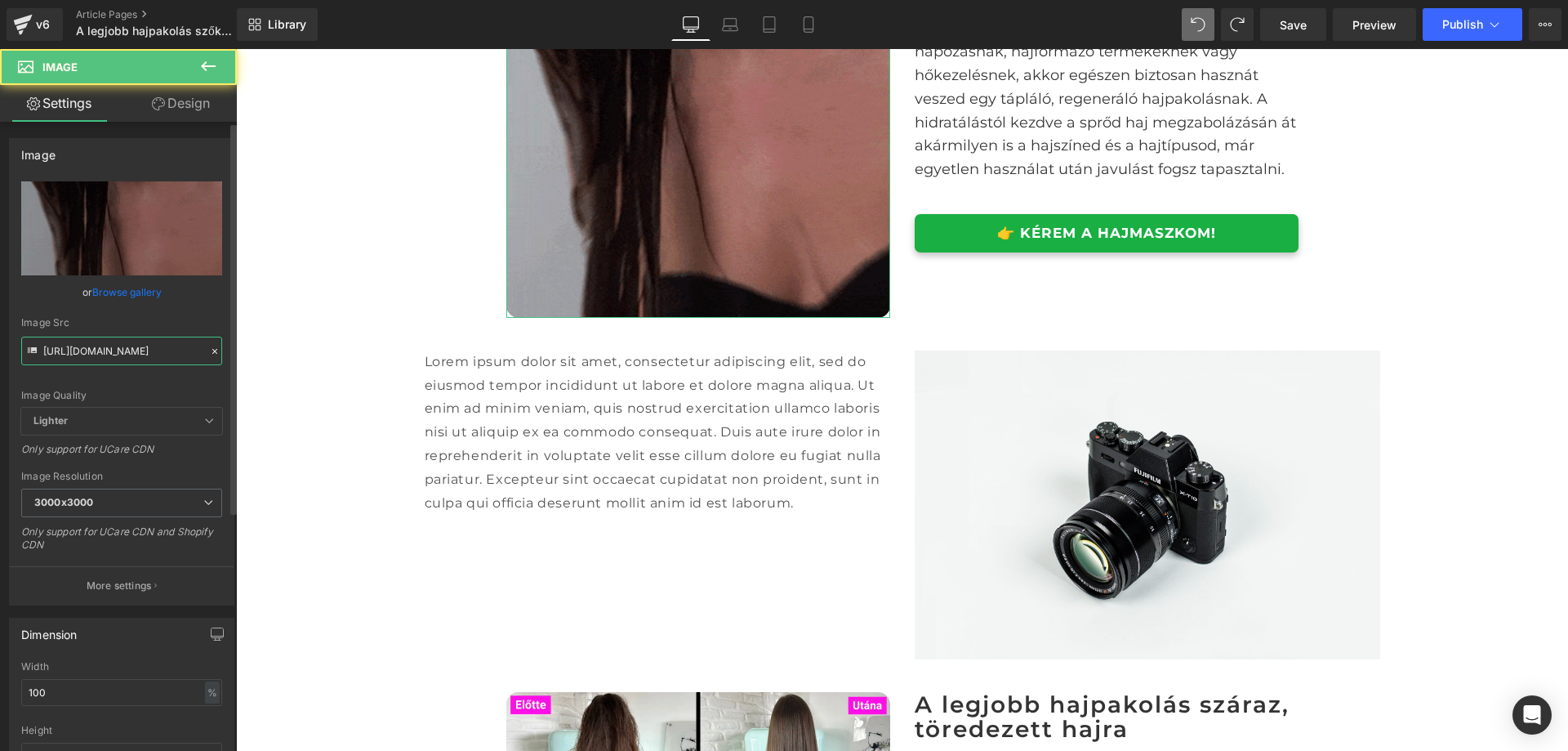
click at [128, 356] on input "https://ucarecdn.com/8db6f444-291a-49c3-8510-3b7ab813fdc8/hajmaszk%20sz%C5%91k%…" at bounding box center [121, 351] width 201 height 29
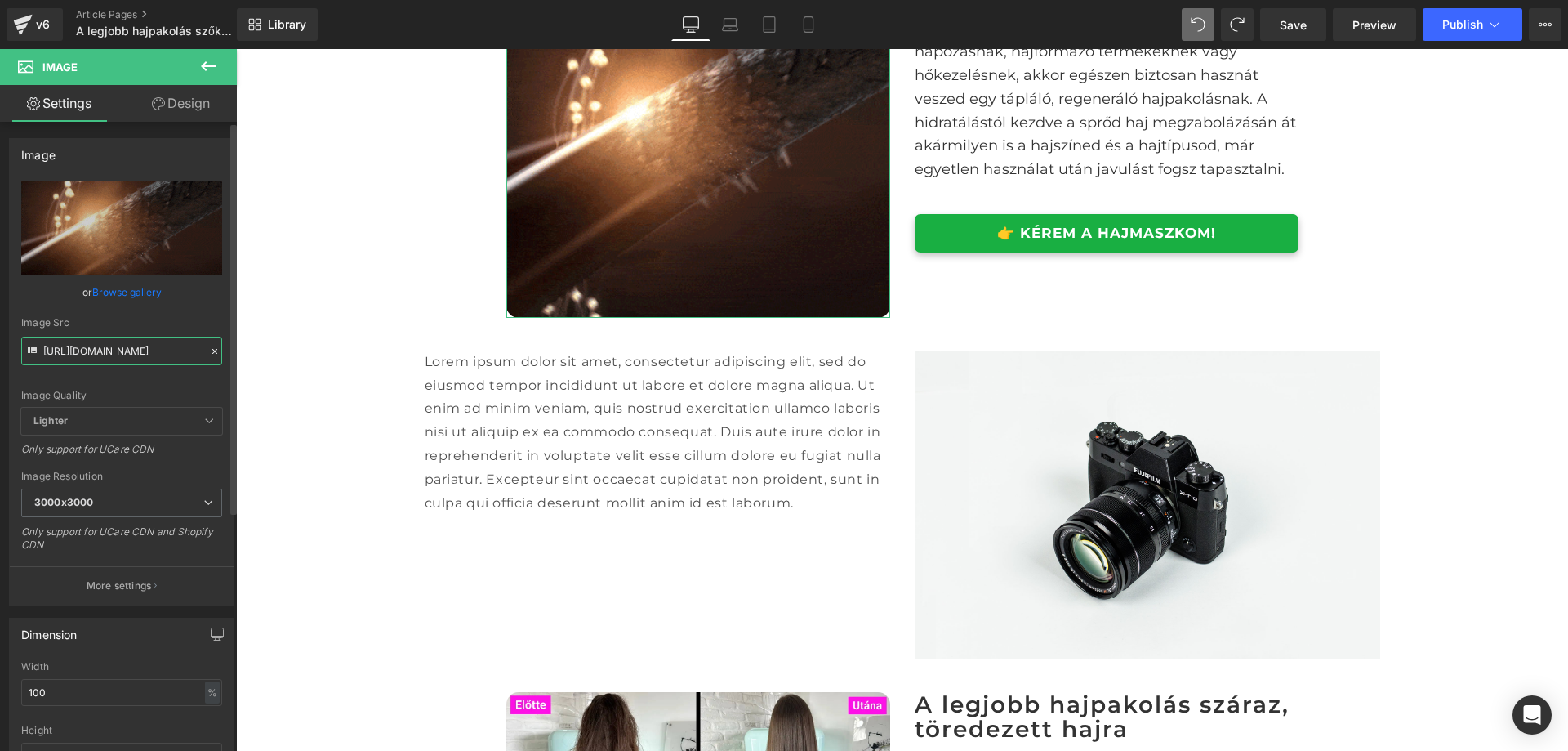
click at [128, 356] on input "https://ucarecdn.com/8db6f444-291a-49c3-8510-3b7ab813fdc8/hajmaszk%20sz%C5%91k%…" at bounding box center [121, 351] width 201 height 29
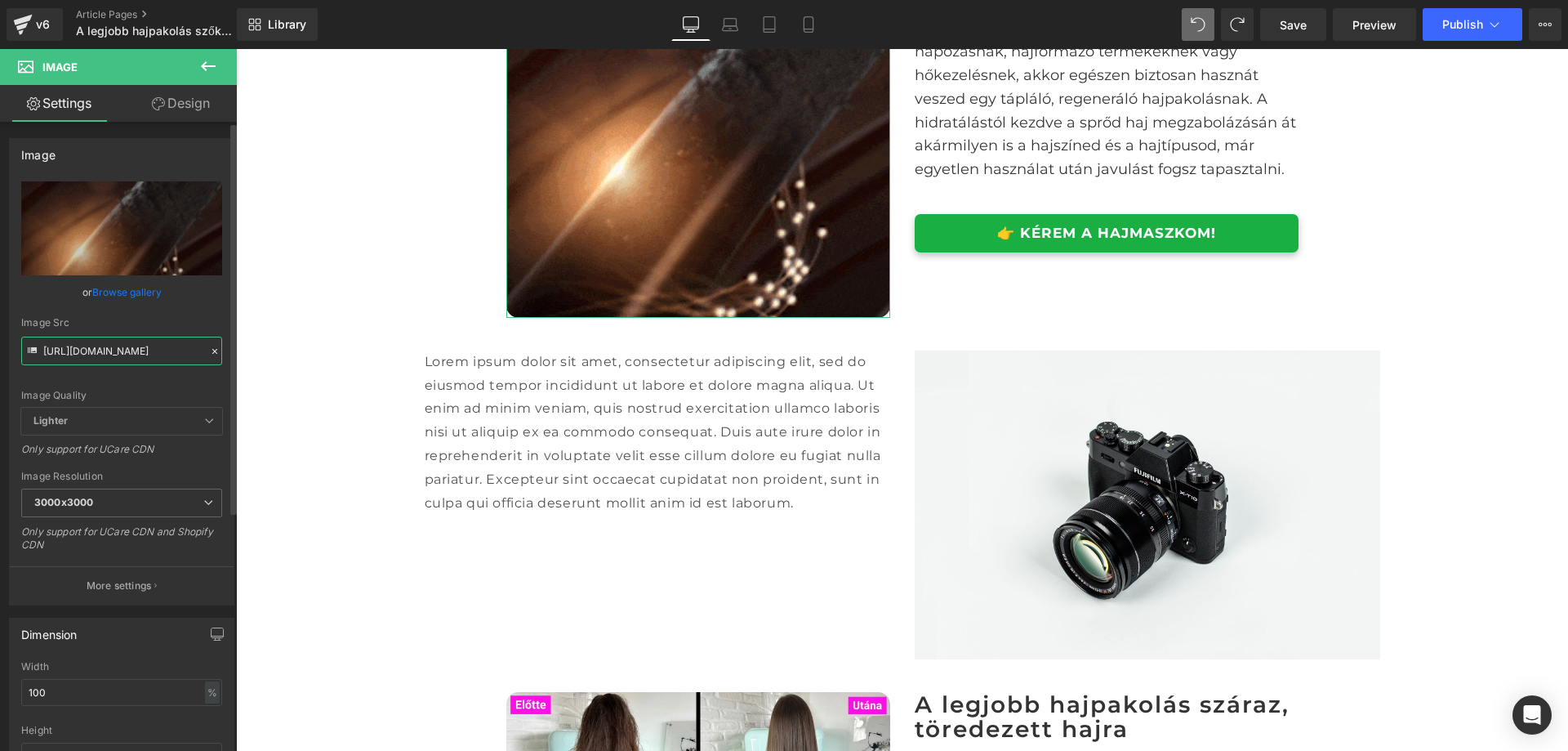
click at [128, 356] on input "https://ucarecdn.com/8db6f444-291a-49c3-8510-3b7ab813fdc8/hajmaszk%20sz%C5%91k%…" at bounding box center [121, 351] width 201 height 29
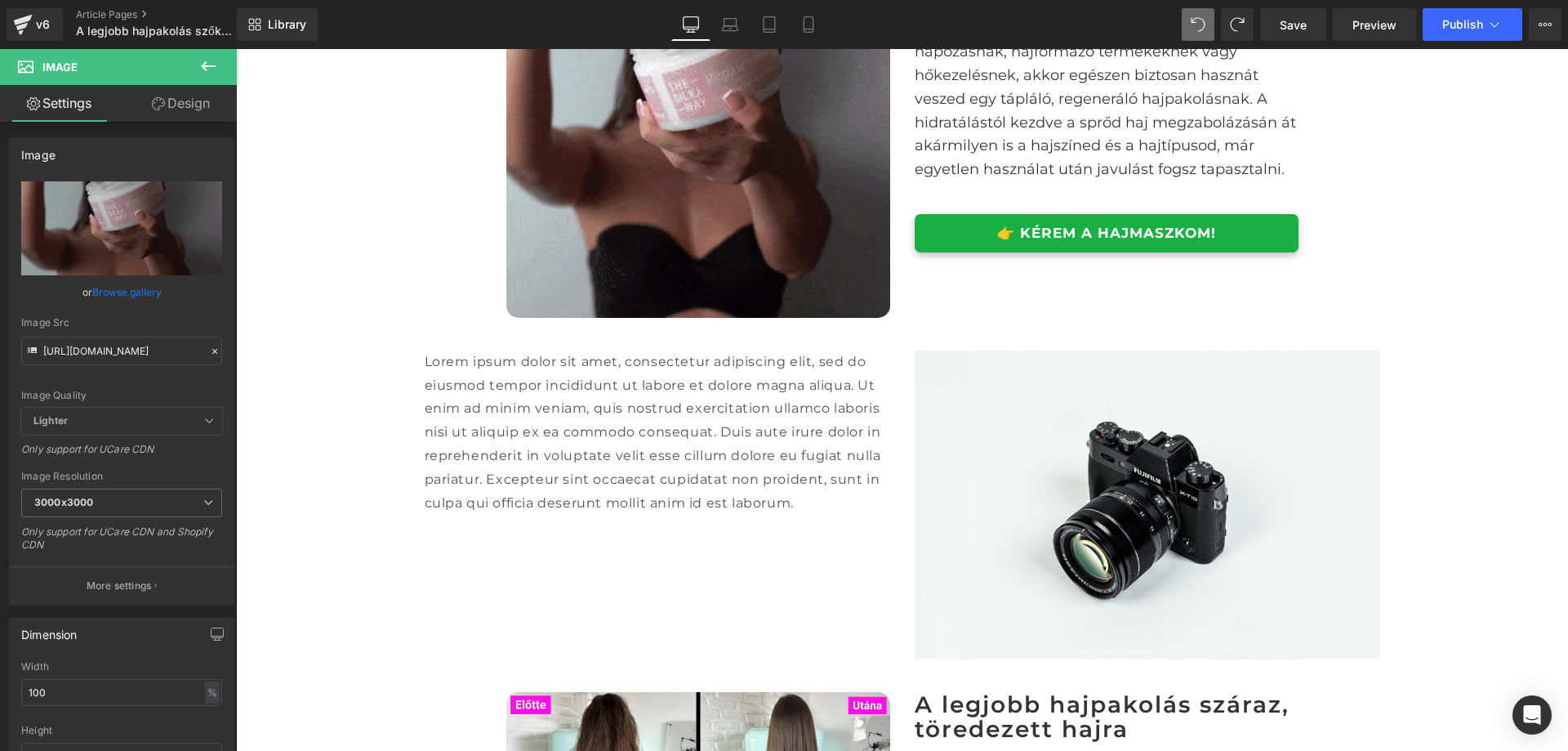
click at [1181, 483] on img at bounding box center [1147, 505] width 465 height 308
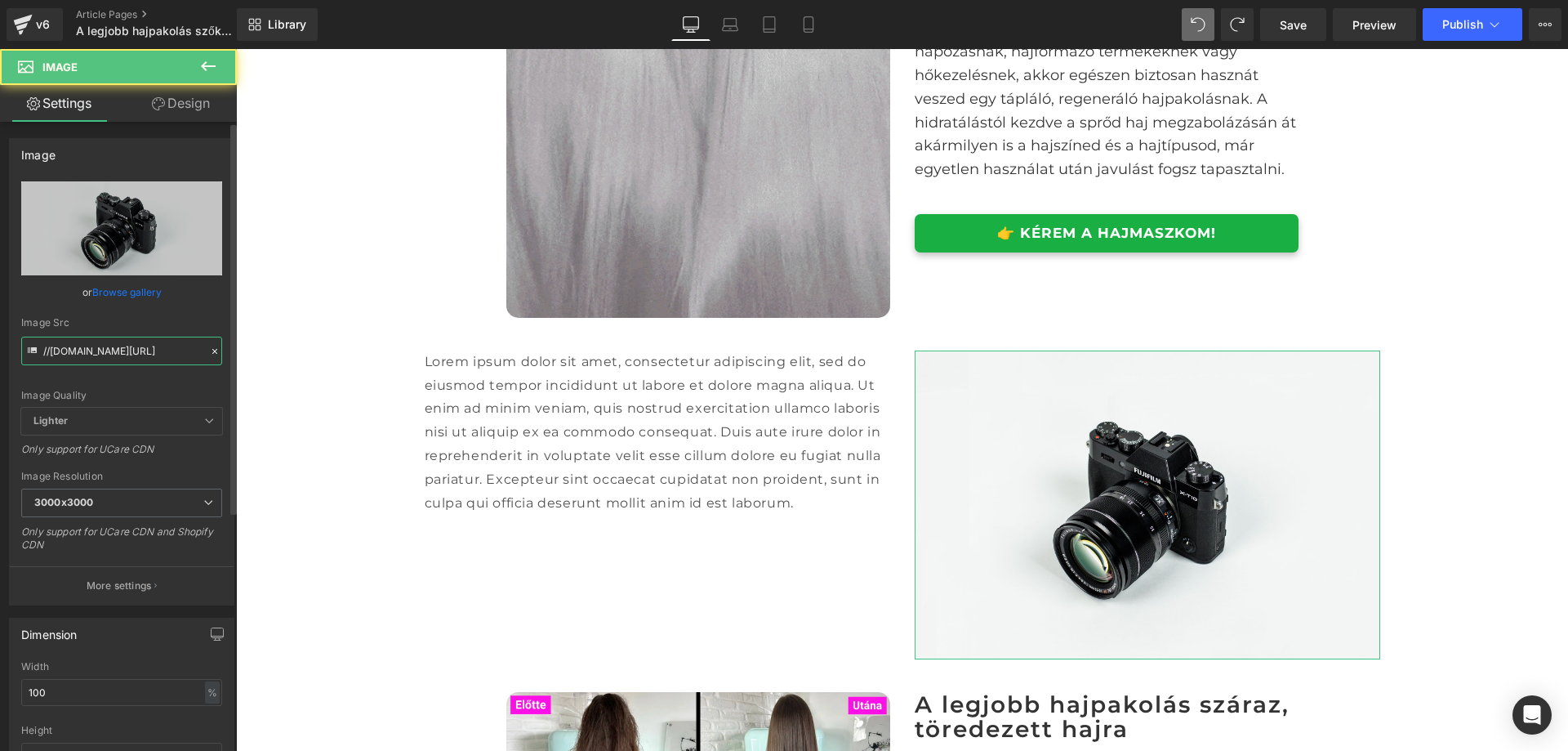
click at [133, 348] on input "//d1um8515vdn9kb.cloudfront.net/images/parallax.jpg" at bounding box center [121, 351] width 201 height 29
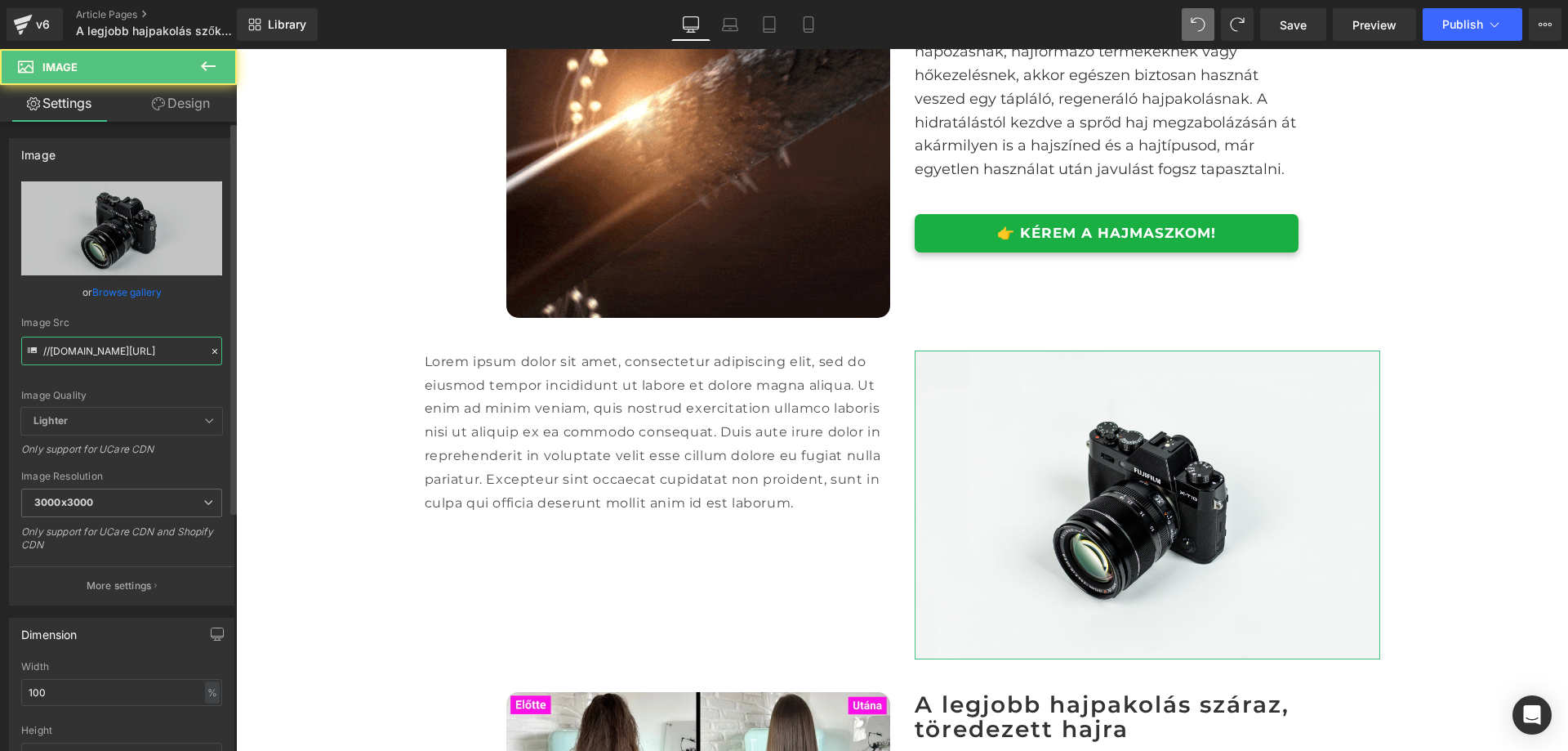
click at [133, 348] on input "//d1um8515vdn9kb.cloudfront.net/images/parallax.jpg" at bounding box center [121, 351] width 201 height 29
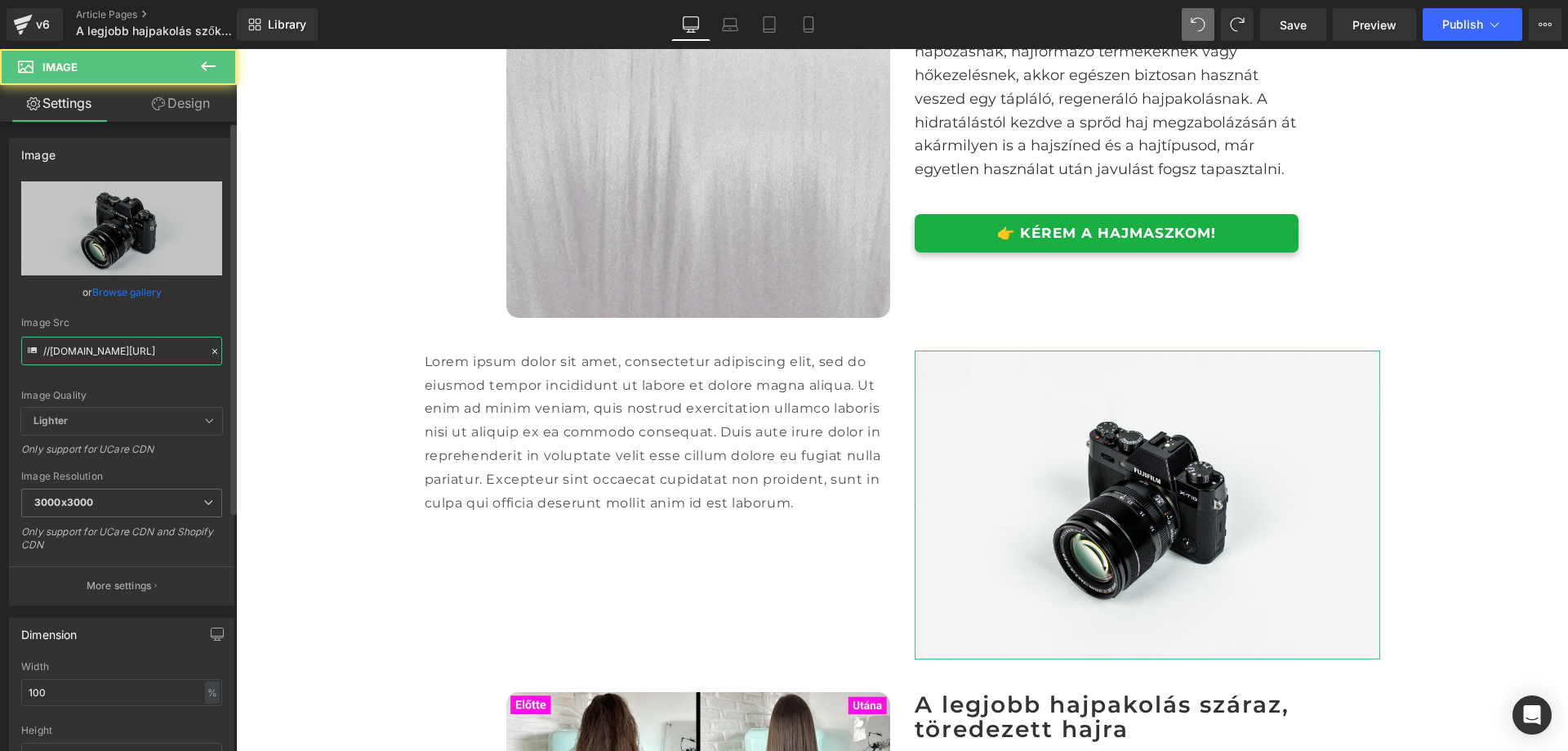
click at [133, 348] on input "//d1um8515vdn9kb.cloudfront.net/images/parallax.jpg" at bounding box center [121, 351] width 201 height 29
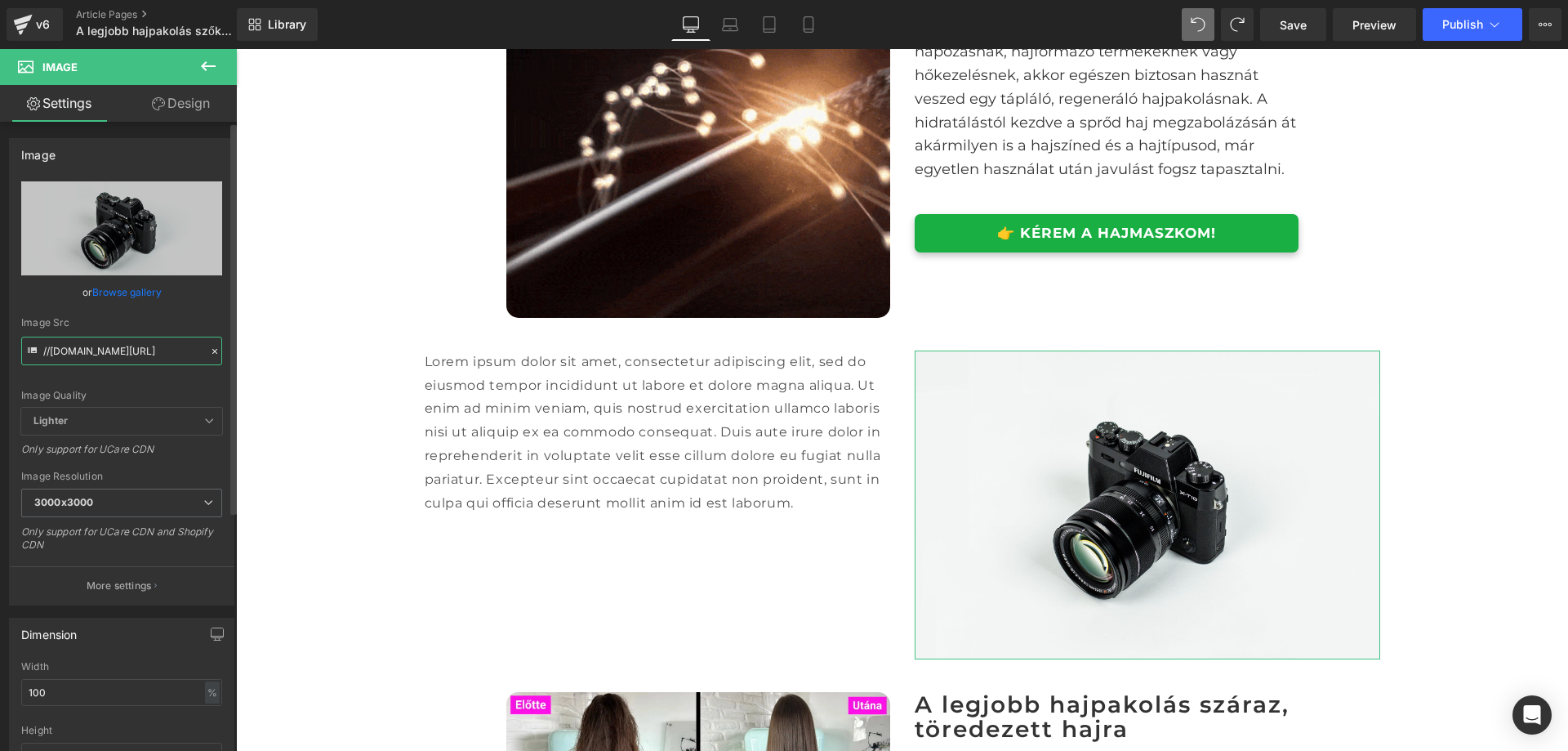
paste input "https://ucarecdn.com/8db6f444-291a-49c3-8510-3b7ab813fdc8/hajmaszk%20sz%C5%91k%…"
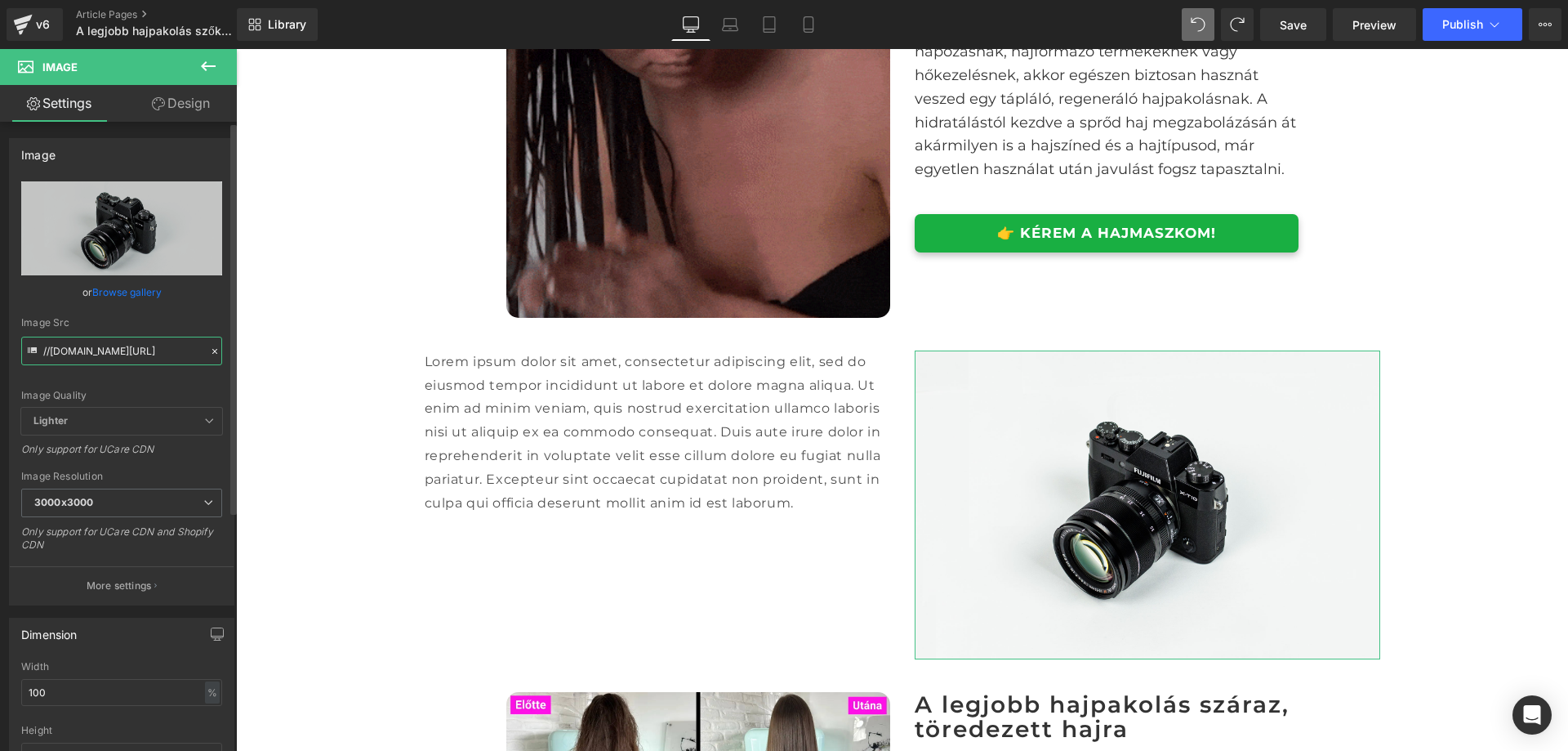
type input "https://ucarecdn.com/8db6f444-291a-49c3-8510-3b7ab813fdc8/hajmaszk%20sz%C5%91k%…"
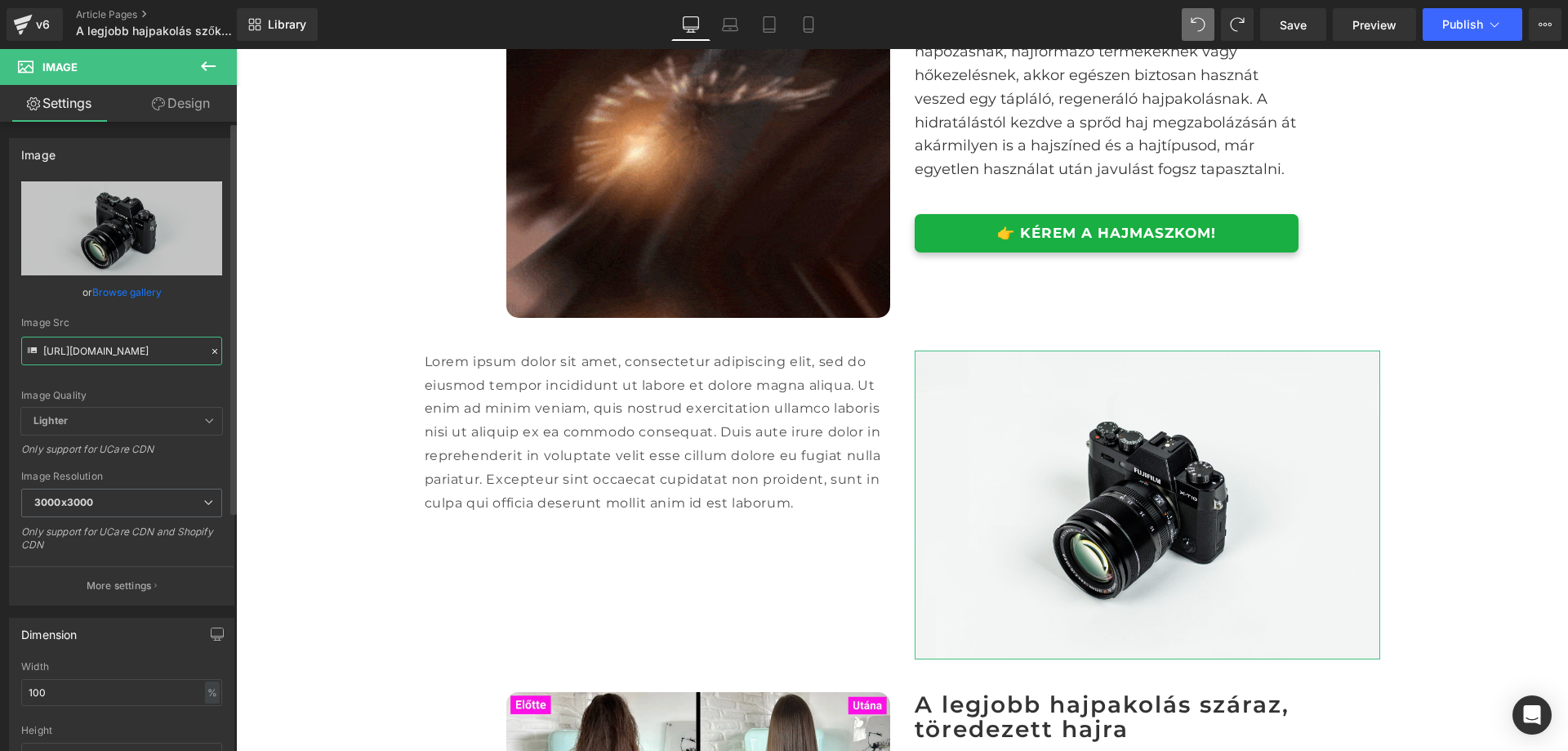
scroll to position [0, 399]
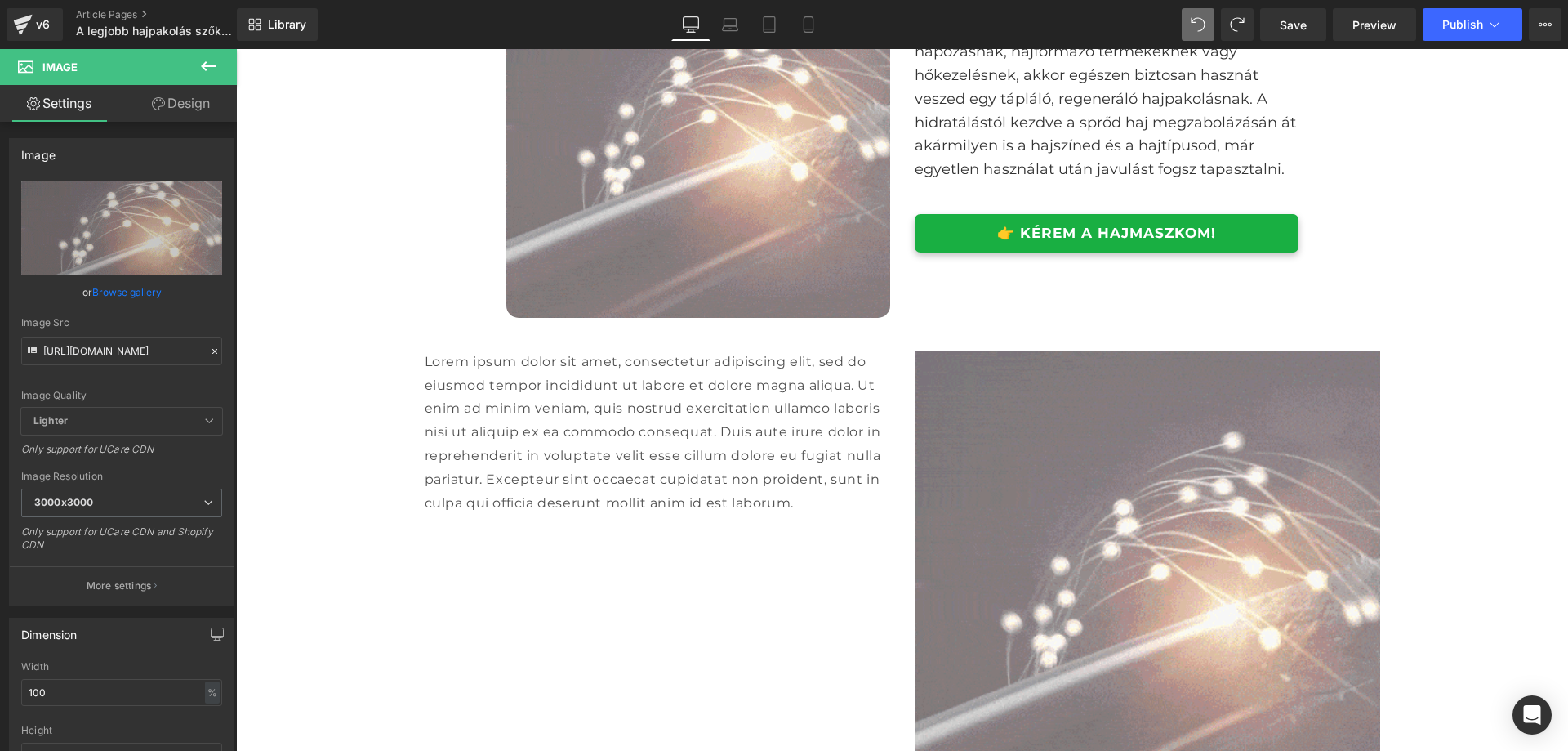
click at [338, 313] on div "A legjobb hajpakolás szőkített és száraz, töredezett hajra Heading Image Row Eg…" at bounding box center [902, 508] width 1332 height 4435
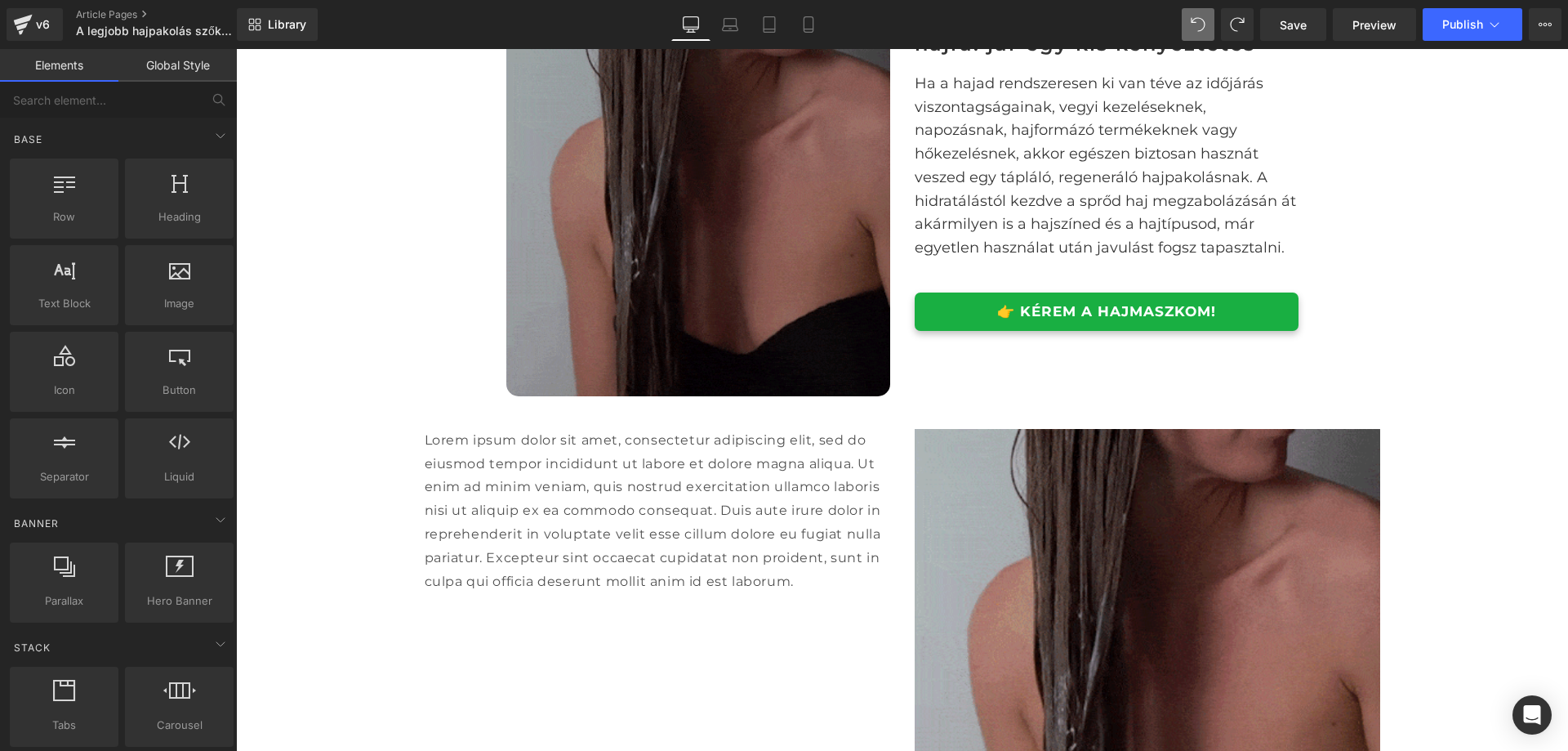
scroll to position [1744, 0]
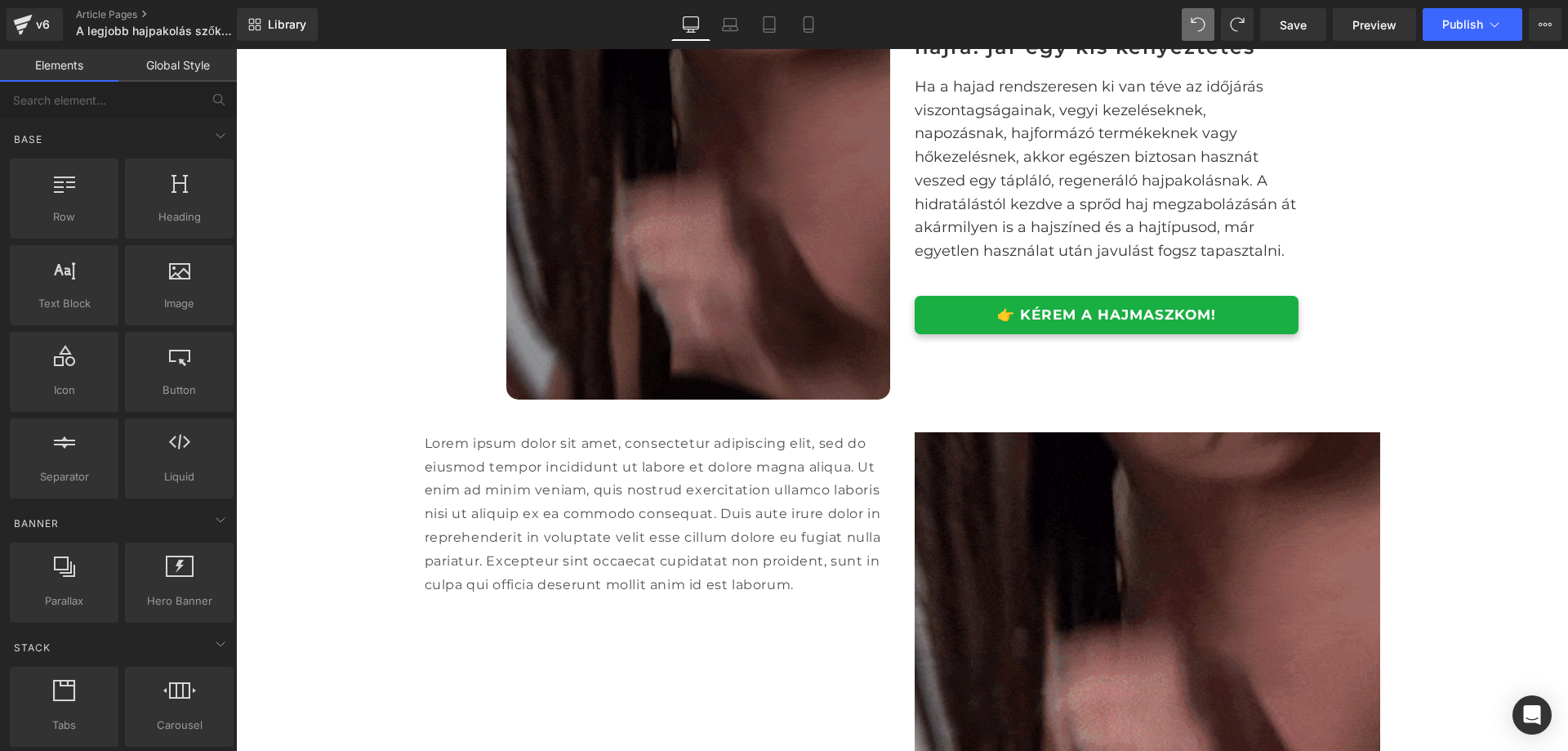
drag, startPoint x: 648, startPoint y: 224, endPoint x: 646, endPoint y: 233, distance: 9.2
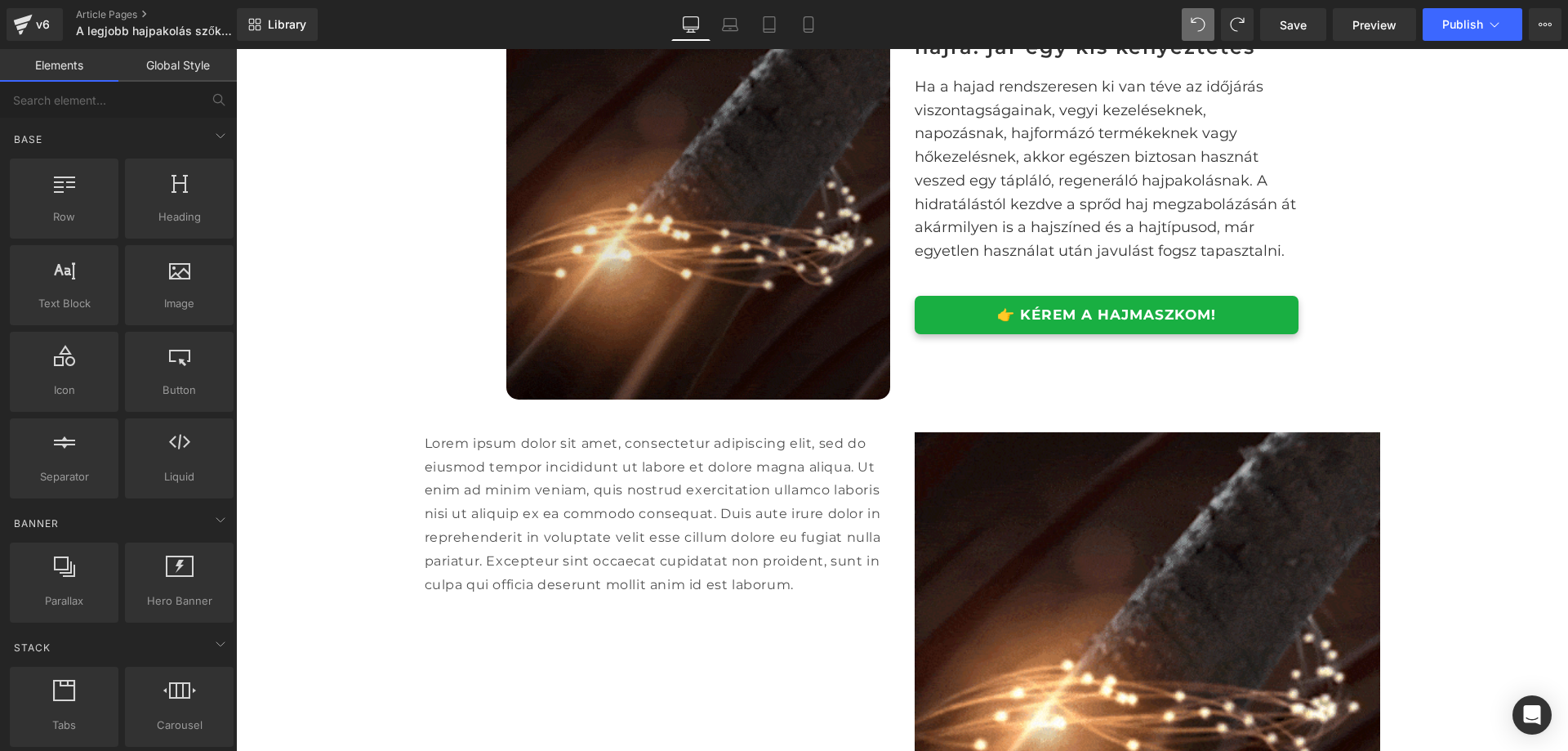
click at [650, 224] on img at bounding box center [699, 207] width 384 height 384
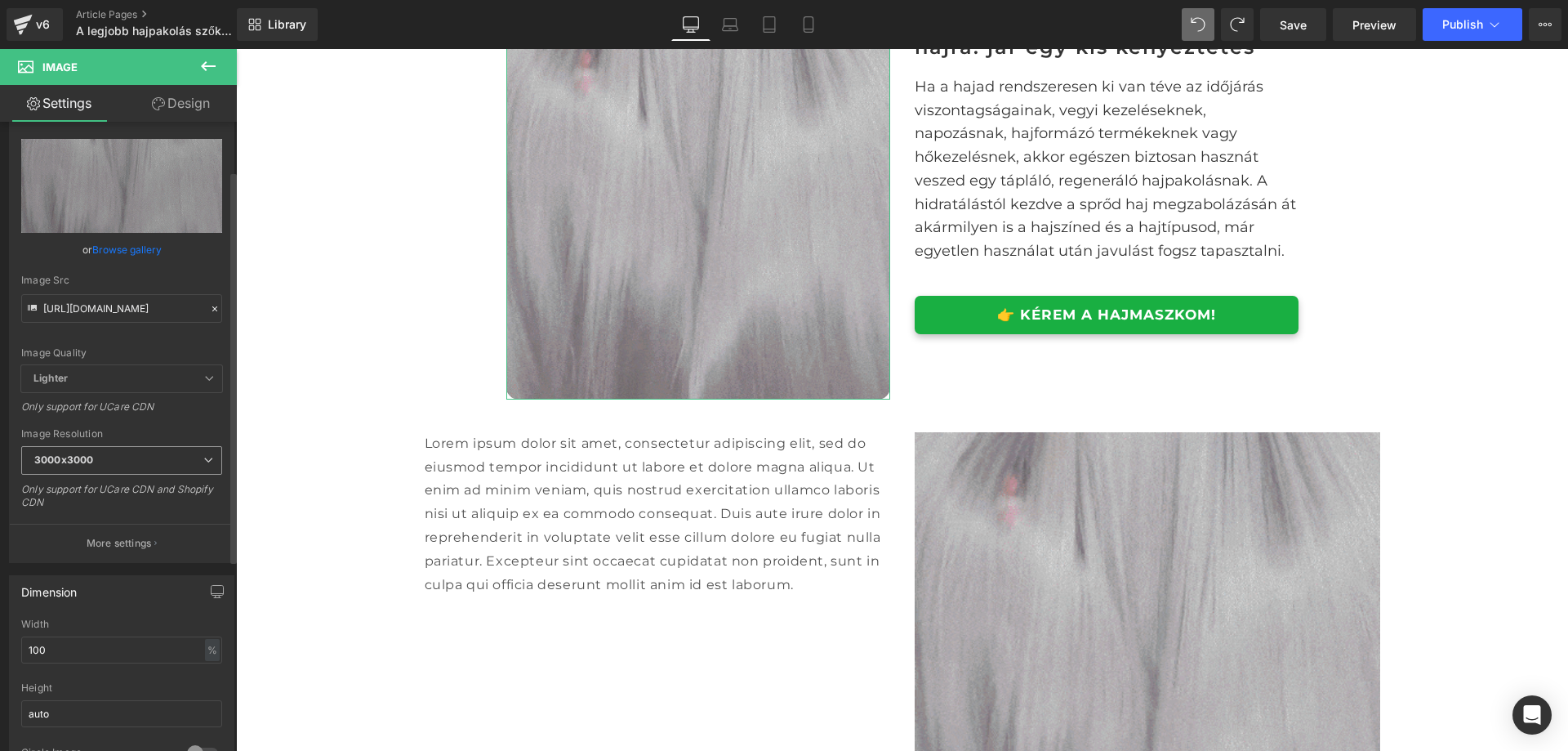
scroll to position [82, 0]
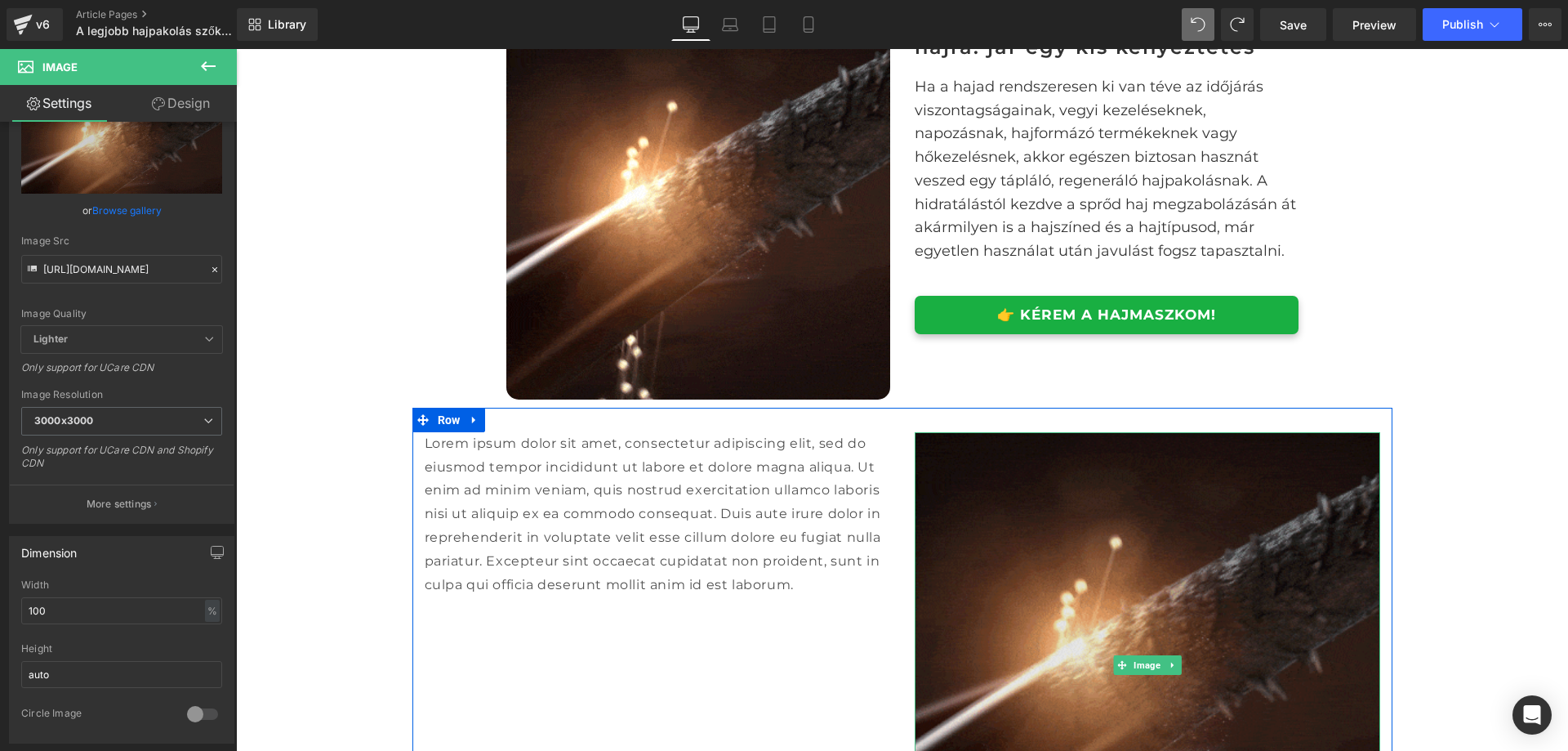
click at [1050, 566] on img at bounding box center [1147, 664] width 465 height 466
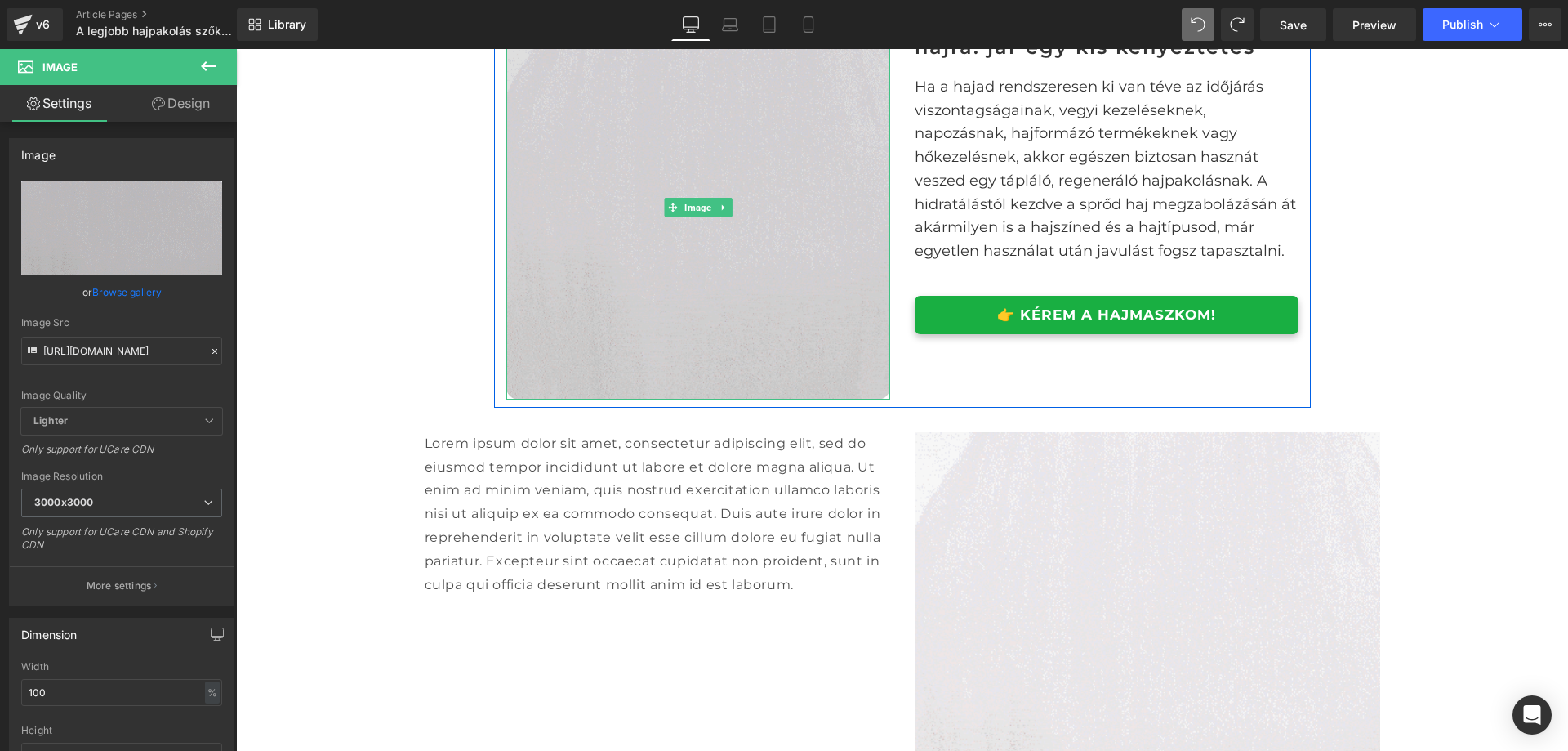
click at [612, 294] on img at bounding box center [699, 207] width 384 height 384
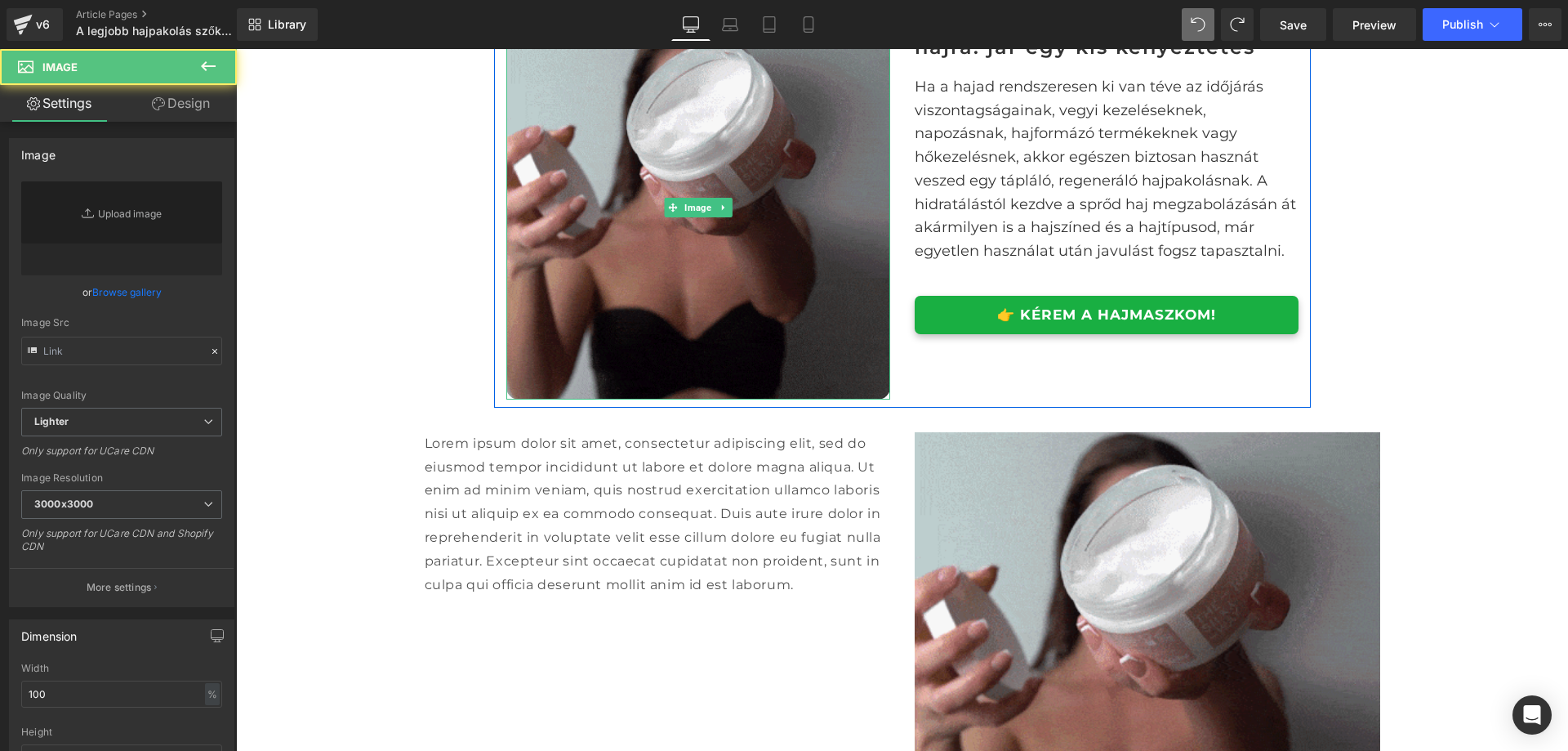
type input "https://ucarecdn.com/8db6f444-291a-49c3-8510-3b7ab813fdc8/hajmaszk%20sz%C5%91k%…"
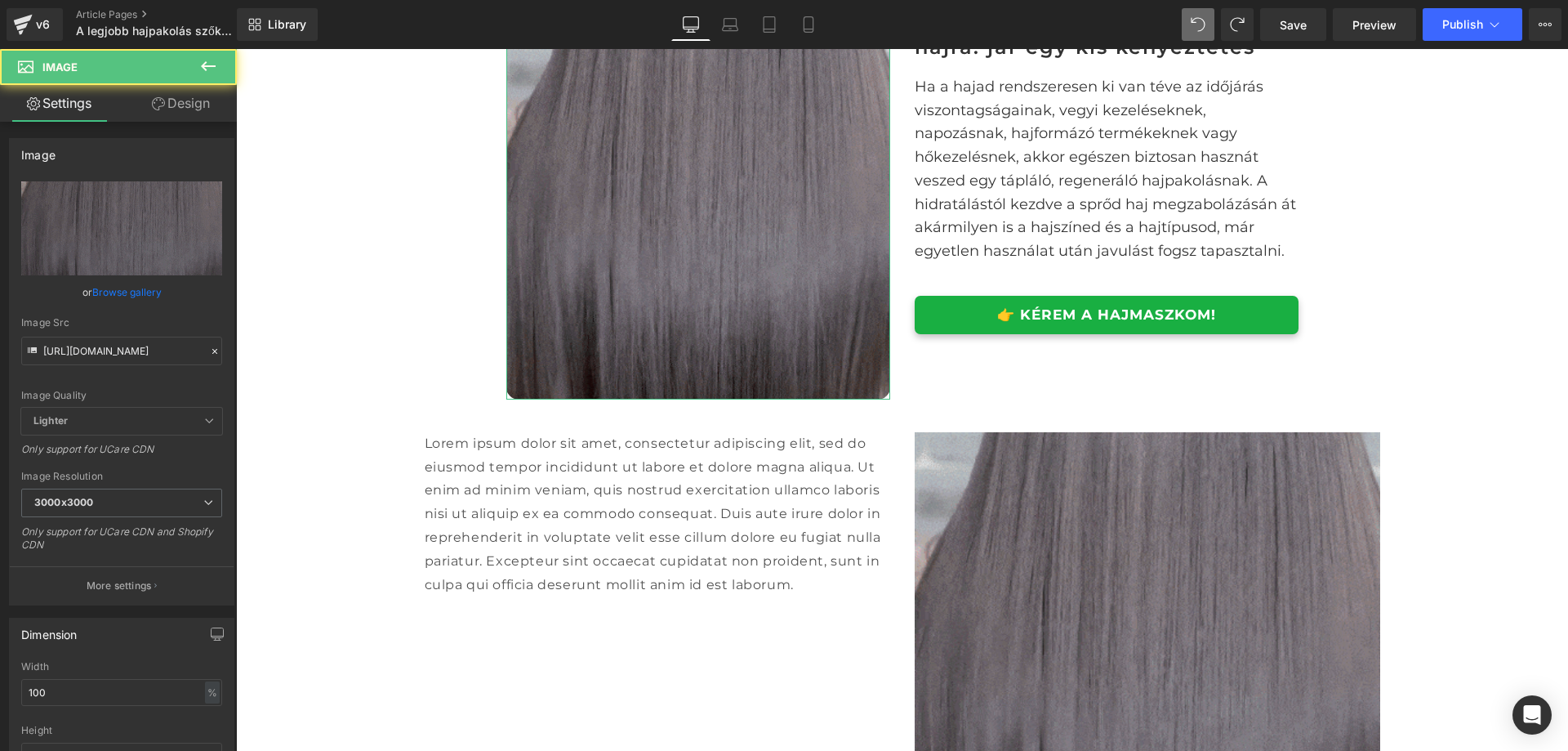
click at [179, 116] on link "Design" at bounding box center [180, 103] width 119 height 37
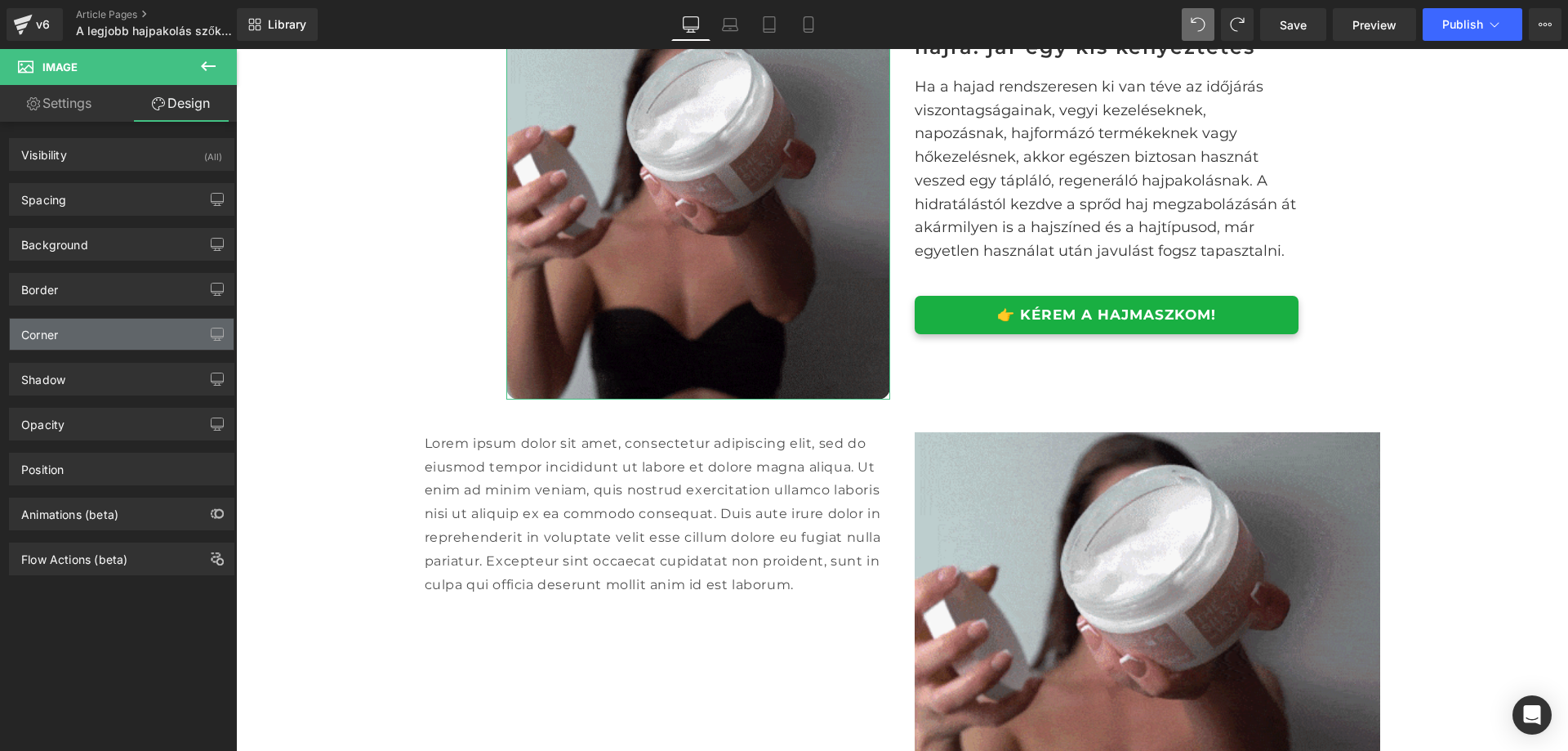
click at [82, 332] on div "Corner" at bounding box center [121, 335] width 224 height 31
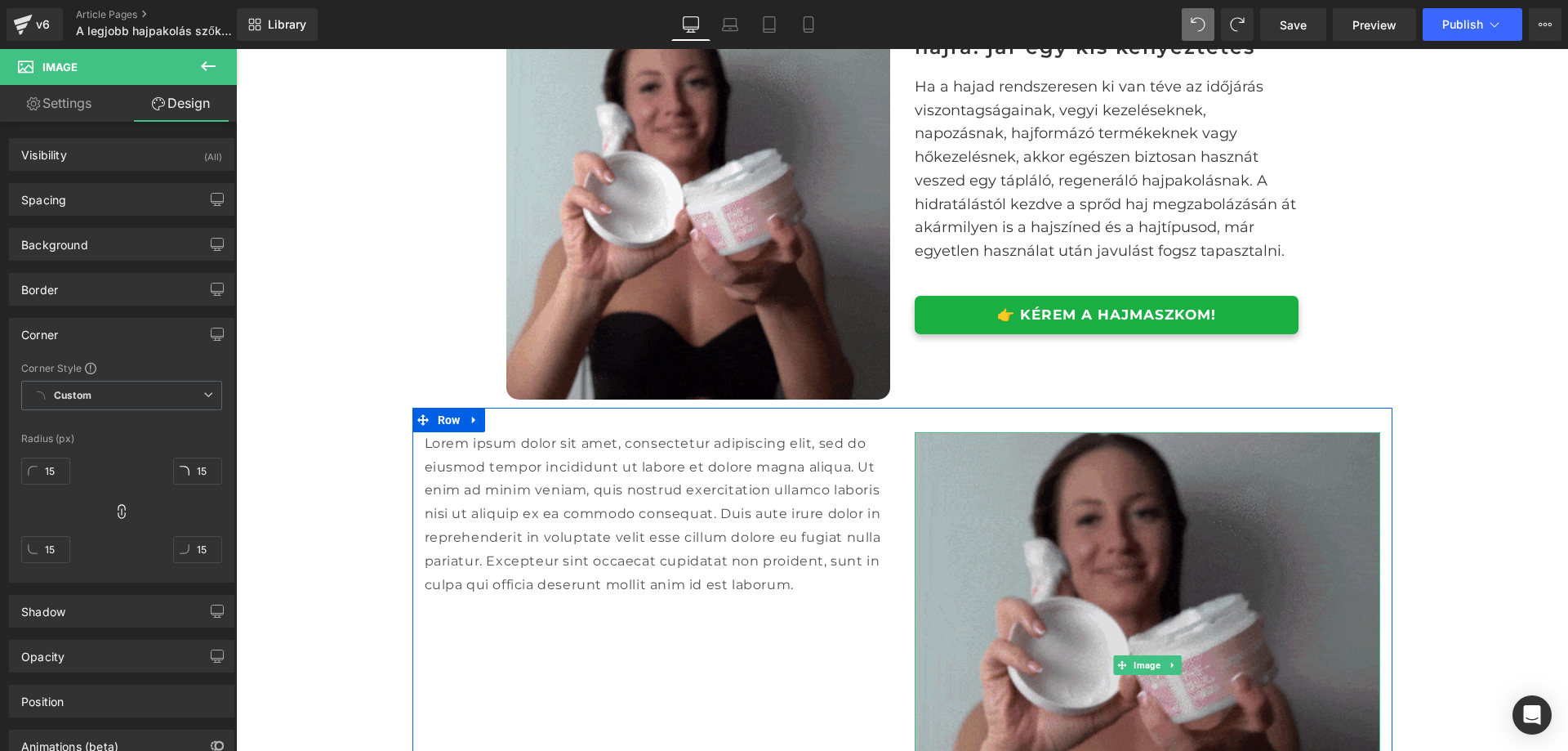
click at [922, 584] on img at bounding box center [1147, 664] width 465 height 466
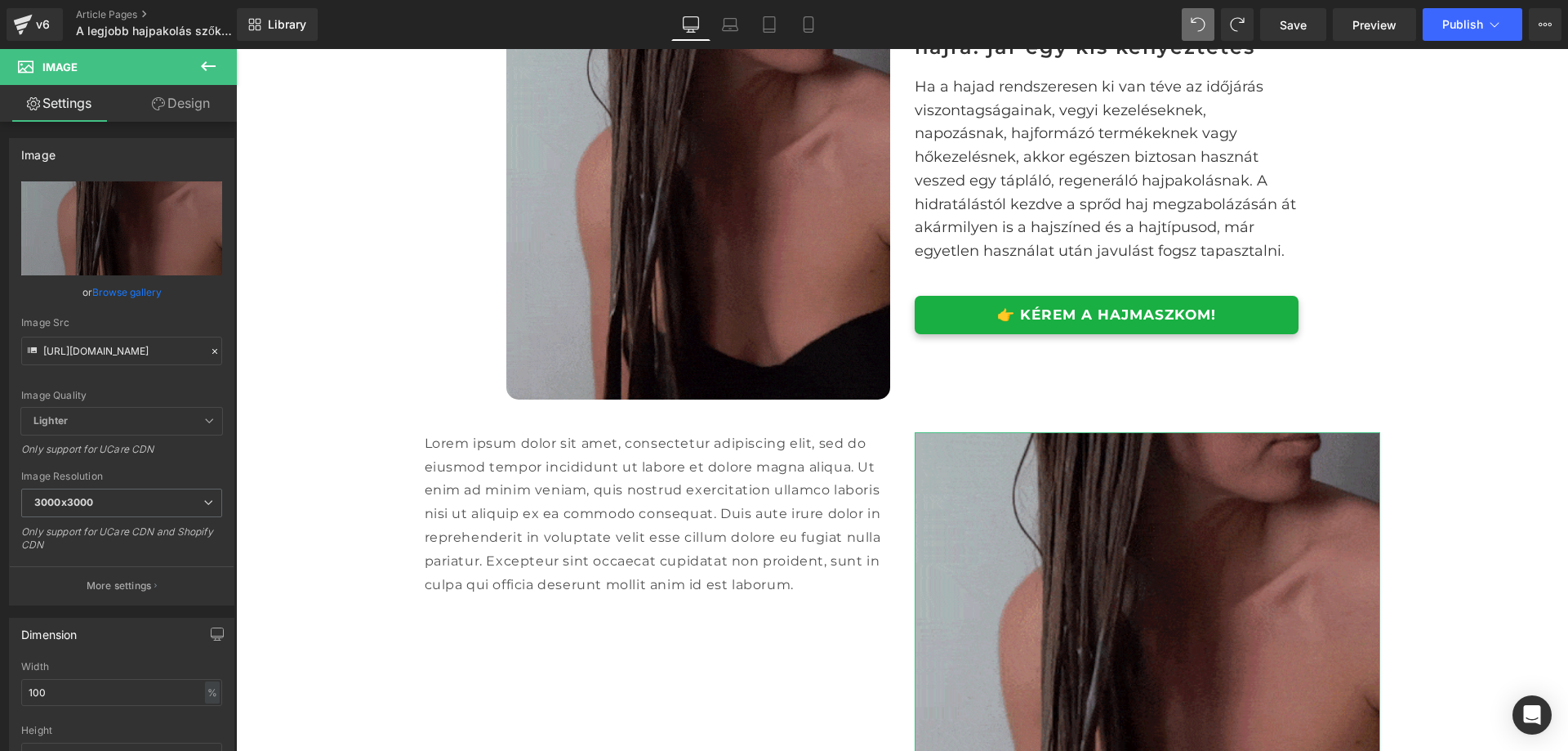
click at [163, 109] on icon at bounding box center [159, 104] width 13 height 13
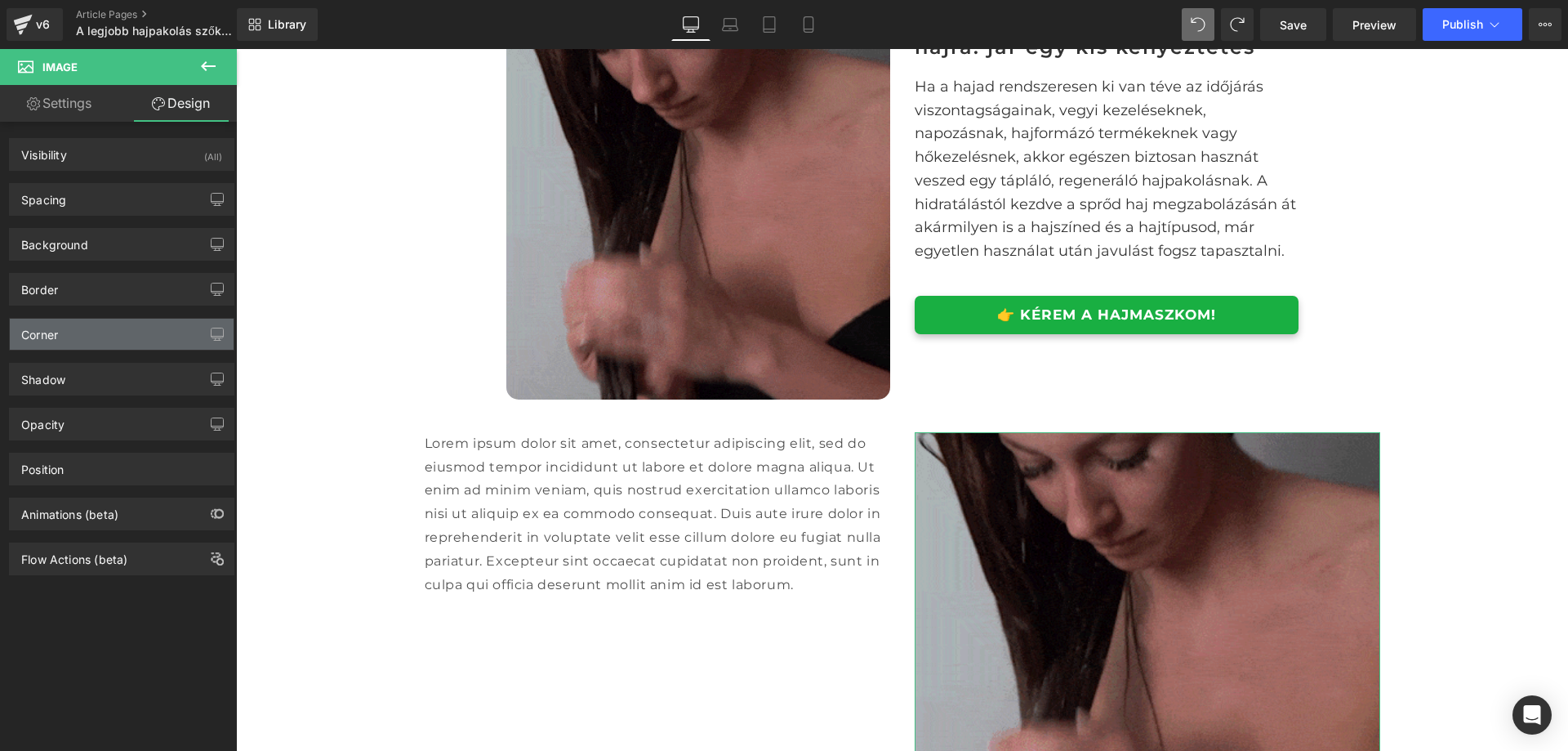
click at [90, 346] on div "Corner" at bounding box center [121, 335] width 224 height 31
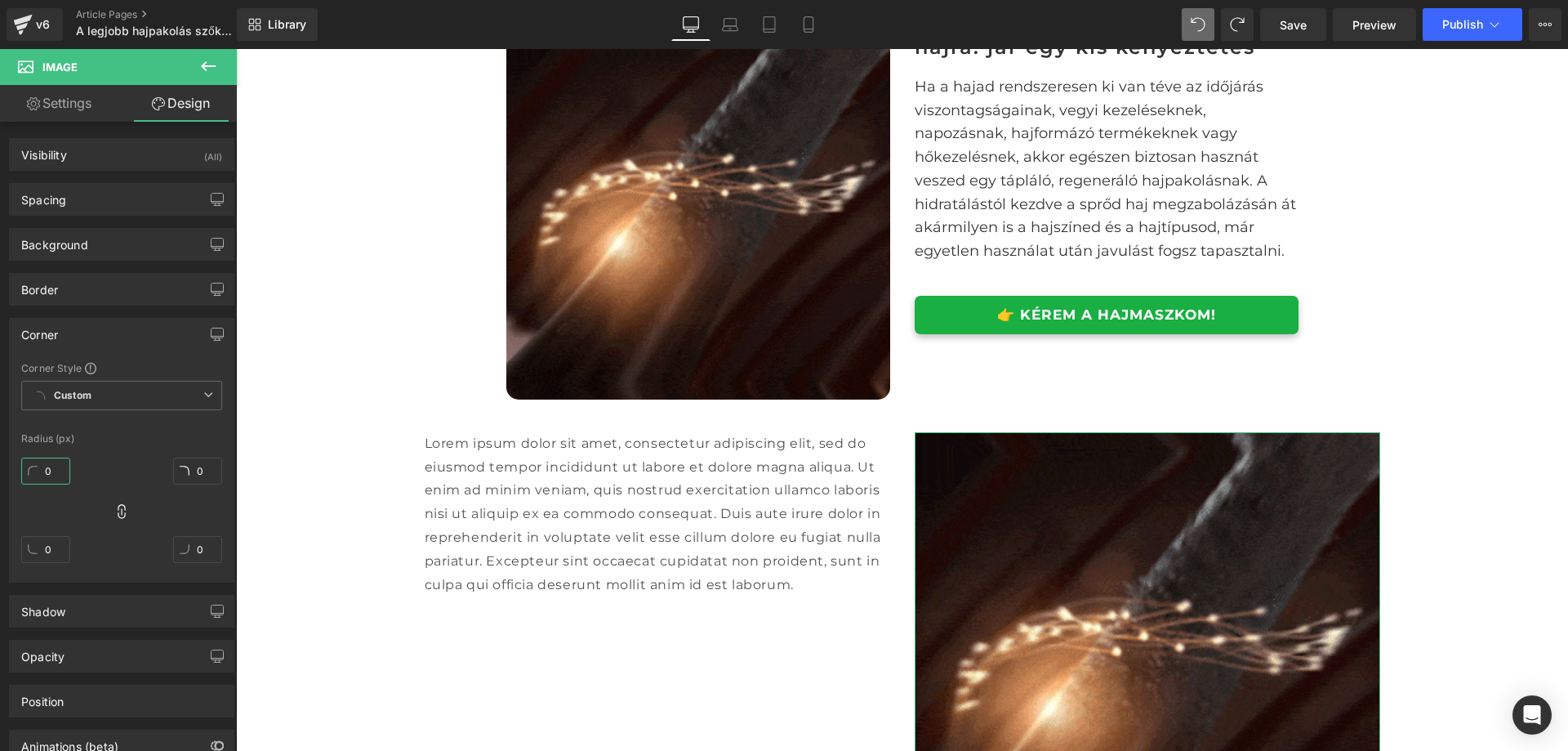
click at [47, 473] on input "0" at bounding box center [45, 471] width 49 height 27
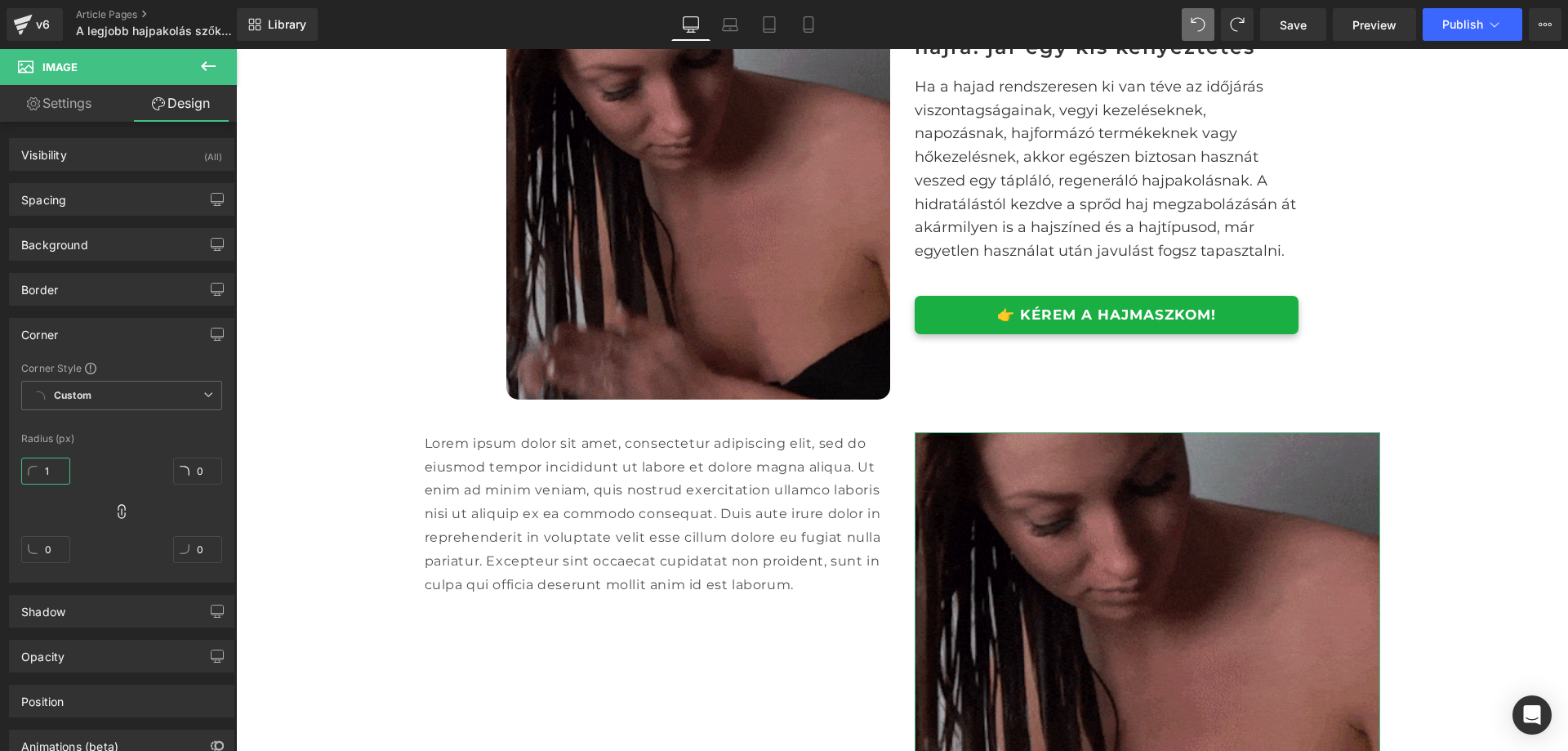
type input "15"
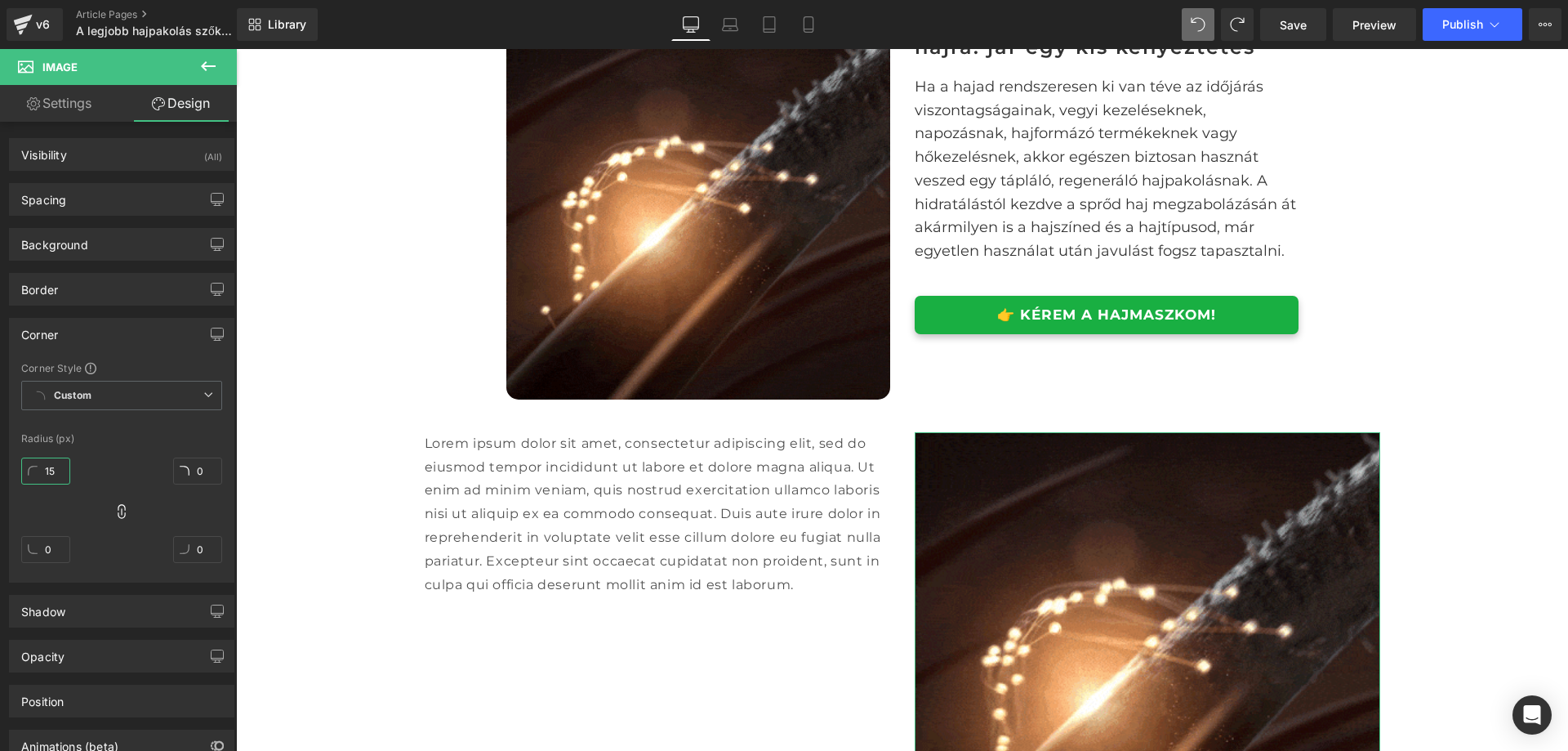
type input "15"
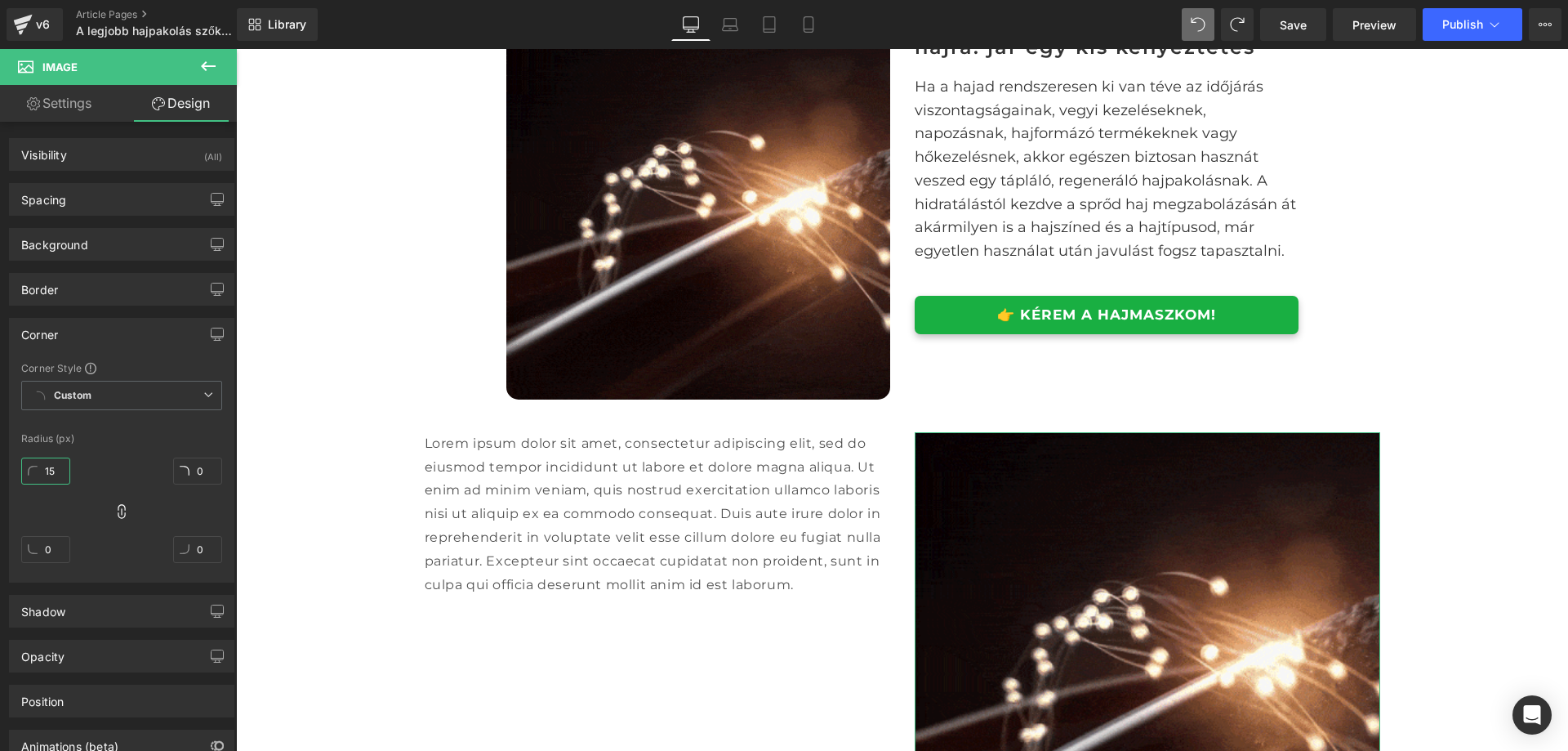
type input "15"
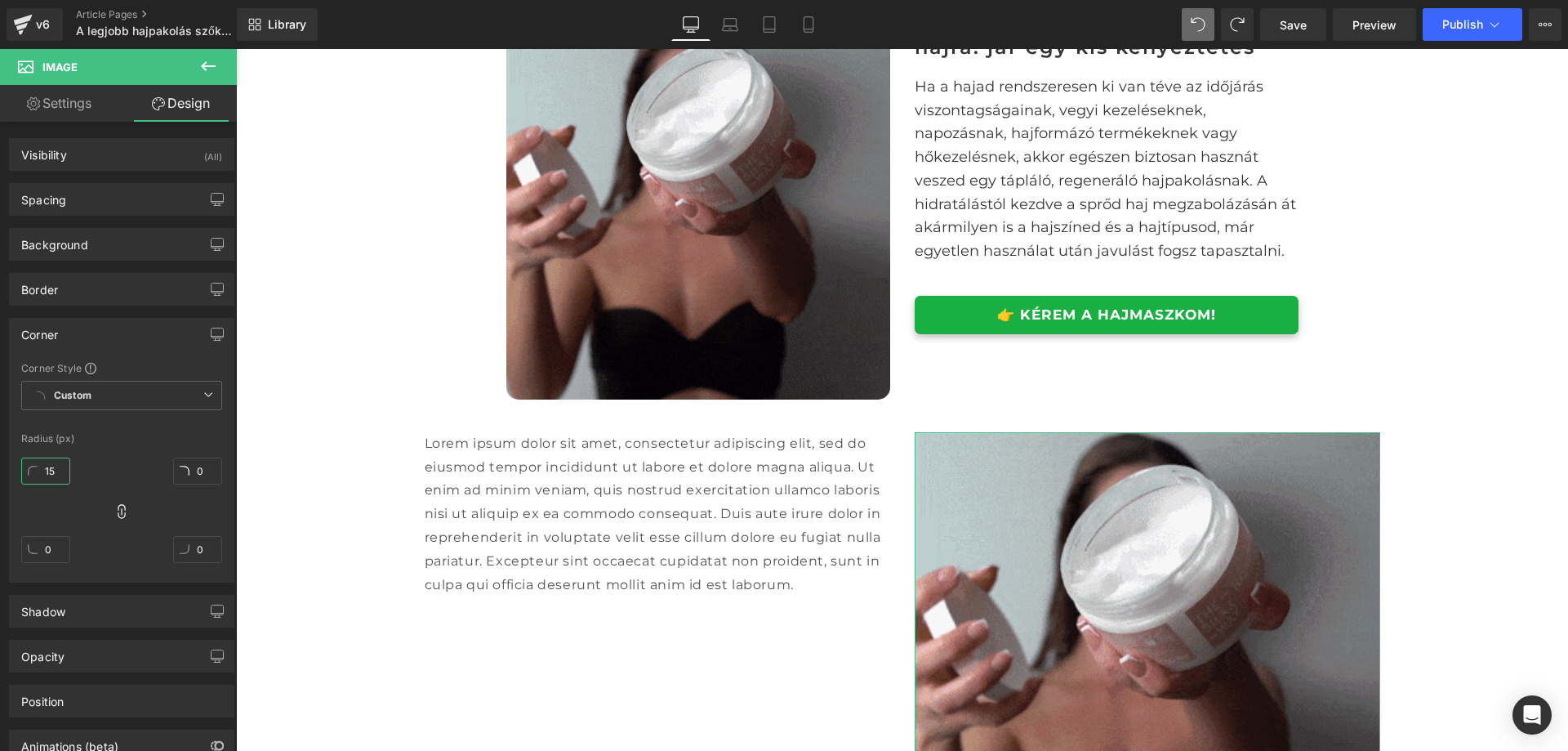
type input "15"
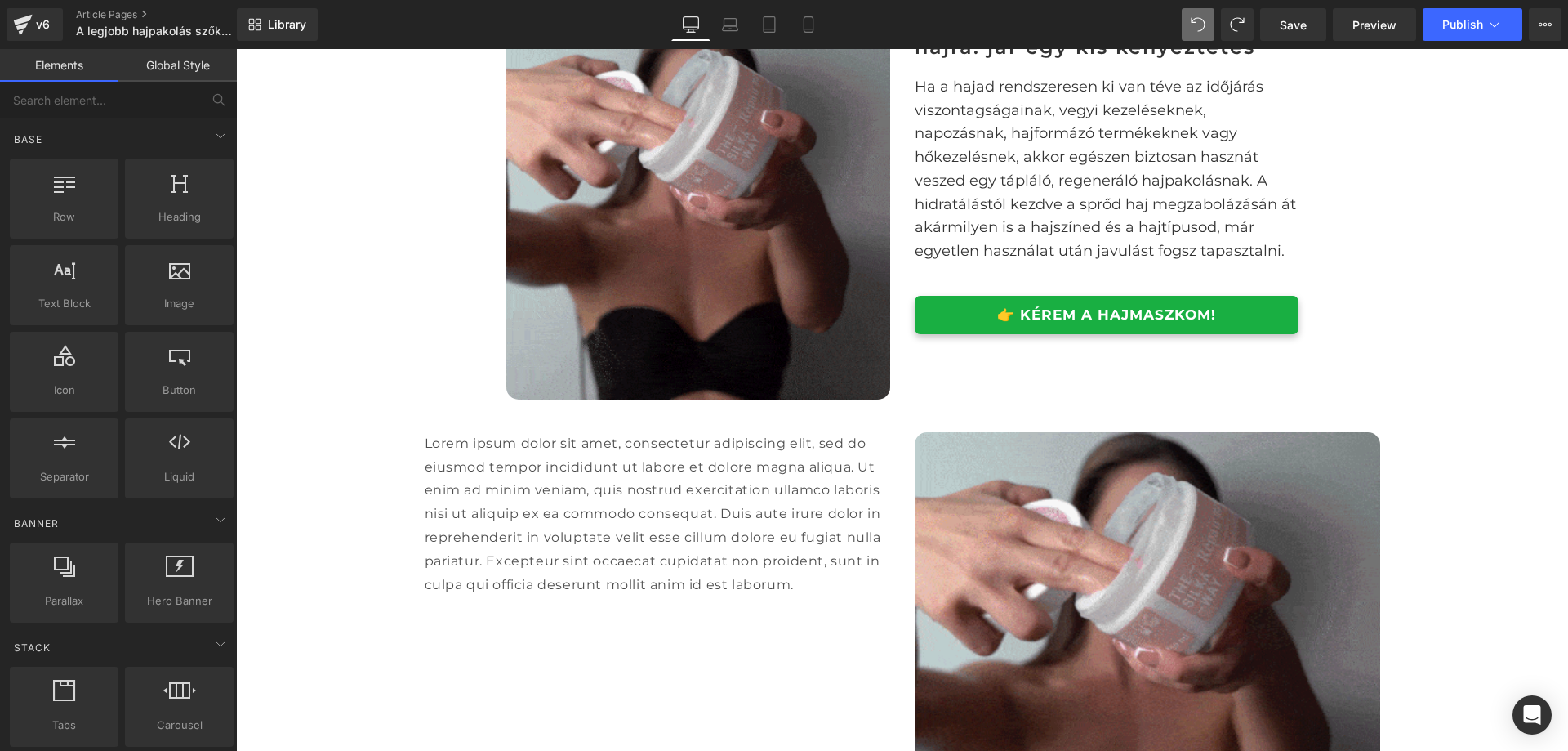
click at [317, 471] on div "A legjobb hajpakolás szőkített és száraz, töredezett hajra Heading Image Row Eg…" at bounding box center [902, 590] width 1332 height 4435
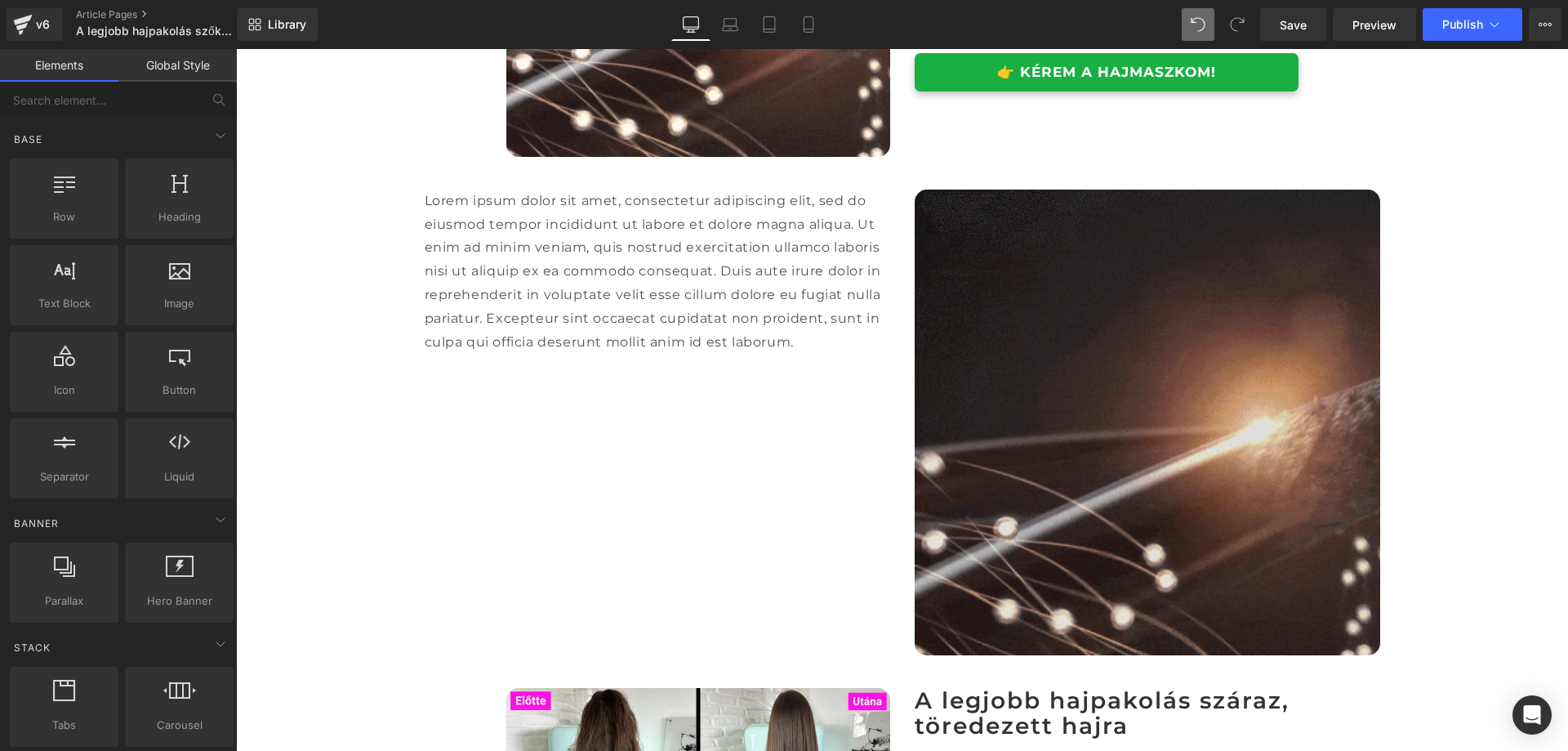
scroll to position [1989, 0]
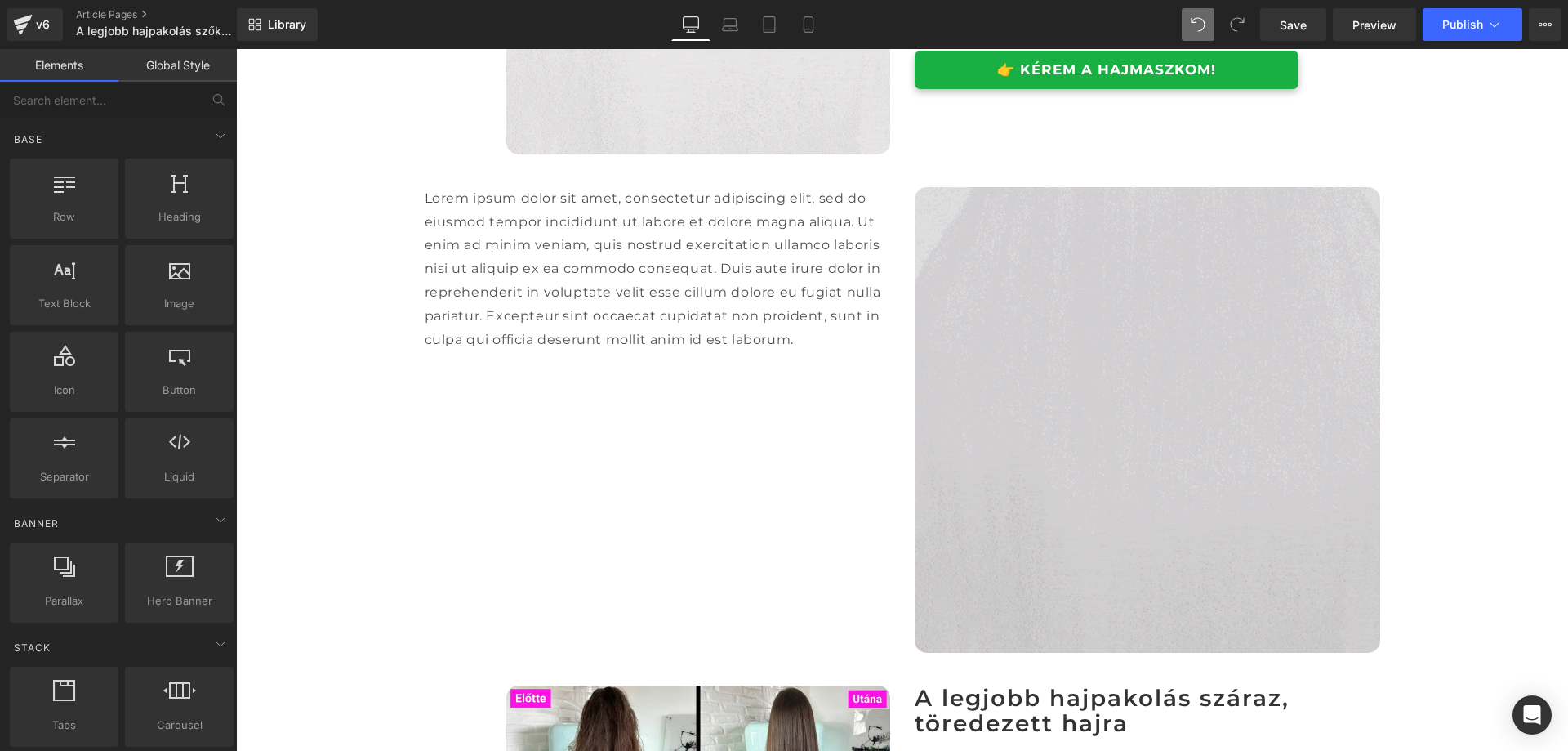
click at [1156, 353] on img at bounding box center [1147, 419] width 465 height 466
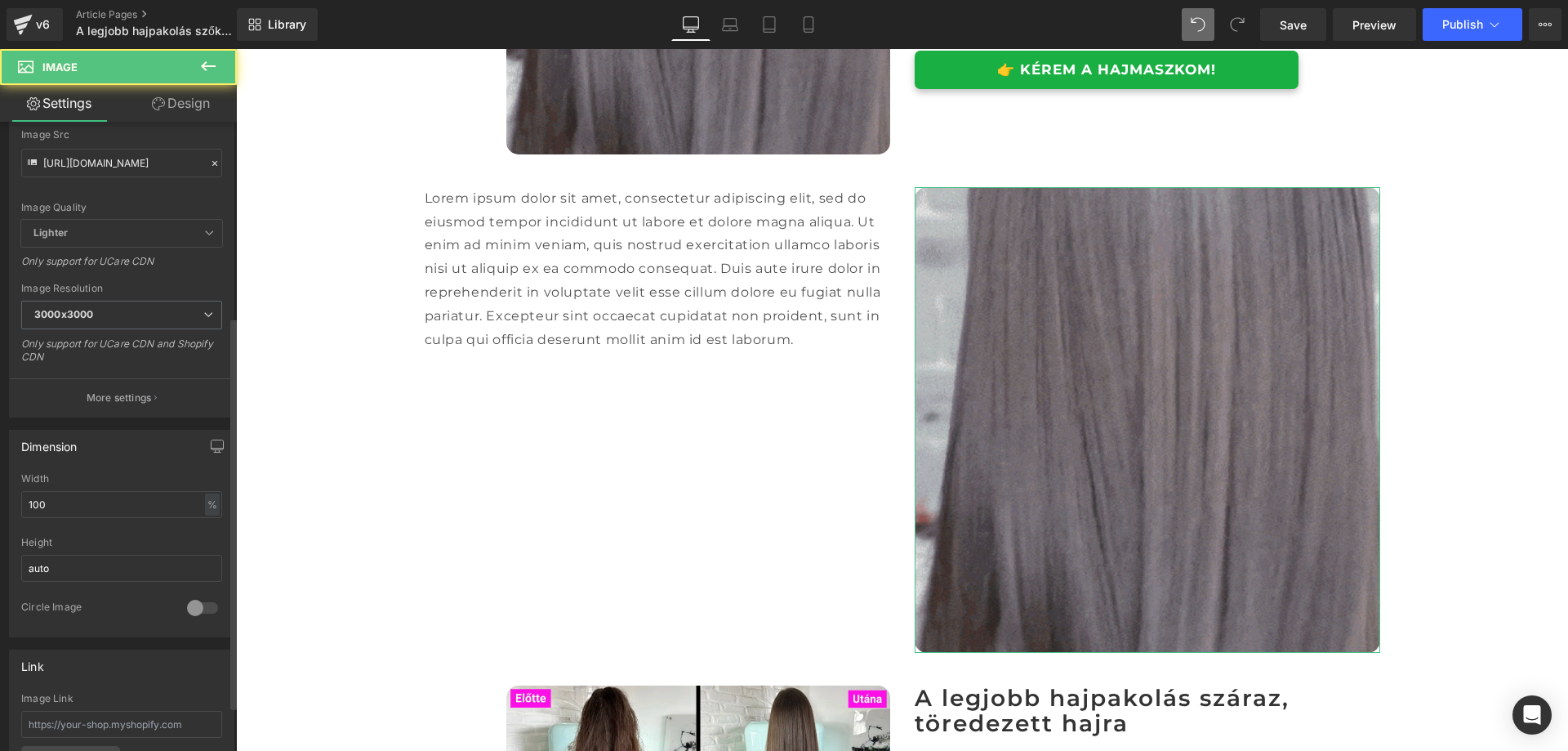
scroll to position [327, 0]
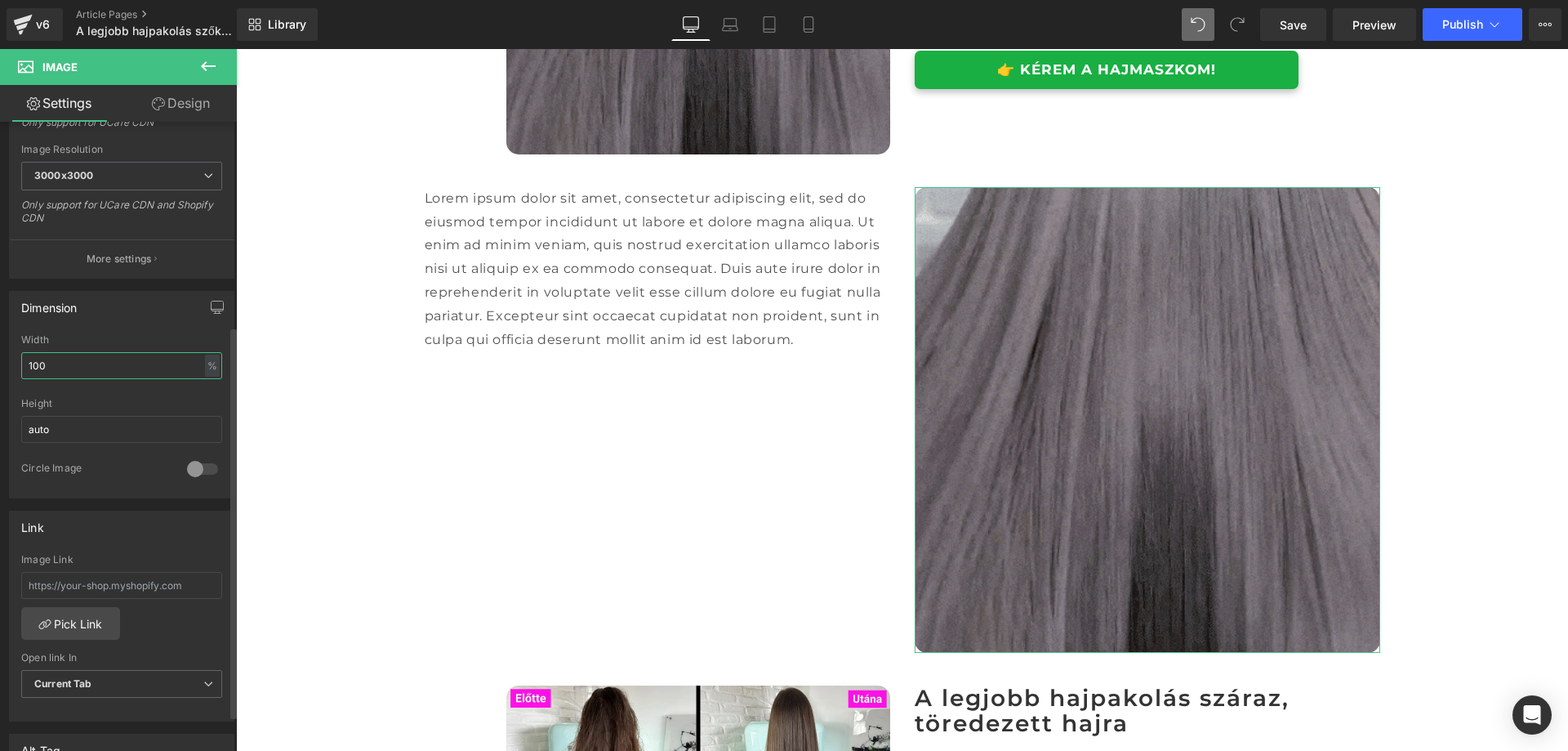
click at [62, 374] on input "100" at bounding box center [121, 365] width 201 height 27
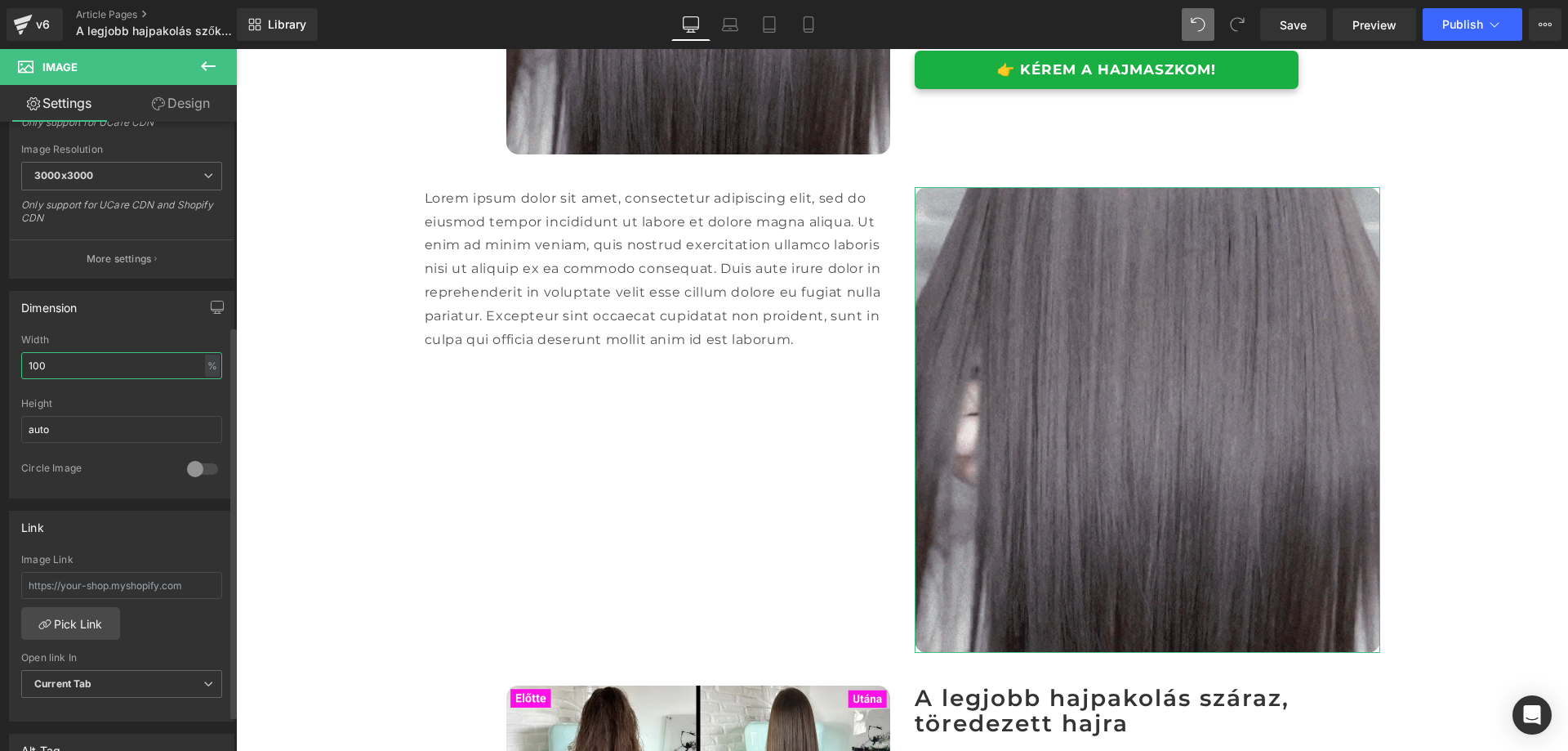
click at [62, 374] on input "100" at bounding box center [121, 365] width 201 height 27
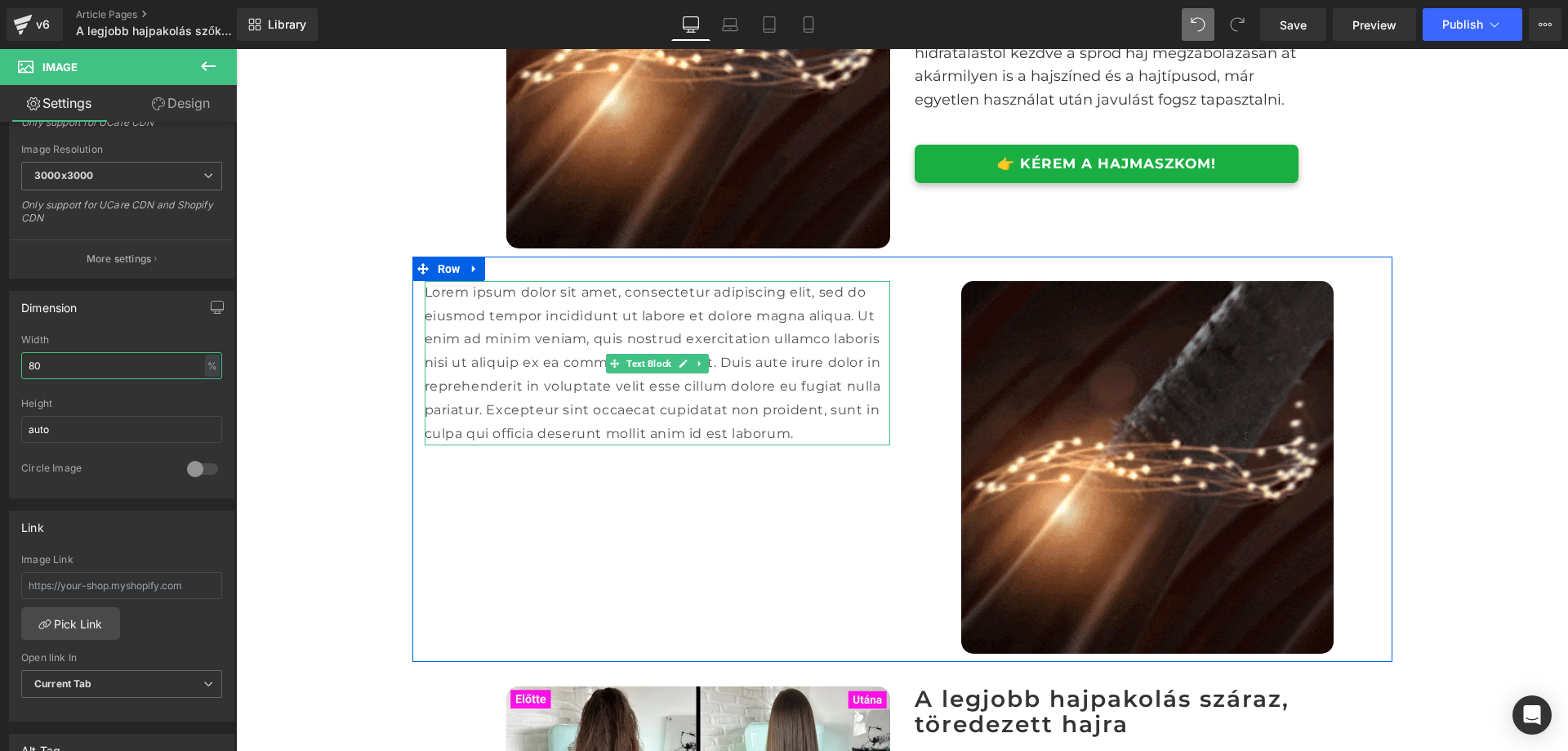
scroll to position [1662, 0]
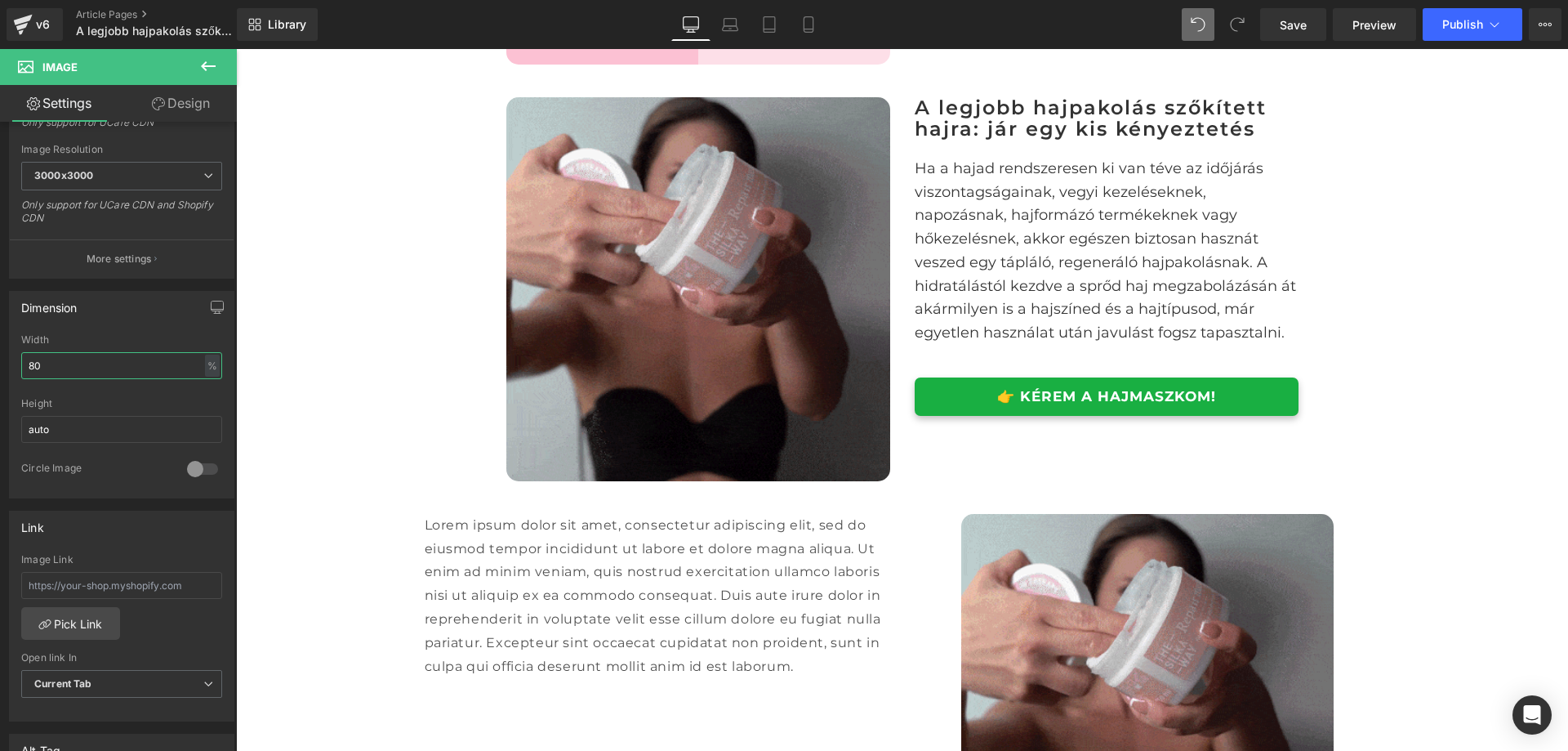
type input "80"
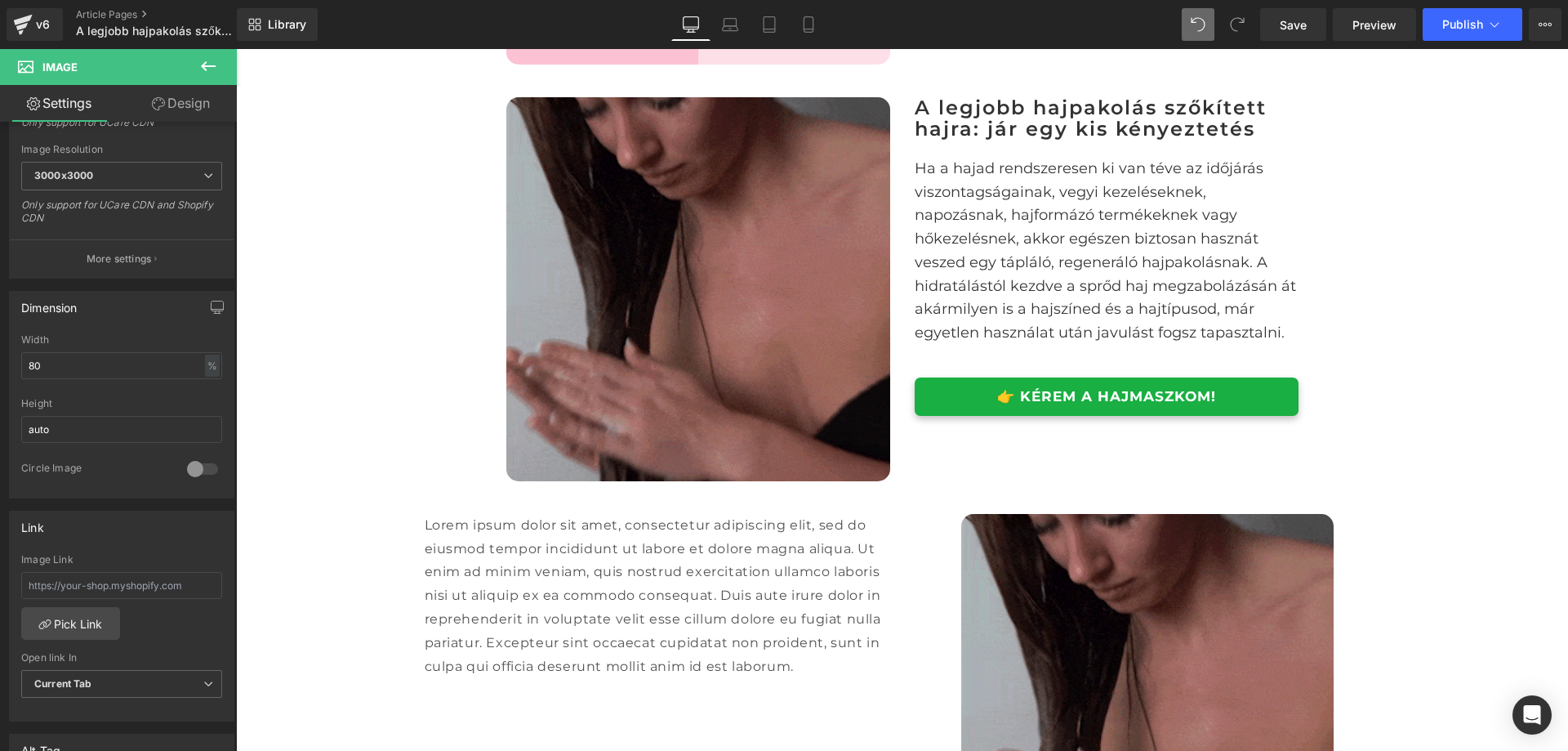
click at [204, 74] on icon at bounding box center [208, 66] width 19 height 19
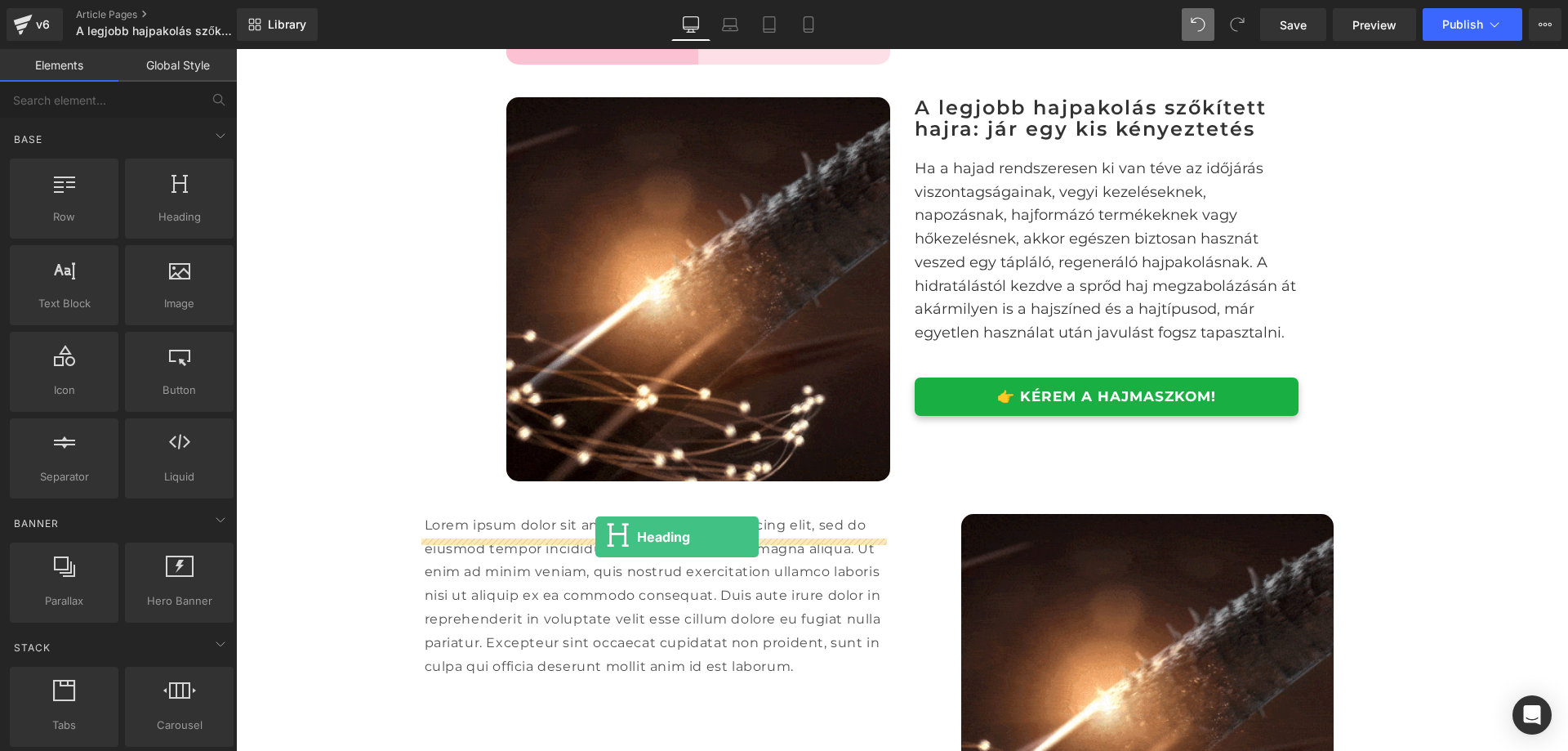
drag, startPoint x: 415, startPoint y: 255, endPoint x: 596, endPoint y: 537, distance: 335.1
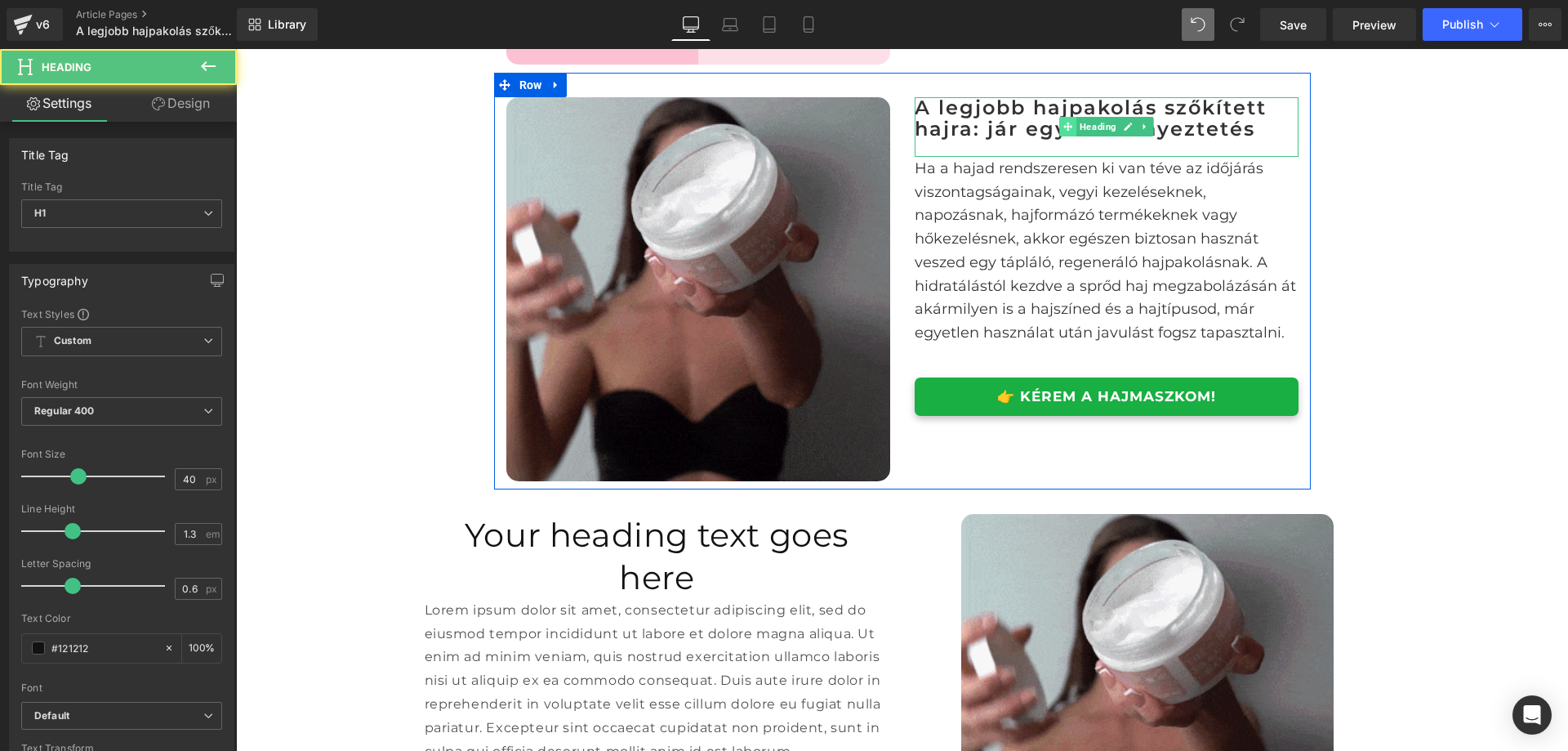
click at [1062, 137] on span at bounding box center [1068, 126] width 17 height 19
drag, startPoint x: 1062, startPoint y: 142, endPoint x: 1039, endPoint y: 142, distance: 23.0
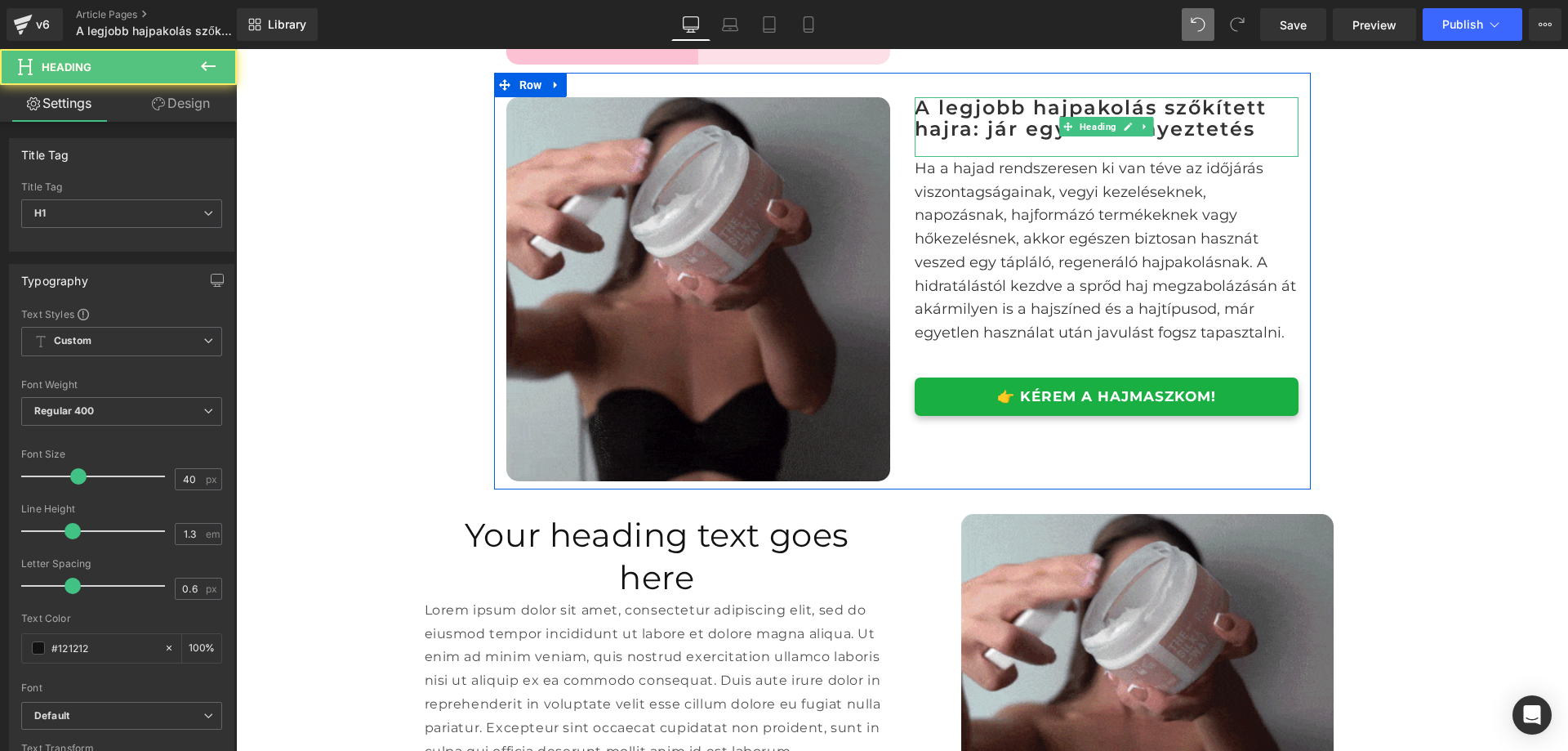
click at [1059, 137] on span at bounding box center [1068, 126] width 17 height 19
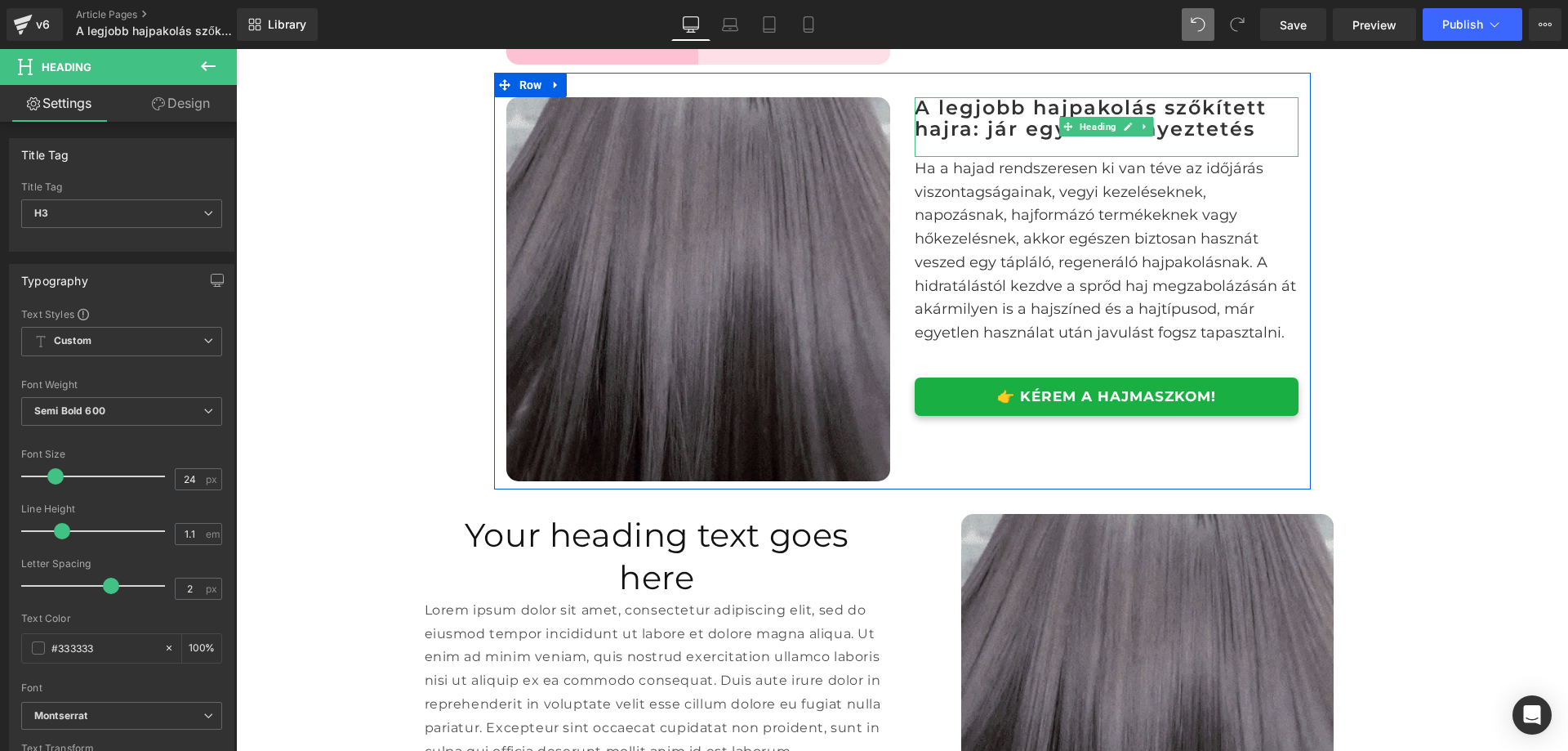
click at [1035, 141] on h3 "A legjobb hajpakolás szőkített hajra: jár egy kis kényeztetés" at bounding box center [1106, 119] width 384 height 43
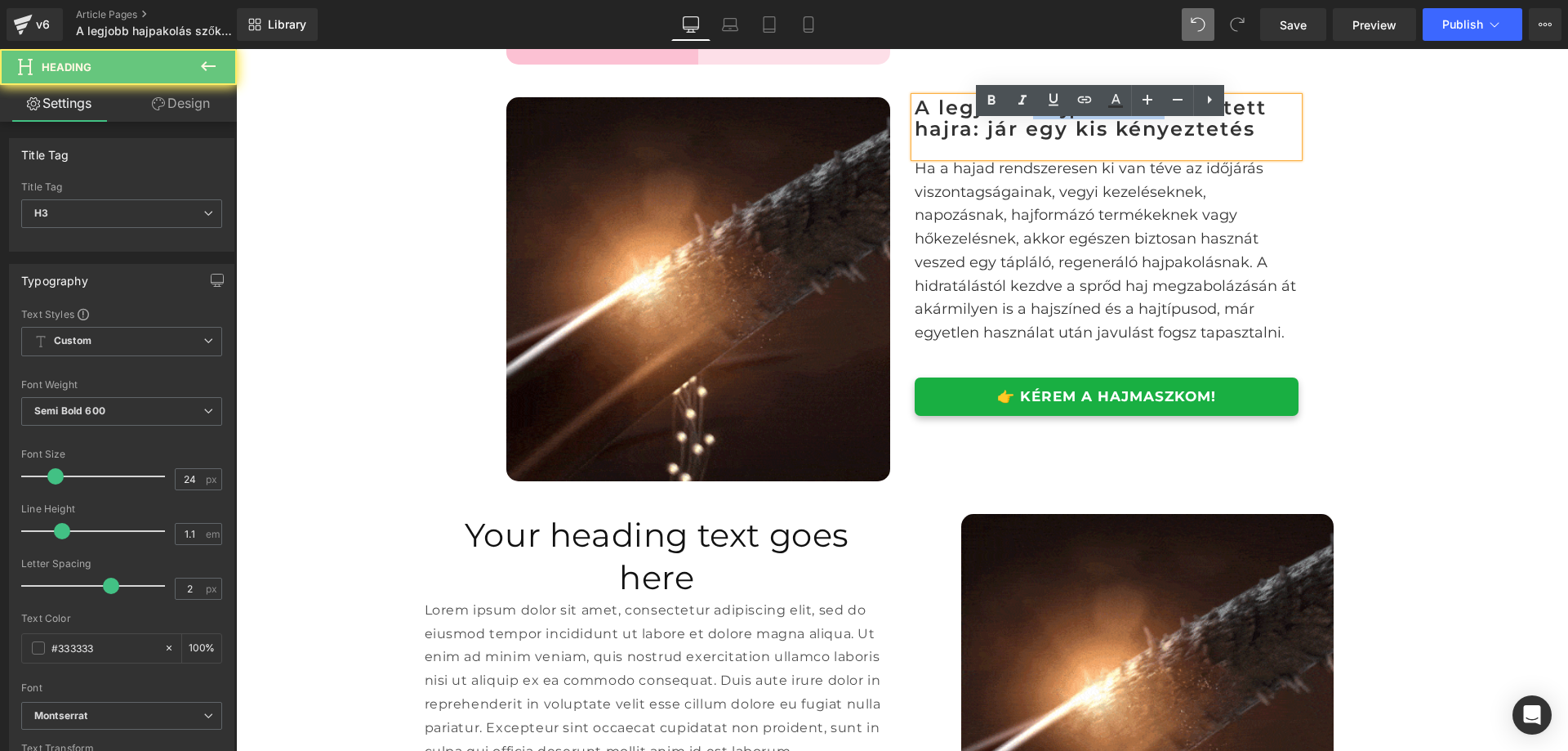
click at [1035, 141] on h3 "A legjobb hajpakolás szőkített hajra: jár egy kis kényeztetés" at bounding box center [1106, 119] width 384 height 43
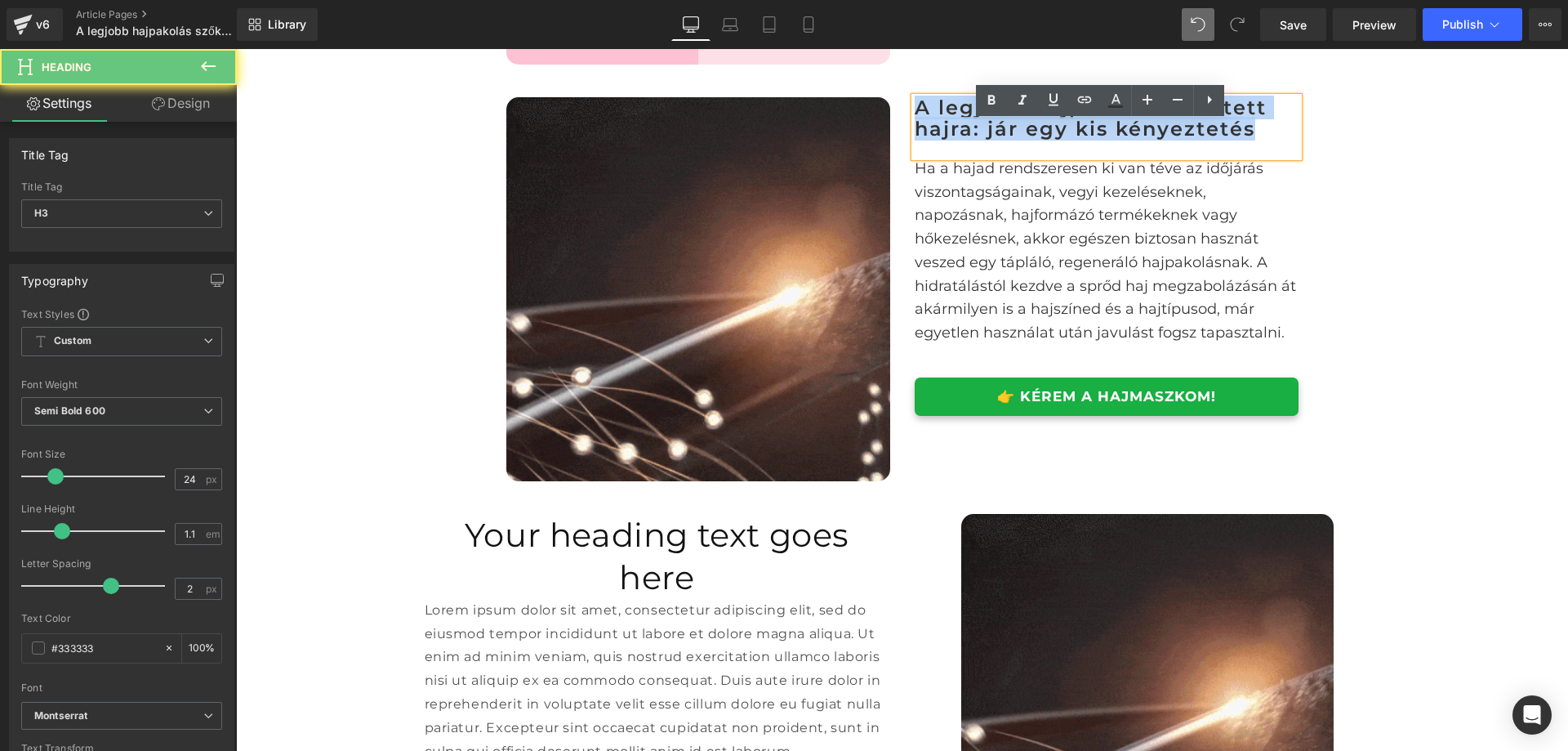
click at [1035, 141] on h3 "A legjobb hajpakolás szőkített hajra: jár egy kis kényeztetés" at bounding box center [1106, 119] width 384 height 43
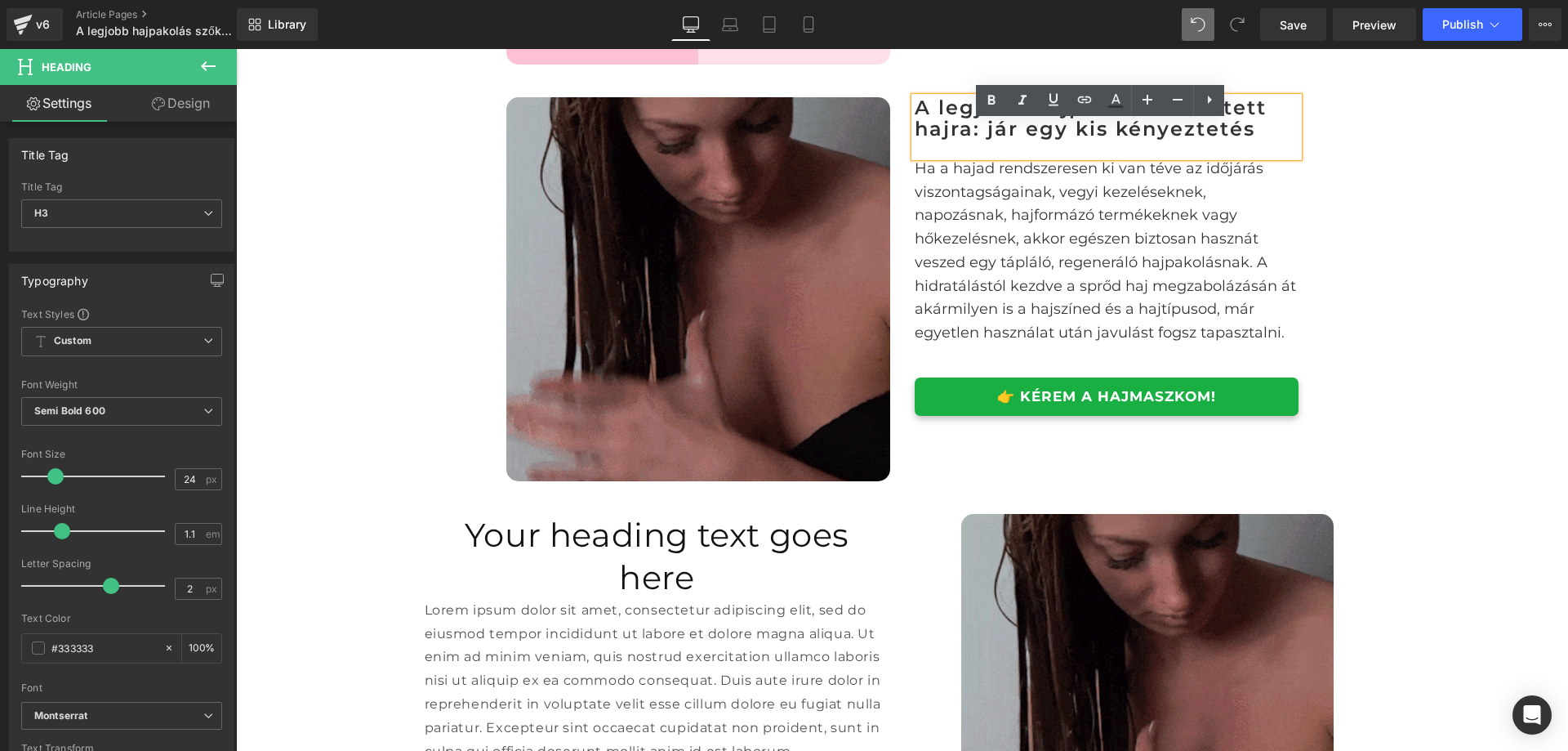
click at [1395, 175] on div "A legjobb hajpakolás szőkített és száraz, töredezett hajra Heading Image Row Eg…" at bounding box center [902, 624] width 1332 height 4341
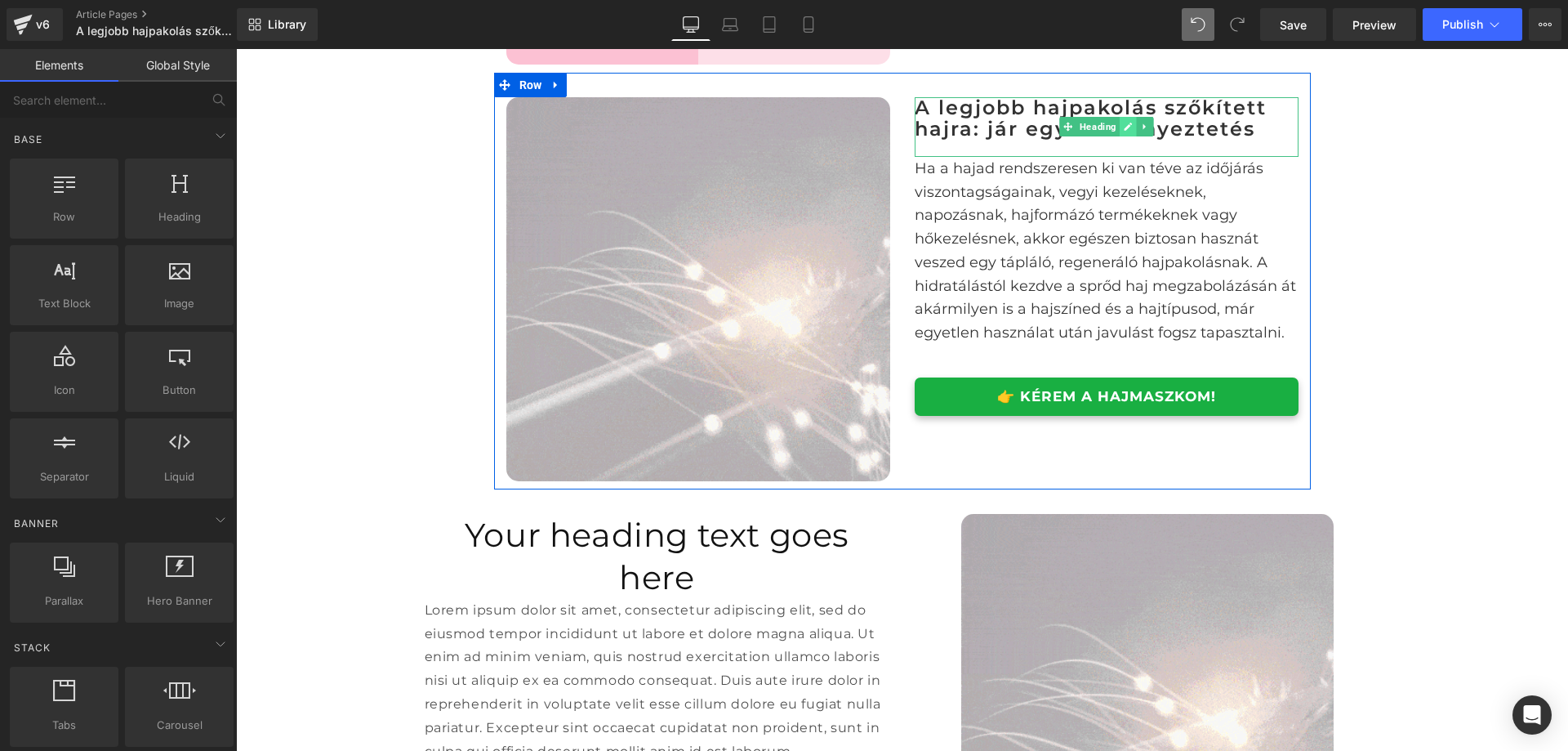
click at [1120, 137] on link at bounding box center [1129, 126] width 17 height 19
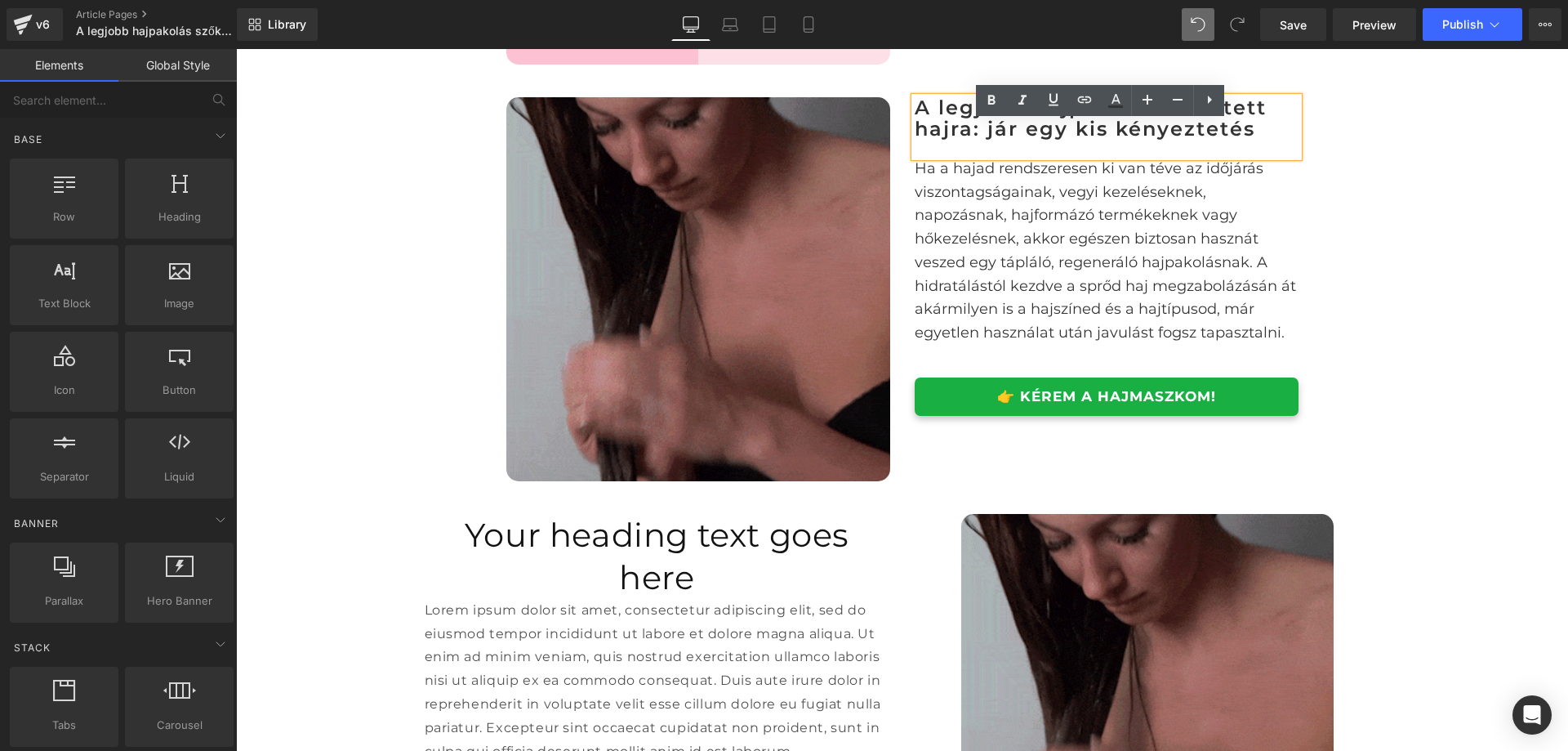
click at [1200, 141] on h3 "A legjobb hajpakolás szőkített hajra: jár egy kis kényeztetés" at bounding box center [1106, 119] width 384 height 43
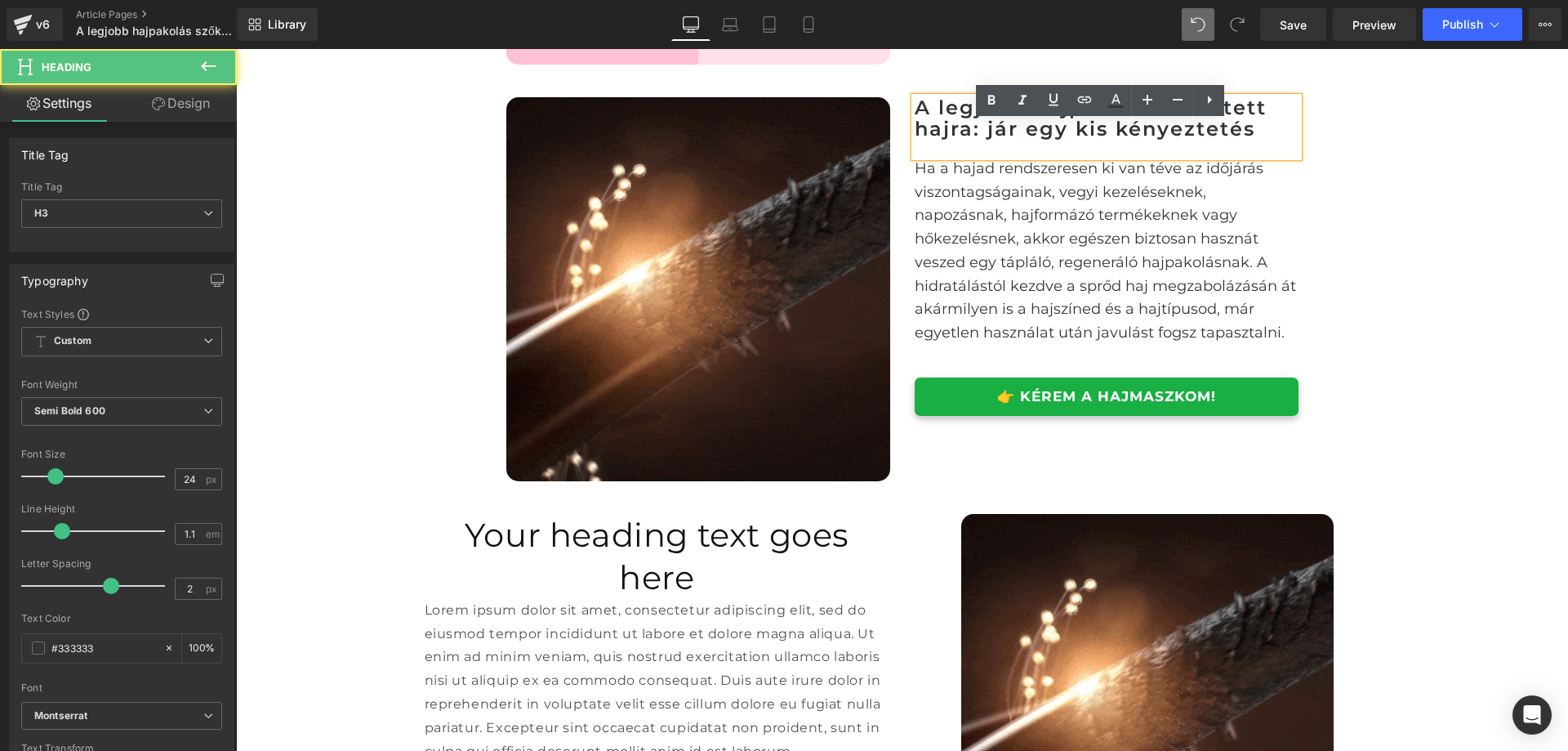
click at [1400, 164] on div "A legjobb hajpakolás szőkített és száraz, töredezett hajra Heading Image Row Eg…" at bounding box center [902, 624] width 1332 height 4341
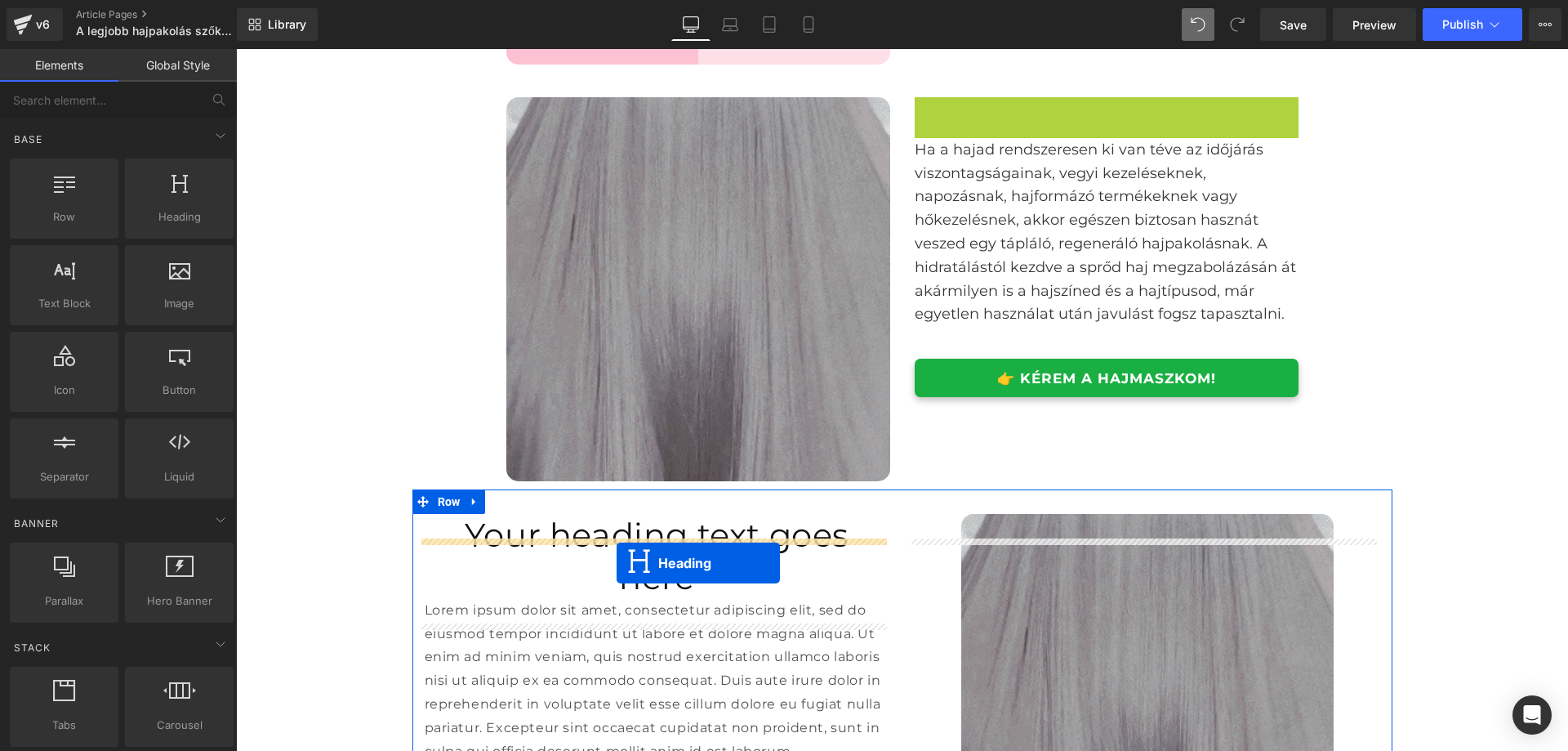
drag, startPoint x: 1056, startPoint y: 150, endPoint x: 617, endPoint y: 563, distance: 602.7
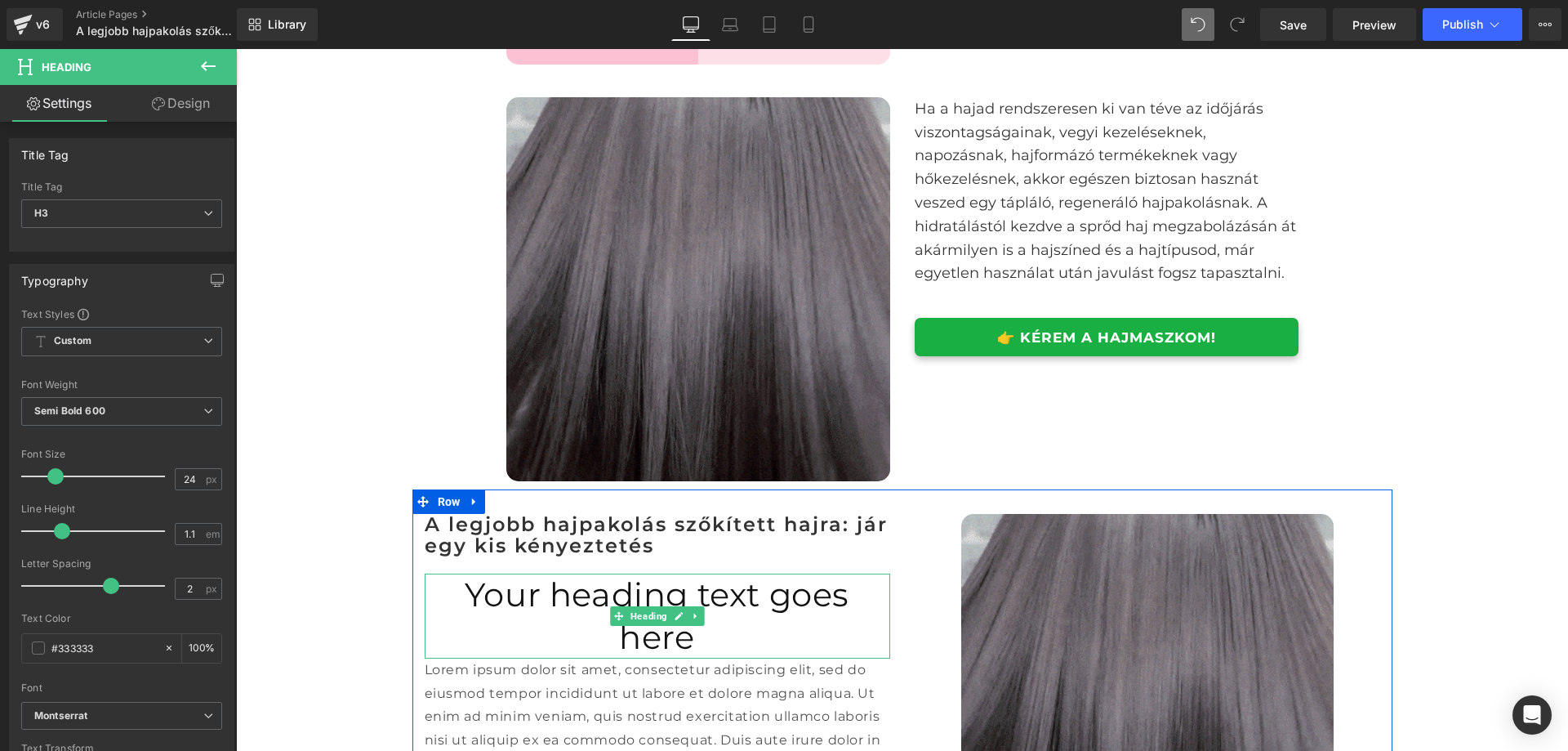
click at [756, 631] on h1 "Your heading text goes here" at bounding box center [657, 616] width 465 height 85
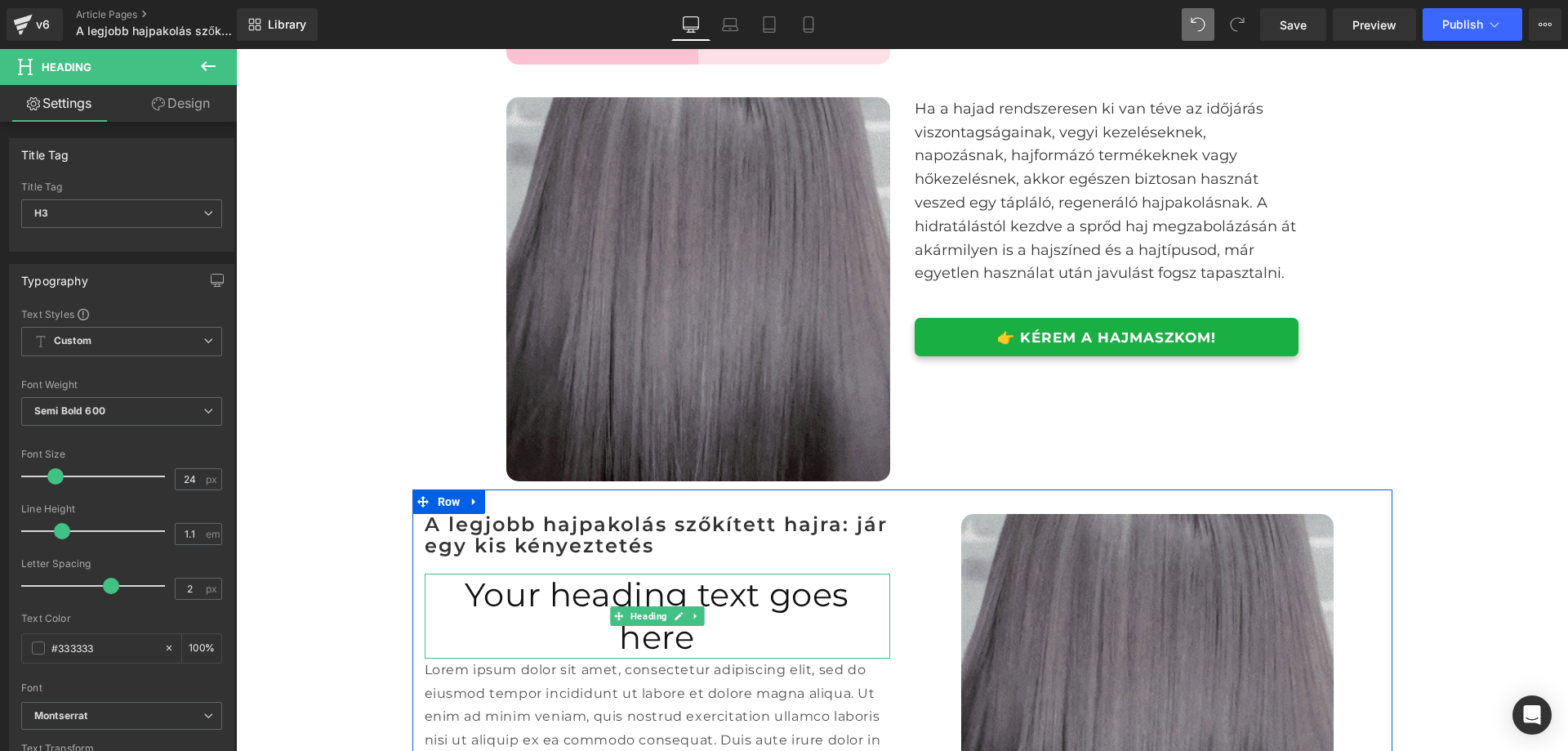
click at [756, 631] on h1 "Your heading text goes here" at bounding box center [657, 616] width 465 height 85
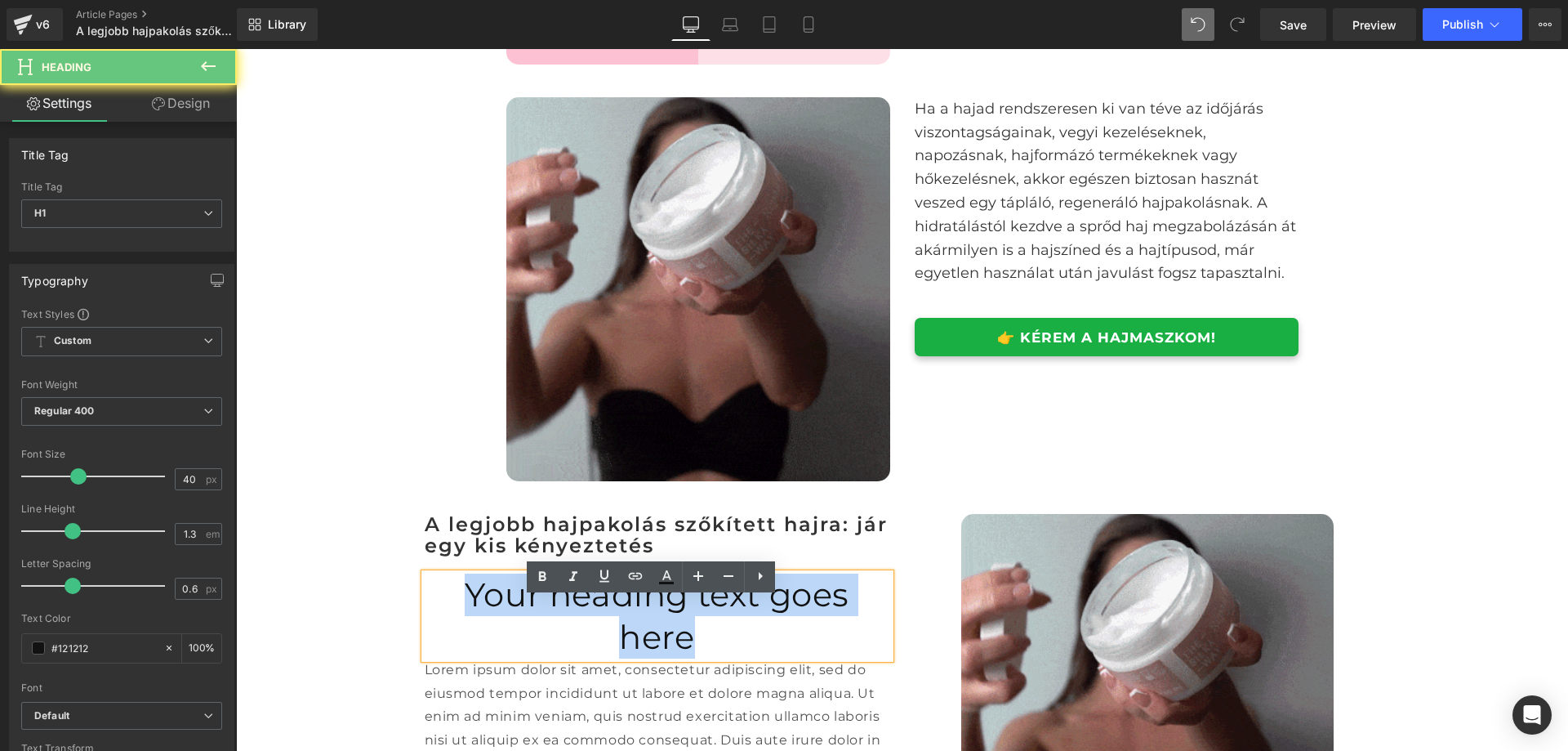
click at [756, 631] on h1 "Your heading text goes here" at bounding box center [657, 616] width 465 height 85
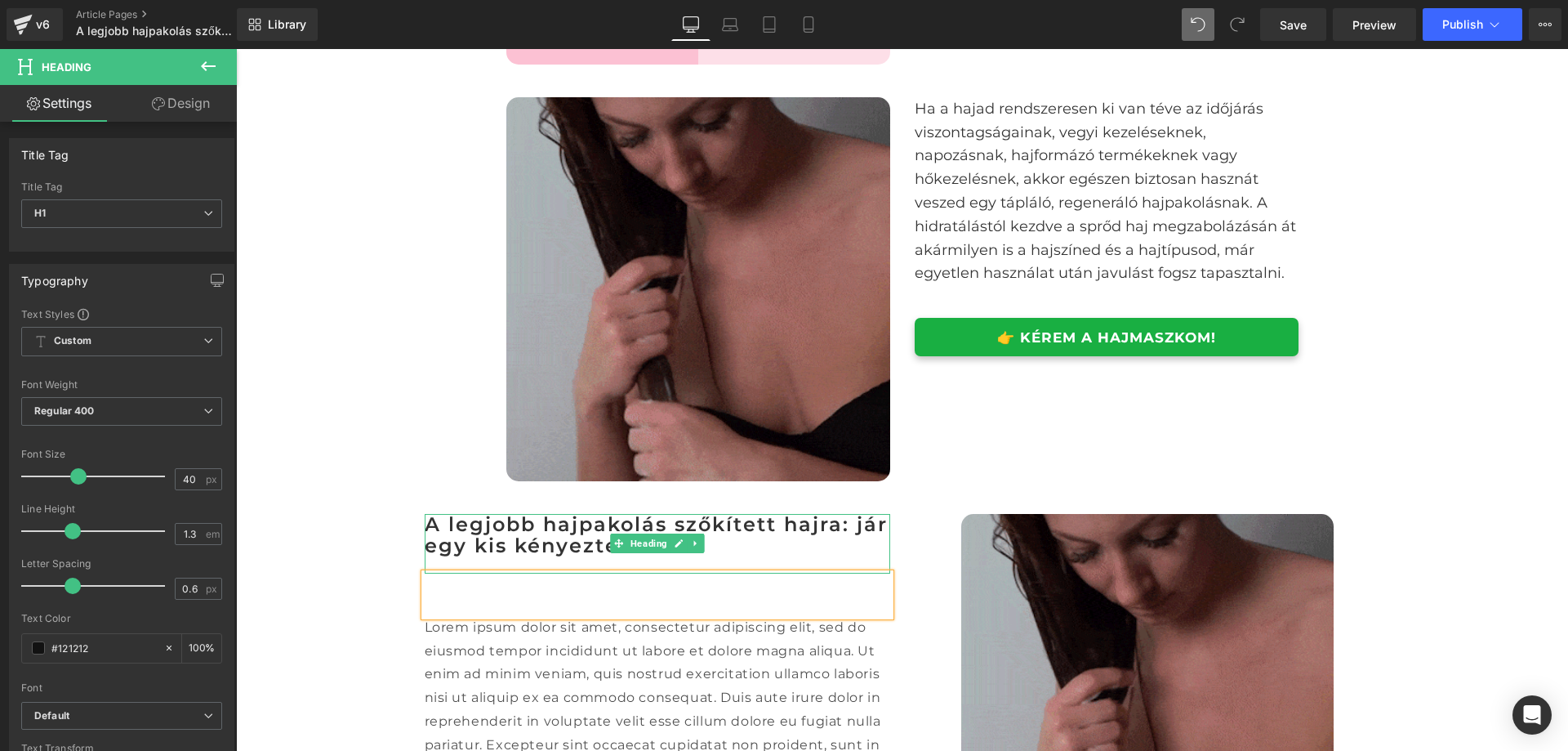
click at [873, 574] on div "A legjobb hajpakolás szőkített hajra: jár egy kis kényeztetés" at bounding box center [657, 544] width 465 height 60
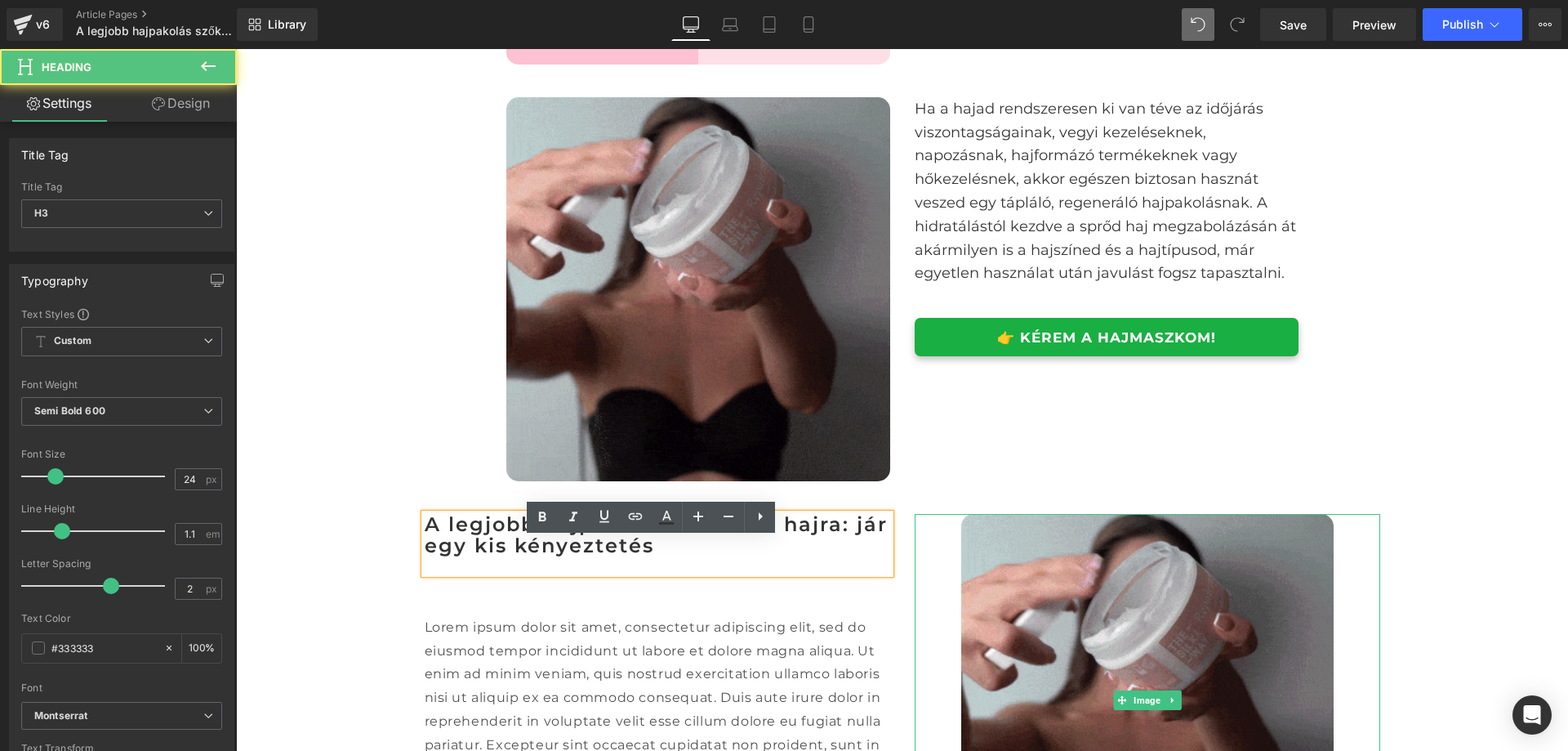
click at [918, 665] on div at bounding box center [1147, 700] width 465 height 373
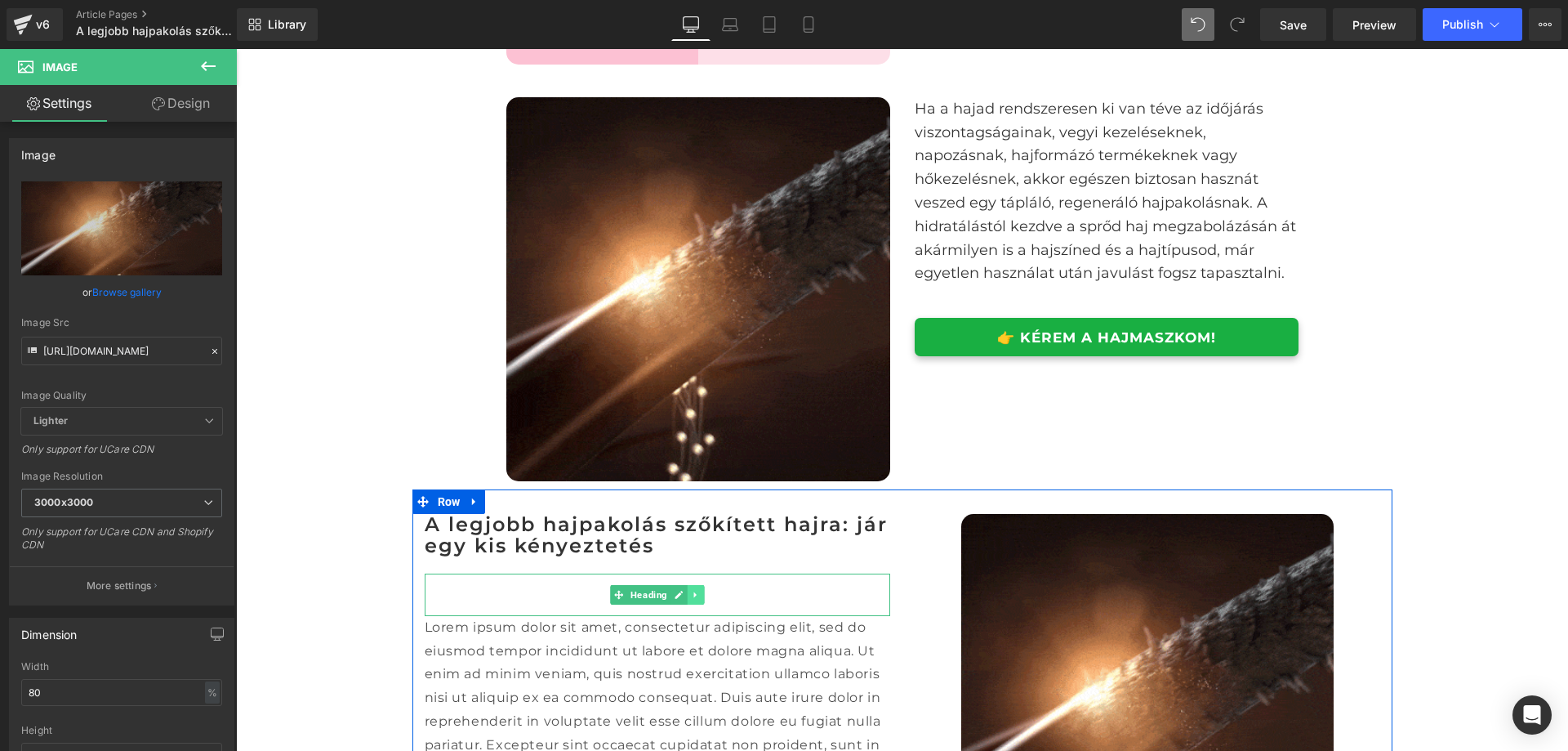
click at [691, 600] on icon at bounding box center [695, 595] width 9 height 10
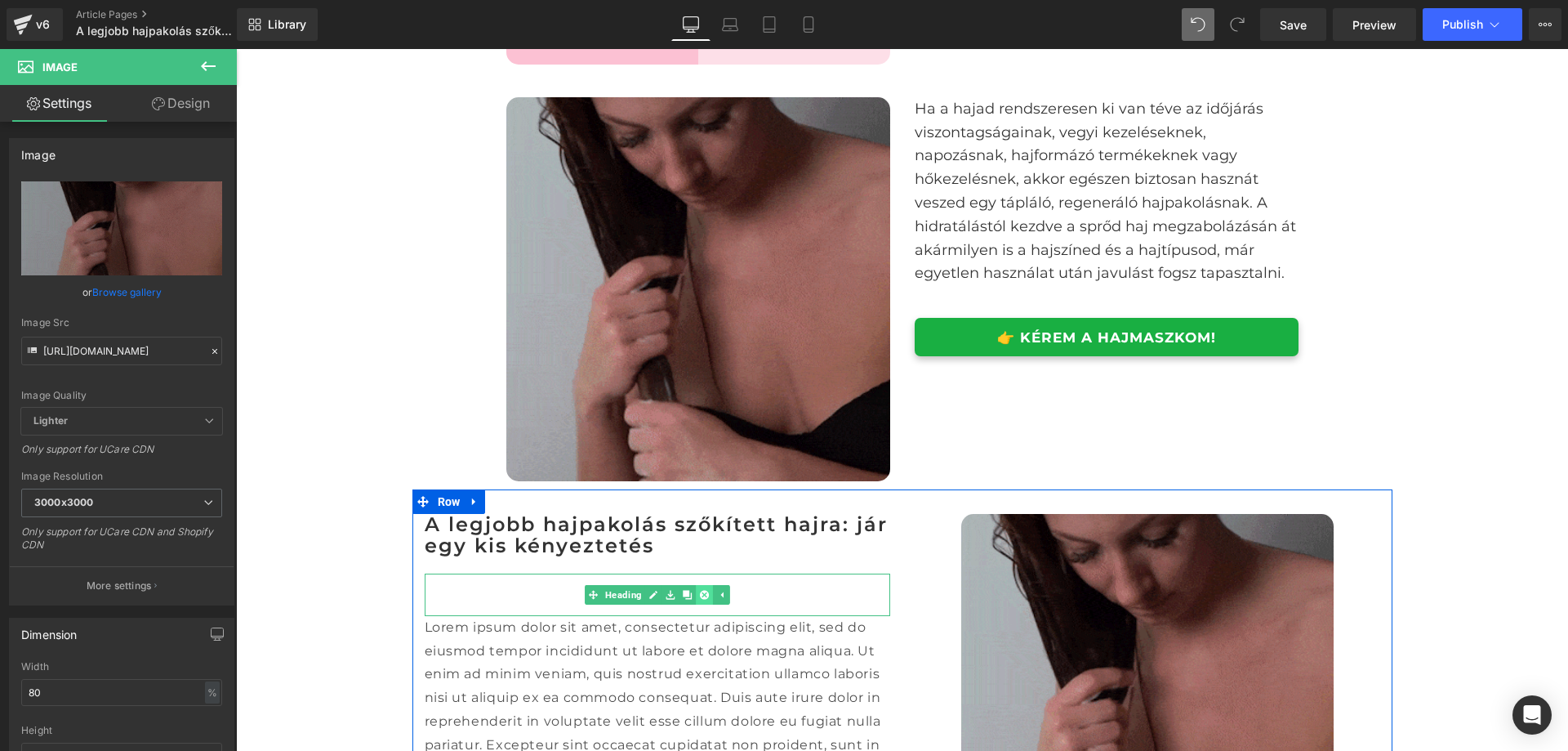
click at [700, 599] on icon at bounding box center [704, 594] width 9 height 9
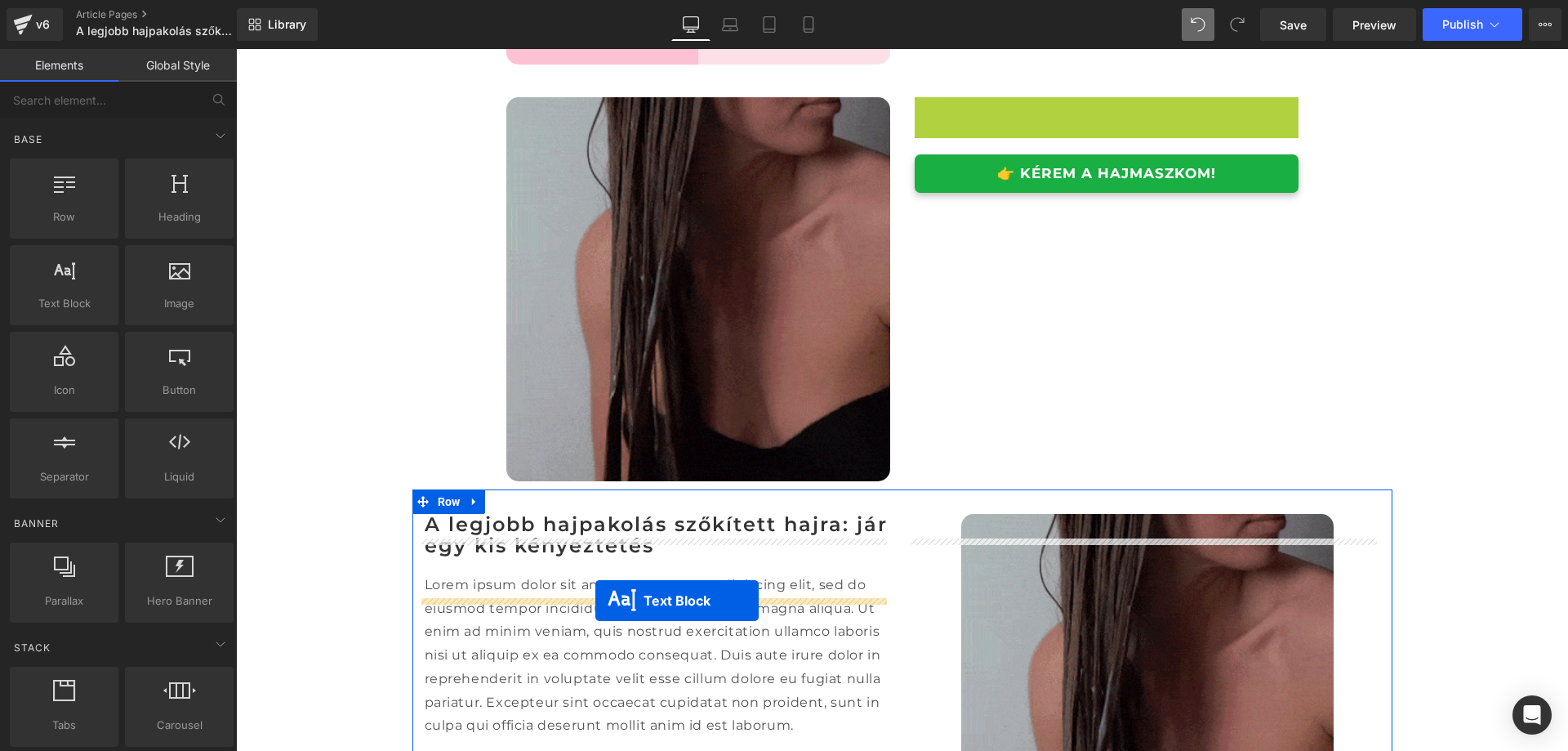
drag, startPoint x: 1055, startPoint y: 224, endPoint x: 596, endPoint y: 601, distance: 594.0
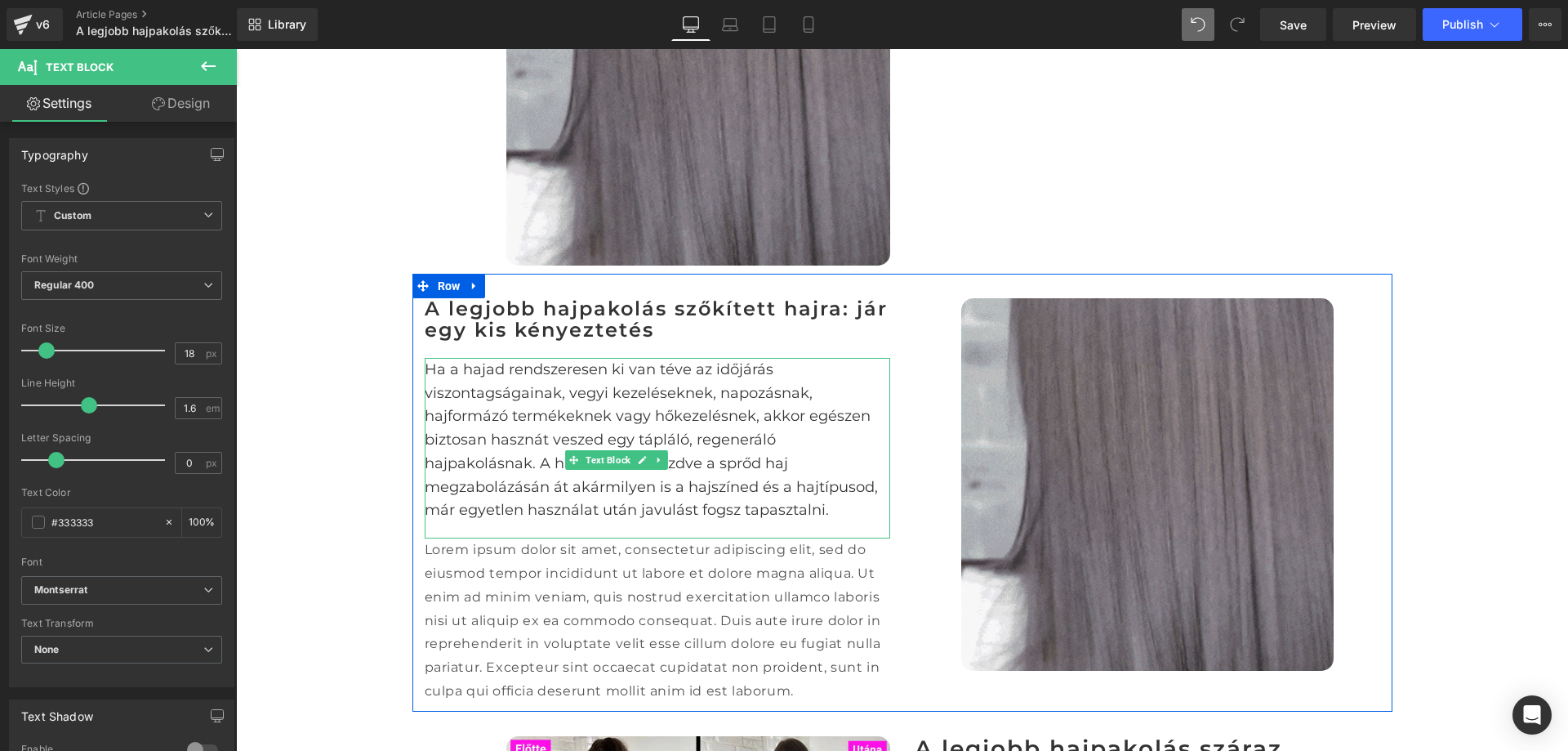
scroll to position [1907, 0]
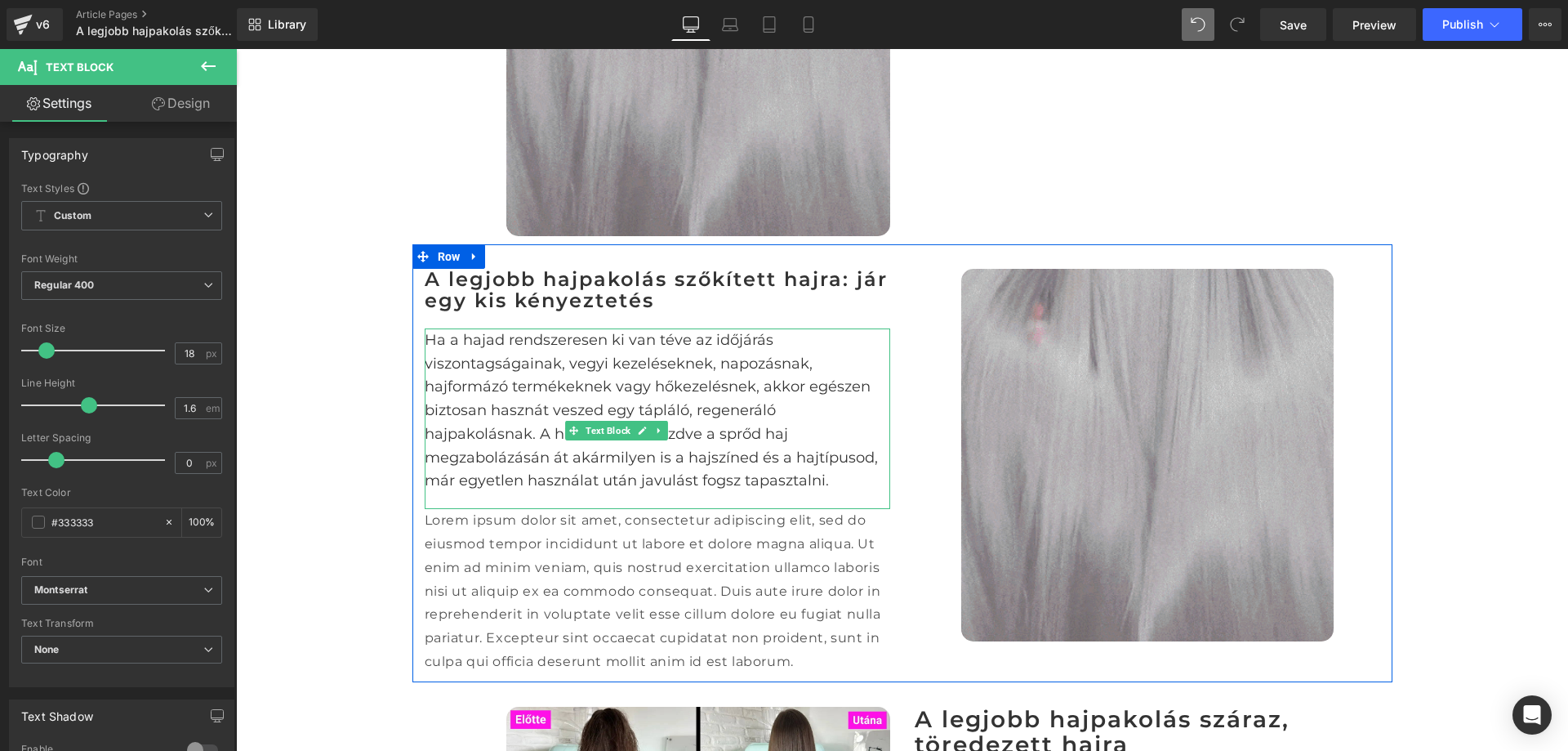
click at [784, 546] on p "Lorem ipsum dolor sit amet, consectetur adipiscing elit, sed do eiusmod tempor …" at bounding box center [657, 591] width 465 height 165
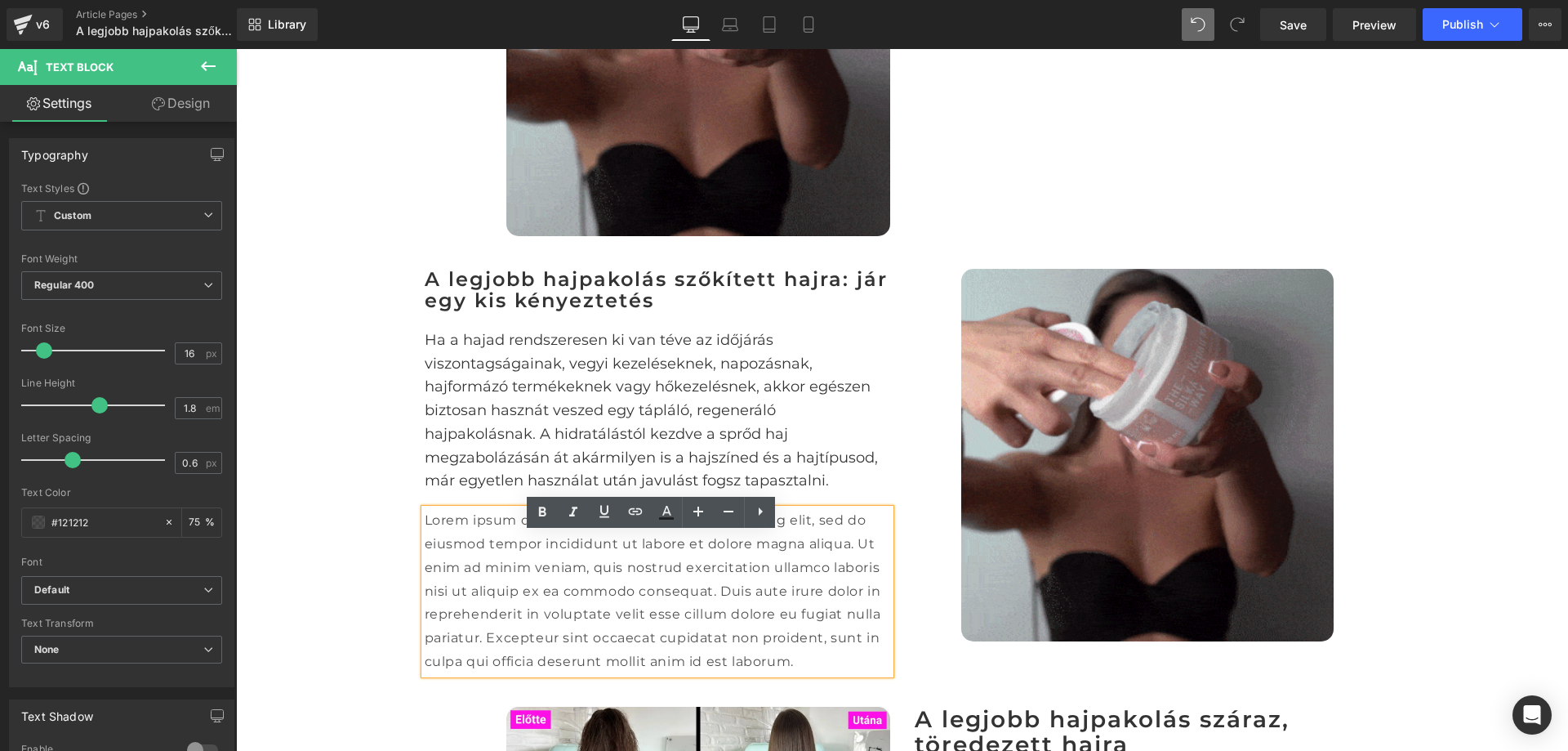
click at [833, 543] on p "Lorem ipsum dolor sit amet, consectetur adipiscing elit, sed do eiusmod tempor …" at bounding box center [657, 591] width 465 height 165
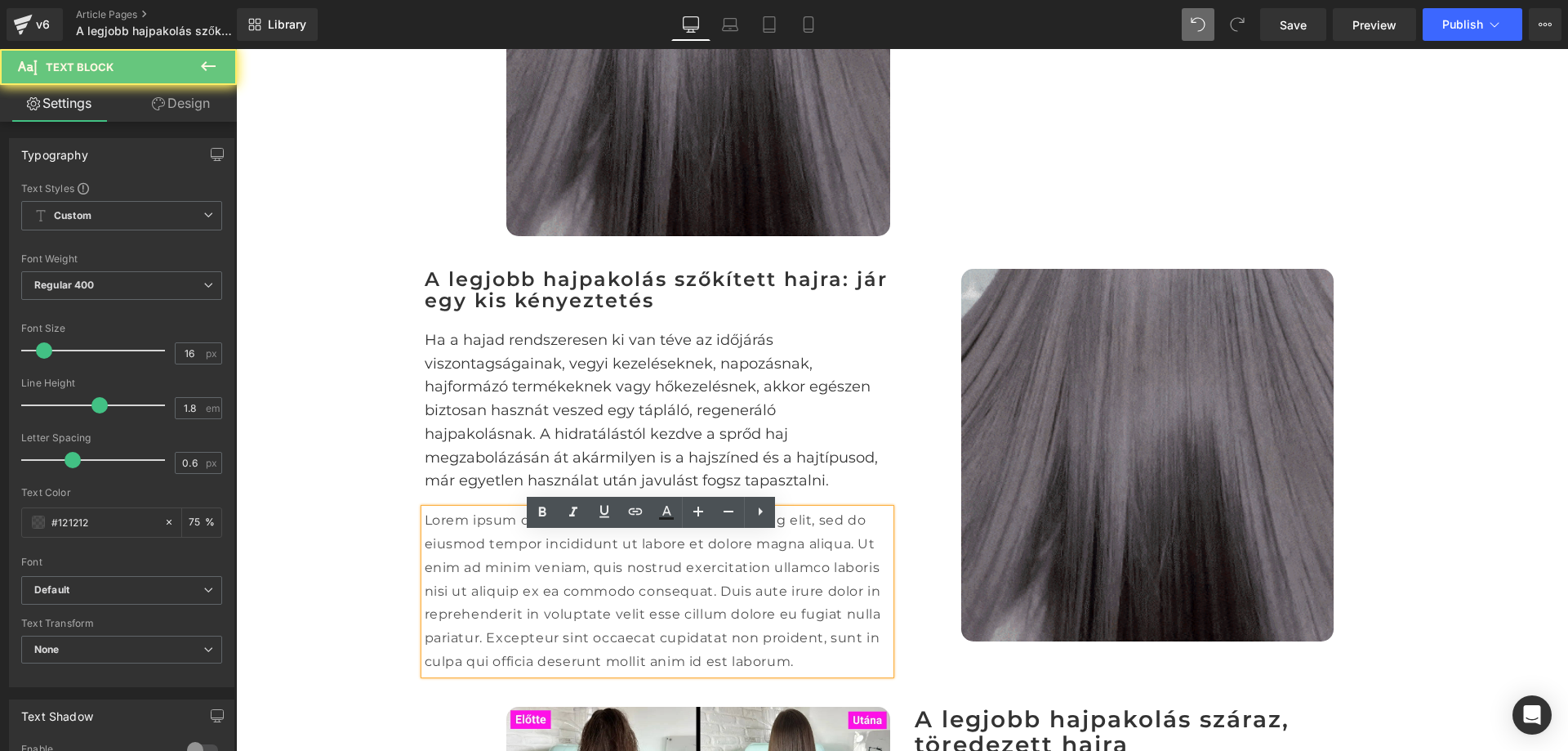
click at [888, 531] on div "Lorem ipsum dolor sit amet, consectetur adipiscing elit, sed do eiusmod tempor …" at bounding box center [657, 591] width 465 height 165
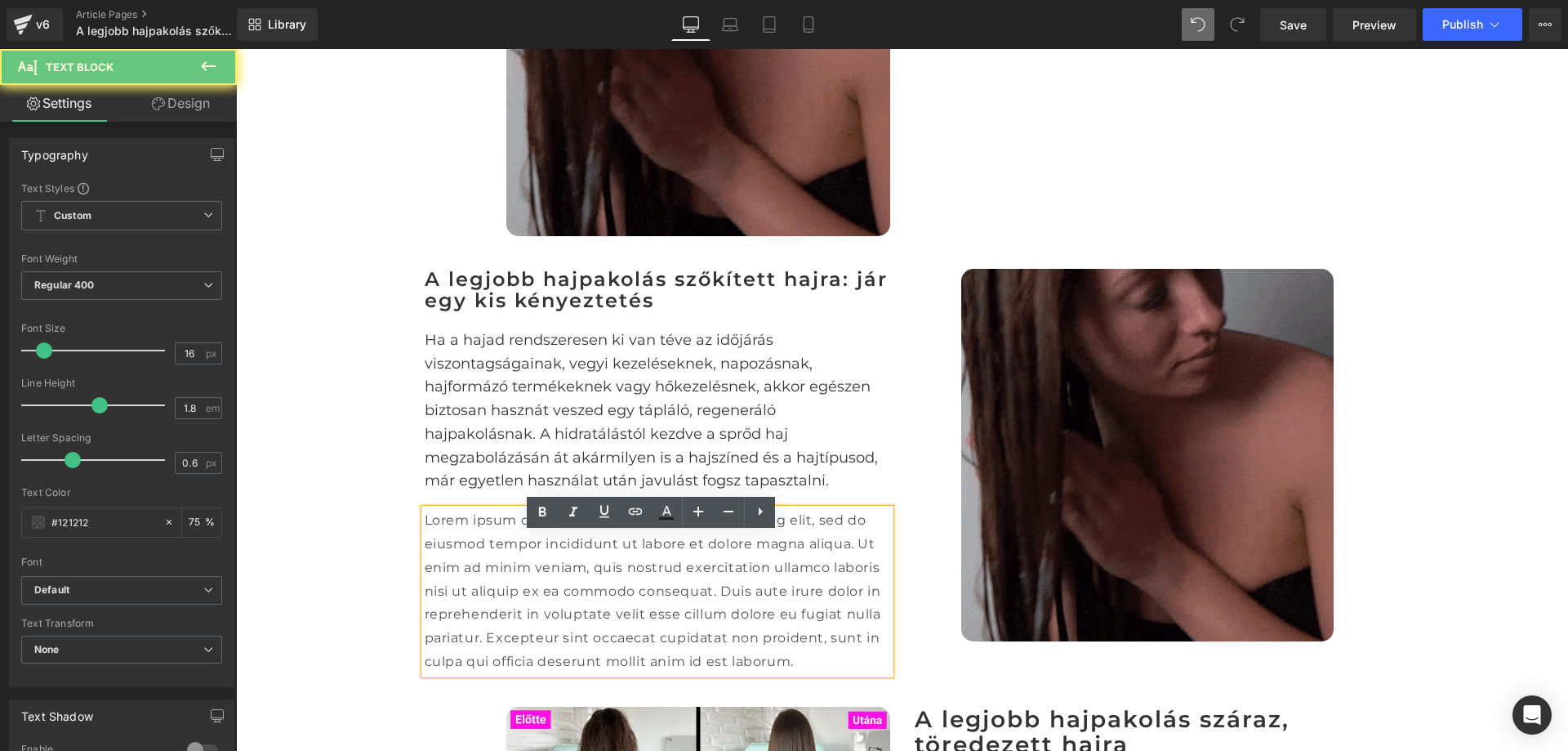
click at [905, 557] on div "Image" at bounding box center [1148, 455] width 491 height 373
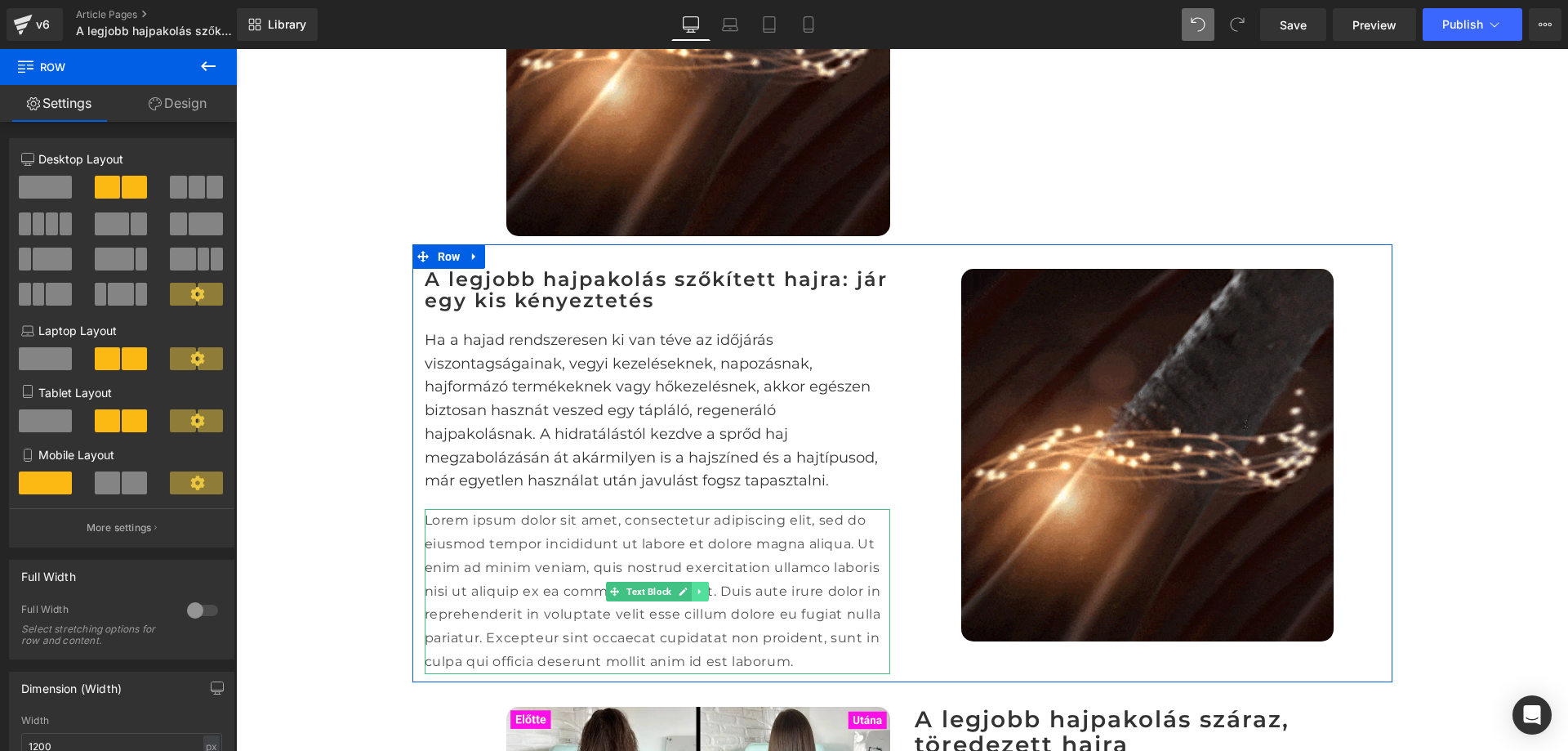
click at [695, 597] on icon at bounding box center [699, 592] width 9 height 10
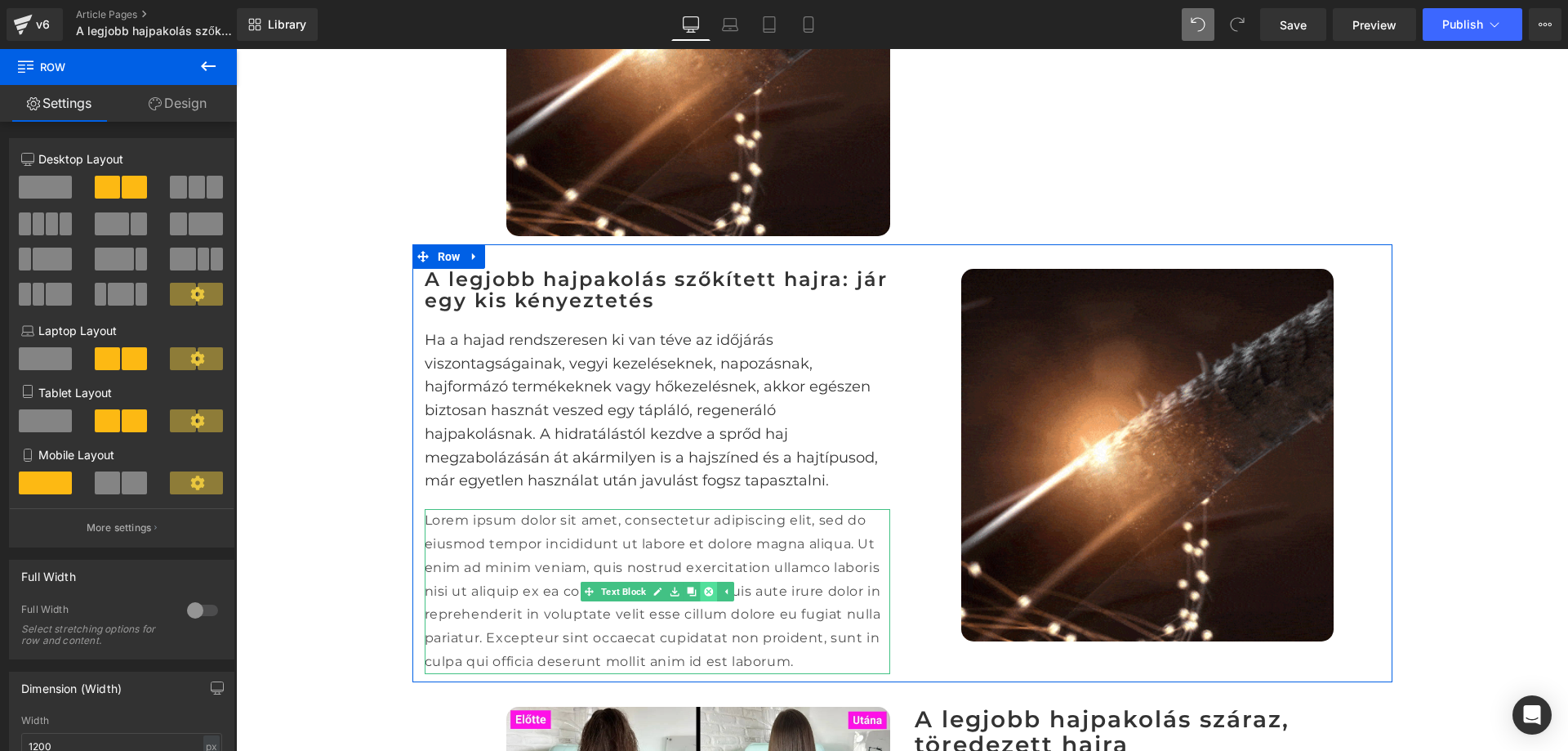
click at [705, 596] on icon at bounding box center [708, 591] width 9 height 9
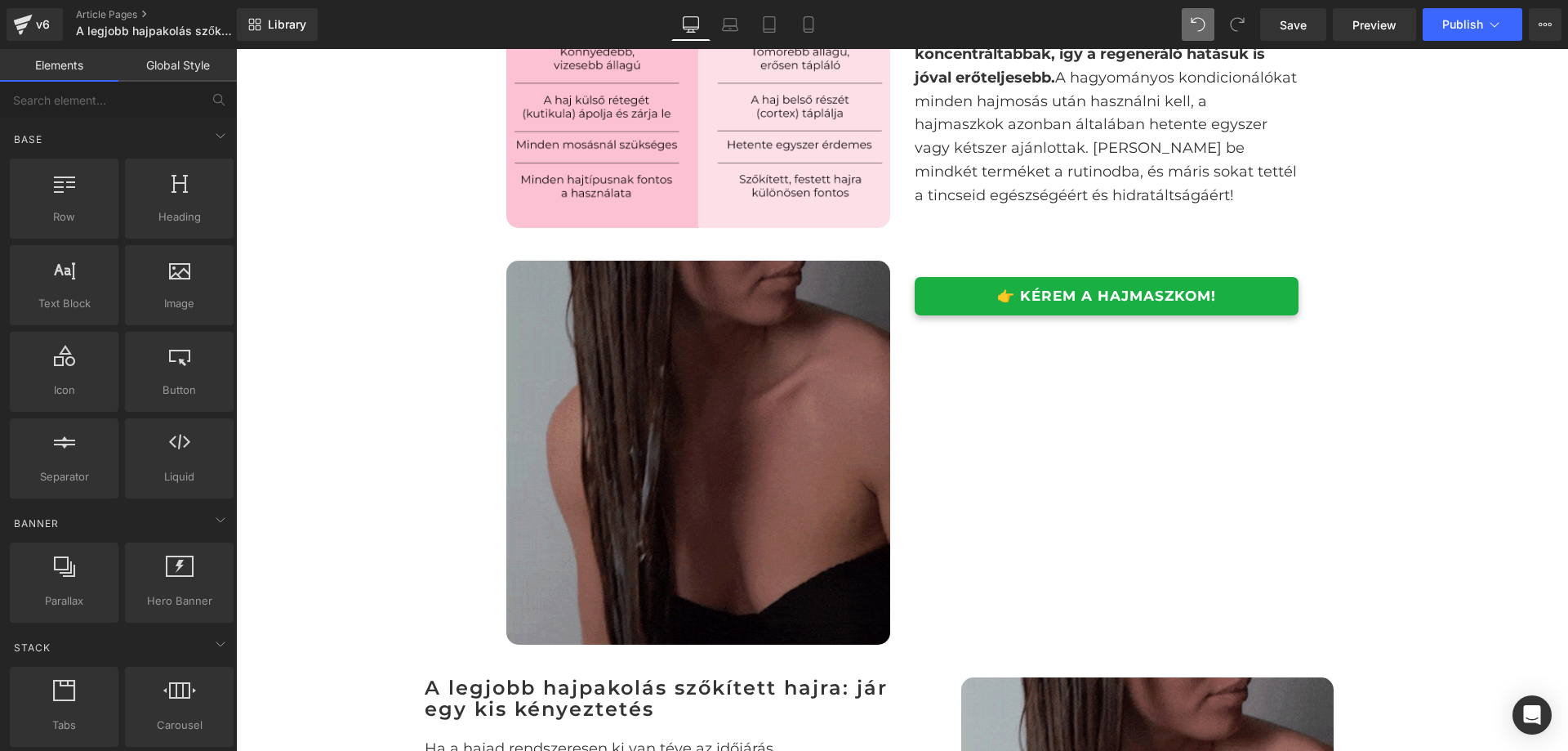
scroll to position [1744, 0]
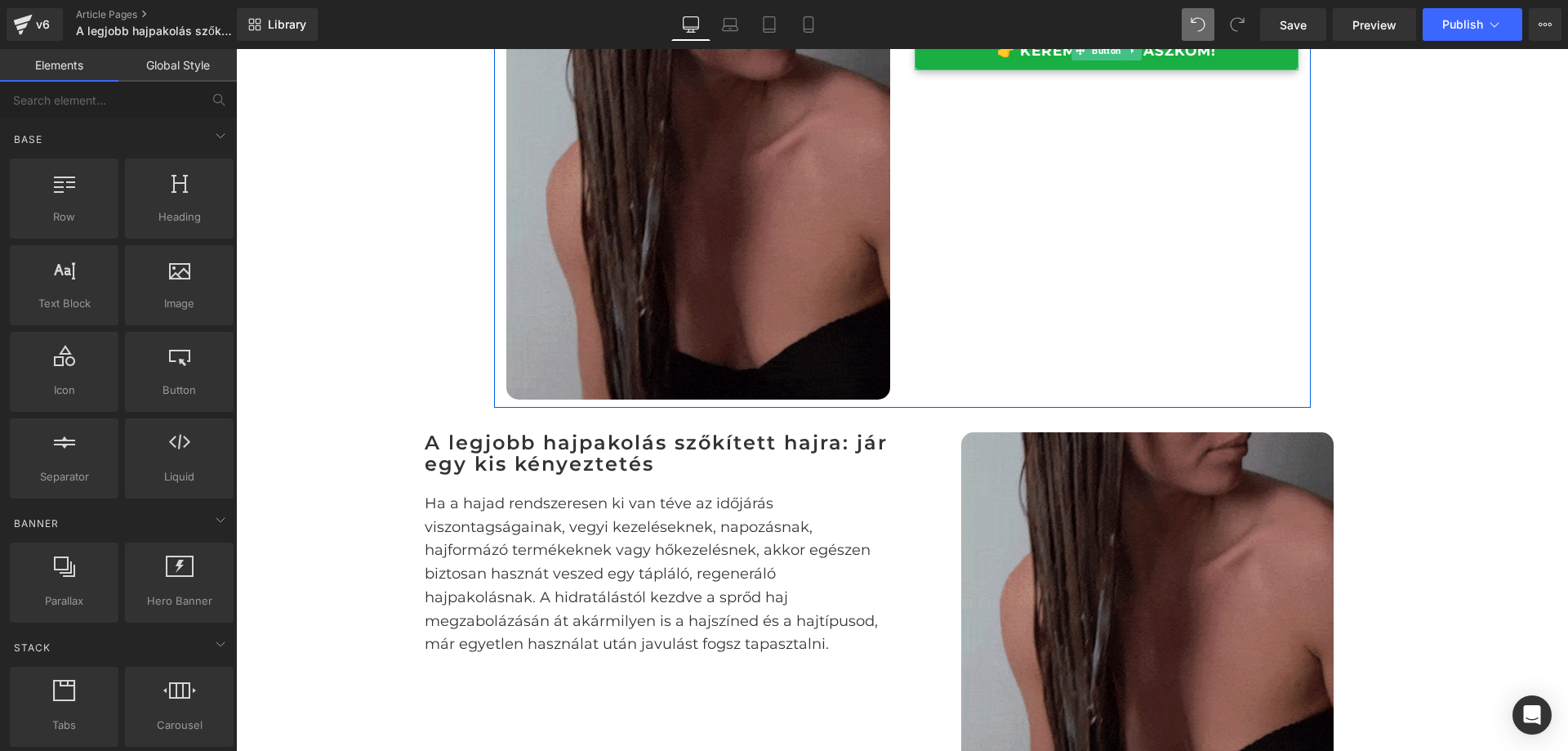
click at [918, 70] on link "👉 KÉREM A HAJMASZKOM!" at bounding box center [1106, 51] width 384 height 39
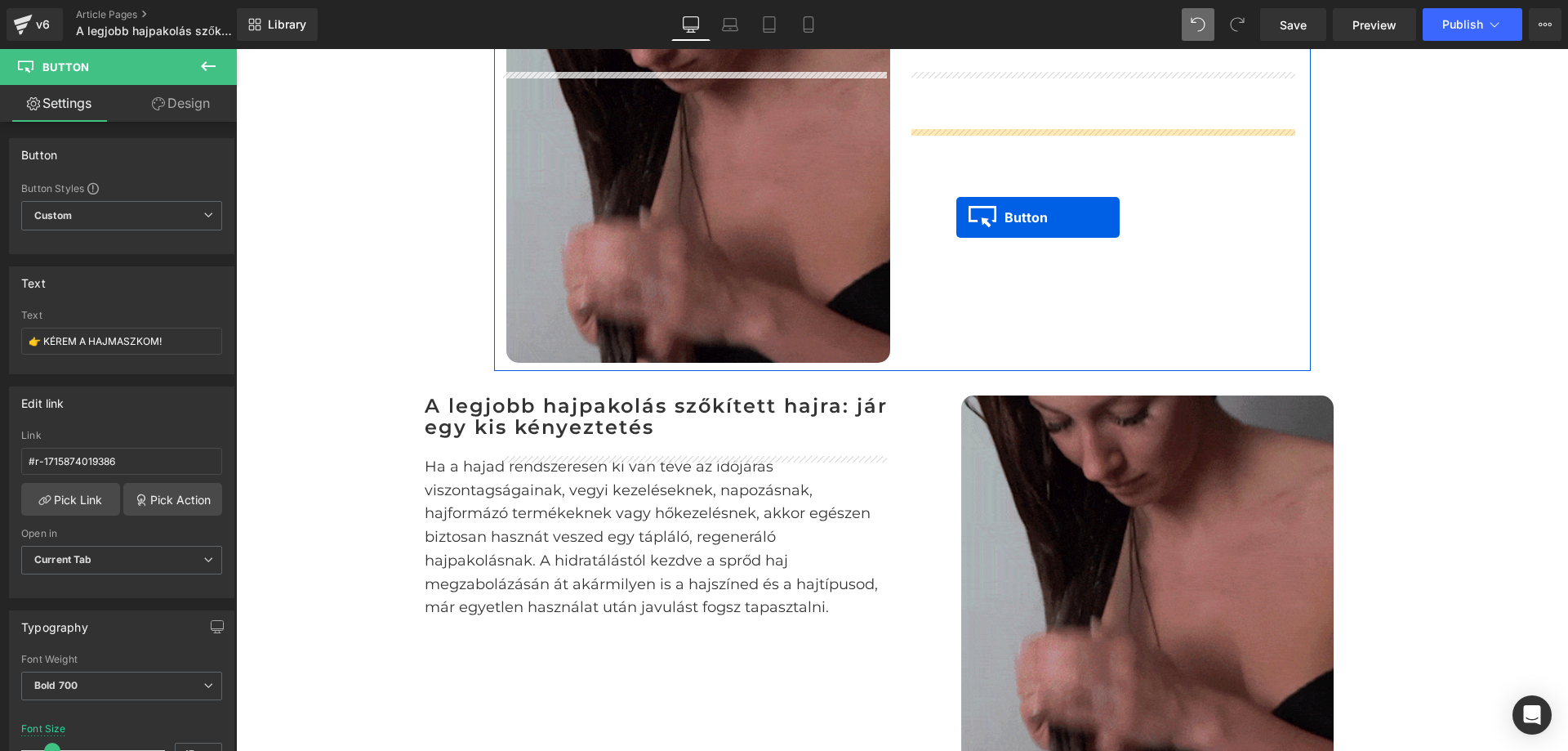
scroll to position [1874, 0]
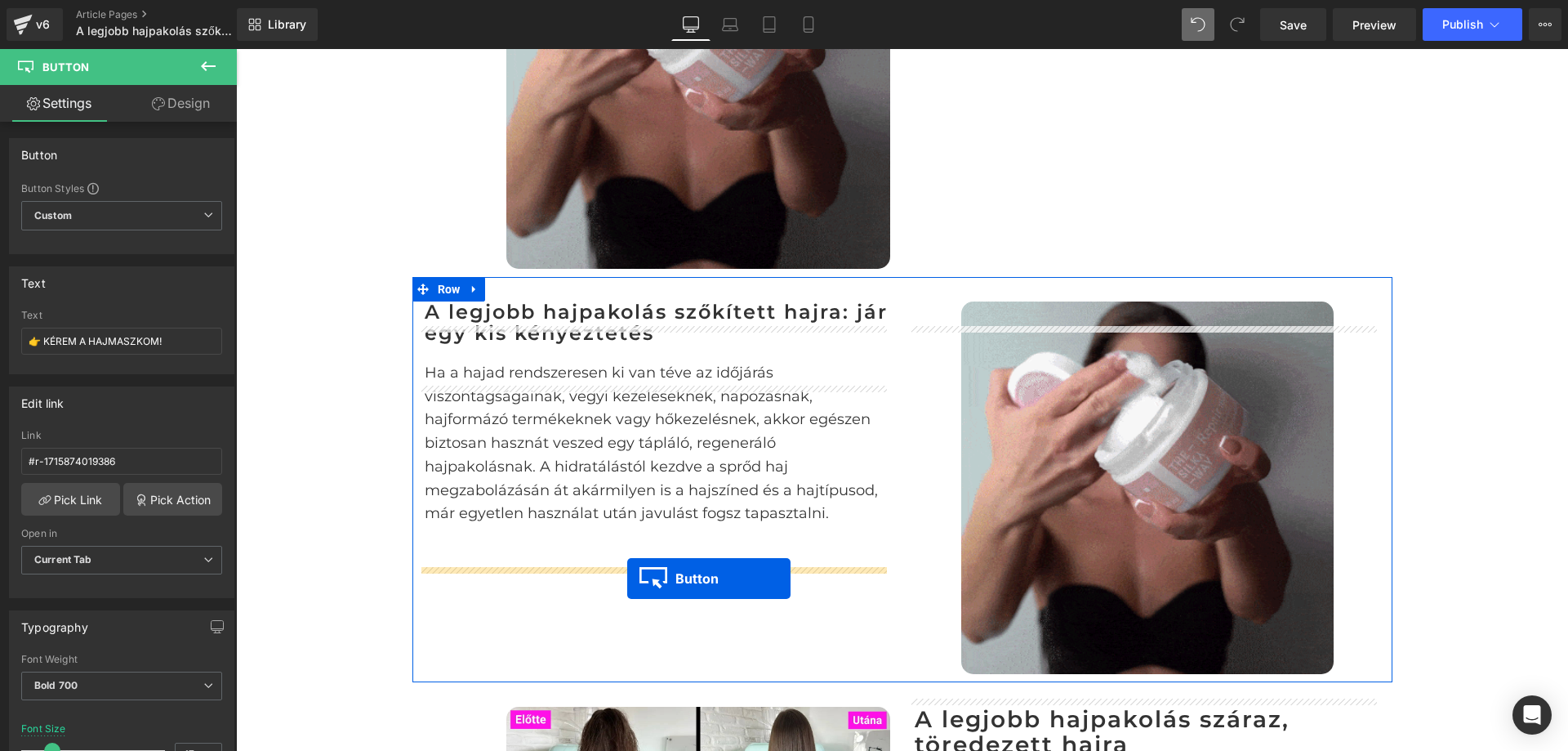
drag, startPoint x: 1069, startPoint y: 73, endPoint x: 625, endPoint y: 572, distance: 667.9
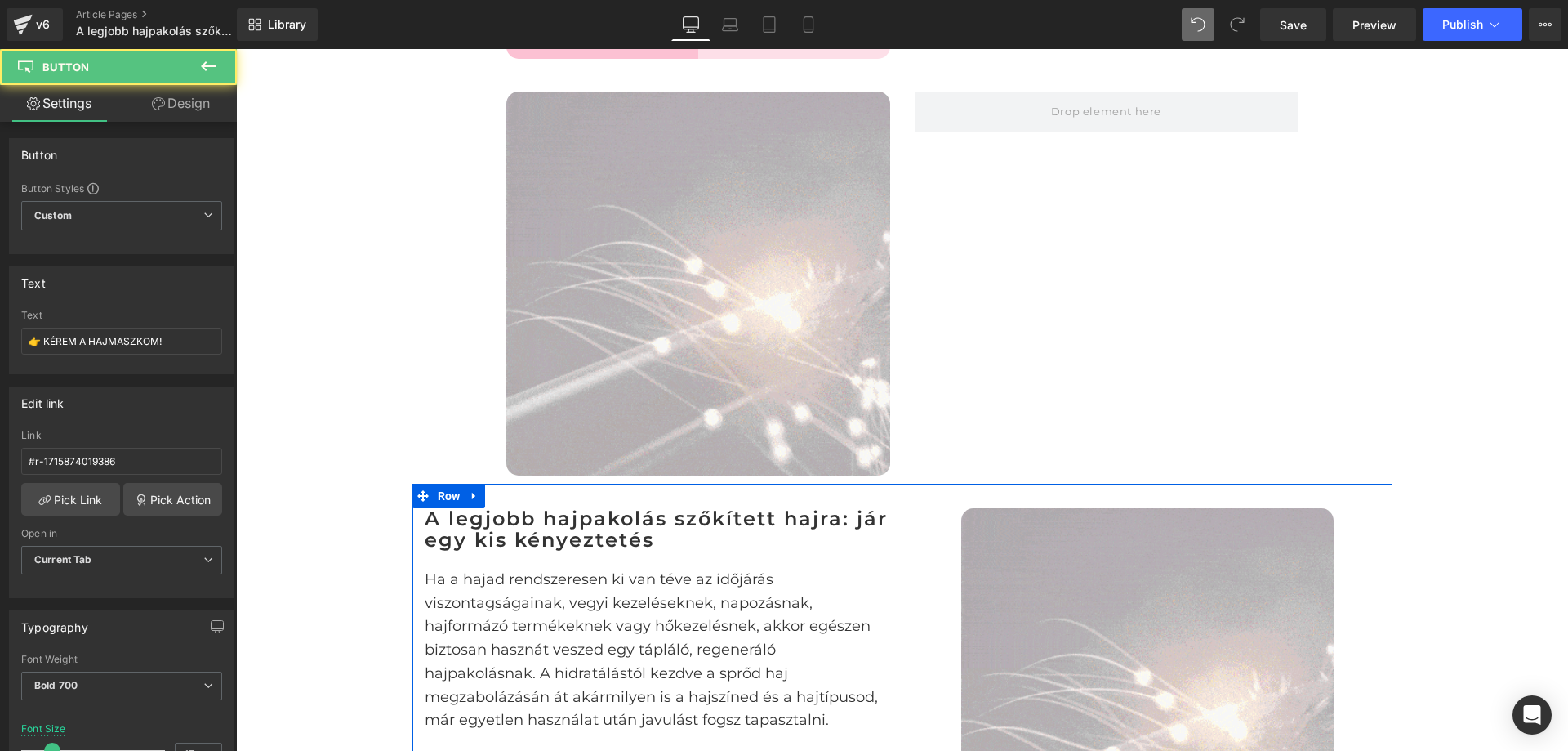
scroll to position [1629, 0]
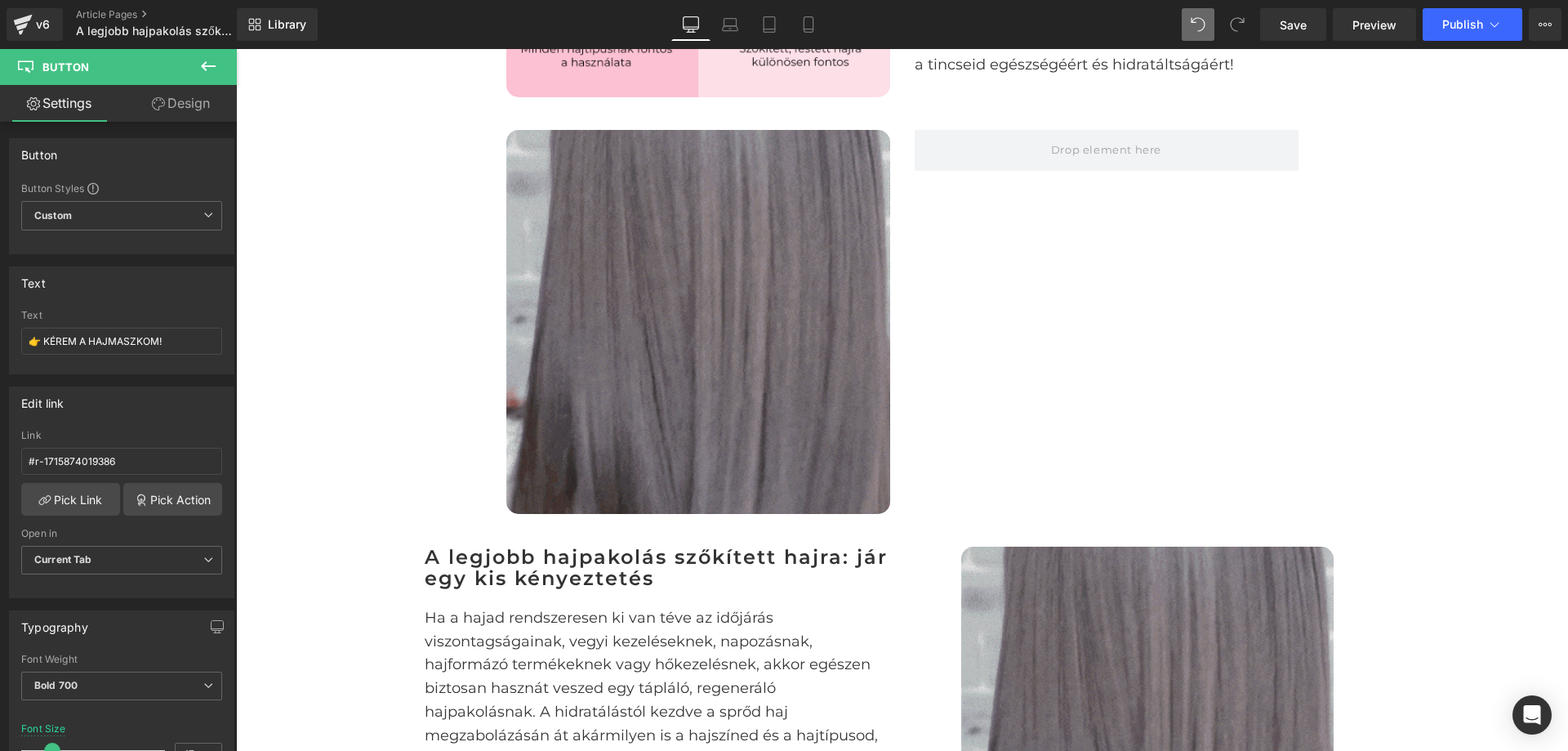
click at [960, 359] on div "Image Row" at bounding box center [903, 313] width 817 height 416
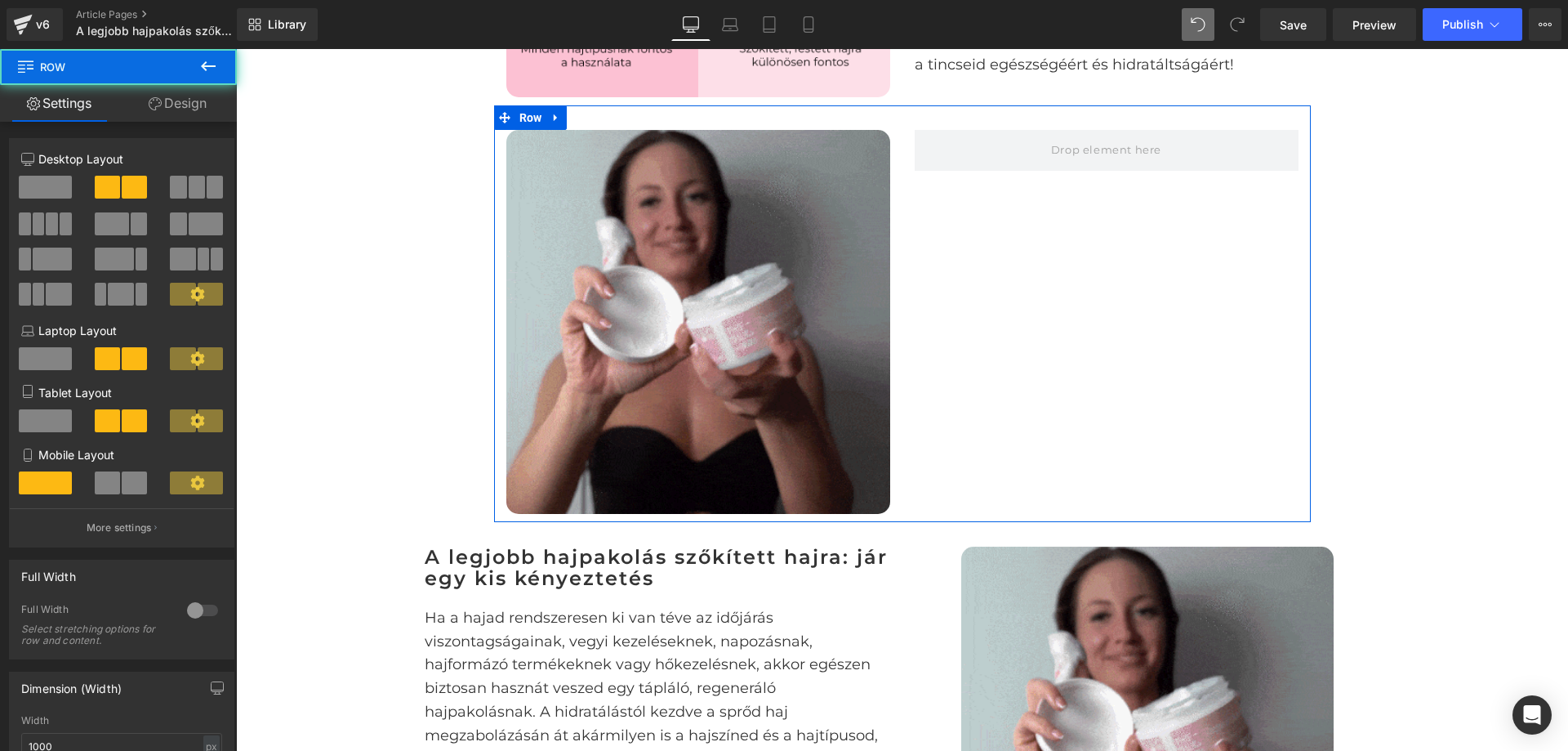
click at [923, 517] on div "Image Row" at bounding box center [903, 313] width 817 height 416
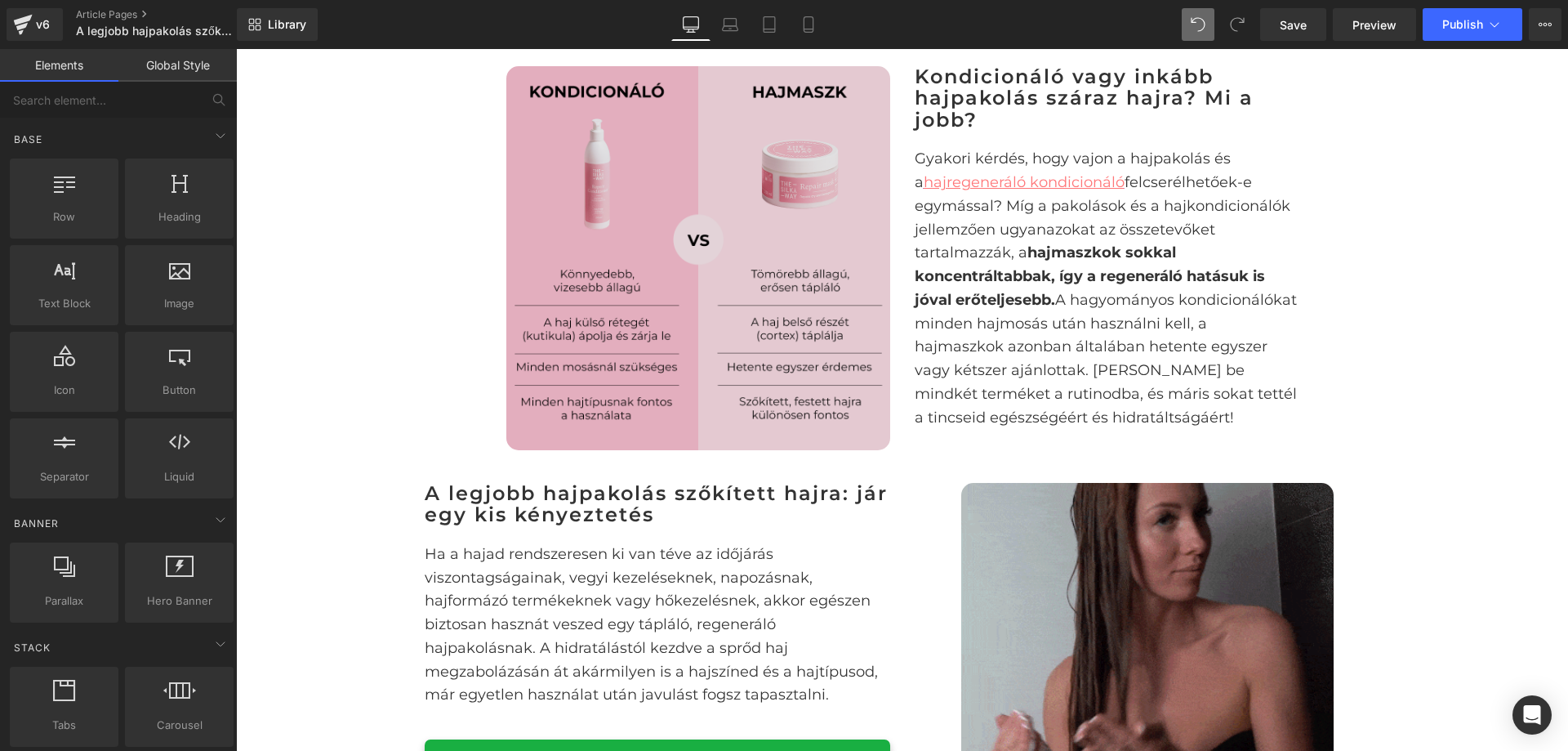
scroll to position [1302, 0]
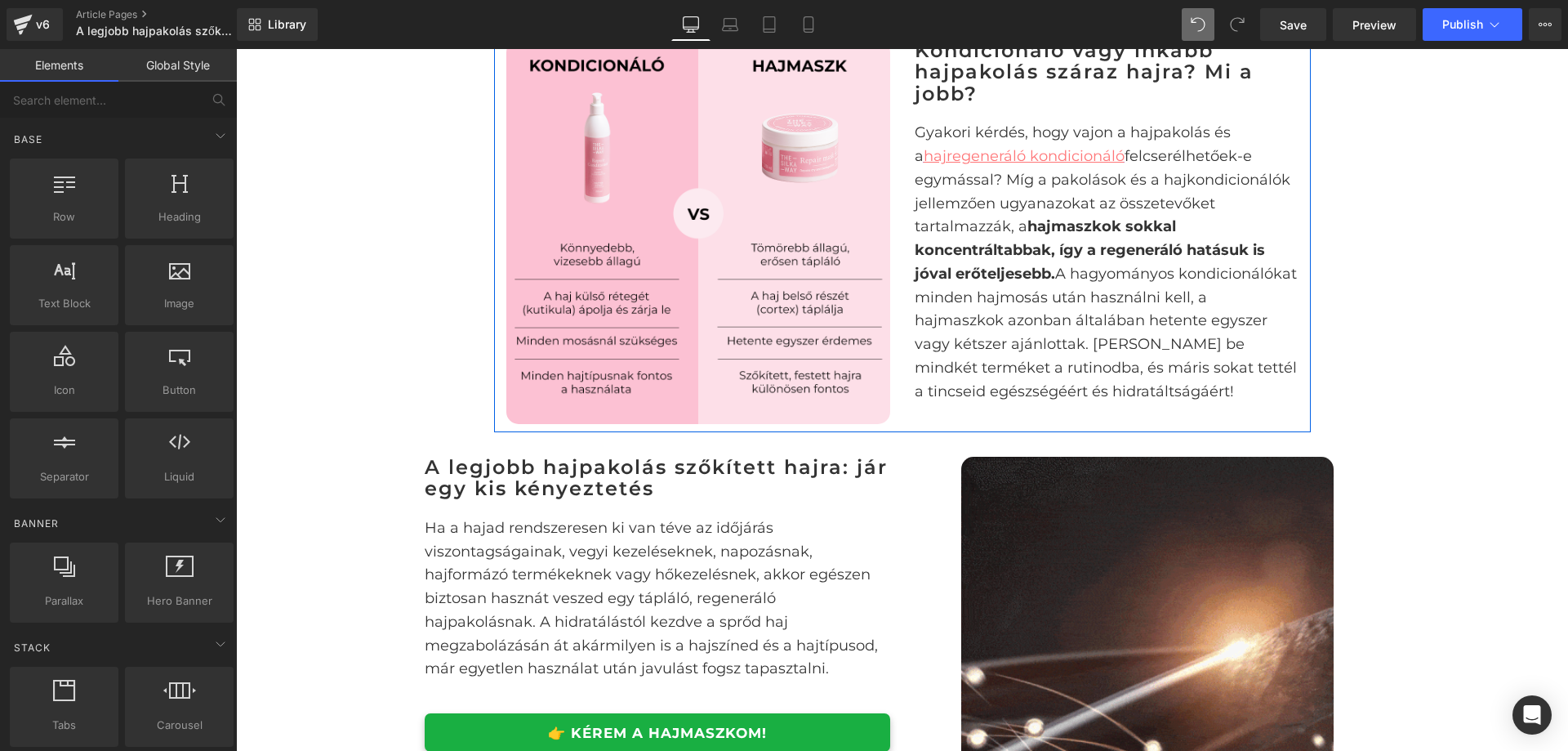
click at [495, 384] on div "Image" at bounding box center [699, 232] width 409 height 384
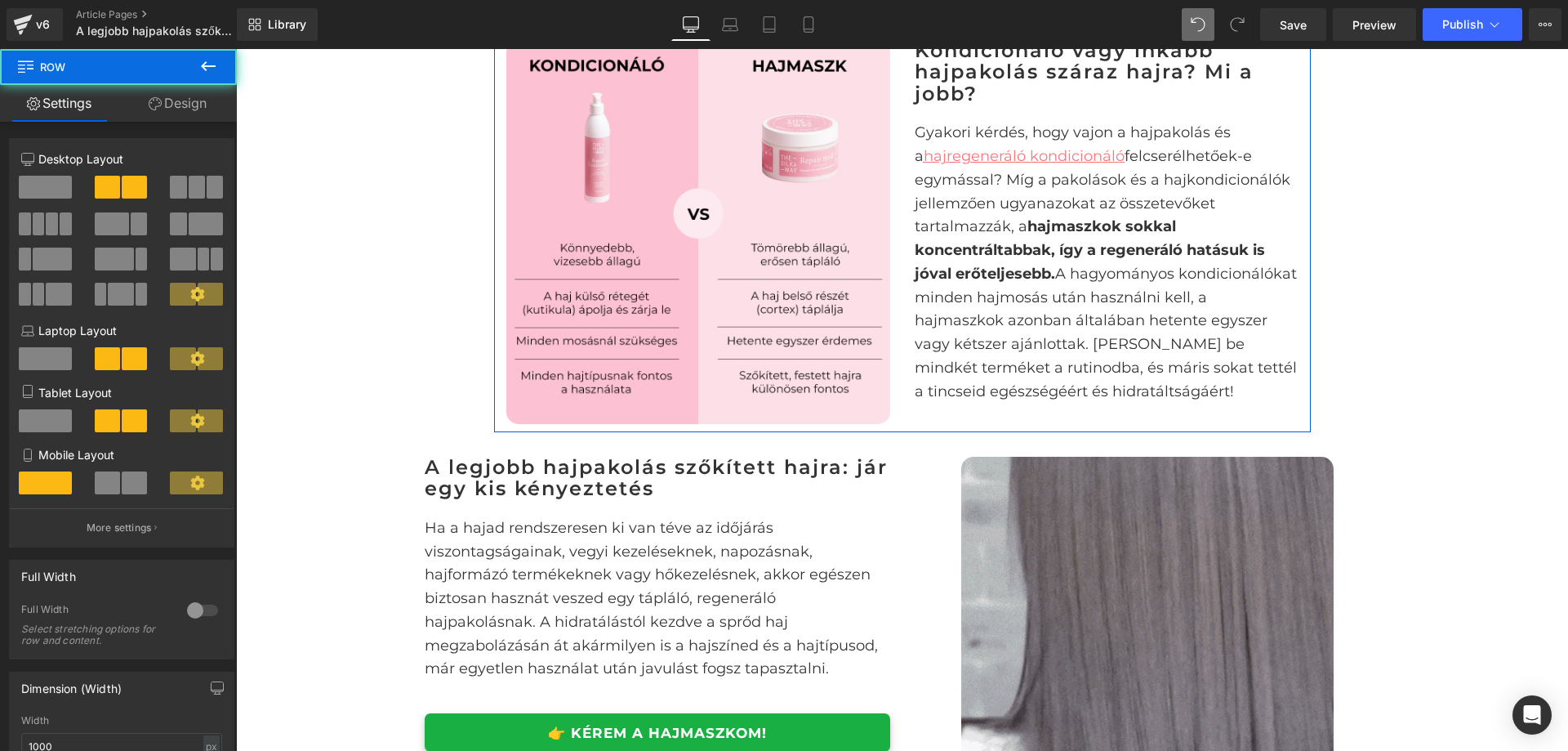
drag, startPoint x: 174, startPoint y: 111, endPoint x: 176, endPoint y: 133, distance: 22.1
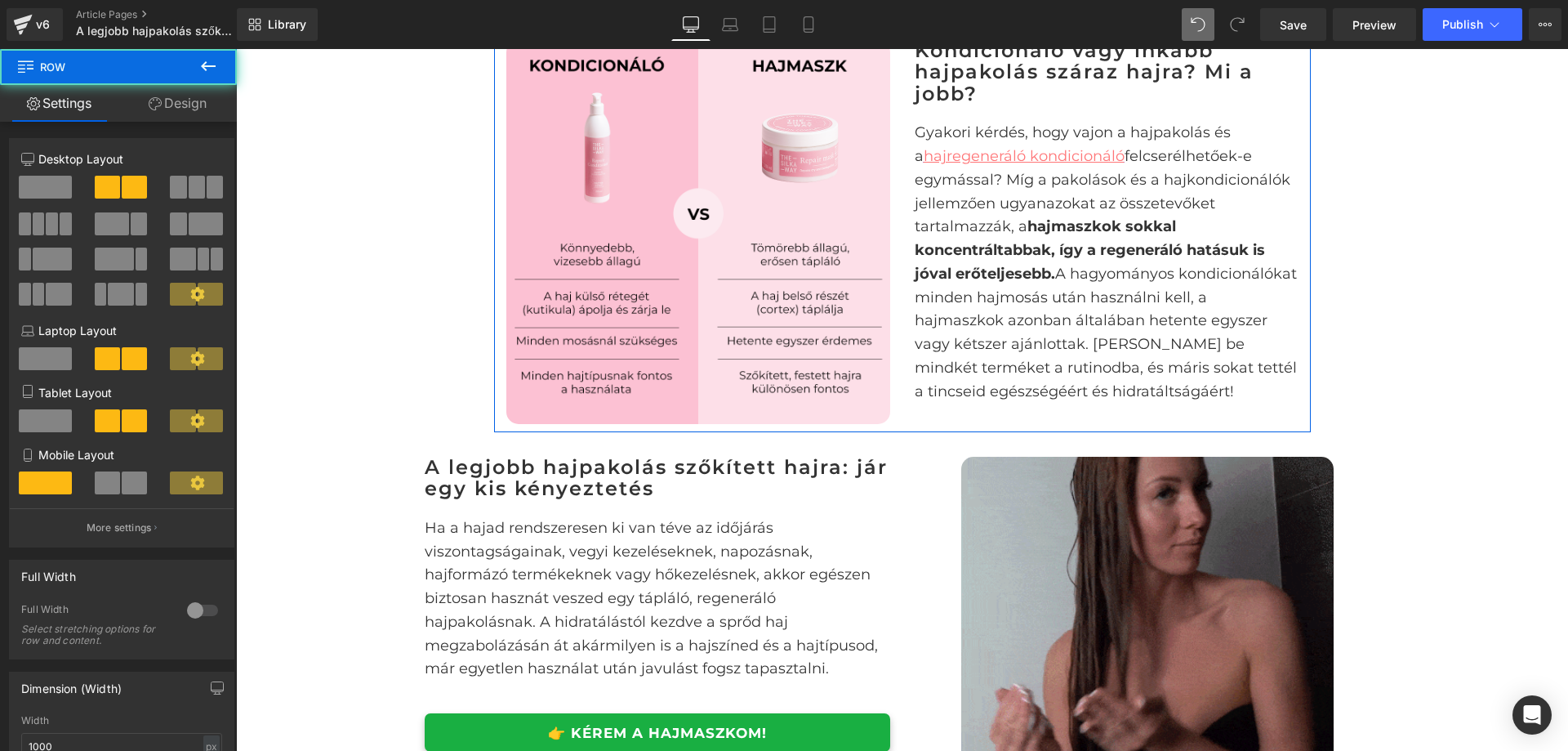
click at [174, 111] on link "Design" at bounding box center [177, 103] width 119 height 37
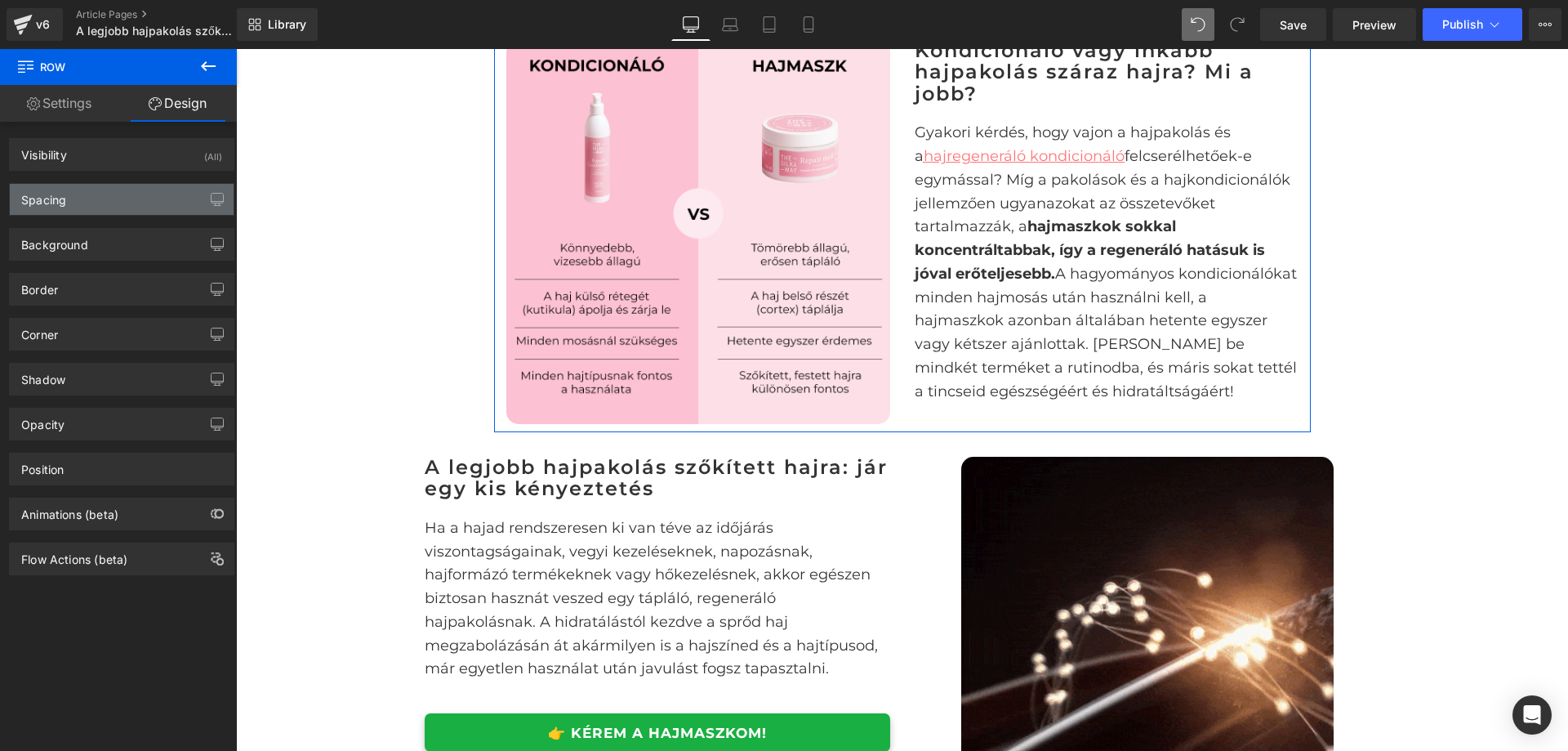
click at [146, 207] on div "Spacing" at bounding box center [121, 200] width 224 height 31
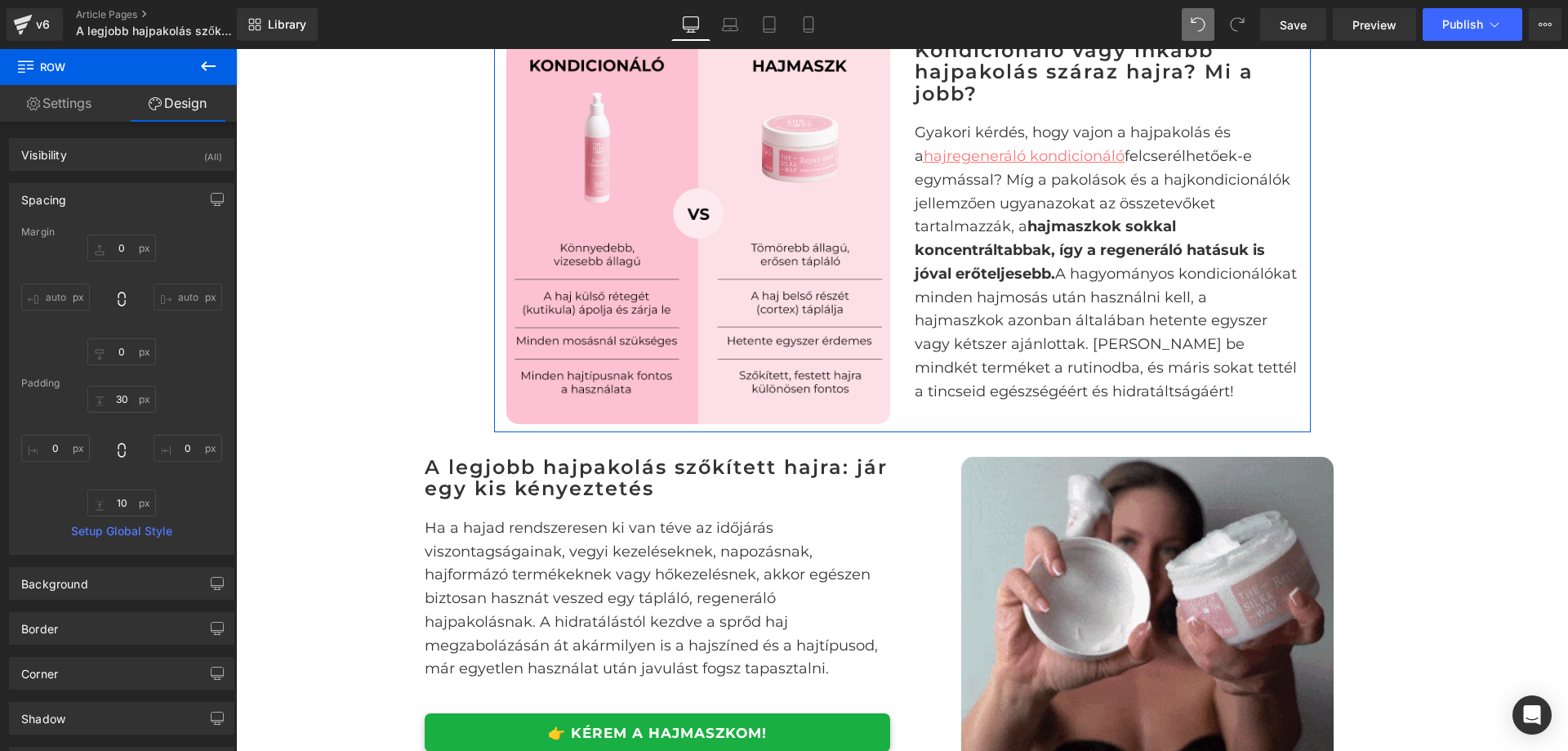
click at [86, 112] on link "Settings" at bounding box center [59, 103] width 119 height 37
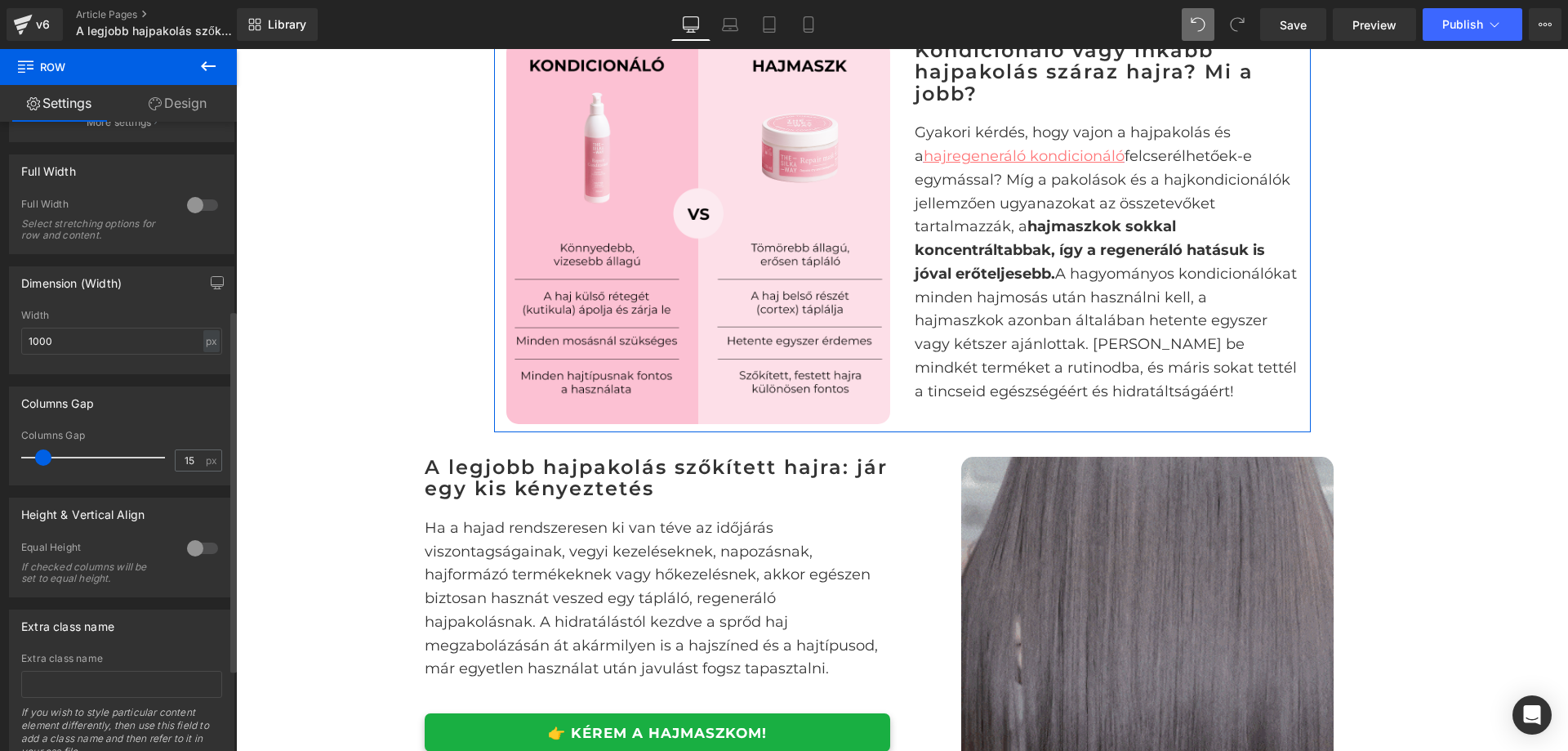
scroll to position [469, 0]
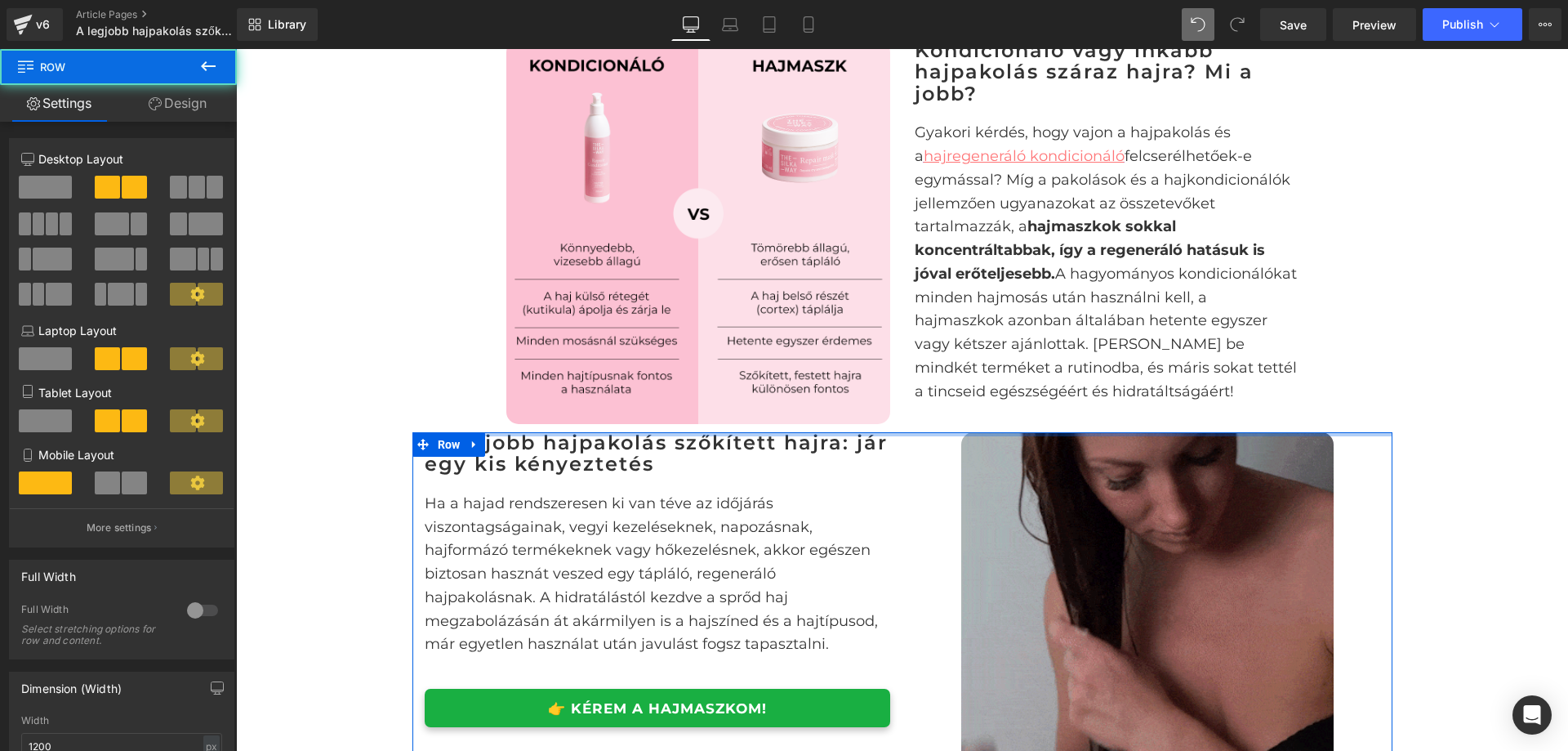
drag, startPoint x: 899, startPoint y: 478, endPoint x: 924, endPoint y: 480, distance: 25.1
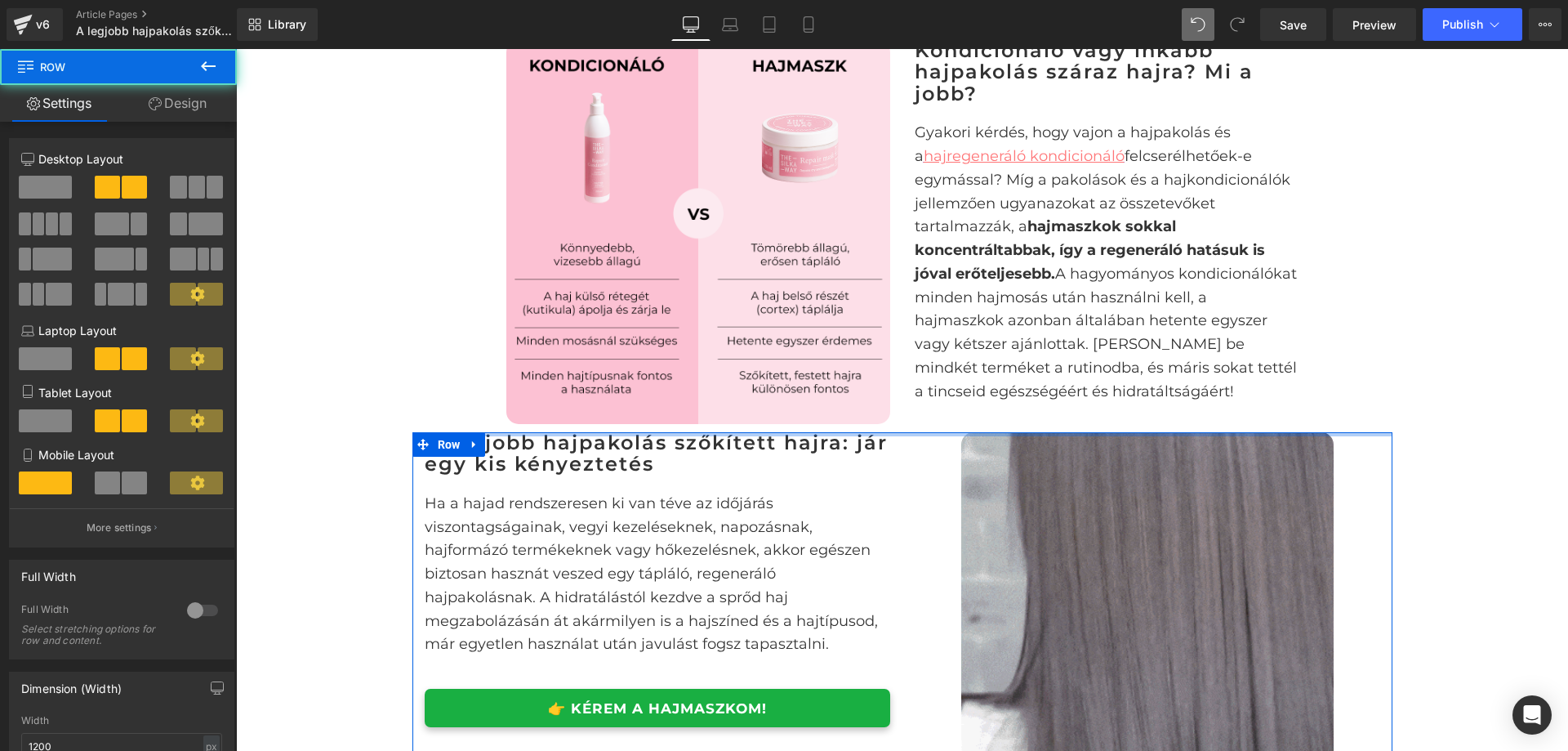
click at [899, 446] on div "A legjobb hajpakolás szőkített és száraz, töredezett hajra Heading Image Row Eg…" at bounding box center [902, 764] width 1332 height 3901
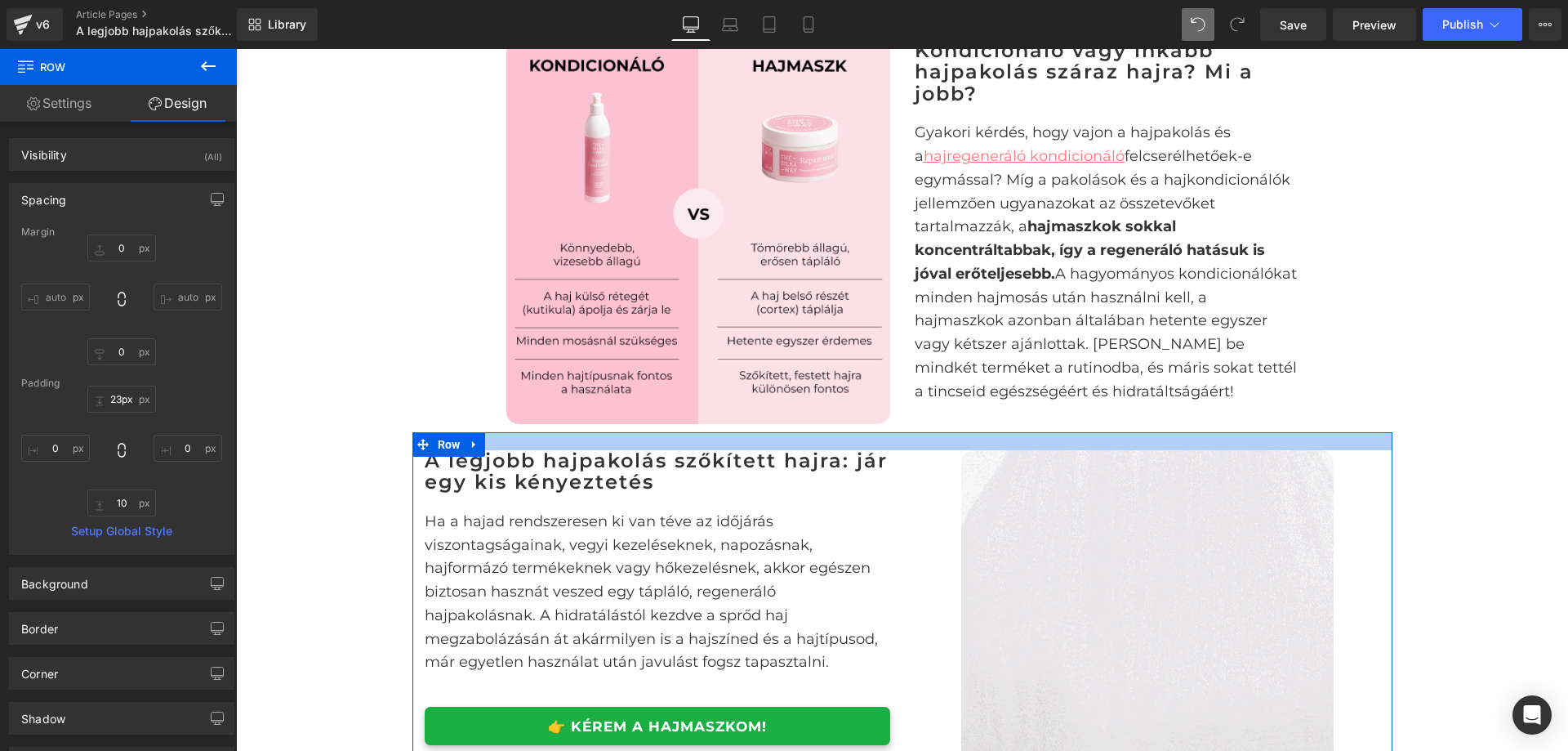
type input "24px"
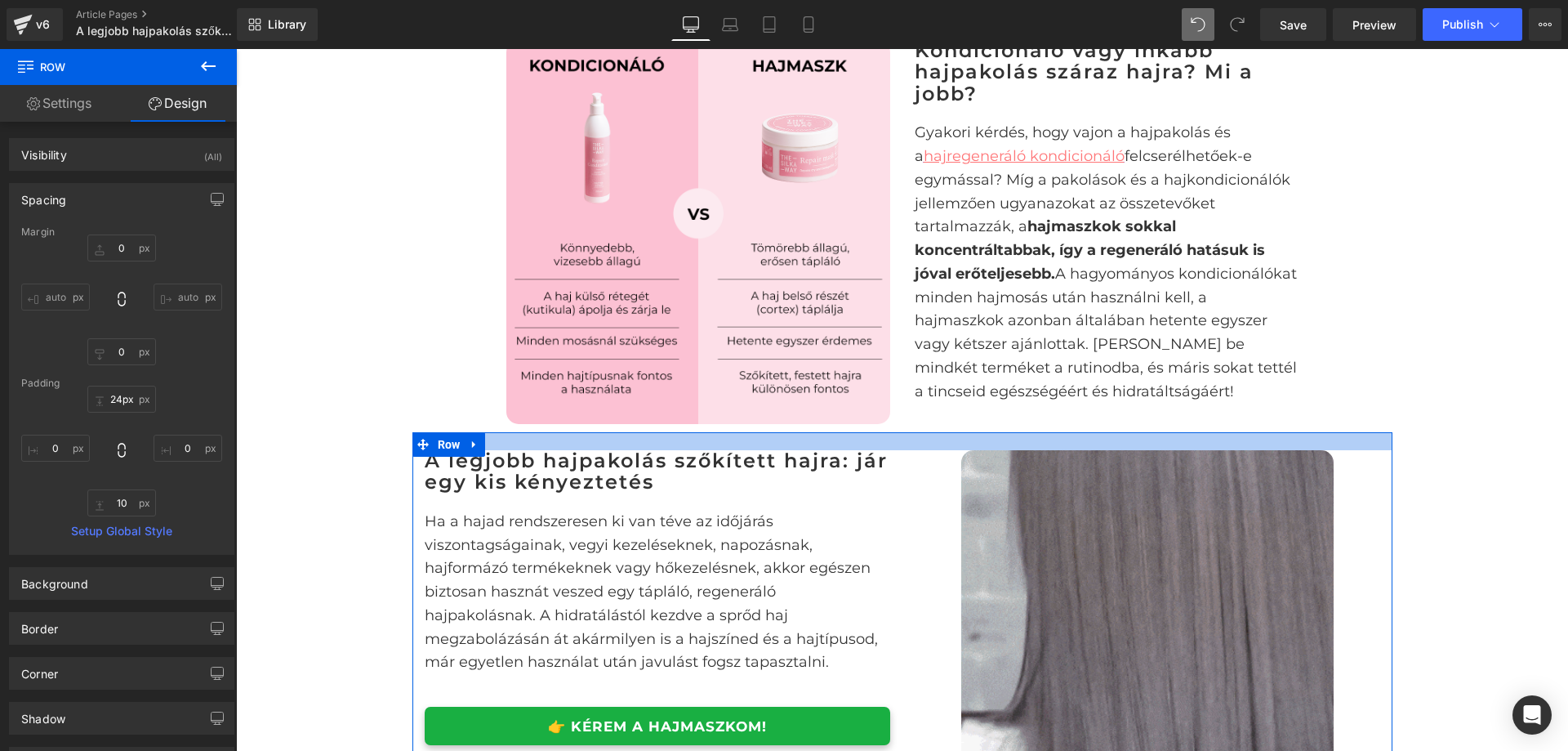
drag, startPoint x: 897, startPoint y: 459, endPoint x: 892, endPoint y: 479, distance: 20.6
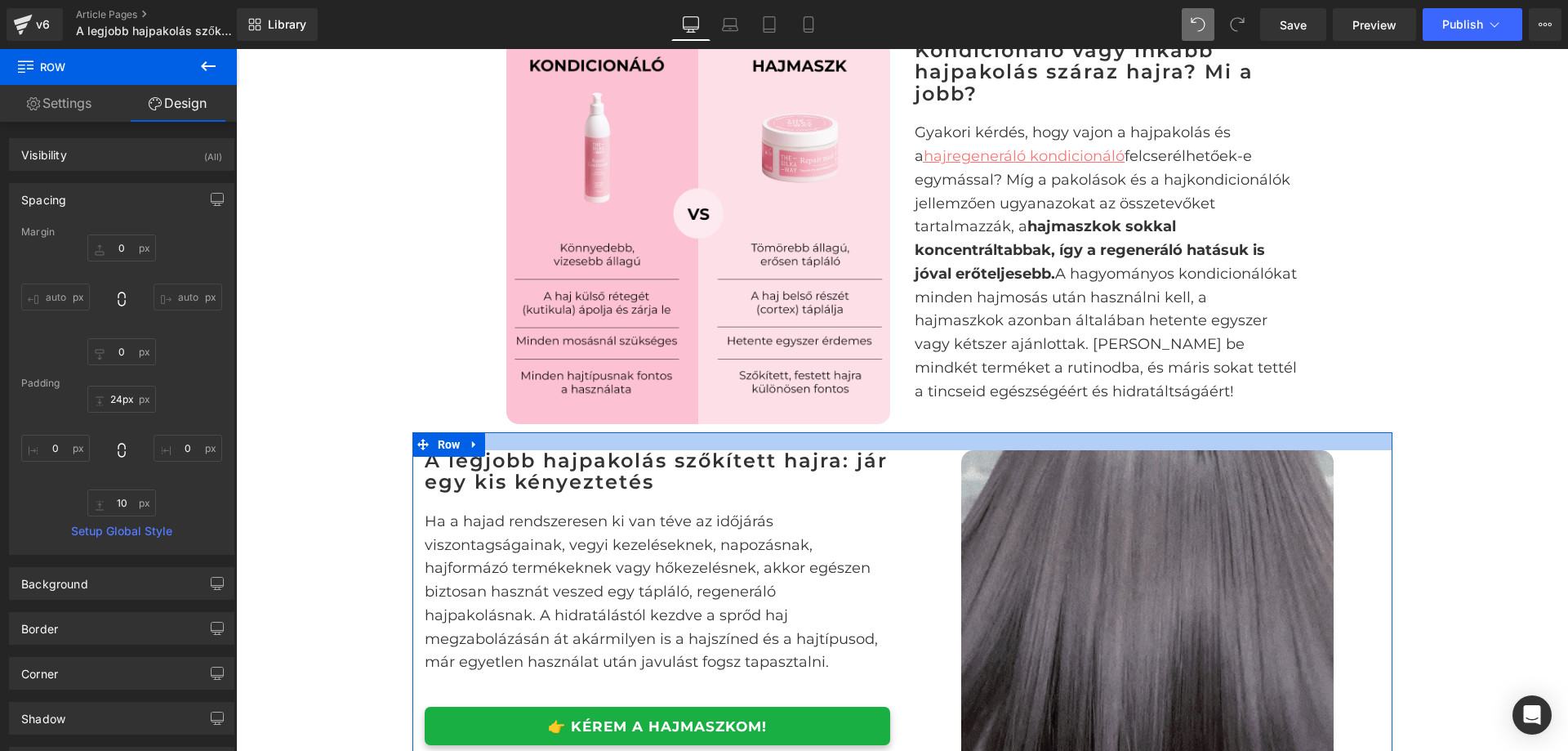
click at [892, 479] on div "A legjobb hajpakolás szőkített hajra: jár egy kis kényeztetés Heading Ha a haja…" at bounding box center [902, 631] width 980 height 399
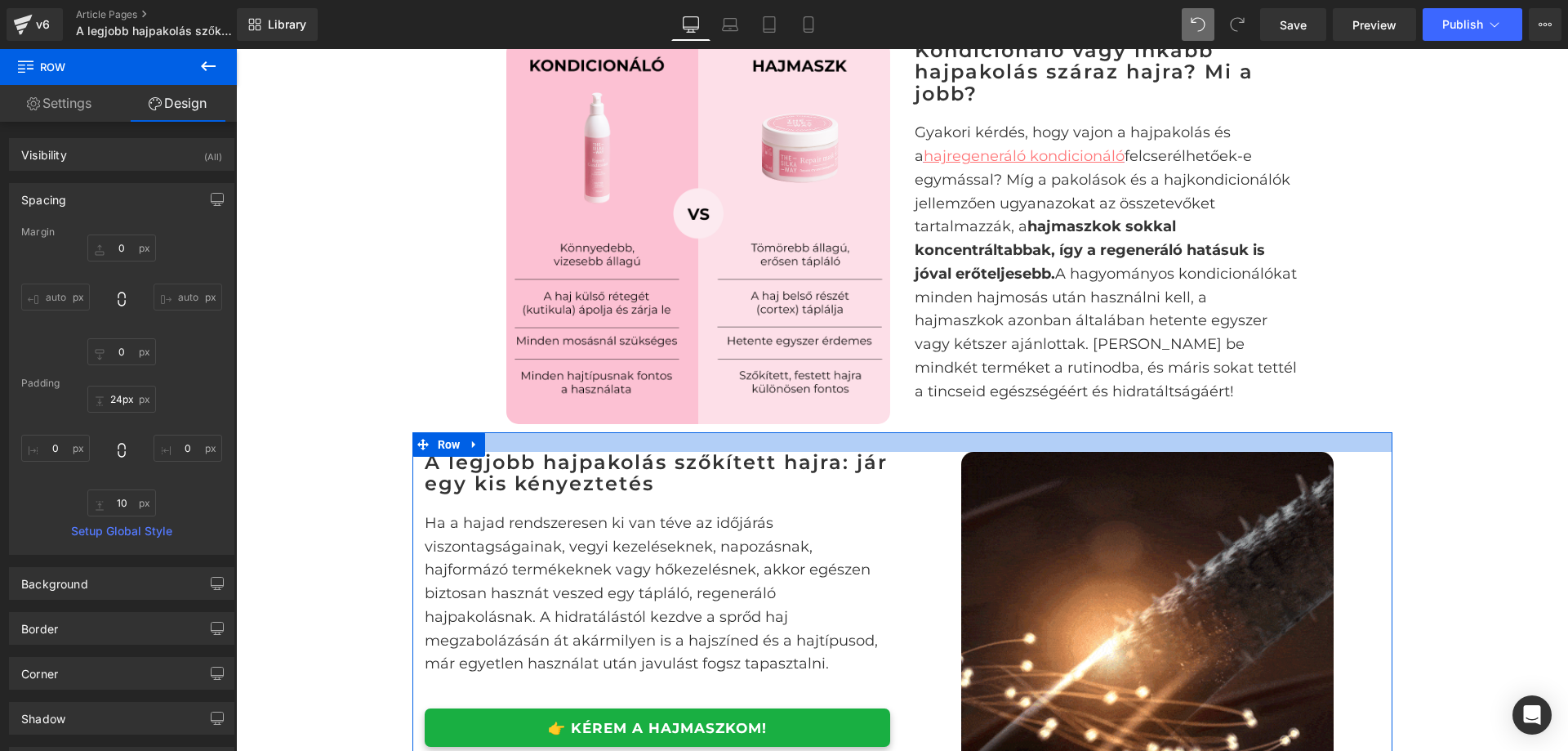
click at [899, 452] on div at bounding box center [902, 442] width 980 height 19
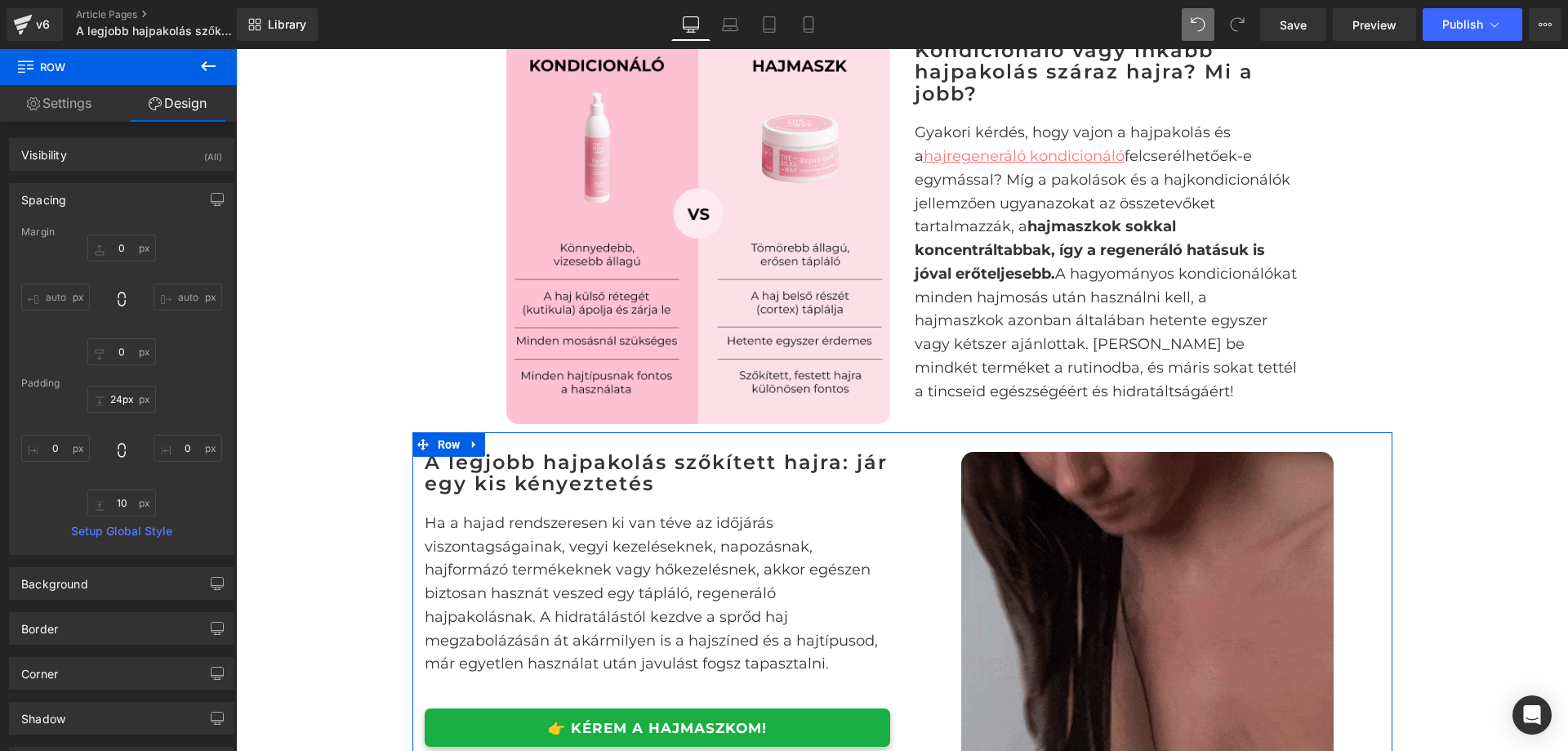
click at [47, 110] on link "Settings" at bounding box center [59, 103] width 119 height 37
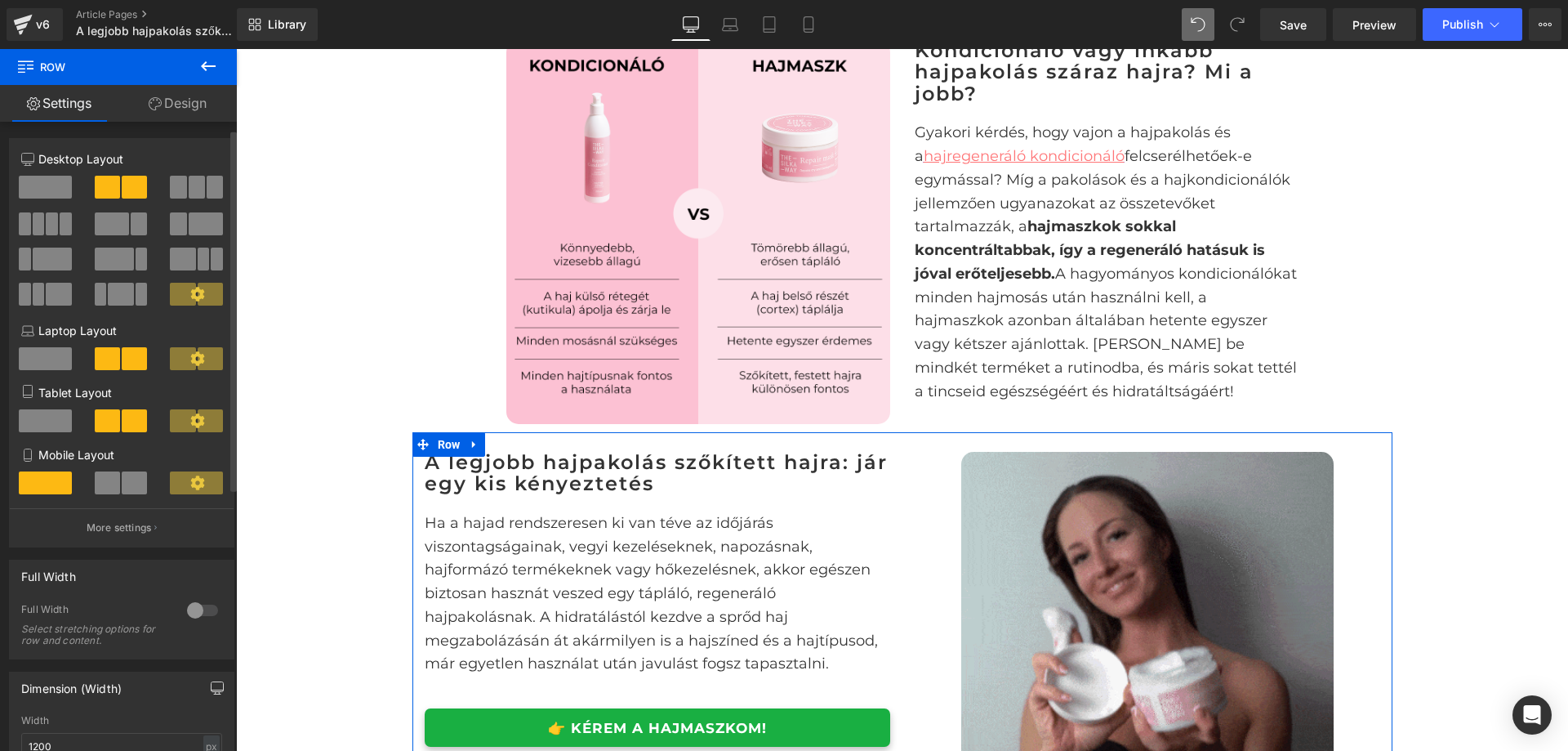
scroll to position [409, 0]
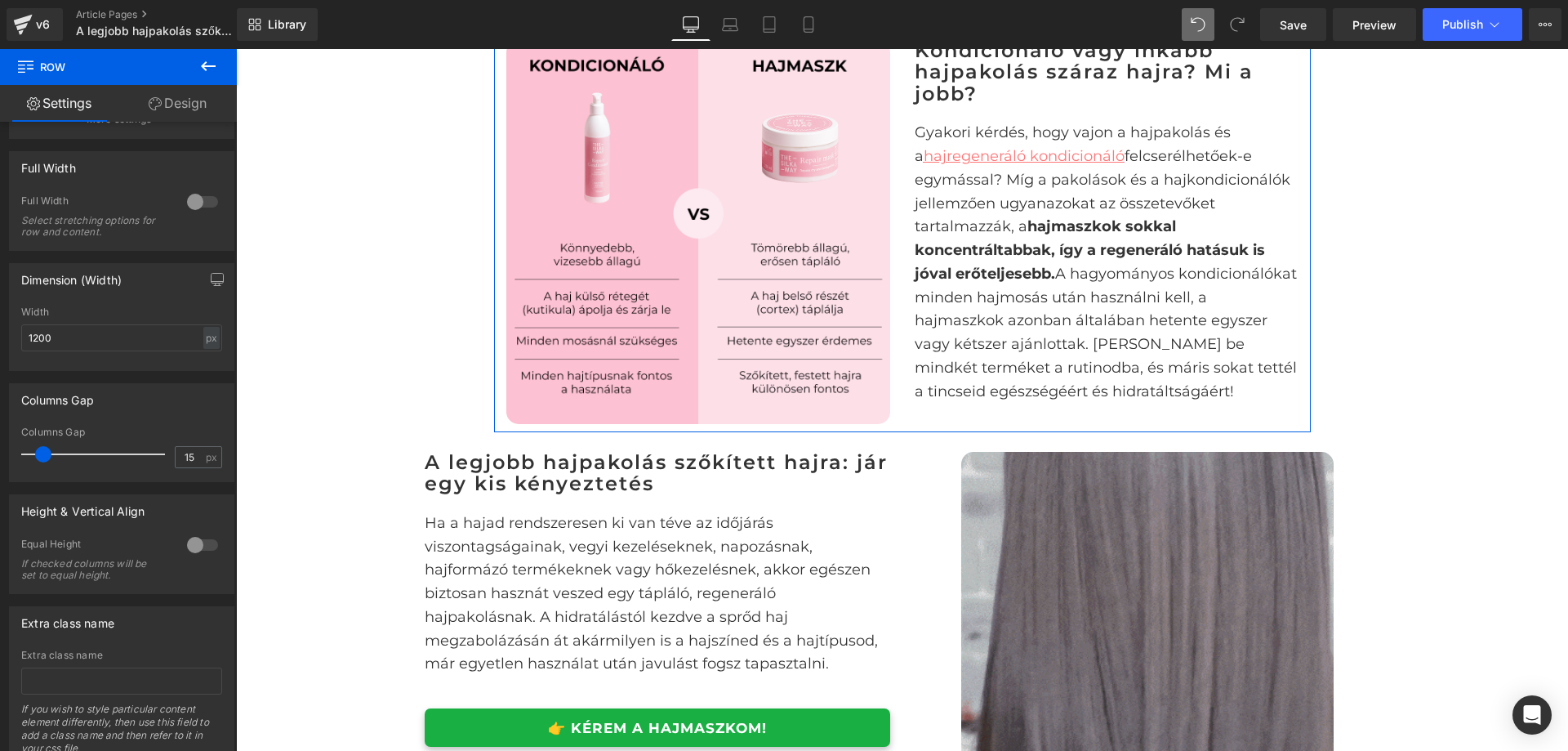
click at [495, 305] on div "Image" at bounding box center [699, 232] width 409 height 384
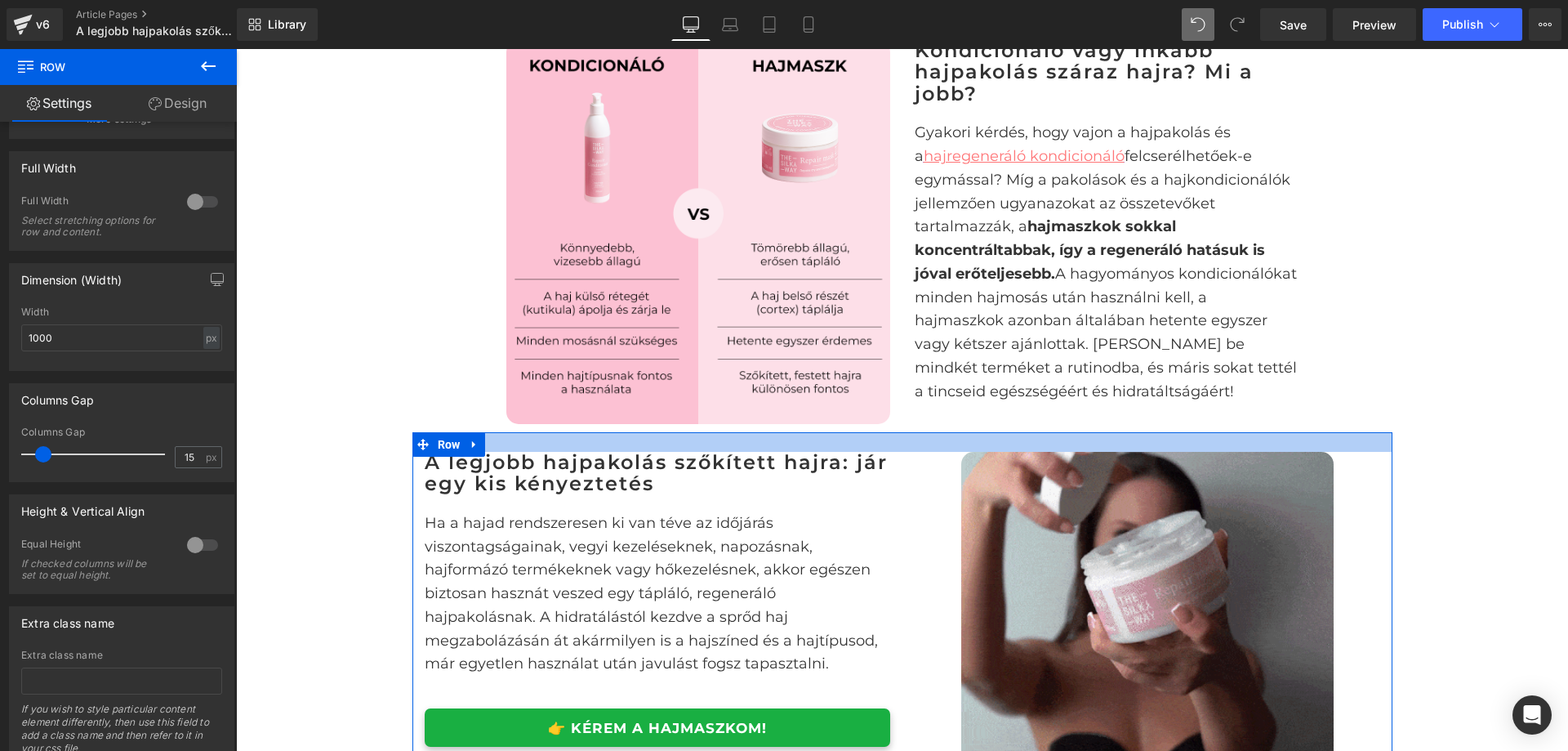
click at [529, 452] on div at bounding box center [902, 442] width 980 height 19
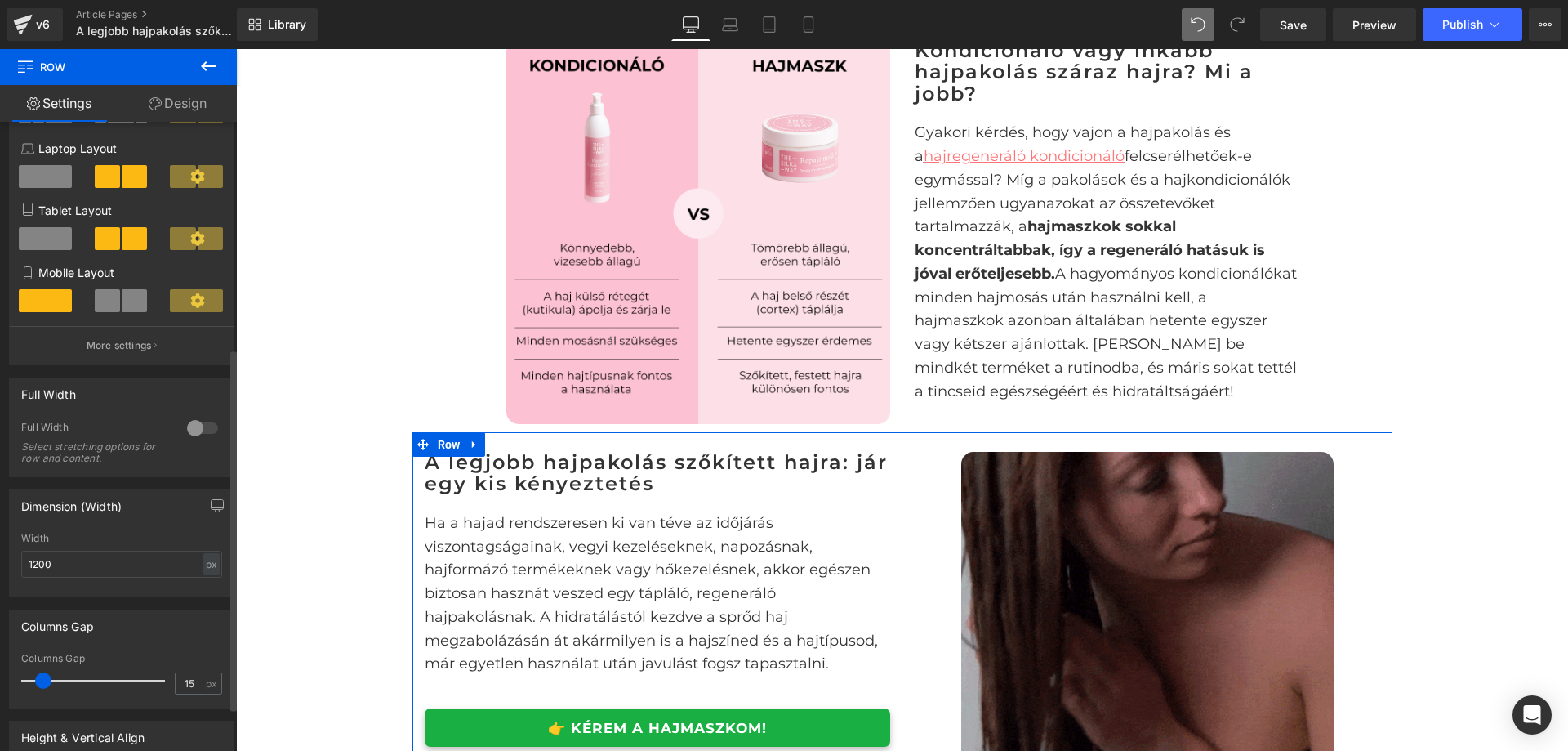
scroll to position [0, 0]
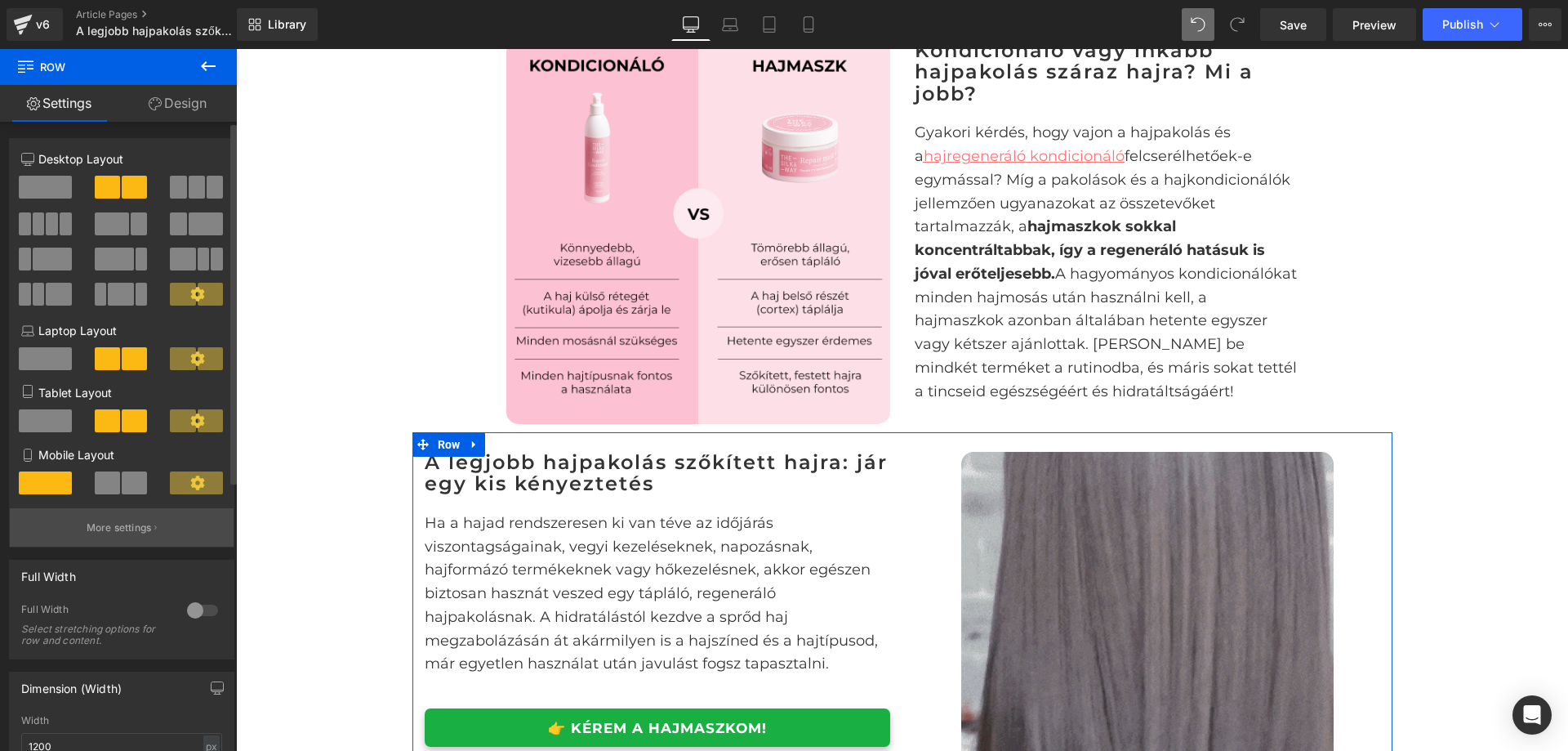
click at [93, 534] on p "More settings" at bounding box center [120, 527] width 66 height 14
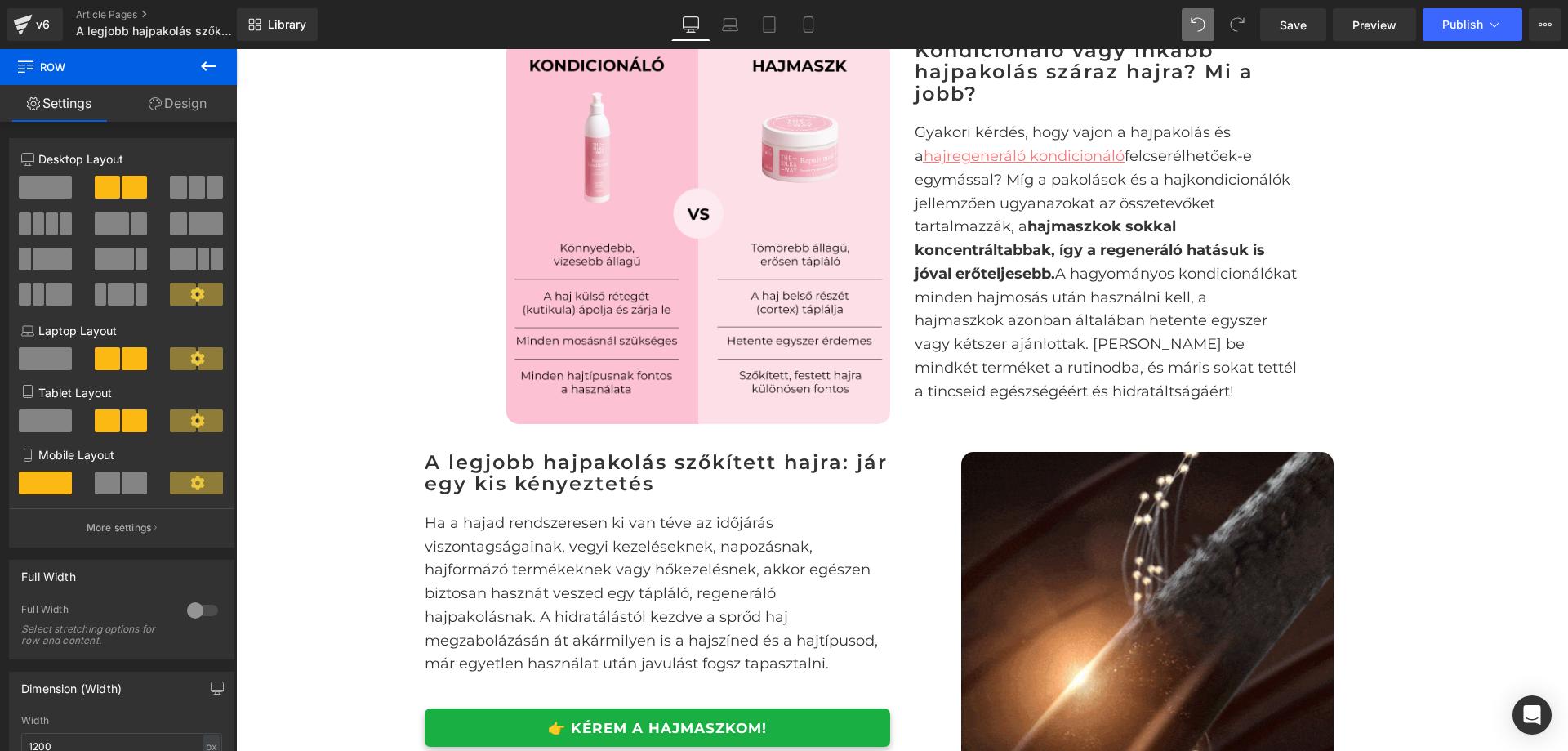
click at [494, 373] on div "Image Kondicionáló vagy inkább hajpakolás száraz hajra? Mi a jobb? Heading Gyak…" at bounding box center [903, 224] width 817 height 416
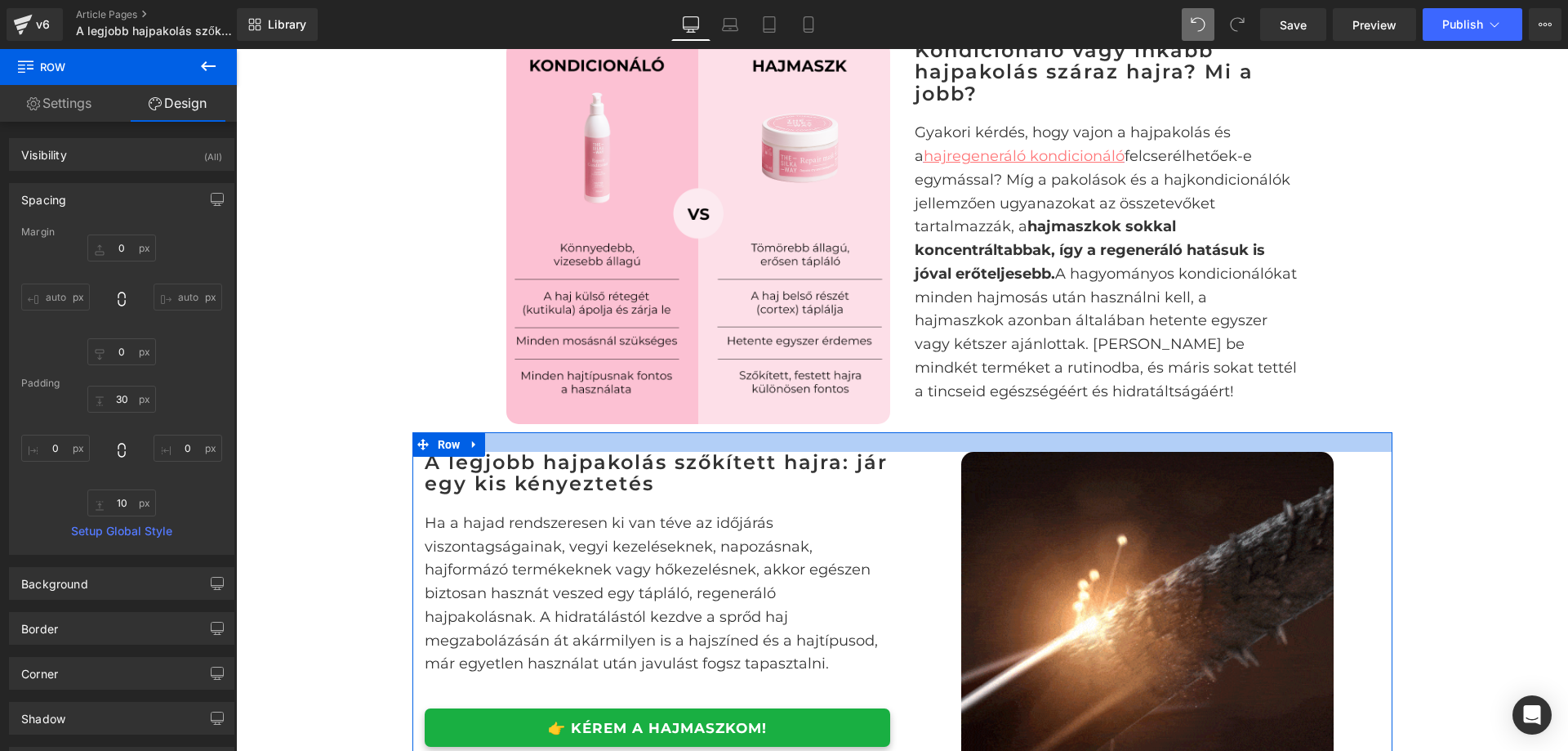
click at [527, 452] on div at bounding box center [902, 442] width 980 height 19
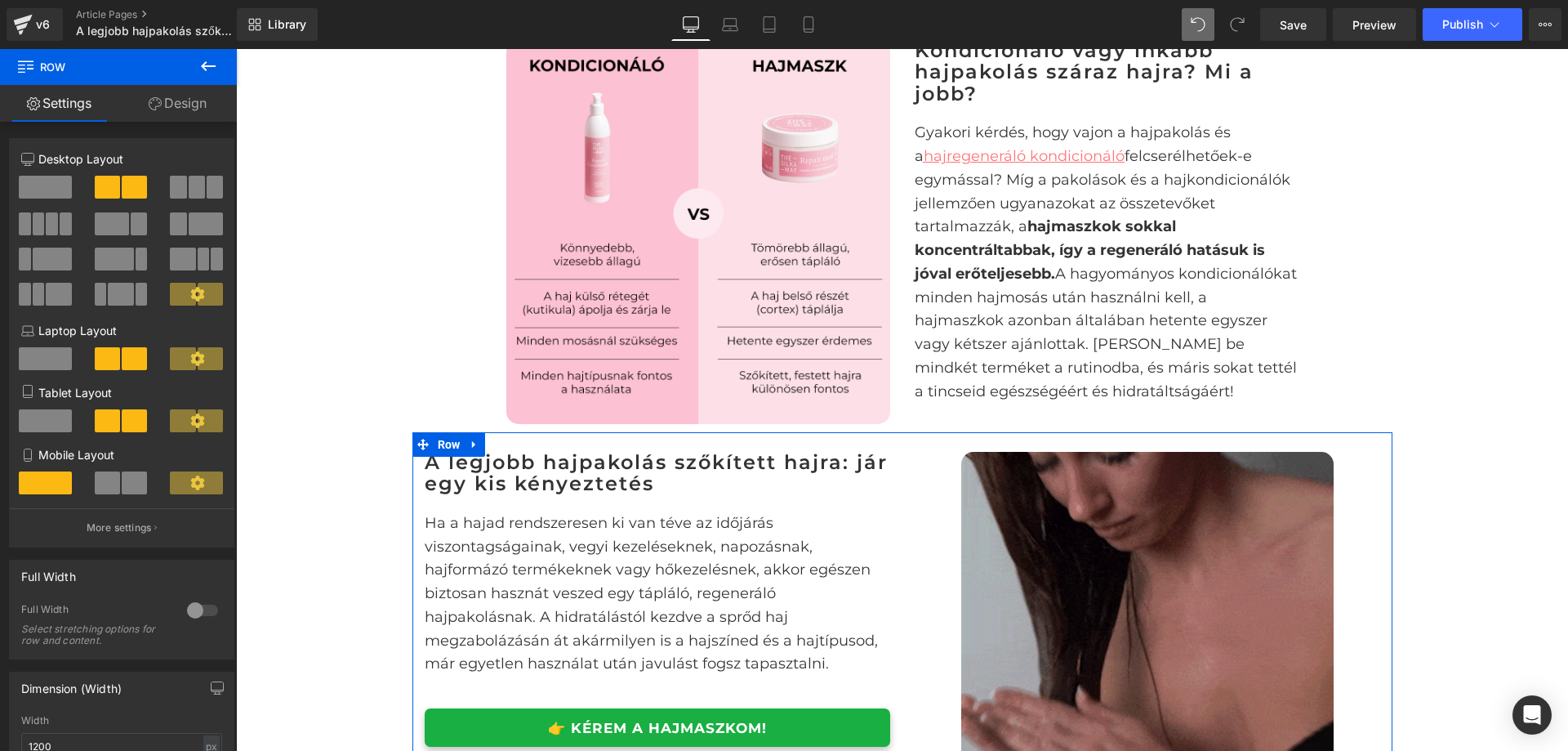
click at [167, 108] on link "Design" at bounding box center [177, 103] width 119 height 37
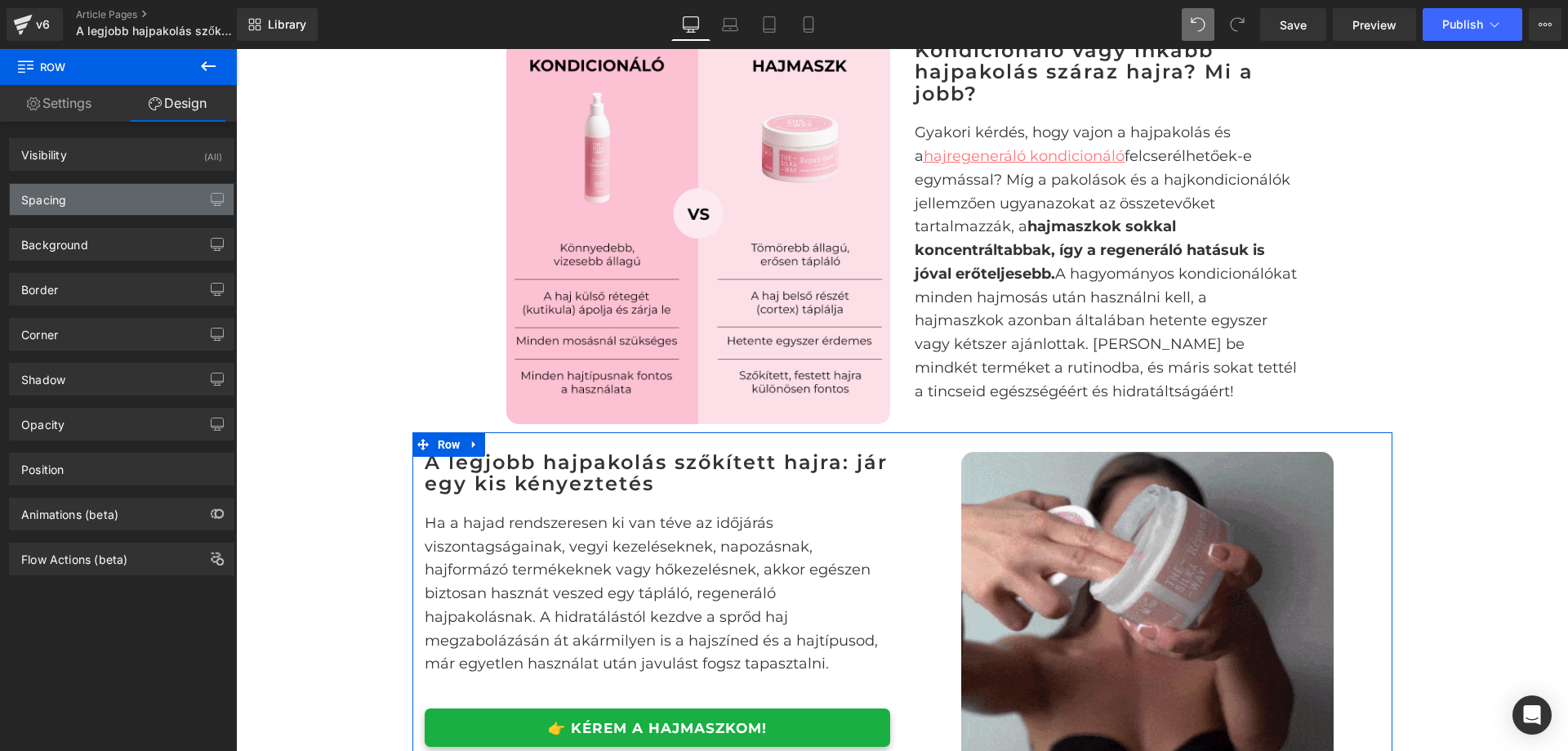
click at [103, 190] on div "Spacing" at bounding box center [121, 200] width 224 height 31
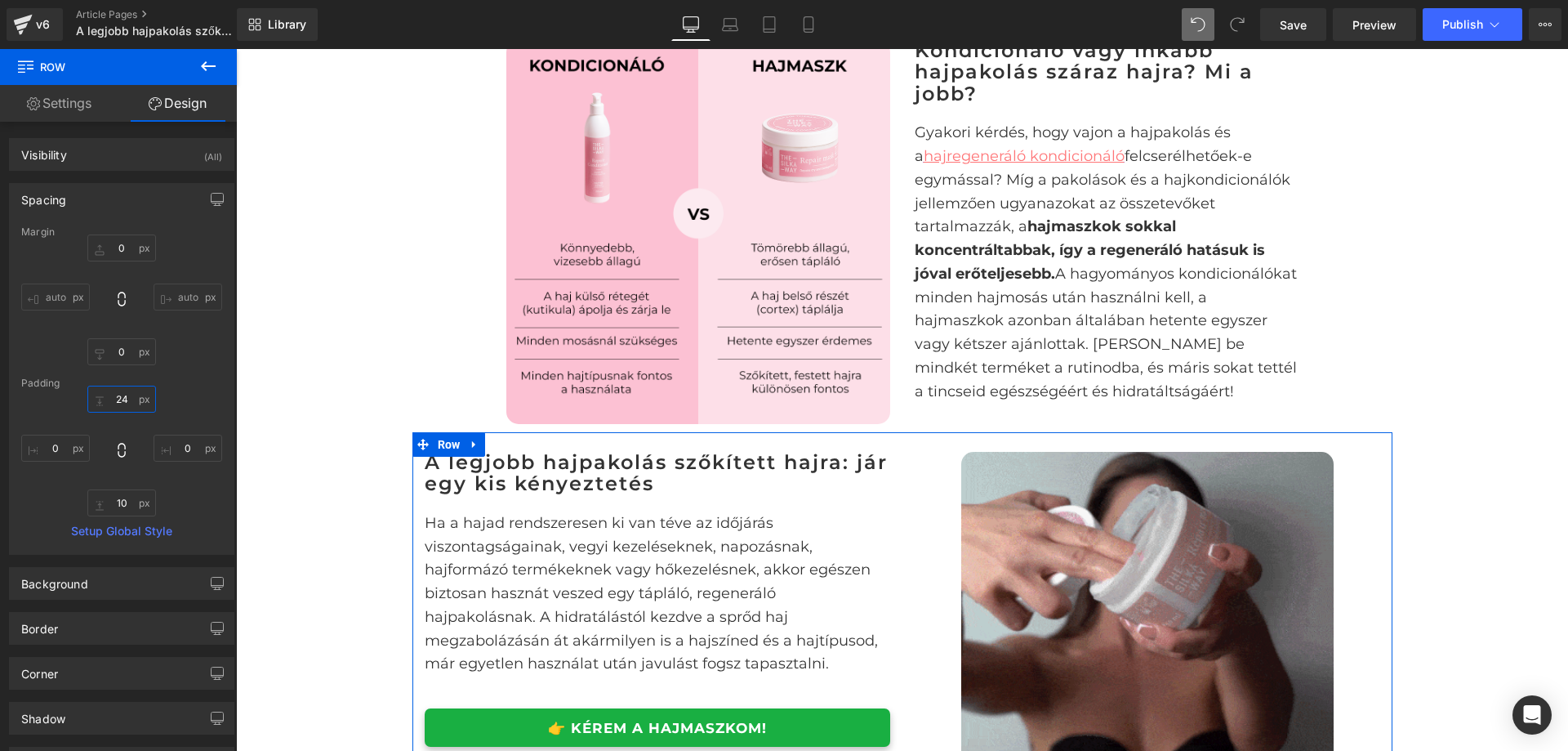
click at [111, 405] on input "24" at bounding box center [121, 399] width 68 height 27
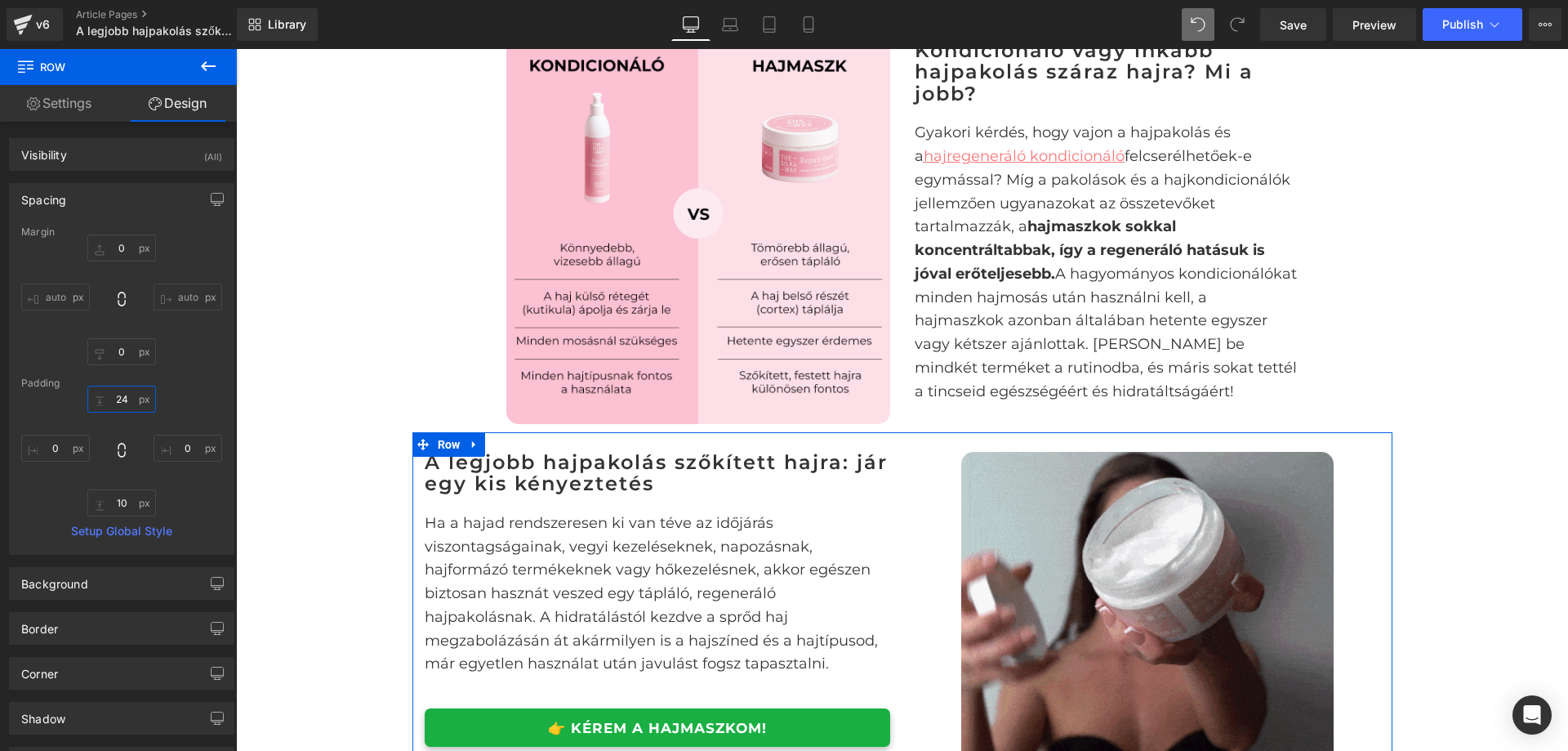
click at [112, 405] on input "24" at bounding box center [121, 399] width 68 height 27
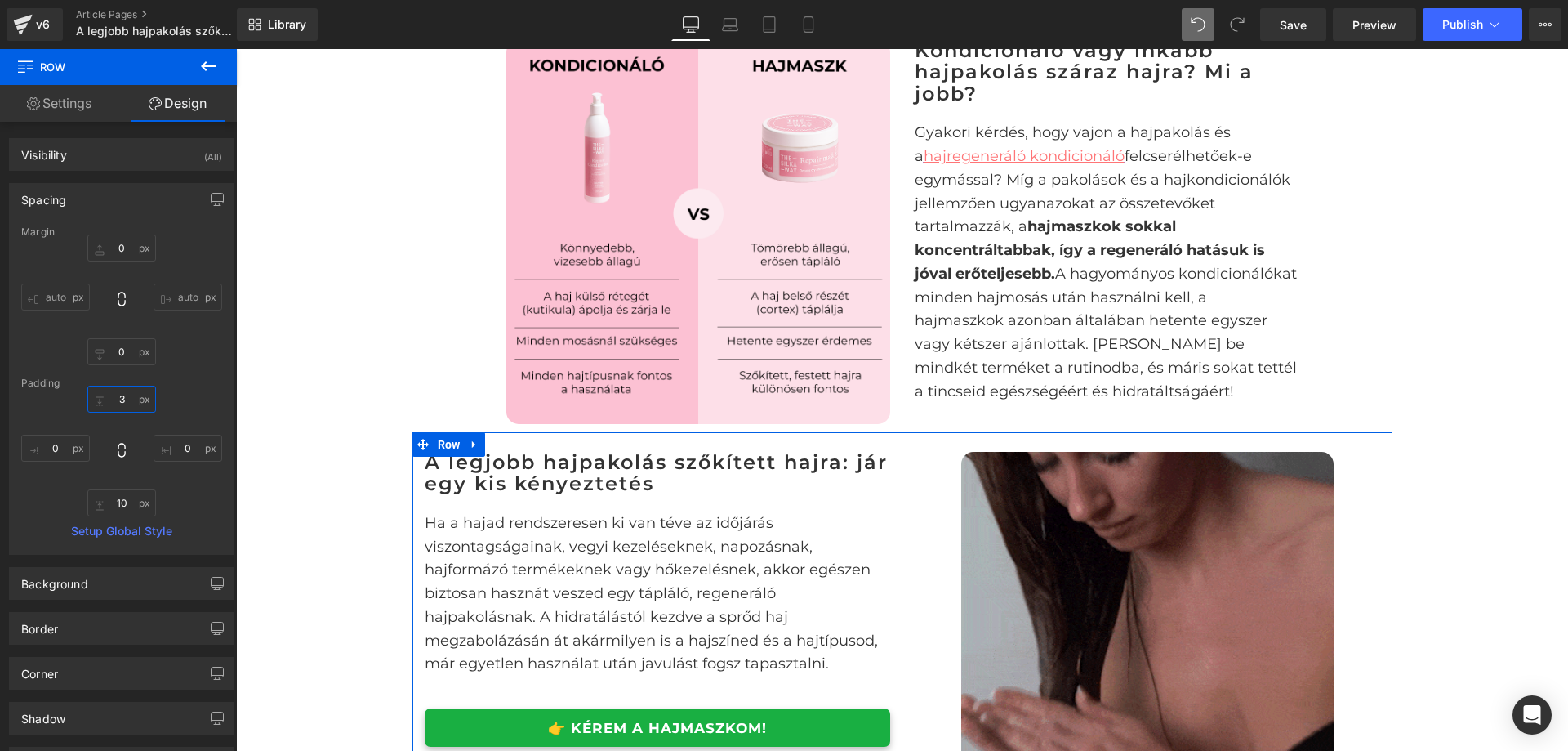
type input "30"
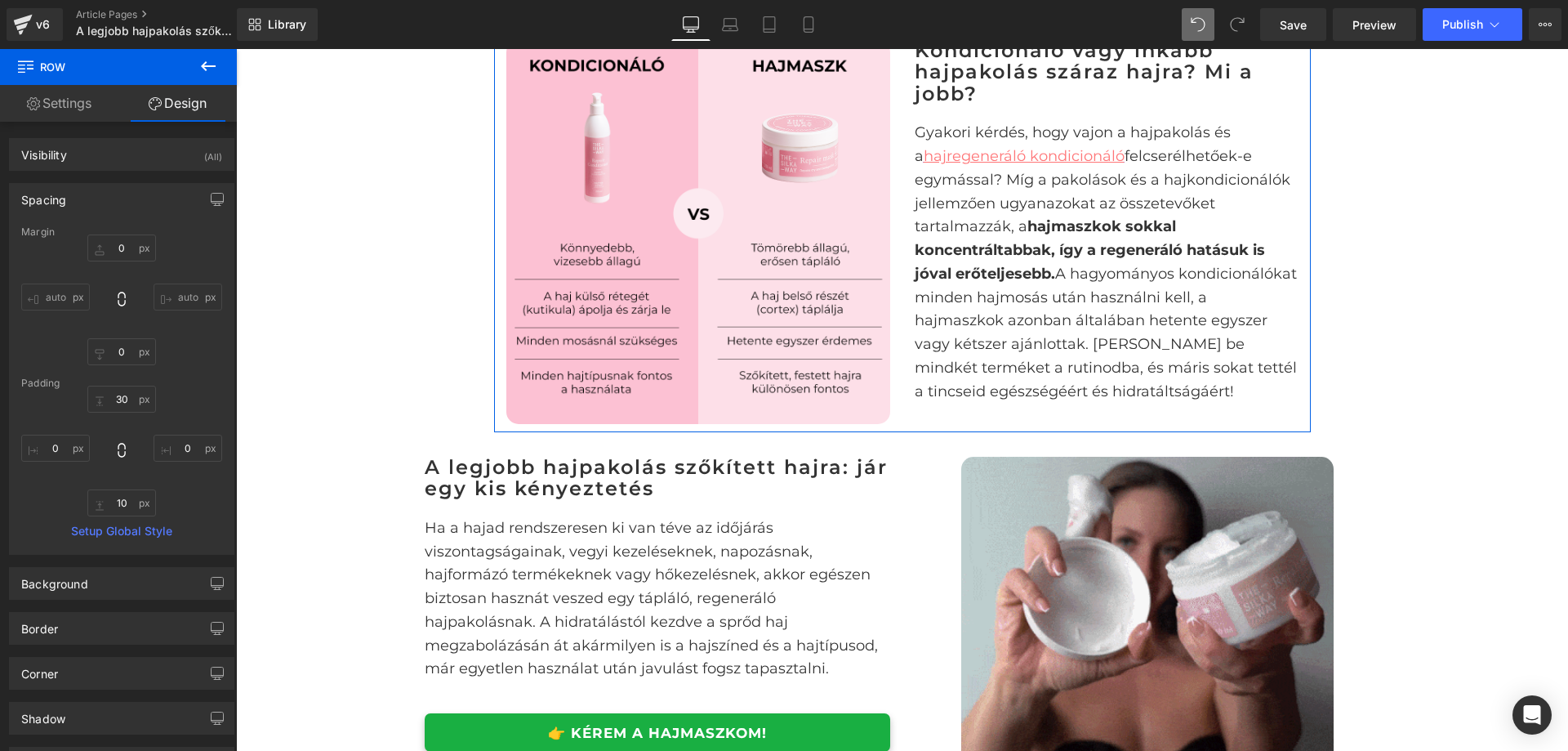
click at [494, 284] on div "Image" at bounding box center [699, 232] width 409 height 384
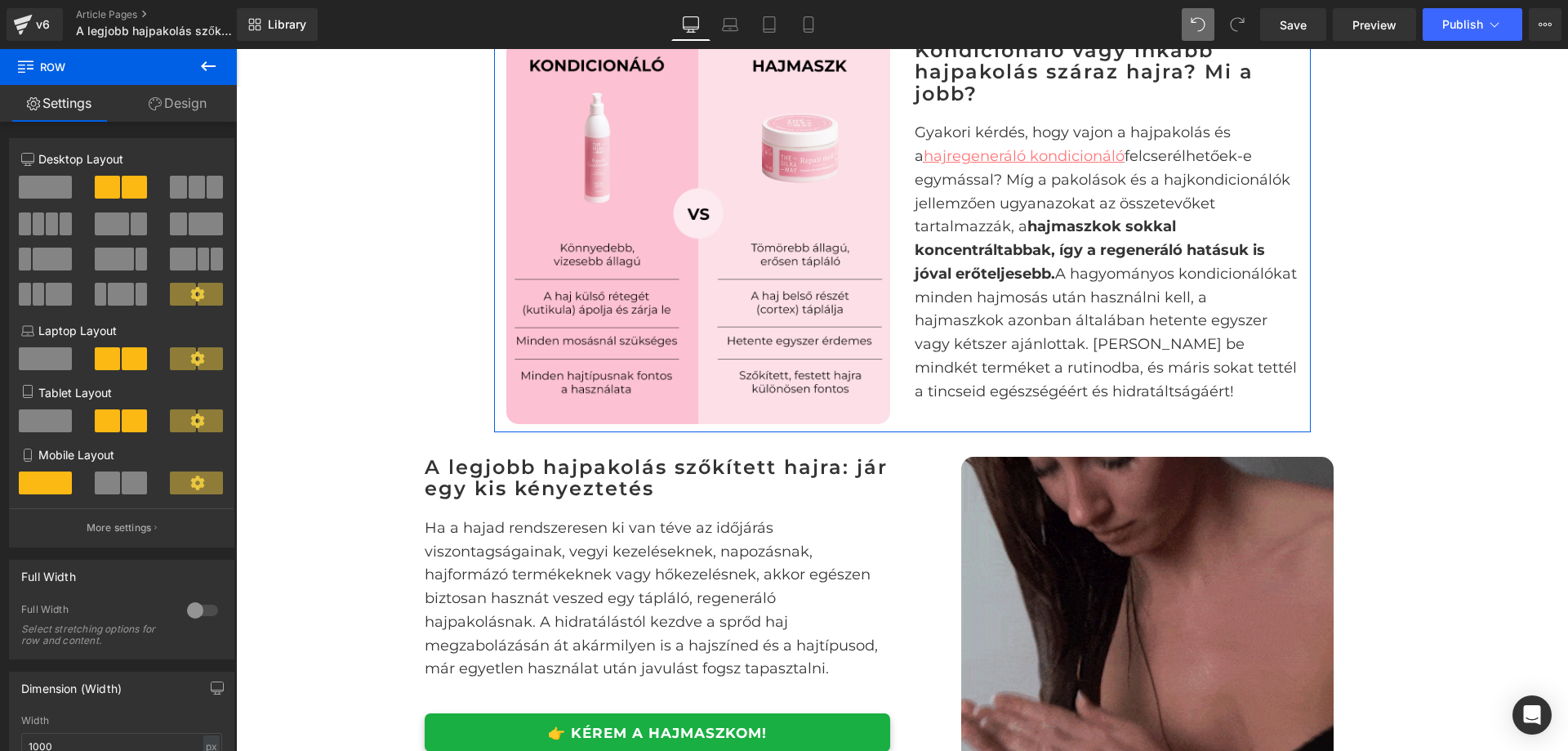
click at [190, 292] on icon at bounding box center [197, 294] width 13 height 13
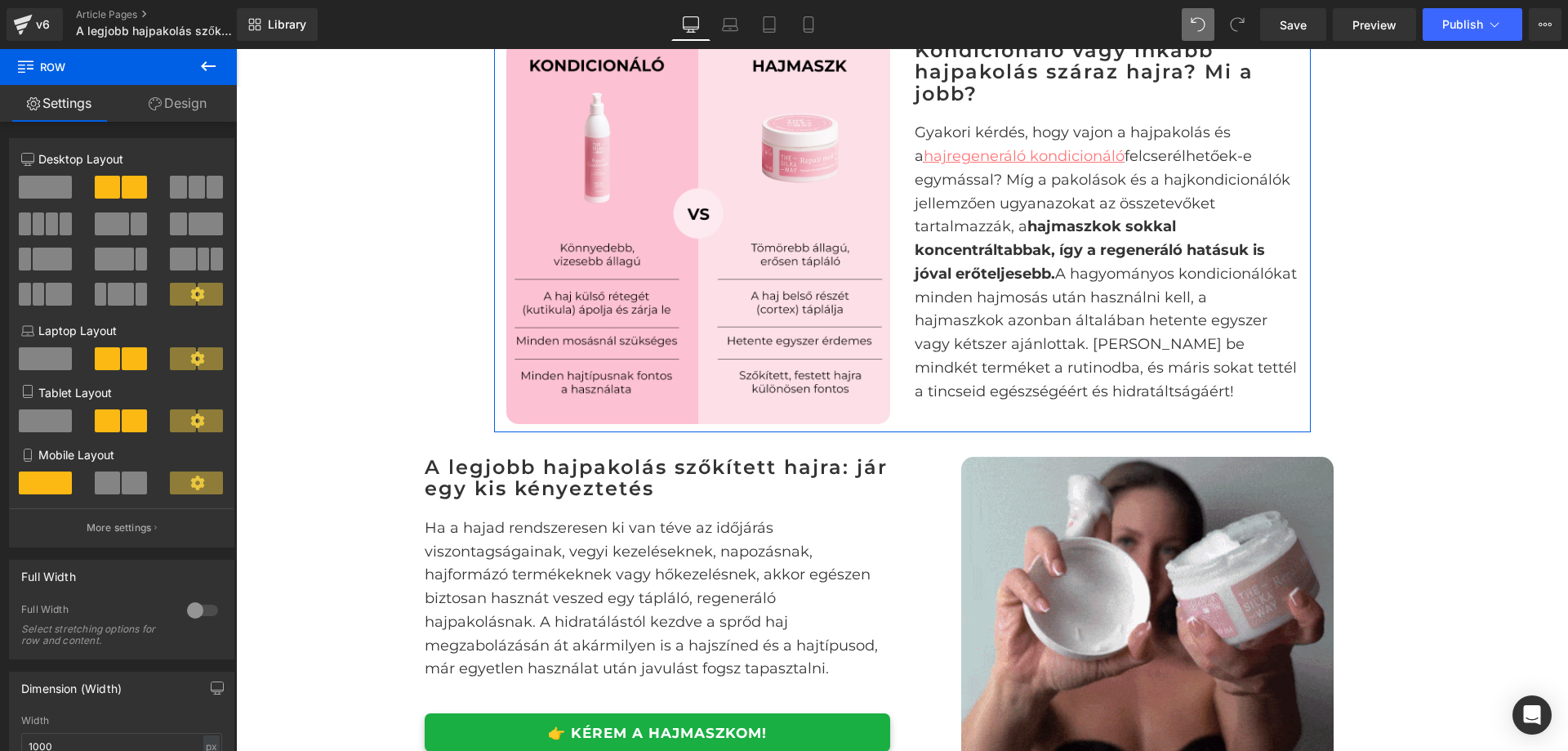
click at [193, 292] on icon at bounding box center [197, 294] width 14 height 14
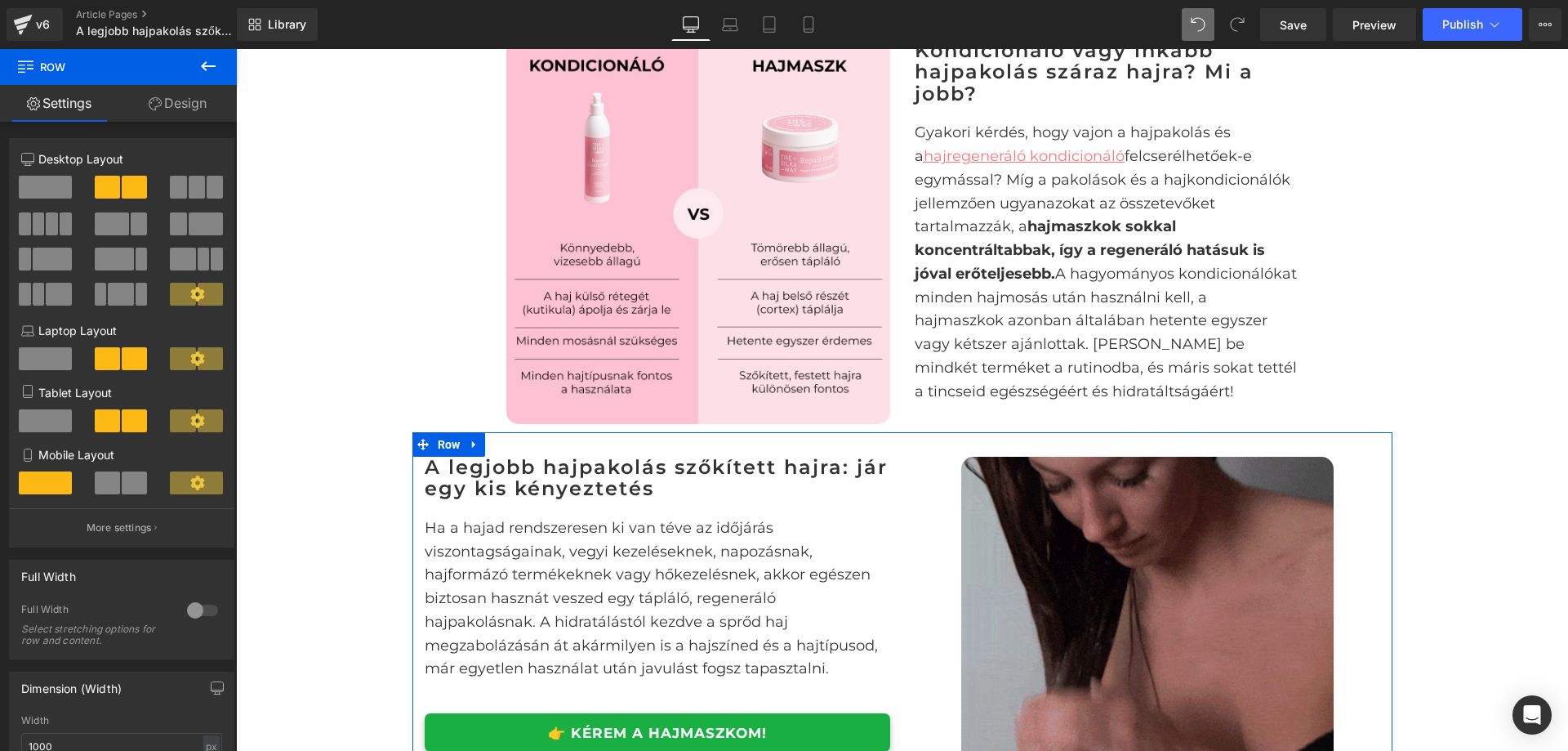
click at [412, 501] on div "A legjobb hajpakolás szőkített hajra: jár egy kis kényeztetés Heading Ha a haja…" at bounding box center [657, 604] width 491 height 295
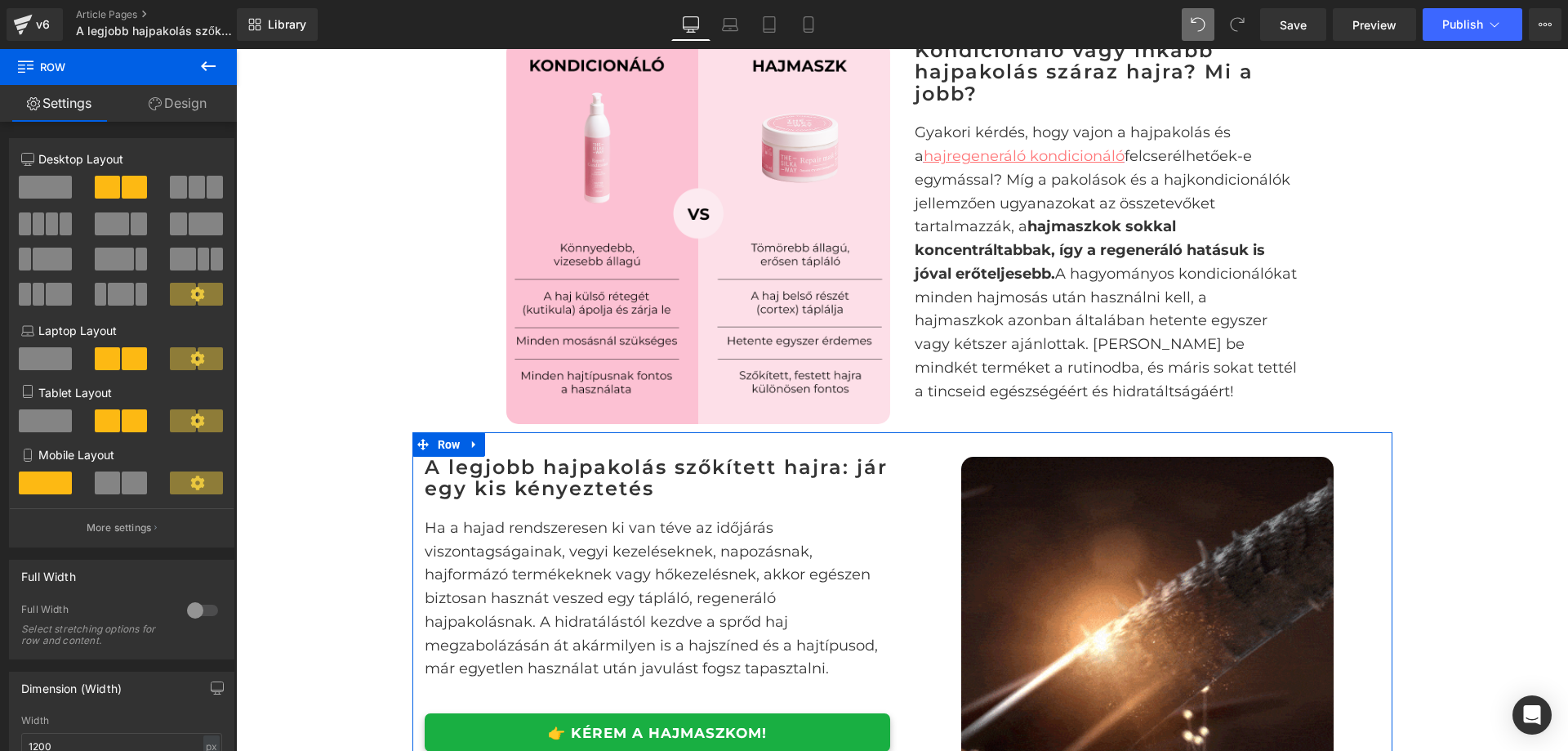
click at [187, 610] on div at bounding box center [202, 610] width 40 height 26
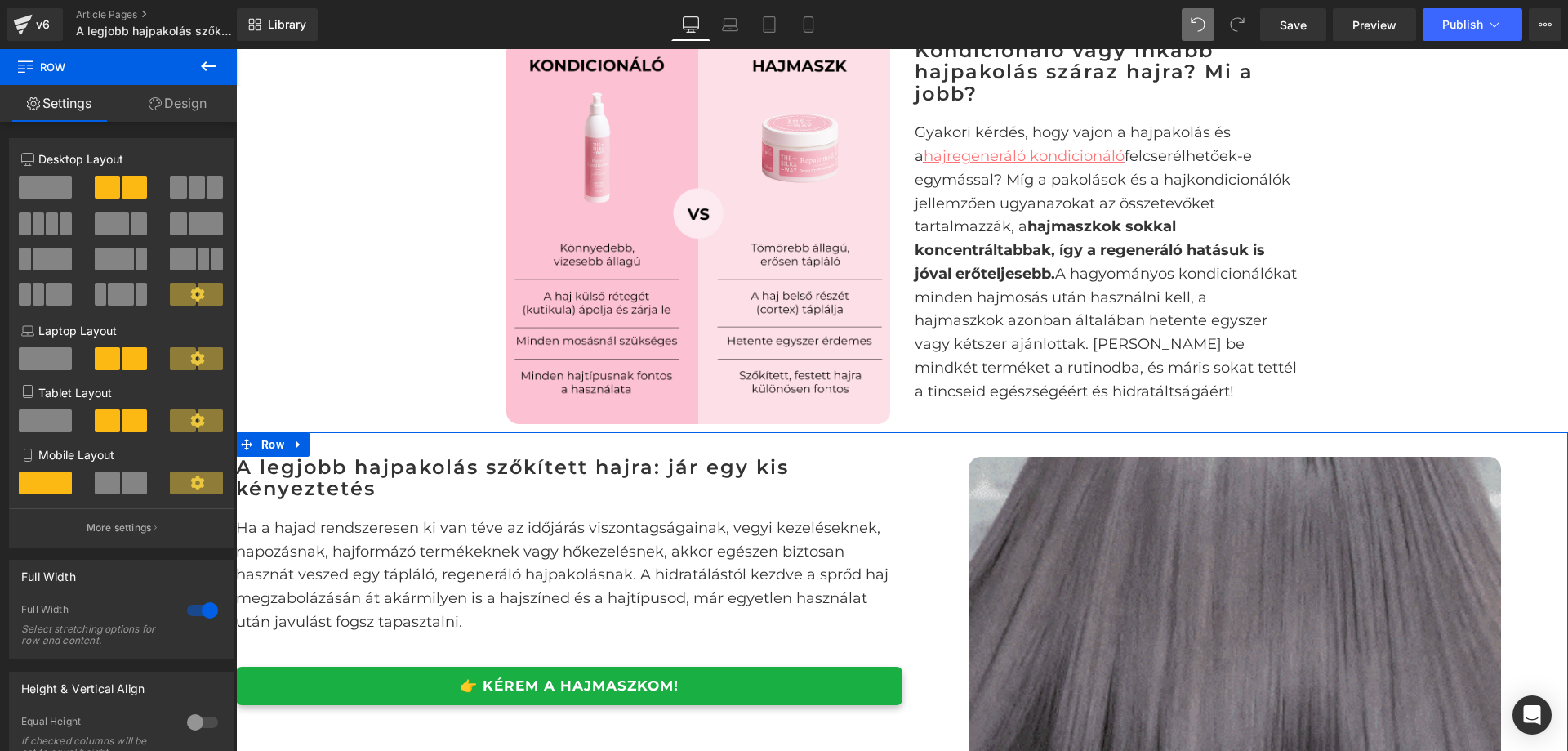
click at [199, 610] on div at bounding box center [202, 610] width 40 height 26
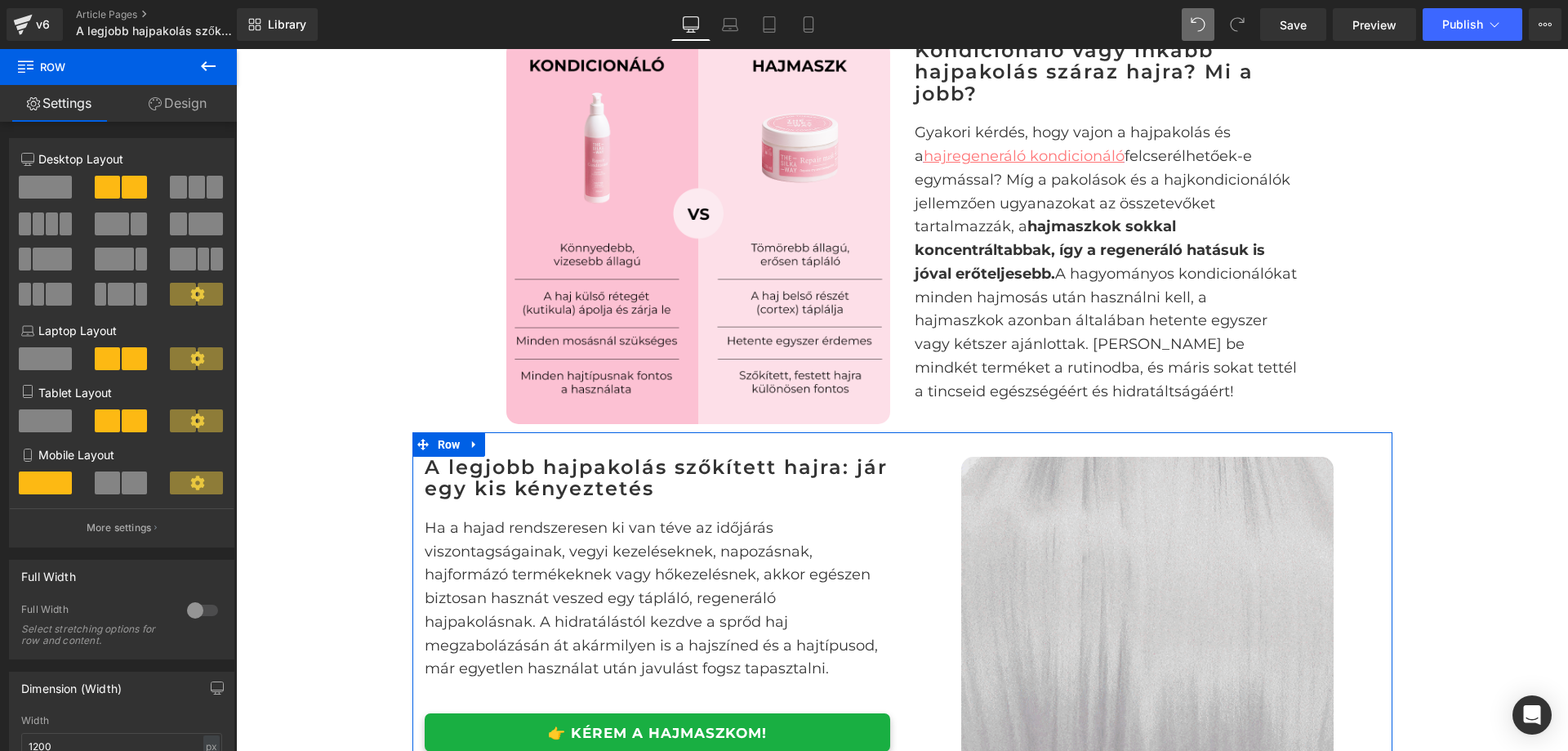
scroll to position [82, 0]
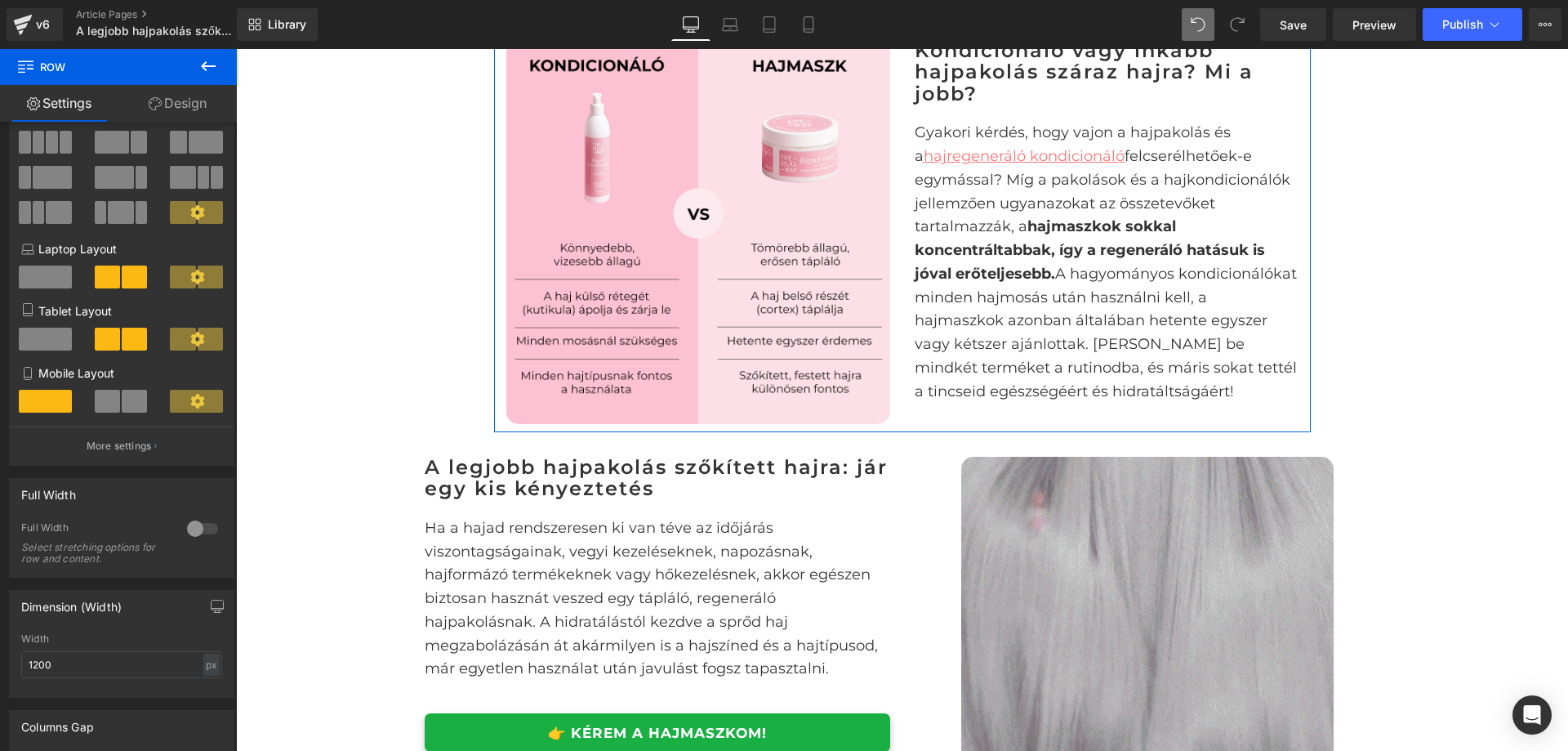
click at [494, 401] on div "Image" at bounding box center [699, 232] width 409 height 384
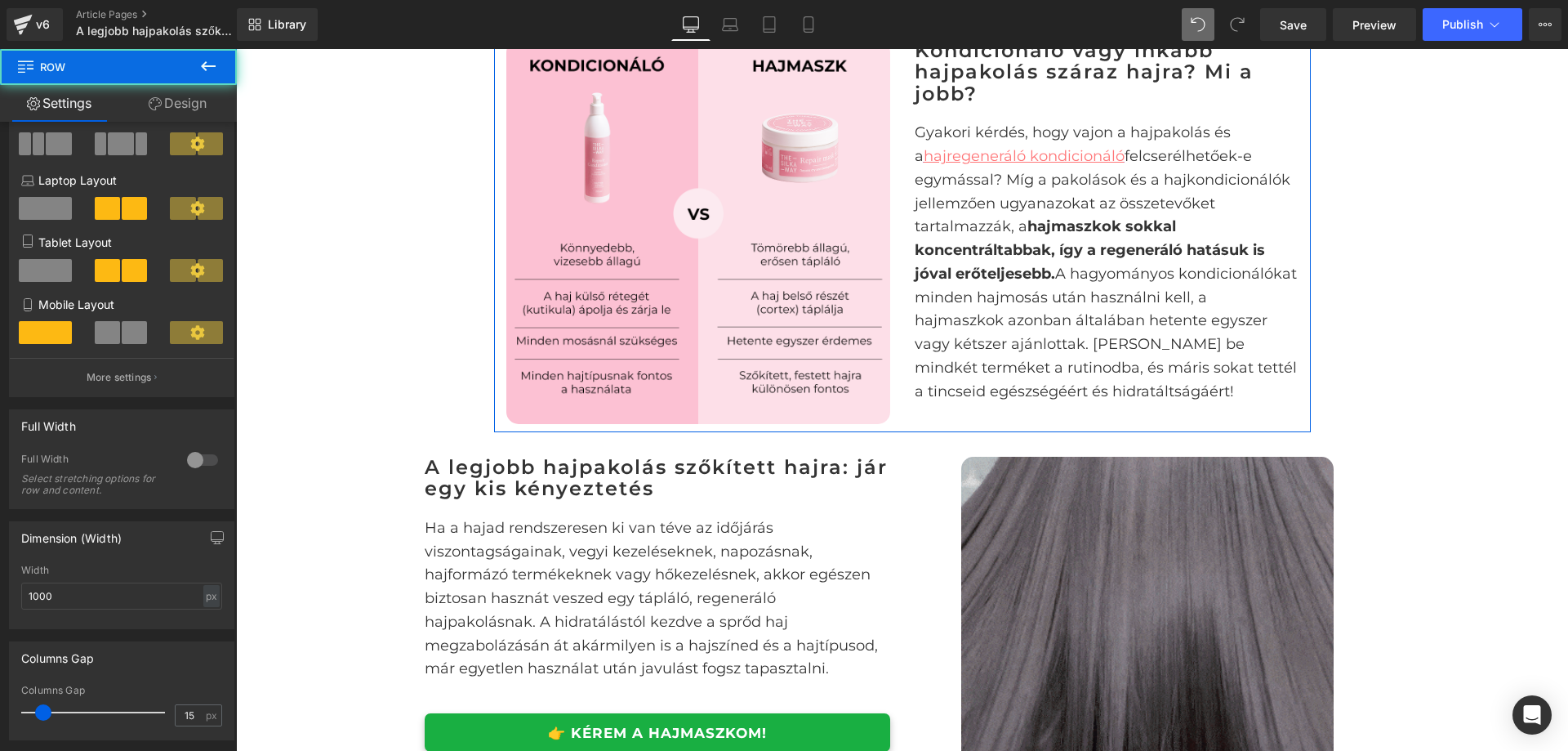
scroll to position [164, 0]
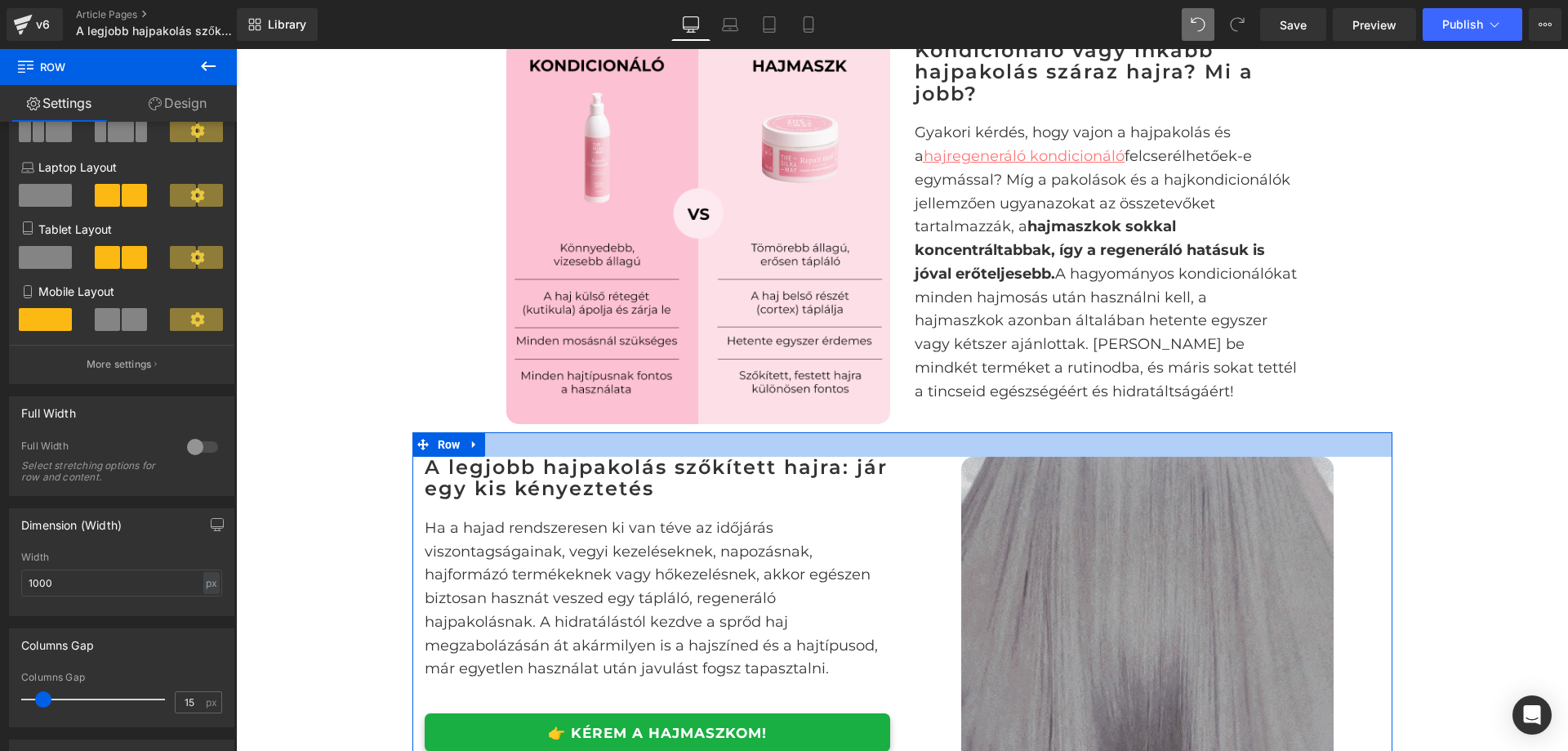
click at [516, 457] on div at bounding box center [902, 443] width 980 height 24
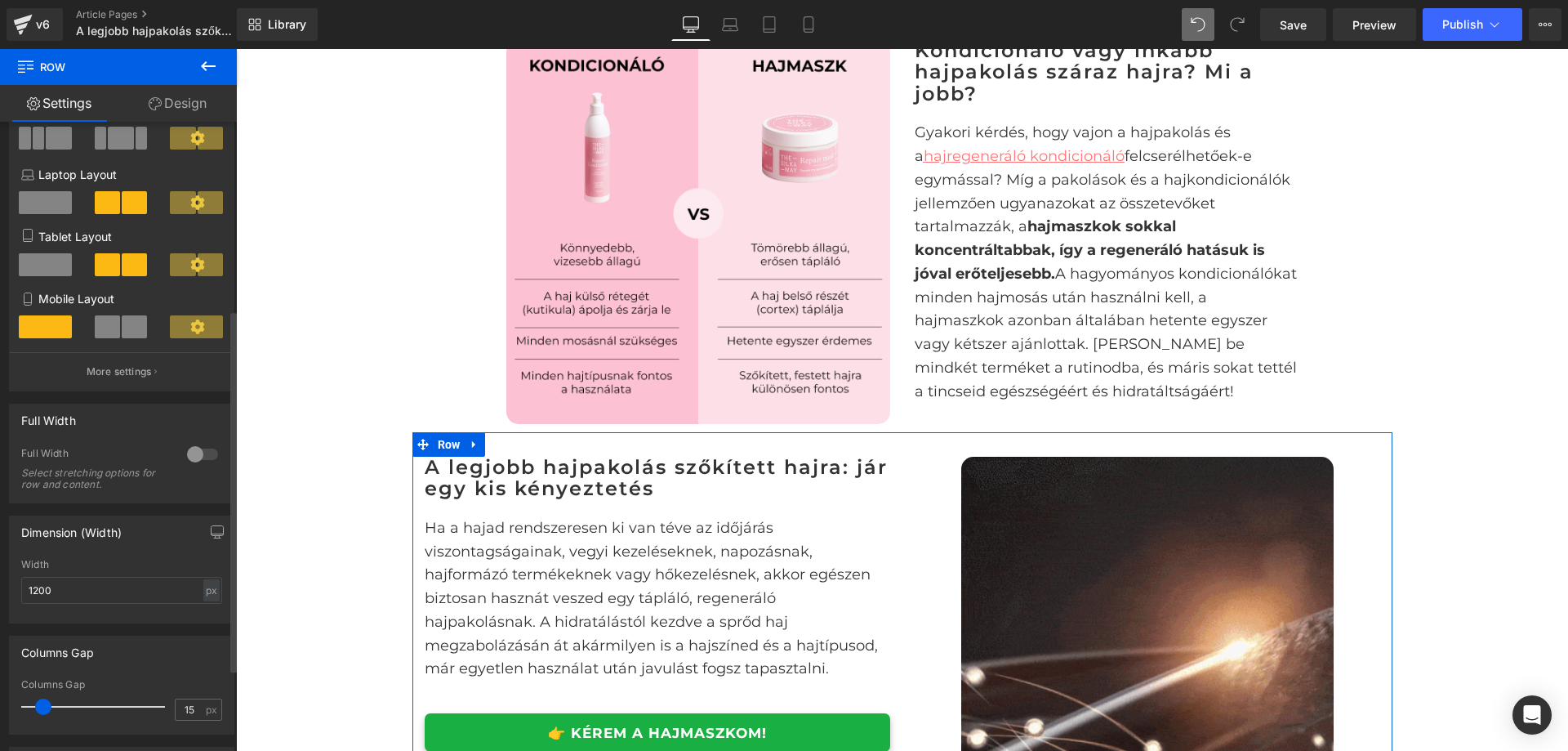
scroll to position [327, 0]
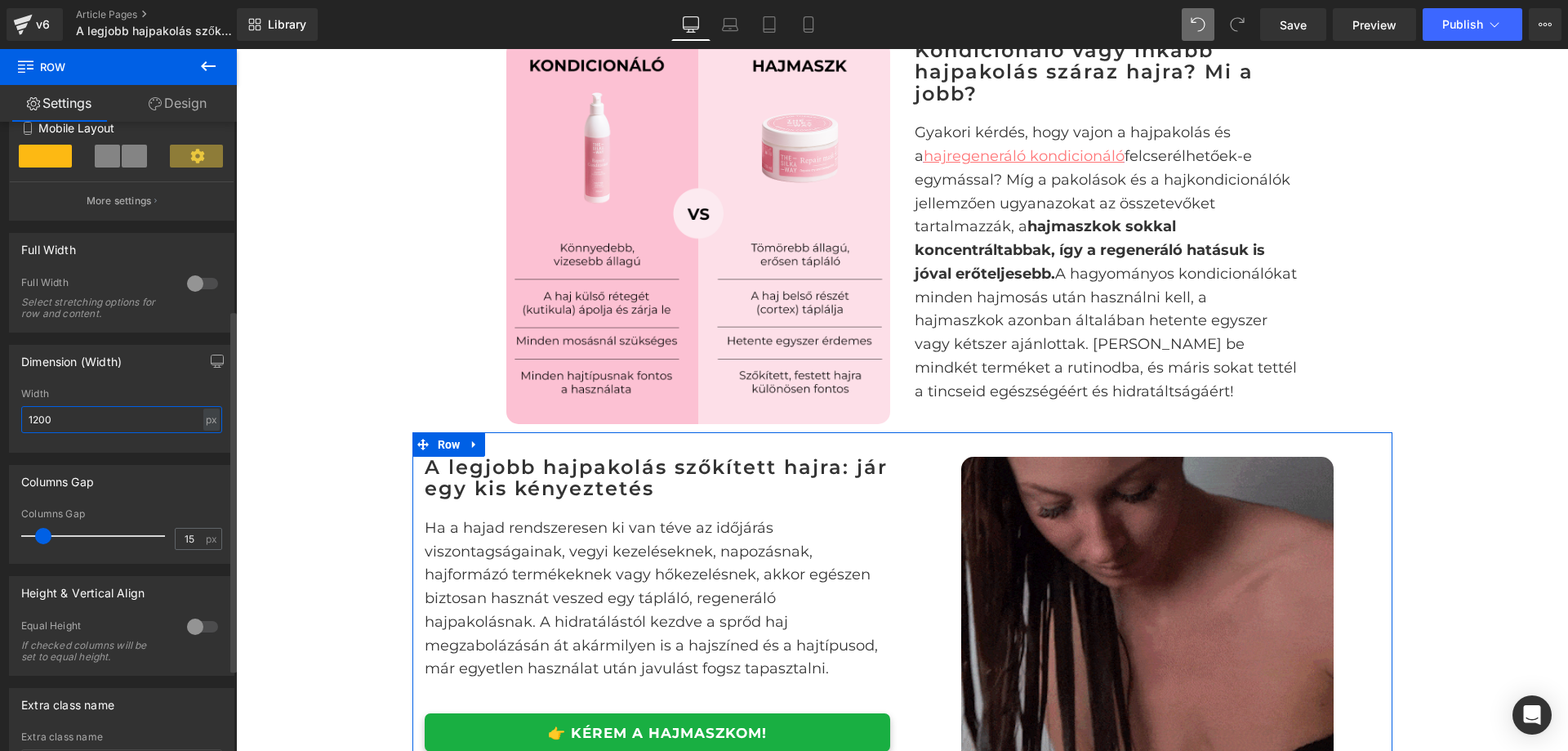
click at [67, 416] on input "1200" at bounding box center [121, 419] width 201 height 27
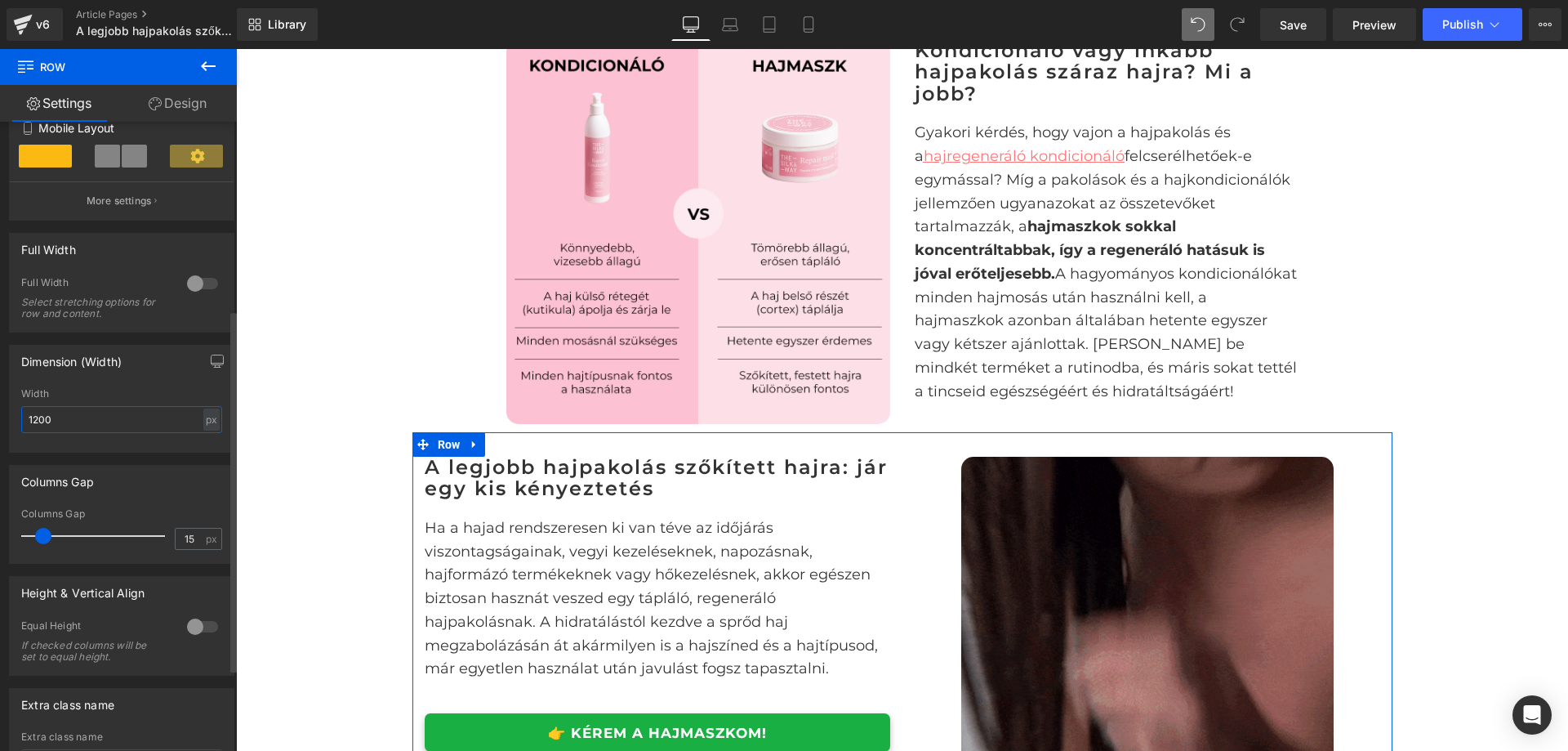
click at [67, 416] on input "1200" at bounding box center [121, 419] width 201 height 27
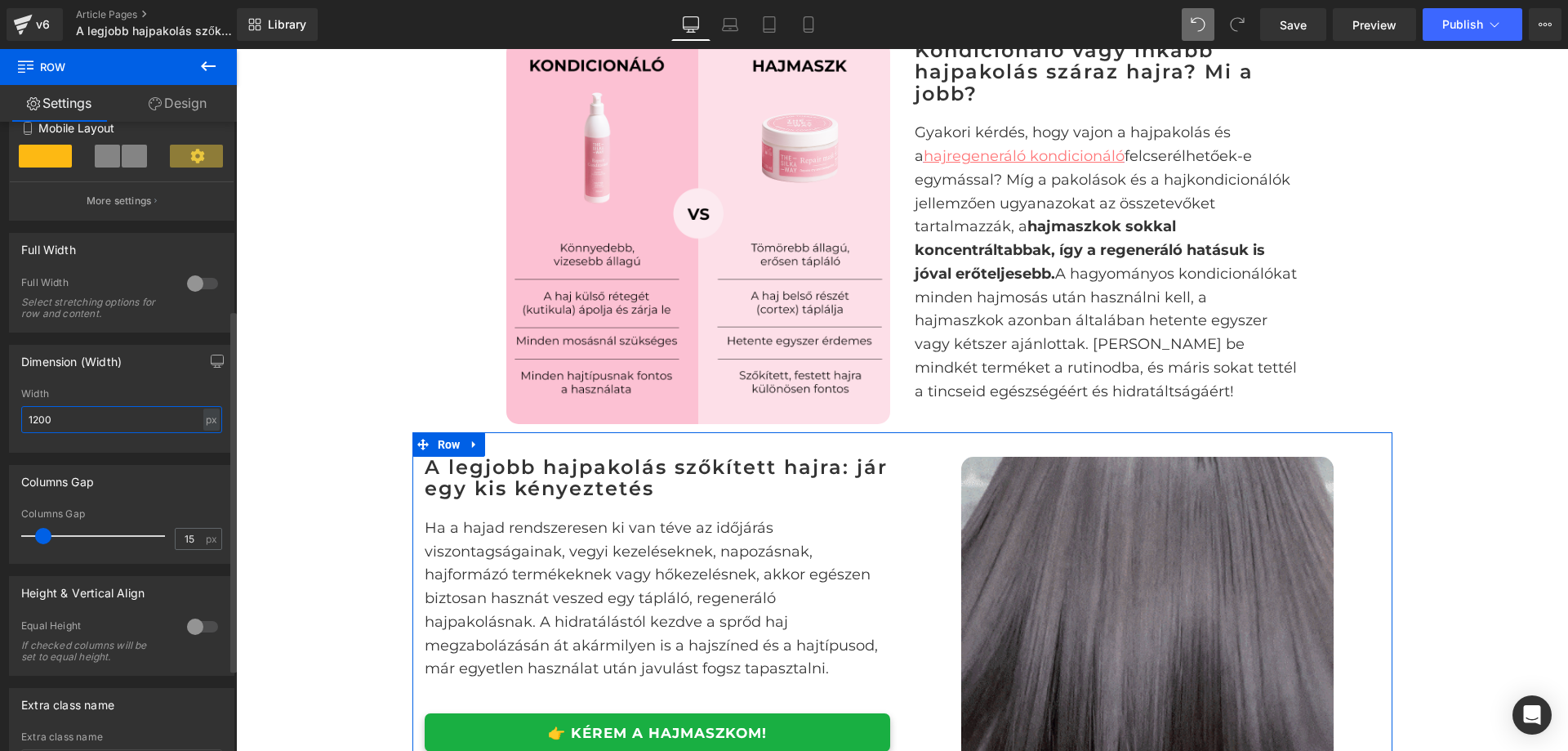
click at [67, 416] on input "1200" at bounding box center [121, 419] width 201 height 27
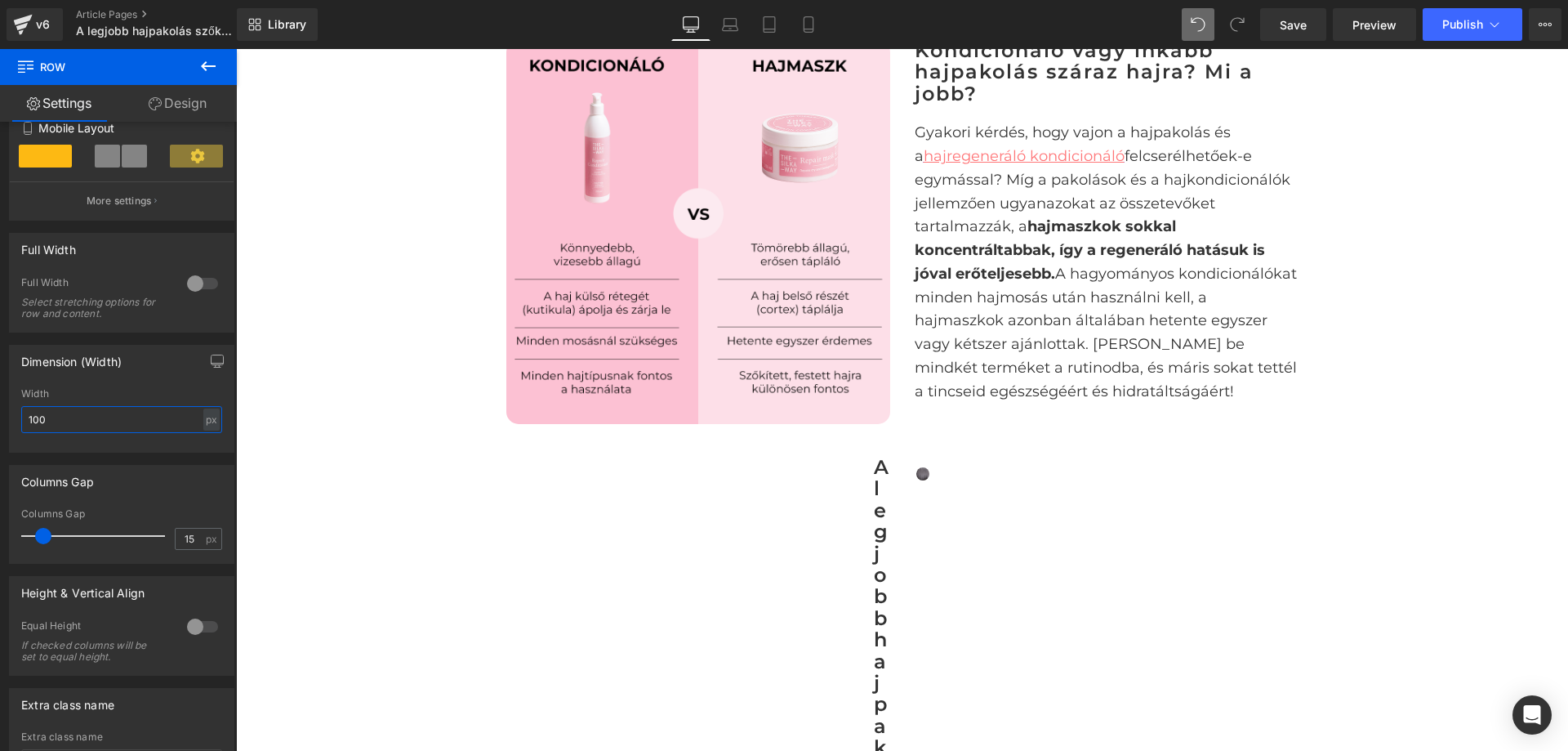
type input "1000"
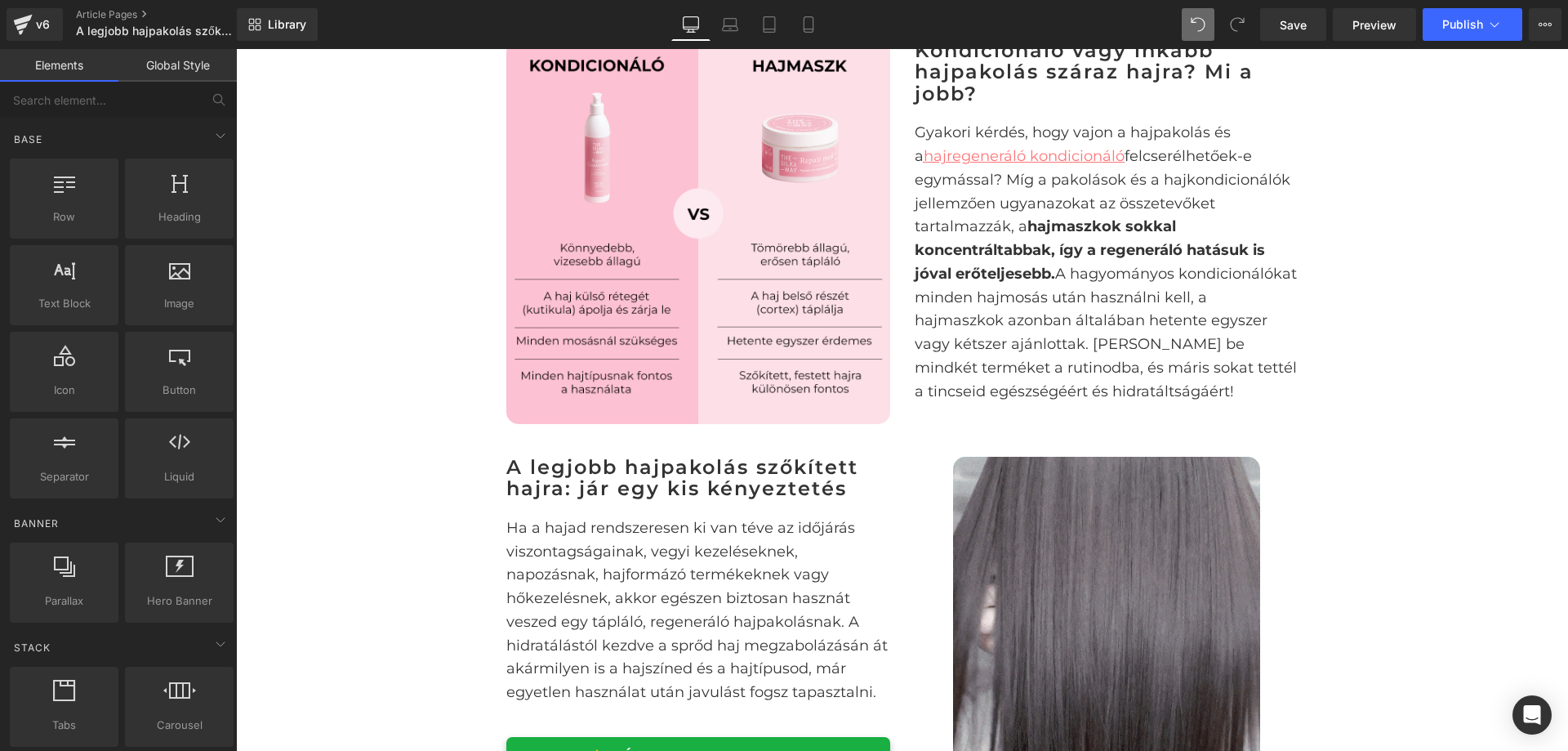
click at [327, 345] on div "A legjobb hajpakolás szőkített és száraz, töredezett hajra Heading Image Row Eg…" at bounding box center [902, 748] width 1332 height 3871
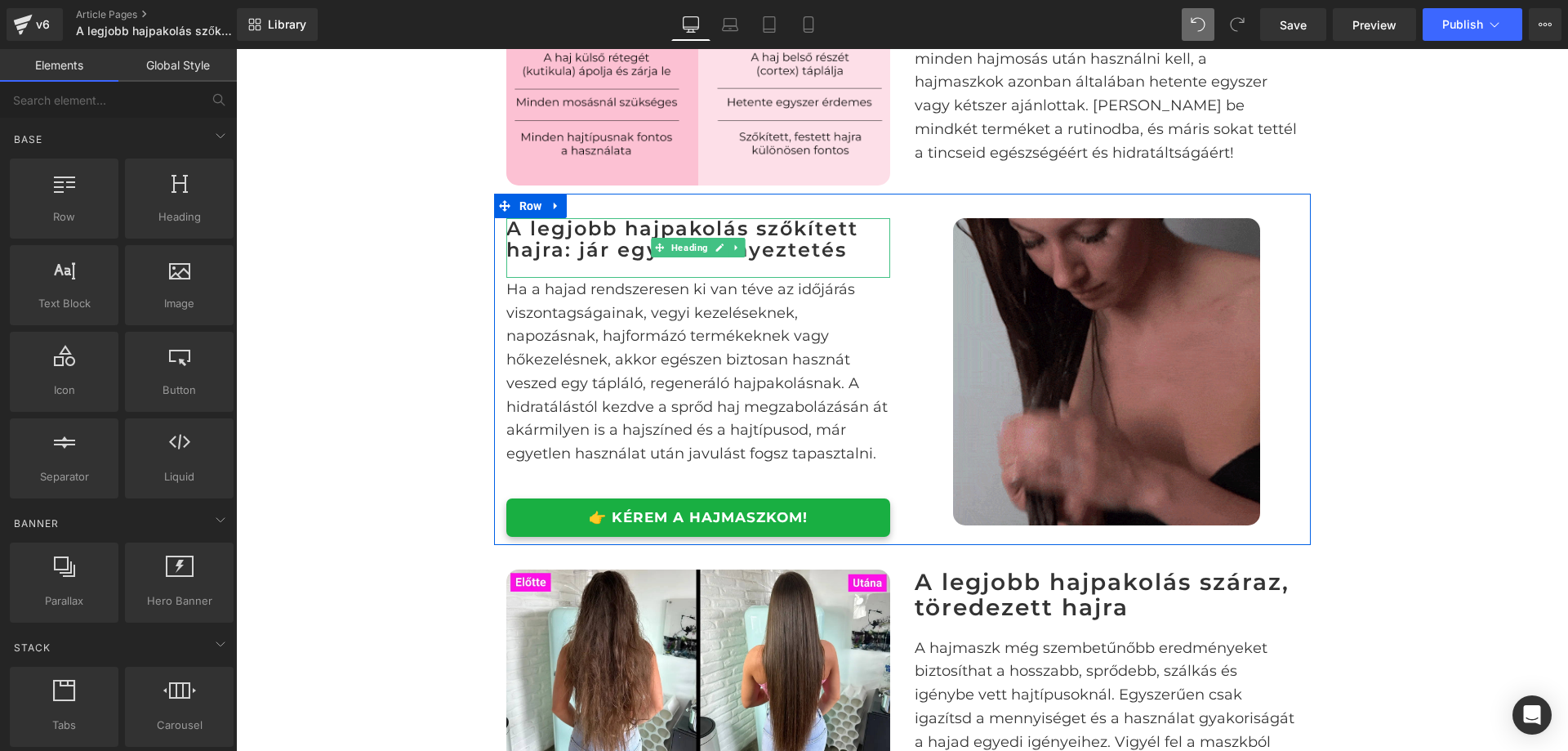
scroll to position [1547, 0]
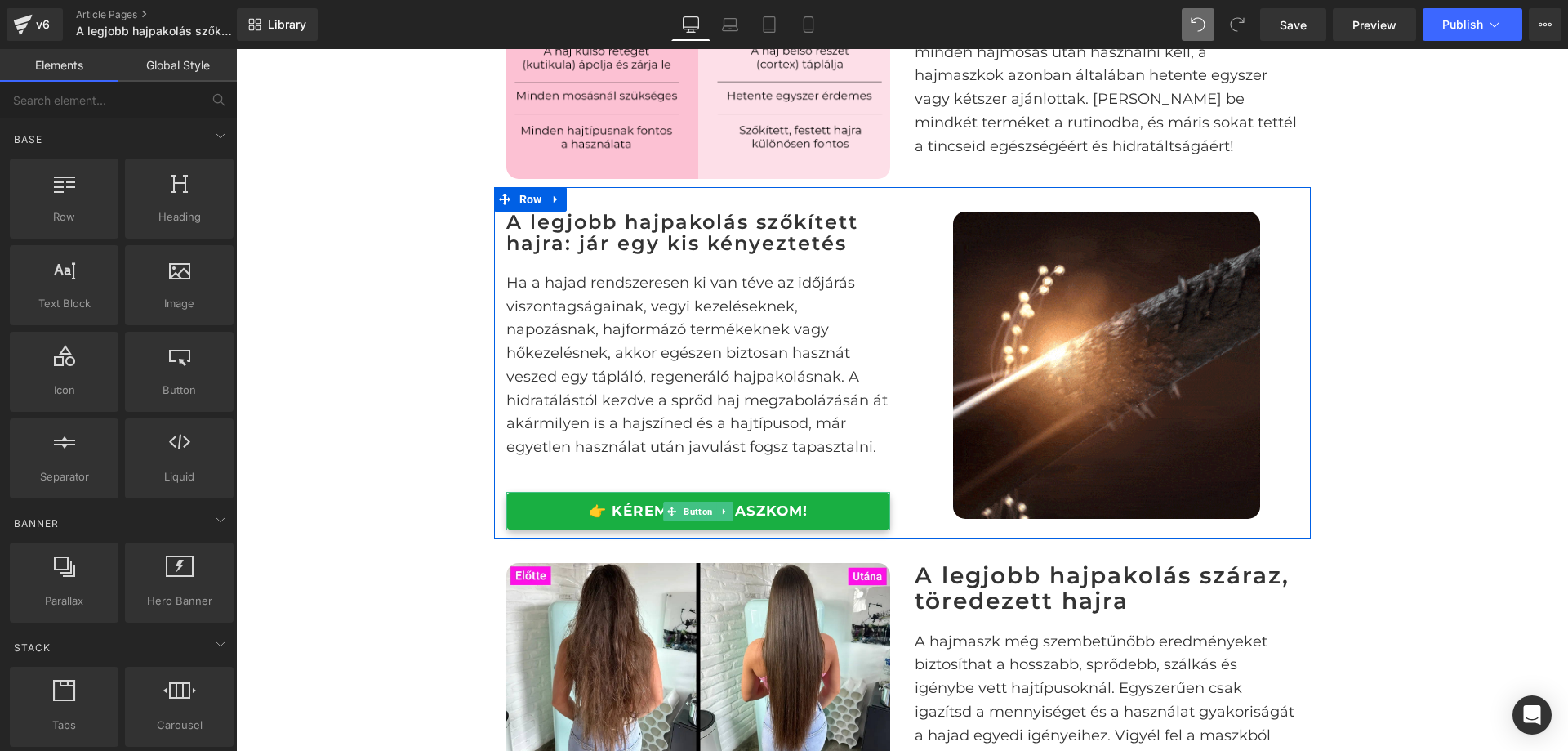
click at [813, 528] on link "👉 KÉREM A HAJMASZKOM!" at bounding box center [699, 511] width 384 height 39
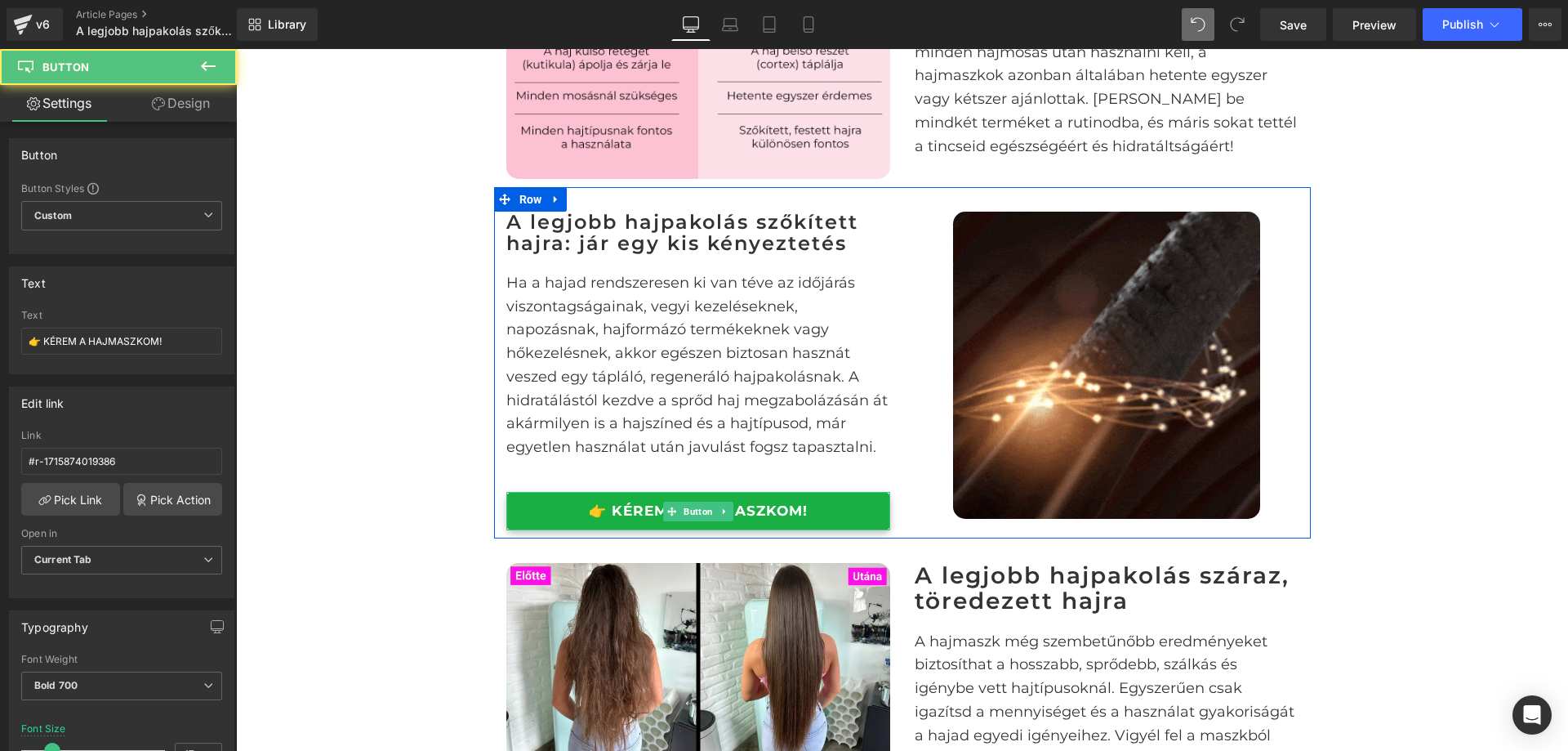
click at [764, 530] on link "👉 KÉREM A HAJMASZKOM!" at bounding box center [699, 511] width 384 height 39
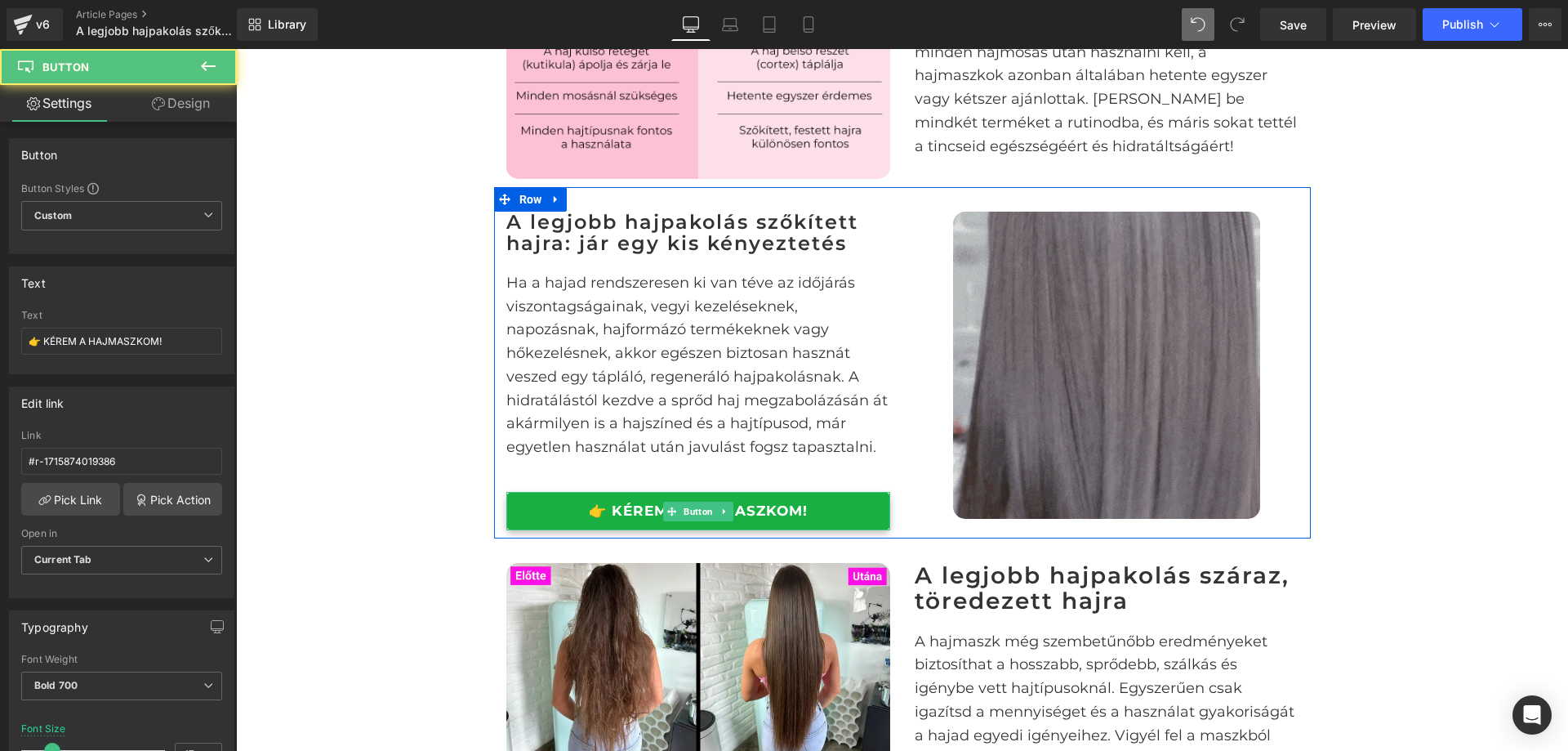
click at [763, 530] on link "👉 KÉREM A HAJMASZKOM!" at bounding box center [699, 511] width 384 height 39
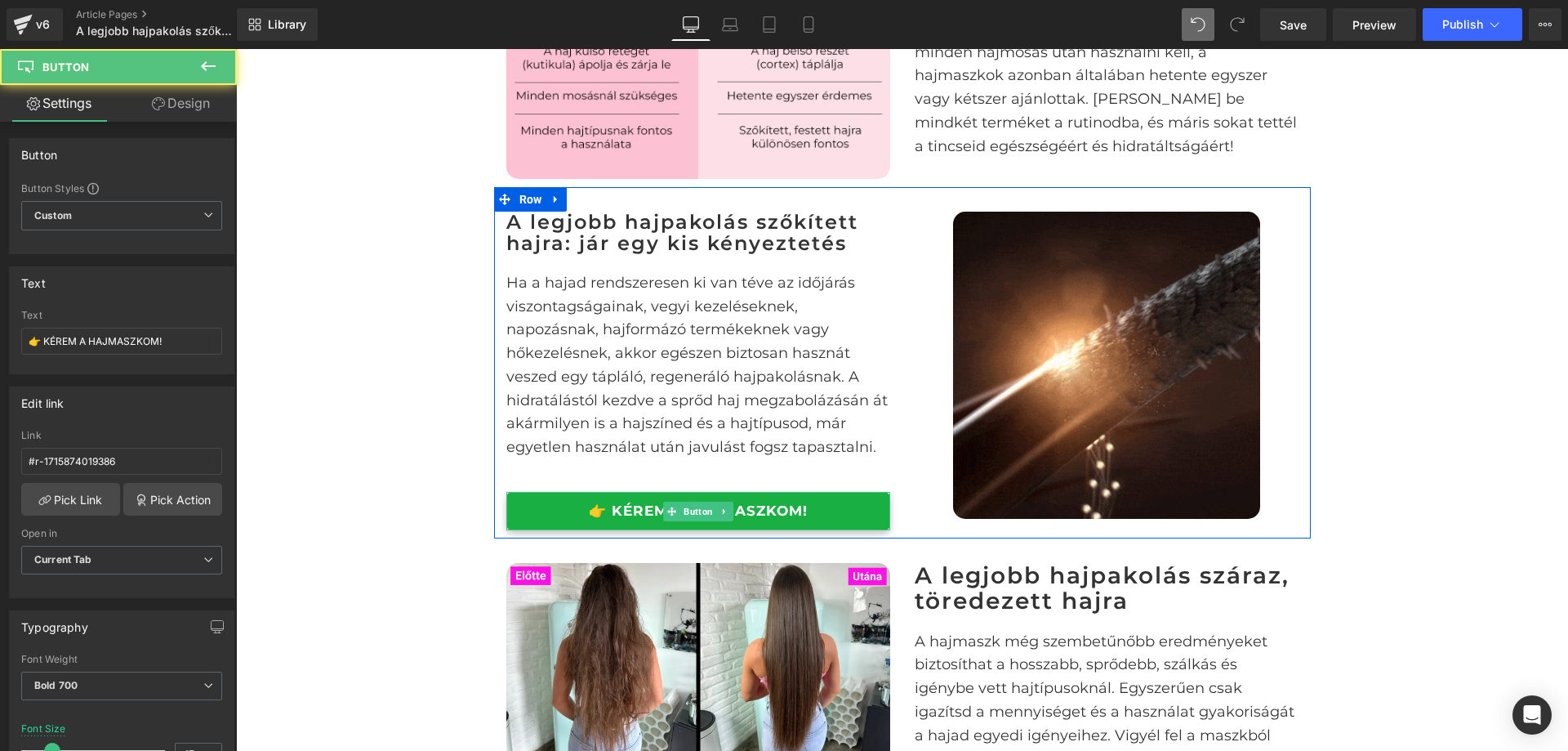
click at [782, 524] on link "👉 KÉREM A HAJMASZKOM!" at bounding box center [699, 511] width 384 height 39
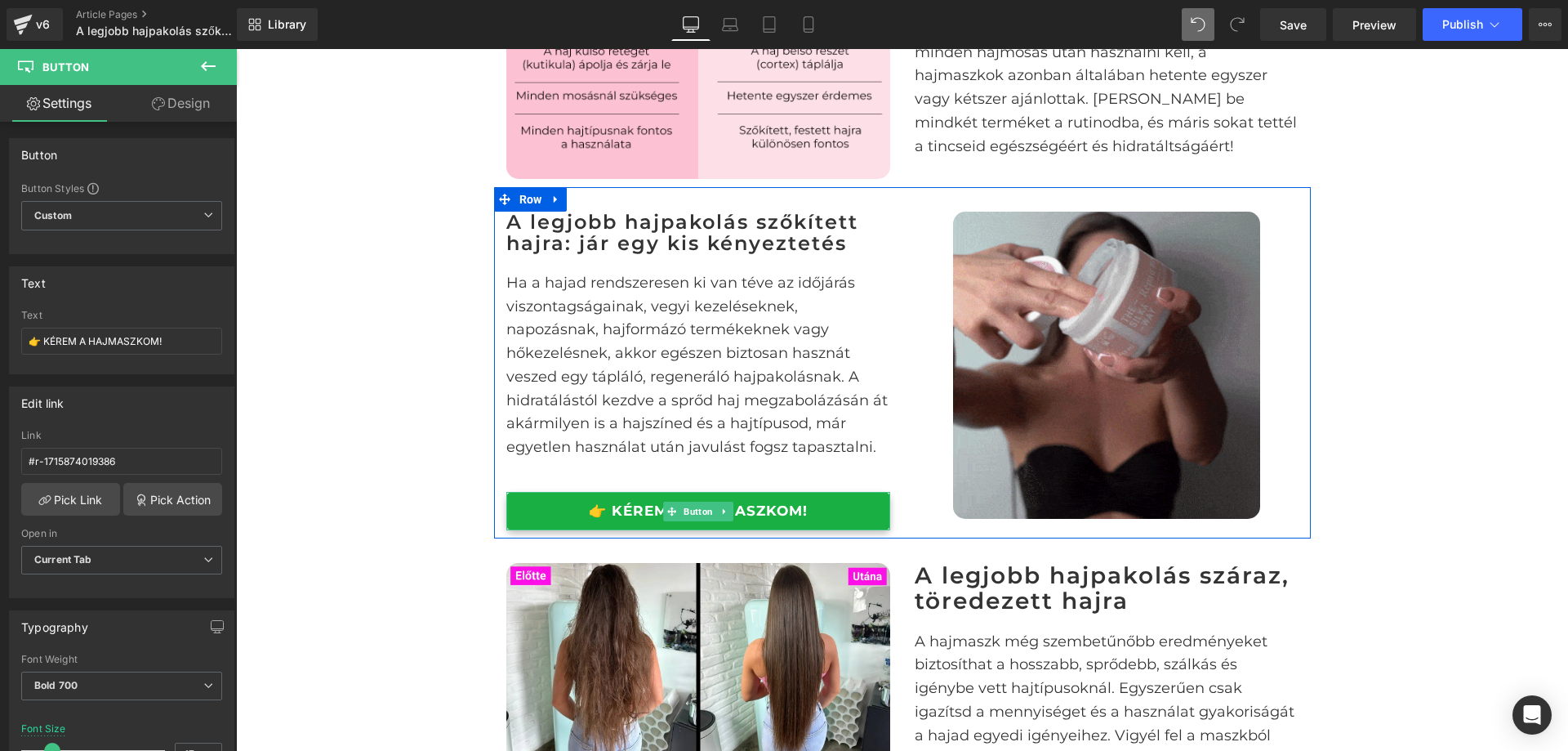
click at [780, 524] on link "👉 KÉREM A HAJMASZKOM!" at bounding box center [699, 511] width 384 height 39
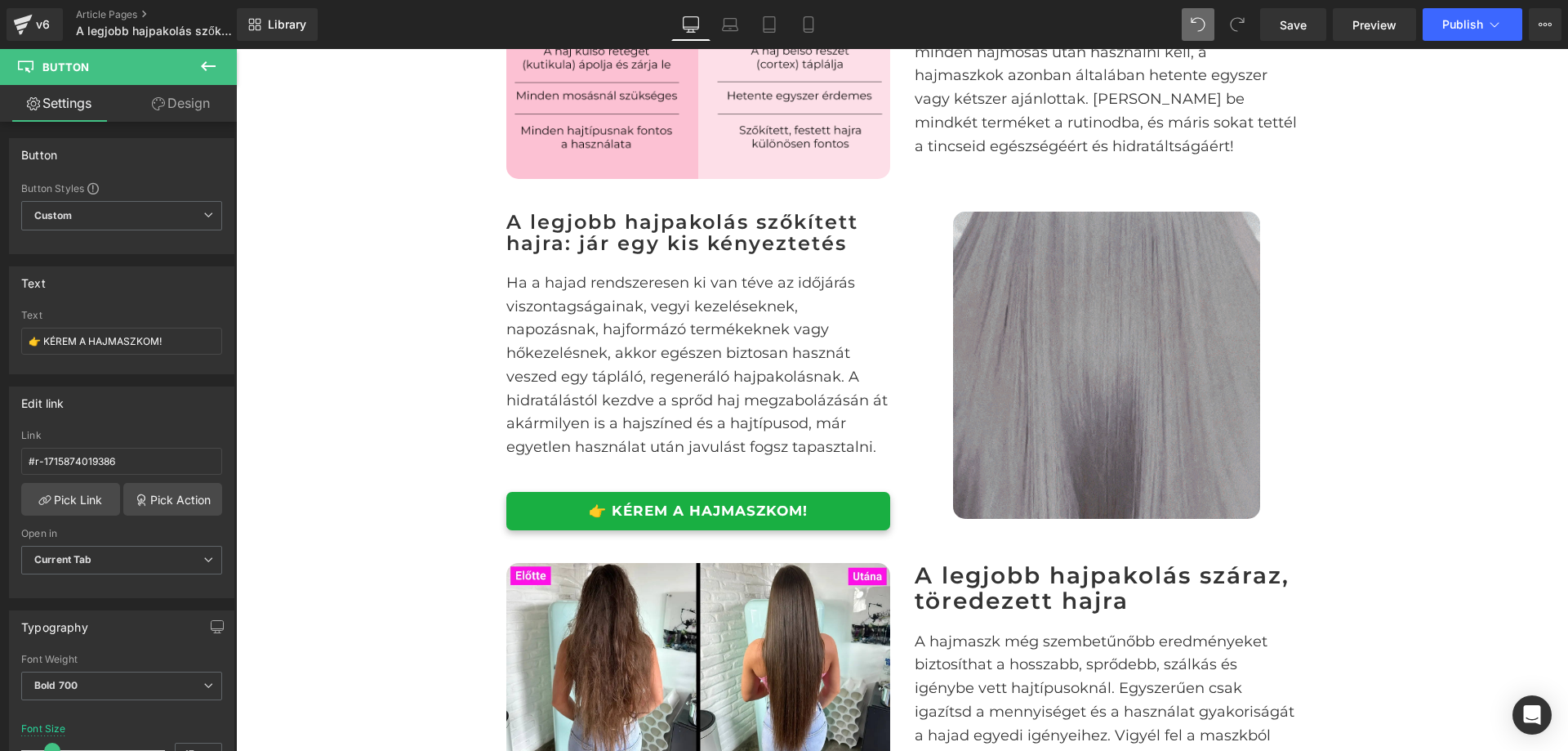
click at [52, 72] on span "Button" at bounding box center [66, 67] width 46 height 13
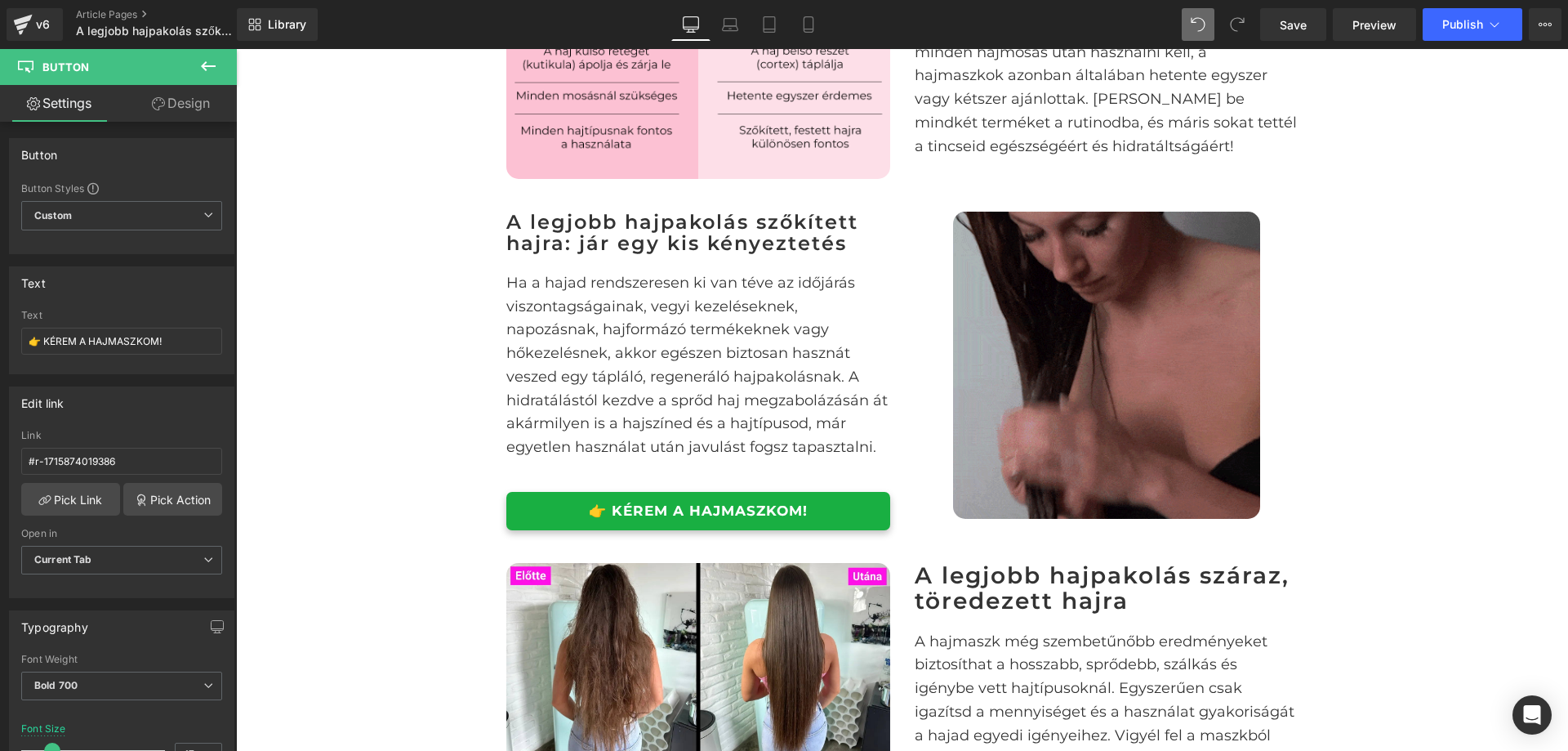
click at [1392, 274] on div "A legjobb hajpakolás szőkített és száraz, töredezett hajra Heading Image Row Eg…" at bounding box center [902, 503] width 1332 height 3871
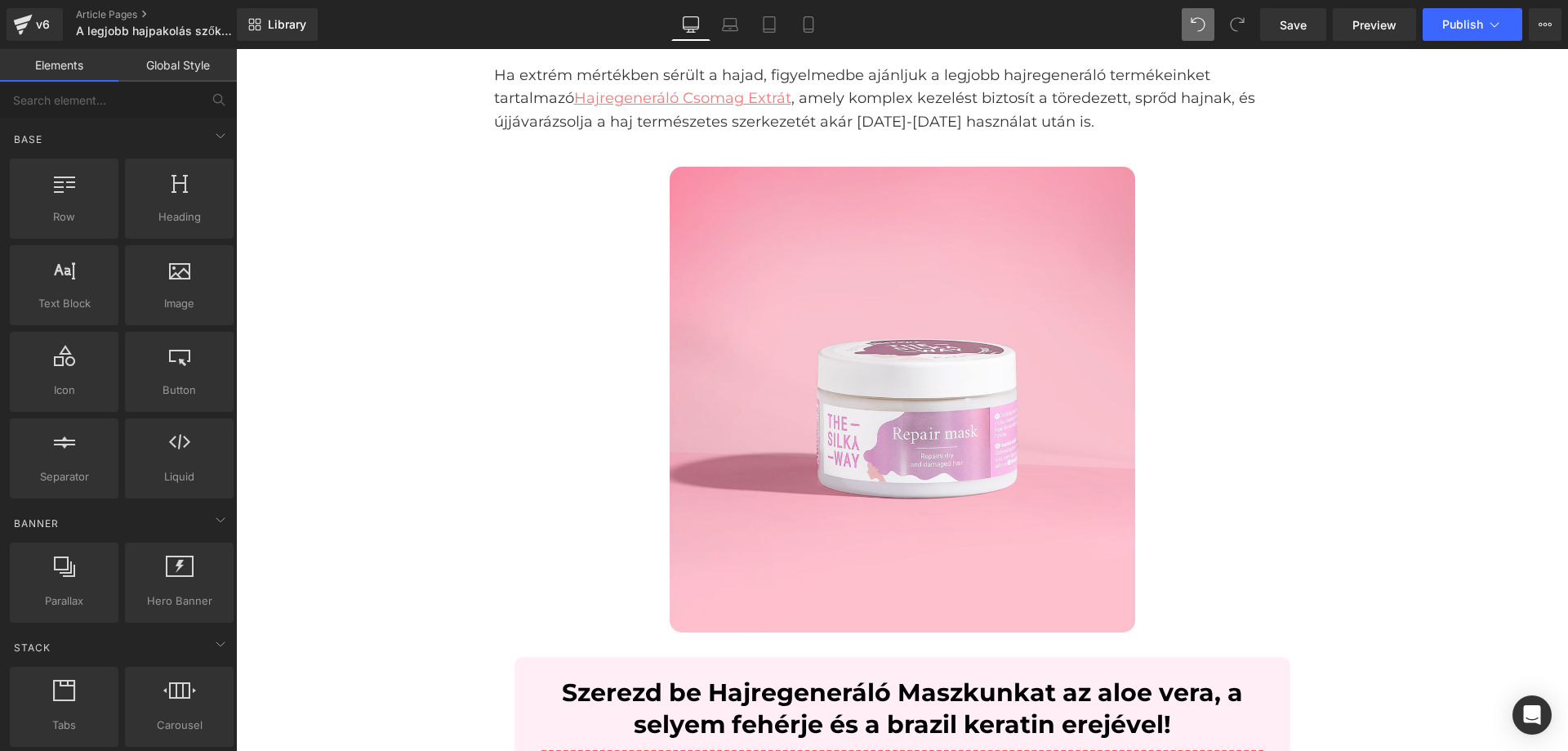
scroll to position [2937, 0]
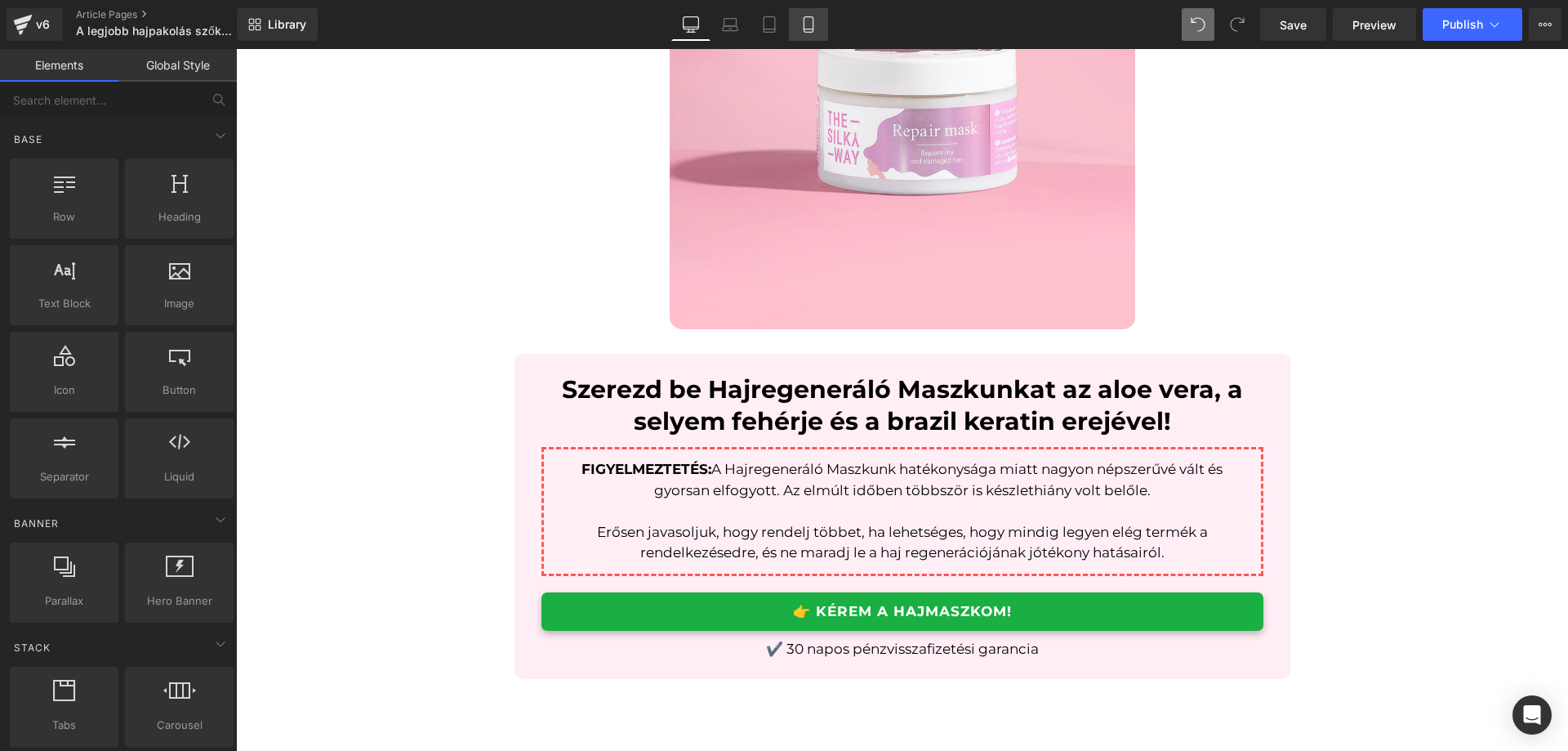
click at [810, 25] on icon at bounding box center [809, 24] width 16 height 16
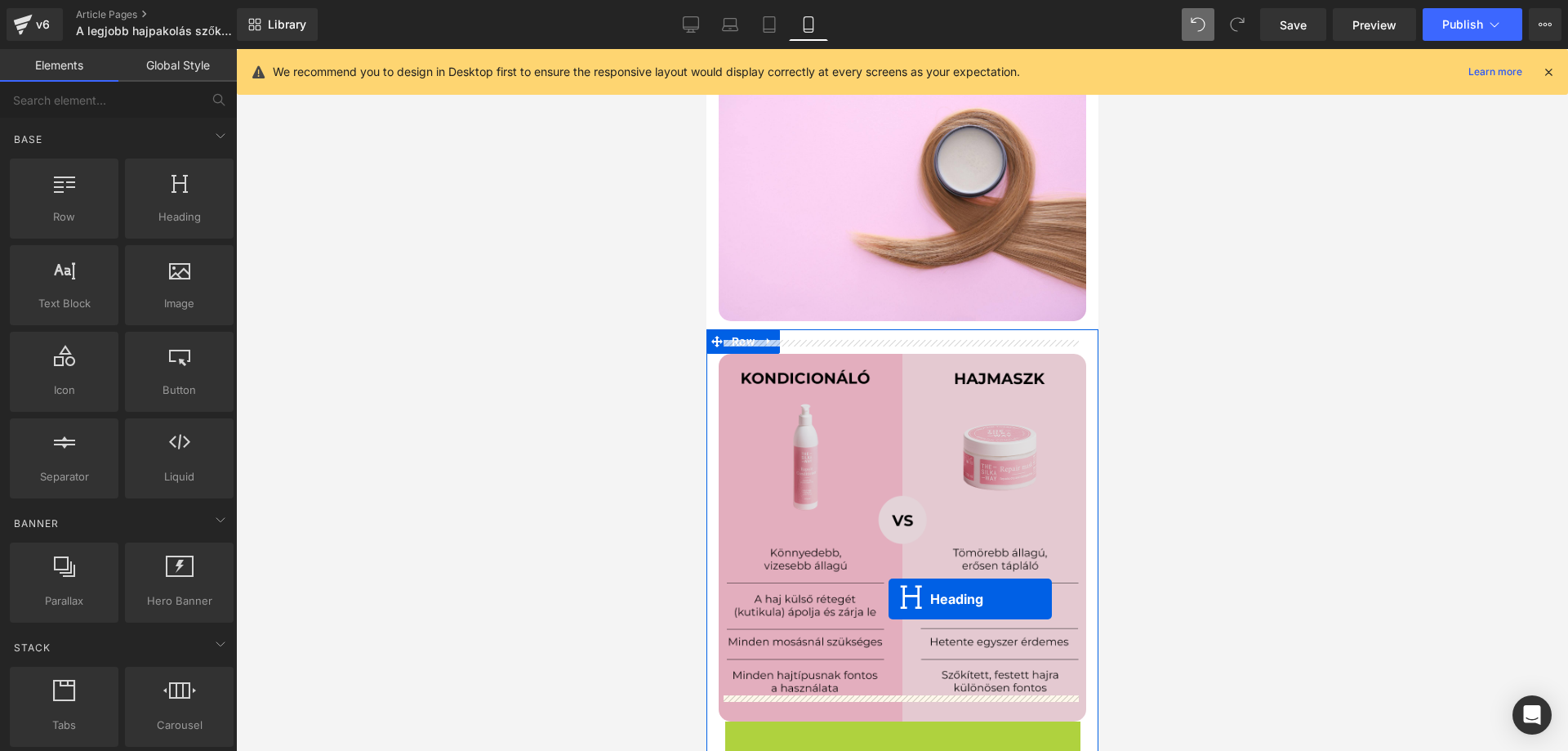
scroll to position [1144, 0]
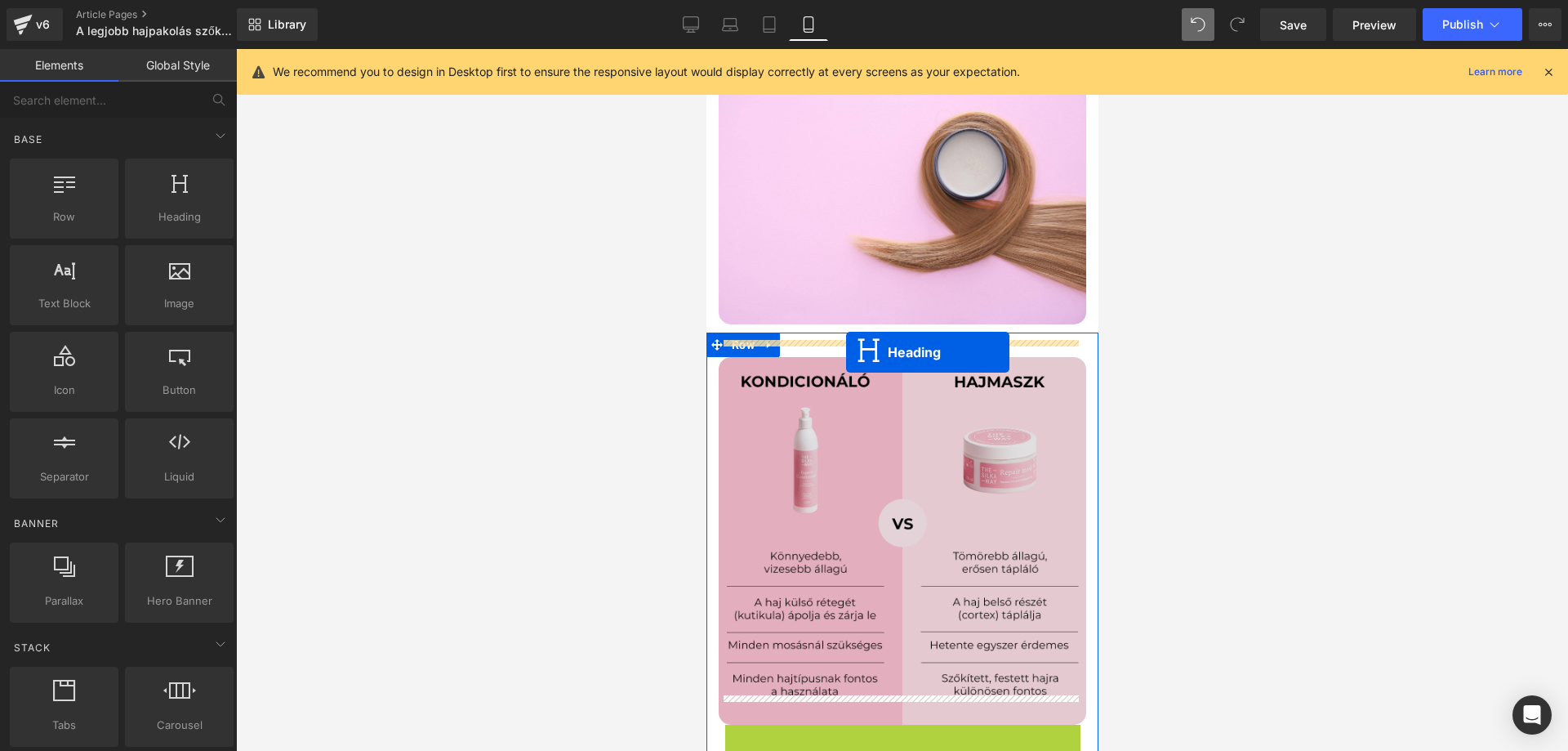
drag, startPoint x: 864, startPoint y: 499, endPoint x: 845, endPoint y: 352, distance: 148.2
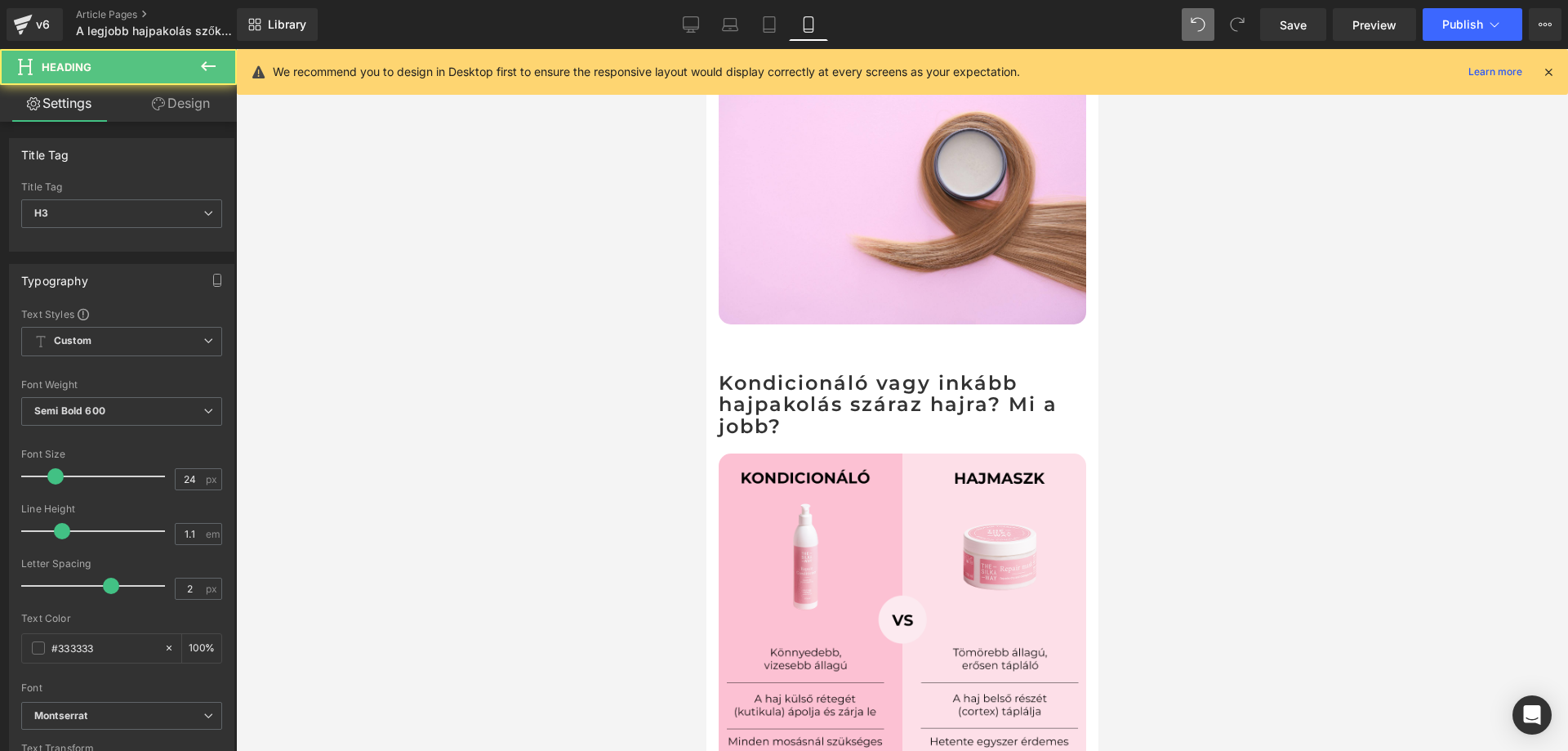
click at [1183, 357] on div at bounding box center [902, 400] width 1332 height 702
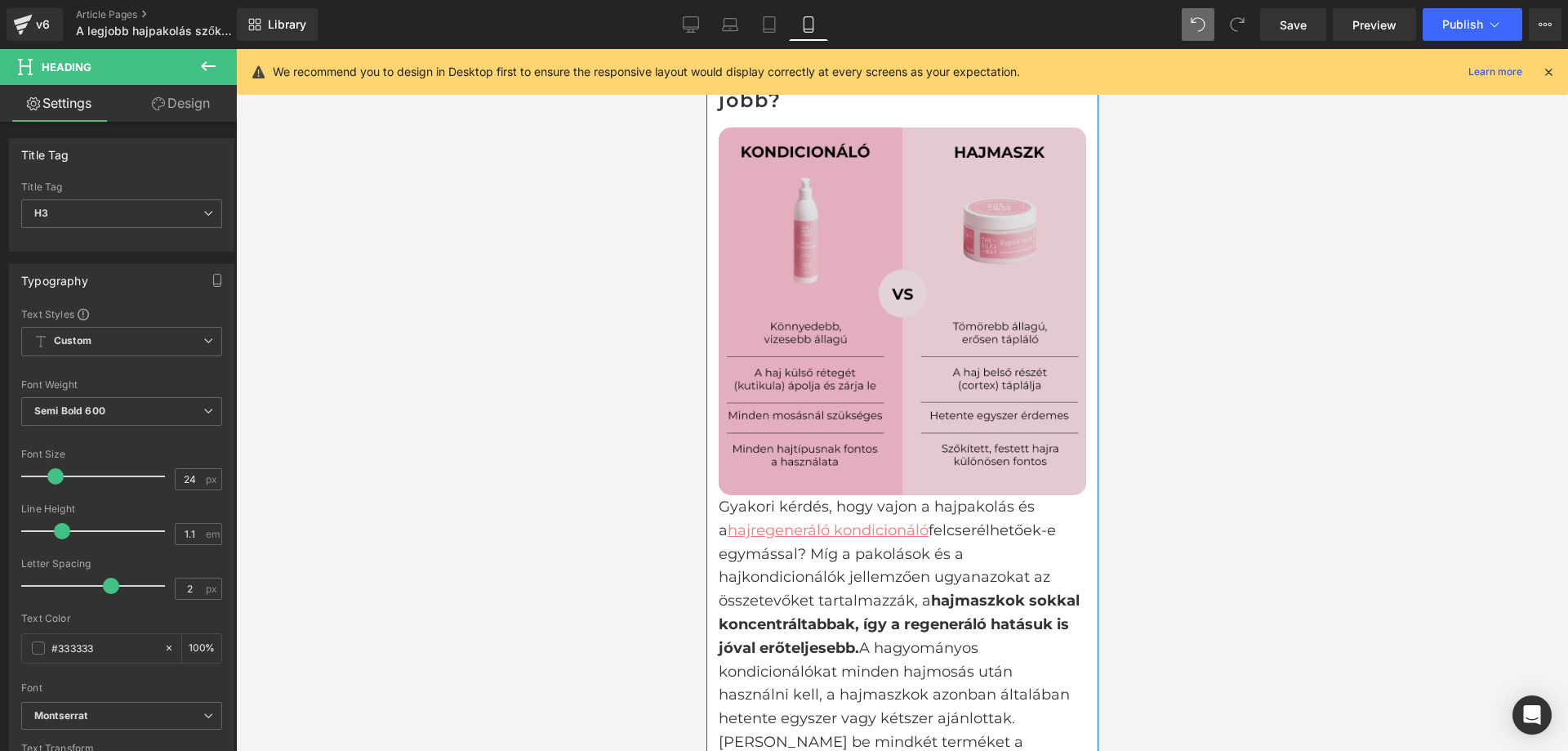
scroll to position [1471, 0]
click at [705, 49] on div at bounding box center [705, 49] width 0 height 0
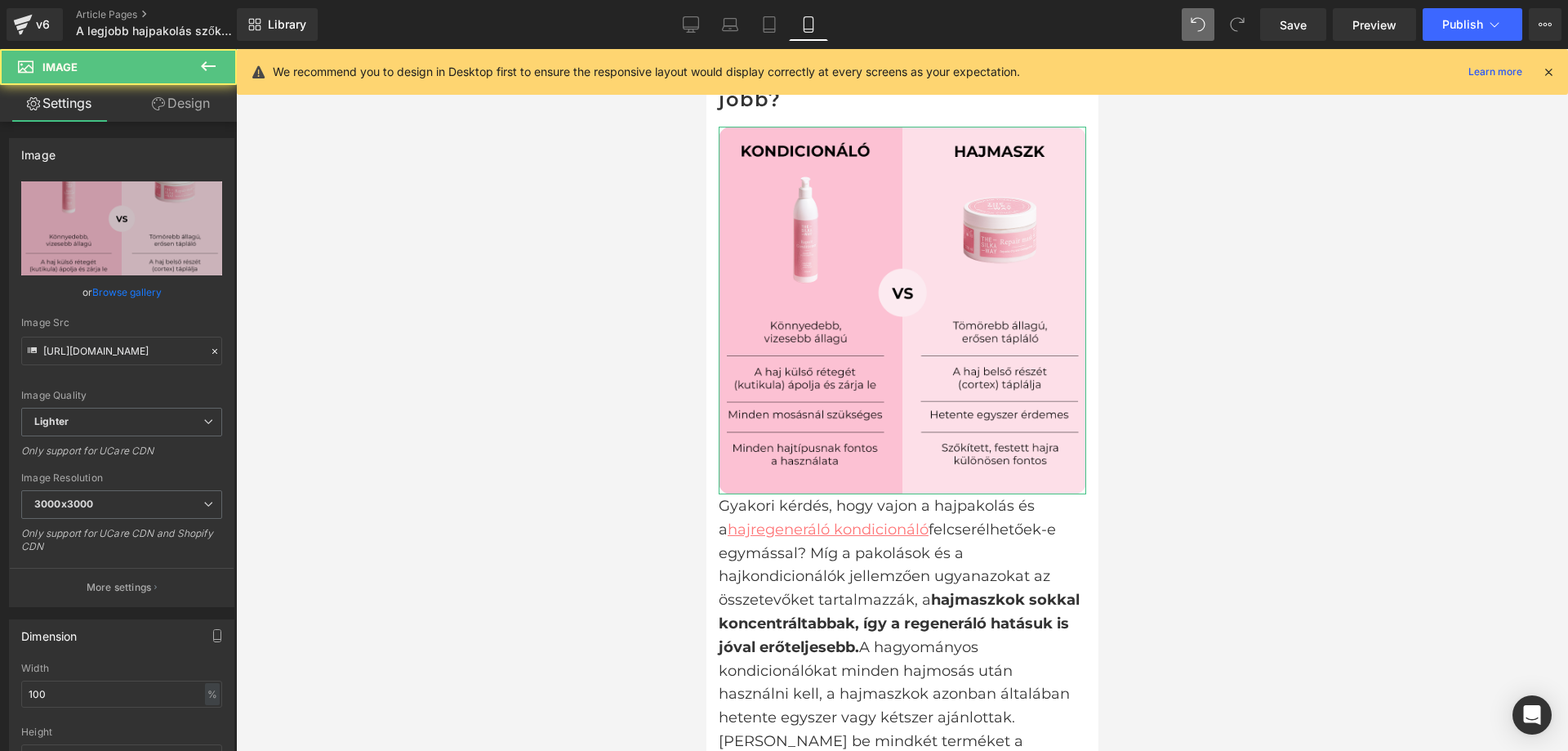
click at [177, 116] on link "Design" at bounding box center [180, 103] width 119 height 37
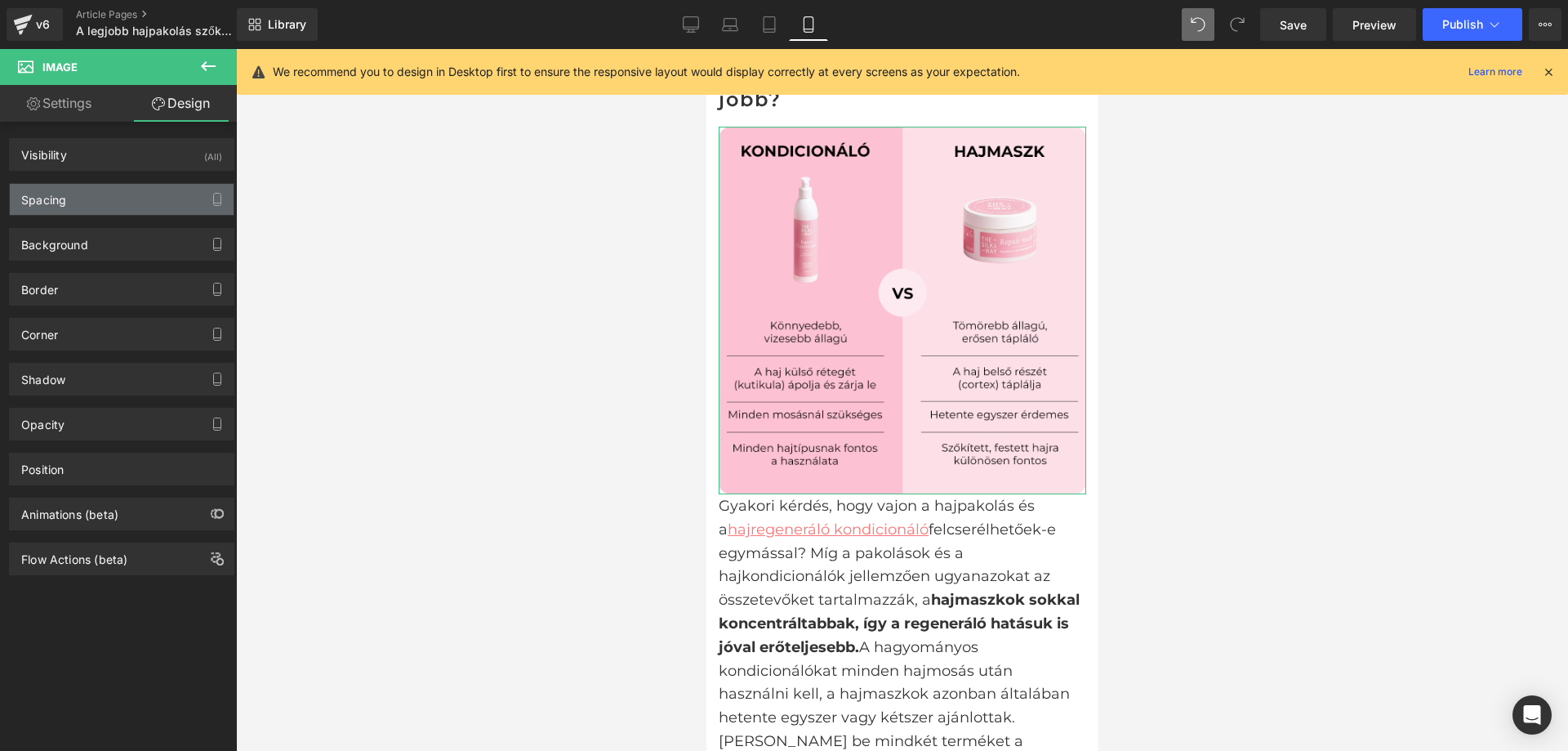
click at [99, 208] on div "Spacing" at bounding box center [121, 200] width 224 height 31
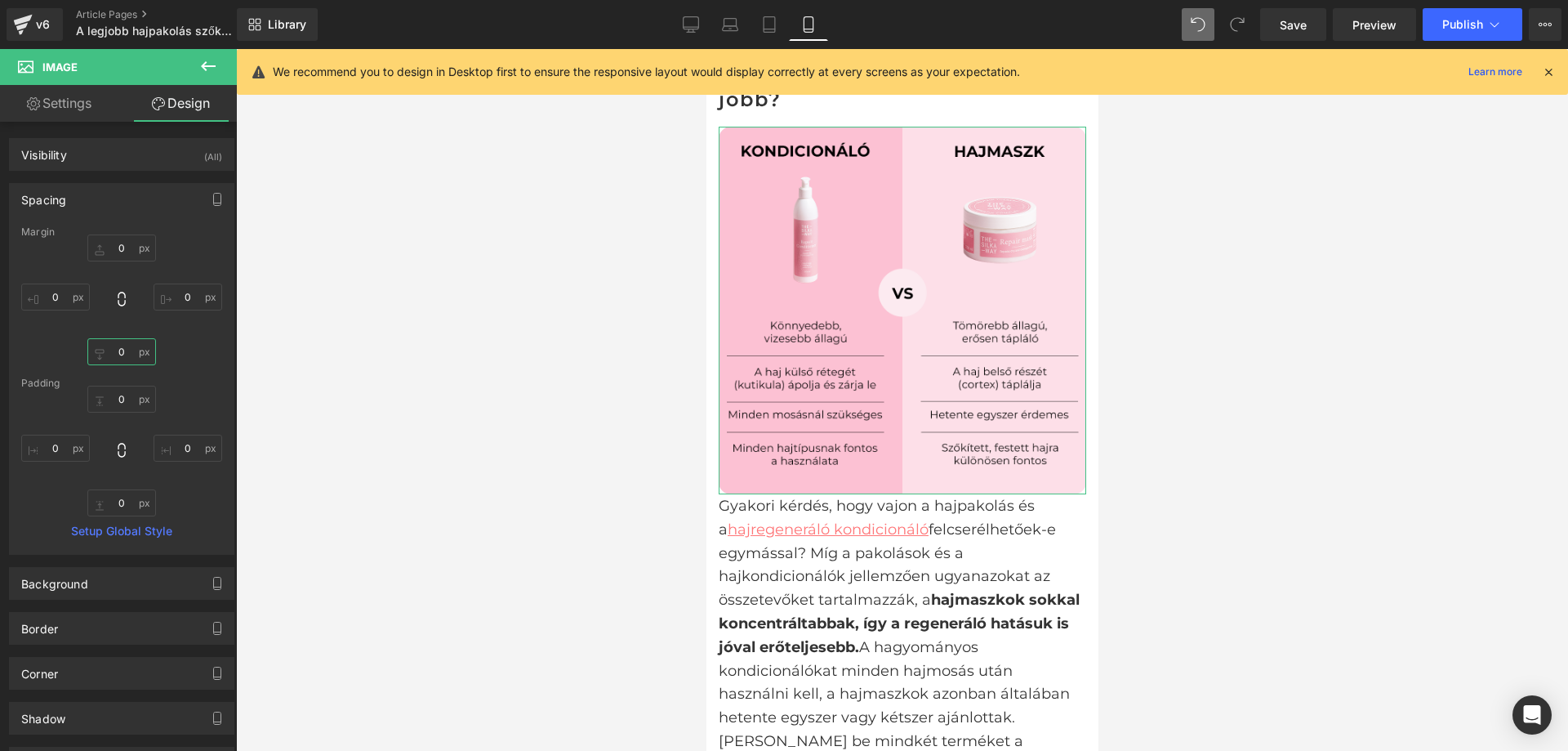
click at [124, 345] on input "0" at bounding box center [121, 352] width 68 height 27
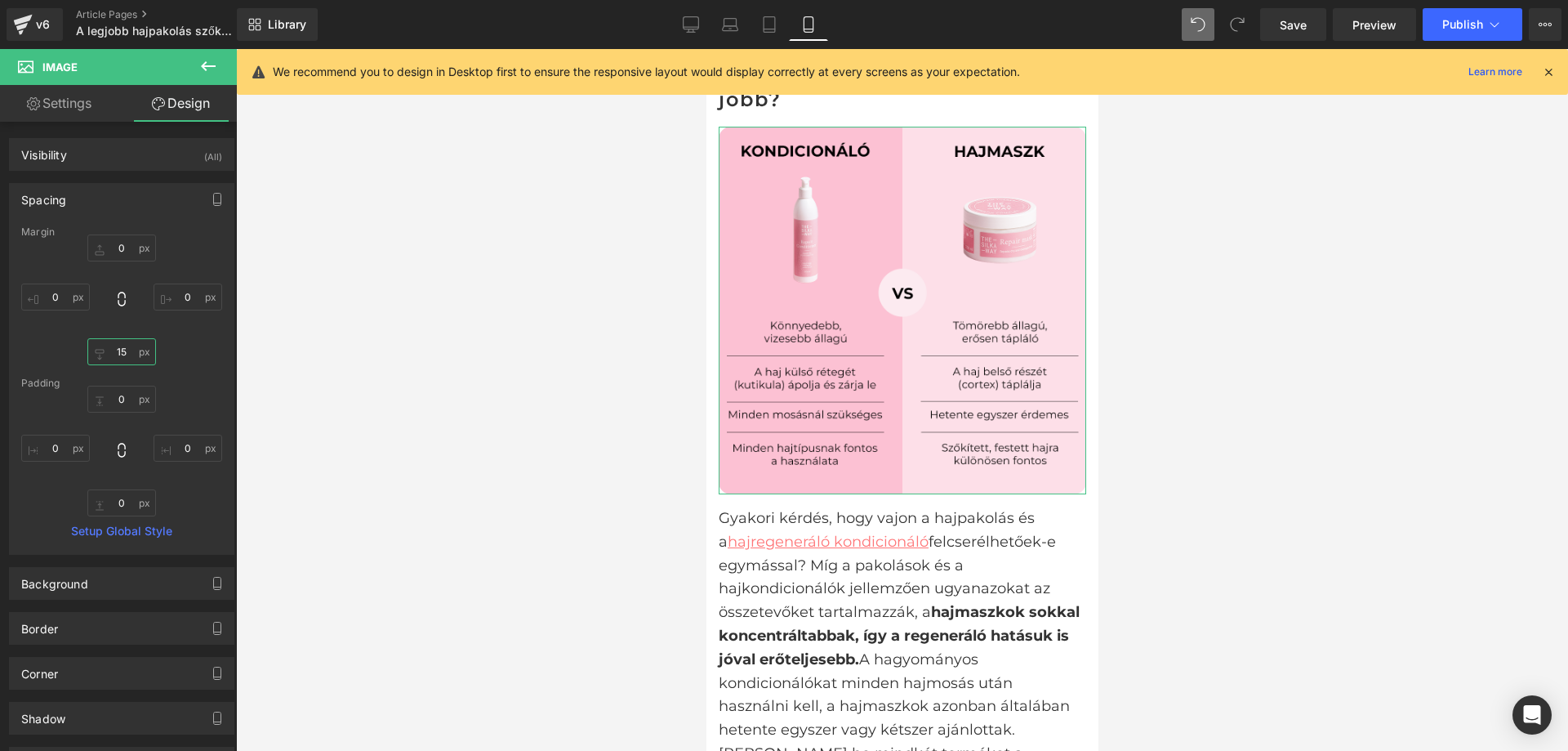
type input "15"
click at [415, 389] on div at bounding box center [902, 400] width 1332 height 702
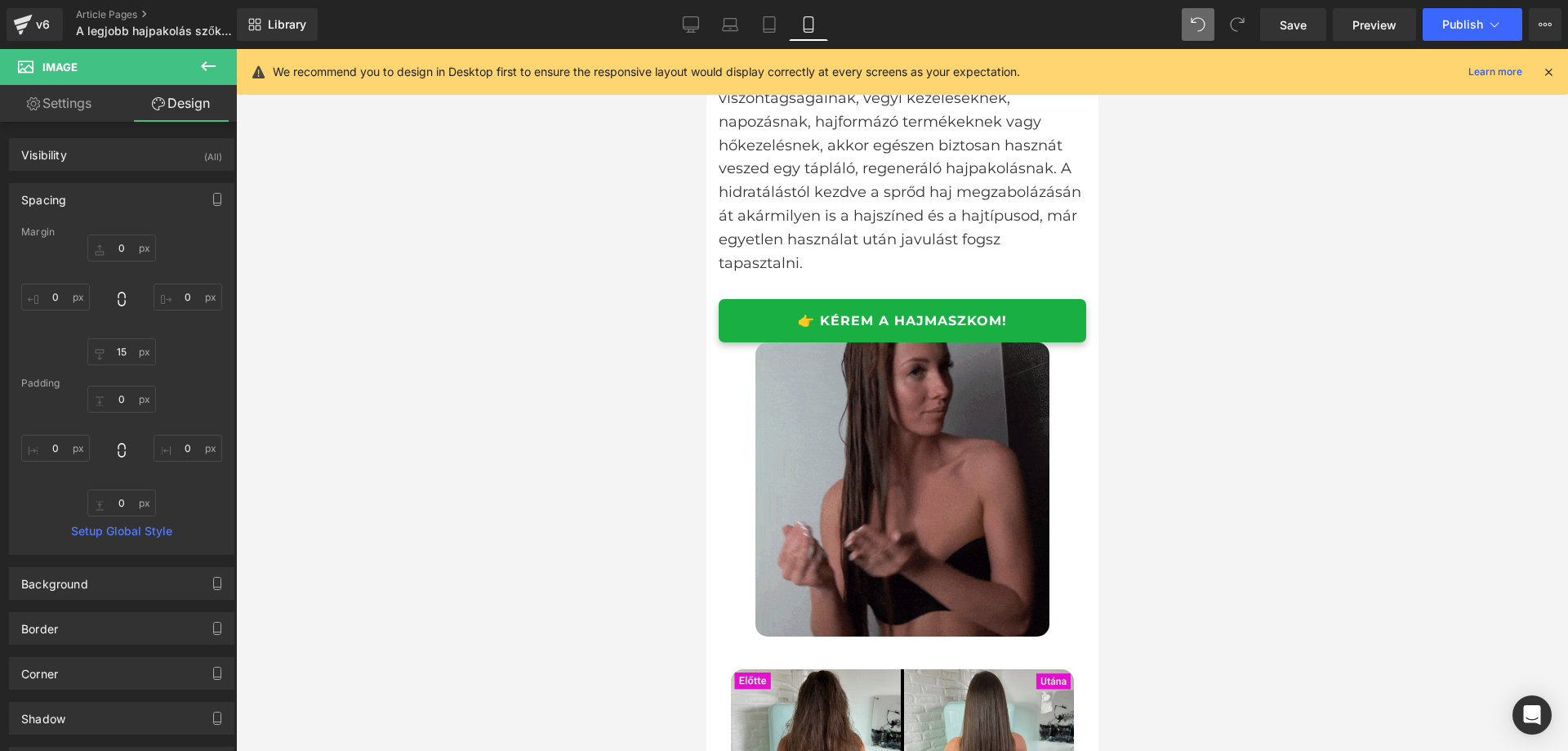
scroll to position [2452, 0]
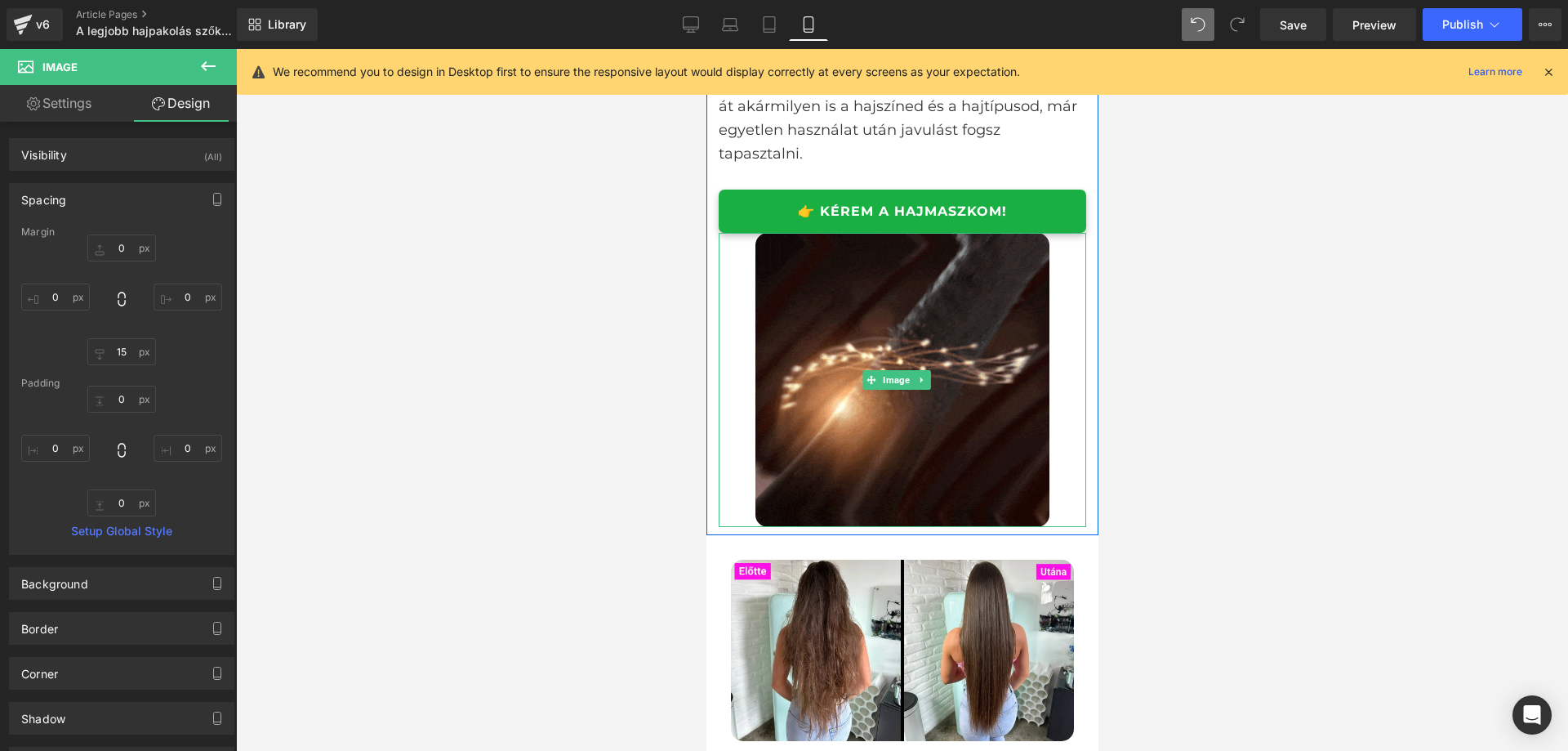
click at [737, 425] on div at bounding box center [901, 380] width 367 height 294
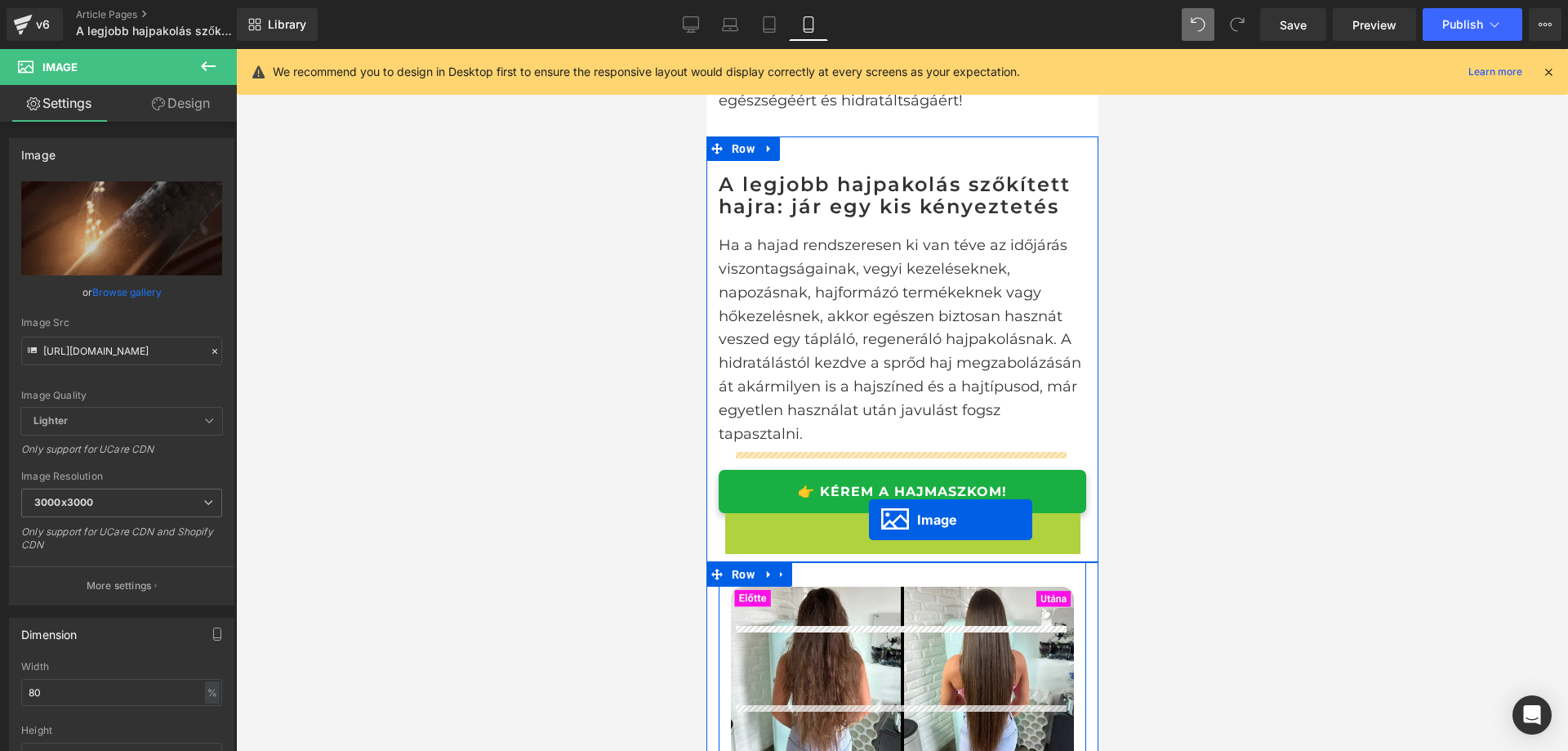
scroll to position [2125, 0]
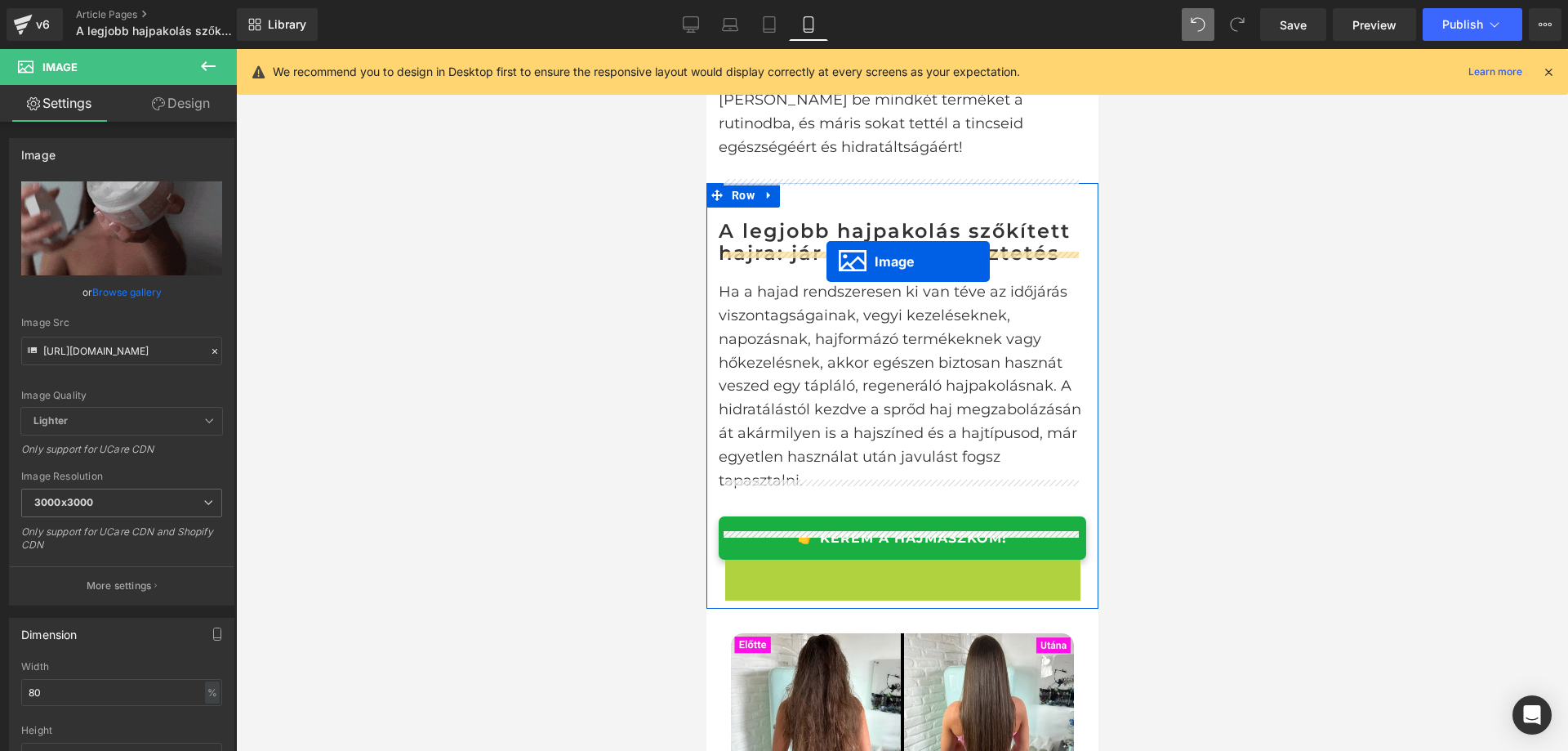
drag, startPoint x: 867, startPoint y: 430, endPoint x: 824, endPoint y: 259, distance: 176.3
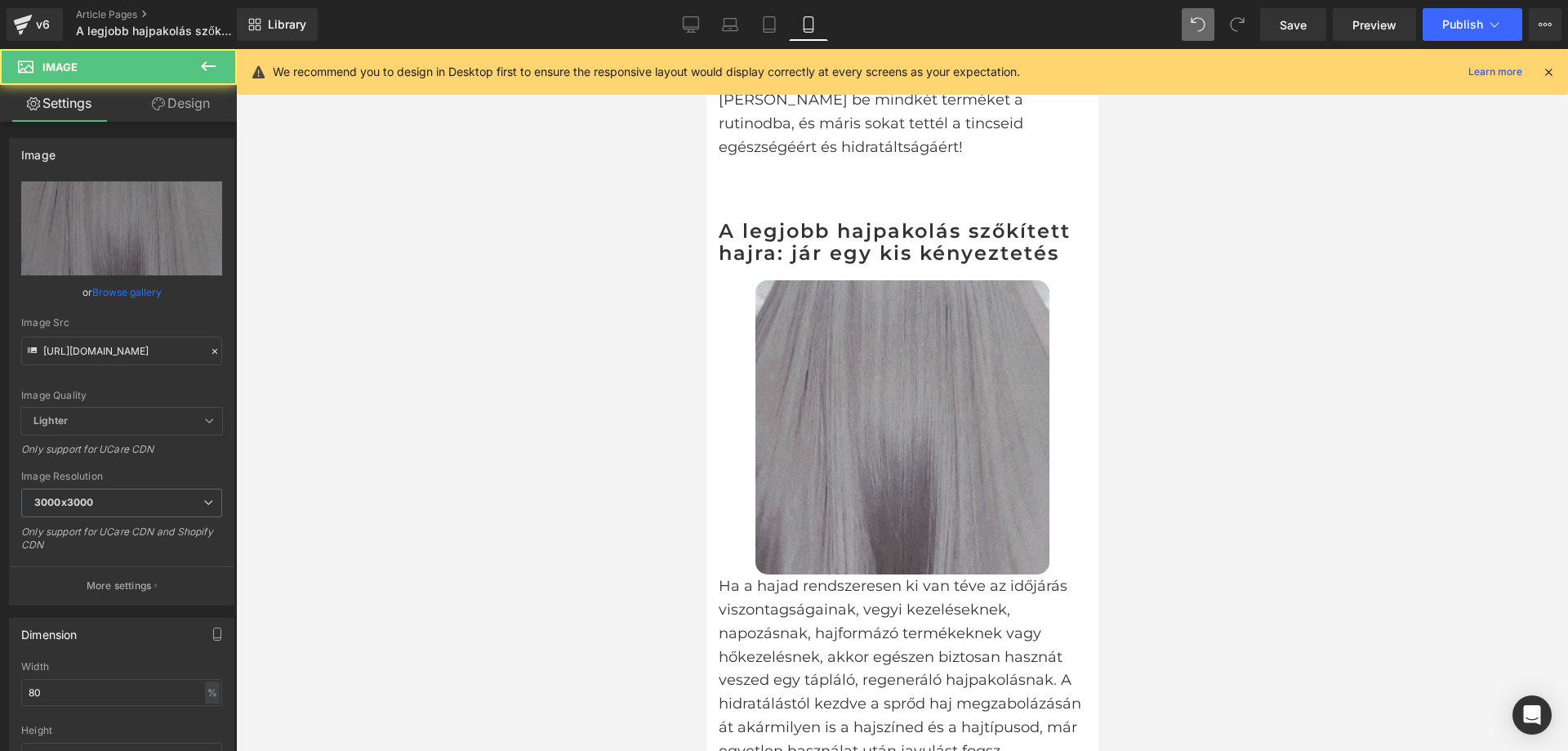
click at [1267, 402] on div at bounding box center [902, 400] width 1332 height 702
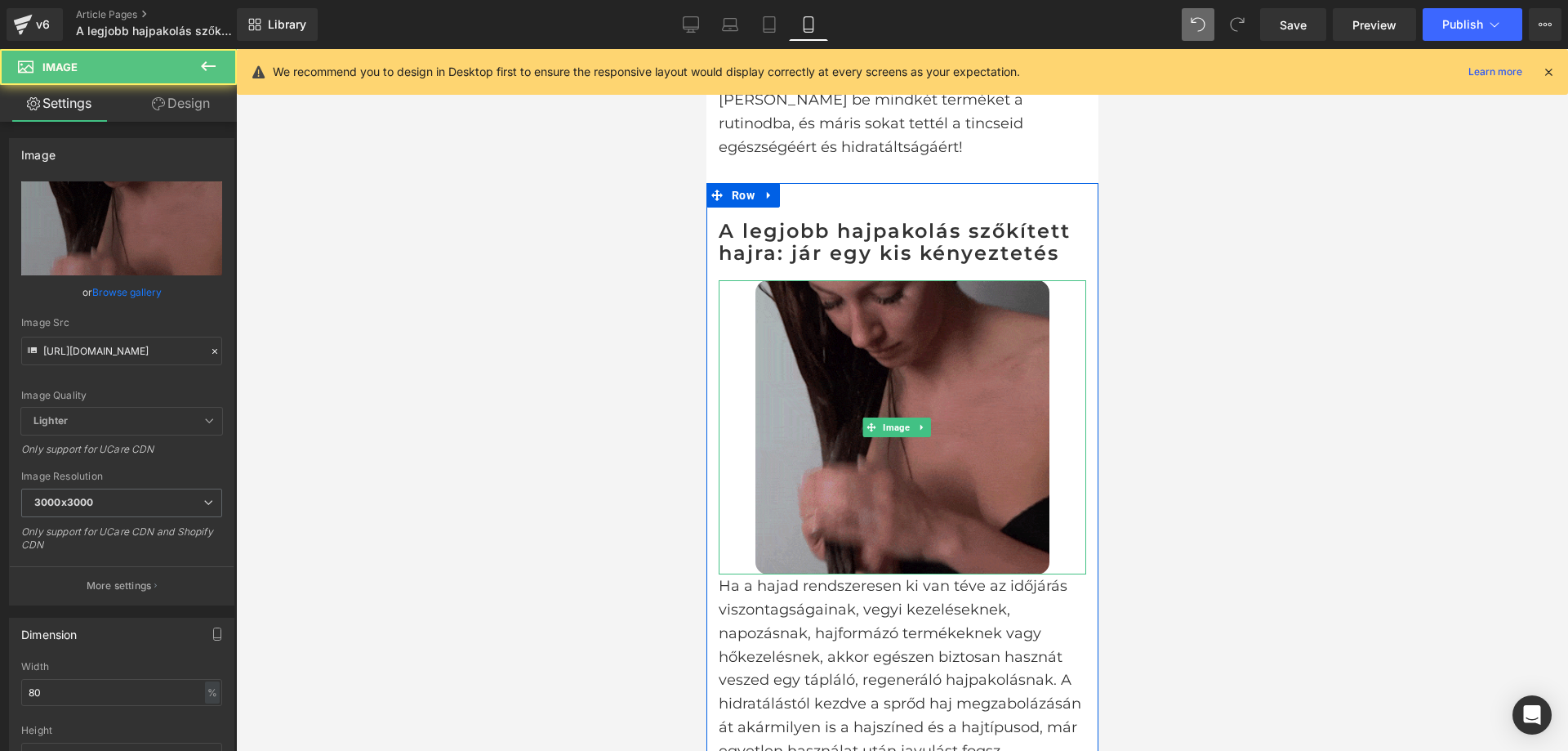
click at [1067, 439] on div at bounding box center [901, 427] width 367 height 294
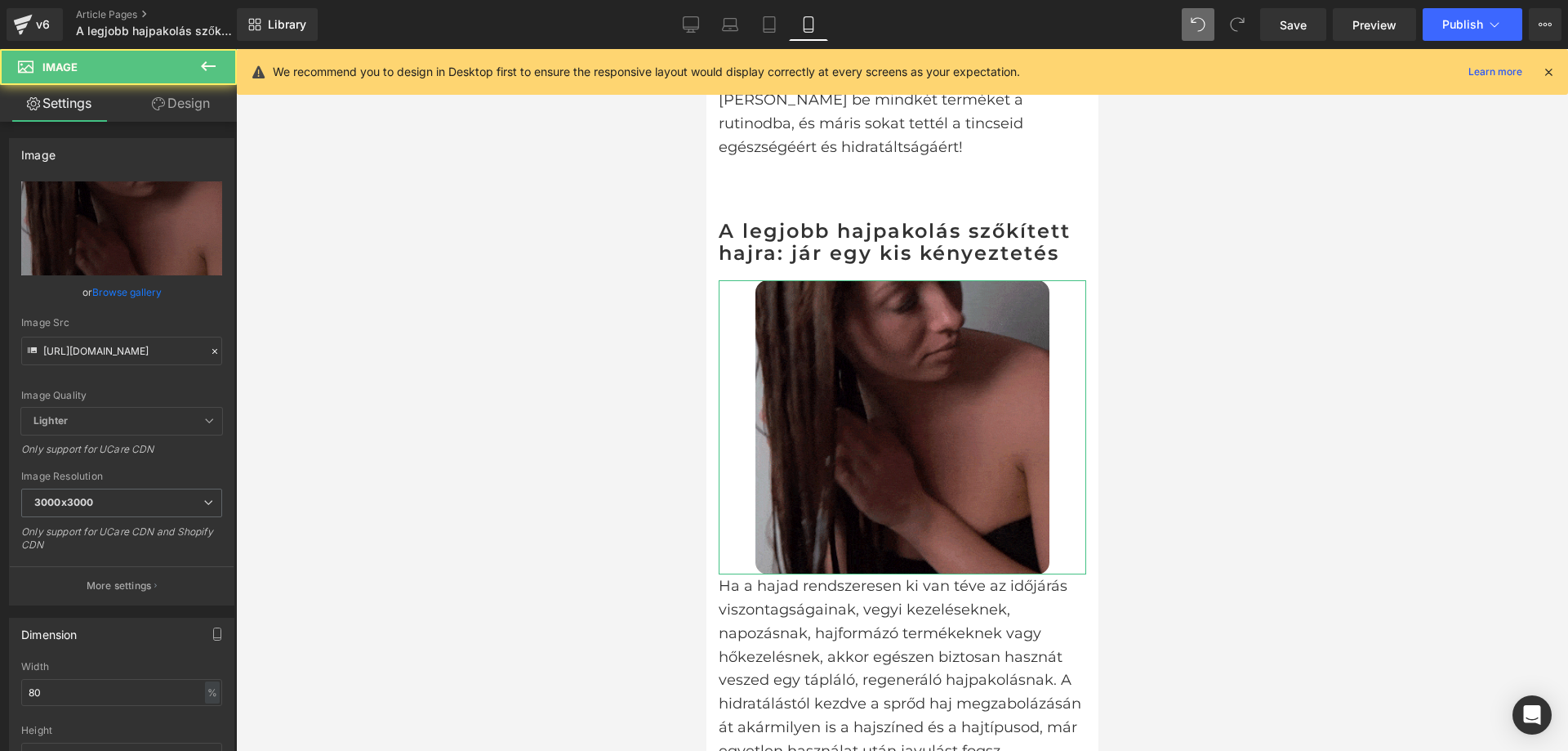
click at [176, 111] on link "Design" at bounding box center [180, 103] width 119 height 37
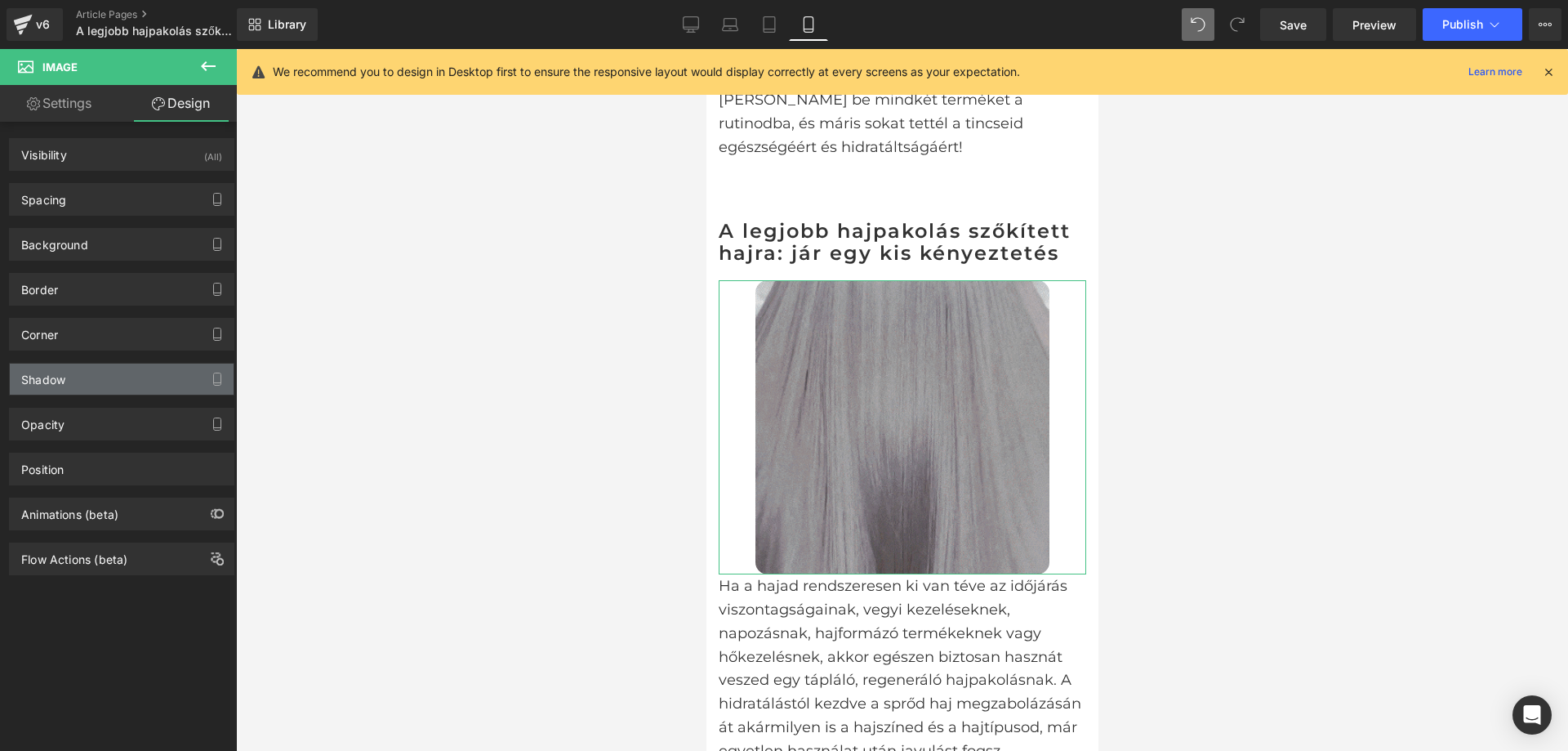
click at [143, 384] on div "Shadow" at bounding box center [121, 379] width 224 height 31
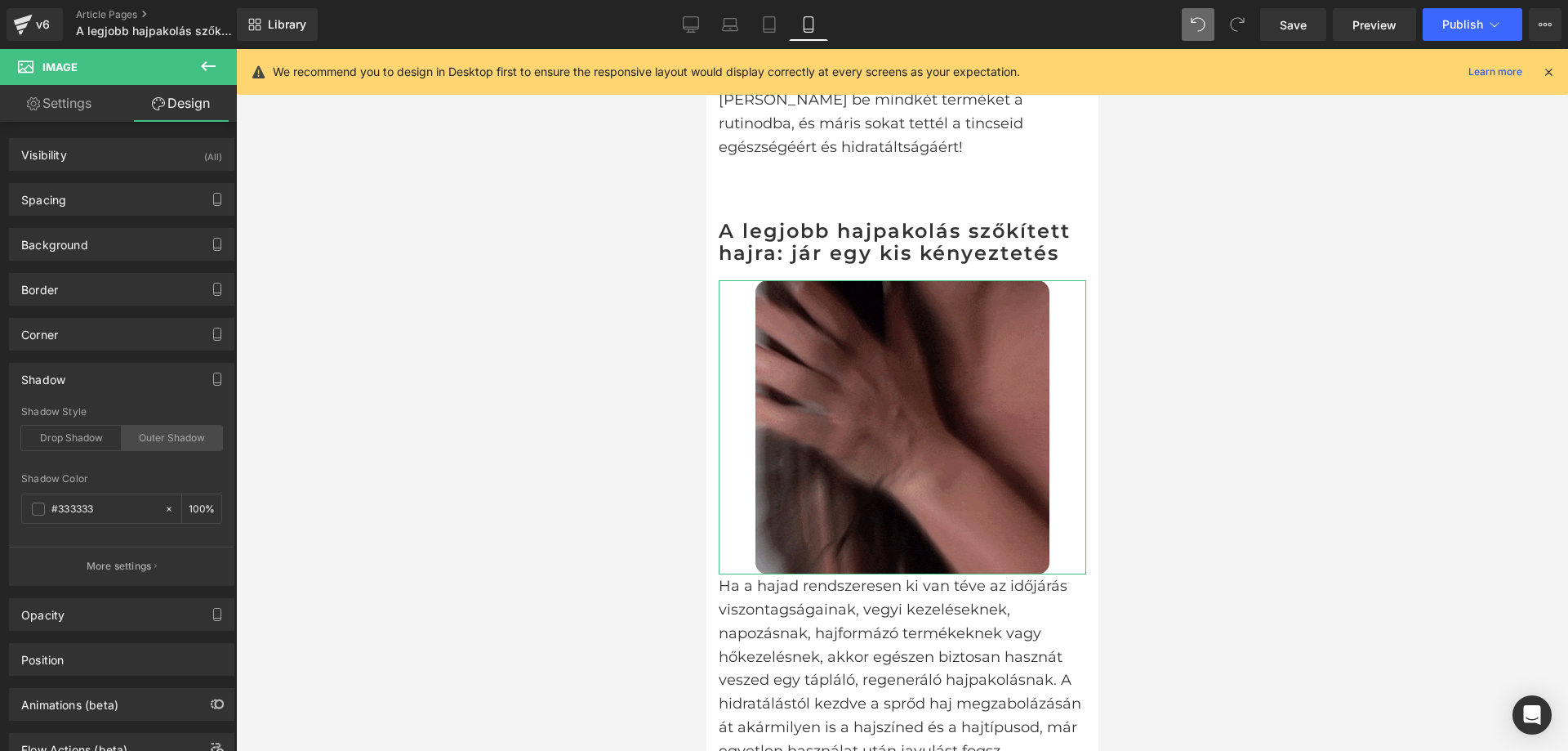
click at [170, 437] on div "Outer Shadow" at bounding box center [172, 438] width 100 height 24
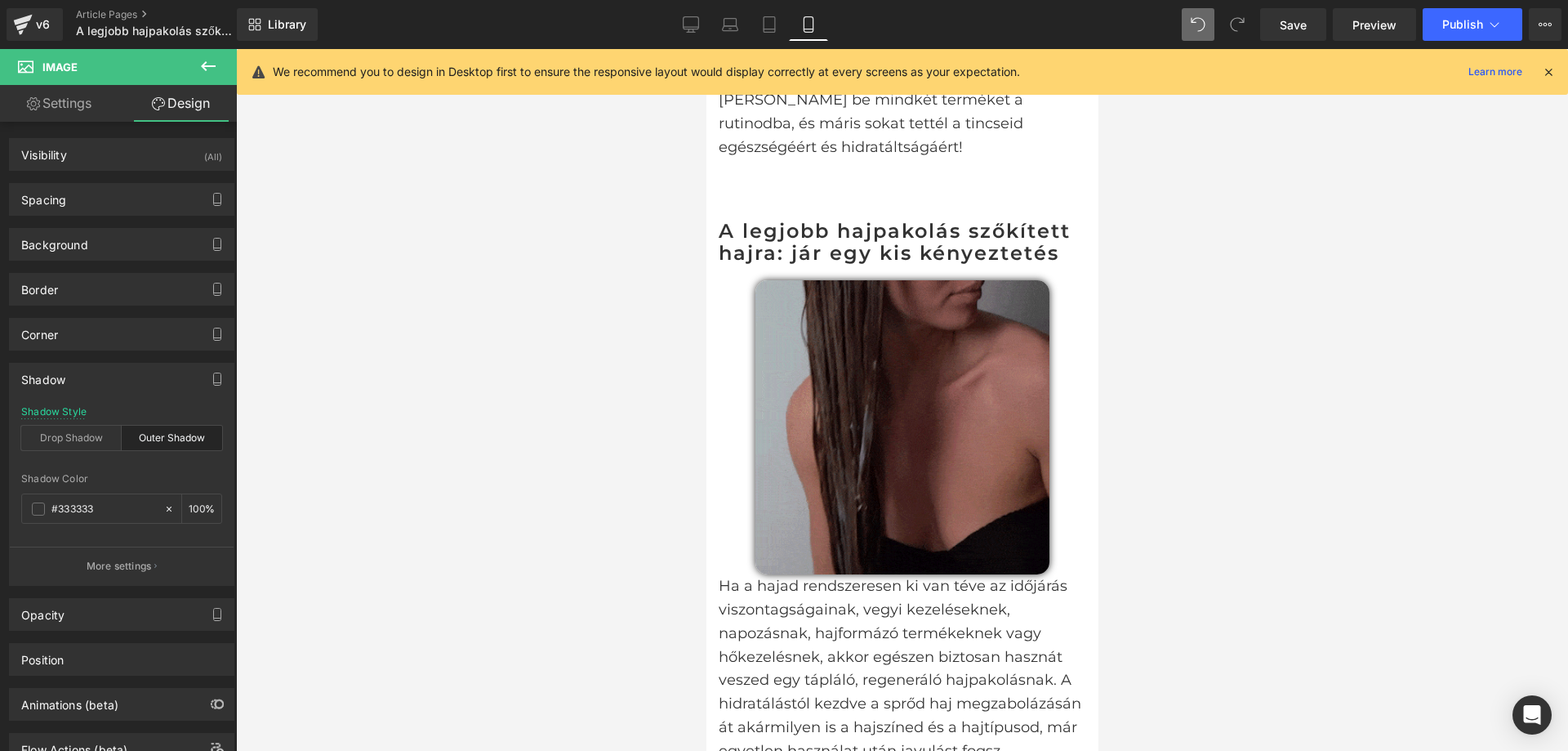
click at [465, 431] on div at bounding box center [902, 400] width 1332 height 702
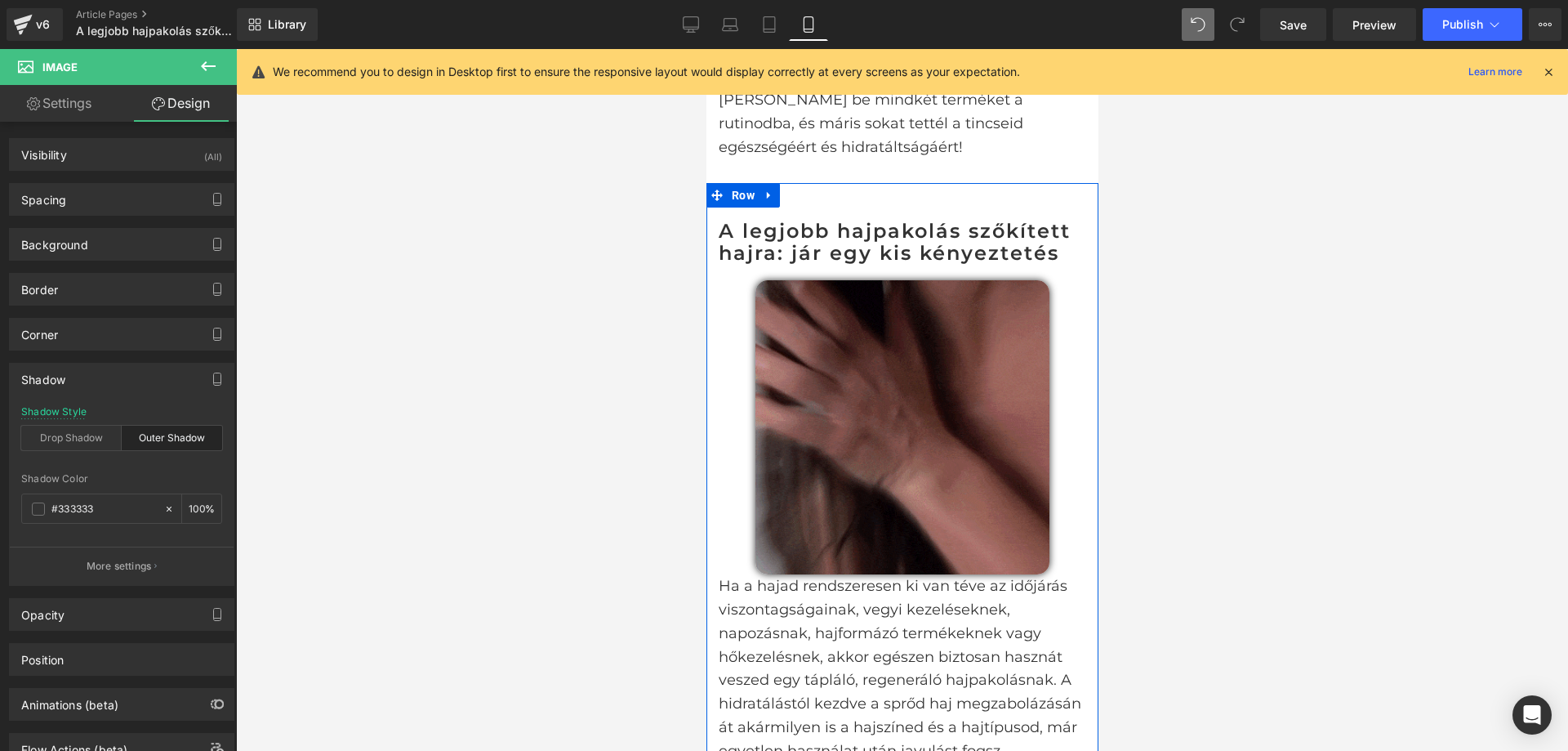
click at [1063, 525] on div at bounding box center [901, 427] width 367 height 294
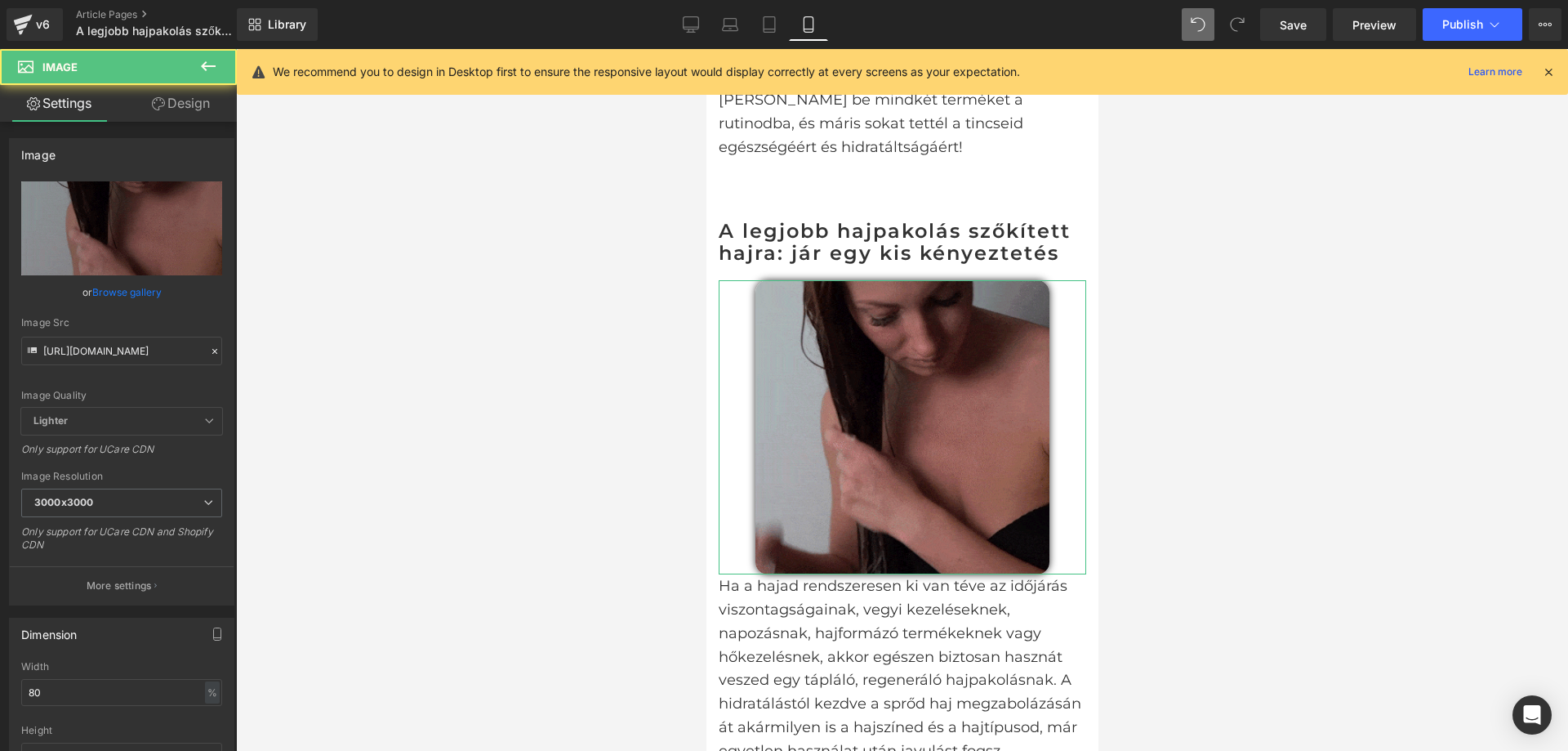
click at [192, 108] on link "Design" at bounding box center [180, 103] width 119 height 37
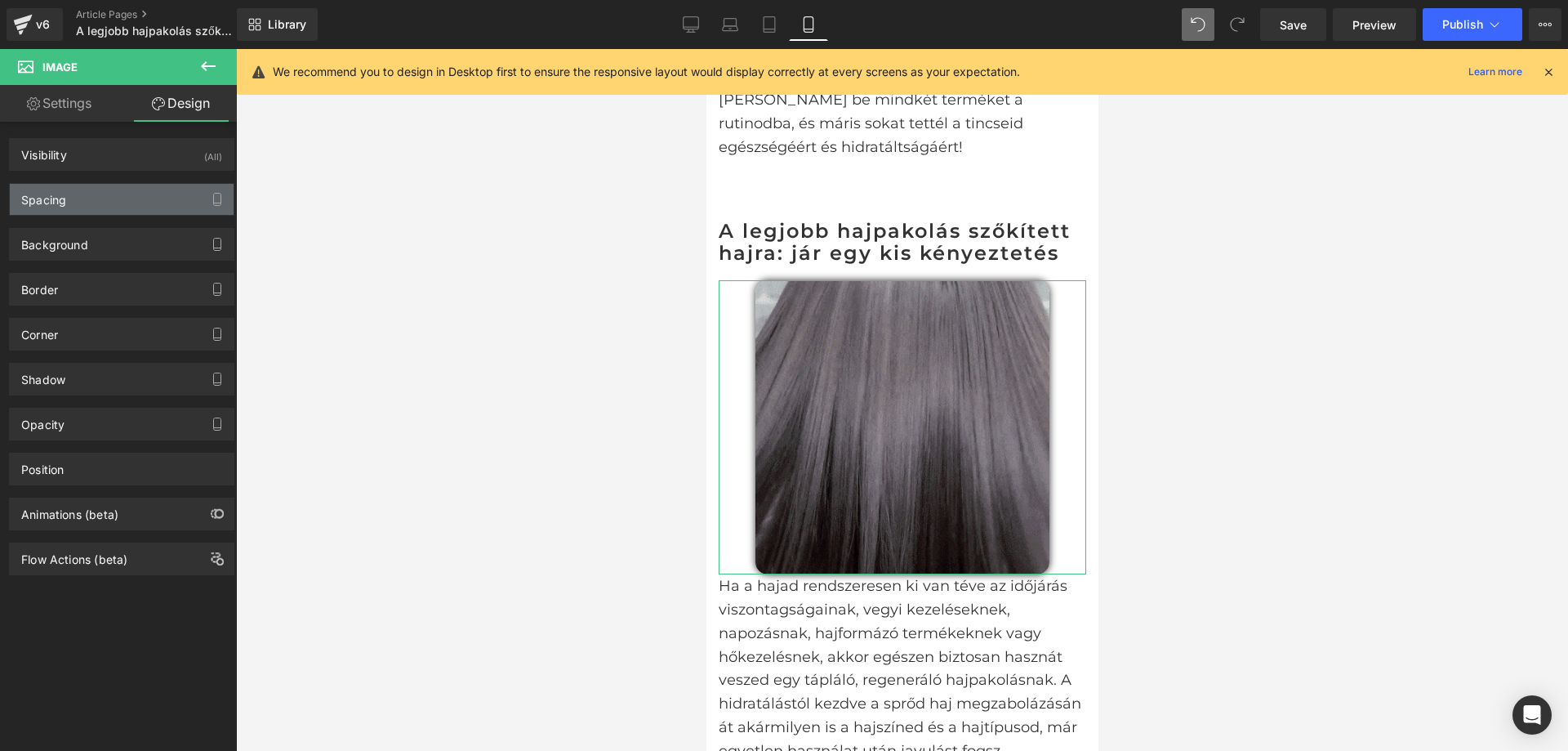
click at [83, 204] on div "Spacing" at bounding box center [121, 200] width 224 height 31
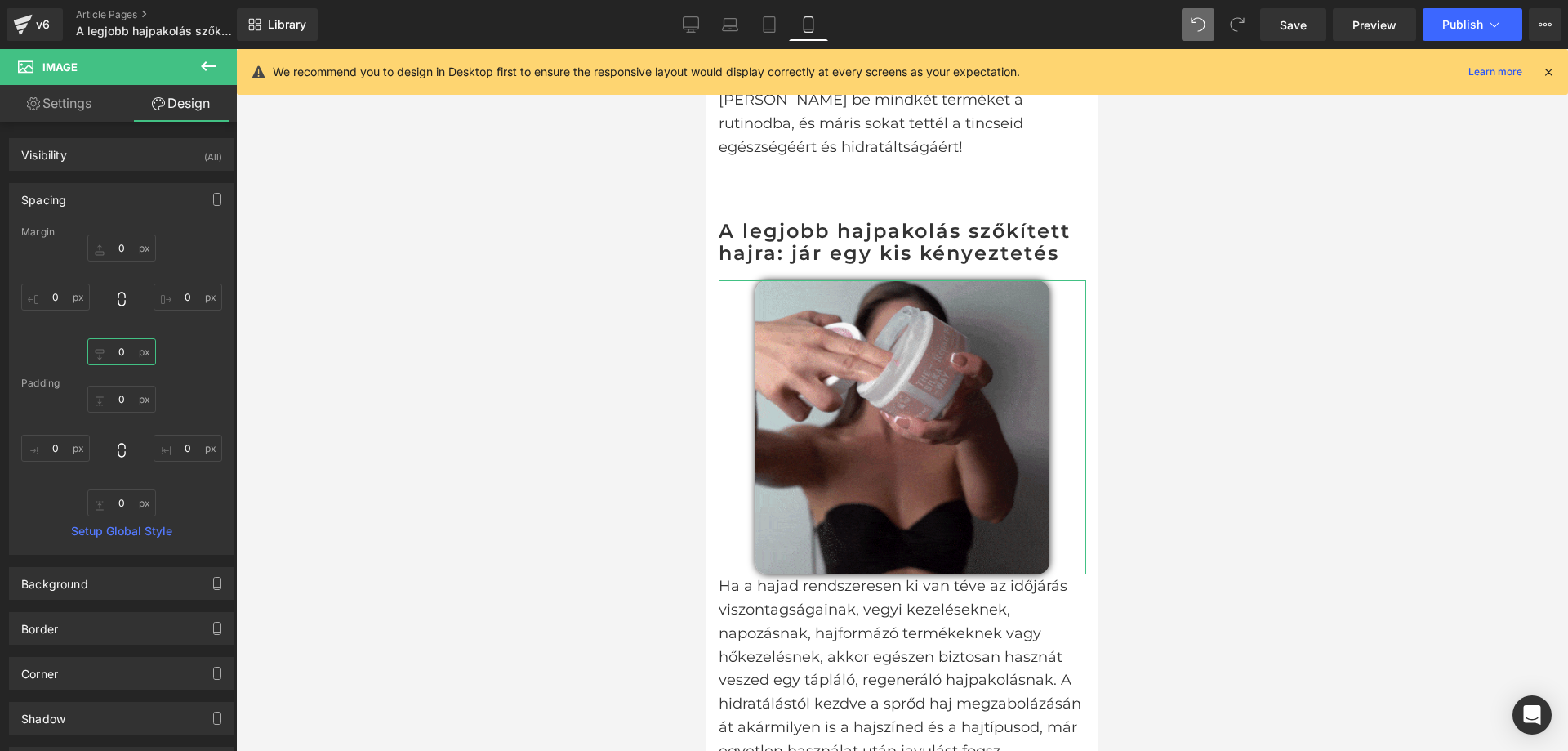
click at [120, 353] on input "0" at bounding box center [121, 352] width 68 height 27
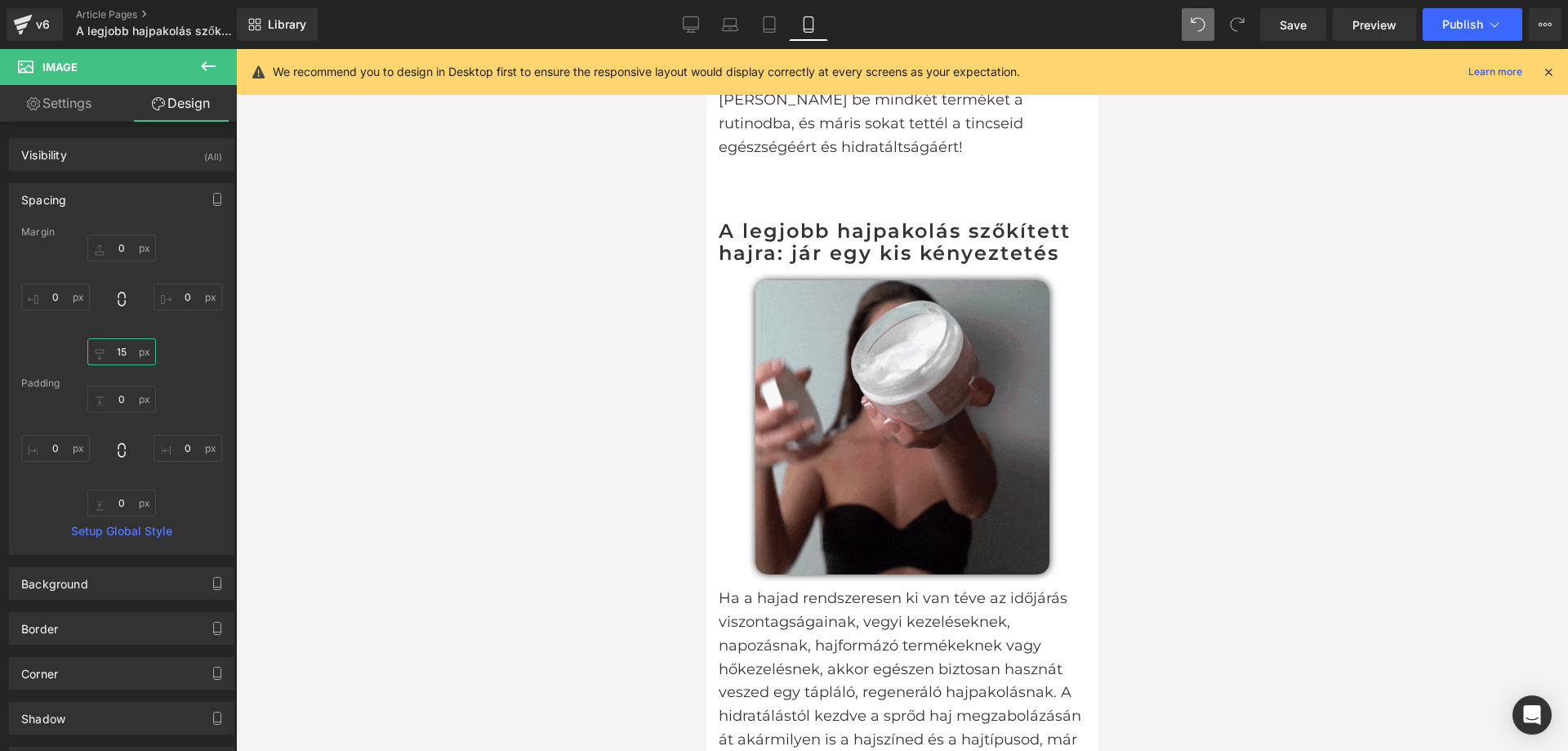
type input "15"
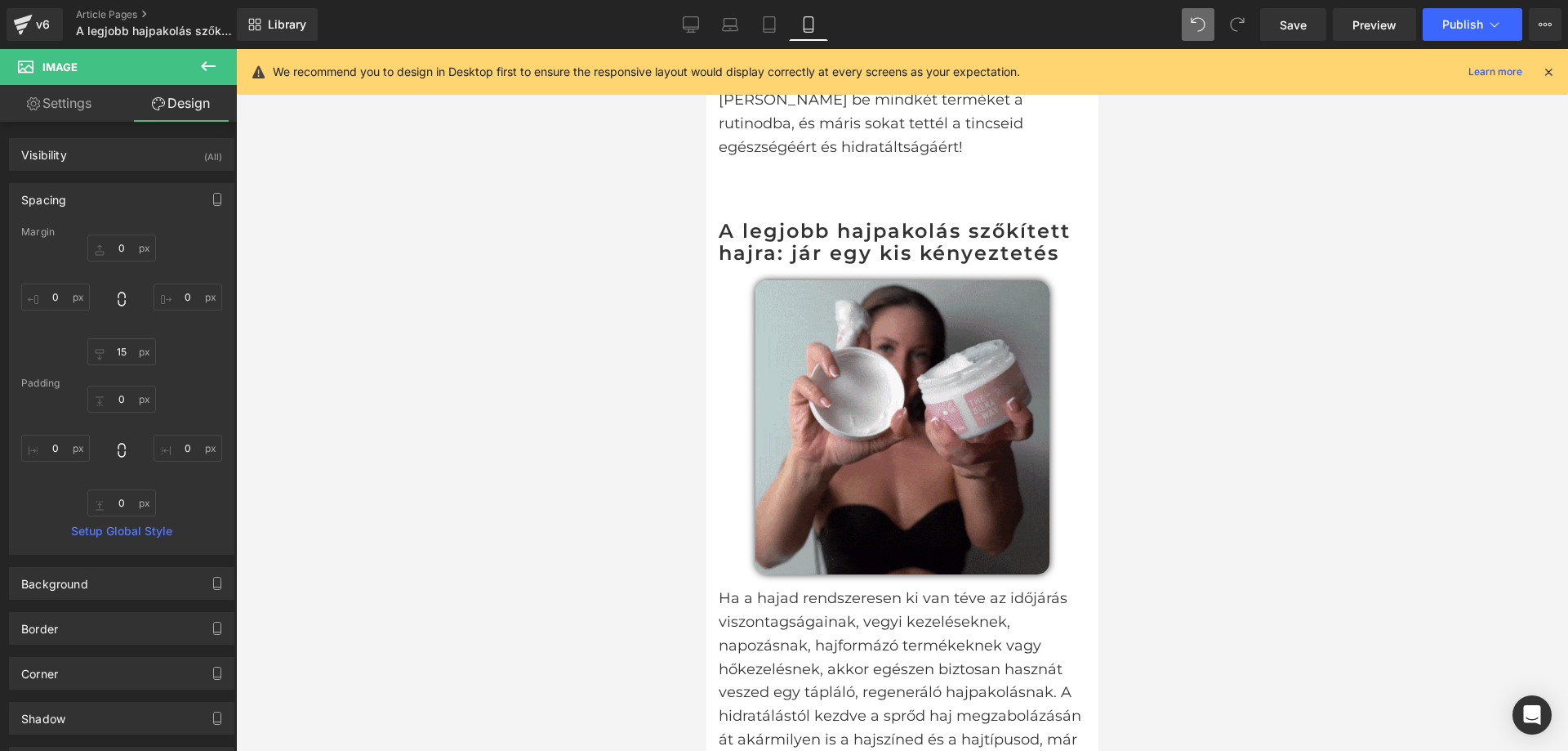
click at [418, 334] on div at bounding box center [902, 400] width 1332 height 702
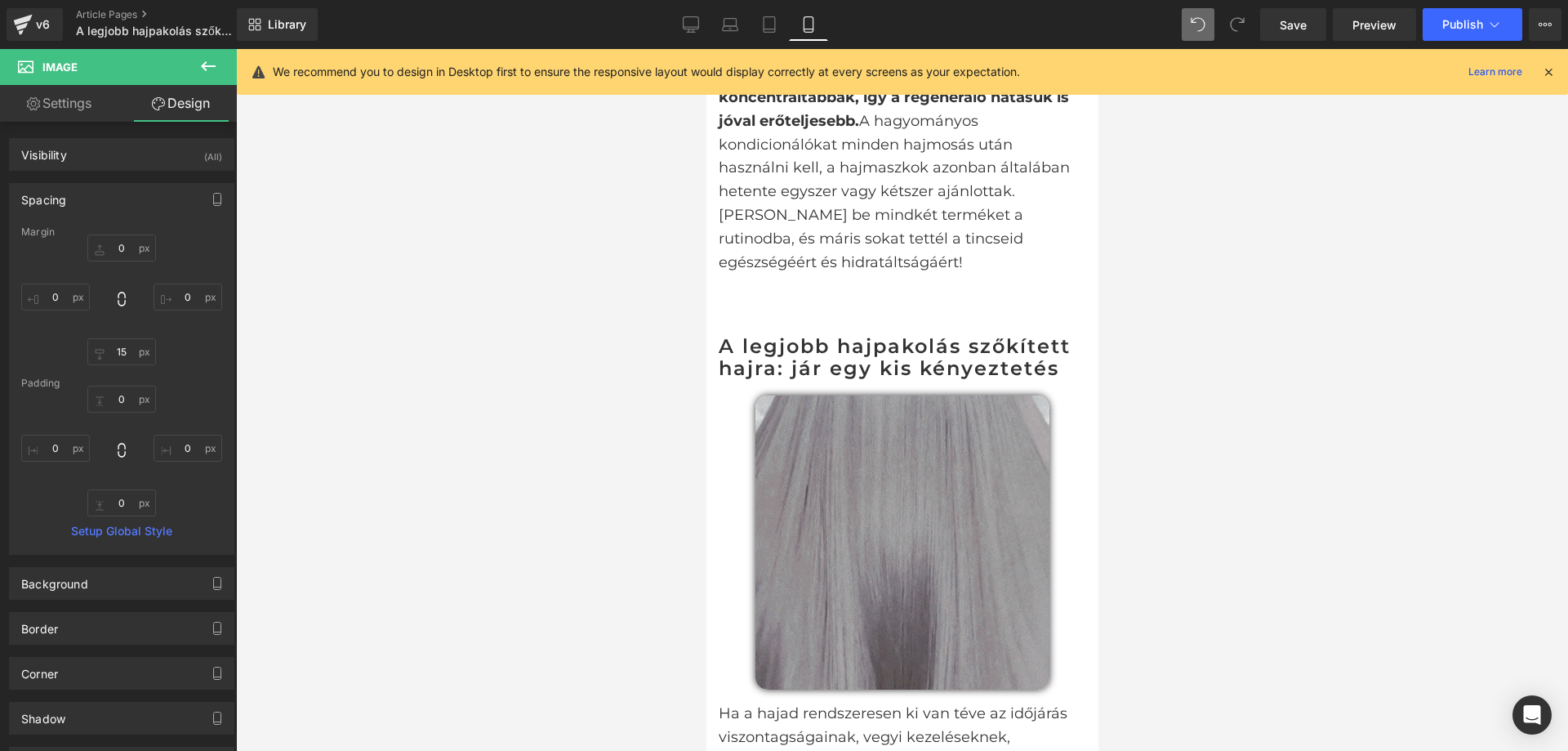
scroll to position [1798, 0]
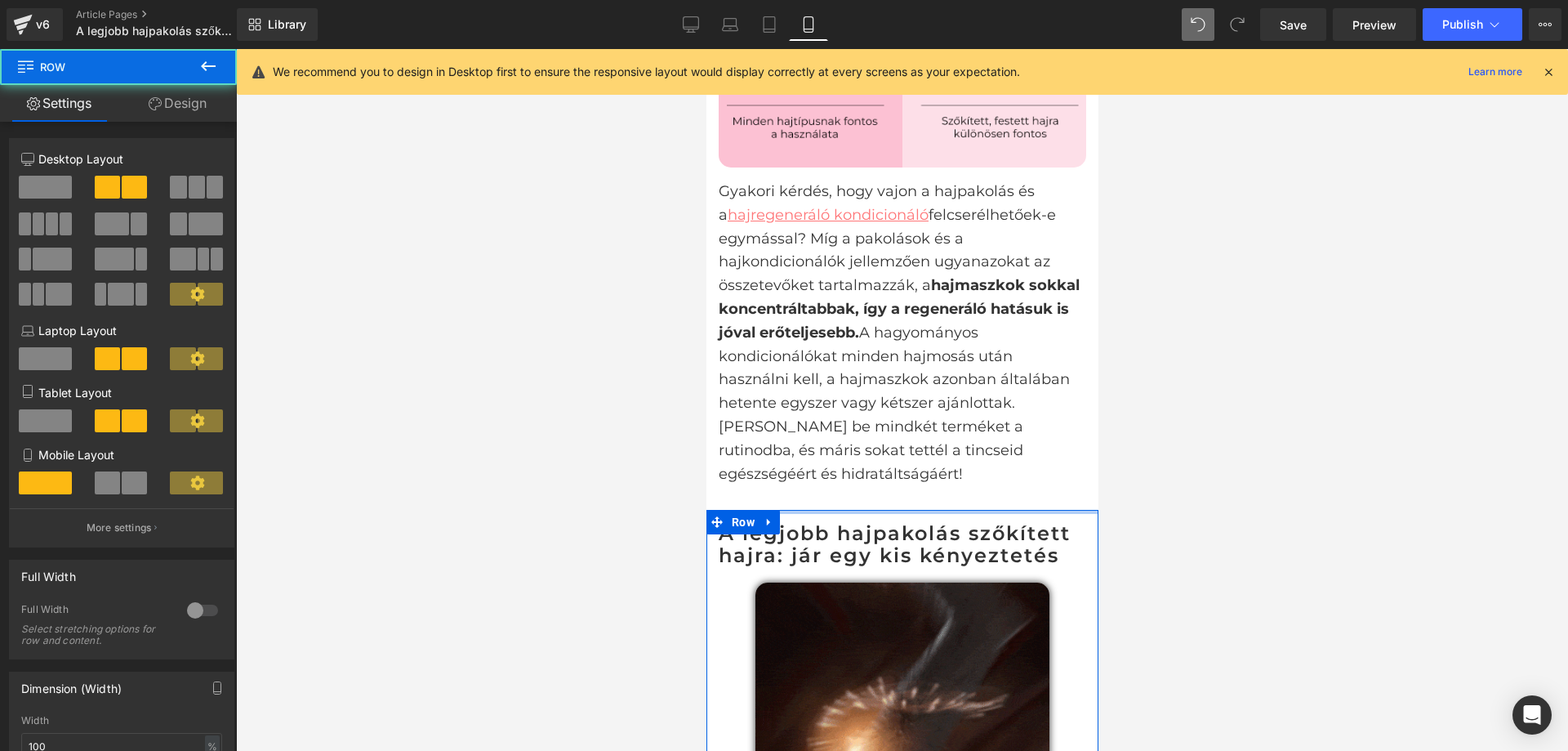
drag, startPoint x: 908, startPoint y: 499, endPoint x: 909, endPoint y: 458, distance: 41.0
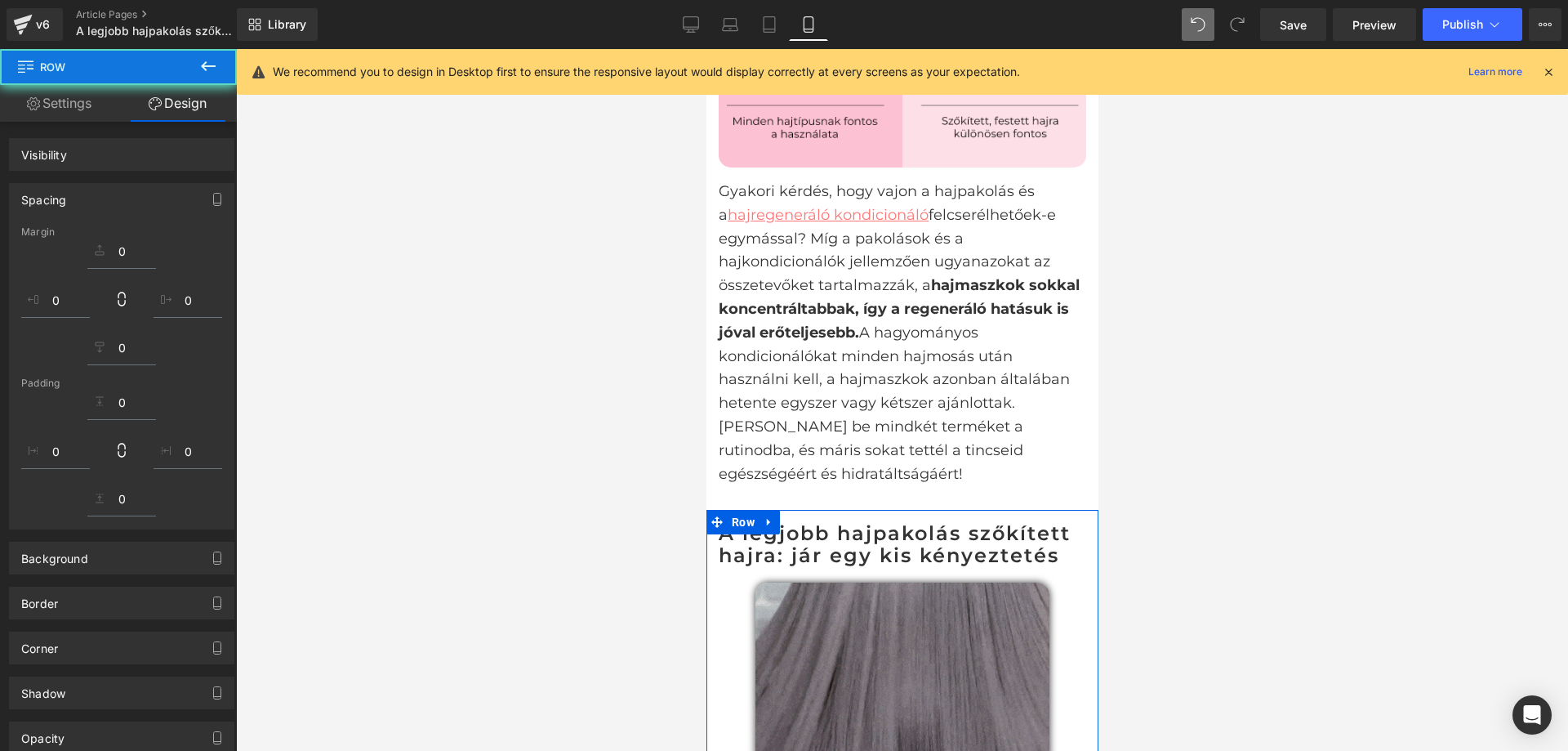
click at [1233, 434] on div at bounding box center [902, 400] width 1332 height 702
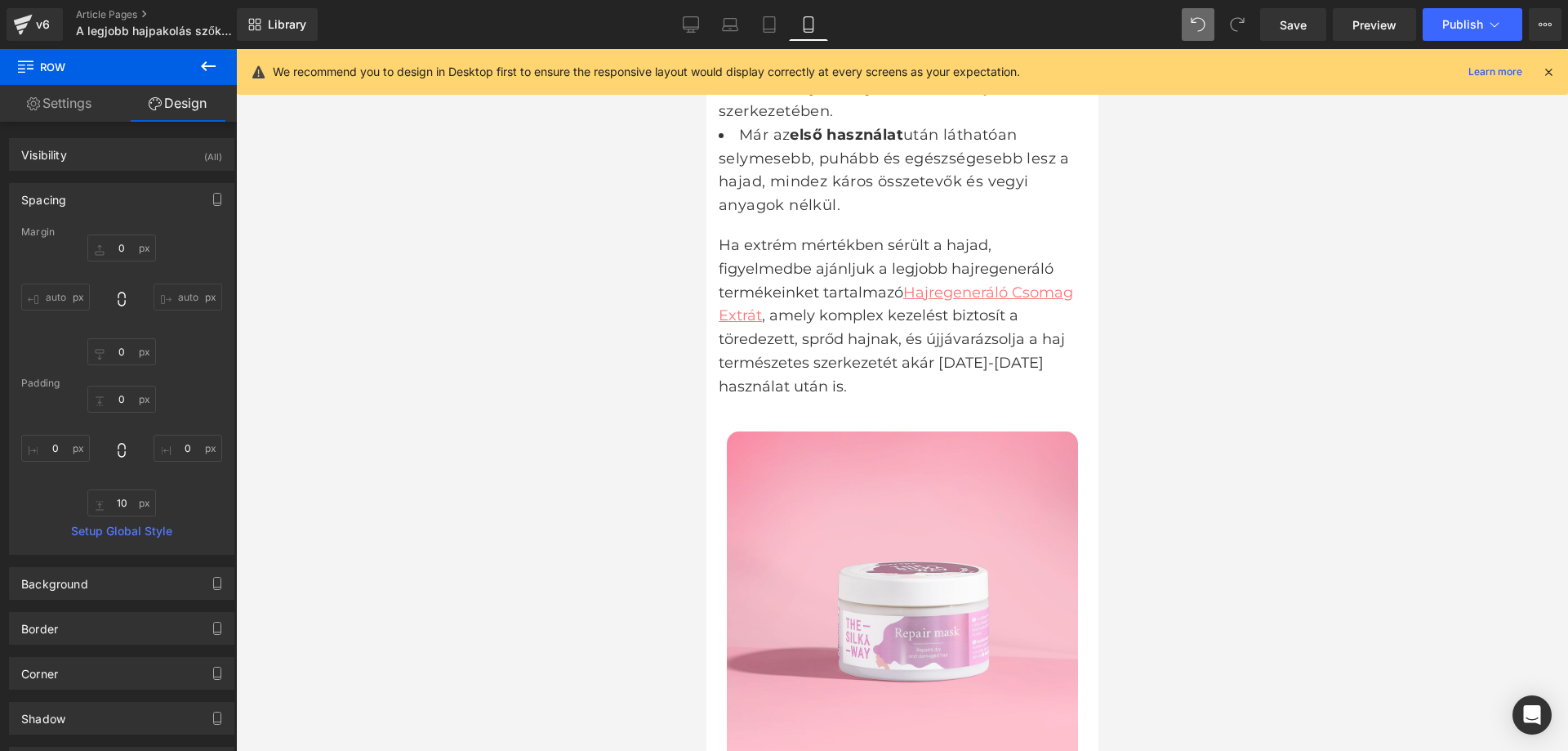
scroll to position [4250, 0]
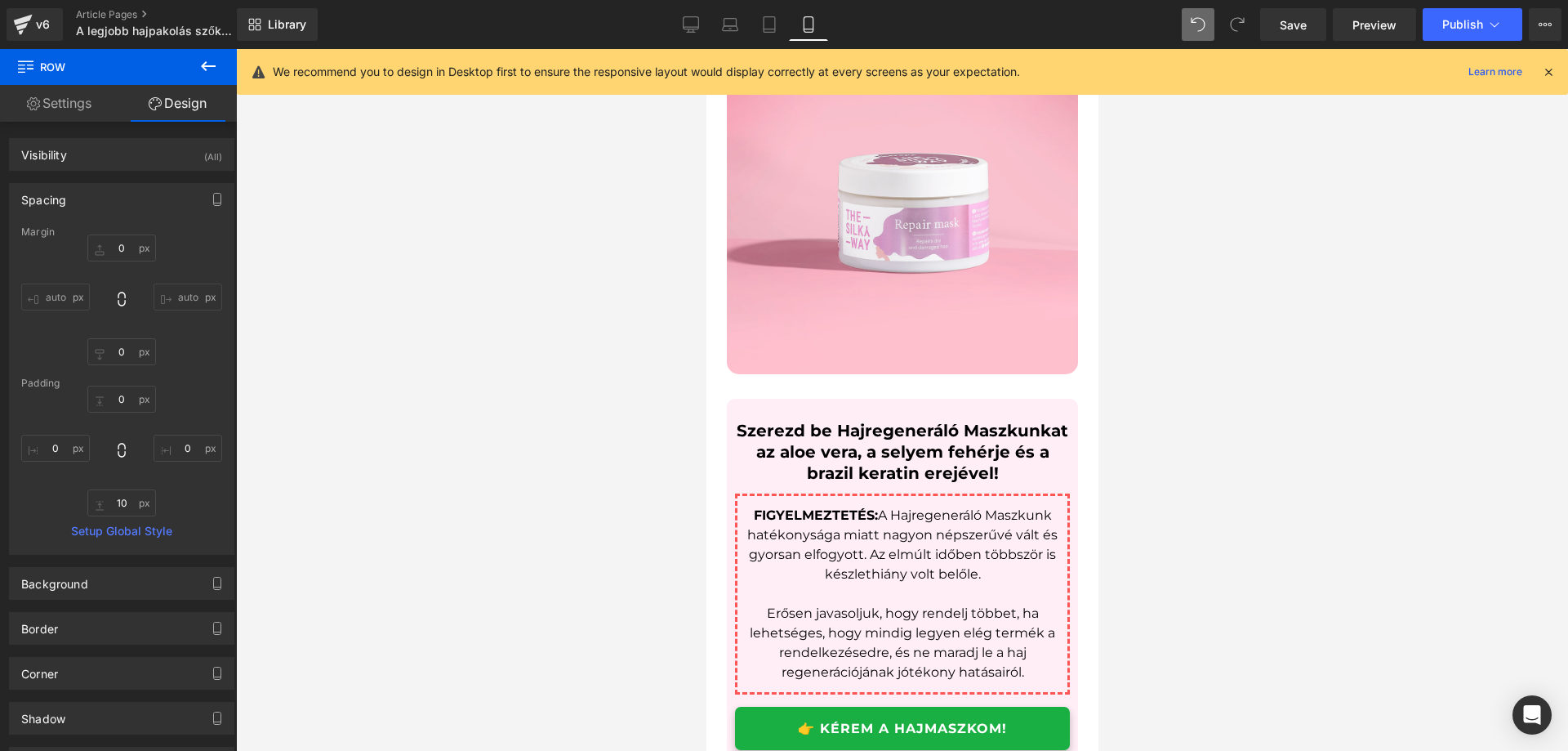
click at [1012, 313] on img at bounding box center [902, 199] width 351 height 351
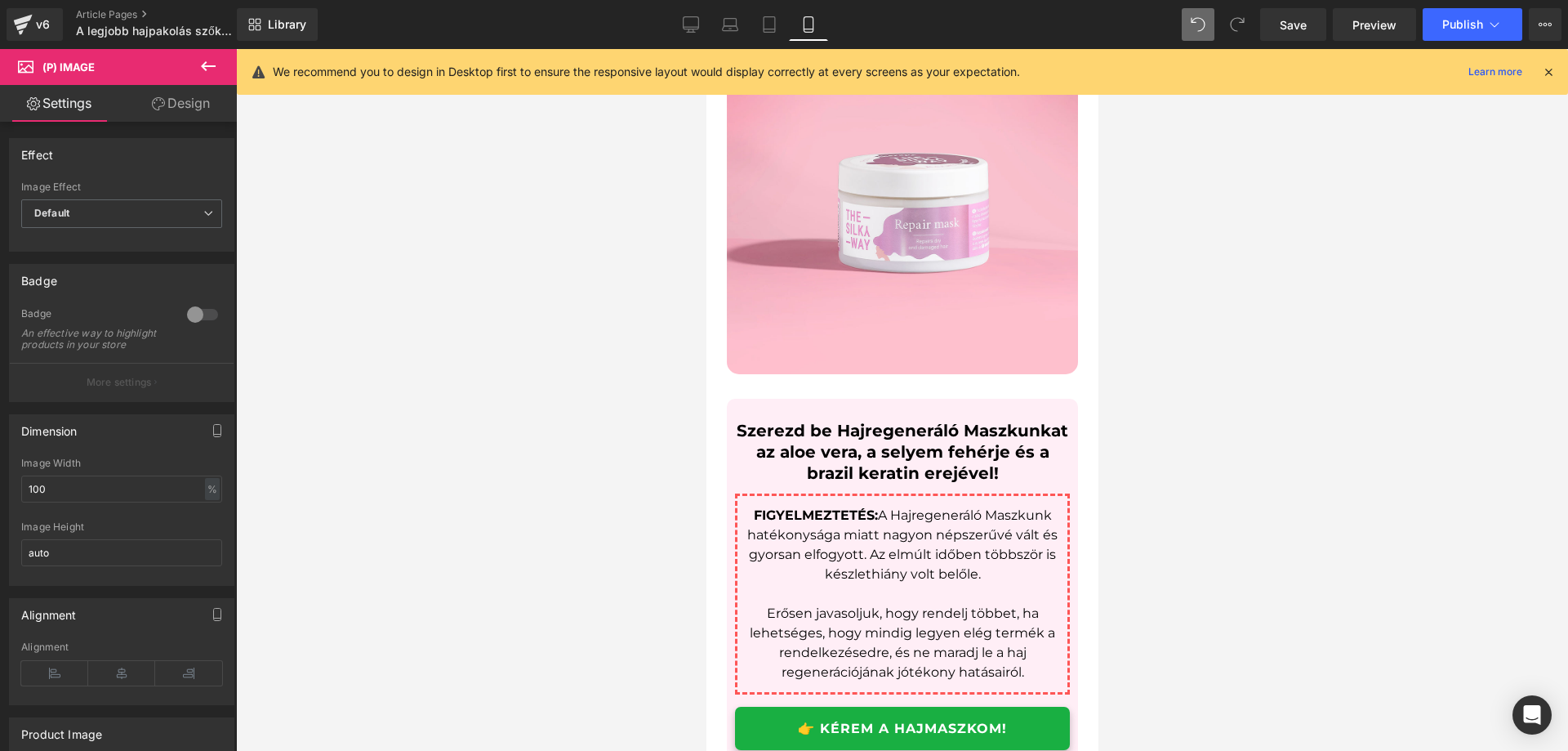
click at [189, 112] on link "Design" at bounding box center [180, 103] width 119 height 37
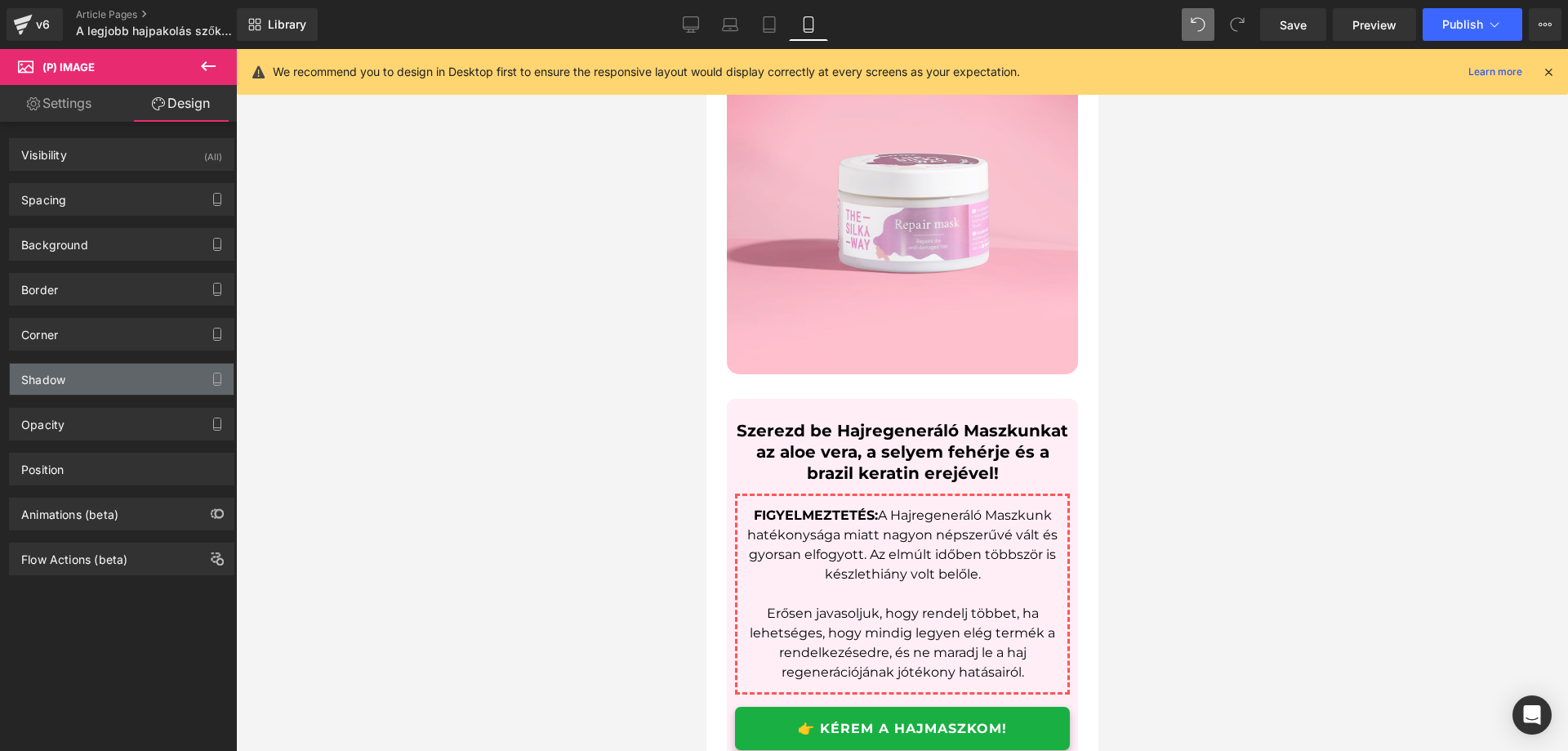
type input "#333333"
type input "100"
click at [114, 389] on div "Shadow" at bounding box center [121, 379] width 224 height 31
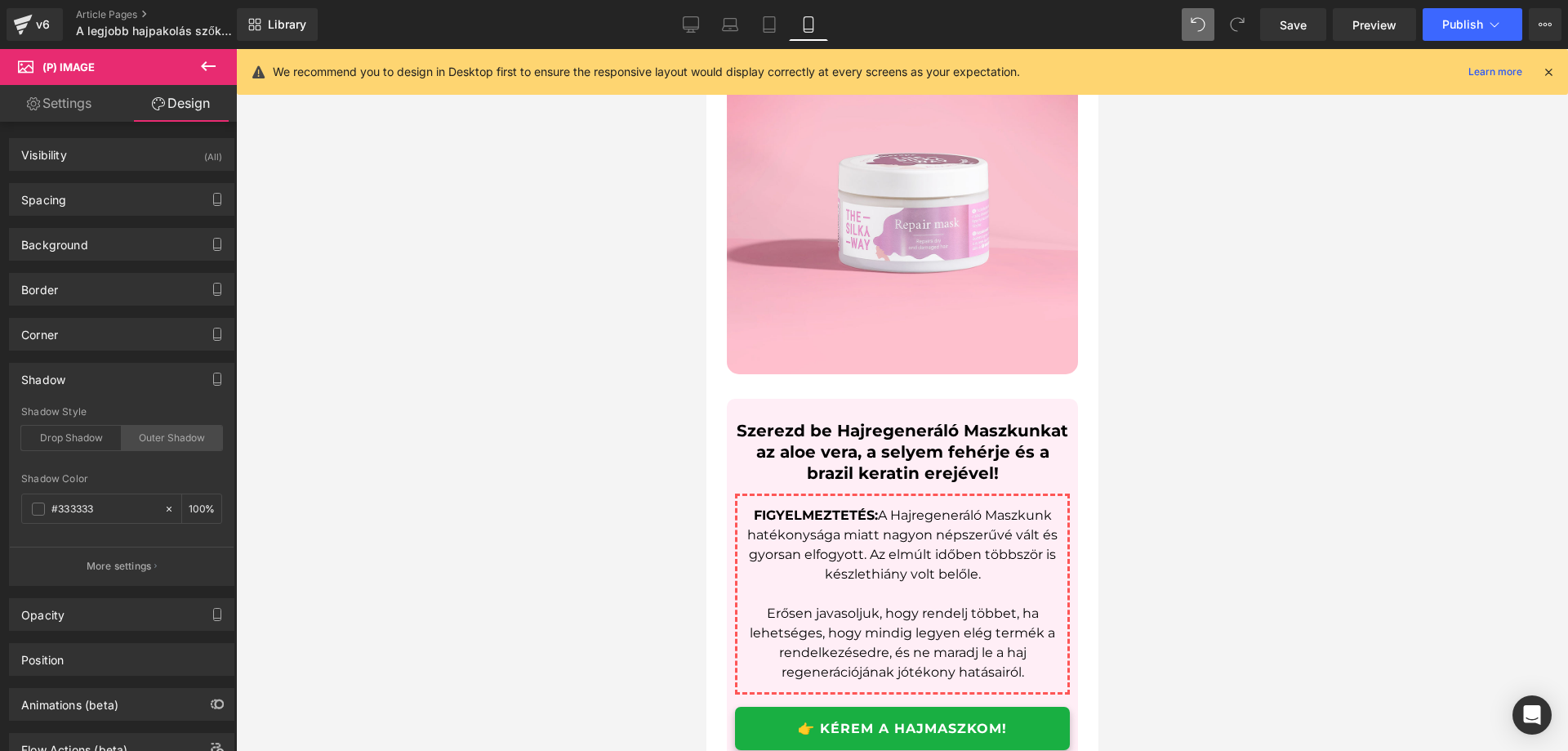
click at [149, 442] on div "Outer Shadow" at bounding box center [172, 438] width 100 height 24
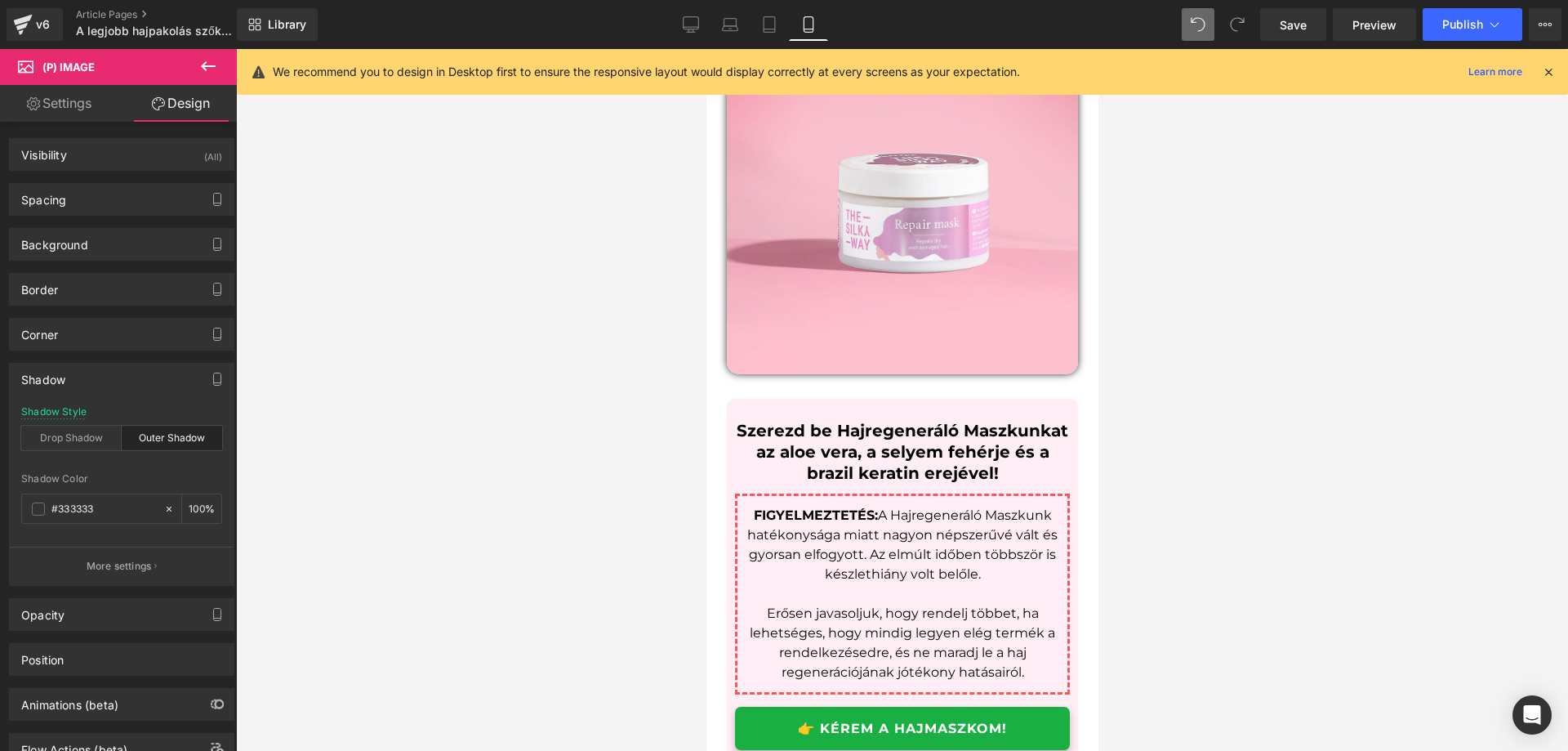
click at [522, 448] on div at bounding box center [902, 400] width 1332 height 702
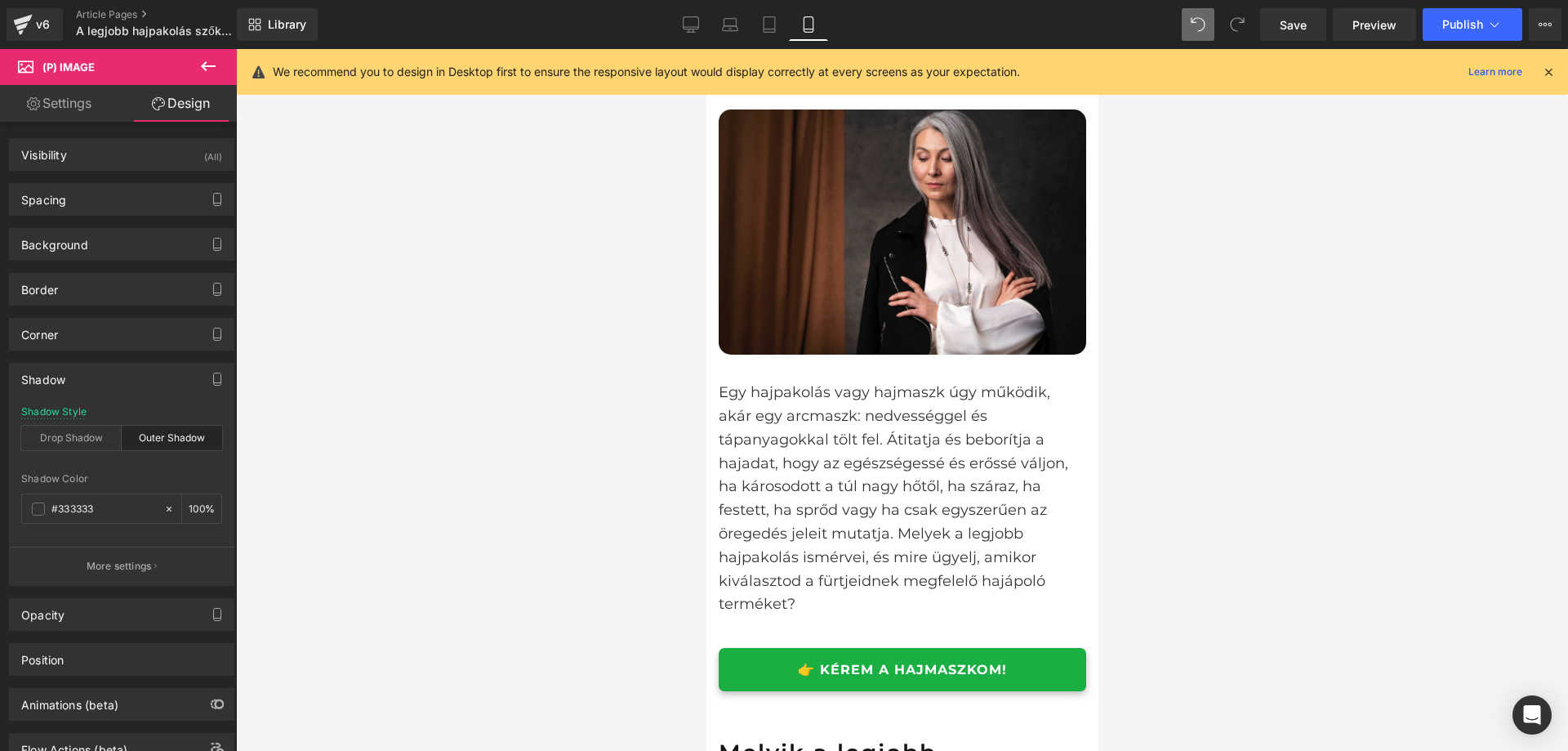
scroll to position [409, 0]
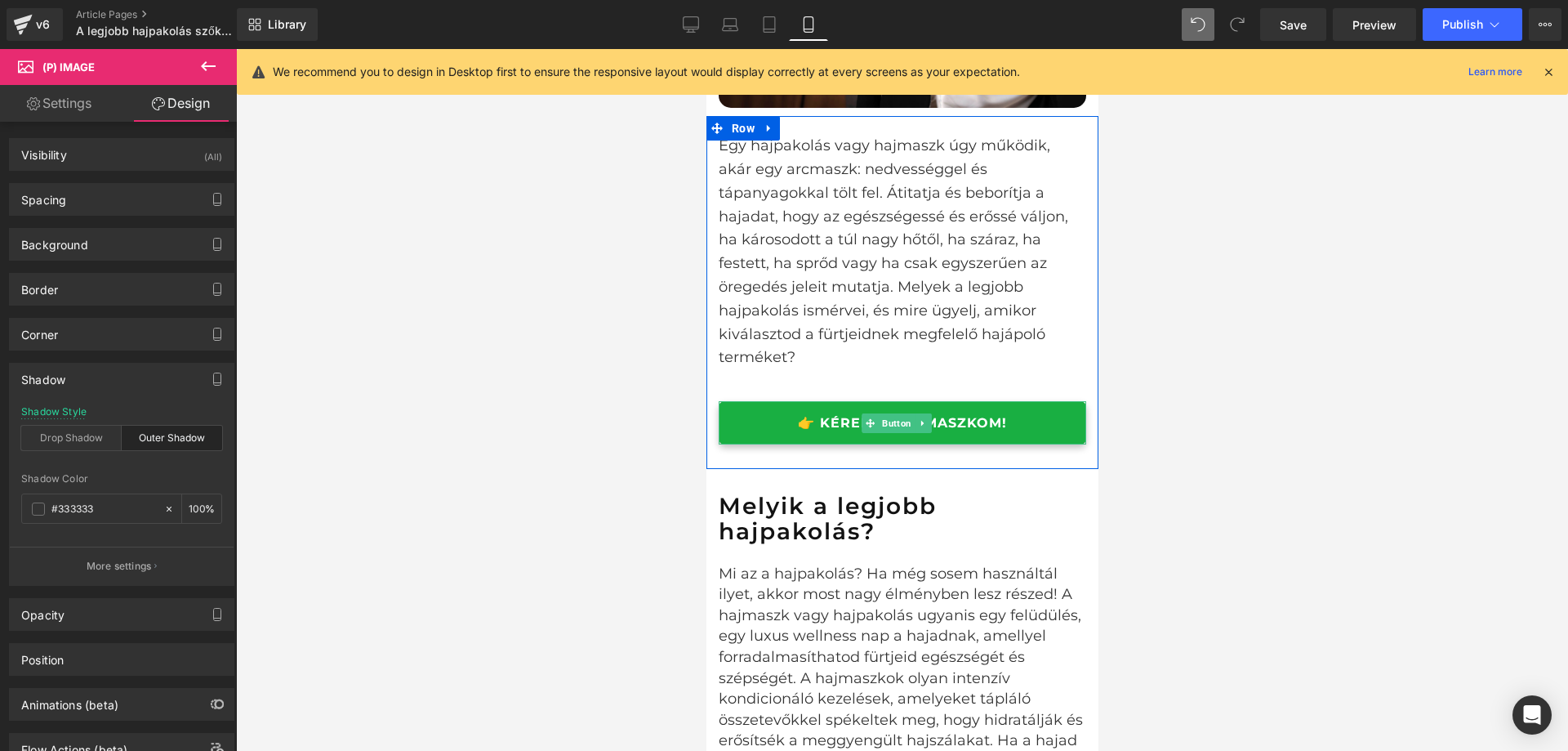
click at [1049, 423] on link "👉 KÉREM A HAJMASZKOM!" at bounding box center [901, 422] width 367 height 43
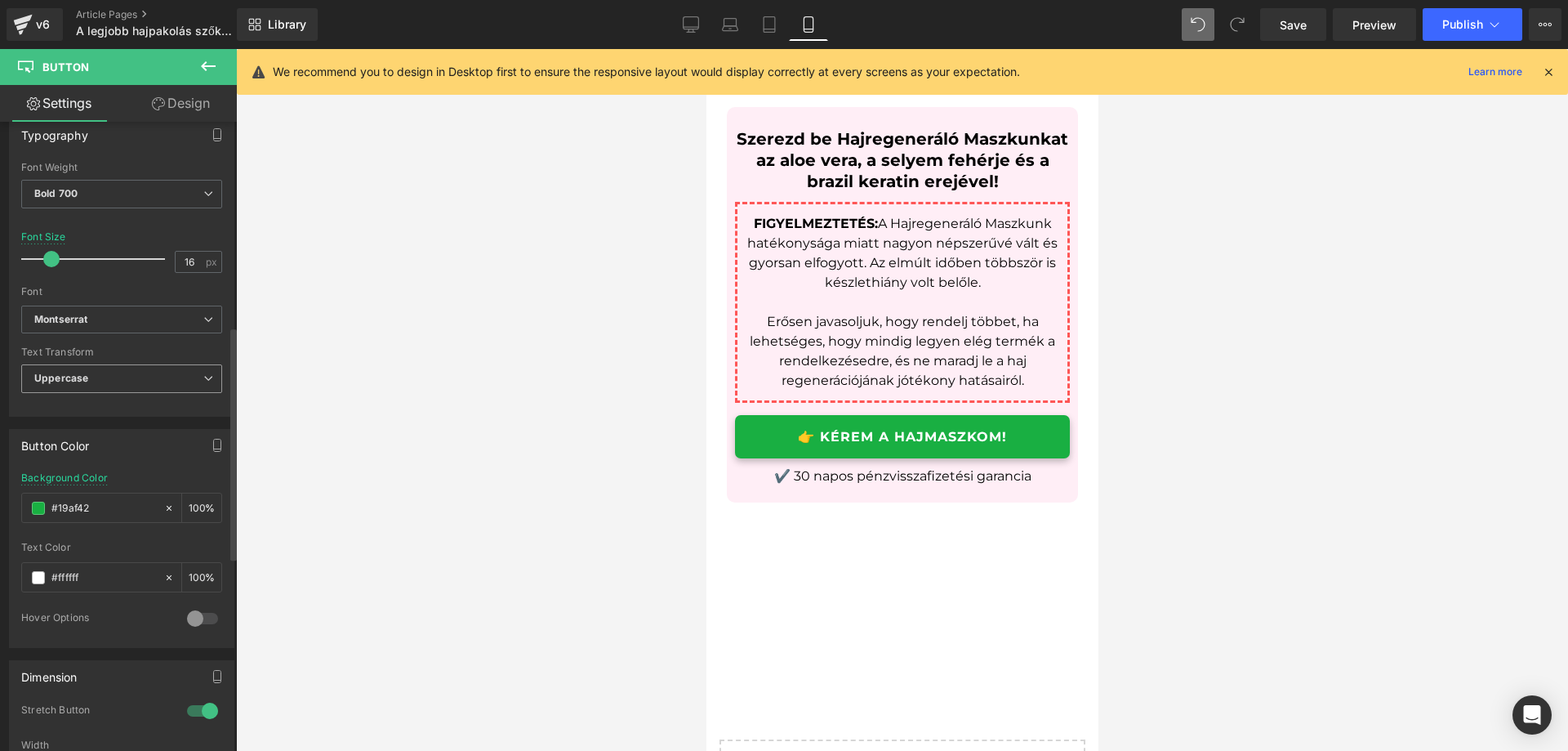
scroll to position [572, 0]
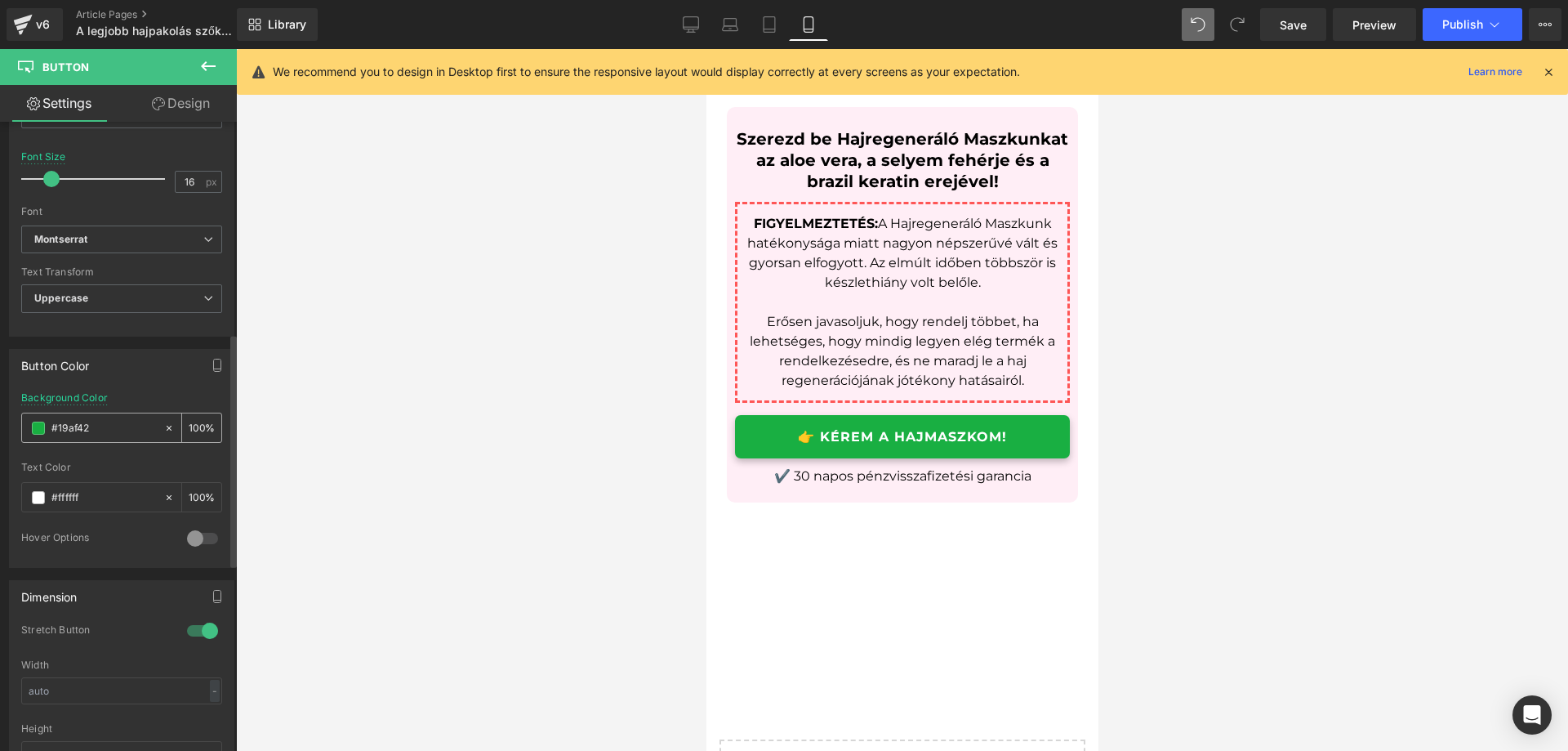
click at [119, 436] on input "#19af42" at bounding box center [103, 428] width 104 height 18
paste input "FF84A9"
type input "FF84A9"
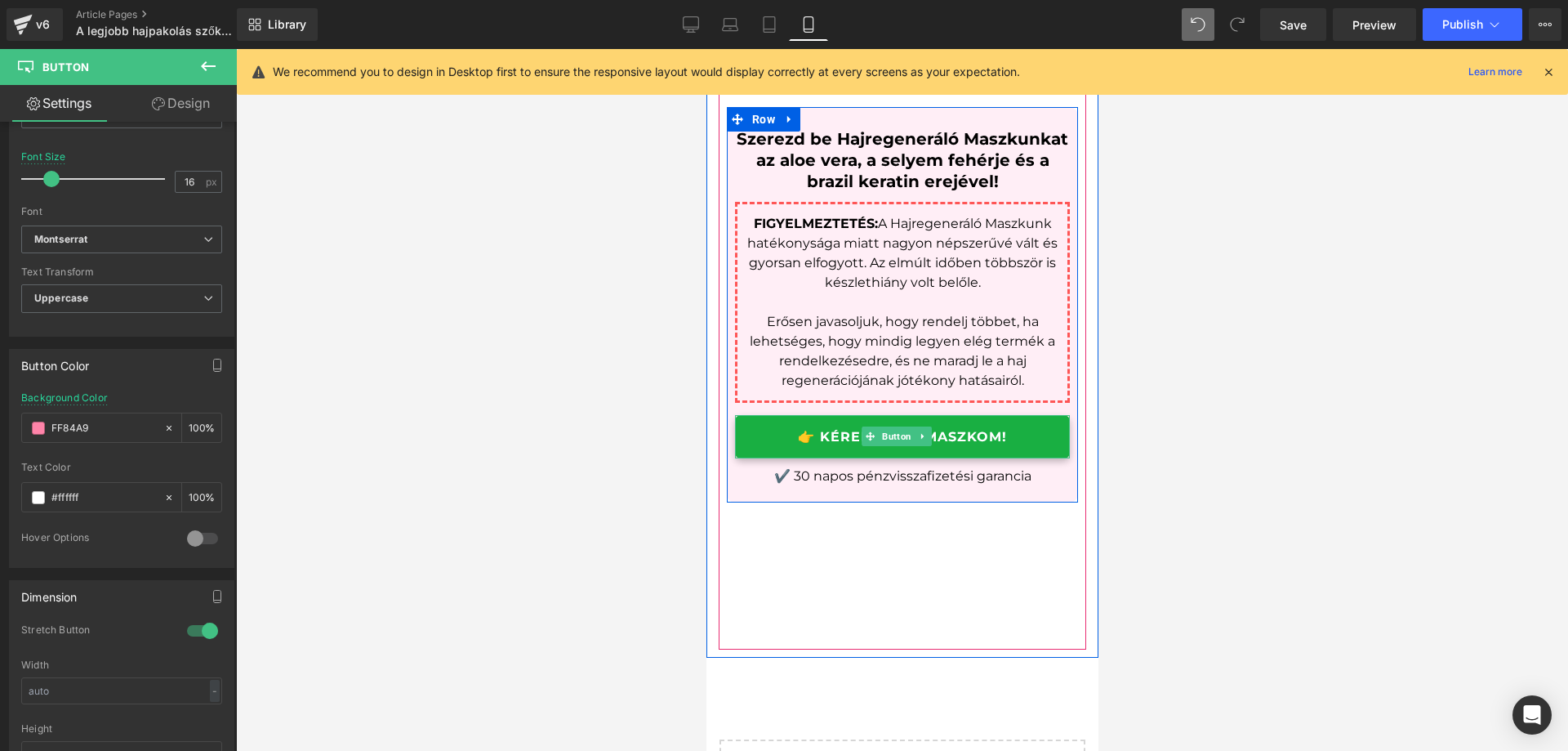
click at [1040, 436] on link "👉 KÉREM A HAJMASZKOM!" at bounding box center [902, 437] width 335 height 43
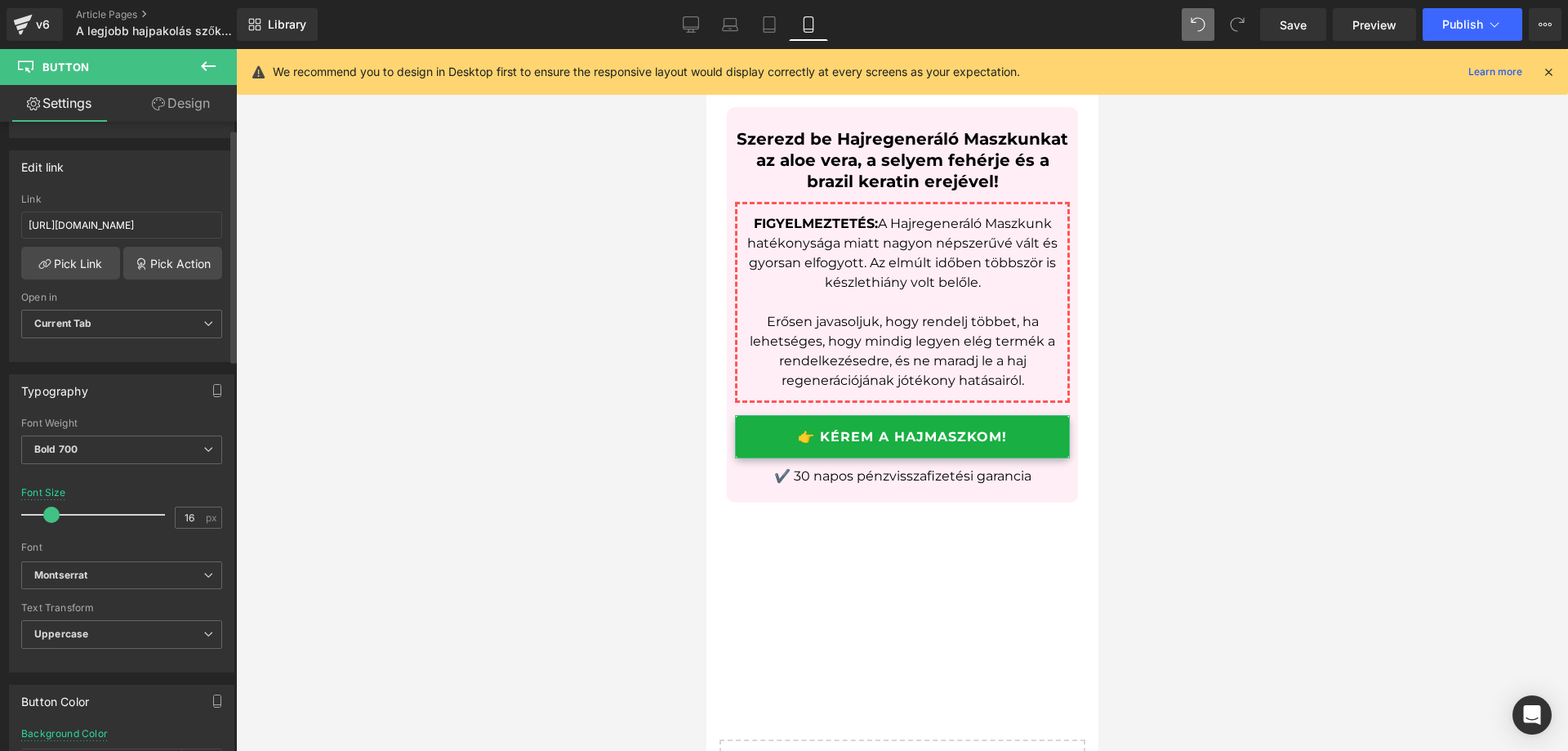
scroll to position [409, 0]
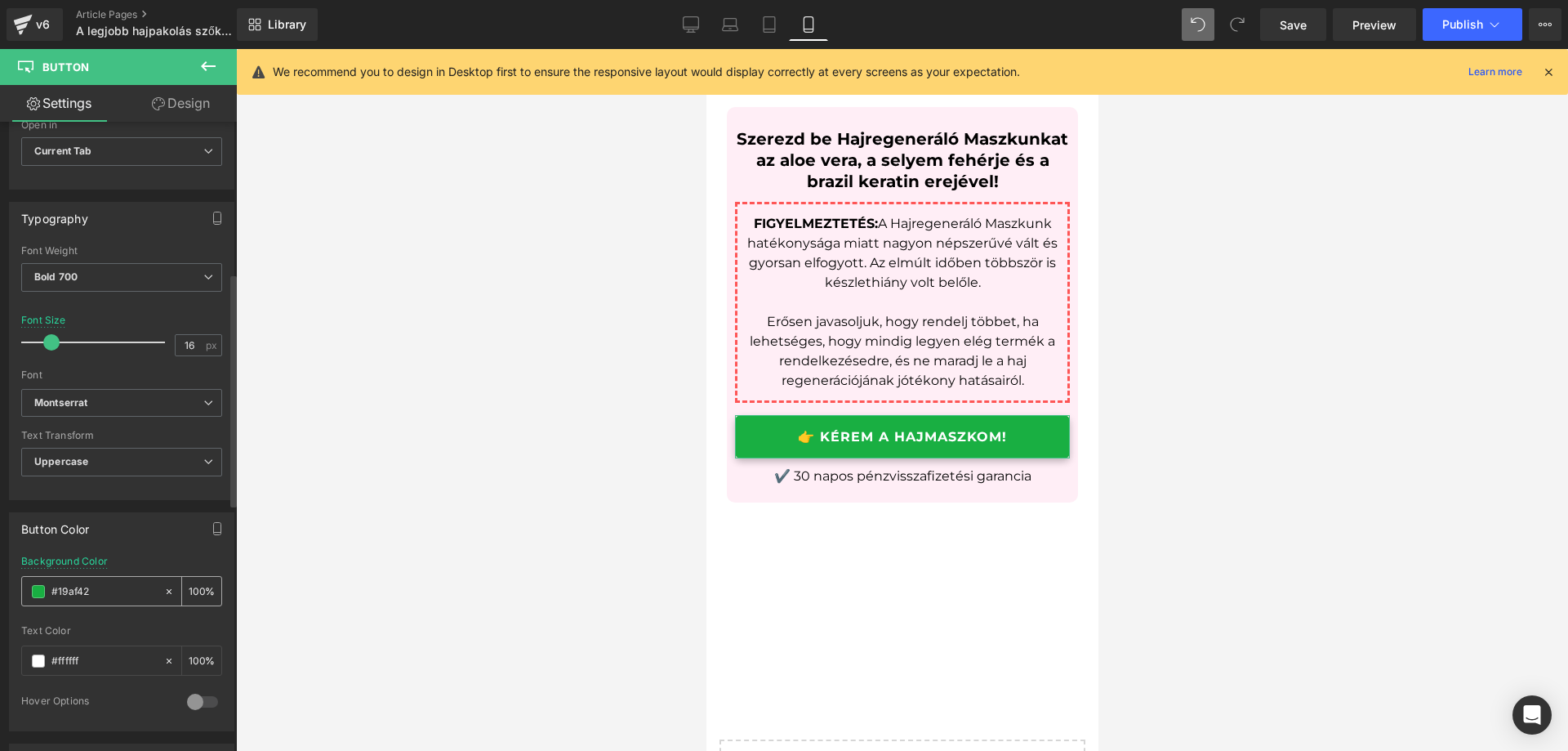
click at [116, 603] on div "#19af42" at bounding box center [93, 591] width 142 height 29
click at [120, 593] on input "#19af42" at bounding box center [103, 591] width 104 height 18
paste input "FF84A9"
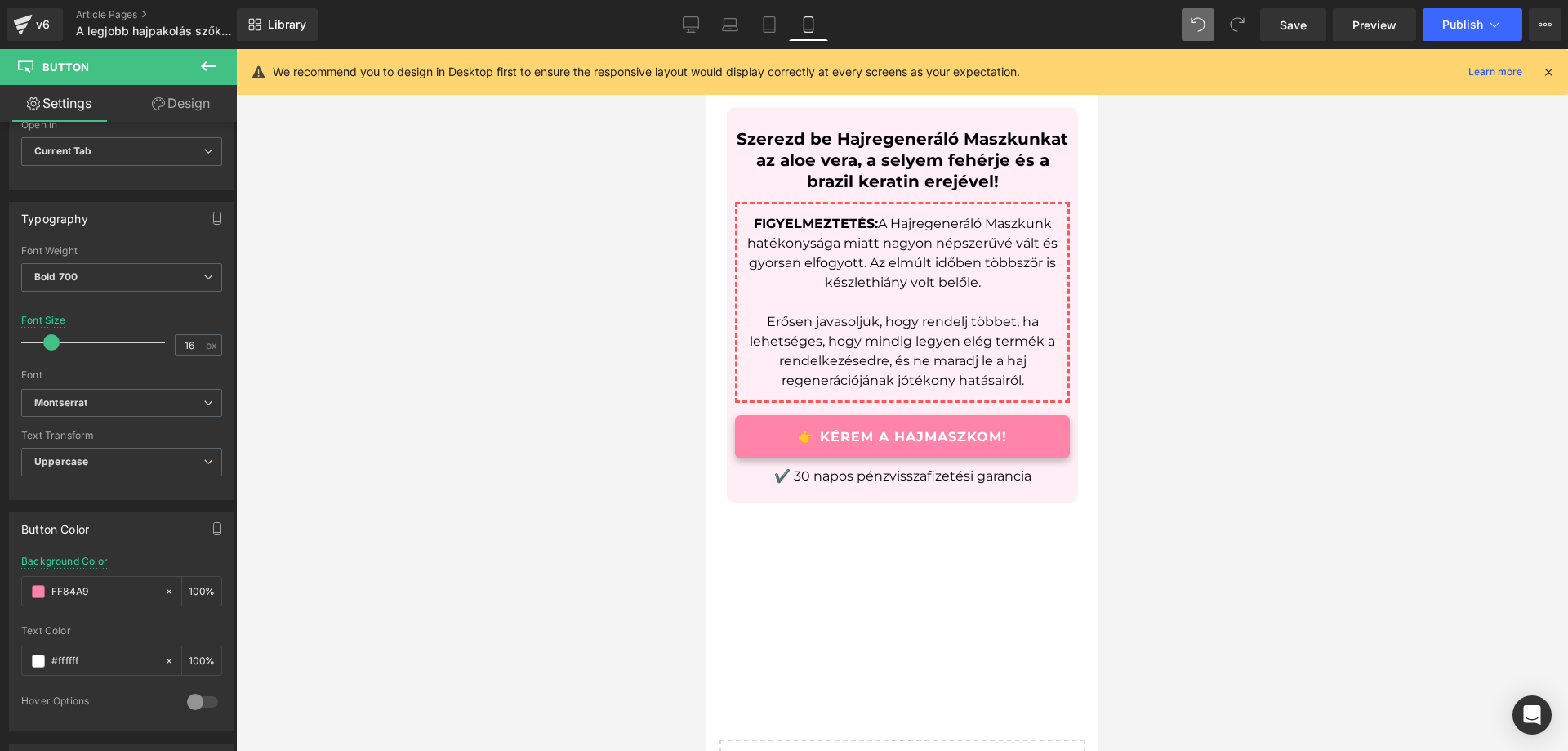
click at [566, 429] on div at bounding box center [902, 400] width 1332 height 702
type input "#ff84a9"
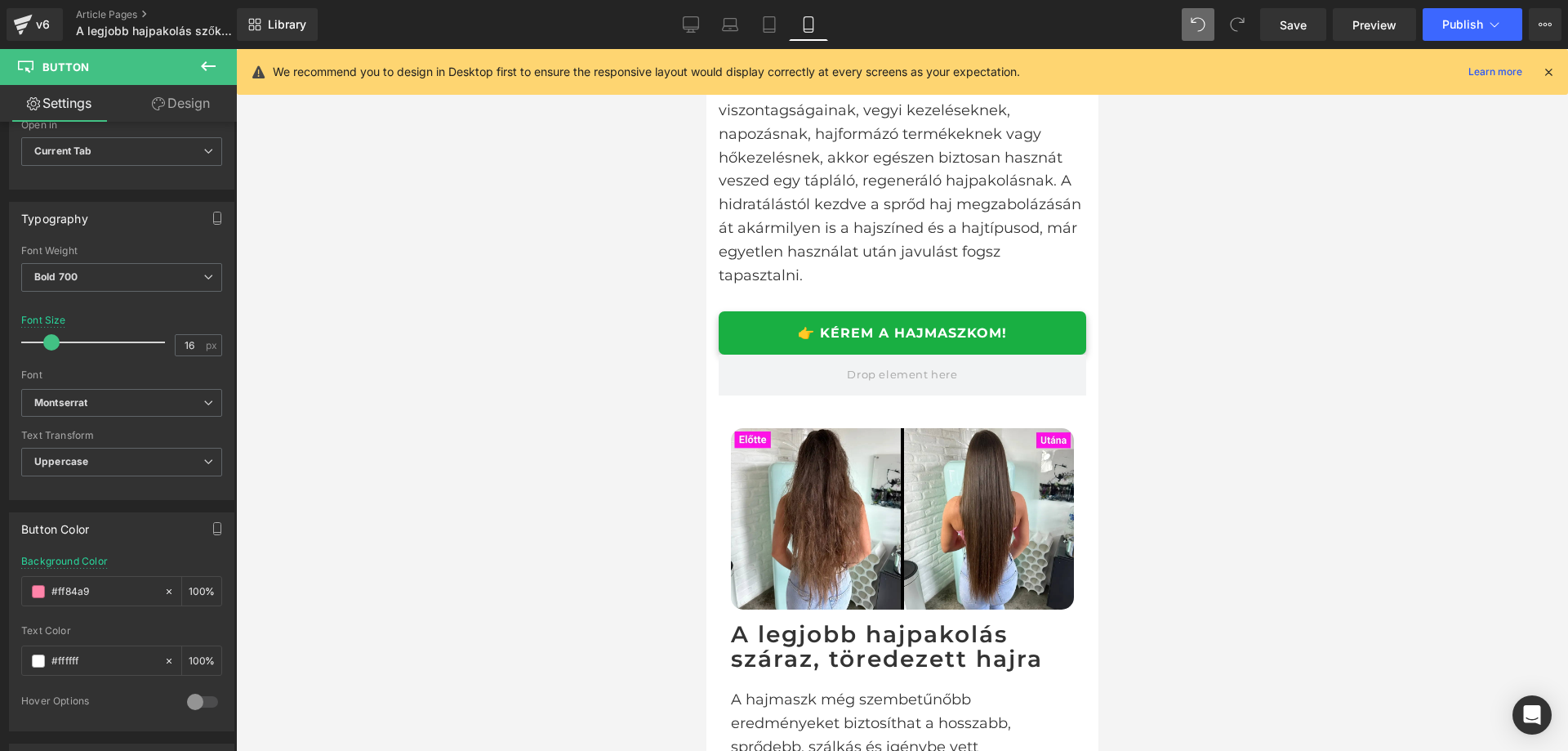
scroll to position [2416, 0]
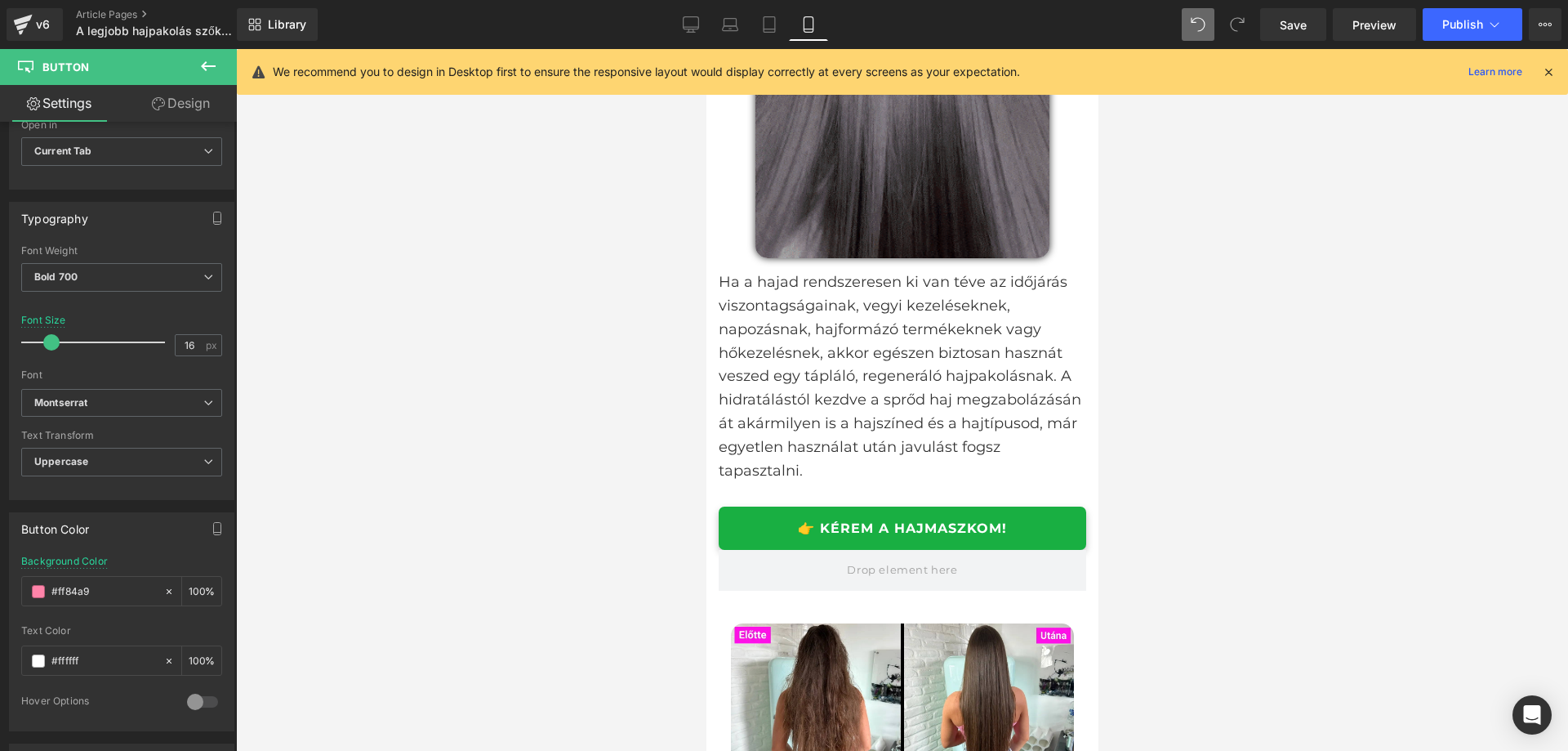
click at [1024, 507] on link "👉 KÉREM A HAJMASZKOM!" at bounding box center [901, 528] width 367 height 43
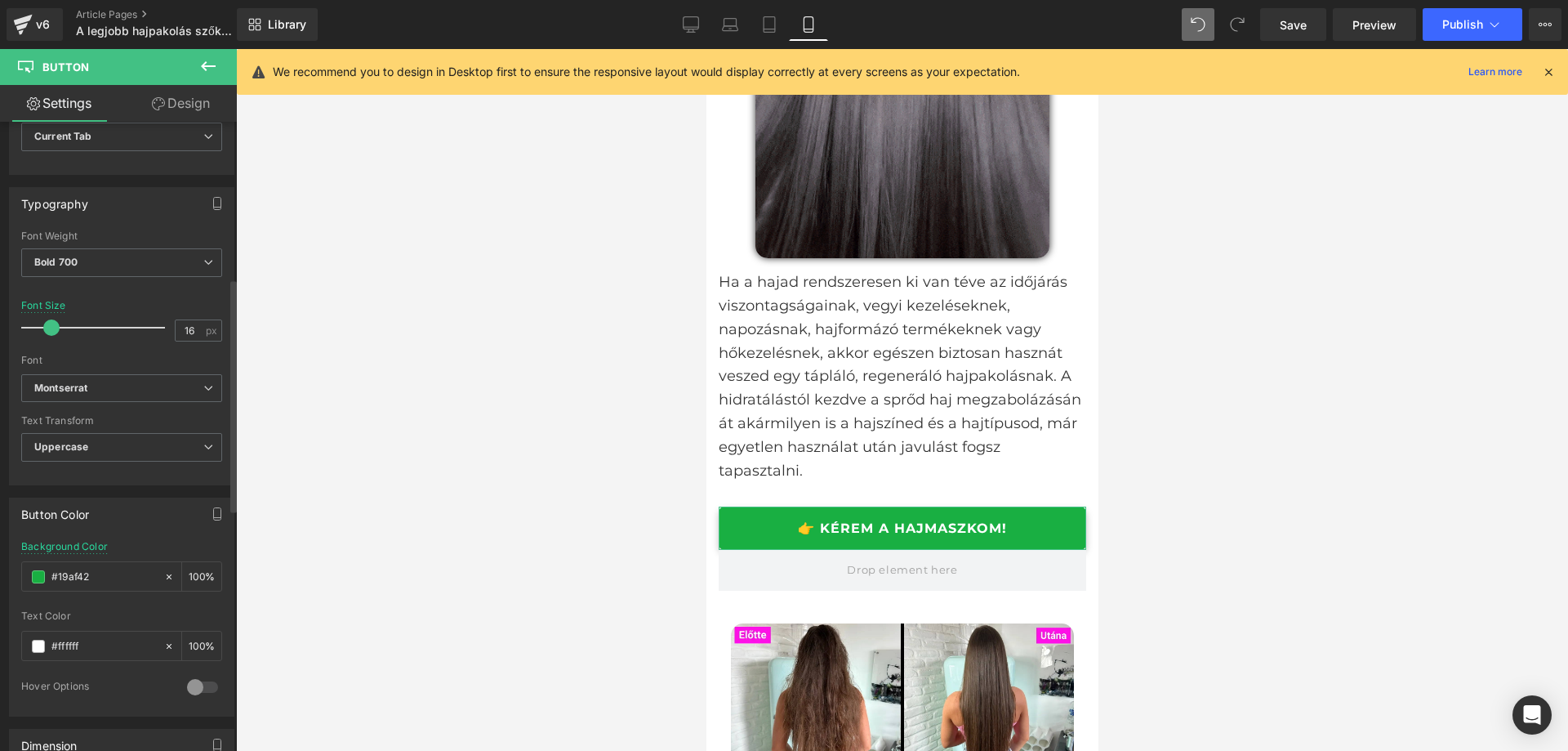
scroll to position [654, 0]
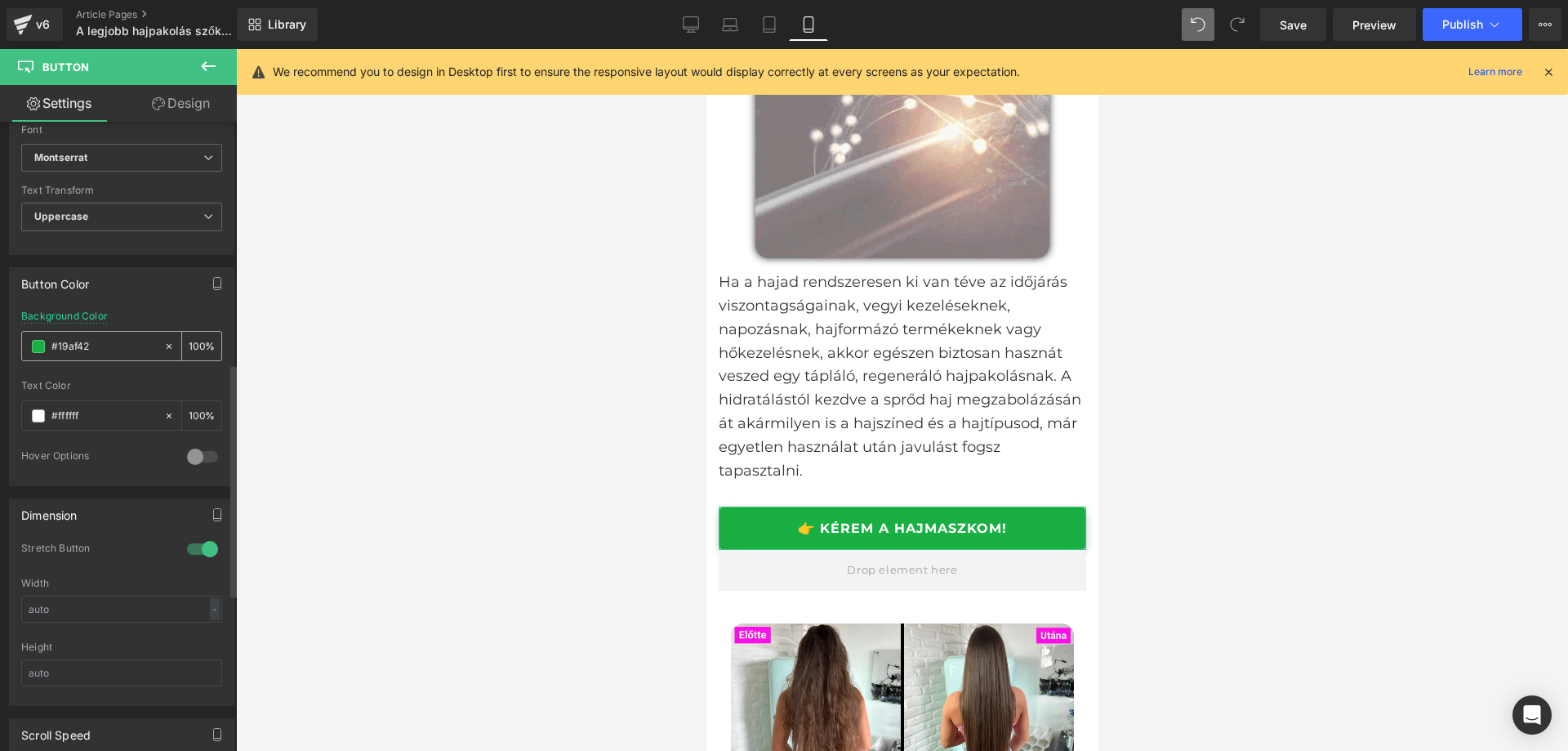
click at [111, 346] on input "#19af42" at bounding box center [103, 346] width 104 height 18
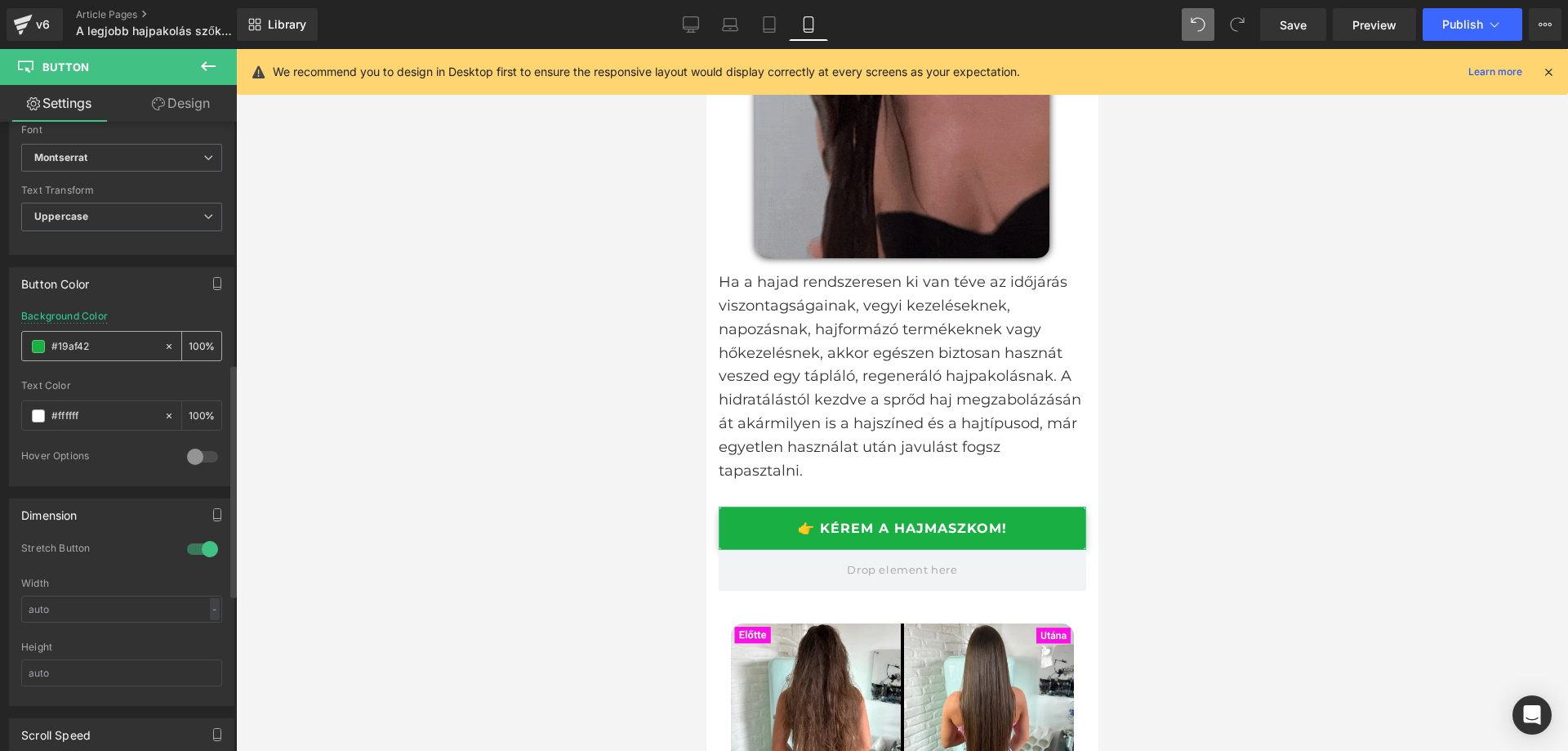
click at [111, 346] on input "#19af42" at bounding box center [103, 346] width 104 height 18
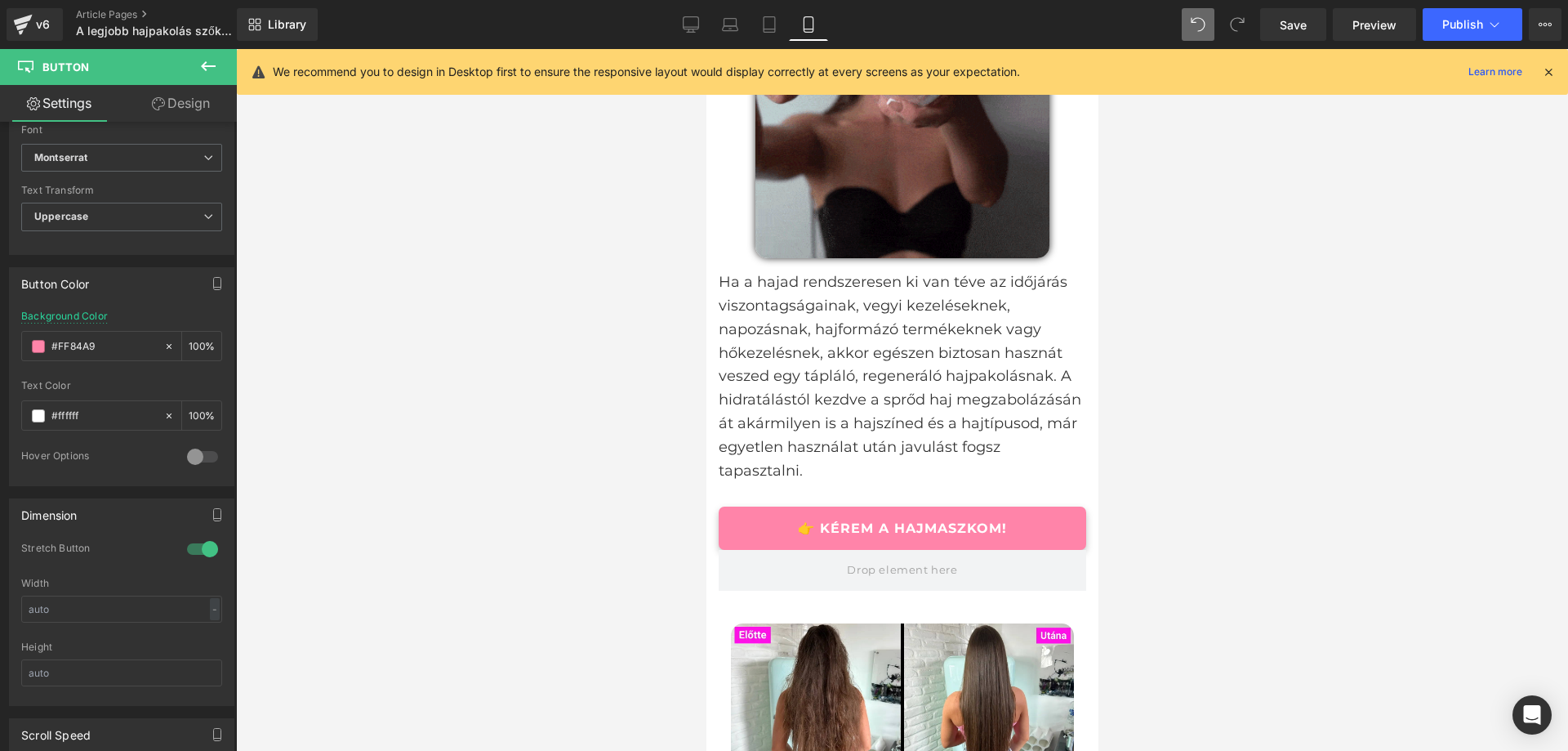
type input "#ff84a9"
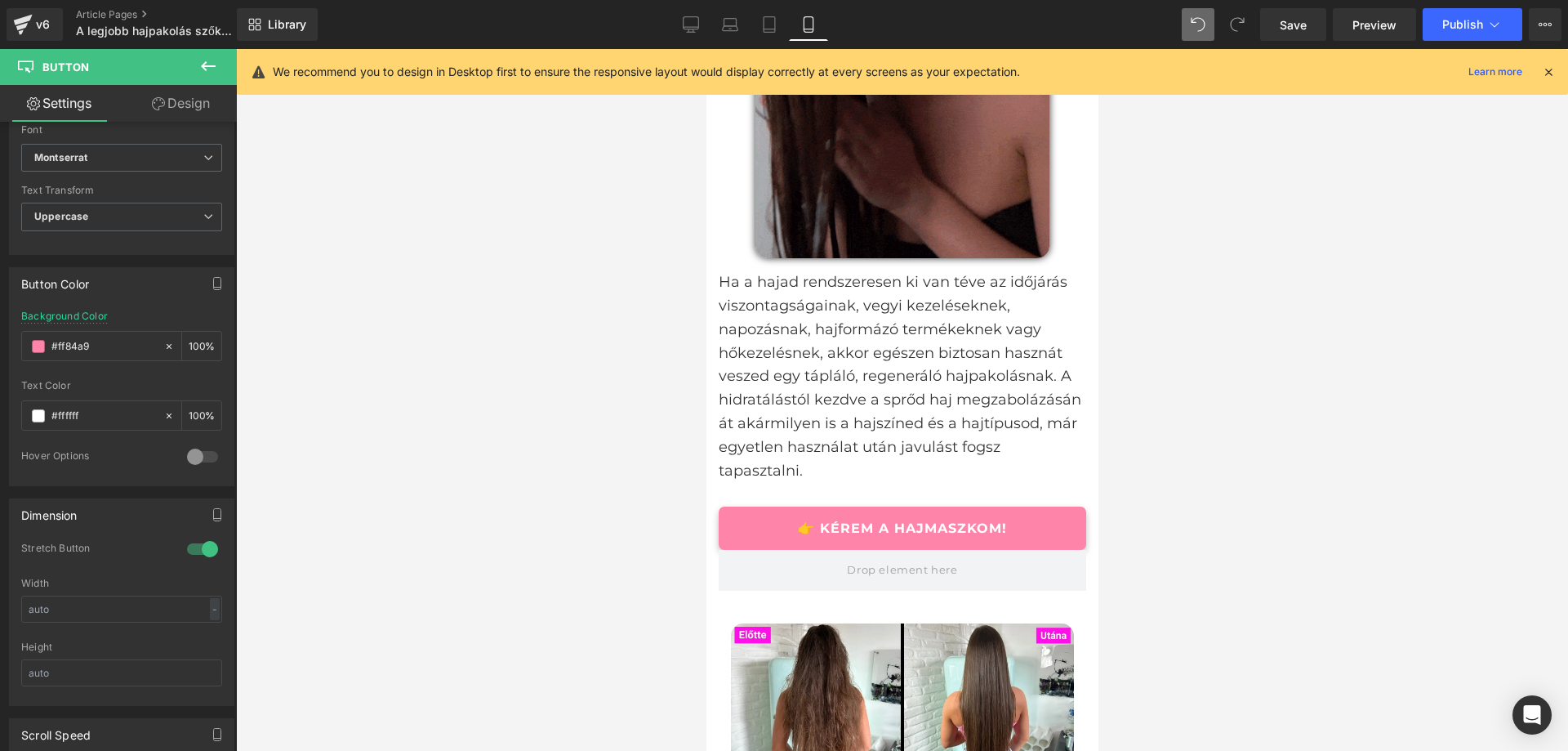
click at [1216, 455] on div at bounding box center [902, 400] width 1332 height 702
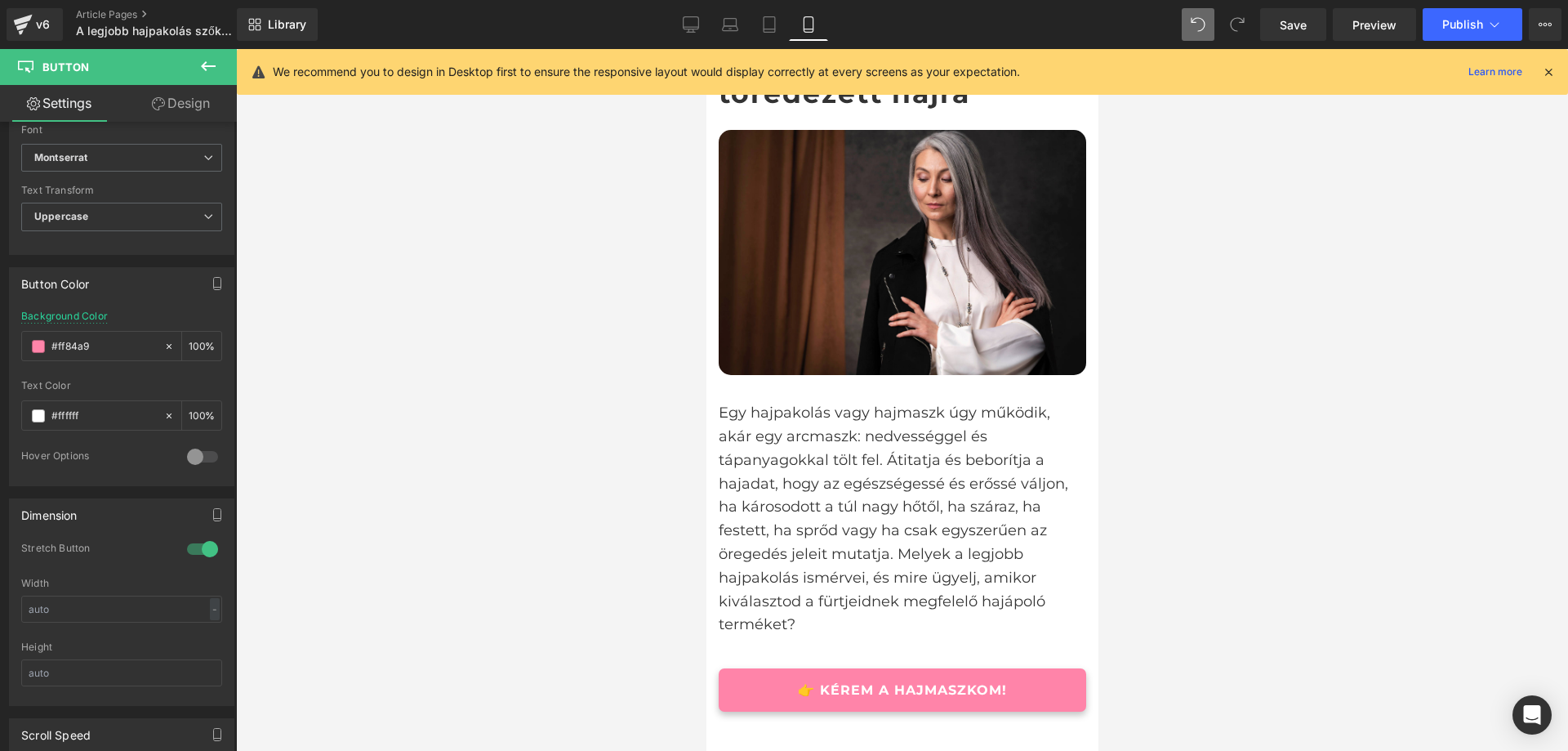
scroll to position [0, 0]
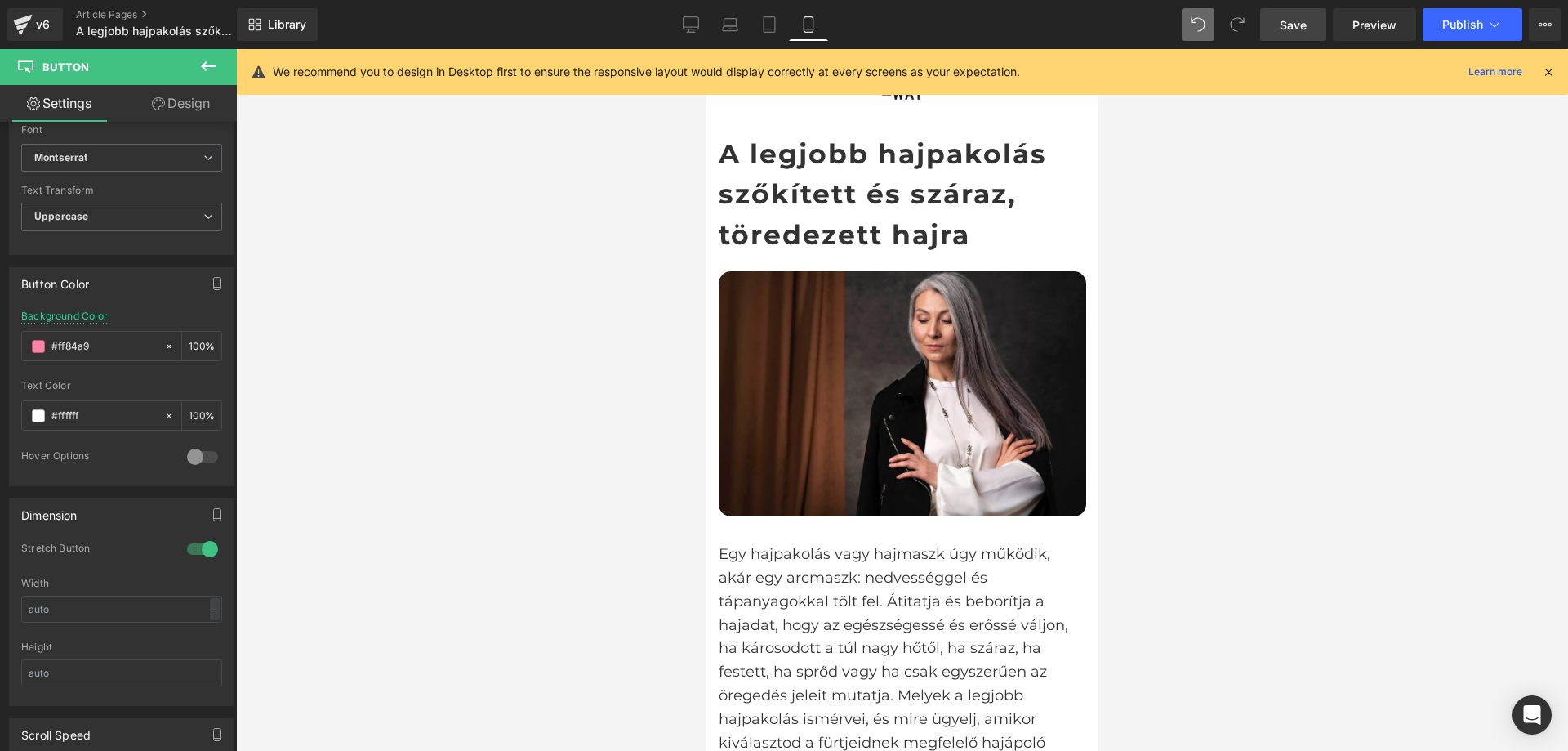
click at [1305, 20] on span "Save" at bounding box center [1293, 25] width 27 height 17
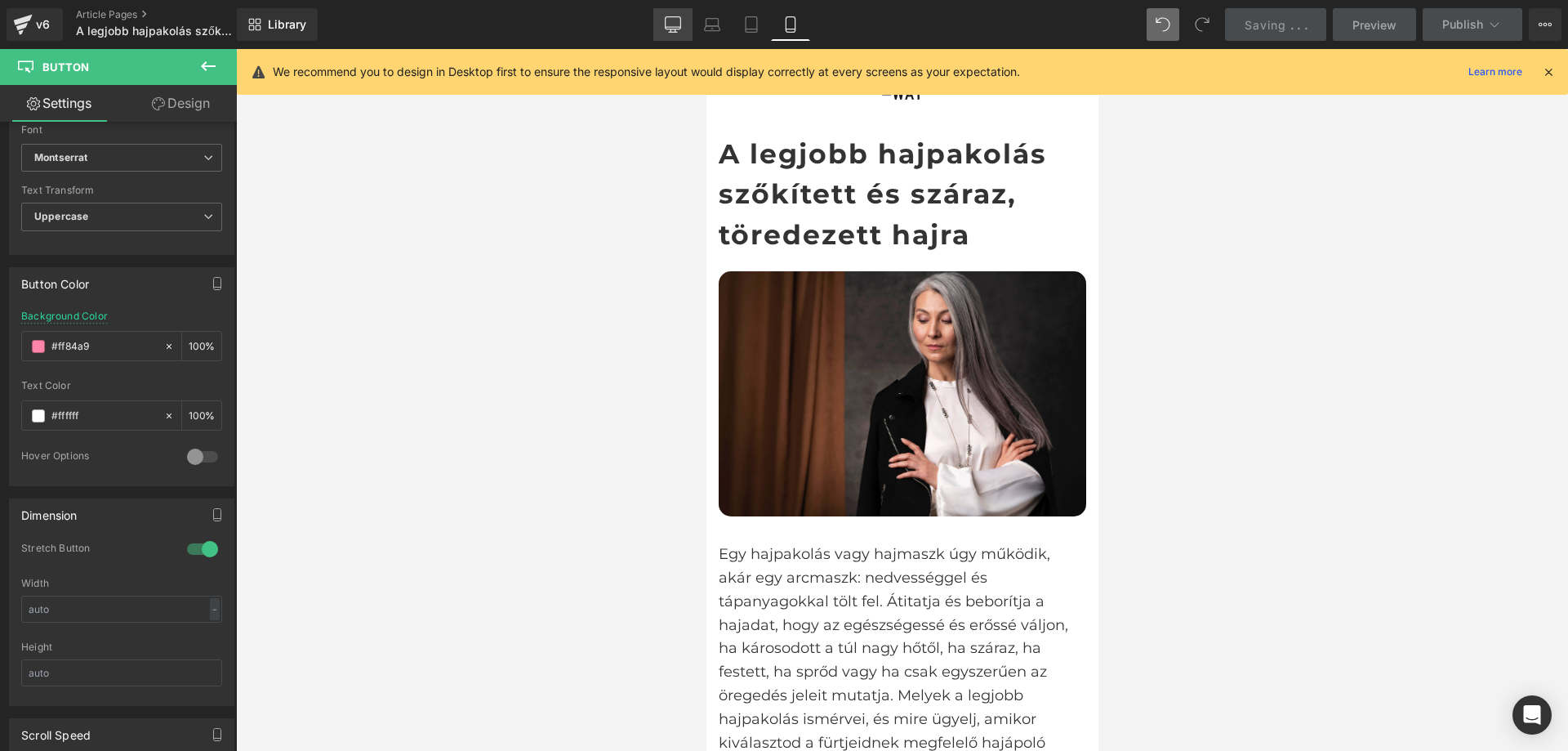
click at [674, 19] on icon at bounding box center [673, 24] width 16 height 16
type input "17"
type input "#19af42"
type input "100"
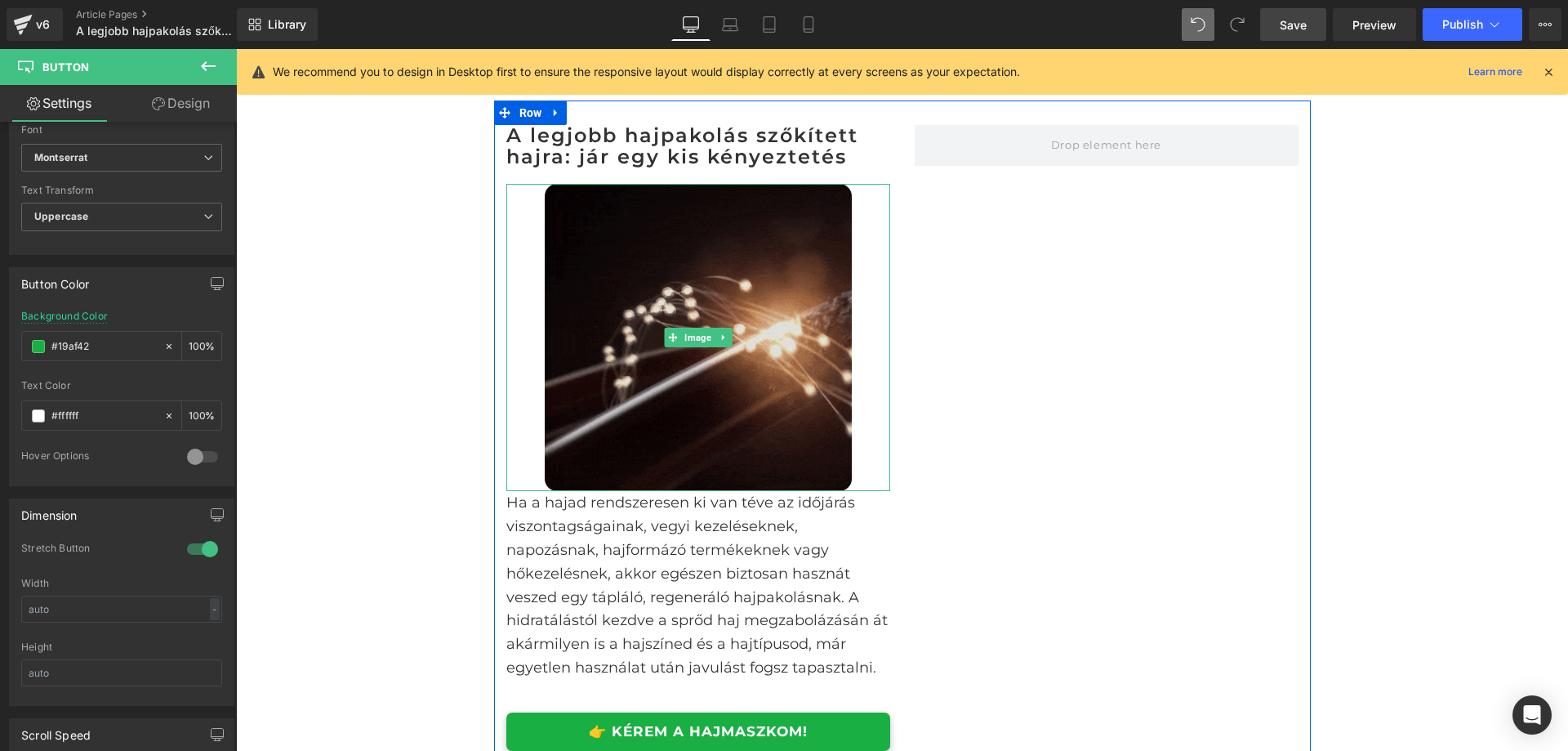
scroll to position [1716, 0]
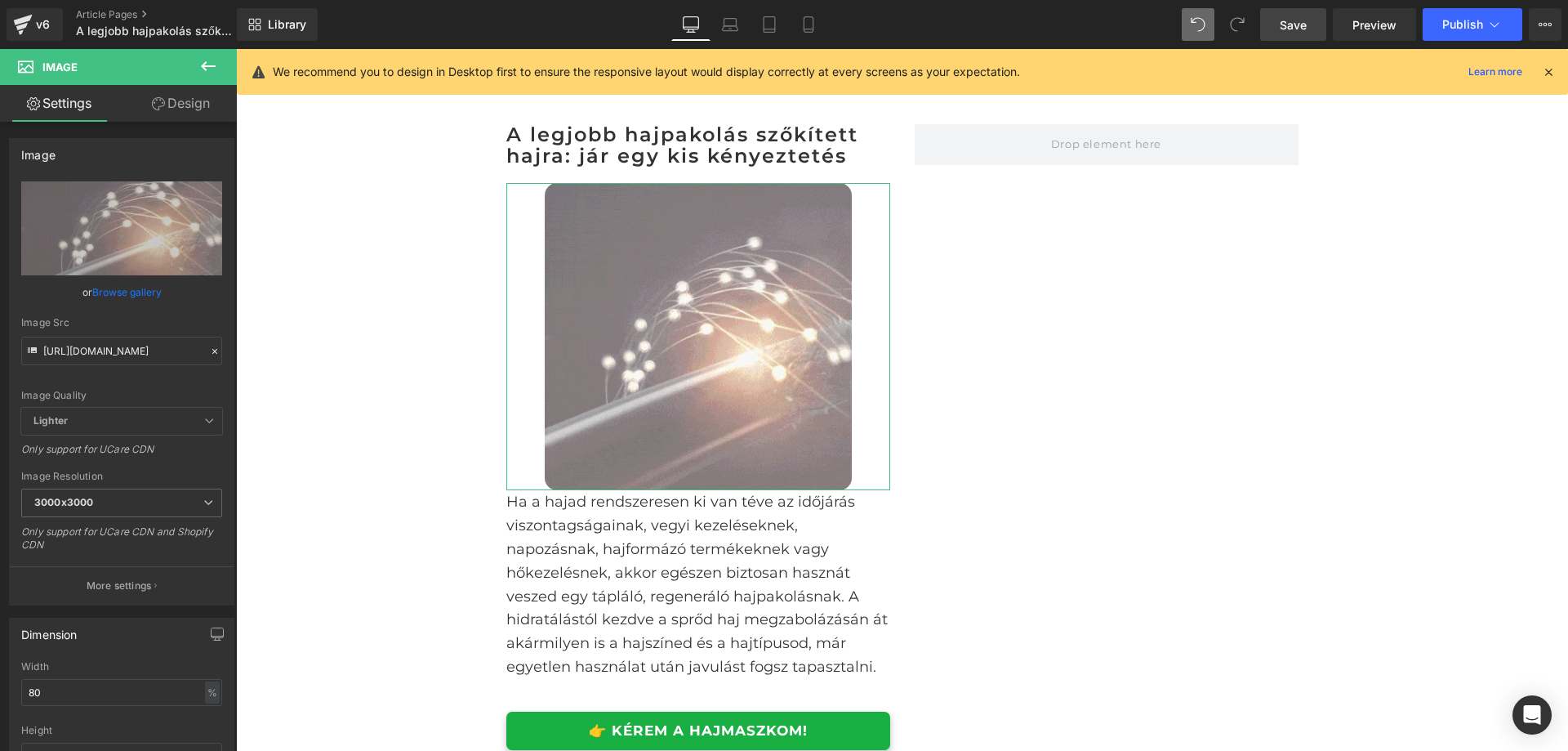
click at [170, 100] on link "Design" at bounding box center [180, 103] width 119 height 37
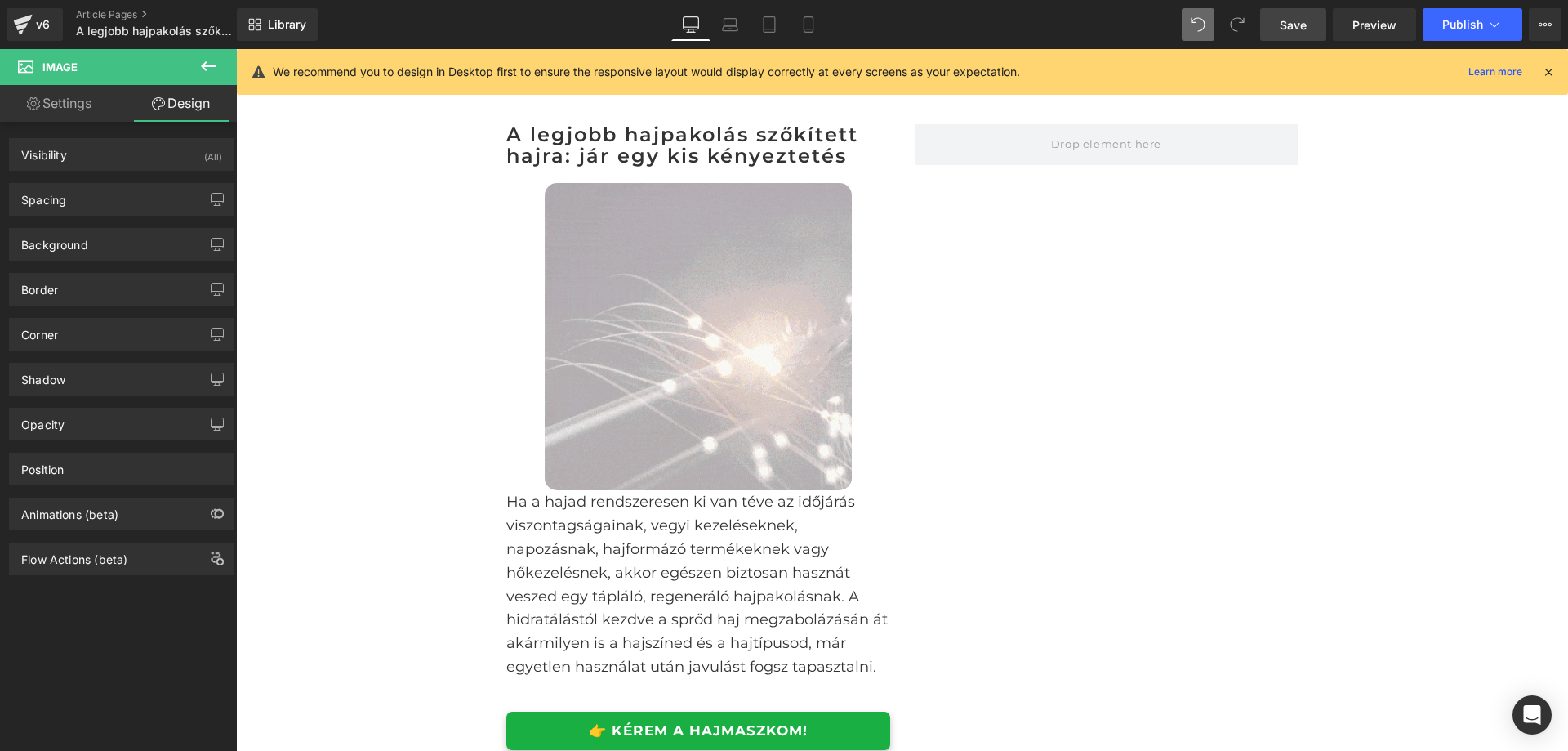
click at [198, 69] on button at bounding box center [207, 67] width 57 height 36
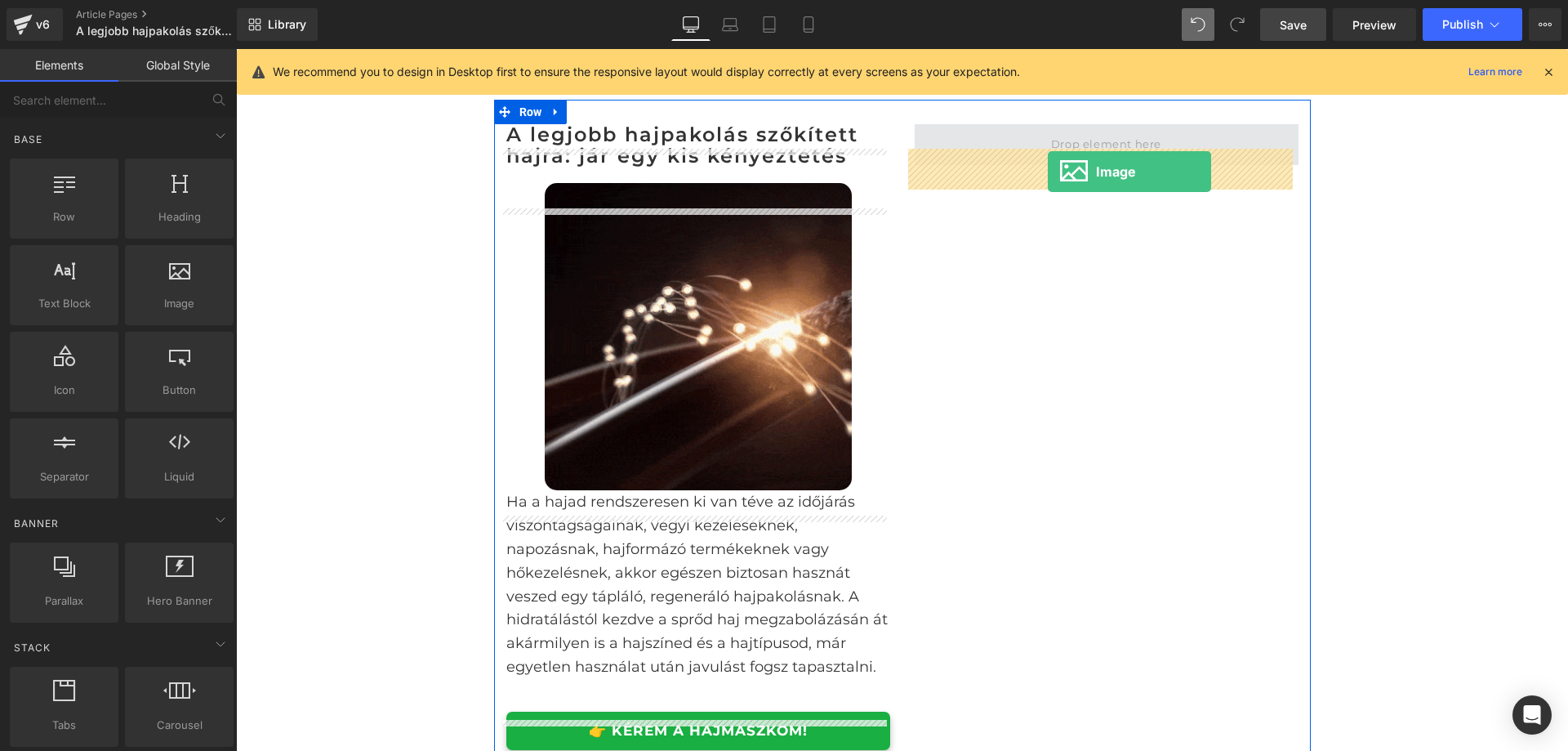
drag, startPoint x: 410, startPoint y: 353, endPoint x: 1048, endPoint y: 172, distance: 663.2
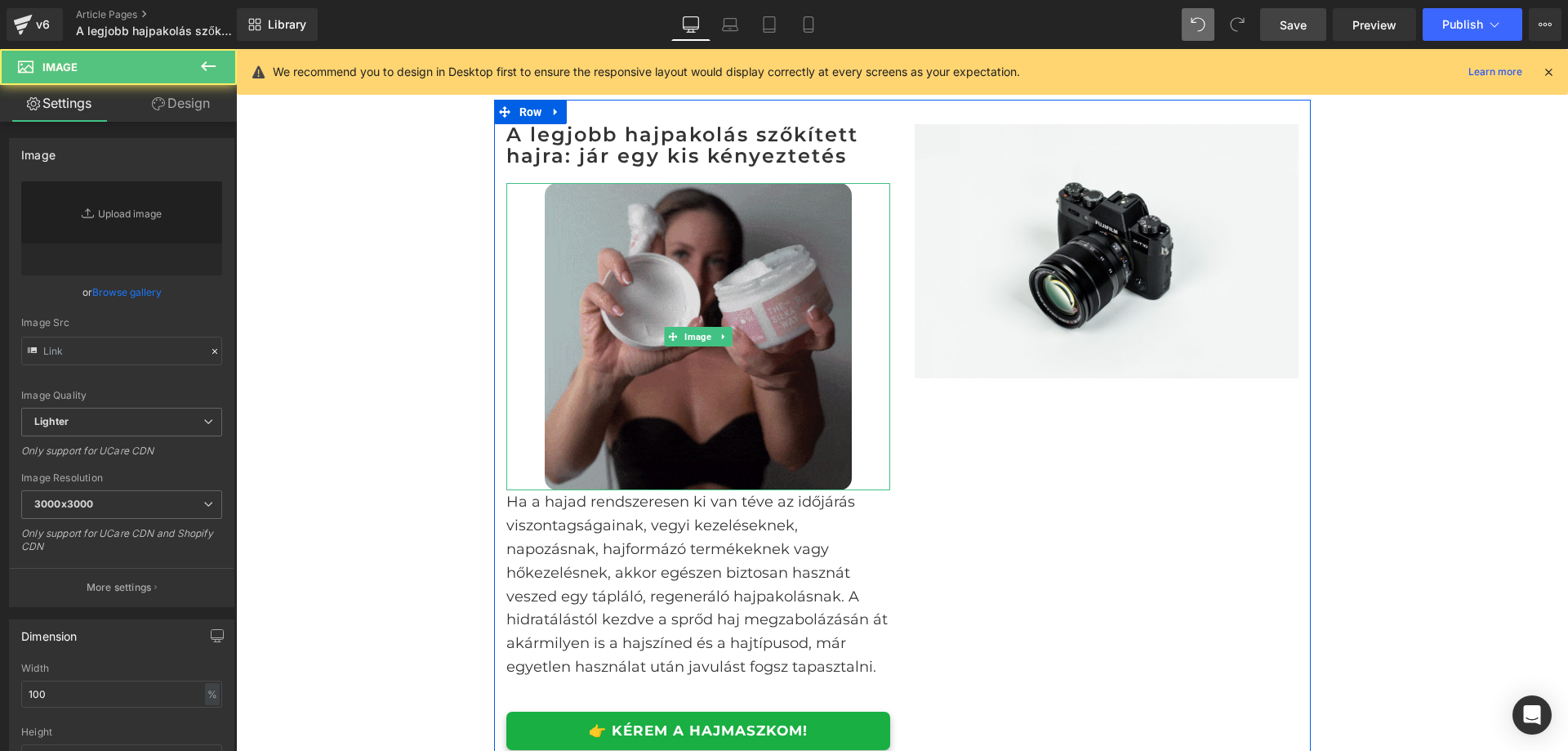
type input "//d1um8515vdn9kb.cloudfront.net/images/parallax.jpg"
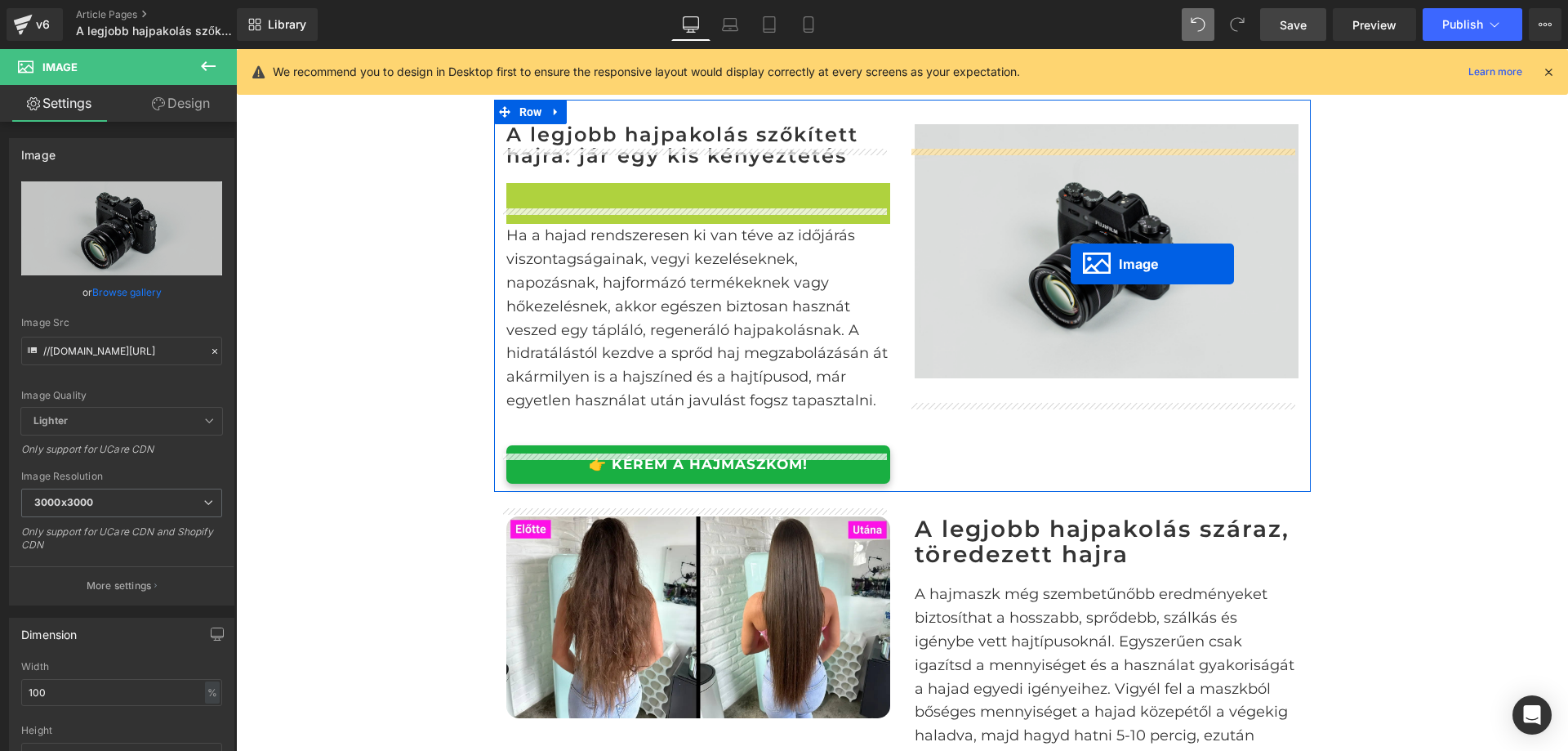
drag, startPoint x: 747, startPoint y: 357, endPoint x: 1068, endPoint y: 261, distance: 335.0
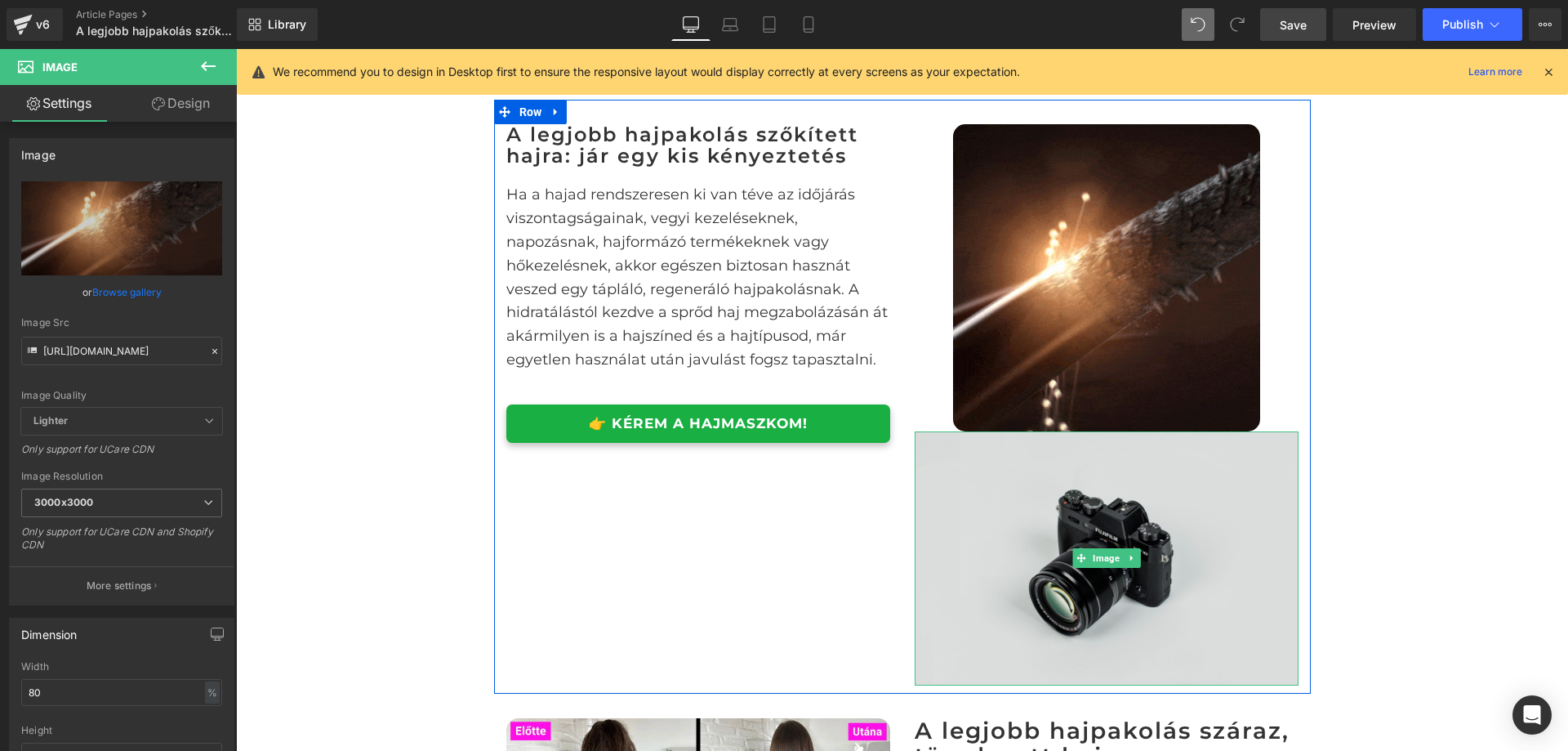
click at [1182, 577] on img at bounding box center [1106, 559] width 384 height 255
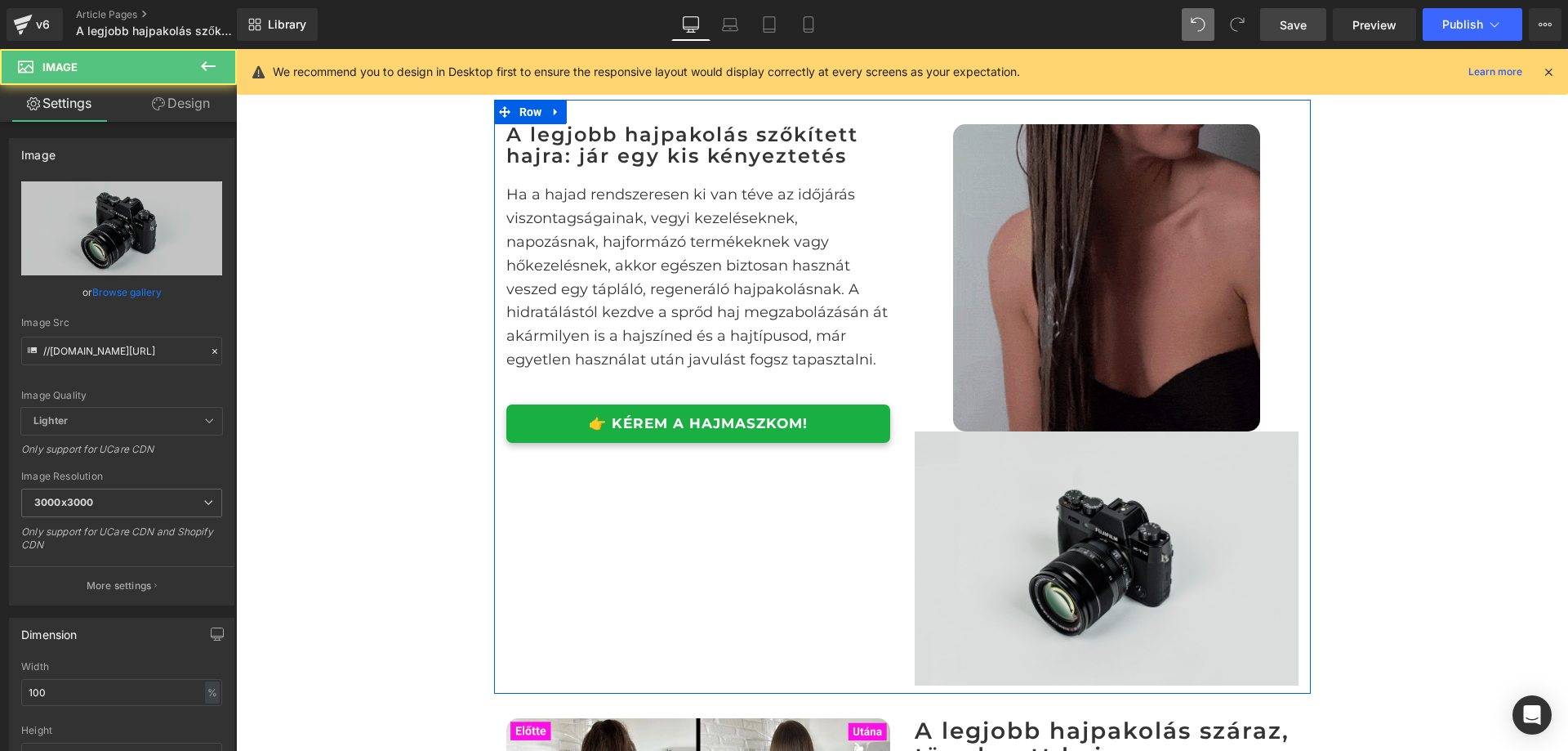
click at [1057, 561] on img at bounding box center [1106, 559] width 384 height 255
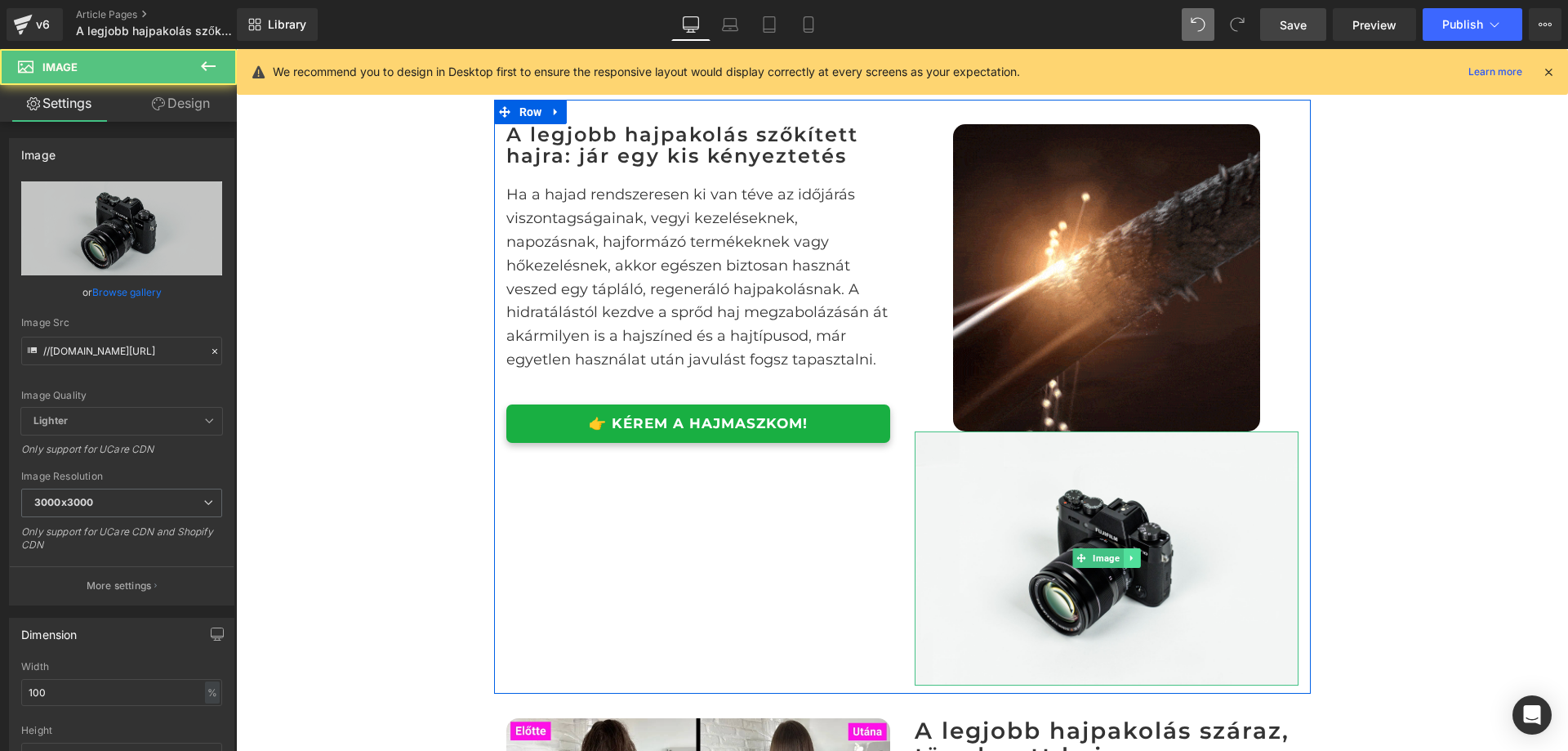
click at [1128, 563] on icon at bounding box center [1131, 558] width 9 height 10
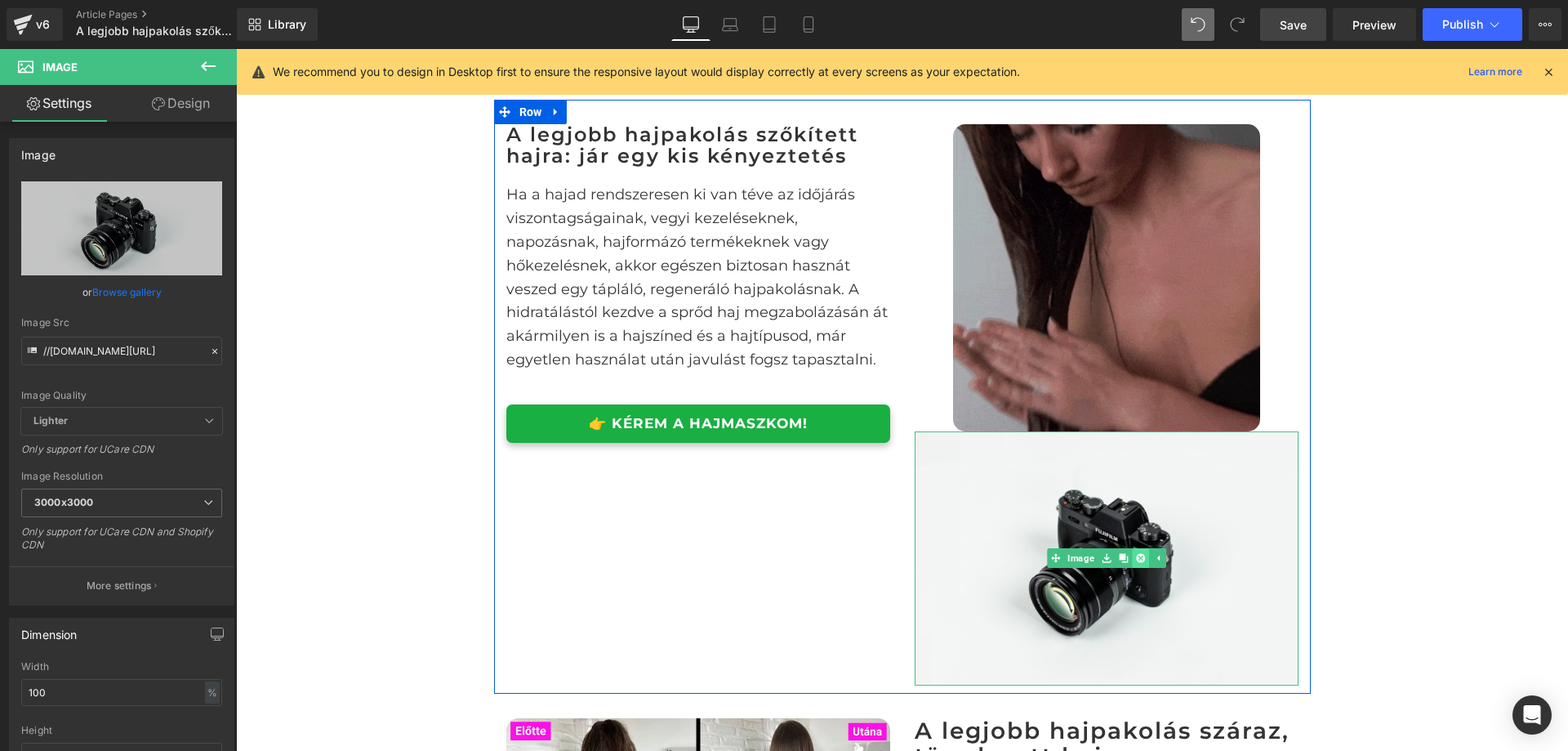
click at [1135, 563] on icon at bounding box center [1139, 558] width 9 height 9
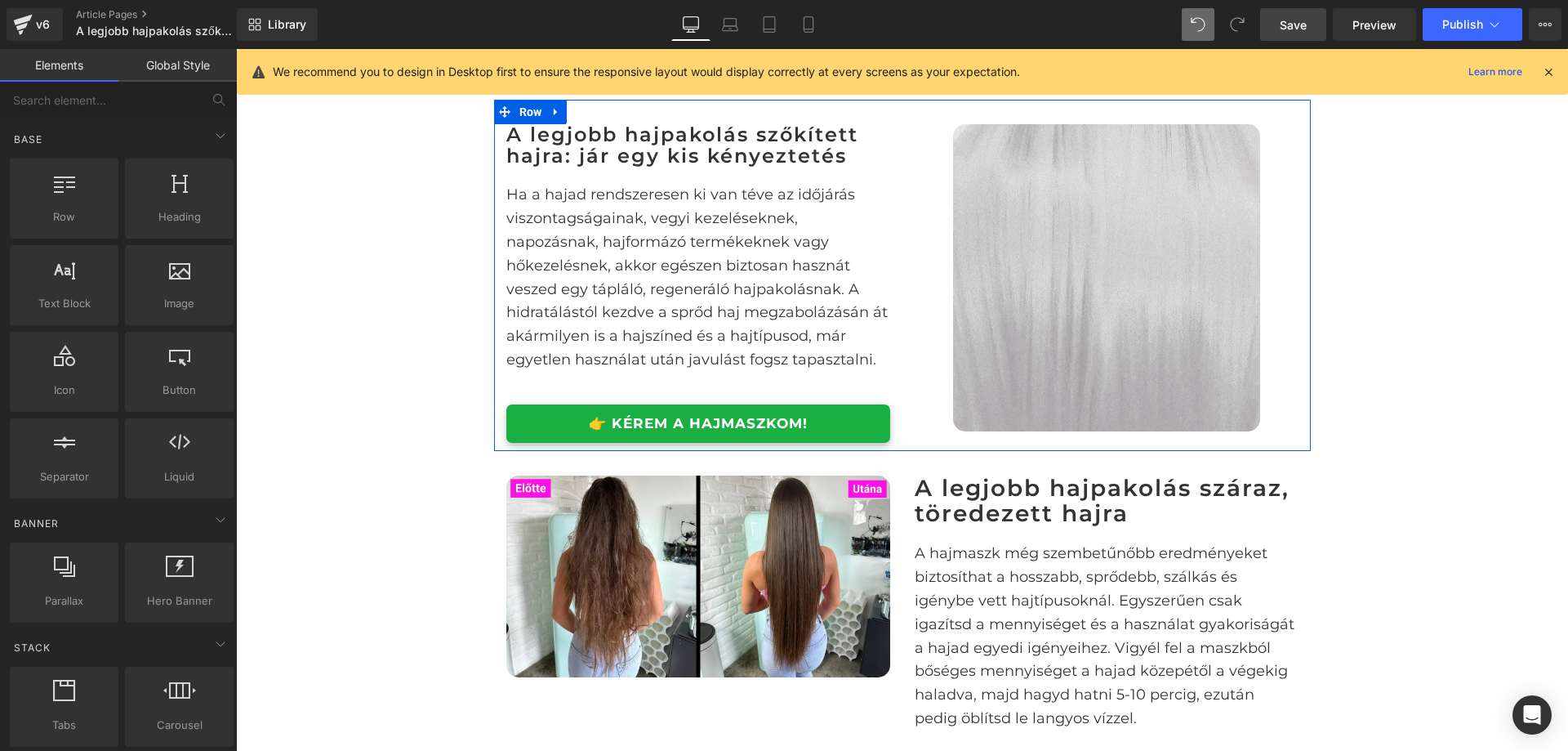
click at [1435, 359] on div "A legjobb hajpakolás szőkített és száraz, töredezett hajra Heading Image Row Eg…" at bounding box center [902, 375] width 1332 height 3952
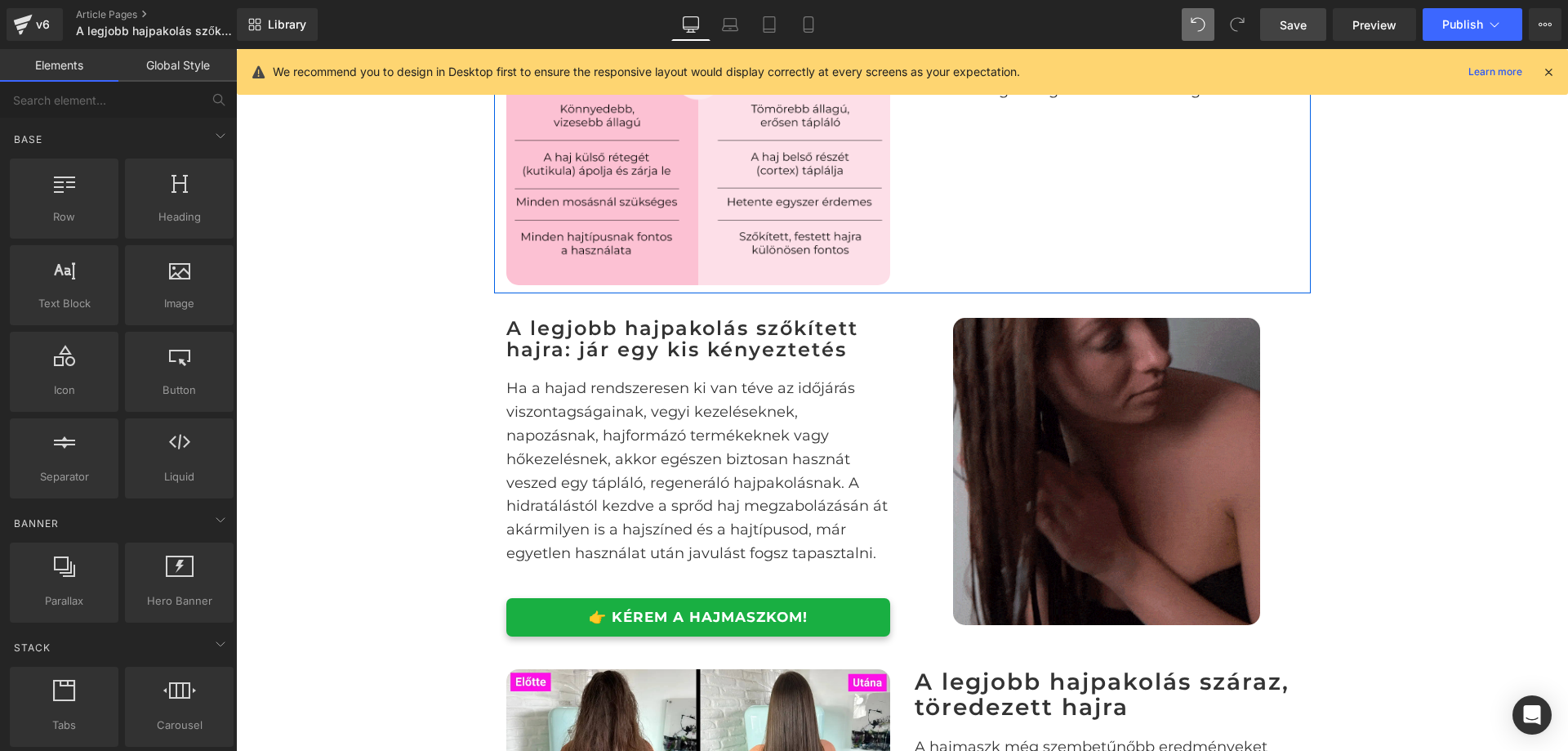
scroll to position [1552, 0]
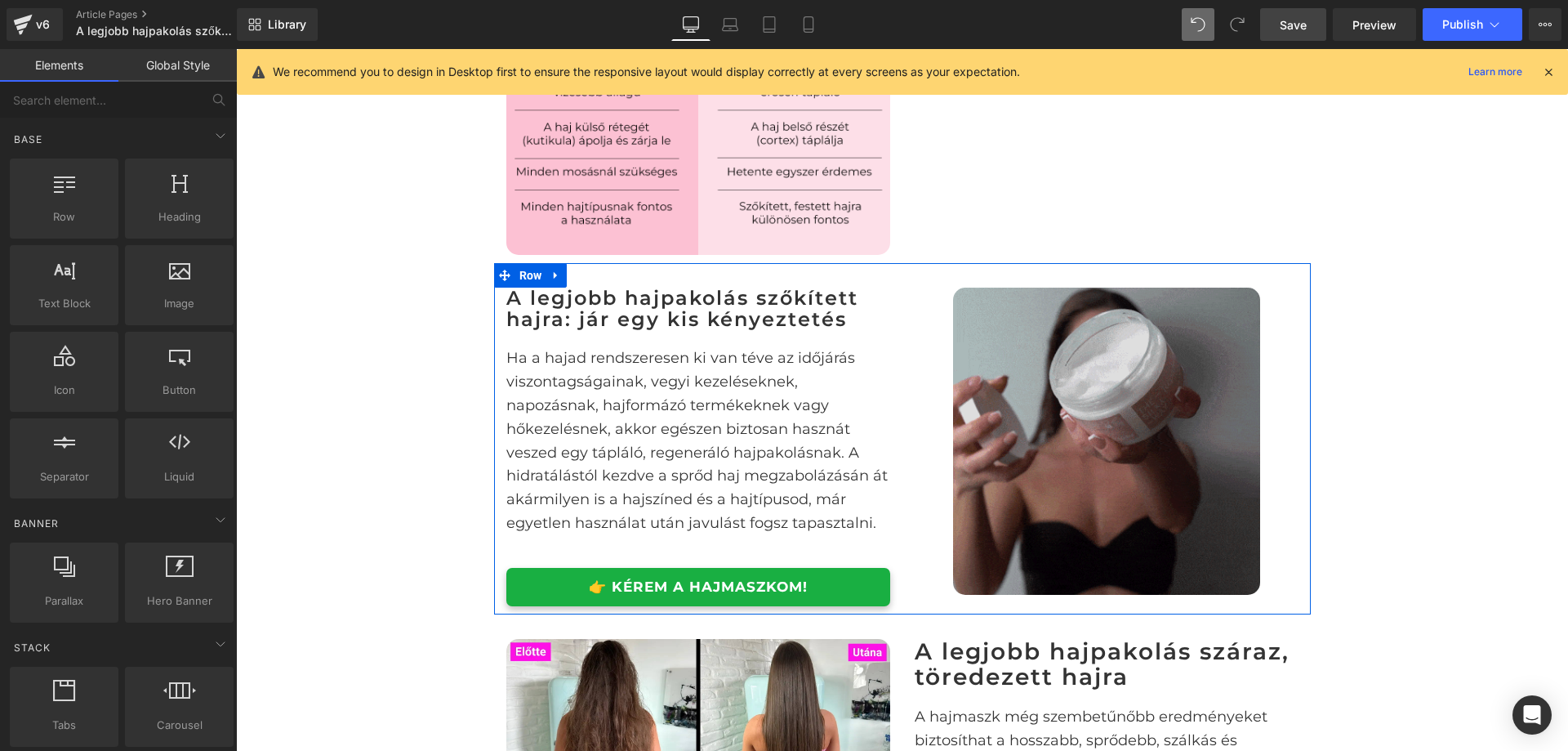
click at [1231, 390] on img at bounding box center [1106, 441] width 307 height 308
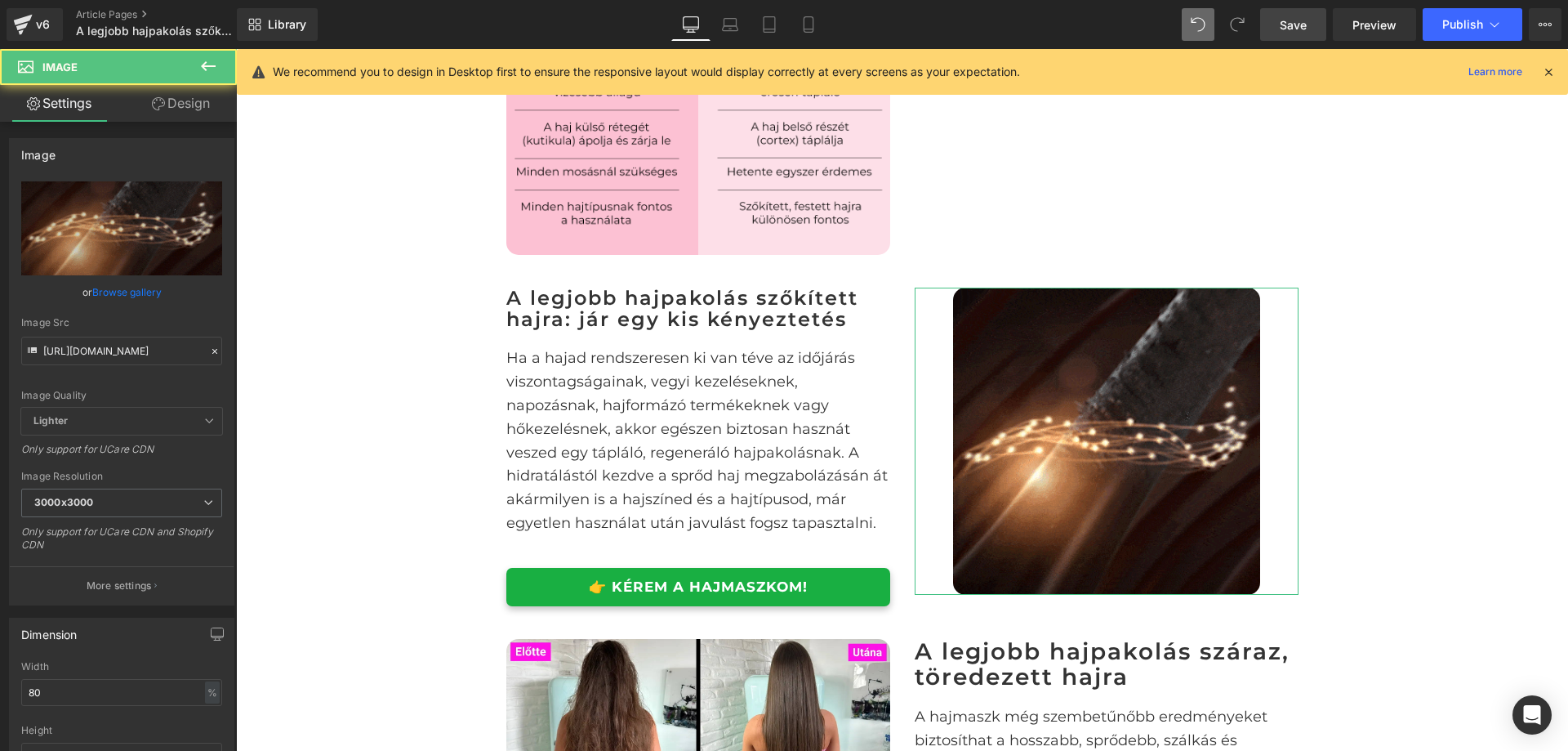
click at [169, 109] on link "Design" at bounding box center [180, 103] width 119 height 37
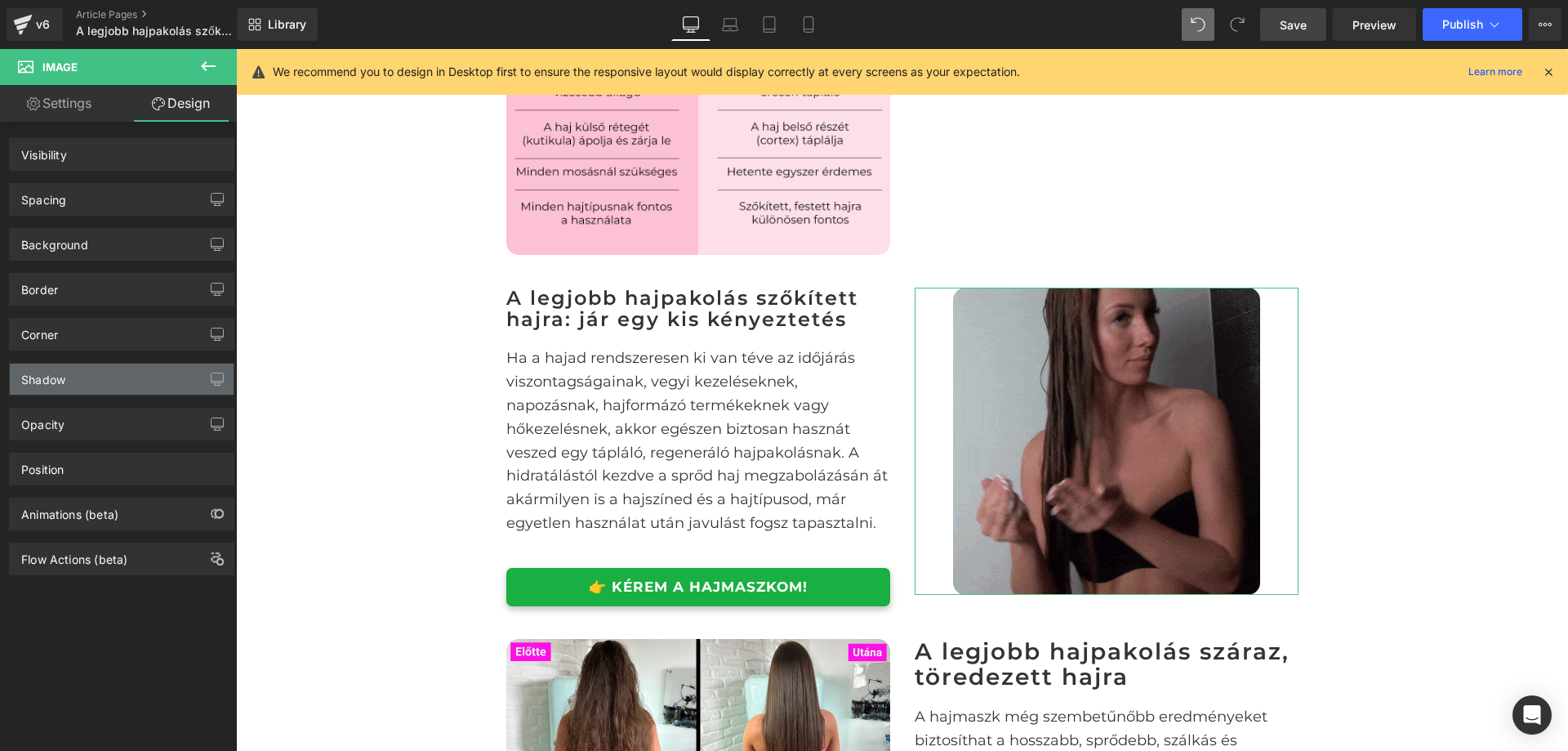
click at [146, 381] on div "Shadow" at bounding box center [121, 379] width 224 height 31
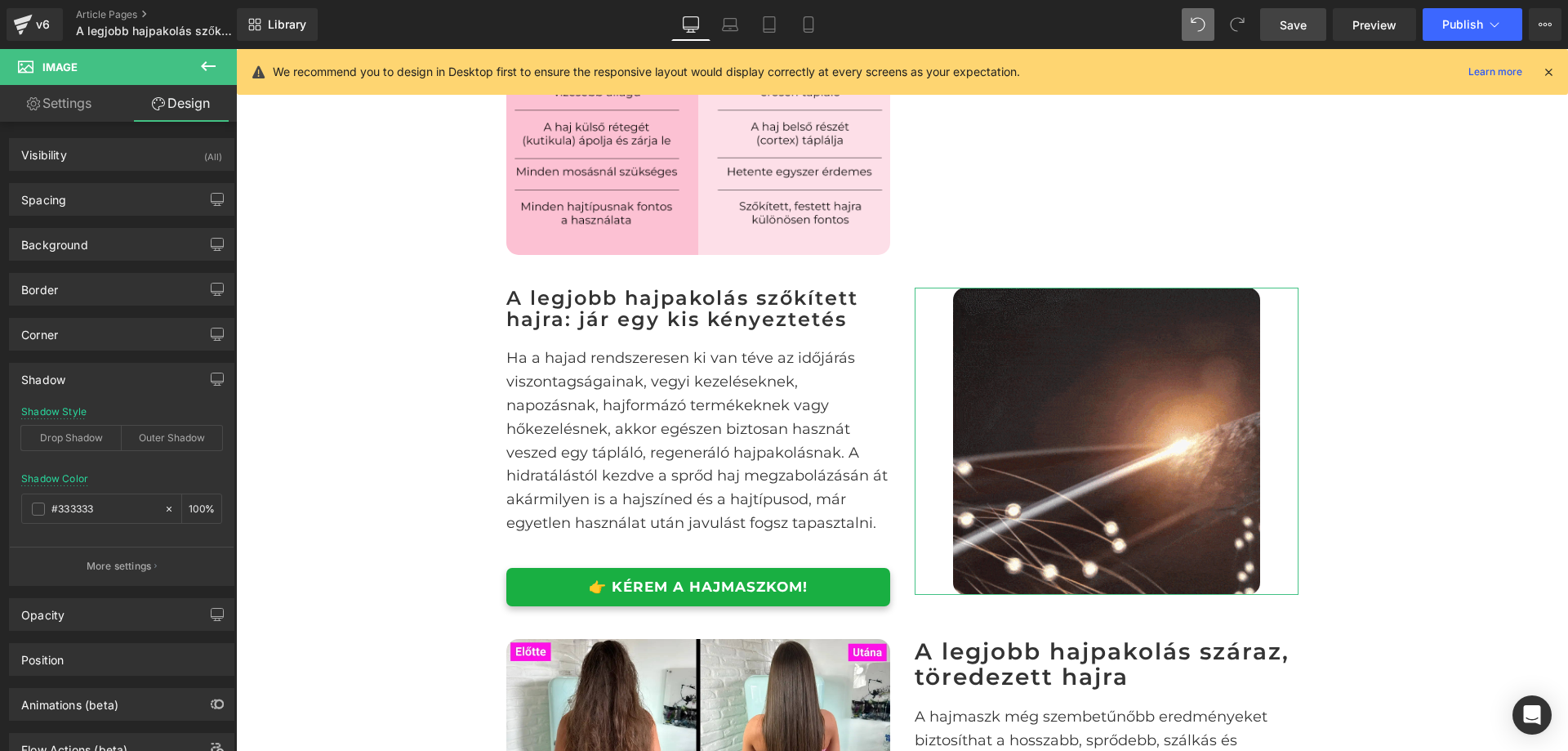
type input "#333333"
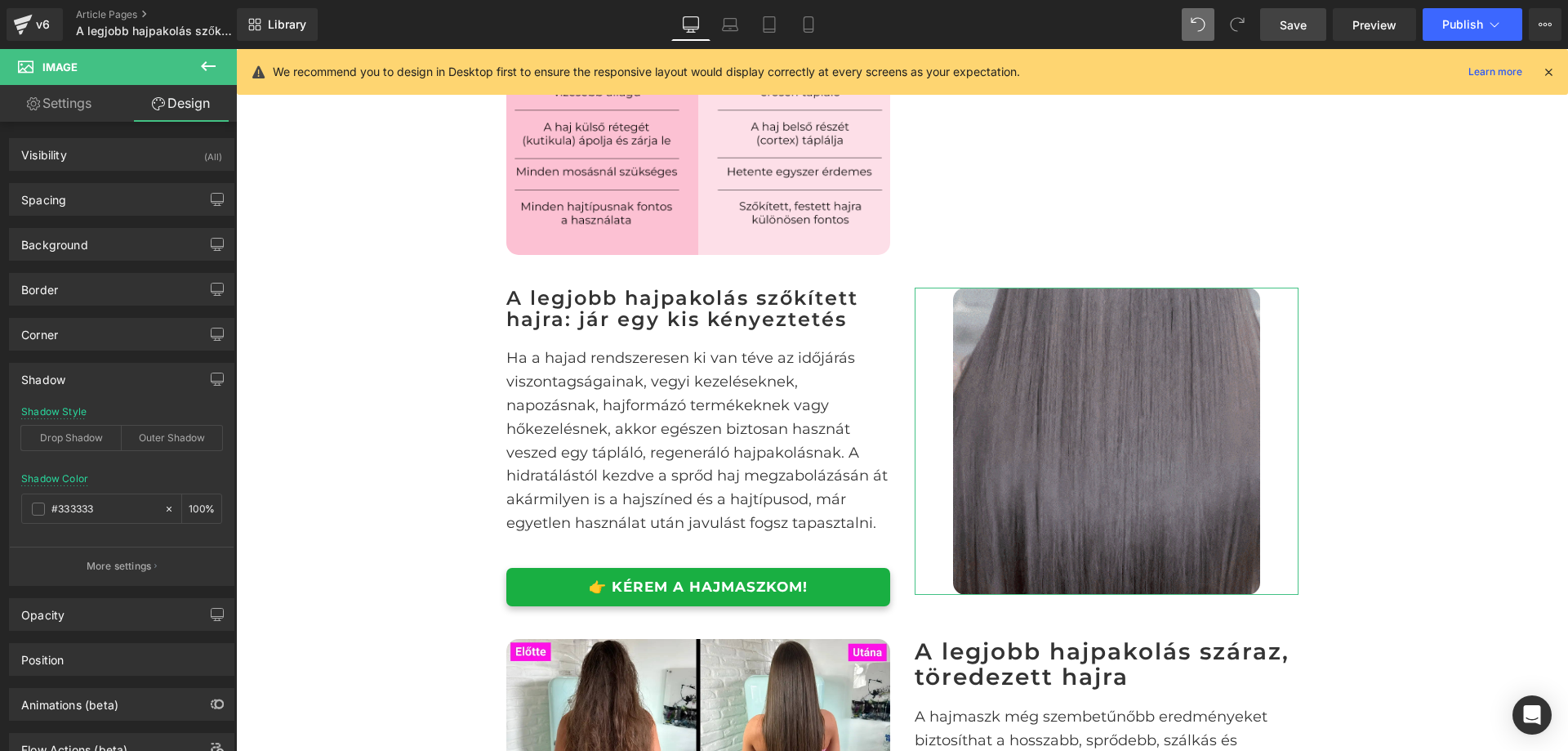
type input "100"
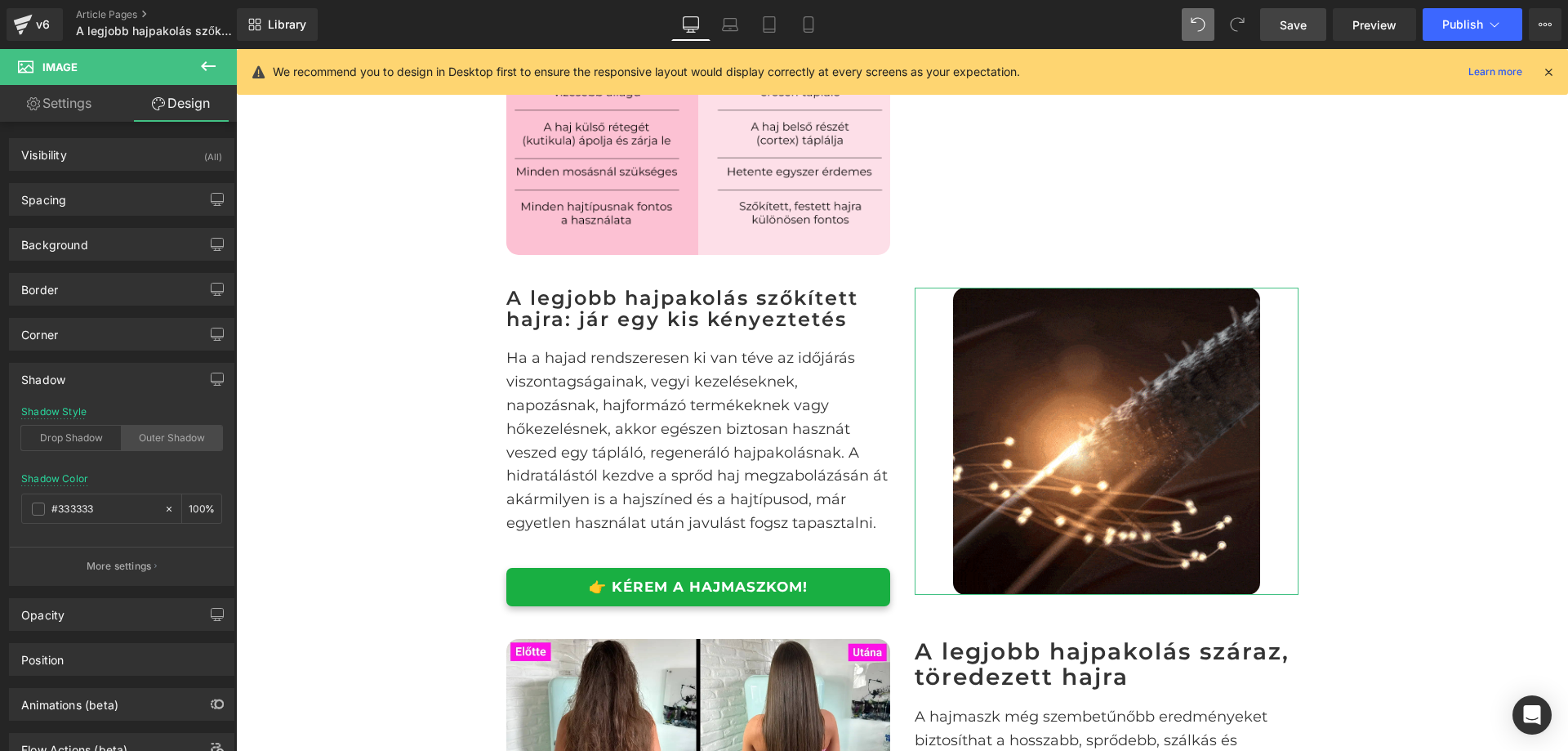
click at [181, 443] on div "Outer Shadow" at bounding box center [172, 438] width 100 height 24
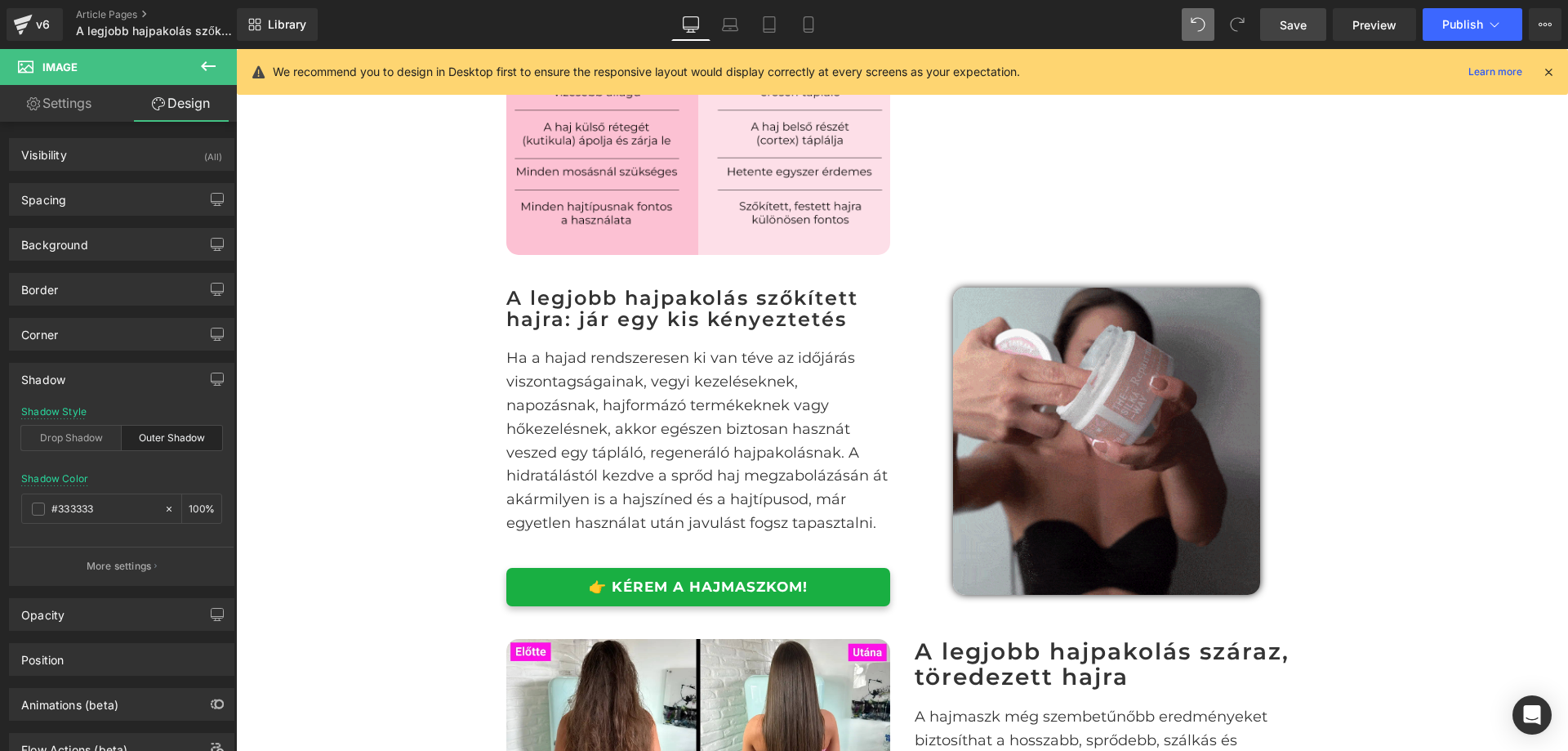
click at [450, 417] on div "A legjobb hajpakolás szőkített és száraz, töredezett hajra Heading Image Row Eg…" at bounding box center [902, 539] width 1332 height 3952
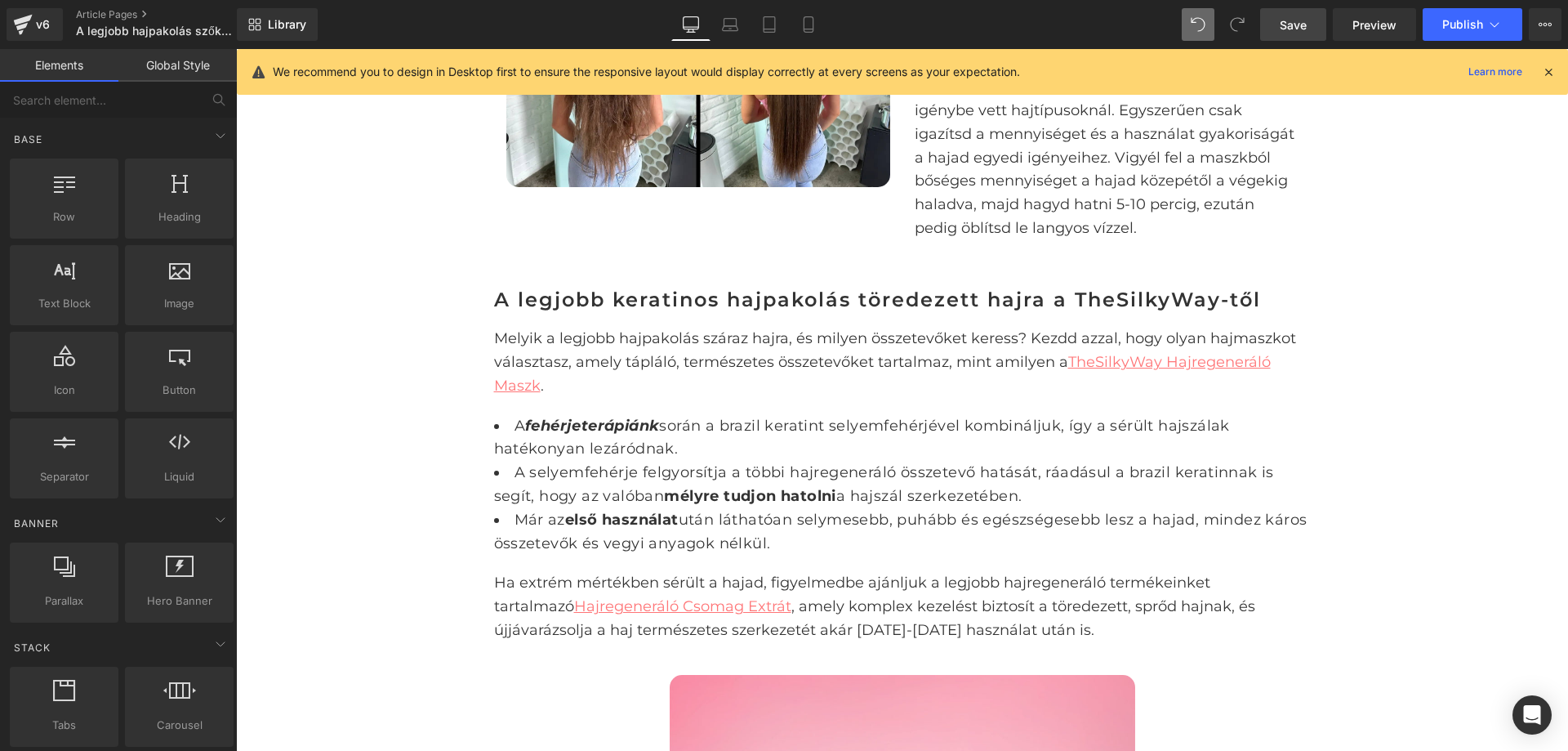
scroll to position [2615, 0]
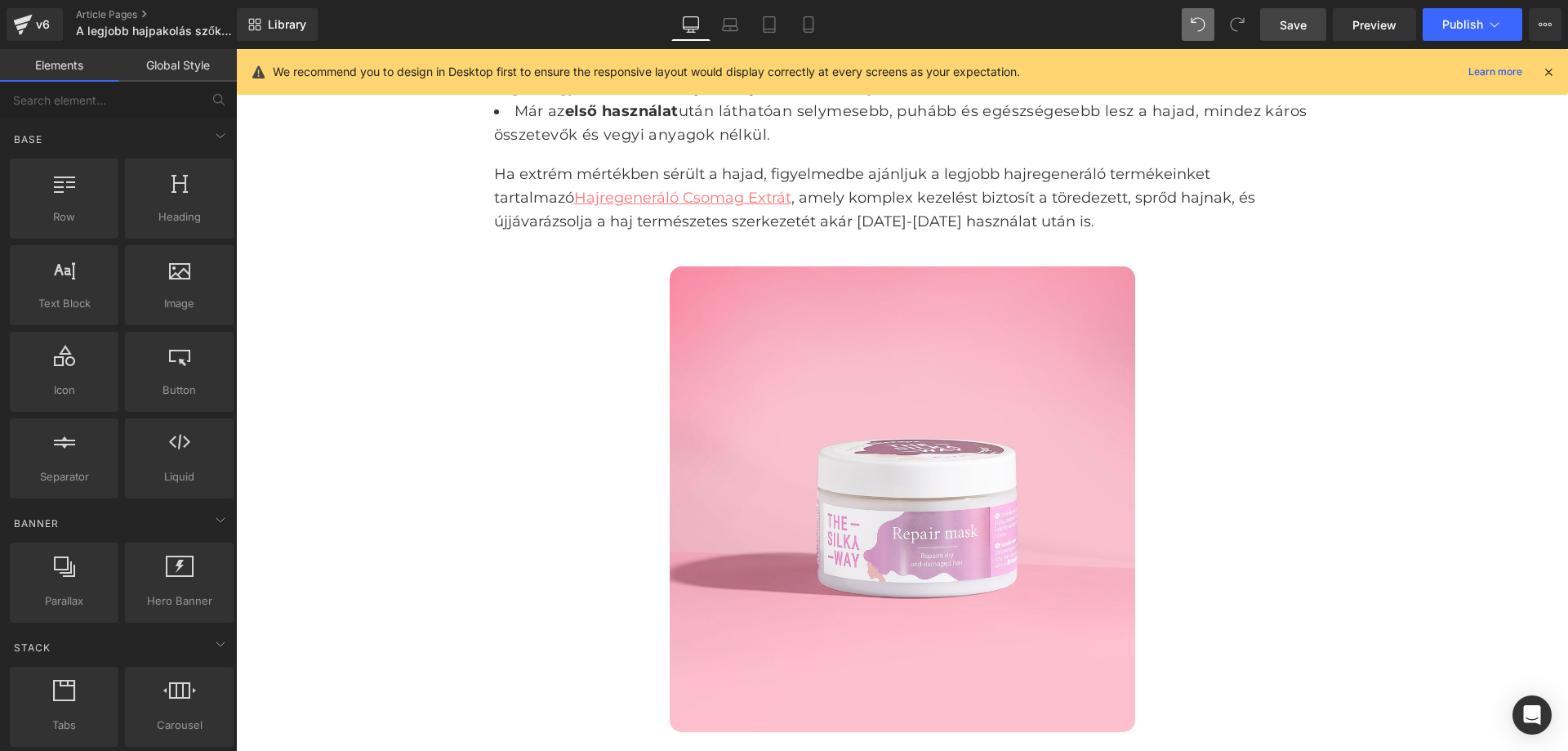
click at [1313, 24] on link "Save" at bounding box center [1293, 24] width 66 height 33
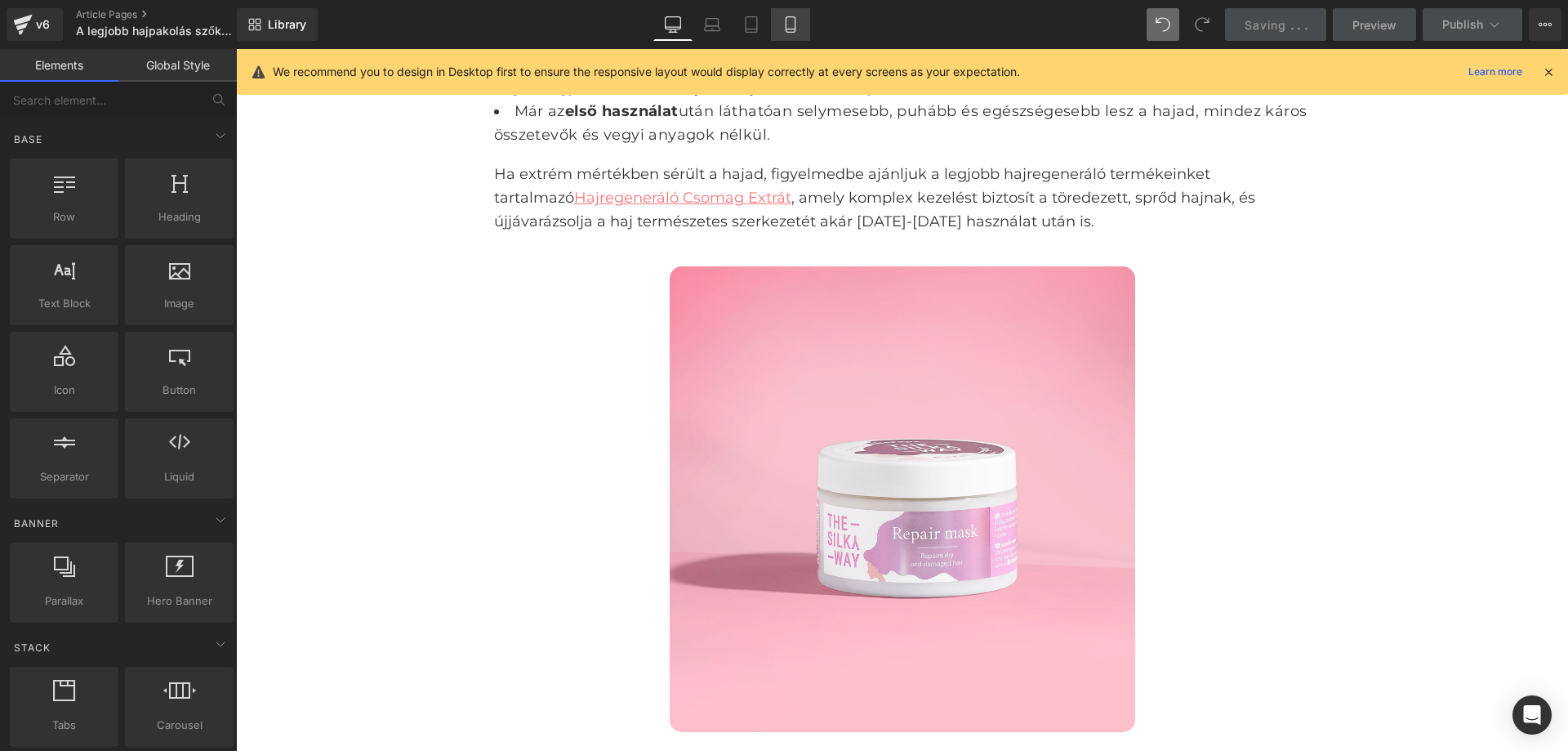
click at [787, 18] on icon at bounding box center [790, 25] width 9 height 15
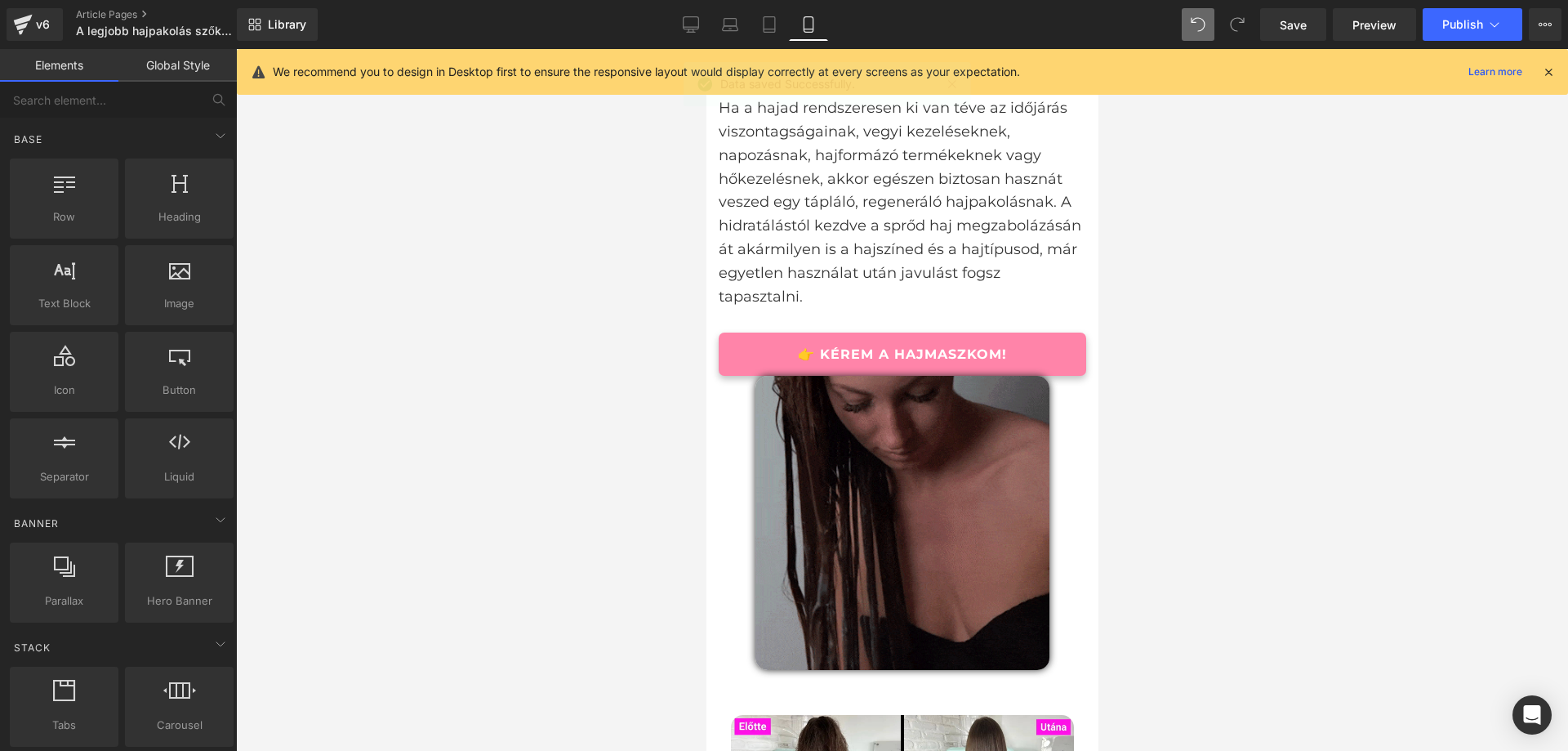
scroll to position [2363, 0]
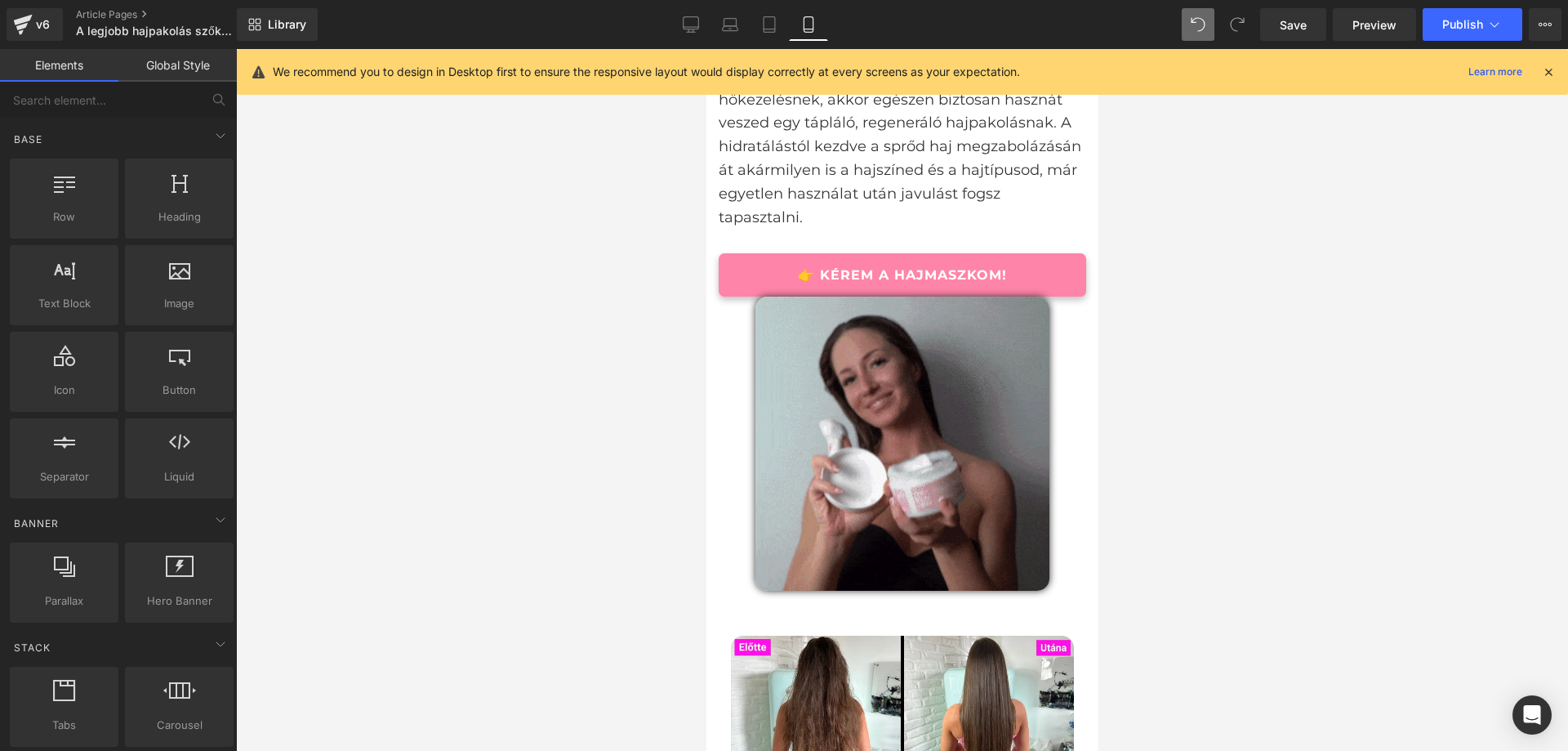
click at [1044, 385] on div at bounding box center [901, 443] width 367 height 294
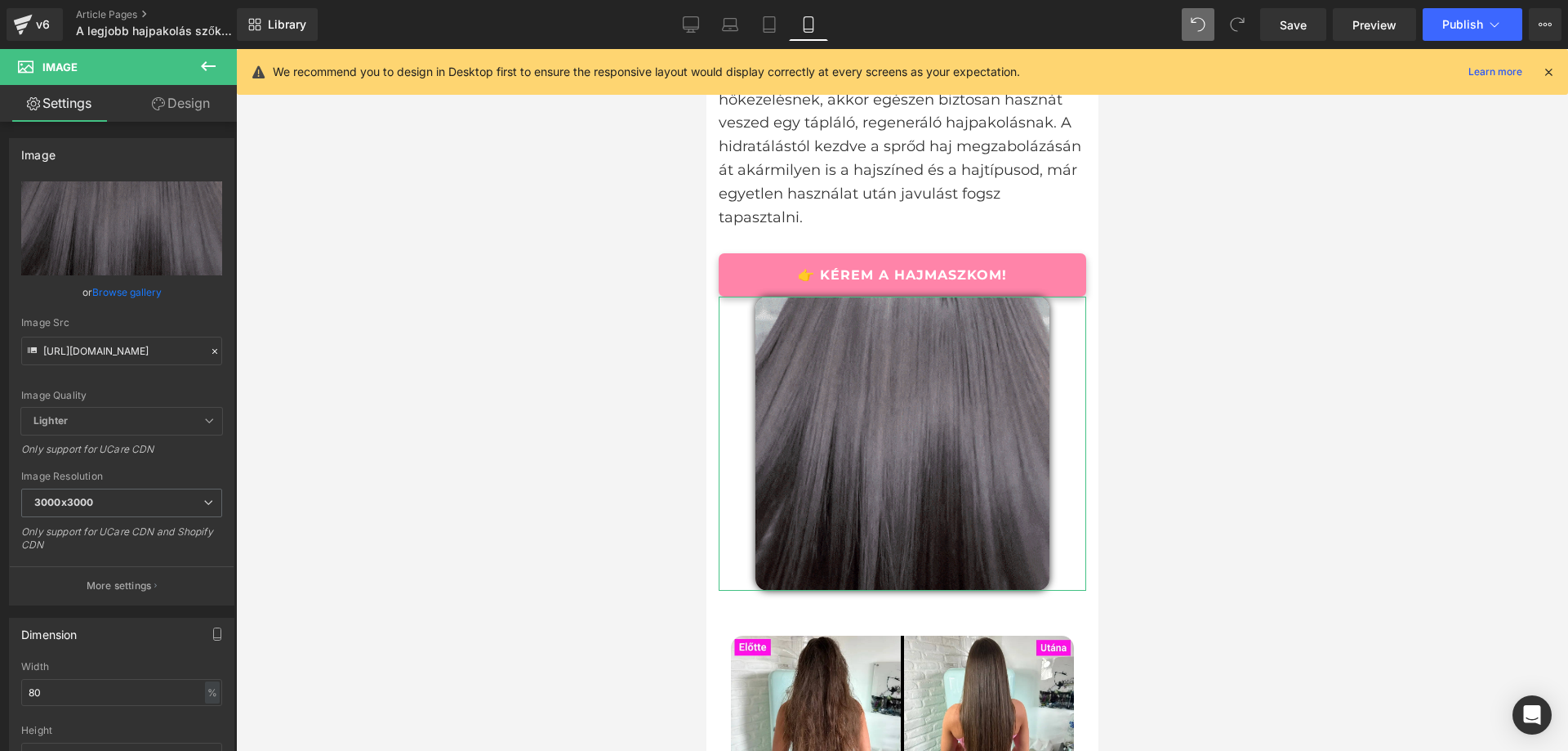
click at [158, 99] on icon at bounding box center [159, 104] width 13 height 13
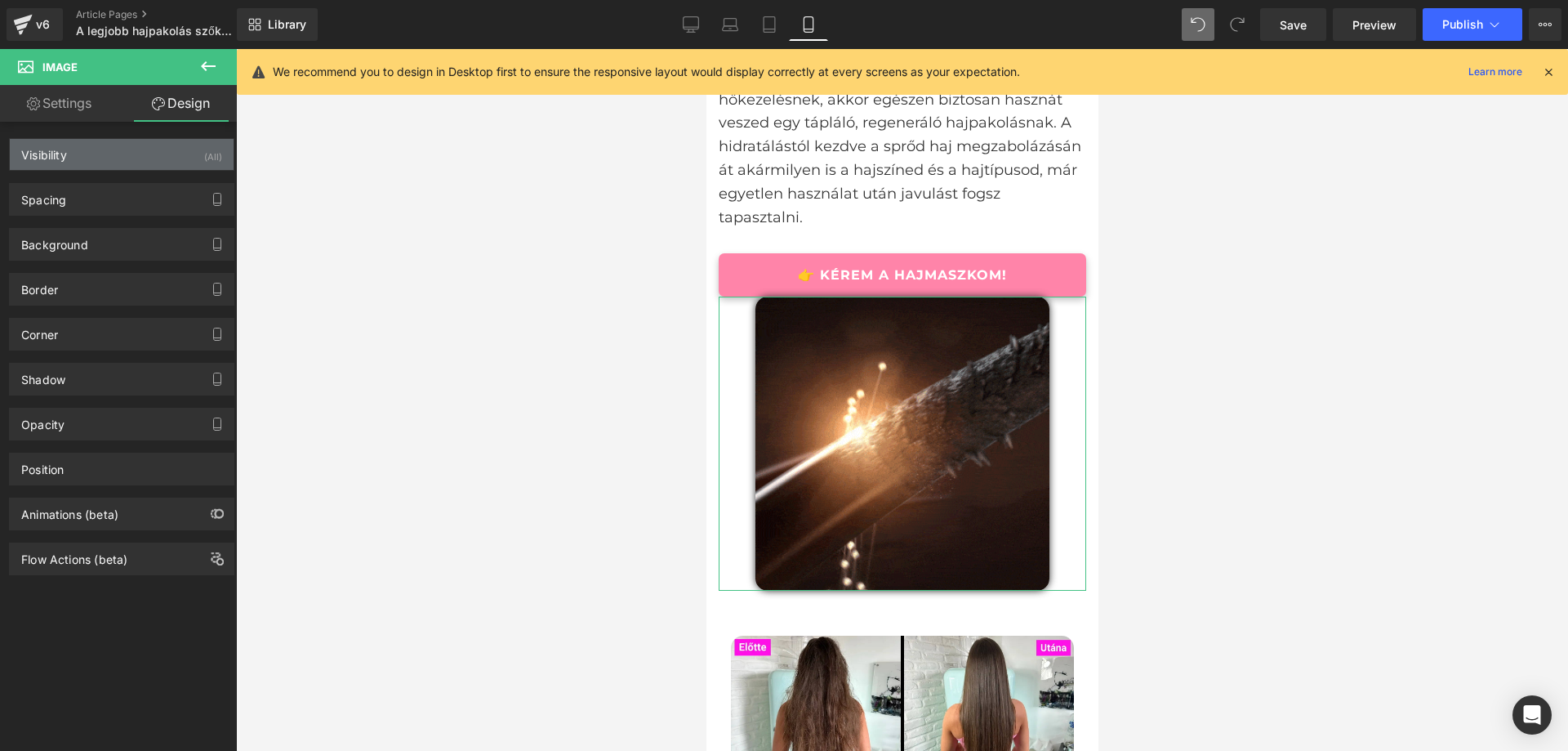
click at [121, 150] on div "Visibility (All)" at bounding box center [121, 154] width 224 height 31
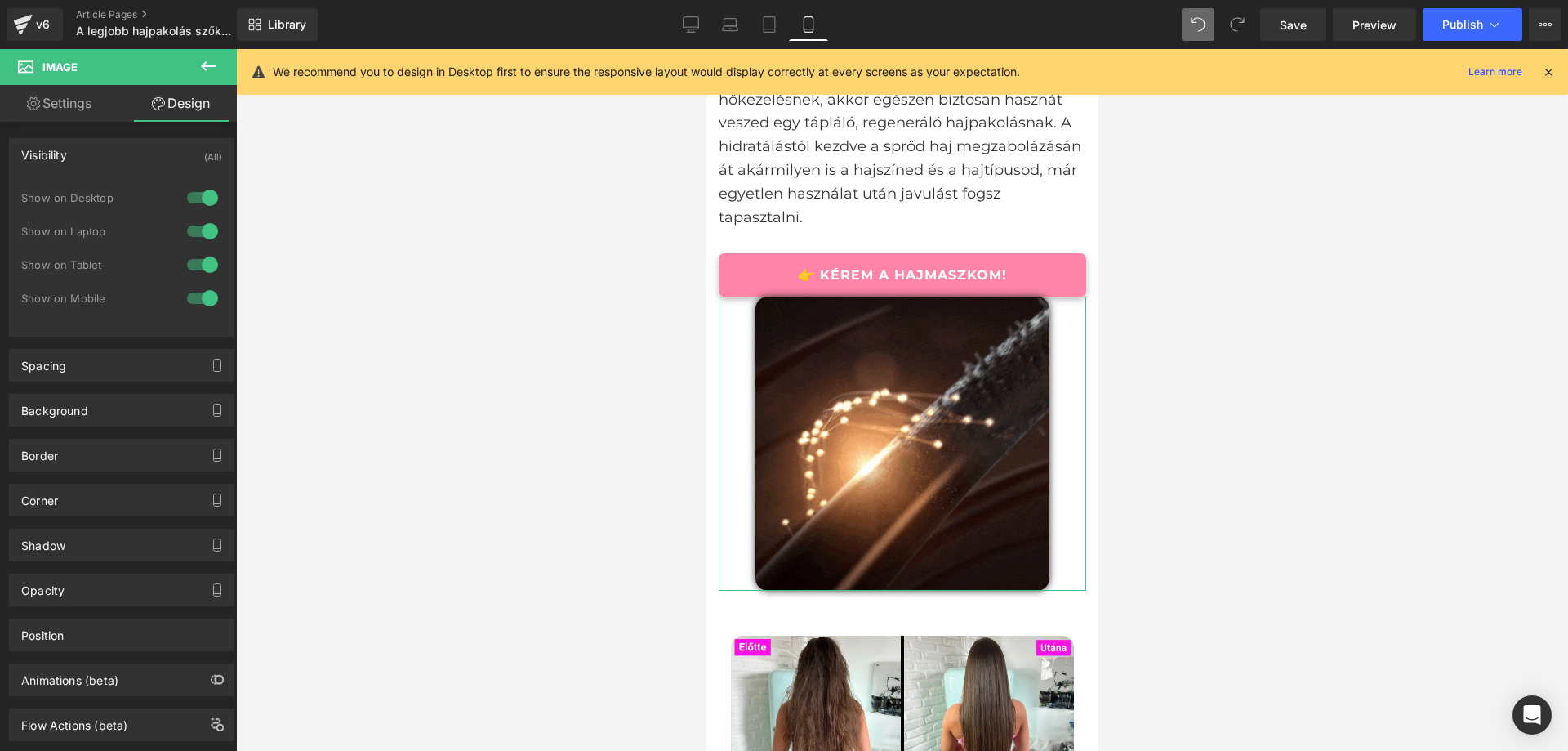
click at [198, 288] on div at bounding box center [202, 298] width 40 height 26
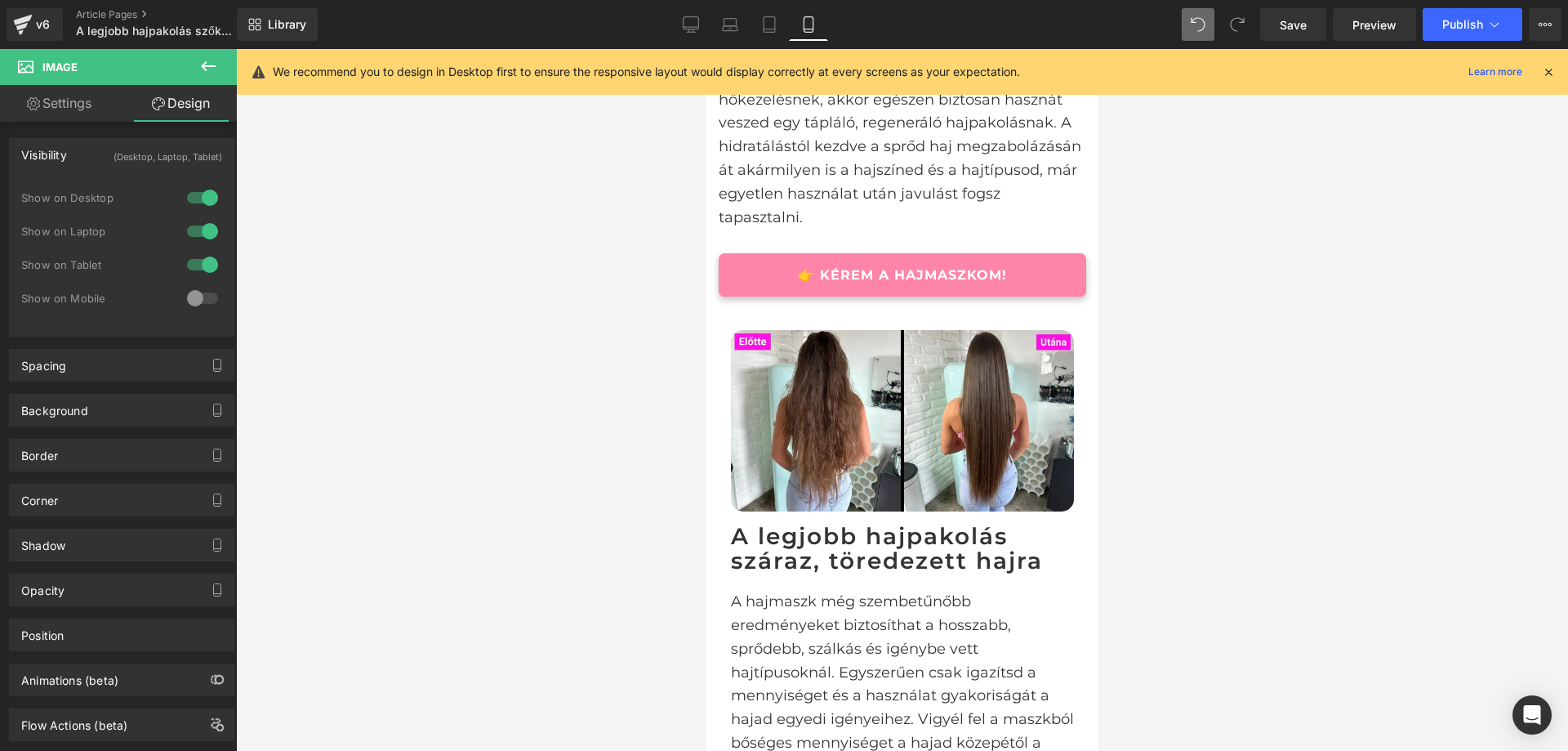
click at [198, 288] on div at bounding box center [202, 298] width 40 height 26
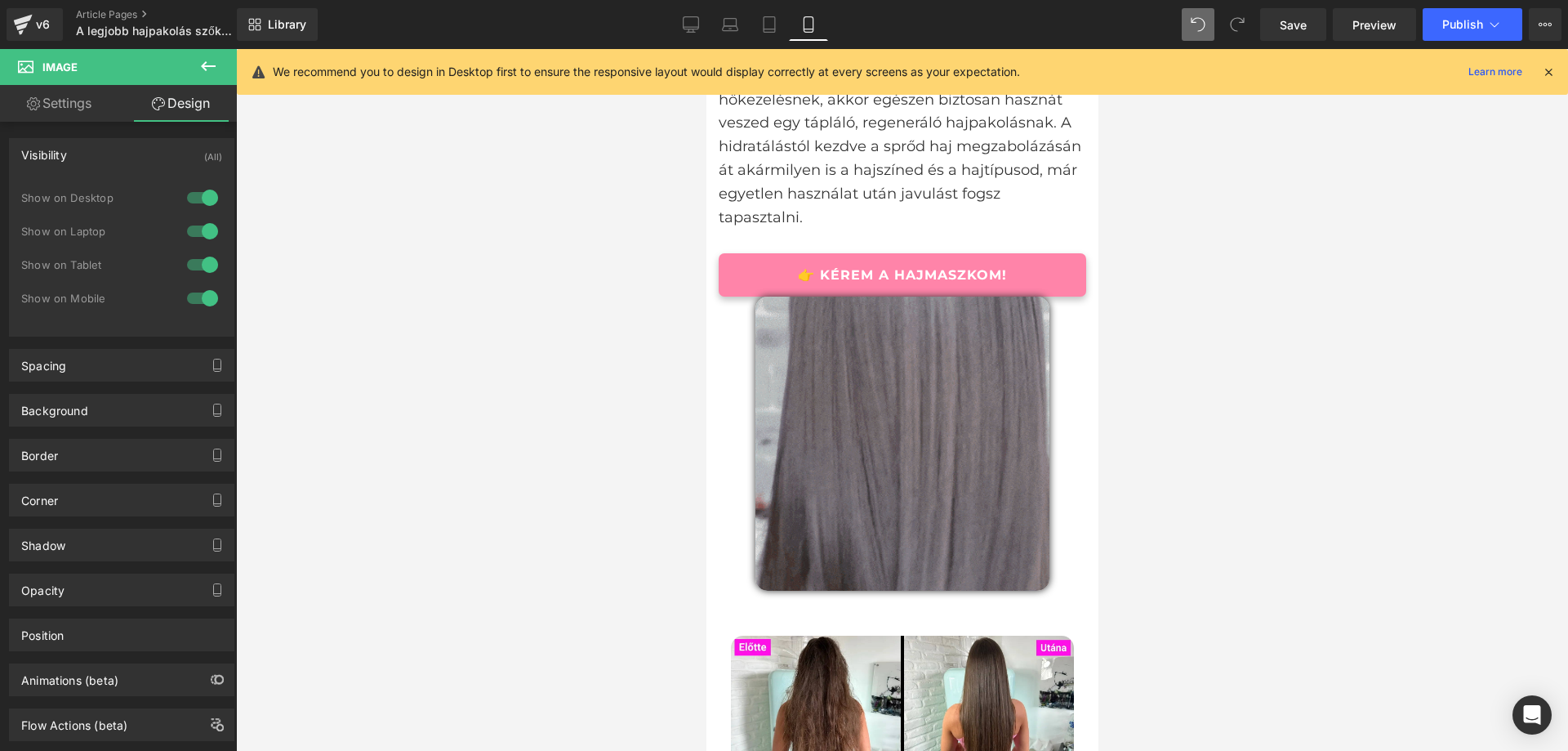
click at [1238, 293] on div at bounding box center [902, 400] width 1332 height 702
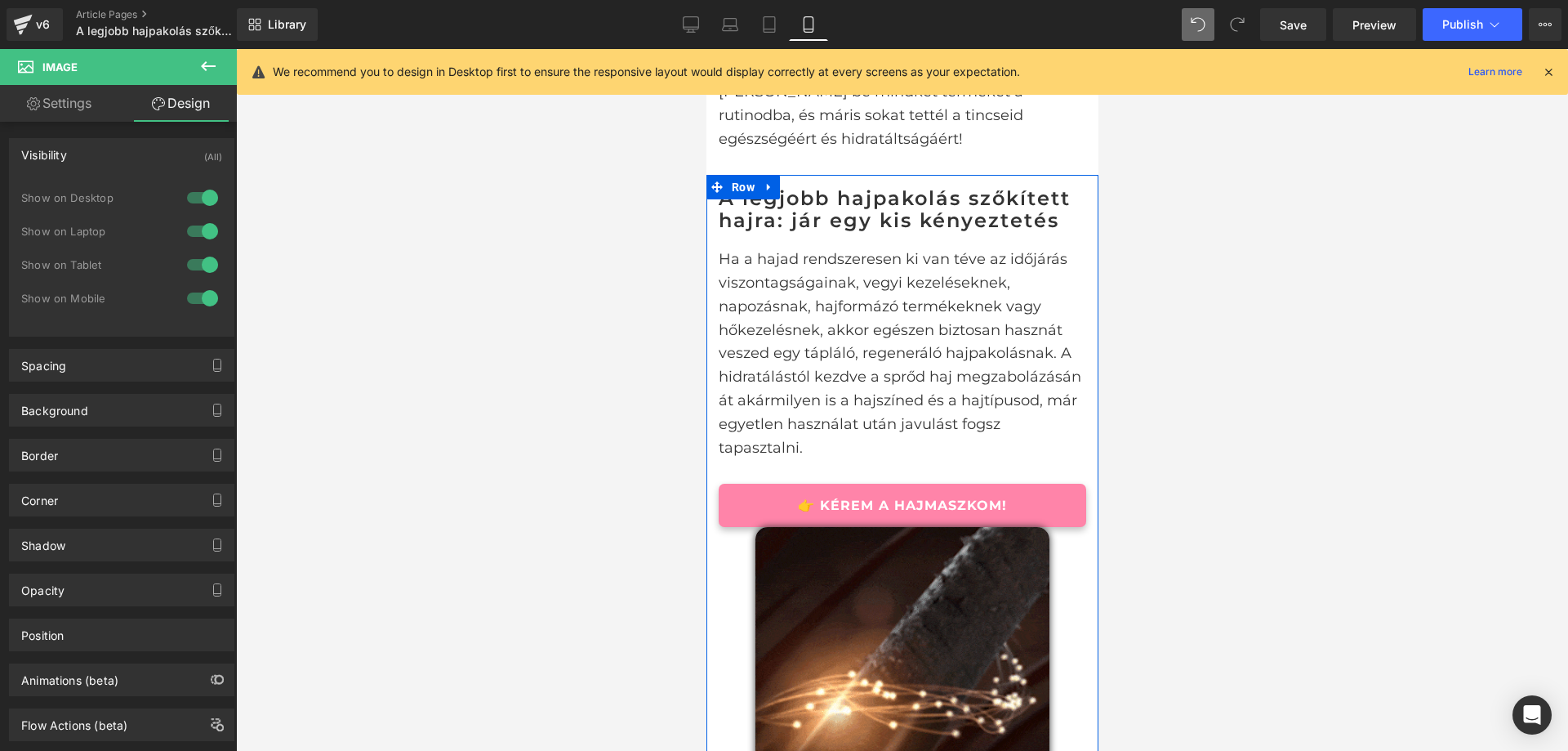
scroll to position [2200, 0]
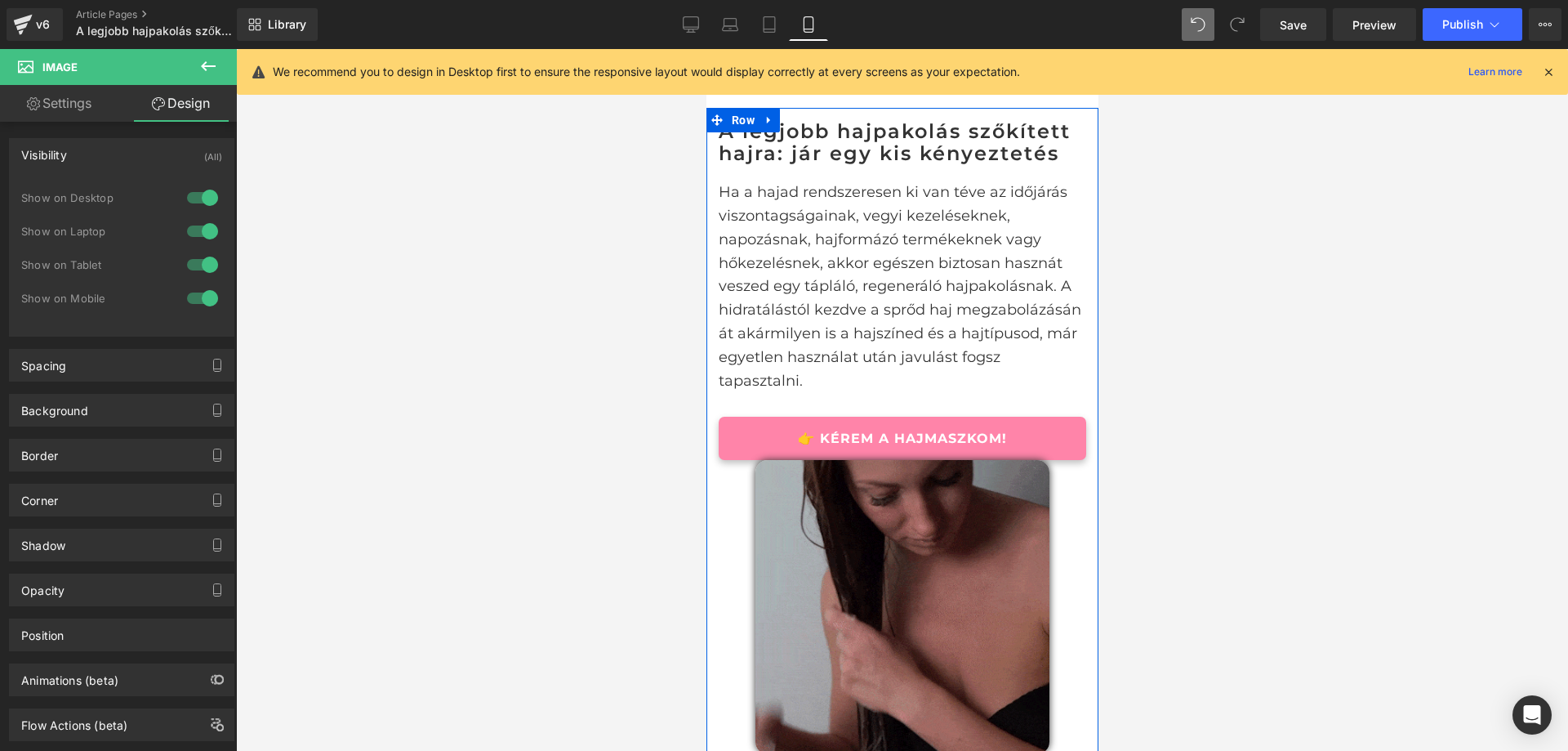
click at [1048, 506] on div at bounding box center [901, 606] width 367 height 294
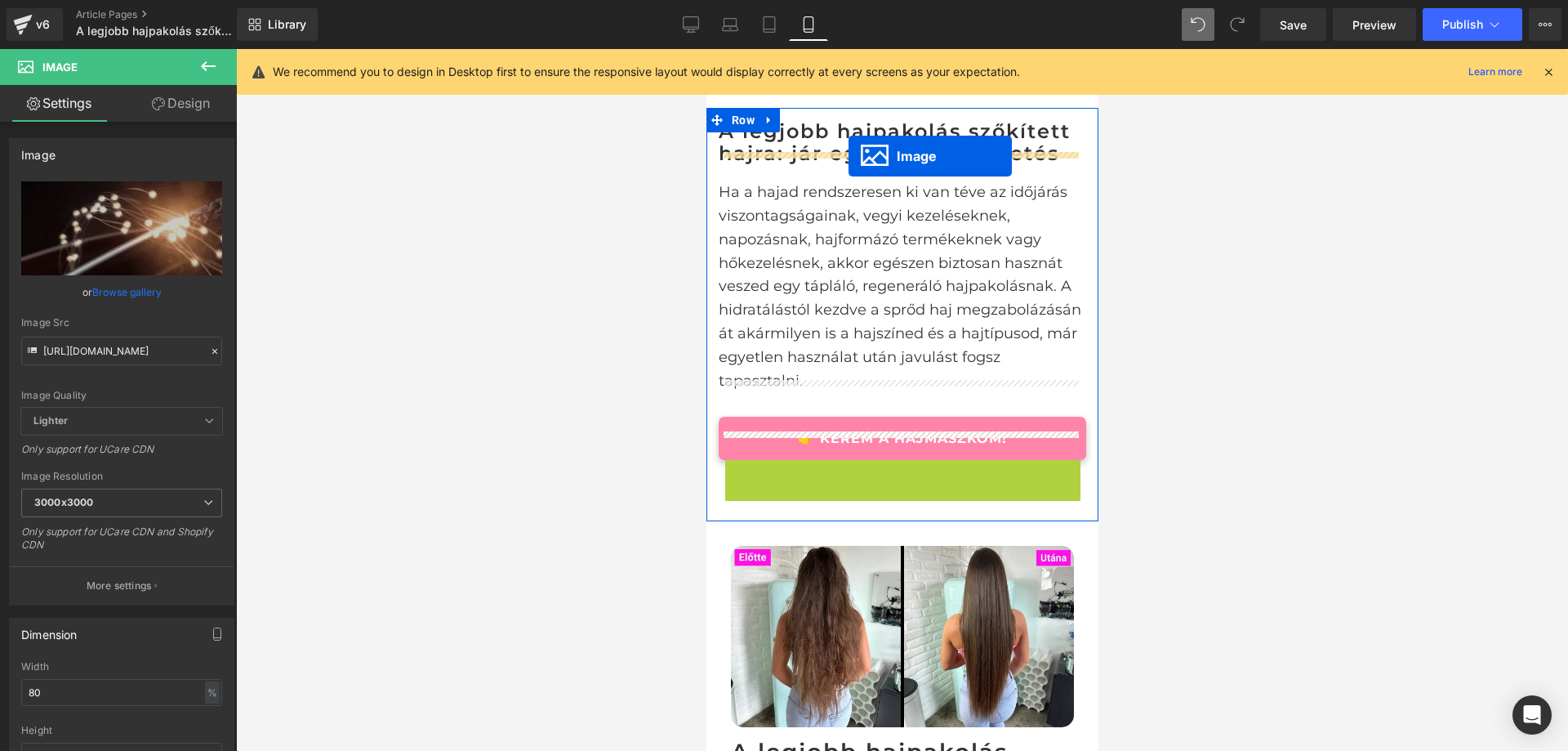
drag, startPoint x: 865, startPoint y: 571, endPoint x: 848, endPoint y: 156, distance: 415.3
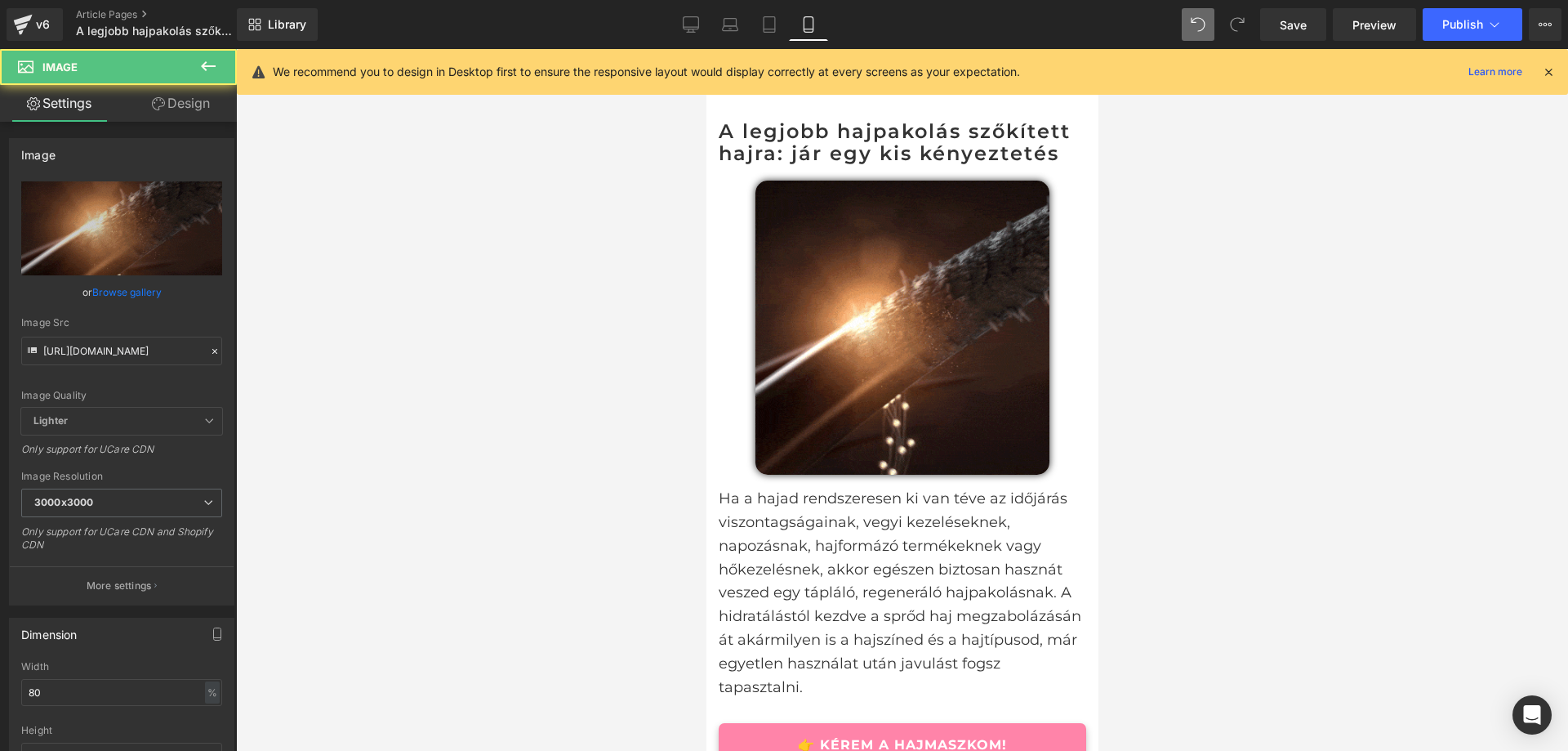
click at [1230, 322] on div at bounding box center [902, 400] width 1332 height 702
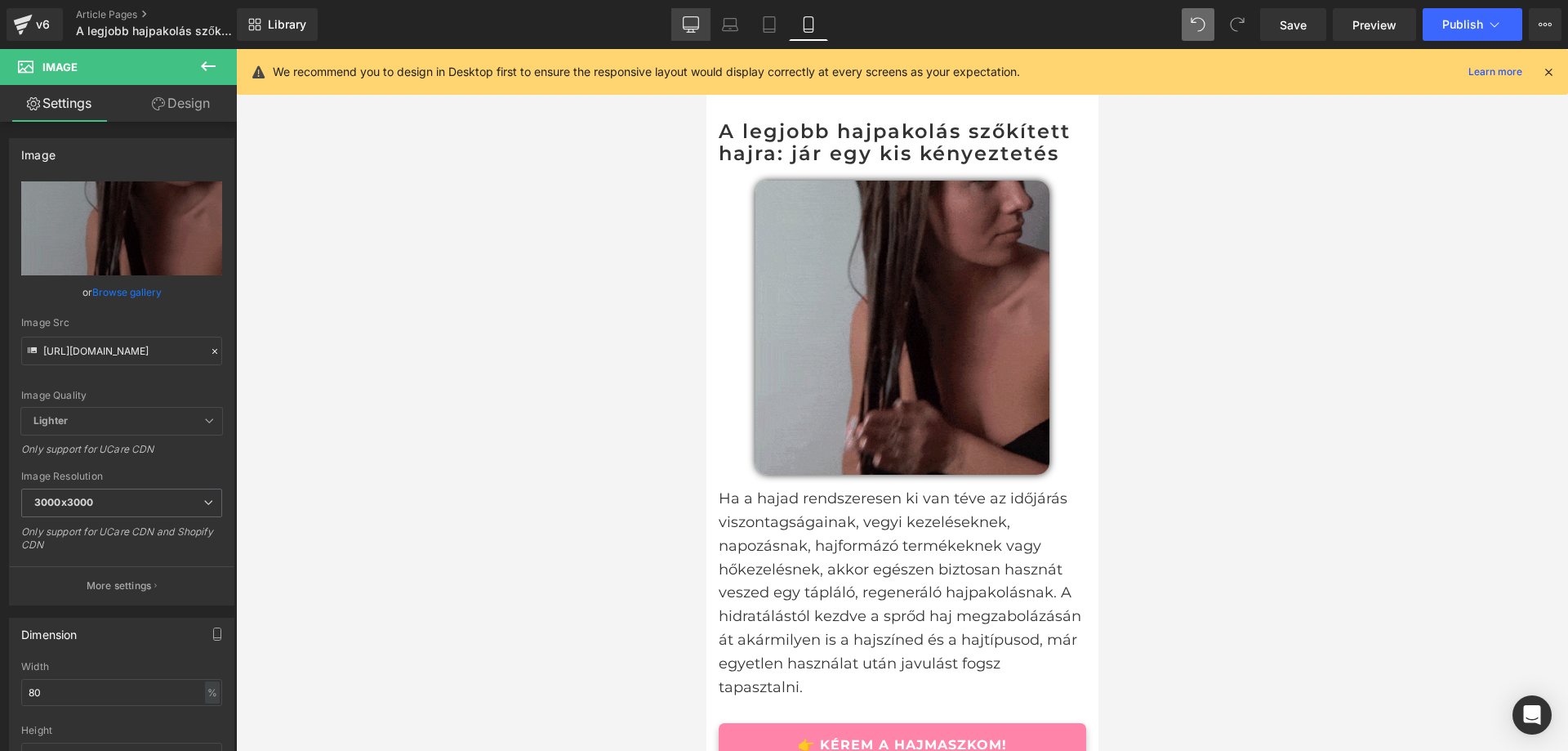
click at [697, 21] on icon at bounding box center [691, 24] width 16 height 16
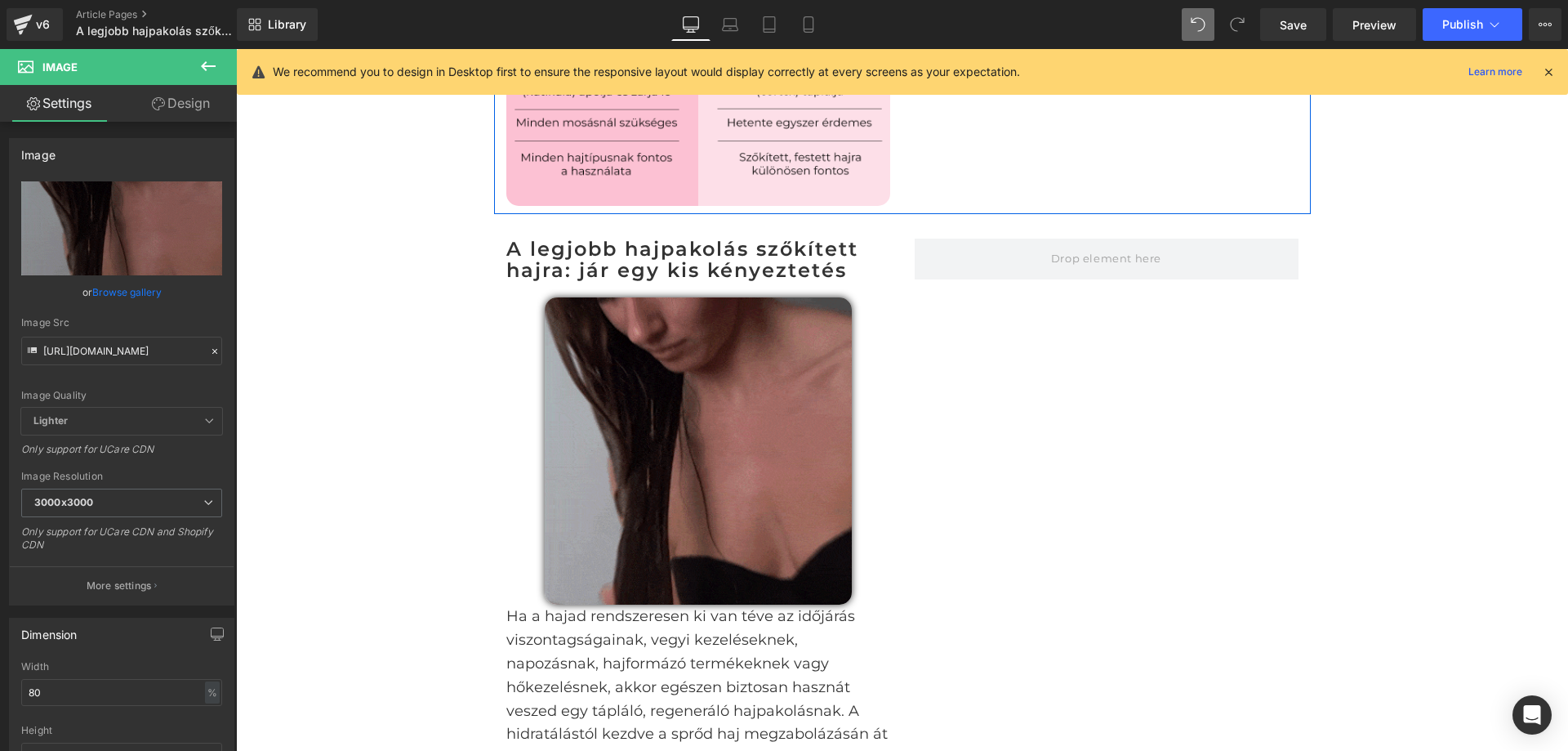
scroll to position [1609, 0]
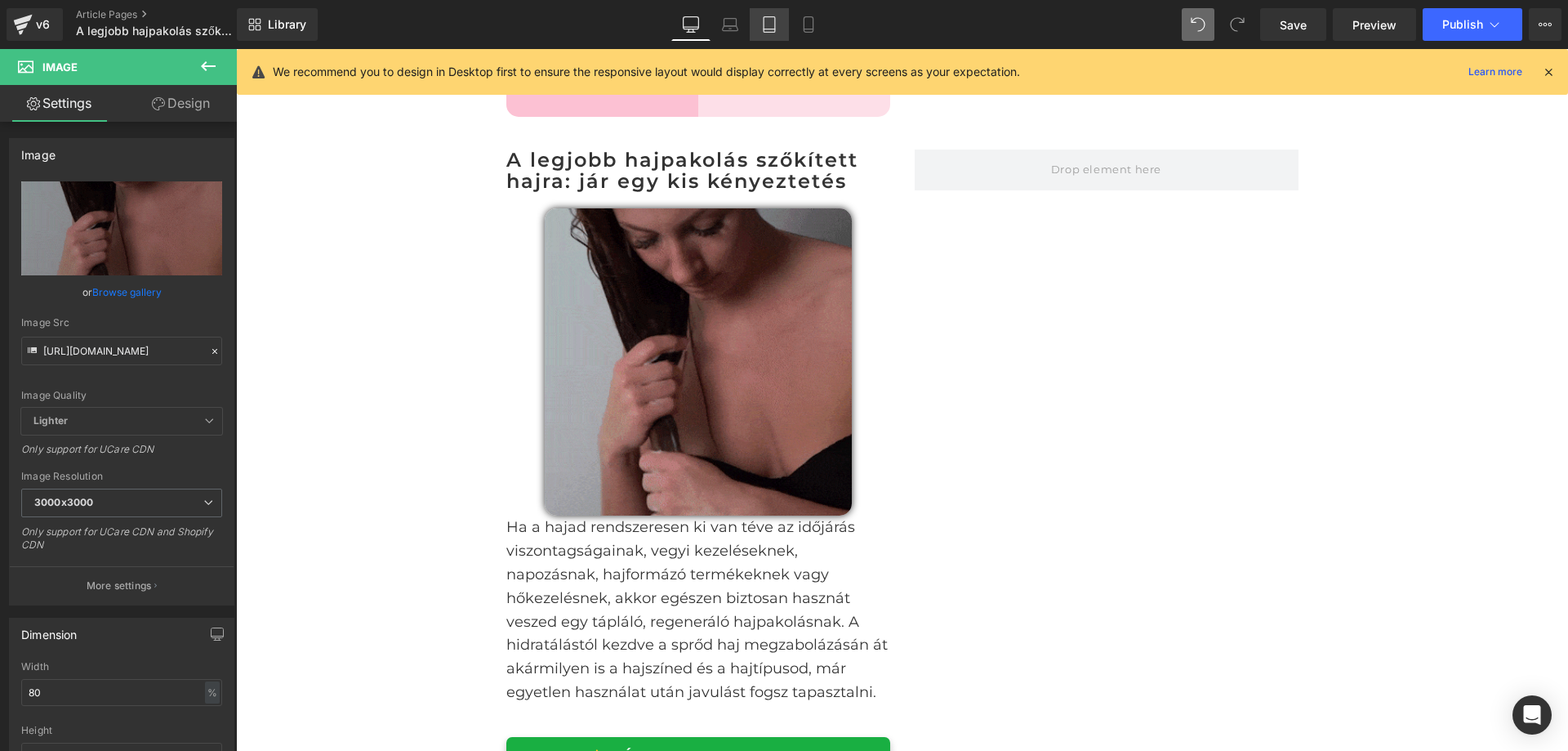
click at [771, 24] on icon at bounding box center [769, 24] width 16 height 16
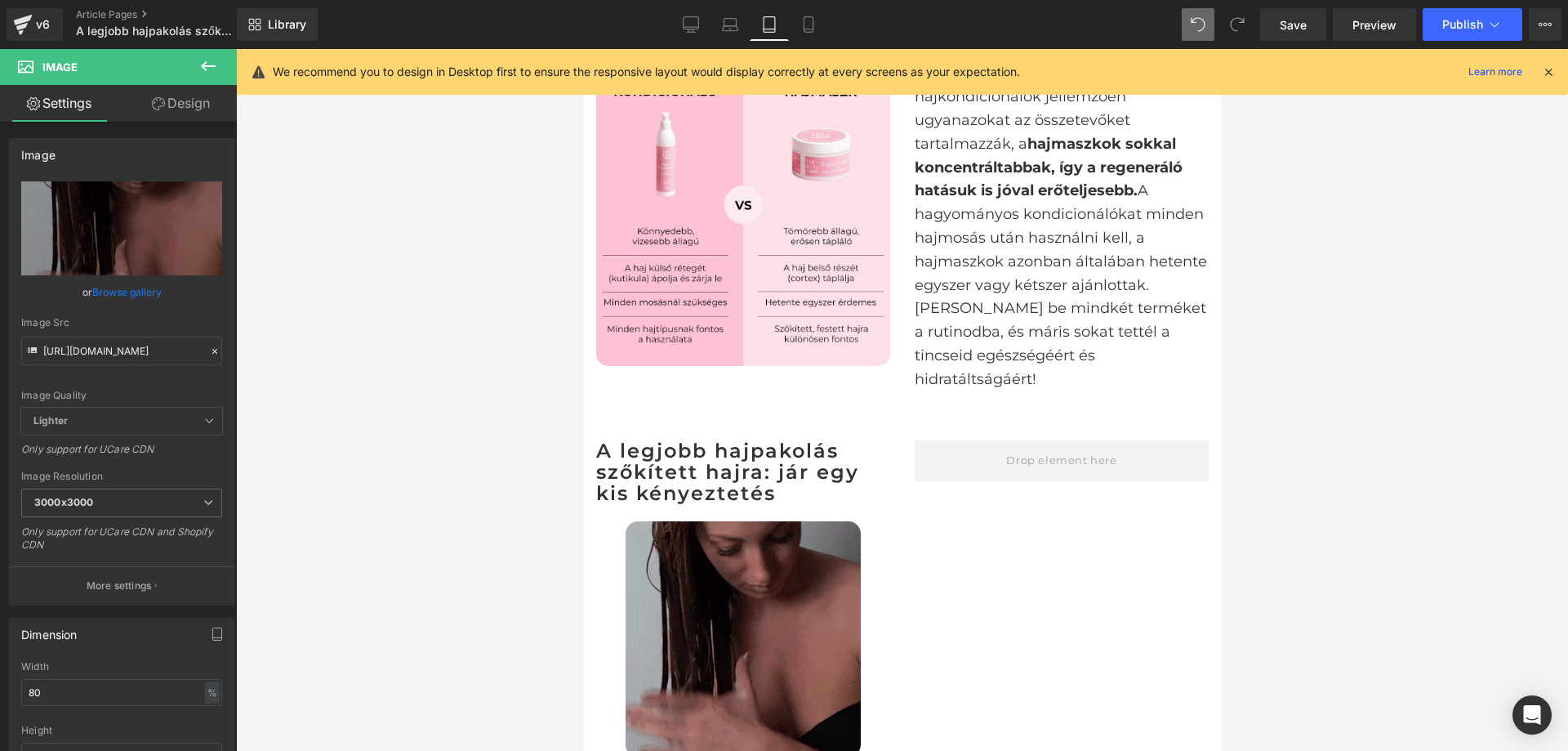
scroll to position [1235, 0]
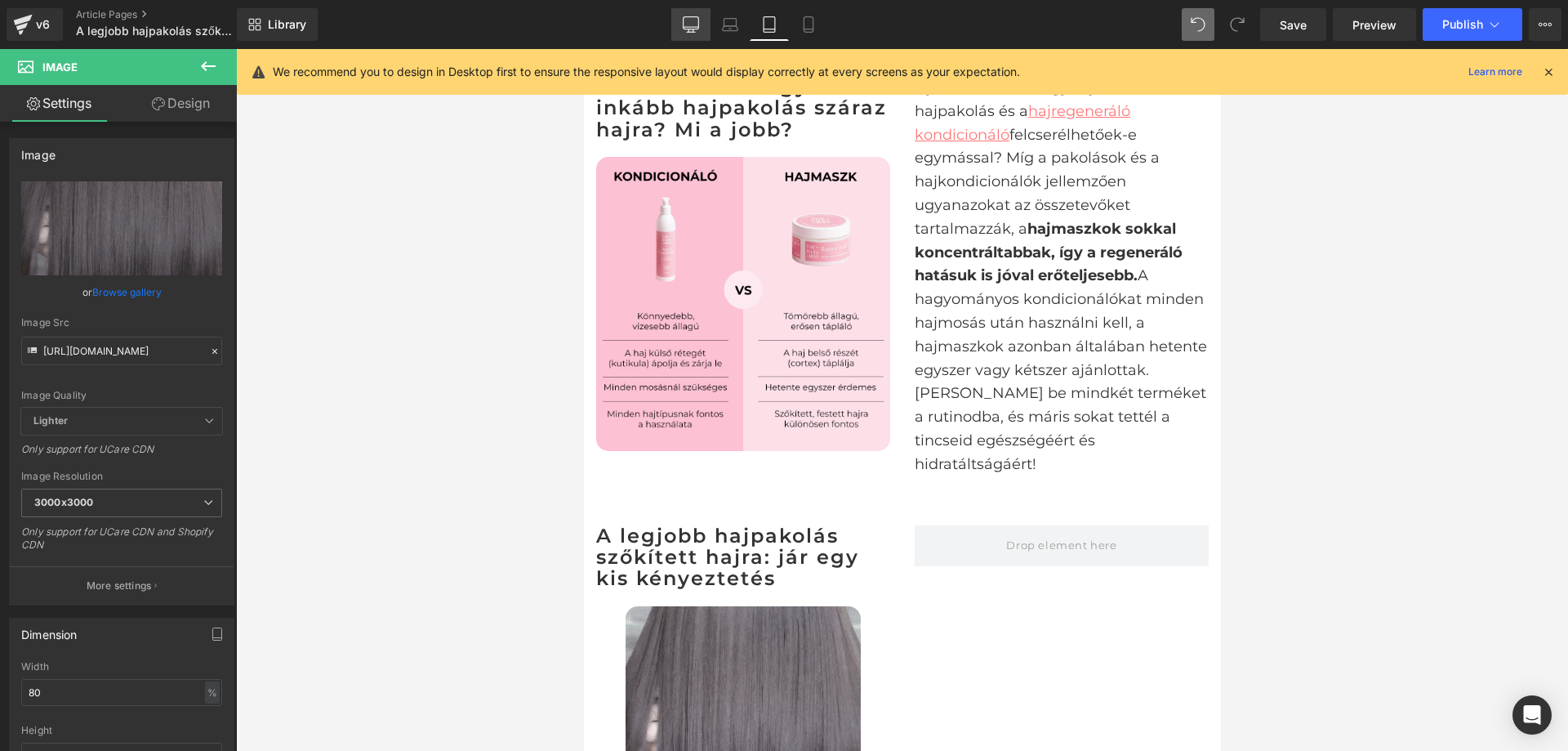
click at [689, 32] on icon at bounding box center [691, 32] width 8 height 0
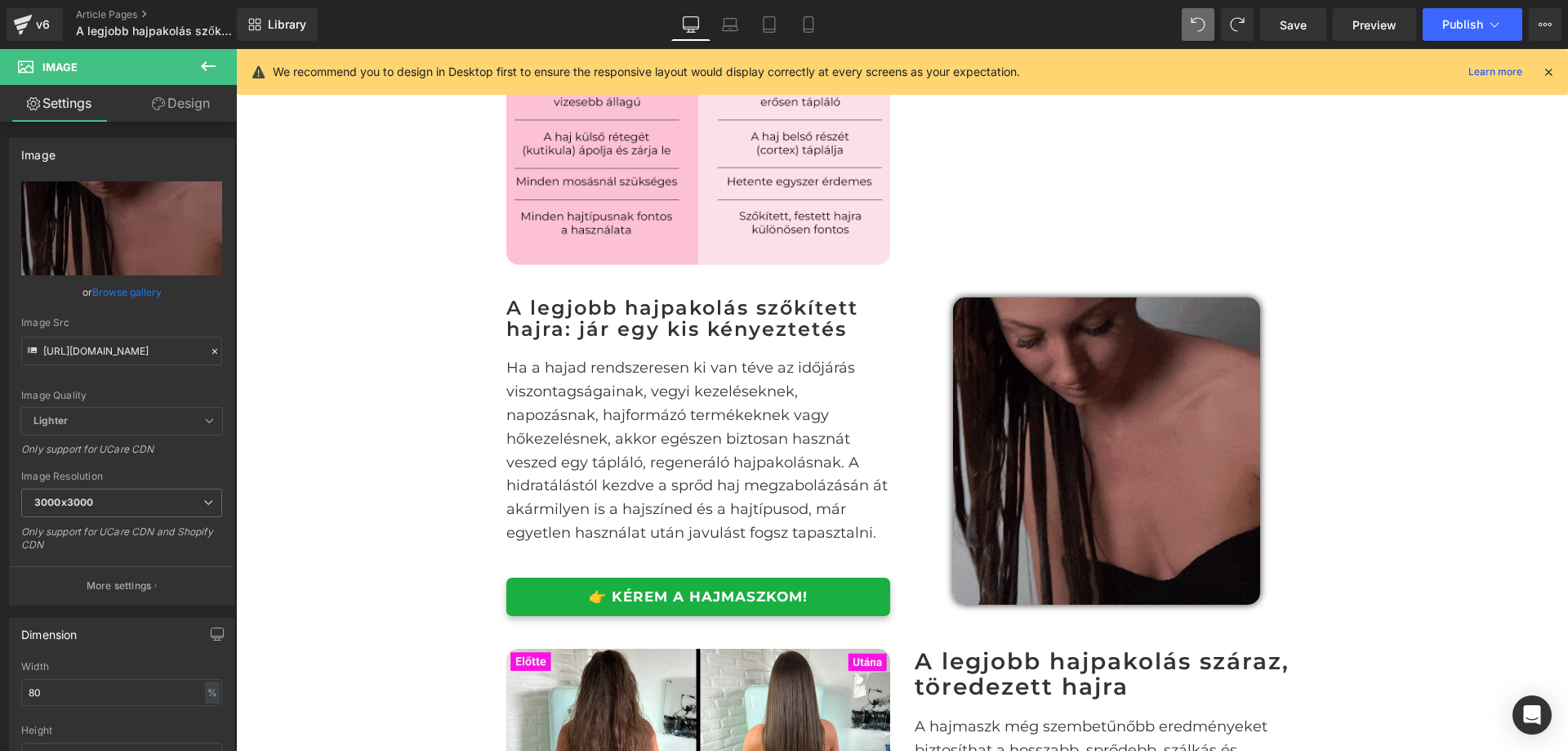
scroll to position [1579, 0]
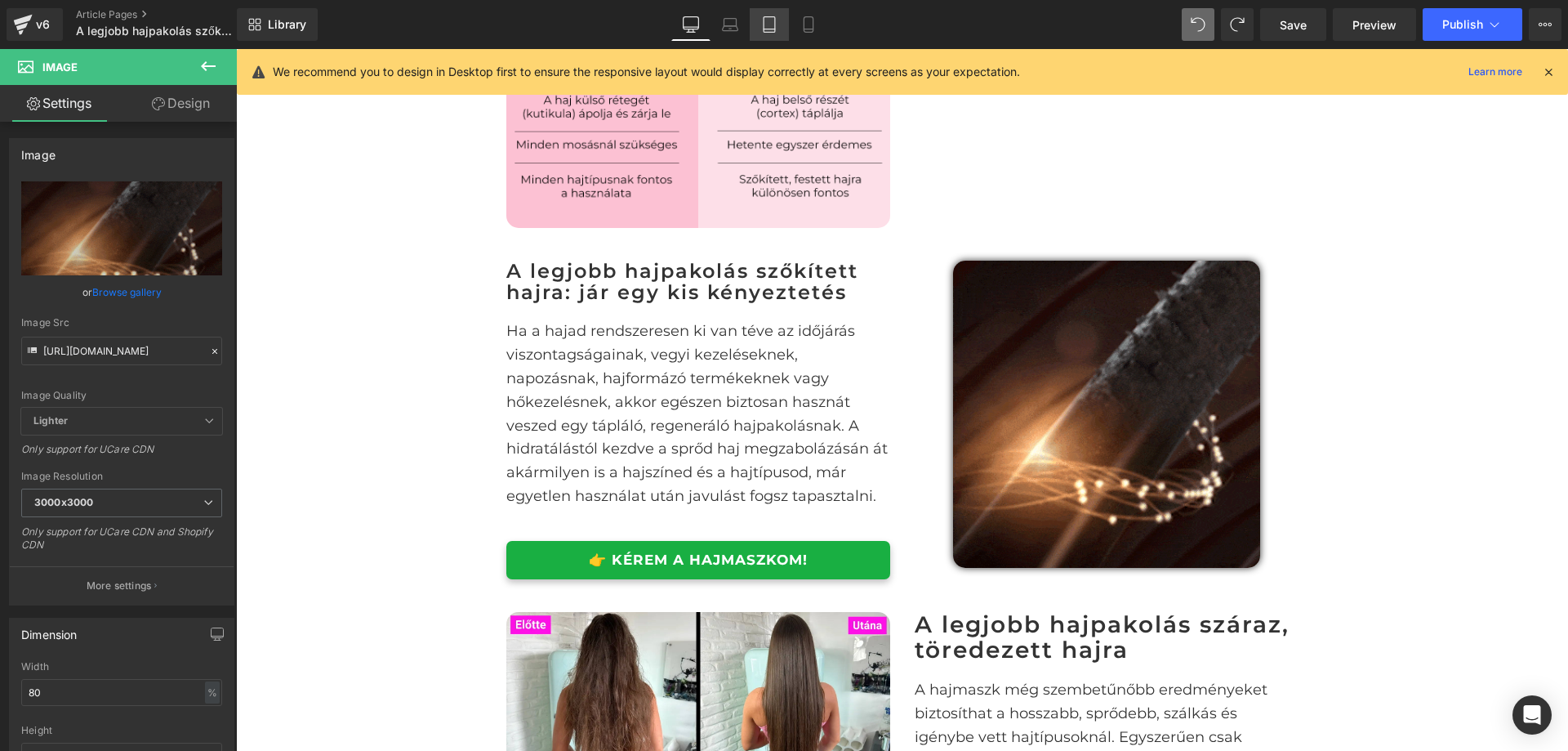
click at [772, 30] on icon at bounding box center [770, 30] width 12 height 0
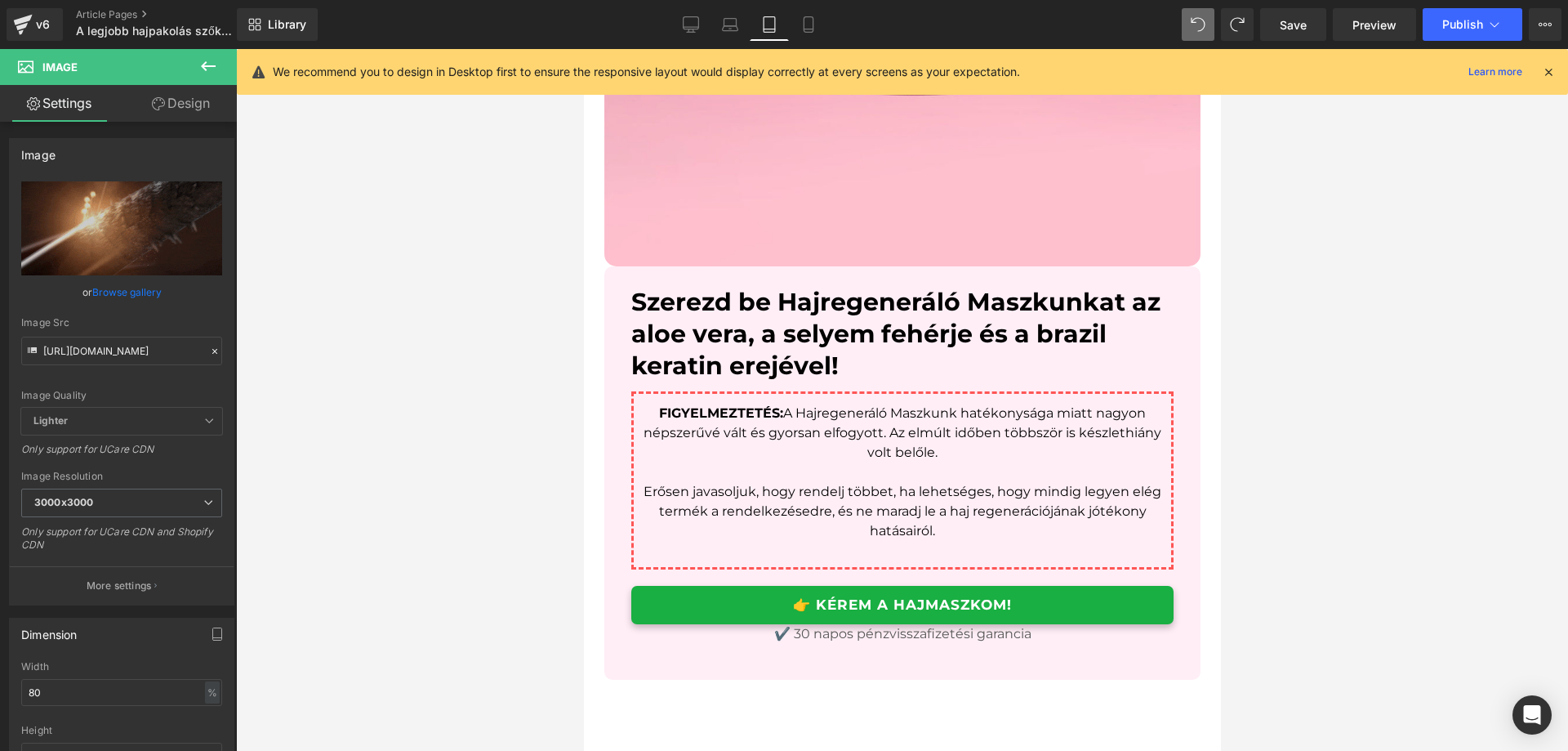
scroll to position [3391, 0]
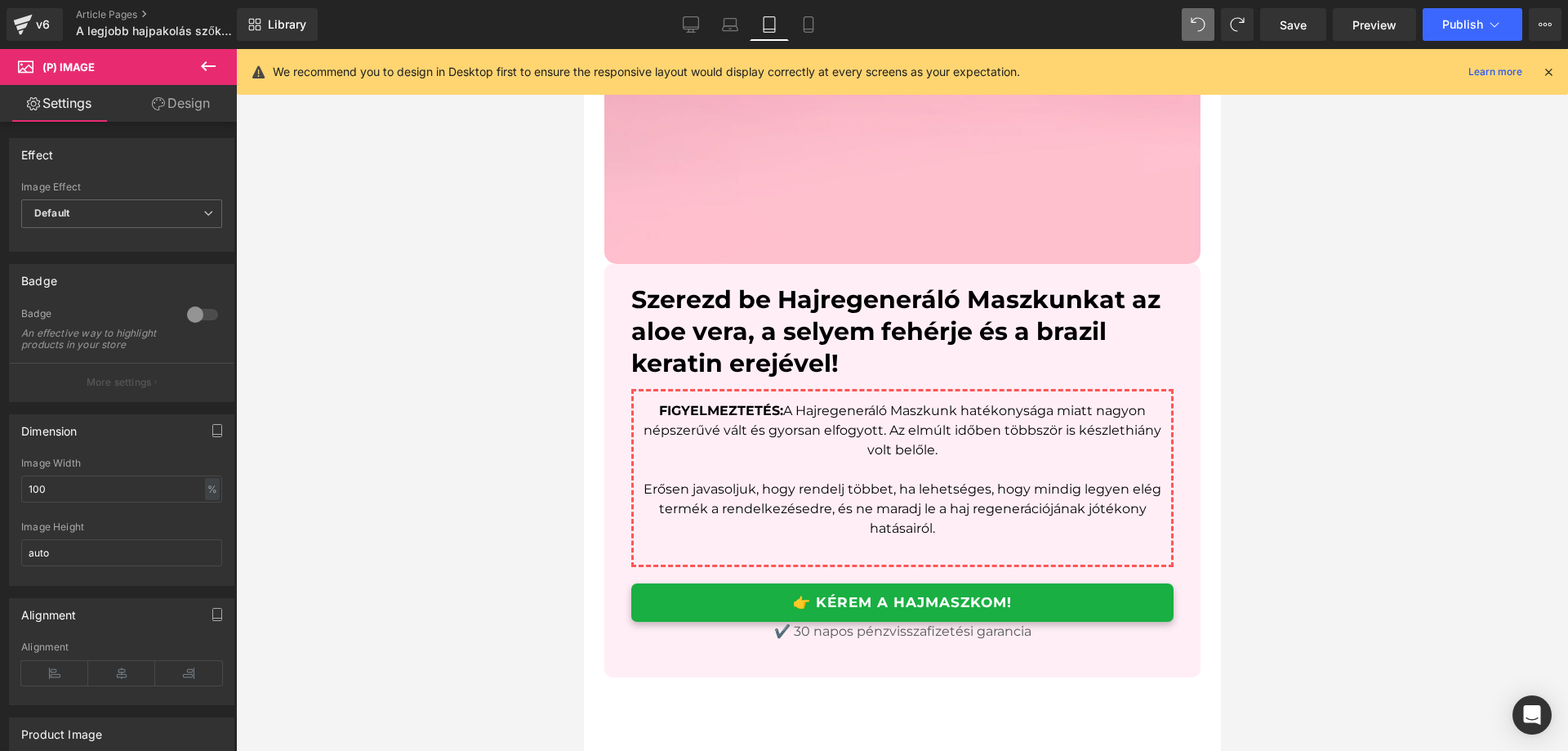
click at [185, 94] on link "Design" at bounding box center [180, 103] width 119 height 37
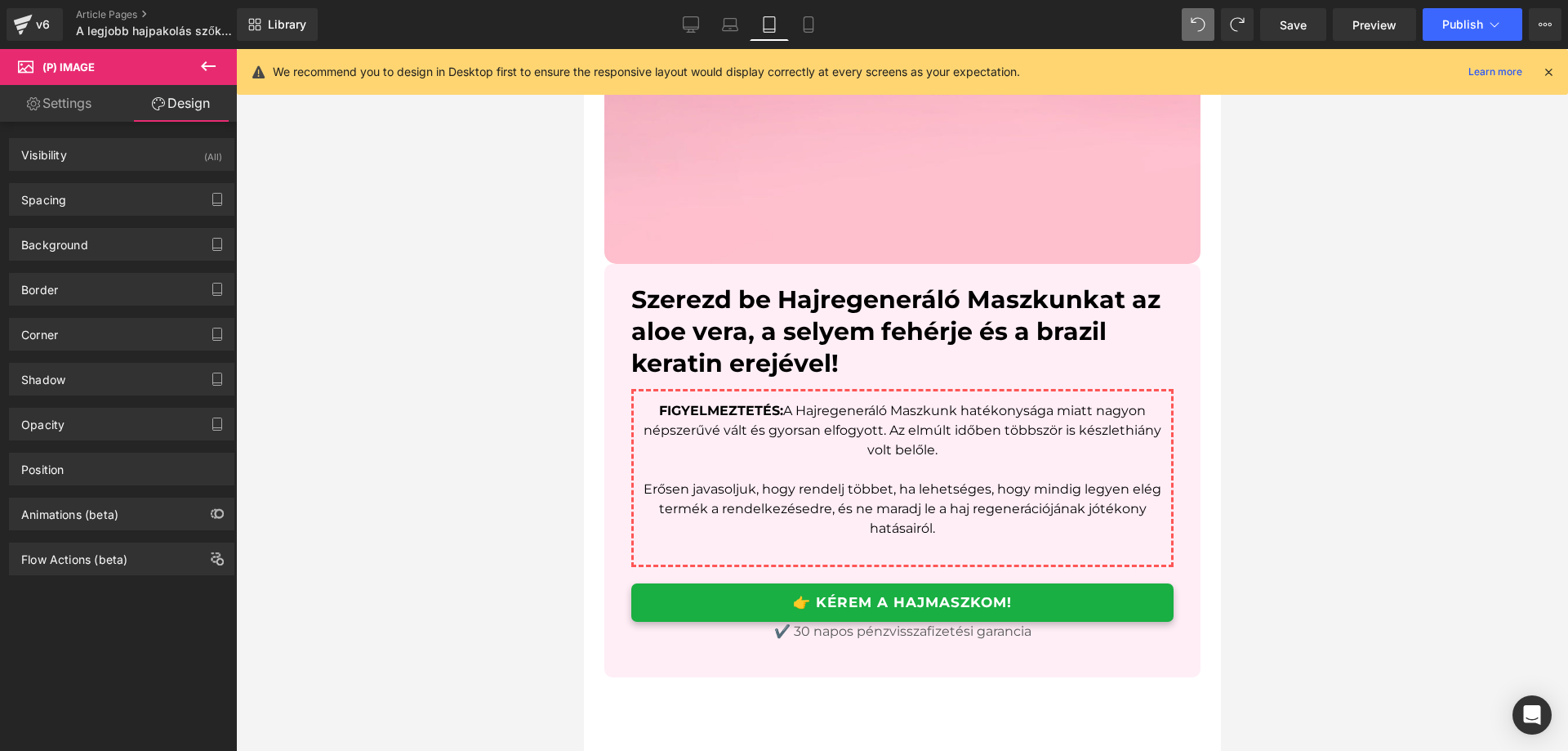
click at [500, 205] on div at bounding box center [902, 400] width 1332 height 702
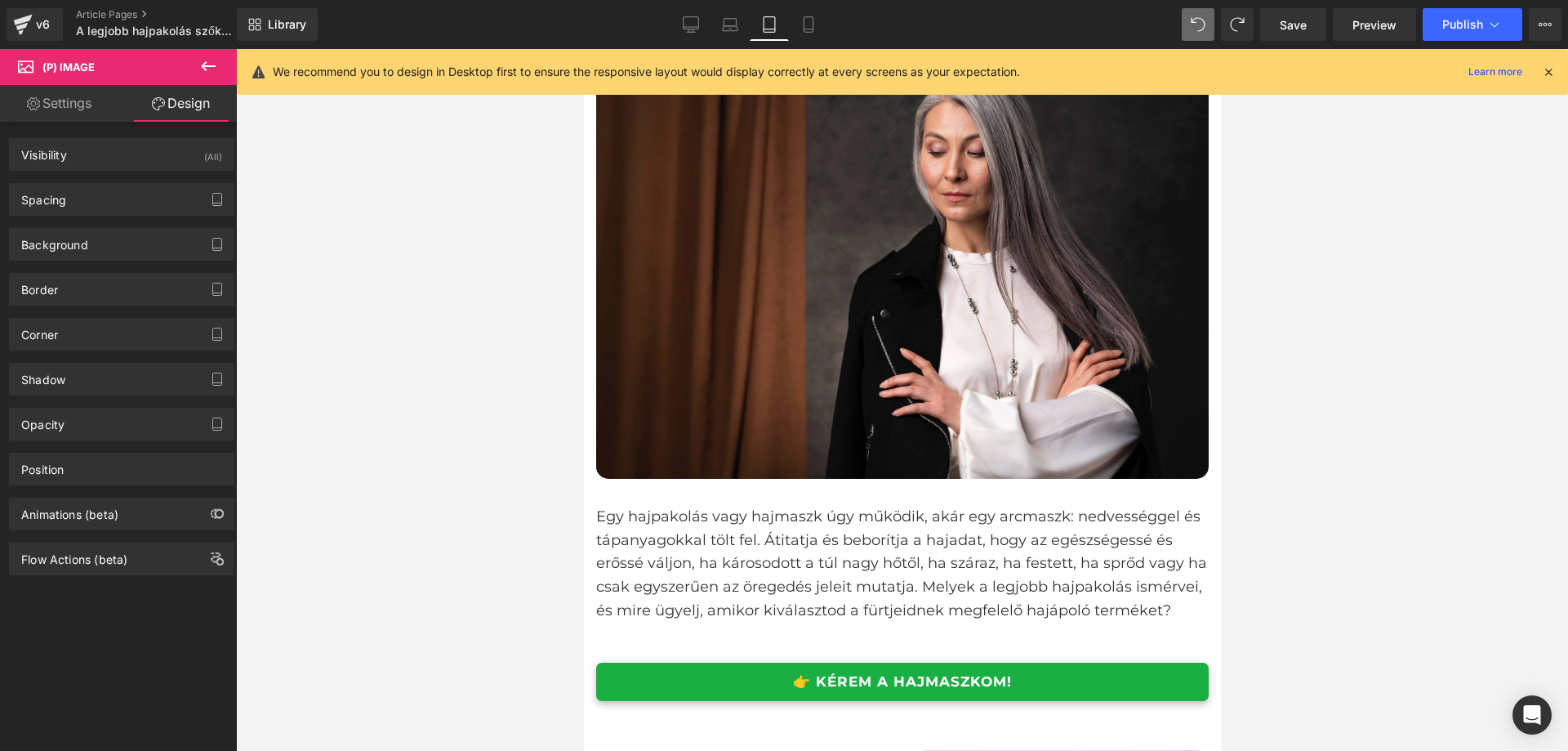
scroll to position [0, 0]
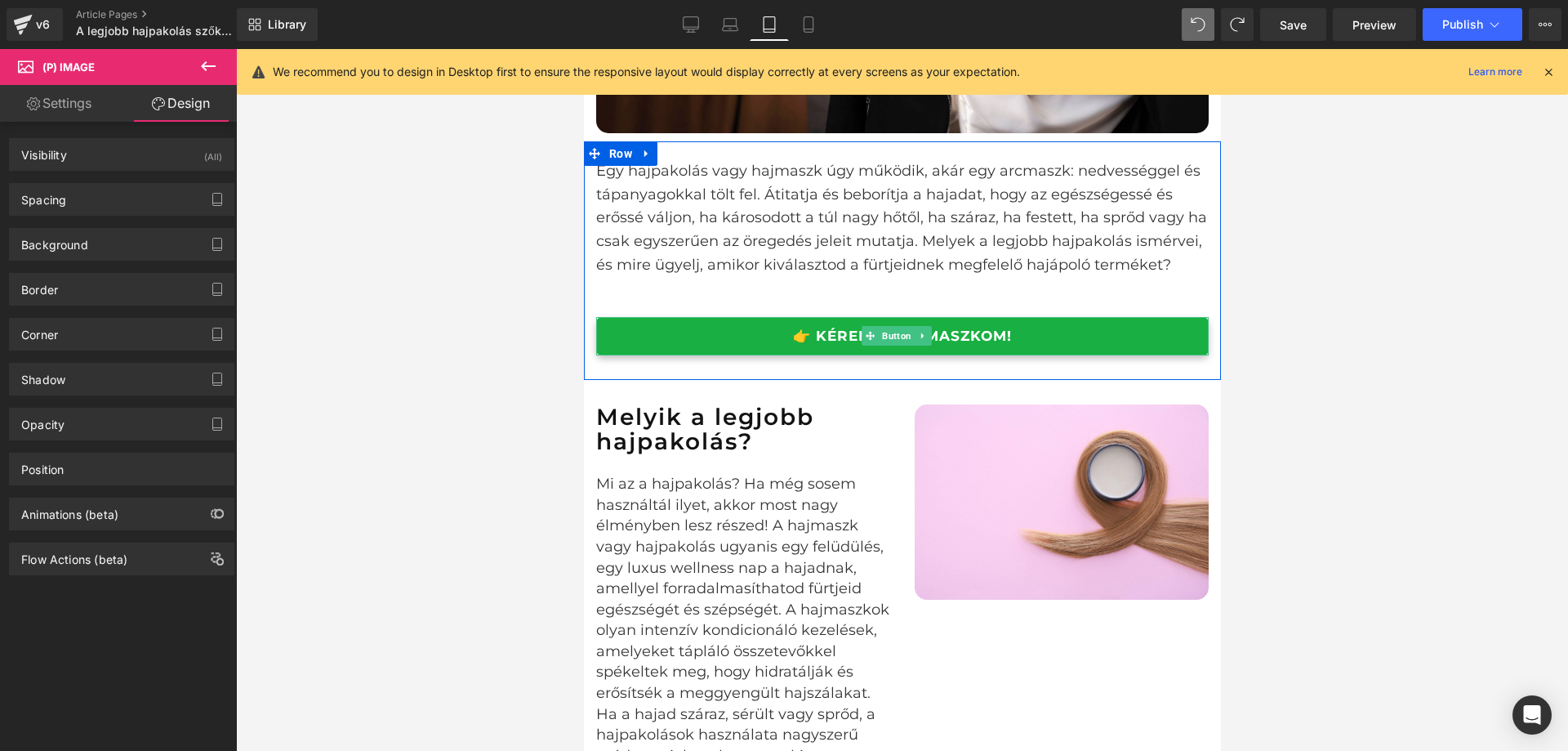
click at [1094, 352] on link "👉 KÉREM A HAJMASZKOM!" at bounding box center [902, 336] width 613 height 39
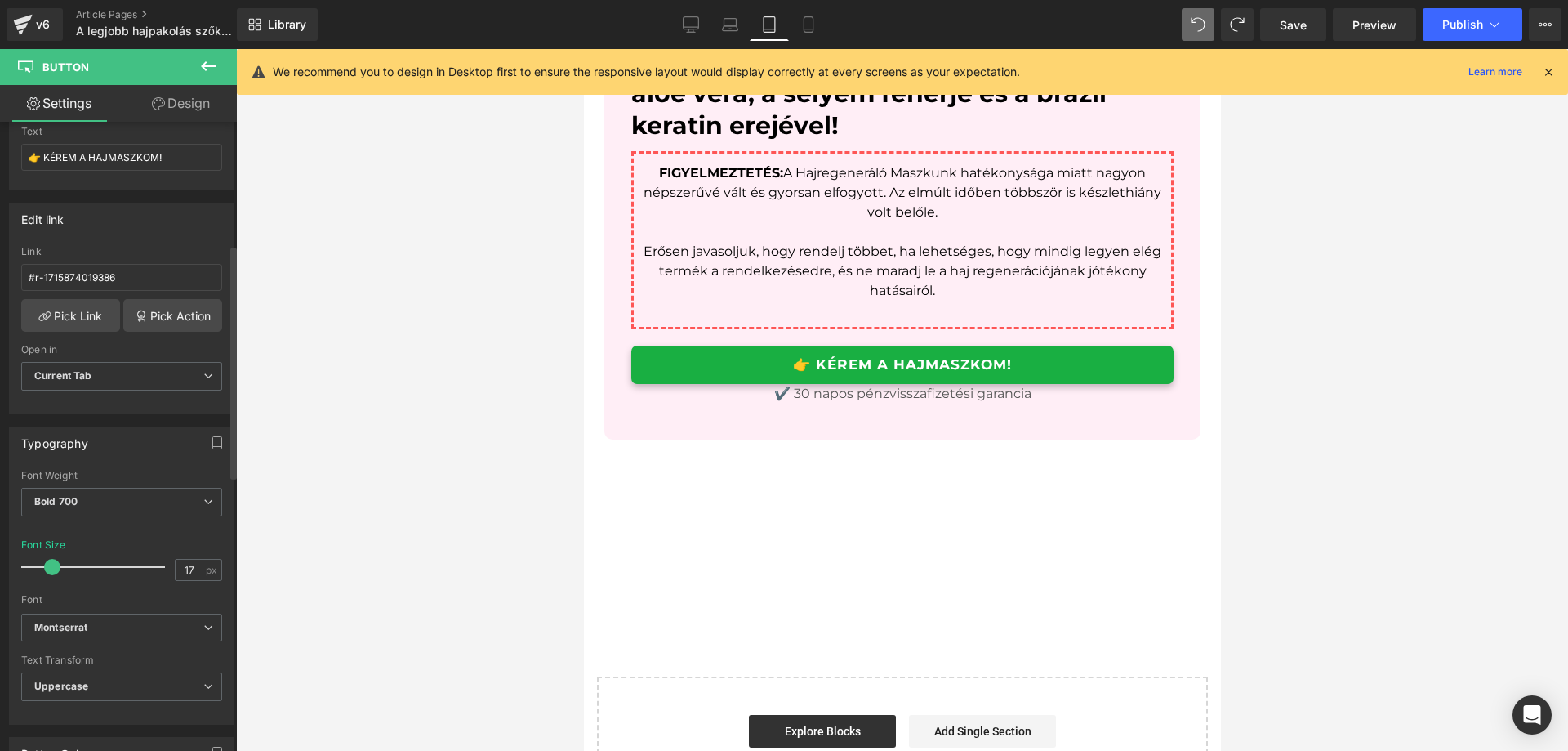
scroll to position [409, 0]
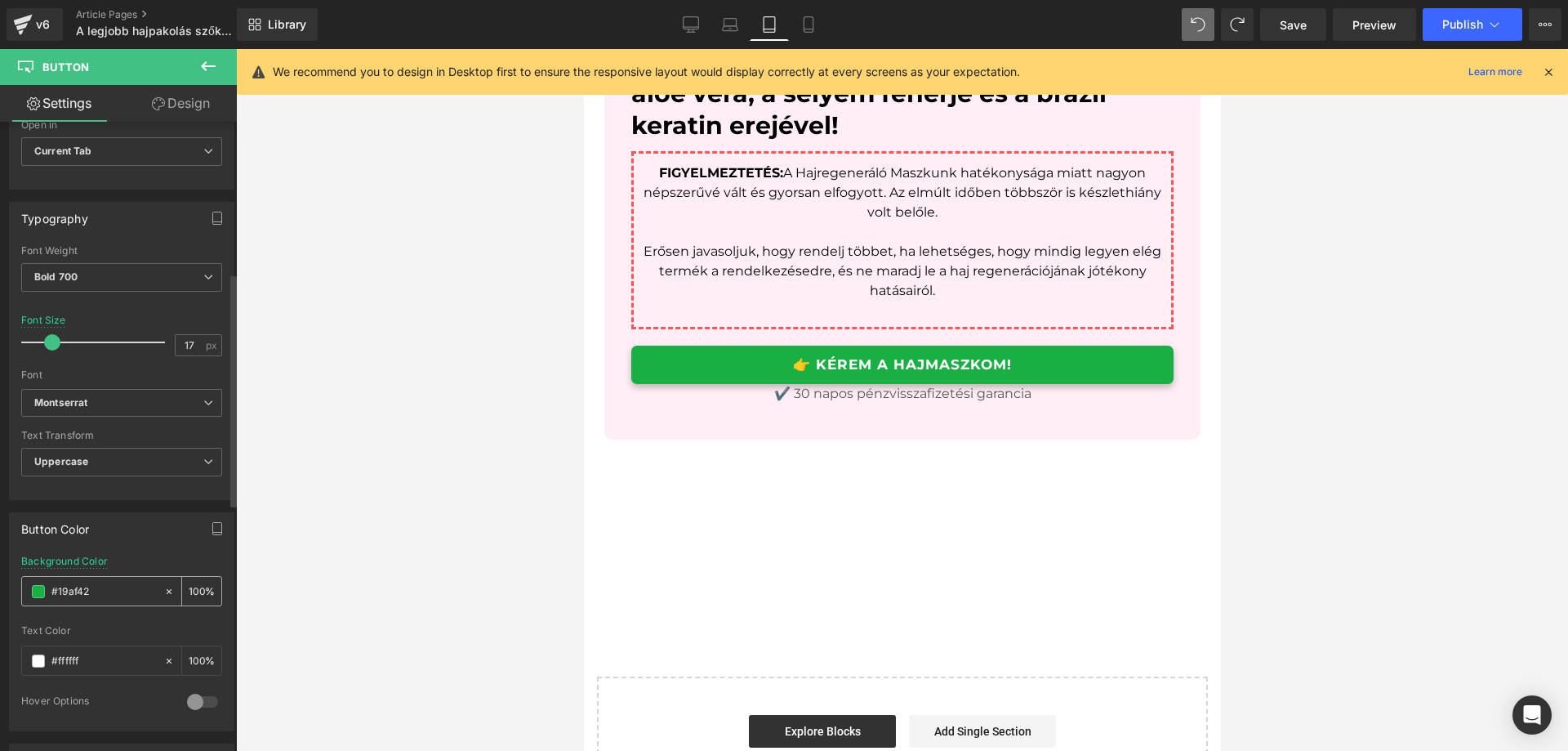
click at [113, 602] on div "#19af42" at bounding box center [93, 591] width 142 height 29
click at [113, 598] on div "#19af42" at bounding box center [93, 591] width 142 height 29
click at [113, 589] on input "#19af42" at bounding box center [103, 591] width 104 height 18
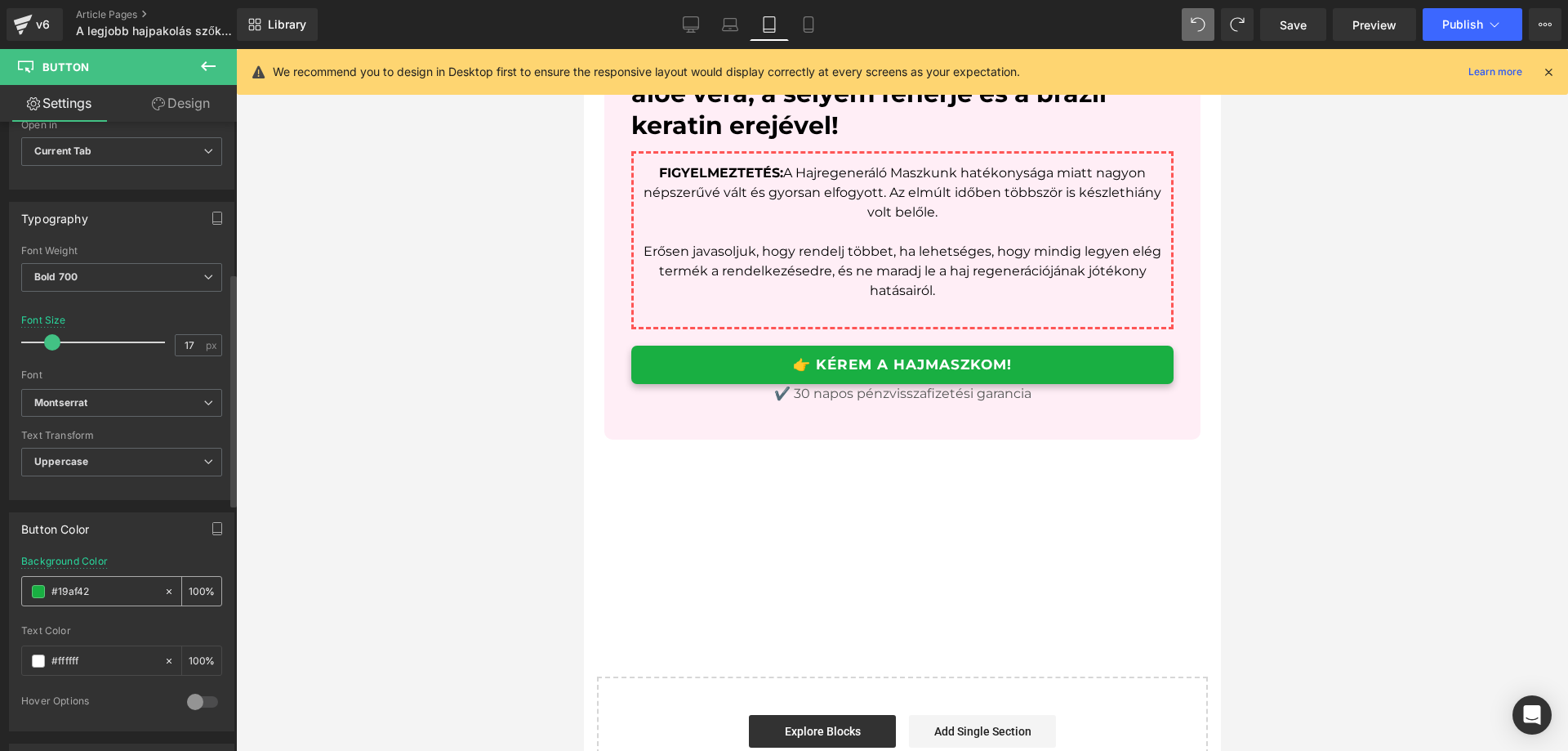
paste input "FF84A9"
type input "FF84A9"
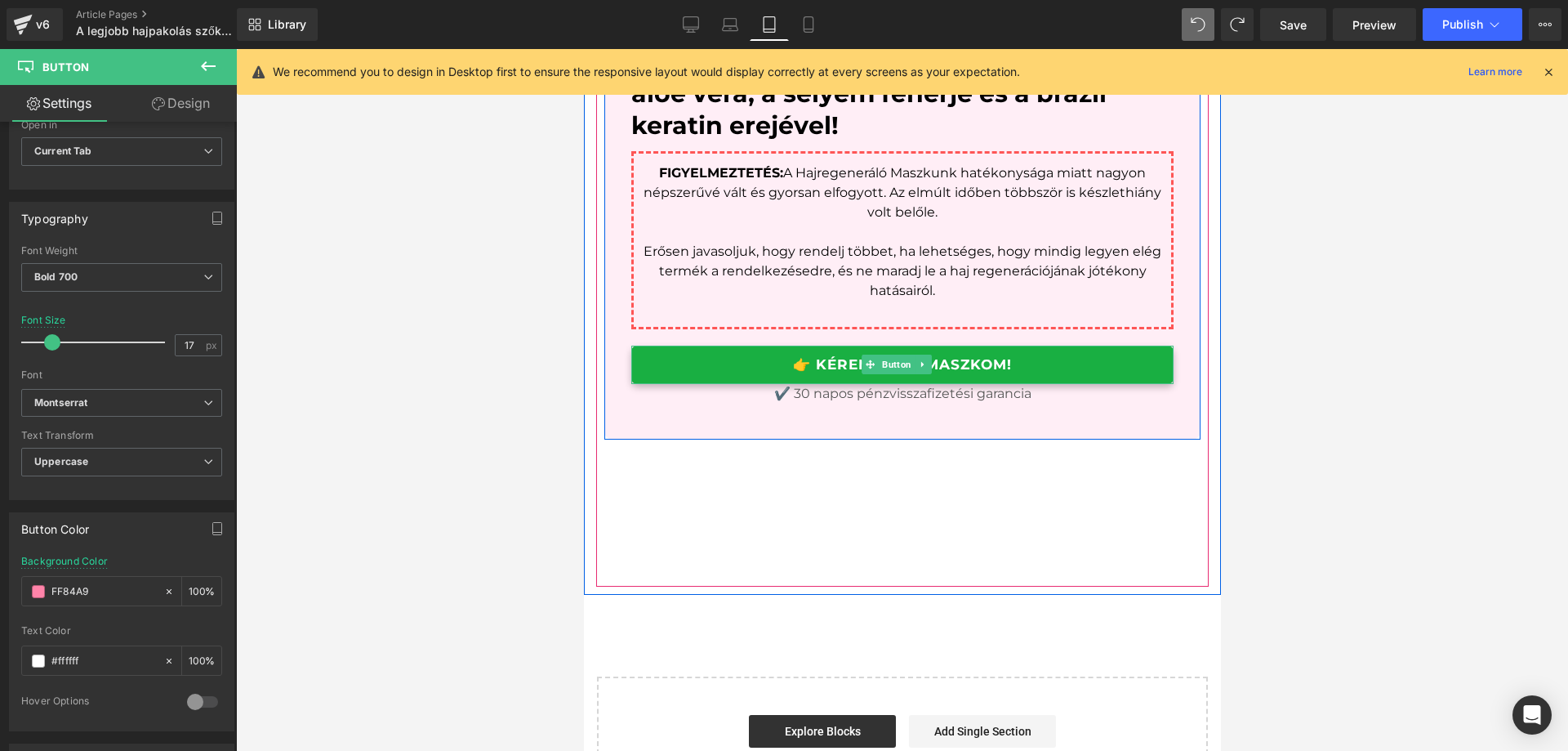
click at [1067, 384] on link "👉 KÉREM A HAJMASZKOM!" at bounding box center [901, 365] width 543 height 39
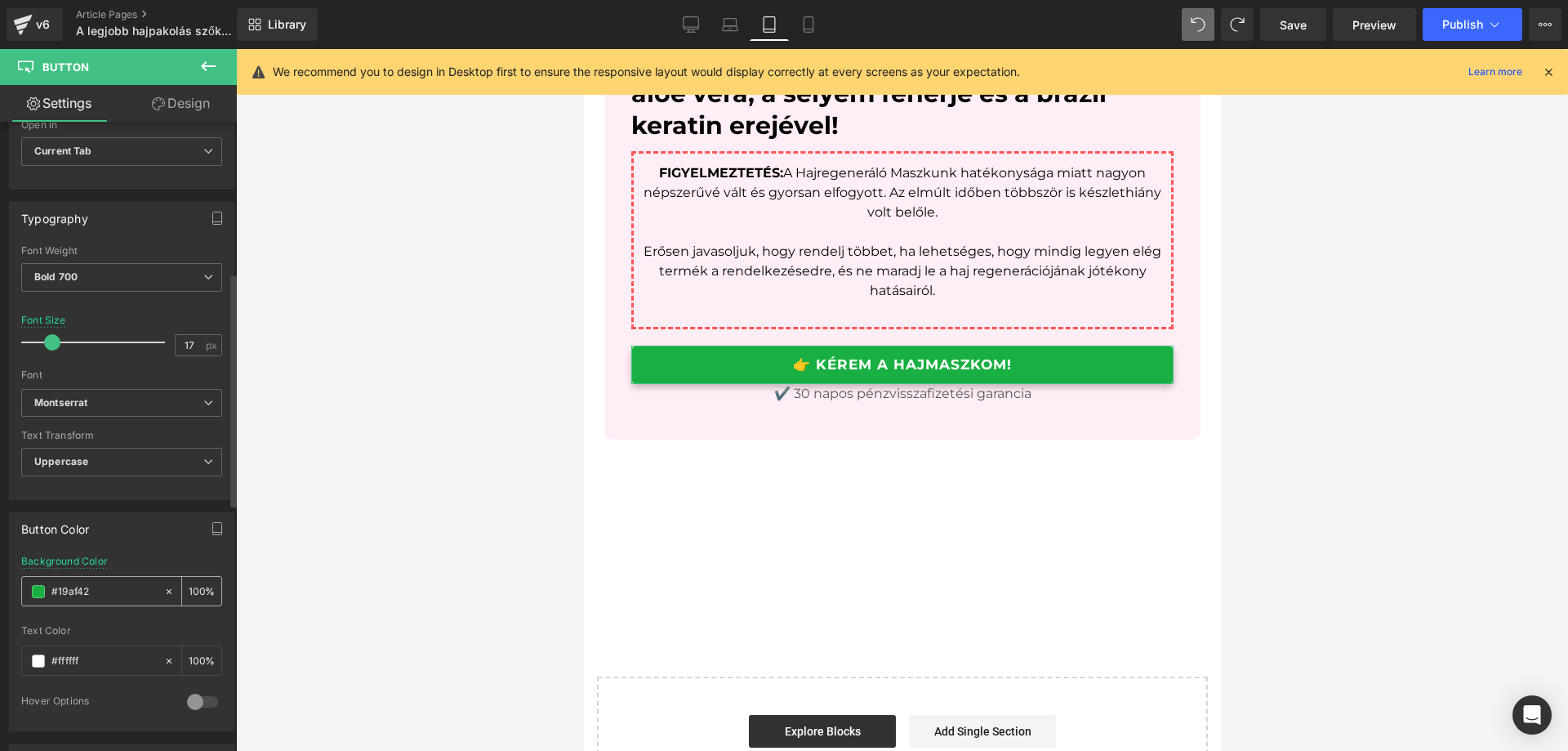
click at [107, 594] on input "#19af42" at bounding box center [103, 591] width 104 height 18
type input "FF84A9"
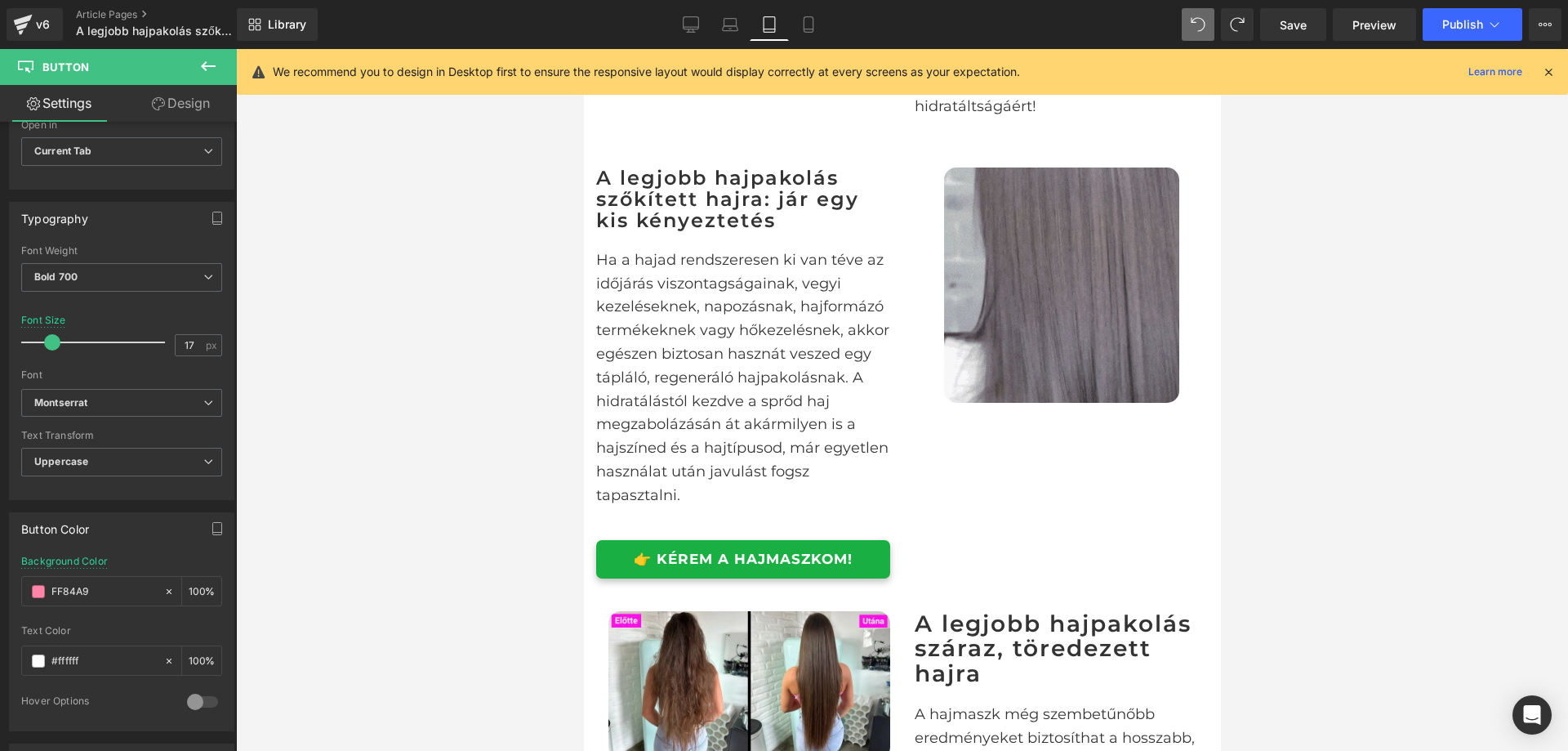
scroll to position [1749, 0]
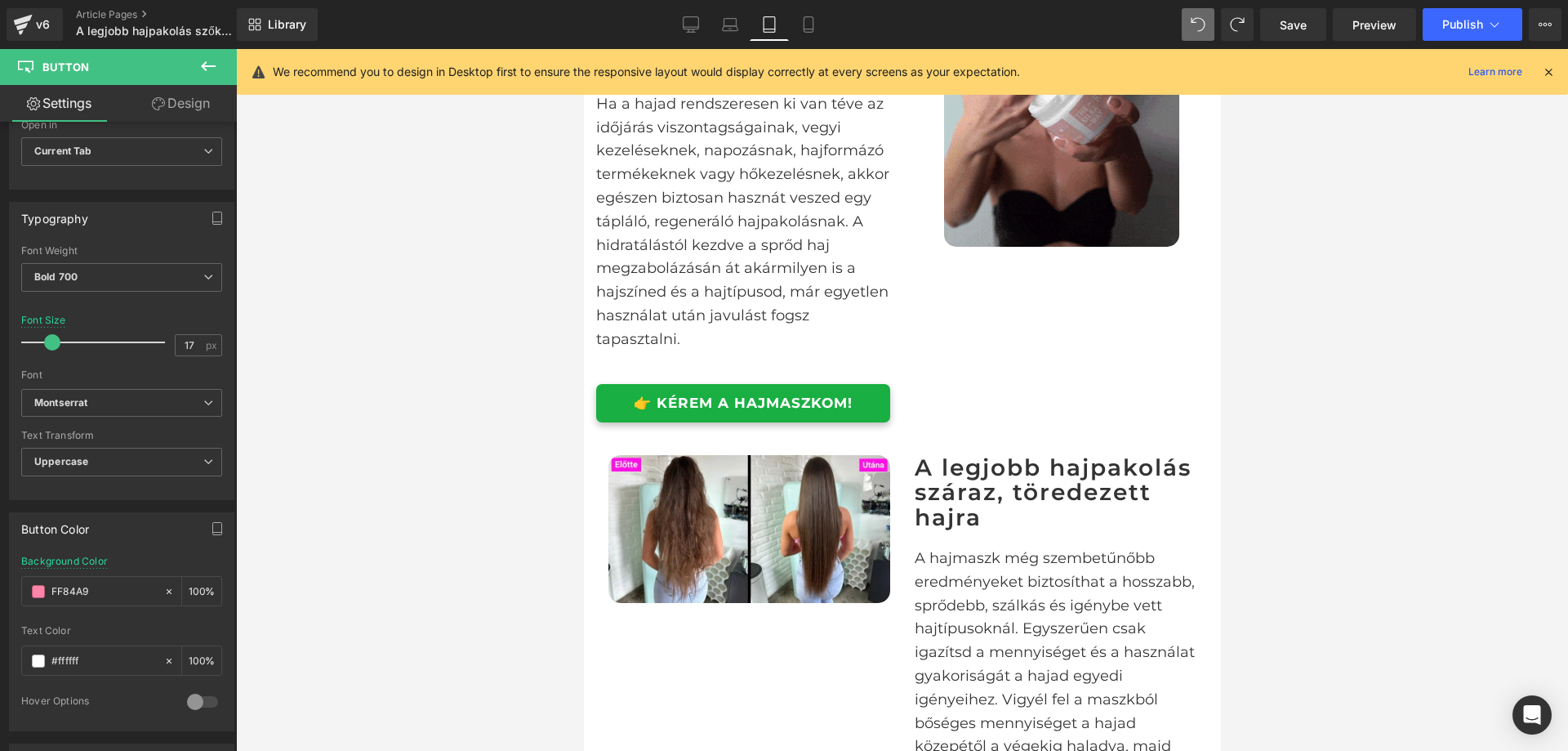
click at [861, 422] on link "👉 KÉREM A HAJMASZKOM!" at bounding box center [742, 403] width 294 height 39
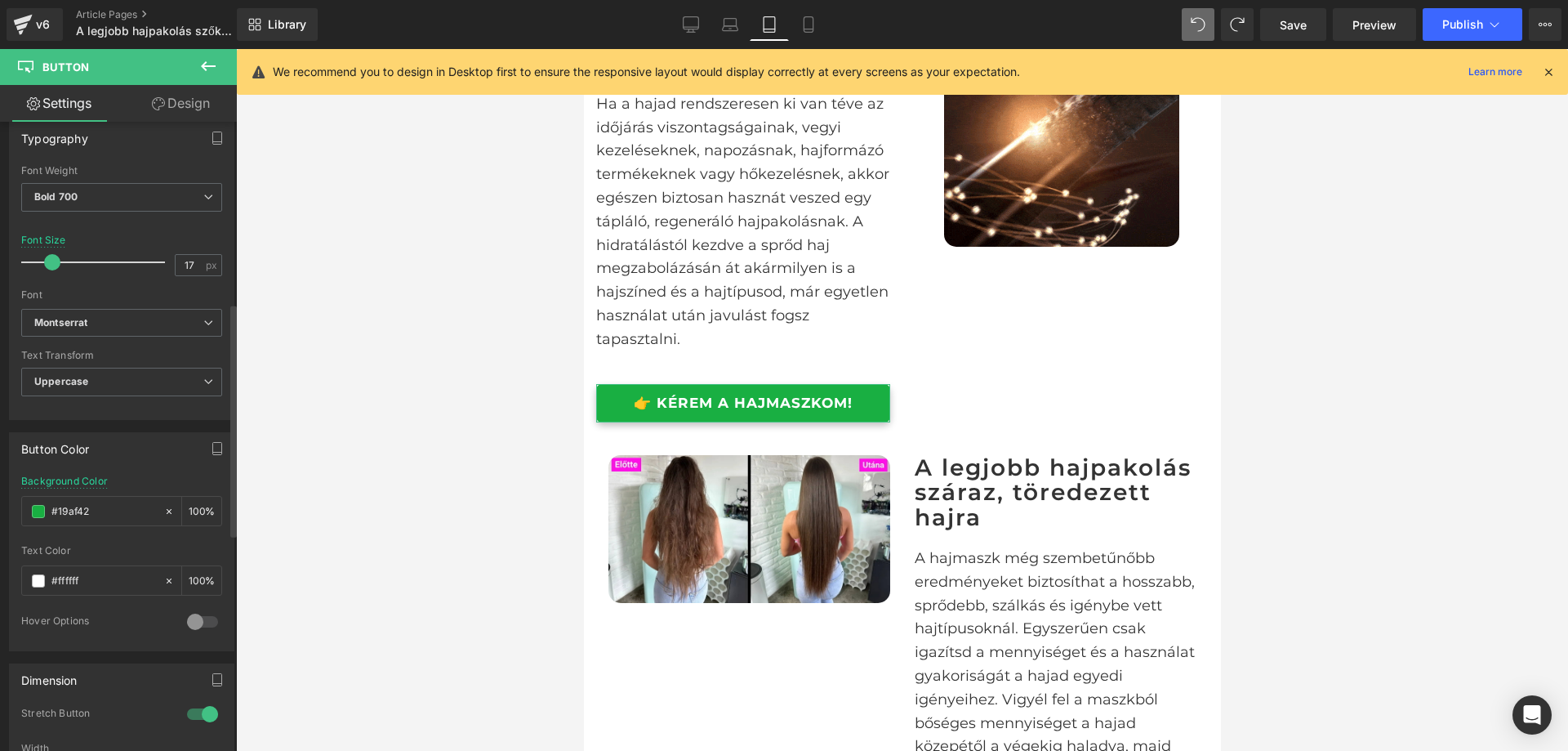
scroll to position [491, 0]
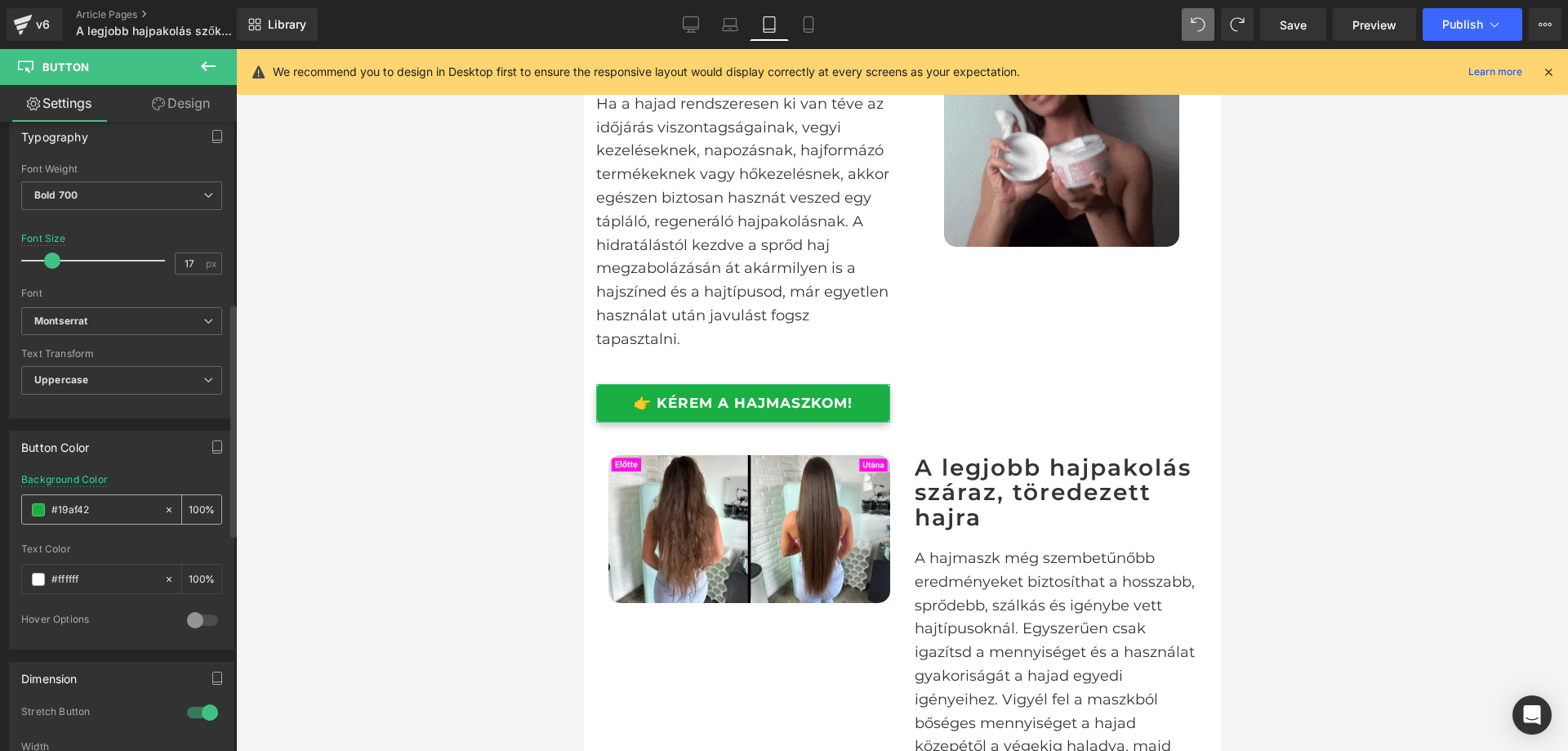
click at [116, 523] on div "#19af42" at bounding box center [93, 510] width 142 height 29
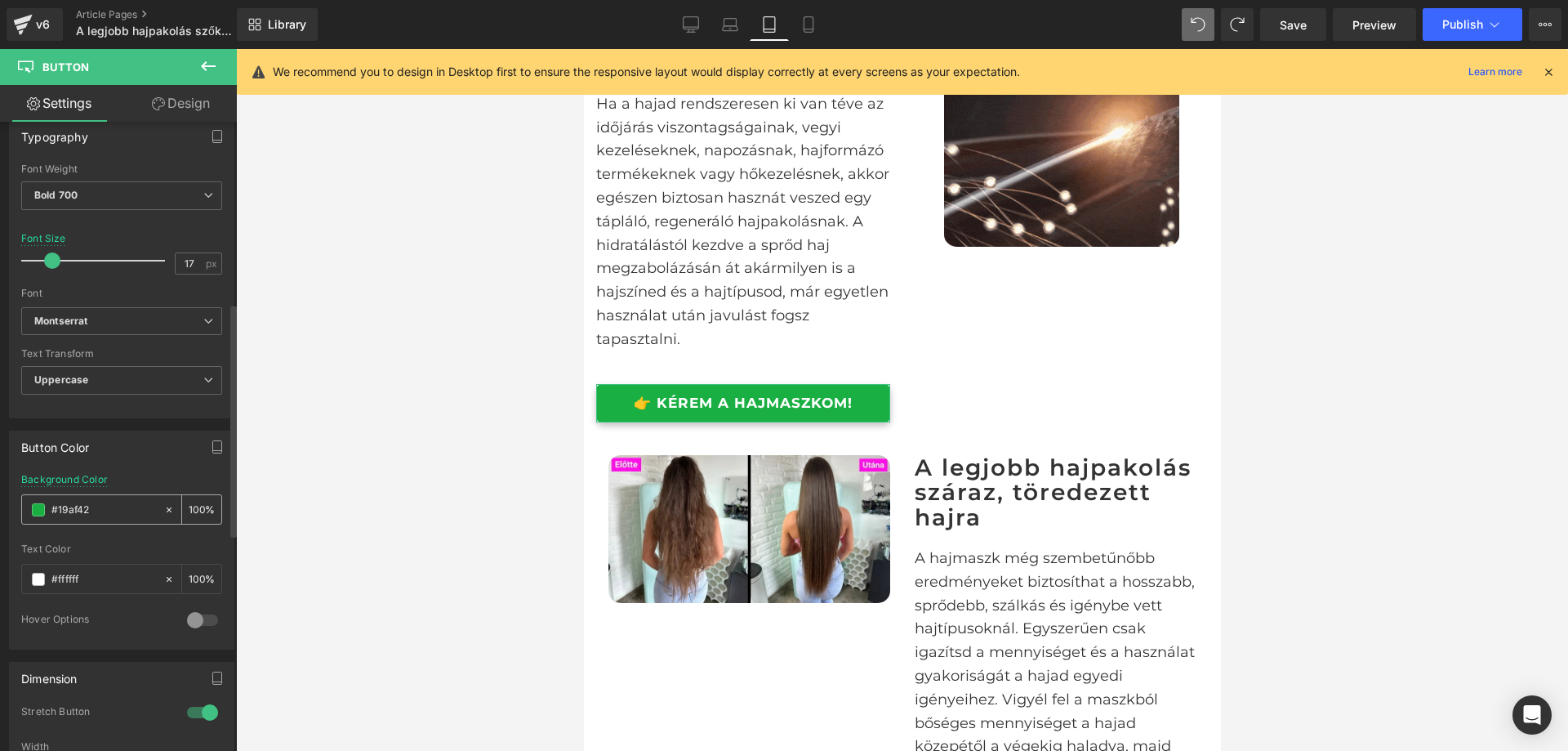
click at [115, 514] on input "#19af42" at bounding box center [103, 510] width 104 height 18
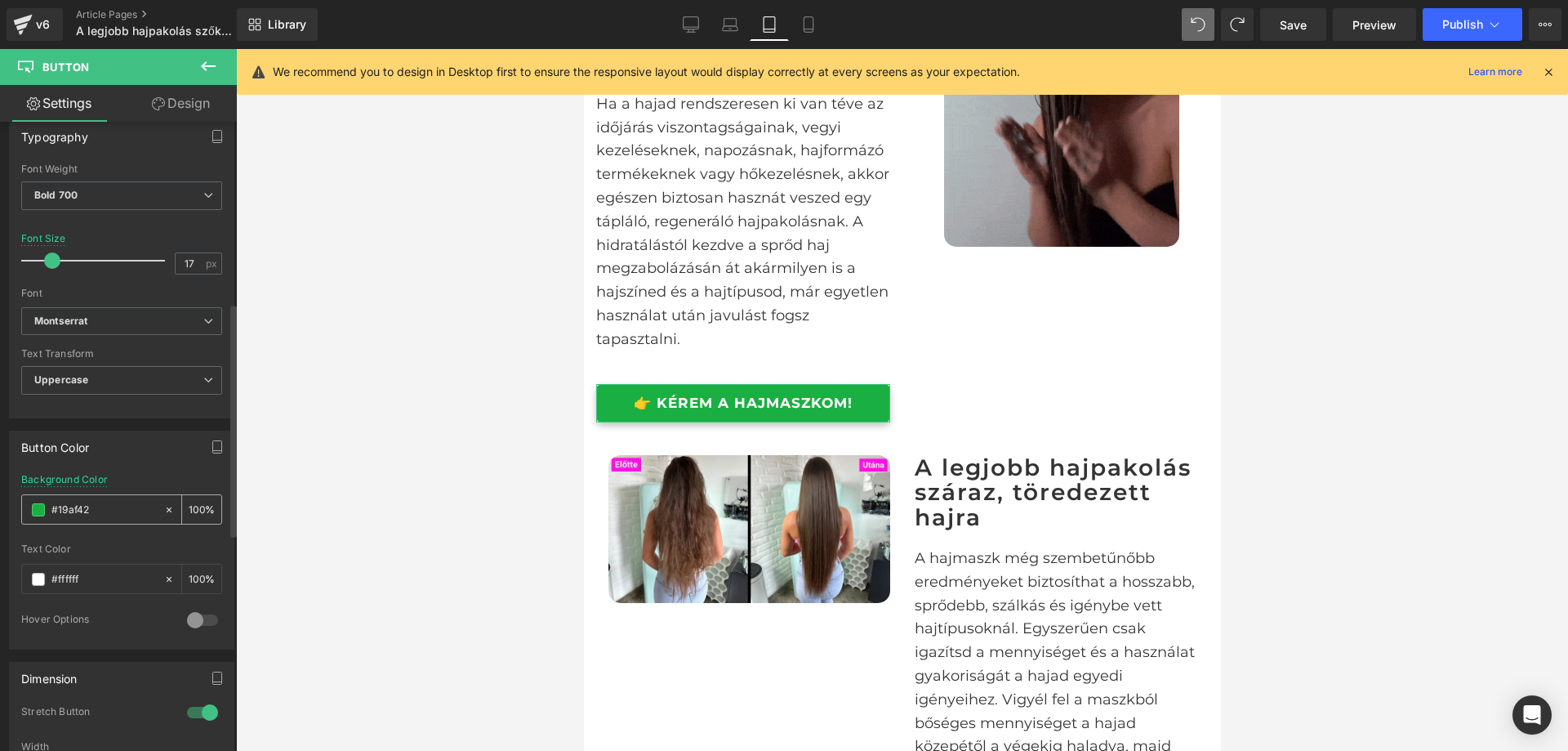
click at [115, 514] on input "#19af42" at bounding box center [103, 510] width 104 height 18
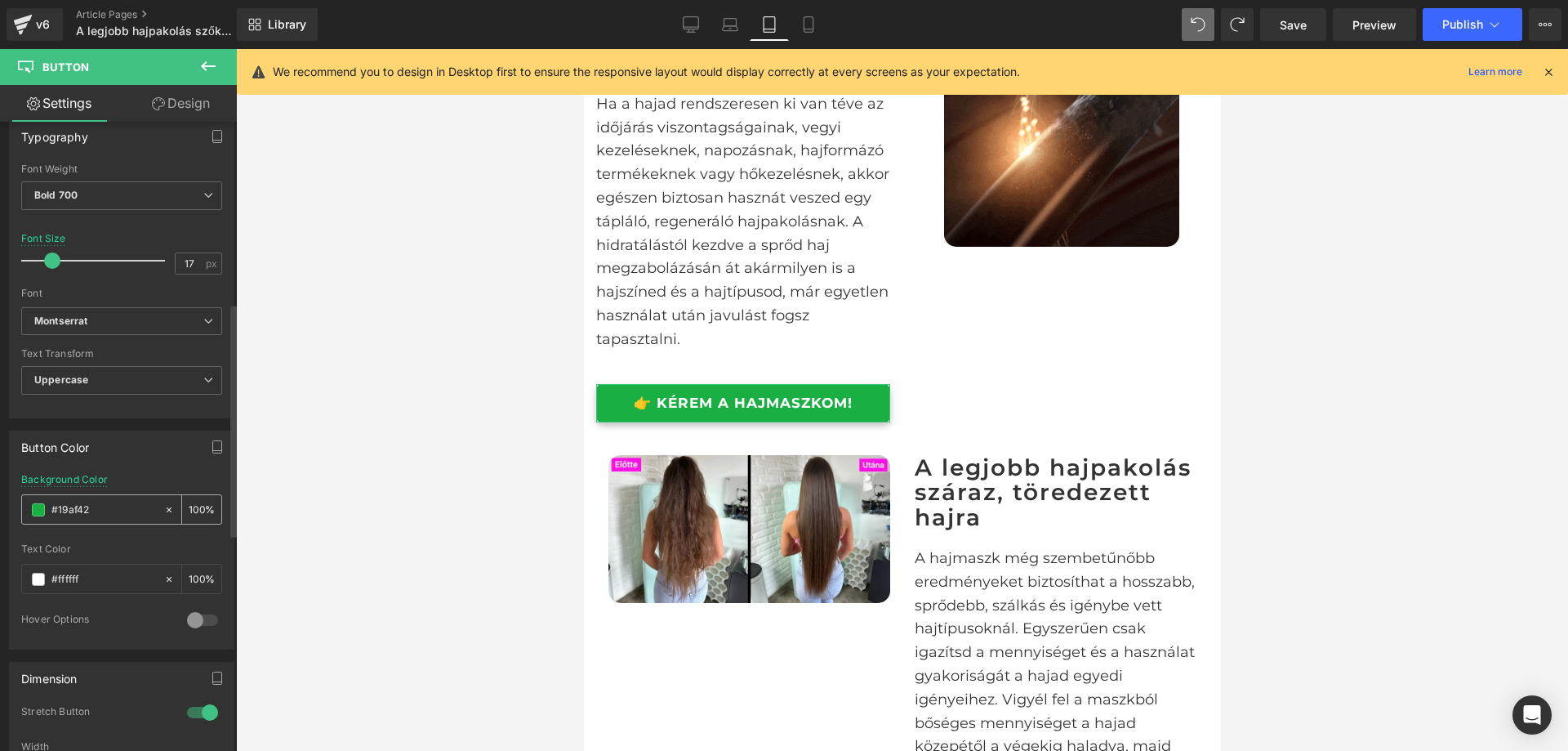
click at [115, 514] on input "#19af42" at bounding box center [103, 510] width 104 height 18
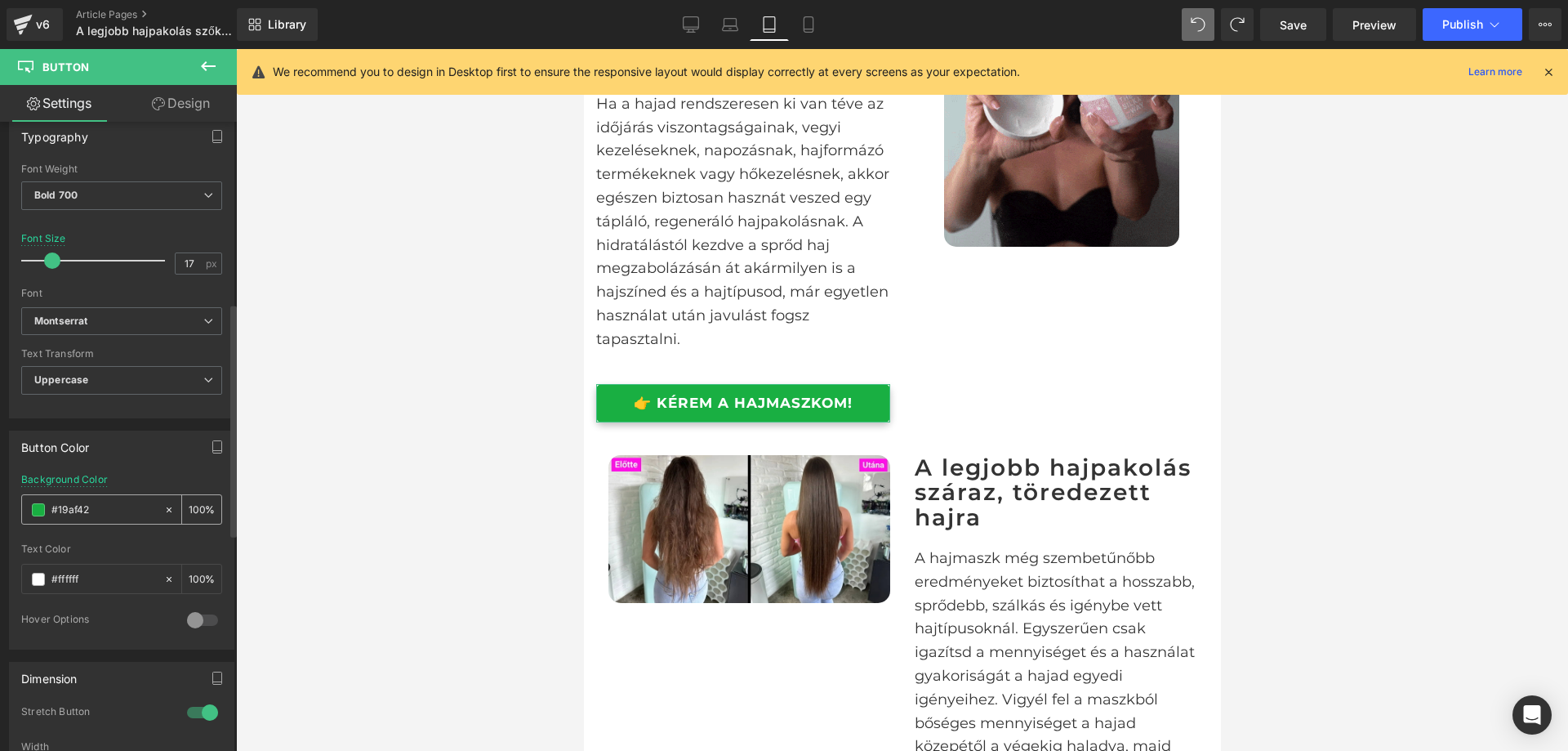
paste input "FF84A9"
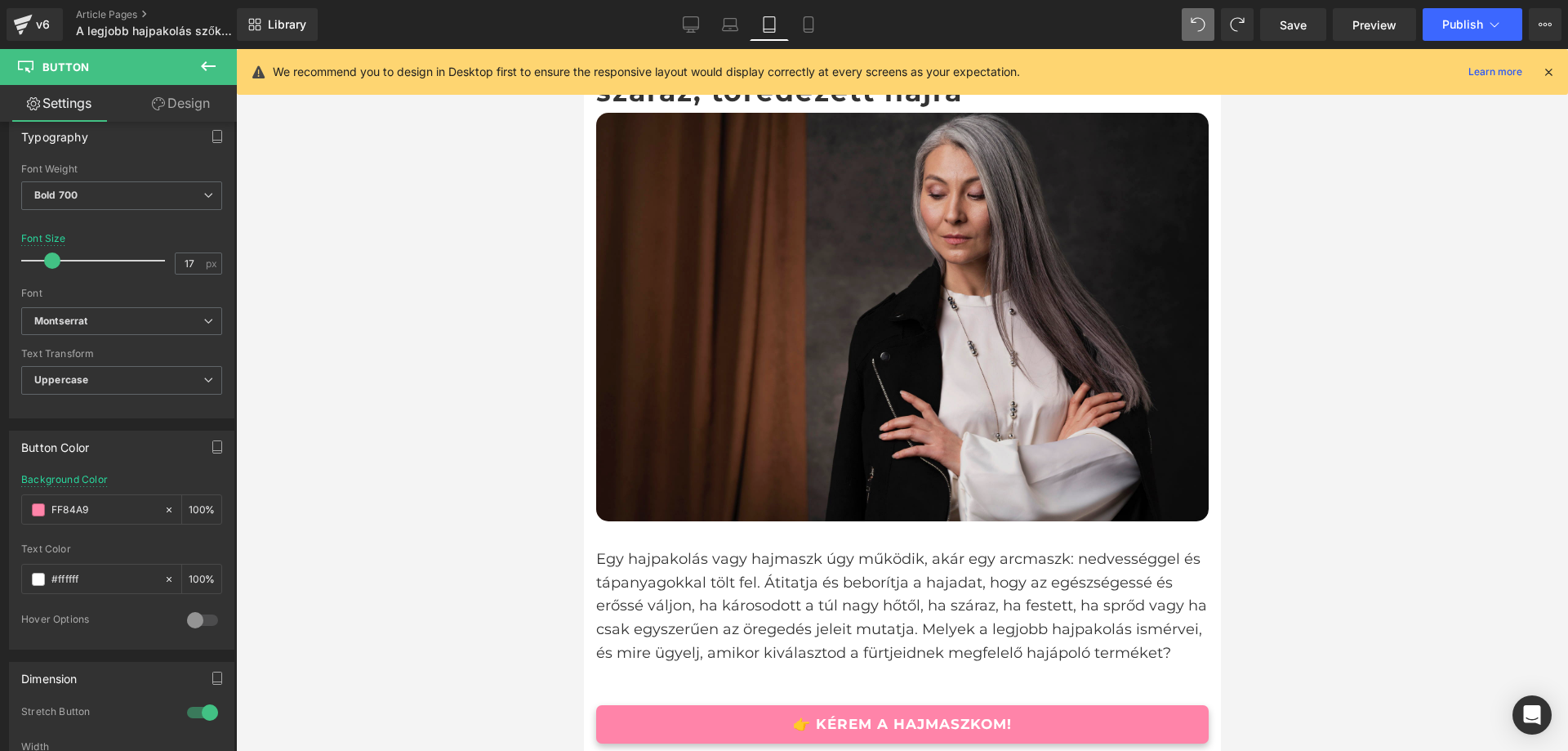
scroll to position [0, 0]
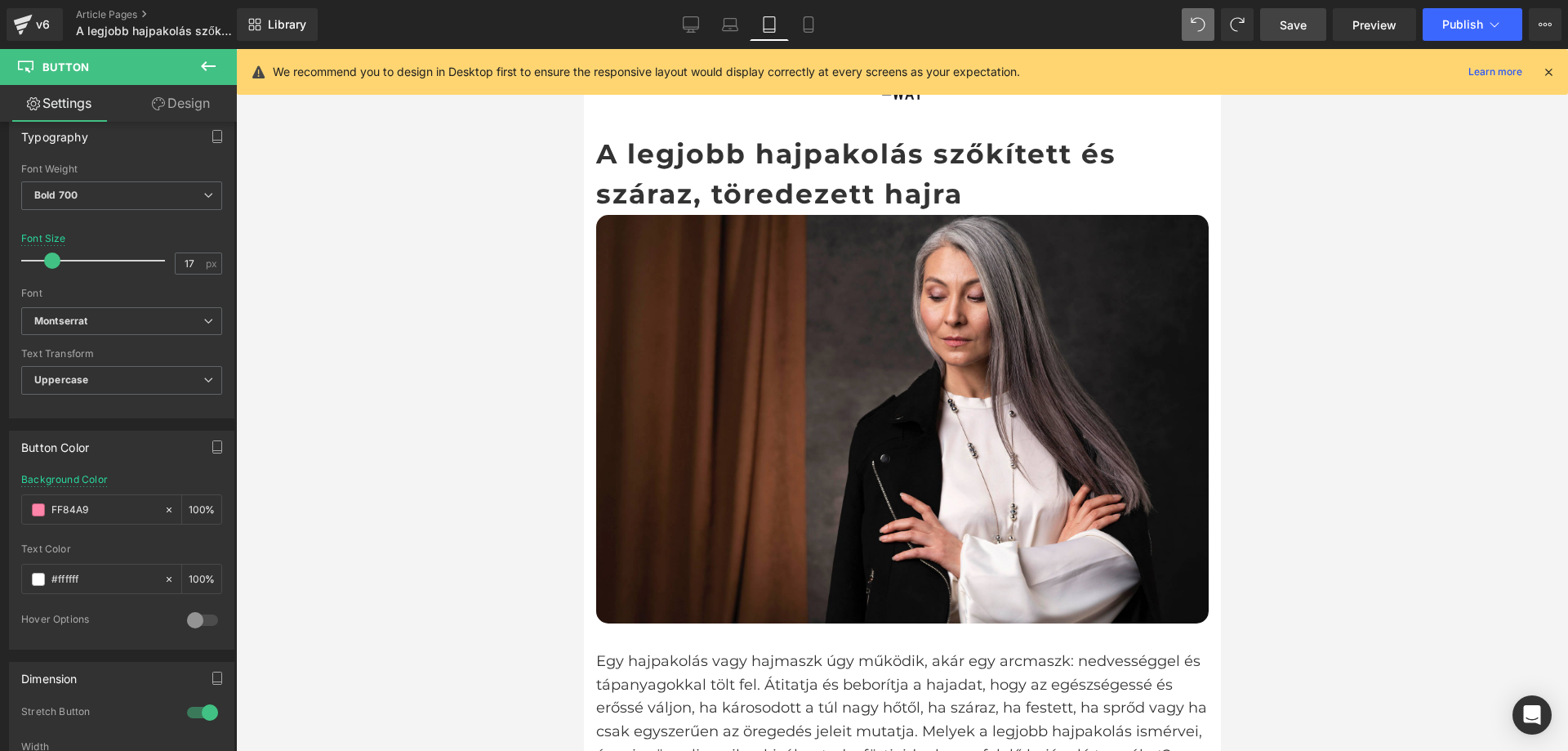
click at [1307, 23] on span "Save" at bounding box center [1293, 25] width 27 height 17
type input "#ff84a9"
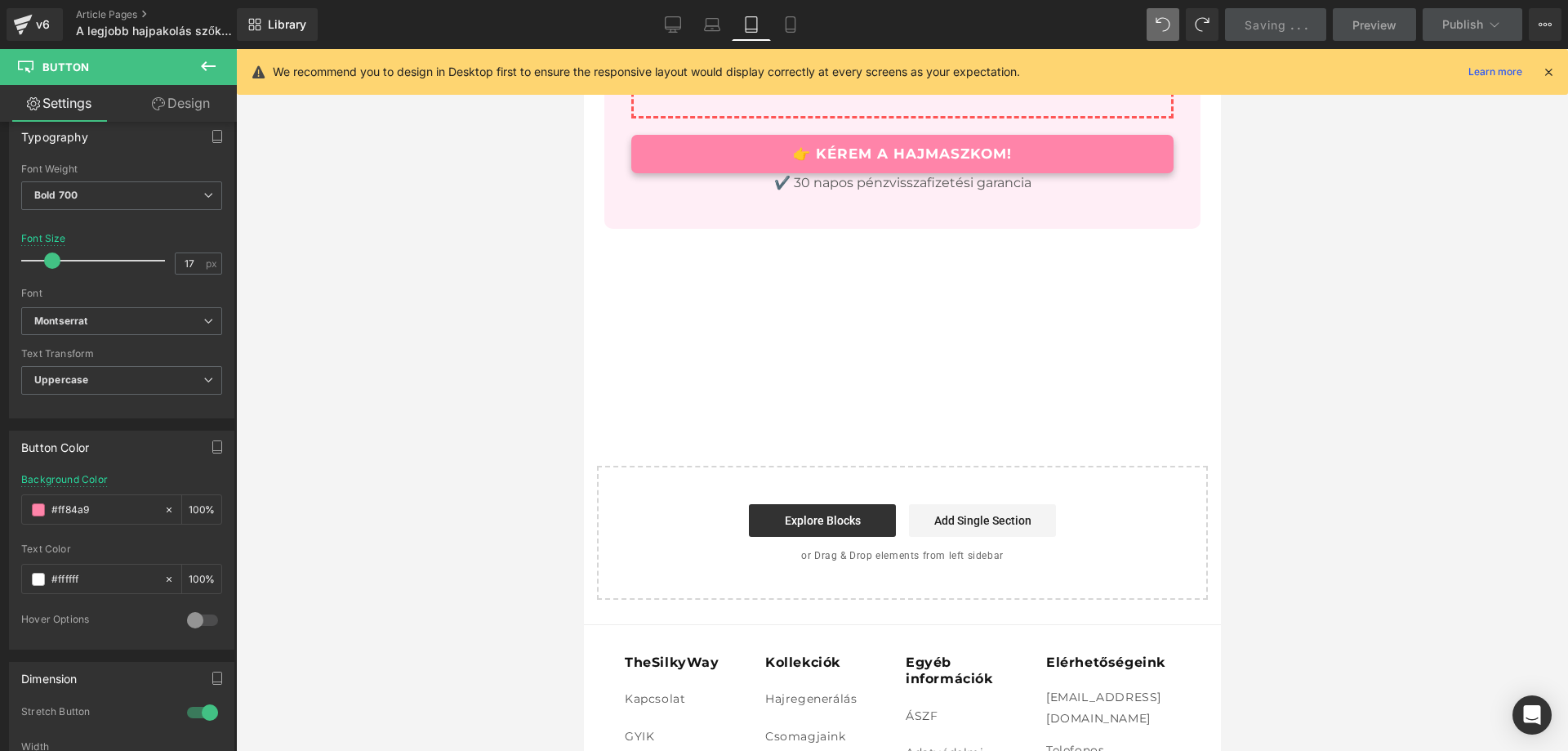
scroll to position [3841, 0]
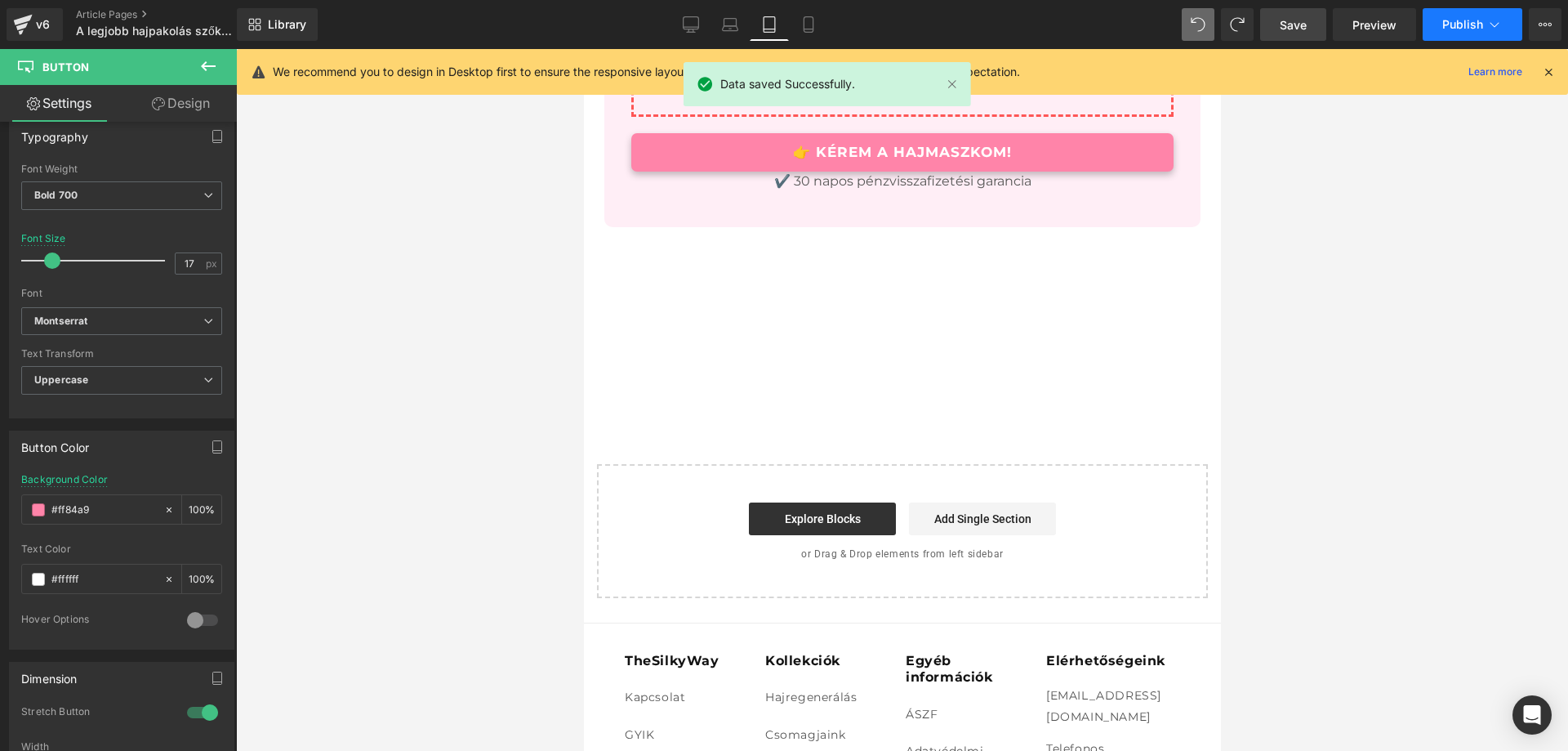
click at [1463, 27] on span "Publish" at bounding box center [1463, 25] width 40 height 13
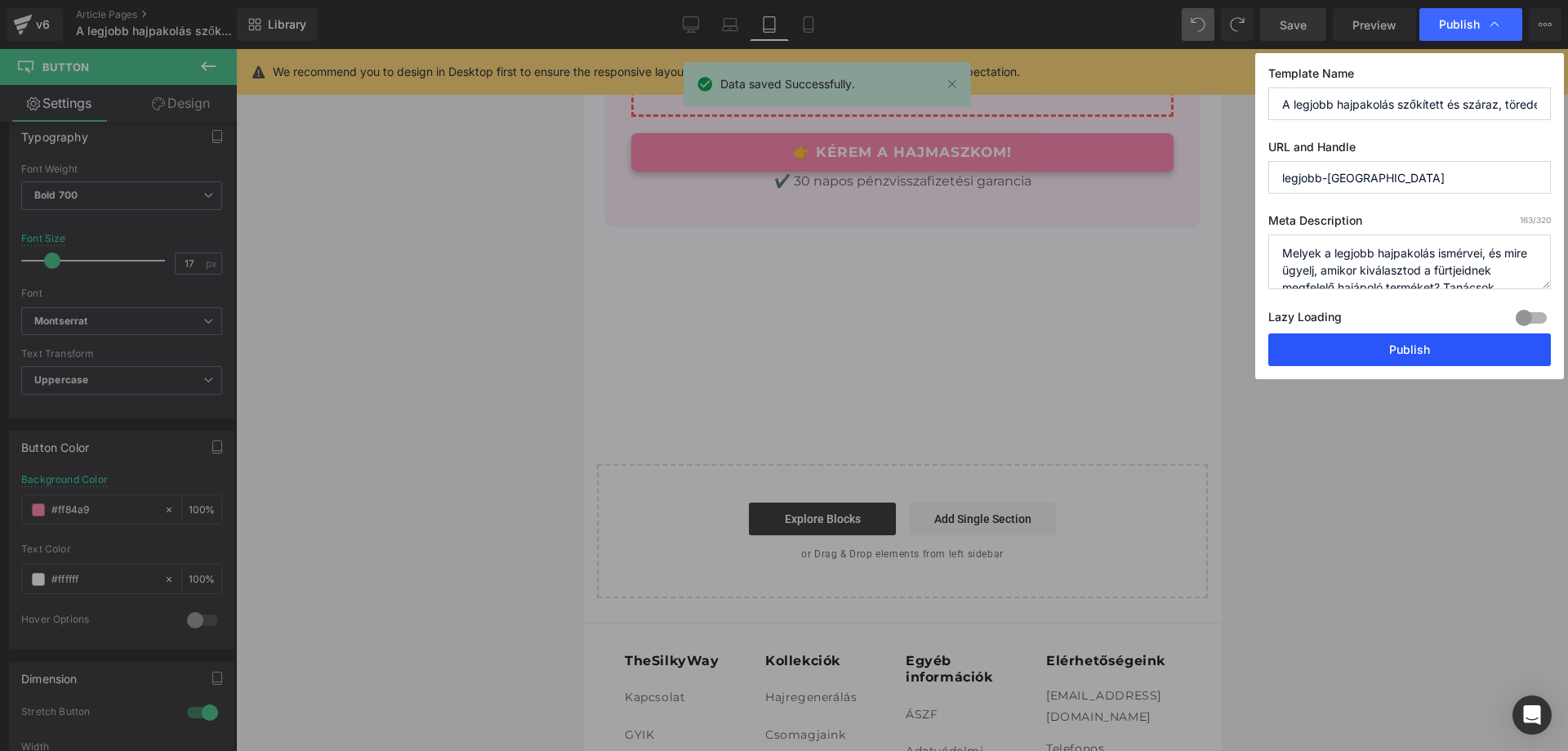
click at [1355, 343] on button "Publish" at bounding box center [1409, 350] width 282 height 33
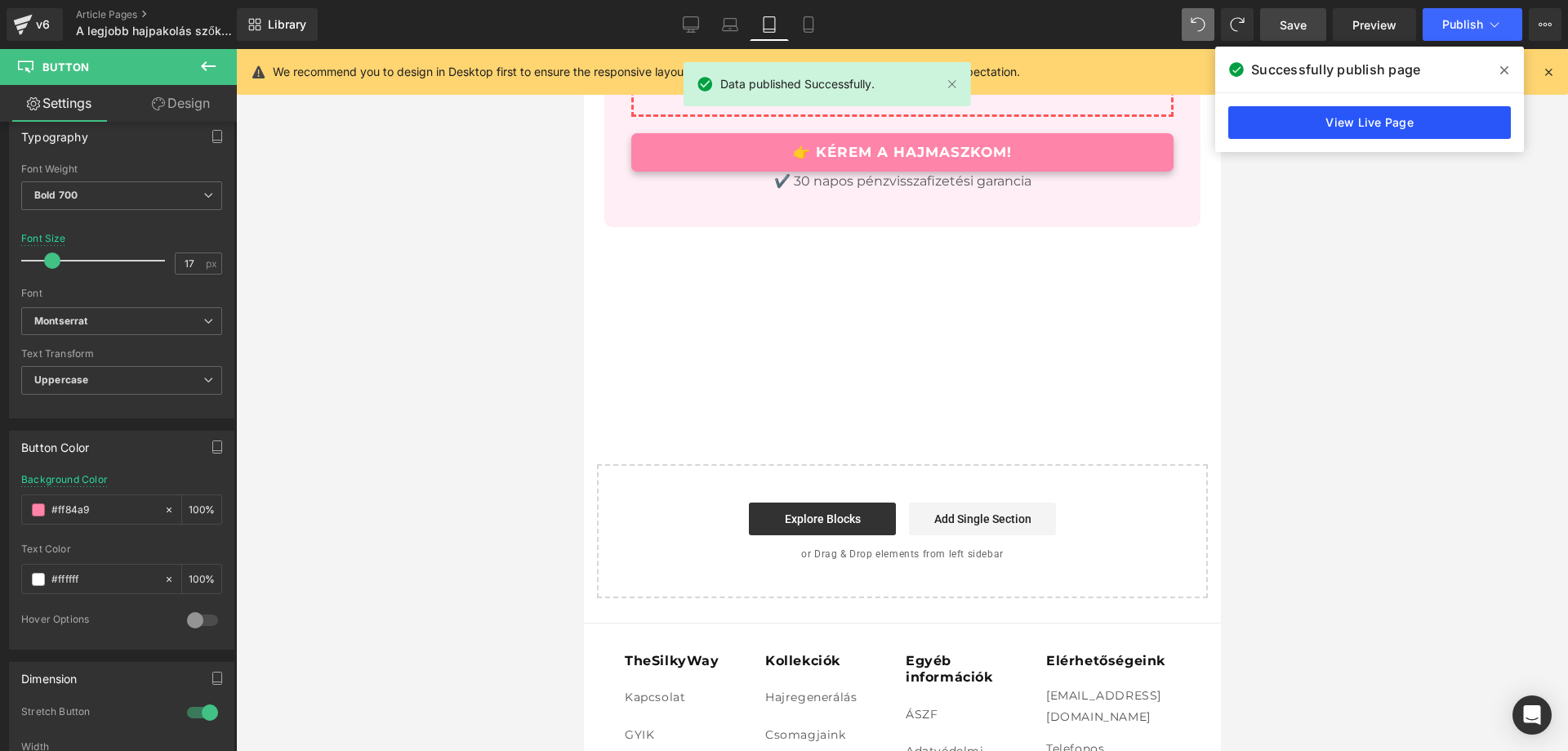
click at [1384, 115] on link "View Live Page" at bounding box center [1369, 122] width 282 height 33
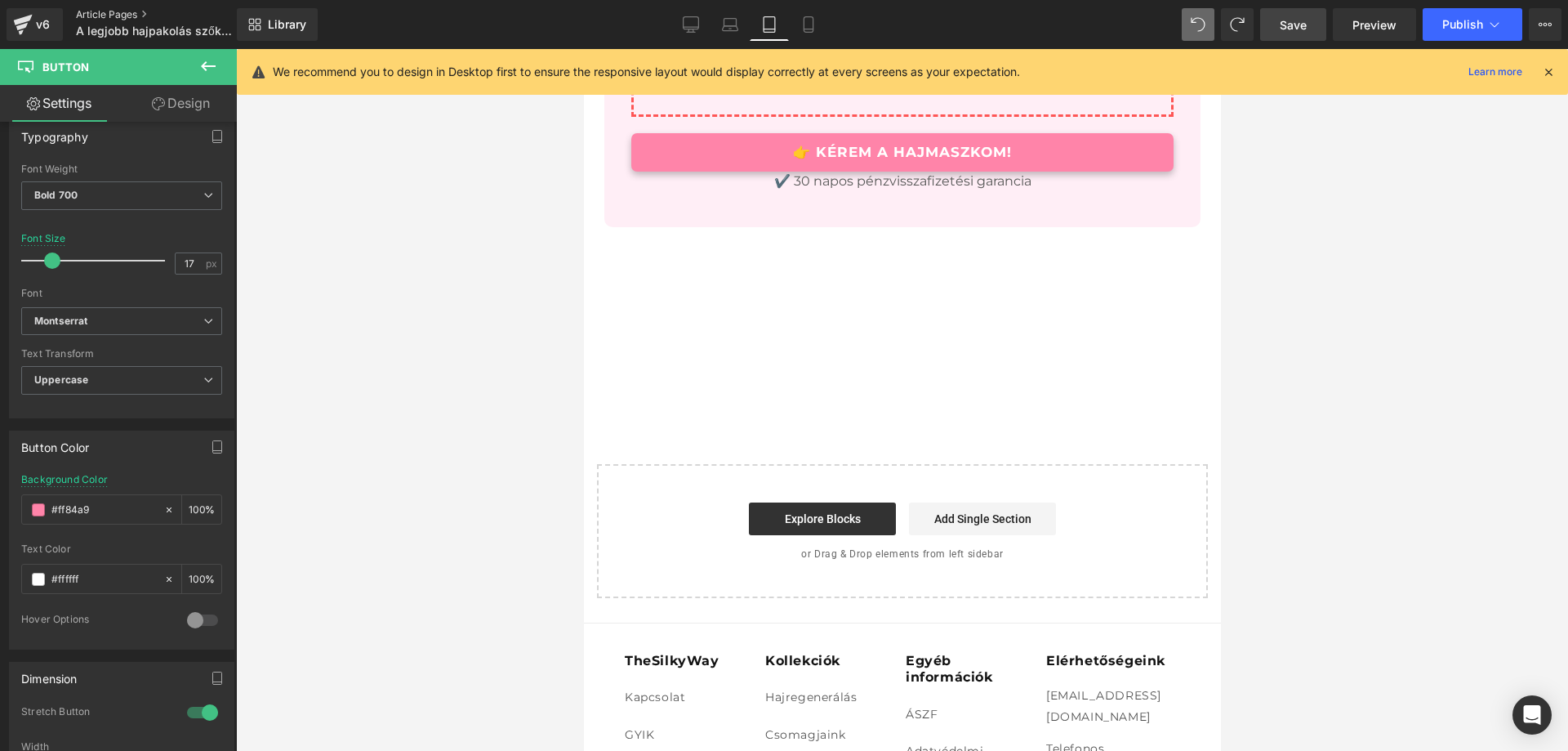
click at [116, 11] on link "Article Pages" at bounding box center [170, 14] width 188 height 13
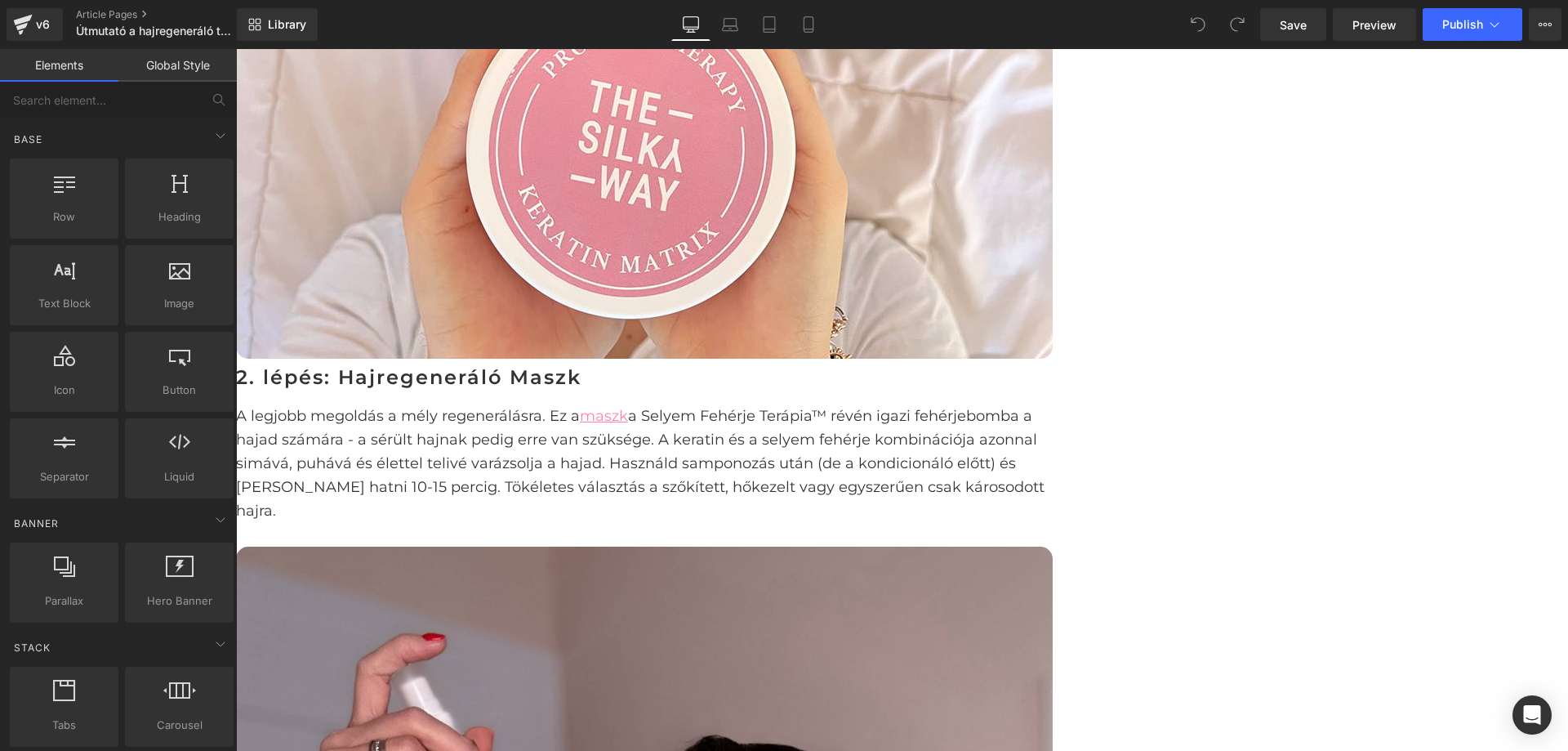
scroll to position [3759, 0]
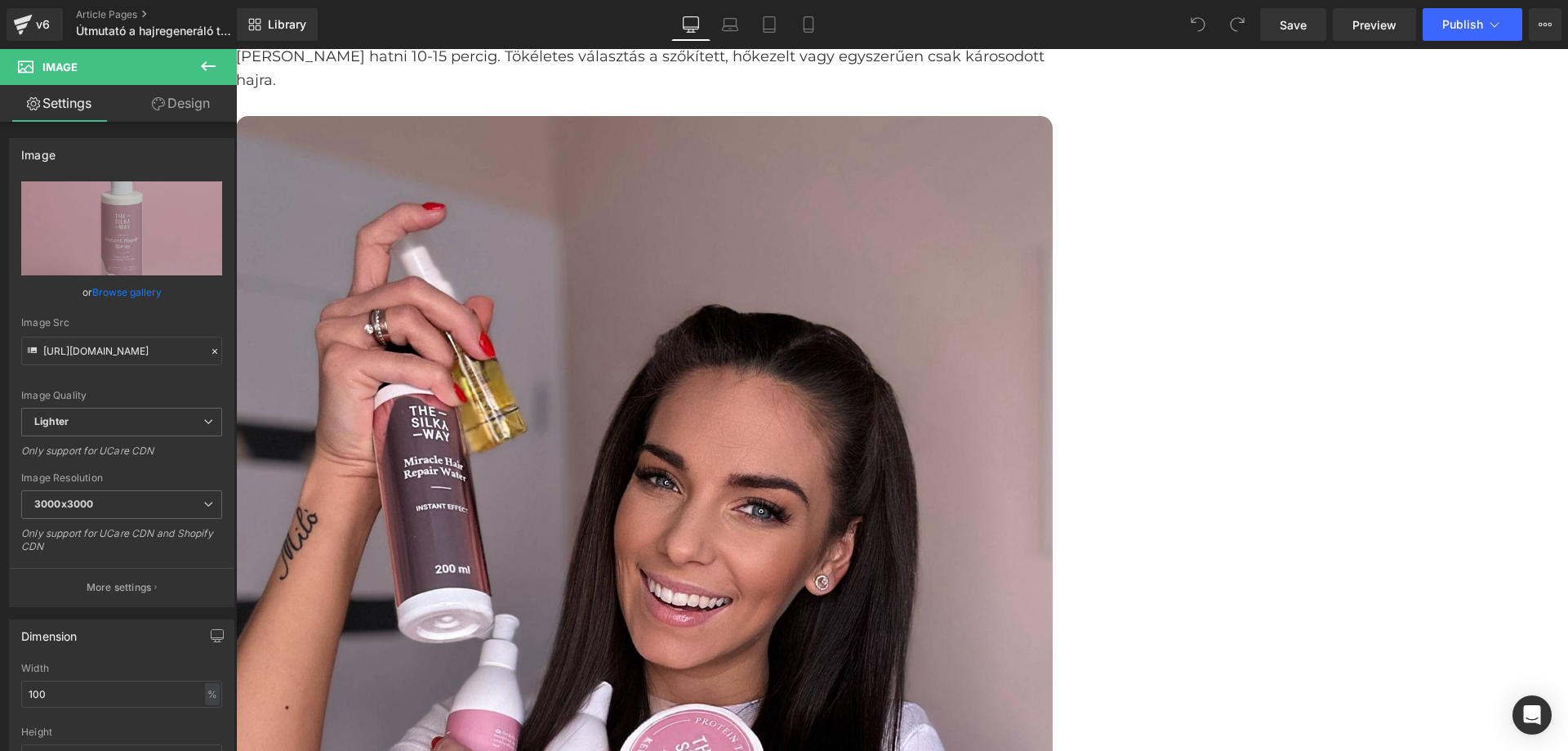
scroll to position [4412, 0]
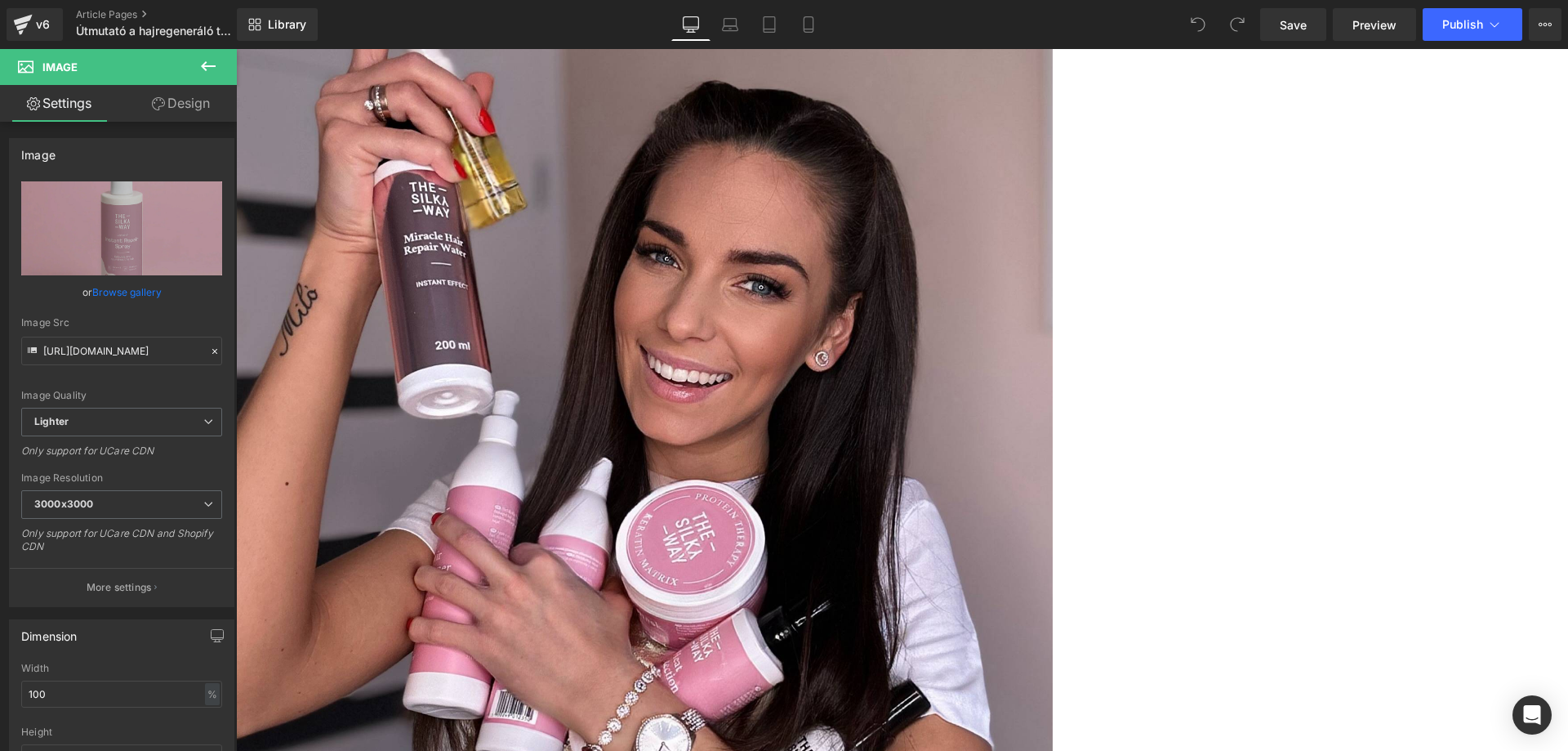
click at [236, 49] on span "Icon List Hoz" at bounding box center [236, 49] width 0 height 0
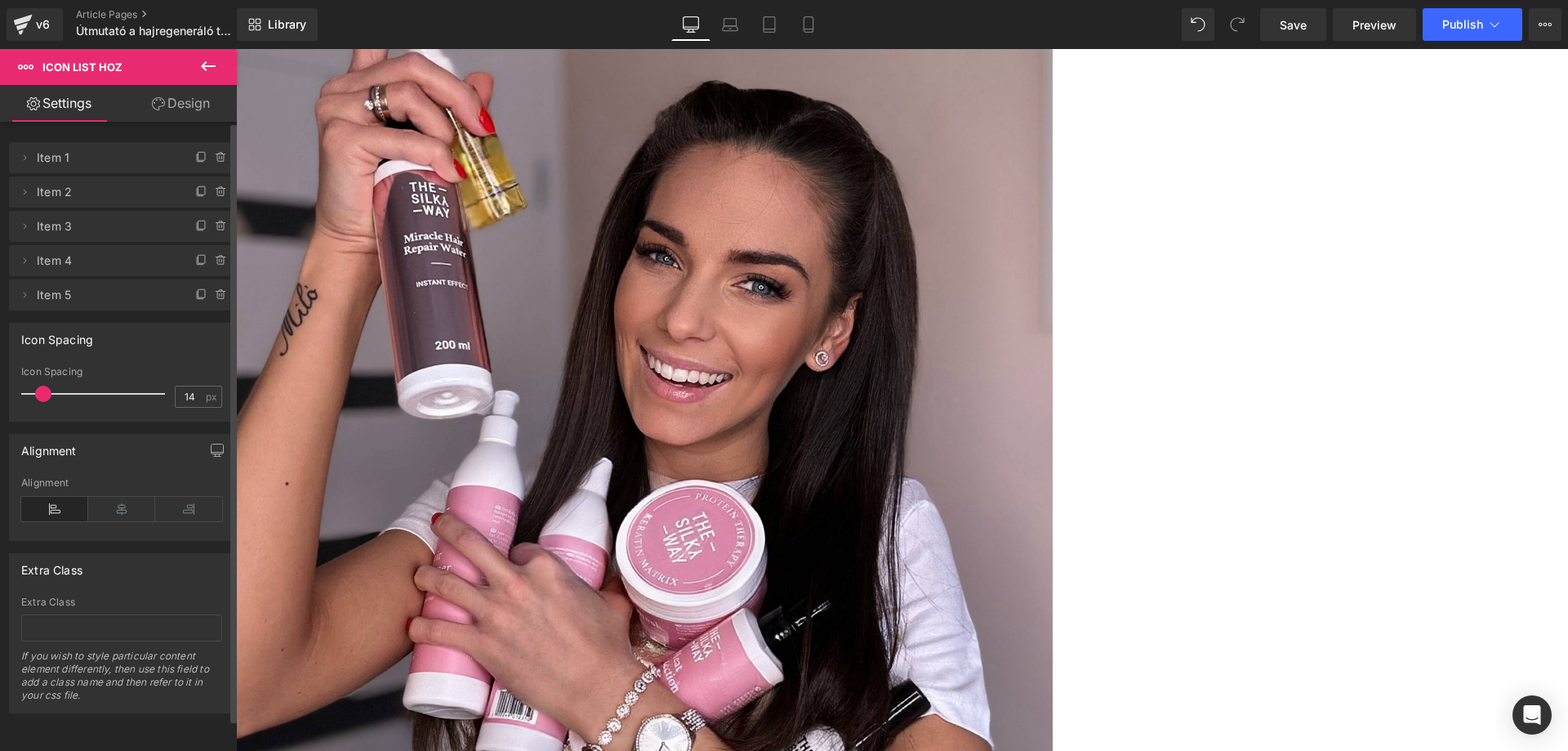
type input "13"
drag, startPoint x: 26, startPoint y: 395, endPoint x: 37, endPoint y: 394, distance: 11.0
click at [37, 394] on span at bounding box center [40, 393] width 16 height 16
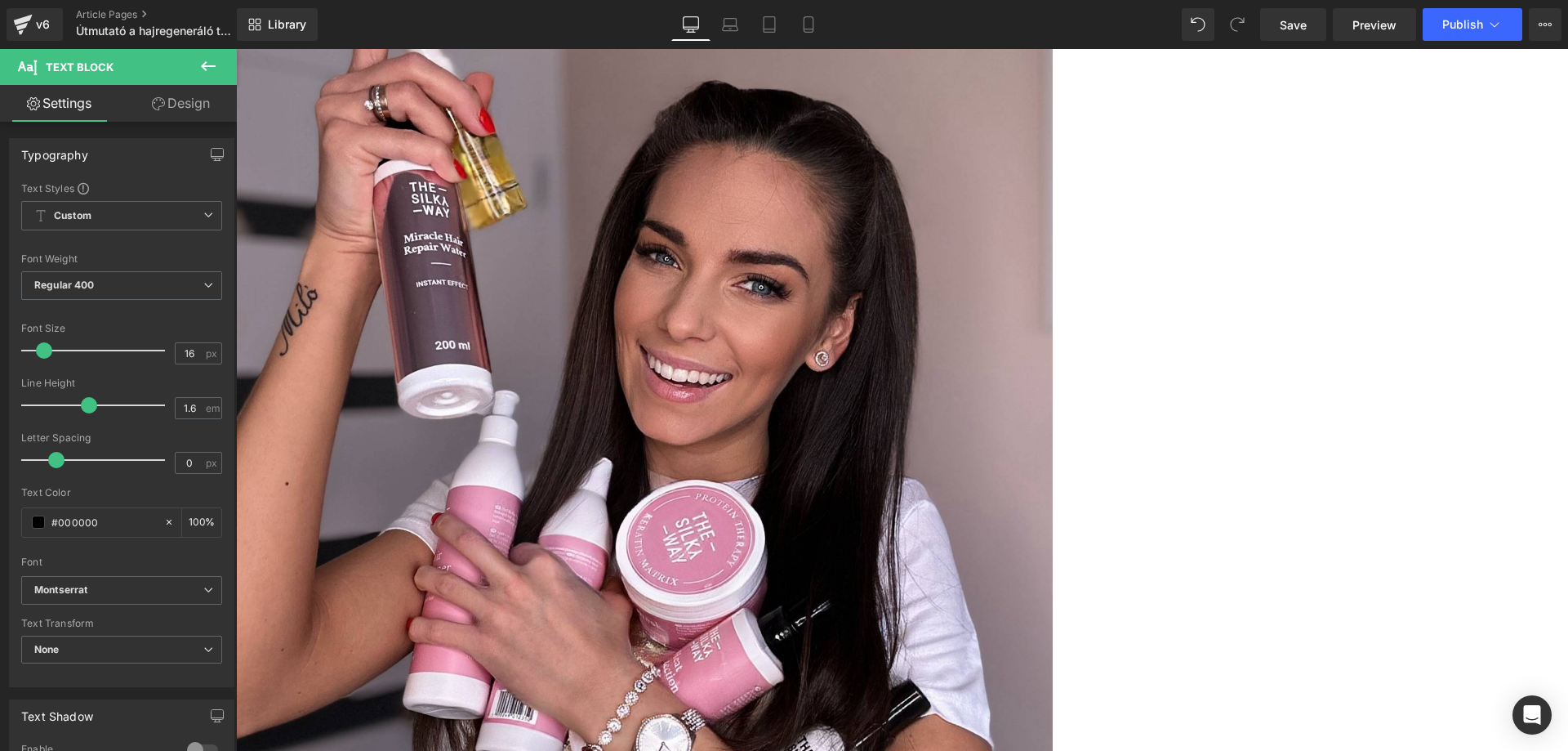
click at [183, 100] on link "Design" at bounding box center [180, 103] width 119 height 37
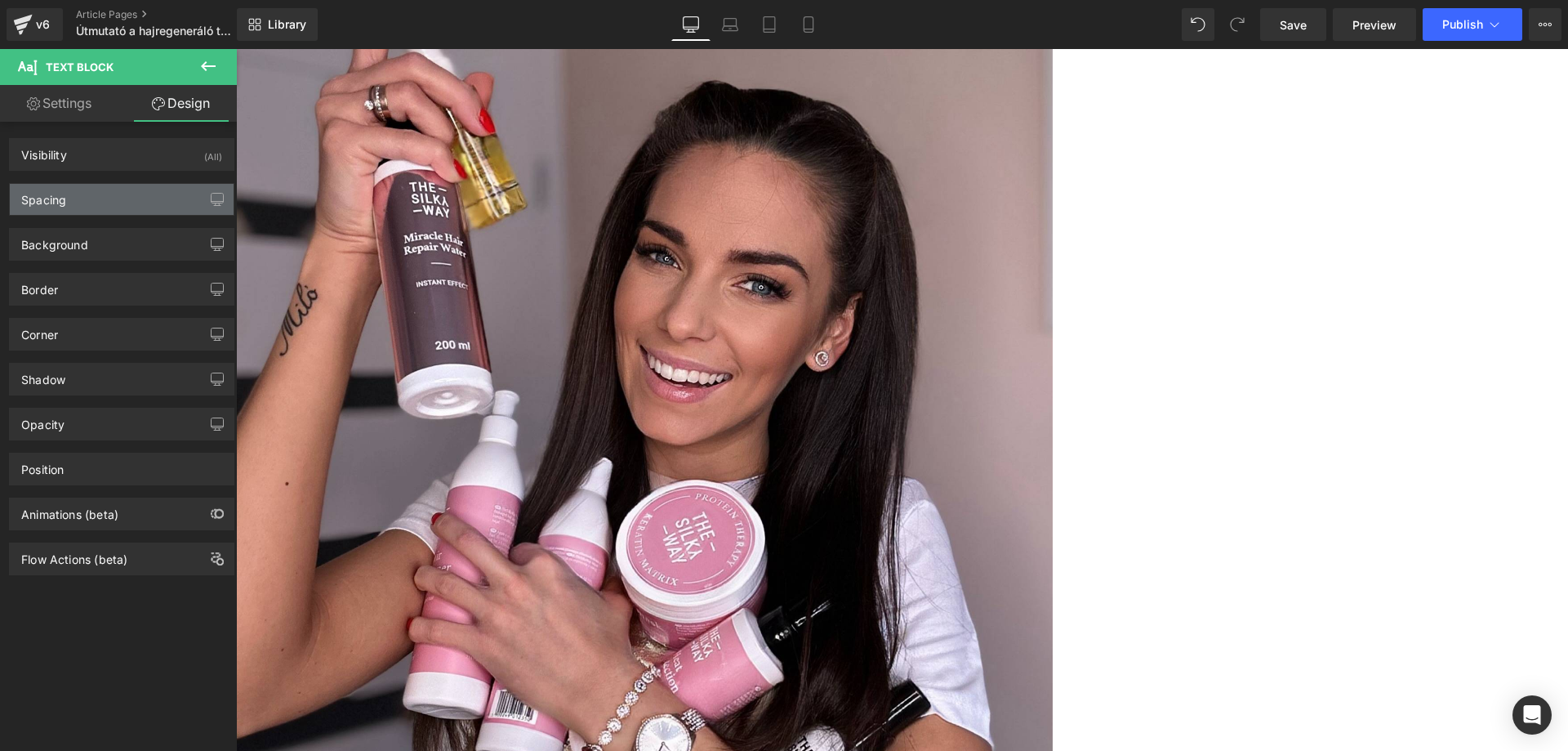
click at [120, 197] on div "Spacing" at bounding box center [121, 200] width 224 height 31
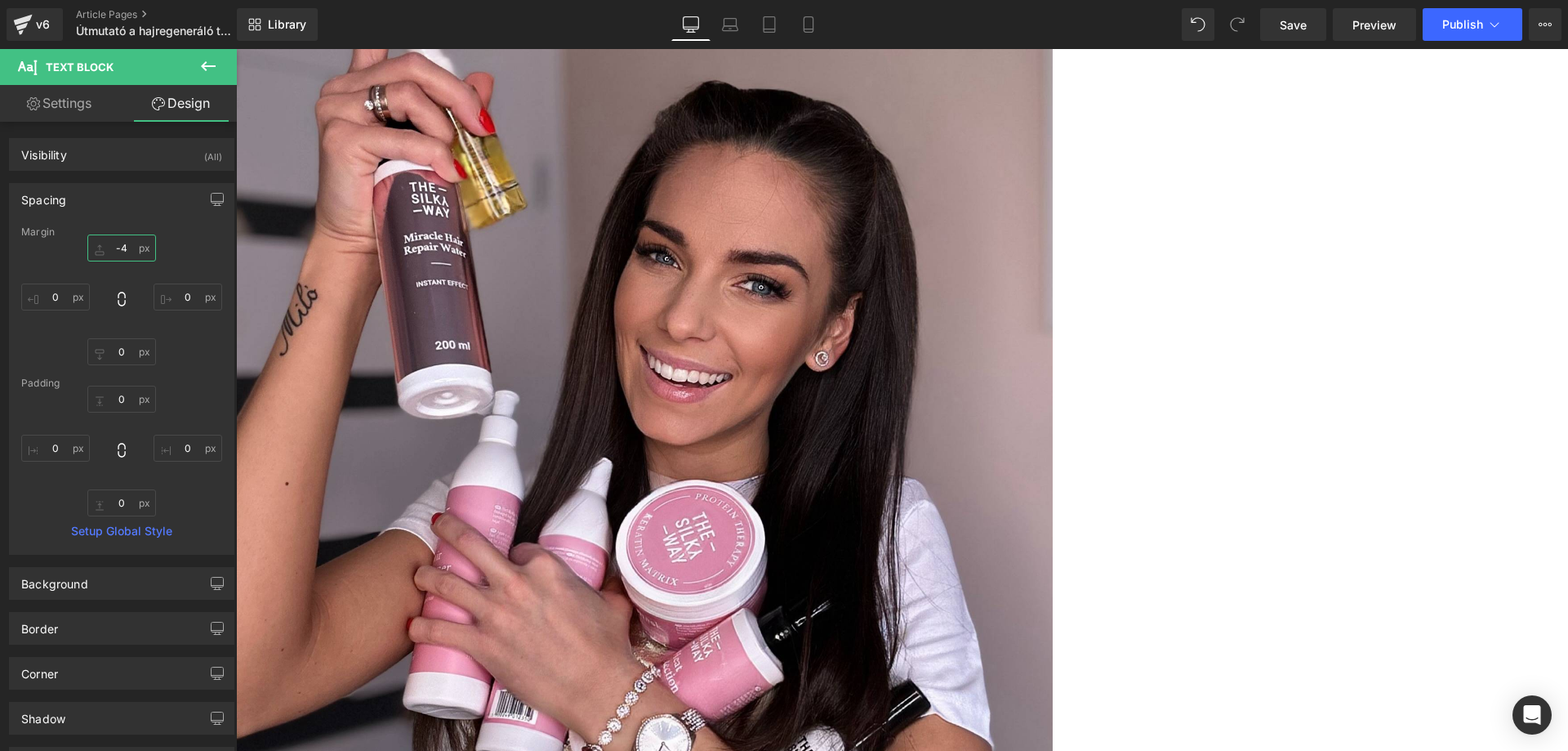
click at [127, 247] on input "-4" at bounding box center [121, 248] width 68 height 27
click at [72, 301] on input "0" at bounding box center [55, 297] width 68 height 27
type input "-25"
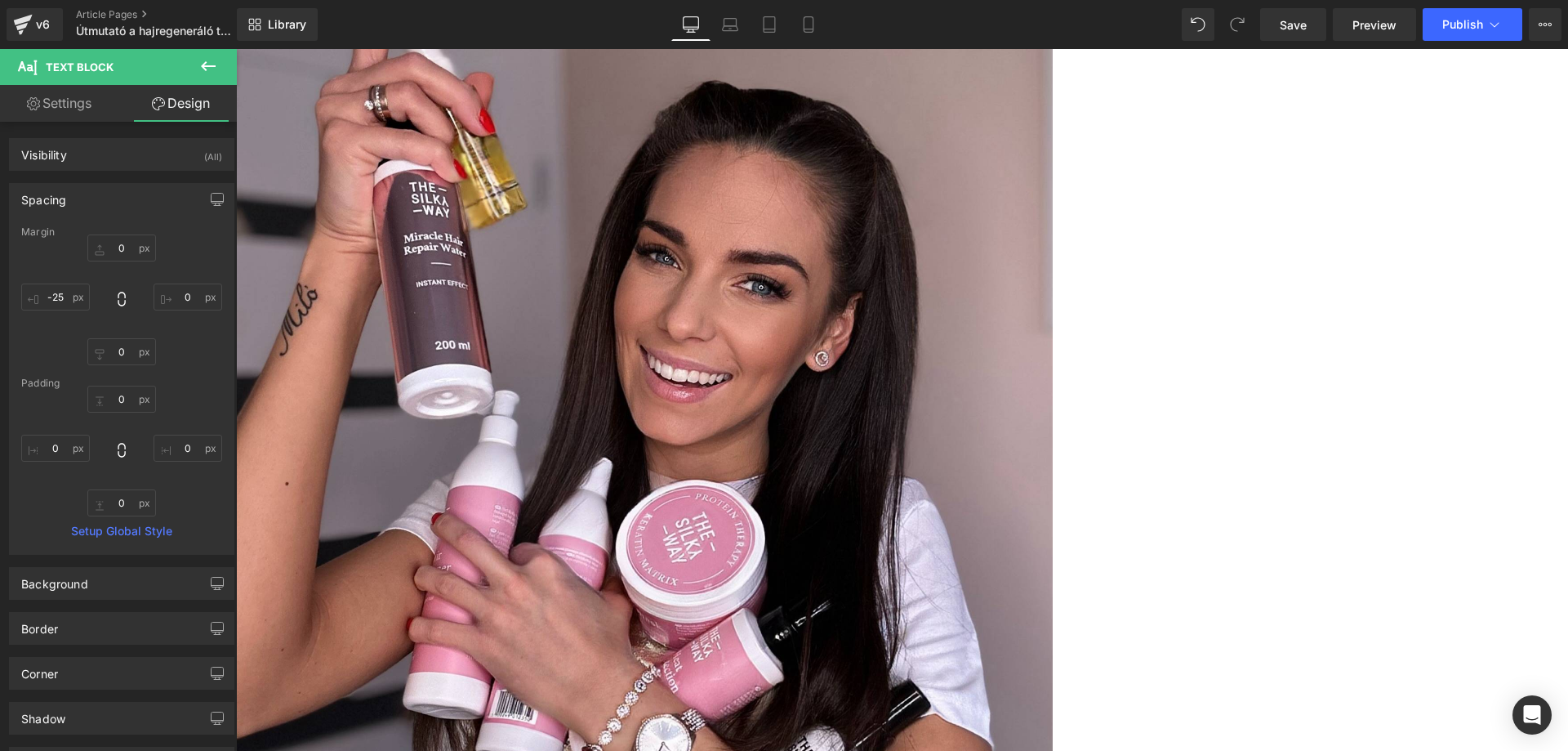
click at [292, 219] on div "Útmutató a hajregeneráló termékeink használatához Heading Image Row Mivel már v…" at bounding box center [902, 764] width 1332 height 10124
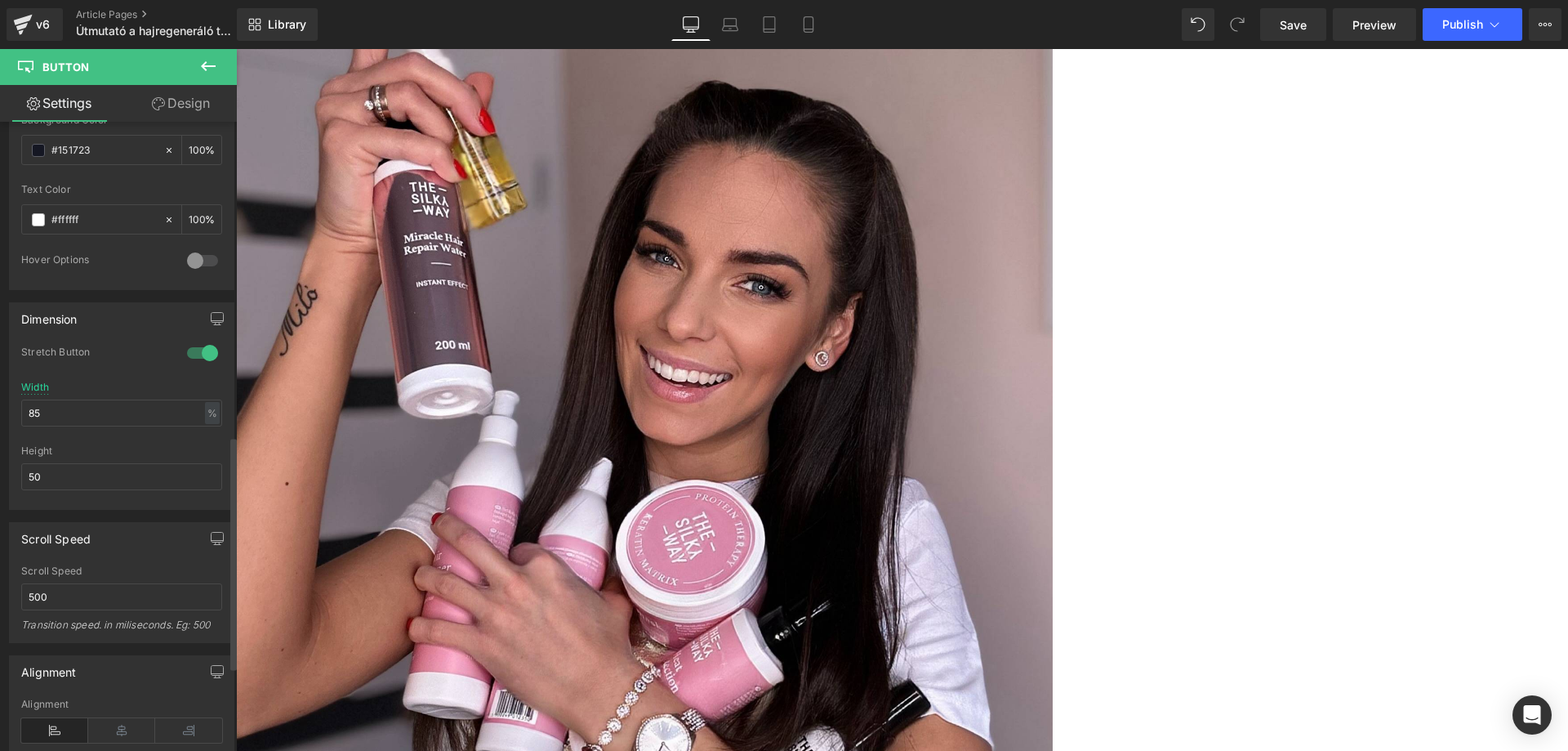
scroll to position [980, 0]
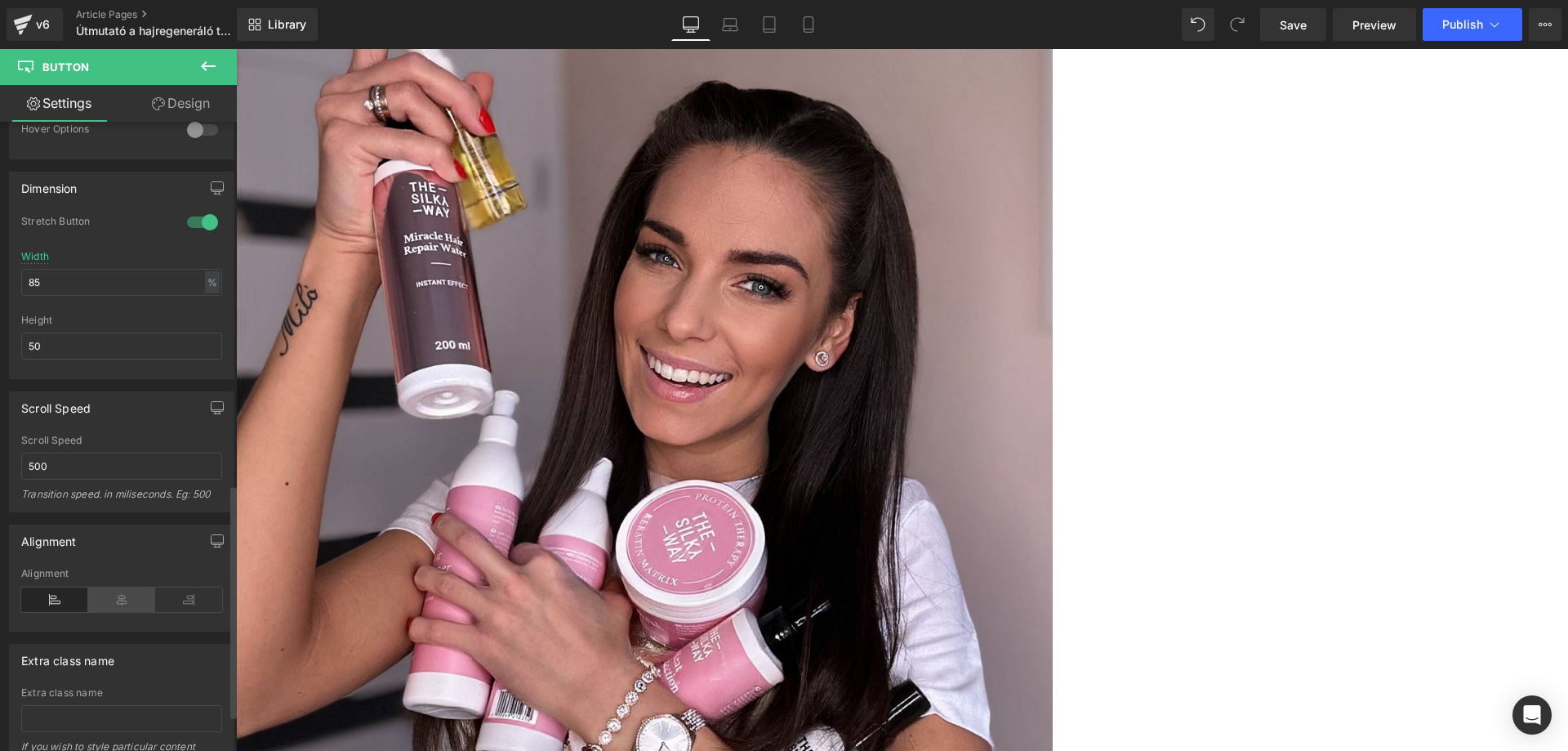
click at [127, 598] on icon at bounding box center [122, 599] width 67 height 24
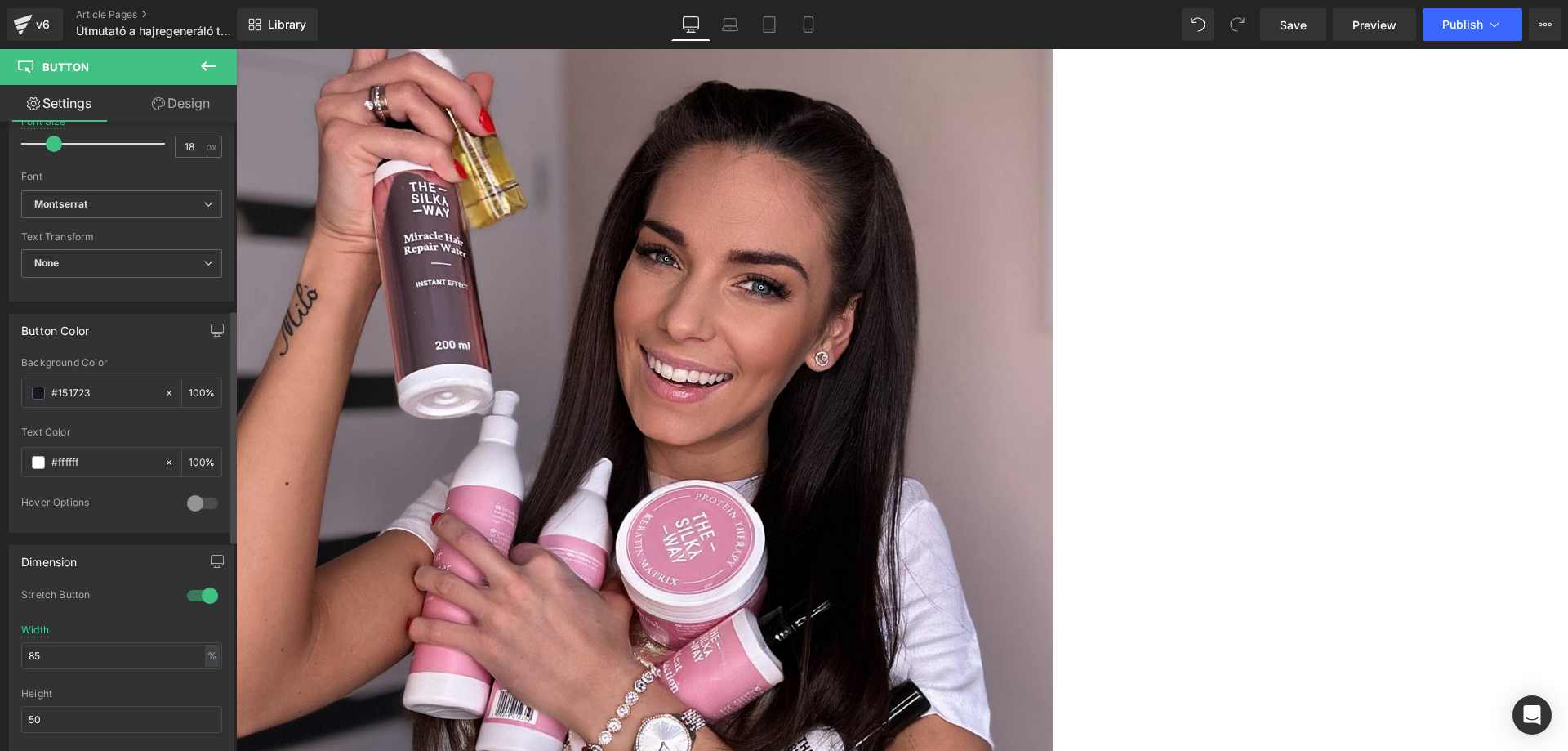
scroll to position [753, 0]
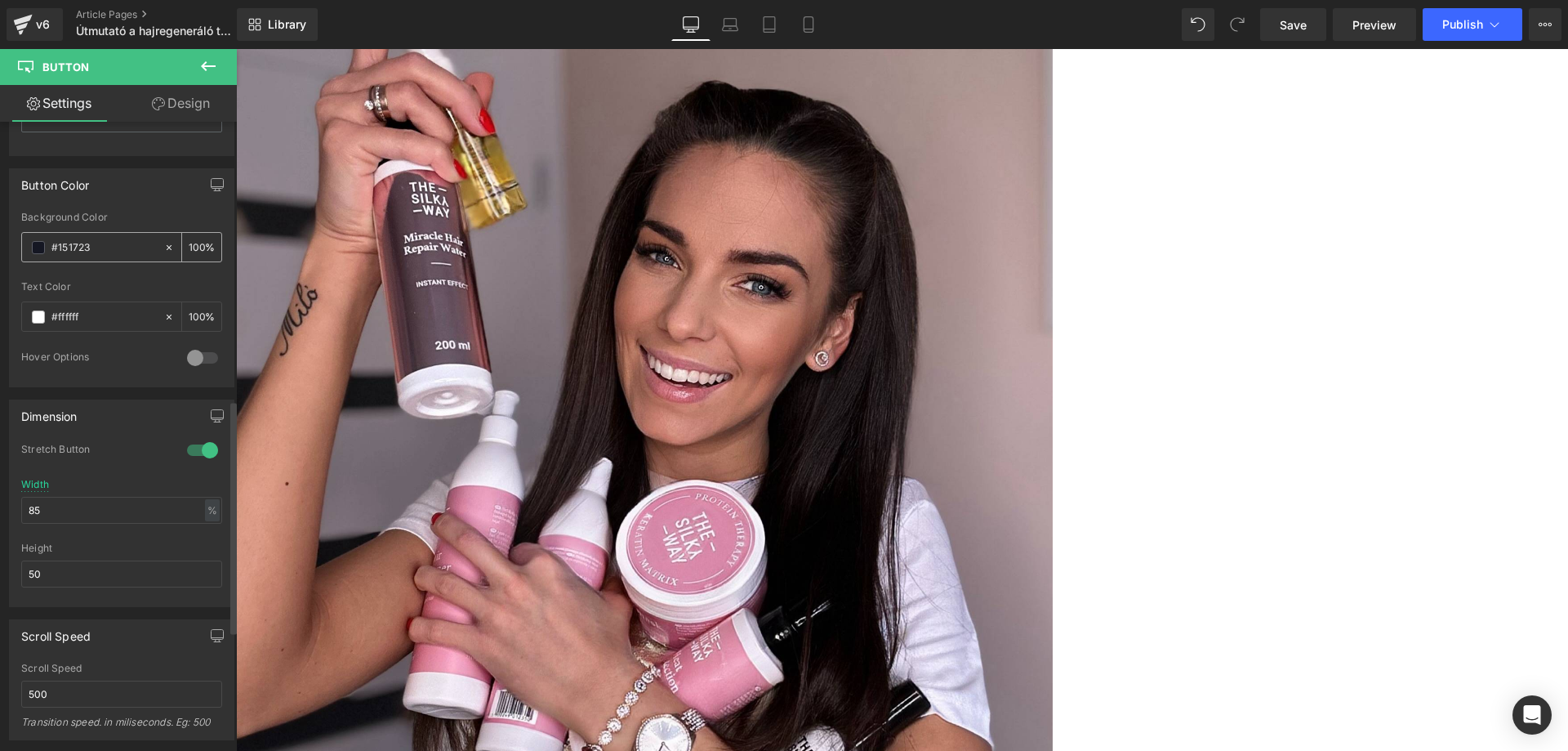
click at [113, 262] on div "#151723 100 %" at bounding box center [121, 247] width 201 height 30
click at [111, 258] on div "#151723" at bounding box center [93, 248] width 142 height 29
click at [106, 251] on input "#151723" at bounding box center [103, 248] width 104 height 18
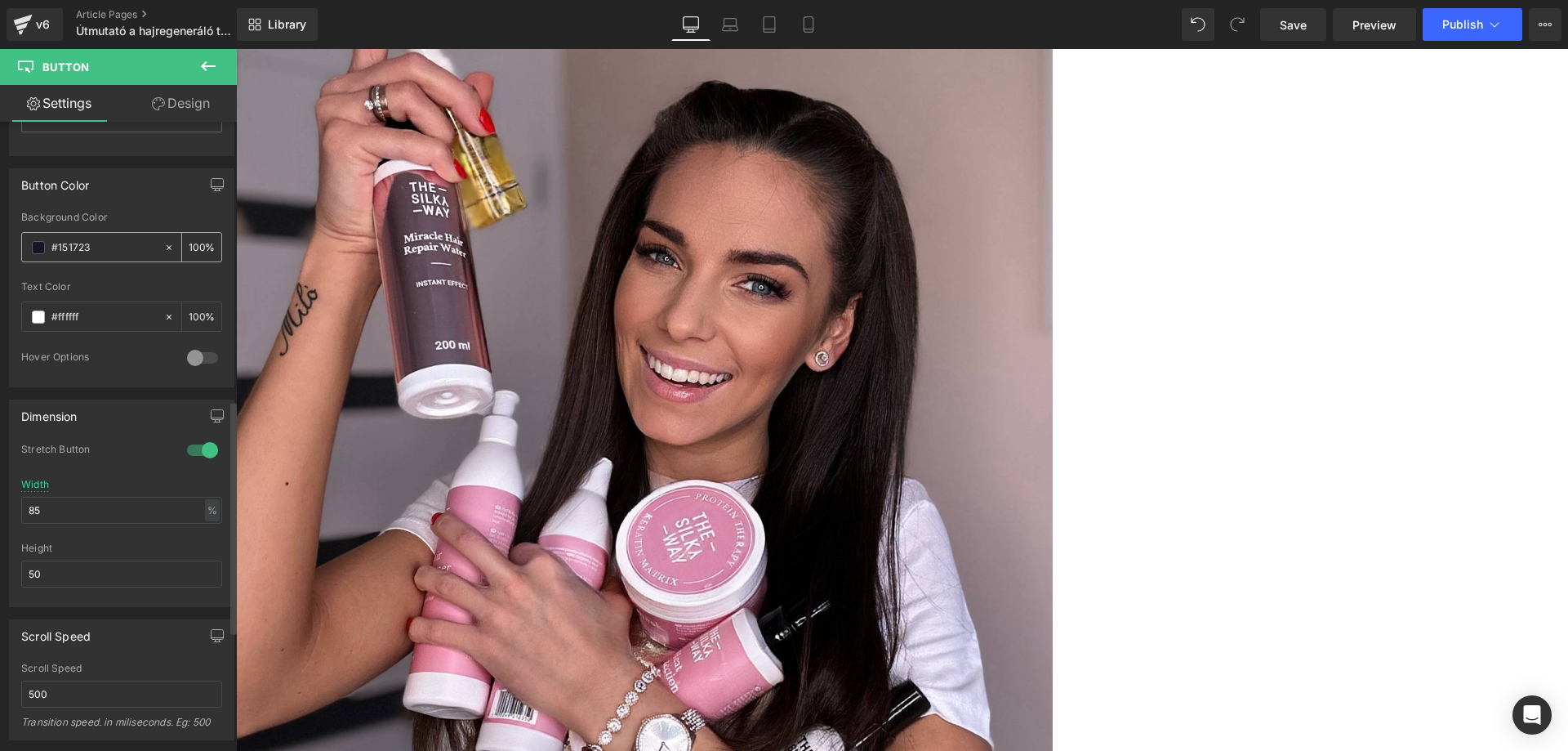
click at [106, 251] on input "#151723" at bounding box center [103, 248] width 104 height 18
paste input "FF84A9"
type input "FF84A9"
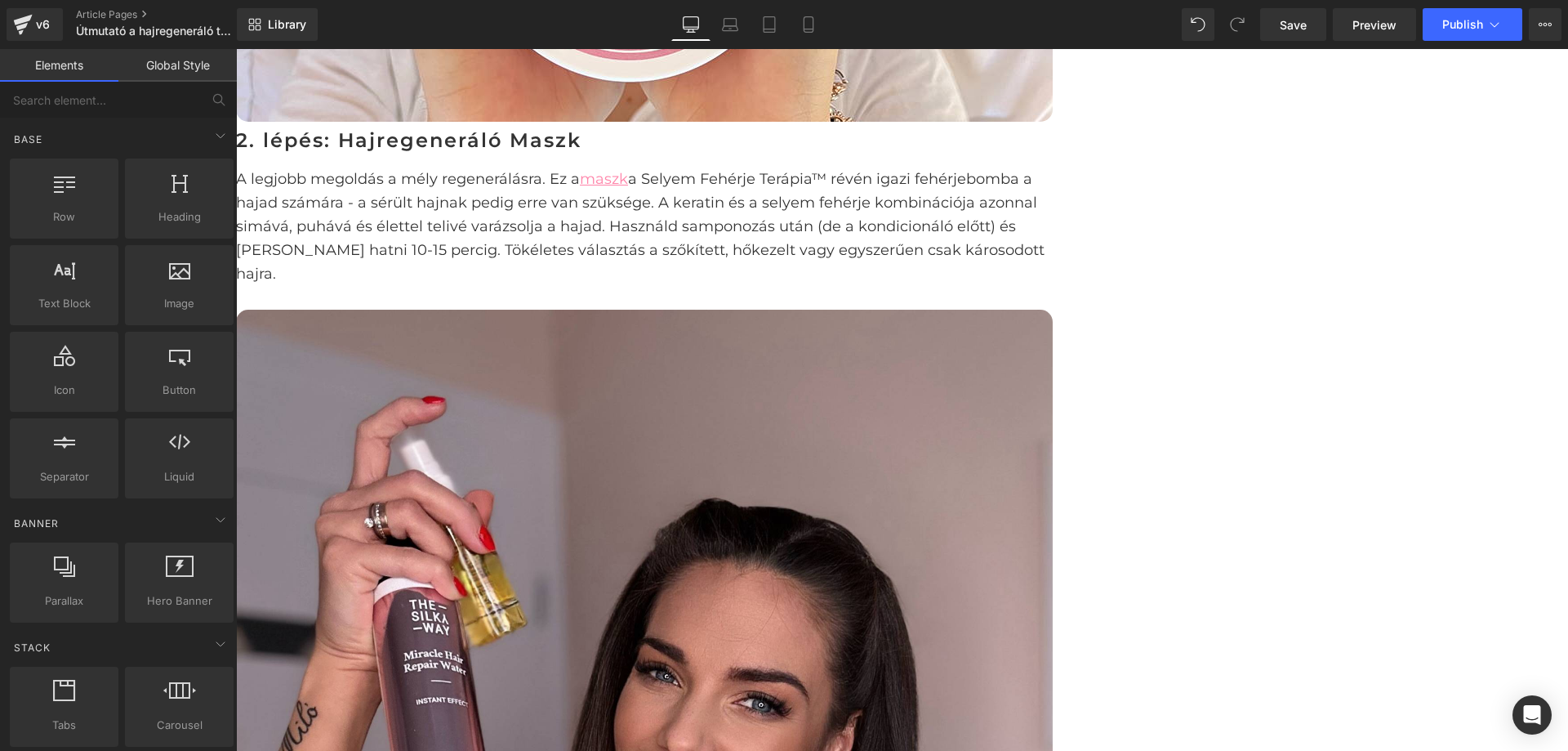
scroll to position [3841, 0]
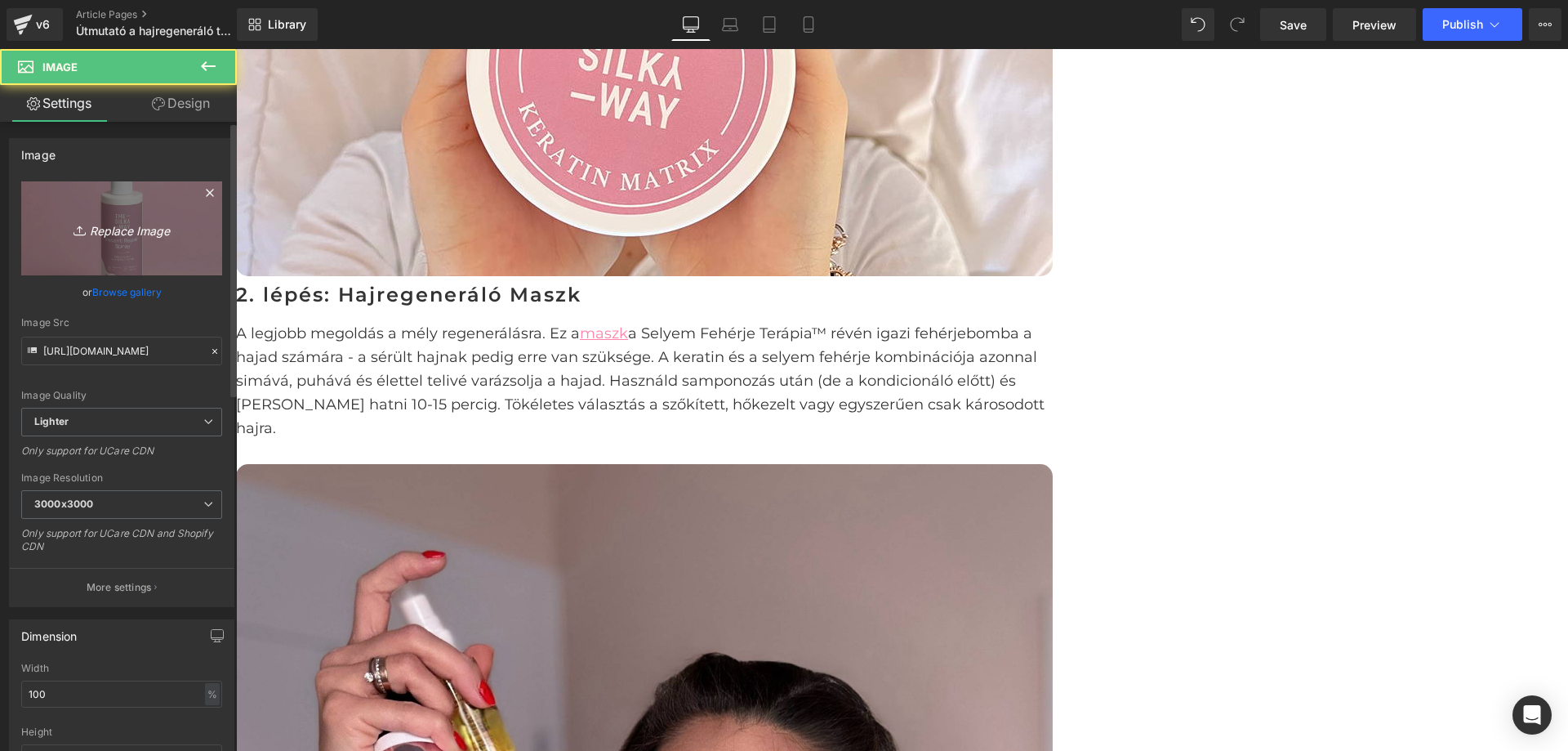
click at [148, 237] on icon "Replace Image" at bounding box center [121, 228] width 131 height 20
type input "C:\fakepath\1flakonOblitesNelkuliInstantHajregeneralo_522c994d-fba7-4317-87e5-7…"
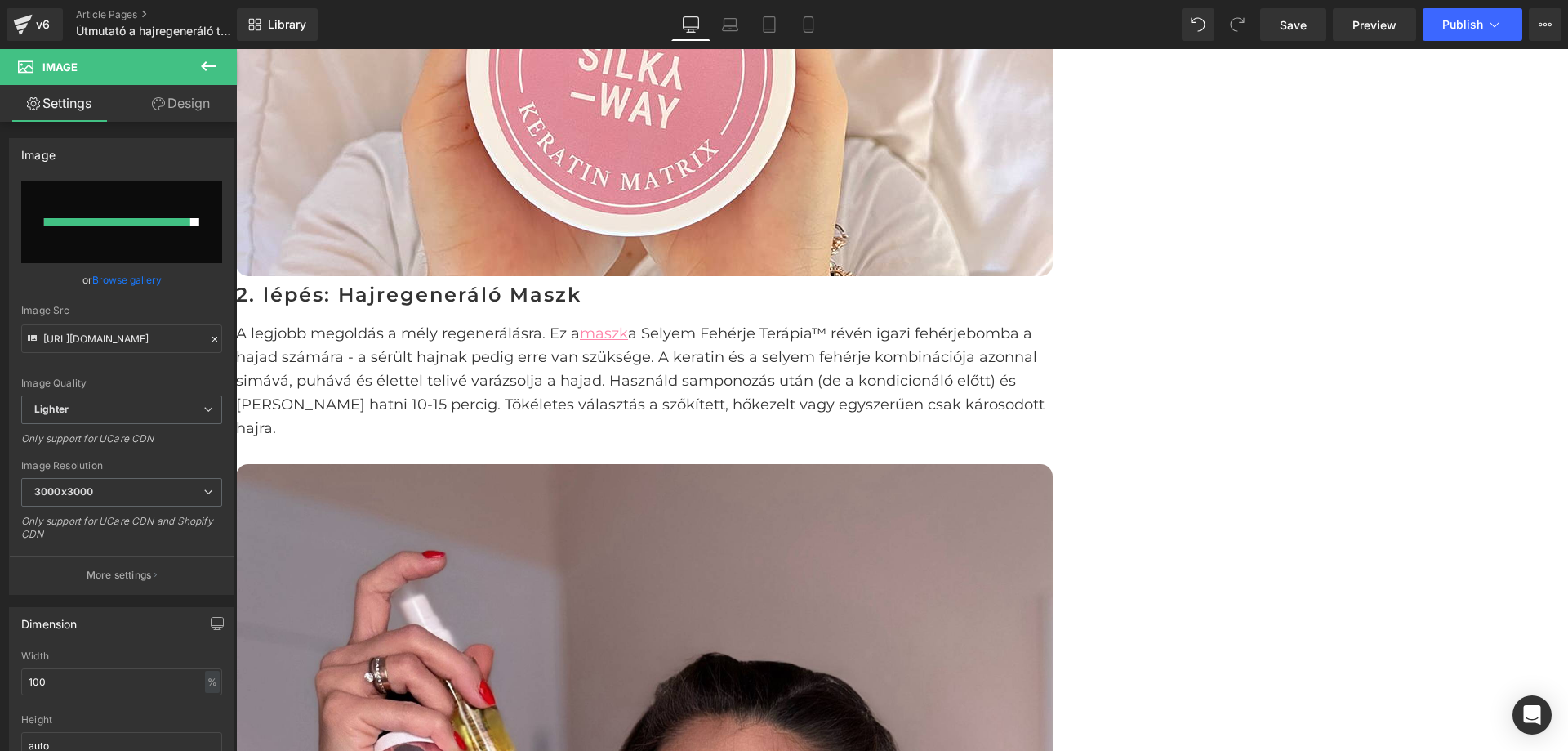
type input "https://ucarecdn.com/4eb93f2f-4f32-46b2-9a54-5a05e1e74727/-/format/auto/-/previ…"
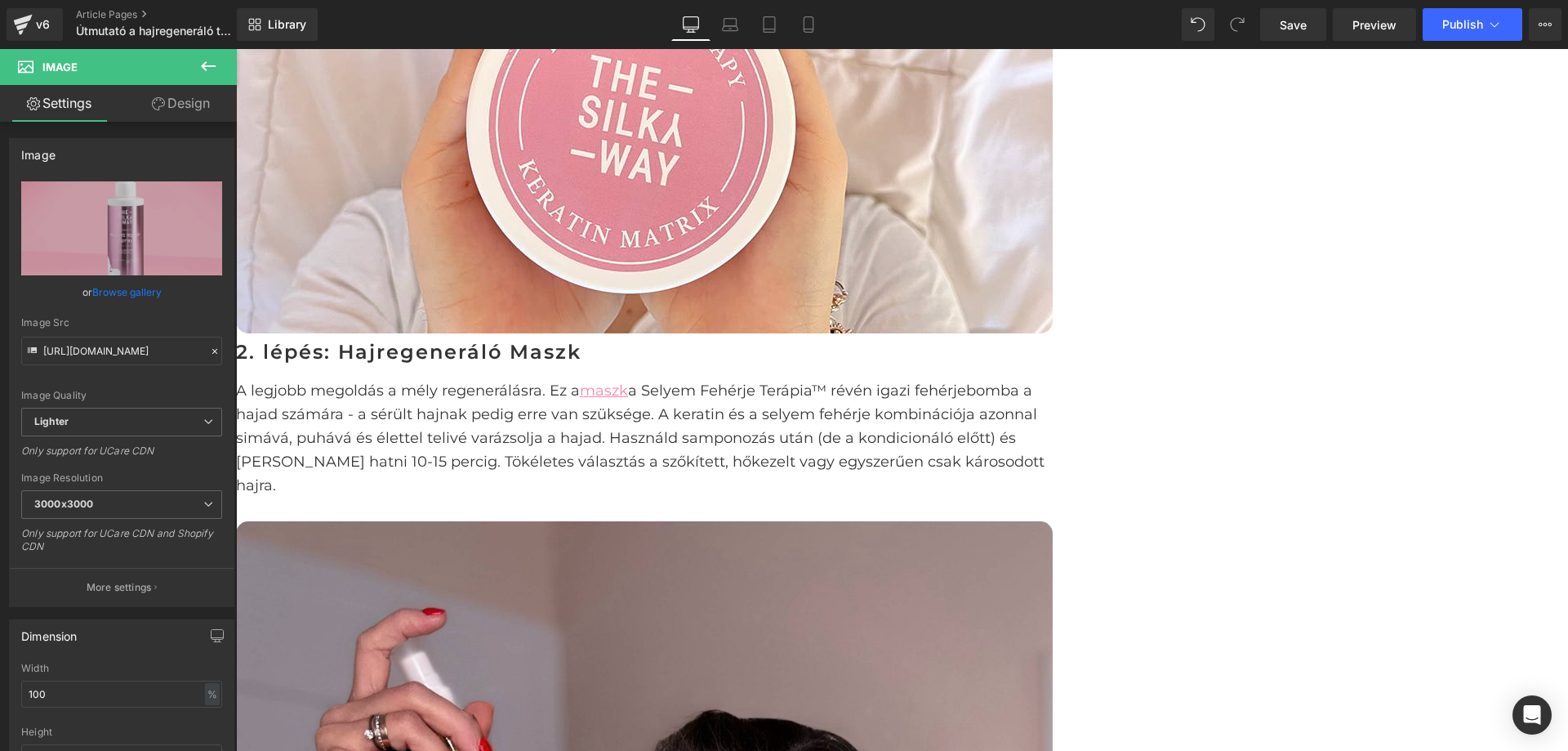
scroll to position [3759, 0]
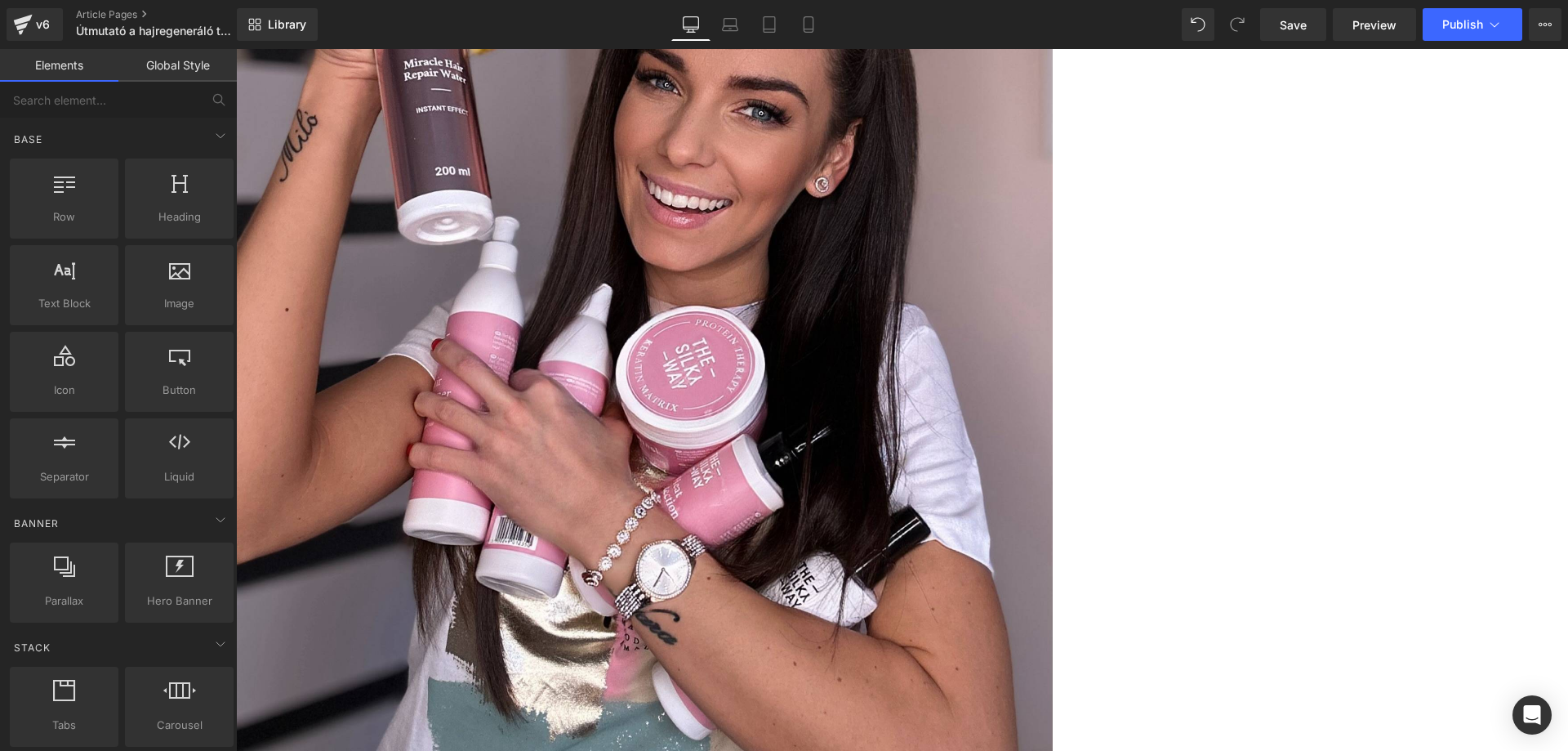
scroll to position [4418, 0]
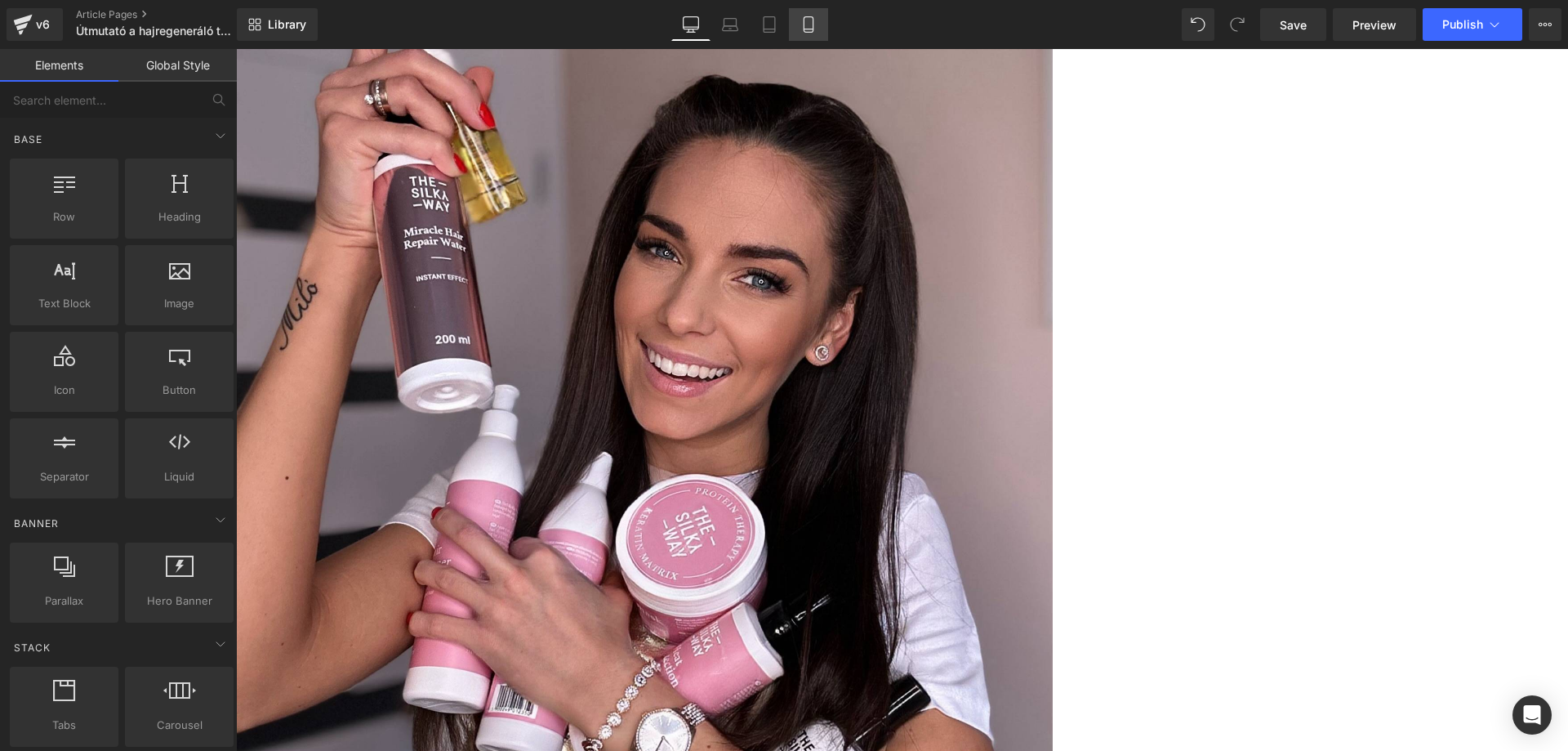
click at [811, 35] on link "Mobile" at bounding box center [809, 24] width 40 height 33
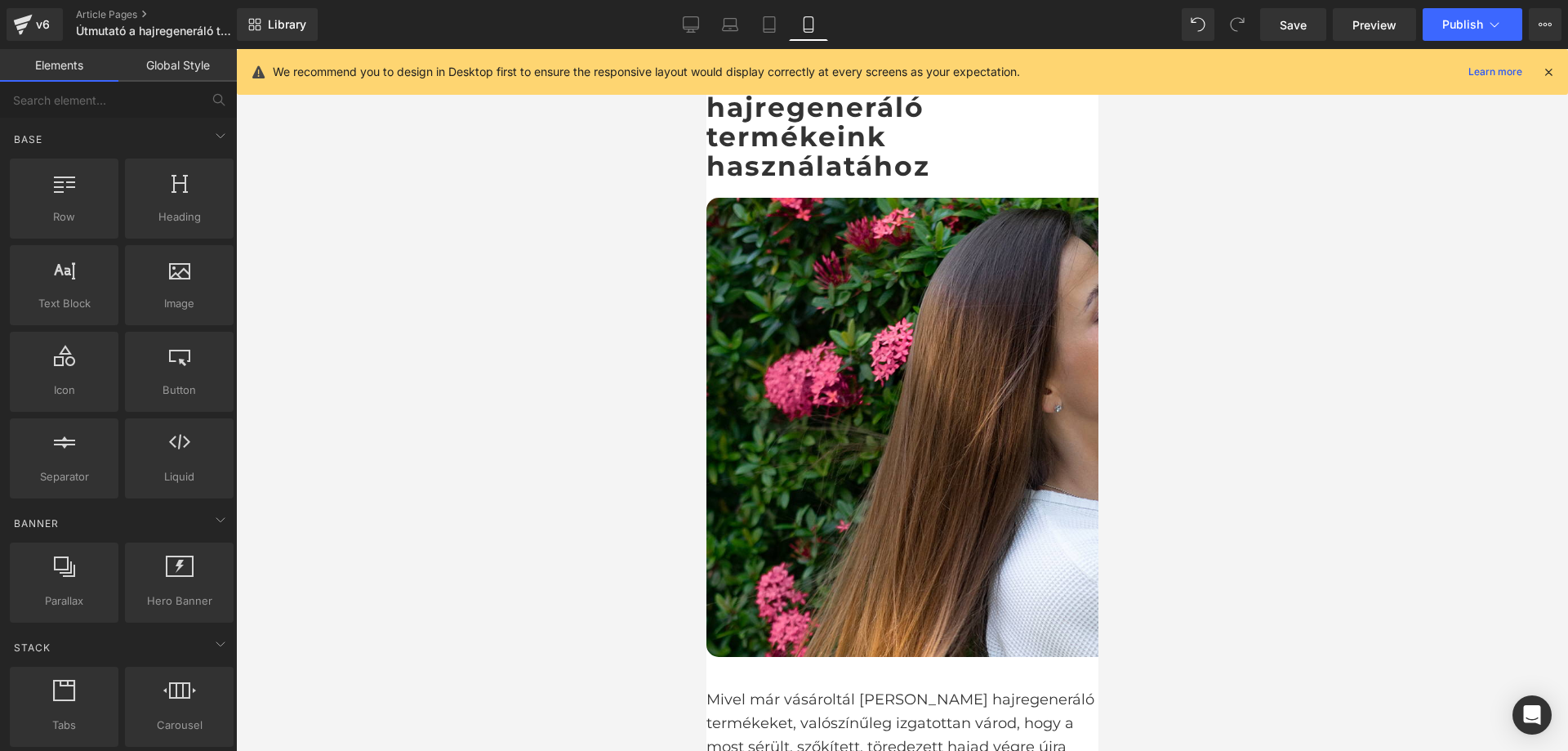
scroll to position [0, 0]
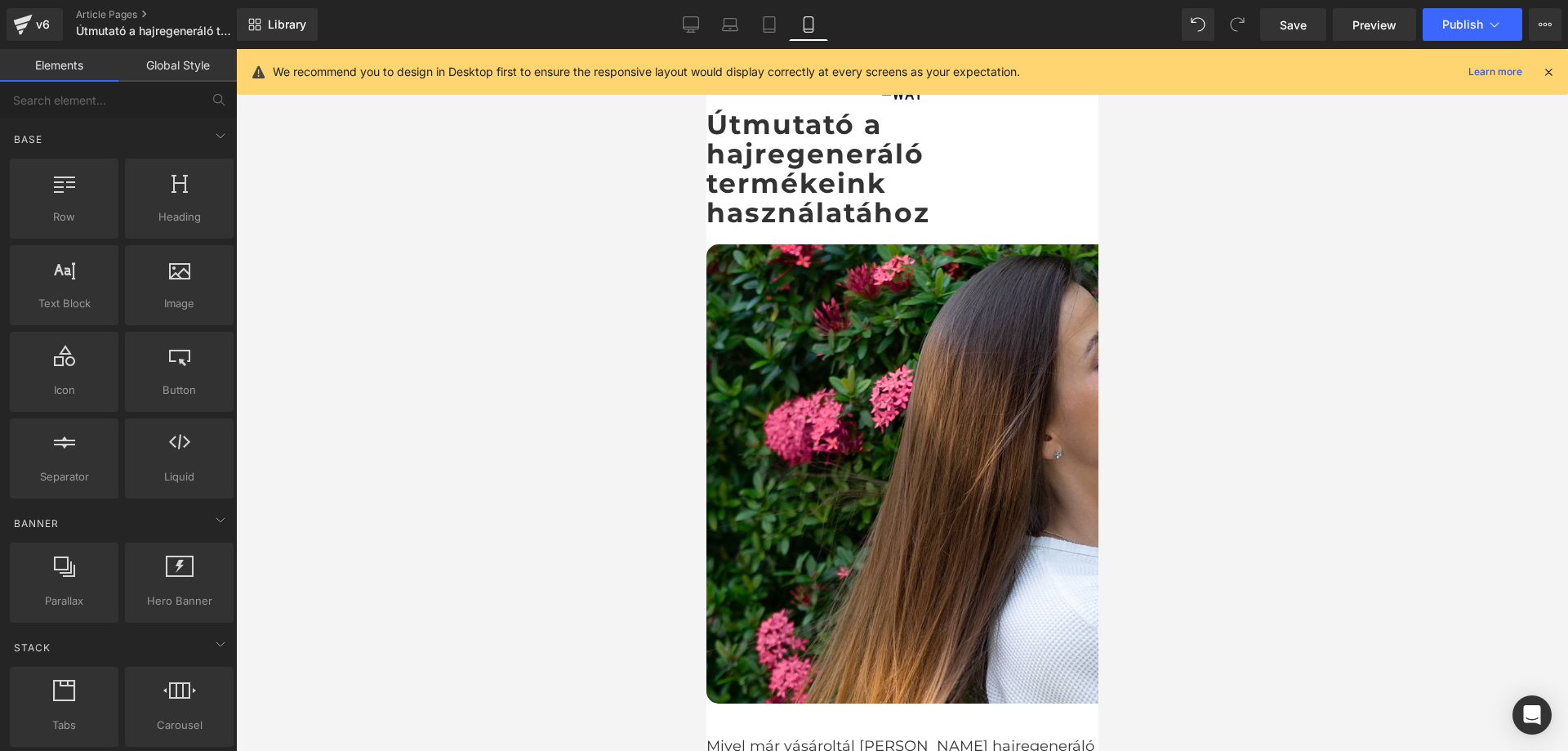
drag, startPoint x: 1091, startPoint y: 372, endPoint x: 1848, endPoint y: 111, distance: 800.7
click at [1009, 186] on h1 "Útmutató a hajregeneráló termékeink használatához" at bounding box center [901, 169] width 392 height 119
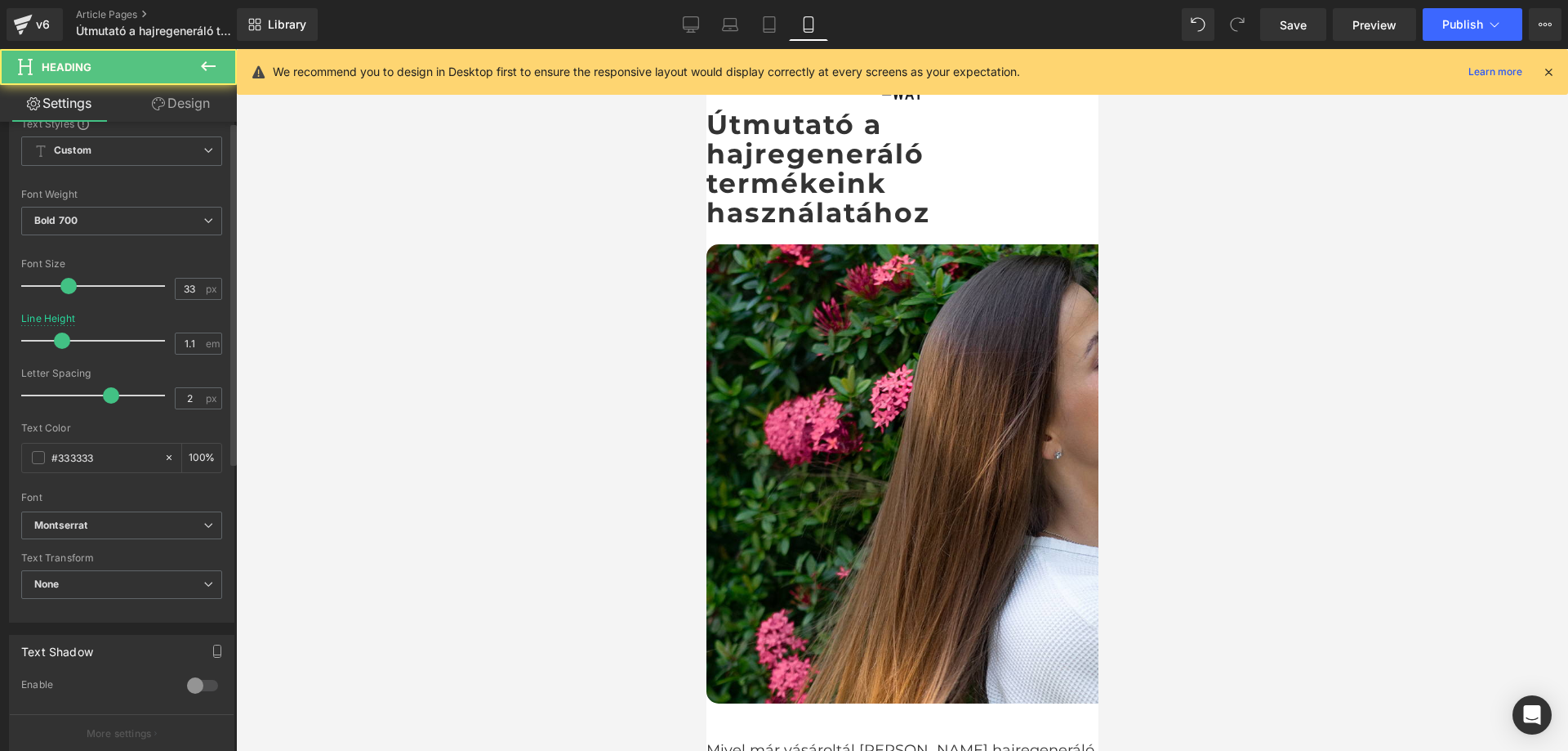
scroll to position [409, 0]
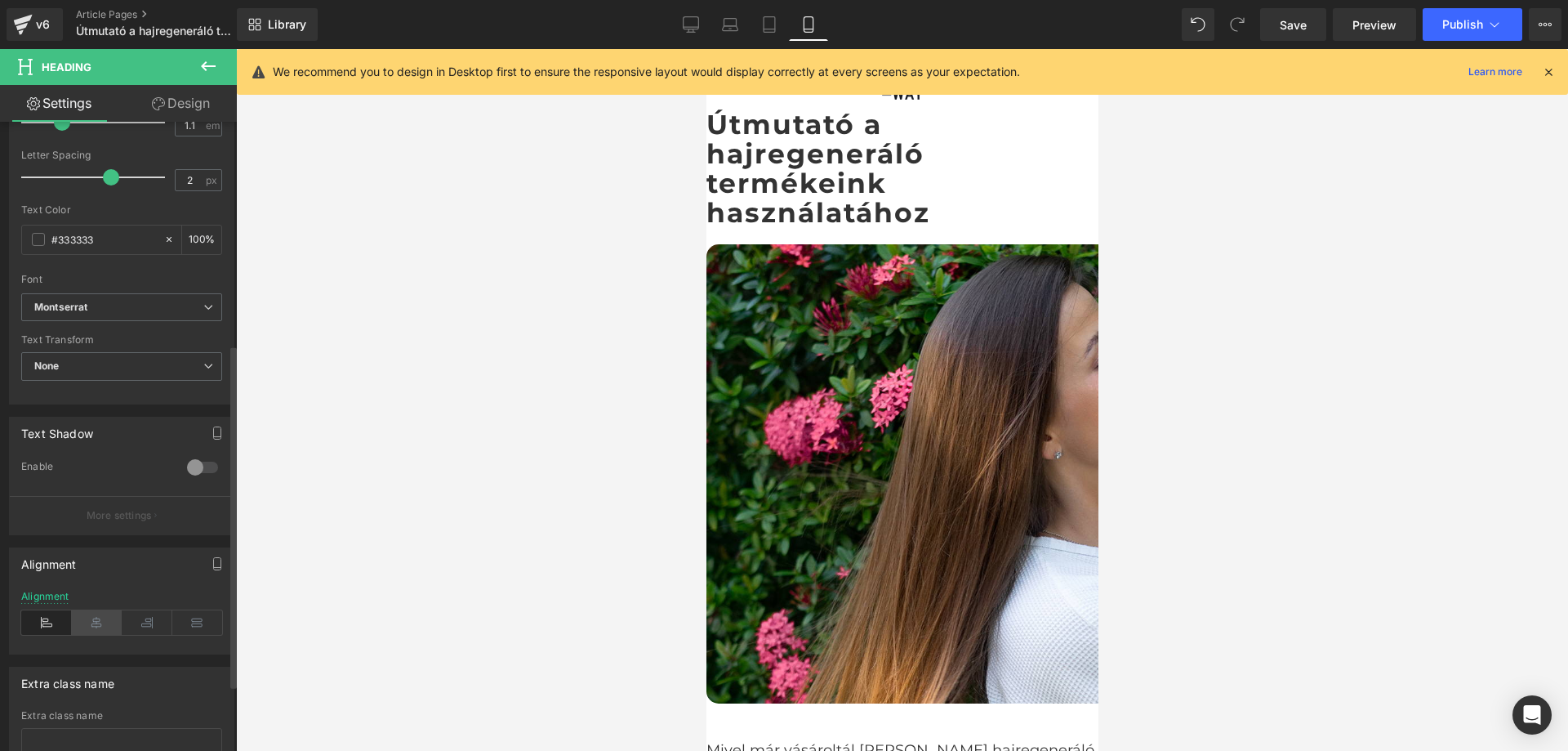
click at [98, 616] on icon at bounding box center [97, 622] width 51 height 24
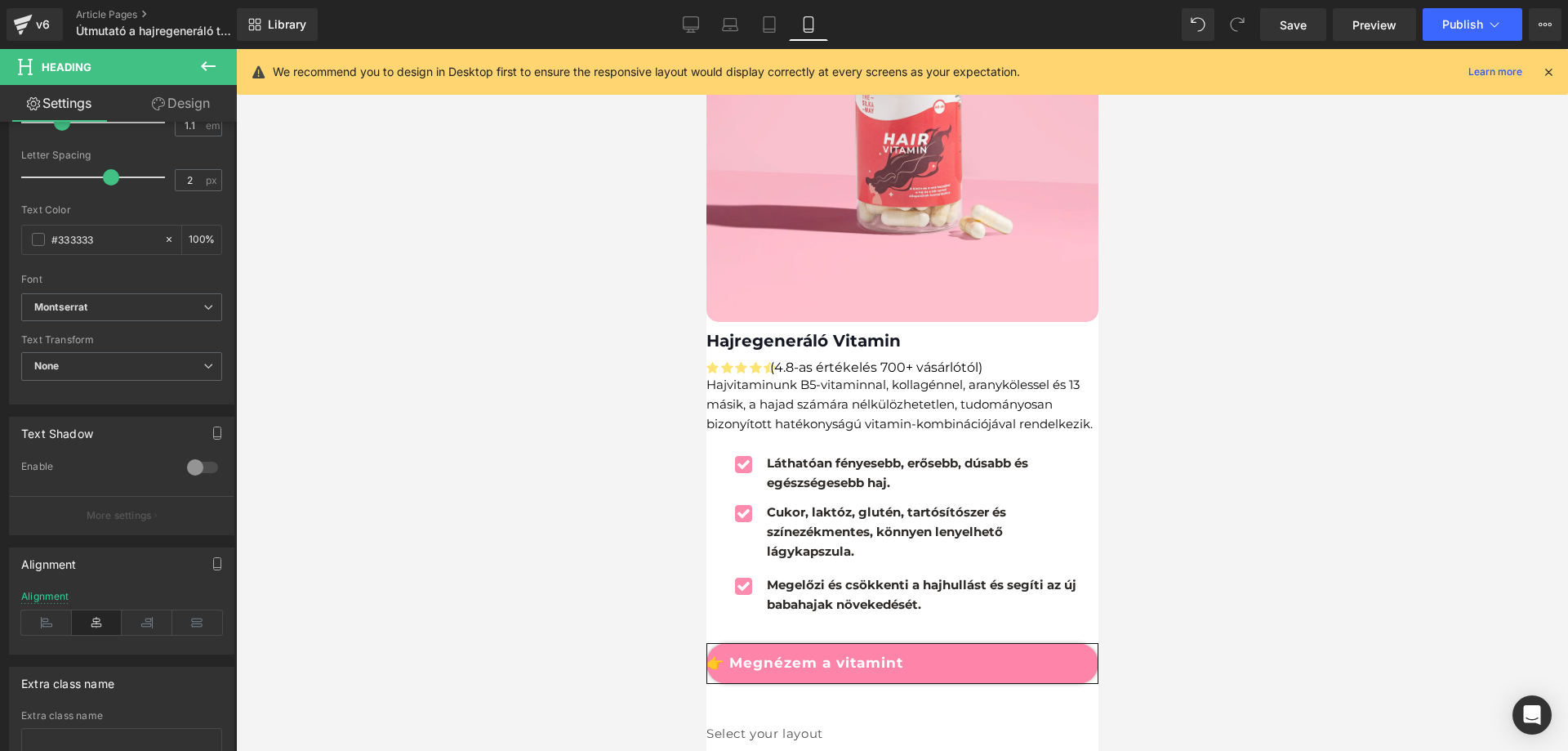
scroll to position [7518, 0]
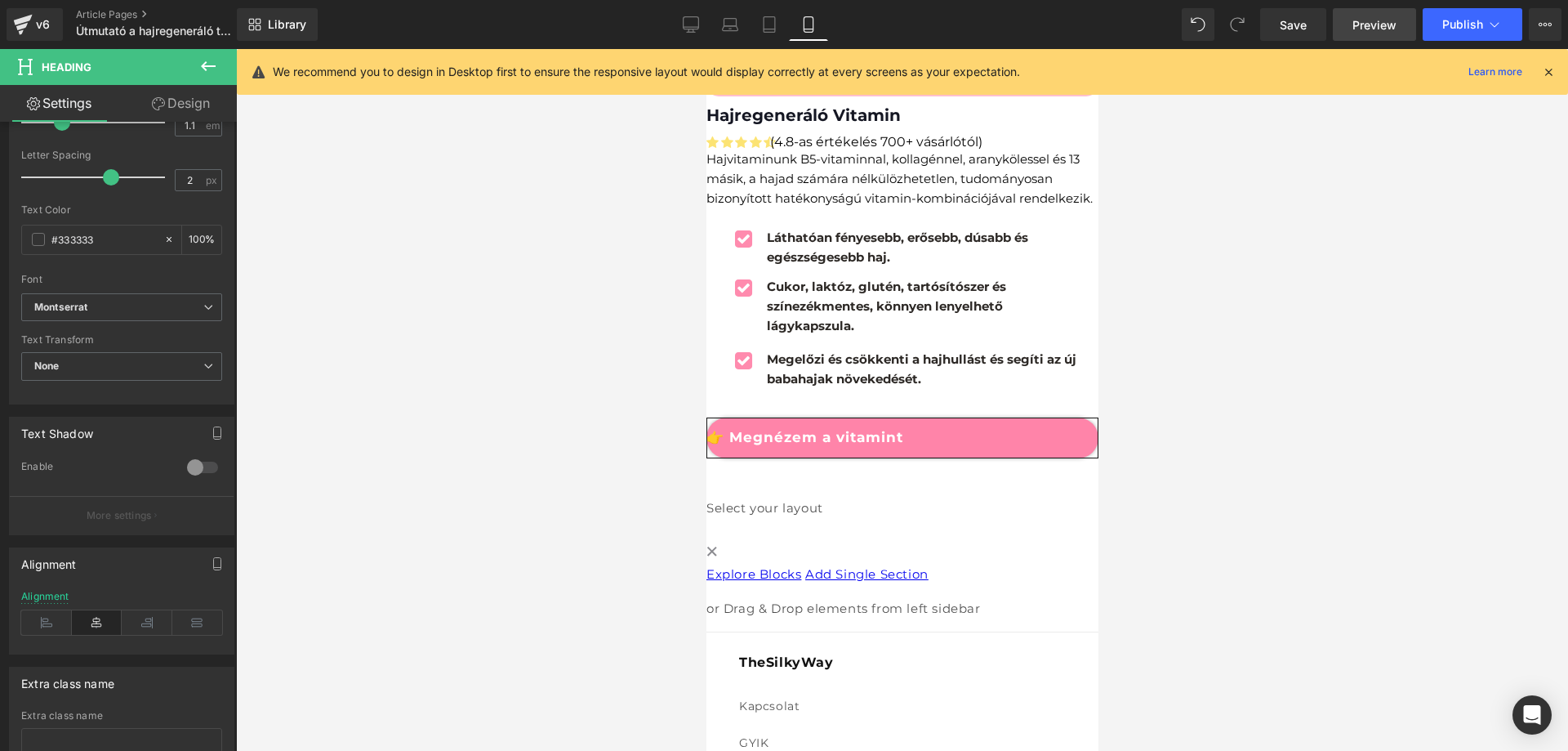
click at [1375, 25] on span "Preview" at bounding box center [1375, 25] width 44 height 17
click at [1302, 29] on span "Save" at bounding box center [1293, 25] width 27 height 17
click at [1475, 21] on span "Publish" at bounding box center [1463, 25] width 40 height 13
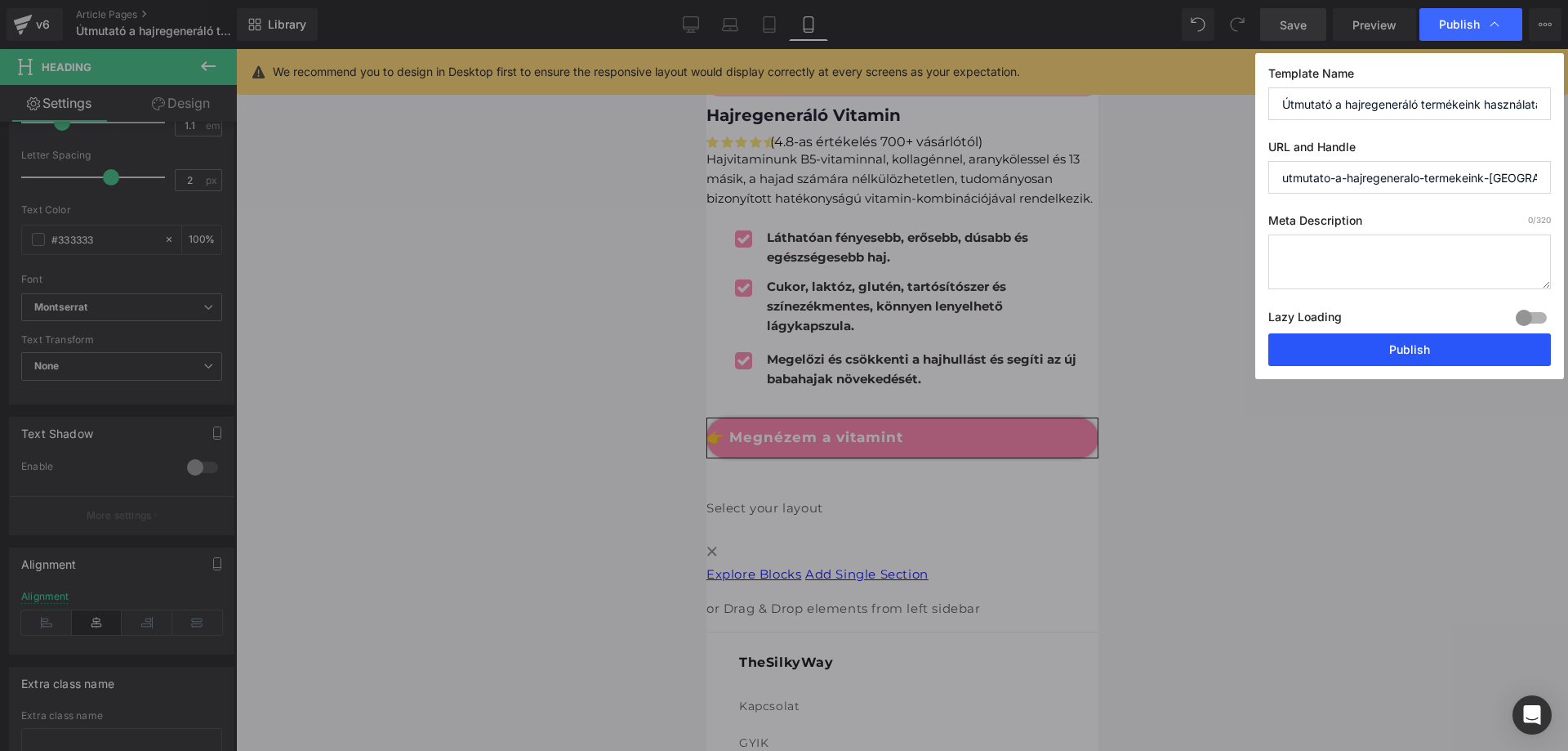
click at [1377, 343] on button "Publish" at bounding box center [1409, 350] width 282 height 33
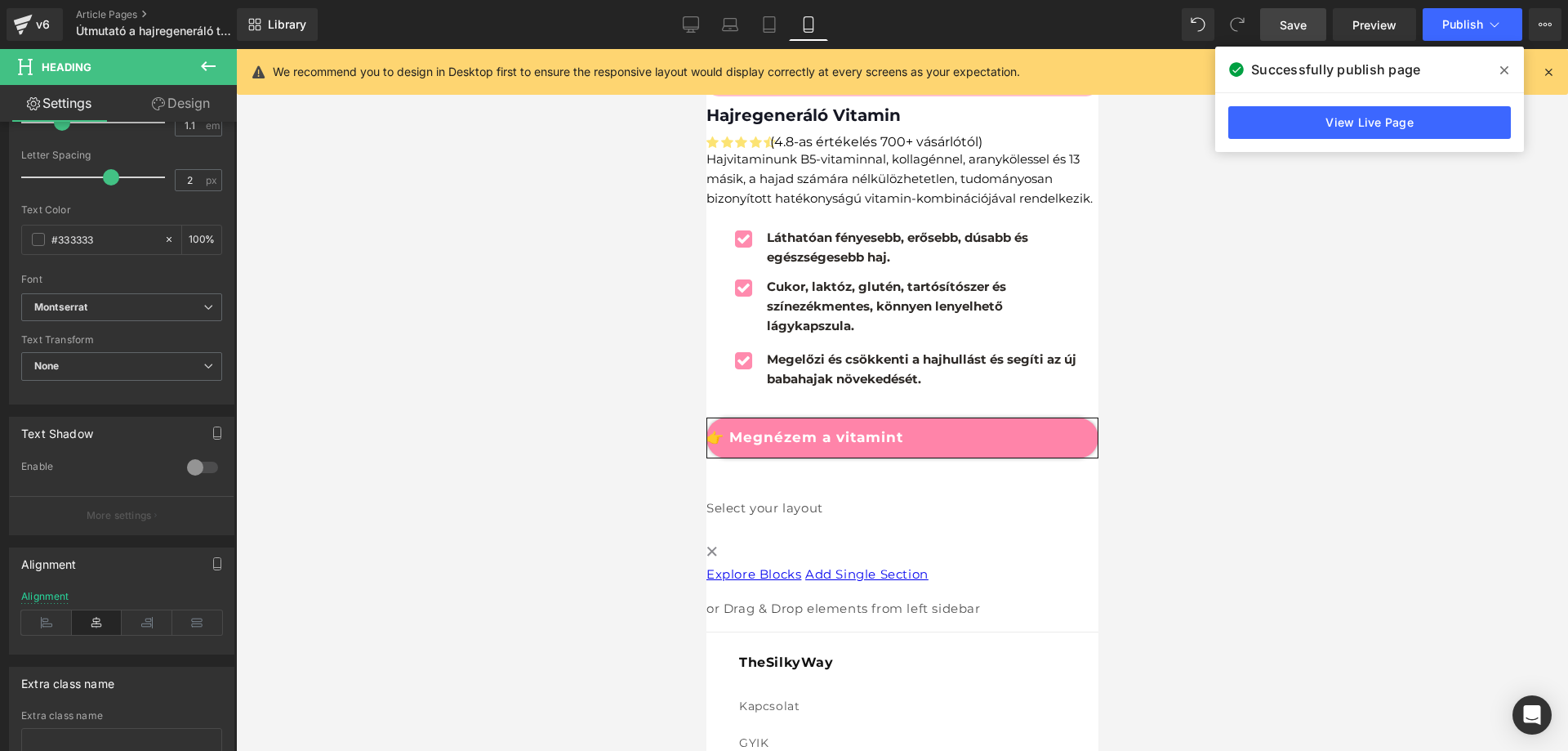
click at [1361, 323] on div at bounding box center [902, 400] width 1332 height 702
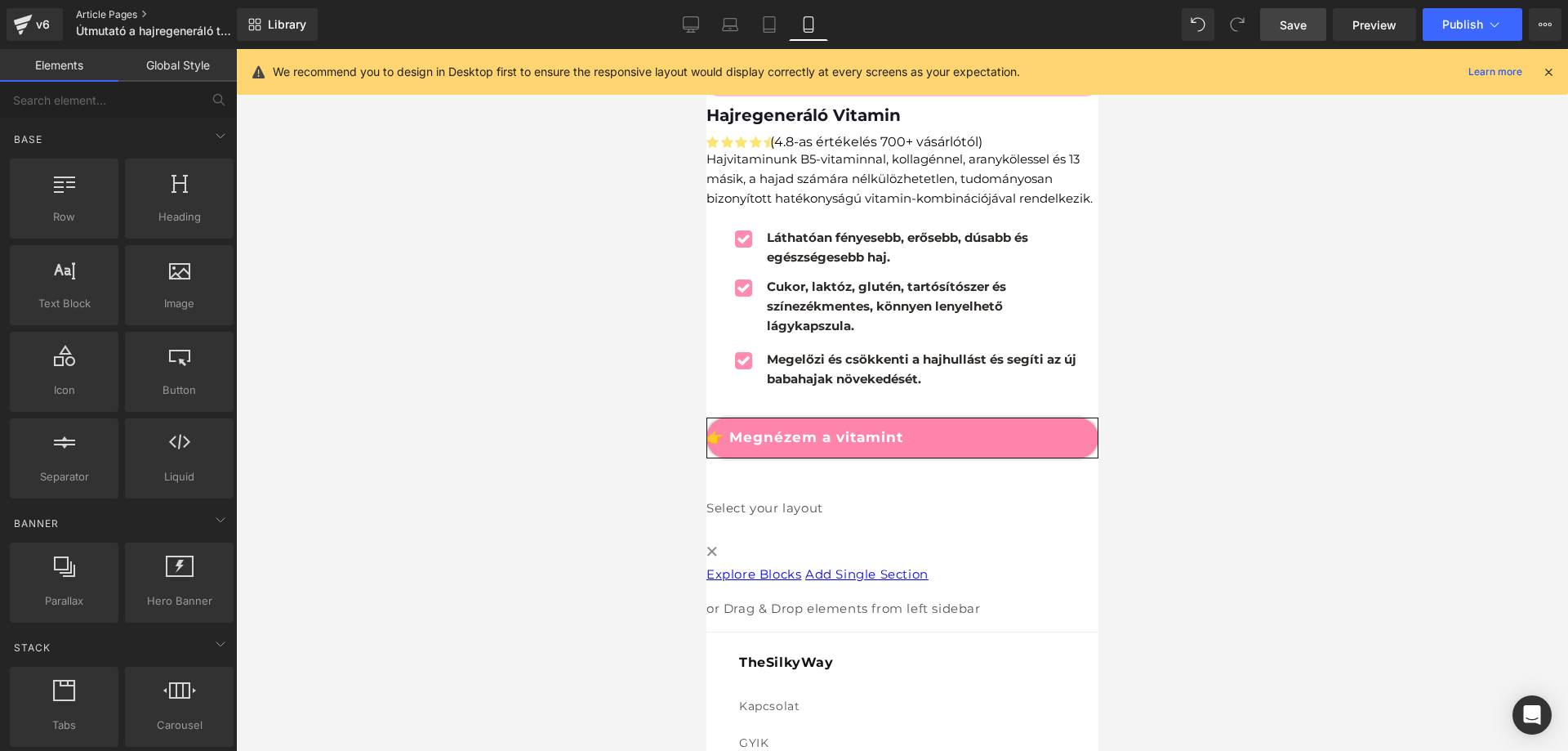
click at [114, 15] on link "Article Pages" at bounding box center [170, 14] width 188 height 13
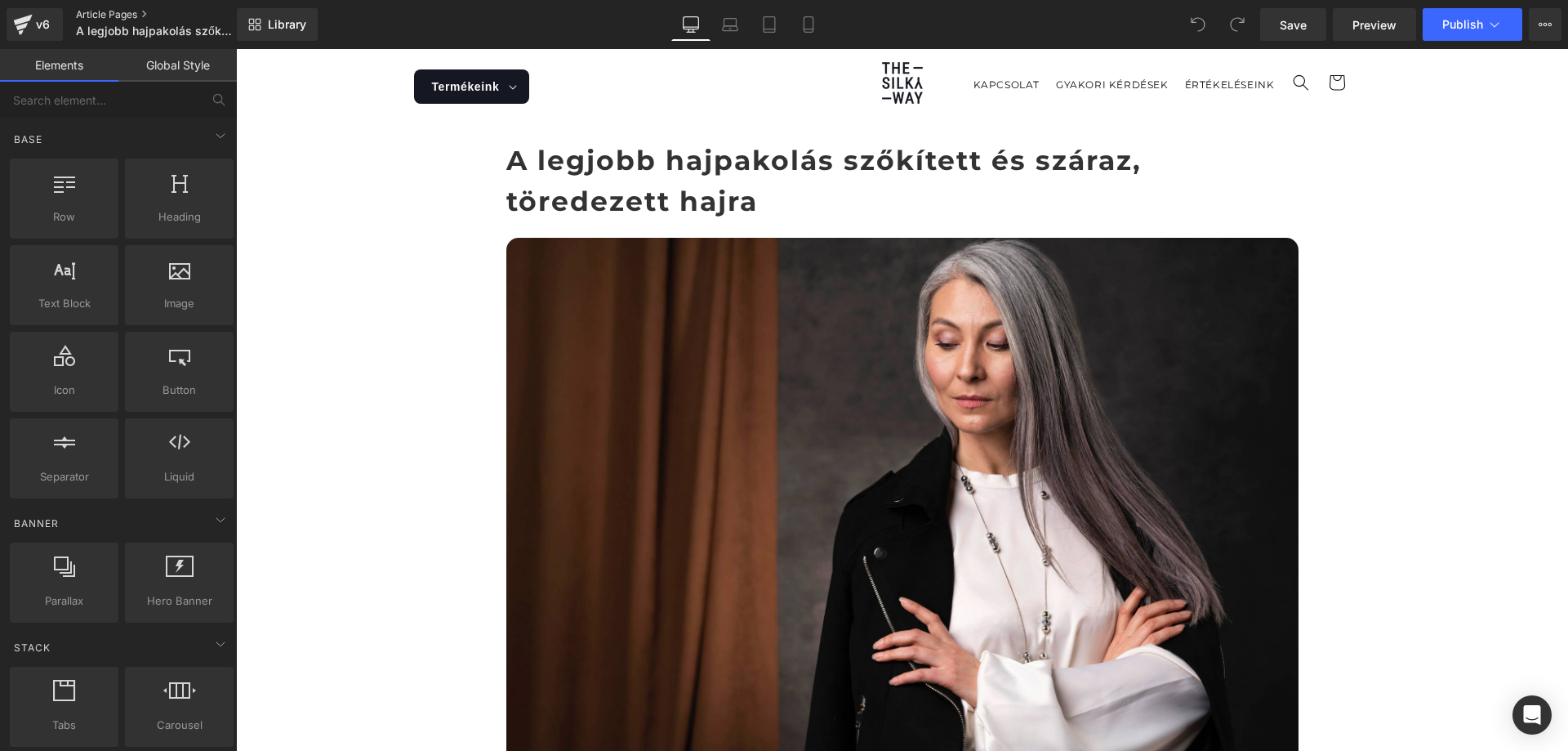
click at [103, 15] on link "Article Pages" at bounding box center [170, 14] width 188 height 13
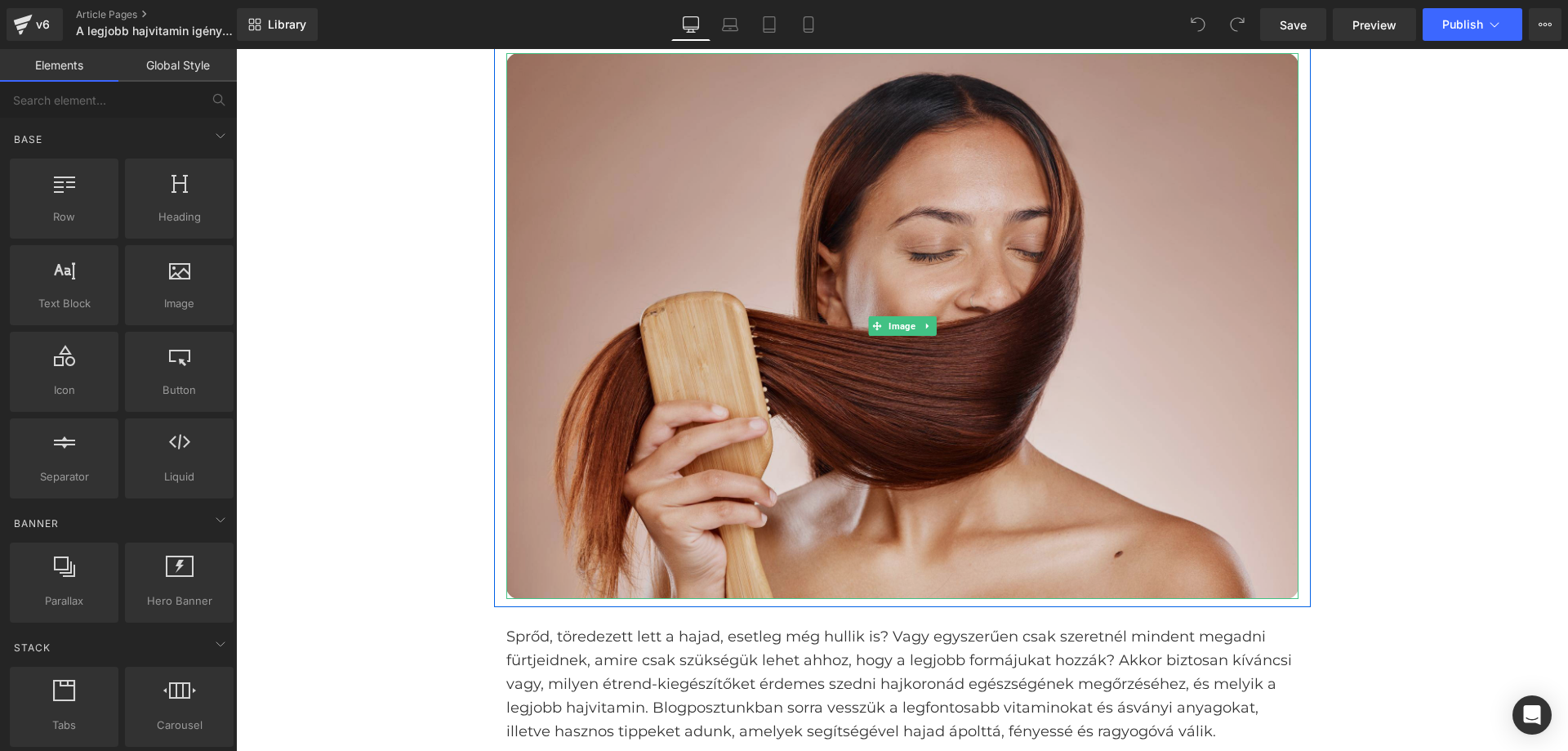
scroll to position [409, 0]
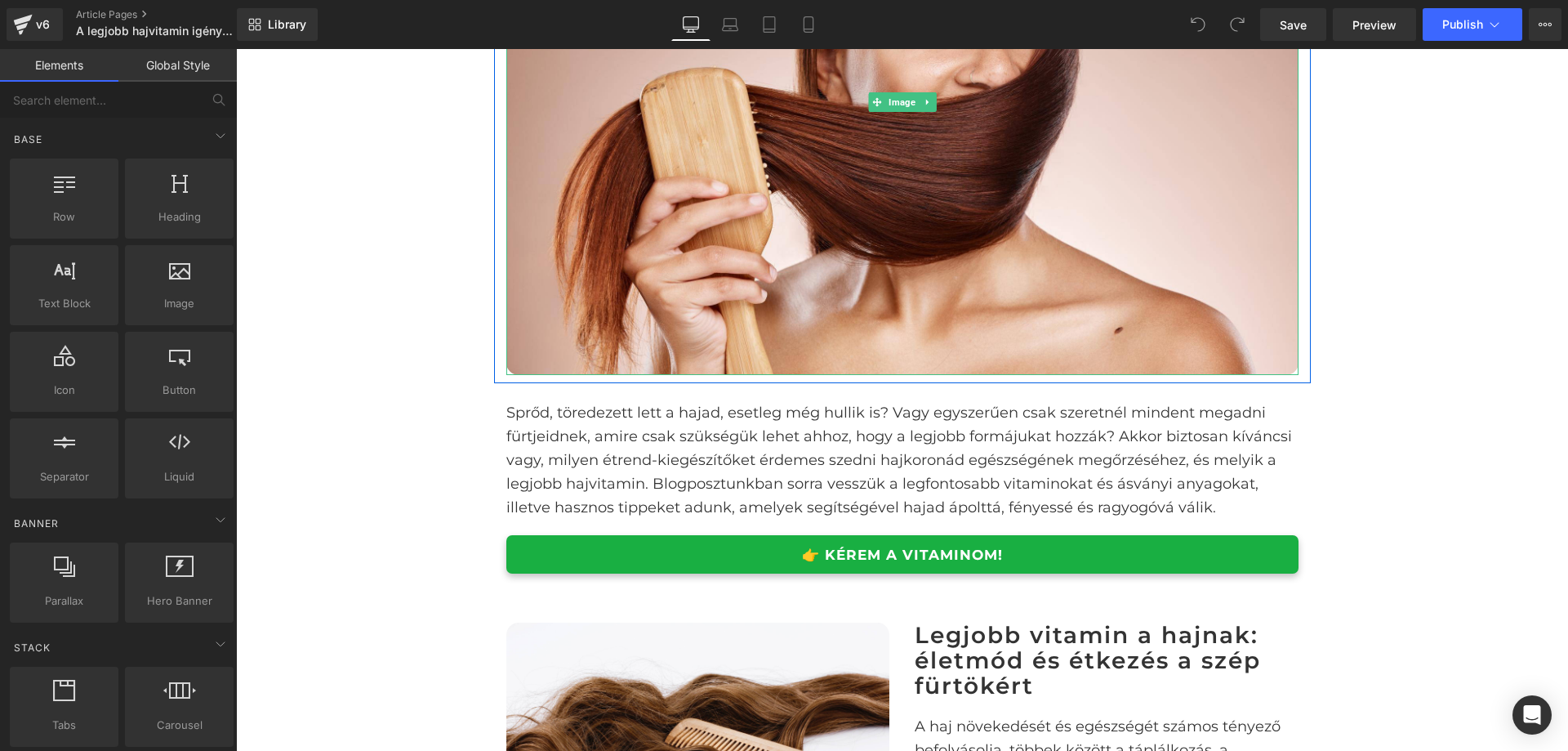
click at [806, 303] on img at bounding box center [903, 102] width 792 height 546
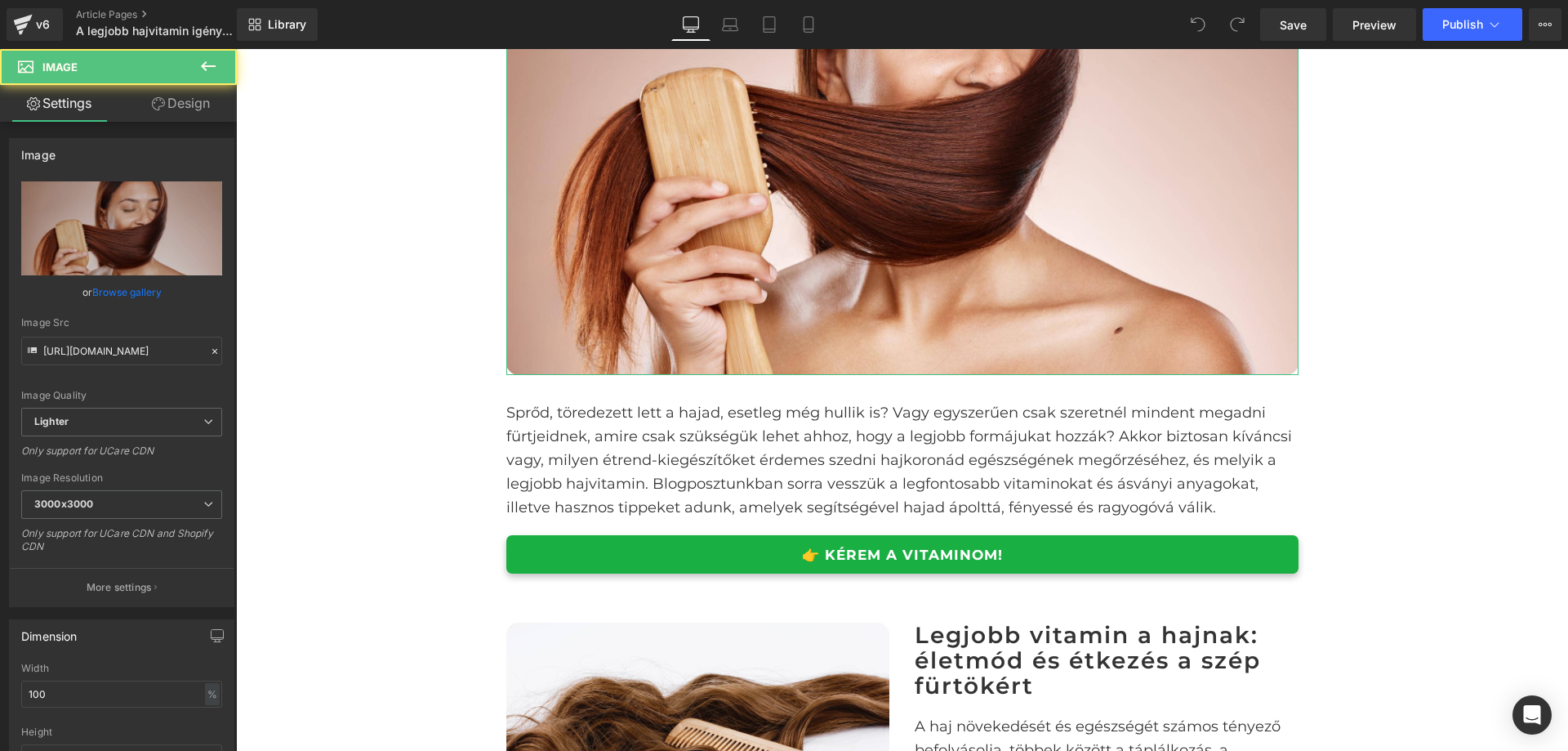
click at [185, 121] on link "Design" at bounding box center [180, 103] width 119 height 37
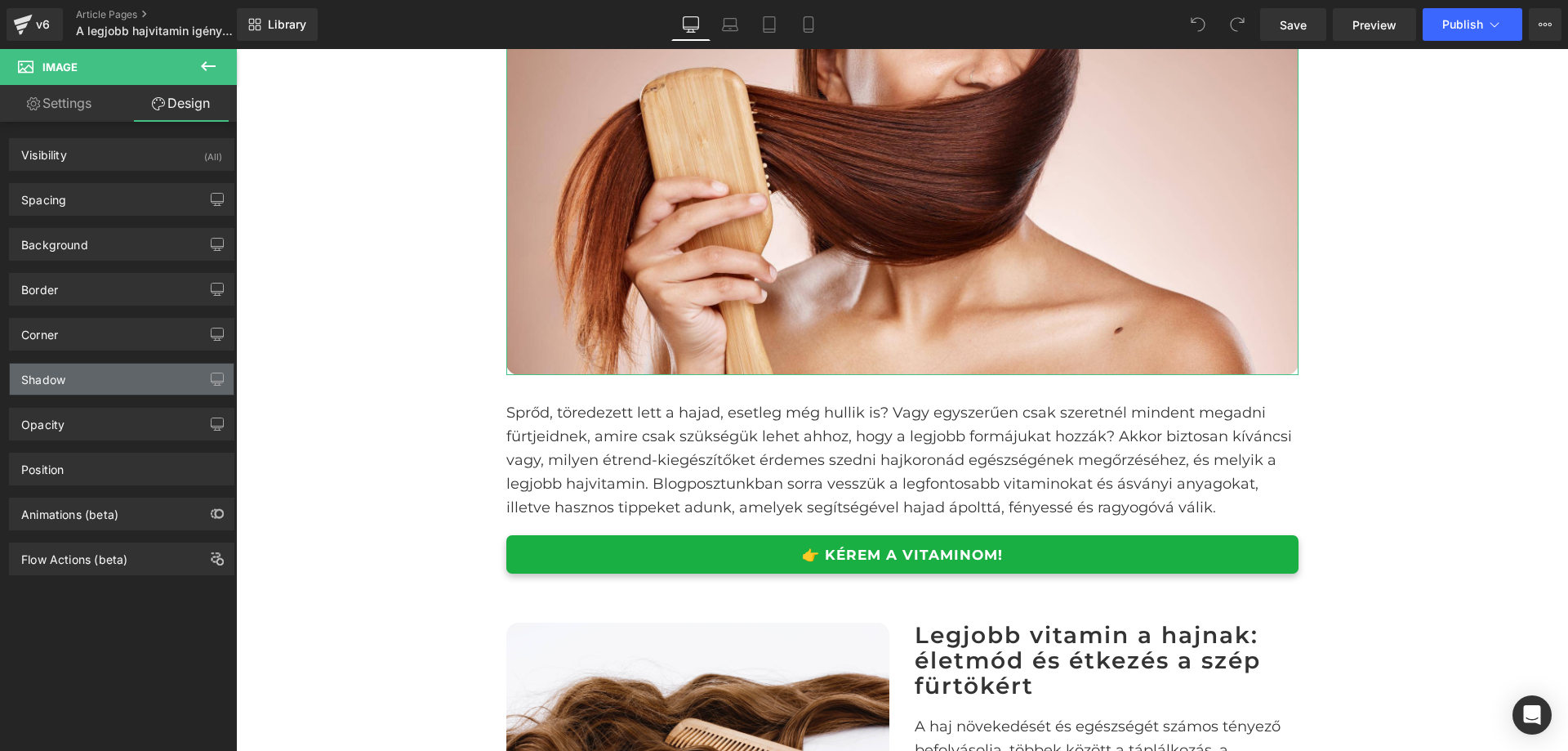
click at [143, 378] on div "Shadow" at bounding box center [121, 379] width 224 height 31
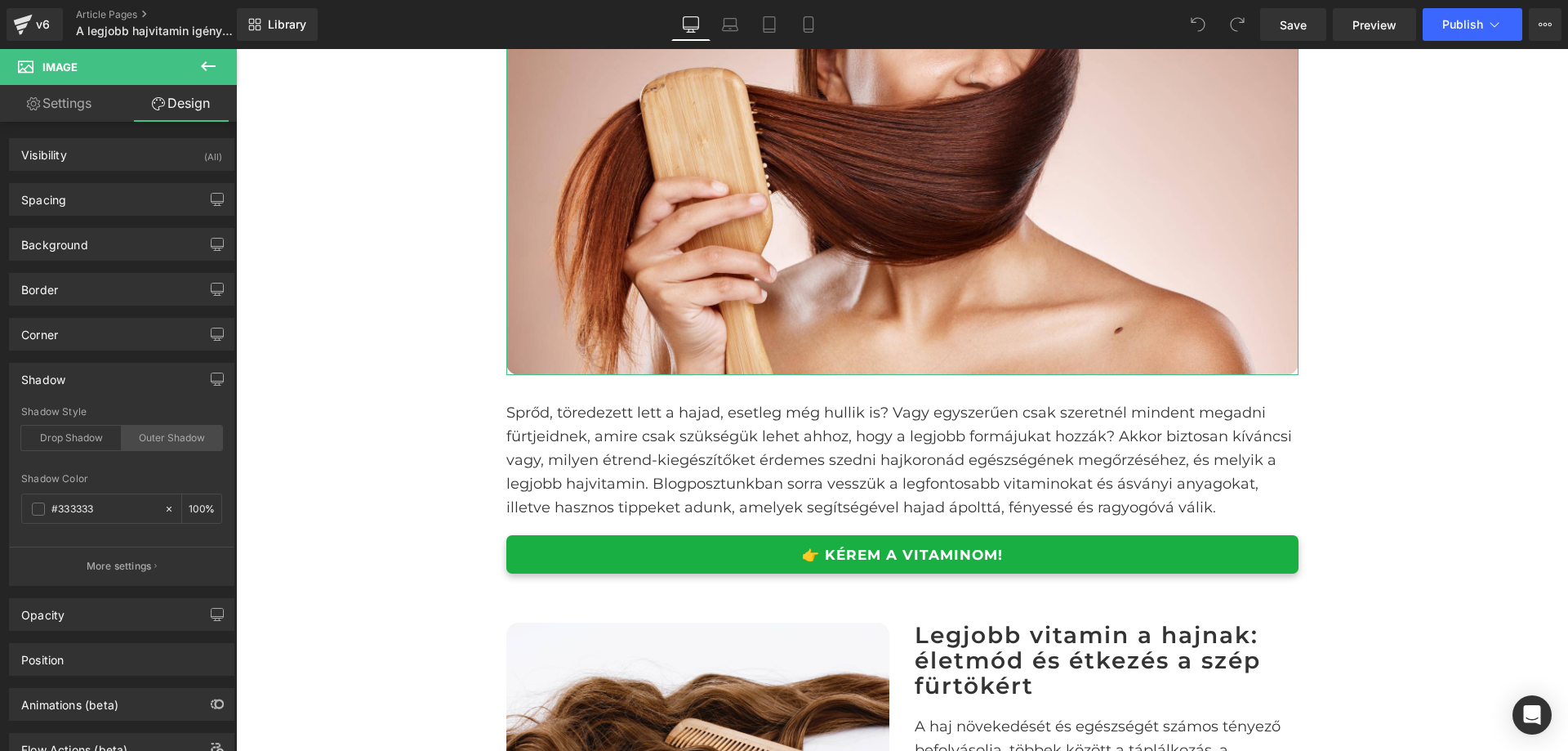
click at [189, 433] on div "Outer Shadow" at bounding box center [172, 438] width 100 height 24
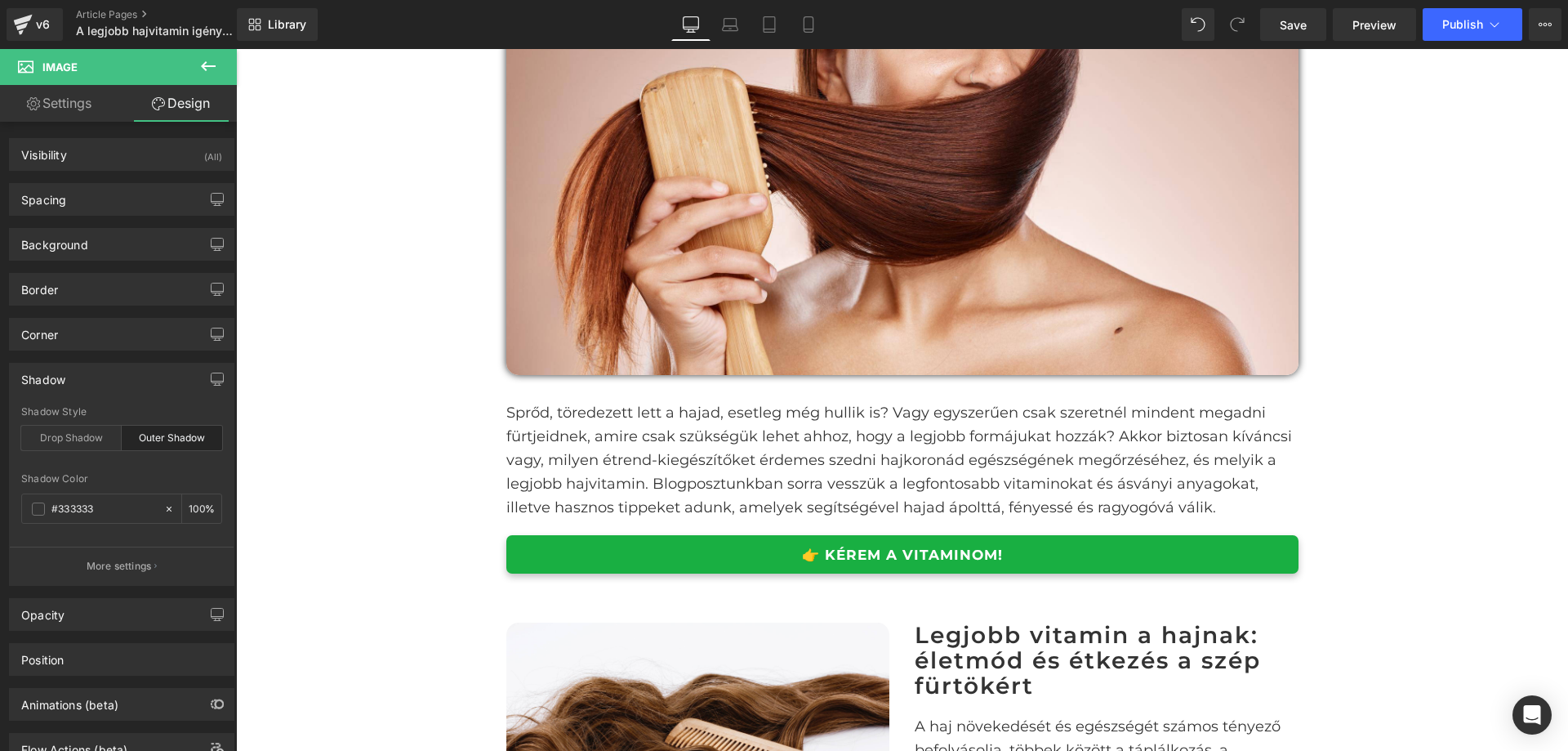
click at [584, 415] on p "Sprőd, töredezett lett a hajad, esetleg még hullik is? Vagy egyszerűen csak sze…" at bounding box center [903, 460] width 792 height 118
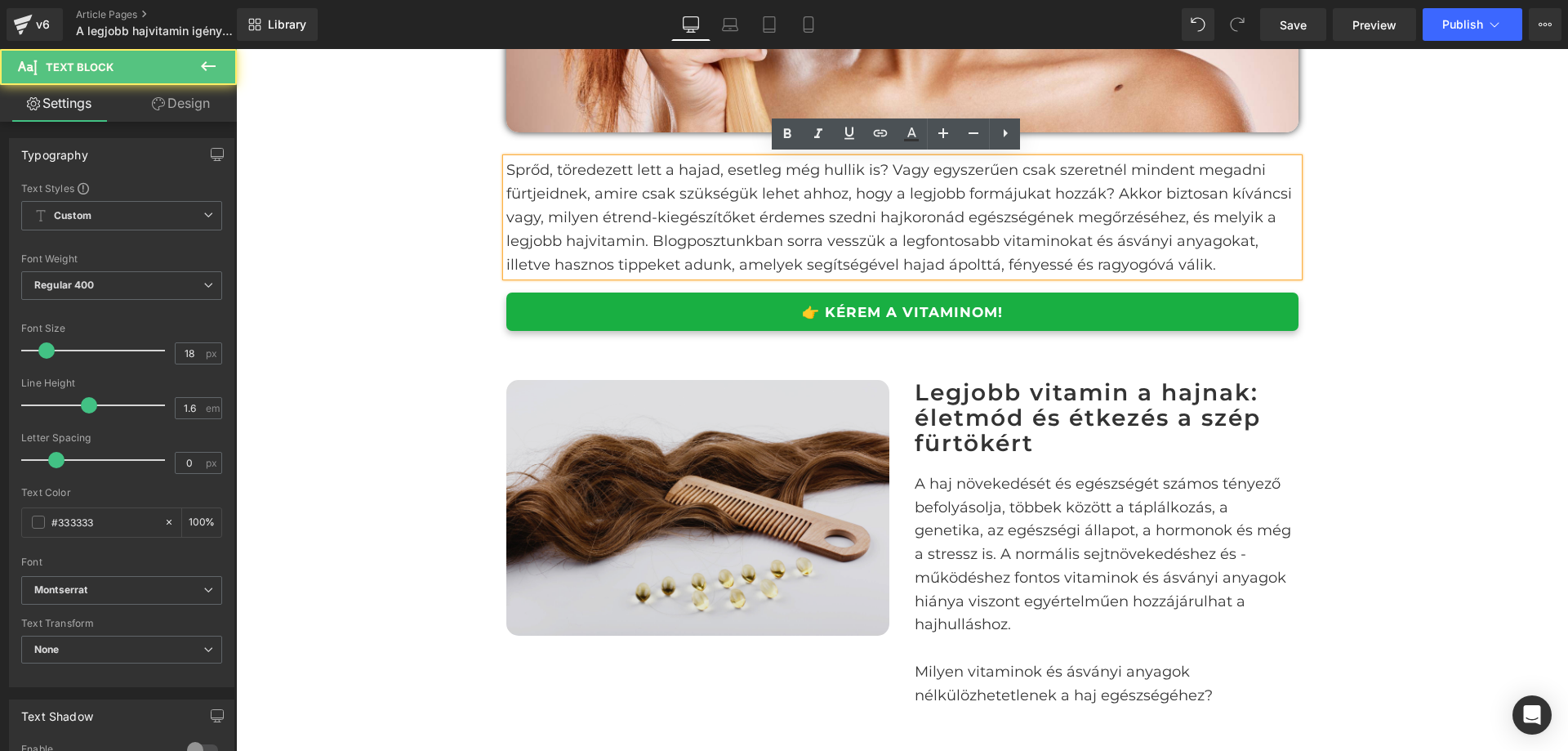
scroll to position [654, 0]
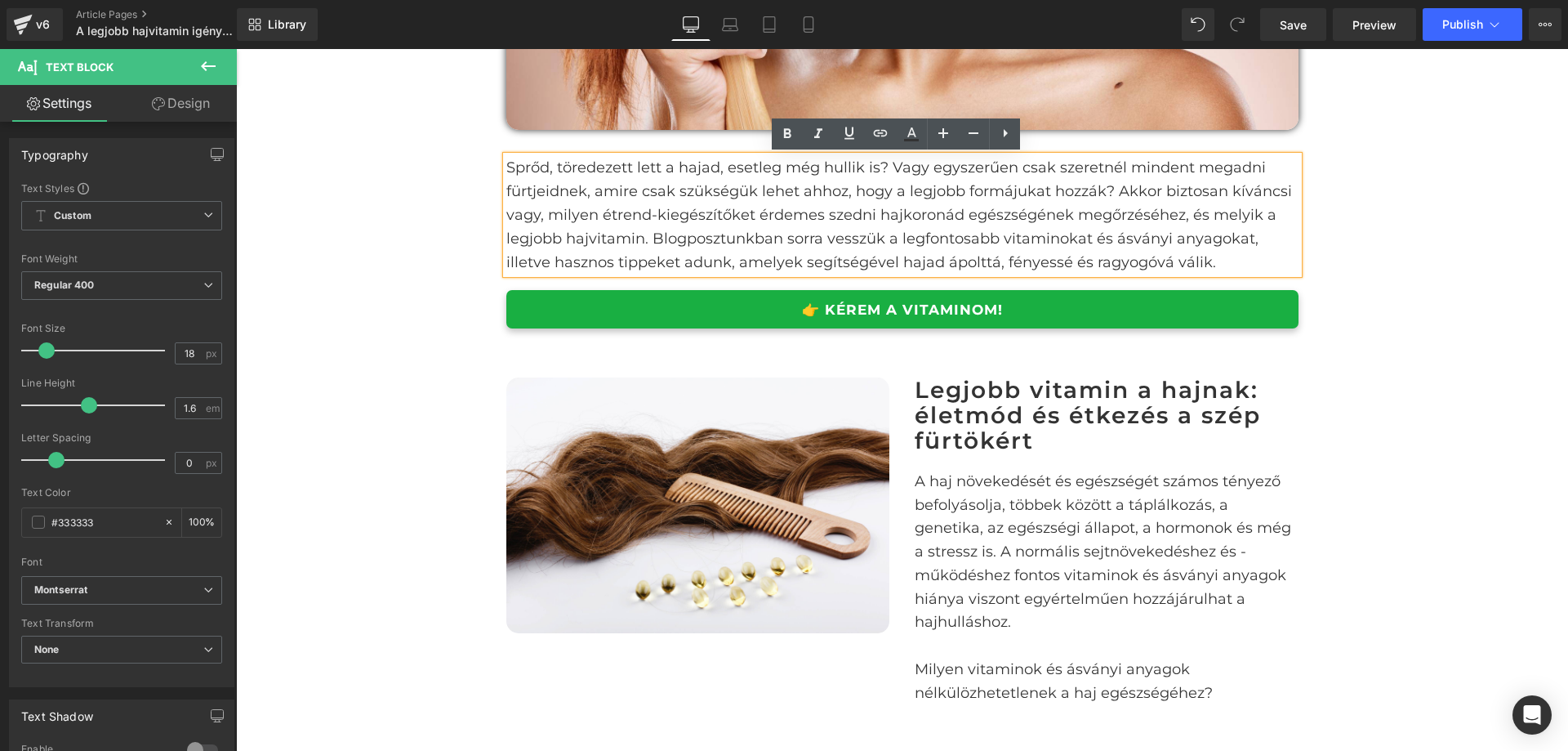
drag, startPoint x: 673, startPoint y: 211, endPoint x: 731, endPoint y: 202, distance: 58.7
click at [674, 211] on p "Sprőd, töredezett lett a hajad, esetleg még hullik is? Vagy egyszerűen csak sze…" at bounding box center [903, 215] width 792 height 118
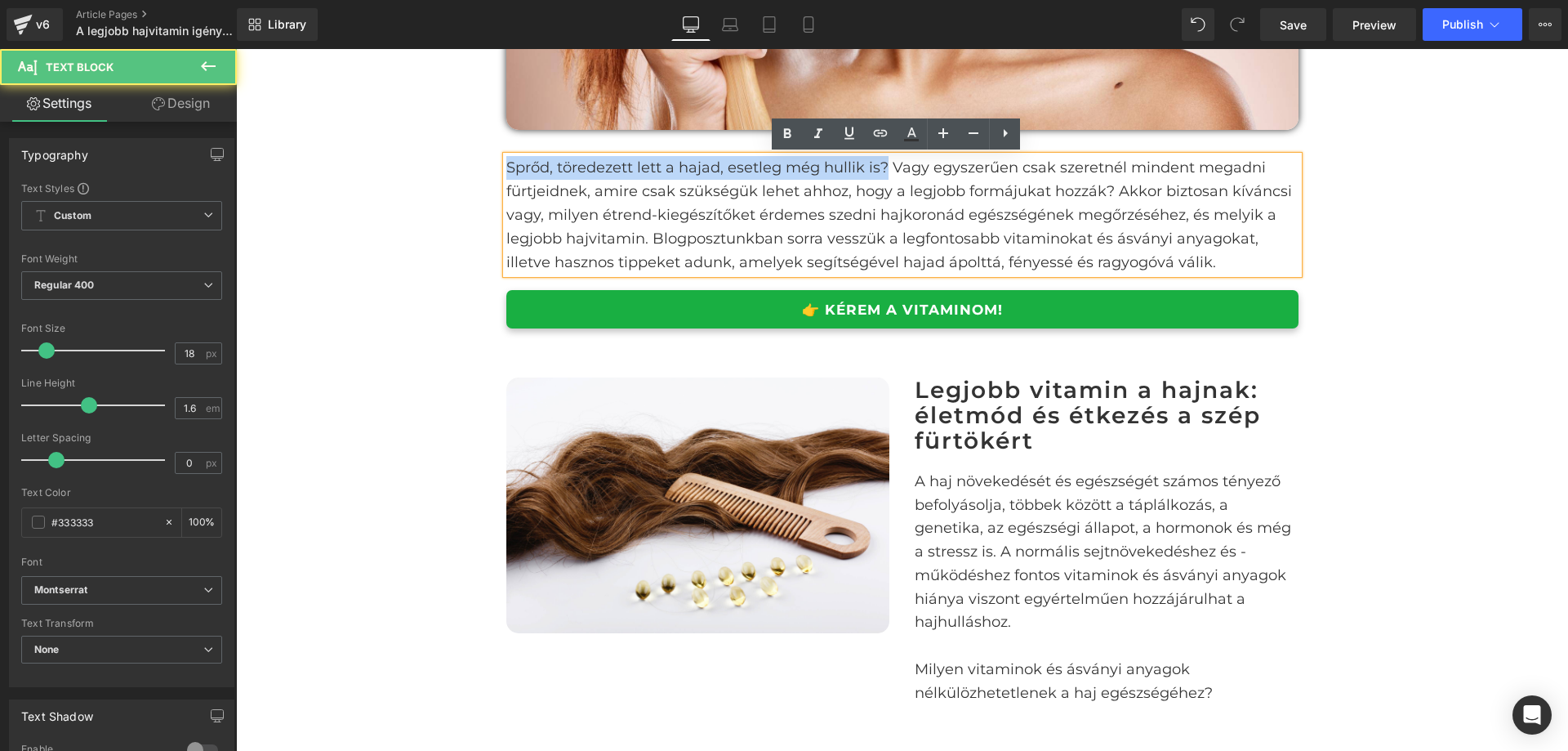
drag, startPoint x: 882, startPoint y: 170, endPoint x: 534, endPoint y: 166, distance: 348.0
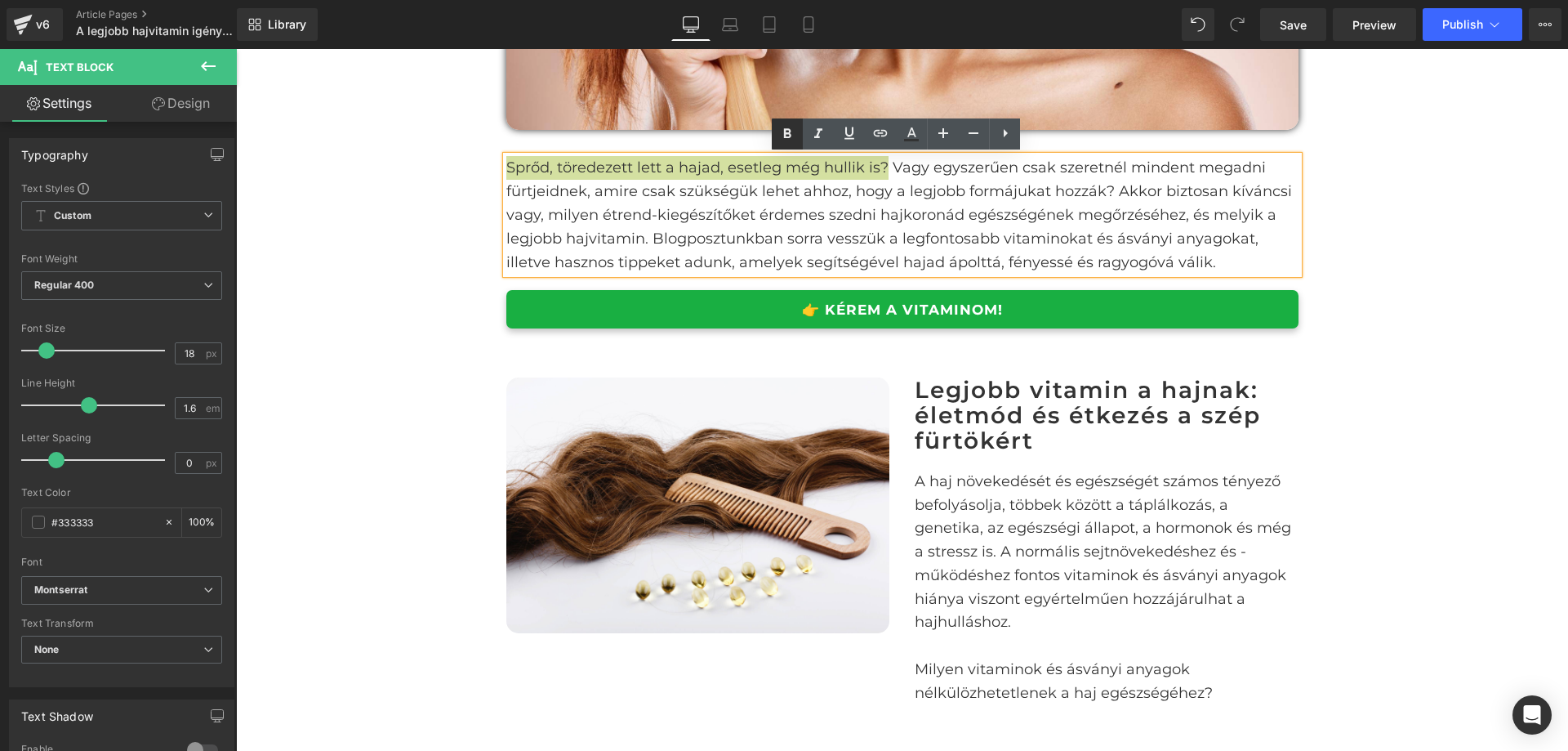
click at [790, 137] on icon at bounding box center [788, 134] width 8 height 10
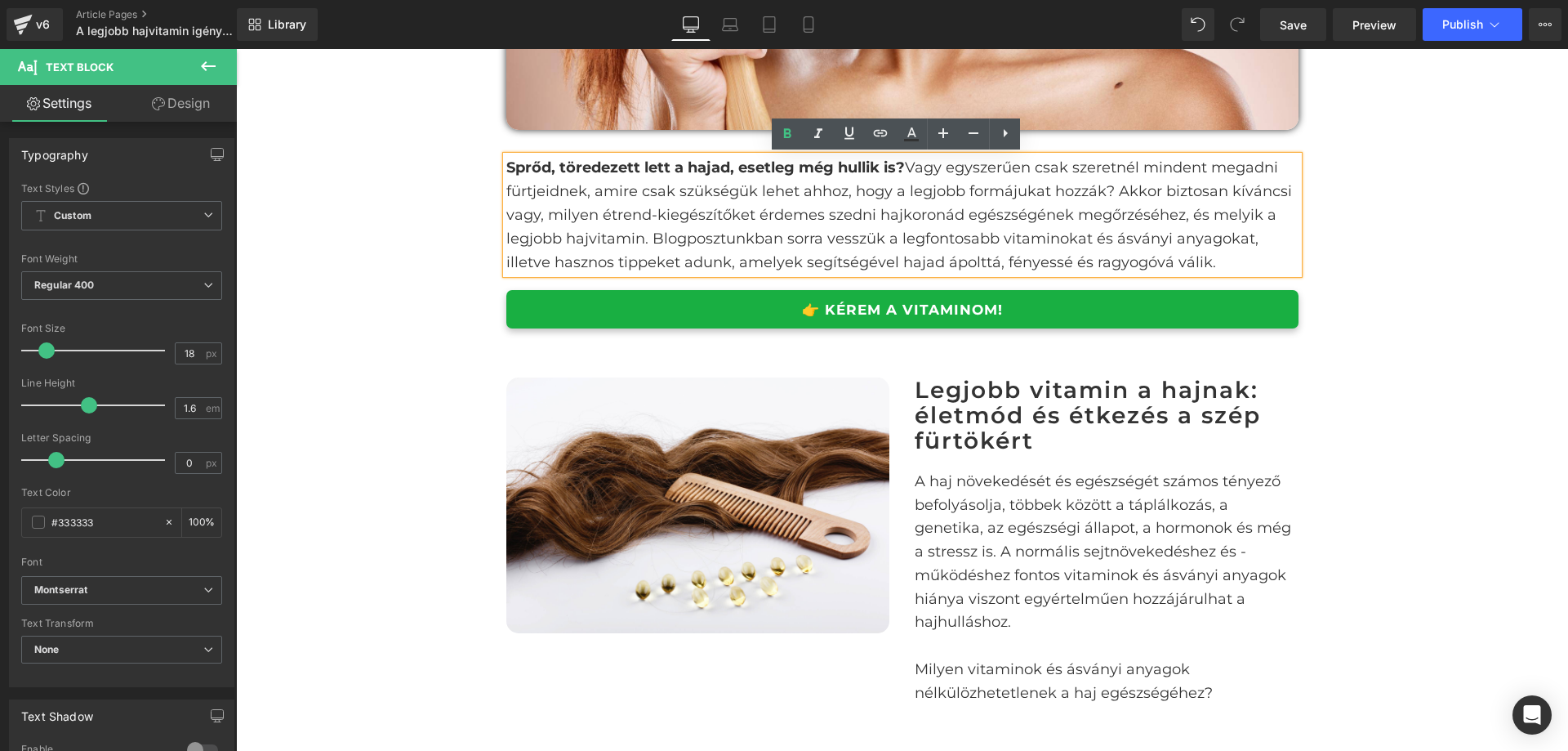
click at [1029, 217] on p "Sprőd, töredezett lett a hajad, esetleg még hullik is? Vagy egyszerűen csak sze…" at bounding box center [903, 215] width 792 height 118
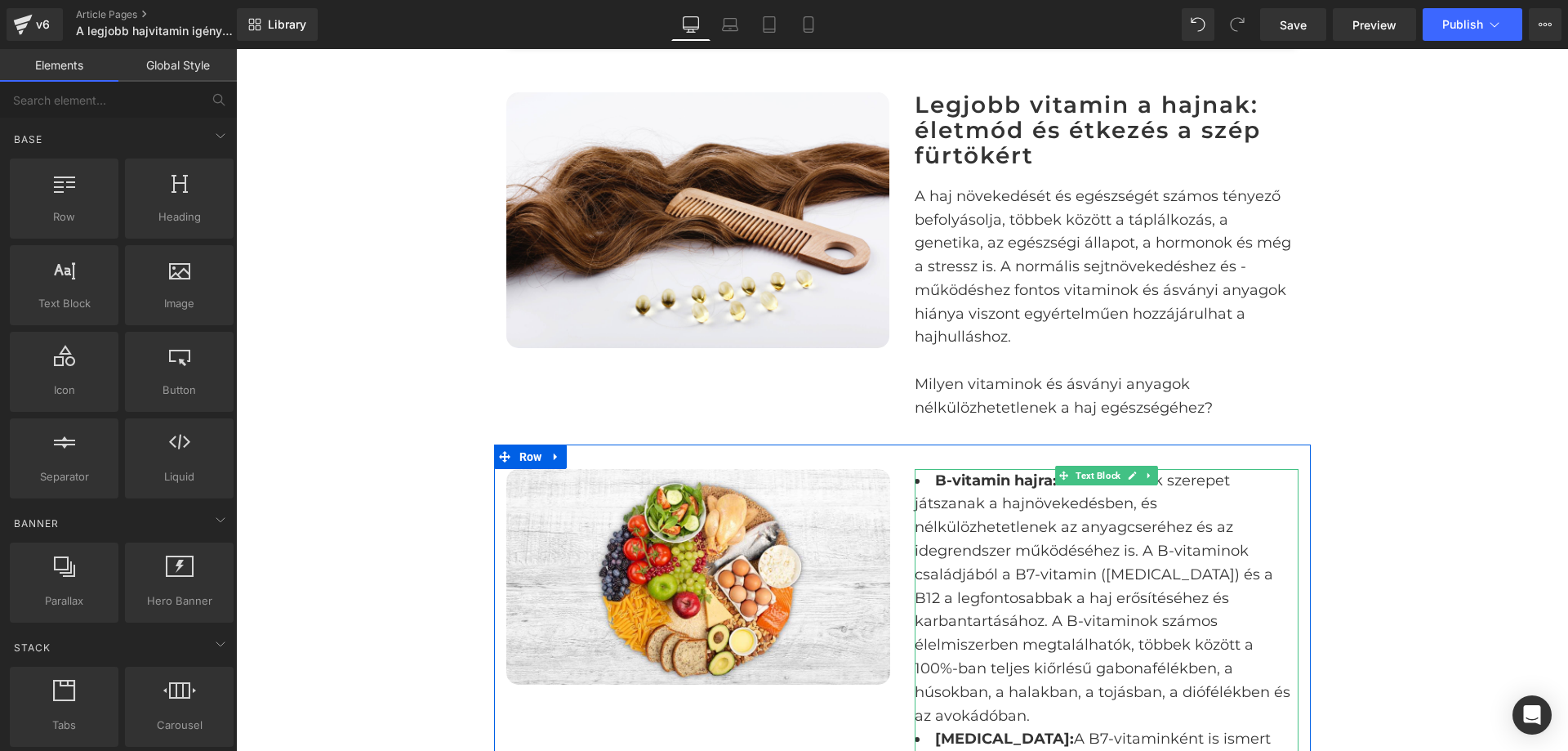
scroll to position [899, 0]
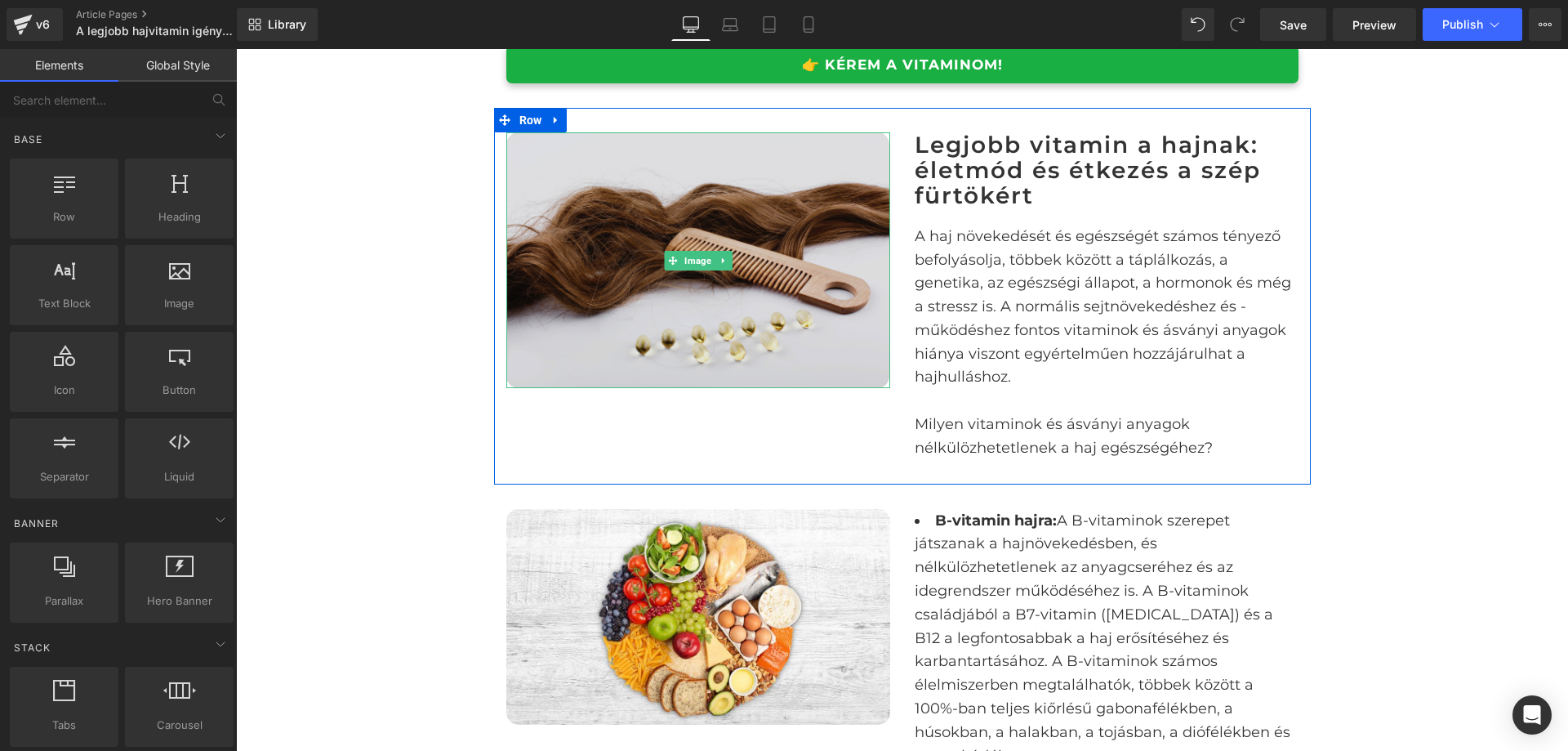
click at [784, 301] on img at bounding box center [699, 259] width 384 height 255
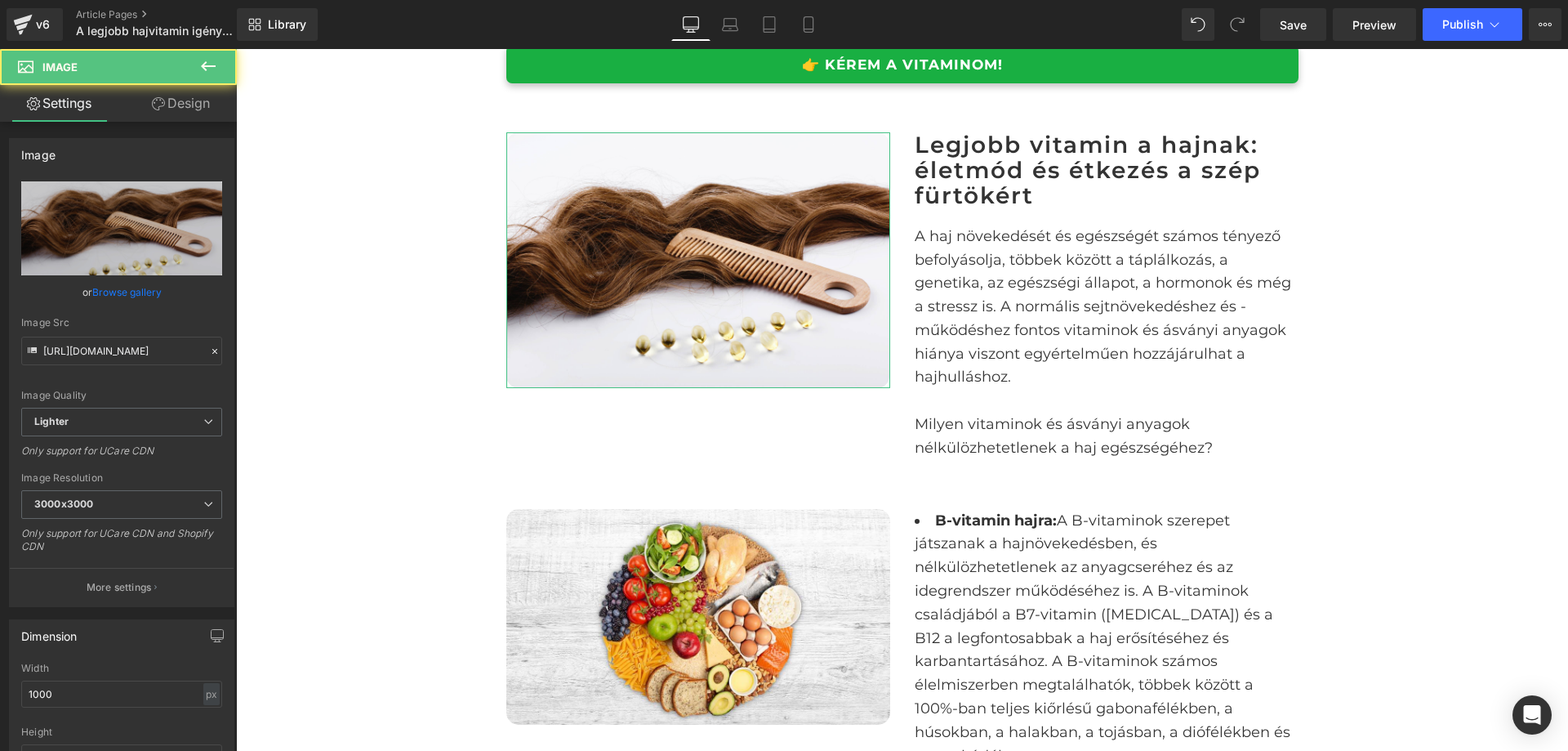
drag, startPoint x: 132, startPoint y: 93, endPoint x: 196, endPoint y: 214, distance: 136.9
click at [133, 93] on link "Design" at bounding box center [180, 103] width 119 height 37
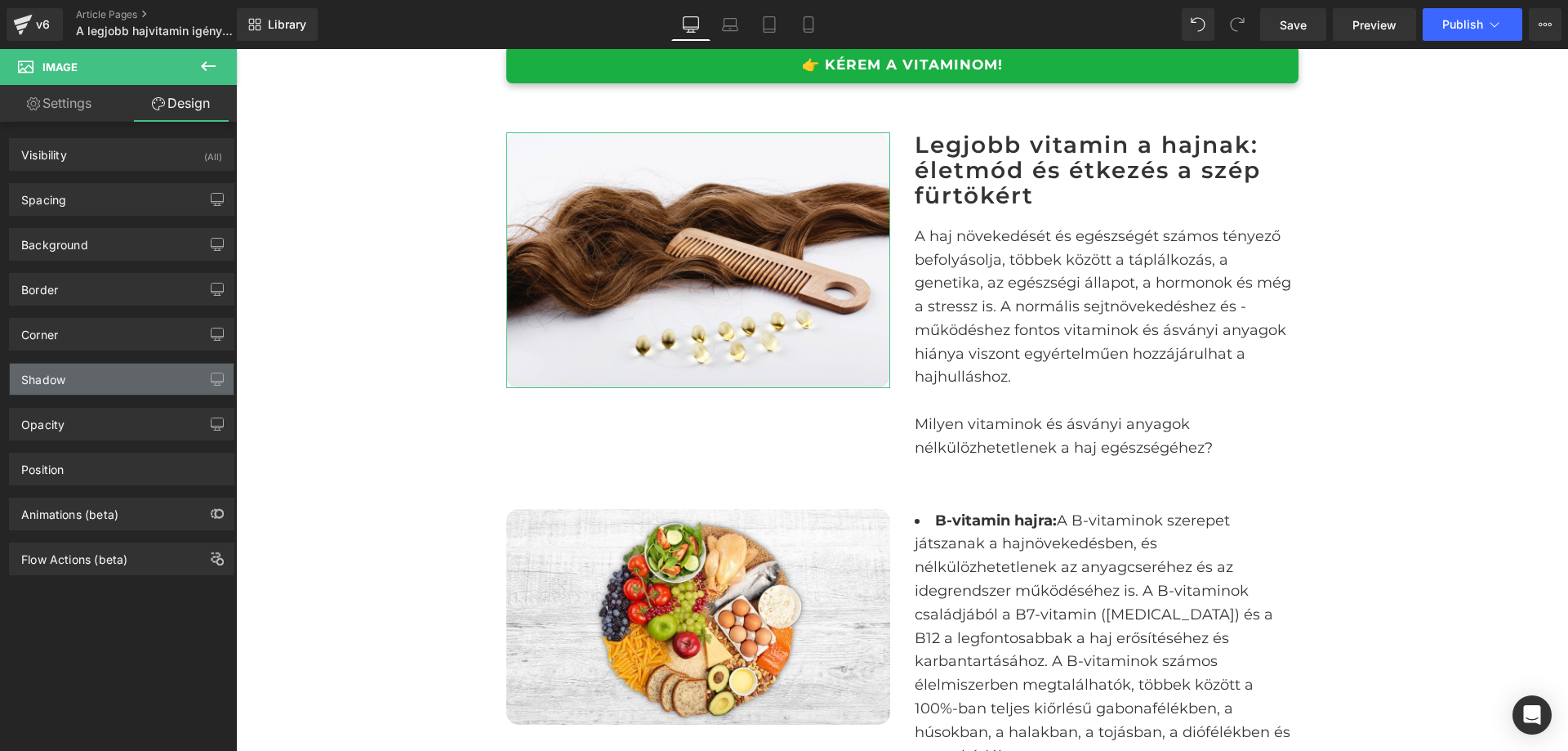
click at [160, 369] on div "Shadow" at bounding box center [121, 379] width 224 height 31
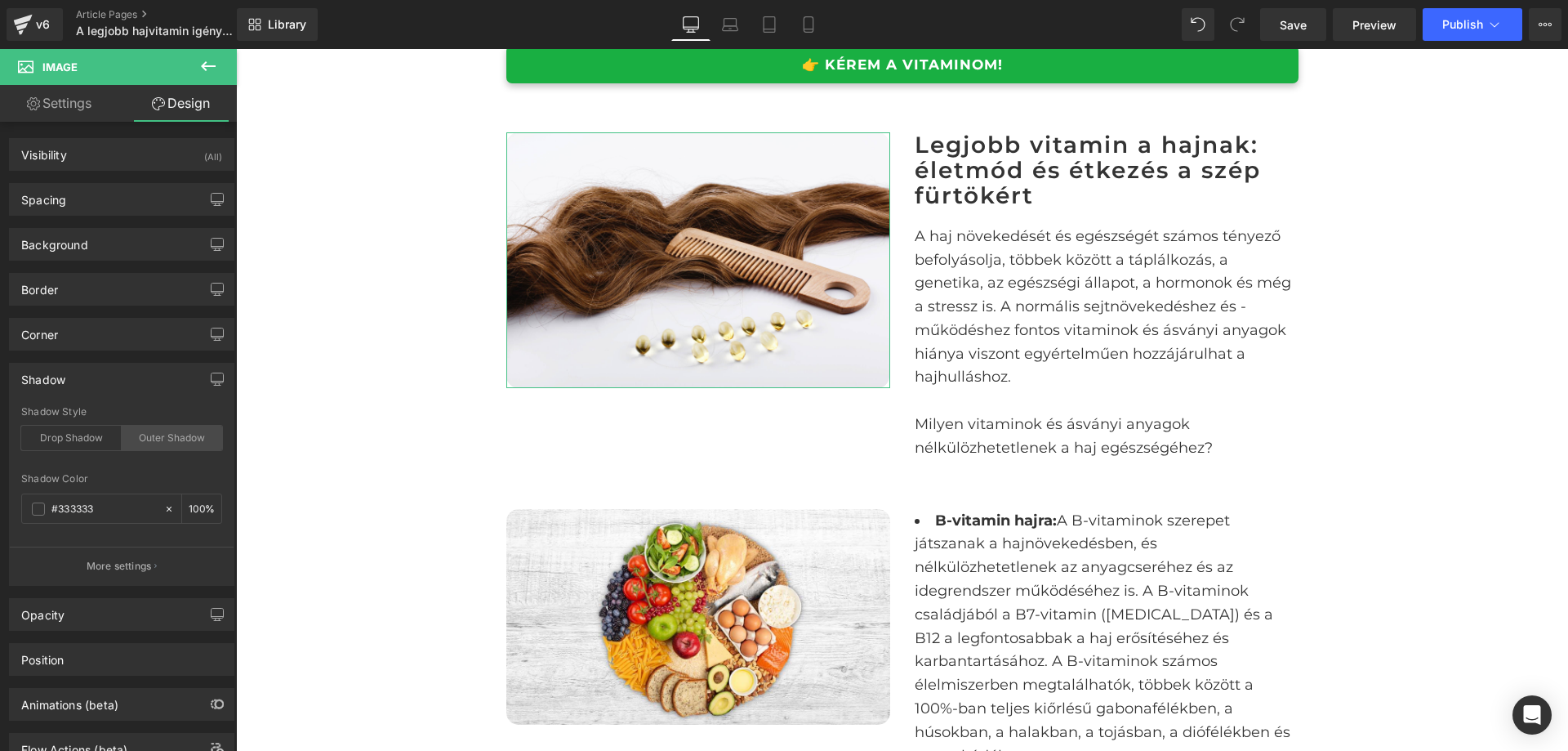
click at [160, 432] on div "Outer Shadow" at bounding box center [172, 438] width 100 height 24
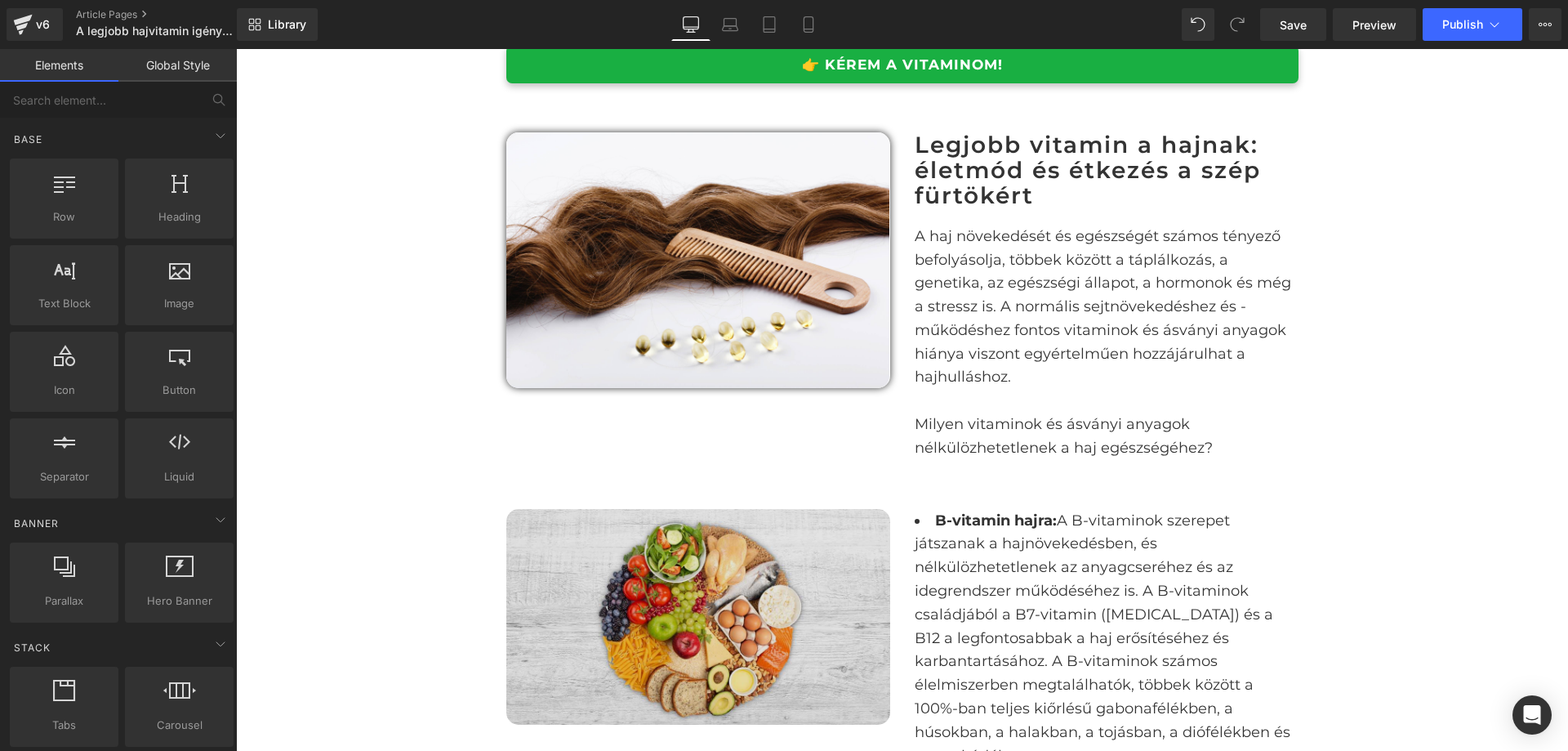
click at [528, 550] on img at bounding box center [699, 617] width 384 height 216
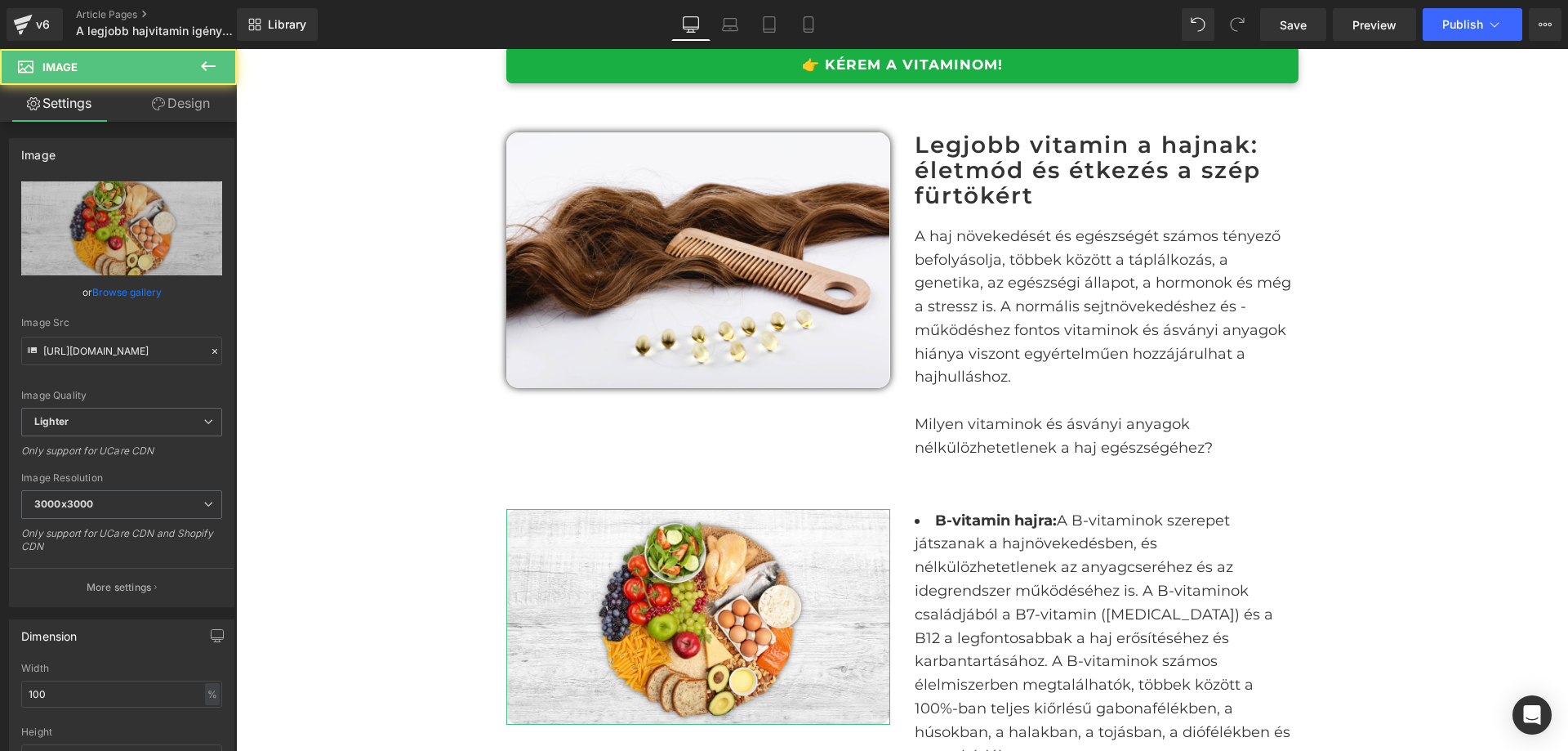
click at [194, 112] on link "Design" at bounding box center [180, 103] width 119 height 37
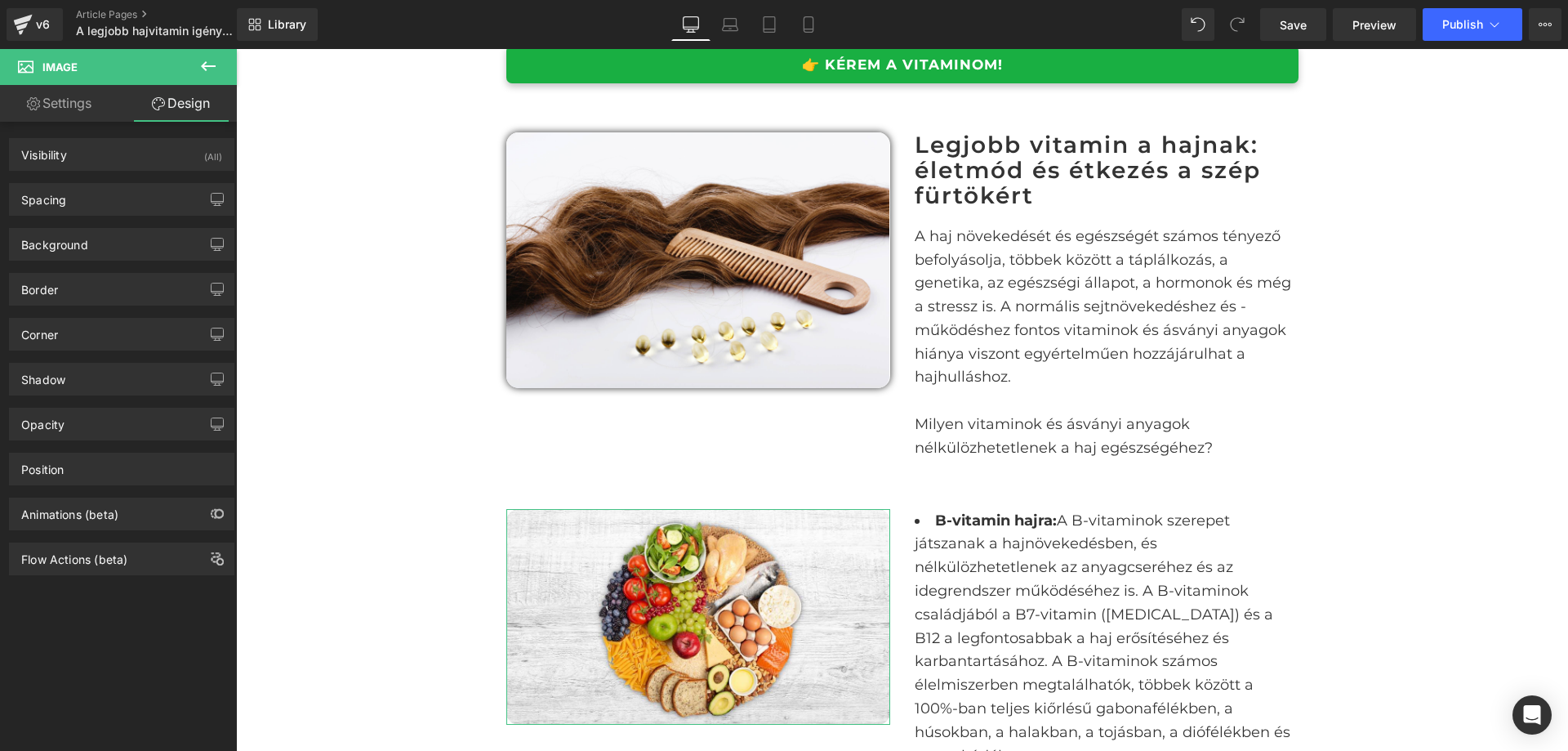
type input "#333333"
type input "100"
click at [142, 395] on div "Opacity 1 1" at bounding box center [121, 417] width 244 height 45
click at [159, 388] on div "Shadow" at bounding box center [121, 379] width 224 height 31
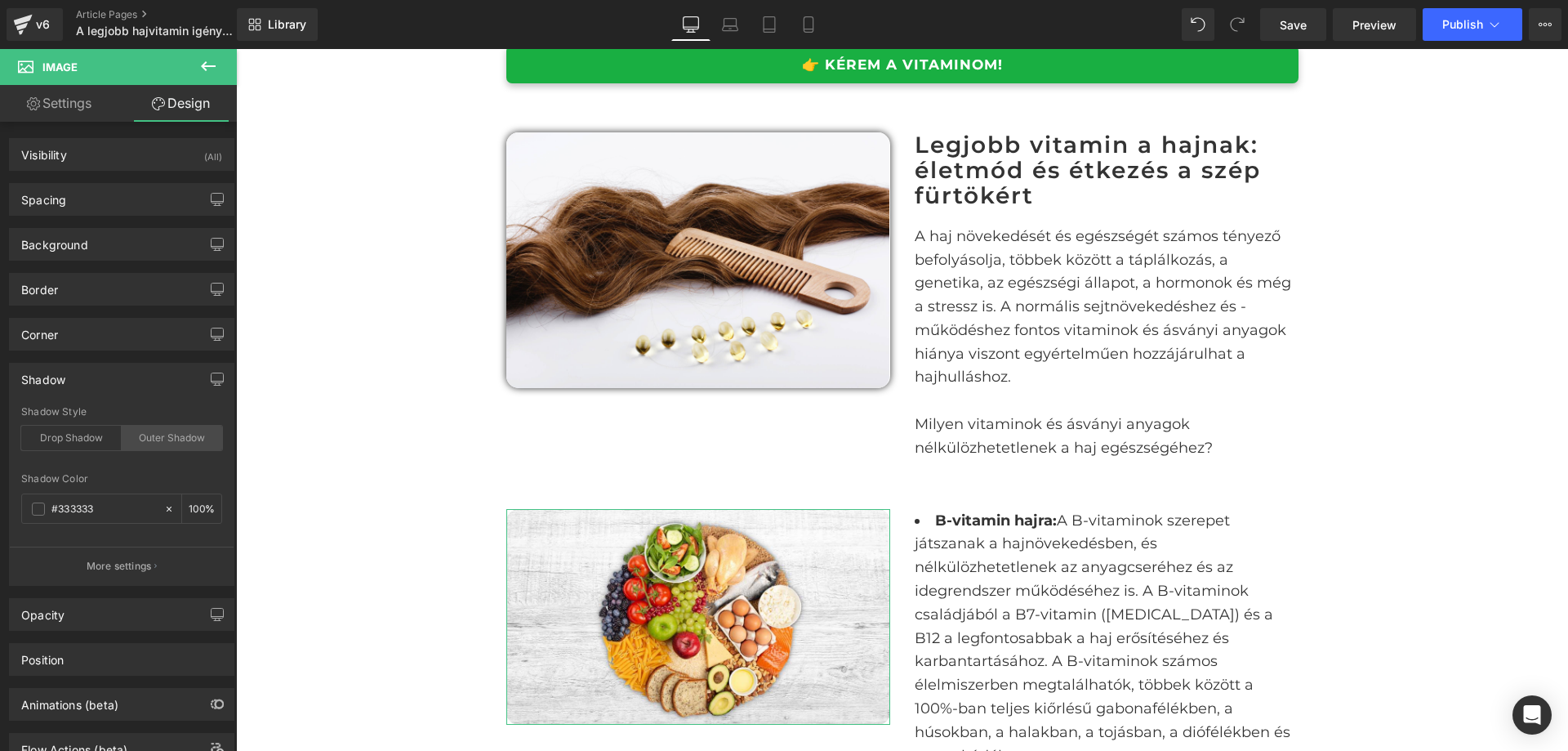
click at [177, 431] on div "Outer Shadow" at bounding box center [172, 438] width 100 height 24
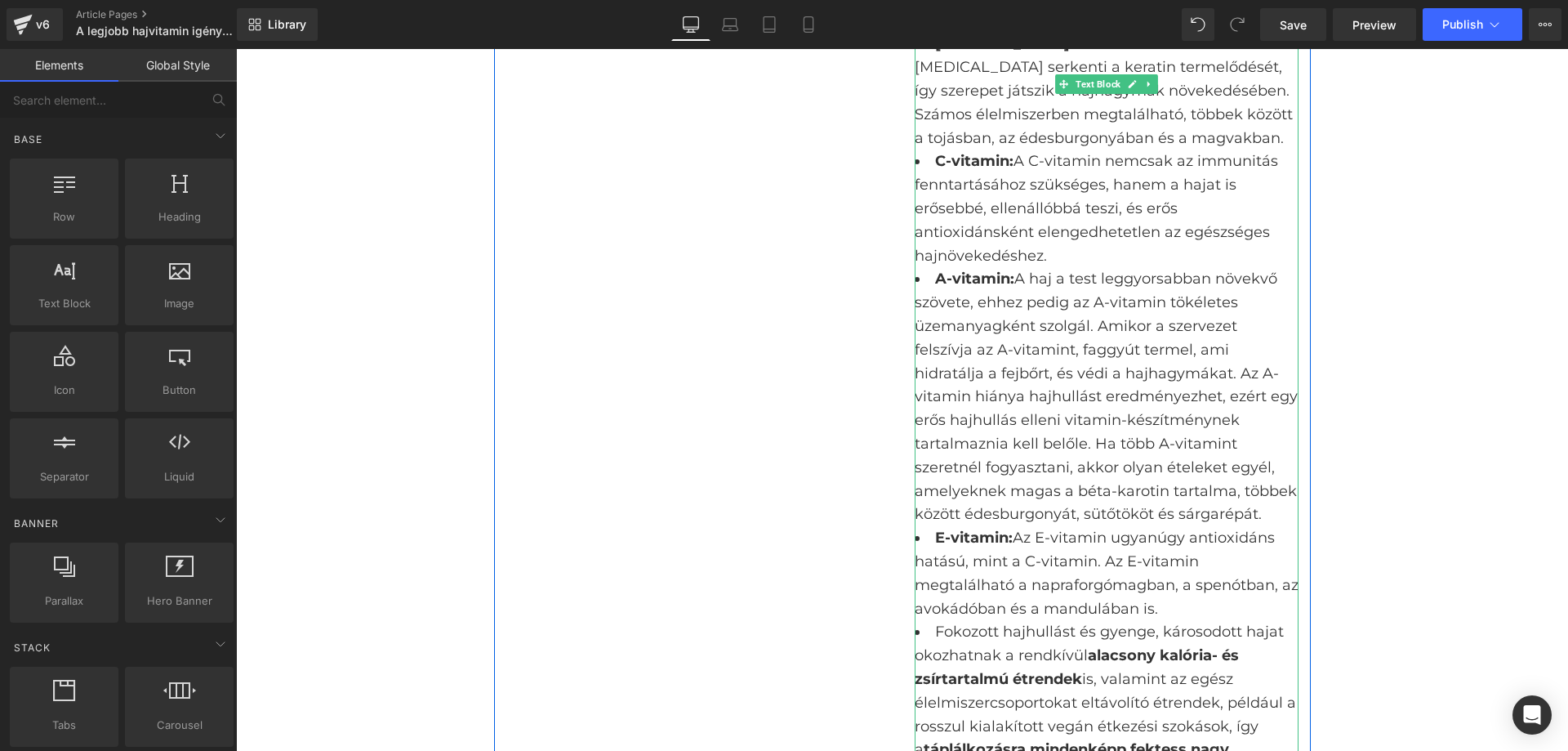
scroll to position [1389, 0]
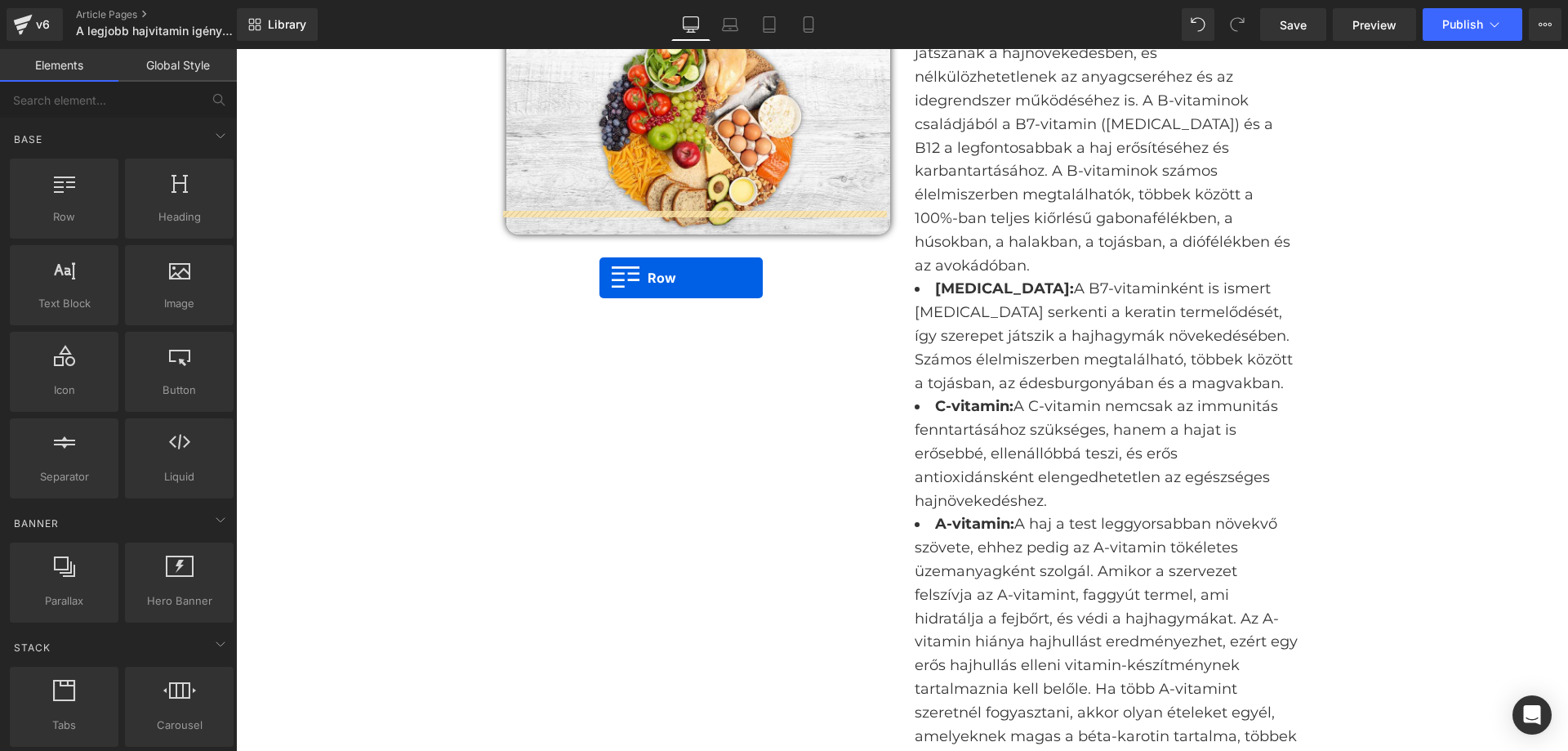
drag, startPoint x: 308, startPoint y: 232, endPoint x: 599, endPoint y: 277, distance: 294.5
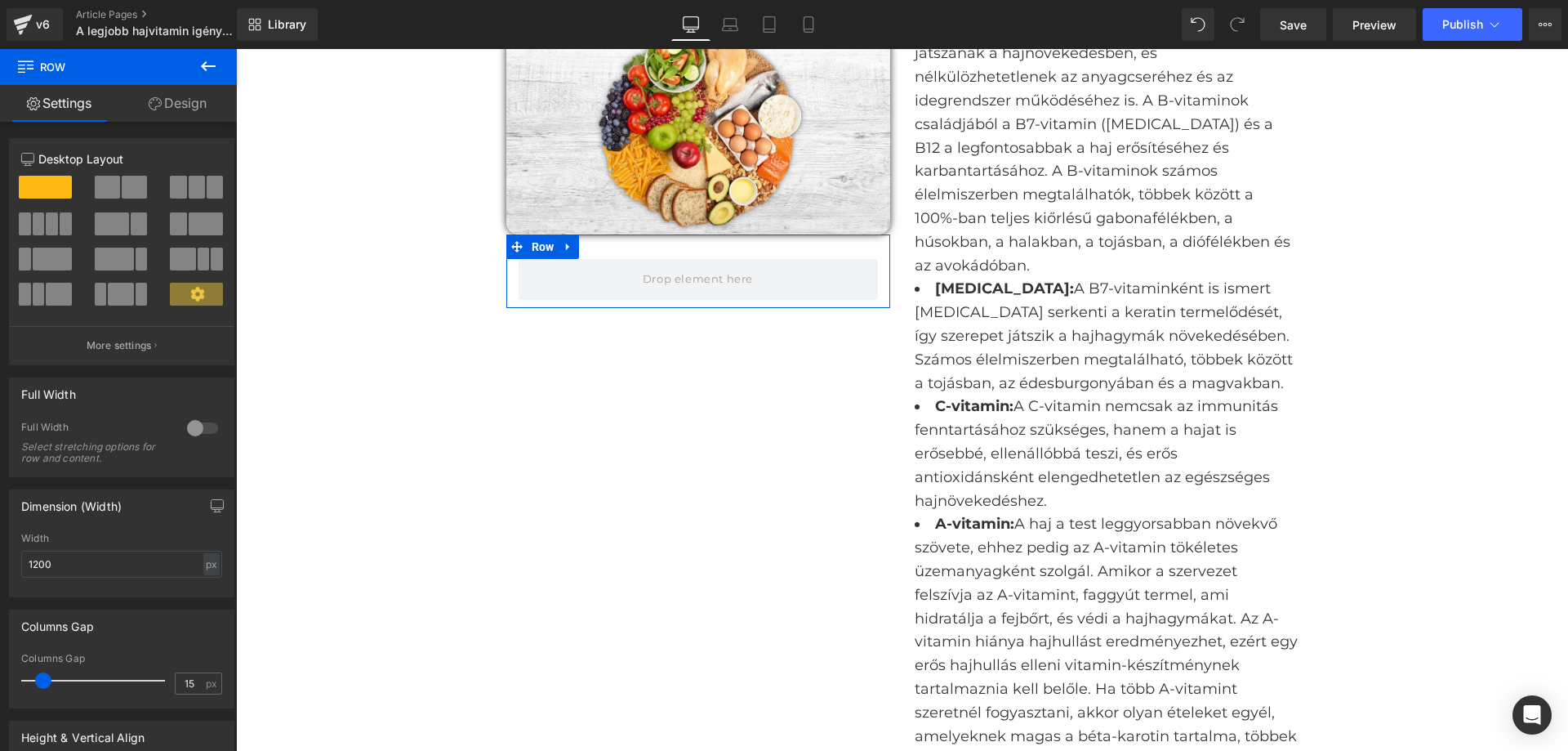
click at [186, 113] on link "Design" at bounding box center [177, 103] width 119 height 37
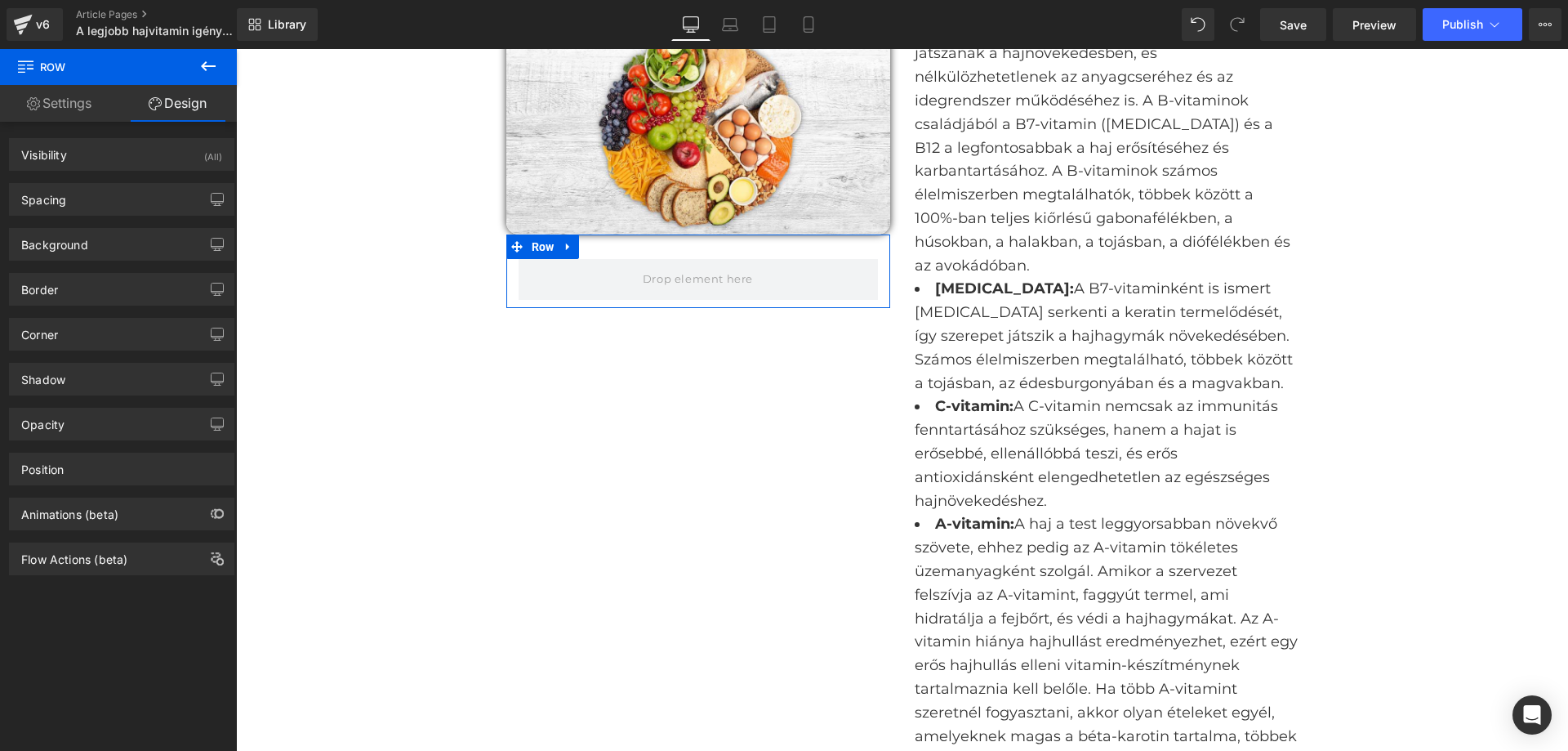
click at [69, 110] on link "Settings" at bounding box center [59, 103] width 119 height 37
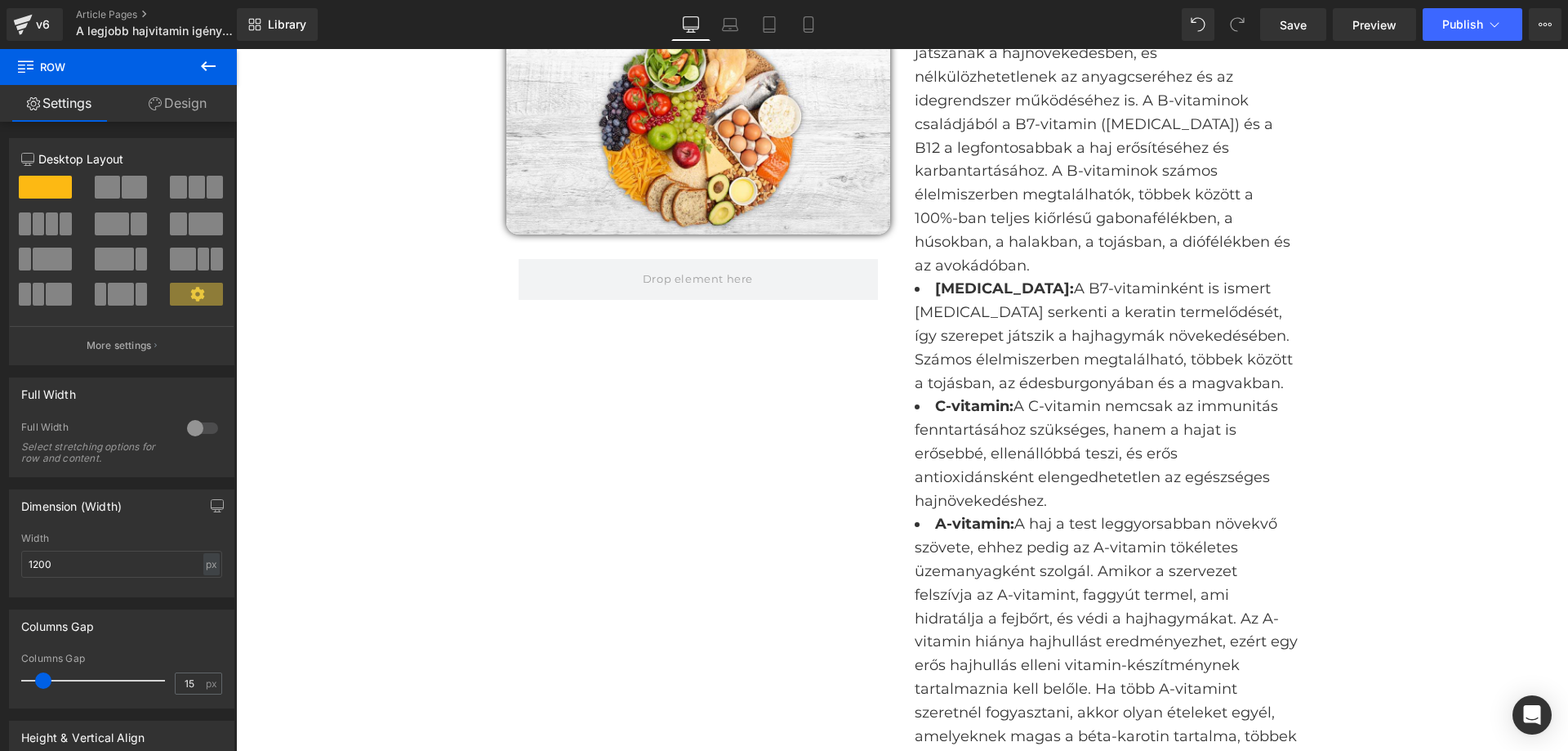
click at [202, 69] on icon at bounding box center [208, 66] width 19 height 19
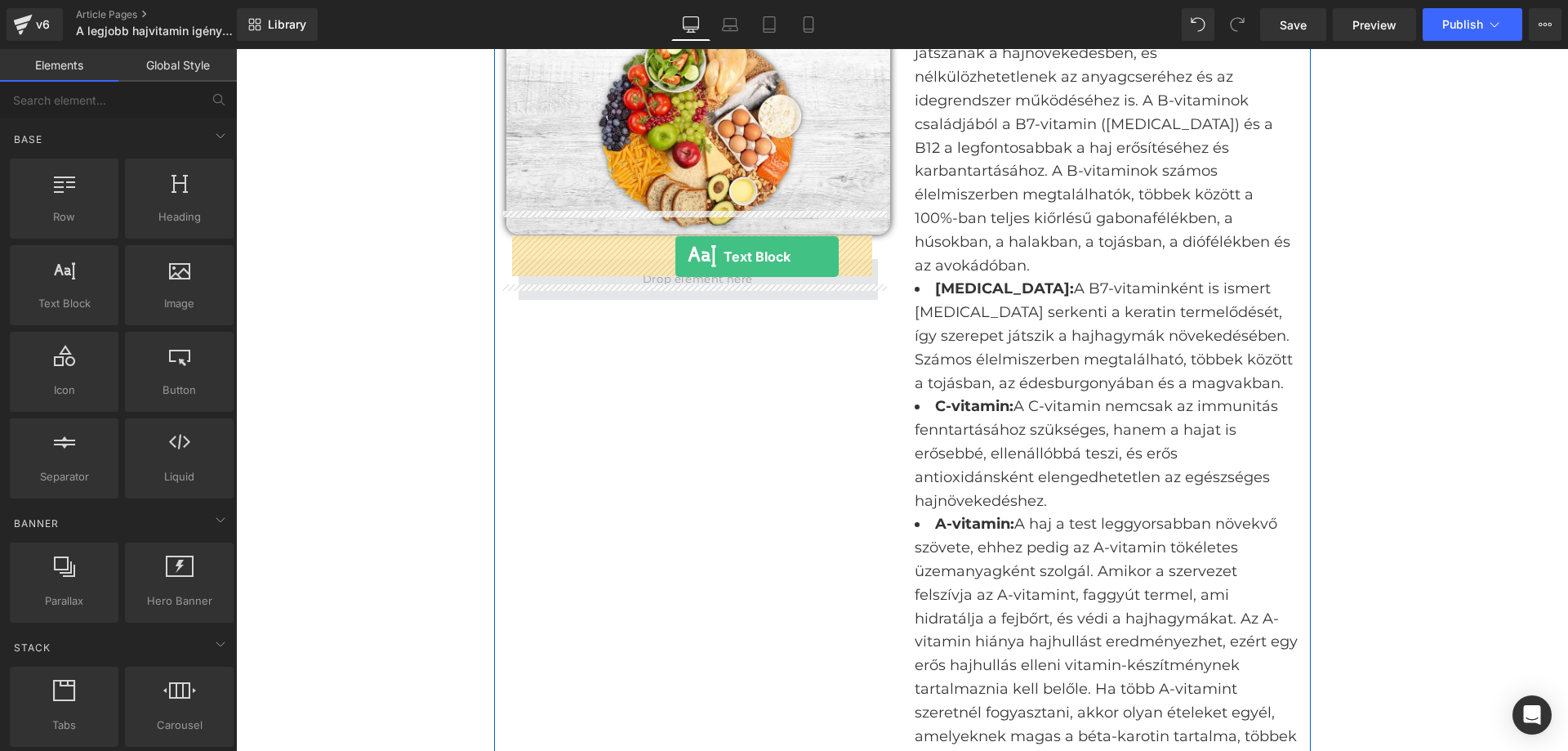
drag, startPoint x: 329, startPoint y: 356, endPoint x: 674, endPoint y: 256, distance: 359.2
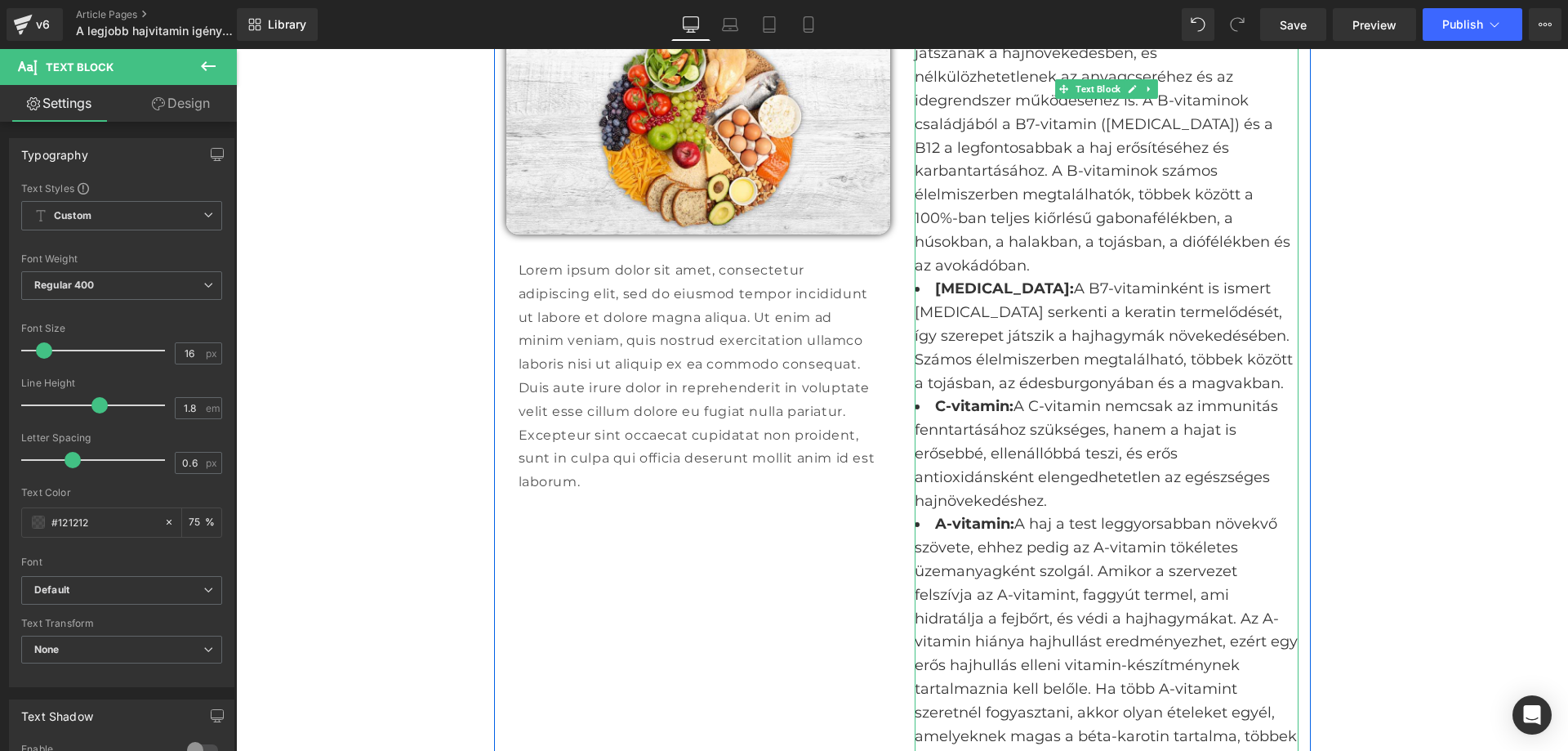
click at [919, 277] on li "[MEDICAL_DATA]: A B7-vitaminként is ismert [MEDICAL_DATA] serkenti a keratin te…" at bounding box center [1106, 335] width 384 height 118
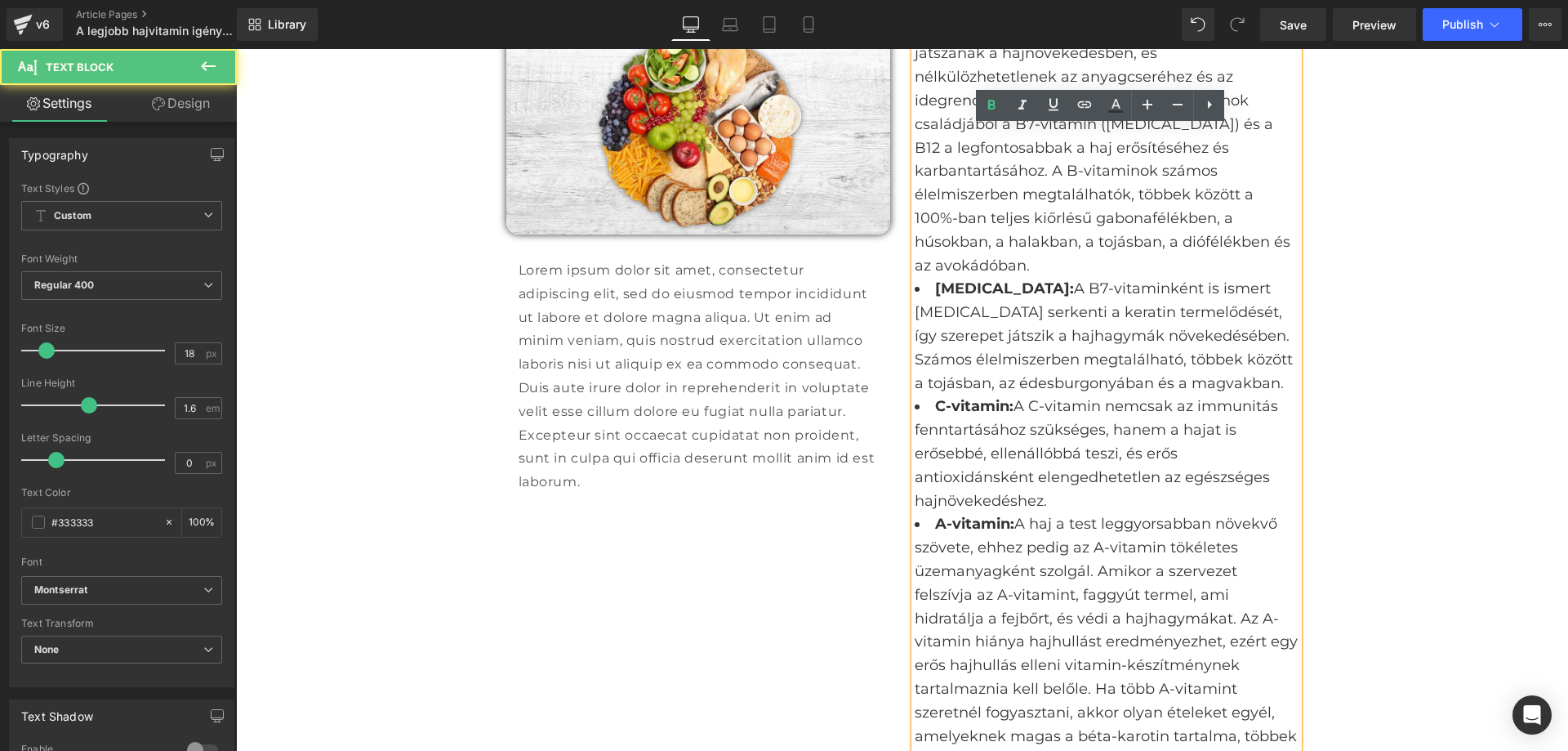
drag, startPoint x: 906, startPoint y: 266, endPoint x: 1148, endPoint y: 449, distance: 303.4
click at [1148, 449] on div "B-vitamin hajra: A B-vitaminok szerepet játszanak a hajnövekedésben, és nélkülö…" at bounding box center [1106, 532] width 384 height 1028
click at [1148, 449] on li "C-vitamin: A C-vitamin nemcsak az immunitás fenntartásához szükséges, hanem a h…" at bounding box center [1106, 453] width 384 height 118
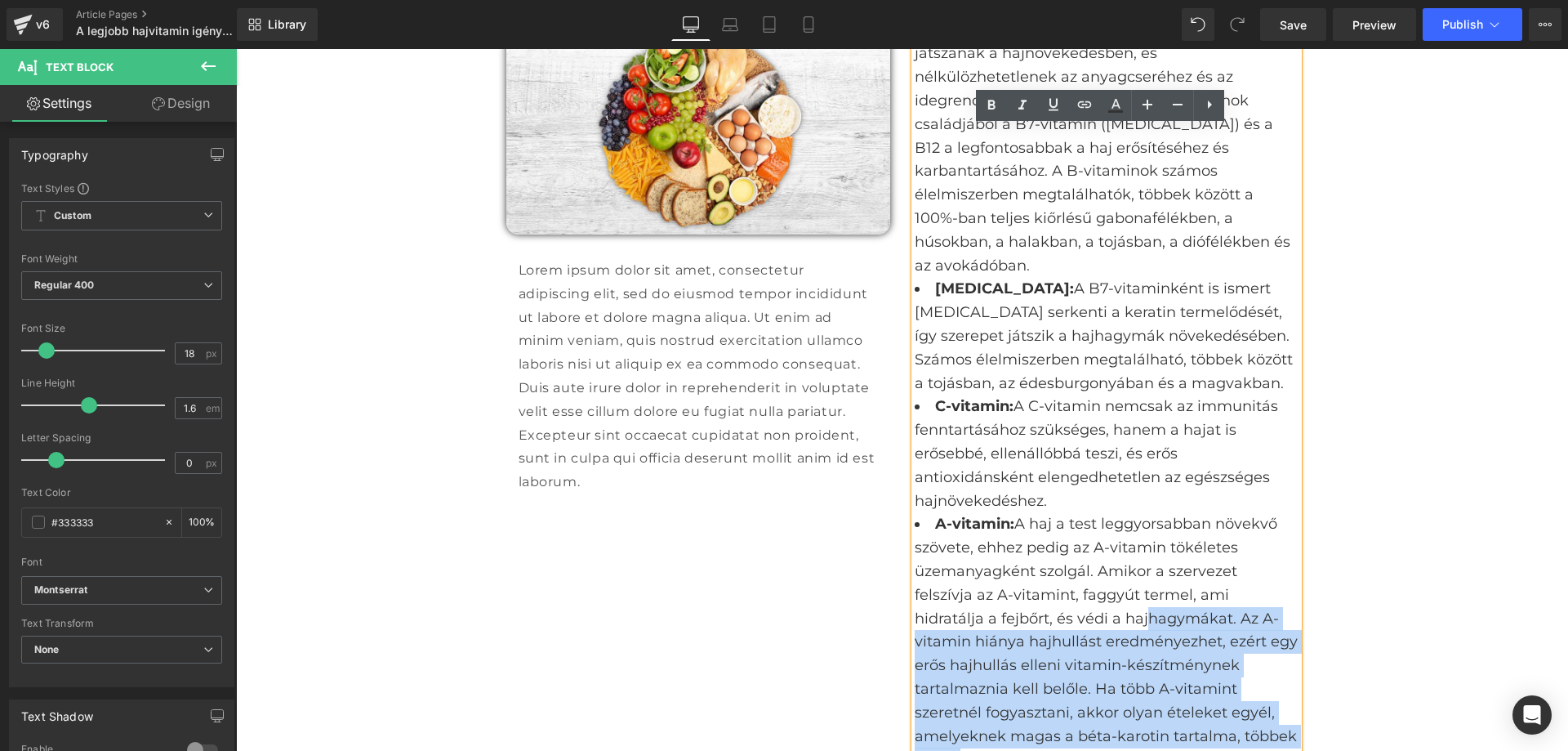
drag, startPoint x: 1185, startPoint y: 679, endPoint x: 1052, endPoint y: 560, distance: 178.5
click at [1052, 560] on li "A-vitamin: A haj a test leggyorsabban növekvő szövete, ehhez pedig az A-vitamin…" at bounding box center [1106, 641] width 384 height 259
click at [1258, 679] on li "A-vitamin: A haj a test leggyorsabban növekvő szövete, ehhez pedig az A-vitamin…" at bounding box center [1106, 641] width 384 height 259
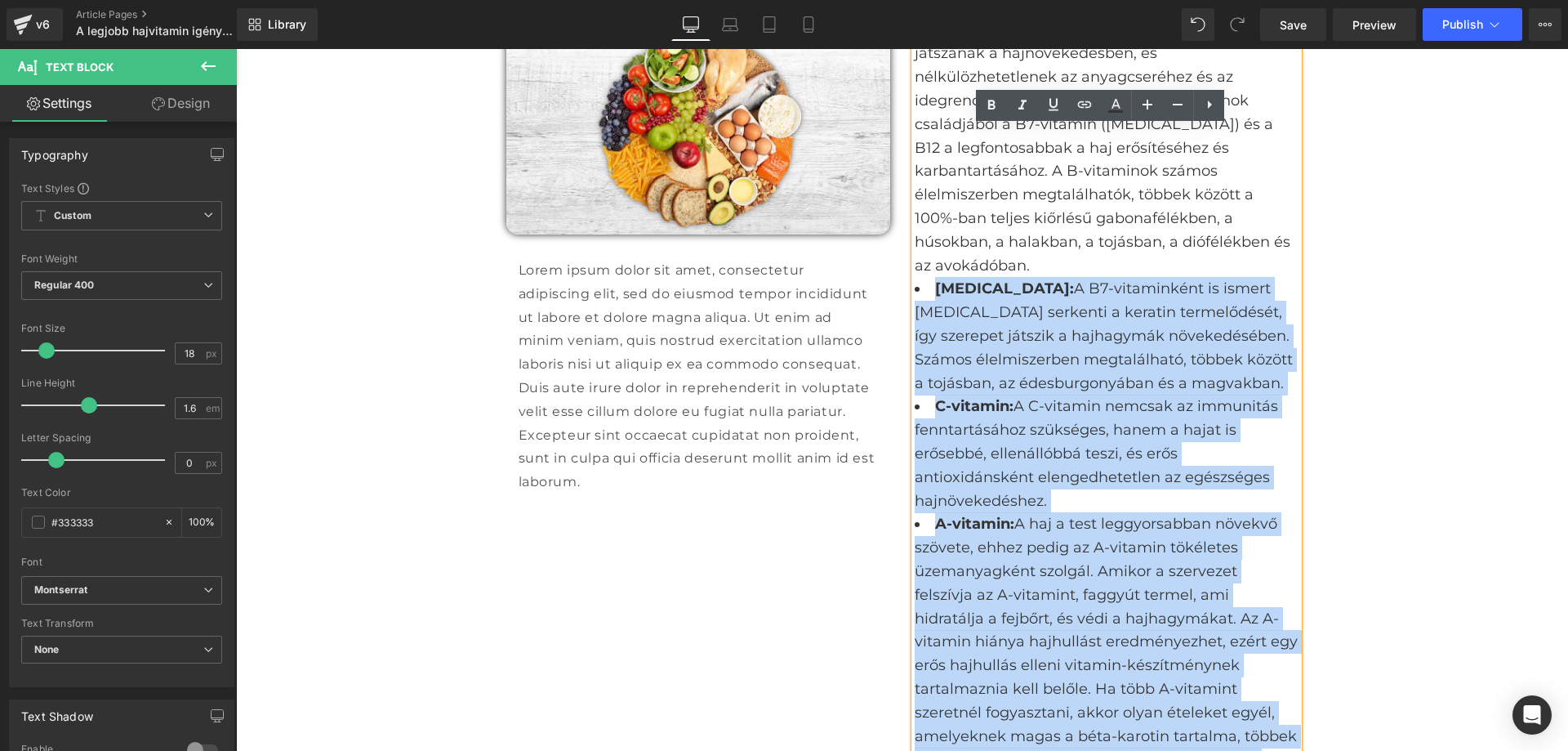
drag, startPoint x: 1230, startPoint y: 707, endPoint x: 909, endPoint y: 265, distance: 546.3
click at [915, 265] on ul "B-vitamin hajra: A B-vitaminok szerepet játszanak a hajnövekedésben, és nélkülö…" at bounding box center [1106, 523] width 384 height 1011
copy ul "[MEDICAL_DATA]: A B7-vitaminként is ismert [MEDICAL_DATA] serkenti a keratin te…"
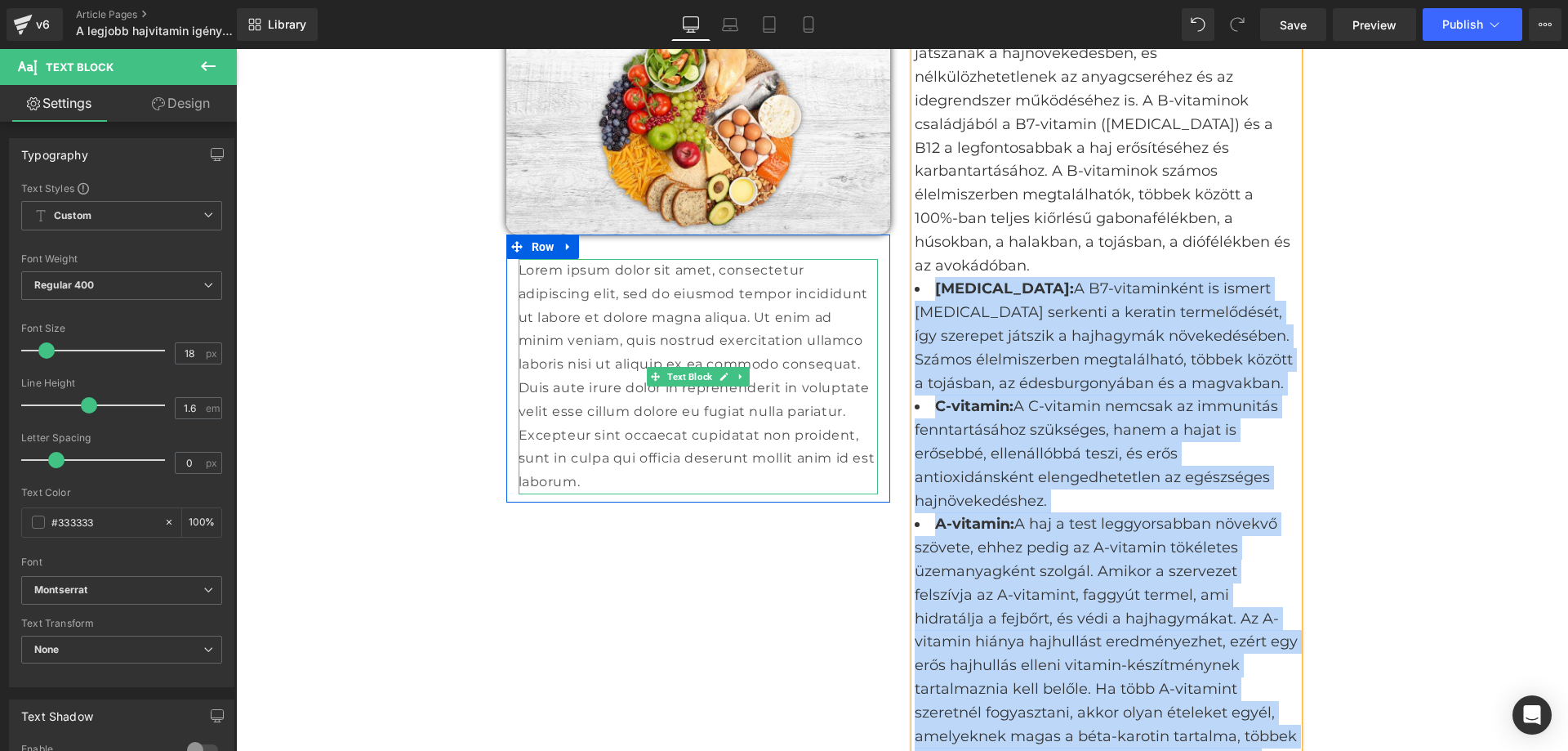
click at [630, 292] on p "Lorem ipsum dolor sit amet, consectetur adipiscing elit, sed do eiusmod tempor …" at bounding box center [698, 377] width 359 height 235
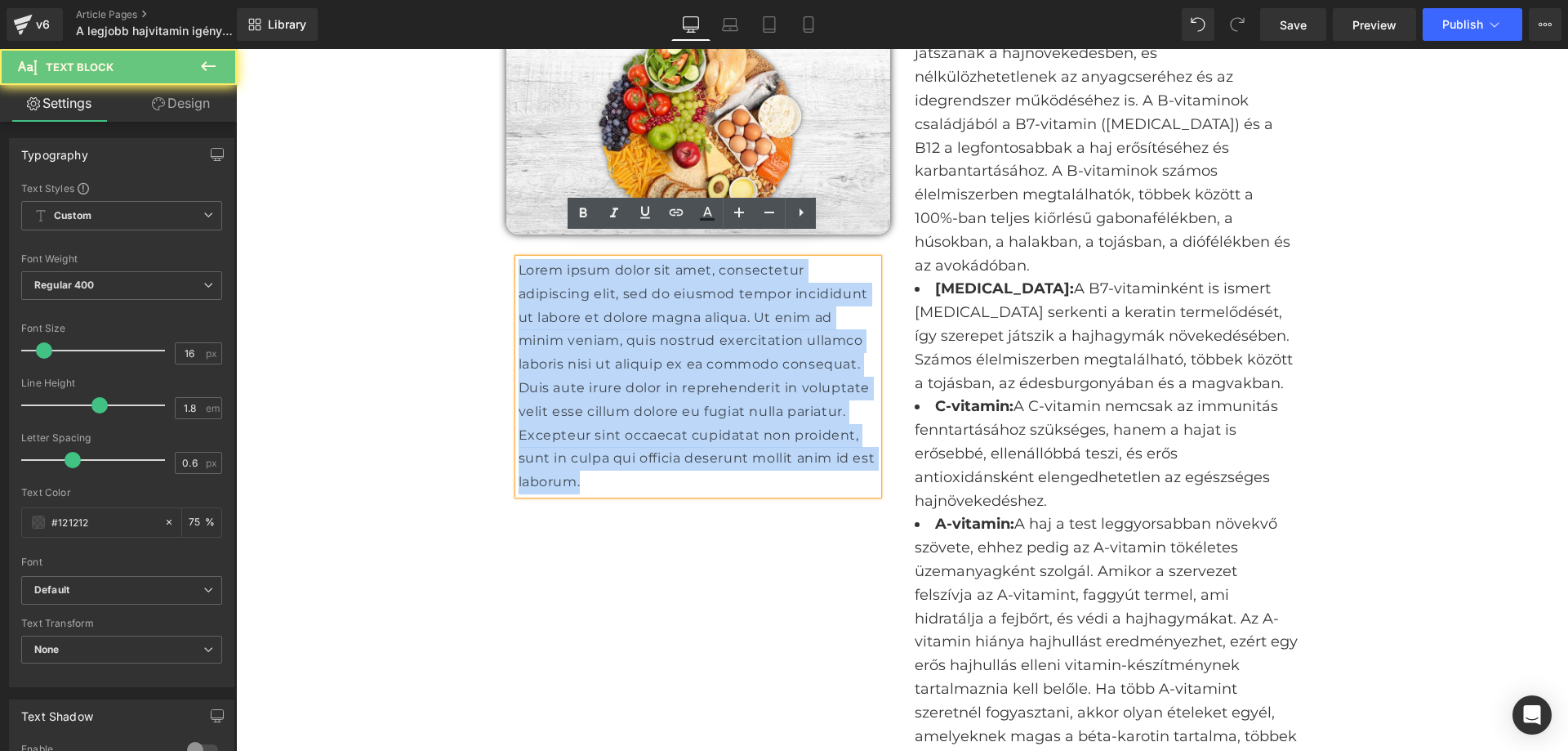
click at [630, 292] on p "Lorem ipsum dolor sit amet, consectetur adipiscing elit, sed do eiusmod tempor …" at bounding box center [698, 377] width 359 height 235
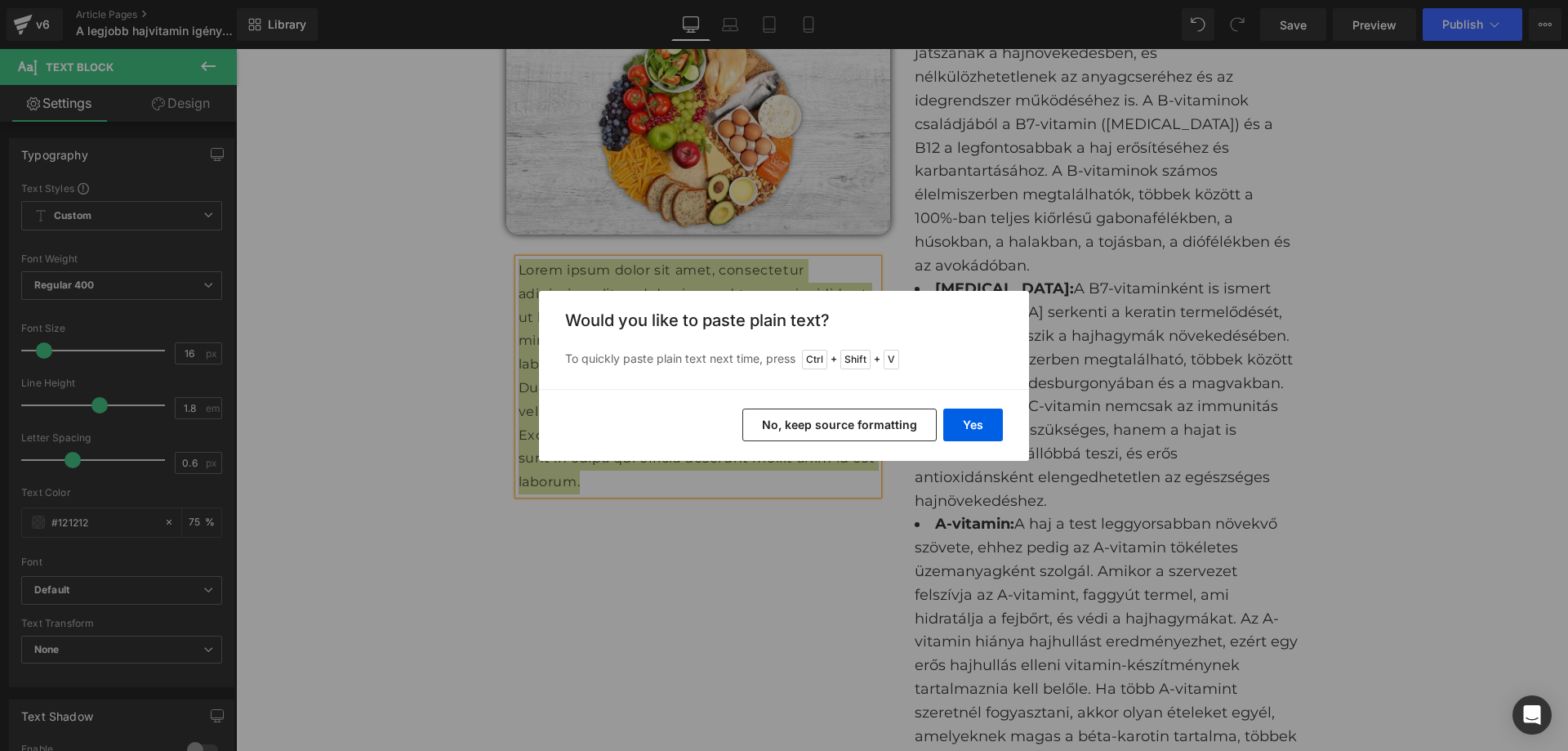
click at [924, 424] on button "No, keep source formatting" at bounding box center [839, 425] width 195 height 33
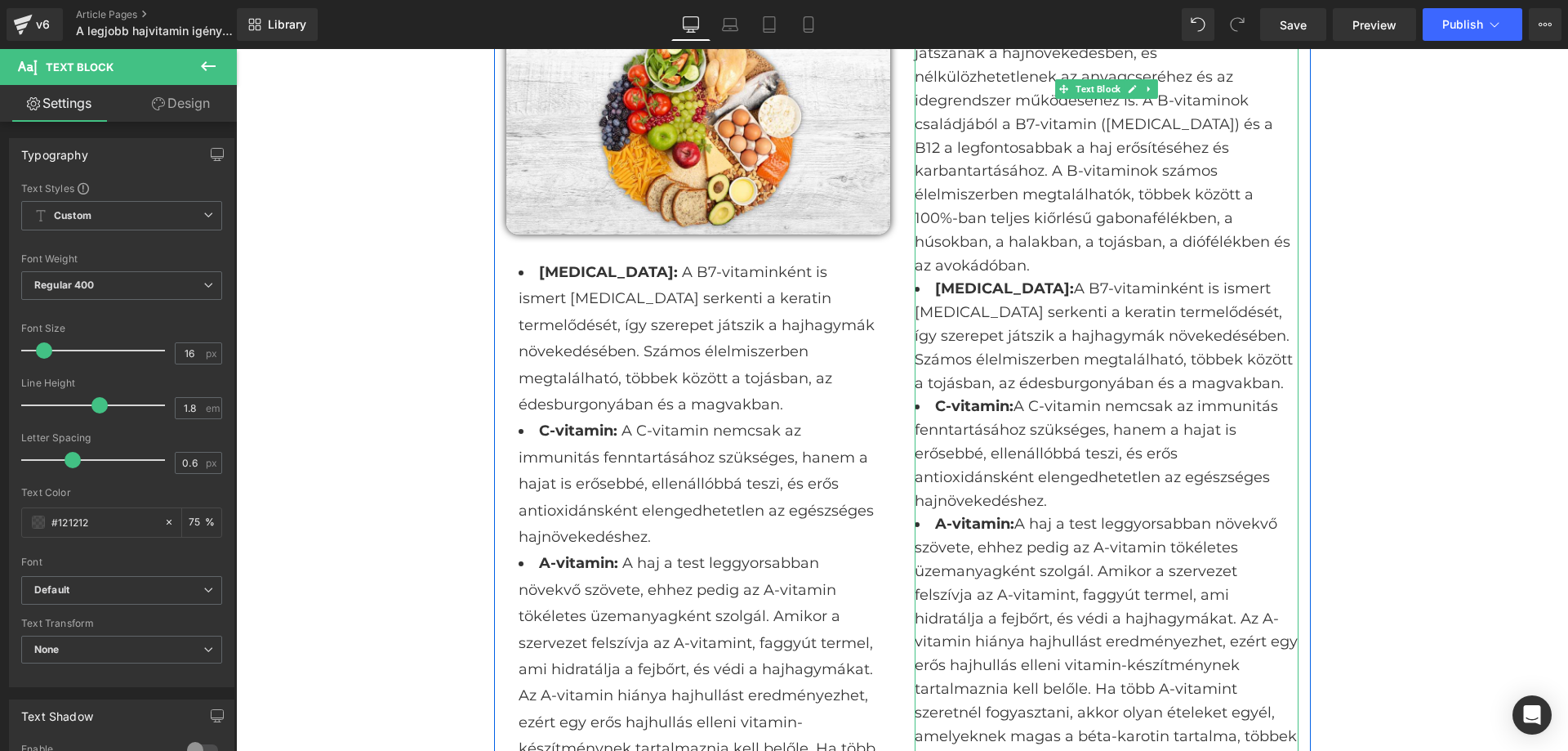
click at [1209, 684] on li "A-vitamin: A haj a test leggyorsabban növekvő szövete, ehhez pedig az A-vitamin…" at bounding box center [1106, 641] width 384 height 259
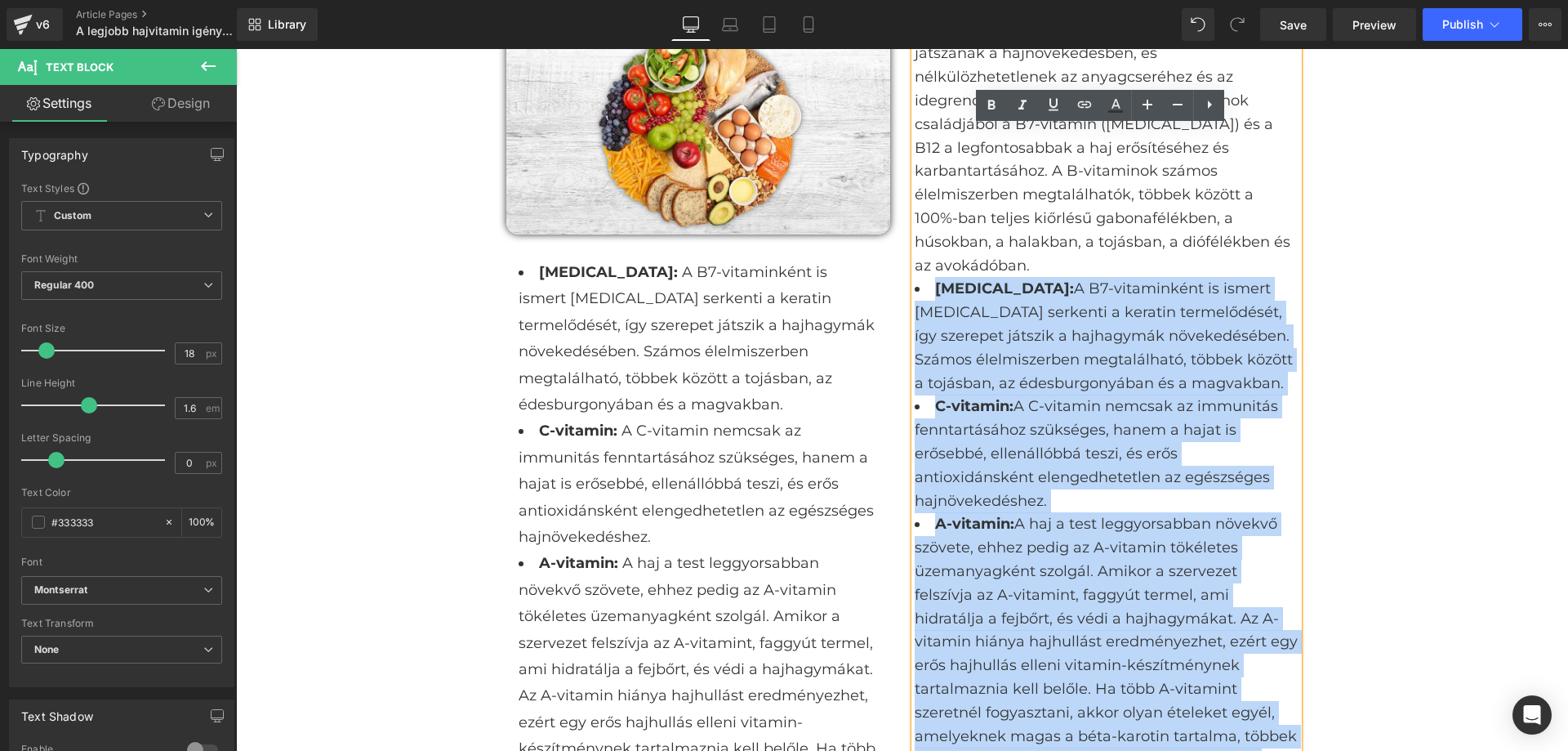
drag, startPoint x: 1214, startPoint y: 711, endPoint x: 917, endPoint y: 269, distance: 532.5
click at [917, 269] on ul "B-vitamin hajra: A B-vitaminok szerepet játszanak a hajnövekedésben, és nélkülö…" at bounding box center [1106, 523] width 384 height 1011
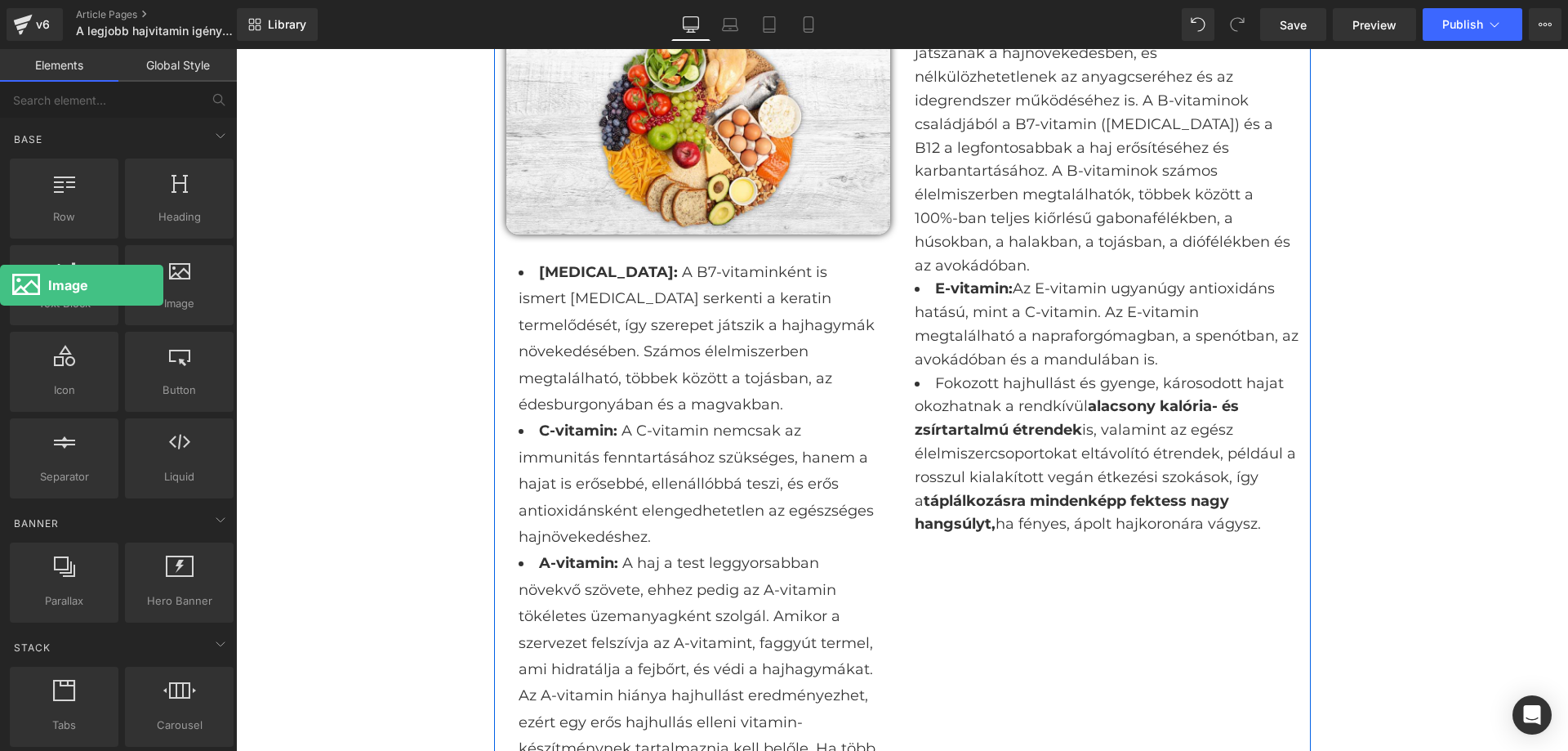
drag, startPoint x: 163, startPoint y: 287, endPoint x: 0, endPoint y: 285, distance: 163.0
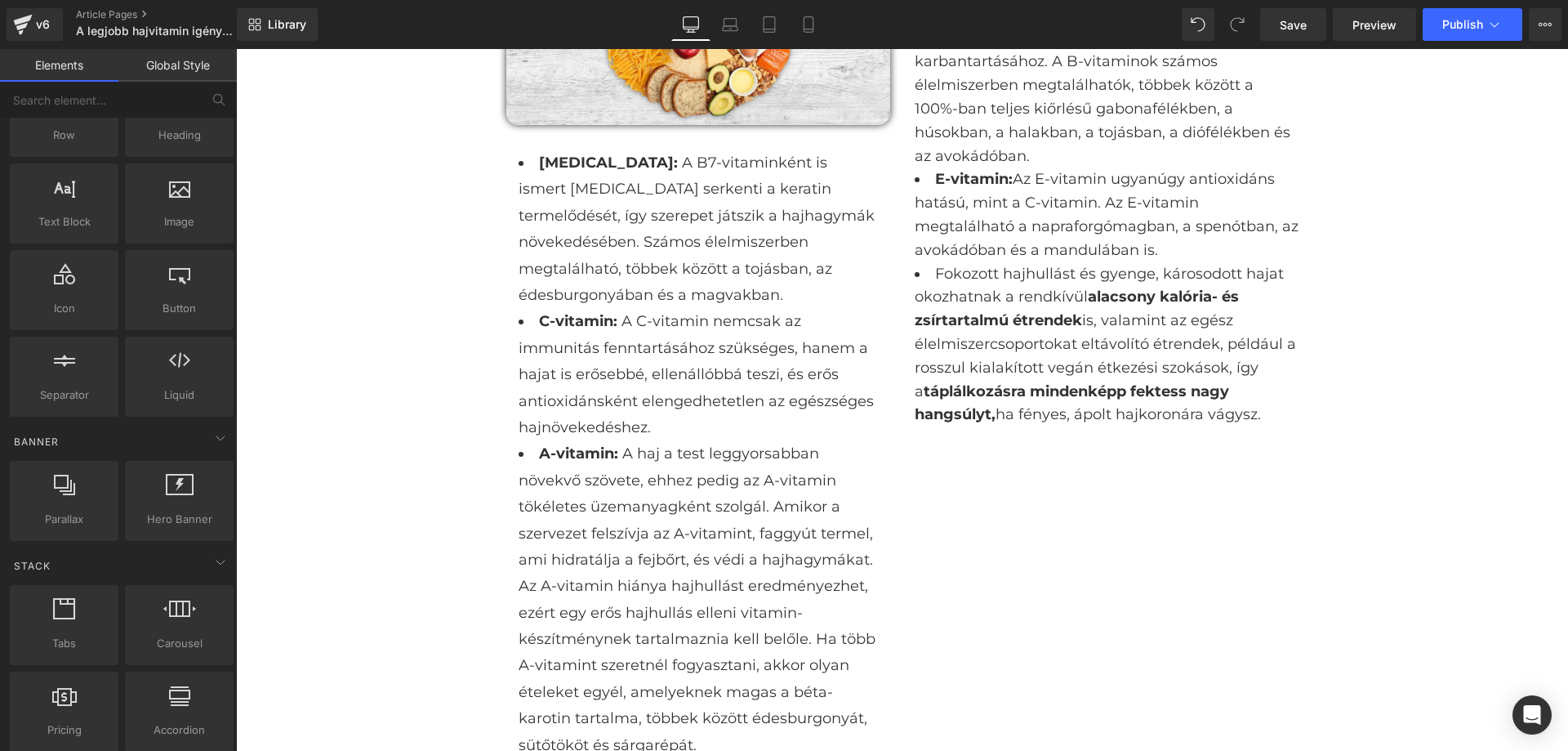
scroll to position [1471, 0]
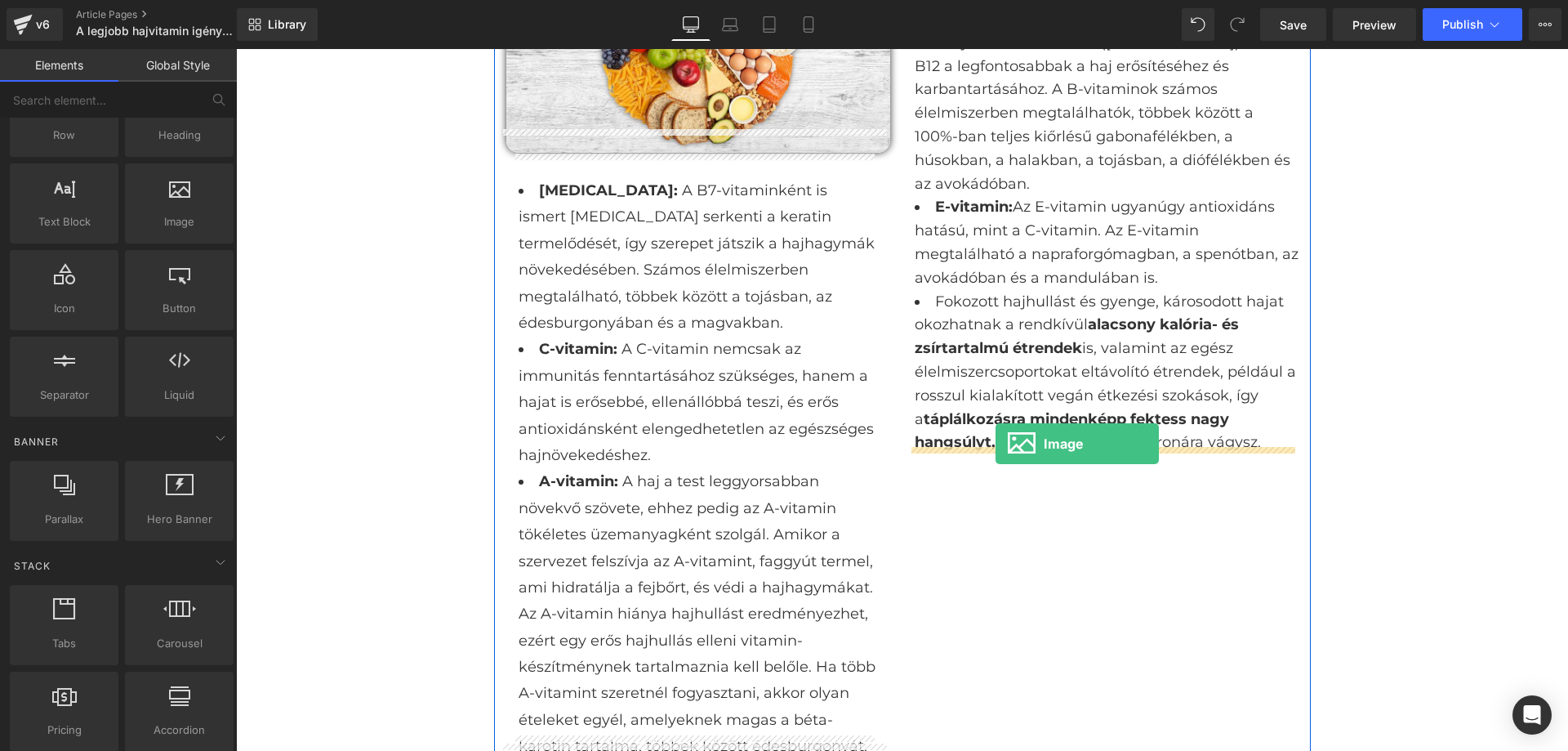
drag, startPoint x: 407, startPoint y: 260, endPoint x: 995, endPoint y: 443, distance: 615.8
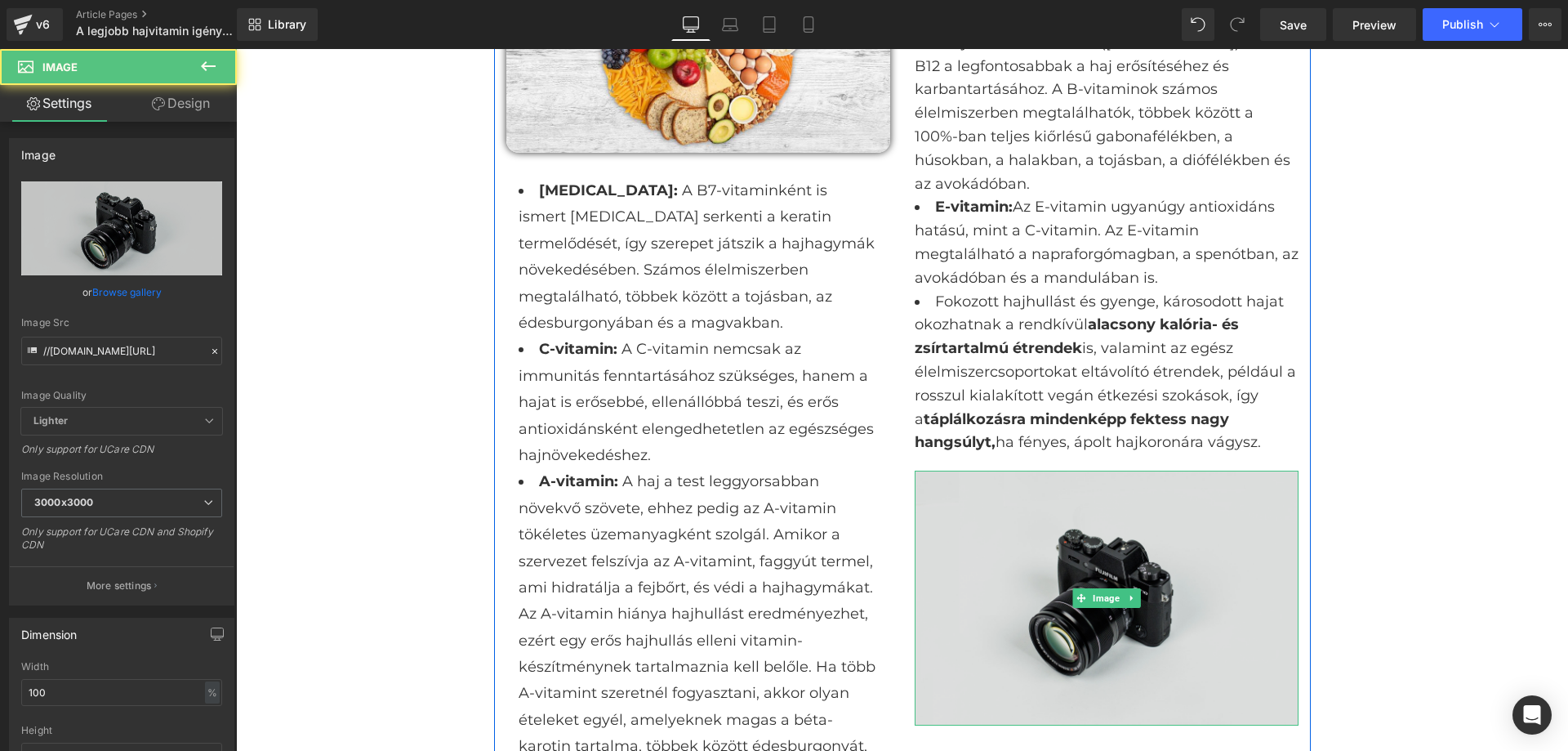
click at [1038, 503] on img at bounding box center [1106, 598] width 384 height 255
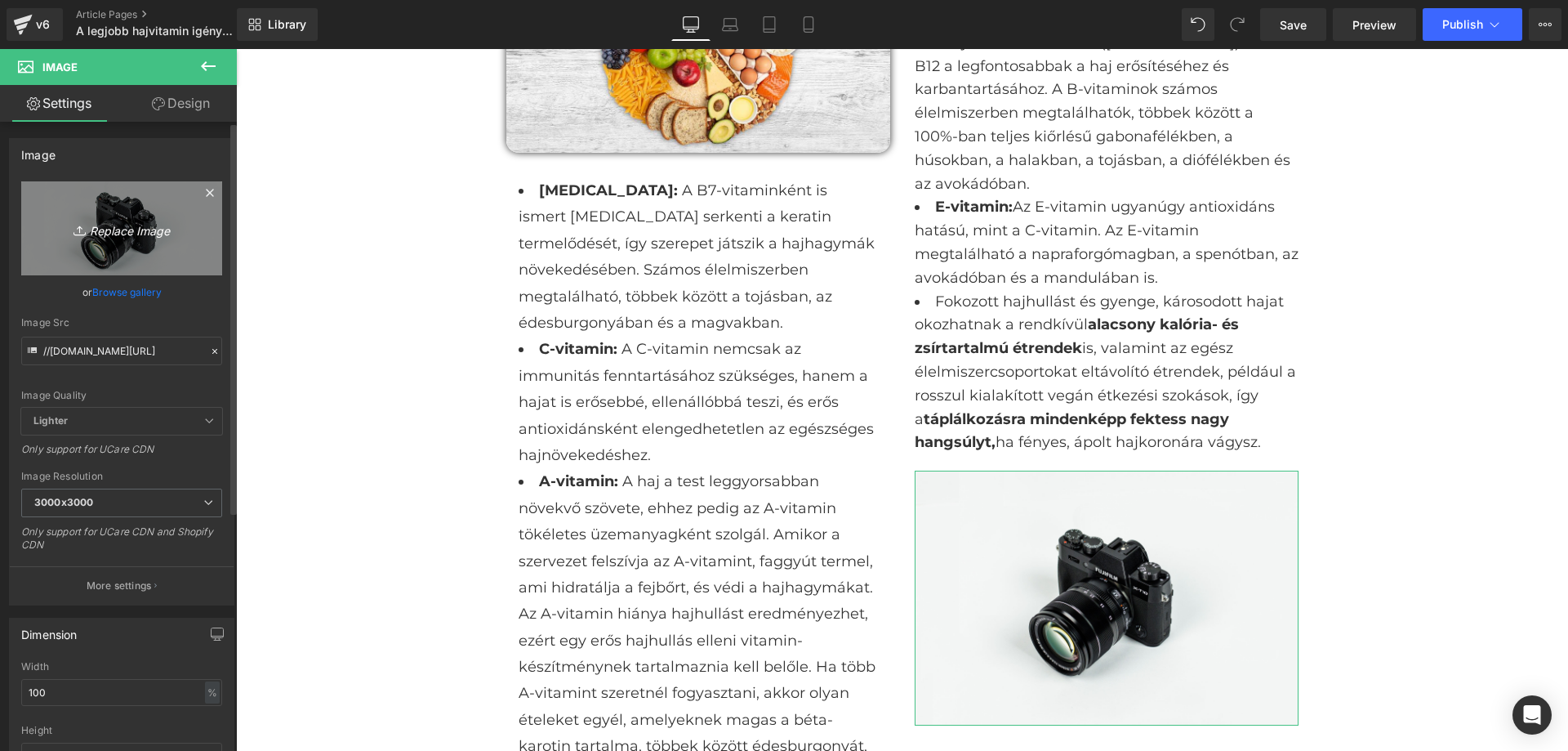
click at [83, 241] on link "Replace Image" at bounding box center [121, 228] width 201 height 94
type input "C:\fakepath\ZUE-mailchimp-borito-1200-×-628-keppont-1024x536.png"
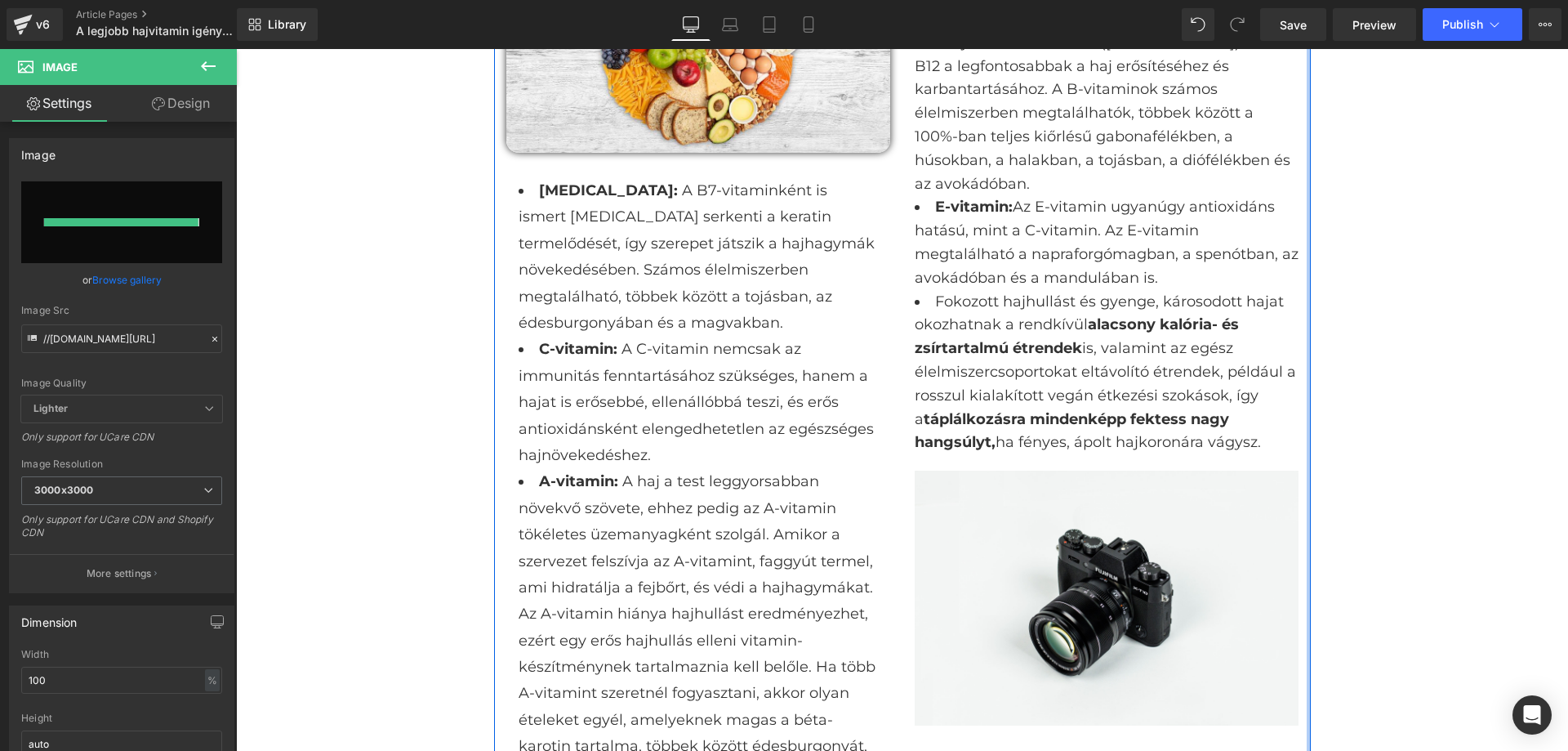
type input "[URL][DOMAIN_NAME]"
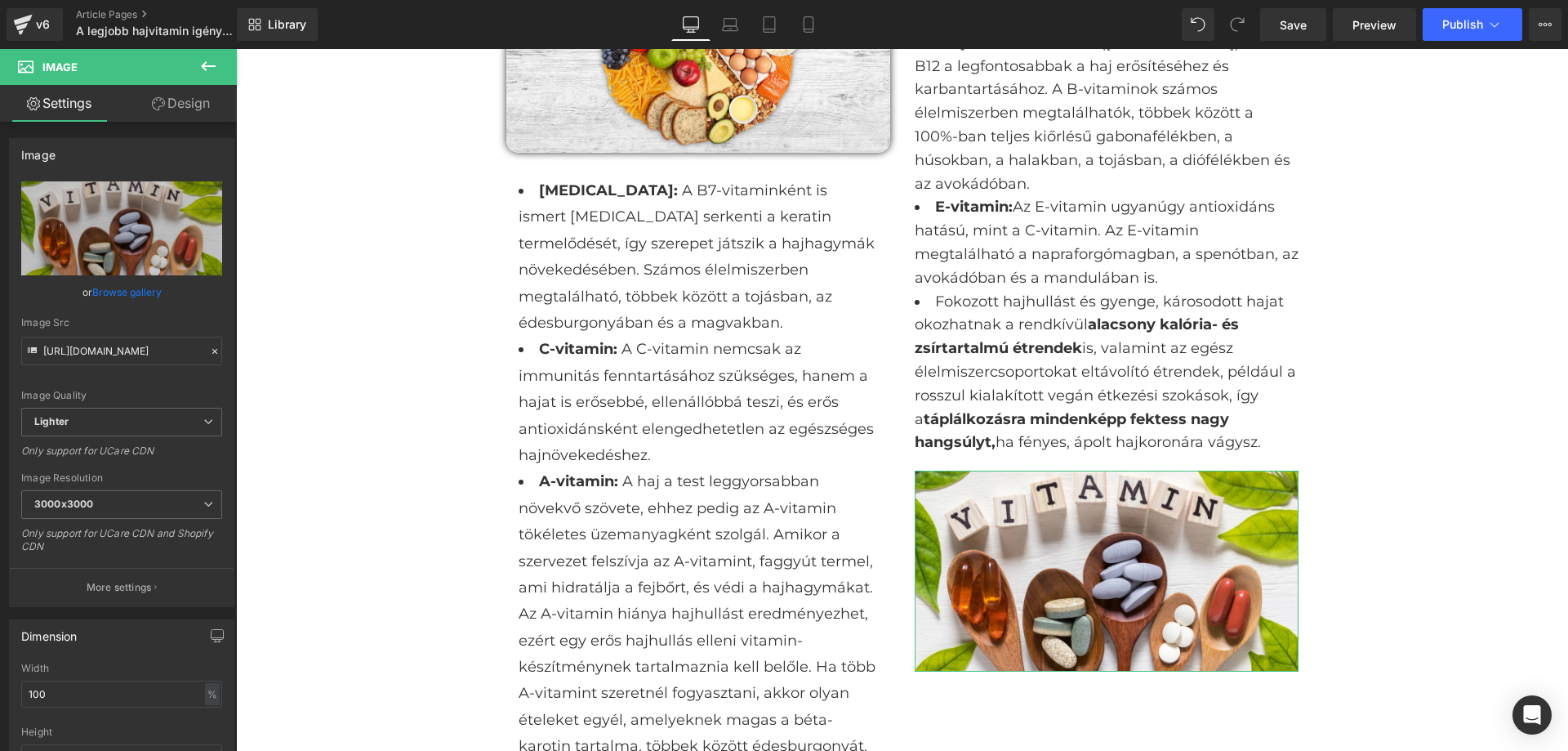
click at [182, 112] on link "Design" at bounding box center [180, 103] width 119 height 37
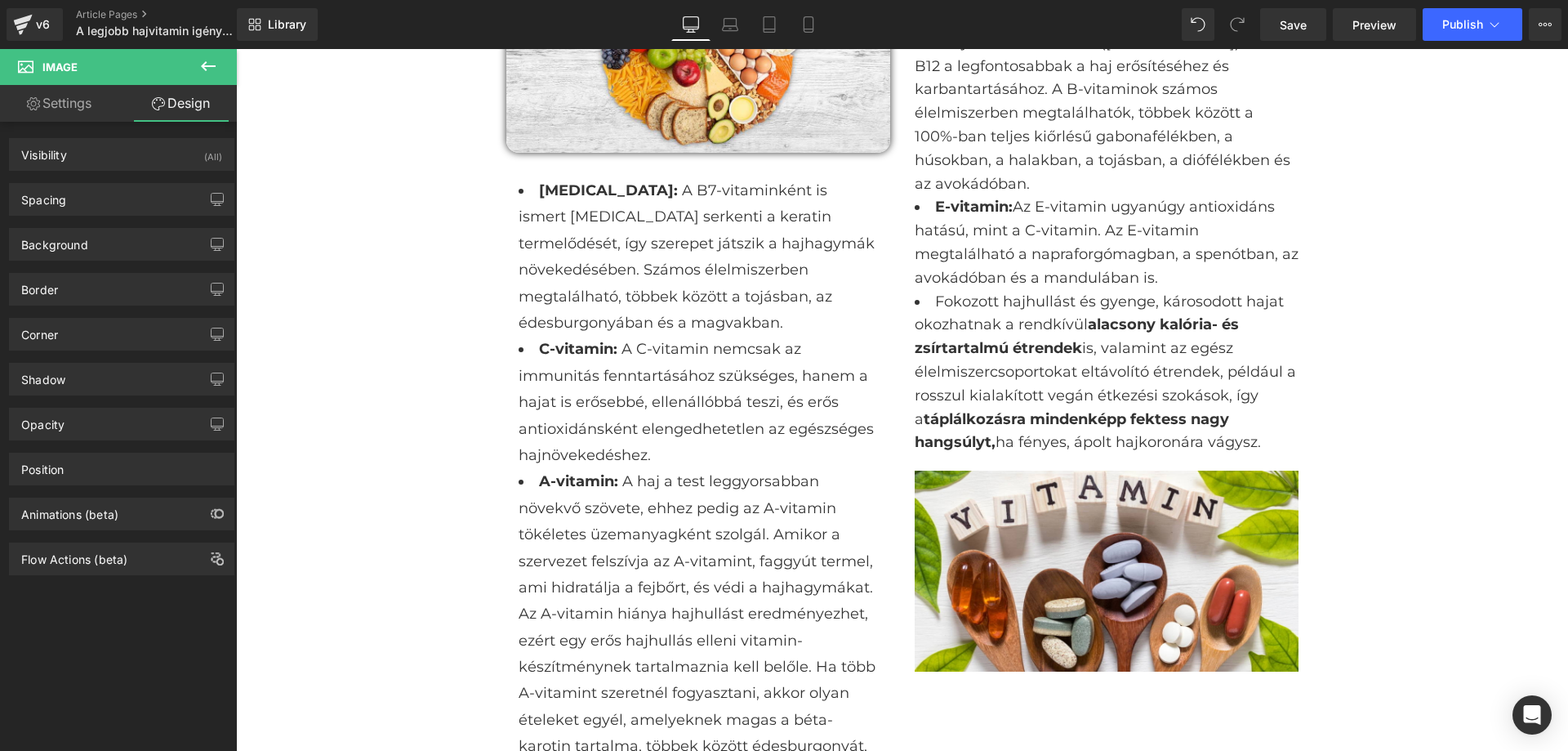
click at [199, 64] on icon at bounding box center [208, 66] width 19 height 19
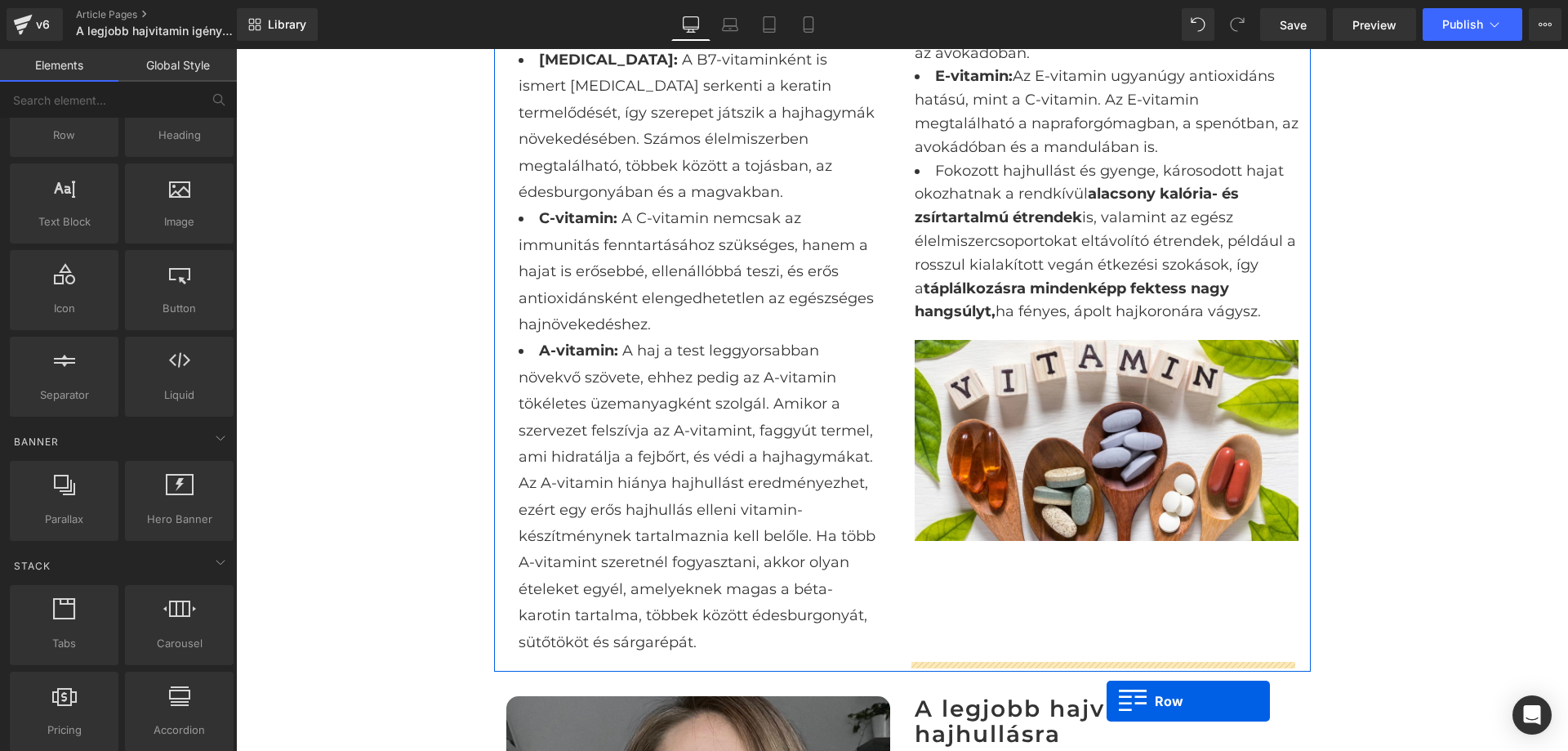
scroll to position [1716, 0]
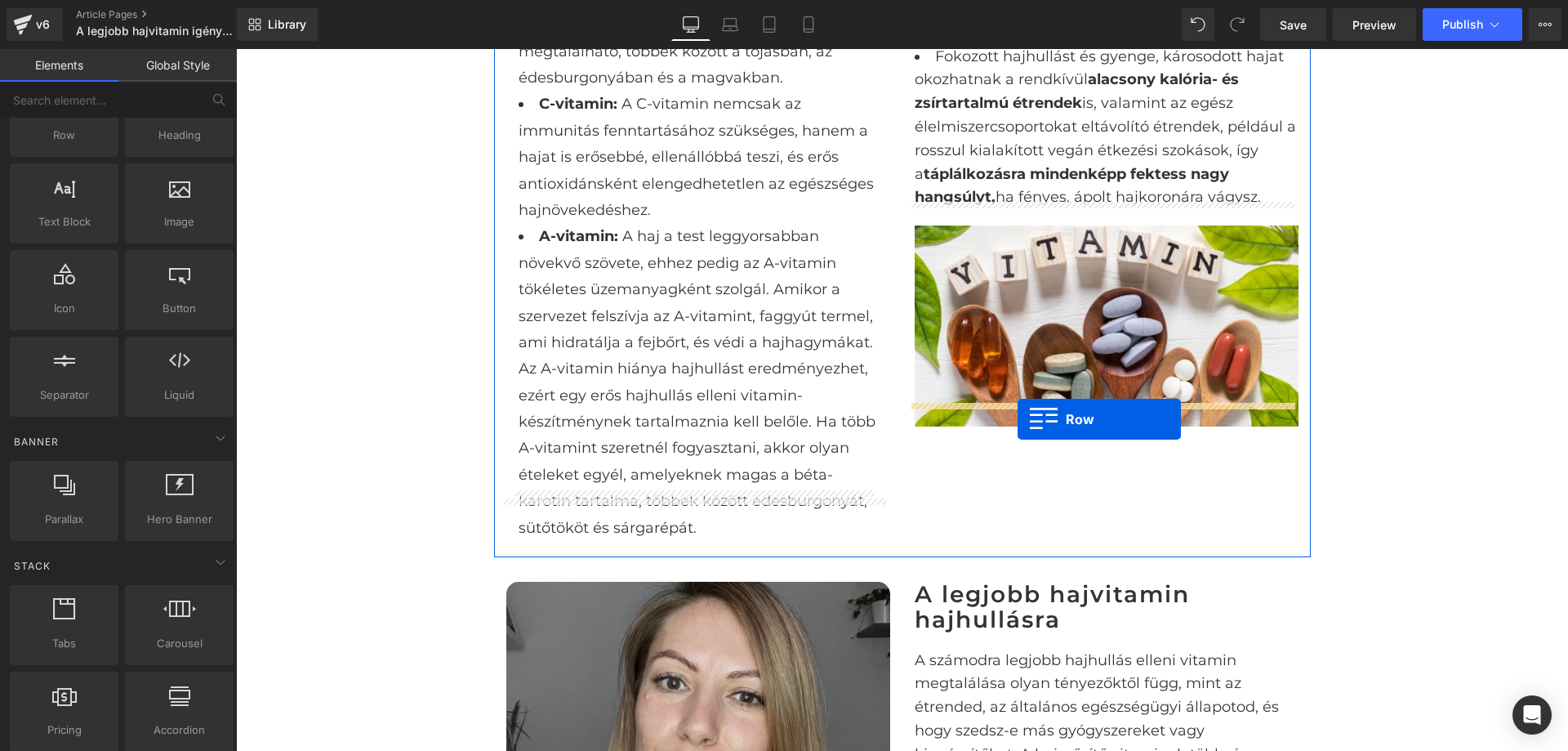
drag, startPoint x: 312, startPoint y: 192, endPoint x: 1018, endPoint y: 419, distance: 741.6
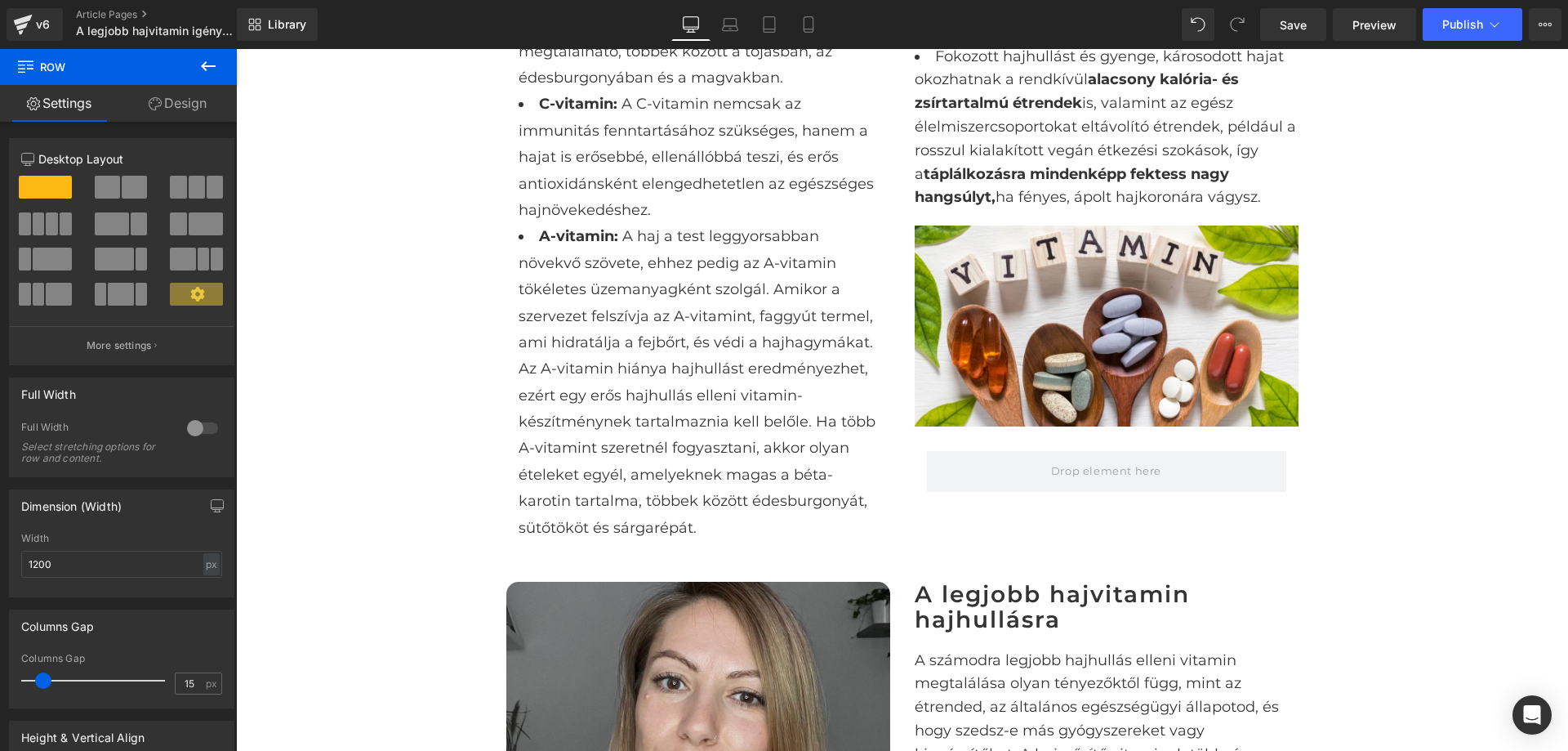
click at [208, 67] on icon at bounding box center [208, 67] width 14 height 10
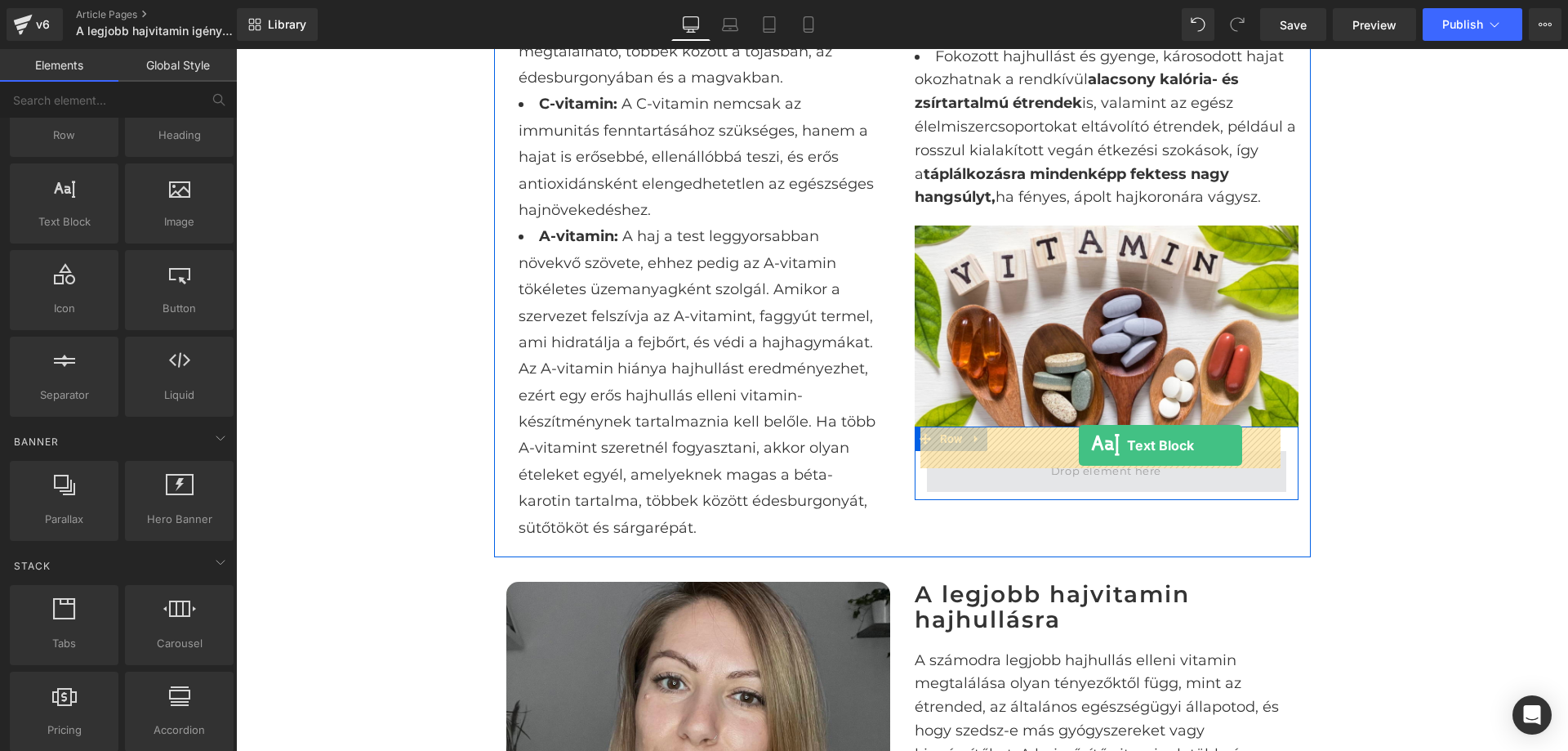
drag, startPoint x: 313, startPoint y: 254, endPoint x: 1079, endPoint y: 445, distance: 789.5
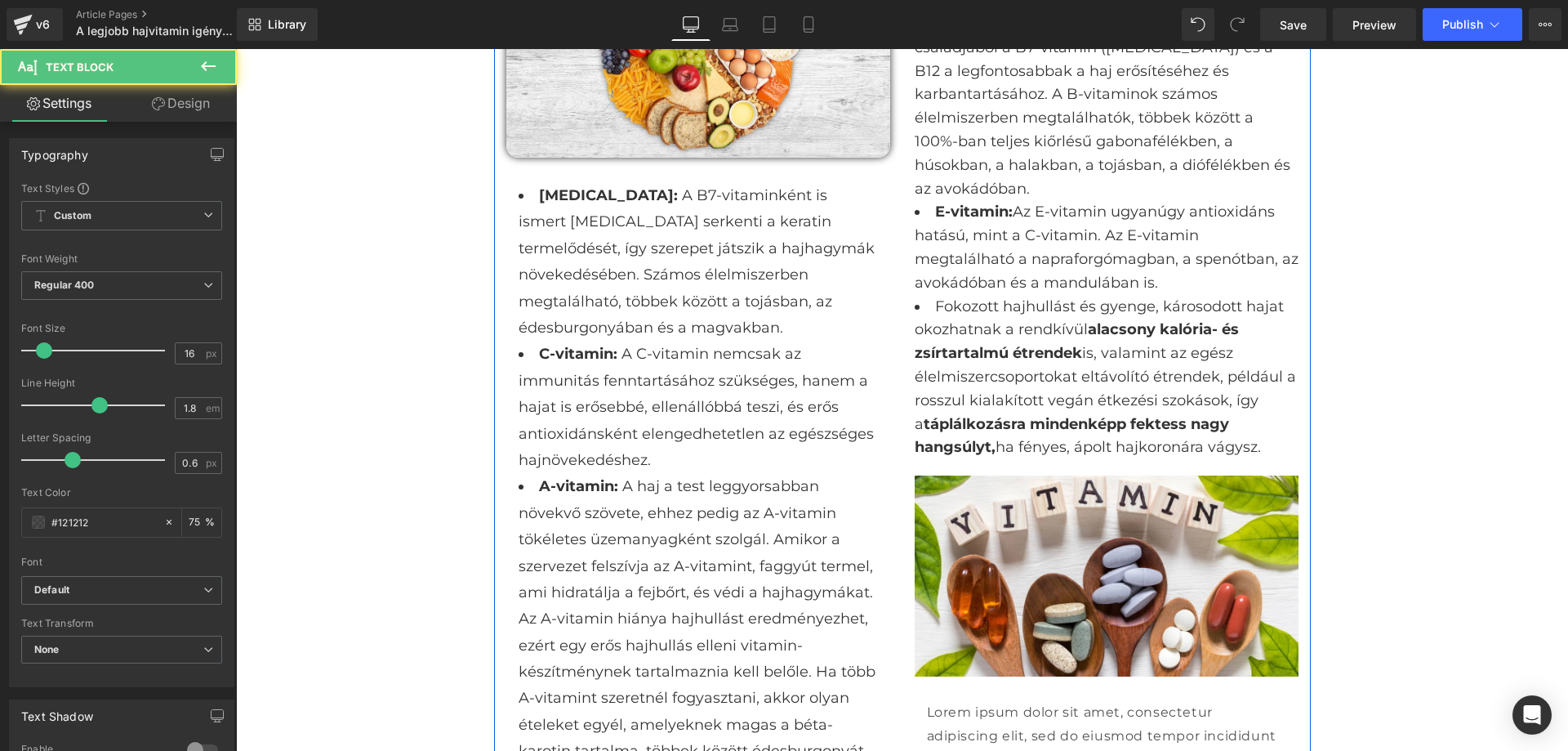
scroll to position [1389, 0]
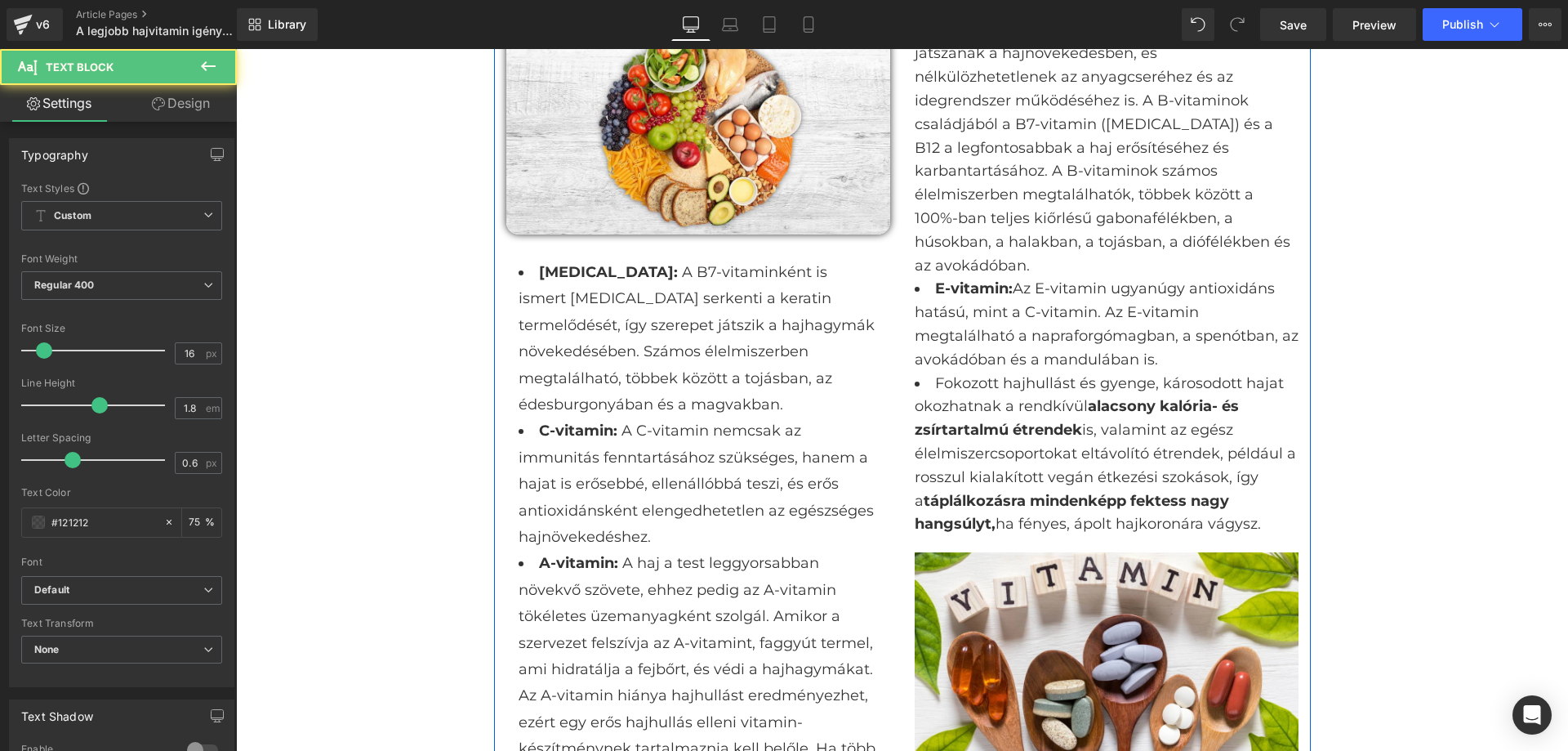
click at [915, 277] on li "E-vitamin: Az E-vitamin ugyanúgy antioxidáns hatású, mint a C-vitamin. Az E-vit…" at bounding box center [1106, 323] width 384 height 94
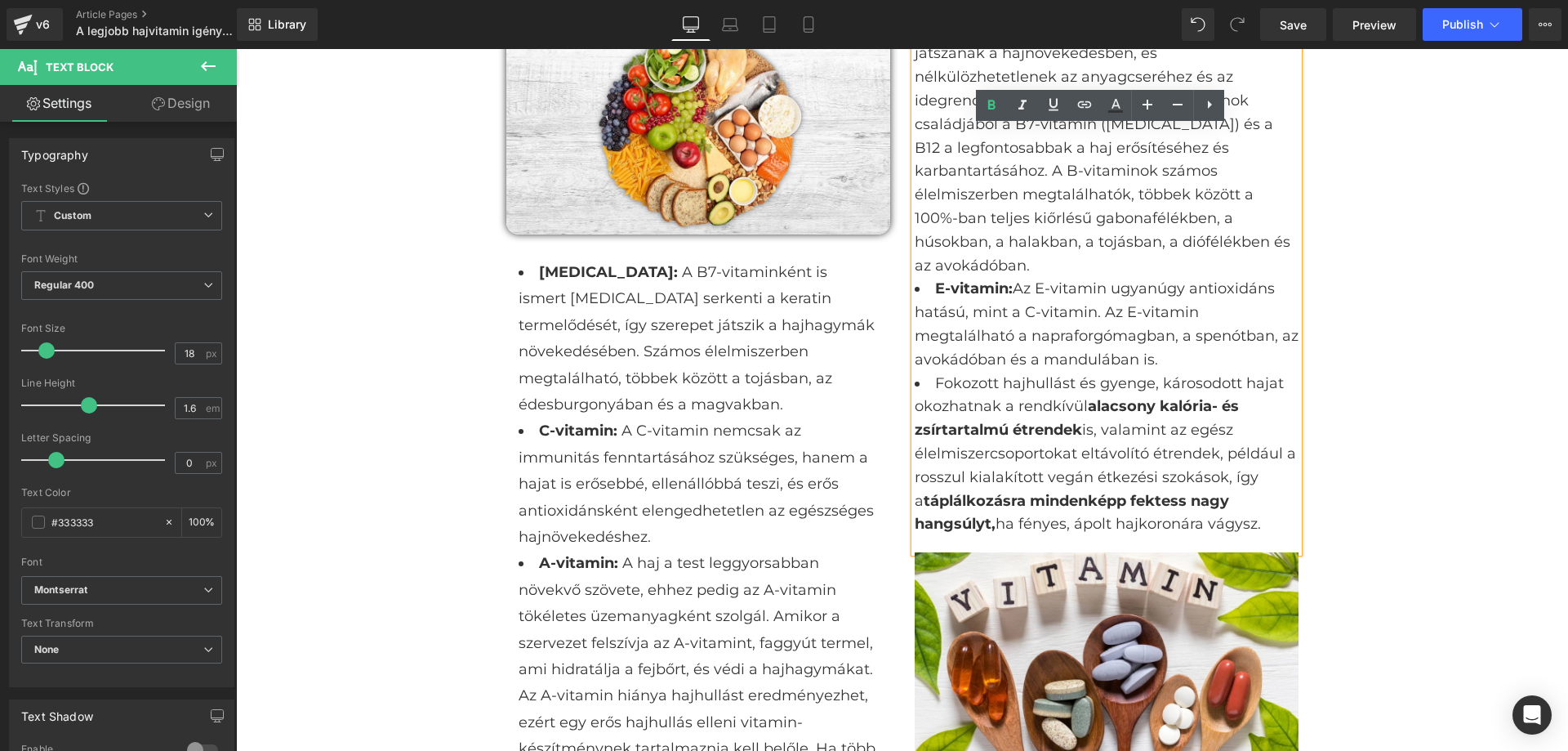
drag, startPoint x: 919, startPoint y: 267, endPoint x: 1279, endPoint y: 495, distance: 426.1
click at [1279, 495] on ul "B-vitamin hajra: A B-vitaminok szerepet játszanak a hajnövekedésben, és nélkülö…" at bounding box center [1106, 277] width 384 height 518
copy ul "E-vitamin: Az E-vitamin ugyanúgy antioxidáns hatású, mint a C-vitamin. Az E-vit…"
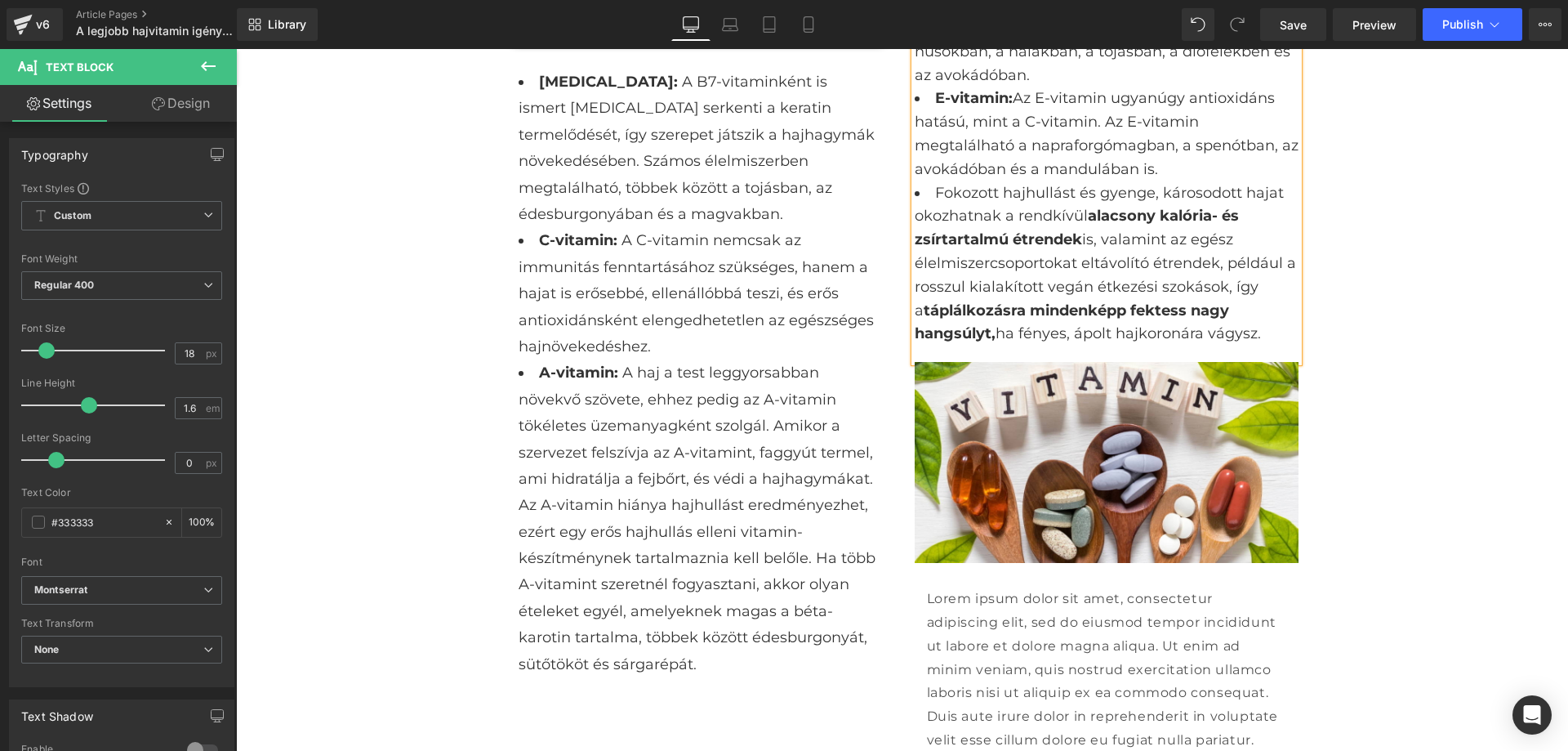
scroll to position [1879, 0]
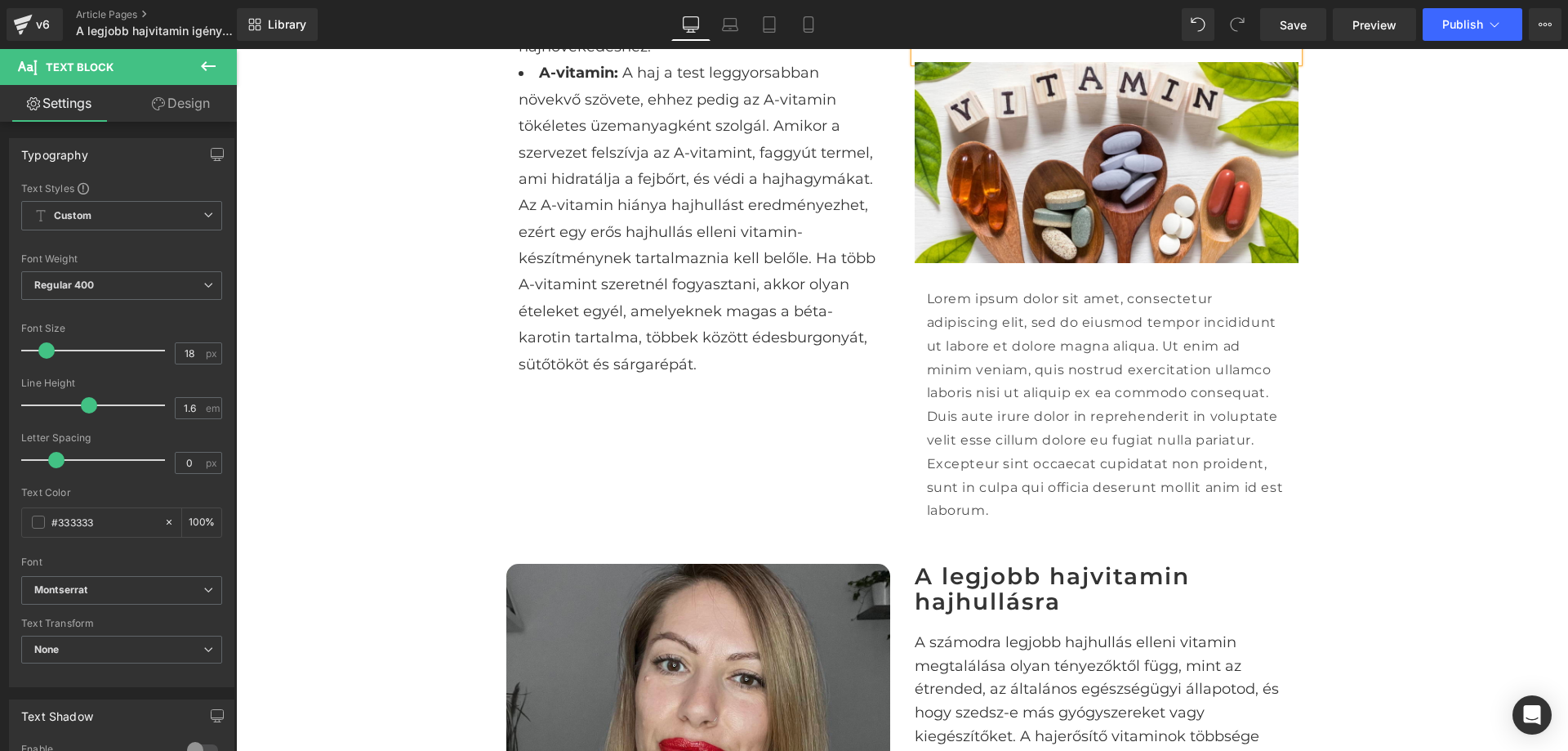
click at [1130, 413] on p "Lorem ipsum dolor sit amet, consectetur adipiscing elit, sed do eiusmod tempor …" at bounding box center [1106, 405] width 359 height 235
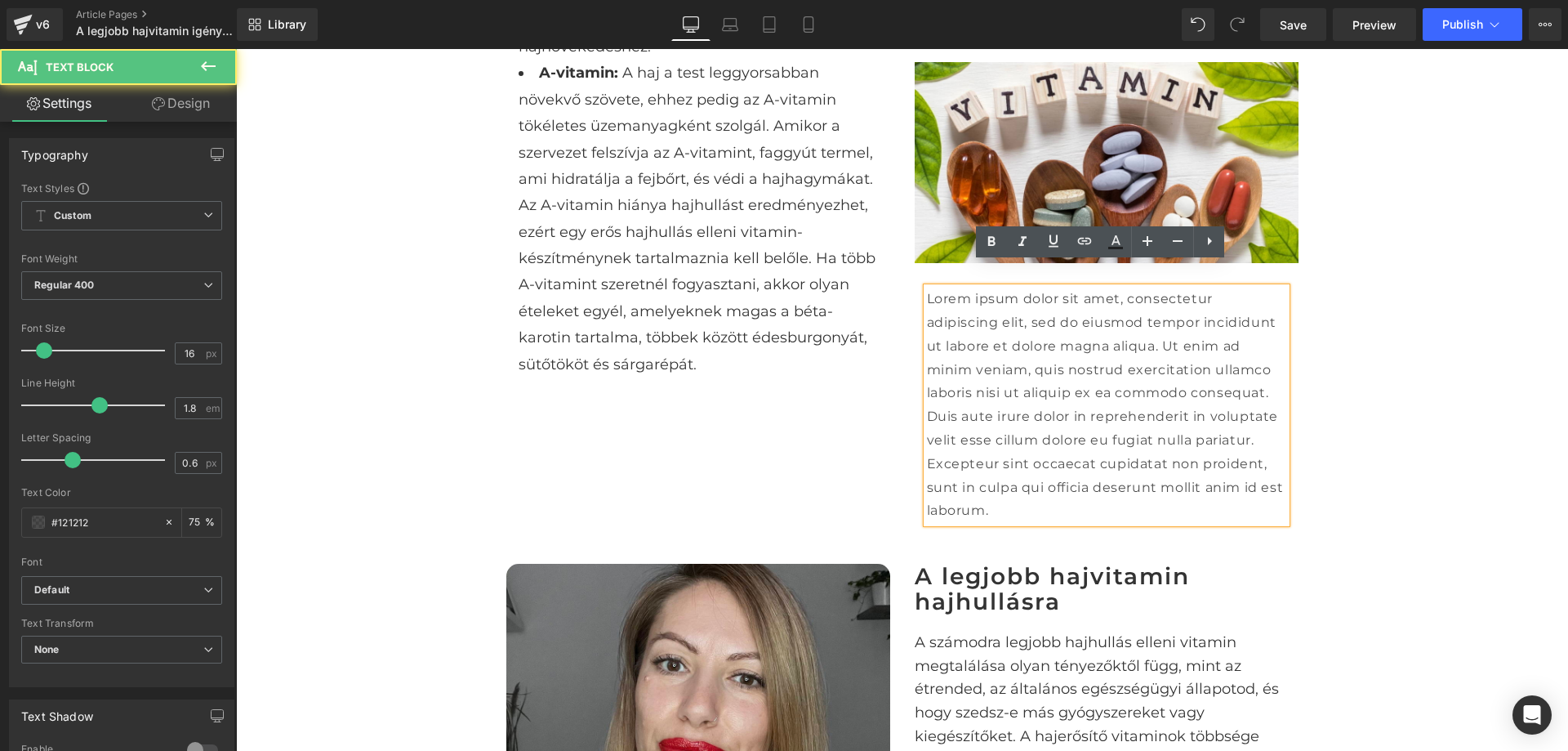
click at [1130, 413] on p "Lorem ipsum dolor sit amet, consectetur adipiscing elit, sed do eiusmod tempor …" at bounding box center [1106, 405] width 359 height 235
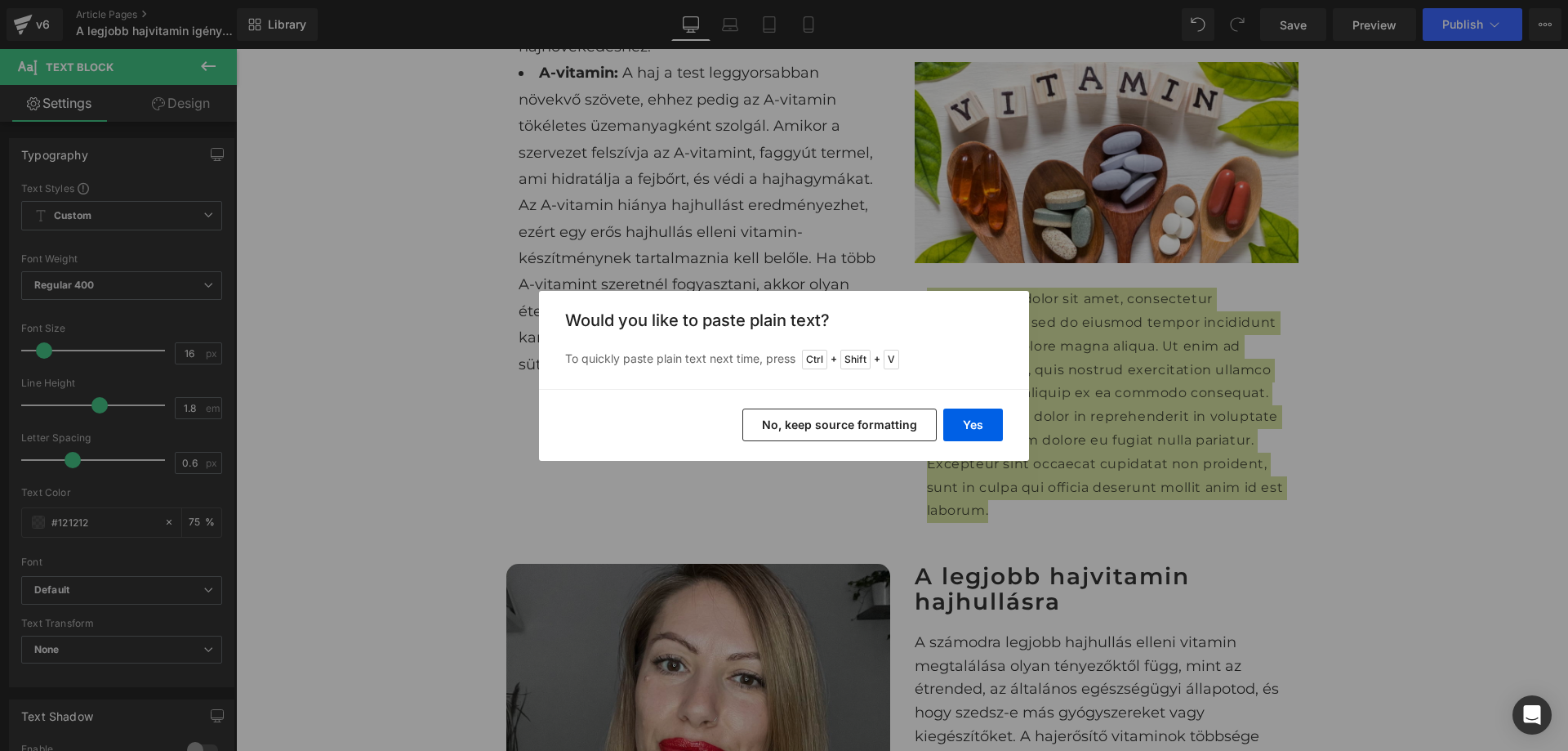
click at [892, 433] on button "No, keep source formatting" at bounding box center [839, 425] width 195 height 33
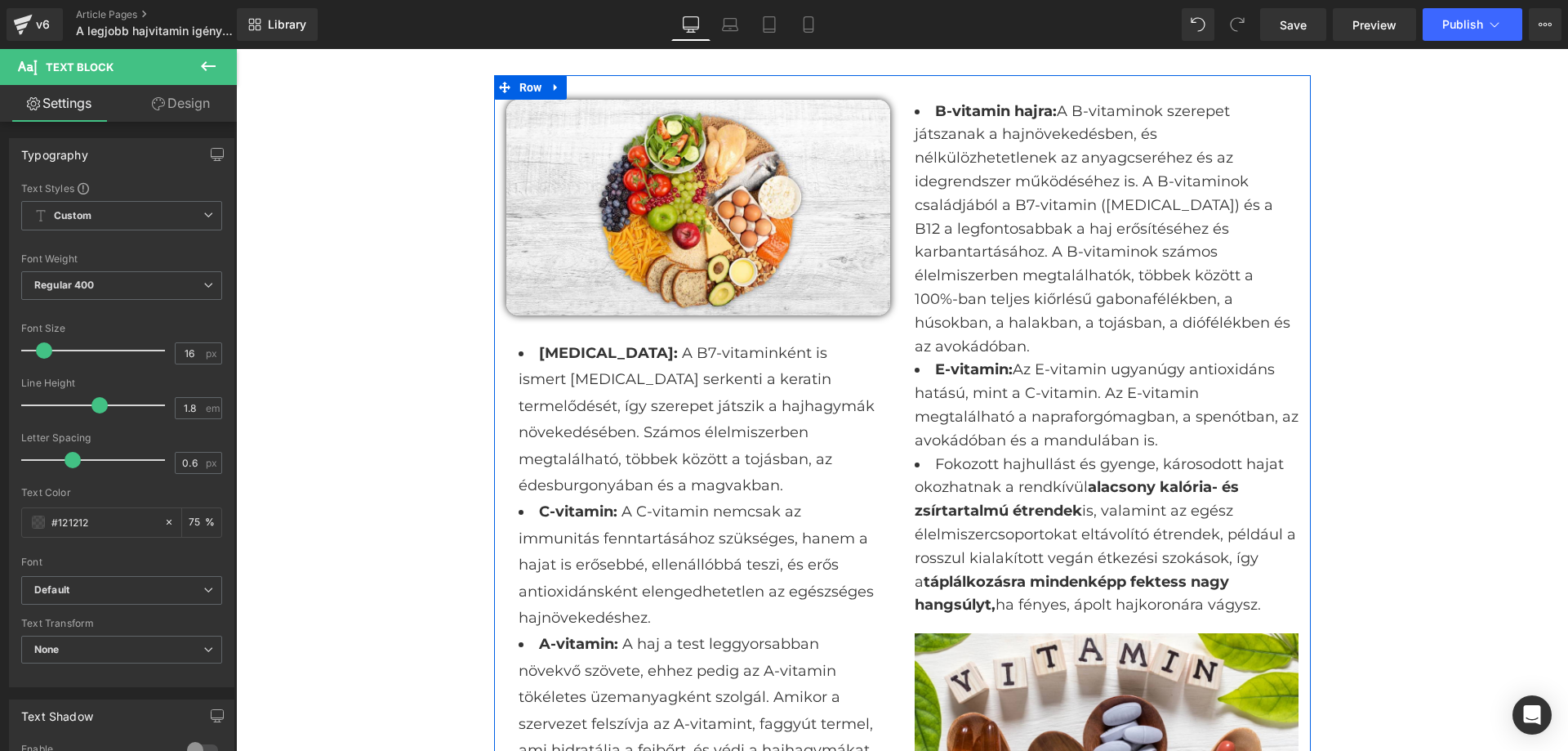
scroll to position [1307, 0]
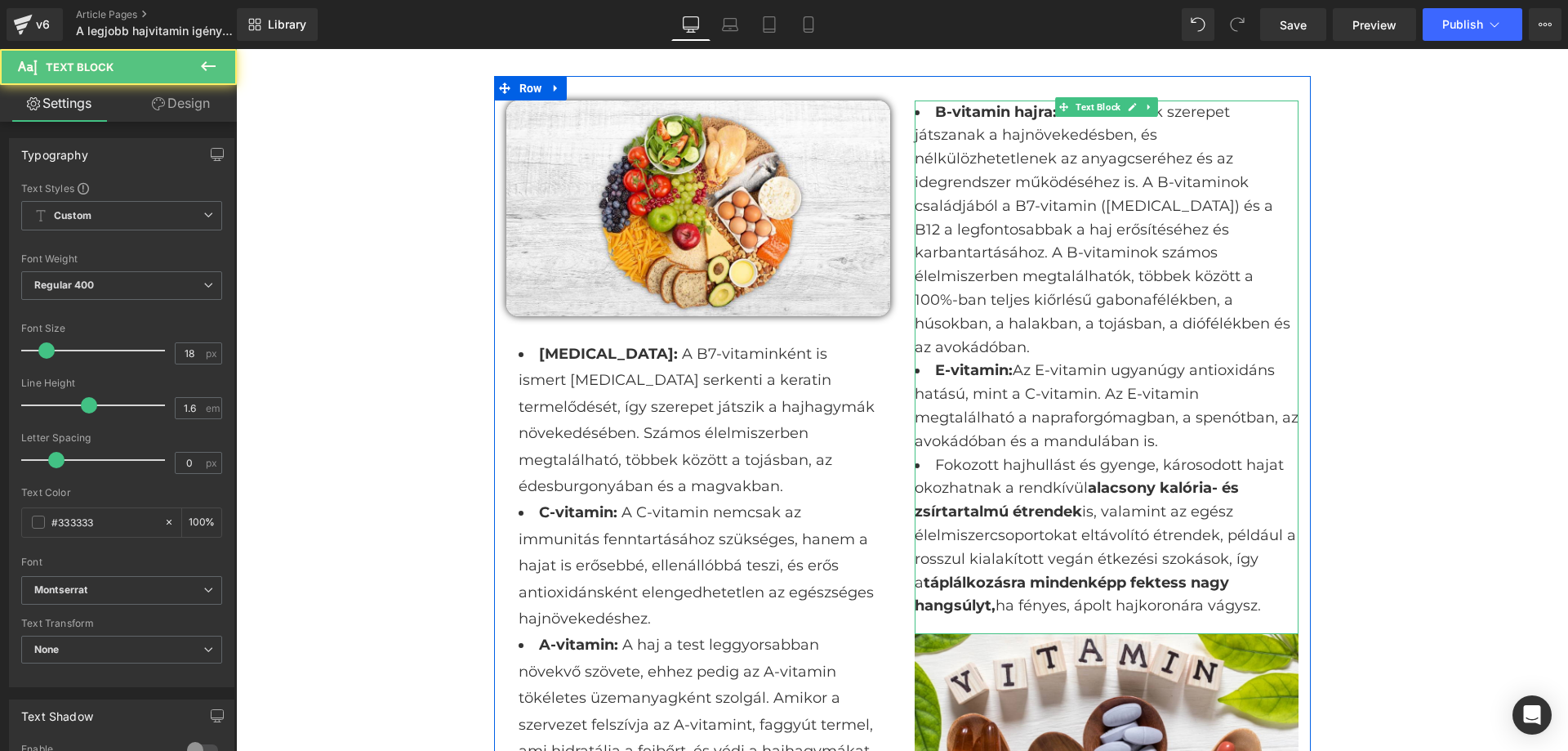
drag, startPoint x: 1133, startPoint y: 517, endPoint x: 919, endPoint y: 357, distance: 267.2
click at [919, 357] on ul "B-vitamin hajra: A B-vitaminok szerepet játszanak a hajnövekedésben, és nélkülö…" at bounding box center [1106, 359] width 384 height 518
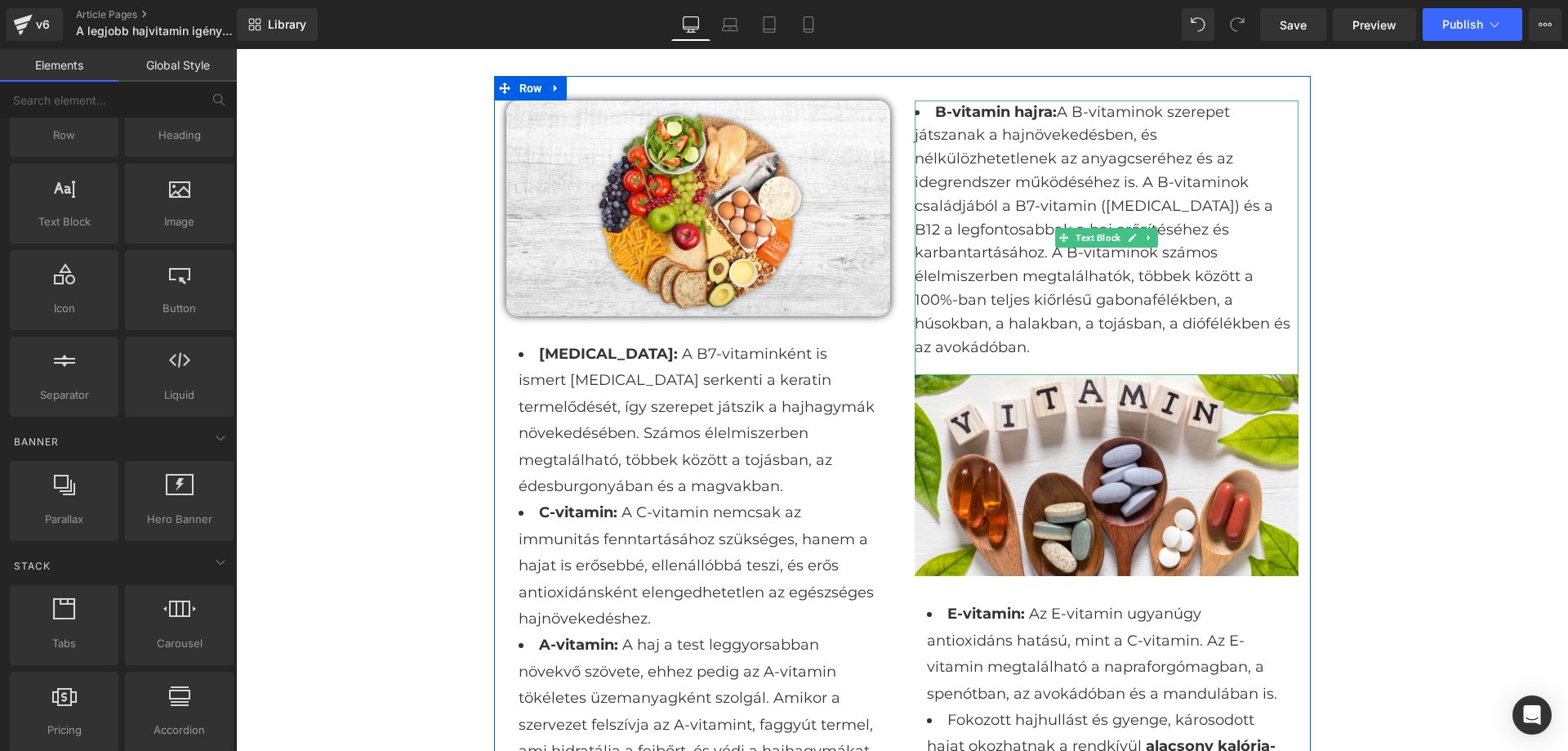
click at [983, 341] on div "B-vitamin hajra: A B-vitaminok szerepet játszanak a hajnövekedésben, és nélkülö…" at bounding box center [1106, 238] width 384 height 276
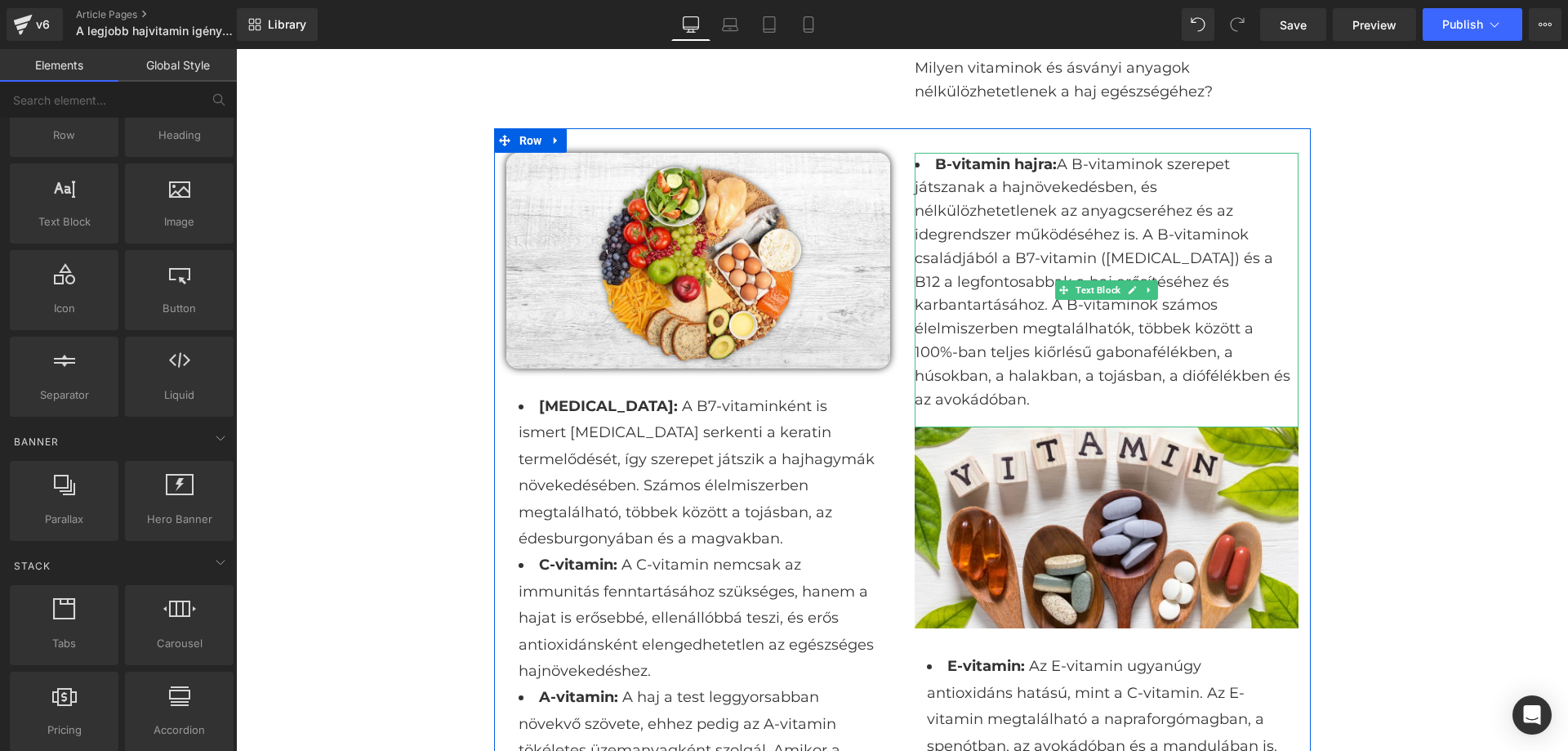
scroll to position [1225, 0]
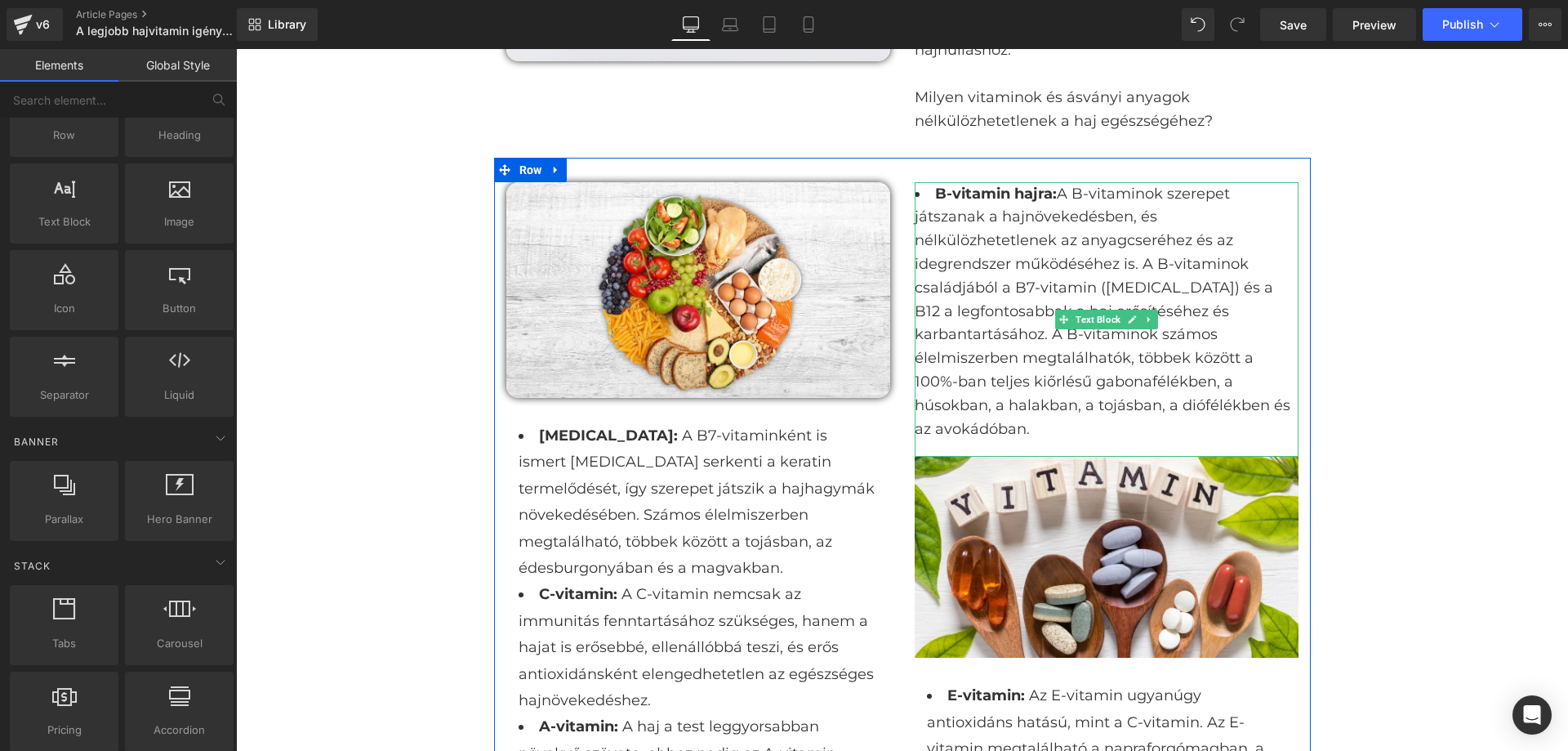
click at [1211, 241] on li "B-vitamin hajra: A B-vitaminok szerepet játszanak a hajnövekedésben, és nélkülö…" at bounding box center [1106, 311] width 384 height 259
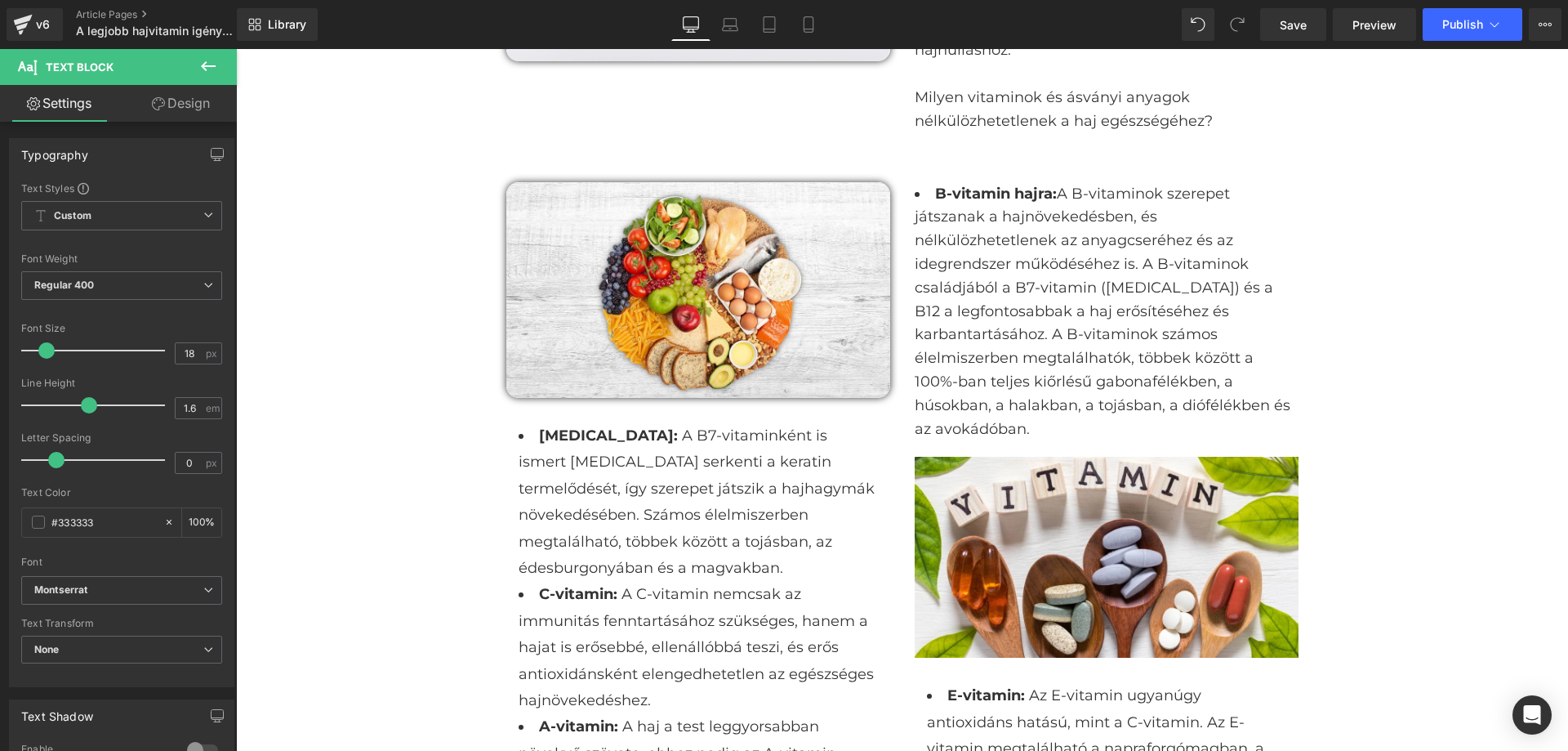
click at [197, 110] on link "Design" at bounding box center [180, 103] width 119 height 37
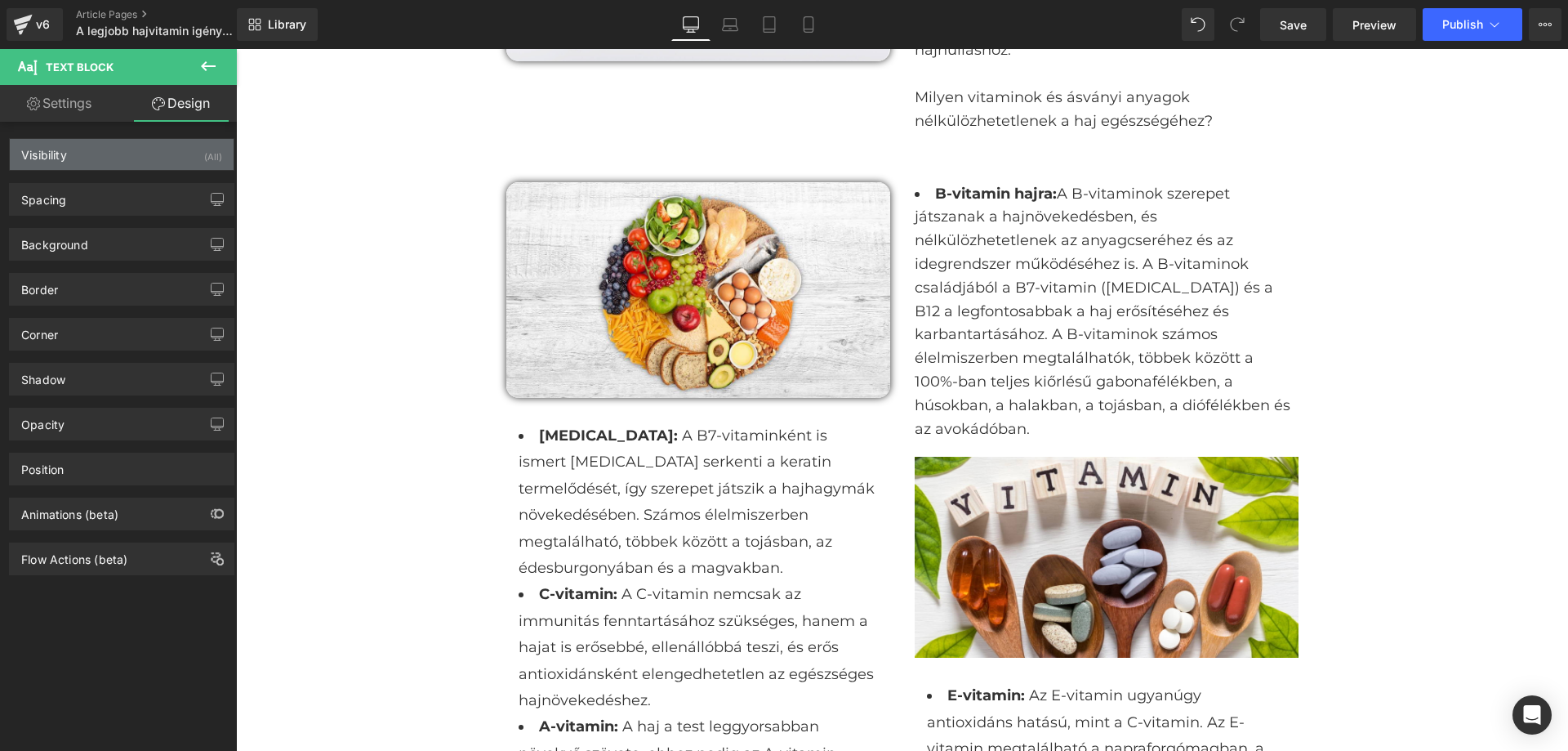
click at [106, 150] on div "Visibility (All)" at bounding box center [121, 154] width 224 height 31
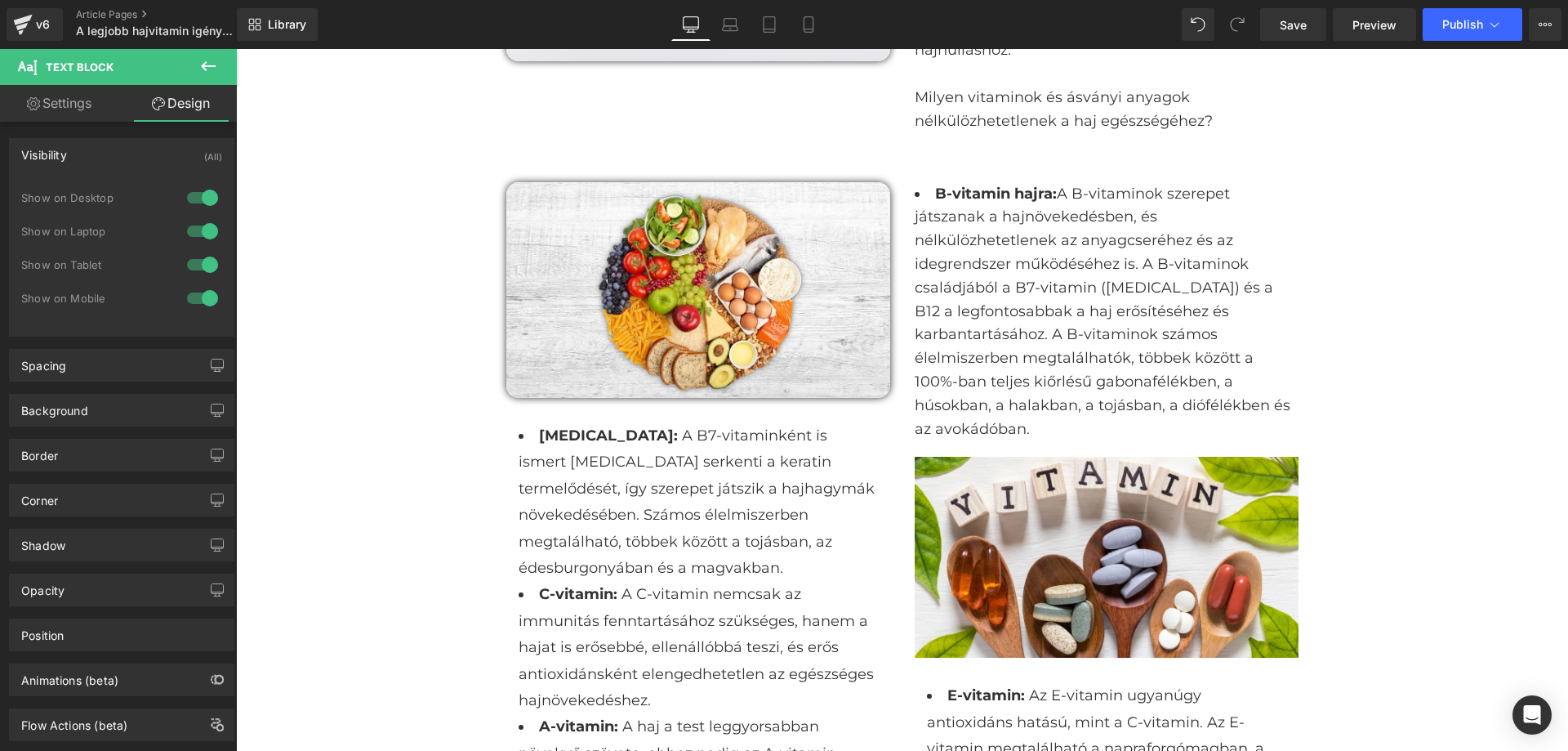
click at [100, 165] on div "Visibility (All)" at bounding box center [121, 154] width 224 height 31
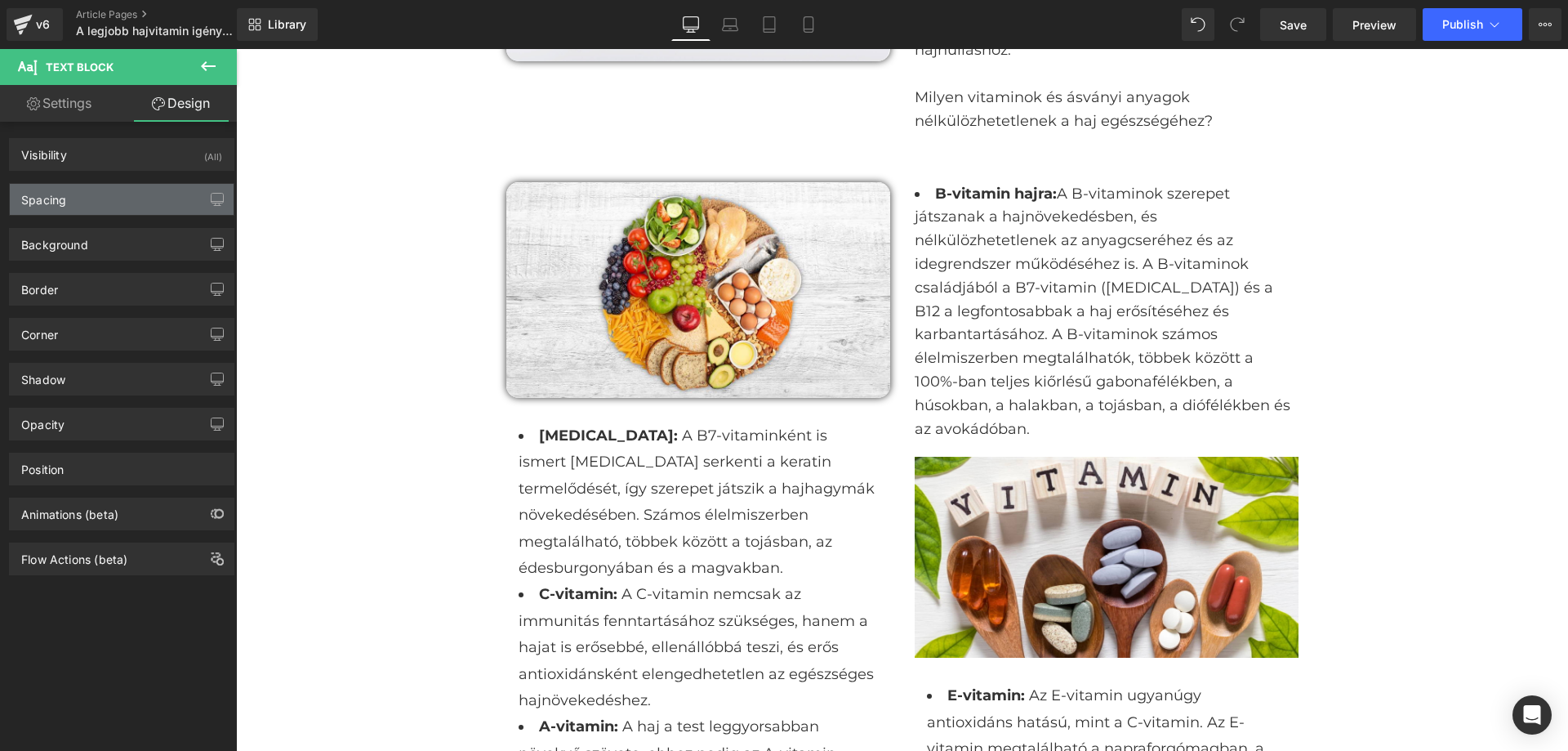
click at [115, 199] on div "Spacing" at bounding box center [121, 200] width 224 height 31
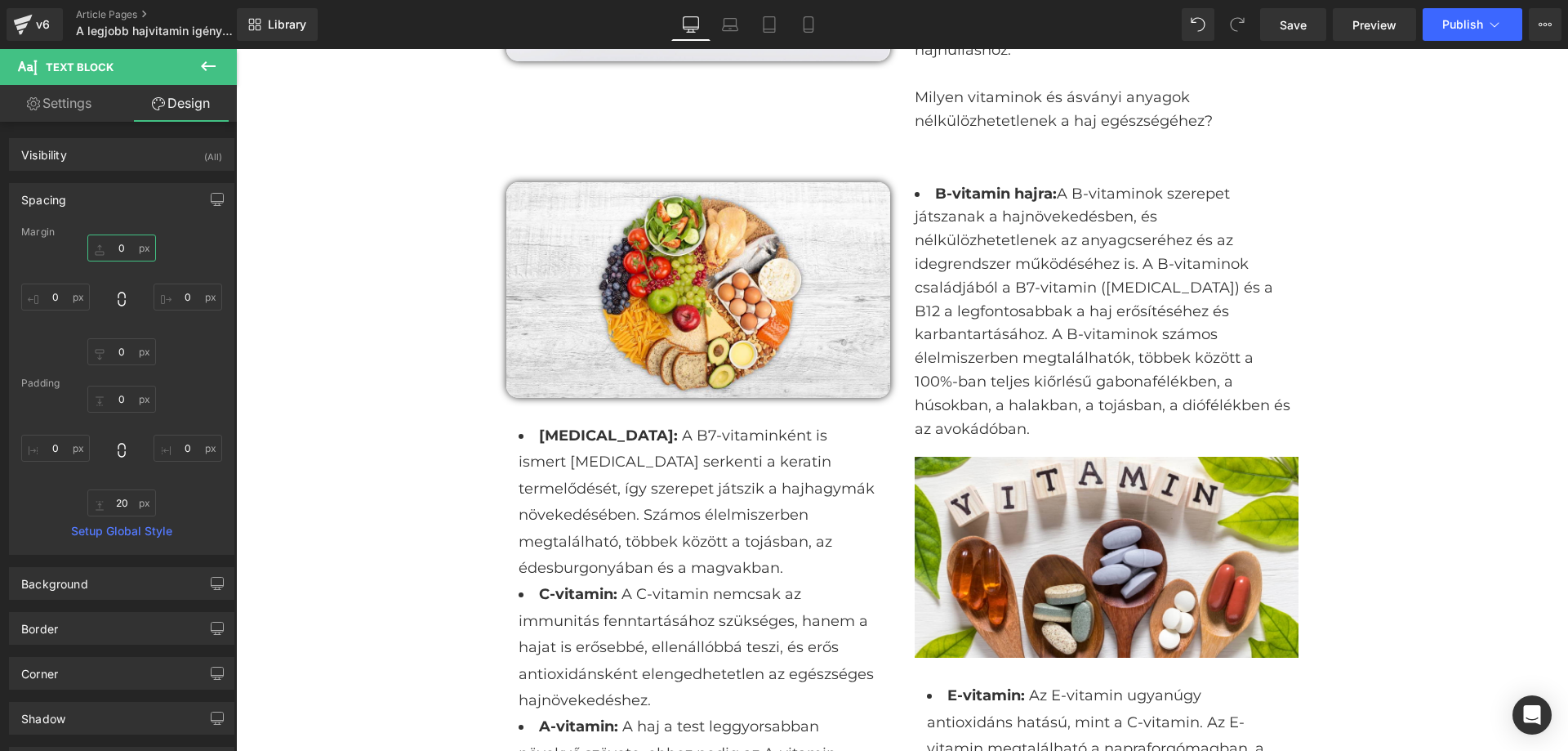
click at [120, 238] on input "0" at bounding box center [121, 248] width 68 height 27
click at [120, 239] on input "0" at bounding box center [121, 248] width 68 height 27
type input "-10"
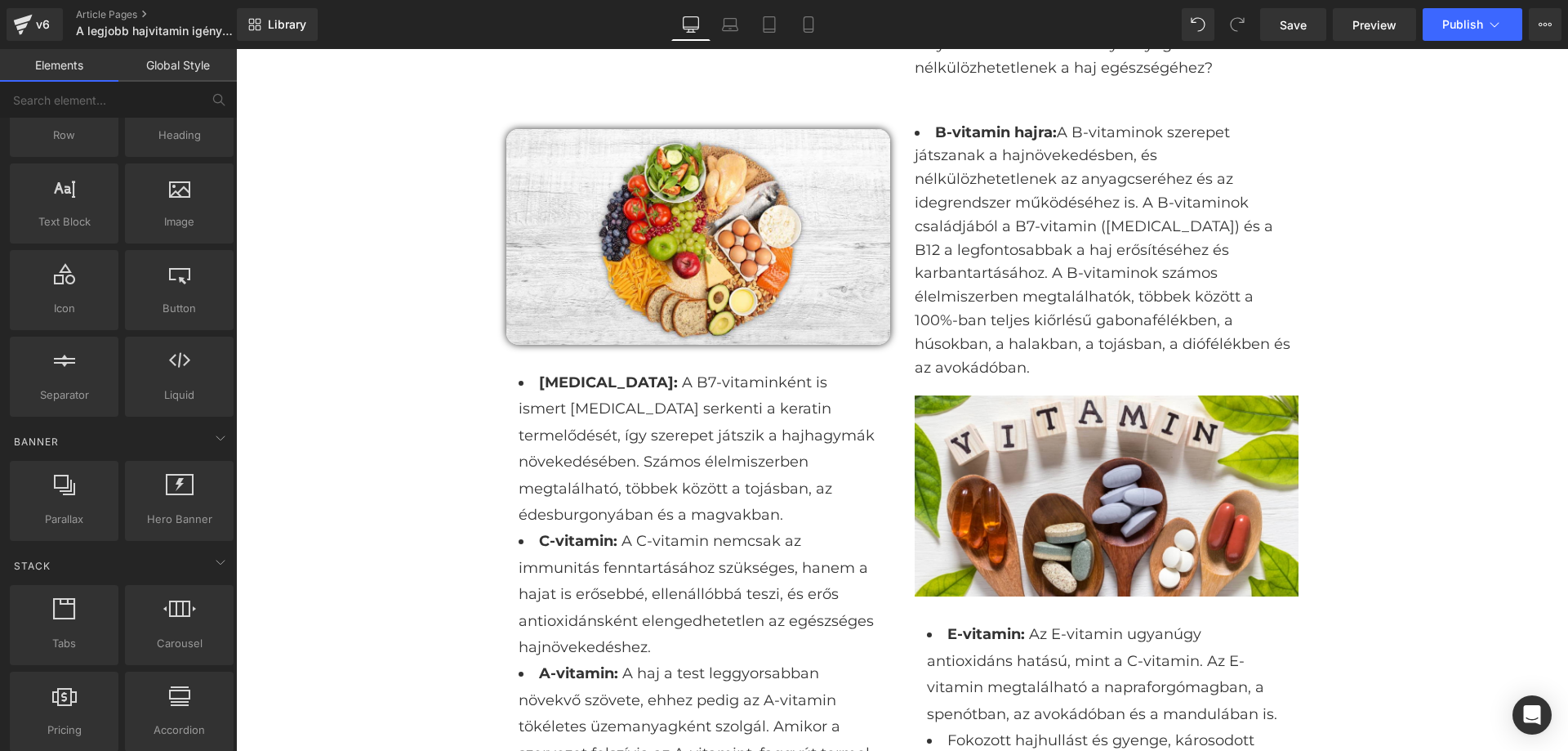
scroll to position [1389, 0]
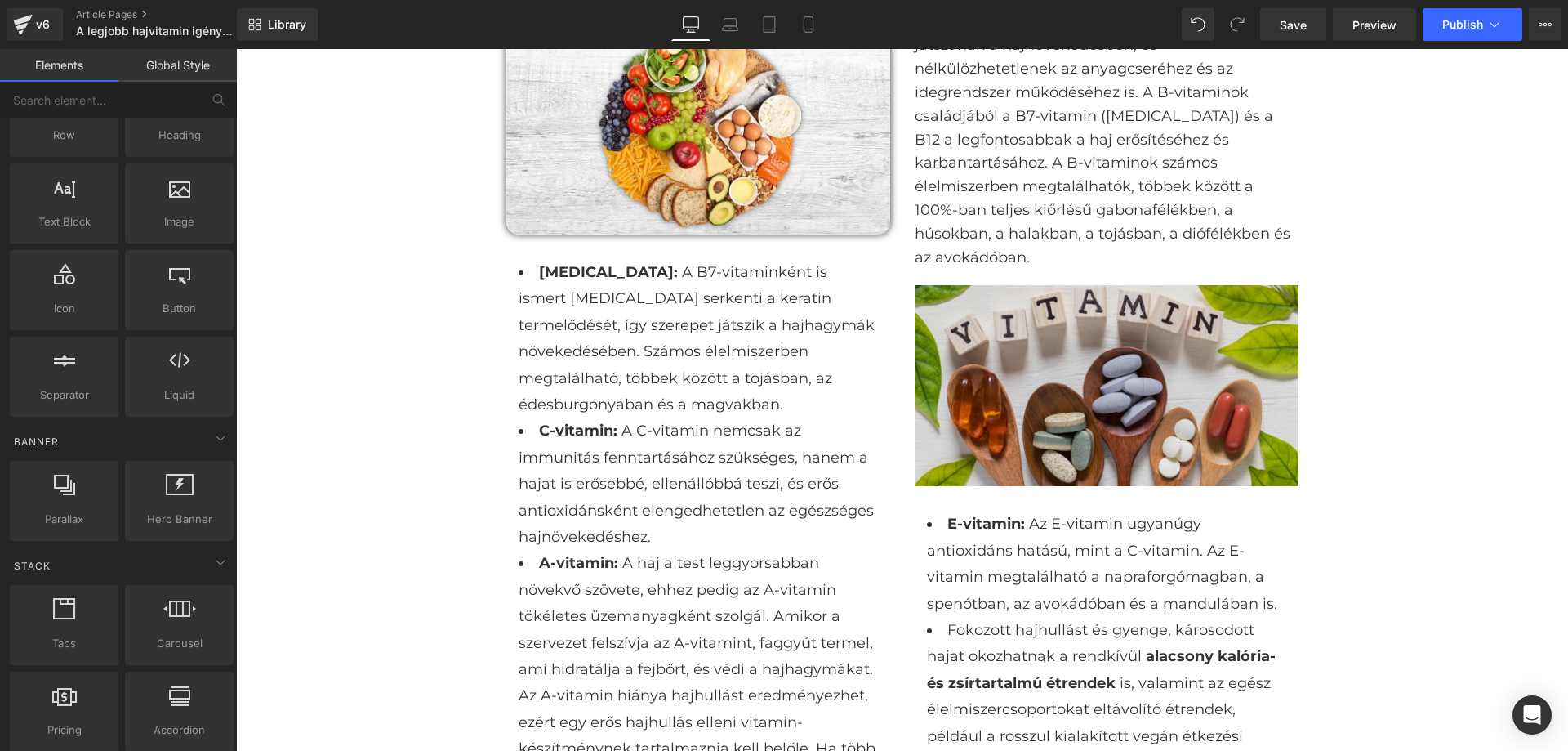
click at [1109, 346] on img at bounding box center [1106, 386] width 384 height 201
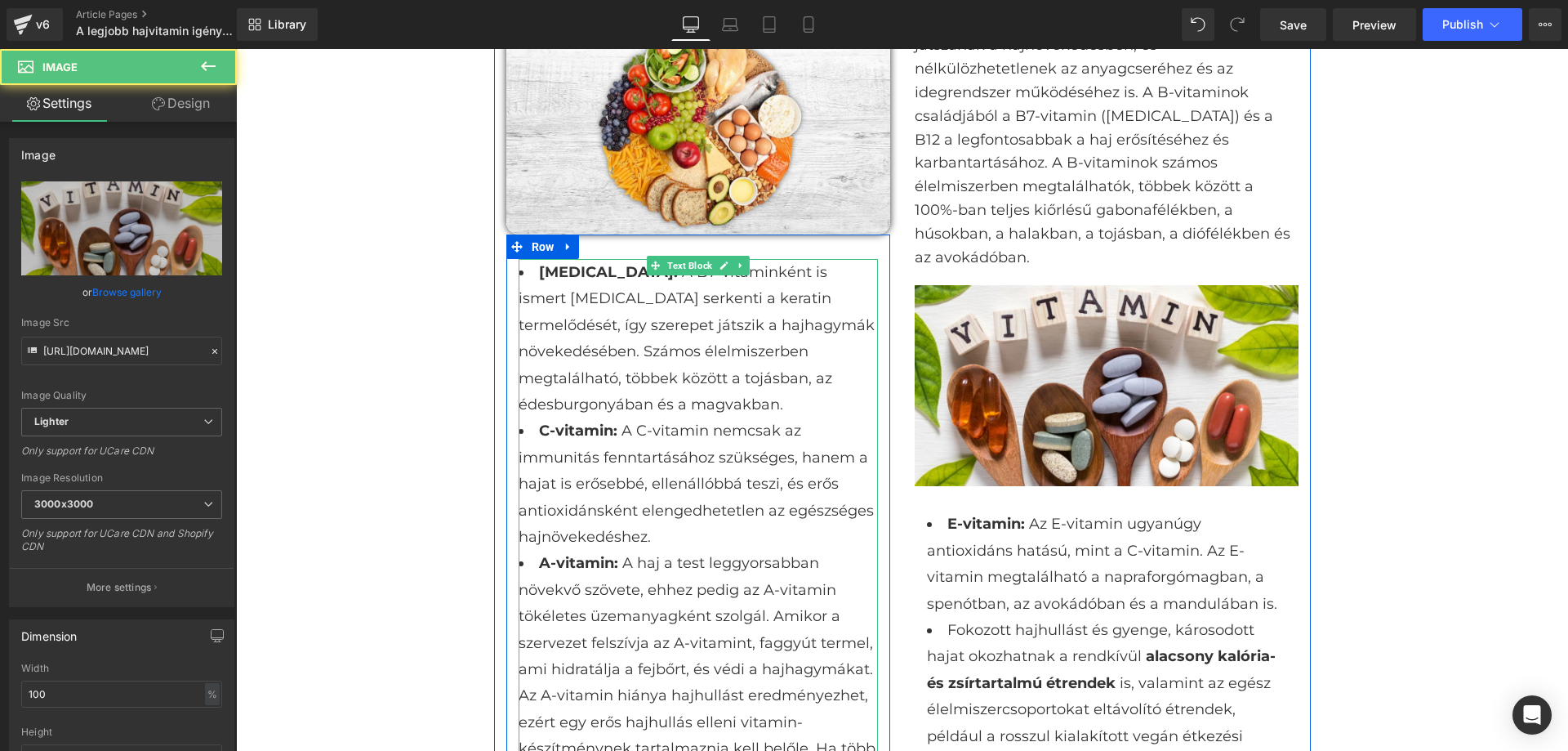
scroll to position [1471, 0]
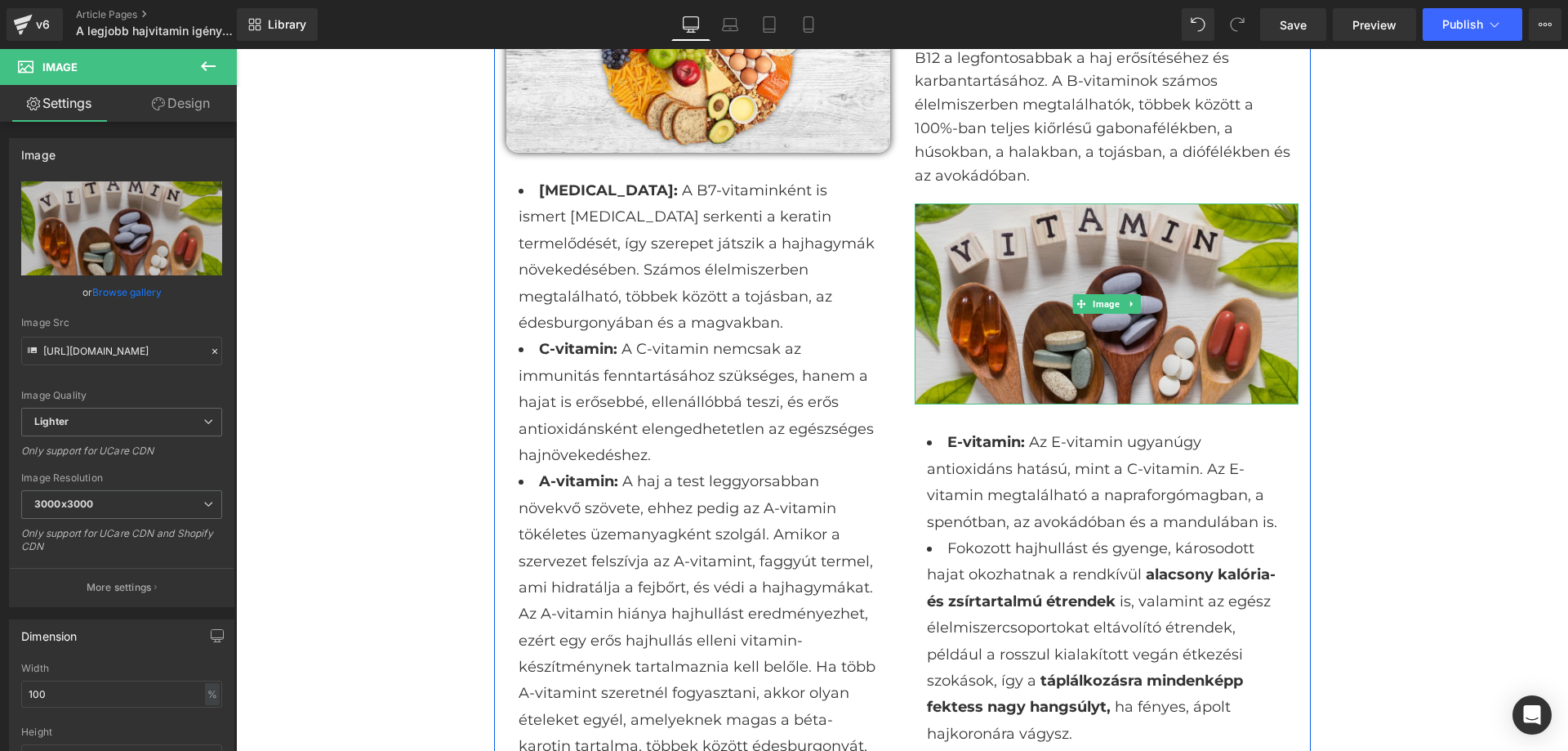
click at [1023, 292] on img at bounding box center [1106, 304] width 384 height 201
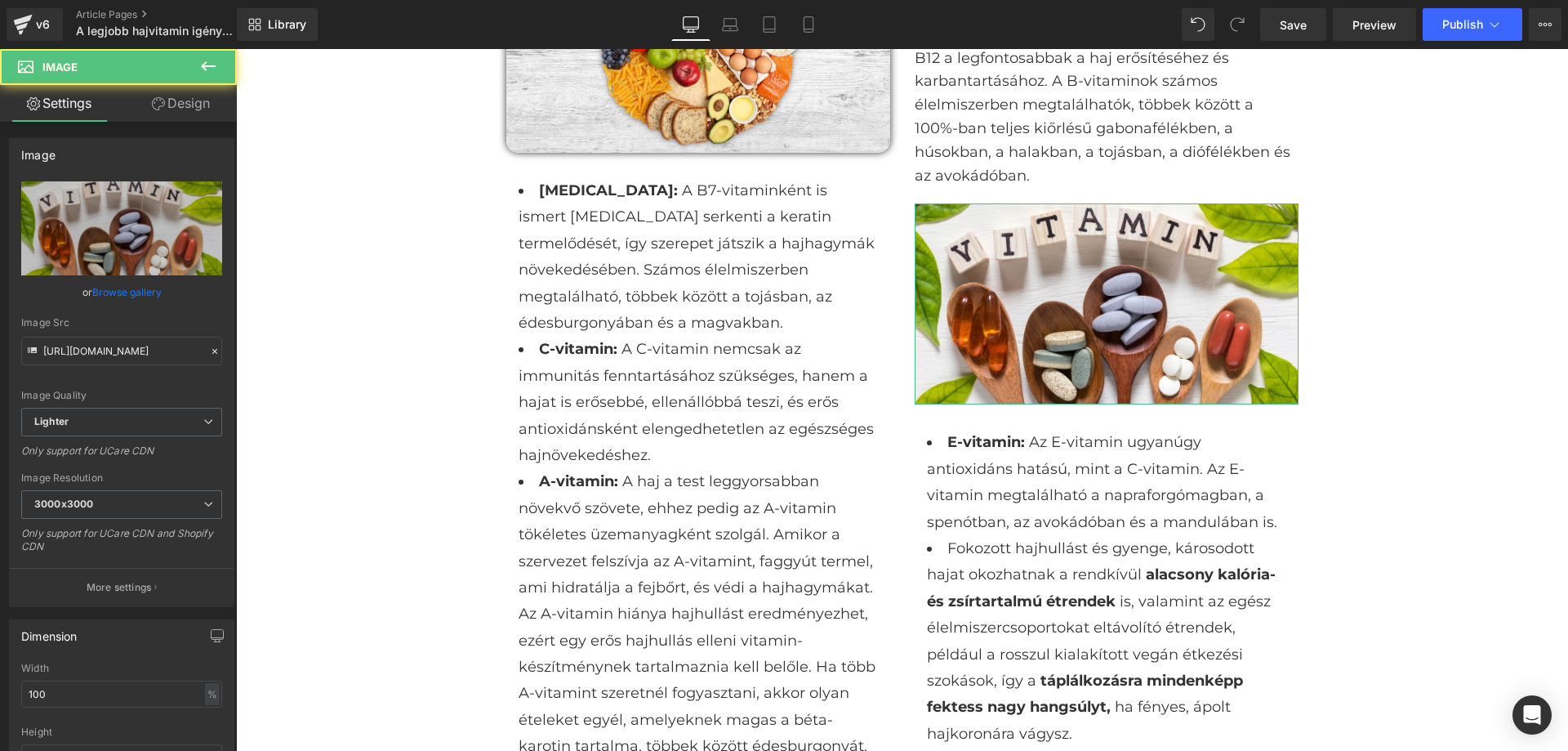
click at [182, 103] on link "Design" at bounding box center [180, 103] width 119 height 37
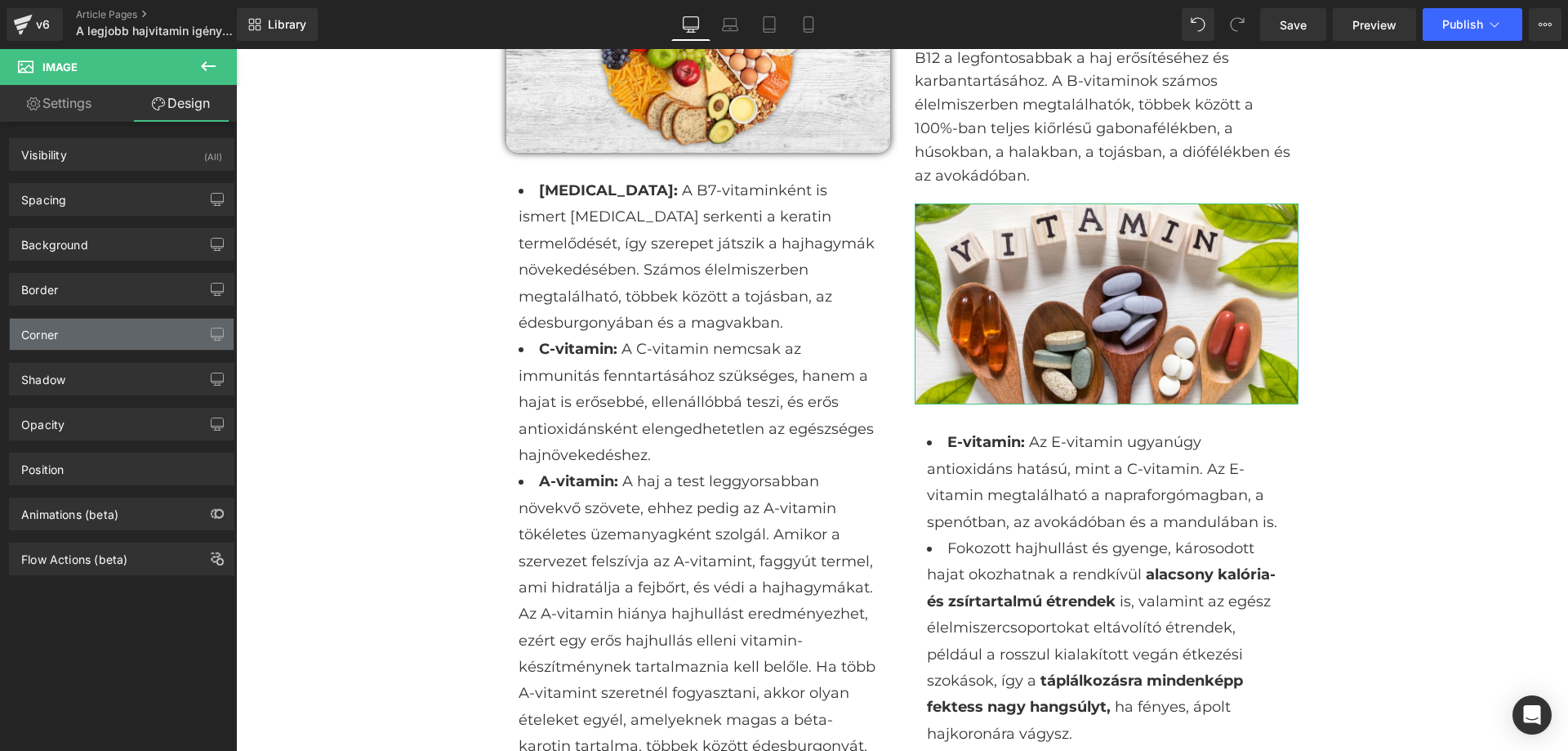
click at [94, 335] on div "Corner" at bounding box center [121, 335] width 224 height 31
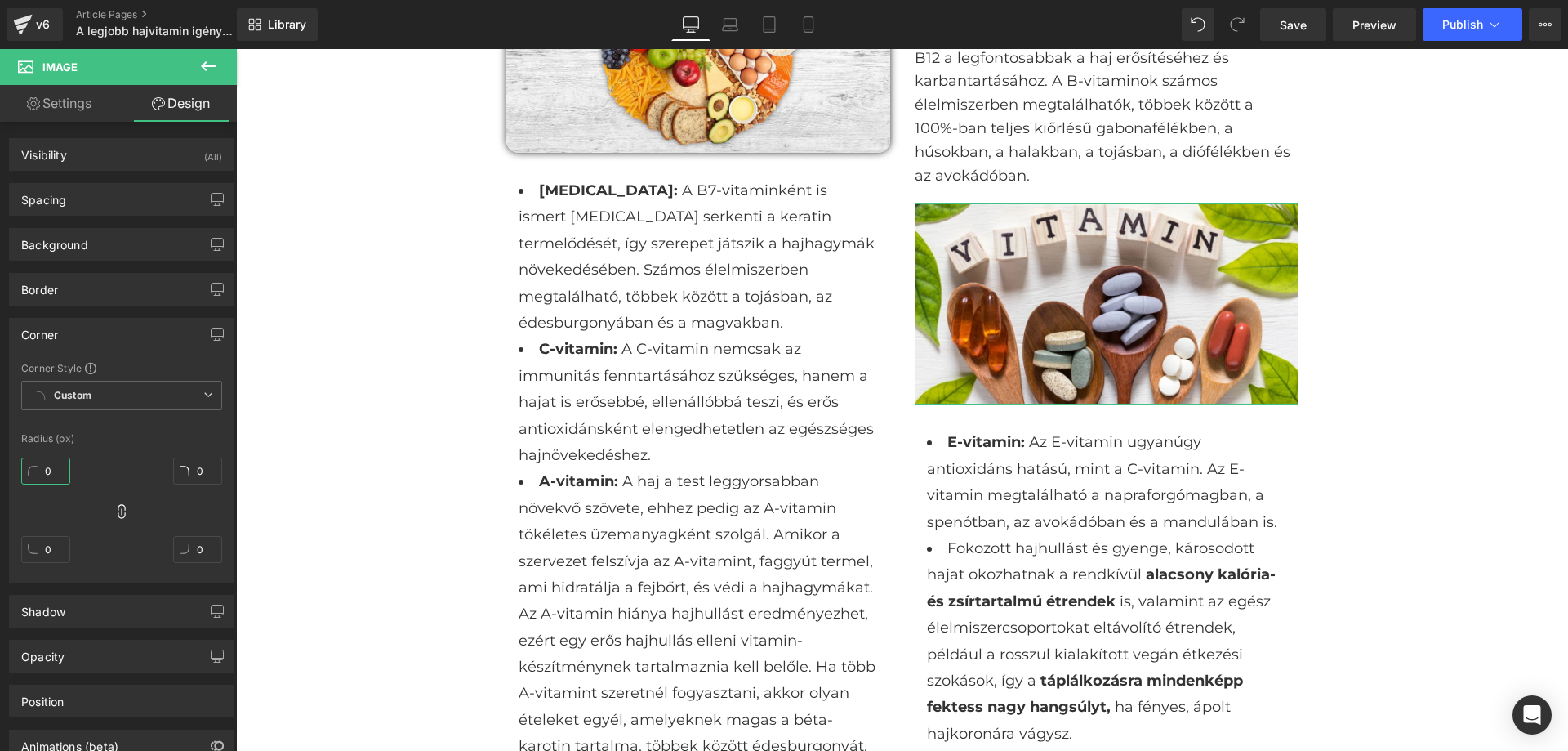
click at [52, 469] on input "0" at bounding box center [45, 471] width 49 height 27
type input "1"
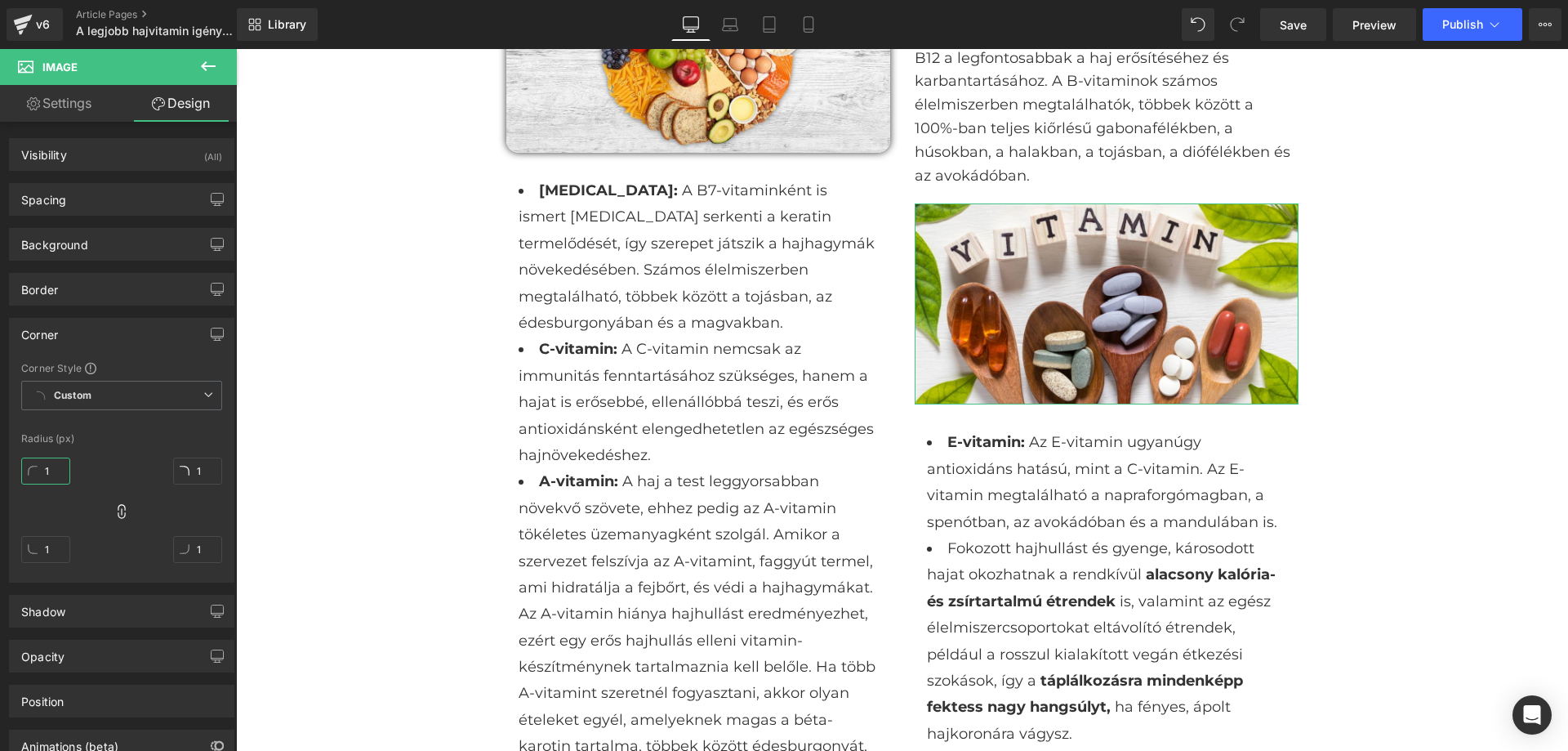
type input "15"
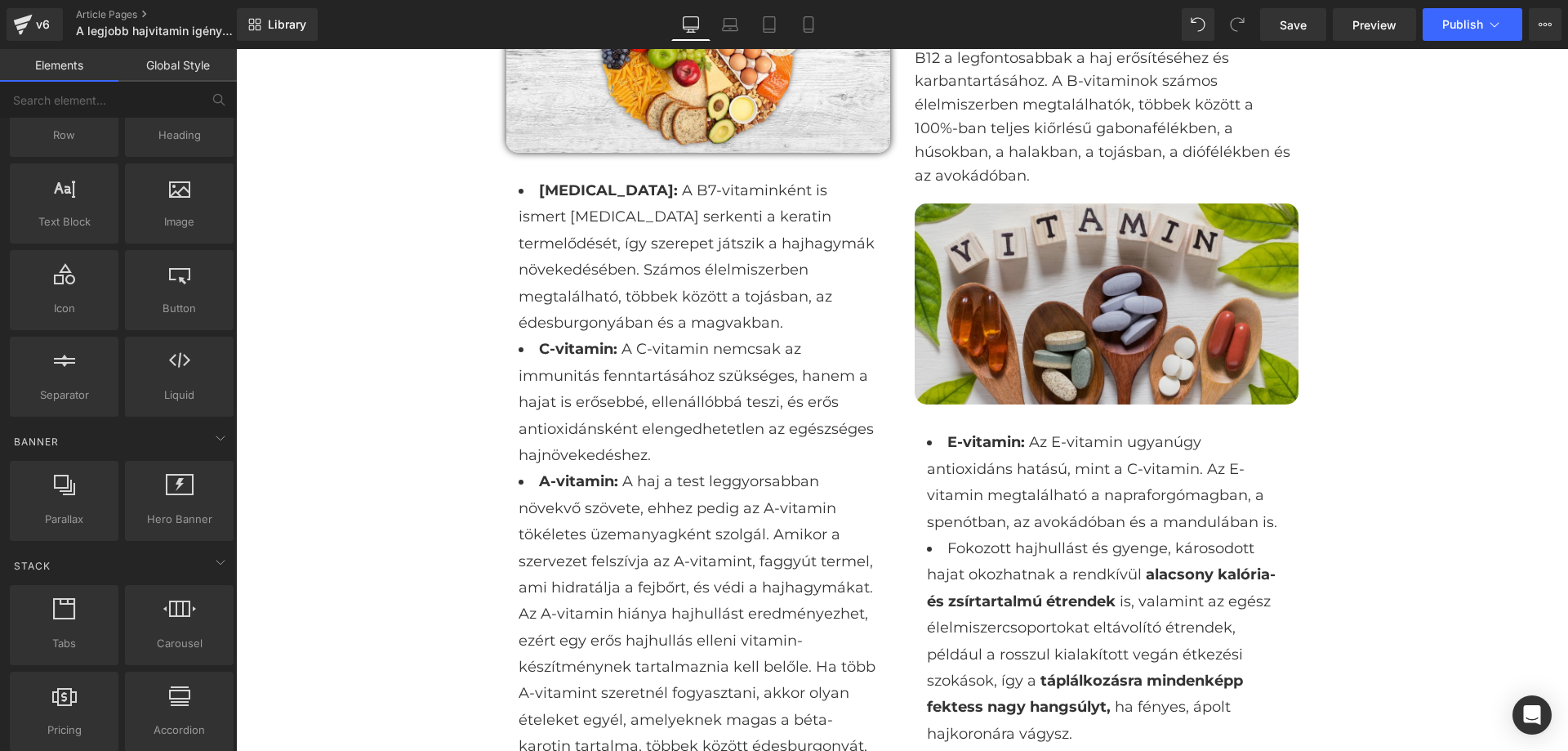
click at [1144, 332] on img at bounding box center [1106, 304] width 384 height 201
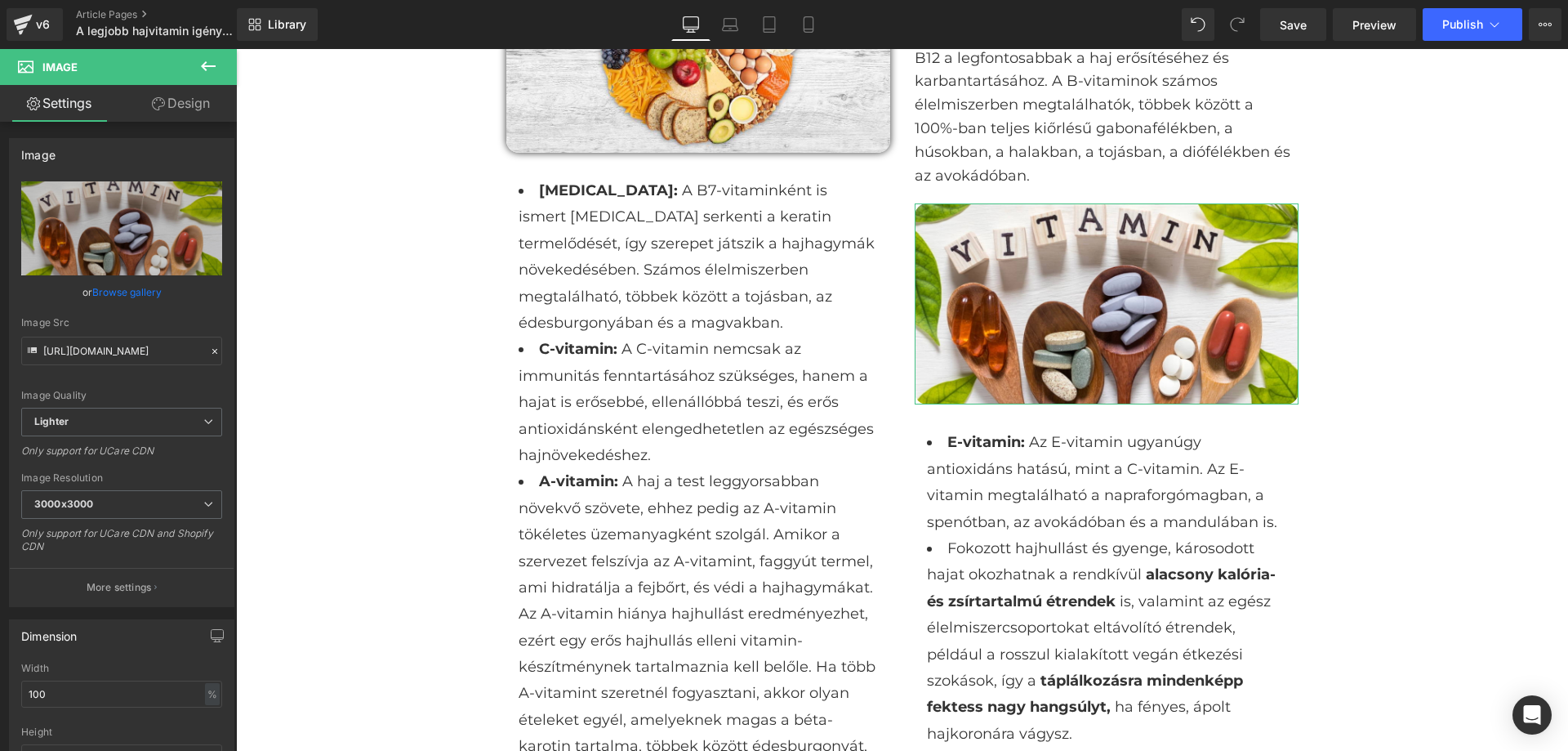
drag, startPoint x: 160, startPoint y: 107, endPoint x: 185, endPoint y: 328, distance: 222.4
click at [161, 107] on icon at bounding box center [159, 104] width 13 height 13
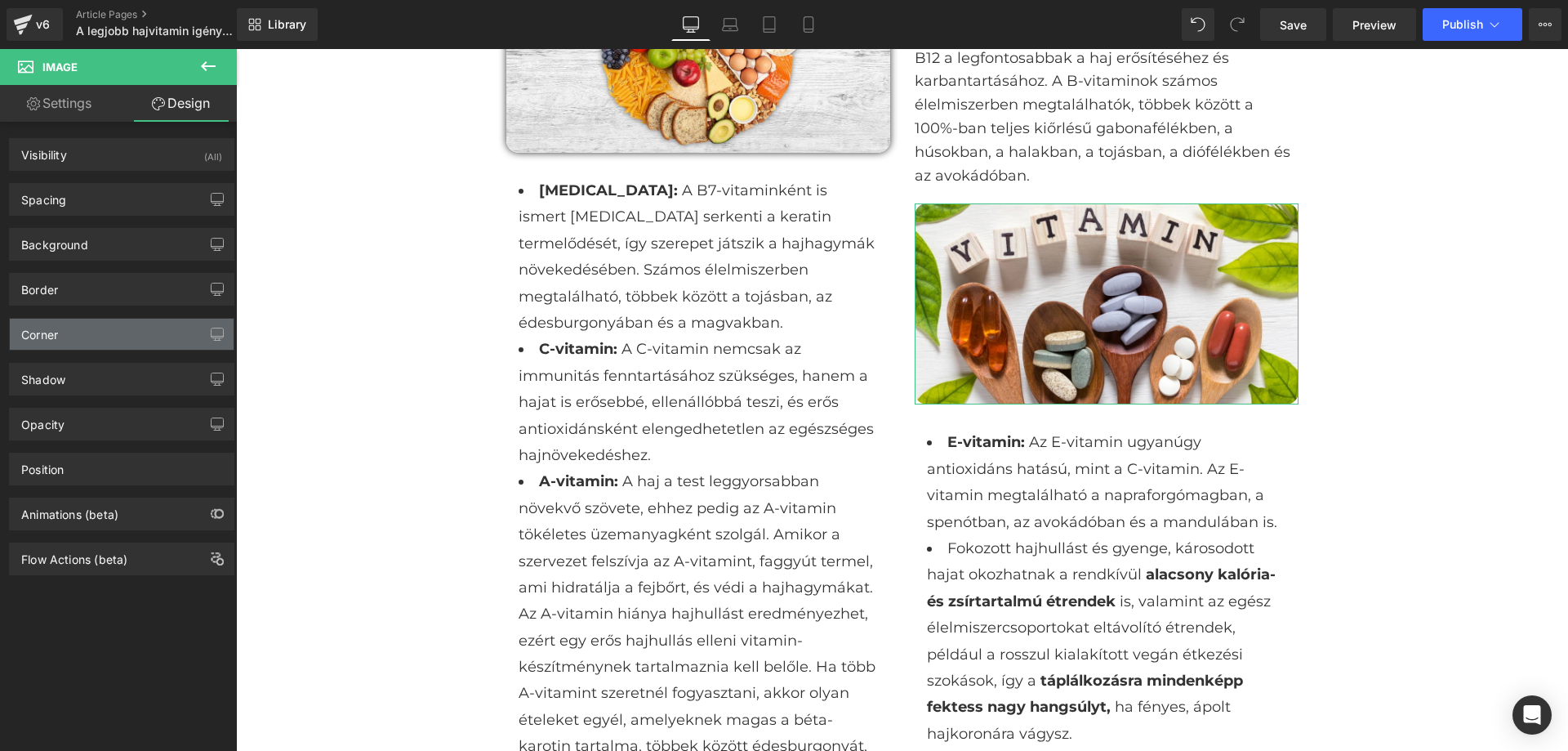
click at [170, 331] on div "Corner" at bounding box center [121, 335] width 224 height 31
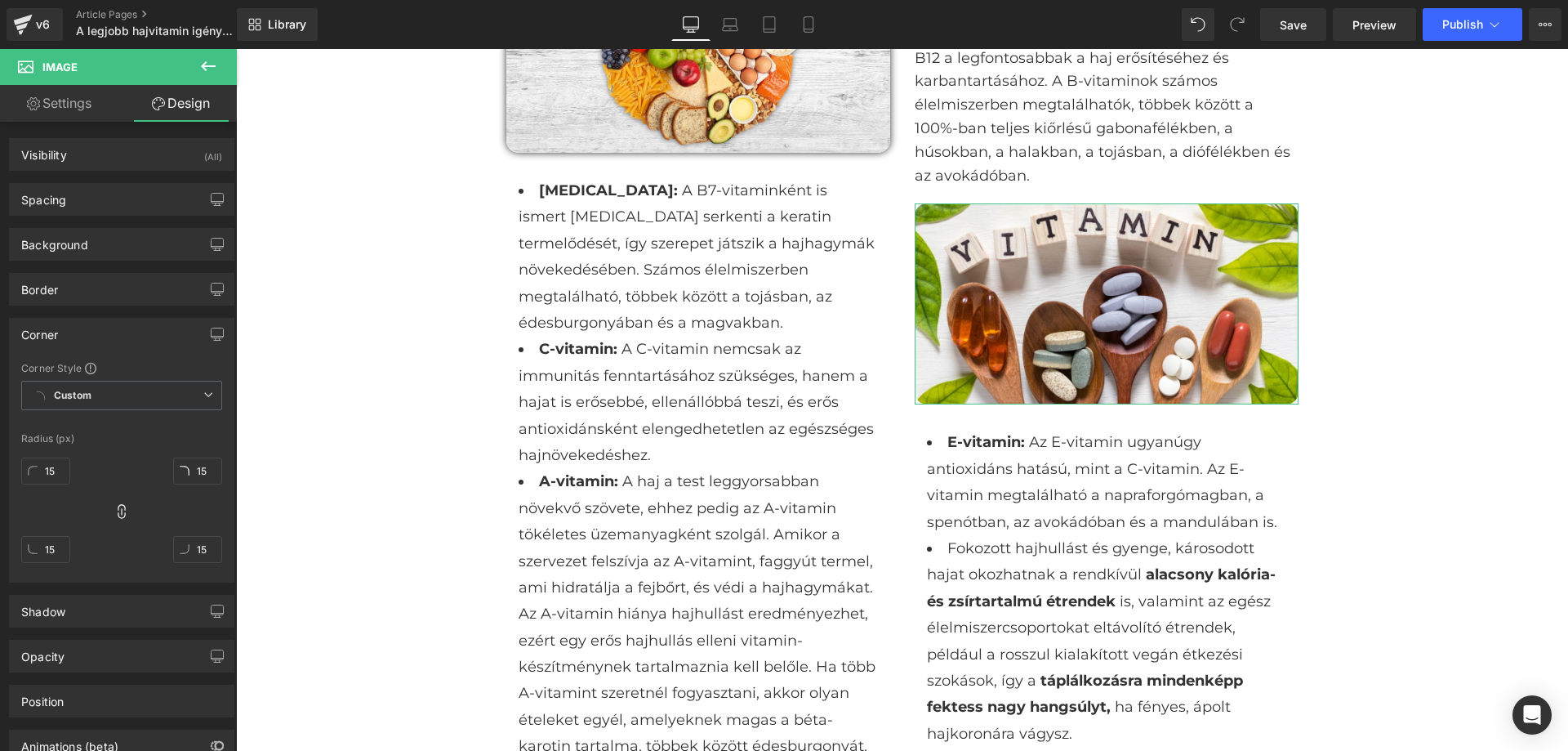
click at [140, 324] on div "Corner" at bounding box center [121, 335] width 224 height 31
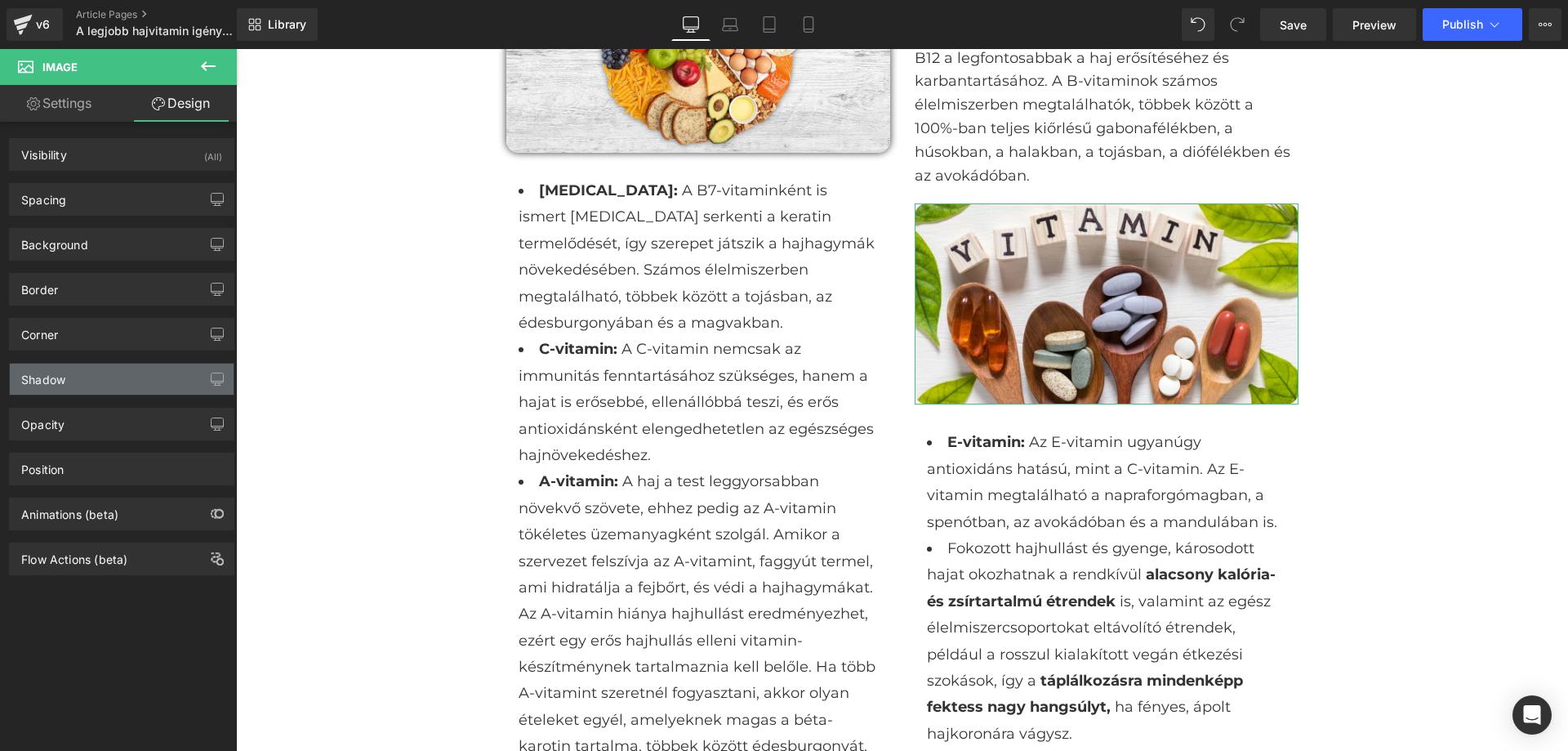
click at [140, 385] on div "Shadow" at bounding box center [121, 379] width 224 height 31
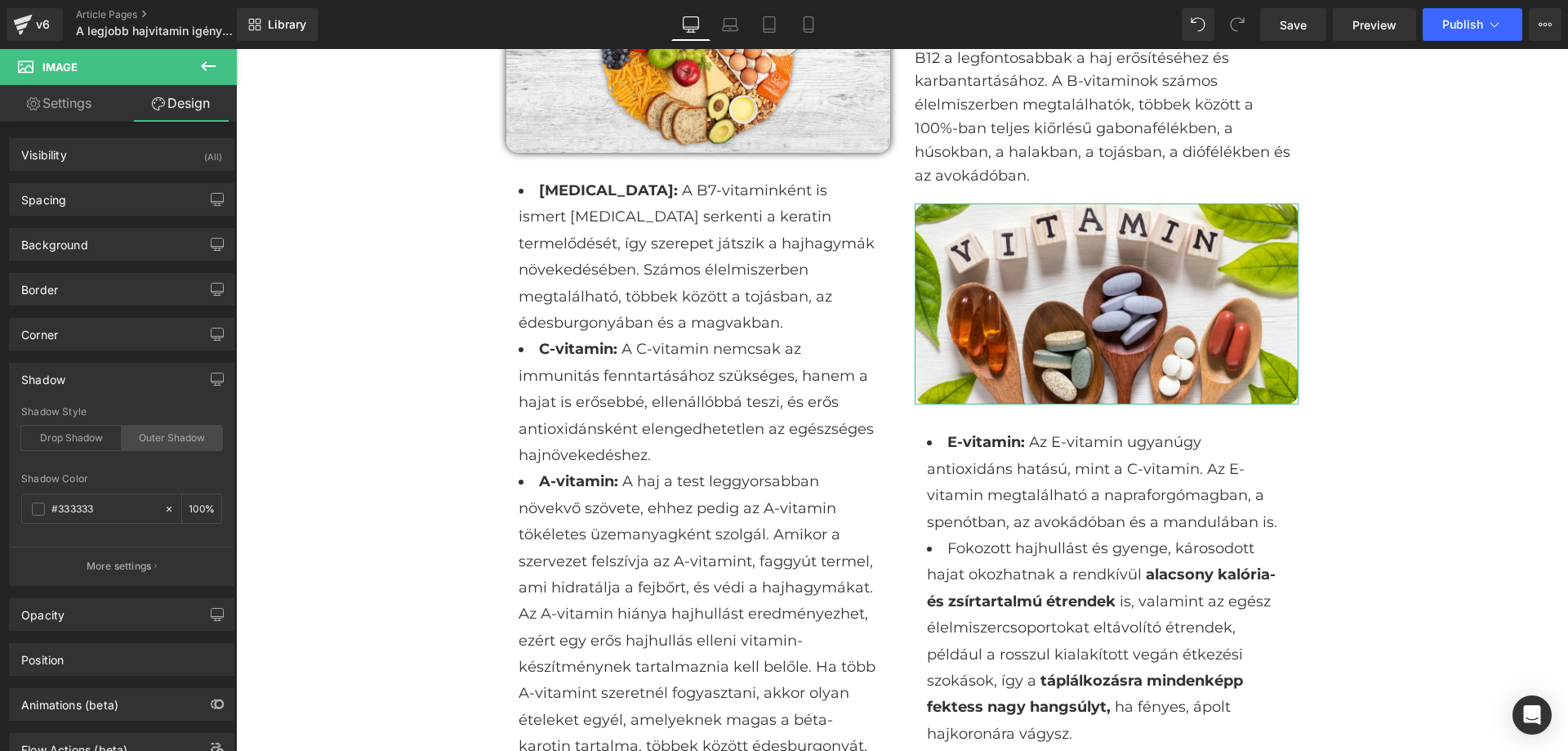
click at [190, 443] on div "Outer Shadow" at bounding box center [172, 438] width 100 height 24
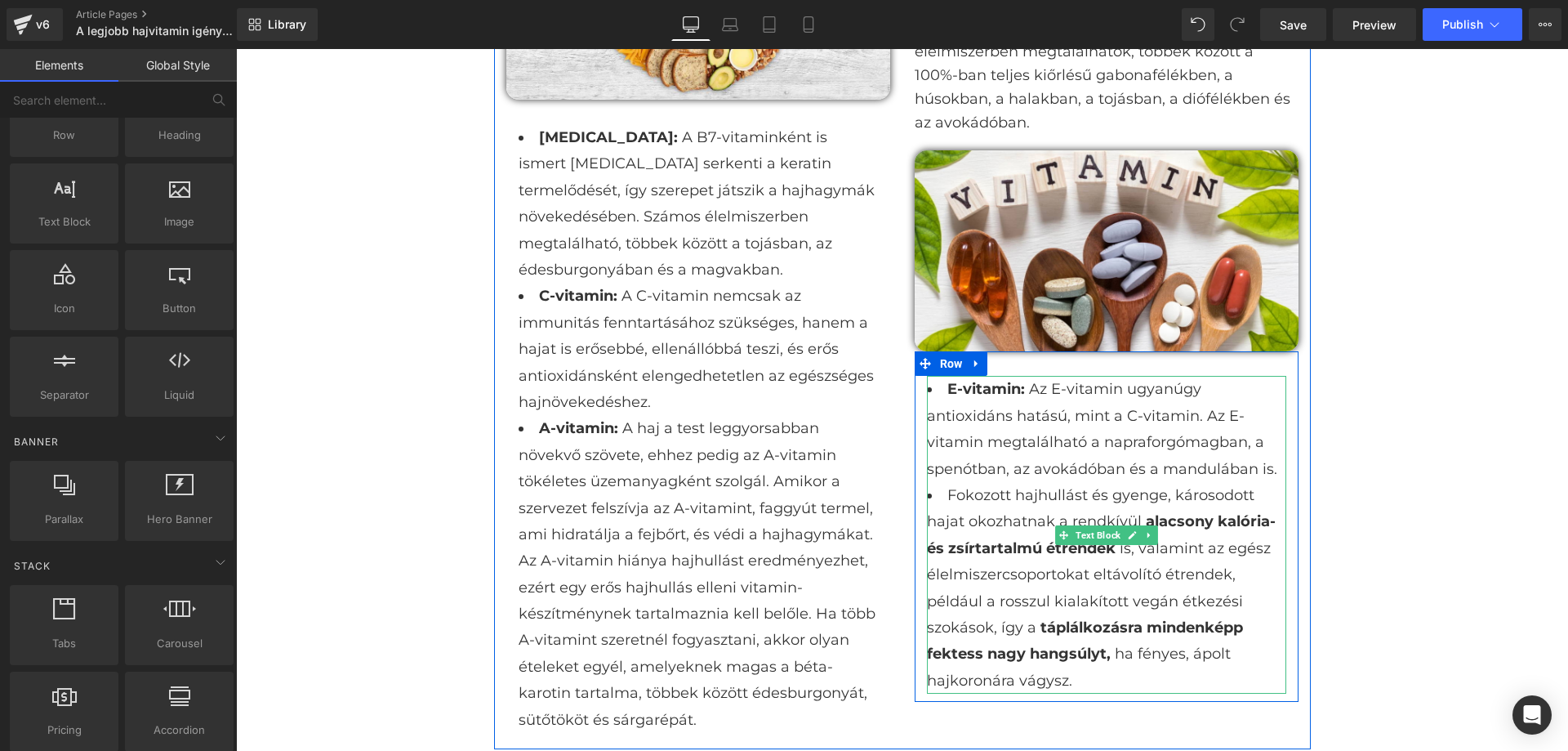
scroll to position [1552, 0]
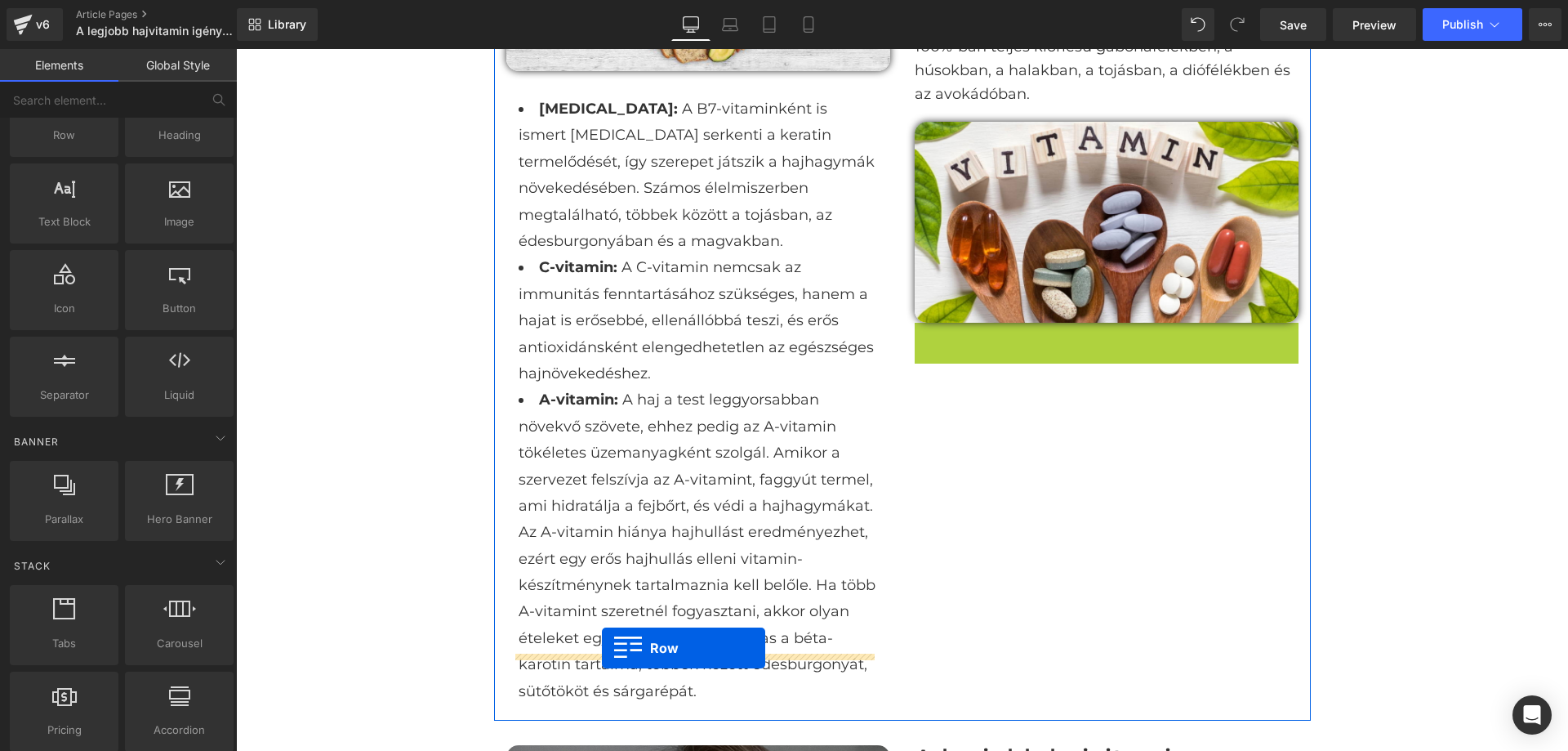
drag, startPoint x: 917, startPoint y: 313, endPoint x: 602, endPoint y: 643, distance: 456.2
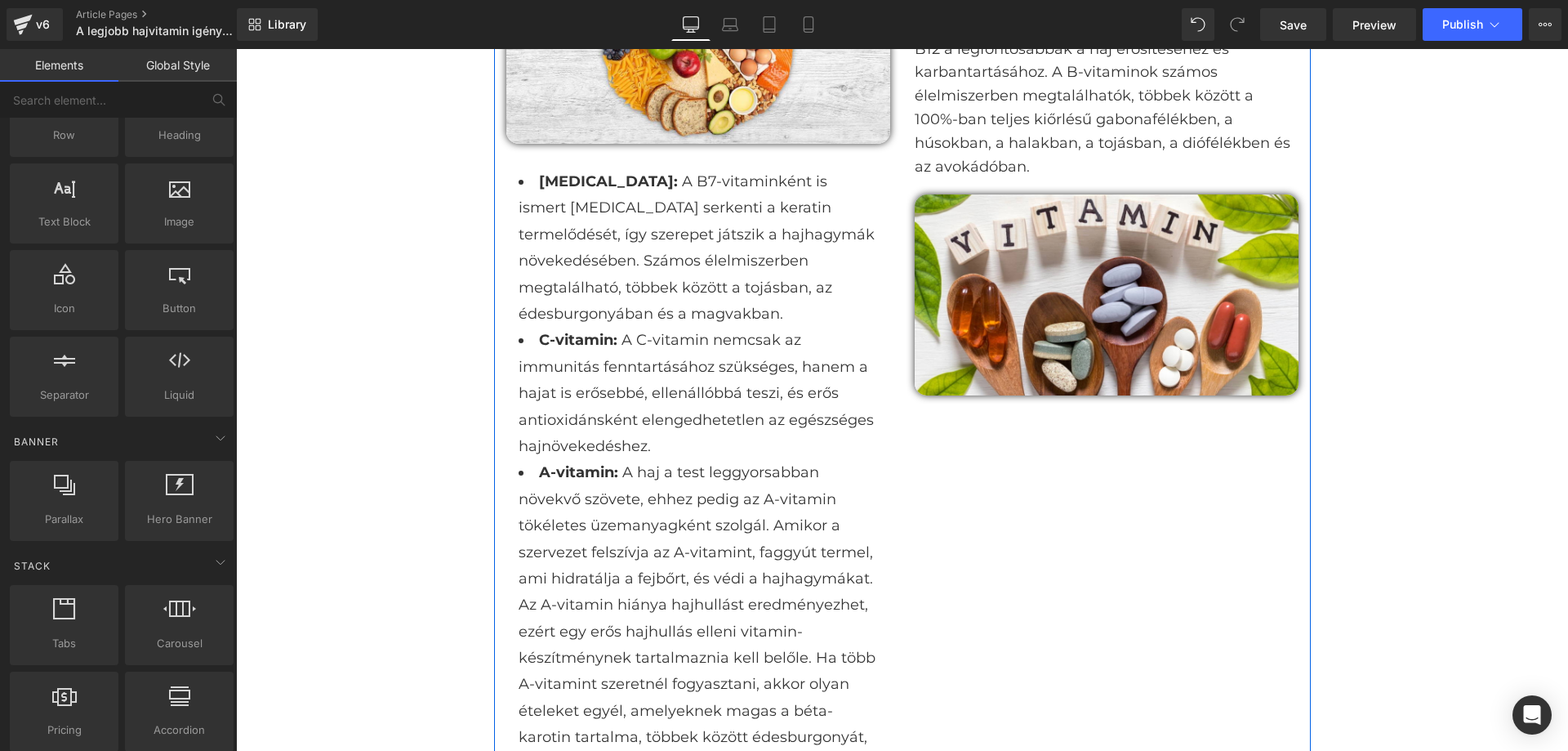
scroll to position [1389, 0]
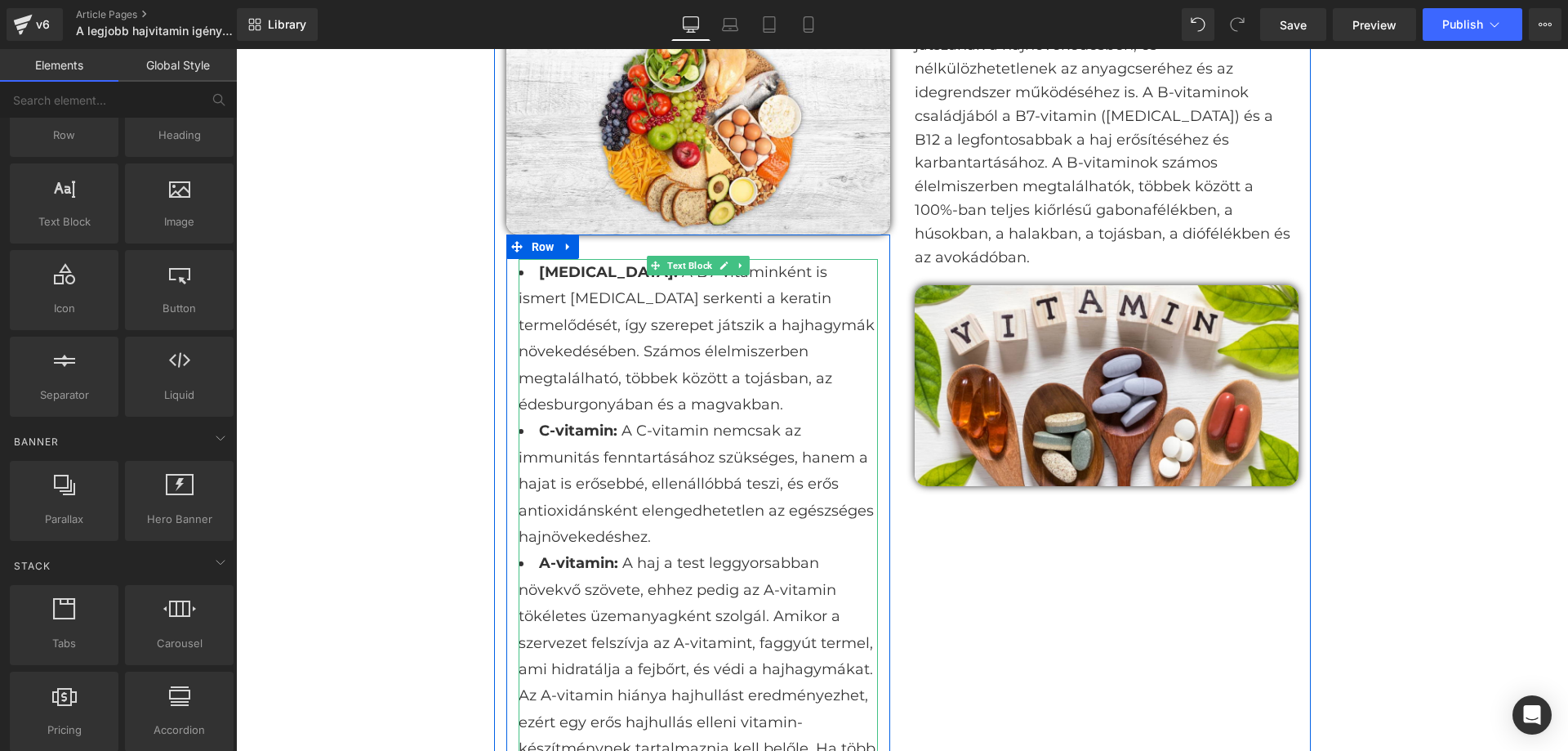
click at [692, 550] on li "A-vitamin: A haj a test leggyorsabban növekvő szövete, ehhez pedig az A-vitamin…" at bounding box center [698, 709] width 359 height 318
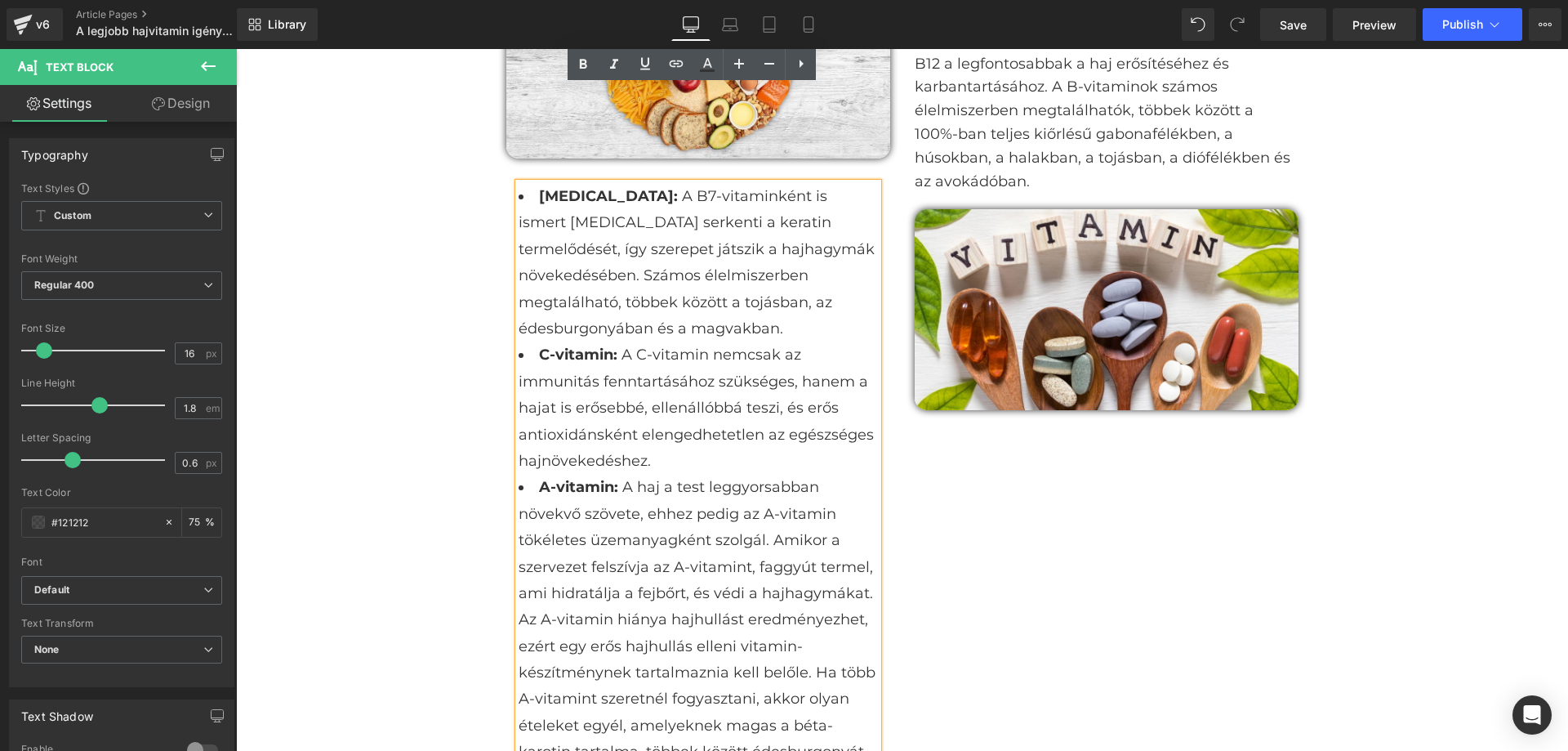
scroll to position [1634, 0]
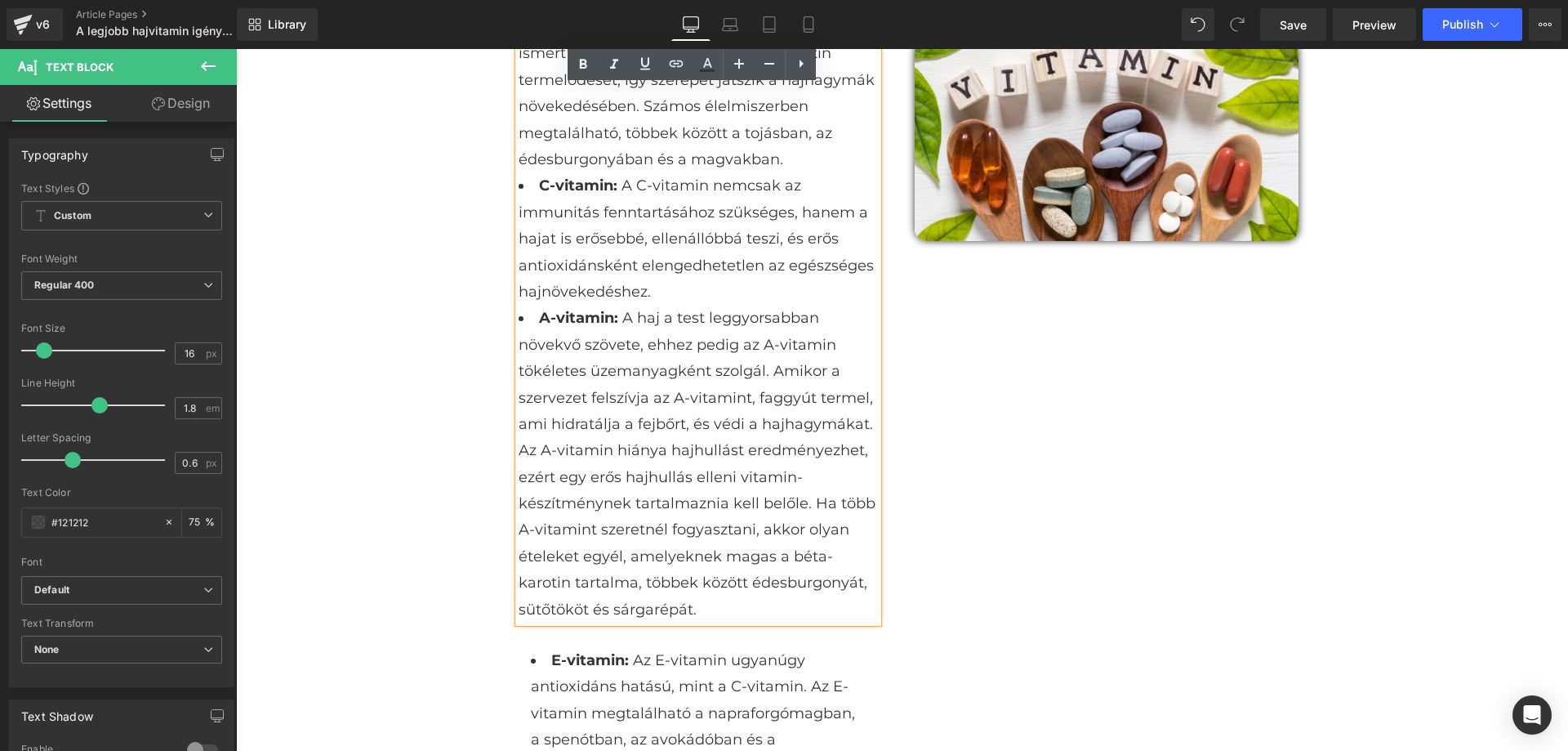
click at [990, 501] on div "Image [MEDICAL_DATA]: A B7-vitaminként is ismert [MEDICAL_DATA] serkenti a kera…" at bounding box center [903, 396] width 817 height 1294
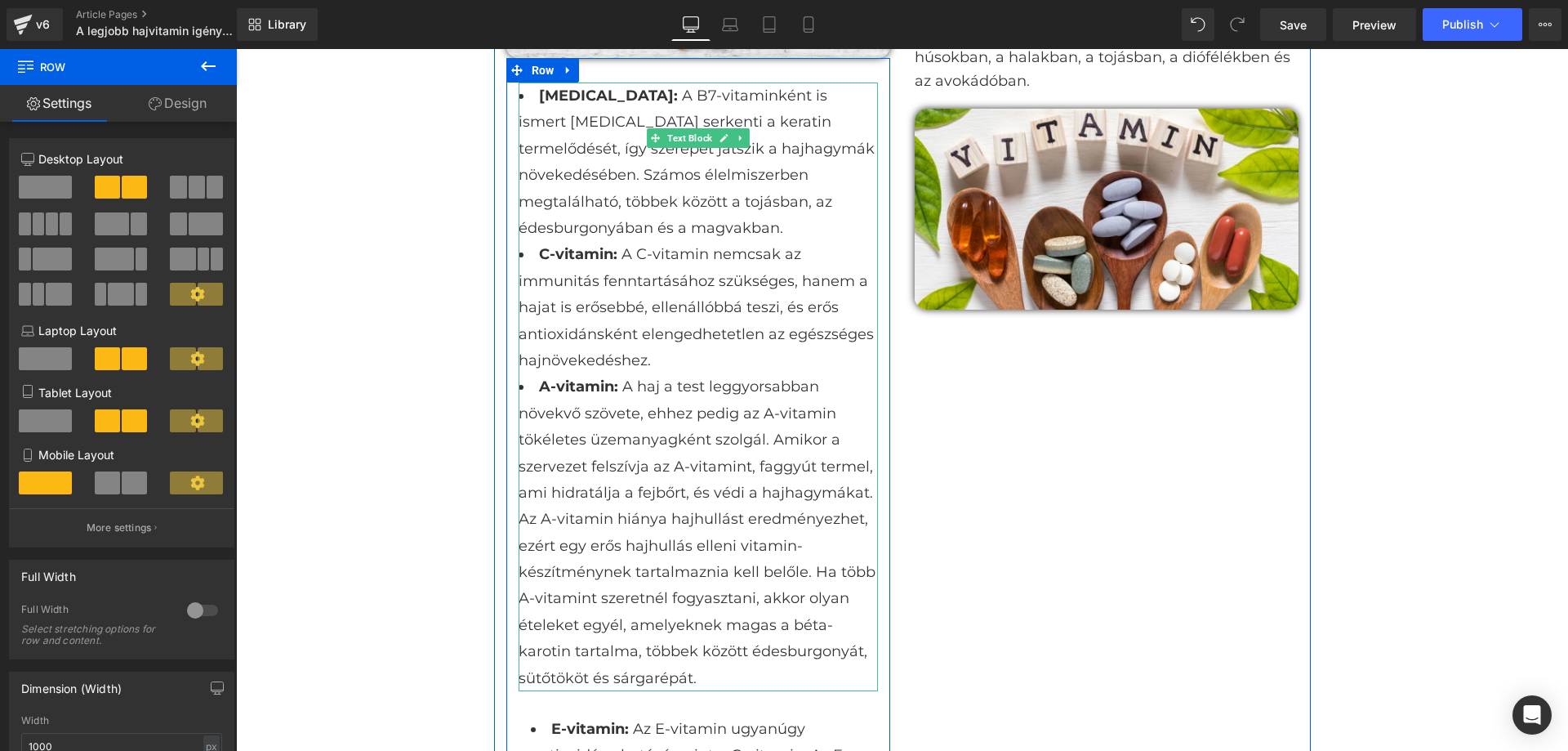
scroll to position [1471, 0]
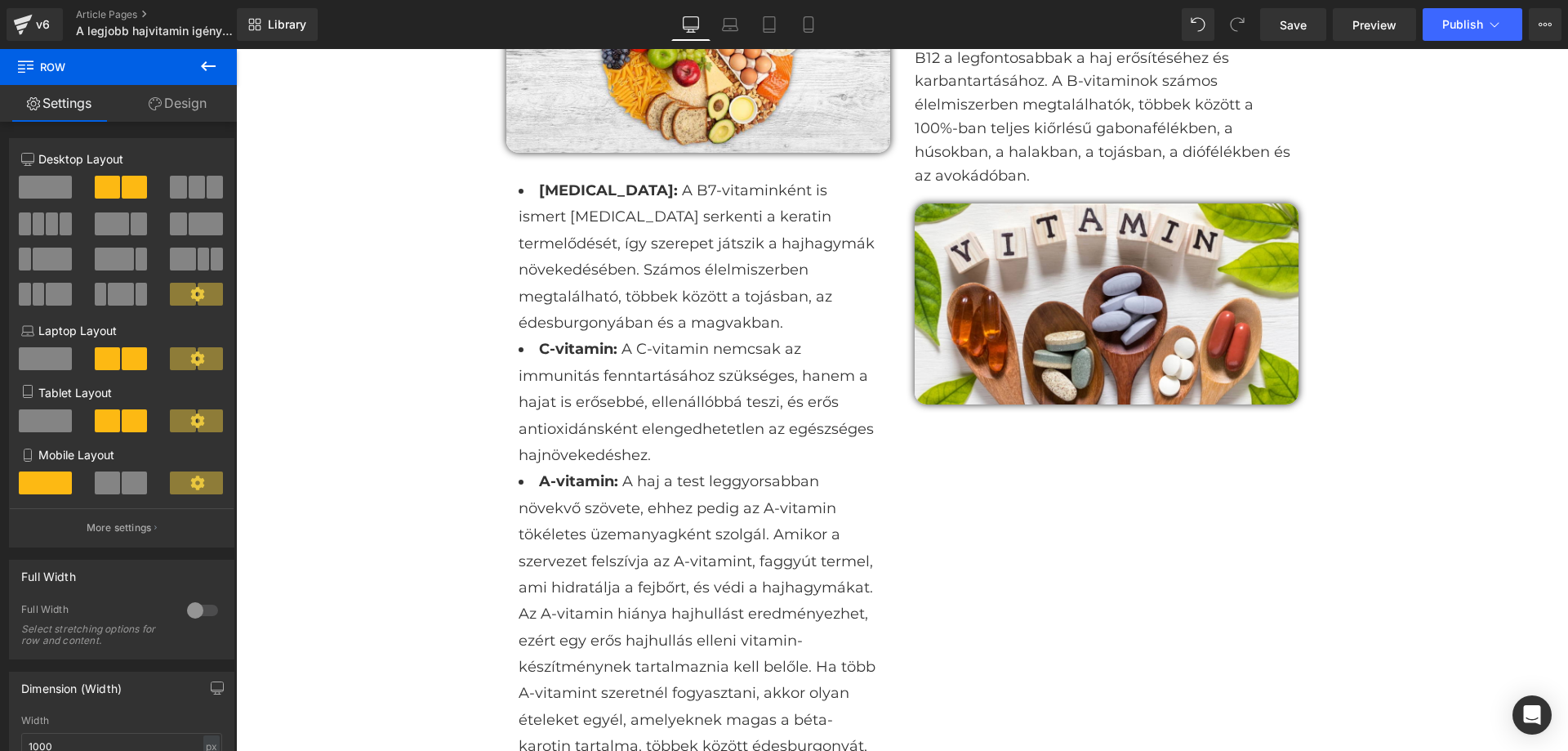
click at [191, 67] on button at bounding box center [207, 67] width 57 height 36
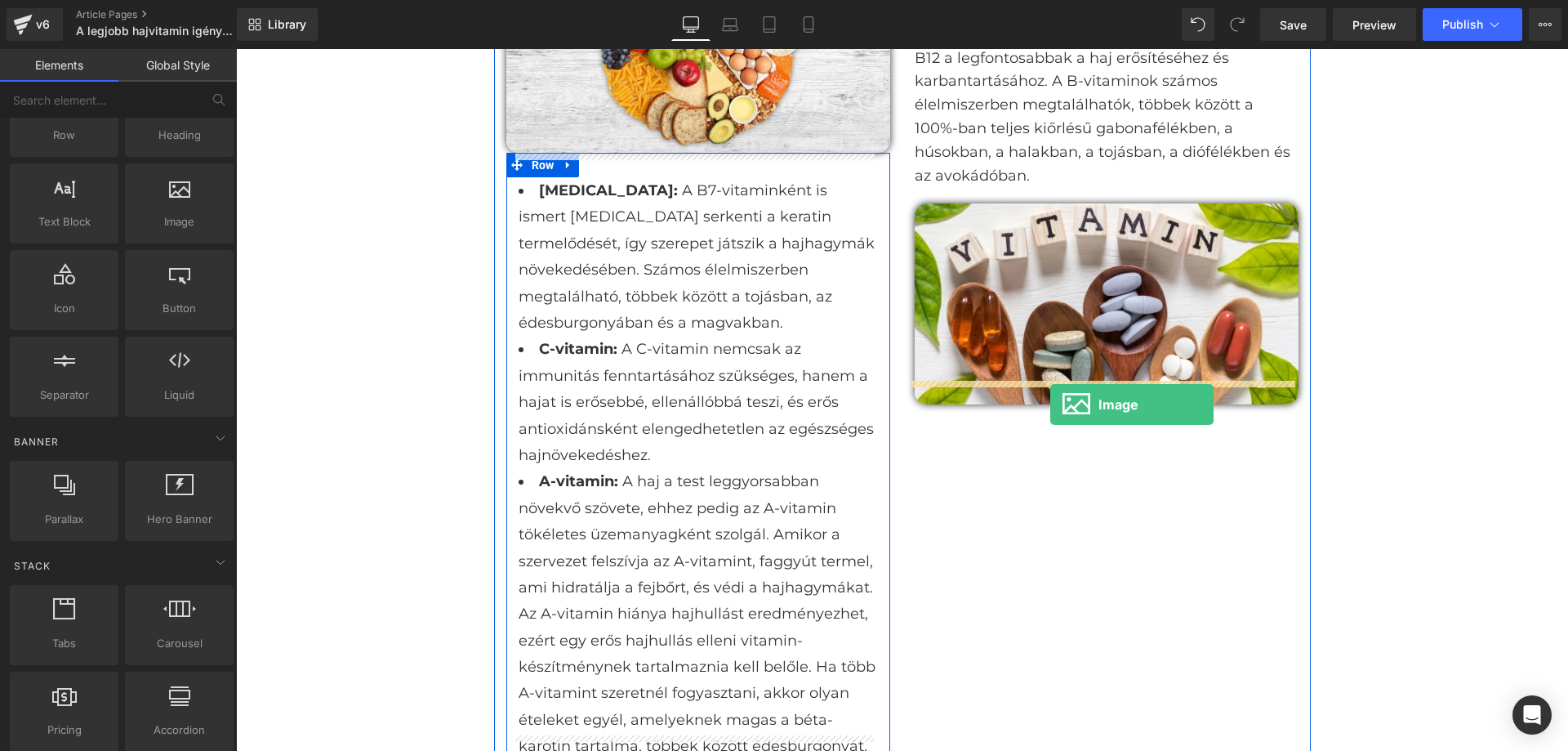
drag, startPoint x: 437, startPoint y: 258, endPoint x: 1050, endPoint y: 405, distance: 630.4
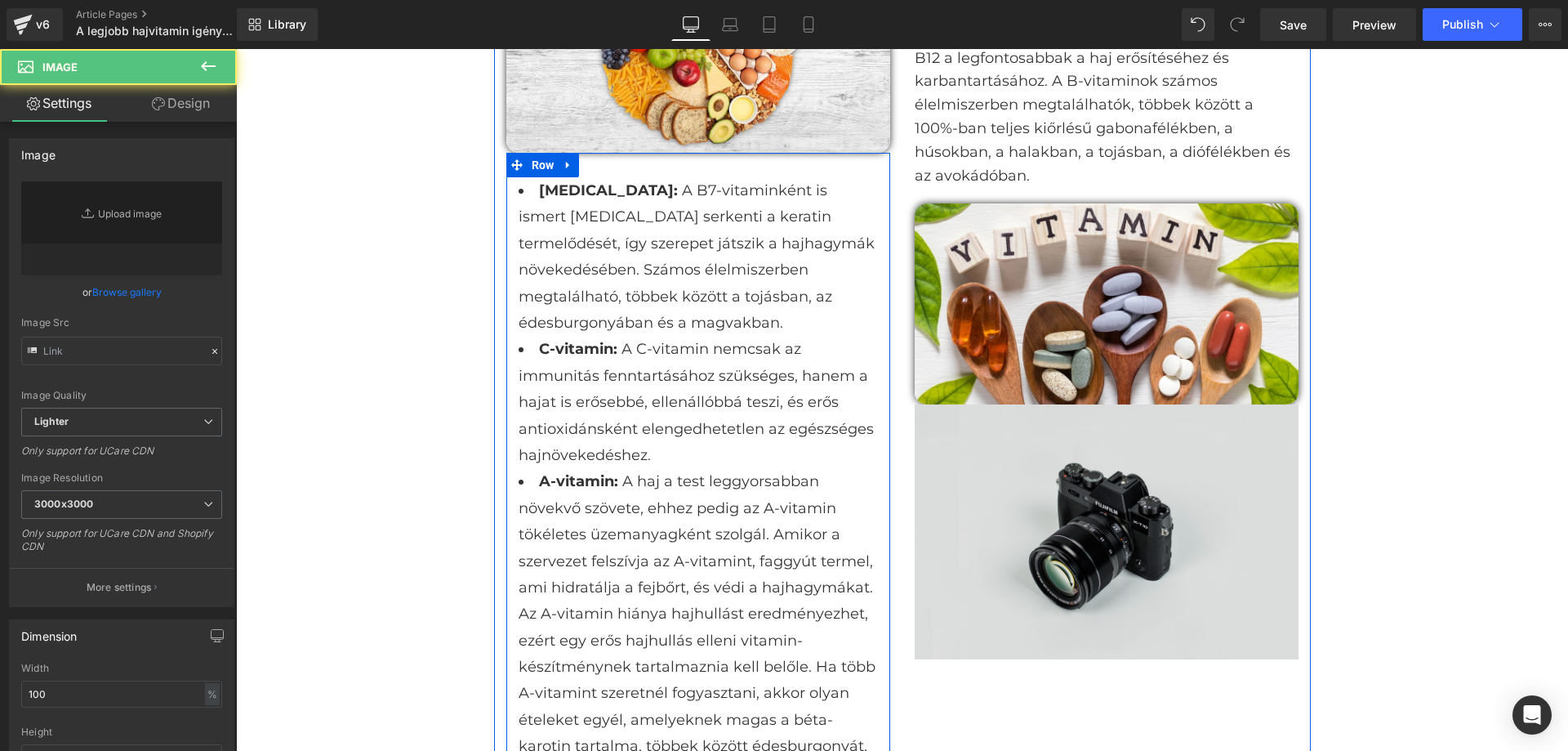
type input "//[DOMAIN_NAME][URL]"
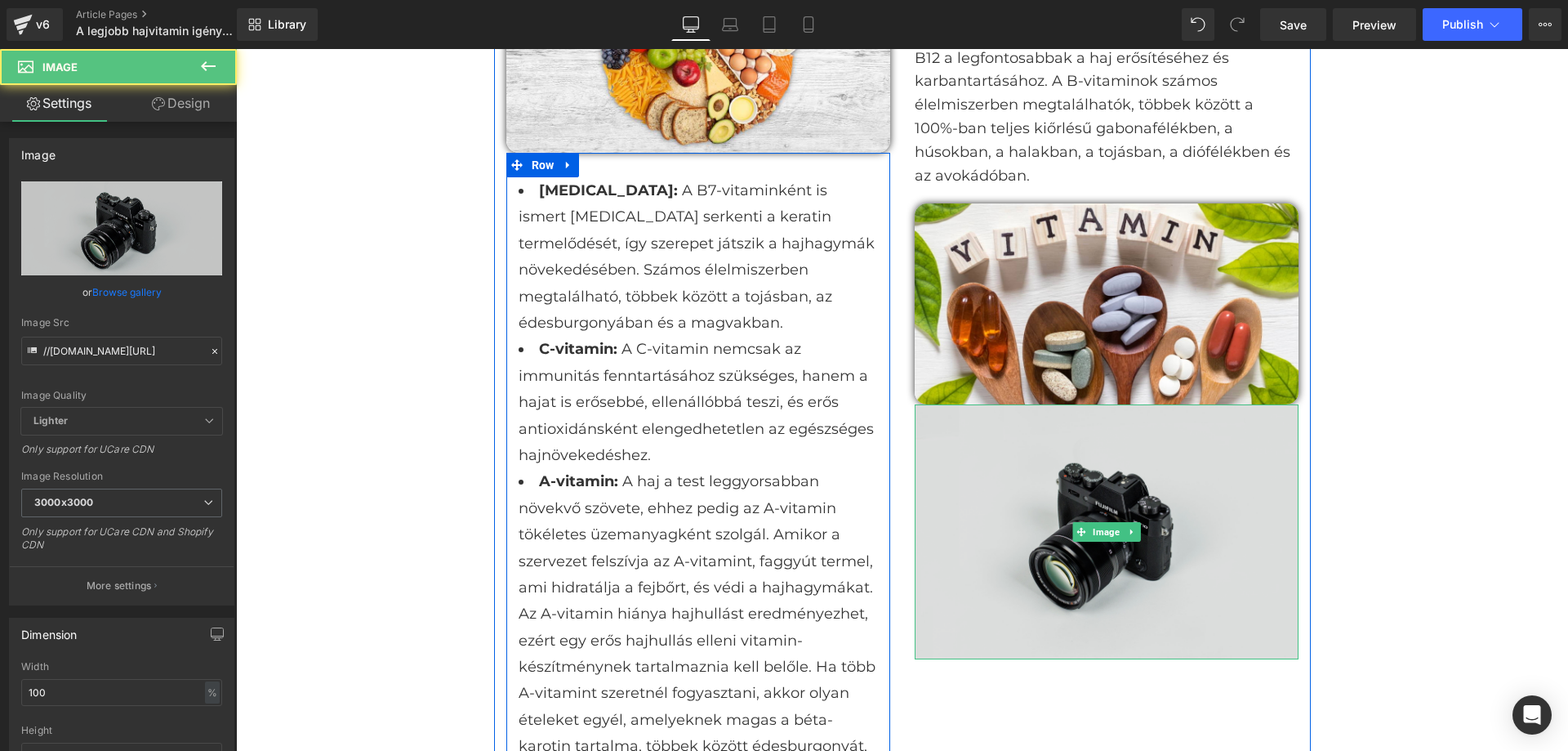
click at [1057, 480] on img at bounding box center [1106, 532] width 384 height 255
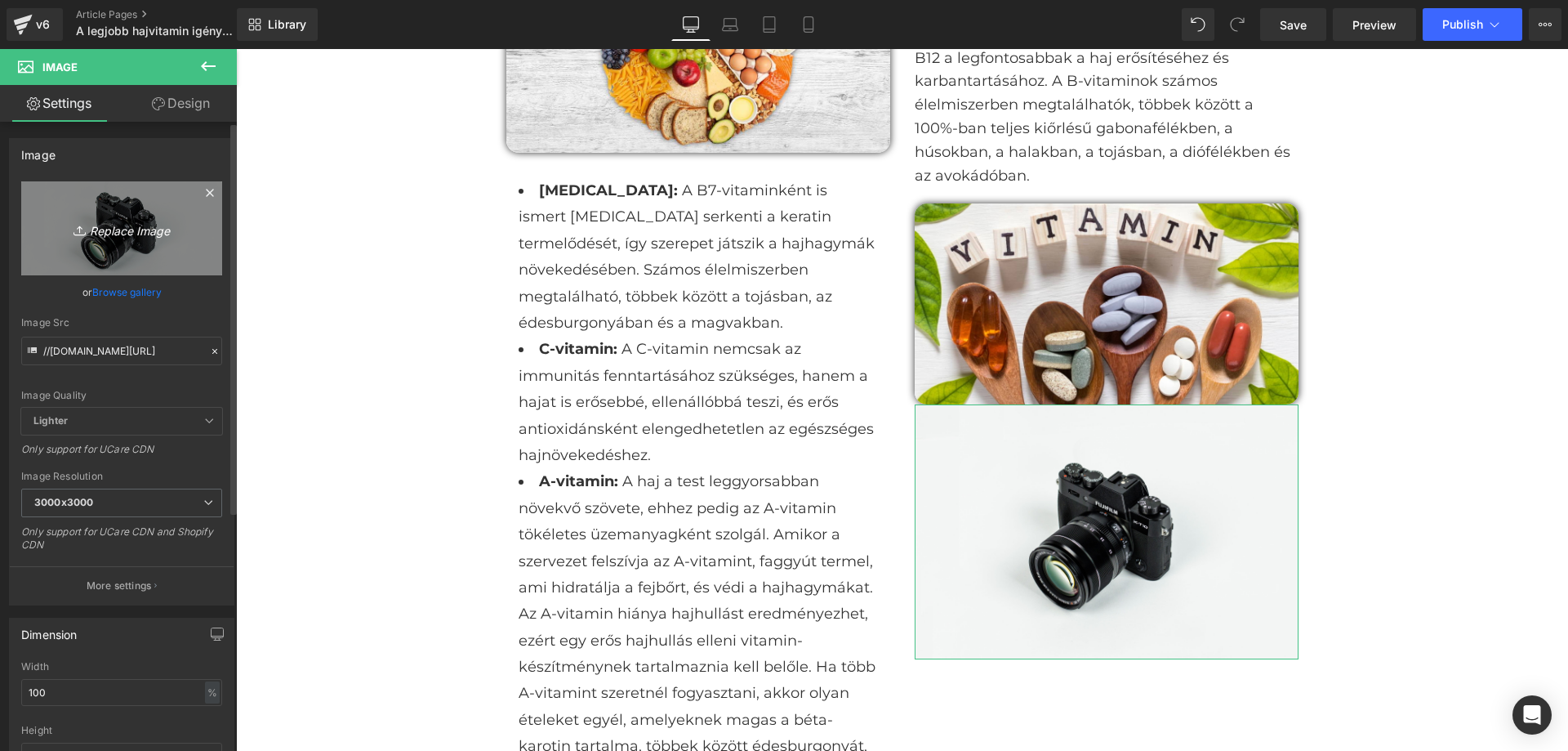
click at [137, 244] on link "Replace Image" at bounding box center [121, 228] width 201 height 94
type input "C:\fakepath\[MEDICAL_DATA]-scaled-1-1600x900.webp"
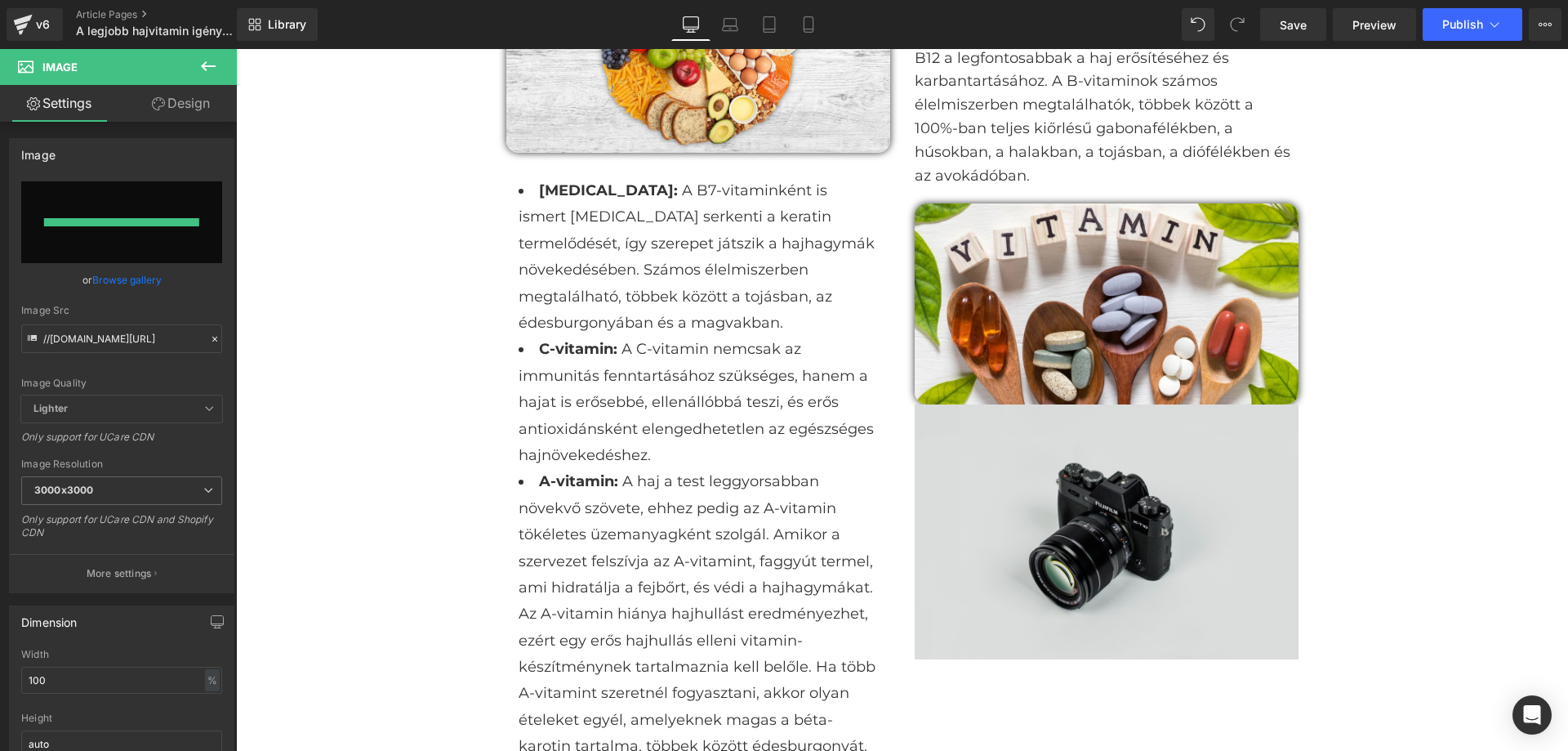
type input "[URL][DOMAIN_NAME]"
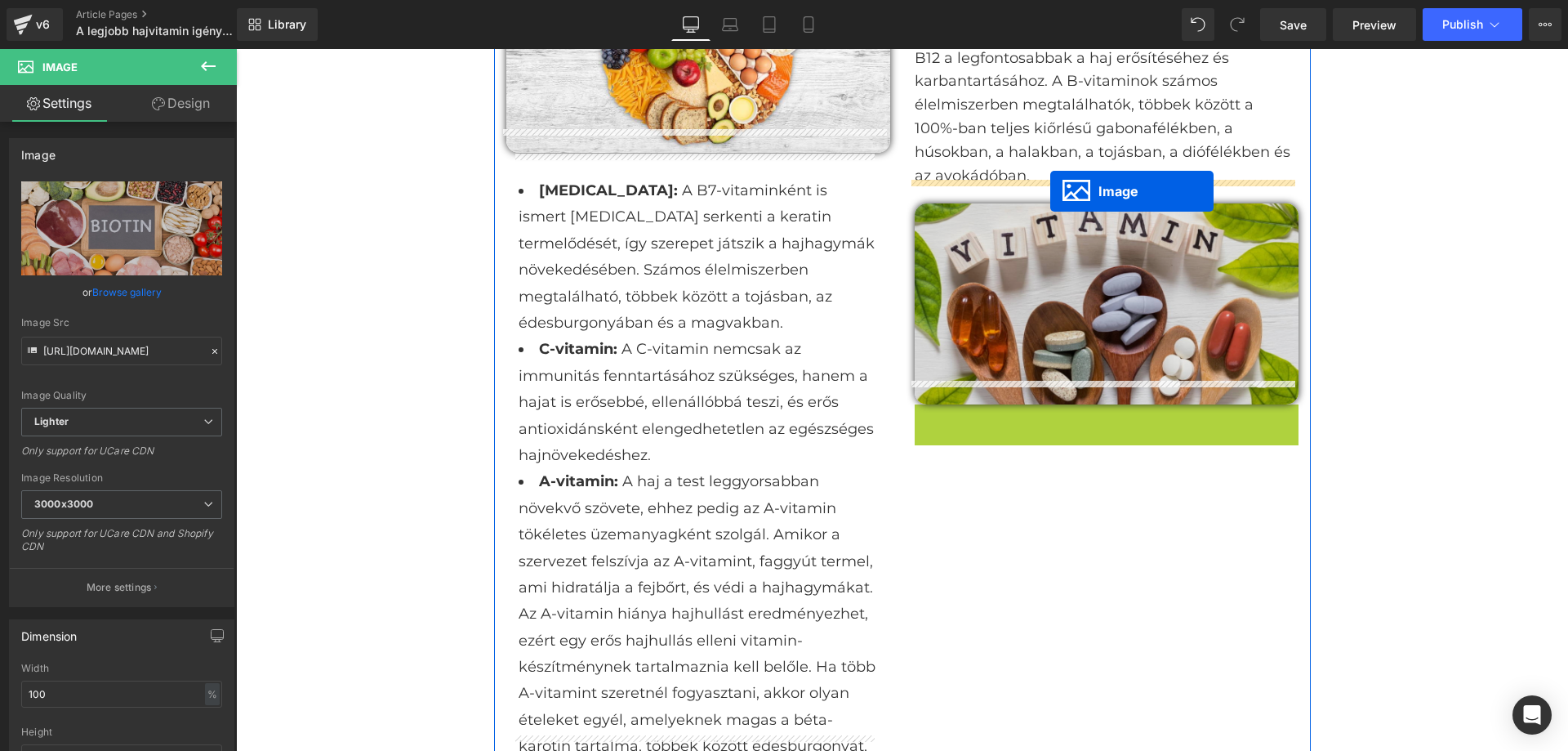
drag, startPoint x: 1069, startPoint y: 485, endPoint x: 1050, endPoint y: 191, distance: 294.6
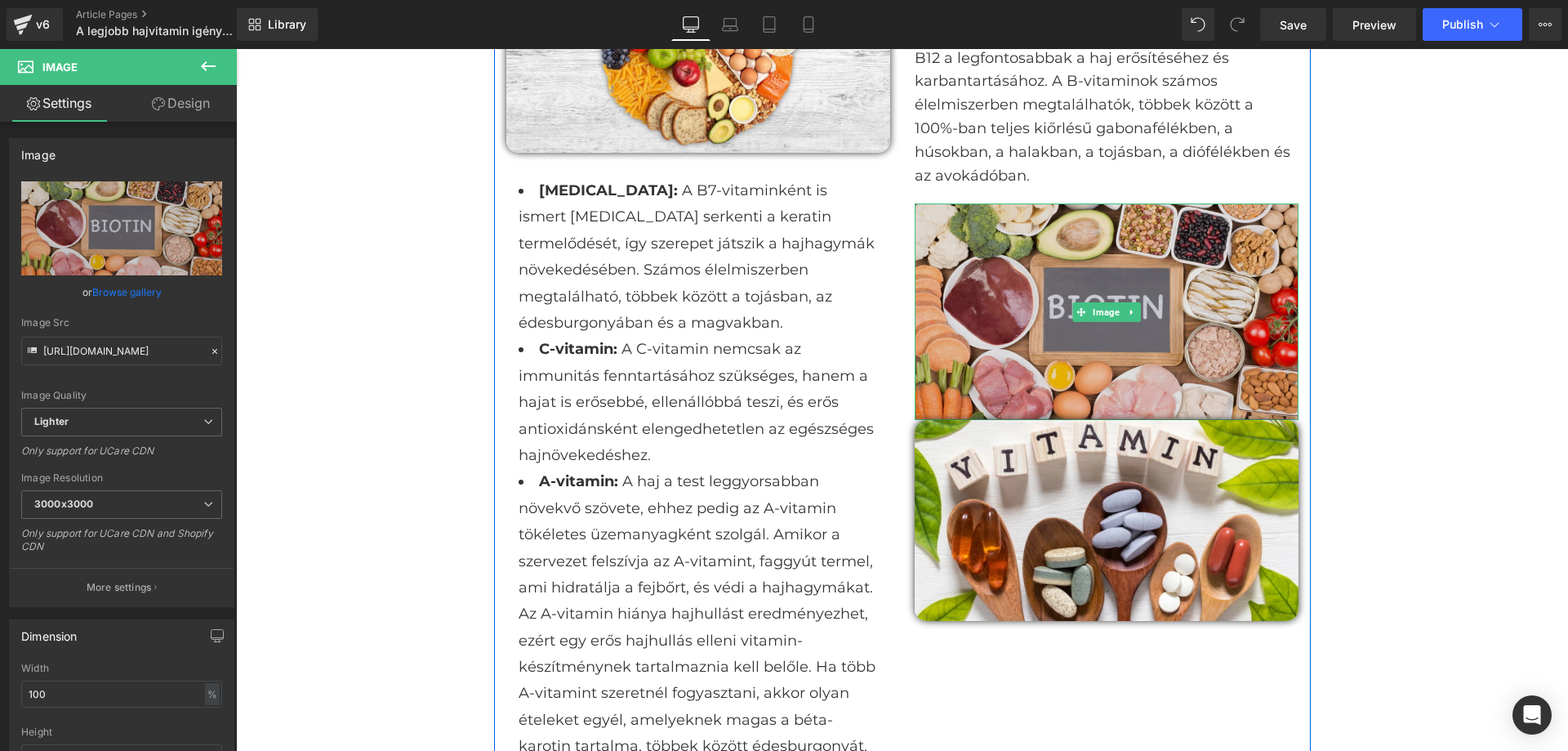
click at [1045, 321] on img at bounding box center [1106, 311] width 384 height 216
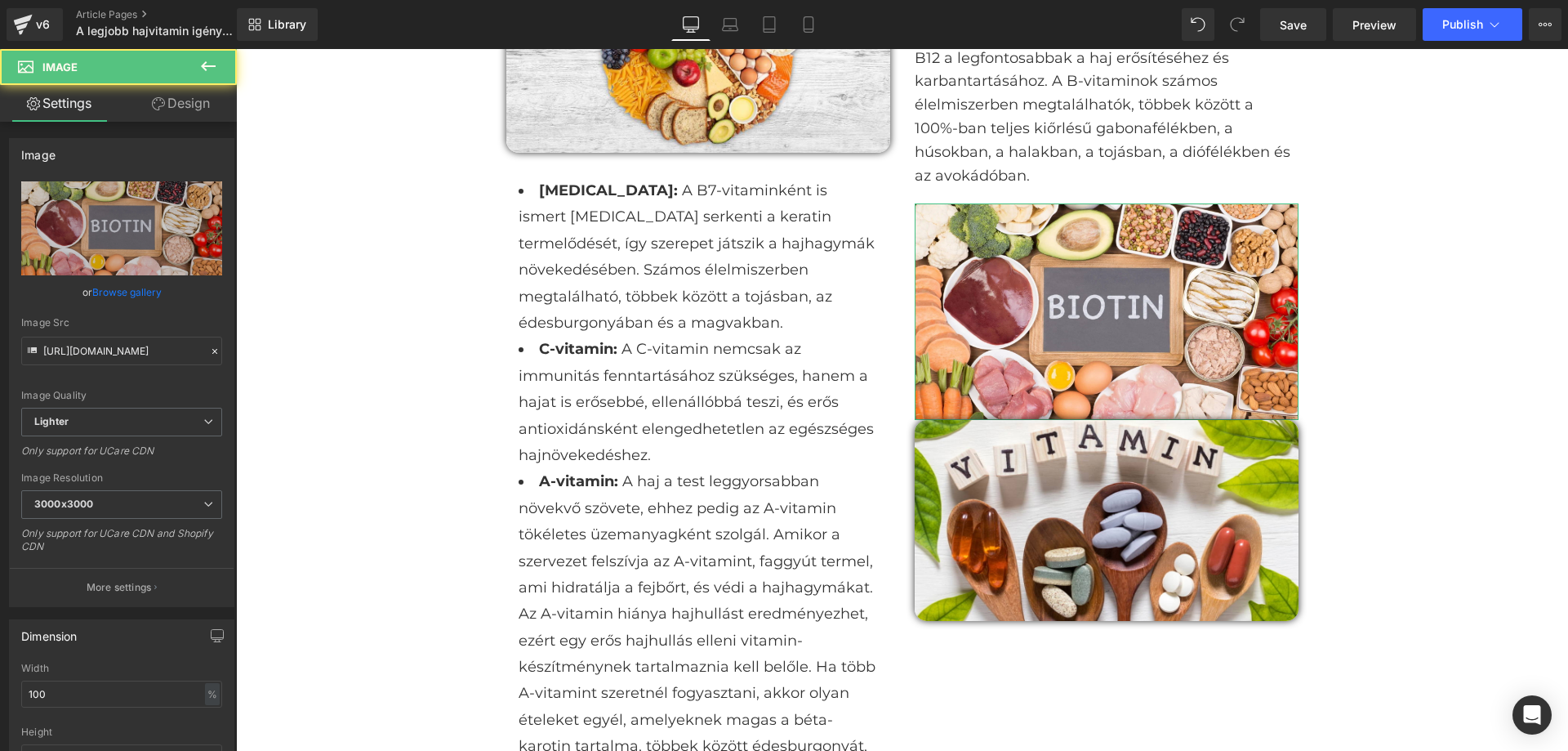
click at [174, 107] on link "Design" at bounding box center [180, 103] width 119 height 37
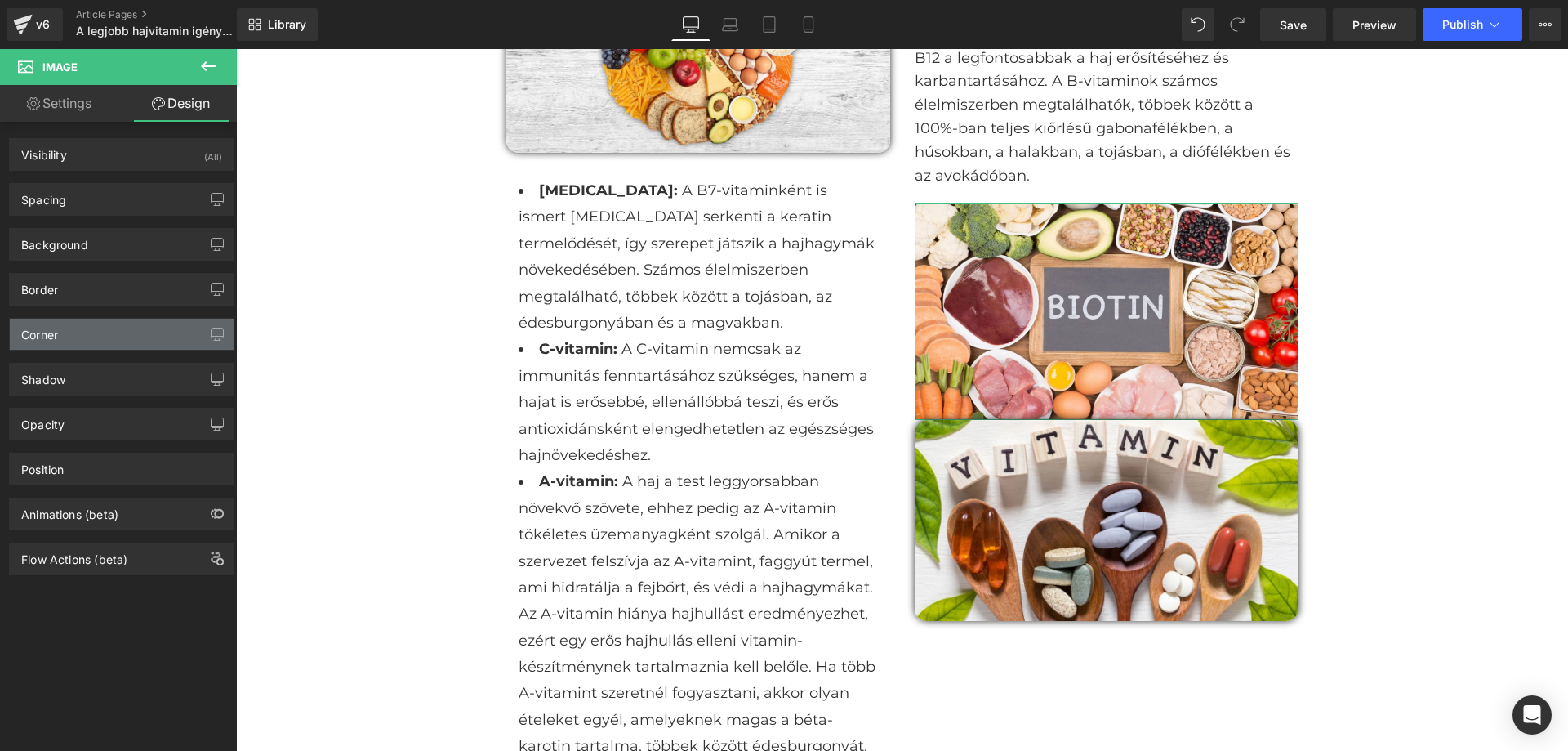
click at [102, 337] on div "Corner" at bounding box center [121, 335] width 224 height 31
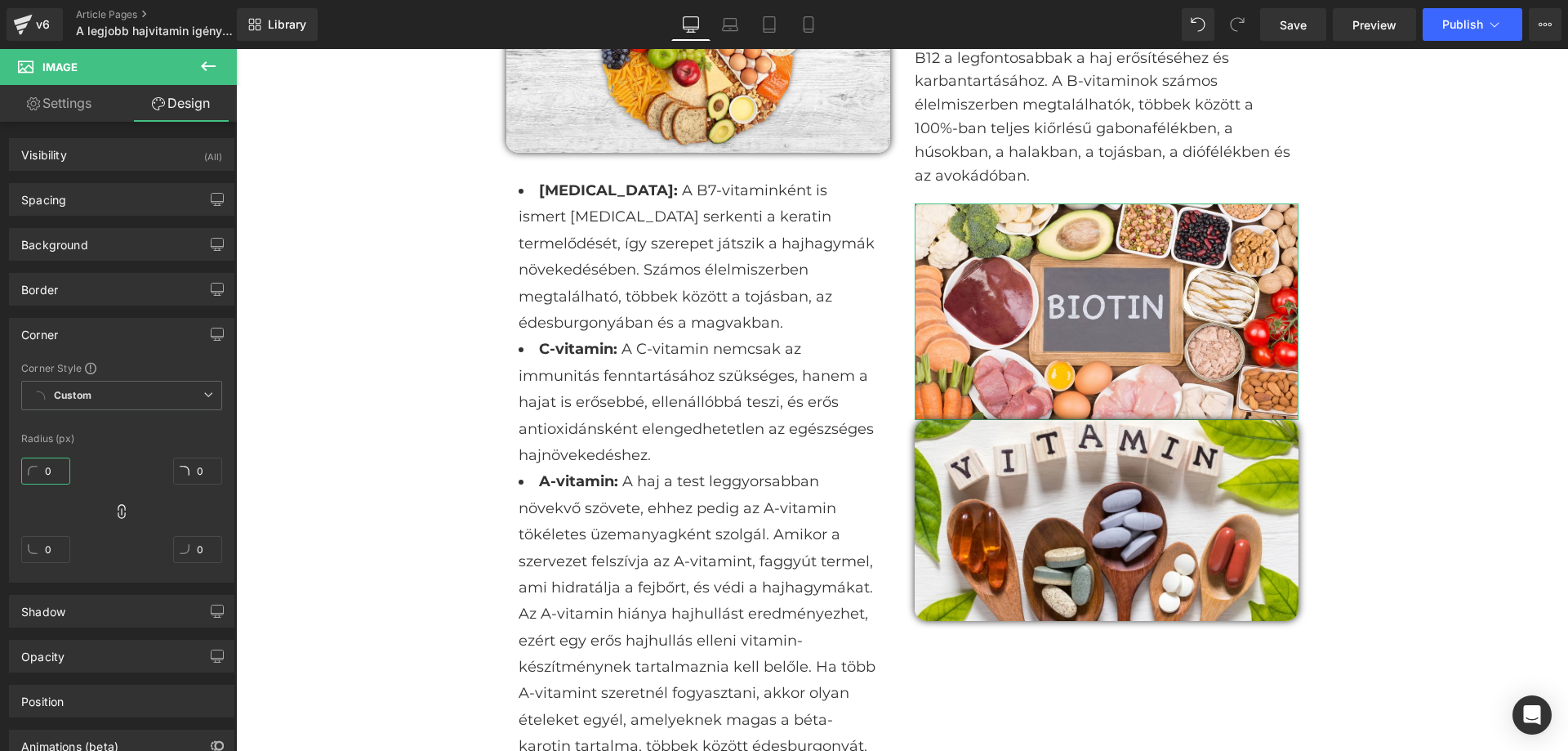
click at [61, 474] on input "0" at bounding box center [45, 471] width 49 height 27
type input "15"
type input "1"
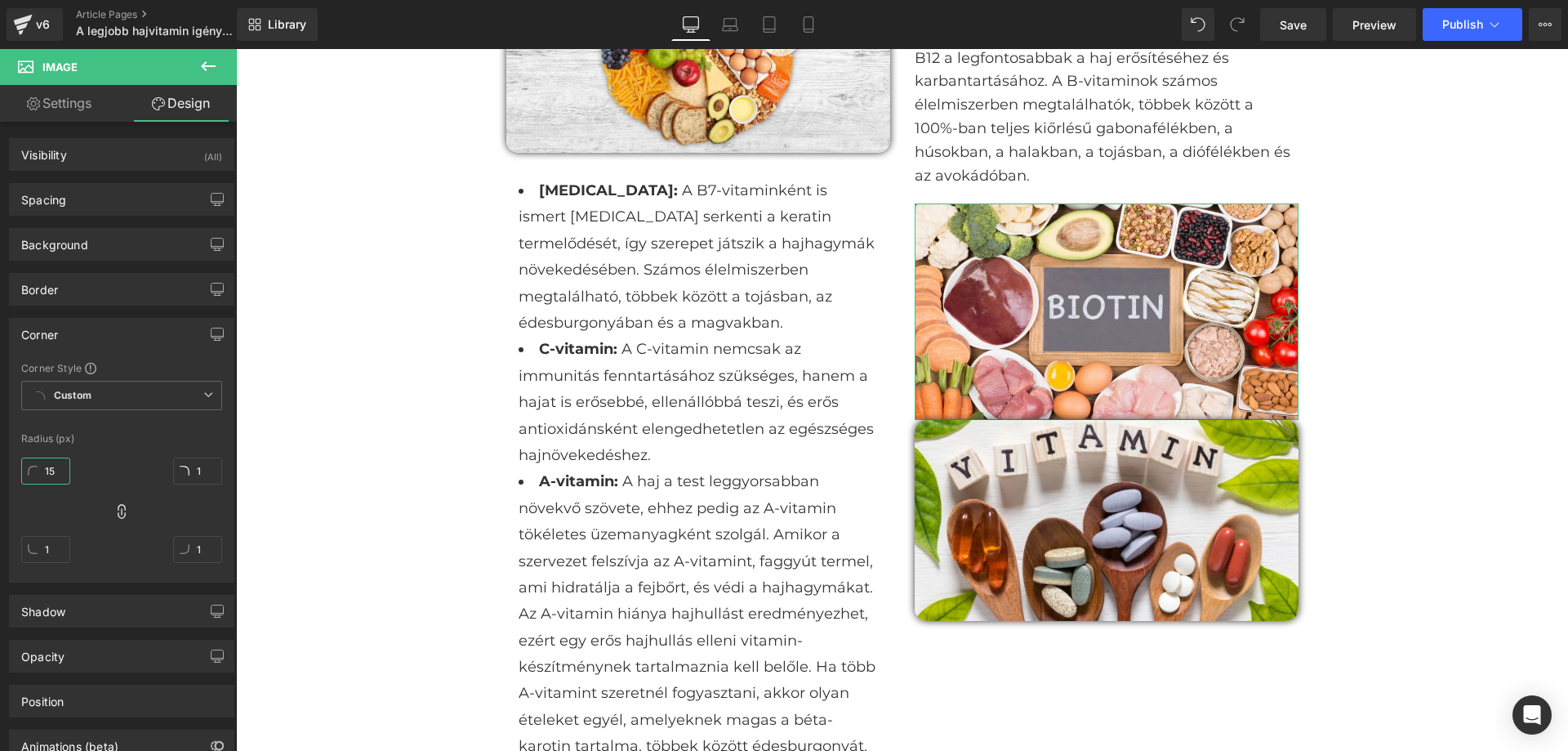
type input "15"
click at [90, 203] on div "Spacing" at bounding box center [121, 200] width 224 height 31
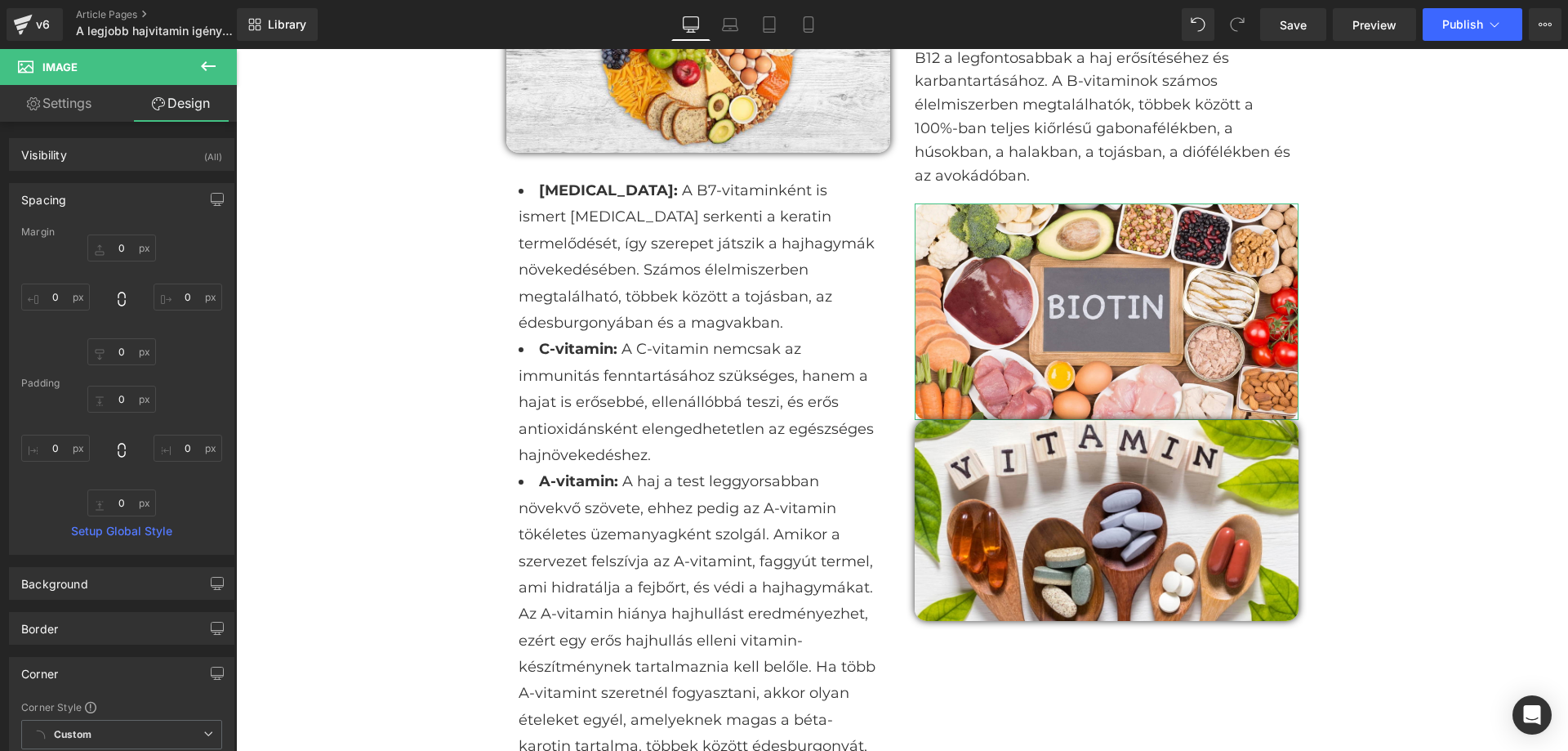
click at [106, 187] on div "Spacing" at bounding box center [121, 200] width 224 height 31
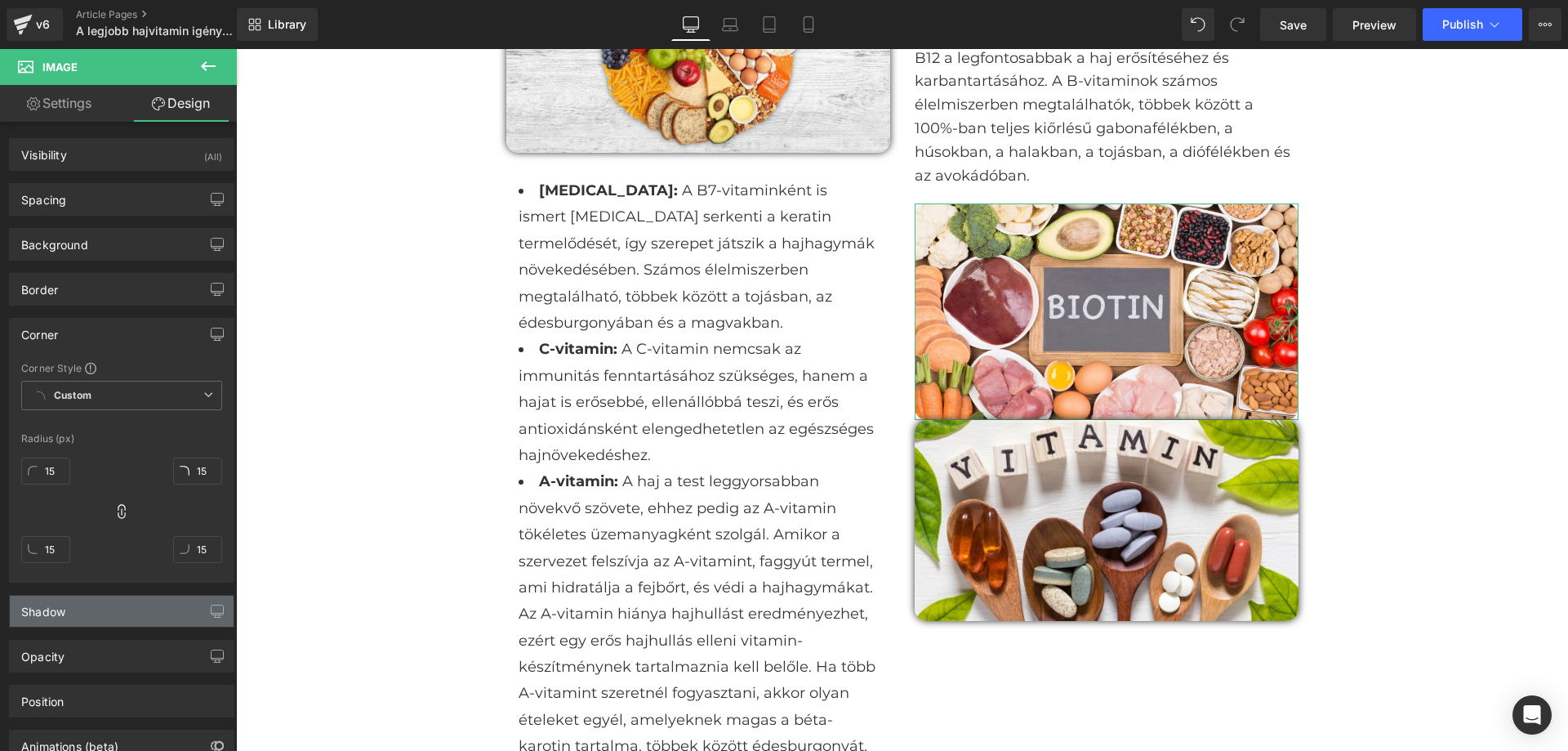
click at [158, 600] on div "Shadow" at bounding box center [121, 611] width 224 height 31
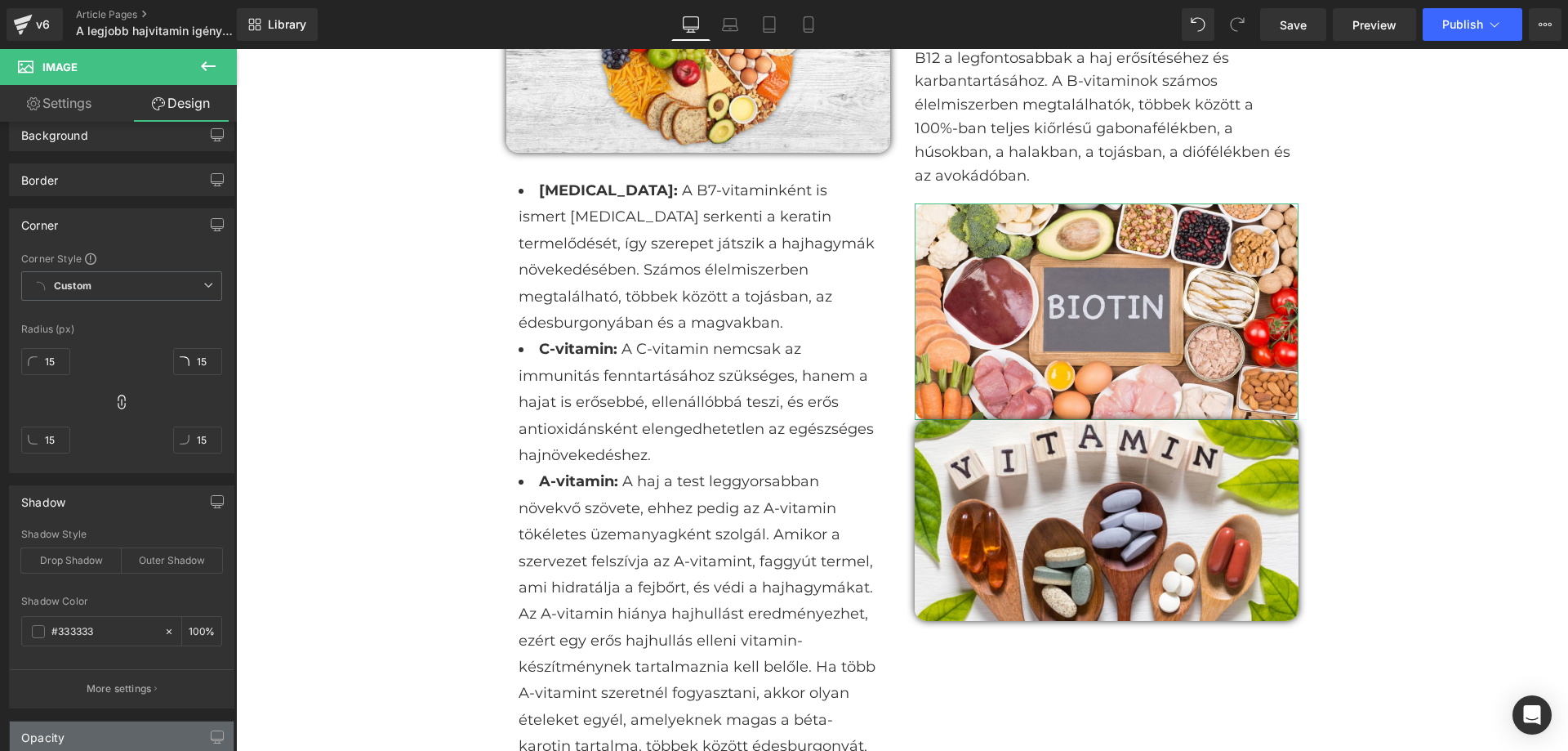
scroll to position [245, 0]
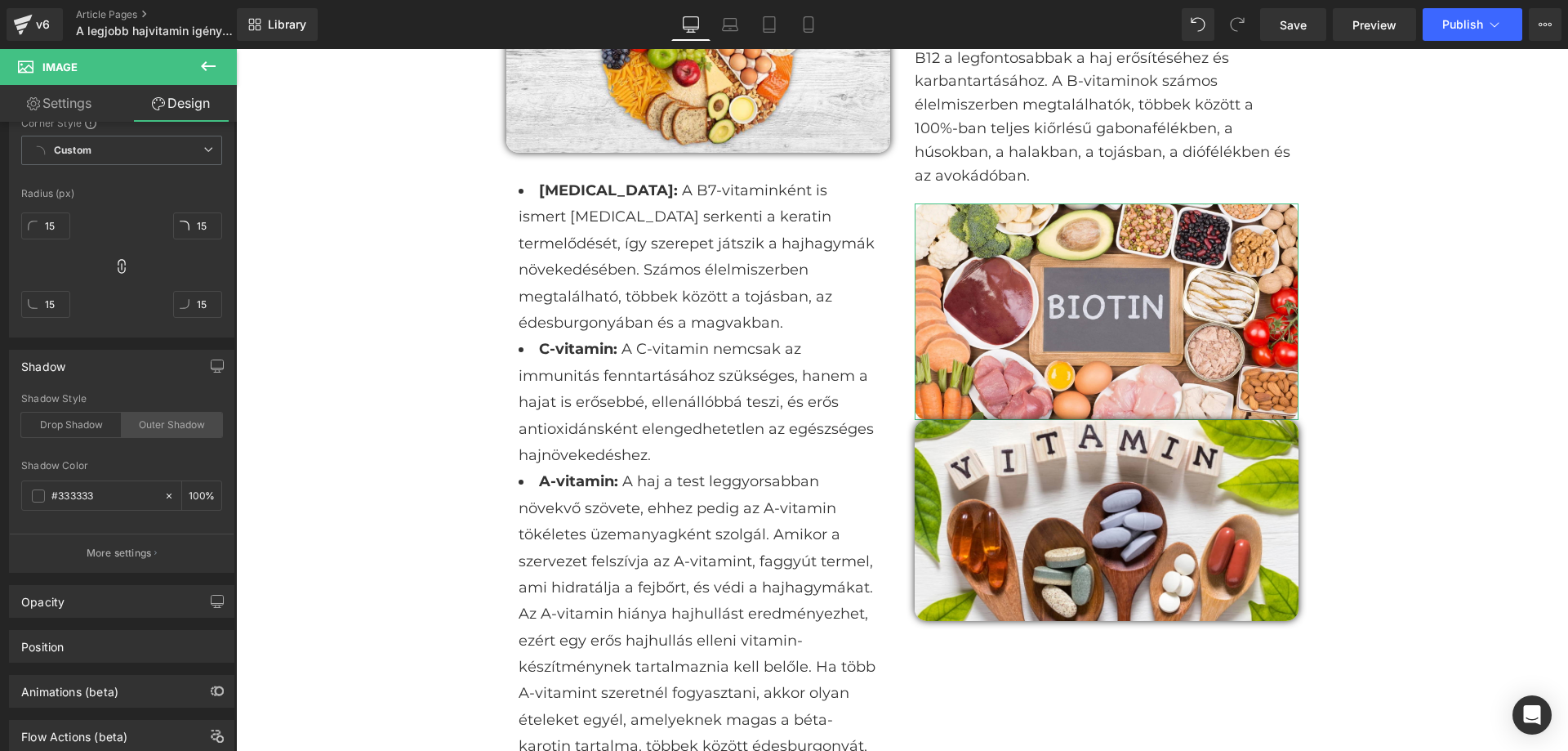
click at [161, 422] on div "Outer Shadow" at bounding box center [172, 424] width 100 height 24
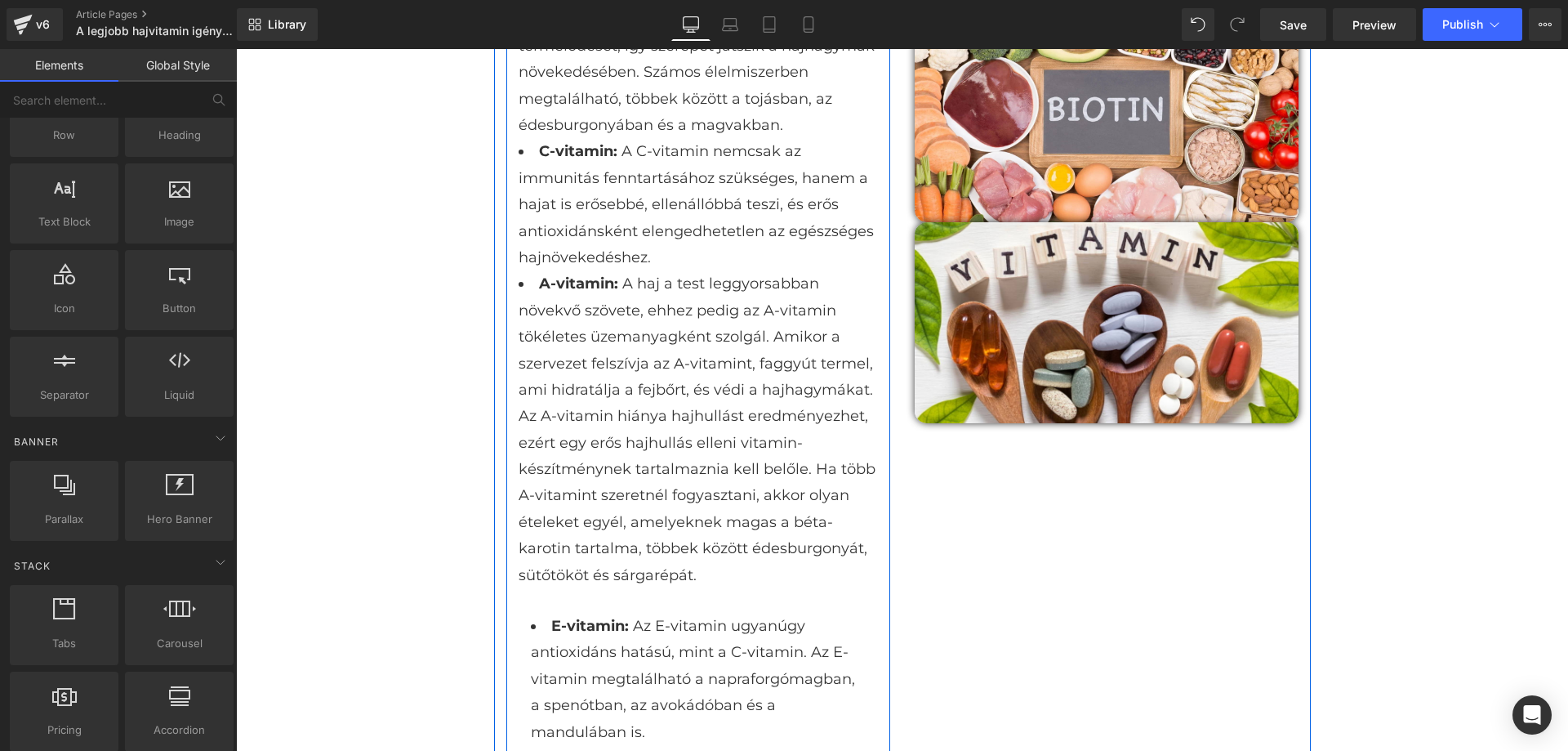
scroll to position [1552, 0]
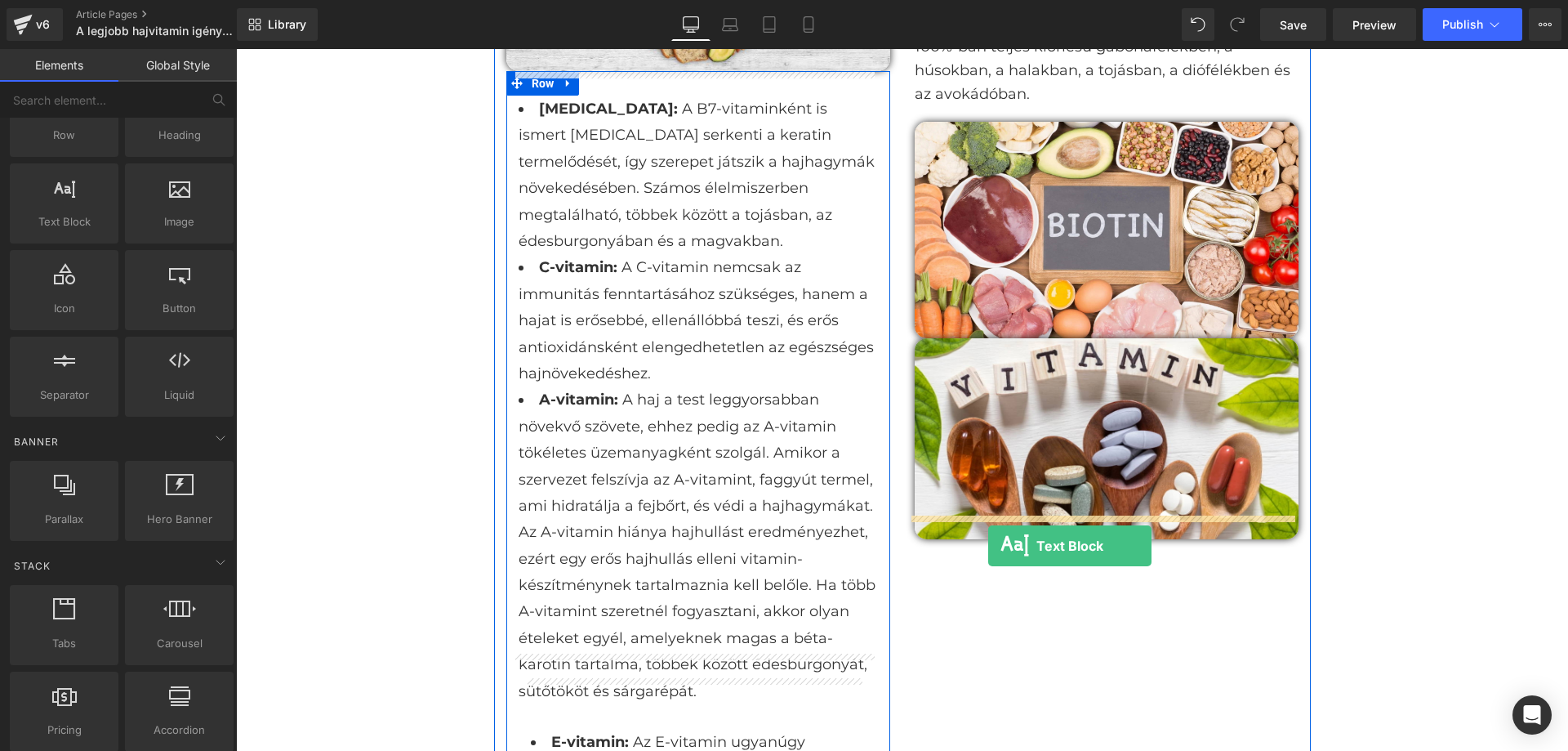
drag, startPoint x: 304, startPoint y: 255, endPoint x: 989, endPoint y: 546, distance: 744.2
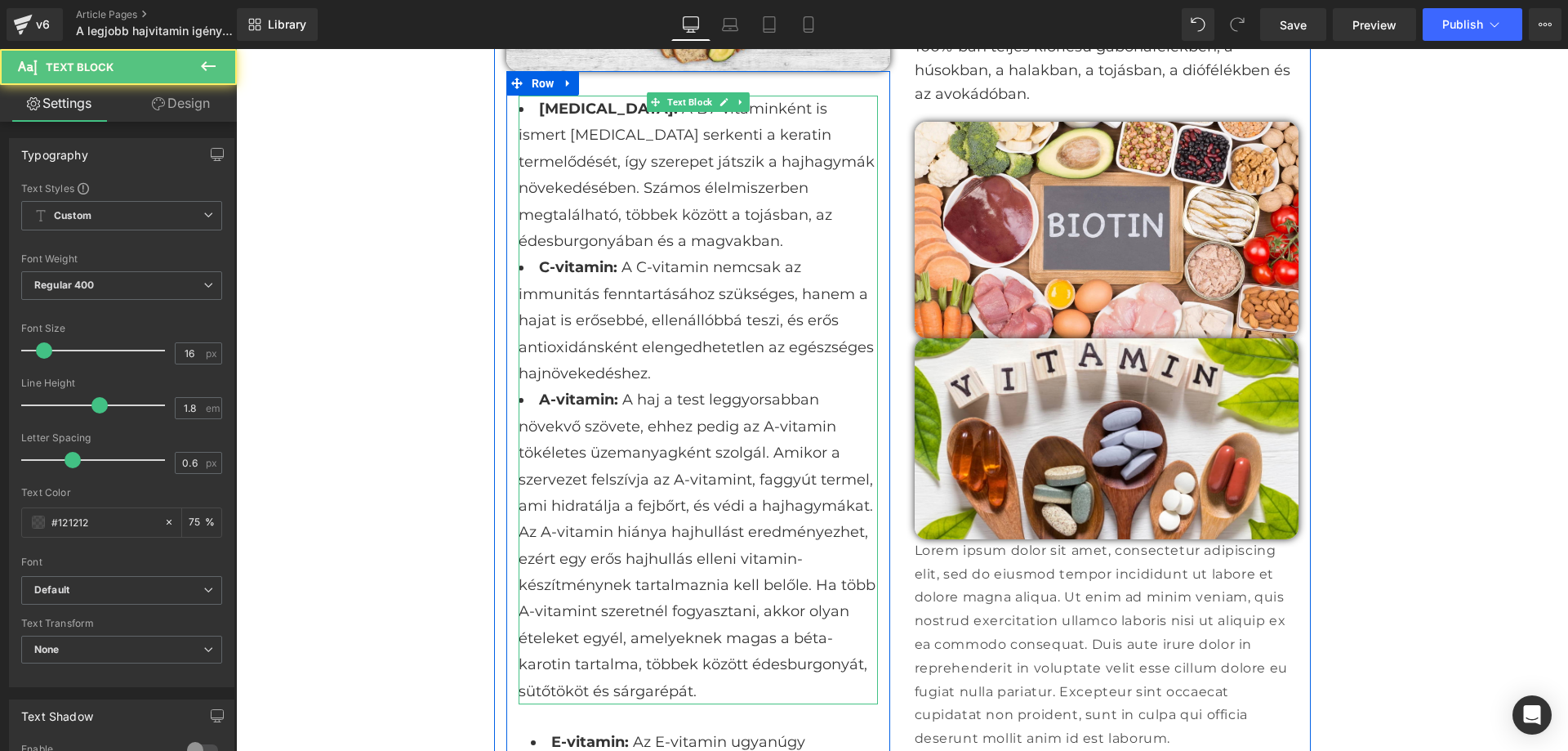
click at [673, 411] on li "A-vitamin: A haj a test leggyorsabban növekvő szövete, ehhez pedig az A-vitamin…" at bounding box center [698, 546] width 359 height 318
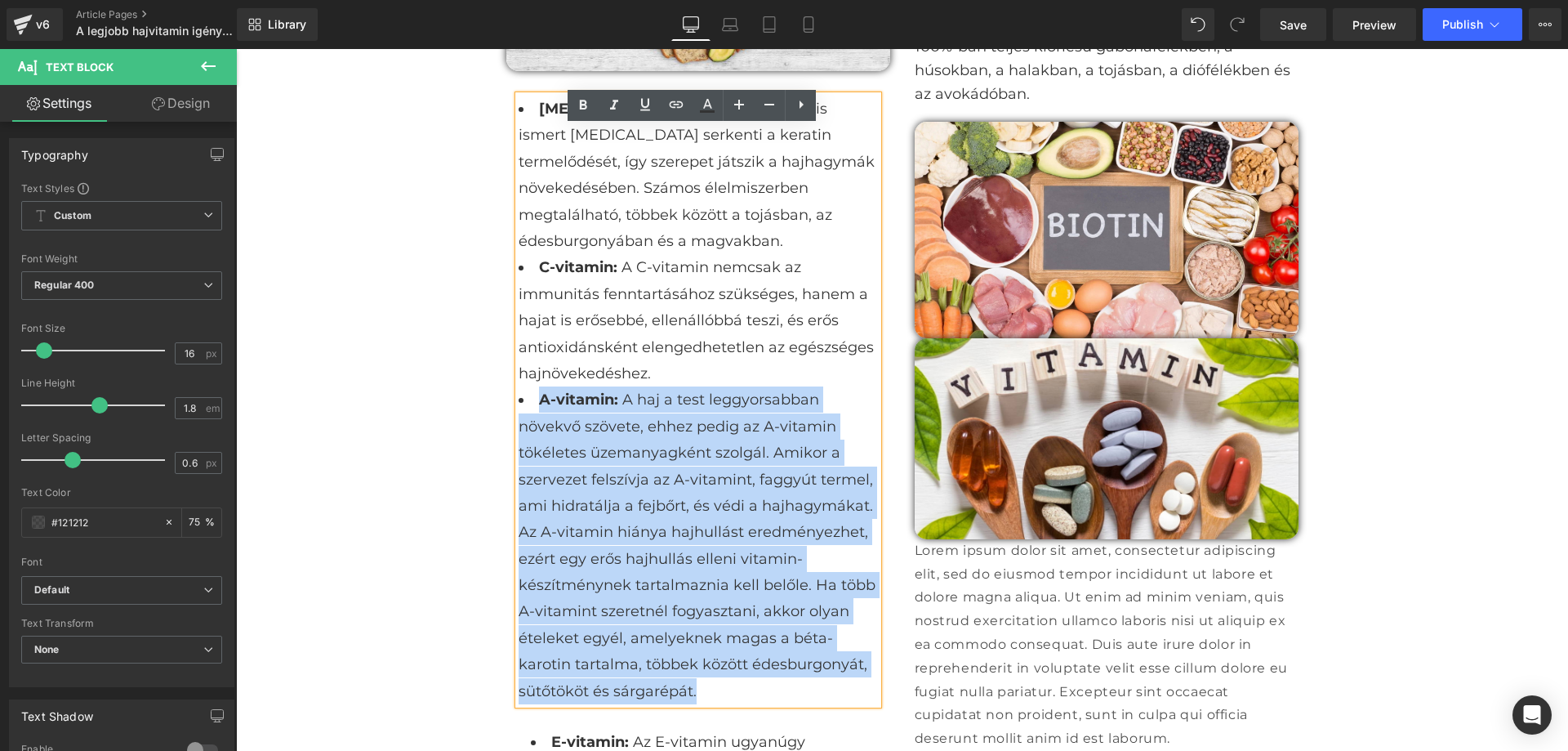
drag, startPoint x: 527, startPoint y: 349, endPoint x: 844, endPoint y: 642, distance: 431.7
click at [844, 642] on li "A-vitamin: A haj a test leggyorsabban növekvő szövete, ehhez pedig az A-vitamin…" at bounding box center [698, 546] width 359 height 318
copy li "A-vitamin: A haj a test leggyorsabban növekvő szövete, ehhez pedig az A-vitamin…"
click at [1076, 606] on p "Lorem ipsum dolor sit amet, consectetur adipiscing elit, sed do eiusmod tempor …" at bounding box center [1106, 645] width 384 height 212
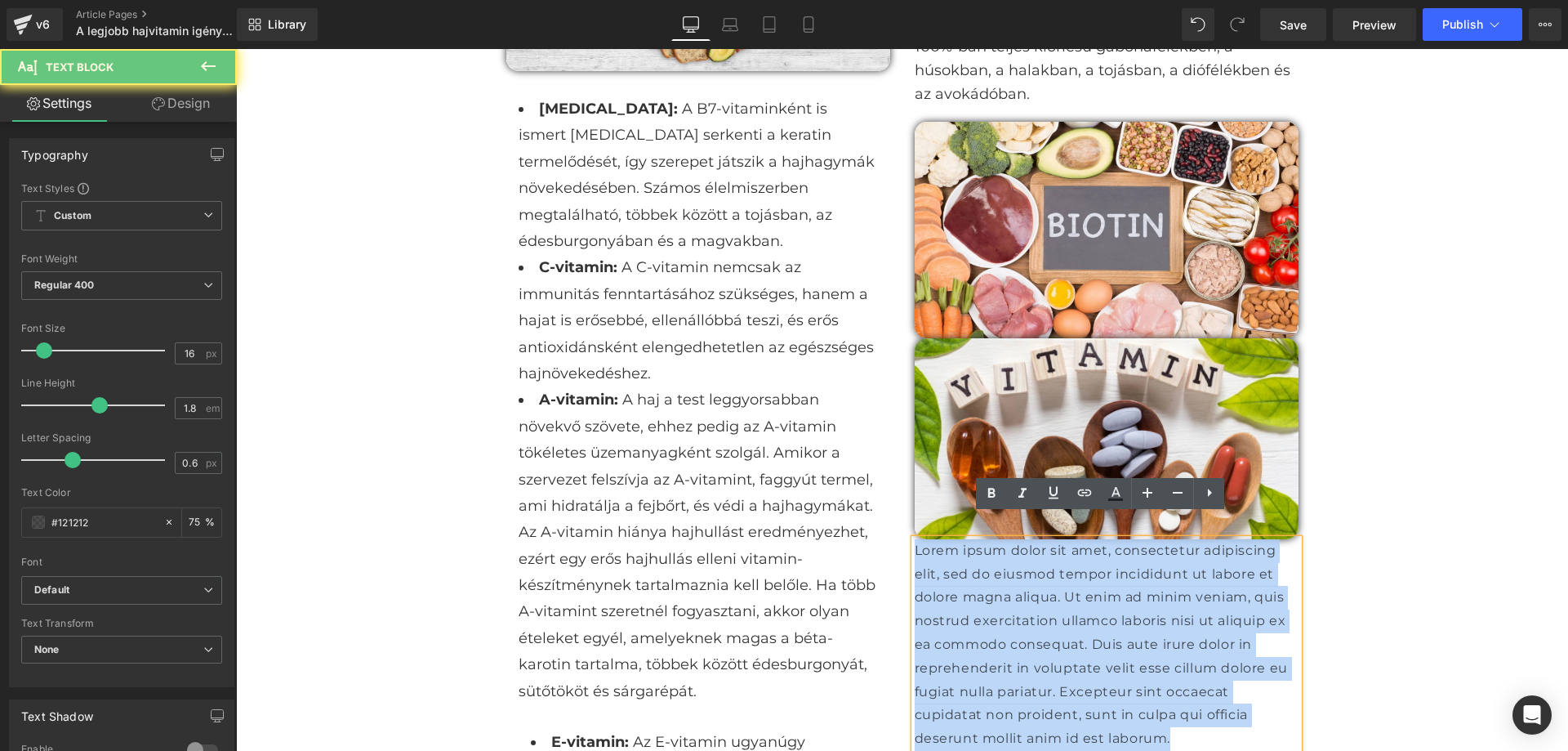
click at [1076, 606] on p "Lorem ipsum dolor sit amet, consectetur adipiscing elit, sed do eiusmod tempor …" at bounding box center [1106, 645] width 384 height 212
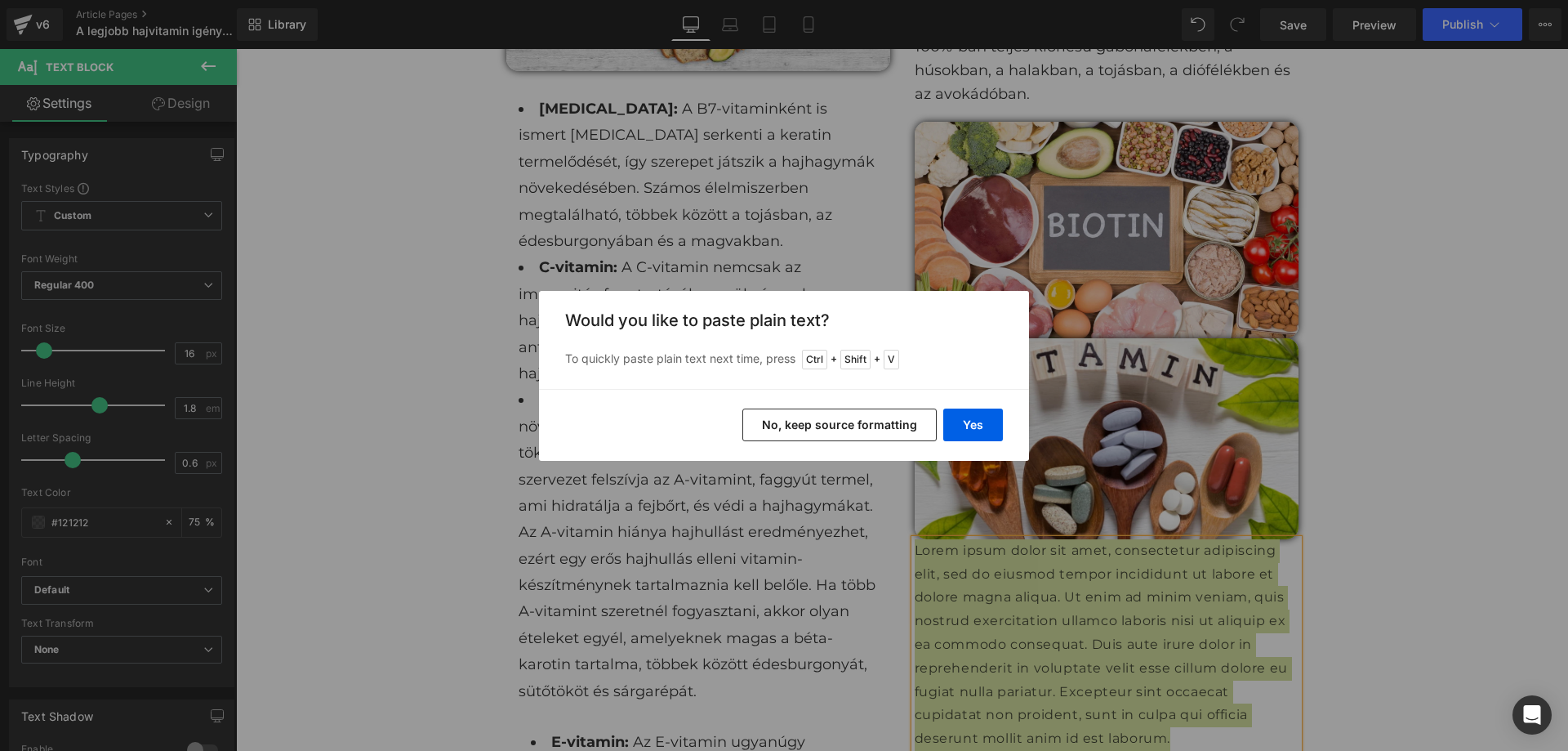
click at [876, 426] on button "No, keep source formatting" at bounding box center [839, 425] width 195 height 33
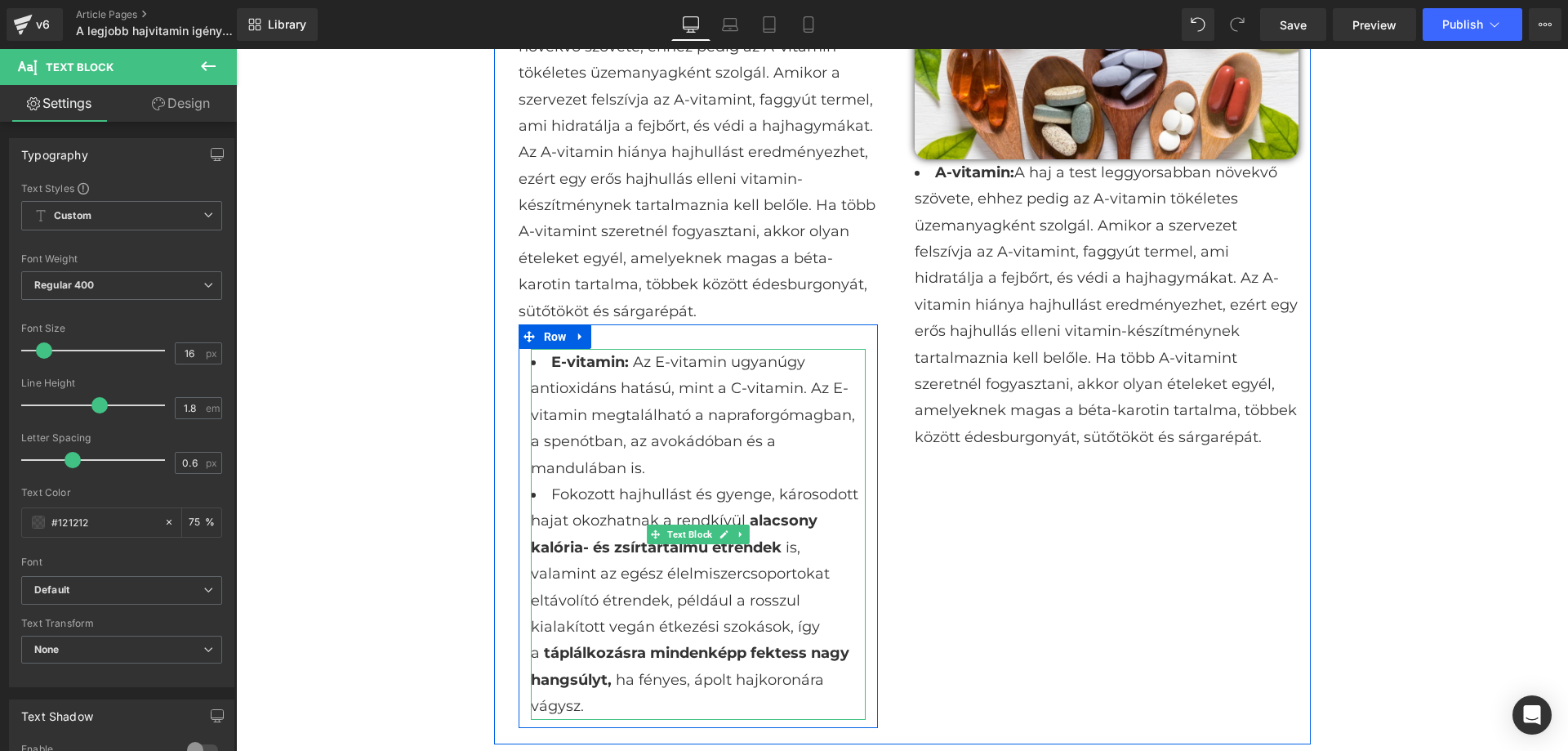
scroll to position [1961, 0]
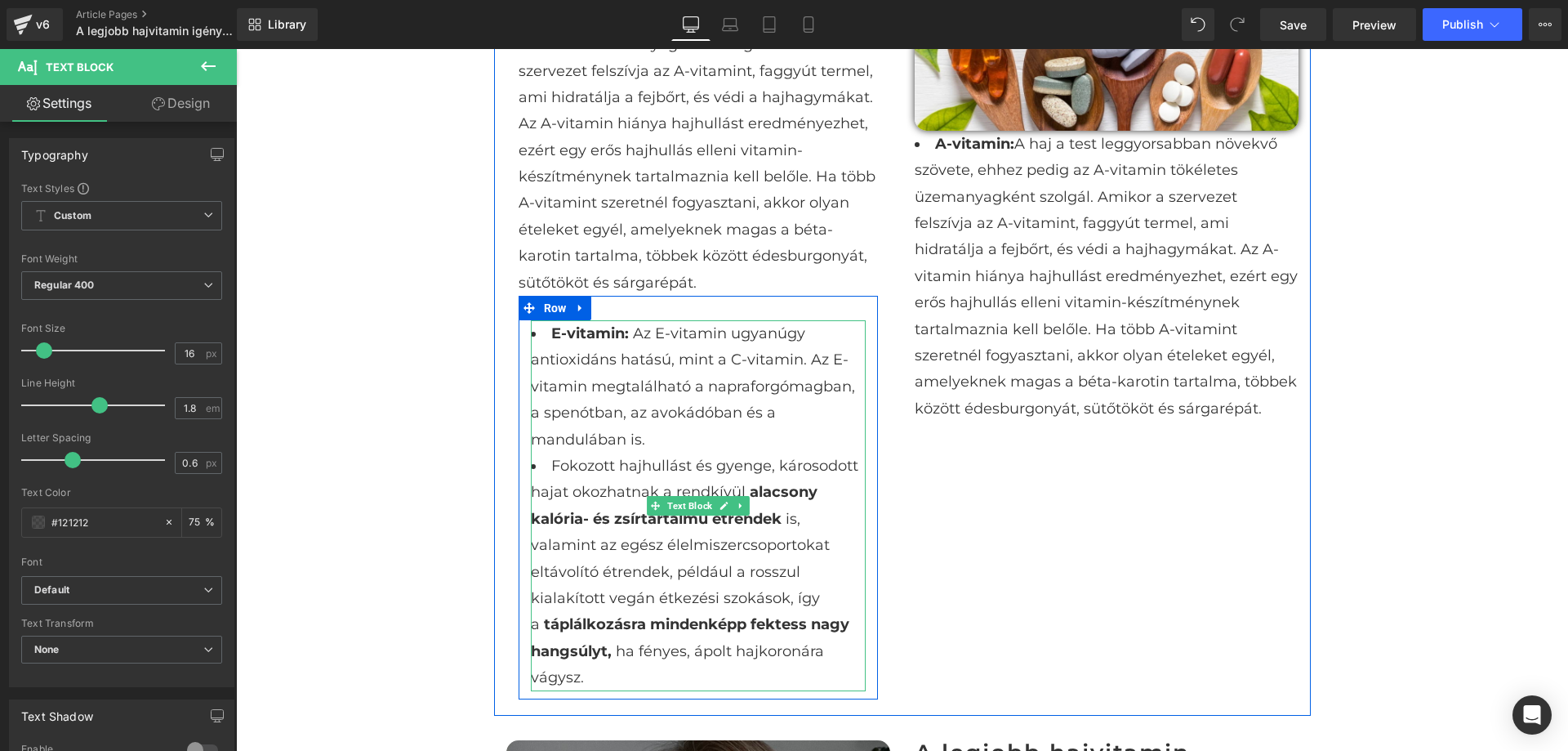
click at [792, 501] on li "Fokozott hajhullást és gyenge, károsodott hajat okozhatnak a rendkívül alacsony…" at bounding box center [699, 573] width 335 height 239
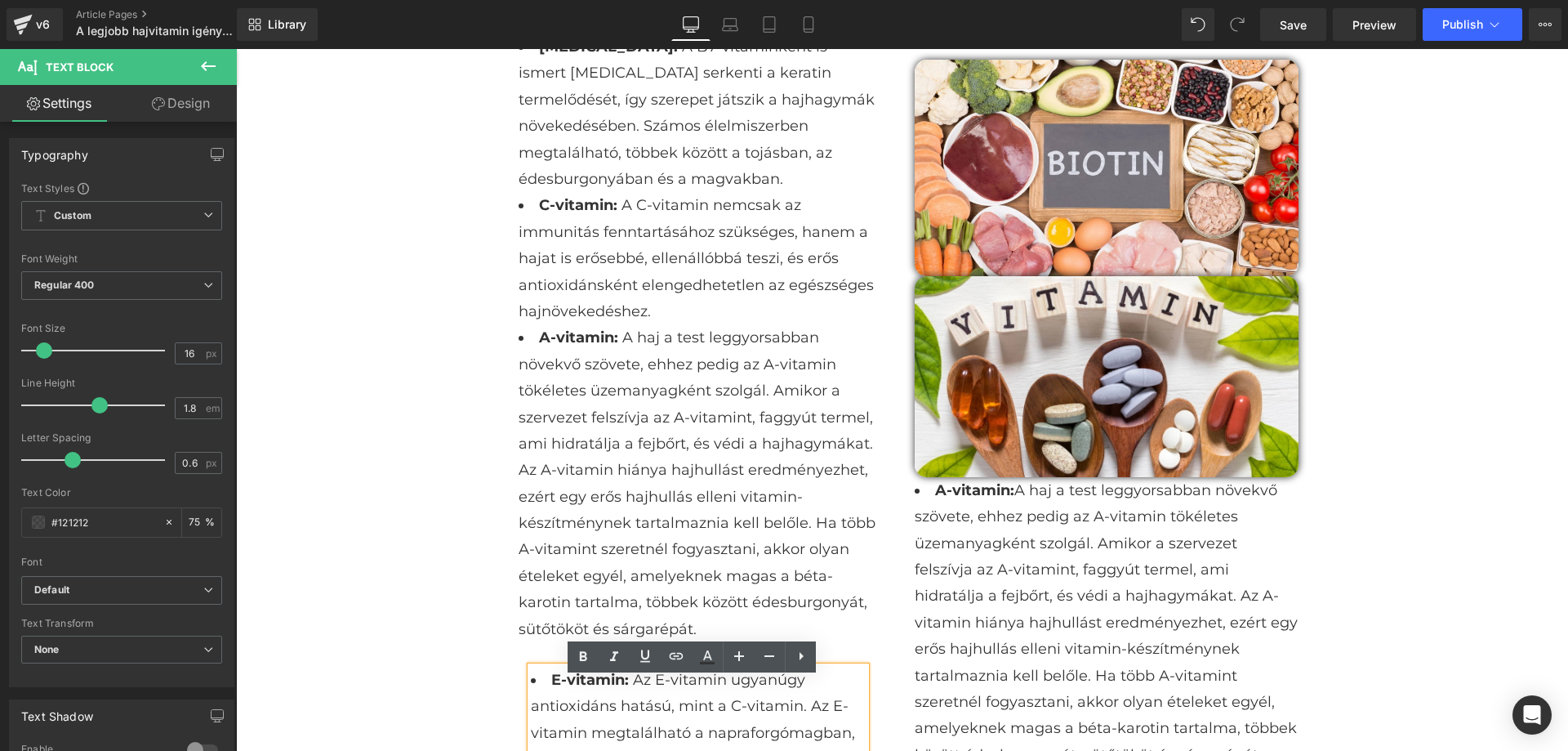
scroll to position [1716, 0]
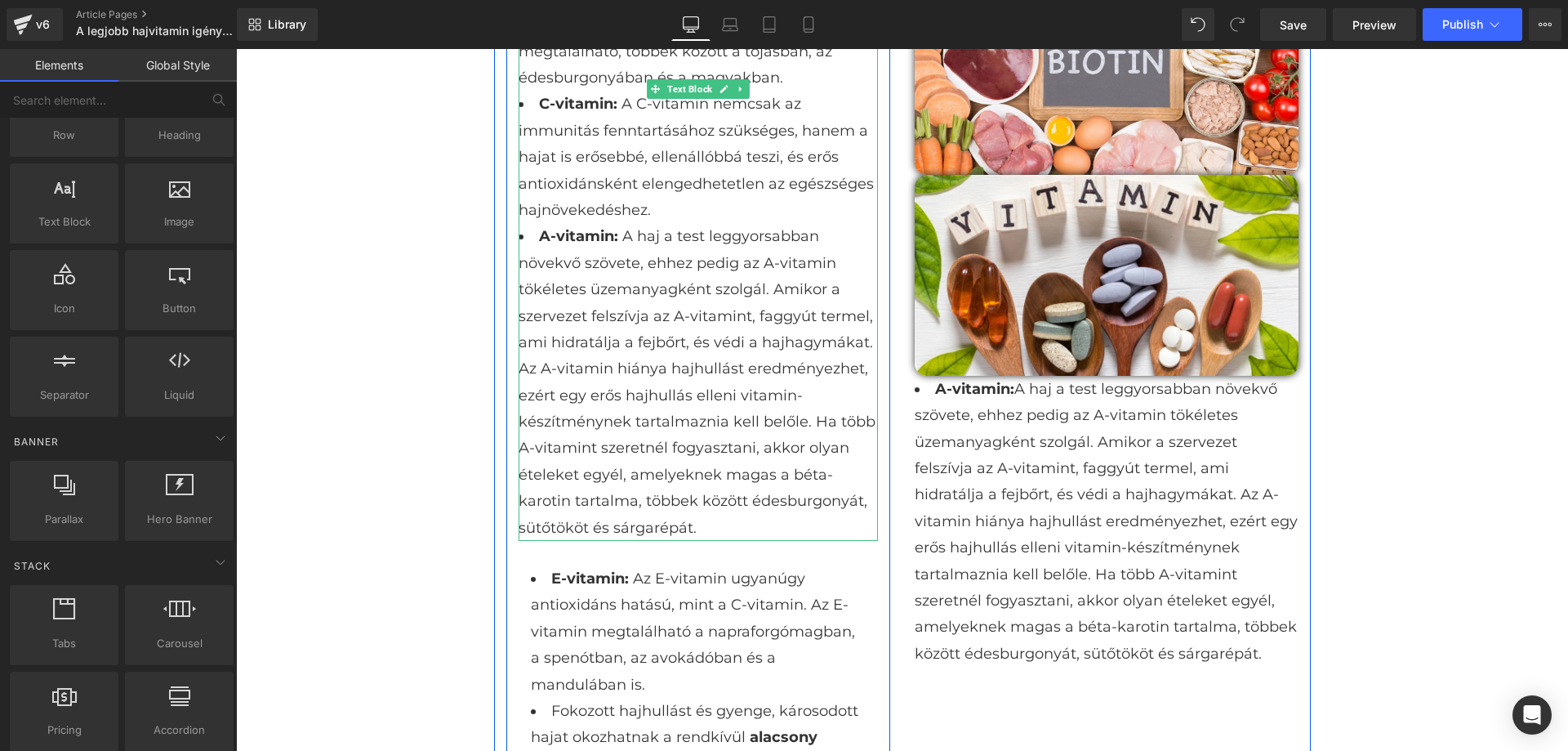
click at [746, 475] on li "A-vitamin: A haj a test leggyorsabban növekvő szövete, ehhez pedig az A-vitamin…" at bounding box center [698, 382] width 359 height 318
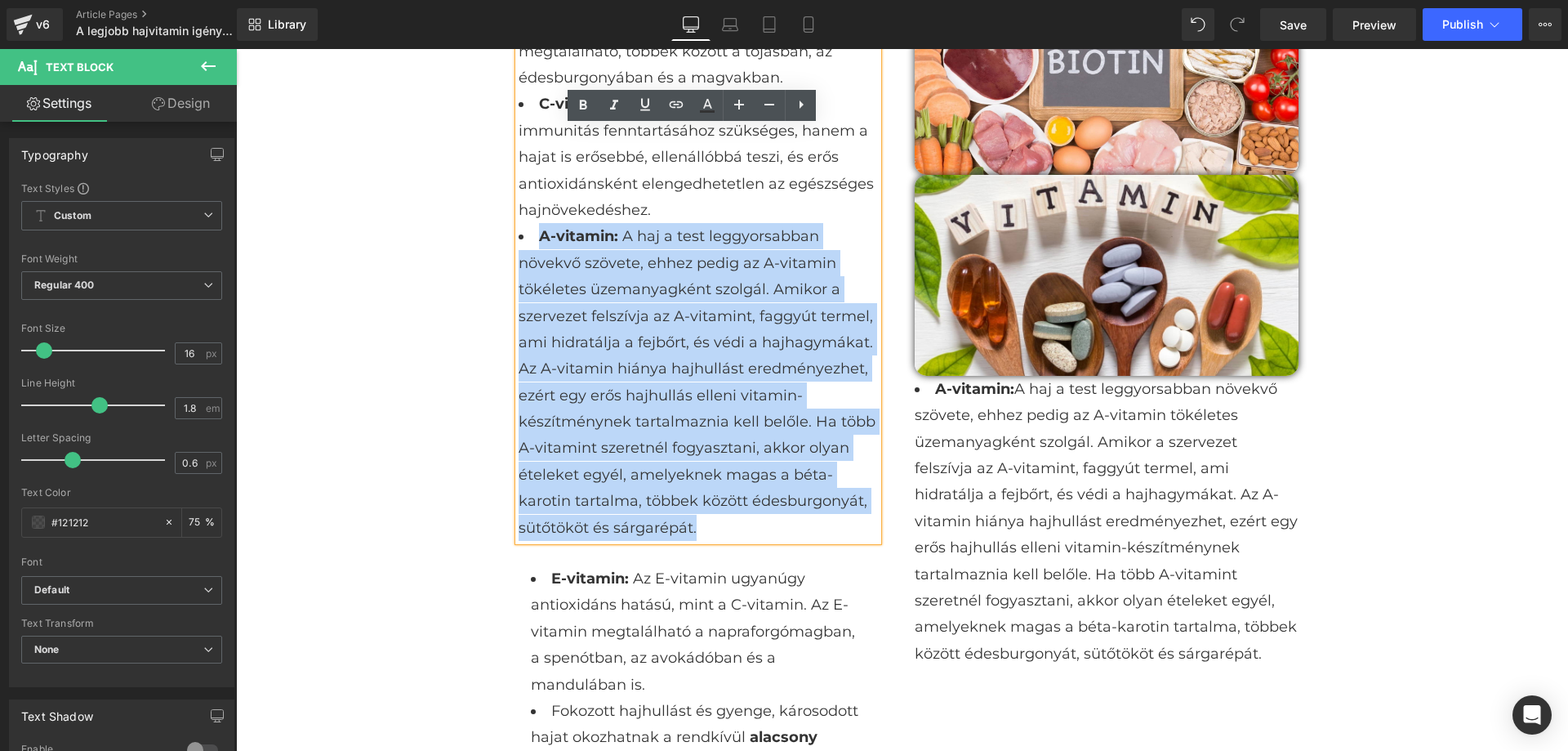
drag, startPoint x: 742, startPoint y: 475, endPoint x: 521, endPoint y: 188, distance: 362.2
click at [521, 223] on li "A-vitamin: A haj a test leggyorsabban növekvő szövete, ehhez pedig az A-vitamin…" at bounding box center [698, 382] width 359 height 318
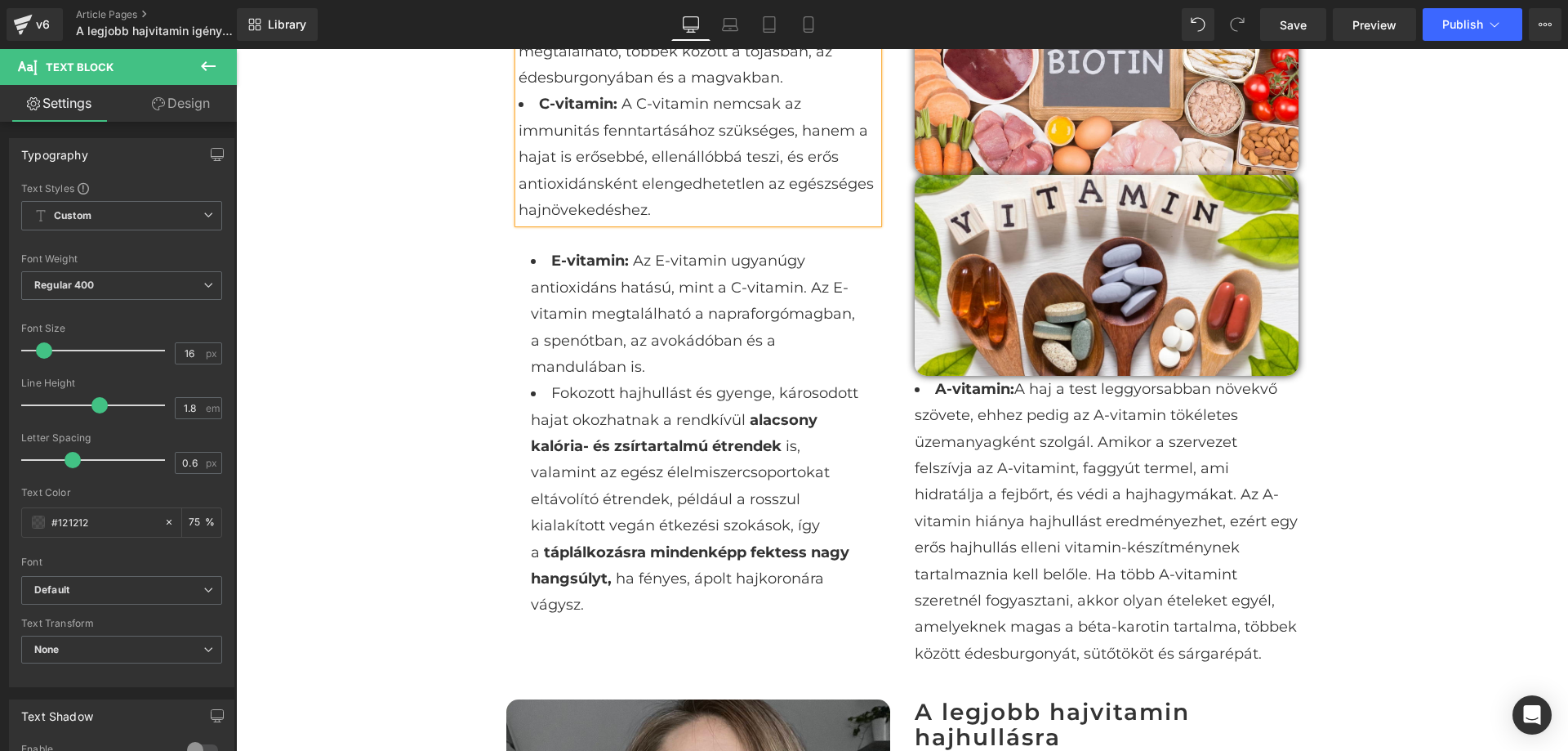
click at [1406, 289] on div "A legjobb hajvitamin igénybe vett, károsodott hajra Heading Image Row Sprőd, tö…" at bounding box center [902, 751] width 1332 height 4703
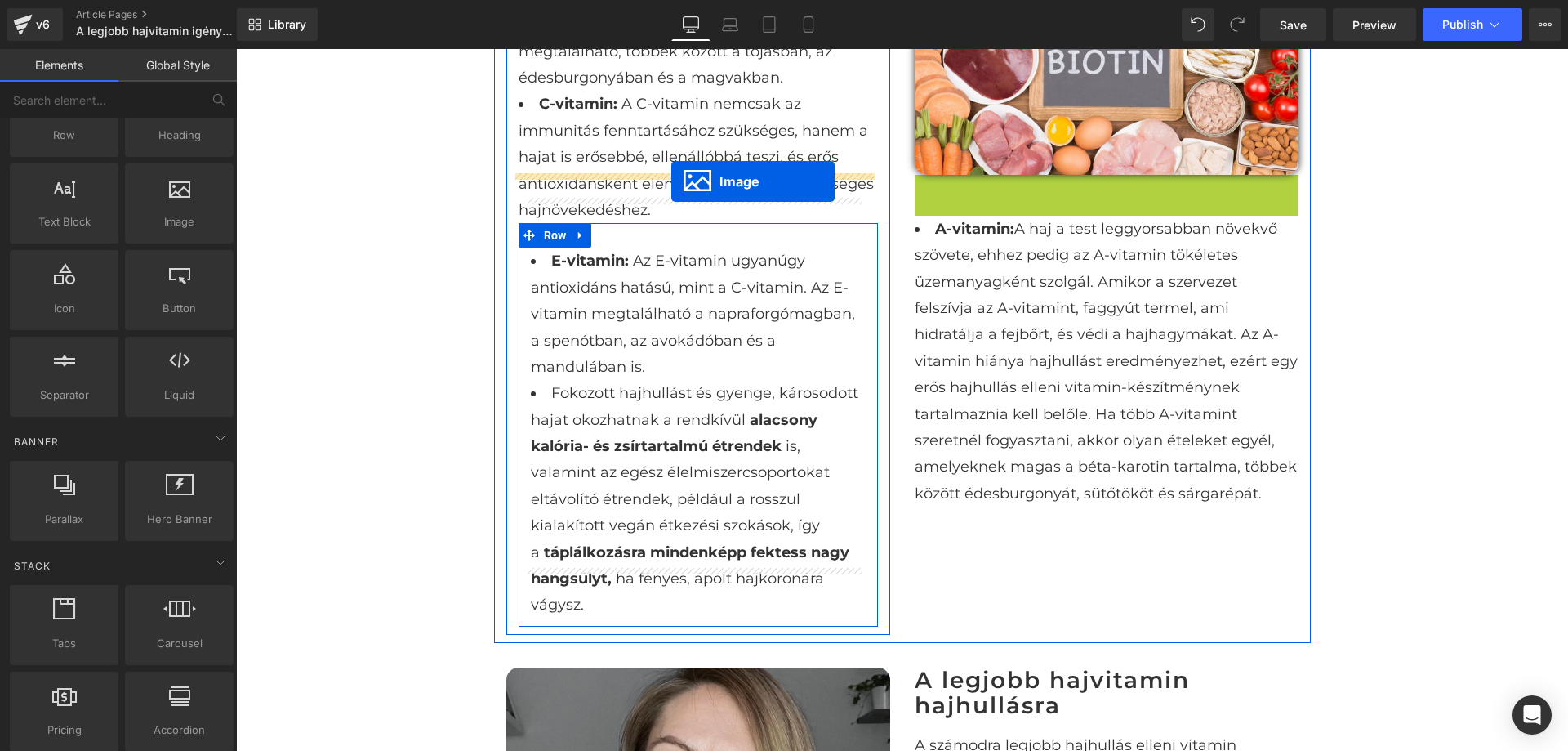
drag, startPoint x: 1076, startPoint y: 255, endPoint x: 671, endPoint y: 182, distance: 411.5
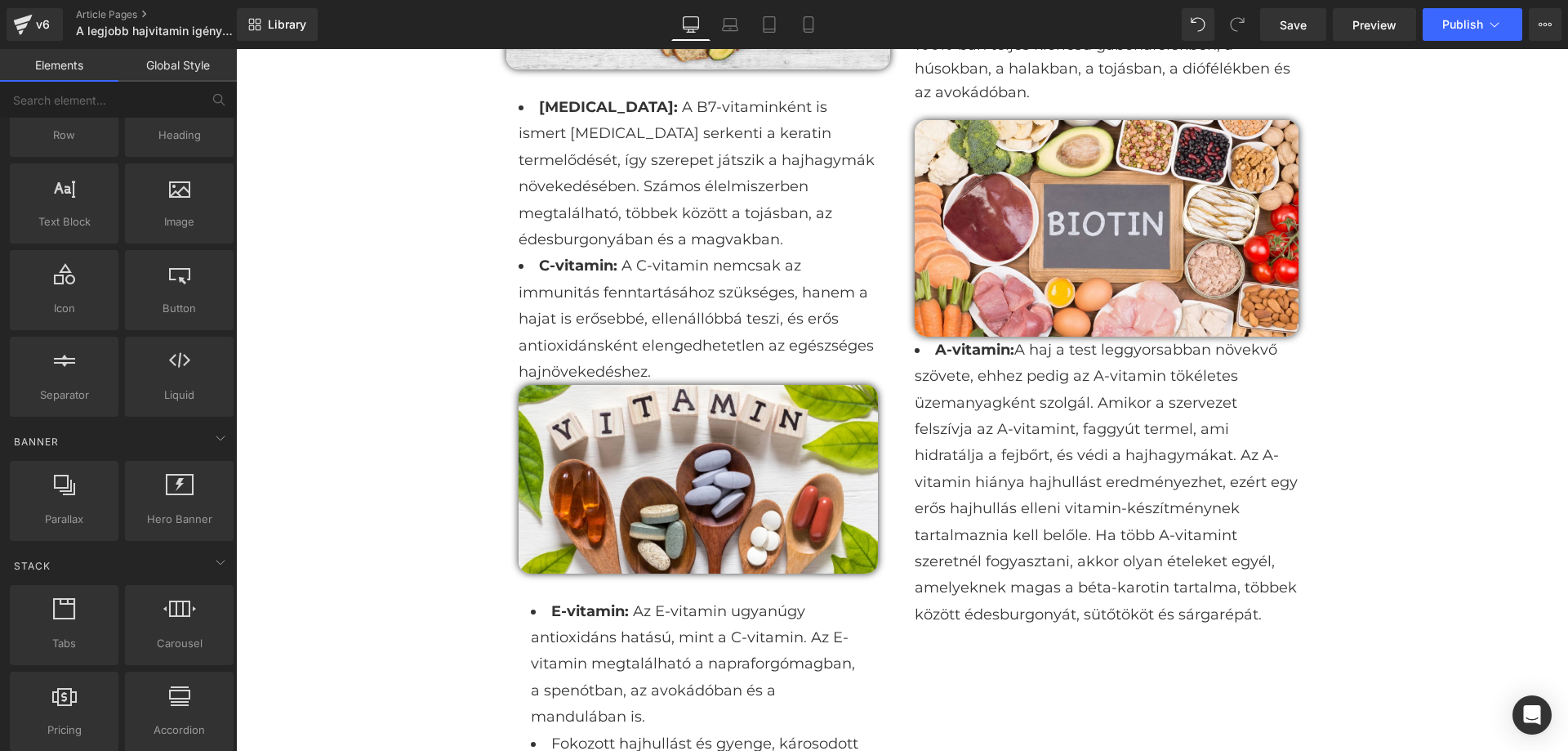
scroll to position [1552, 0]
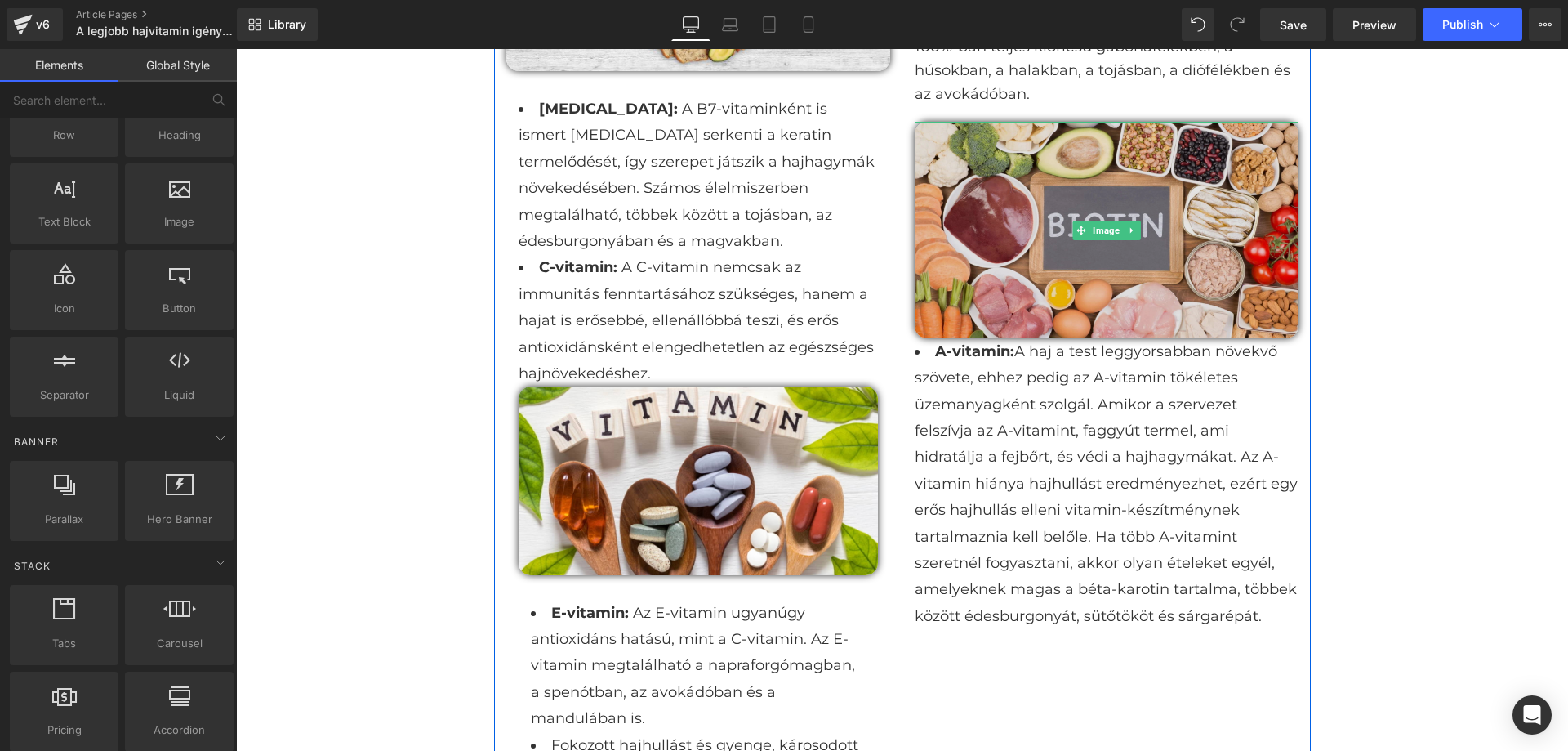
click at [1266, 276] on img at bounding box center [1106, 229] width 384 height 216
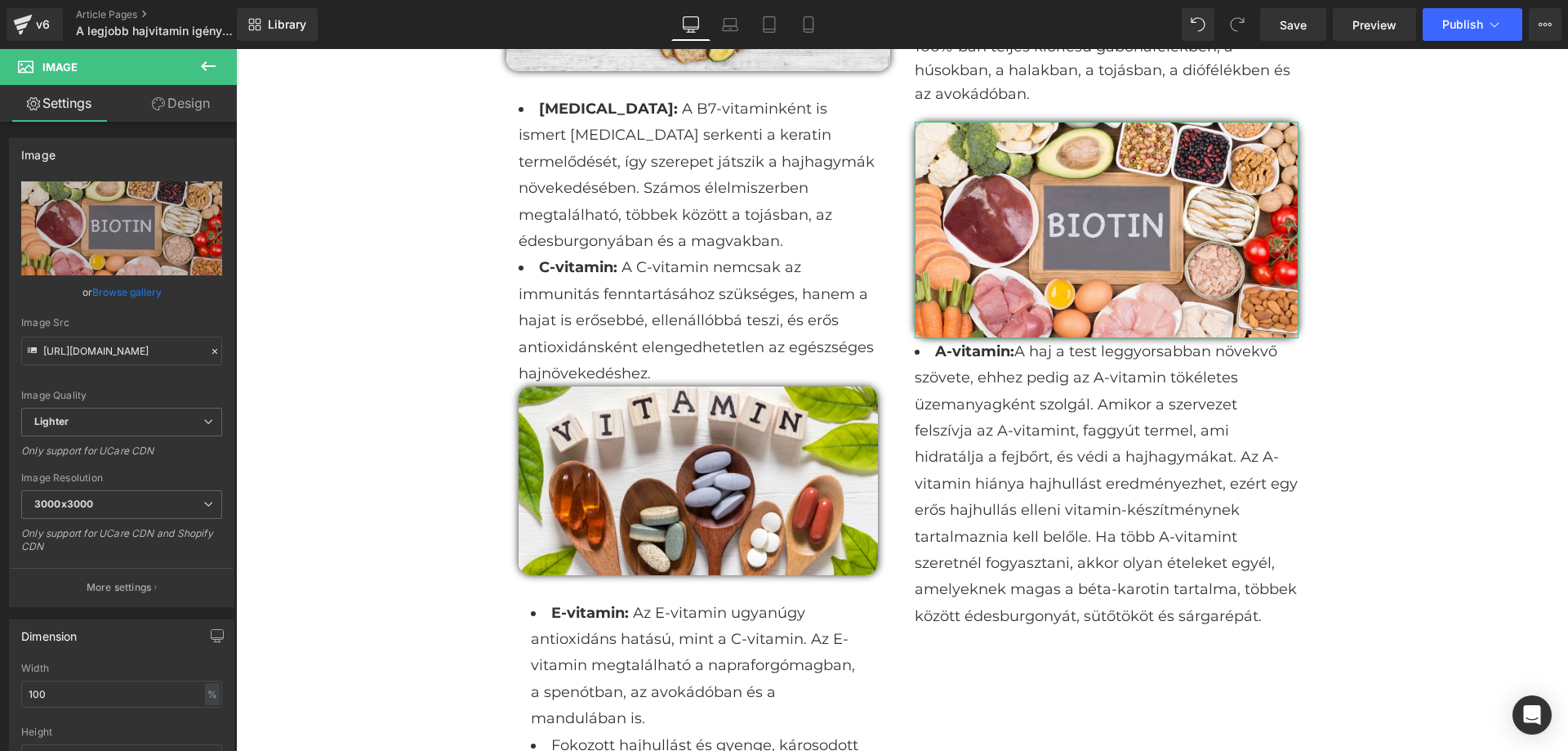
click at [199, 108] on link "Design" at bounding box center [180, 103] width 119 height 37
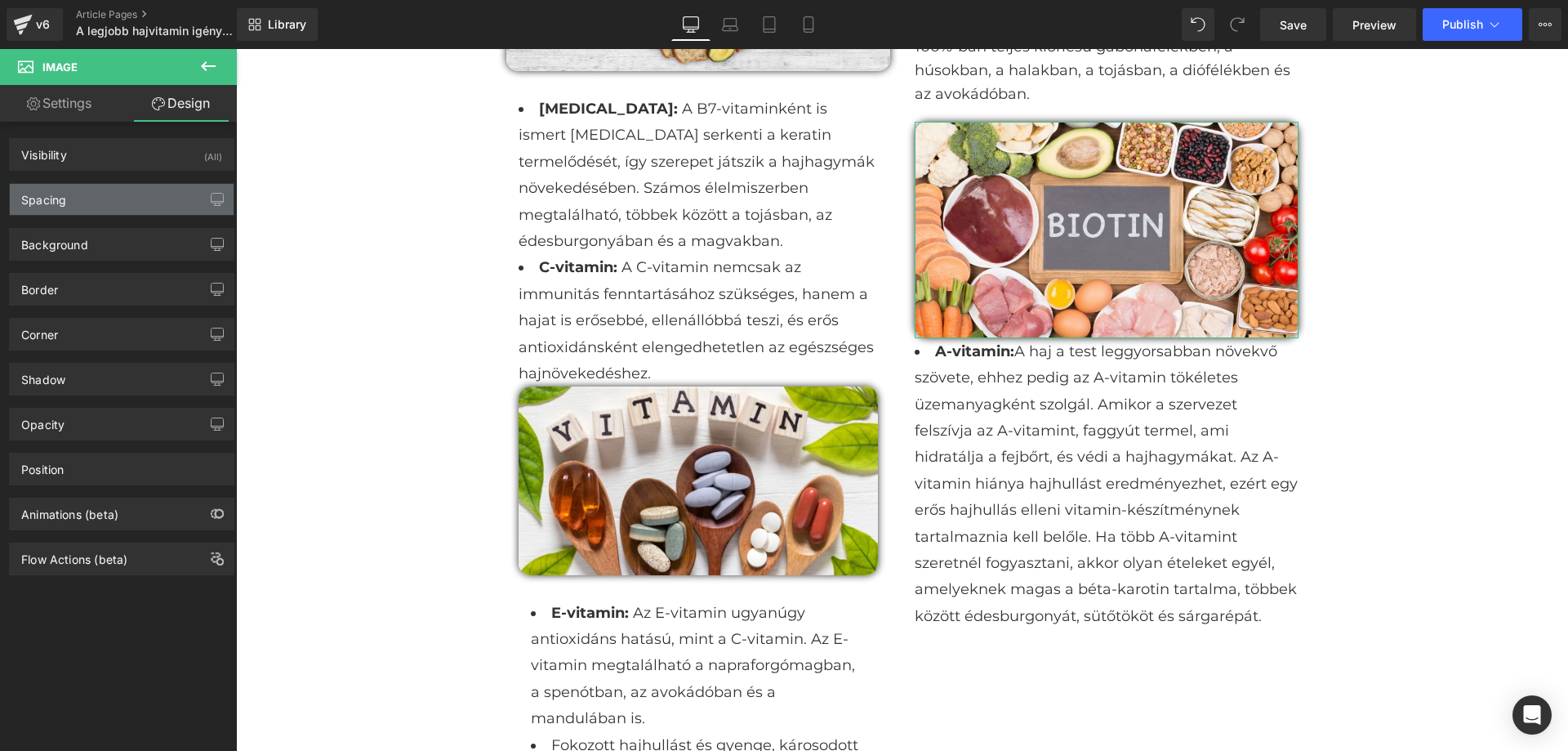
click at [126, 204] on div "Spacing" at bounding box center [121, 200] width 224 height 31
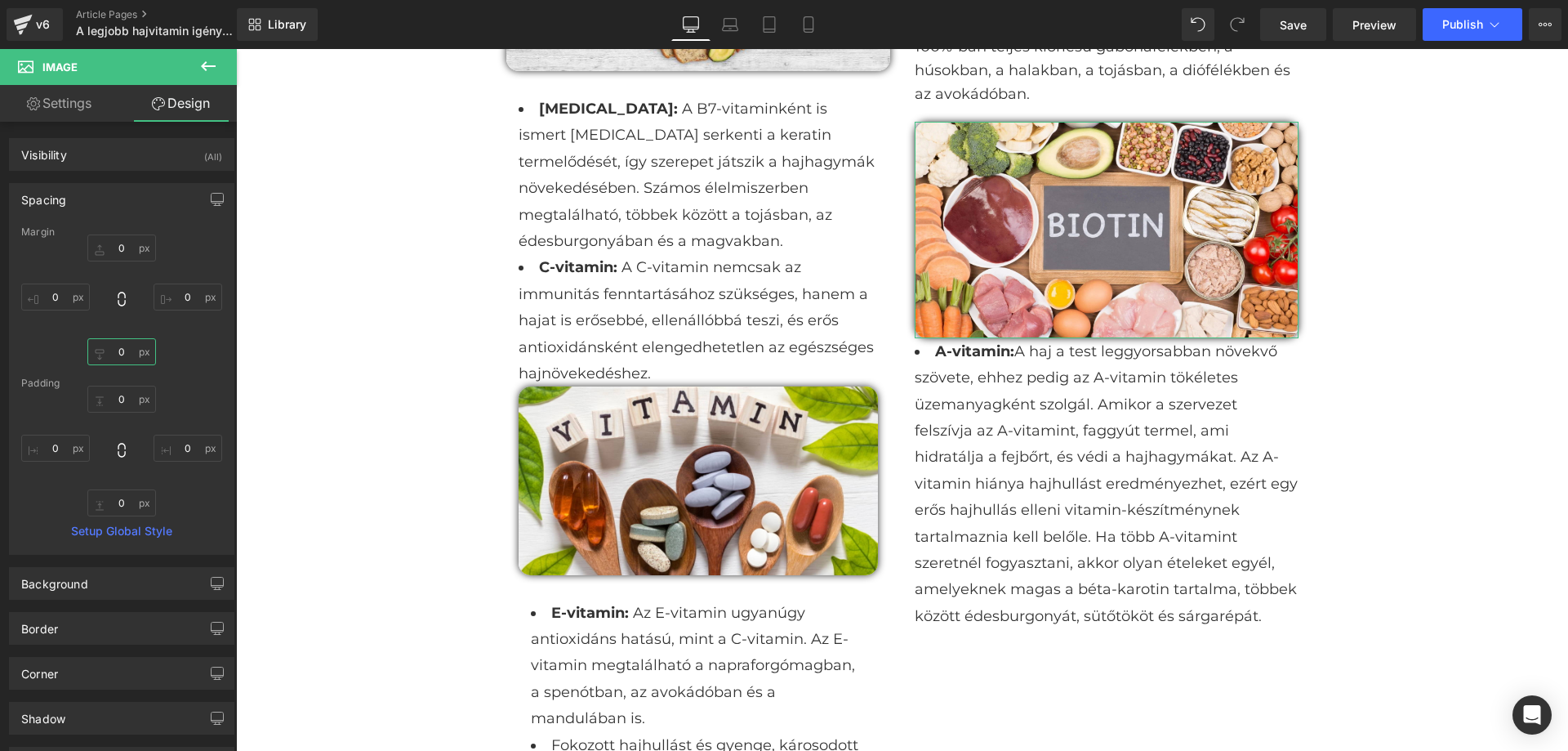
click at [124, 351] on input "0" at bounding box center [121, 352] width 68 height 27
type input "20"
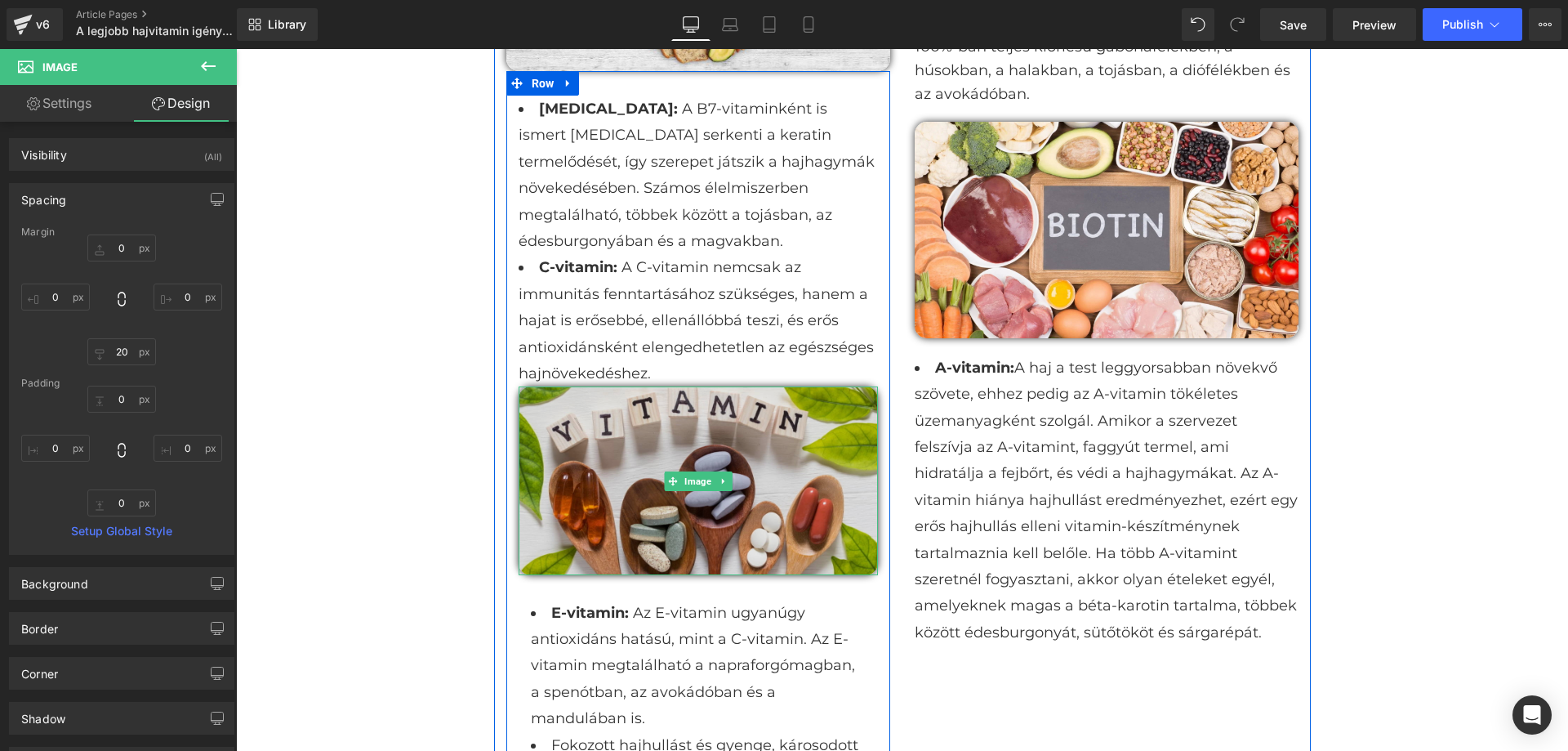
drag, startPoint x: 807, startPoint y: 416, endPoint x: 732, endPoint y: 387, distance: 80.4
click at [807, 416] on img at bounding box center [698, 480] width 359 height 188
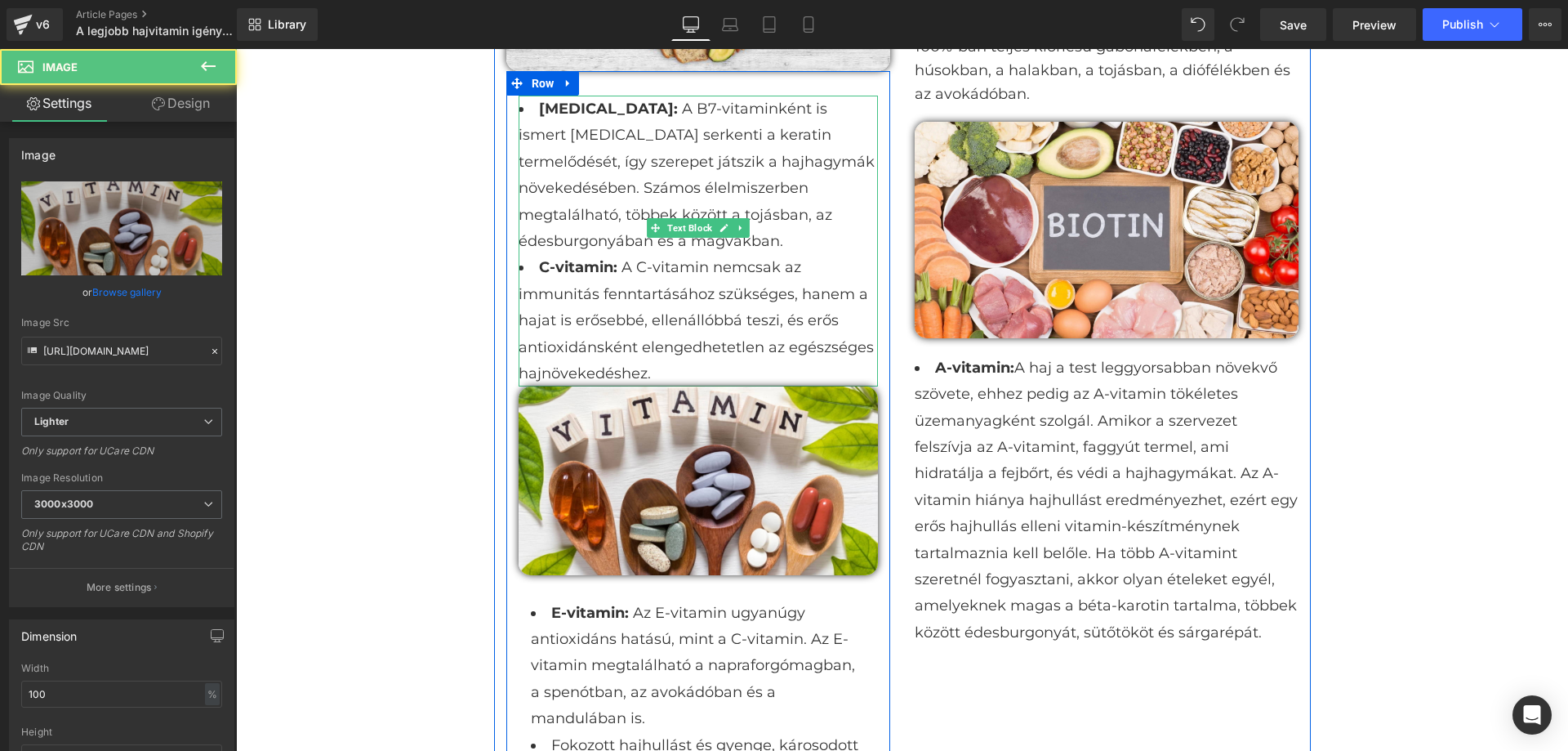
click at [764, 317] on li "C-vitamin: A C-vitamin nemcsak az immunitás fenntartásához szükséges, hanem a h…" at bounding box center [698, 320] width 359 height 132
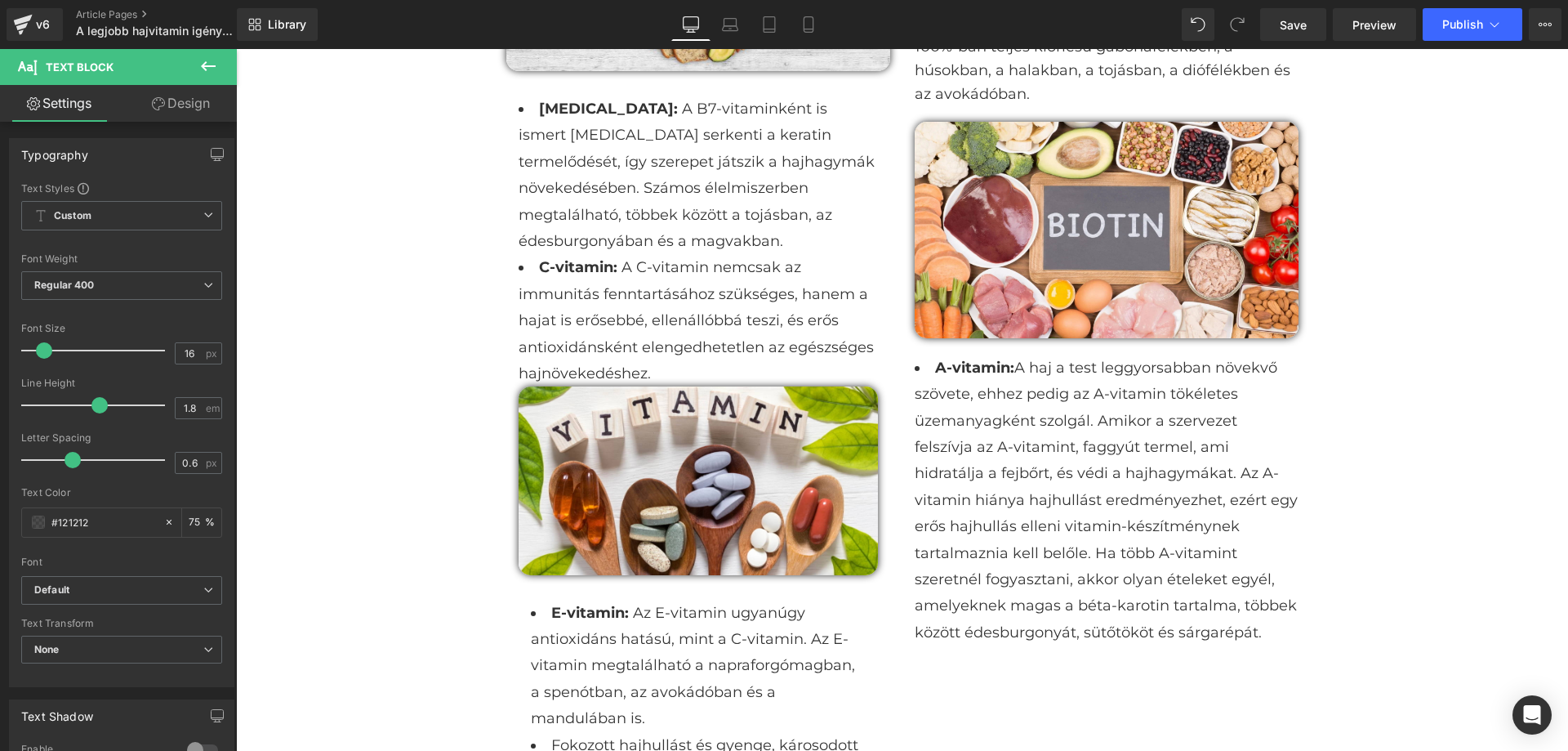
click at [197, 121] on link "Design" at bounding box center [180, 103] width 119 height 37
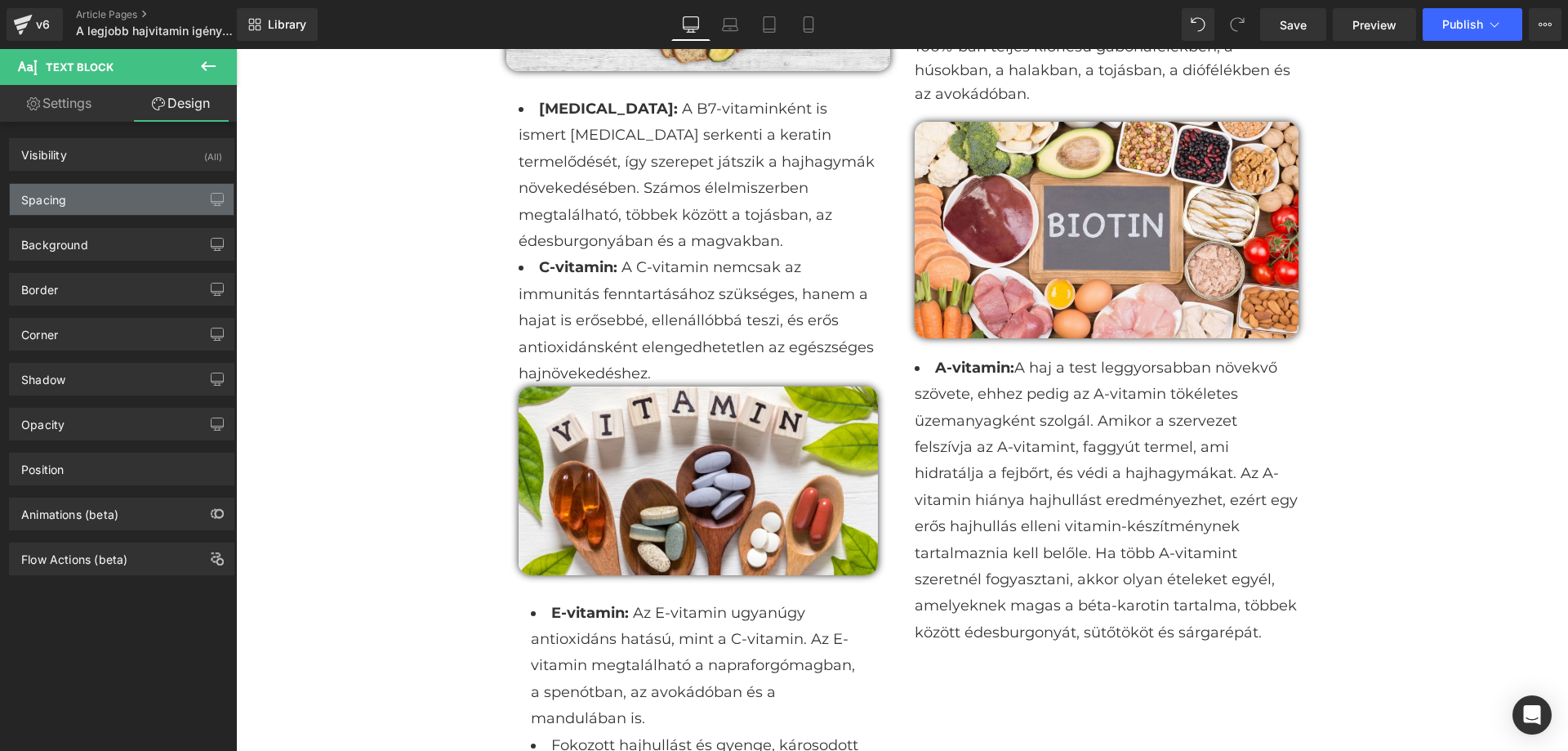
type input "0"
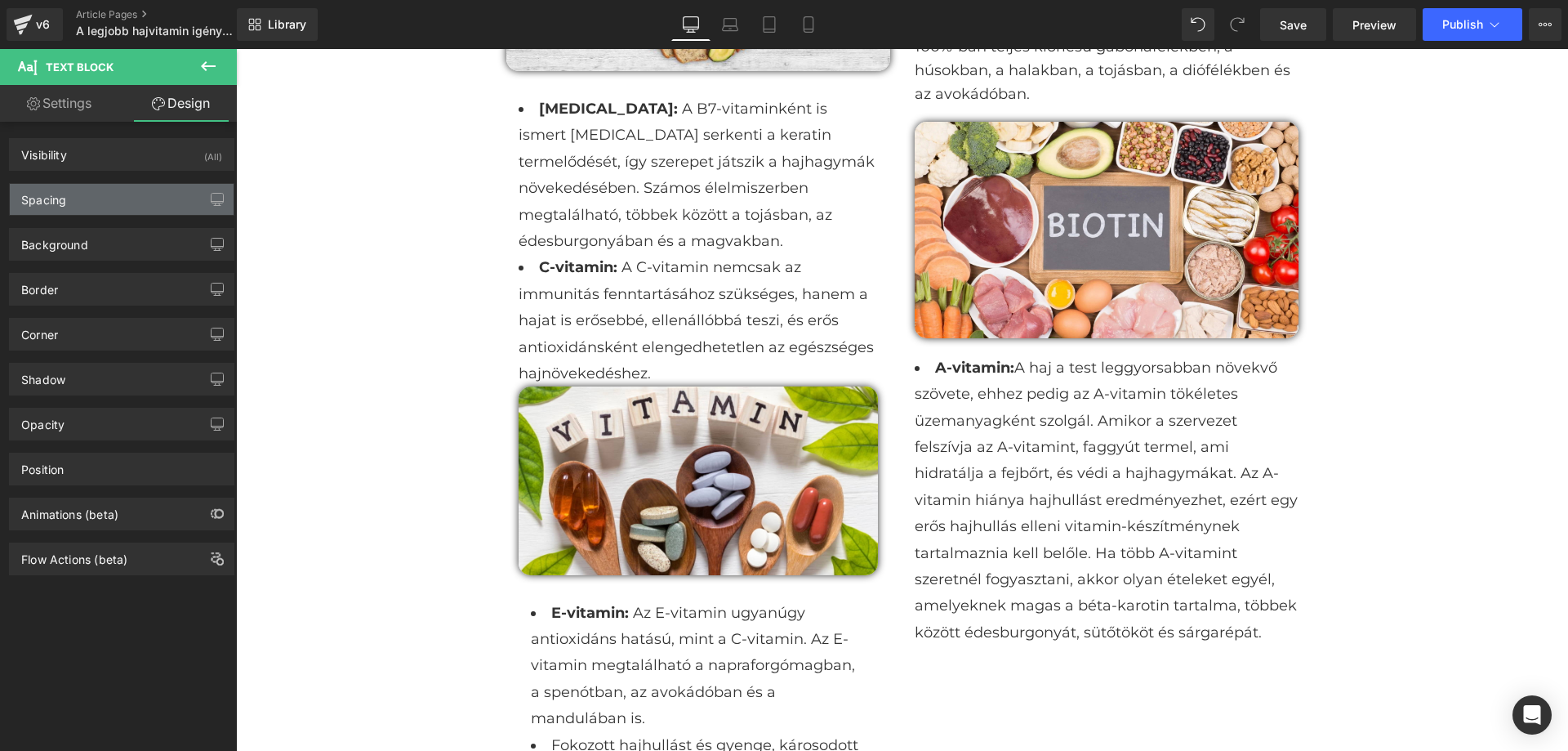
type input "0"
click at [125, 200] on div "Spacing" at bounding box center [121, 200] width 224 height 31
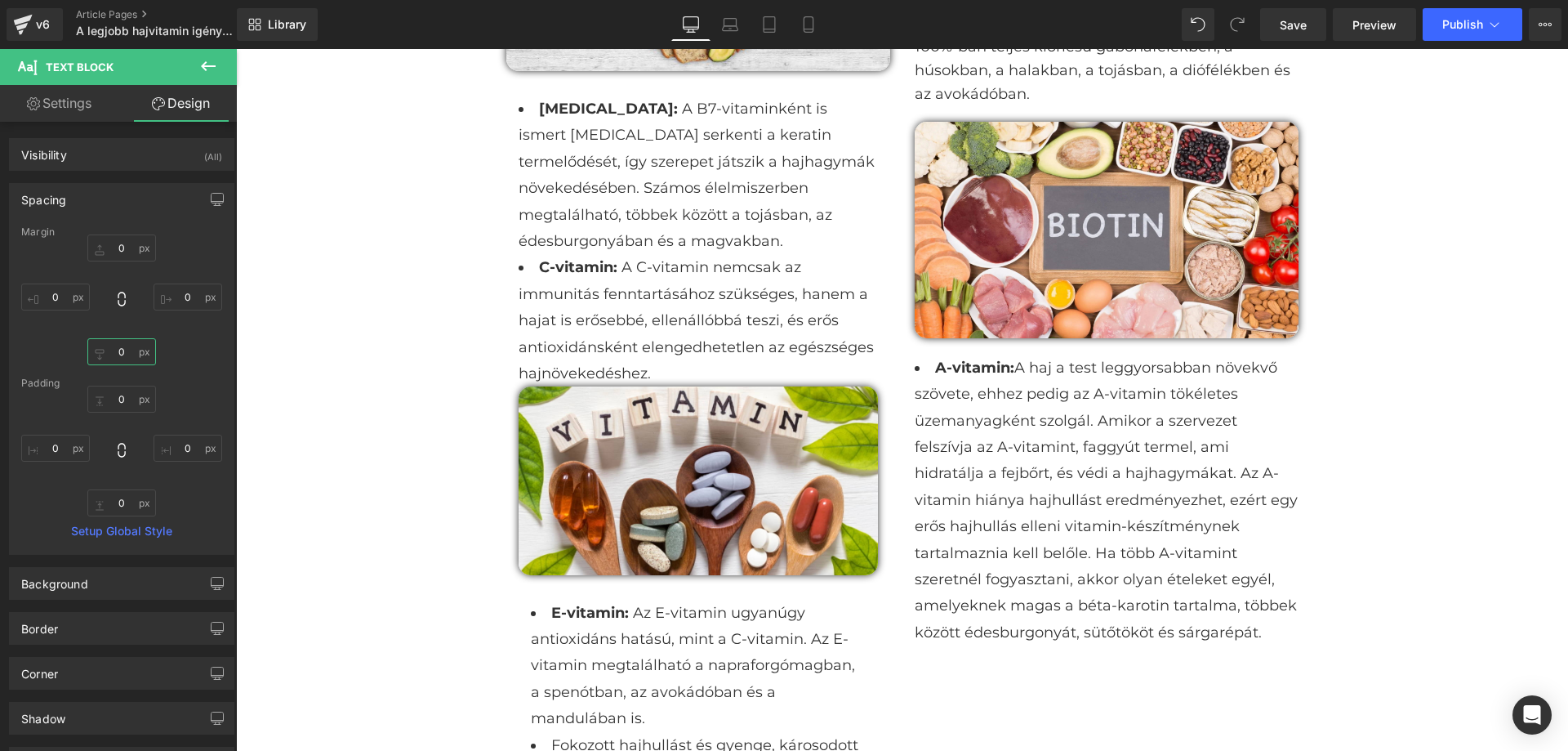
click at [116, 348] on input "0" at bounding box center [121, 352] width 68 height 27
type input "20"
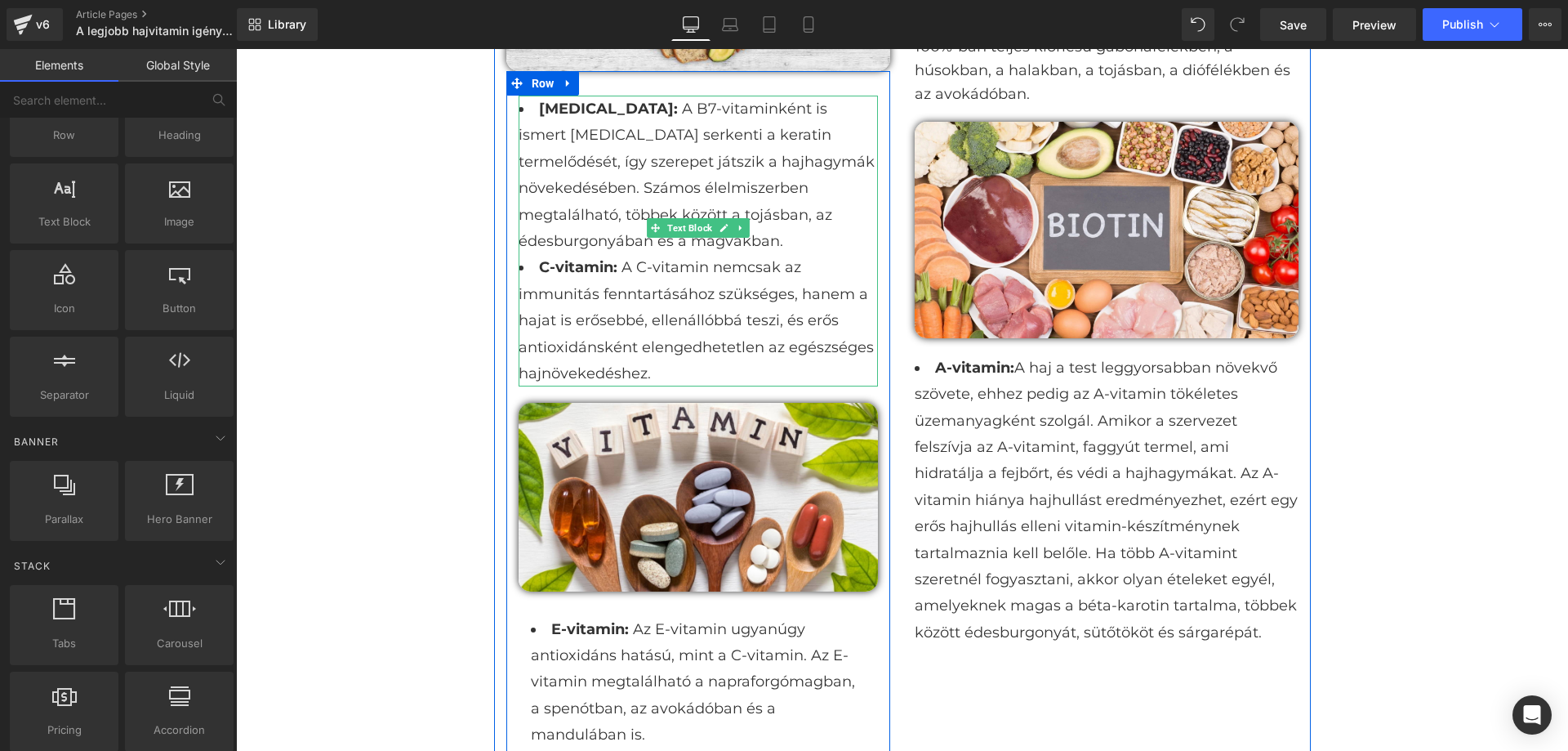
click at [784, 325] on li "C-vitamin: A C-vitamin nemcsak az immunitás fenntartásához szükséges, hanem a h…" at bounding box center [698, 320] width 359 height 132
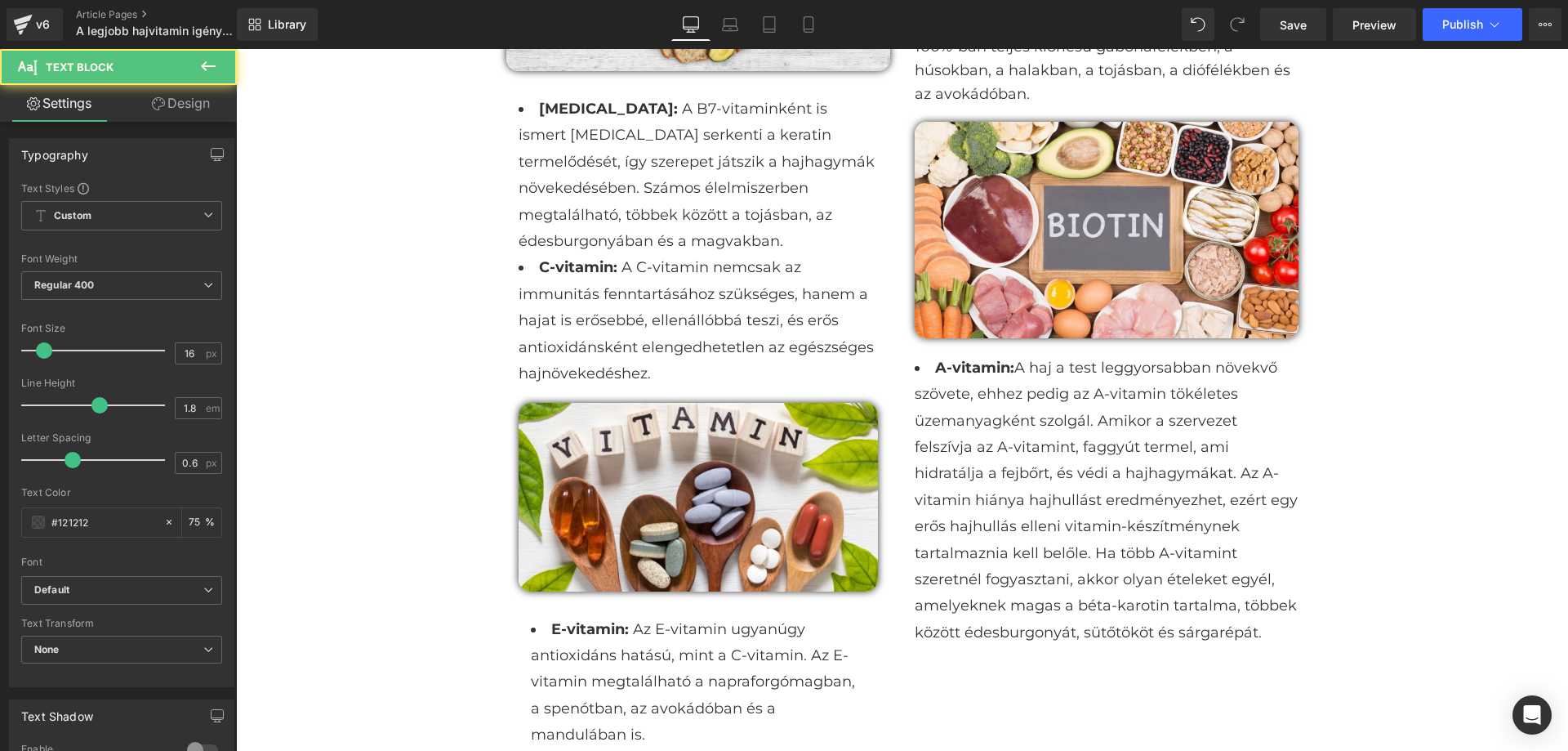
click at [180, 104] on link "Design" at bounding box center [180, 103] width 119 height 37
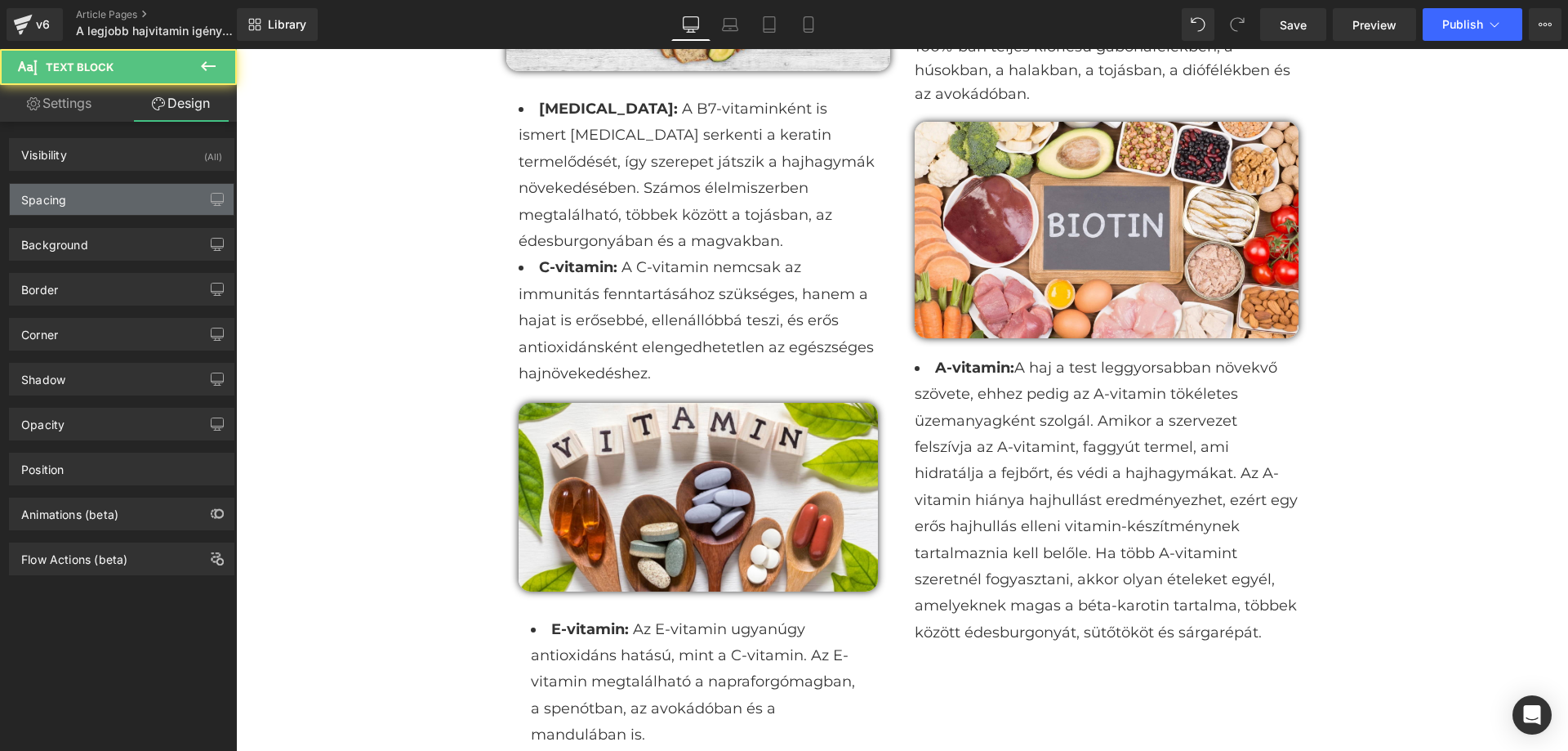
type input "0"
type input "20"
type input "0"
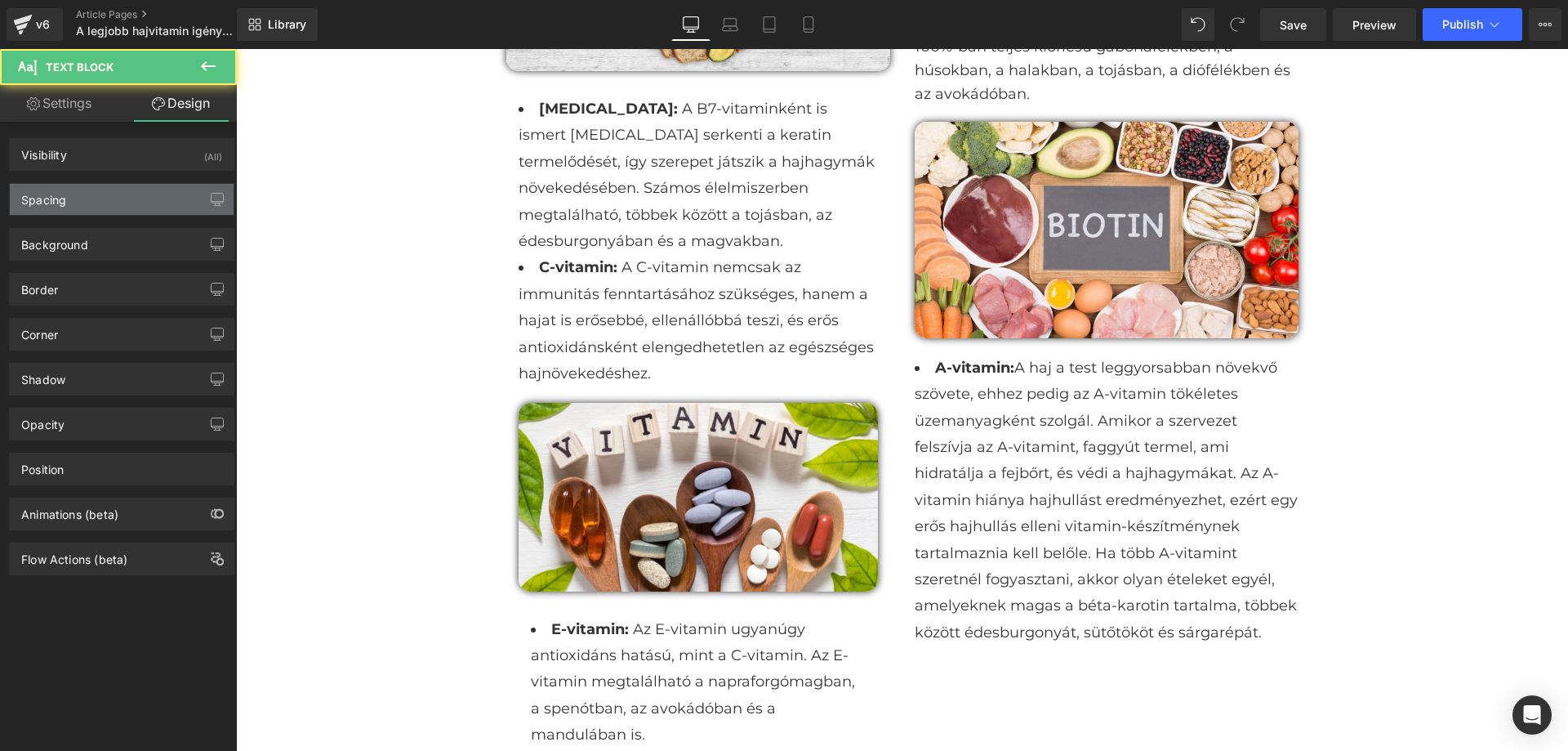
type input "0"
click at [127, 196] on div "Spacing" at bounding box center [121, 200] width 224 height 31
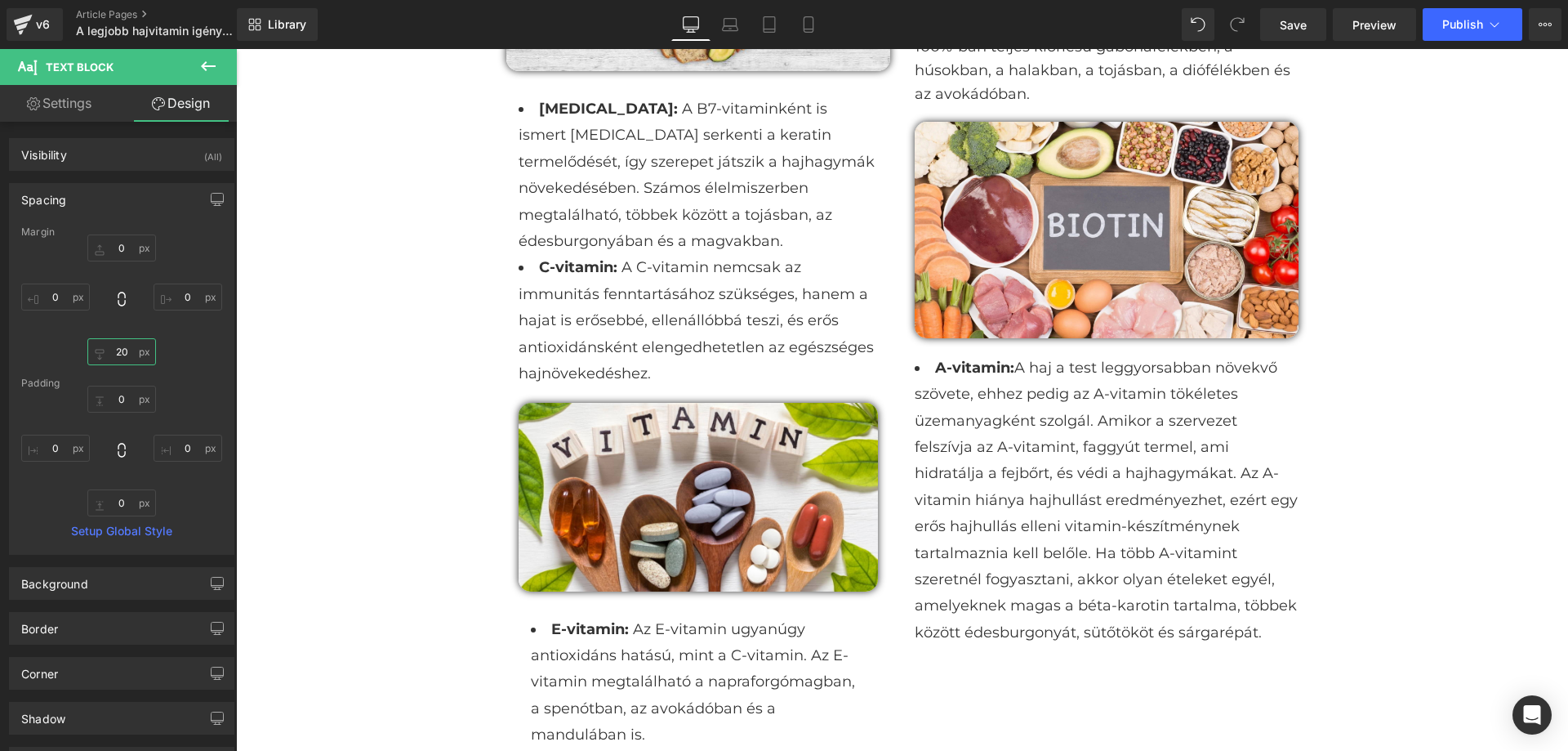
click at [126, 354] on input "20" at bounding box center [121, 352] width 68 height 27
type input "30"
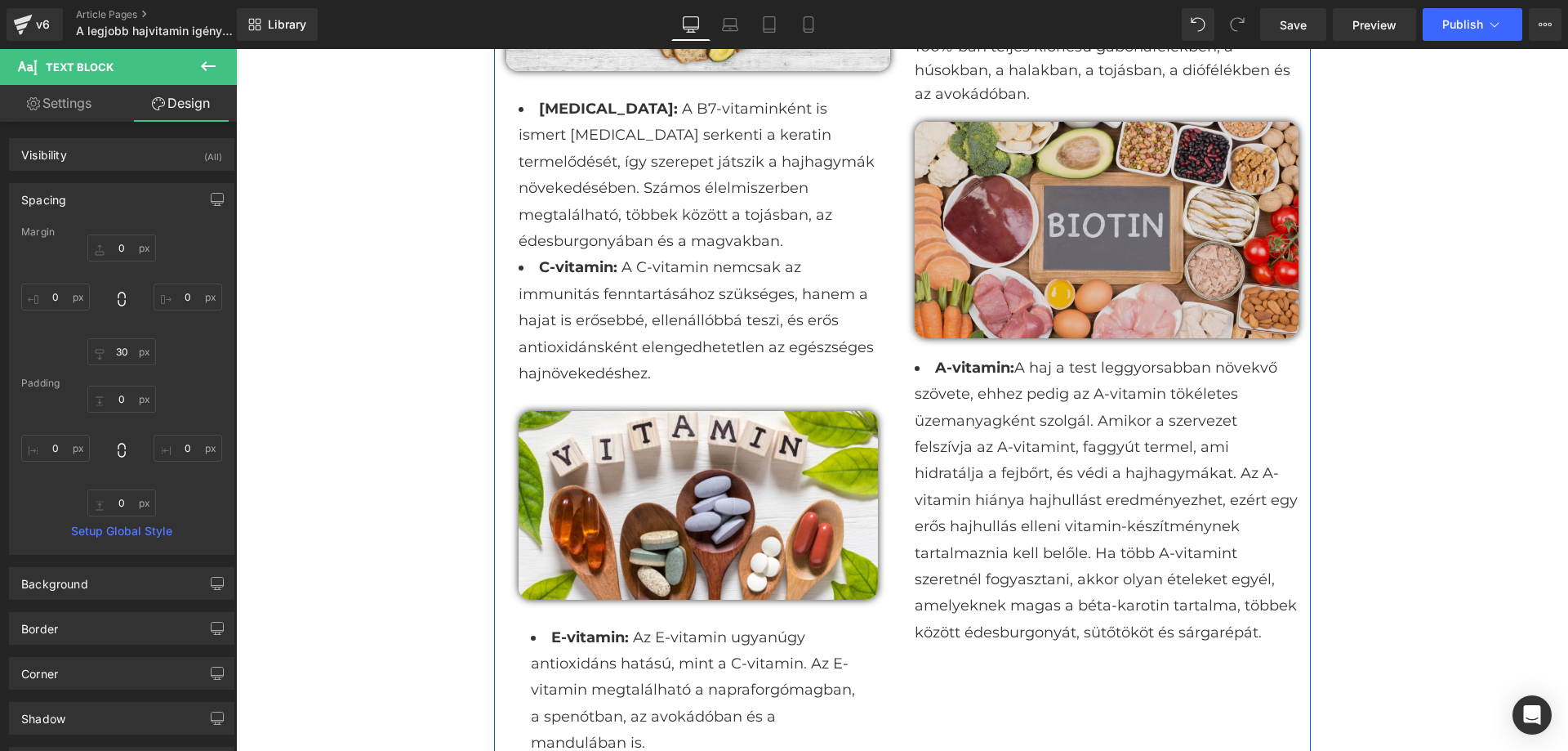
click at [1253, 310] on div "Image" at bounding box center [1106, 229] width 384 height 216
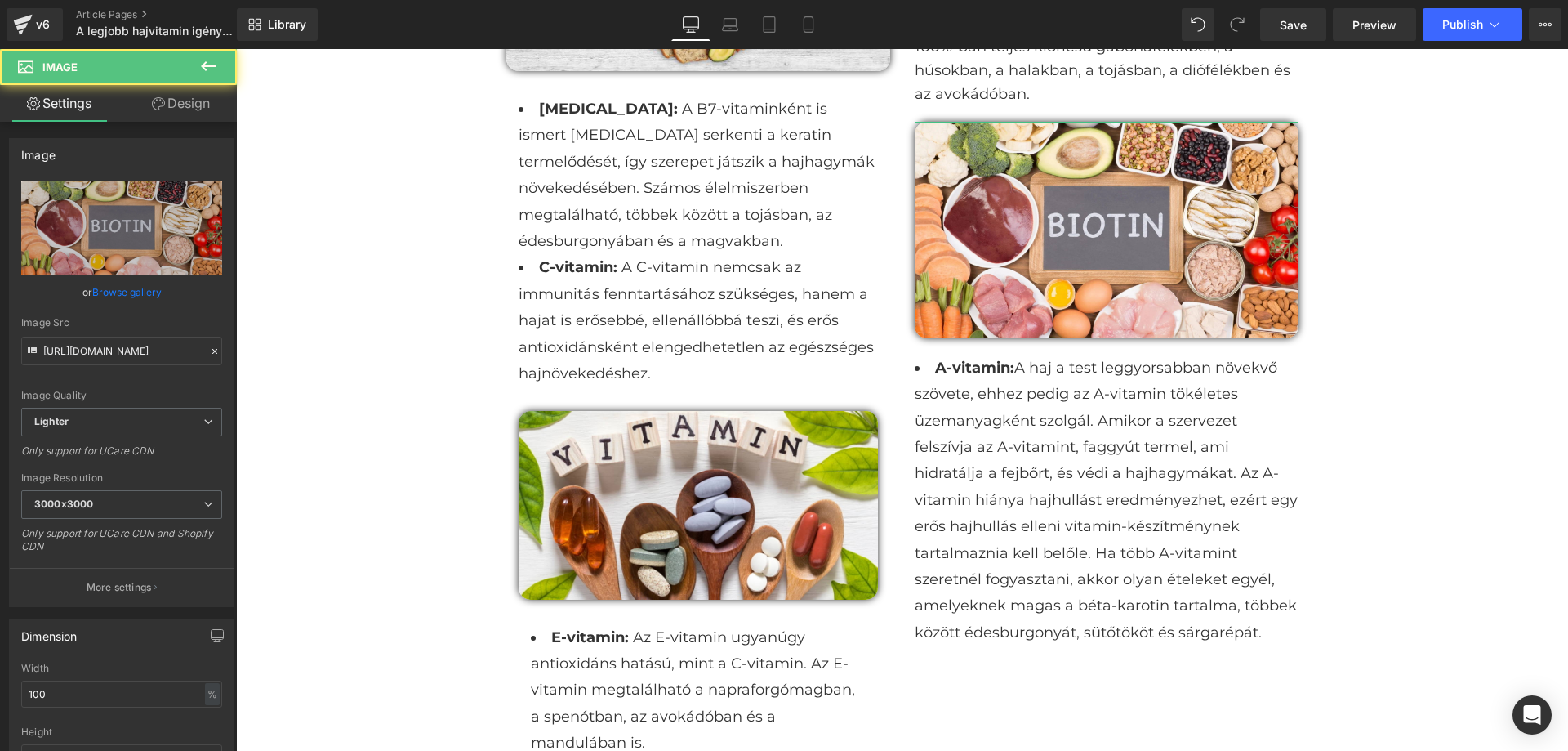
click at [205, 118] on link "Design" at bounding box center [180, 103] width 119 height 37
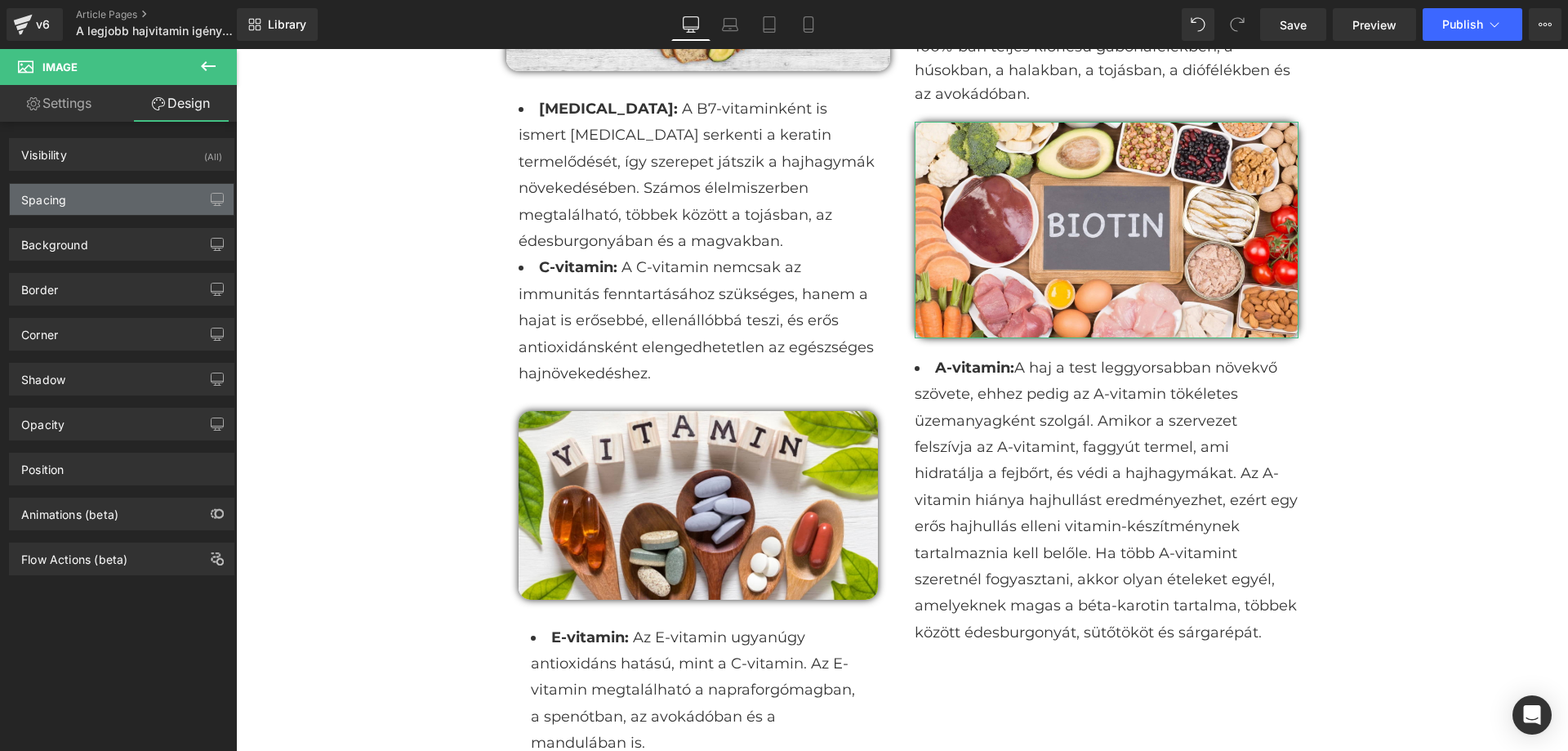
click at [121, 191] on div "Spacing" at bounding box center [121, 200] width 224 height 31
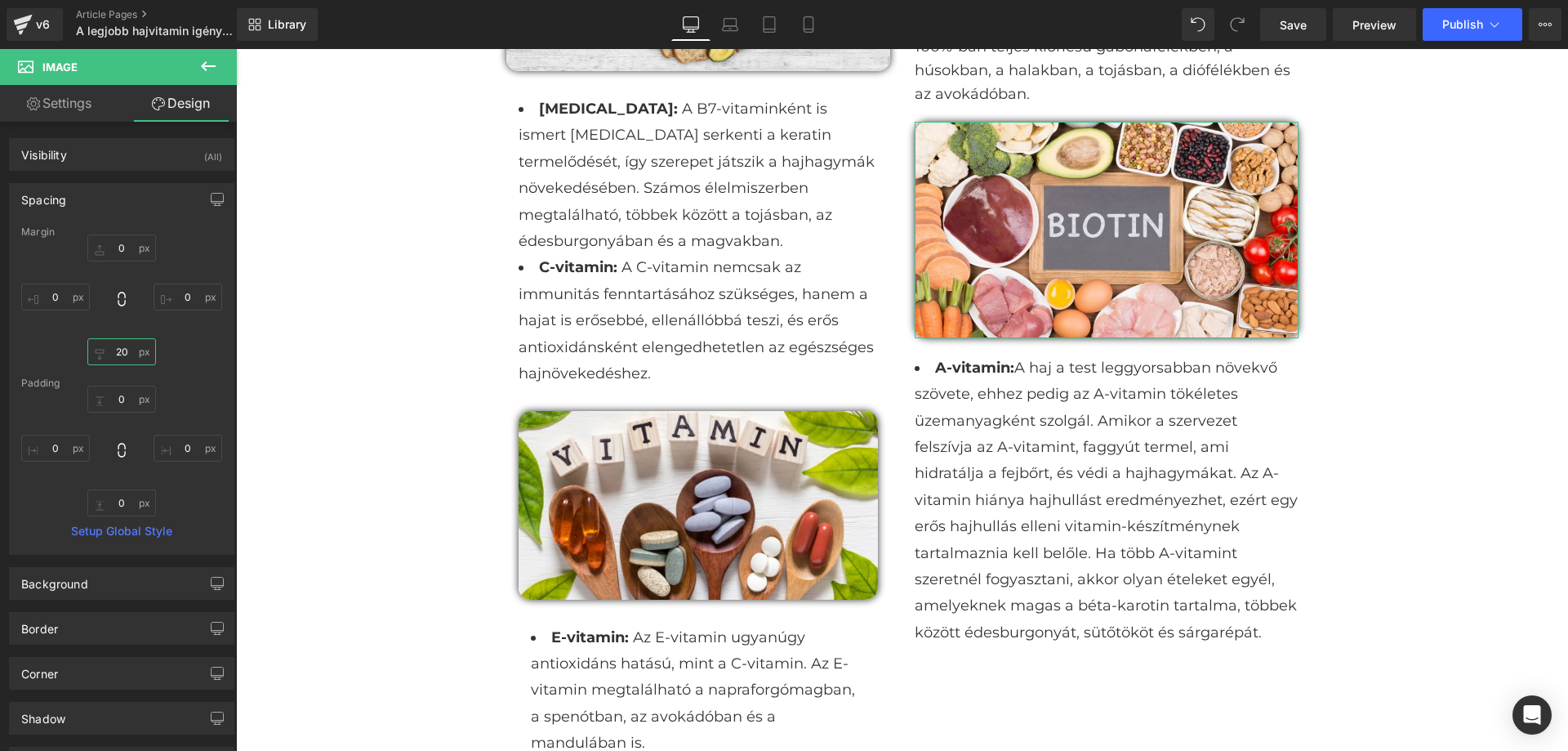
click at [131, 356] on input "20" at bounding box center [121, 352] width 68 height 27
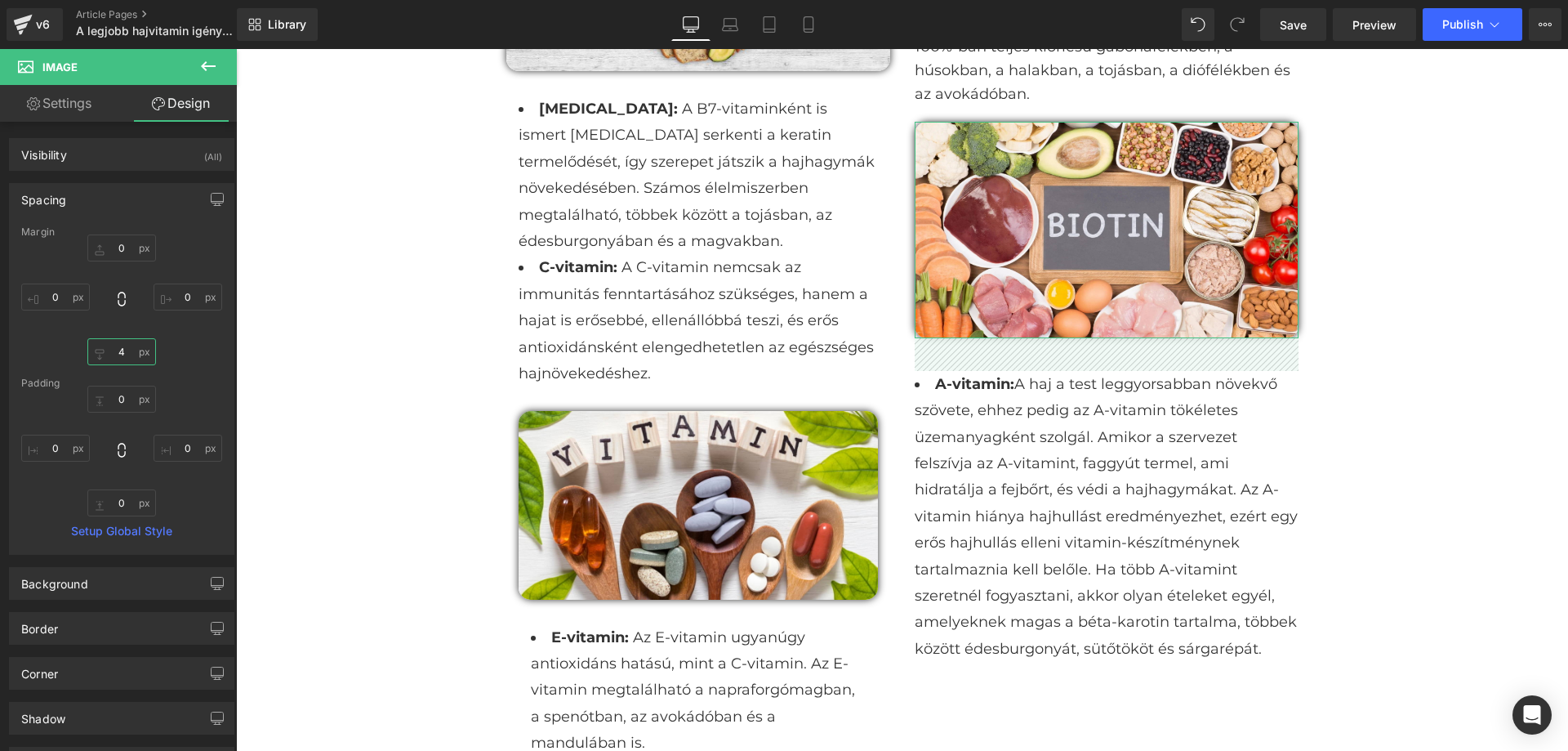
type input "45"
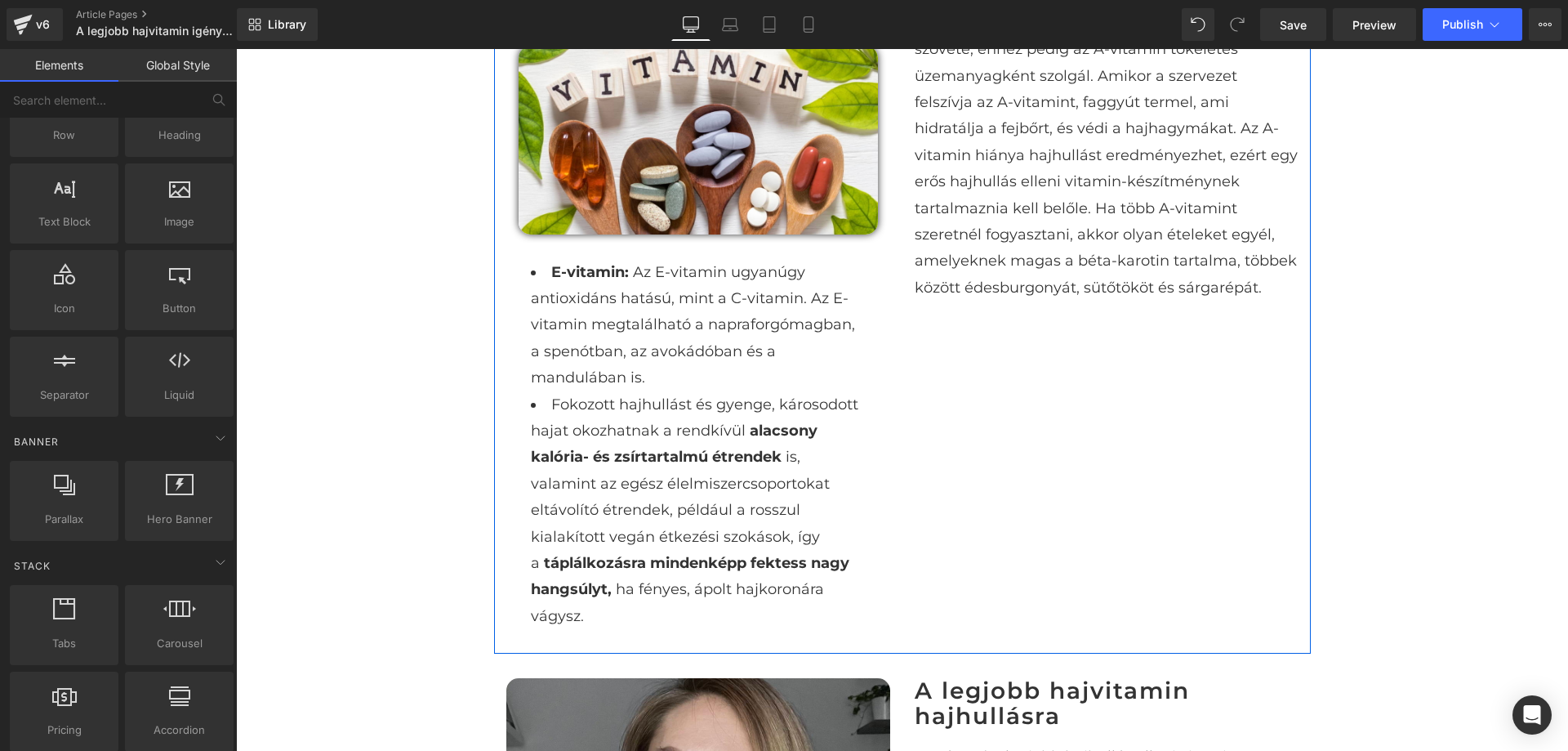
scroll to position [1879, 0]
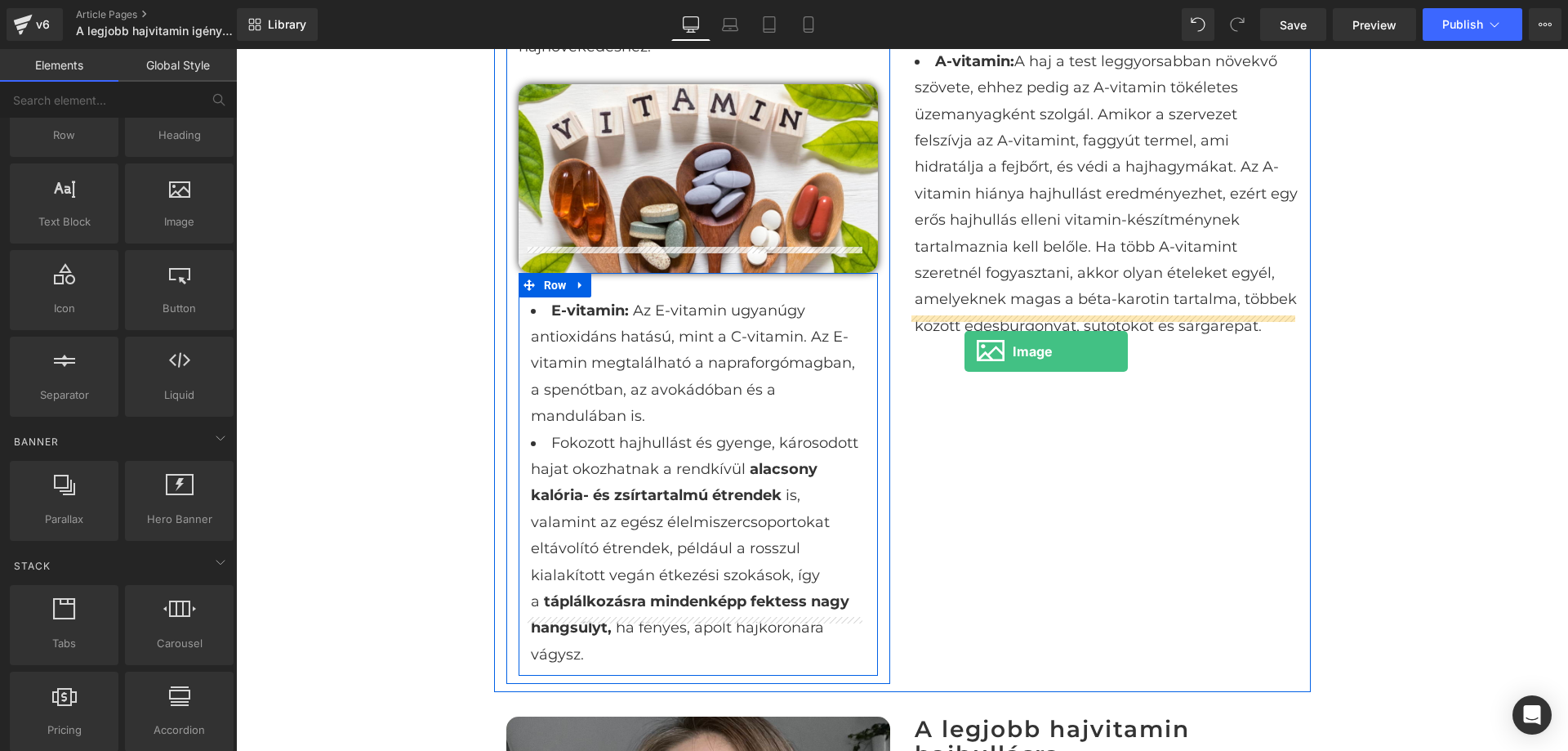
drag, startPoint x: 460, startPoint y: 285, endPoint x: 965, endPoint y: 351, distance: 509.3
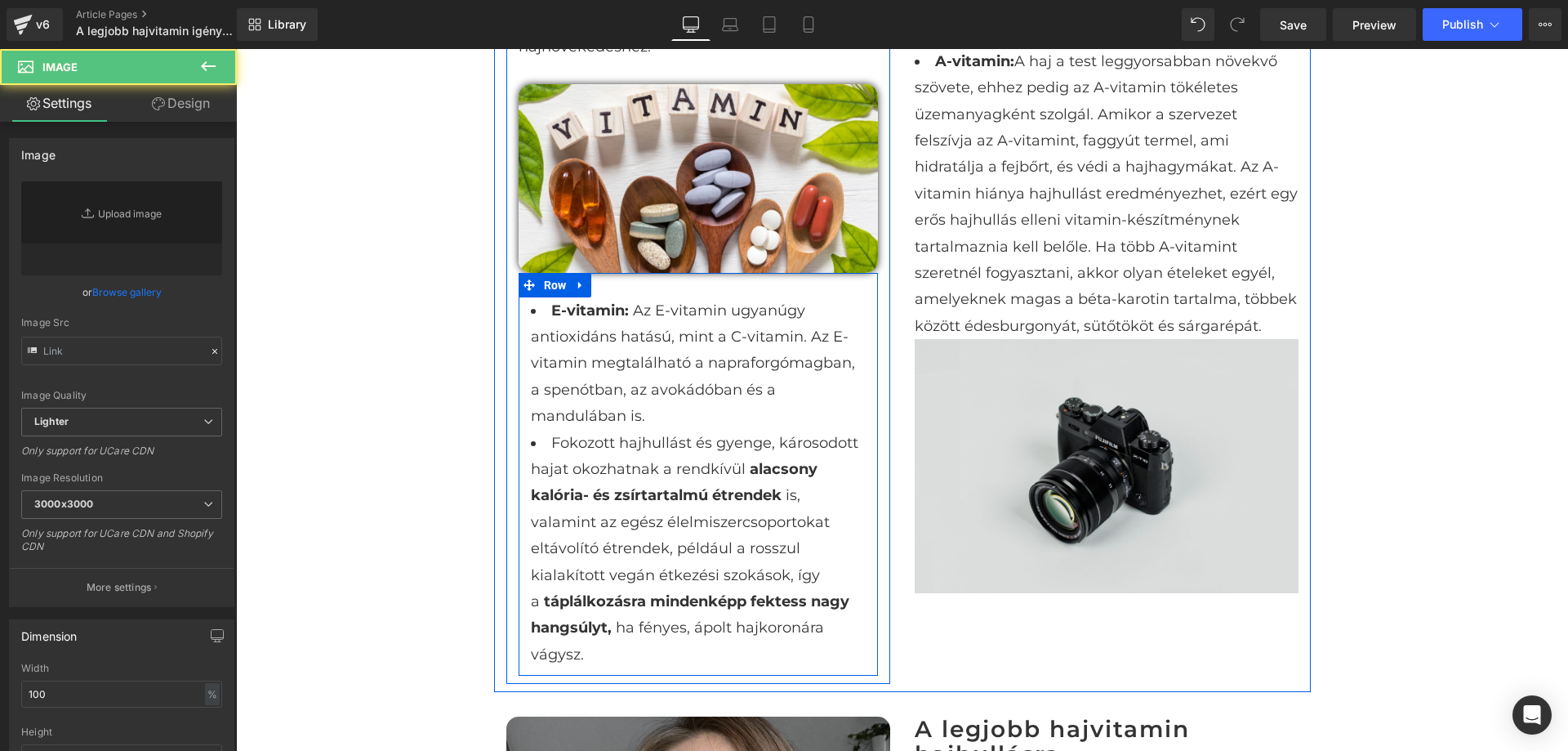
type input "//[DOMAIN_NAME][URL]"
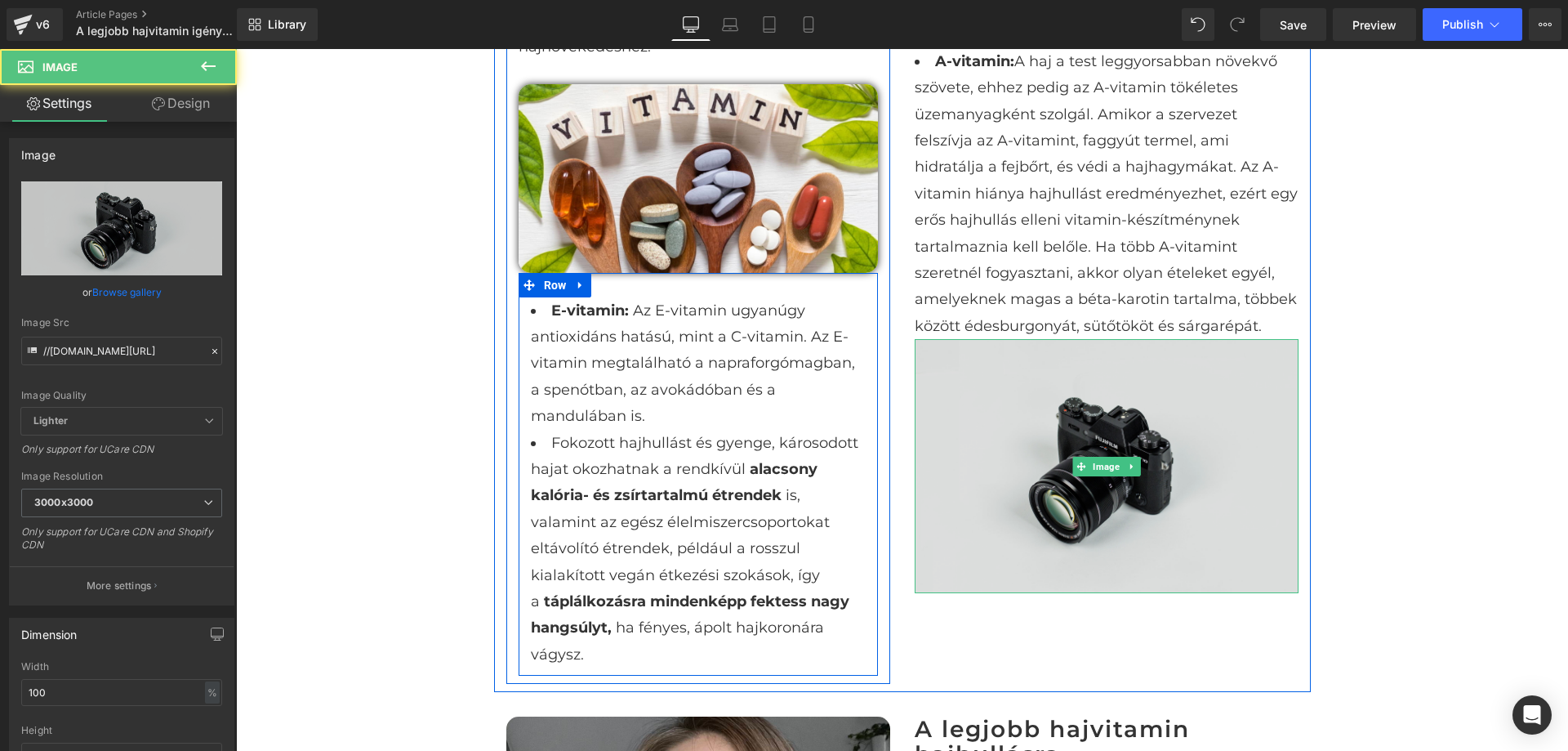
click at [1024, 380] on img at bounding box center [1106, 467] width 384 height 255
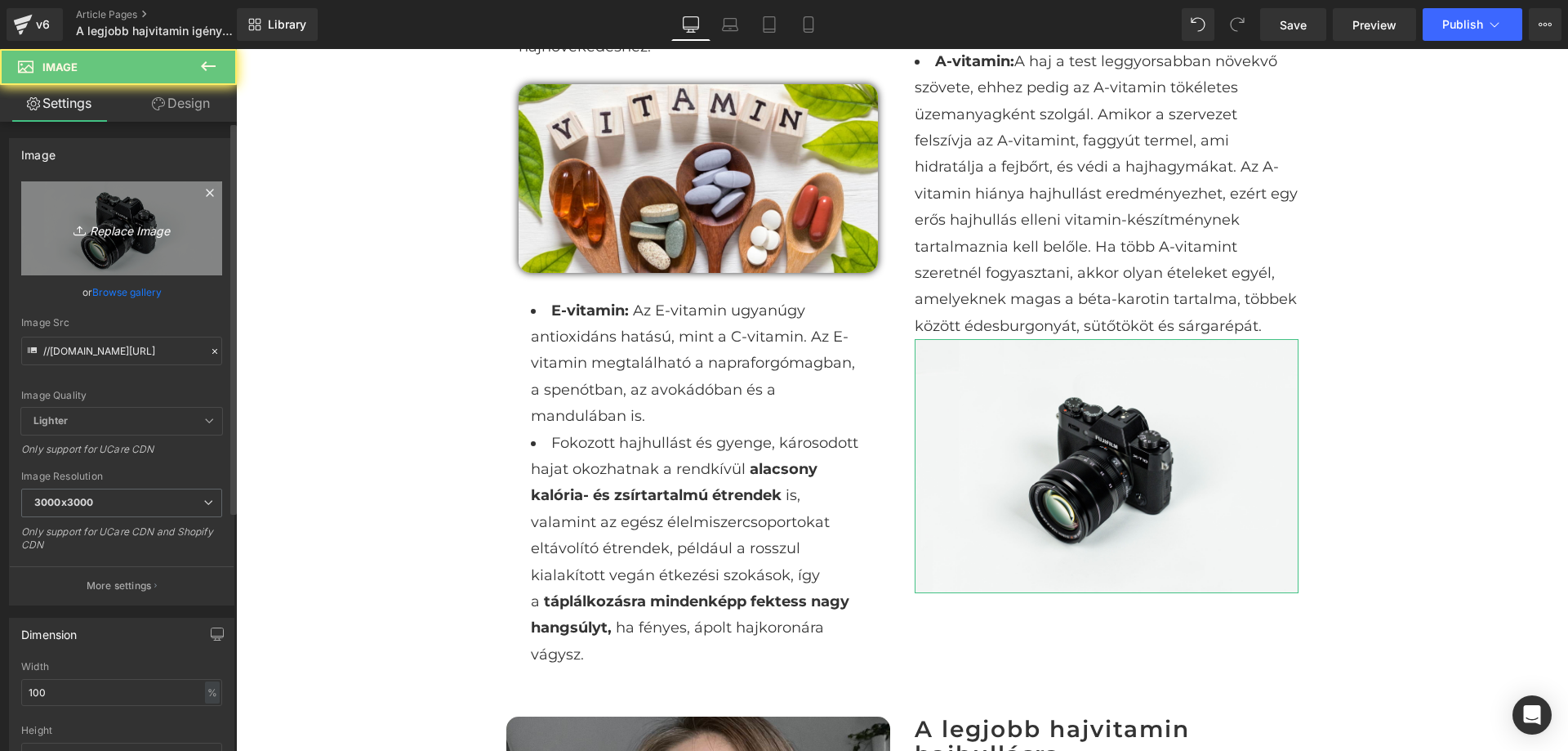
click at [161, 233] on icon "Replace Image" at bounding box center [121, 228] width 131 height 20
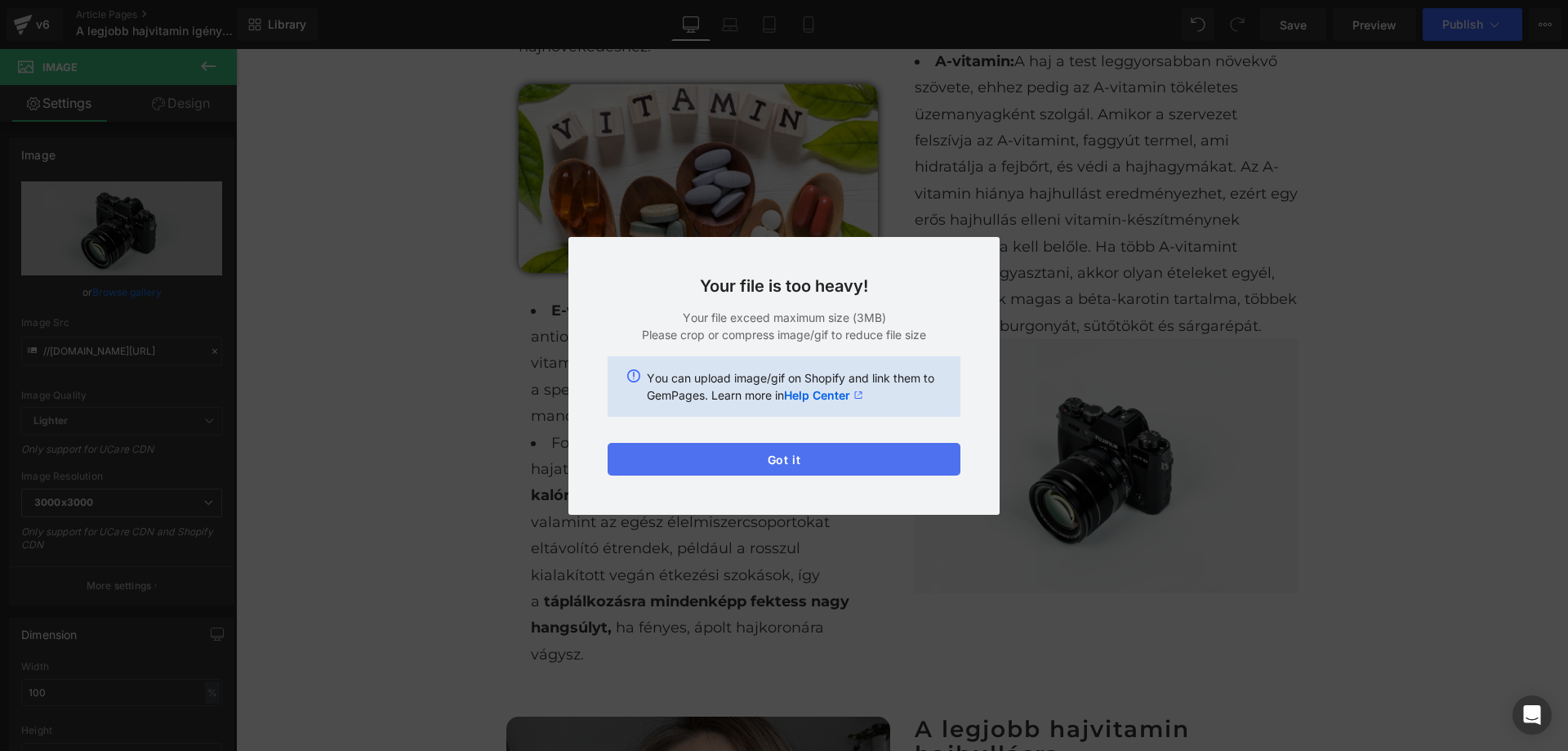
drag, startPoint x: 804, startPoint y: 453, endPoint x: 557, endPoint y: 400, distance: 252.6
click at [804, 453] on button "Got it" at bounding box center [784, 459] width 353 height 33
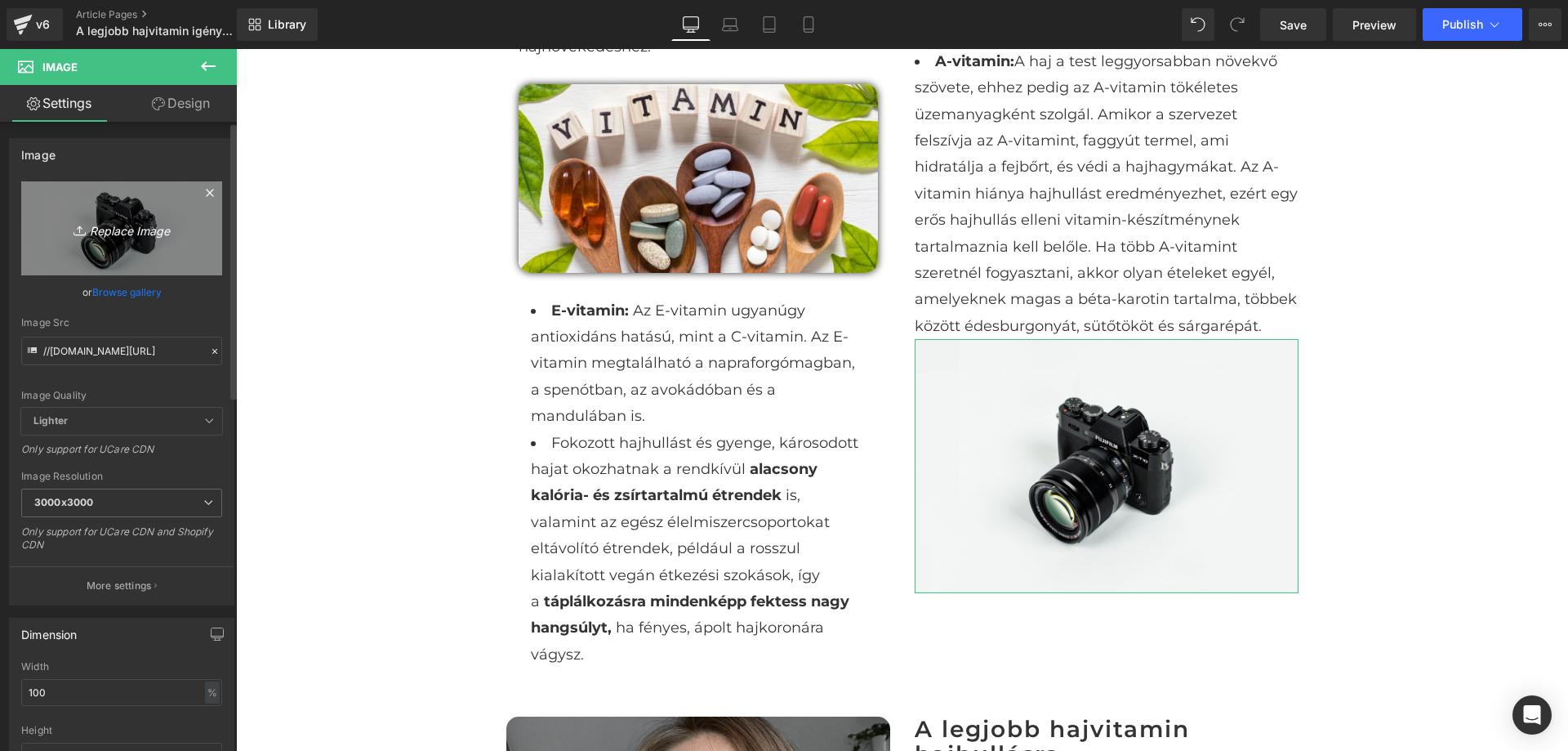
click at [121, 223] on icon "Replace Image" at bounding box center [121, 228] width 131 height 20
type input "C:\fakepath\e-vitamin.jpg"
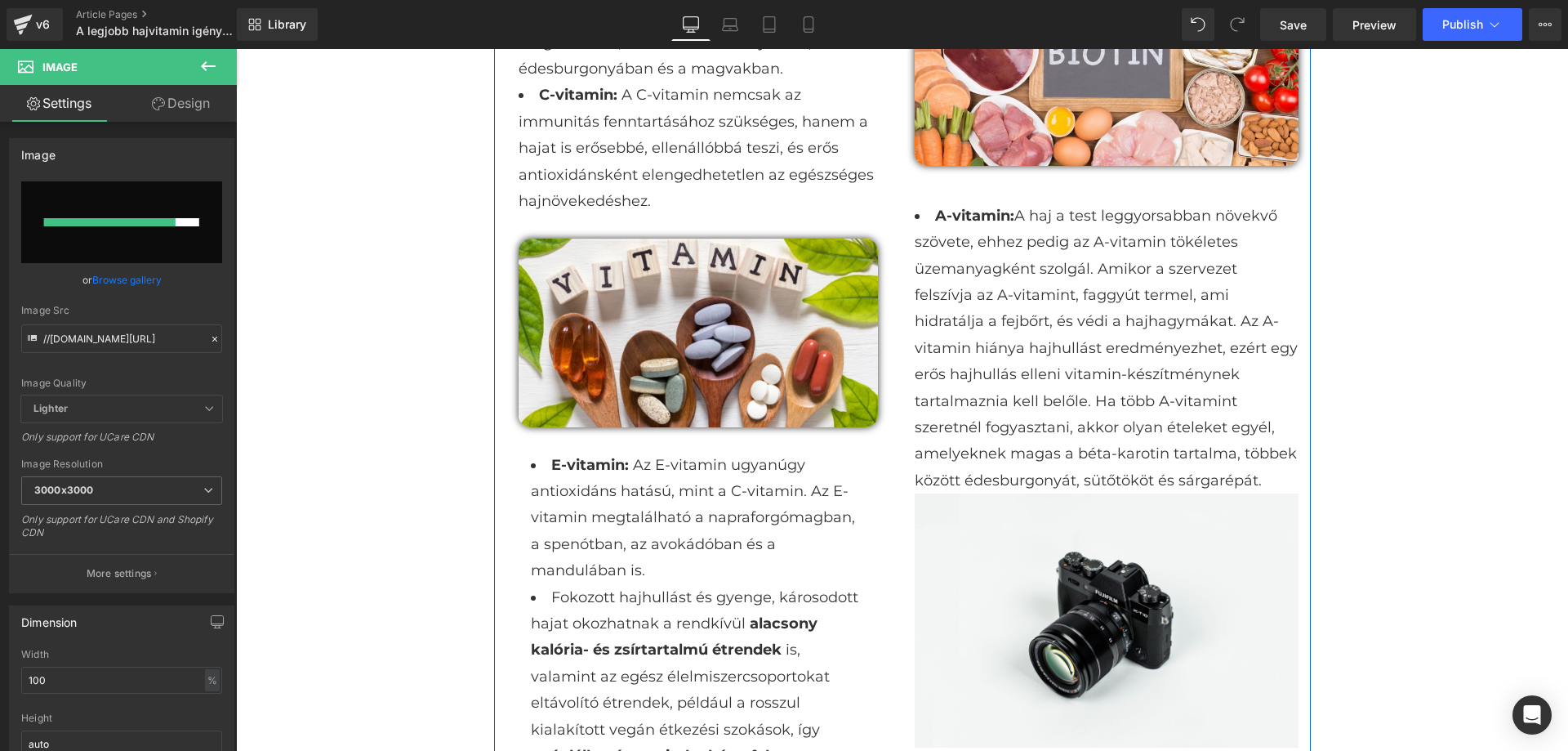
scroll to position [1798, 0]
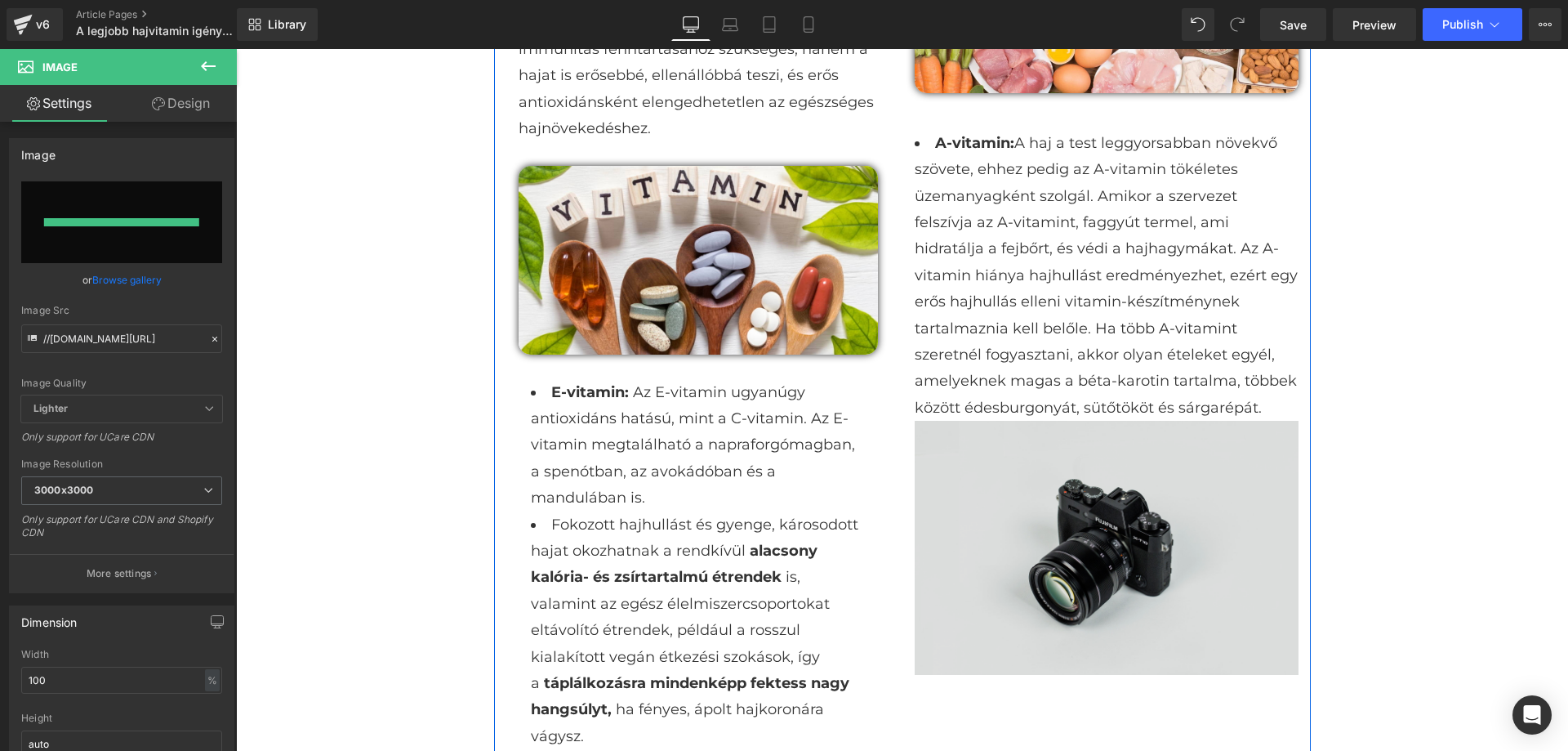
type input "[URL][DOMAIN_NAME]"
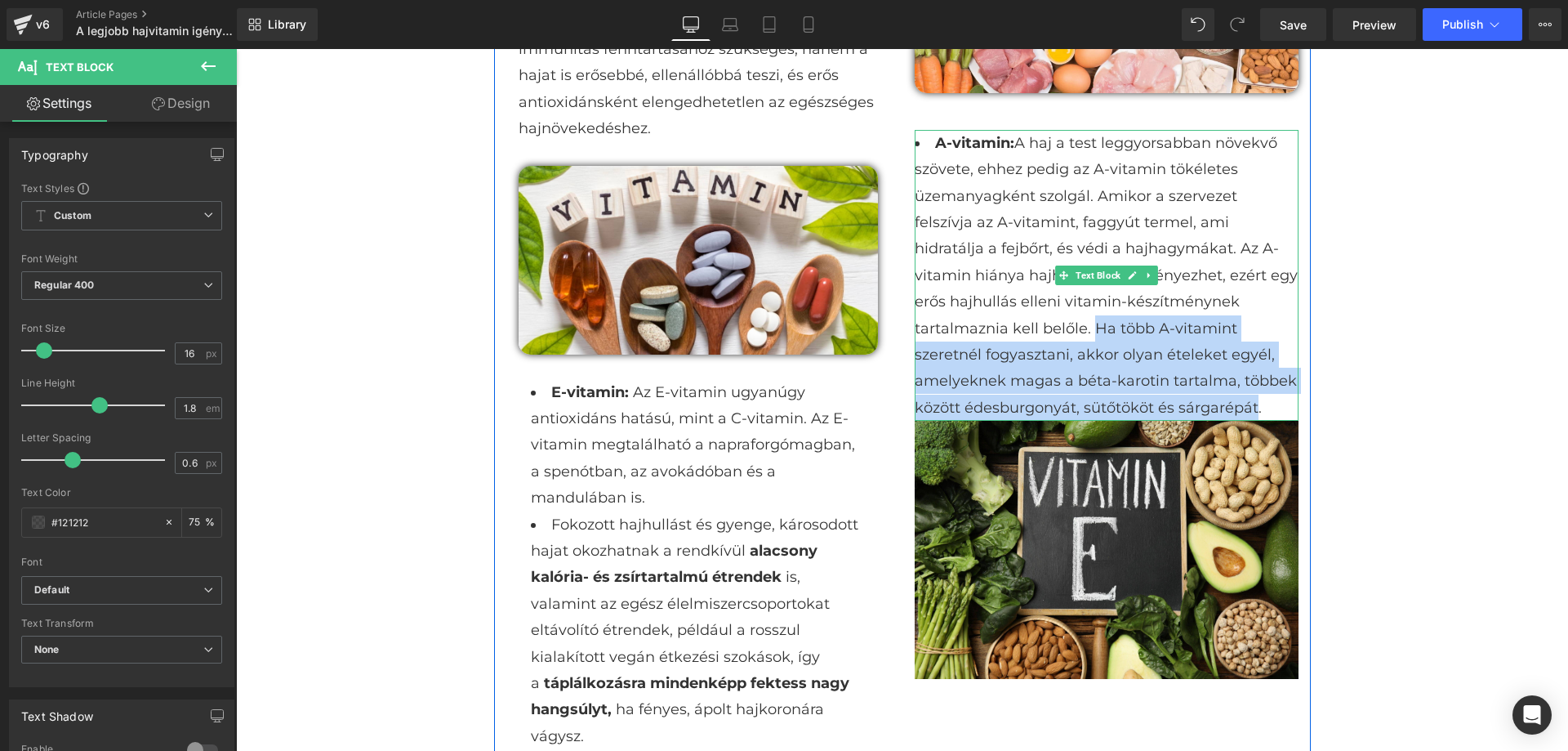
drag, startPoint x: 1203, startPoint y: 378, endPoint x: 963, endPoint y: 301, distance: 252.0
click at [963, 301] on li "A-vitamin: A haj a test leggyorsabban növekvő szövete, ehhez pedig az A-vitamin…" at bounding box center [1106, 276] width 384 height 291
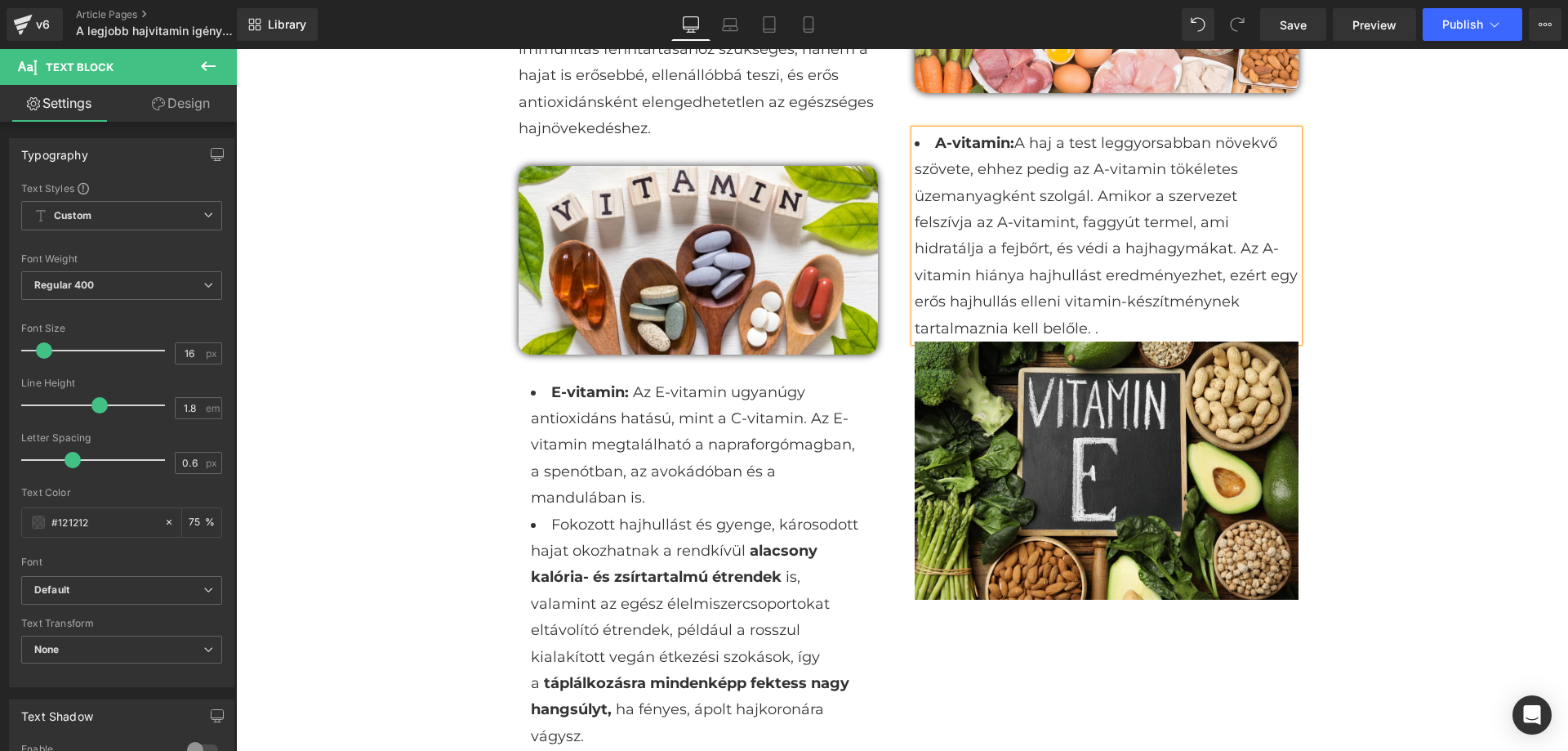
click at [1424, 276] on div "A legjobb hajvitamin igénybe vett, károsodott hajra Heading Image Row Sprőd, tö…" at bounding box center [902, 760] width 1332 height 4883
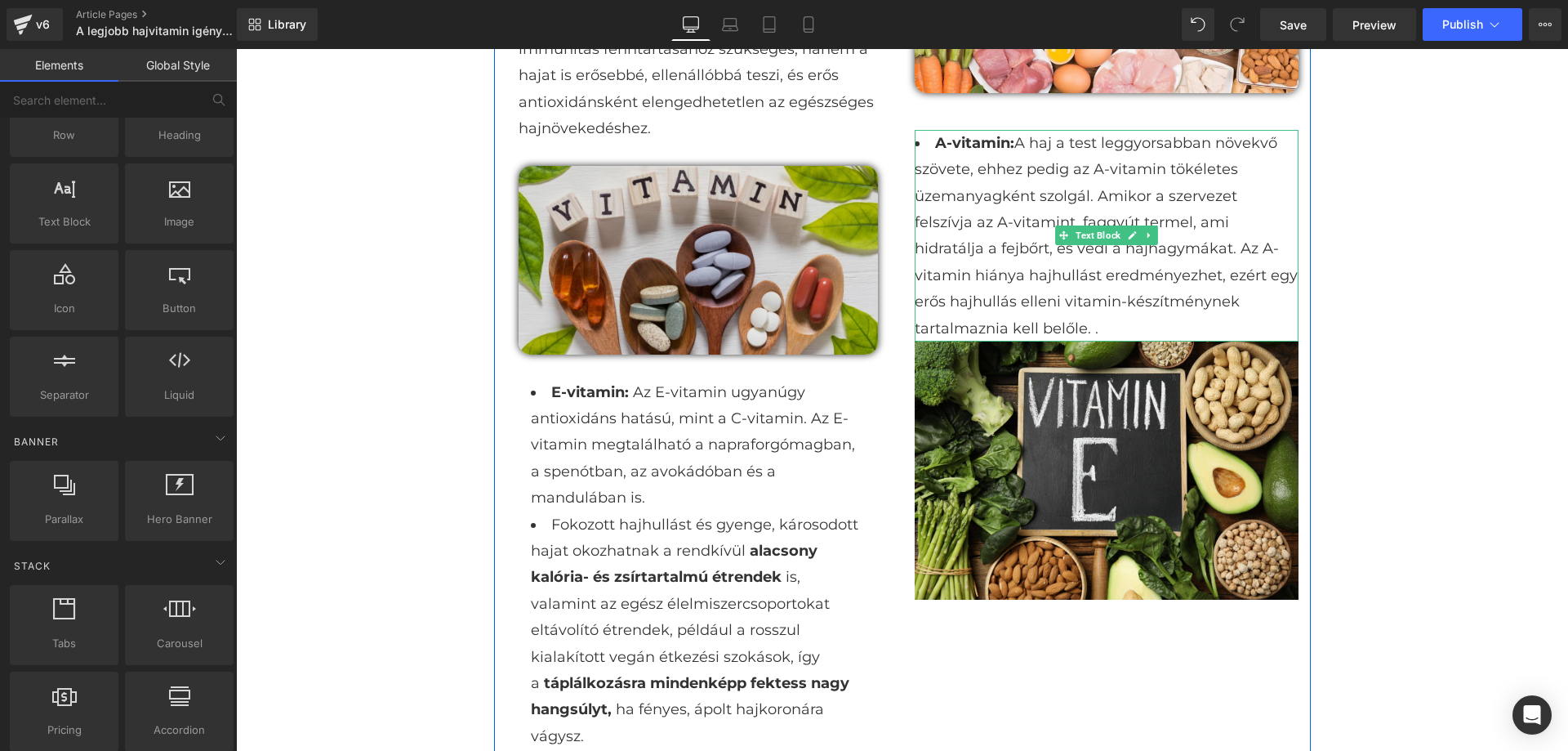
click at [1270, 299] on li "A-vitamin: A haj a test leggyorsabban növekvő szövete, ehhez pedig az A-vitamin…" at bounding box center [1106, 236] width 384 height 212
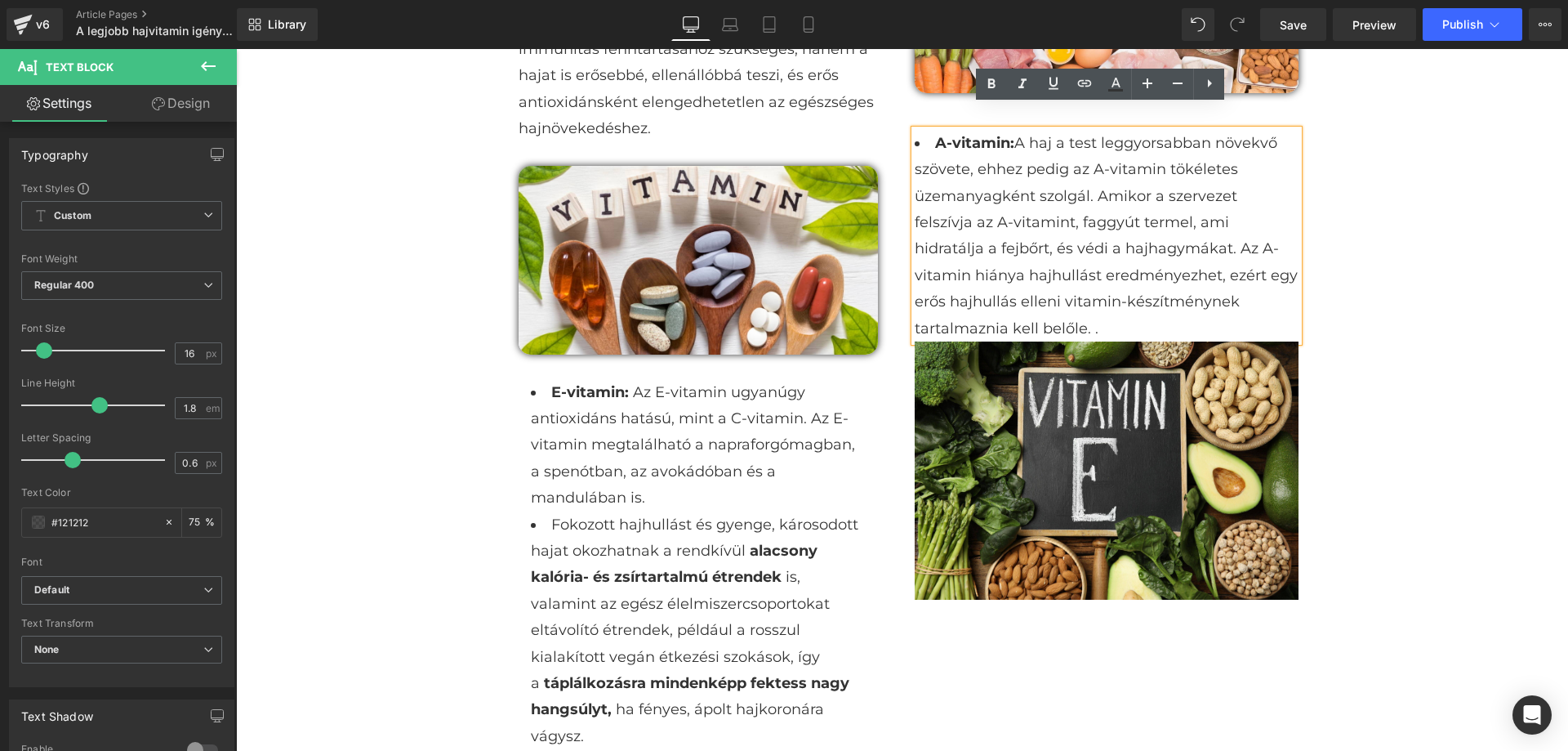
click at [206, 104] on link "Design" at bounding box center [180, 103] width 119 height 37
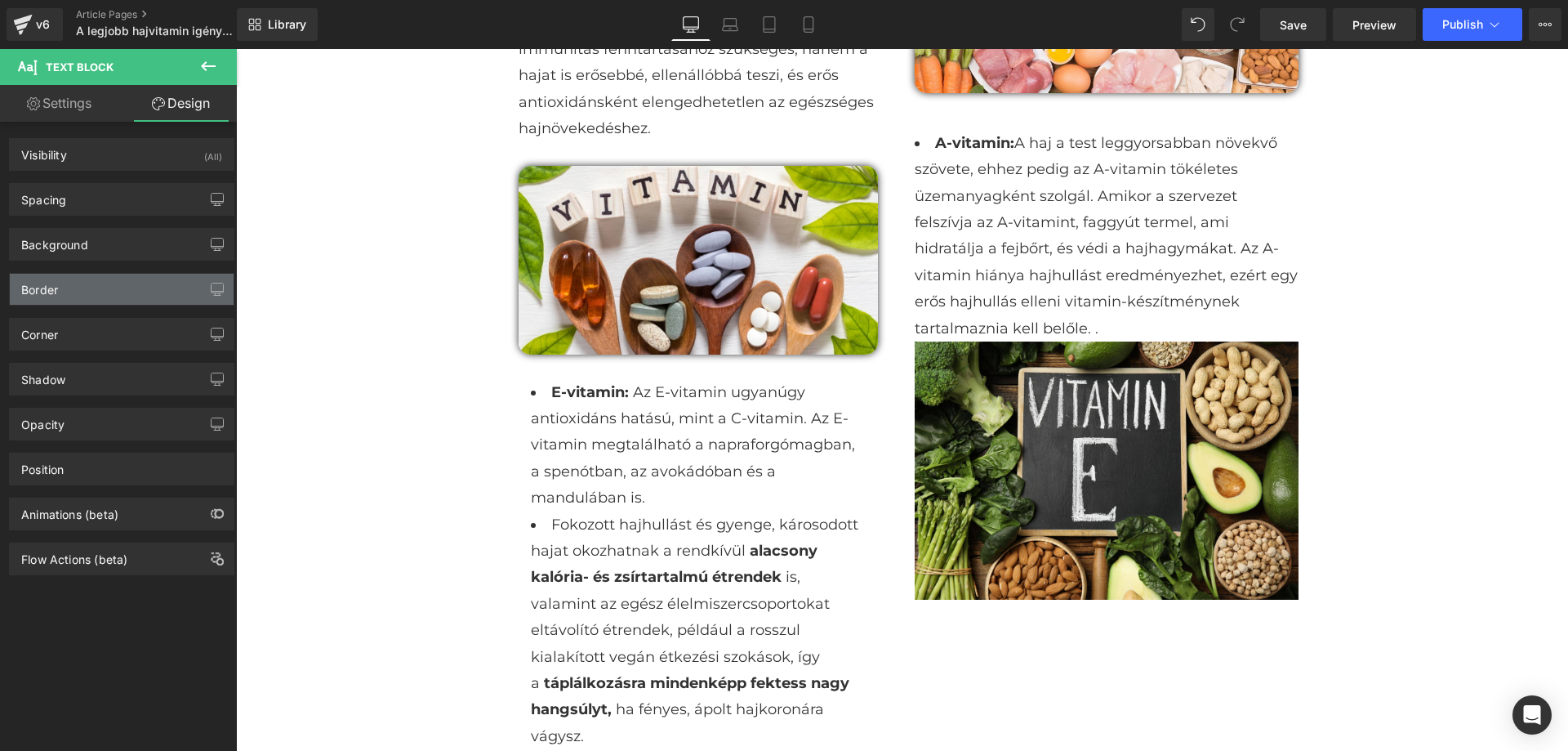
type input "0"
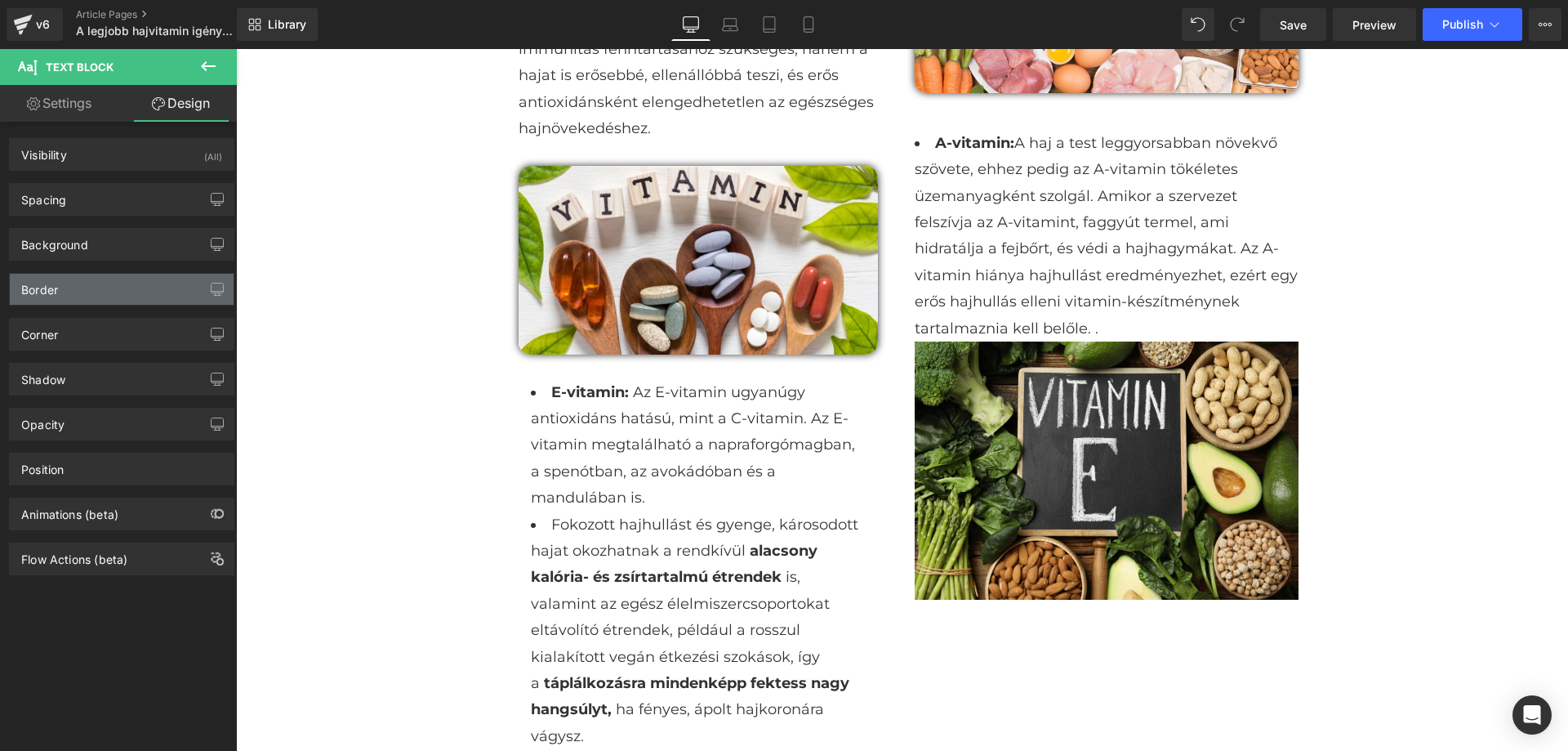
type input "0"
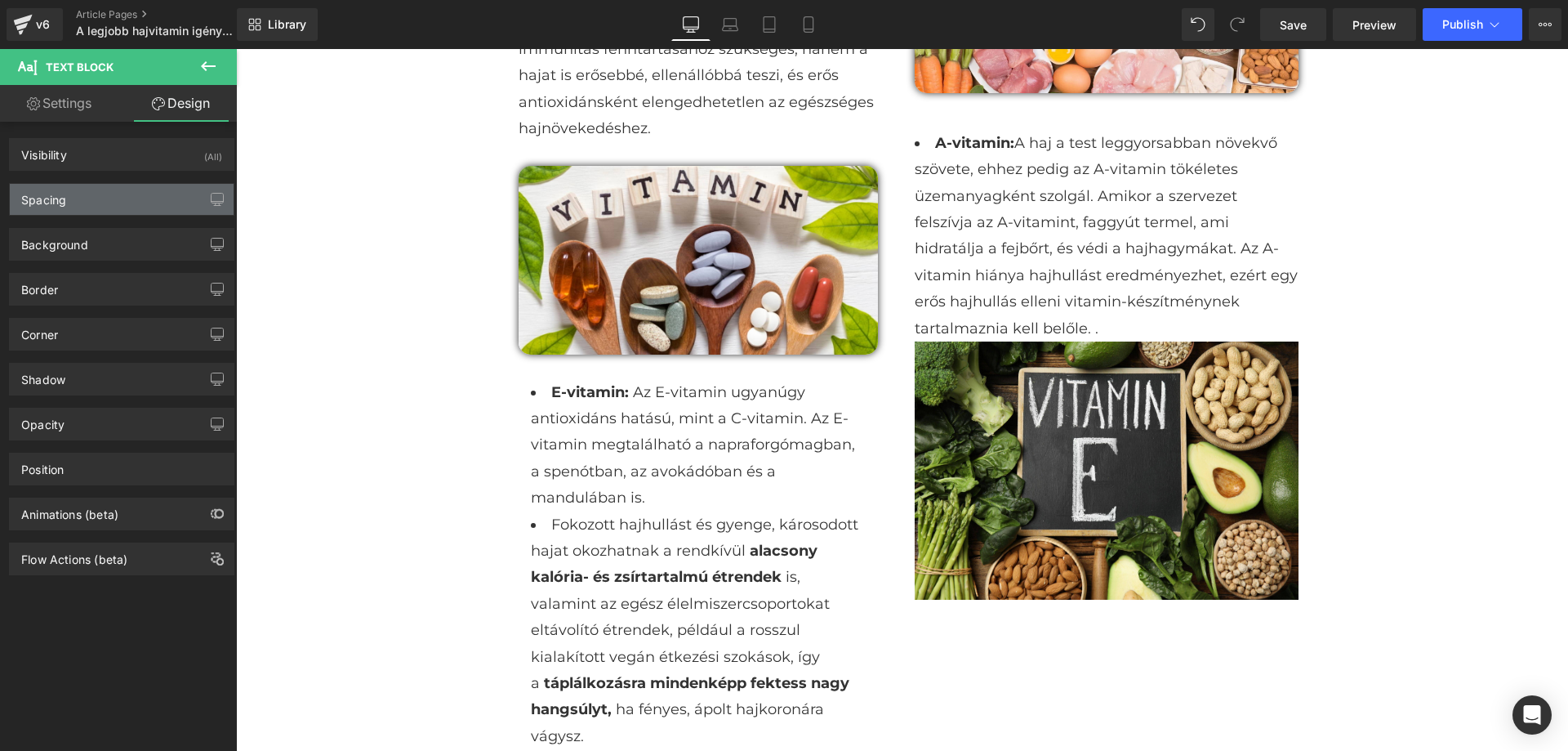
click at [78, 201] on div "Spacing" at bounding box center [121, 200] width 224 height 31
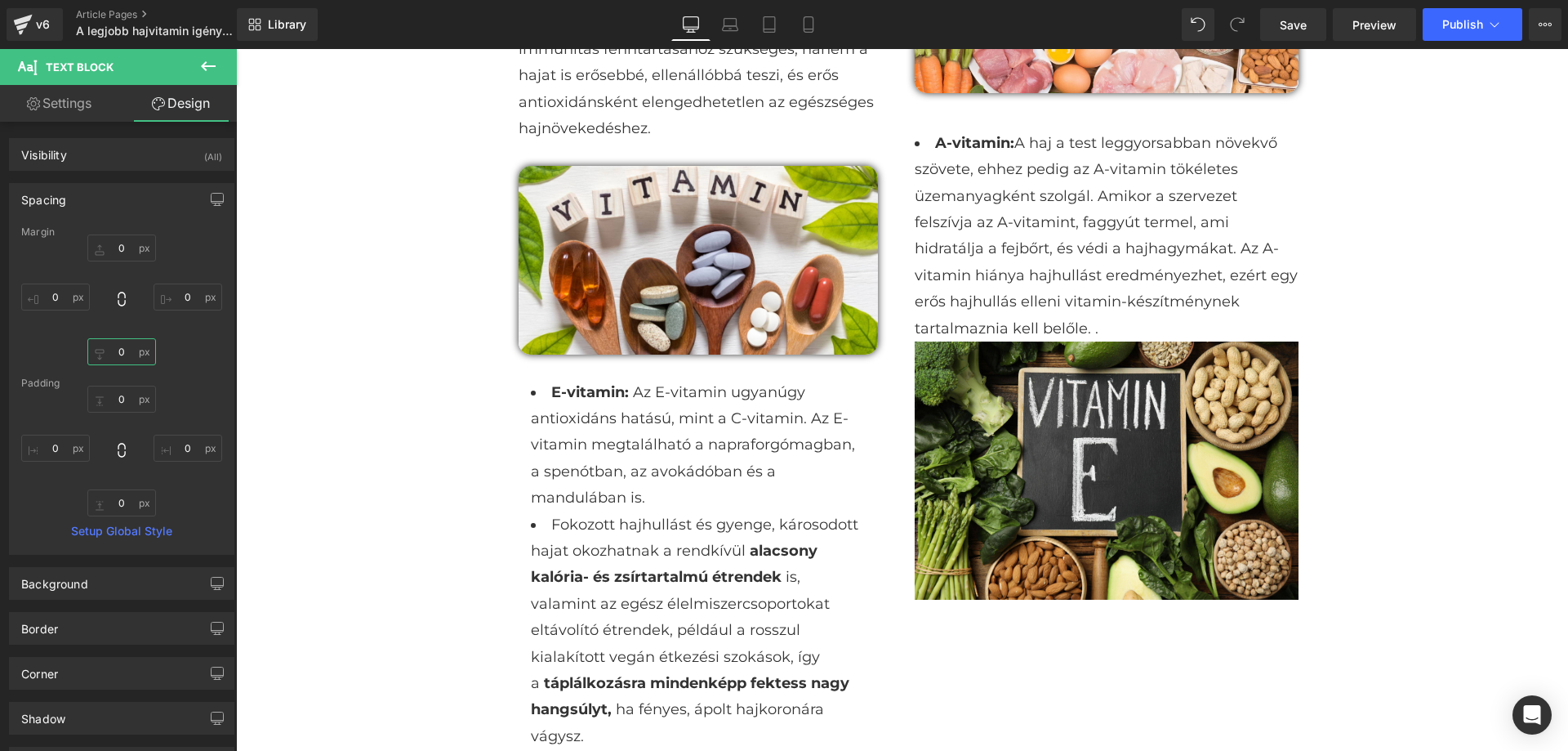
click at [116, 343] on input "0" at bounding box center [121, 352] width 68 height 27
type input "30"
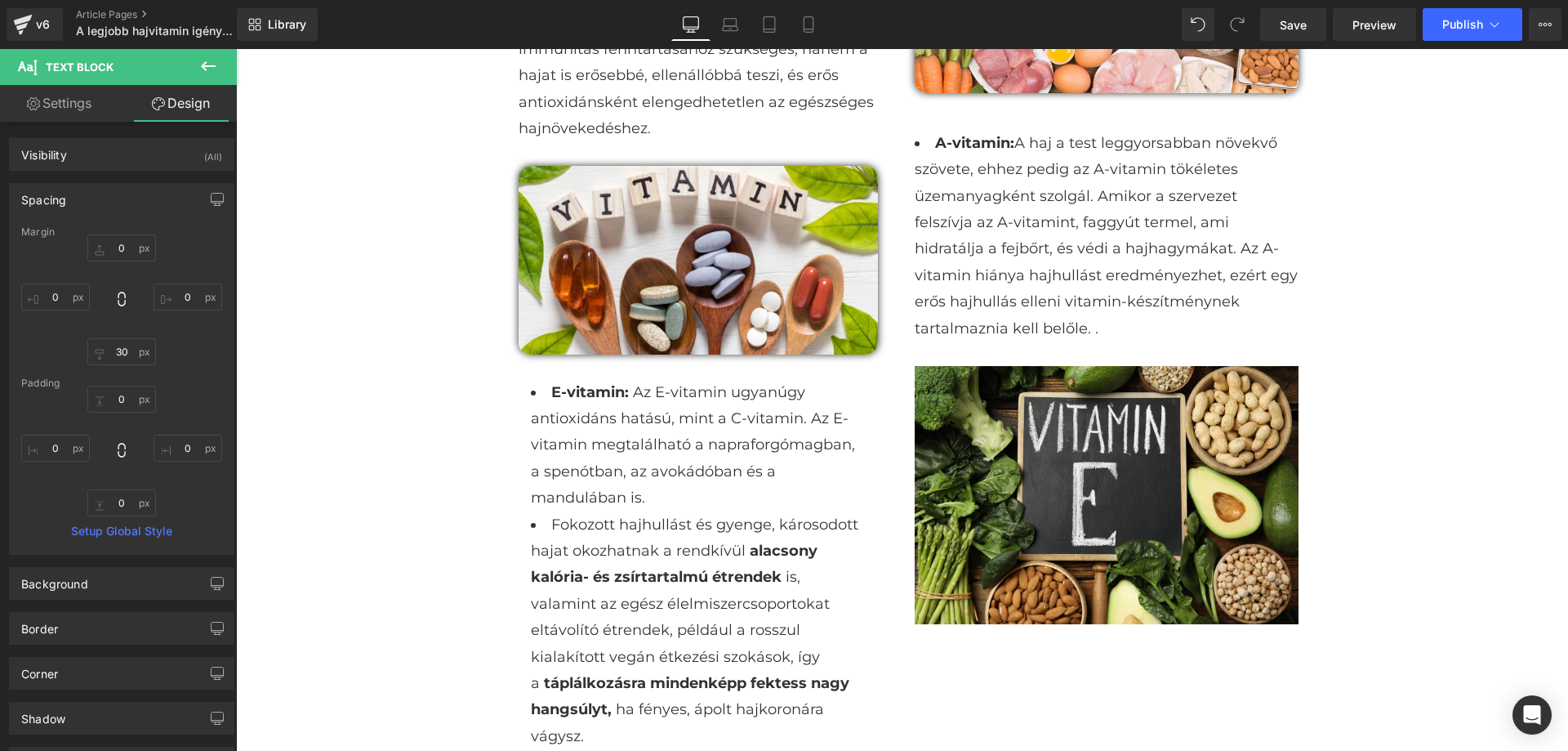
click at [351, 385] on div "A legjobb hajvitamin igénybe vett, károsodott hajra Heading Image Row Sprőd, tö…" at bounding box center [902, 760] width 1332 height 4883
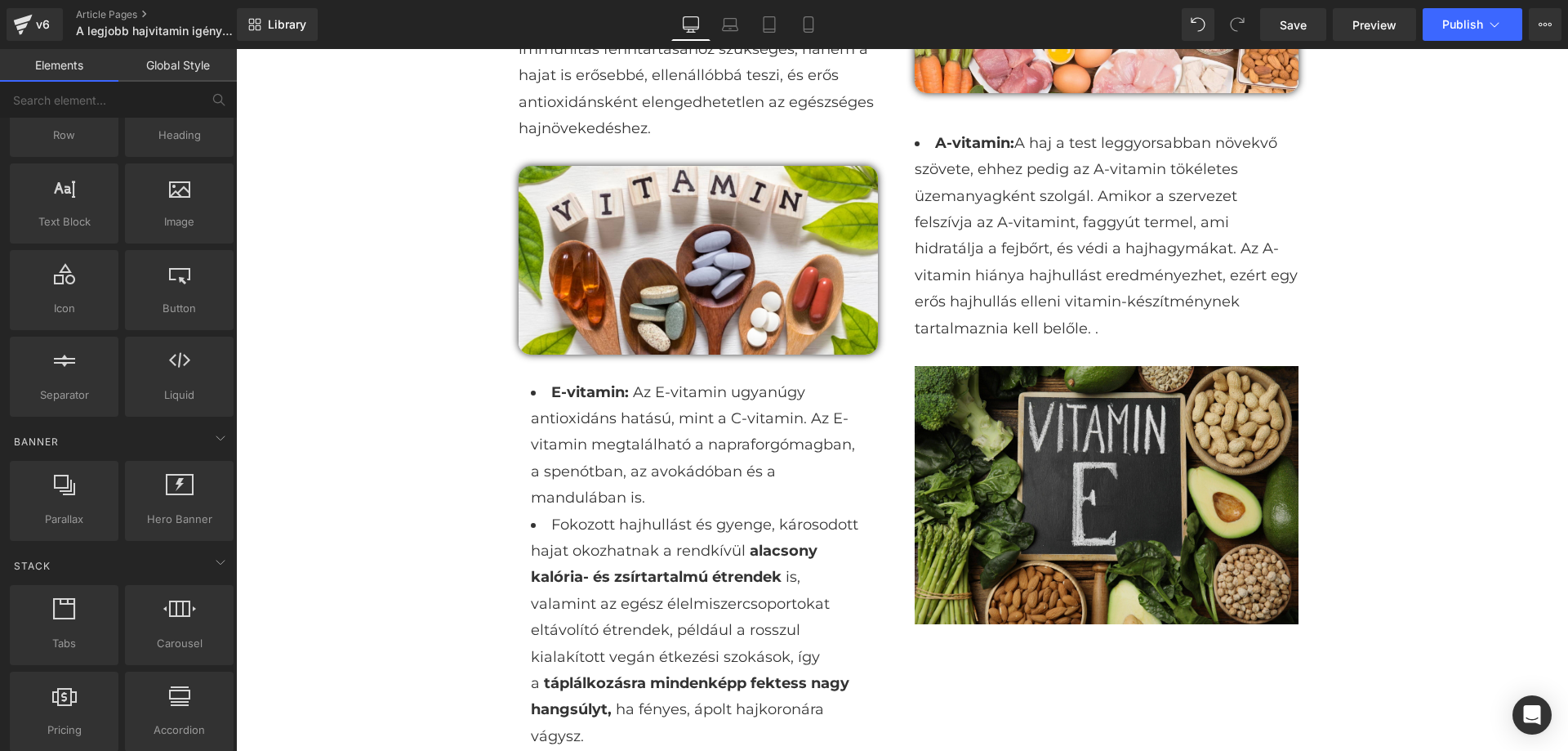
click at [1166, 512] on img at bounding box center [1106, 496] width 384 height 258
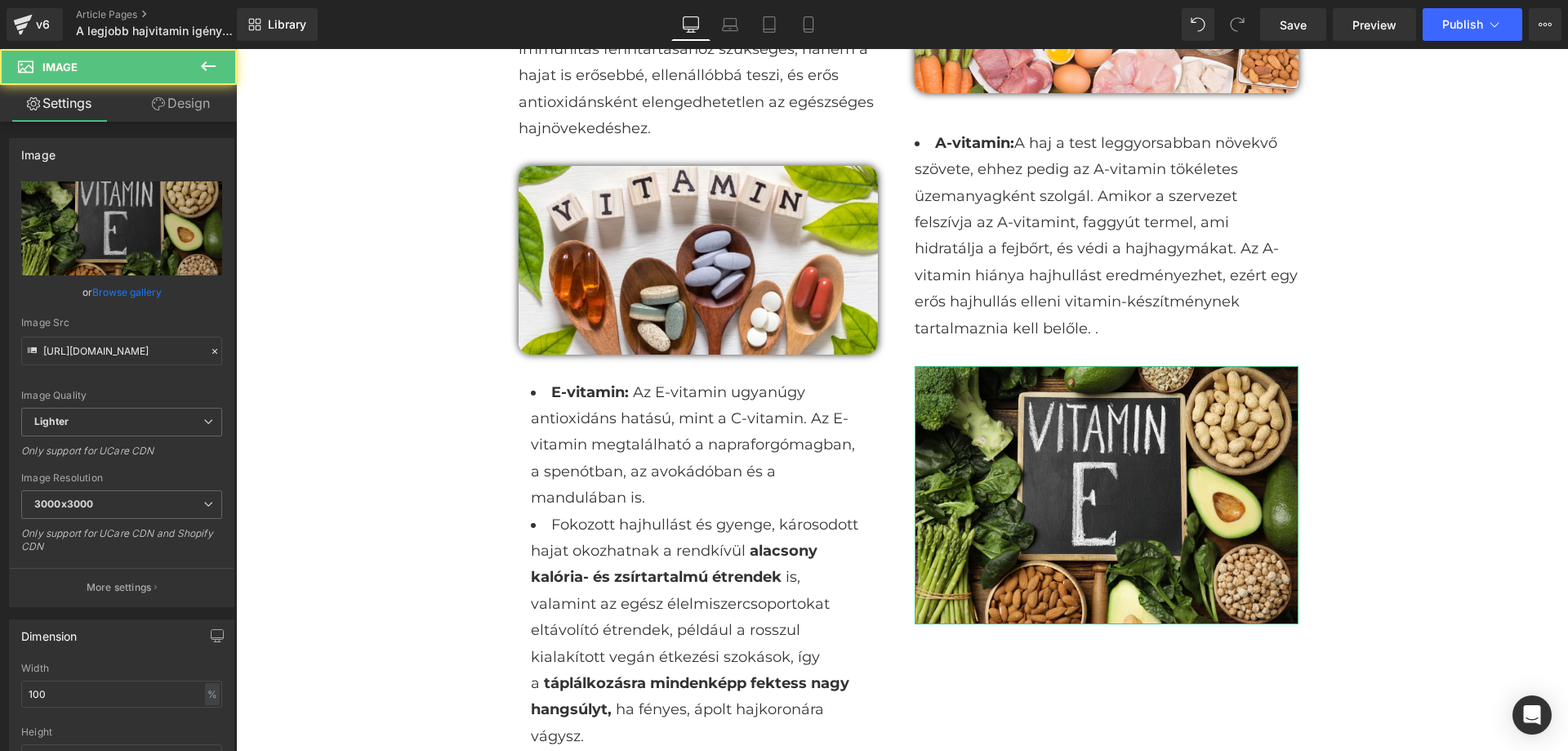
click at [173, 113] on link "Design" at bounding box center [180, 103] width 119 height 37
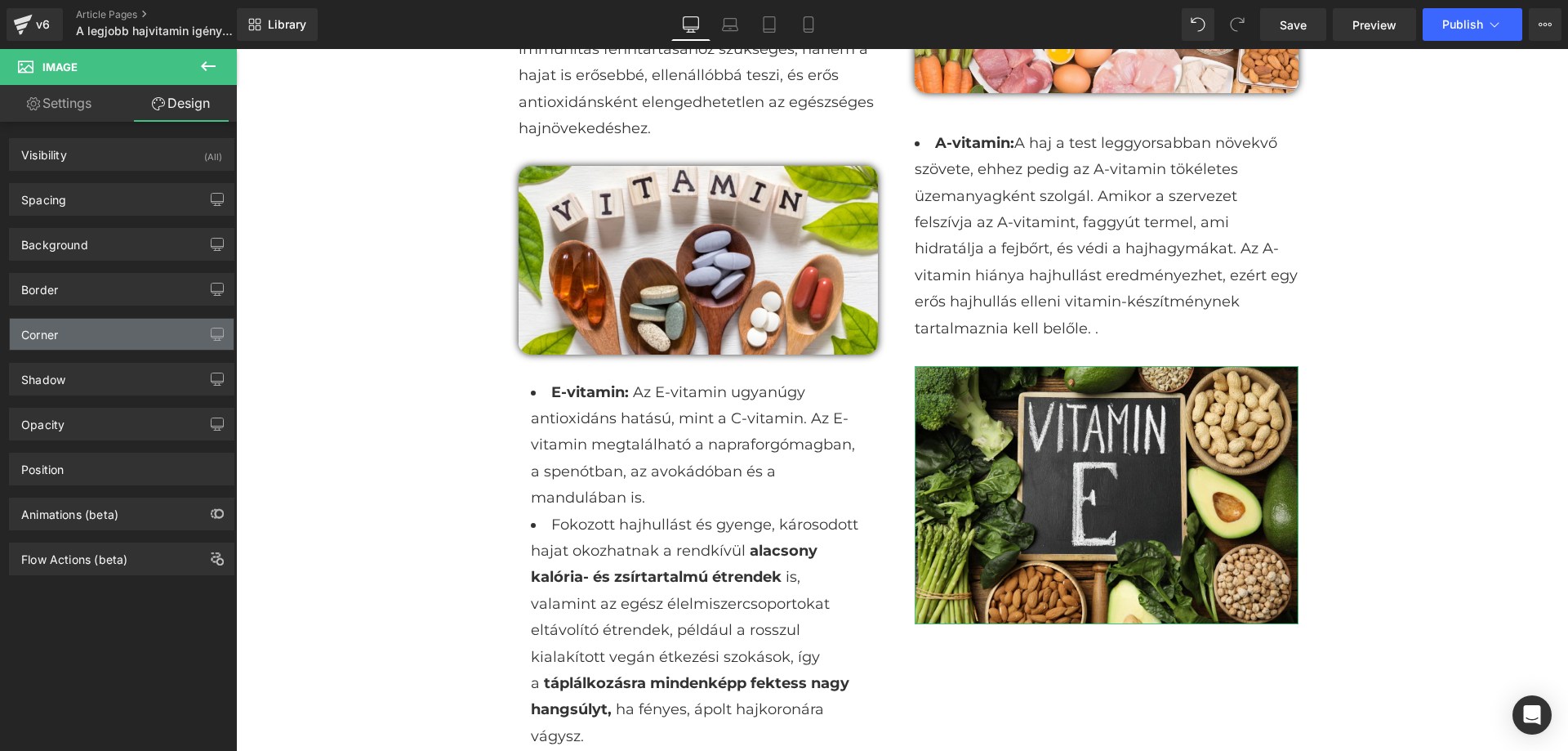
click at [146, 336] on div "Corner" at bounding box center [121, 335] width 224 height 31
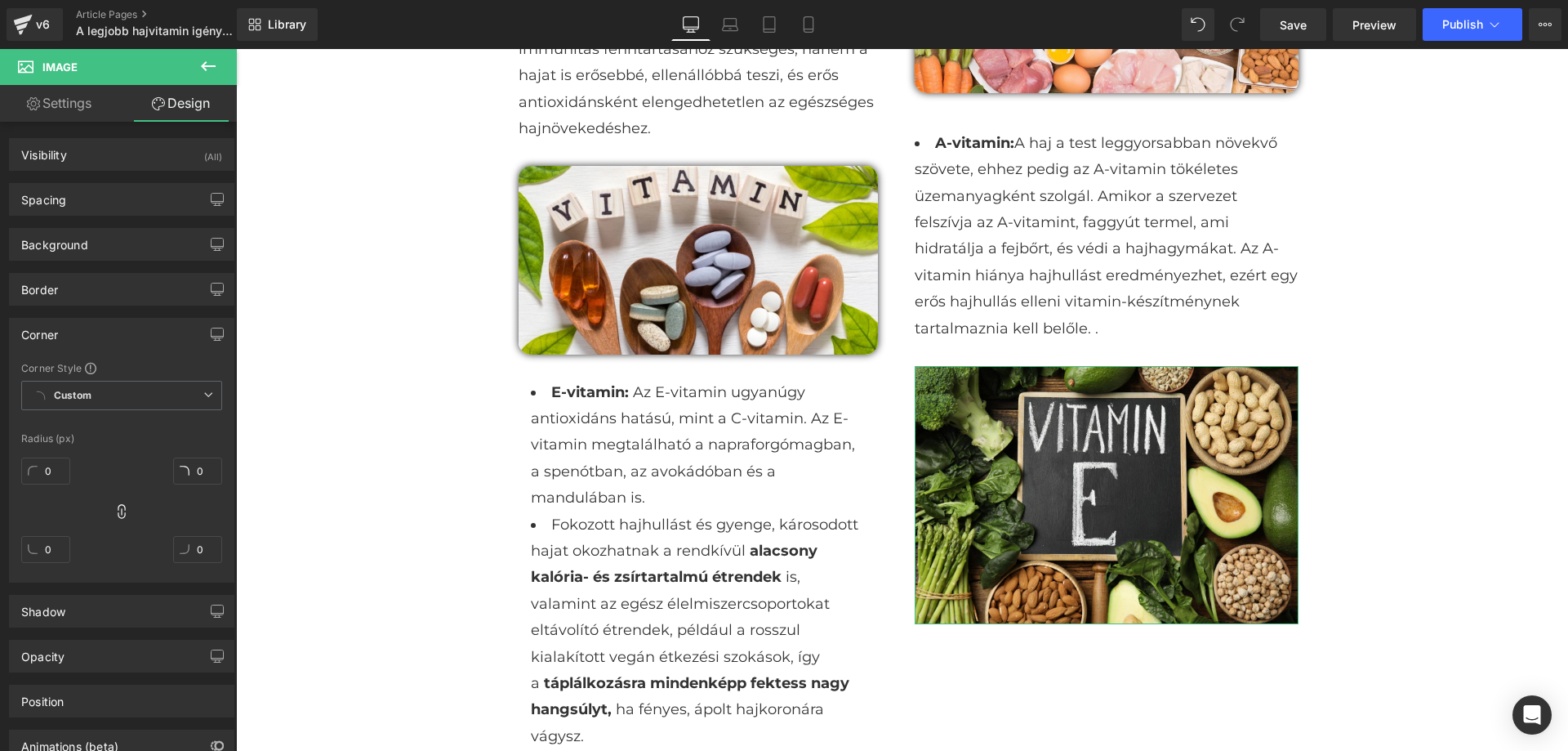
click at [46, 456] on div "0" at bounding box center [45, 477] width 49 height 52
click at [49, 468] on input "0" at bounding box center [45, 471] width 49 height 27
type input "15"
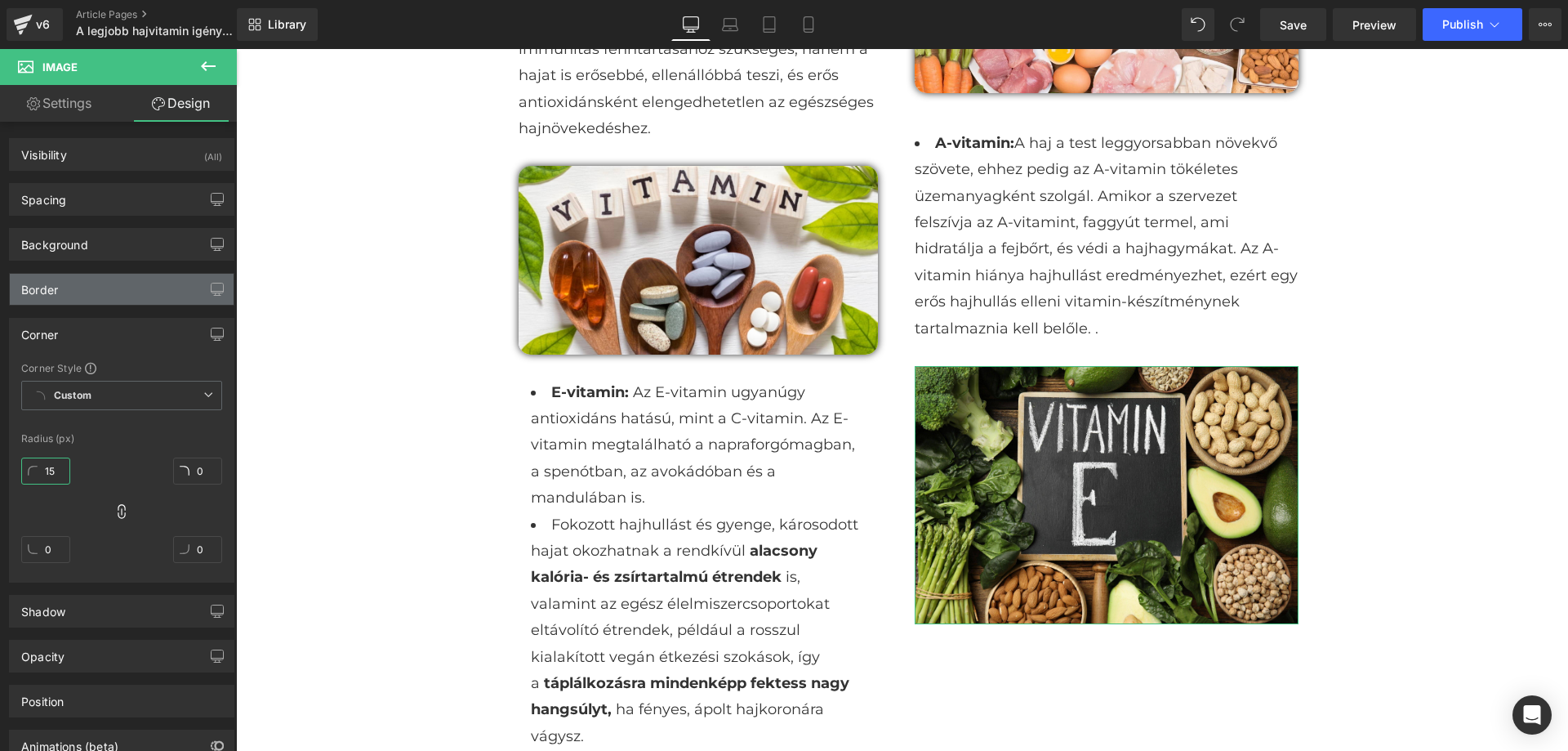
type input "15"
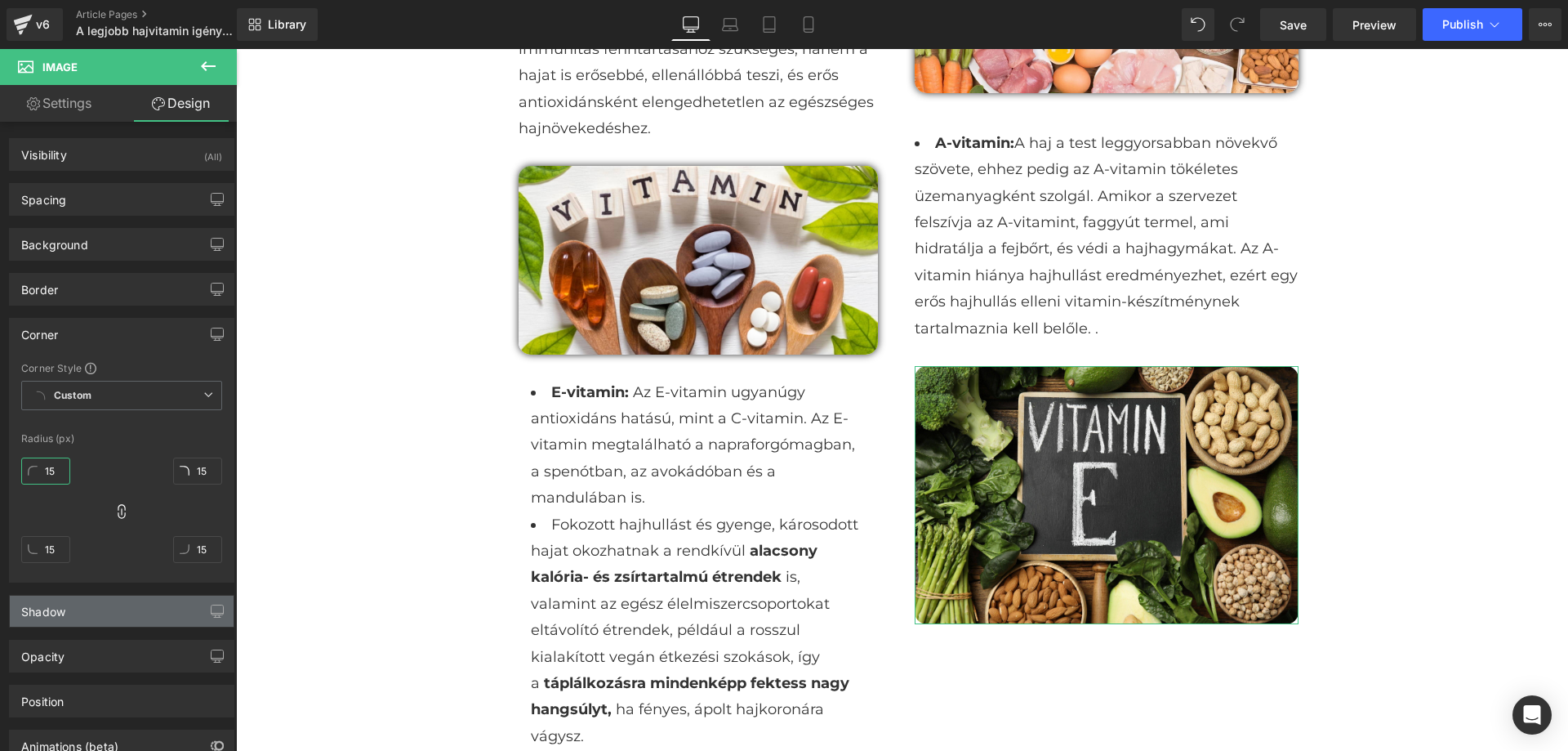
type input "15"
click at [176, 610] on div "Shadow" at bounding box center [121, 611] width 224 height 31
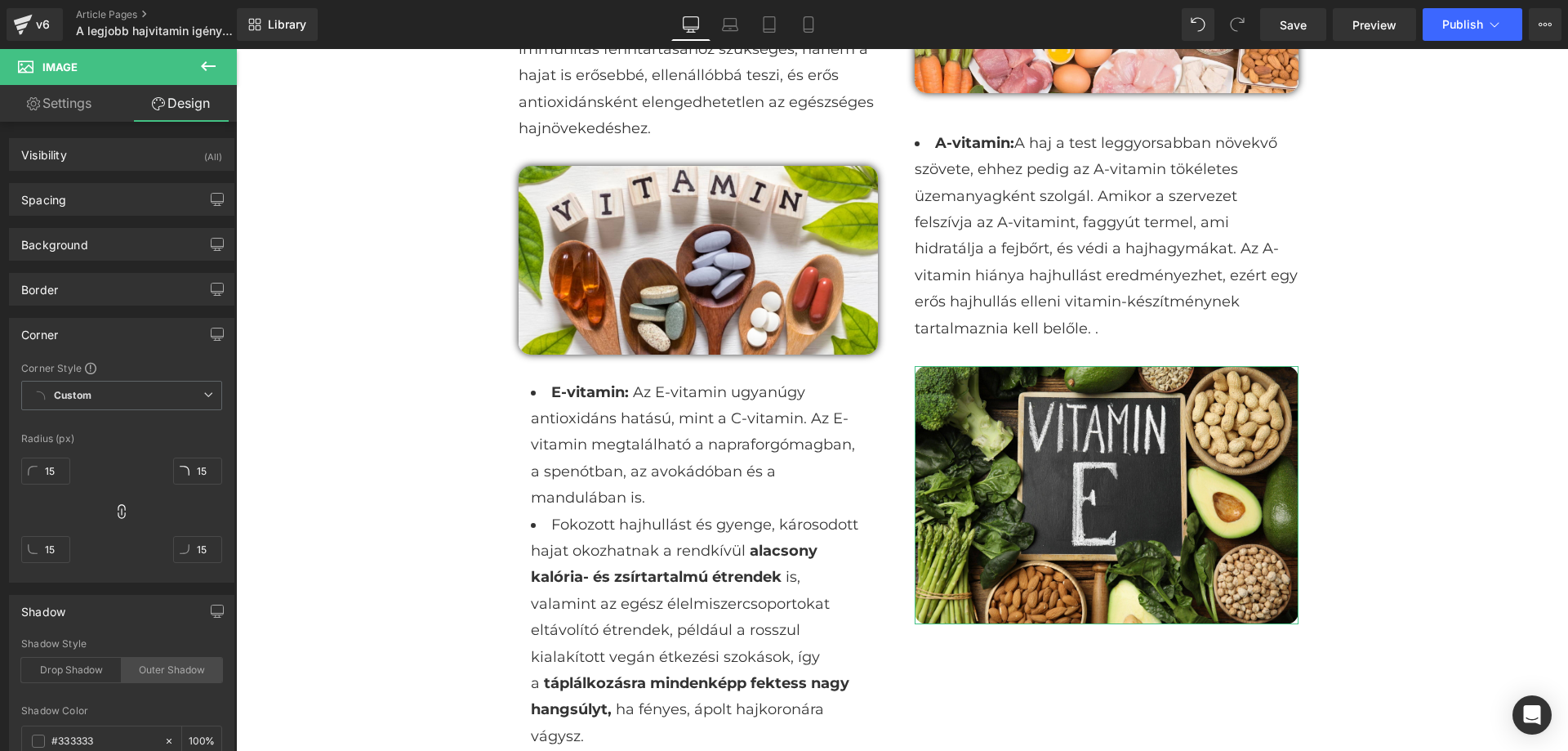
click at [160, 679] on div "Outer Shadow" at bounding box center [172, 669] width 100 height 24
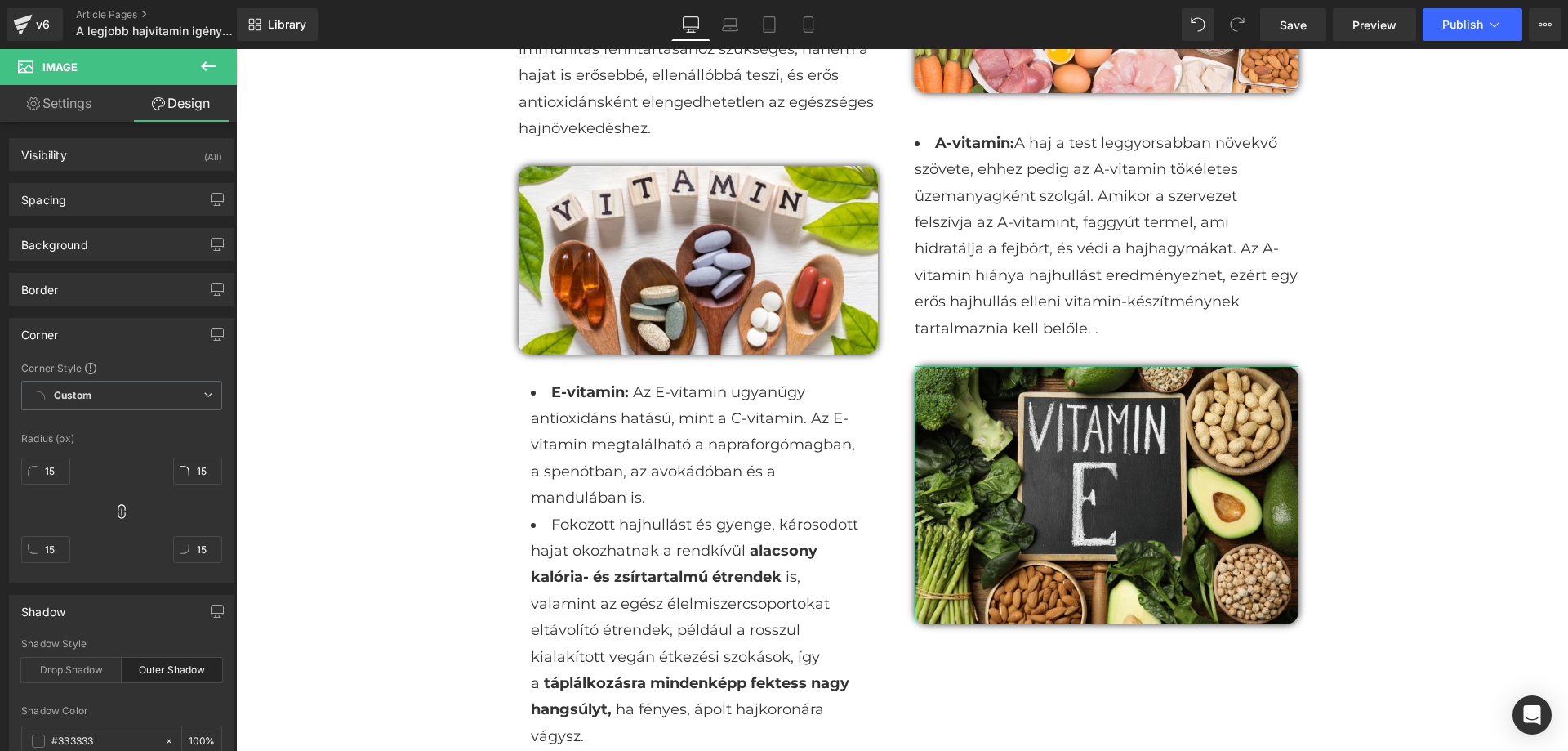
click at [446, 594] on div "A legjobb hajvitamin igénybe vett, károsodott hajra Heading Image Row Sprőd, tö…" at bounding box center [902, 760] width 1332 height 4883
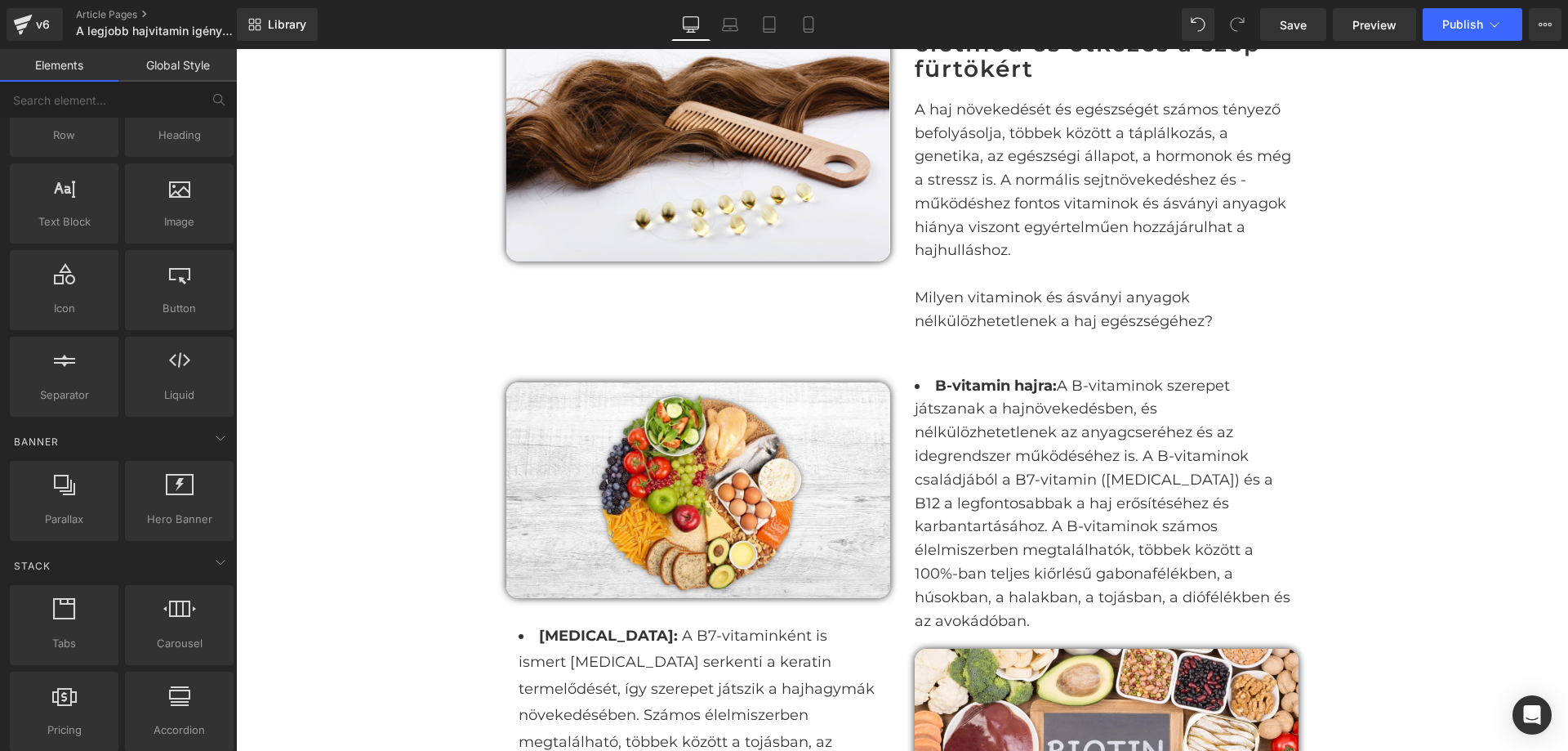
scroll to position [818, 0]
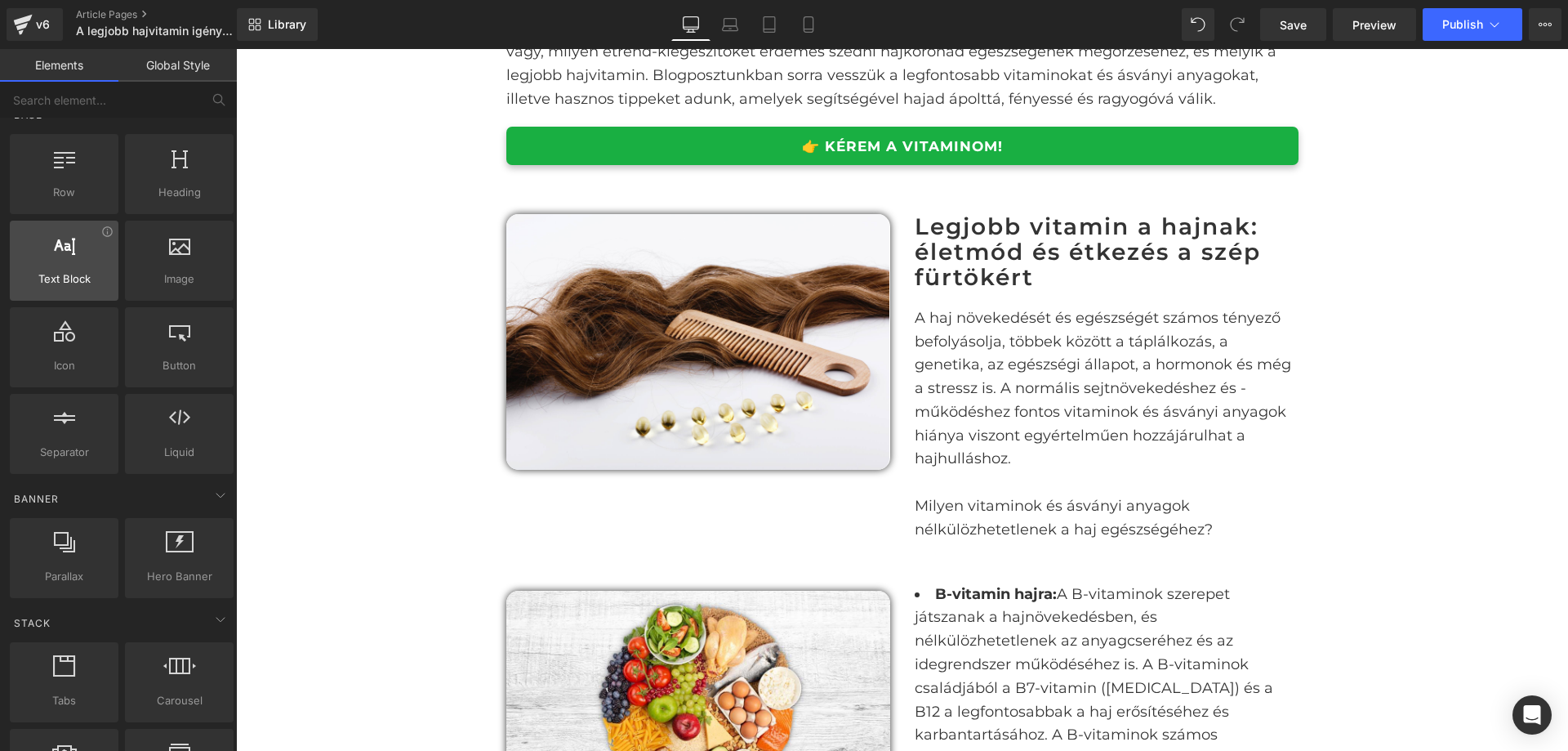
scroll to position [0, 0]
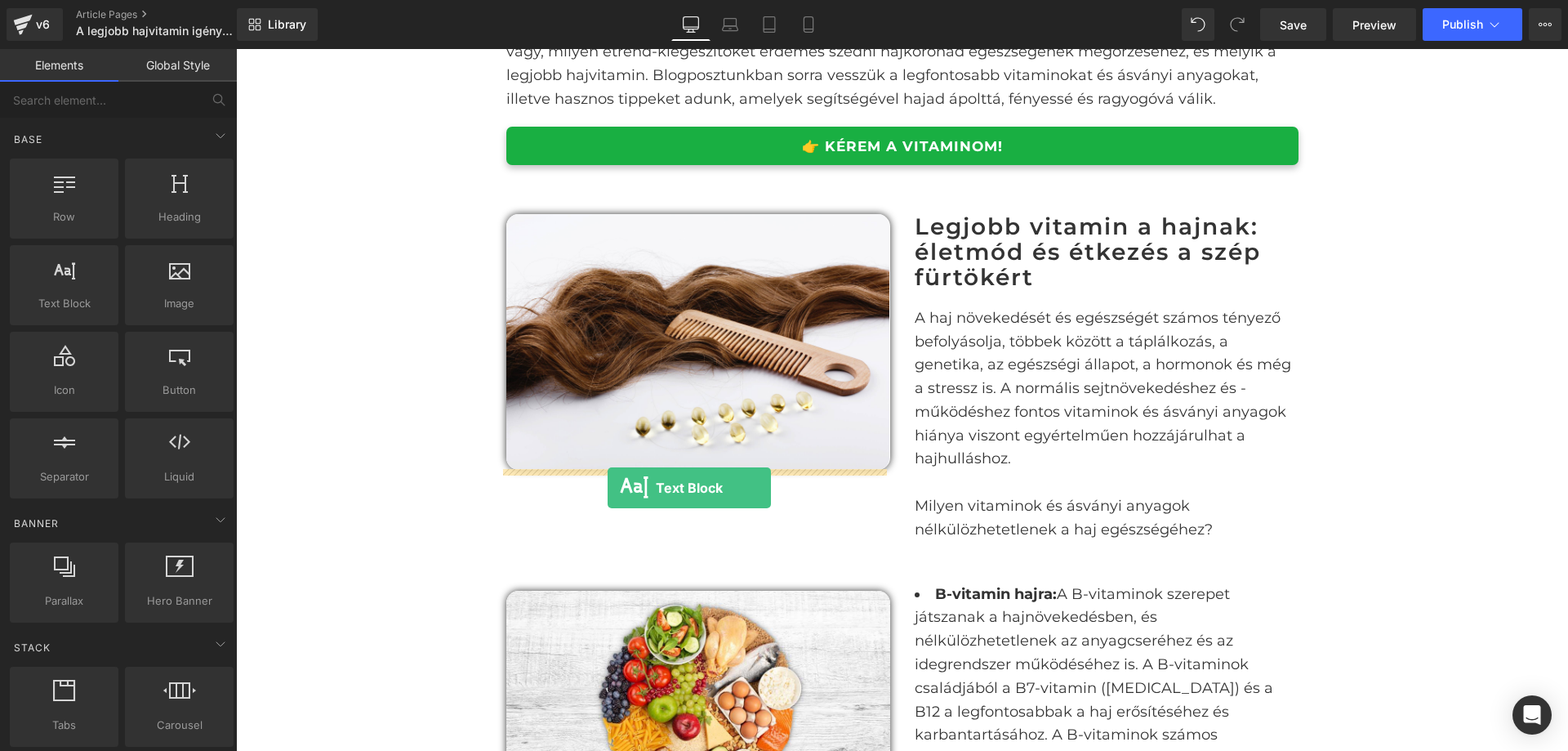
drag, startPoint x: 309, startPoint y: 351, endPoint x: 608, endPoint y: 488, distance: 328.9
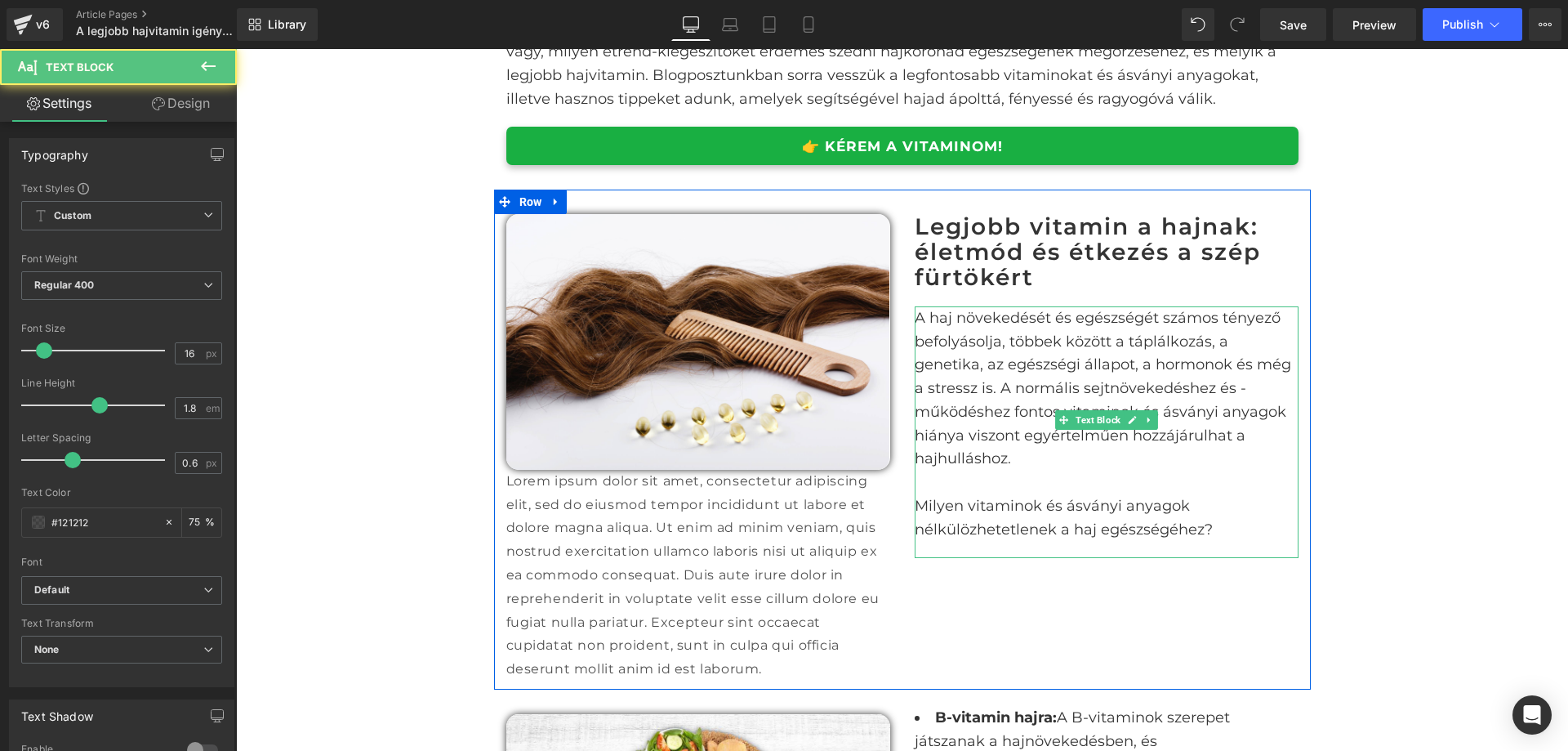
click at [1016, 495] on p "Milyen vitaminok és ásványi anyagok nélkülözhetetlenek a haj egészségéhez?" at bounding box center [1106, 518] width 384 height 47
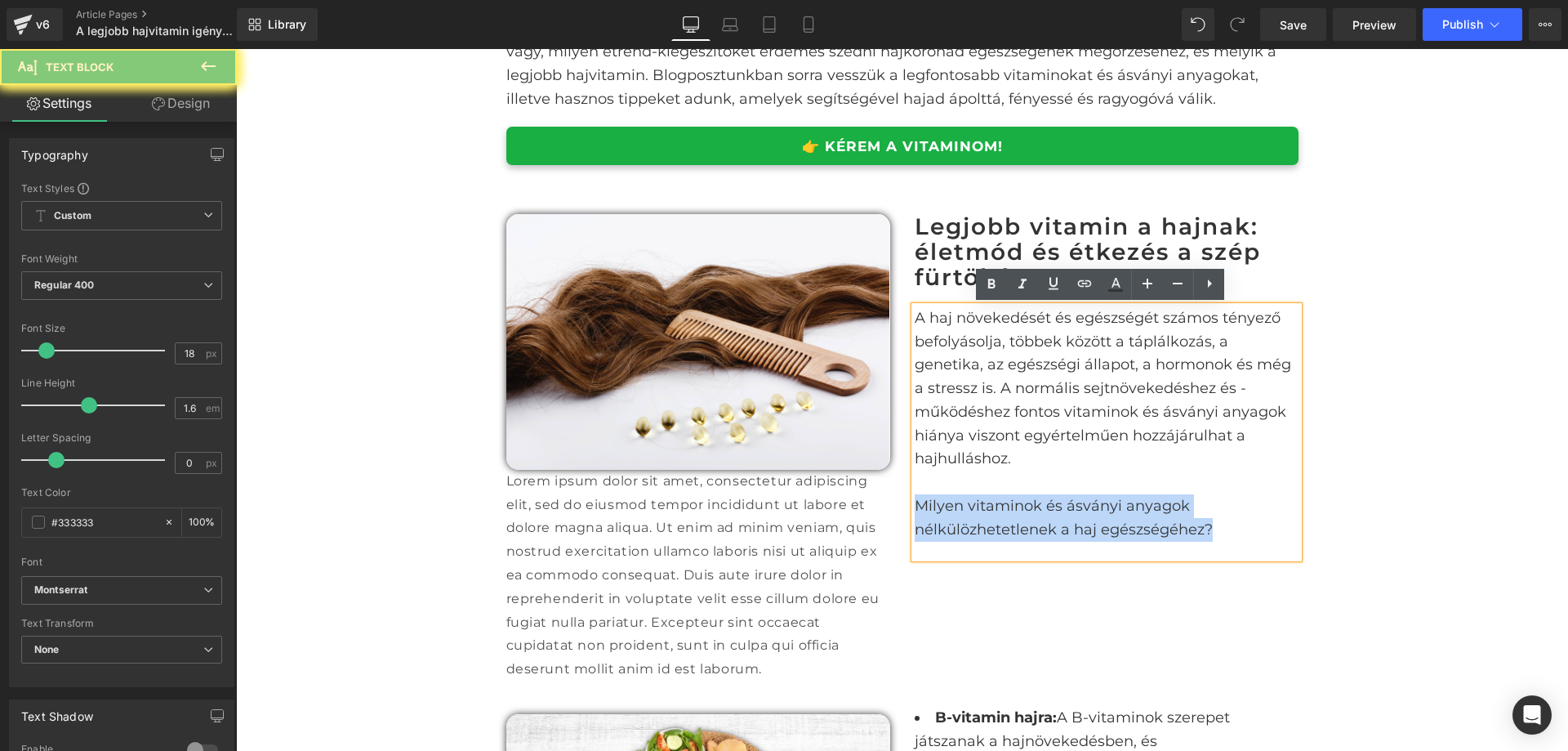
click at [1016, 495] on p "Milyen vitaminok és ásványi anyagok nélkülözhetetlenek a haj egészségéhez?" at bounding box center [1106, 518] width 384 height 47
copy p "Milyen vitaminok és ásványi anyagok nélkülözhetetlenek a haj egészségéhez?"
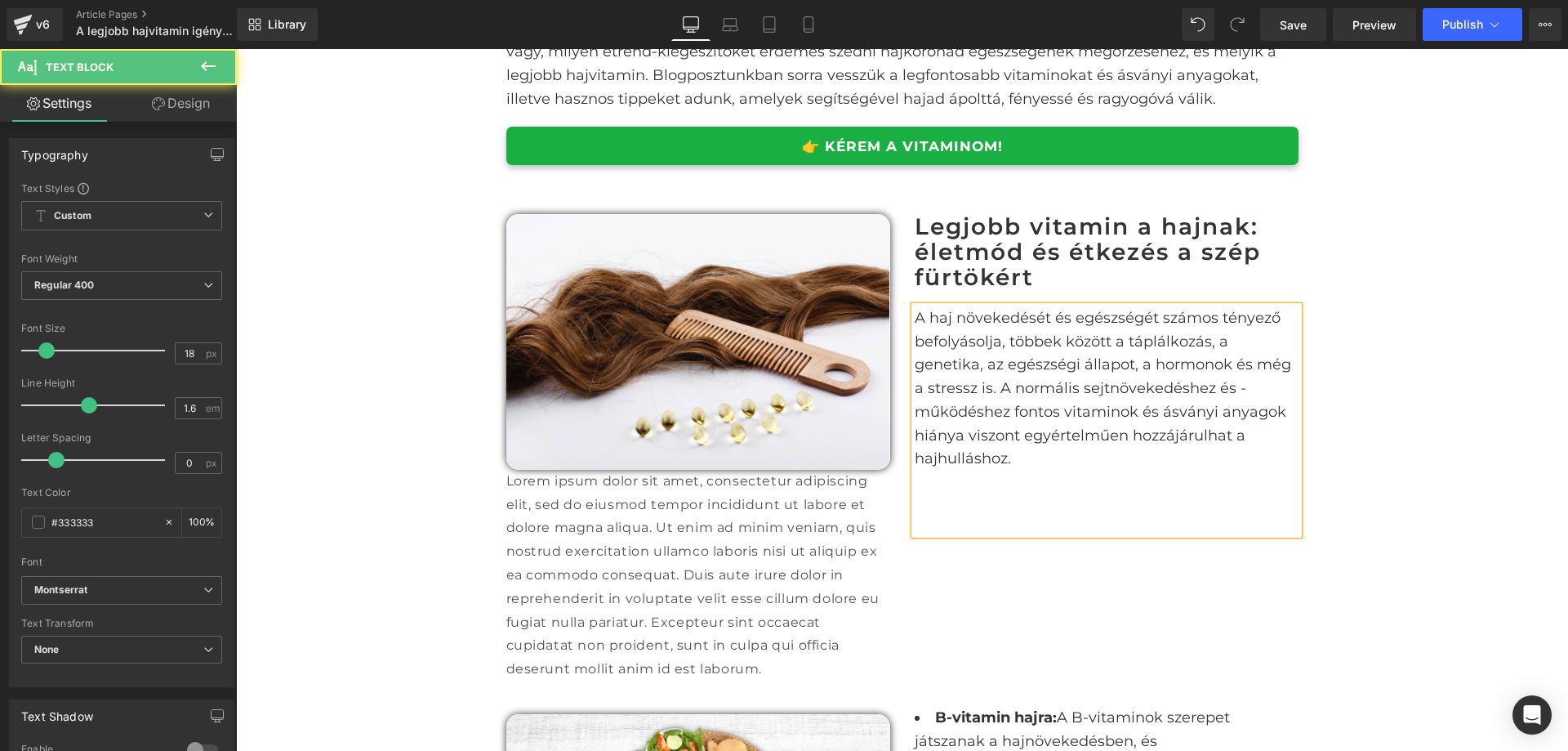
click at [995, 503] on div "A haj növekedését és egészségét számos tényező befolyásolja, többek között a tá…" at bounding box center [1106, 420] width 384 height 228
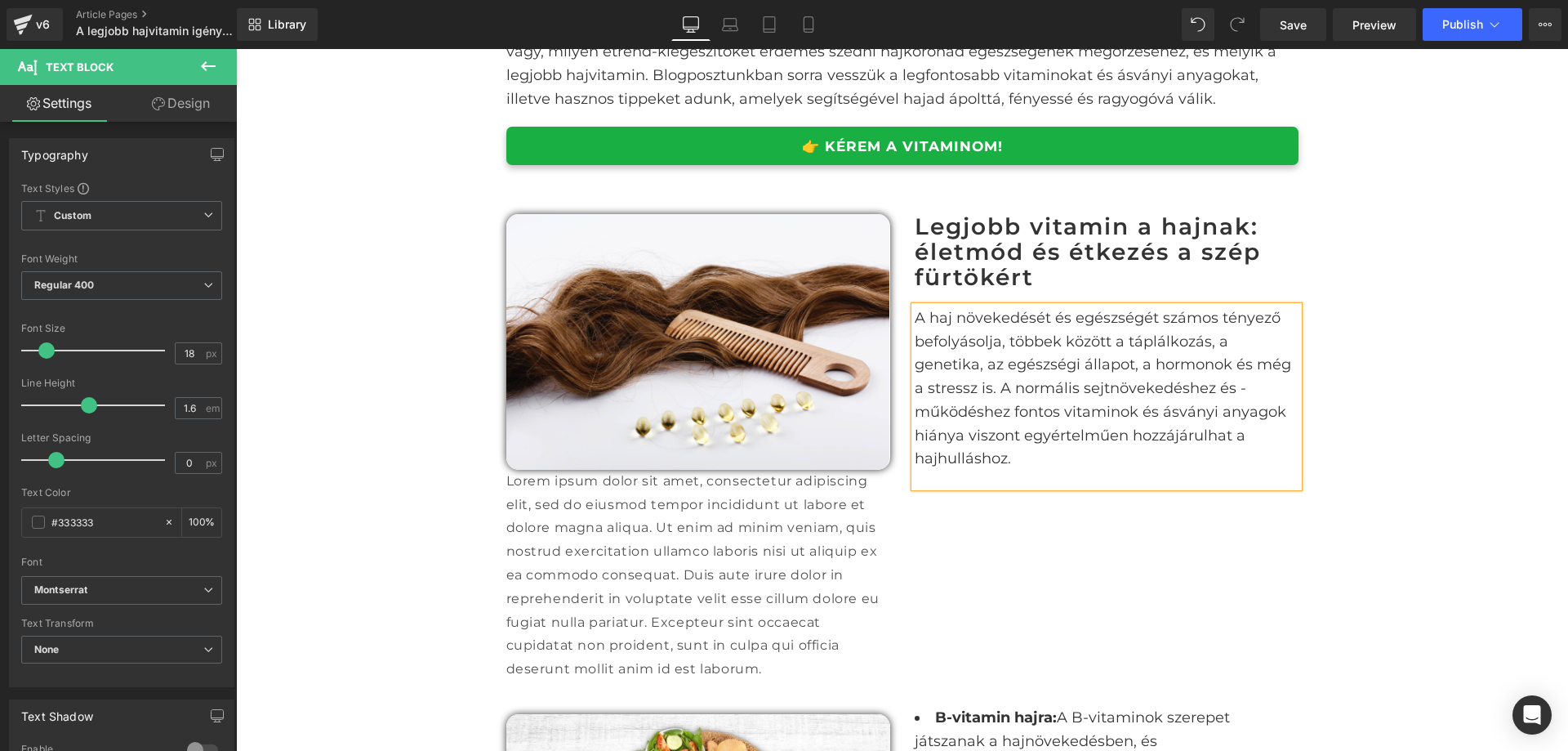
click at [708, 551] on p "Lorem ipsum dolor sit amet, consectetur adipiscing elit, sed do eiusmod tempor …" at bounding box center [699, 576] width 384 height 212
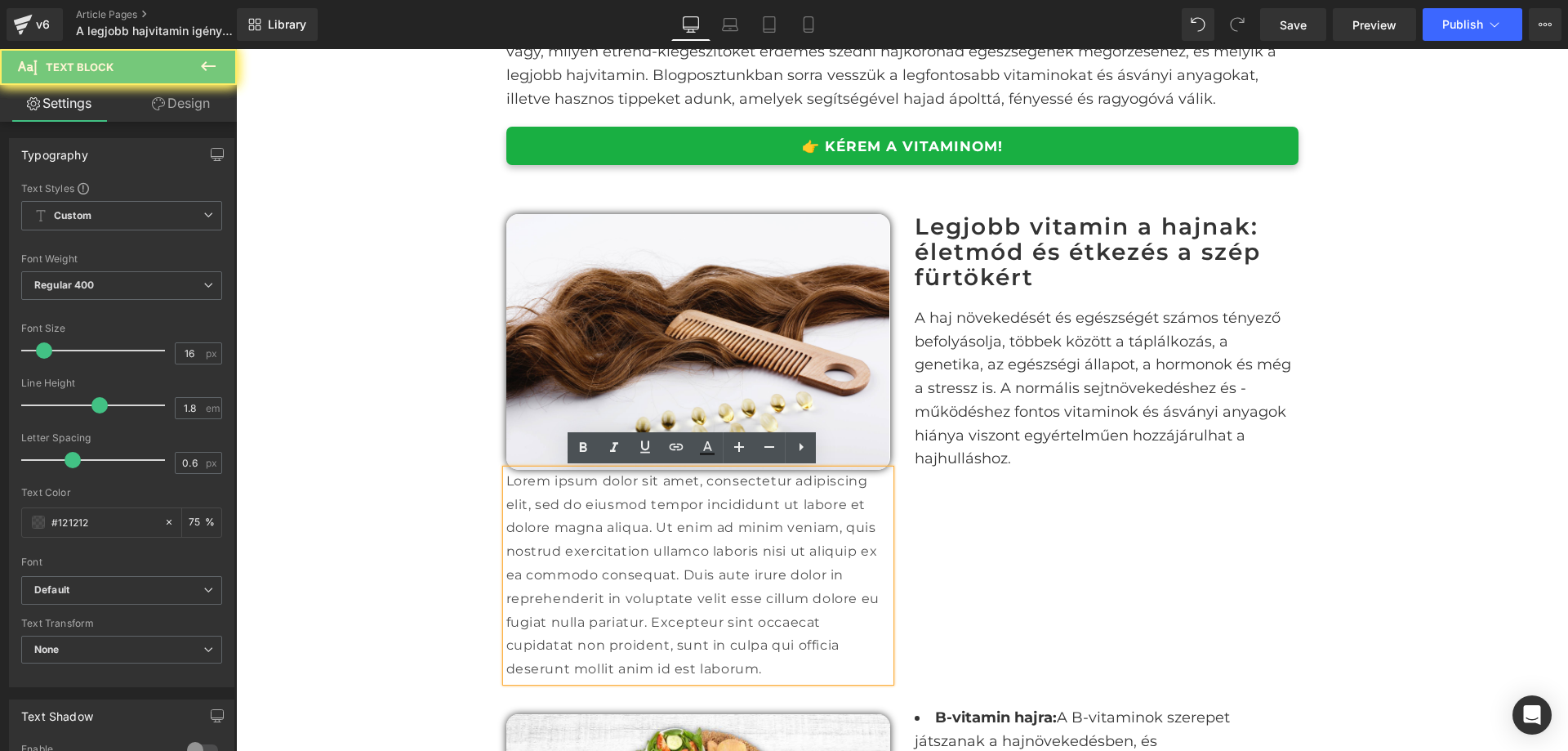
click at [708, 551] on p "Lorem ipsum dolor sit amet, consectetur adipiscing elit, sed do eiusmod tempor …" at bounding box center [699, 576] width 384 height 212
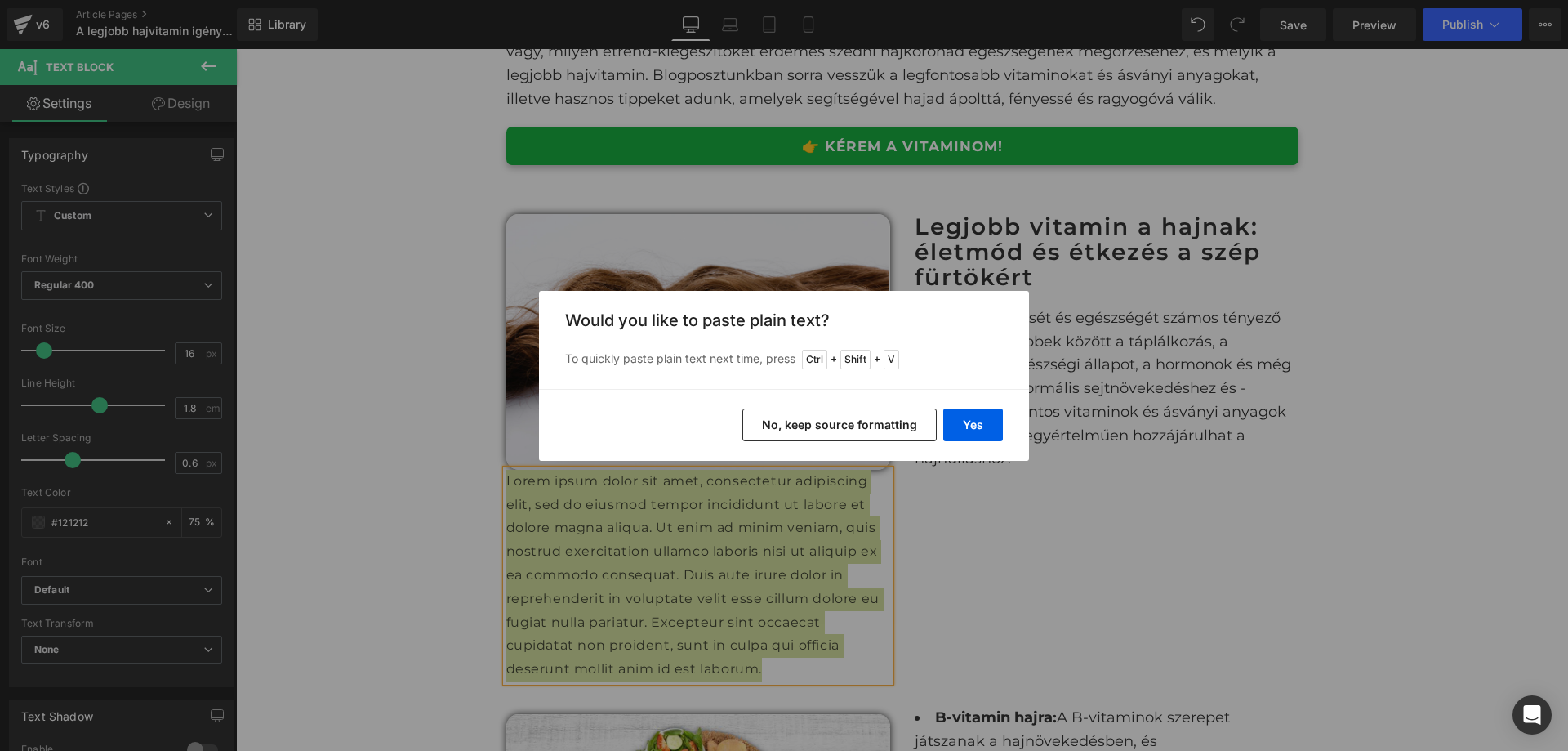
drag, startPoint x: 793, startPoint y: 431, endPoint x: 557, endPoint y: 386, distance: 240.3
click at [793, 431] on button "No, keep source formatting" at bounding box center [839, 425] width 195 height 33
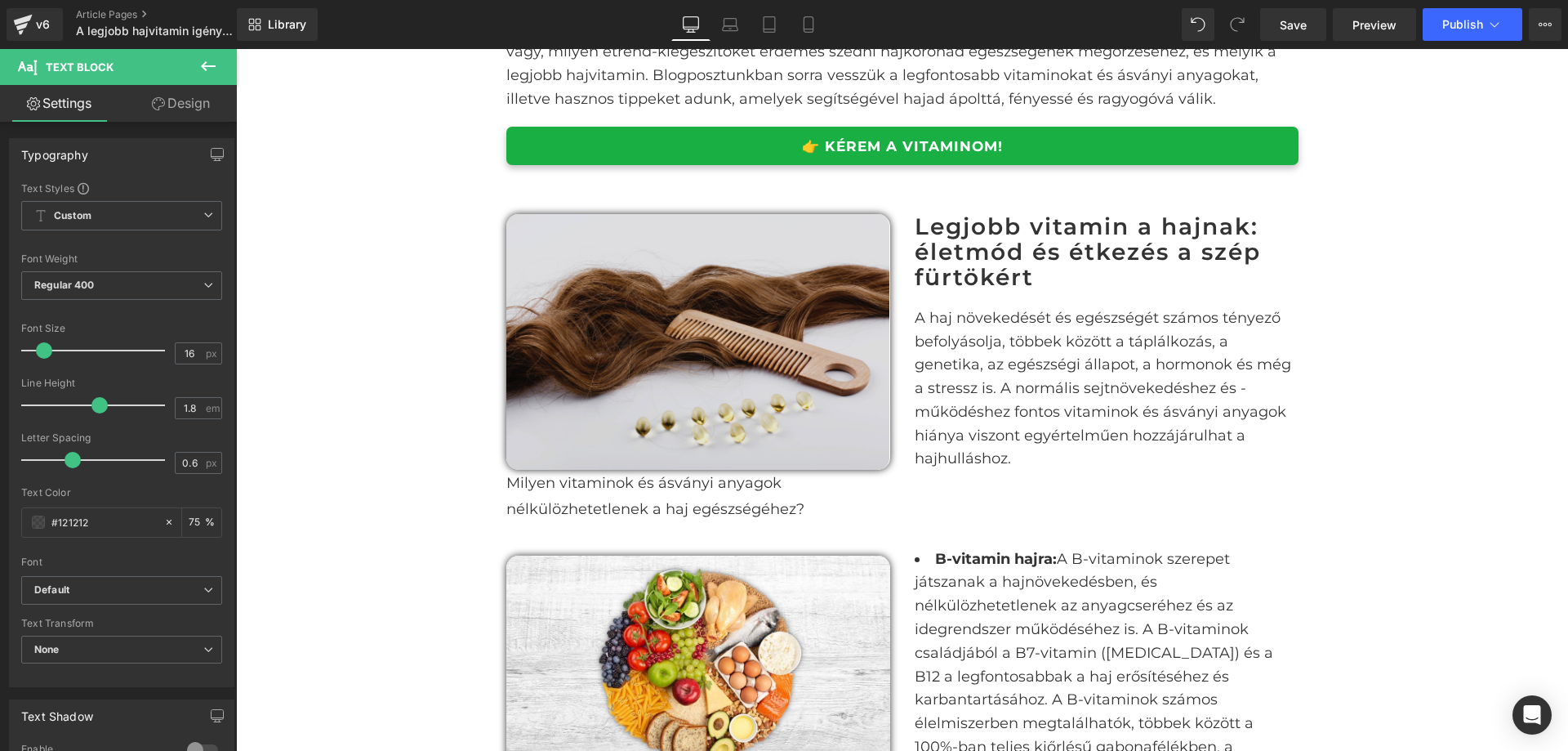
click at [837, 432] on img at bounding box center [699, 341] width 384 height 255
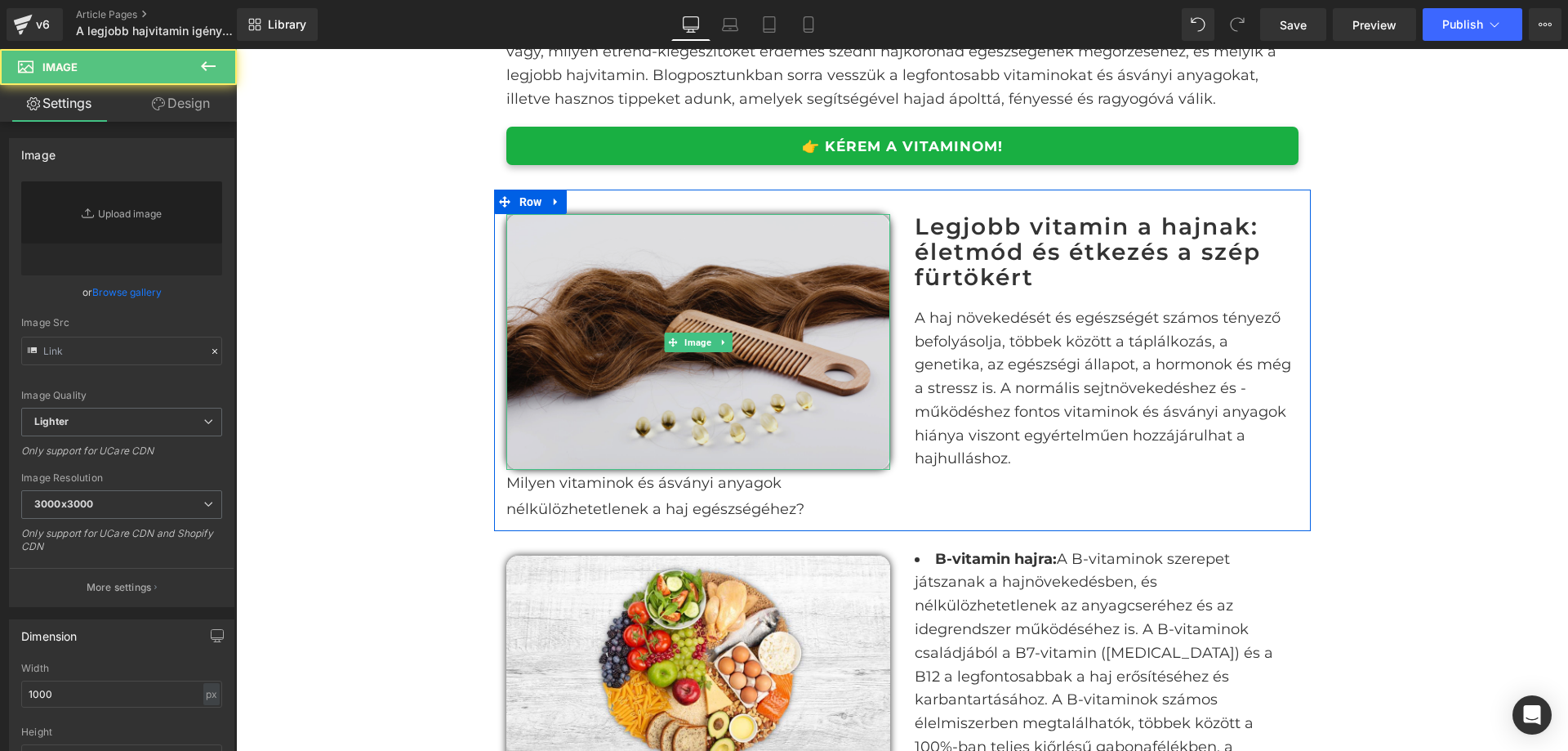
type input "[URL][DOMAIN_NAME]"
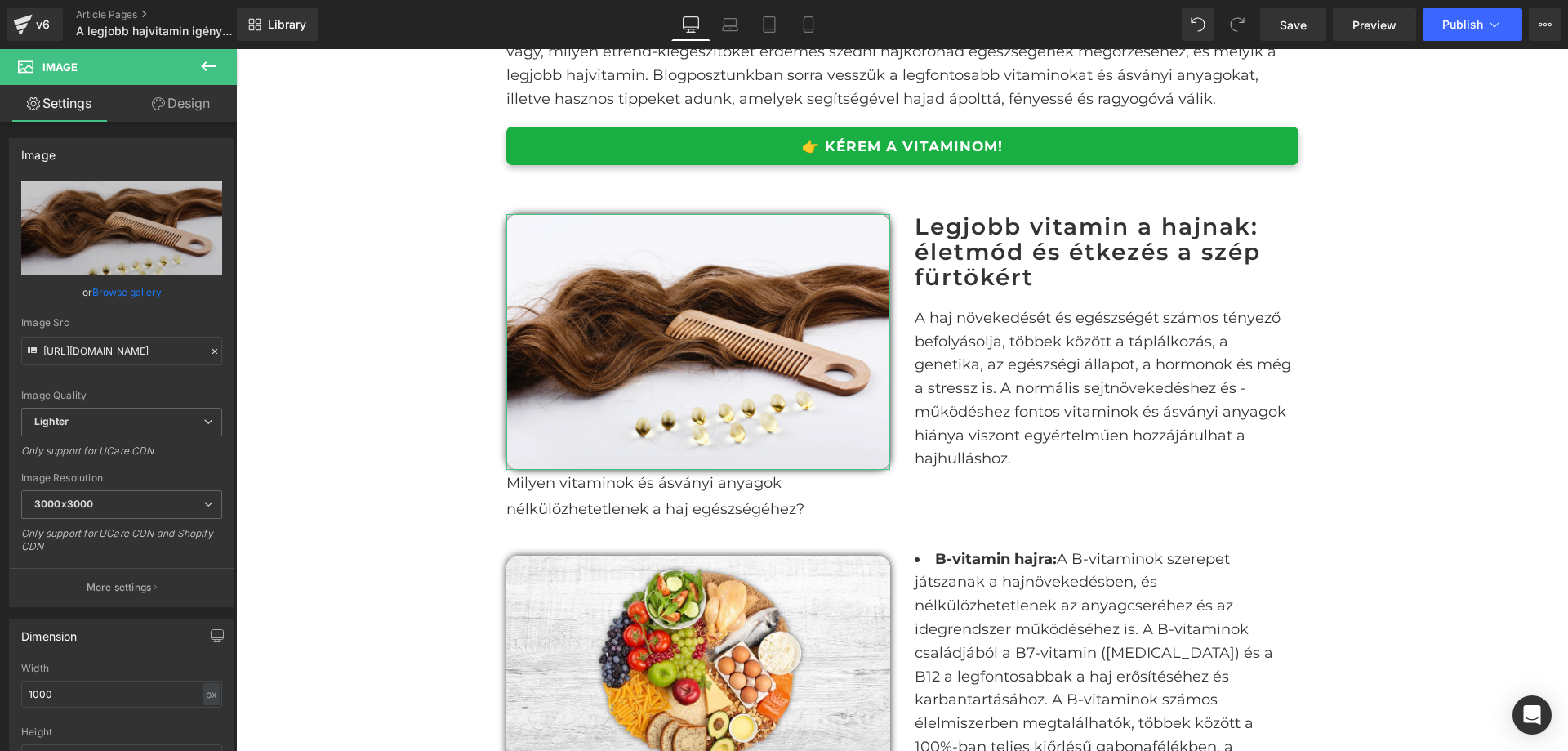
click at [186, 104] on link "Design" at bounding box center [180, 103] width 119 height 37
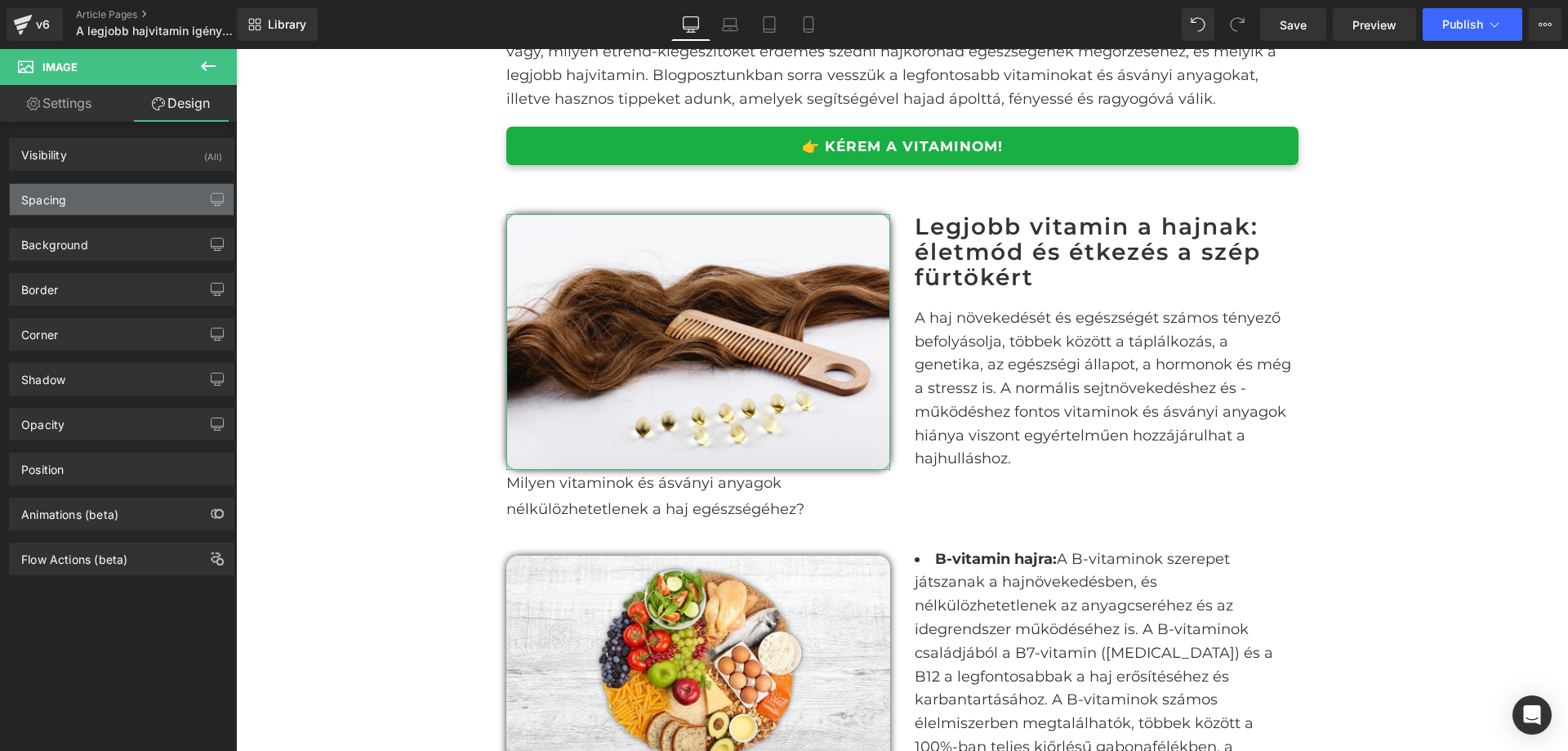
click at [125, 197] on div "Spacing" at bounding box center [121, 200] width 224 height 31
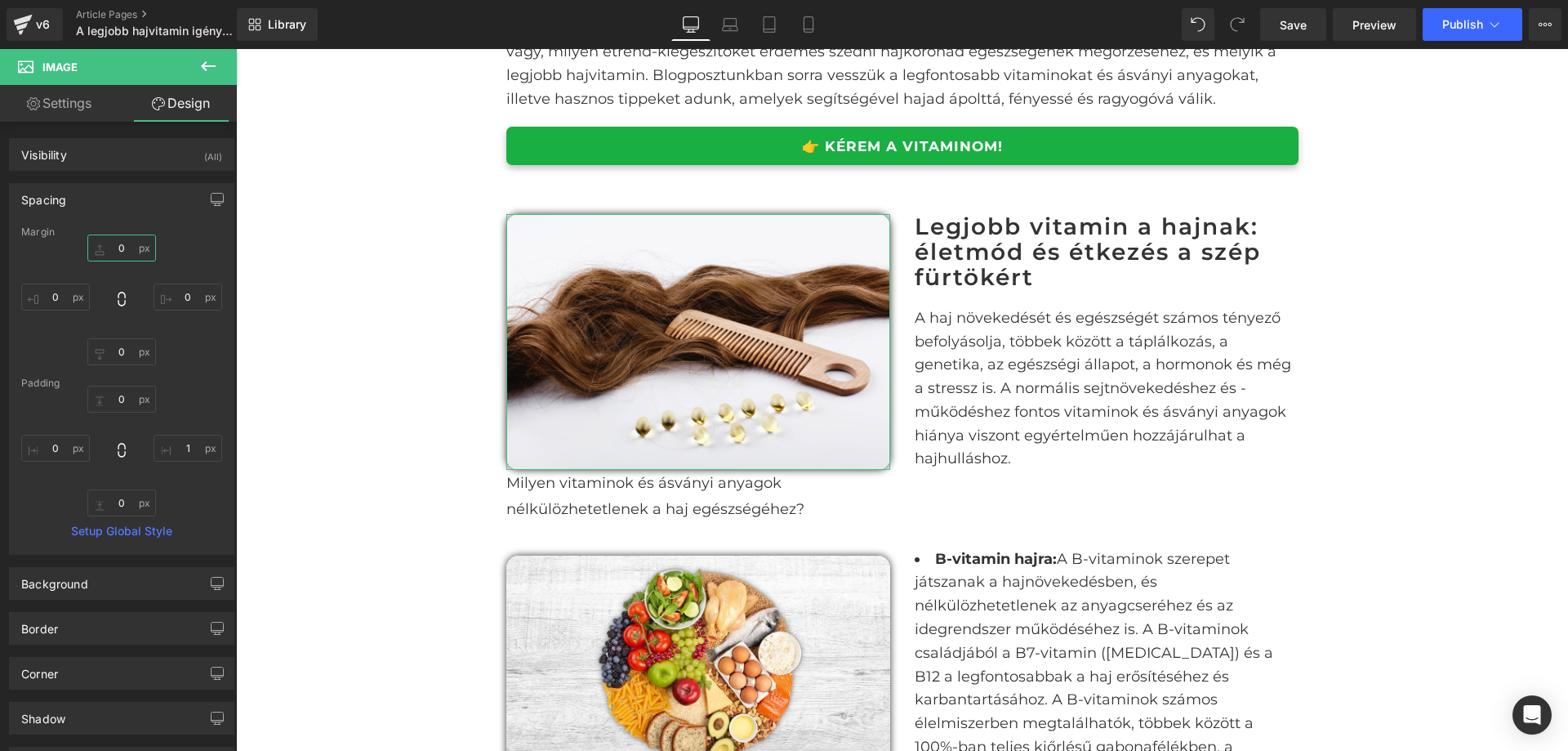
click at [119, 240] on input "0" at bounding box center [121, 248] width 68 height 27
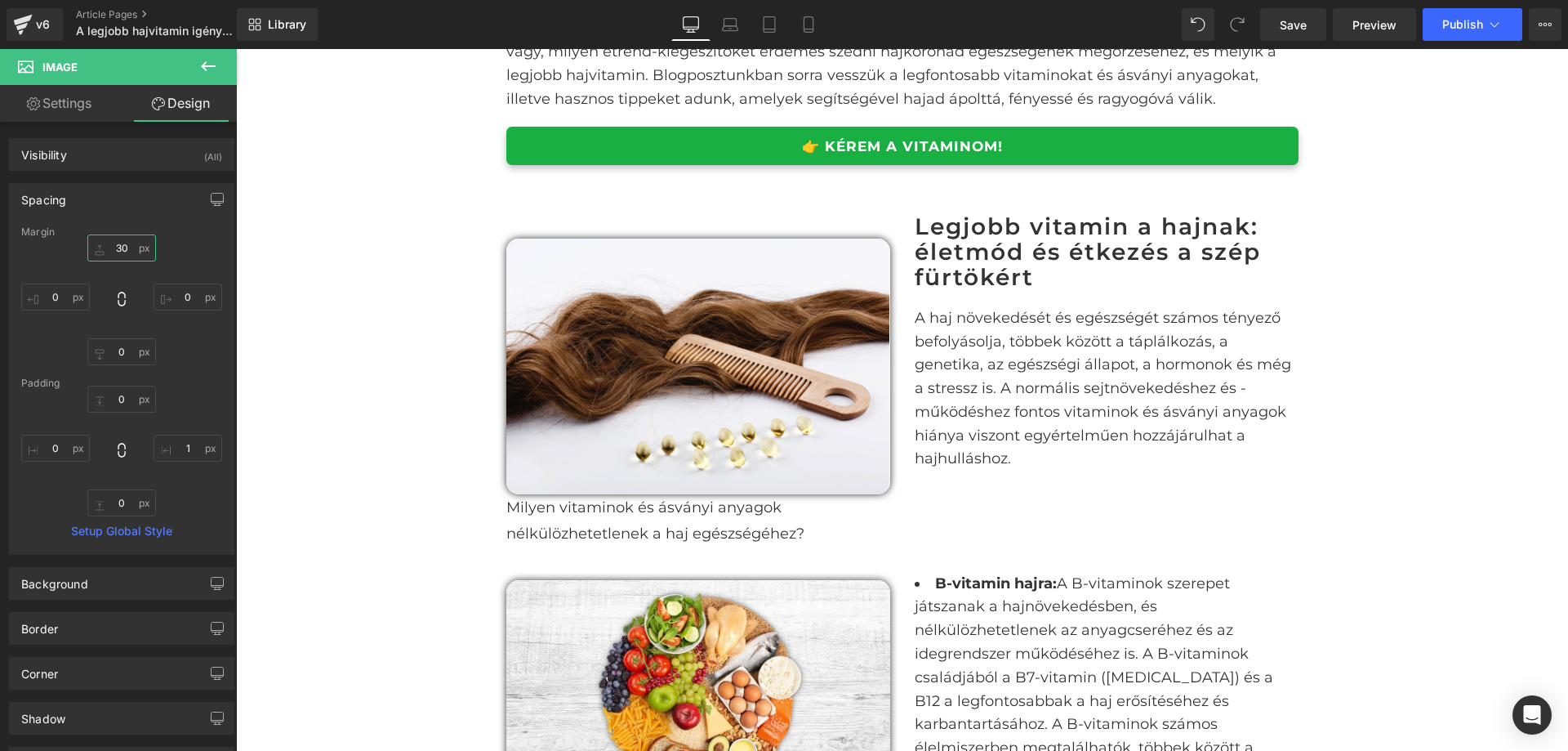
type input "3"
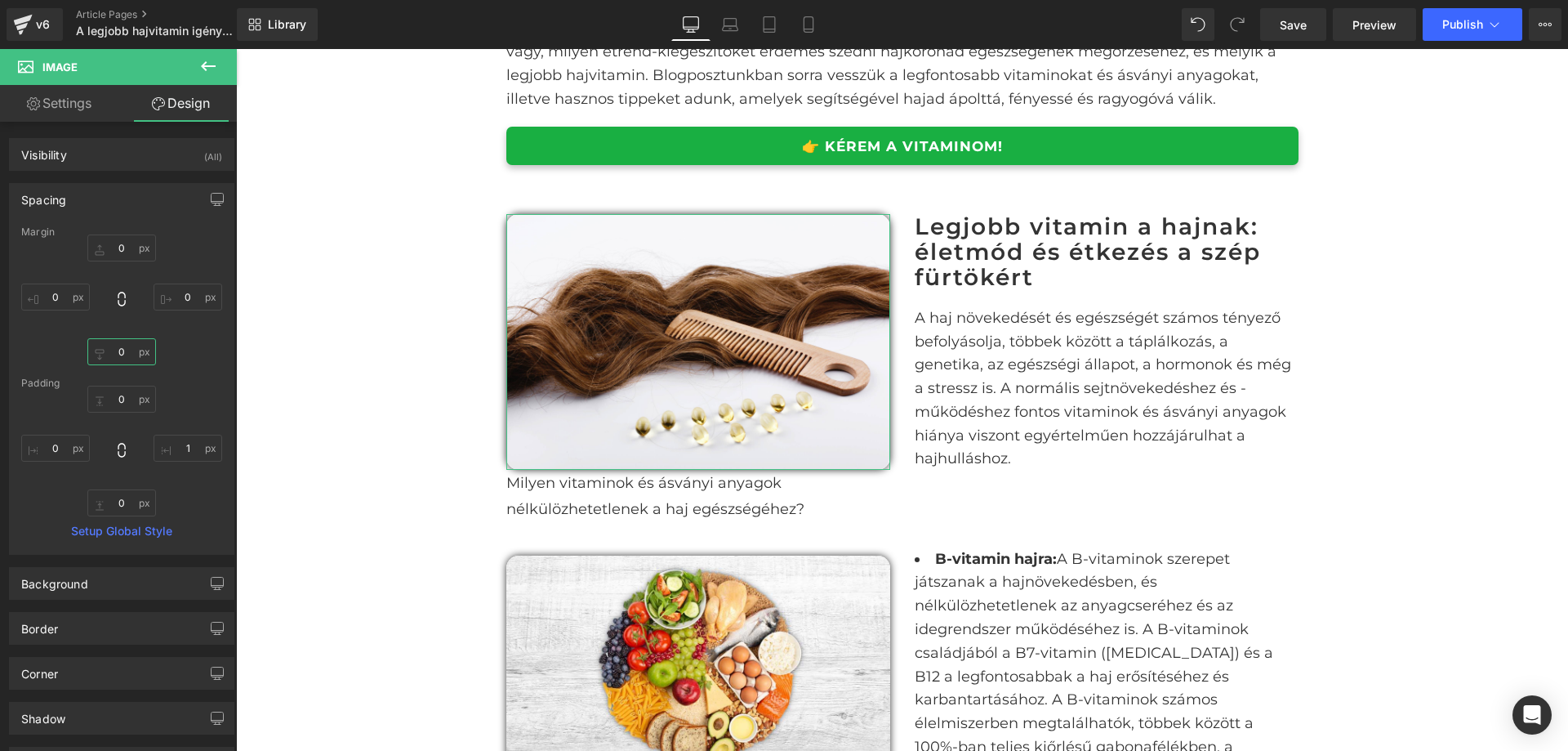
click at [117, 346] on input "0" at bounding box center [121, 352] width 68 height 27
type input "20"
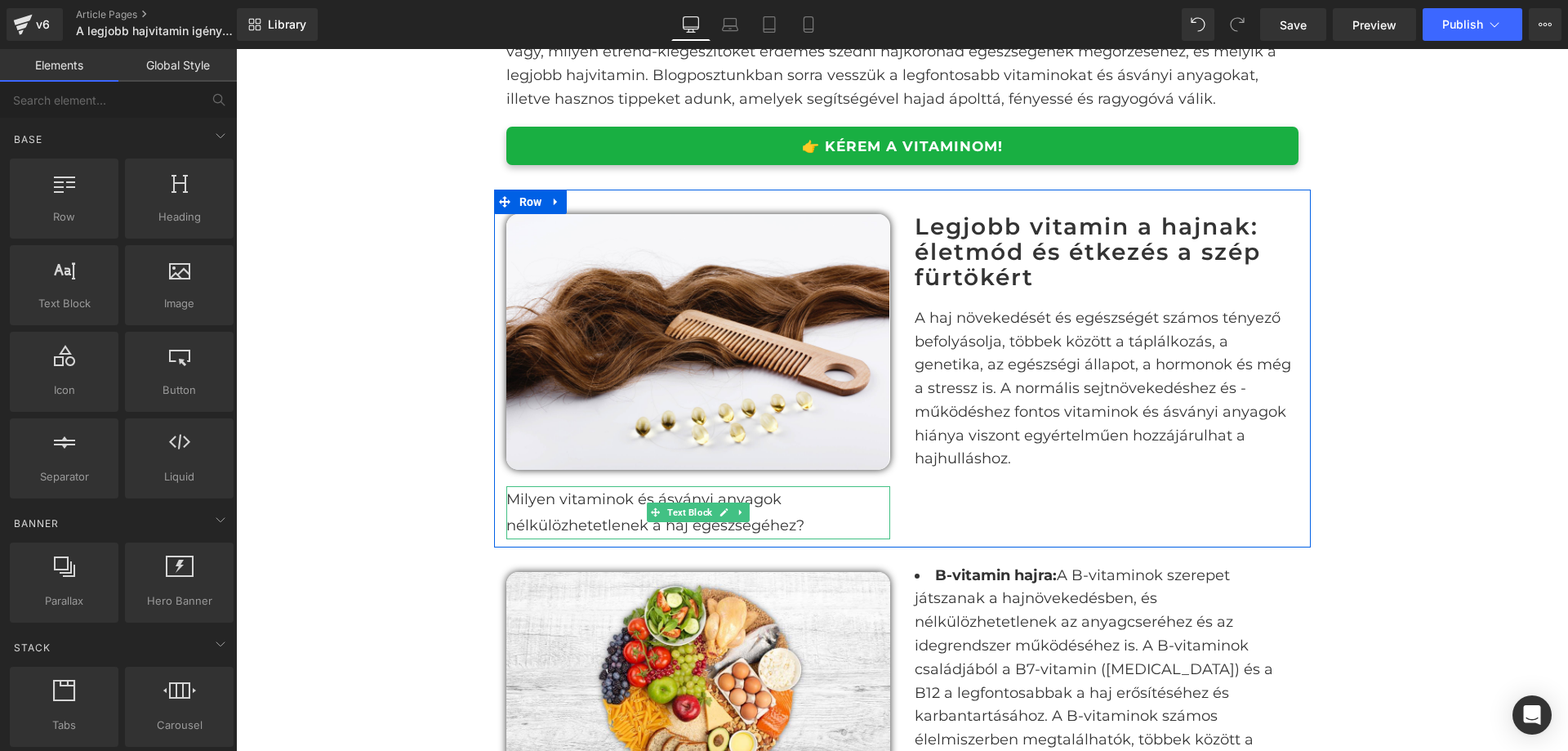
click at [818, 513] on p "Milyen vitaminok és ásványi anyagok nélkülözhetetlenek a haj egészségéhez?" at bounding box center [699, 512] width 384 height 53
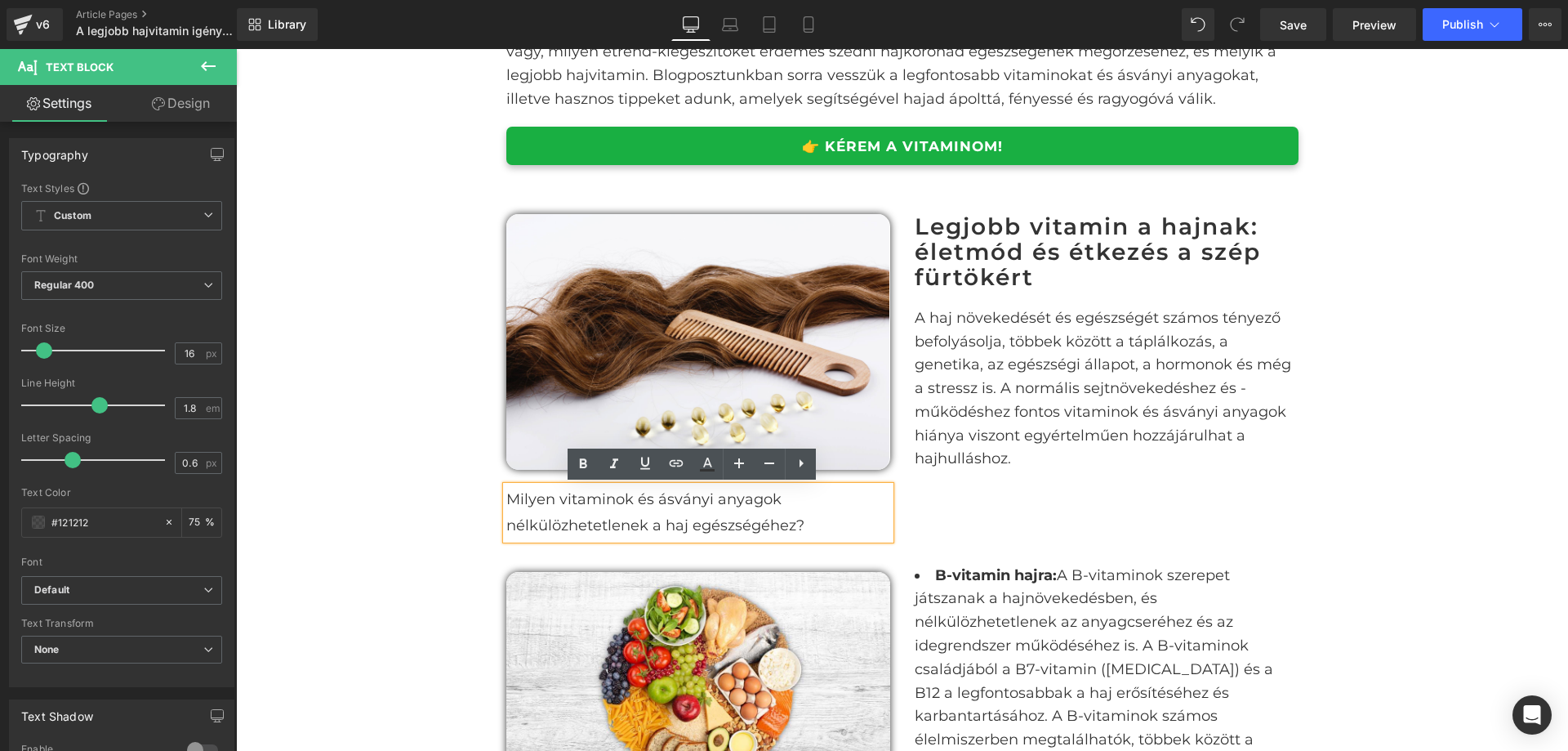
click at [1294, 498] on div "Image Milyen vitaminok és ásványi anyagok nélkülözhetetlenek a haj egészségéhez…" at bounding box center [903, 368] width 817 height 357
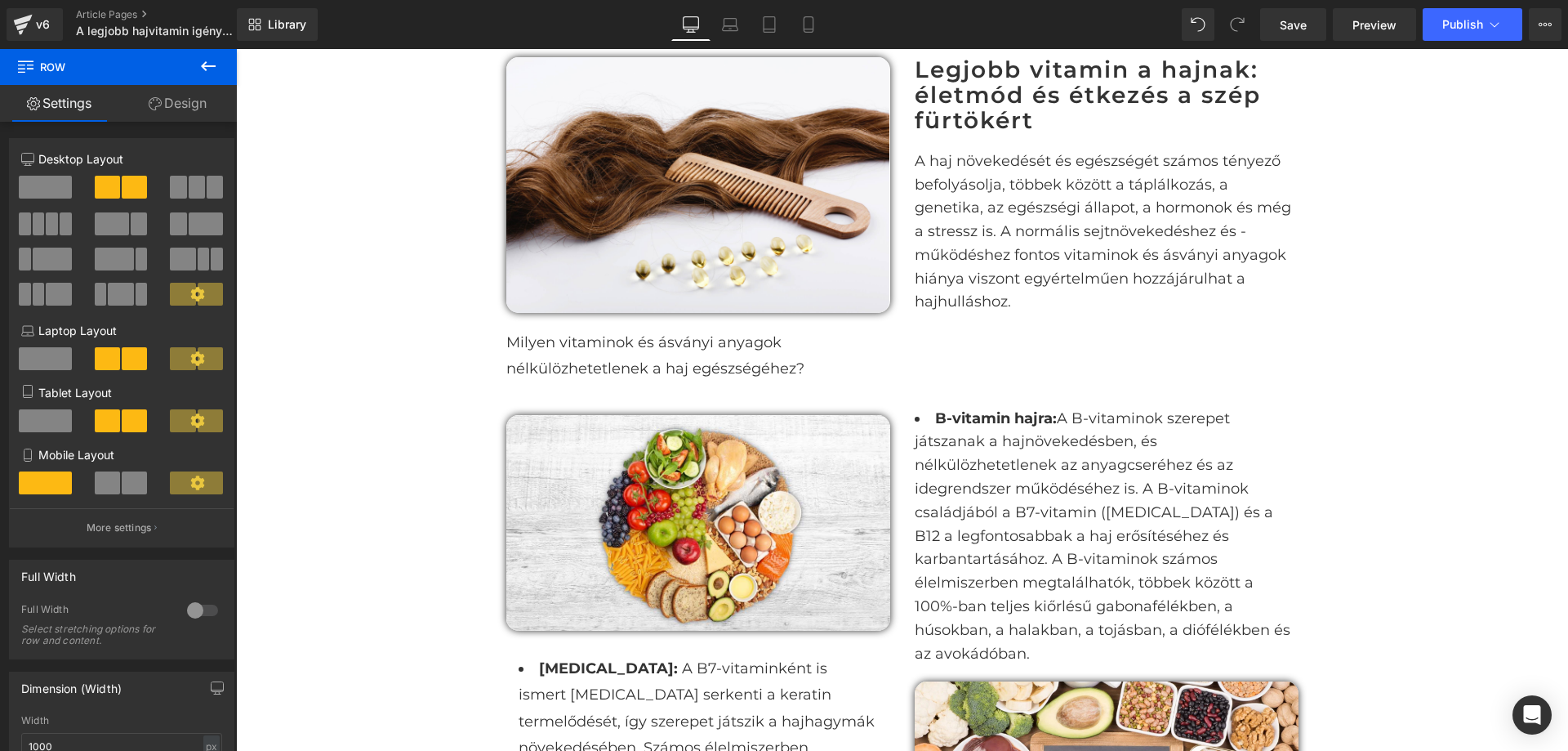
scroll to position [980, 0]
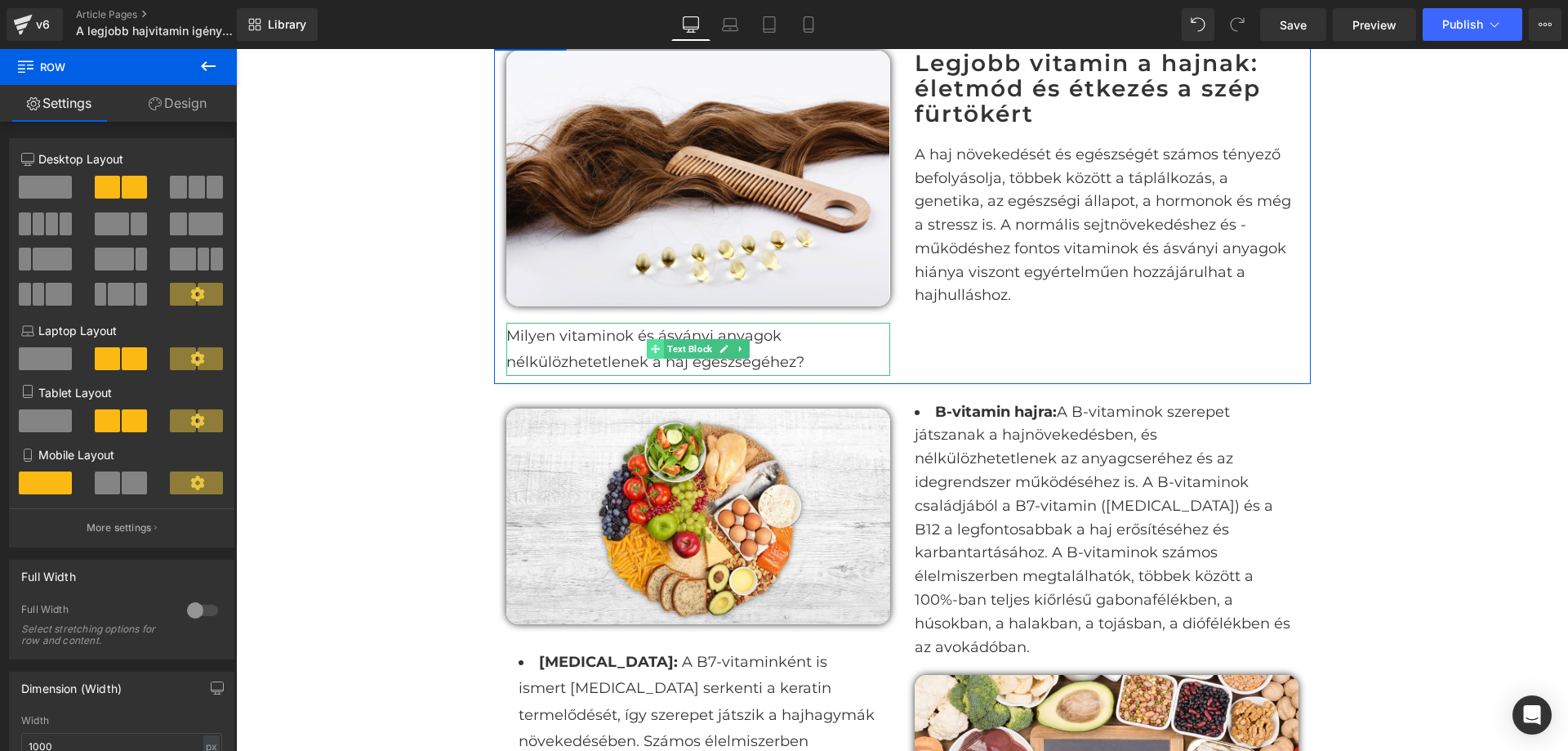
click at [651, 349] on icon at bounding box center [655, 349] width 9 height 9
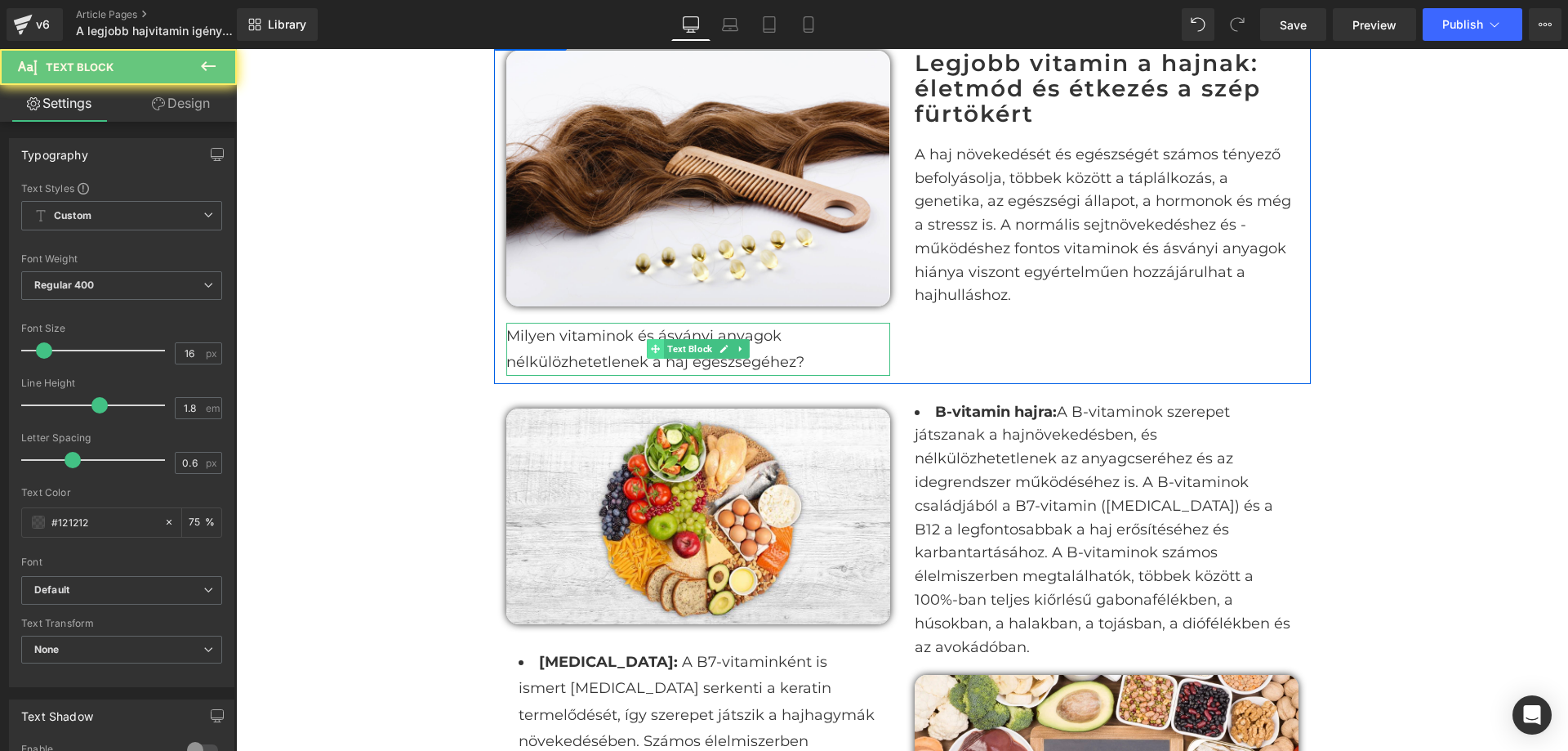
click at [651, 349] on icon at bounding box center [655, 349] width 9 height 9
click at [607, 341] on span "Milyen vitaminok és ásványi anyagok nélkülözhetetlenek a haj egészségéhez?" at bounding box center [655, 349] width 298 height 44
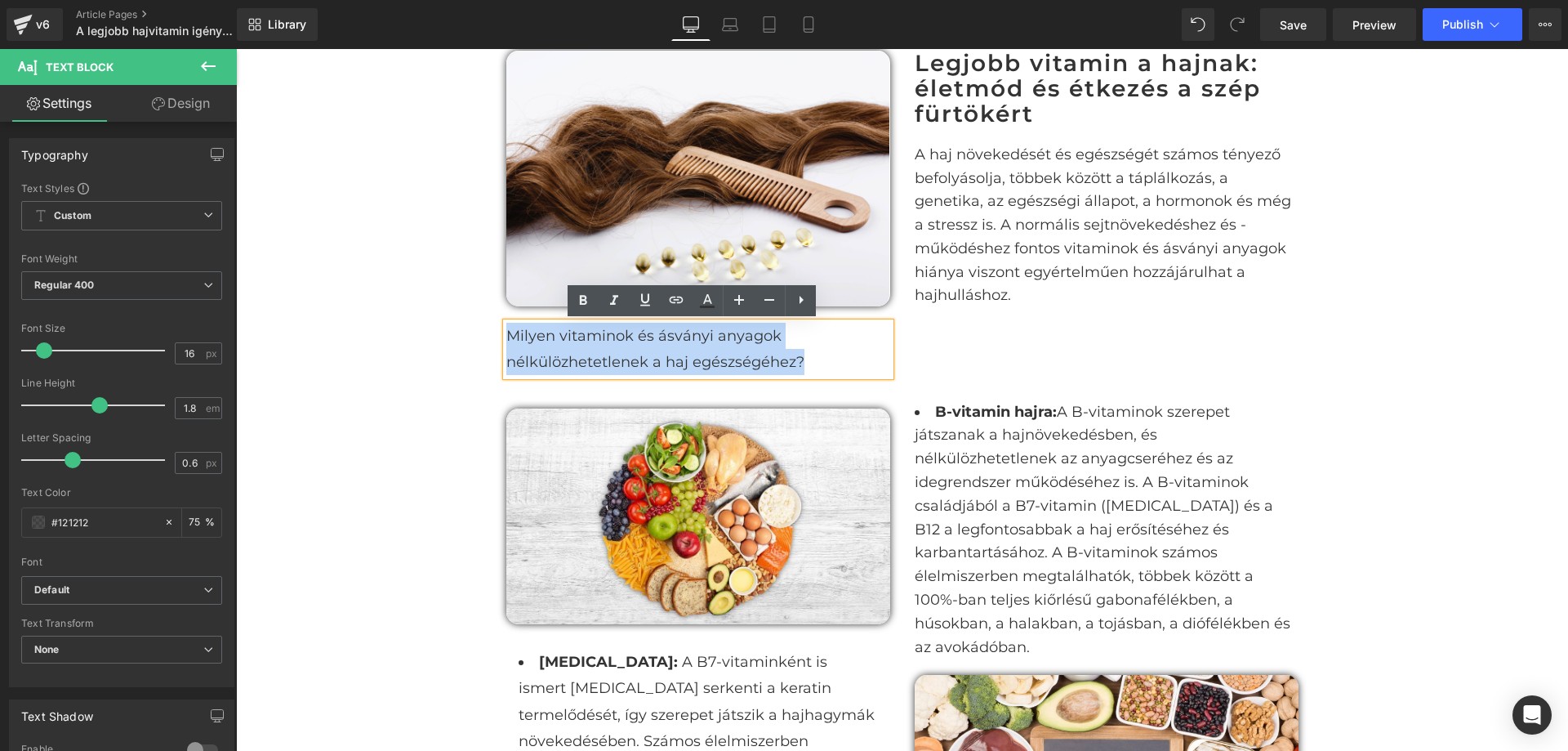
click at [607, 341] on span "Milyen vitaminok és ásványi anyagok nélkülözhetetlenek a haj egészségéhez?" at bounding box center [655, 349] width 298 height 44
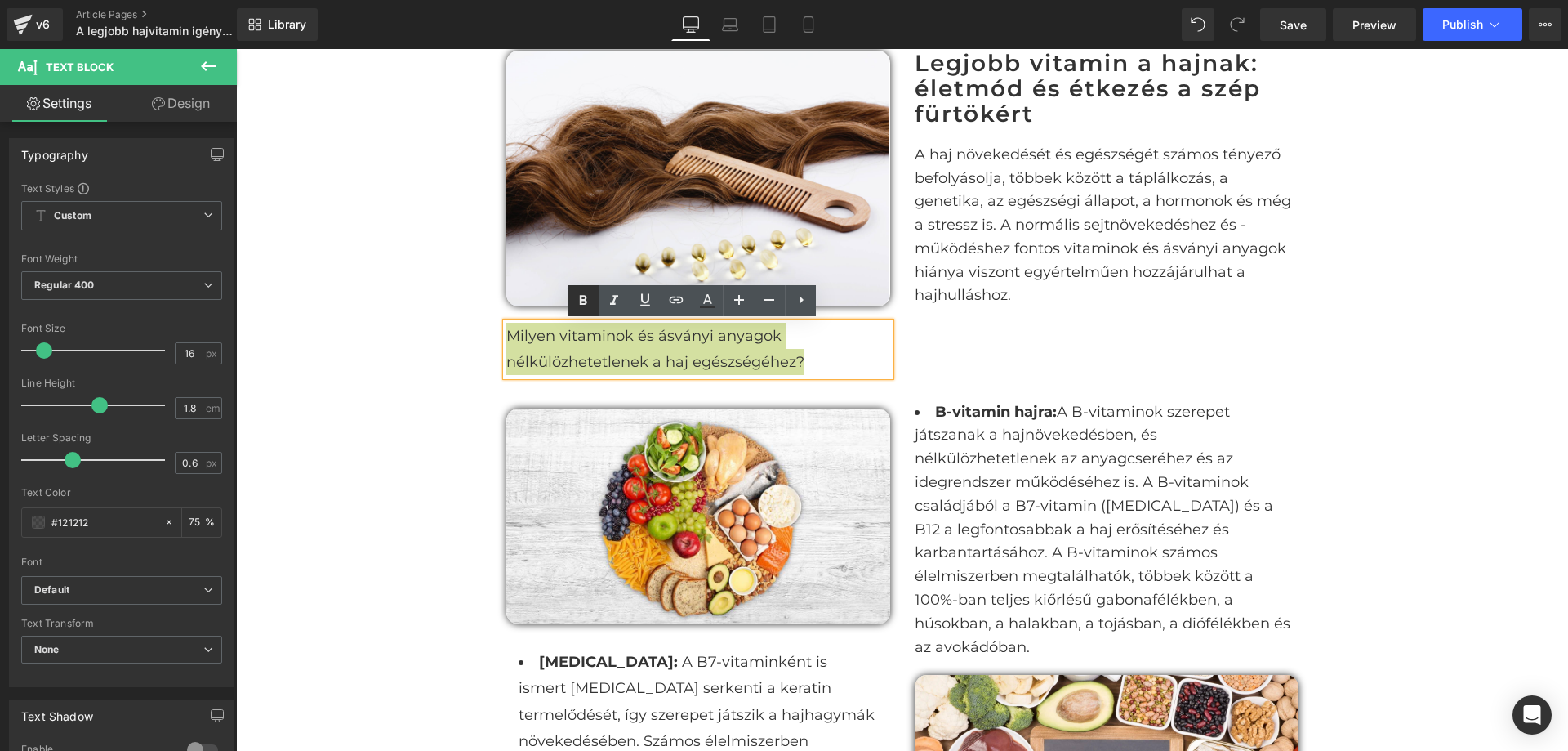
click at [594, 302] on link at bounding box center [583, 301] width 31 height 31
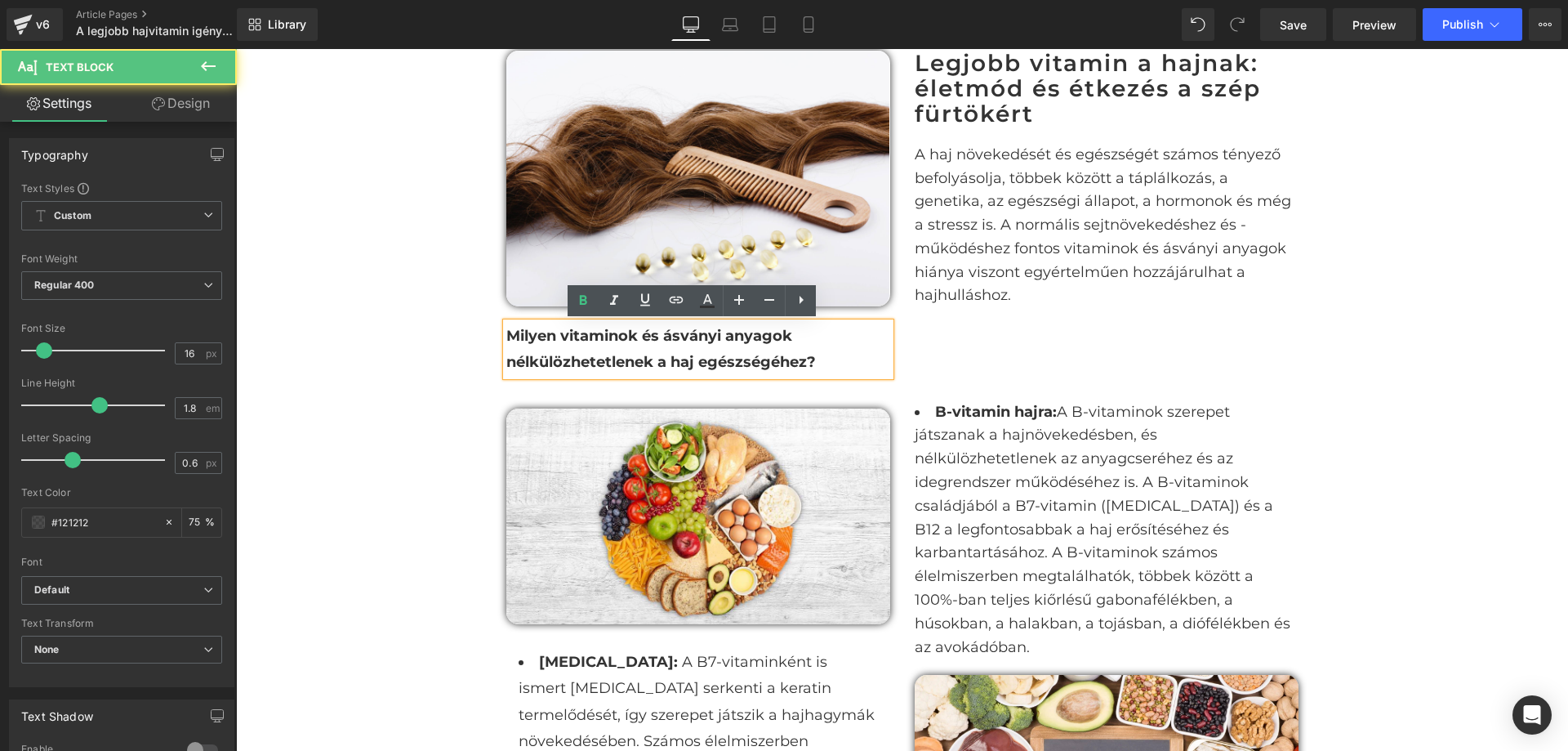
click at [762, 357] on strong "Milyen vitaminok és ásványi anyagok nélkülözhetetlenek a haj egészségéhez?" at bounding box center [661, 349] width 309 height 44
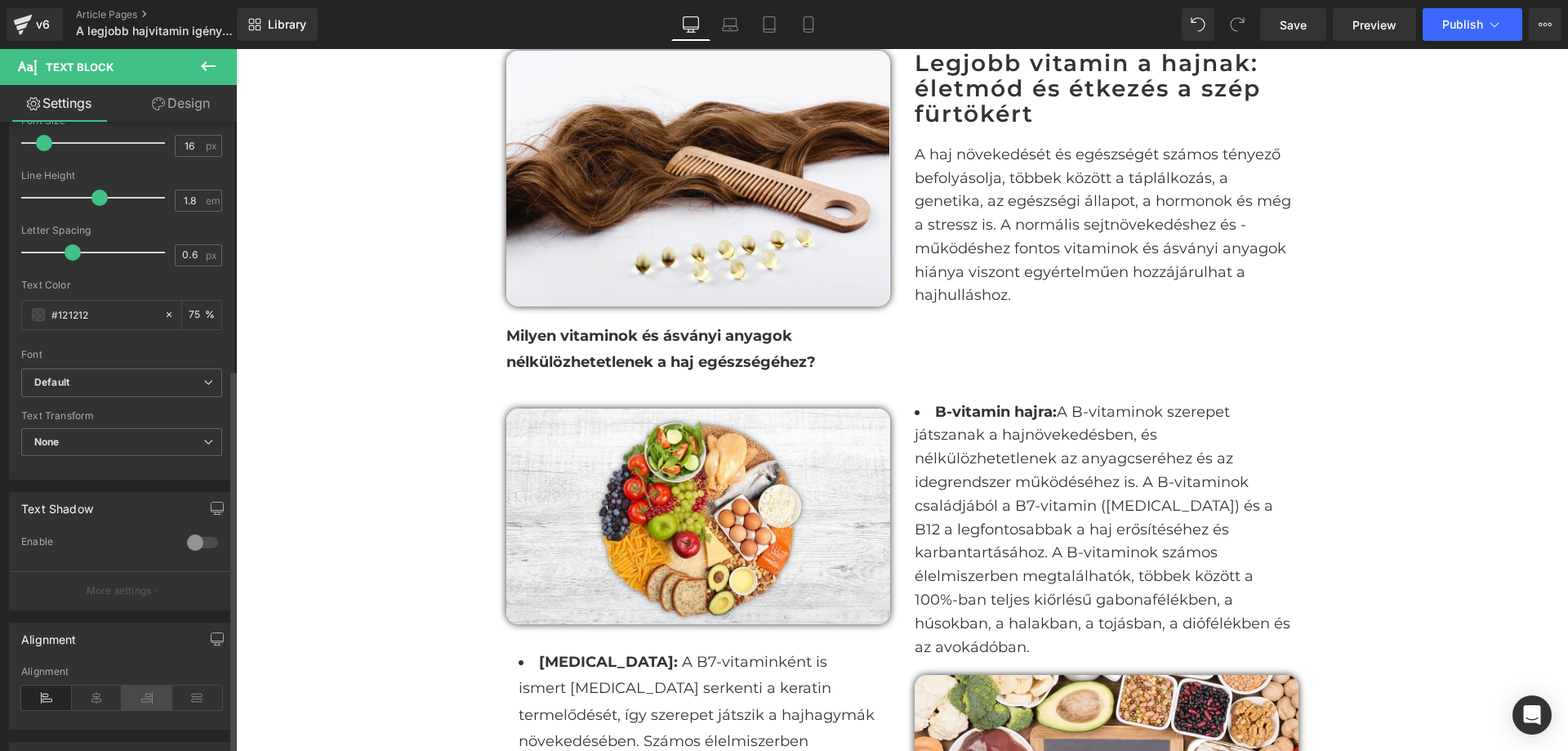
scroll to position [405, 0]
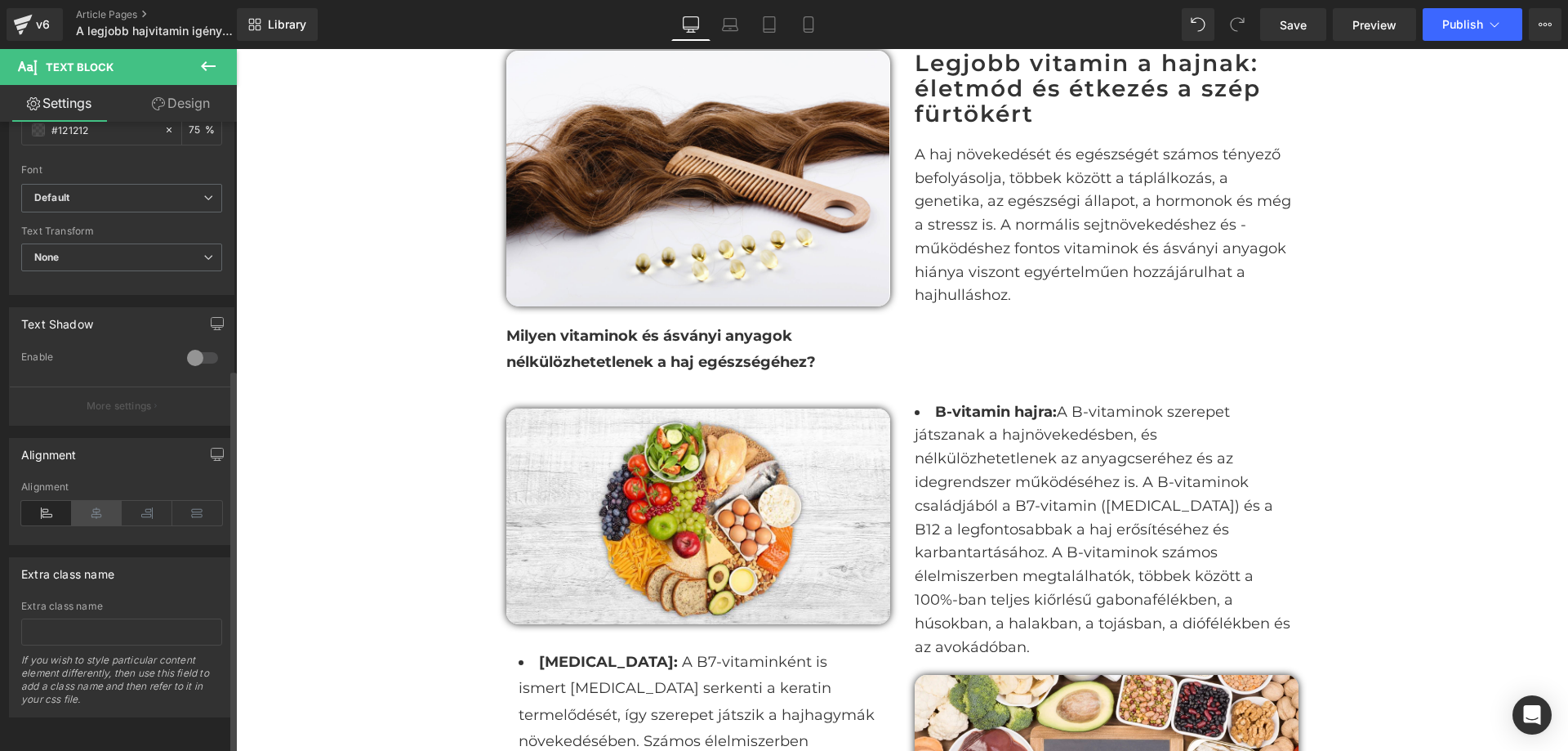
click at [104, 505] on icon at bounding box center [97, 513] width 51 height 24
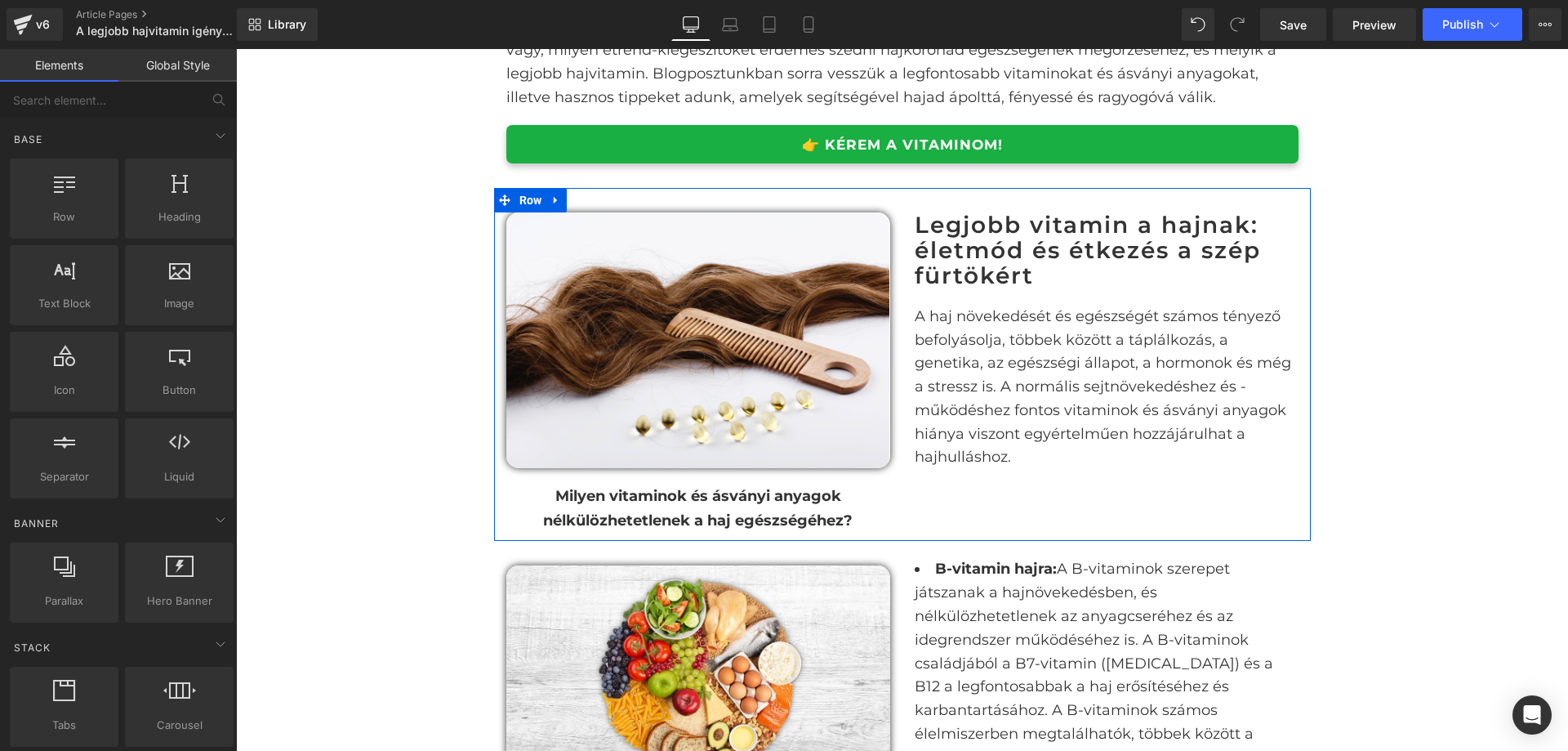
scroll to position [818, 0]
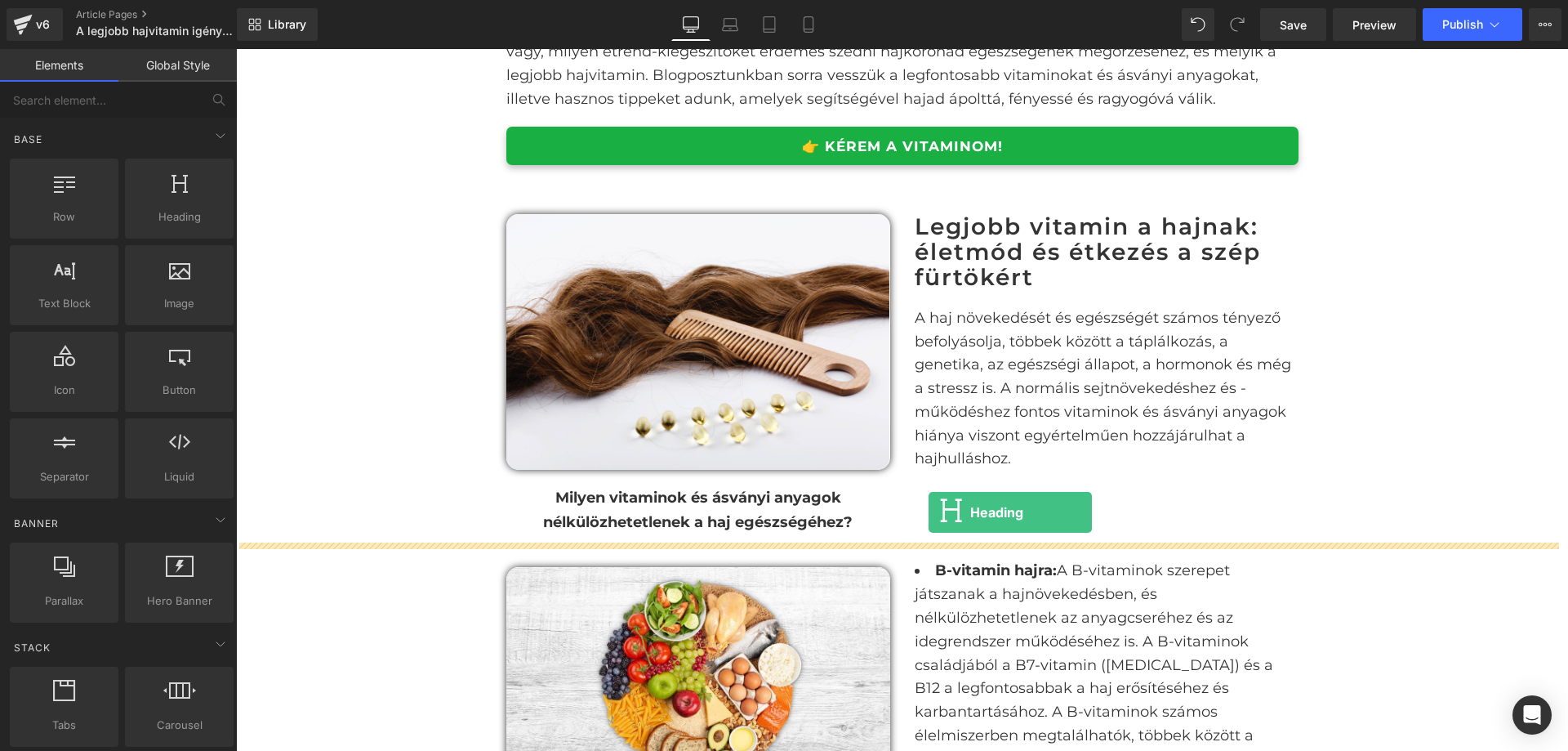
drag, startPoint x: 413, startPoint y: 259, endPoint x: 929, endPoint y: 512, distance: 574.7
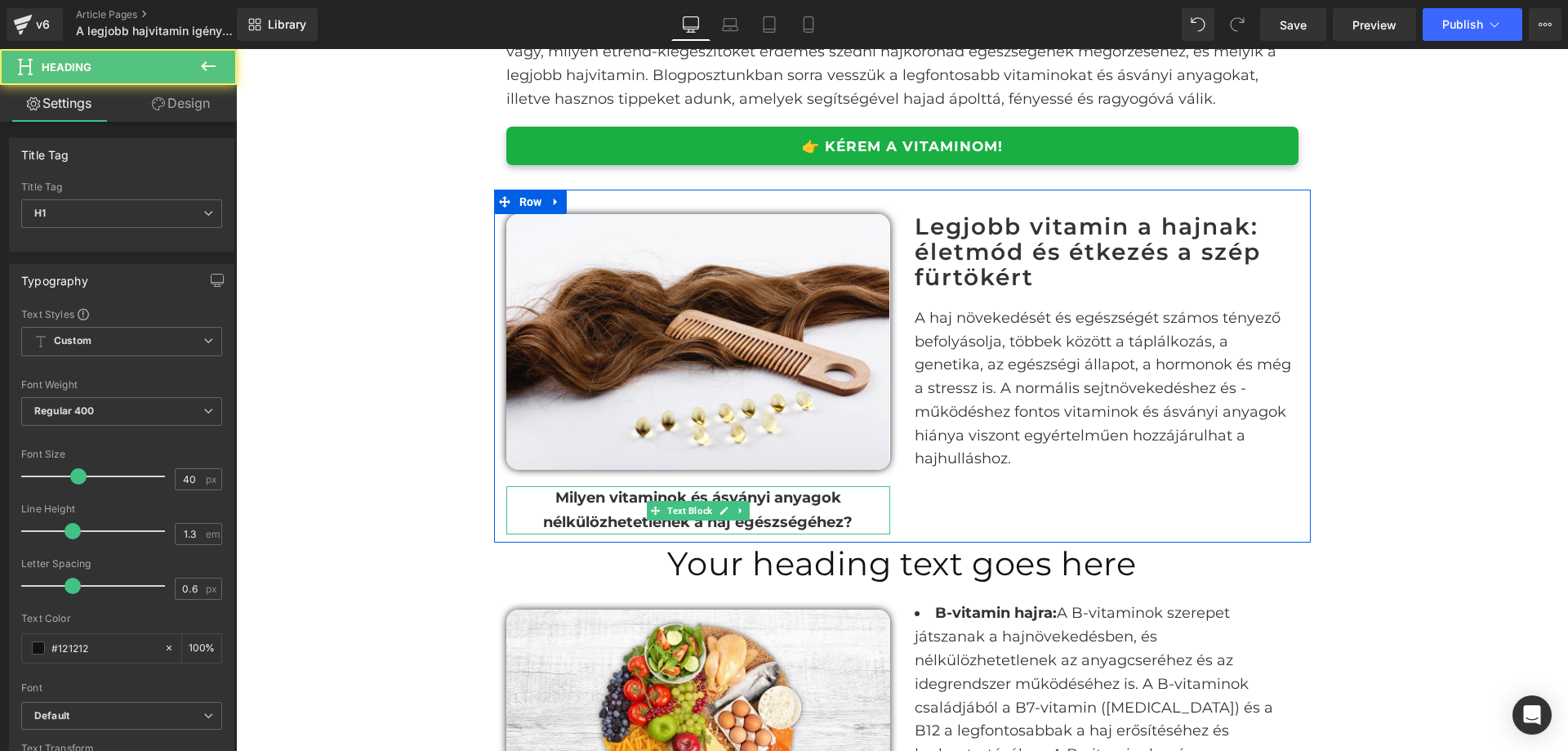
click at [758, 504] on strong "Milyen vitaminok és ásványi anyagok nélkülözhetetlenek a haj egészségéhez?" at bounding box center [698, 510] width 309 height 42
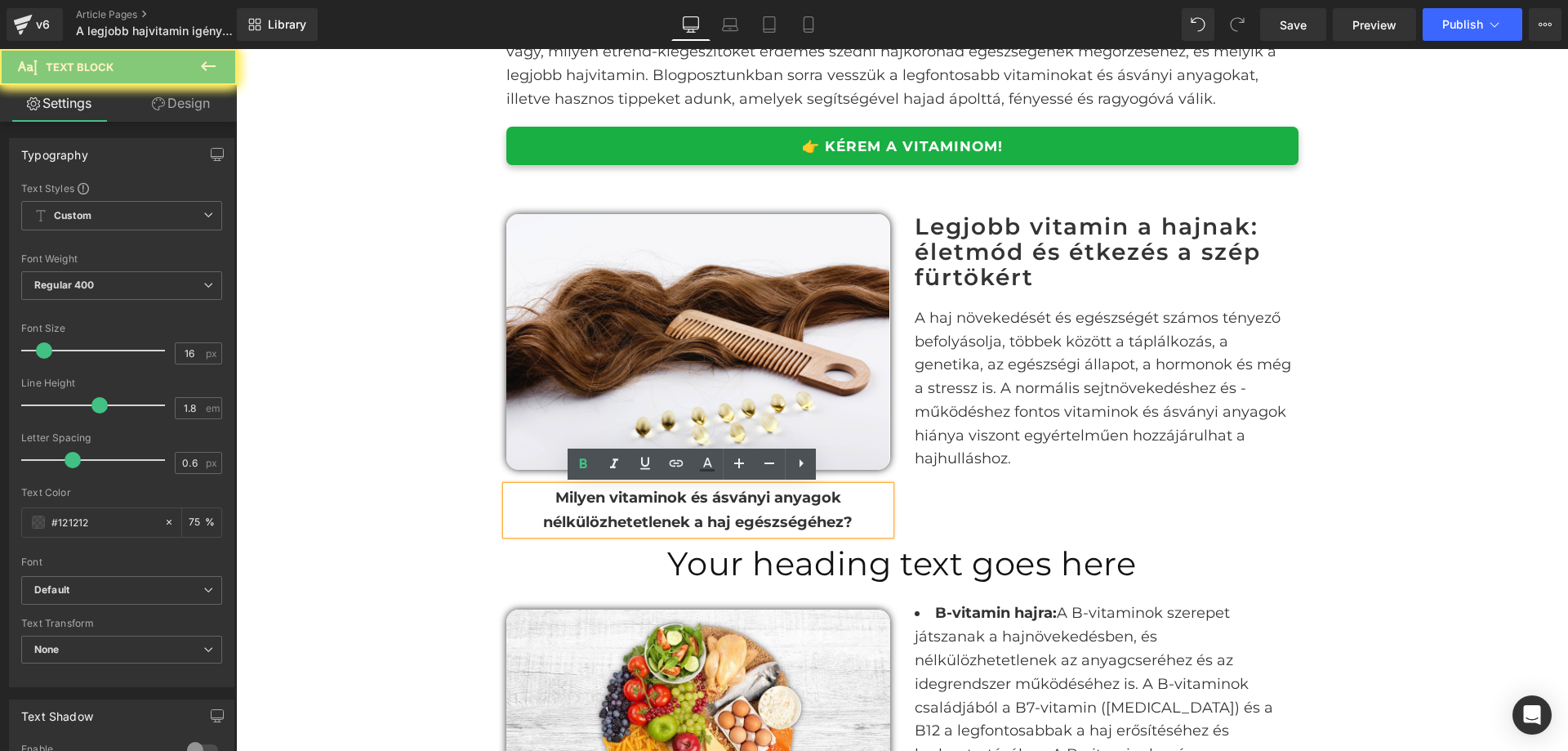
click at [758, 504] on strong "Milyen vitaminok és ásványi anyagok nélkülözhetetlenek a haj egészségéhez?" at bounding box center [698, 510] width 309 height 42
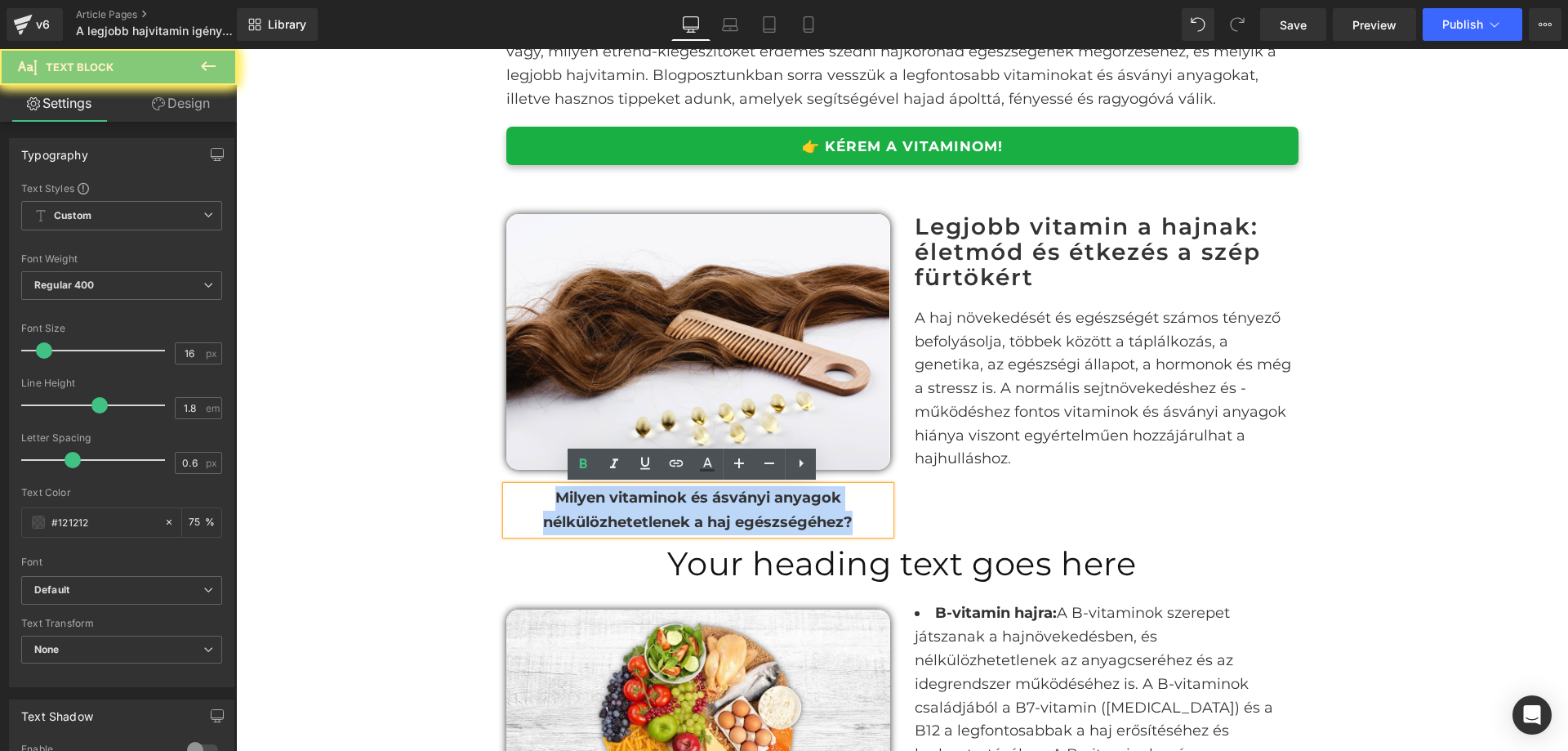
click at [758, 504] on strong "Milyen vitaminok és ásványi anyagok nélkülözhetetlenek a haj egészségéhez?" at bounding box center [698, 510] width 309 height 42
copy strong "Milyen vitaminok és ásványi anyagok nélkülözhetetlenek a haj egészségéhez?"
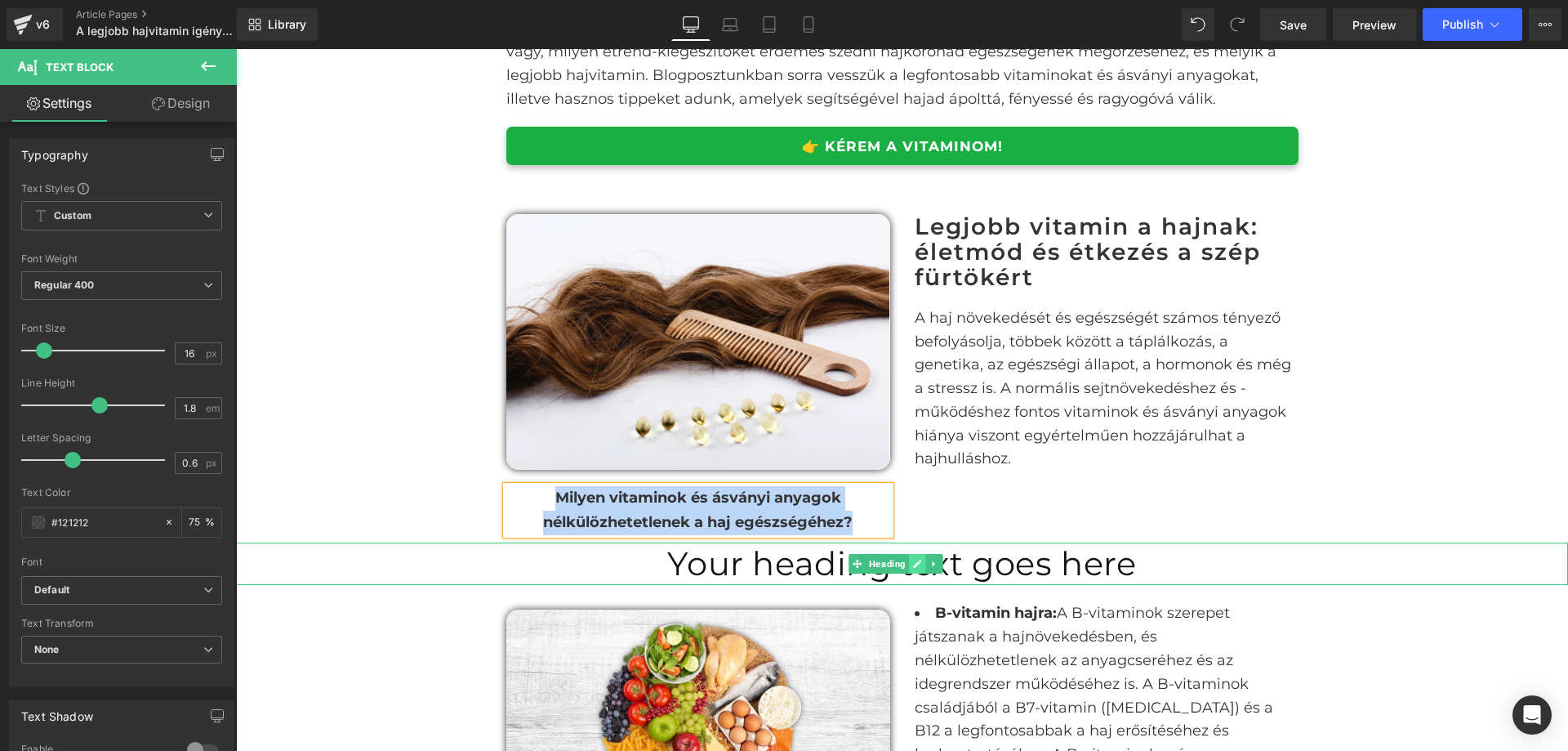
click at [921, 563] on icon at bounding box center [917, 564] width 9 height 10
click at [921, 563] on h1 "Your heading text goes here" at bounding box center [902, 564] width 1332 height 42
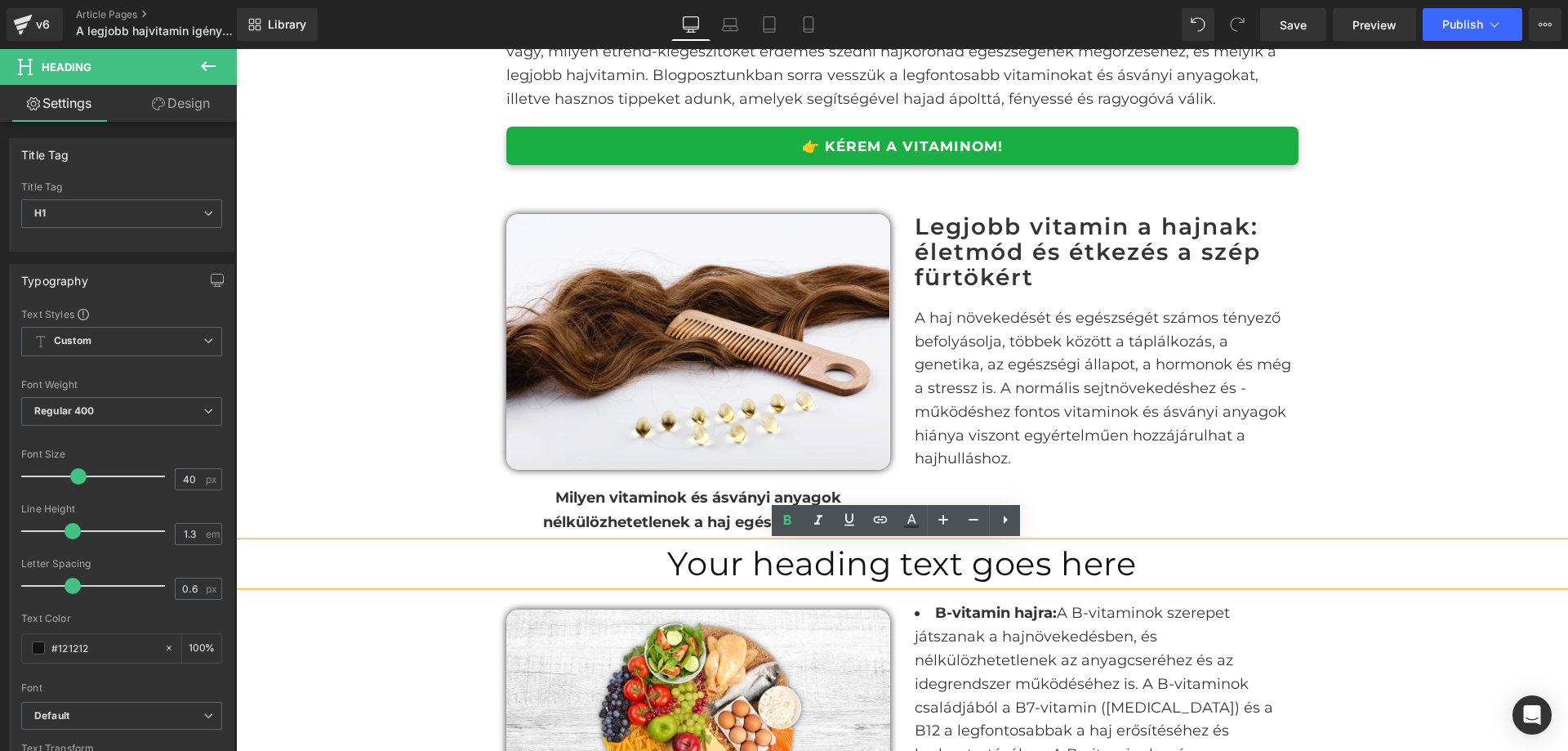
click at [957, 564] on h1 "Your heading text goes here" at bounding box center [902, 564] width 1332 height 42
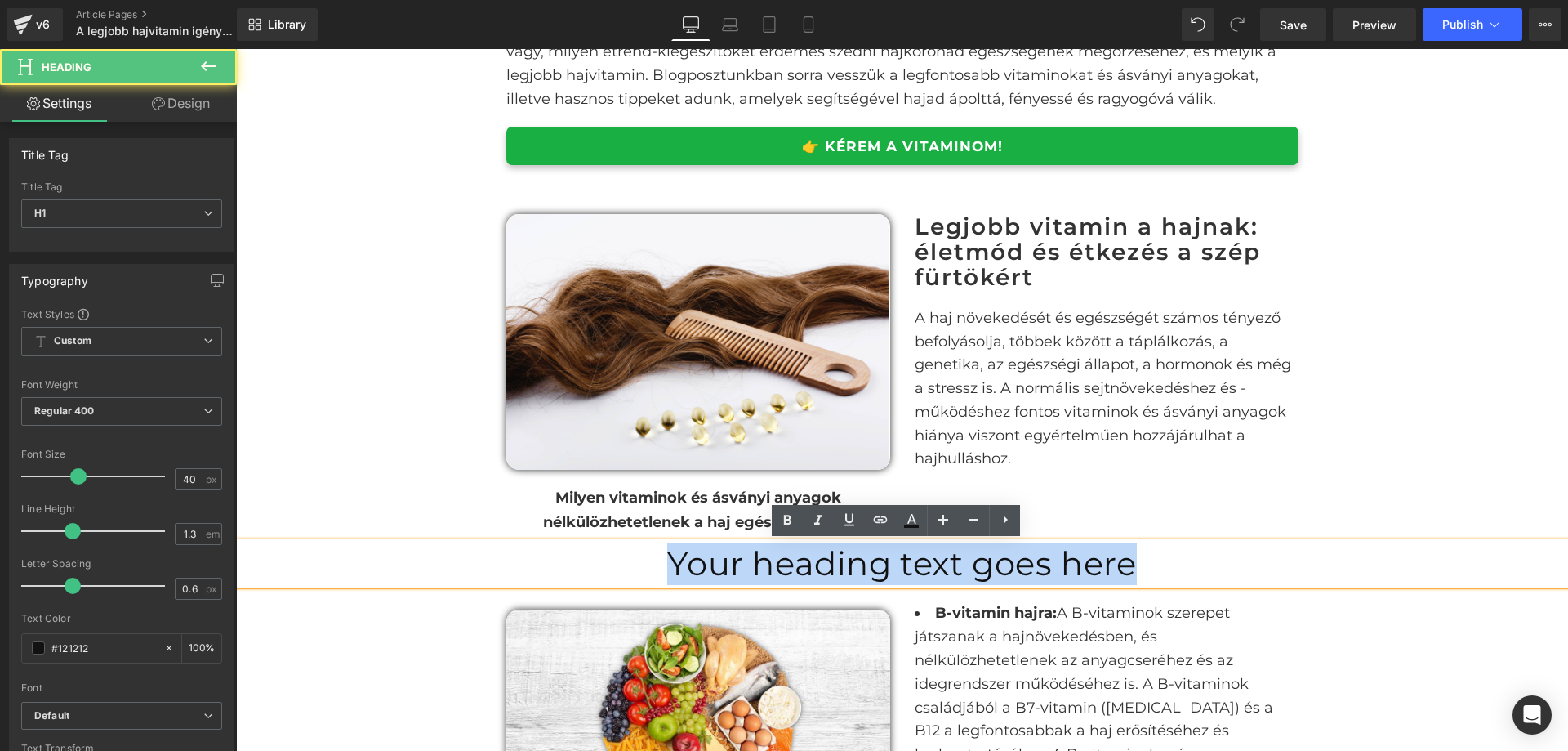
click at [957, 564] on h1 "Your heading text goes here" at bounding box center [902, 564] width 1332 height 42
paste div
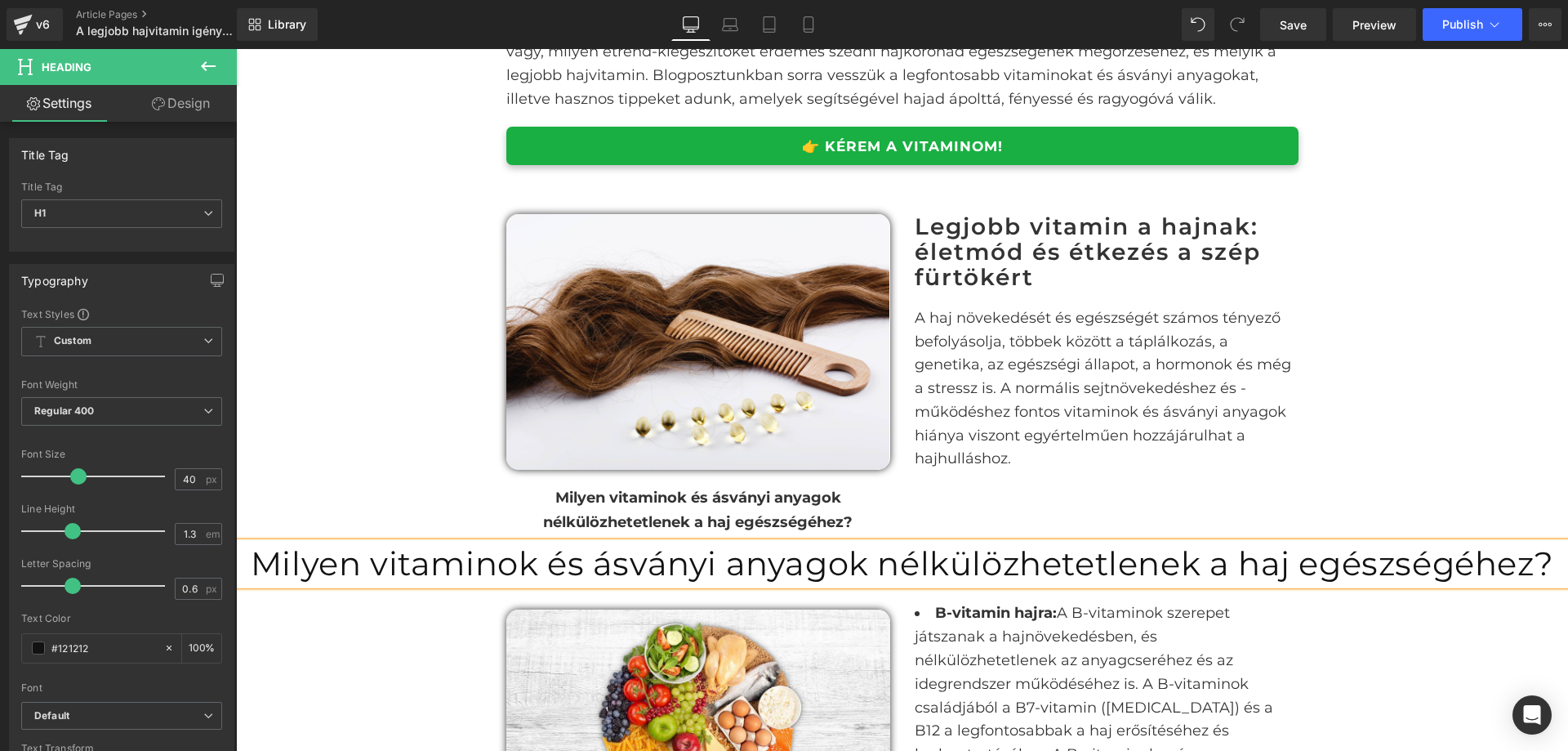
click at [728, 496] on strong "Milyen vitaminok és ásványi anyagok nélkülözhetetlenek a haj egészségéhez?" at bounding box center [698, 510] width 309 height 42
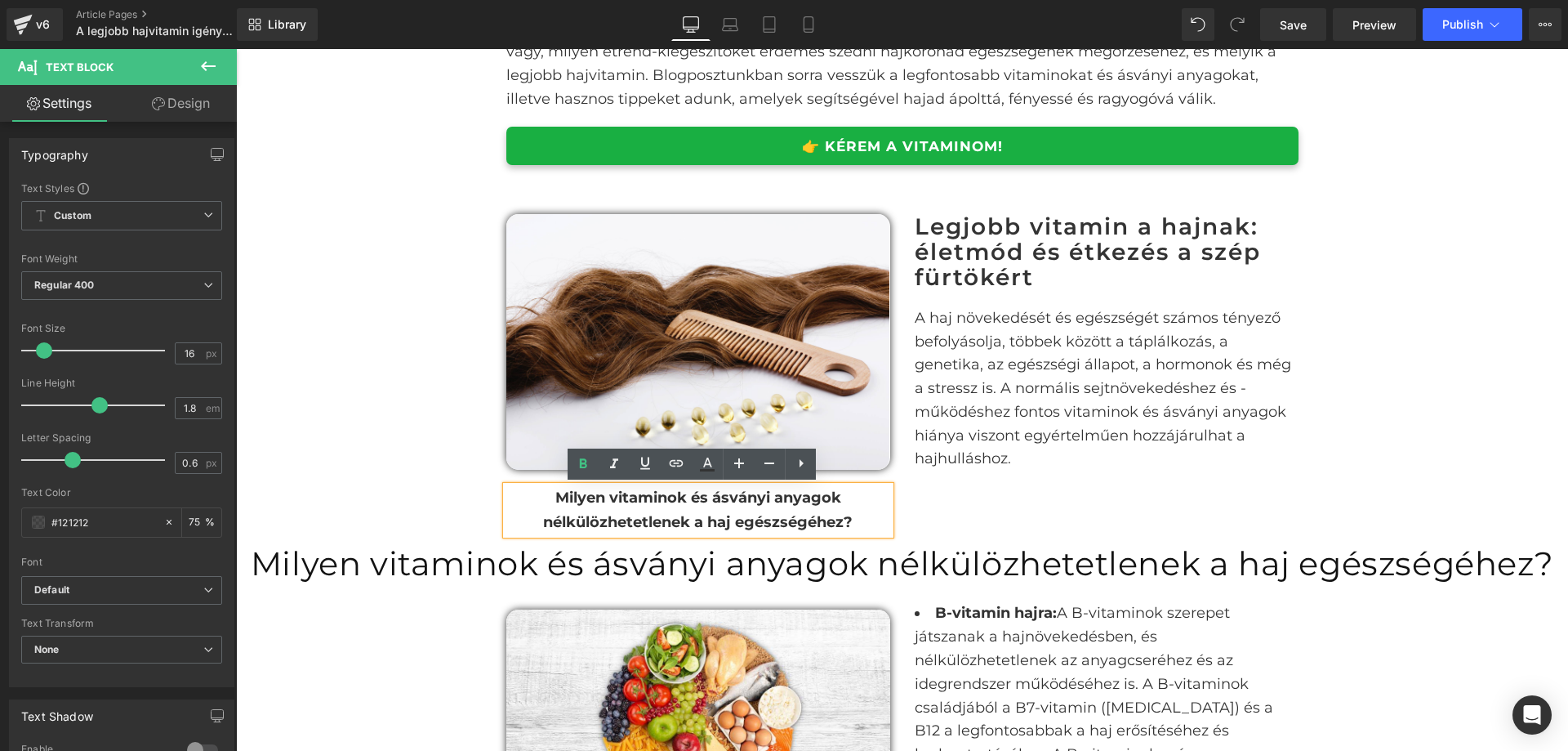
click at [728, 496] on strong "Milyen vitaminok és ásványi anyagok nélkülözhetetlenek a haj egészségéhez?" at bounding box center [698, 510] width 309 height 42
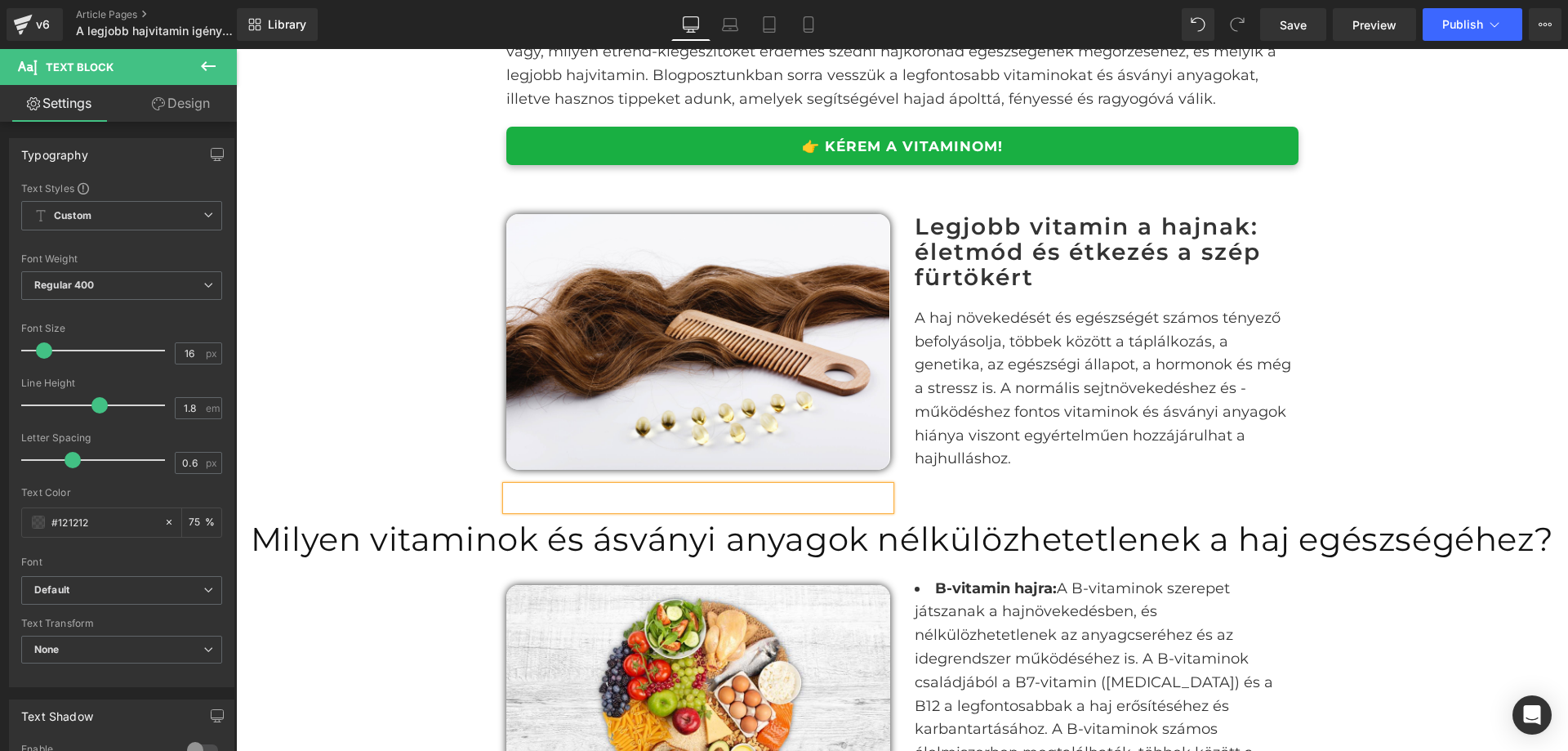
click at [970, 491] on div "Image Text Block Legjobb vitamin a hajnak: életmód és étkezés a szép fürtökért …" at bounding box center [903, 354] width 817 height 328
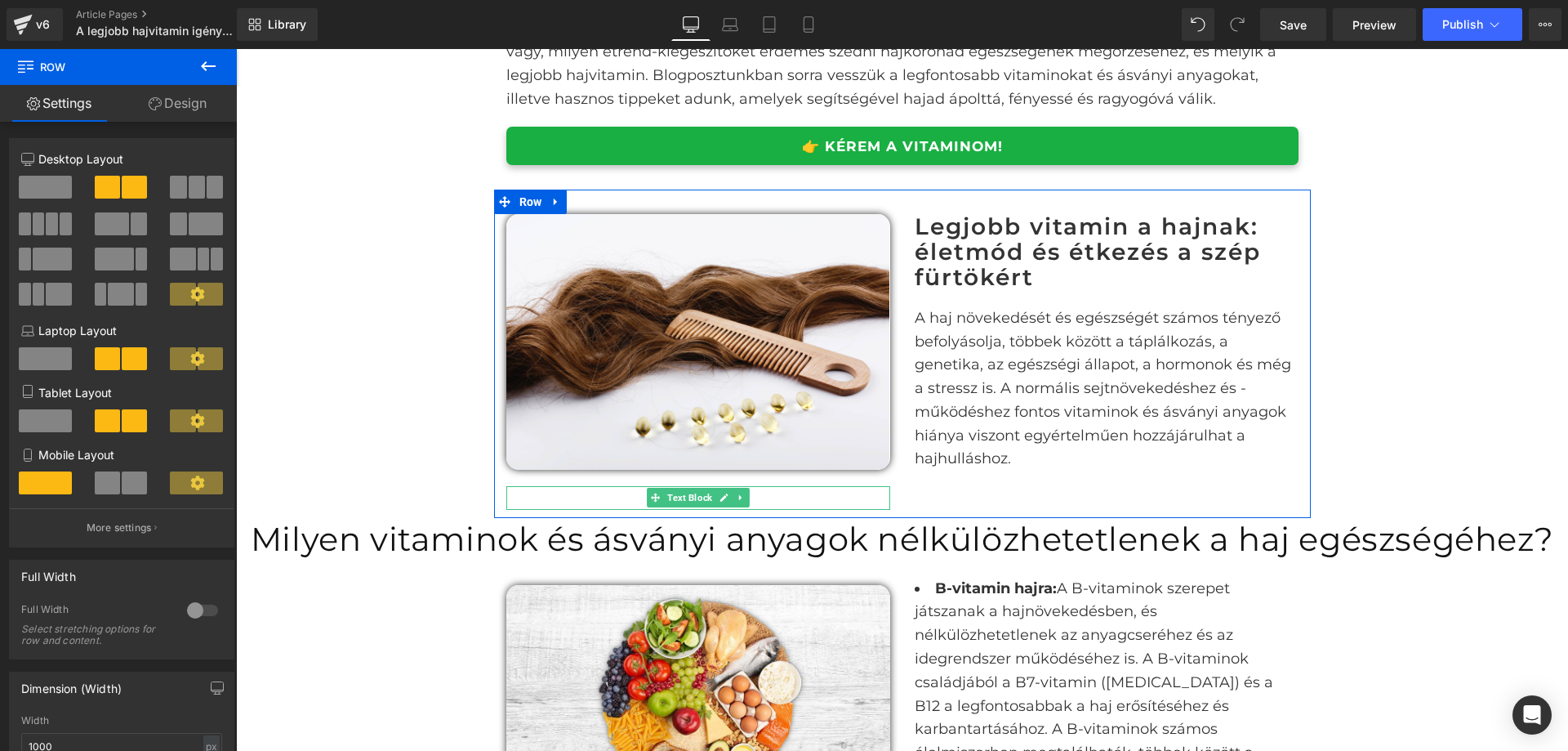
click at [839, 501] on p at bounding box center [699, 497] width 384 height 24
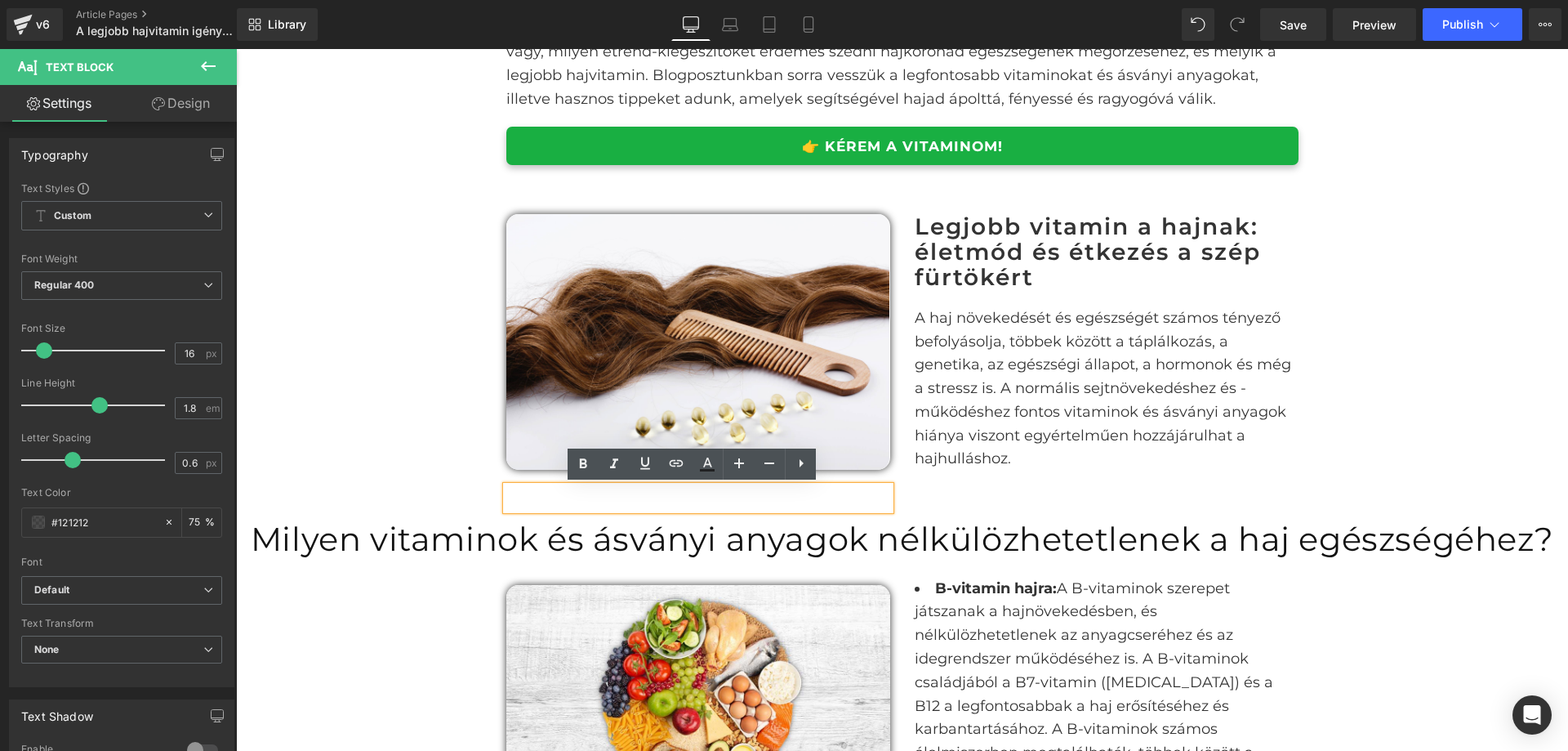
drag, startPoint x: 444, startPoint y: 458, endPoint x: 553, endPoint y: 488, distance: 113.1
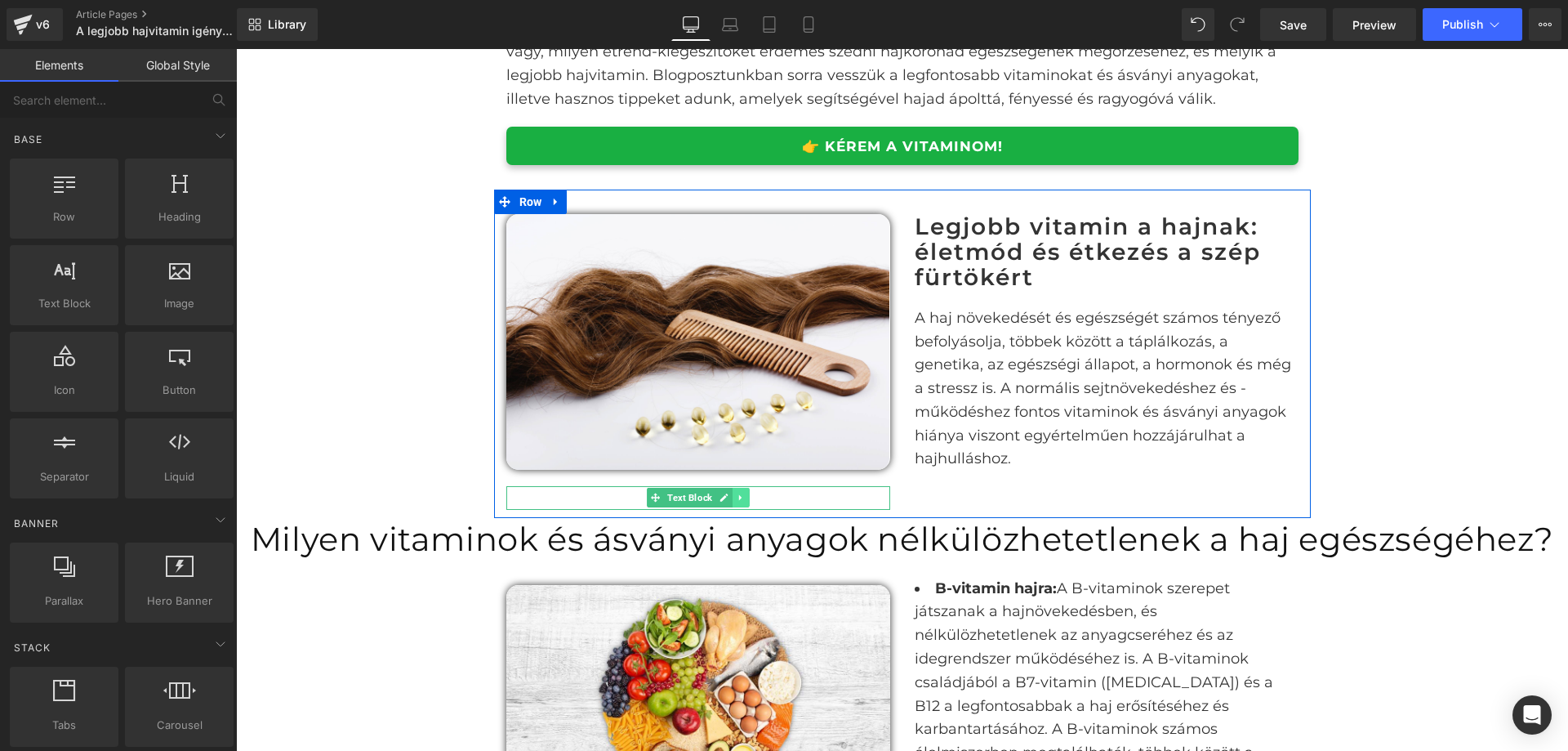
click at [736, 498] on icon at bounding box center [740, 497] width 9 height 10
click at [745, 501] on icon at bounding box center [749, 497] width 9 height 9
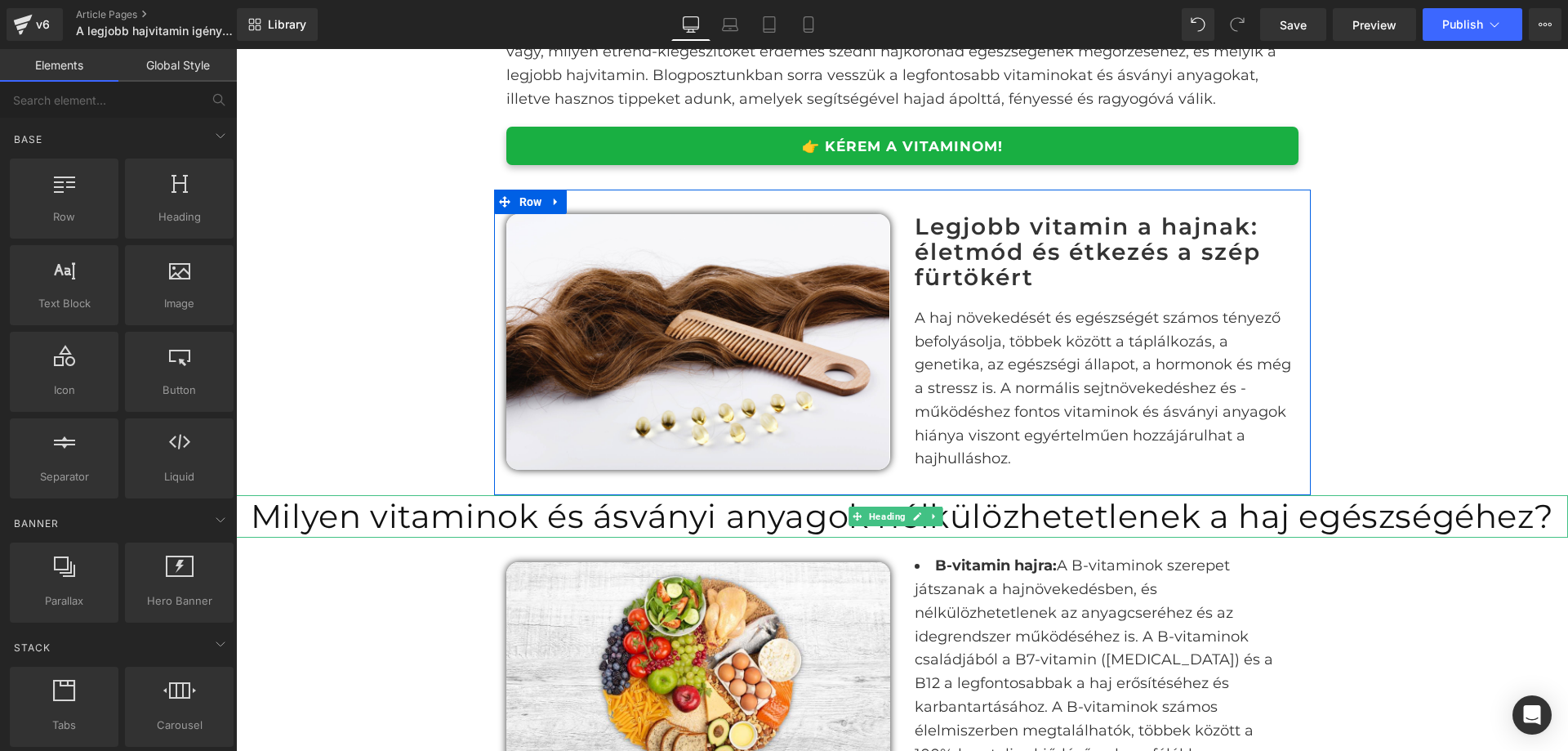
click at [728, 508] on h1 "Milyen vitaminok és ásványi anyagok nélkülözhetetlenek a haj egészségéhez?" at bounding box center [902, 517] width 1332 height 42
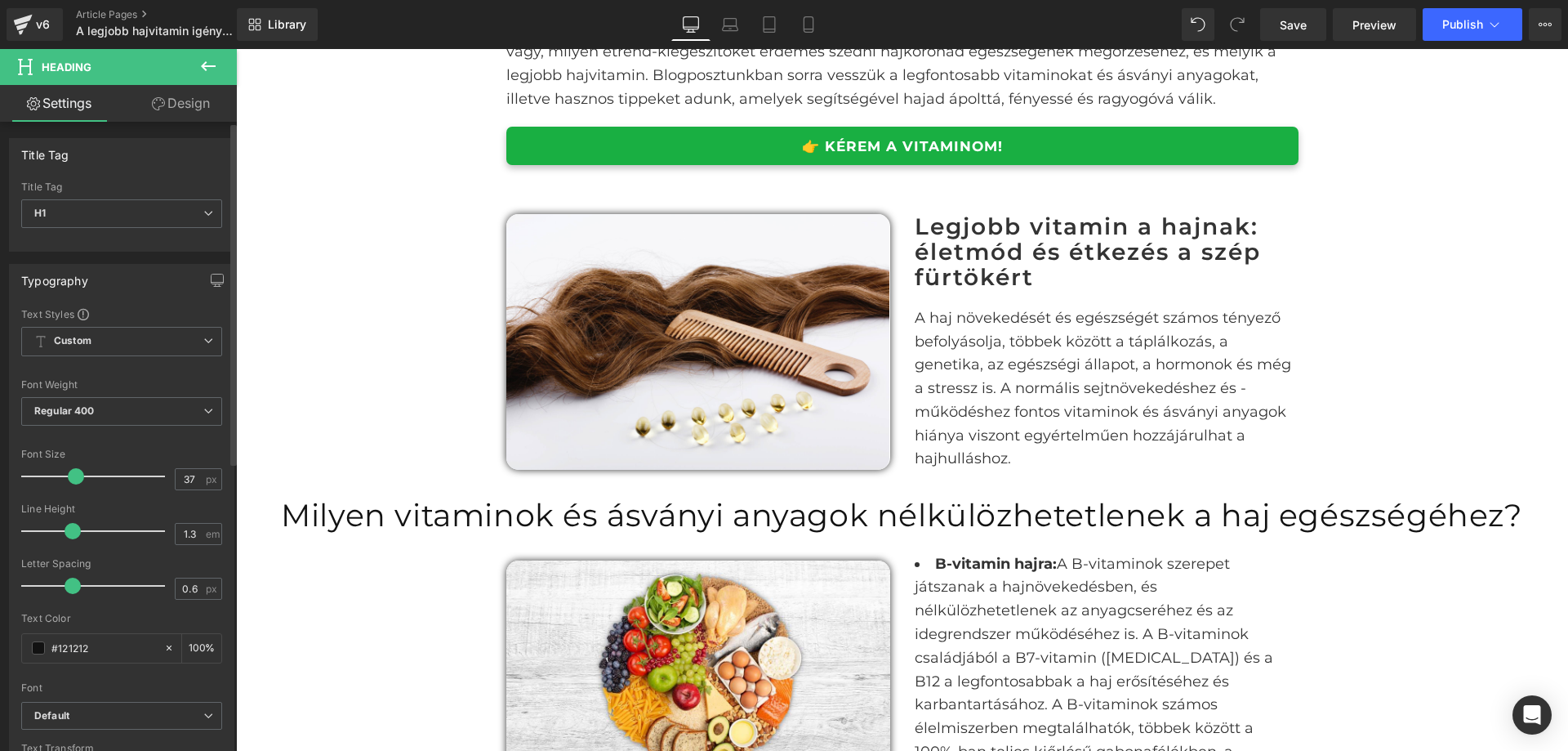
type input "36"
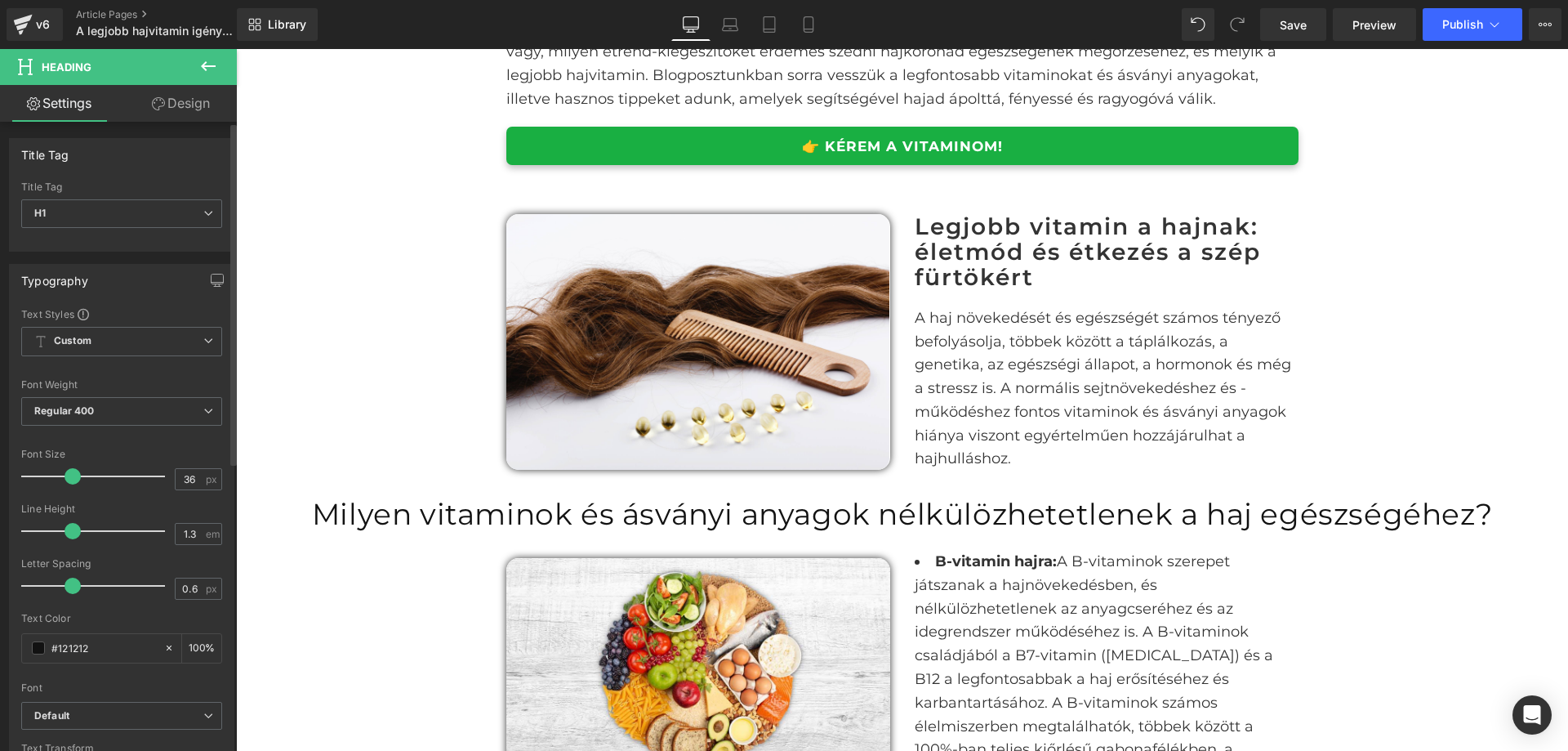
click at [75, 474] on span at bounding box center [72, 476] width 16 height 16
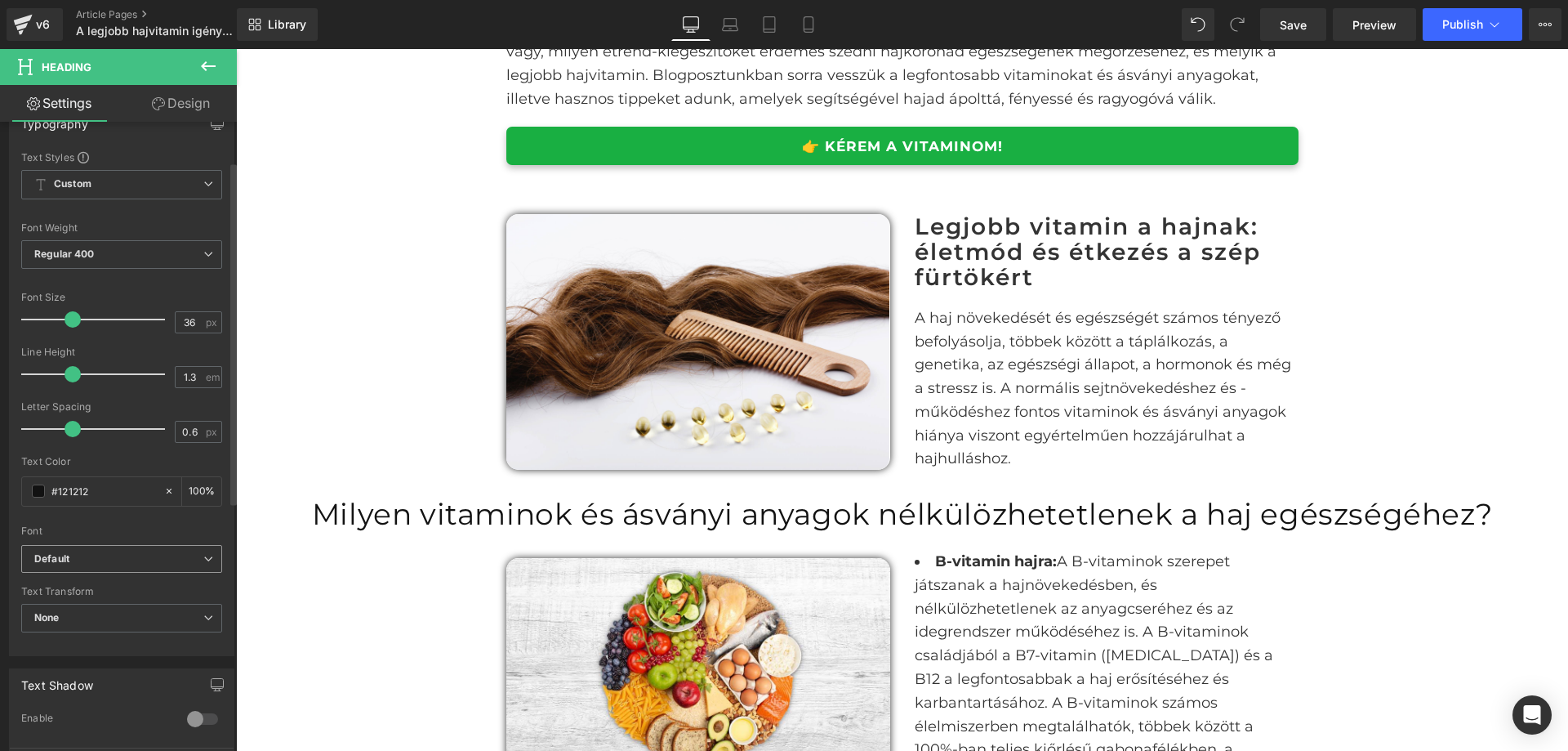
scroll to position [164, 0]
click at [138, 555] on b "Default" at bounding box center [119, 552] width 169 height 13
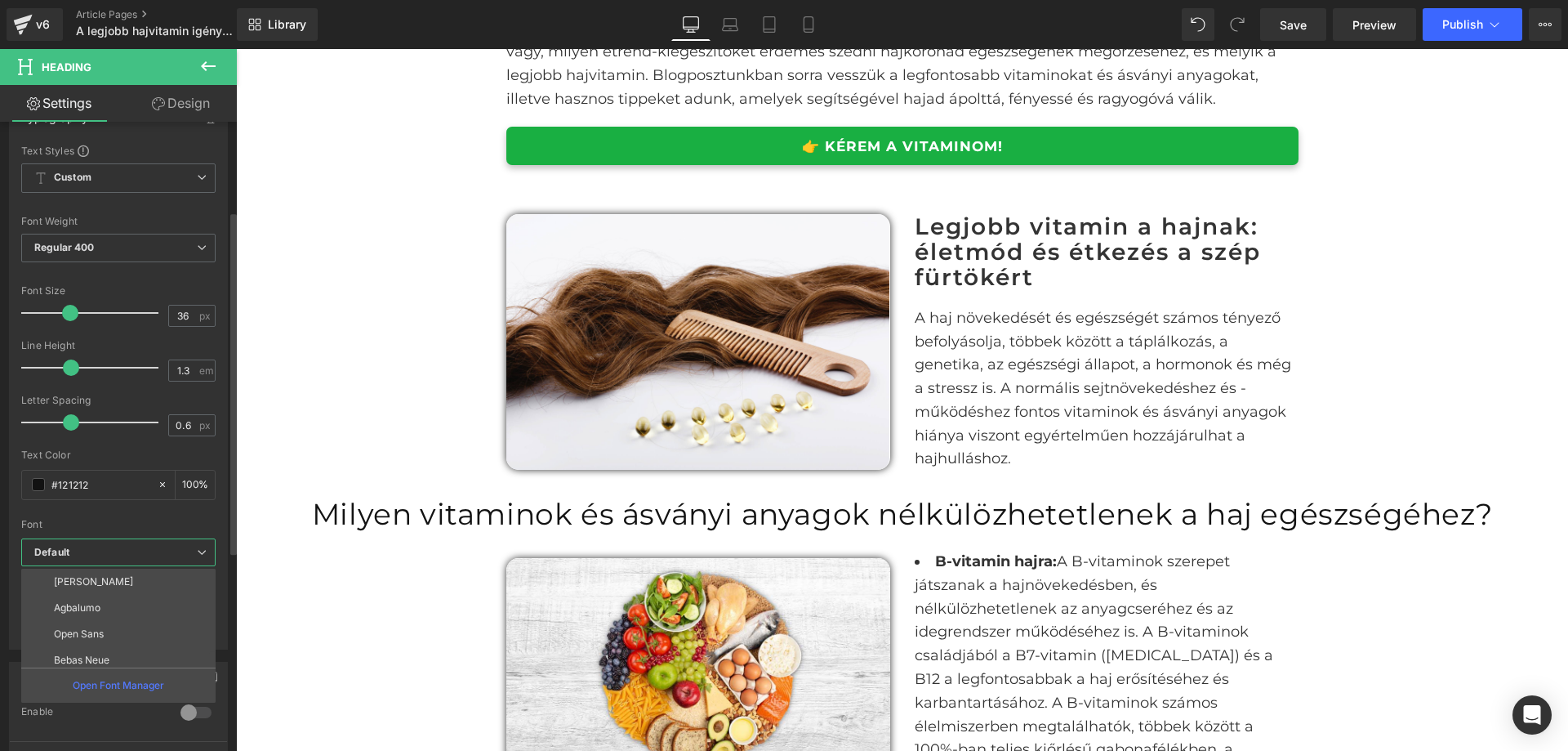
scroll to position [572, 0]
click at [122, 615] on li "Montserrat" at bounding box center [121, 610] width 201 height 26
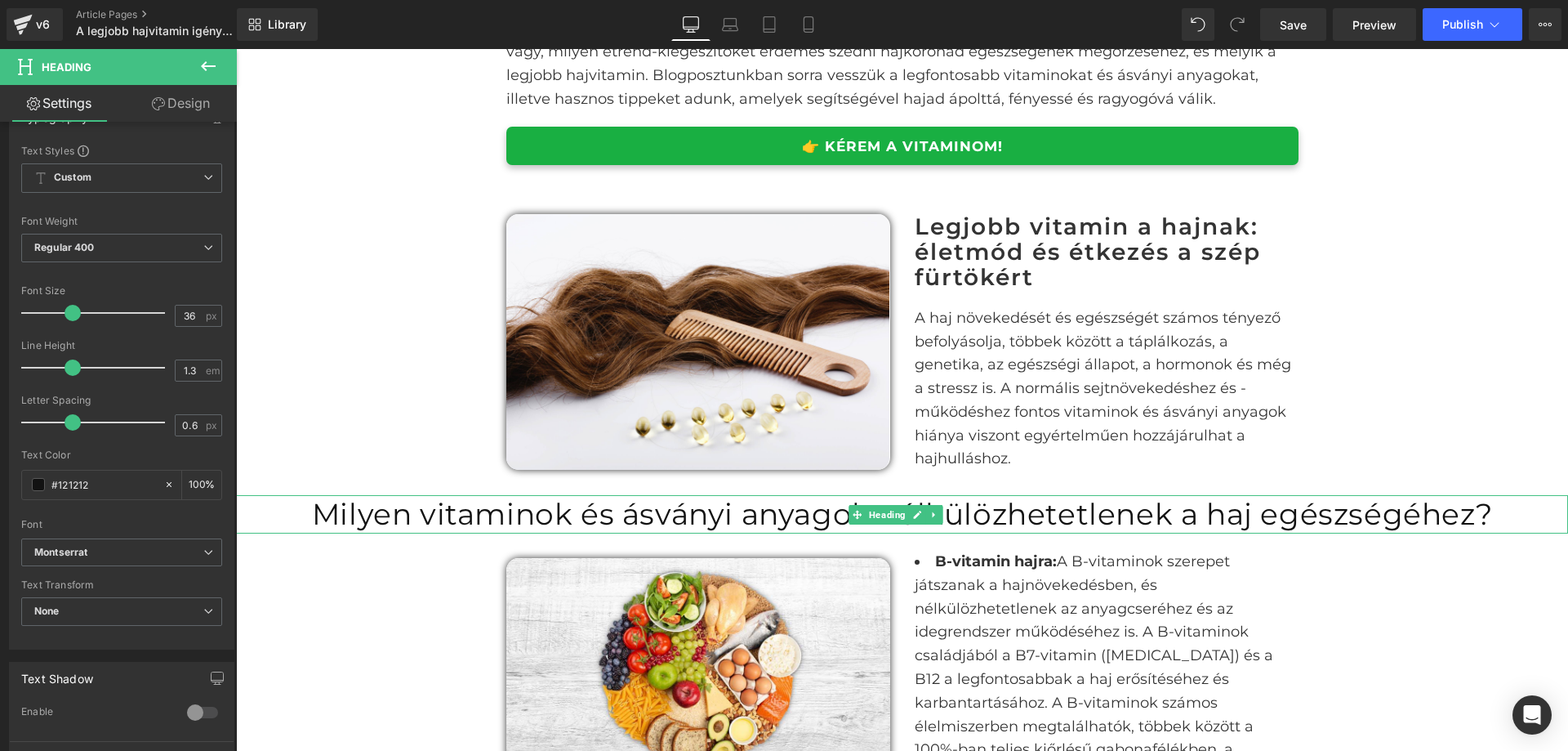
click at [581, 512] on h1 "Milyen vitaminok és ásványi anyagok nélkülözhetetlenek a haj egészségéhez?" at bounding box center [902, 515] width 1332 height 39
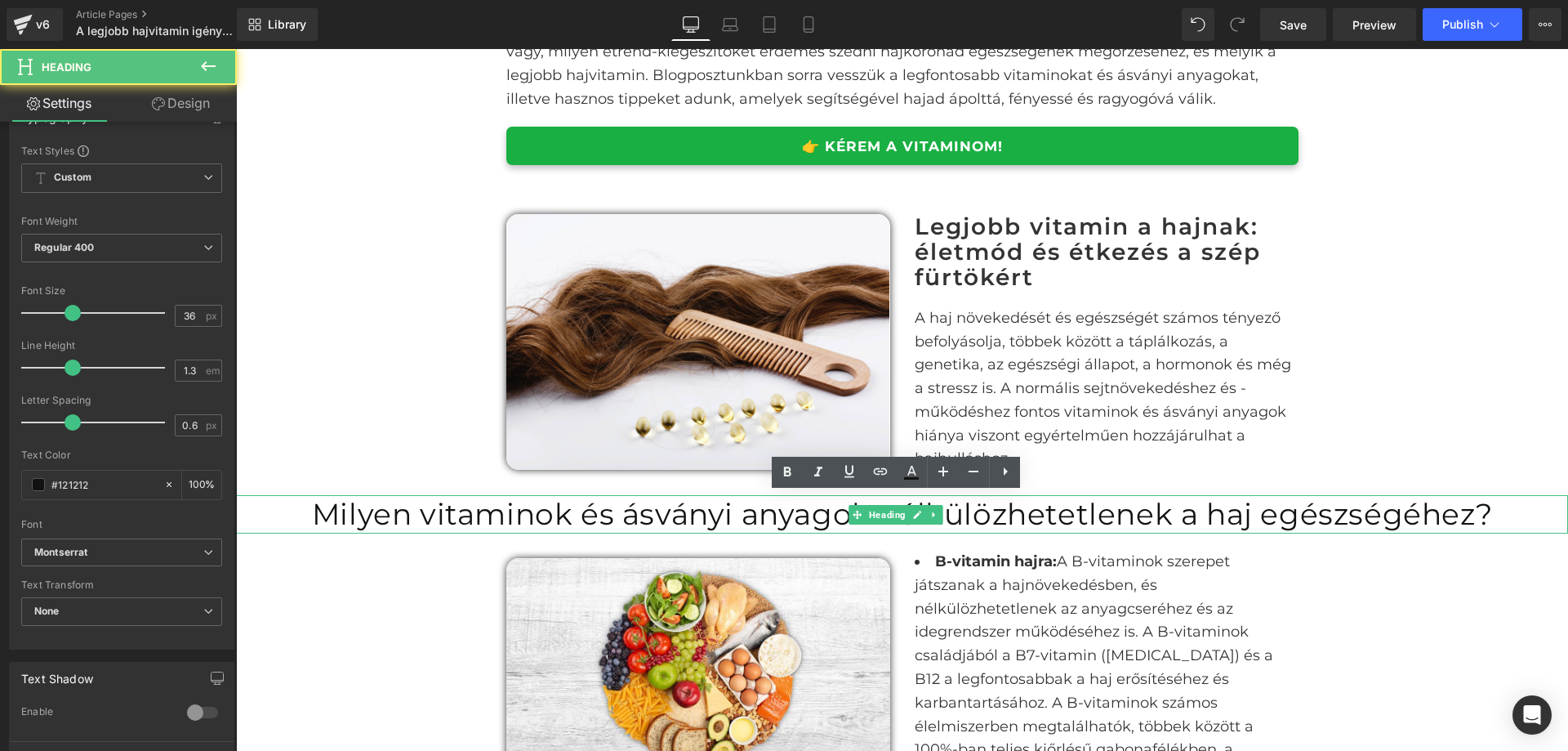
click at [581, 512] on h1 "Milyen vitaminok és ásványi anyagok nélkülözhetetlenek a haj egészségéhez?" at bounding box center [902, 515] width 1332 height 39
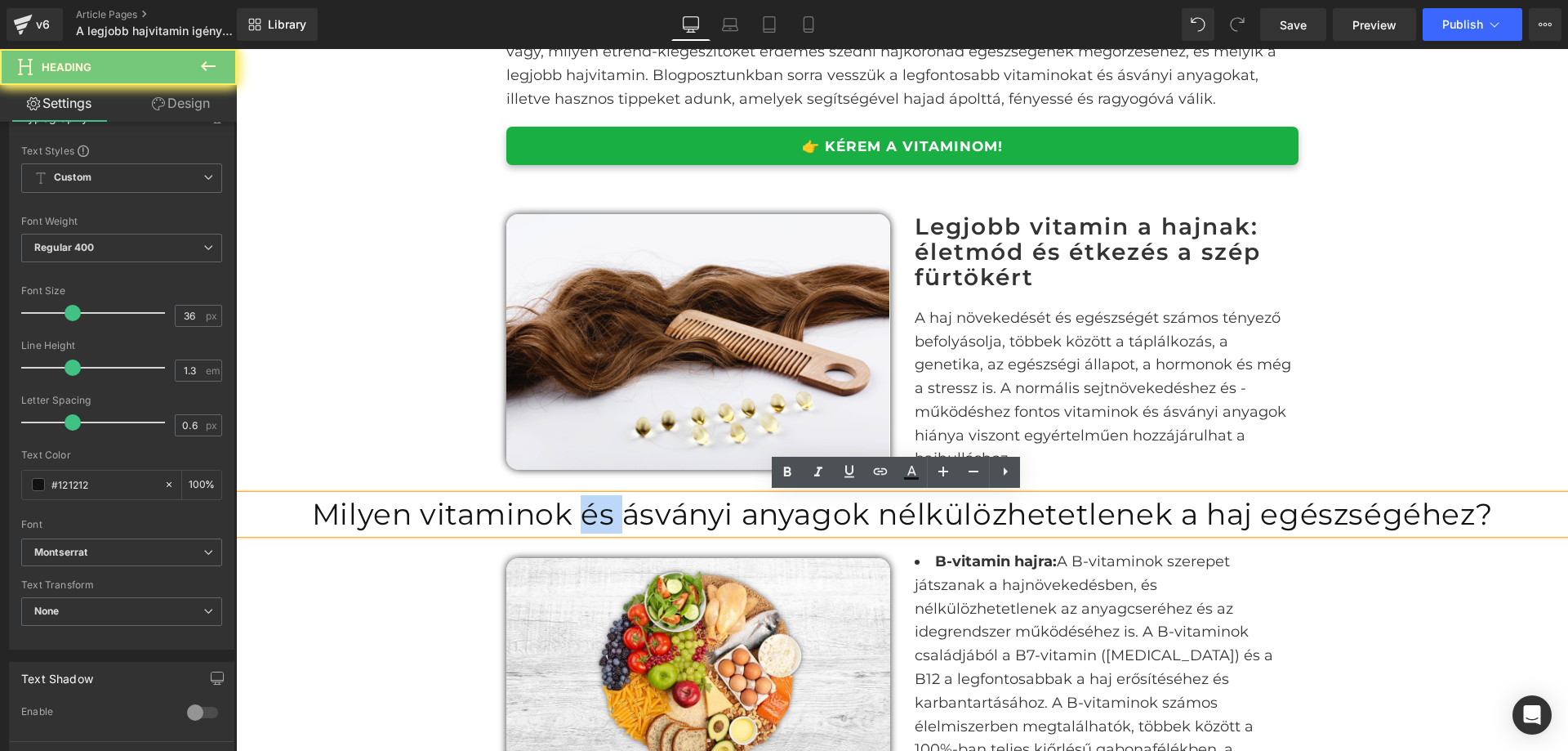
click at [581, 512] on h1 "Milyen vitaminok és ásványi anyagok nélkülözhetetlenek a haj egészségéhez?" at bounding box center [902, 515] width 1332 height 39
click at [611, 508] on h1 "Milyen vitaminok és ásványi anyagok nélkülözhetetlenek a haj egészségéhez?" at bounding box center [902, 515] width 1332 height 39
click at [635, 518] on h1 "Milyen vitaminok és ásványi anyagok nélkülözhetetlenek a haj egészségéhez?" at bounding box center [902, 515] width 1332 height 39
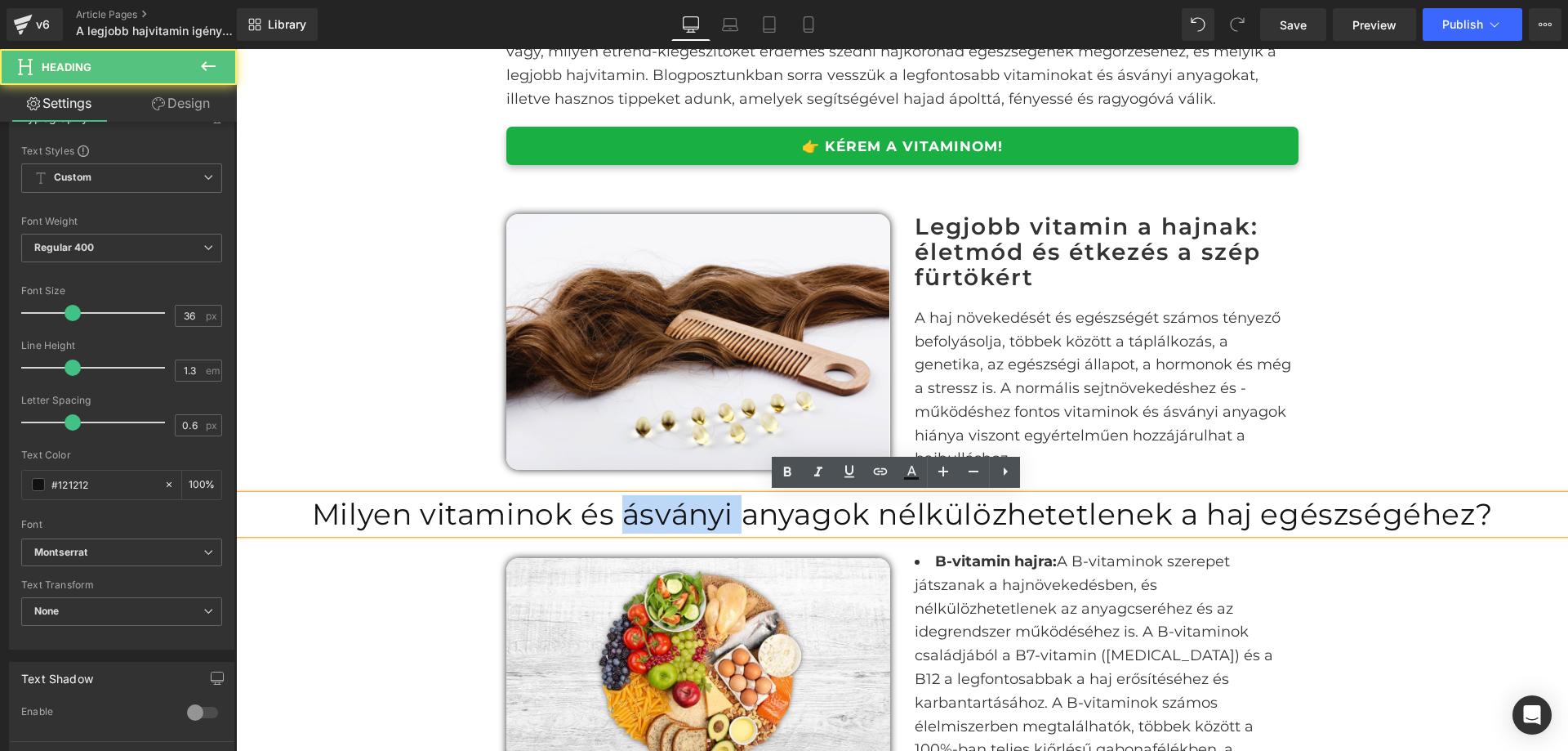
click at [635, 518] on h1 "Milyen vitaminok és ásványi anyagok nélkülözhetetlenek a haj egészségéhez?" at bounding box center [902, 515] width 1332 height 39
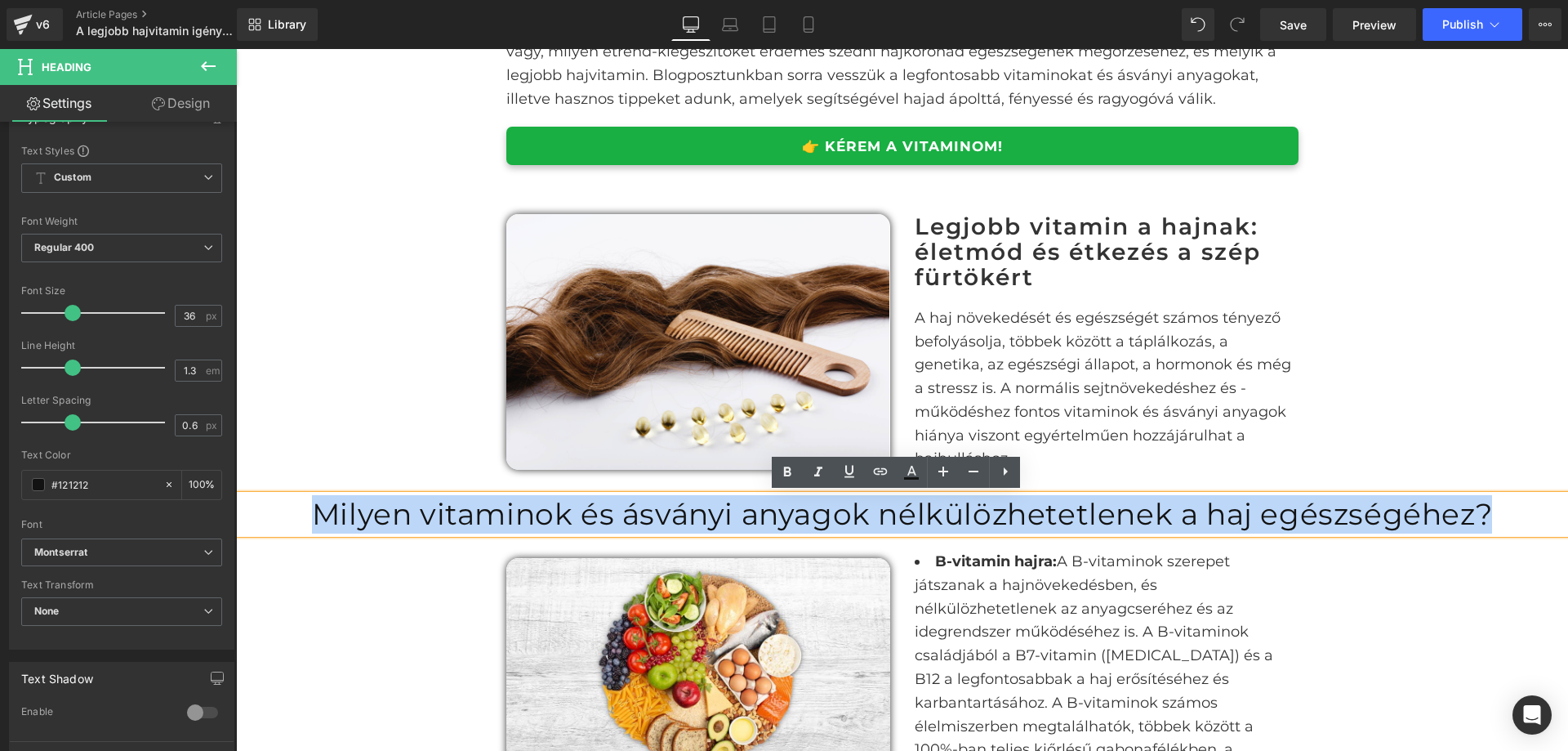
click at [635, 518] on h1 "Milyen vitaminok és ásványi anyagok nélkülözhetetlenek a haj egészségéhez?" at bounding box center [902, 515] width 1332 height 39
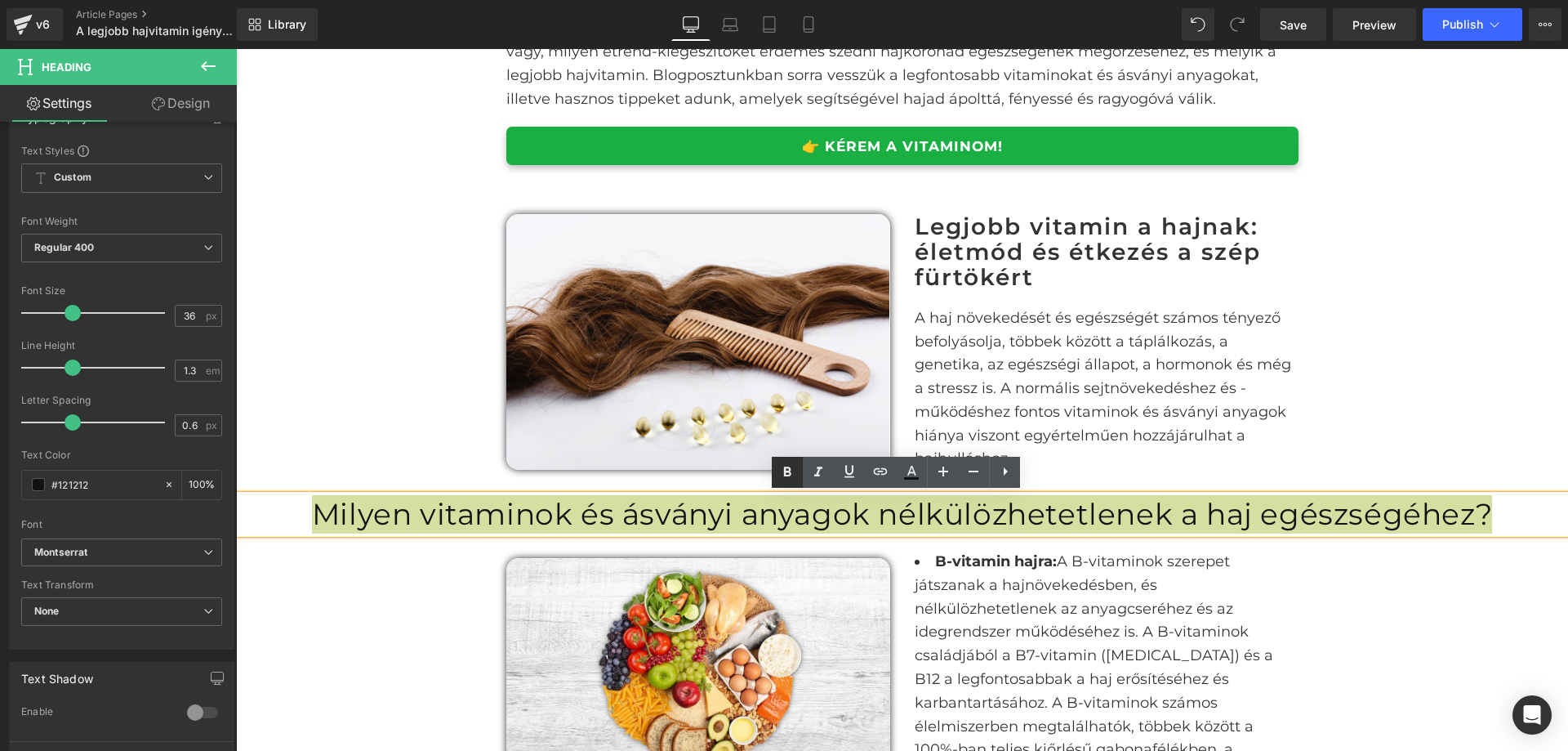
click at [793, 473] on icon at bounding box center [787, 472] width 19 height 19
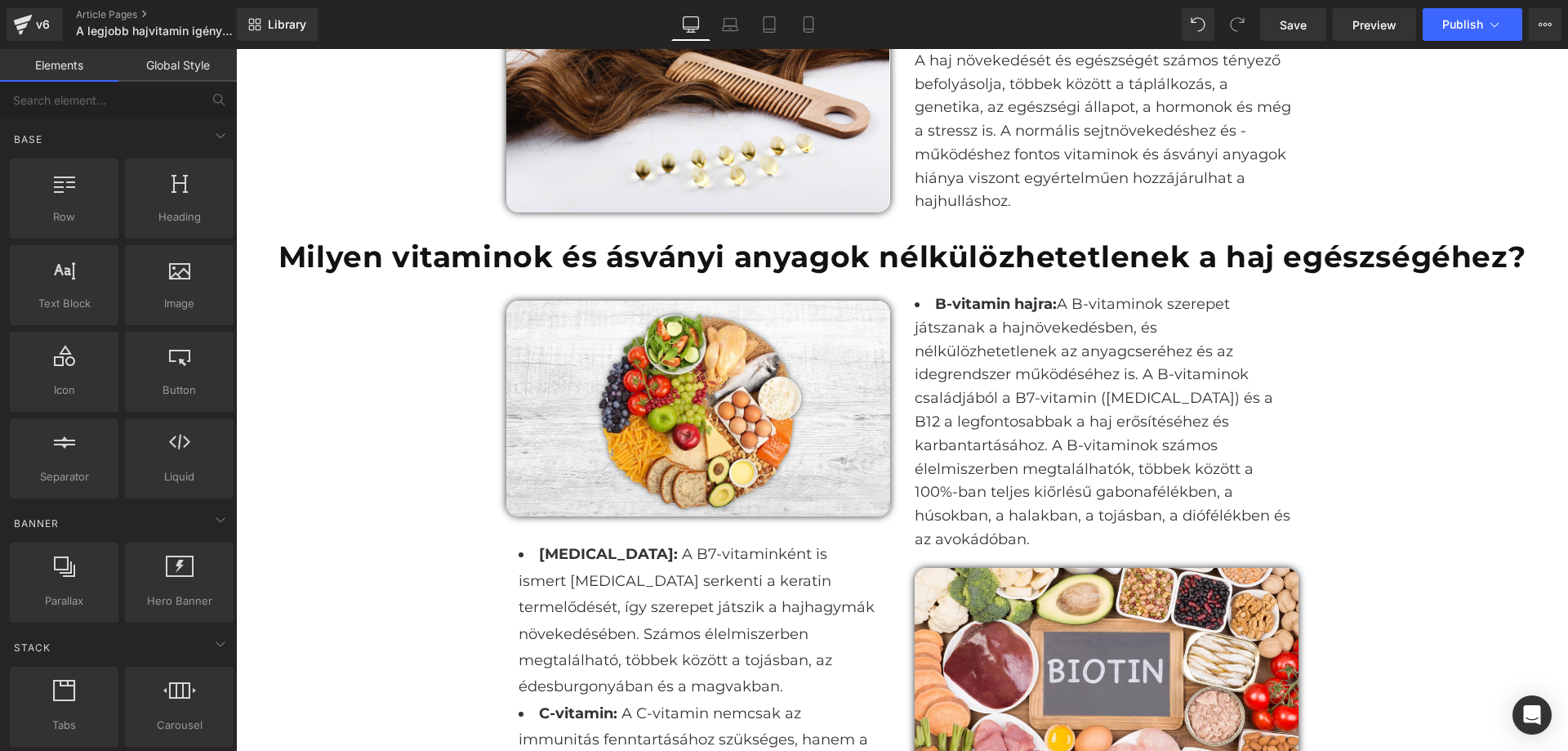
scroll to position [1062, 0]
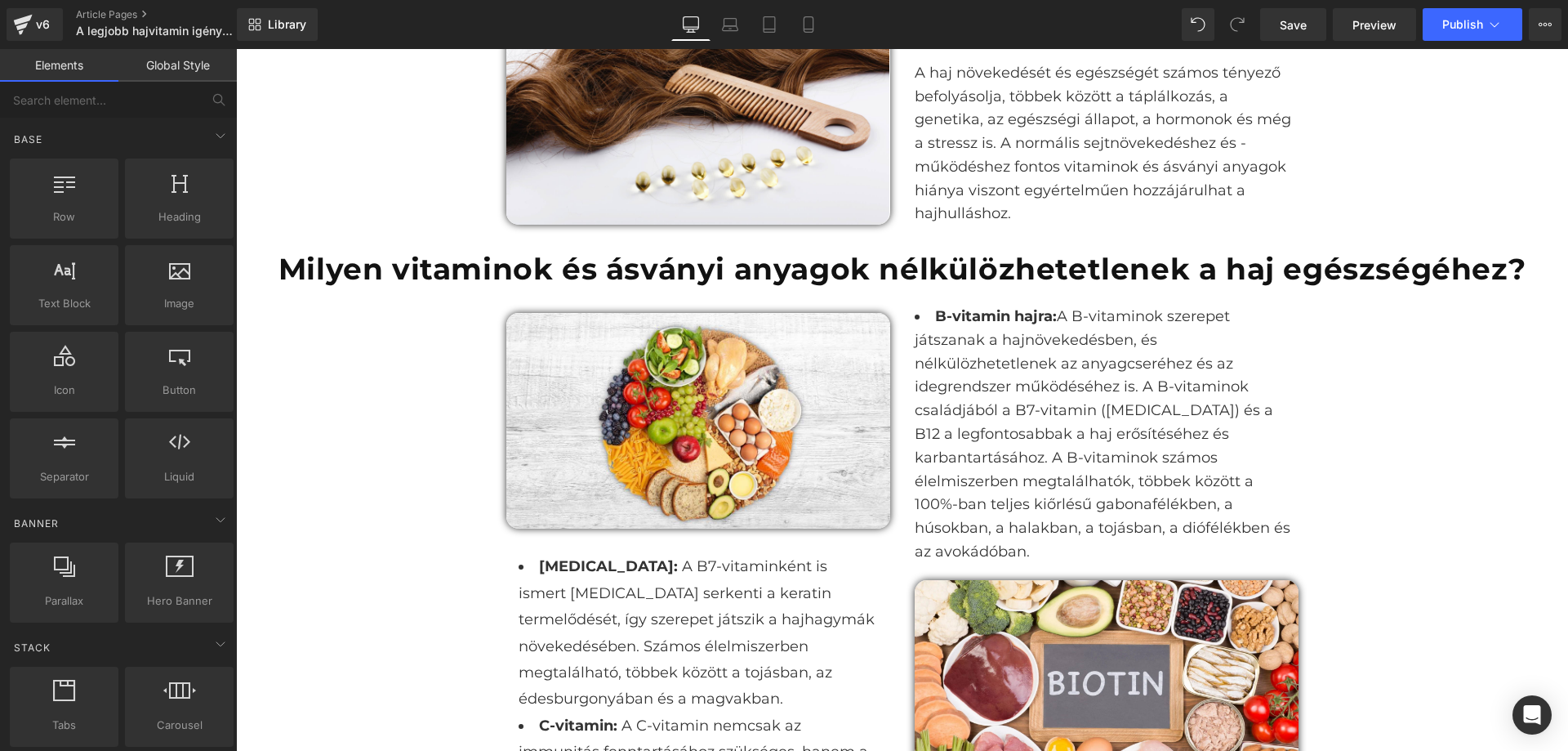
click at [417, 271] on strong "Milyen vitaminok és ásványi anyagok nélkülözhetetlenek a haj egészségéhez?" at bounding box center [902, 268] width 1247 height 36
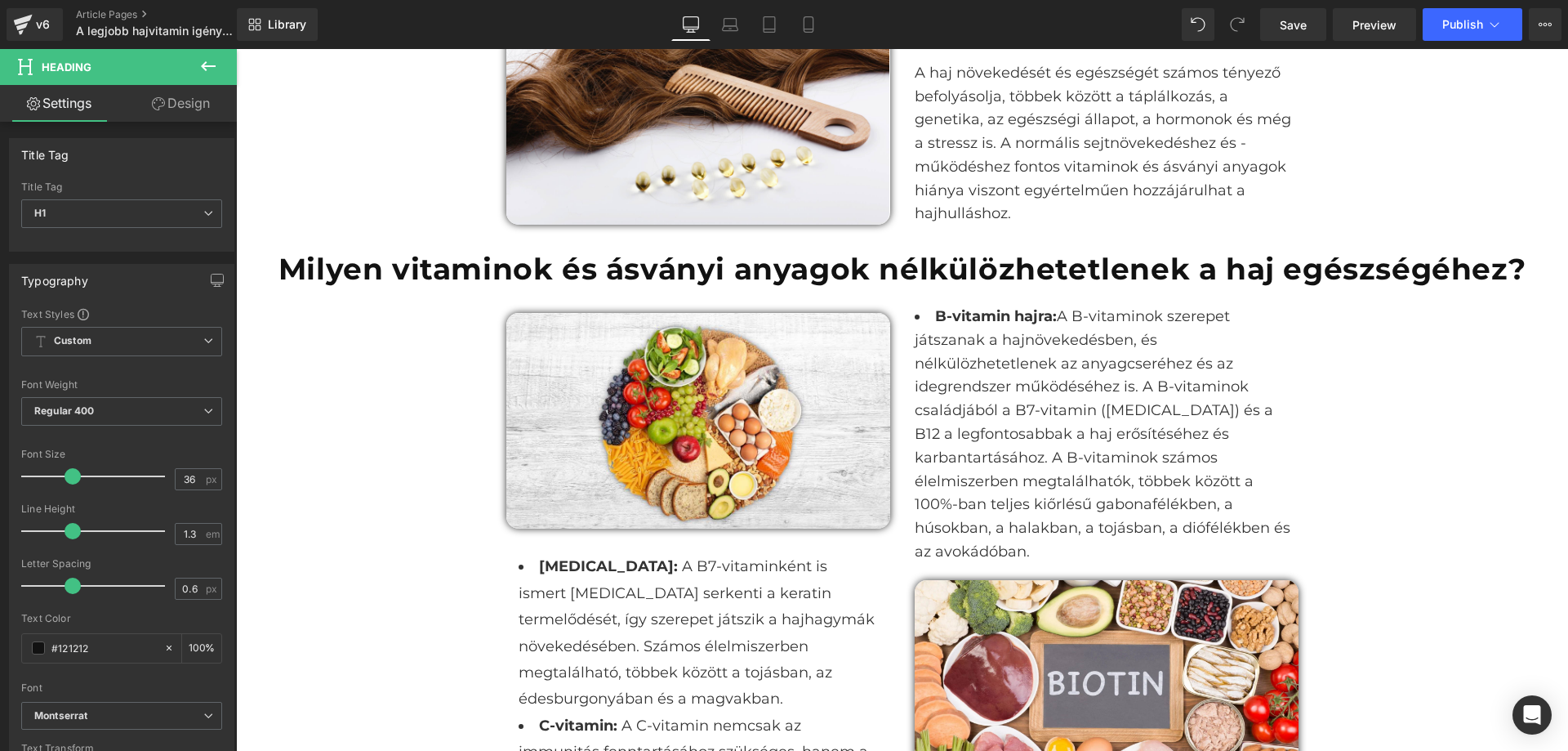
click at [185, 100] on link "Design" at bounding box center [180, 103] width 119 height 37
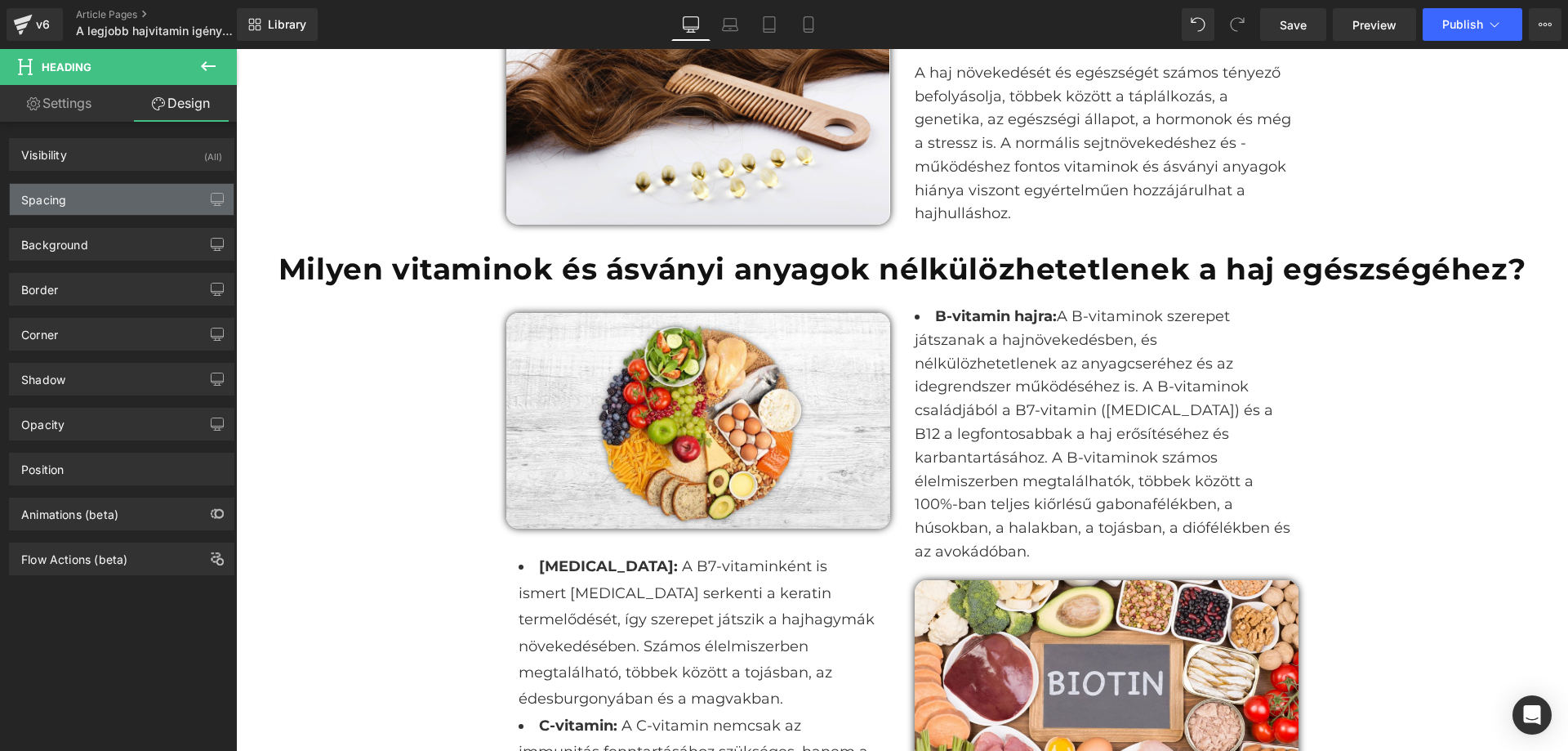
click at [79, 203] on div "Spacing" at bounding box center [121, 200] width 224 height 31
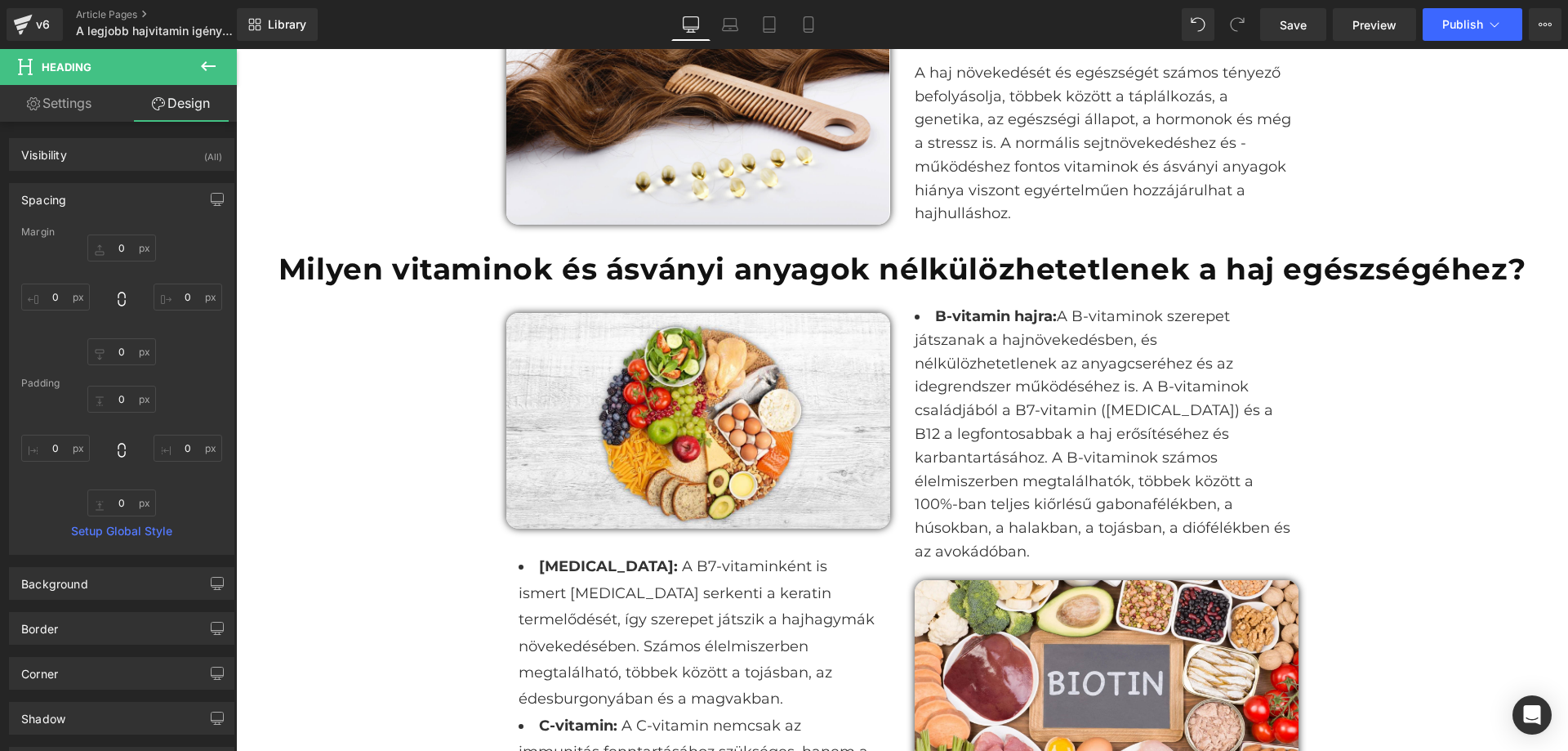
click at [67, 121] on div "Visibility (All) 0|0|0|0 1 Show on Desktop 1 Show on Laptop 1 Show on Tablet 1 …" at bounding box center [121, 518] width 244 height 792
click at [66, 112] on link "Settings" at bounding box center [59, 103] width 119 height 37
type input "100"
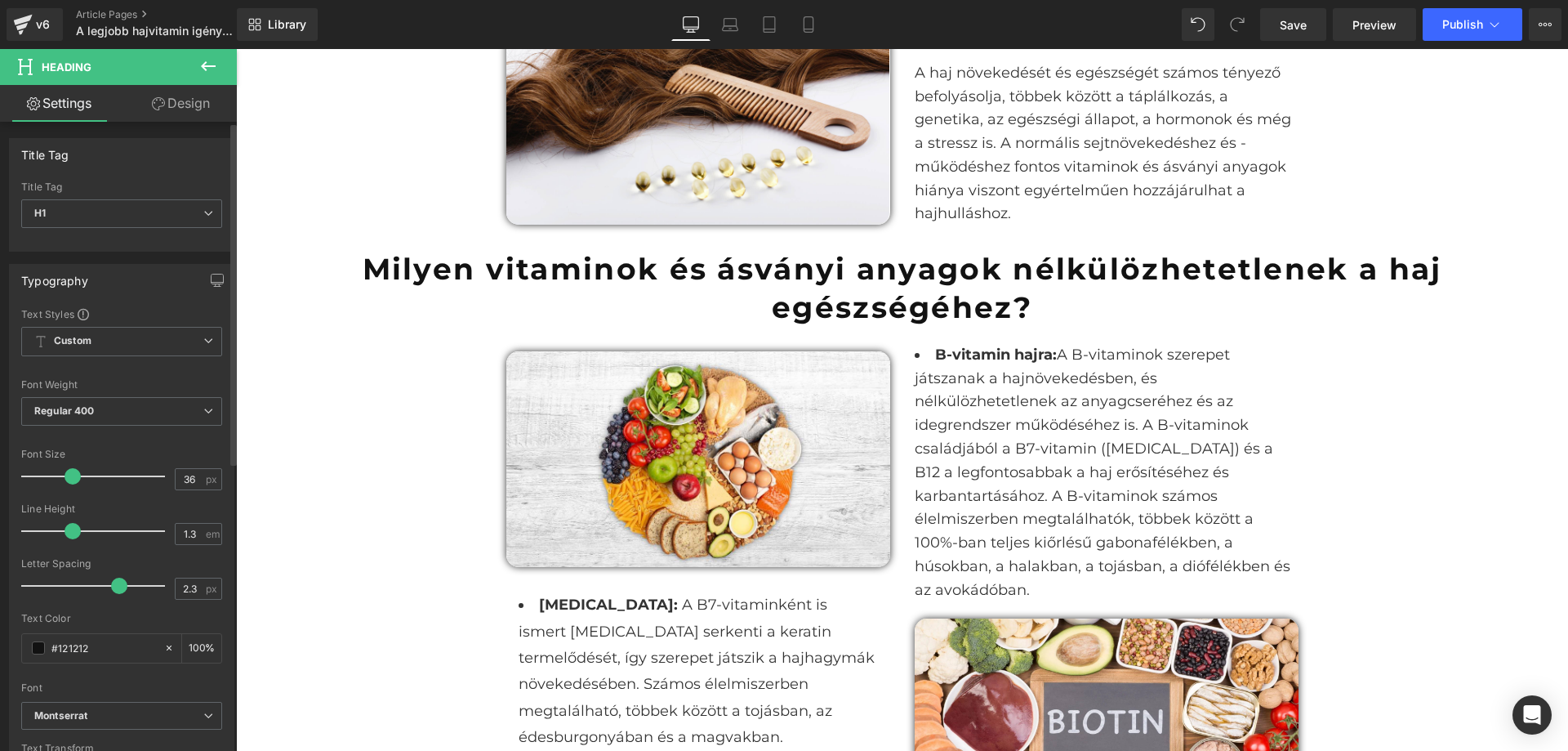
type input "2.4"
drag, startPoint x: 74, startPoint y: 582, endPoint x: 120, endPoint y: 584, distance: 46.0
click at [120, 584] on span at bounding box center [121, 585] width 16 height 16
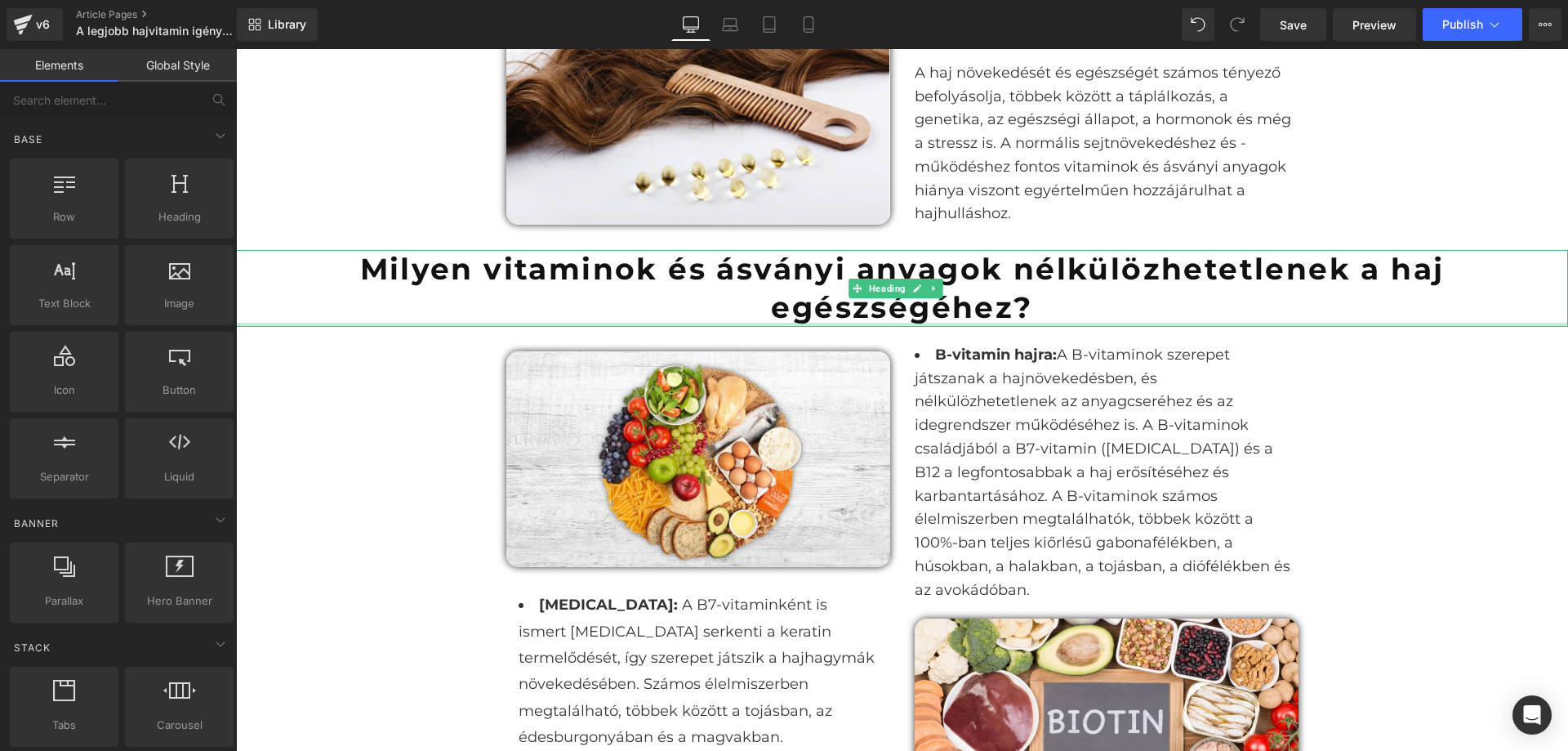
click at [1163, 315] on h1 "Milyen vitaminok és ásványi anyagok nélkülözhetetlenek a haj egészségéhez?" at bounding box center [902, 288] width 1332 height 77
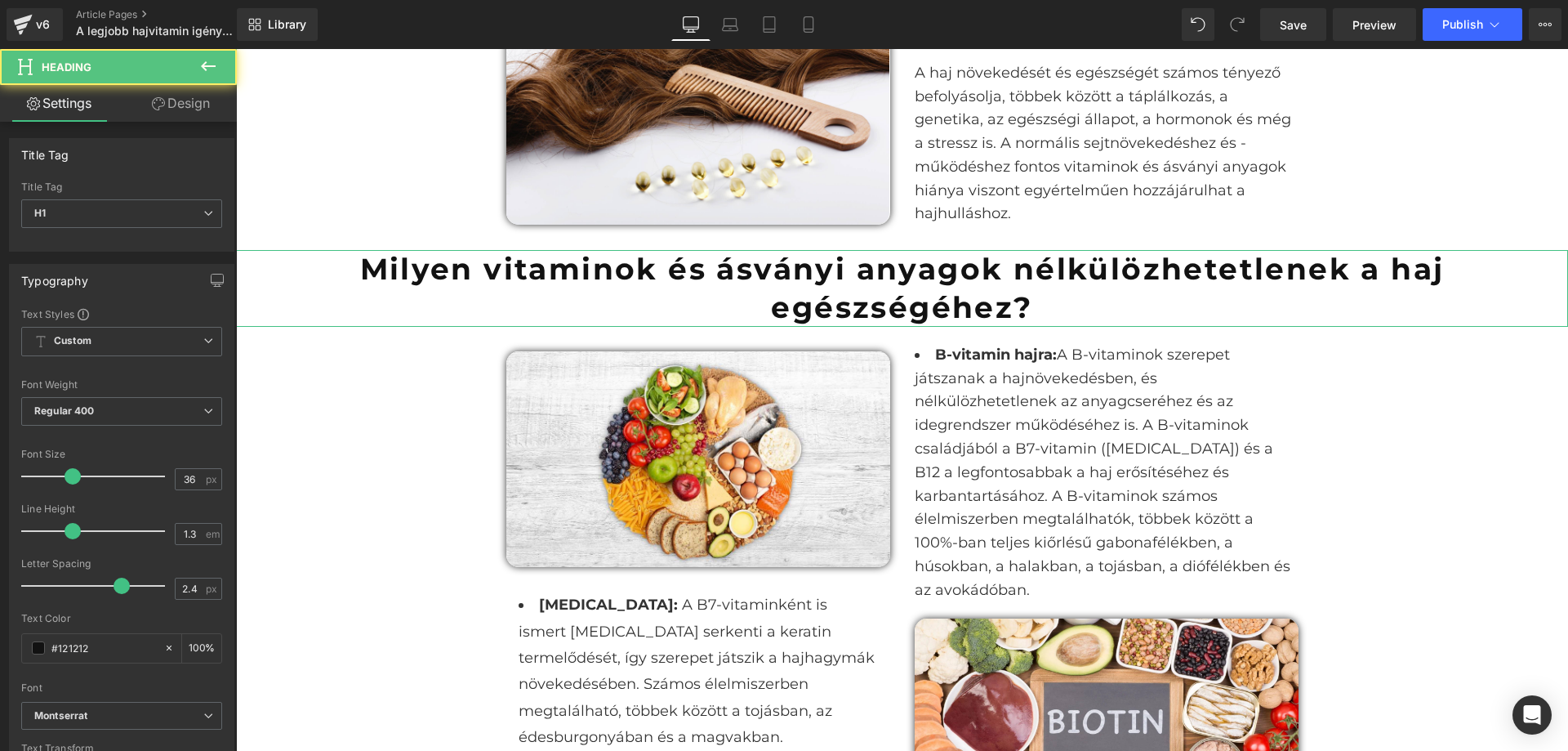
click at [177, 118] on link "Design" at bounding box center [180, 103] width 119 height 37
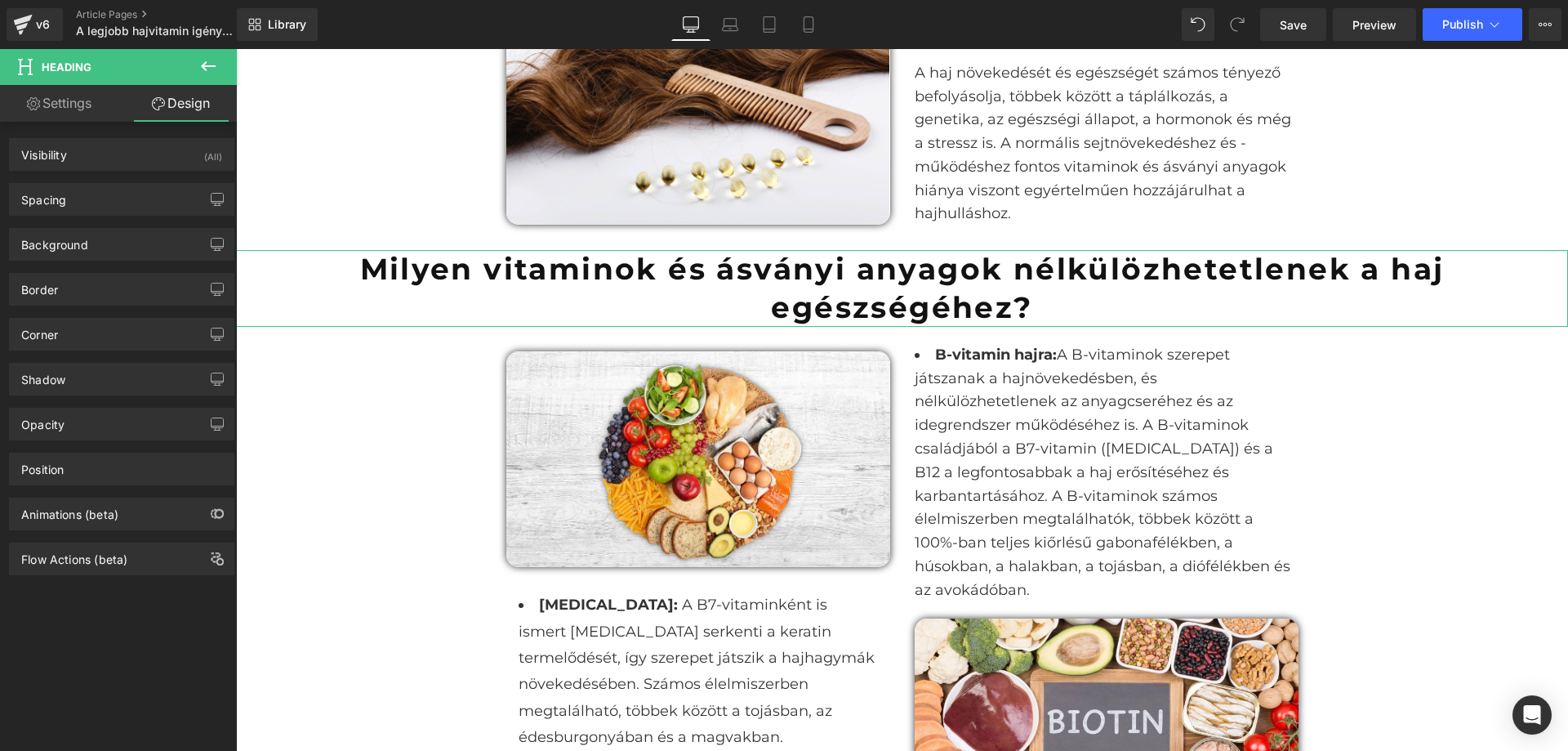
type input "0"
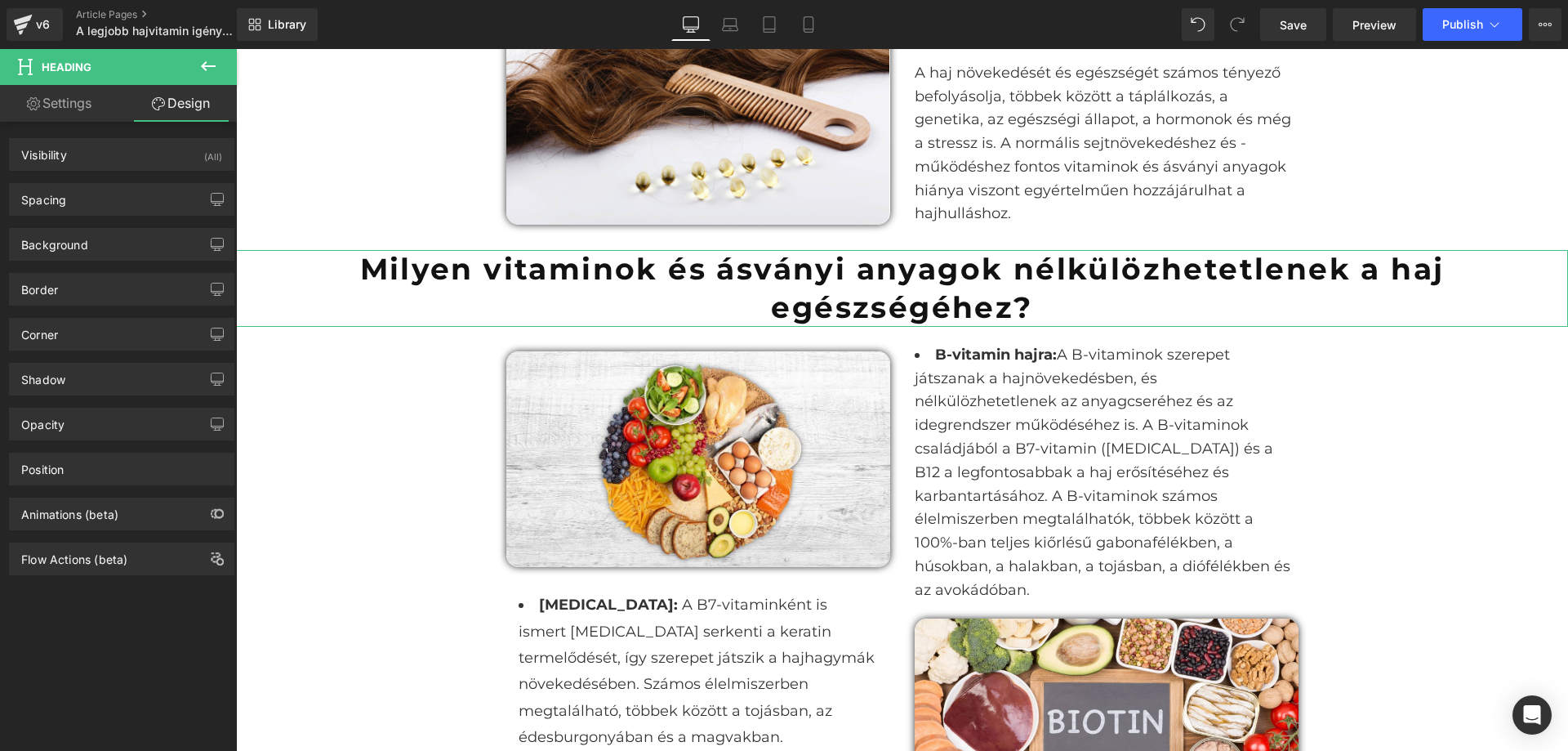
type input "0"
click at [141, 201] on div "Spacing" at bounding box center [121, 200] width 224 height 31
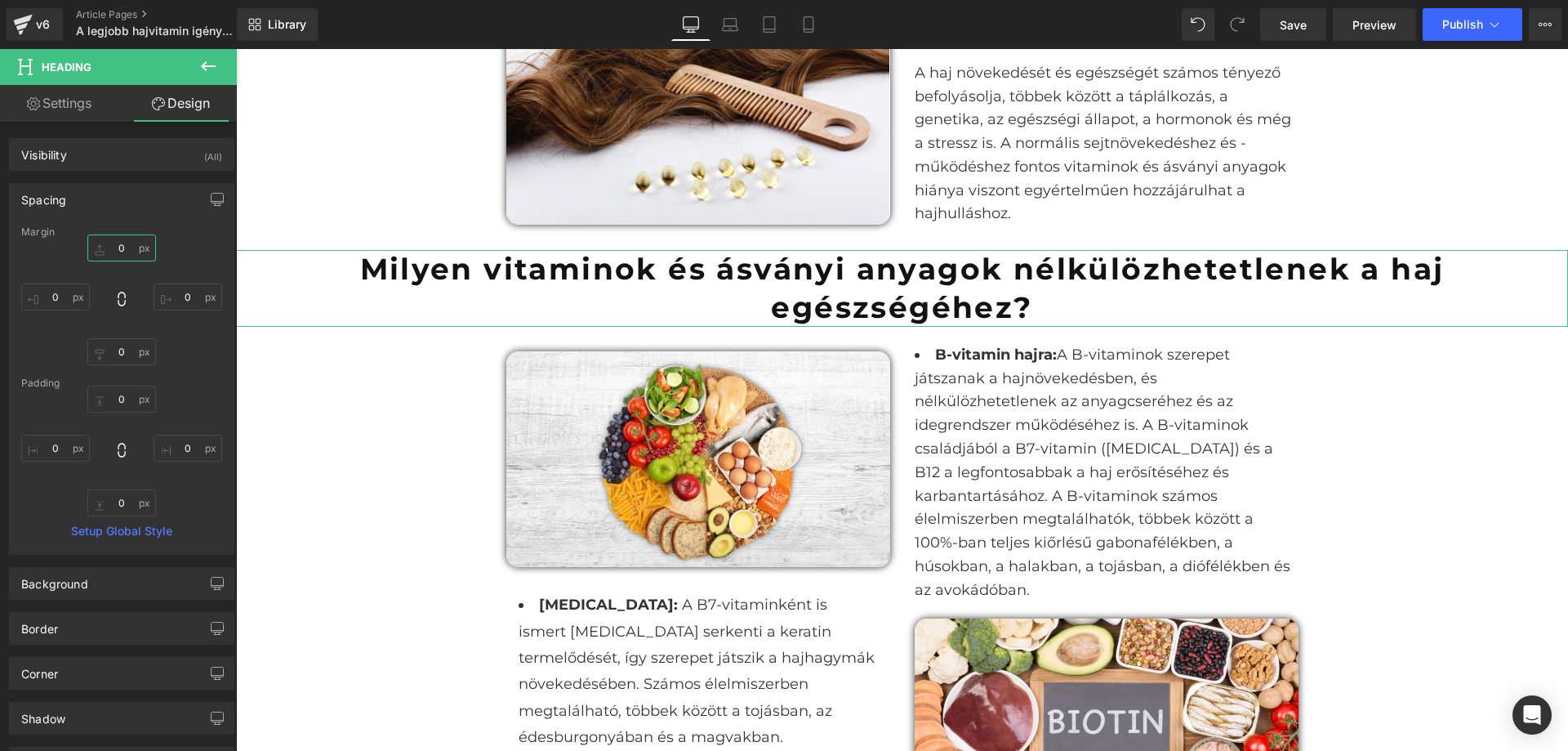
click at [132, 255] on input "0" at bounding box center [121, 248] width 68 height 27
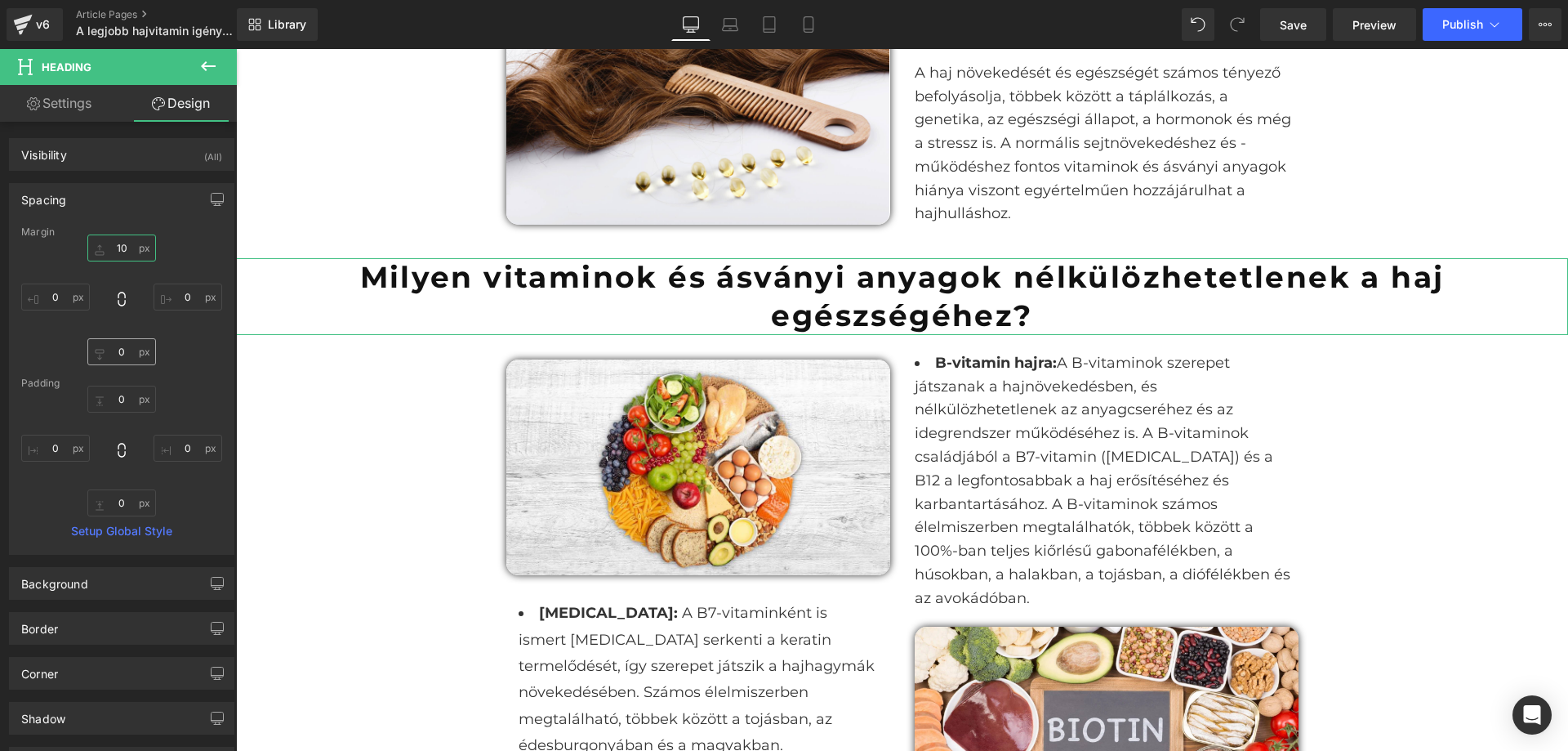
type input "10"
click at [124, 357] on input "0" at bounding box center [121, 352] width 68 height 27
type input "10"
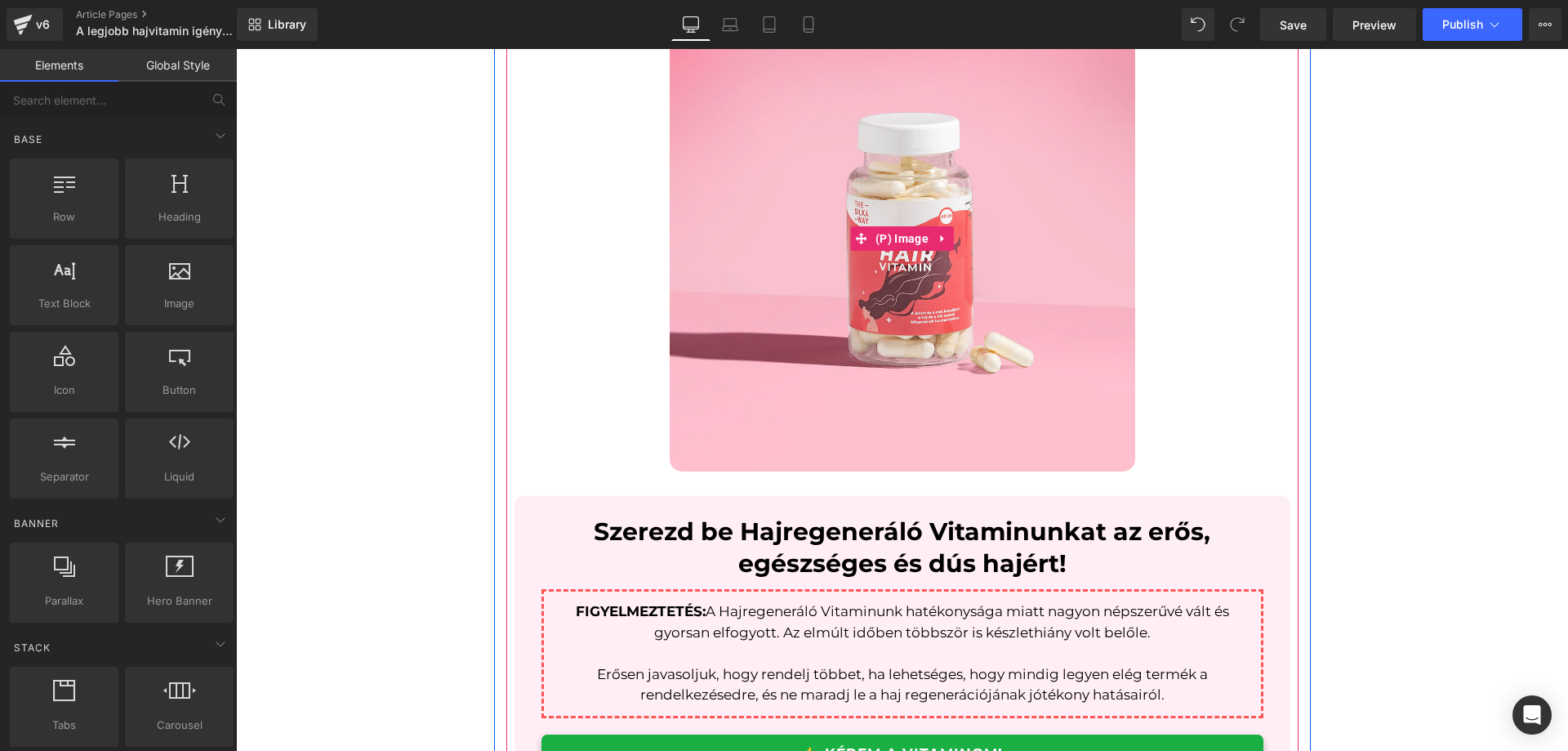
scroll to position [3841, 0]
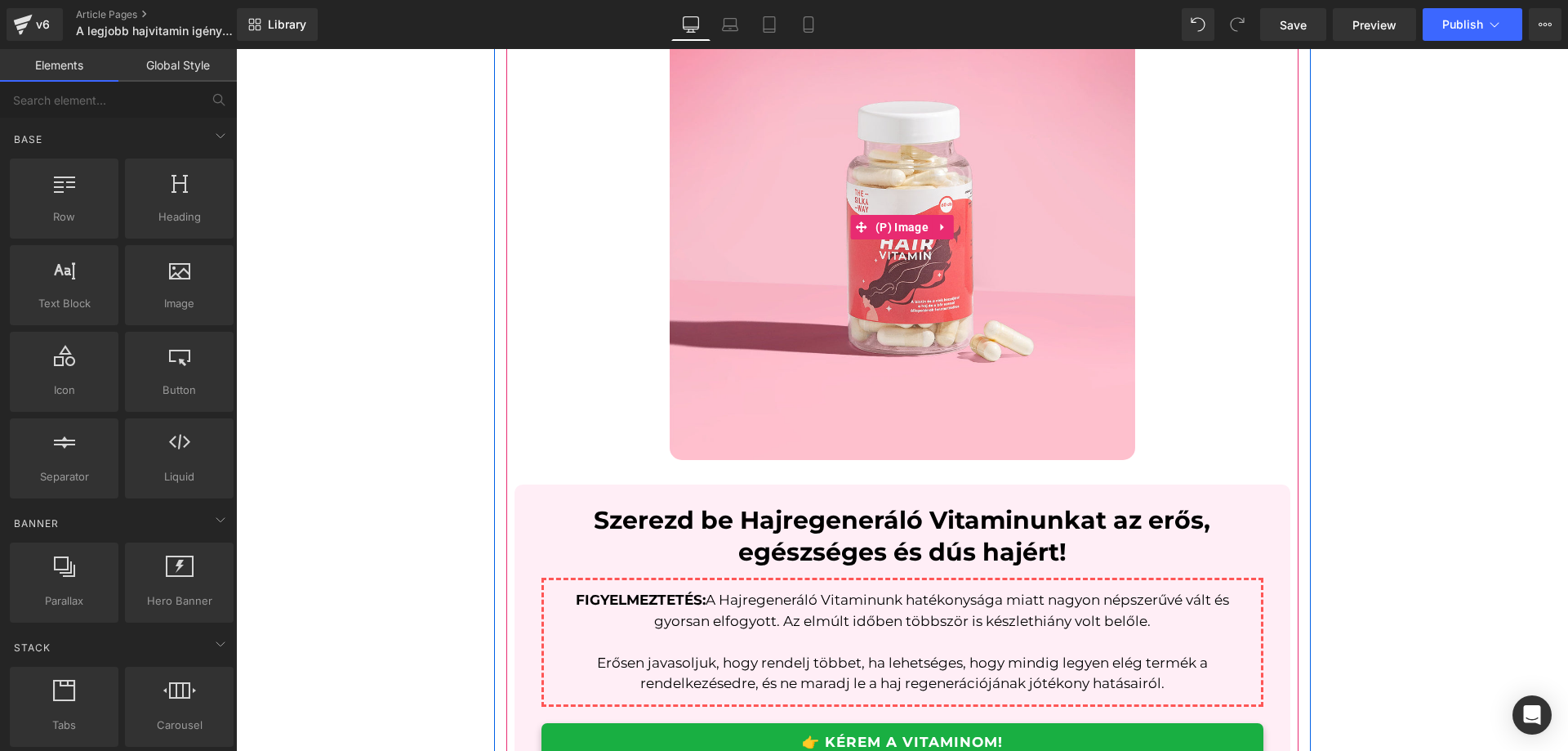
click at [1071, 292] on img at bounding box center [902, 227] width 465 height 466
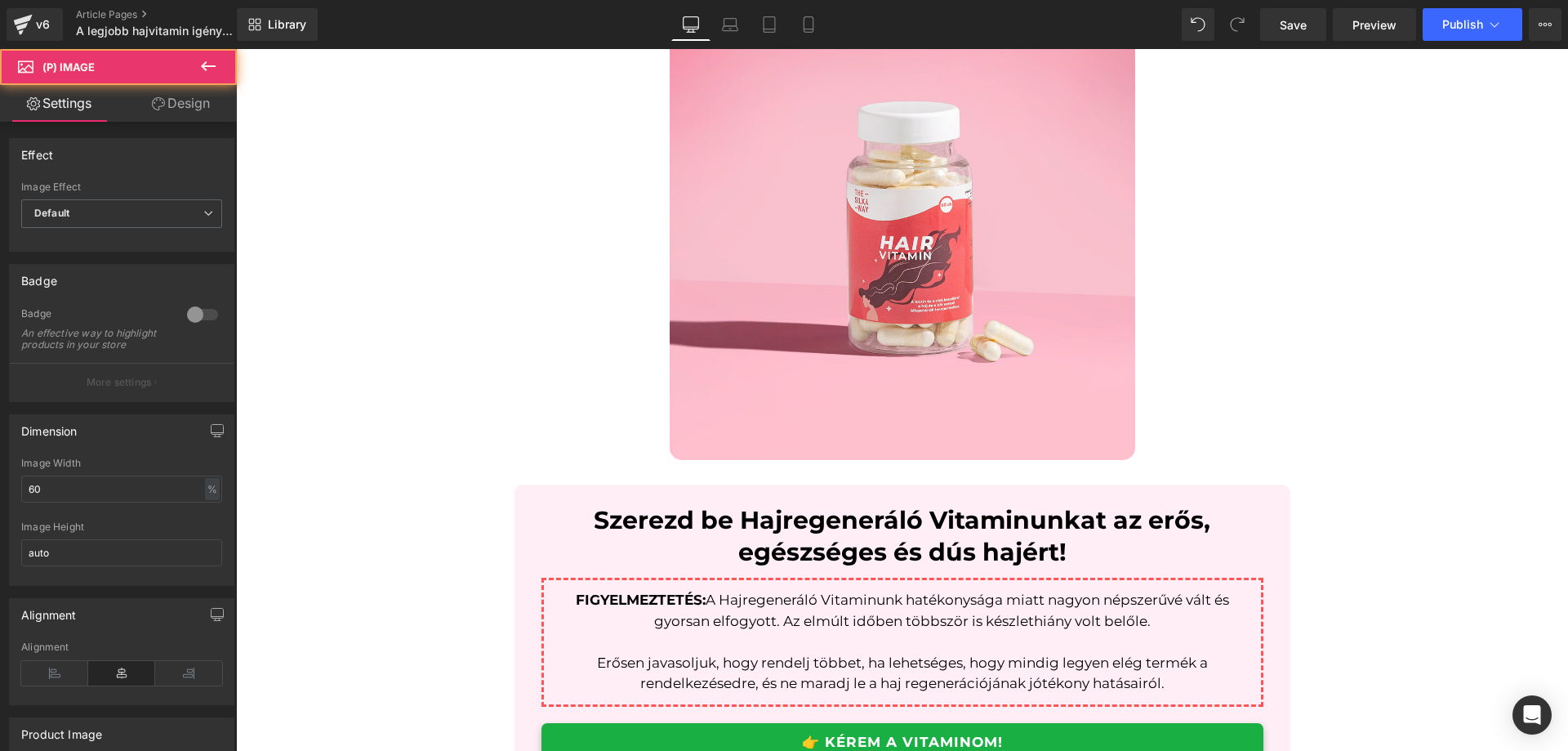
click at [179, 103] on link "Design" at bounding box center [180, 103] width 119 height 37
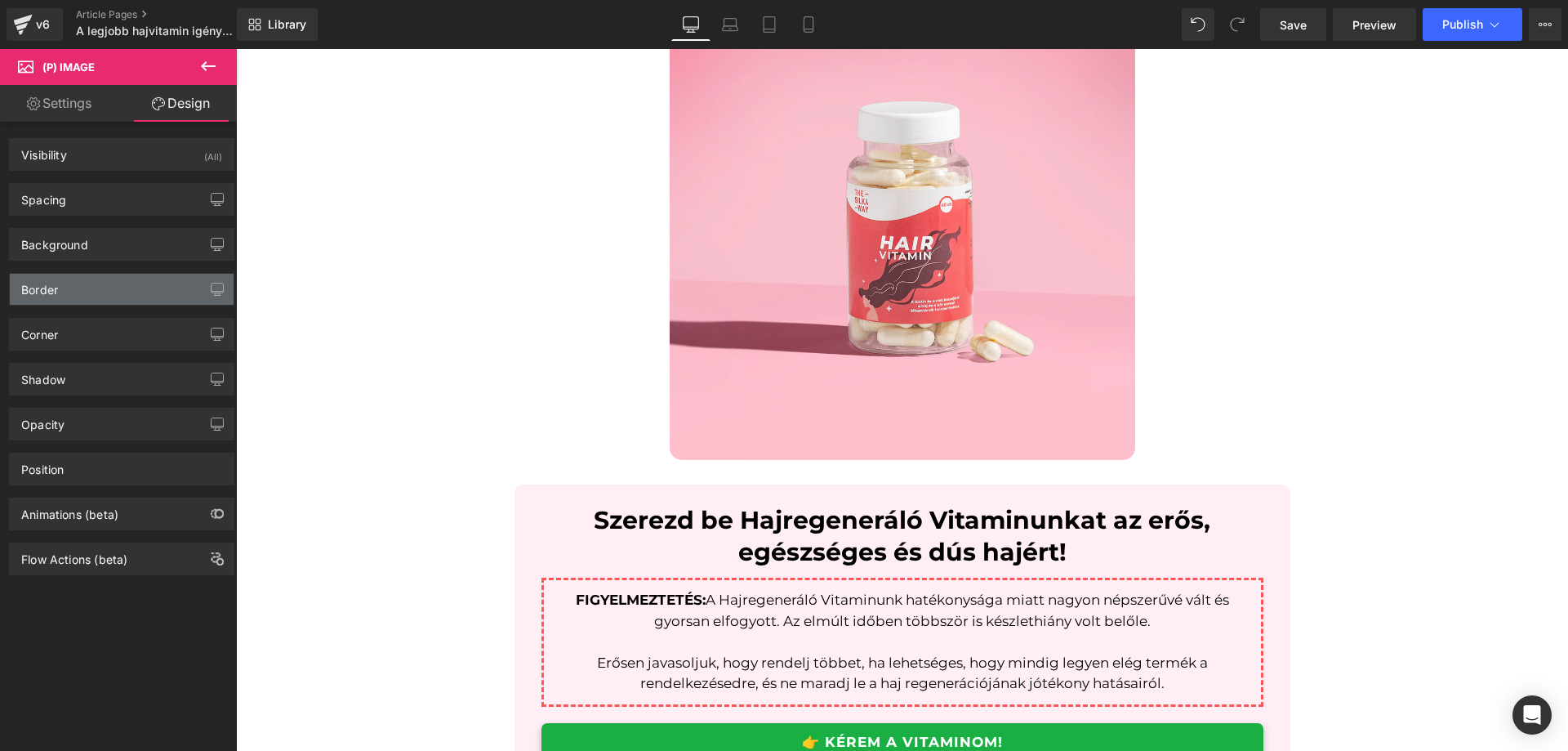
type input "0"
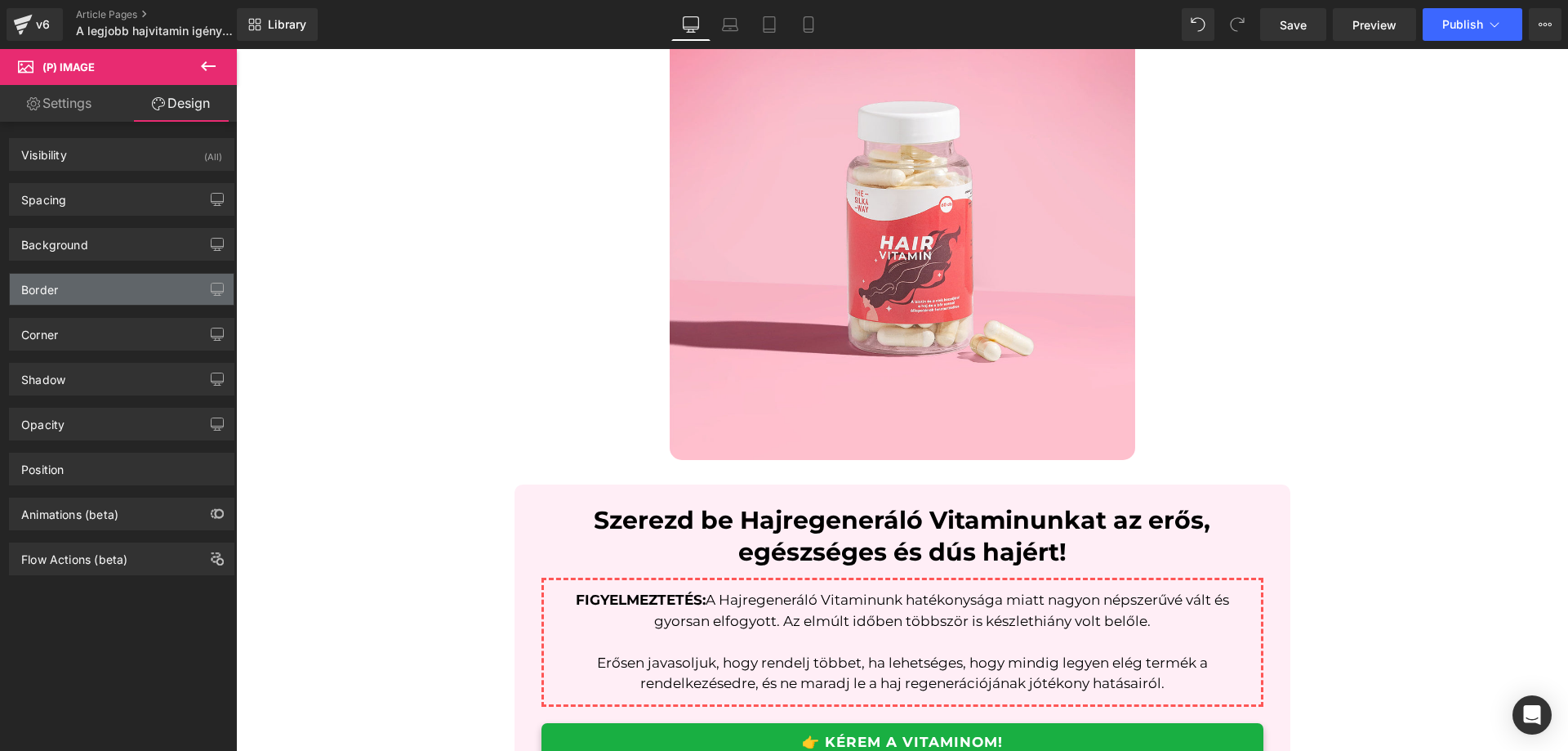
type input "0"
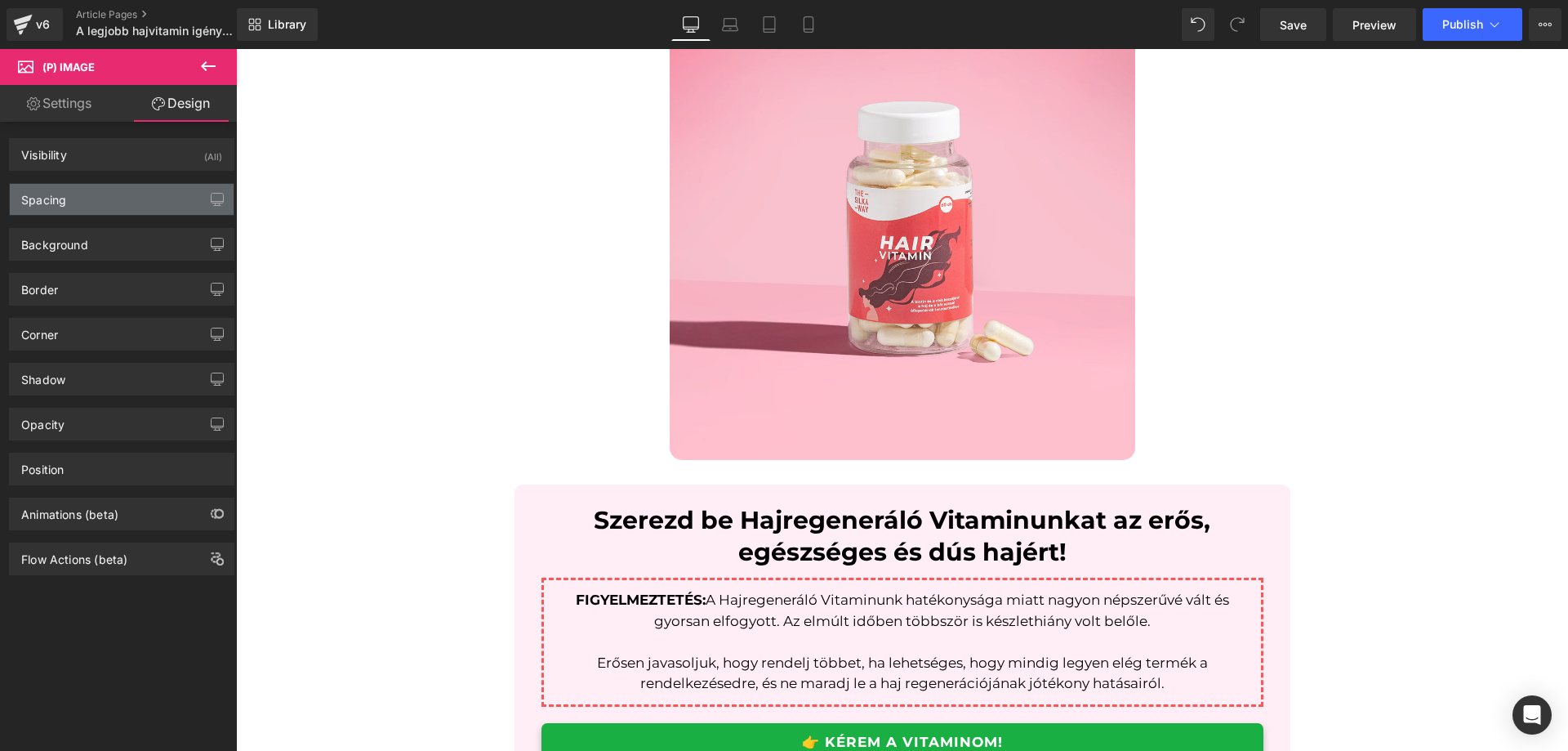
click at [132, 197] on div "Spacing" at bounding box center [121, 200] width 224 height 31
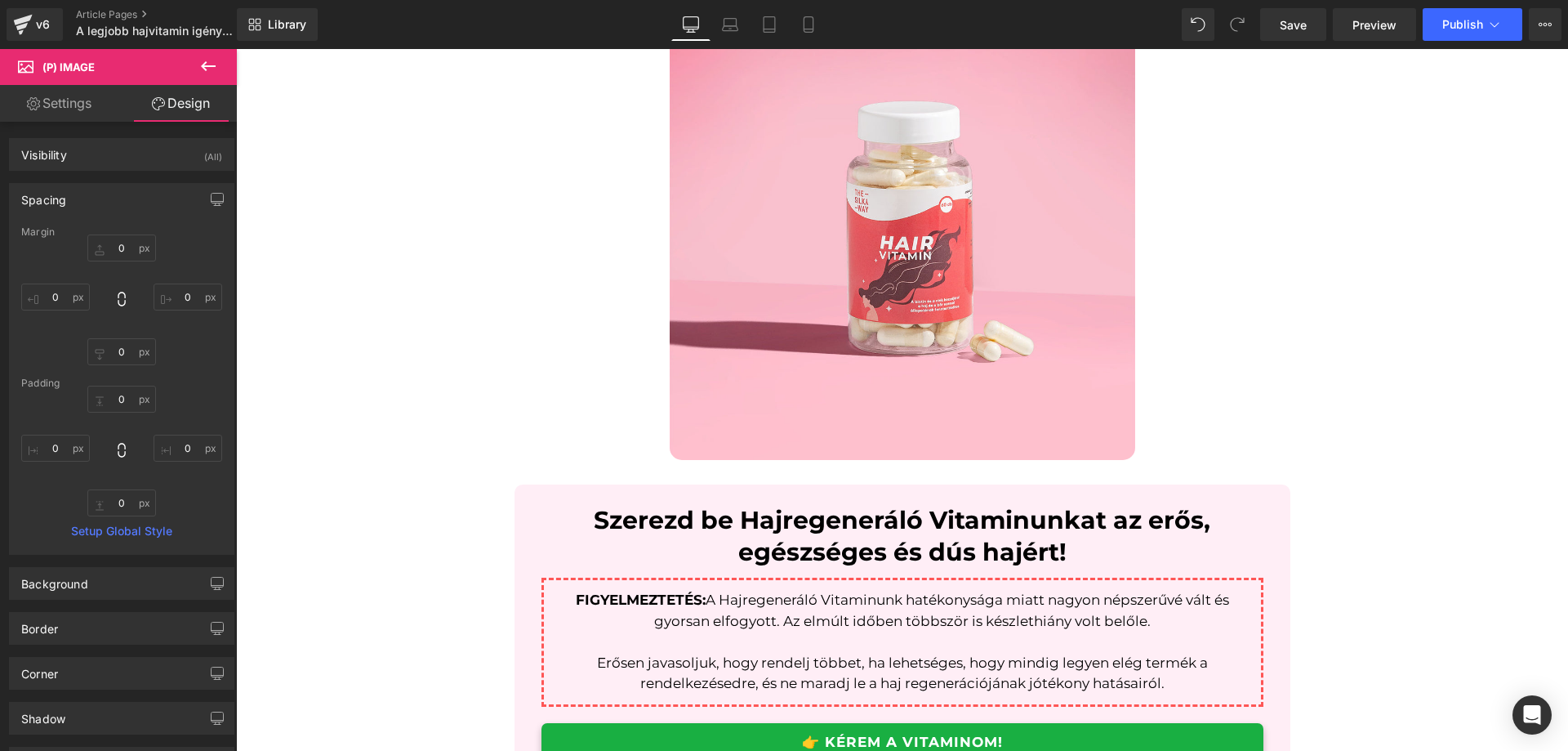
click at [130, 201] on div "Spacing" at bounding box center [121, 200] width 224 height 31
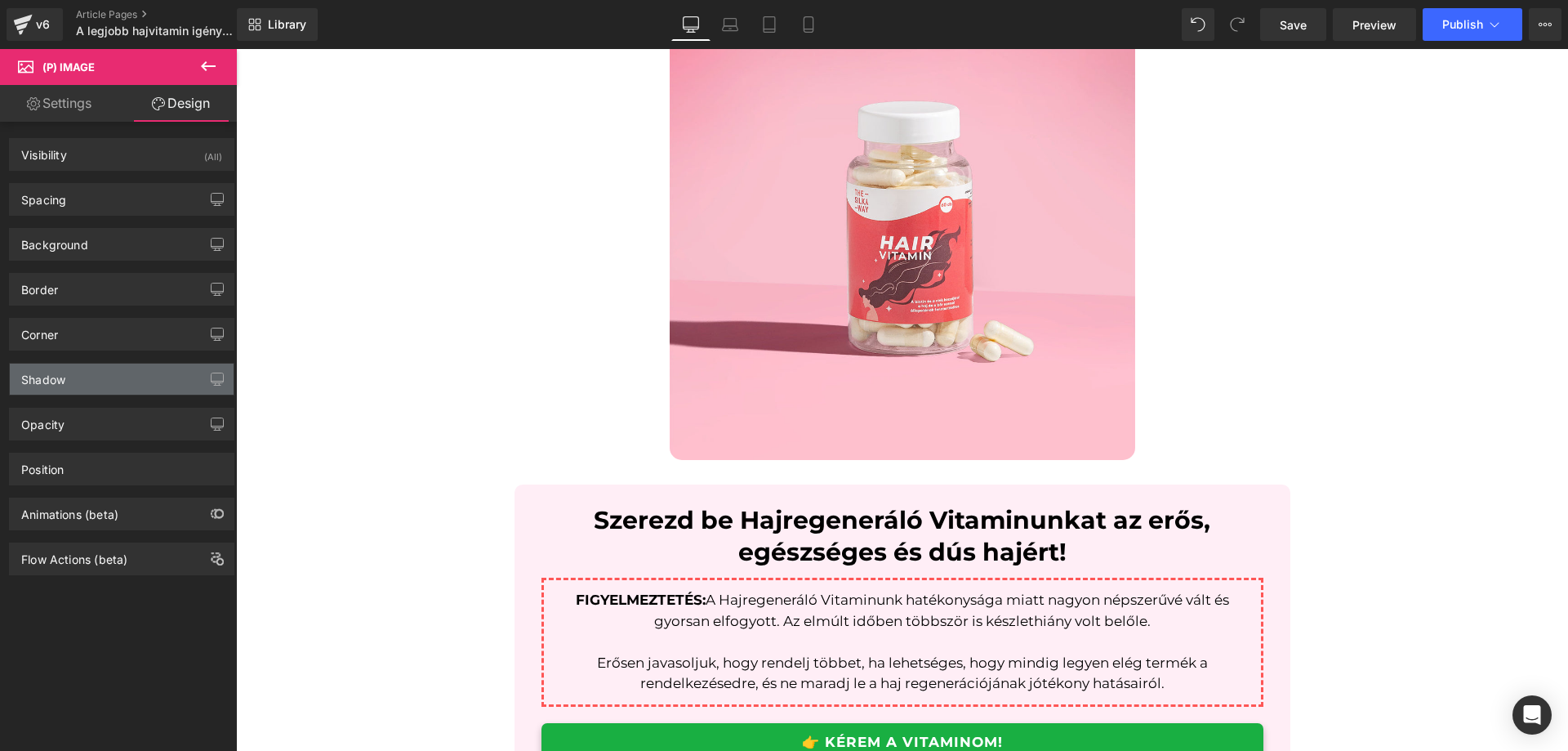
click at [131, 385] on div "Shadow" at bounding box center [121, 379] width 224 height 31
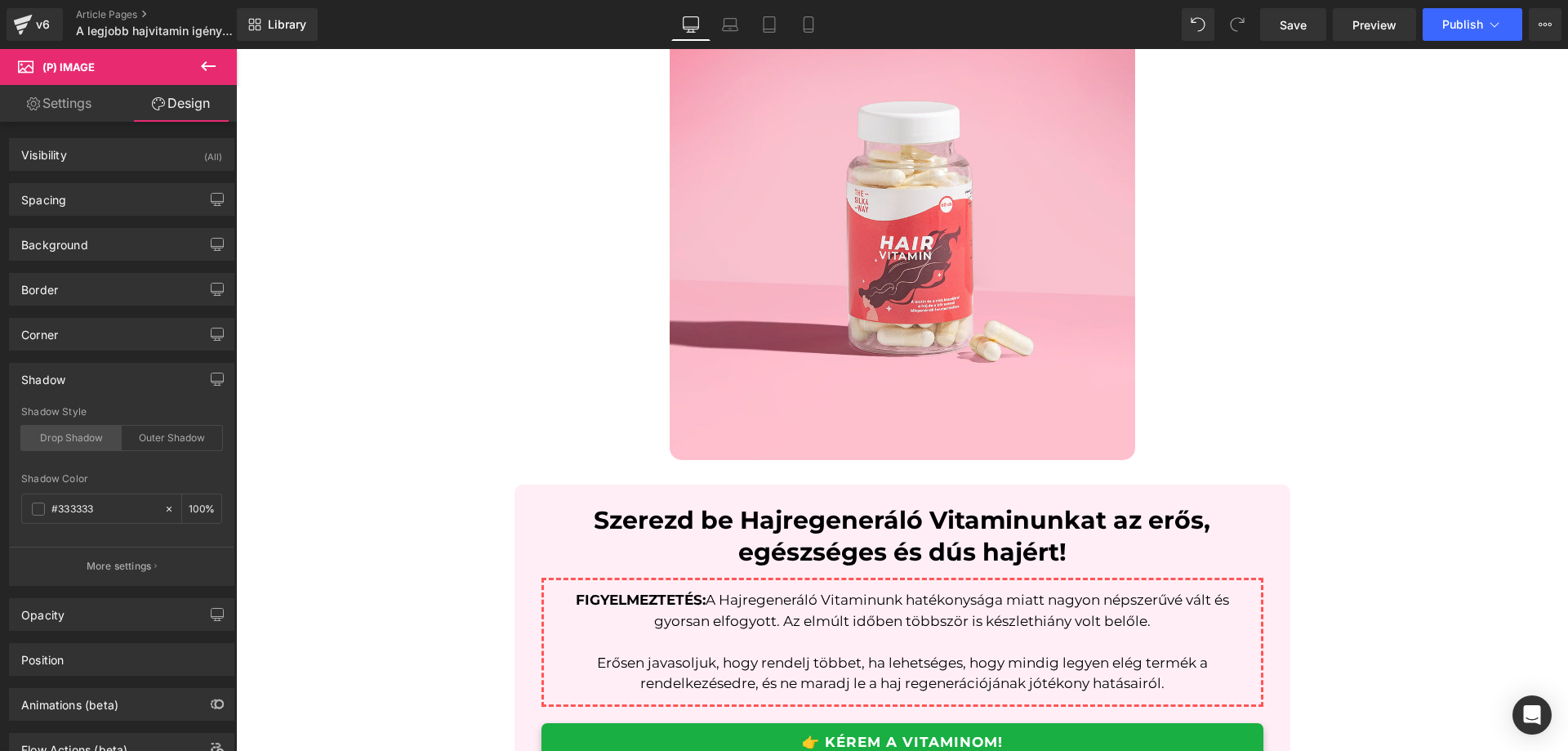
click at [78, 433] on div "Drop Shadow" at bounding box center [71, 438] width 100 height 24
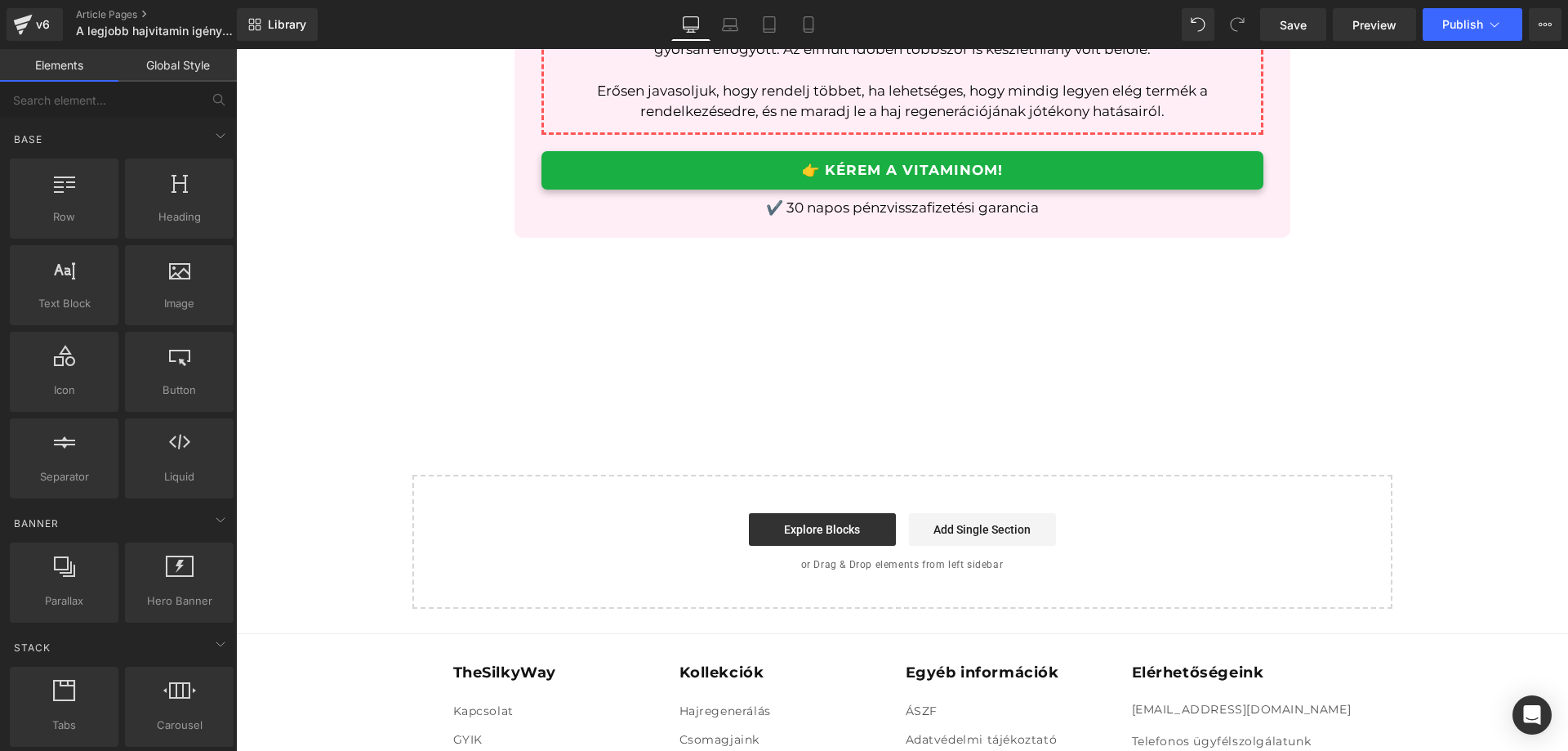
scroll to position [3923, 0]
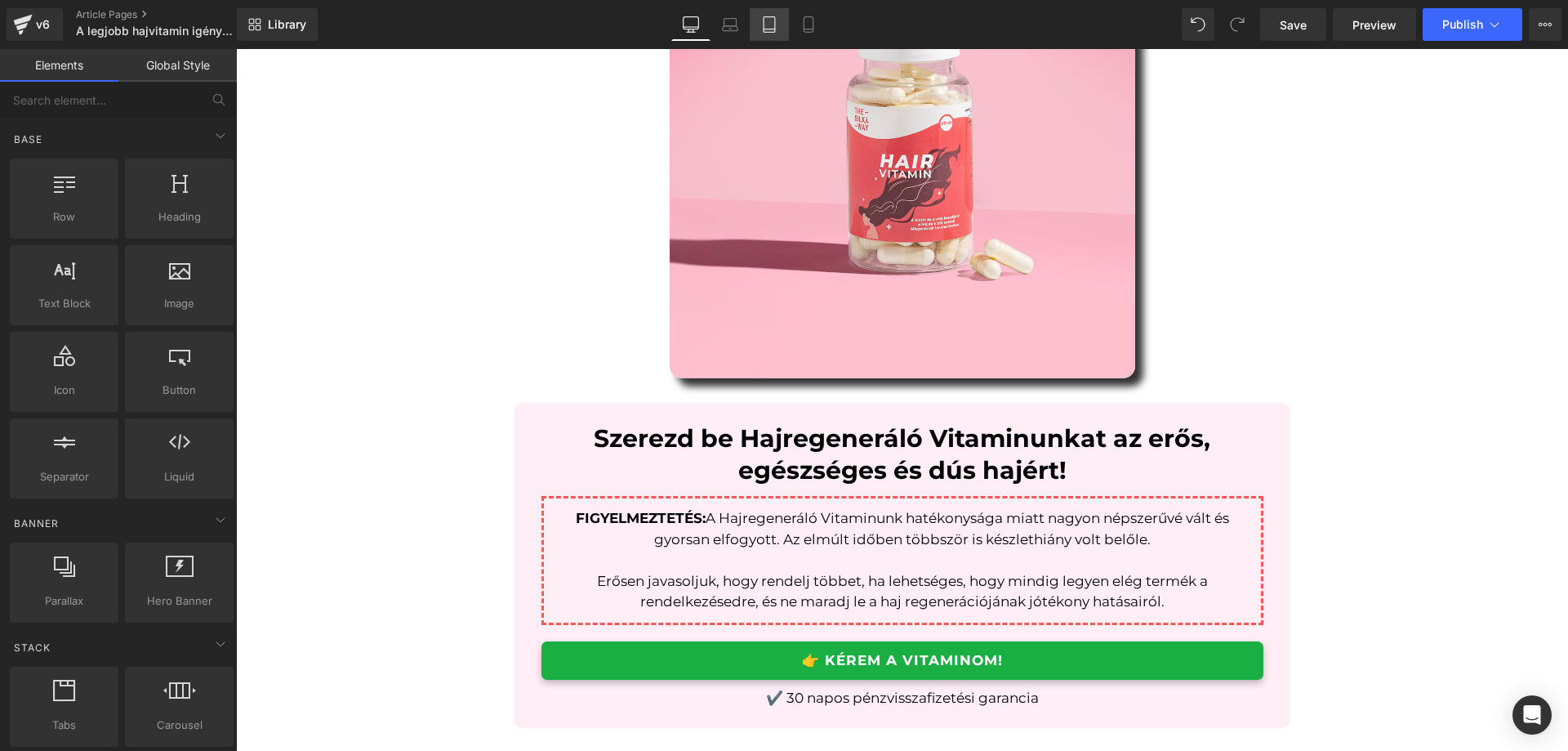
click at [771, 32] on icon at bounding box center [770, 25] width 12 height 15
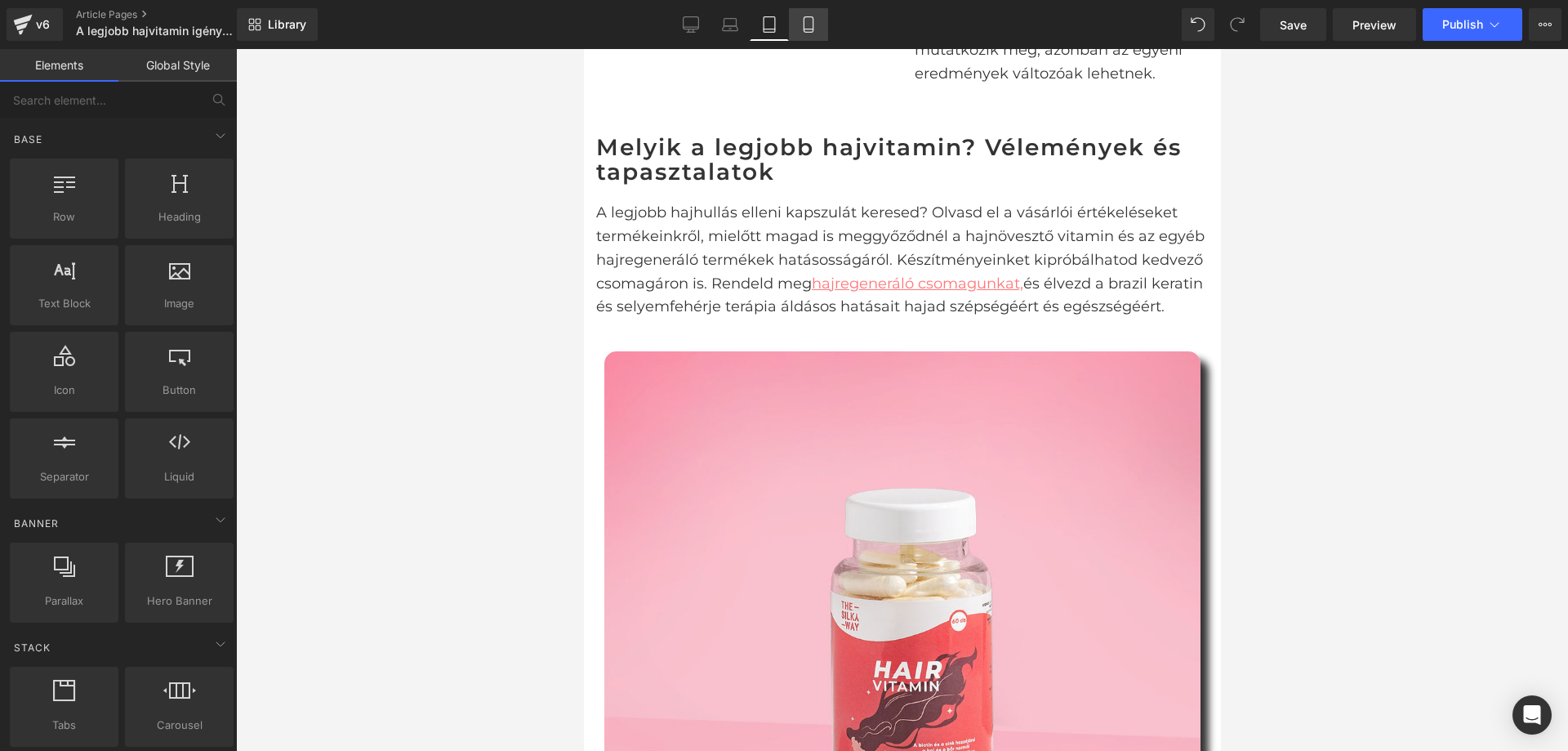
click at [812, 18] on icon at bounding box center [809, 24] width 16 height 16
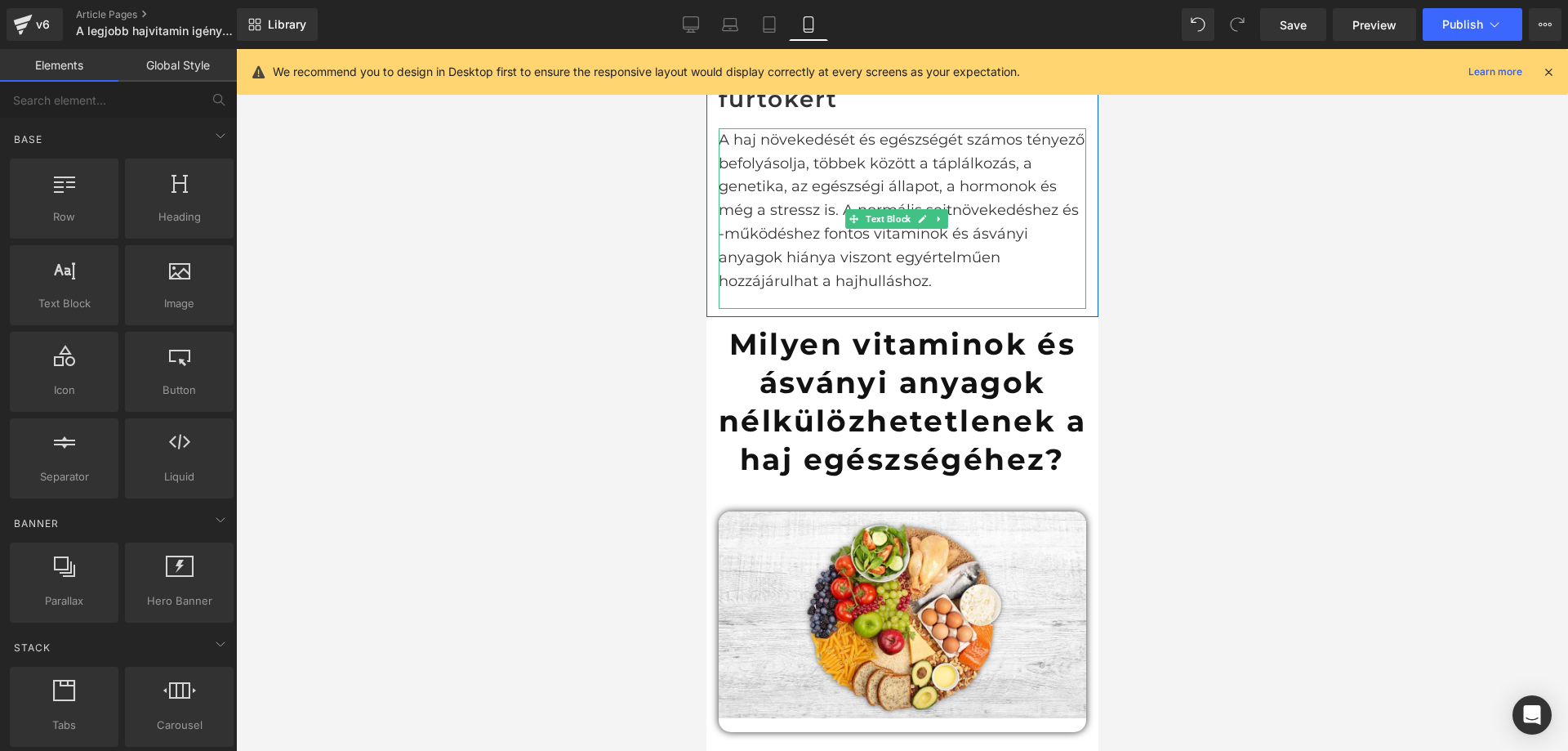
scroll to position [1225, 0]
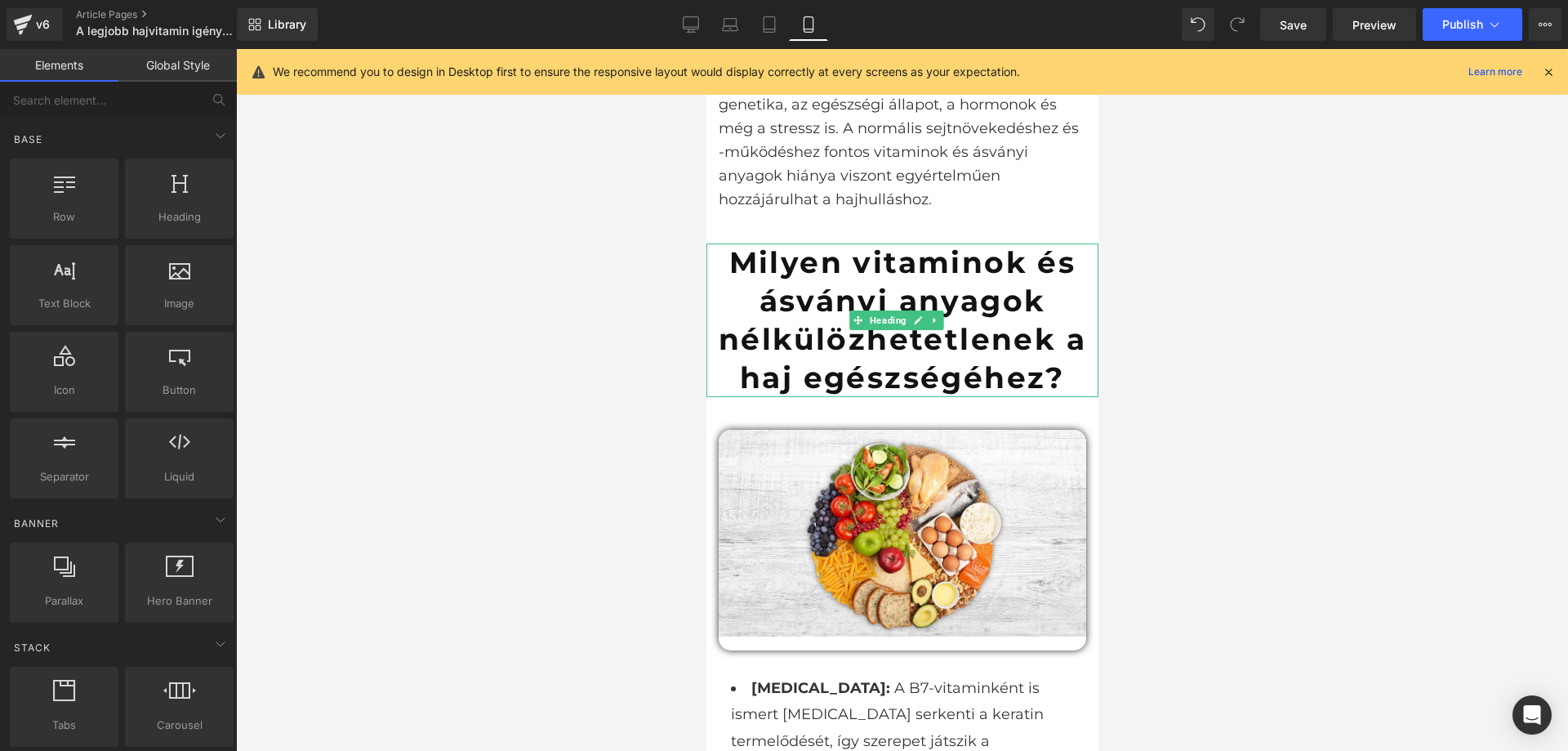
click at [1023, 287] on strong "Milyen vitaminok és ásványi anyagok nélkülözhetetlenek a haj egészségéhez?" at bounding box center [901, 319] width 367 height 150
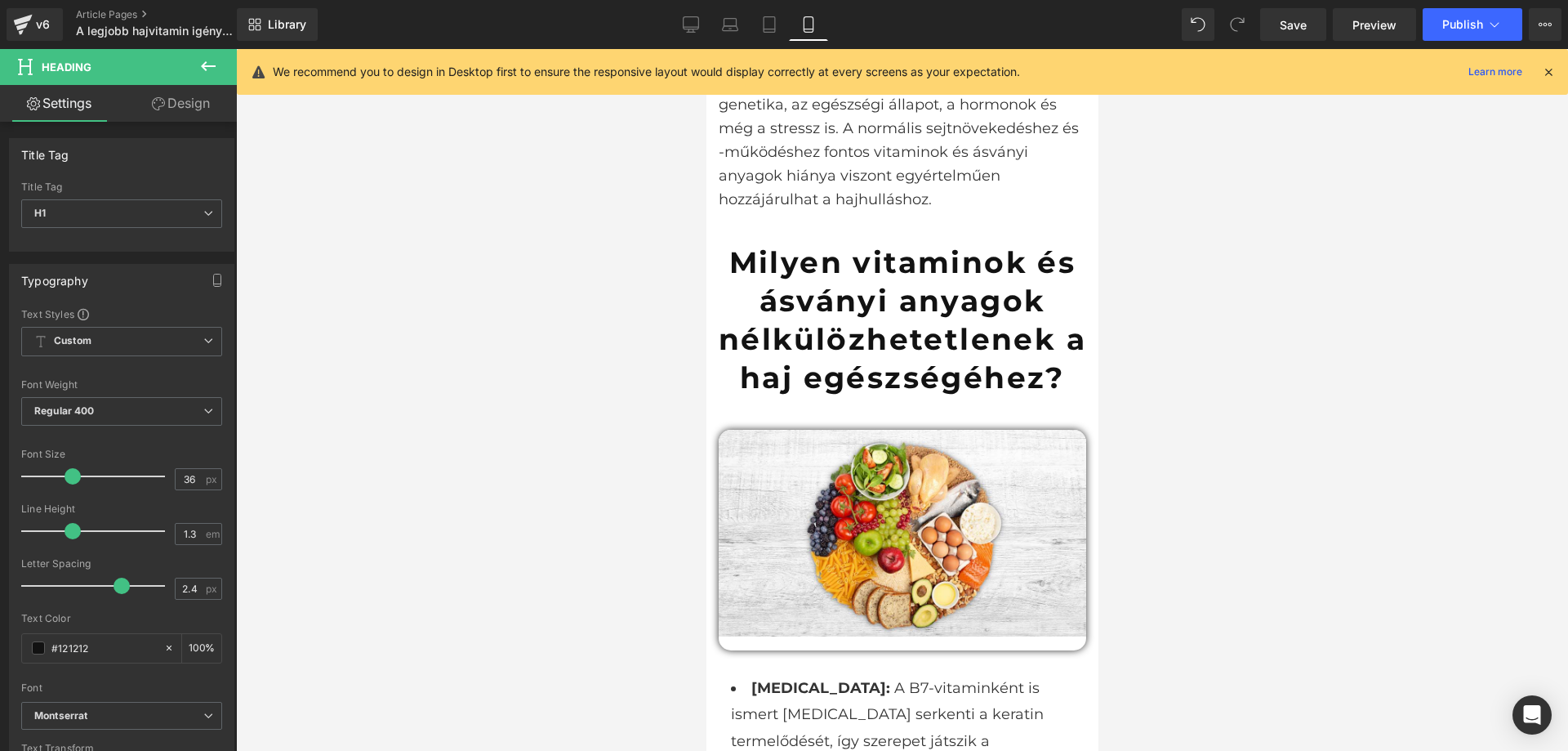
click at [174, 112] on link "Design" at bounding box center [180, 103] width 119 height 37
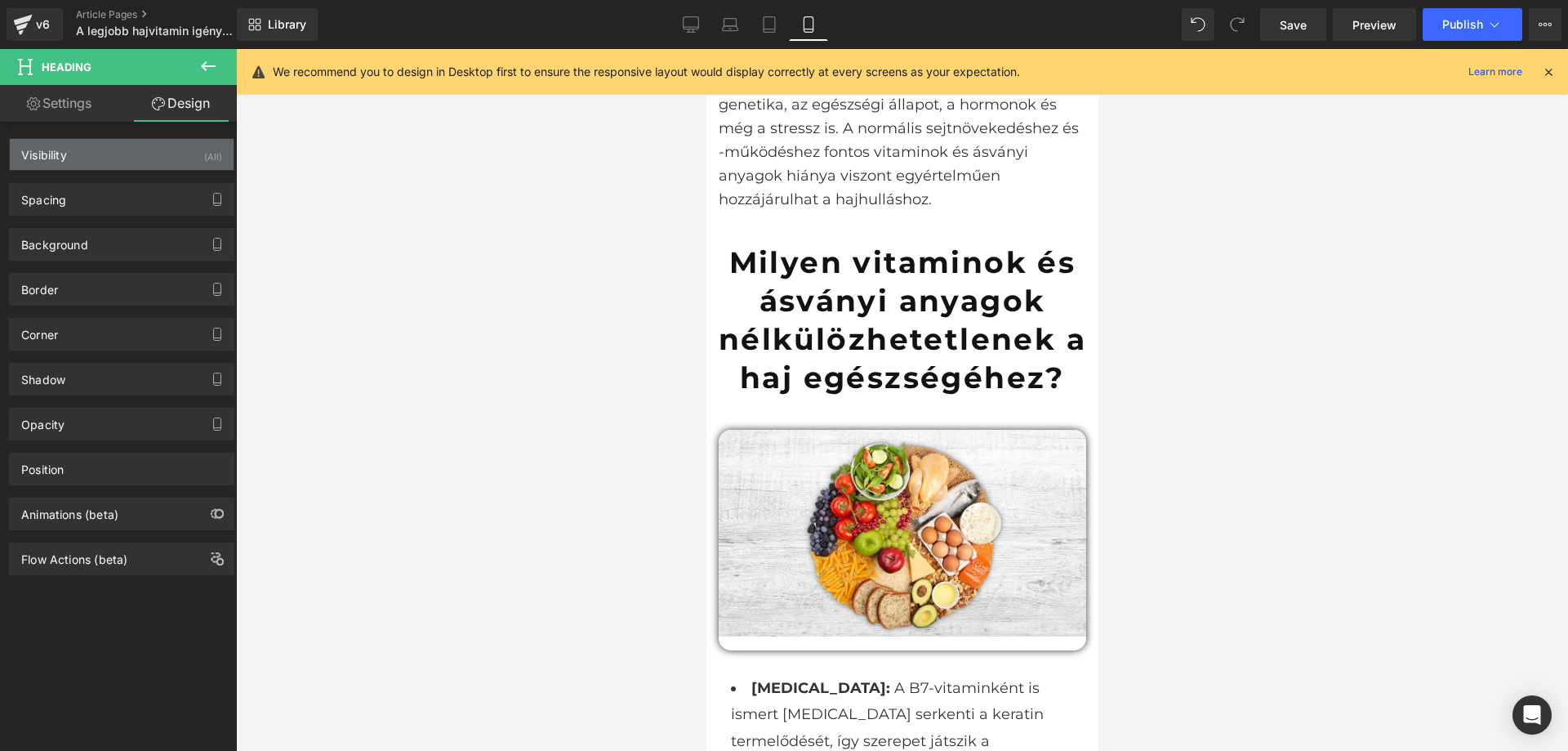
click at [139, 158] on div "Visibility (All)" at bounding box center [121, 154] width 224 height 31
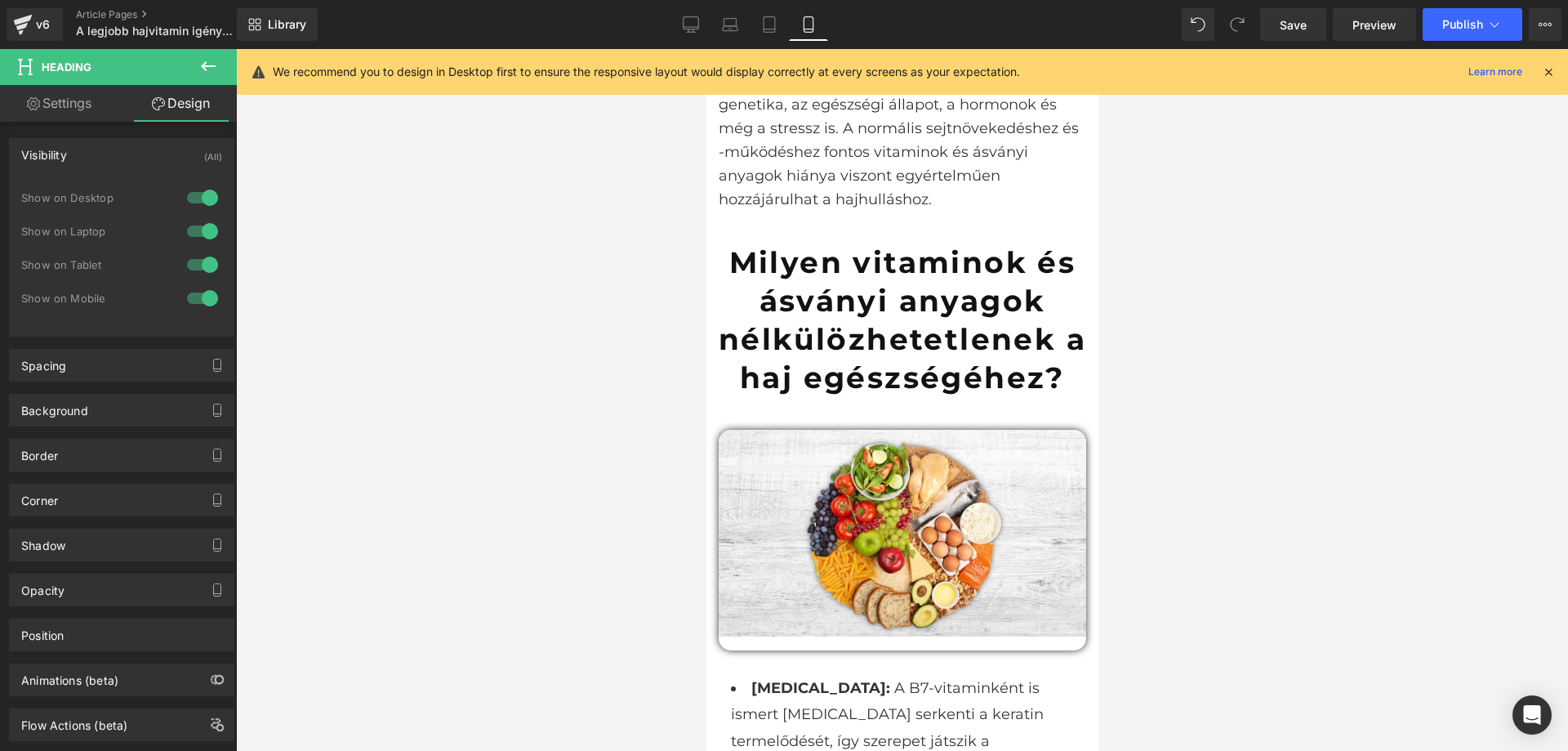
click at [197, 299] on div at bounding box center [202, 298] width 40 height 26
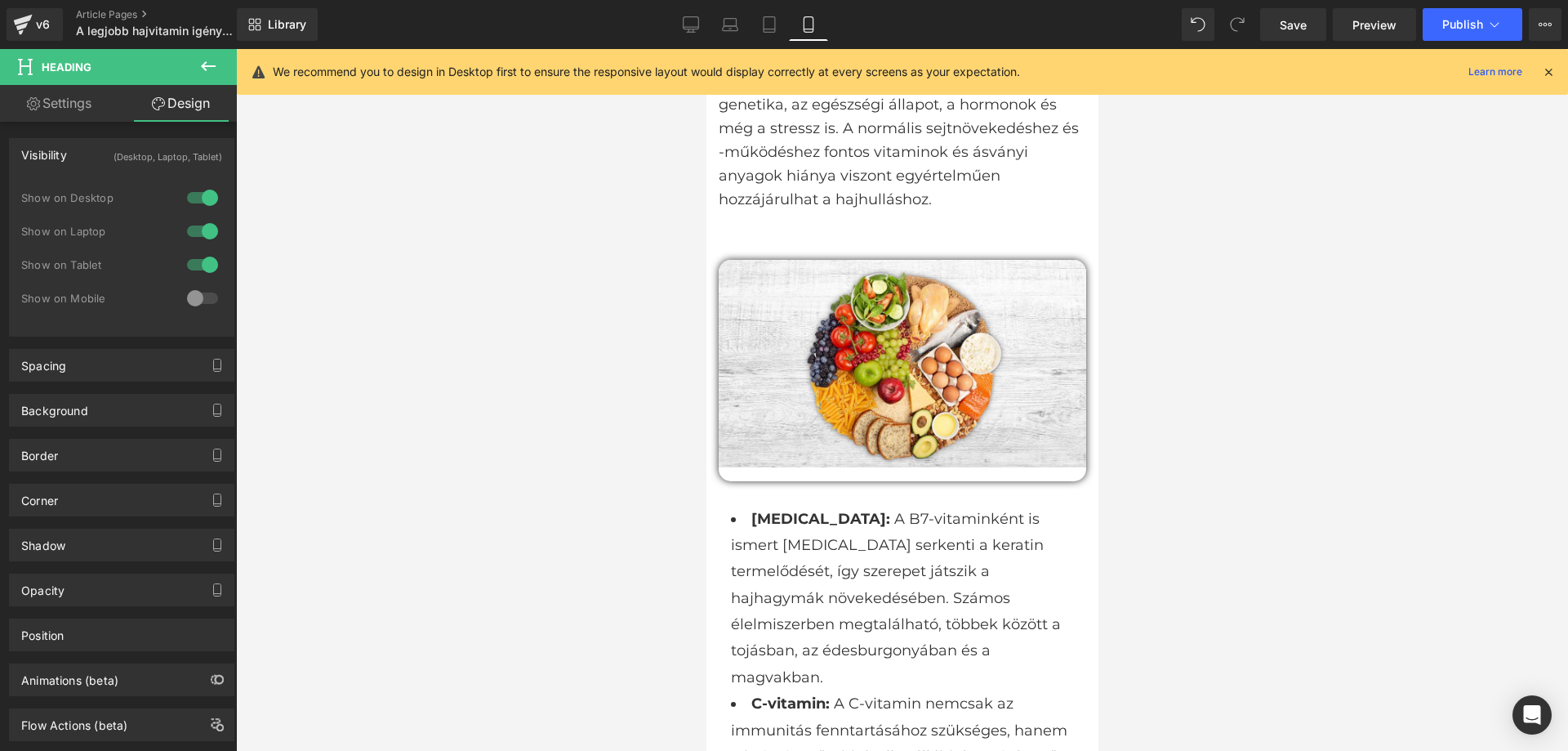
click at [207, 69] on icon at bounding box center [208, 66] width 19 height 19
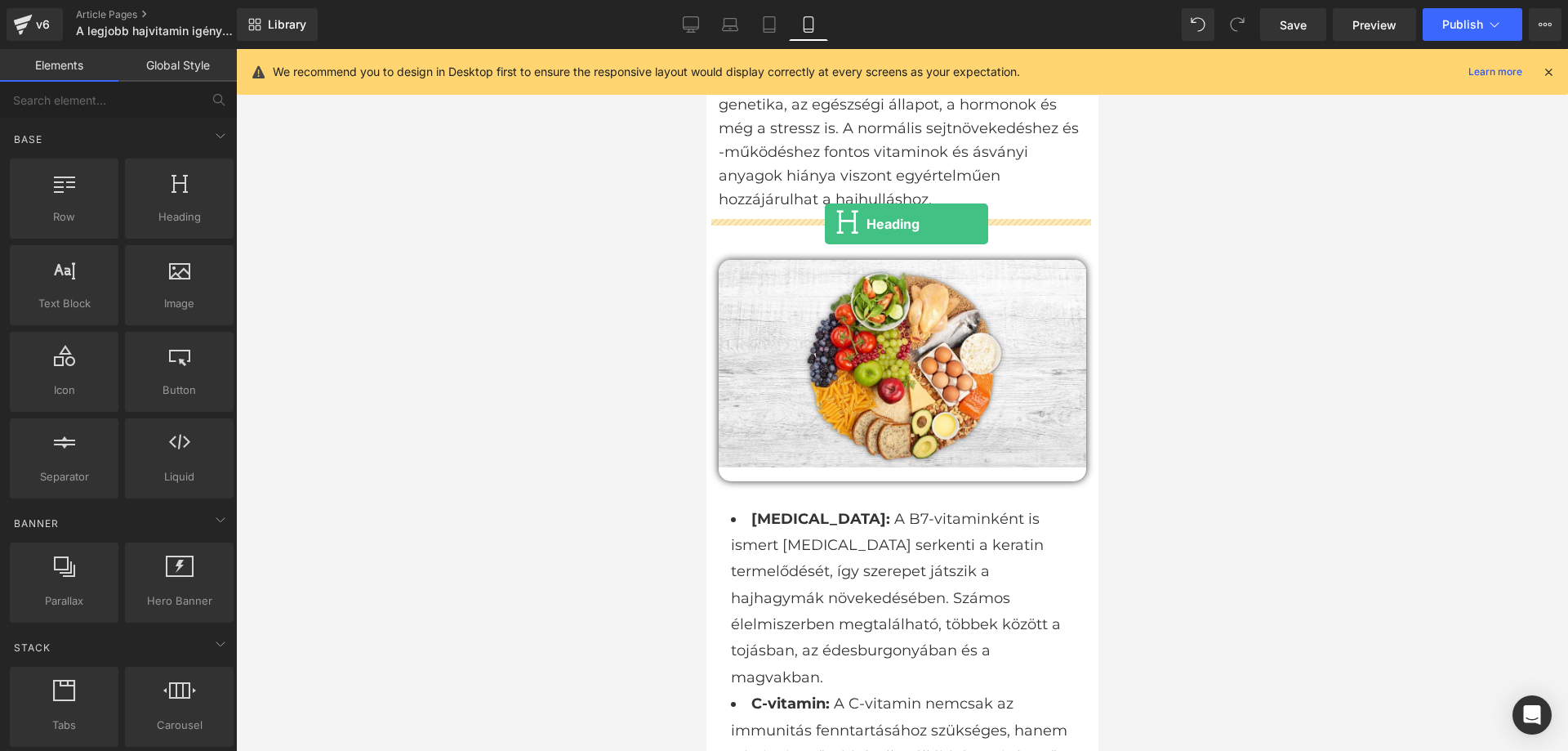
drag, startPoint x: 869, startPoint y: 255, endPoint x: 825, endPoint y: 223, distance: 54.4
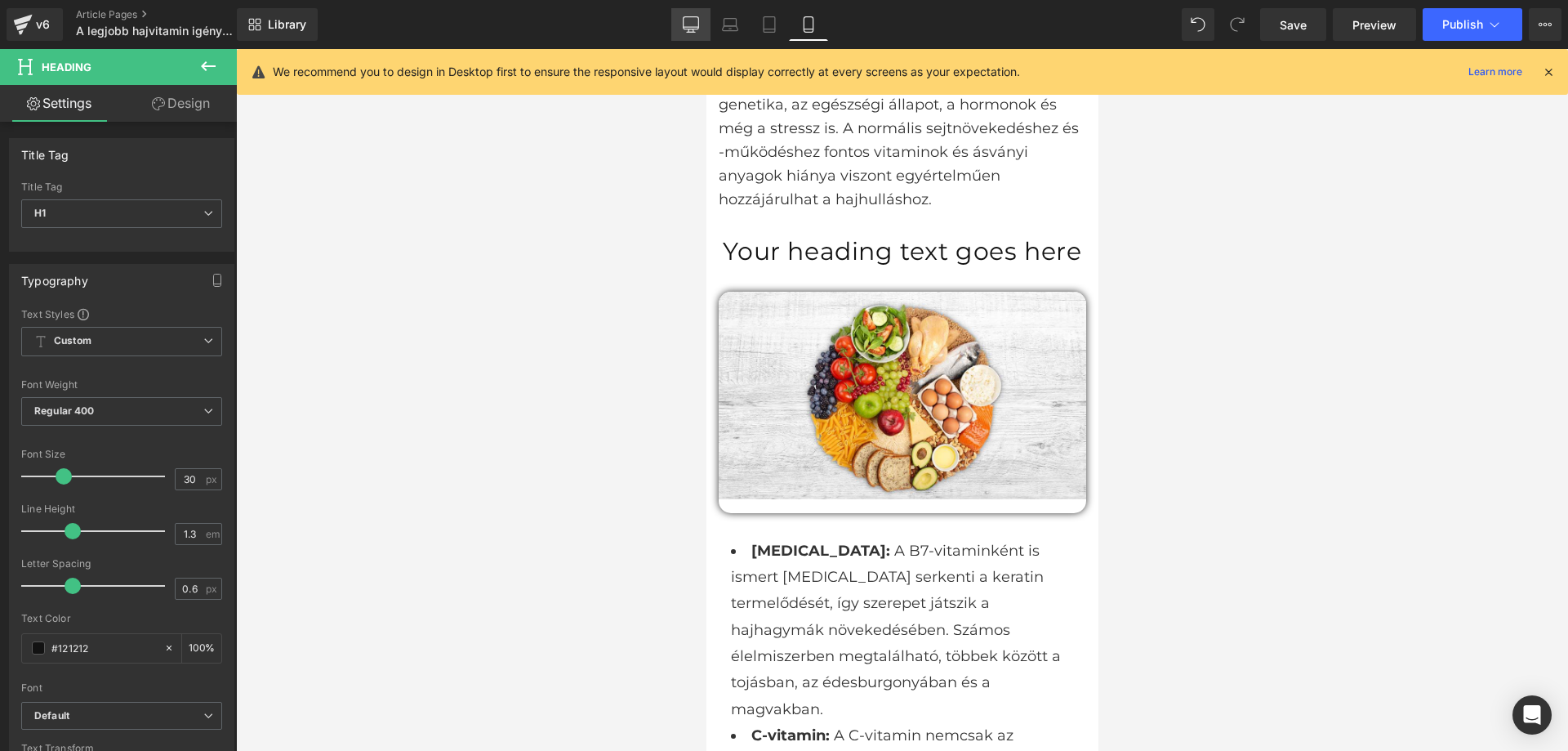
click at [695, 26] on icon at bounding box center [691, 24] width 16 height 16
type input "40"
type input "100"
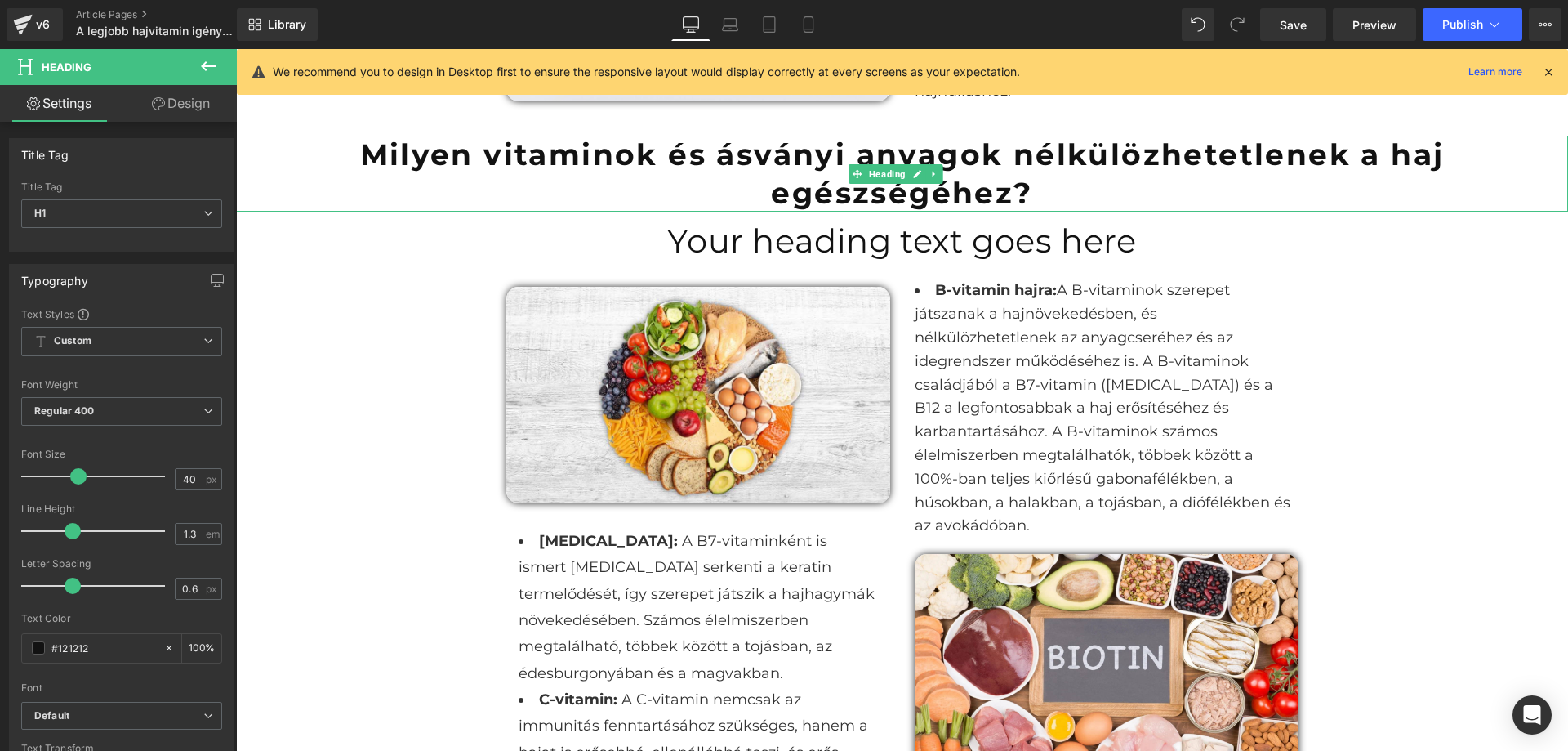
click at [826, 160] on strong "Milyen vitaminok és ásványi anyagok nélkülözhetetlenek a haj egészségéhez?" at bounding box center [903, 174] width 1085 height 74
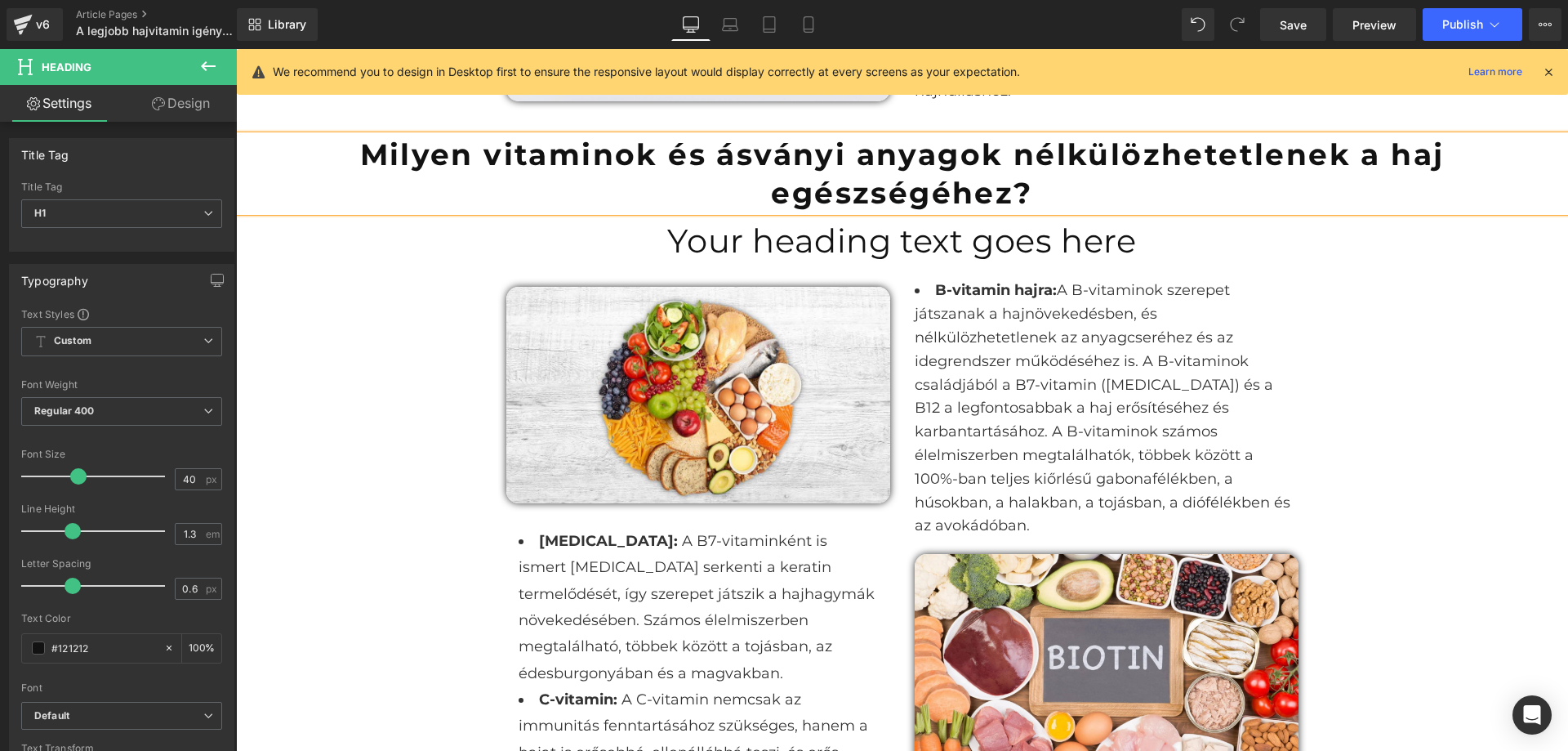
click at [826, 160] on strong "Milyen vitaminok és ásványi anyagok nélkülözhetetlenek a haj egészségéhez?" at bounding box center [903, 174] width 1085 height 74
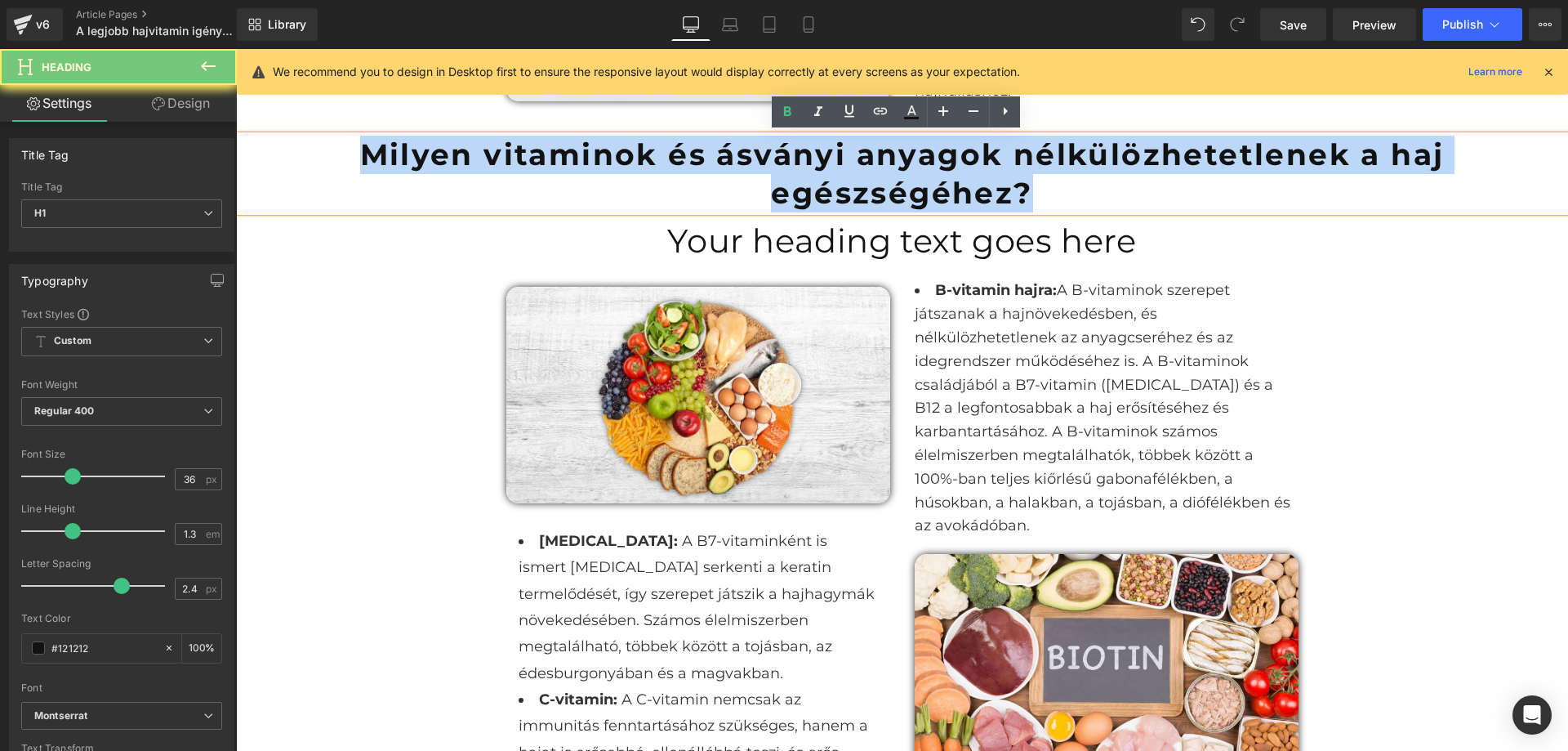
copy strong "Milyen vitaminok és ásványi anyagok nélkülözhetetlenek a haj egészségéhez?"
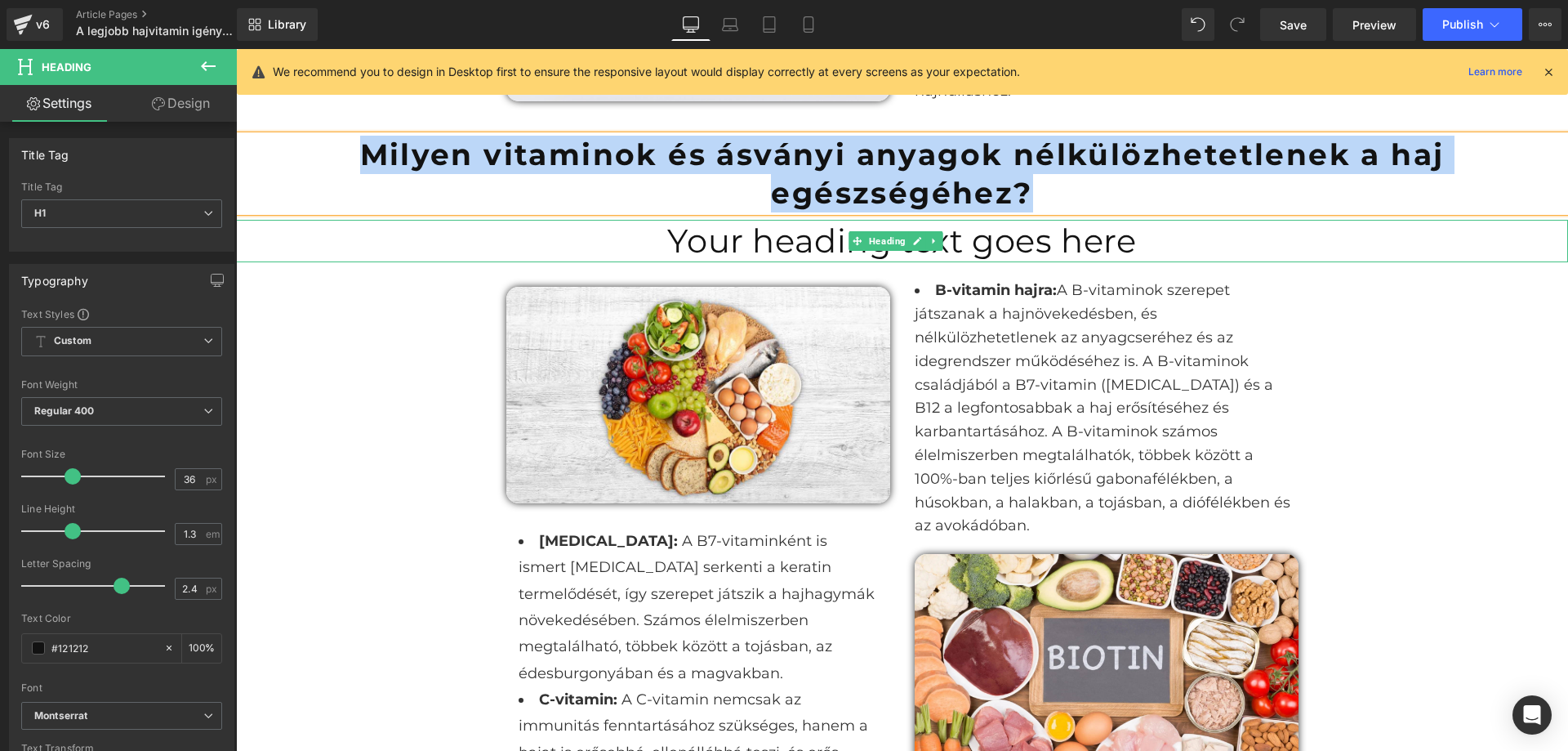
click at [1155, 249] on h1 "Your heading text goes here" at bounding box center [902, 241] width 1332 height 42
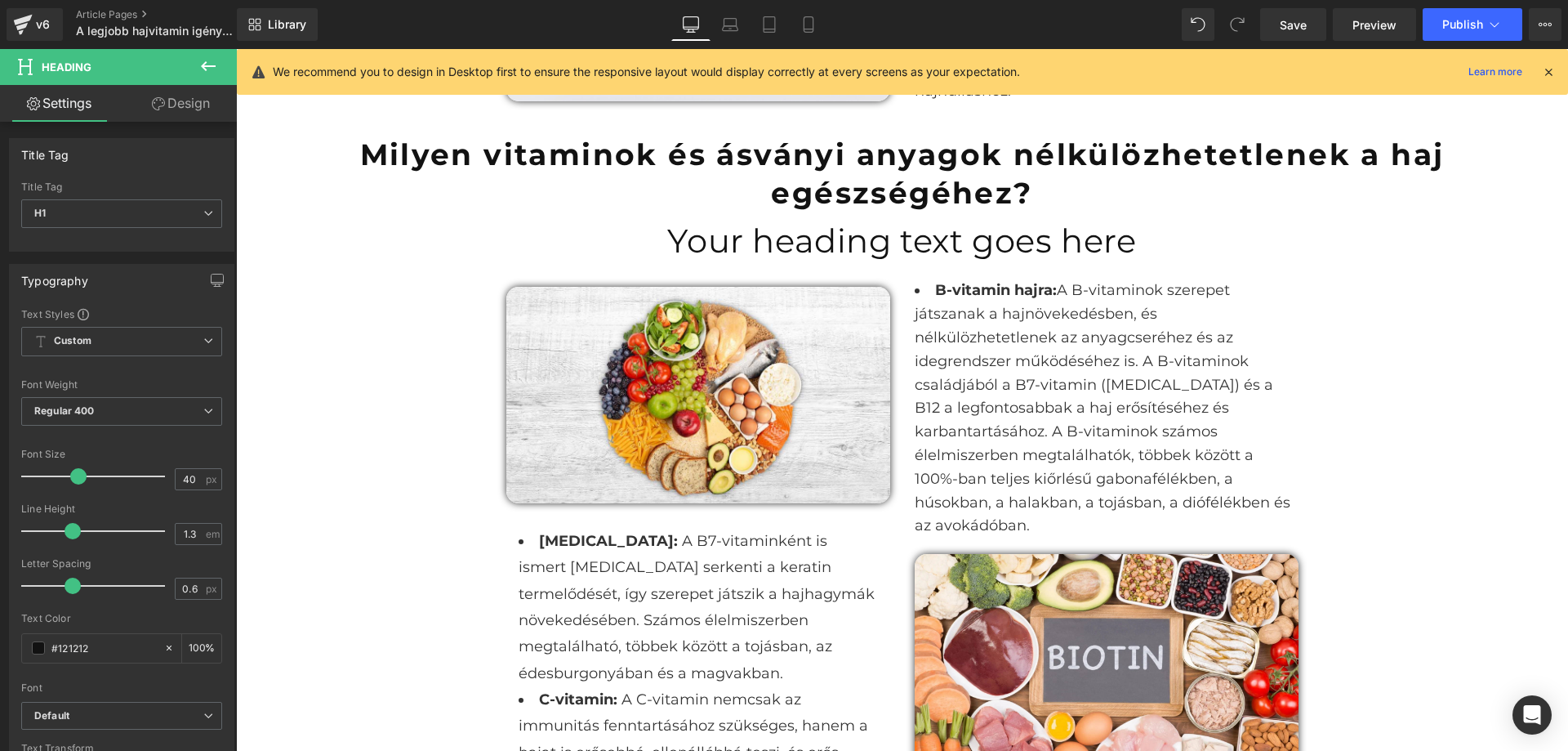
click at [167, 100] on link "Design" at bounding box center [180, 103] width 119 height 37
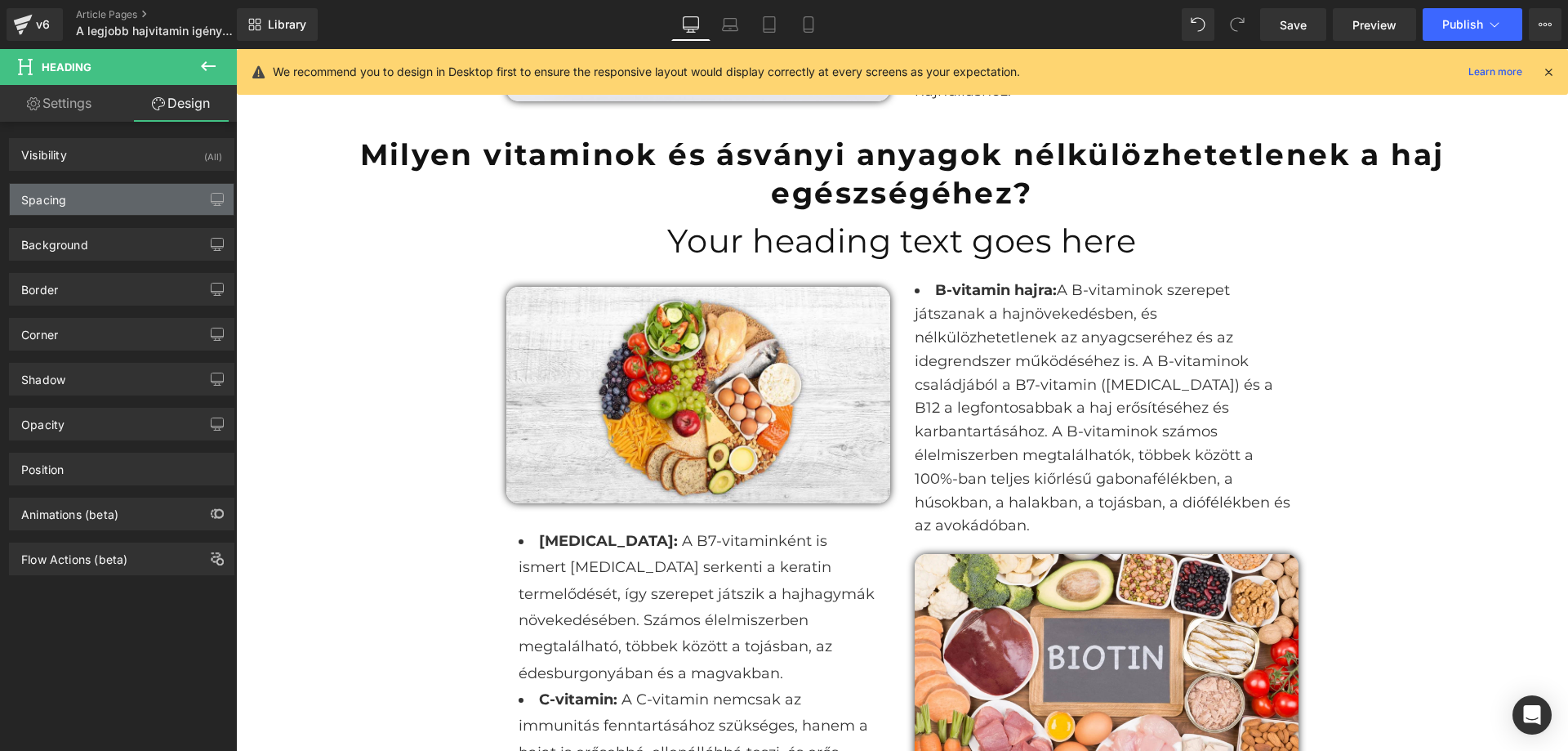
type input "0"
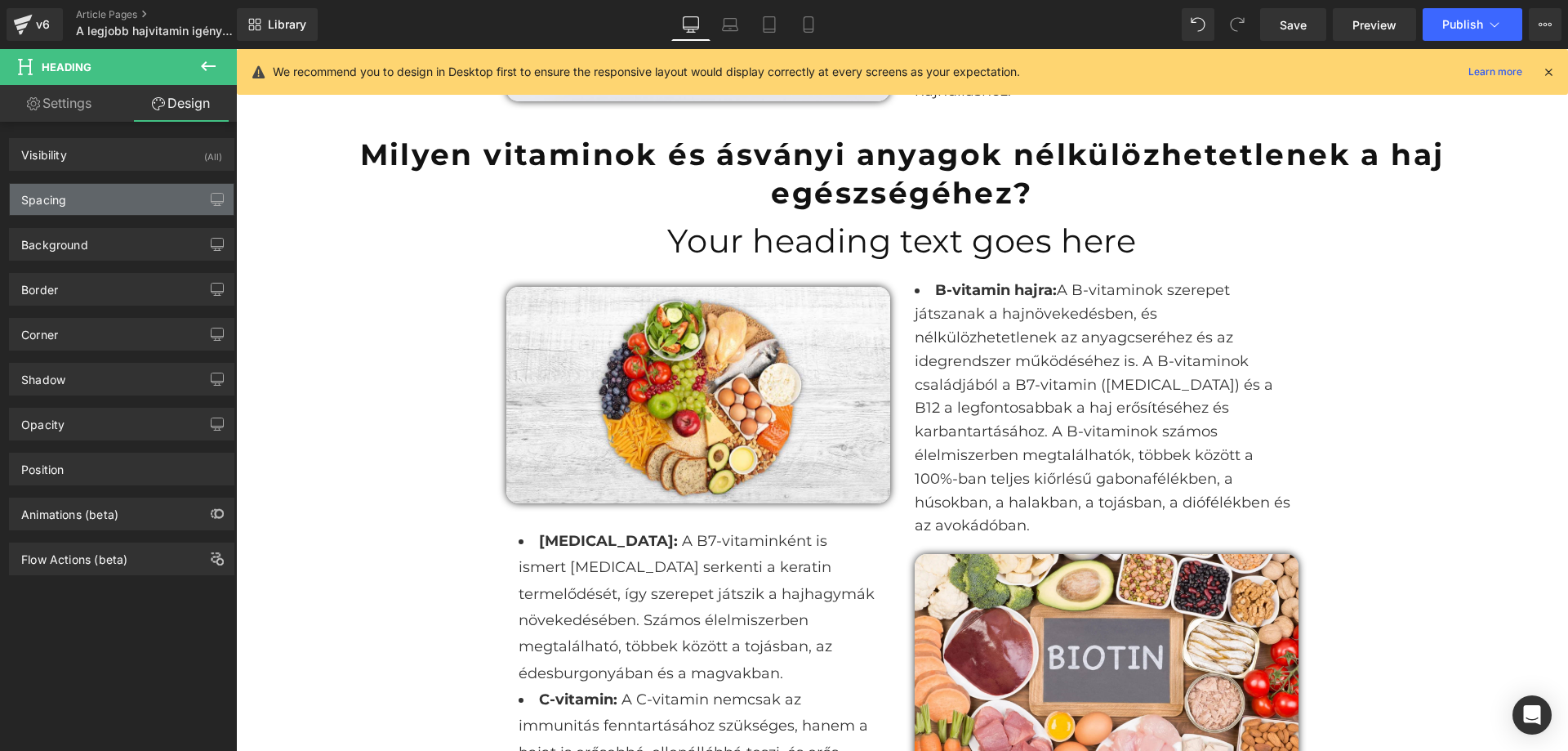
type input "0"
click at [175, 197] on div "Spacing" at bounding box center [121, 200] width 224 height 31
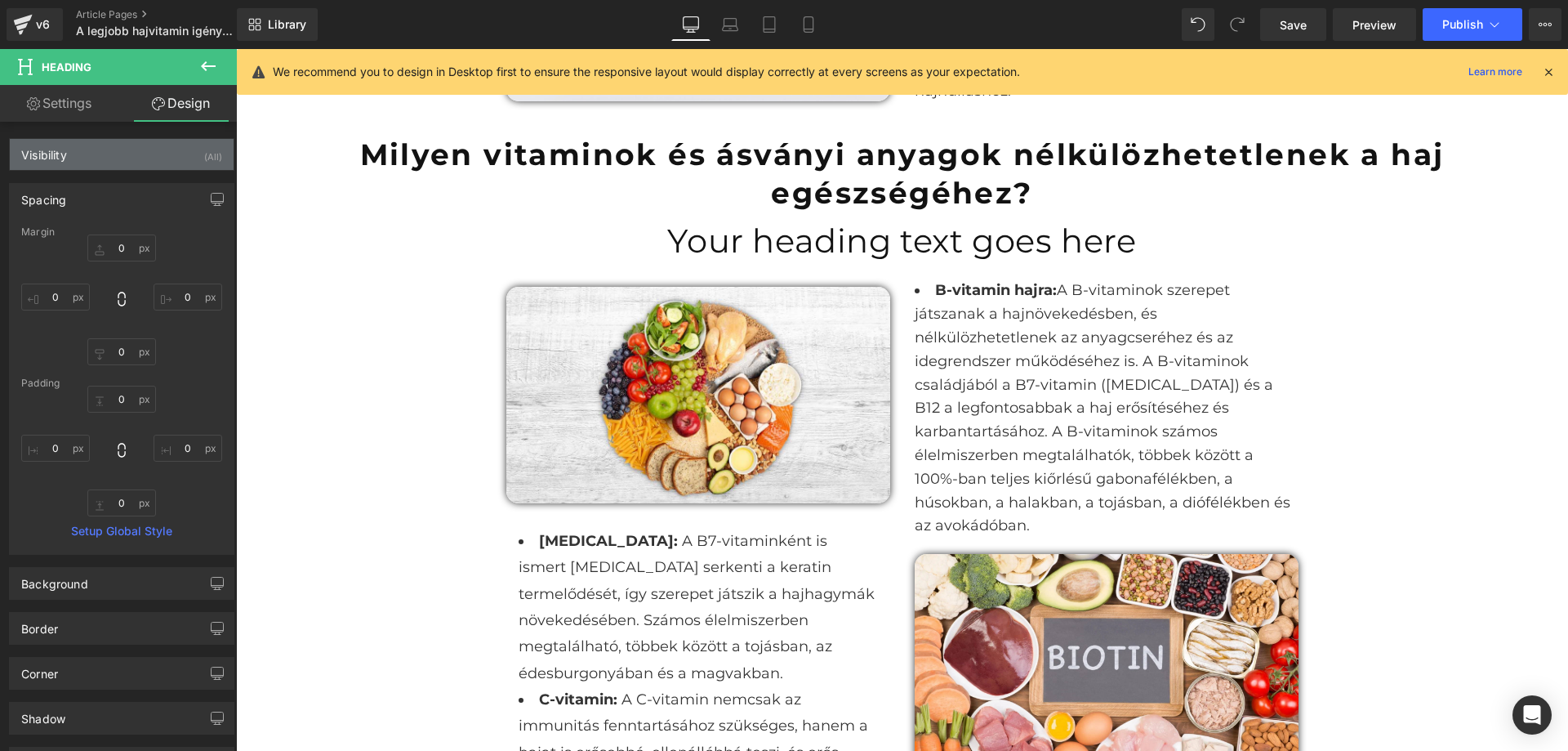
click at [189, 160] on div "Visibility (All)" at bounding box center [121, 154] width 224 height 31
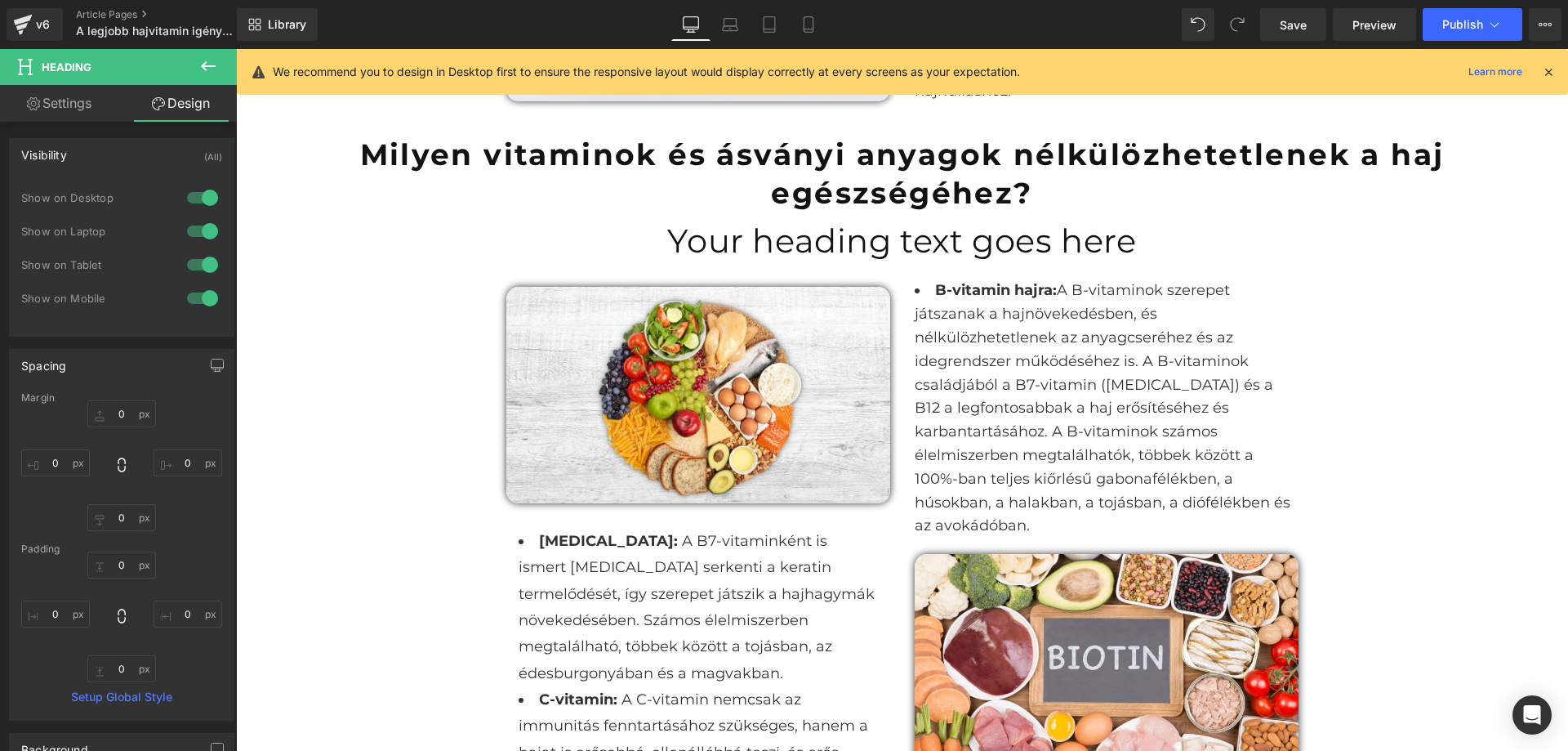
click at [197, 196] on div at bounding box center [202, 198] width 40 height 26
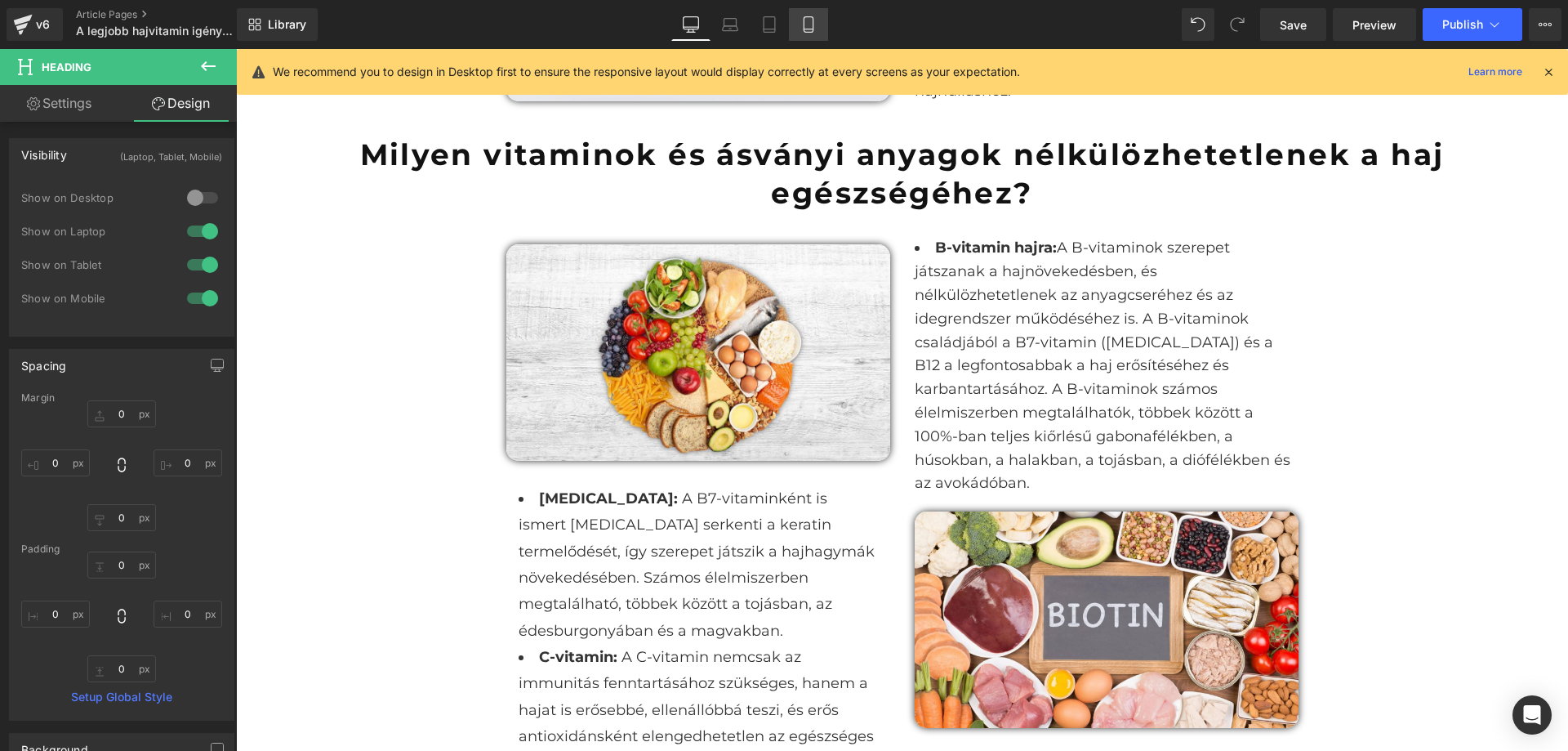
click at [812, 24] on icon at bounding box center [809, 24] width 16 height 16
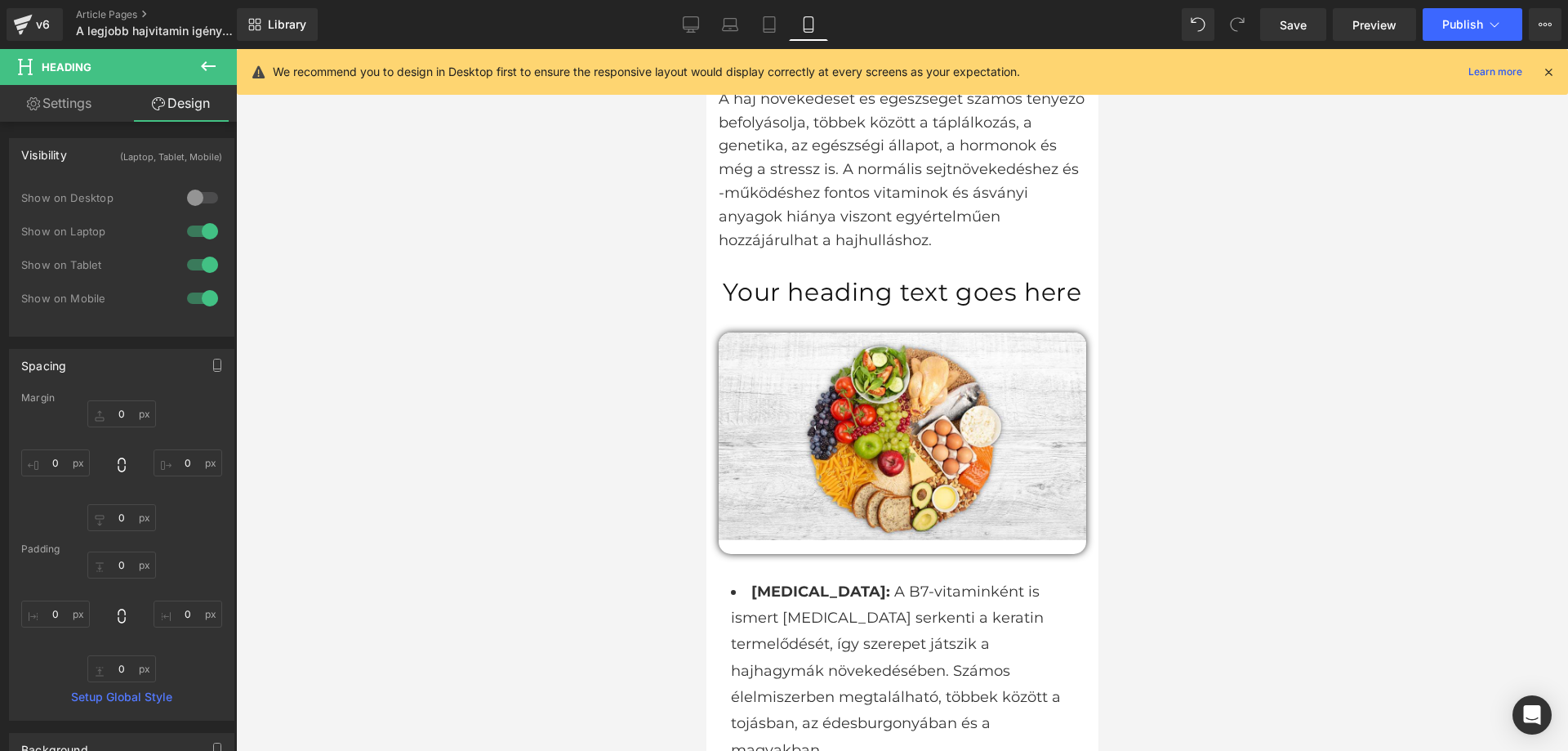
type input "0"
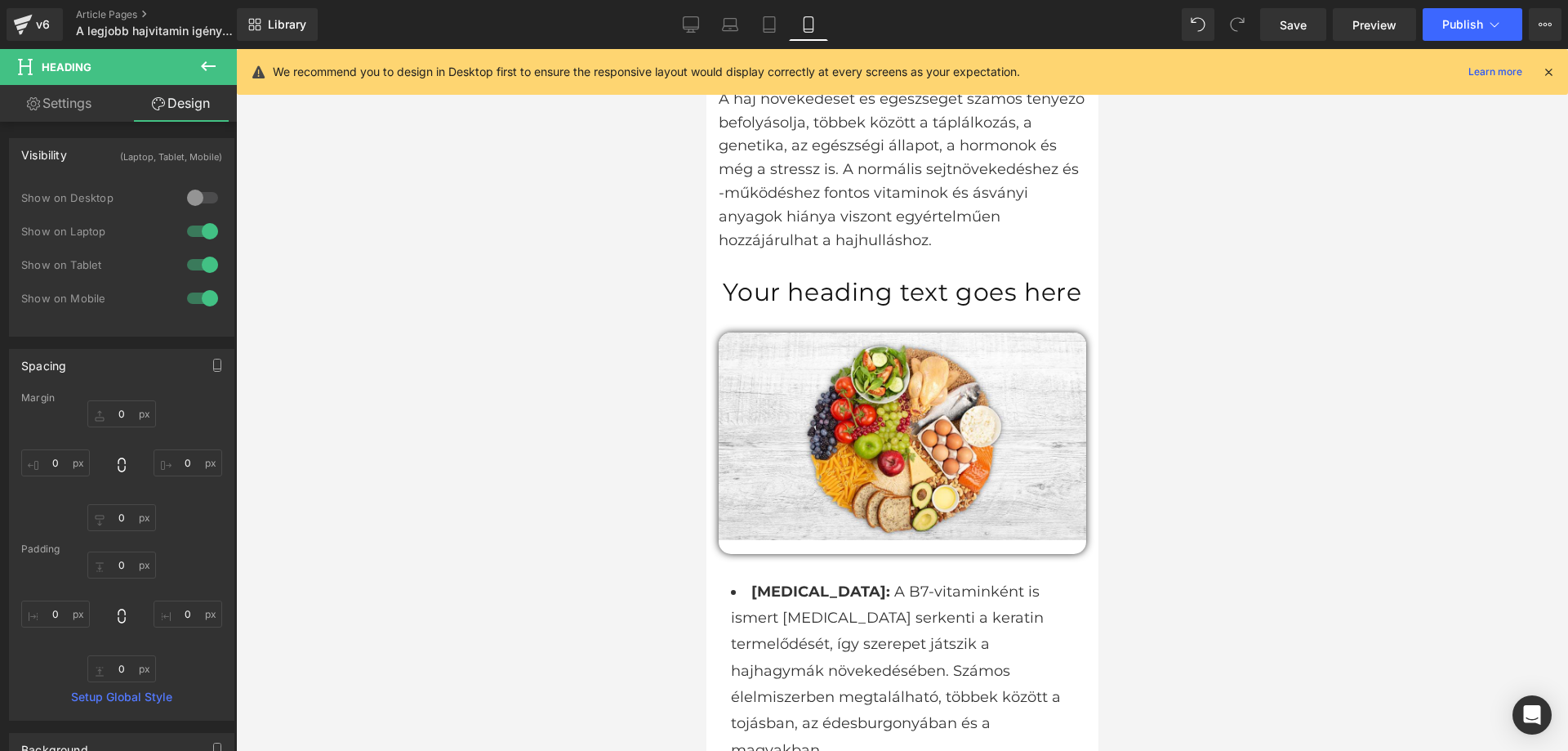
type input "0"
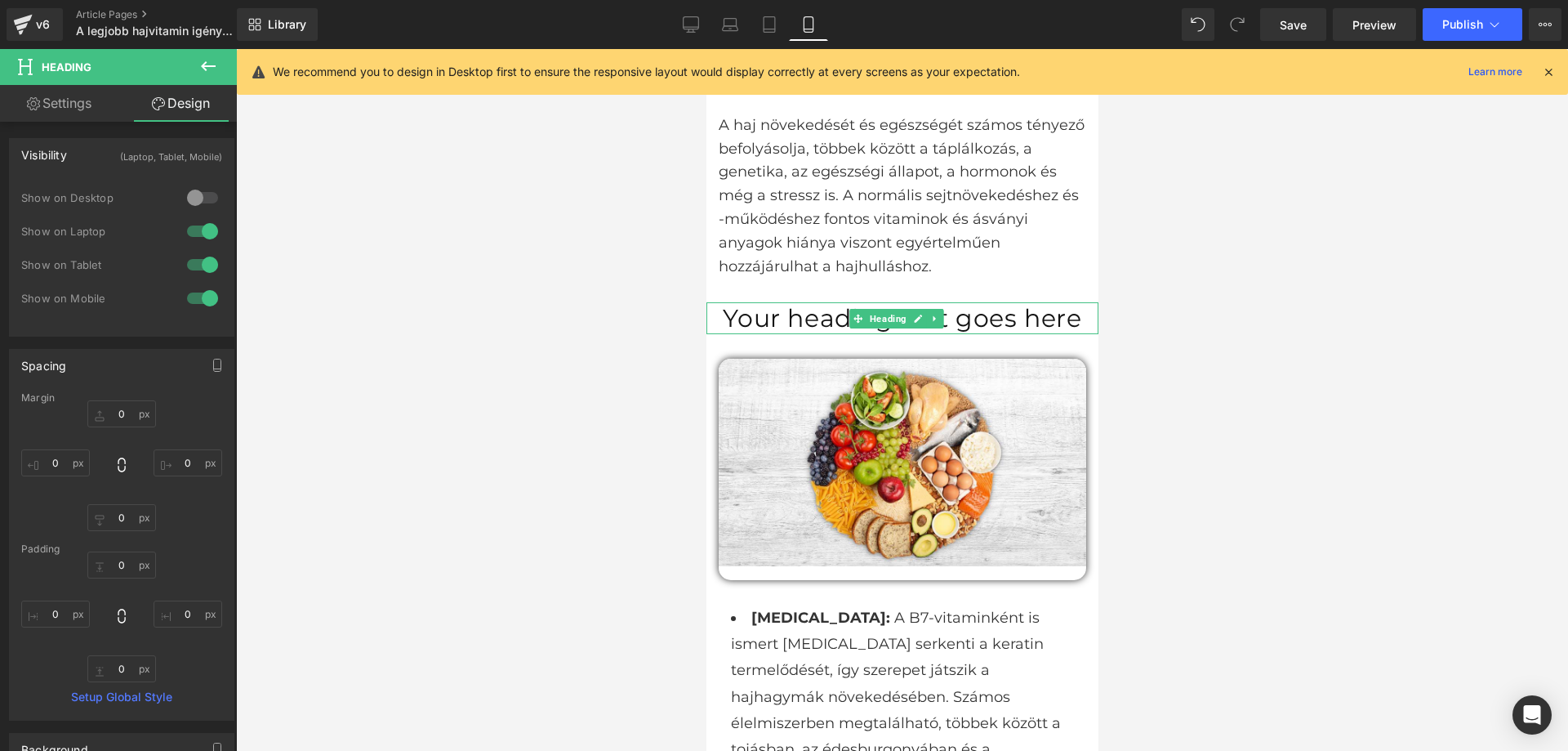
click at [966, 304] on h1 "Your heading text goes here" at bounding box center [901, 318] width 392 height 32
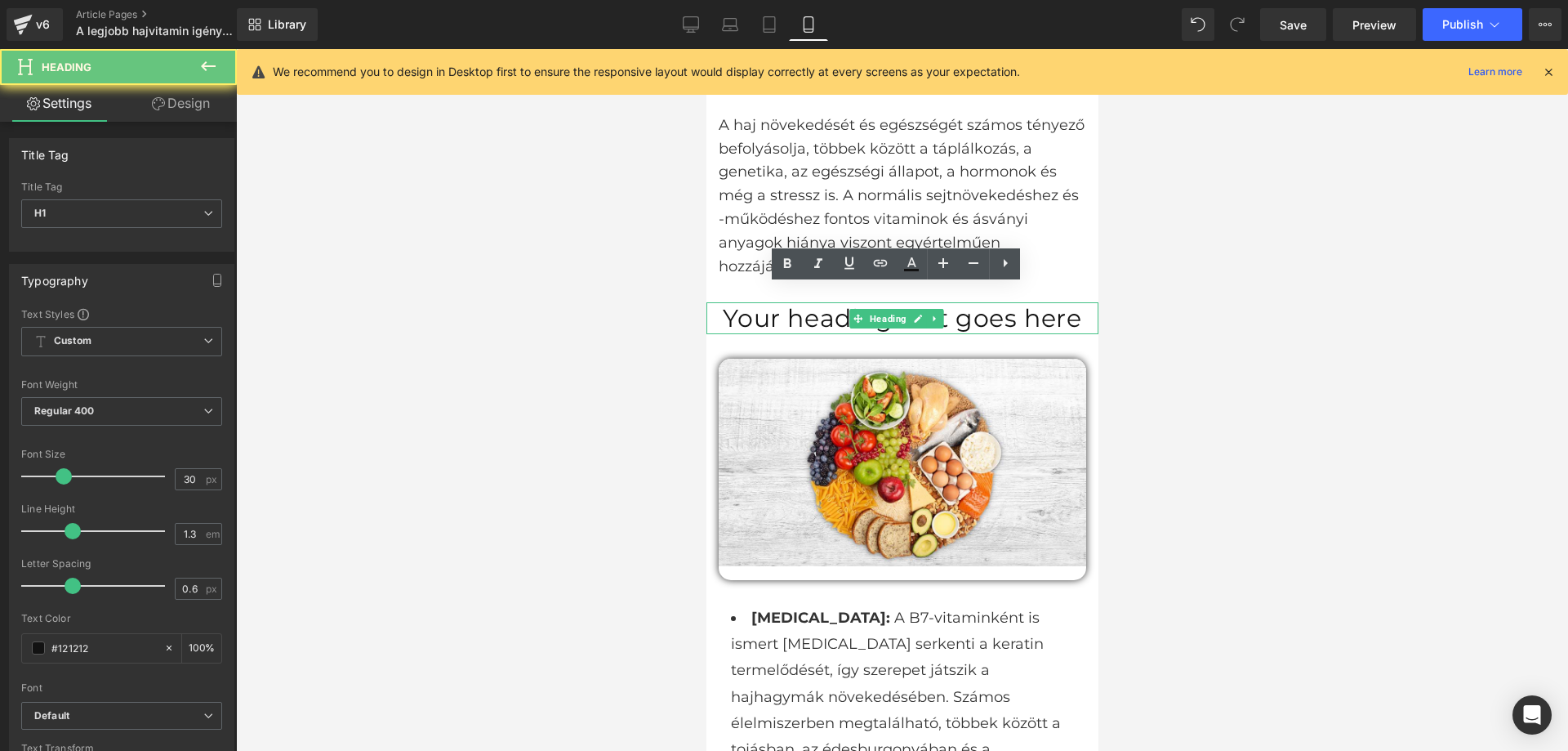
click at [966, 304] on h1 "Your heading text goes here" at bounding box center [901, 318] width 392 height 32
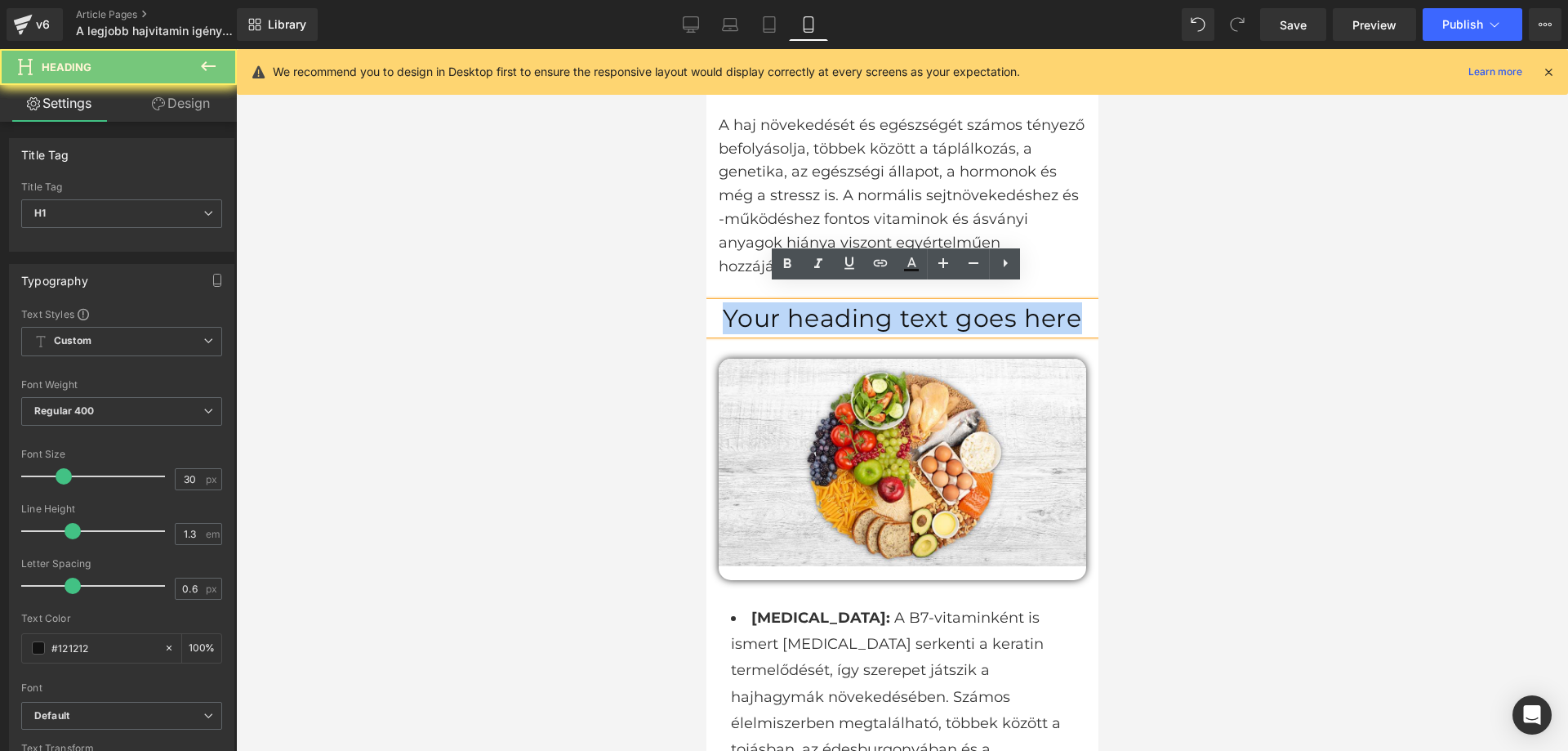
paste div
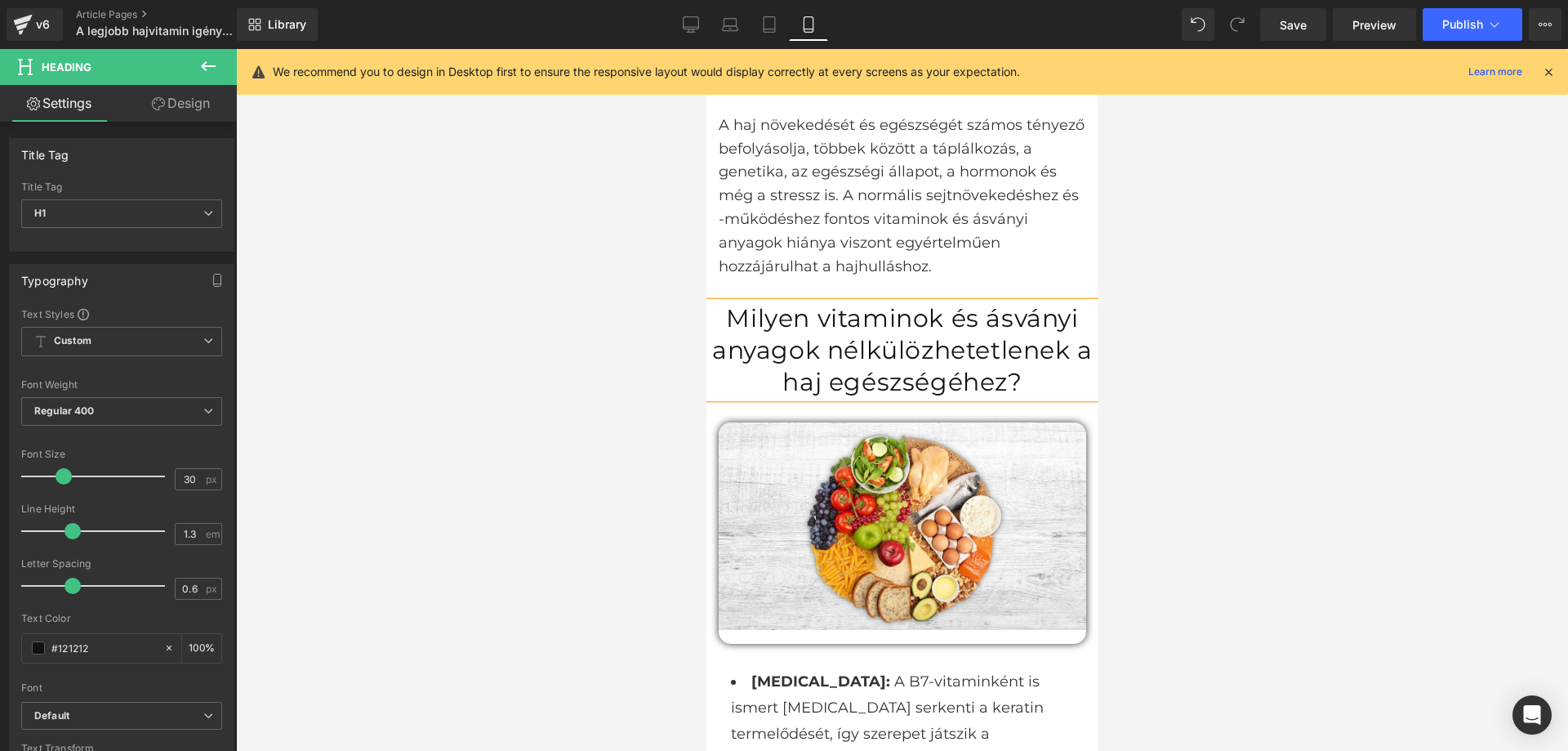
click at [1229, 363] on div at bounding box center [902, 400] width 1332 height 702
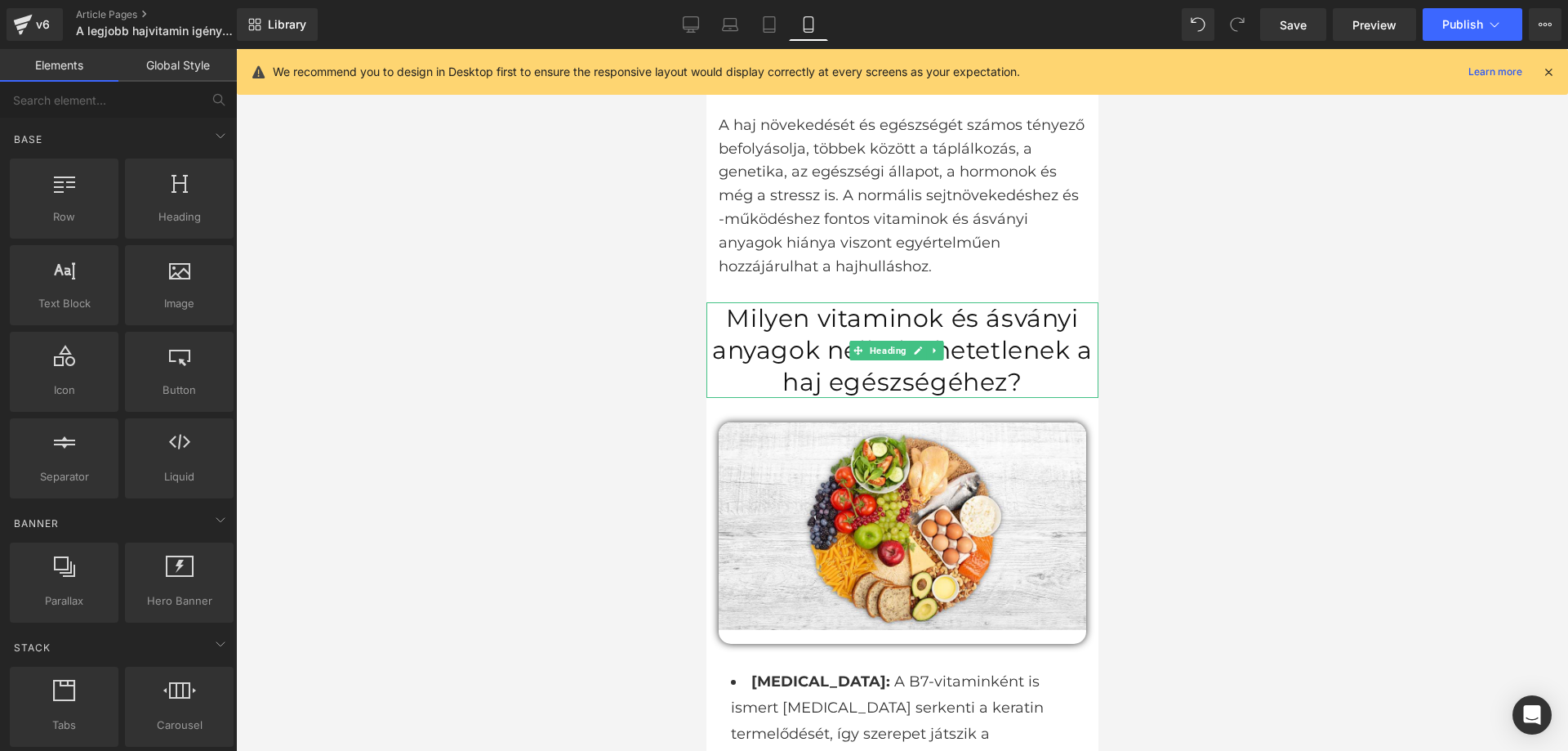
click at [1009, 339] on h1 "Milyen vitaminok és ásványi anyagok nélkülözhetetlenek a haj egészségéhez?" at bounding box center [901, 350] width 392 height 95
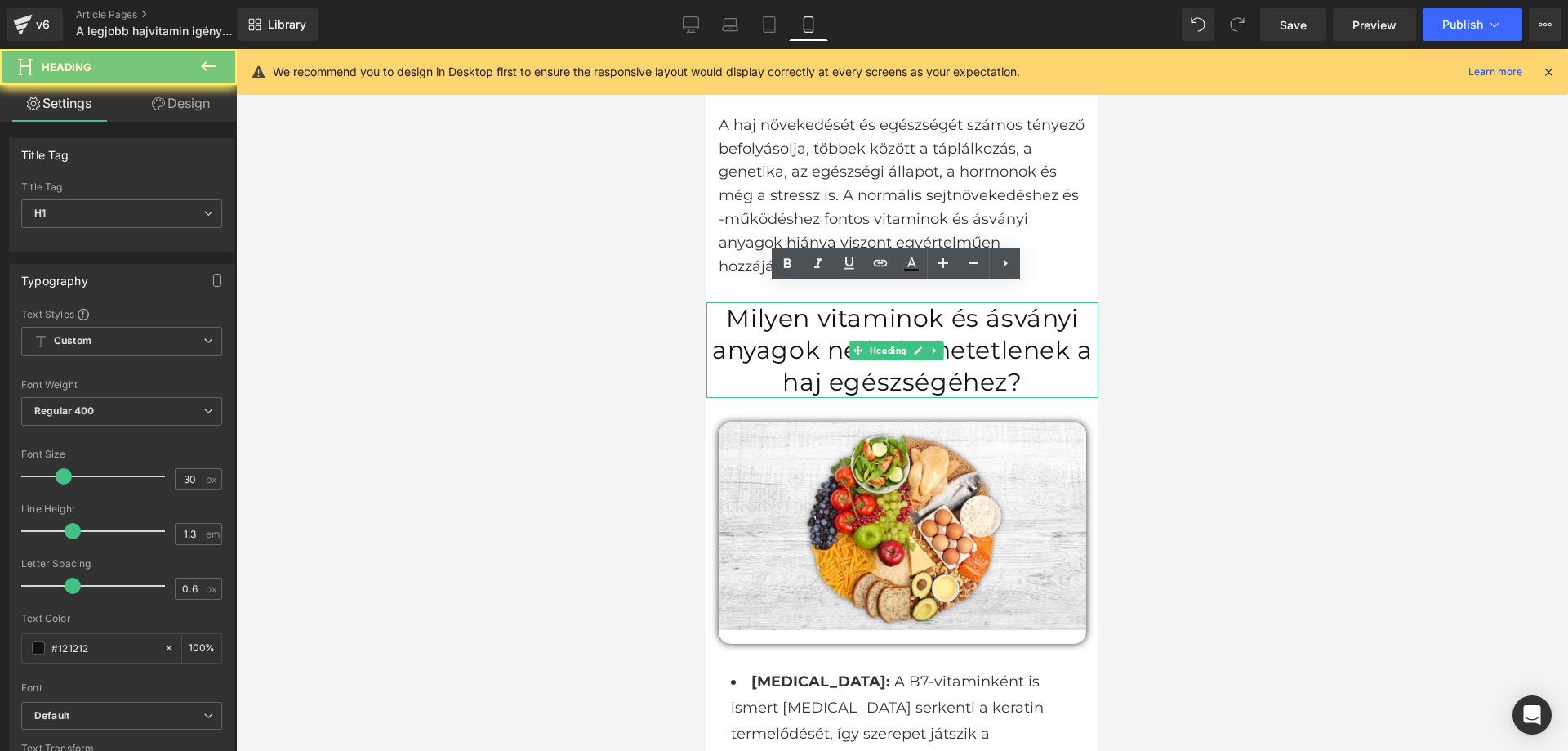
click at [1009, 339] on h1 "Milyen vitaminok és ásványi anyagok nélkülözhetetlenek a haj egészségéhez?" at bounding box center [901, 350] width 392 height 95
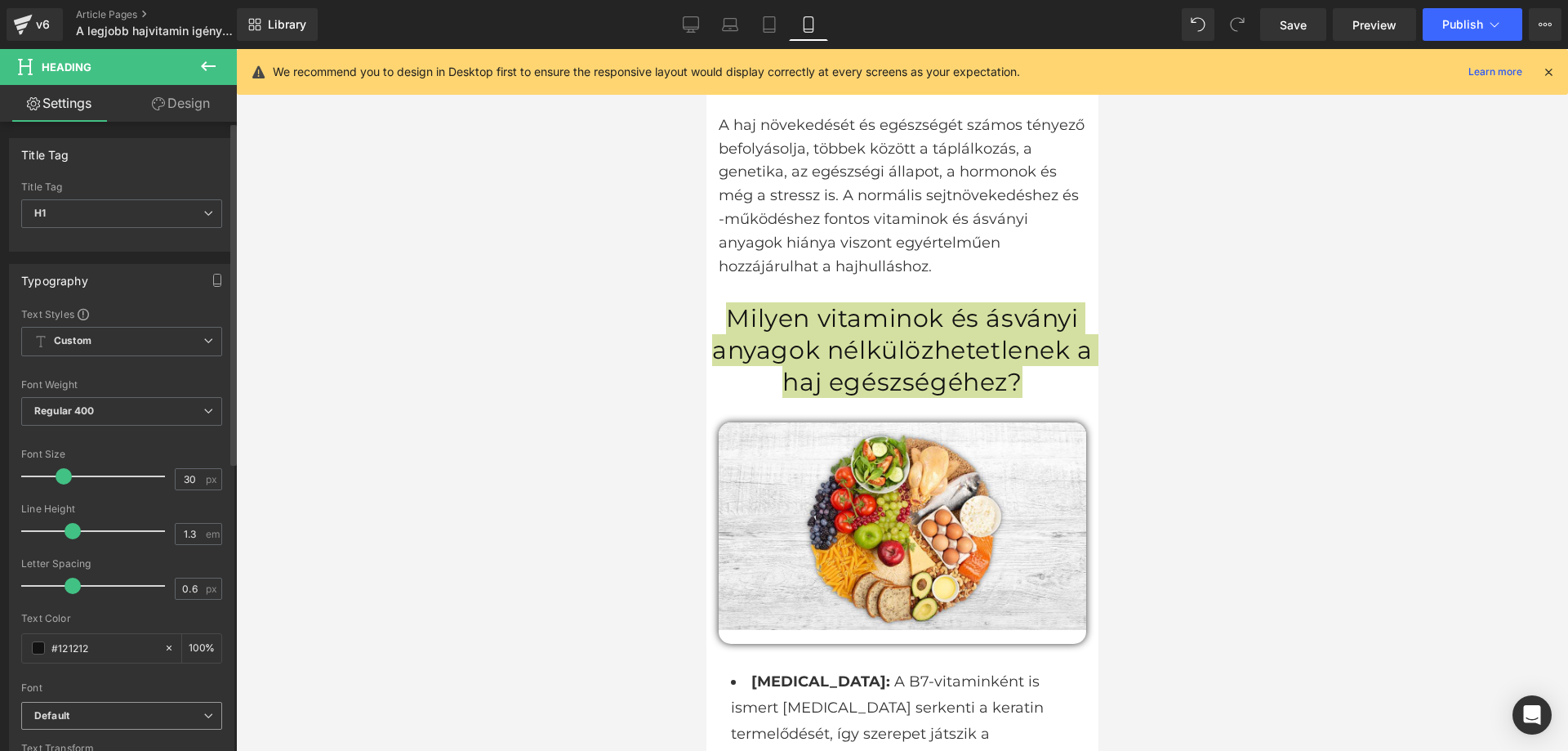
click at [147, 716] on b "Default" at bounding box center [119, 716] width 169 height 13
click at [193, 680] on div at bounding box center [119, 677] width 195 height 11
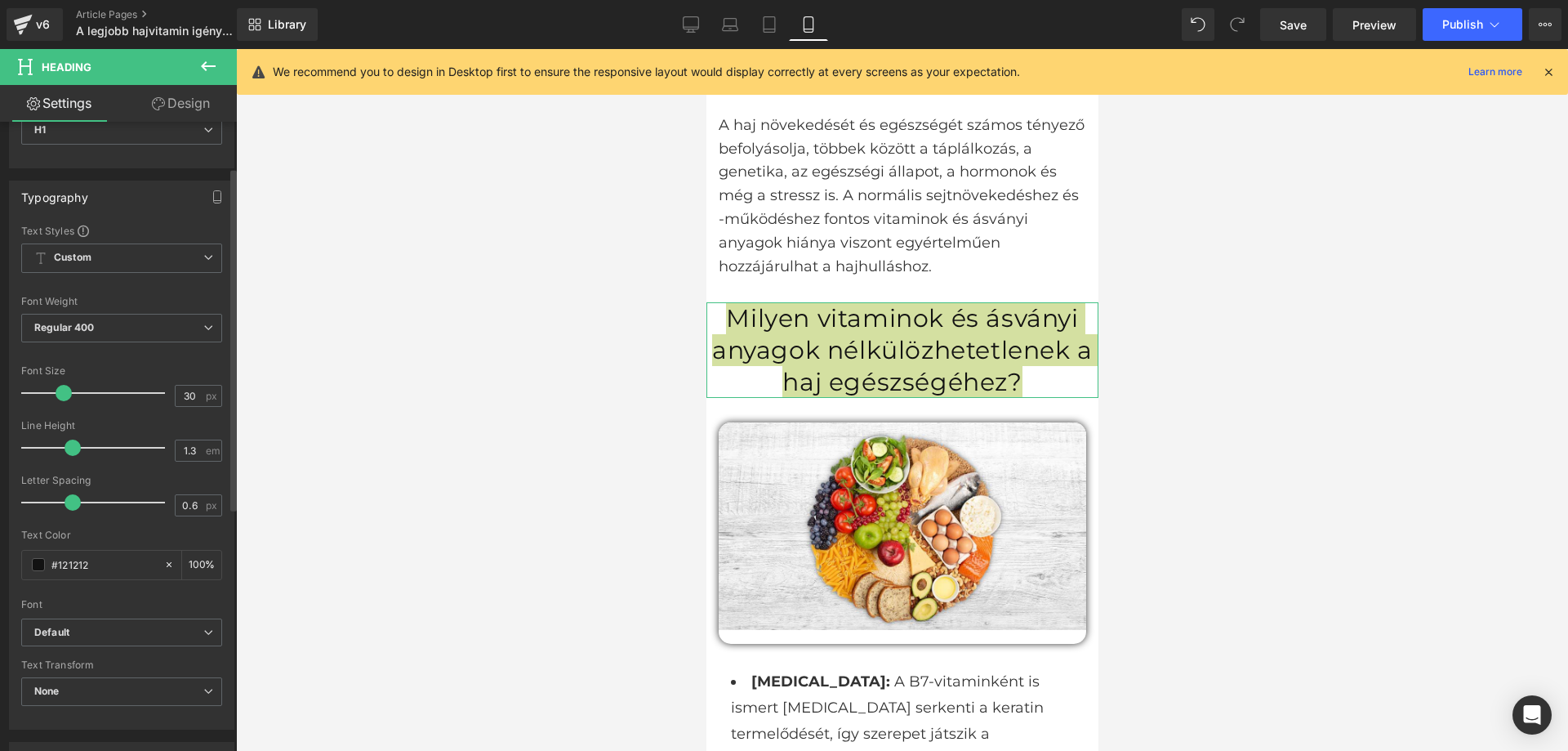
scroll to position [327, 0]
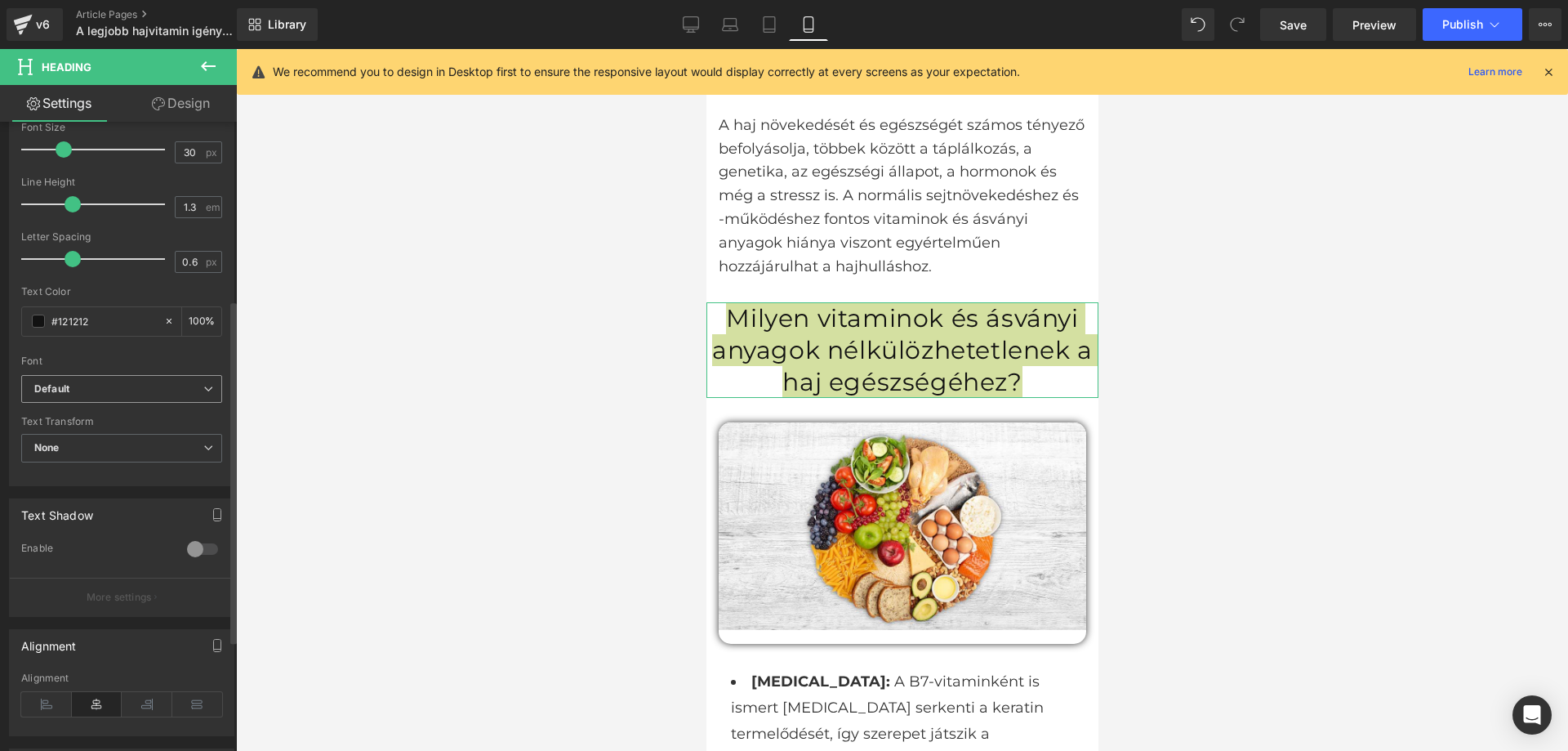
click at [99, 388] on b "Default" at bounding box center [119, 389] width 169 height 13
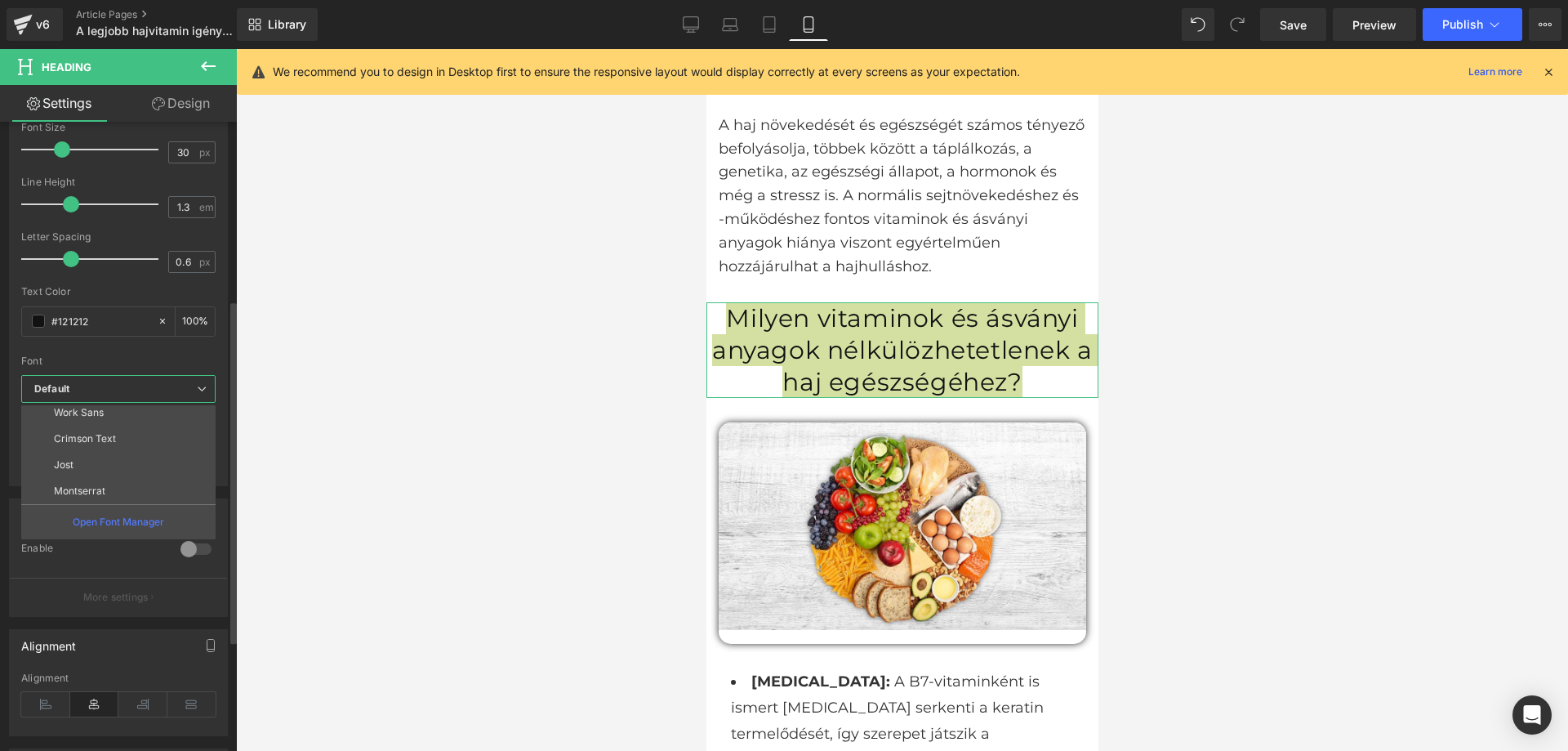
scroll to position [572, 0]
click at [110, 449] on li "Montserrat" at bounding box center [121, 447] width 201 height 26
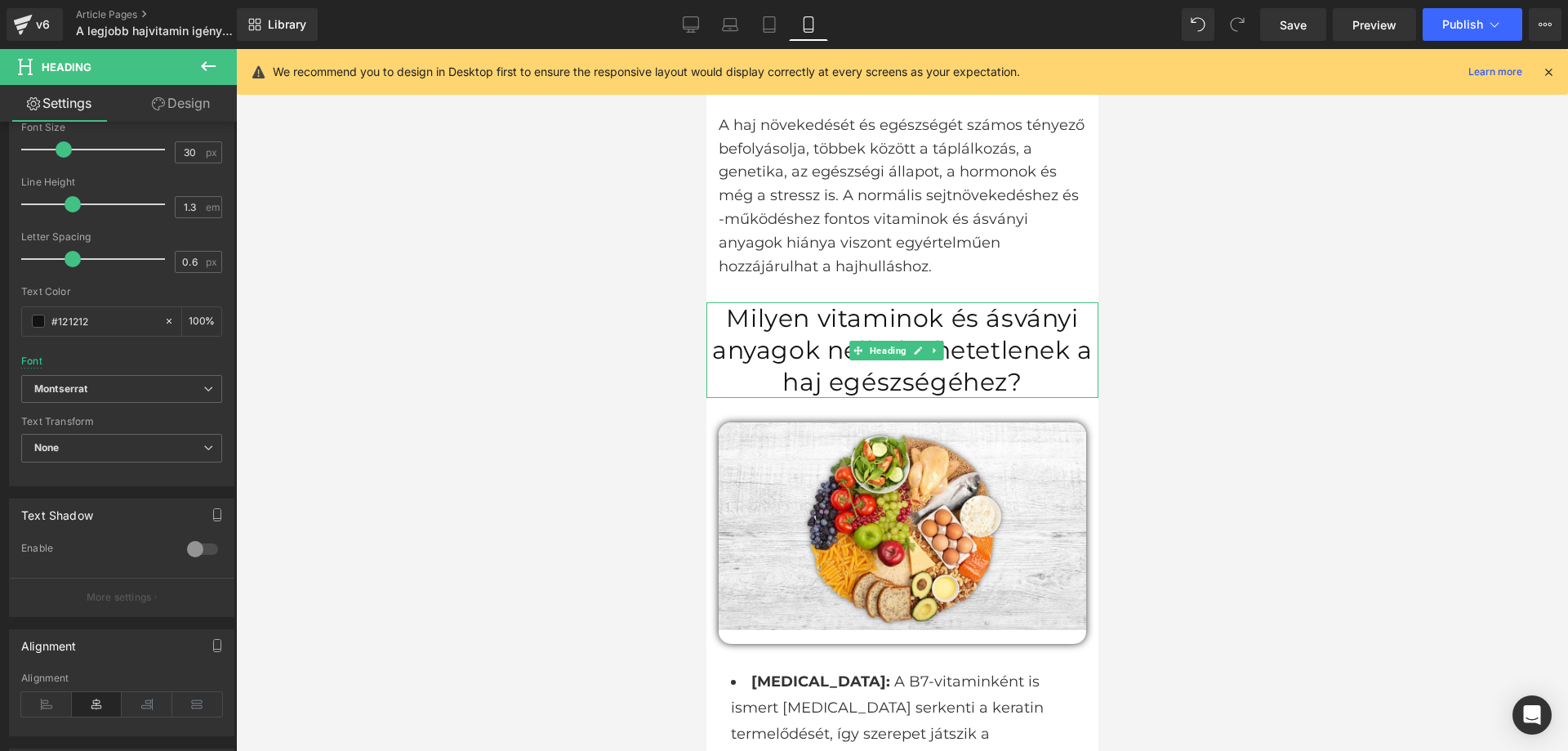
click at [853, 348] on h1 "Milyen vitaminok és ásványi anyagok nélkülözhetetlenek a haj egészségéhez?" at bounding box center [901, 350] width 392 height 95
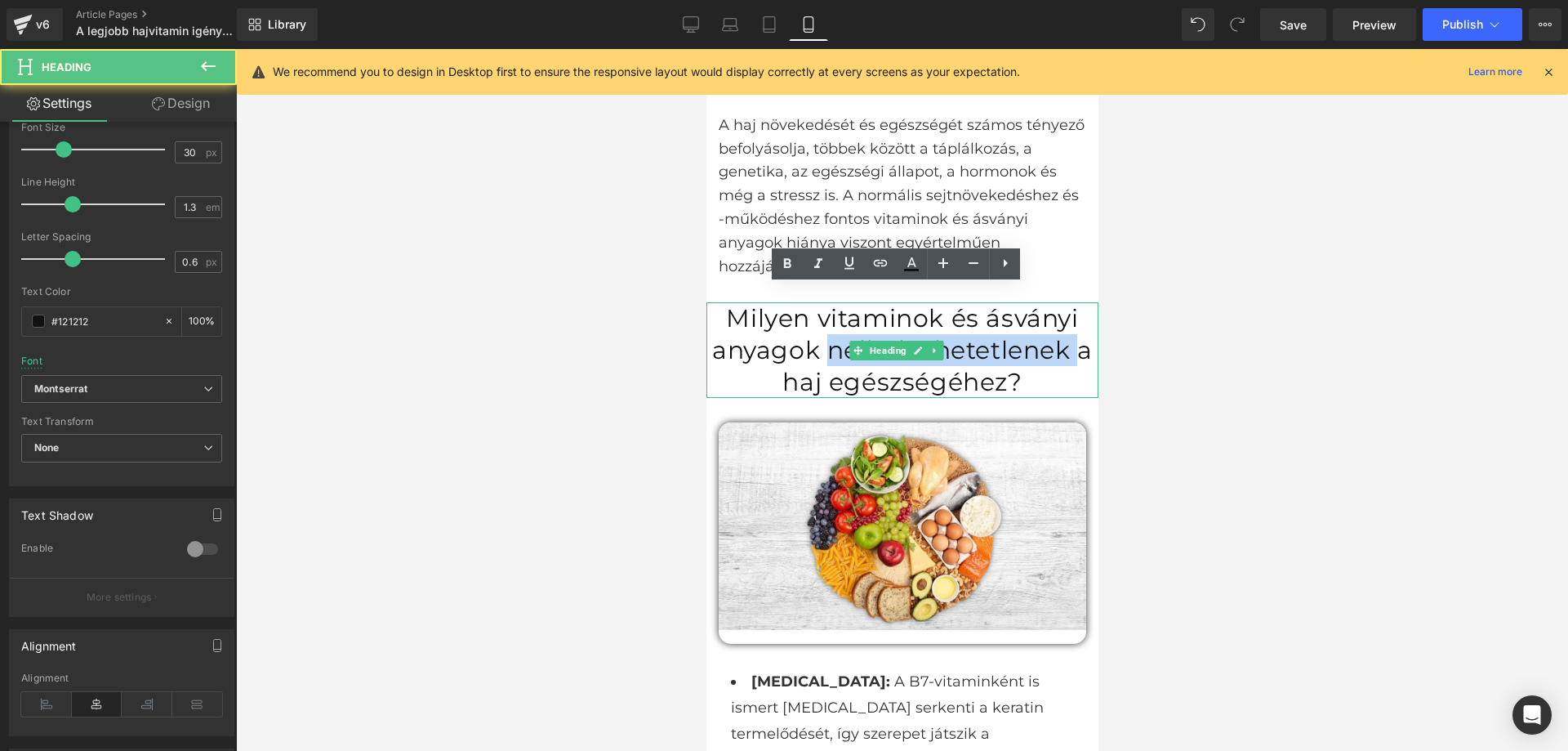
click at [853, 348] on h1 "Milyen vitaminok és ásványi anyagok nélkülözhetetlenek a haj egészségéhez?" at bounding box center [901, 350] width 392 height 95
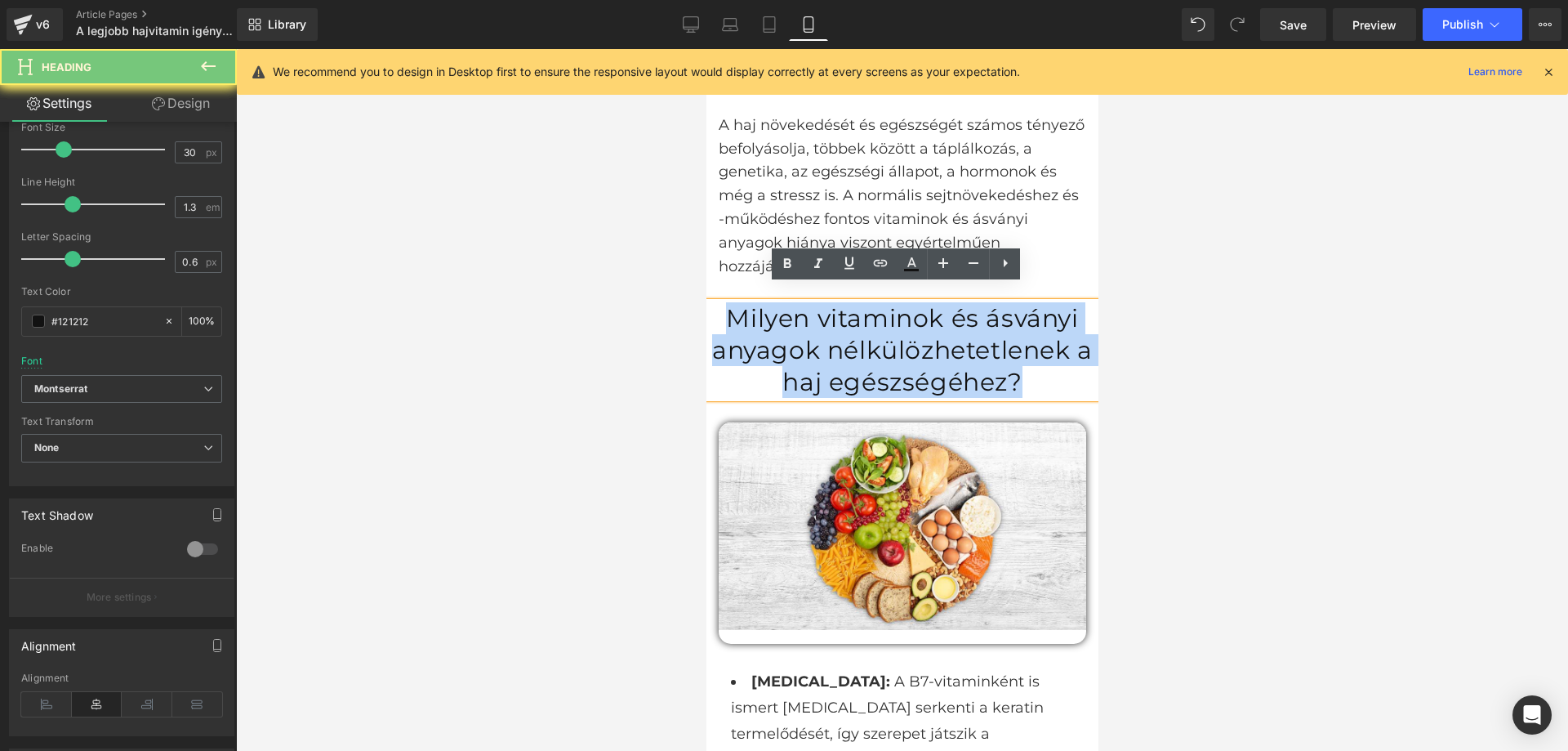
click at [853, 348] on h1 "Milyen vitaminok és ásványi anyagok nélkülözhetetlenek a haj egészségéhez?" at bounding box center [901, 350] width 392 height 95
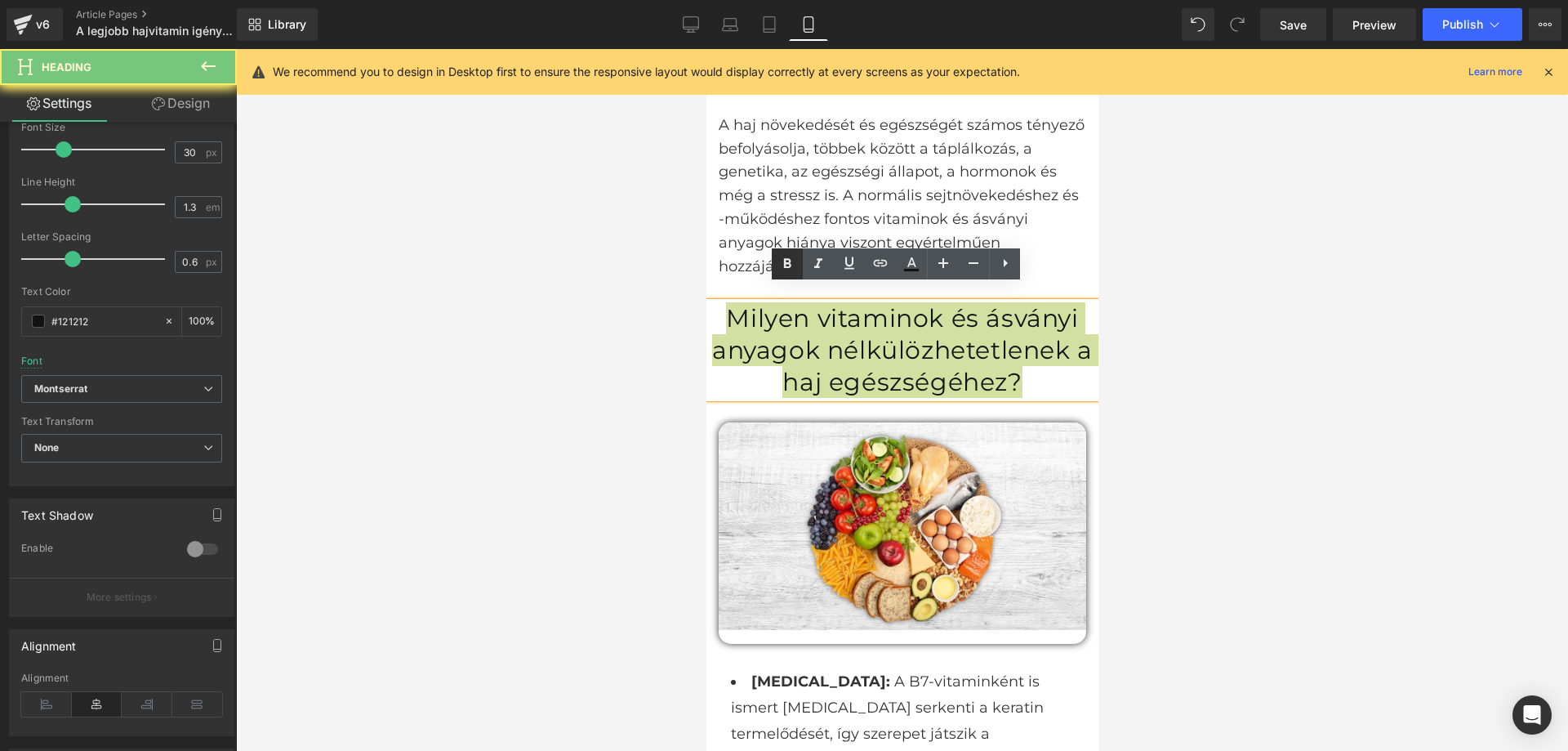
click at [781, 258] on icon at bounding box center [787, 264] width 19 height 19
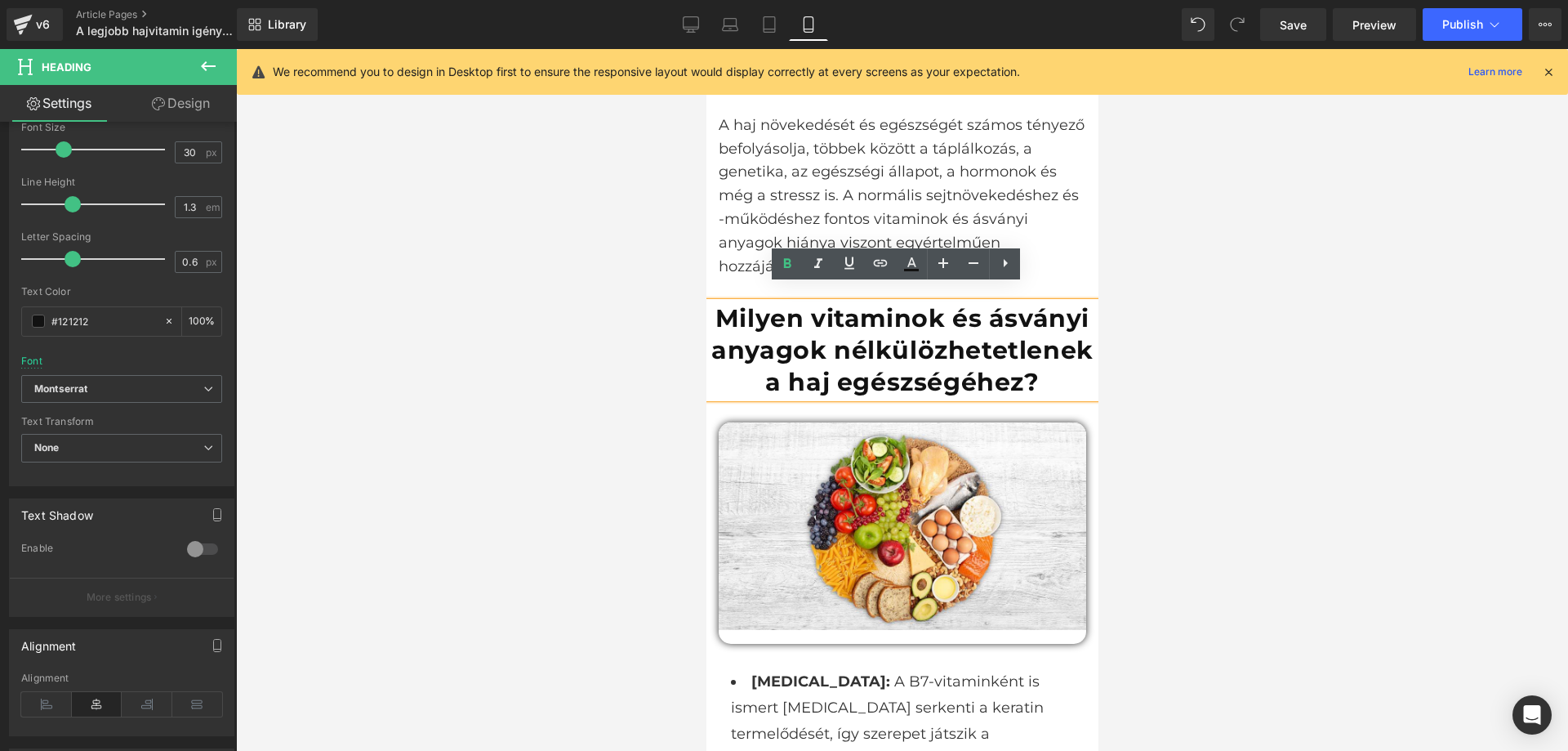
drag, startPoint x: 1363, startPoint y: 357, endPoint x: 302, endPoint y: 265, distance: 1065.0
click at [1363, 357] on div at bounding box center [902, 400] width 1332 height 702
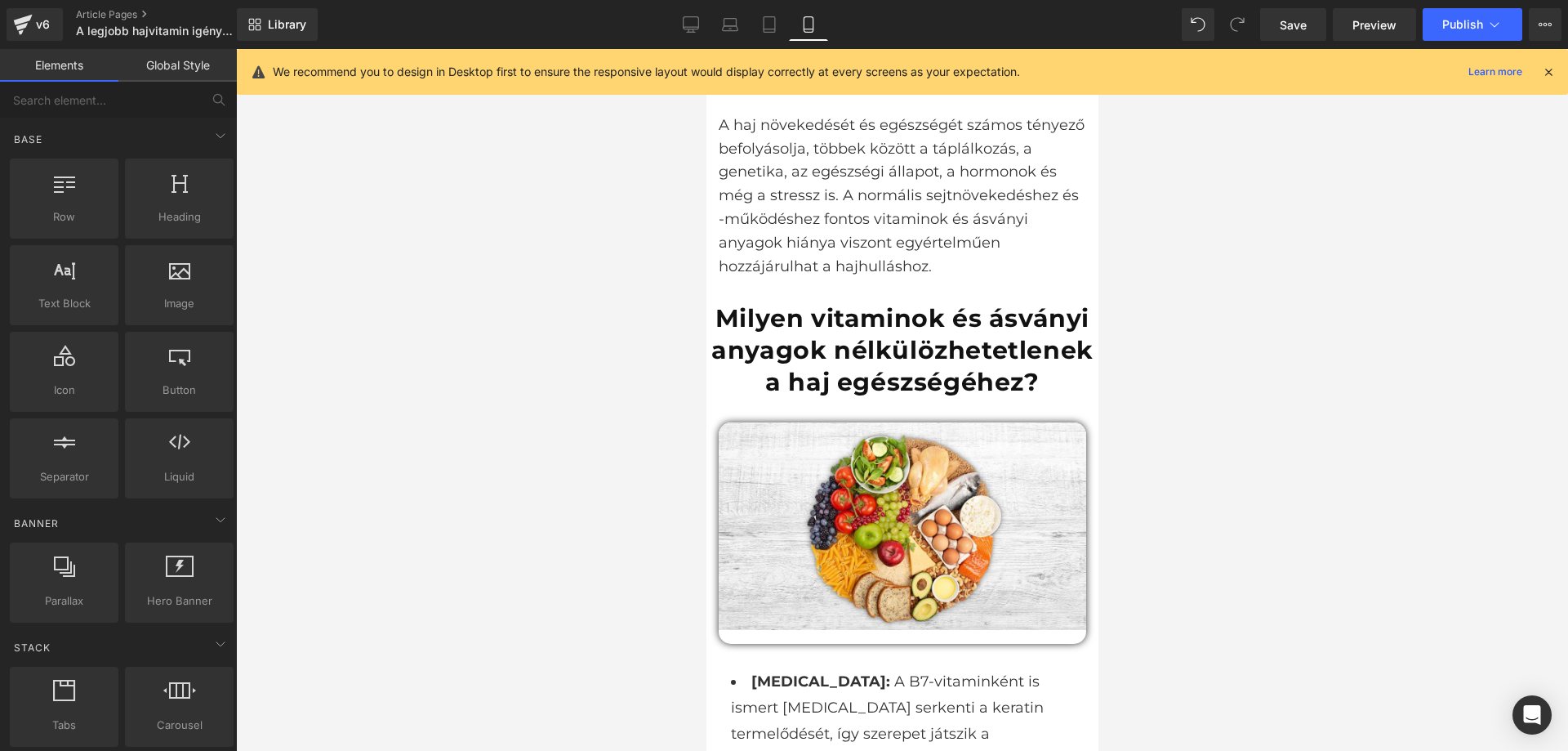
click at [1058, 345] on strong "Milyen vitaminok és ásványi anyagok nélkülözhetetlenek a haj egészségéhez?" at bounding box center [901, 349] width 383 height 94
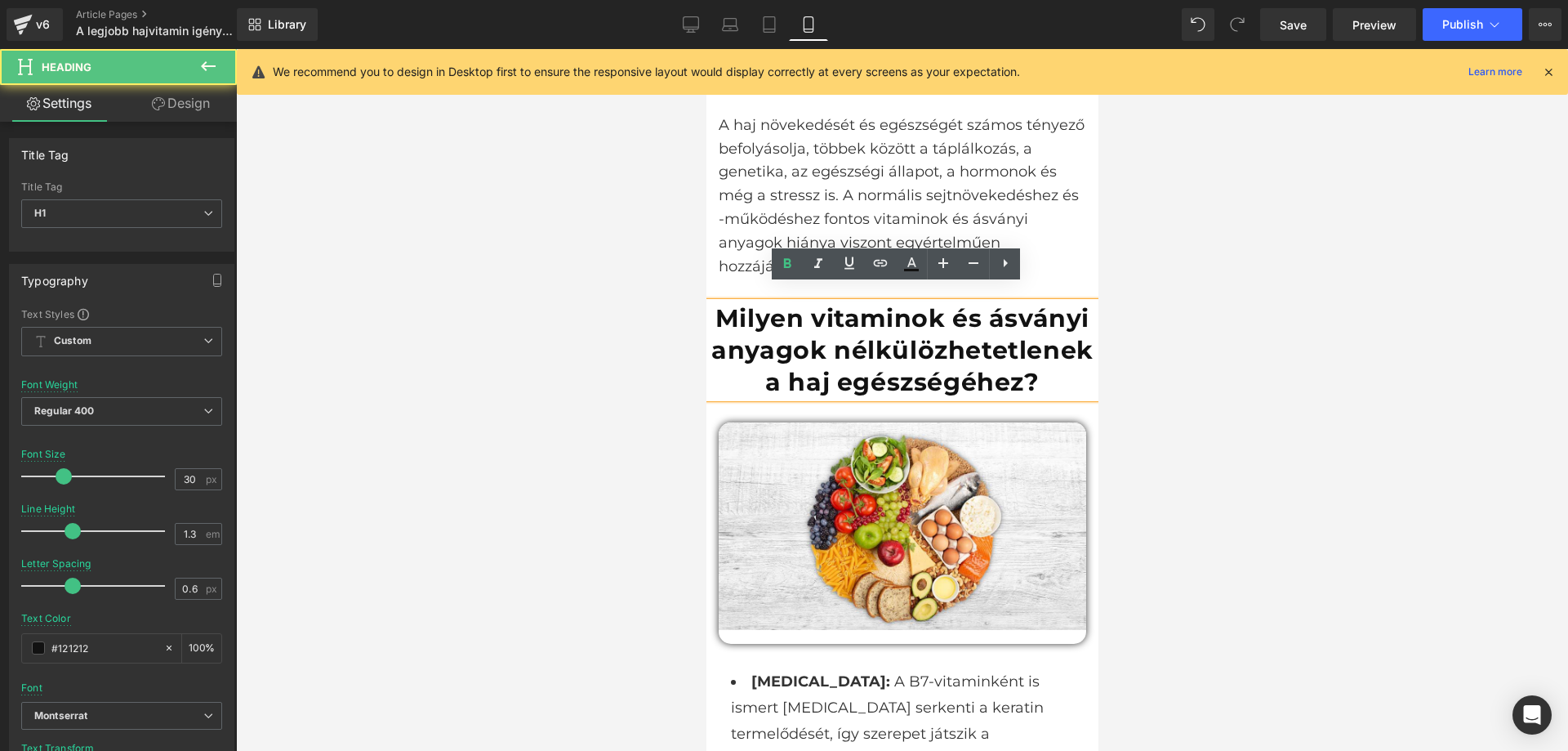
click at [1021, 340] on strong "Milyen vitaminok és ásványi anyagok nélkülözhetetlenek a haj egészségéhez?" at bounding box center [901, 349] width 383 height 94
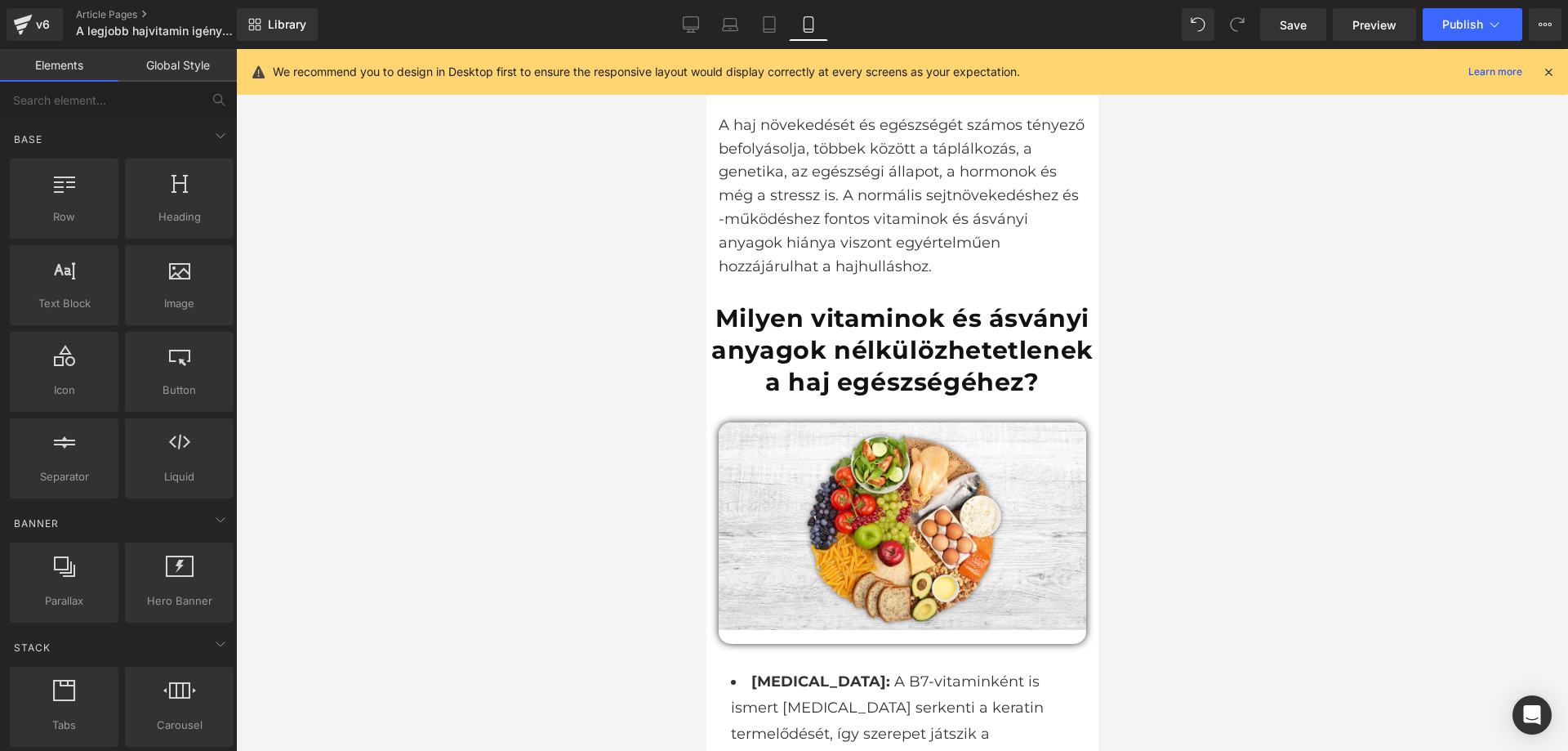
click at [1391, 458] on div at bounding box center [902, 400] width 1332 height 702
click at [1064, 371] on h1 "Milyen vitaminok és ásványi anyagok nélkülözhetetlenek a haj egészségéhez?" at bounding box center [901, 350] width 392 height 95
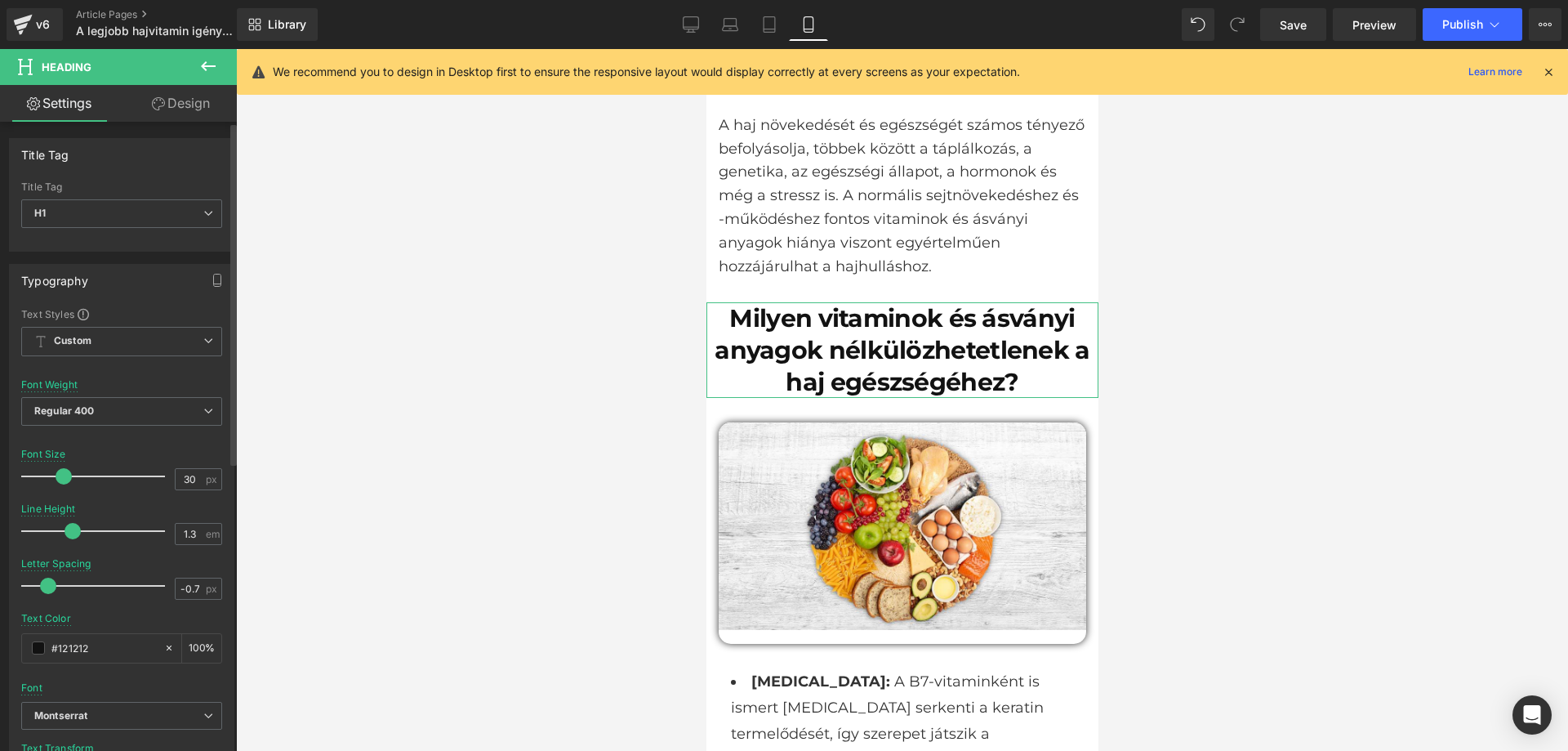
type input "-1"
drag, startPoint x: 70, startPoint y: 587, endPoint x: 0, endPoint y: 594, distance: 70.3
click at [0, 594] on div "Typography Text Styles Custom Custom Setup Global Style Custom Setup Global Sty…" at bounding box center [121, 532] width 244 height 561
click at [393, 453] on div at bounding box center [902, 400] width 1332 height 702
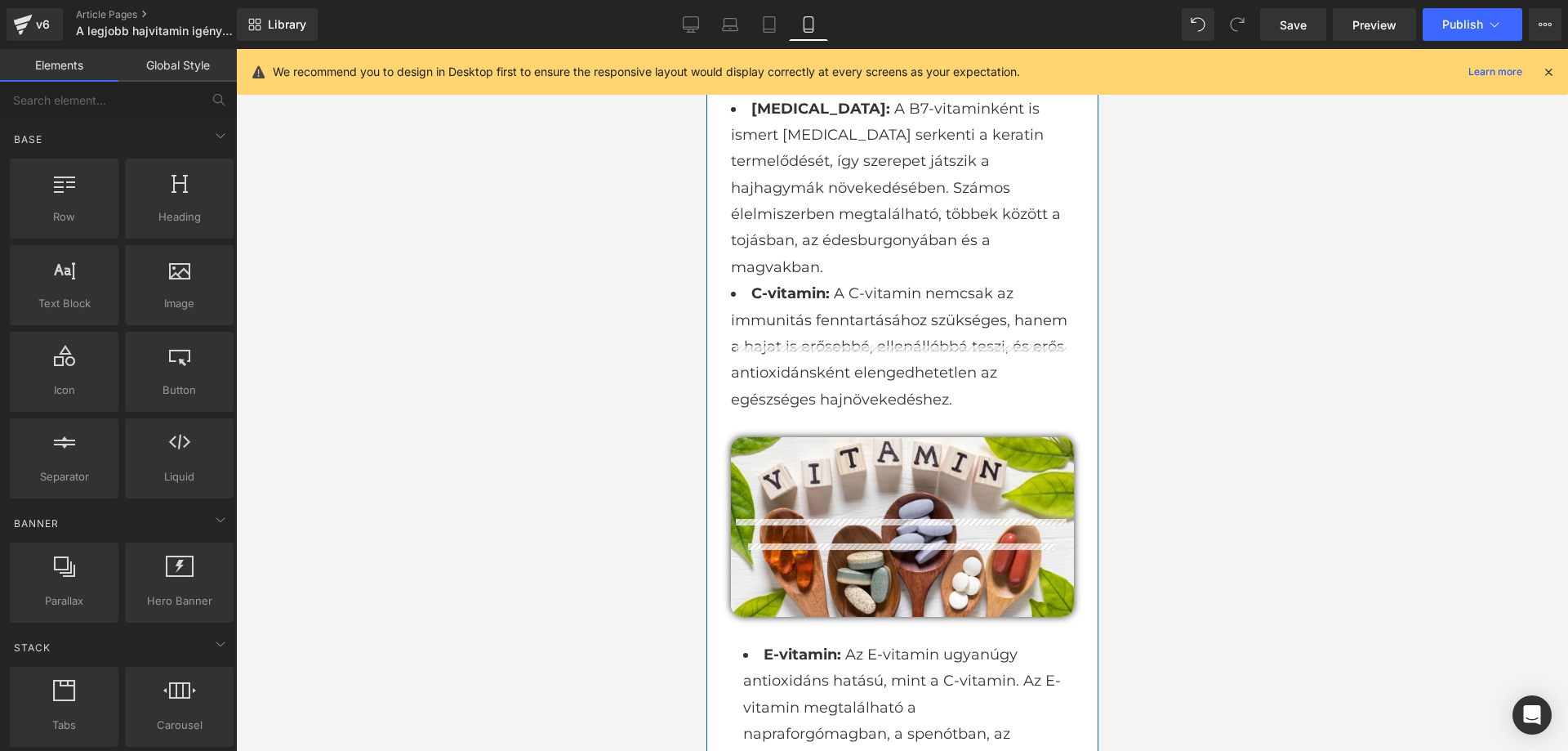
scroll to position [1730, 0]
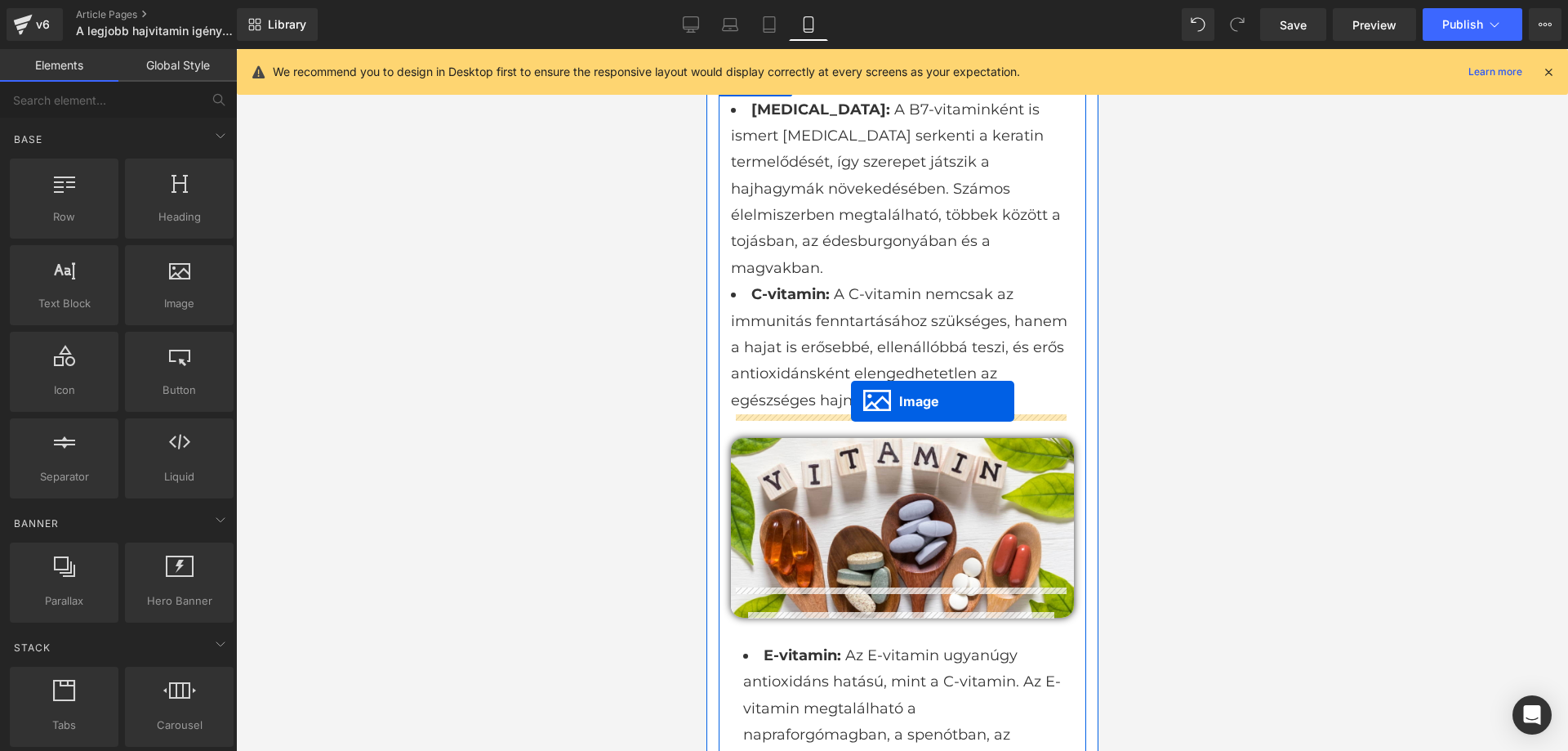
drag, startPoint x: 871, startPoint y: 491, endPoint x: 850, endPoint y: 401, distance: 92.4
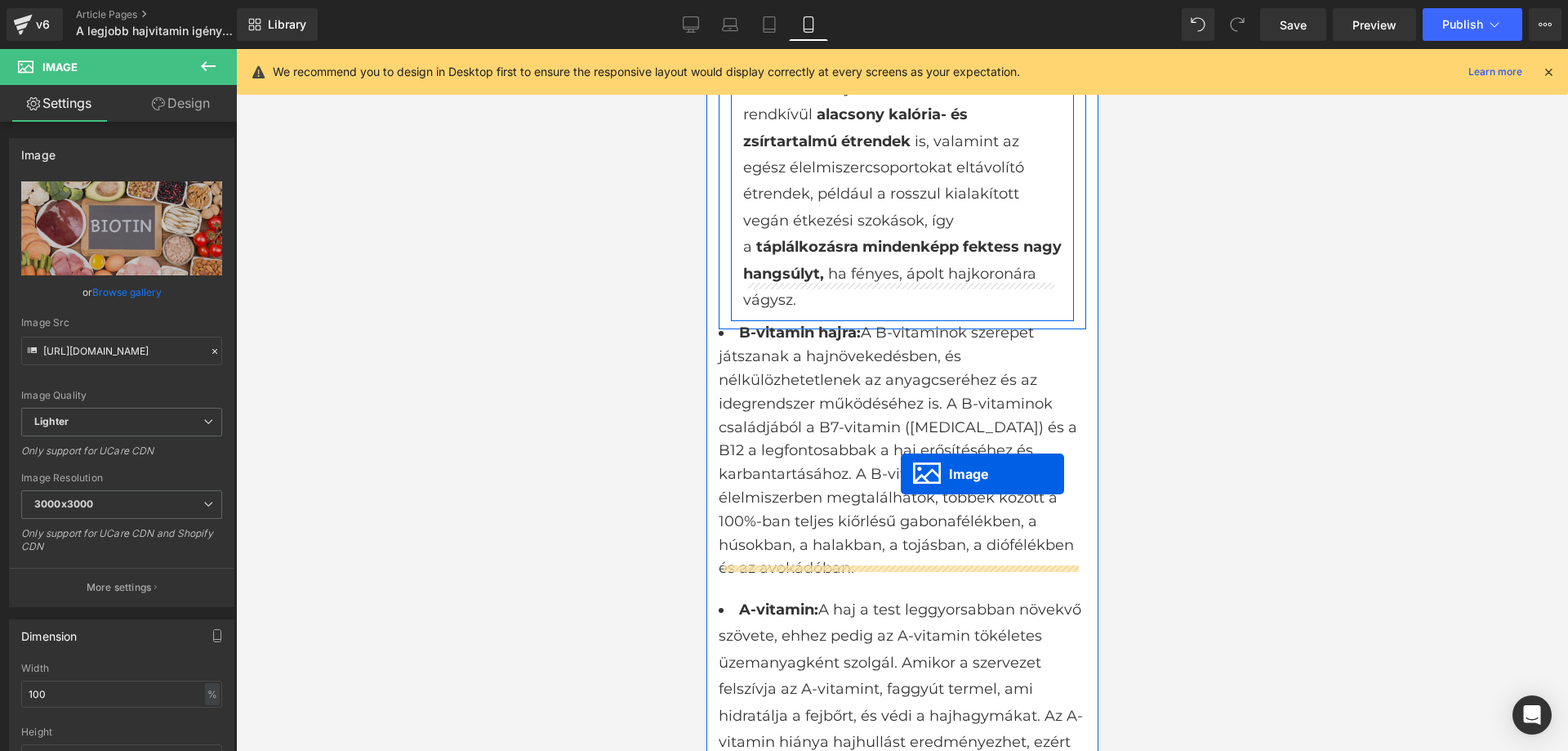
scroll to position [2630, 0]
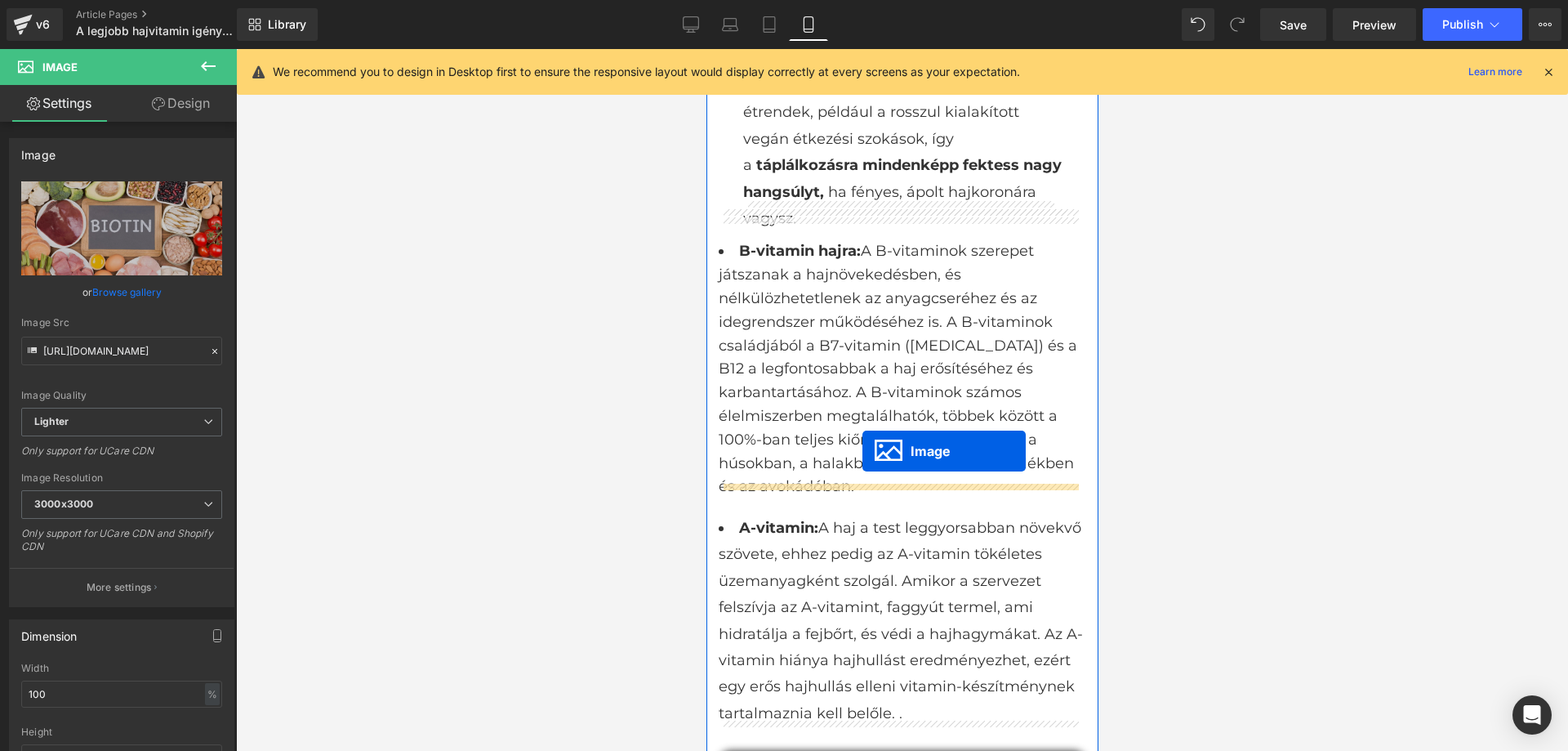
drag, startPoint x: 872, startPoint y: 392, endPoint x: 862, endPoint y: 451, distance: 59.8
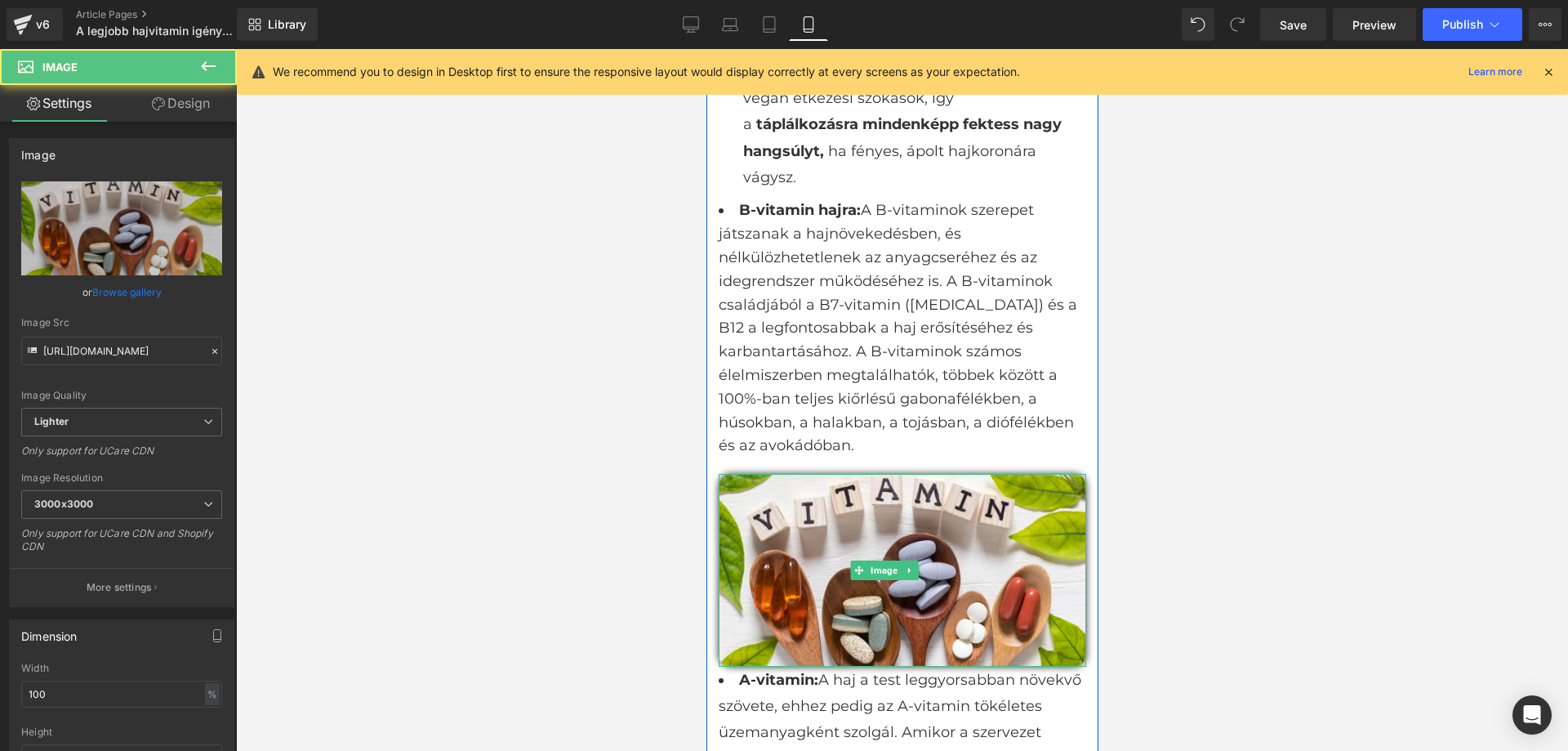
scroll to position [2588, 0]
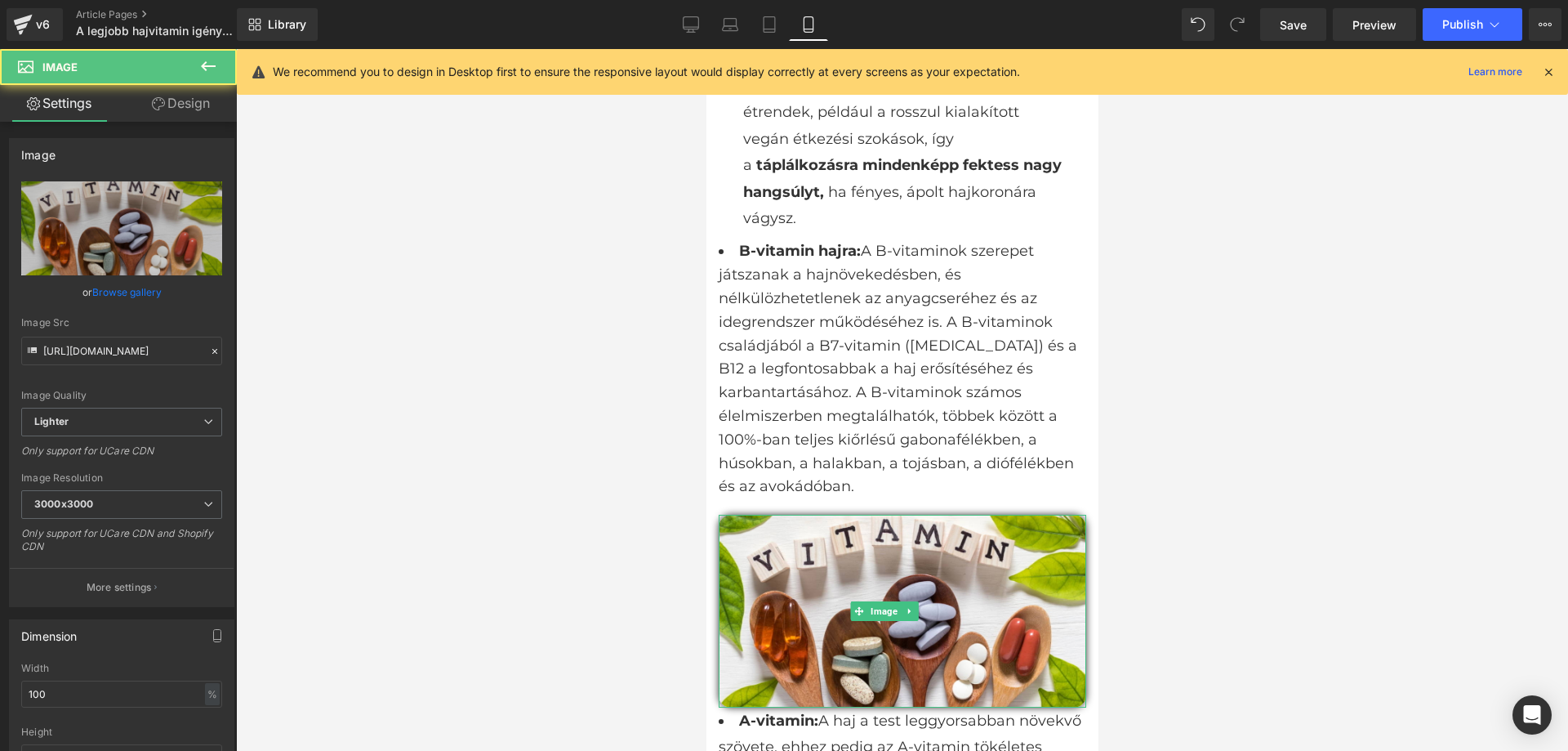
click at [1154, 422] on div at bounding box center [902, 400] width 1332 height 702
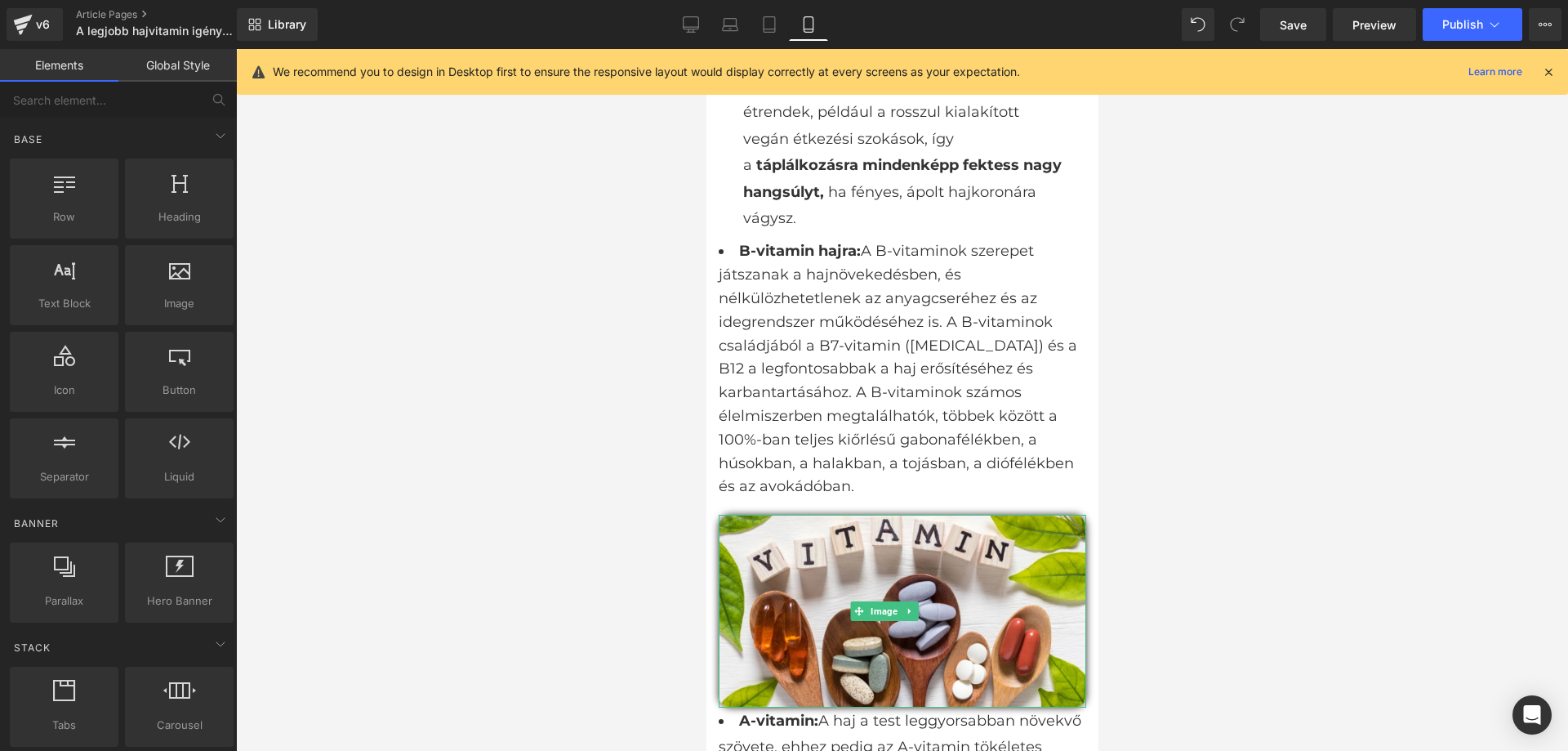
click at [1238, 476] on div at bounding box center [902, 400] width 1332 height 702
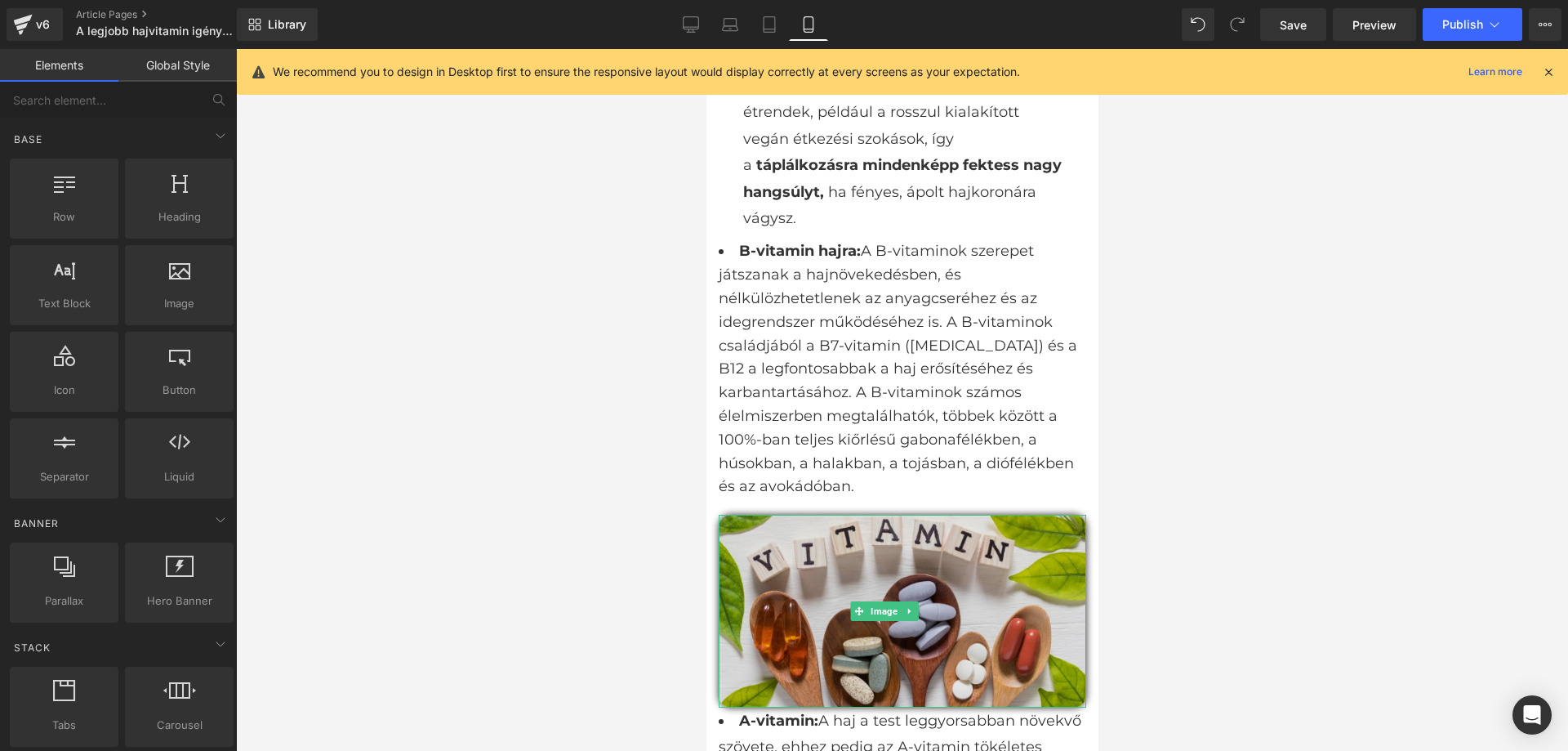
click at [971, 552] on img at bounding box center [901, 611] width 367 height 193
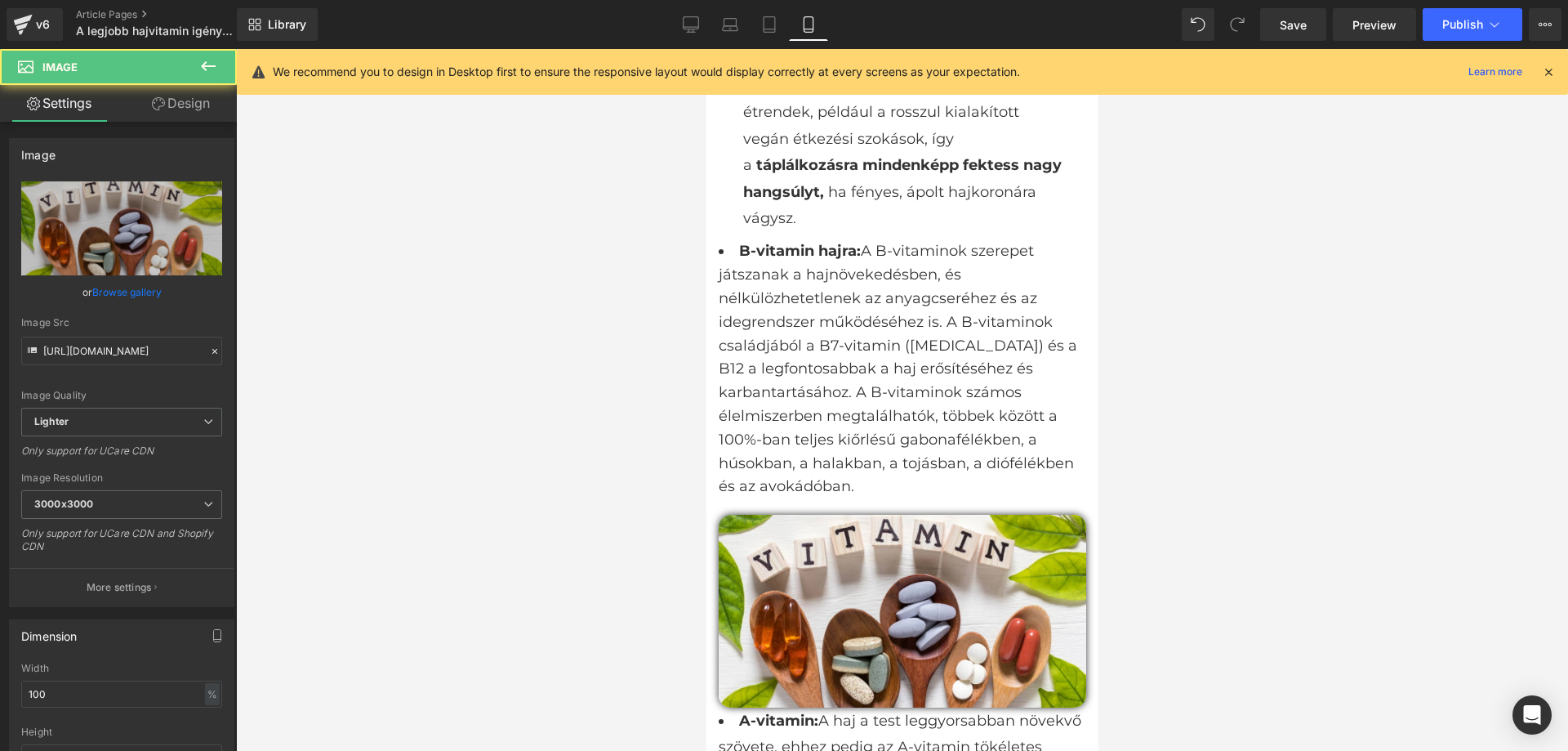
click at [1259, 441] on div at bounding box center [902, 400] width 1332 height 702
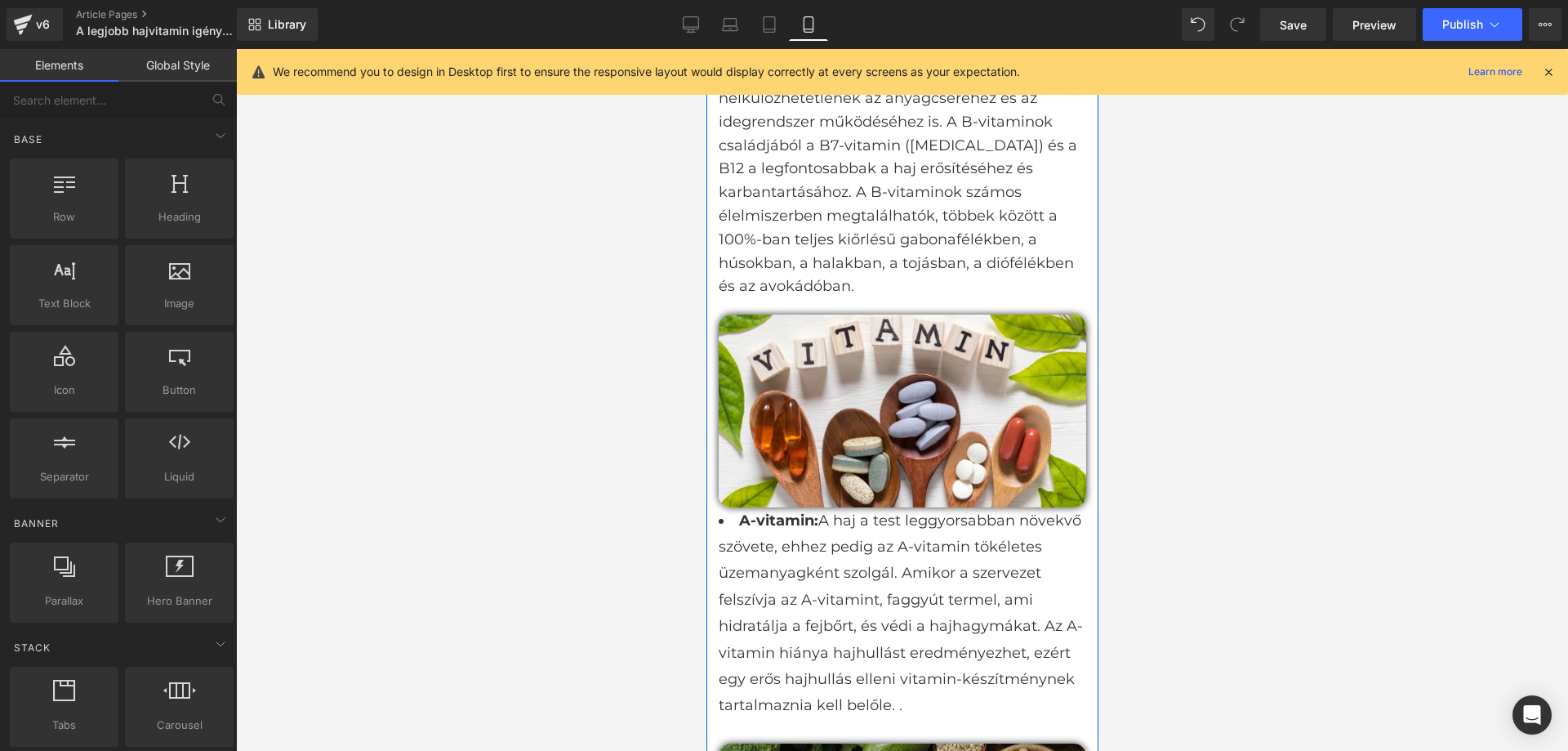
scroll to position [3079, 0]
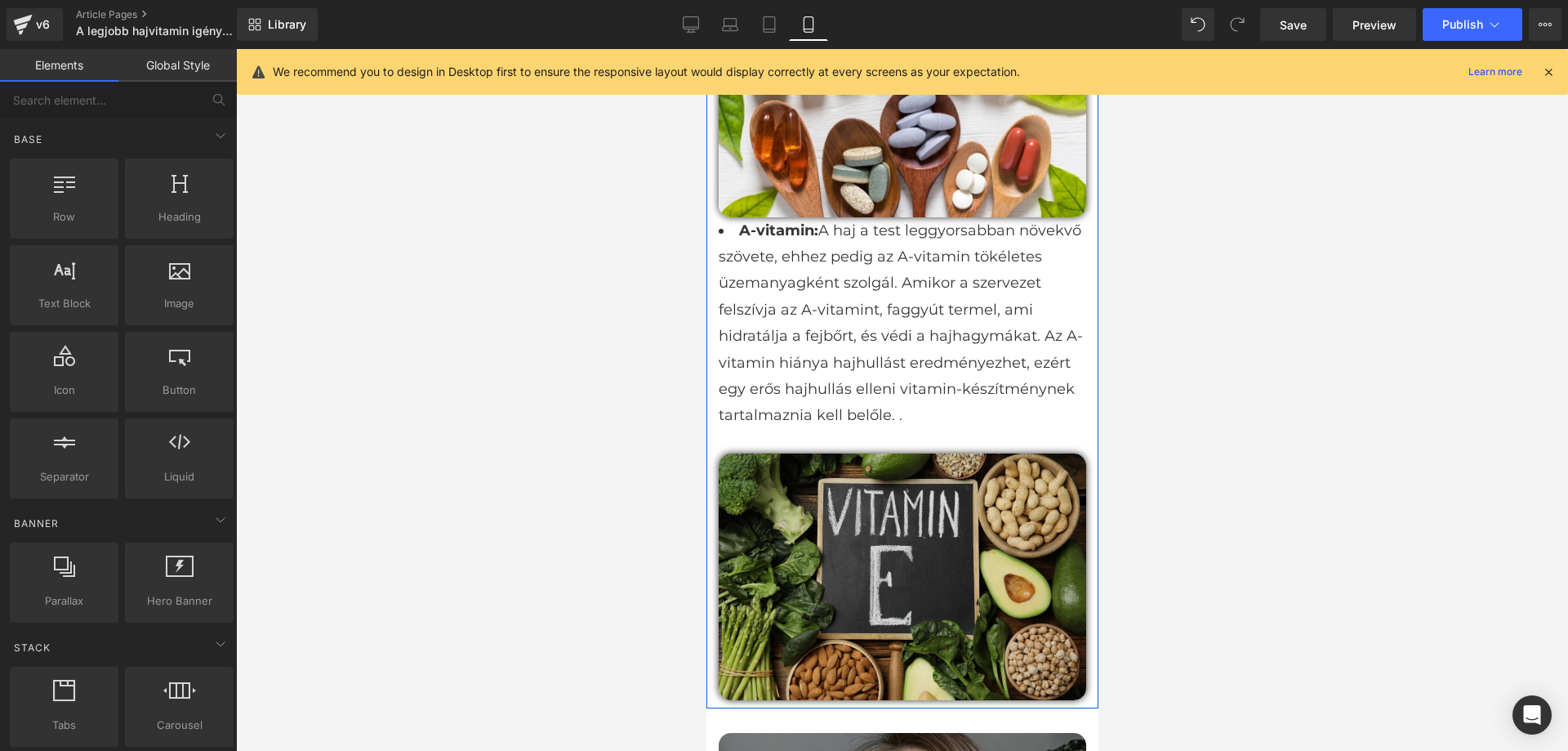
click at [731, 453] on img at bounding box center [901, 577] width 367 height 248
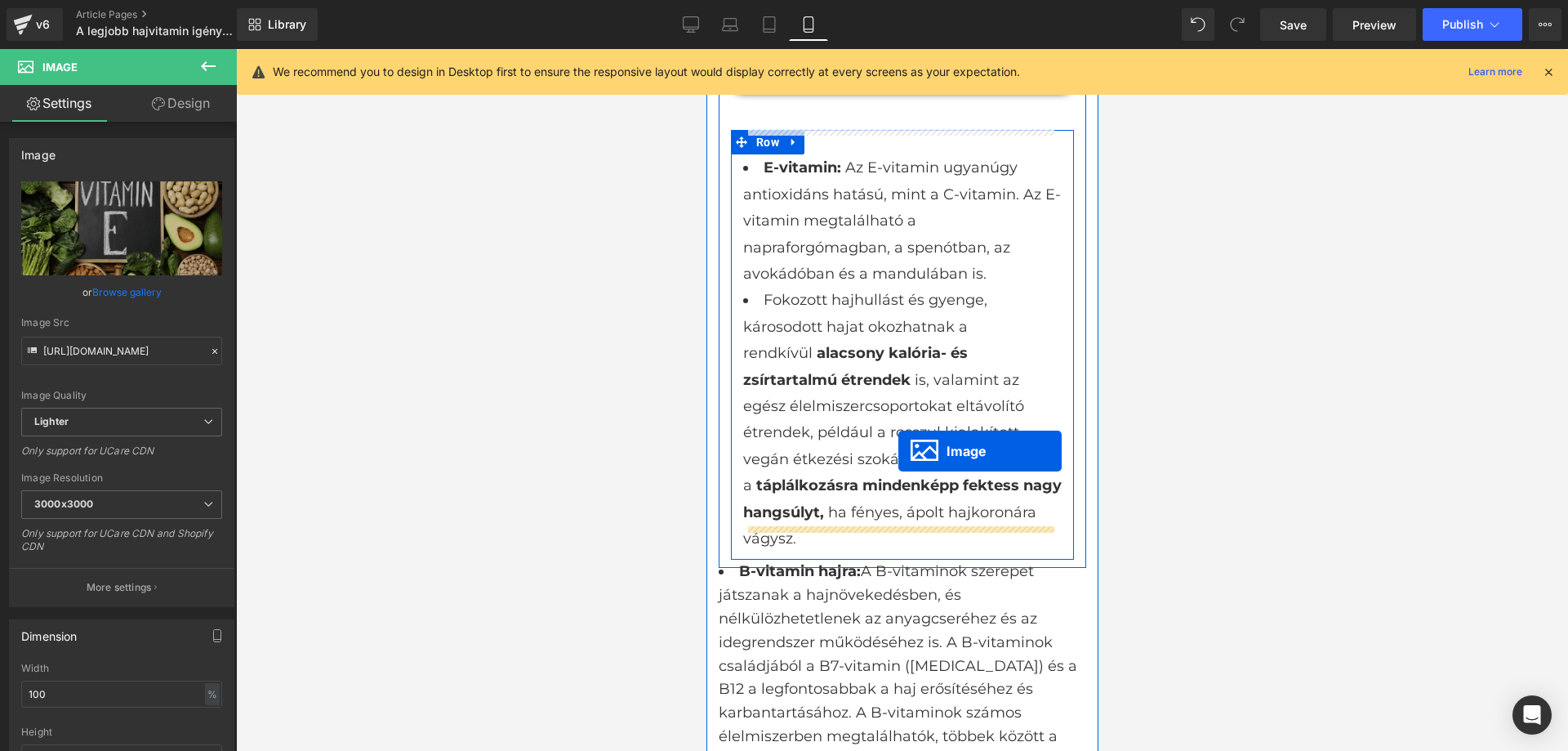
scroll to position [2262, 0]
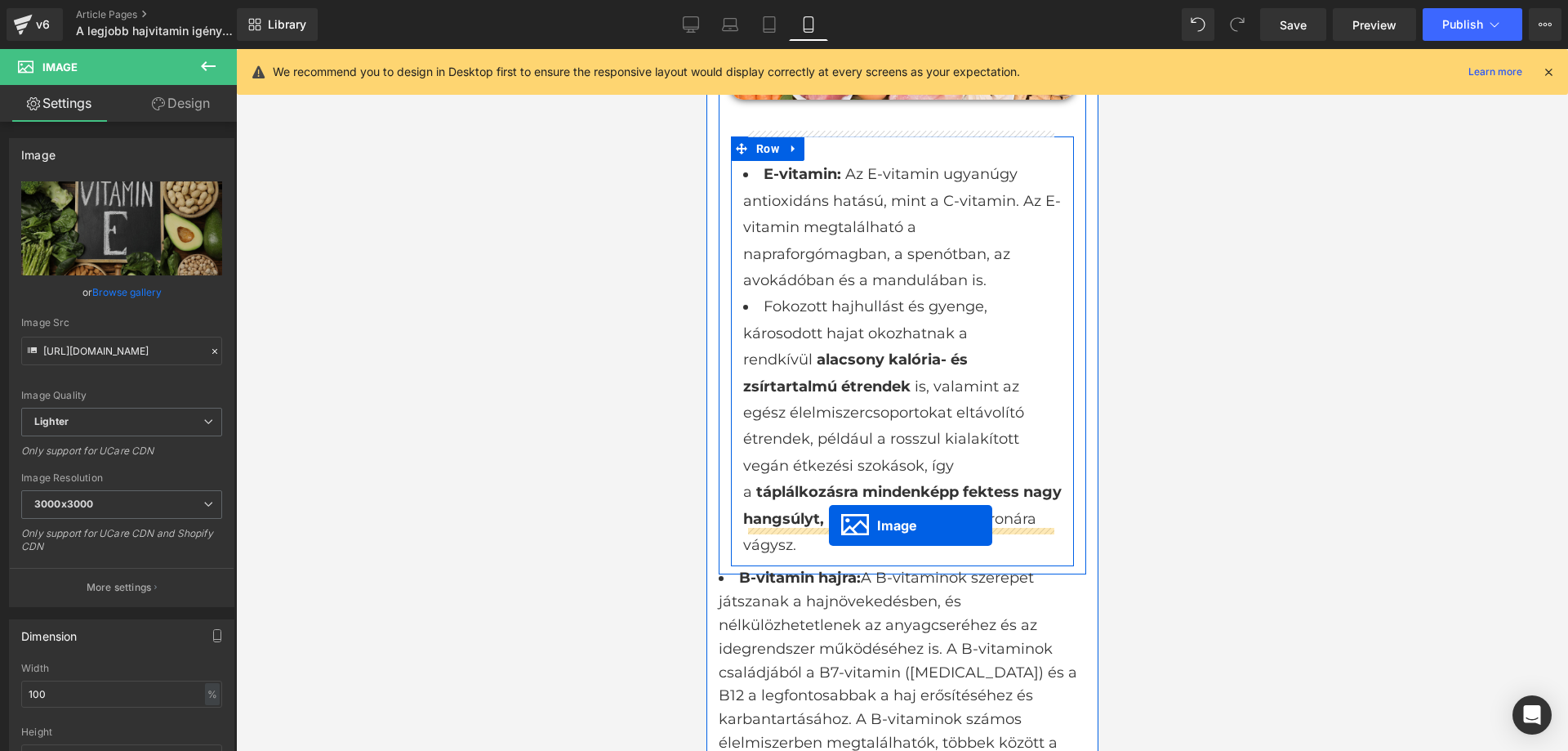
drag, startPoint x: 868, startPoint y: 529, endPoint x: 828, endPoint y: 523, distance: 40.4
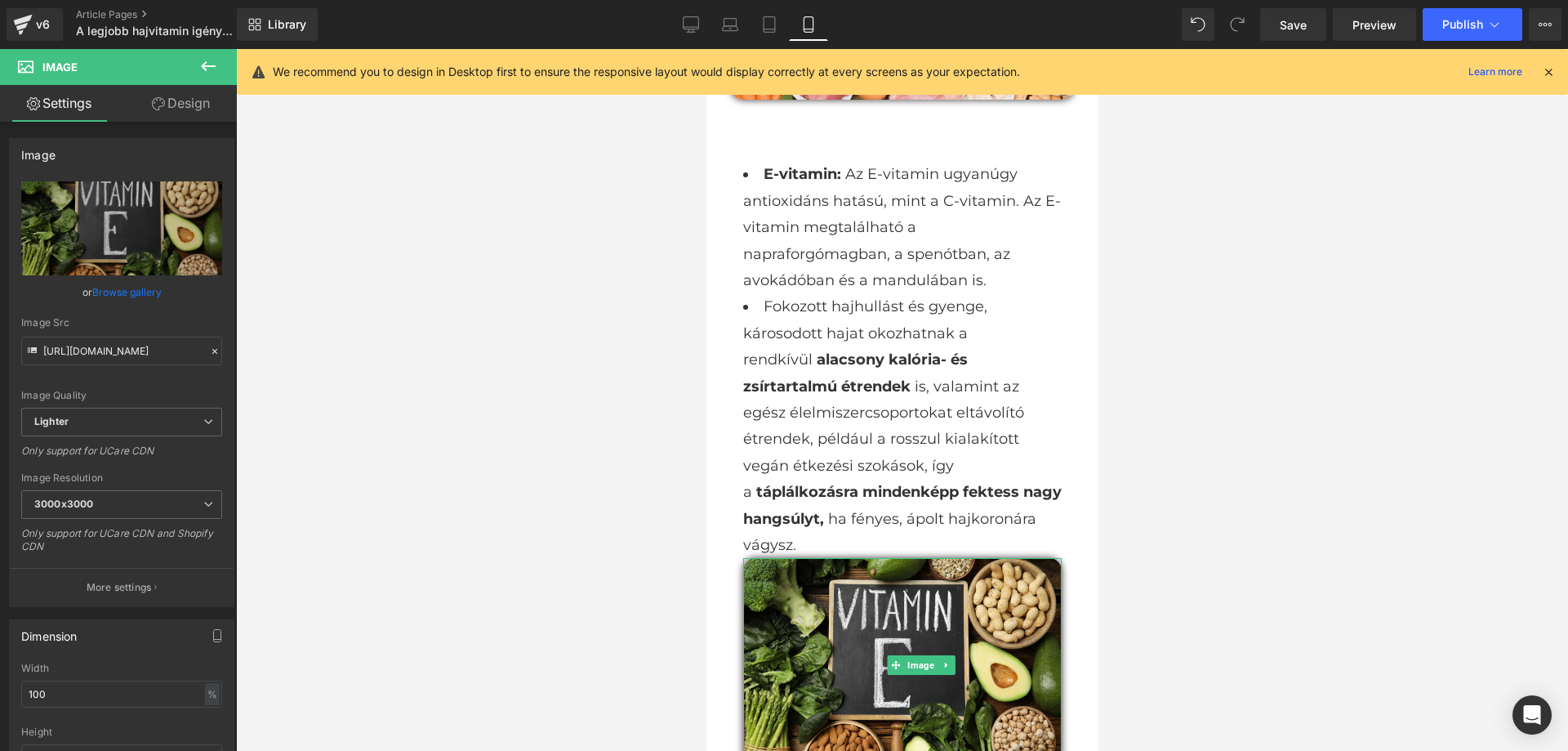
click at [1199, 449] on div at bounding box center [902, 400] width 1332 height 702
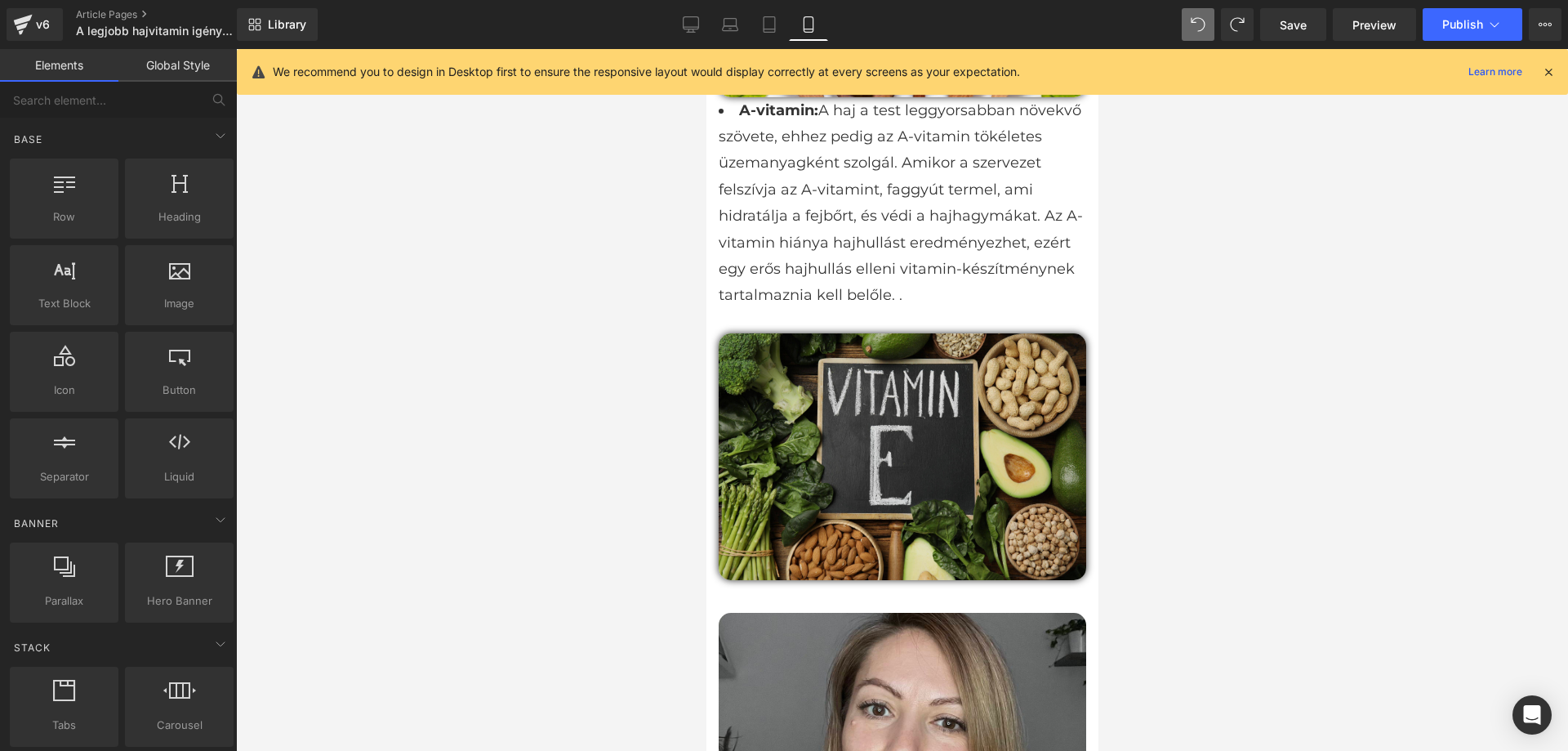
scroll to position [3209, 0]
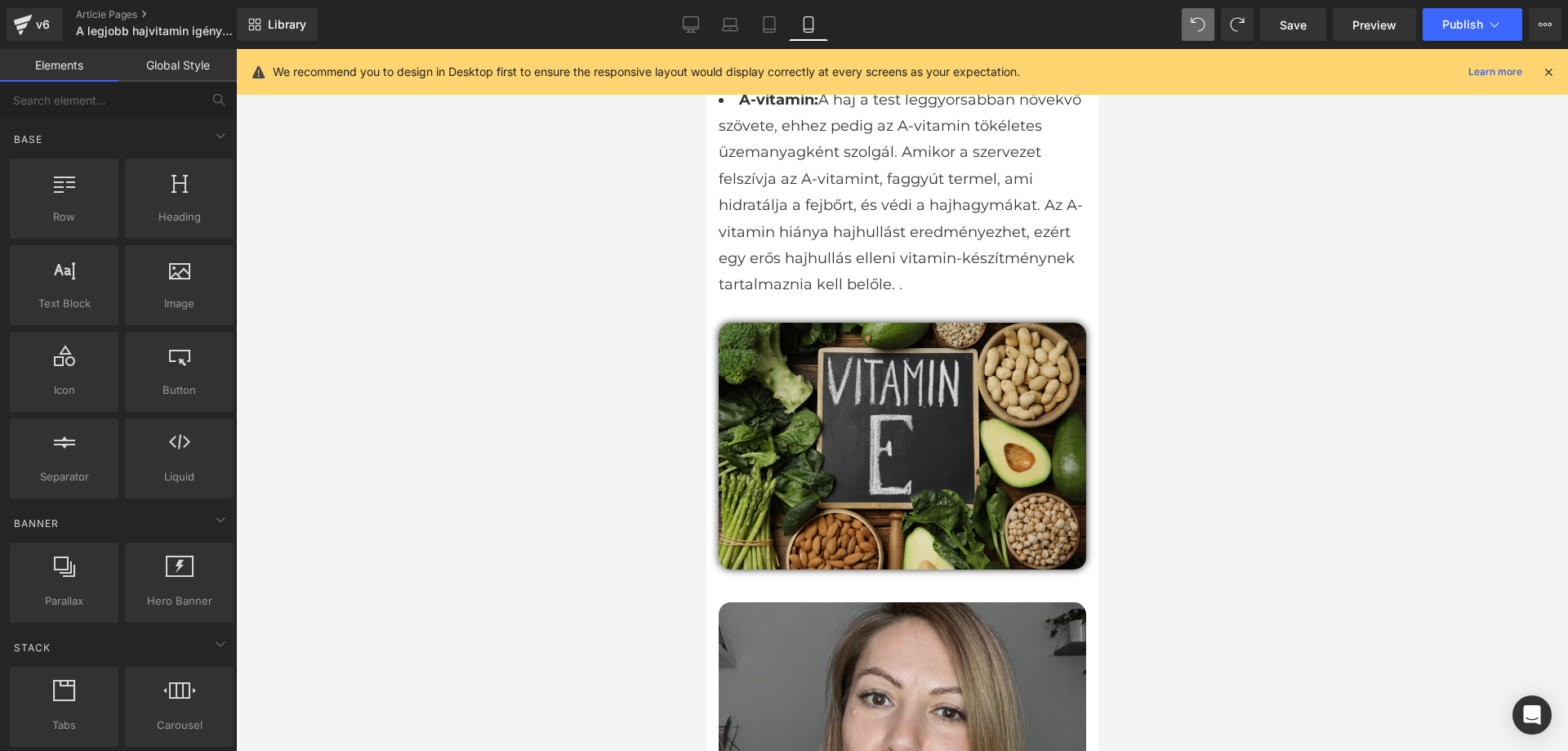
click at [864, 345] on img at bounding box center [901, 446] width 367 height 248
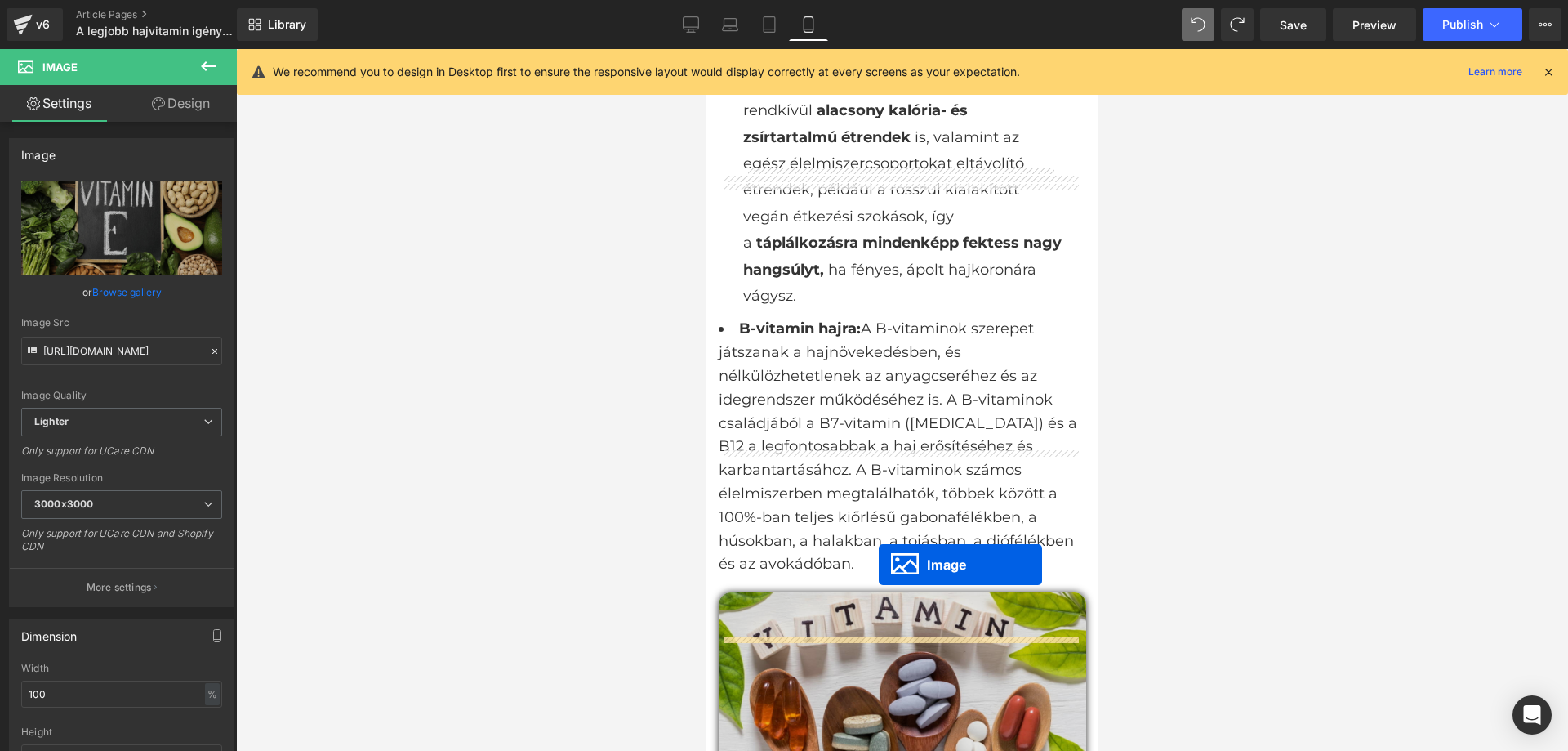
scroll to position [2475, 0]
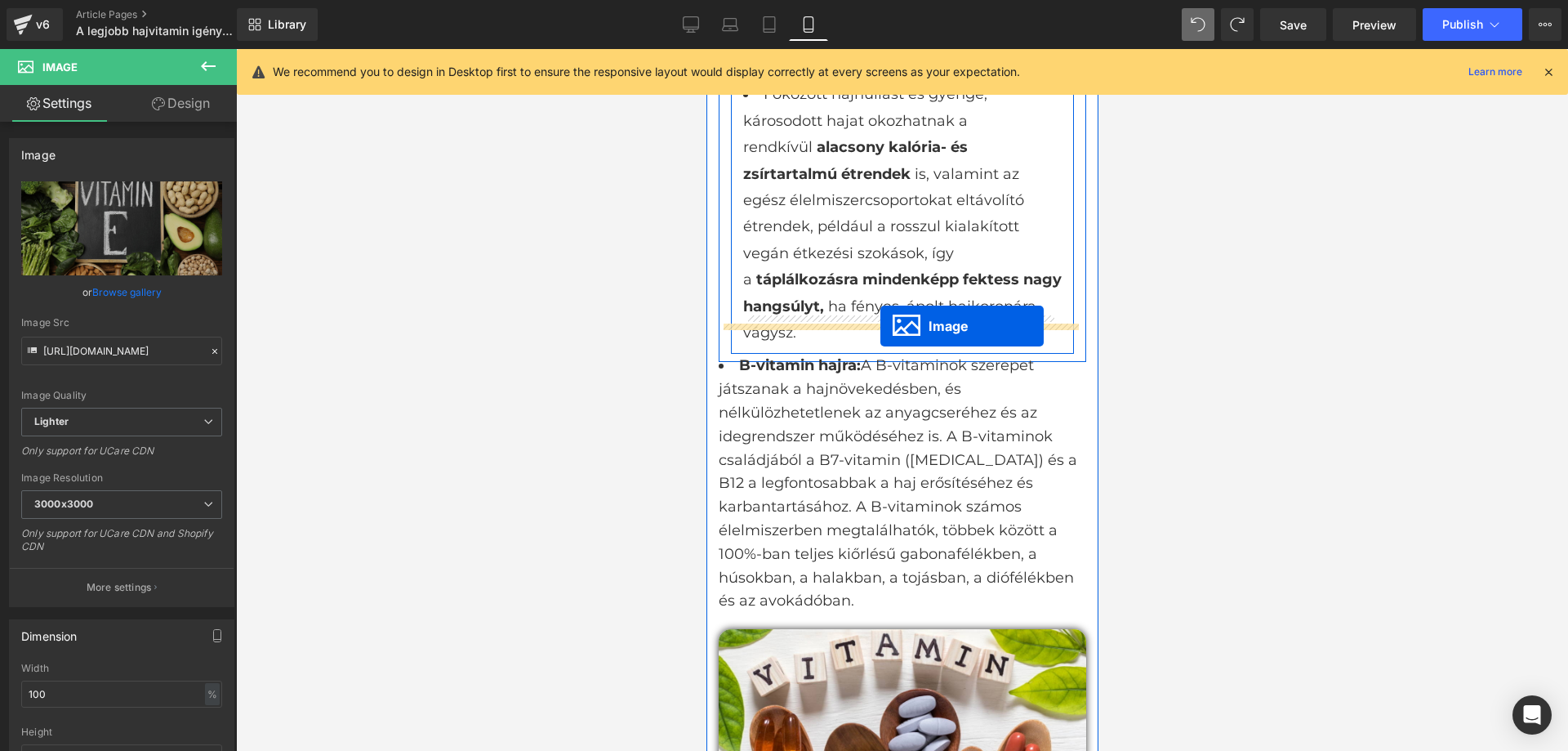
drag, startPoint x: 865, startPoint y: 400, endPoint x: 880, endPoint y: 326, distance: 75.5
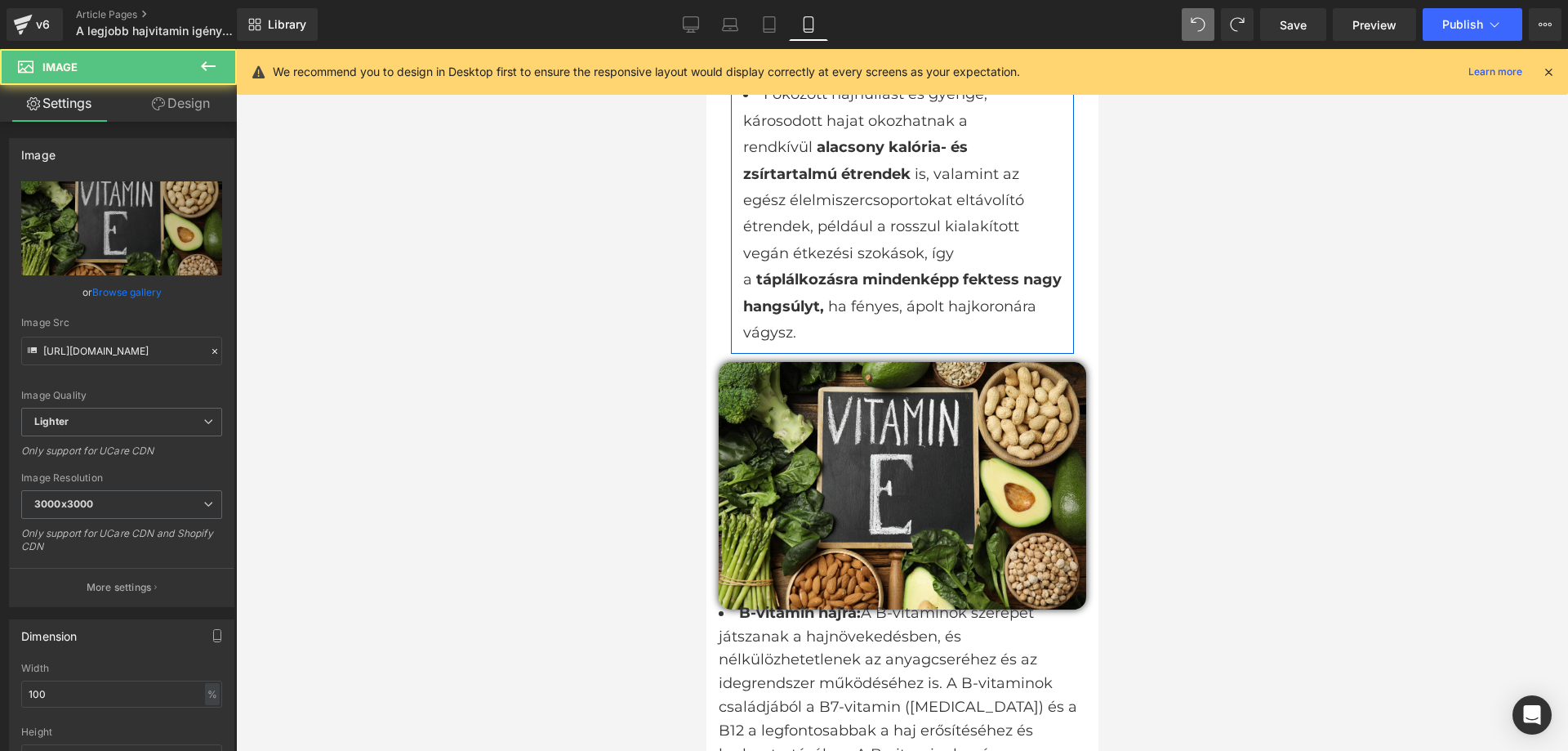
click at [1292, 319] on div at bounding box center [902, 400] width 1332 height 702
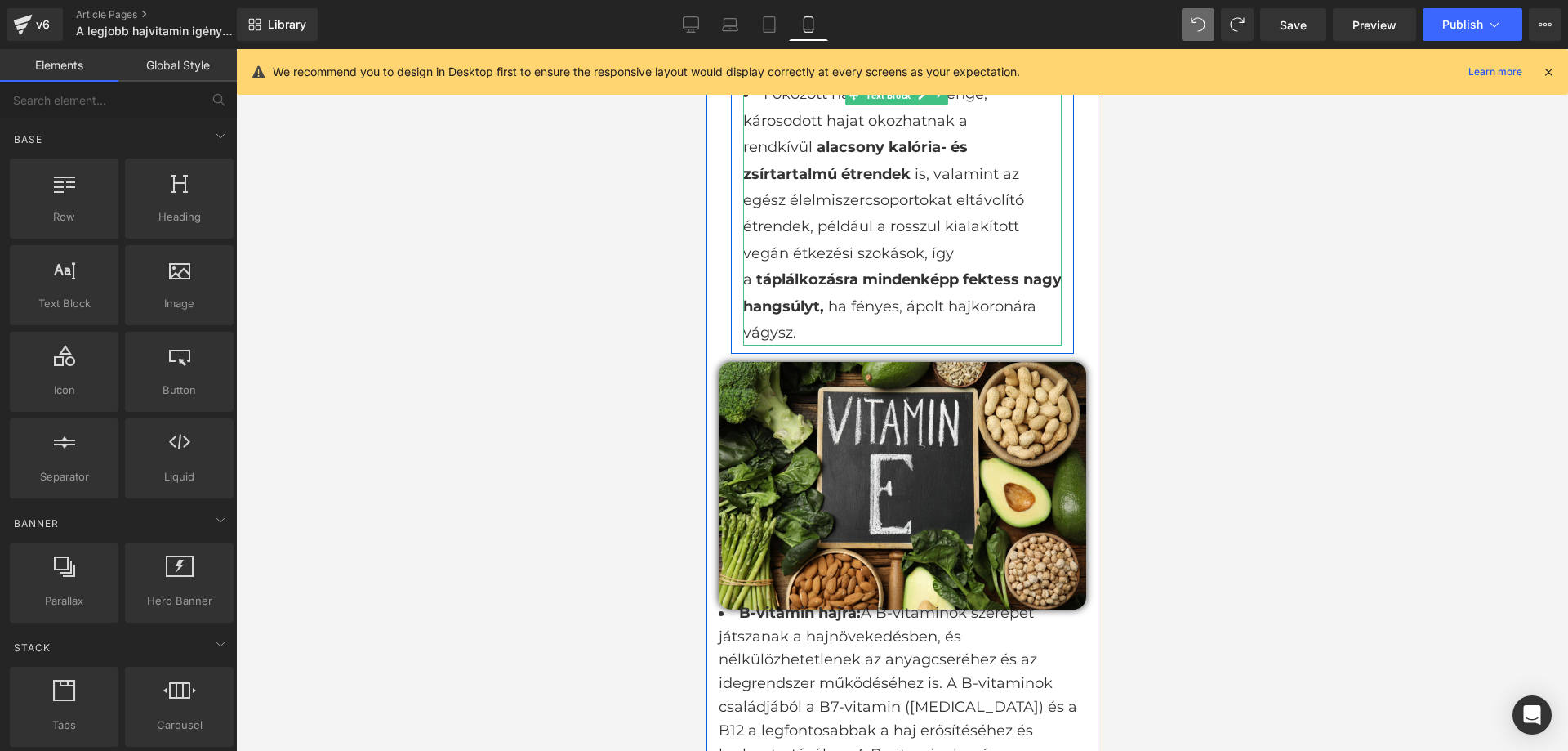
click at [1308, 274] on div at bounding box center [902, 400] width 1332 height 702
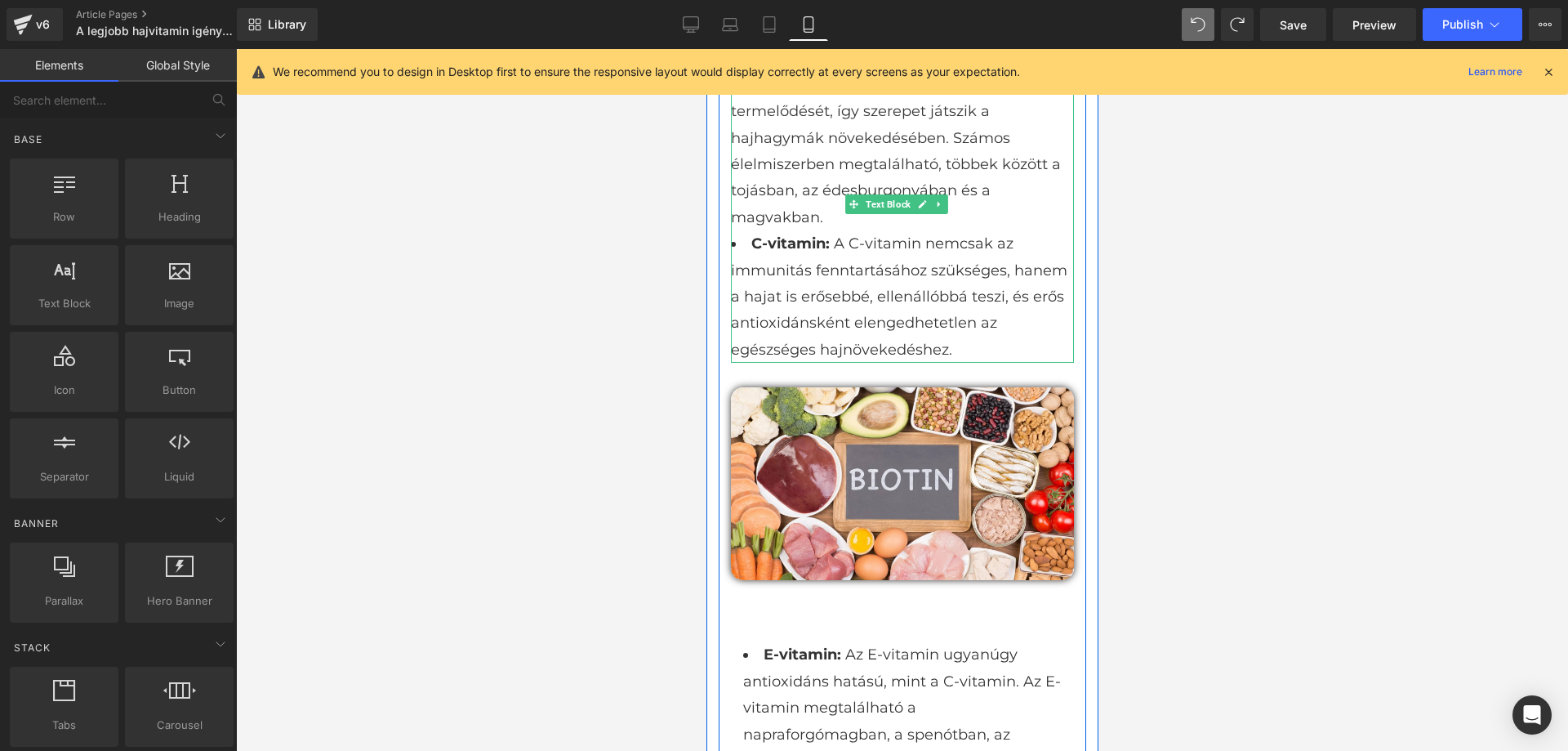
scroll to position [1984, 0]
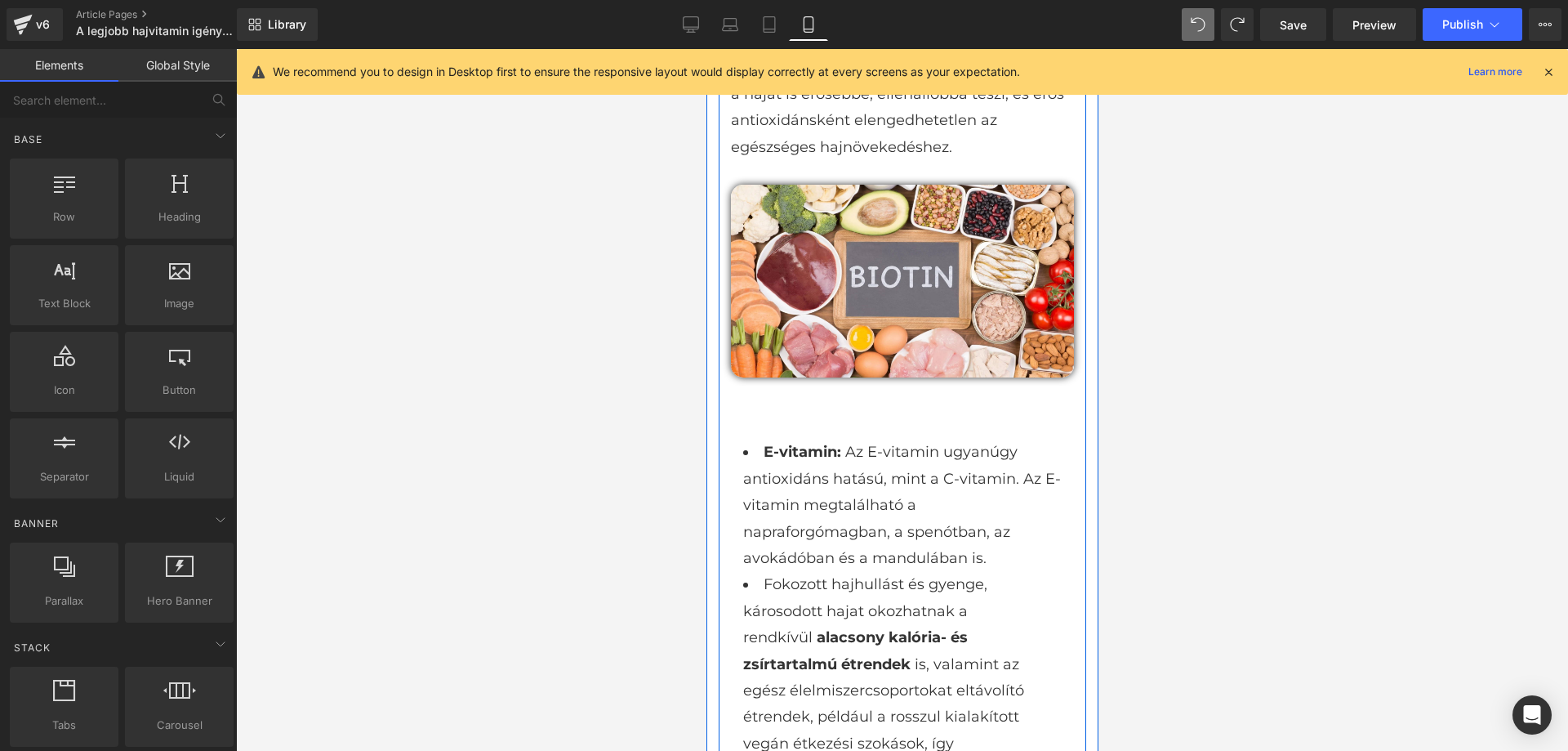
click at [1023, 378] on div "[MEDICAL_DATA]: A B7-vitaminként is ismert [MEDICAL_DATA] serkenti a keratin te…" at bounding box center [901, 343] width 367 height 1002
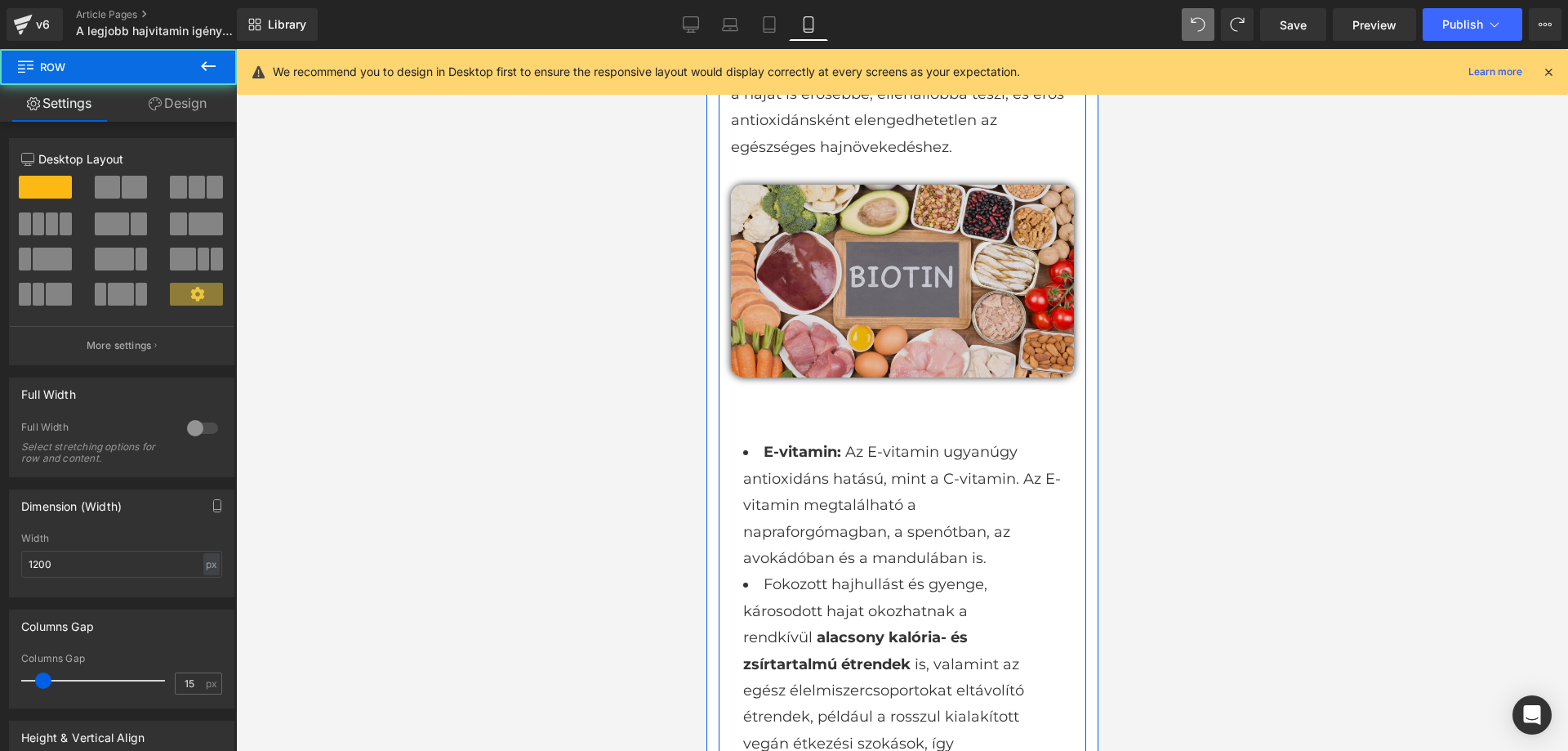
click at [1019, 317] on img at bounding box center [902, 282] width 343 height 193
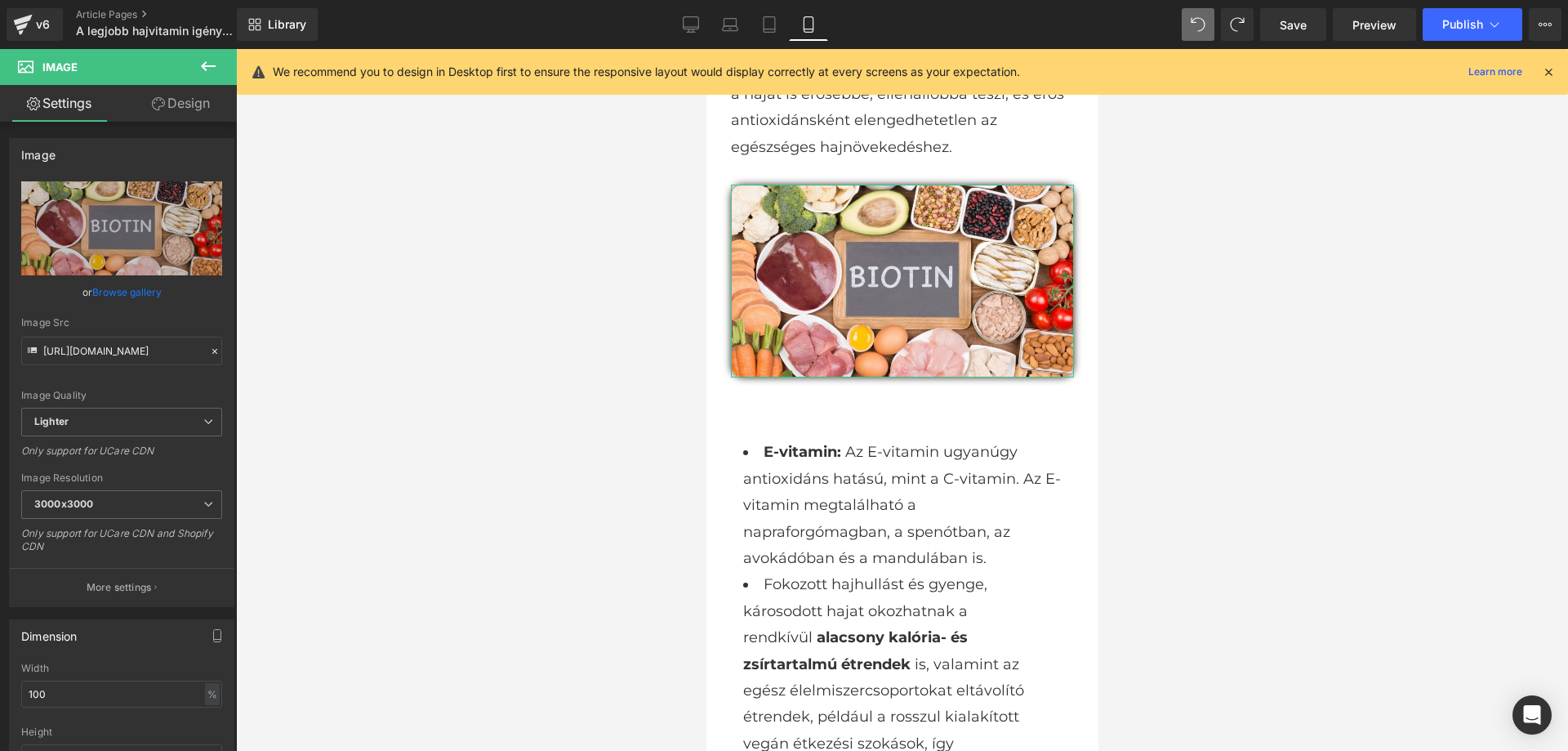
click at [185, 120] on link "Design" at bounding box center [180, 103] width 119 height 37
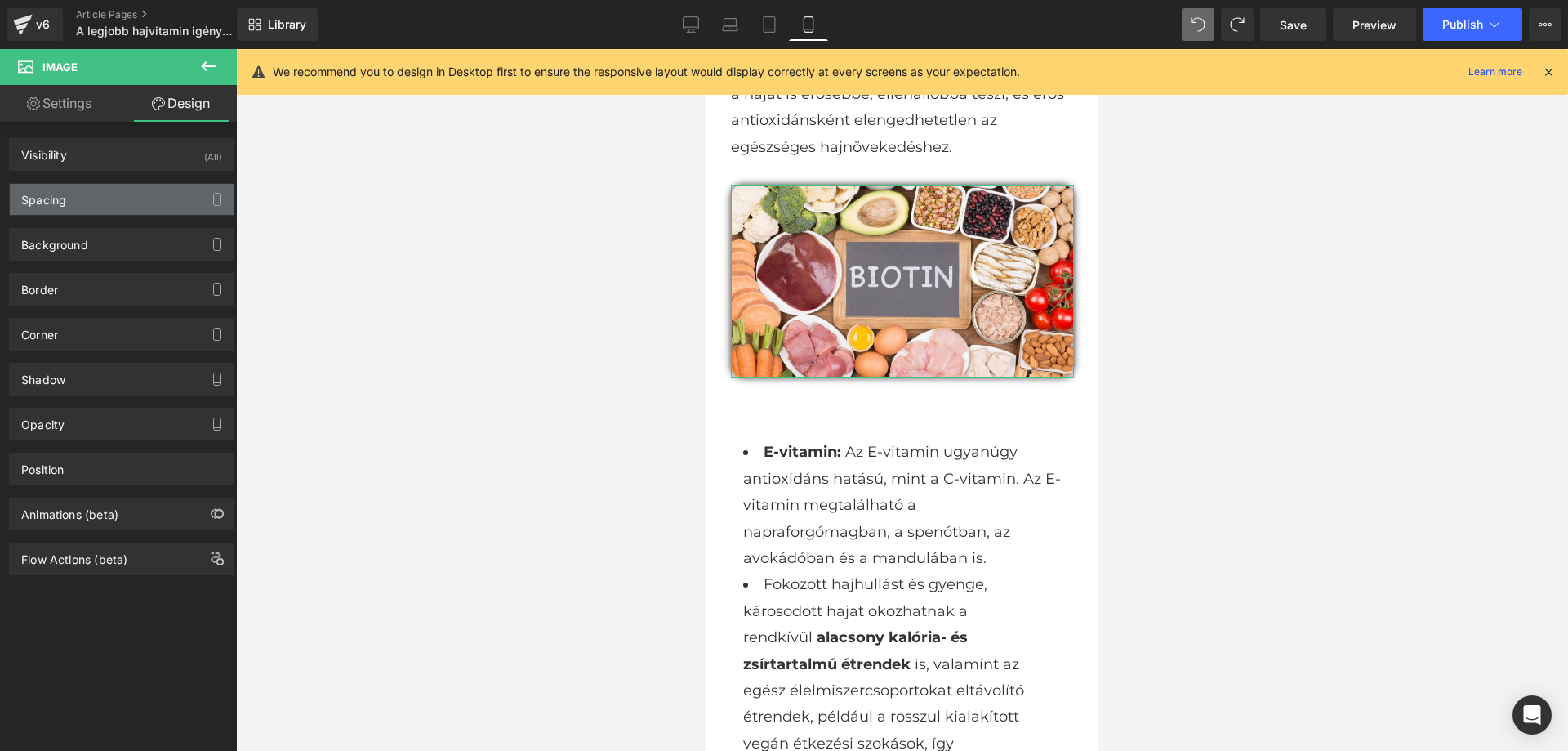
click at [74, 196] on div "Spacing" at bounding box center [121, 200] width 224 height 31
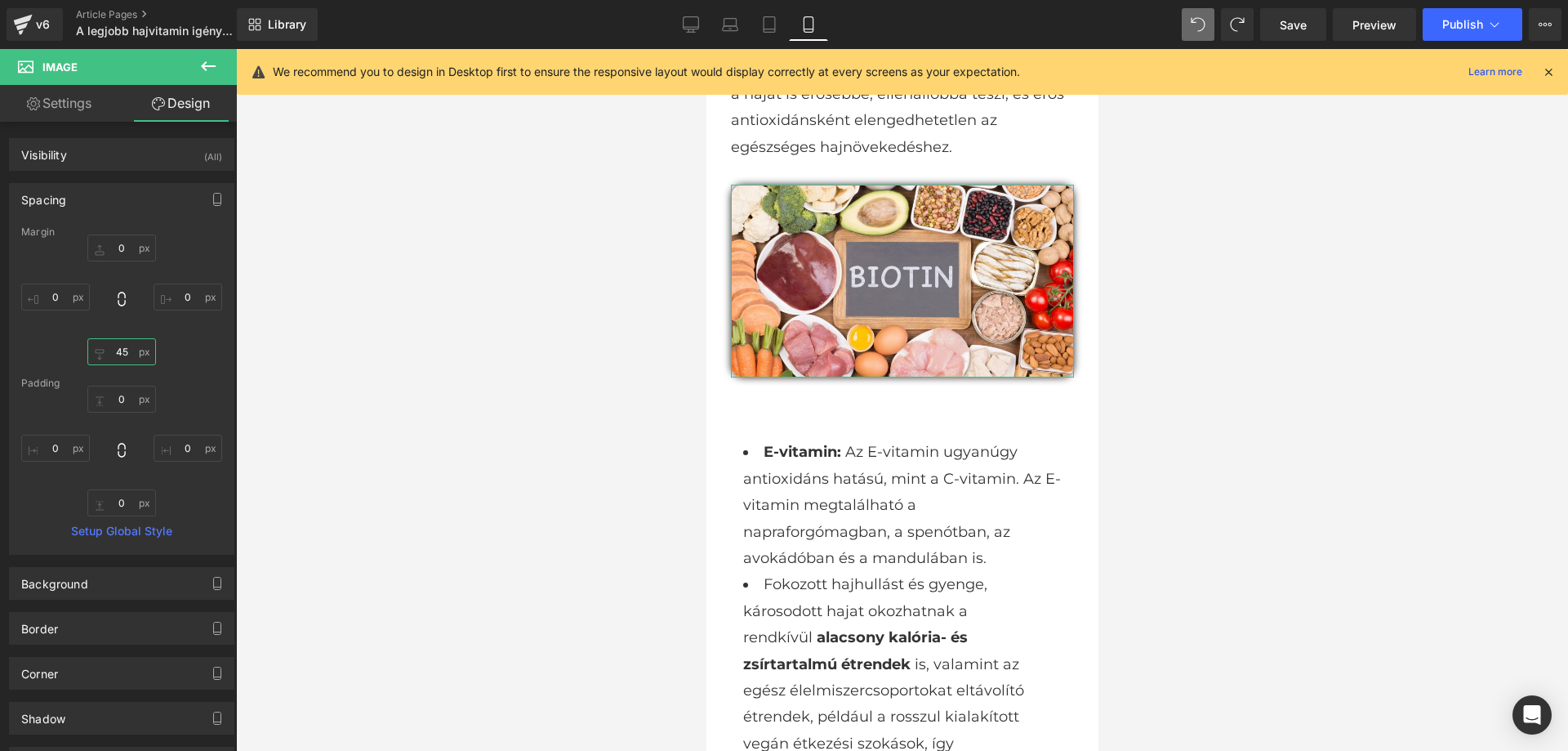
click at [120, 344] on input "45" at bounding box center [121, 352] width 68 height 27
type input "20"
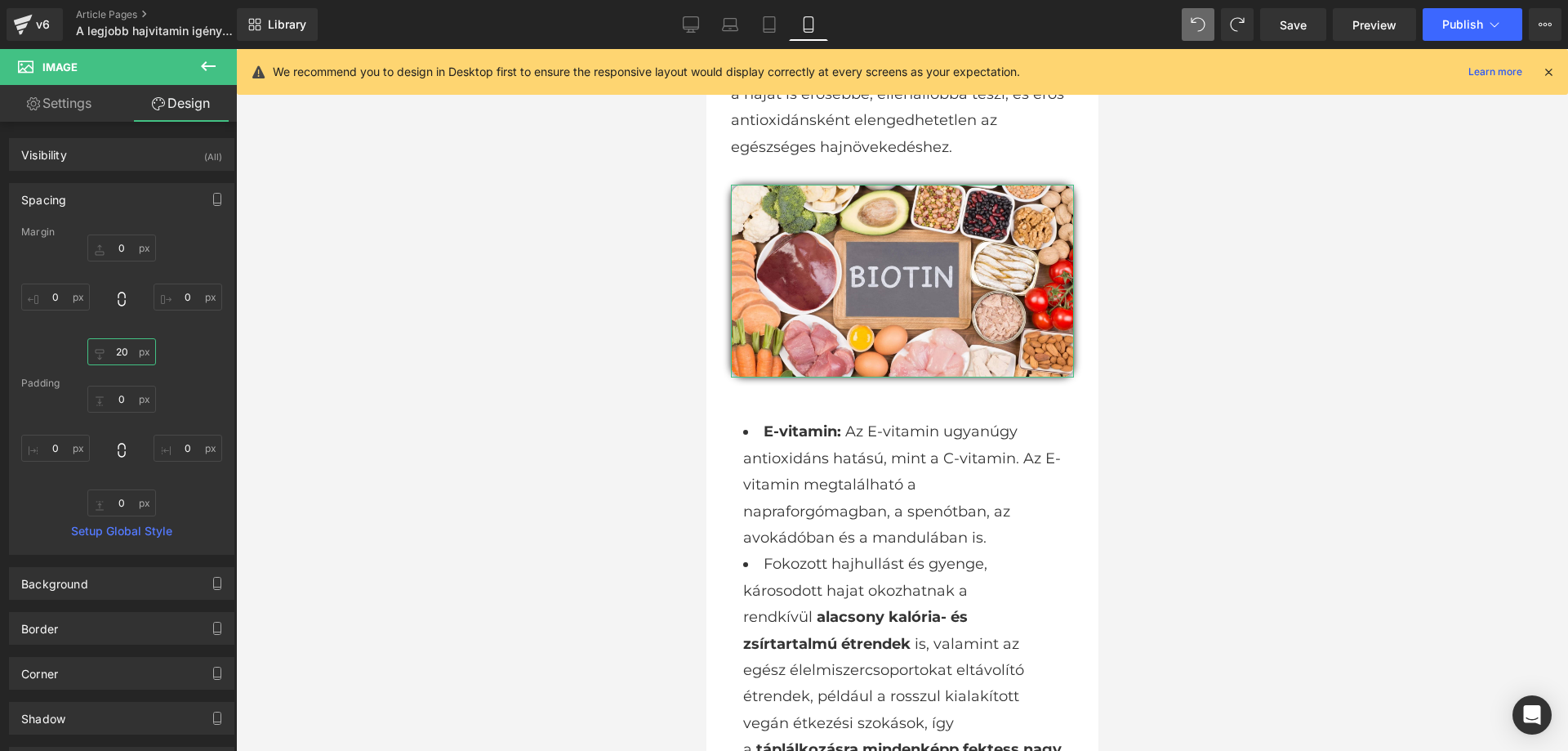
click at [123, 346] on input "20" at bounding box center [121, 352] width 68 height 27
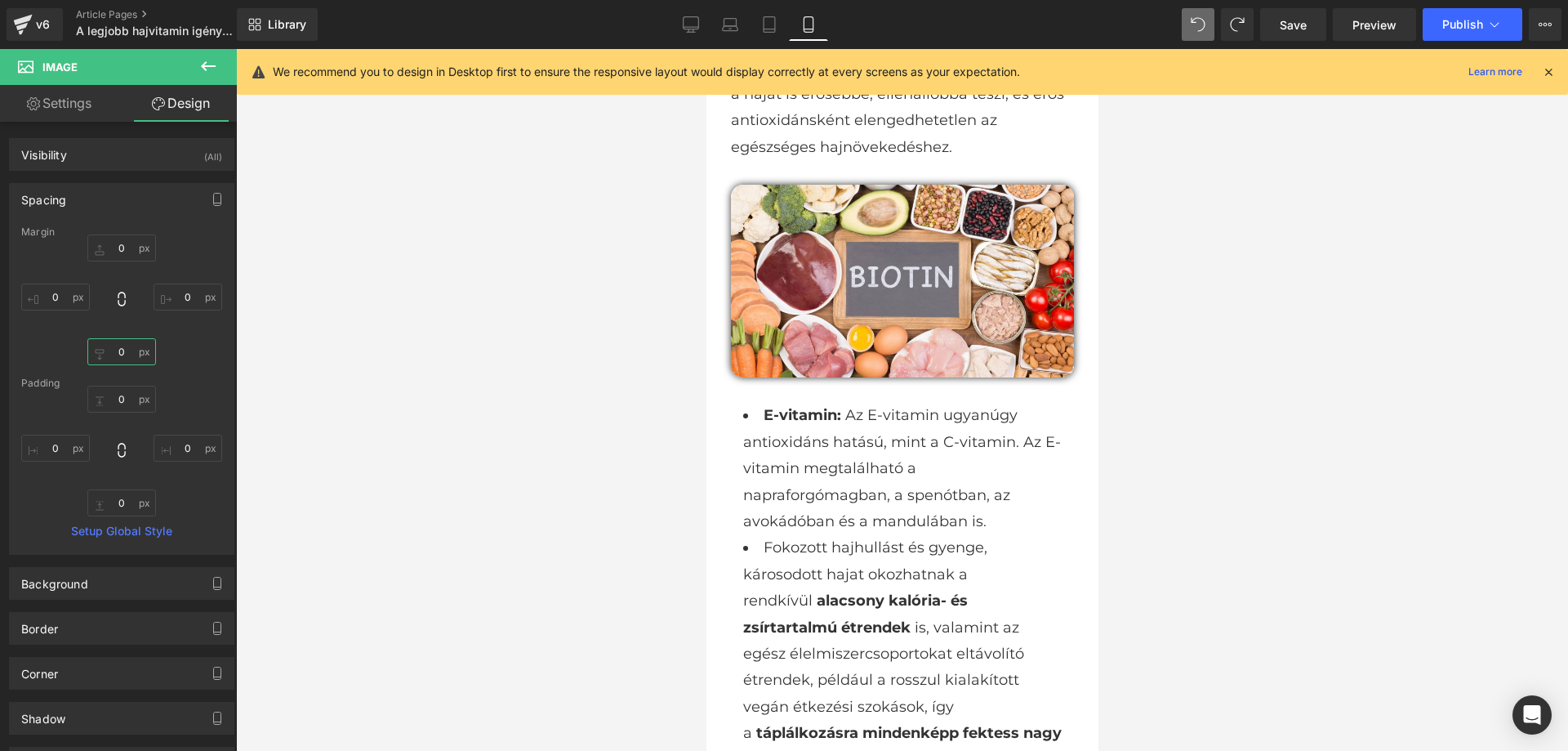
type input "ó"
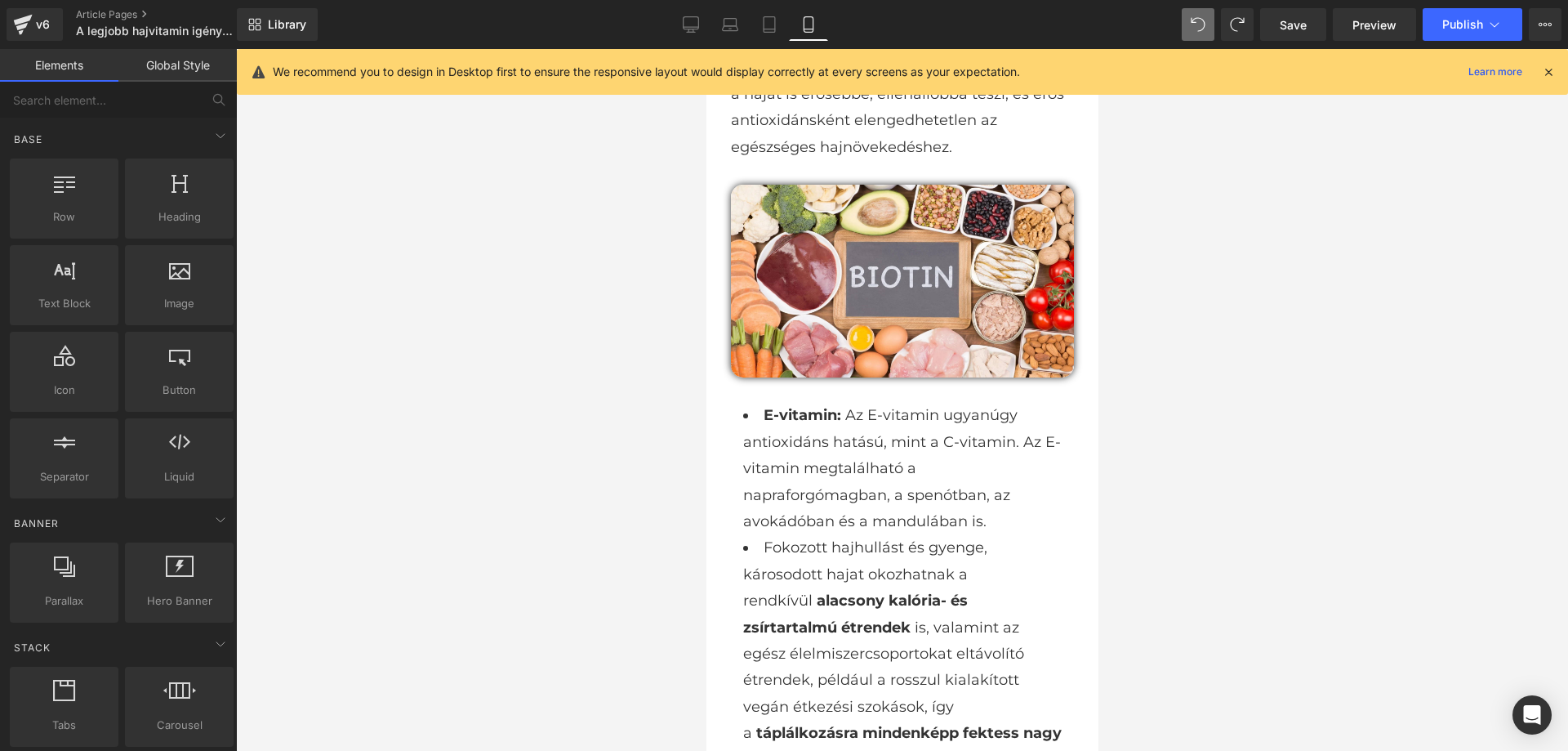
click at [545, 335] on div at bounding box center [902, 400] width 1332 height 702
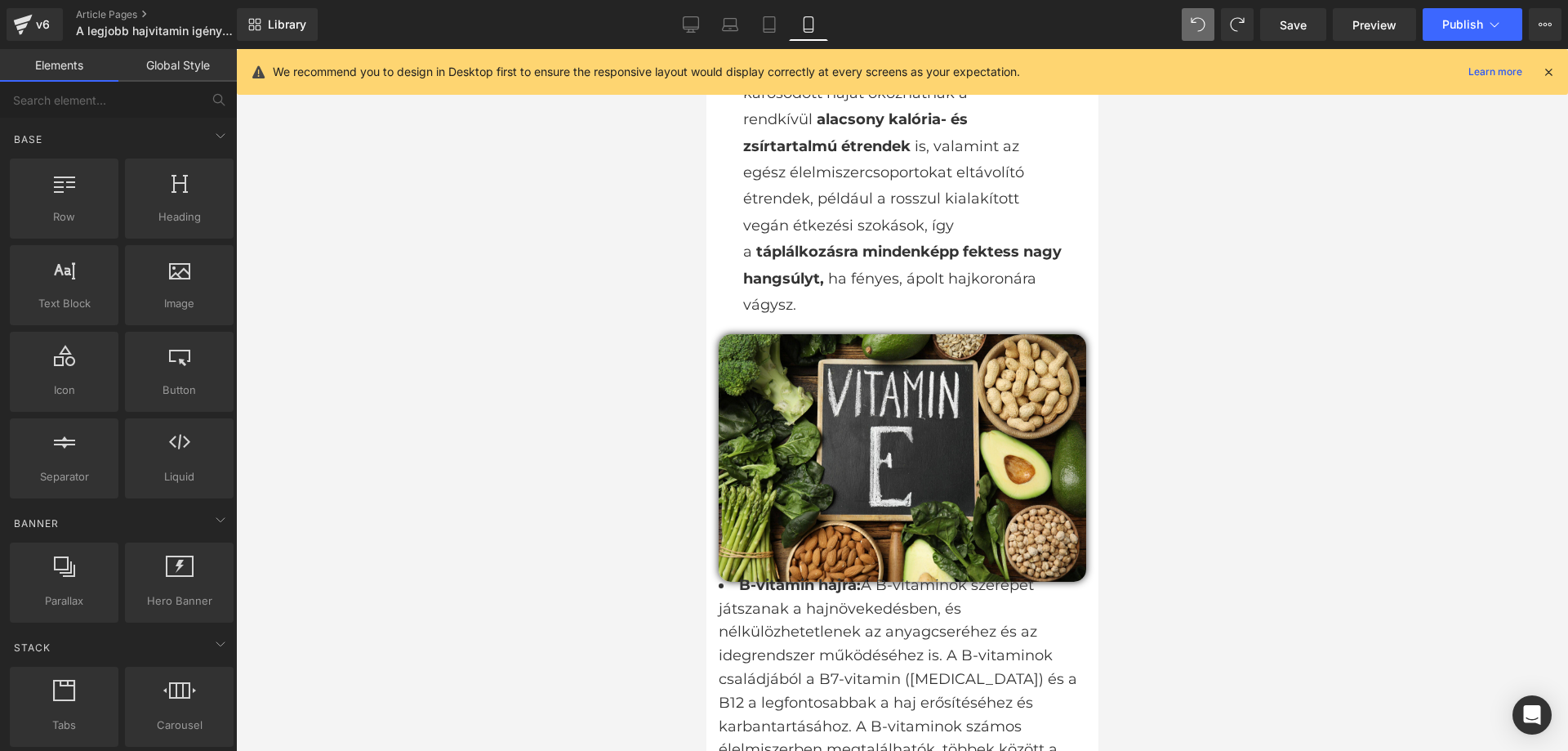
scroll to position [2475, 0]
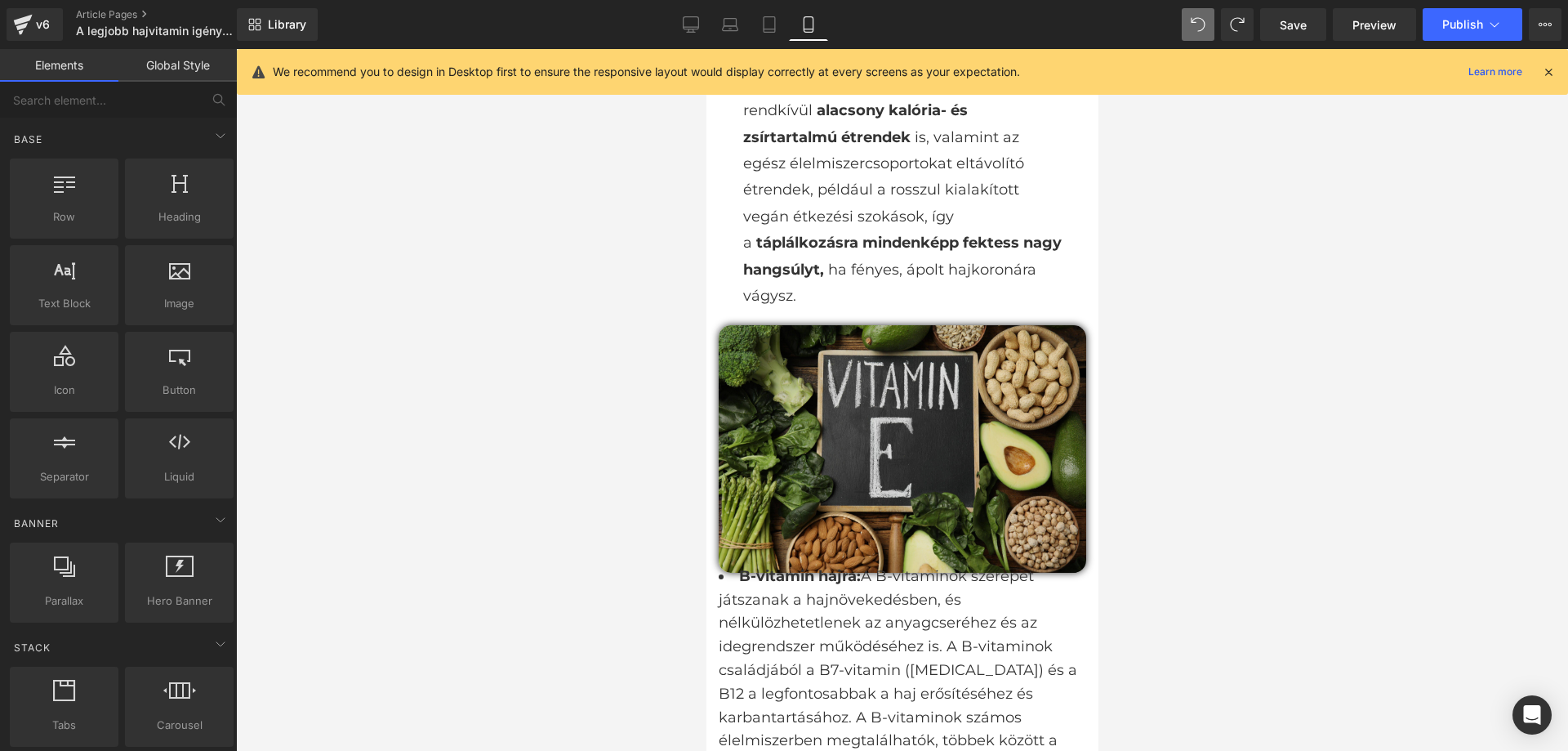
click at [993, 424] on img at bounding box center [901, 448] width 367 height 248
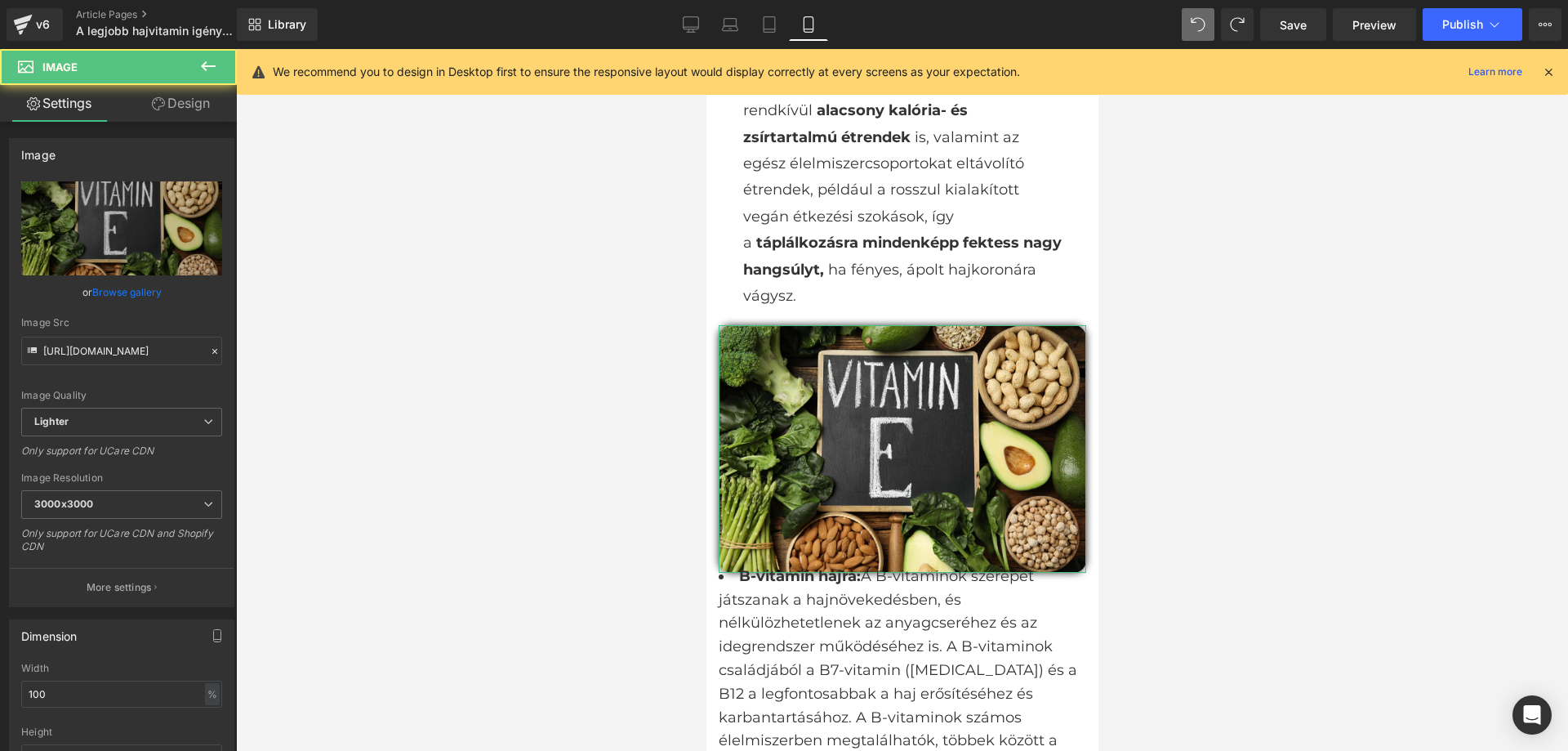
click at [185, 104] on link "Design" at bounding box center [180, 103] width 119 height 37
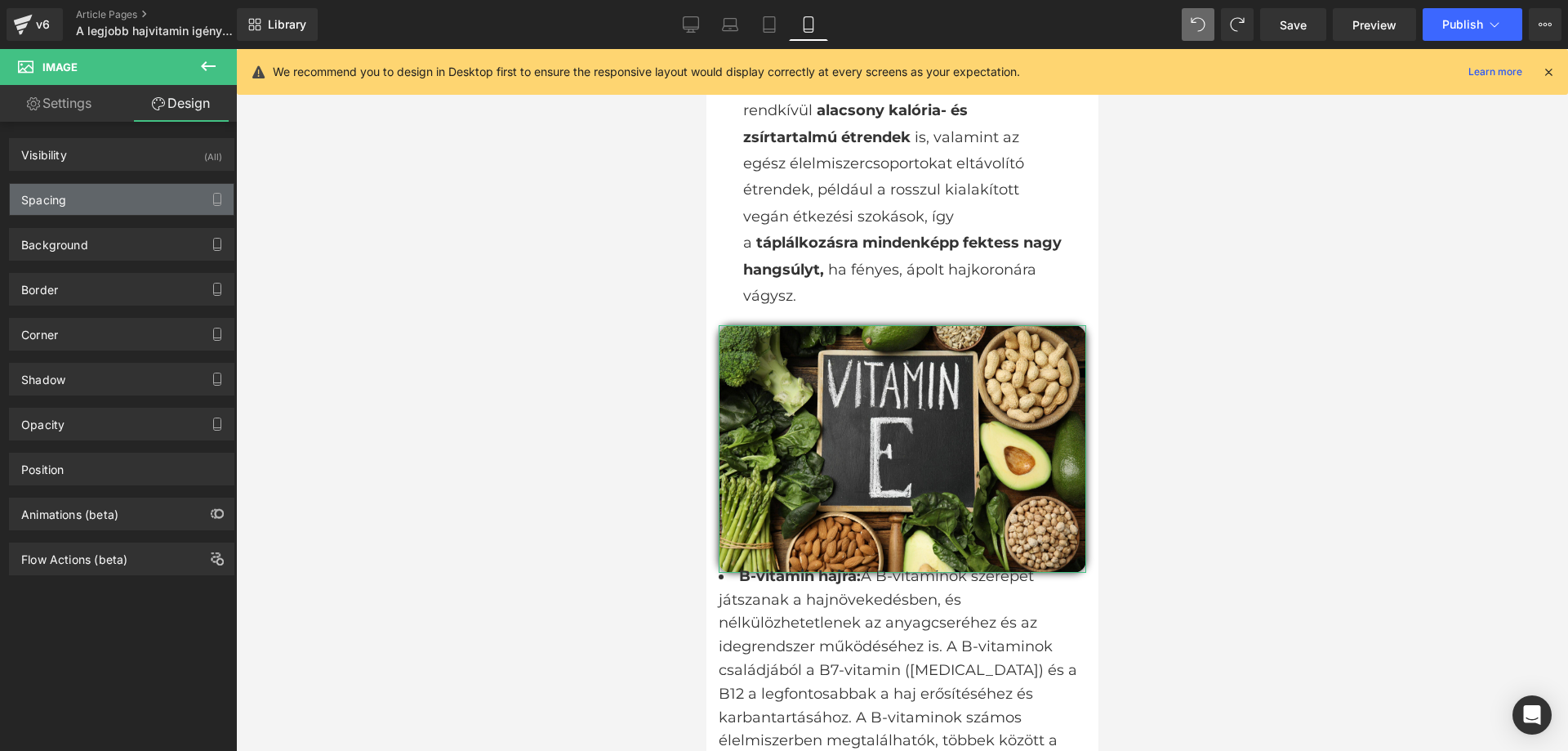
click at [76, 206] on div "Spacing" at bounding box center [121, 200] width 224 height 31
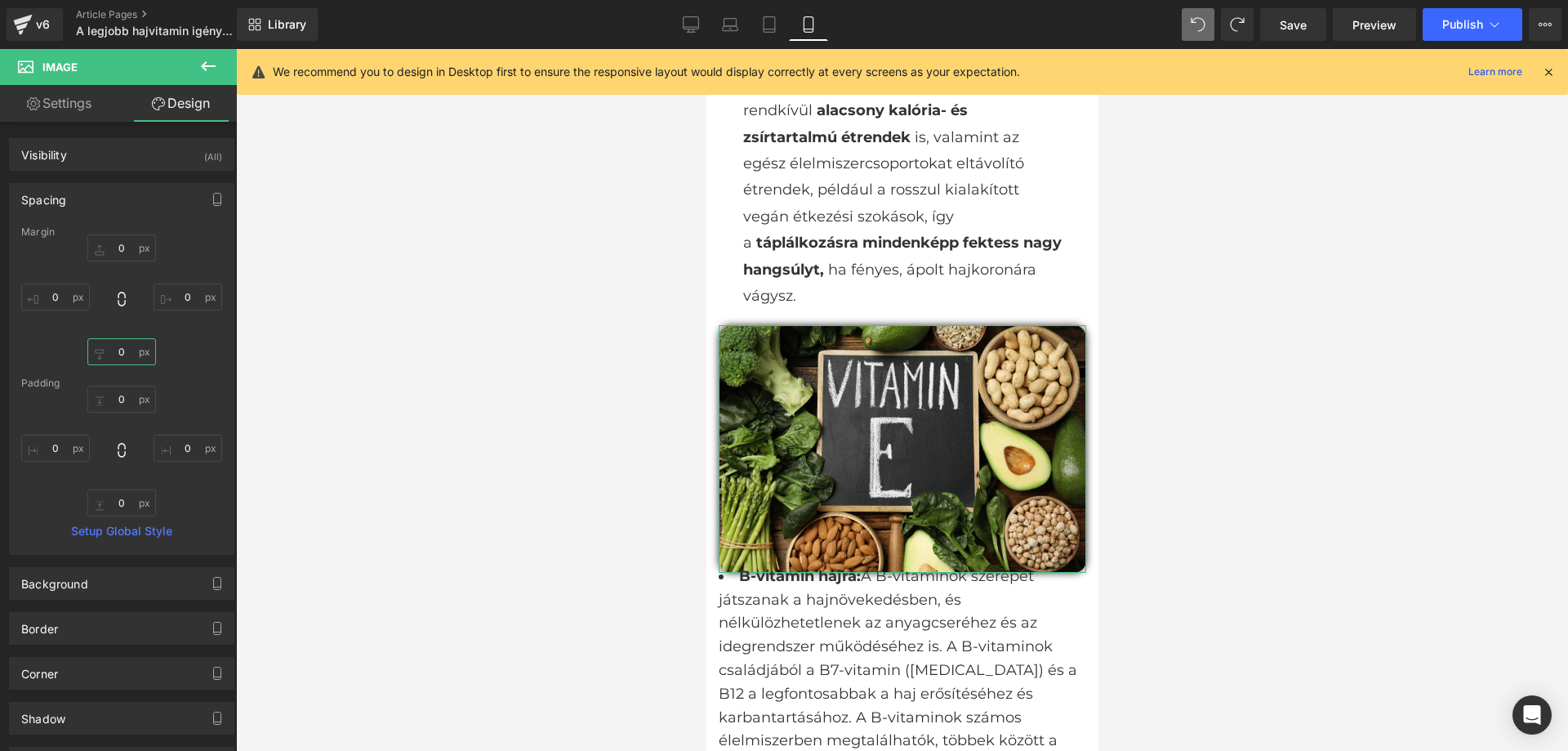
click at [117, 344] on input "0" at bounding box center [121, 352] width 68 height 27
type input "20"
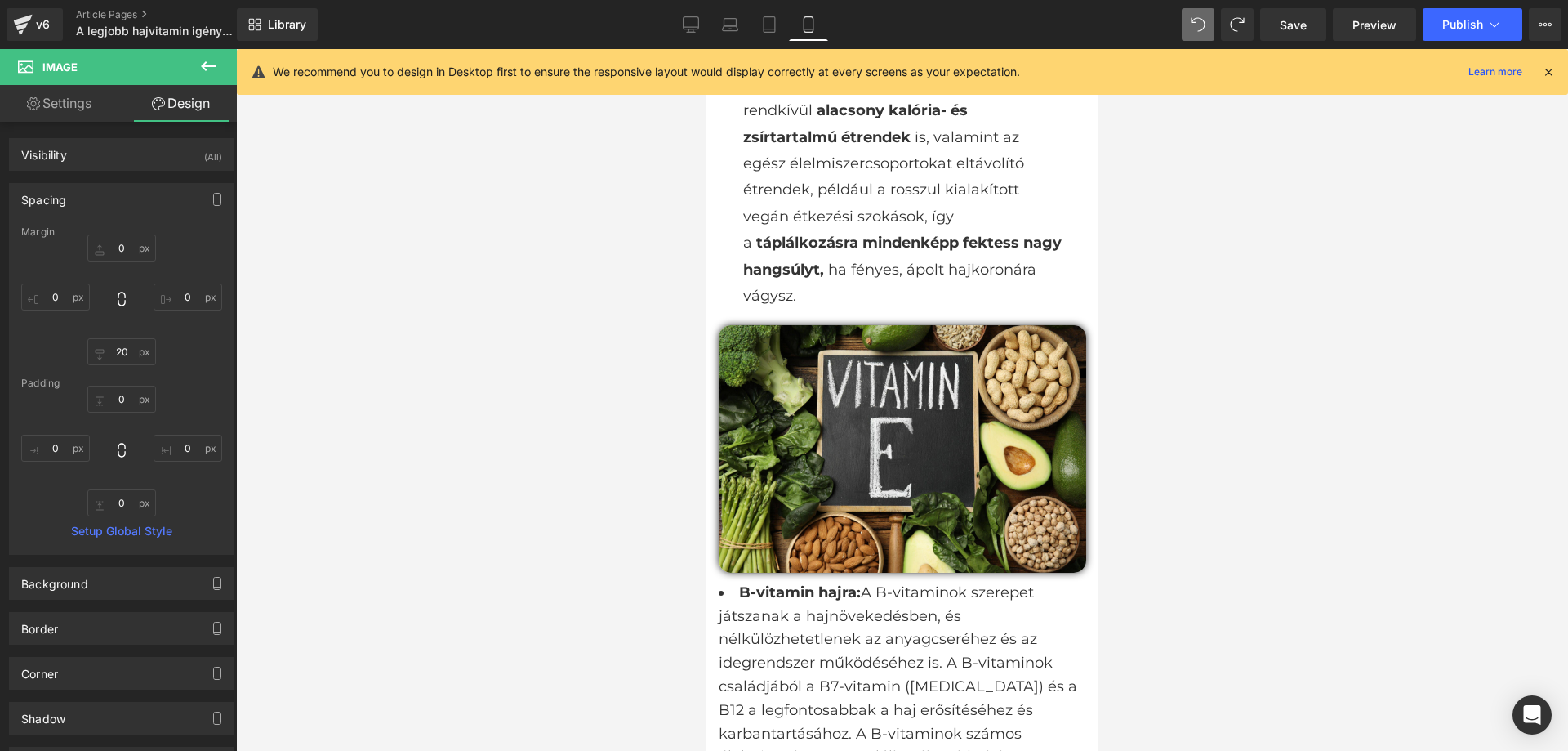
click at [381, 417] on div at bounding box center [902, 400] width 1332 height 702
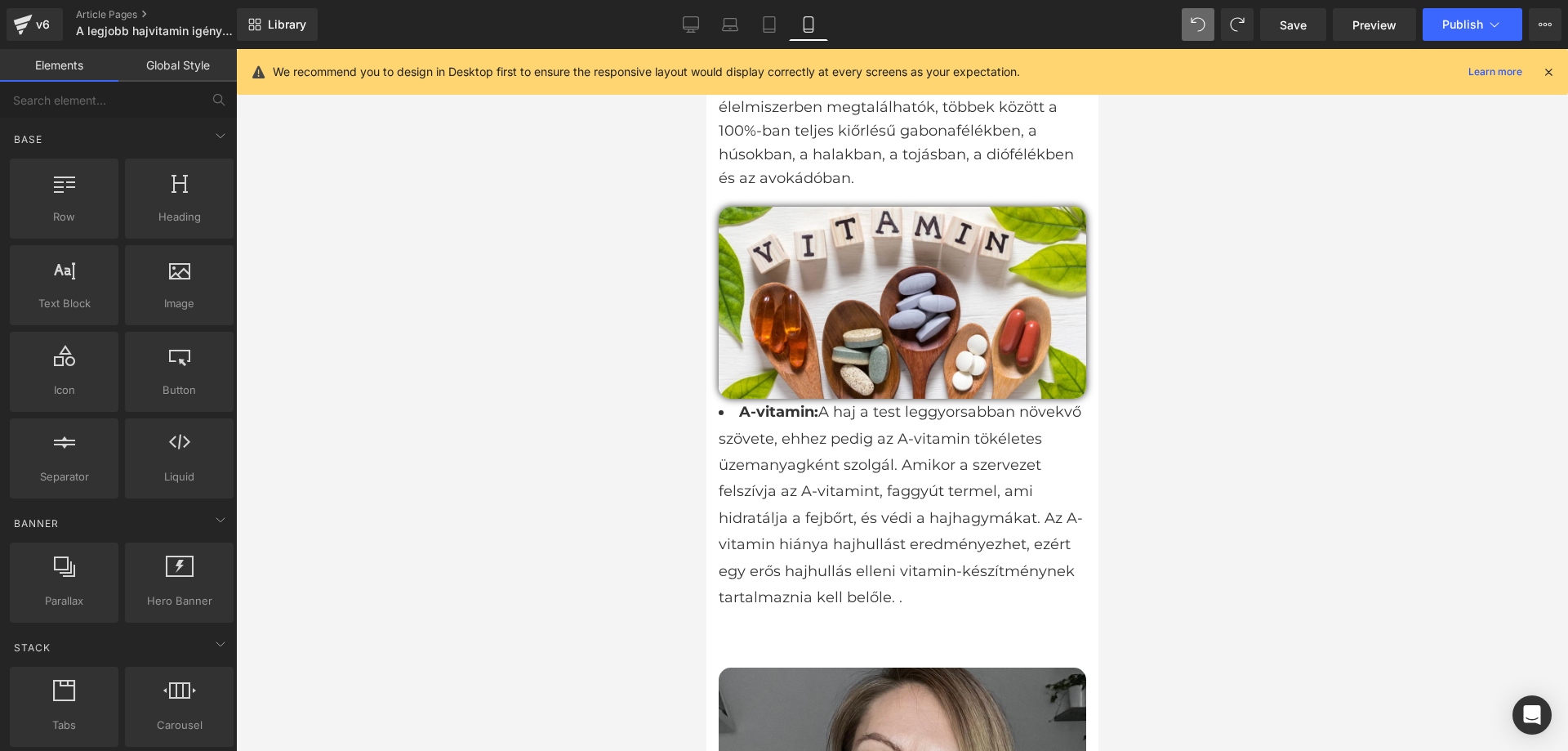
scroll to position [3128, 0]
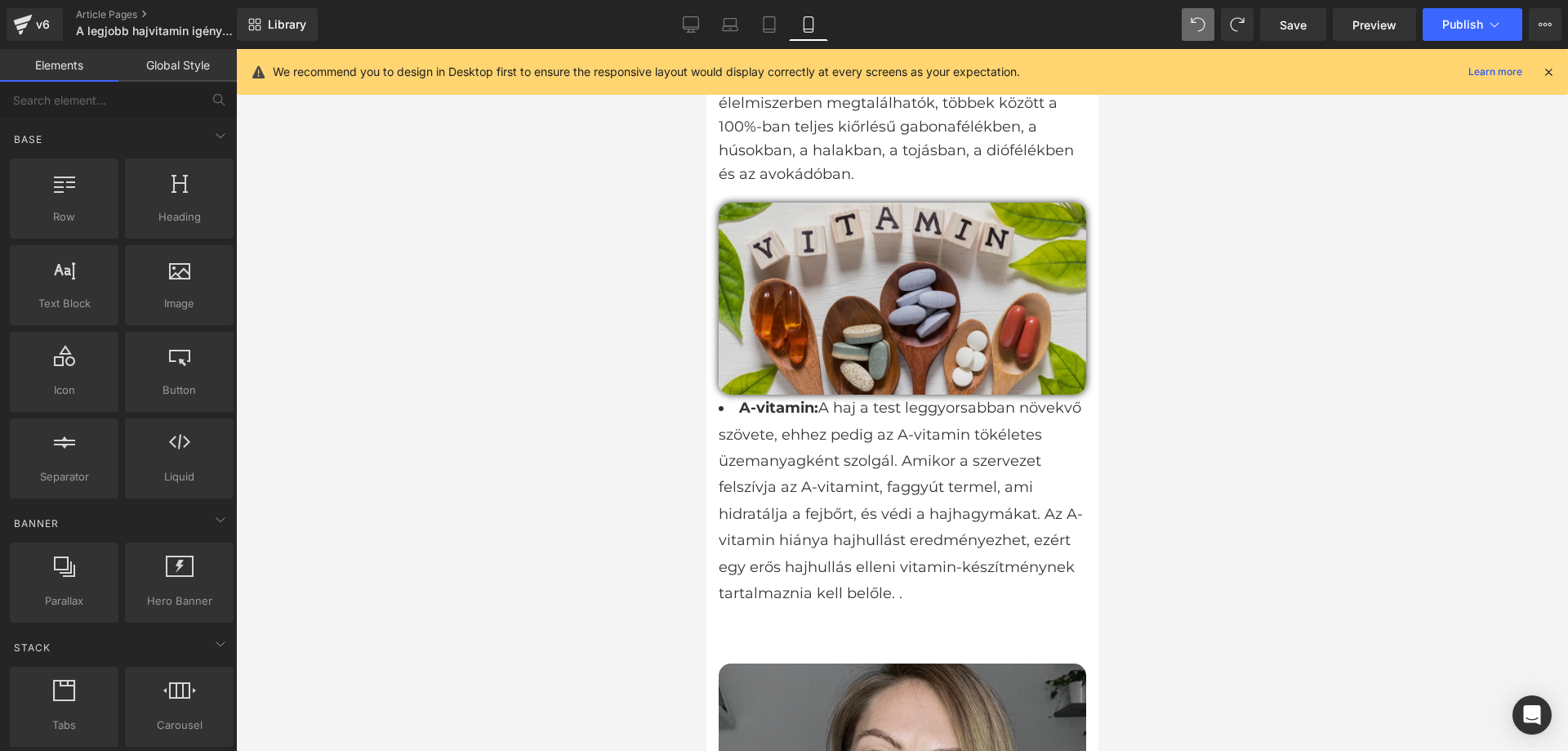
click at [1025, 317] on img at bounding box center [901, 299] width 367 height 193
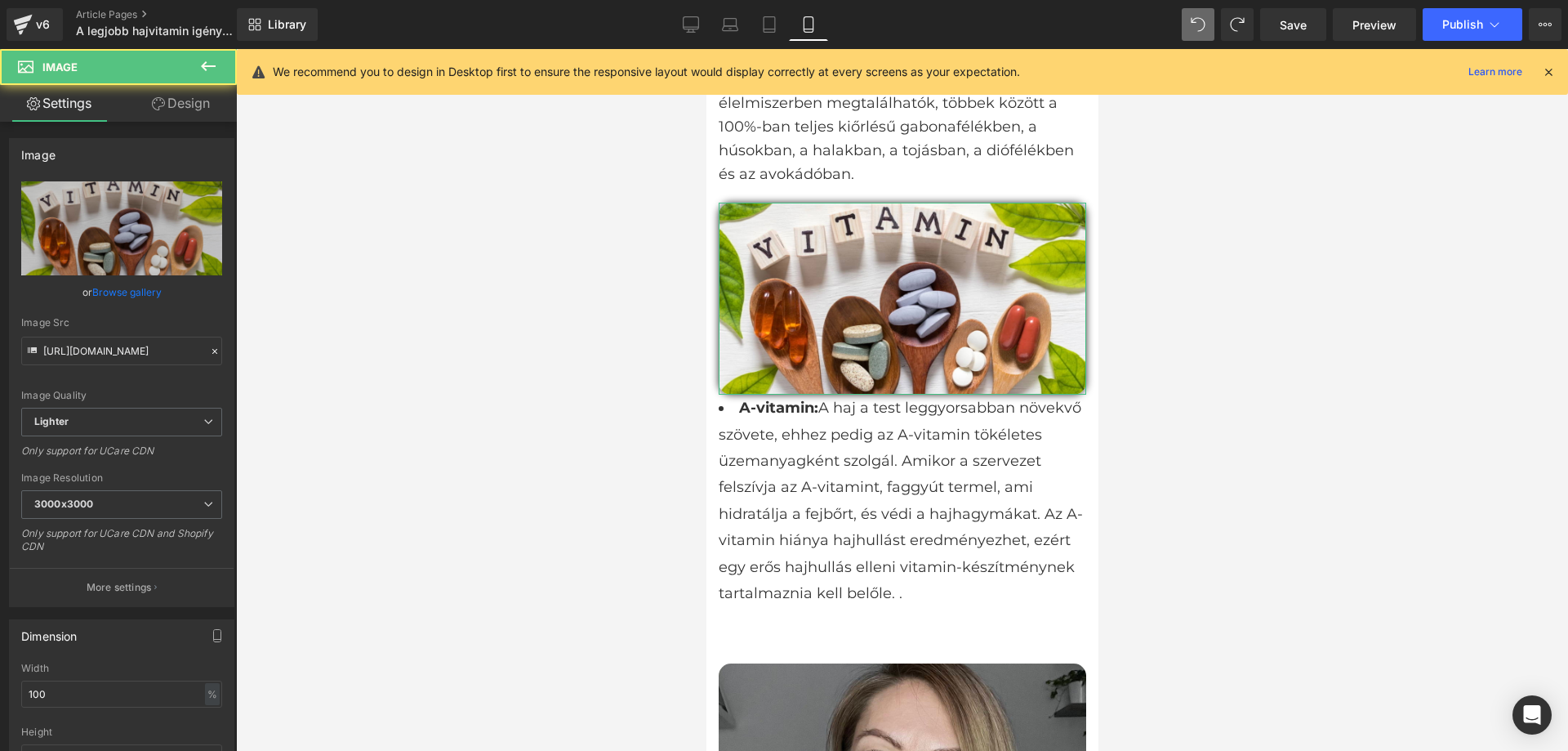
click at [197, 120] on link "Design" at bounding box center [180, 103] width 119 height 37
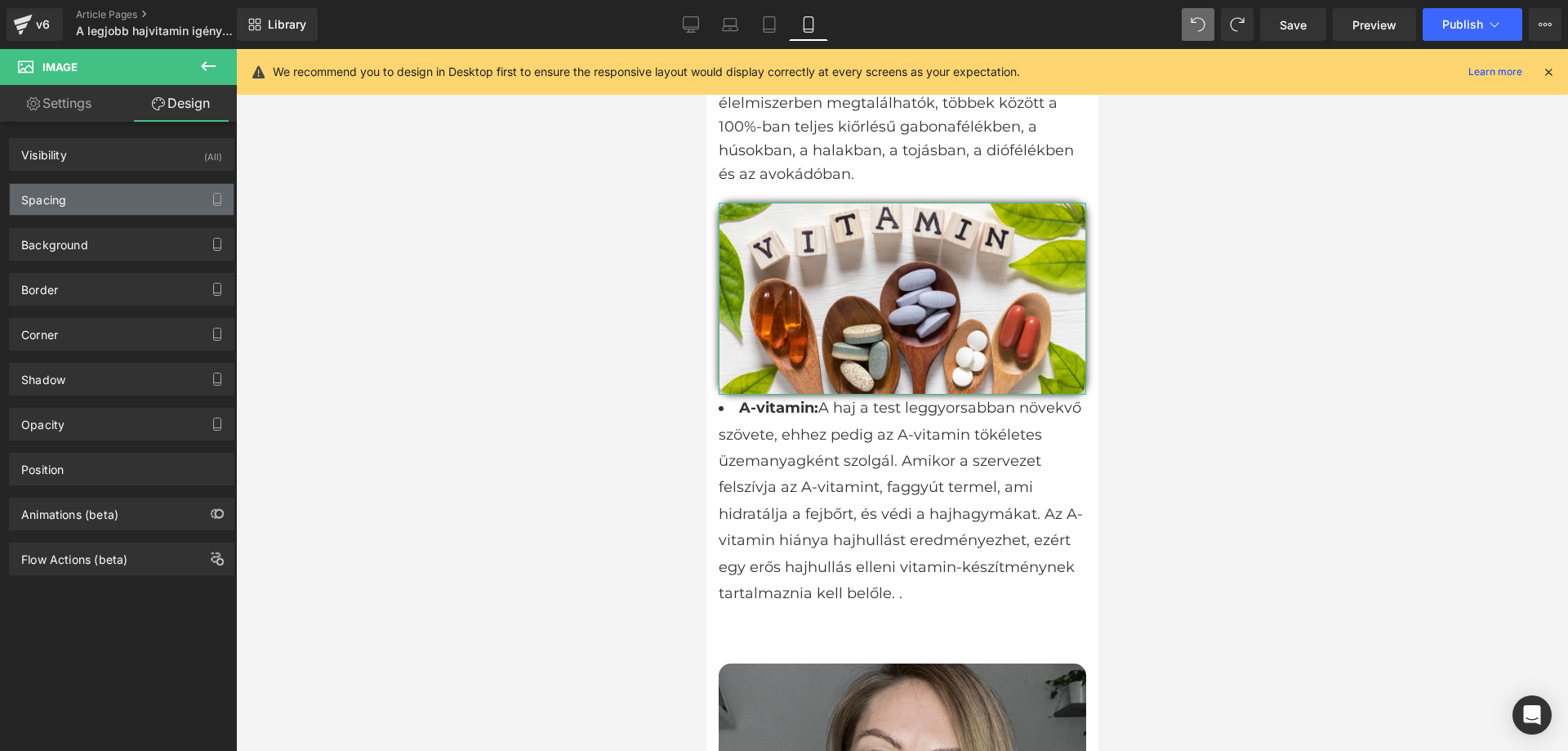
click at [93, 193] on div "Spacing" at bounding box center [121, 200] width 224 height 31
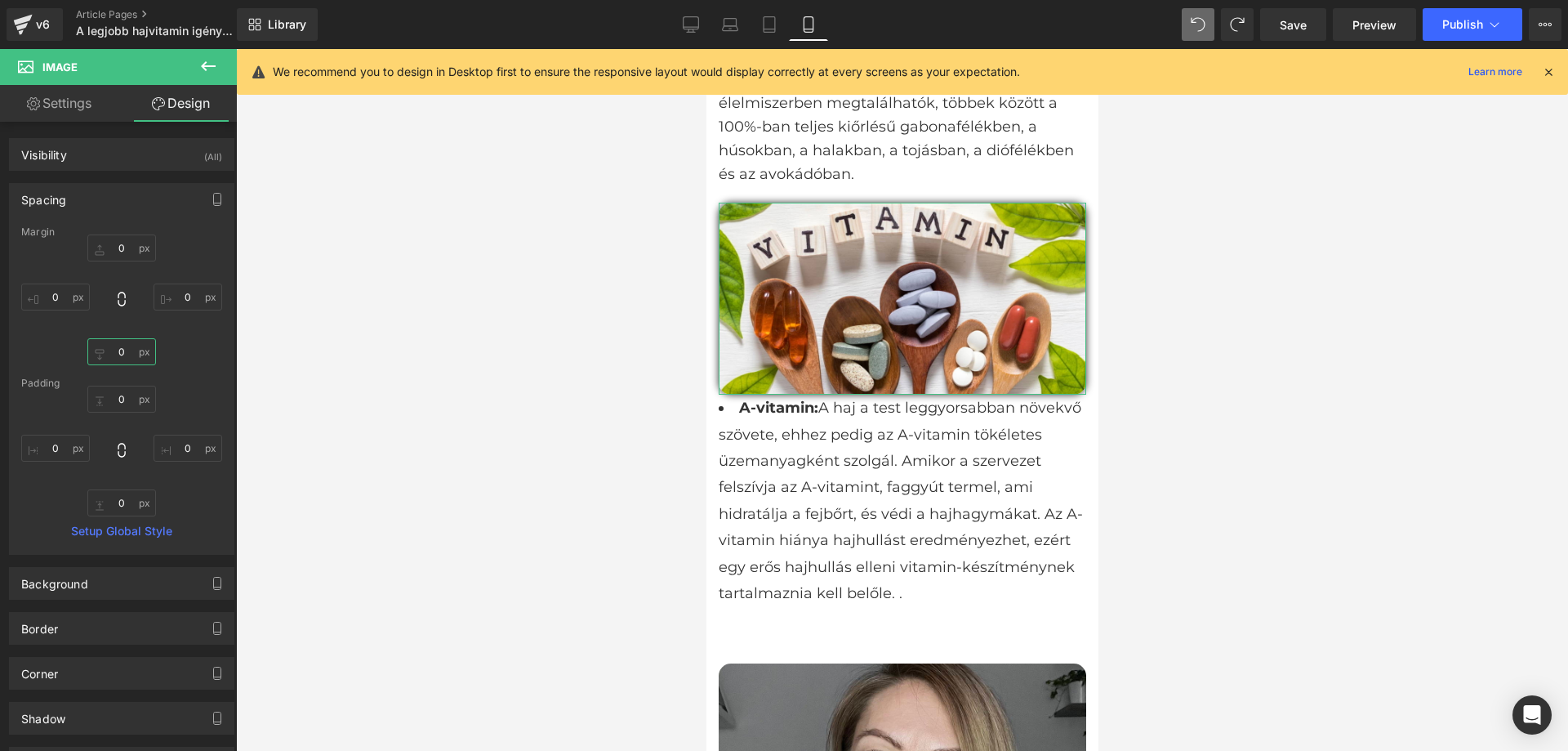
click at [128, 352] on input "0" at bounding box center [121, 352] width 68 height 27
type input "15"
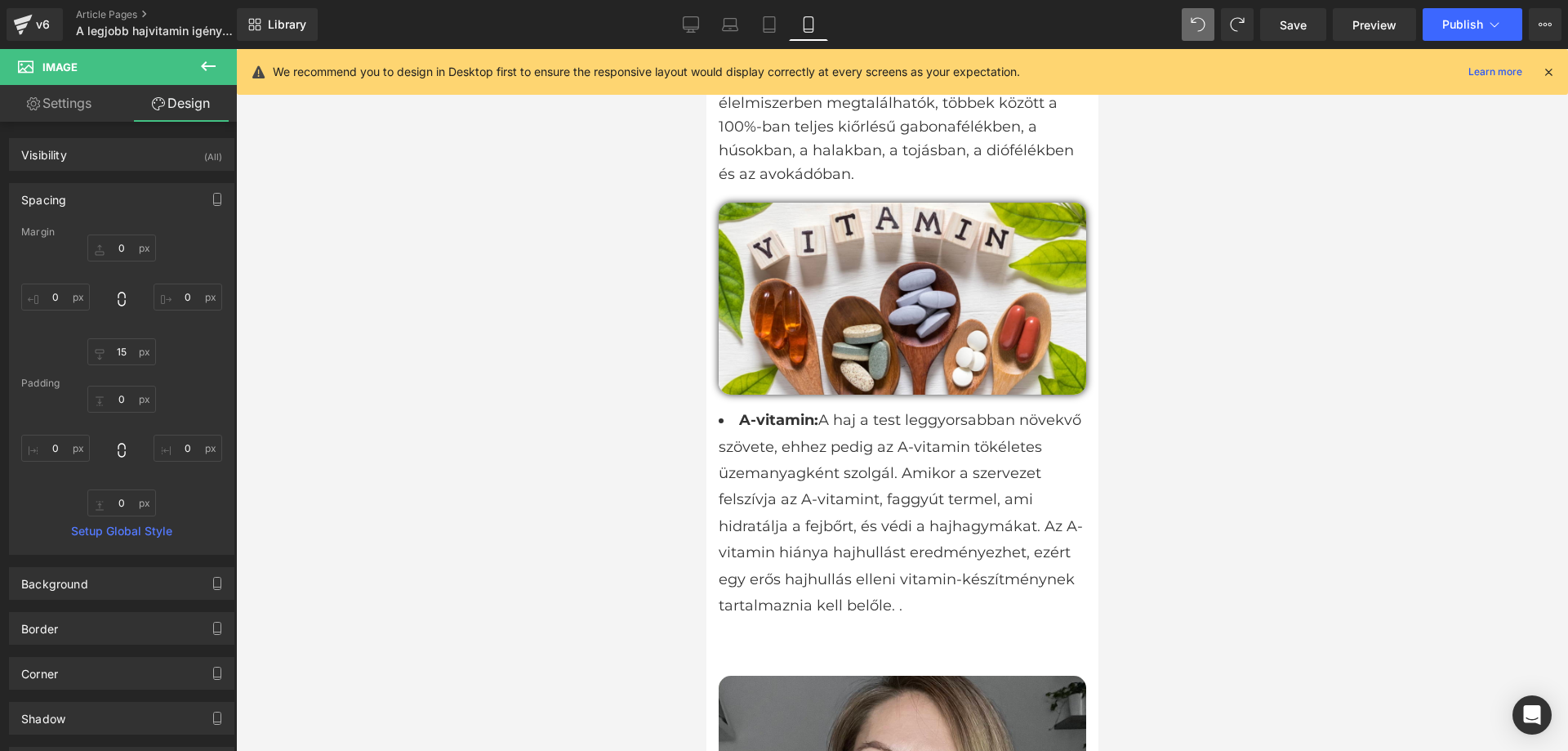
click at [507, 396] on div at bounding box center [902, 400] width 1332 height 702
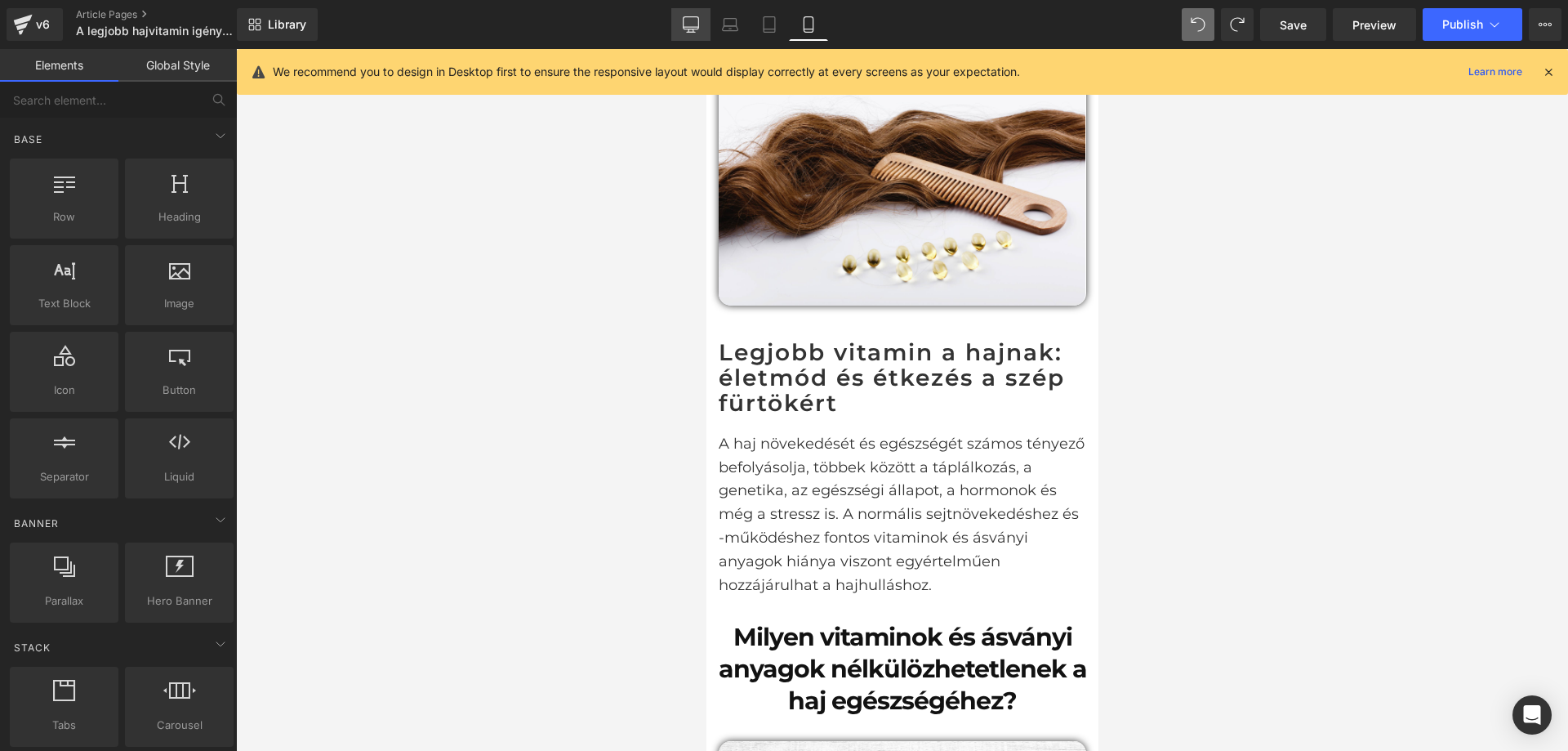
click at [689, 20] on icon at bounding box center [691, 24] width 16 height 16
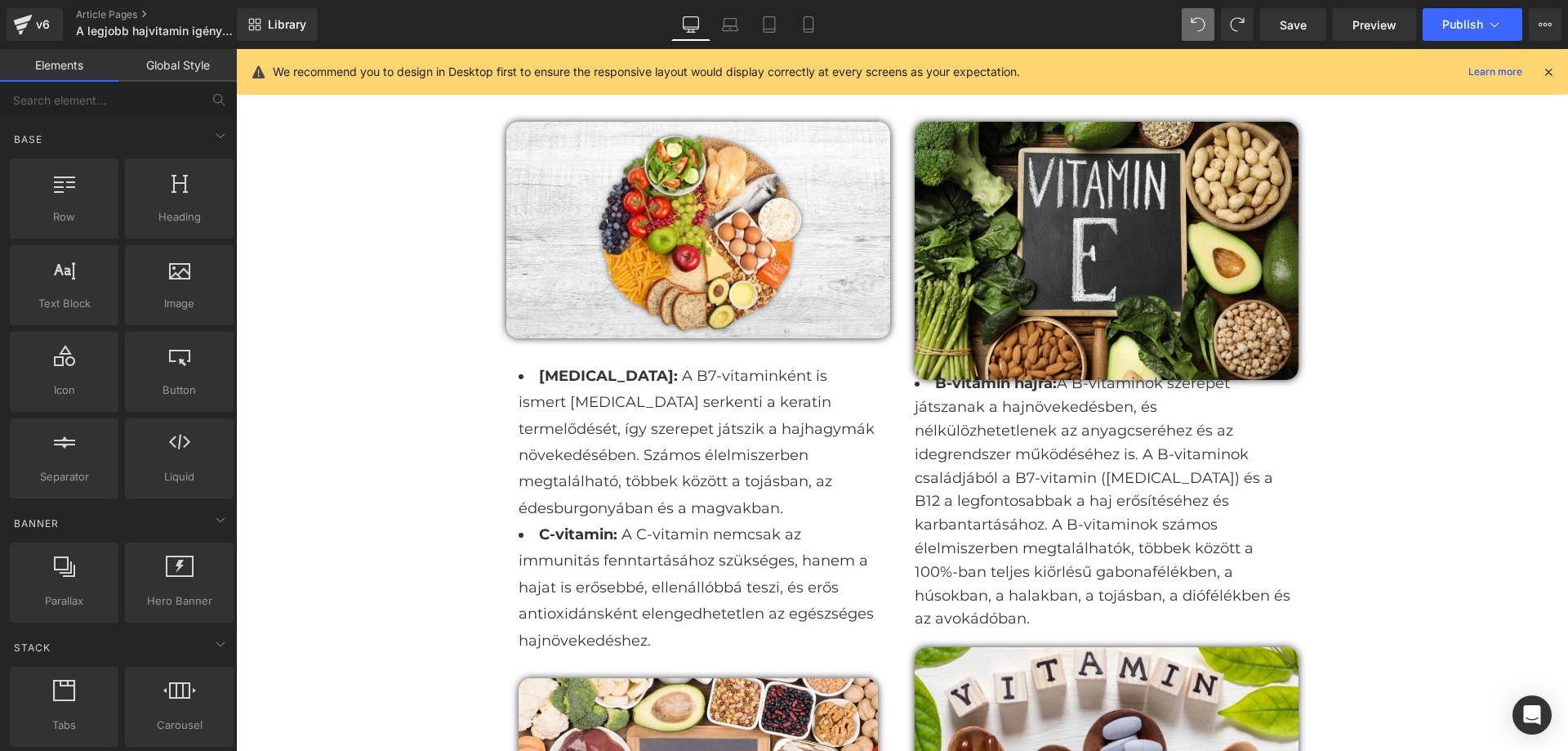
scroll to position [2646, 0]
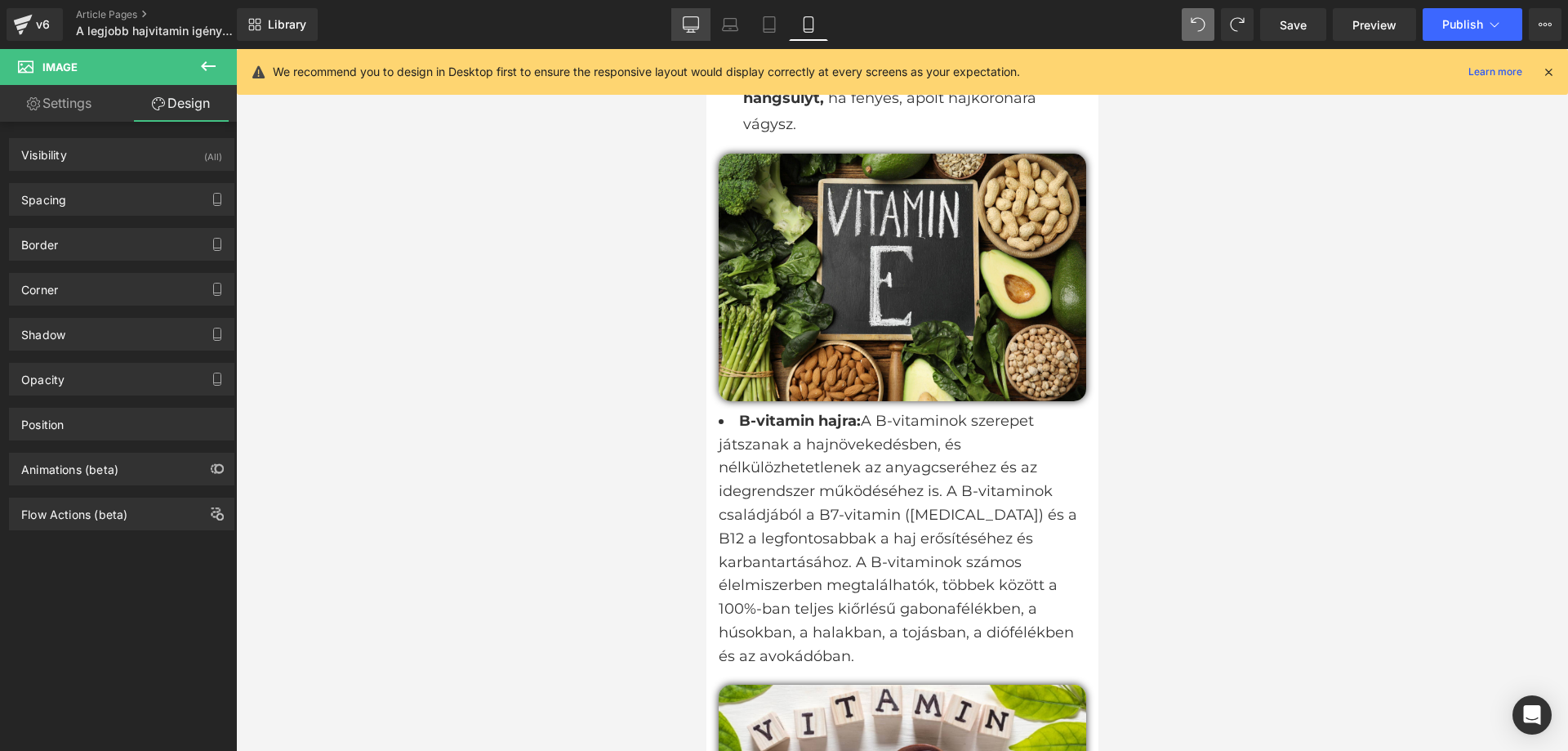
click at [690, 18] on icon at bounding box center [691, 24] width 16 height 16
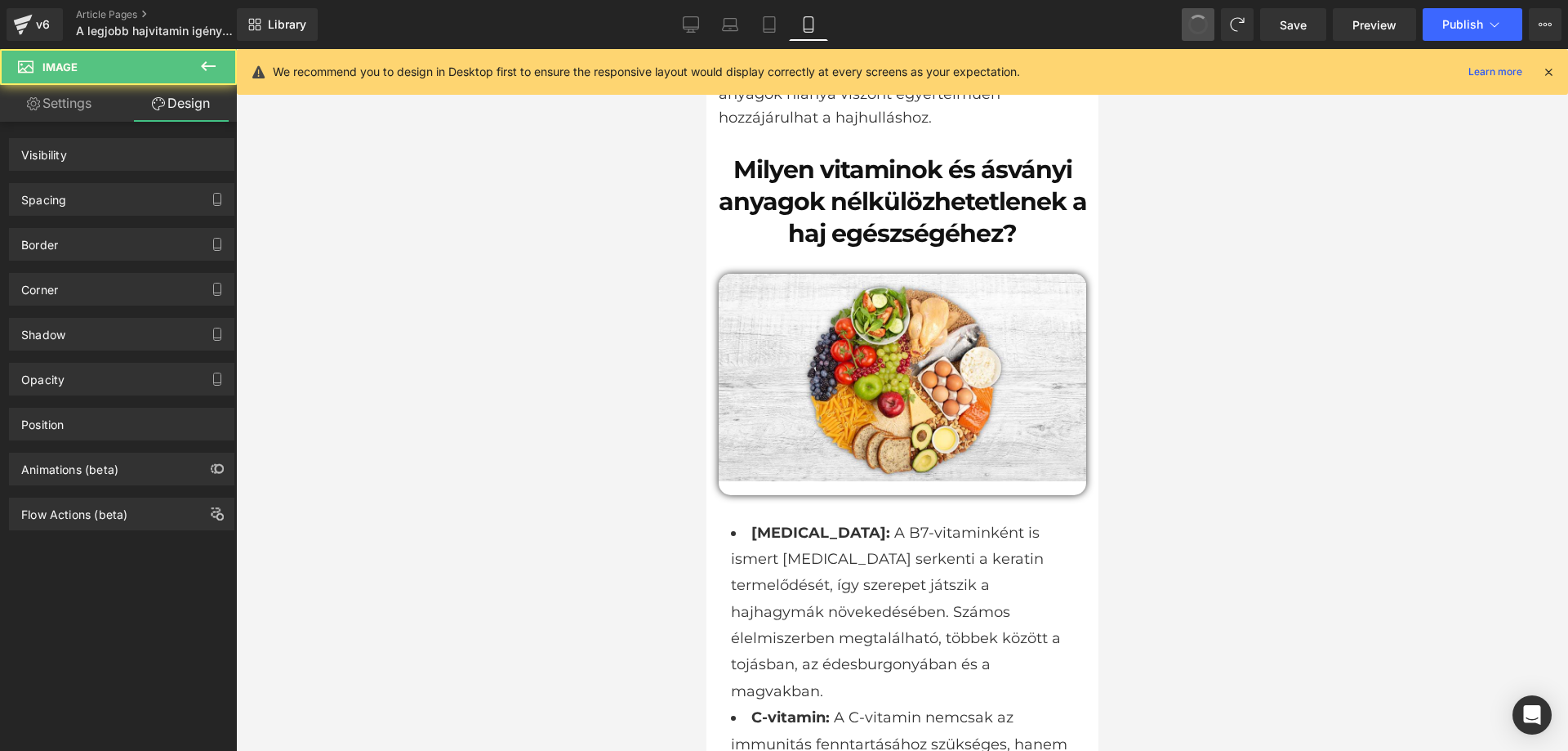
click at [1198, 17] on span at bounding box center [1199, 25] width 23 height 23
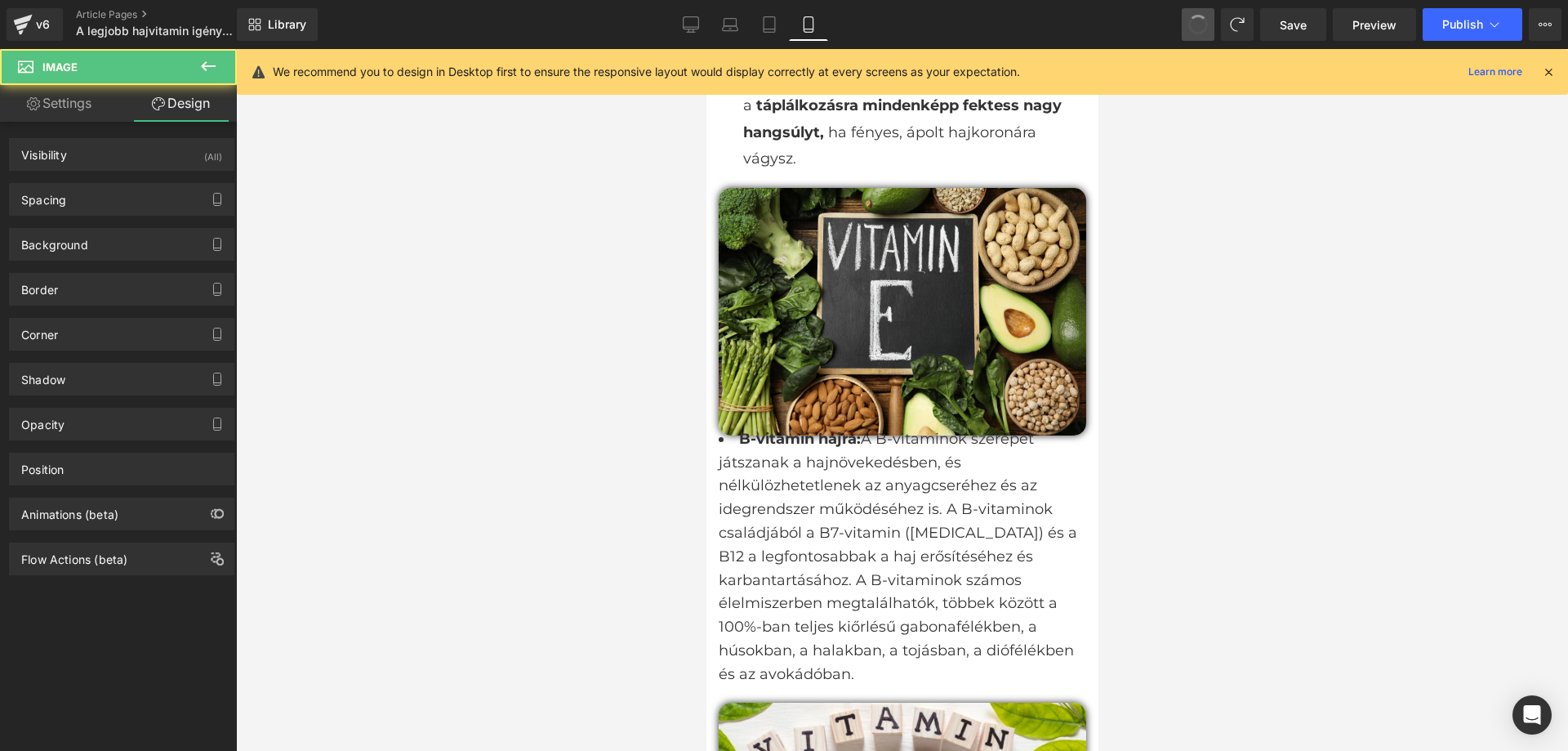
click at [1198, 17] on span at bounding box center [1198, 24] width 21 height 21
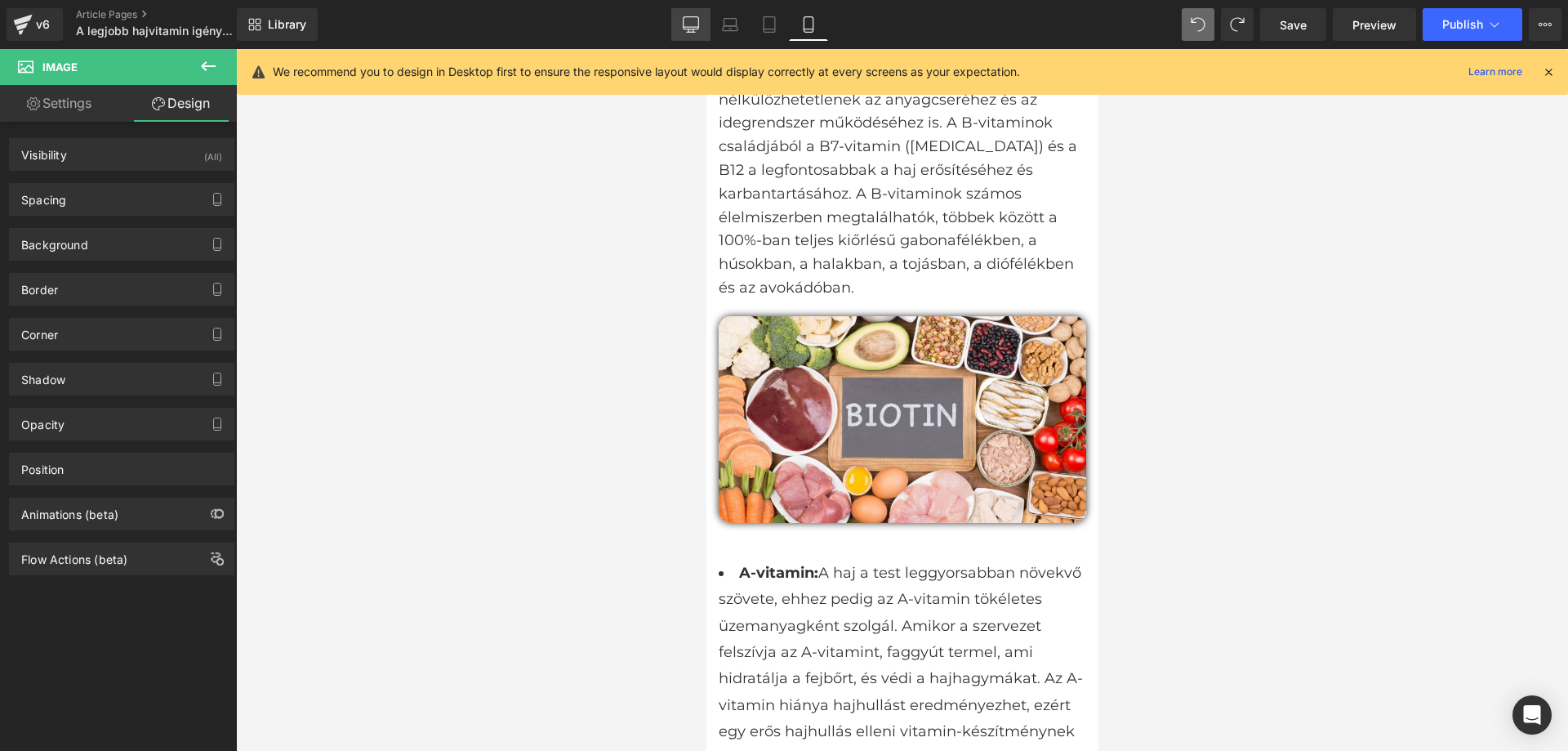
click at [695, 20] on icon at bounding box center [691, 24] width 16 height 16
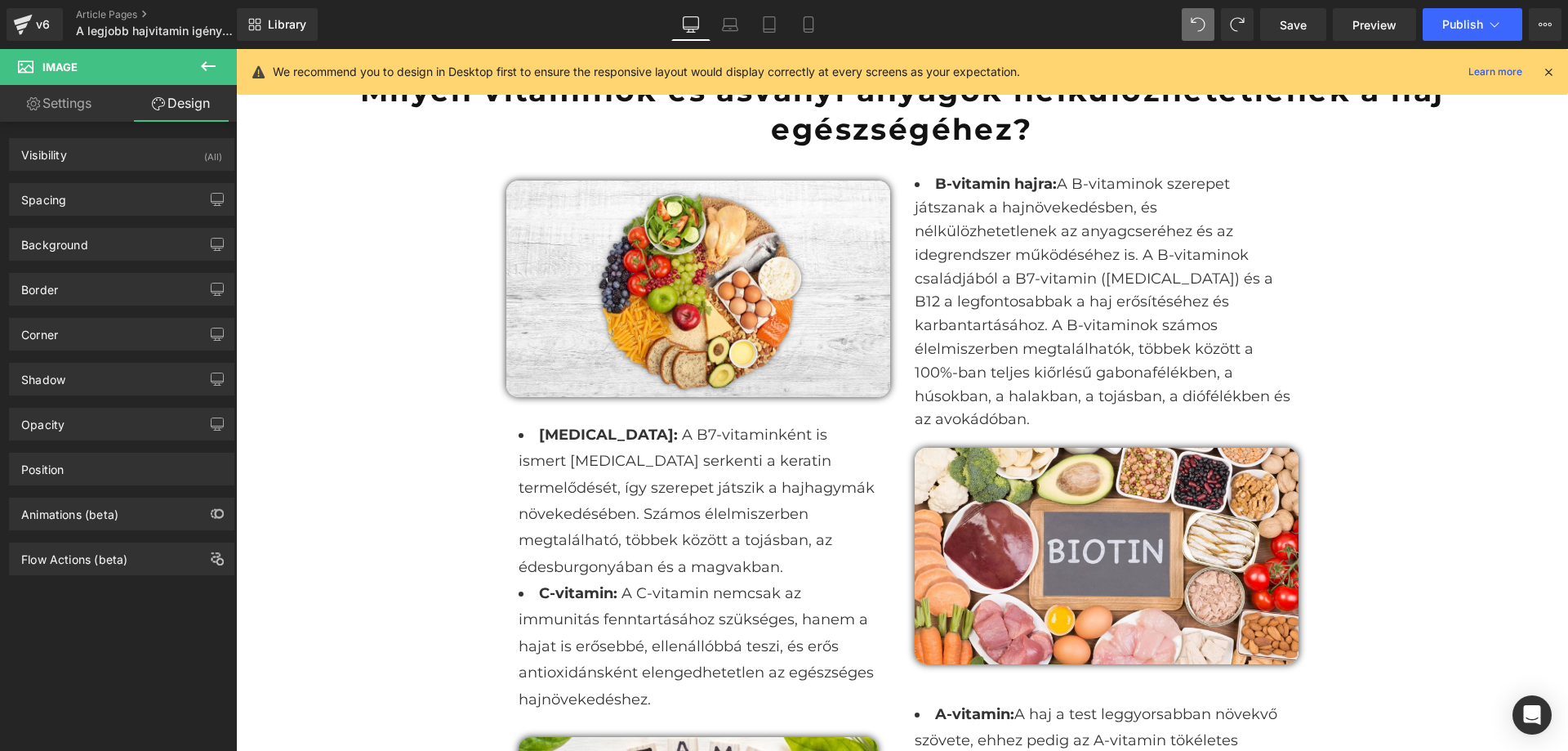
scroll to position [1083, 0]
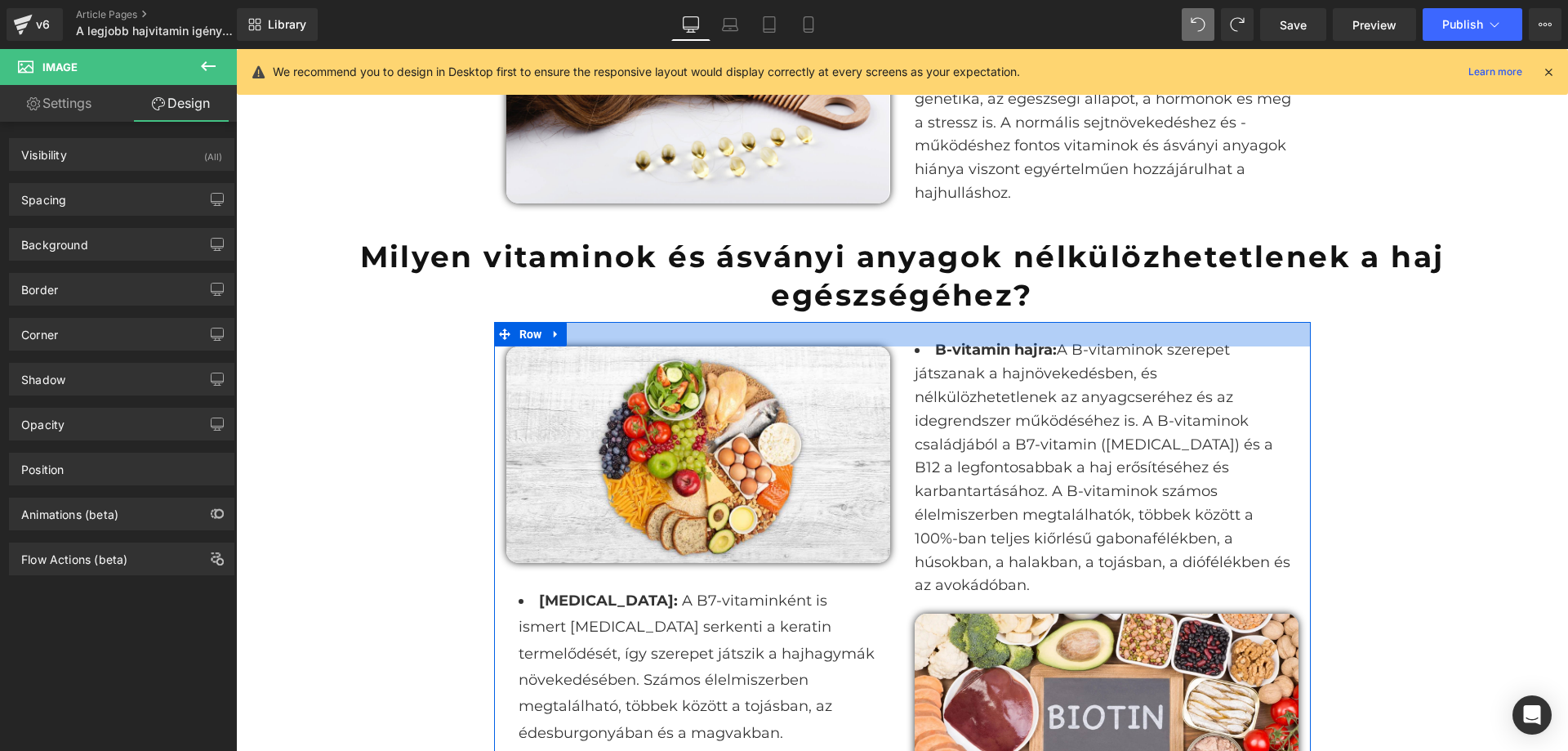
click at [623, 329] on div at bounding box center [903, 334] width 817 height 24
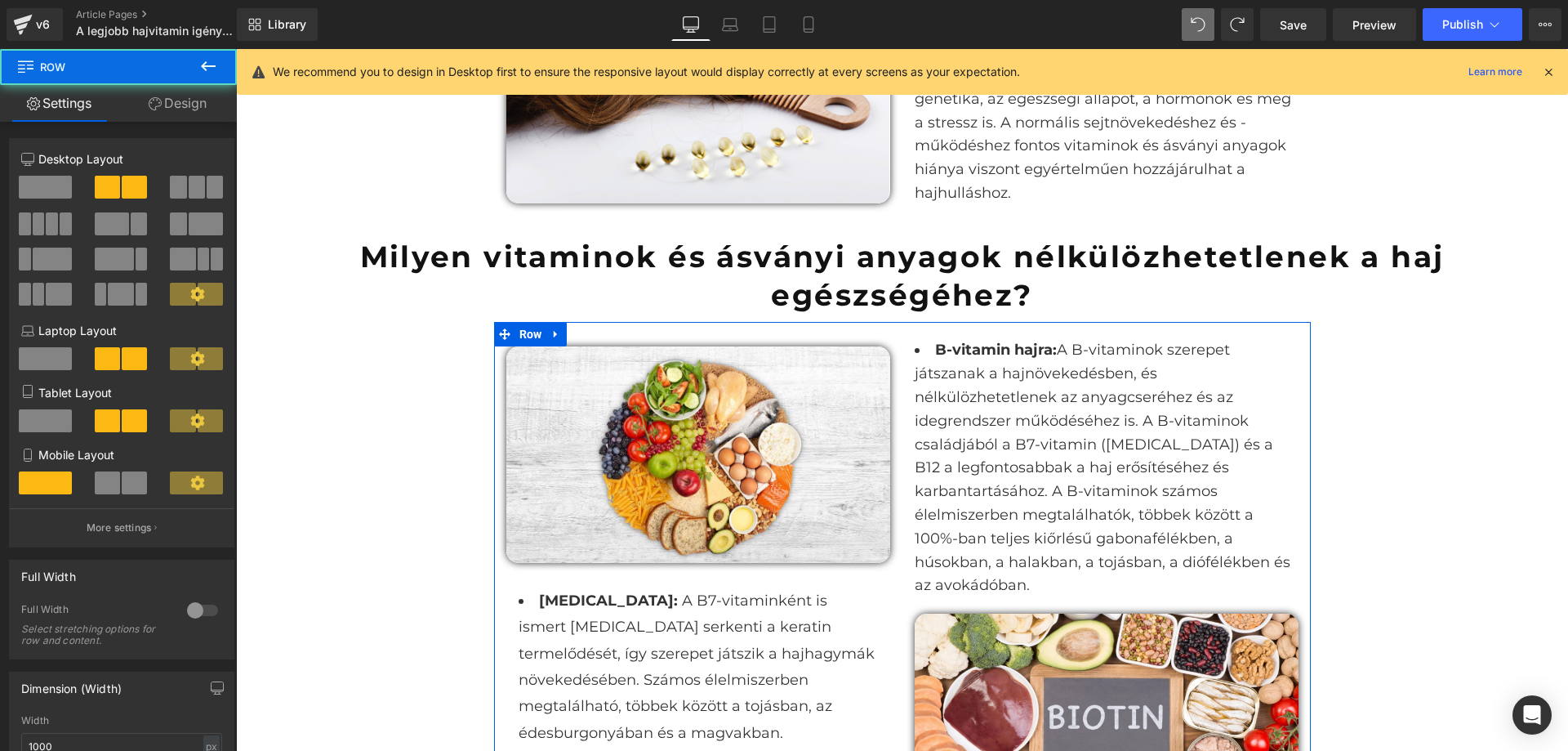
click at [179, 117] on link "Design" at bounding box center [177, 103] width 119 height 37
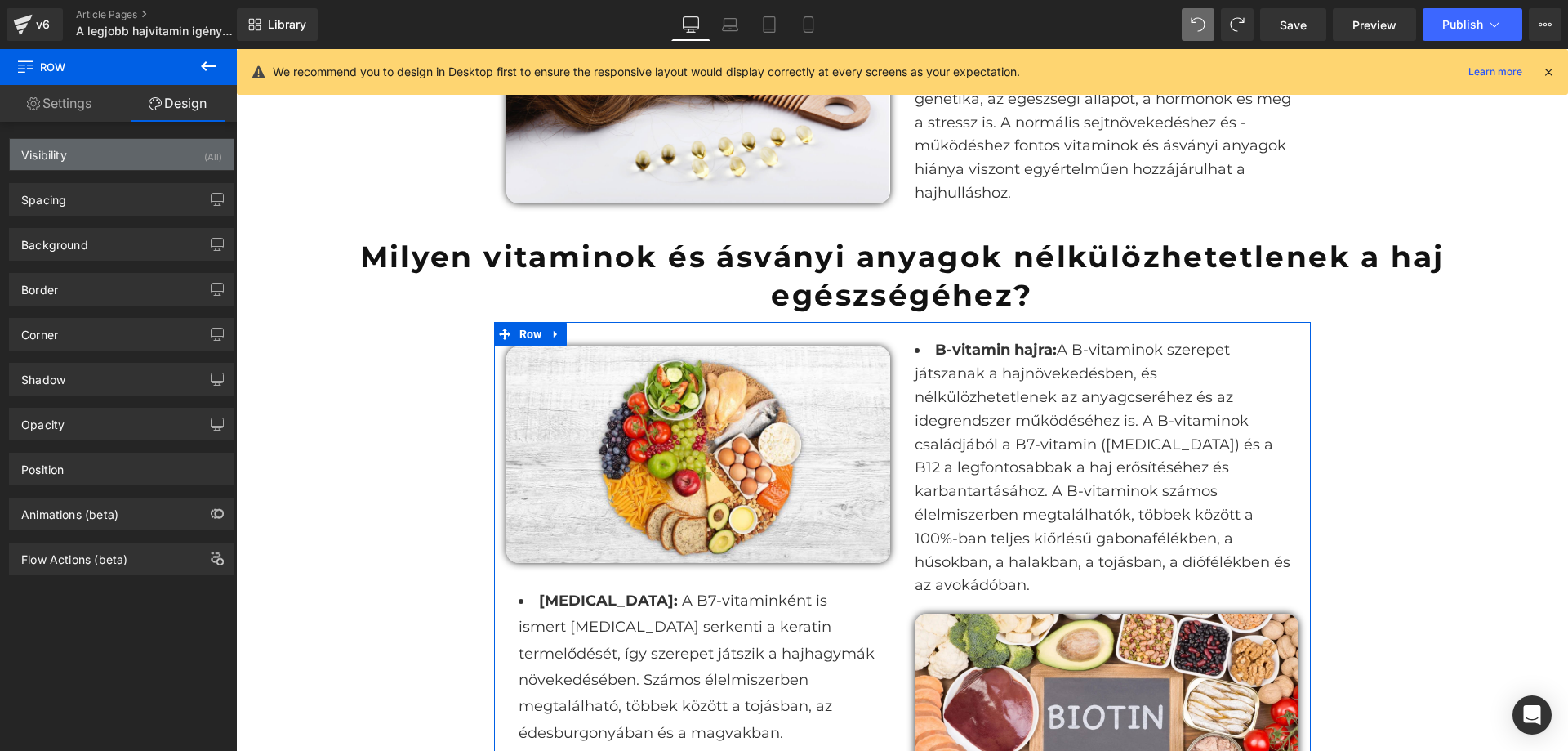
click at [75, 158] on div "Visibility (All)" at bounding box center [121, 154] width 224 height 31
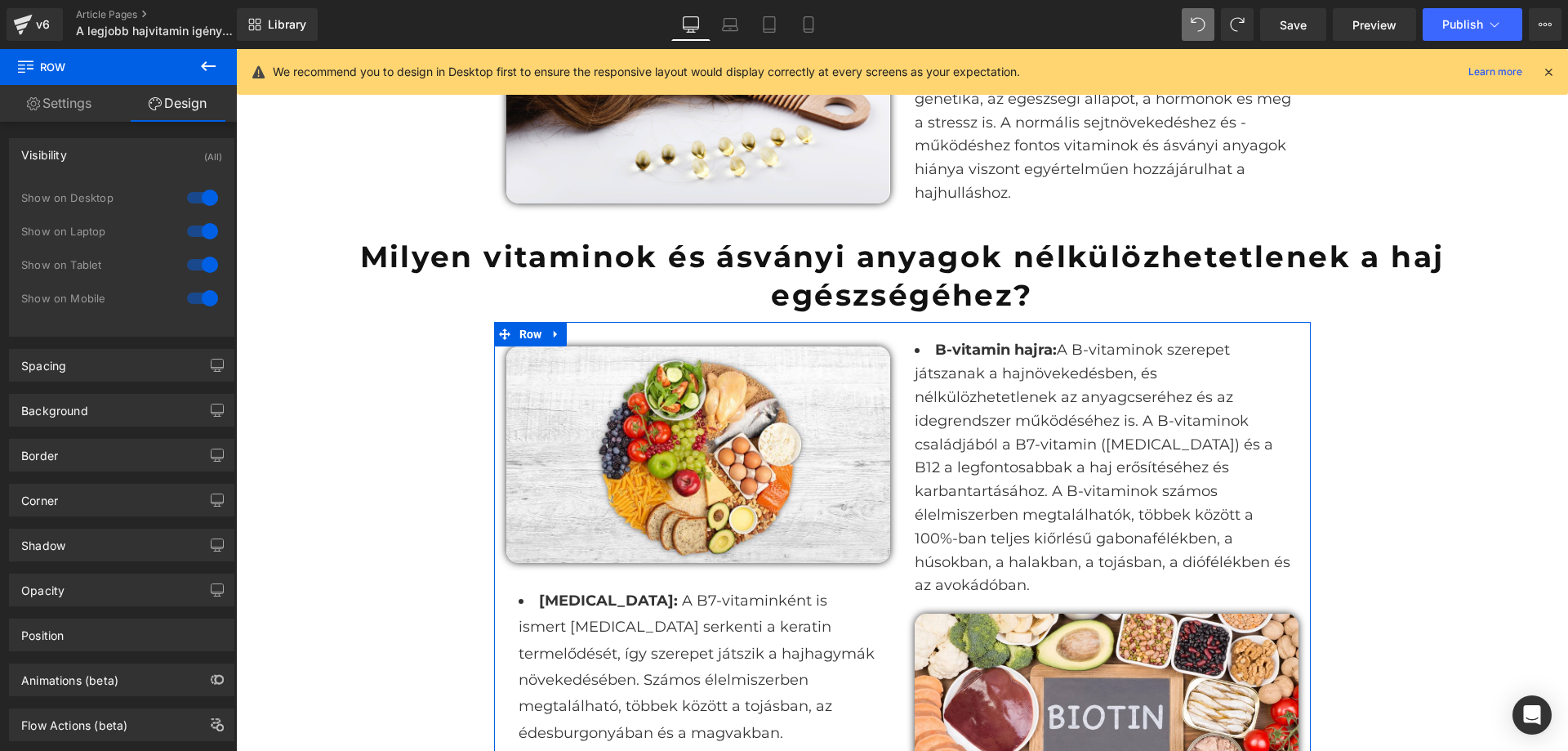
drag, startPoint x: 203, startPoint y: 295, endPoint x: 10, endPoint y: 246, distance: 199.1
click at [203, 295] on div at bounding box center [202, 298] width 40 height 26
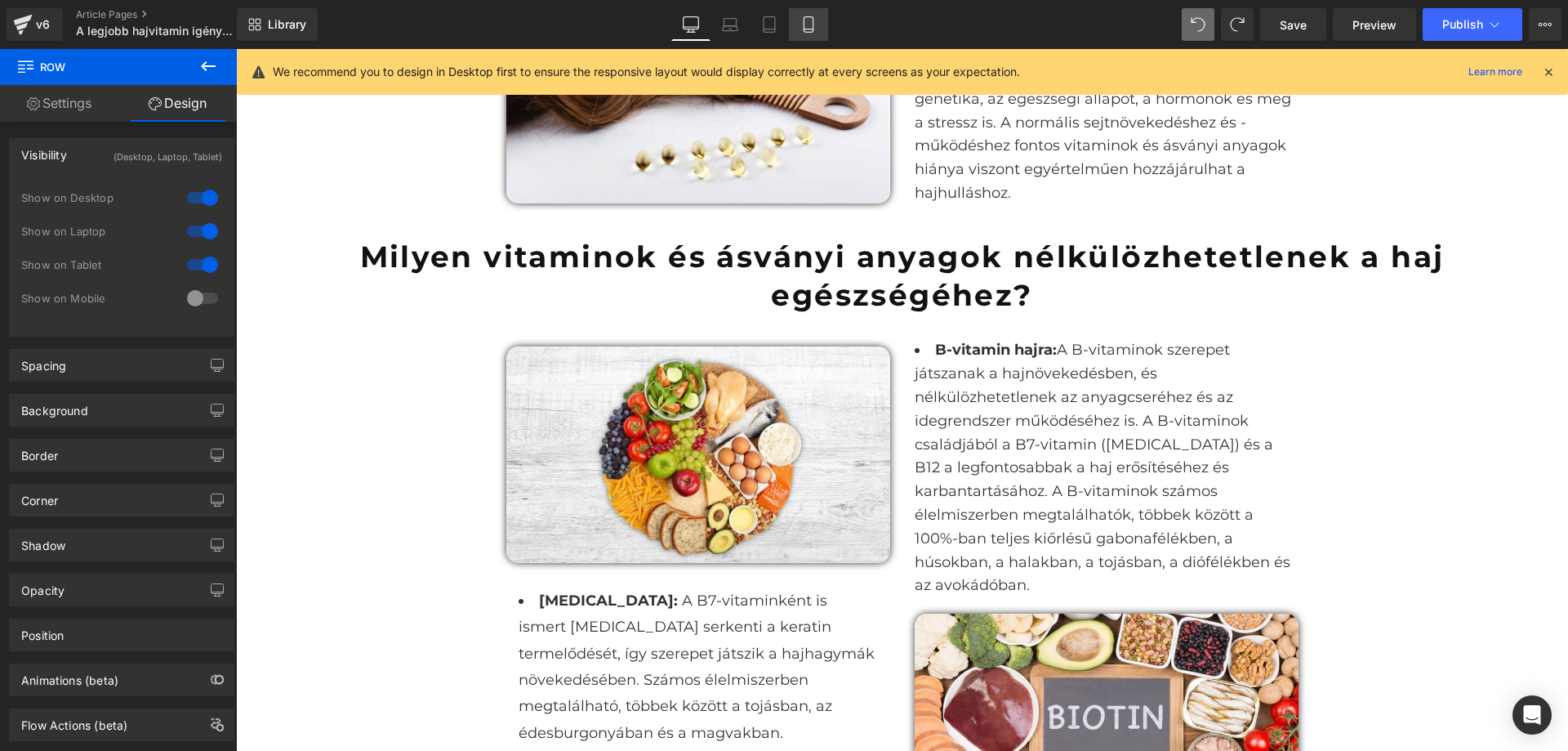
click at [808, 25] on icon at bounding box center [809, 24] width 16 height 16
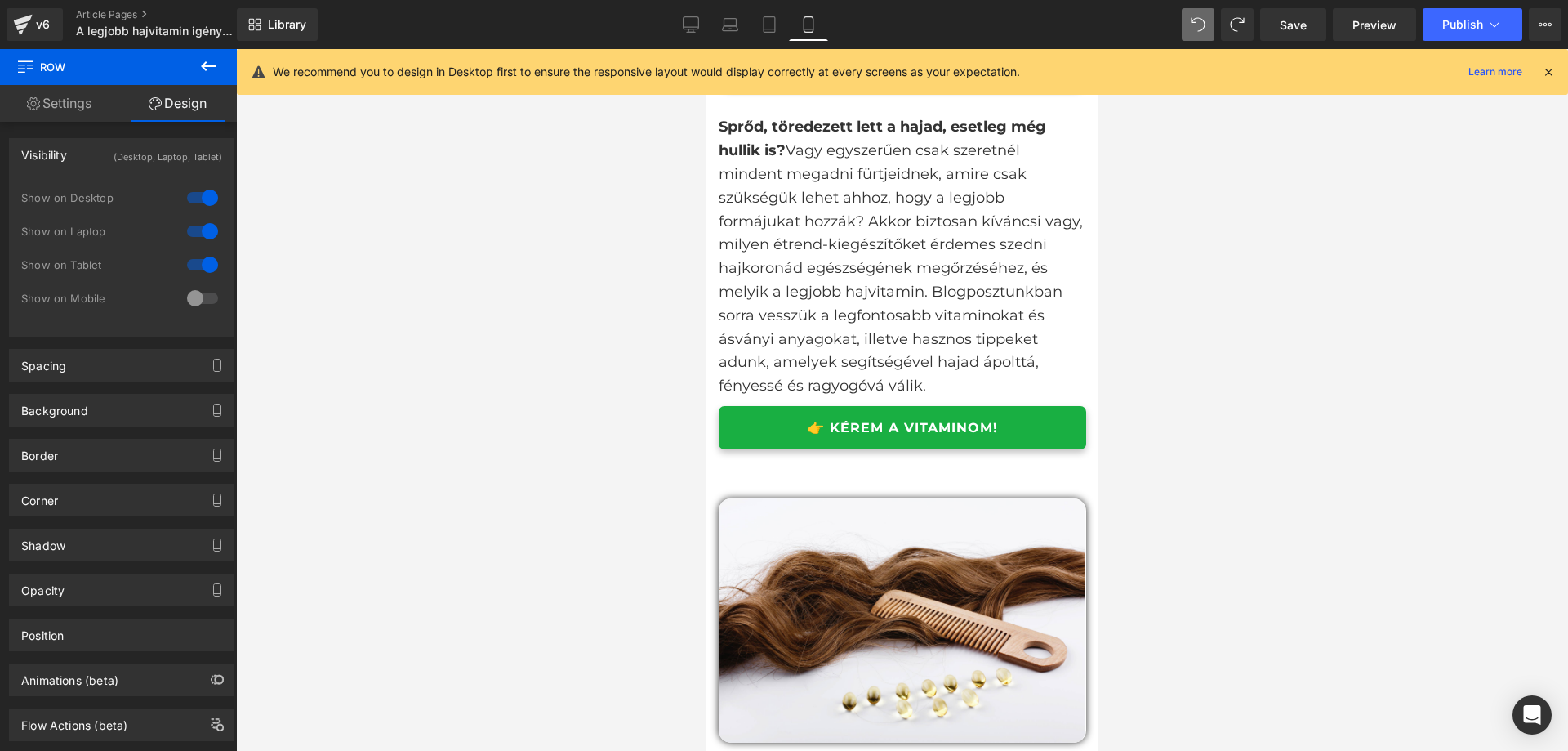
scroll to position [0, 0]
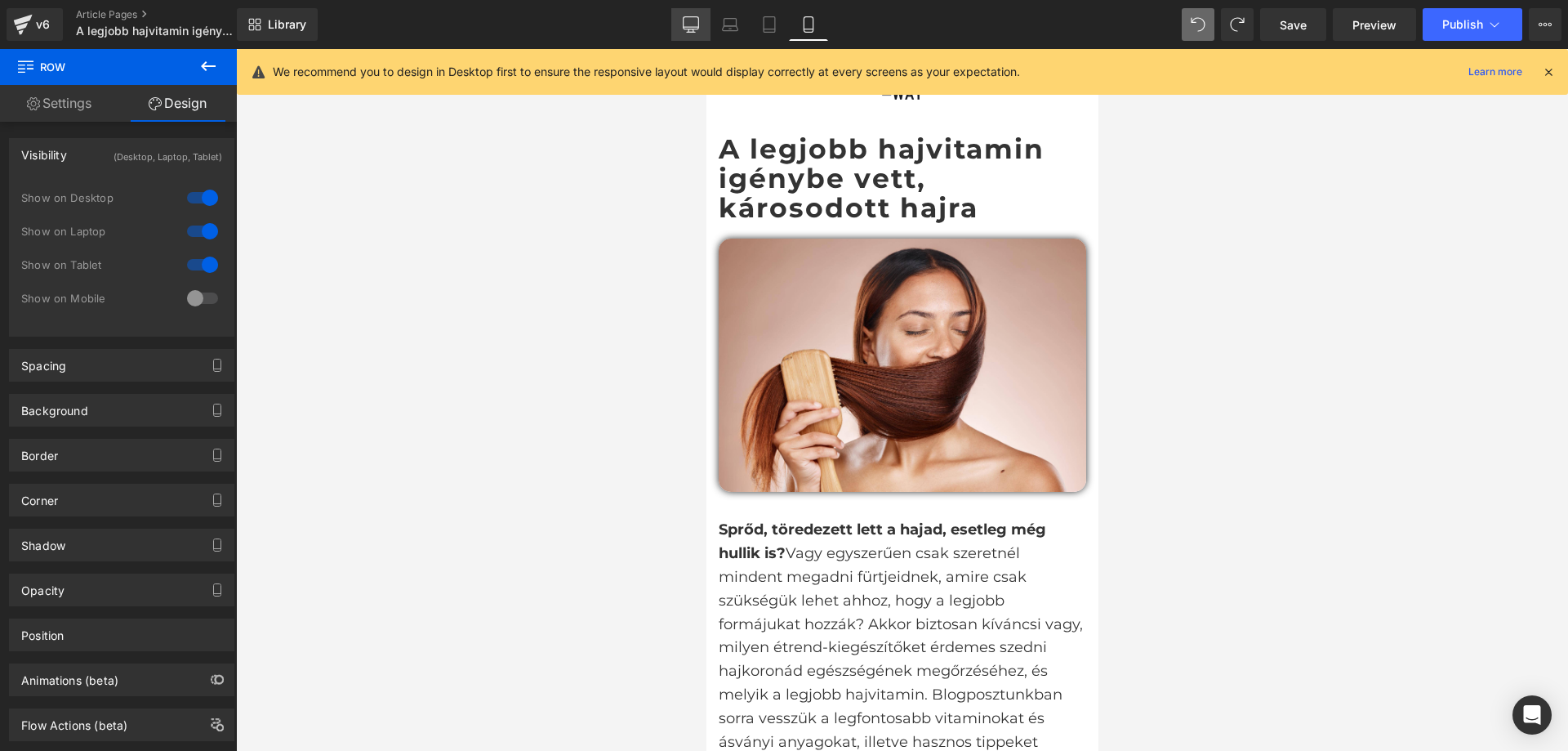
click at [680, 23] on link "Desktop" at bounding box center [691, 24] width 40 height 33
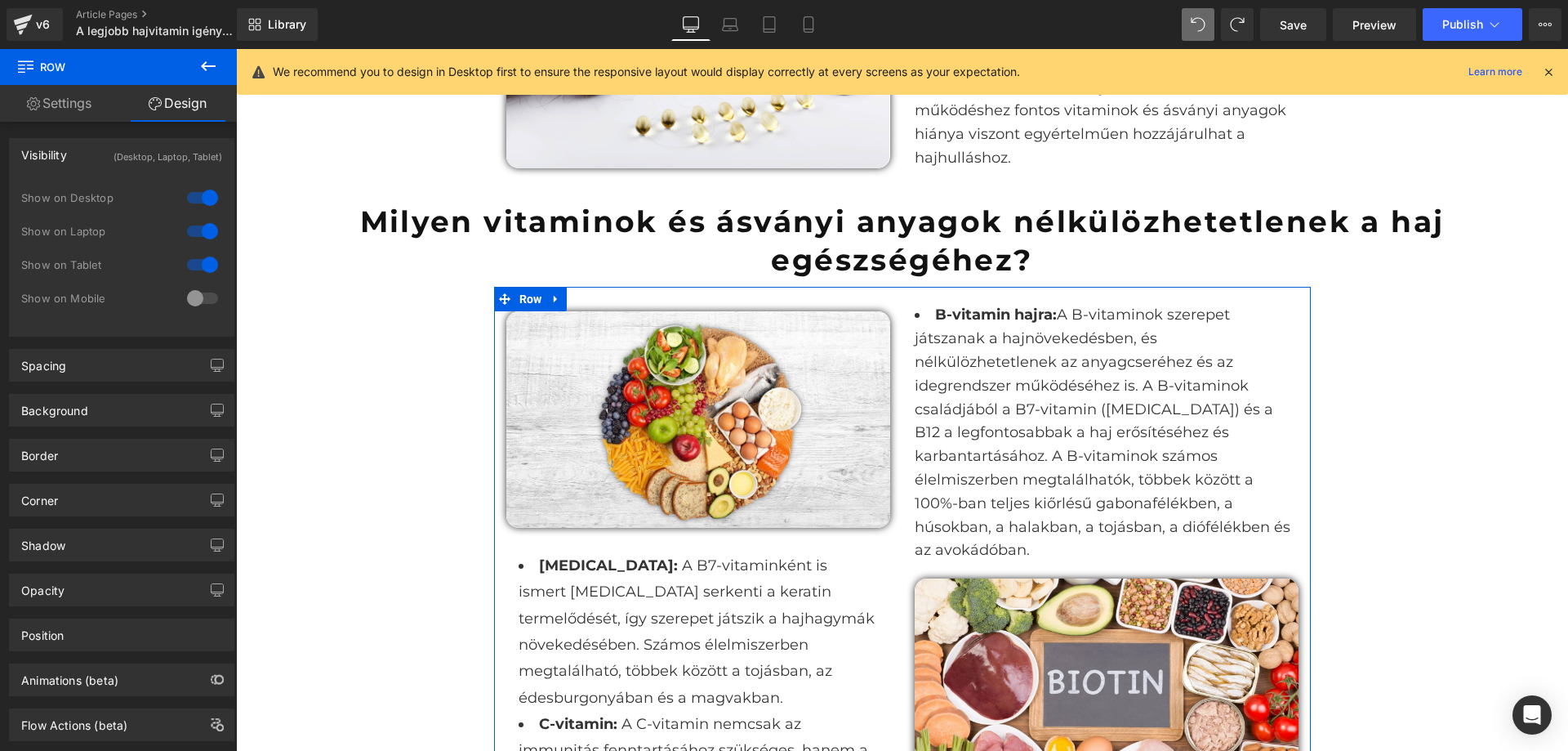
click at [192, 307] on div at bounding box center [202, 298] width 40 height 26
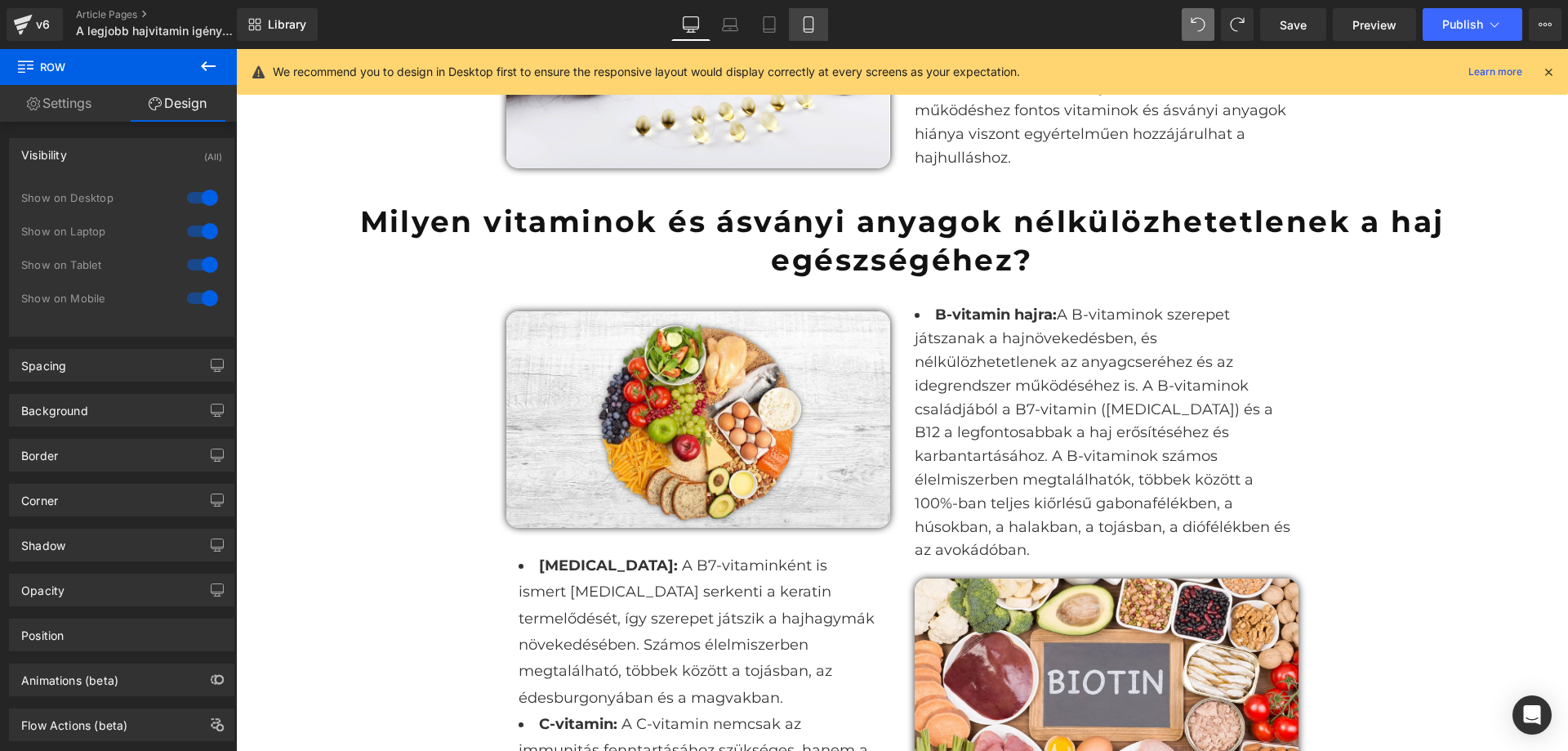
click at [819, 26] on link "Mobile" at bounding box center [809, 24] width 40 height 33
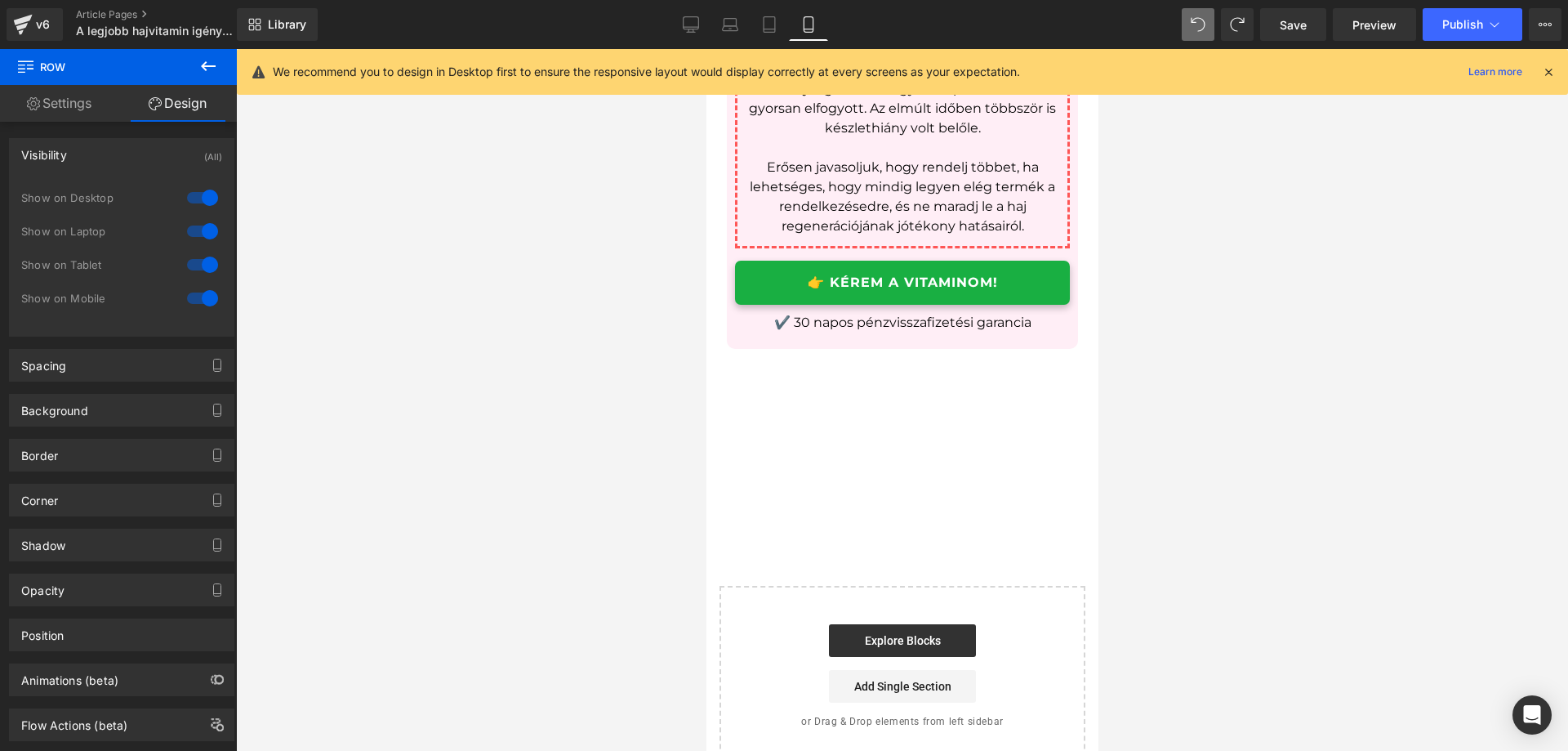
scroll to position [6402, 0]
click at [685, 12] on link "Desktop" at bounding box center [691, 24] width 40 height 33
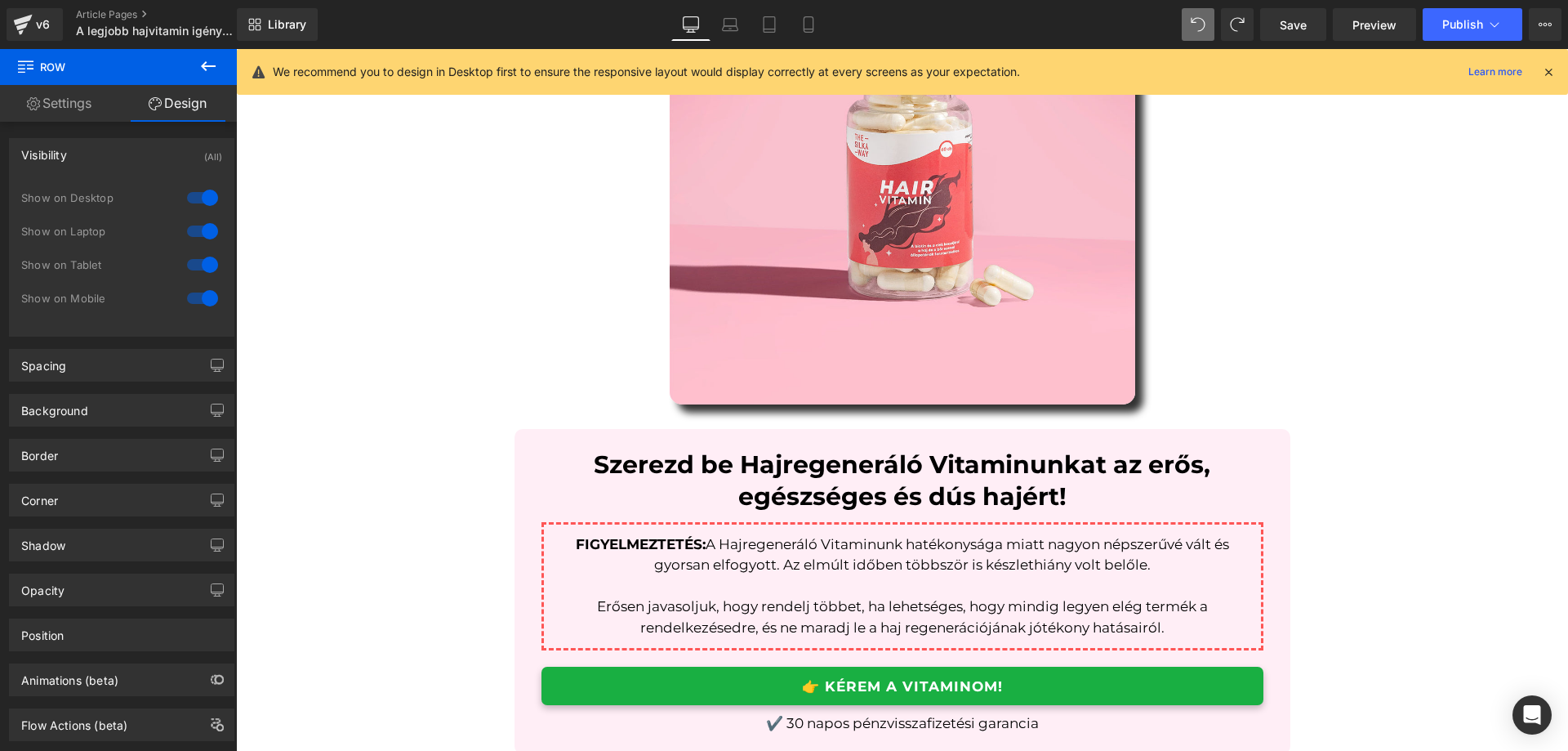
scroll to position [4305, 0]
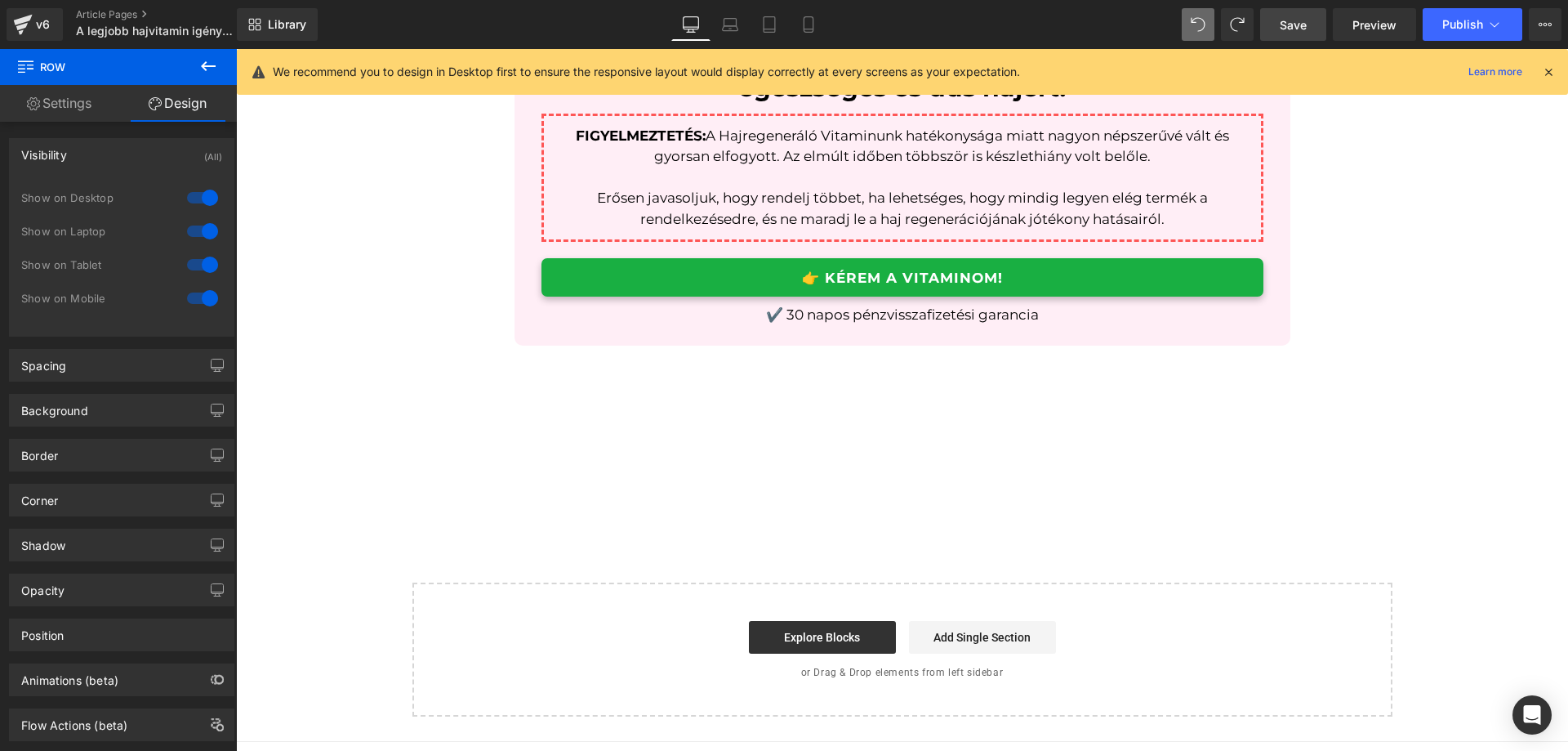
click at [1292, 30] on span "Save" at bounding box center [1293, 25] width 27 height 17
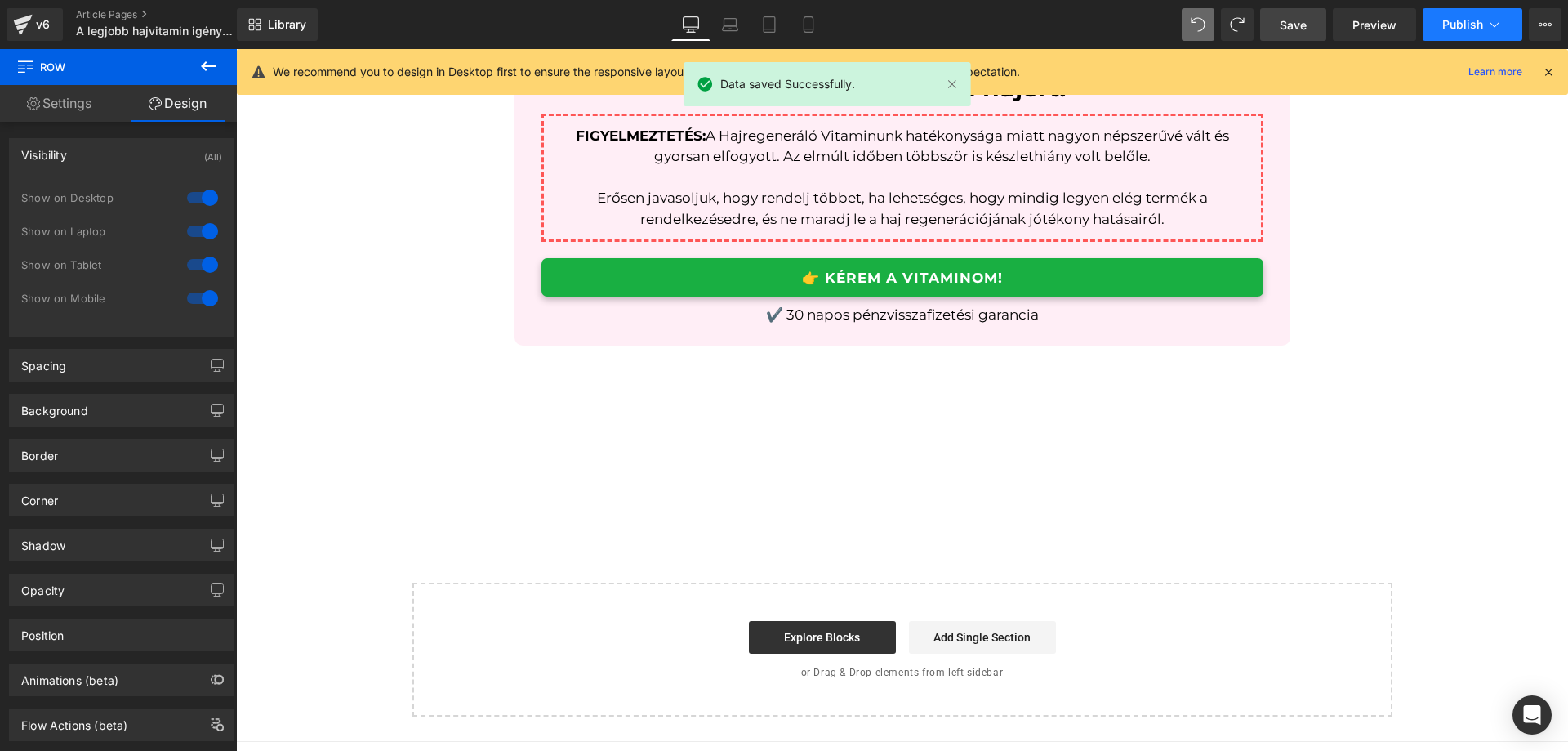
click at [1448, 24] on span "Publish" at bounding box center [1463, 25] width 40 height 13
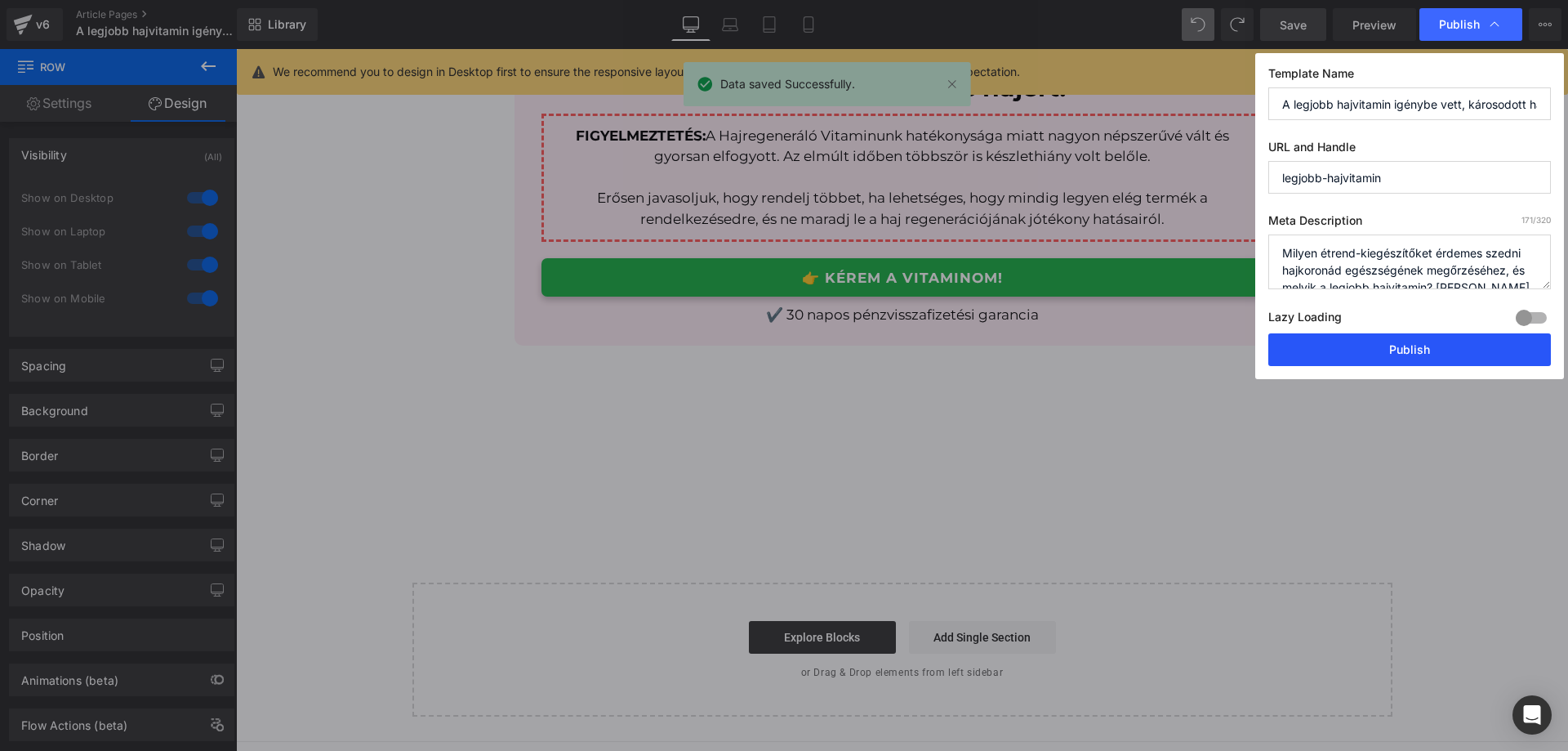
click at [1393, 336] on button "Publish" at bounding box center [1409, 350] width 282 height 33
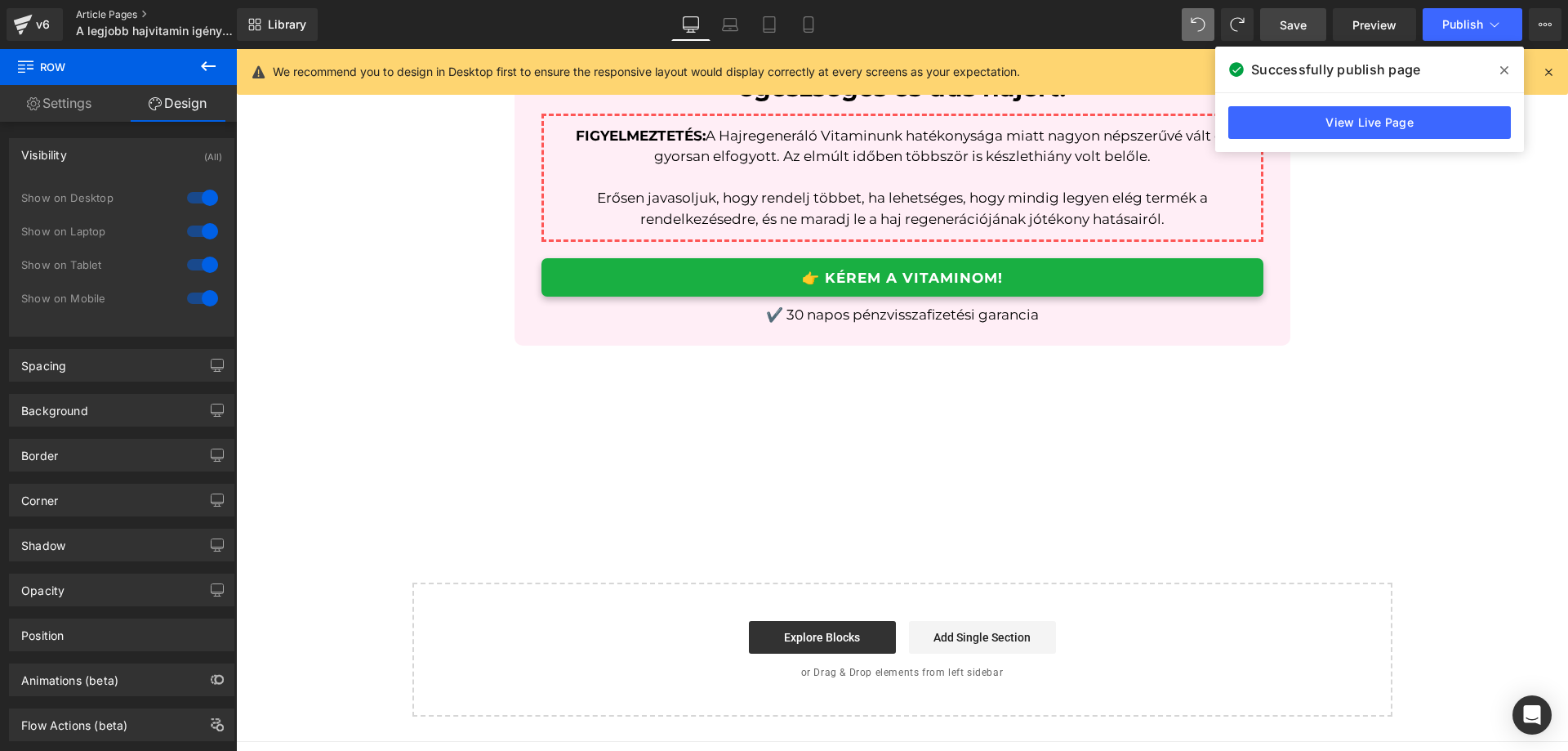
click at [100, 13] on link "Article Pages" at bounding box center [170, 14] width 188 height 13
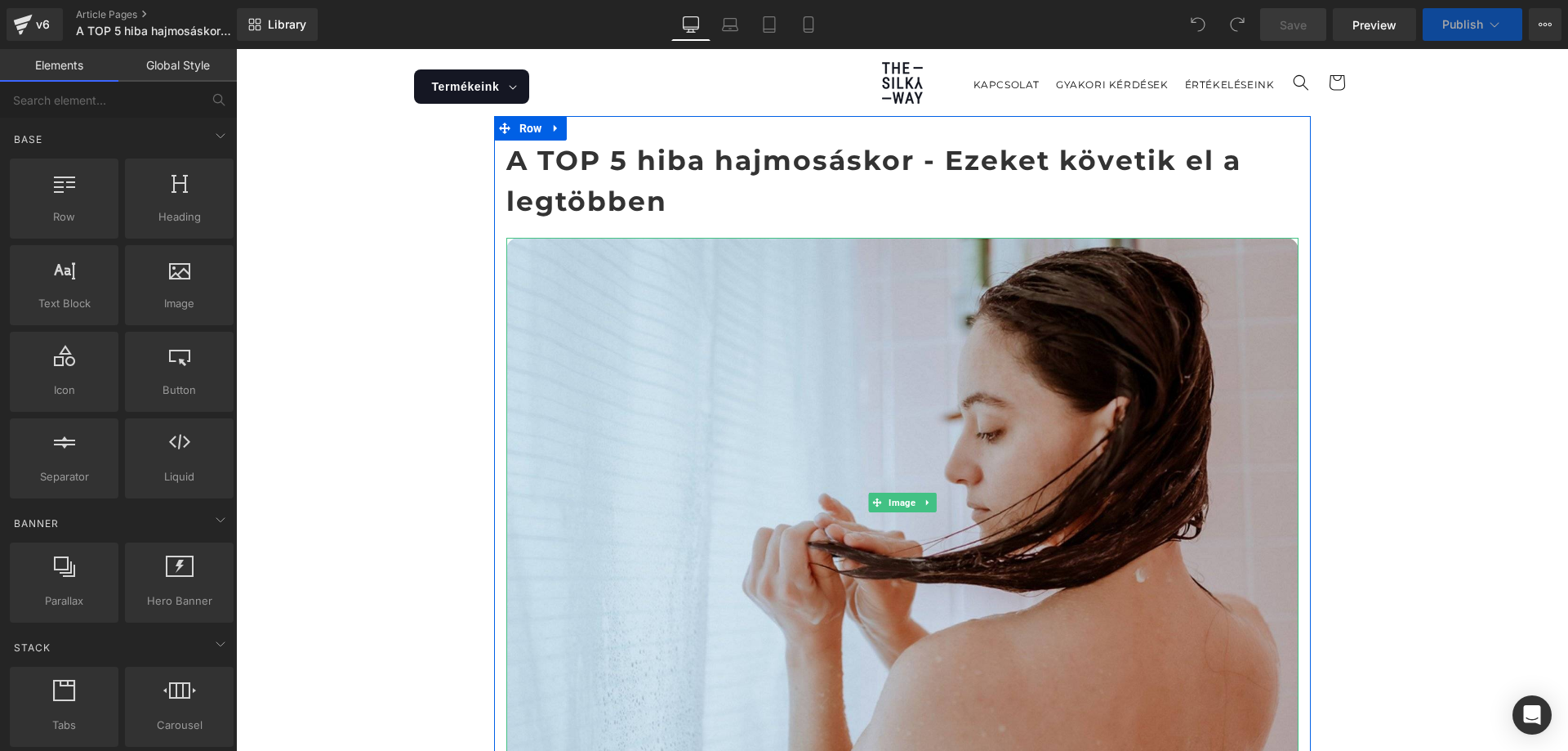
scroll to position [245, 0]
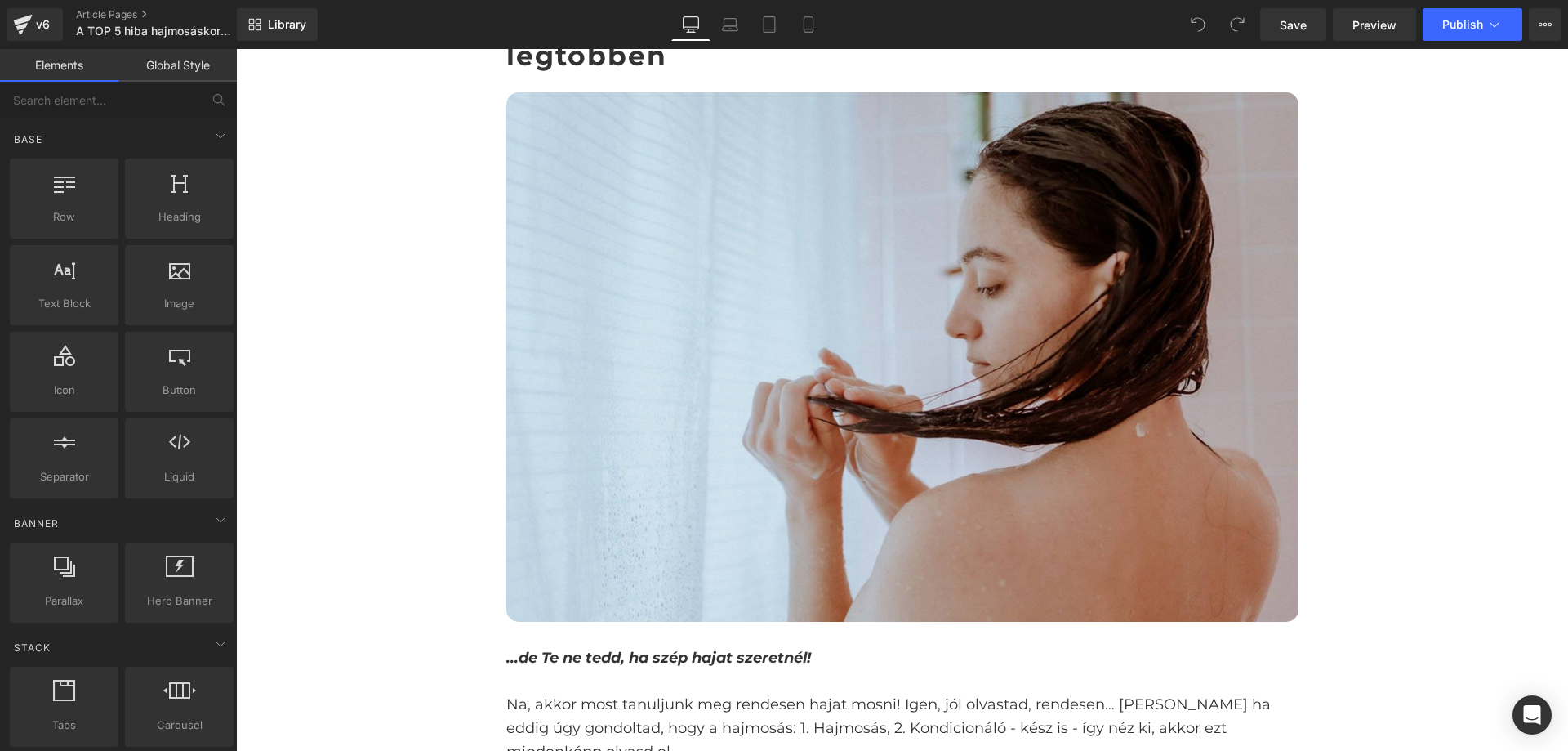
scroll to position [409, 0]
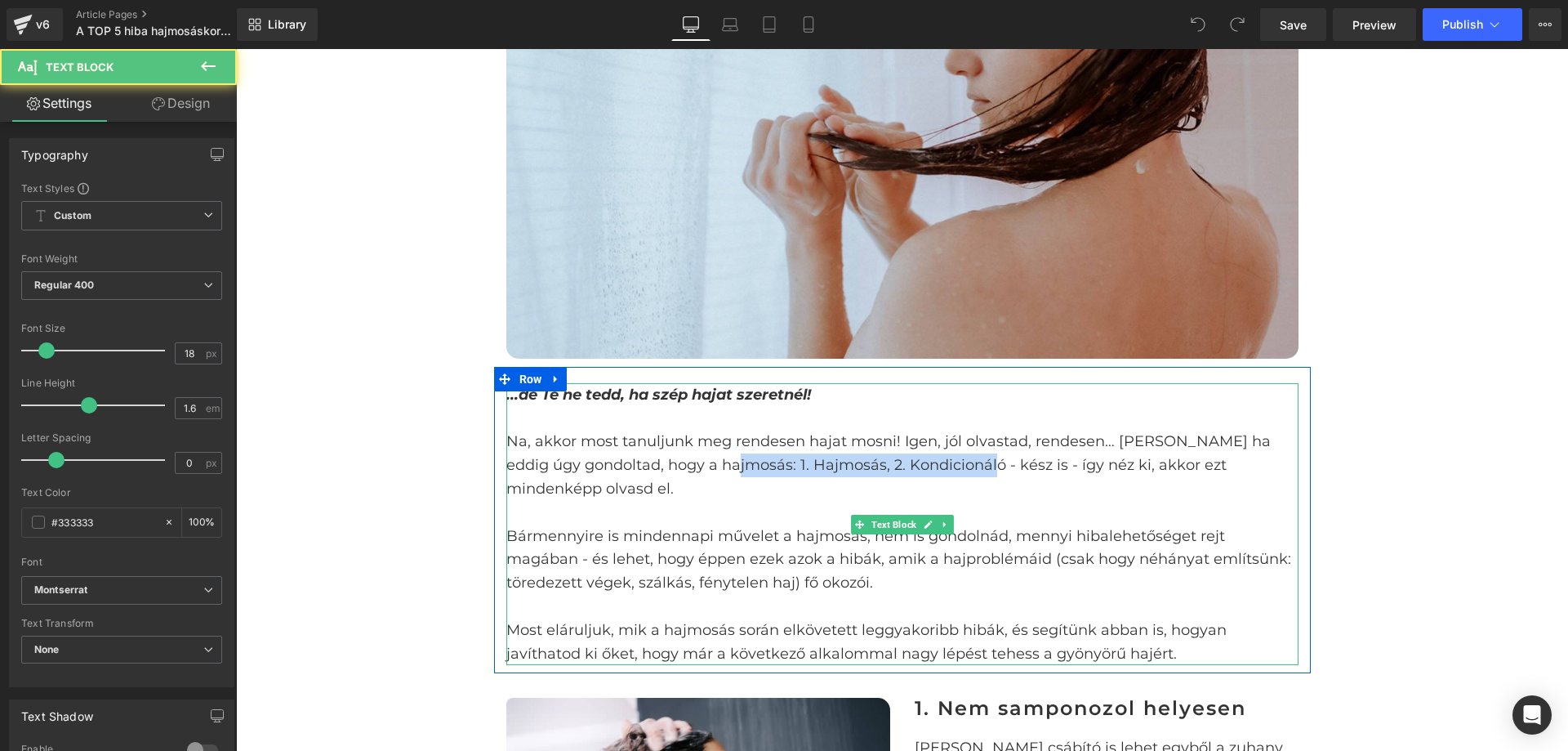
drag, startPoint x: 719, startPoint y: 469, endPoint x: 968, endPoint y: 464, distance: 249.1
click at [968, 464] on p "Na, akkor most tanuljunk meg rendesen hajat mosni! Igen, jól olvastad, rendesen…" at bounding box center [903, 465] width 792 height 70
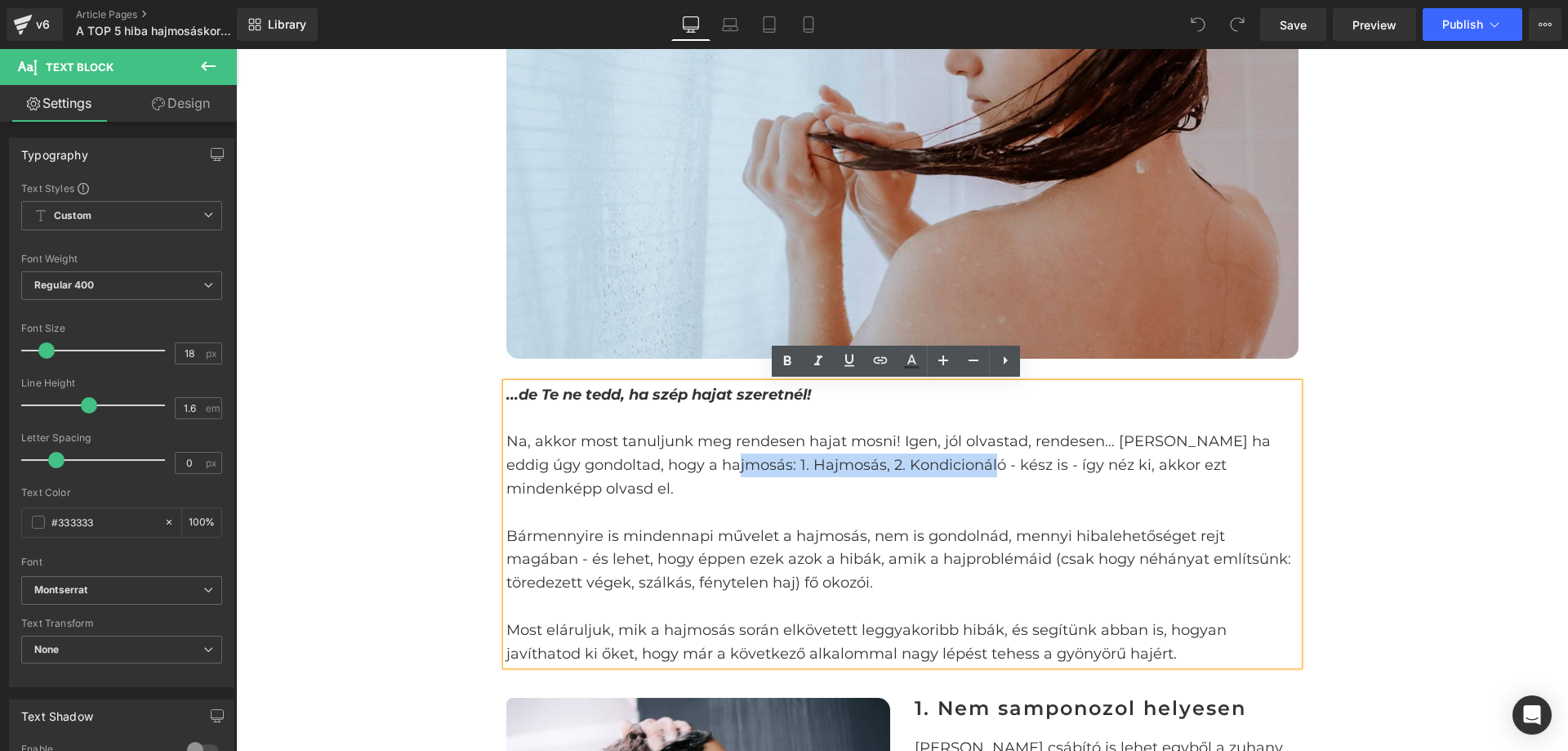
click at [902, 465] on p "Na, akkor most tanuljunk meg rendesen hajat mosni! Igen, jól olvastad, rendesen…" at bounding box center [903, 465] width 792 height 70
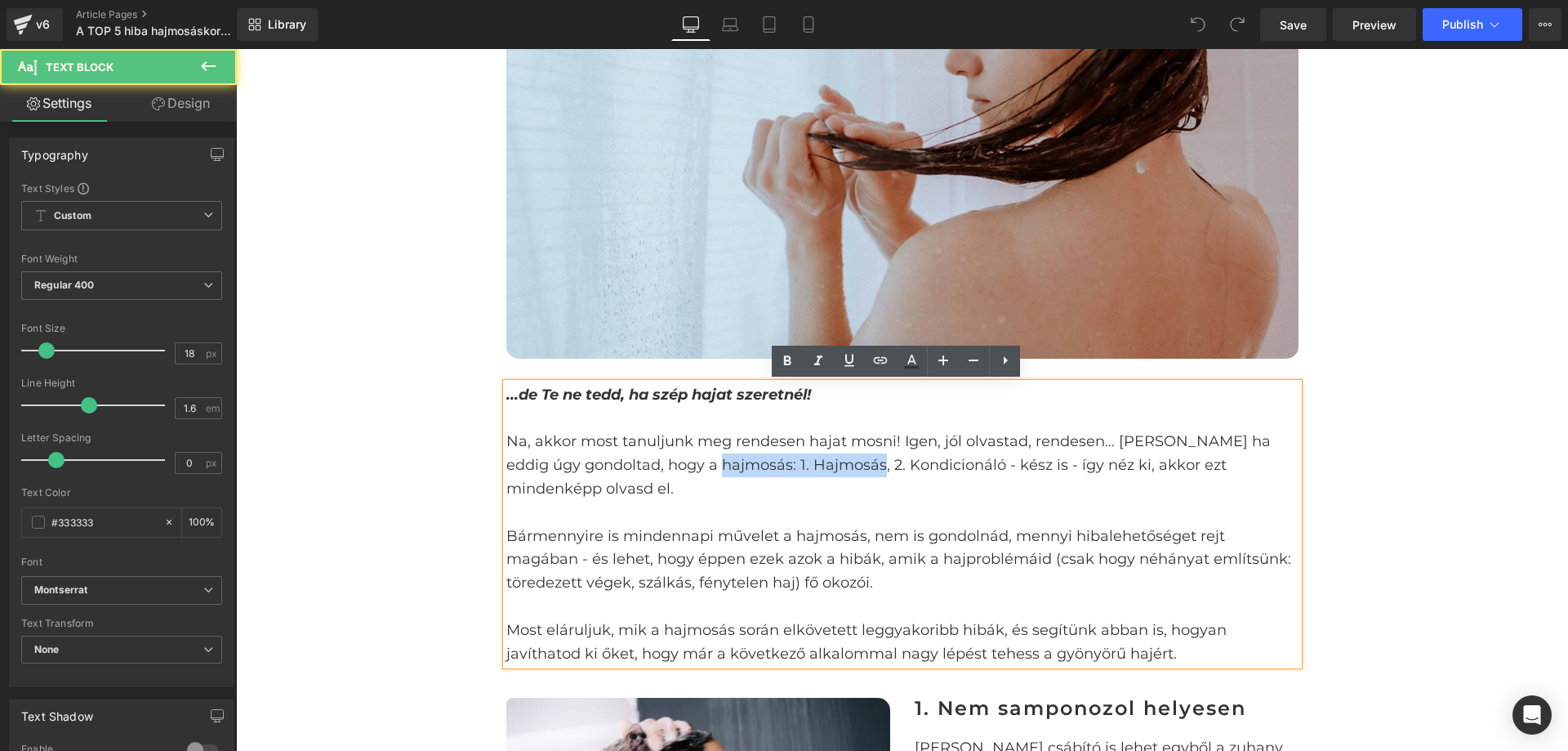
drag, startPoint x: 712, startPoint y: 462, endPoint x: 860, endPoint y: 463, distance: 148.0
click at [860, 463] on p "Na, akkor most tanuljunk meg rendesen hajat mosni! Igen, jól olvastad, rendesen…" at bounding box center [903, 465] width 792 height 70
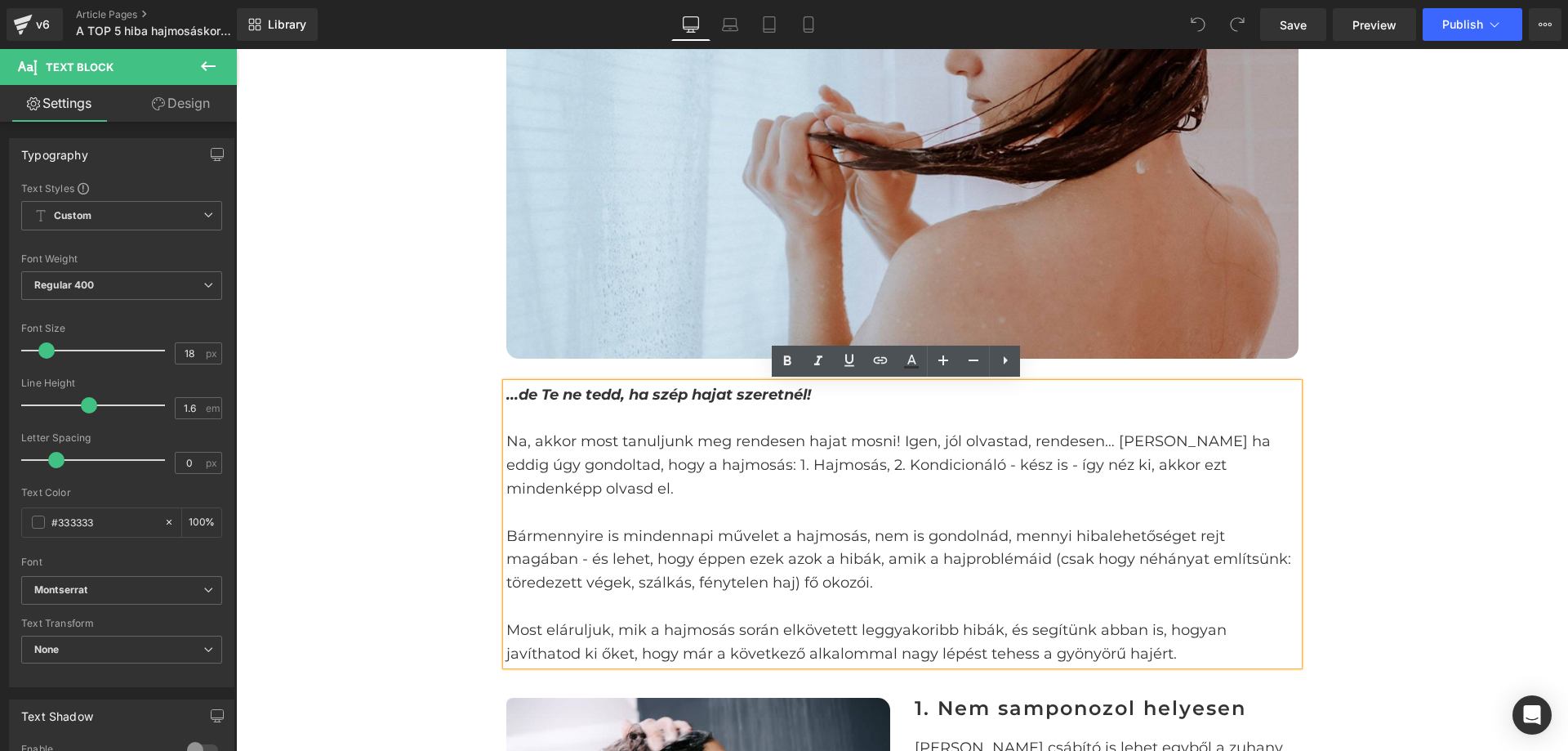
click at [1115, 524] on p "Bármennyire is mindennapi művelet a hajmosás, nem is gondolnád, mennyi hibalehe…" at bounding box center [903, 559] width 792 height 70
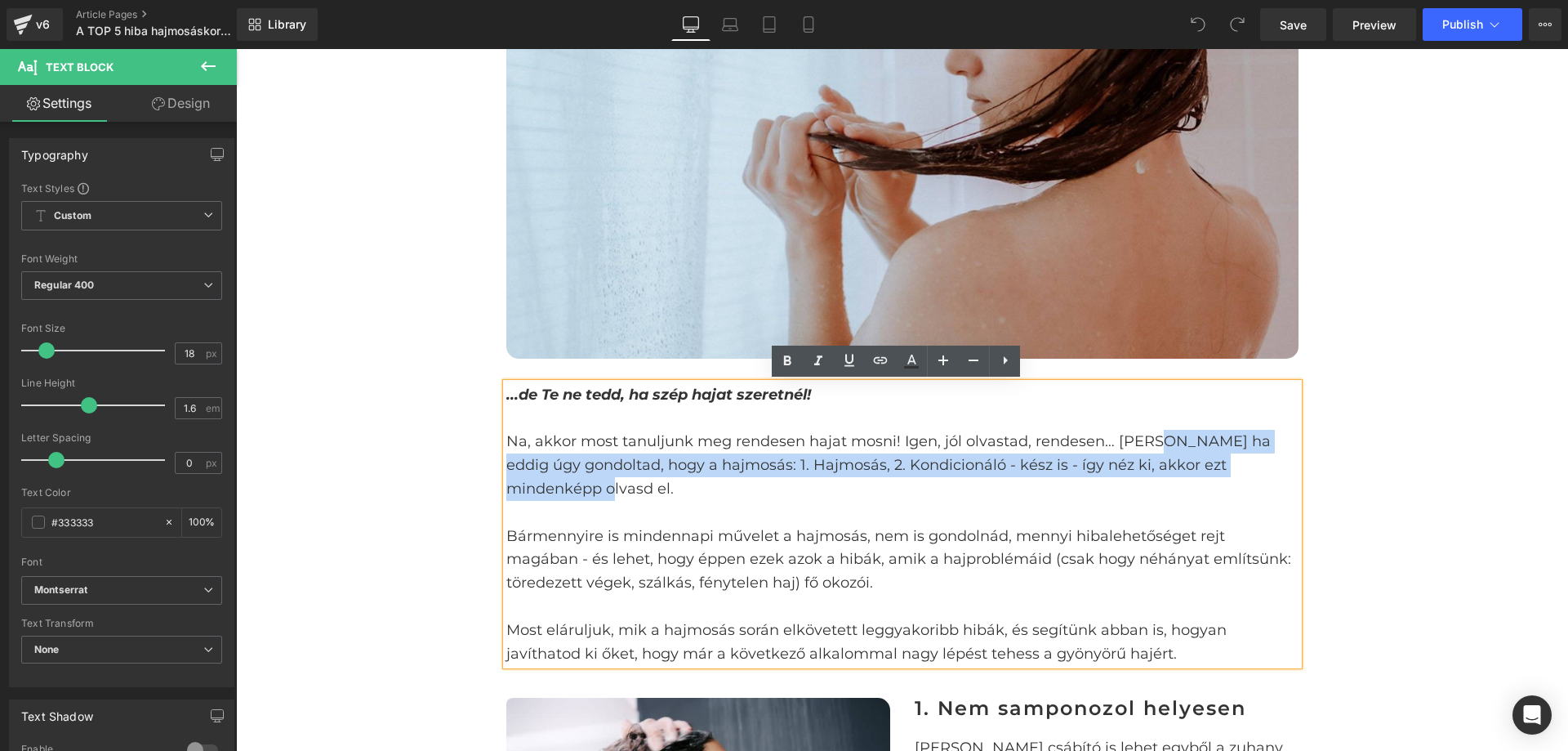
drag, startPoint x: 1145, startPoint y: 438, endPoint x: 987, endPoint y: 489, distance: 166.0
click at [987, 489] on p "Na, akkor most tanuljunk meg rendesen hajat mosni! Igen, jól olvastad, rendesen…" at bounding box center [903, 465] width 792 height 70
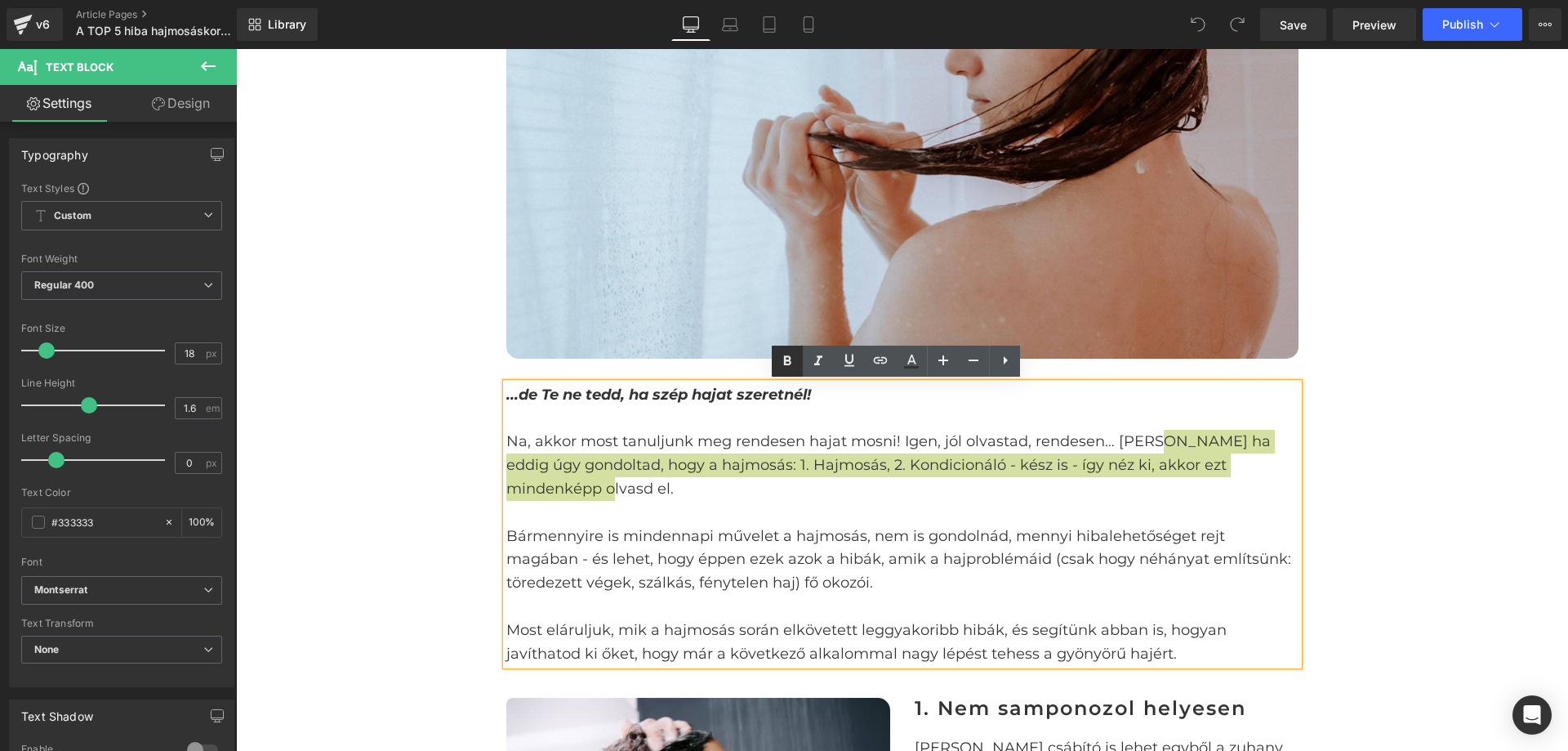
click at [785, 360] on icon at bounding box center [788, 361] width 8 height 10
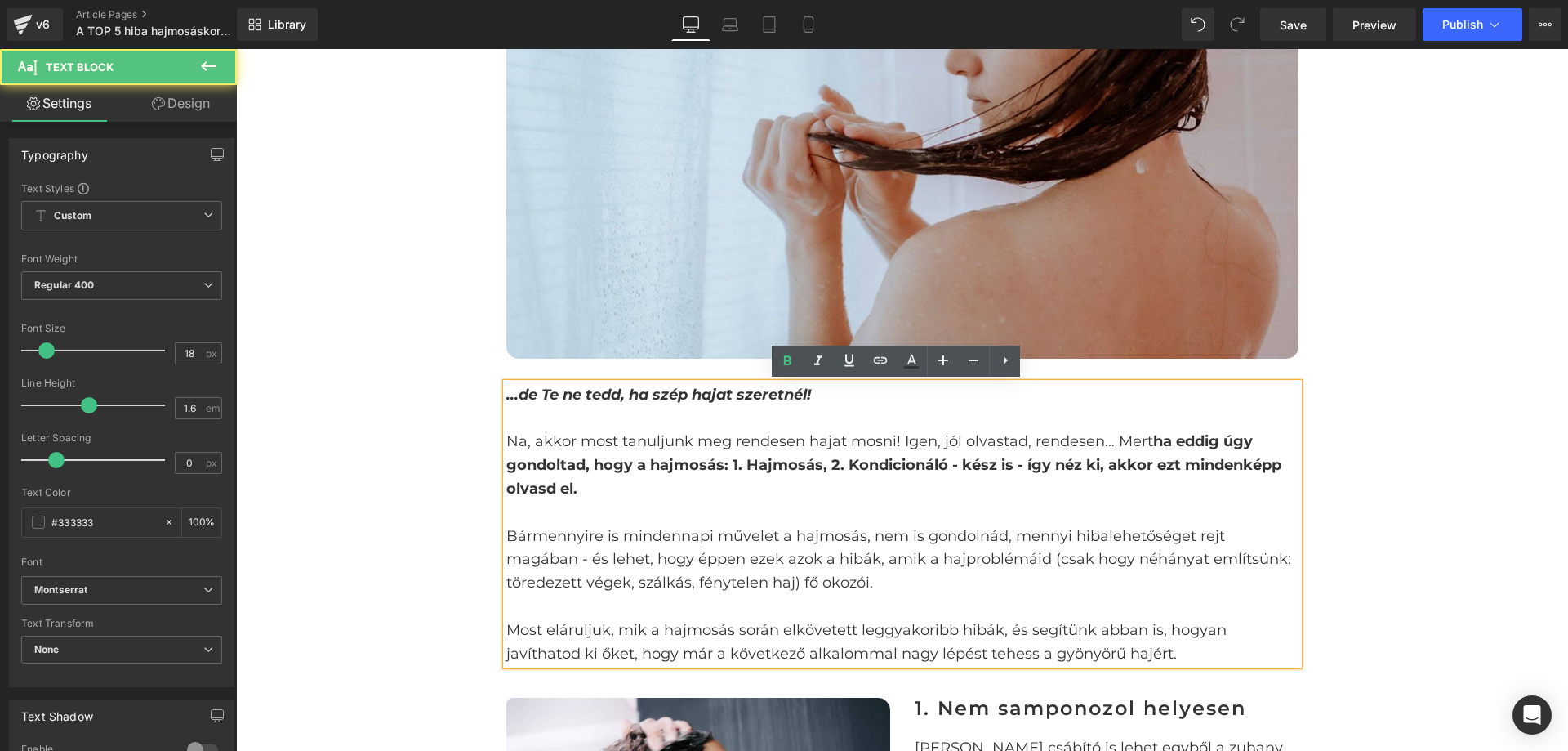
click at [898, 463] on strong "ha eddig úgy gondoltad, hogy a hajmosás: 1. Hajmosás, 2. Kondicionáló - kész is…" at bounding box center [894, 465] width 775 height 66
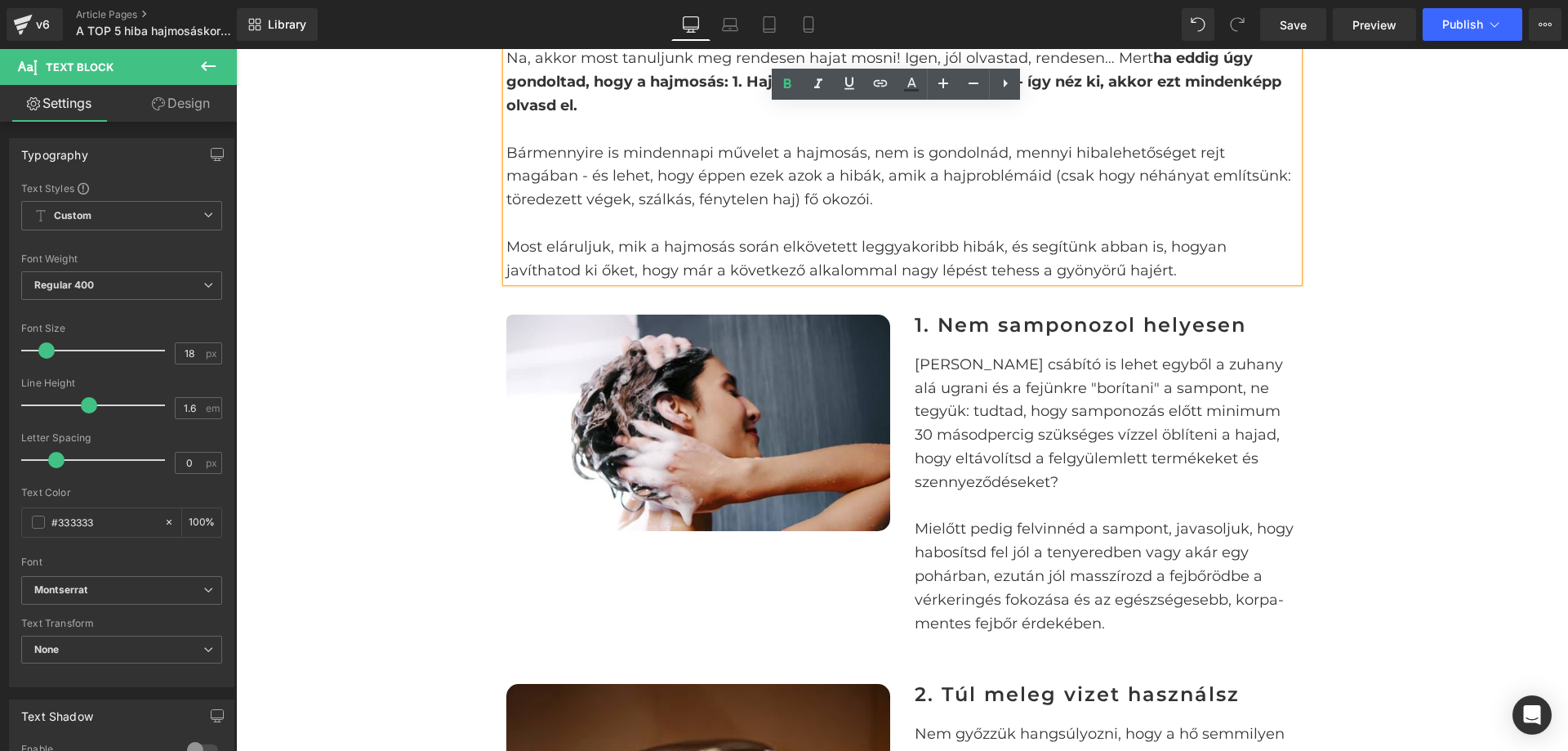
scroll to position [818, 0]
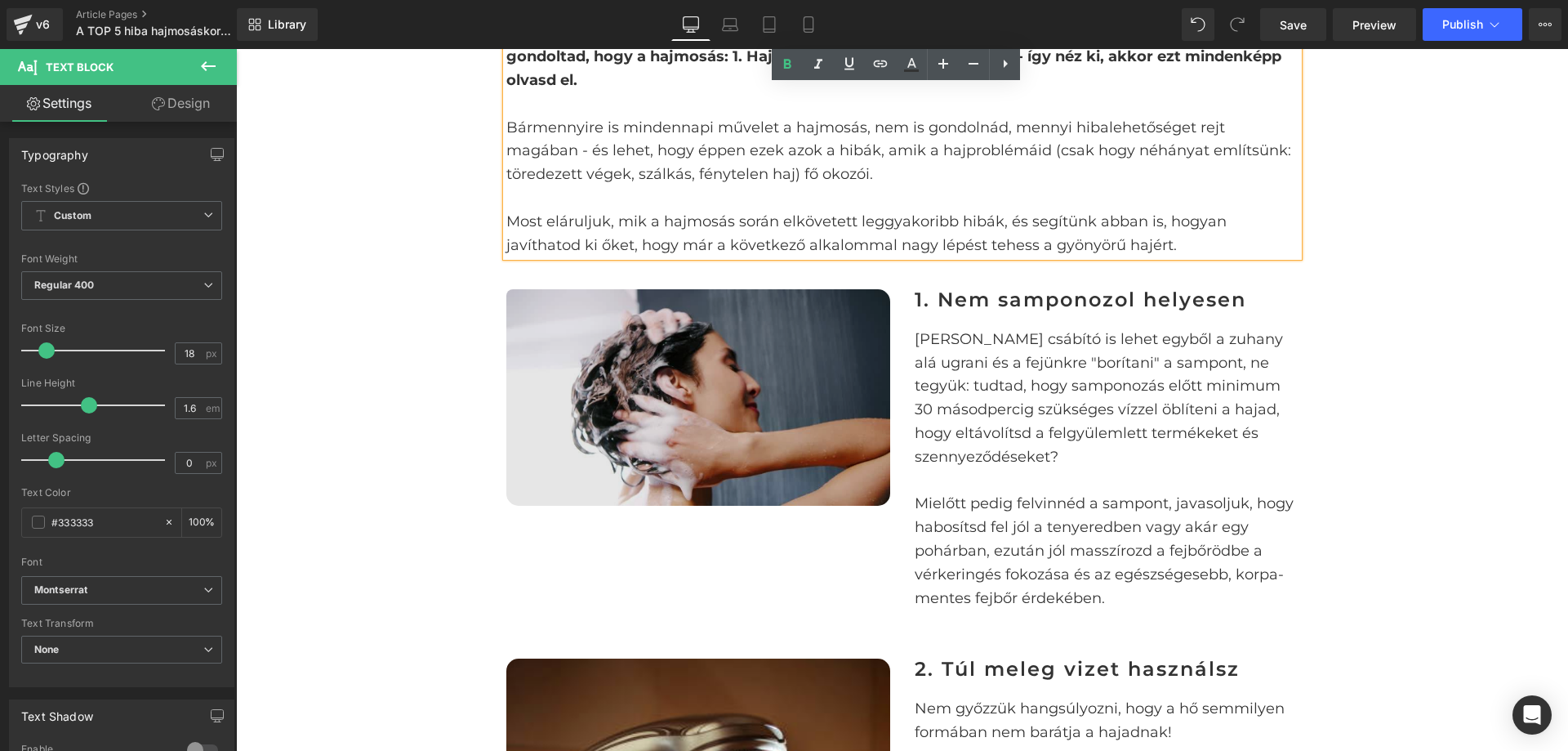
click at [751, 447] on img at bounding box center [699, 397] width 384 height 216
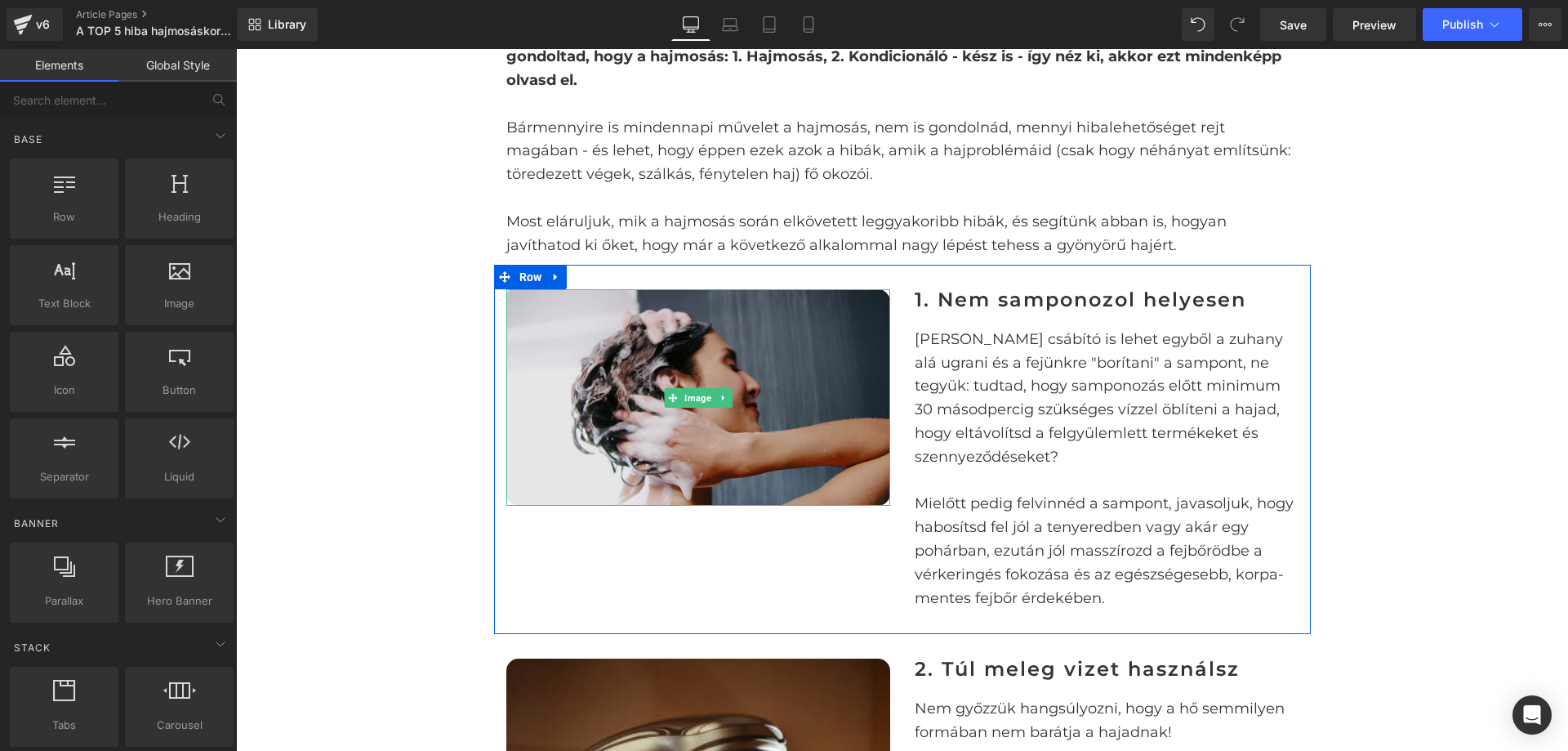
click at [687, 366] on img at bounding box center [699, 397] width 384 height 216
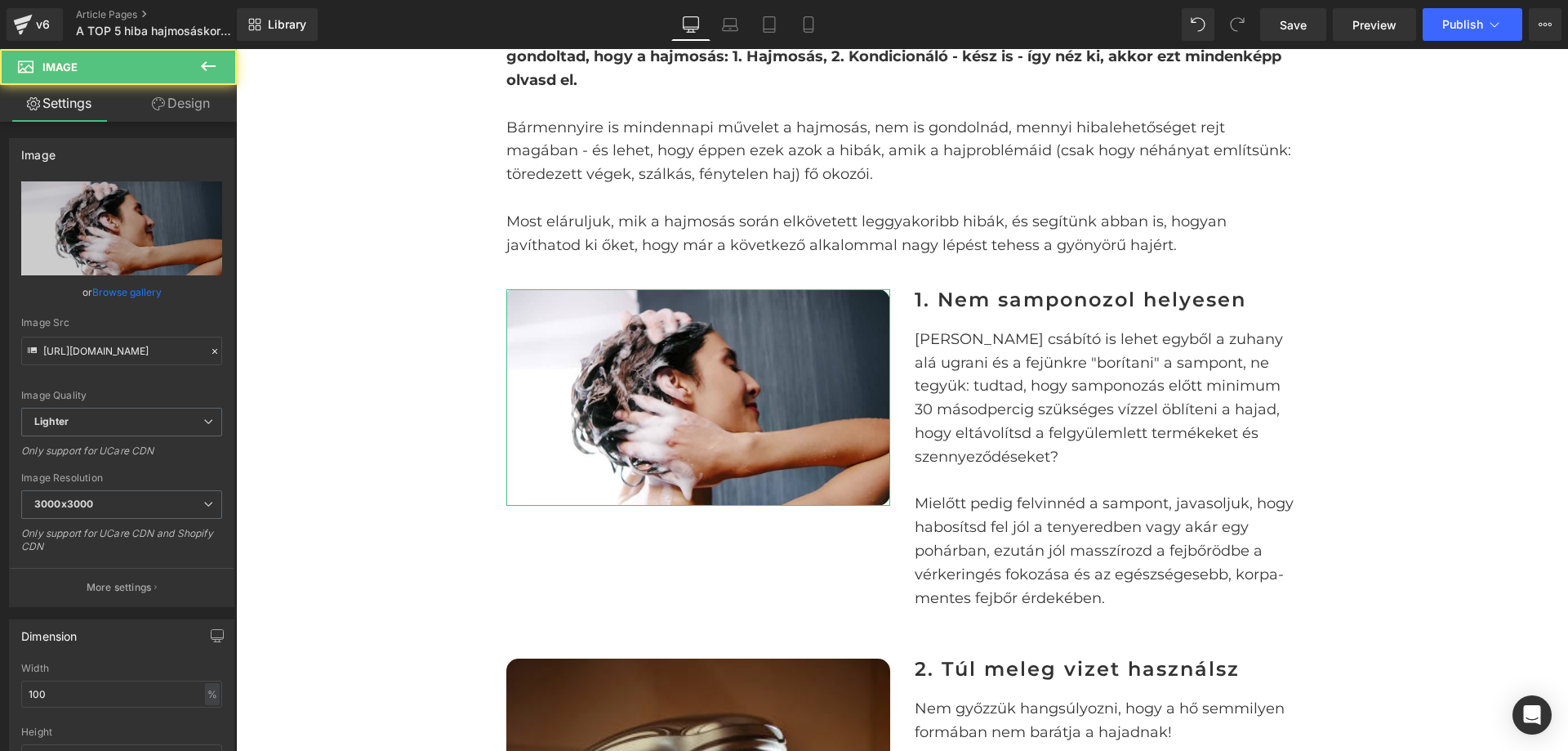
click at [164, 113] on link "Design" at bounding box center [180, 103] width 119 height 37
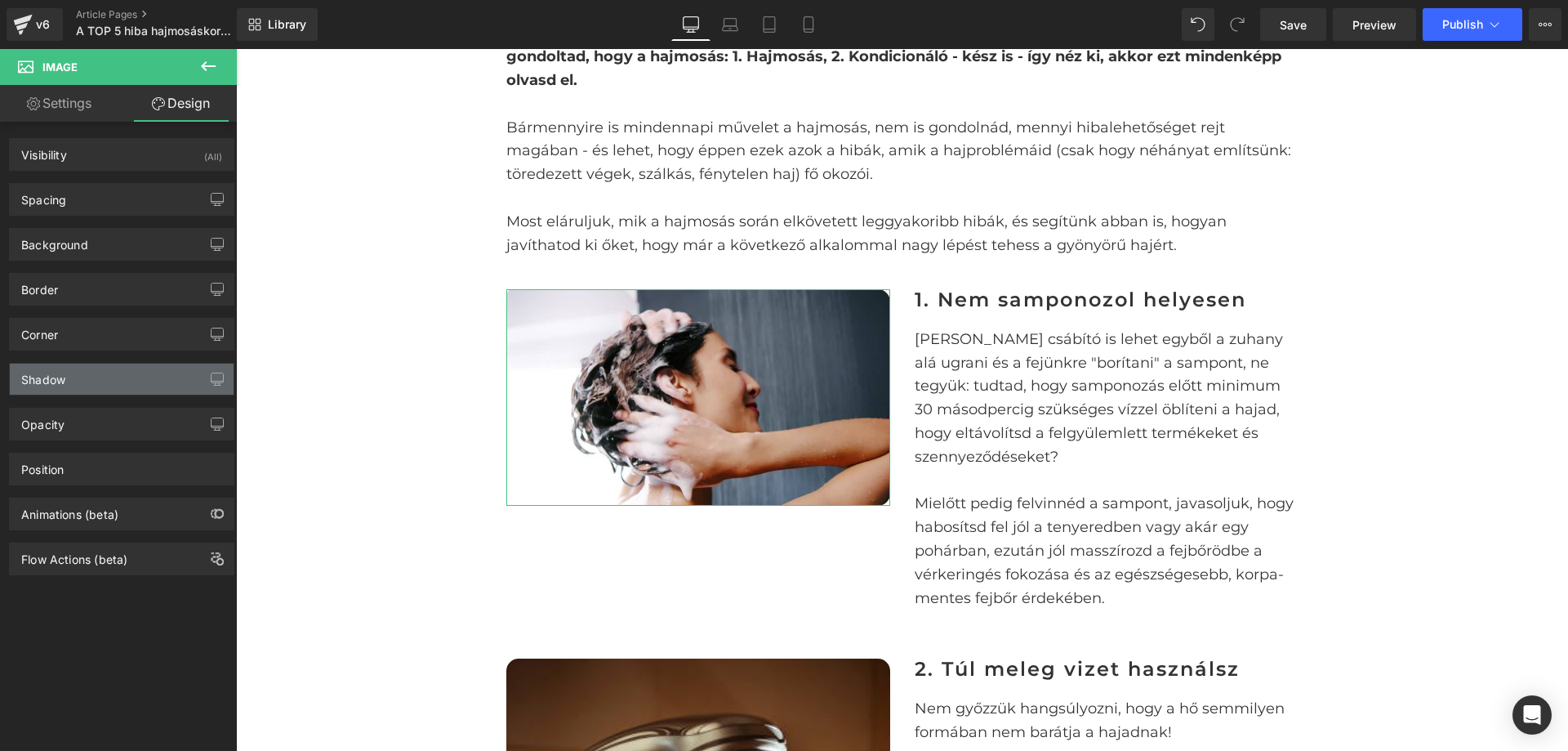
click at [107, 383] on div "Shadow" at bounding box center [121, 379] width 224 height 31
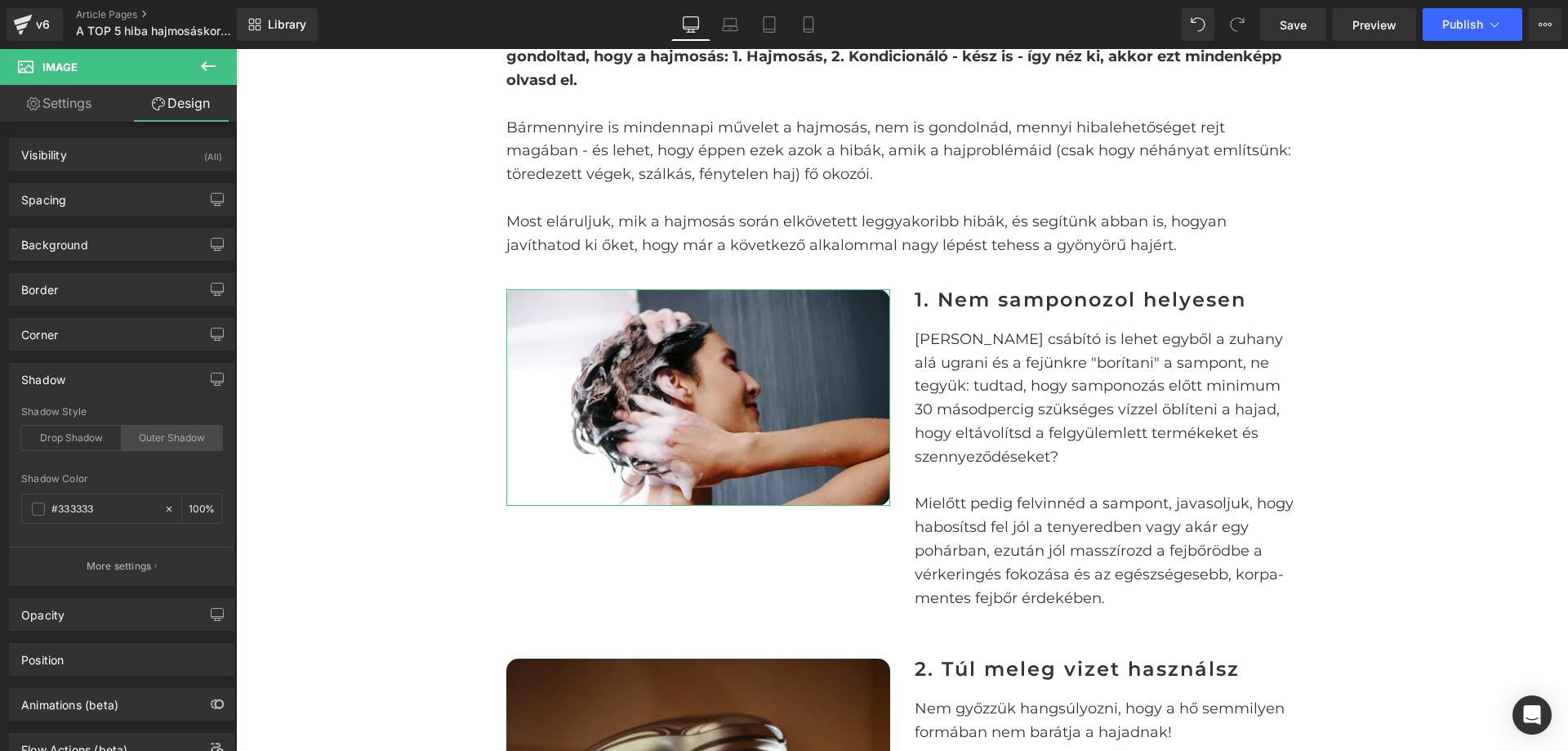
click at [166, 437] on div "Outer Shadow" at bounding box center [172, 438] width 100 height 24
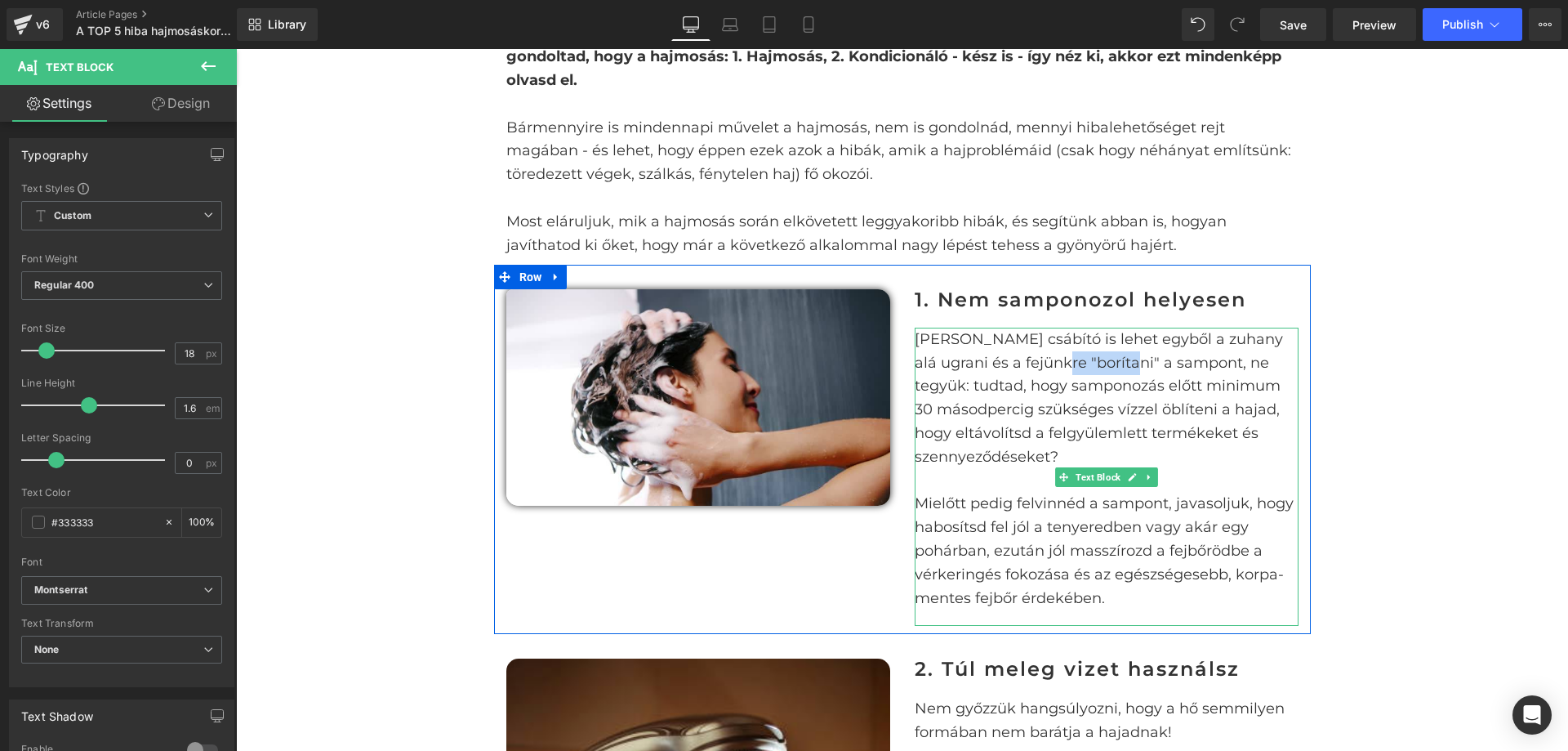
drag, startPoint x: 1055, startPoint y: 362, endPoint x: 1123, endPoint y: 362, distance: 68.0
click at [1123, 362] on p "[PERSON_NAME] csábító is lehet egyből a zuhany alá ugrani és a fejünkre "boríta…" at bounding box center [1106, 398] width 384 height 142
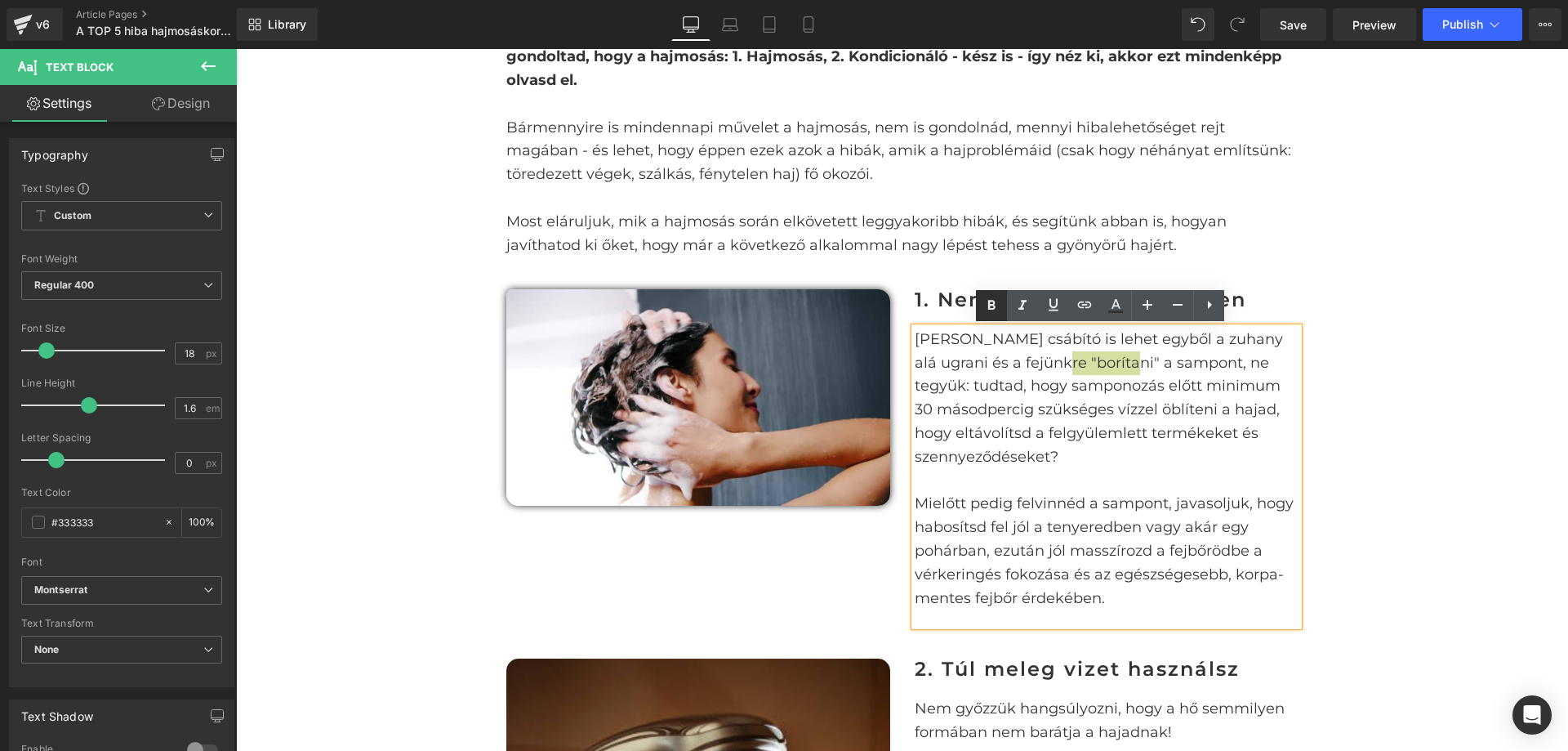
click at [984, 302] on icon at bounding box center [992, 306] width 19 height 19
click at [1114, 408] on p "[PERSON_NAME] csábító is lehet egyből a zuhany alá ugrani és a fejünkre "boríta…" at bounding box center [1106, 398] width 384 height 142
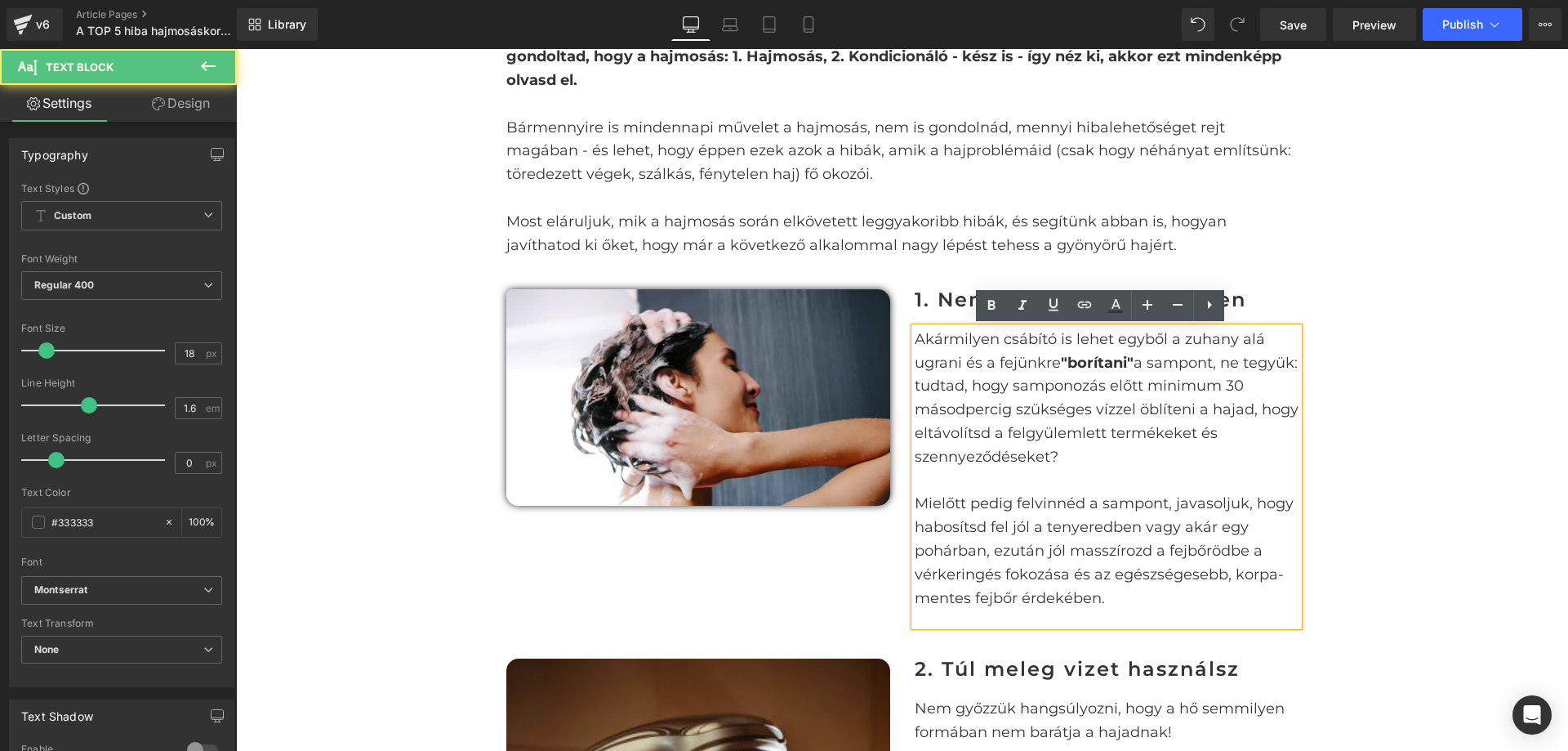
click at [1183, 362] on p "[PERSON_NAME] csábító is lehet egyből a zuhany alá ugrani és a fejünkre "boríta…" at bounding box center [1106, 398] width 384 height 142
click at [990, 298] on icon at bounding box center [992, 306] width 19 height 19
click at [1038, 405] on p "[PERSON_NAME] csábító is lehet egyből a zuhany alá ugrani és a fejünkre "boríta…" at bounding box center [1106, 398] width 384 height 142
drag, startPoint x: 1220, startPoint y: 362, endPoint x: 962, endPoint y: 387, distance: 259.2
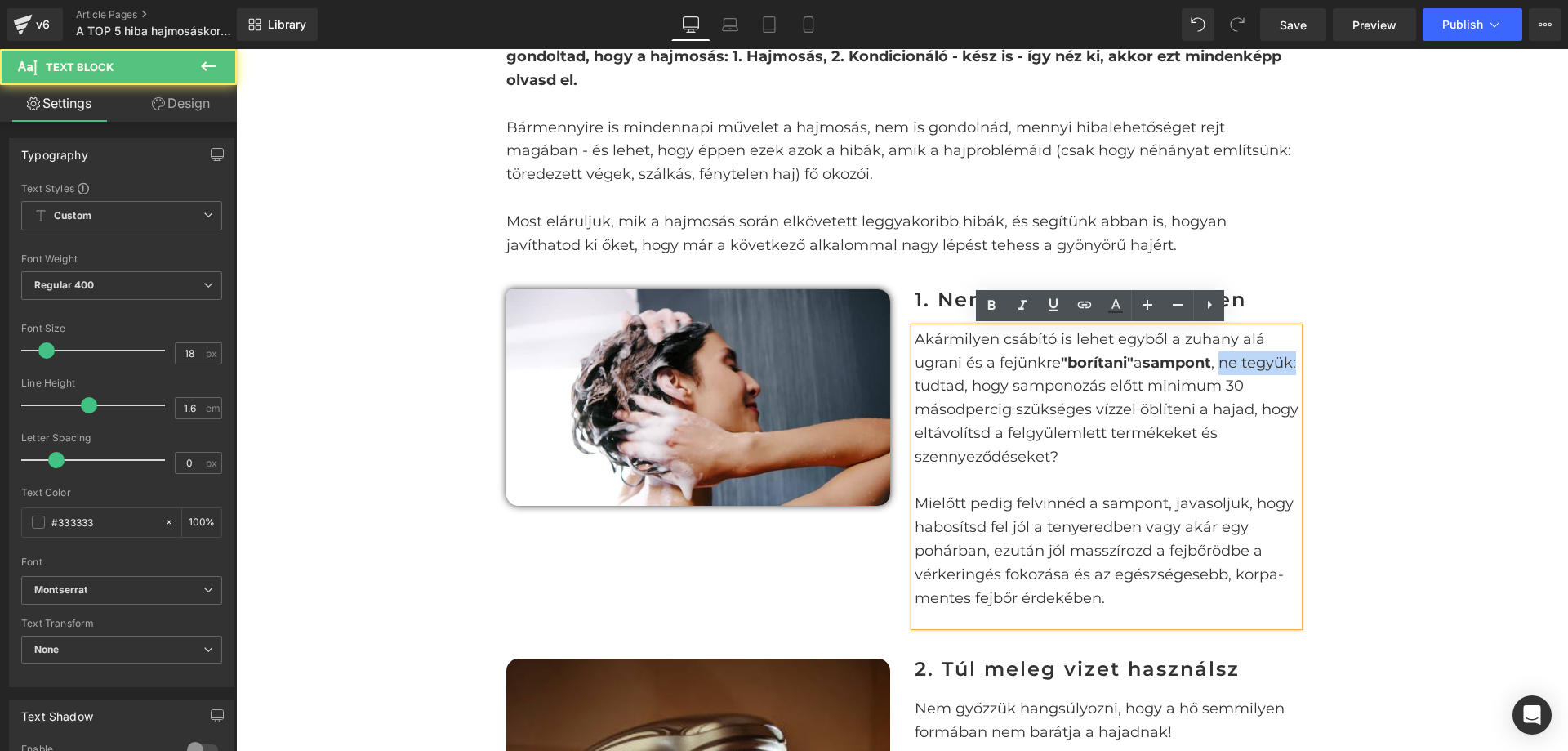
click at [962, 387] on p "[PERSON_NAME] csábító is lehet egyből a zuhany alá ugrani és a fejünkre "boríta…" at bounding box center [1106, 398] width 384 height 142
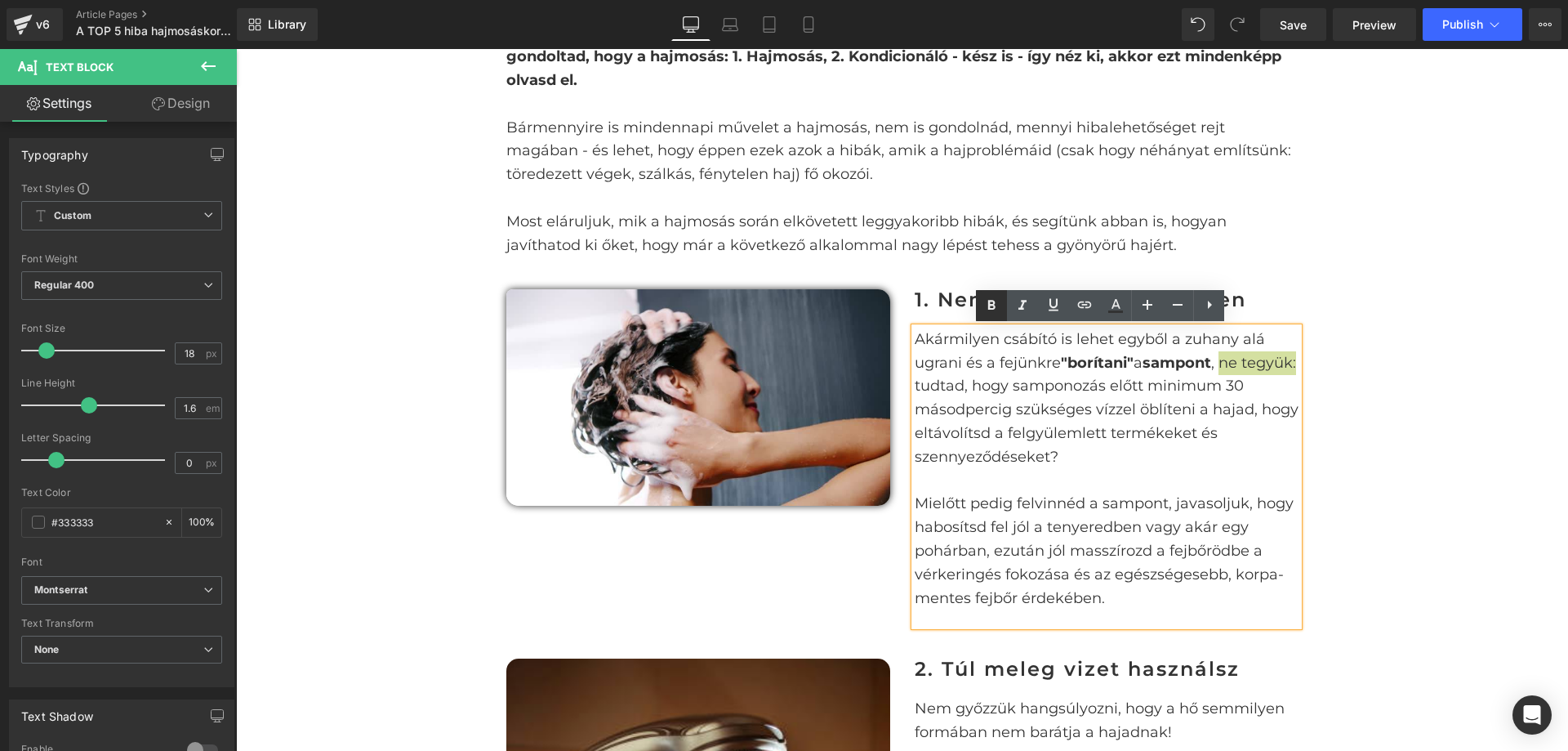
click at [995, 308] on icon at bounding box center [993, 305] width 8 height 10
click at [1023, 414] on p "[PERSON_NAME] csábító is lehet egyből a zuhany alá ugrani és a fejünkre "boríta…" at bounding box center [1106, 398] width 384 height 142
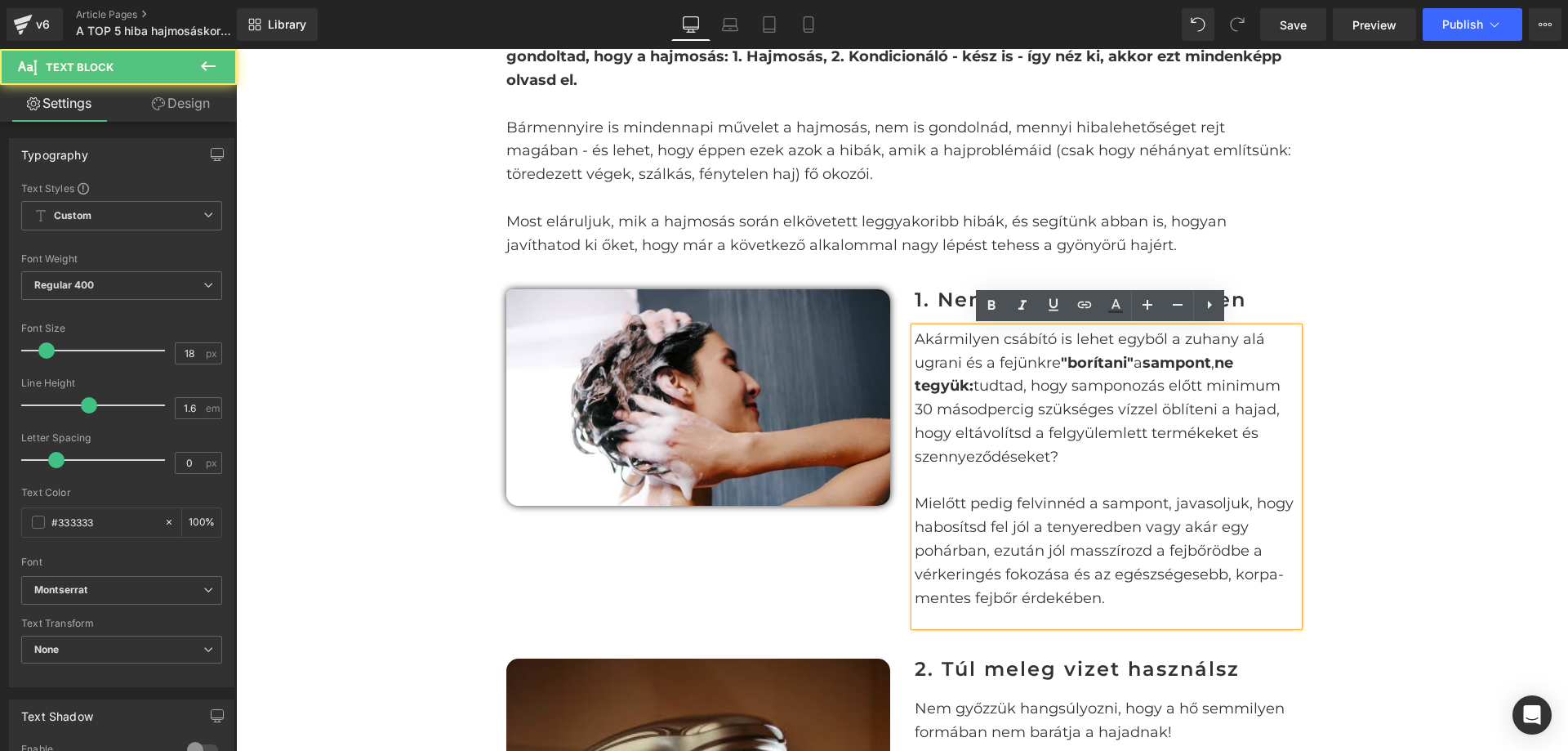
click at [1202, 380] on p "[PERSON_NAME] csábító is lehet egyből a zuhany alá ugrani és a fejünkre "boríta…" at bounding box center [1106, 398] width 384 height 142
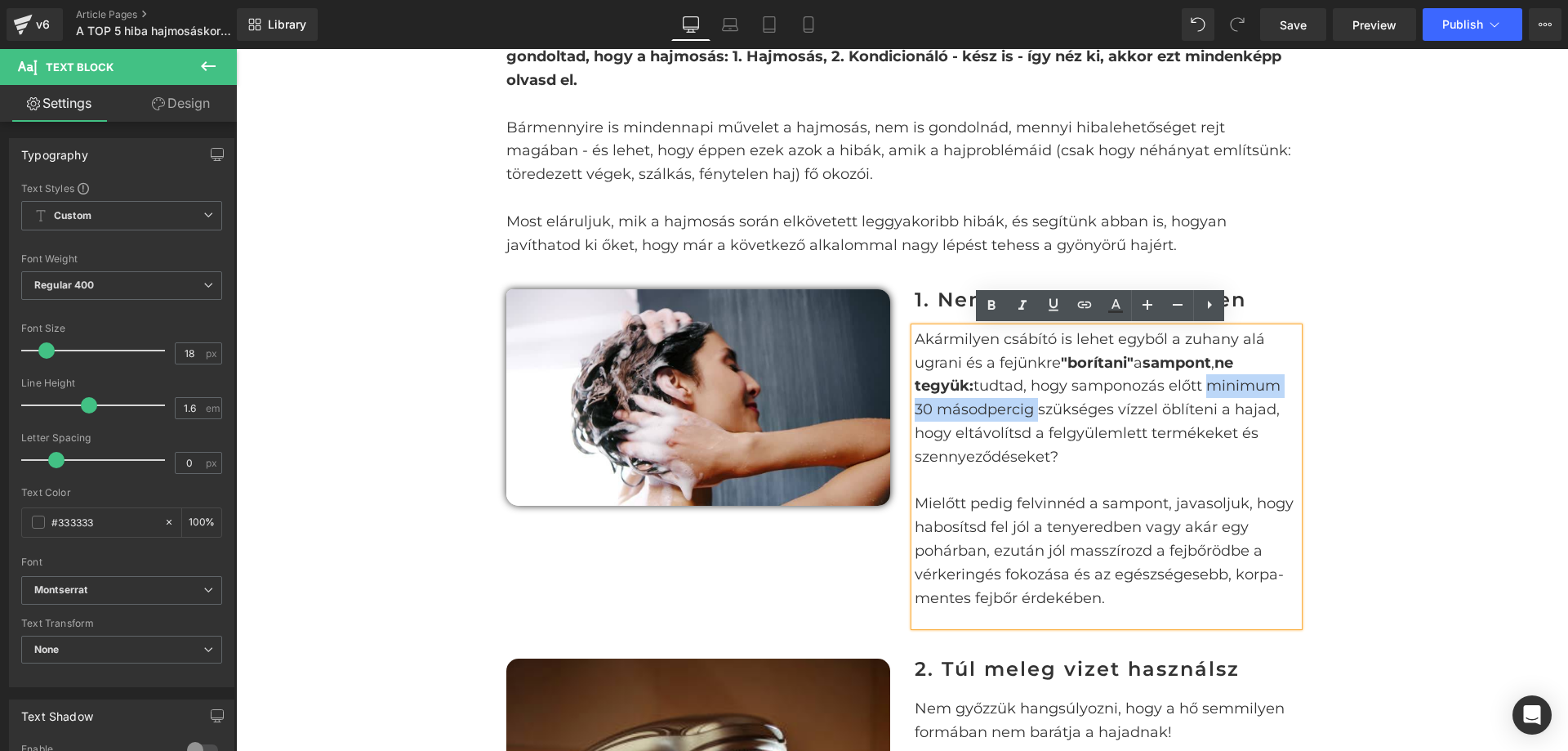
drag, startPoint x: 1200, startPoint y: 380, endPoint x: 1029, endPoint y: 409, distance: 173.4
click at [1029, 409] on p "[PERSON_NAME] csábító is lehet egyből a zuhany alá ugrani és a fejünkre "boríta…" at bounding box center [1106, 398] width 384 height 142
click at [998, 303] on icon at bounding box center [992, 306] width 19 height 19
click at [1101, 467] on p "[PERSON_NAME] csábító is lehet egyből a zuhany alá ugrani és a fejünkre "boríta…" at bounding box center [1106, 398] width 384 height 142
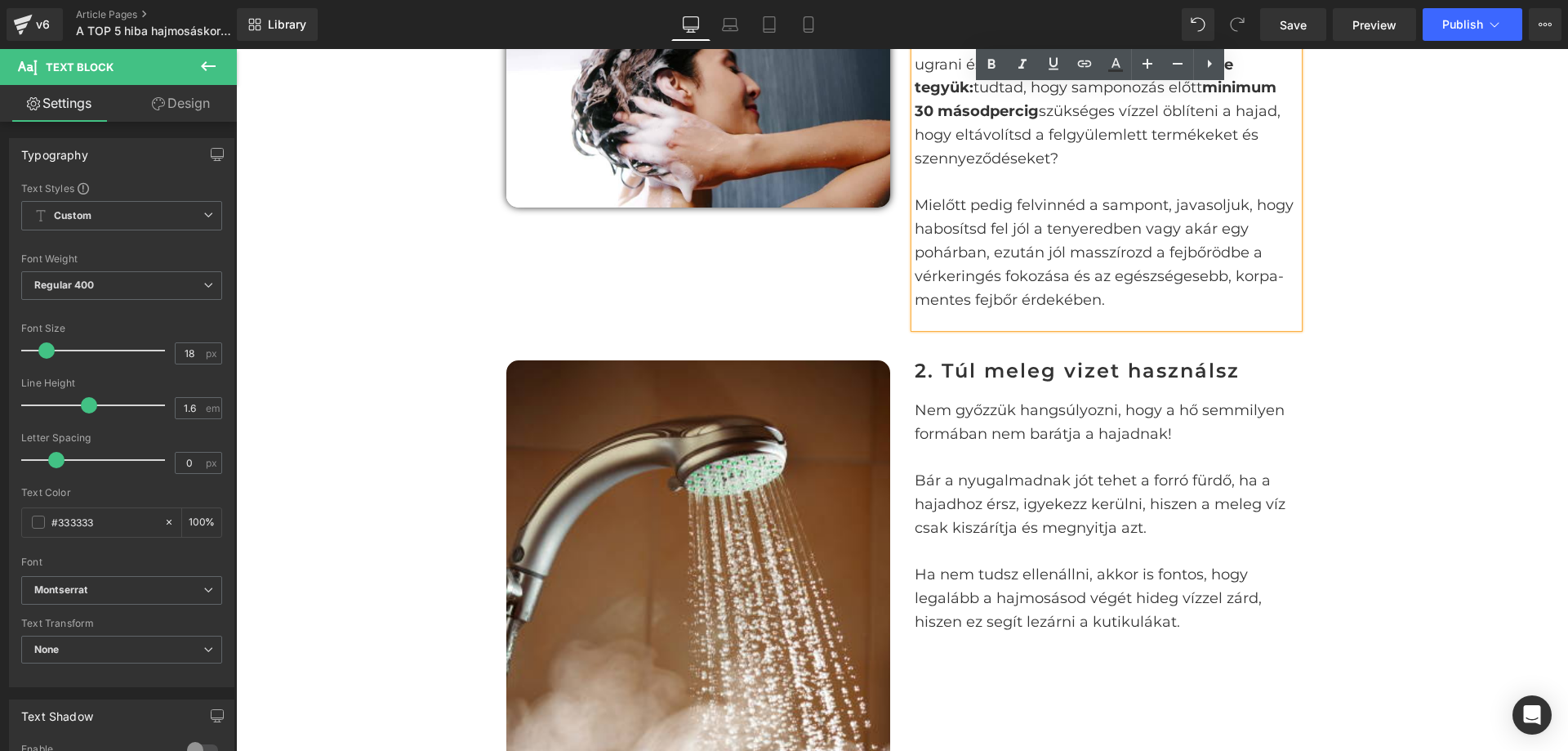
scroll to position [1144, 0]
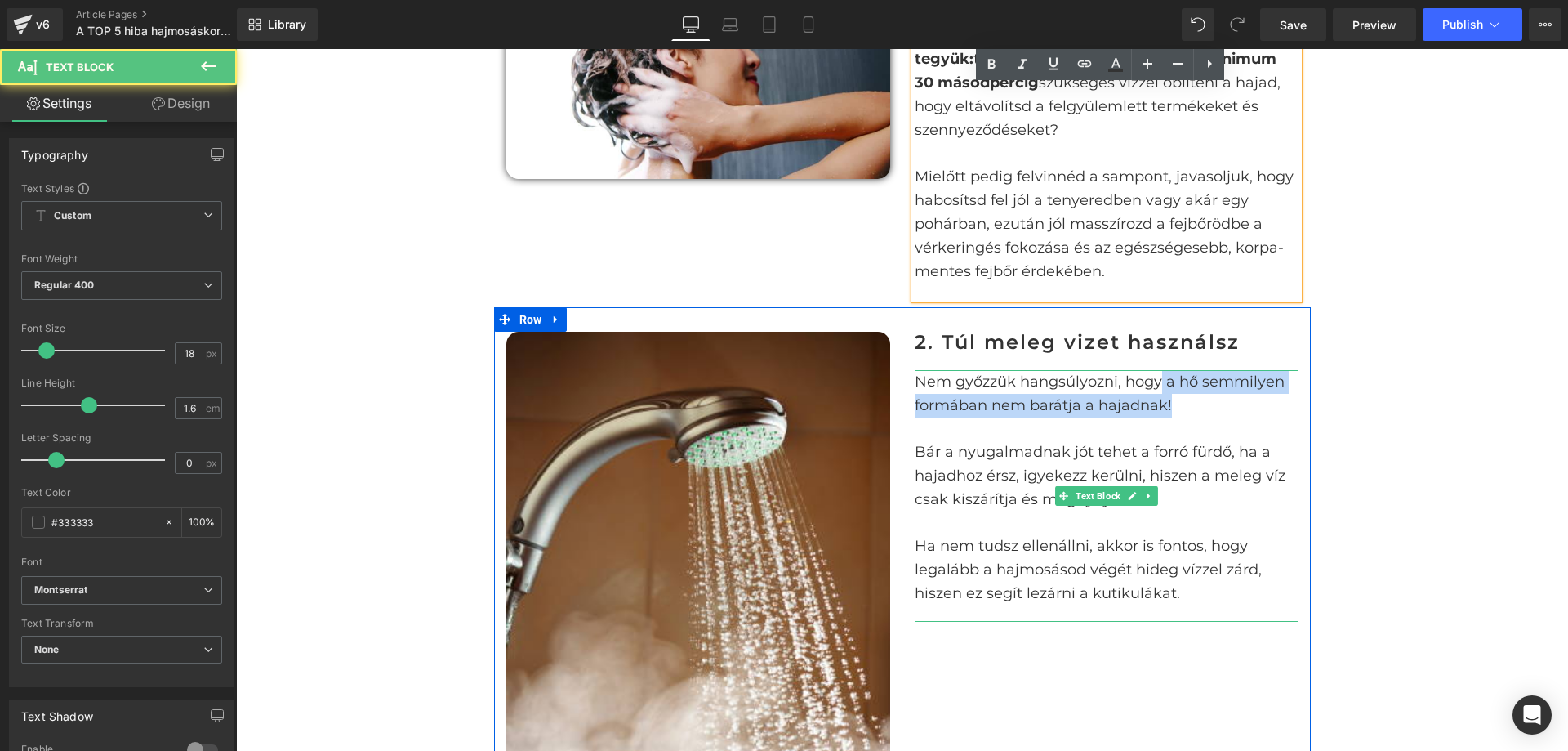
drag, startPoint x: 1156, startPoint y: 382, endPoint x: 1170, endPoint y: 404, distance: 26.1
click at [1170, 404] on p "Nem győzzük hangsúlyozni, hogy a hő semmilyen formában nem barátja a hajadnak!" at bounding box center [1106, 393] width 384 height 47
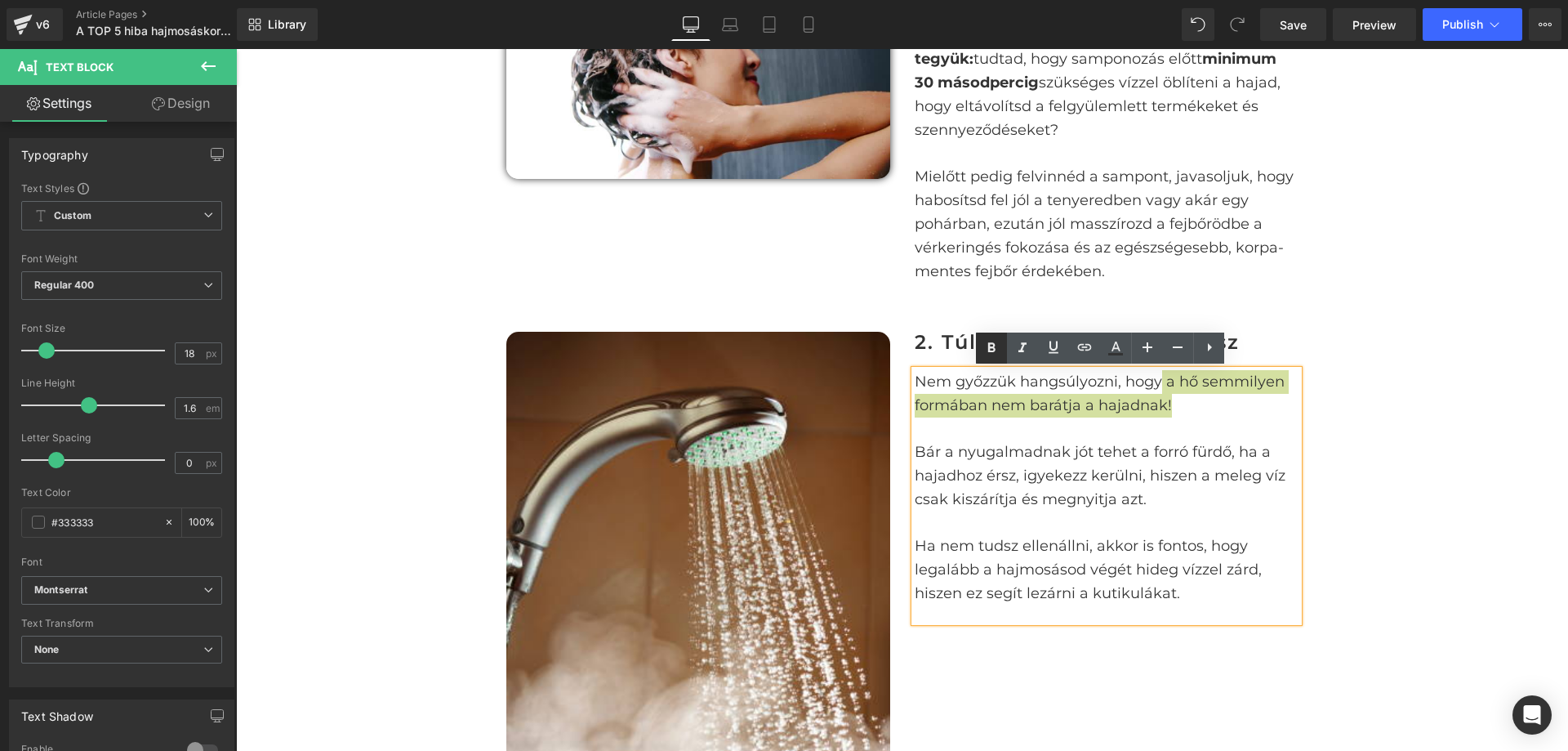
click at [998, 346] on icon at bounding box center [992, 348] width 19 height 19
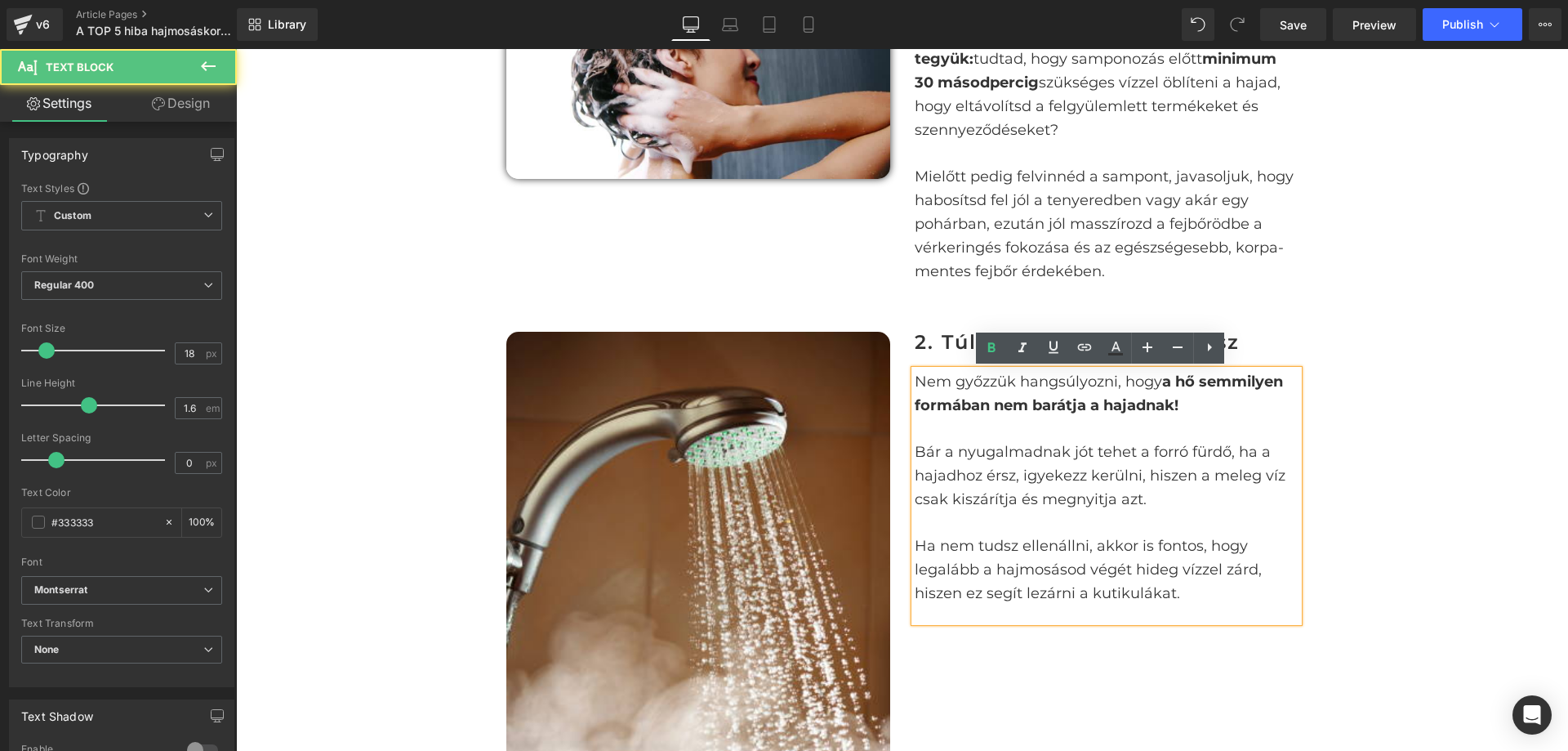
click at [1140, 443] on p "Bár a nyugalmadnak jót tehet a forró fürdő, ha a hajadhoz érsz, igyekezz kerüln…" at bounding box center [1106, 475] width 384 height 70
drag, startPoint x: 1206, startPoint y: 470, endPoint x: 1219, endPoint y: 497, distance: 30.0
click at [1219, 497] on p "Bár a nyugalmadnak jót tehet a forró fürdő, ha a hajadhoz érsz, igyekezz kerüln…" at bounding box center [1106, 475] width 384 height 70
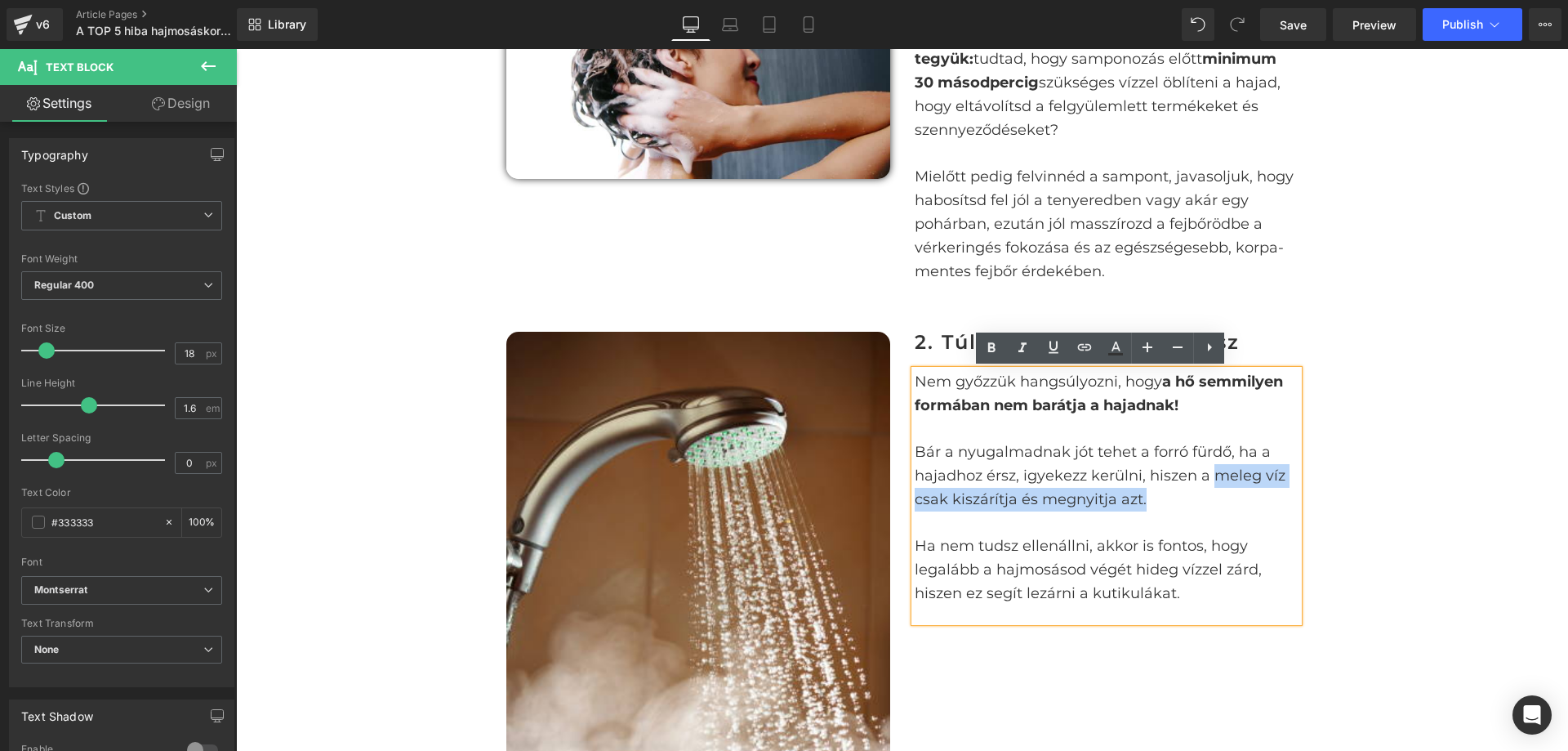
click at [1211, 495] on p "Bár a nyugalmadnak jót tehet a forró fürdő, ha a hajadhoz érsz, igyekezz kerüln…" at bounding box center [1106, 475] width 384 height 70
click at [1160, 534] on div "Nem győzzük hangsúlyozni, hogy a hő semmilyen formában nem barátja a hajadnak! …" at bounding box center [1106, 496] width 384 height 252
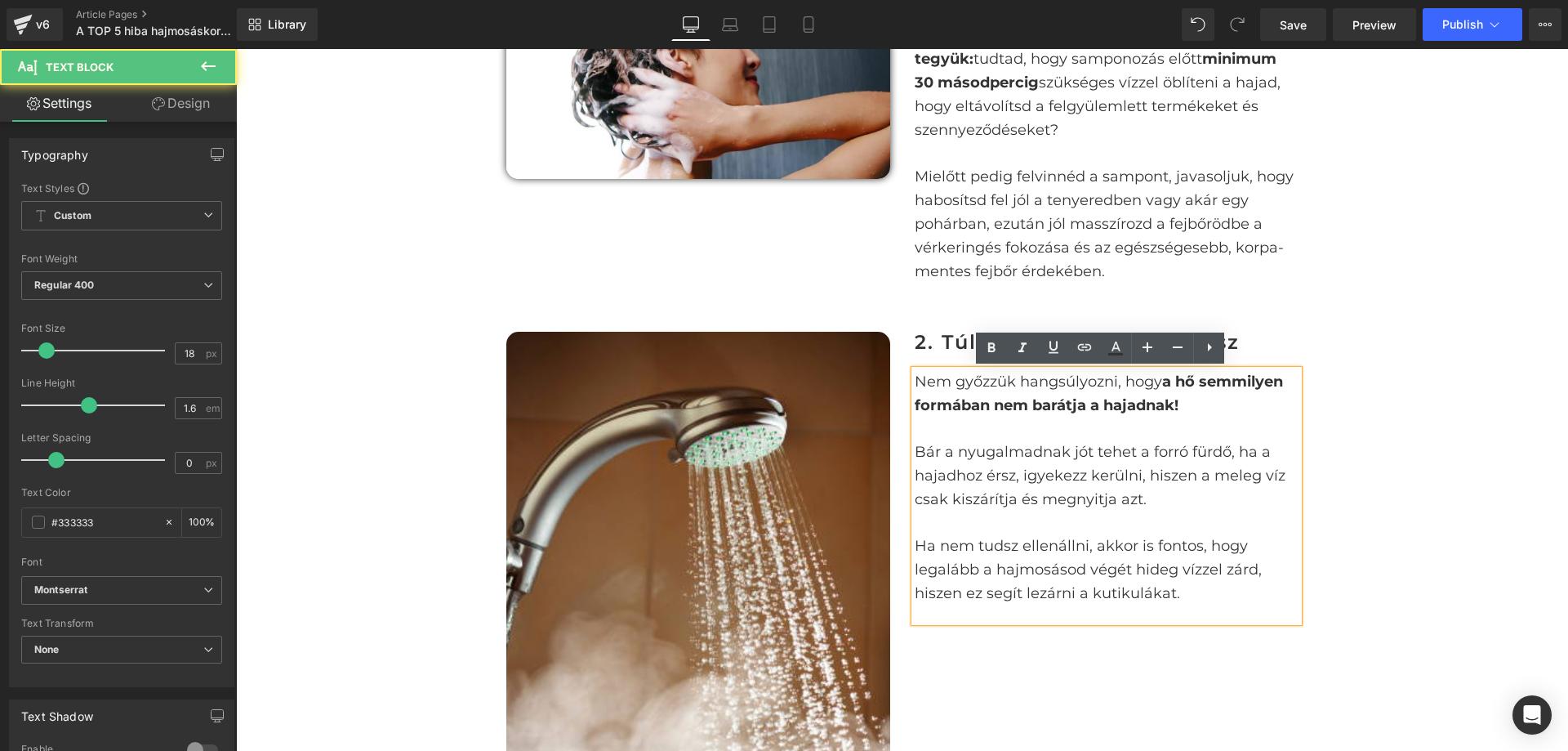
click at [1236, 566] on p "Ha nem tudsz ellenállni, akkor is fontos, hogy legalább a hajmosásod végét hide…" at bounding box center [1106, 569] width 384 height 70
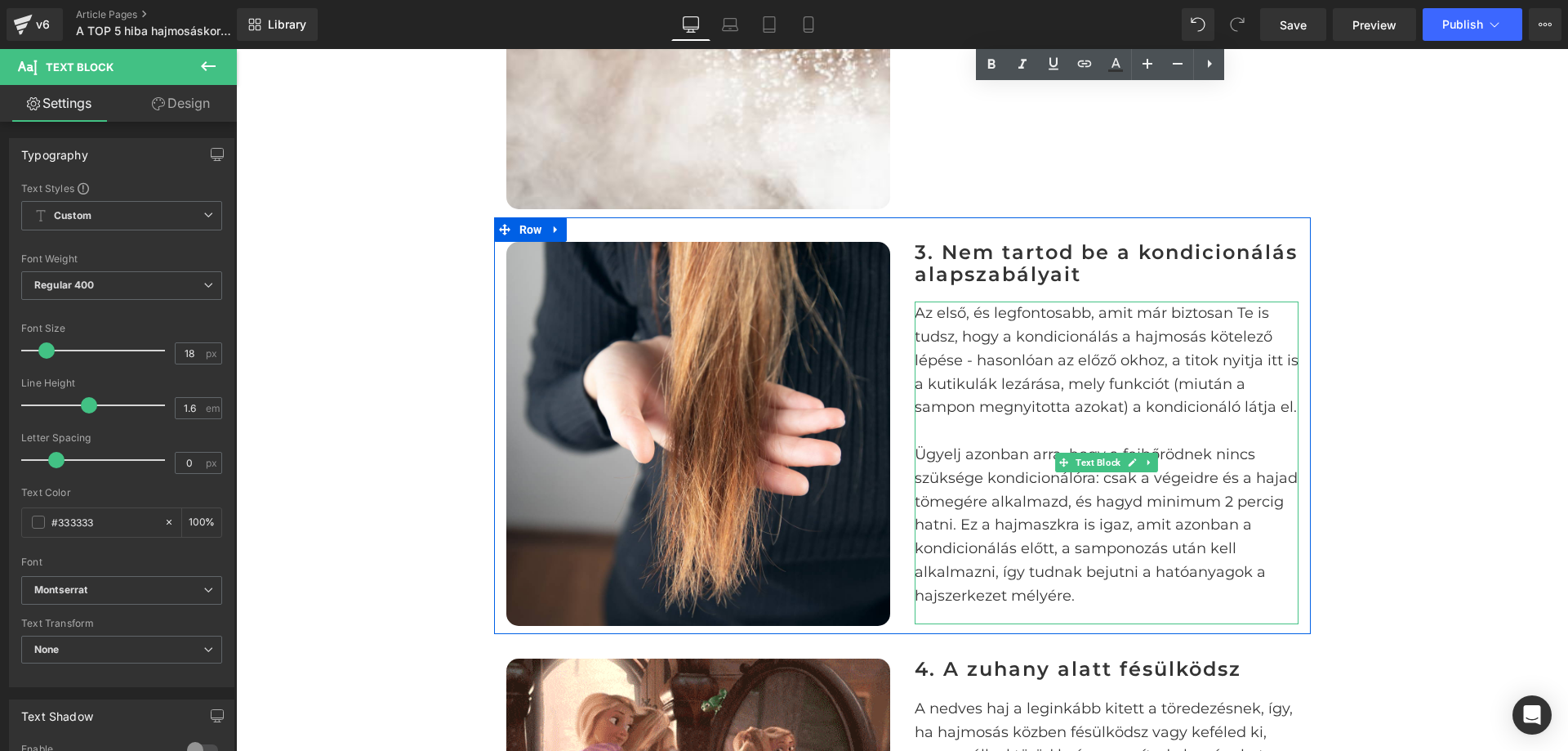
scroll to position [1879, 0]
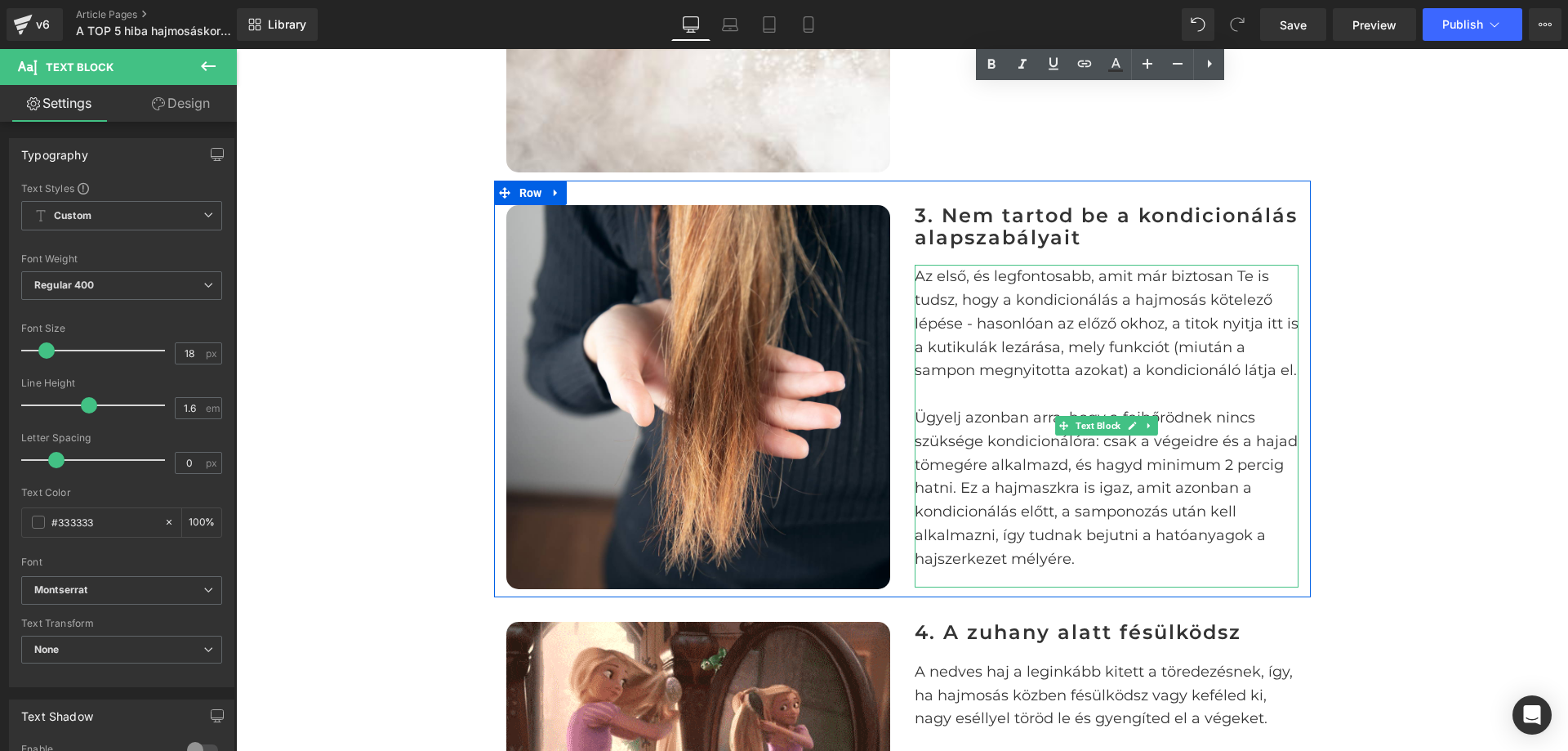
click at [994, 446] on p "Ügyelj azonban arra, hogy a fejbőrödnek nincs szüksége kondicionálóra: csak a v…" at bounding box center [1106, 488] width 384 height 165
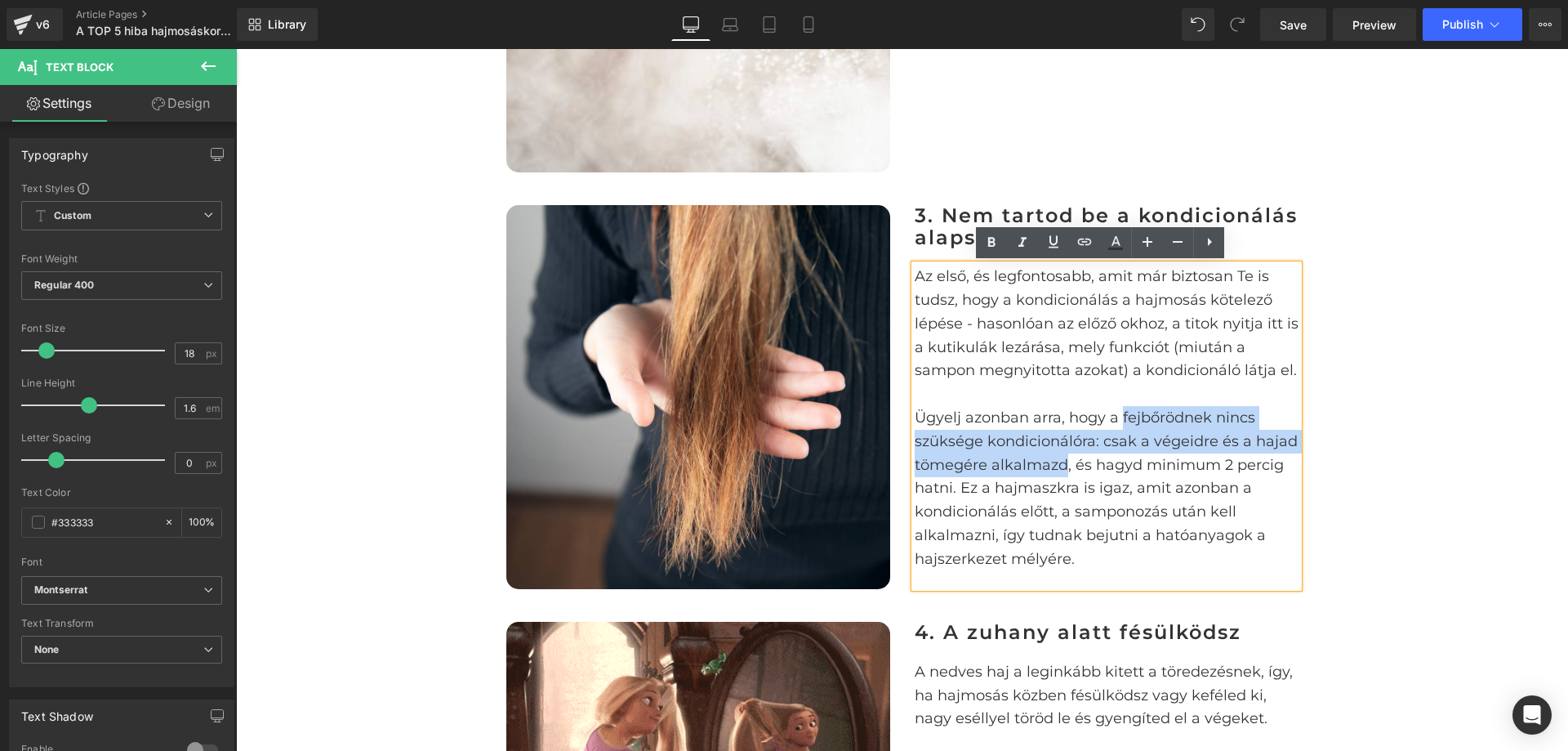
drag, startPoint x: 1116, startPoint y: 414, endPoint x: 1058, endPoint y: 456, distance: 71.6
click at [1058, 456] on p "Ügyelj azonban arra, hogy a fejbőrödnek nincs szüksége kondicionálóra: csak a v…" at bounding box center [1106, 488] width 384 height 165
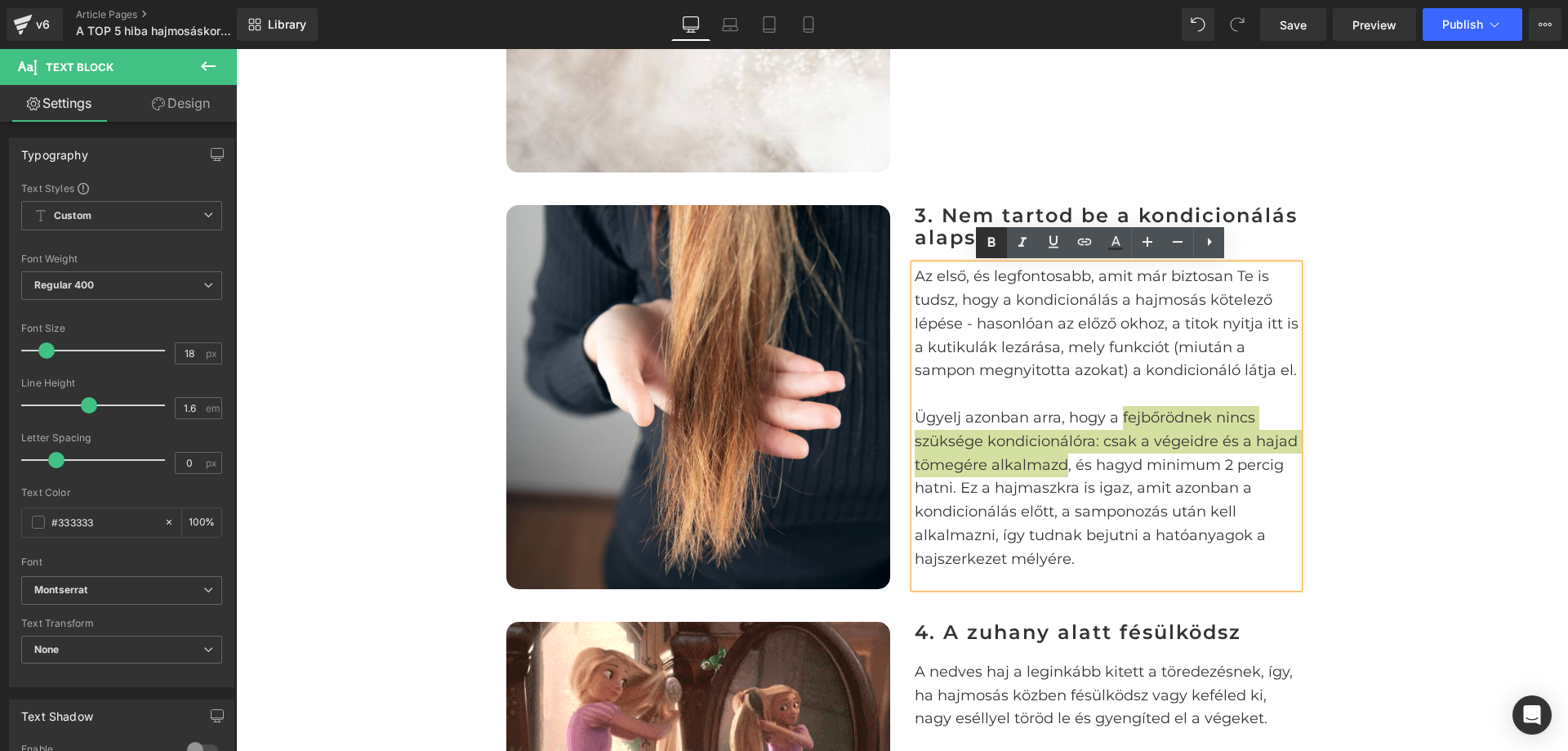
click at [997, 252] on icon at bounding box center [992, 243] width 19 height 19
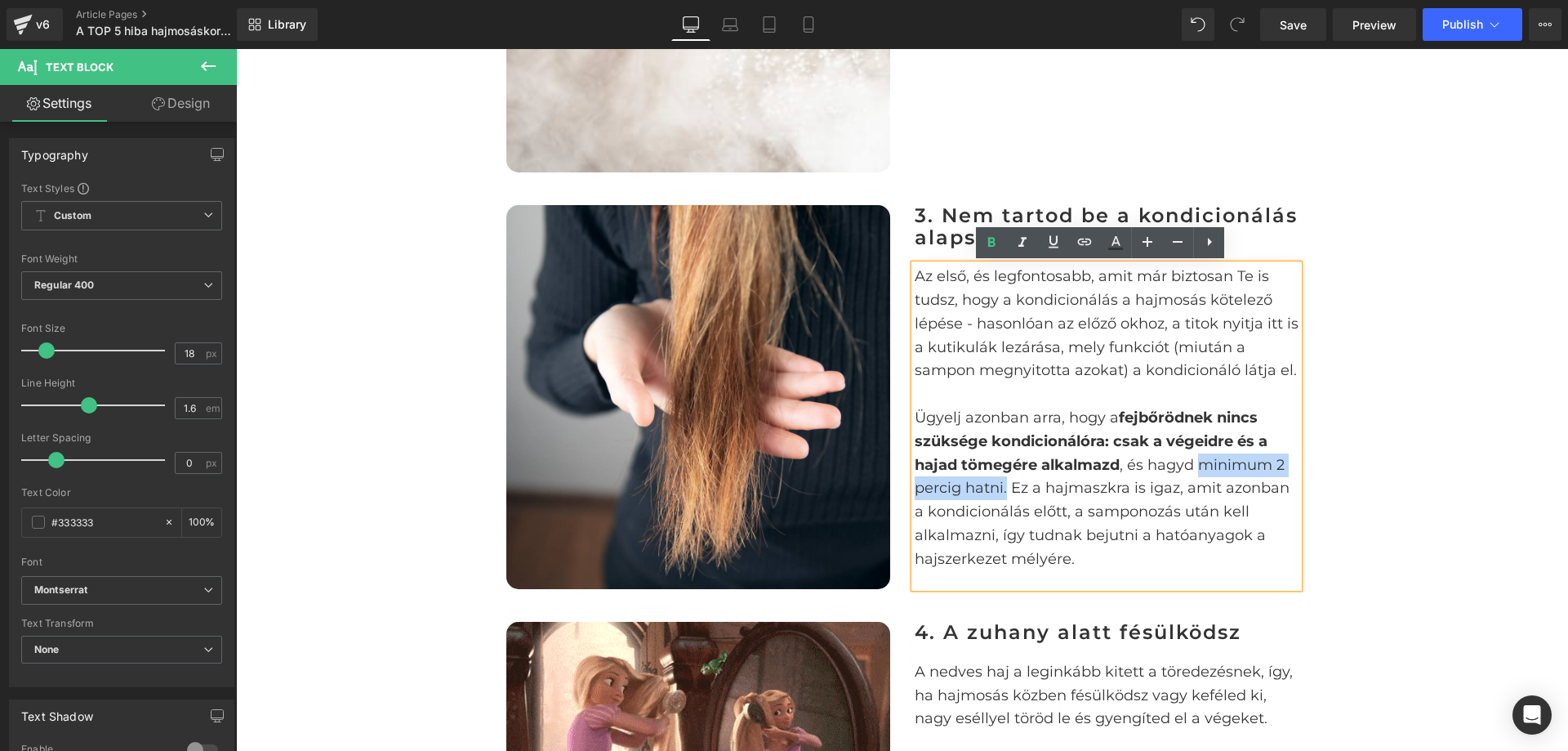
drag, startPoint x: 1193, startPoint y: 467, endPoint x: 1000, endPoint y: 487, distance: 194.0
click at [1000, 487] on p "Ügyelj azonban arra, hogy a fejbőrödnek nincs szüksége kondicionálóra: csak a v…" at bounding box center [1106, 488] width 384 height 165
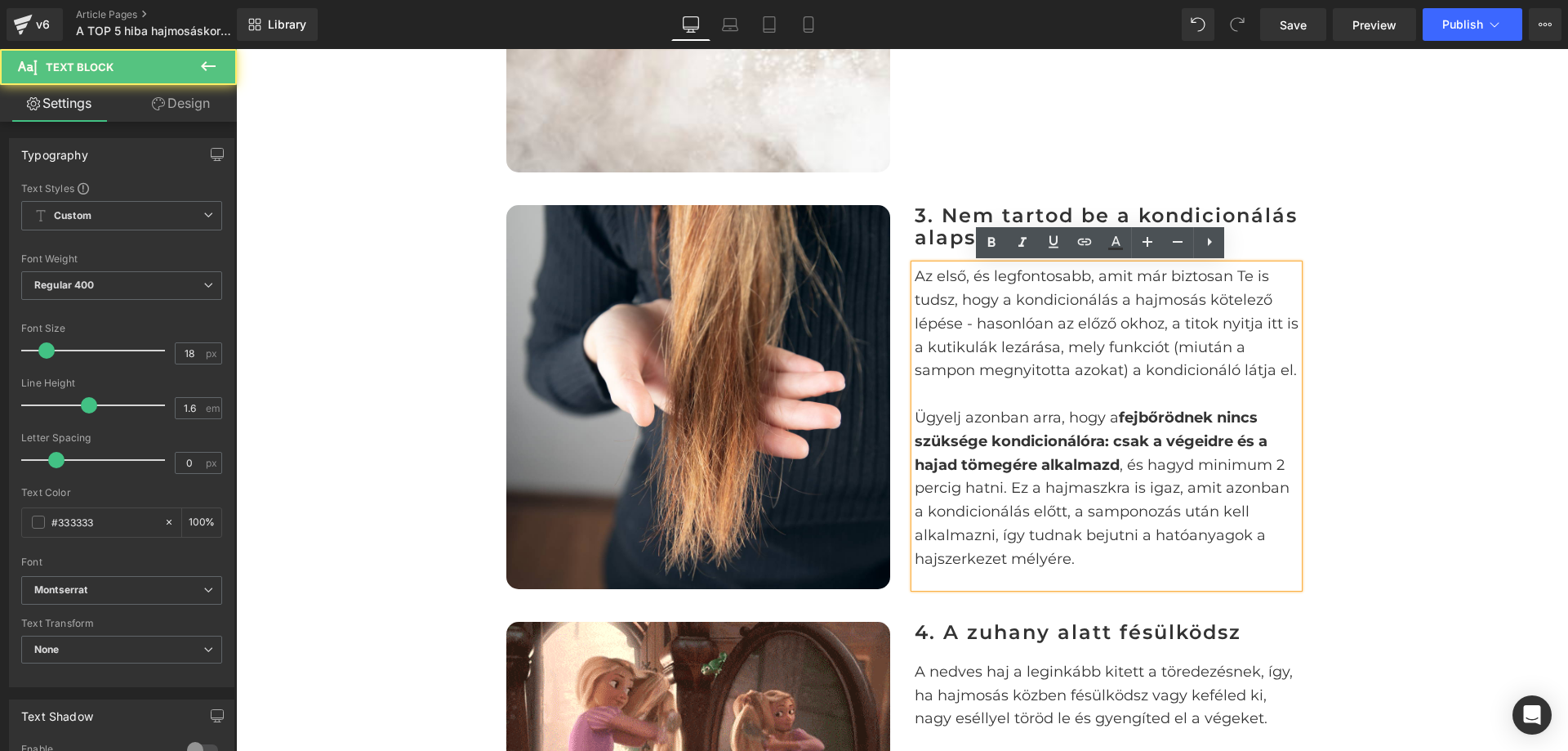
click at [1187, 475] on p "Ügyelj azonban arra, hogy a fejbőrödnek nincs szüksége kondicionálóra: csak a v…" at bounding box center [1106, 488] width 384 height 165
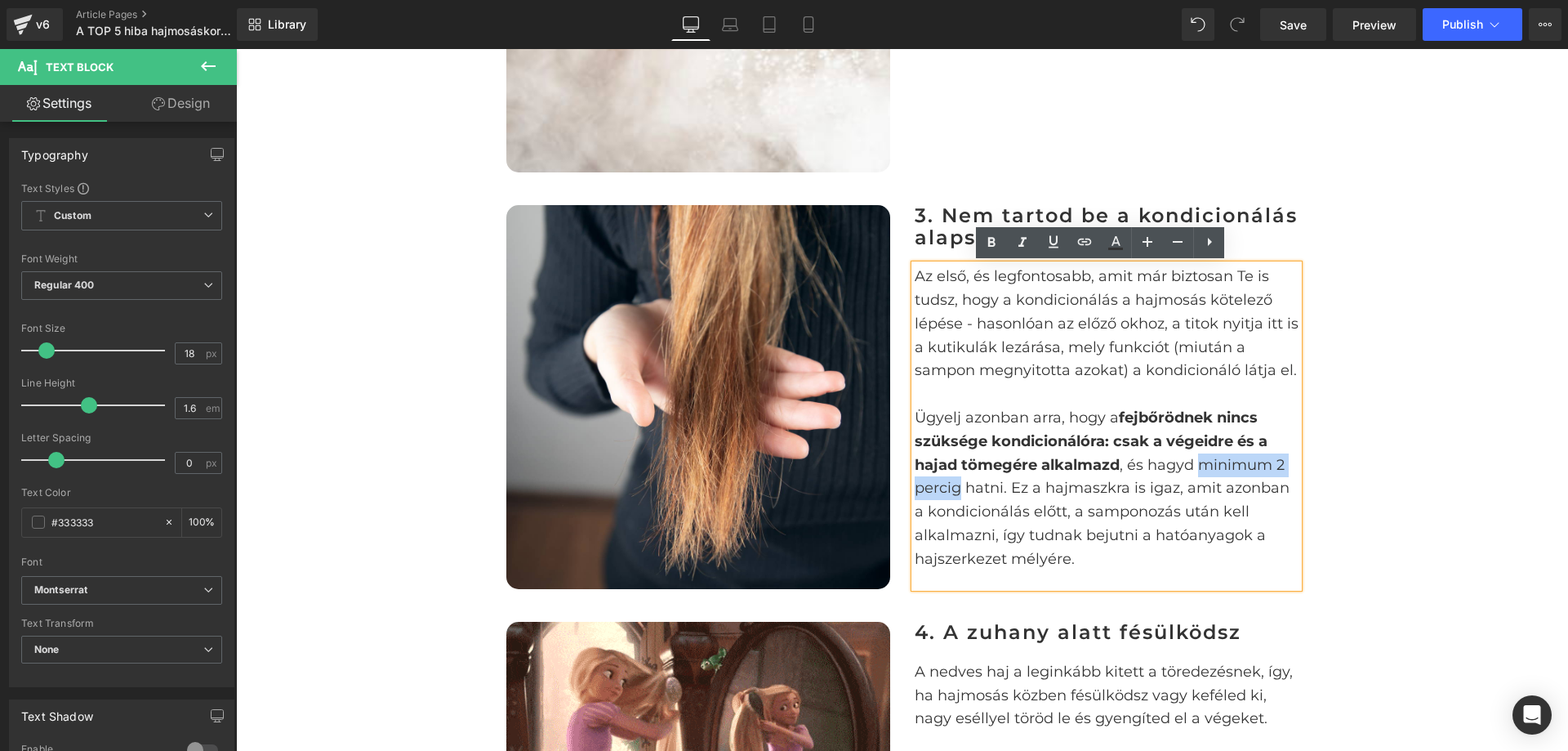
drag, startPoint x: 1193, startPoint y: 469, endPoint x: 951, endPoint y: 491, distance: 243.0
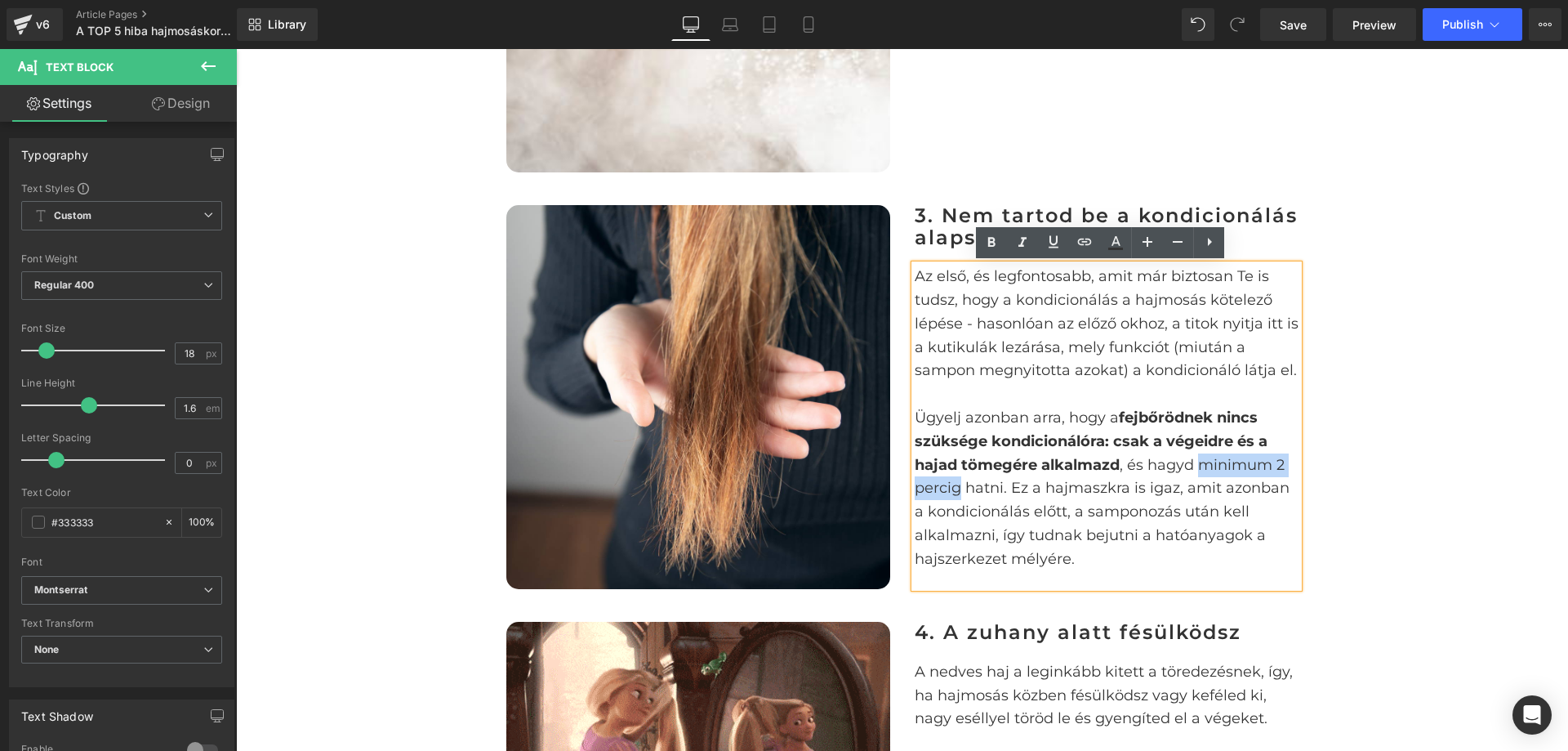
click at [951, 491] on p "Ügyelj azonban arra, hogy a fejbőrödnek nincs szüksége kondicionálóra: csak a v…" at bounding box center [1106, 488] width 384 height 165
click at [996, 244] on icon at bounding box center [992, 243] width 19 height 19
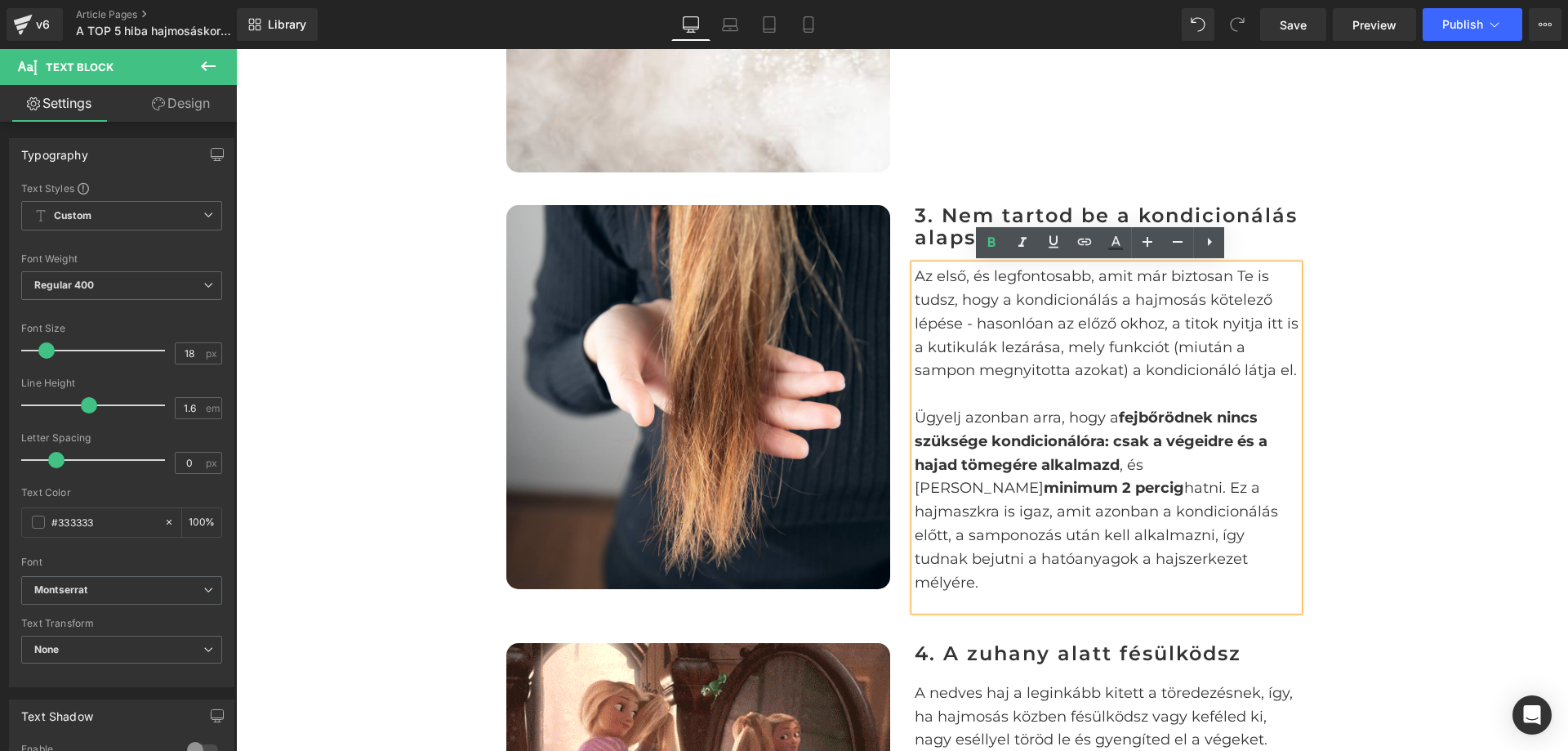
click at [1064, 487] on p "Ügyelj azonban arra, hogy a fejbőrödnek nincs szüksége kondicionálóra: csak a v…" at bounding box center [1106, 499] width 384 height 188
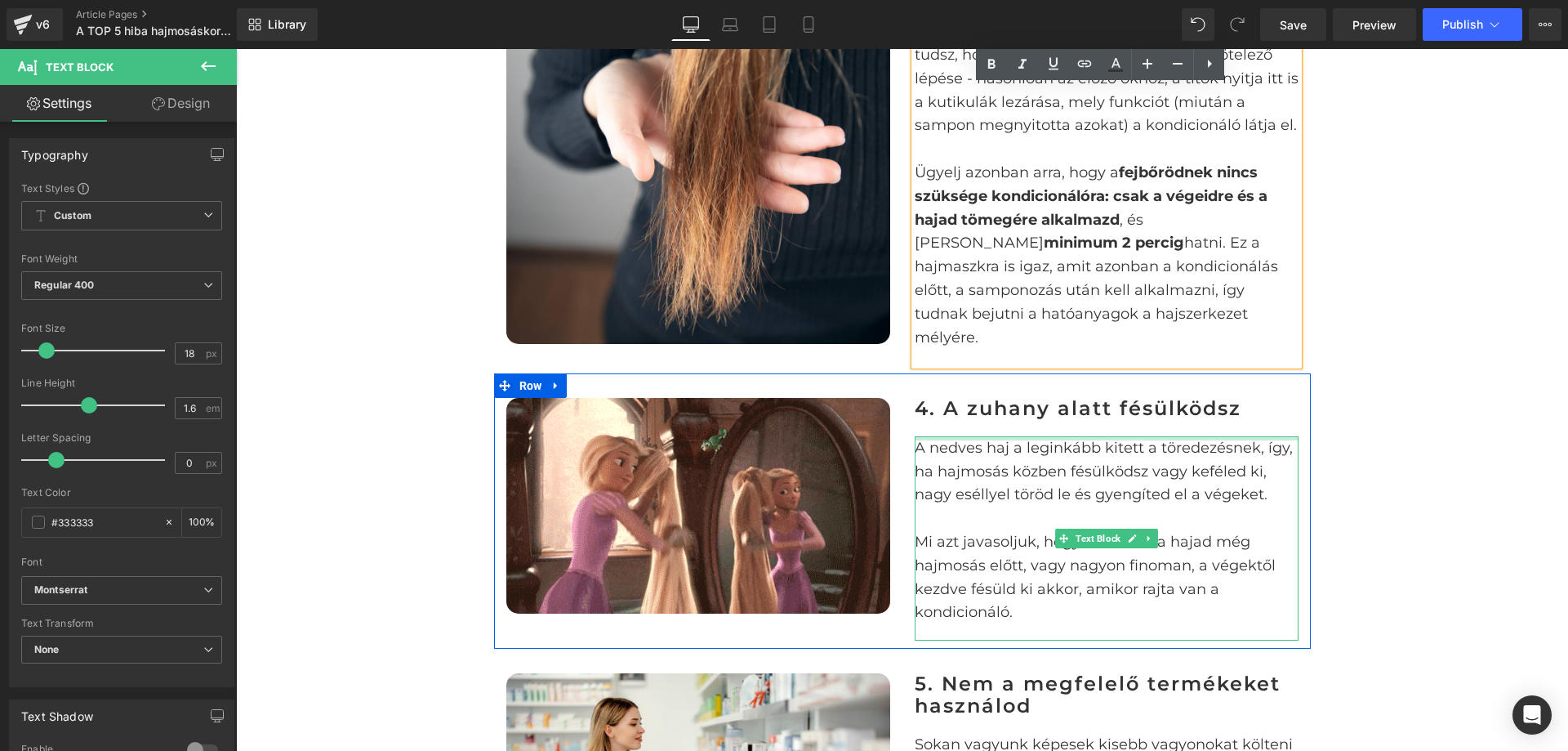
scroll to position [2207, 0]
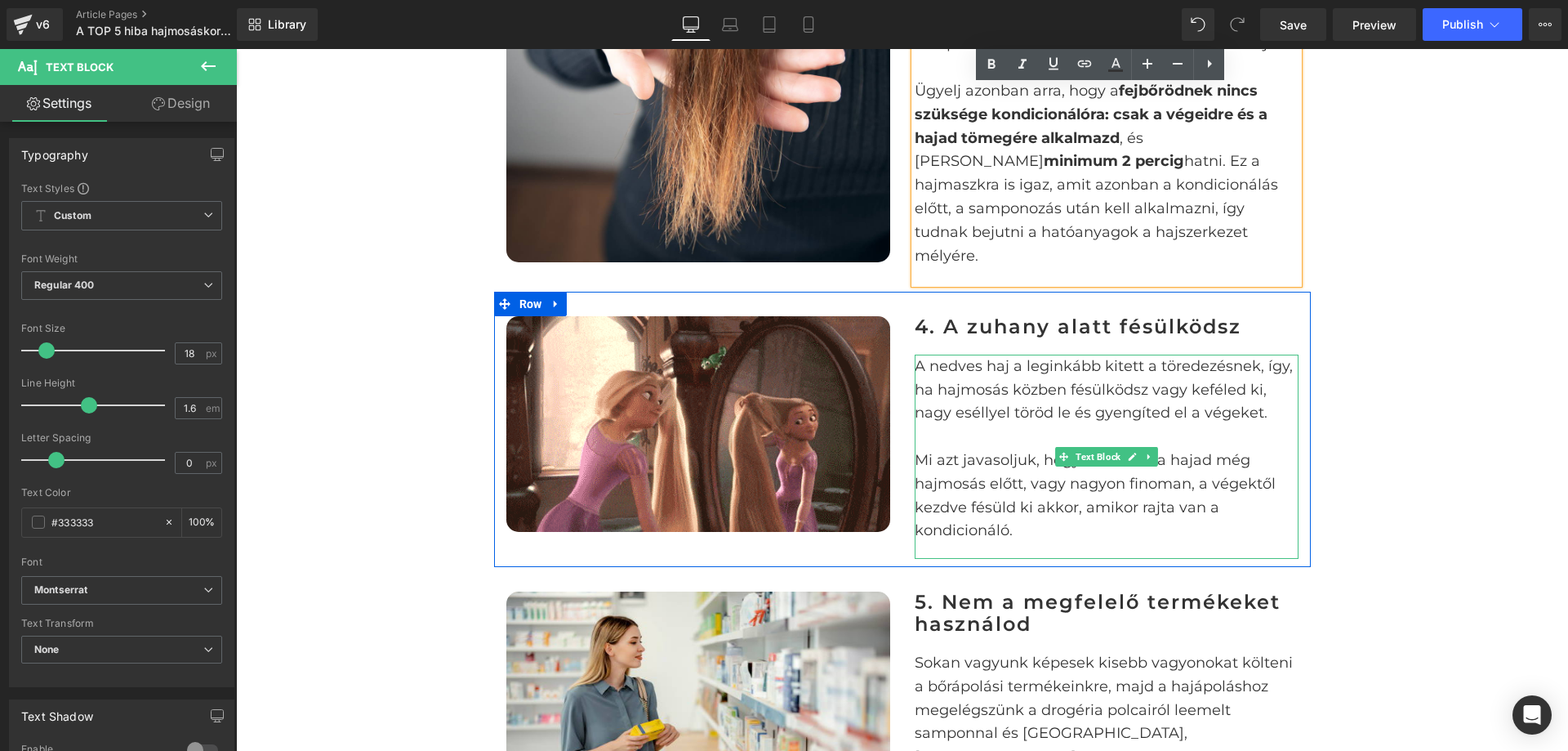
click at [1206, 381] on p "A nedves haj a leginkább kitett a töredezésnek, így, ha hajmosás közben fésülkö…" at bounding box center [1106, 389] width 384 height 70
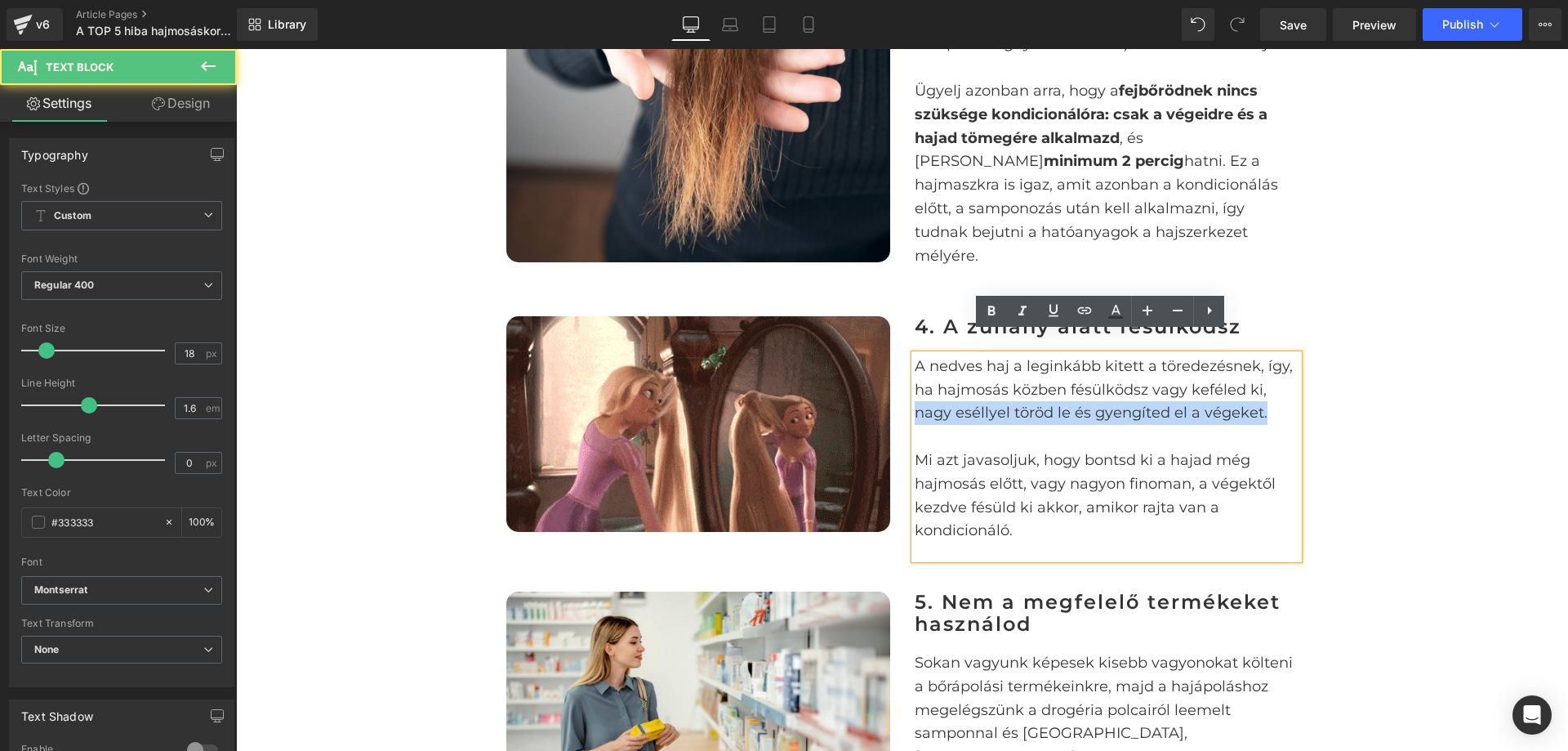
drag, startPoint x: 909, startPoint y: 393, endPoint x: 1284, endPoint y: 399, distance: 375.0
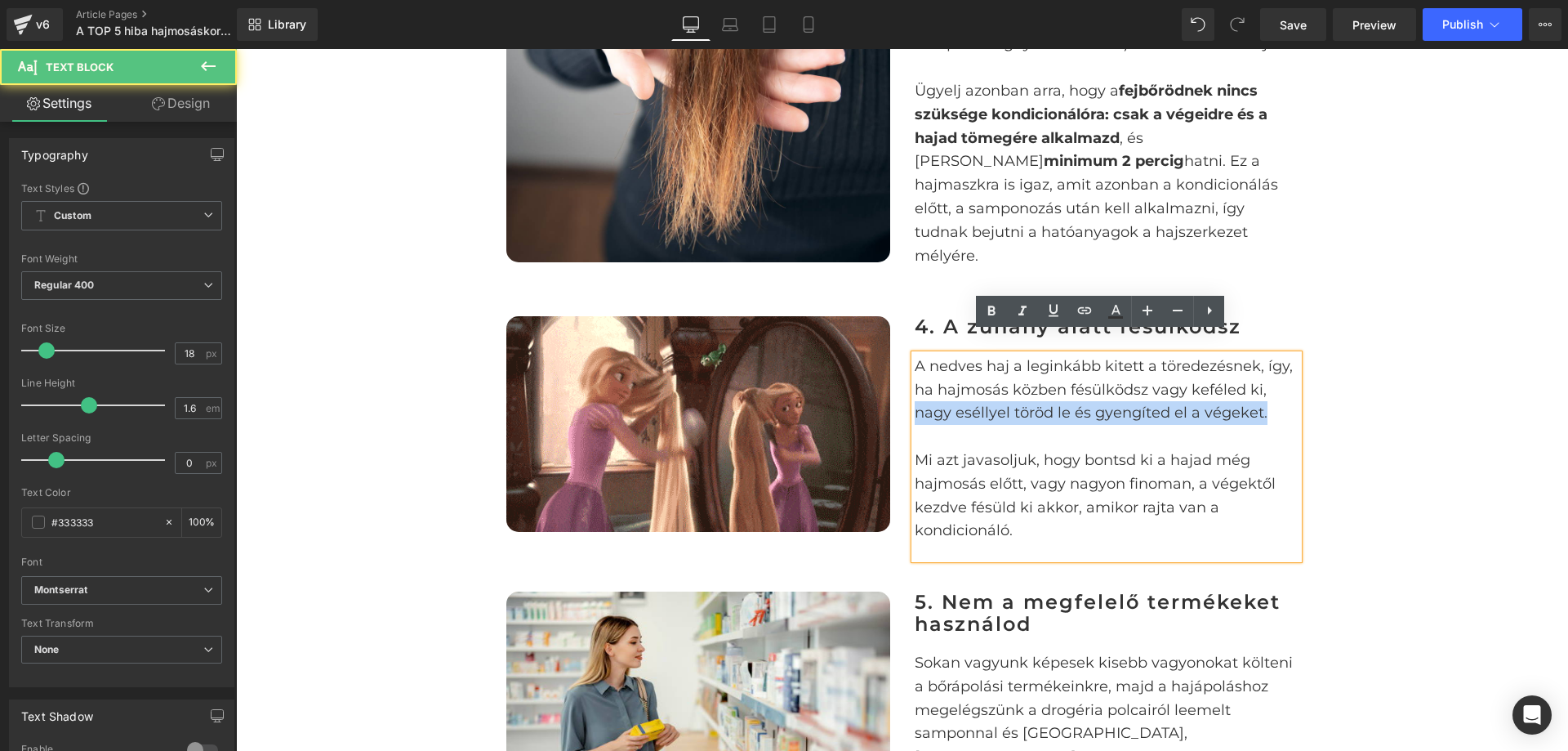
click at [1287, 399] on p "A nedves haj a leginkább kitett a töredezésnek, így, ha hajmosás közben fésülkö…" at bounding box center [1106, 389] width 384 height 70
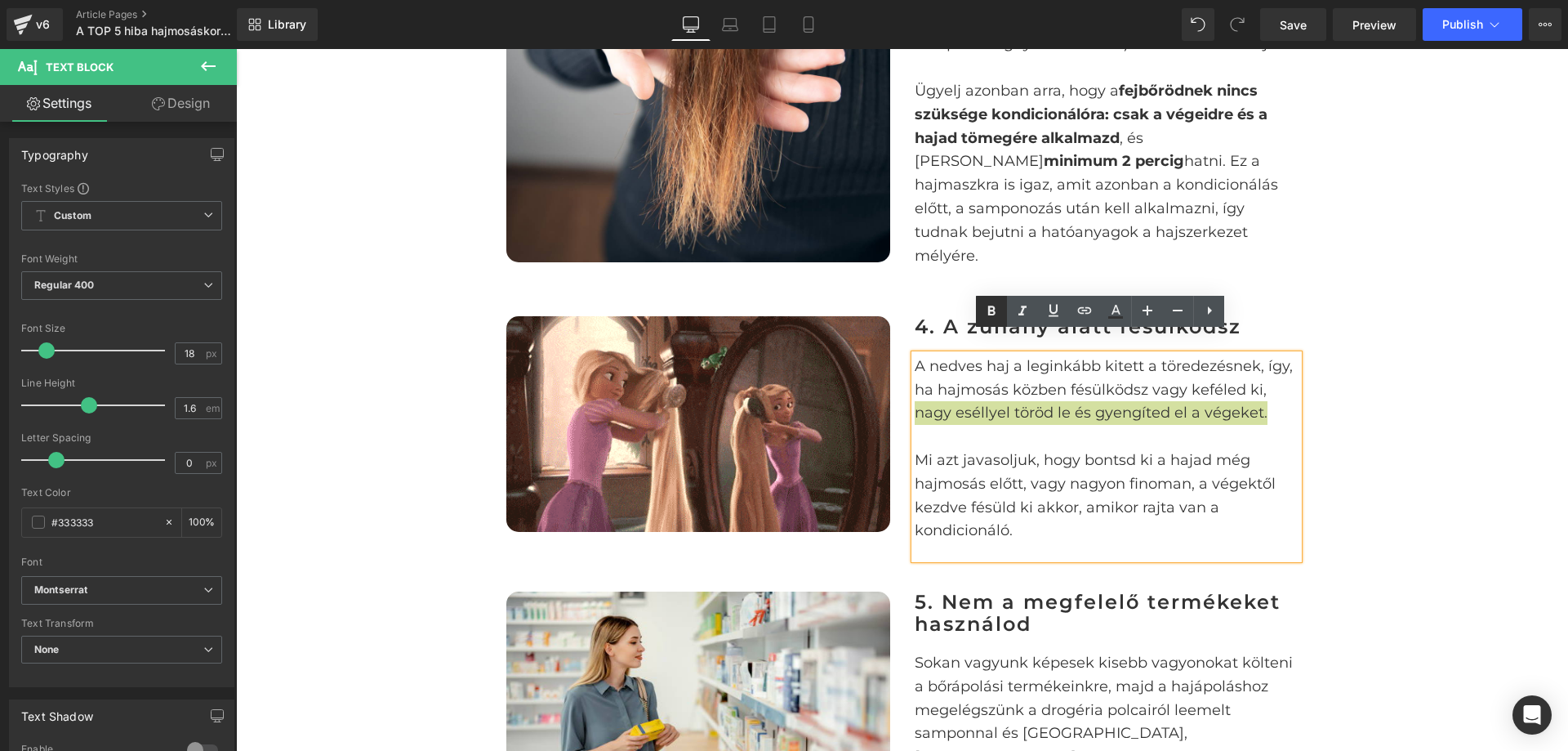
click at [993, 312] on icon at bounding box center [992, 311] width 19 height 19
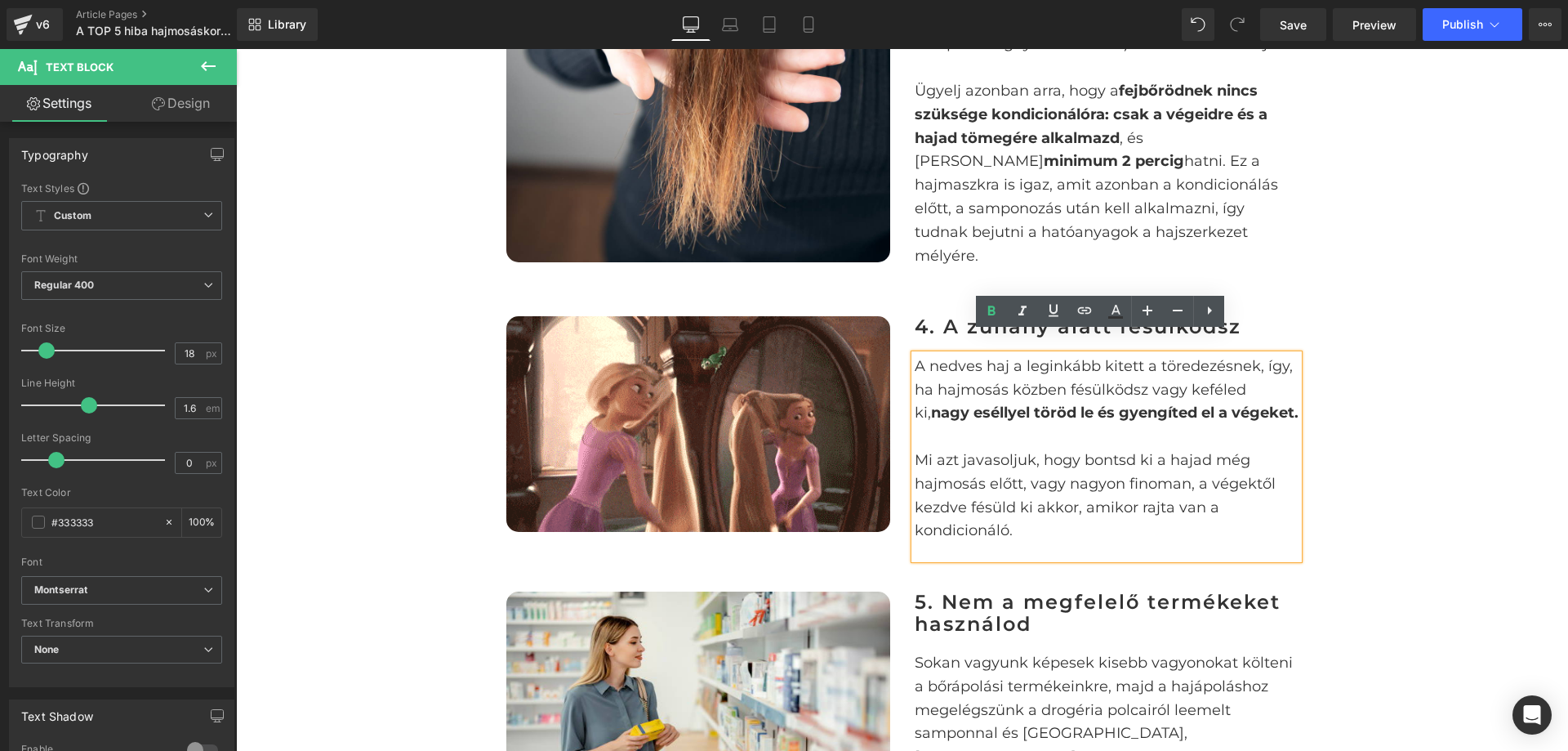
click at [1089, 460] on p "Mi azt javasoljuk, hogy bontsd ki a hajad még hajmosás előtt, vagy nagyon finom…" at bounding box center [1106, 495] width 384 height 94
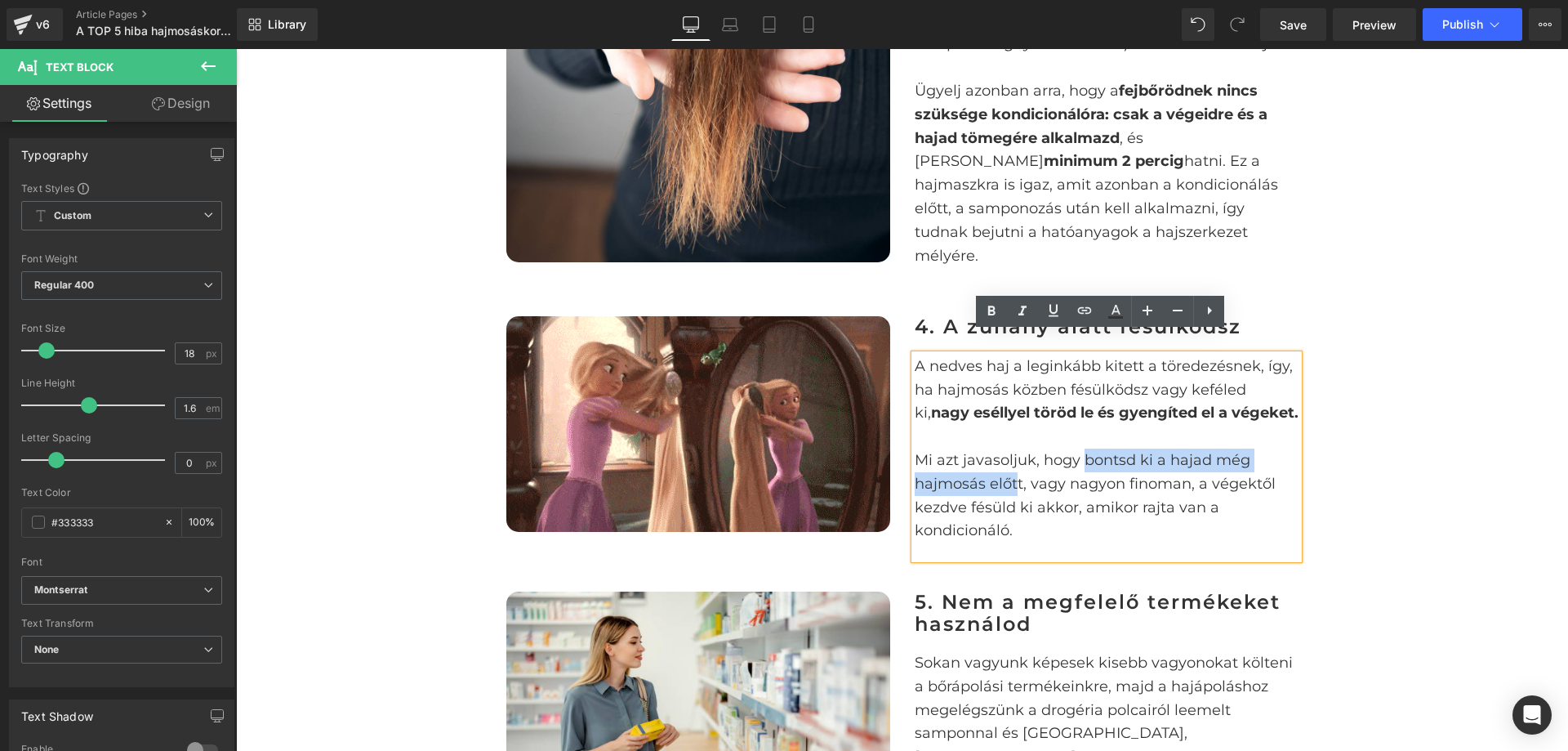
drag, startPoint x: 1076, startPoint y: 435, endPoint x: 1012, endPoint y: 457, distance: 67.7
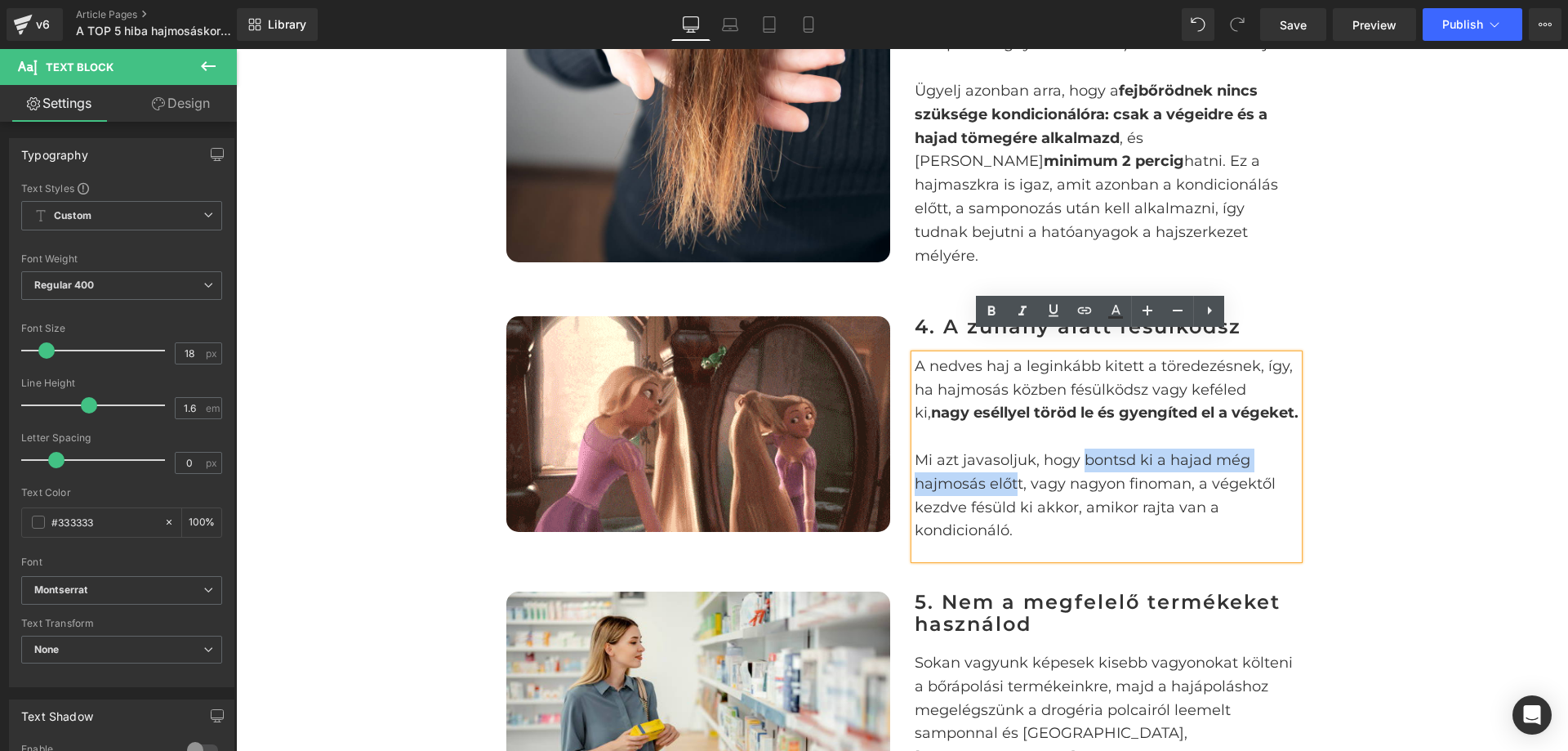
click at [1012, 457] on p "Mi azt javasoljuk, hogy bontsd ki a hajad még hajmosás előtt, vagy nagyon finom…" at bounding box center [1106, 495] width 384 height 94
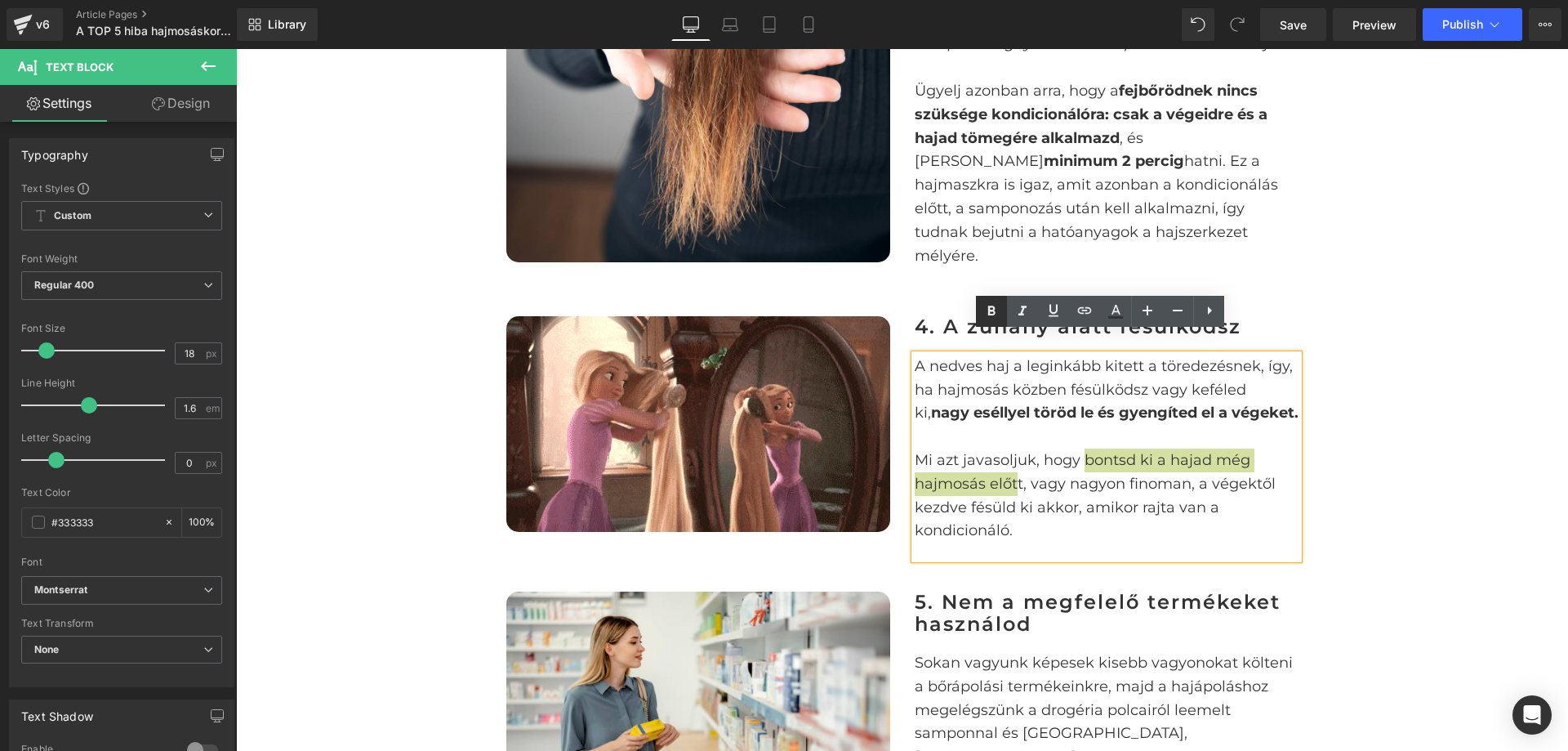
click at [995, 313] on icon at bounding box center [993, 310] width 8 height 10
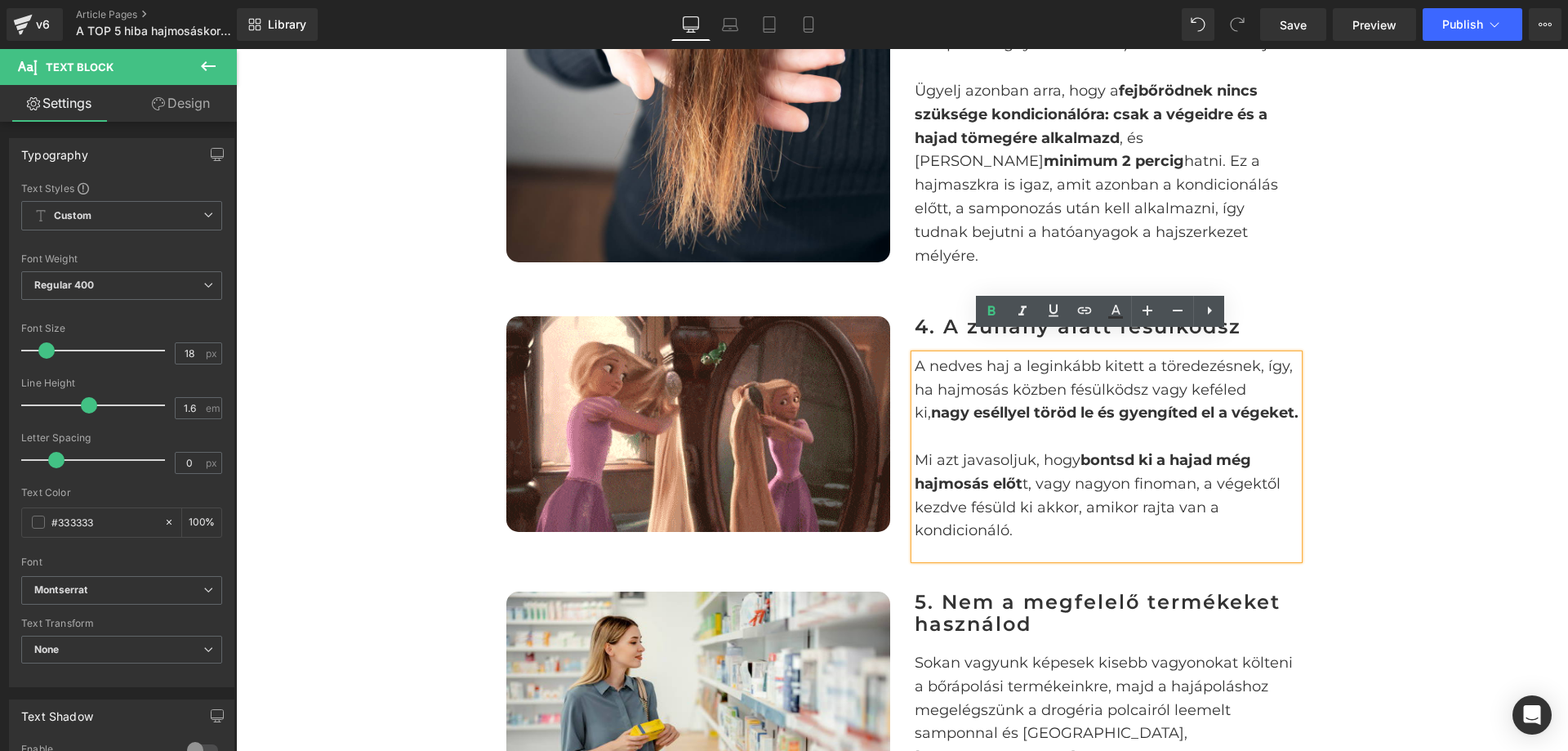
click at [1013, 455] on strong "bontsd ki a hajad még hajmosás előt" at bounding box center [1082, 471] width 336 height 41
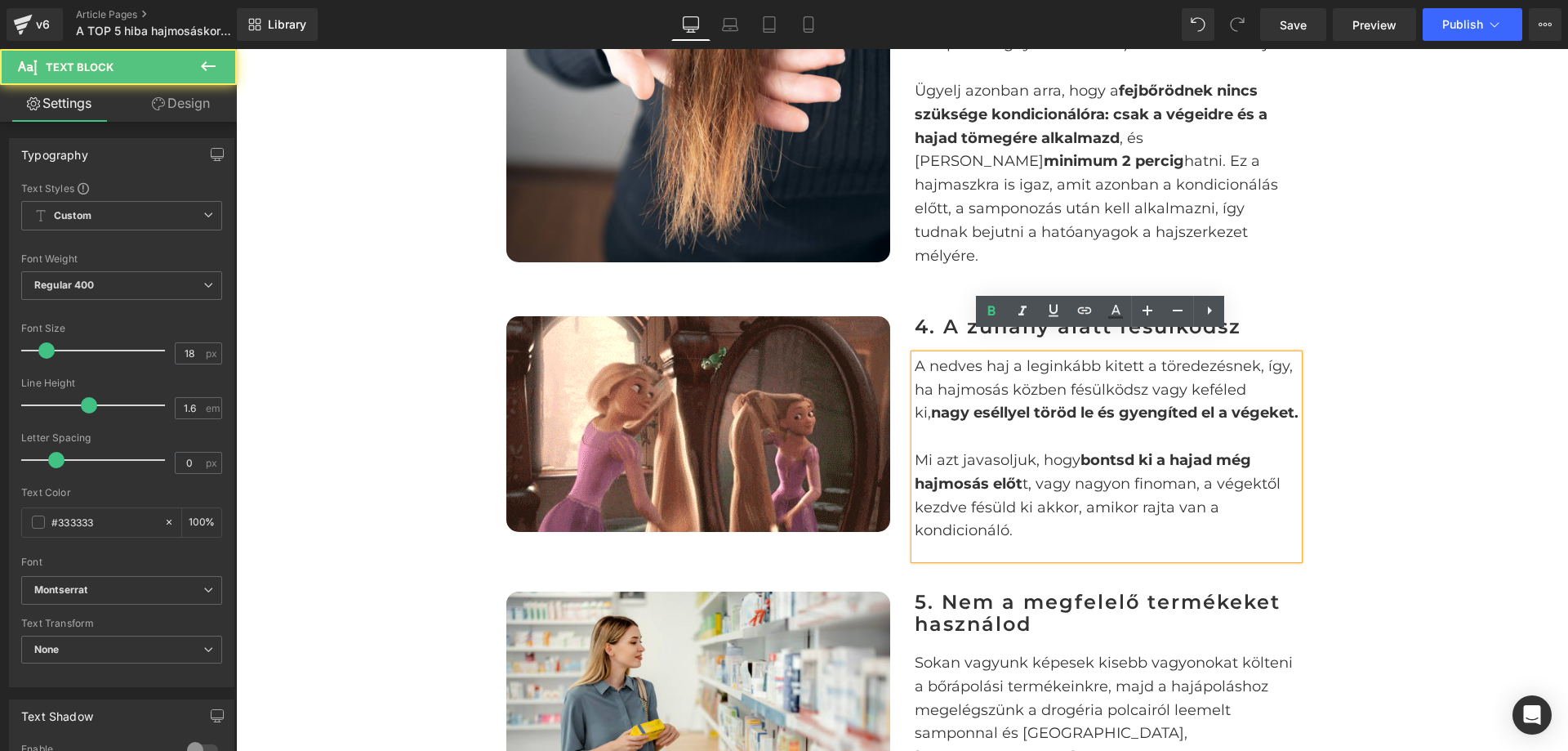
click at [1019, 458] on p "Mi azt javasoljuk, hogy bontsd ki a hajad még hajmosás előt t, vagy nagyon fino…" at bounding box center [1106, 495] width 384 height 94
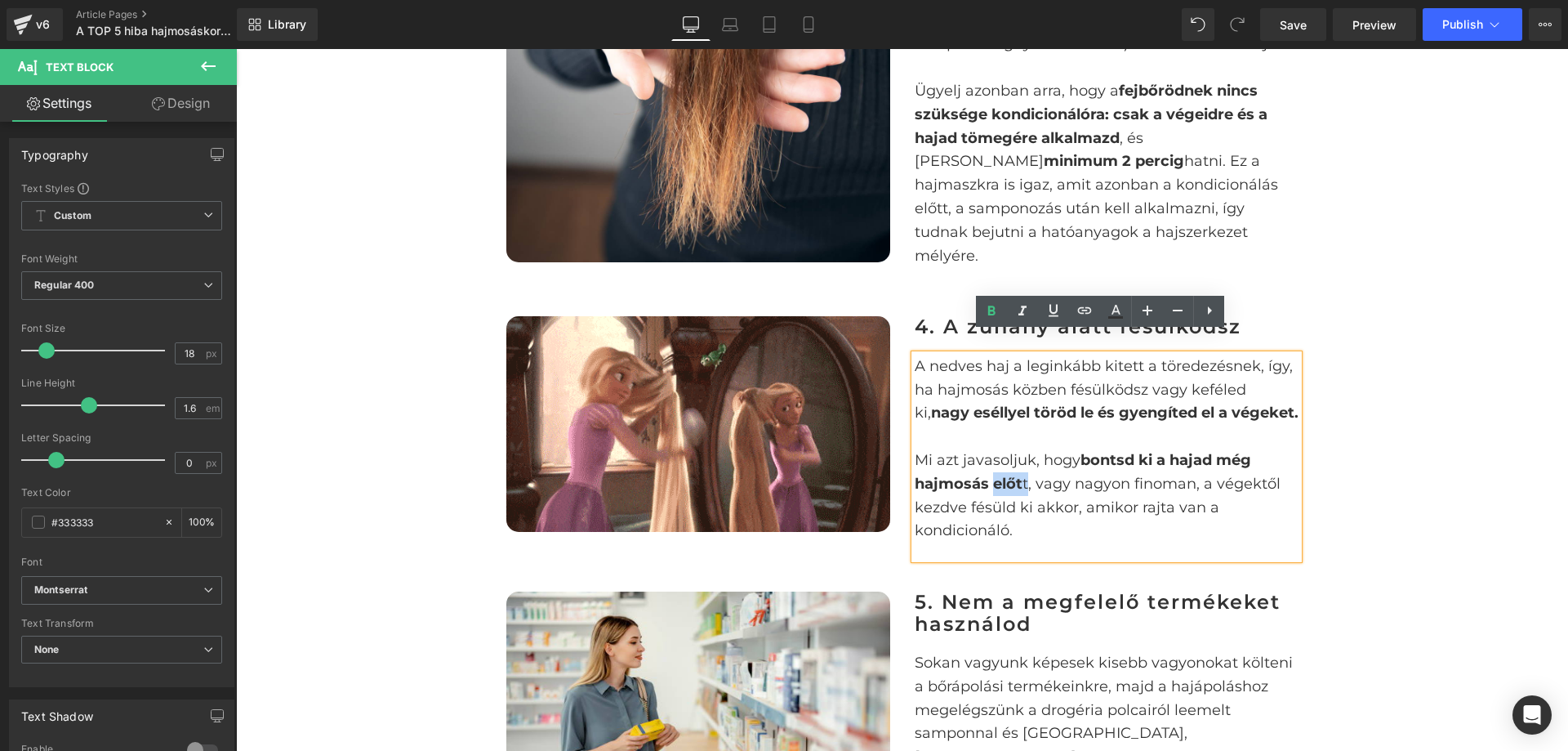
click at [1017, 458] on p "Mi azt javasoljuk, hogy bontsd ki a hajad még hajmosás előt t, vagy nagyon fino…" at bounding box center [1106, 495] width 384 height 94
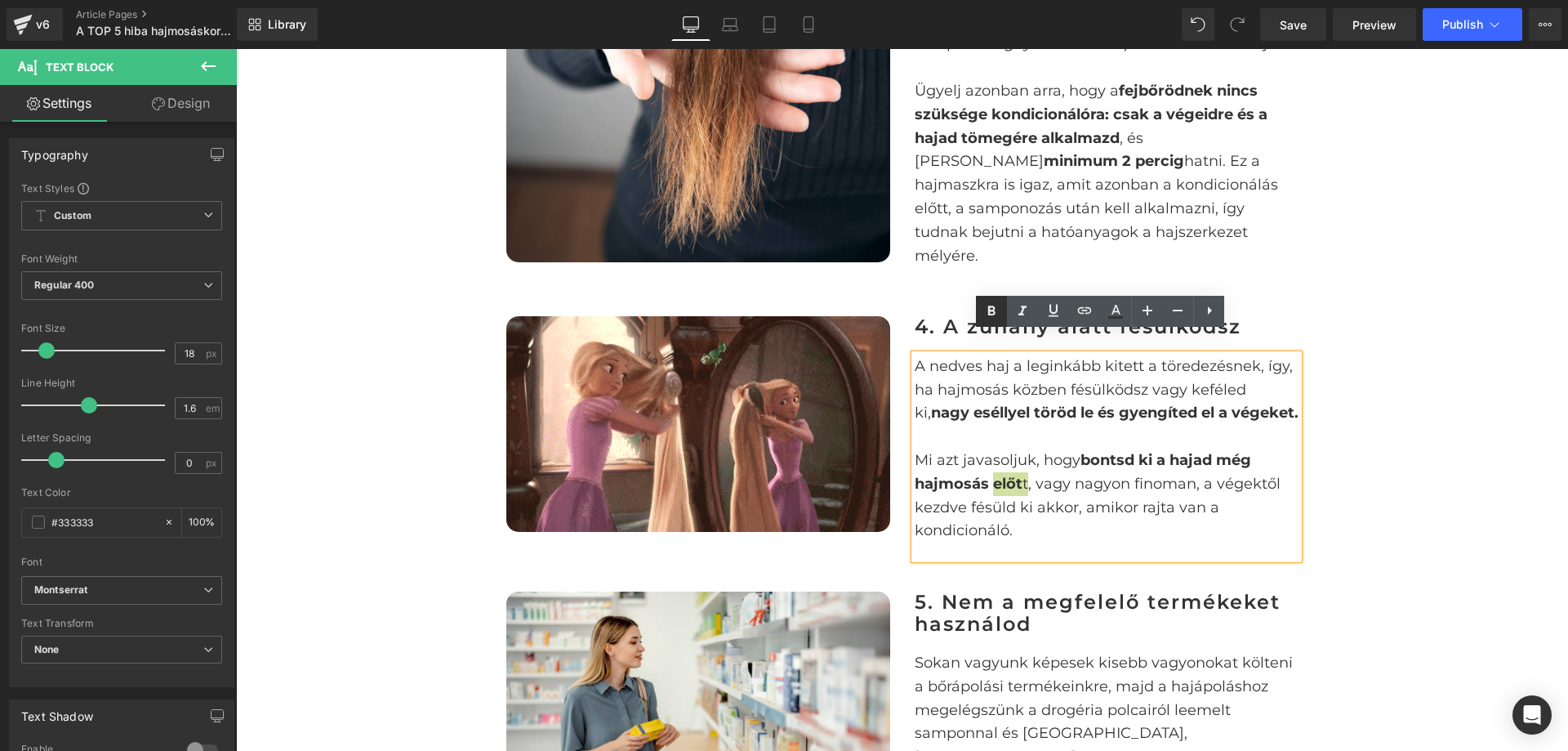
click at [995, 309] on icon at bounding box center [993, 310] width 8 height 10
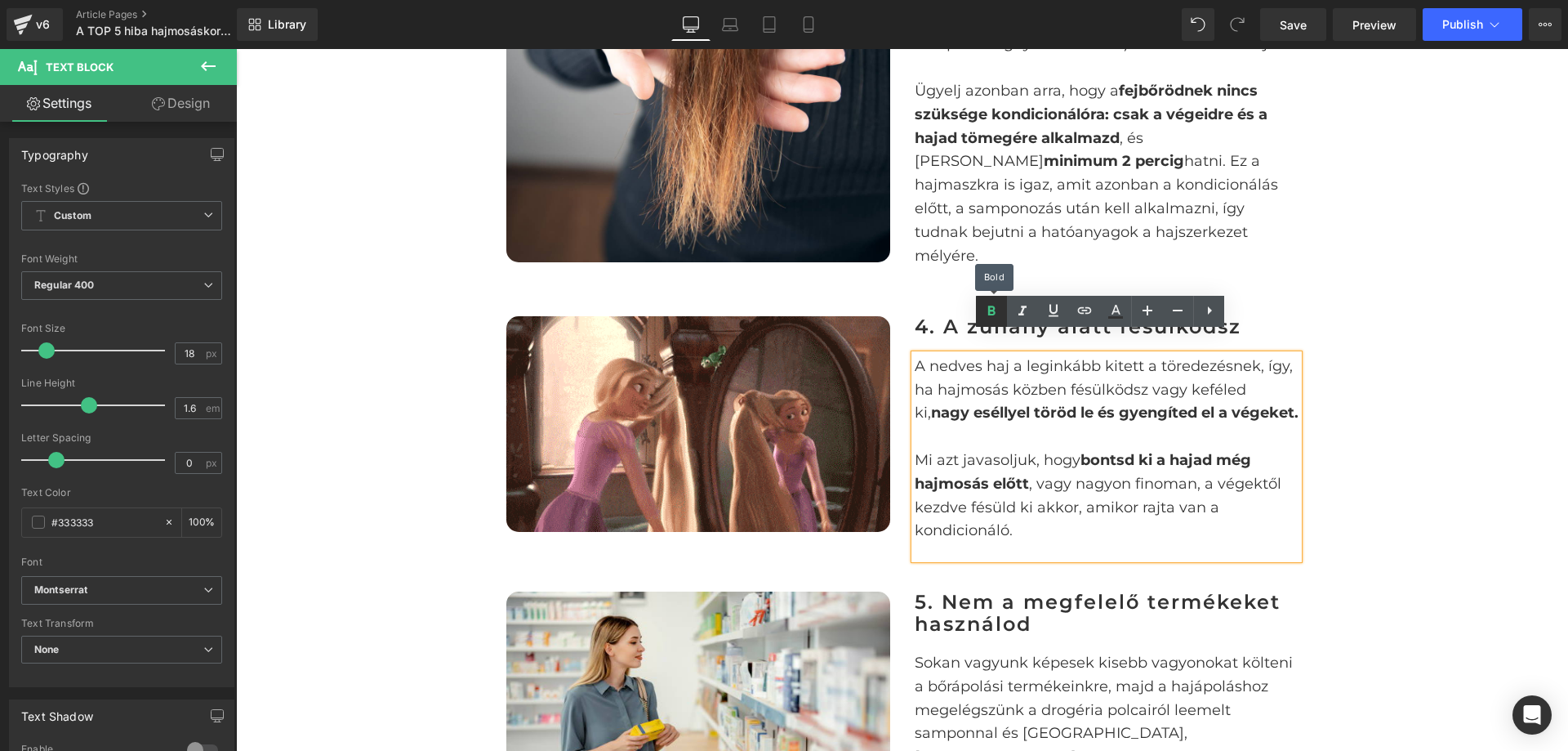
click at [995, 309] on icon at bounding box center [993, 310] width 8 height 10
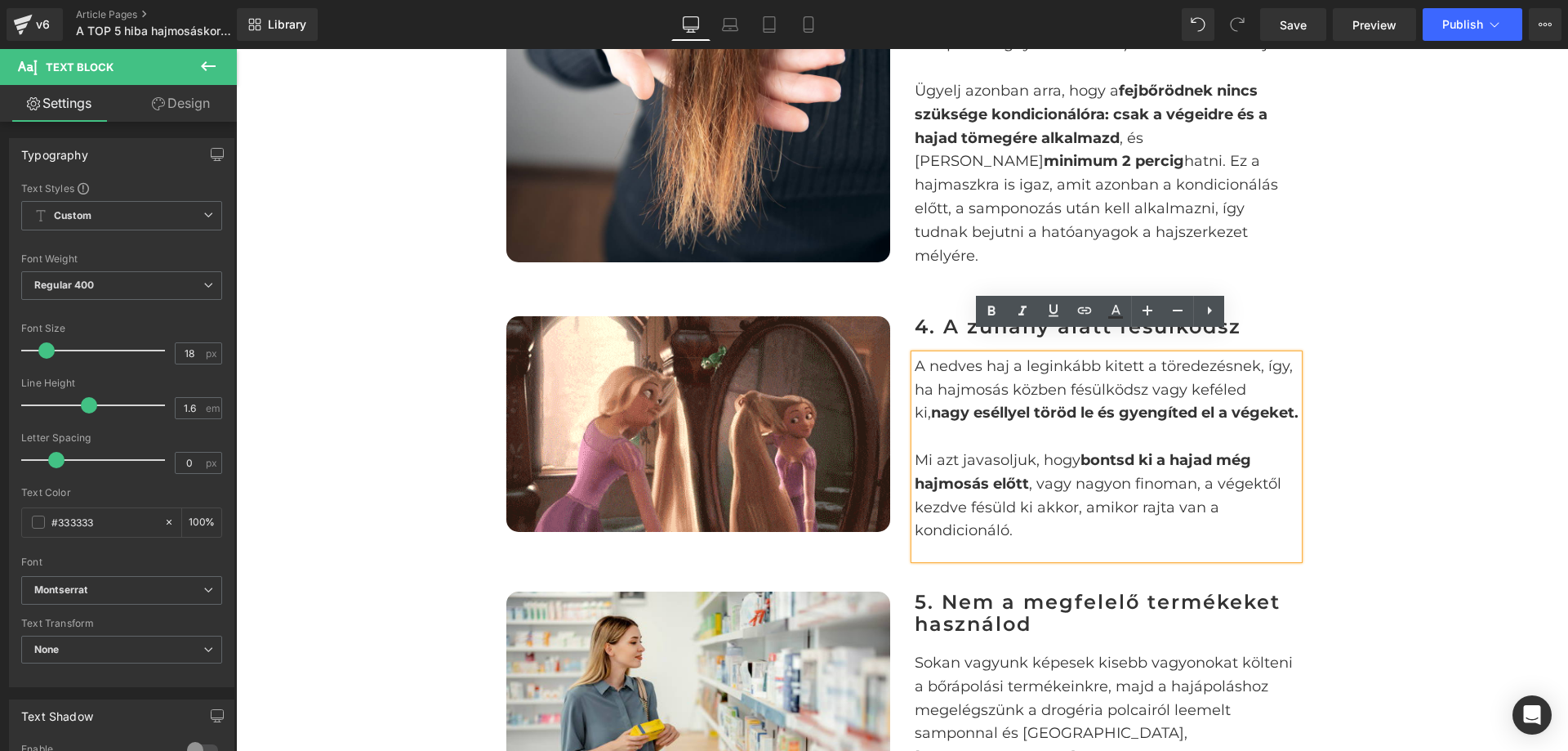
click at [1112, 483] on p "Mi azt javasoljuk, hogy bontsd ki a hajad még hajmosás előt t , vagy nagyon fin…" at bounding box center [1106, 495] width 384 height 94
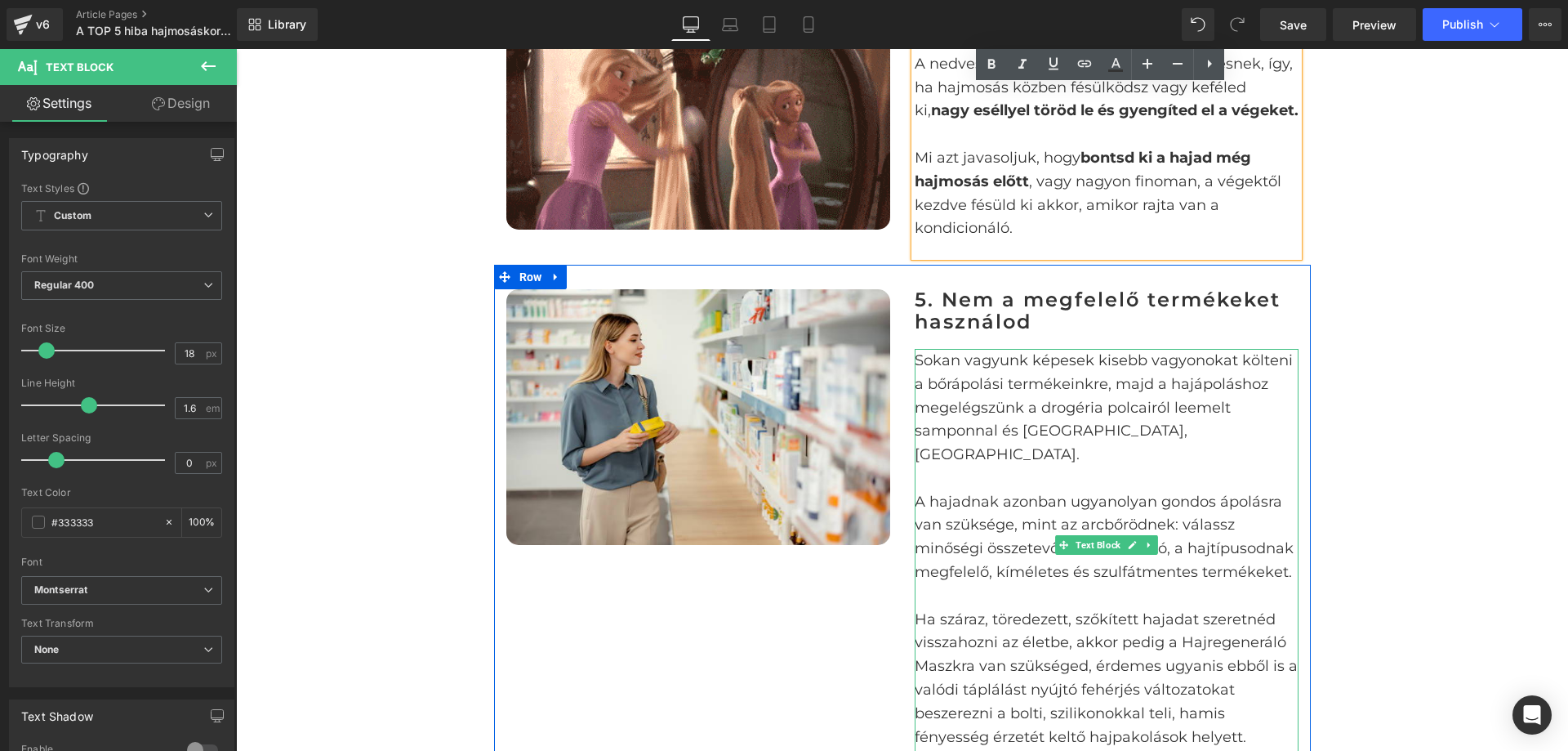
scroll to position [2534, 0]
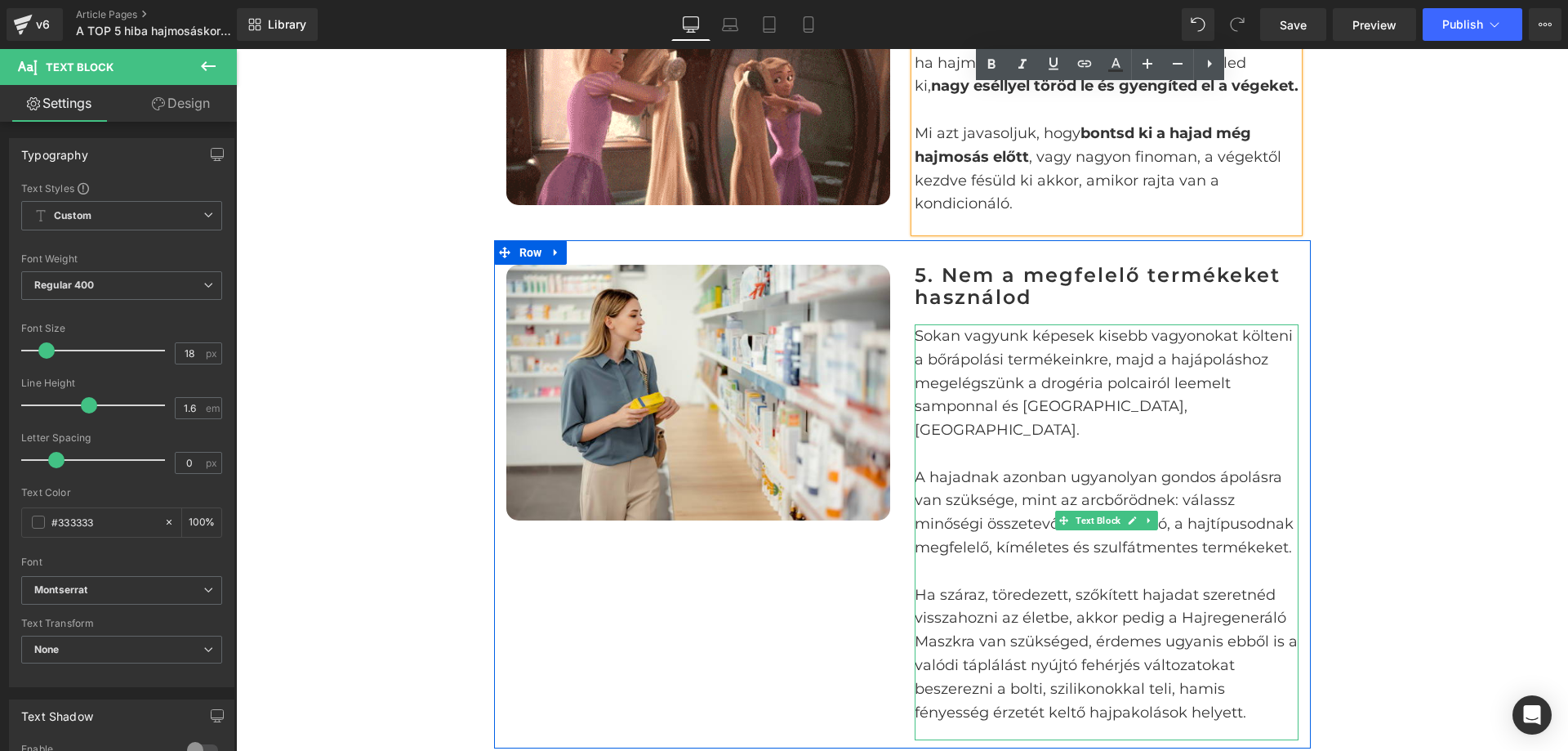
click at [949, 466] on p "A hajadnak azonban ugyanolyan gondos ápolásra van szüksége, mint az arcbőrödnek…" at bounding box center [1106, 512] width 384 height 94
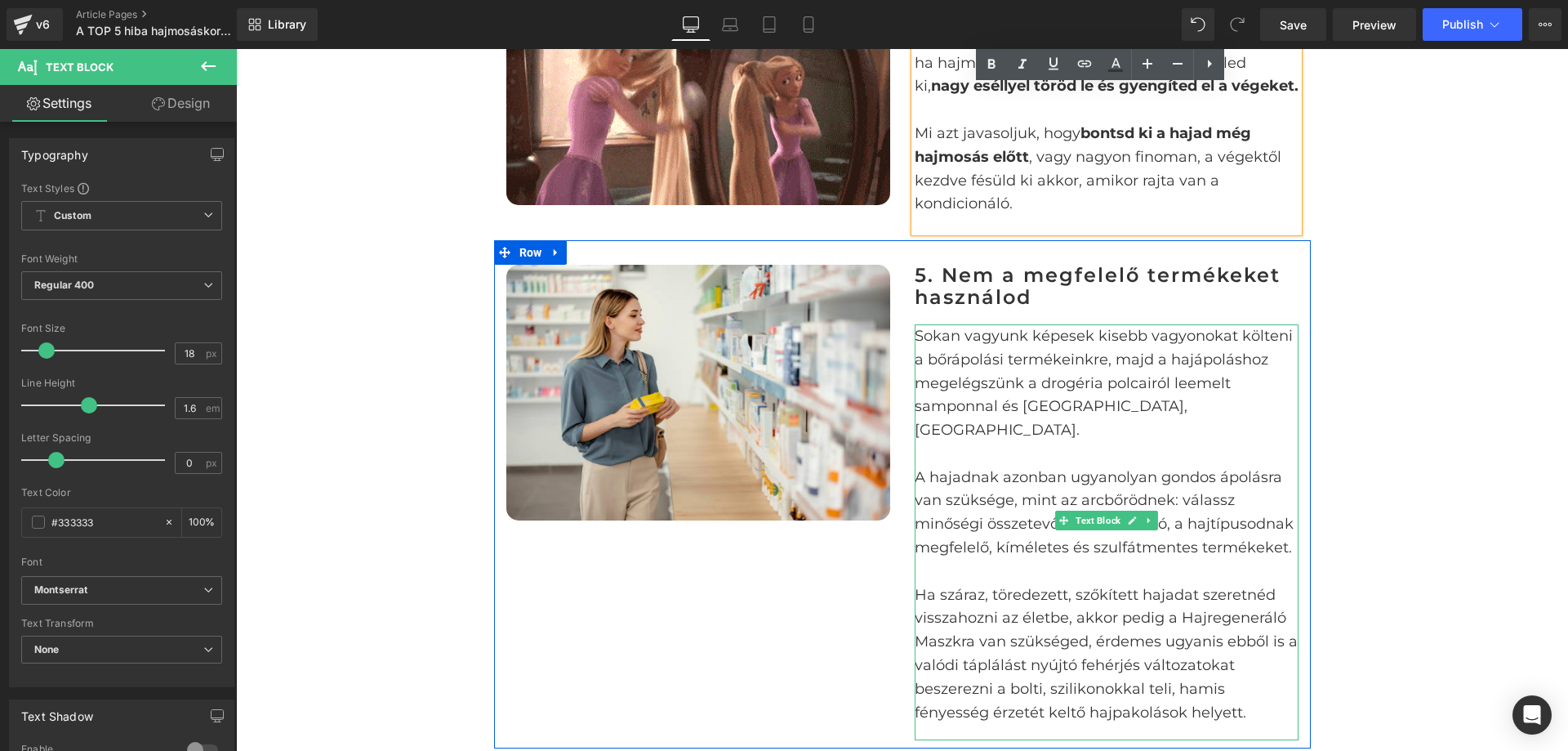
click at [949, 466] on p "A hajadnak azonban ugyanolyan gondos ápolásra van szüksége, mint az arcbőrödnek…" at bounding box center [1106, 512] width 384 height 94
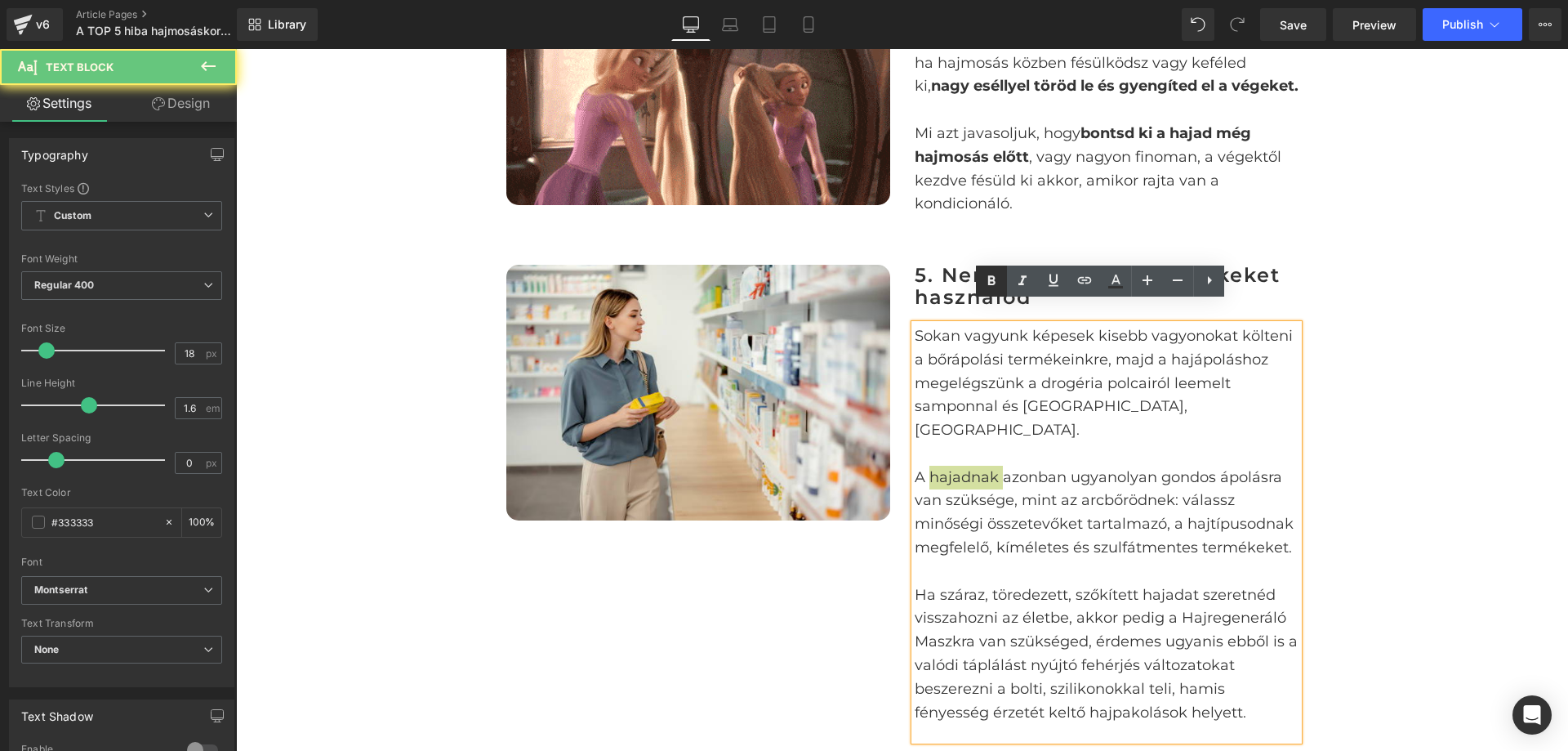
click at [994, 292] on link at bounding box center [992, 281] width 31 height 31
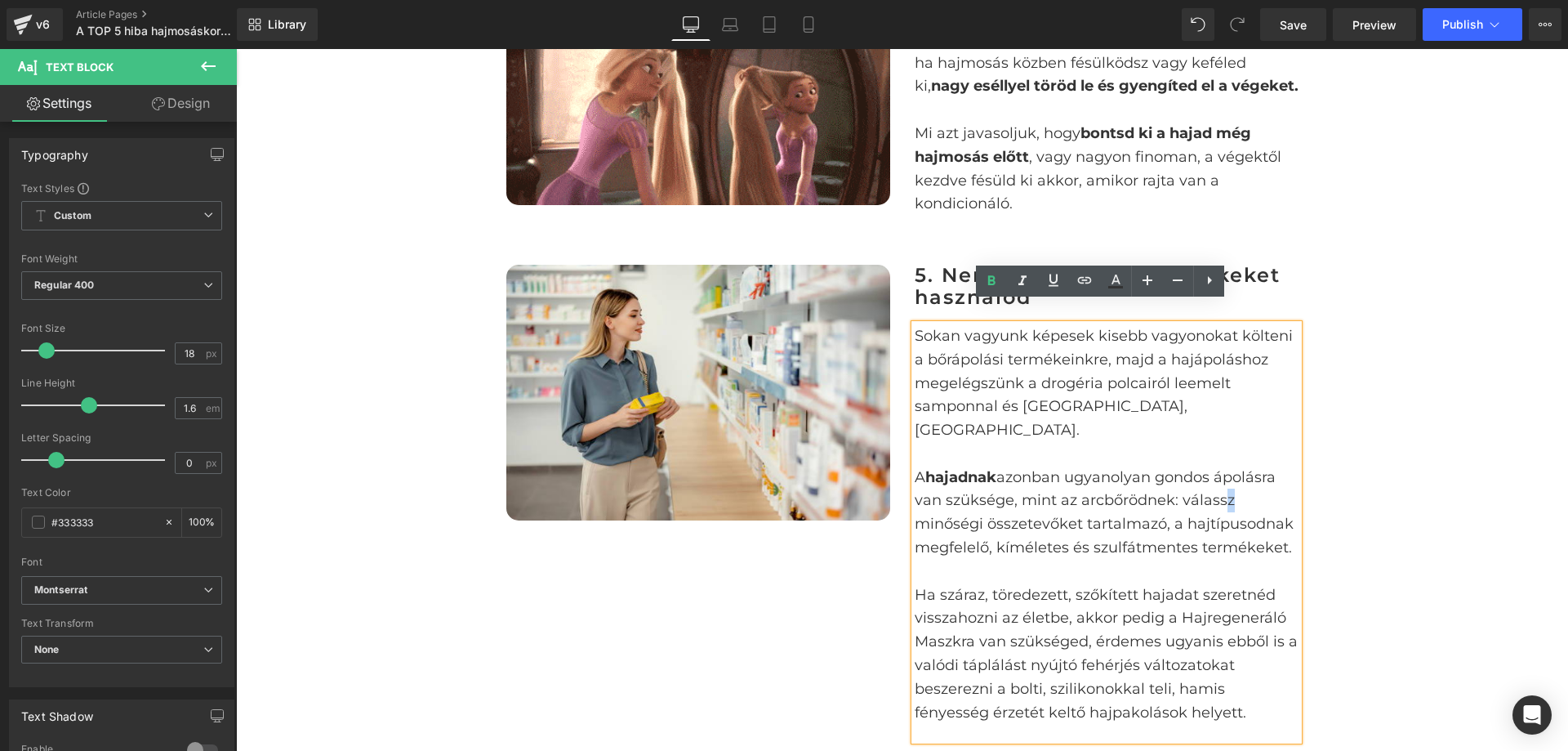
click at [1218, 466] on p "A hajadnak azonban ugyanolyan gondos ápolásra van szüksége, mint az arcbőrödnek…" at bounding box center [1106, 512] width 384 height 94
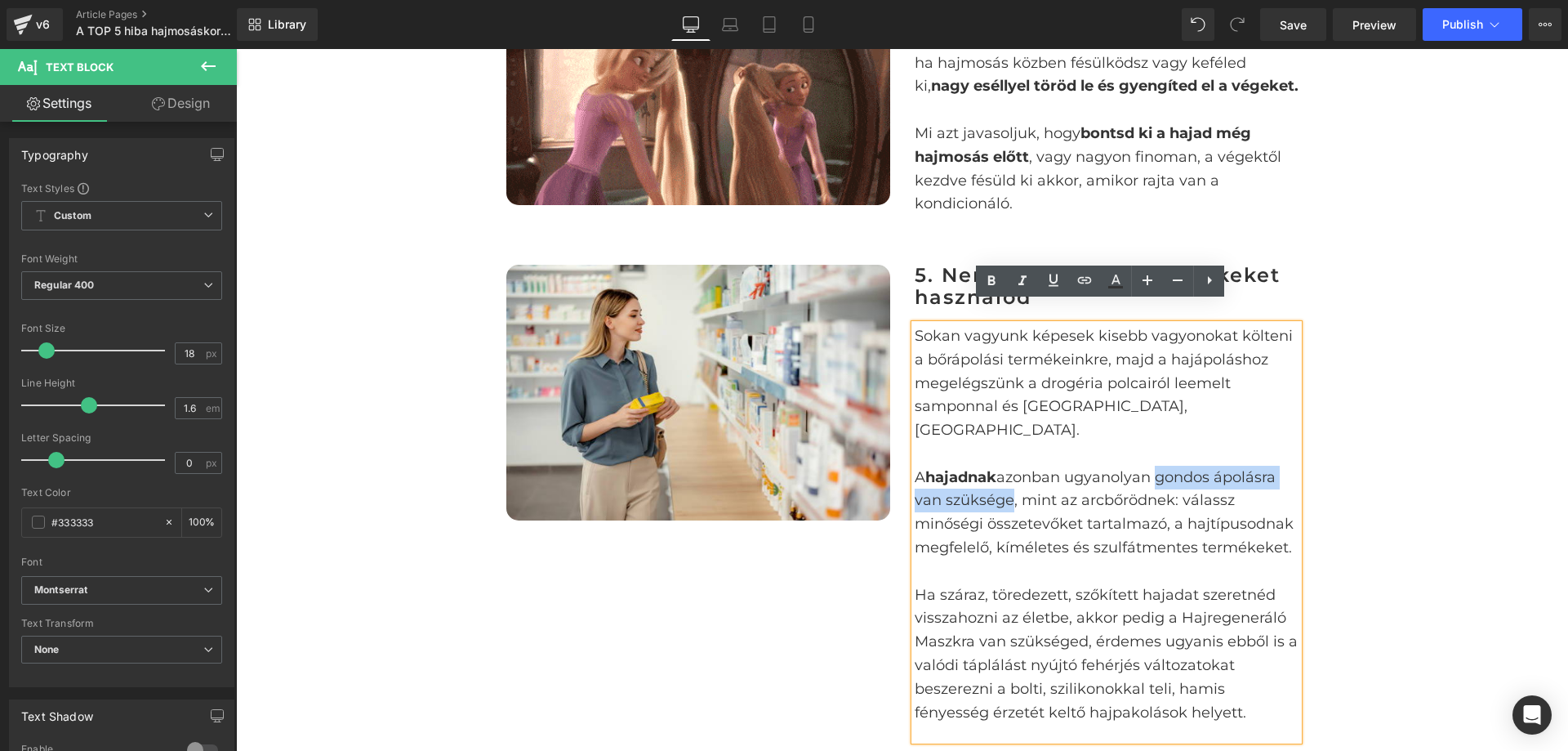
drag, startPoint x: 1159, startPoint y: 430, endPoint x: 1005, endPoint y: 454, distance: 155.9
click at [1005, 466] on p "A hajadnak azonban ugyanolyan gondos ápolásra van szüksége, mint az arcbőrödnek…" at bounding box center [1106, 512] width 384 height 94
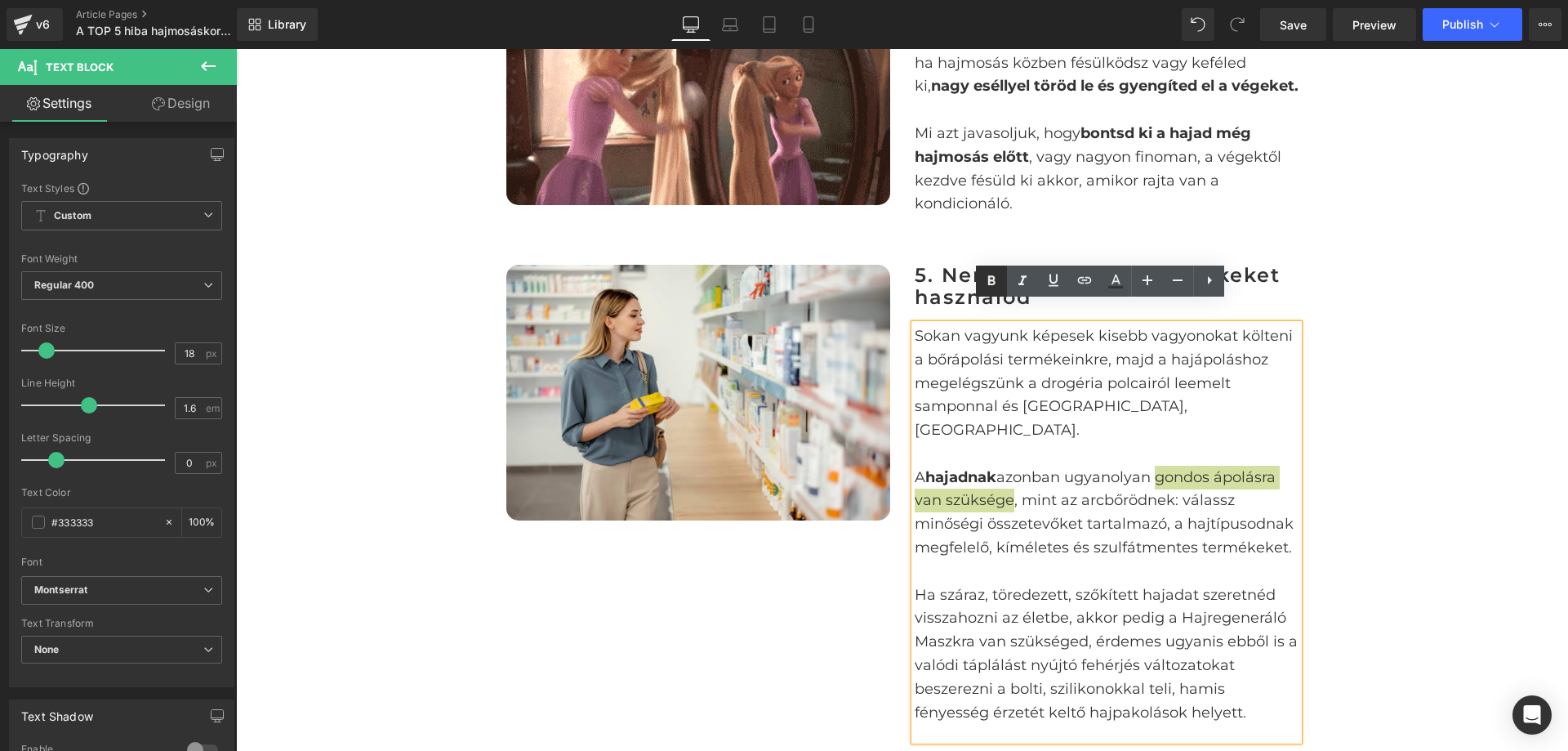
click at [991, 288] on icon at bounding box center [992, 281] width 19 height 19
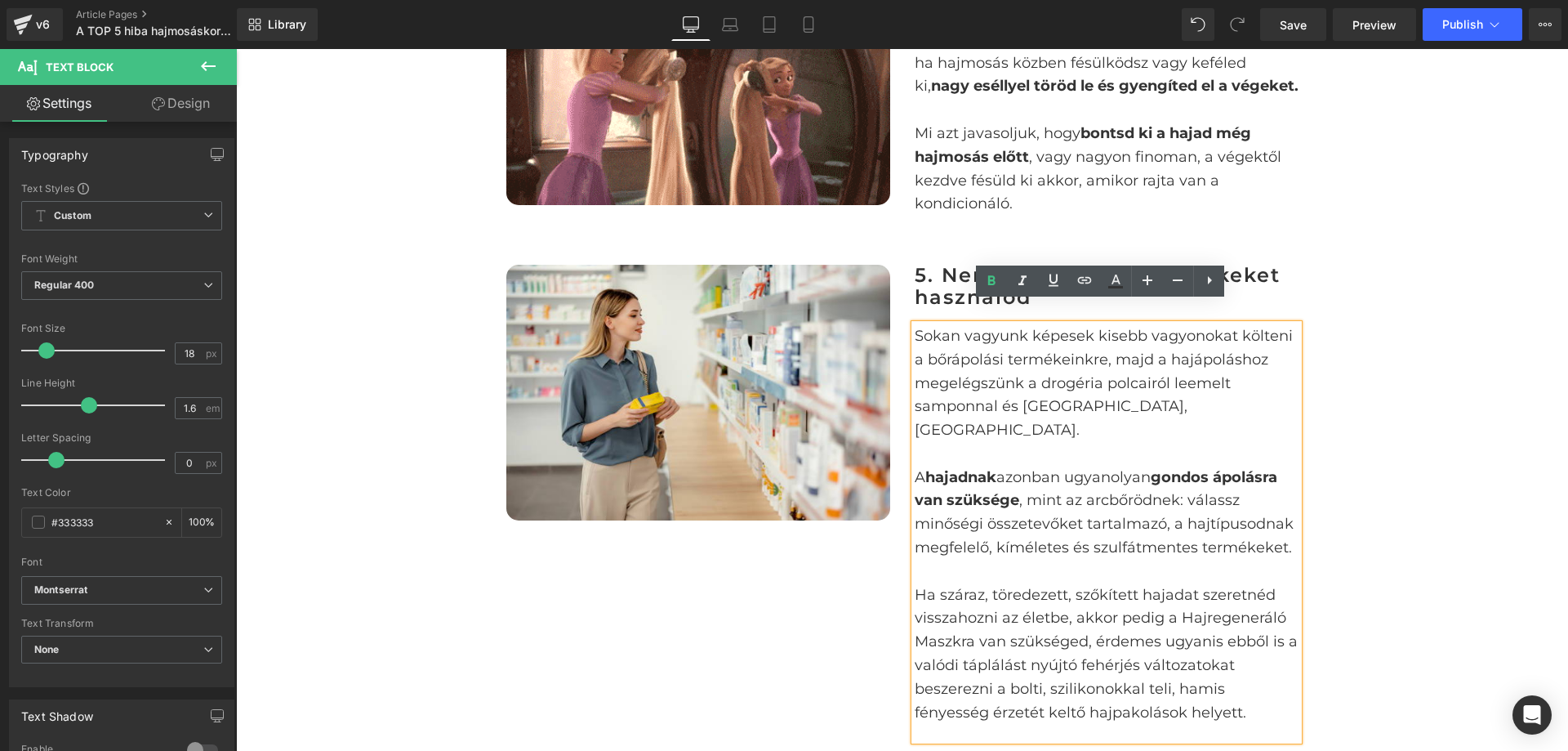
click at [1142, 479] on p "A hajadnak azonban ugyanolyan gondos ápolásra van szüksége , mint az arcbőrödne…" at bounding box center [1106, 512] width 384 height 94
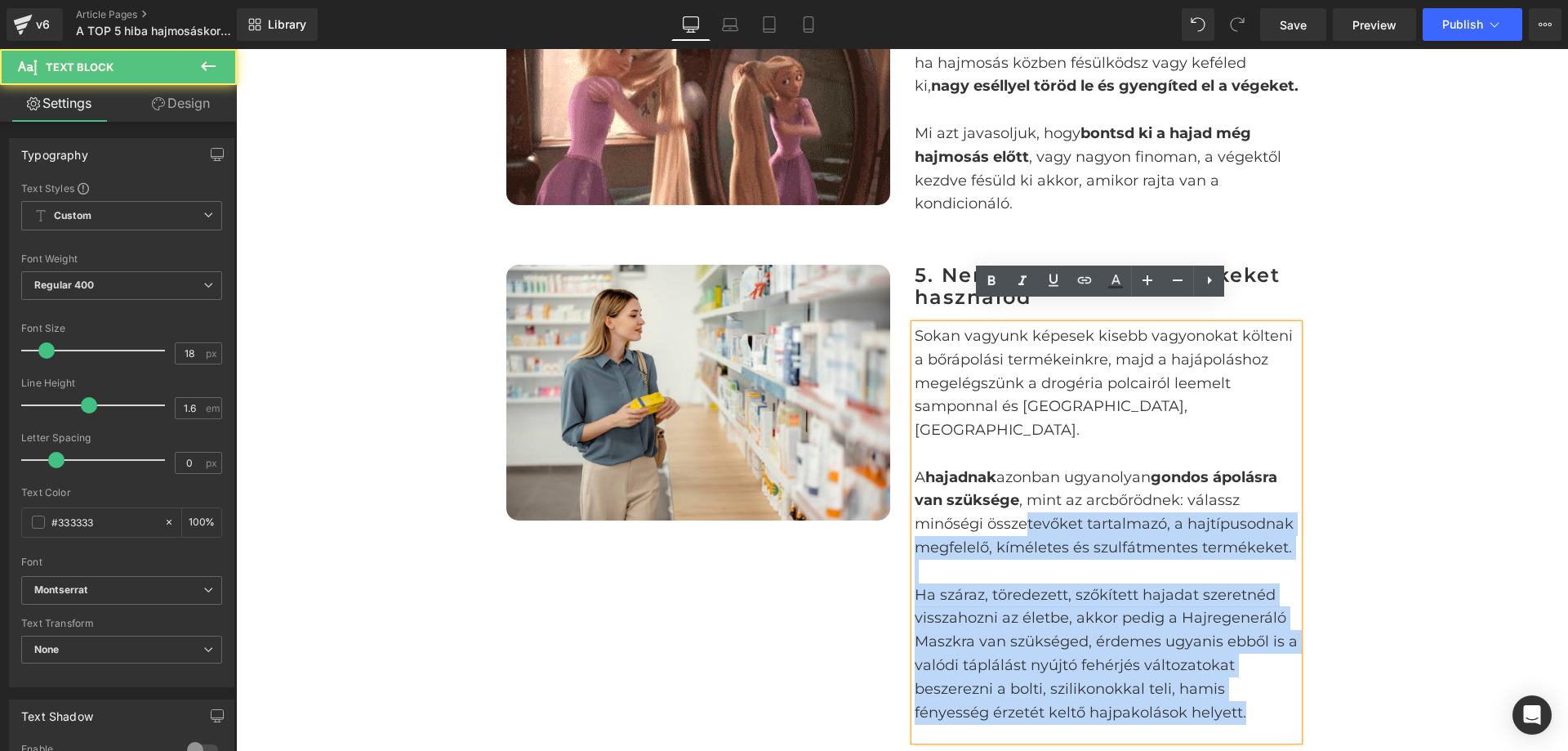
drag, startPoint x: 908, startPoint y: 476, endPoint x: 1020, endPoint y: 474, distance: 112.0
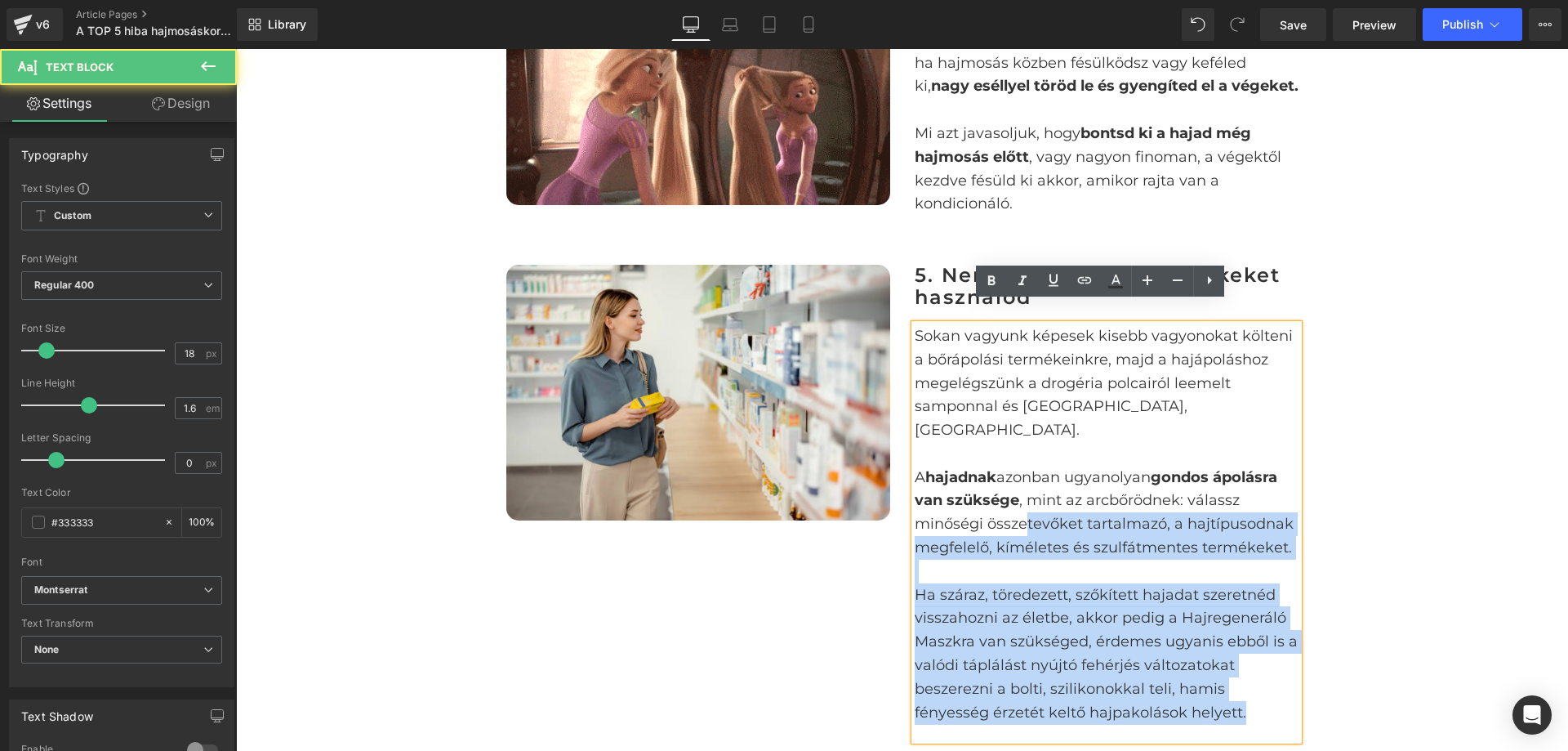
click at [1021, 474] on div "Sokan vagyunk képesek kisebb vagyonokat költeni a bőrápolási termékeinkre, majd…" at bounding box center [1106, 532] width 384 height 416
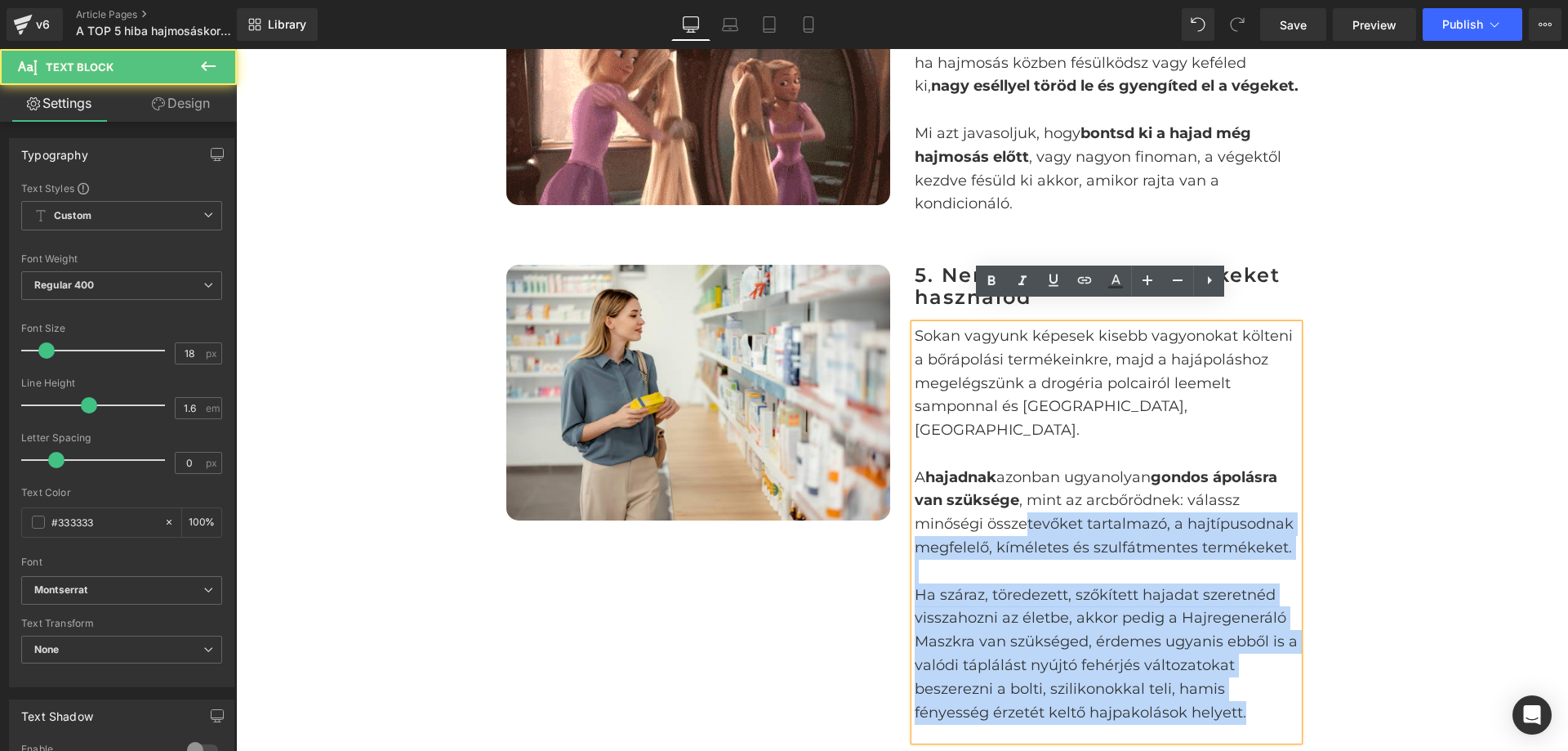
click at [1019, 474] on p "A hajadnak azonban ugyanolyan gondos ápolásra van szüksége , mint az arcbőrödne…" at bounding box center [1106, 512] width 384 height 94
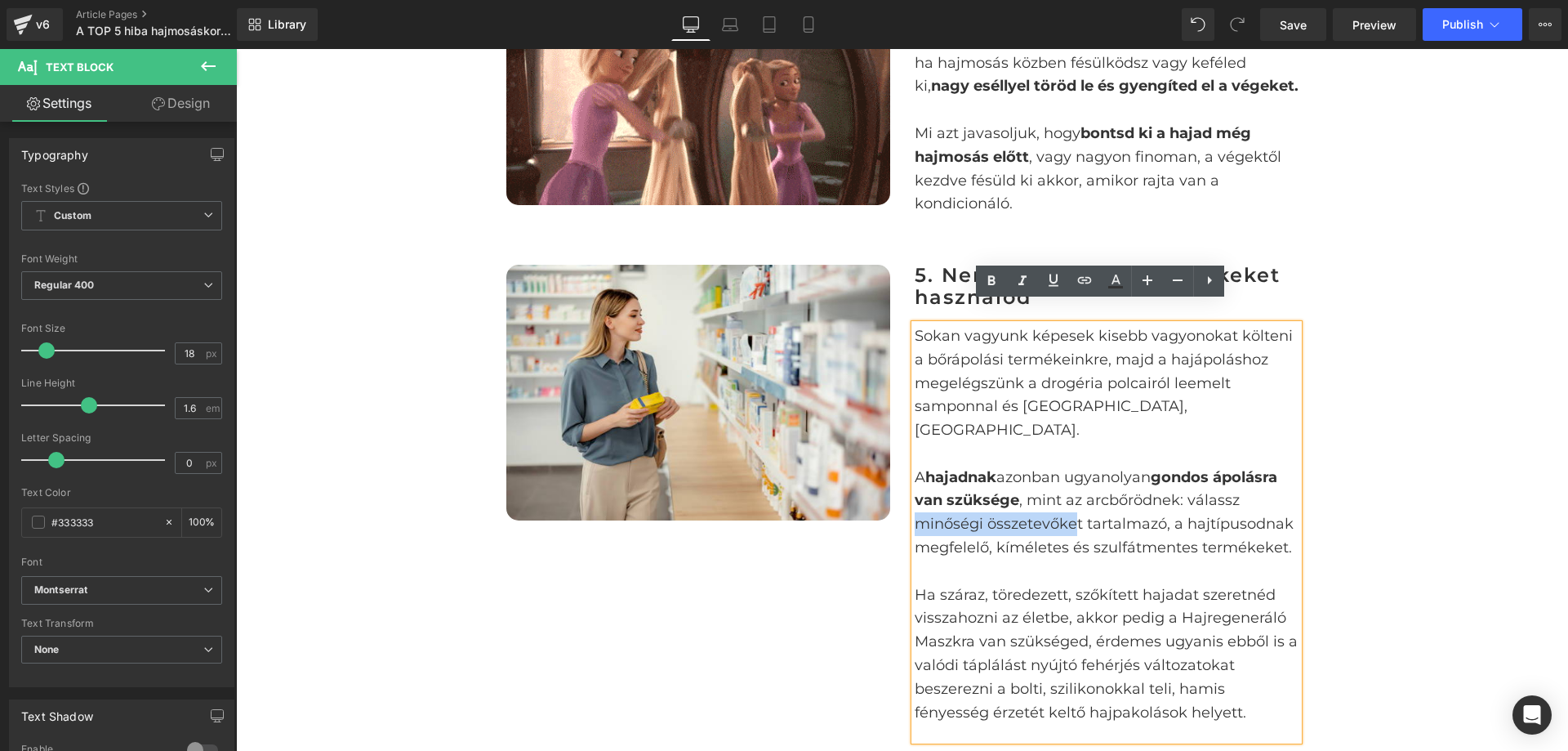
drag, startPoint x: 910, startPoint y: 475, endPoint x: 1071, endPoint y: 480, distance: 161.1
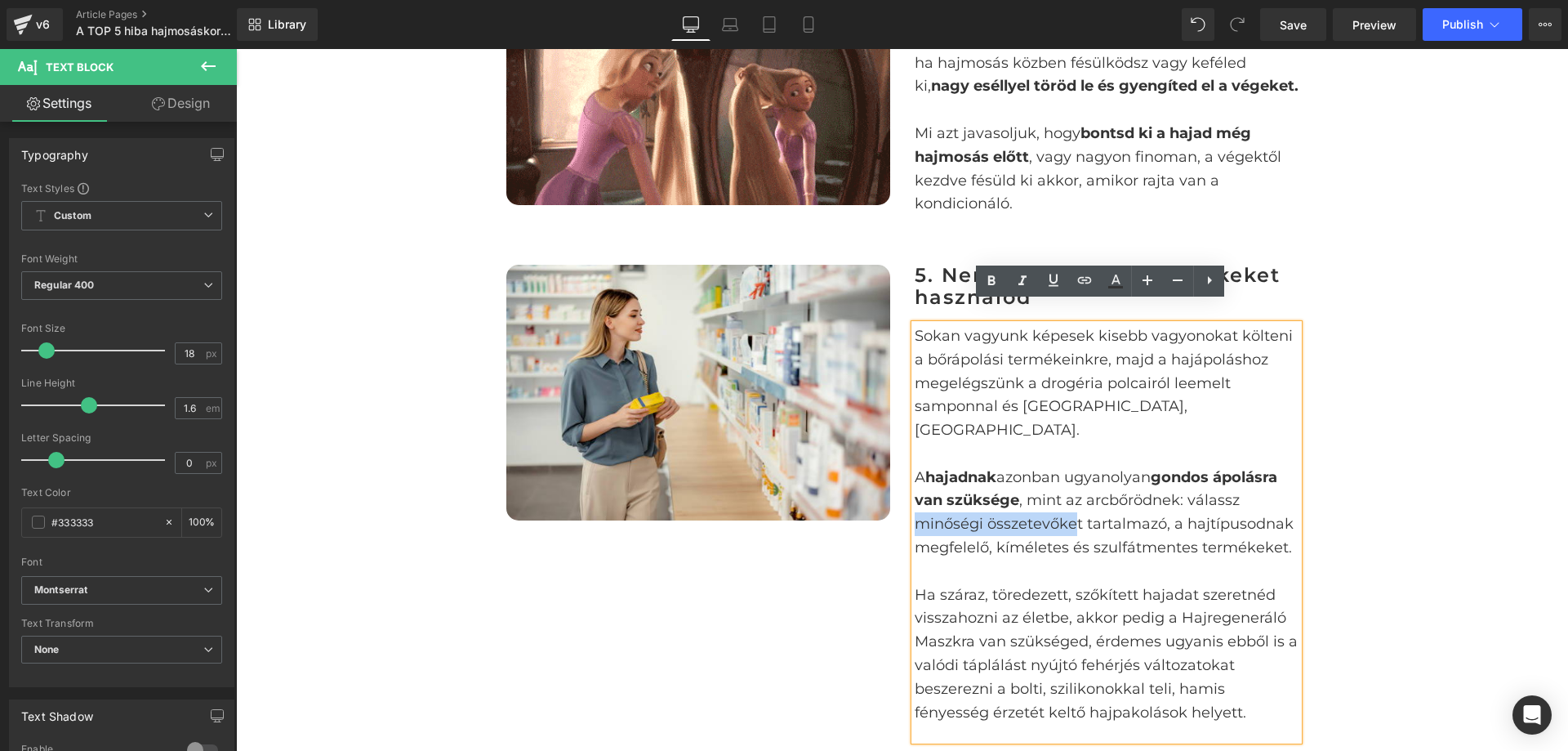
click at [1071, 480] on p "A hajadnak azonban ugyanolyan gondos ápolásra van szüksége , mint az arcbőrödne…" at bounding box center [1106, 512] width 384 height 94
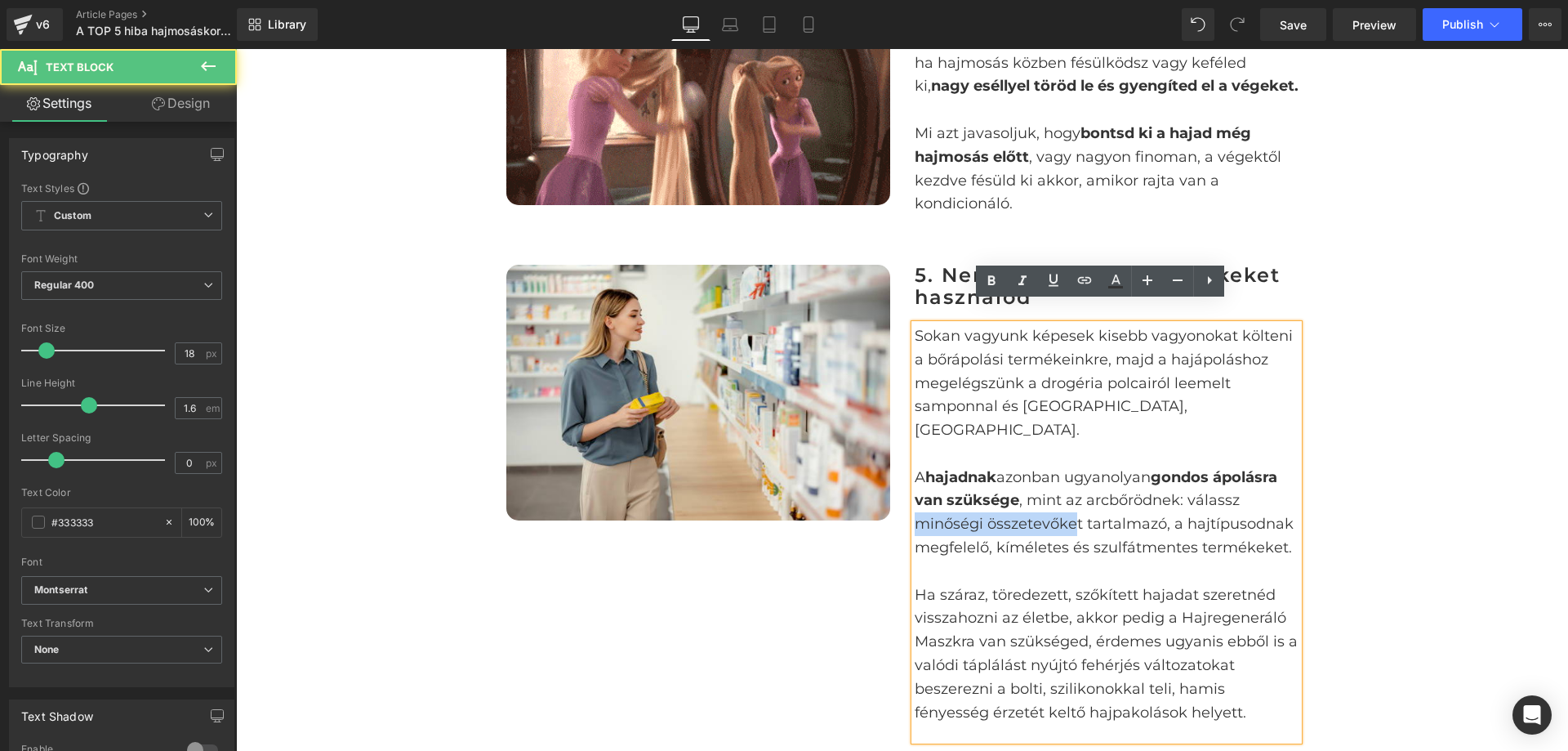
click at [1071, 481] on p "A hajadnak azonban ugyanolyan gondos ápolásra van szüksége , mint az arcbőrödne…" at bounding box center [1106, 512] width 384 height 94
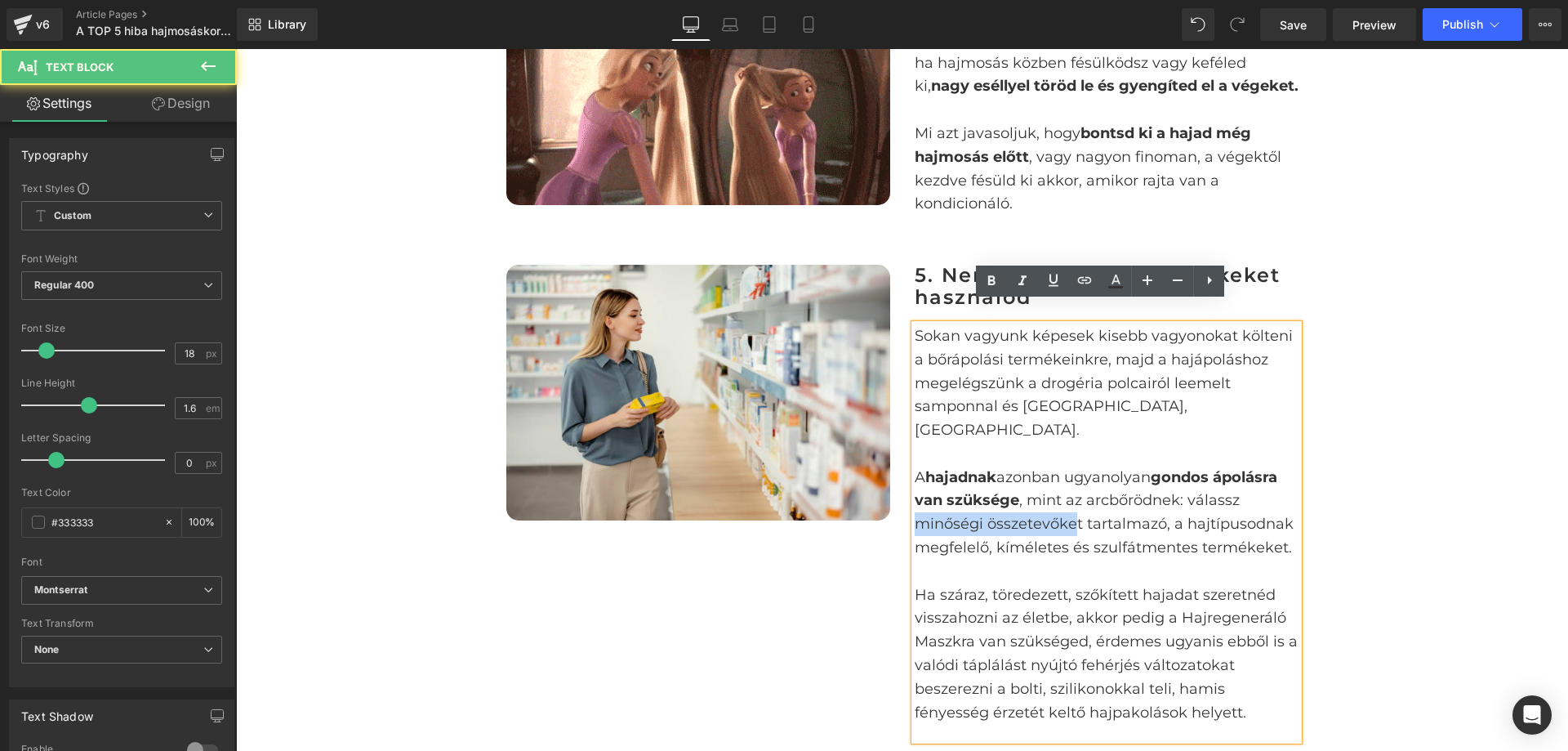
click at [1073, 480] on p "A hajadnak azonban ugyanolyan gondos ápolásra van szüksége , mint az arcbőrödne…" at bounding box center [1106, 512] width 384 height 94
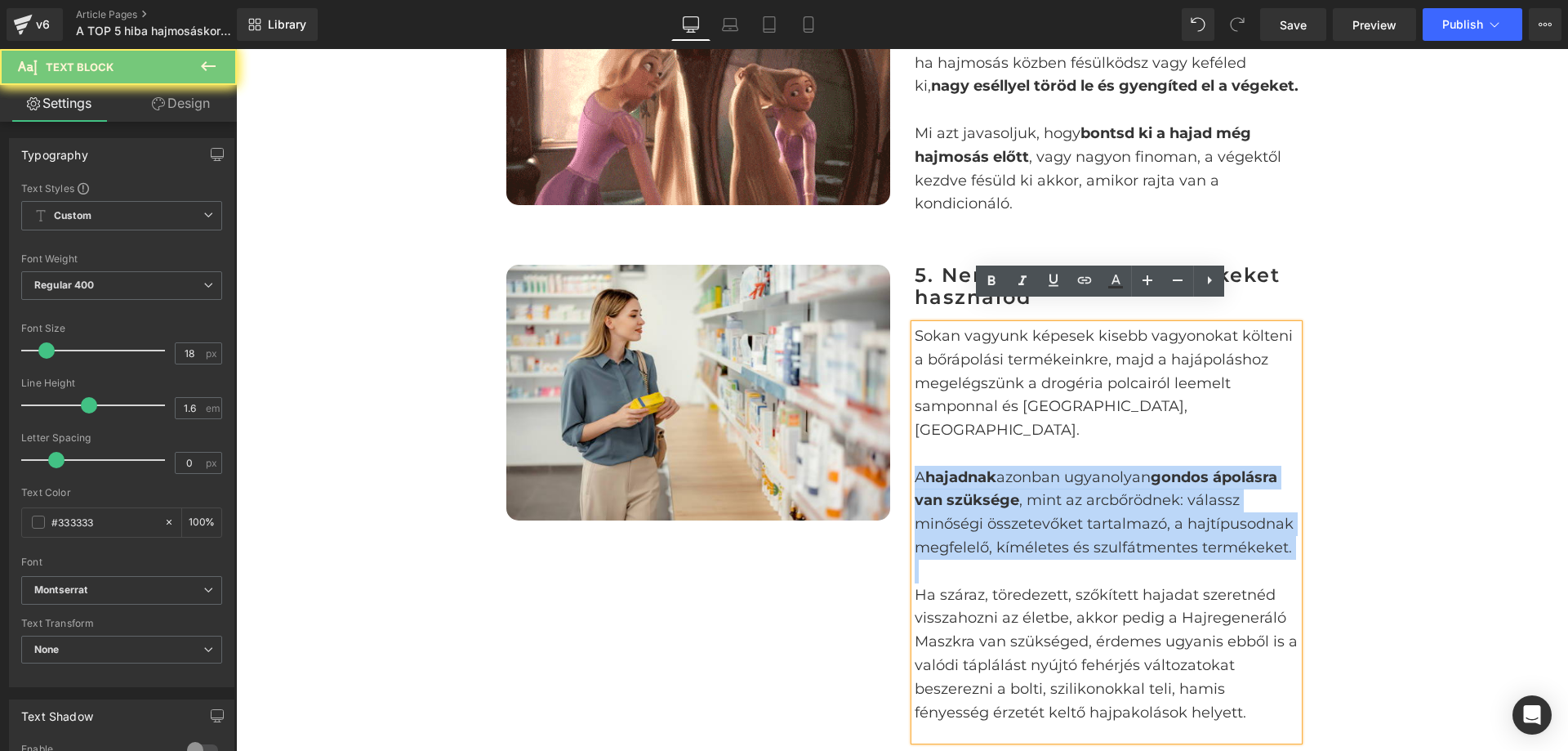
click at [1073, 480] on p "A hajadnak azonban ugyanolyan gondos ápolásra van szüksége , mint az arcbőrödne…" at bounding box center [1106, 512] width 384 height 94
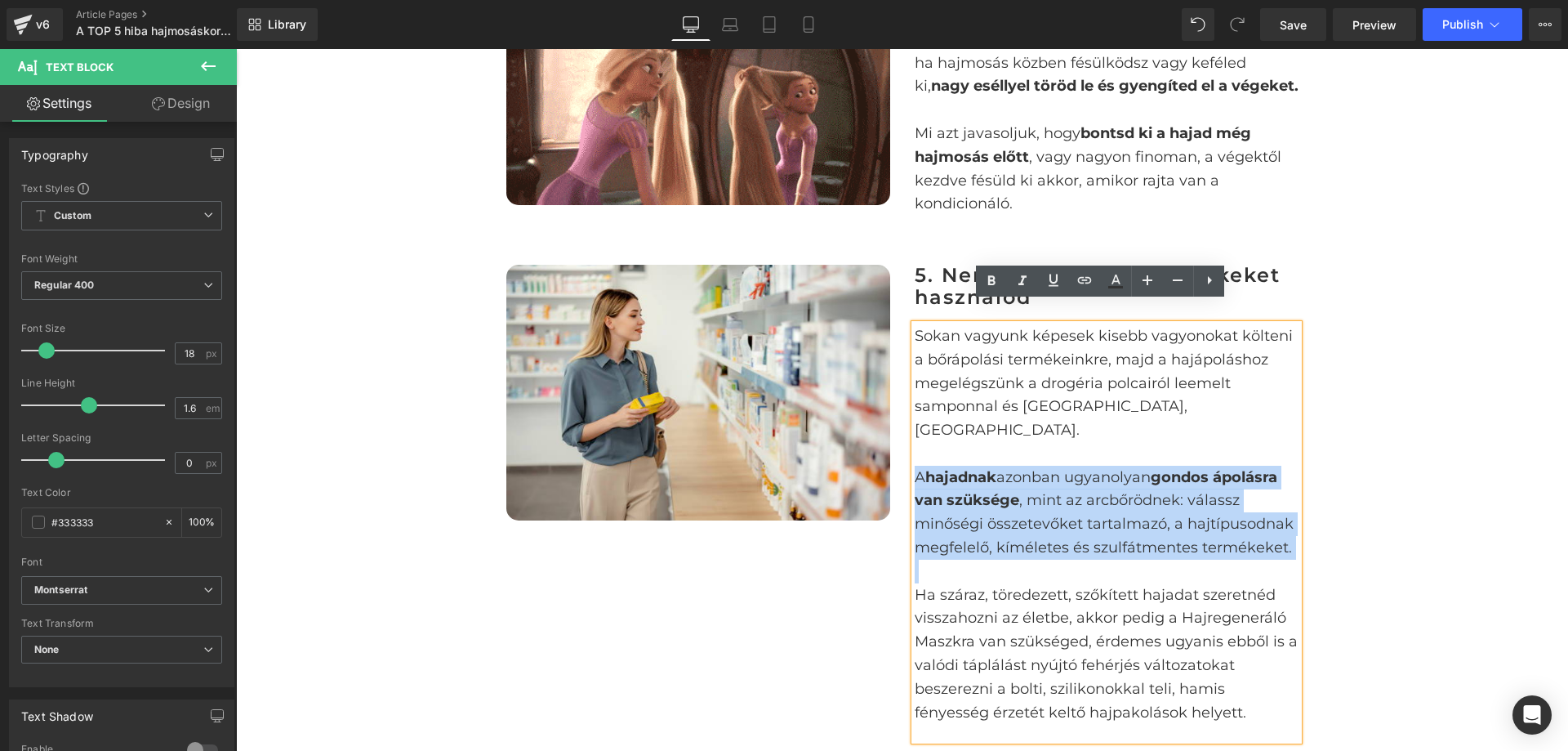
click at [1061, 480] on p "A hajadnak azonban ugyanolyan gondos ápolásra van szüksége , mint az arcbőrödne…" at bounding box center [1106, 512] width 384 height 94
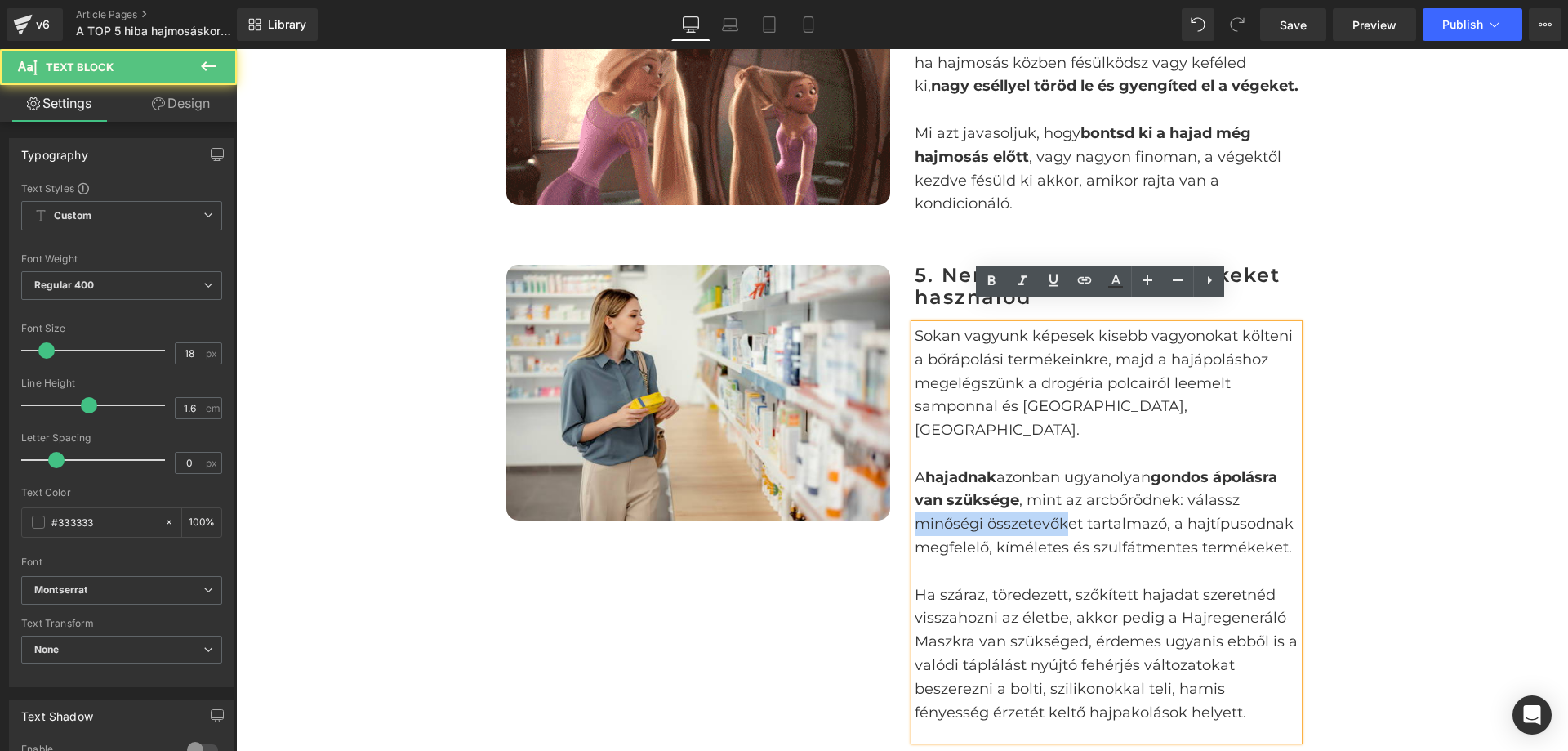
drag, startPoint x: 910, startPoint y: 482, endPoint x: 1058, endPoint y: 474, distance: 148.2
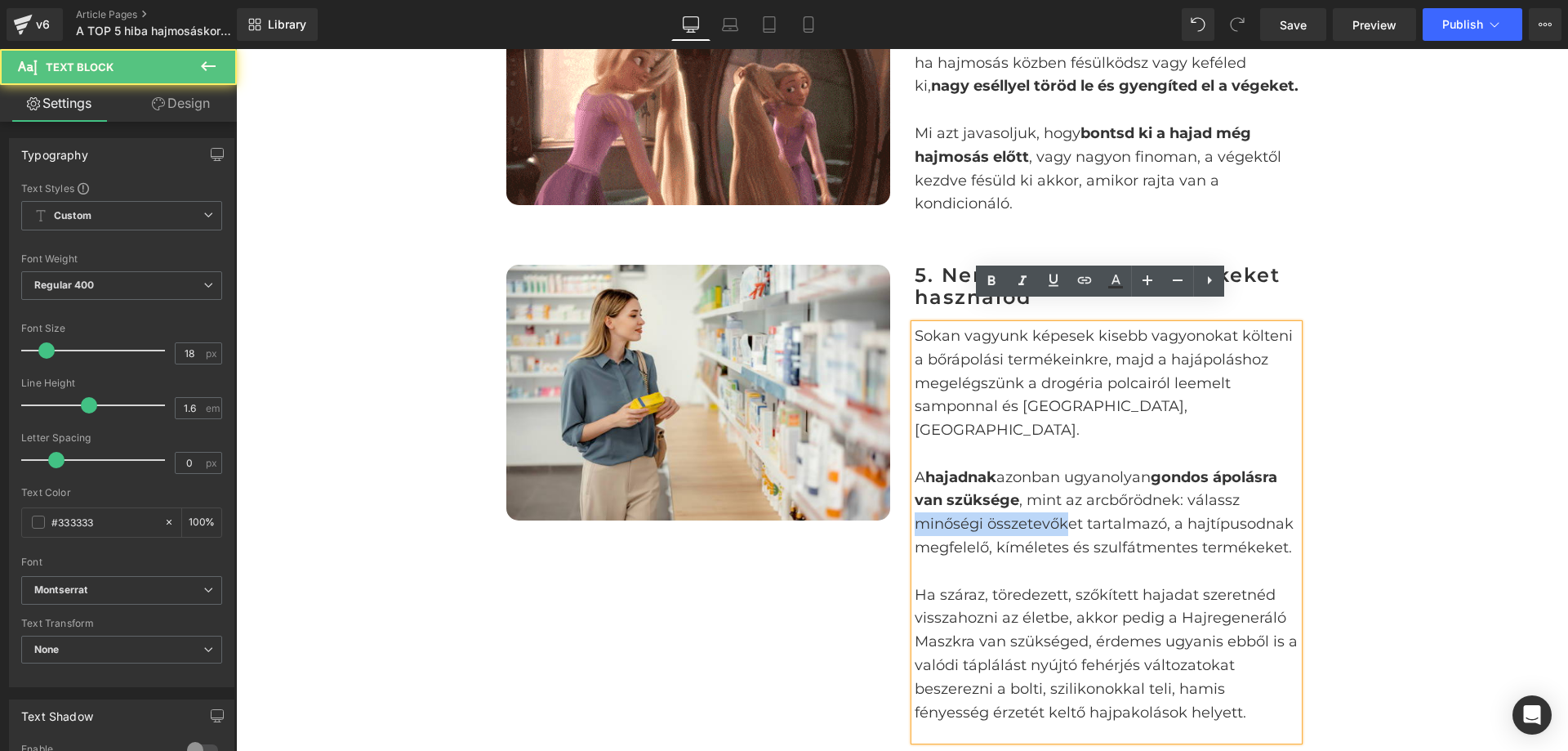
click at [1058, 474] on p "A hajadnak azonban ugyanolyan gondos ápolásra van szüksége , mint az arcbőrödne…" at bounding box center [1106, 512] width 384 height 94
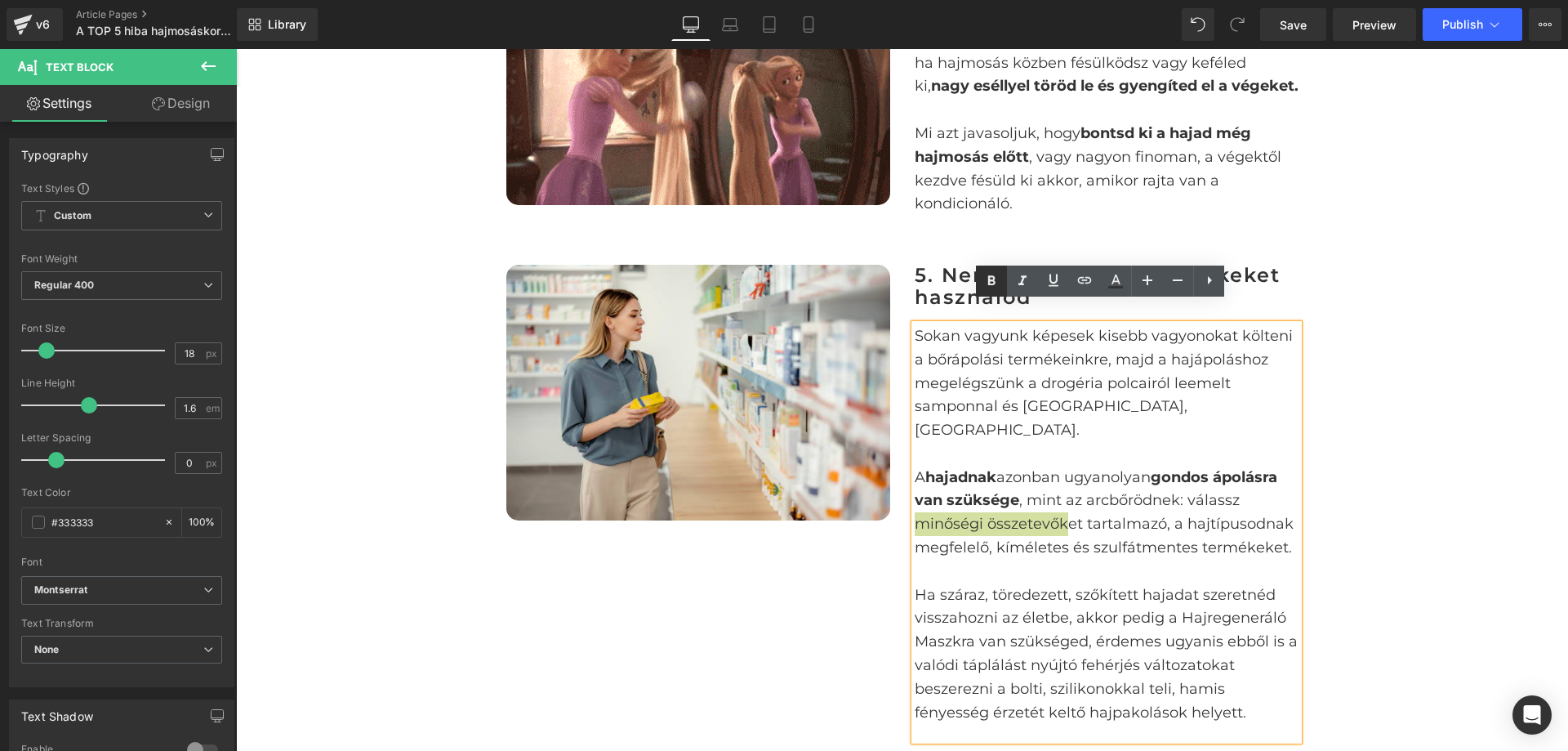
click at [997, 282] on icon at bounding box center [992, 281] width 19 height 19
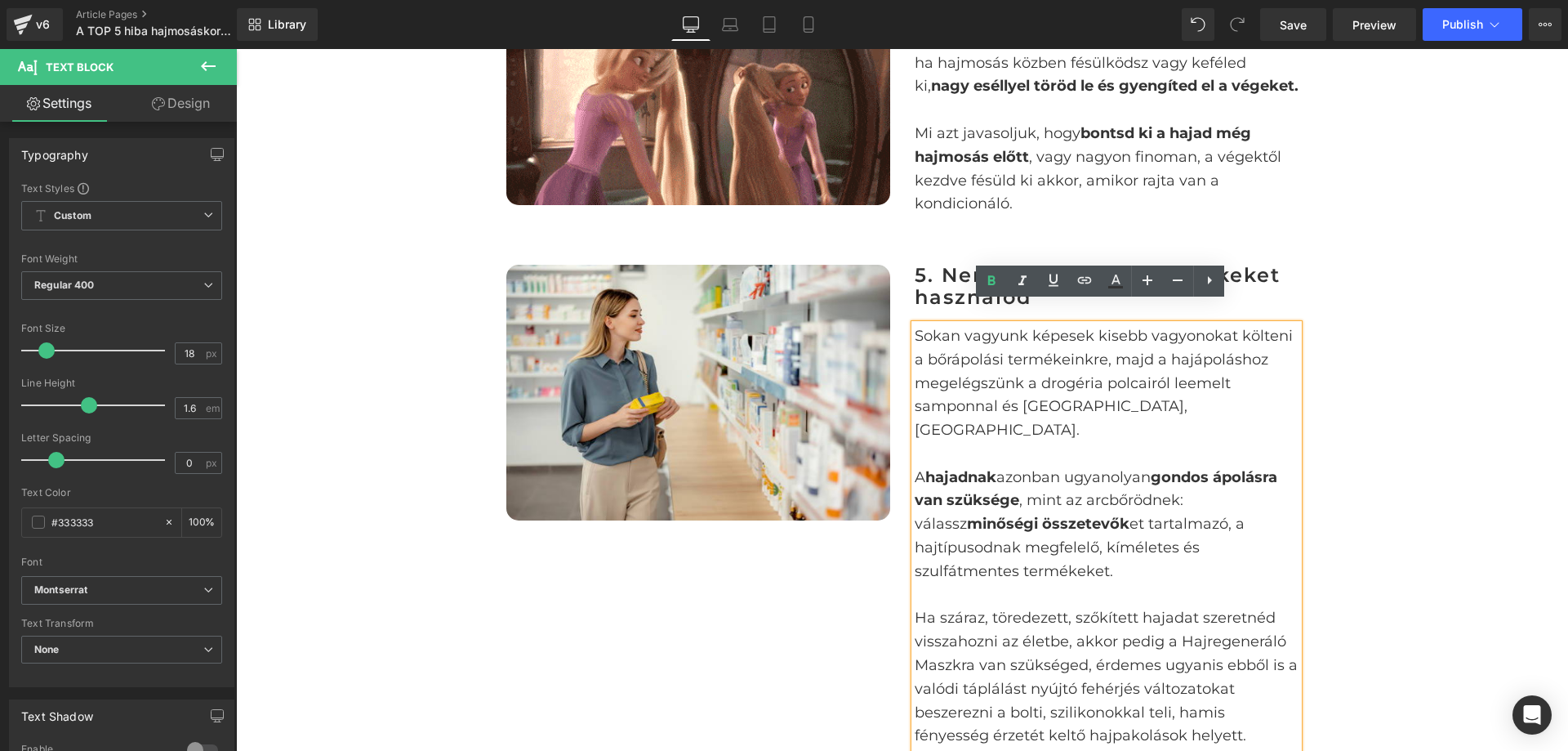
click at [1133, 522] on p "A hajadnak azonban ugyanolyan gondos ápolásra van szüksége , mint az arcbőrödne…" at bounding box center [1106, 524] width 384 height 118
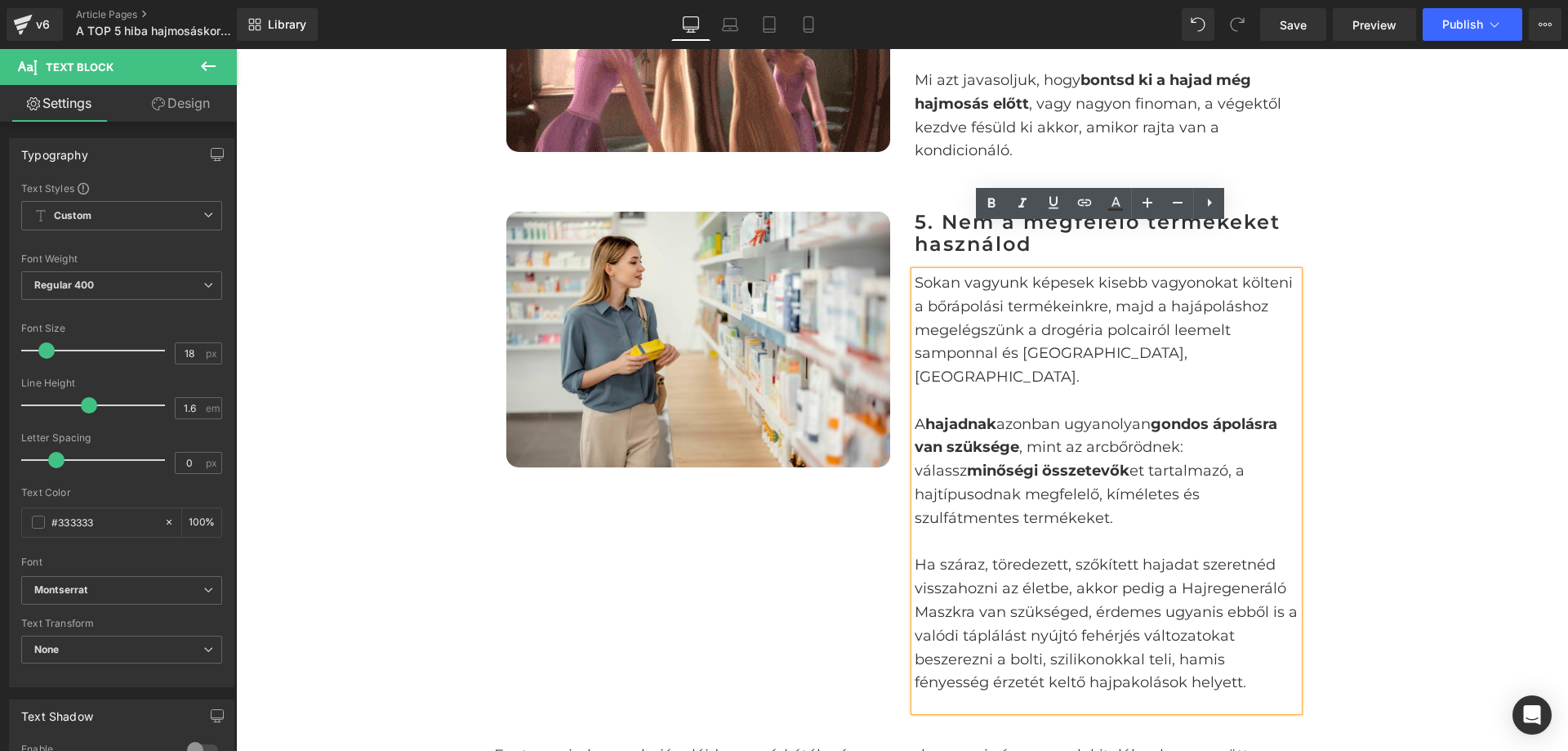
scroll to position [2615, 0]
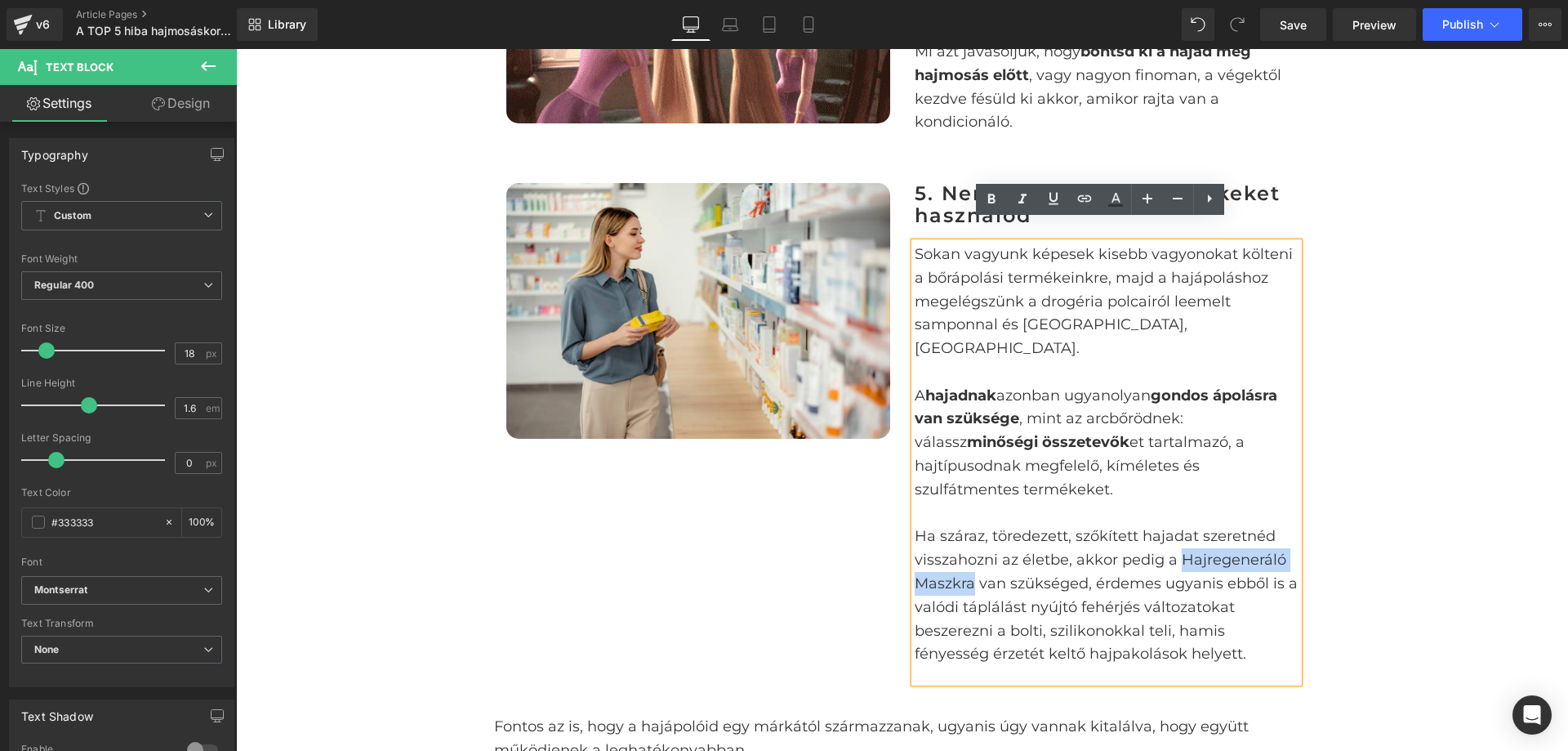
drag, startPoint x: 1171, startPoint y: 512, endPoint x: 968, endPoint y: 537, distance: 204.5
click at [968, 537] on p "Ha száraz, töredezett, szőkített hajadat szeretnéd visszahozni az életbe, akkor…" at bounding box center [1106, 595] width 384 height 142
click at [994, 208] on icon at bounding box center [992, 200] width 19 height 19
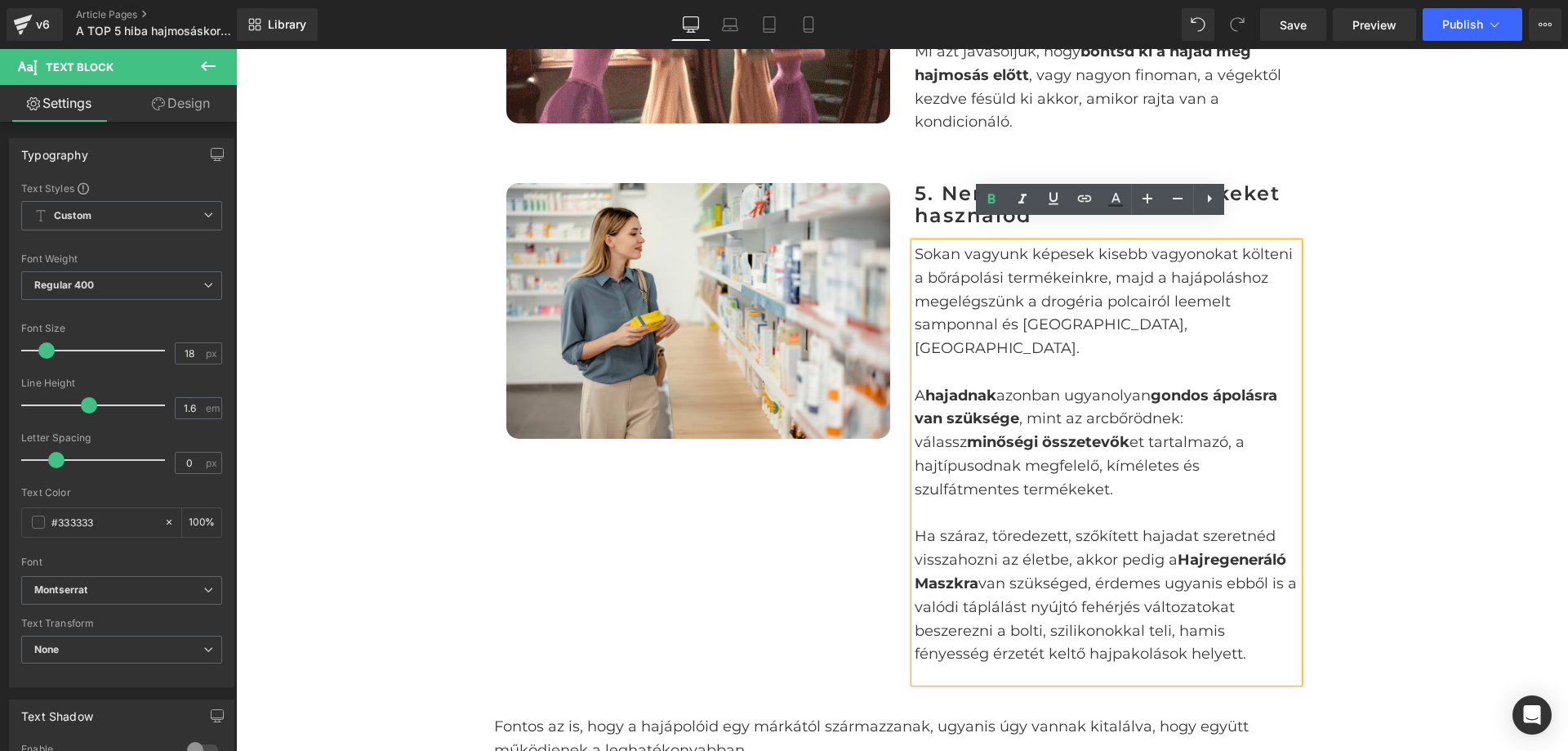
click at [1175, 533] on p "Ha száraz, töredezett, szőkített hajadat szeretnéd visszahozni az életbe, akkor…" at bounding box center [1106, 595] width 384 height 142
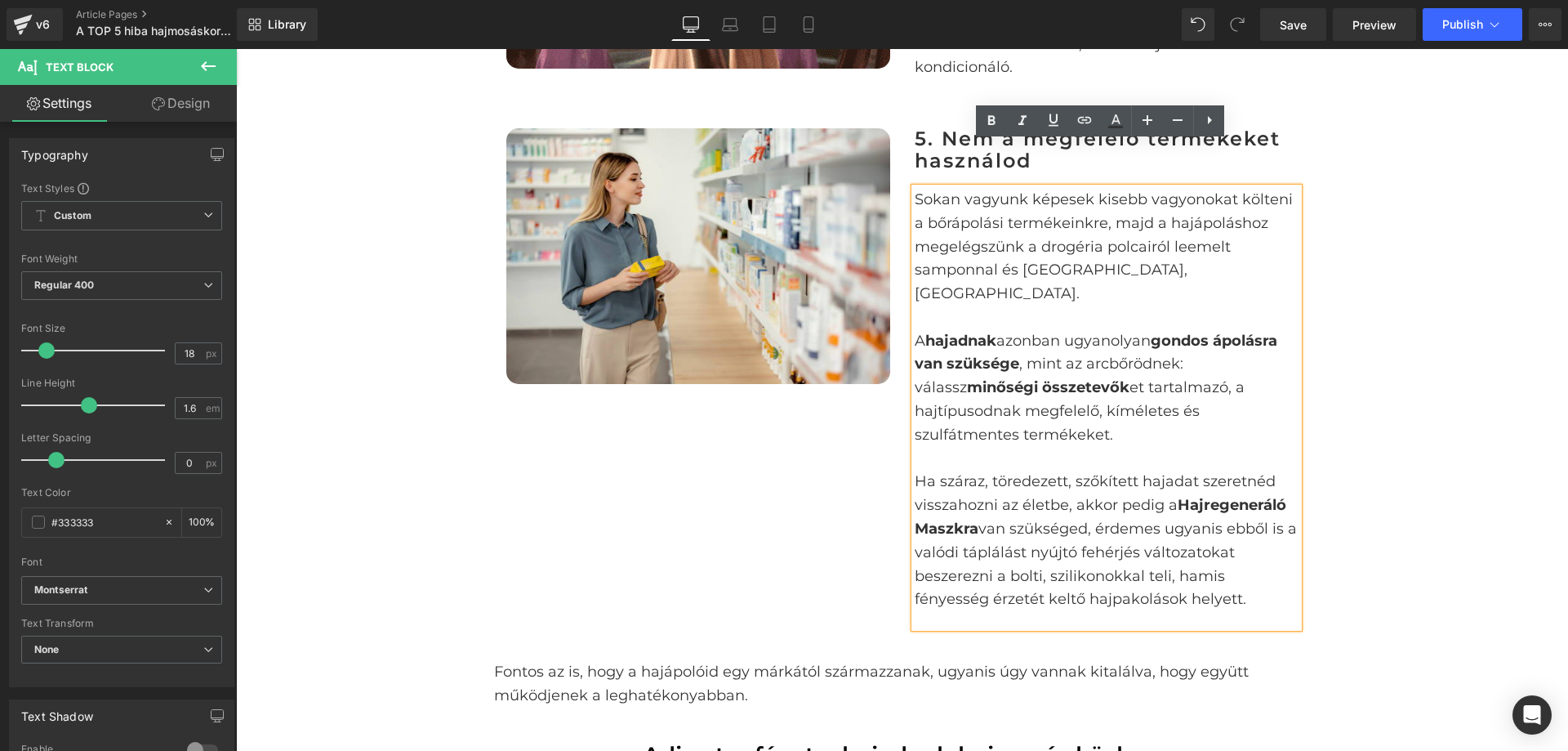
scroll to position [2696, 0]
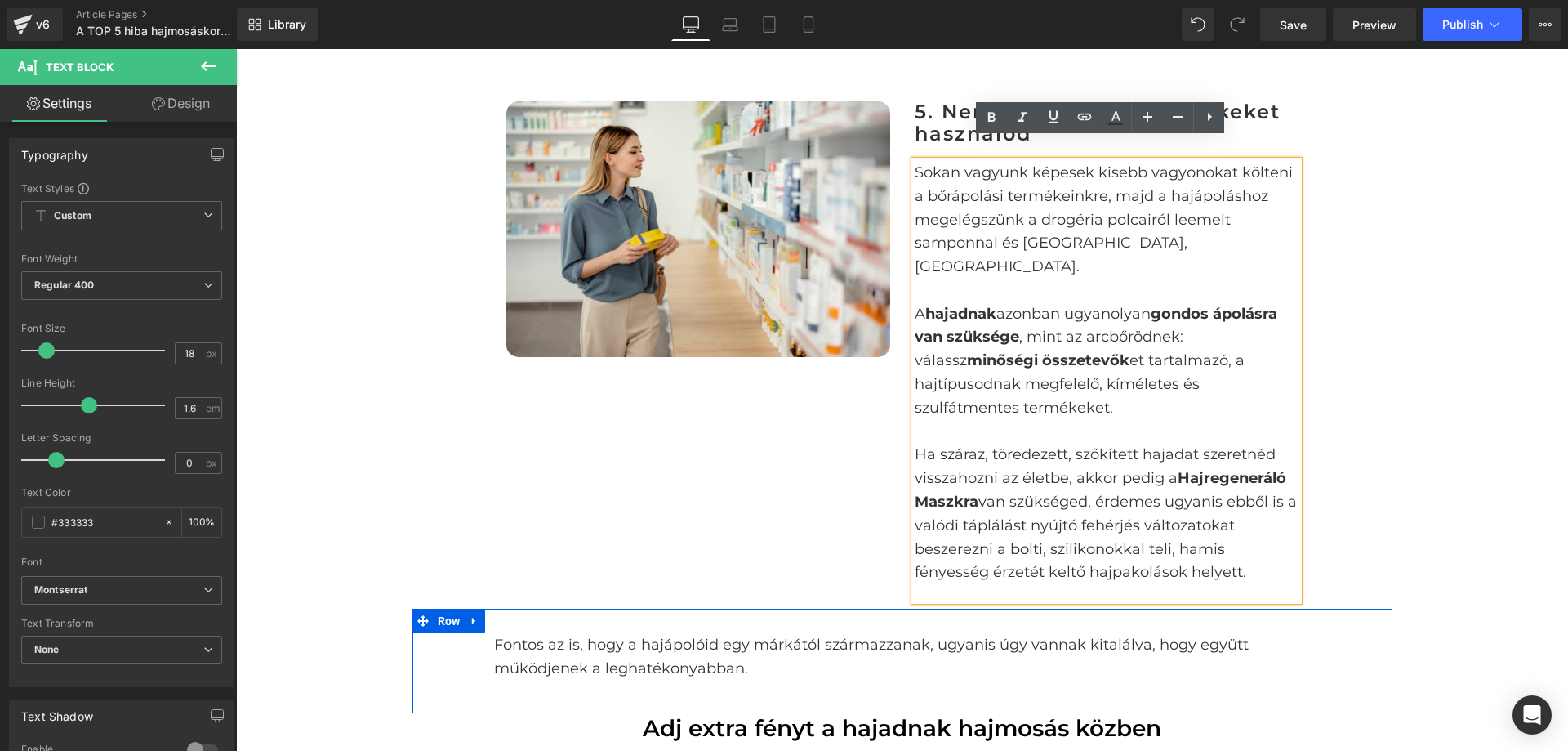
click at [1376, 608] on div "Fontos az is, hogy a hajápolóid egy márkától származzanak, ugyanis úgy vannak k…" at bounding box center [902, 657] width 980 height 96
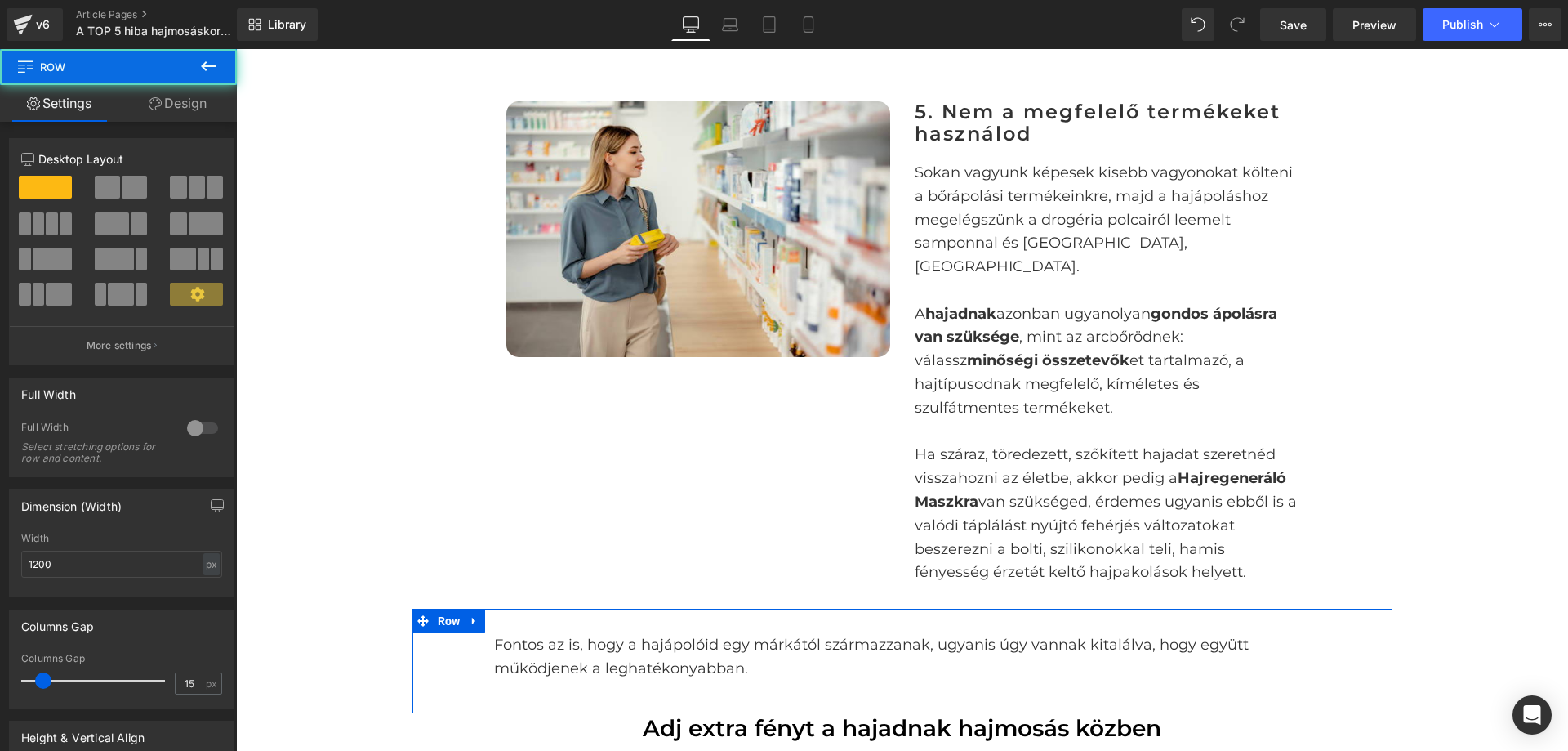
click at [1327, 608] on div "Fontos az is, hogy a hajápolóid egy márkától származzanak, ugyanis úgy vannak k…" at bounding box center [902, 657] width 980 height 96
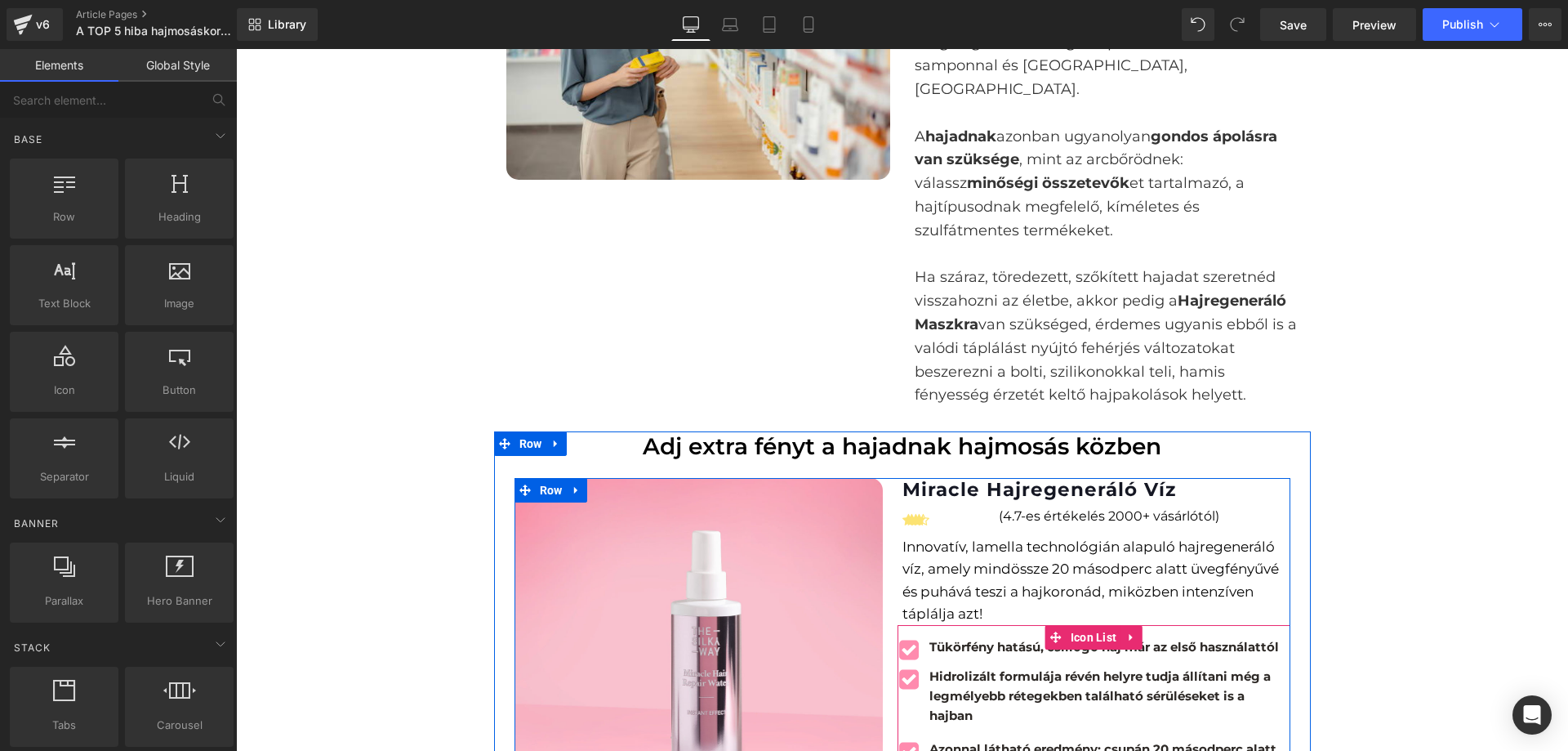
scroll to position [2860, 0]
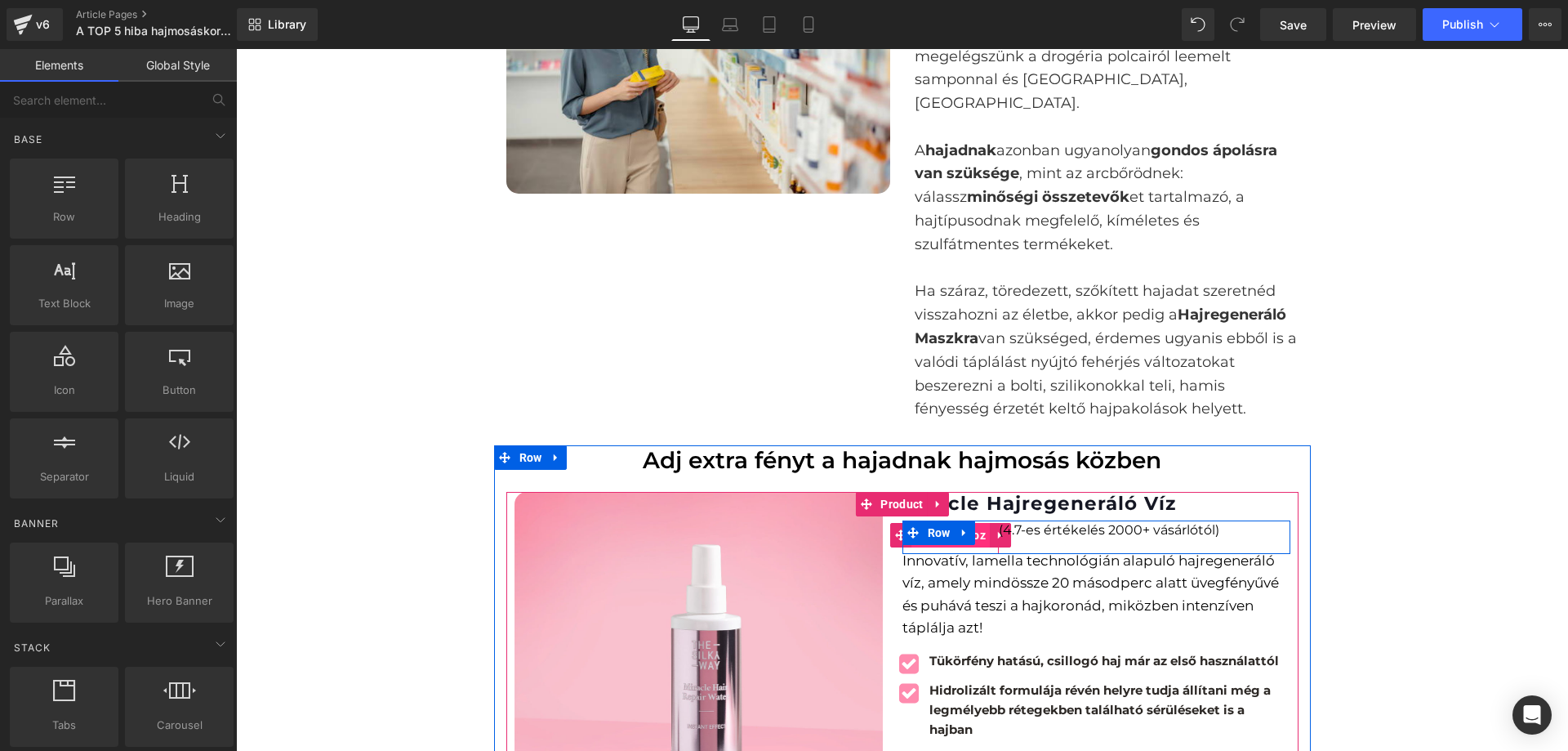
click at [978, 523] on span "Icon List Hoz" at bounding box center [950, 534] width 78 height 24
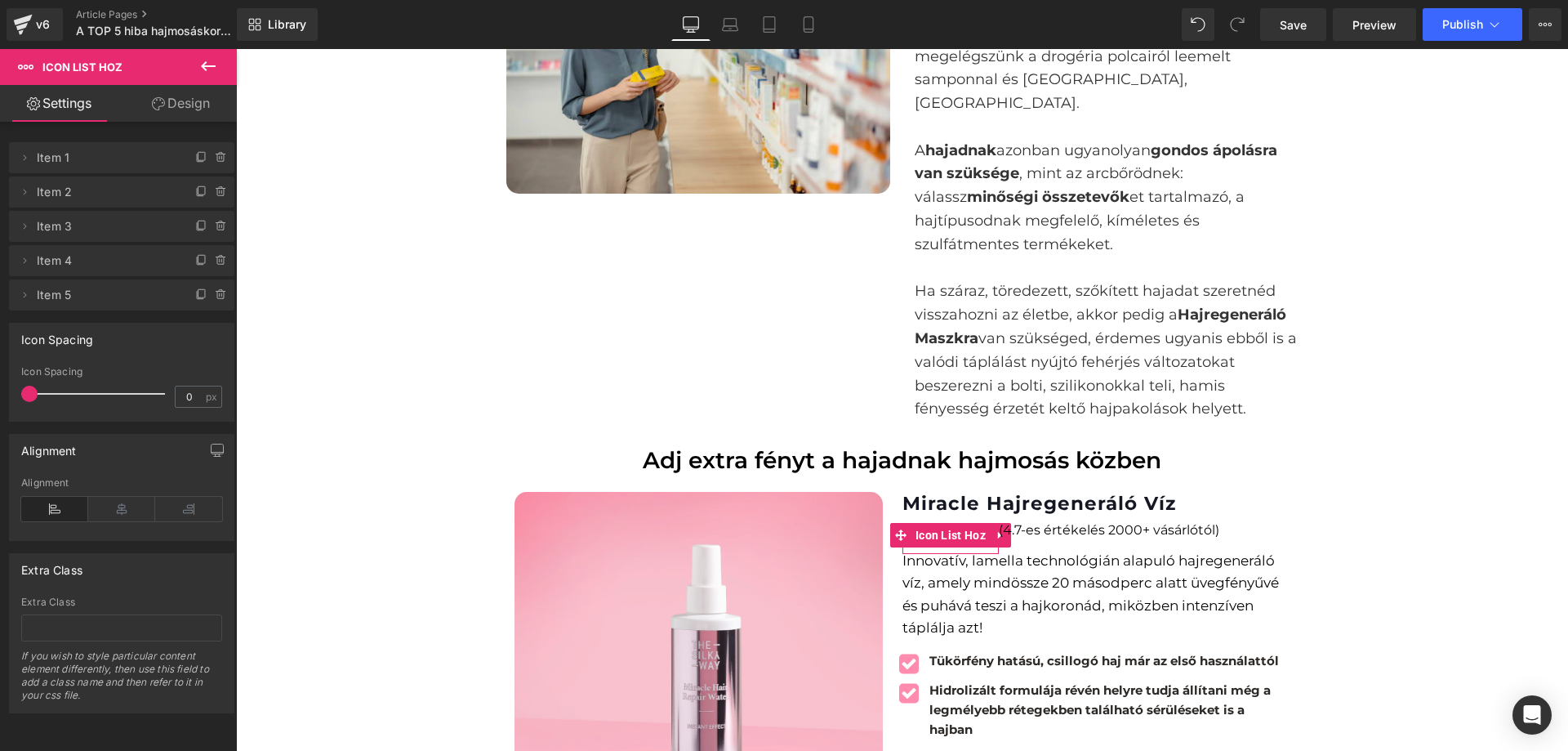
drag, startPoint x: 24, startPoint y: 386, endPoint x: 51, endPoint y: 389, distance: 27.2
click at [62, 389] on div "Icon Spacing 0 px" at bounding box center [121, 393] width 201 height 55
type input "15"
drag, startPoint x: 29, startPoint y: 386, endPoint x: 41, endPoint y: 388, distance: 12.2
click at [41, 388] on span at bounding box center [42, 393] width 16 height 16
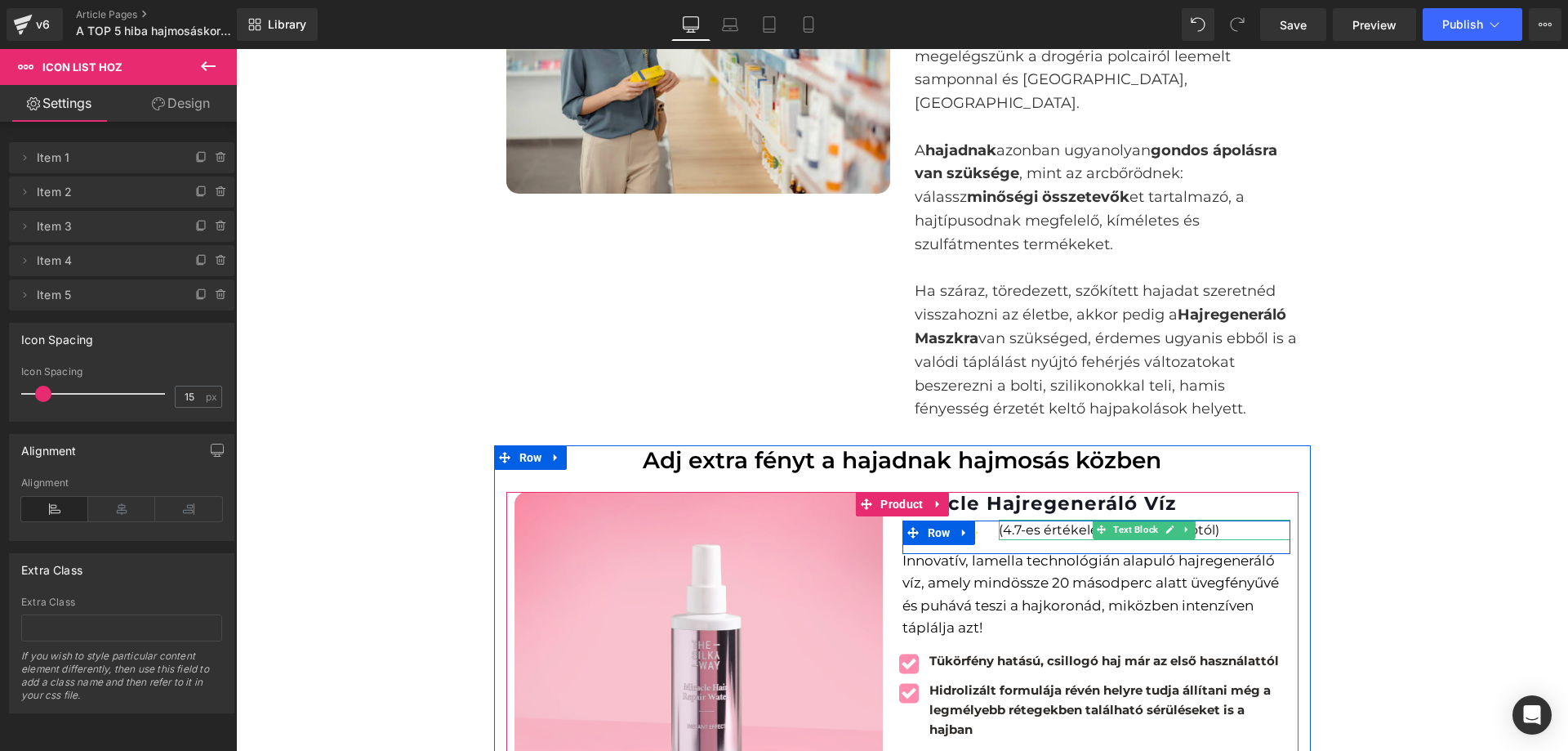
click at [1251, 520] on p "(4.7-es értékelés 2000+ vásárlótól)" at bounding box center [1145, 530] width 291 height 21
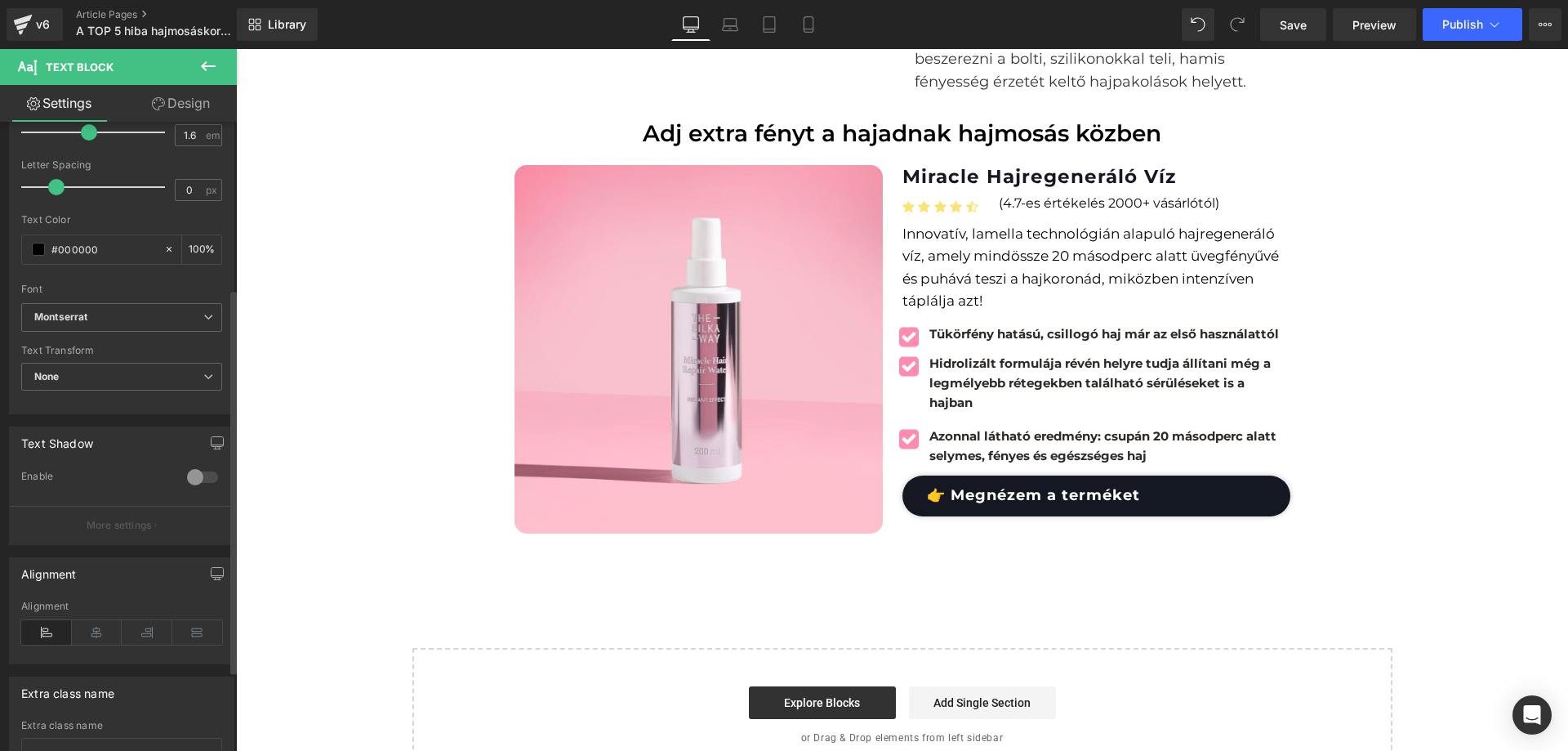
scroll to position [245, 0]
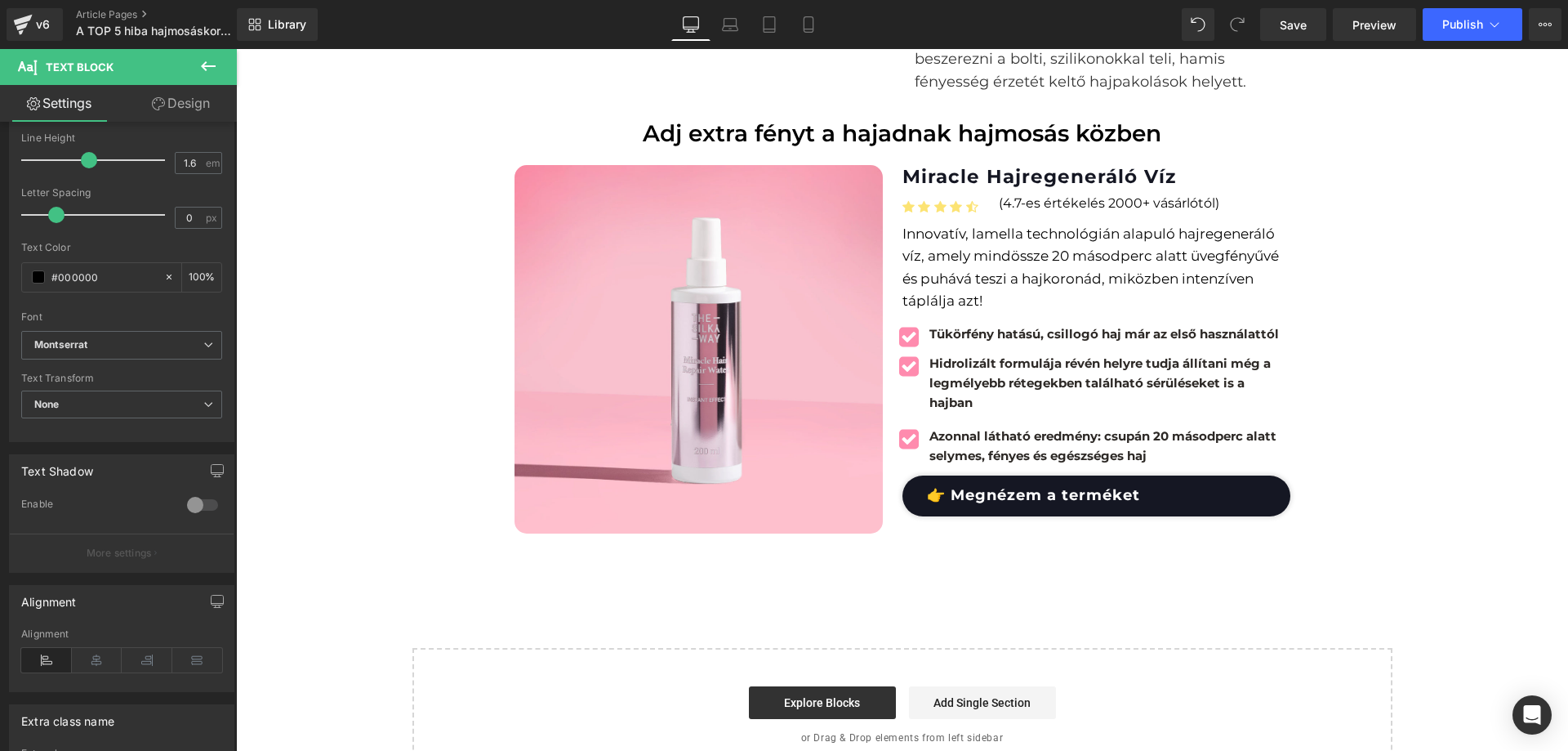
click at [173, 100] on link "Design" at bounding box center [180, 103] width 119 height 37
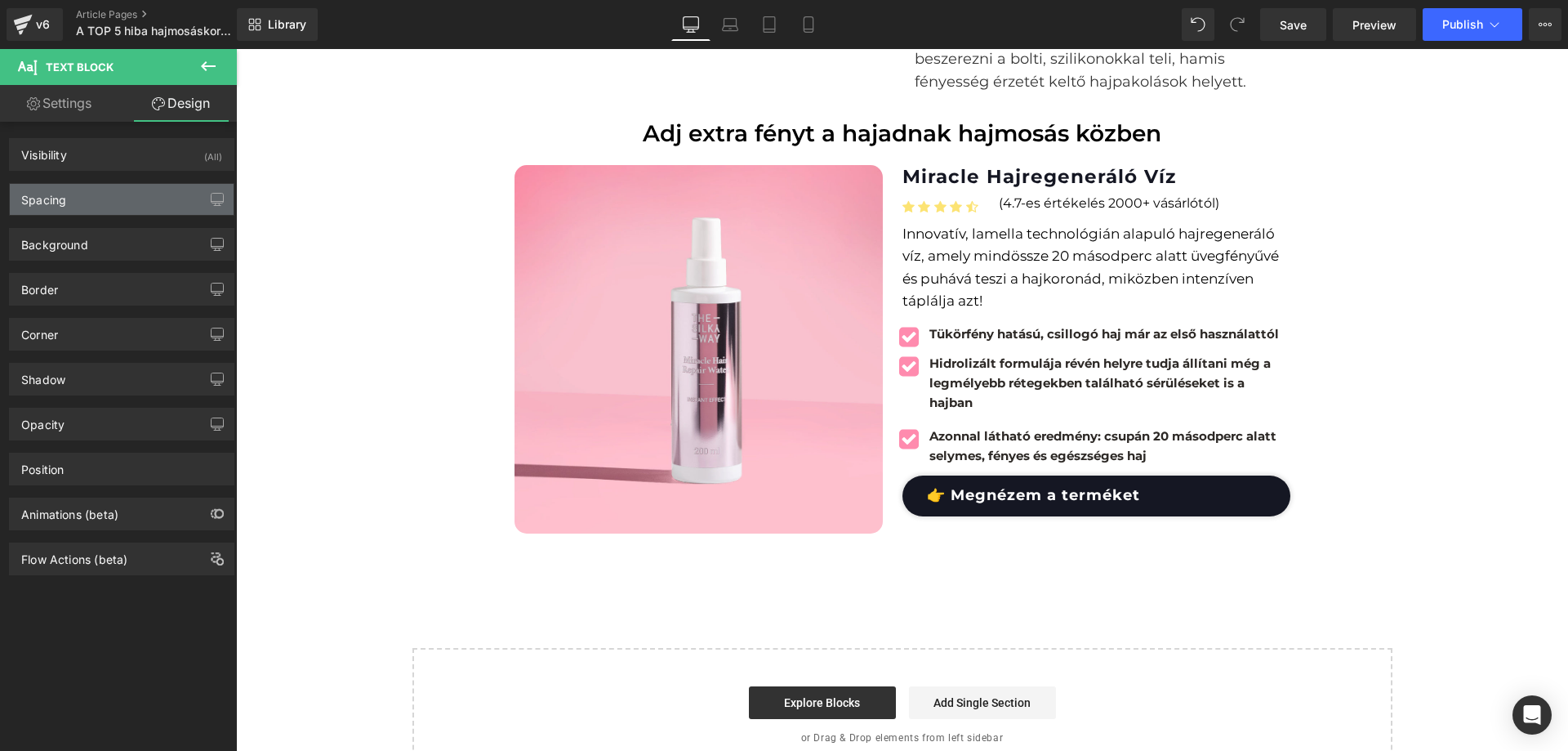
click at [137, 197] on div "Spacing" at bounding box center [121, 200] width 224 height 31
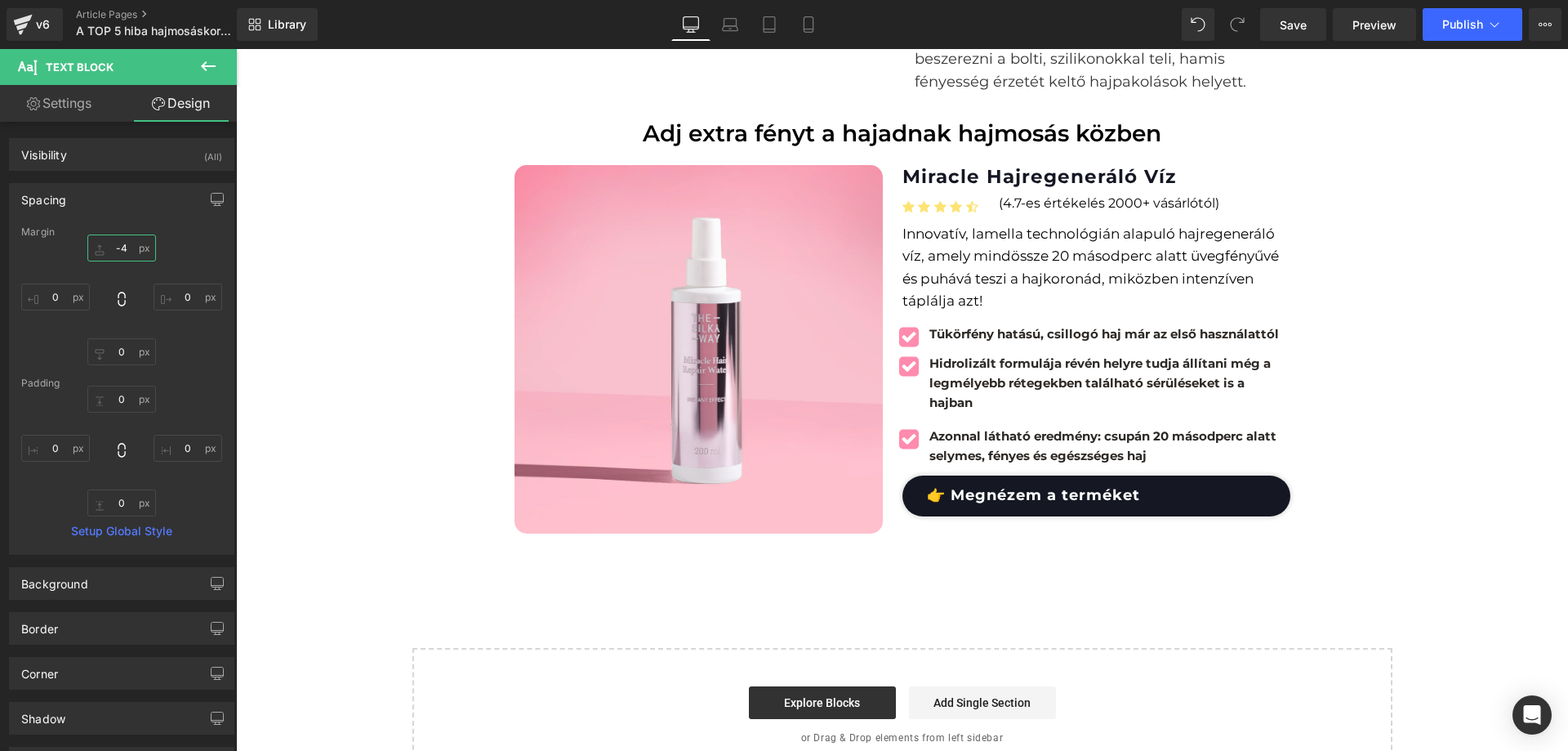
click at [130, 251] on input "-4" at bounding box center [121, 248] width 68 height 27
click at [51, 303] on input "0" at bounding box center [55, 297] width 68 height 27
type input "-20"
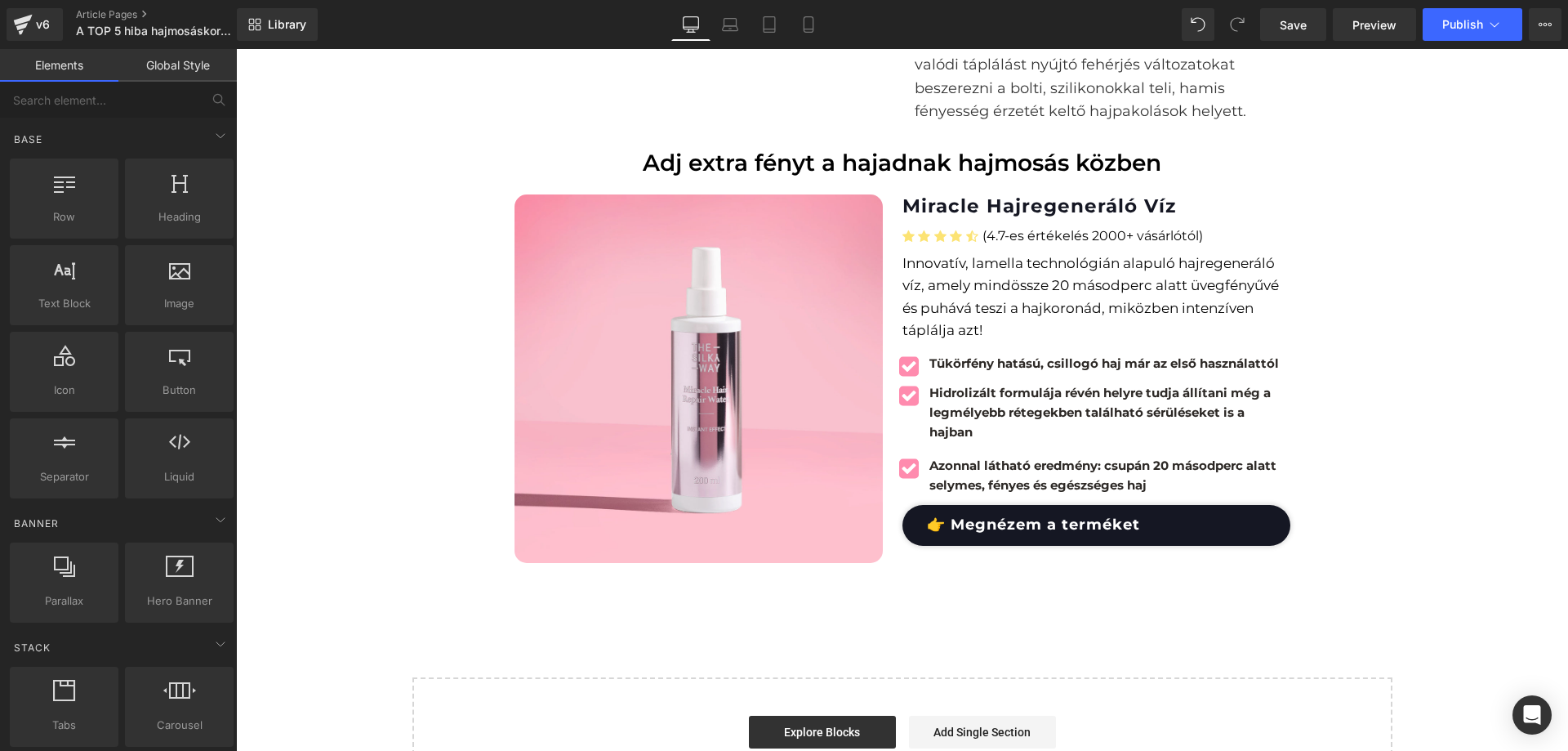
scroll to position [3432, 0]
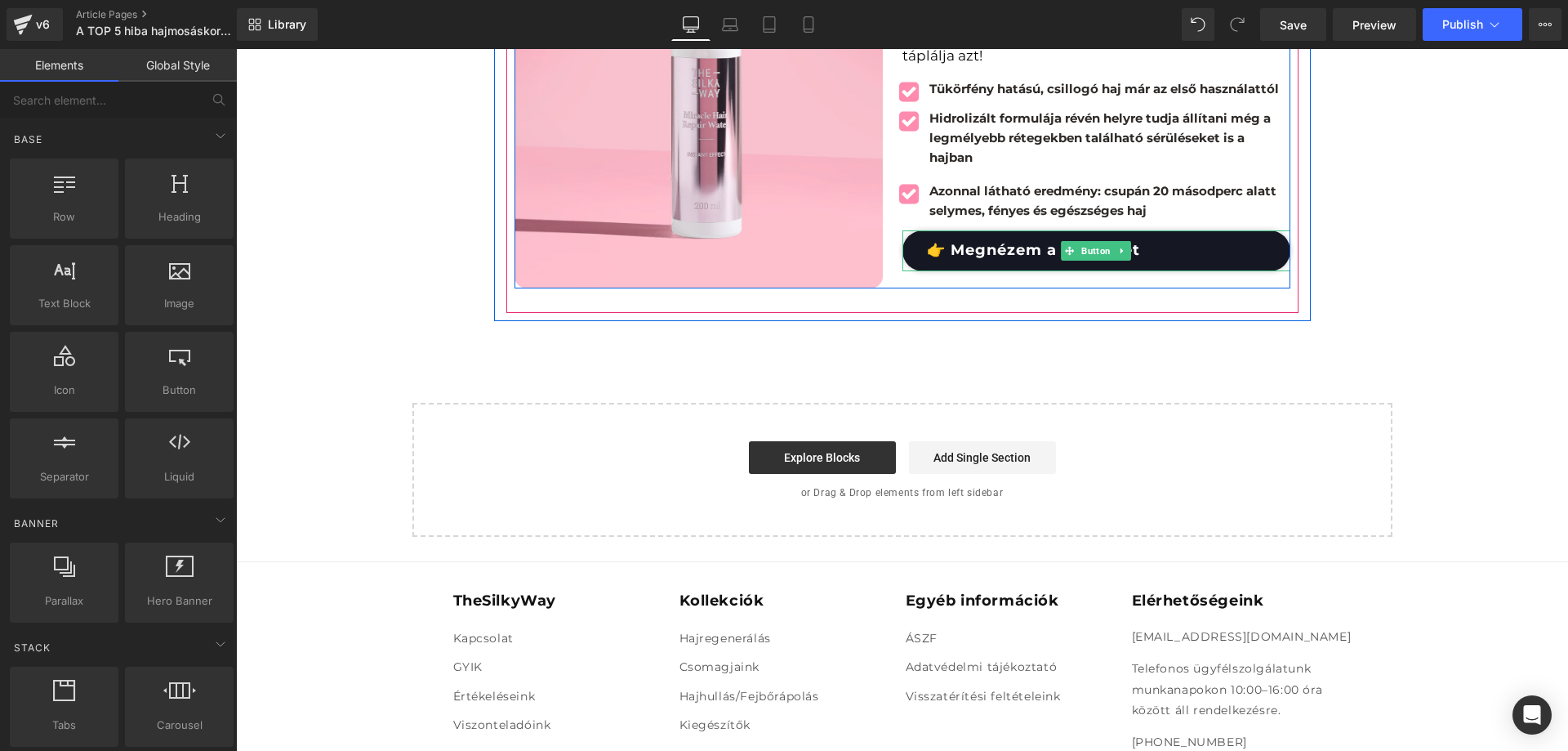
click at [1171, 230] on link "👉 Megnézem a terméket" at bounding box center [1097, 251] width 388 height 40
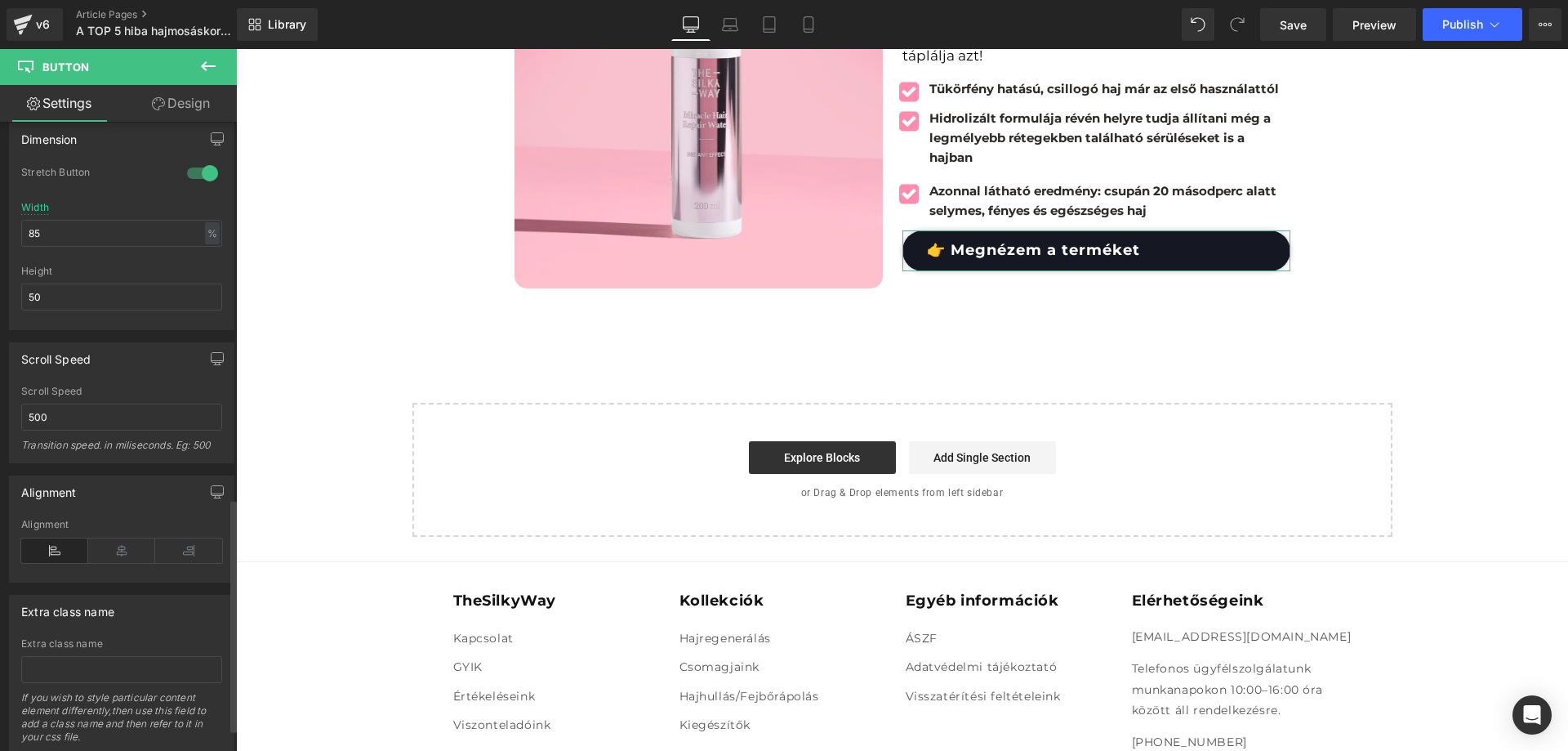
scroll to position [1080, 0]
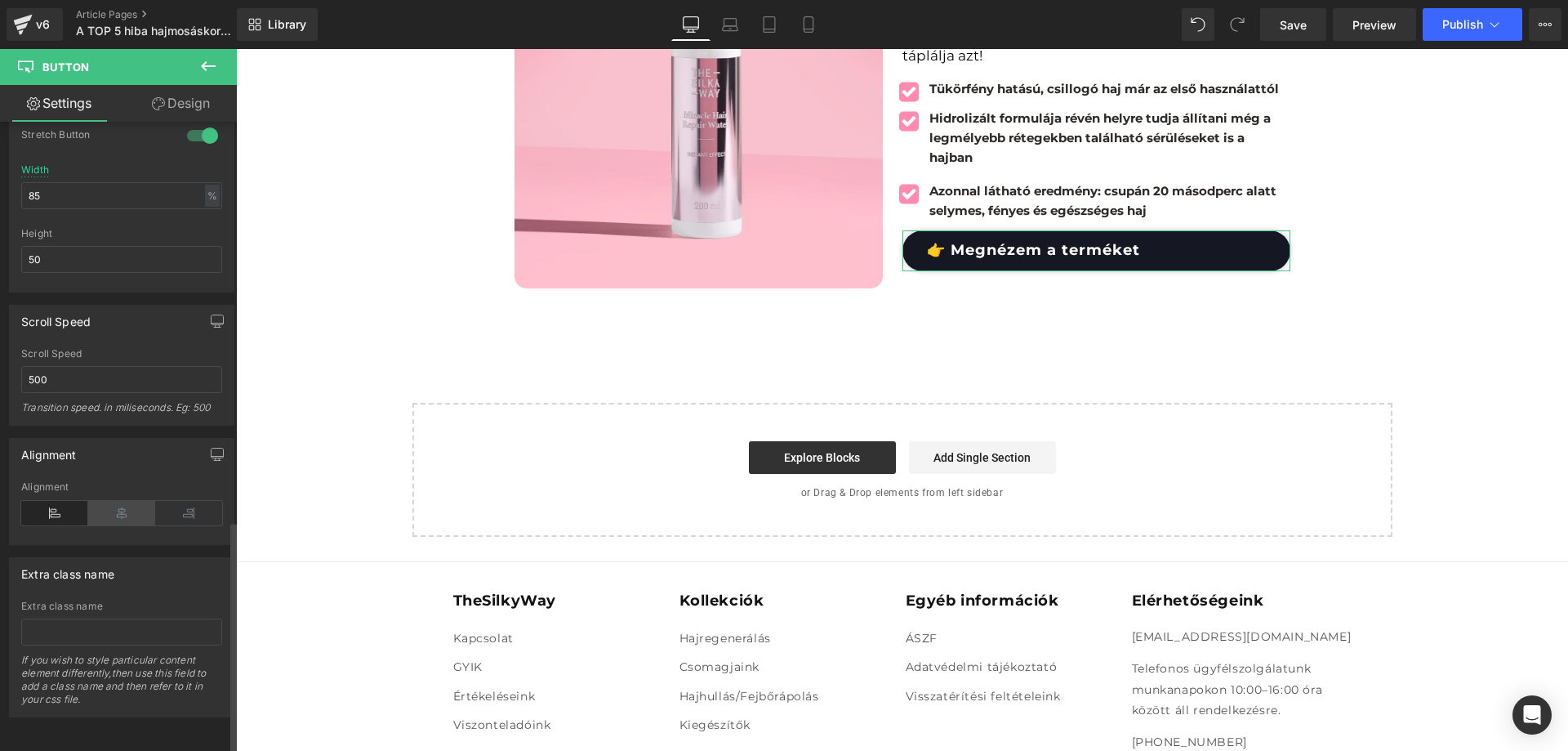
click at [109, 501] on icon at bounding box center [122, 513] width 67 height 24
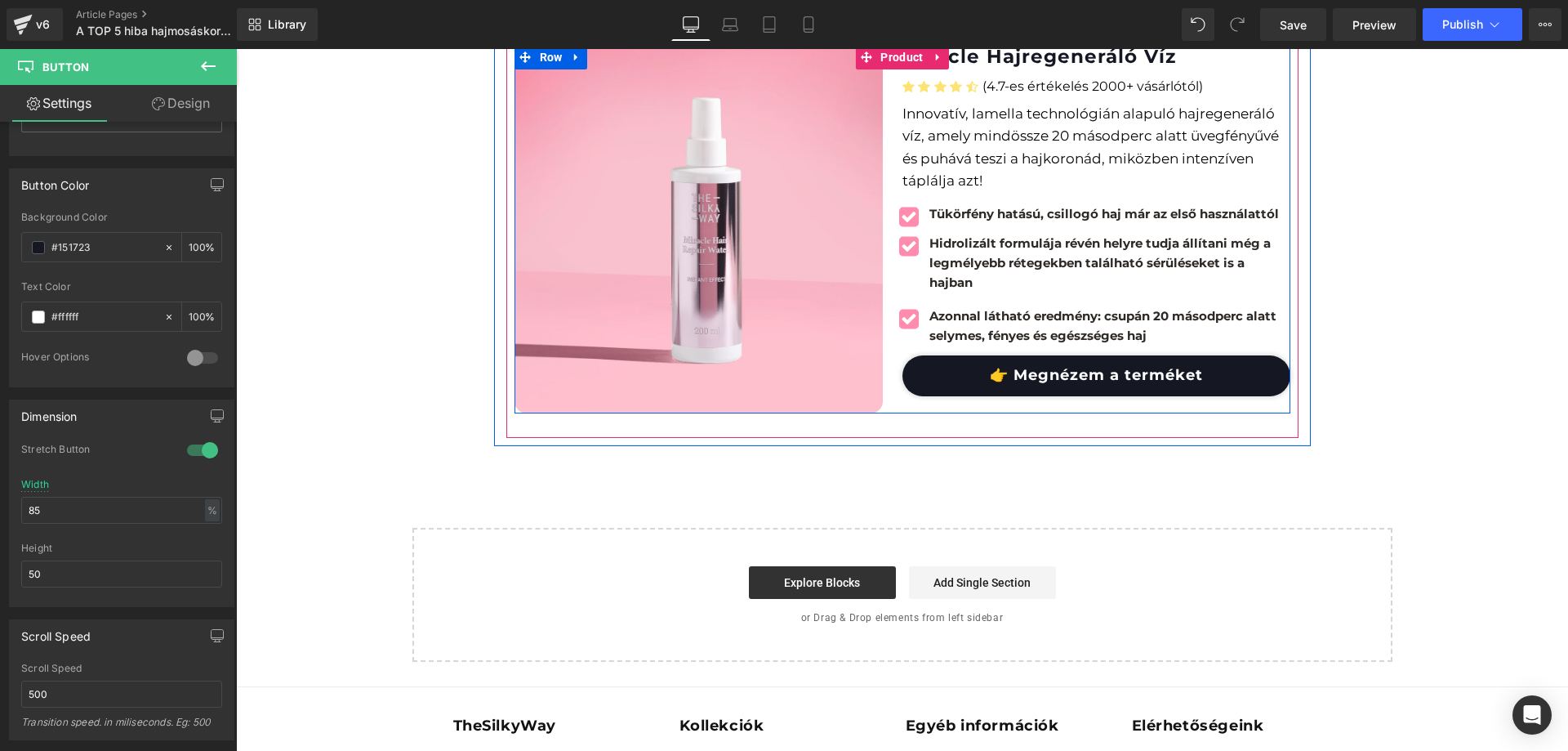
scroll to position [3268, 0]
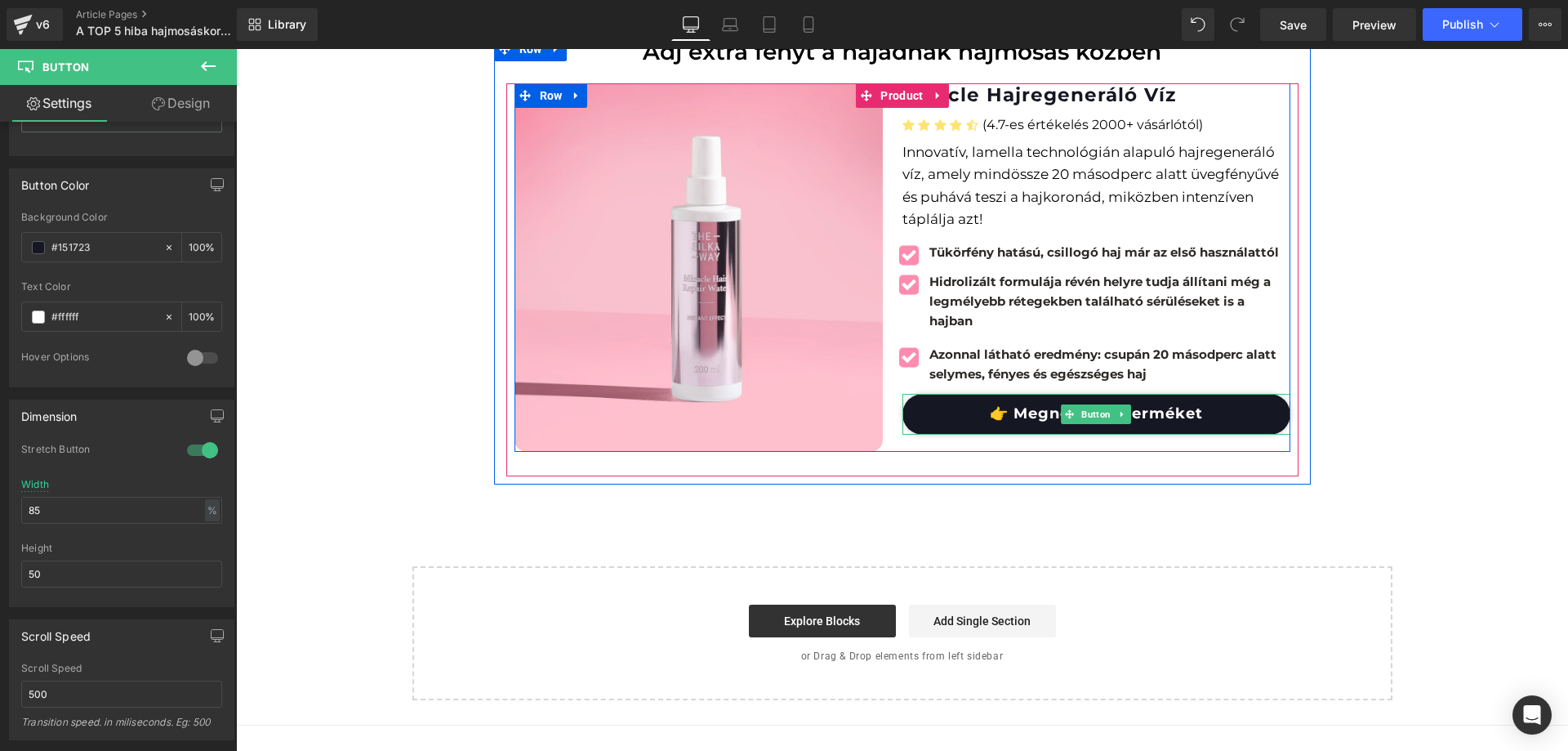
click at [1231, 394] on link "👉 Megnézem a terméket" at bounding box center [1097, 415] width 388 height 40
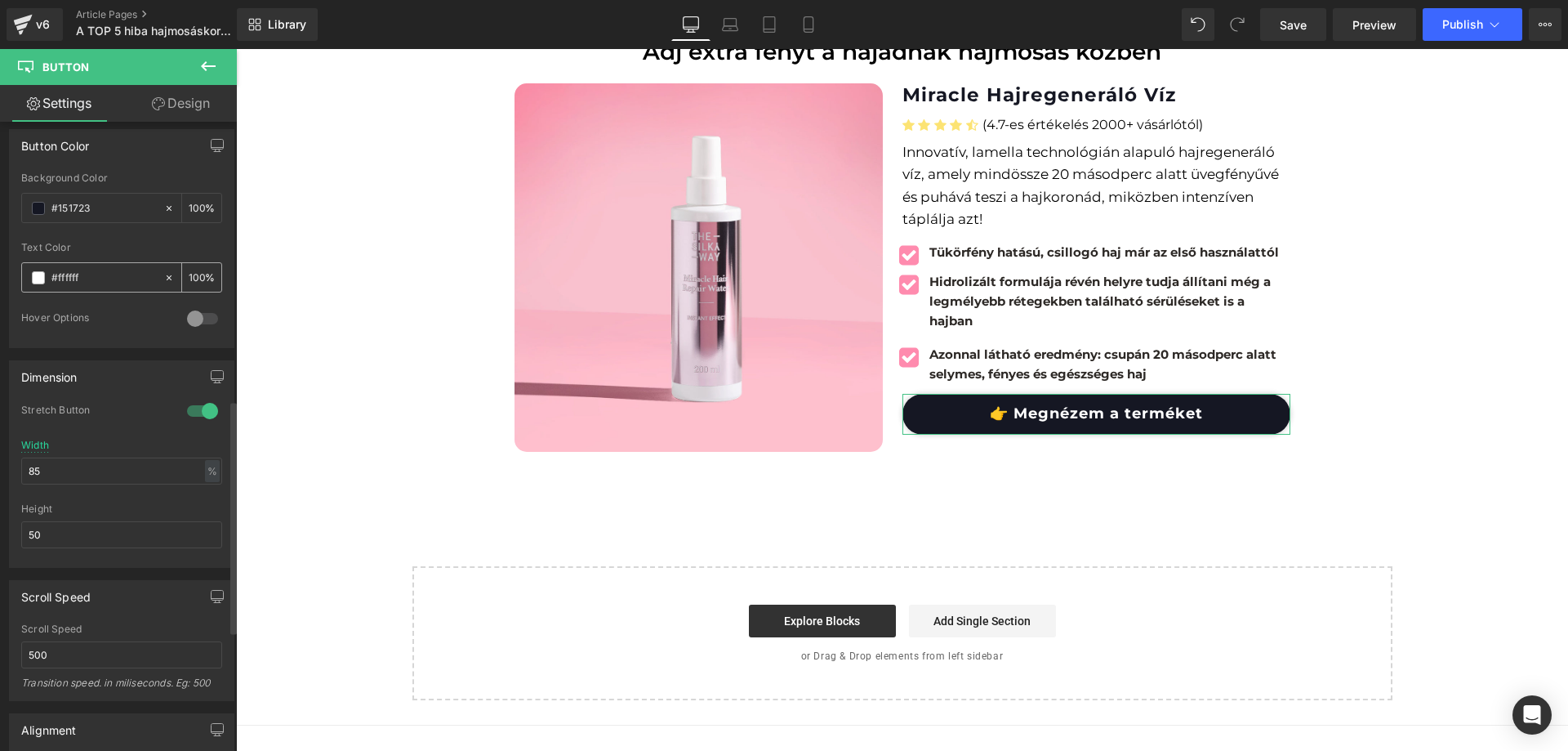
scroll to position [753, 0]
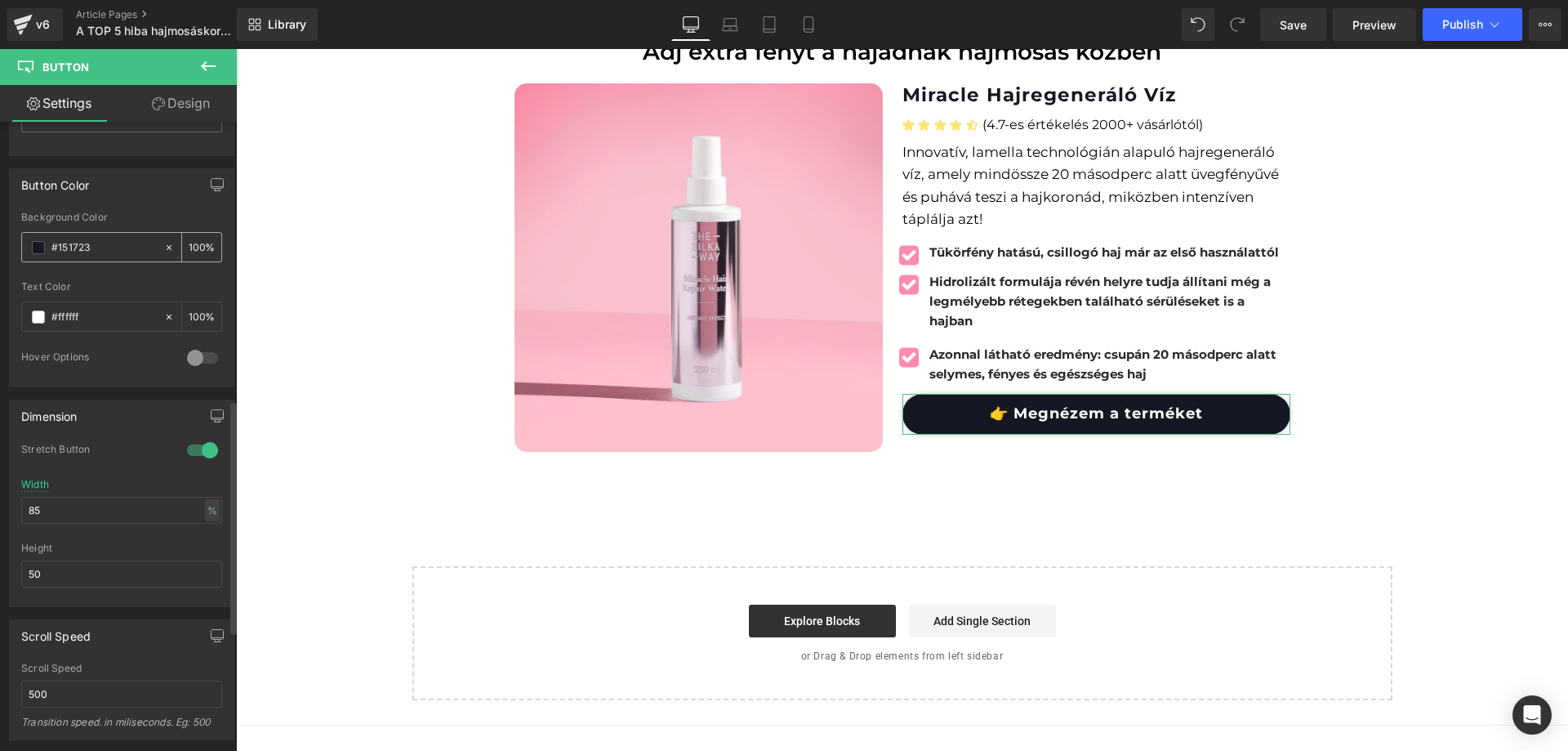
click at [100, 240] on input "#151723" at bounding box center [103, 248] width 104 height 18
type input "#FF84A9"
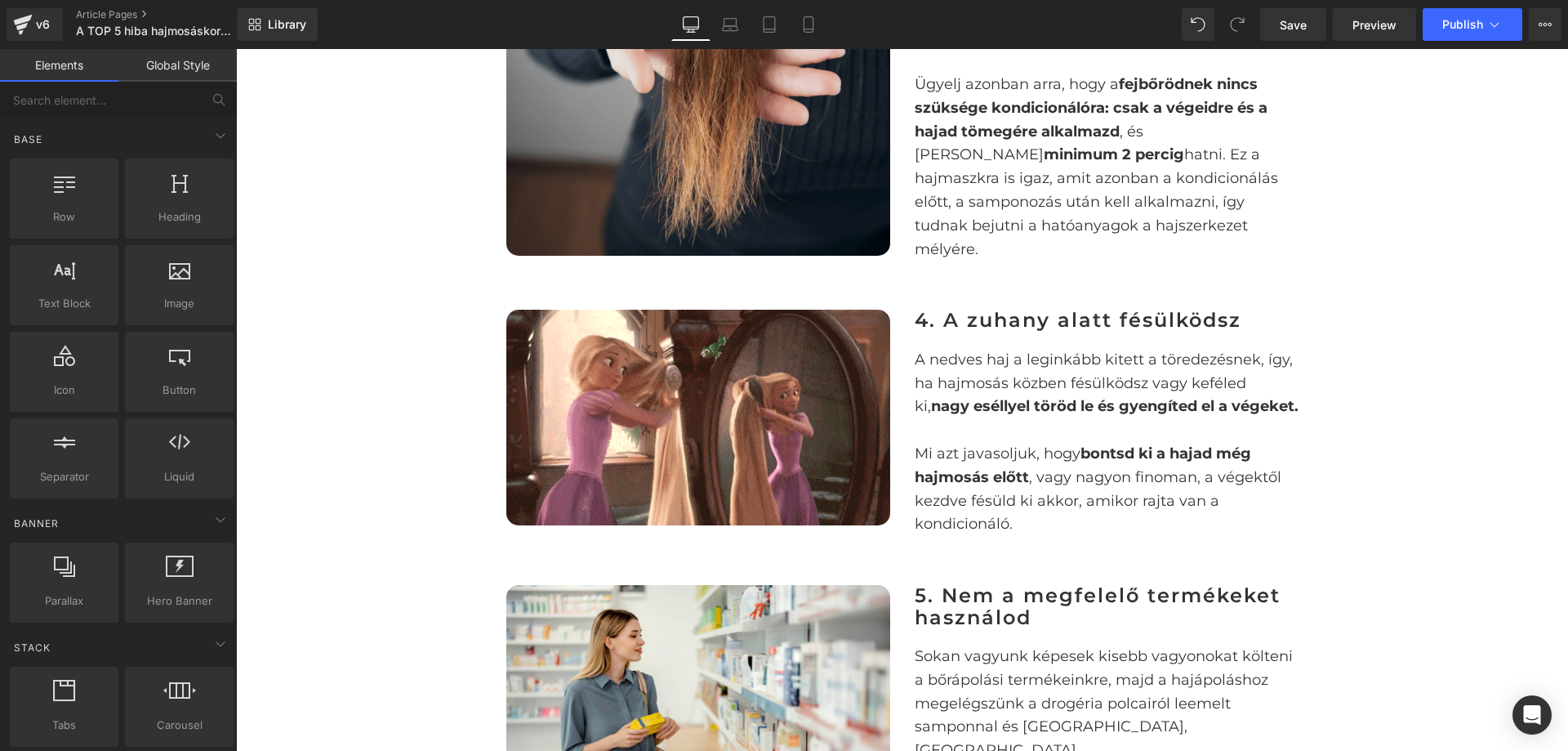
scroll to position [2125, 0]
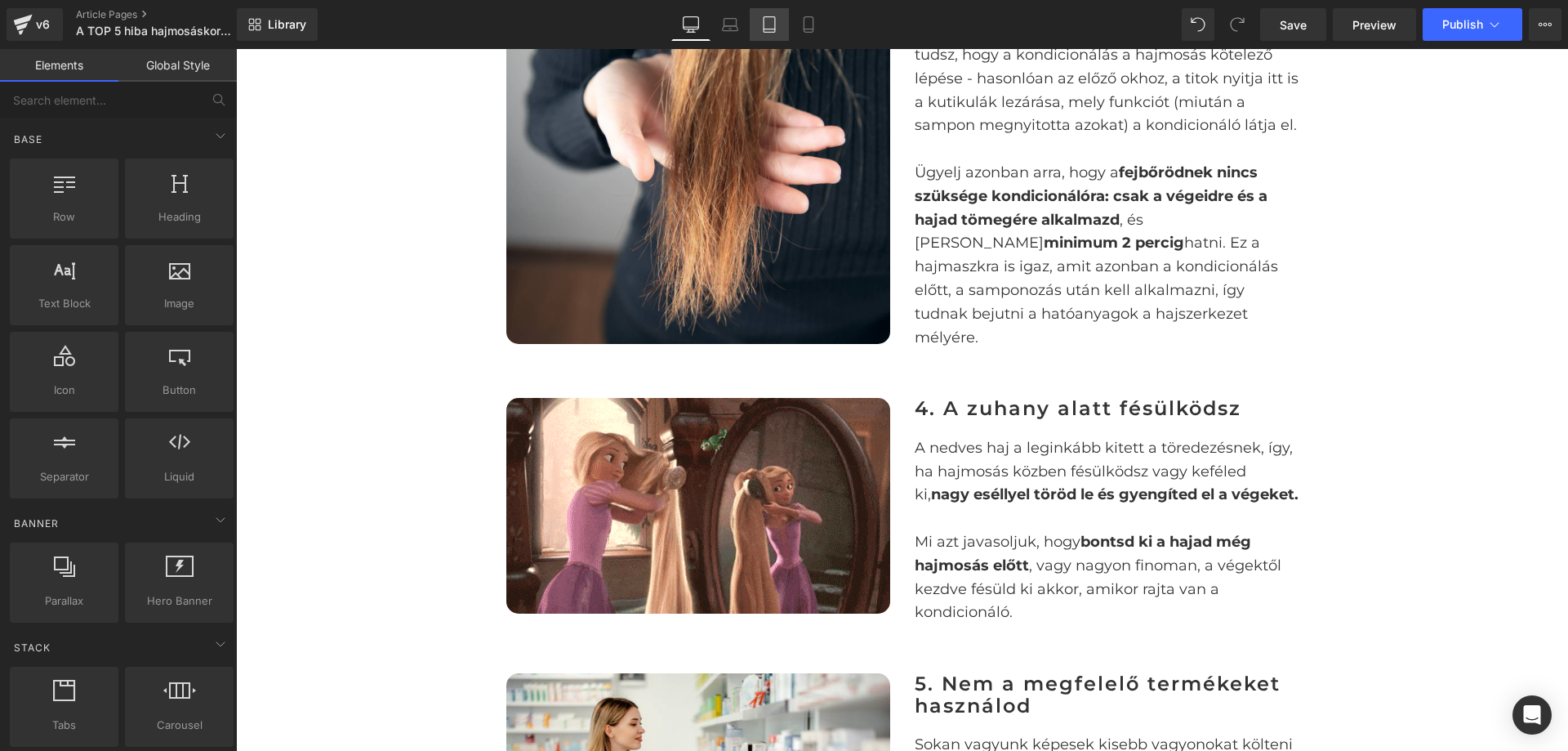
click at [763, 27] on icon at bounding box center [769, 24] width 16 height 16
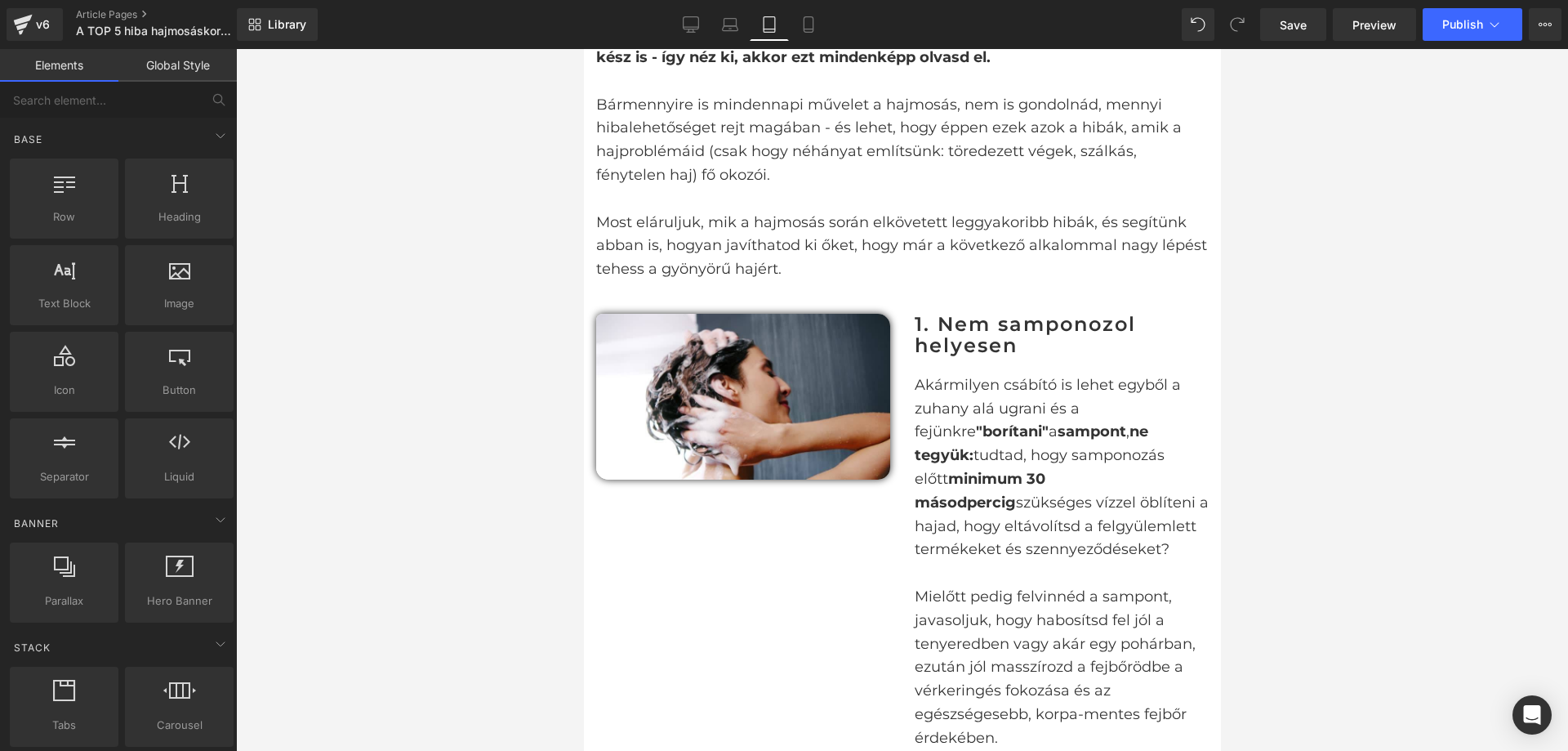
scroll to position [1062, 0]
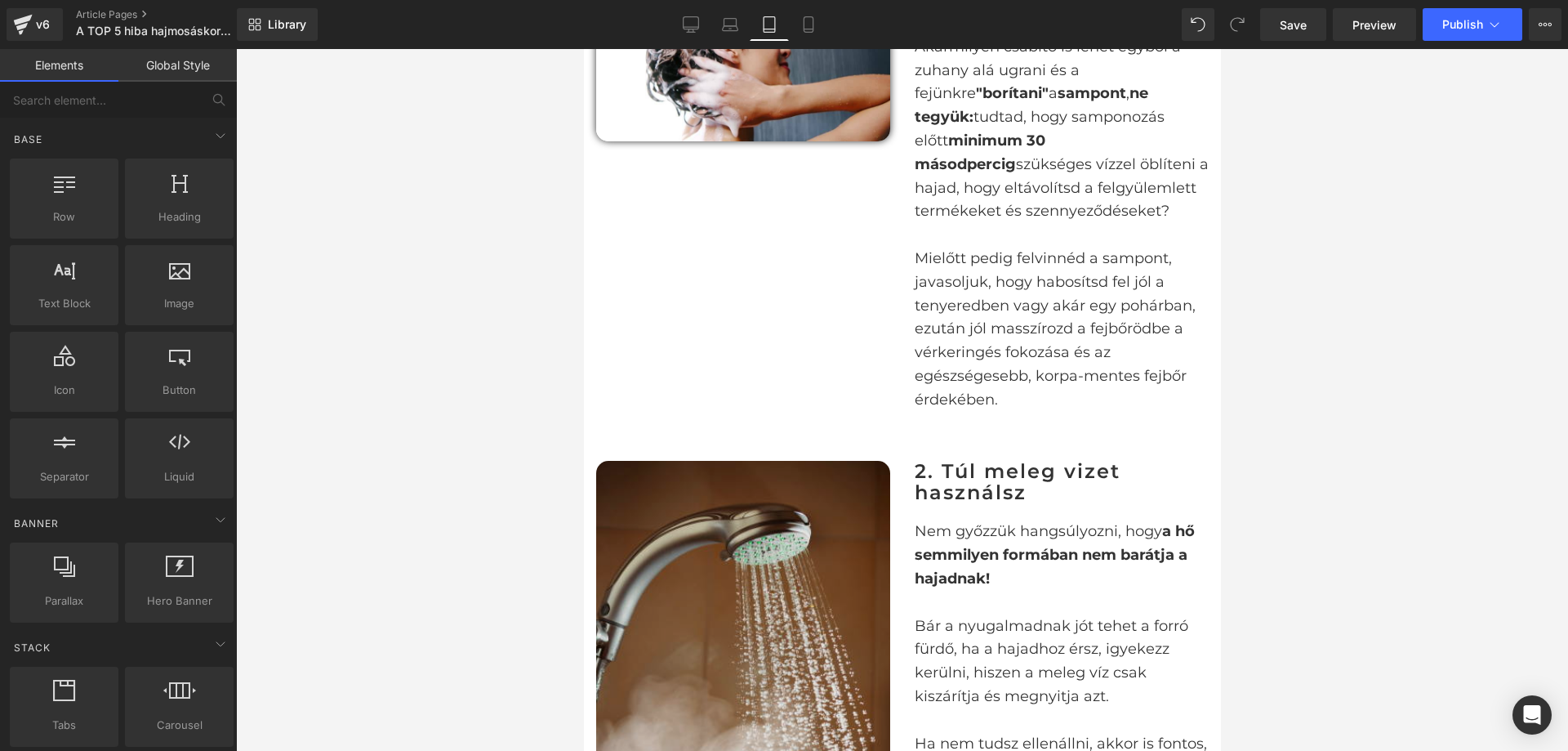
click at [817, 474] on img at bounding box center [742, 682] width 294 height 442
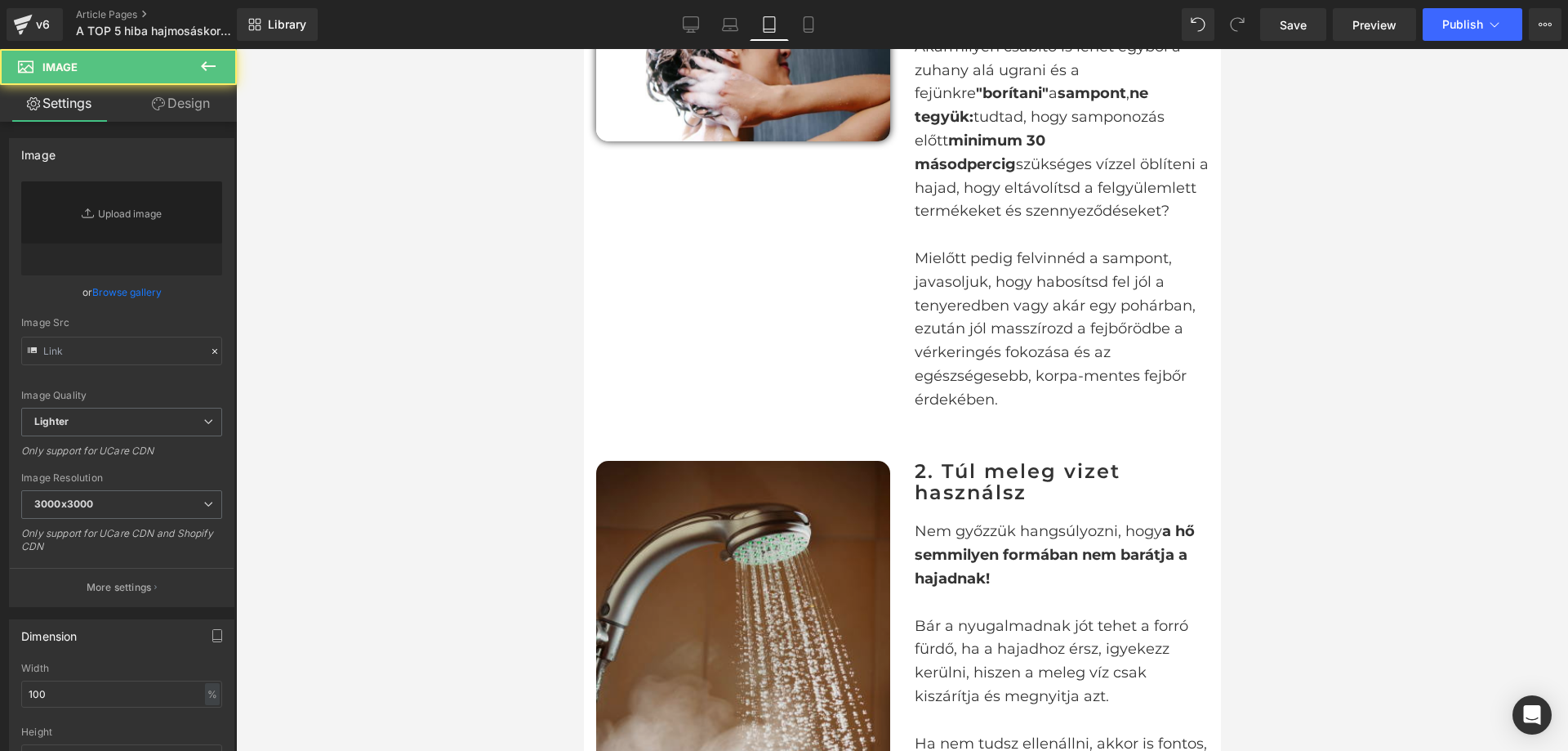
type input "[URL][DOMAIN_NAME]"
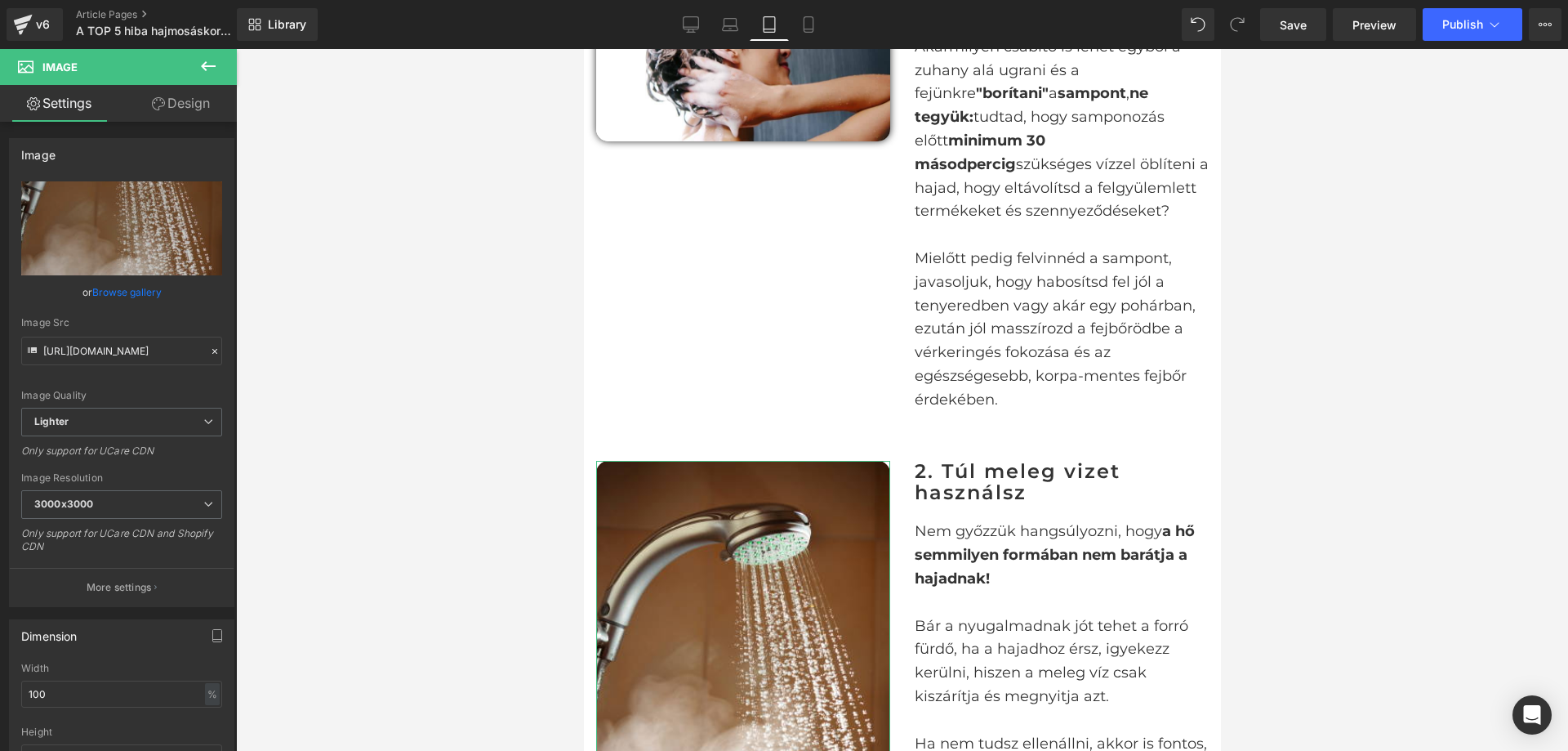
click at [196, 106] on link "Design" at bounding box center [180, 103] width 119 height 37
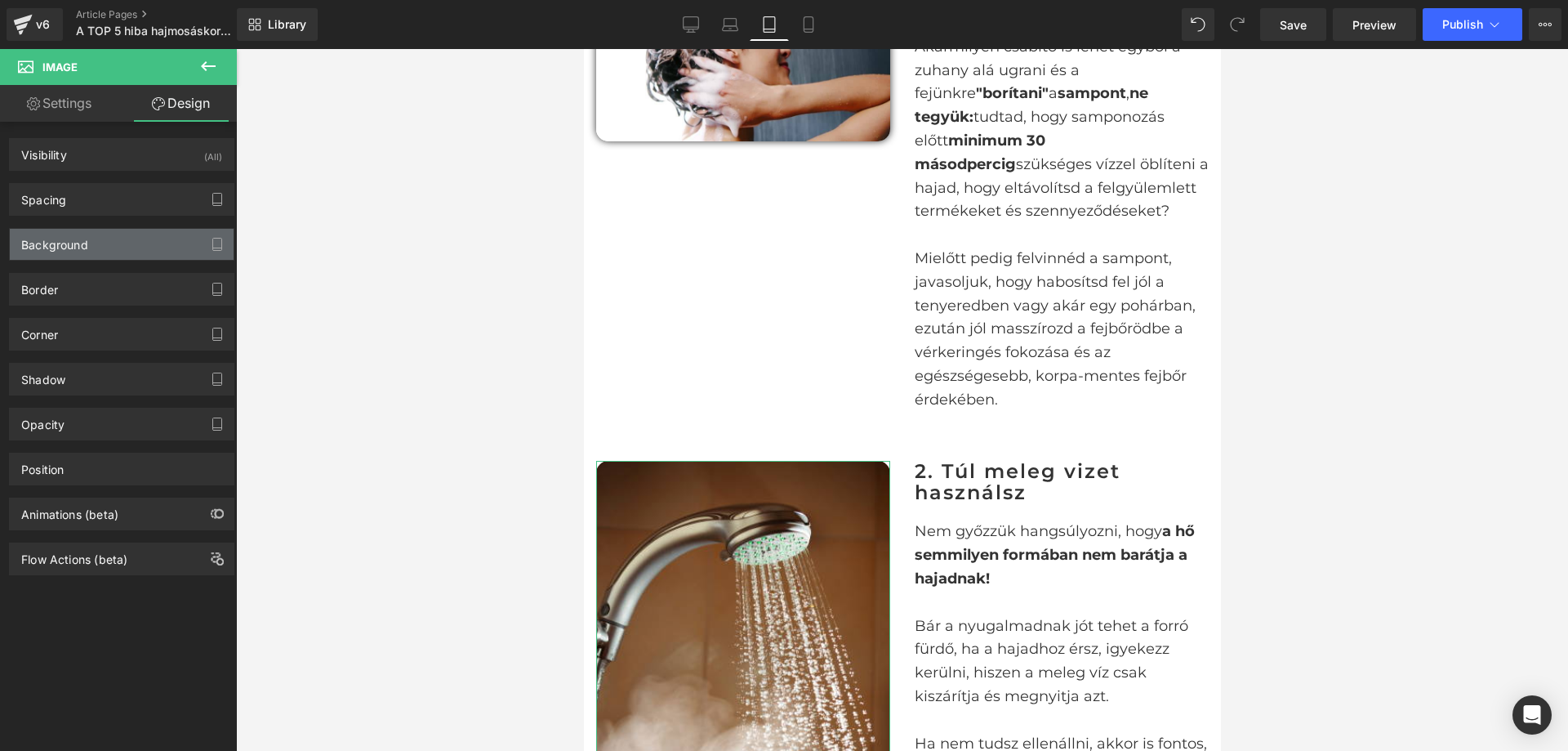
type input "transparent"
type input "0"
click at [105, 195] on div "Spacing" at bounding box center [121, 200] width 224 height 31
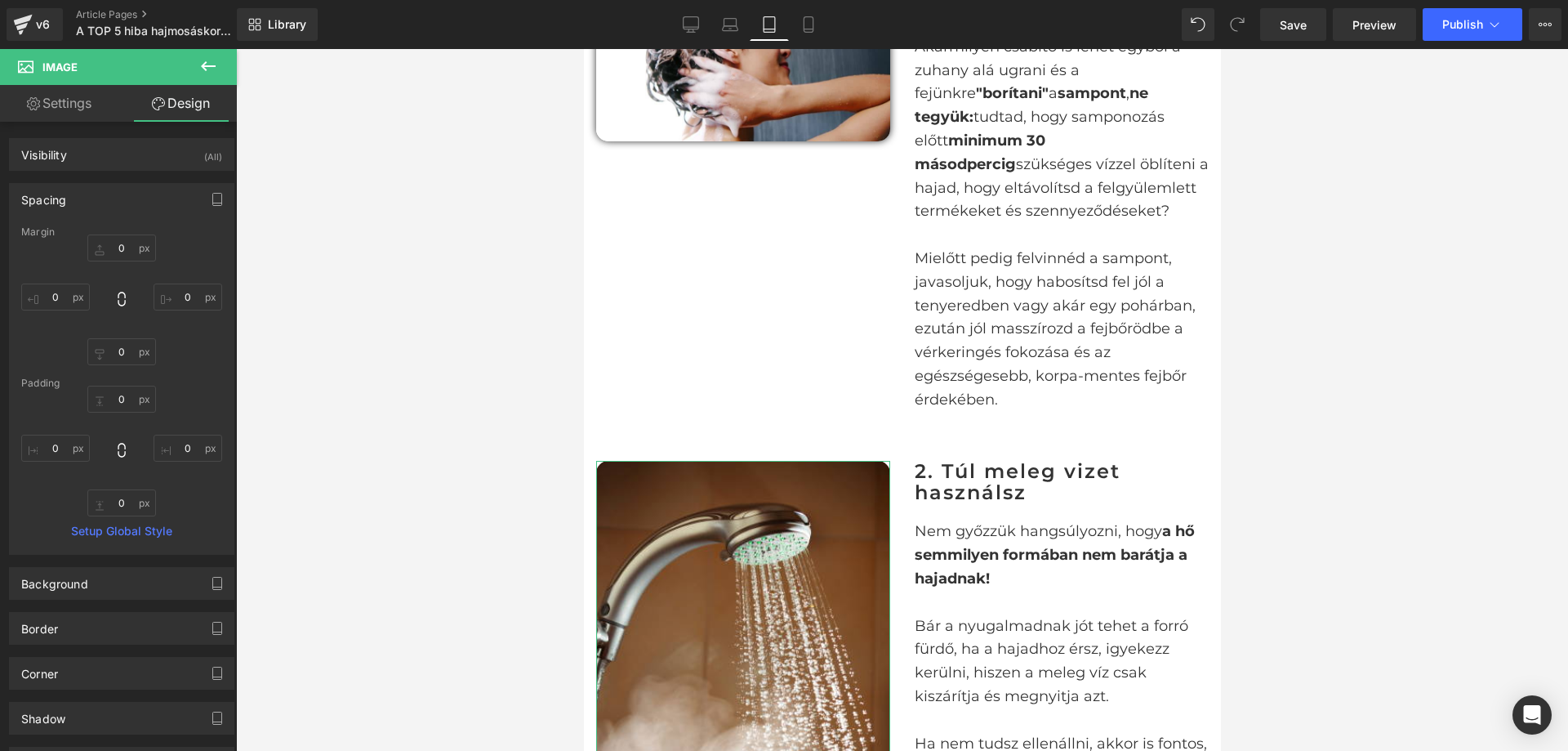
click at [108, 197] on div "Spacing" at bounding box center [121, 200] width 224 height 31
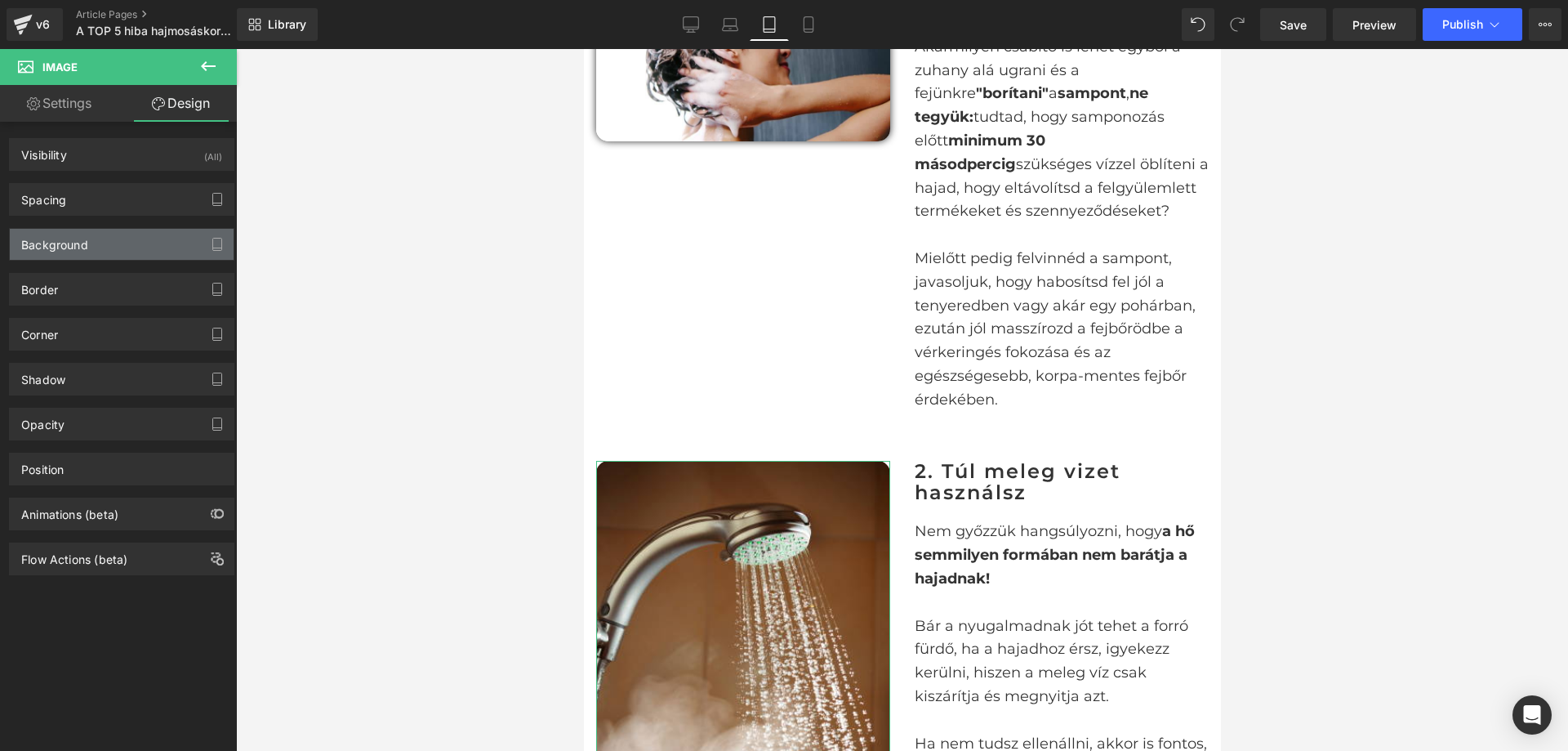
click at [146, 251] on div "Background" at bounding box center [121, 244] width 224 height 31
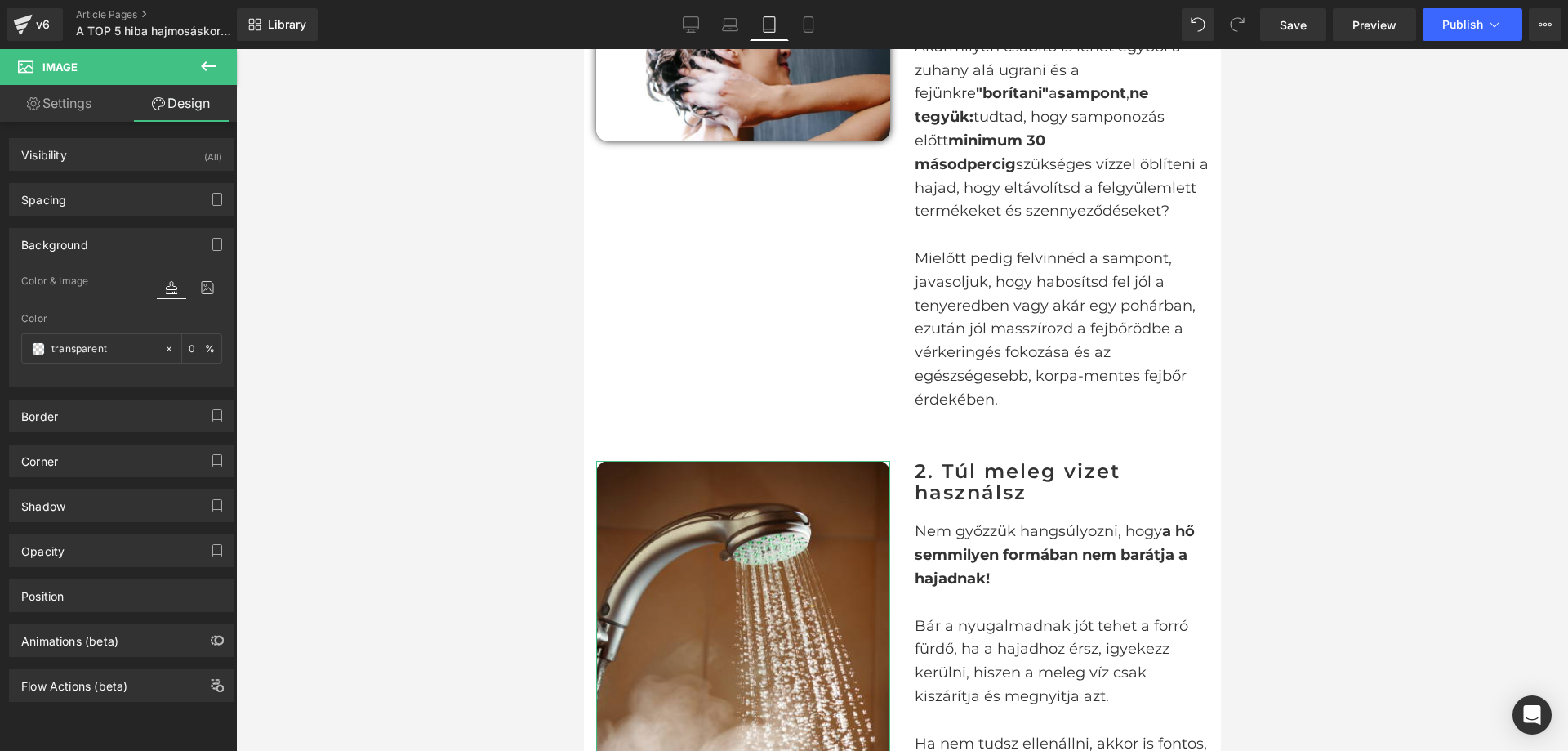
click at [105, 242] on div "Background" at bounding box center [121, 244] width 224 height 31
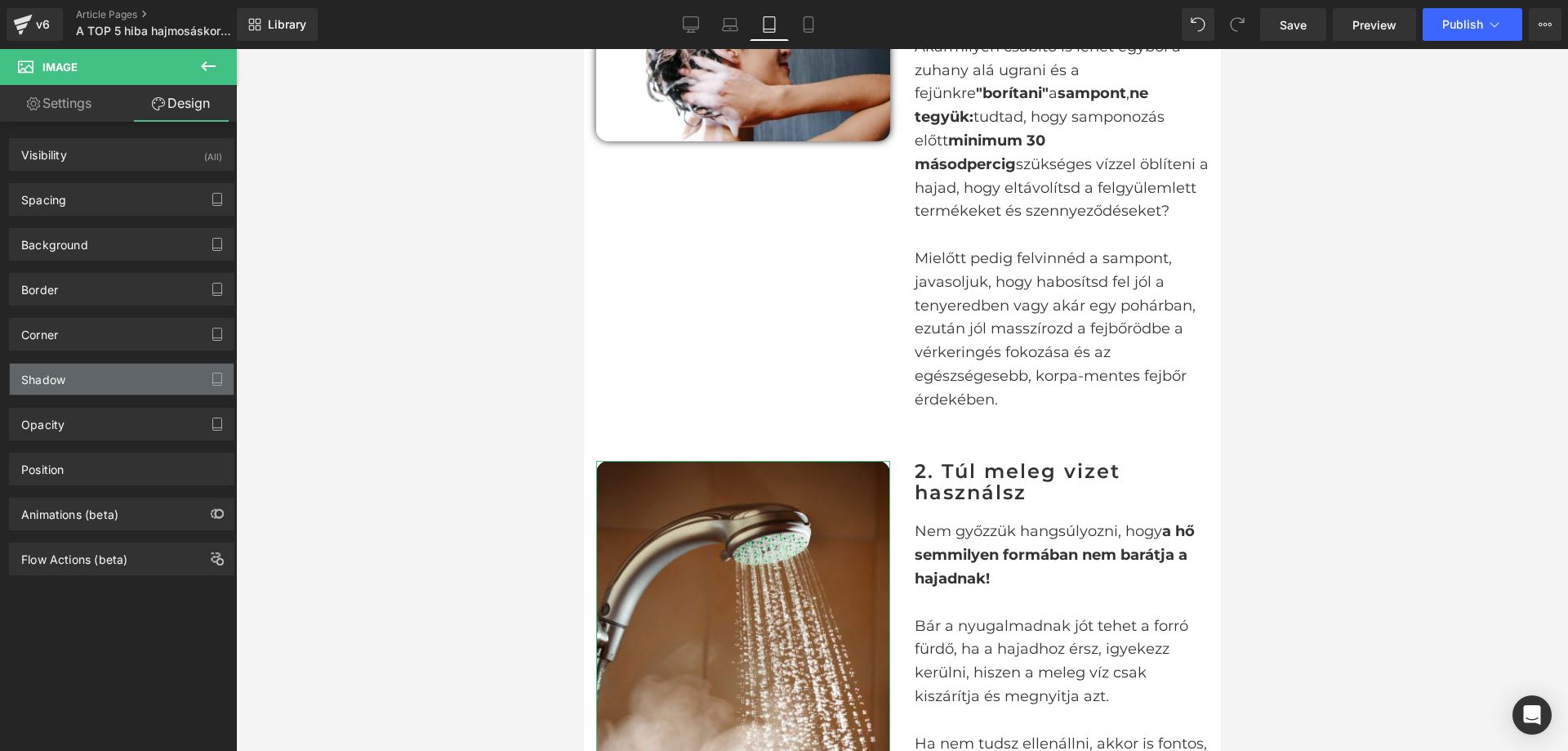
click at [94, 370] on div "Shadow" at bounding box center [121, 379] width 224 height 31
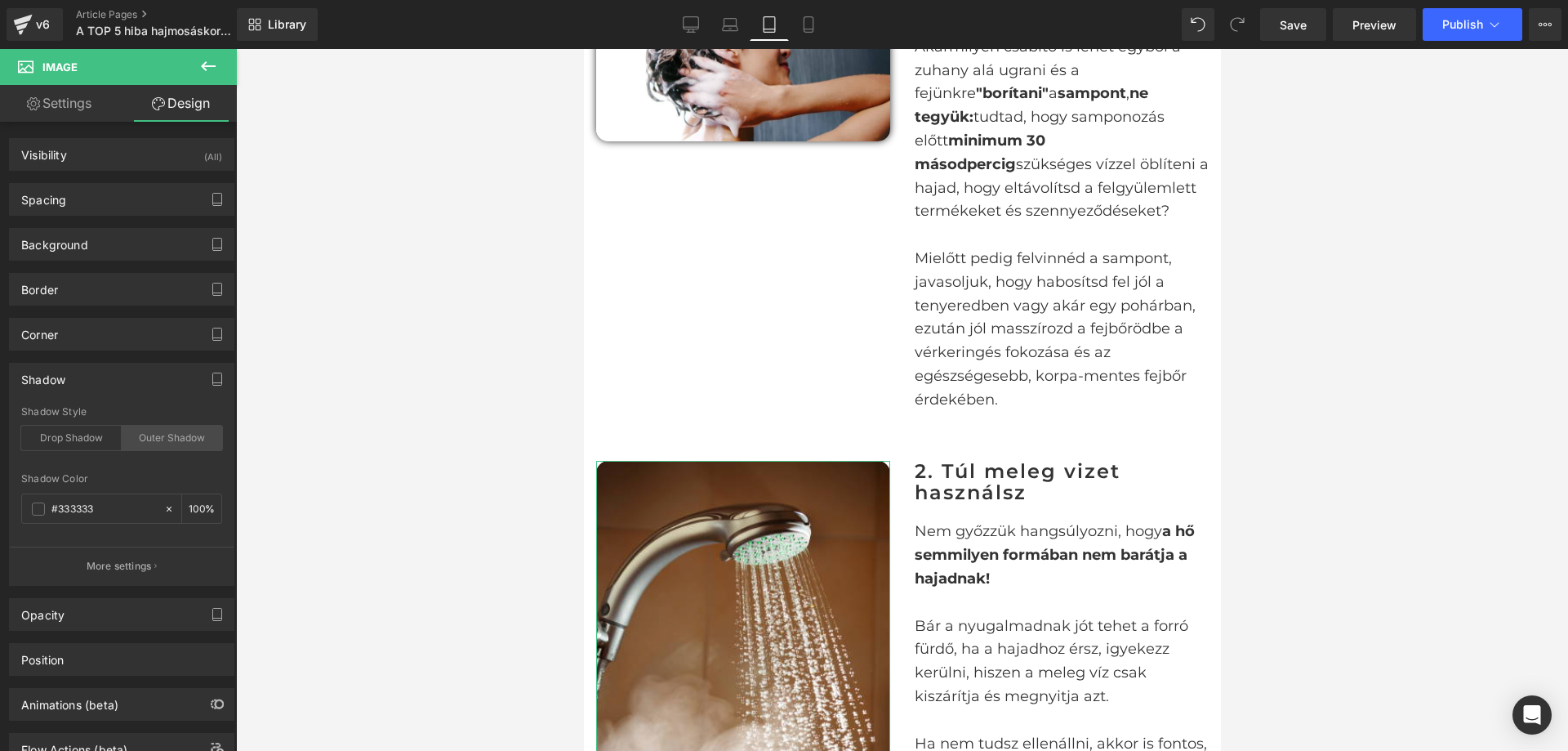
click at [180, 433] on div "Outer Shadow" at bounding box center [172, 438] width 100 height 24
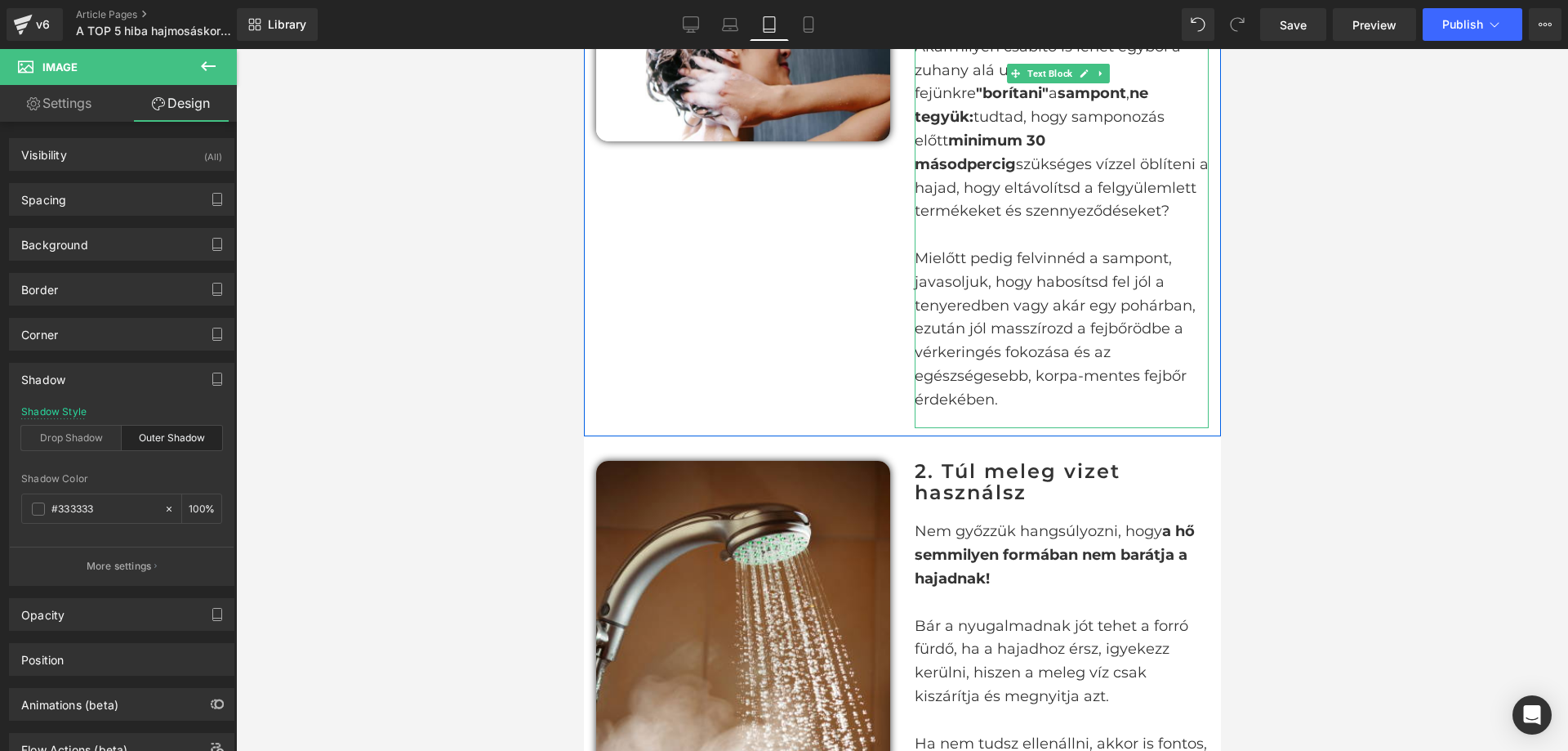
click at [1051, 410] on div "[PERSON_NAME] csábító is lehet egyből a zuhany alá ugrani és a fejünkre "boríta…" at bounding box center [1060, 231] width 294 height 393
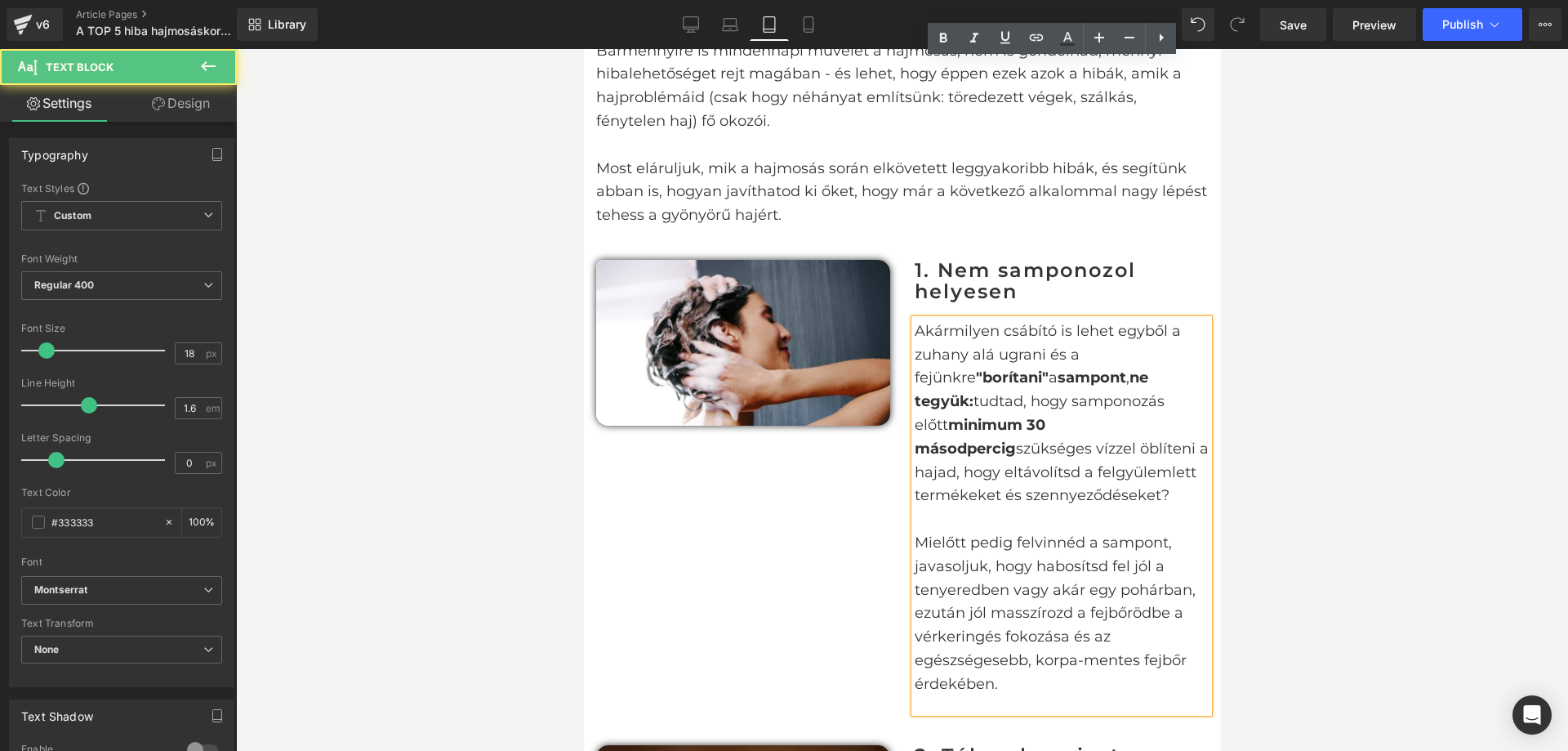
scroll to position [572, 0]
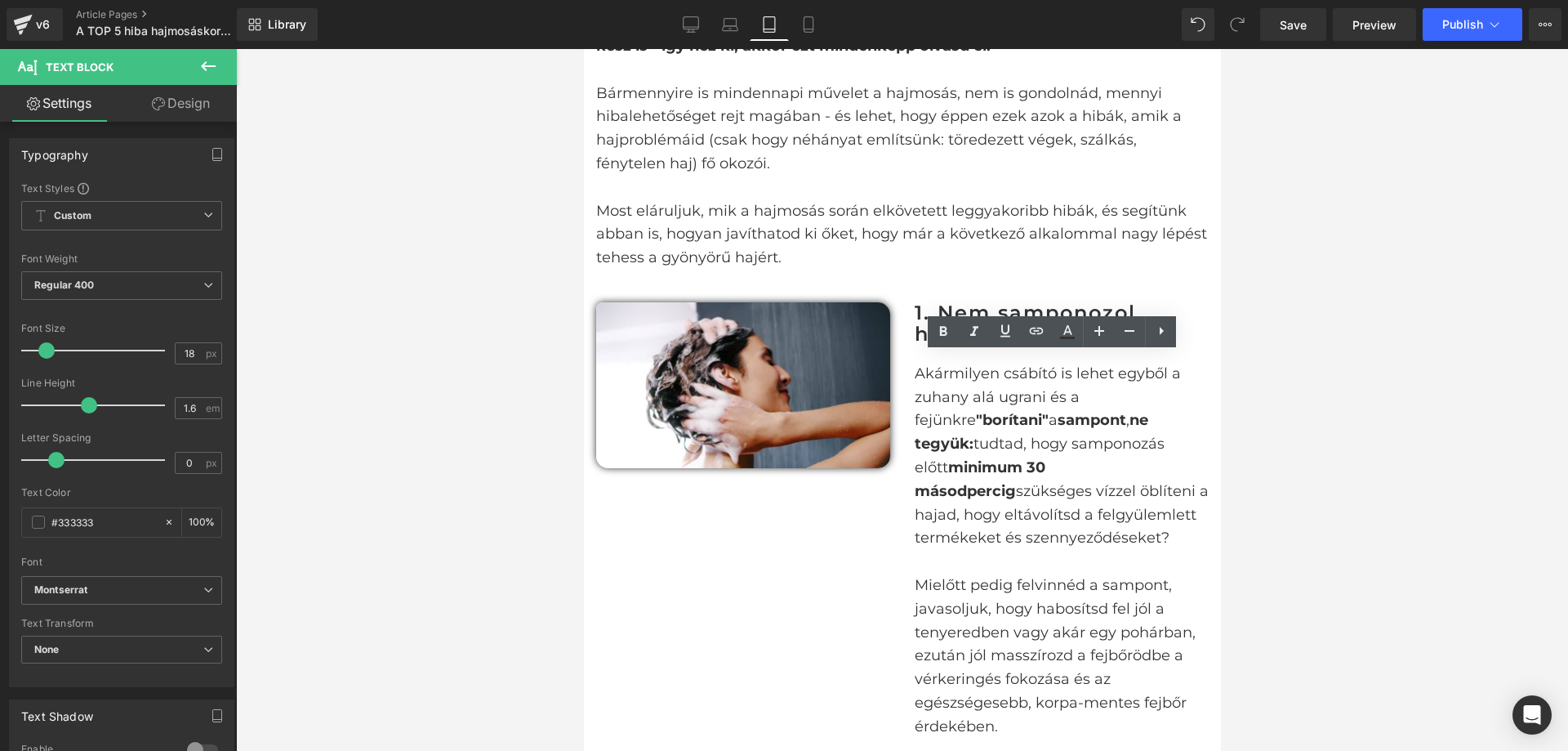
click at [1403, 357] on div at bounding box center [902, 400] width 1332 height 702
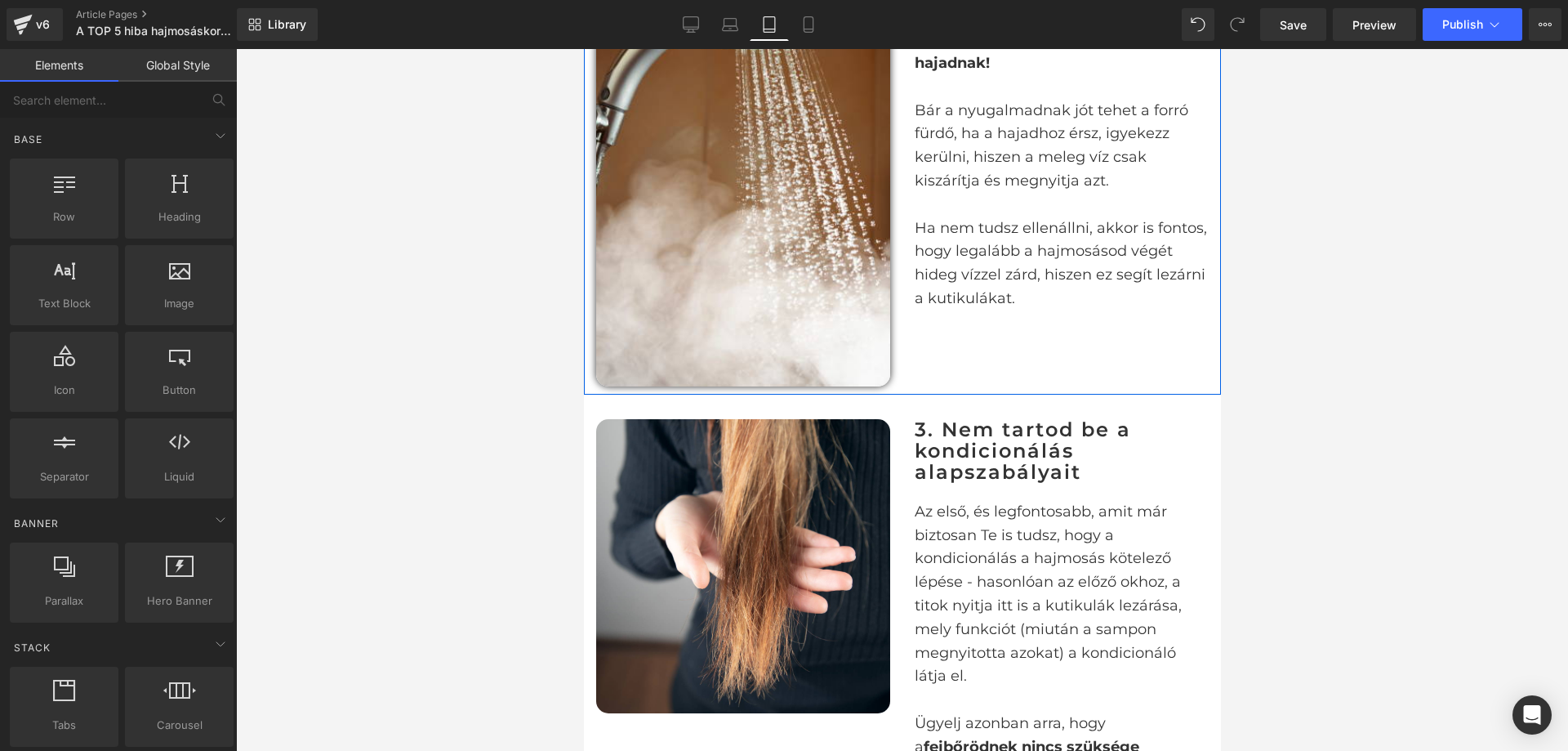
scroll to position [1798, 0]
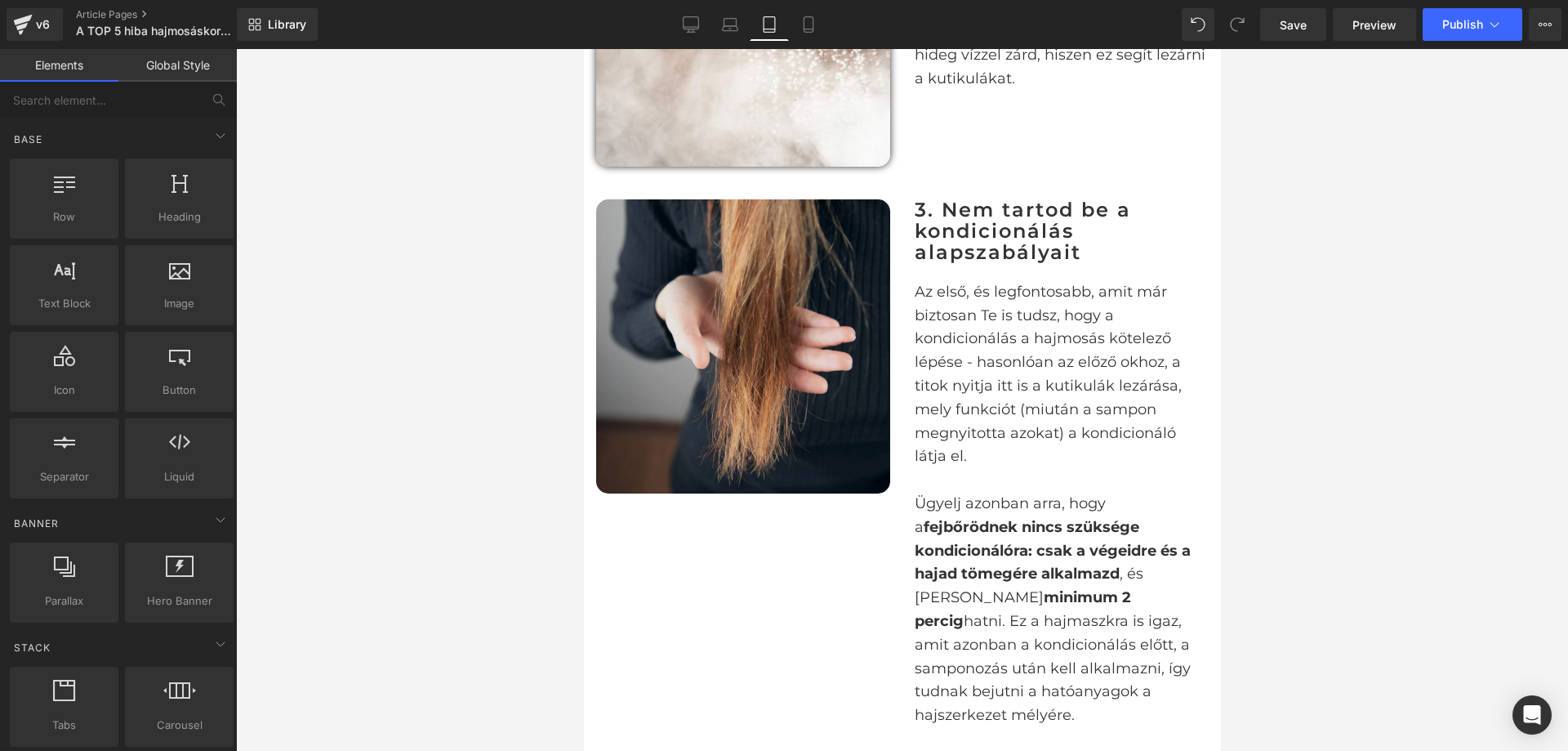
click at [785, 292] on img at bounding box center [742, 346] width 294 height 294
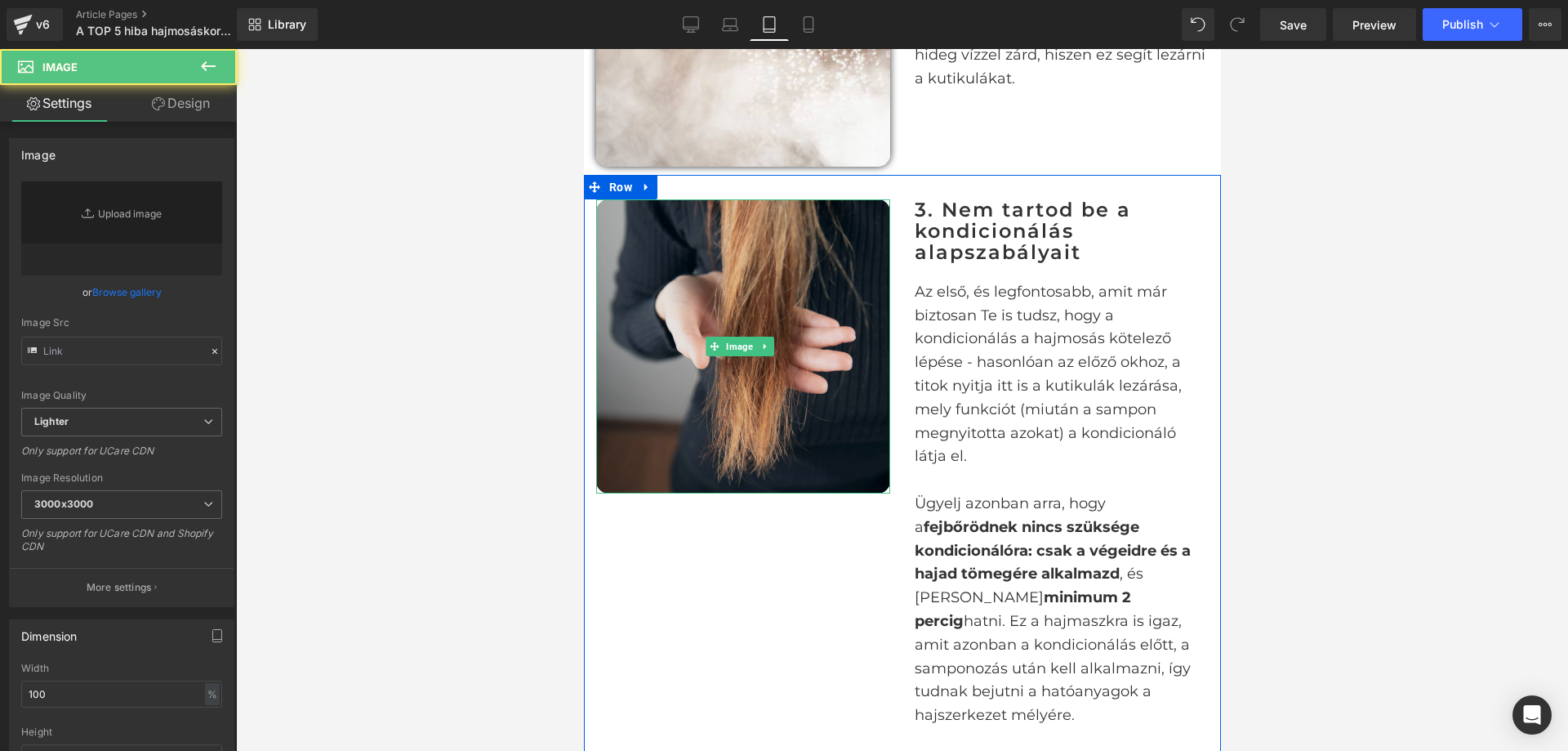
type input "[URL][DOMAIN_NAME]"
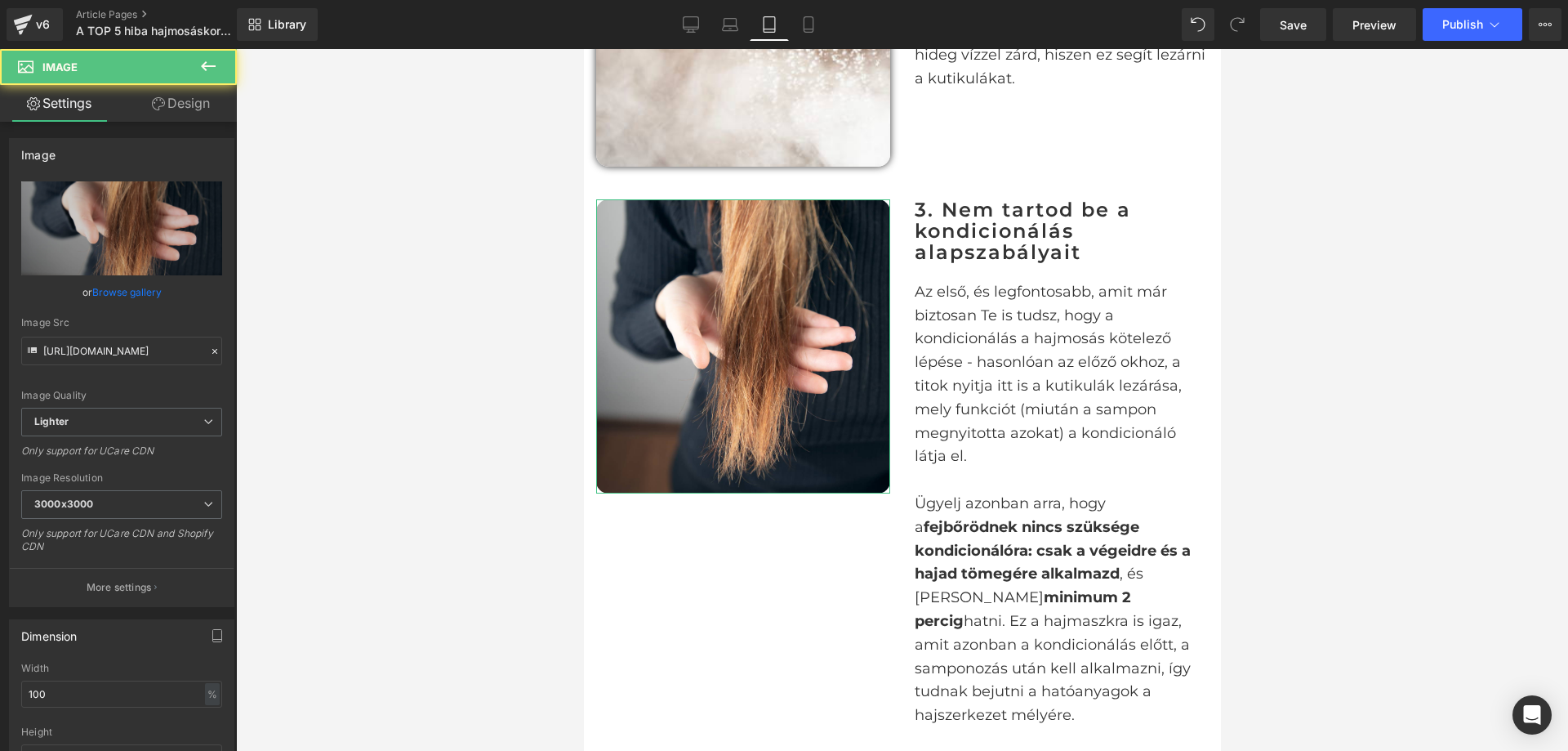
click at [169, 112] on link "Design" at bounding box center [180, 103] width 119 height 37
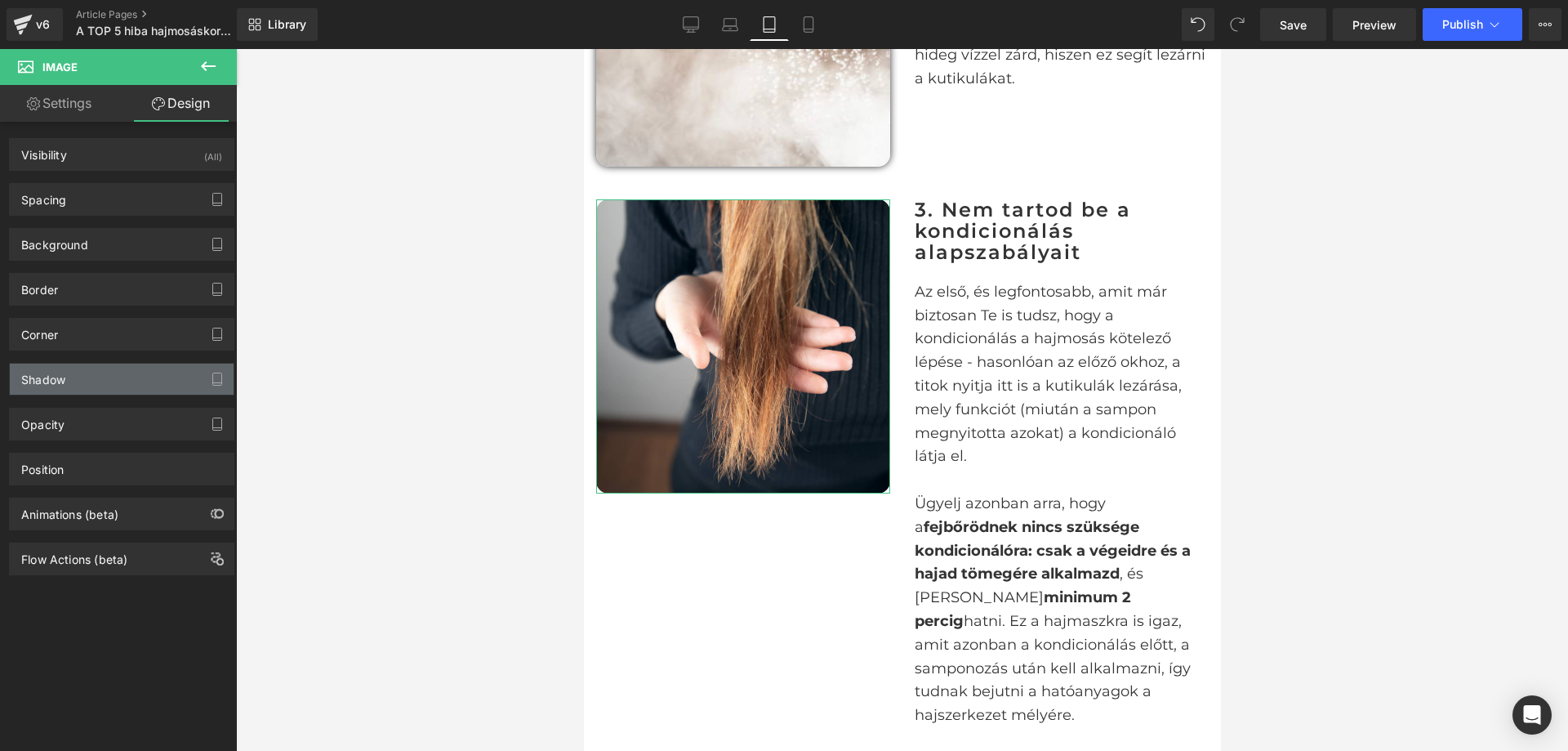
click at [147, 365] on div "Shadow" at bounding box center [121, 379] width 224 height 31
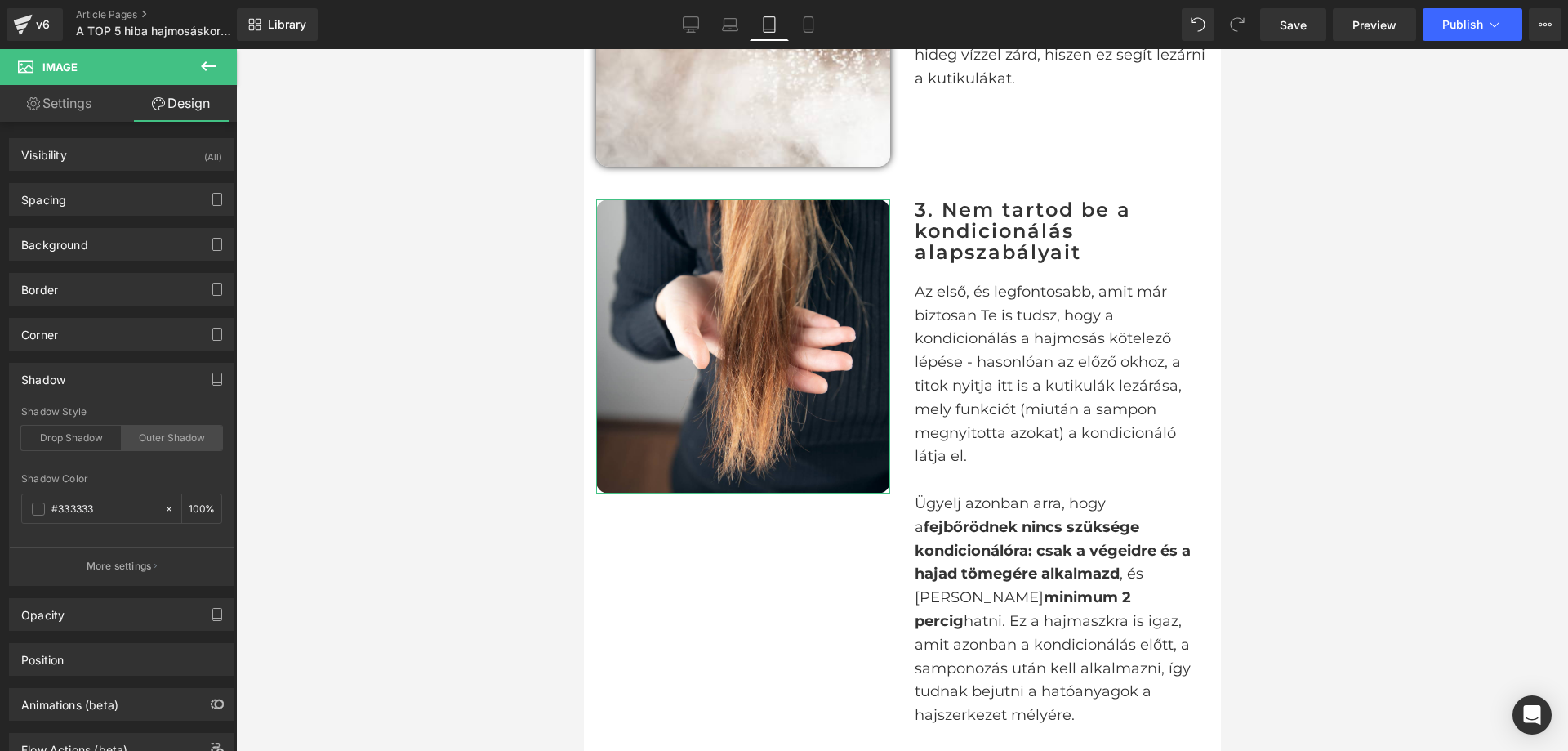
click at [175, 431] on div "Outer Shadow" at bounding box center [172, 438] width 100 height 24
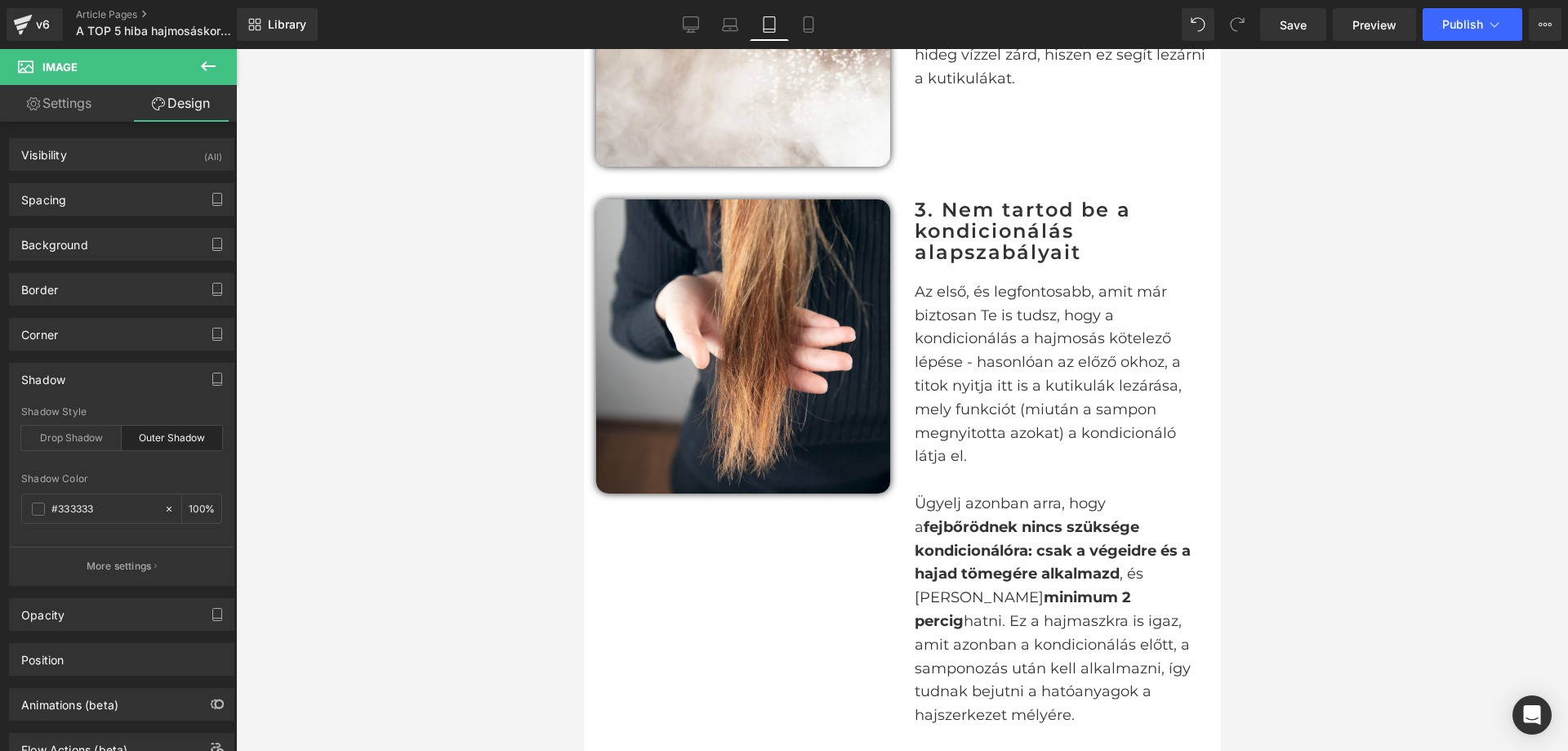
click at [451, 443] on div at bounding box center [902, 400] width 1332 height 702
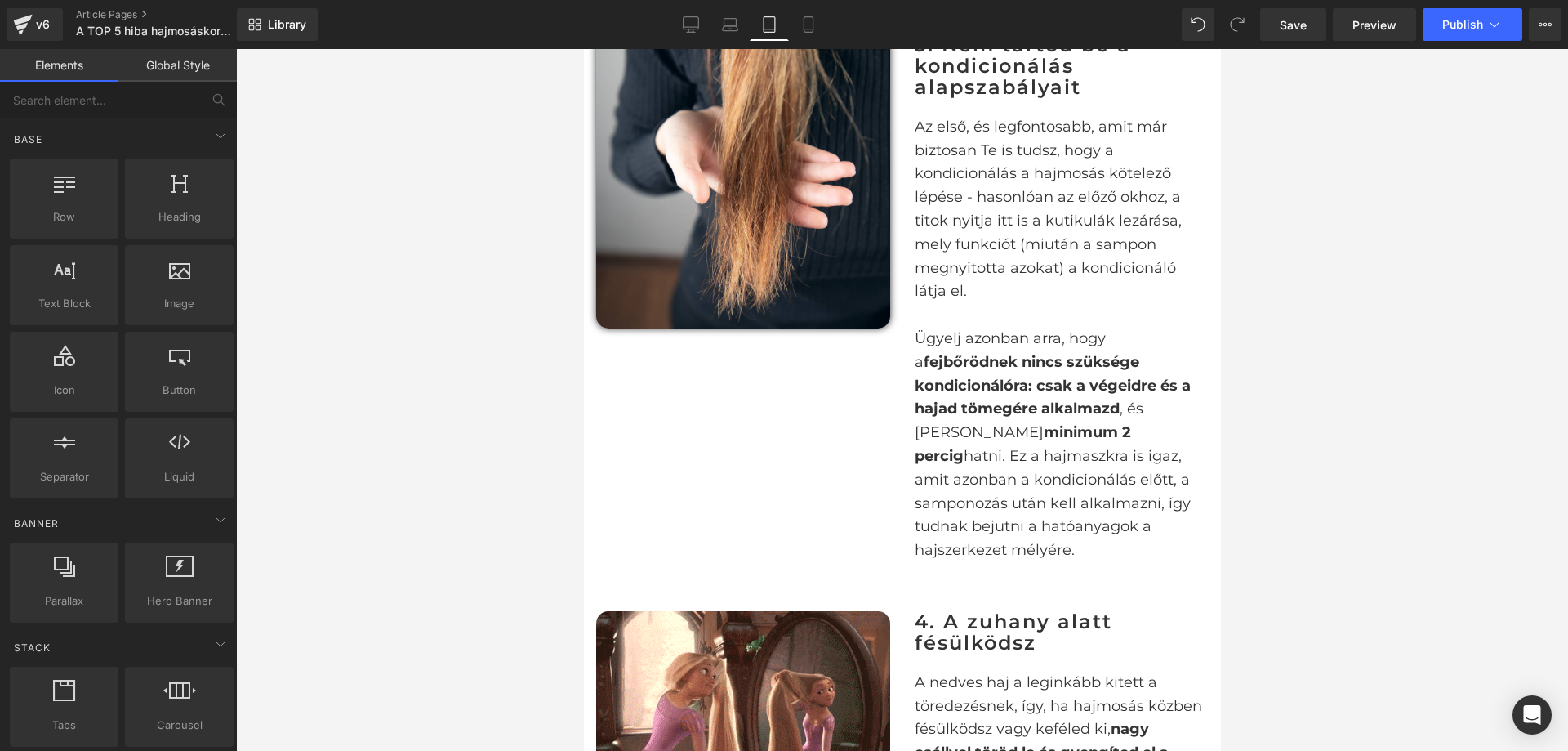
scroll to position [2207, 0]
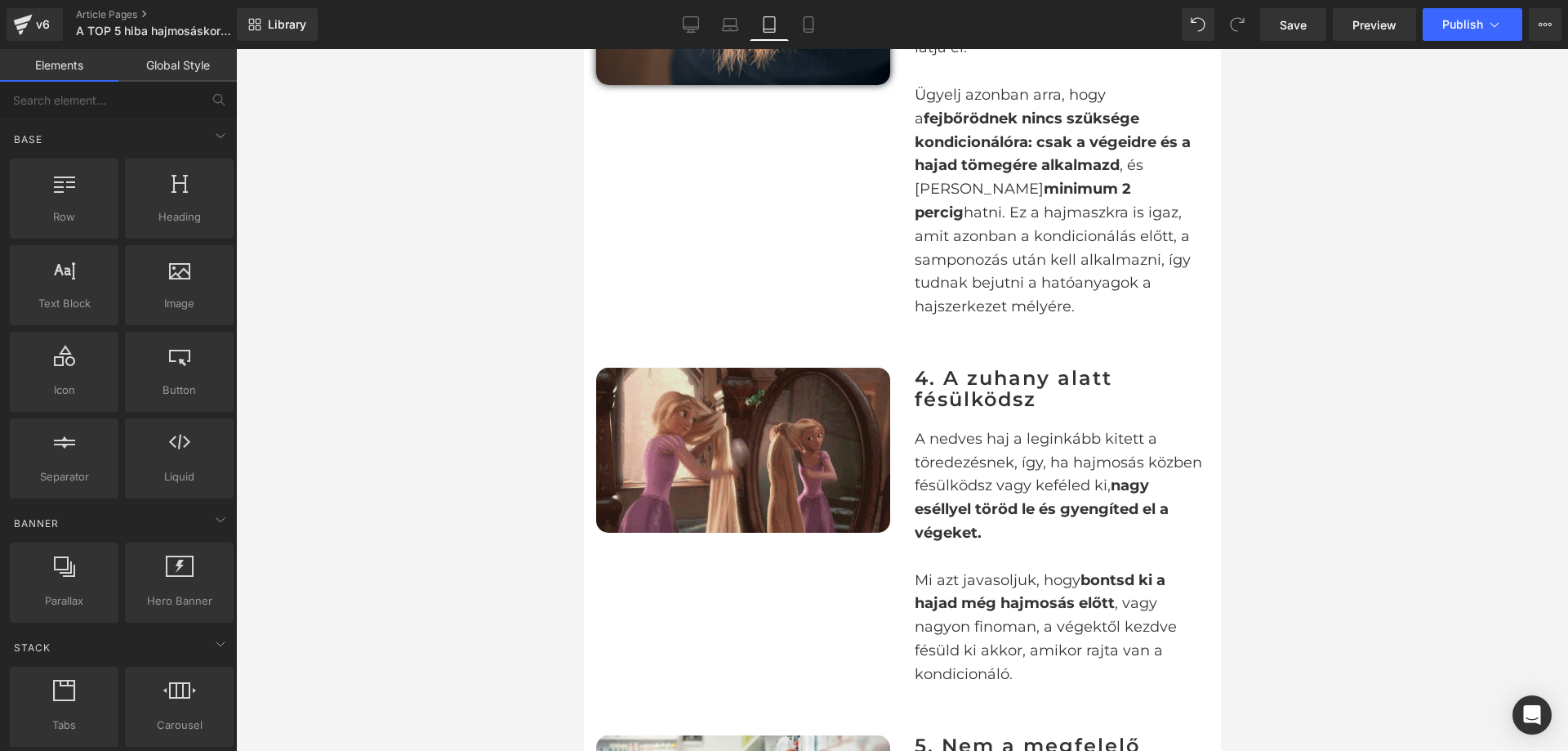
click at [802, 410] on img at bounding box center [742, 449] width 294 height 165
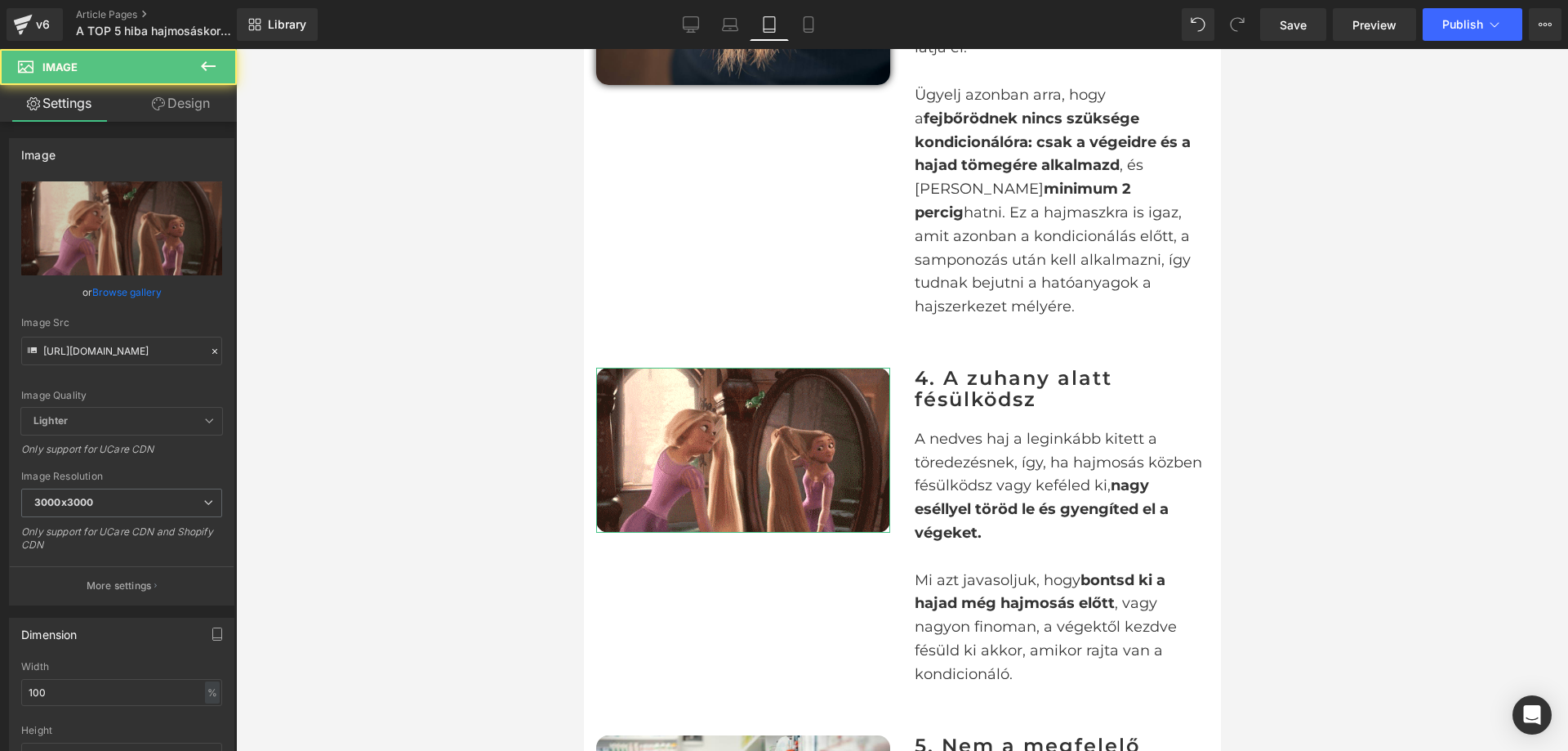
drag, startPoint x: 137, startPoint y: 110, endPoint x: 115, endPoint y: 398, distance: 288.8
click at [138, 110] on link "Design" at bounding box center [180, 103] width 119 height 37
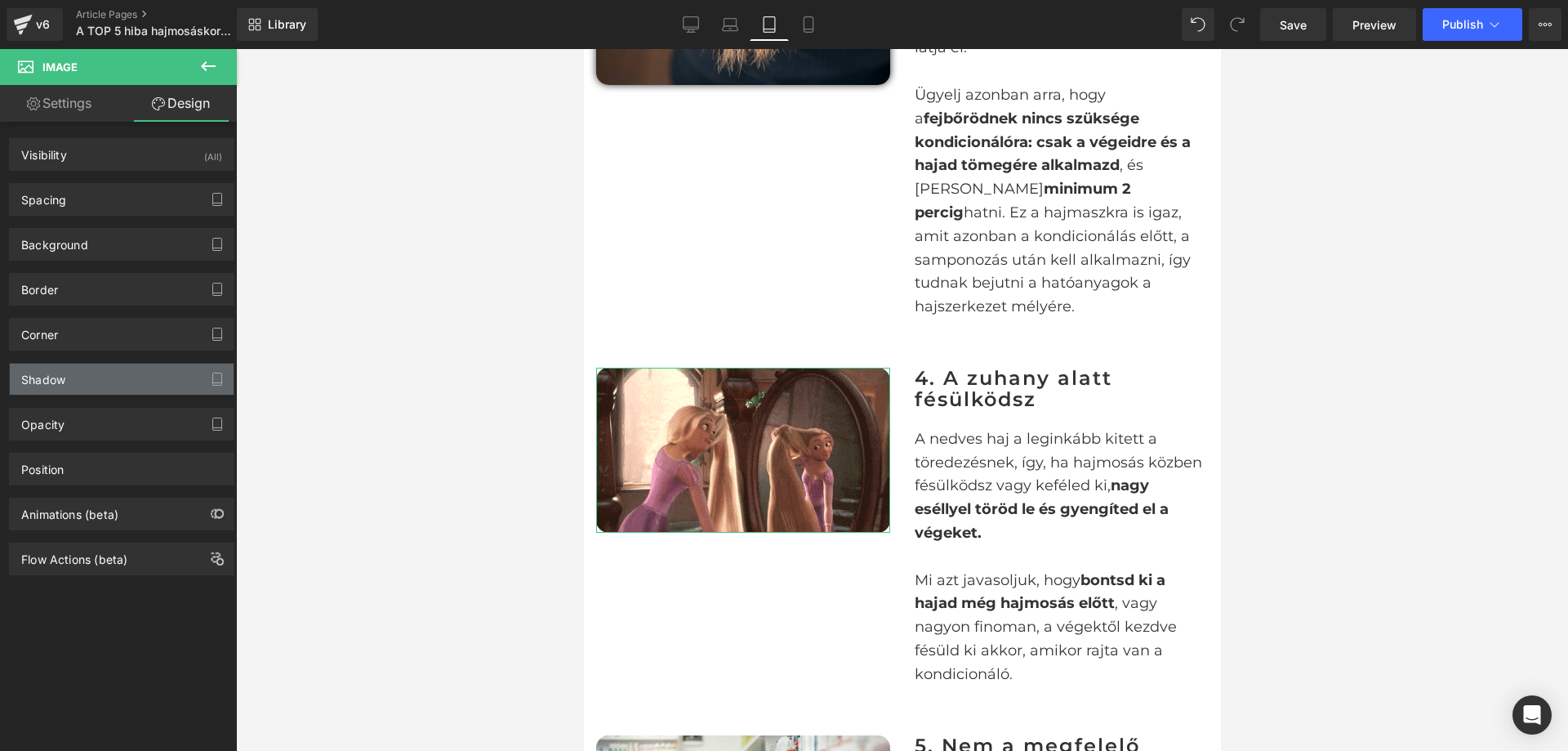
click at [137, 368] on div "Shadow" at bounding box center [121, 379] width 224 height 31
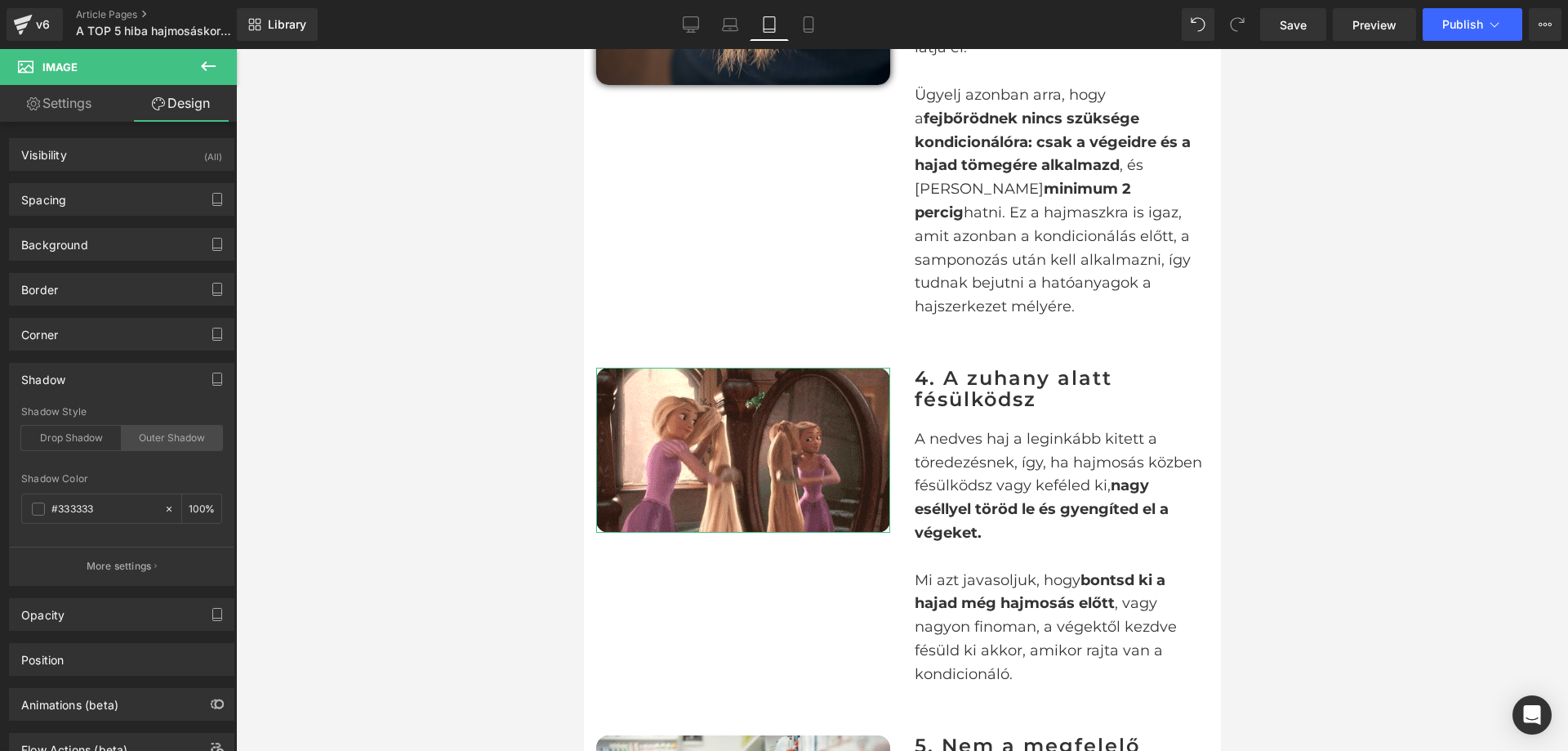
click at [178, 443] on div "Outer Shadow" at bounding box center [172, 438] width 100 height 24
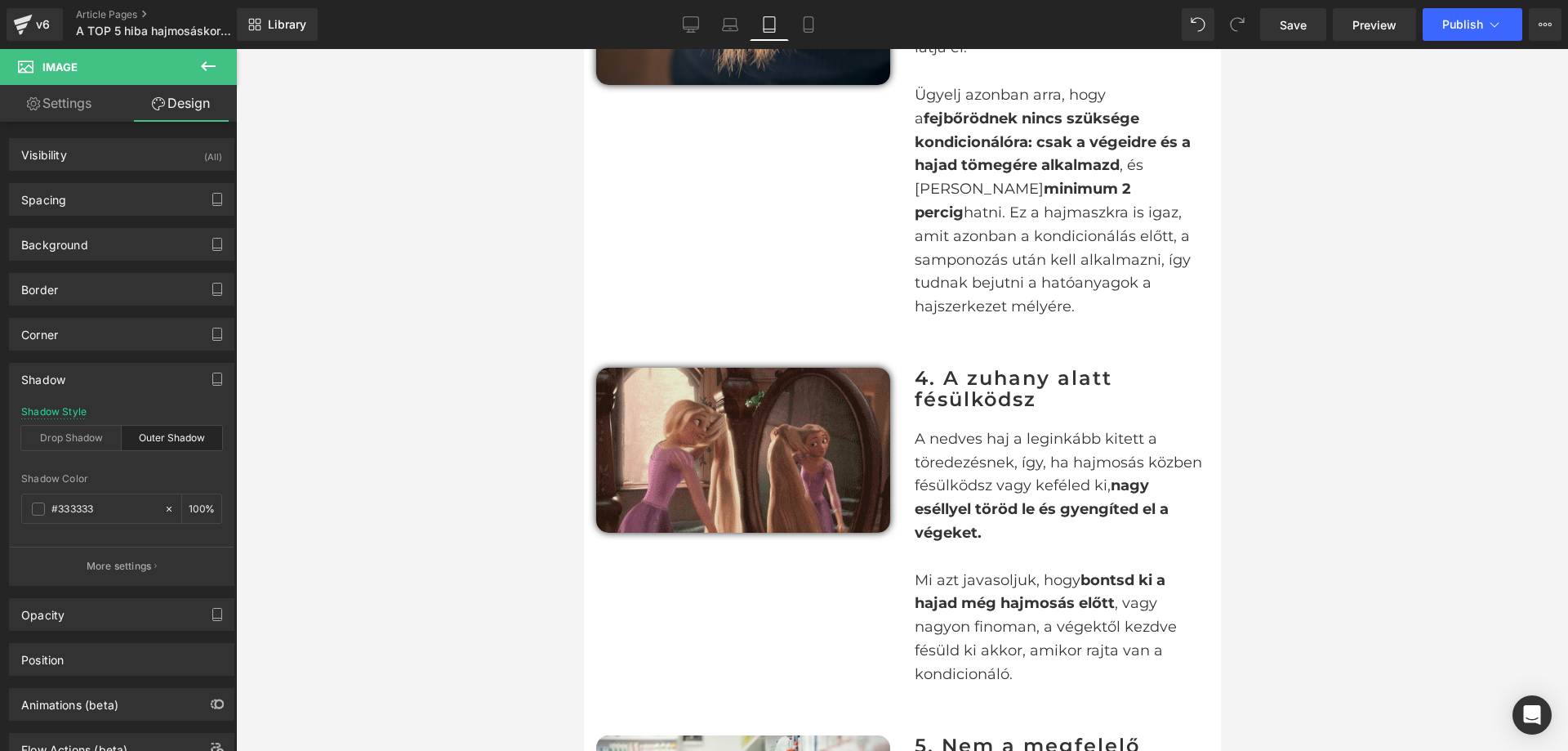
click at [797, 445] on img at bounding box center [742, 449] width 294 height 165
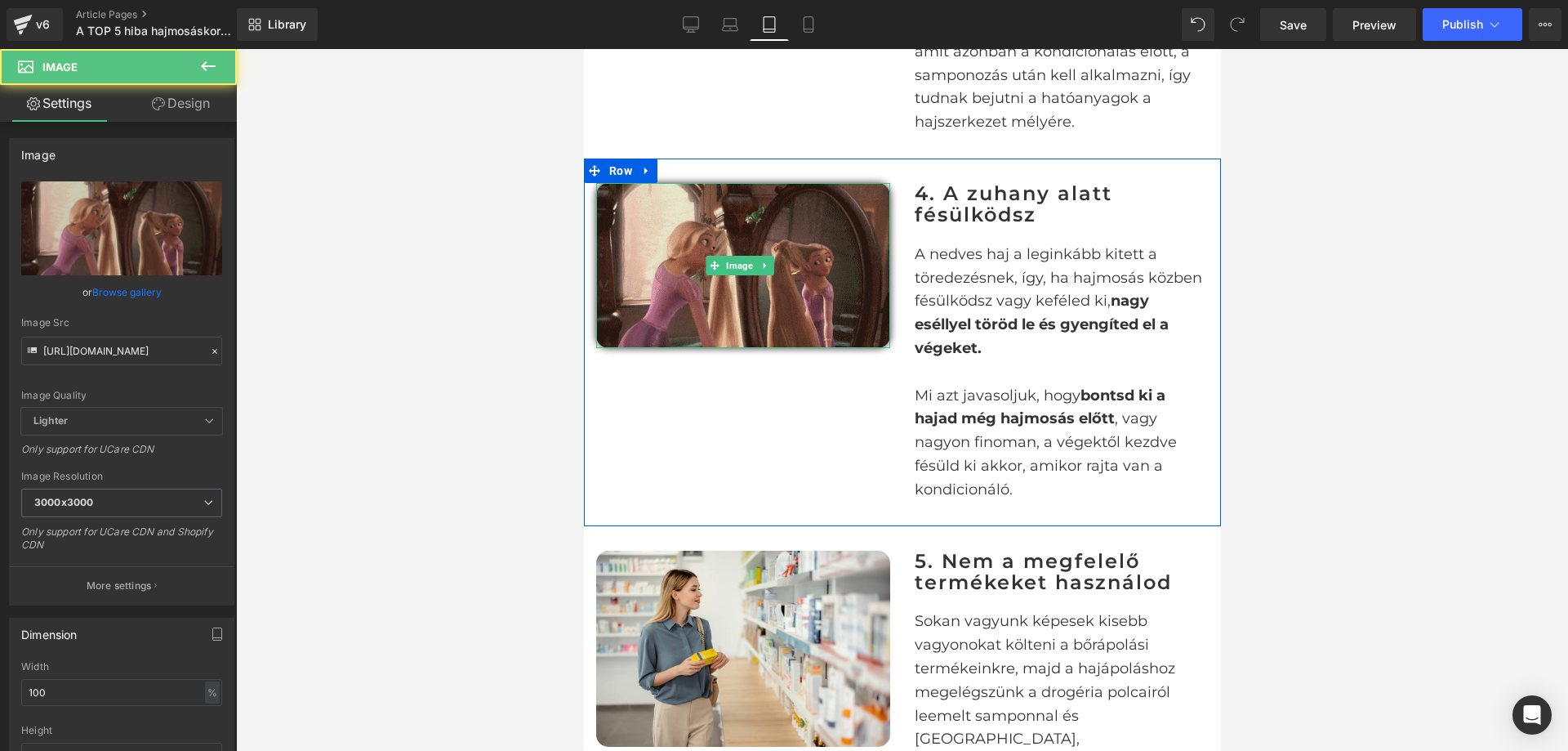
scroll to position [2534, 0]
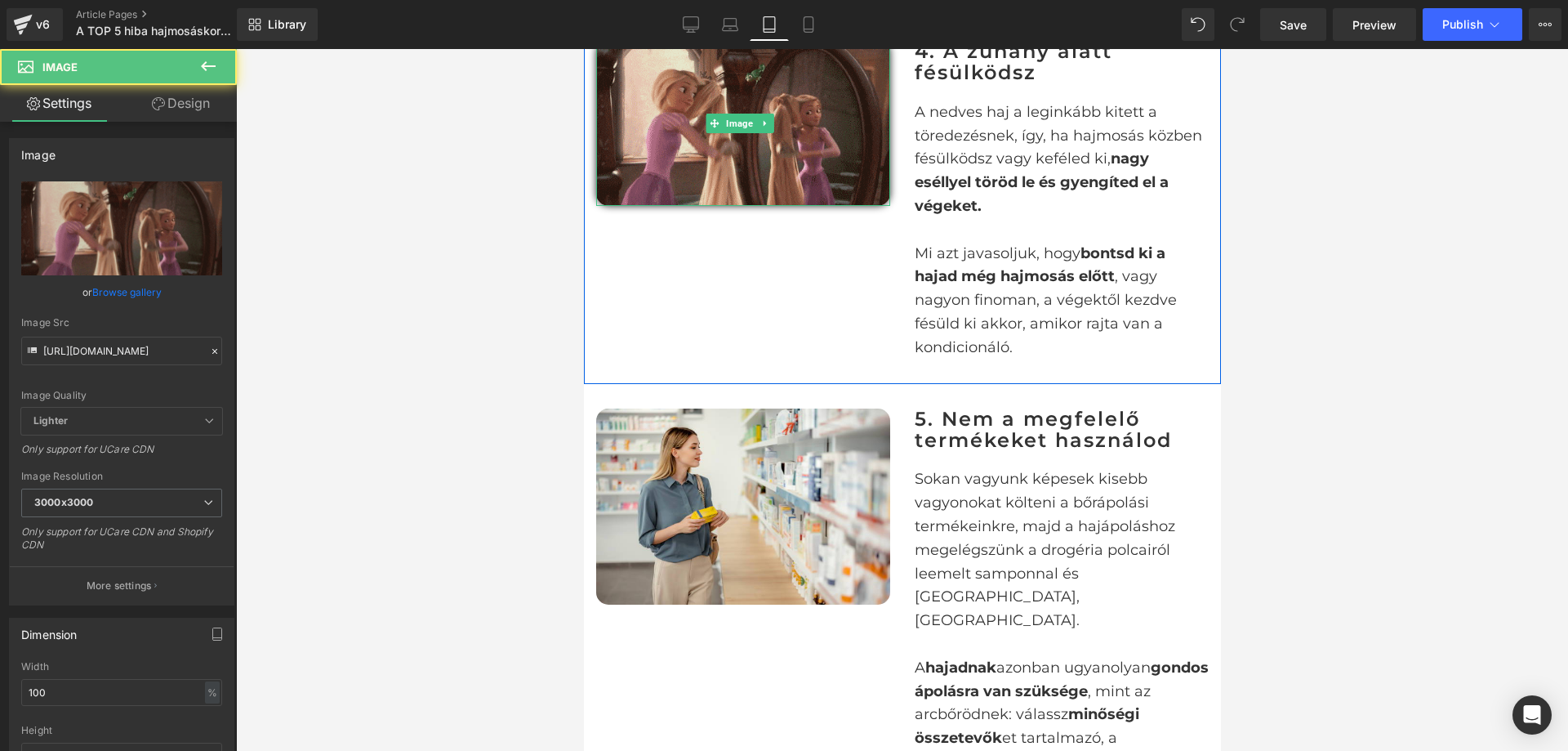
click at [797, 445] on img at bounding box center [742, 506] width 294 height 196
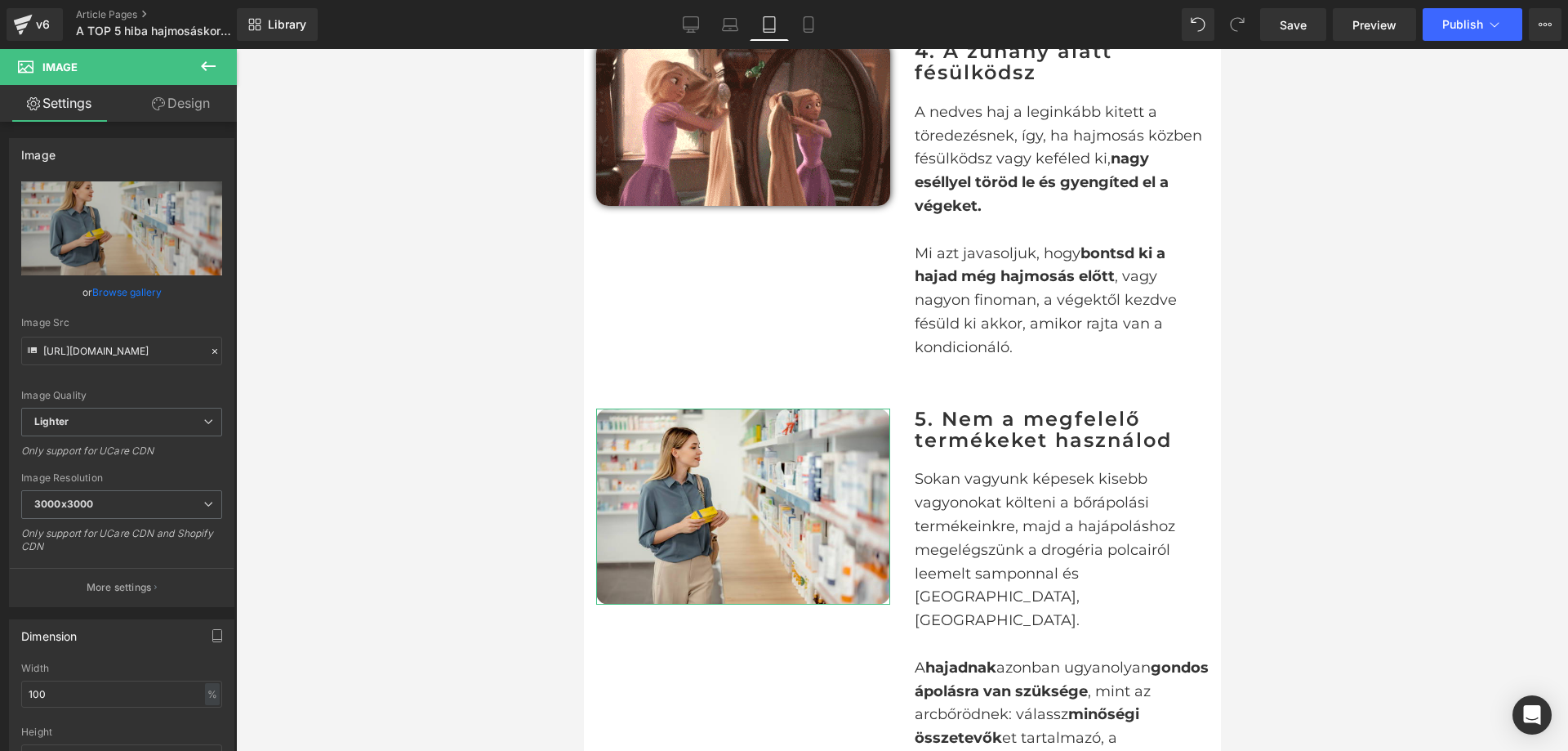
click at [185, 94] on link "Design" at bounding box center [180, 103] width 119 height 37
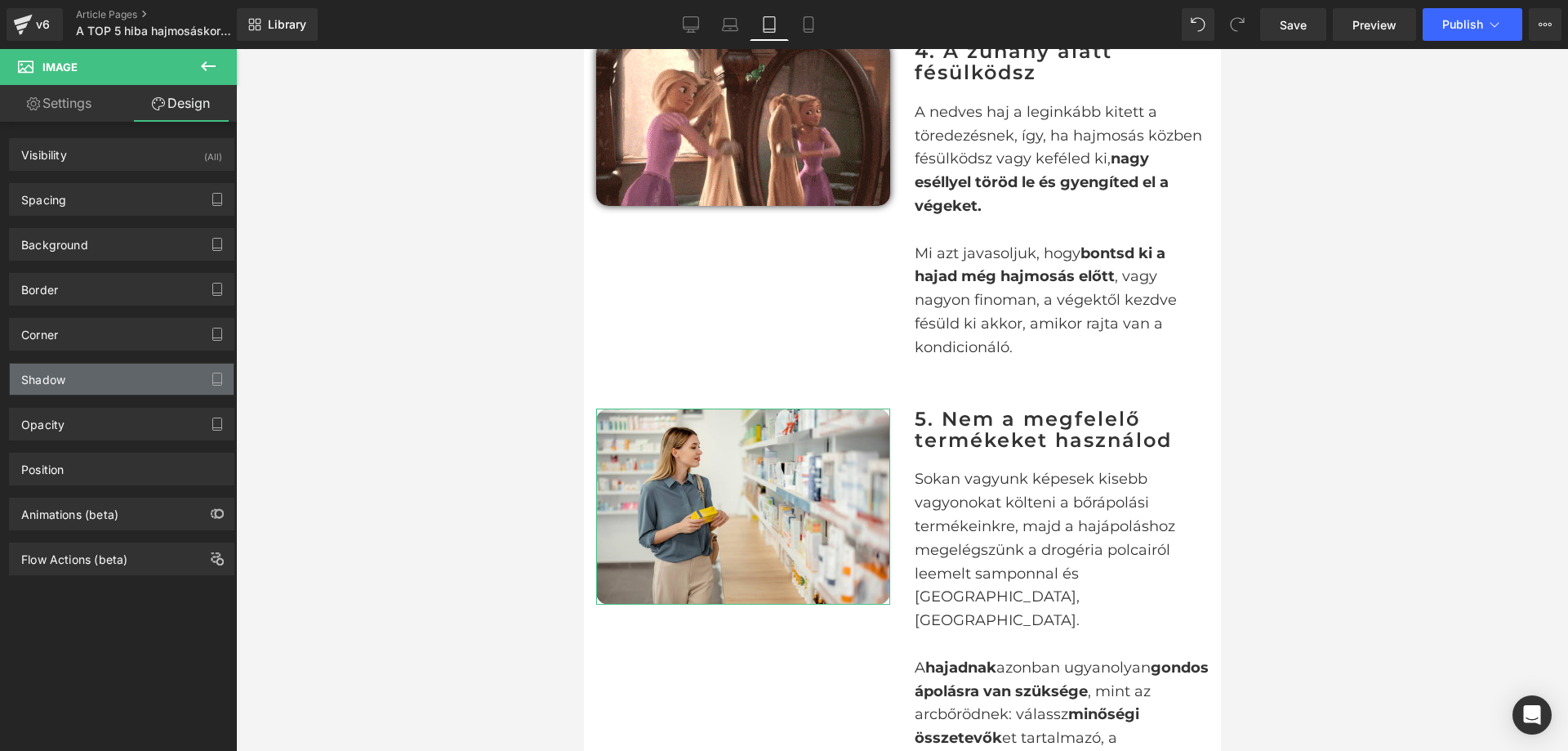
click at [177, 376] on div "Shadow" at bounding box center [121, 379] width 224 height 31
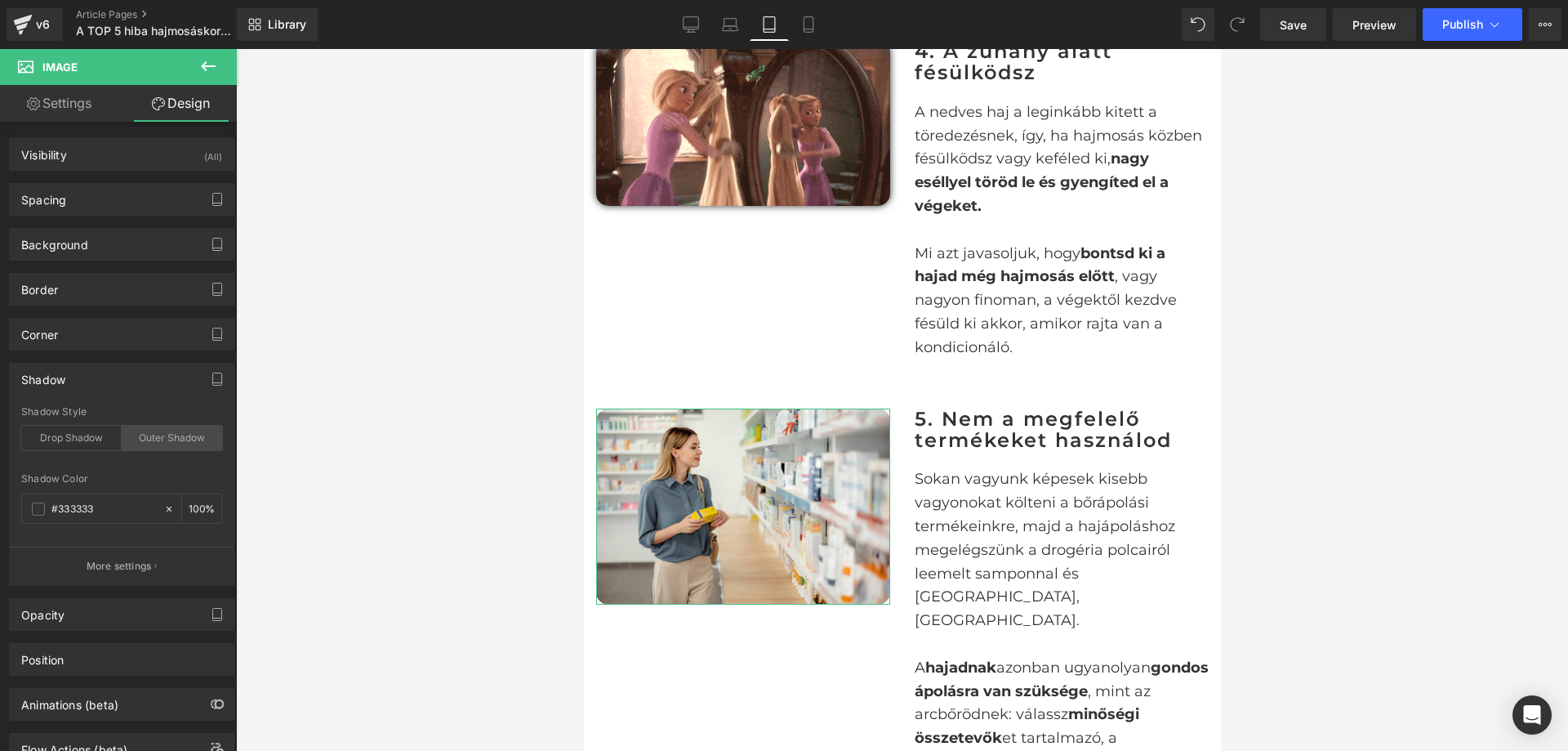
click at [176, 435] on div "Outer Shadow" at bounding box center [172, 438] width 100 height 24
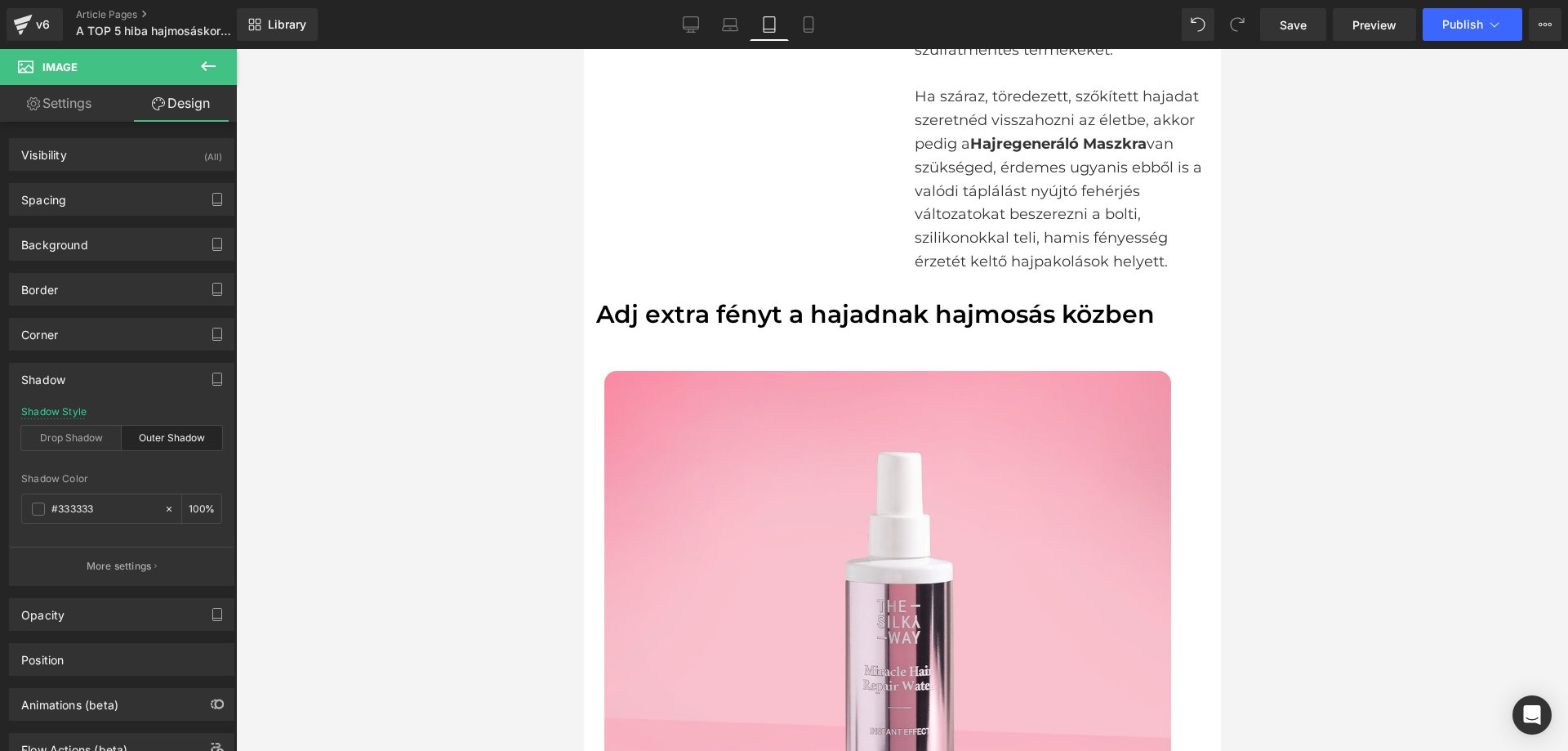
scroll to position [3514, 0]
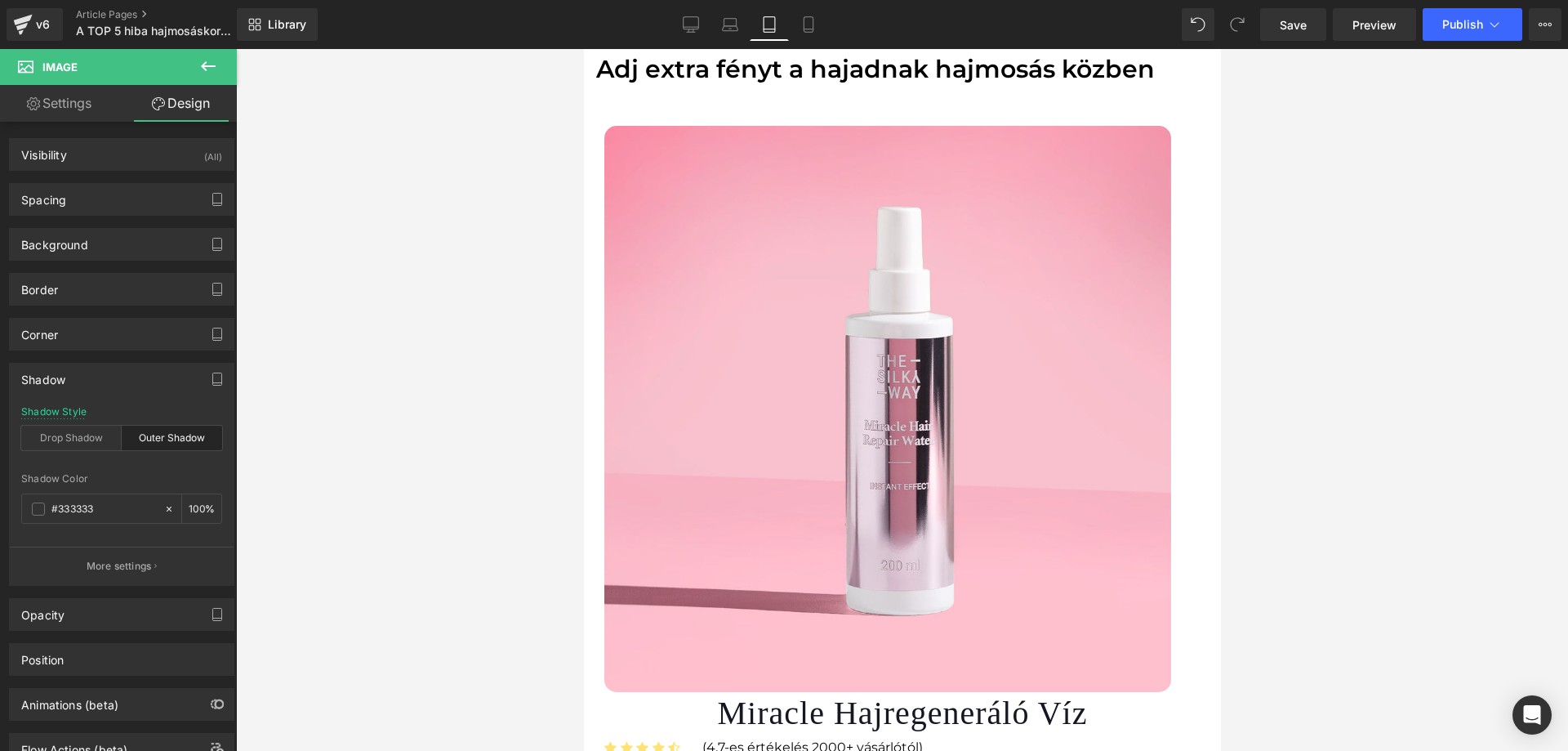
click at [1060, 353] on img at bounding box center [887, 410] width 567 height 567
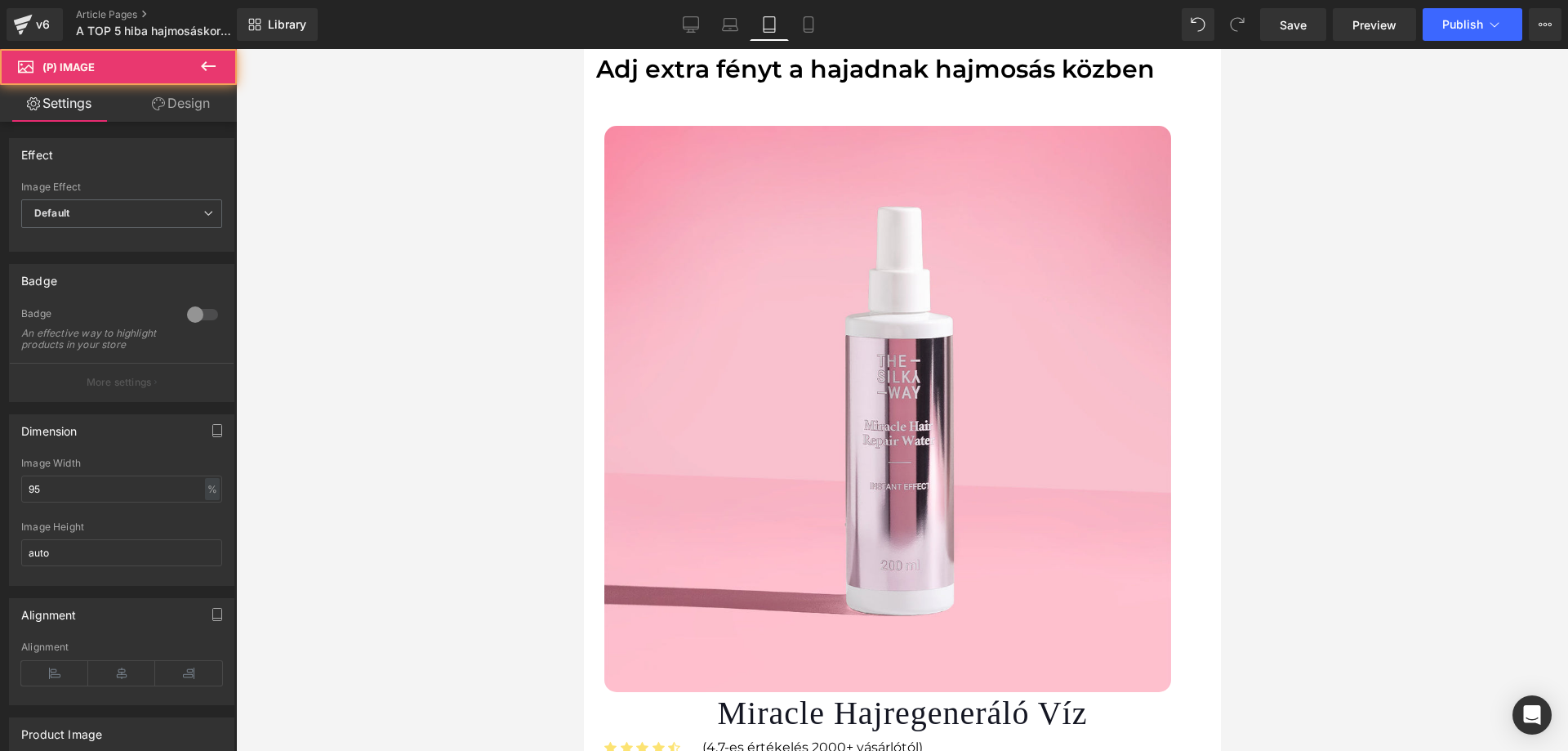
click at [178, 97] on link "Design" at bounding box center [180, 103] width 119 height 37
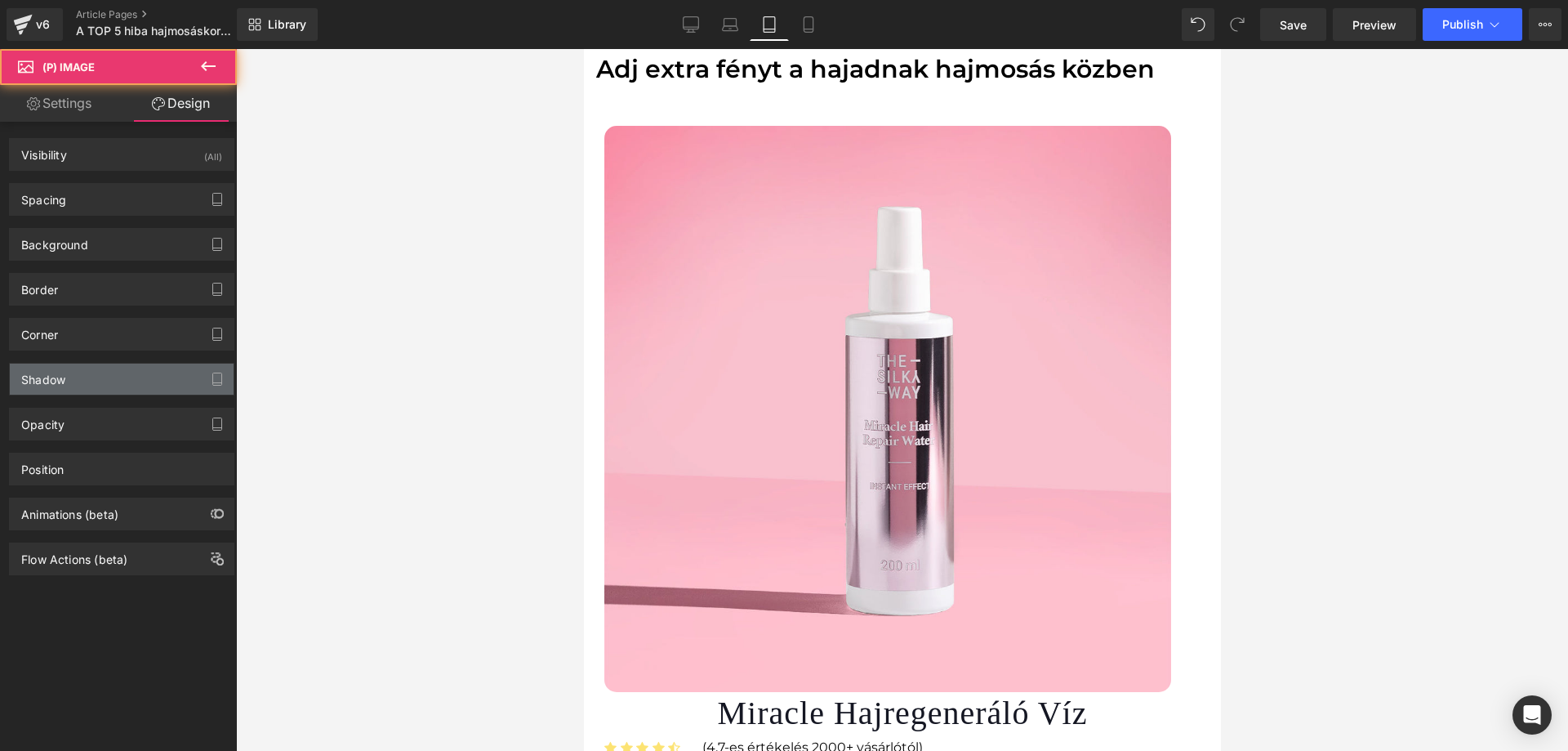
type input "#333333"
type input "100"
click at [159, 381] on div "Shadow" at bounding box center [121, 379] width 224 height 31
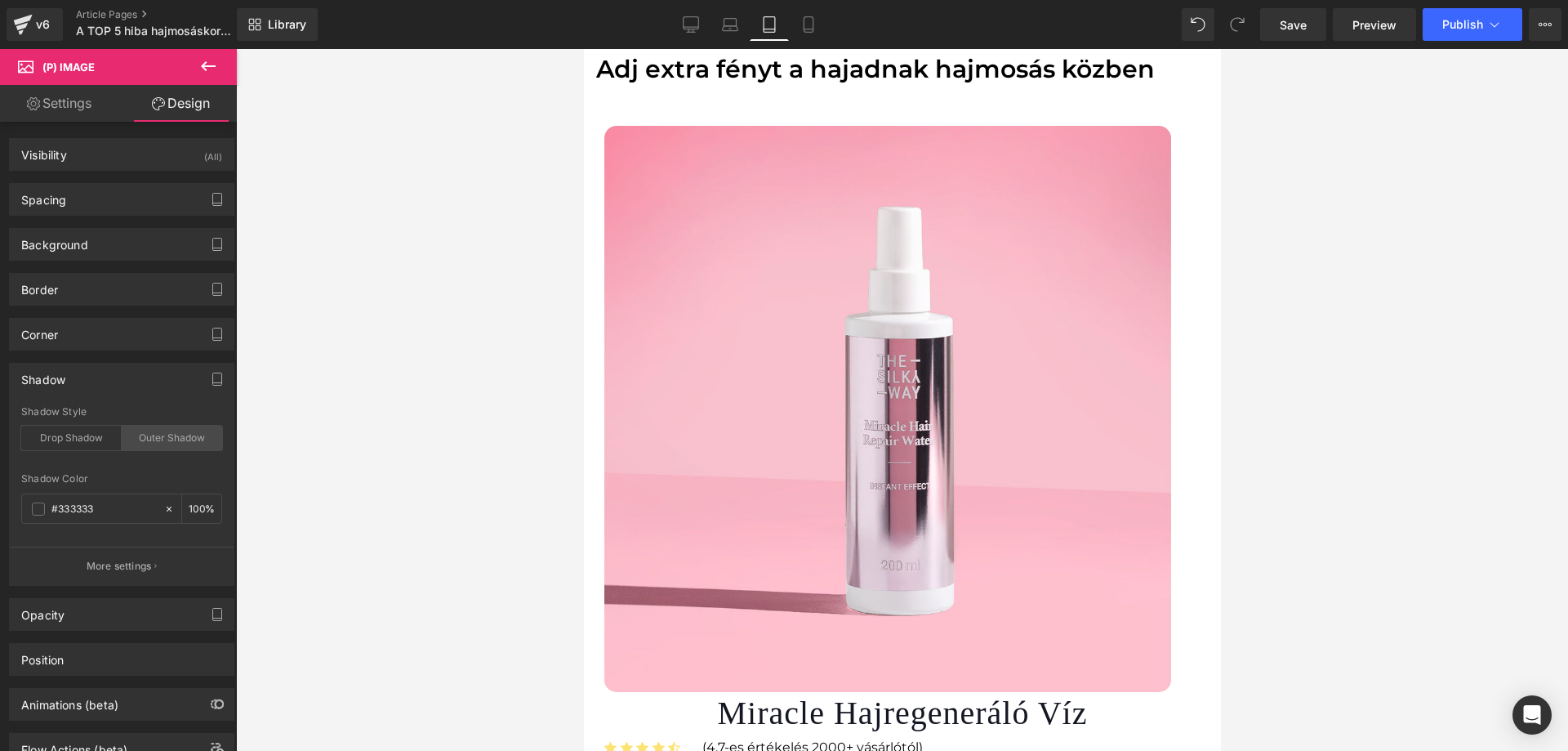
click at [161, 426] on div "Outer Shadow" at bounding box center [172, 438] width 100 height 24
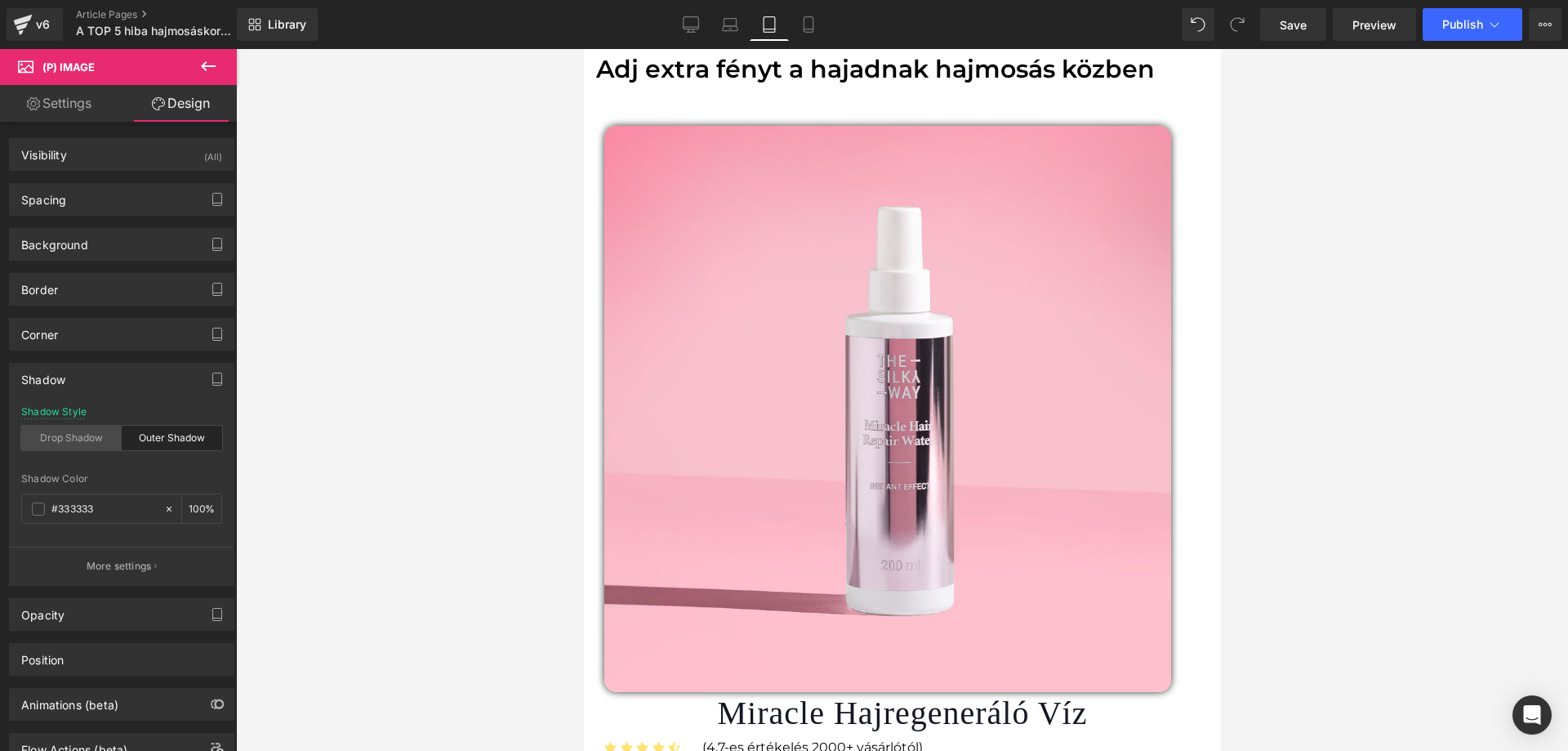
click at [72, 432] on div "Drop Shadow" at bounding box center [71, 438] width 100 height 24
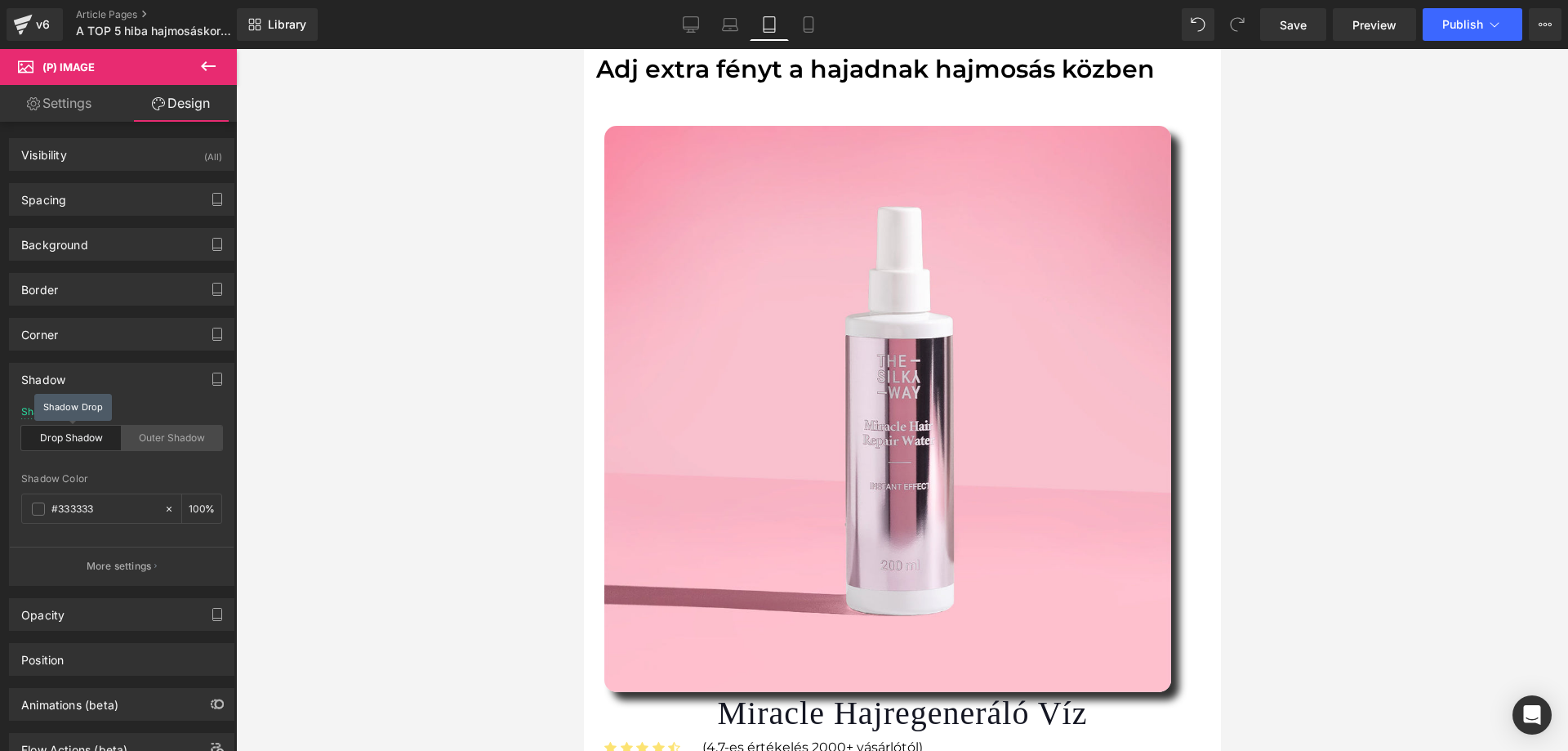
click at [142, 437] on div "Outer Shadow" at bounding box center [172, 438] width 100 height 24
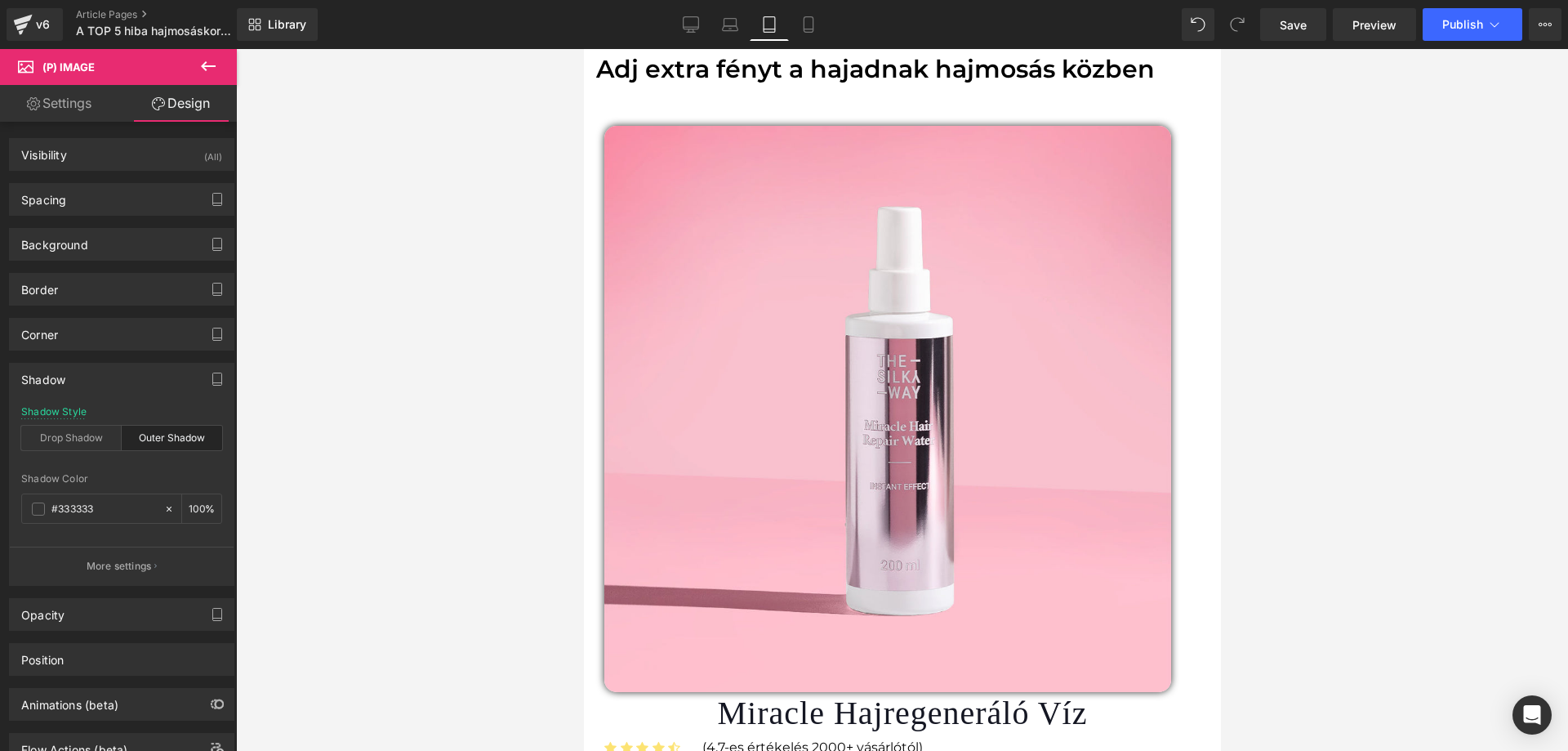
click at [394, 437] on div at bounding box center [902, 400] width 1332 height 702
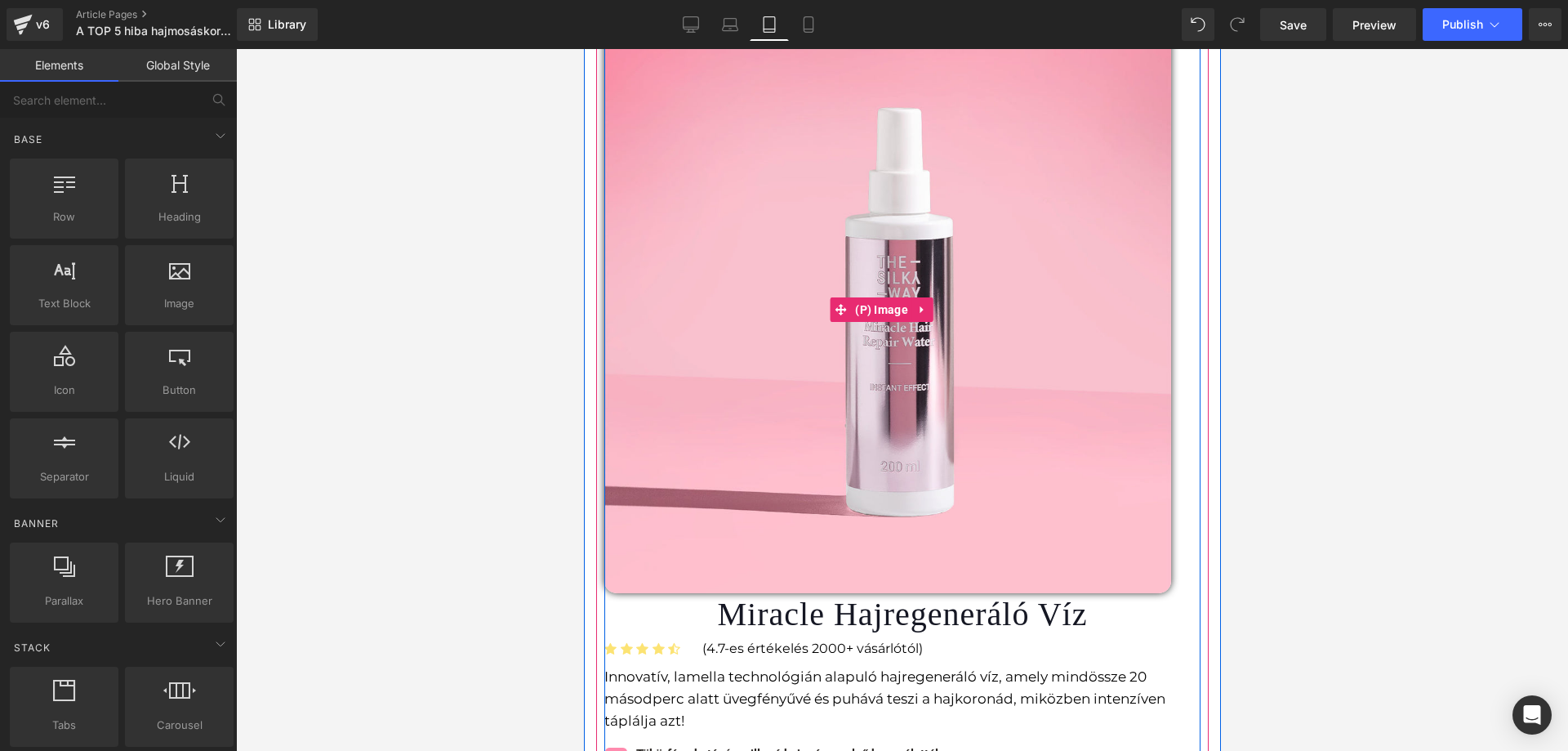
scroll to position [3841, 0]
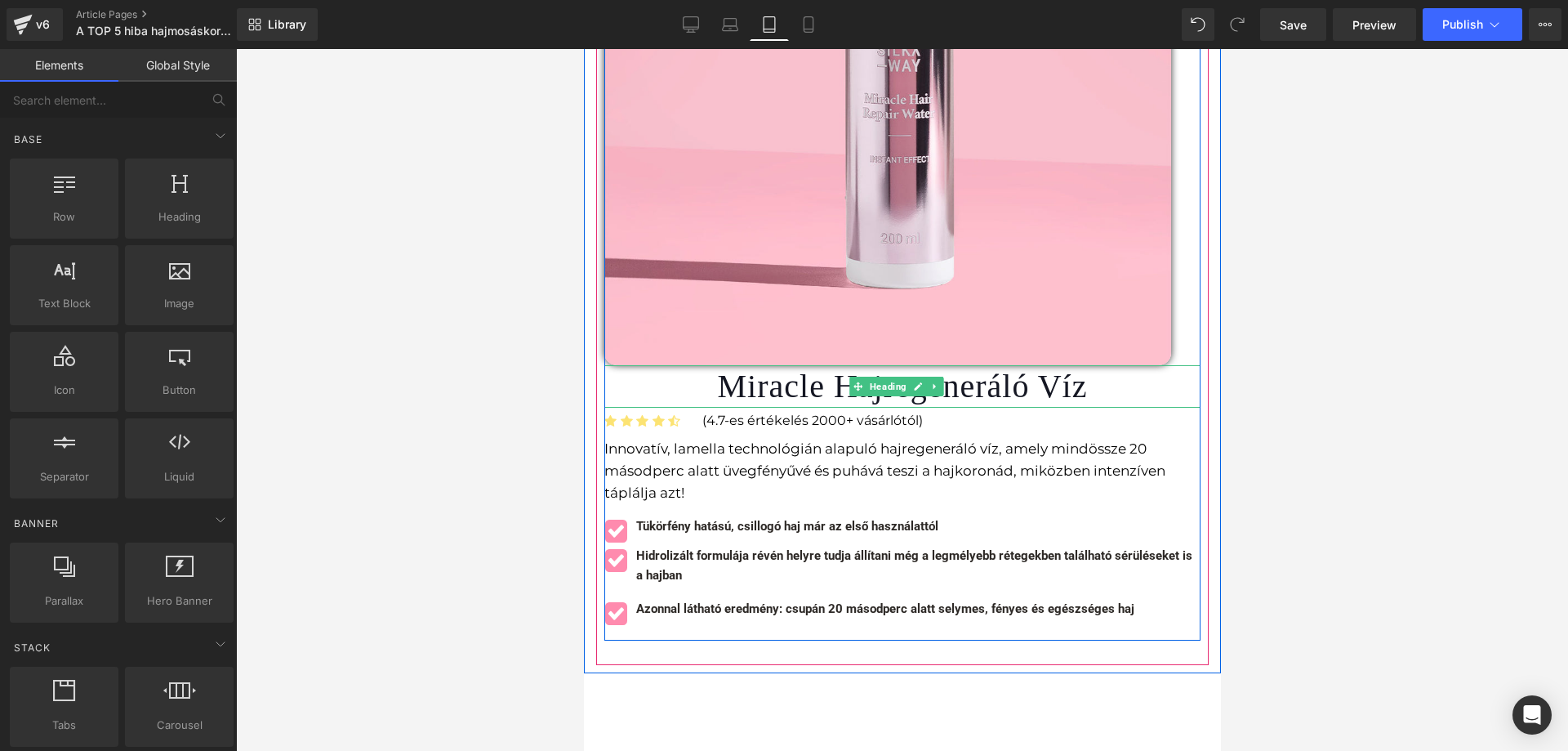
click at [1055, 365] on h1 "Miracle Hajregeneráló Víz" at bounding box center [901, 387] width 597 height 42
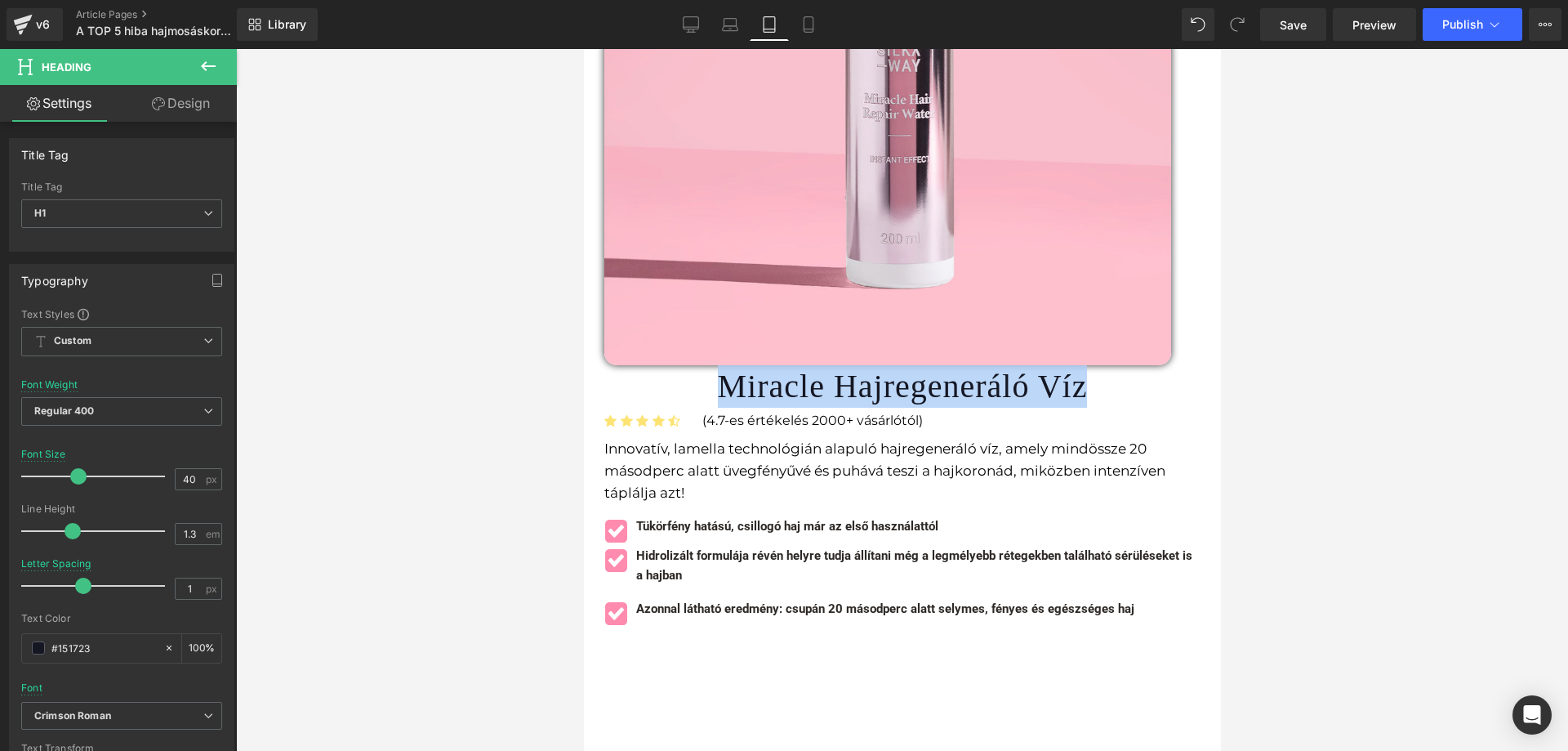
click at [843, 365] on h1 "Miracle Hajregeneráló Víz" at bounding box center [901, 387] width 597 height 42
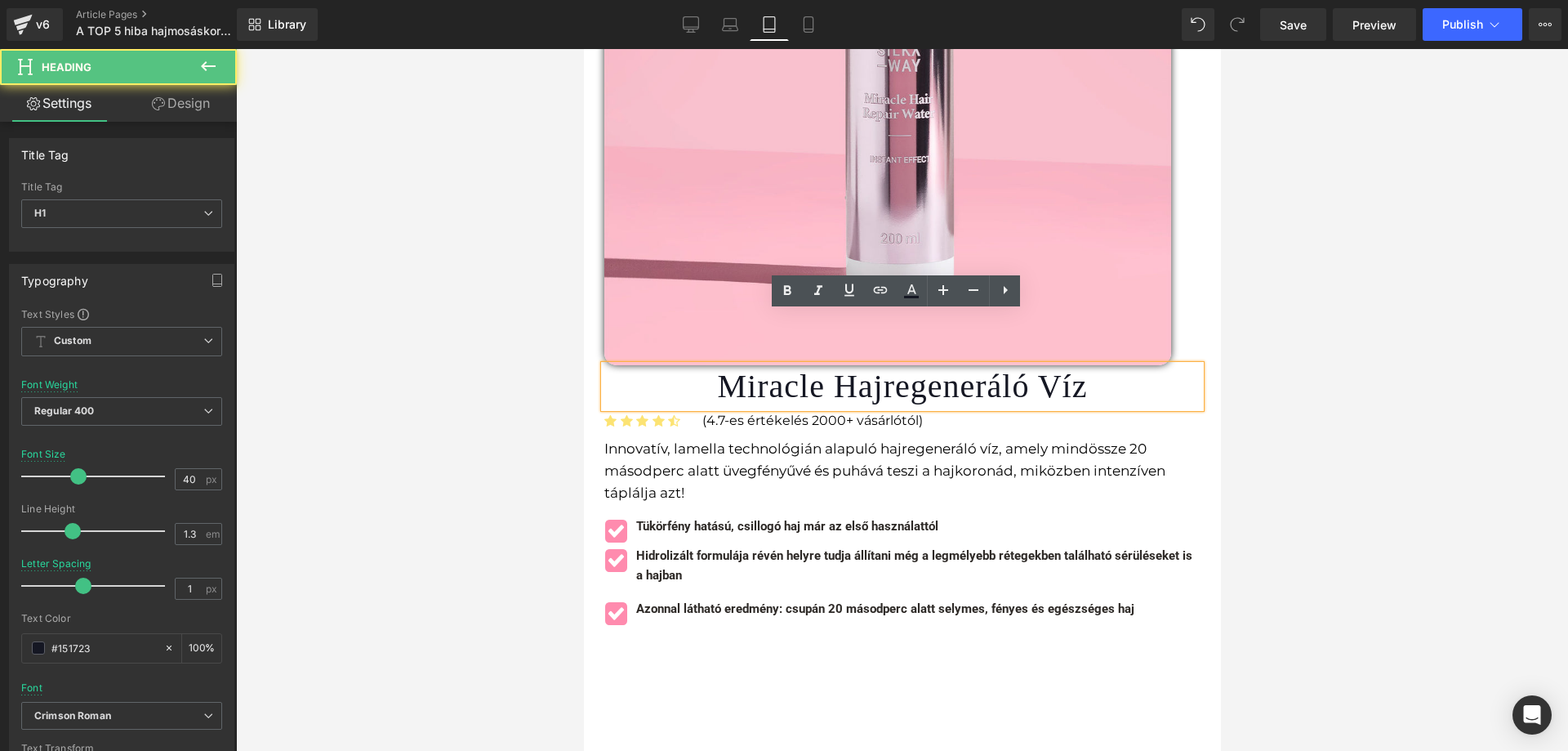
click at [828, 365] on h1 "Miracle Hajregeneráló Víz" at bounding box center [901, 387] width 597 height 42
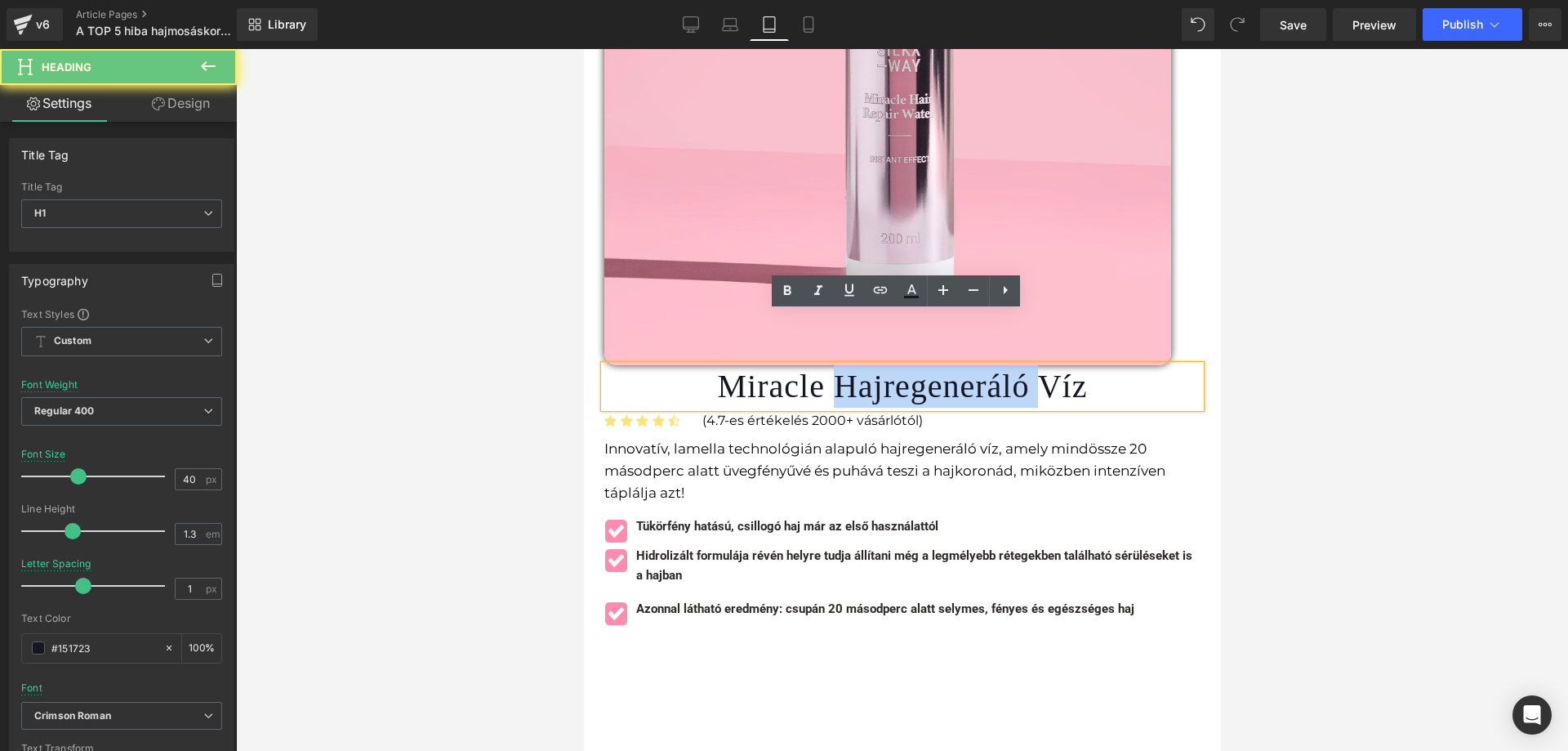
click at [828, 365] on h1 "Miracle Hajregeneráló Víz" at bounding box center [901, 387] width 597 height 42
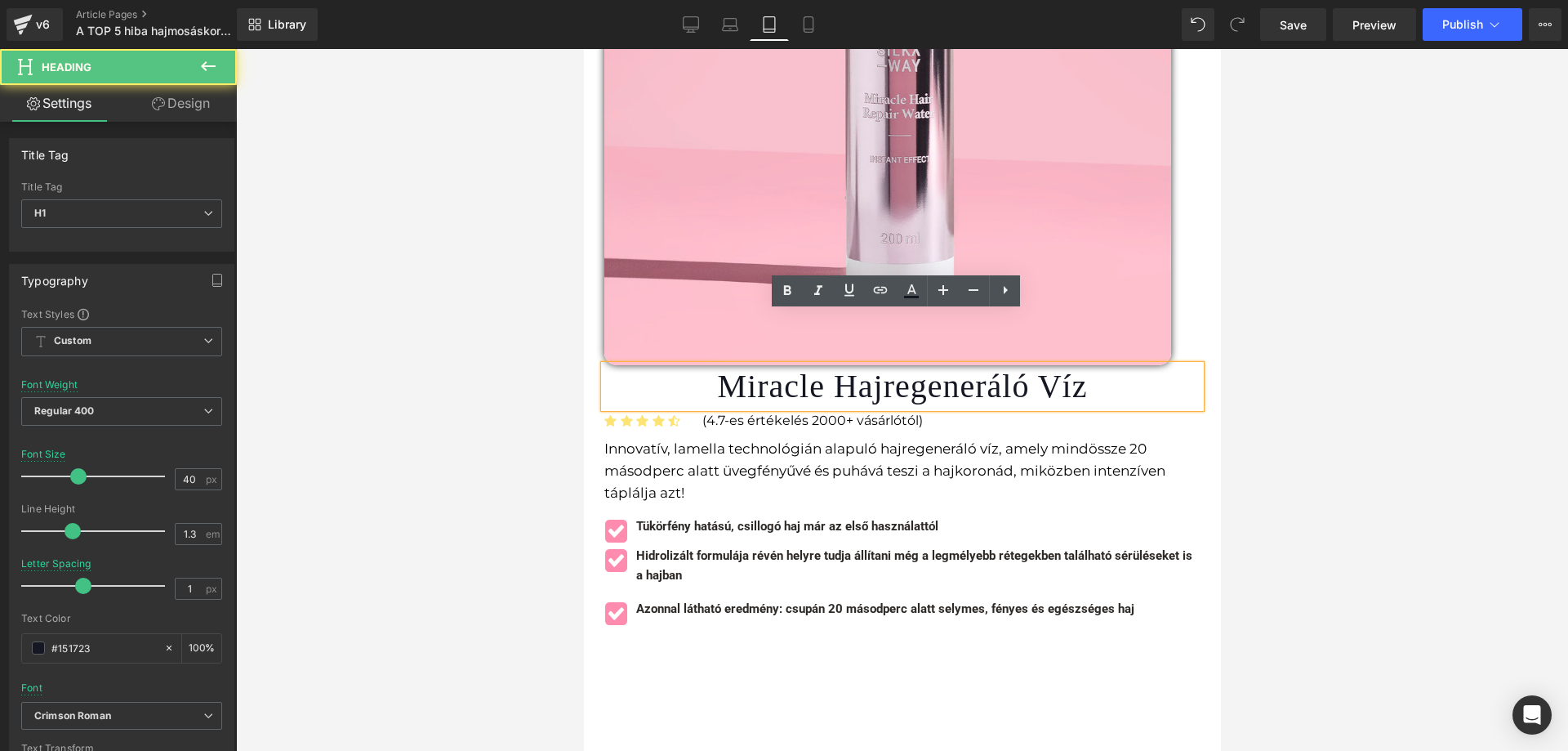
click at [777, 365] on h1 "Miracle Hajregeneráló Víz" at bounding box center [901, 387] width 597 height 42
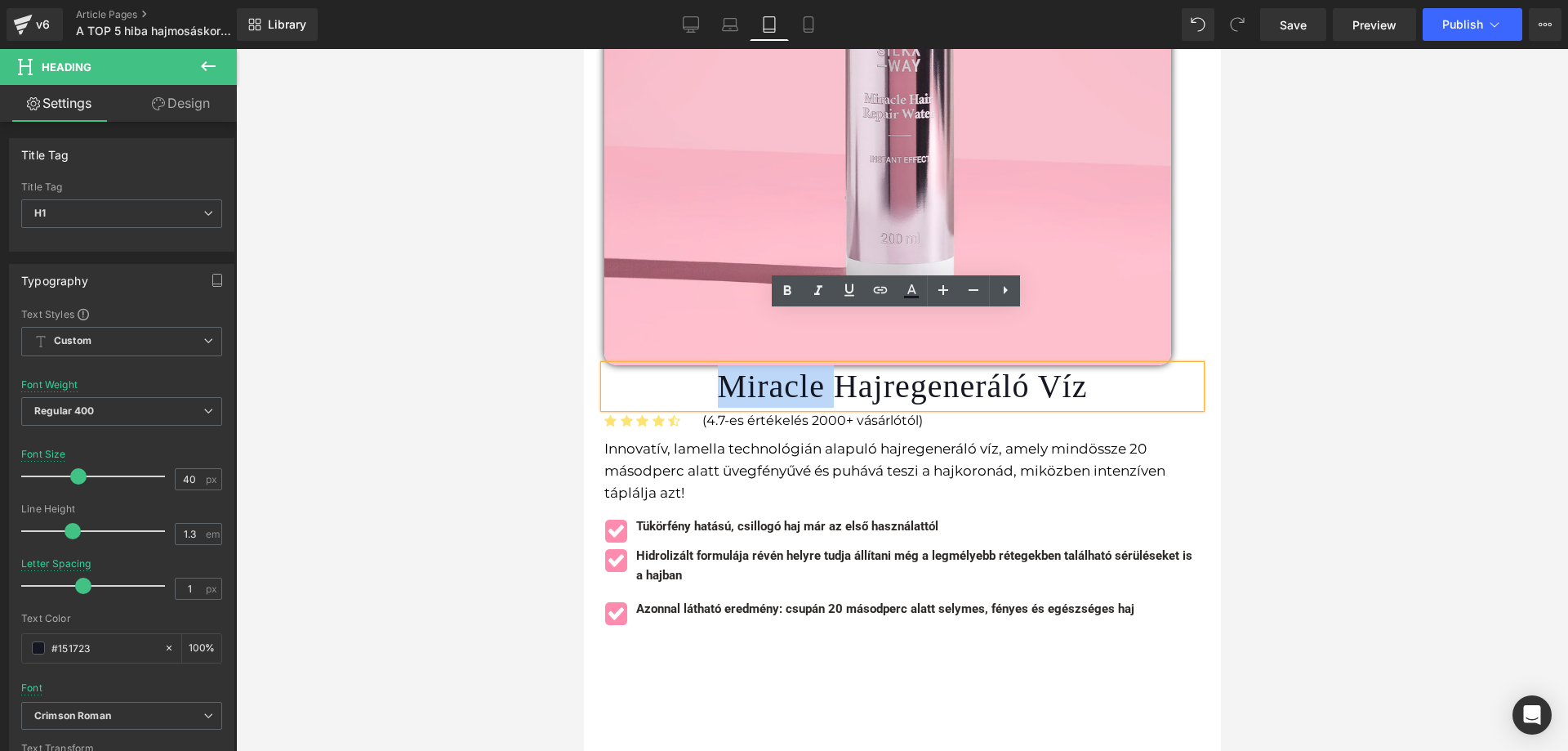
click at [777, 365] on h1 "Miracle Hajregeneráló Víz" at bounding box center [901, 387] width 597 height 42
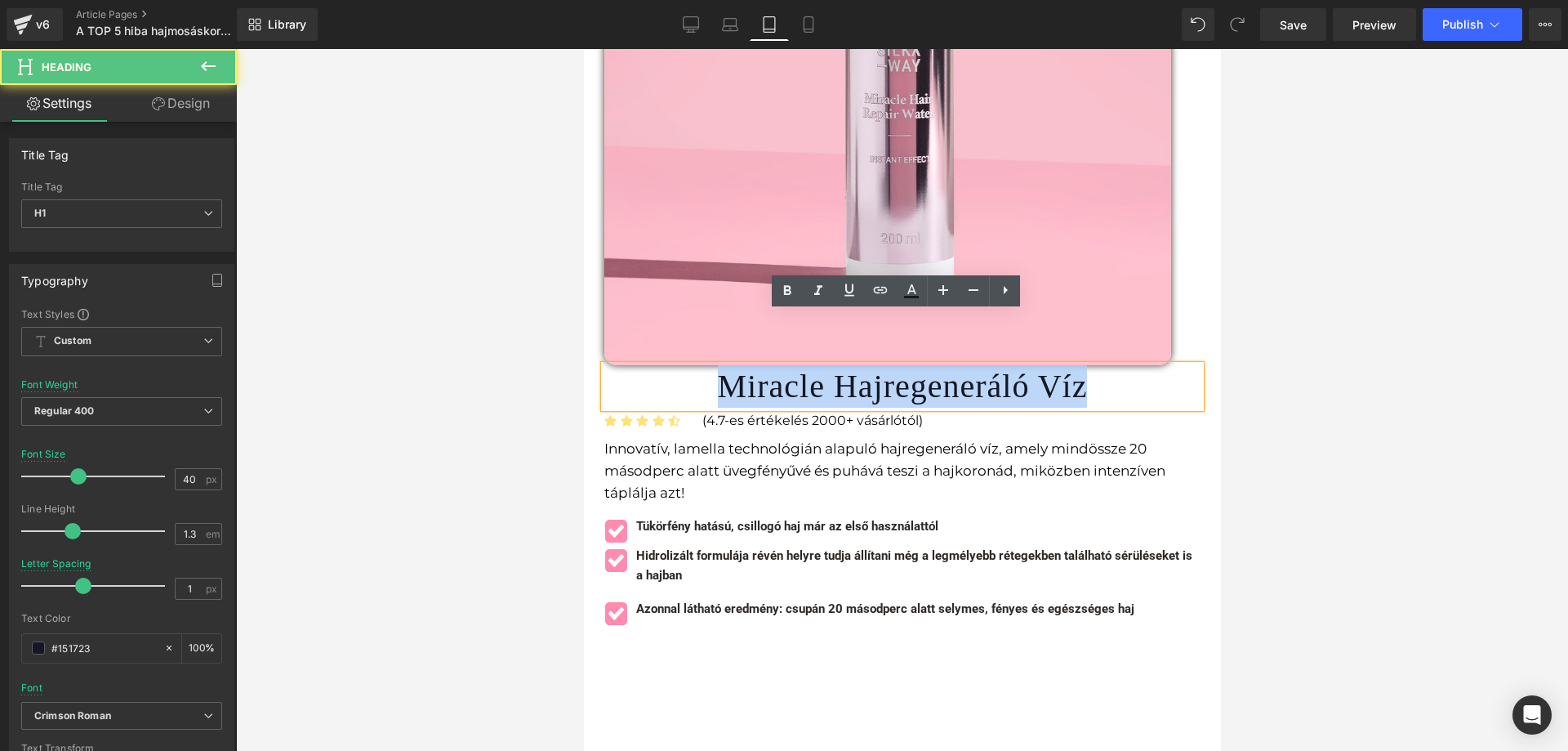
click at [777, 365] on h1 "Miracle Hajregeneráló Víz" at bounding box center [901, 387] width 597 height 42
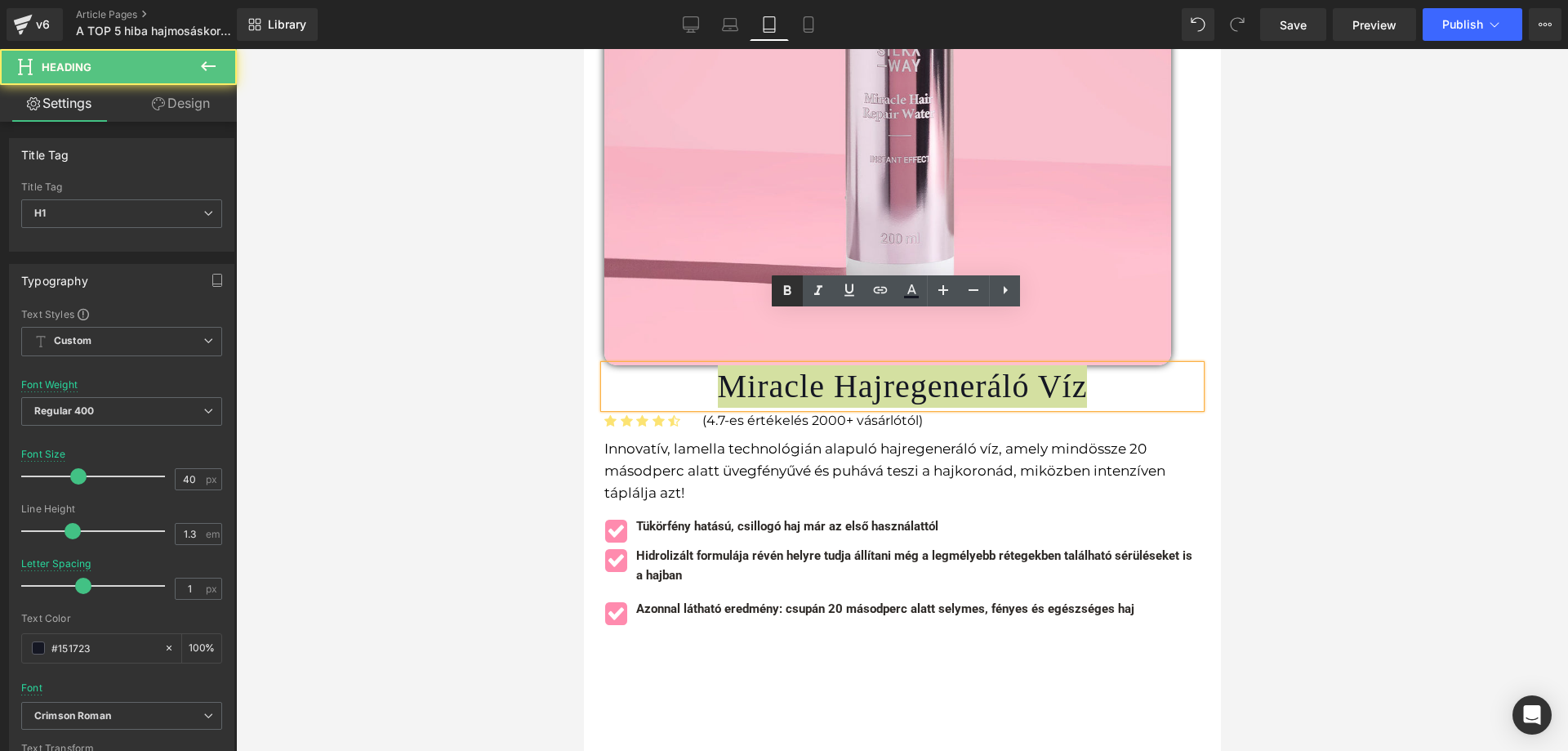
click at [787, 285] on icon at bounding box center [787, 291] width 19 height 19
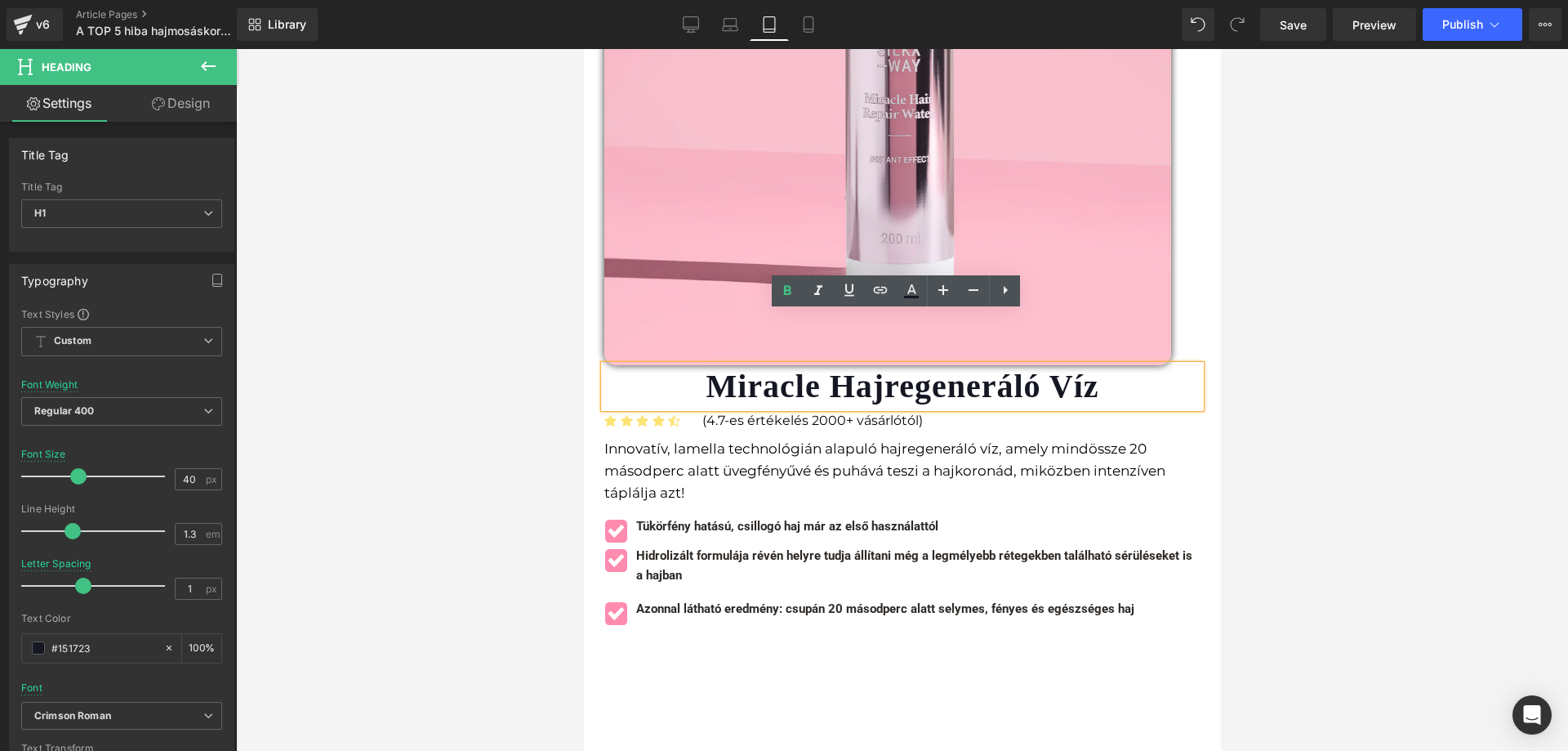
click at [1359, 384] on div at bounding box center [902, 400] width 1332 height 702
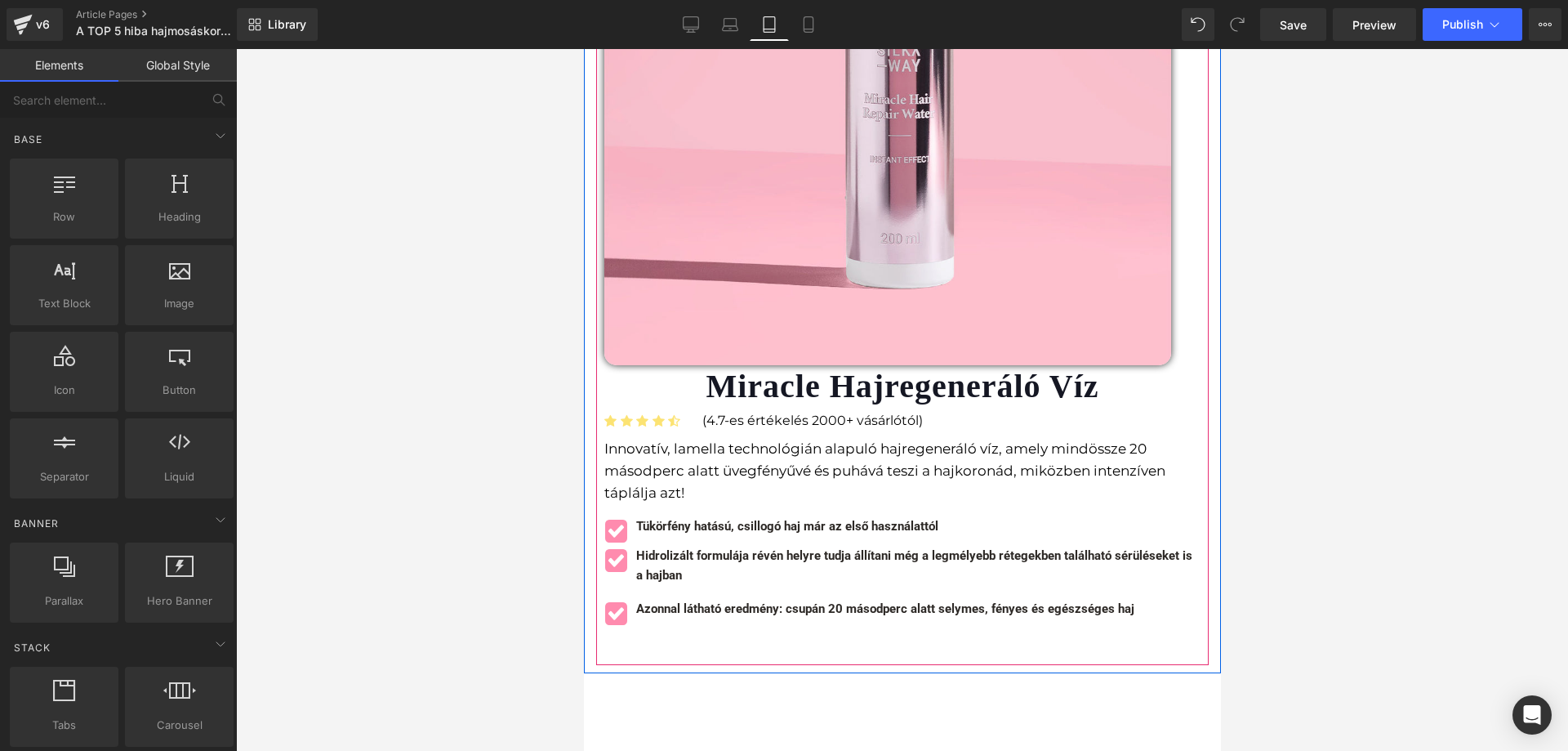
click at [1153, 365] on h1 "Miracle Hajregeneráló Víz" at bounding box center [901, 387] width 597 height 42
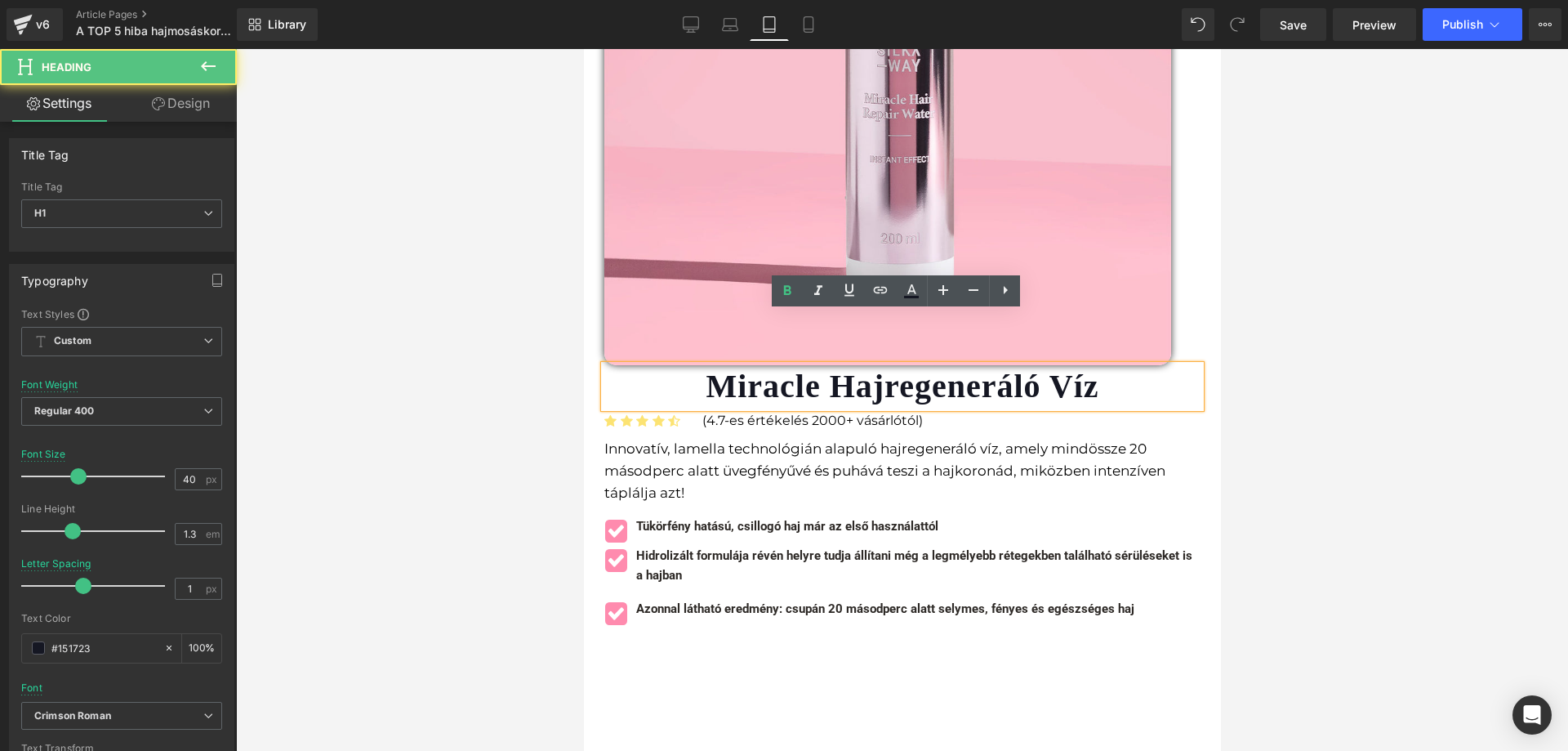
click at [220, 104] on link "Design" at bounding box center [180, 103] width 119 height 37
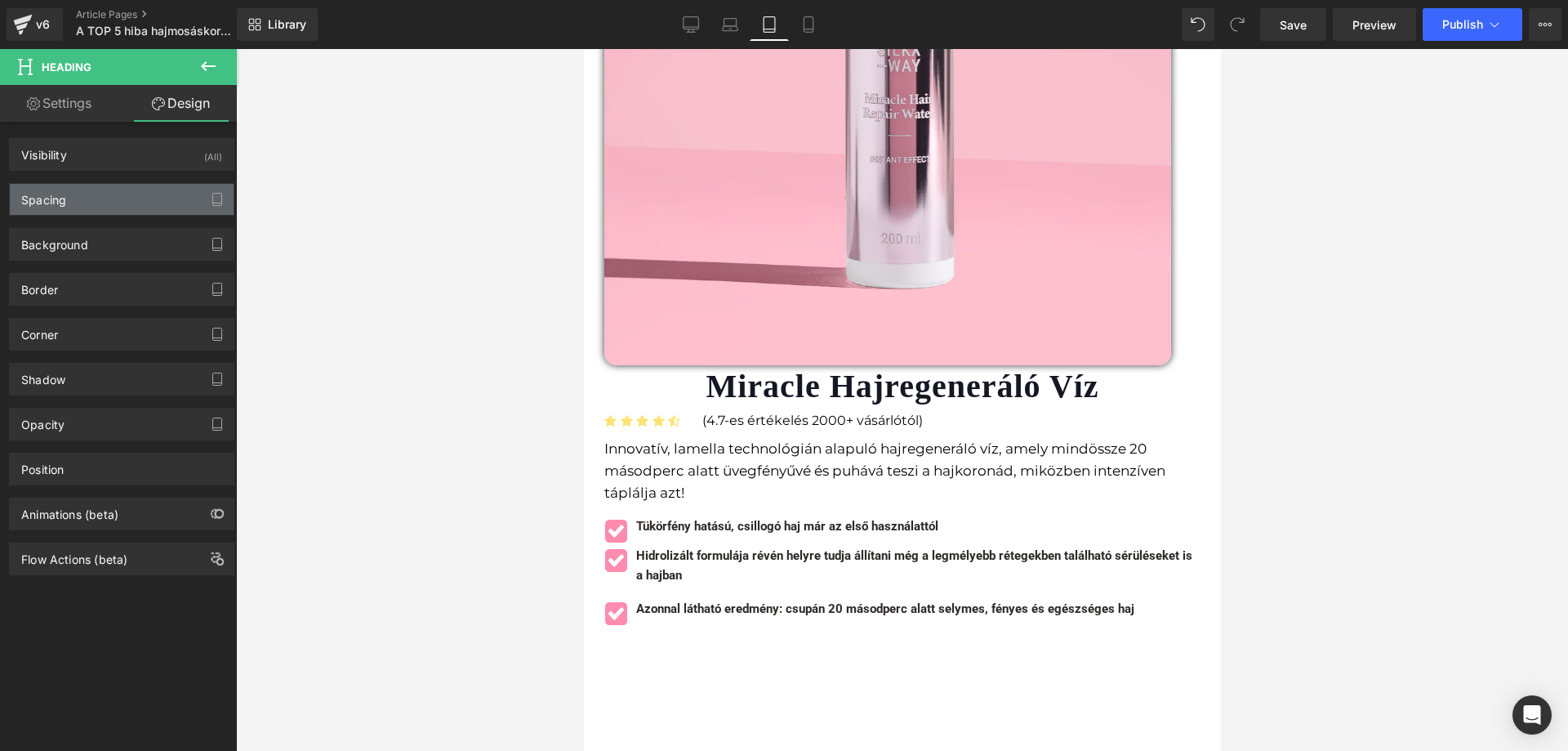
click at [115, 203] on div "Spacing" at bounding box center [121, 200] width 224 height 31
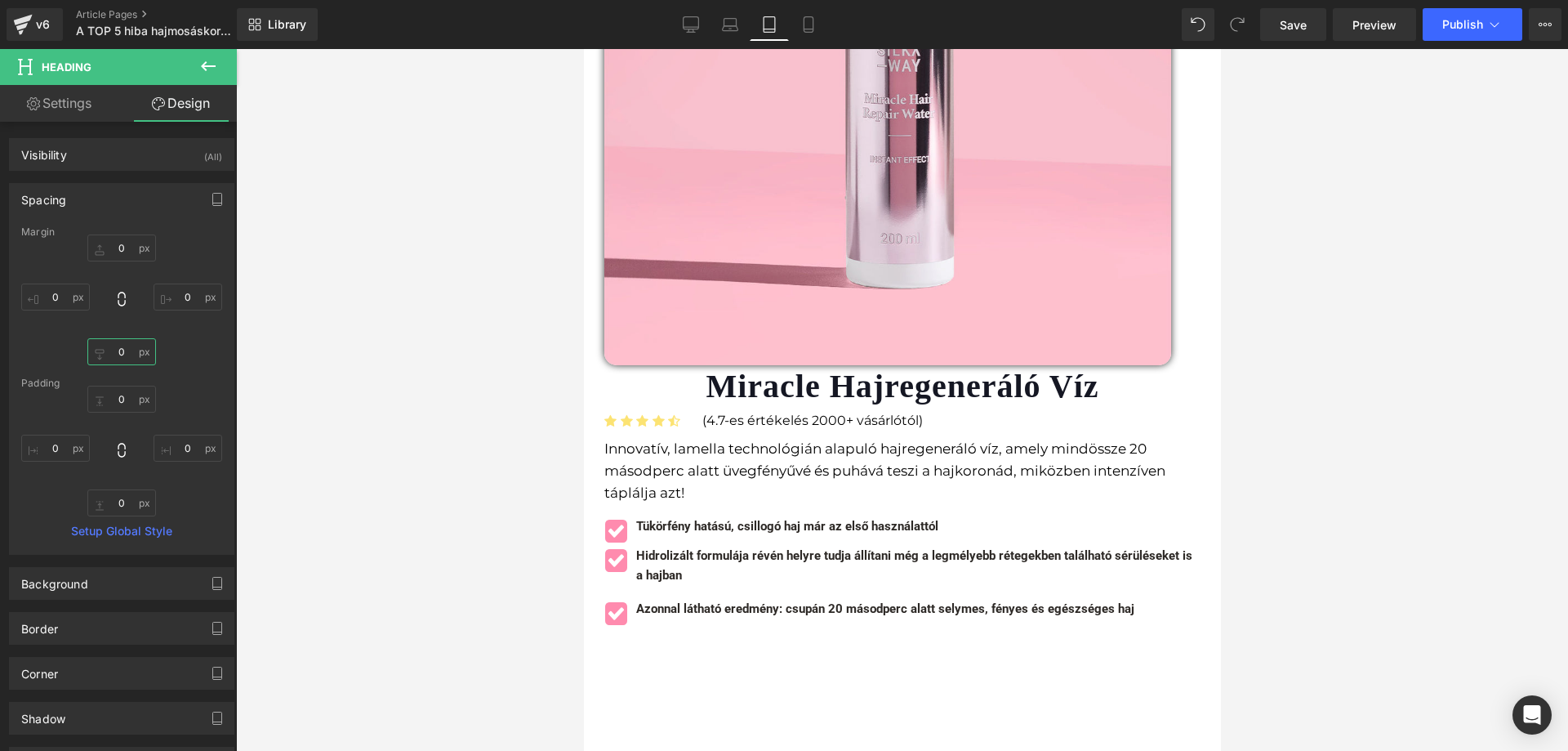
click at [131, 346] on input "0" at bounding box center [121, 352] width 68 height 27
click at [130, 346] on input "0" at bounding box center [121, 352] width 68 height 27
type input "5"
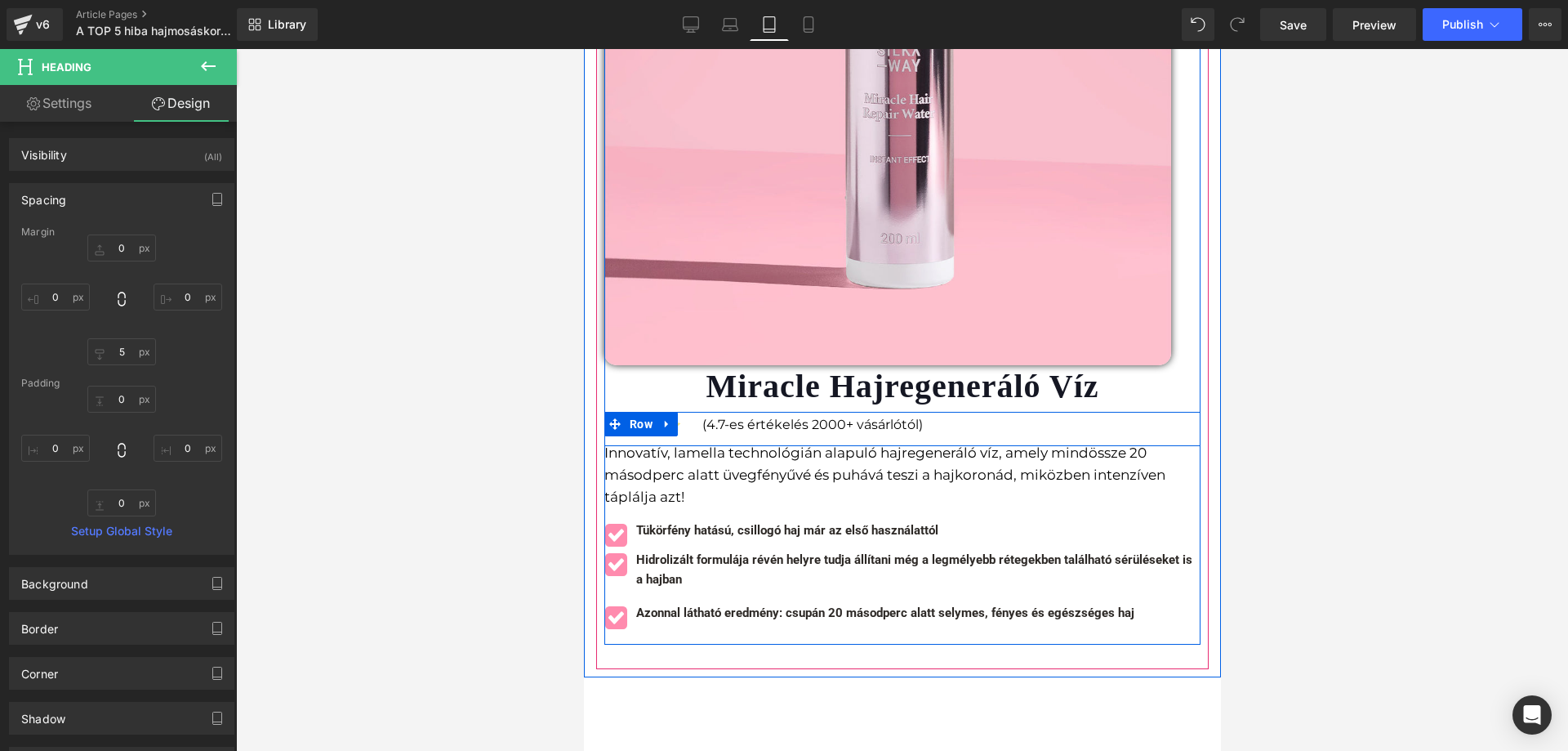
click at [1103, 415] on p "(4.7-es értékelés 2000+ vásárlótól)" at bounding box center [950, 425] width 498 height 21
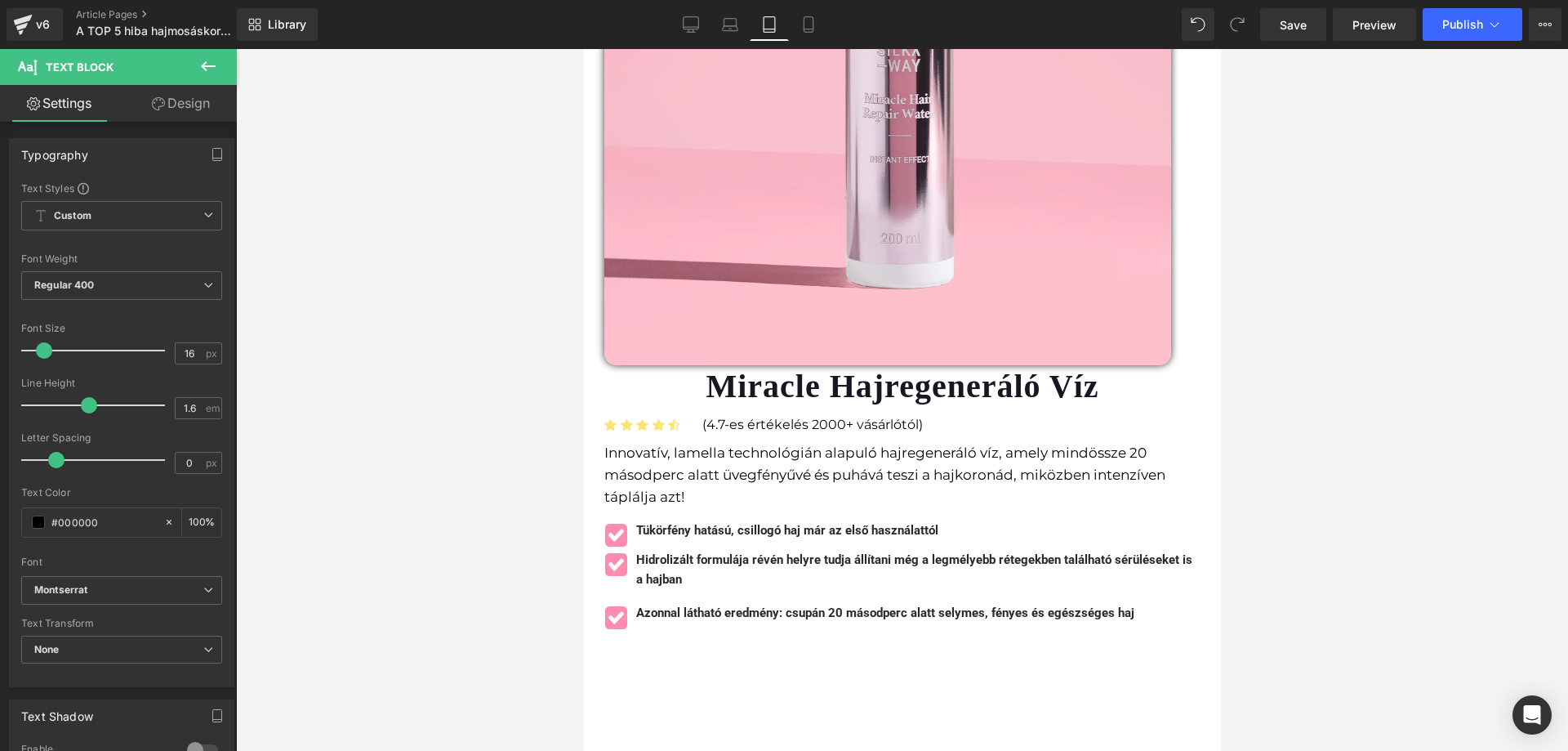
click at [163, 89] on link "Design" at bounding box center [180, 103] width 119 height 37
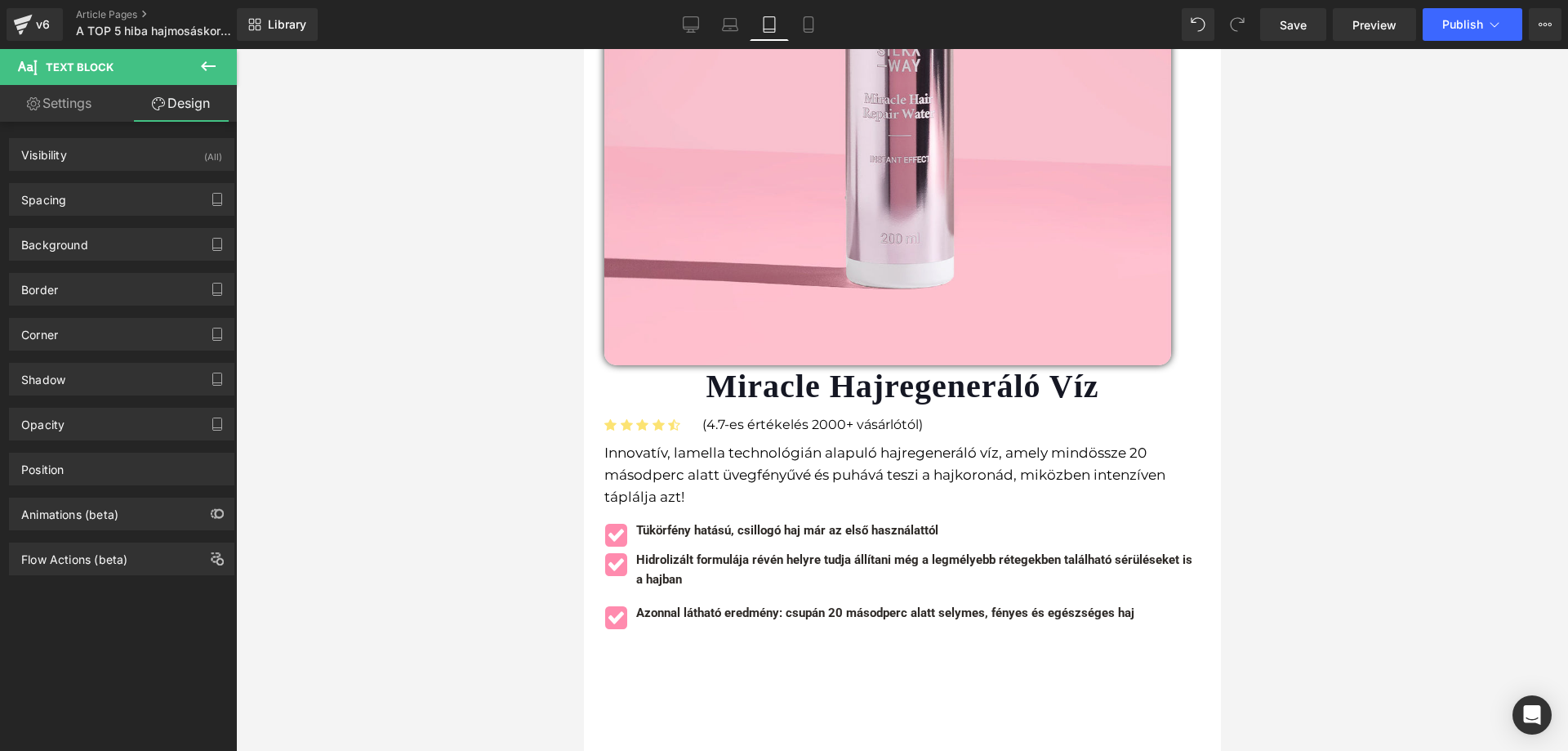
type input "0"
type input "-2"
type input "0"
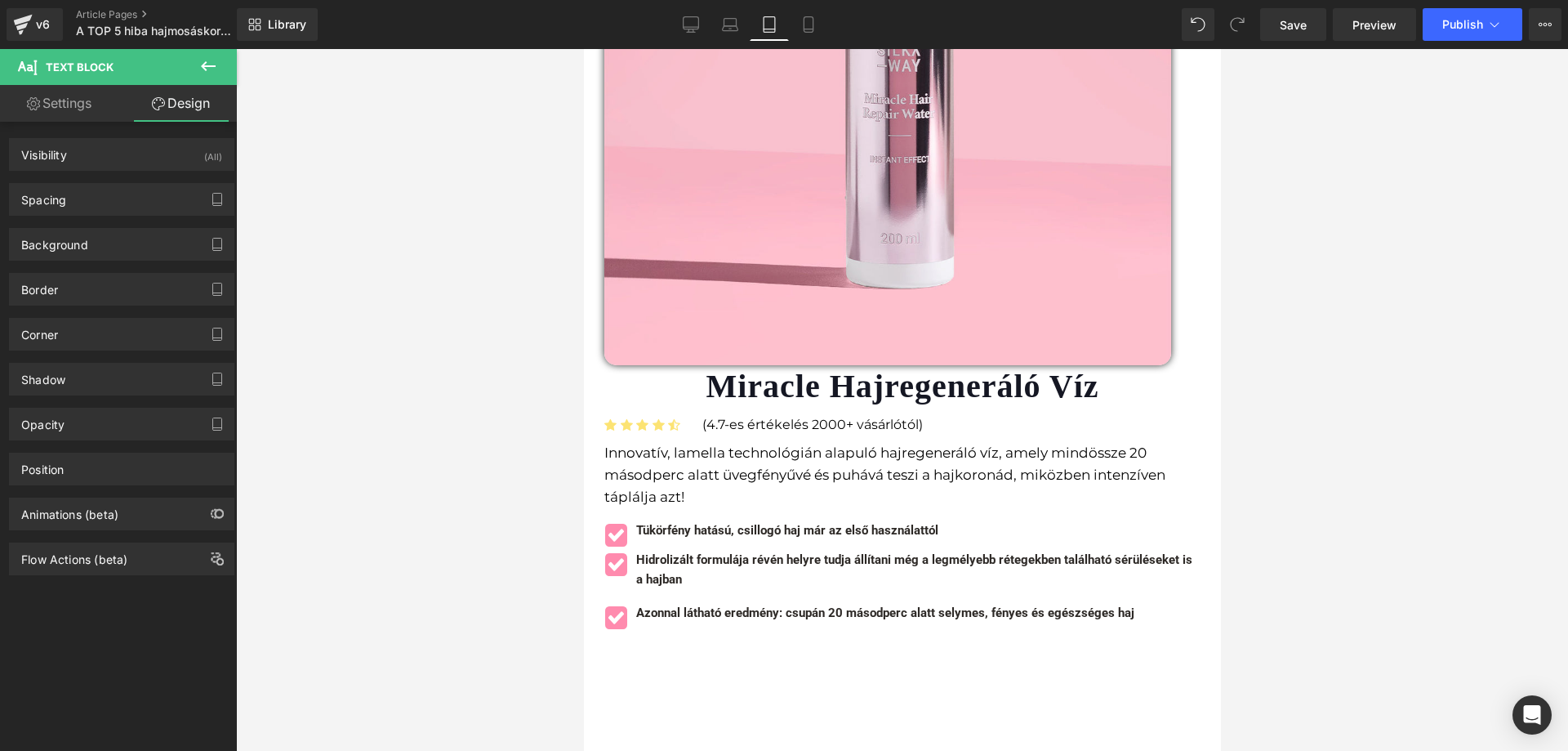
type input "0"
click at [82, 205] on div "Spacing" at bounding box center [121, 200] width 224 height 31
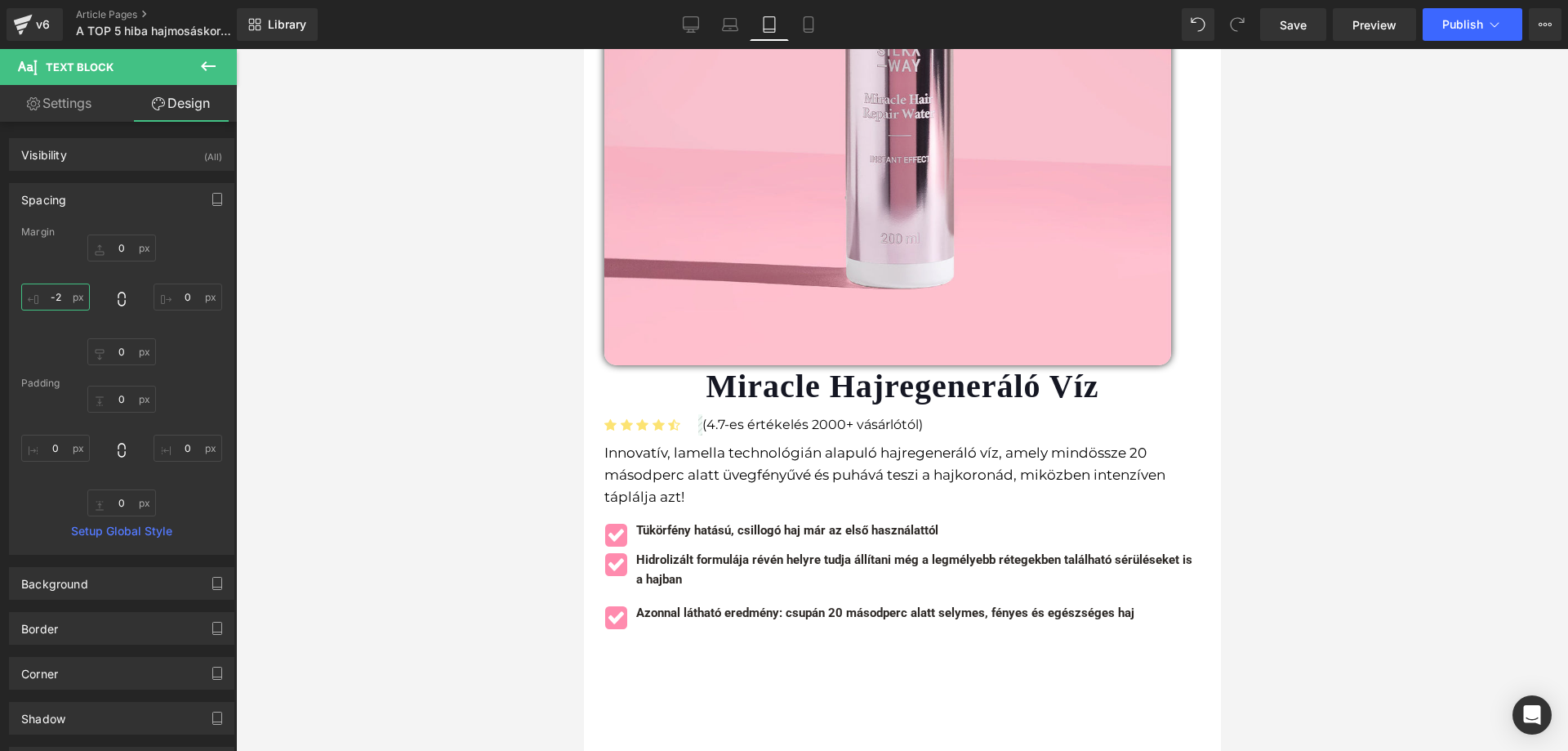
click at [66, 299] on input "-2" at bounding box center [55, 297] width 68 height 27
type input "-"
type input "-20"
click at [422, 356] on div at bounding box center [902, 400] width 1332 height 702
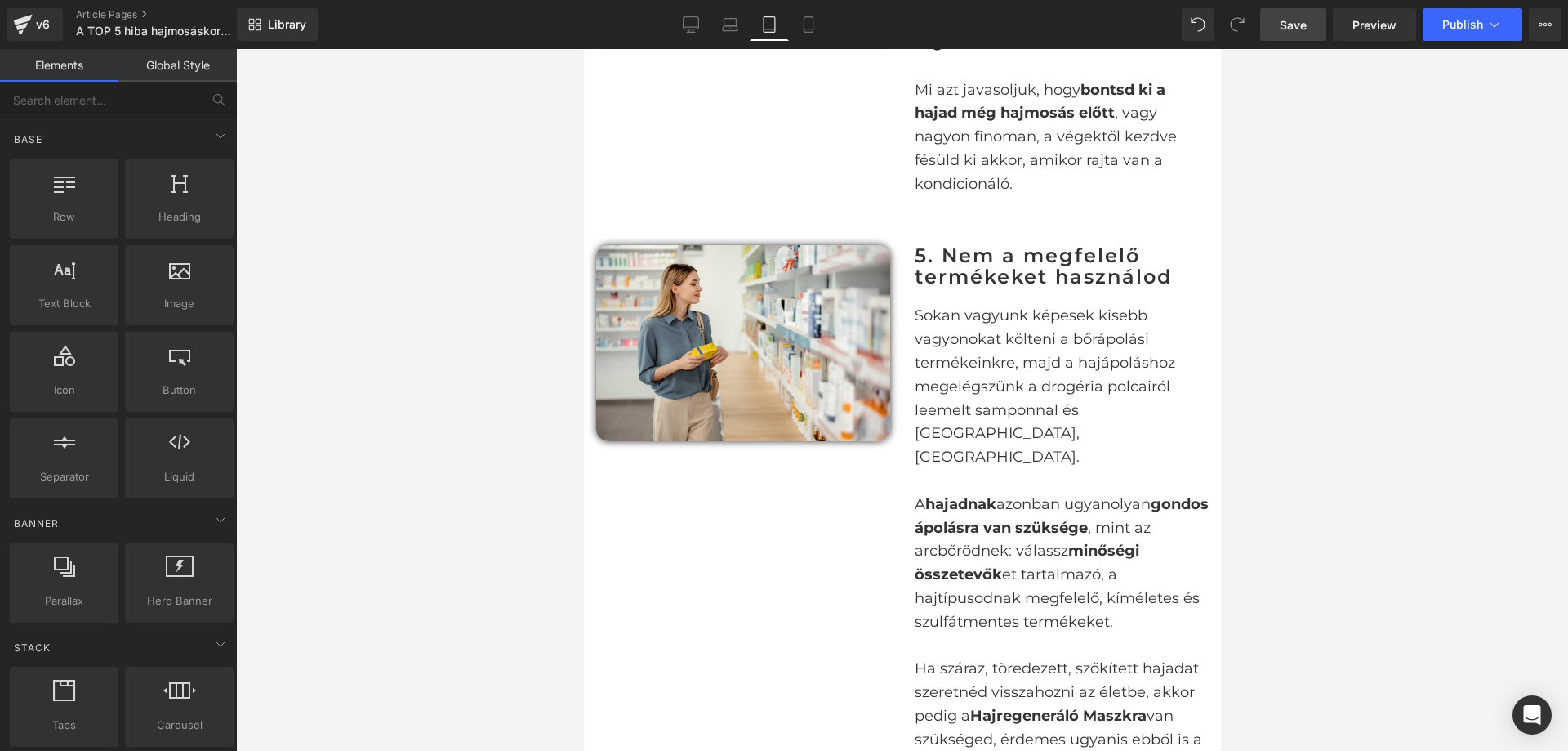
click at [1289, 24] on span "Save" at bounding box center [1293, 25] width 27 height 17
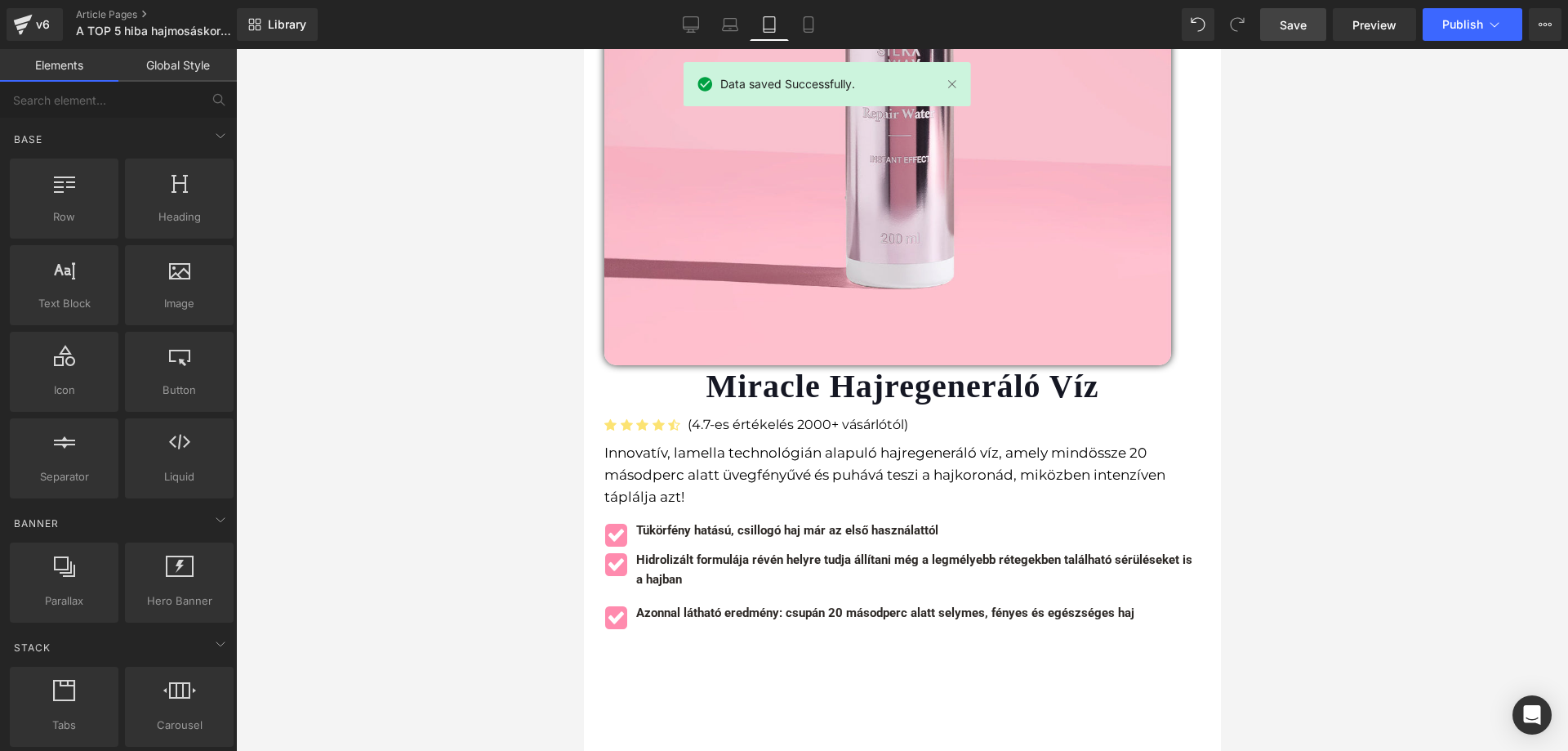
drag, startPoint x: 669, startPoint y: 21, endPoint x: 635, endPoint y: 23, distance: 34.1
click at [633, 23] on div "Library Tablet Desktop Laptop Tablet Mobile Save Preview Publish Scheduled View…" at bounding box center [903, 24] width 1332 height 33
click at [691, 35] on link "Desktop" at bounding box center [691, 24] width 40 height 33
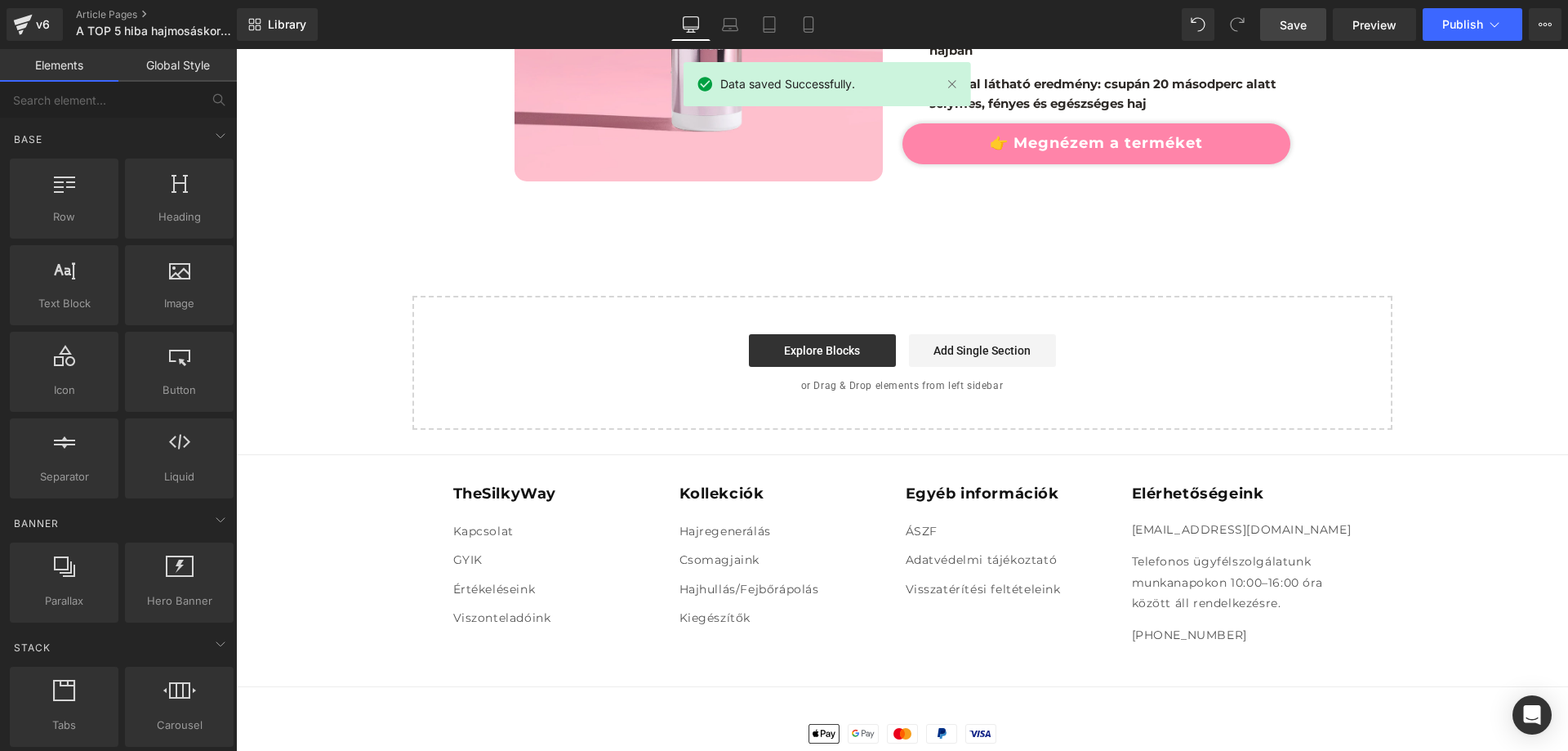
scroll to position [3300, 0]
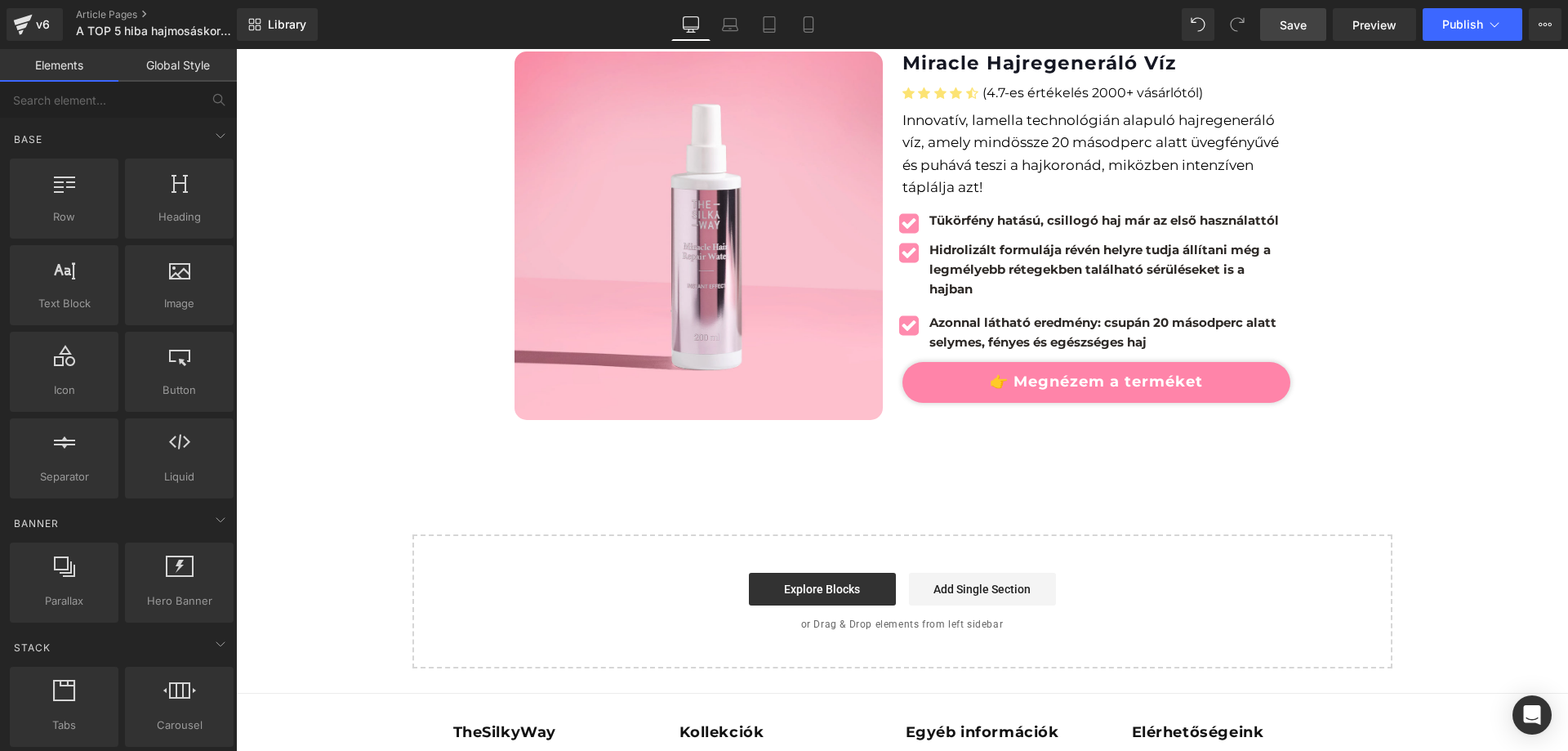
click at [1237, 362] on link "👉 Megnézem a terméket" at bounding box center [1097, 382] width 388 height 40
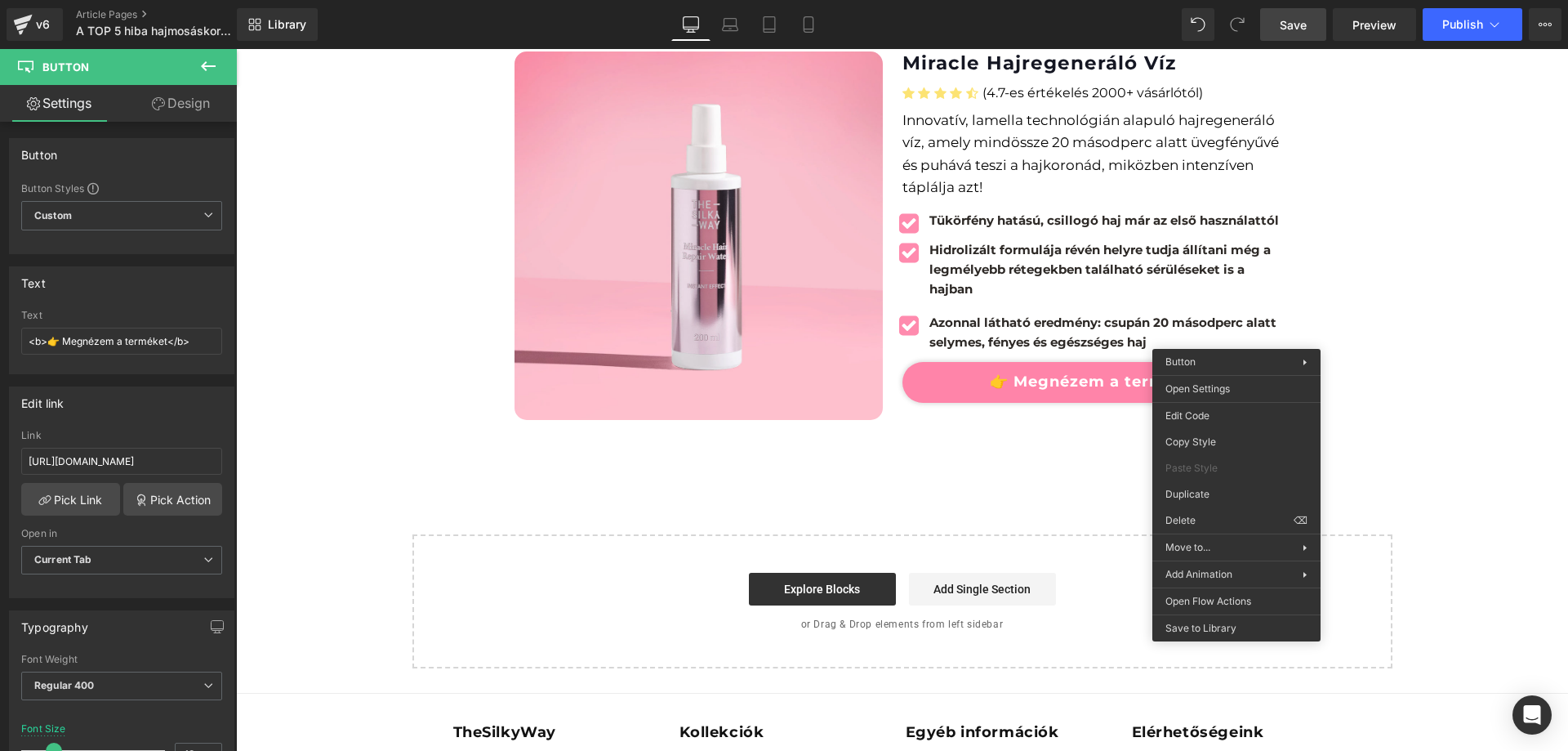
drag, startPoint x: 1443, startPoint y: 491, endPoint x: 1207, endPoint y: 441, distance: 241.2
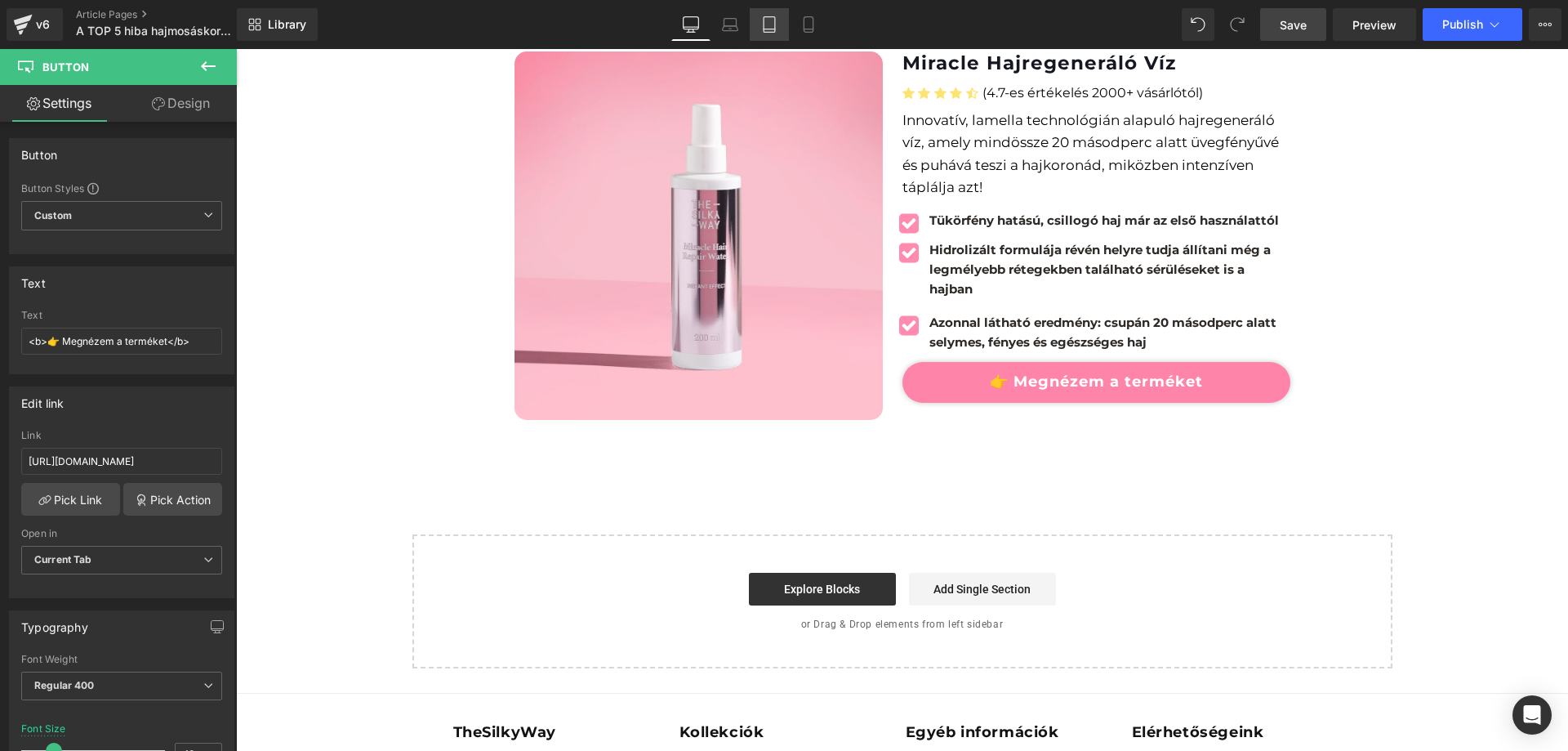
click at [774, 22] on icon at bounding box center [769, 24] width 16 height 16
type input "16"
type input "100"
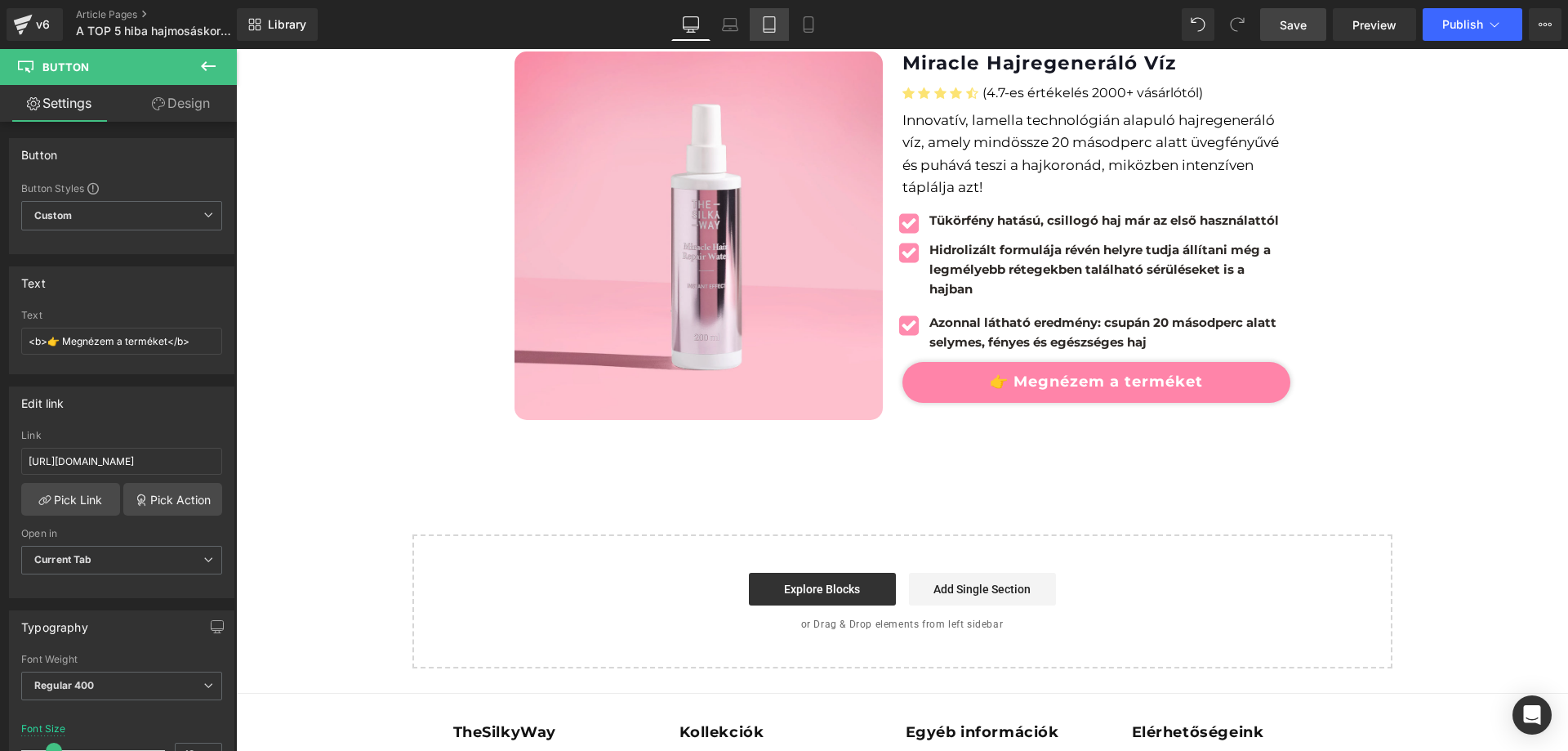
type input "60"
type input "2000"
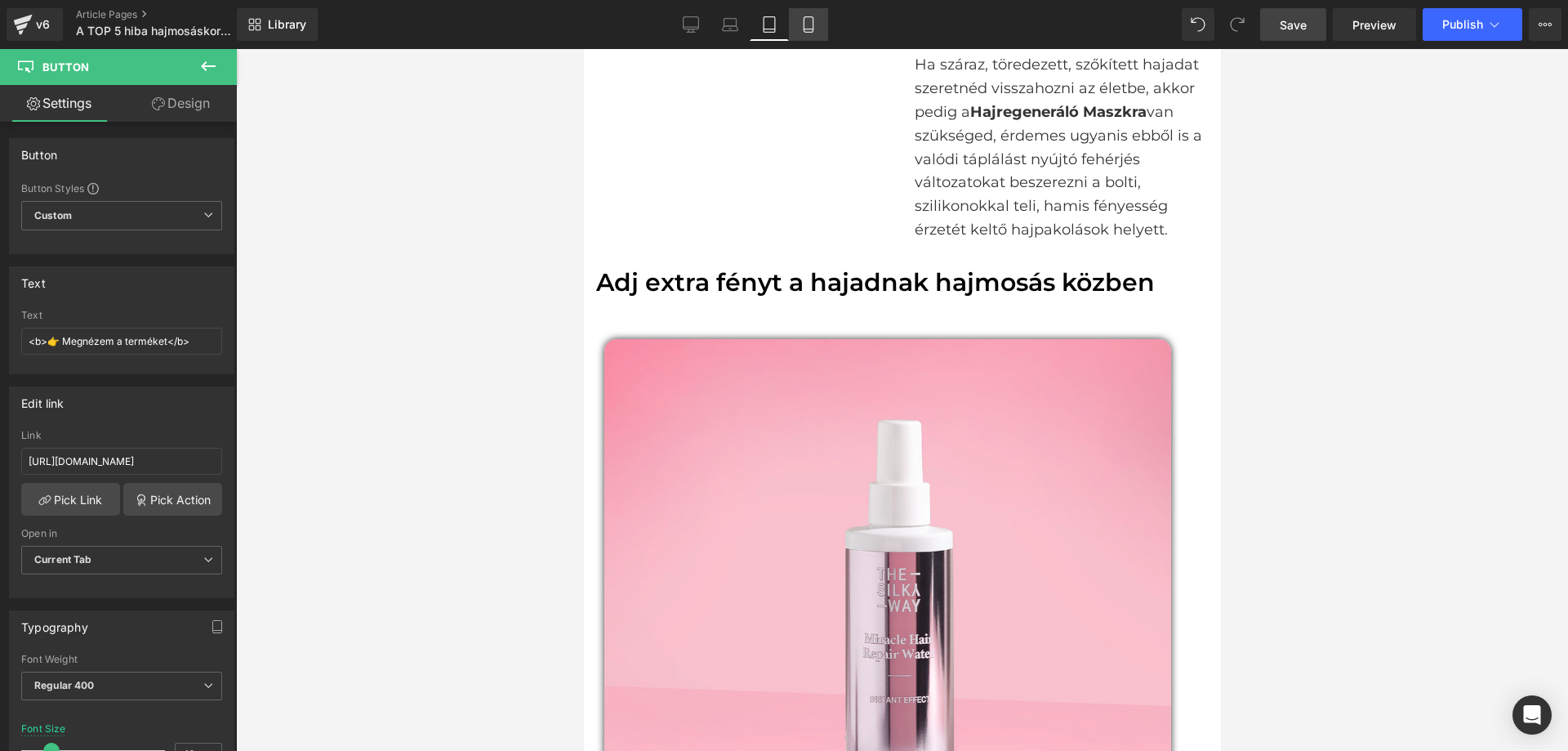
scroll to position [0, 0]
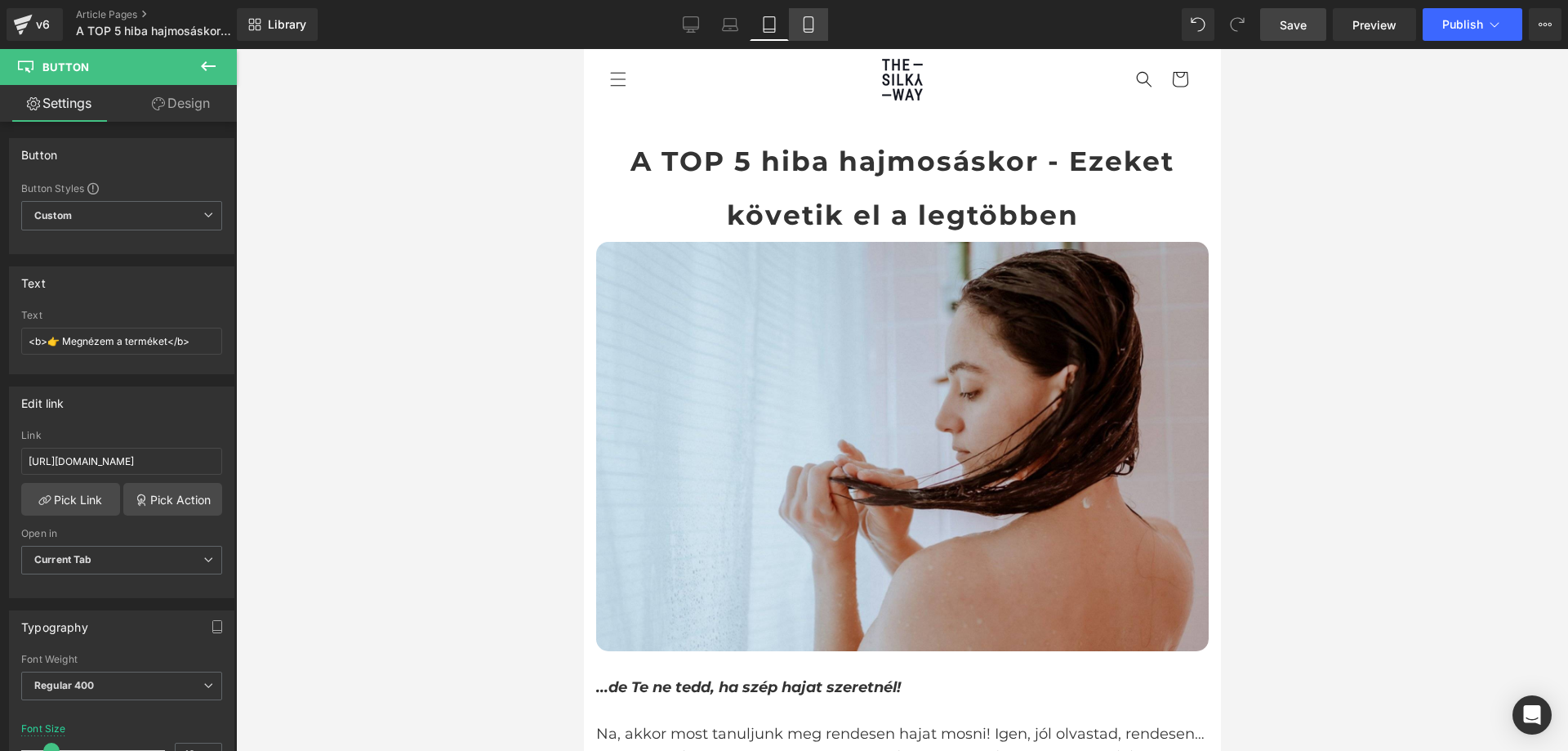
click at [808, 20] on icon at bounding box center [809, 24] width 16 height 16
type input "17"
type input "100"
type input "60"
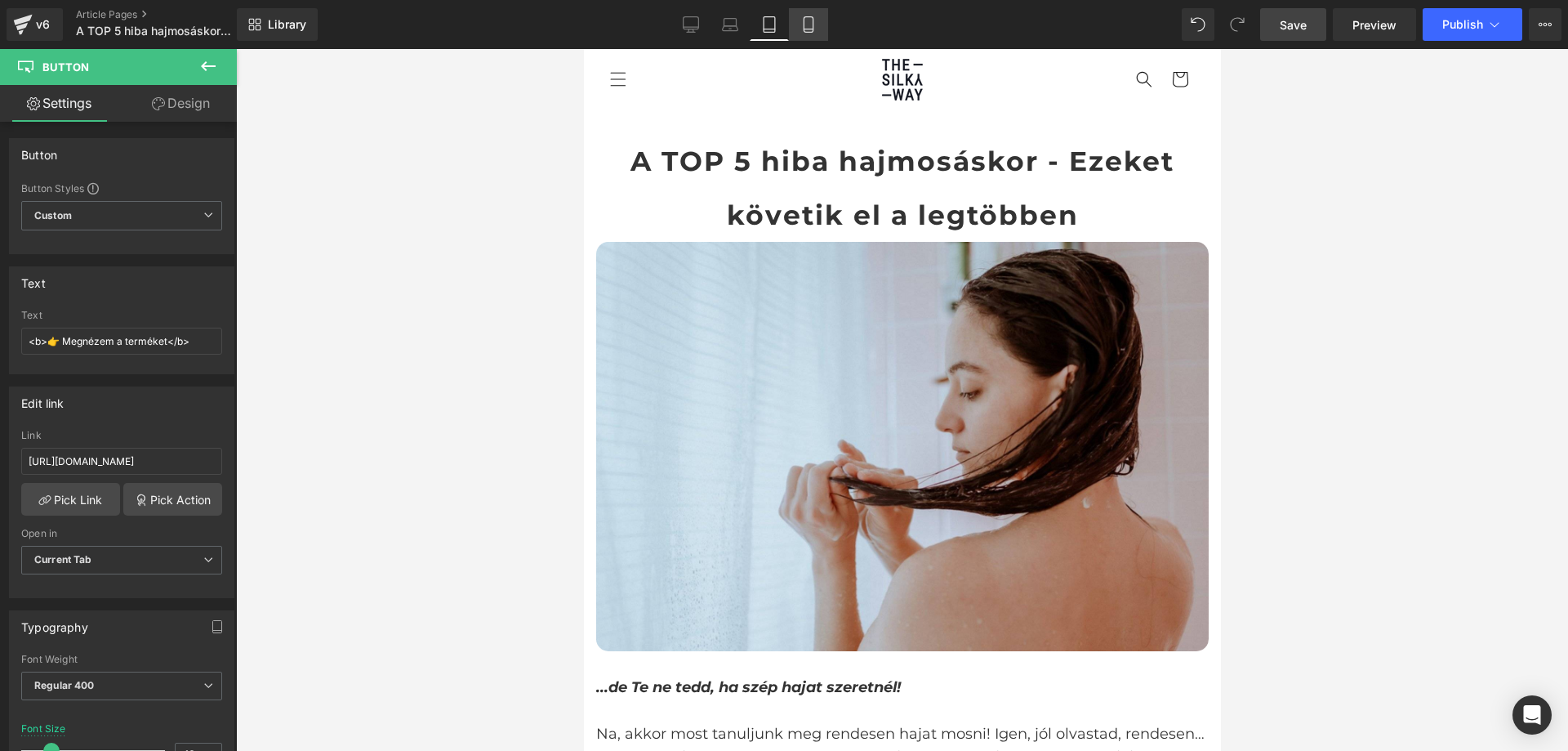
type input "50"
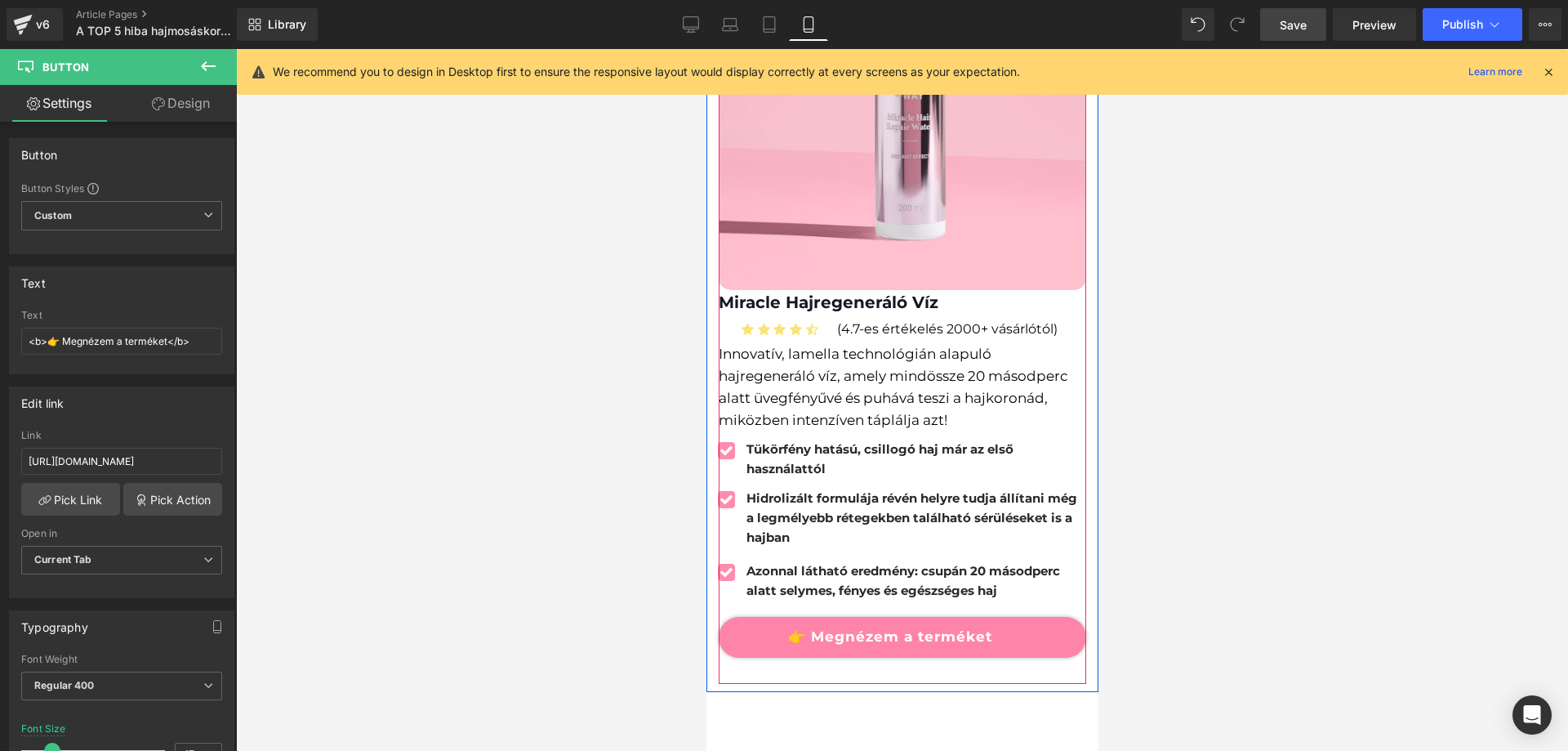
scroll to position [4728, 0]
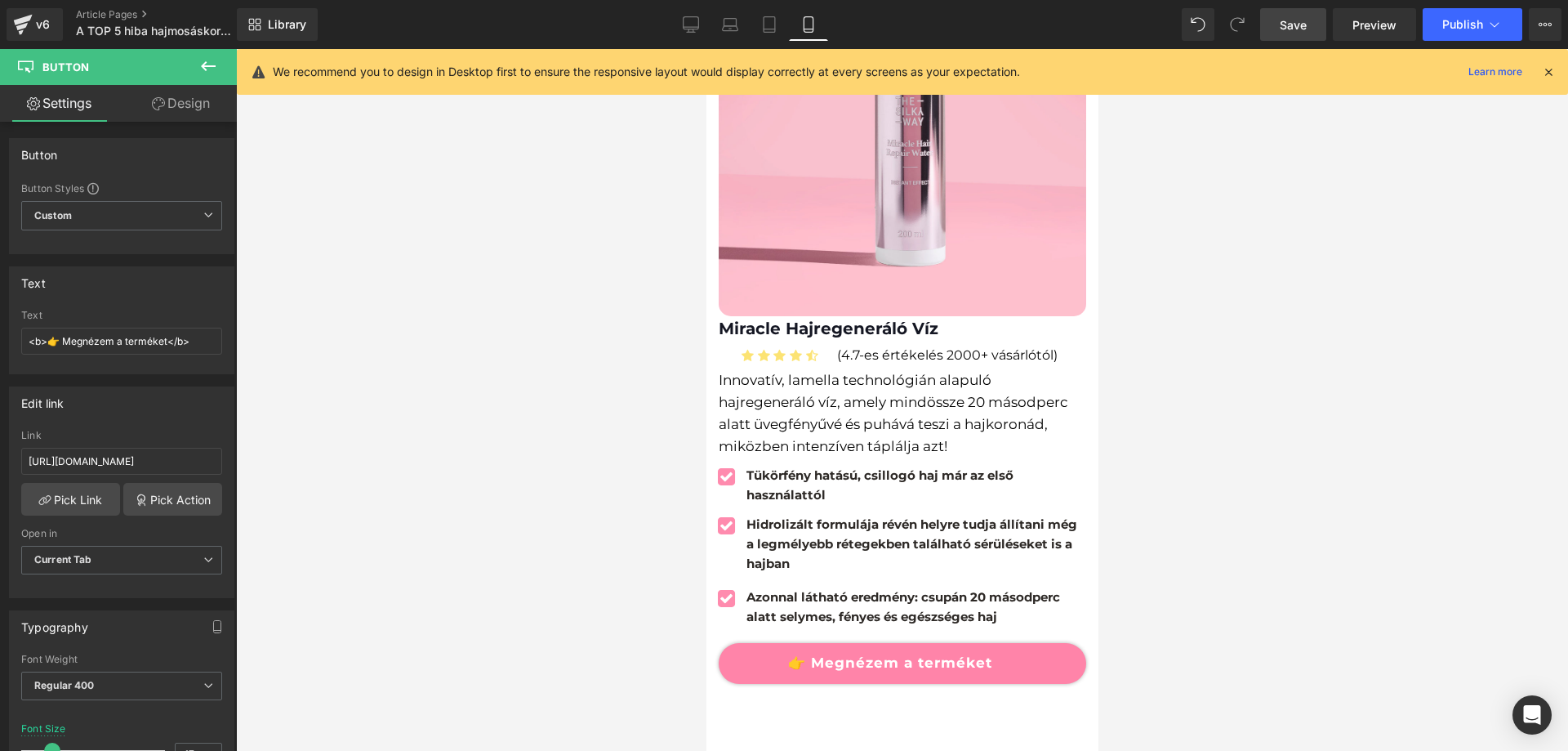
click at [690, 33] on link "Desktop" at bounding box center [691, 24] width 40 height 33
type input "18"
type input "100"
type input "85"
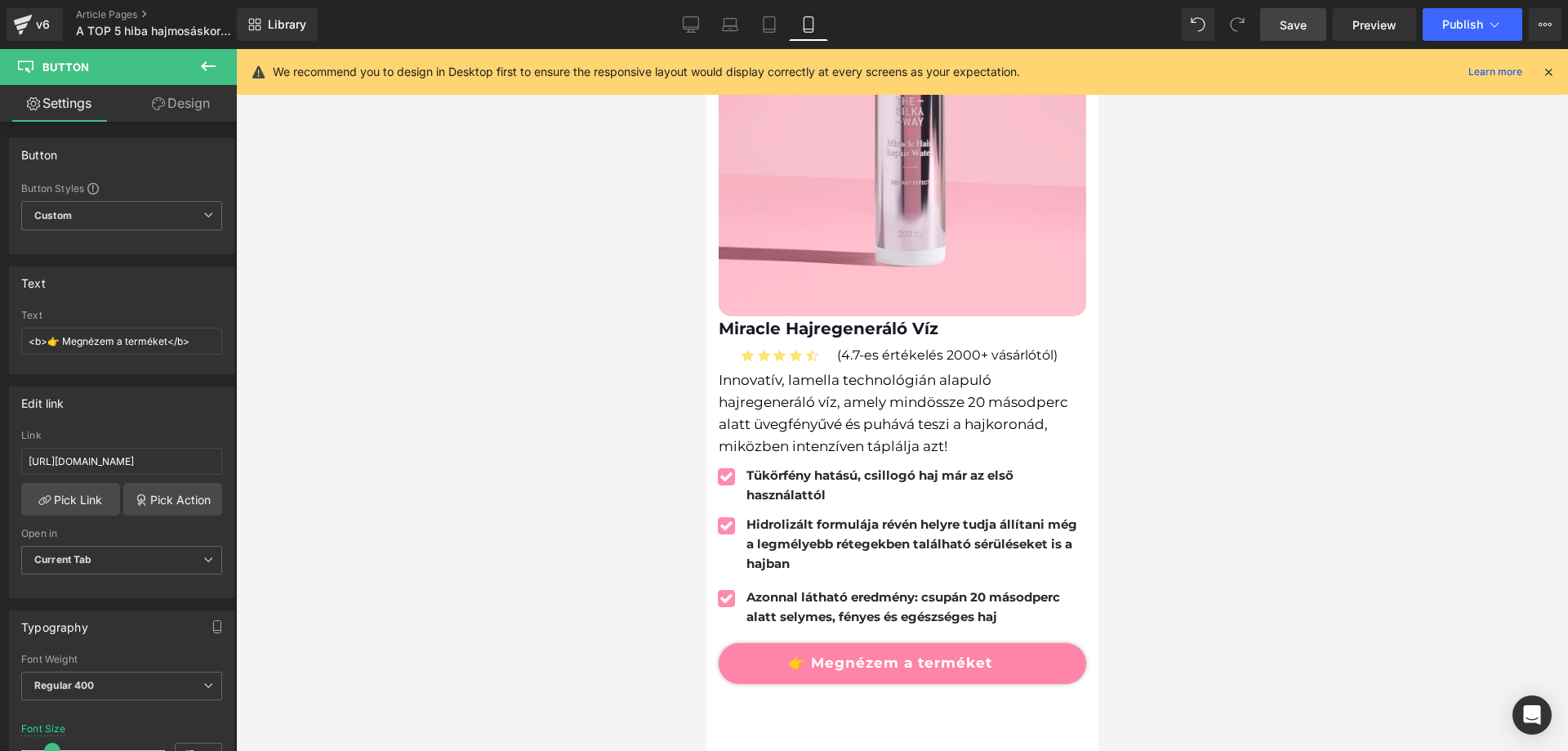
type input "500"
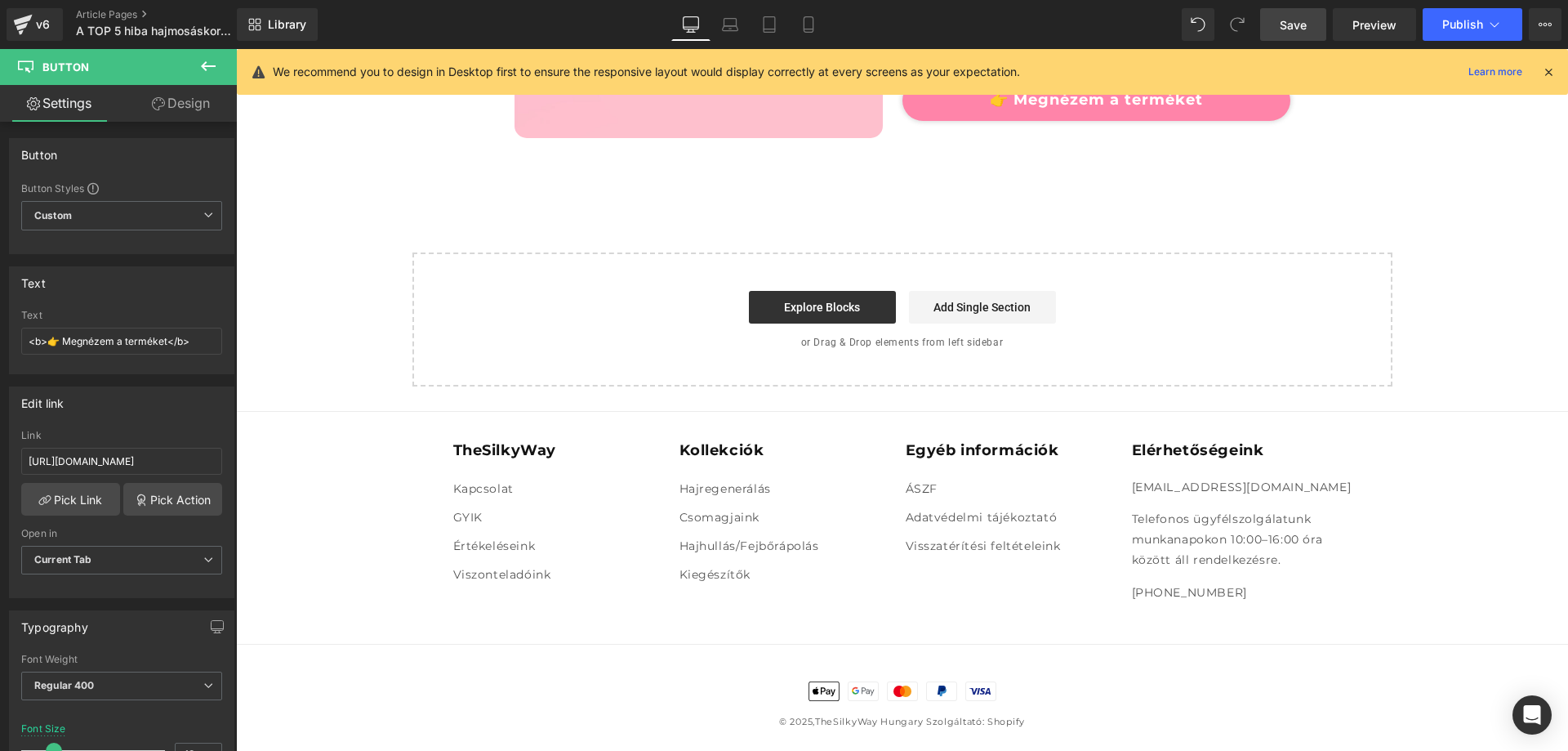
scroll to position [3005, 0]
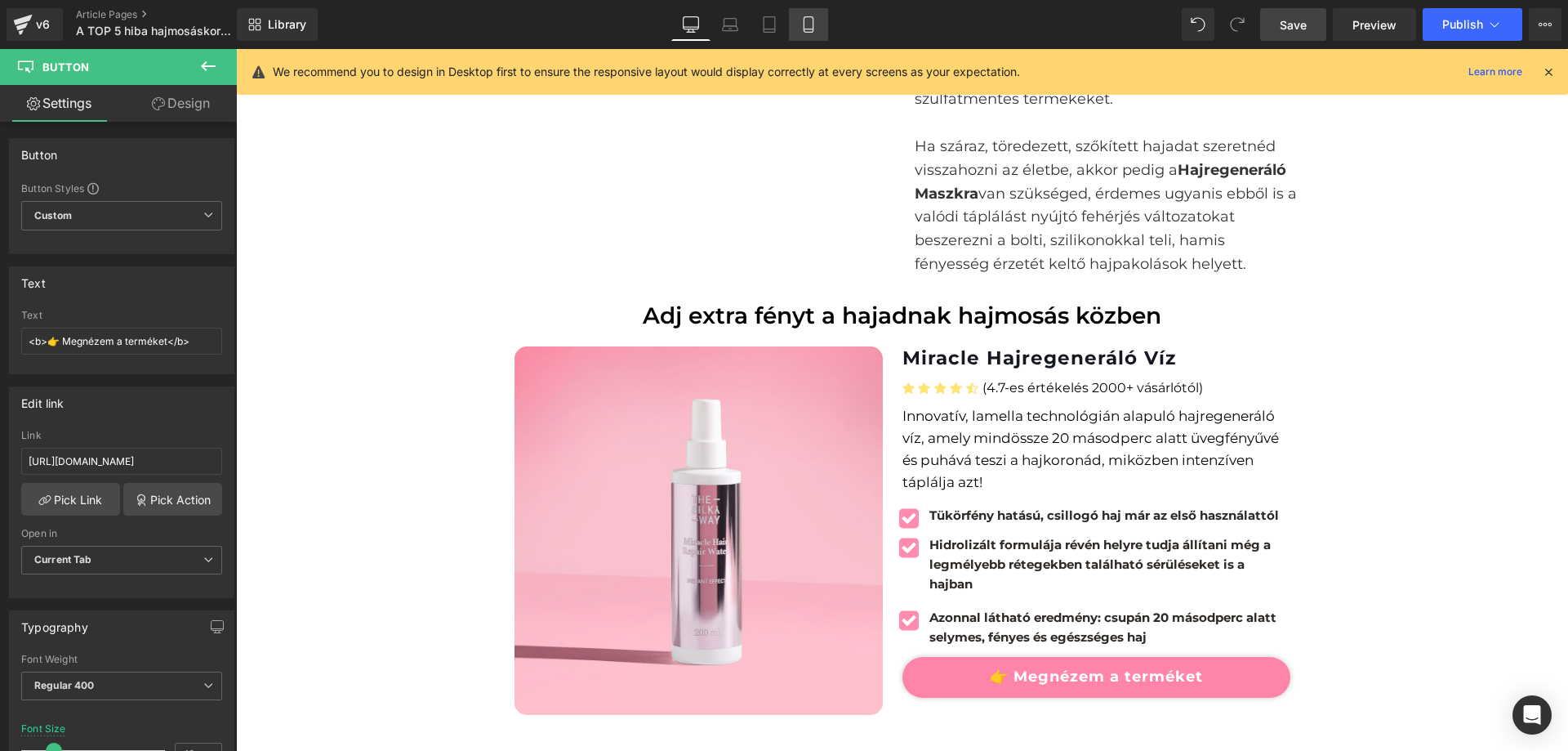
click at [798, 14] on link "Mobile" at bounding box center [809, 24] width 40 height 33
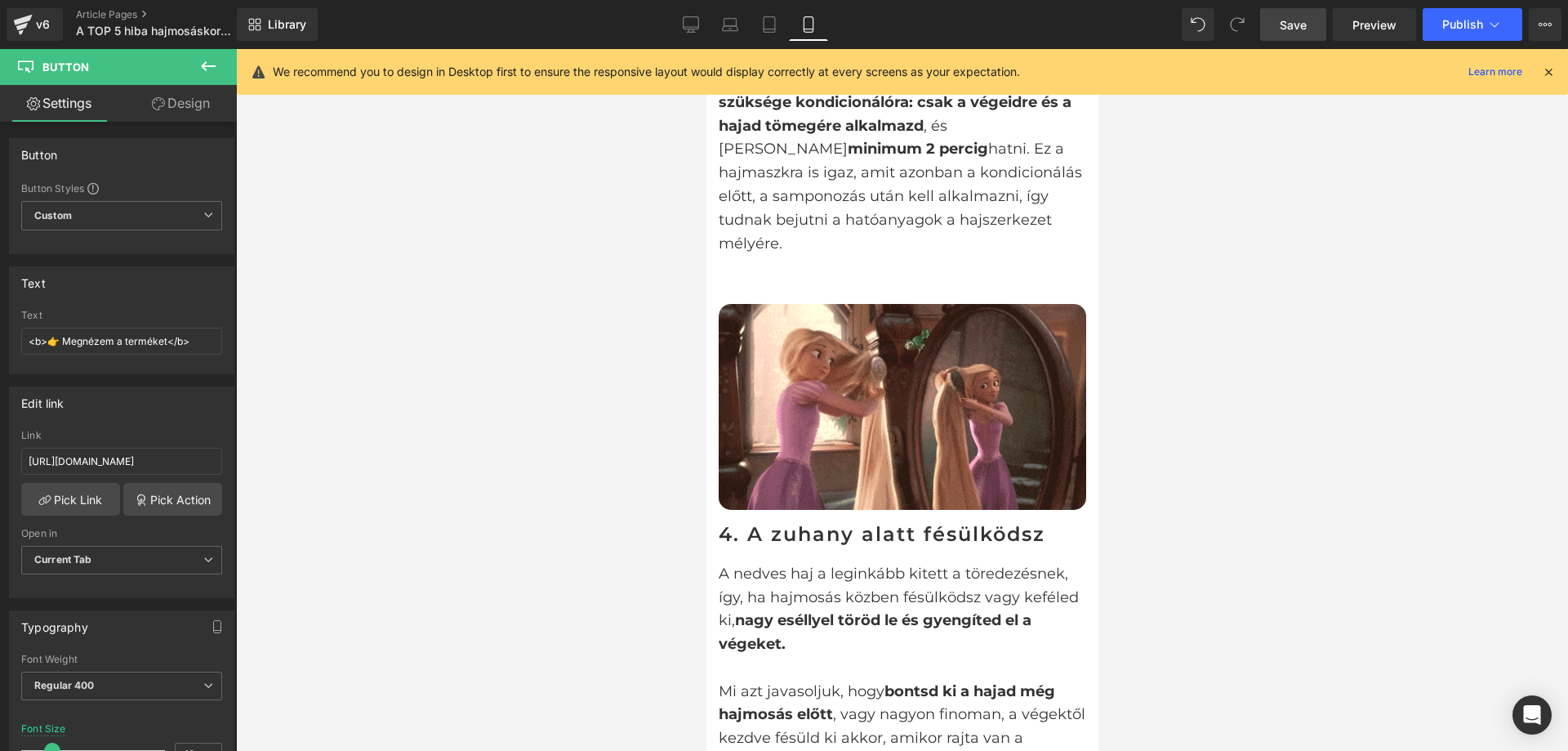
type input "17"
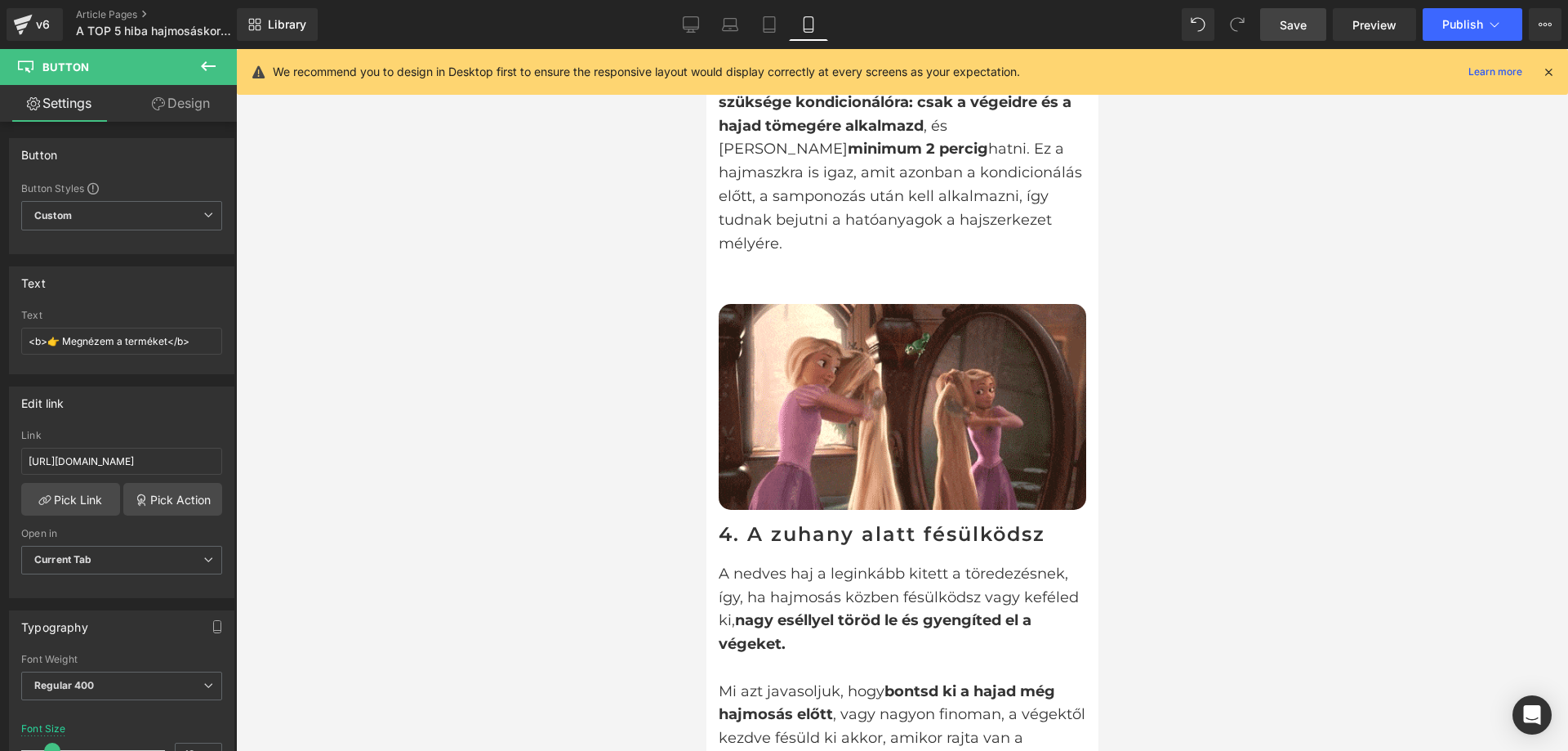
type input "100"
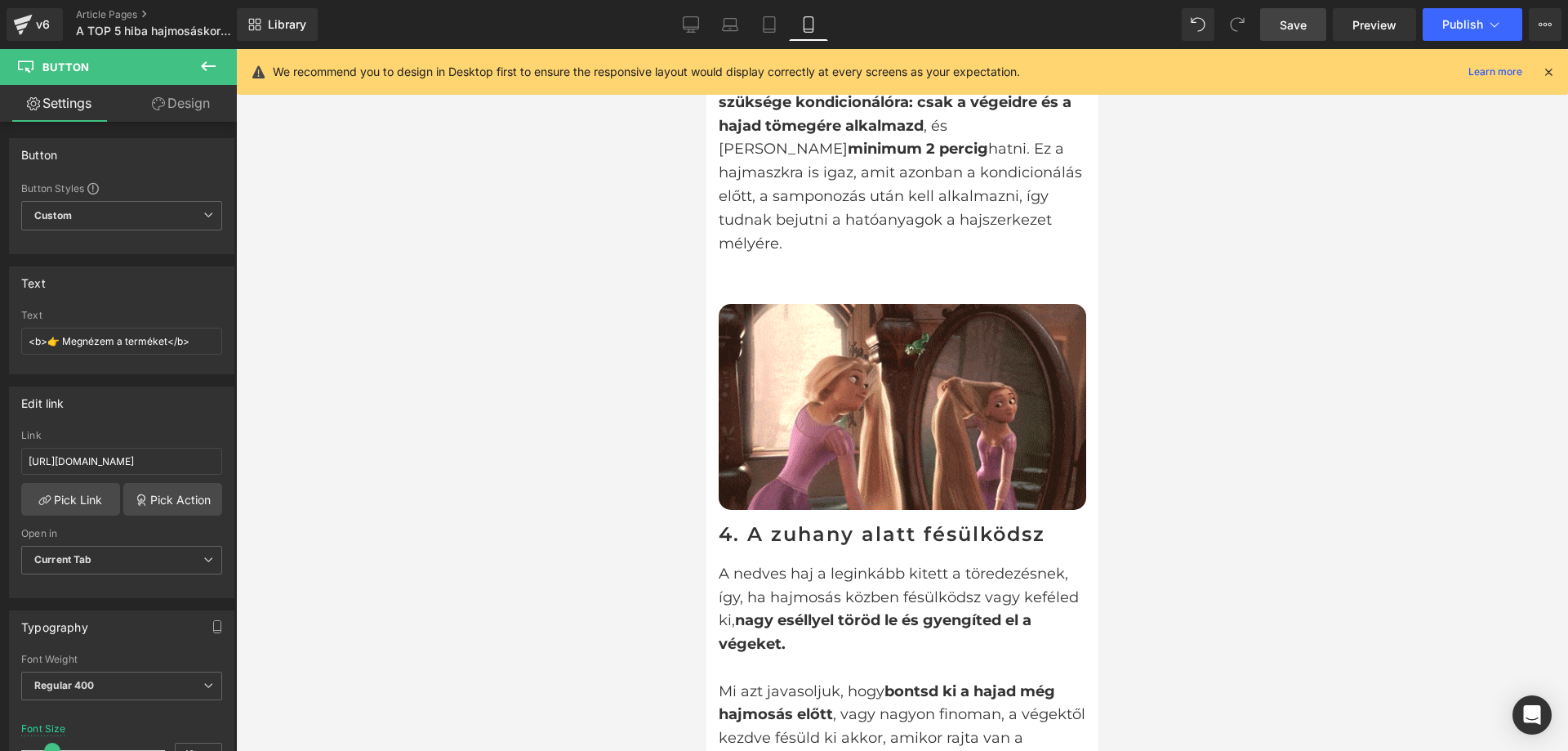
type input "60"
type input "2000"
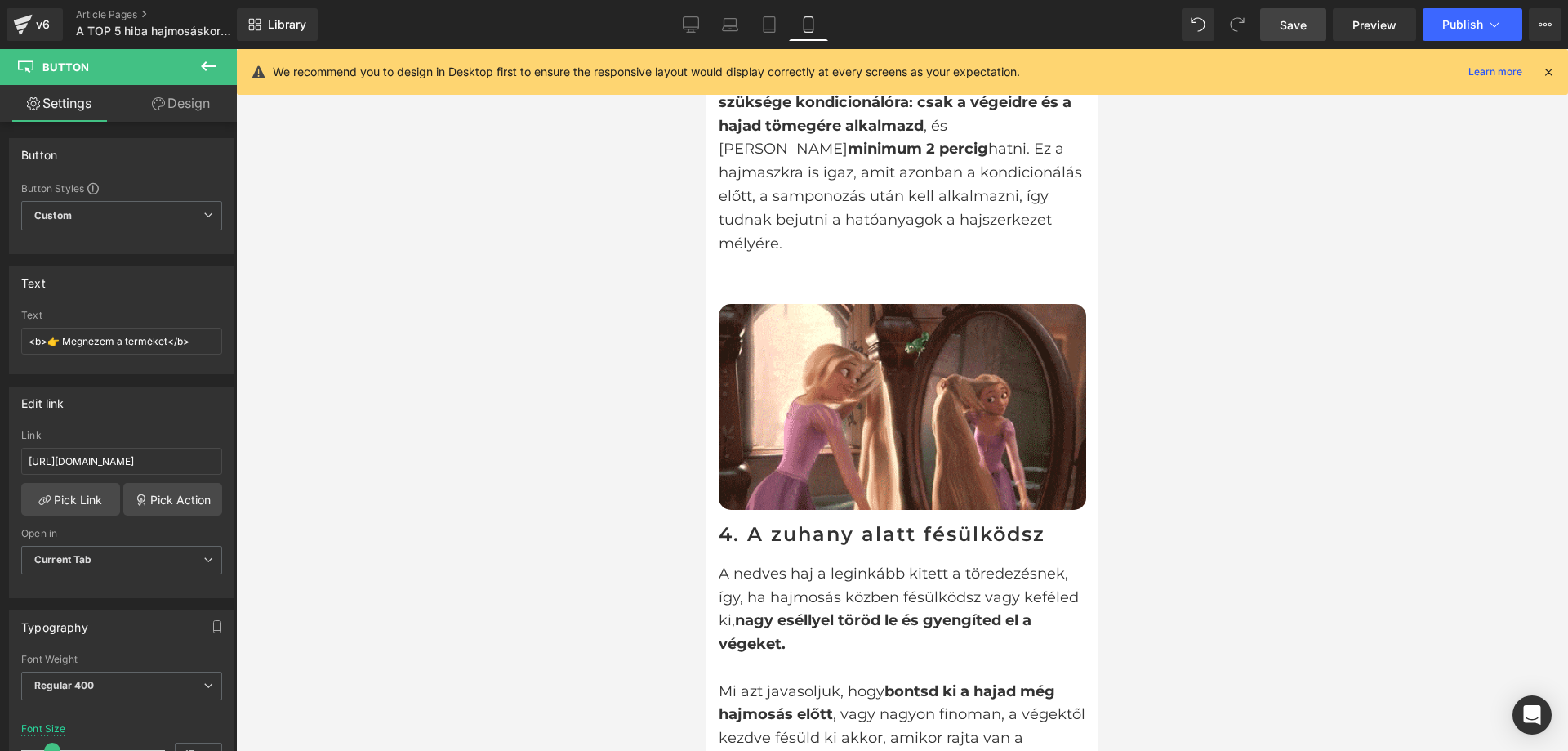
scroll to position [4728, 0]
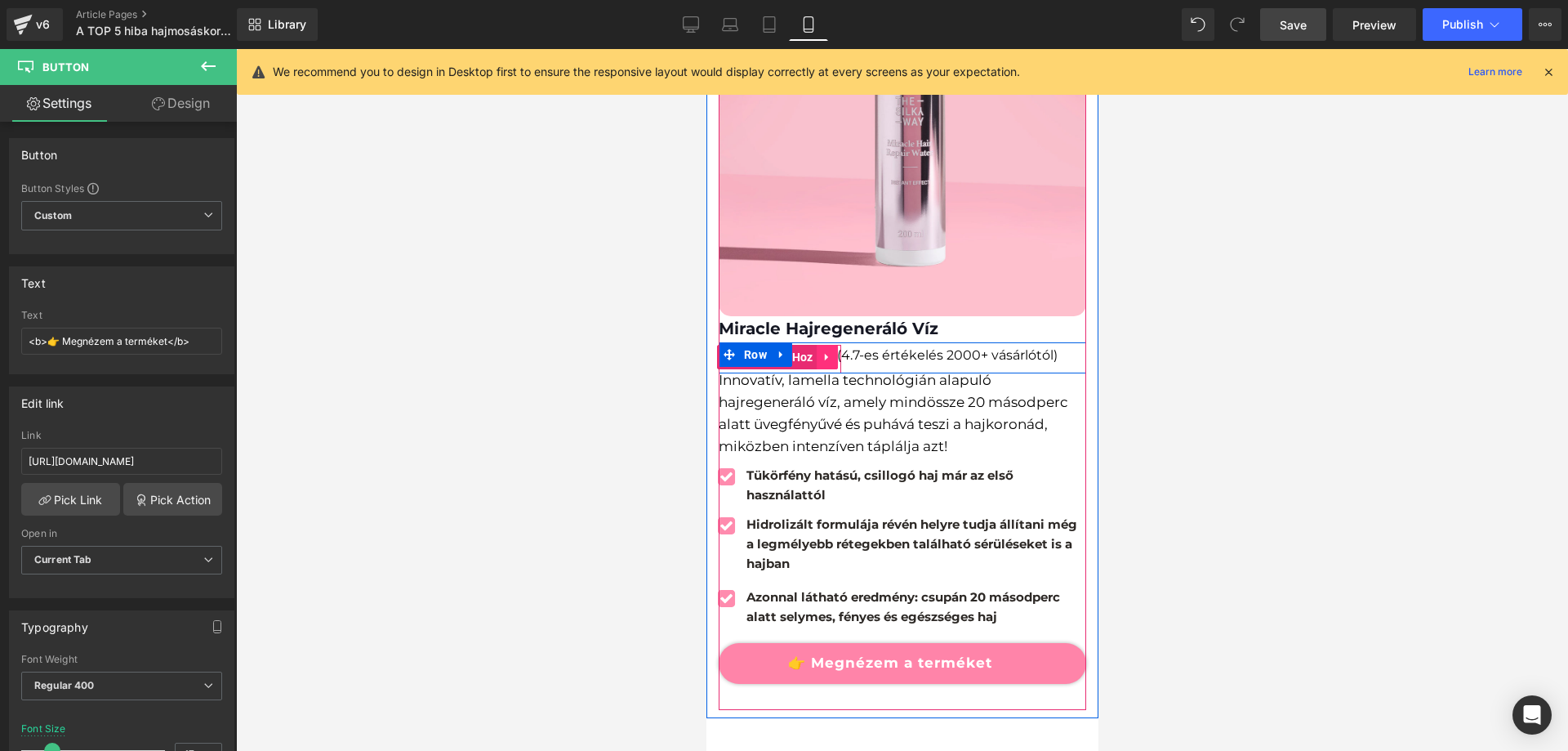
click at [821, 351] on icon at bounding box center [827, 357] width 12 height 13
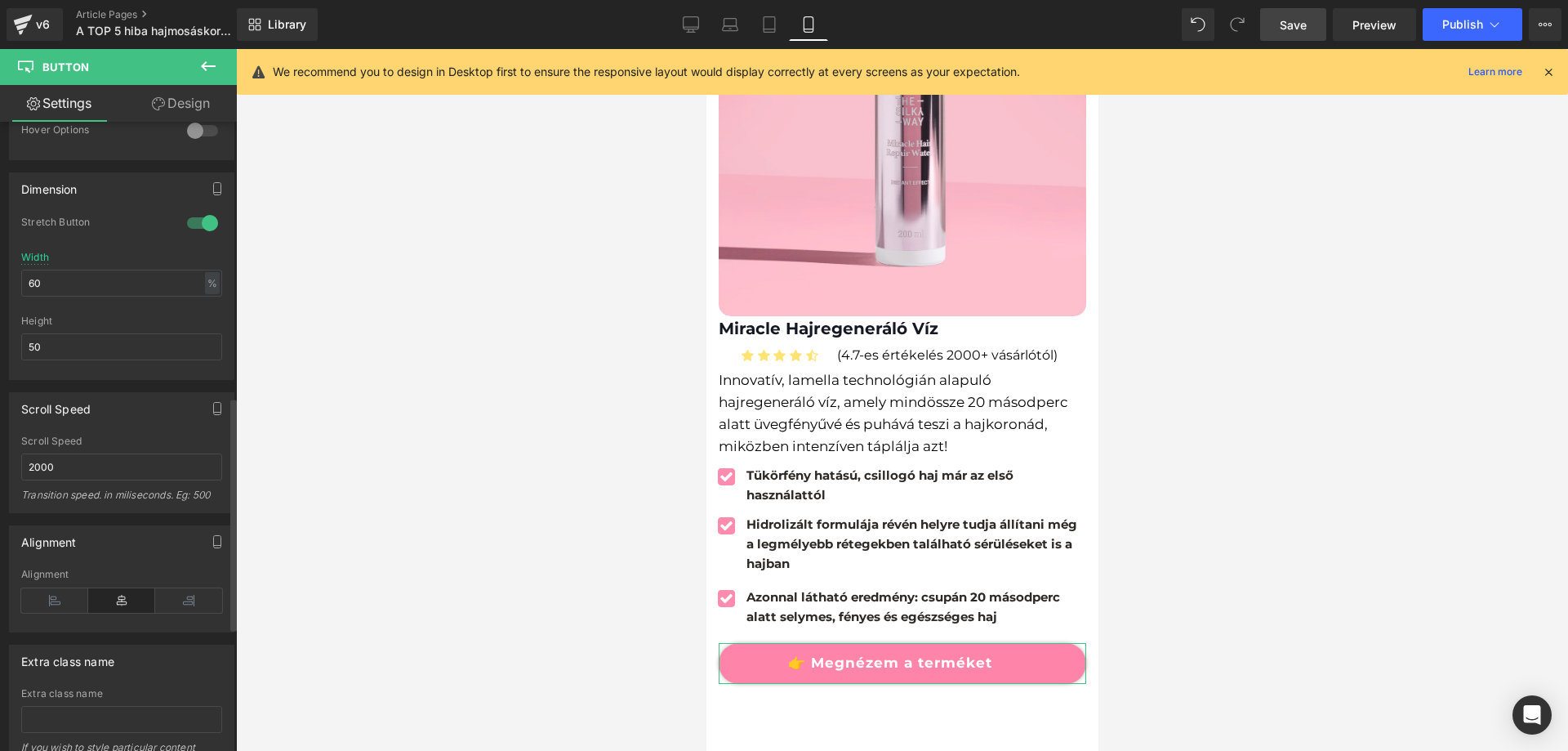
scroll to position [980, 0]
click at [76, 601] on icon at bounding box center [55, 599] width 67 height 24
click at [116, 598] on icon at bounding box center [122, 599] width 67 height 24
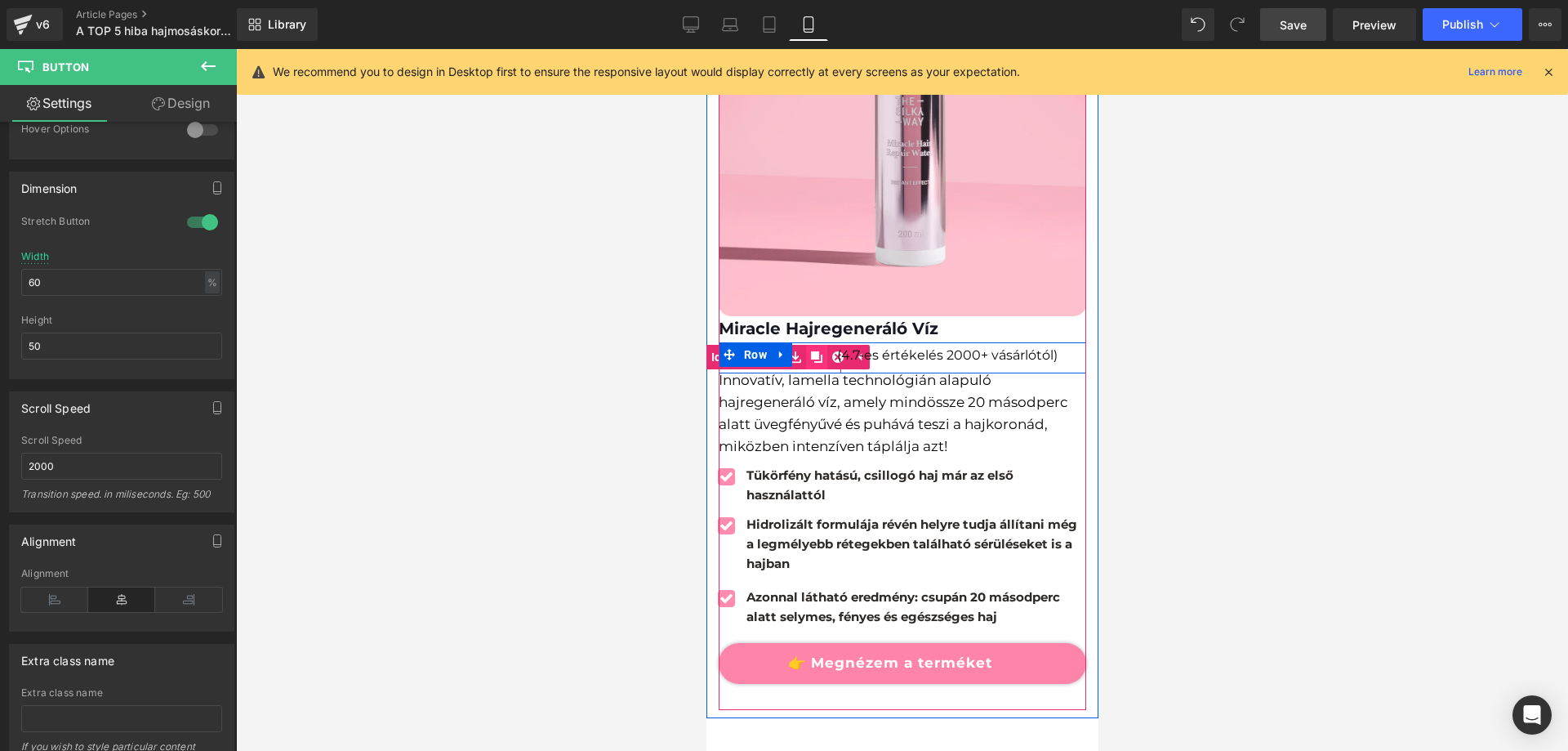
click at [811, 345] on link at bounding box center [816, 357] width 21 height 24
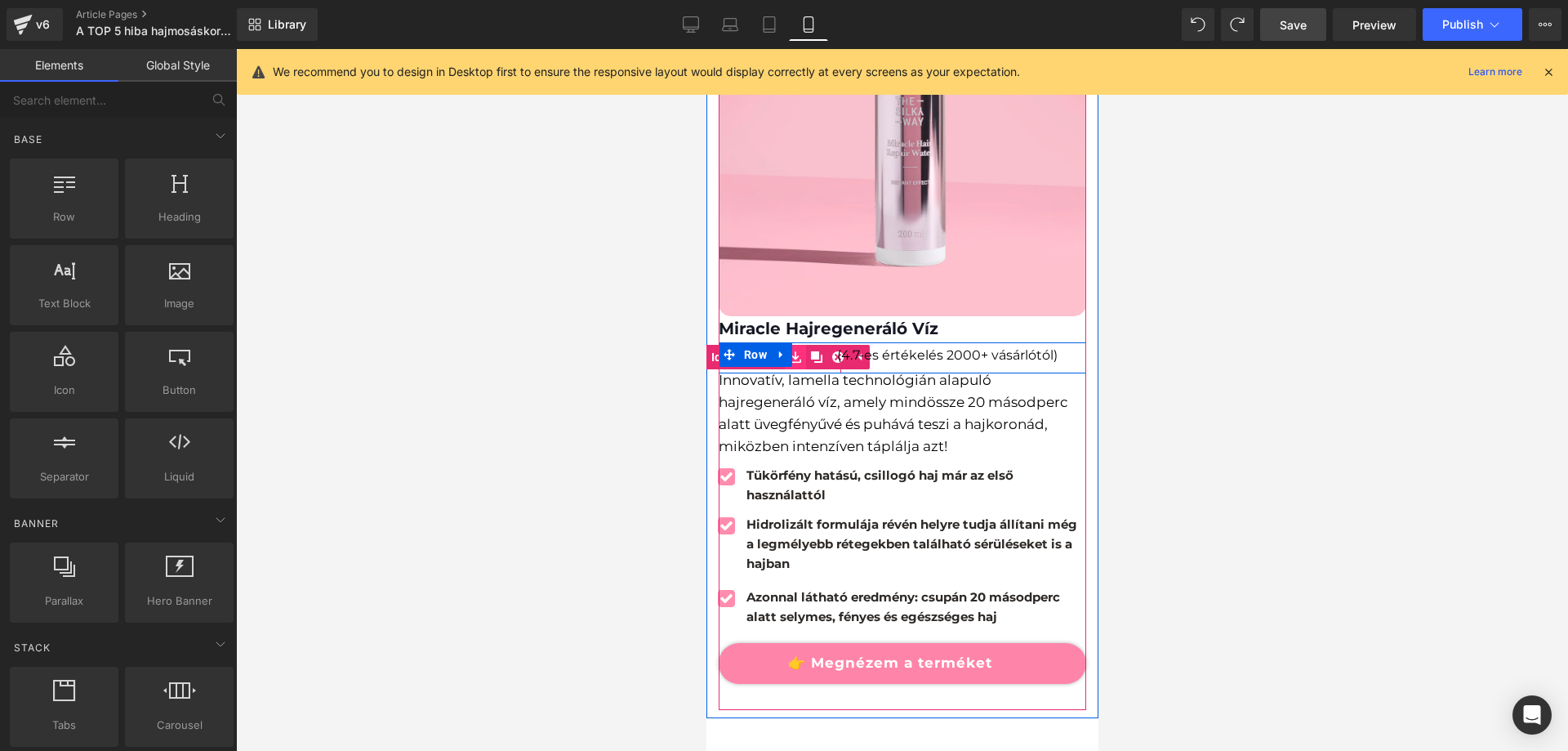
click at [796, 345] on link at bounding box center [795, 357] width 21 height 24
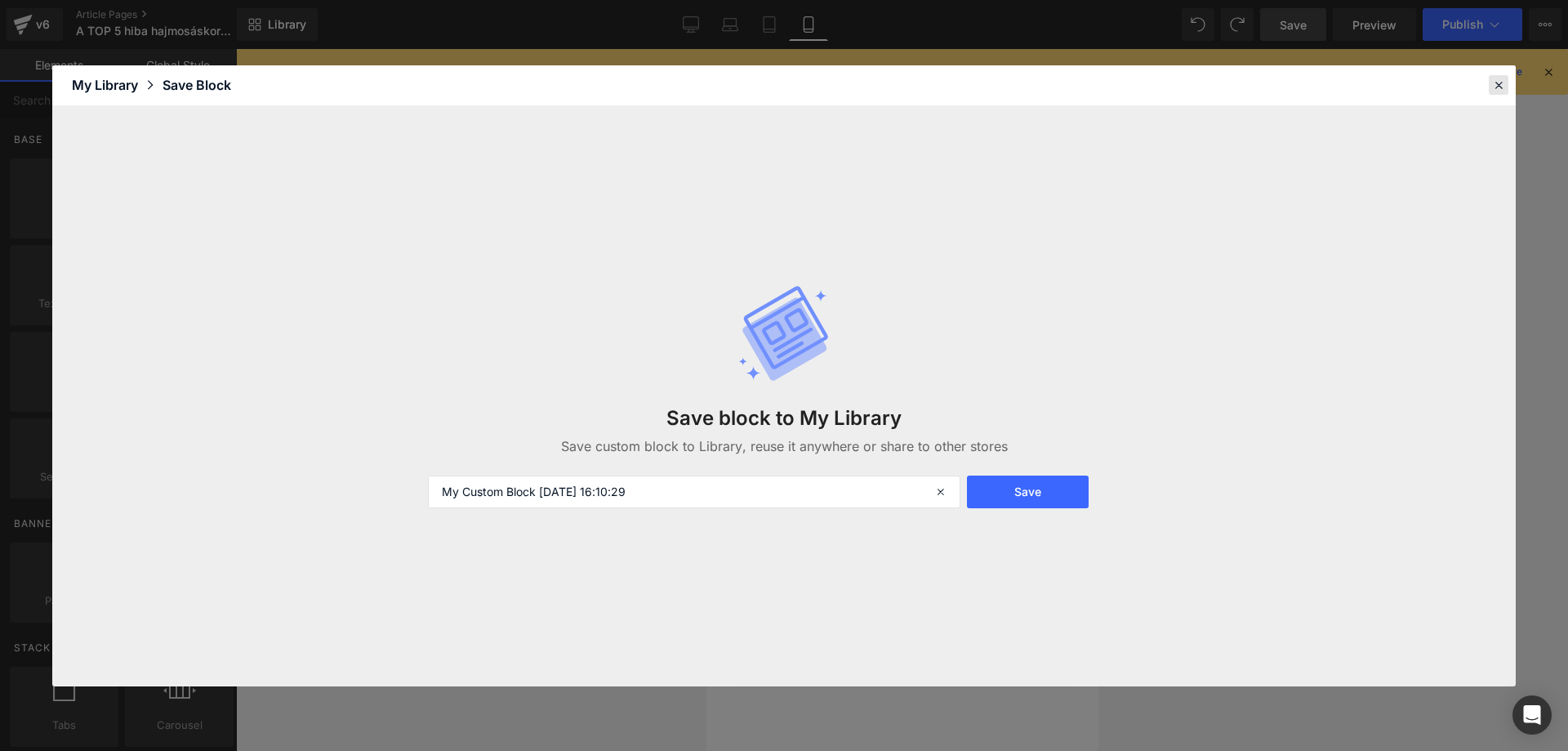
click at [1495, 89] on icon at bounding box center [1499, 85] width 14 height 14
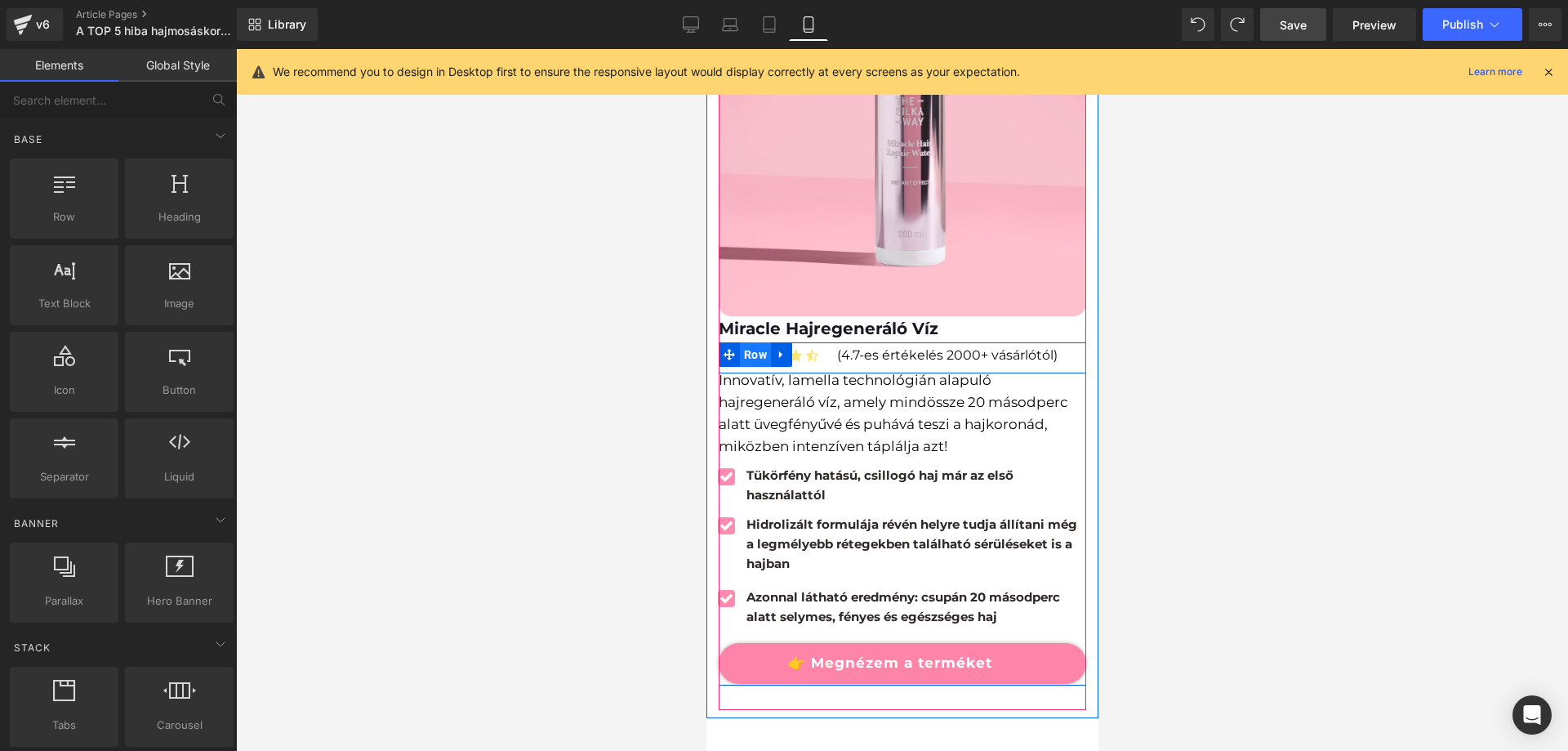
click at [765, 342] on span "Row" at bounding box center [755, 354] width 31 height 24
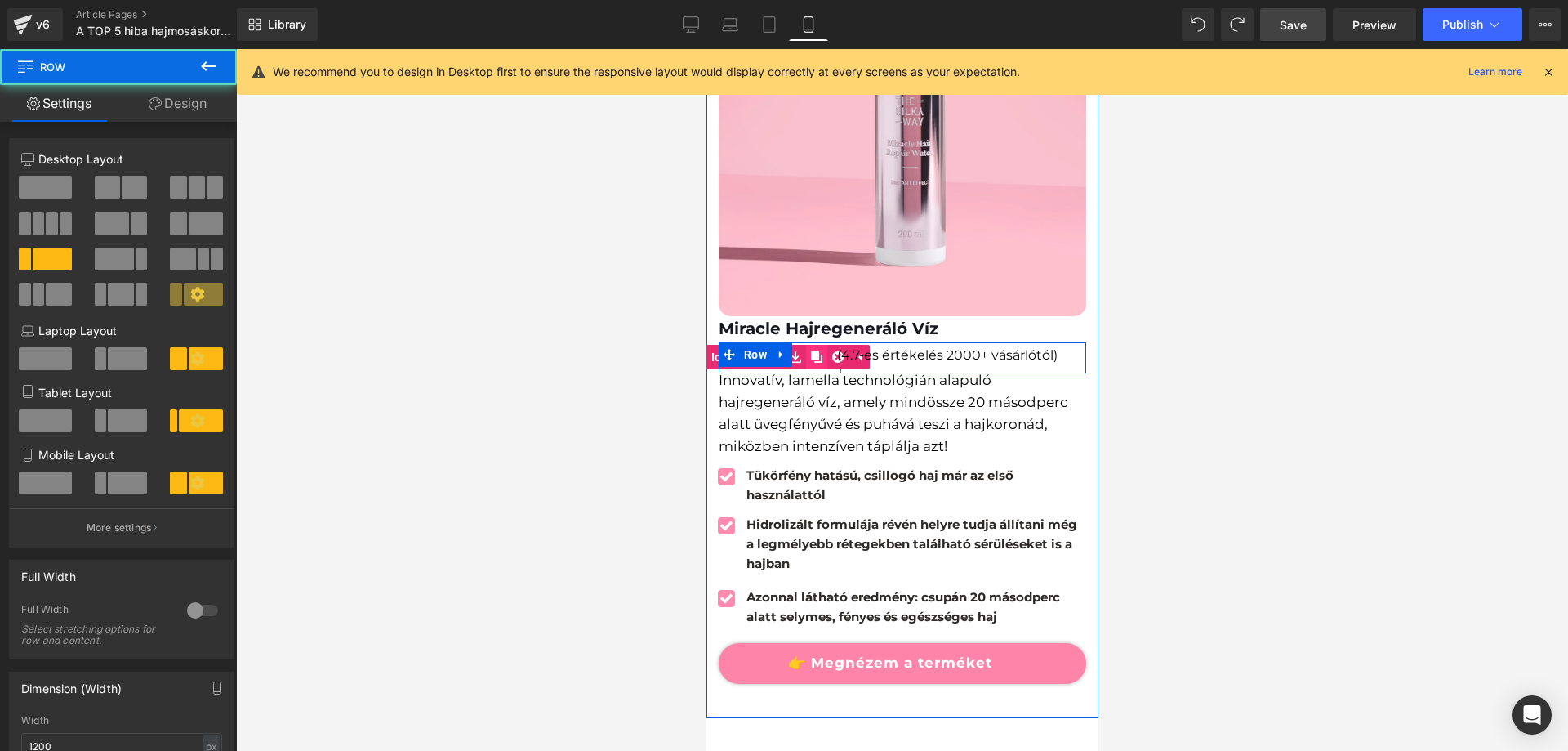
click at [807, 345] on link at bounding box center [816, 357] width 21 height 24
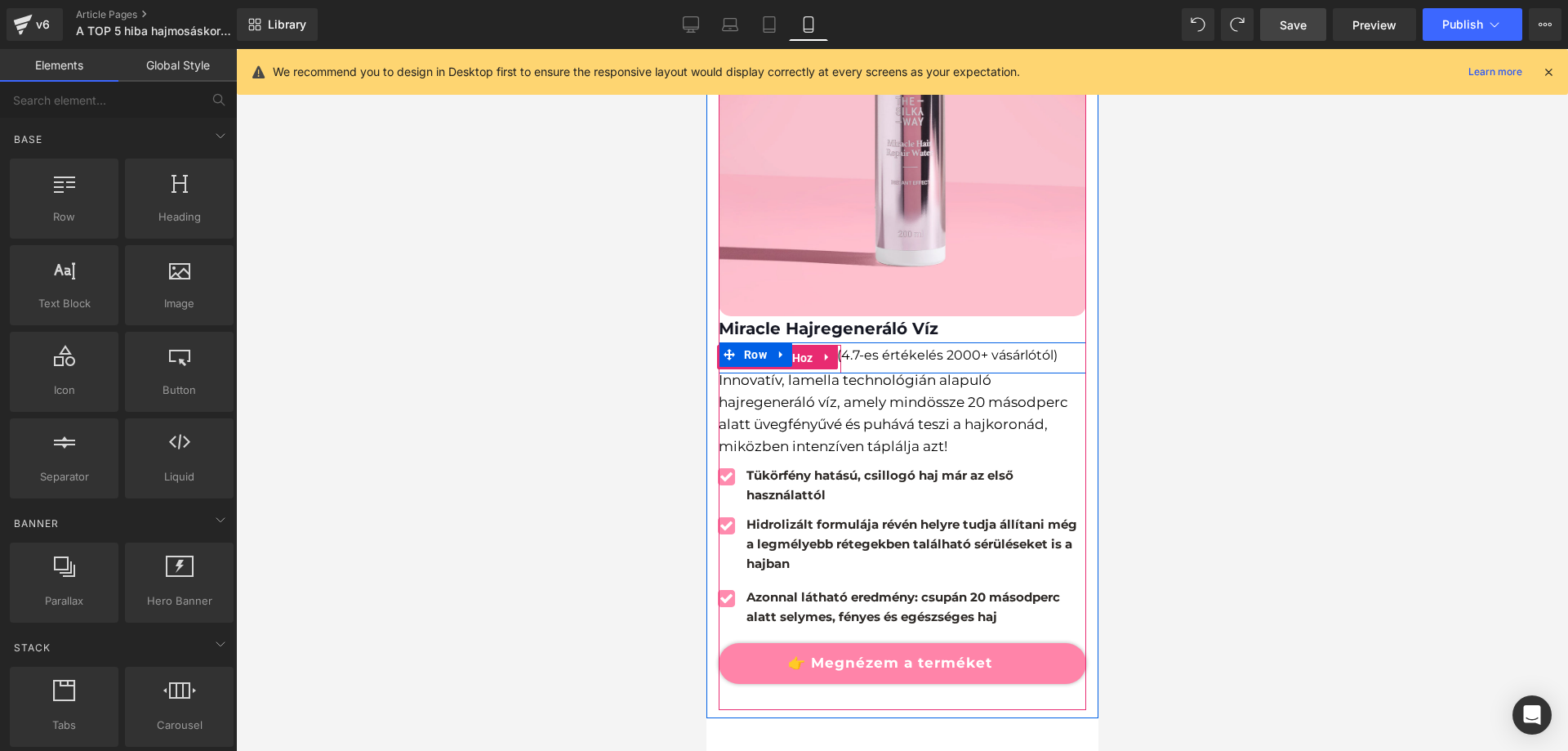
click at [727, 345] on link "Icon List Hoz" at bounding box center [766, 357] width 99 height 24
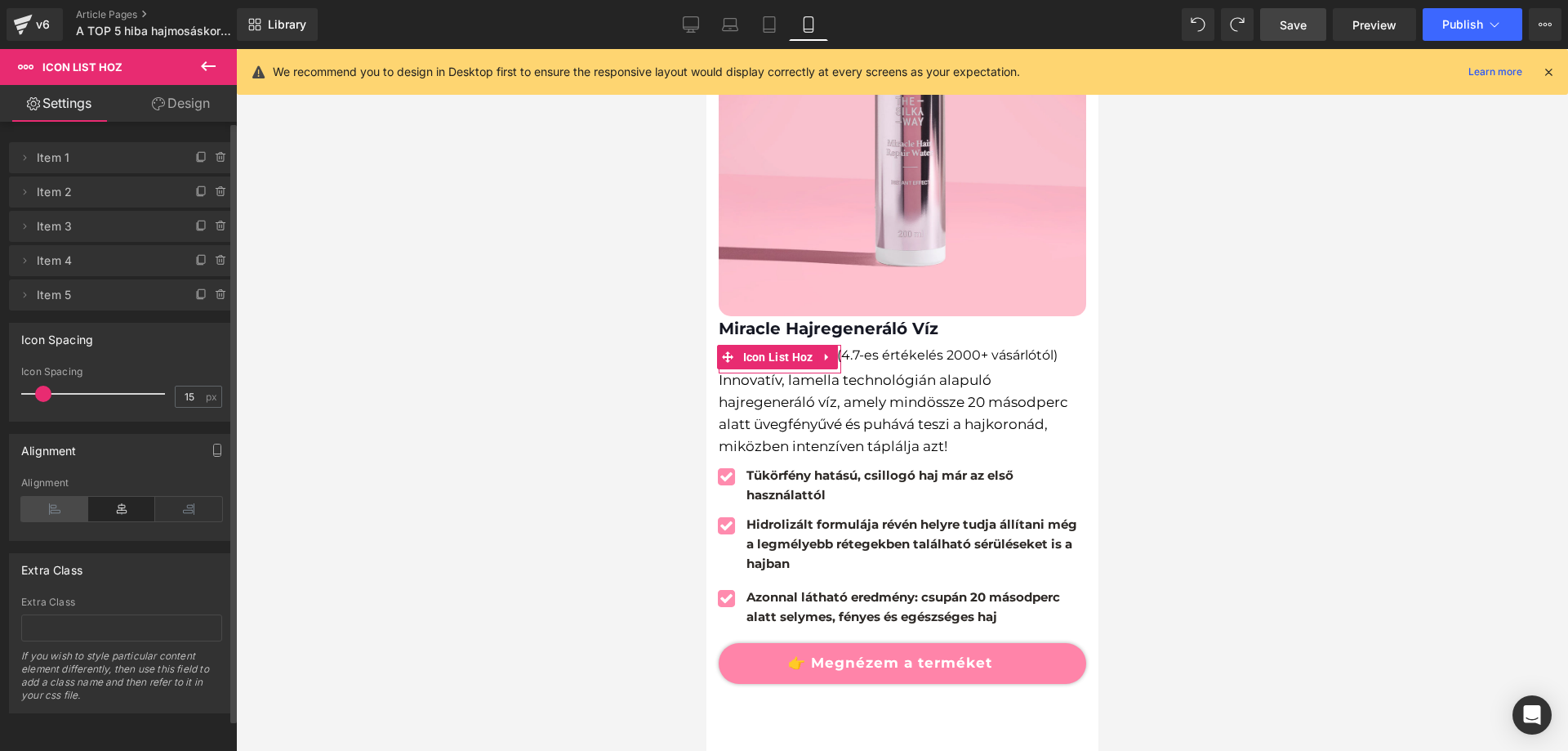
click at [61, 502] on icon at bounding box center [55, 508] width 67 height 24
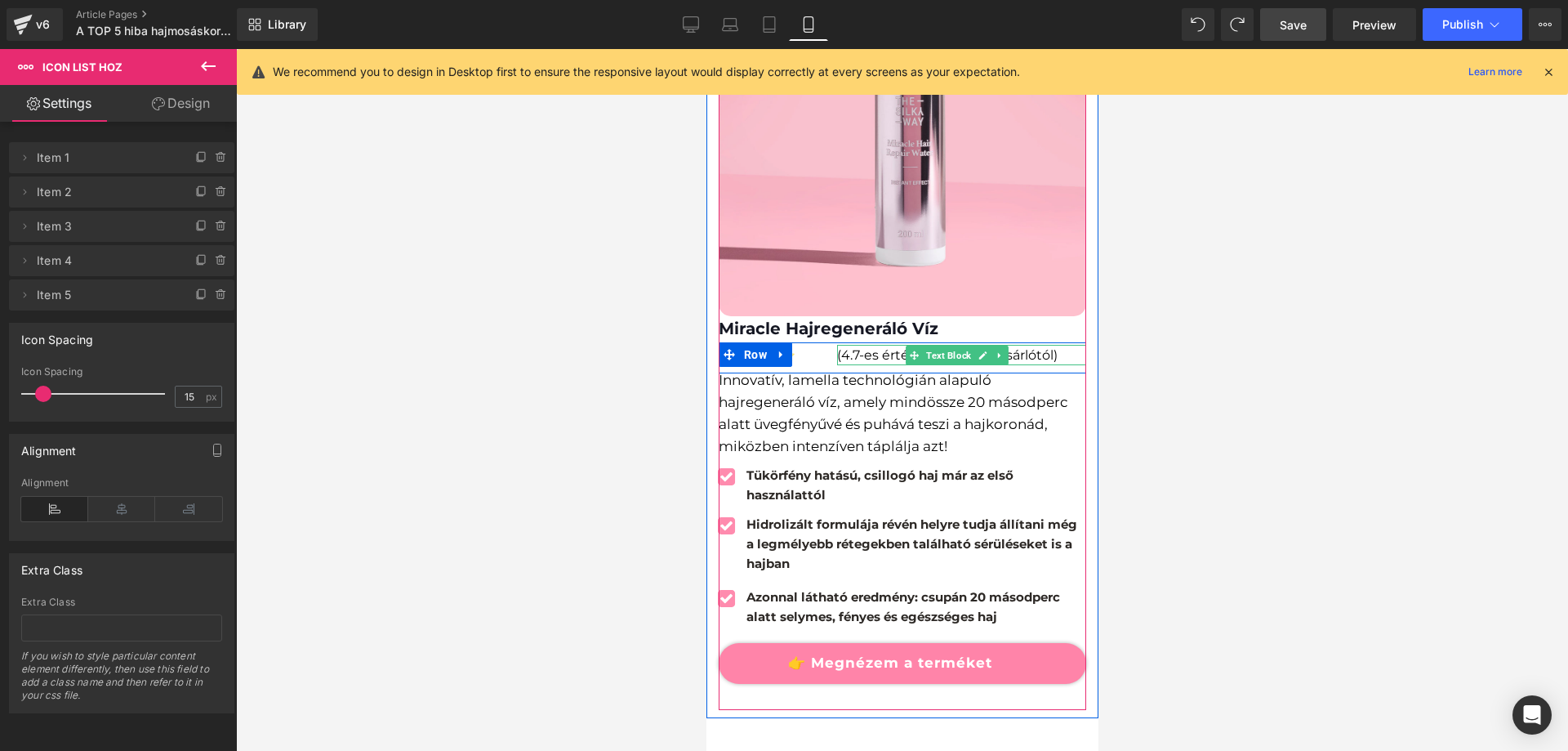
click at [1059, 345] on p "(4.7-es értékelés 2000+ vásárlótól)" at bounding box center [961, 356] width 250 height 21
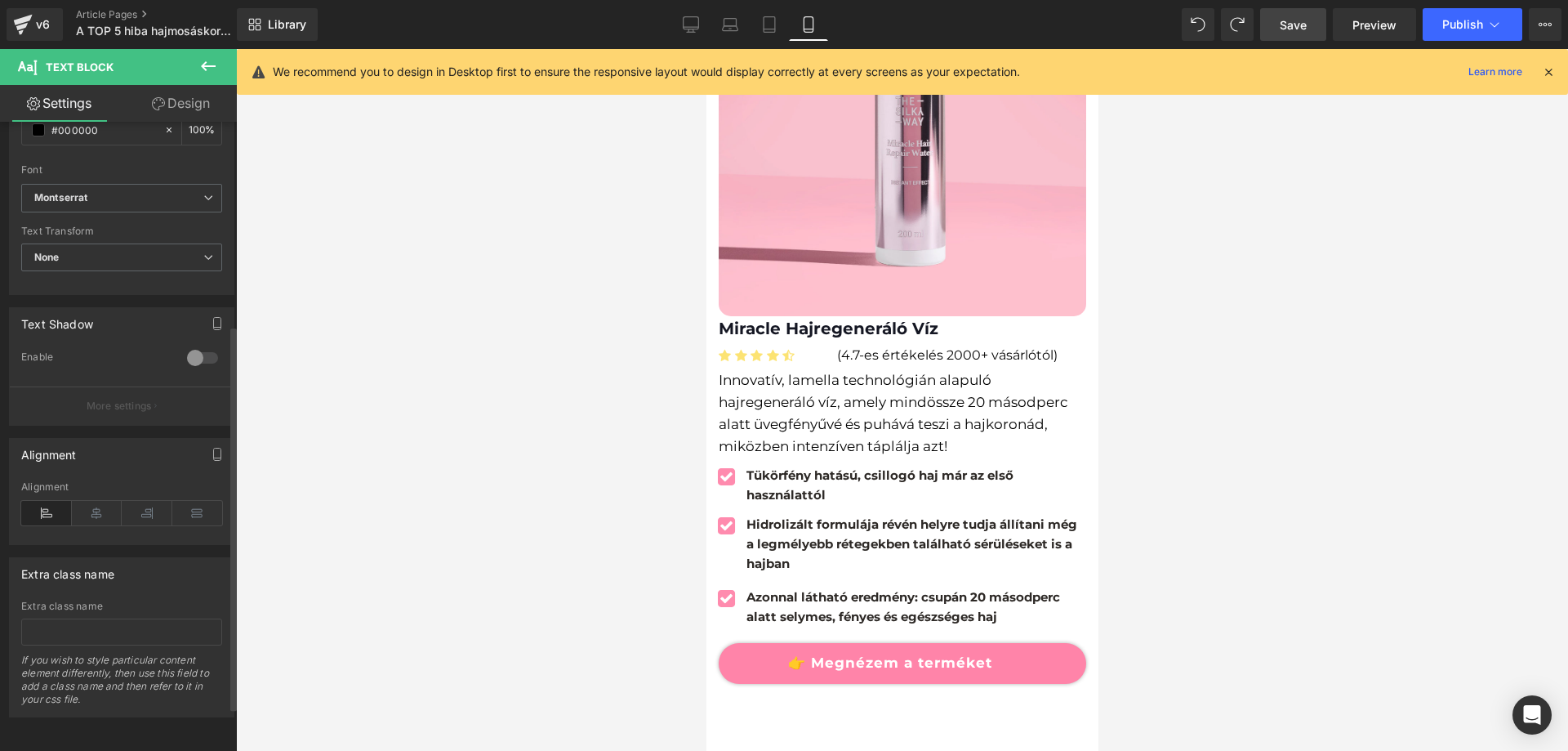
scroll to position [159, 0]
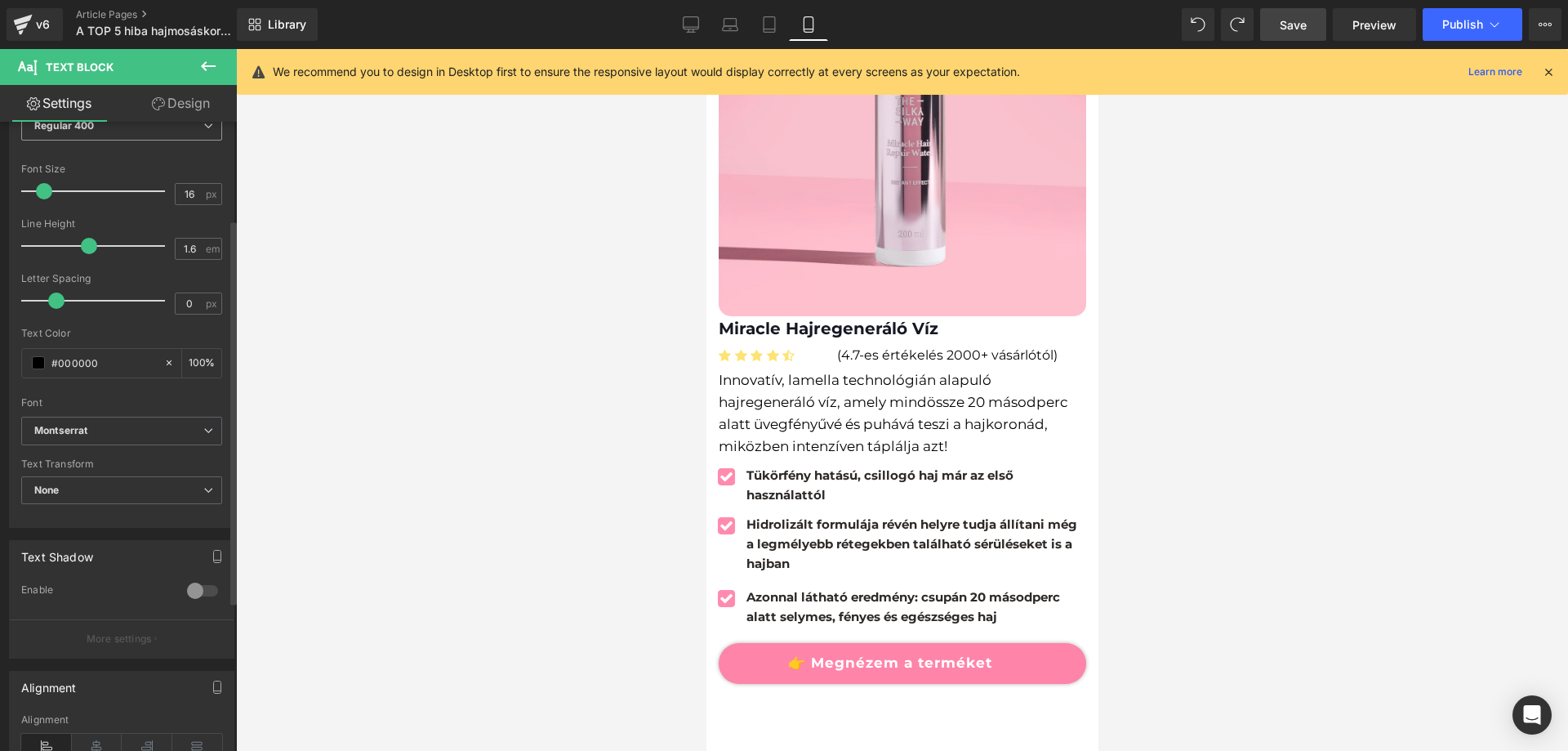
click at [190, 123] on span "Regular 400" at bounding box center [121, 126] width 201 height 29
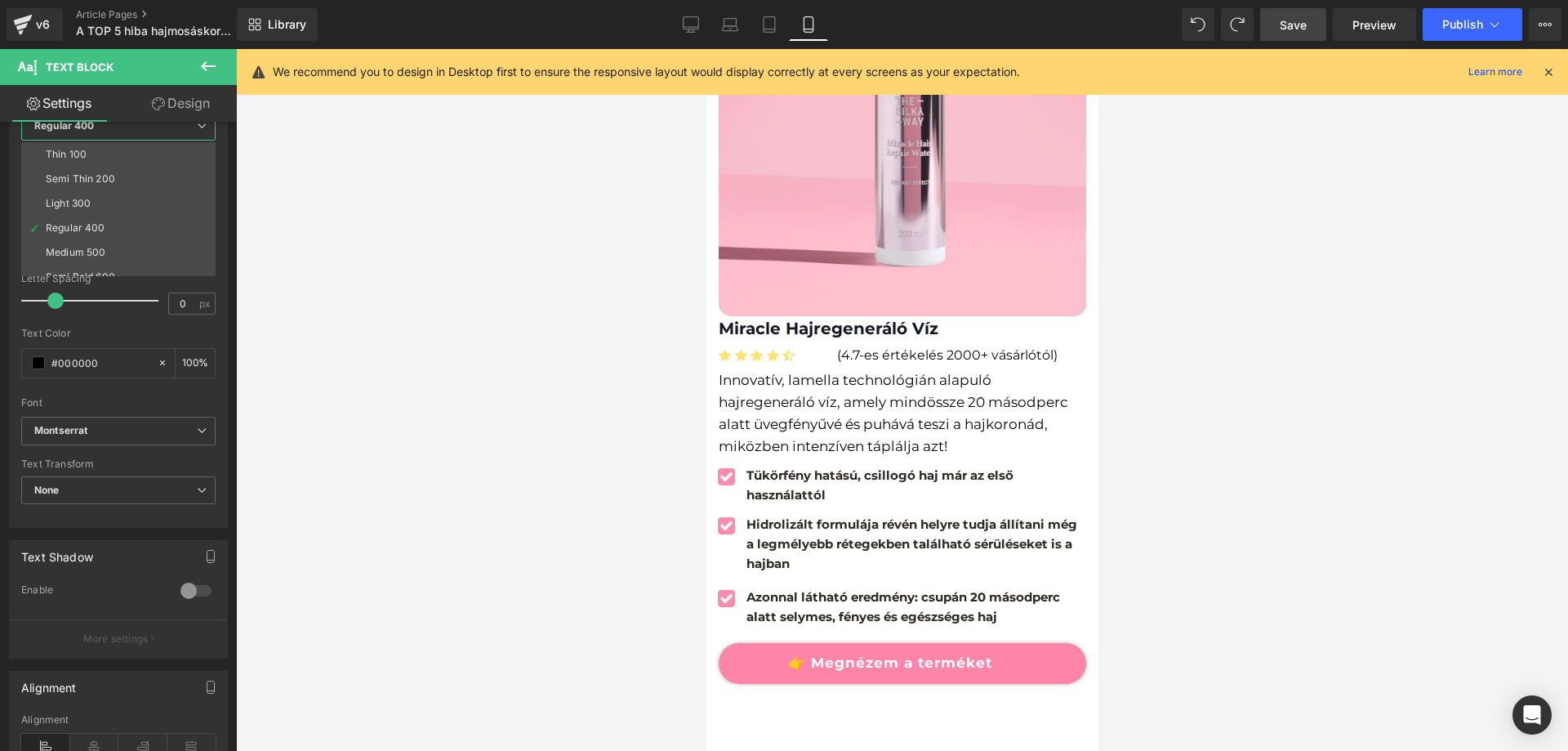
click at [189, 107] on link "Design" at bounding box center [180, 103] width 119 height 37
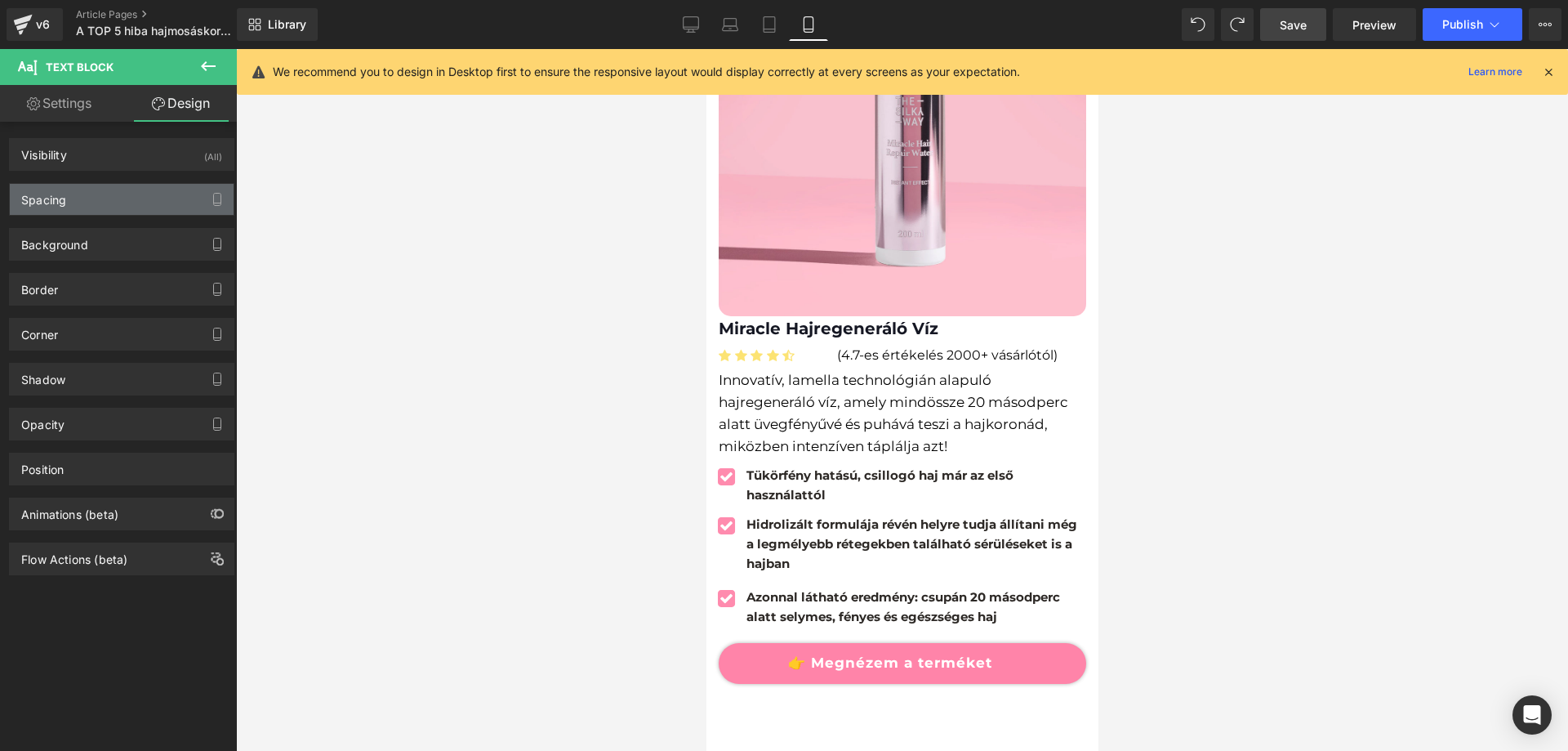
type input "0"
type input "-5"
type input "0"
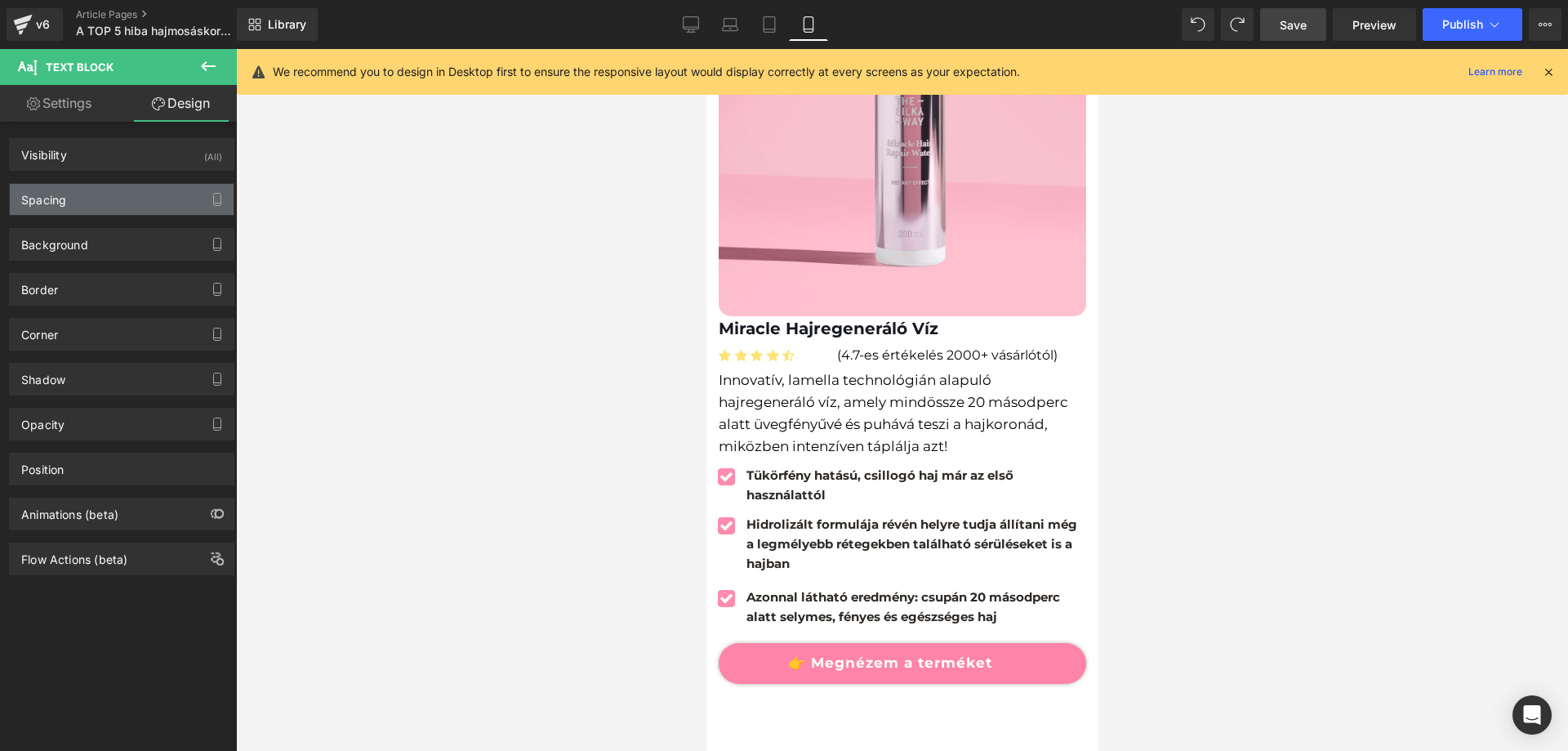
type input "0"
click at [93, 194] on div "Spacing" at bounding box center [121, 200] width 224 height 31
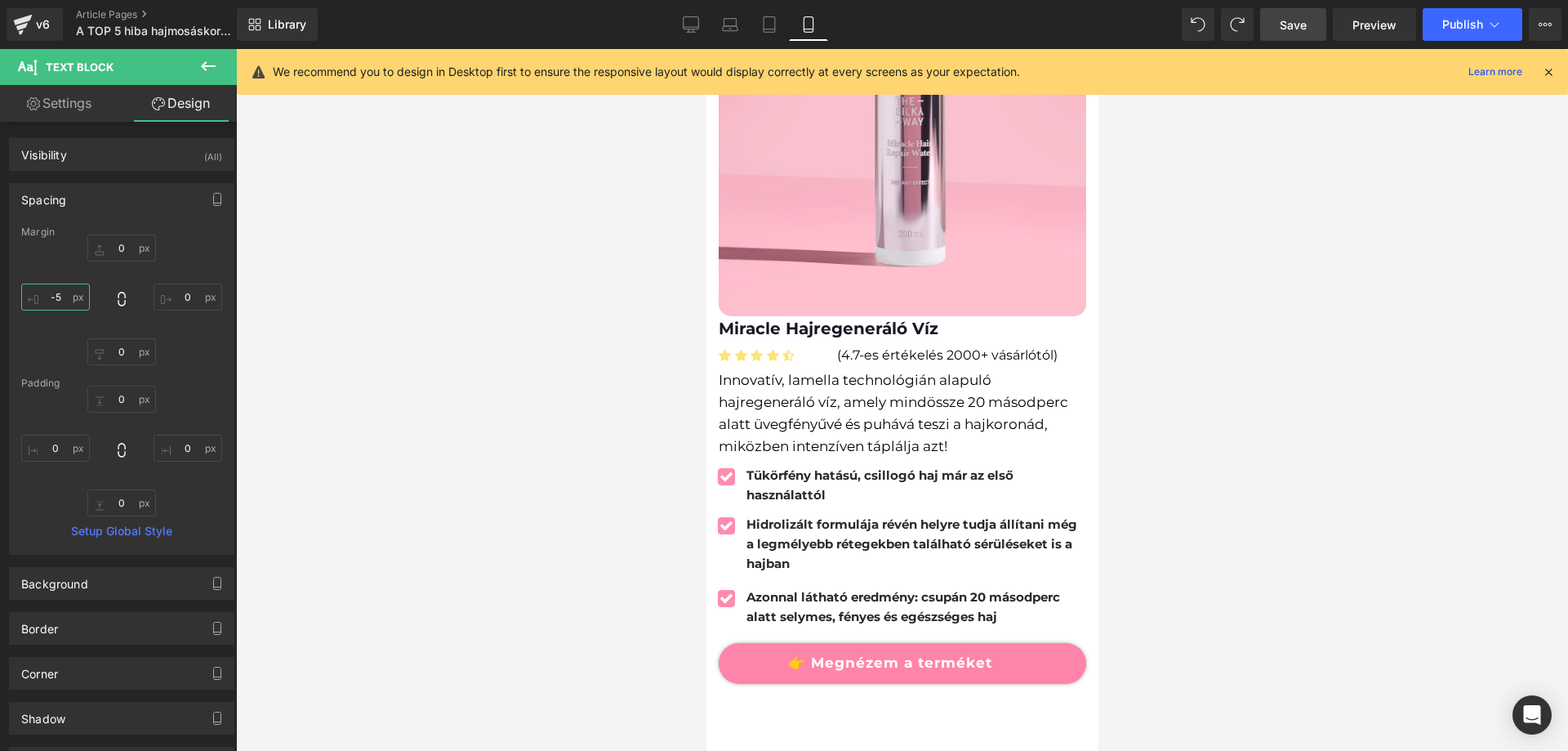
click at [67, 305] on input "-5" at bounding box center [55, 297] width 68 height 27
click at [67, 304] on input "-5" at bounding box center [55, 297] width 68 height 27
type input "-45"
click at [401, 304] on div at bounding box center [902, 400] width 1332 height 702
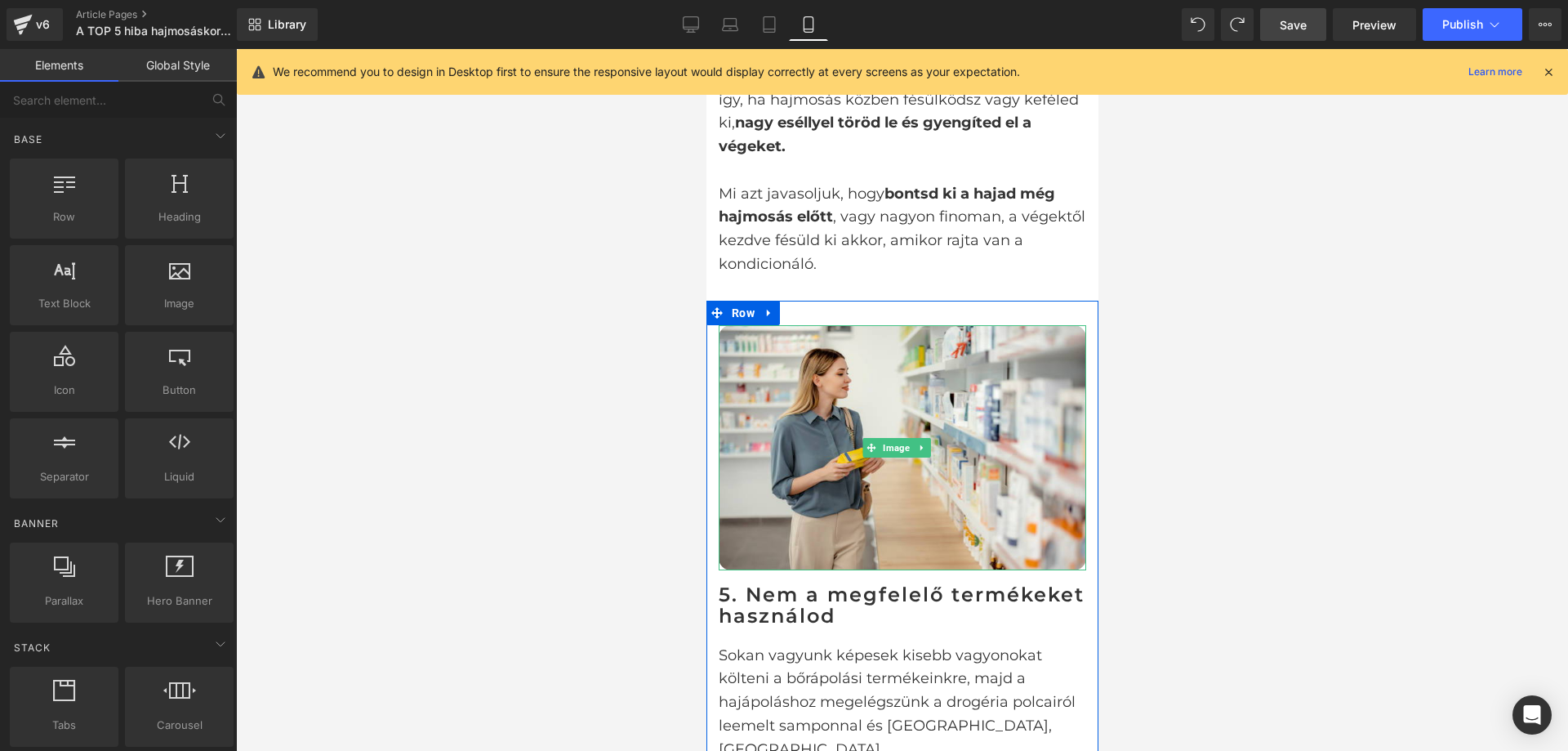
scroll to position [3665, 0]
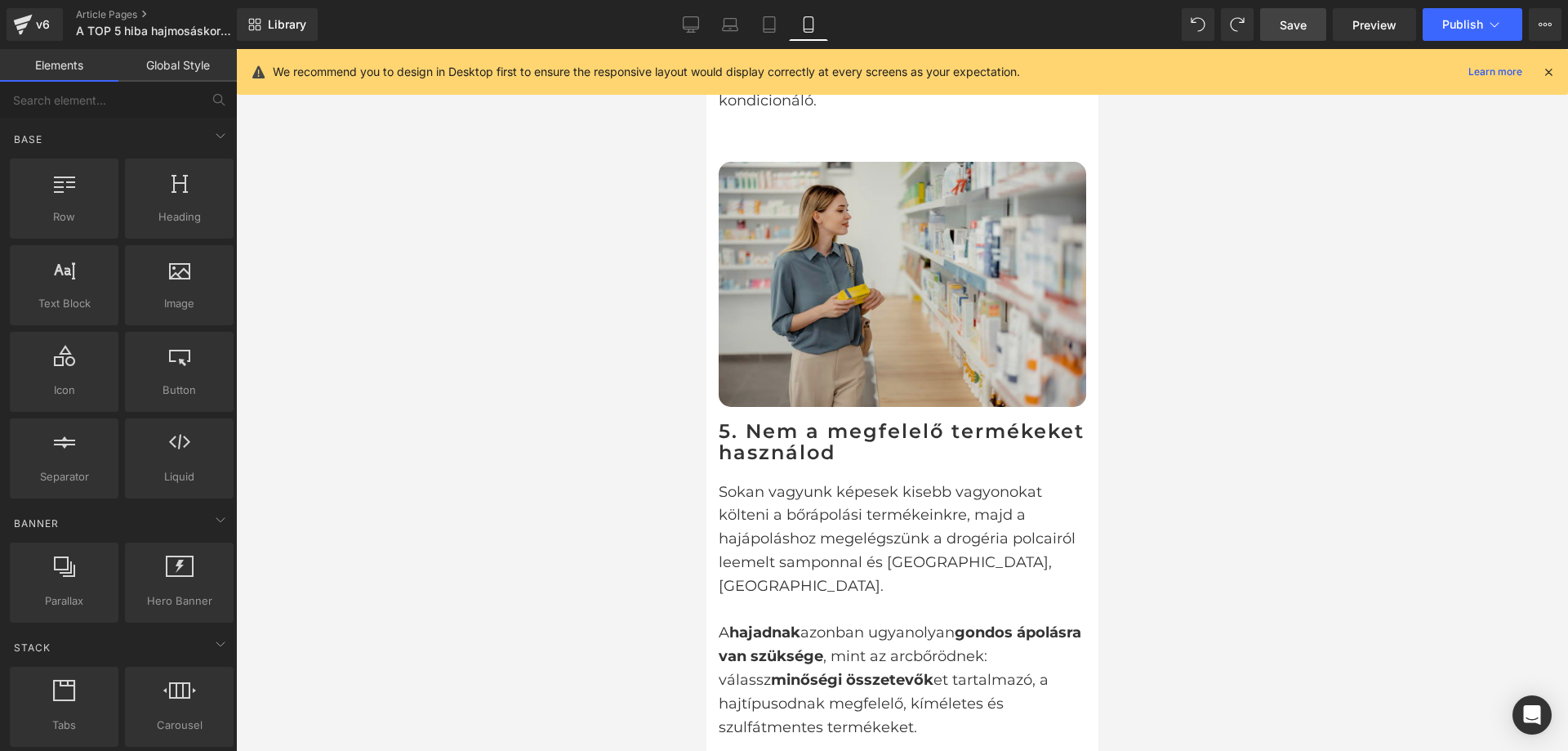
click at [1003, 228] on img at bounding box center [901, 284] width 367 height 245
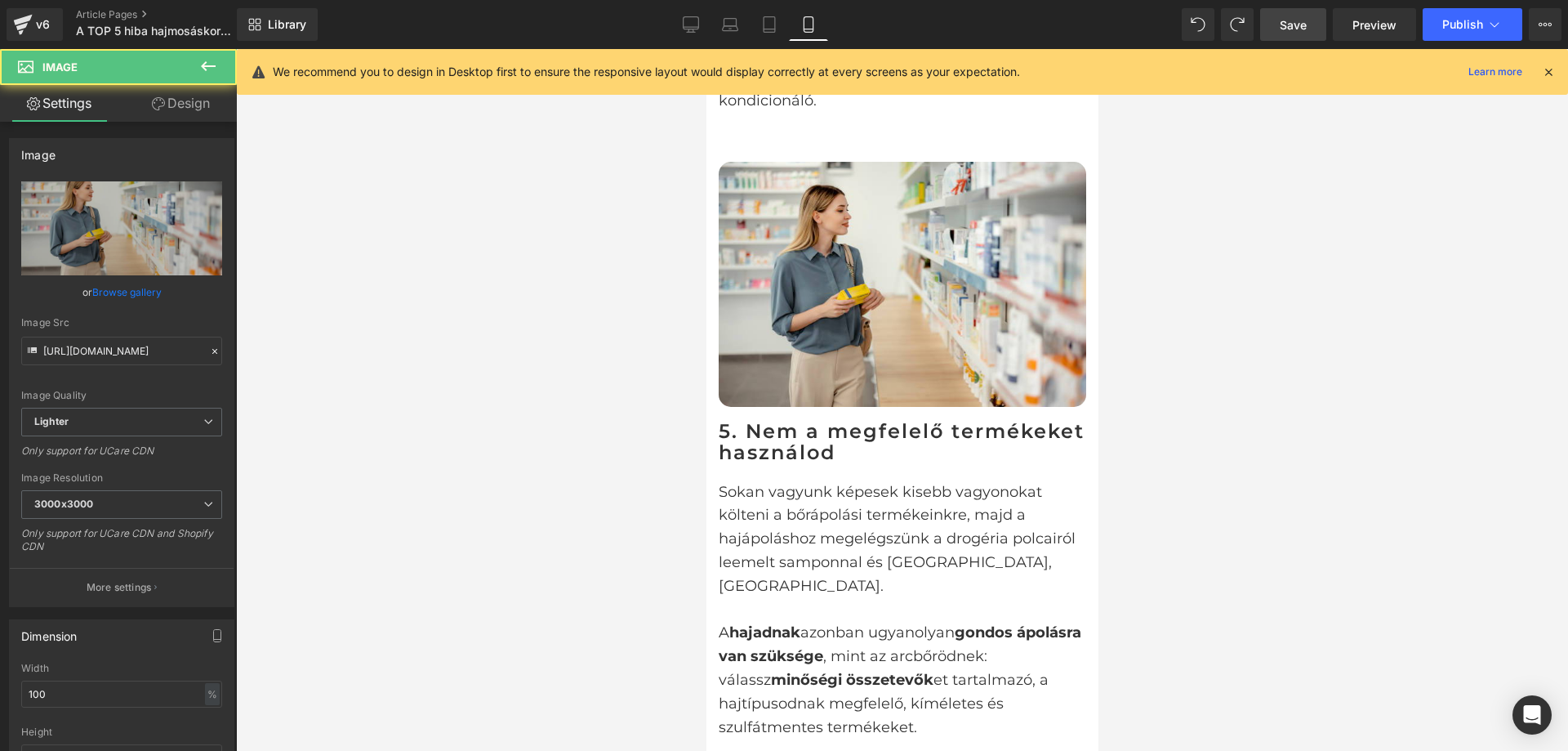
drag, startPoint x: 163, startPoint y: 107, endPoint x: 118, endPoint y: 253, distance: 152.8
click at [163, 108] on icon at bounding box center [159, 104] width 13 height 13
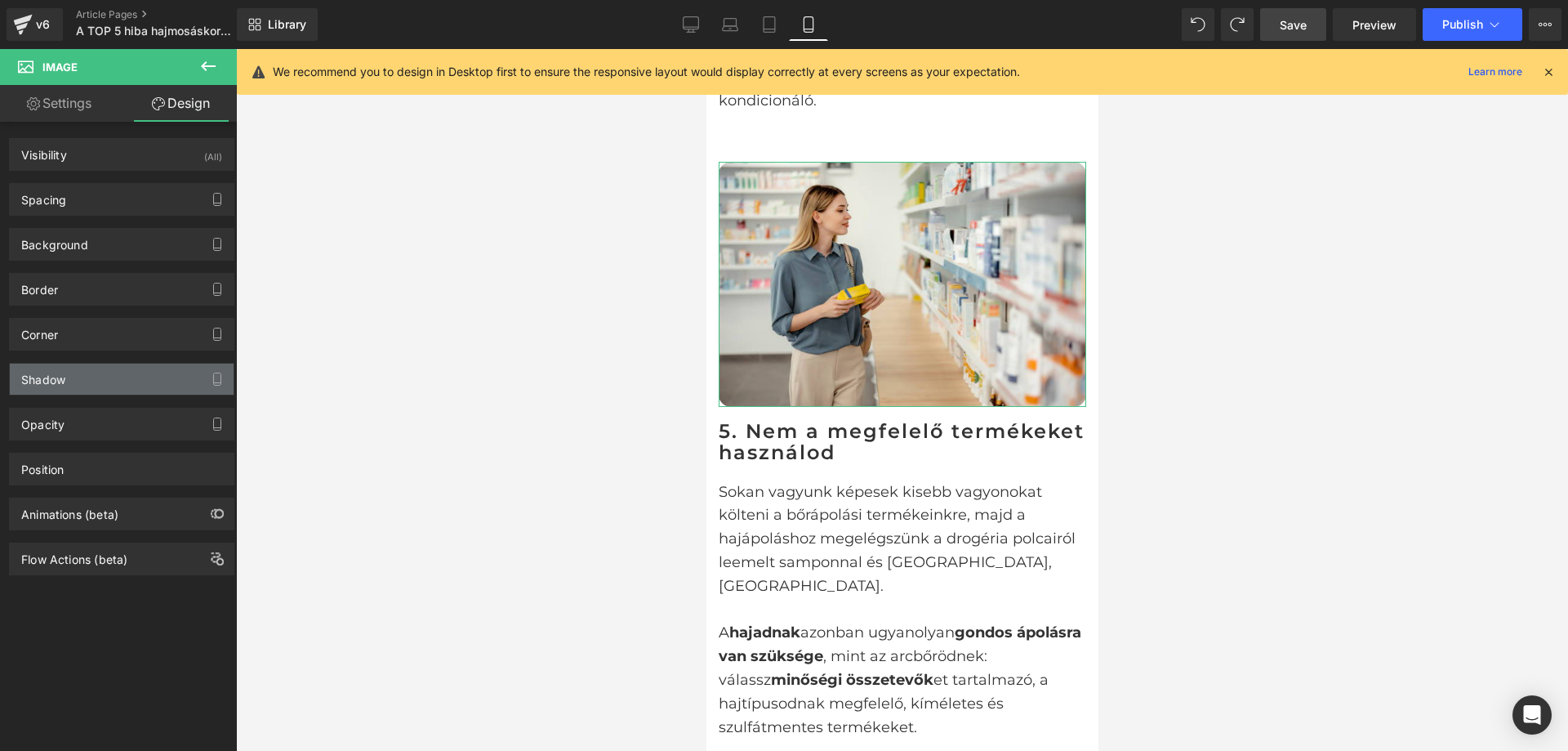
click at [130, 378] on div "Shadow" at bounding box center [121, 379] width 224 height 31
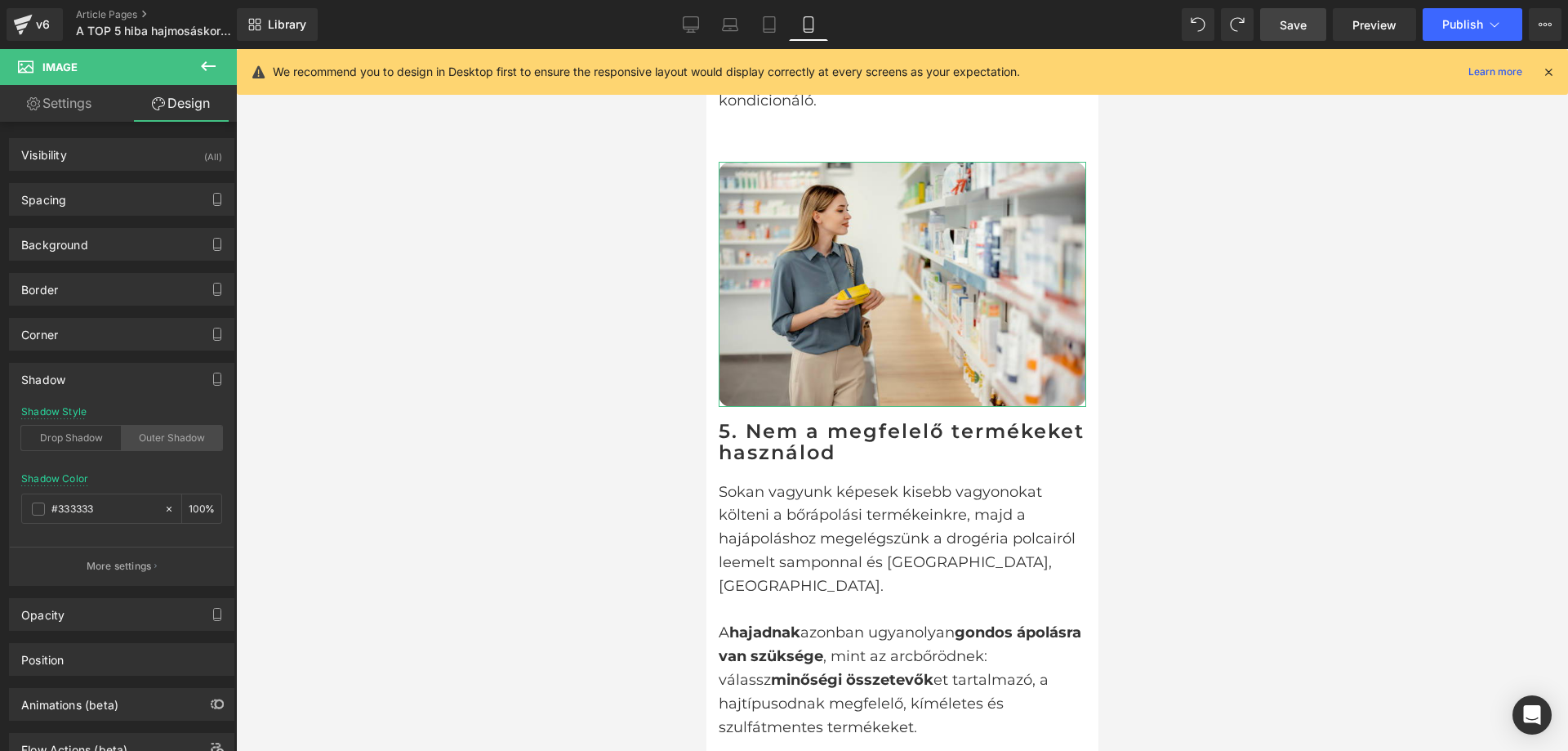
click at [183, 439] on div "Outer Shadow" at bounding box center [172, 438] width 100 height 24
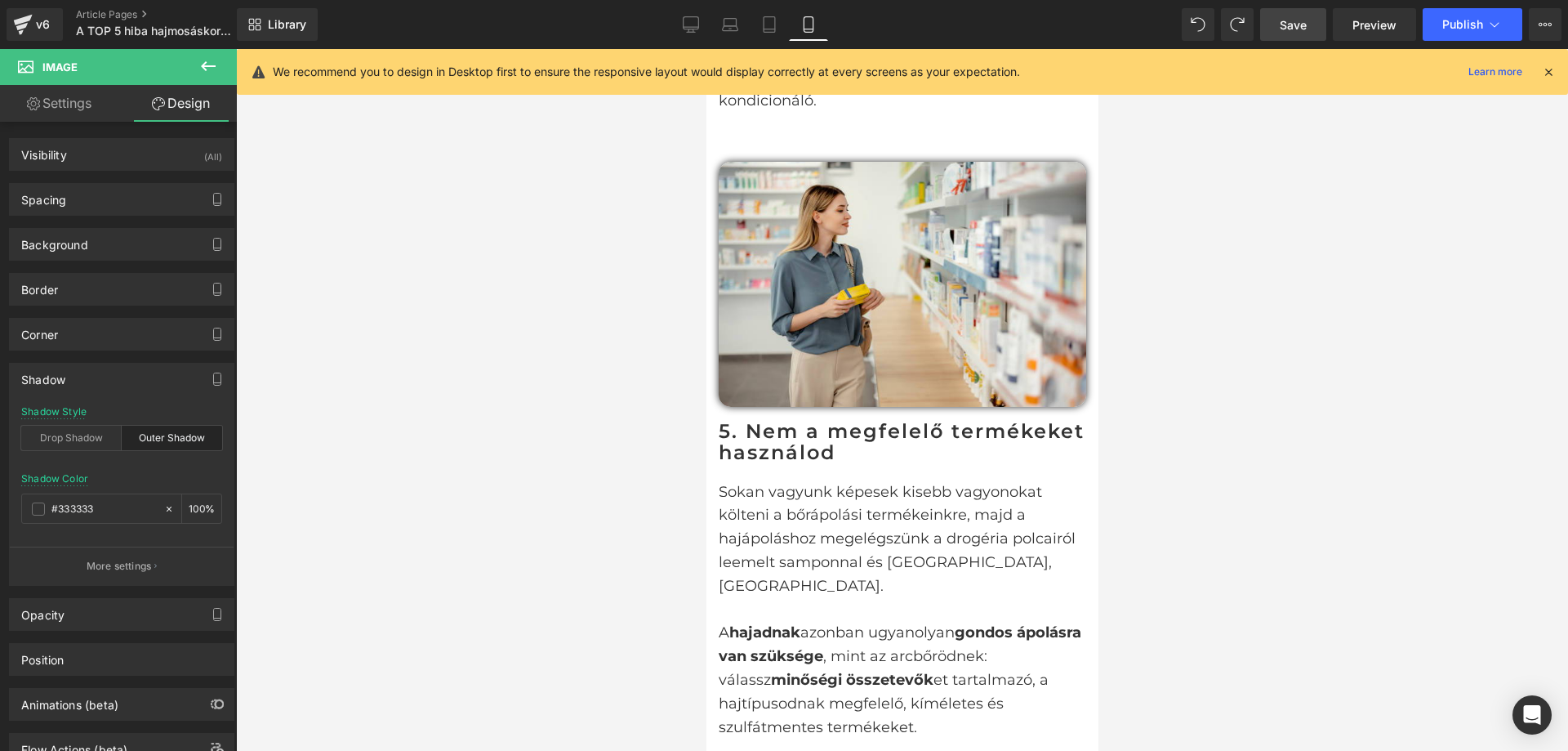
click at [850, 499] on p "Sokan vagyunk képesek kisebb vagyonokat költeni a bőrápolási termékeinkre, majd…" at bounding box center [901, 539] width 367 height 118
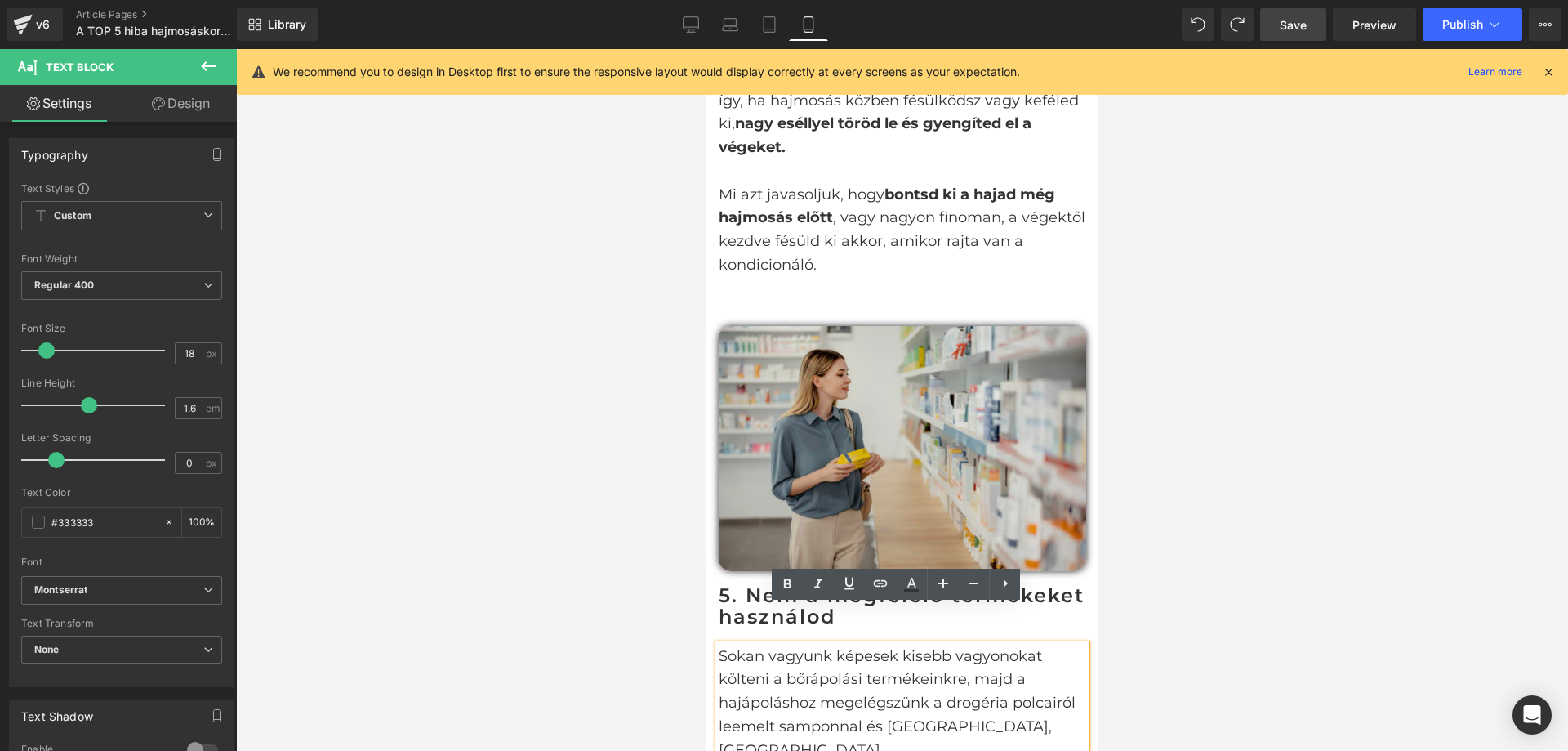
scroll to position [2931, 0]
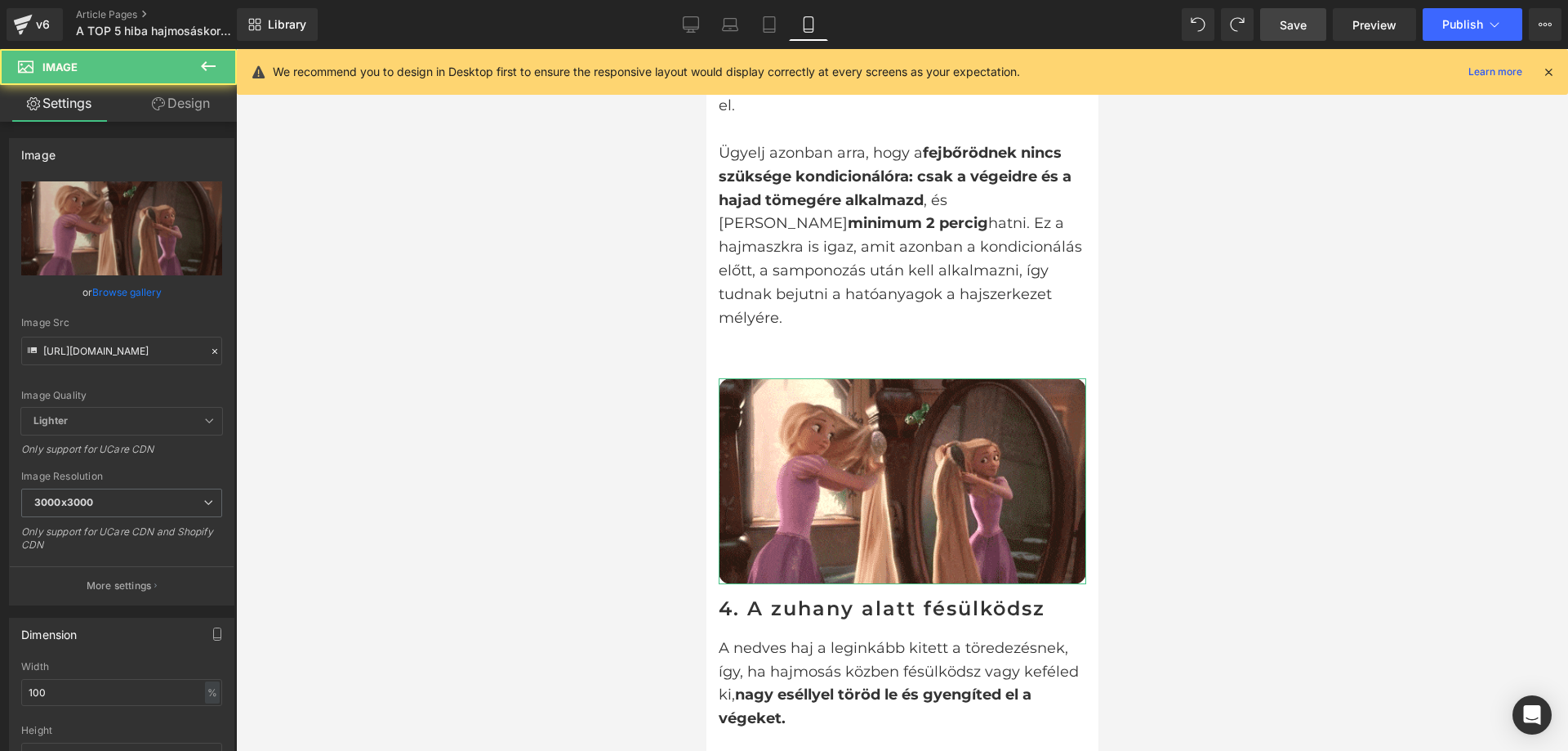
click at [178, 110] on link "Design" at bounding box center [180, 103] width 119 height 37
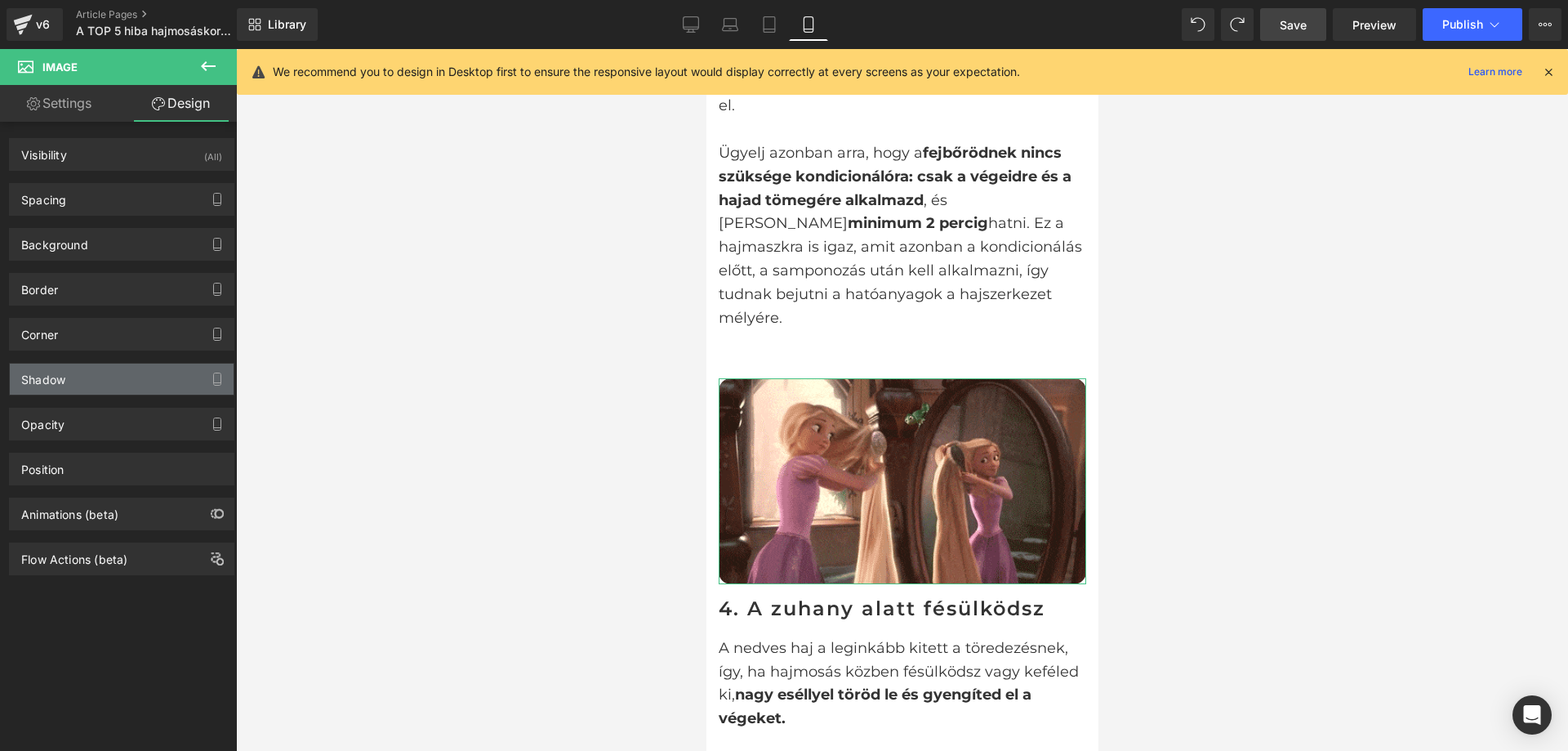
click at [152, 378] on div "Shadow" at bounding box center [121, 379] width 224 height 31
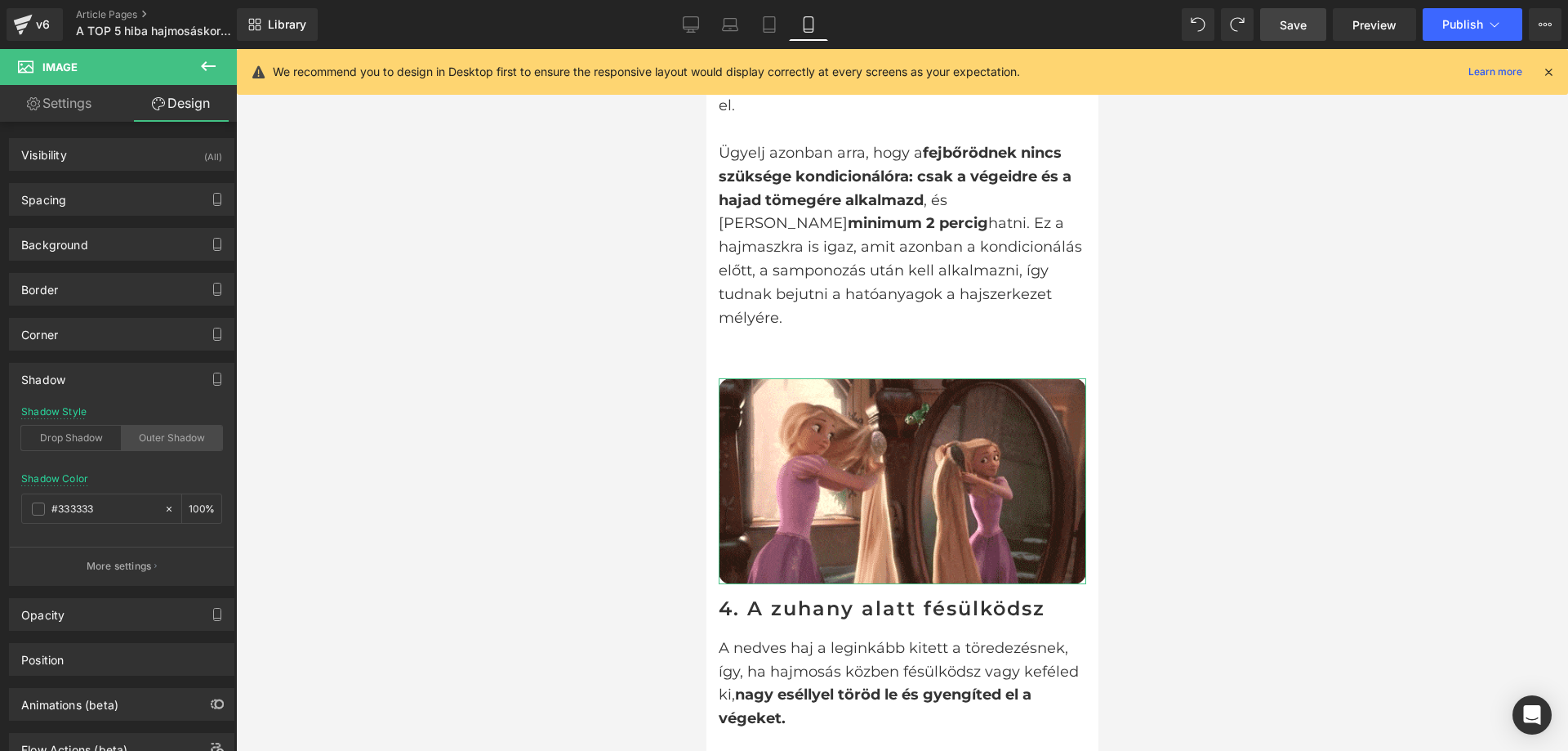
click at [196, 441] on div "Outer Shadow" at bounding box center [172, 438] width 100 height 24
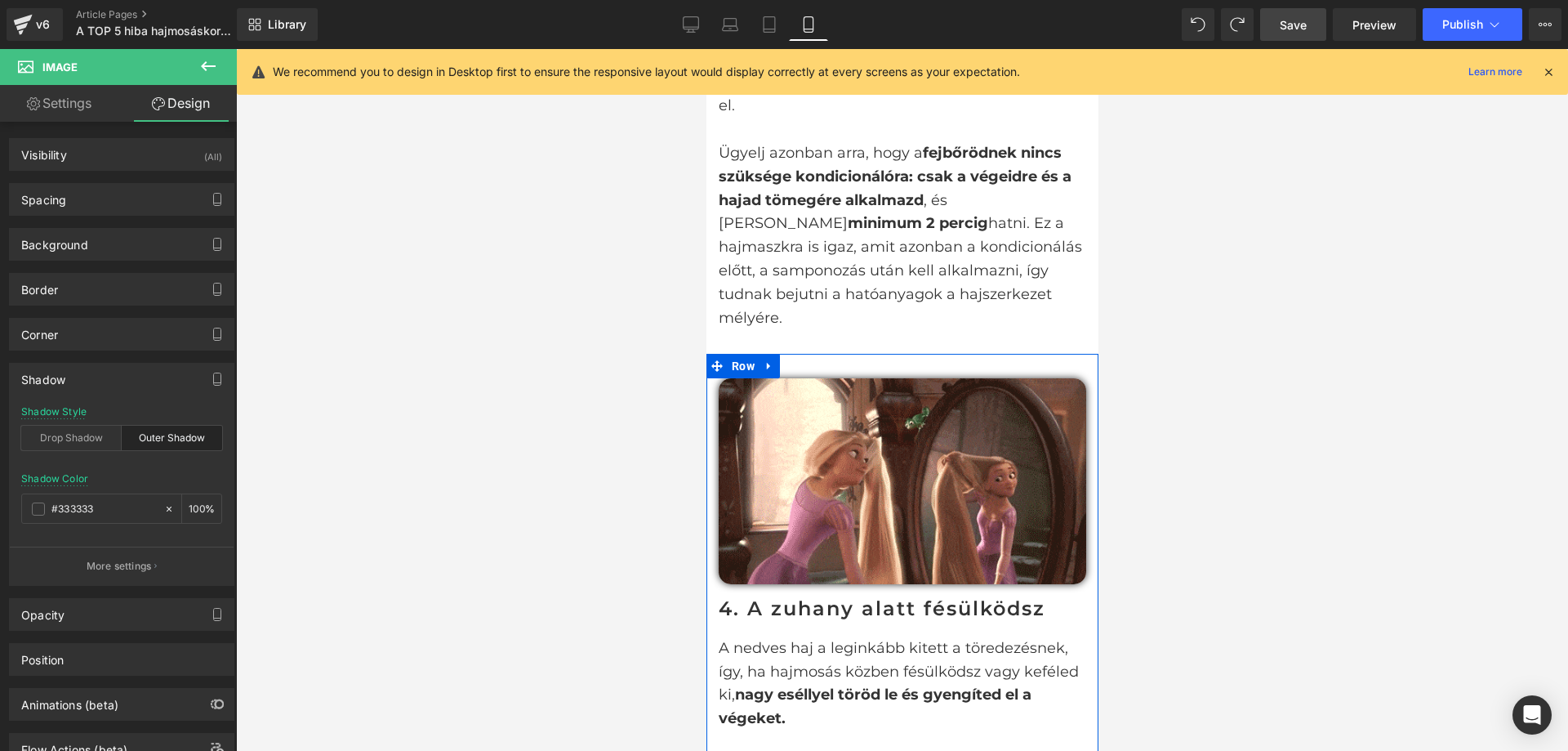
click at [903, 636] on p "A nedves haj a leginkább kitett a töredezésnek, így, ha hajmosás közben fésülkö…" at bounding box center [901, 683] width 367 height 94
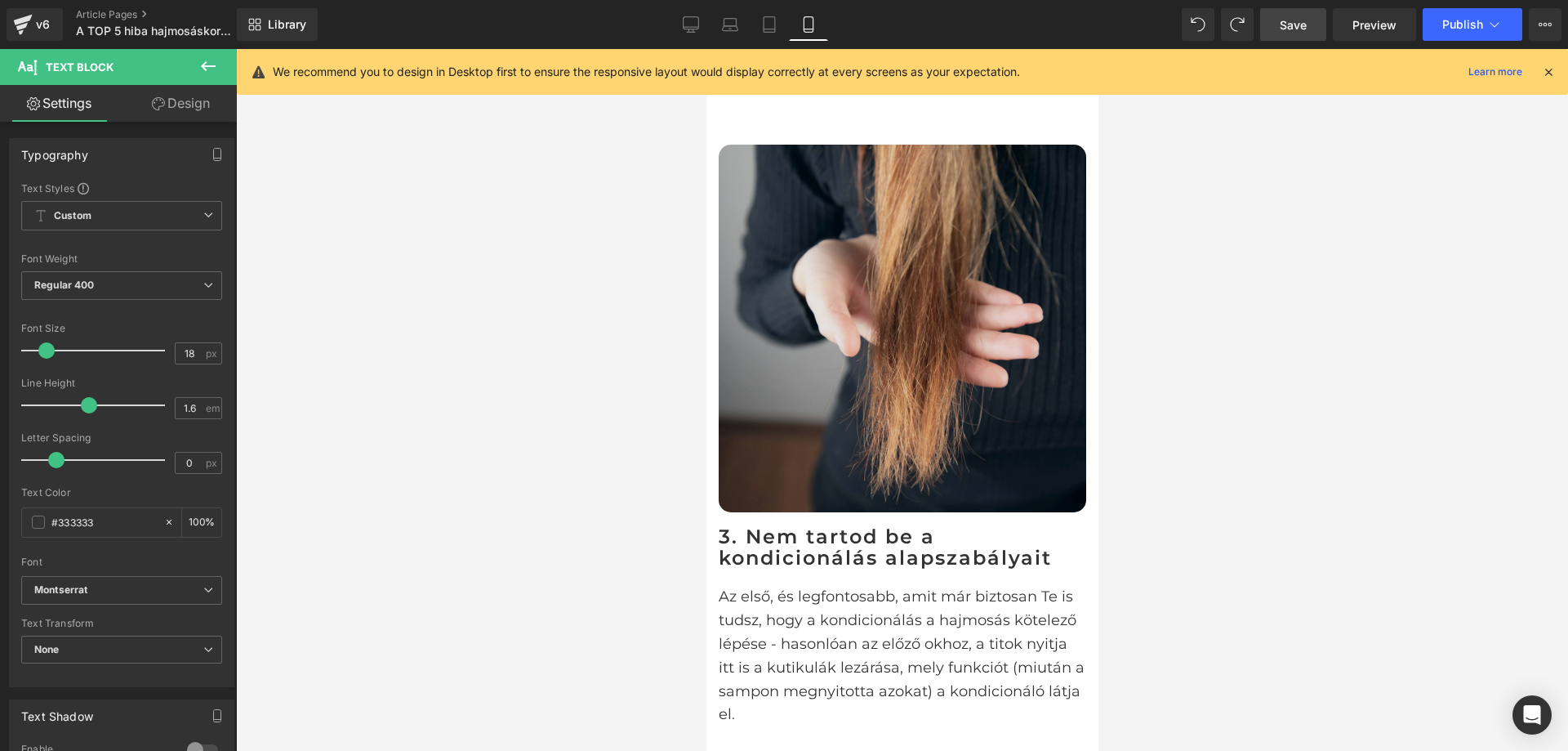
scroll to position [2195, 0]
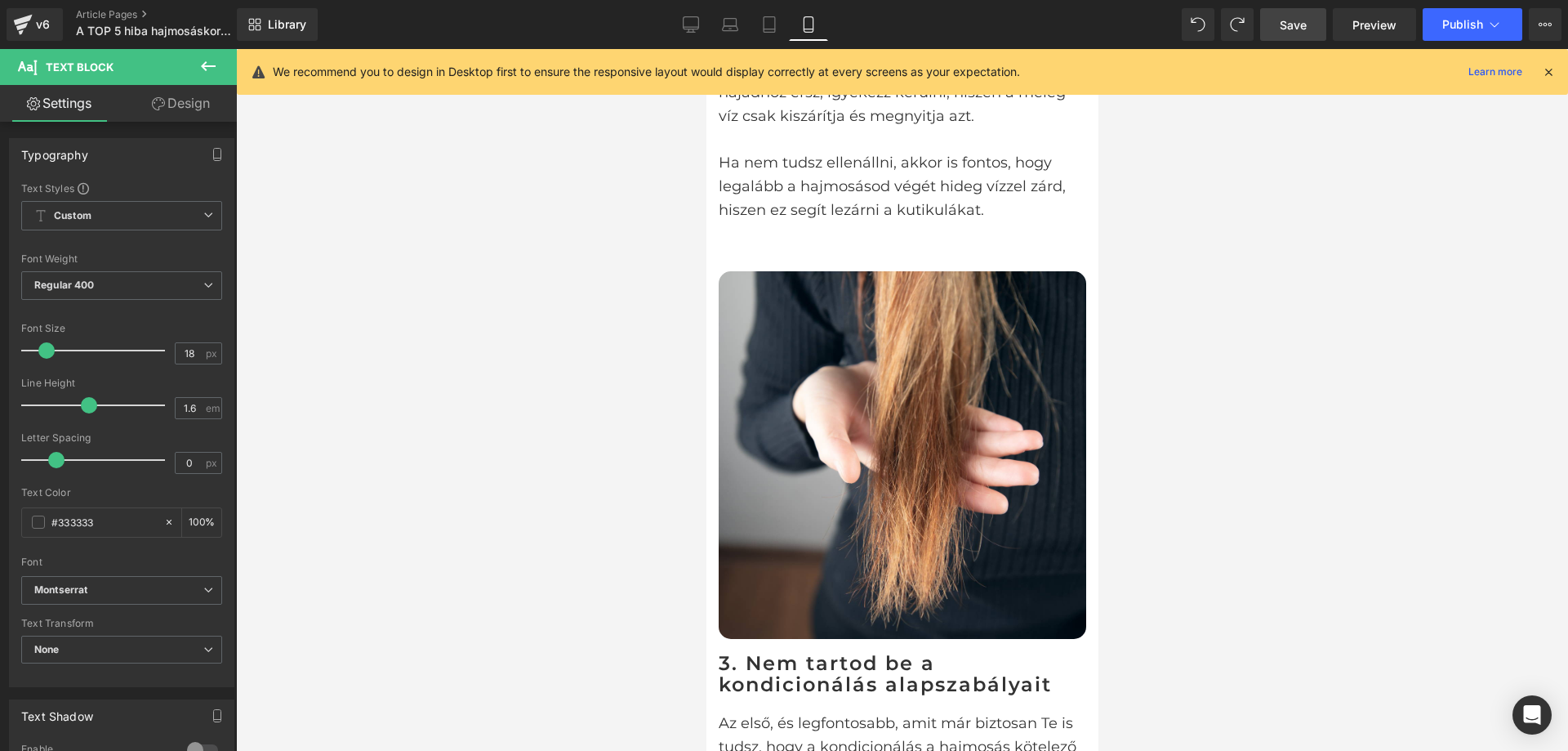
click at [876, 416] on img at bounding box center [901, 454] width 367 height 367
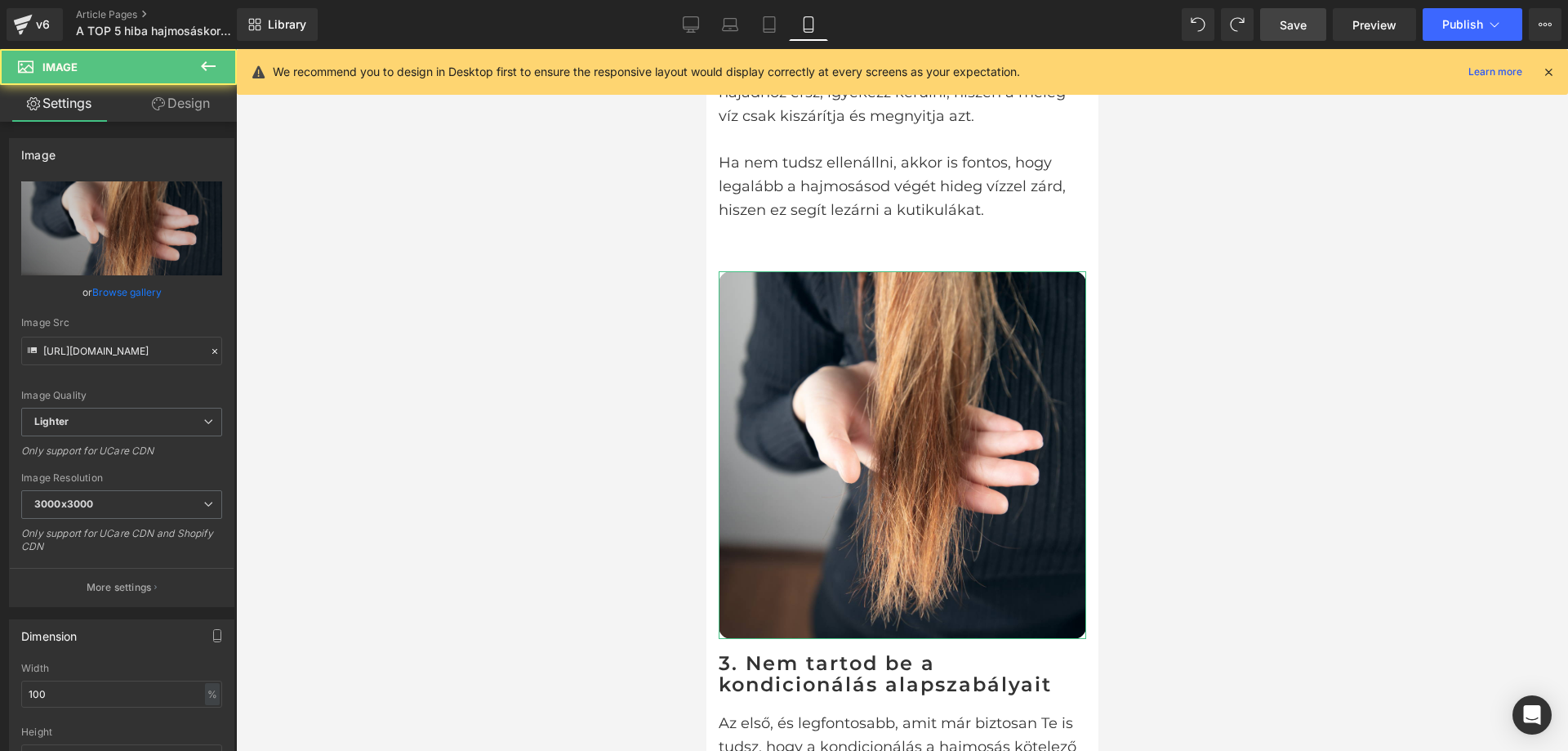
click at [169, 106] on link "Design" at bounding box center [180, 103] width 119 height 37
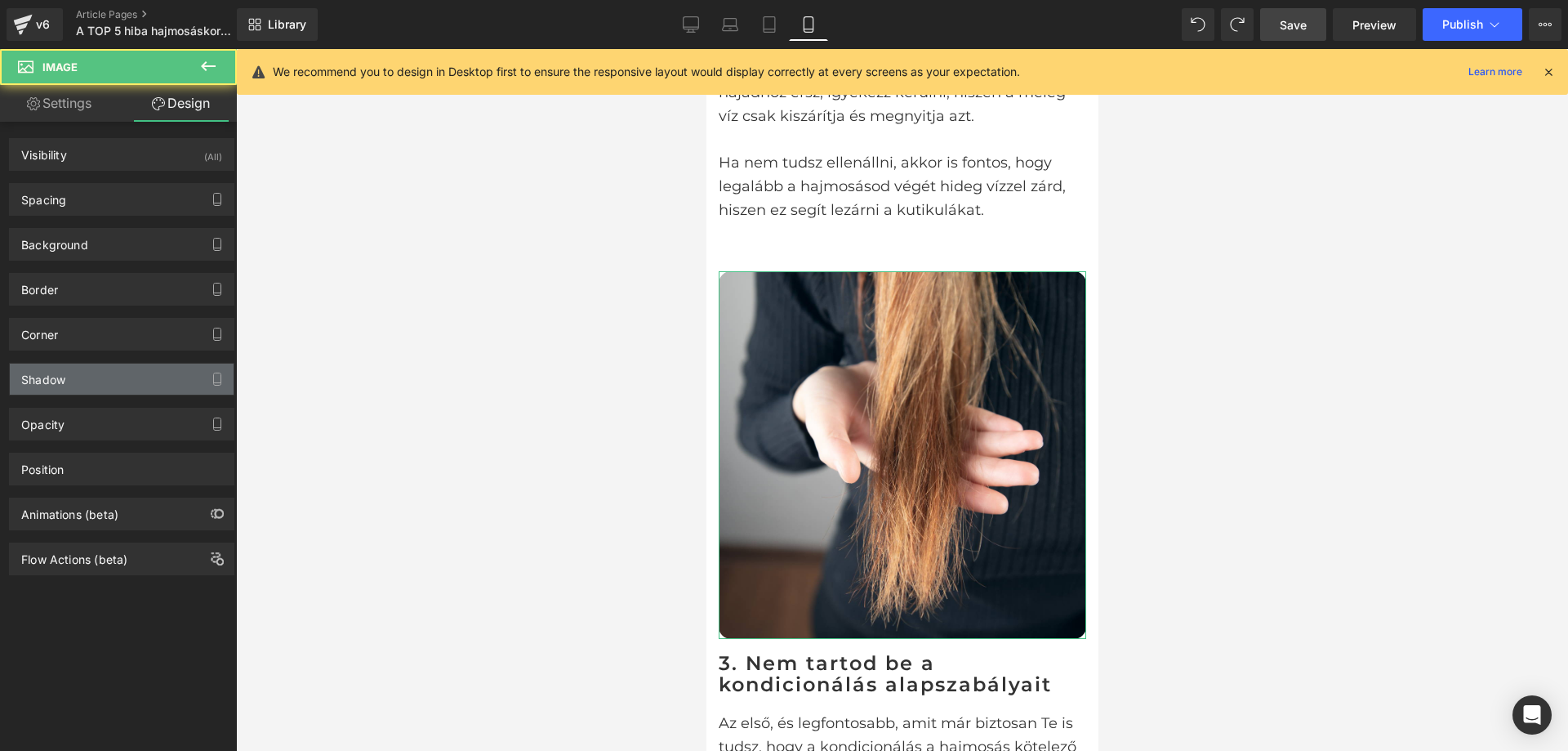
type input "#333333"
type input "100"
click at [134, 373] on div "Shadow" at bounding box center [121, 379] width 224 height 31
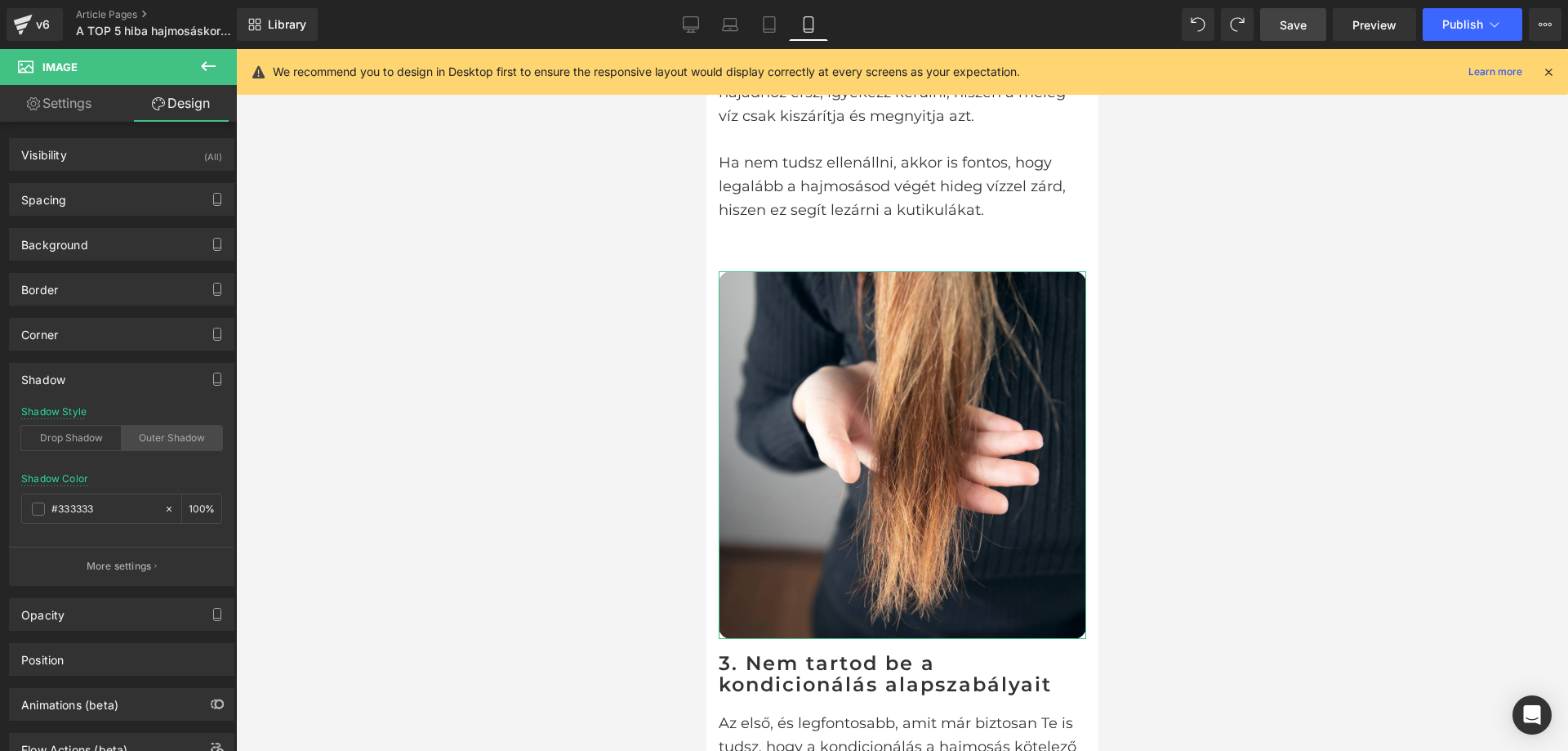
click at [179, 432] on div "Outer Shadow" at bounding box center [172, 438] width 100 height 24
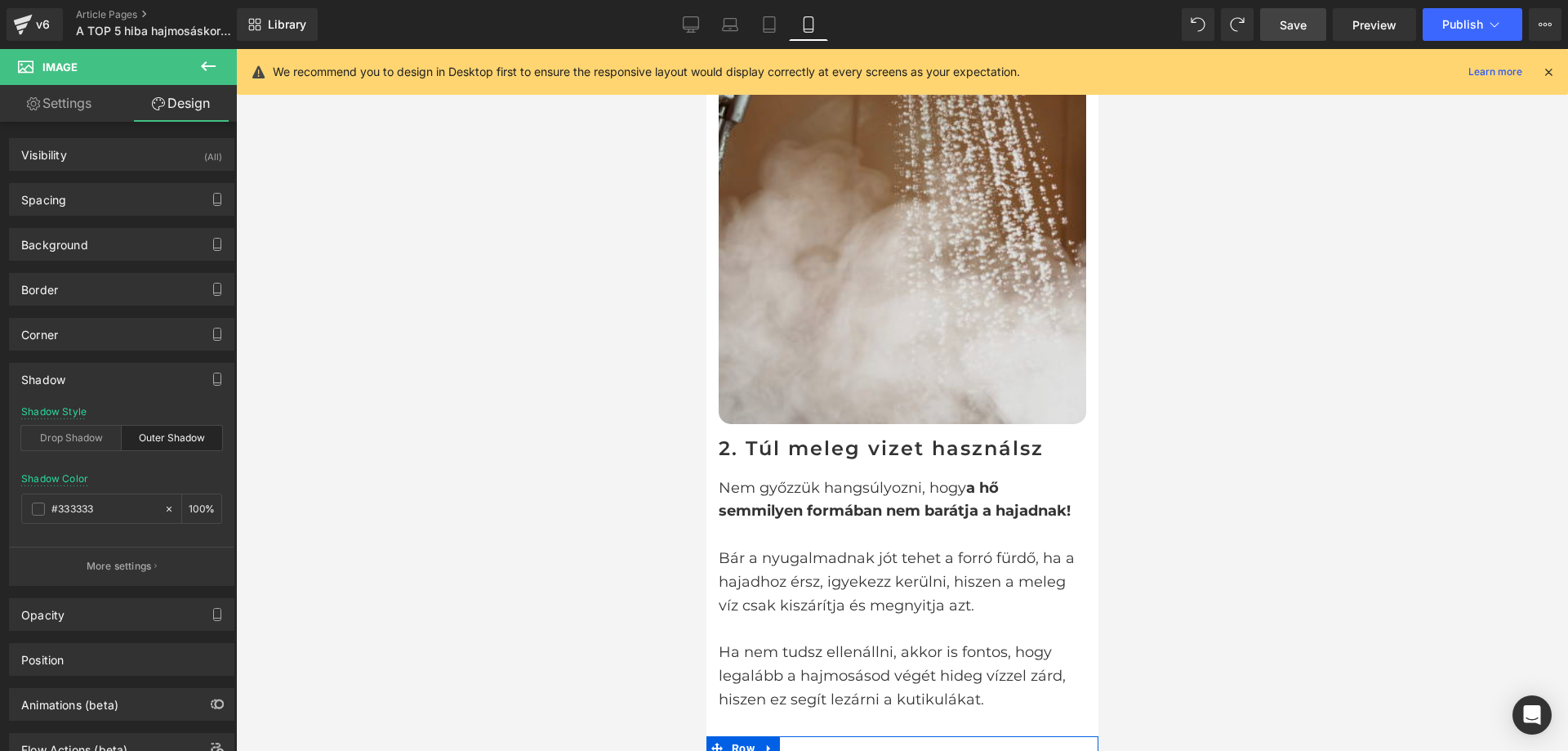
scroll to position [1704, 0]
click at [922, 332] on img at bounding box center [901, 149] width 367 height 551
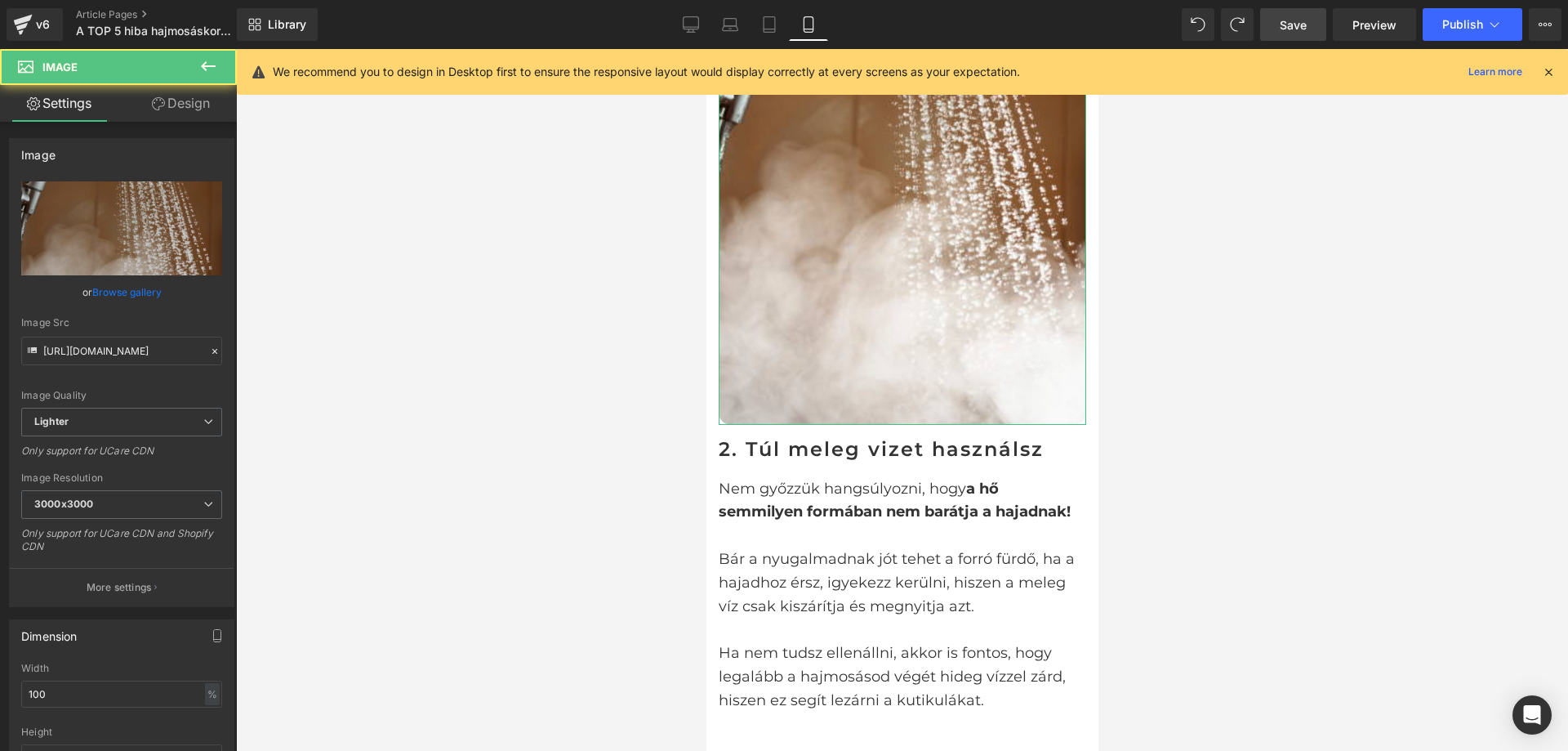
drag, startPoint x: 153, startPoint y: 99, endPoint x: 153, endPoint y: 260, distance: 161.0
click at [153, 99] on icon at bounding box center [159, 104] width 13 height 13
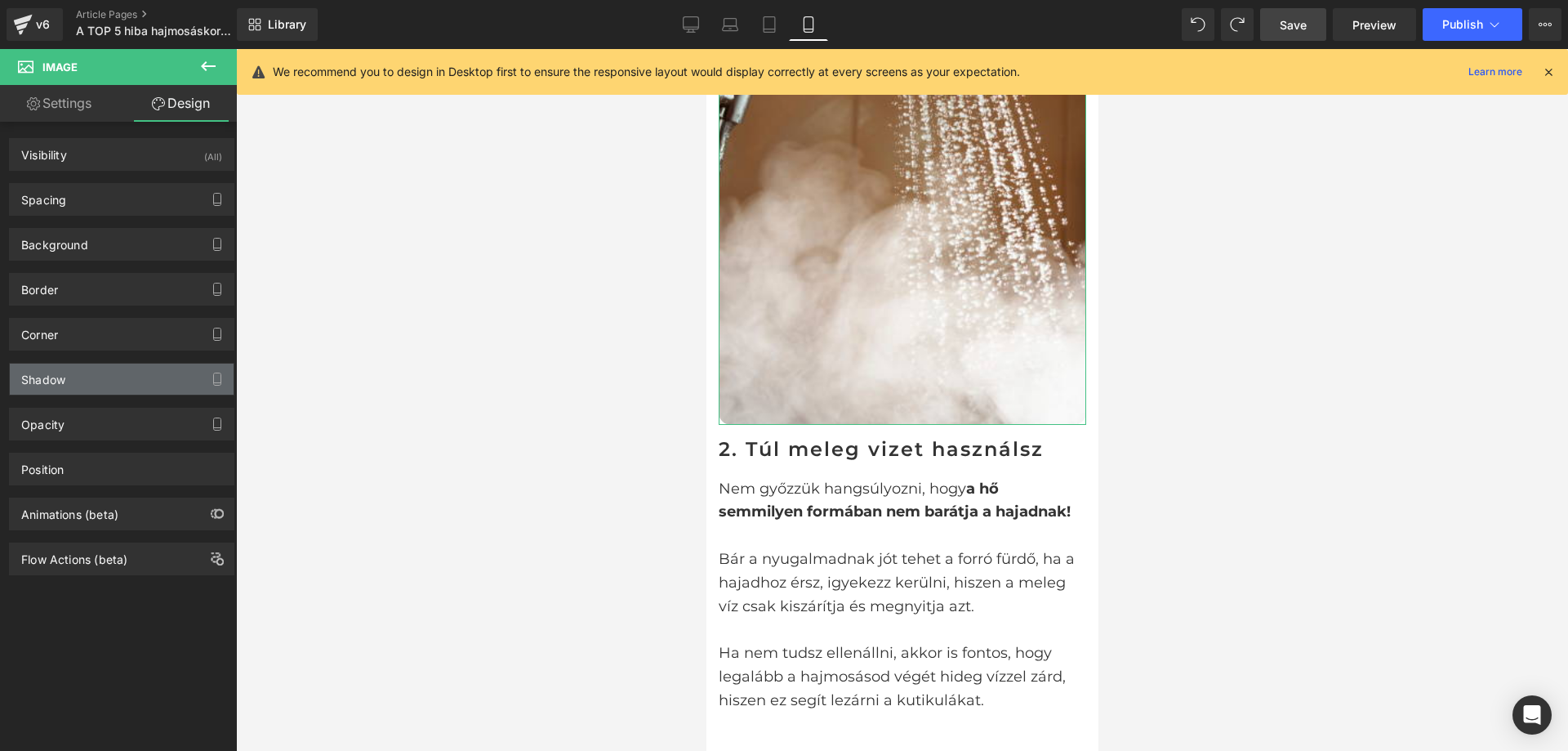
click at [129, 380] on div "Shadow" at bounding box center [121, 379] width 224 height 31
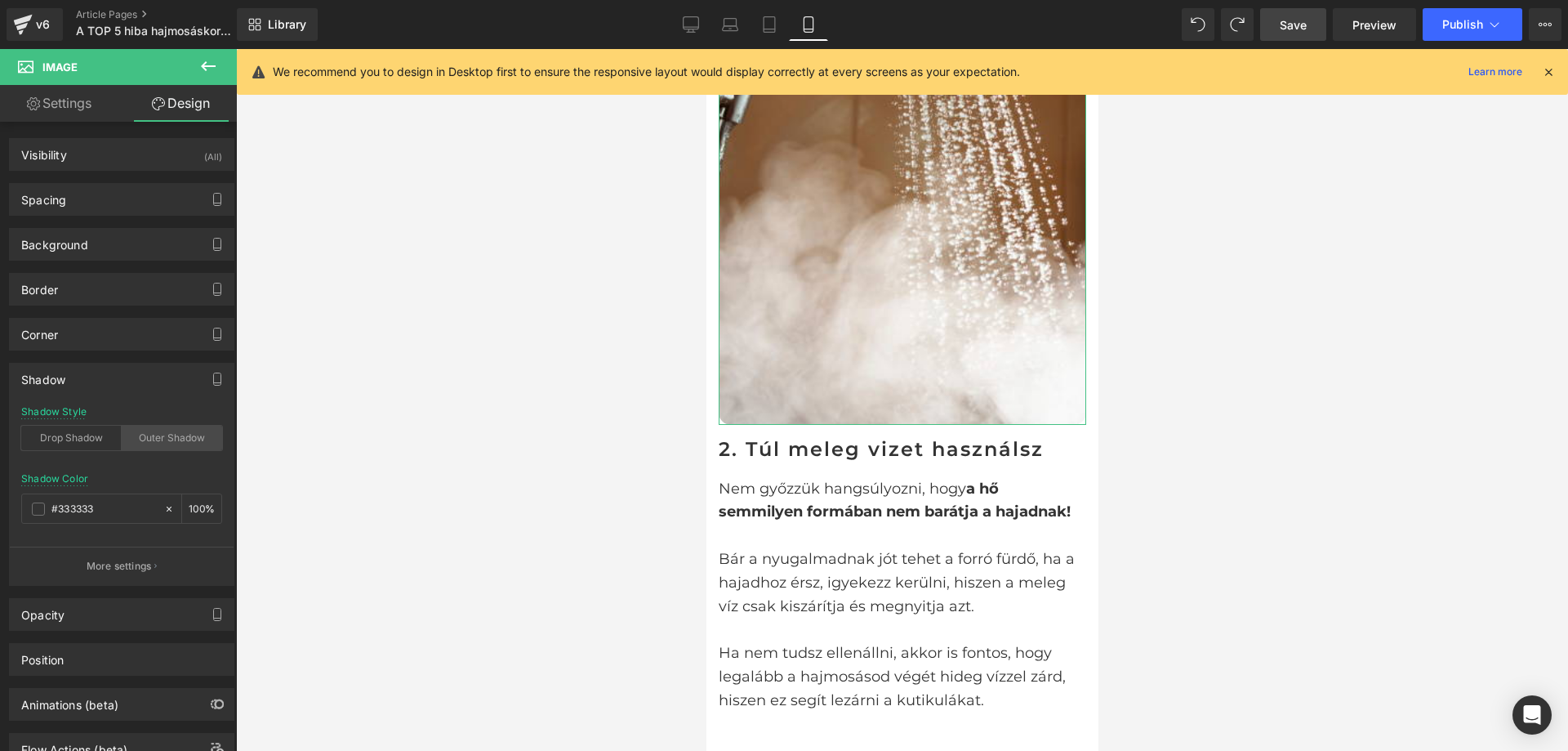
drag, startPoint x: 189, startPoint y: 443, endPoint x: 207, endPoint y: 440, distance: 18.2
click at [190, 443] on div "Outer Shadow" at bounding box center [172, 438] width 100 height 24
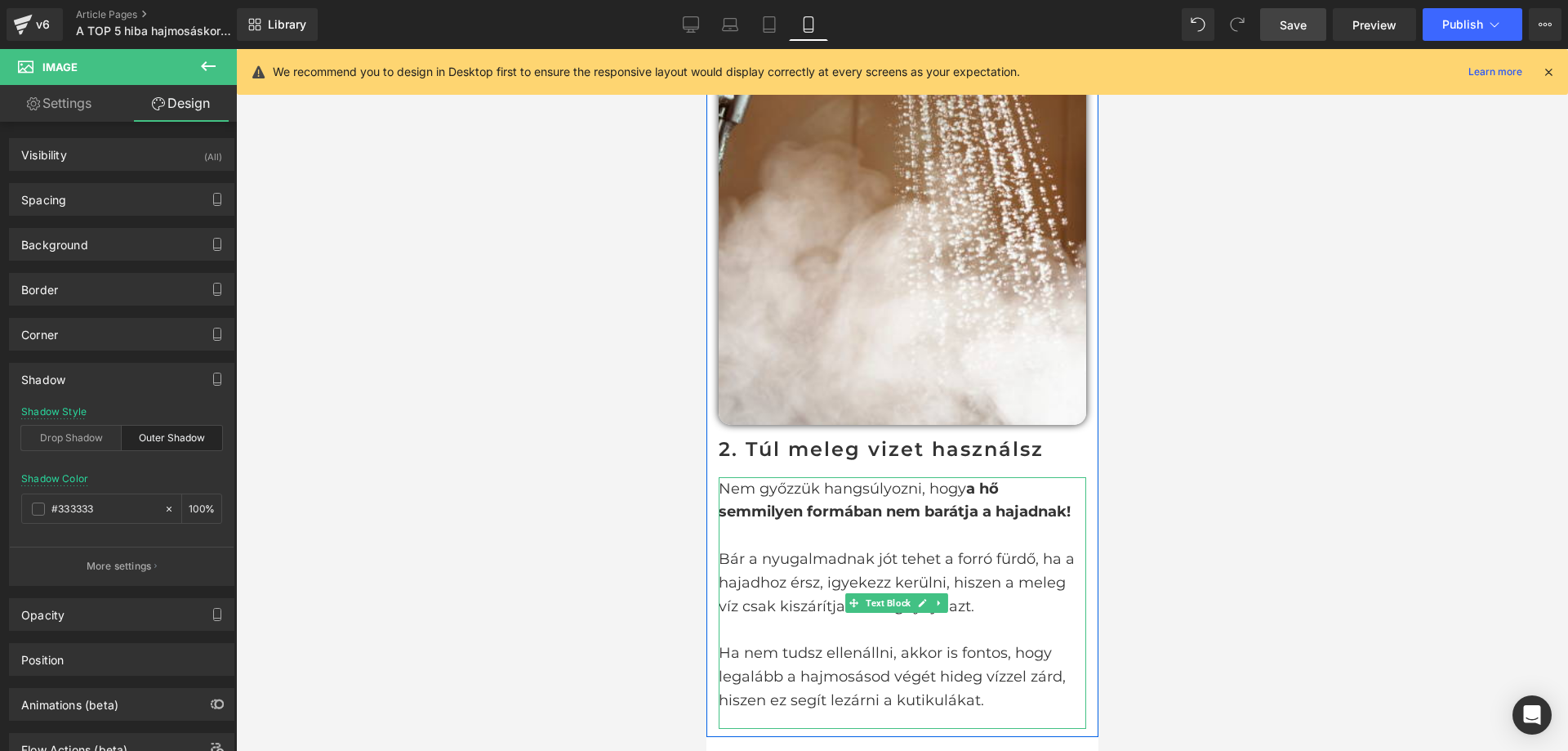
click at [813, 516] on p "Nem győzzük hangsúlyozni, hogy a hő semmilyen formában nem barátja a hajadnak!" at bounding box center [901, 500] width 367 height 47
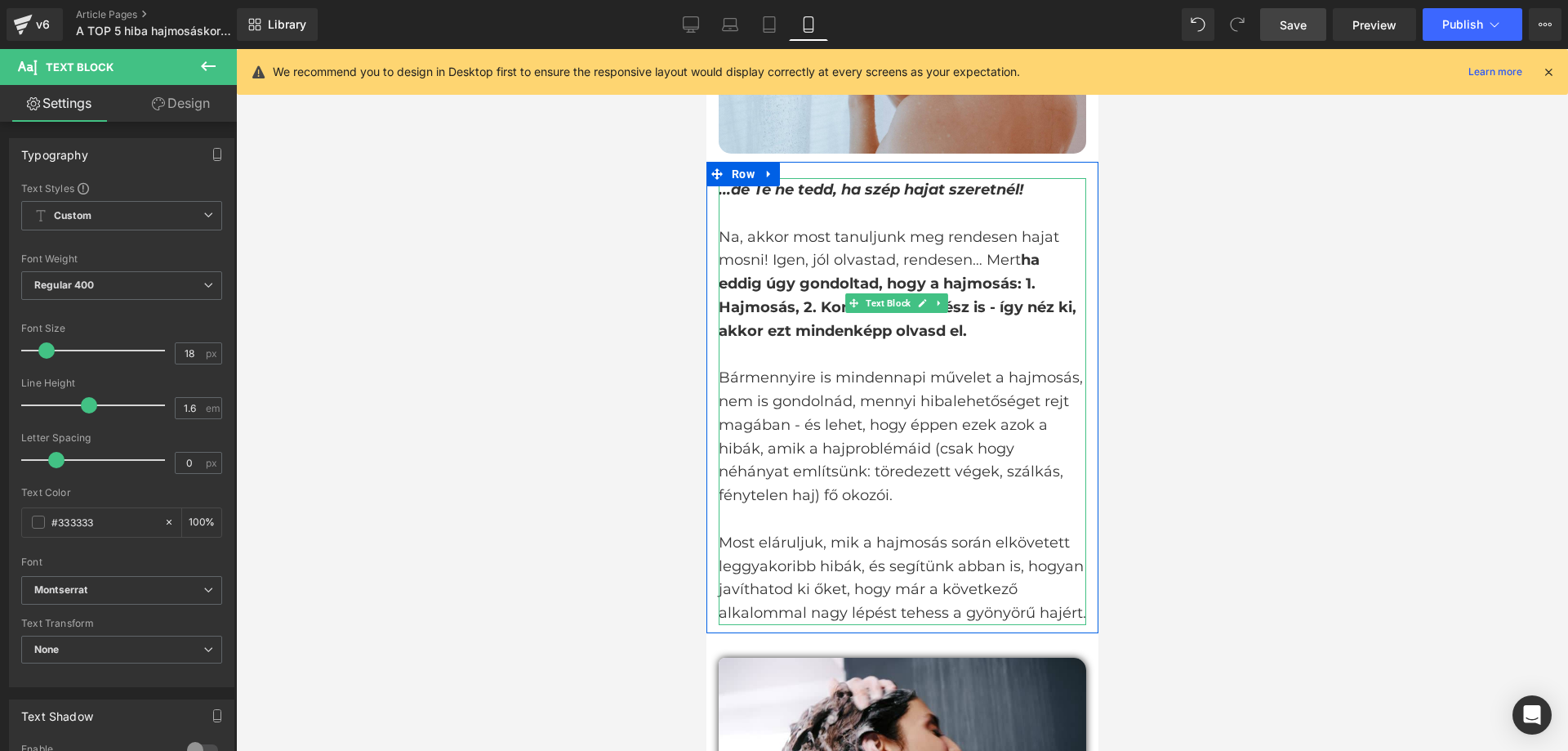
scroll to position [70, 0]
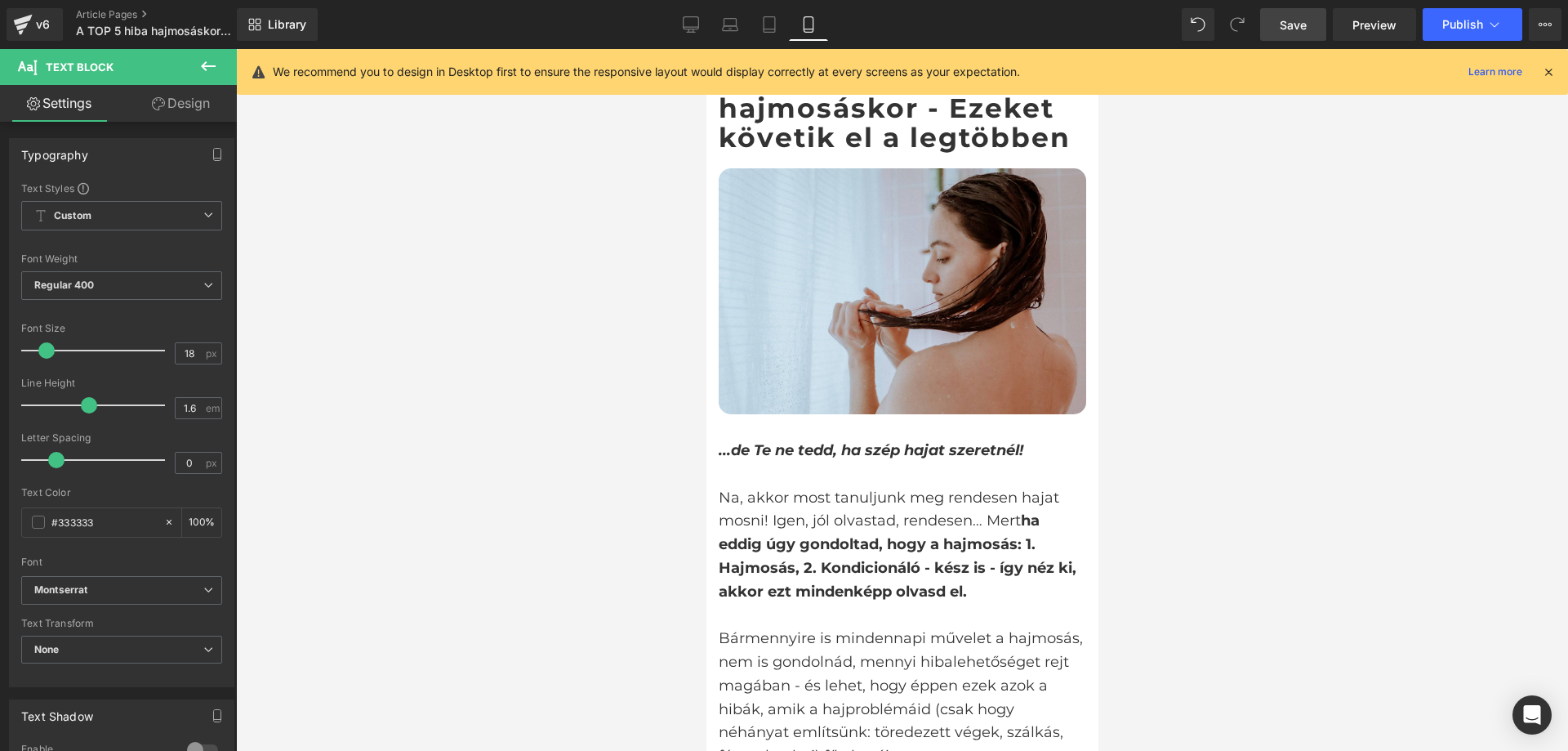
click at [689, 31] on icon at bounding box center [691, 31] width 5 height 3
type input "100"
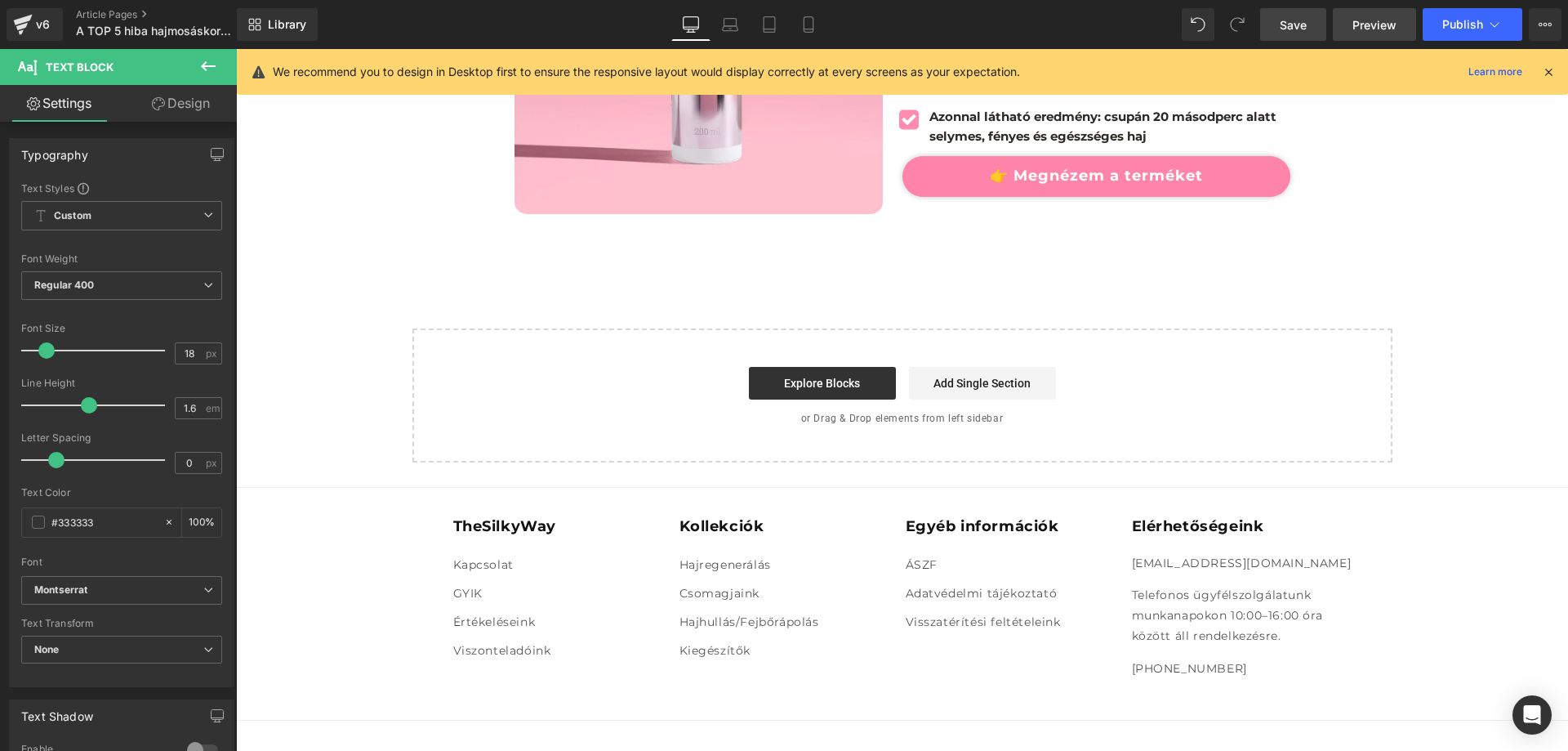
scroll to position [3514, 0]
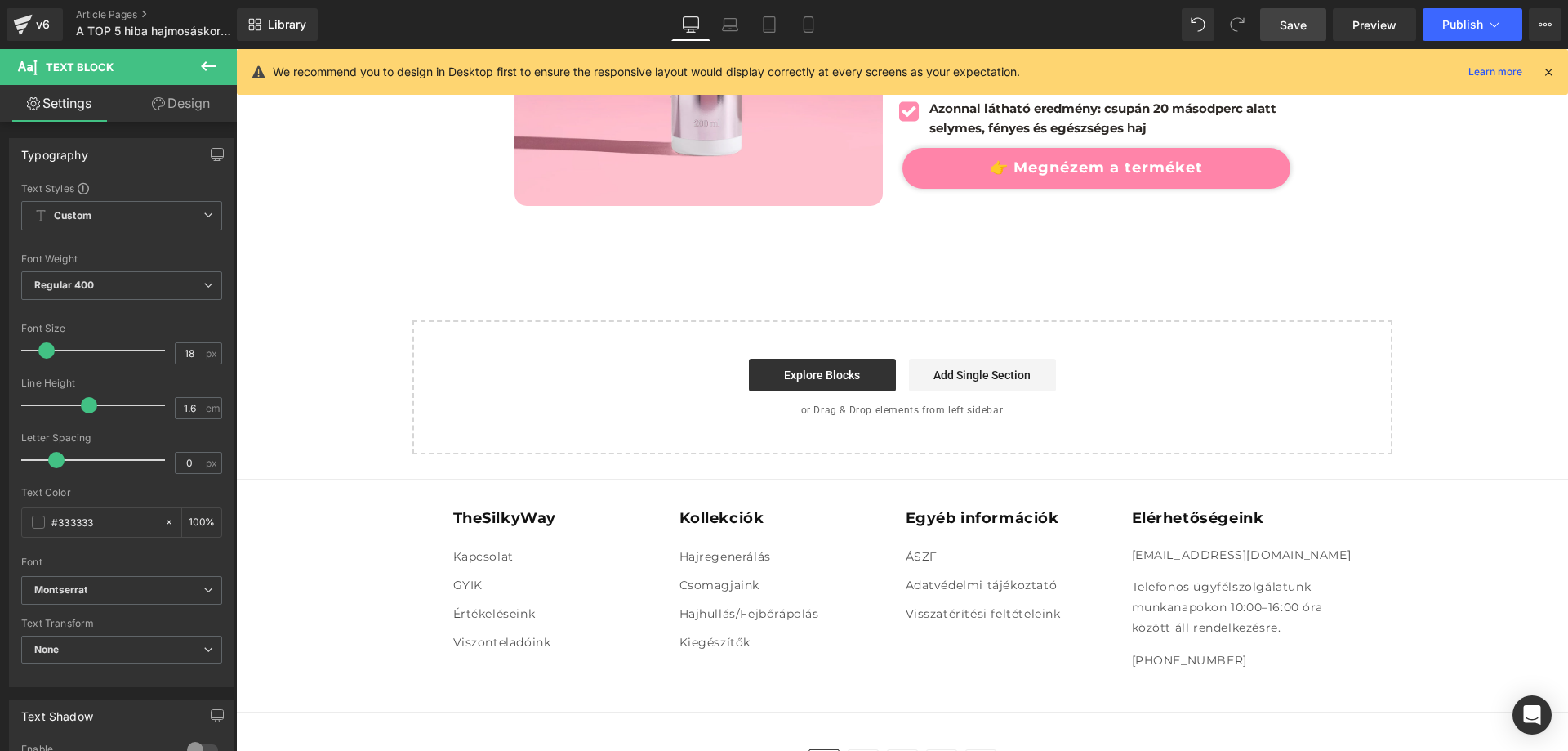
click at [1299, 21] on span "Save" at bounding box center [1293, 25] width 27 height 17
click at [1455, 16] on button "Publish" at bounding box center [1473, 24] width 99 height 33
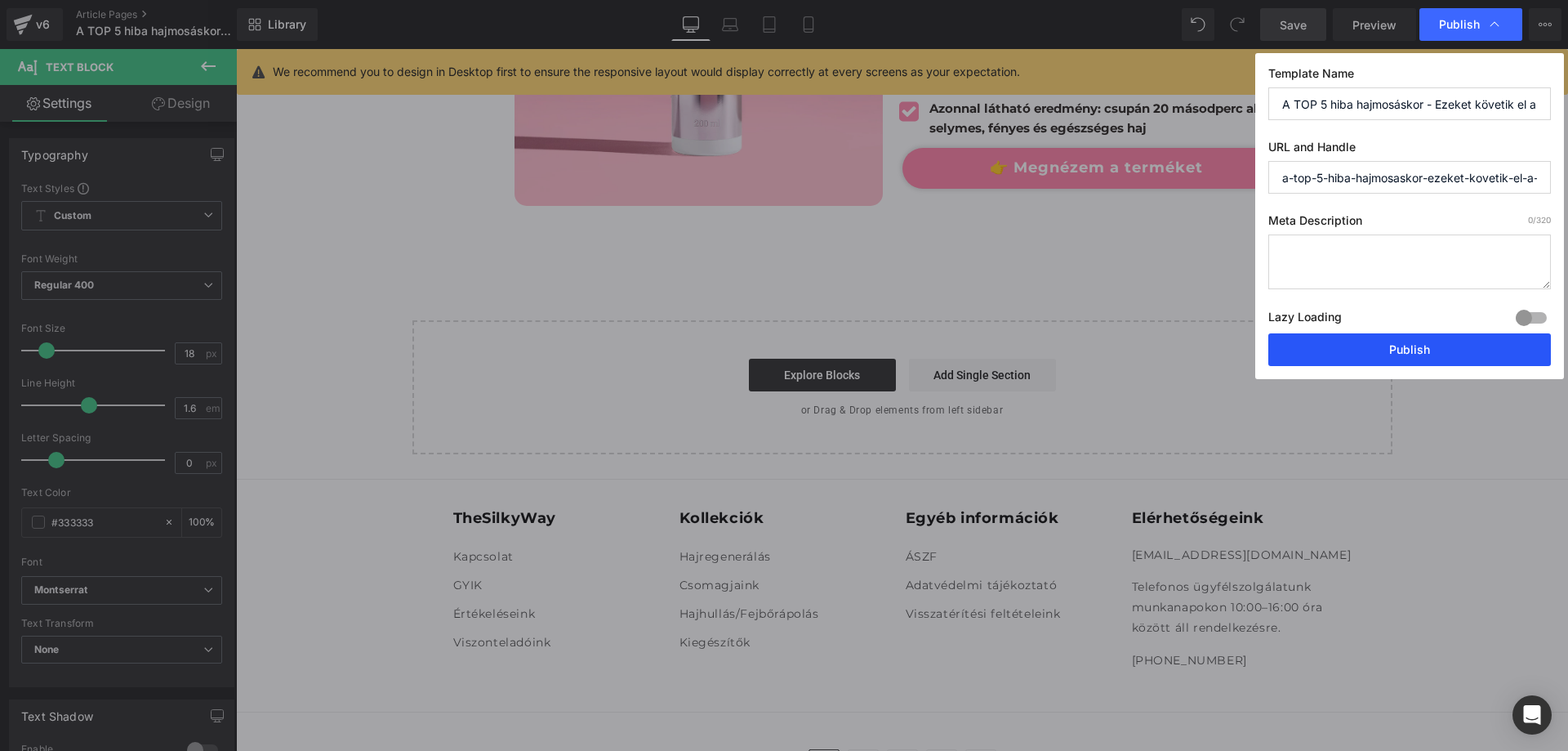
click at [1375, 352] on button "Publish" at bounding box center [1409, 350] width 282 height 33
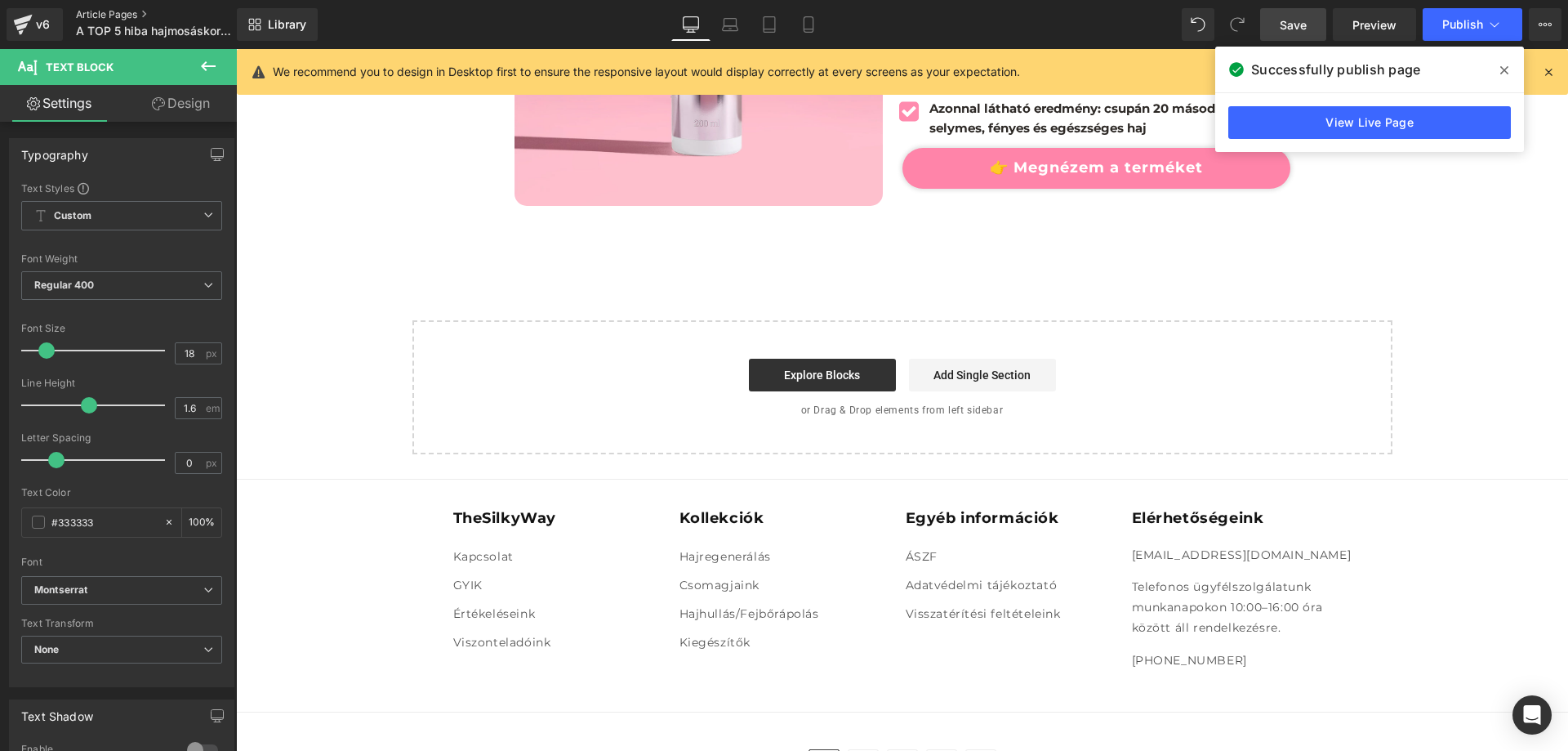
click at [115, 14] on link "Article Pages" at bounding box center [170, 14] width 188 height 13
